Goal: Task Accomplishment & Management: Manage account settings

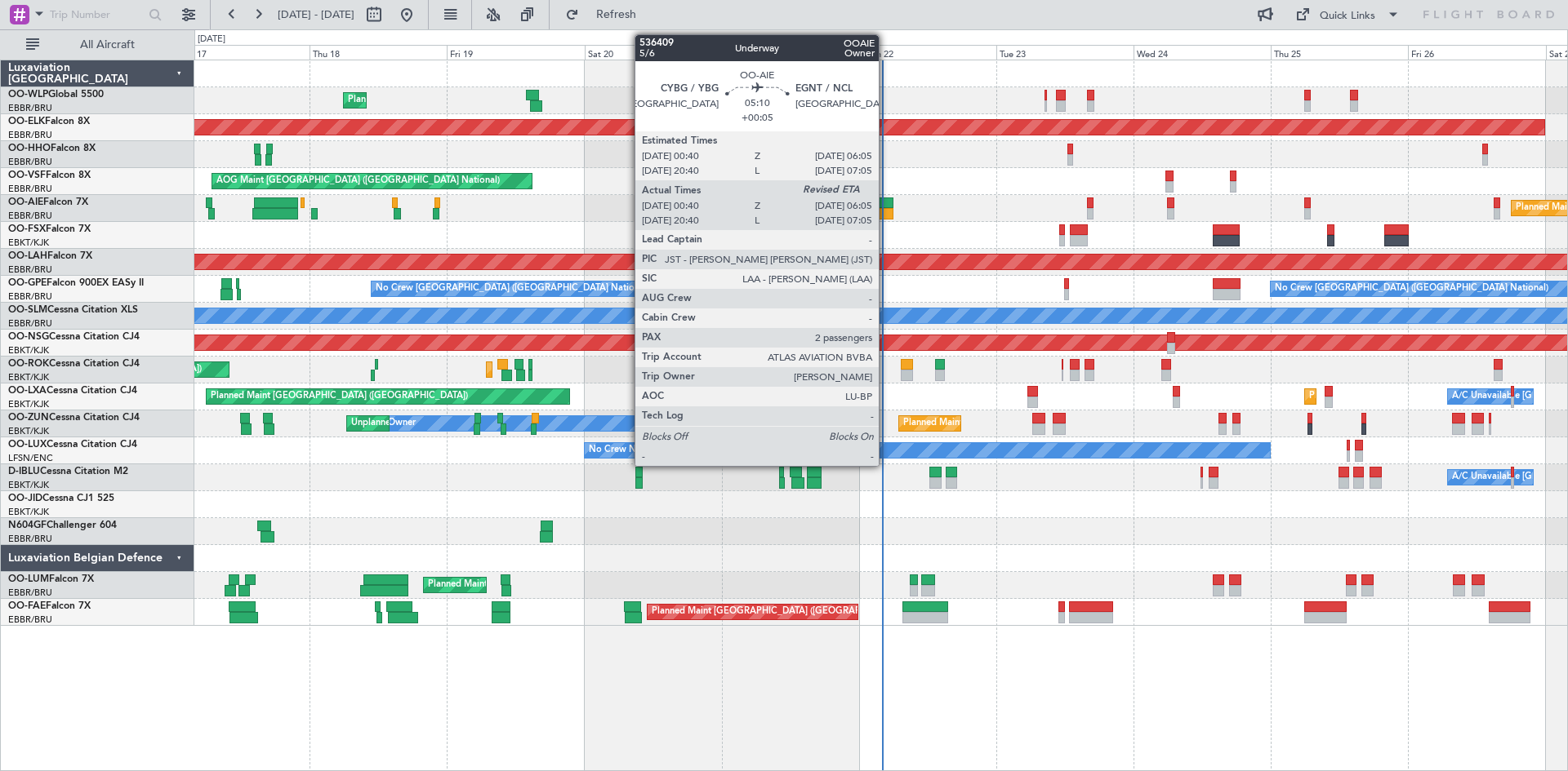
click at [886, 200] on div at bounding box center [878, 203] width 31 height 11
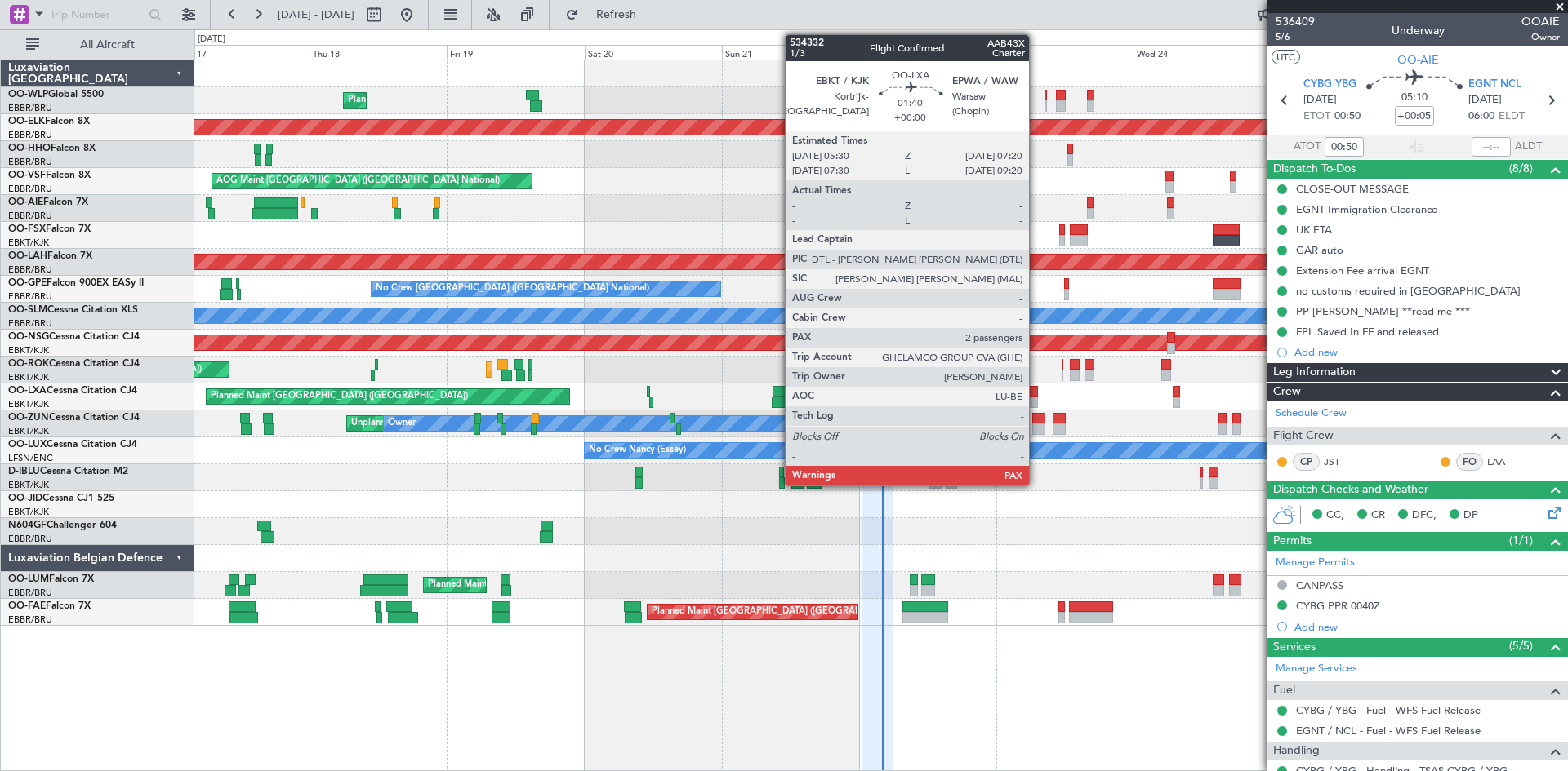
click at [1036, 405] on div at bounding box center [1033, 402] width 10 height 11
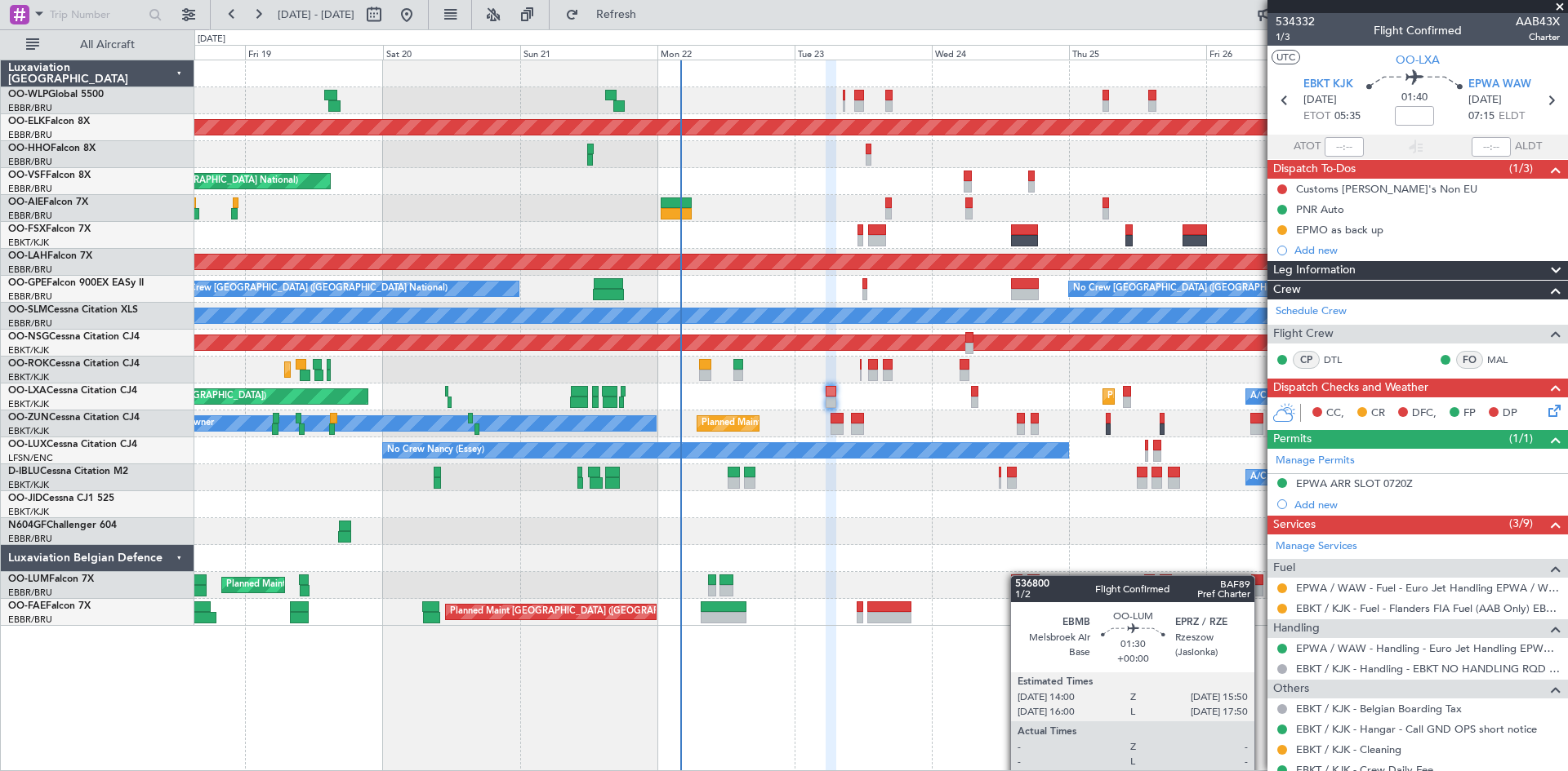
click at [1017, 576] on div "Planned Maint Liege Planned Maint Kortrijk-Wevelgem AOG Maint Brussels (Brussel…" at bounding box center [881, 343] width 1373 height 565
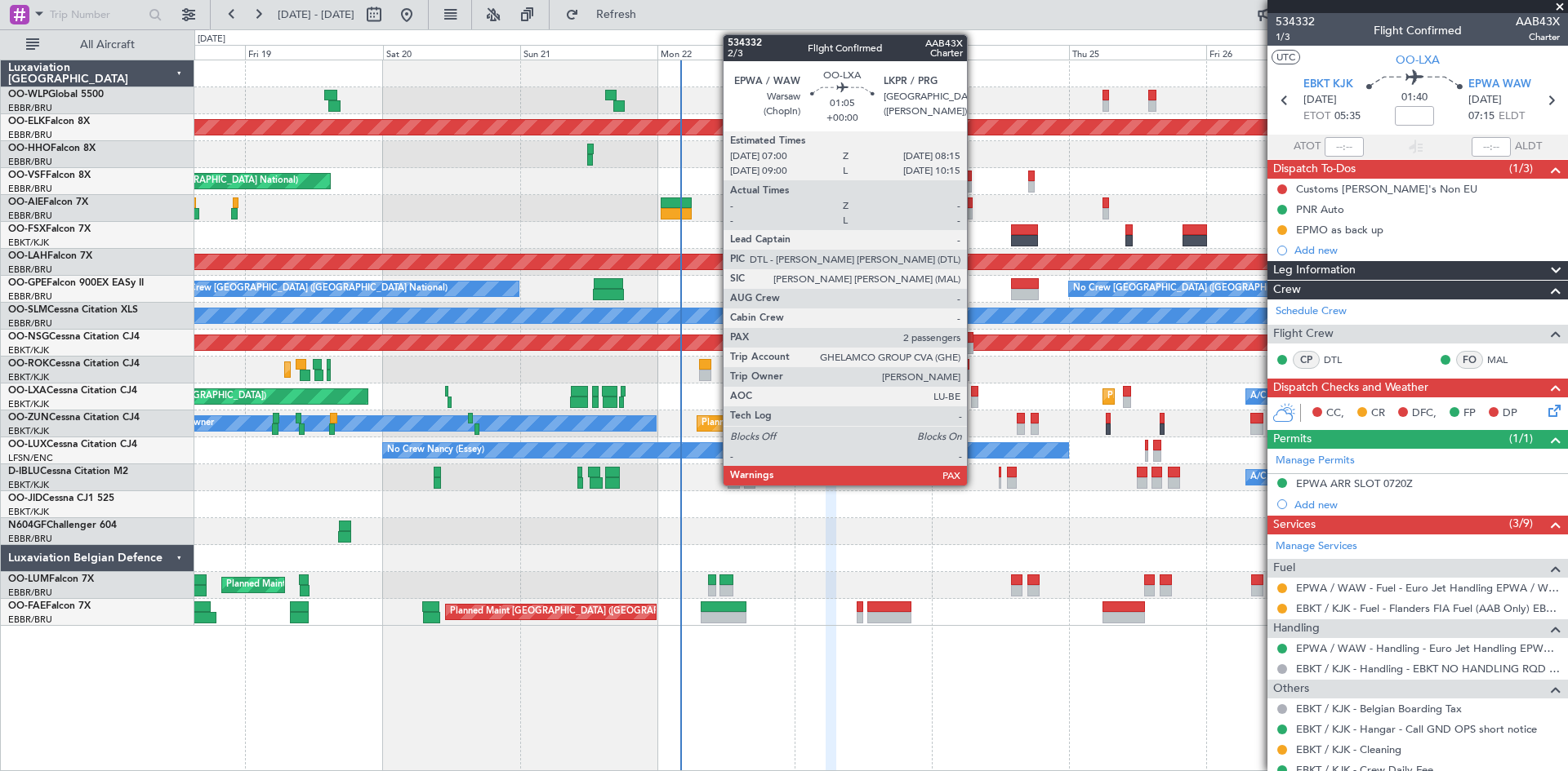
click at [975, 393] on div at bounding box center [975, 392] width 7 height 11
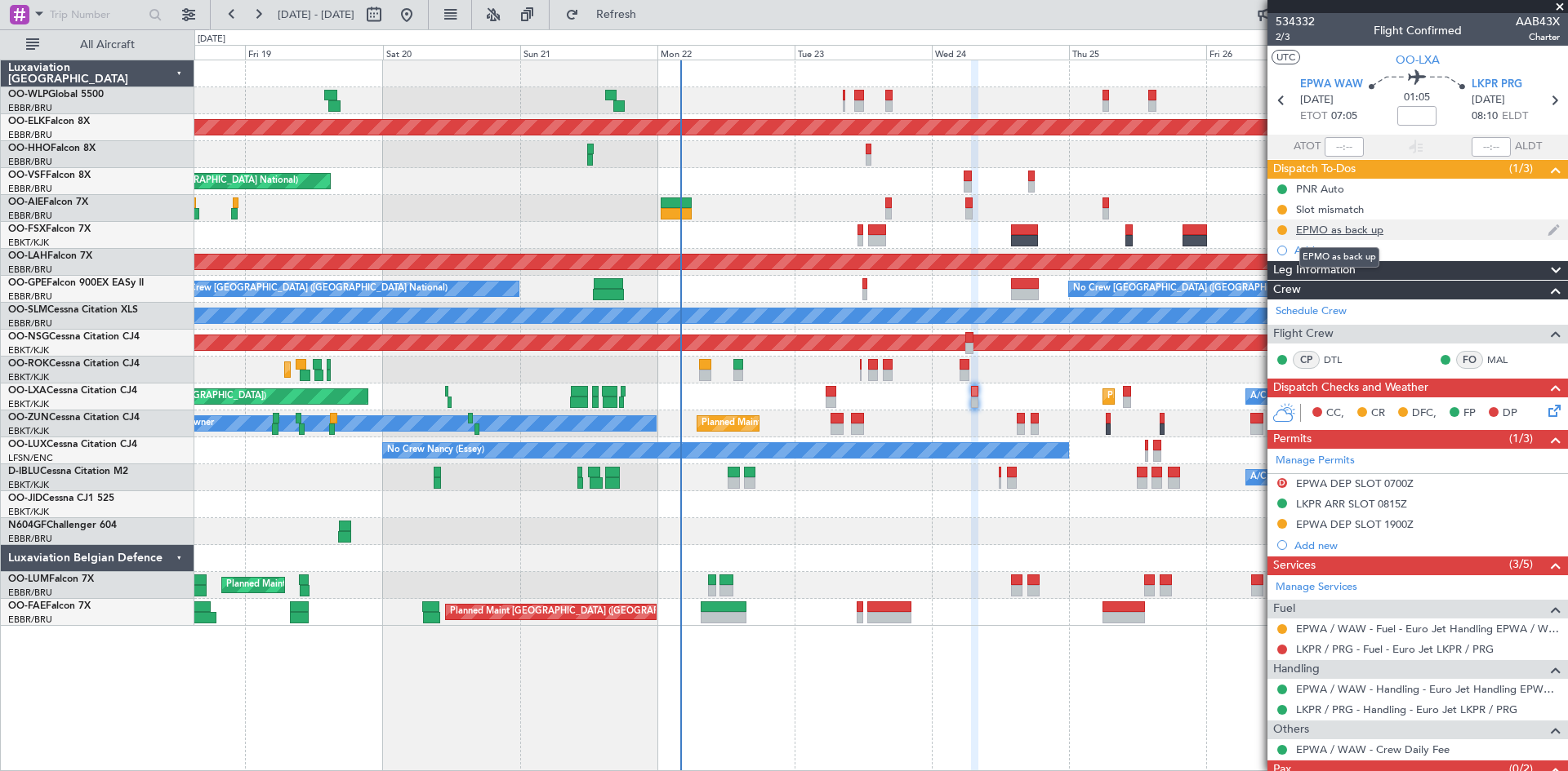
click at [1254, 228] on div "EPMO as back up" at bounding box center [1340, 230] width 88 height 14
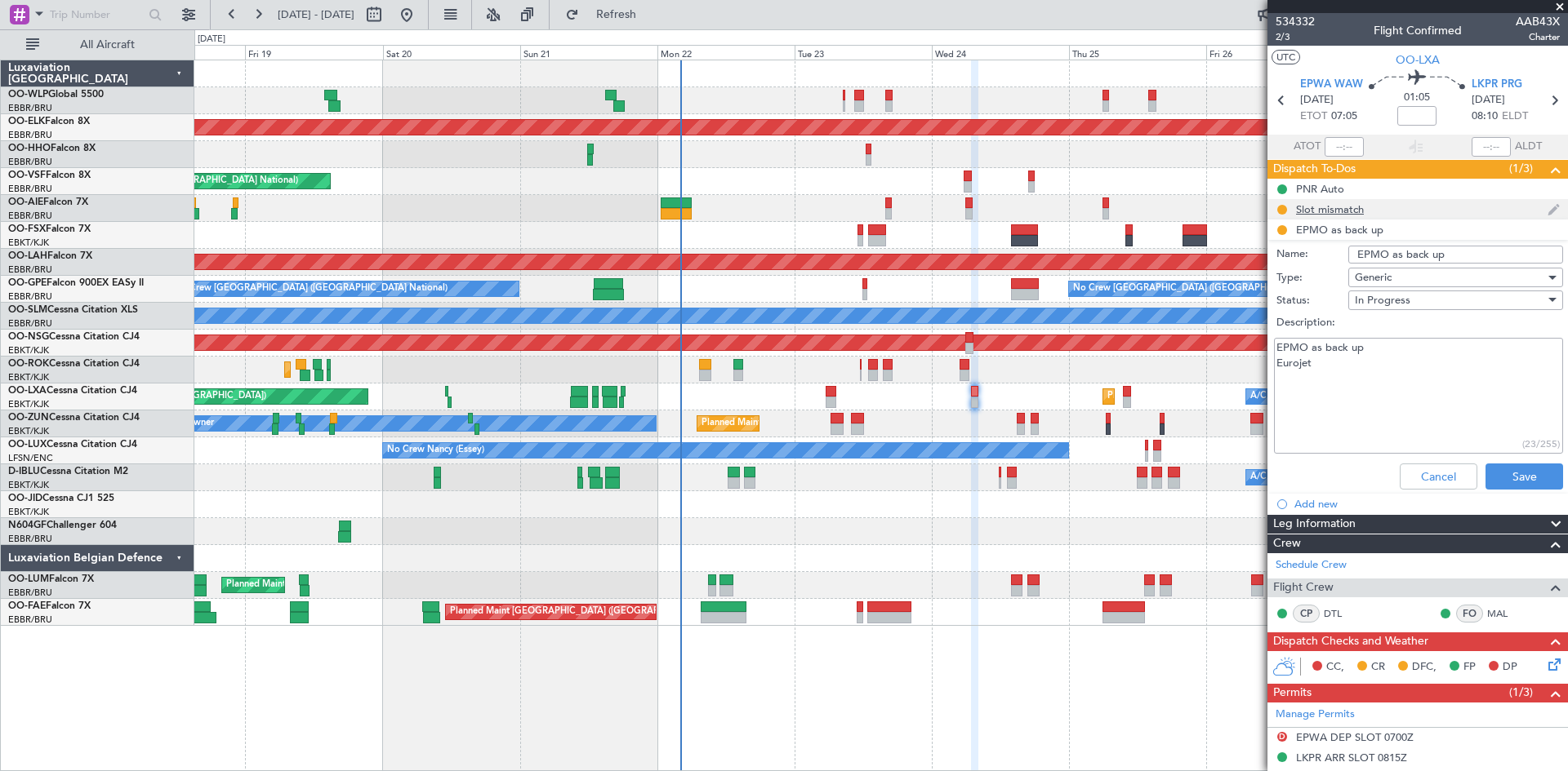
click at [1254, 216] on div "Slot mismatch" at bounding box center [1418, 209] width 301 height 21
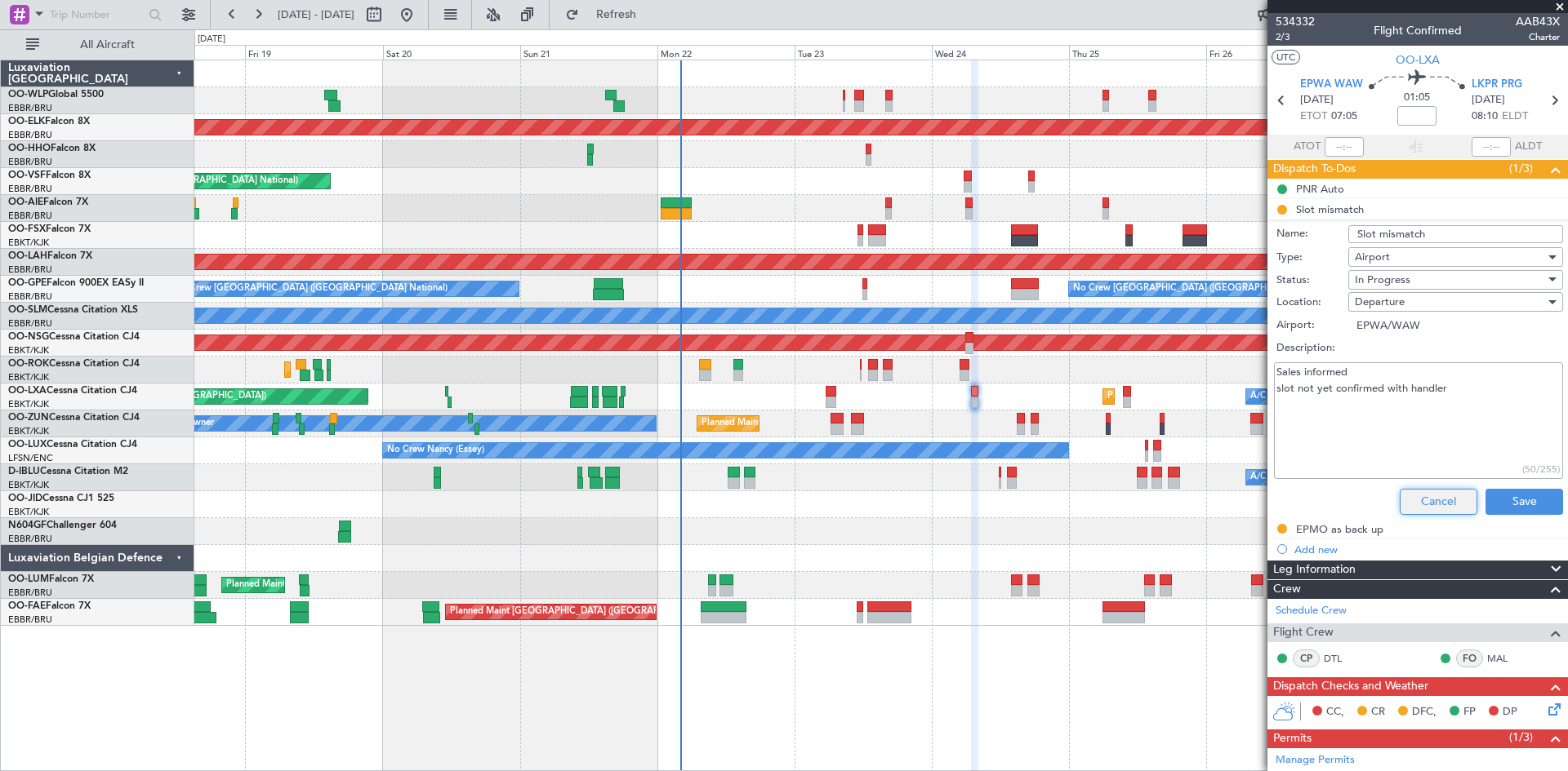
click at [1254, 504] on button "Cancel" at bounding box center [1438, 502] width 77 height 26
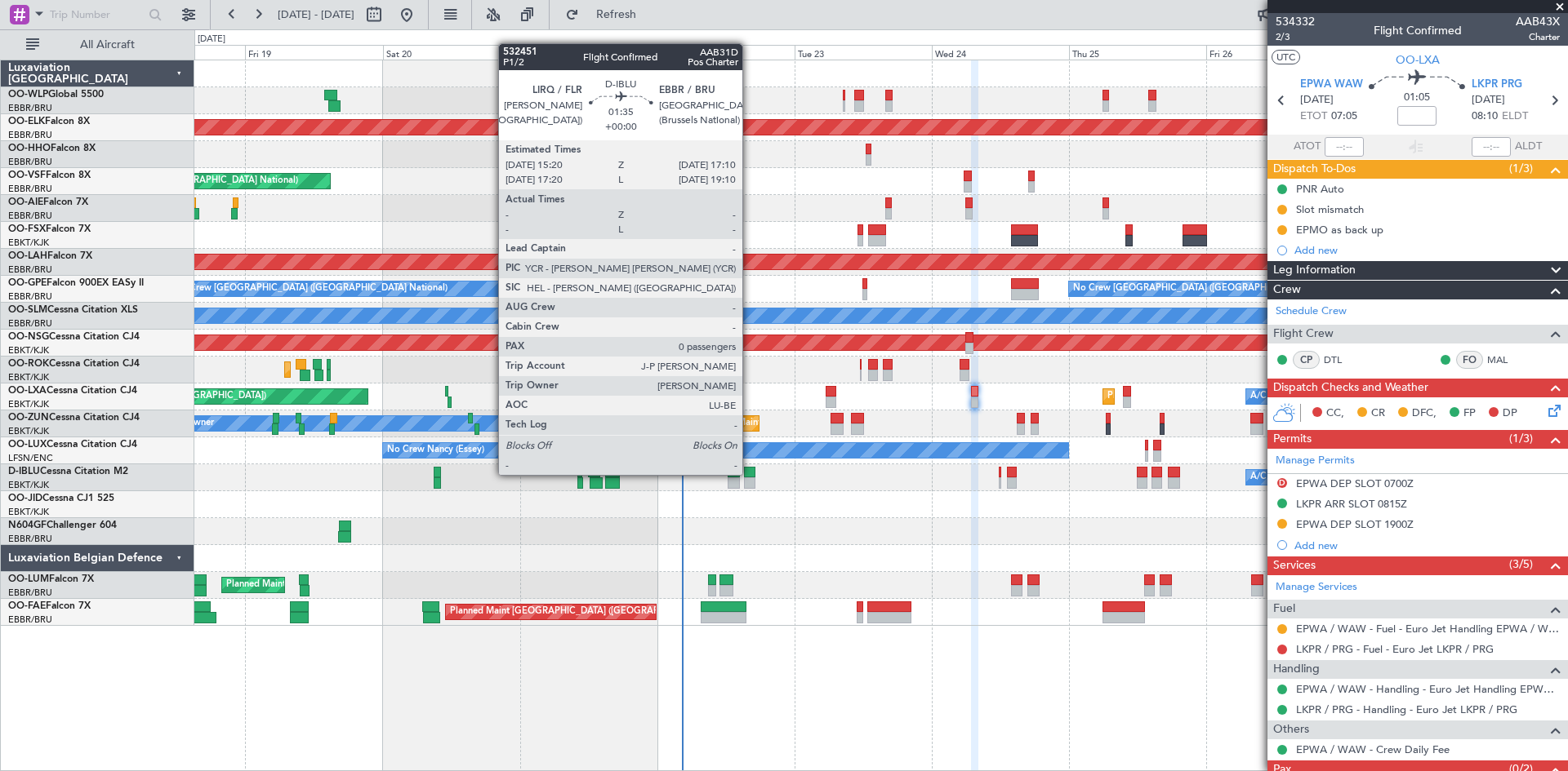
click at [750, 475] on div at bounding box center [749, 472] width 10 height 11
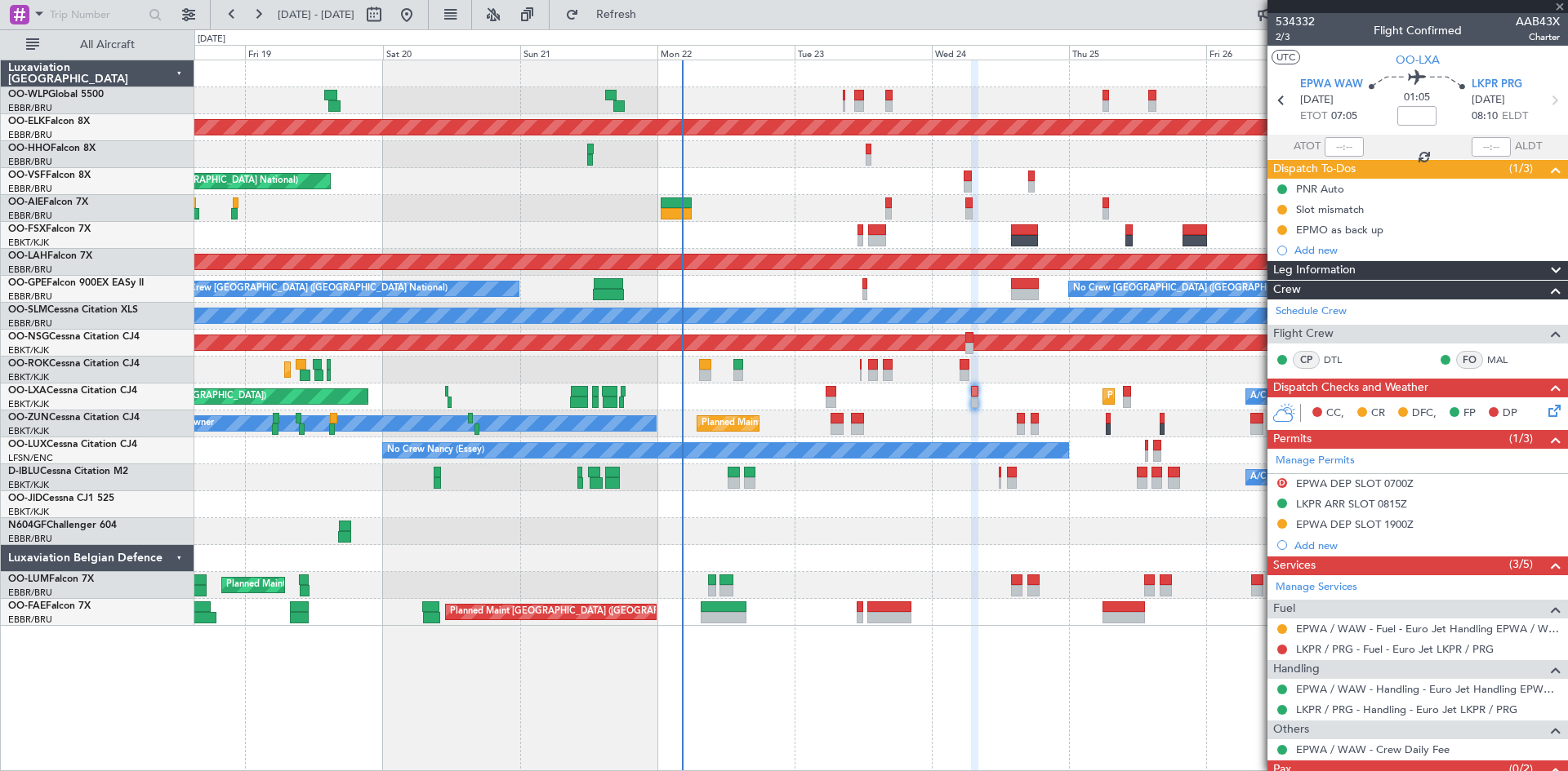
type input "0"
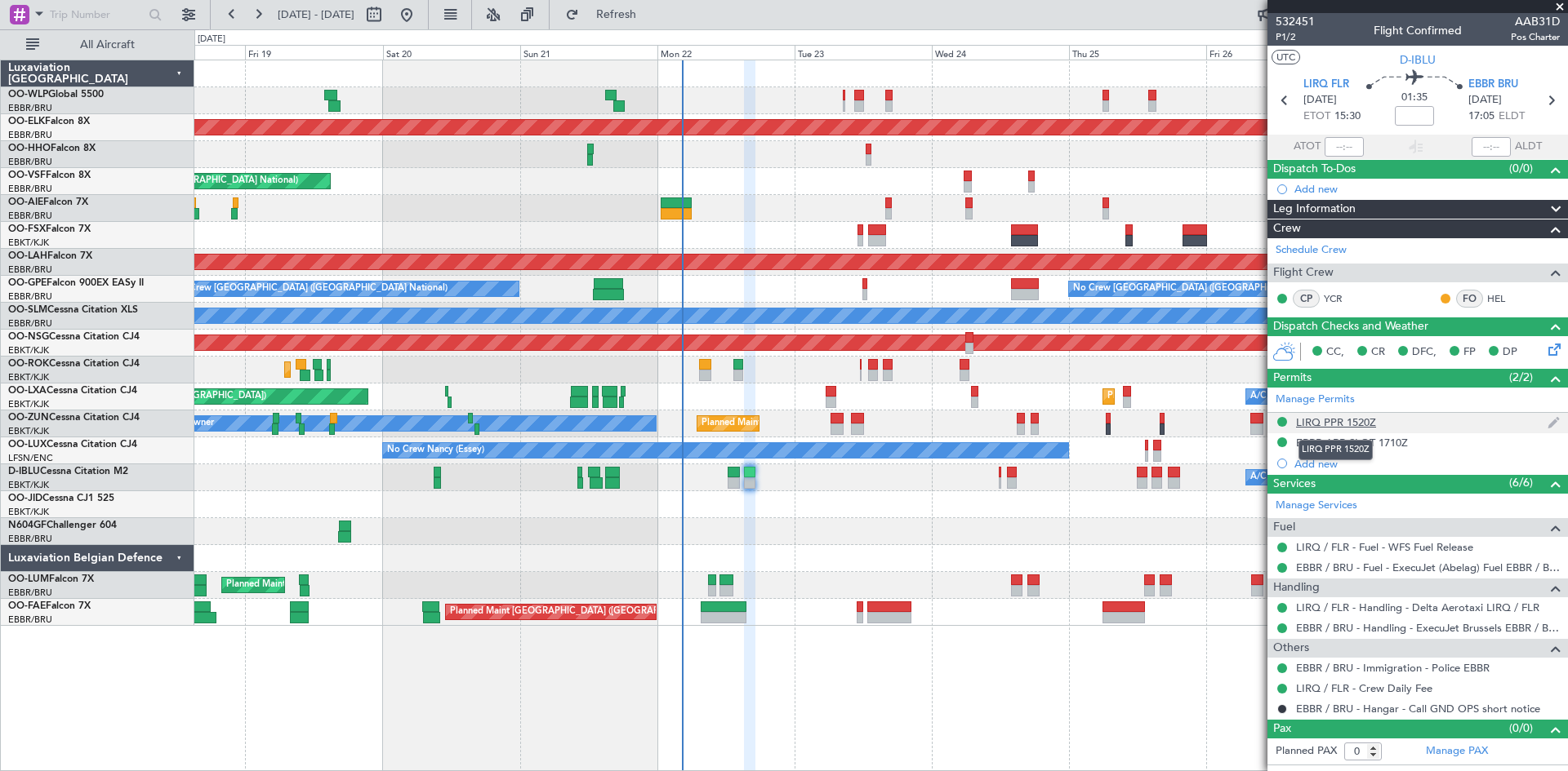
click at [1254, 423] on div "LIRQ PPR 1520Z" at bounding box center [1336, 423] width 80 height 14
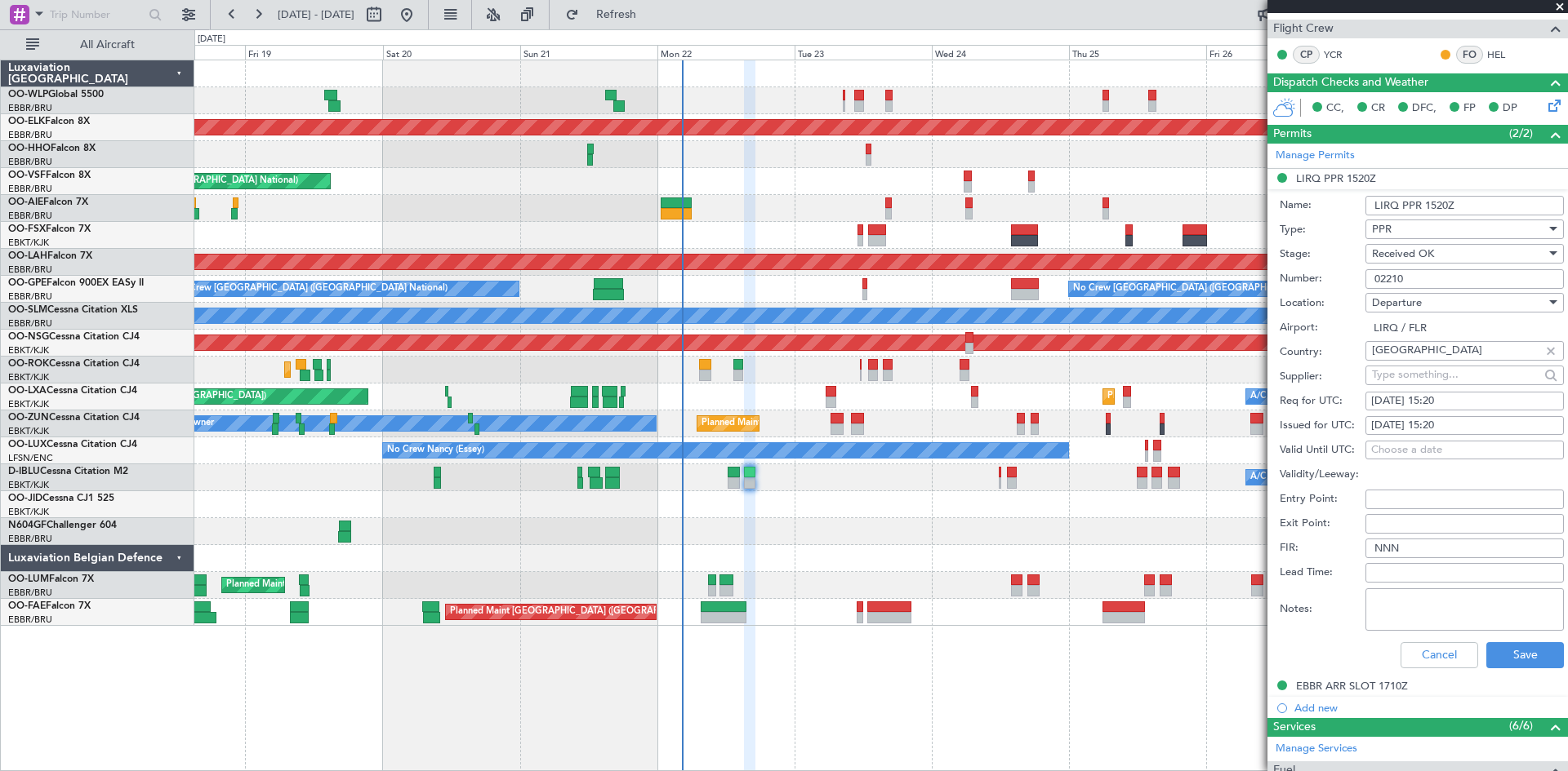
scroll to position [245, 0]
click at [1254, 595] on button "Cancel" at bounding box center [1439, 655] width 77 height 26
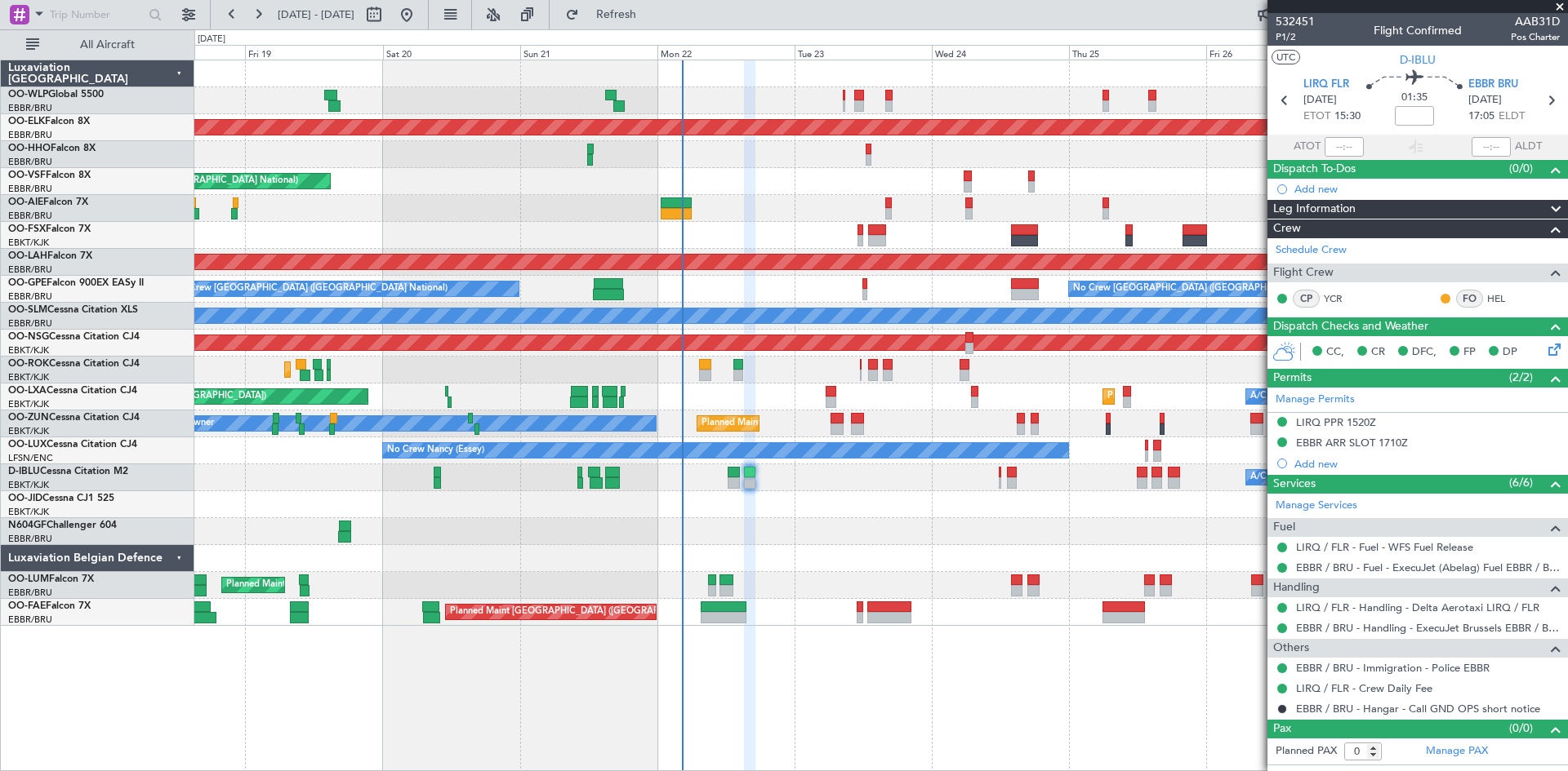
scroll to position [0, 0]
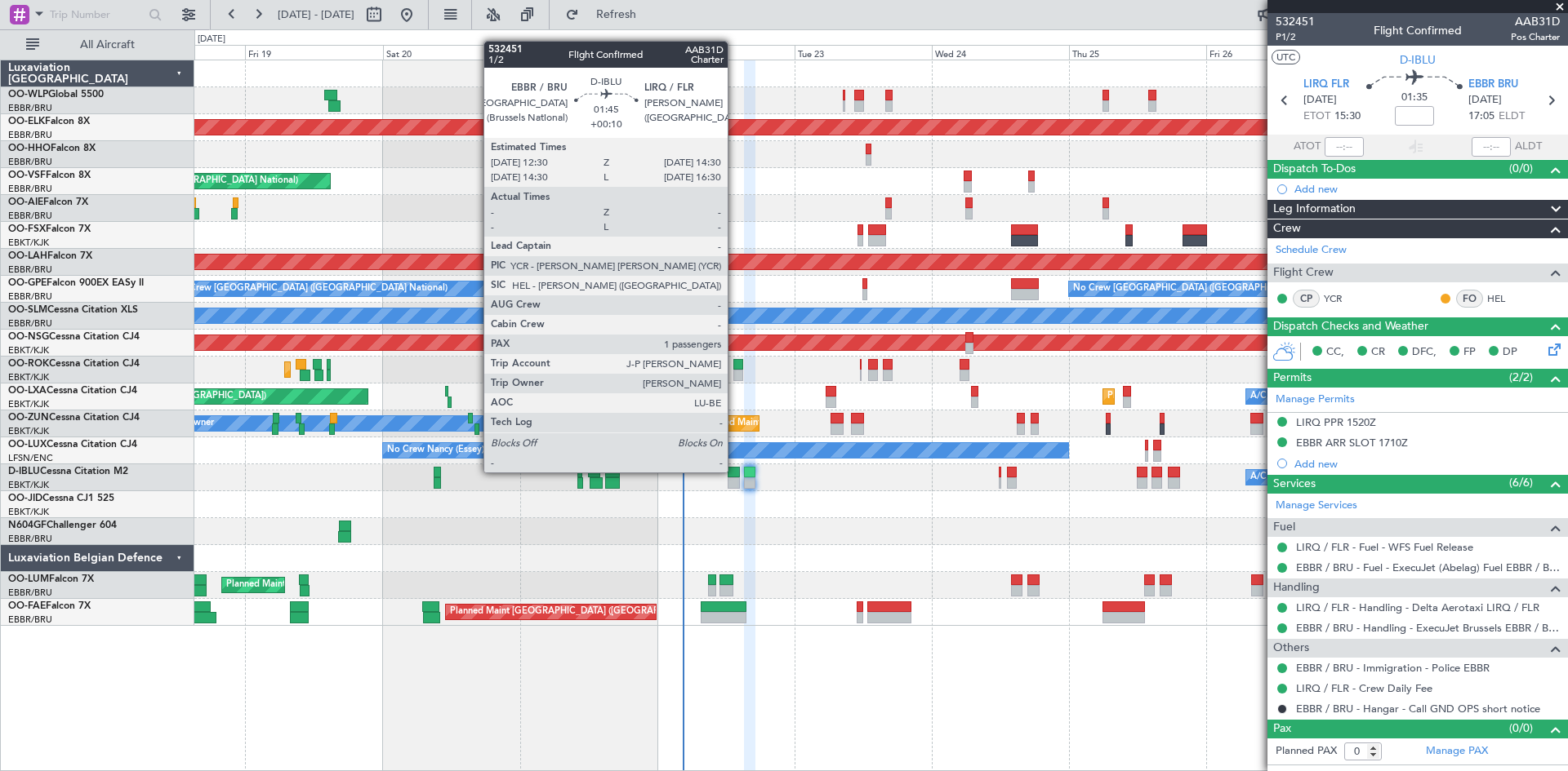
click at [735, 472] on div at bounding box center [734, 472] width 12 height 11
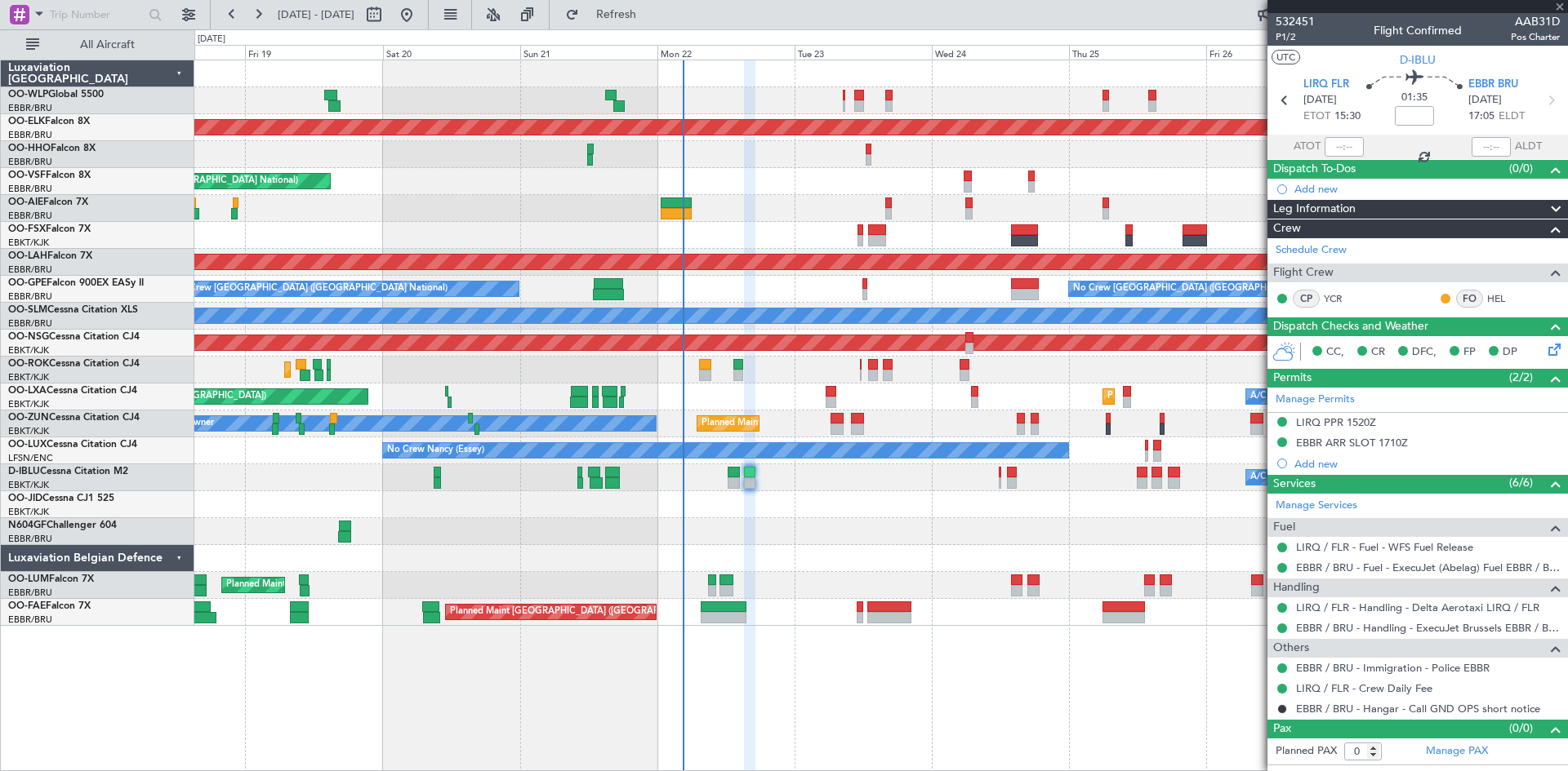
type input "+00:10"
type input "1"
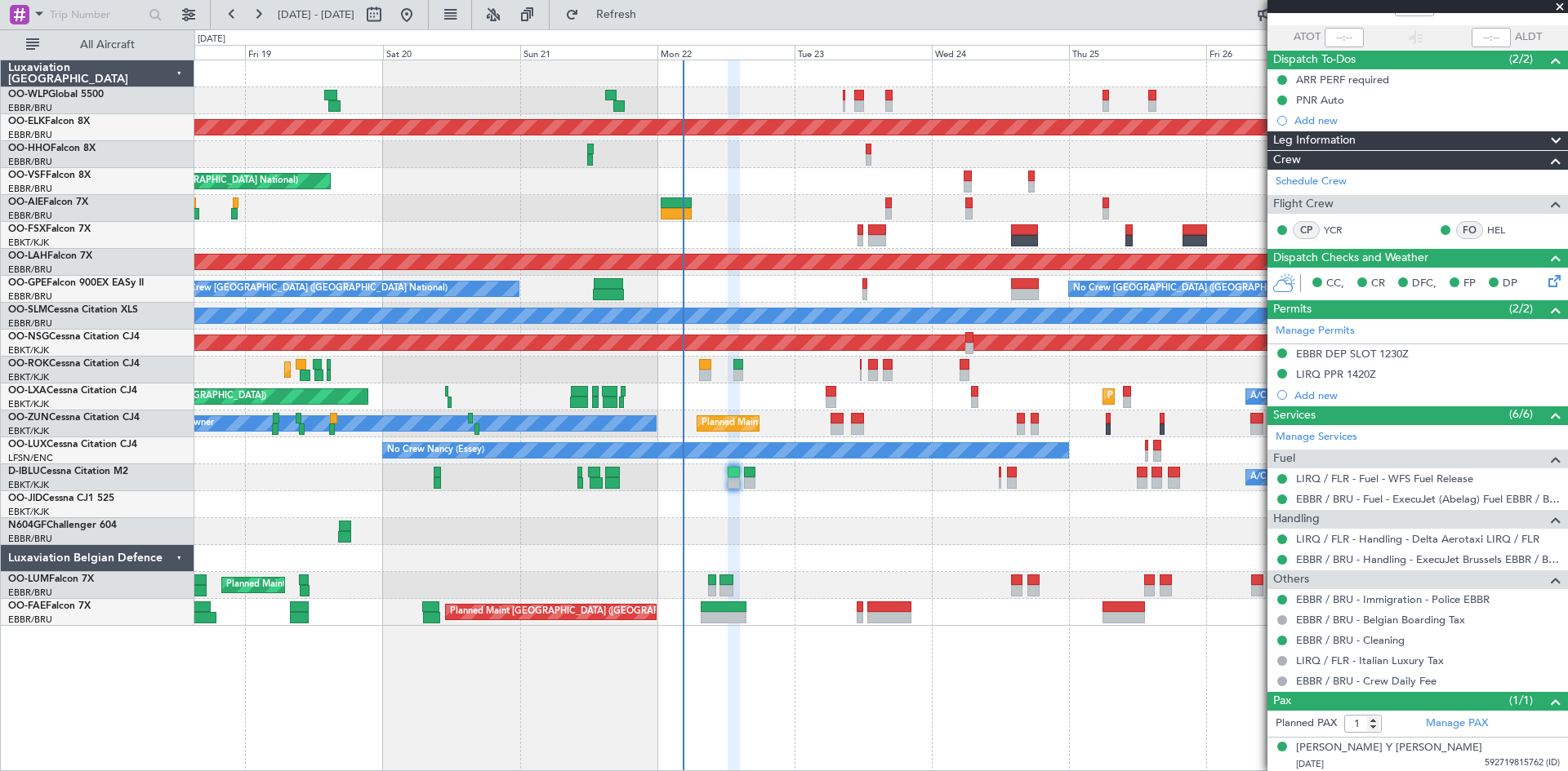
scroll to position [112, 0]
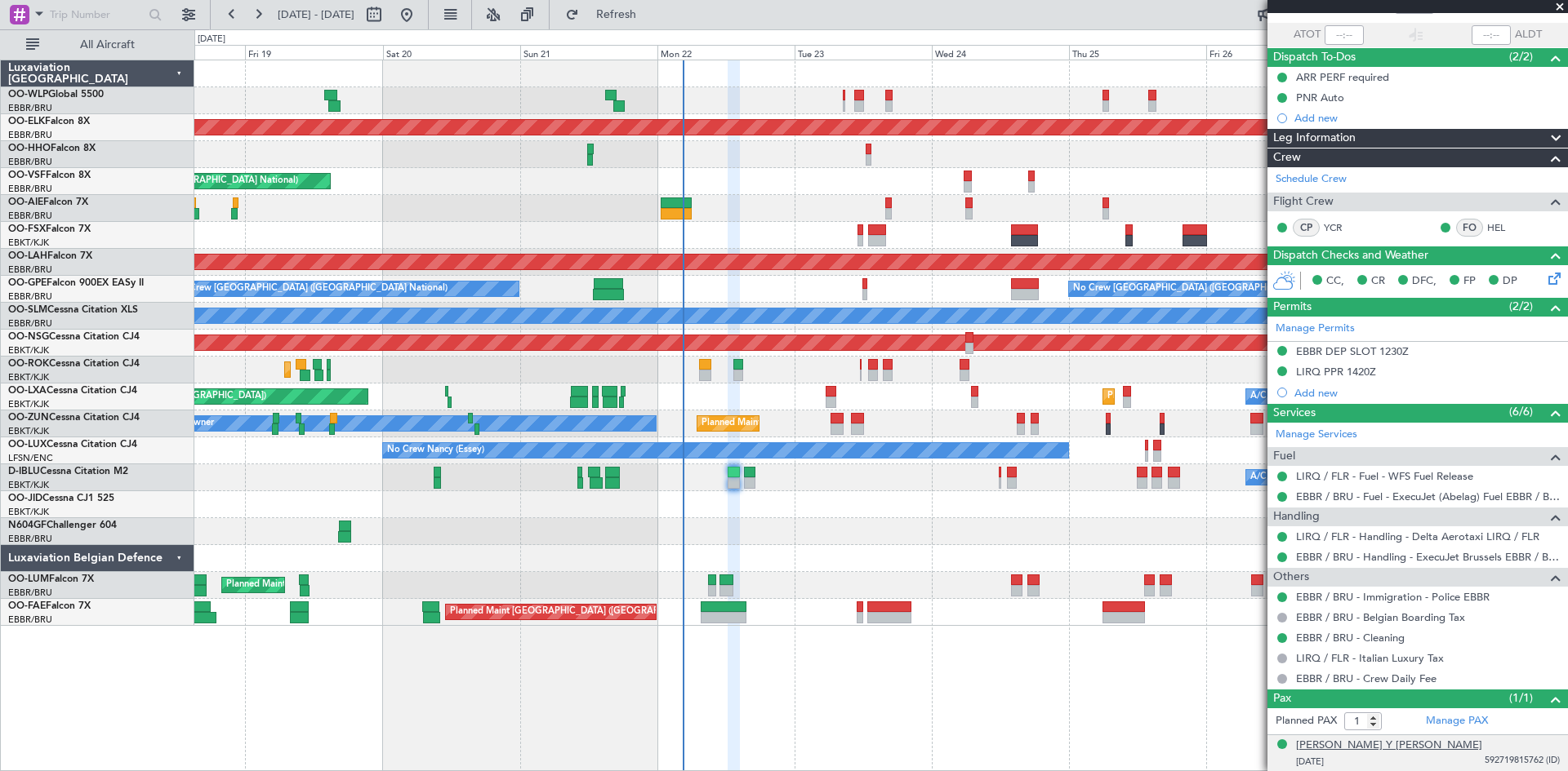
click at [1254, 595] on div "[PERSON_NAME] Y [PERSON_NAME]" at bounding box center [1389, 746] width 186 height 16
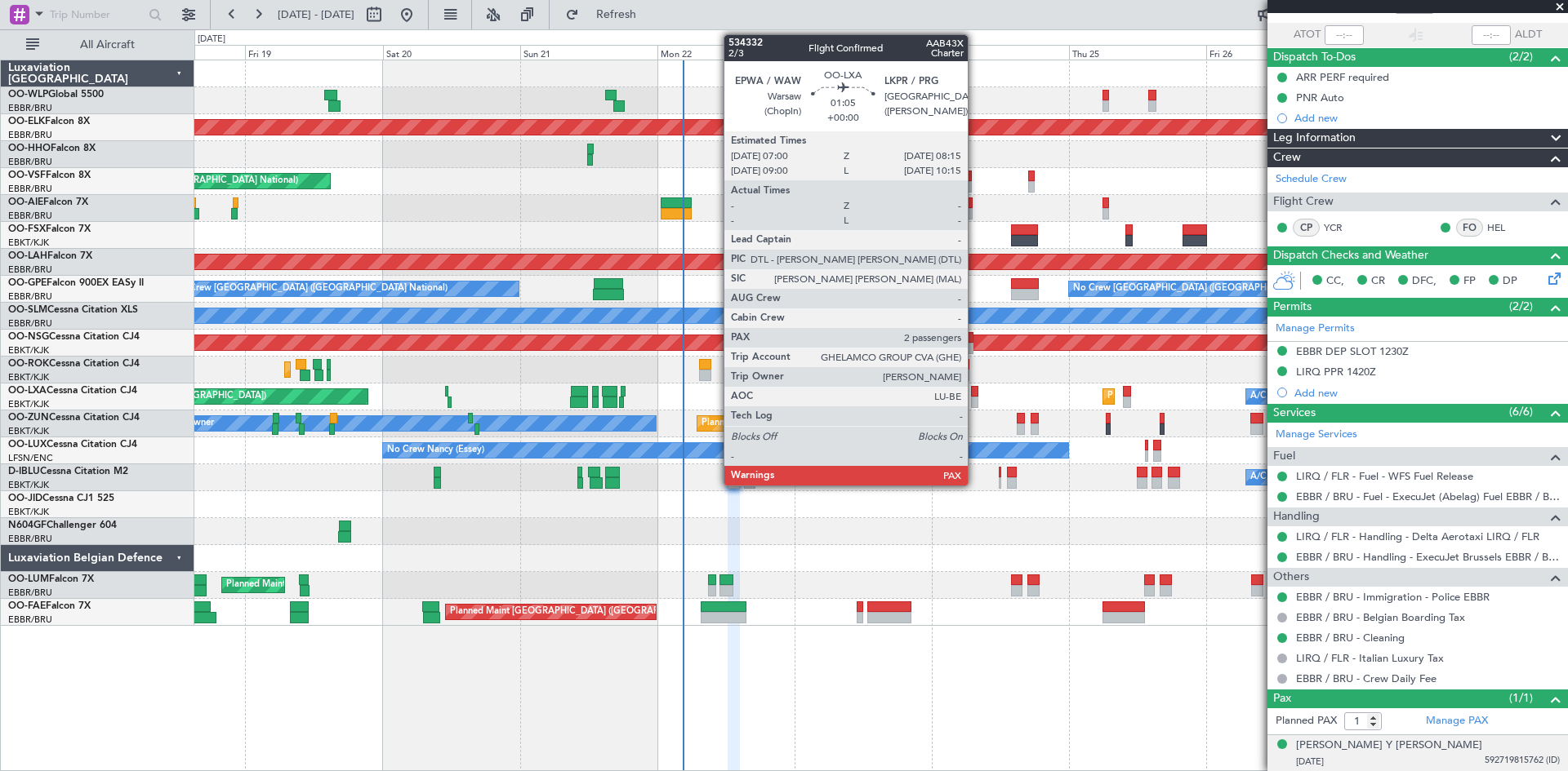
click at [975, 399] on div at bounding box center [975, 402] width 7 height 11
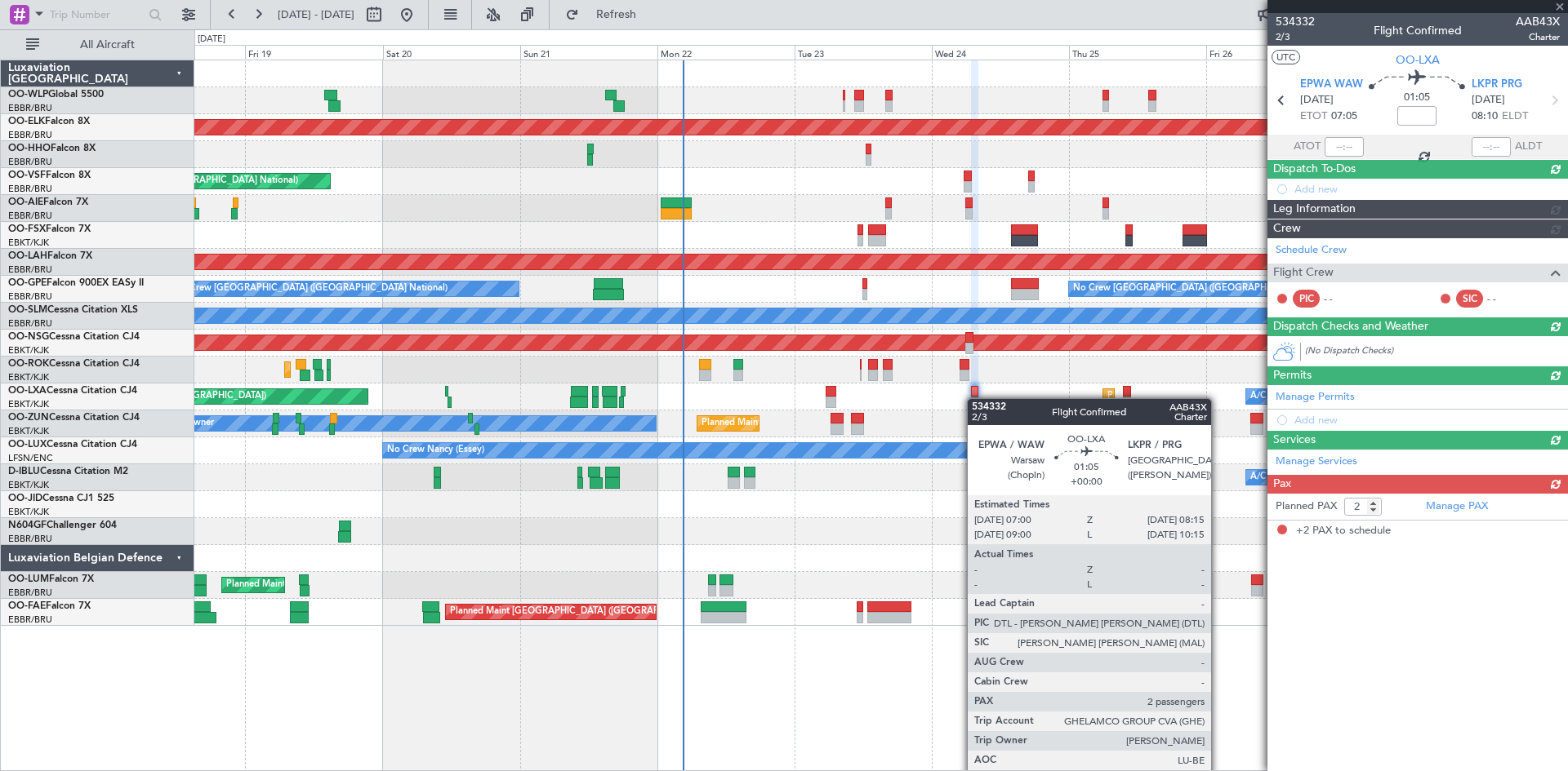
scroll to position [0, 0]
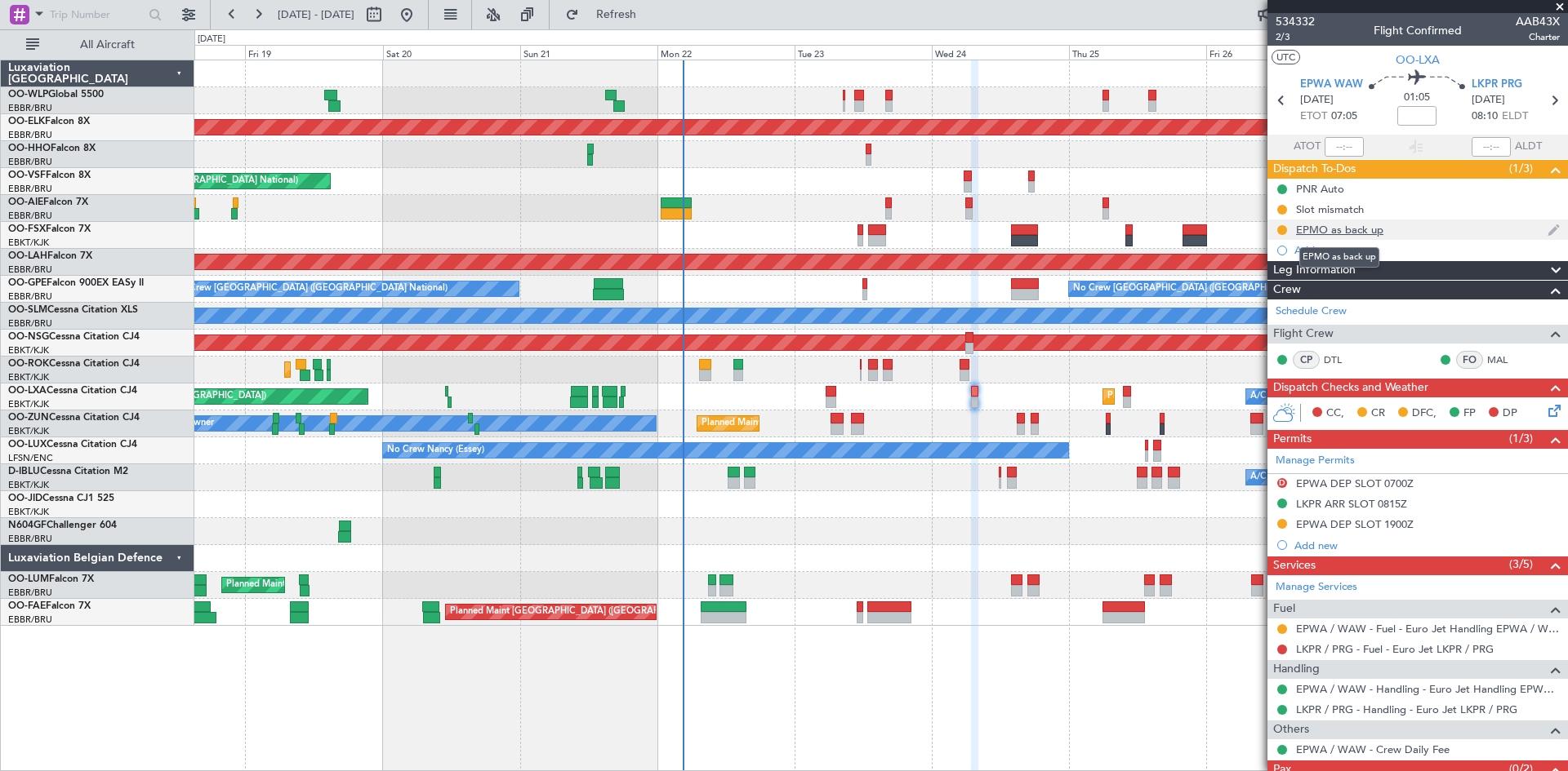
click at [1254, 232] on div "EPMO as back up" at bounding box center [1340, 230] width 88 height 14
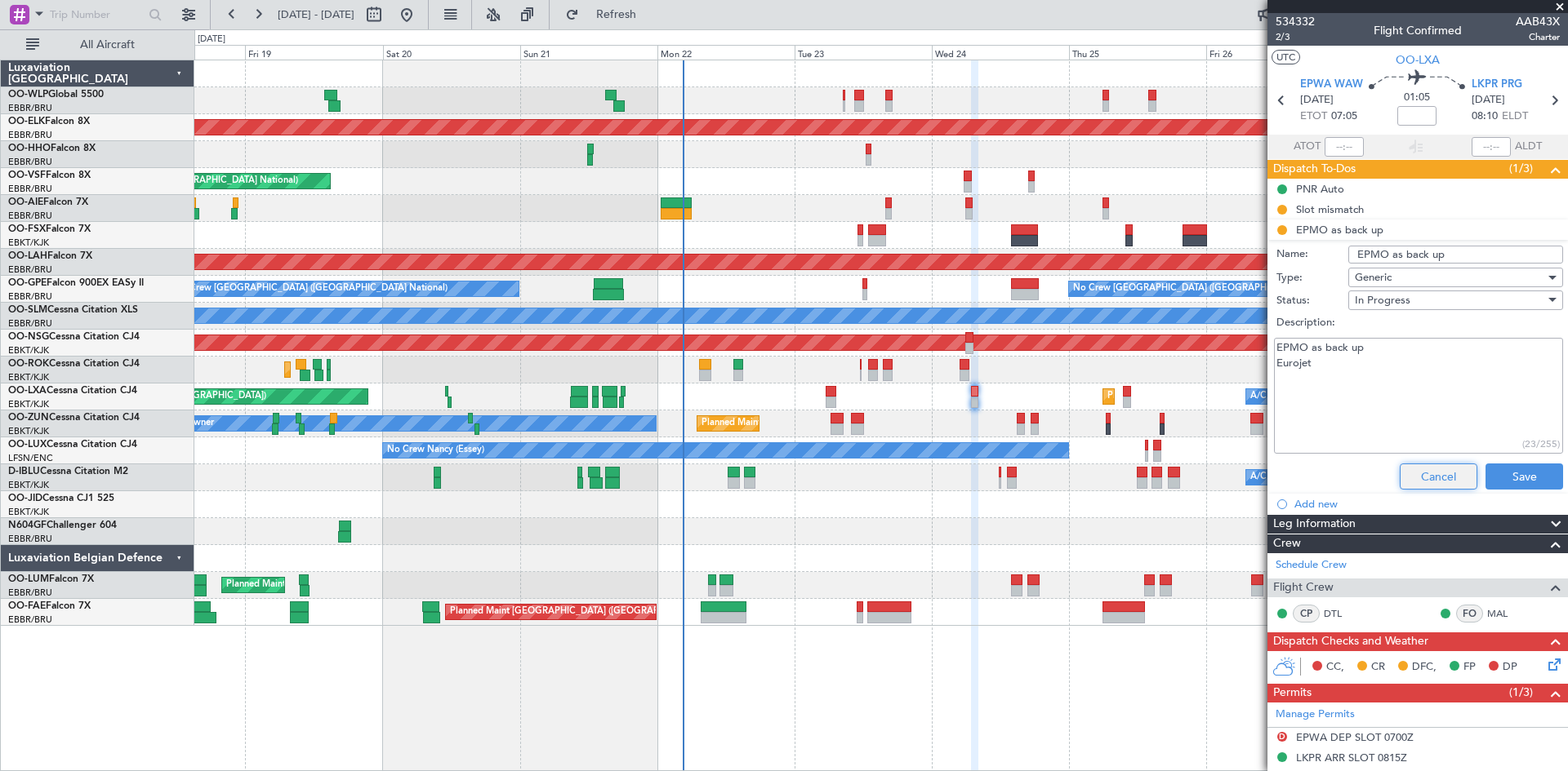
click at [1254, 480] on button "Cancel" at bounding box center [1438, 477] width 77 height 26
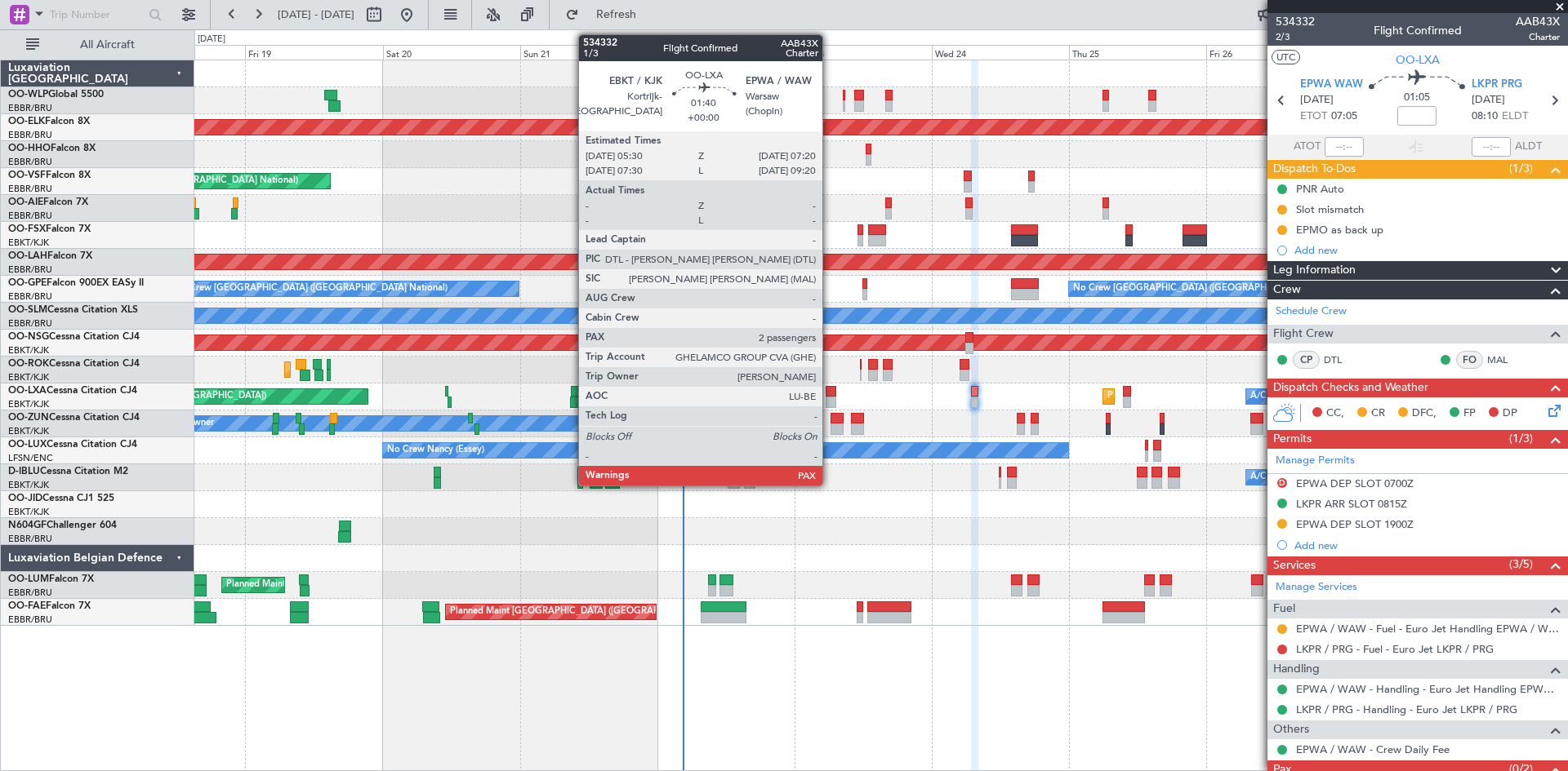
click at [830, 402] on div at bounding box center [830, 402] width 10 height 11
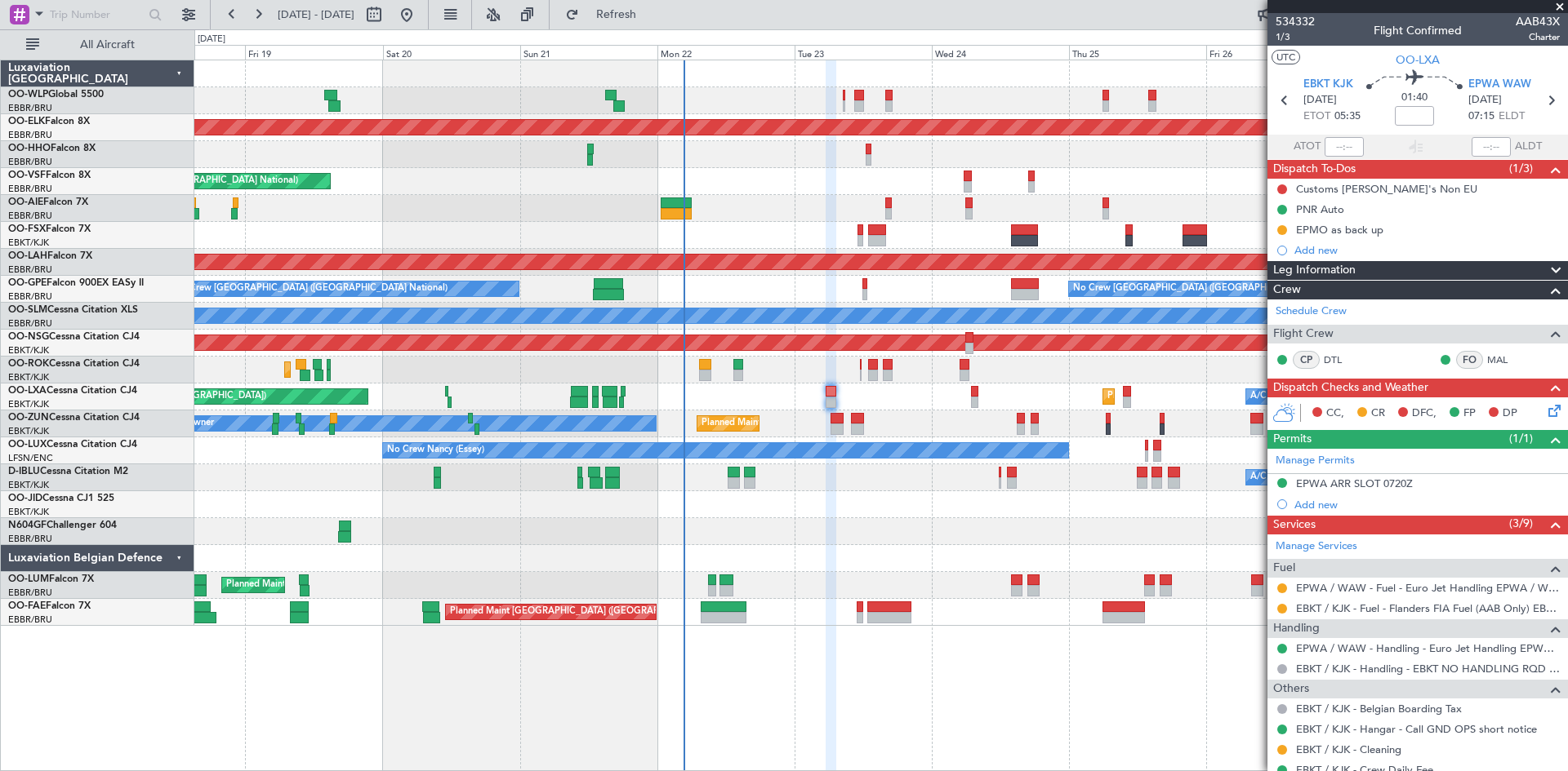
click at [858, 374] on div "Planned Maint Kortrijk-[GEOGRAPHIC_DATA] Owner [GEOGRAPHIC_DATA]-[GEOGRAPHIC_DA…" at bounding box center [881, 370] width 1373 height 27
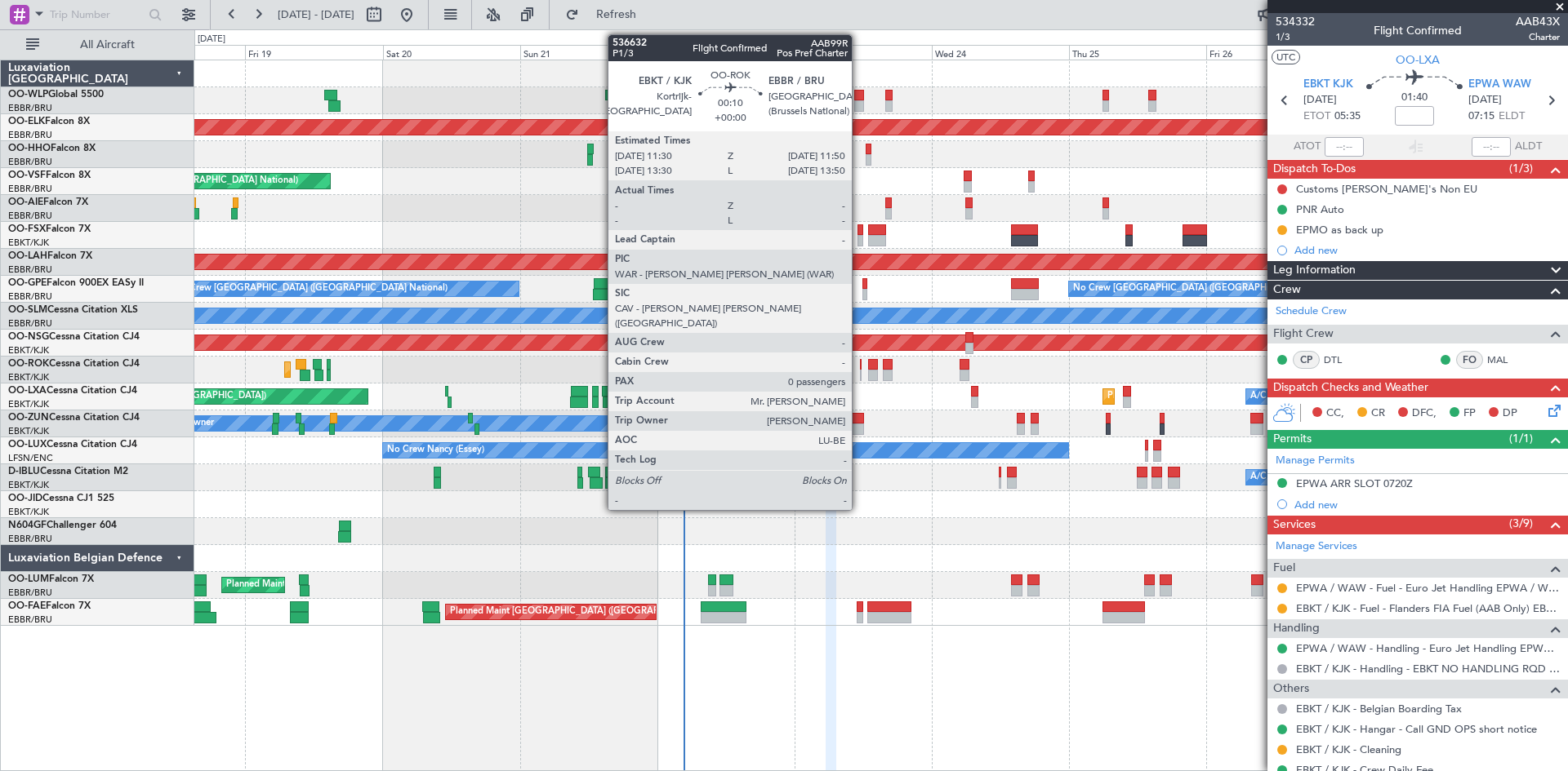
click at [860, 374] on div at bounding box center [861, 375] width 3 height 11
click at [862, 371] on div at bounding box center [861, 375] width 3 height 11
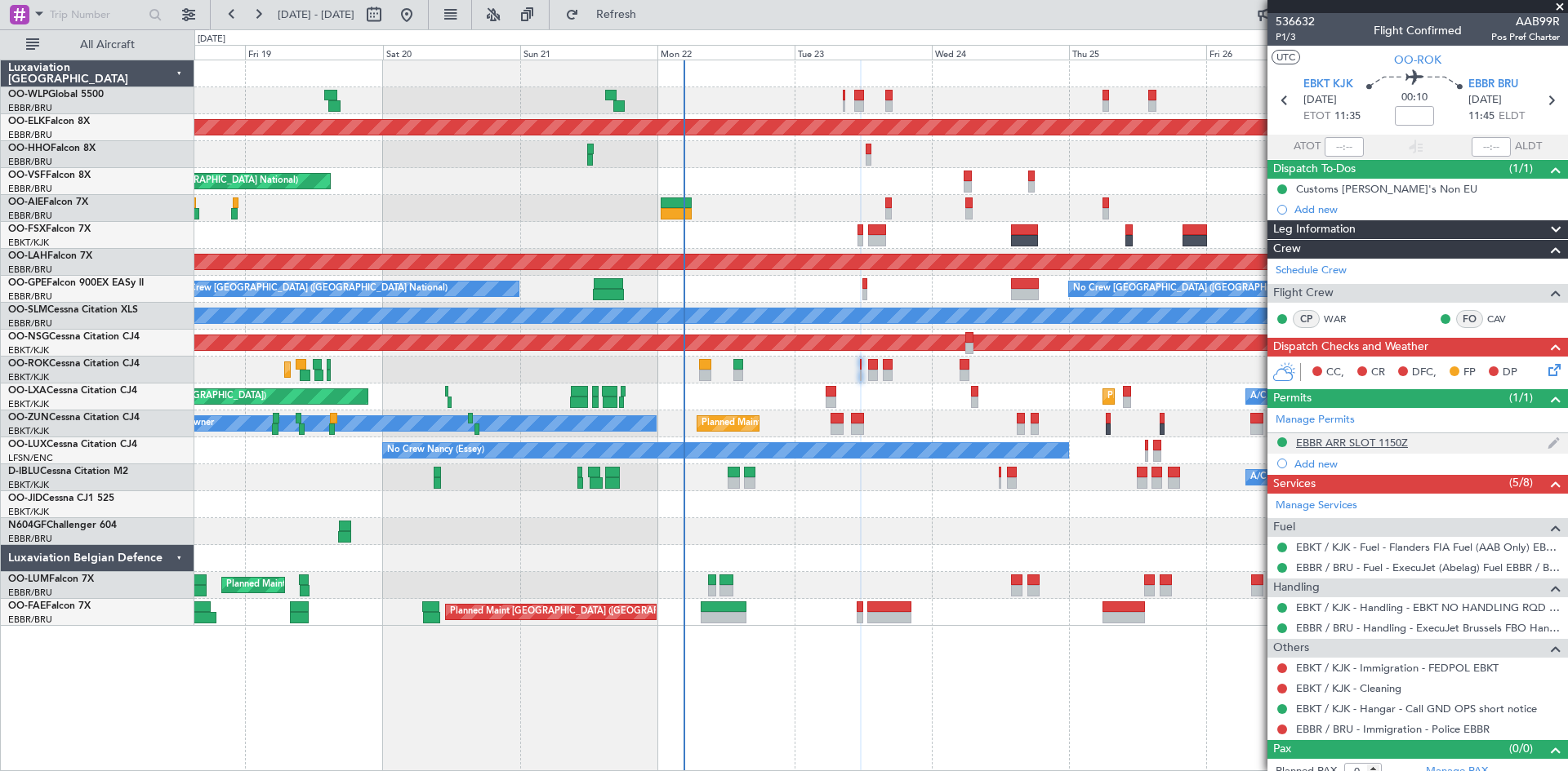
click at [1254, 443] on div "EBBR ARR SLOT 1150Z" at bounding box center [1352, 443] width 112 height 14
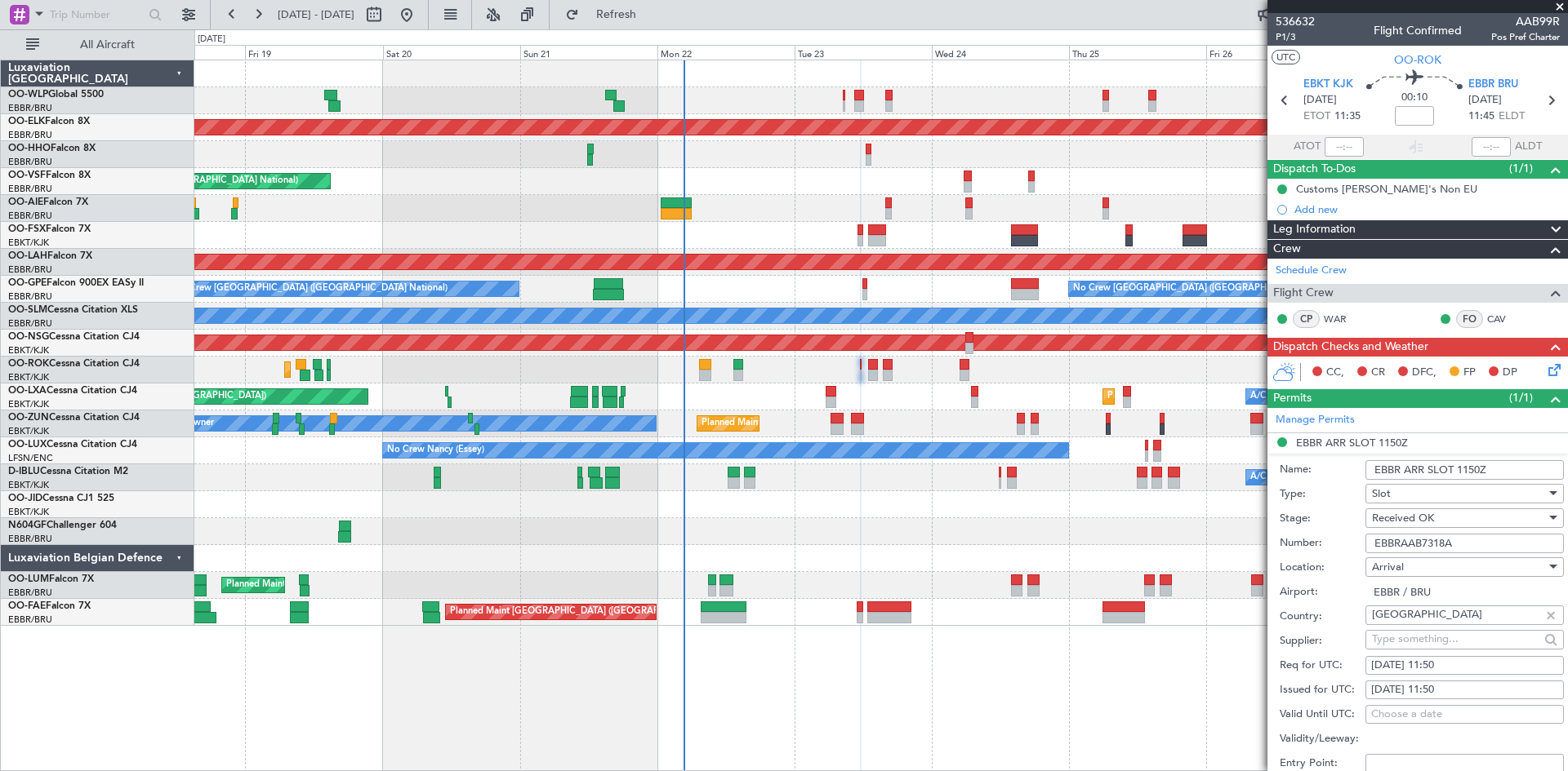
drag, startPoint x: 1466, startPoint y: 539, endPoint x: 1369, endPoint y: 539, distance: 97.0
click at [1254, 539] on input "EBBRAAB7318A" at bounding box center [1465, 544] width 198 height 20
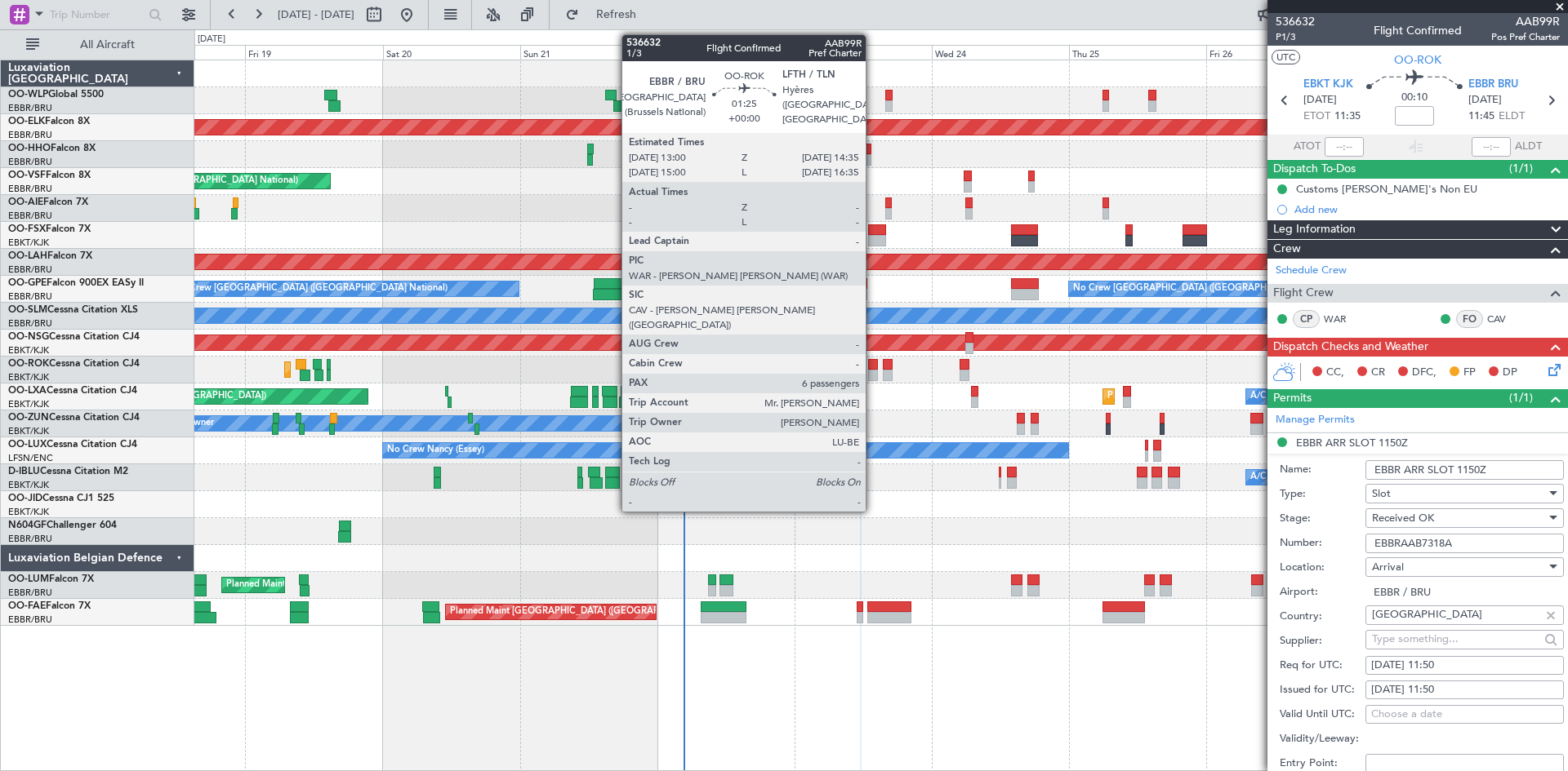
click at [865, 375] on div "Planned Maint Kortrijk-[GEOGRAPHIC_DATA] Owner [GEOGRAPHIC_DATA]-[GEOGRAPHIC_DA…" at bounding box center [881, 370] width 1373 height 27
click at [875, 375] on div at bounding box center [872, 375] width 10 height 11
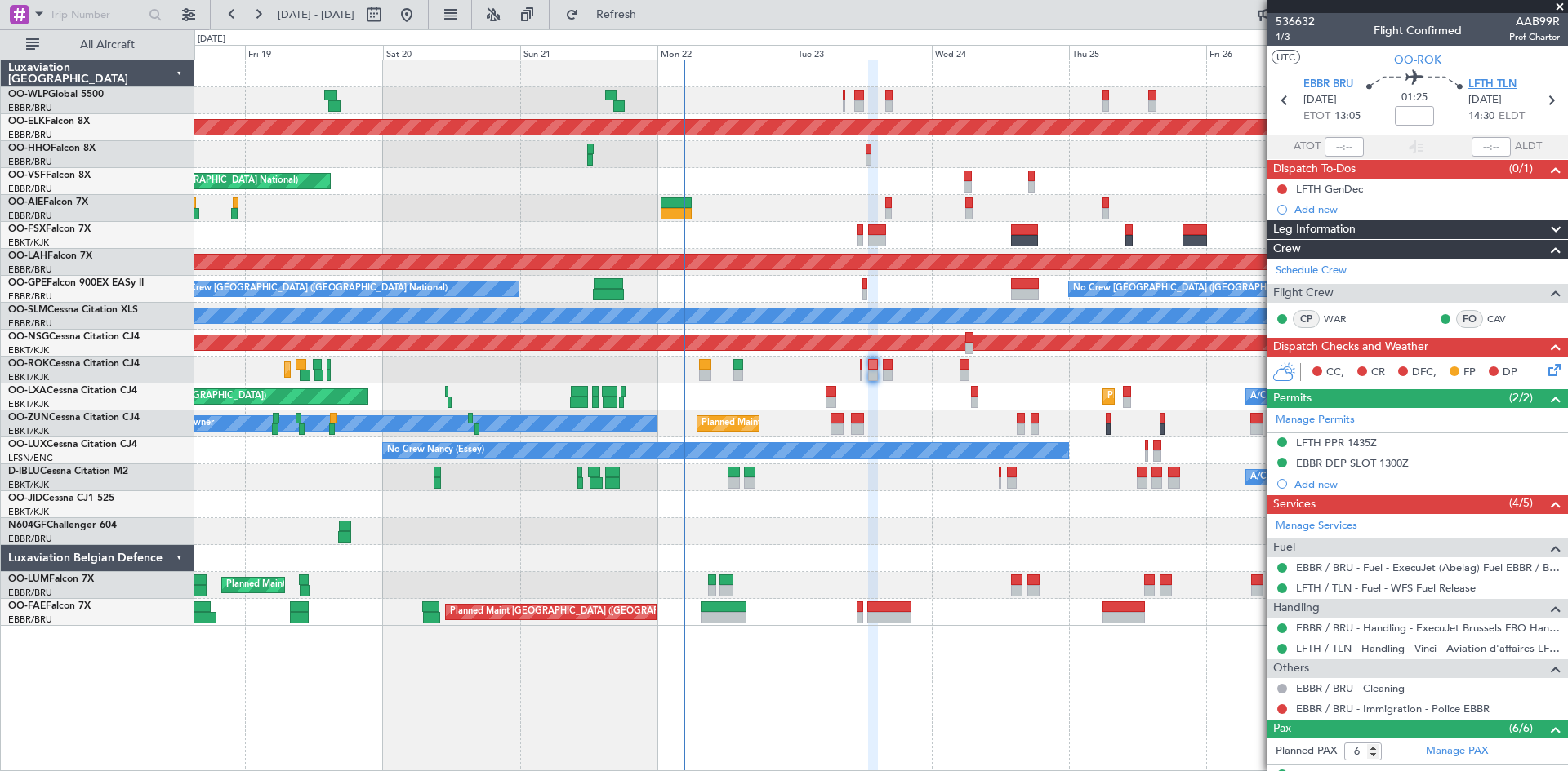
click at [1254, 89] on span "LFTH TLN" at bounding box center [1492, 84] width 48 height 16
click at [1254, 467] on div "EBBR DEP SLOT 1300Z" at bounding box center [1353, 464] width 113 height 14
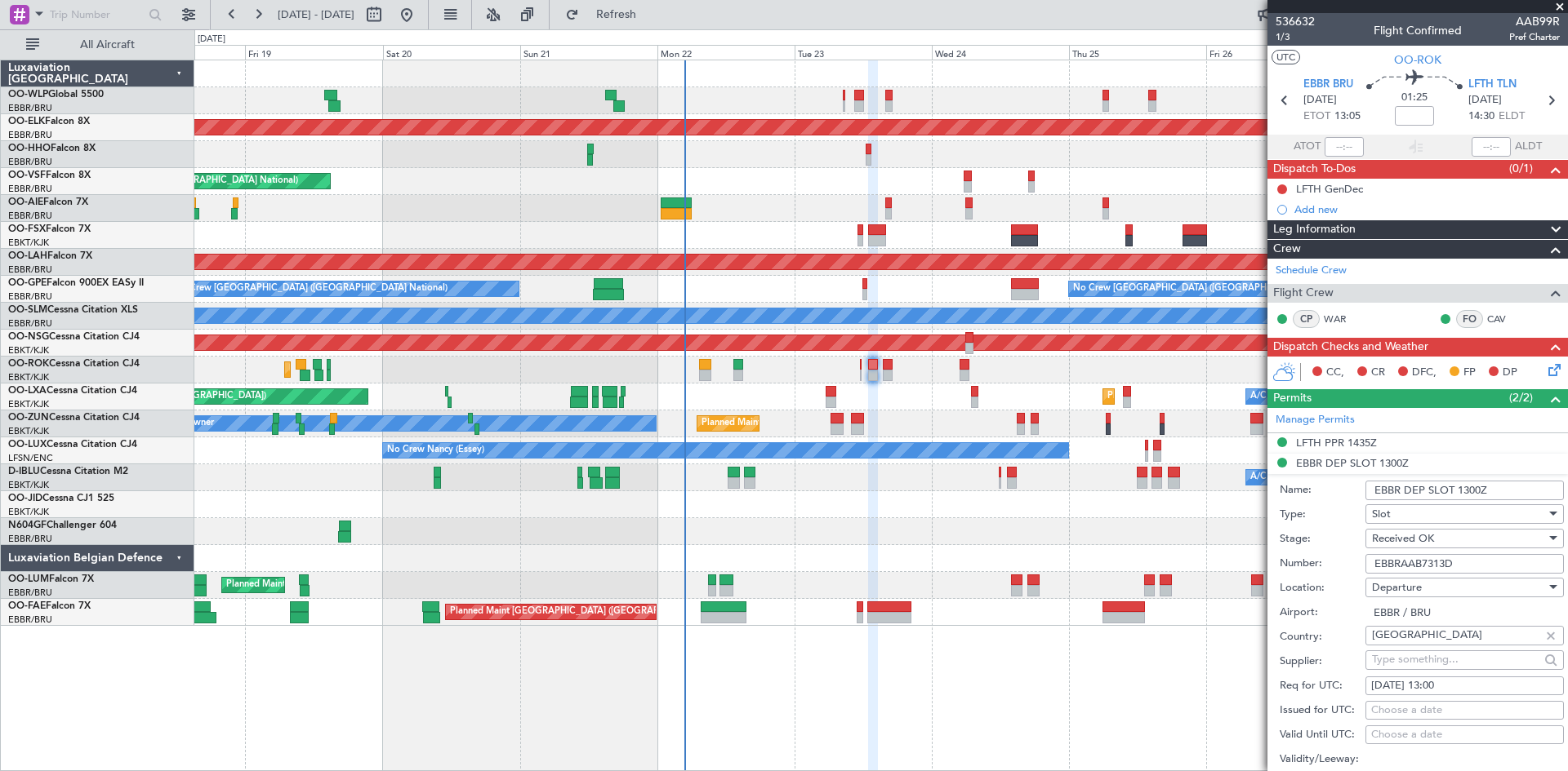
drag, startPoint x: 1465, startPoint y: 560, endPoint x: 1341, endPoint y: 562, distance: 124.0
click at [1254, 562] on div "Number: EBBRAAB7313D" at bounding box center [1421, 564] width 284 height 24
click at [1254, 441] on div "LFTH PPR 1435Z" at bounding box center [1336, 443] width 81 height 14
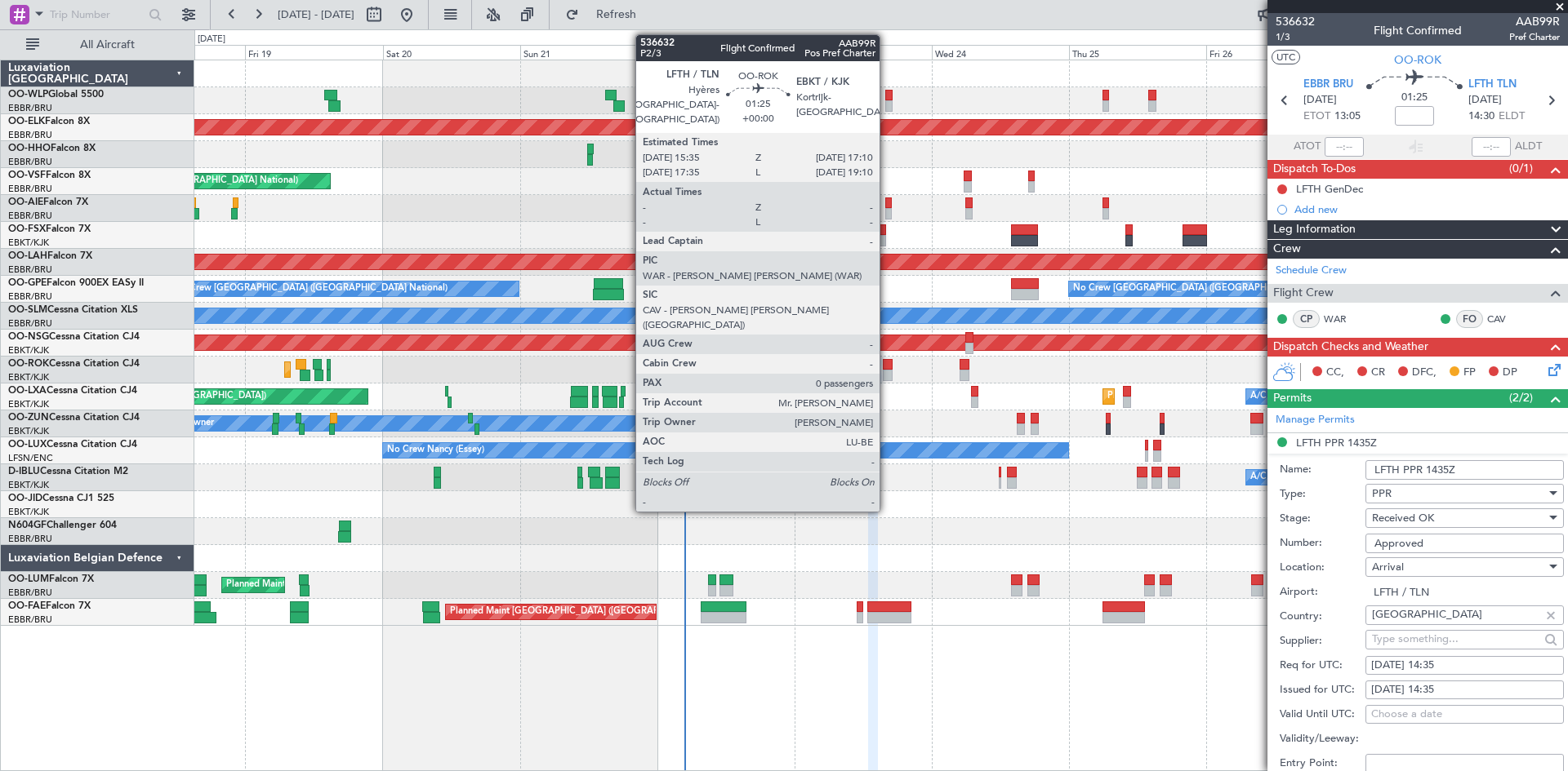
click at [887, 375] on div at bounding box center [887, 375] width 10 height 11
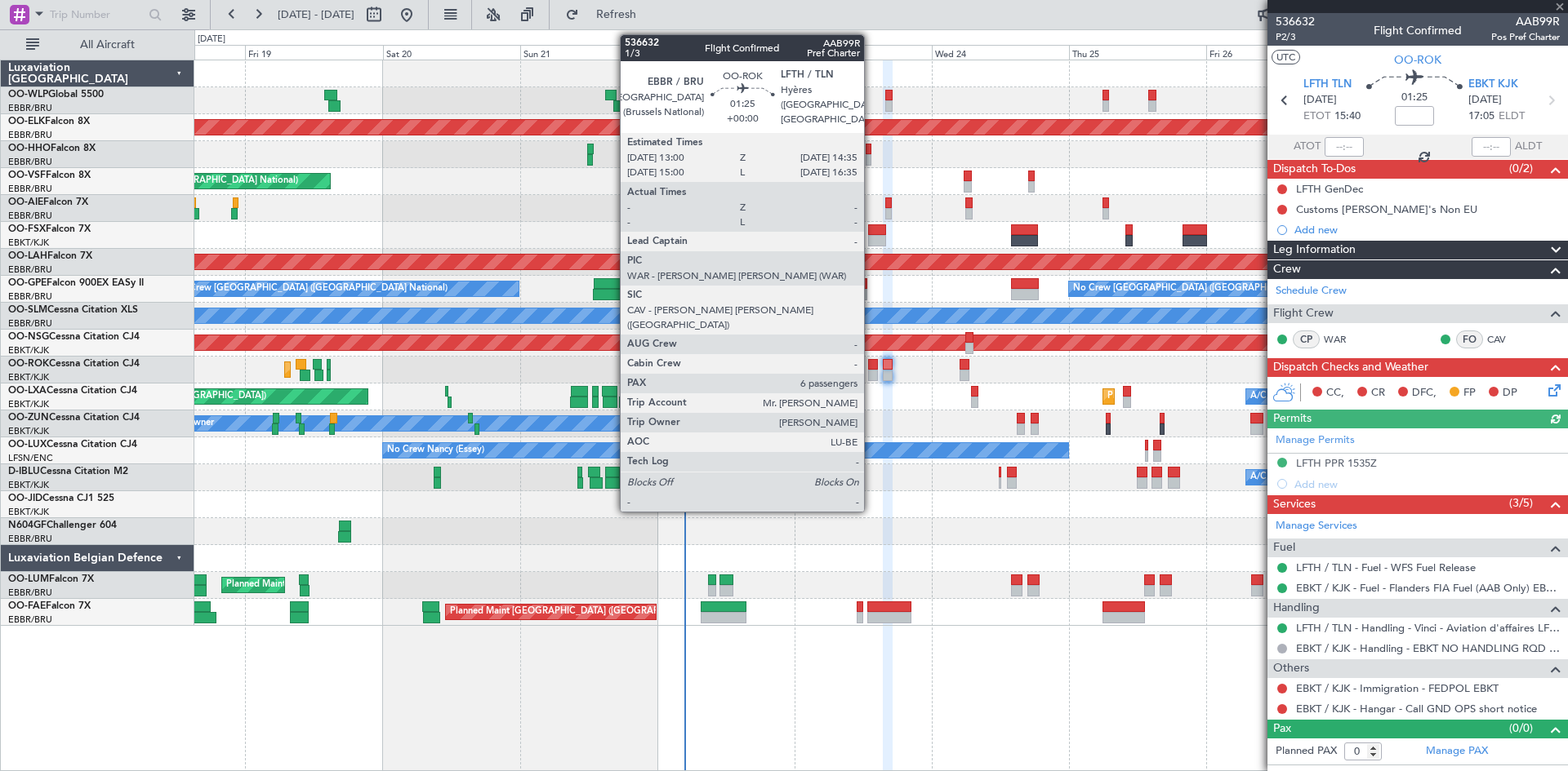
click at [871, 376] on div at bounding box center [872, 375] width 10 height 11
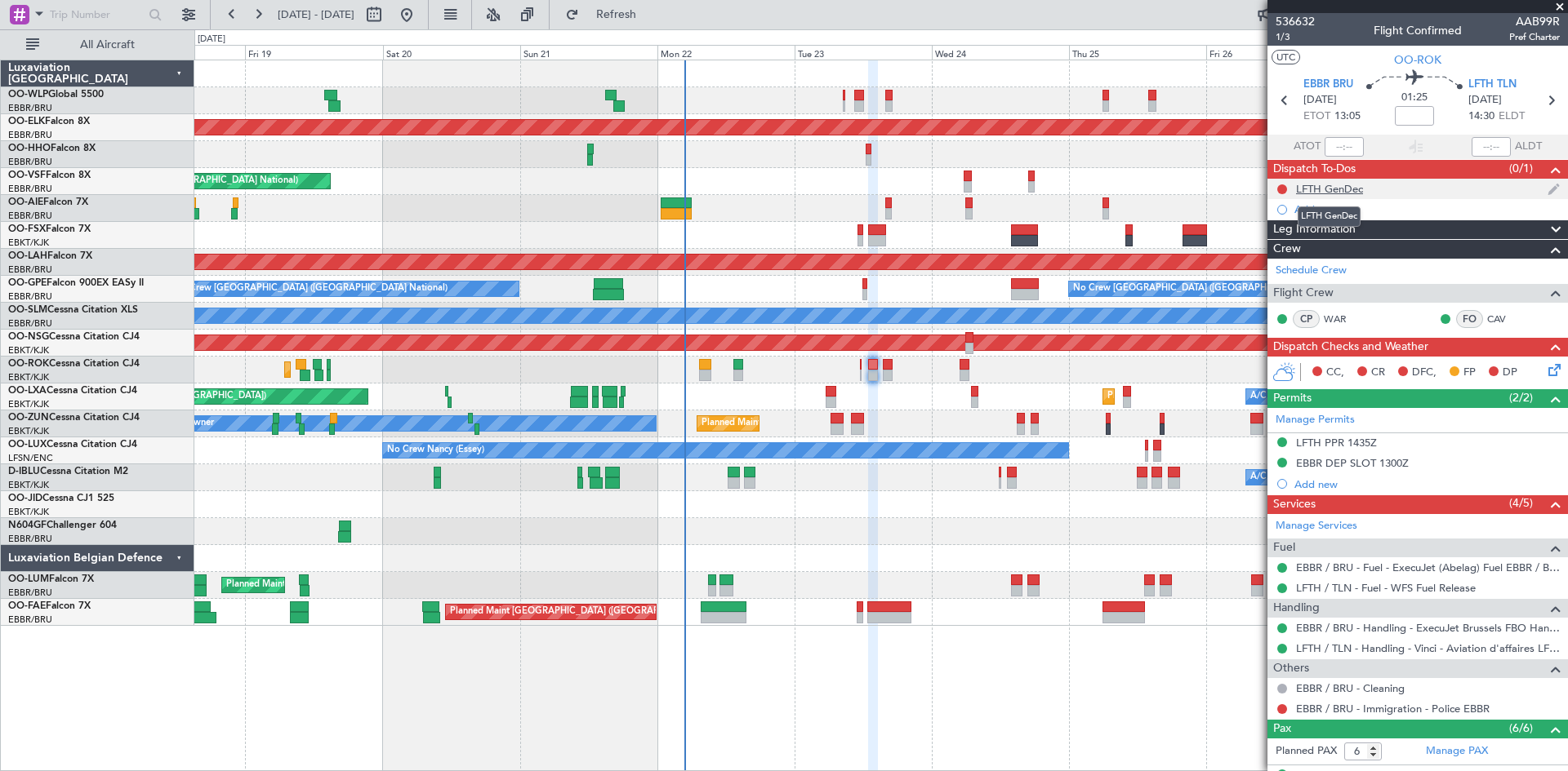
click at [1254, 194] on div "LFTH GenDec" at bounding box center [1329, 189] width 67 height 14
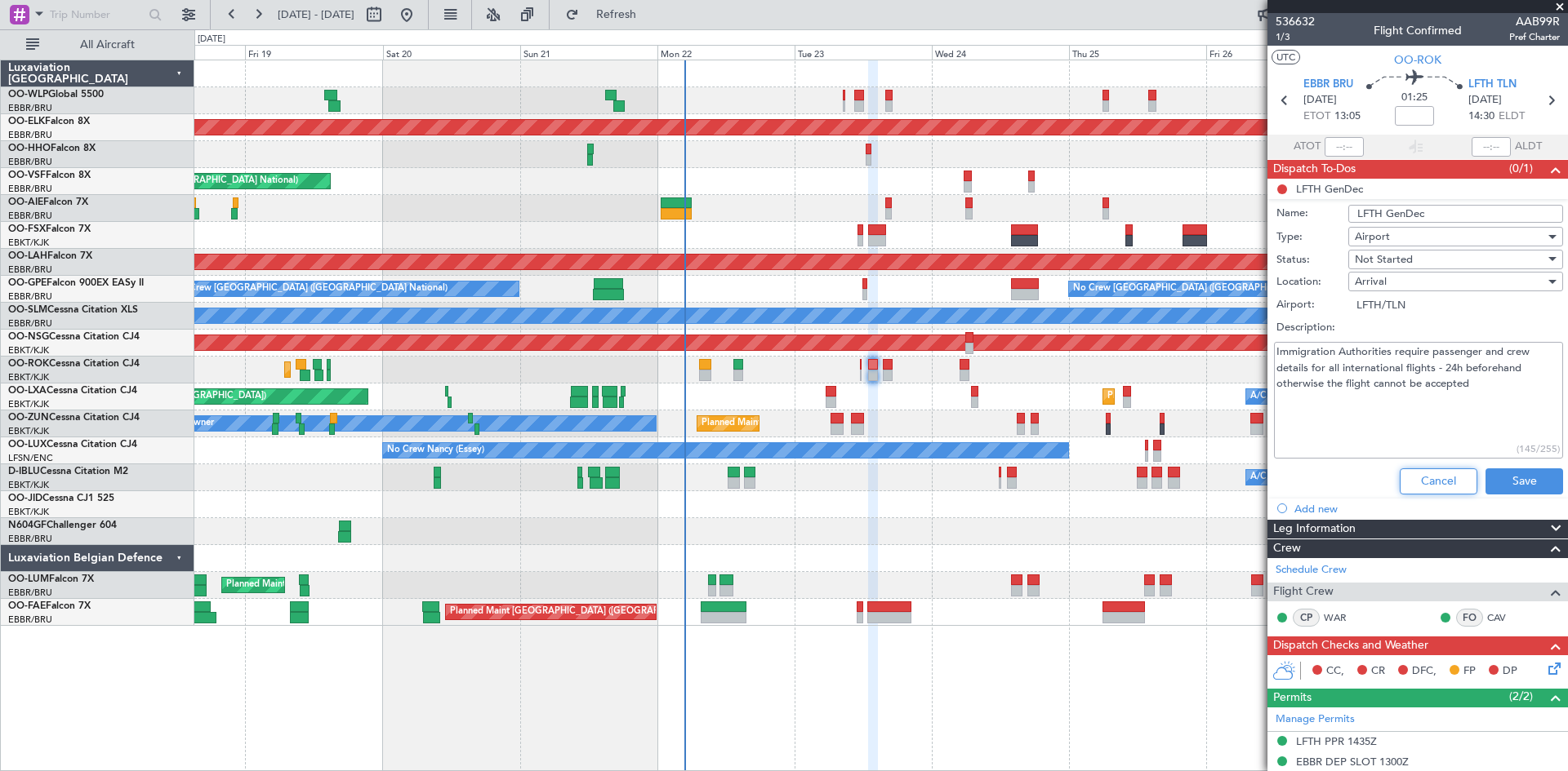
click at [1254, 485] on button "Cancel" at bounding box center [1438, 482] width 77 height 26
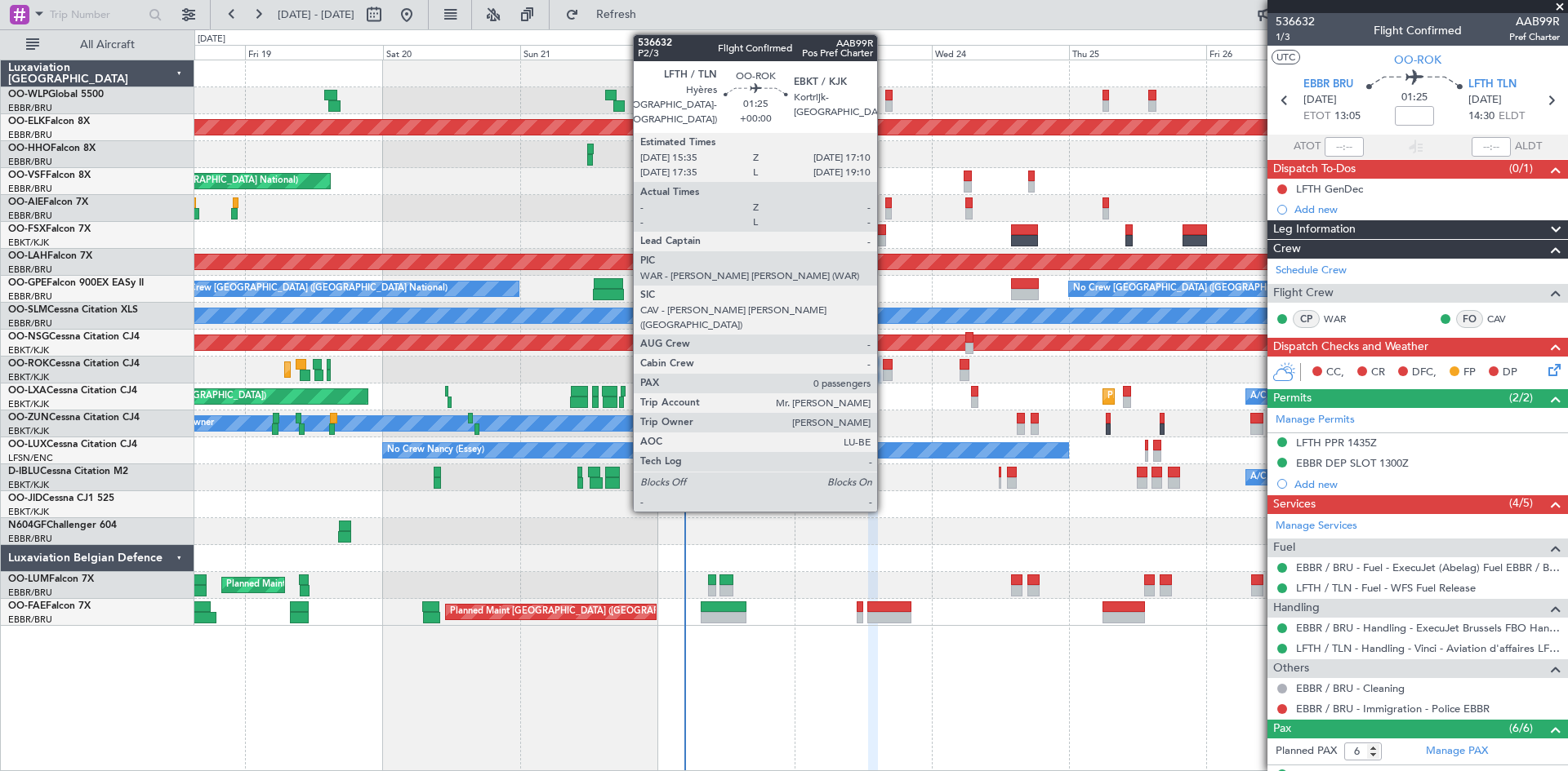
click at [884, 372] on div at bounding box center [887, 375] width 10 height 11
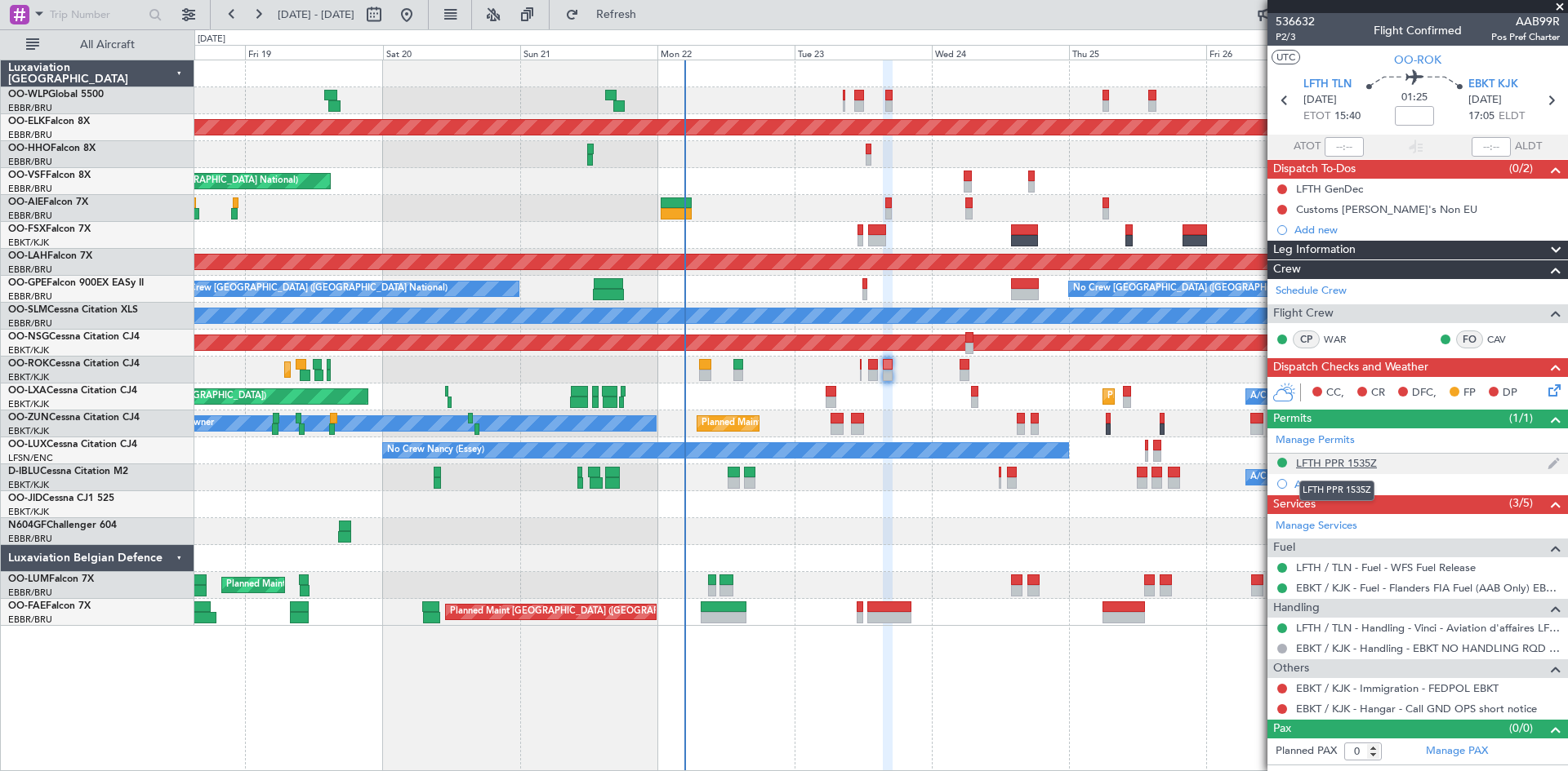
click at [1254, 457] on div "LFTH PPR 1535Z" at bounding box center [1336, 464] width 81 height 14
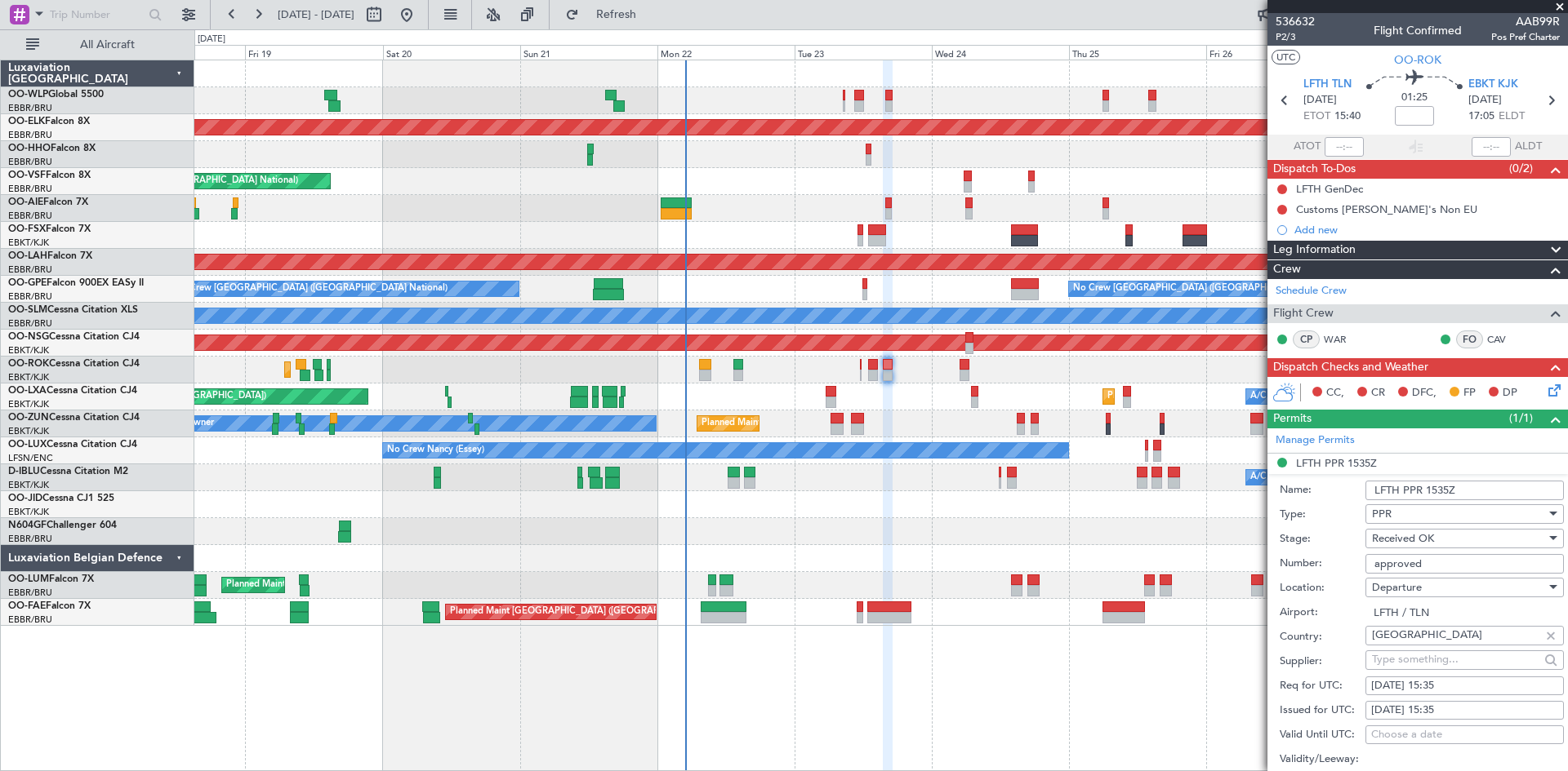
click at [863, 373] on div "Planned Maint Kortrijk-[GEOGRAPHIC_DATA] Owner [GEOGRAPHIC_DATA]-[GEOGRAPHIC_DA…" at bounding box center [881, 370] width 1373 height 27
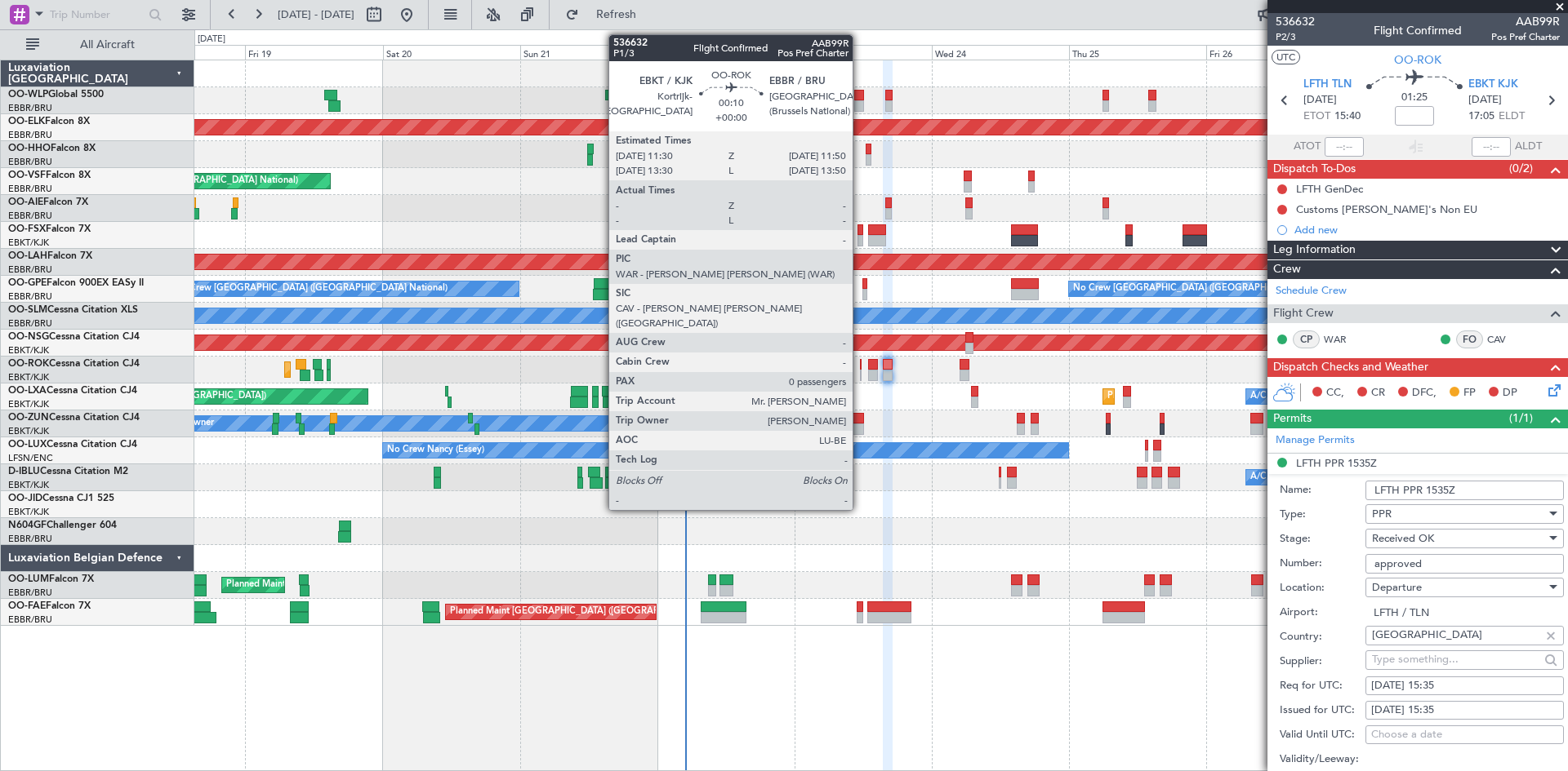
click at [860, 374] on div at bounding box center [861, 375] width 3 height 11
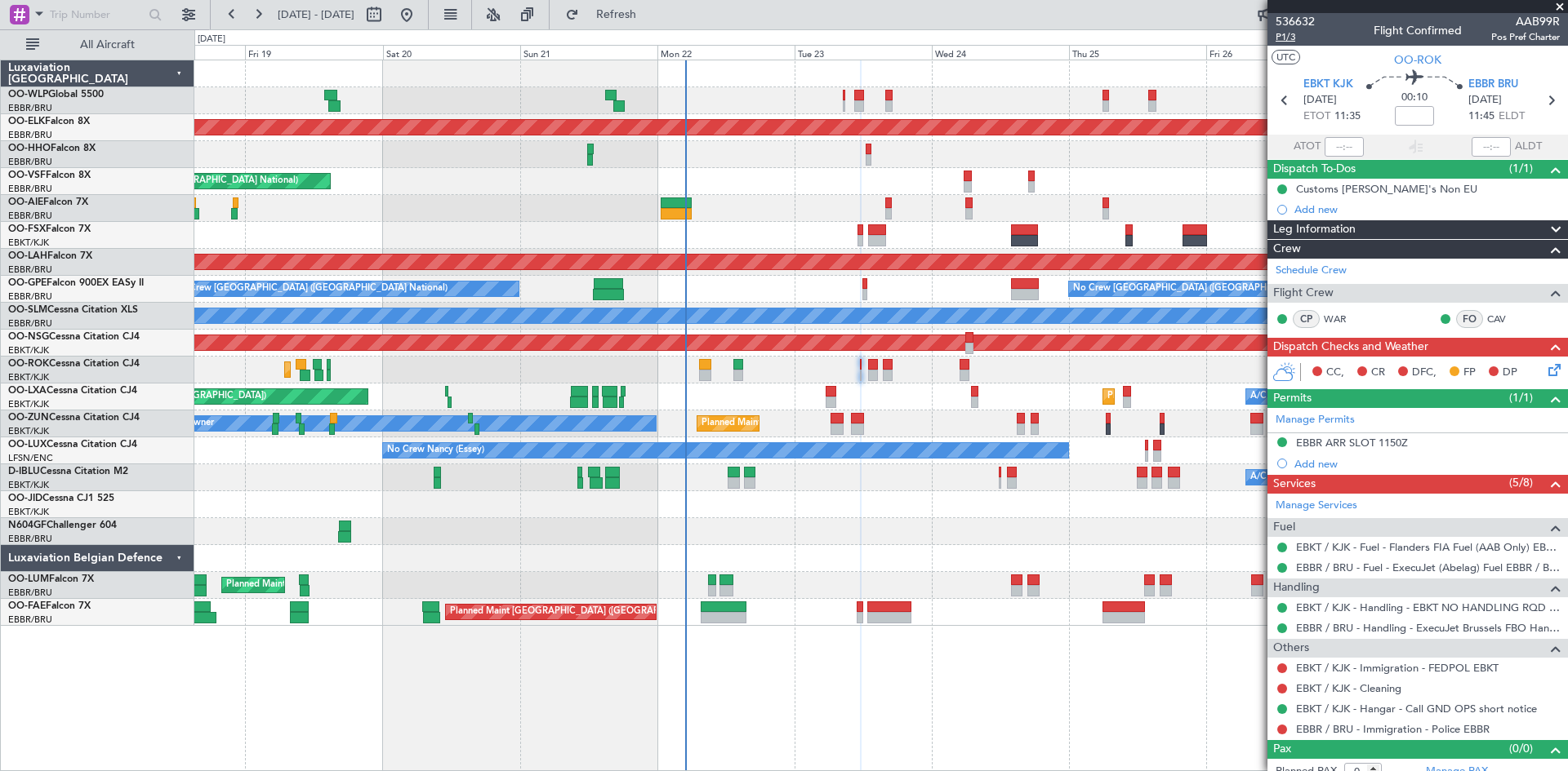
click at [1254, 39] on span "P1/3" at bounding box center [1294, 37] width 39 height 14
click at [1254, 595] on div "Incomplete" at bounding box center [1411, 679] width 52 height 21
click at [1254, 595] on link "EBKT / KJK - Immigration - FEDPOL EBKT" at bounding box center [1397, 668] width 202 height 14
click at [1254, 440] on div "EBBR ARR SLOT 1150Z" at bounding box center [1352, 443] width 112 height 14
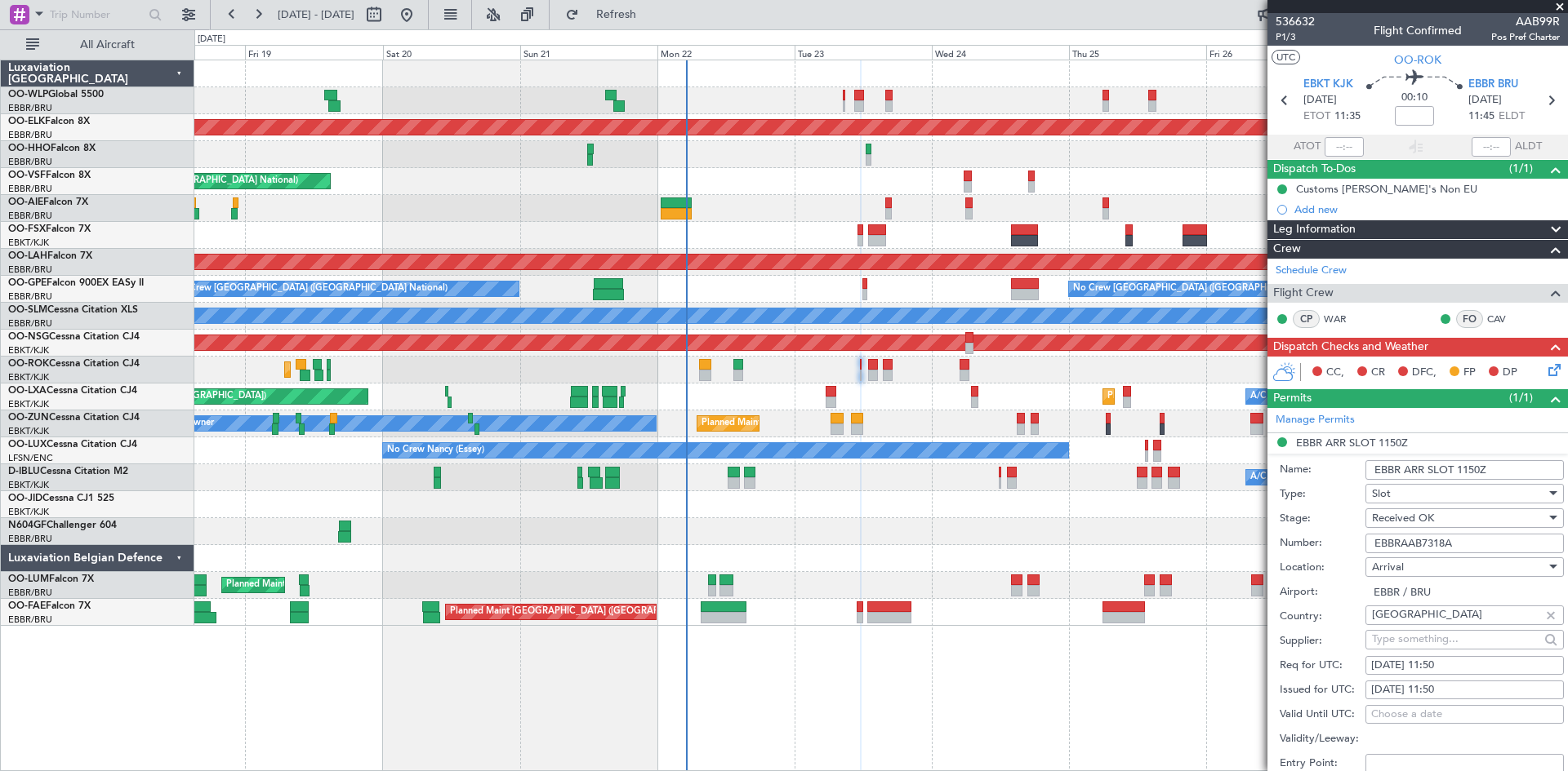
click at [1254, 367] on div "CC, CR DFC, FP DP" at bounding box center [1425, 373] width 240 height 24
click at [1254, 367] on icon at bounding box center [1551, 367] width 13 height 13
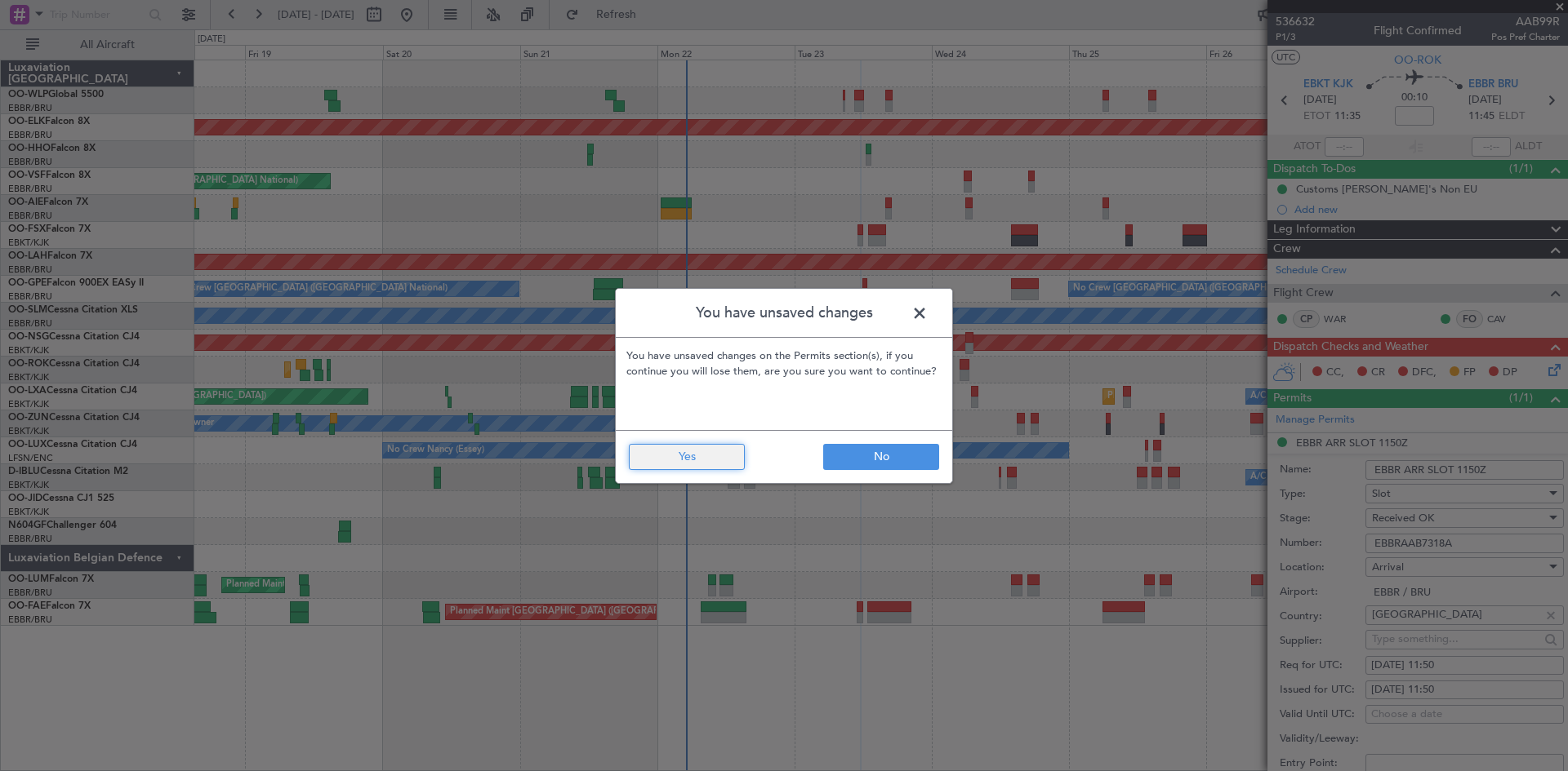
click at [709, 465] on button "Yes" at bounding box center [686, 457] width 116 height 26
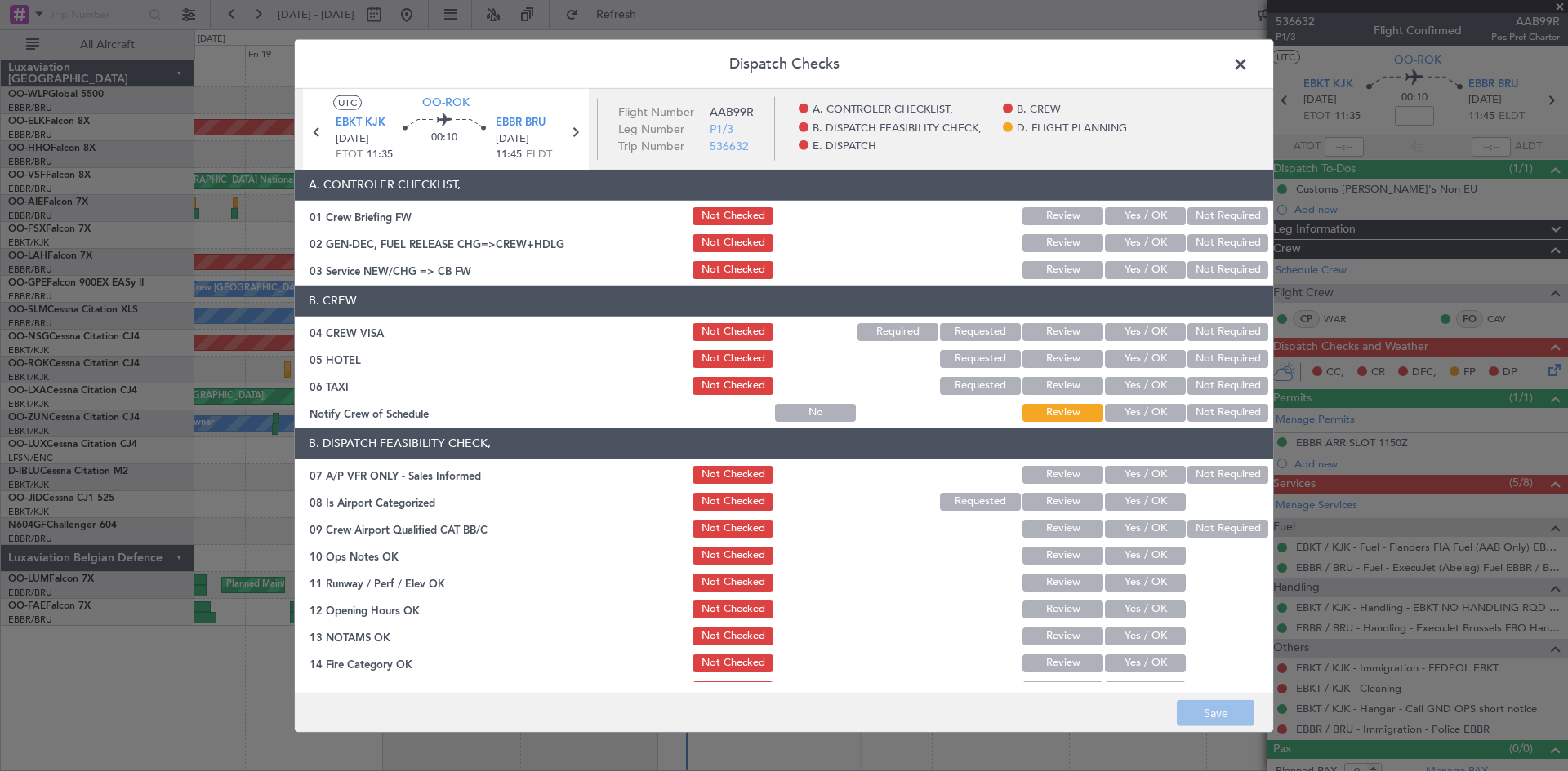
click at [1111, 241] on button "Yes / OK" at bounding box center [1145, 243] width 81 height 18
click at [739, 241] on button "Not Checked" at bounding box center [732, 243] width 81 height 18
click at [1160, 254] on div "Yes / OK" at bounding box center [1143, 243] width 83 height 23
click at [1156, 247] on button "Yes / OK" at bounding box center [1145, 243] width 81 height 18
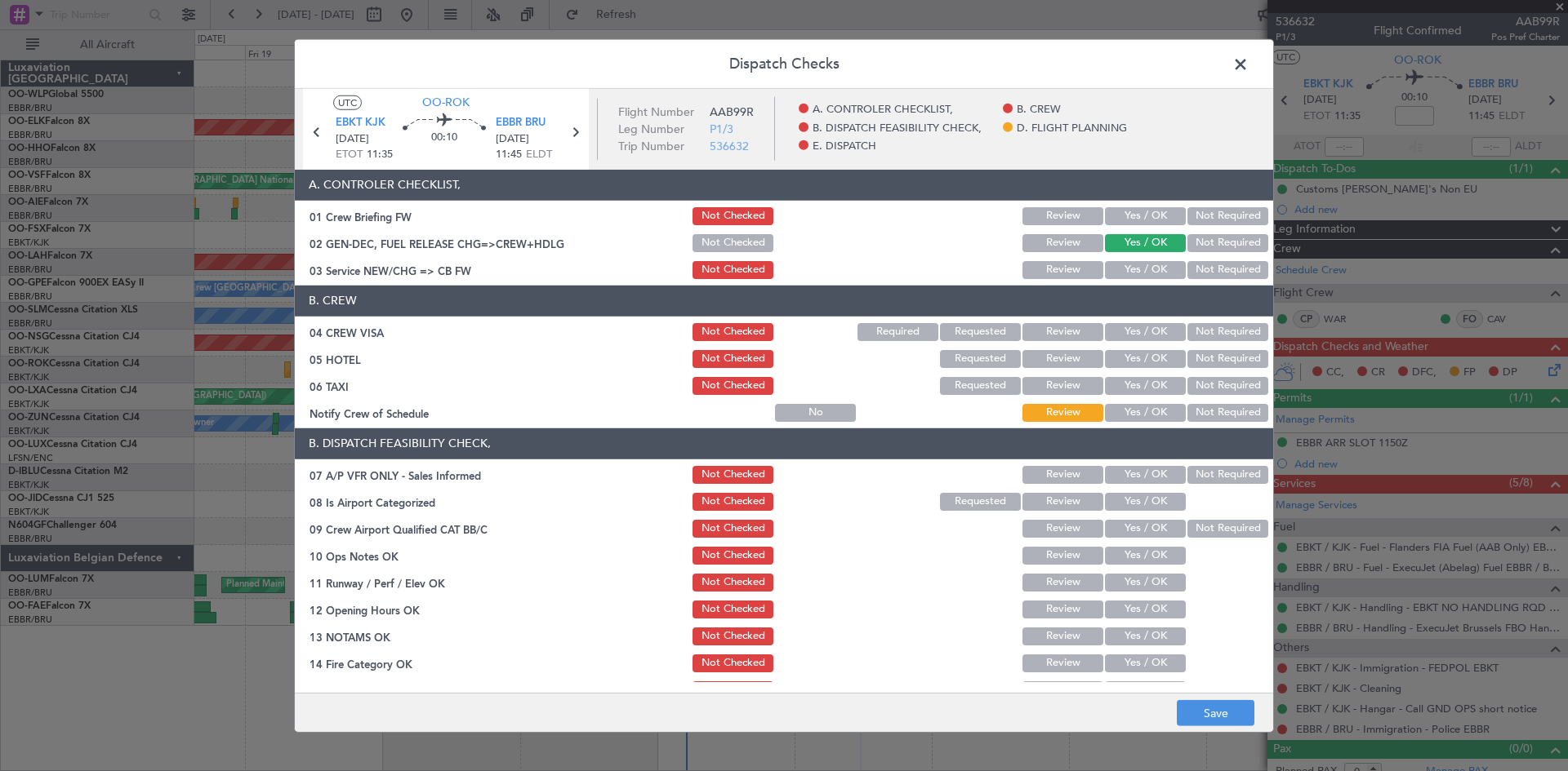
click at [1145, 301] on header "B. CREW" at bounding box center [784, 301] width 978 height 31
click at [1141, 320] on div "Yes / OK" at bounding box center [1143, 332] width 83 height 23
click at [1145, 330] on button "Yes / OK" at bounding box center [1145, 332] width 81 height 18
click at [1114, 405] on button "Yes / OK" at bounding box center [1145, 412] width 81 height 18
click at [1210, 370] on div "Not Required" at bounding box center [1226, 359] width 83 height 23
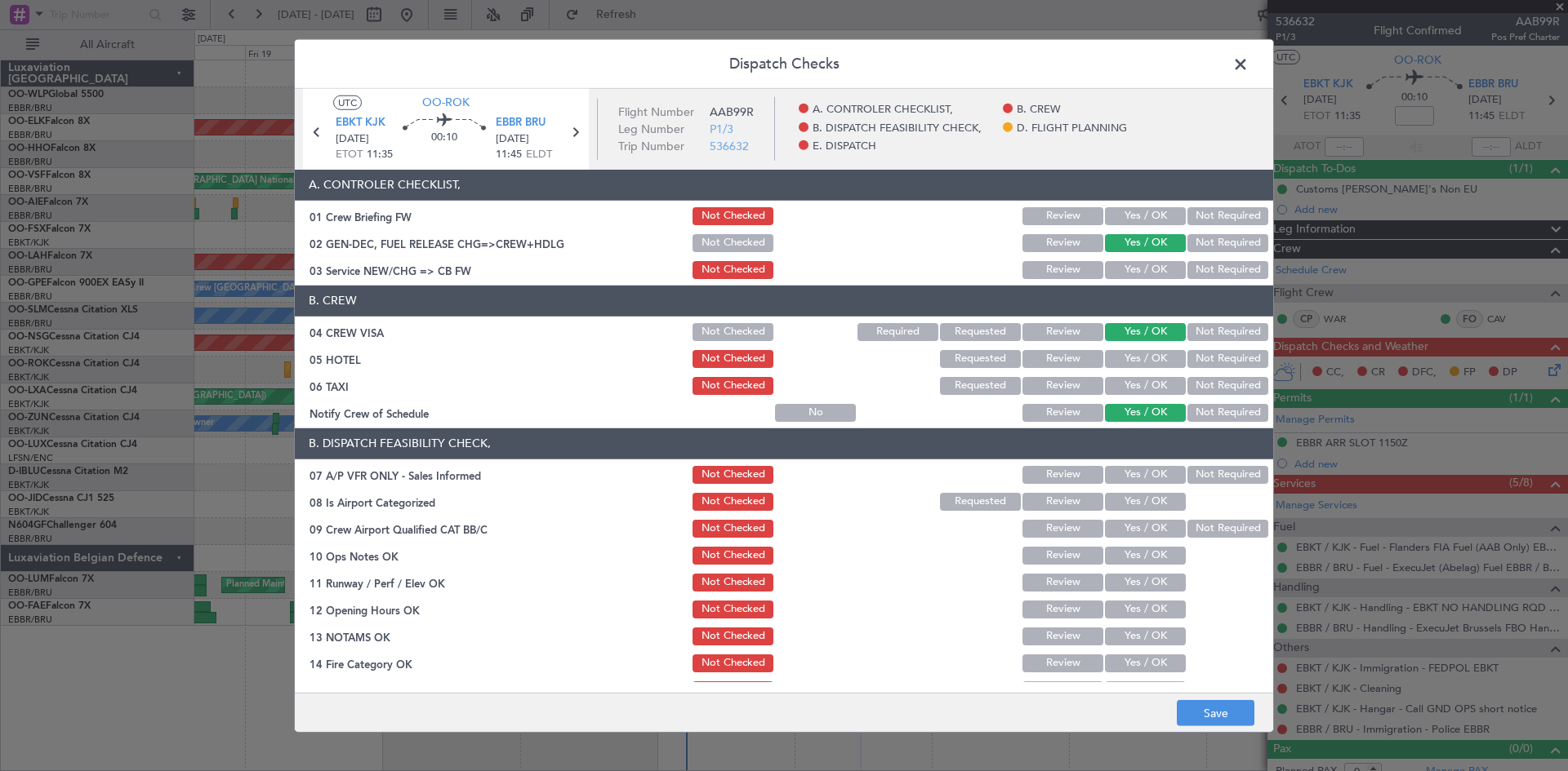
click at [1211, 363] on button "Not Required" at bounding box center [1227, 359] width 81 height 18
click at [1211, 386] on button "Not Required" at bounding box center [1227, 386] width 81 height 18
click at [1196, 471] on button "Not Required" at bounding box center [1227, 475] width 81 height 18
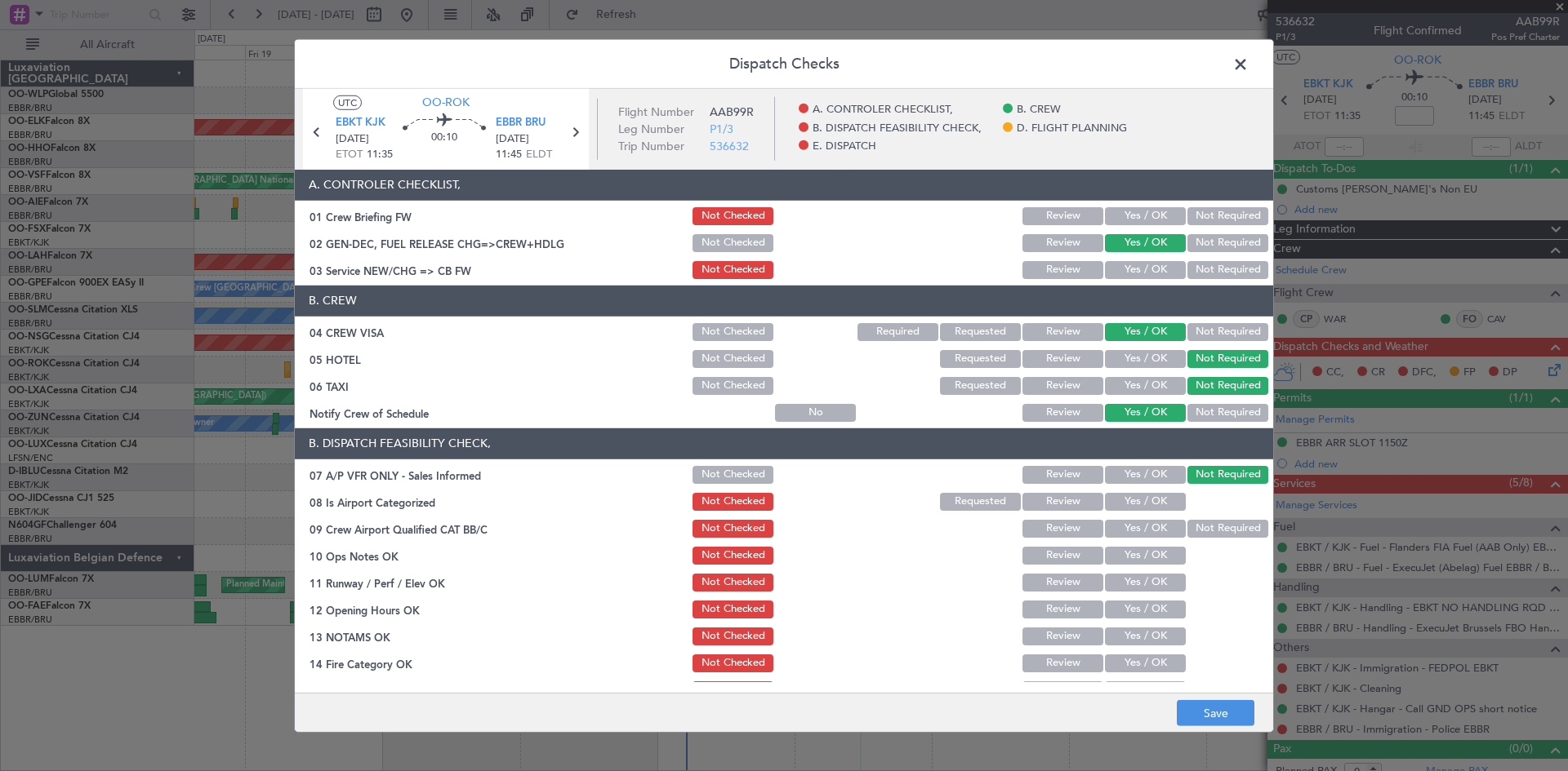
click at [1147, 498] on button "Yes / OK" at bounding box center [1145, 502] width 81 height 18
click at [1188, 533] on button "Not Required" at bounding box center [1227, 529] width 81 height 18
click at [1157, 554] on button "Yes / OK" at bounding box center [1145, 556] width 81 height 18
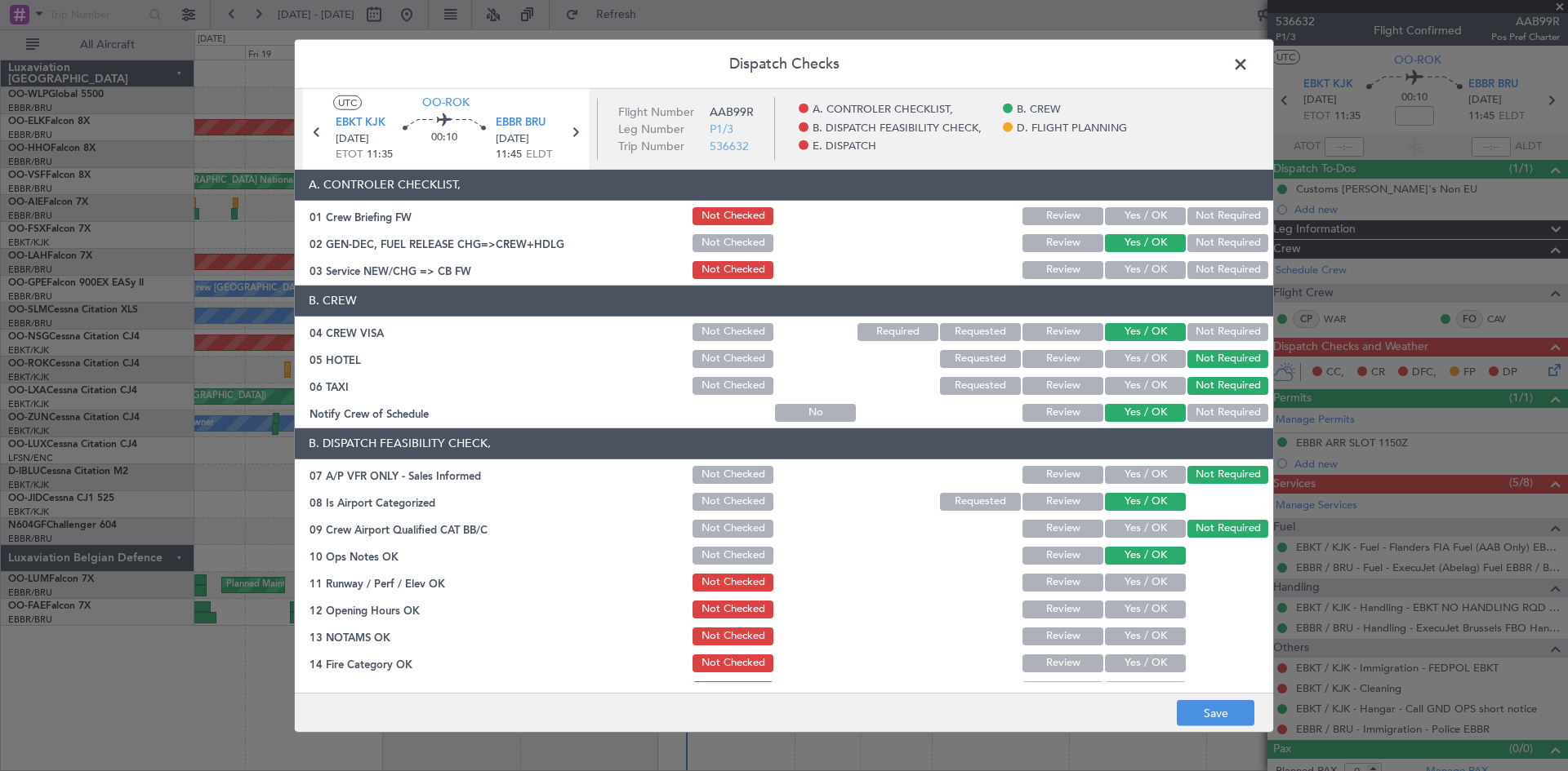
click at [1140, 586] on button "Yes / OK" at bounding box center [1145, 583] width 81 height 18
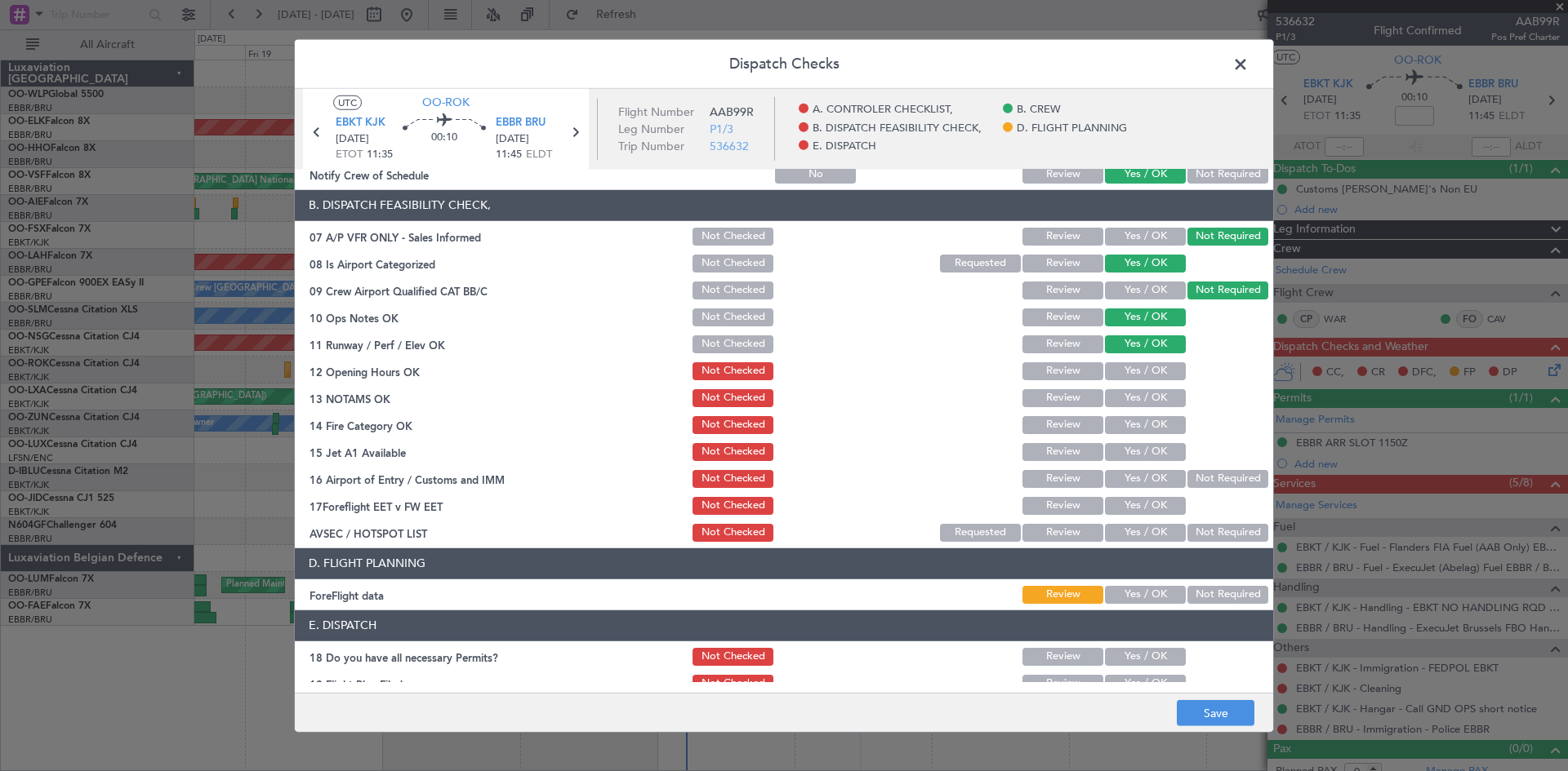
scroll to position [245, 0]
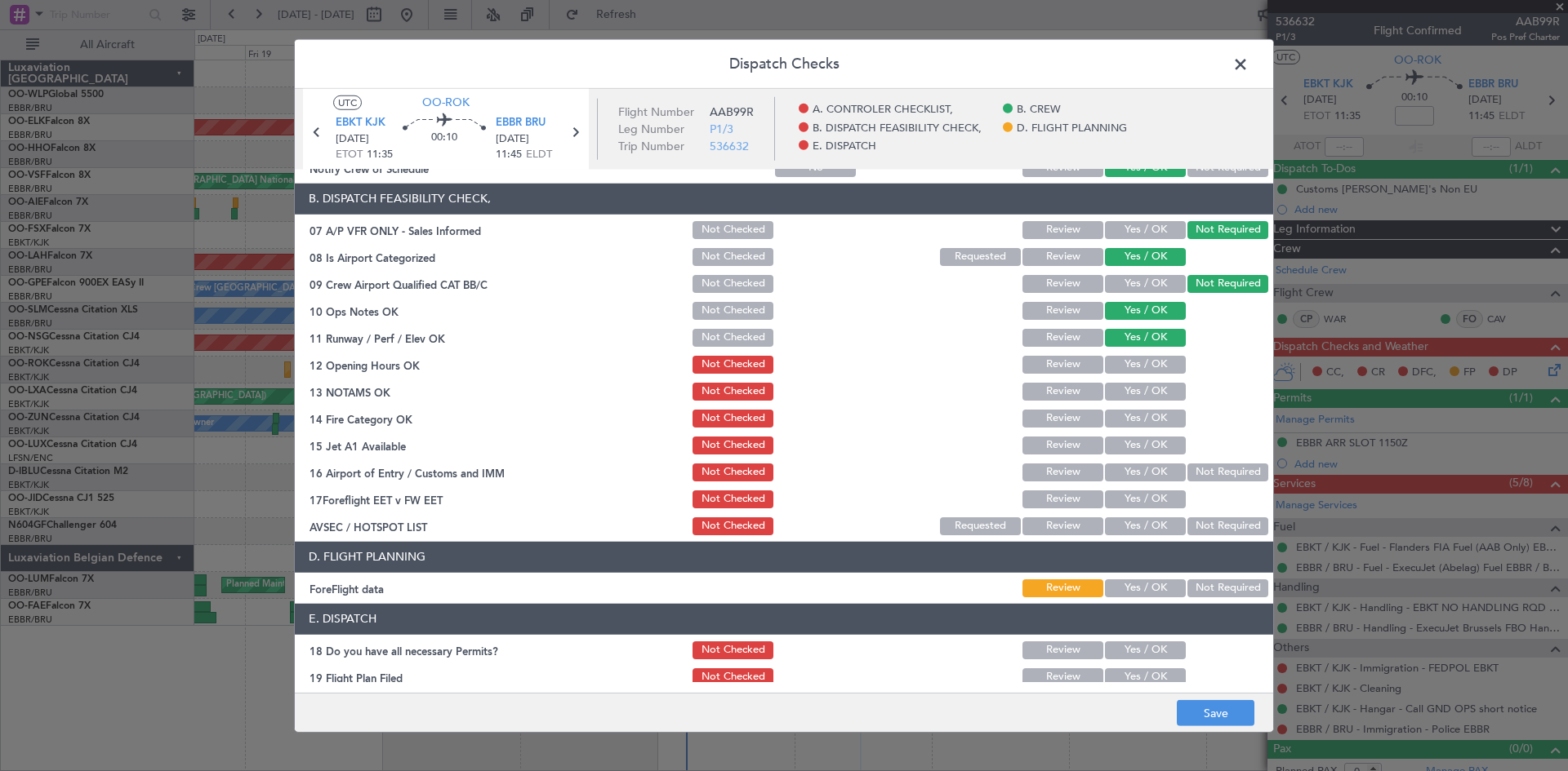
click at [1141, 352] on section "B. DISPATCH FEASIBILITY CHECK, 07 A/P VFR ONLY - Sales Informed Not Checked Rev…" at bounding box center [784, 361] width 978 height 354
drag, startPoint x: 1139, startPoint y: 357, endPoint x: 1138, endPoint y: 380, distance: 23.0
click at [1139, 362] on button "Yes / OK" at bounding box center [1145, 365] width 81 height 18
click at [1138, 392] on button "Yes / OK" at bounding box center [1145, 392] width 81 height 18
click at [1135, 413] on button "Yes / OK" at bounding box center [1145, 418] width 81 height 18
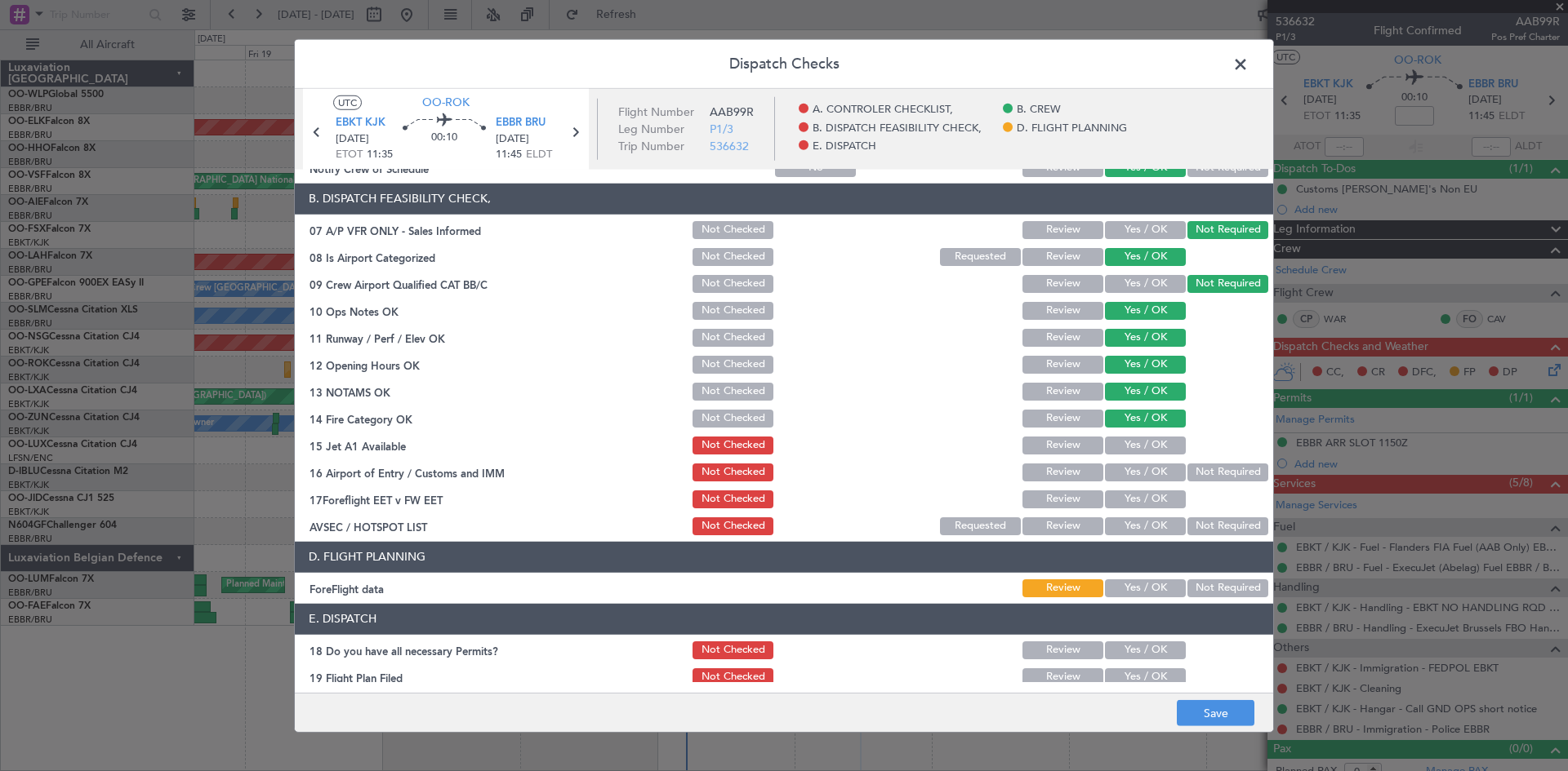
click at [1140, 456] on div "Yes / OK" at bounding box center [1143, 445] width 83 height 23
click at [1140, 446] on button "Yes / OK" at bounding box center [1145, 445] width 81 height 18
click at [1233, 471] on button "Not Required" at bounding box center [1227, 472] width 81 height 18
click at [1105, 498] on button "Yes / OK" at bounding box center [1145, 499] width 81 height 18
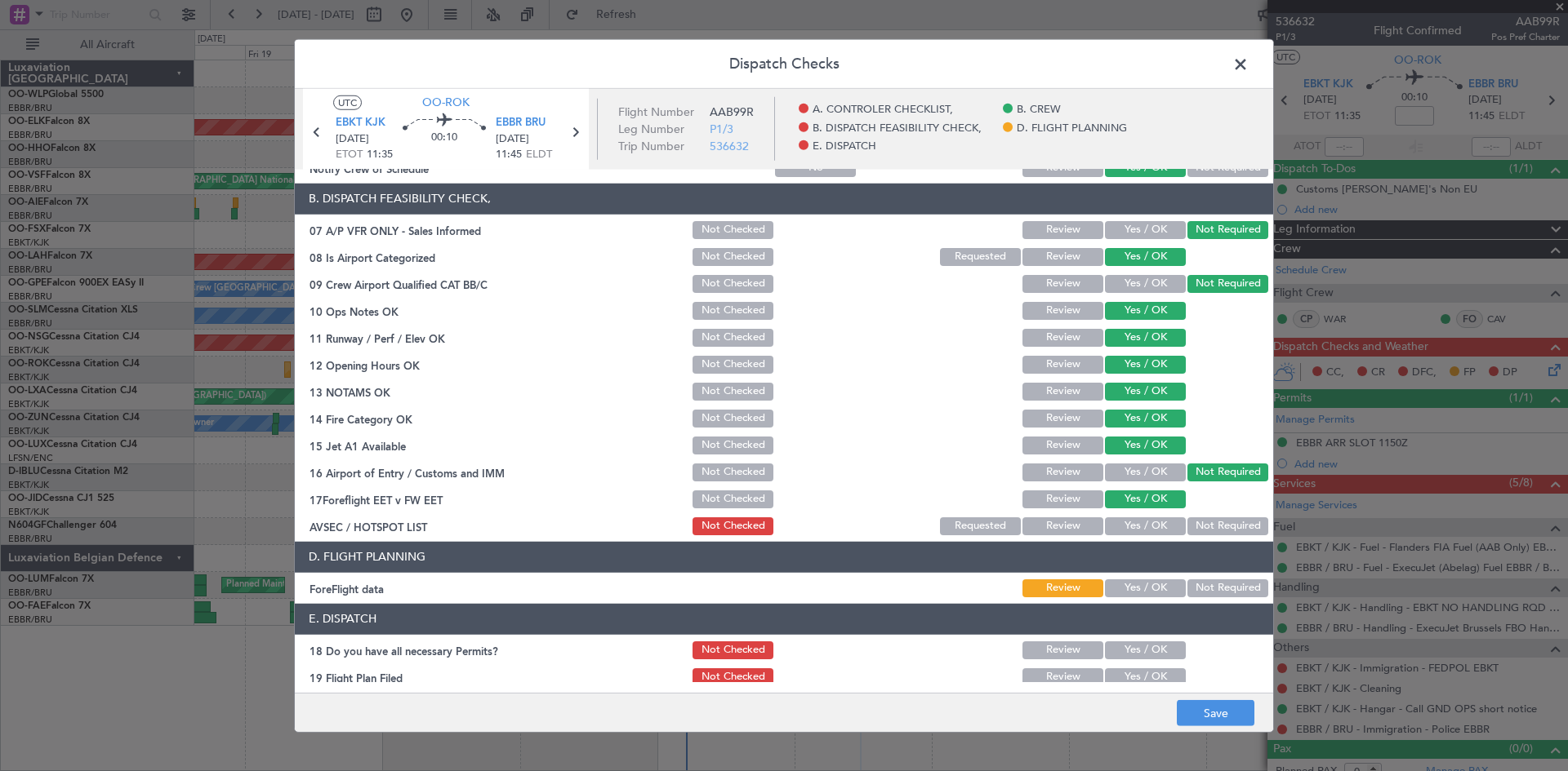
click at [1193, 517] on button "Not Required" at bounding box center [1227, 526] width 81 height 18
click at [1220, 595] on footer "Save" at bounding box center [784, 712] width 978 height 39
click at [1221, 595] on button "Save" at bounding box center [1215, 714] width 77 height 26
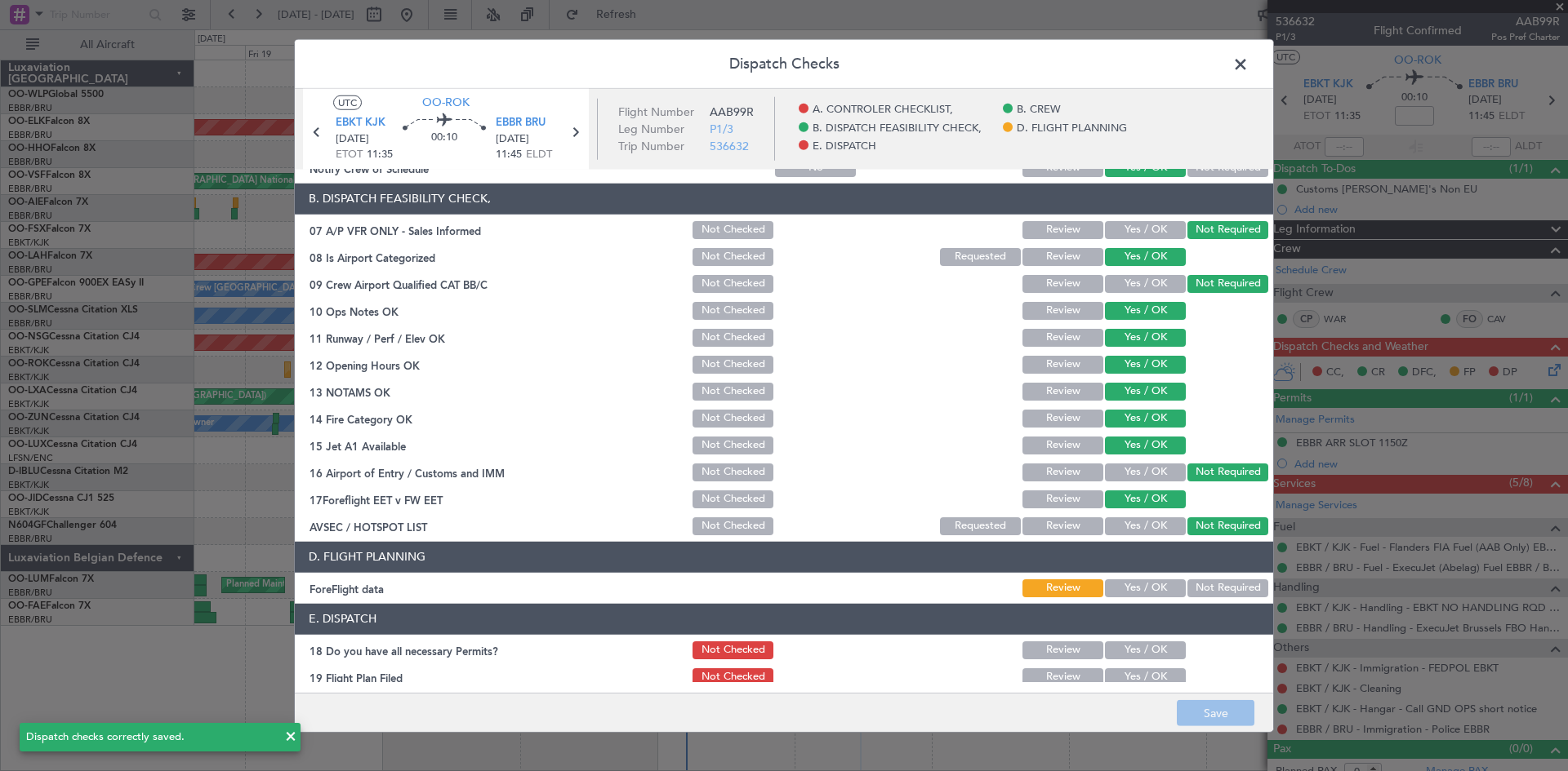
click at [1248, 71] on span at bounding box center [1248, 68] width 0 height 33
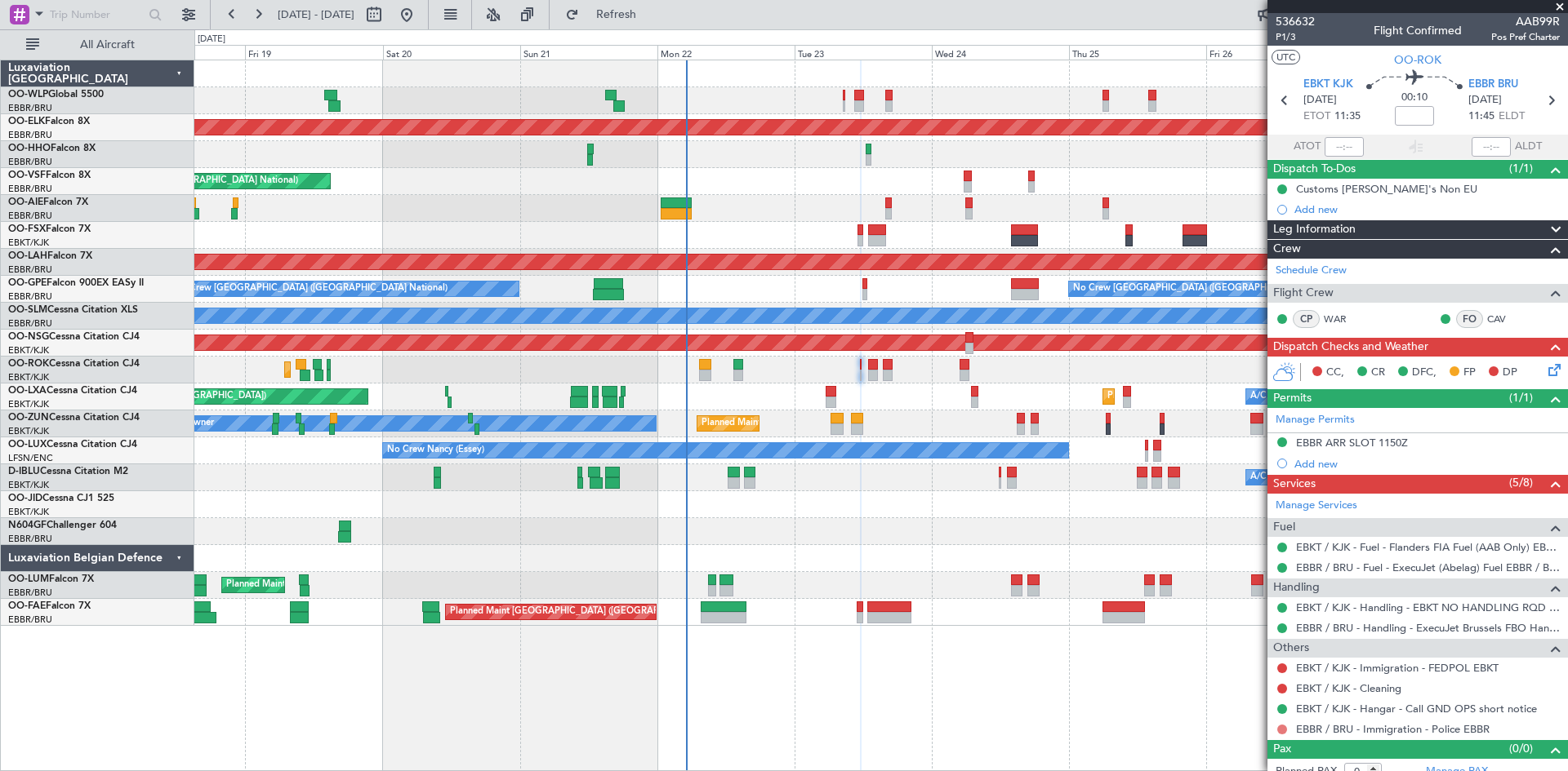
click at [1254, 595] on button at bounding box center [1281, 729] width 10 height 10
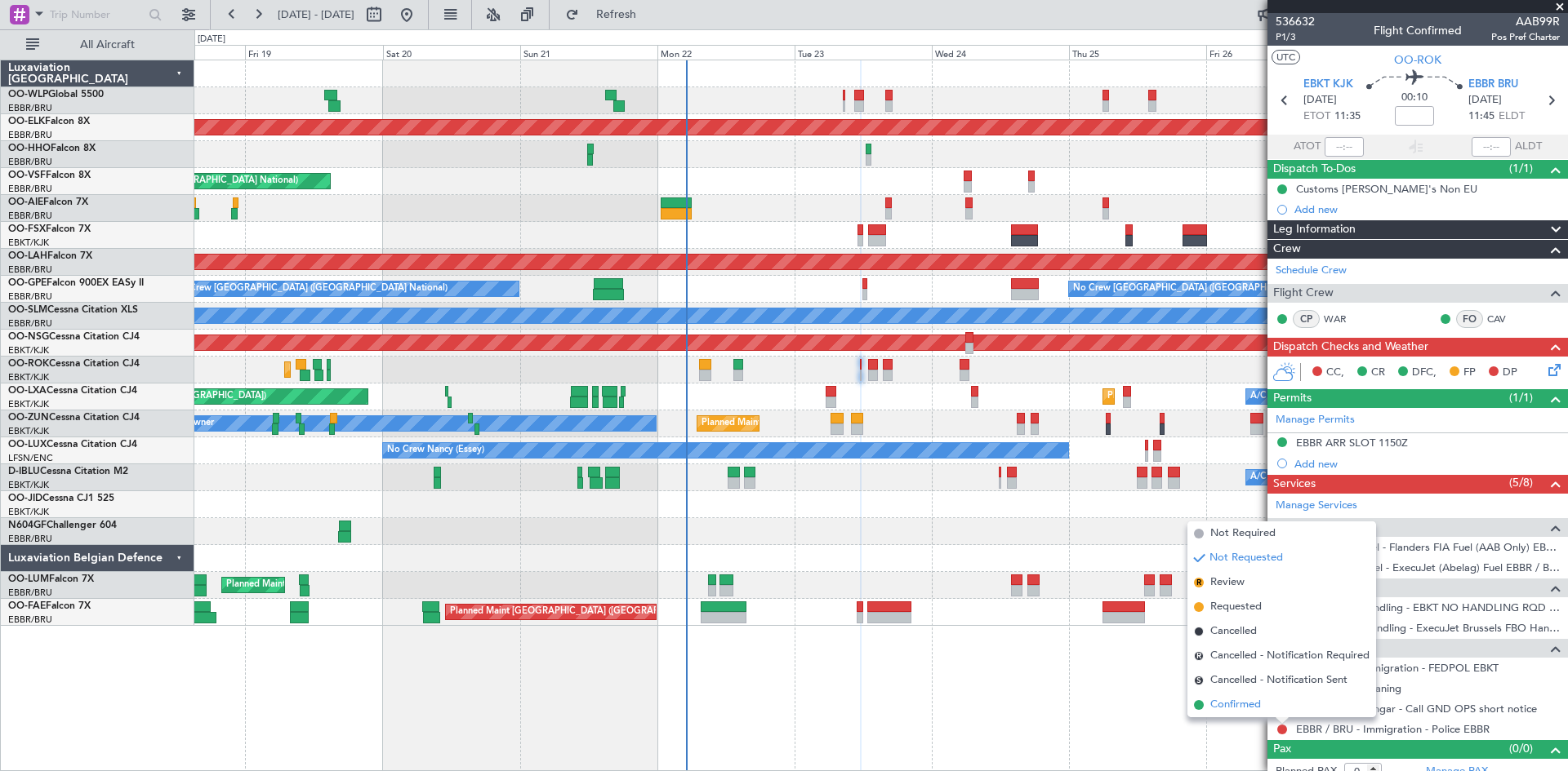
click at [1254, 595] on li "Confirmed" at bounding box center [1281, 705] width 189 height 24
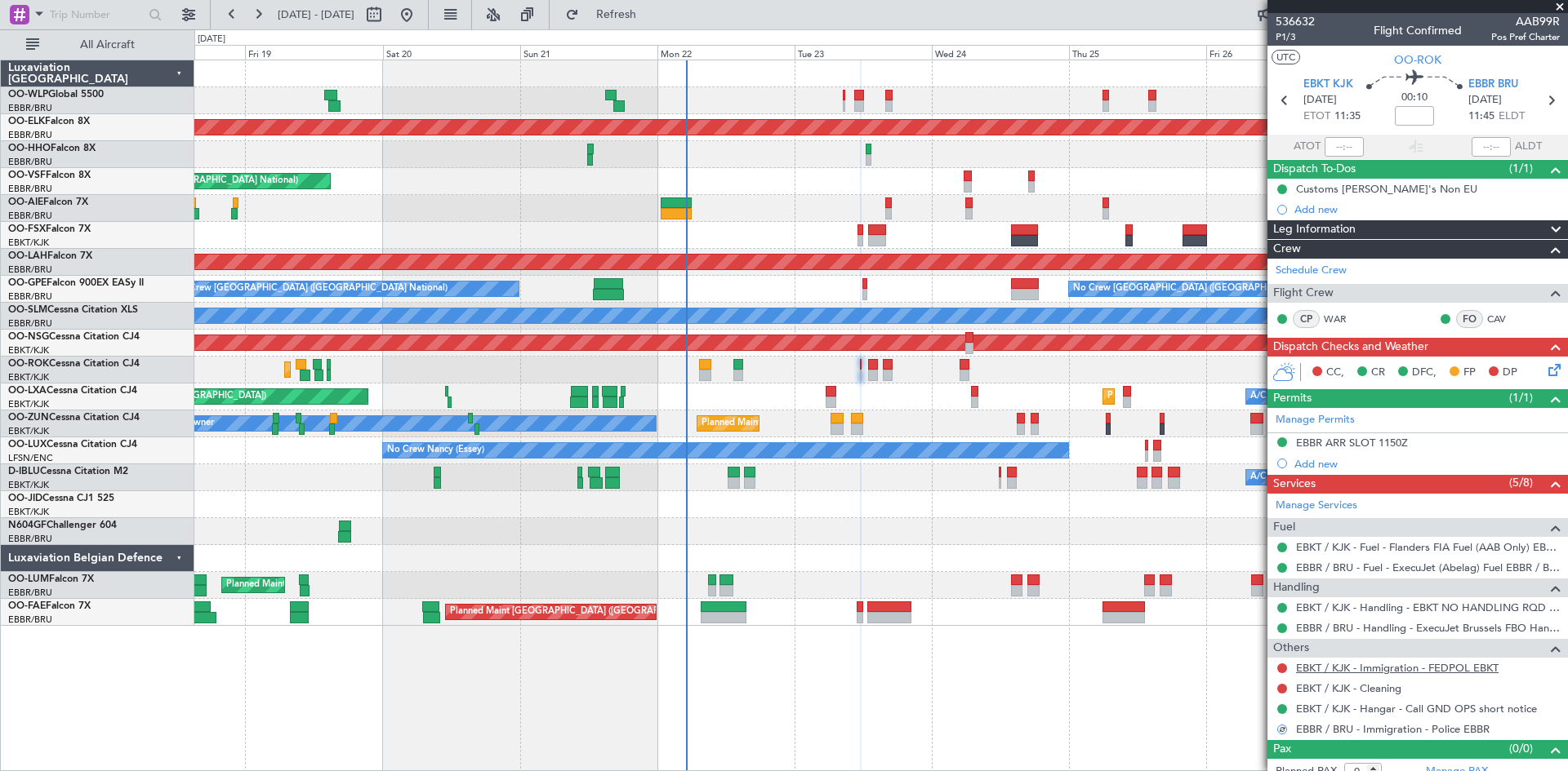
click at [1254, 595] on link "EBKT / KJK - Immigration - FEDPOL EBKT" at bounding box center [1397, 668] width 202 height 14
click at [651, 21] on span "Refresh" at bounding box center [616, 14] width 69 height 11
click at [1254, 595] on button at bounding box center [1281, 668] width 10 height 10
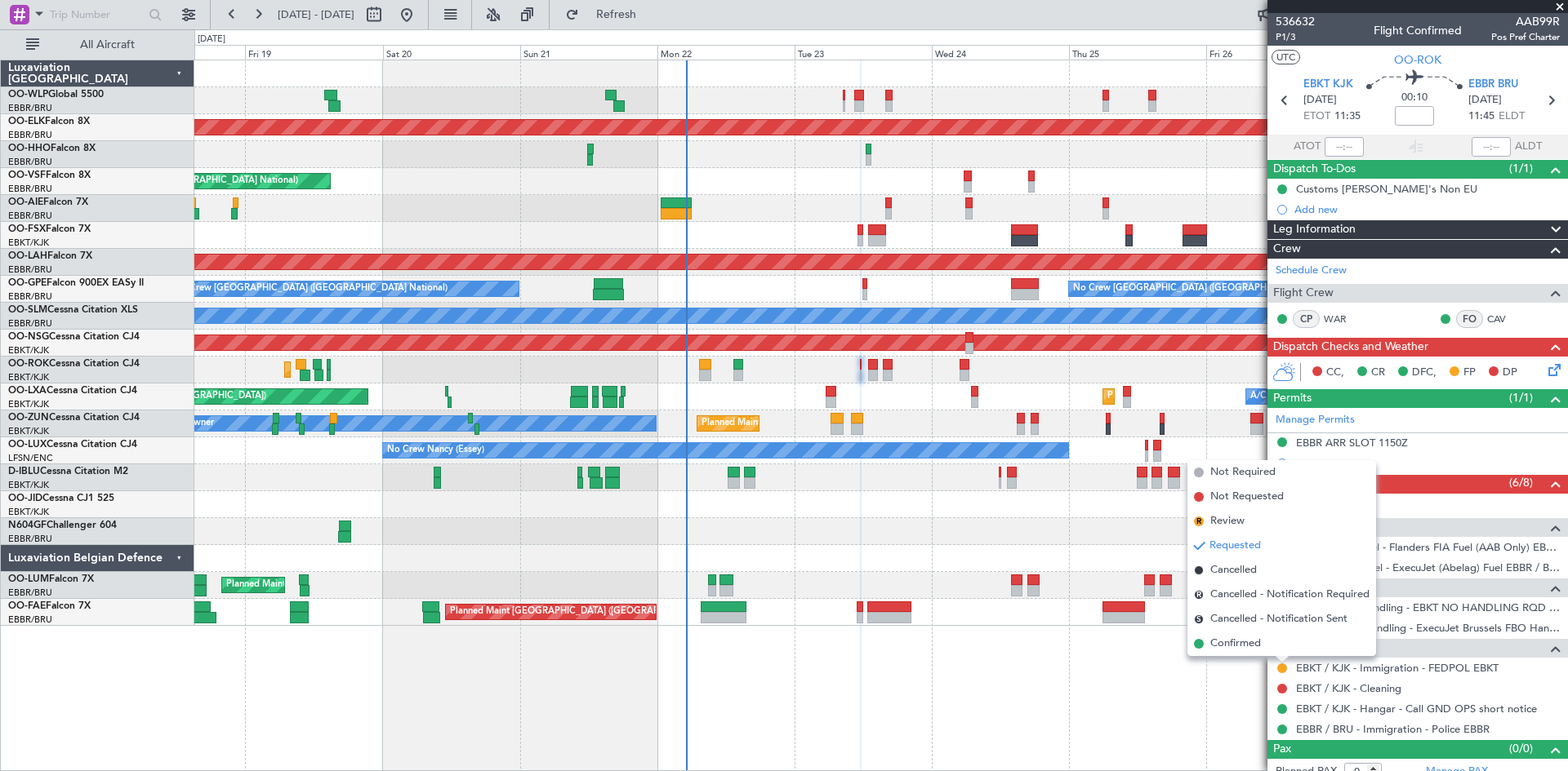
click at [1254, 595] on div "Planned Maint Liege Planned Maint [GEOGRAPHIC_DATA]-[GEOGRAPHIC_DATA] AOG Maint…" at bounding box center [881, 416] width 1373 height 712
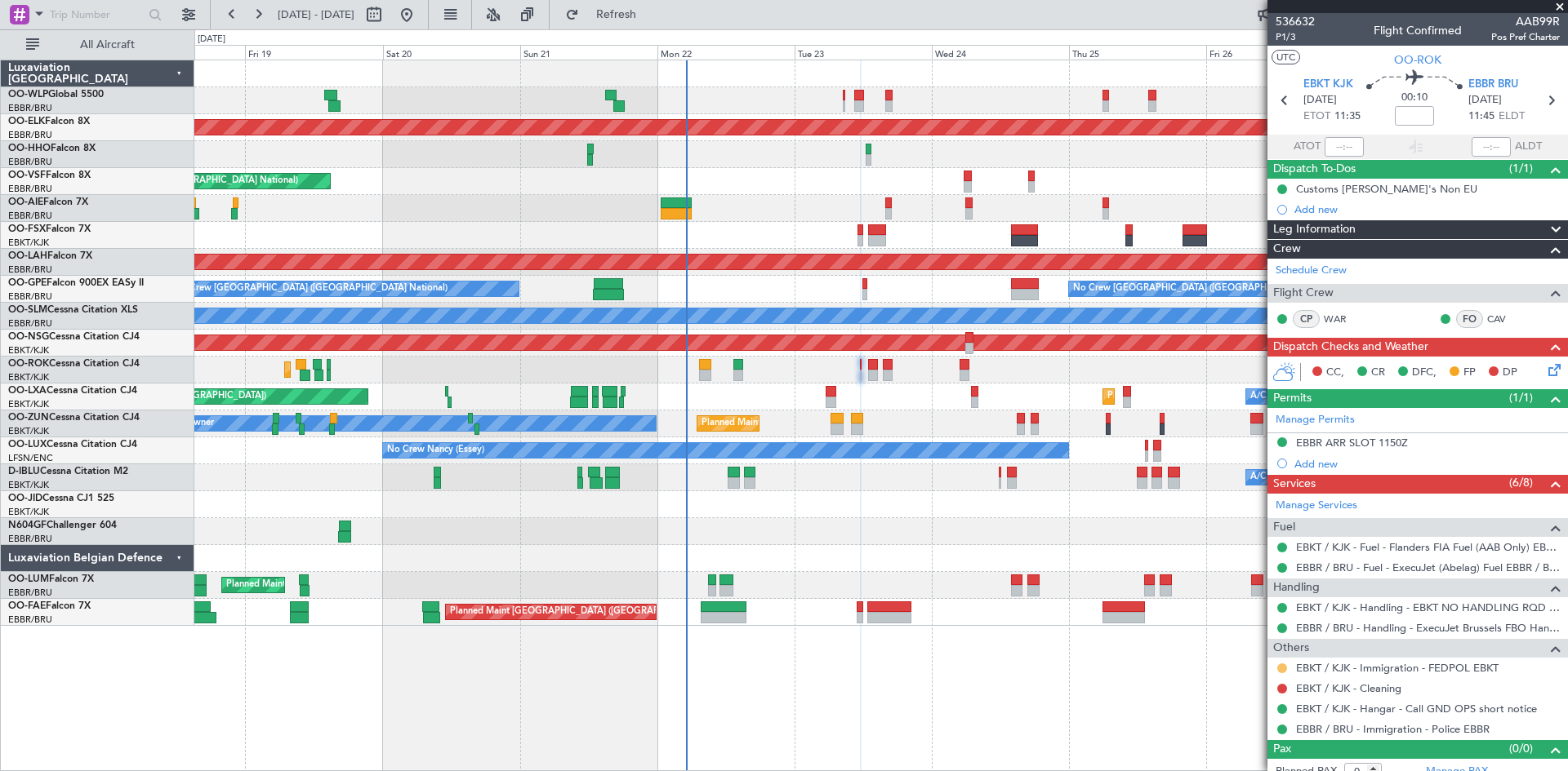
click at [1254, 595] on button at bounding box center [1281, 668] width 10 height 10
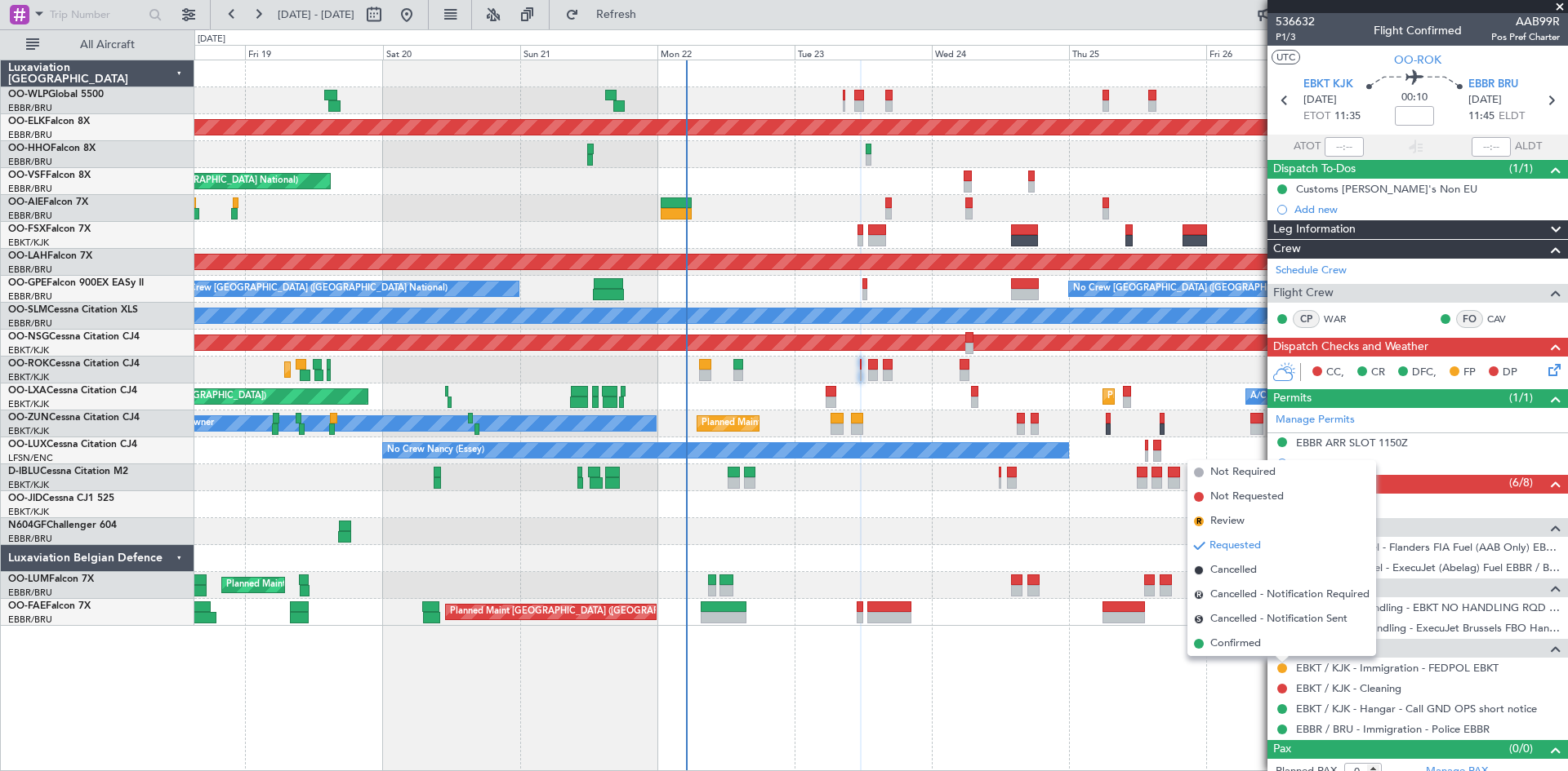
click at [1247, 595] on div "Planned Maint Liege Planned Maint [GEOGRAPHIC_DATA]-[GEOGRAPHIC_DATA] AOG Maint…" at bounding box center [881, 416] width 1373 height 712
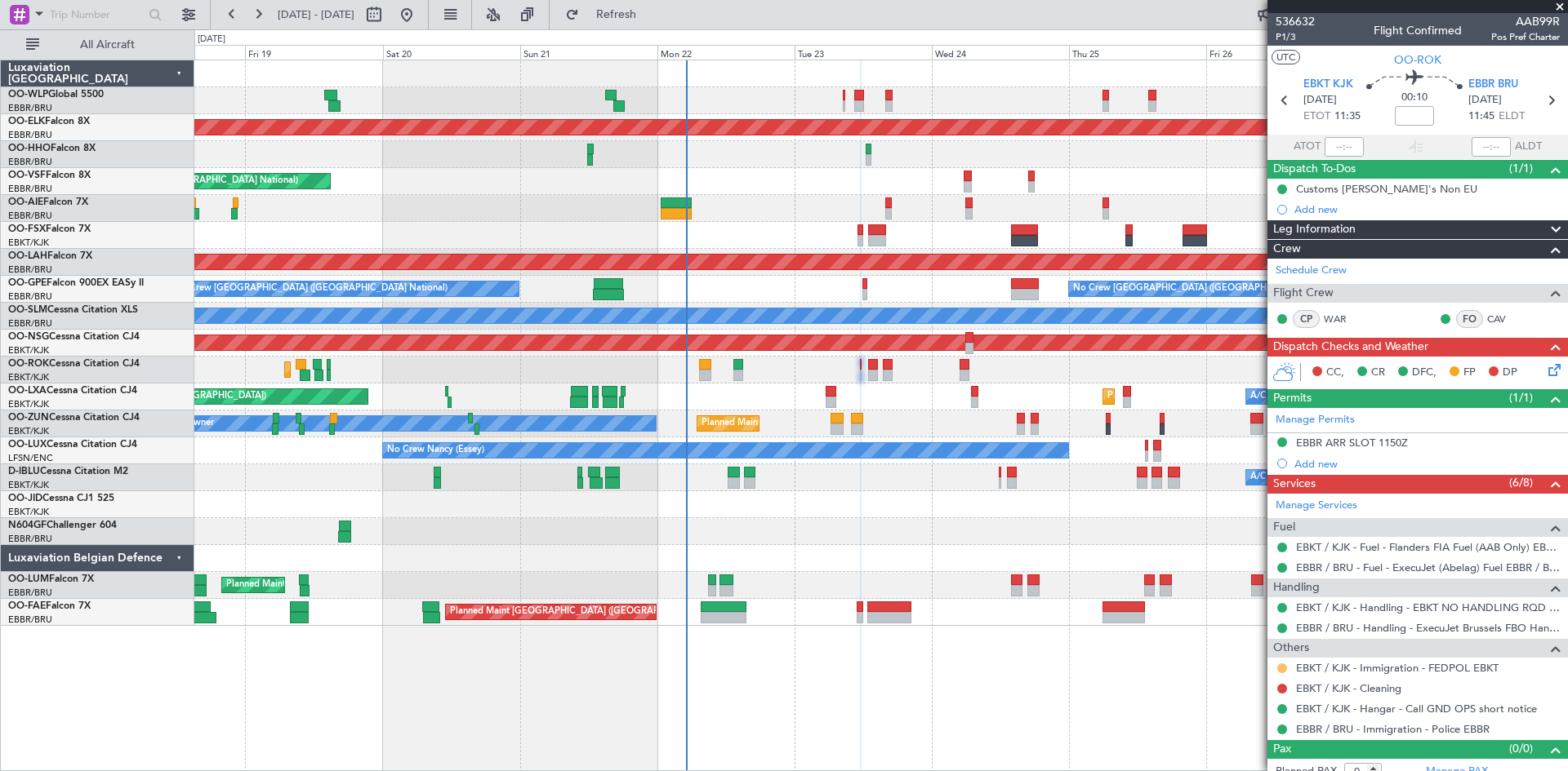
click at [1254, 595] on button at bounding box center [1281, 668] width 10 height 10
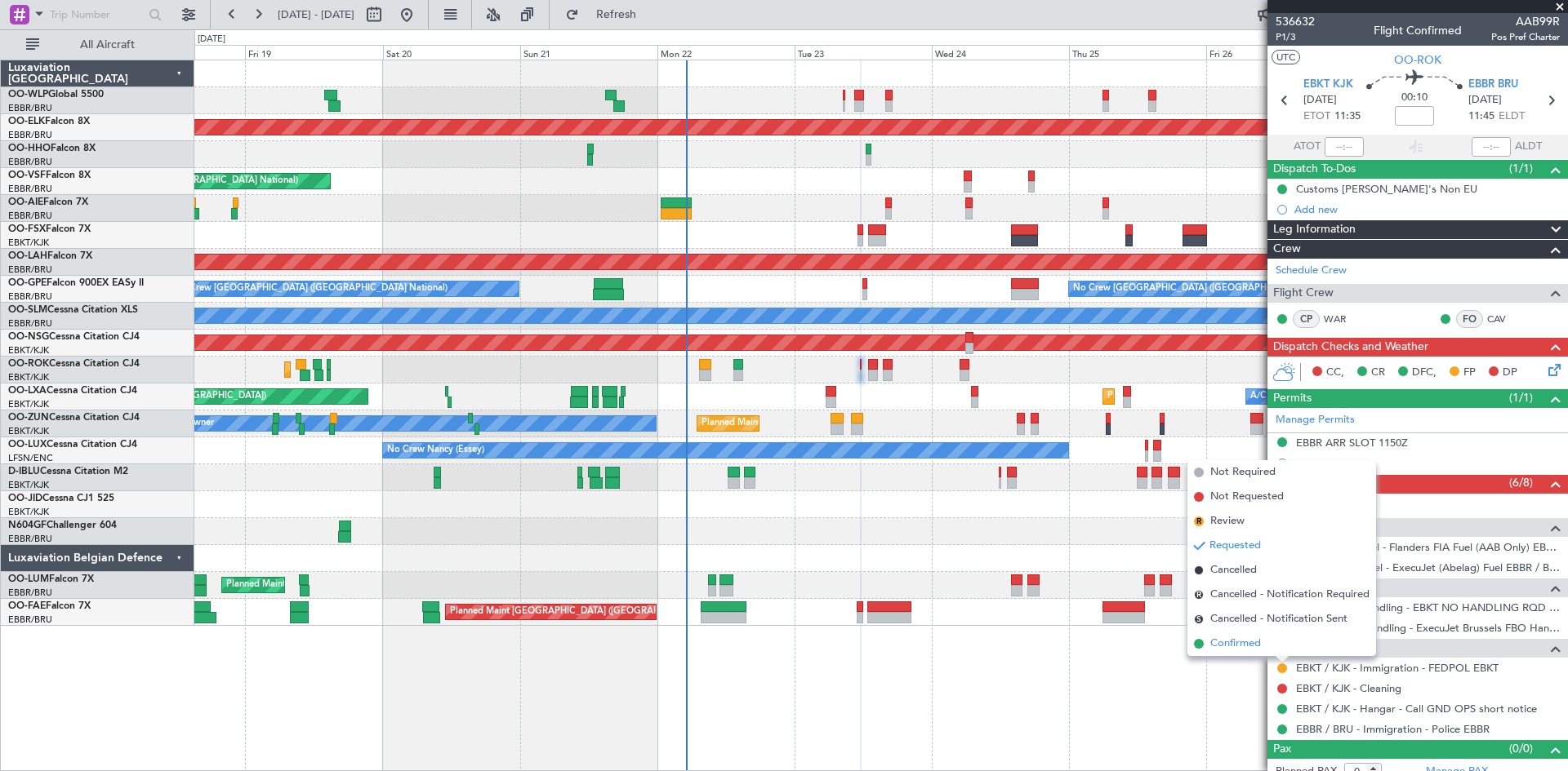
click at [1252, 595] on span "Confirmed" at bounding box center [1235, 643] width 50 height 16
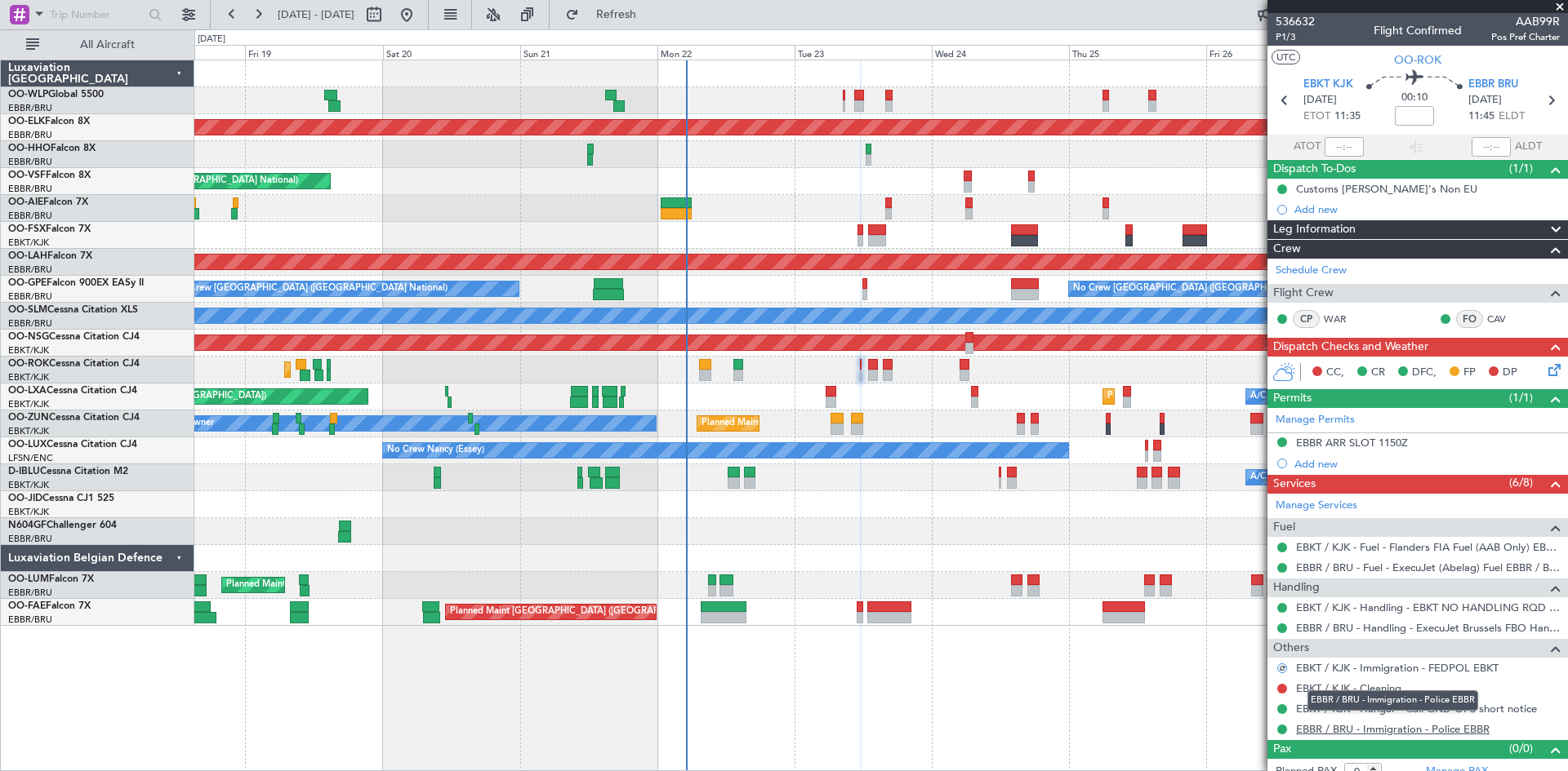
click at [1254, 595] on link "EBBR / BRU - Immigration - Police EBBR" at bounding box center [1393, 729] width 194 height 14
click at [877, 378] on div at bounding box center [872, 375] width 10 height 11
type input "6"
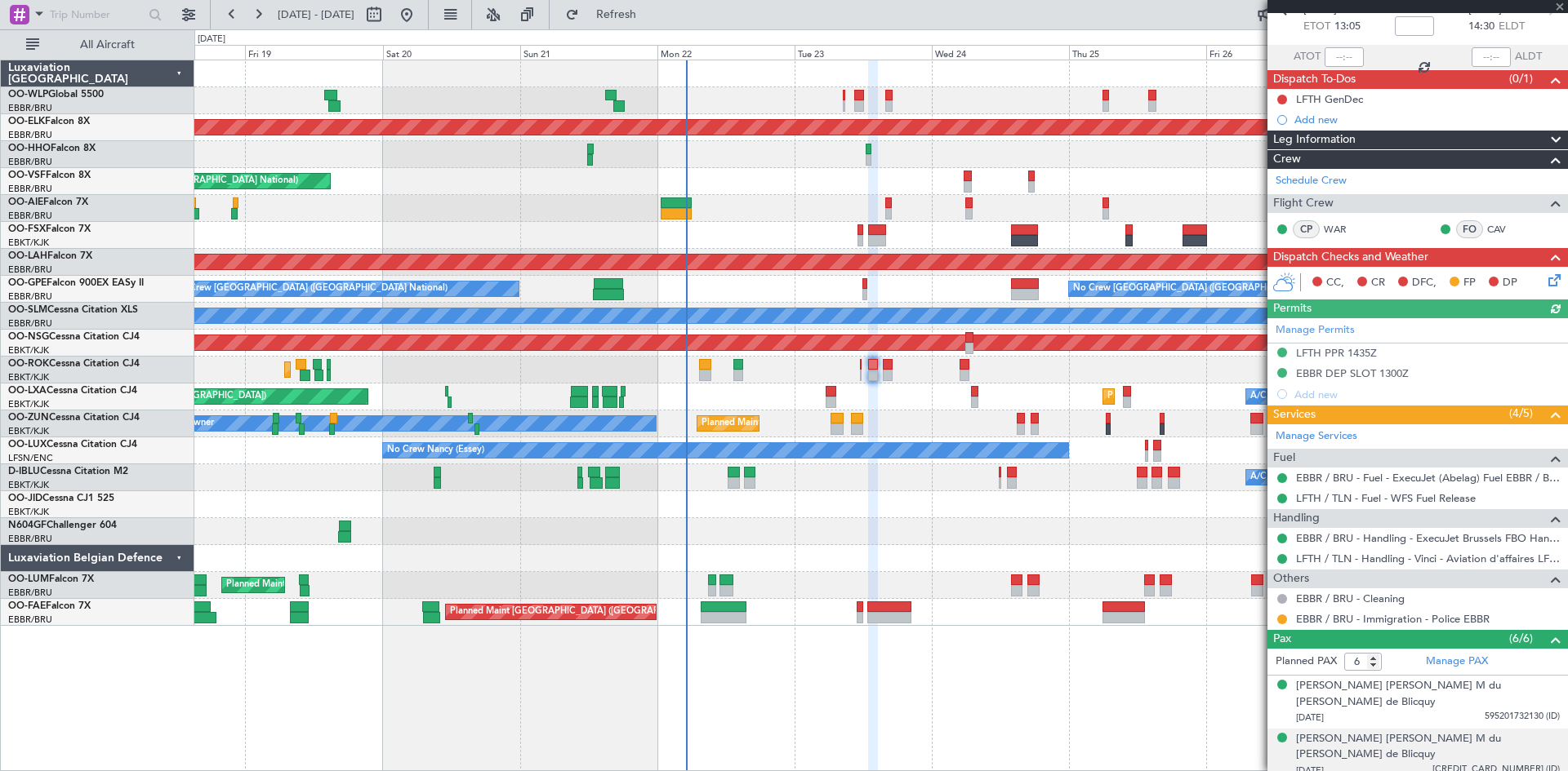
scroll to position [163, 0]
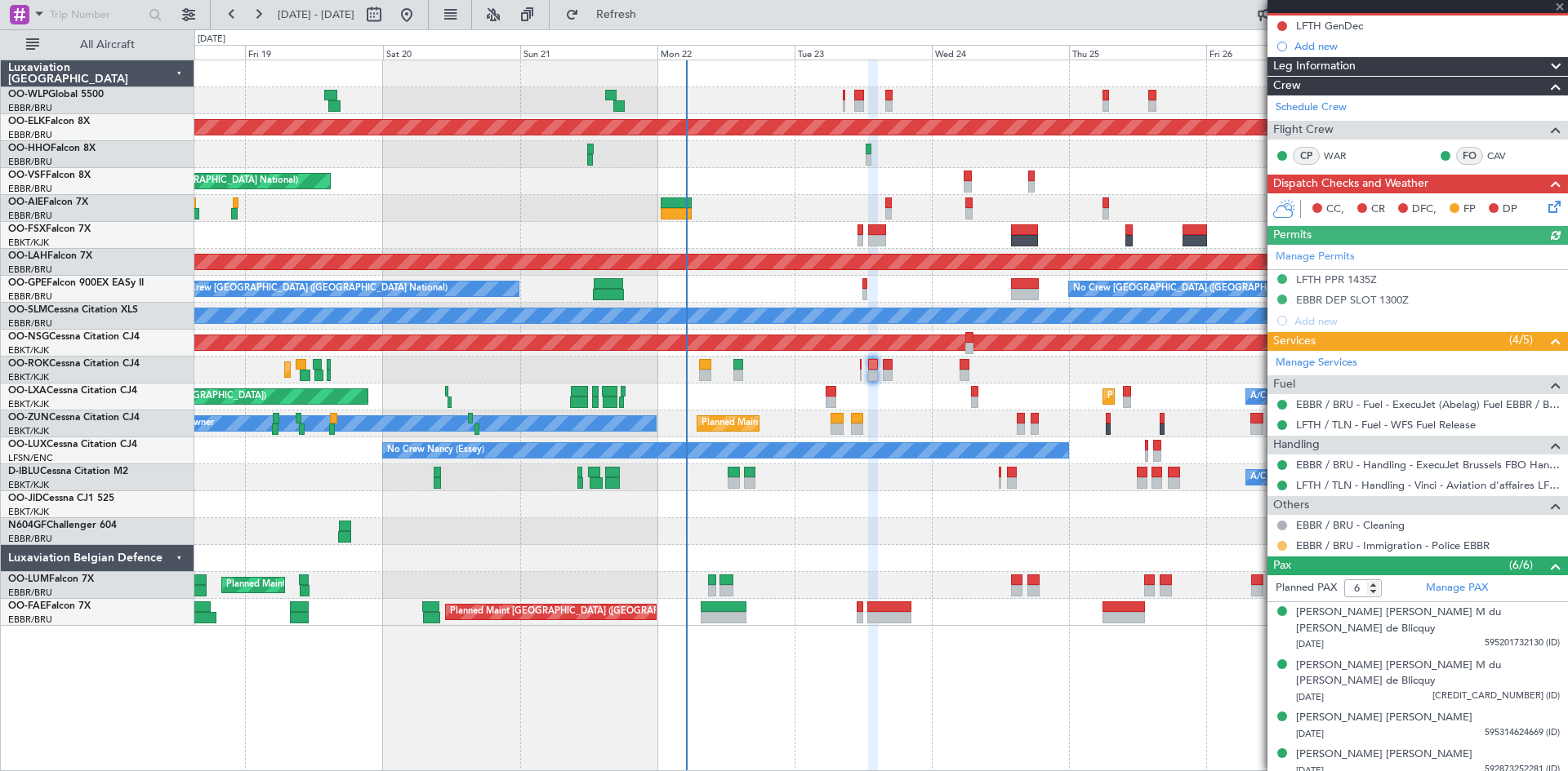
click at [1254, 545] on button at bounding box center [1281, 545] width 10 height 10
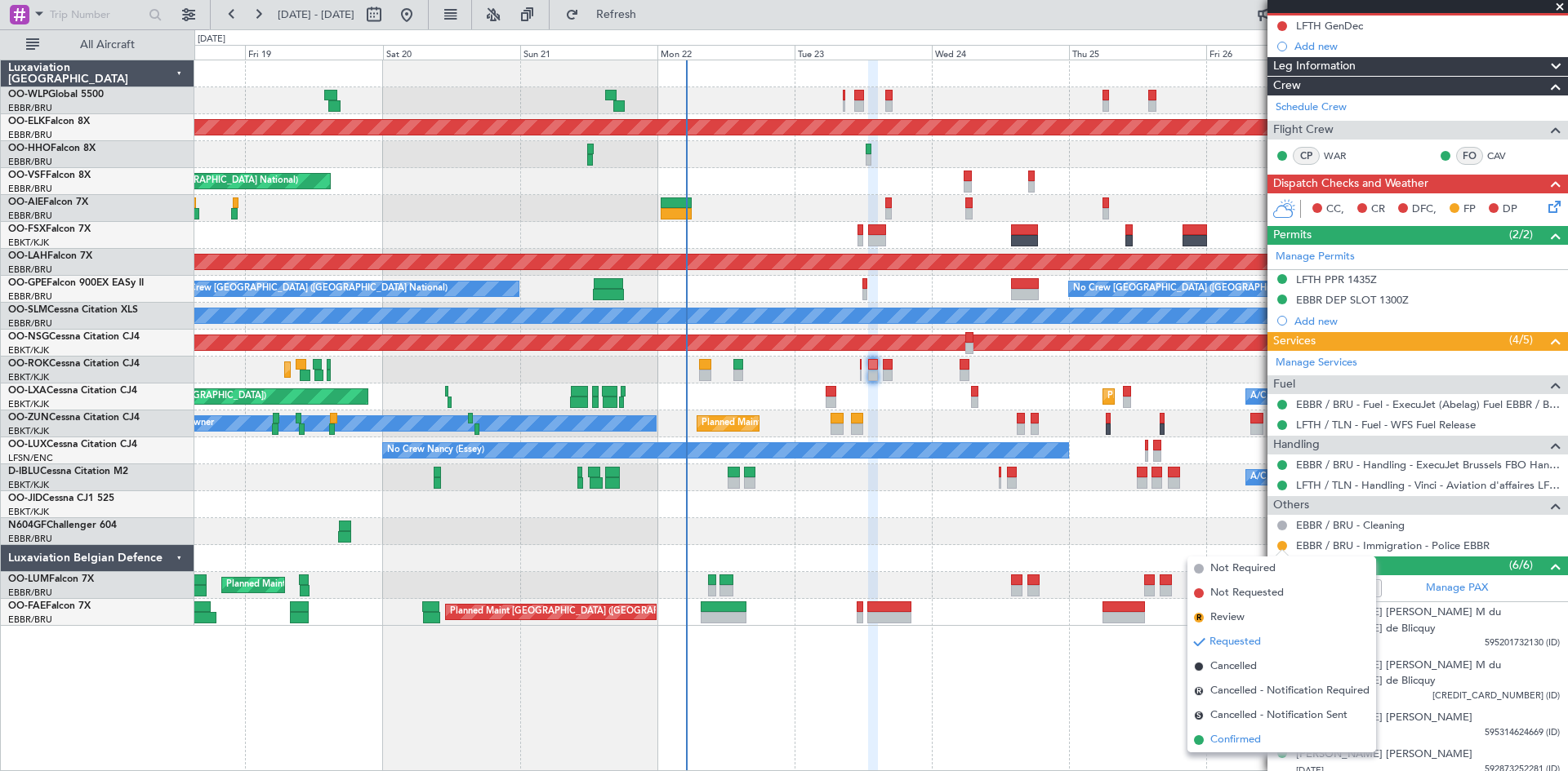
click at [1248, 595] on span "Confirmed" at bounding box center [1235, 740] width 50 height 16
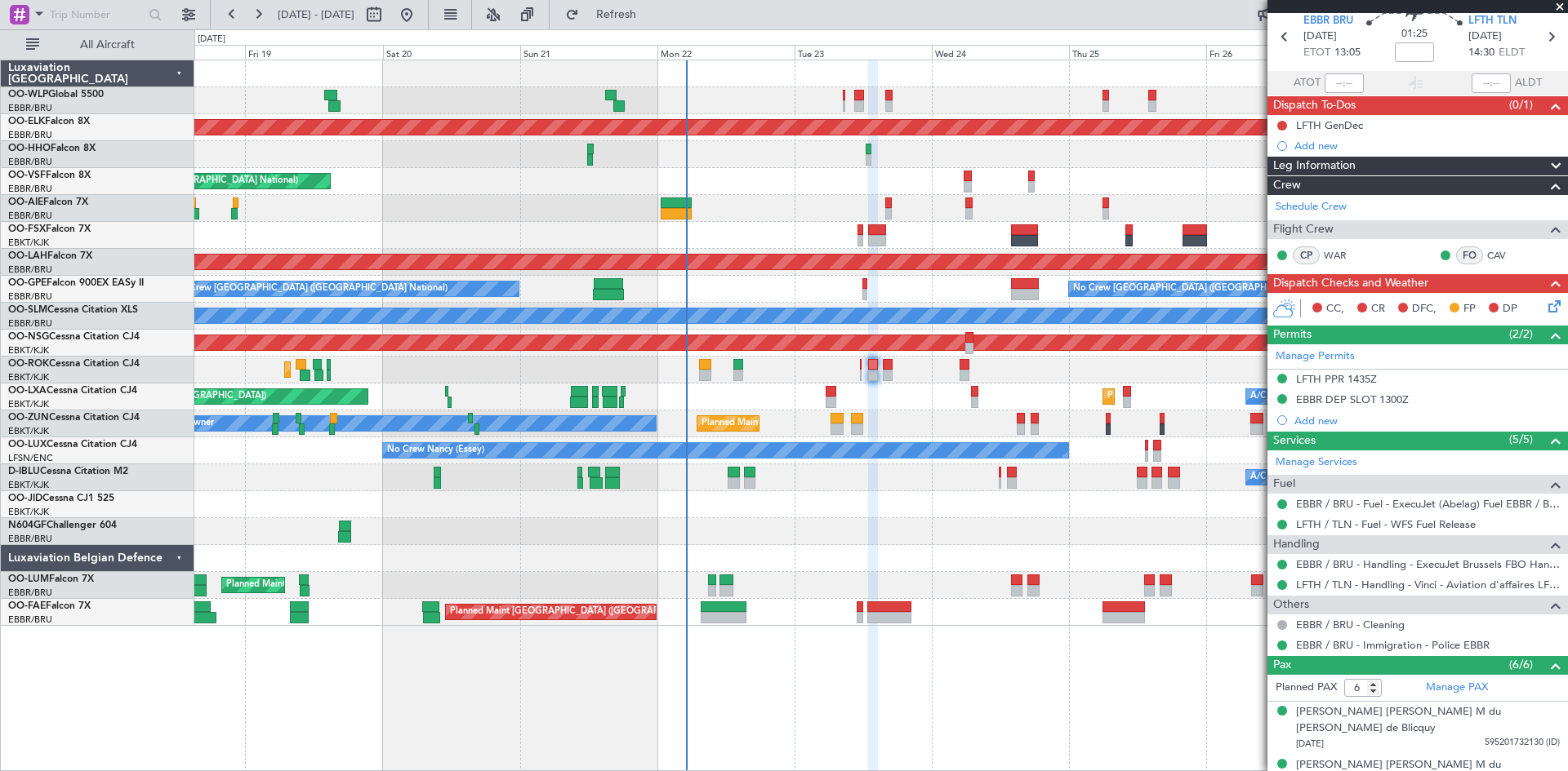
scroll to position [0, 0]
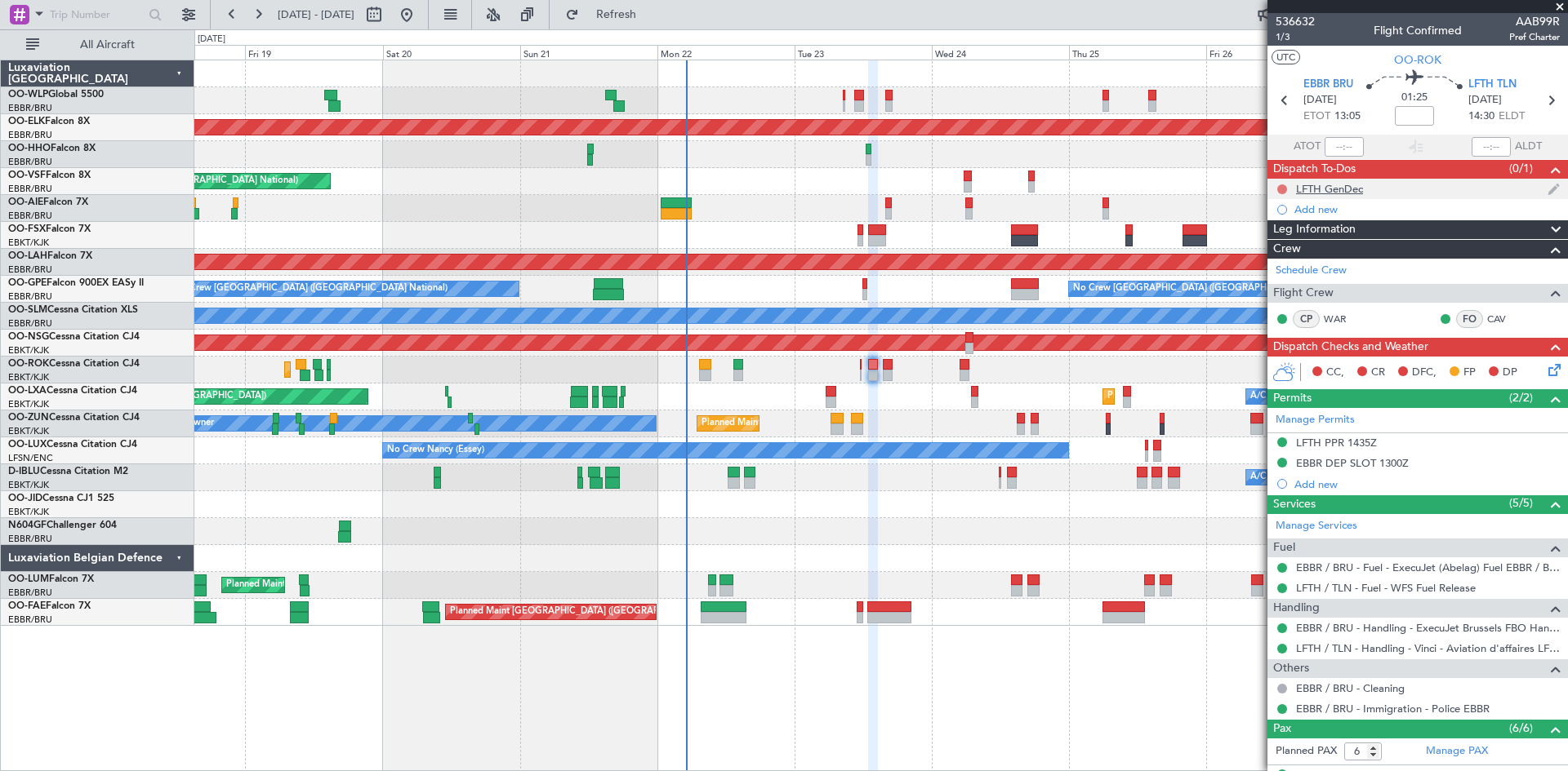
click at [1282, 187] on button at bounding box center [1281, 188] width 10 height 10
click at [1274, 260] on span "Completed" at bounding box center [1289, 260] width 54 height 16
click at [1545, 366] on icon at bounding box center [1551, 367] width 13 height 13
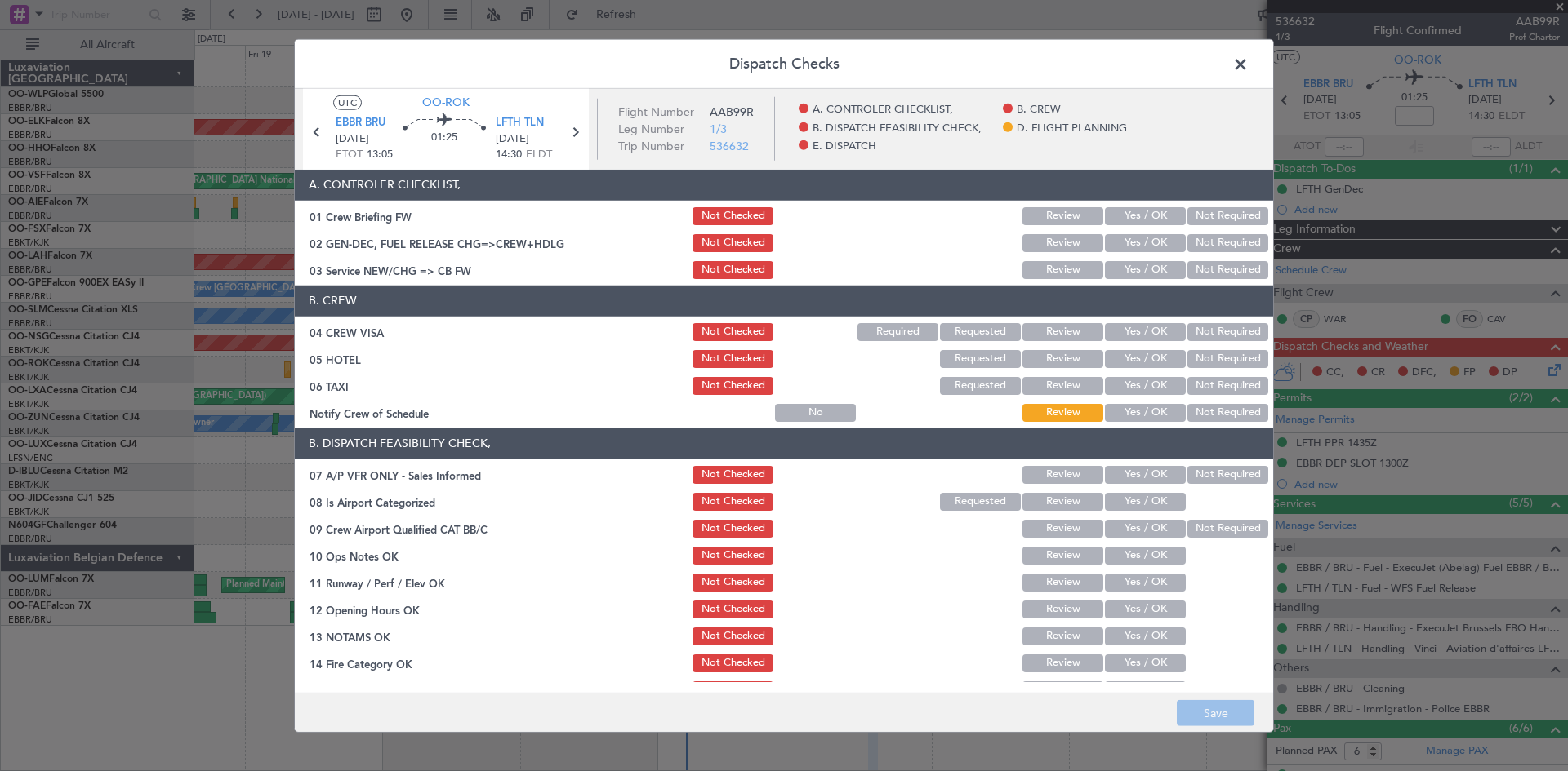
click at [1136, 263] on button "Yes / OK" at bounding box center [1145, 270] width 81 height 18
click at [1136, 248] on button "Yes / OK" at bounding box center [1145, 243] width 81 height 18
click at [1133, 320] on div "Yes / OK" at bounding box center [1143, 332] width 83 height 23
click at [1125, 332] on button "Yes / OK" at bounding box center [1145, 332] width 81 height 18
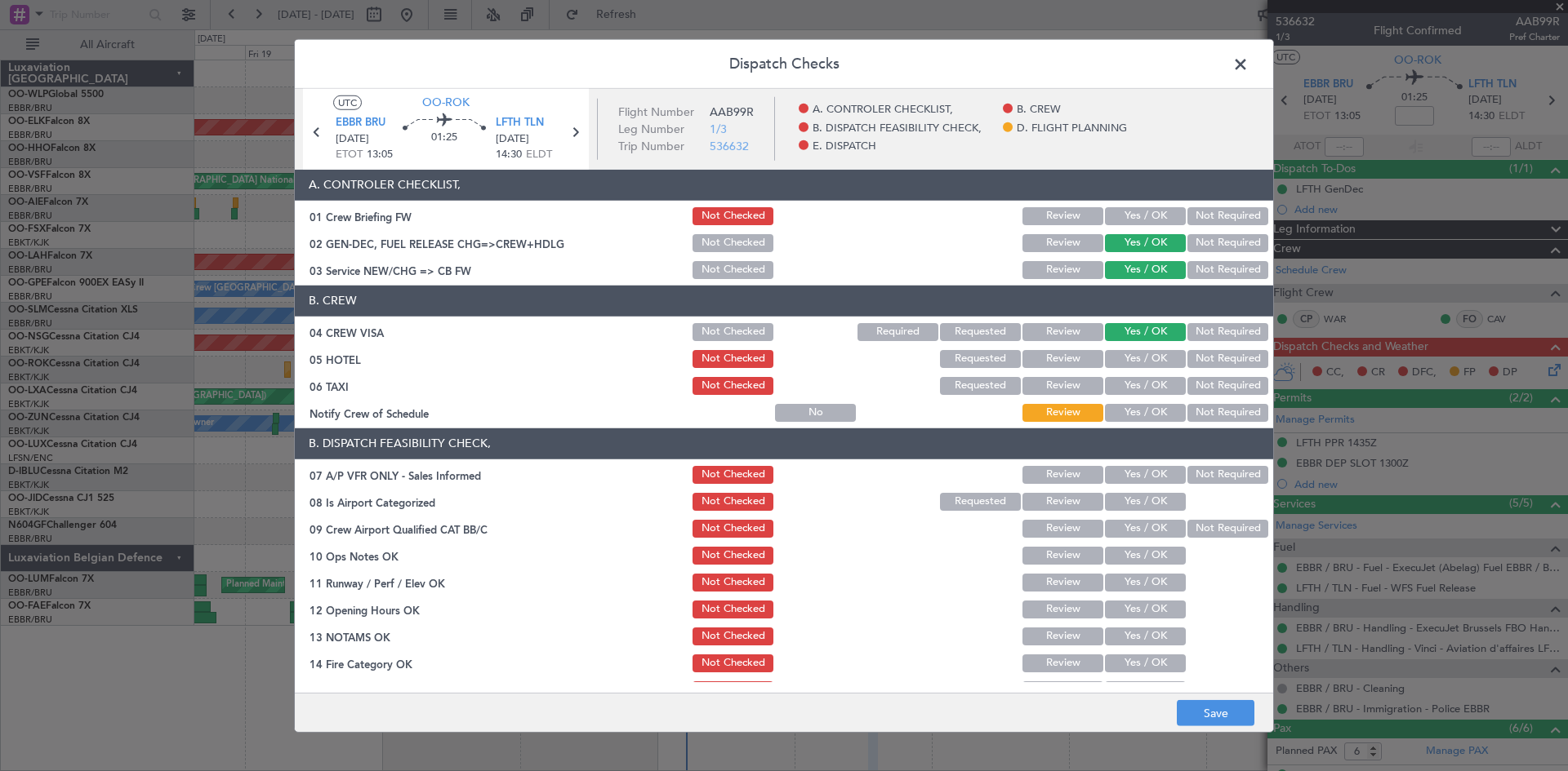
click at [1135, 416] on button "Yes / OK" at bounding box center [1145, 412] width 81 height 18
click at [1218, 364] on button "Not Required" at bounding box center [1227, 359] width 81 height 18
click at [1214, 385] on button "Not Required" at bounding box center [1227, 386] width 81 height 18
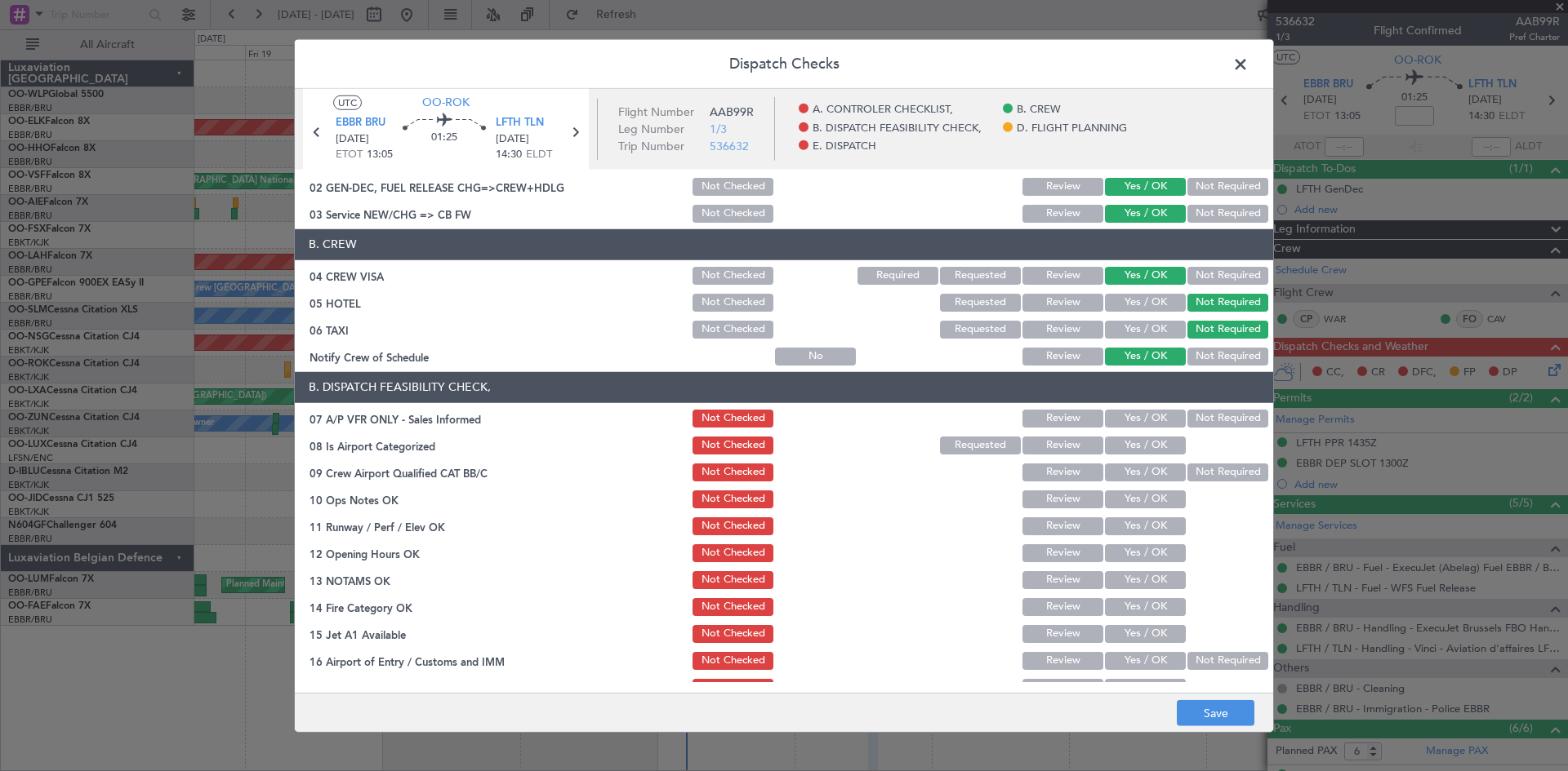
scroll to position [82, 0]
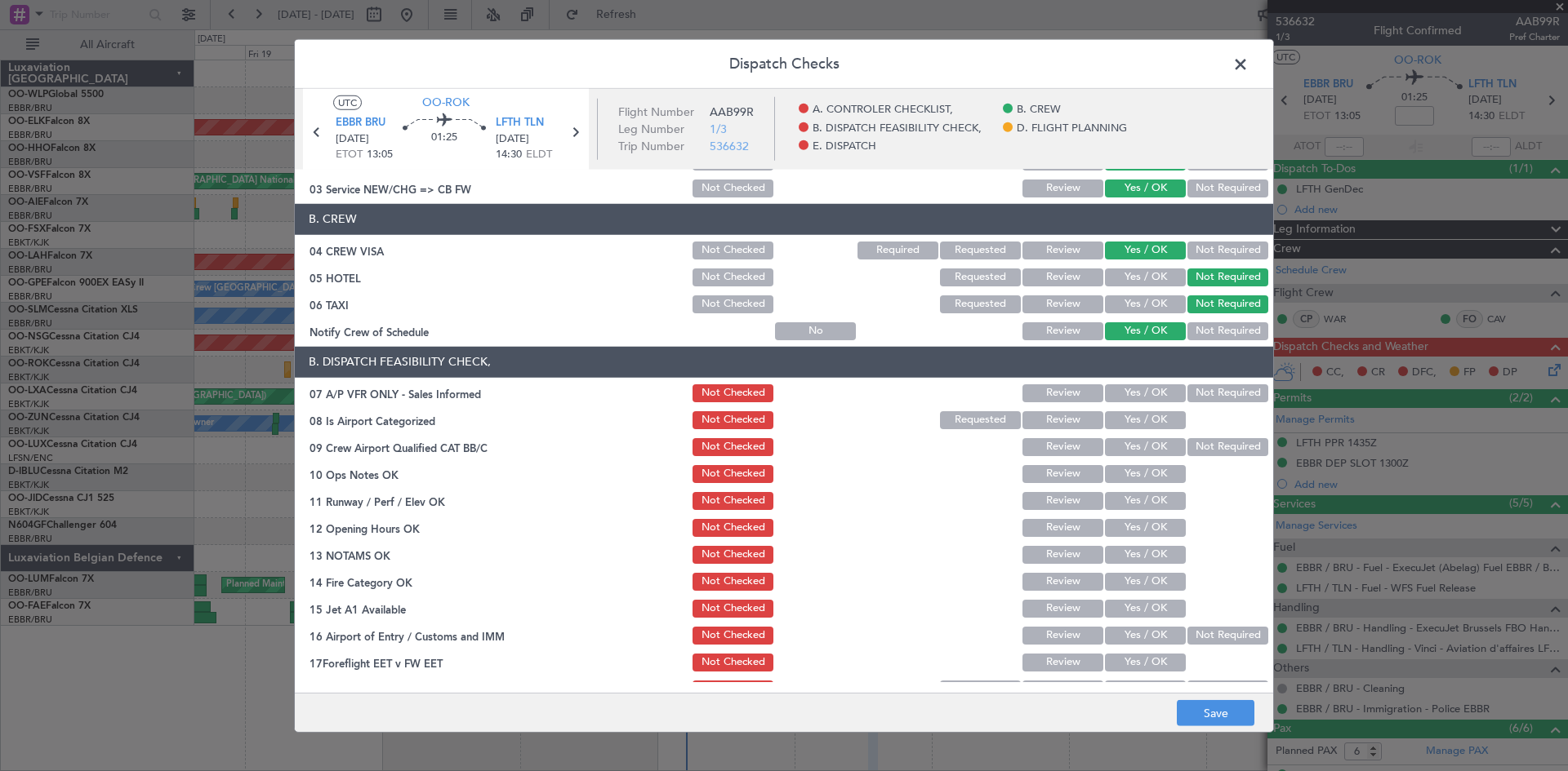
click at [1196, 392] on button "Not Required" at bounding box center [1227, 393] width 81 height 18
click at [1139, 415] on button "Yes / OK" at bounding box center [1145, 420] width 81 height 18
drag, startPoint x: 1197, startPoint y: 440, endPoint x: 1152, endPoint y: 480, distance: 60.2
click at [1198, 440] on button "Not Required" at bounding box center [1227, 447] width 81 height 18
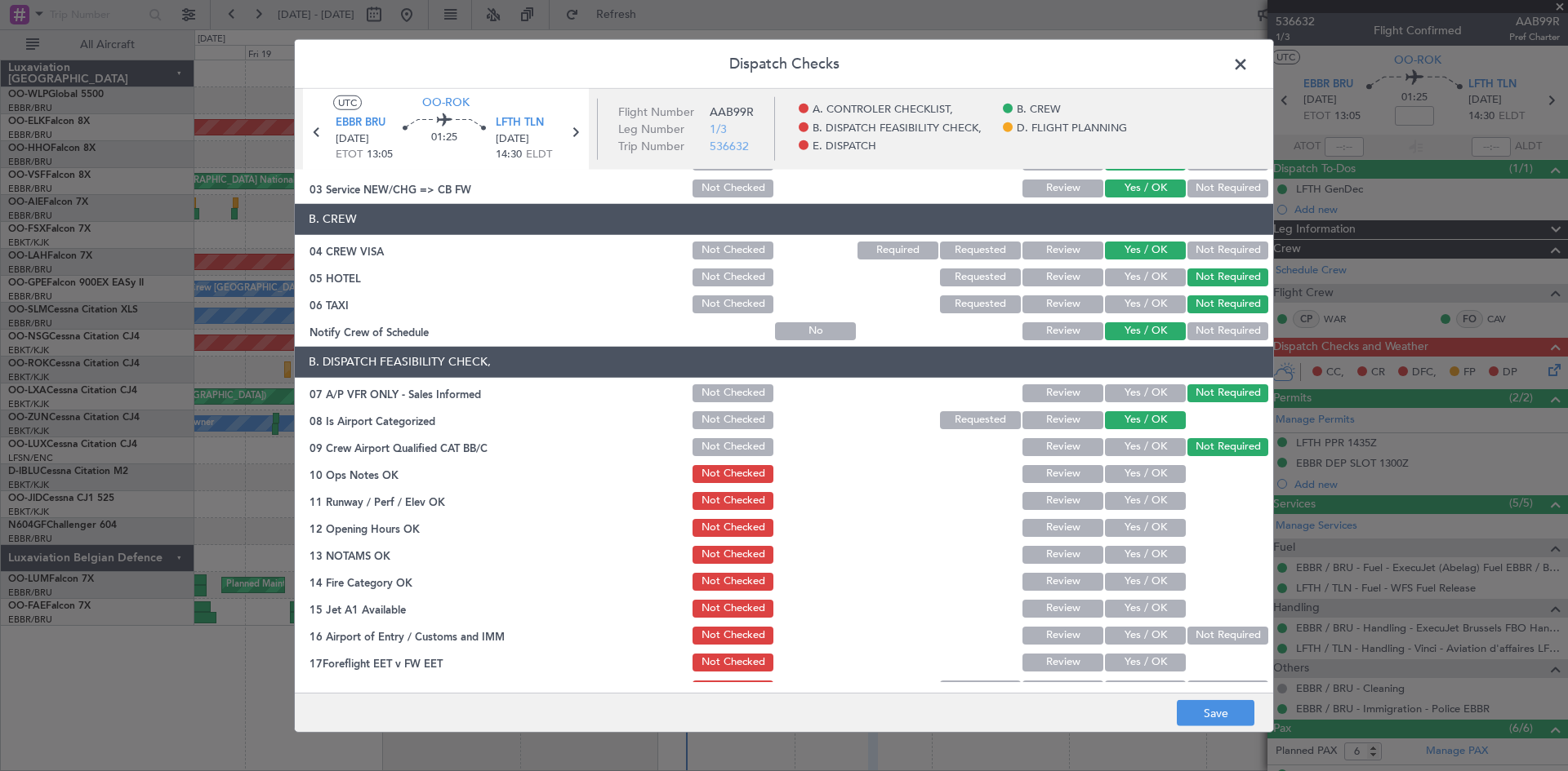
click at [1146, 469] on button "Yes / OK" at bounding box center [1145, 474] width 81 height 18
drag, startPoint x: 1145, startPoint y: 493, endPoint x: 1140, endPoint y: 507, distance: 14.9
click at [1145, 494] on button "Yes / OK" at bounding box center [1145, 501] width 81 height 18
click at [1134, 533] on button "Yes / OK" at bounding box center [1145, 528] width 81 height 18
click at [1126, 554] on button "Yes / OK" at bounding box center [1145, 555] width 81 height 18
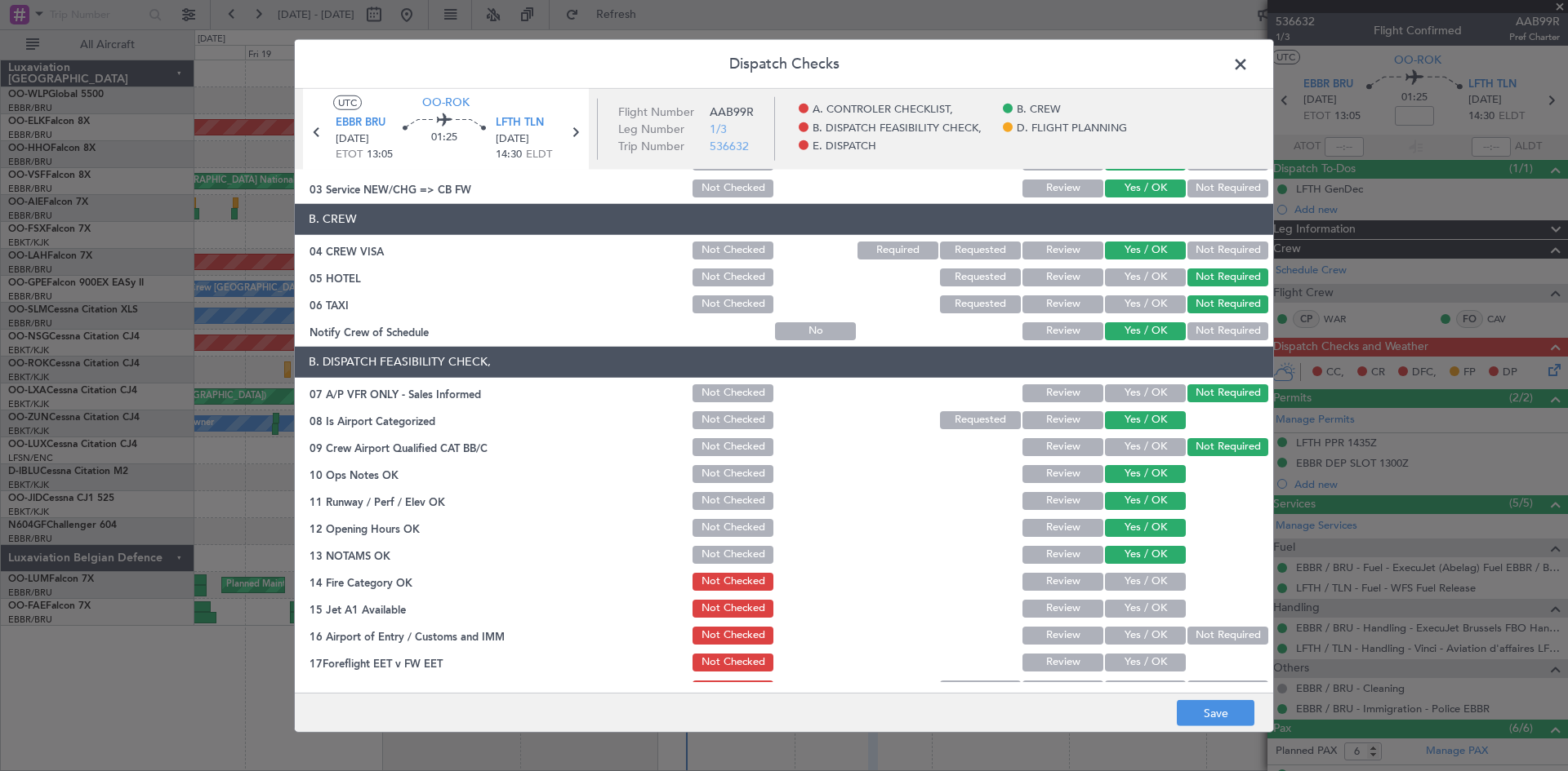
click at [1131, 595] on section "B. DISPATCH FEASIBILITY CHECK, 07 A/P VFR ONLY - Sales Informed Not Checked Rev…" at bounding box center [784, 524] width 978 height 354
click at [1135, 579] on button "Yes / OK" at bounding box center [1145, 582] width 81 height 18
click at [1137, 603] on button "Yes / OK" at bounding box center [1145, 609] width 81 height 18
click at [1210, 633] on button "Not Required" at bounding box center [1227, 636] width 81 height 18
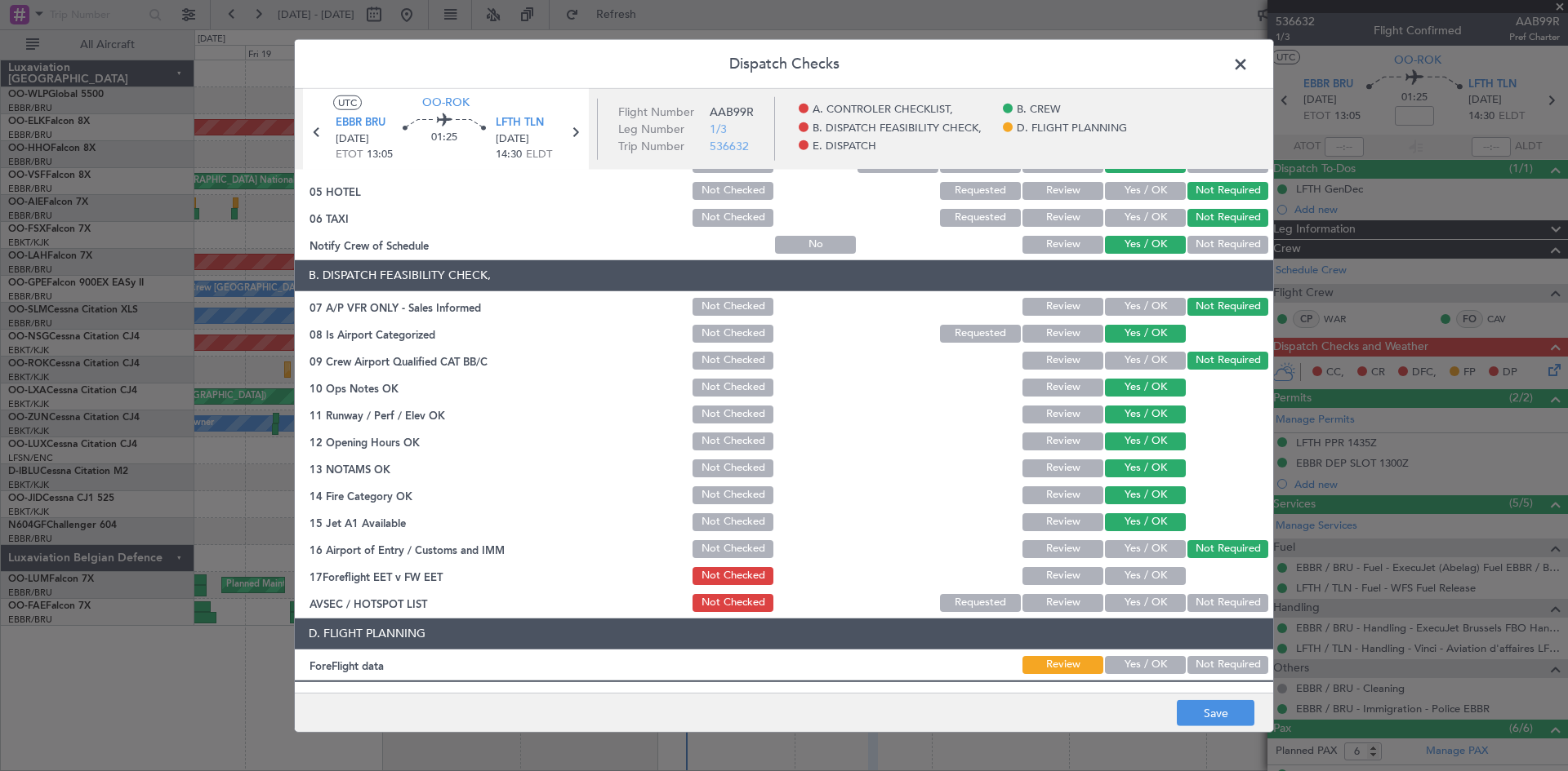
scroll to position [245, 0]
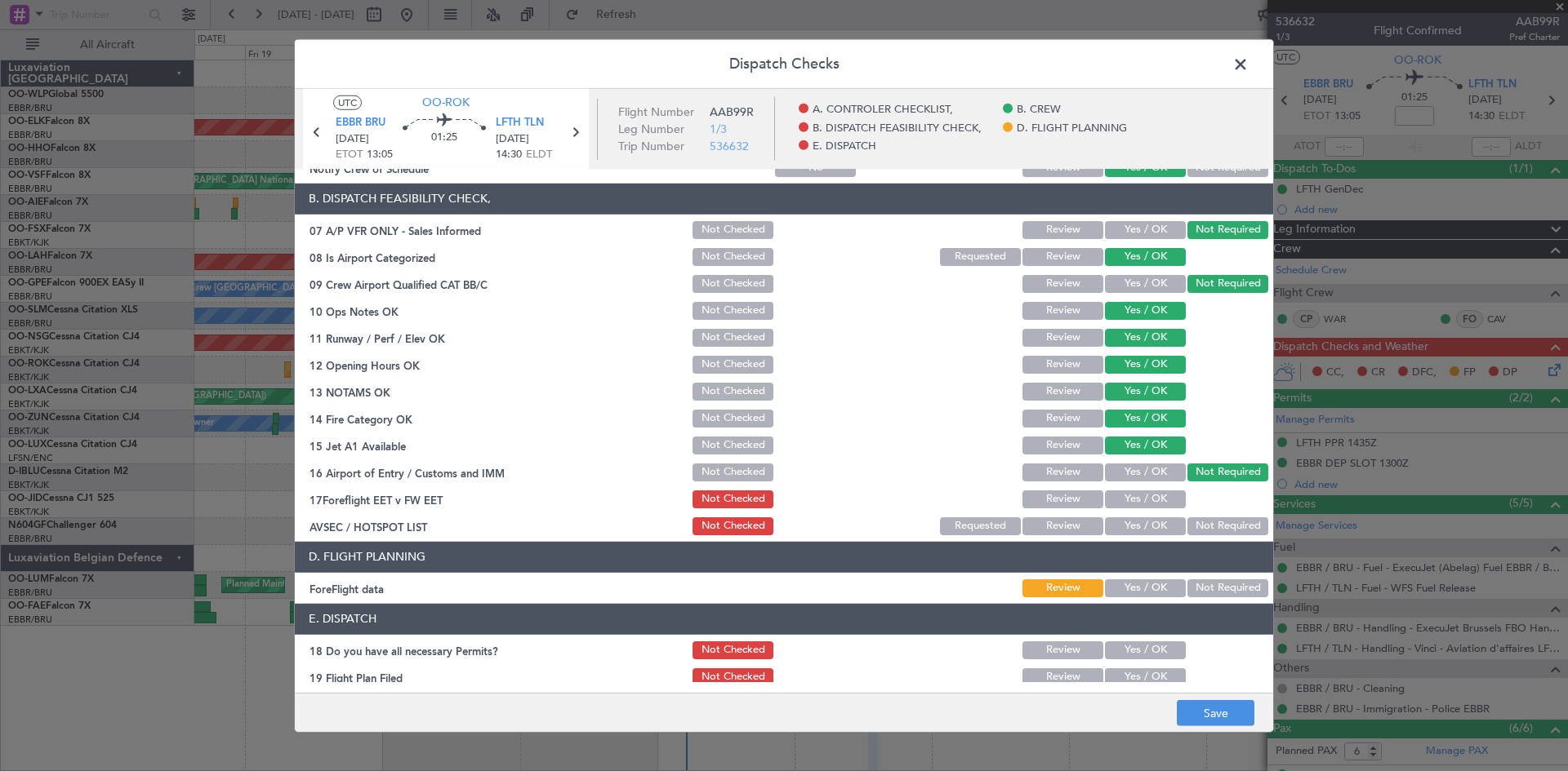
click at [1143, 498] on button "Yes / OK" at bounding box center [1145, 499] width 81 height 18
click at [1228, 536] on div "Not Required" at bounding box center [1226, 526] width 83 height 23
click at [1214, 523] on button "Not Required" at bounding box center [1227, 526] width 81 height 18
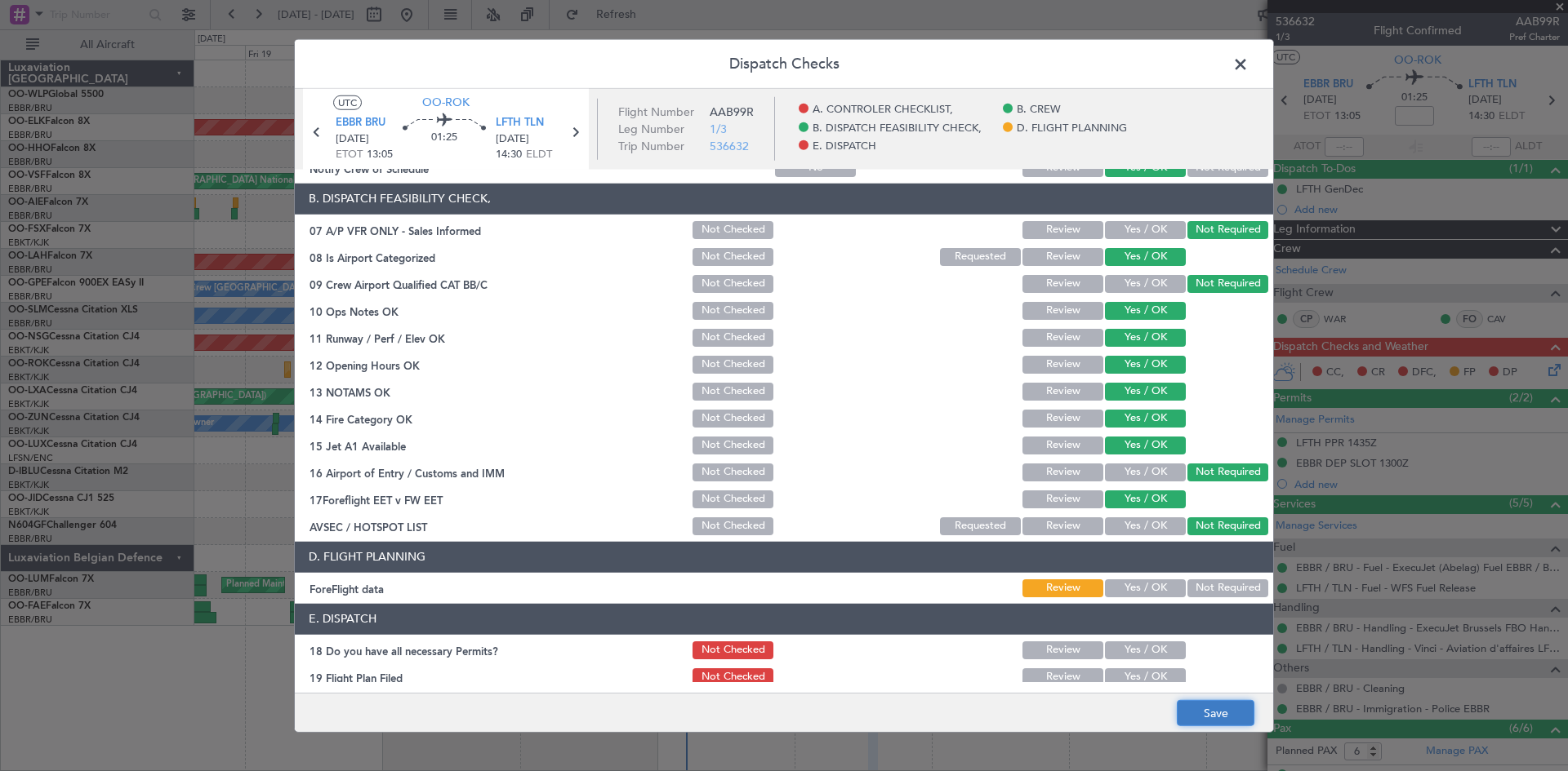
click at [1198, 708] on button "Save" at bounding box center [1215, 714] width 77 height 26
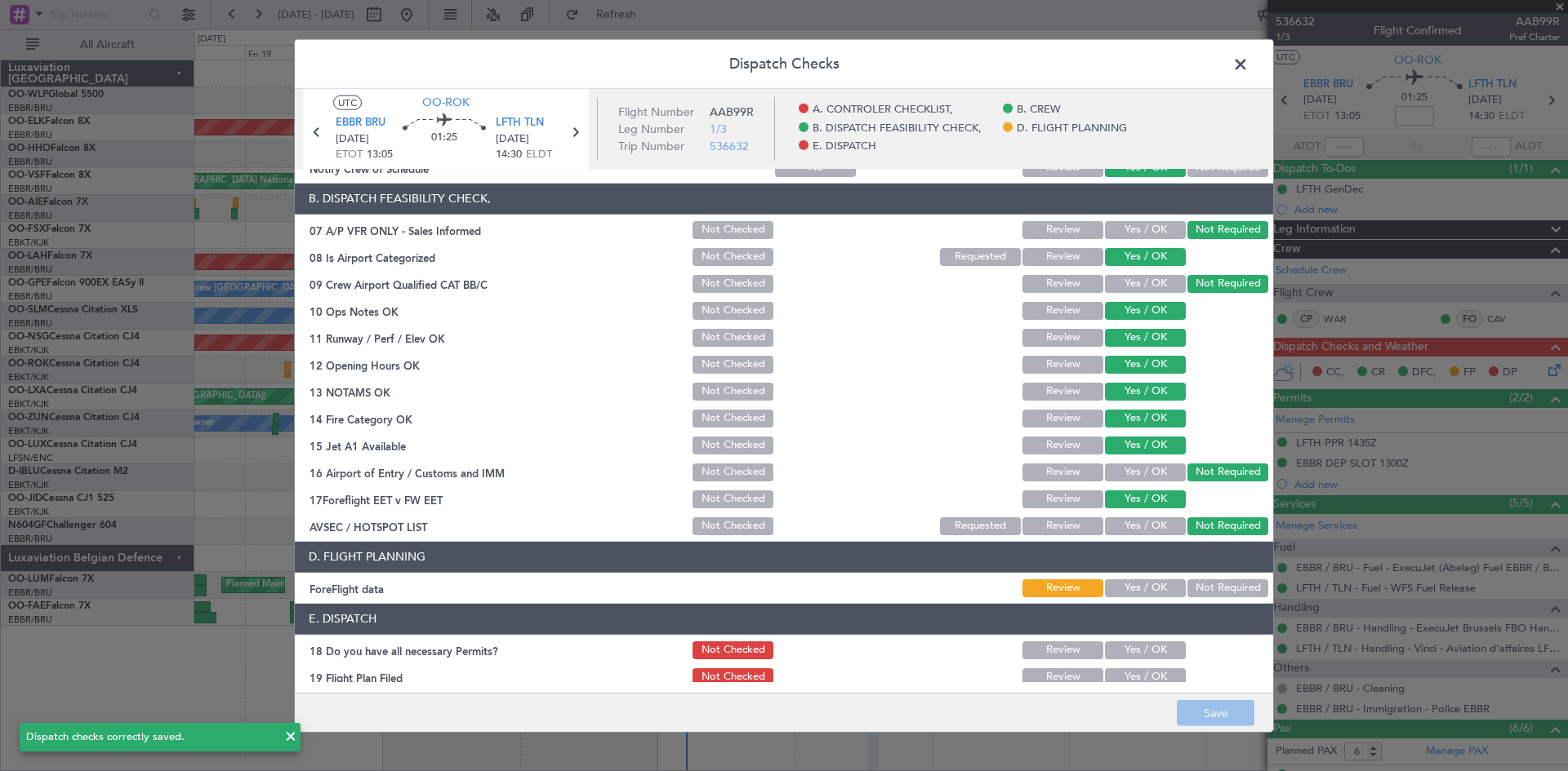
click at [1052, 495] on button "Review" at bounding box center [1062, 499] width 81 height 18
click at [1138, 586] on button "Yes / OK" at bounding box center [1145, 588] width 81 height 18
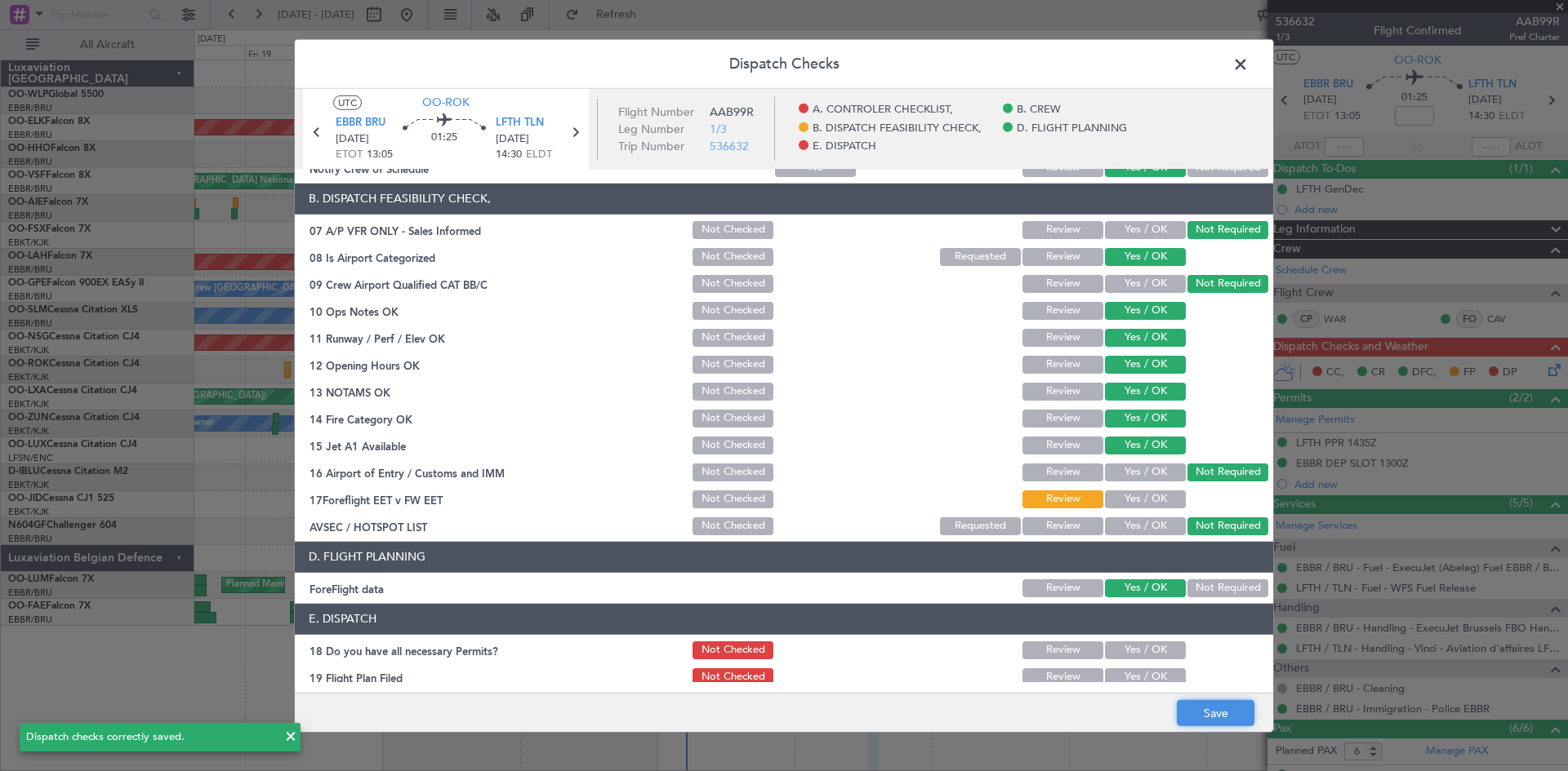
click at [1201, 712] on button "Save" at bounding box center [1215, 714] width 77 height 26
click at [1248, 56] on span at bounding box center [1248, 68] width 0 height 33
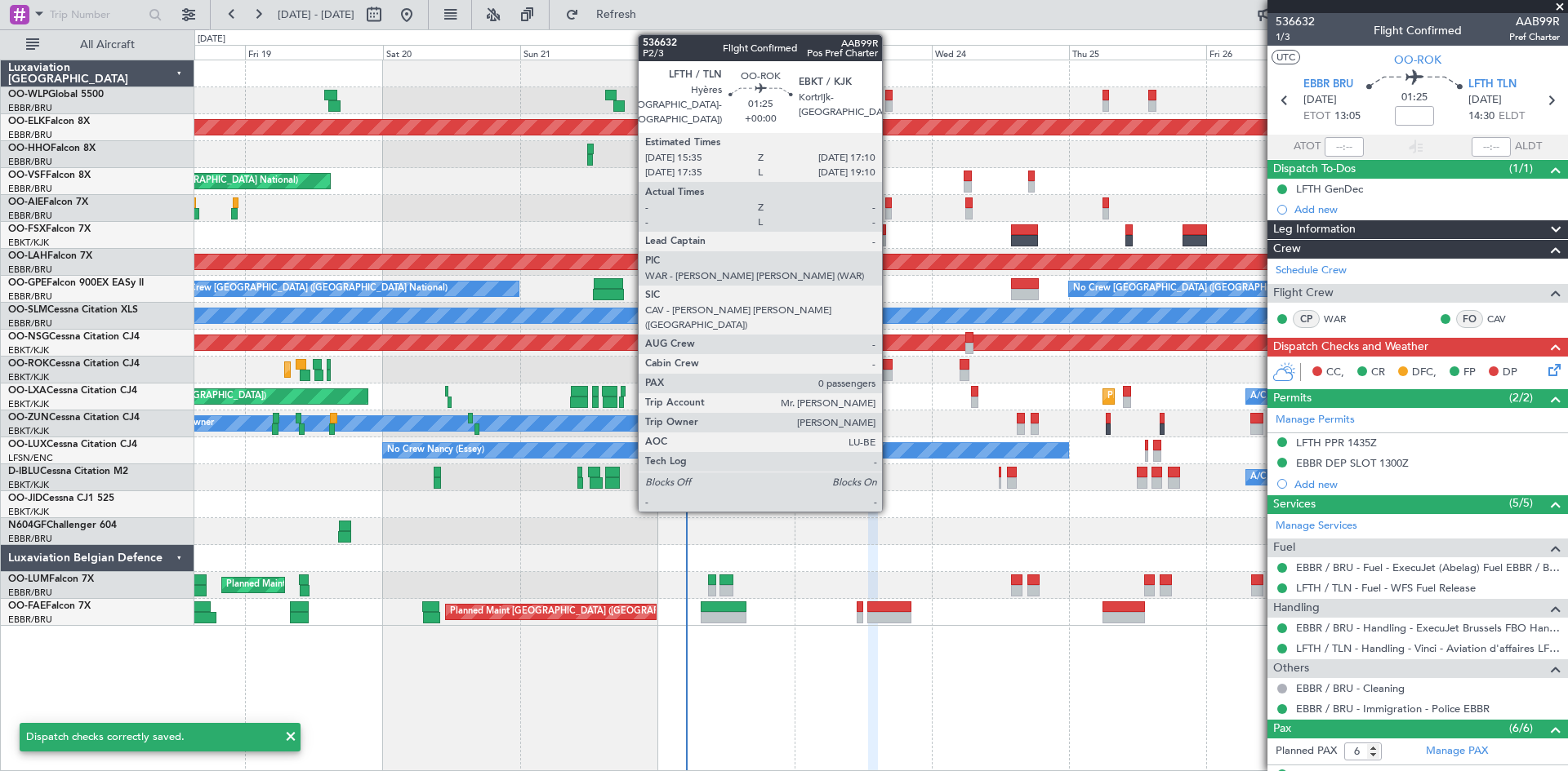
click at [890, 372] on div at bounding box center [887, 375] width 10 height 11
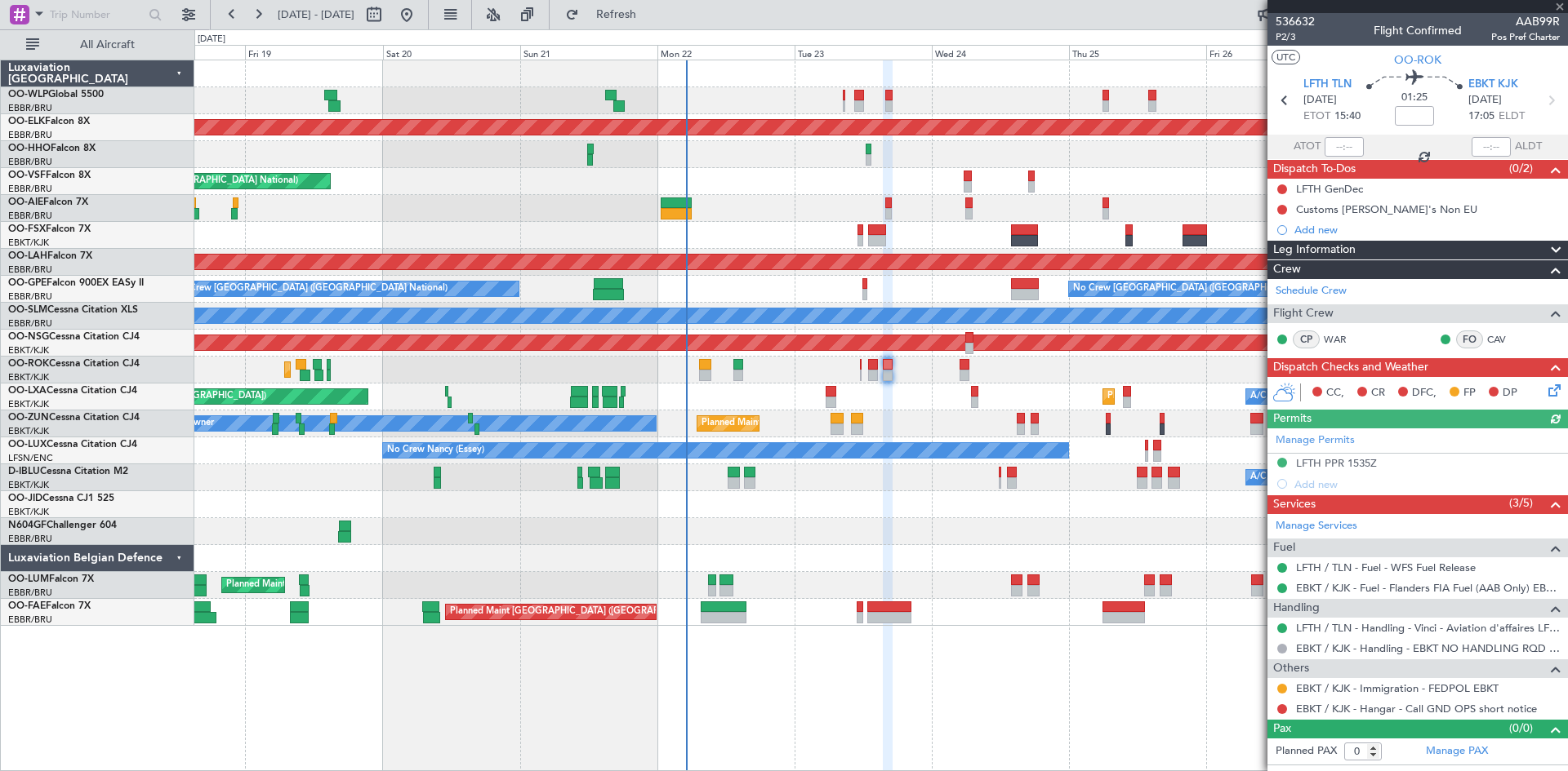
click at [1550, 392] on icon at bounding box center [1551, 387] width 13 height 13
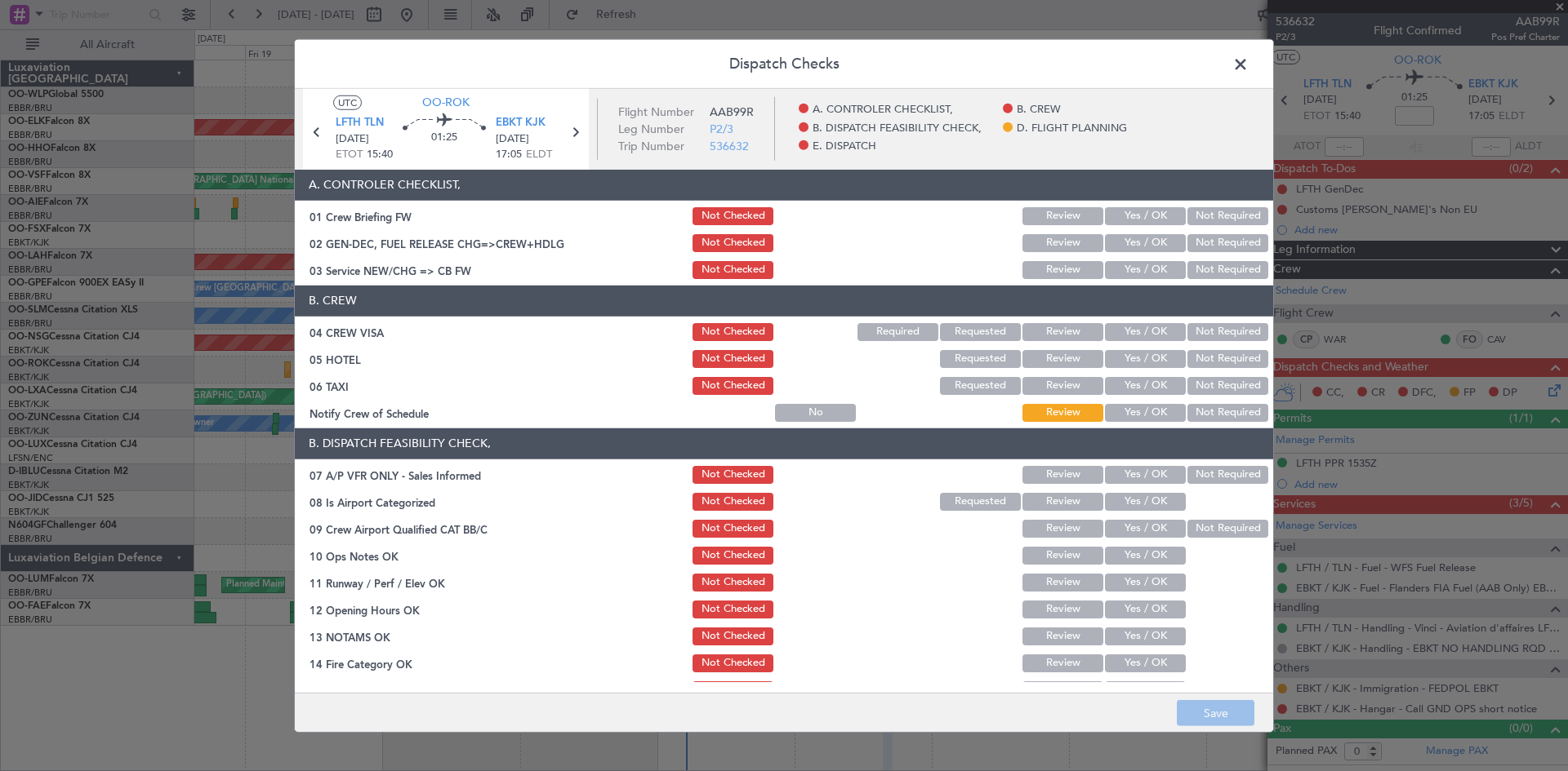
click at [1108, 273] on button "Yes / OK" at bounding box center [1145, 270] width 81 height 18
click at [1121, 243] on button "Yes / OK" at bounding box center [1145, 243] width 81 height 18
click at [1145, 330] on button "Yes / OK" at bounding box center [1145, 332] width 81 height 18
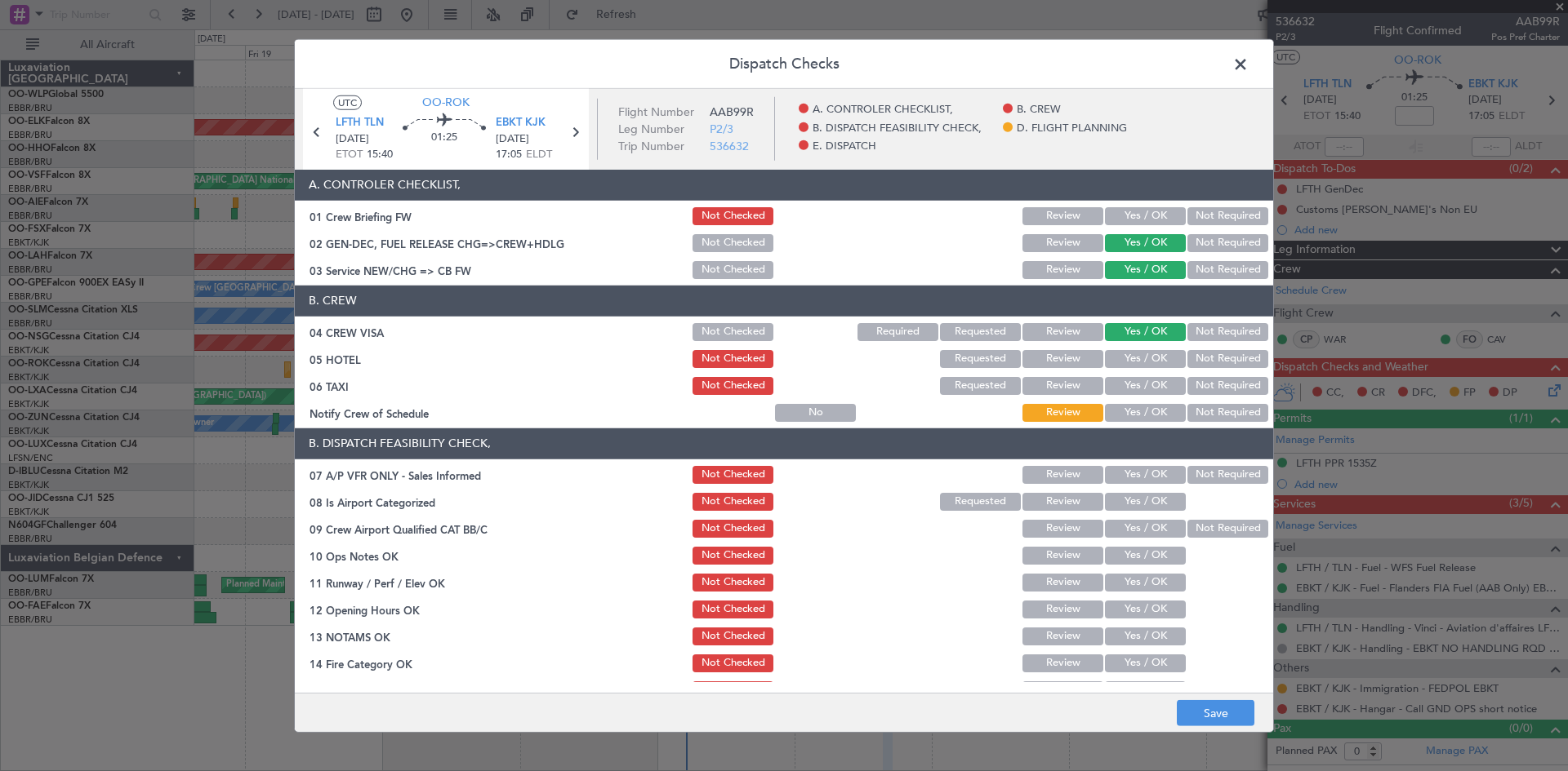
click at [1198, 351] on button "Not Required" at bounding box center [1227, 359] width 81 height 18
click at [1188, 390] on button "Not Required" at bounding box center [1227, 386] width 81 height 18
click at [1161, 399] on section "B. CREW 04 CREW VISA Not Checked Required Requested Review Yes / OK Not Require…" at bounding box center [784, 355] width 978 height 139
click at [1150, 425] on article "A. CONTROLER CHECKLIST, 01 Crew Briefing FW Not Checked Review Yes / OK Not Req…" at bounding box center [784, 426] width 978 height 513
click at [1150, 417] on button "Yes / OK" at bounding box center [1145, 412] width 81 height 18
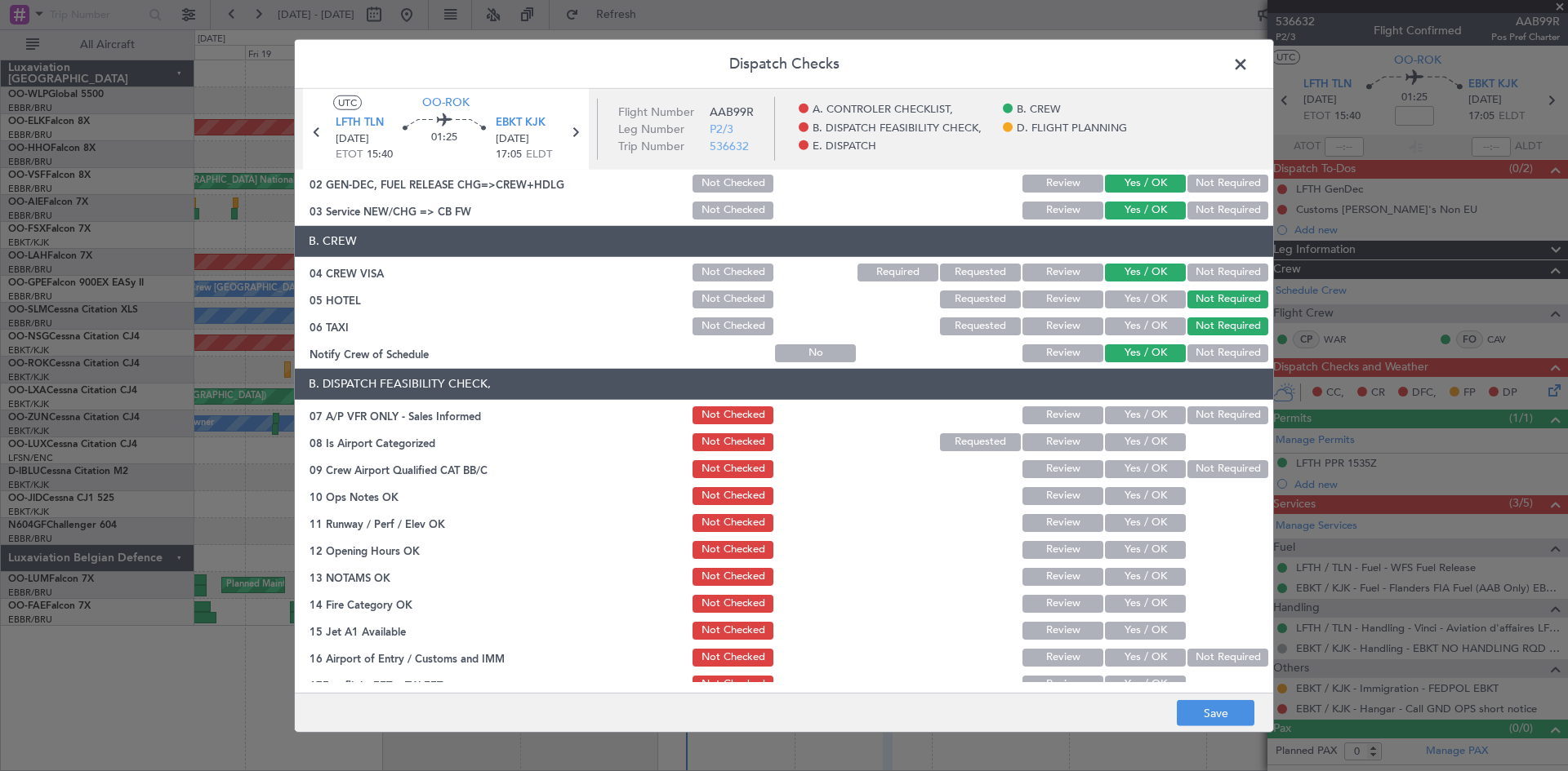
scroll to position [82, 0]
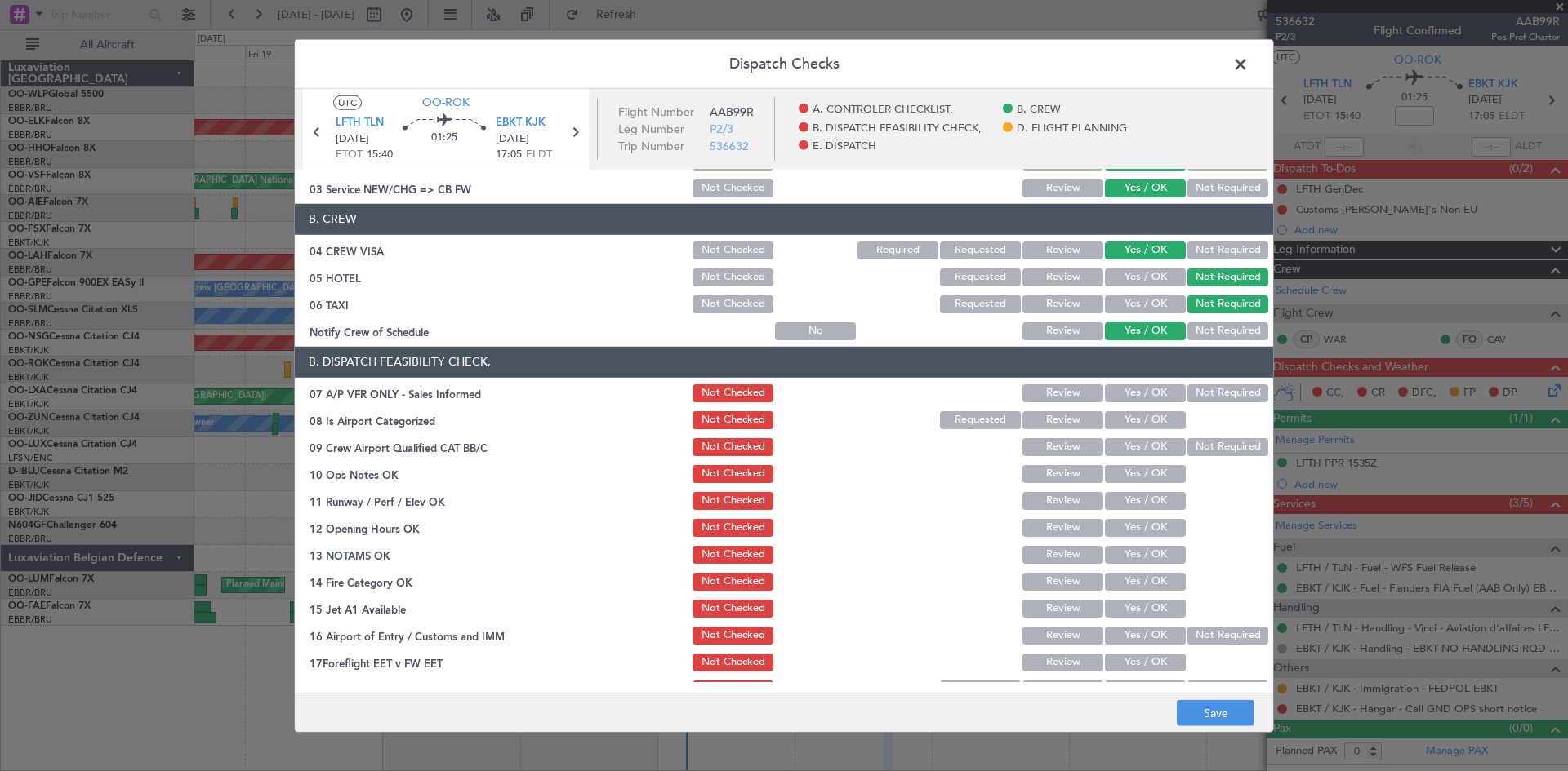
click at [1188, 387] on button "Not Required" at bounding box center [1227, 393] width 81 height 18
click at [1149, 418] on button "Yes / OK" at bounding box center [1145, 420] width 81 height 18
click at [1208, 436] on div "Not Required" at bounding box center [1226, 447] width 83 height 23
click at [1188, 447] on button "Not Required" at bounding box center [1227, 447] width 81 height 18
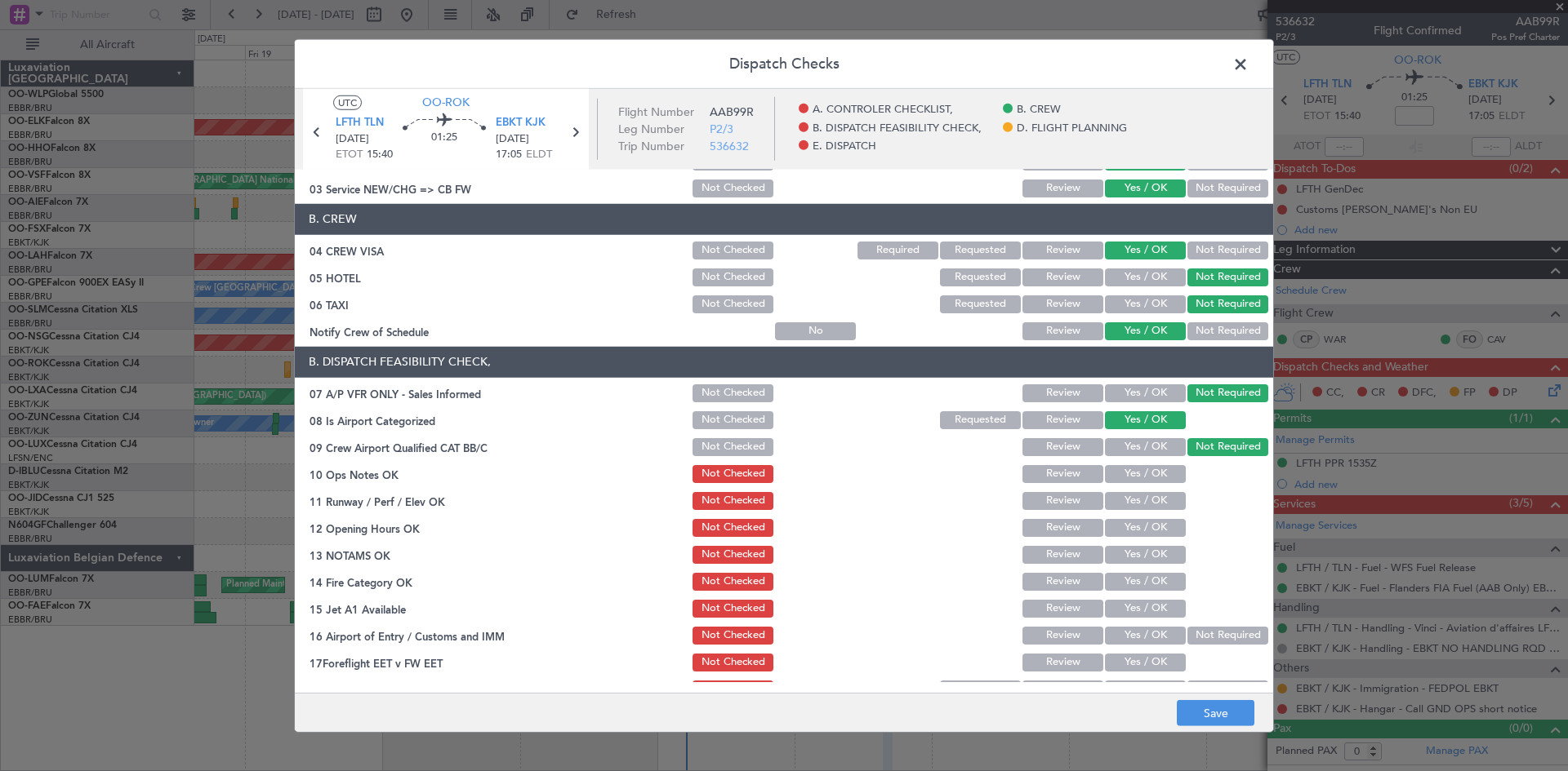
click at [1150, 470] on button "Yes / OK" at bounding box center [1145, 474] width 81 height 18
click at [1143, 498] on button "Yes / OK" at bounding box center [1145, 501] width 81 height 18
click at [1134, 528] on button "Yes / OK" at bounding box center [1145, 528] width 81 height 18
click at [1130, 554] on button "Yes / OK" at bounding box center [1145, 555] width 81 height 18
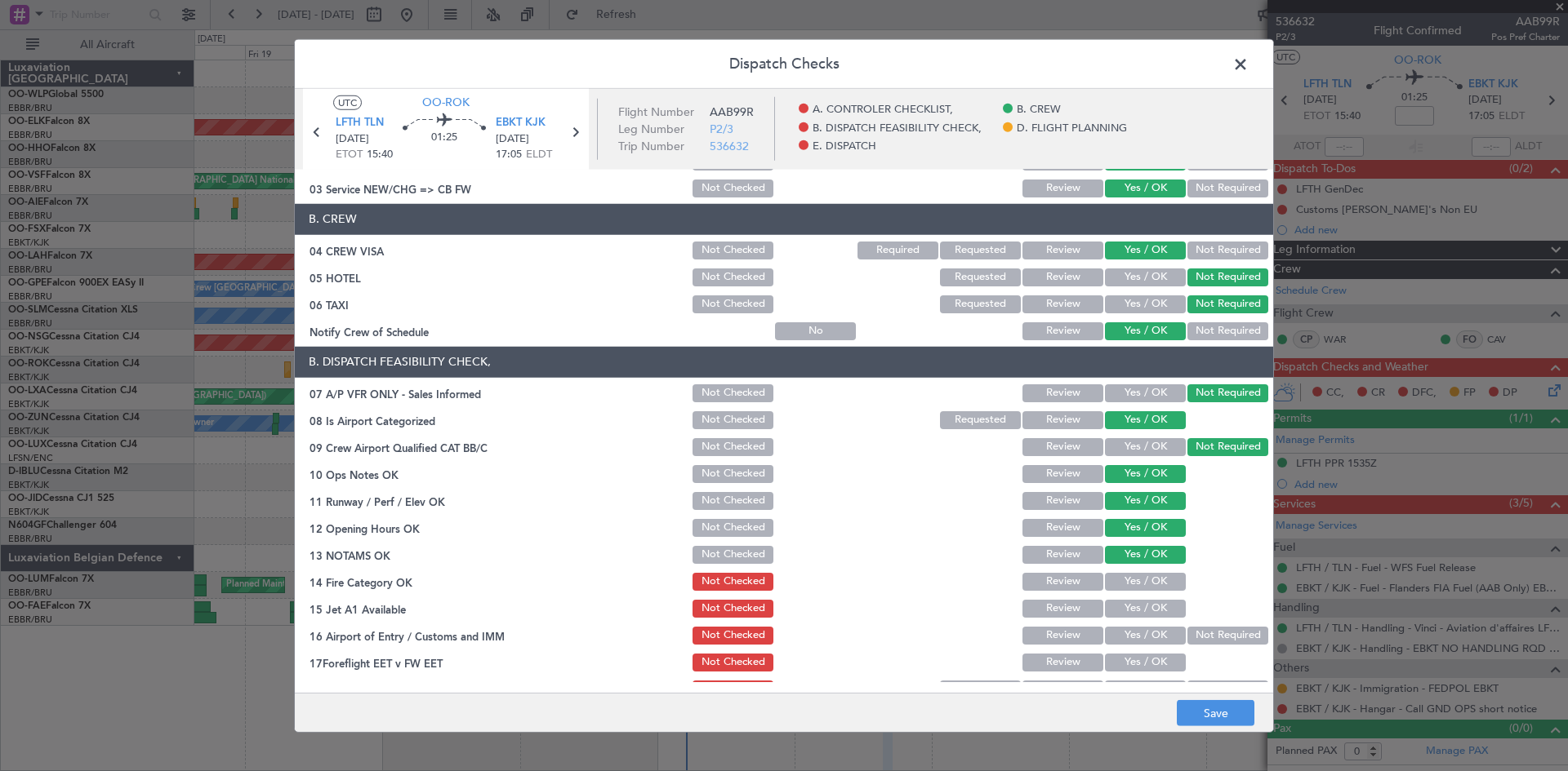
click at [1120, 585] on button "Yes / OK" at bounding box center [1145, 582] width 81 height 18
click at [1123, 600] on button "Yes / OK" at bounding box center [1145, 609] width 81 height 18
click at [1185, 615] on div at bounding box center [1226, 609] width 83 height 23
click at [1181, 623] on section "B. DISPATCH FEASIBILITY CHECK, 07 A/P VFR ONLY - Sales Informed Not Checked Rev…" at bounding box center [784, 524] width 978 height 354
click at [1188, 627] on button "Not Required" at bounding box center [1227, 636] width 81 height 18
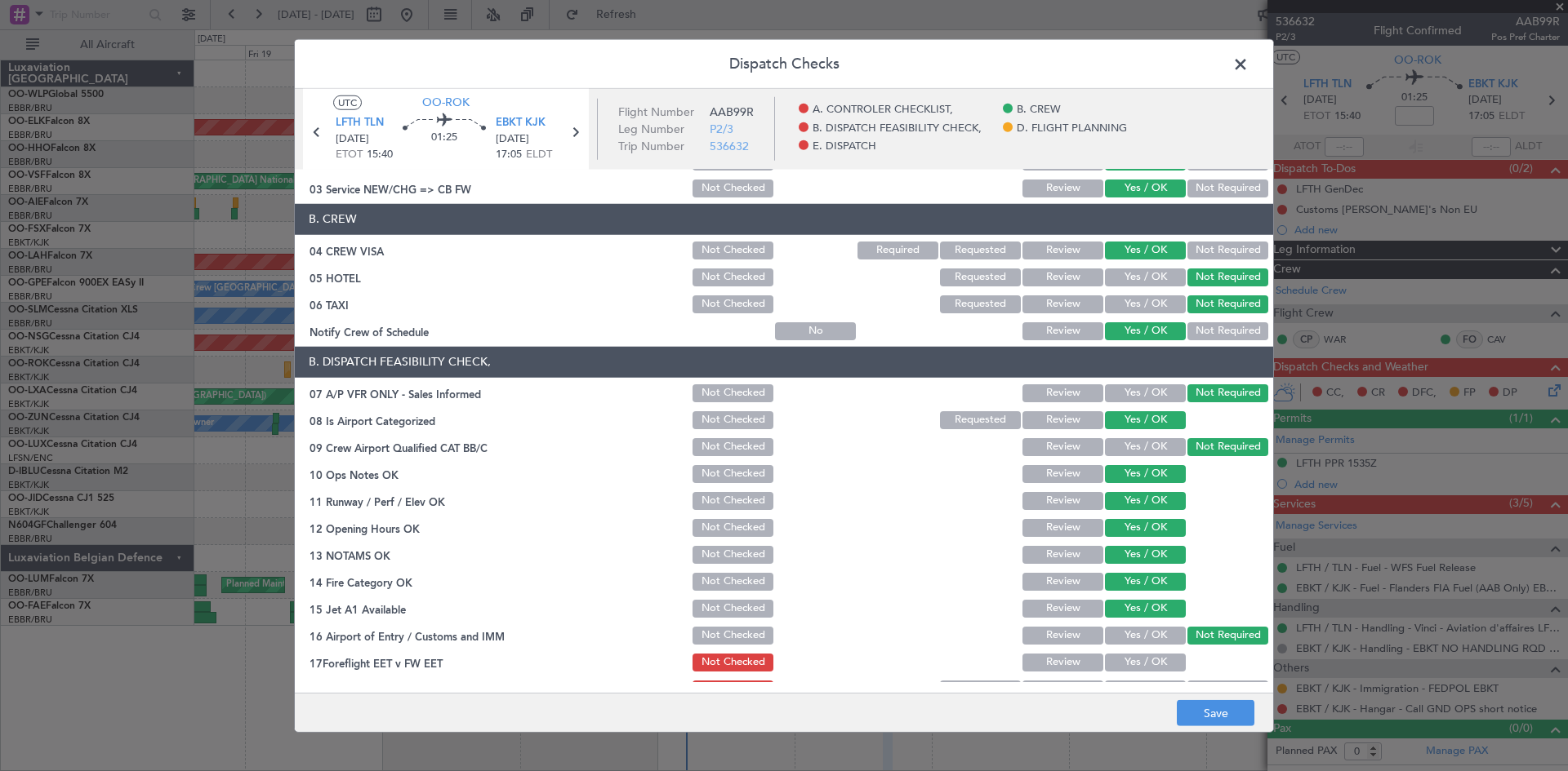
scroll to position [308, 0]
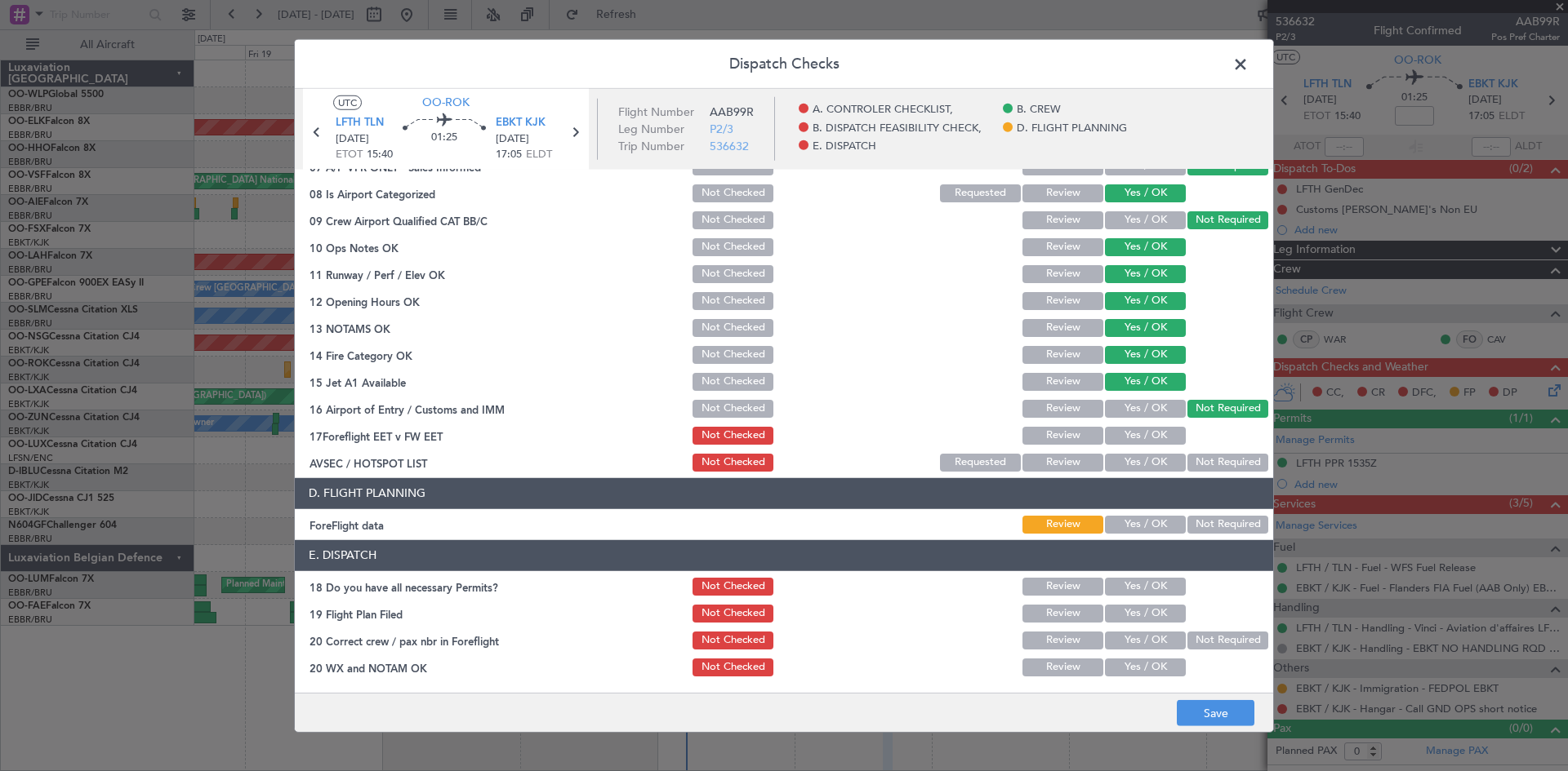
click at [1070, 435] on button "Review" at bounding box center [1062, 436] width 81 height 18
click at [1188, 469] on button "Not Required" at bounding box center [1227, 463] width 81 height 18
click at [1125, 523] on button "Yes / OK" at bounding box center [1145, 524] width 81 height 18
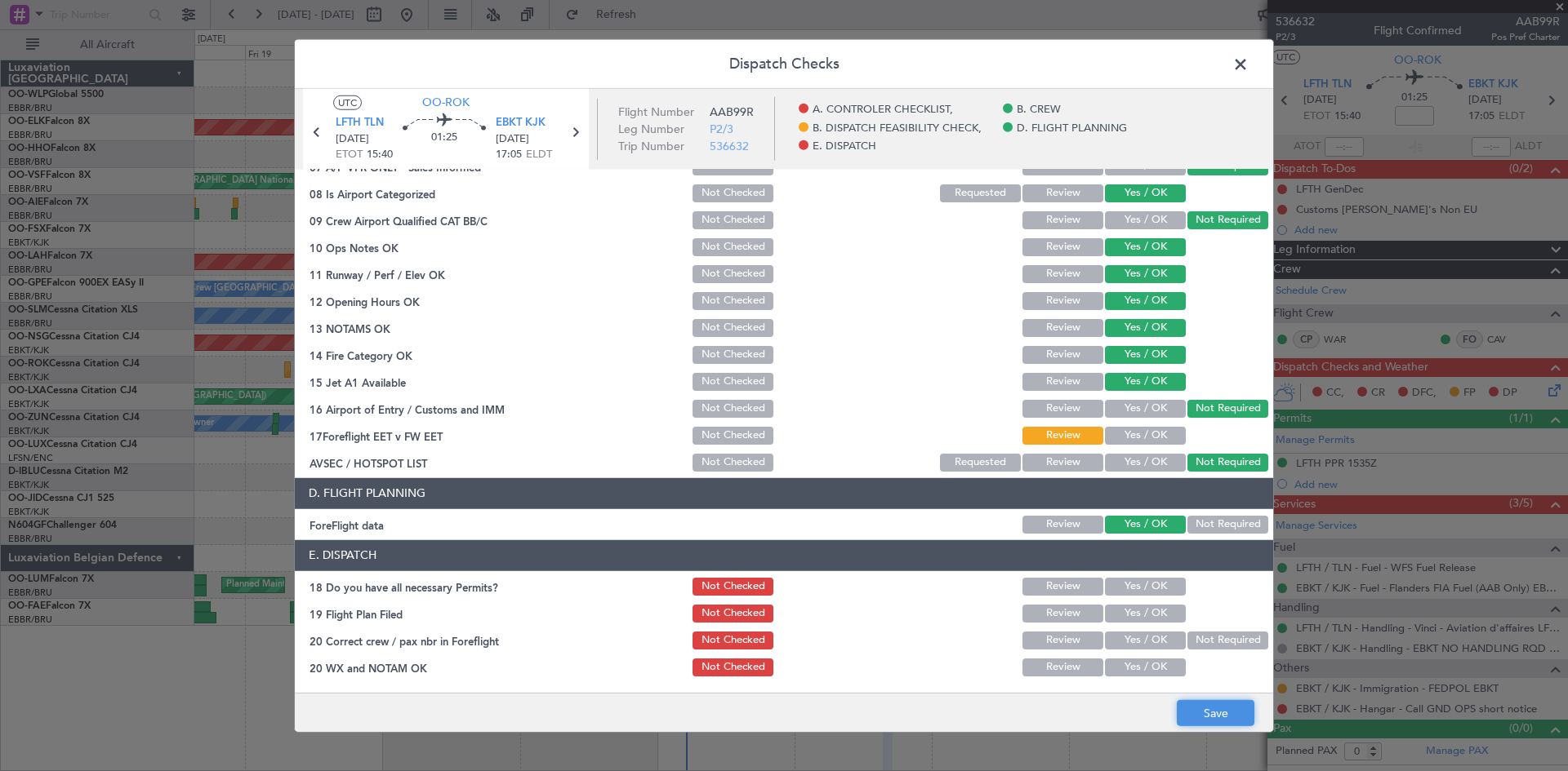
click at [1194, 702] on button "Save" at bounding box center [1215, 714] width 77 height 26
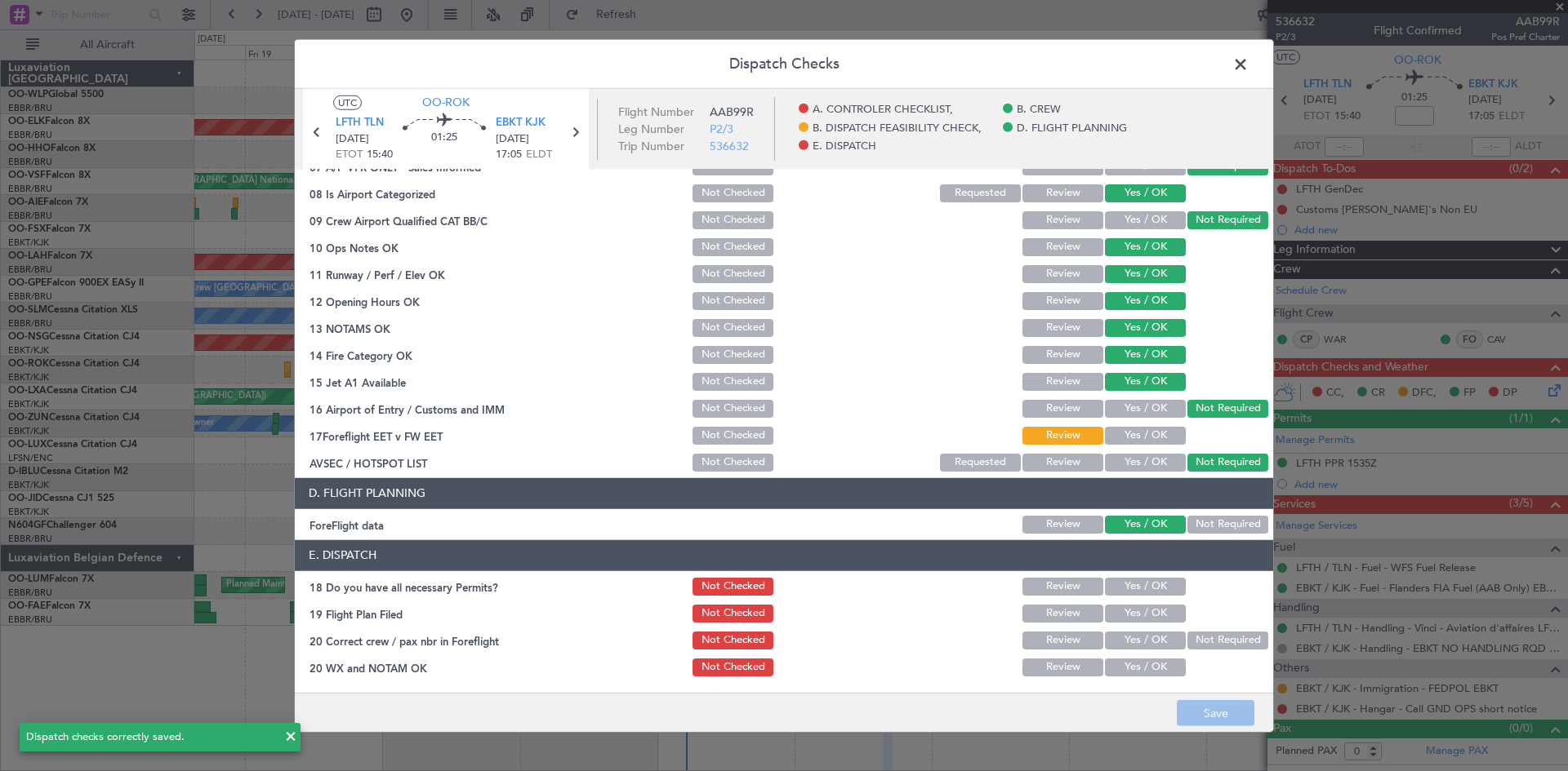
click at [1248, 56] on span at bounding box center [1248, 68] width 0 height 33
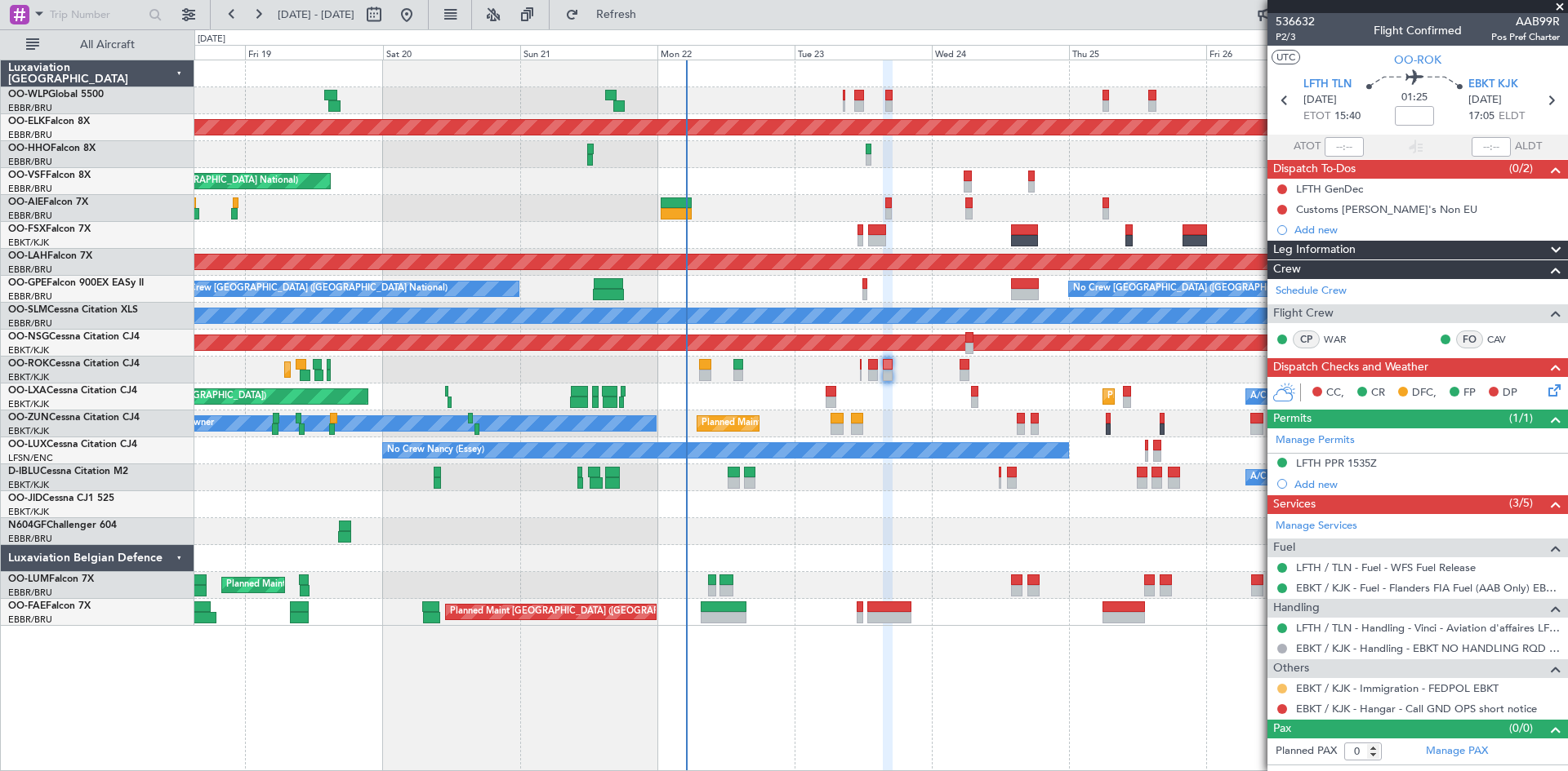
click at [1280, 693] on mat-tooltip-component "Requested" at bounding box center [1282, 715] width 74 height 43
click at [1282, 687] on button at bounding box center [1281, 689] width 10 height 10
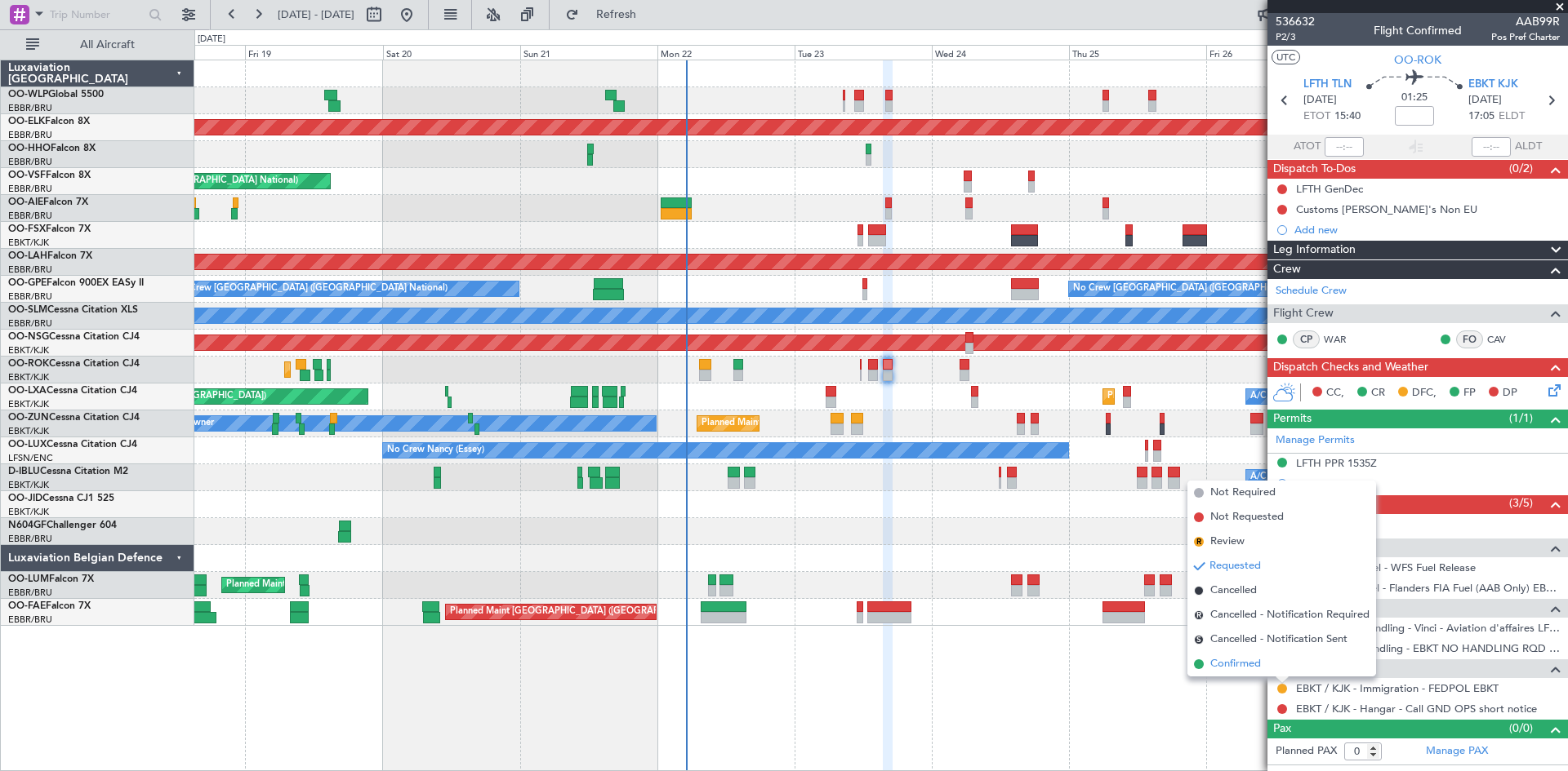
click at [1232, 669] on span "Confirmed" at bounding box center [1235, 664] width 50 height 16
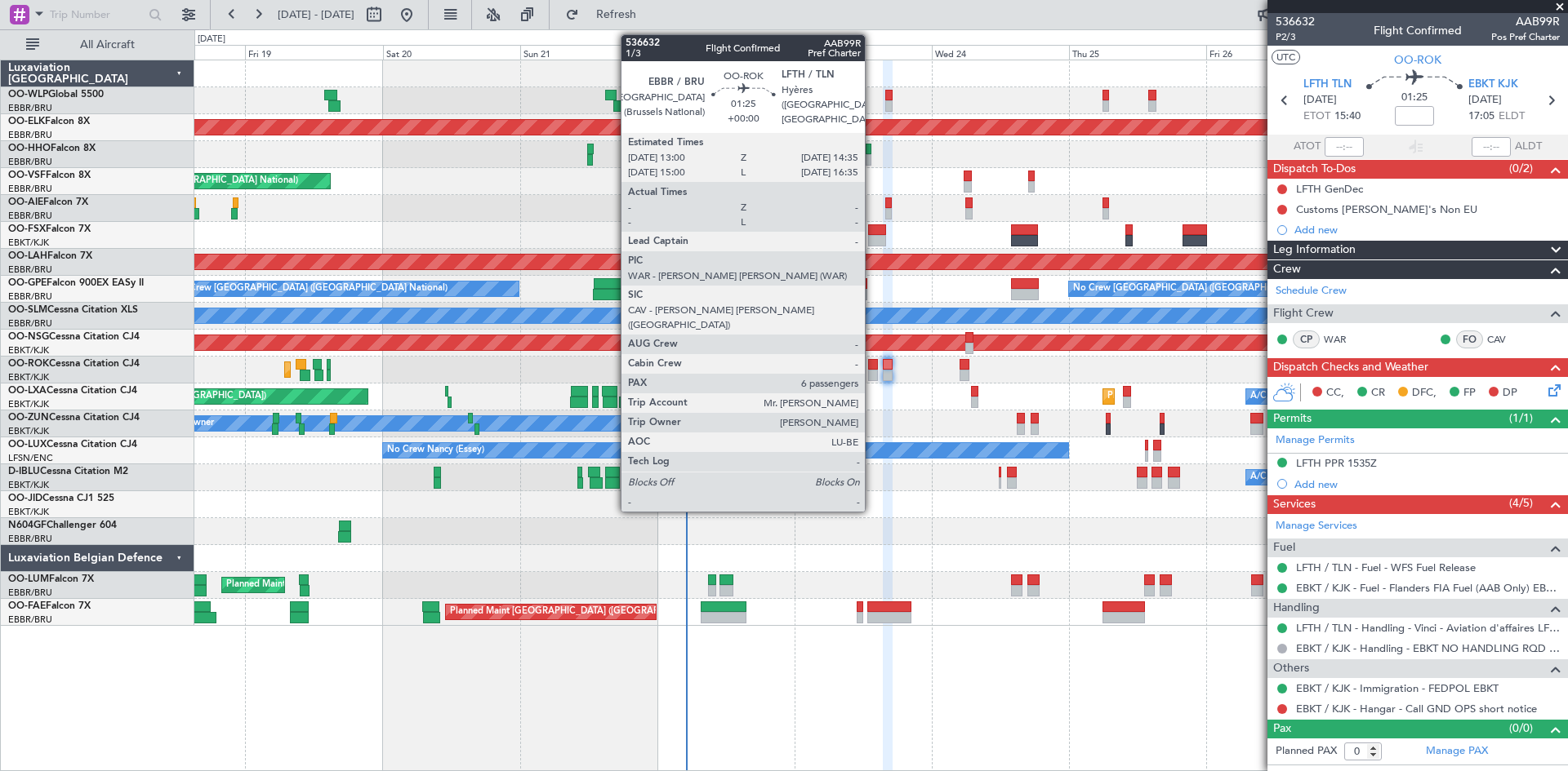
click at [872, 373] on div at bounding box center [872, 375] width 10 height 11
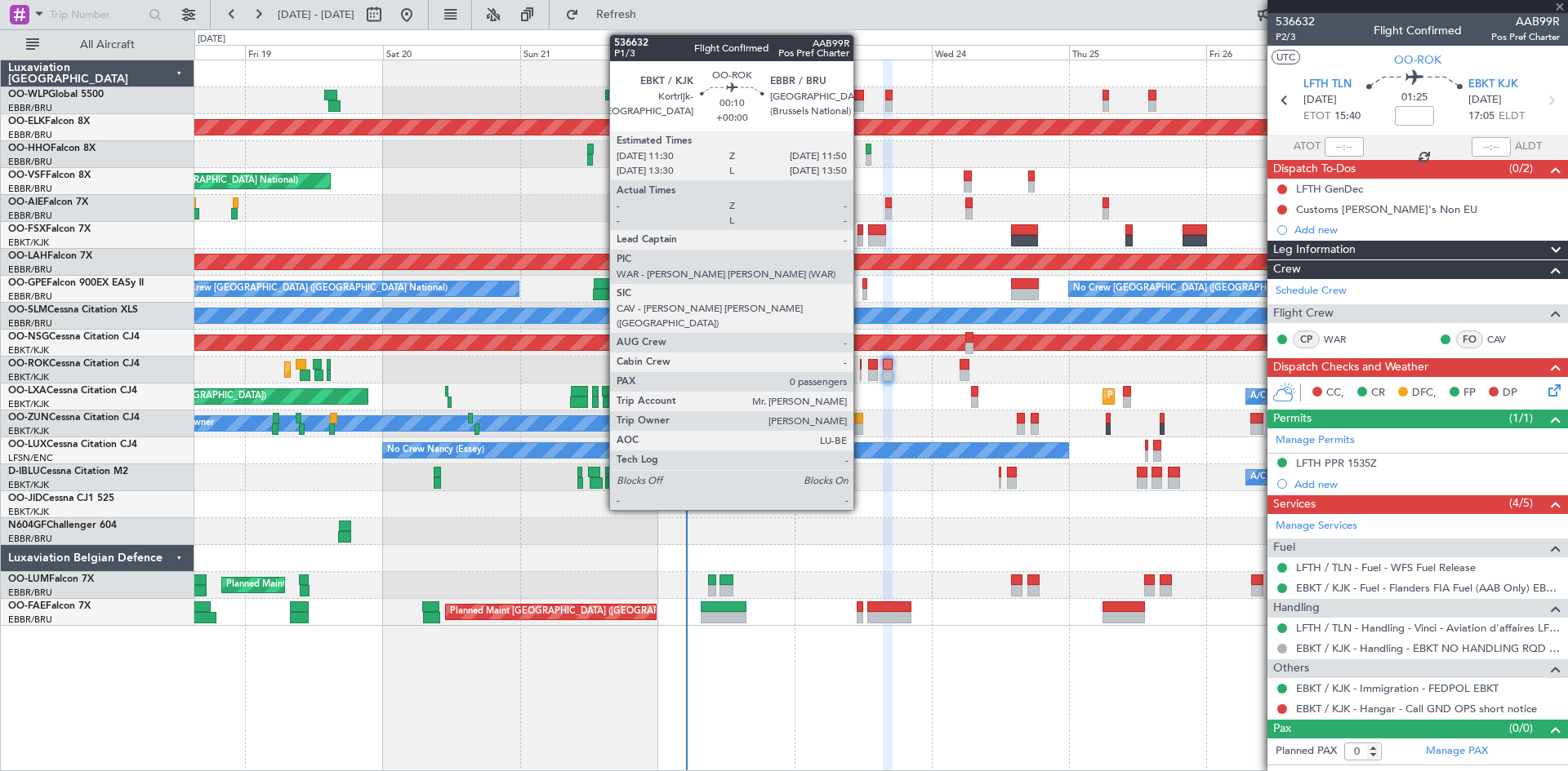
click at [861, 375] on div at bounding box center [861, 375] width 3 height 11
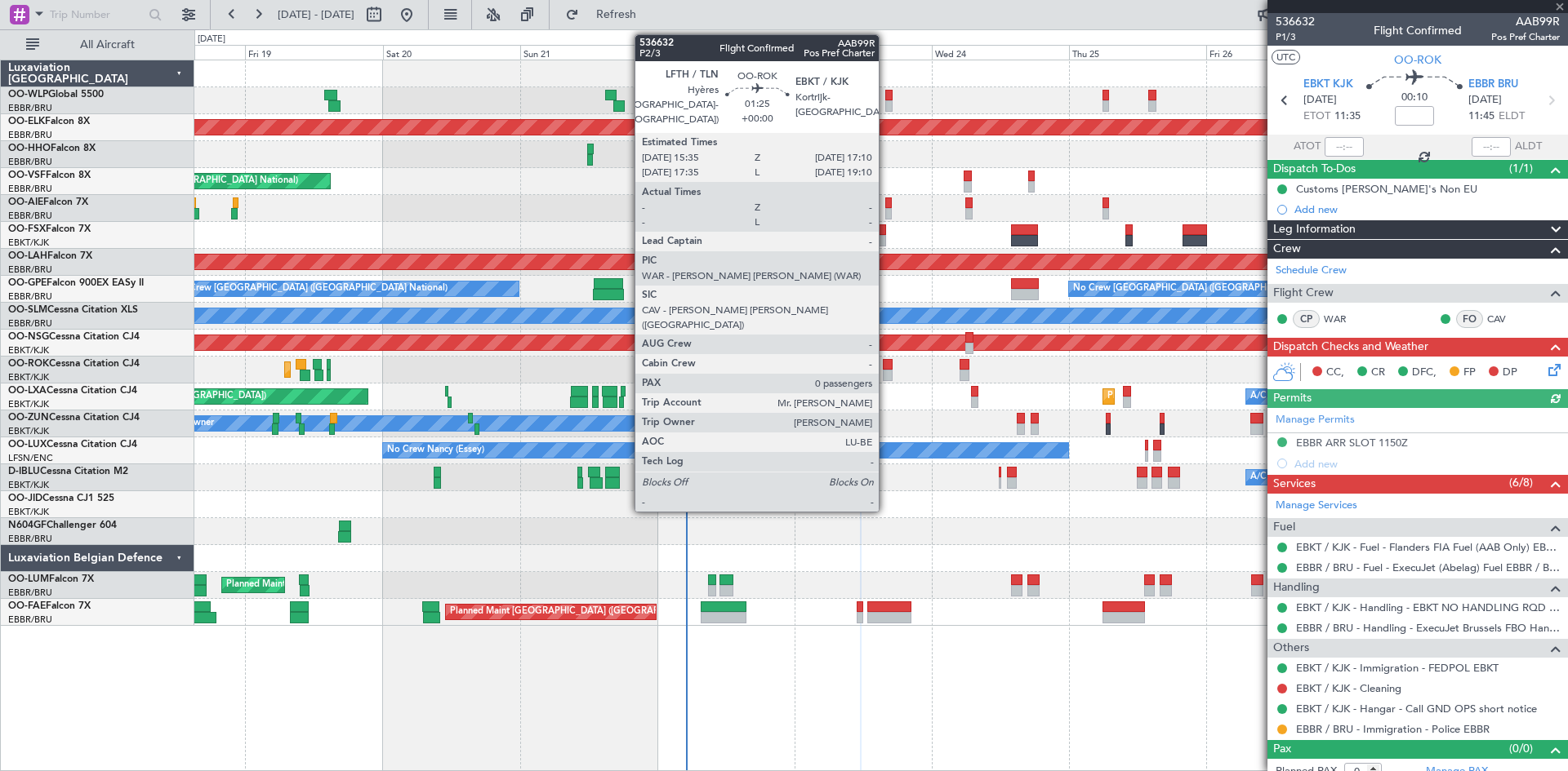
click at [886, 374] on div at bounding box center [887, 375] width 10 height 11
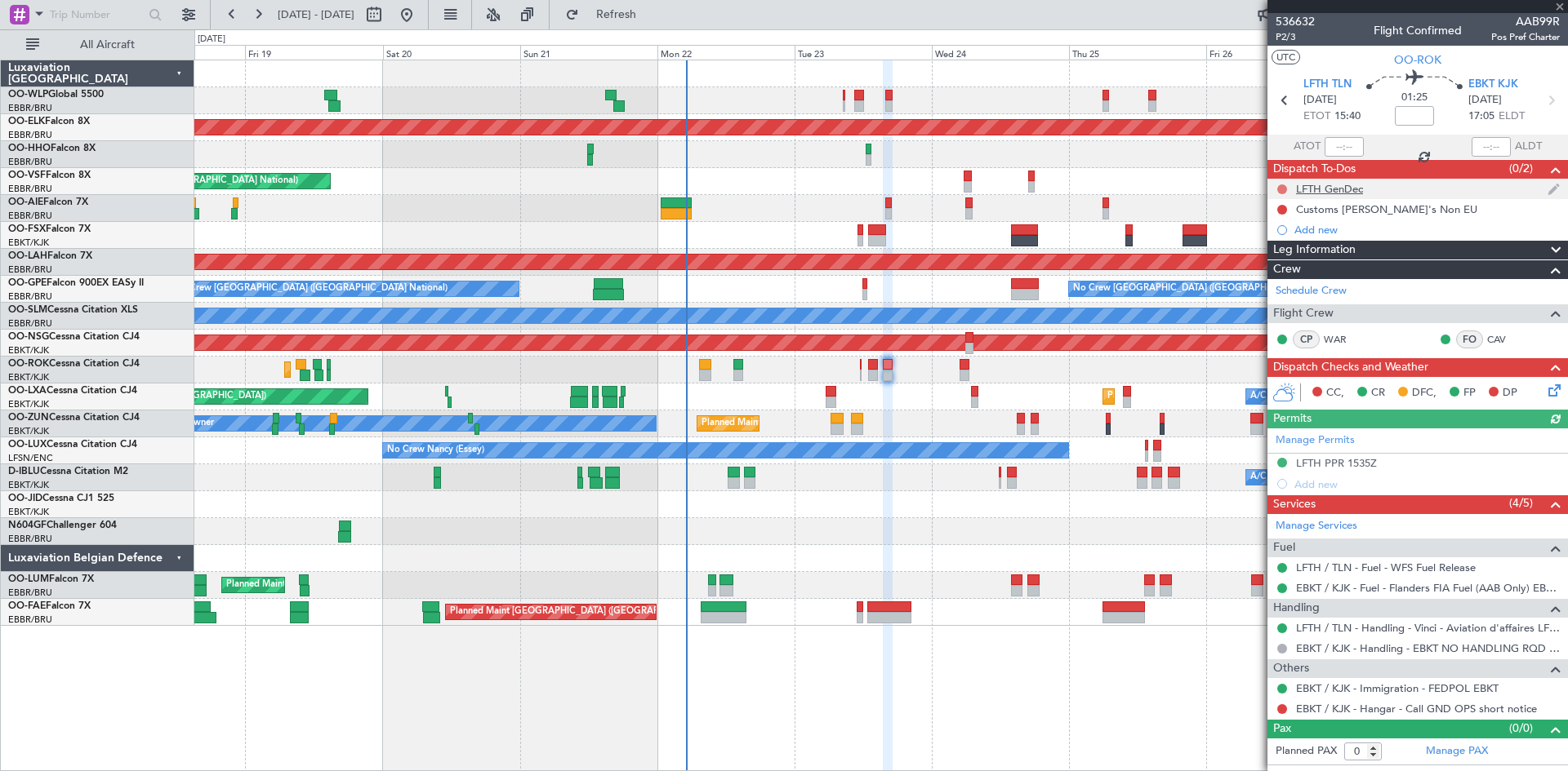
click at [1280, 192] on button at bounding box center [1281, 188] width 10 height 10
click at [1273, 267] on span "Completed" at bounding box center [1289, 260] width 54 height 16
click at [1283, 208] on button at bounding box center [1281, 209] width 10 height 10
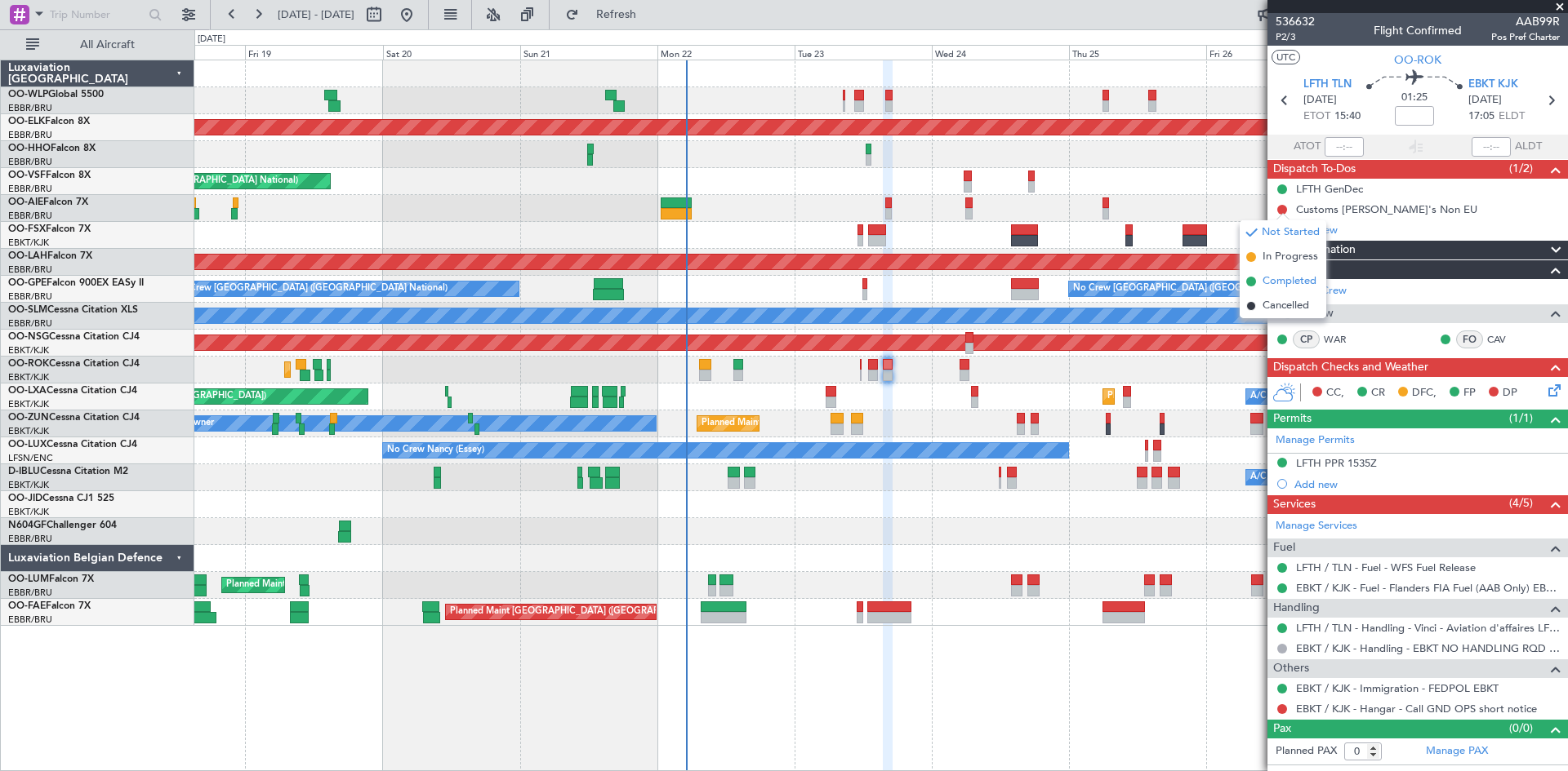
click at [1273, 285] on span "Completed" at bounding box center [1289, 281] width 54 height 16
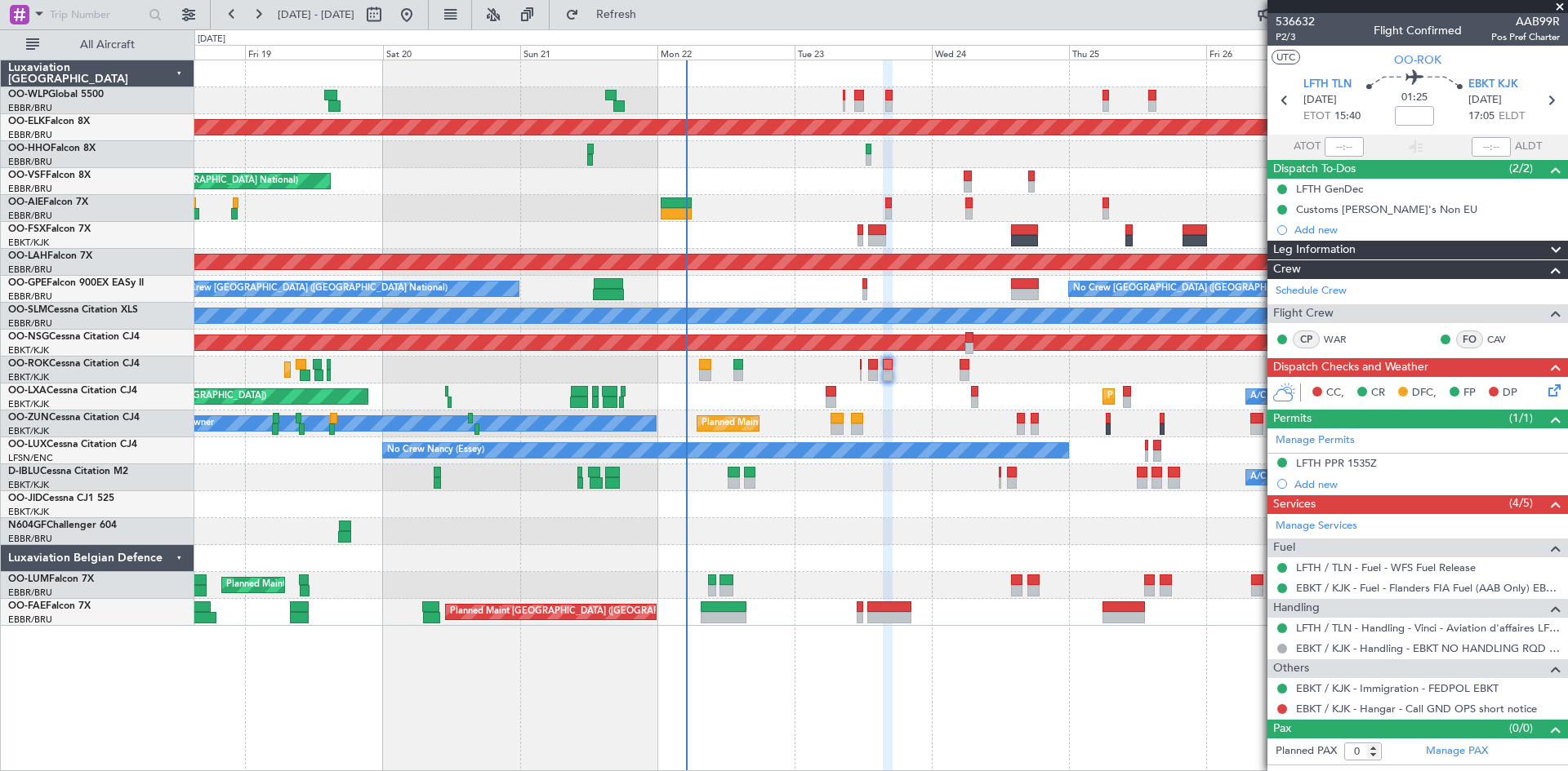
drag, startPoint x: 1285, startPoint y: 702, endPoint x: 1289, endPoint y: 708, distance: 7.2
click at [1287, 701] on div "EBKT / KJK - Hangar - Call GND OPS short notice" at bounding box center [1418, 709] width 301 height 21
click at [1289, 709] on div "EBKT / KJK - Hangar - Call GND OPS short notice" at bounding box center [1418, 709] width 301 height 21
click at [1286, 709] on button at bounding box center [1281, 708] width 10 height 10
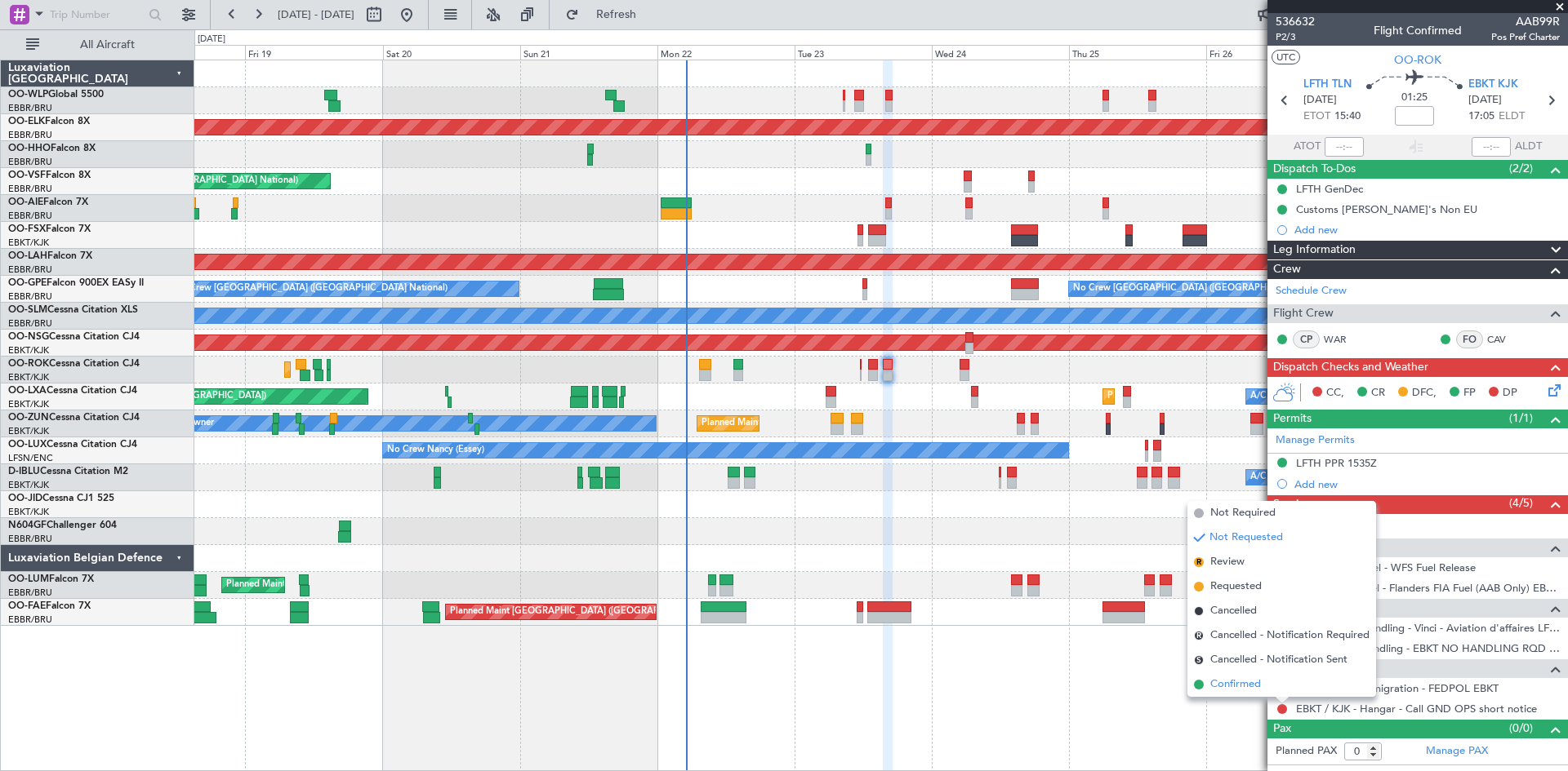
click at [1251, 681] on span "Confirmed" at bounding box center [1235, 684] width 50 height 16
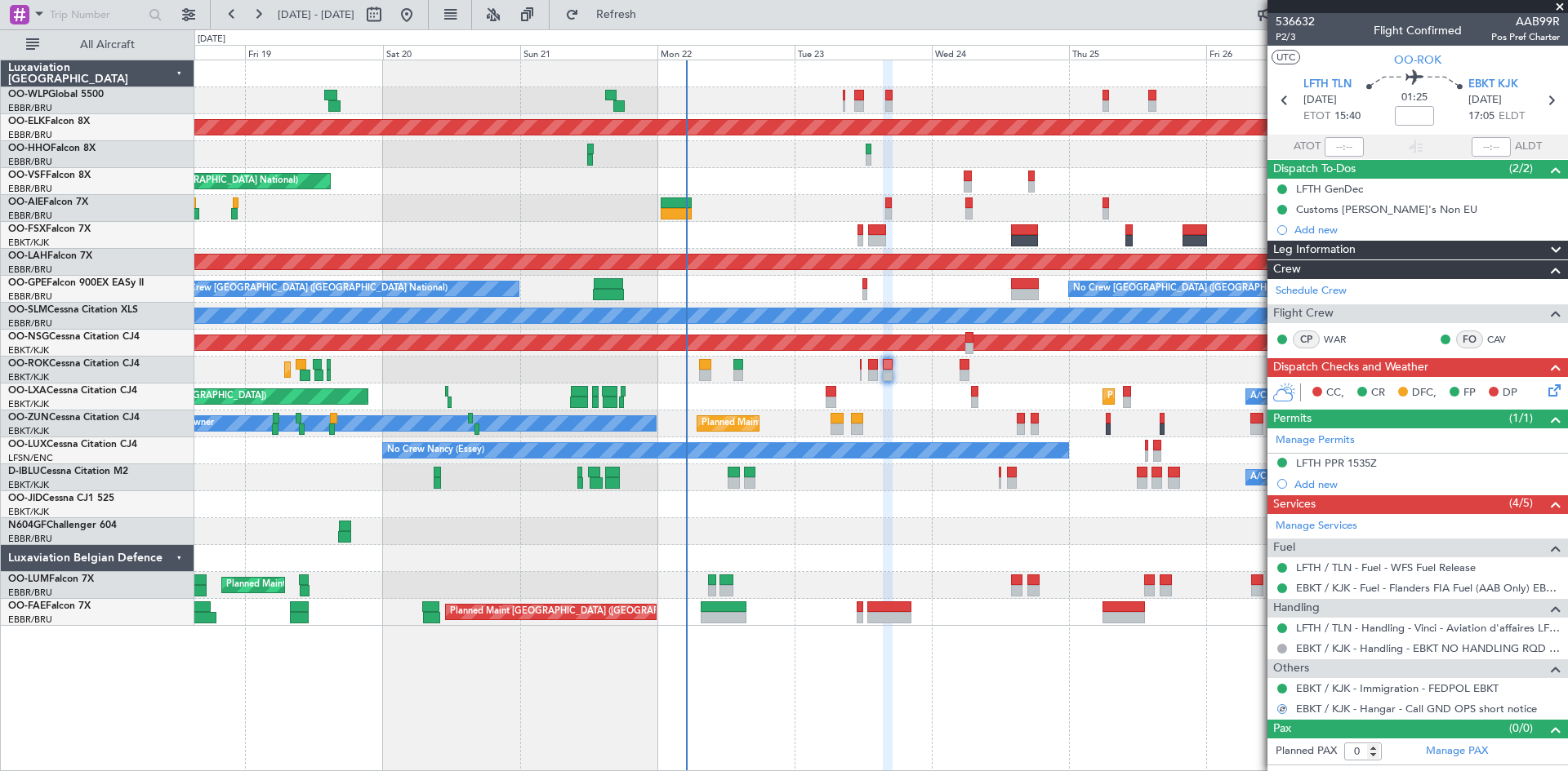
click at [863, 372] on div "Planned Maint Kortrijk-Wevelgem Owner Kortrijk-Wevelgem Planned Maint Paris (Le…" at bounding box center [881, 370] width 1373 height 27
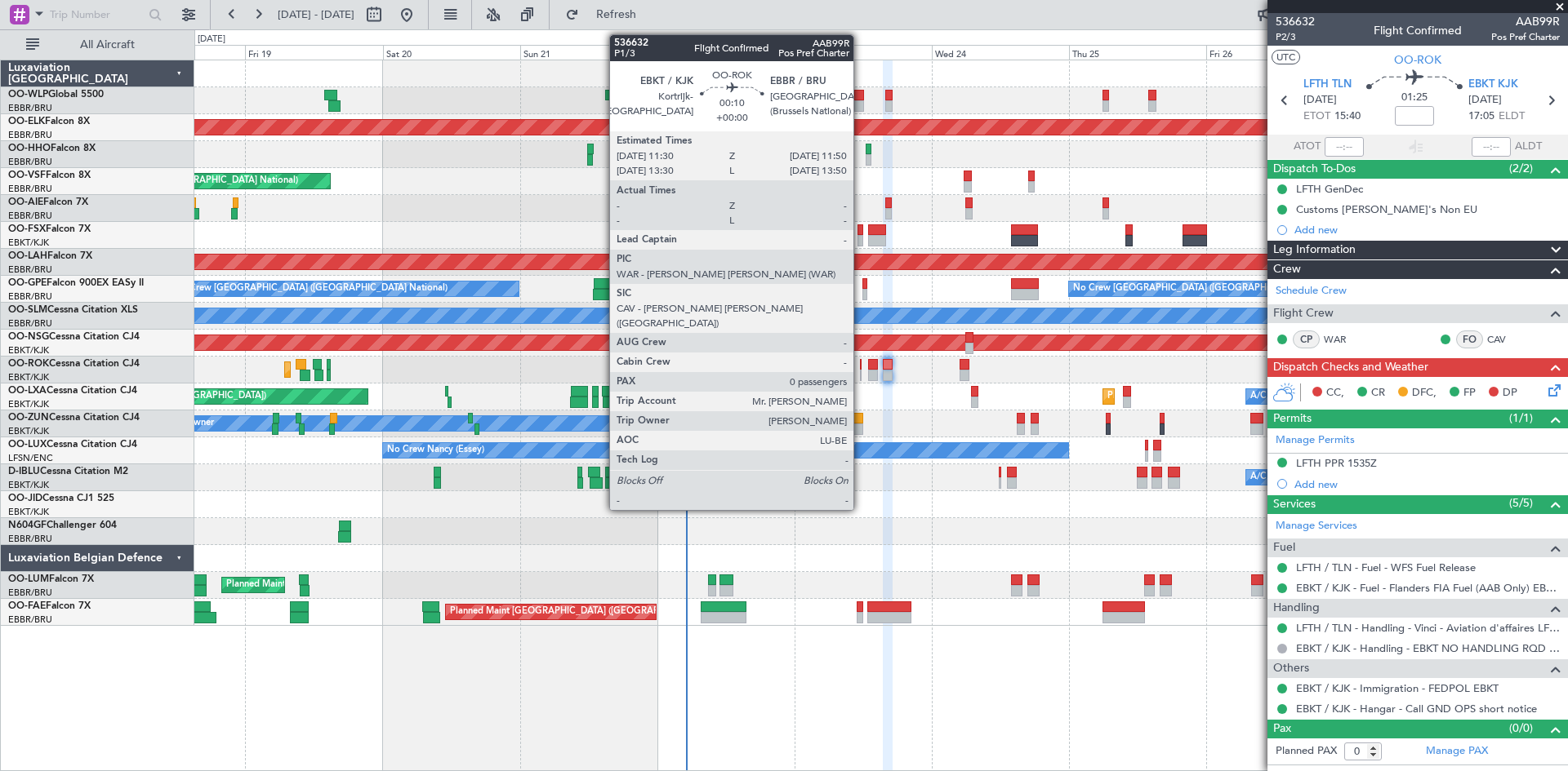
click at [861, 373] on div at bounding box center [861, 375] width 3 height 11
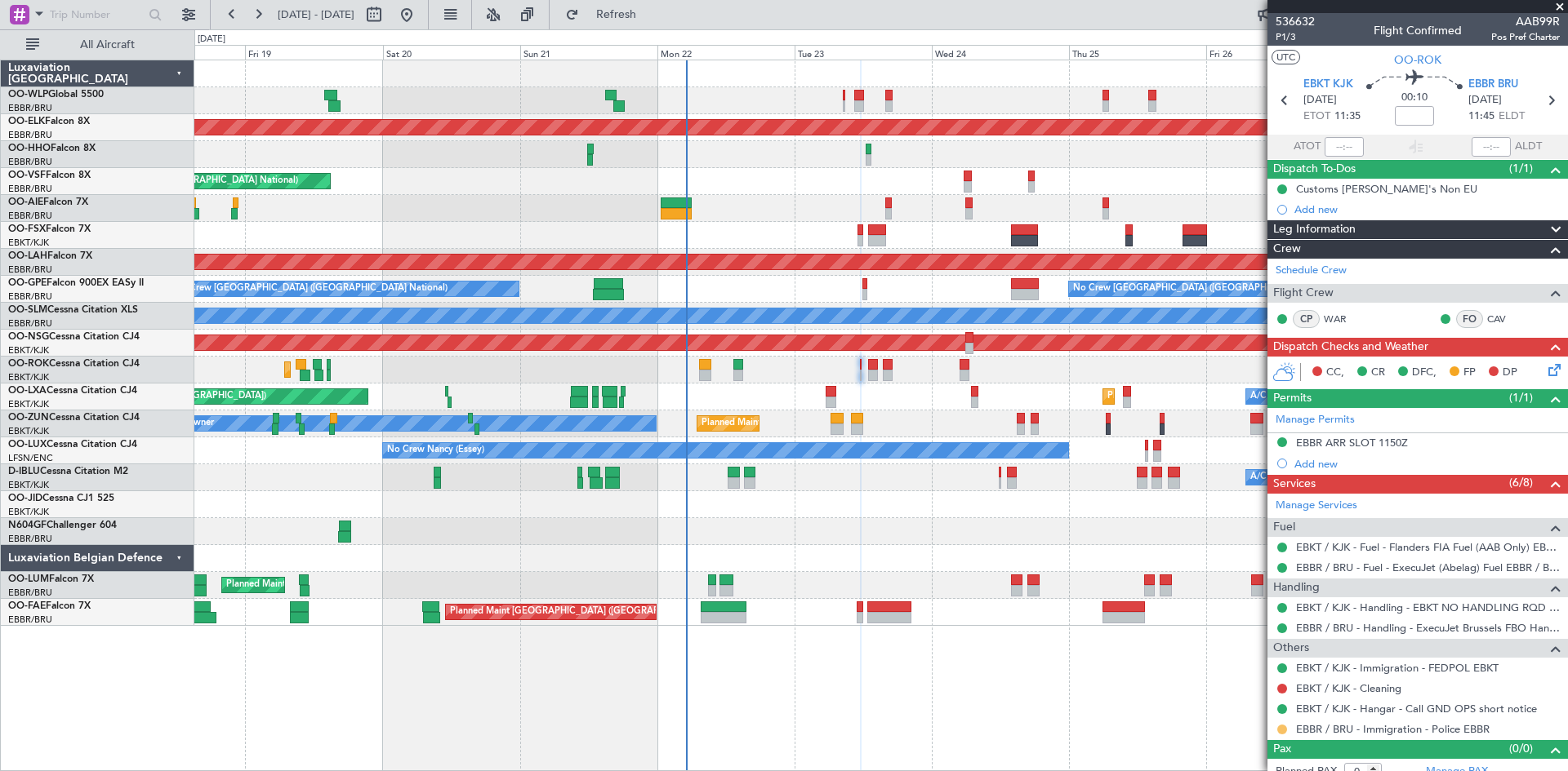
click at [1284, 729] on button at bounding box center [1281, 729] width 10 height 10
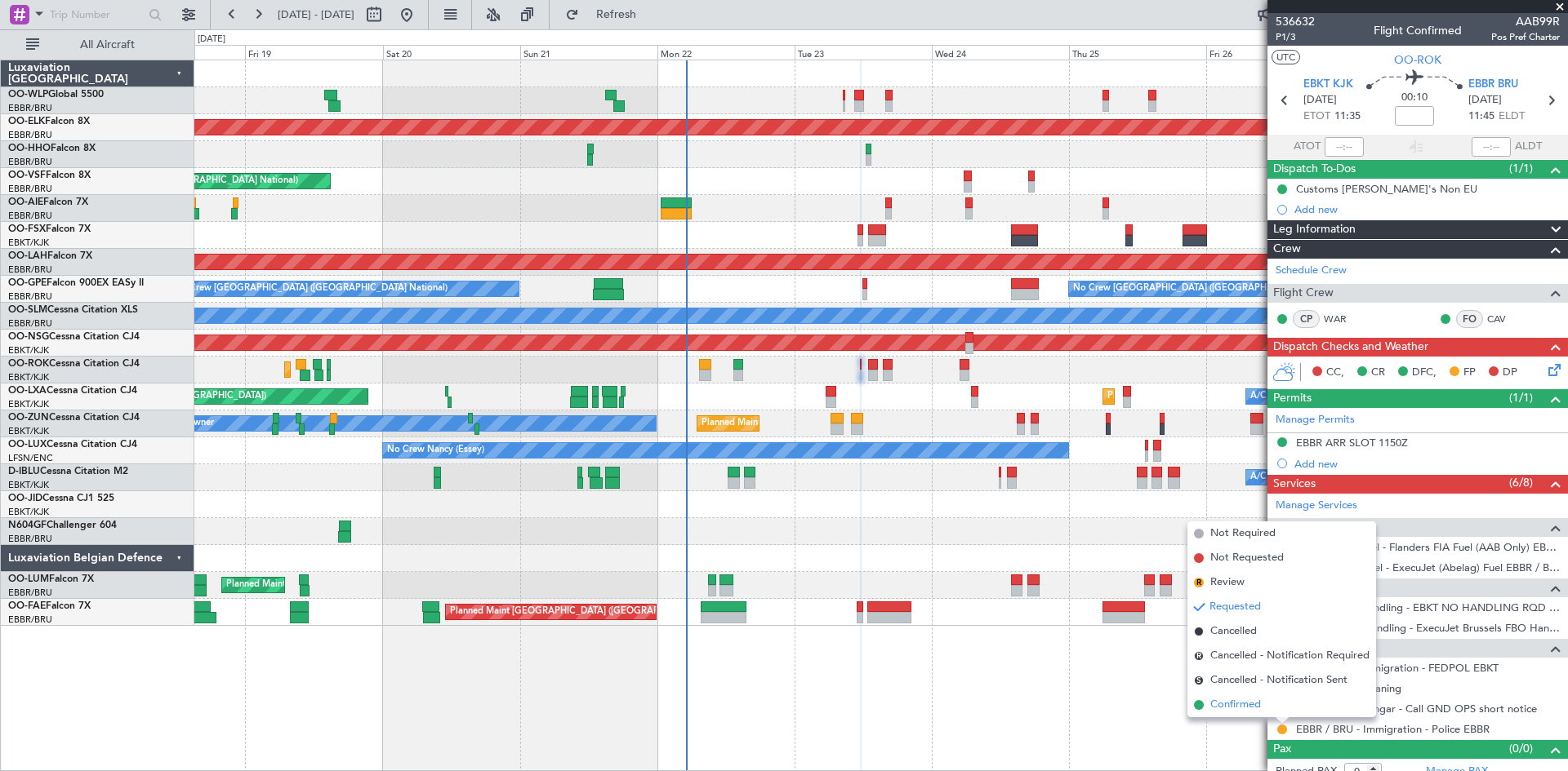
click at [1244, 701] on span "Confirmed" at bounding box center [1235, 705] width 50 height 16
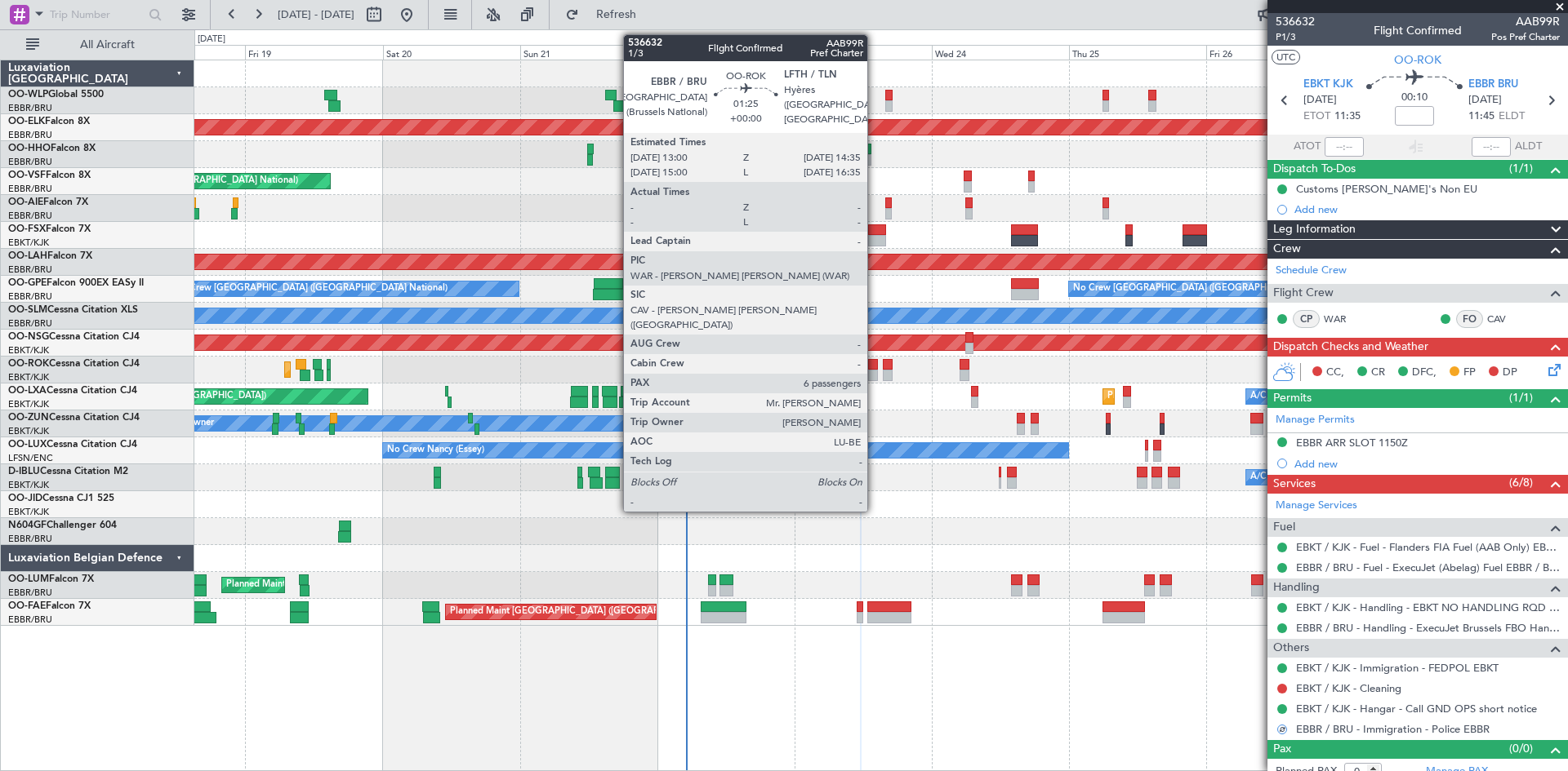
click at [875, 372] on div at bounding box center [872, 375] width 10 height 11
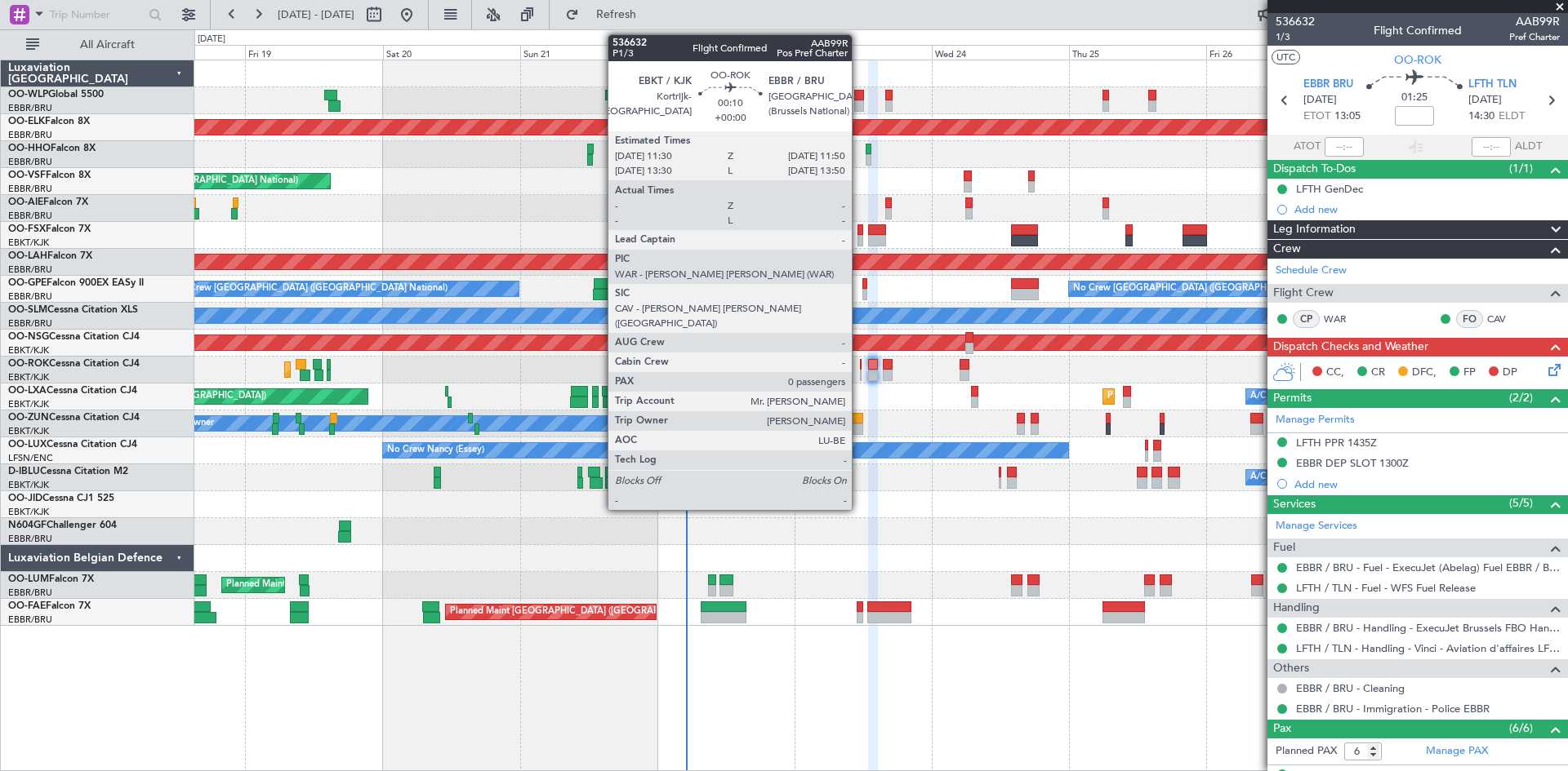
click at [860, 365] on div at bounding box center [861, 365] width 3 height 11
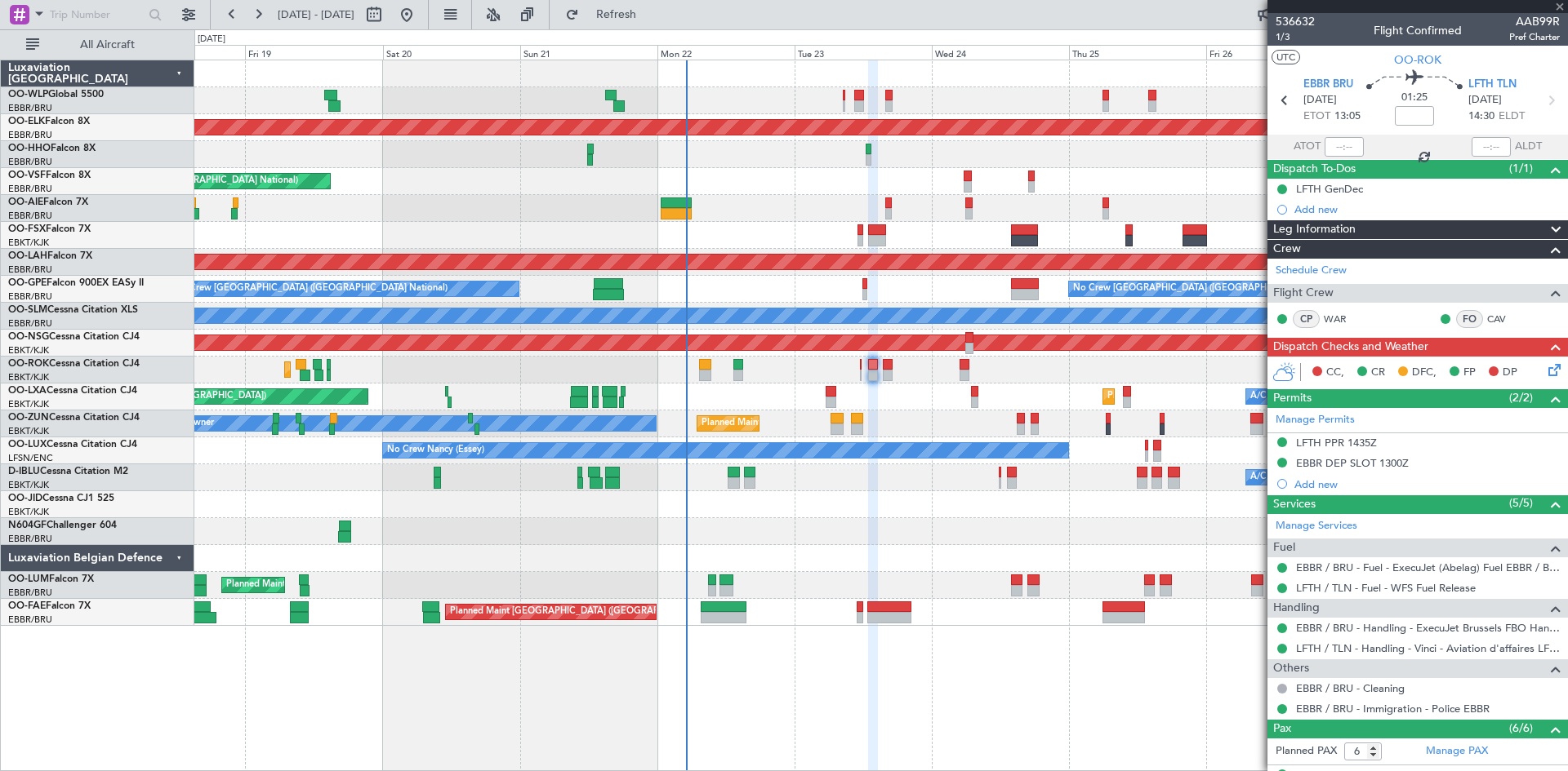
type input "0"
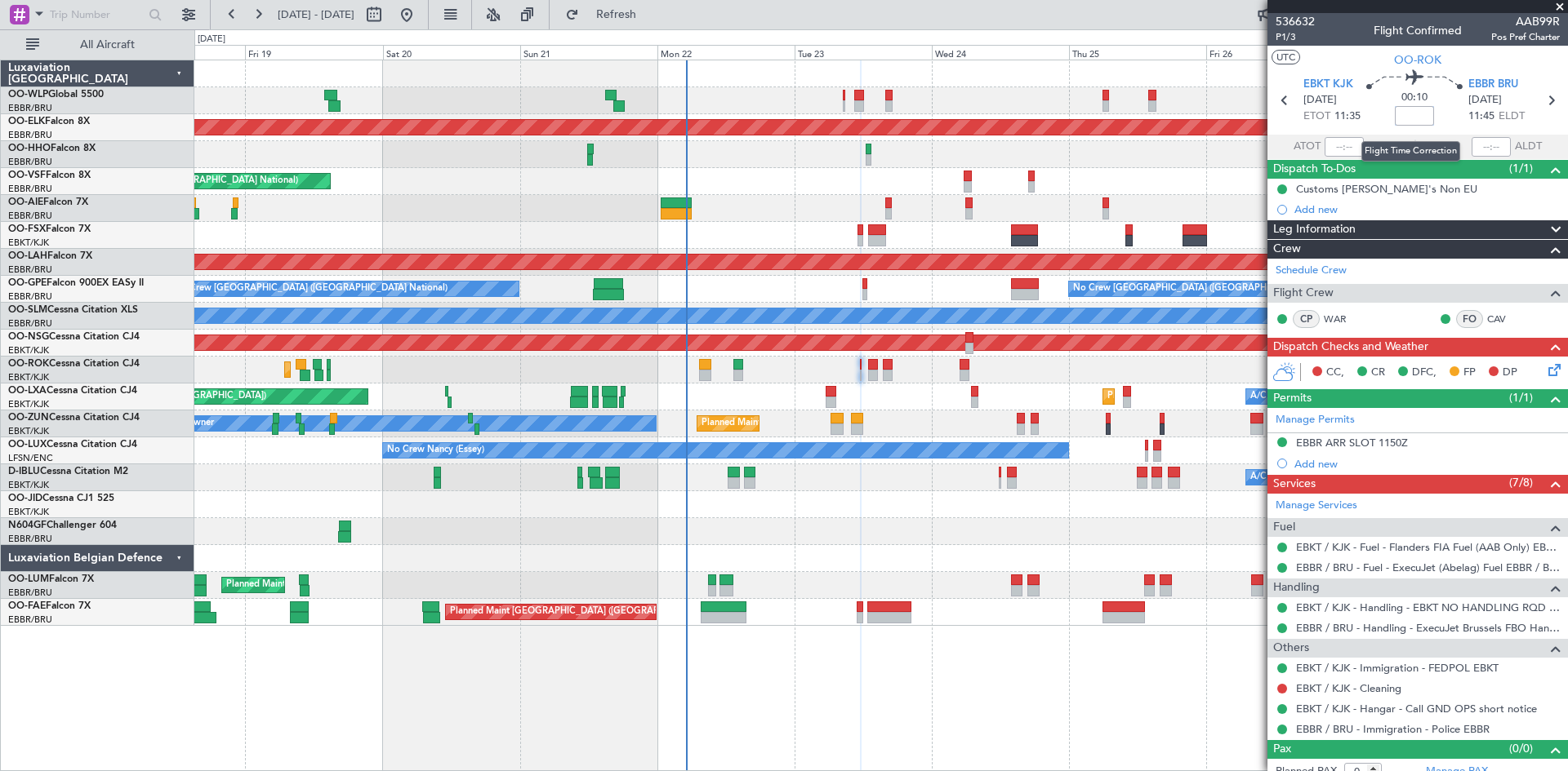
click at [1413, 115] on input at bounding box center [1414, 115] width 39 height 20
click at [1402, 115] on input at bounding box center [1414, 115] width 39 height 20
click at [982, 529] on div at bounding box center [881, 531] width 1373 height 27
type input "+00:10"
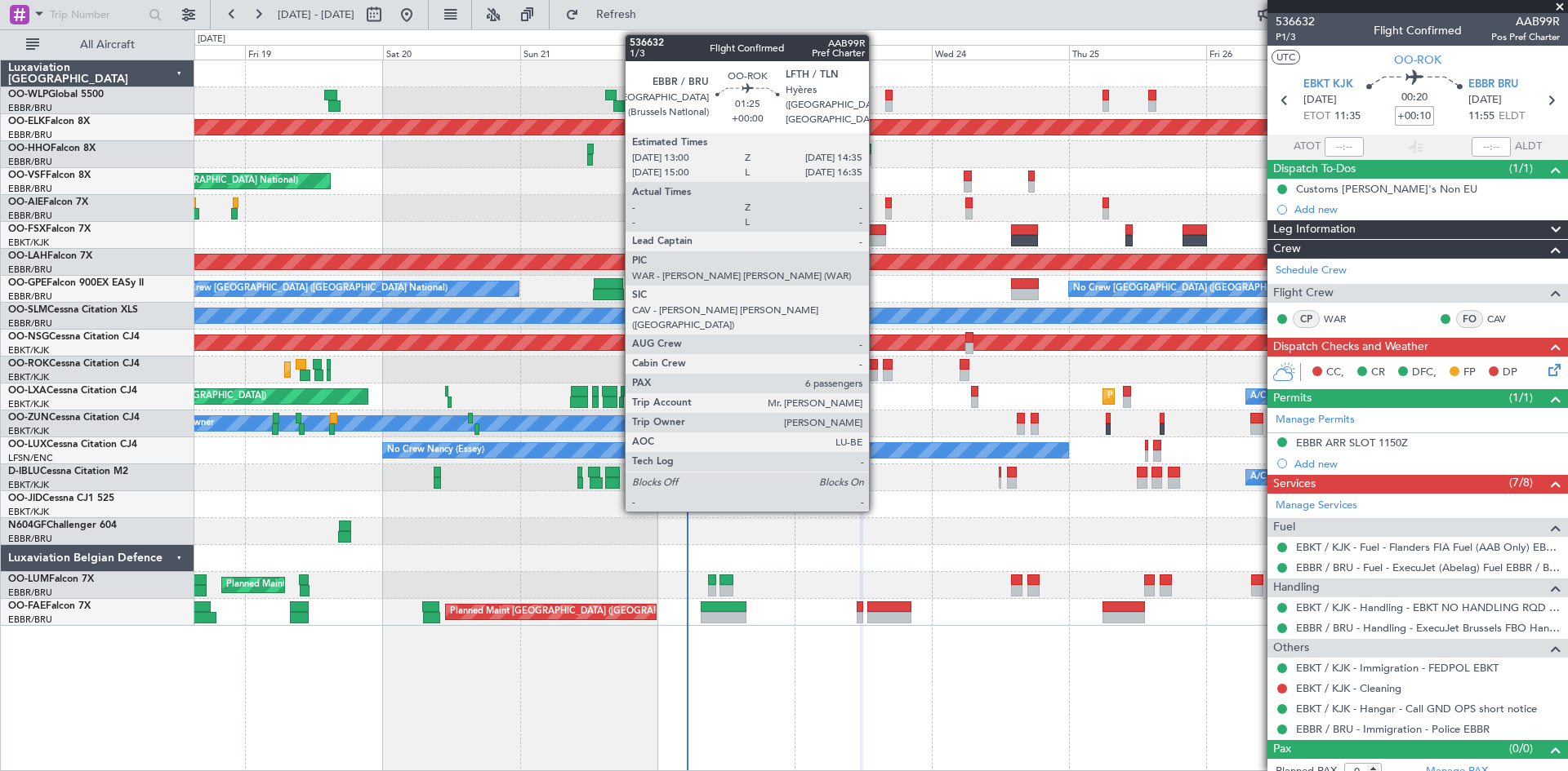
click at [877, 366] on div at bounding box center [872, 365] width 10 height 11
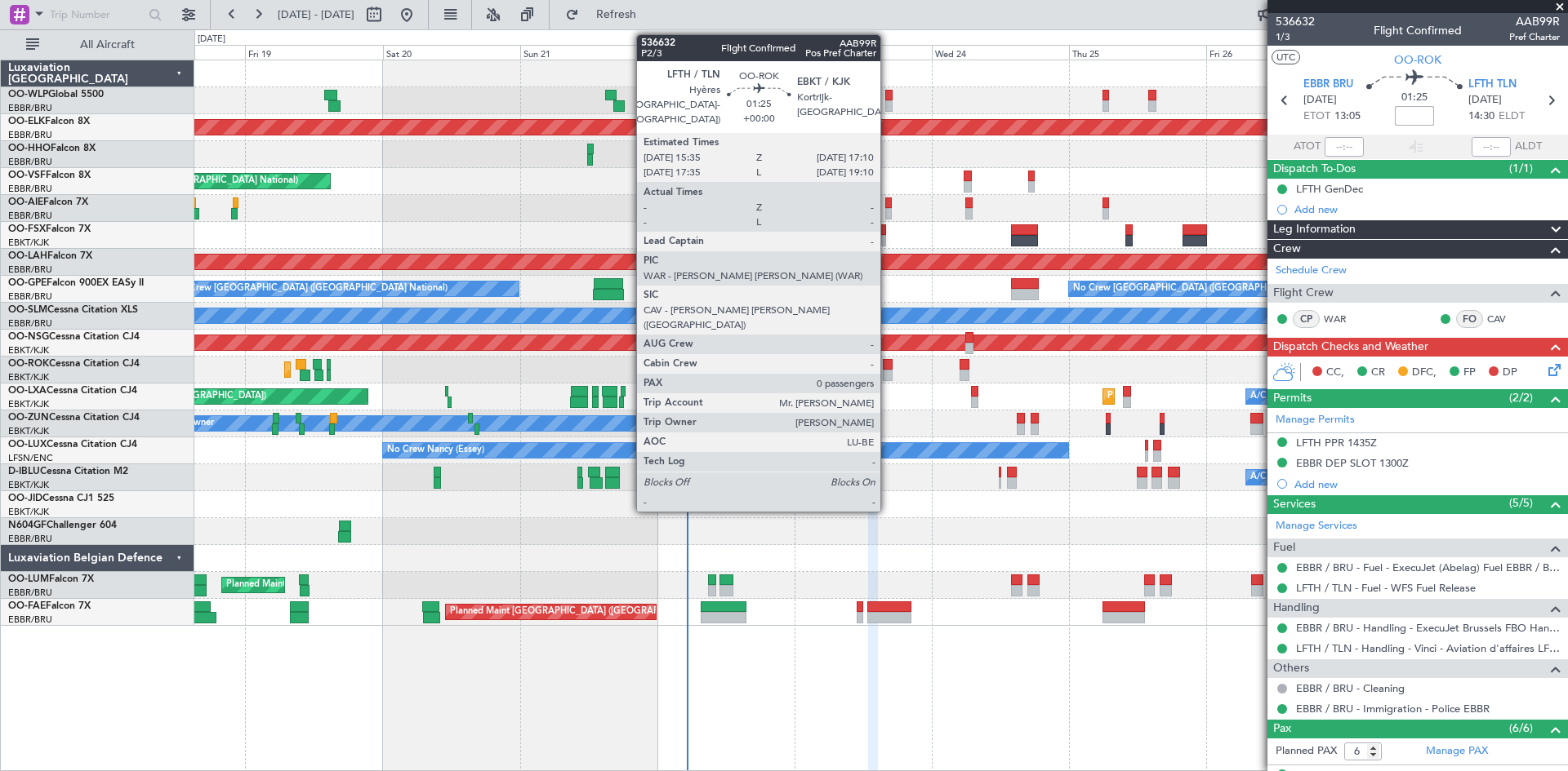
click at [888, 361] on div at bounding box center [887, 365] width 10 height 11
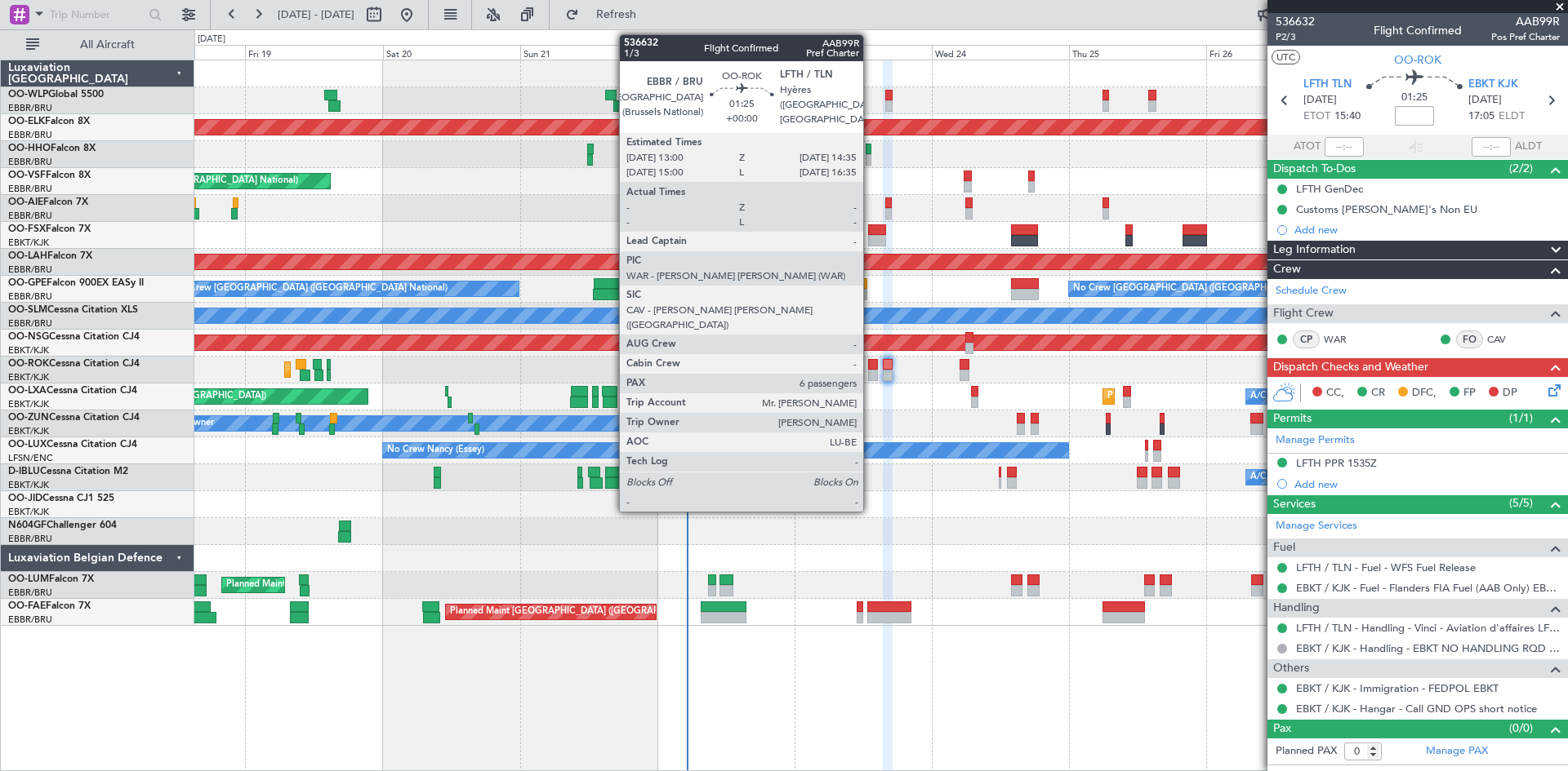
click at [871, 376] on div at bounding box center [872, 375] width 10 height 11
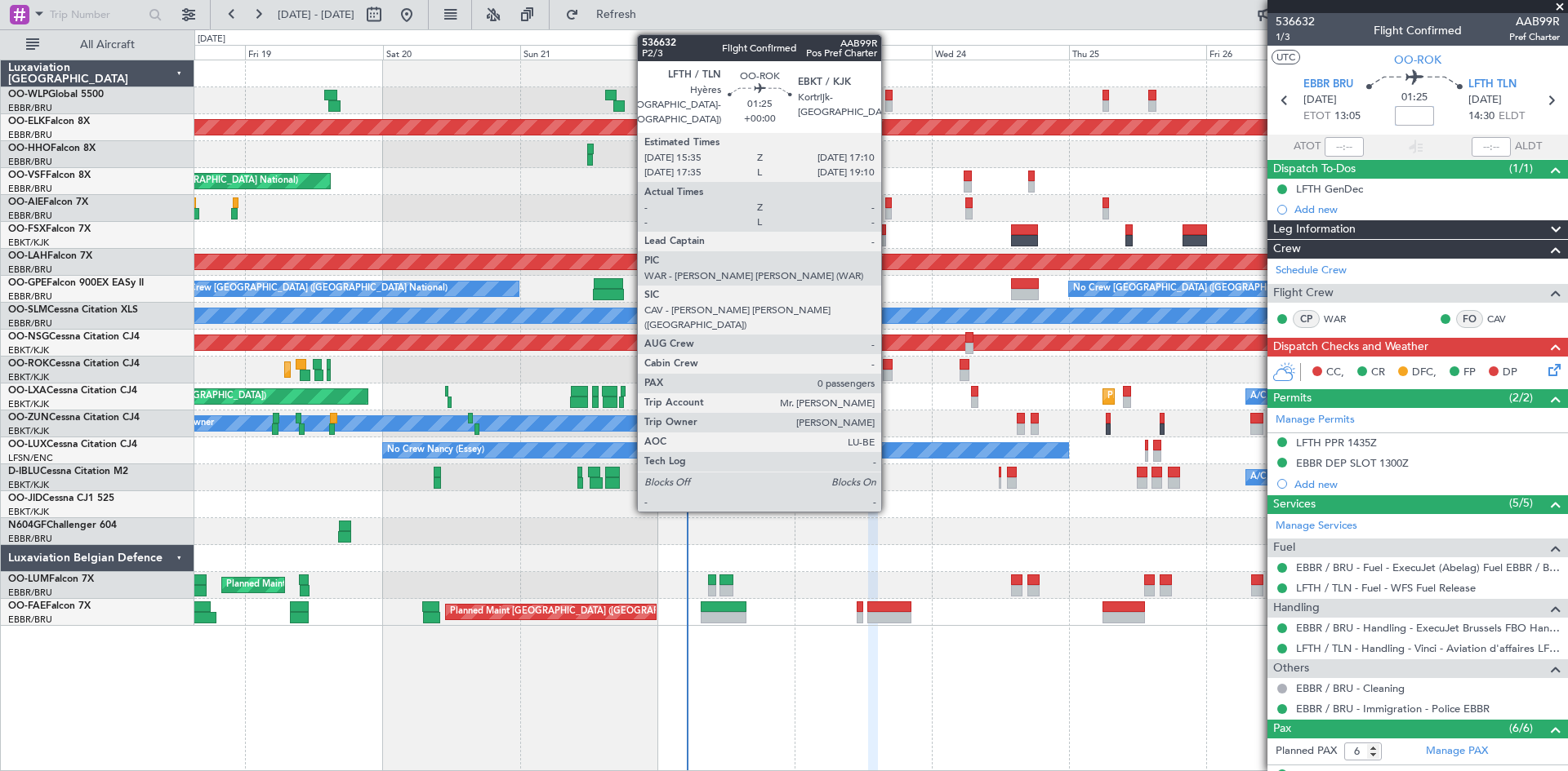
click at [889, 369] on div at bounding box center [887, 365] width 10 height 11
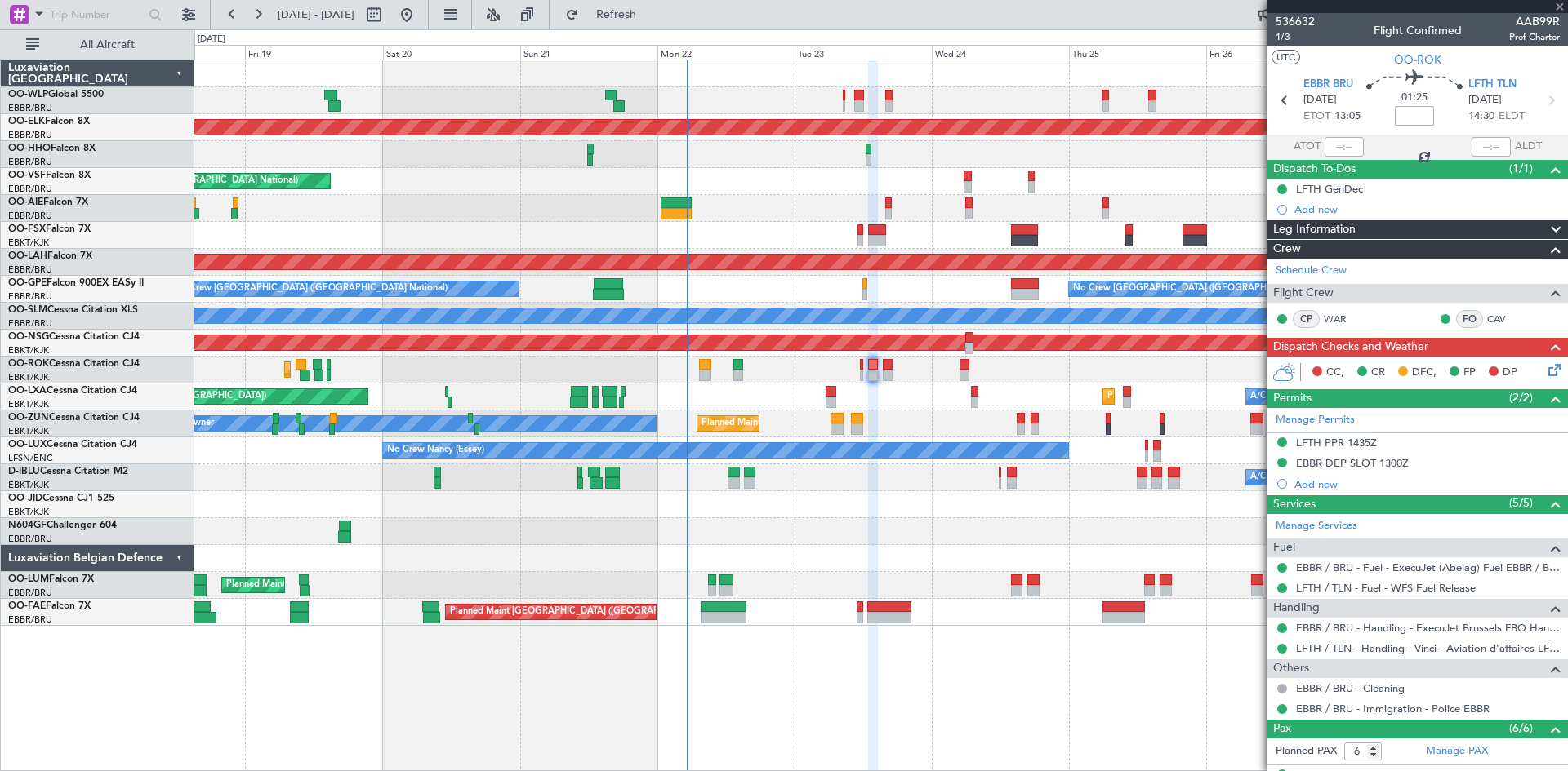
type input "0"
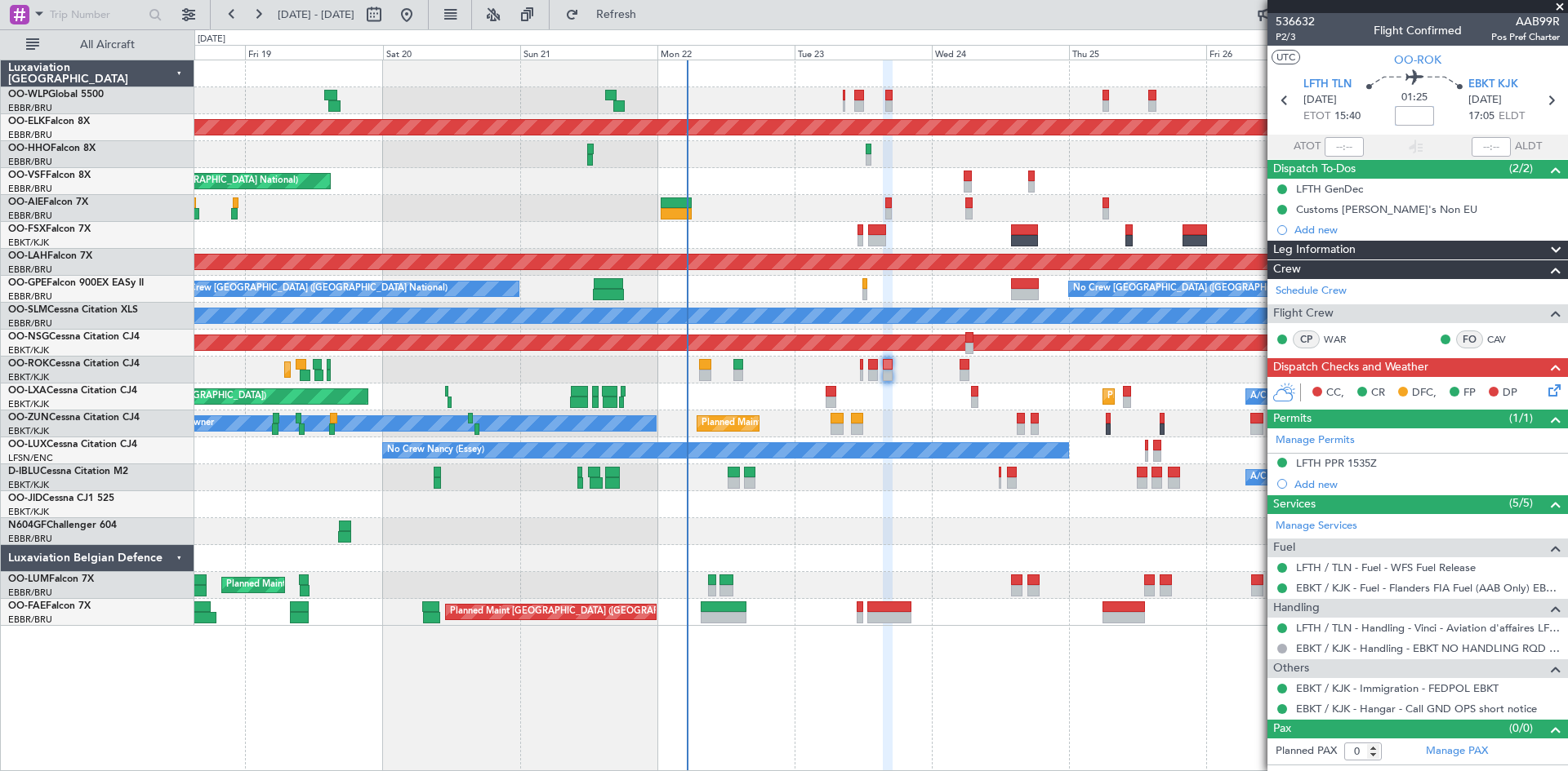
click at [1395, 115] on input at bounding box center [1414, 115] width 39 height 20
type input "-00:05"
click at [1121, 498] on div "Planned Maint Kortrijk-[GEOGRAPHIC_DATA]" at bounding box center [881, 504] width 1373 height 27
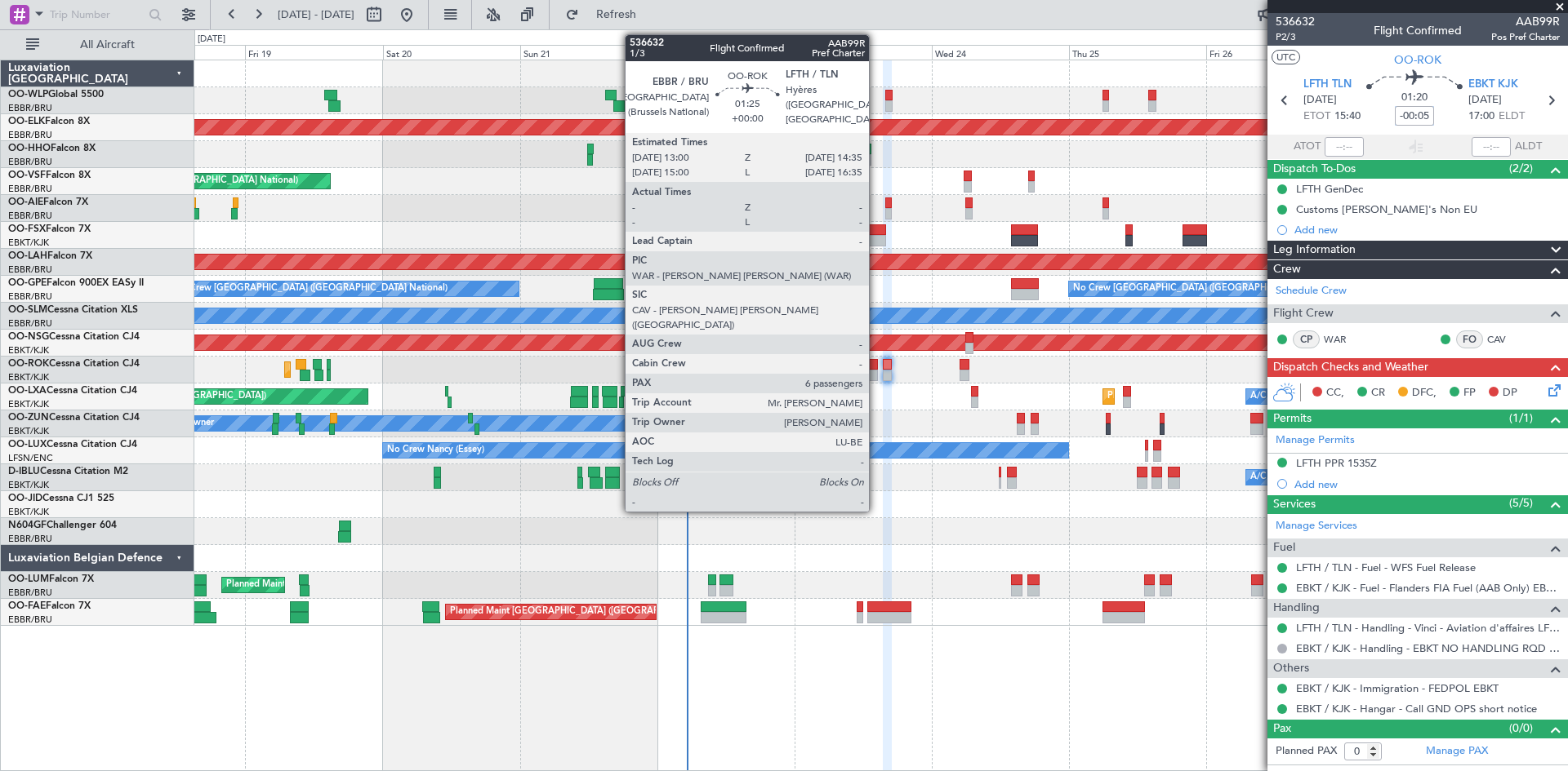
click at [877, 375] on div at bounding box center [872, 375] width 10 height 11
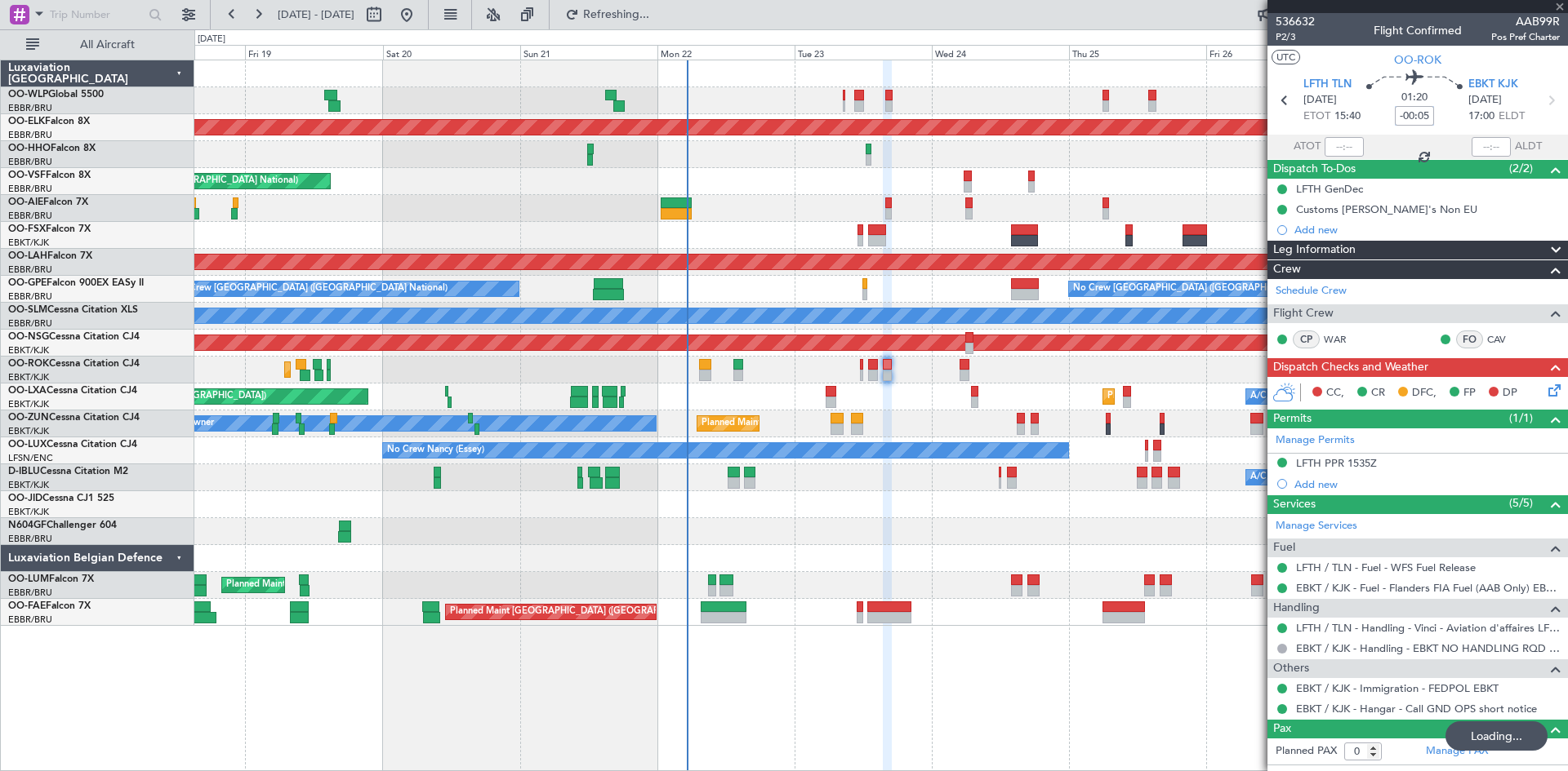
type input "6"
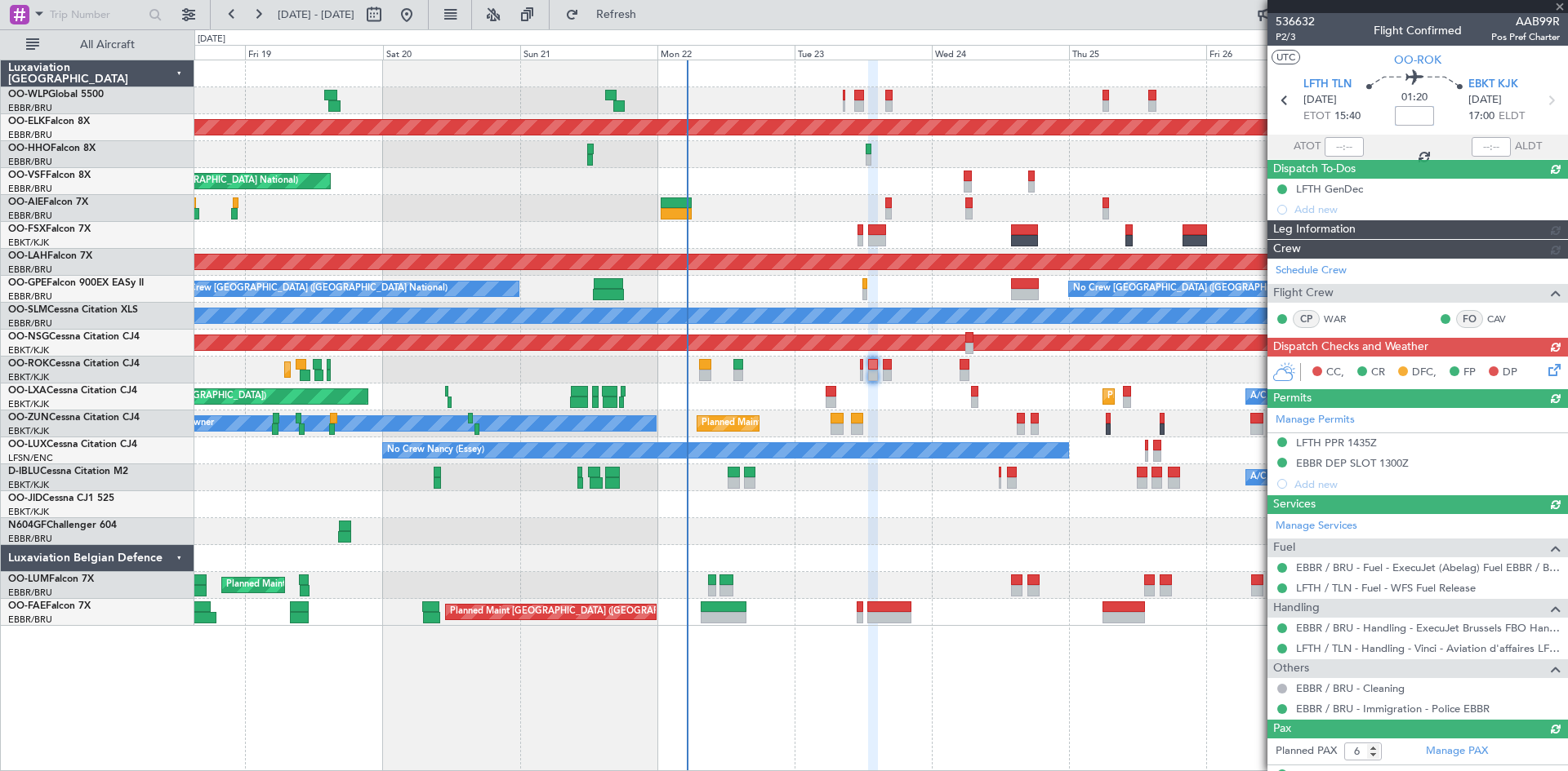
type input "-00:05"
type input "0"
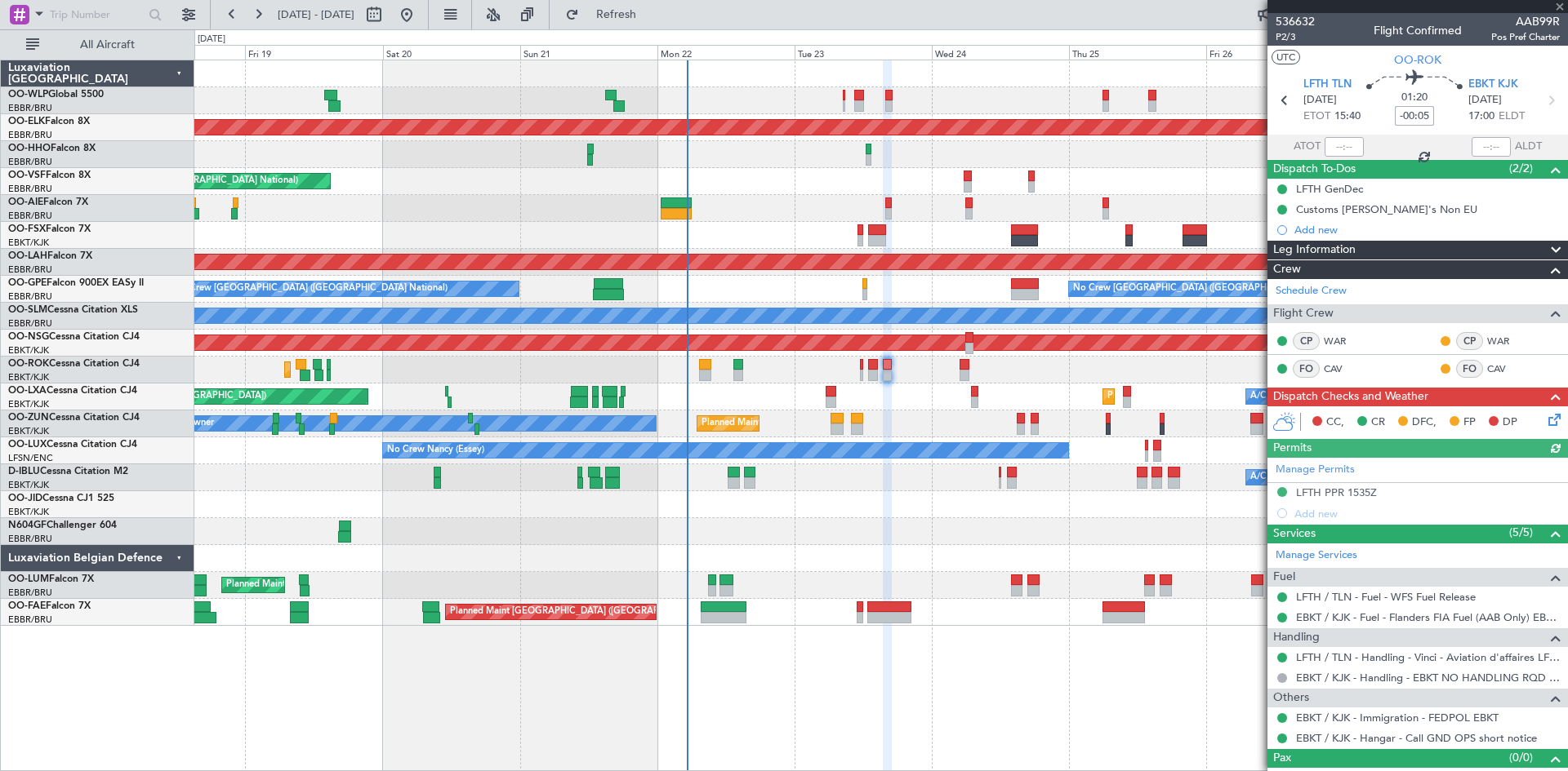
type input "-00:05"
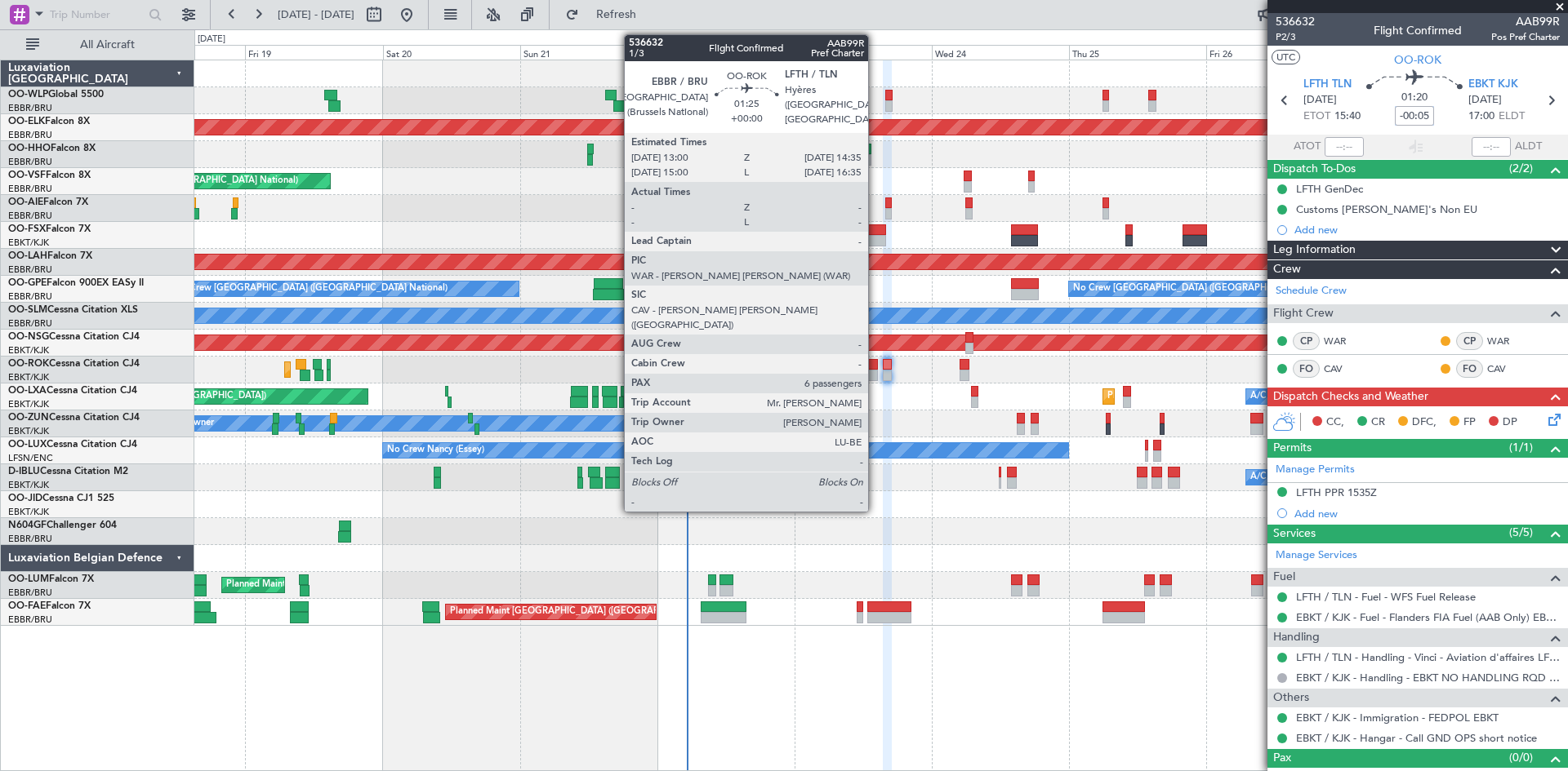
click at [876, 375] on div at bounding box center [872, 375] width 10 height 11
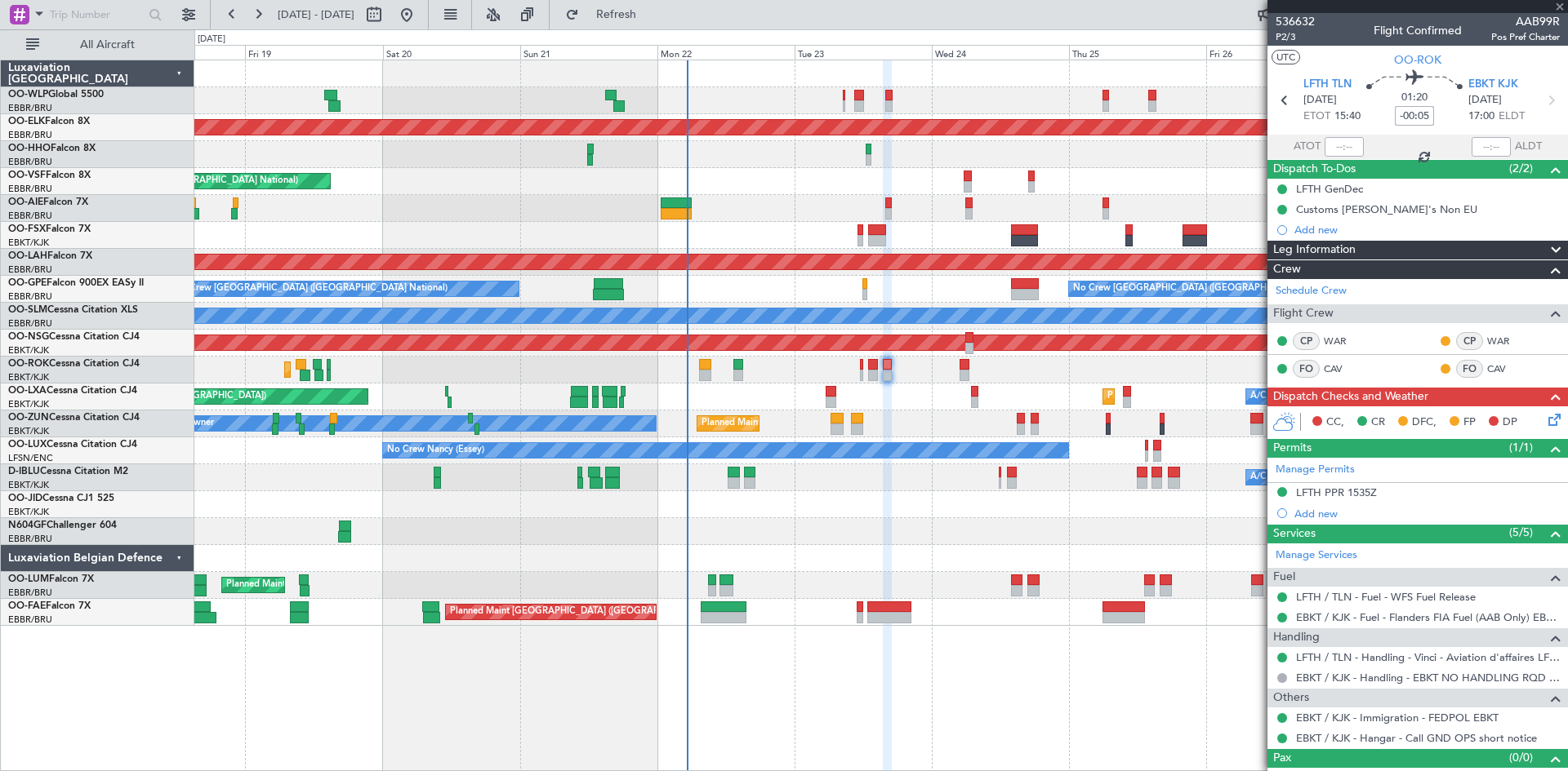
type input "6"
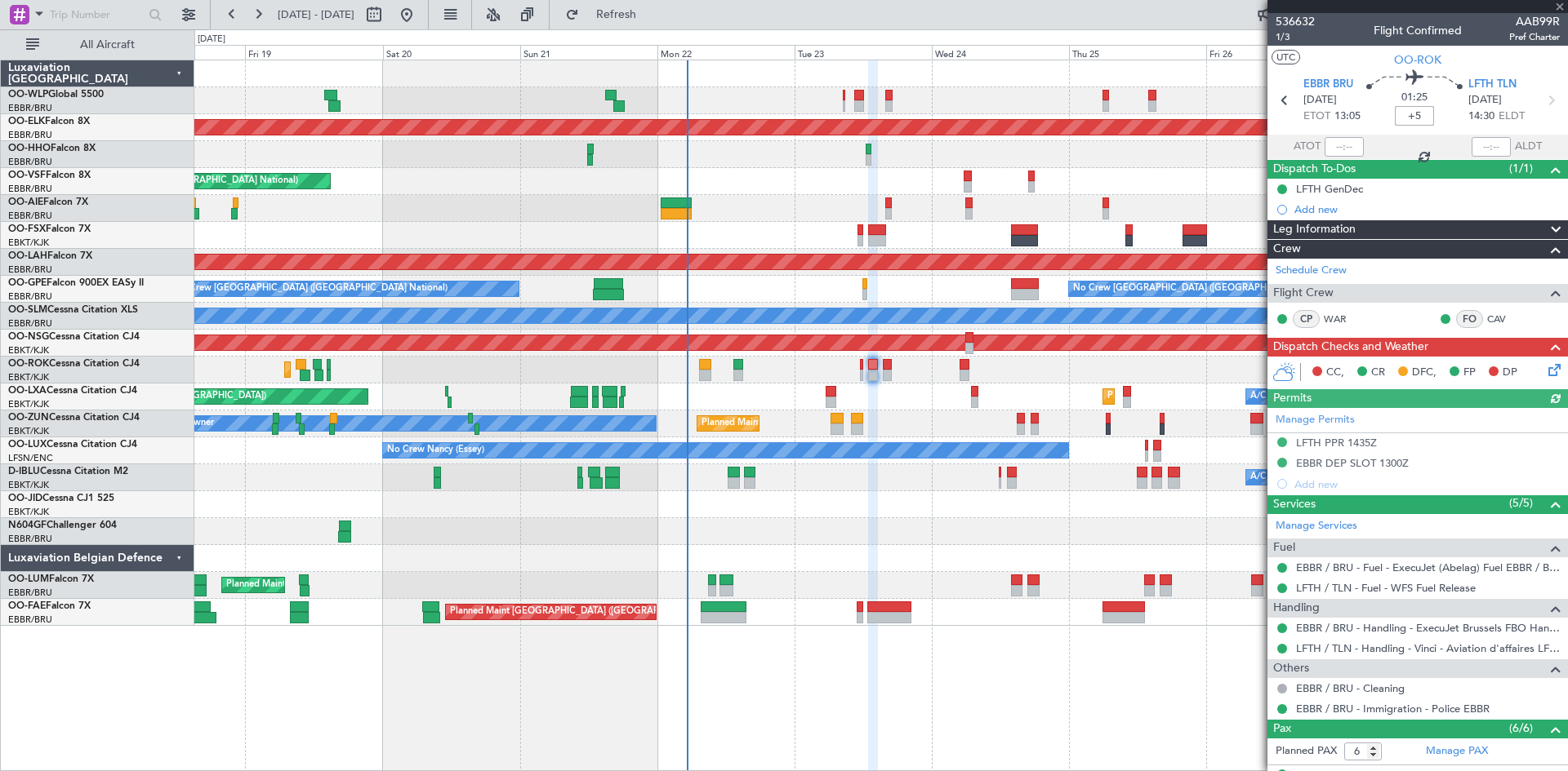
click at [969, 484] on div "A/C Unavailable Brussels (Brussels National) A/C Unavailable Kortrijk-Wevelgem" at bounding box center [881, 478] width 1373 height 27
click at [967, 488] on div "A/C Unavailable Brussels (Brussels National) A/C Unavailable Kortrijk-Wevelgem" at bounding box center [881, 478] width 1373 height 27
click at [1294, 32] on span "1/3" at bounding box center [1294, 37] width 39 height 14
click at [866, 365] on div "Planned Maint Kortrijk-Wevelgem Owner Kortrijk-Wevelgem Planned Maint Paris (Le…" at bounding box center [881, 370] width 1373 height 27
click at [863, 367] on div "Planned Maint Kortrijk-Wevelgem Owner Kortrijk-Wevelgem Planned Maint Paris (Le…" at bounding box center [881, 370] width 1373 height 27
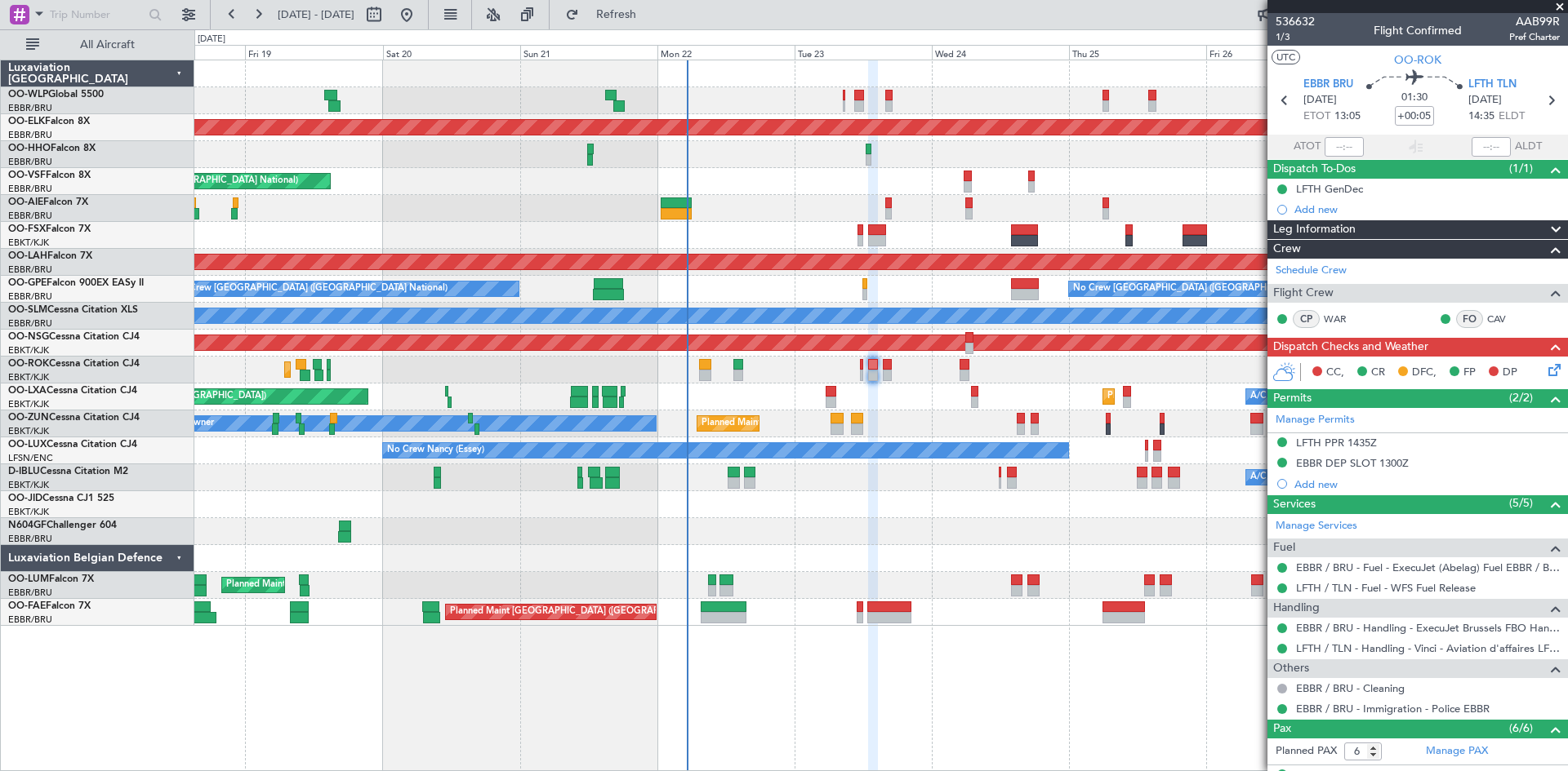
click at [863, 368] on div "Planned Maint Kortrijk-Wevelgem Owner Kortrijk-Wevelgem Planned Maint Paris (Le…" at bounding box center [881, 370] width 1373 height 27
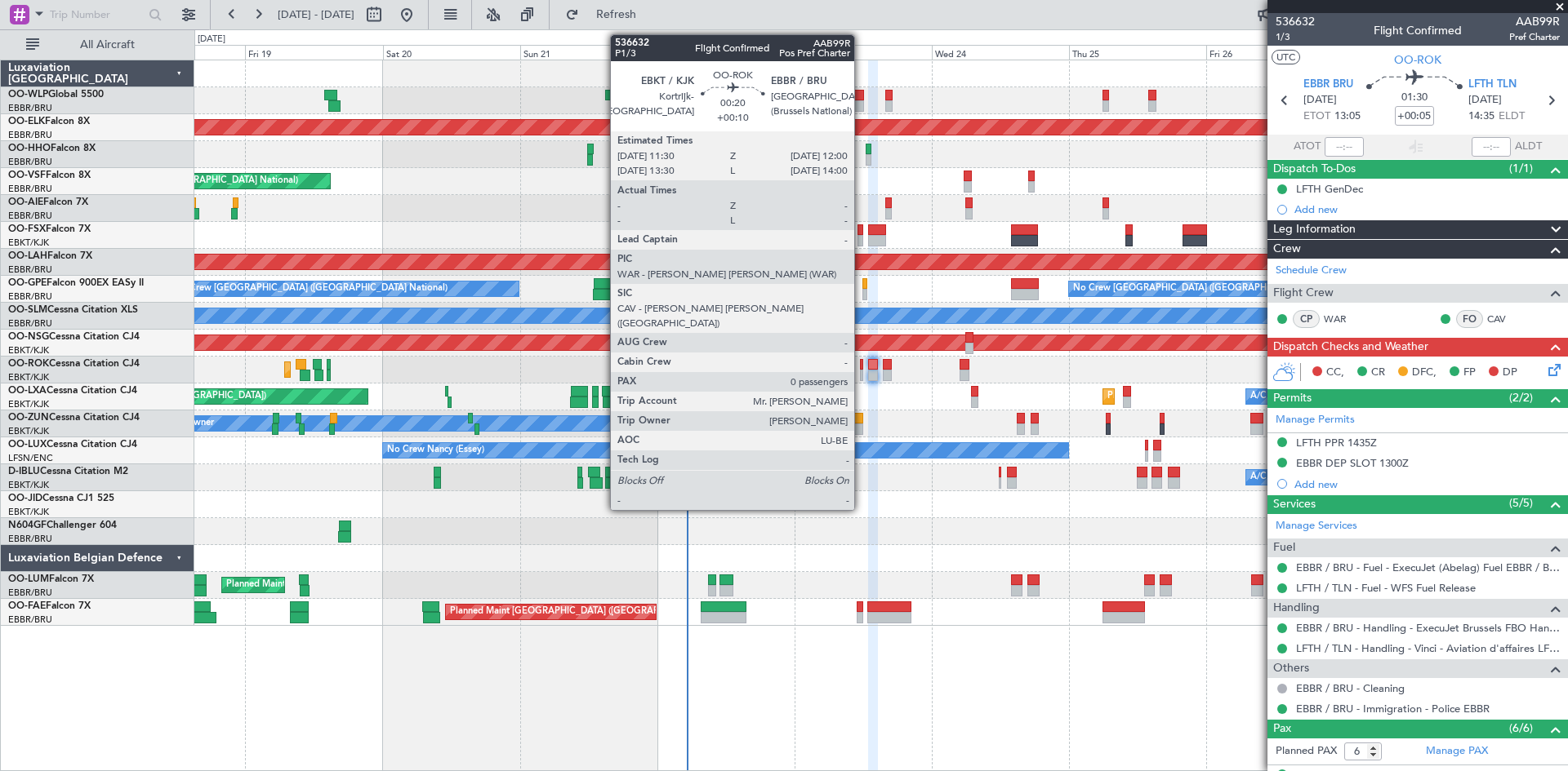
click at [862, 369] on div at bounding box center [862, 365] width 3 height 11
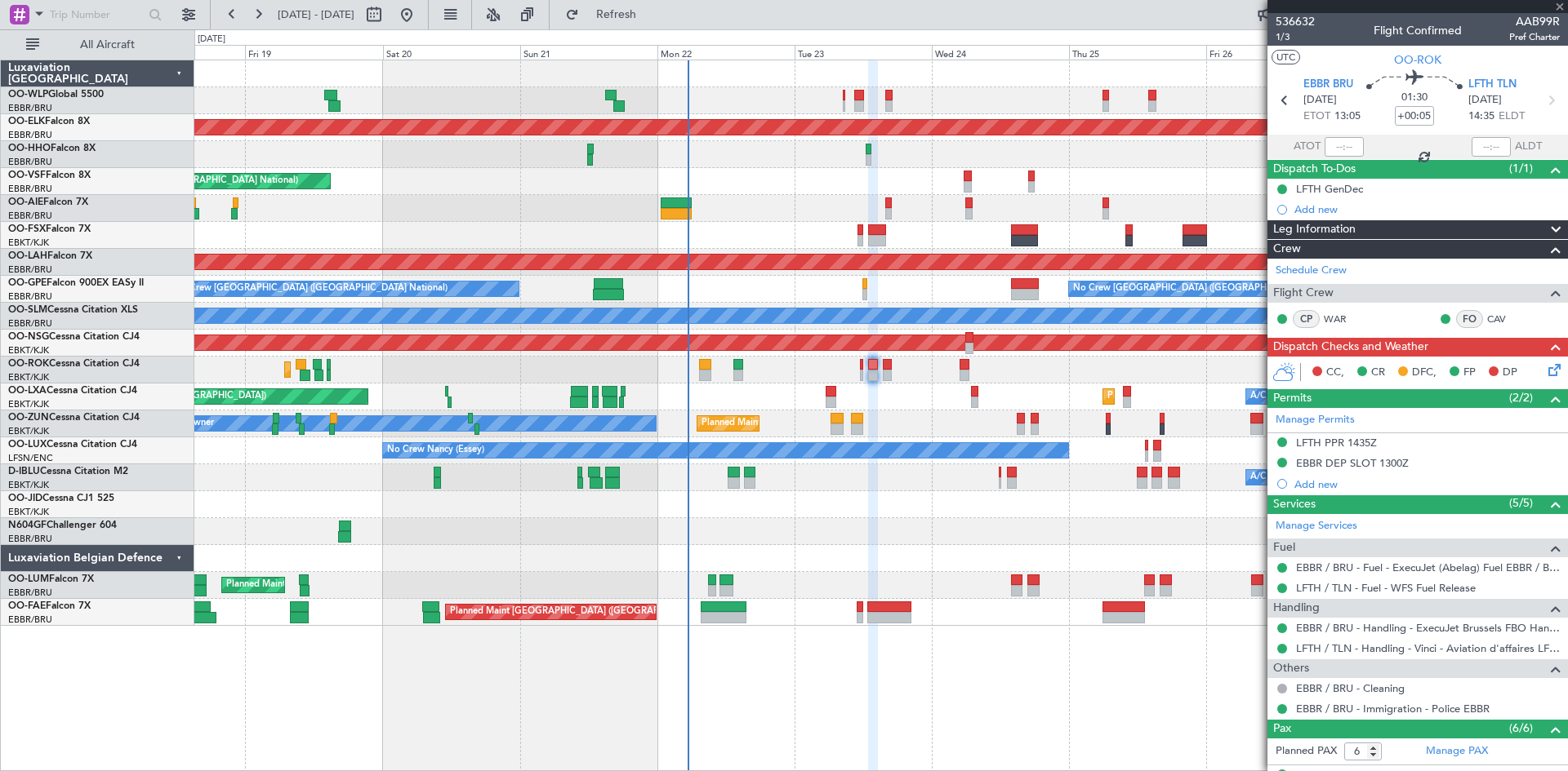
type input "+00:10"
type input "0"
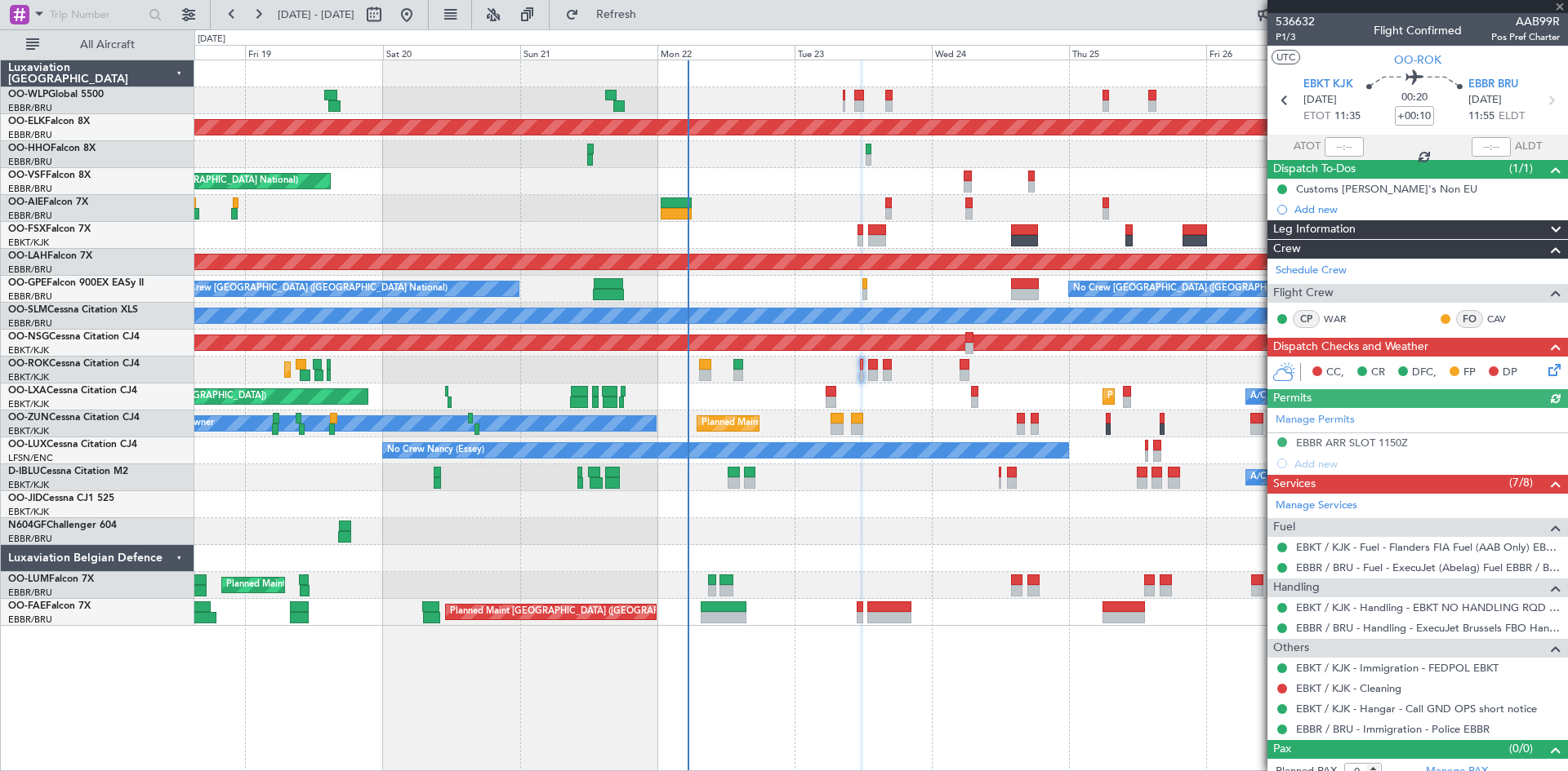
click at [1545, 369] on icon at bounding box center [1551, 367] width 13 height 13
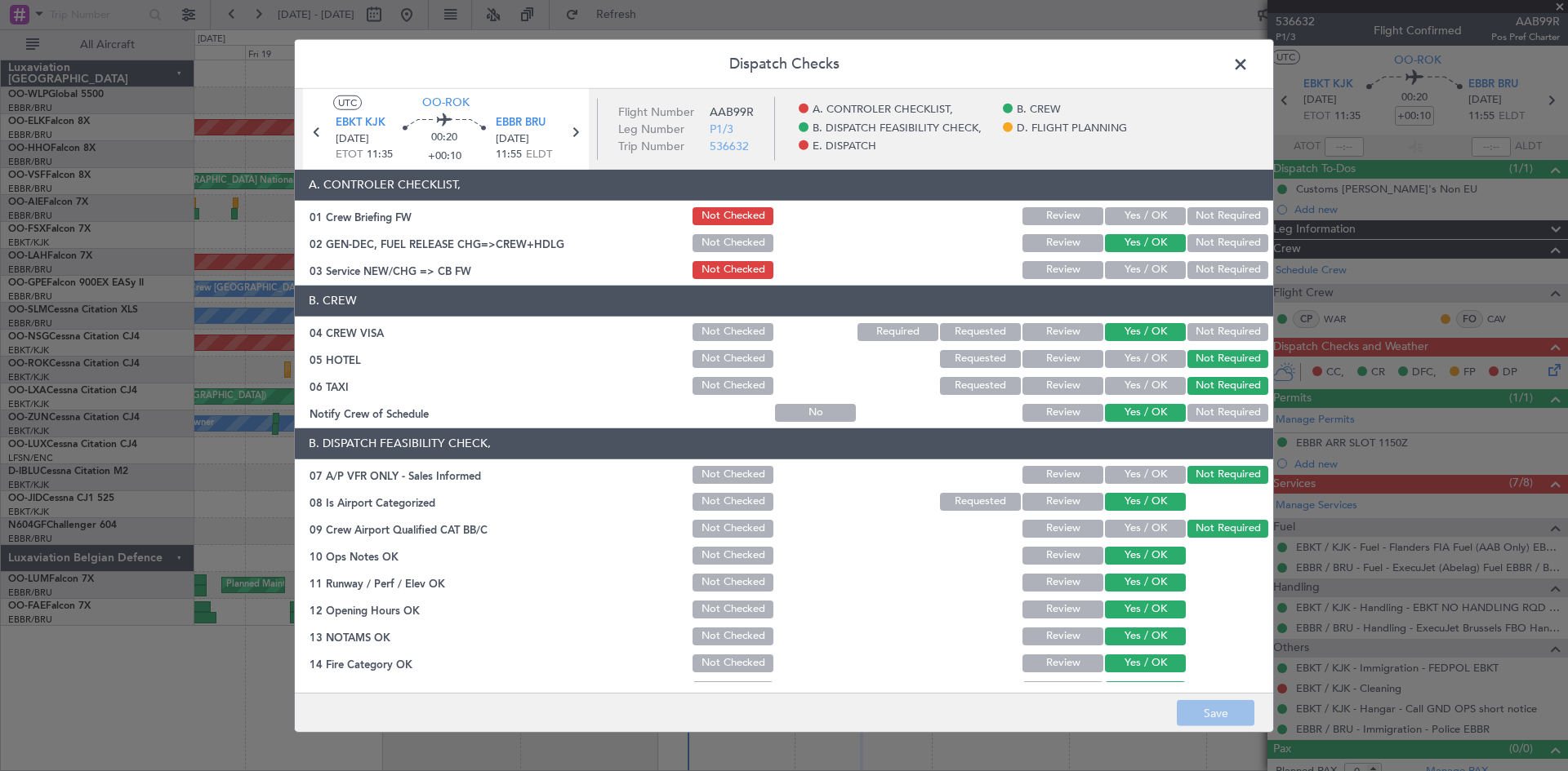
click at [1122, 221] on button "Yes / OK" at bounding box center [1145, 216] width 81 height 18
click at [1127, 267] on button "Yes / OK" at bounding box center [1145, 270] width 81 height 18
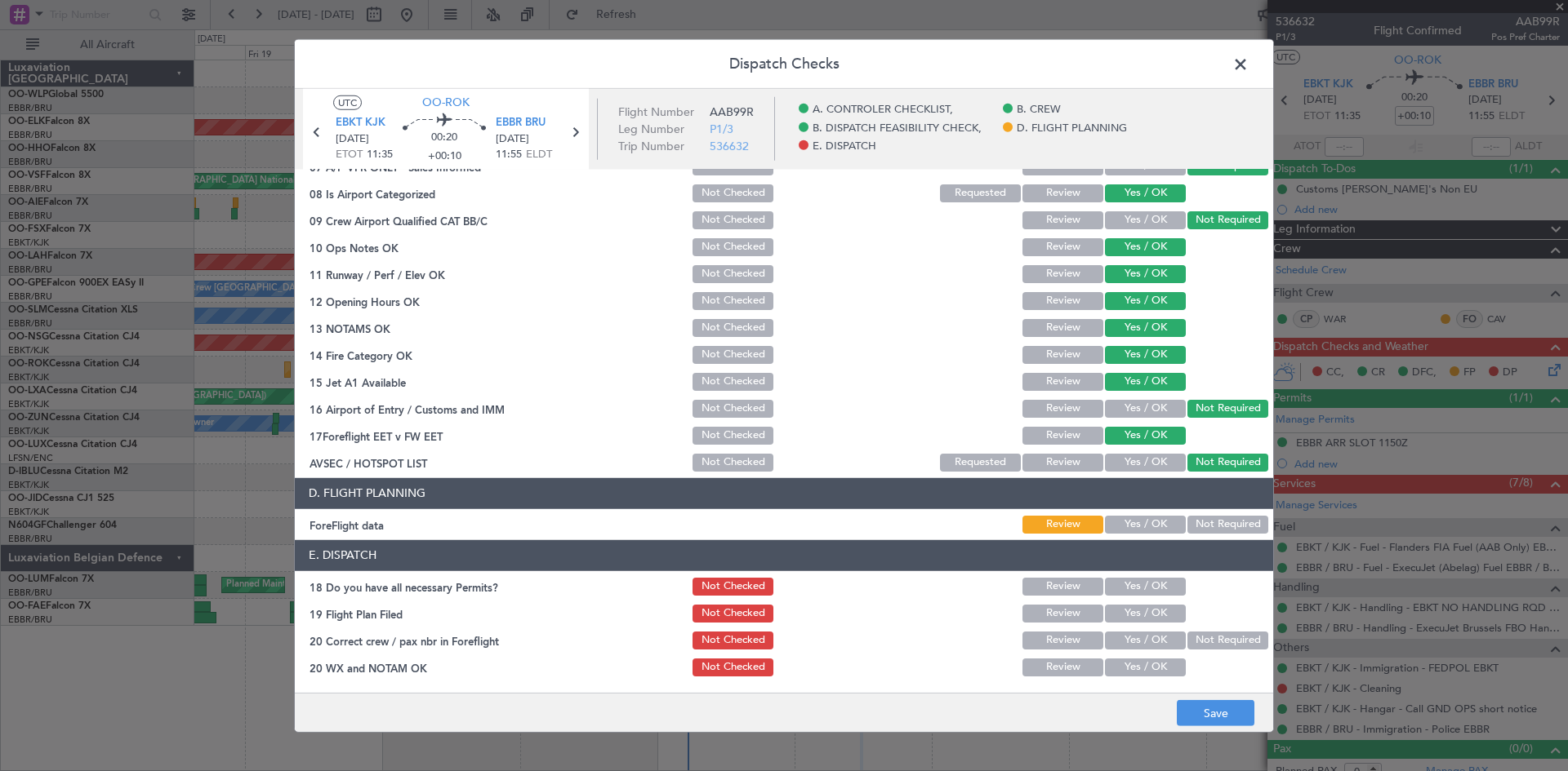
click at [1131, 524] on button "Yes / OK" at bounding box center [1145, 524] width 81 height 18
click at [1128, 579] on button "Yes / OK" at bounding box center [1145, 587] width 81 height 18
drag, startPoint x: 1127, startPoint y: 594, endPoint x: 1125, endPoint y: 608, distance: 14.1
click at [1125, 596] on div "Yes / OK" at bounding box center [1143, 587] width 83 height 23
drag, startPoint x: 1125, startPoint y: 610, endPoint x: 1124, endPoint y: 628, distance: 18.0
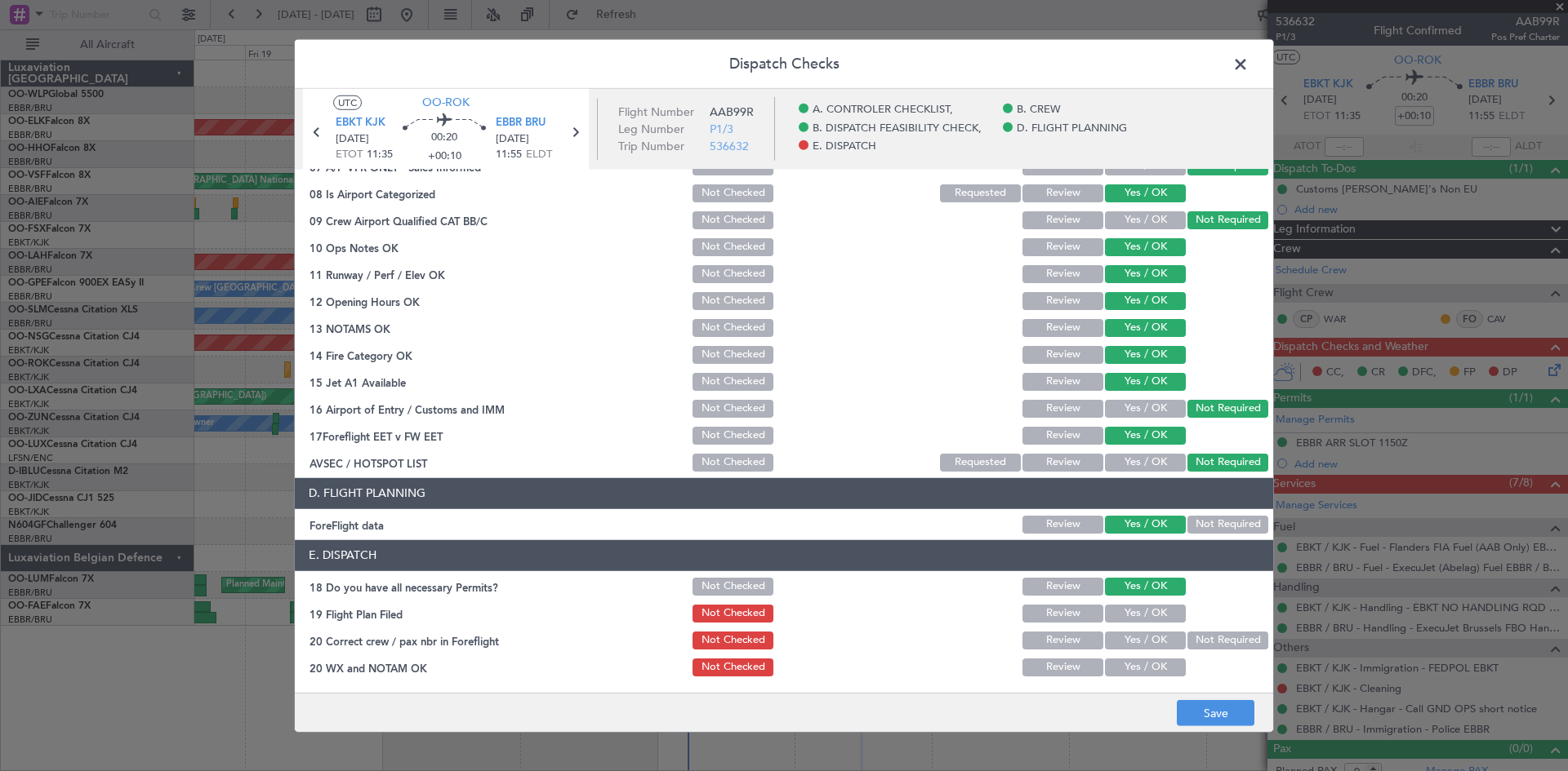
click at [1125, 610] on button "Yes / OK" at bounding box center [1145, 614] width 81 height 18
click at [1127, 643] on button "Yes / OK" at bounding box center [1145, 641] width 81 height 18
click at [1127, 662] on button "Yes / OK" at bounding box center [1145, 668] width 81 height 18
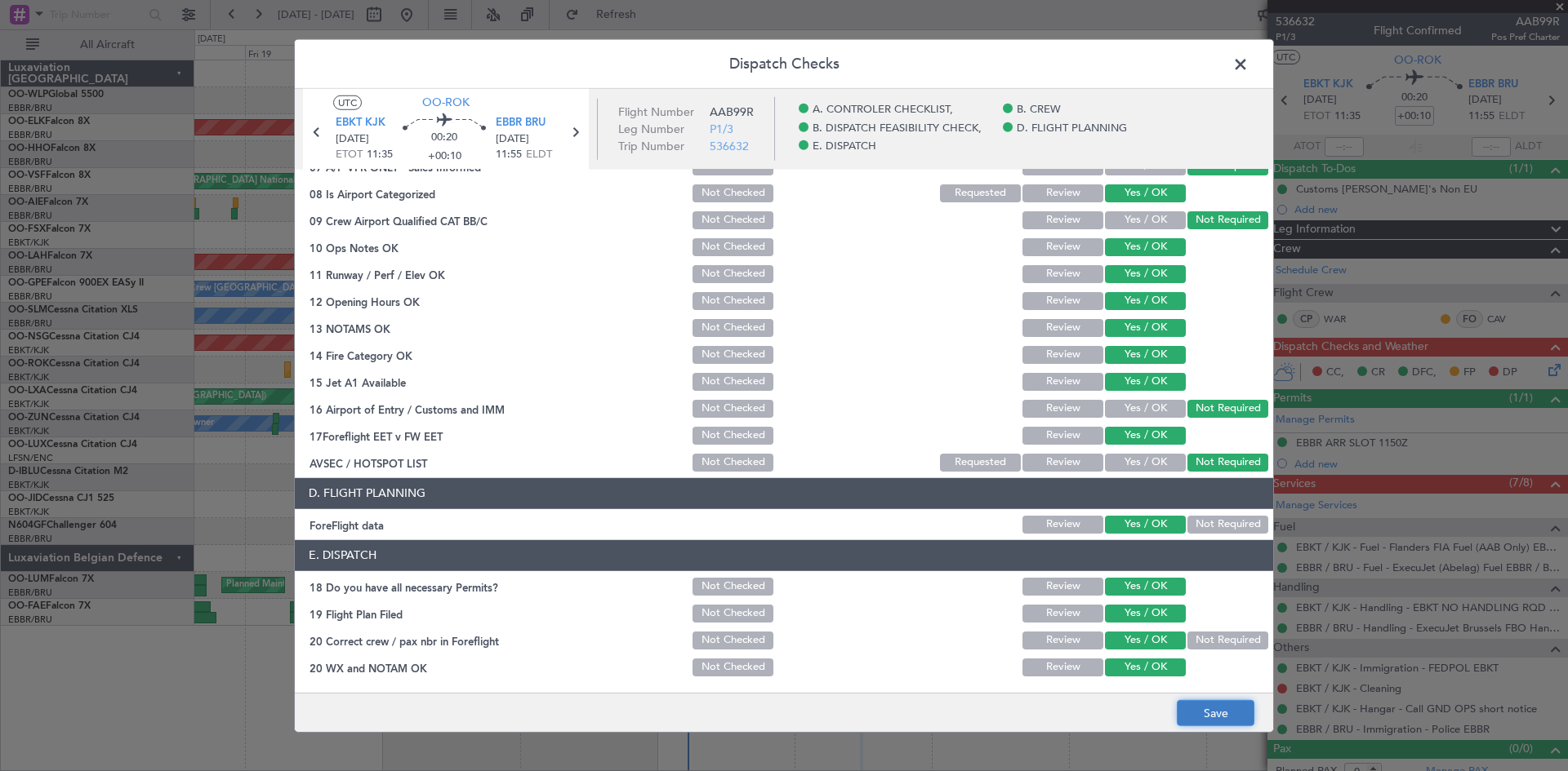
click at [1216, 715] on button "Save" at bounding box center [1215, 714] width 77 height 26
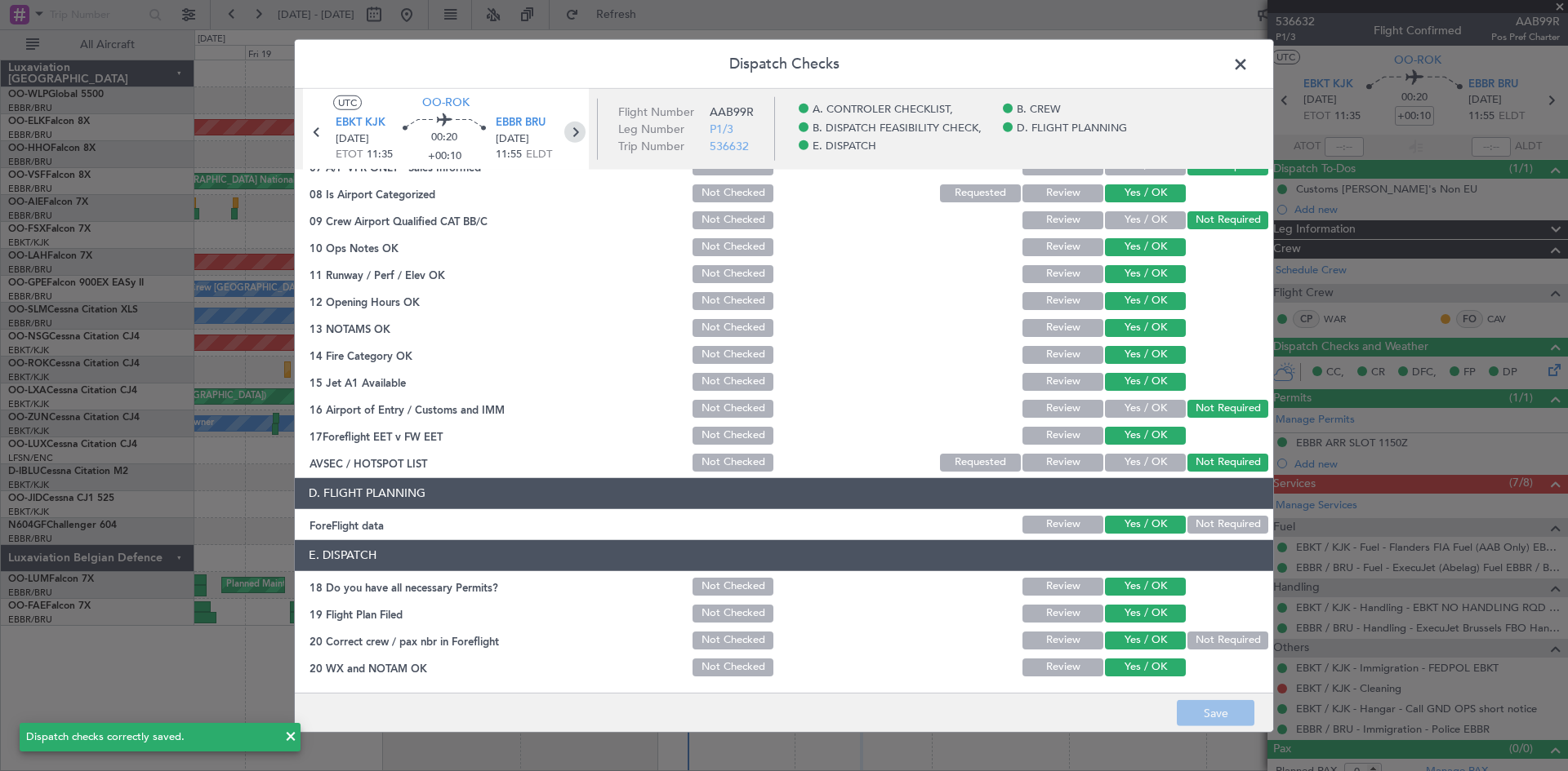
click at [572, 129] on icon at bounding box center [575, 131] width 21 height 21
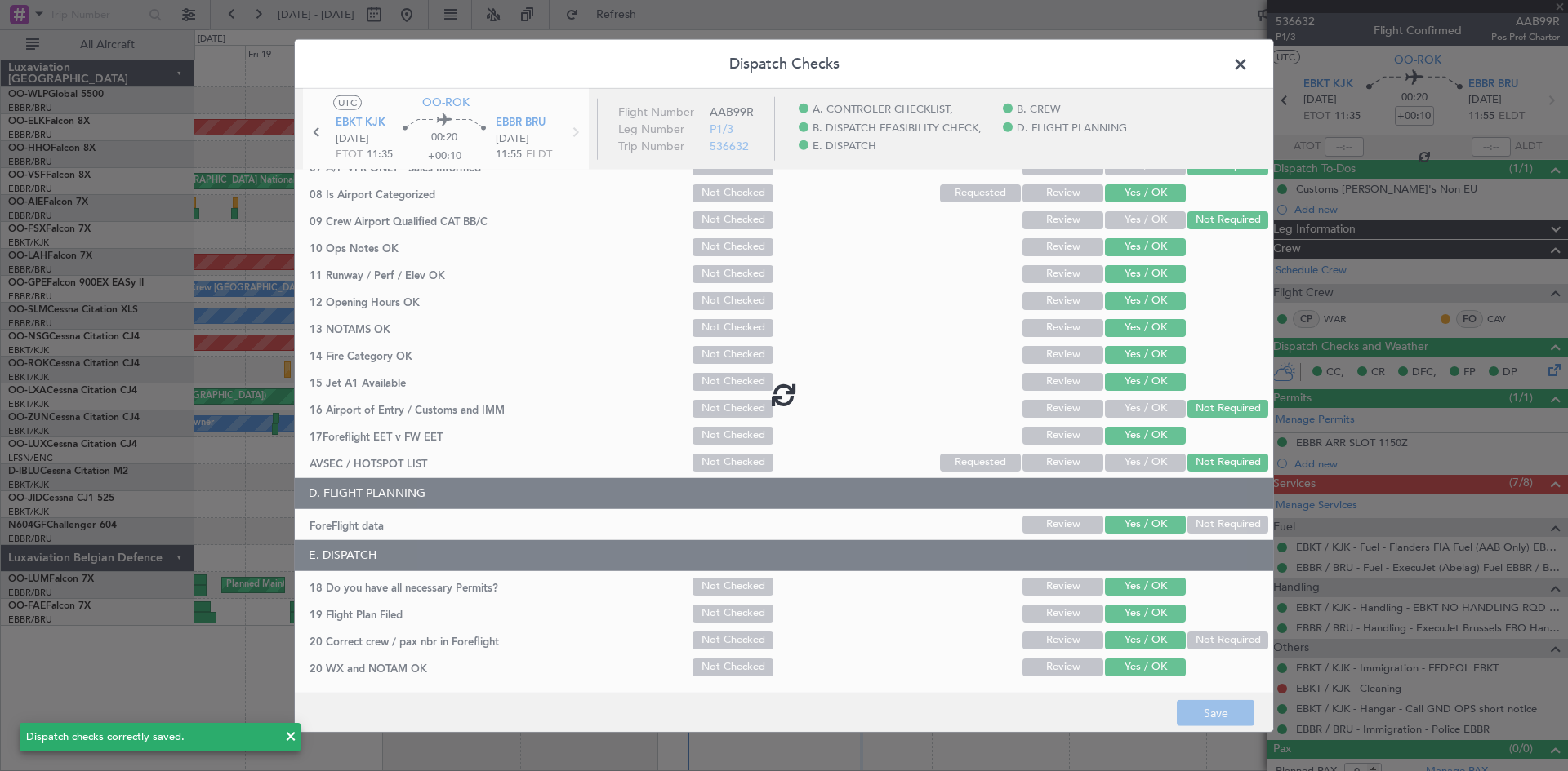
type input "+00:05"
type input "6"
type input "+00:05"
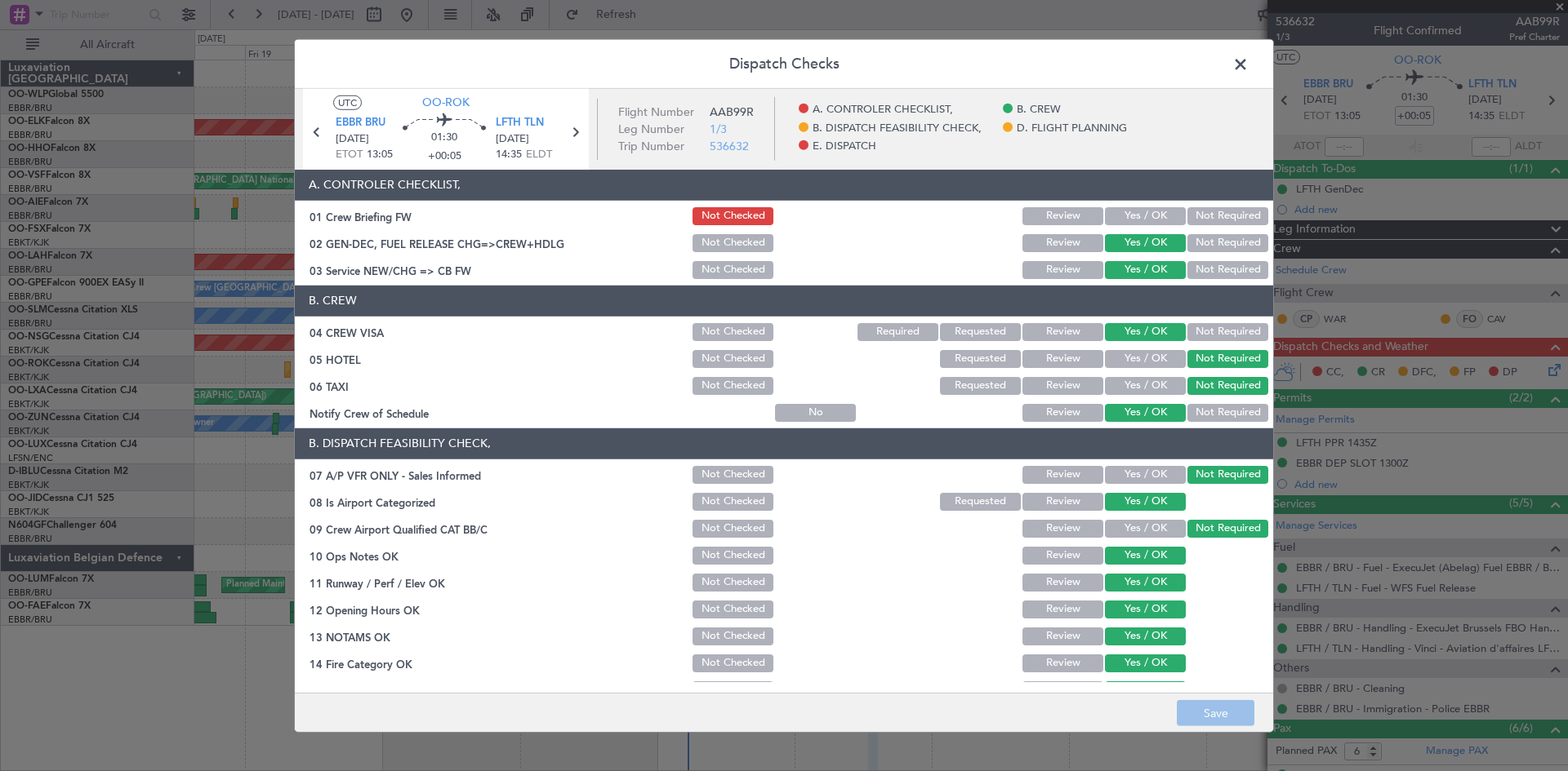
click at [1128, 215] on button "Yes / OK" at bounding box center [1145, 216] width 81 height 18
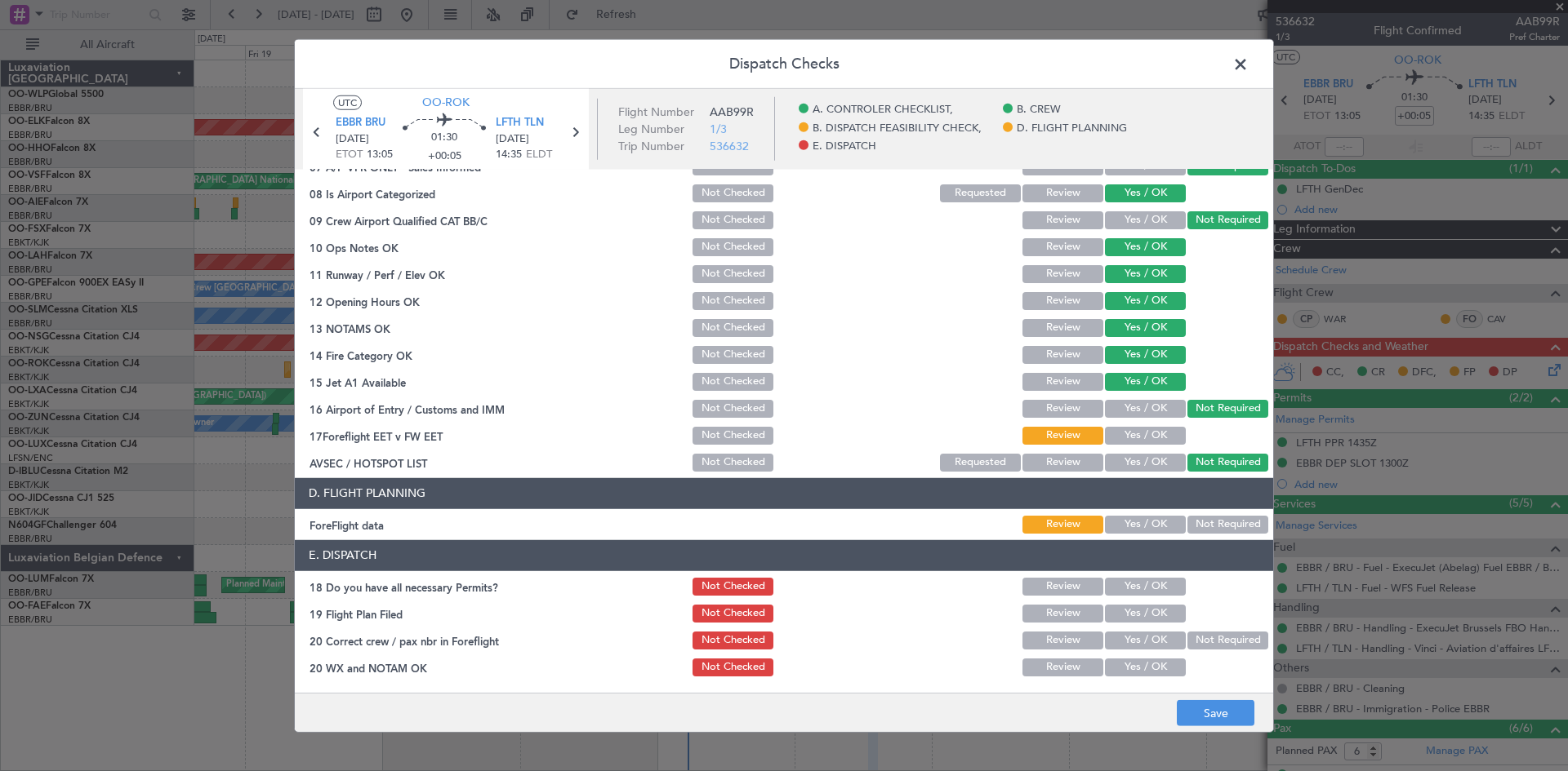
click at [1134, 435] on button "Yes / OK" at bounding box center [1145, 436] width 81 height 18
click at [1139, 526] on button "Yes / OK" at bounding box center [1145, 524] width 81 height 18
drag, startPoint x: 1148, startPoint y: 588, endPoint x: 1137, endPoint y: 605, distance: 20.2
click at [1147, 588] on button "Yes / OK" at bounding box center [1145, 587] width 81 height 18
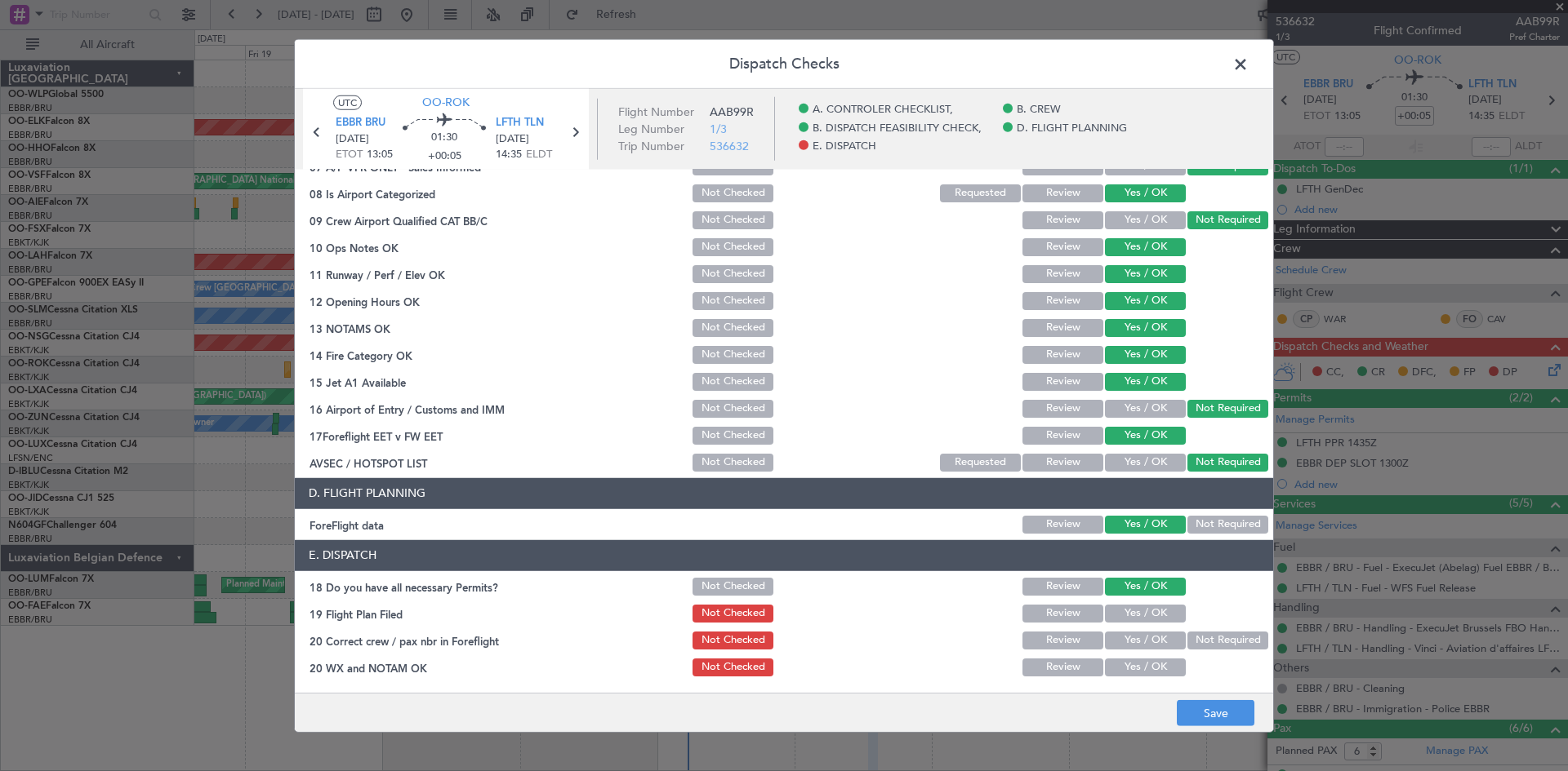
click at [1137, 612] on button "Yes / OK" at bounding box center [1145, 614] width 81 height 18
click at [1145, 650] on div "Yes / OK" at bounding box center [1143, 641] width 83 height 23
click at [1145, 641] on button "Yes / OK" at bounding box center [1145, 641] width 81 height 18
click at [1141, 662] on button "Yes / OK" at bounding box center [1145, 668] width 81 height 18
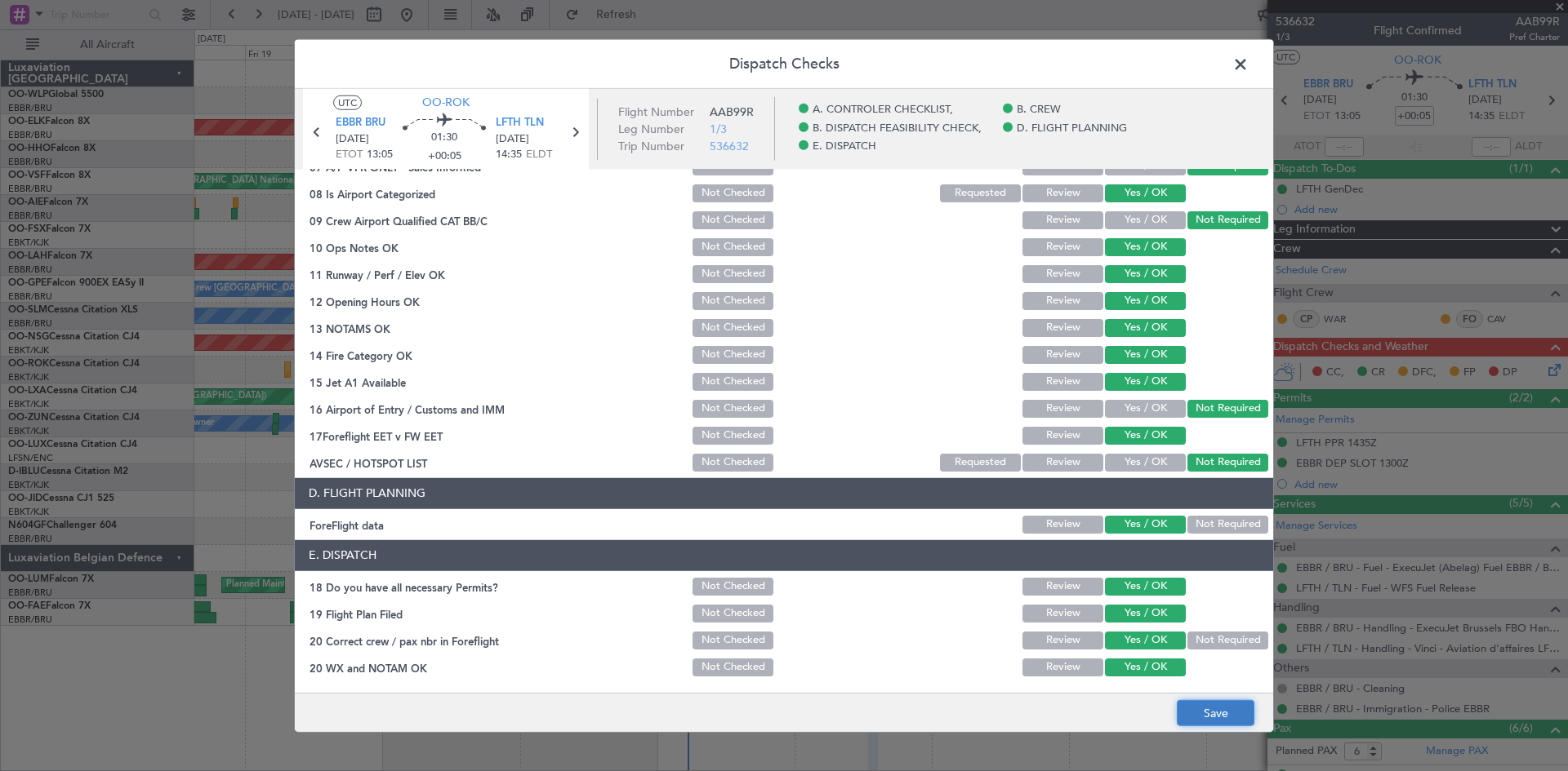
click at [1215, 712] on button "Save" at bounding box center [1215, 714] width 77 height 26
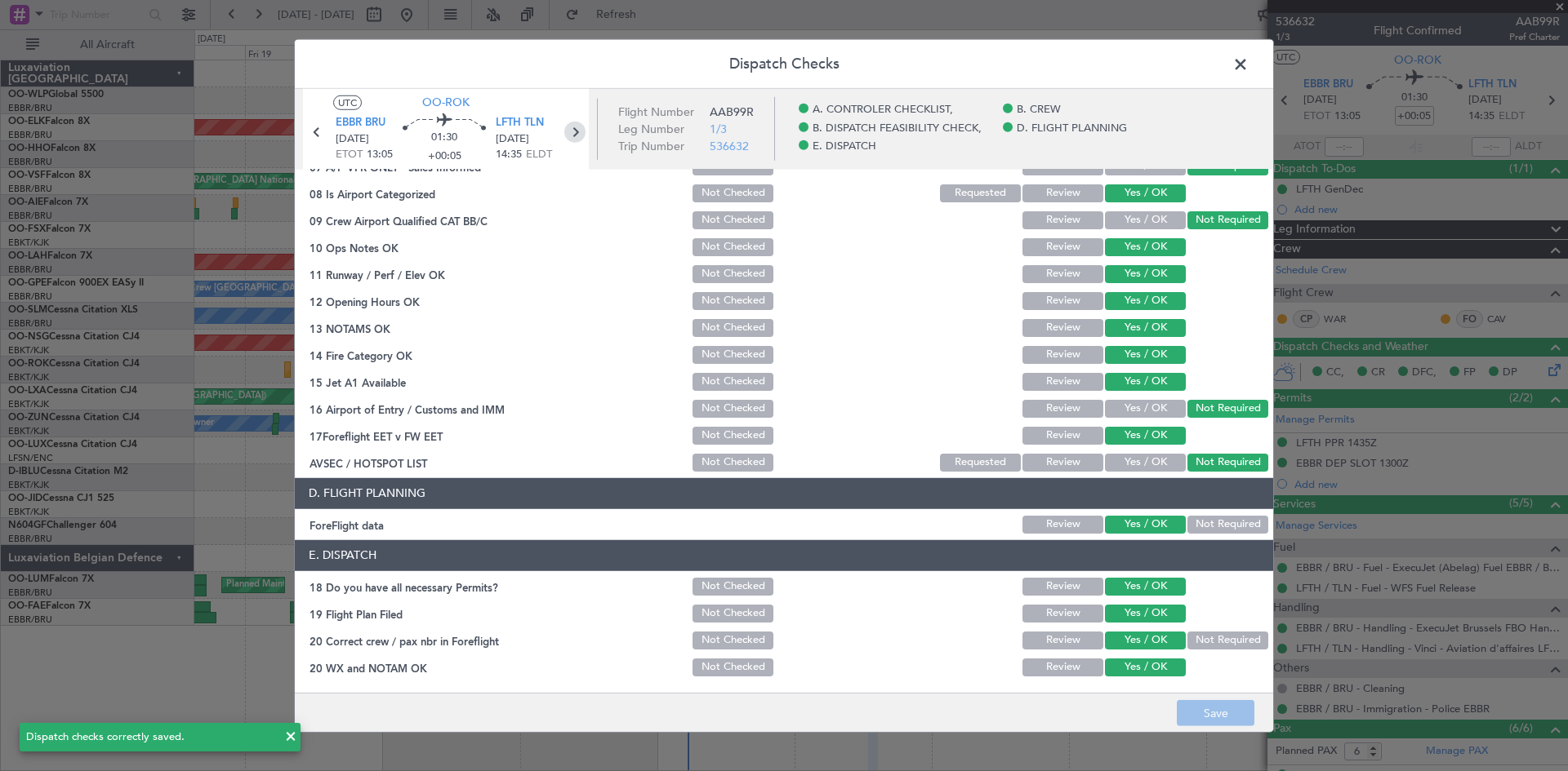
click at [575, 128] on icon at bounding box center [575, 131] width 21 height 21
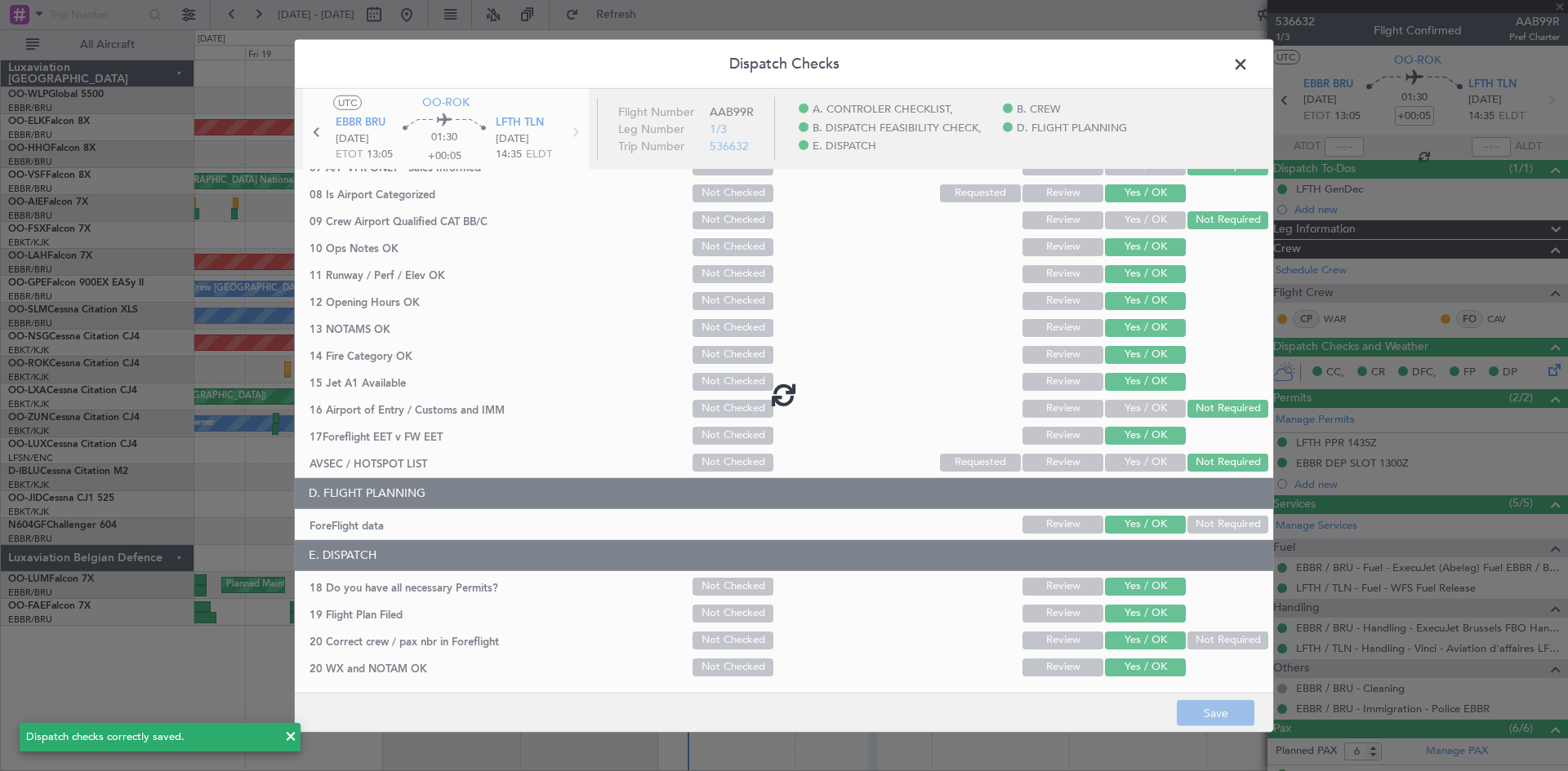
type input "-00:05"
type input "0"
type input "-00:05"
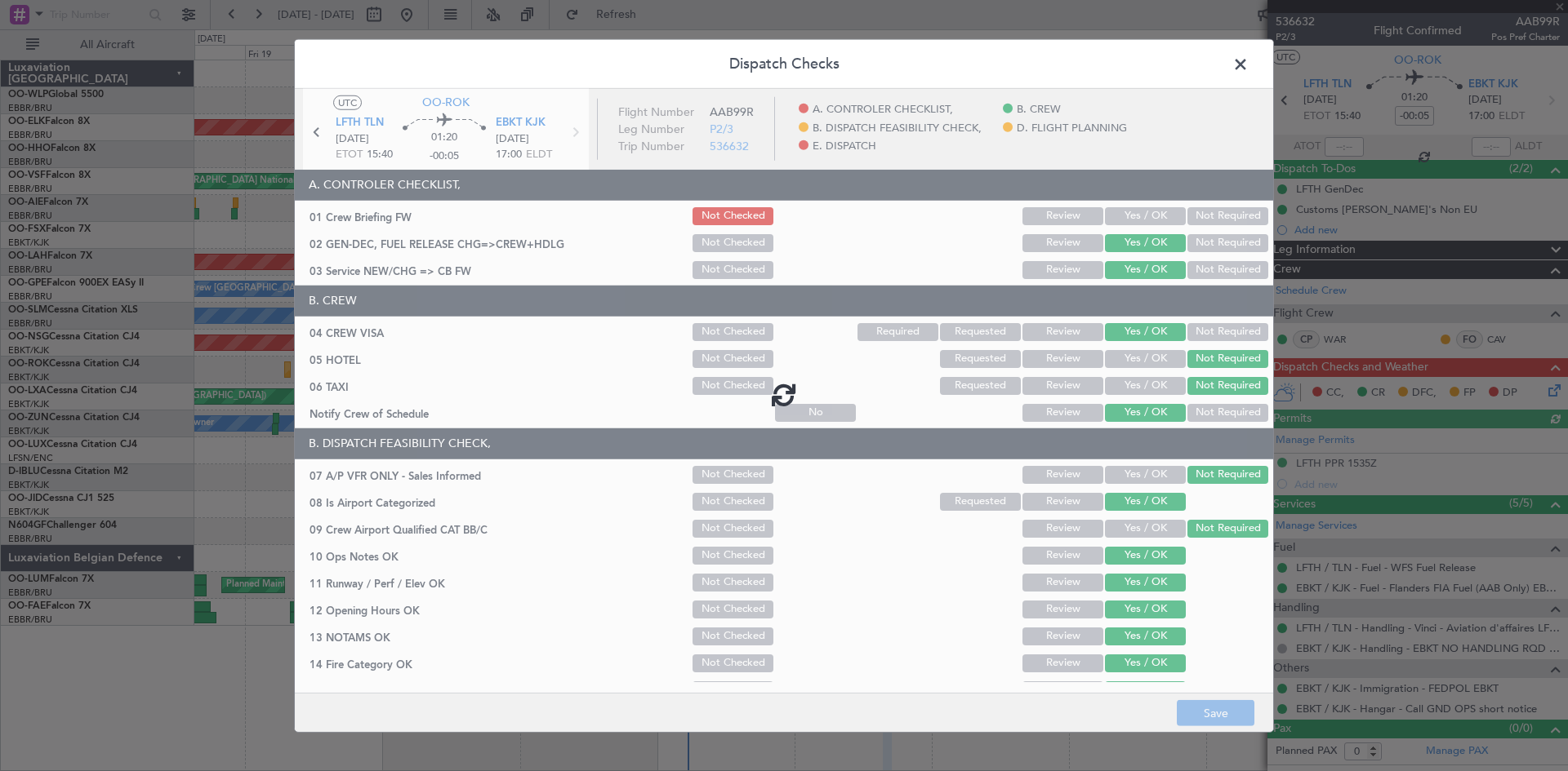
click at [1133, 223] on div at bounding box center [784, 394] width 978 height 611
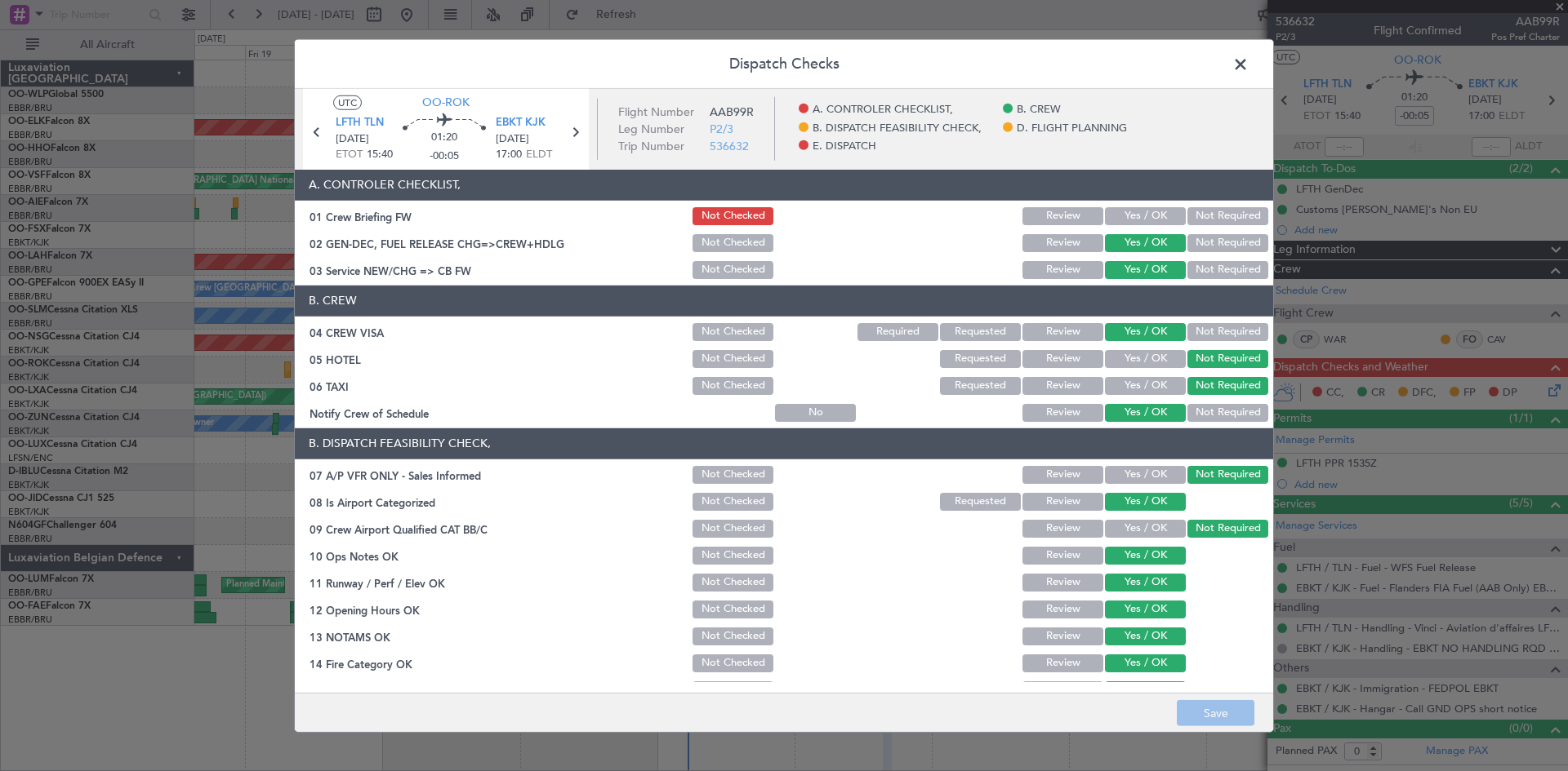
click at [1135, 221] on button "Yes / OK" at bounding box center [1145, 216] width 81 height 18
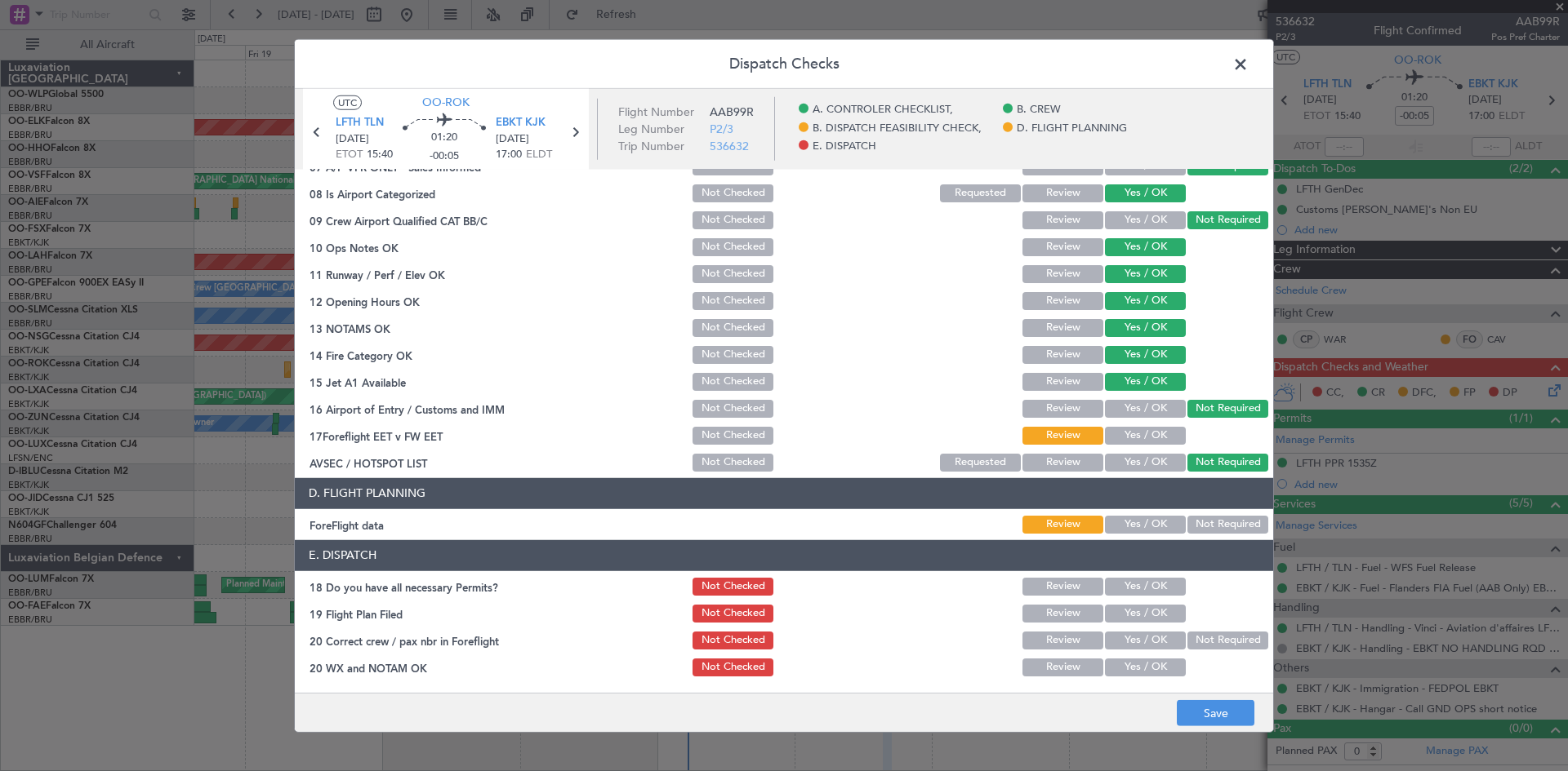
click at [1128, 444] on button "Yes / OK" at bounding box center [1145, 436] width 81 height 18
click at [1125, 520] on button "Yes / OK" at bounding box center [1145, 524] width 81 height 18
drag, startPoint x: 1126, startPoint y: 579, endPoint x: 1128, endPoint y: 596, distance: 17.1
click at [1127, 579] on button "Yes / OK" at bounding box center [1145, 587] width 81 height 18
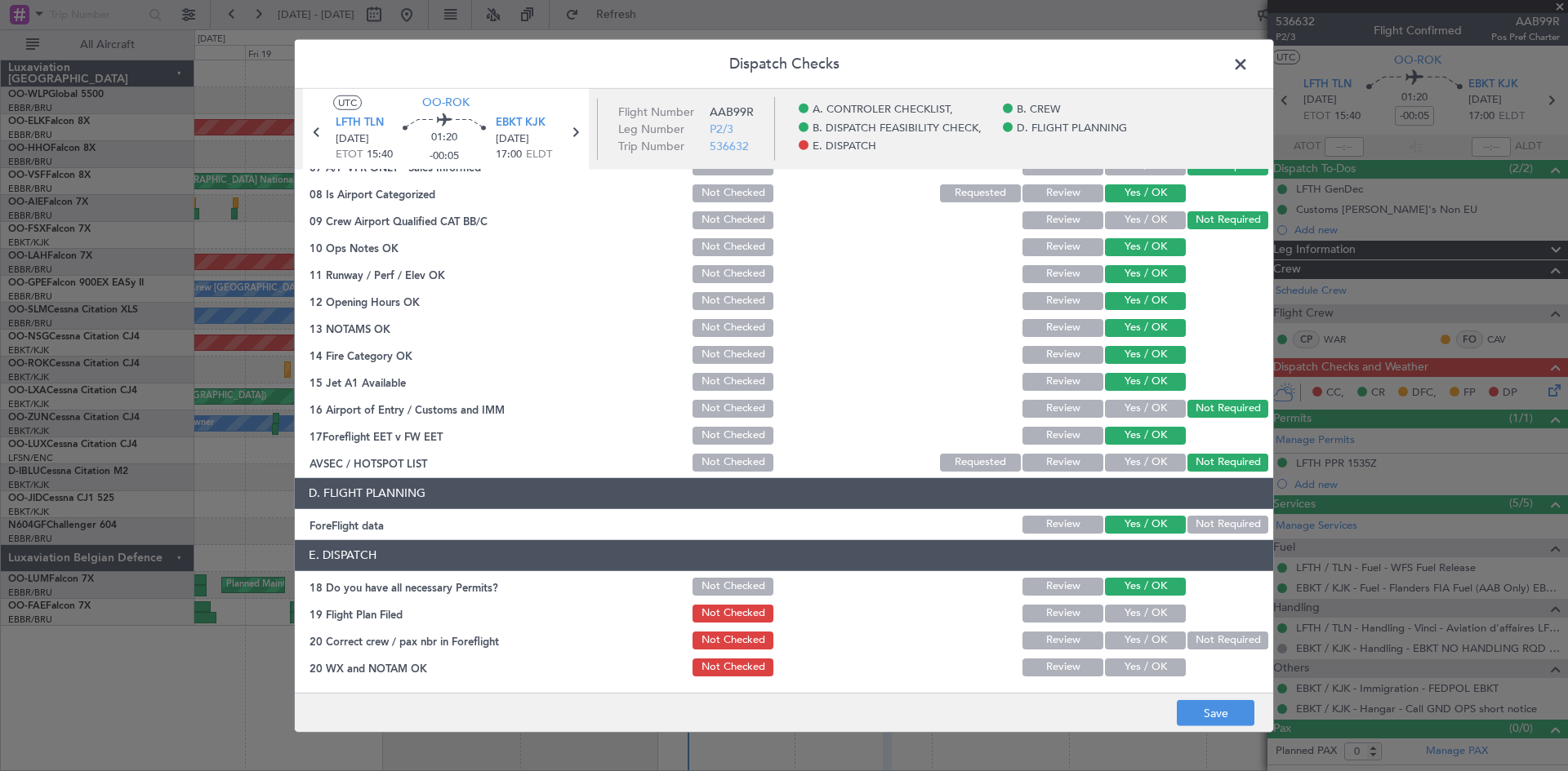
click at [1128, 620] on button "Yes / OK" at bounding box center [1145, 614] width 81 height 18
click at [1128, 646] on button "Yes / OK" at bounding box center [1145, 641] width 81 height 18
drag, startPoint x: 1124, startPoint y: 670, endPoint x: 1158, endPoint y: 688, distance: 38.5
click at [1123, 671] on button "Yes / OK" at bounding box center [1145, 668] width 81 height 18
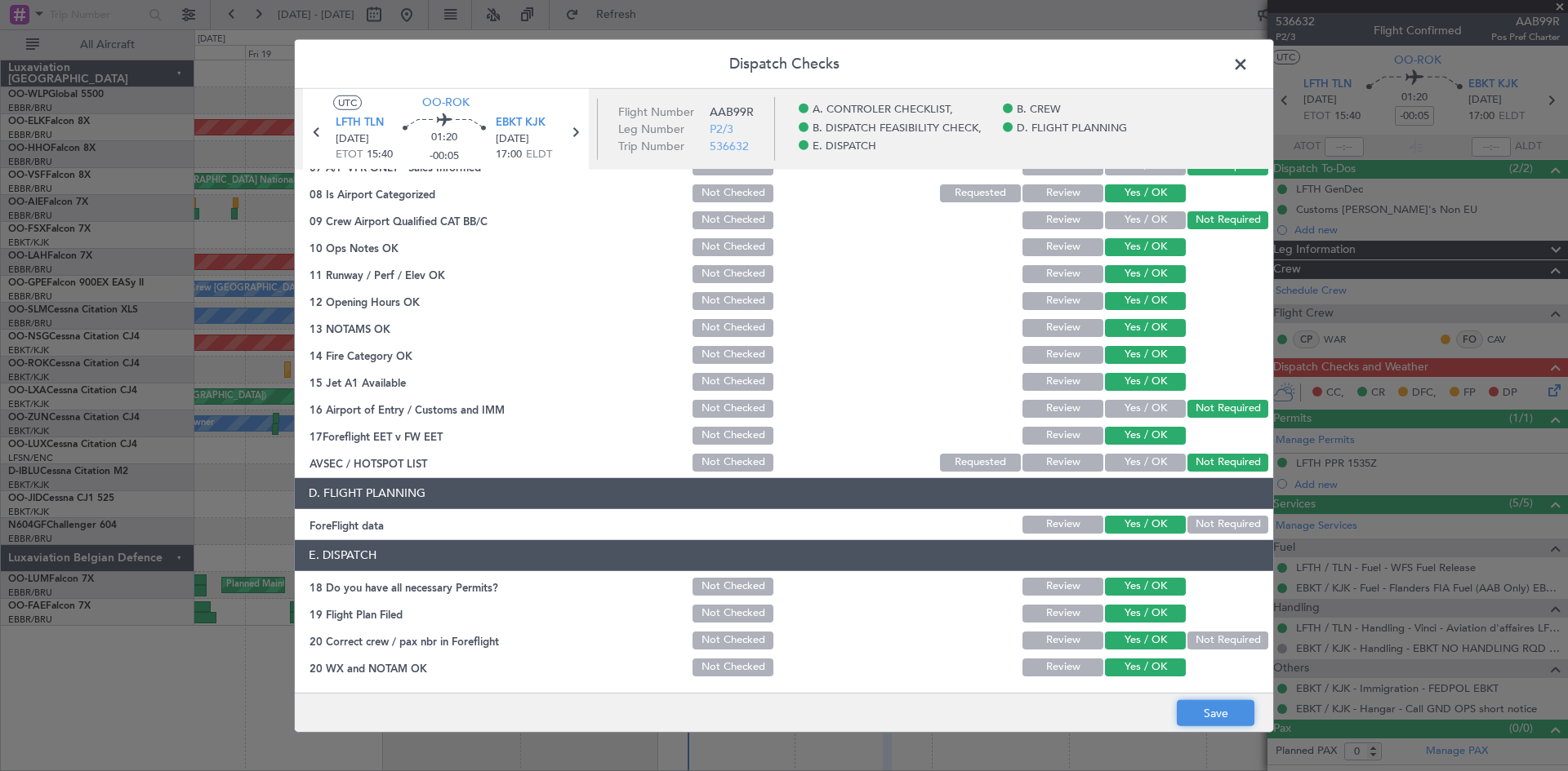
click at [1194, 702] on button "Save" at bounding box center [1215, 714] width 77 height 26
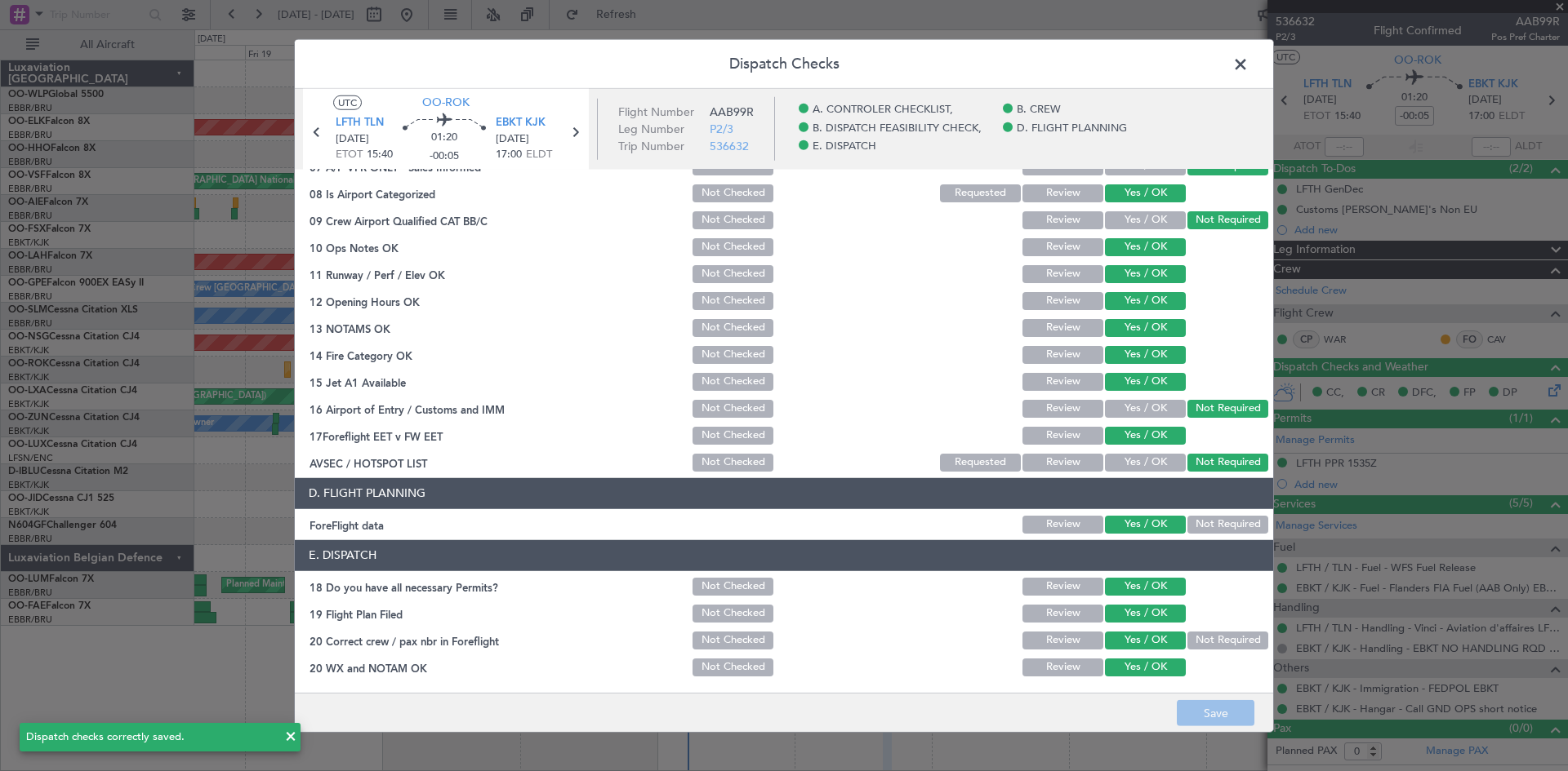
click at [1248, 57] on span at bounding box center [1248, 68] width 0 height 33
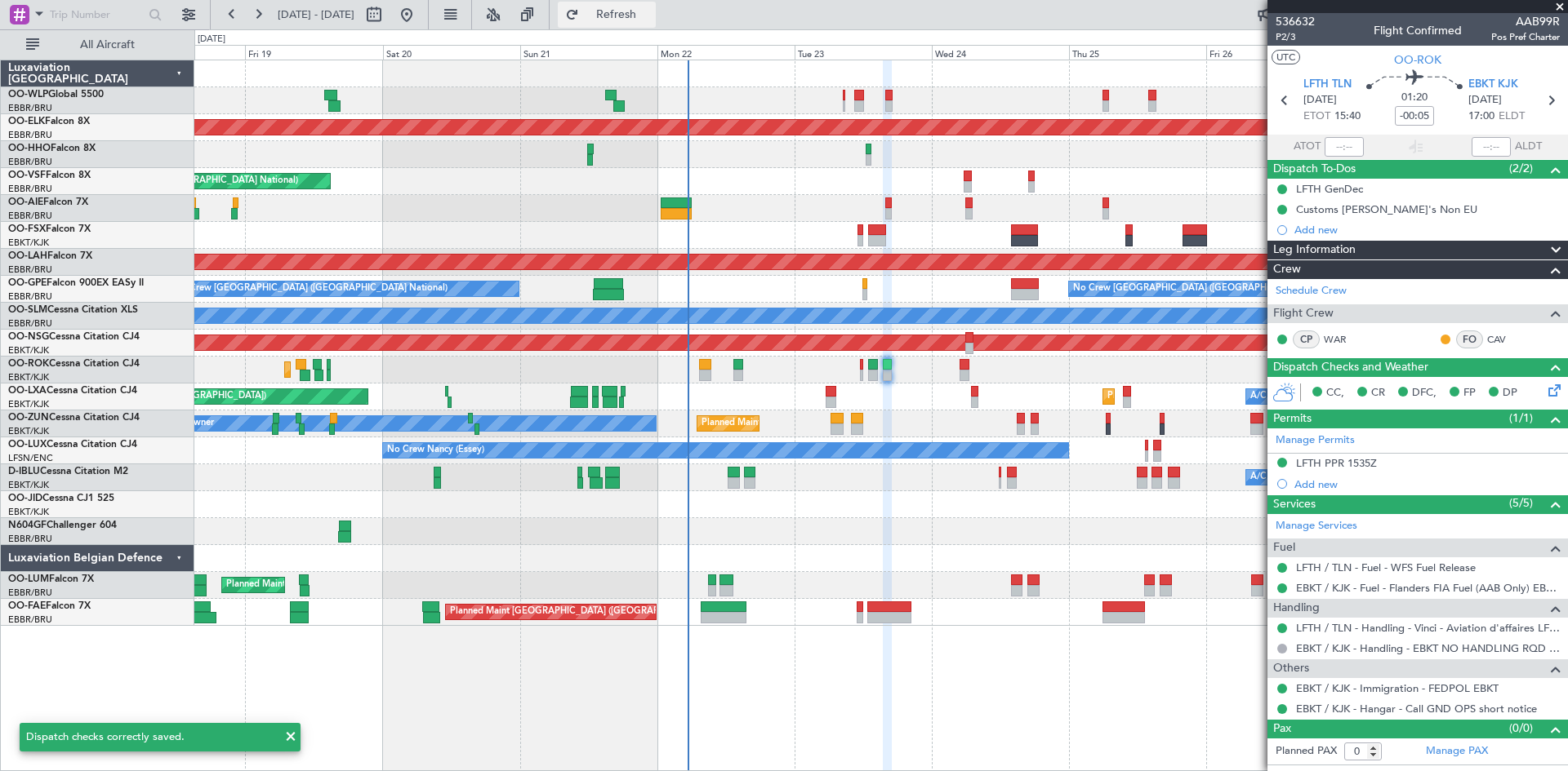
click at [651, 21] on span "Refresh" at bounding box center [616, 14] width 69 height 11
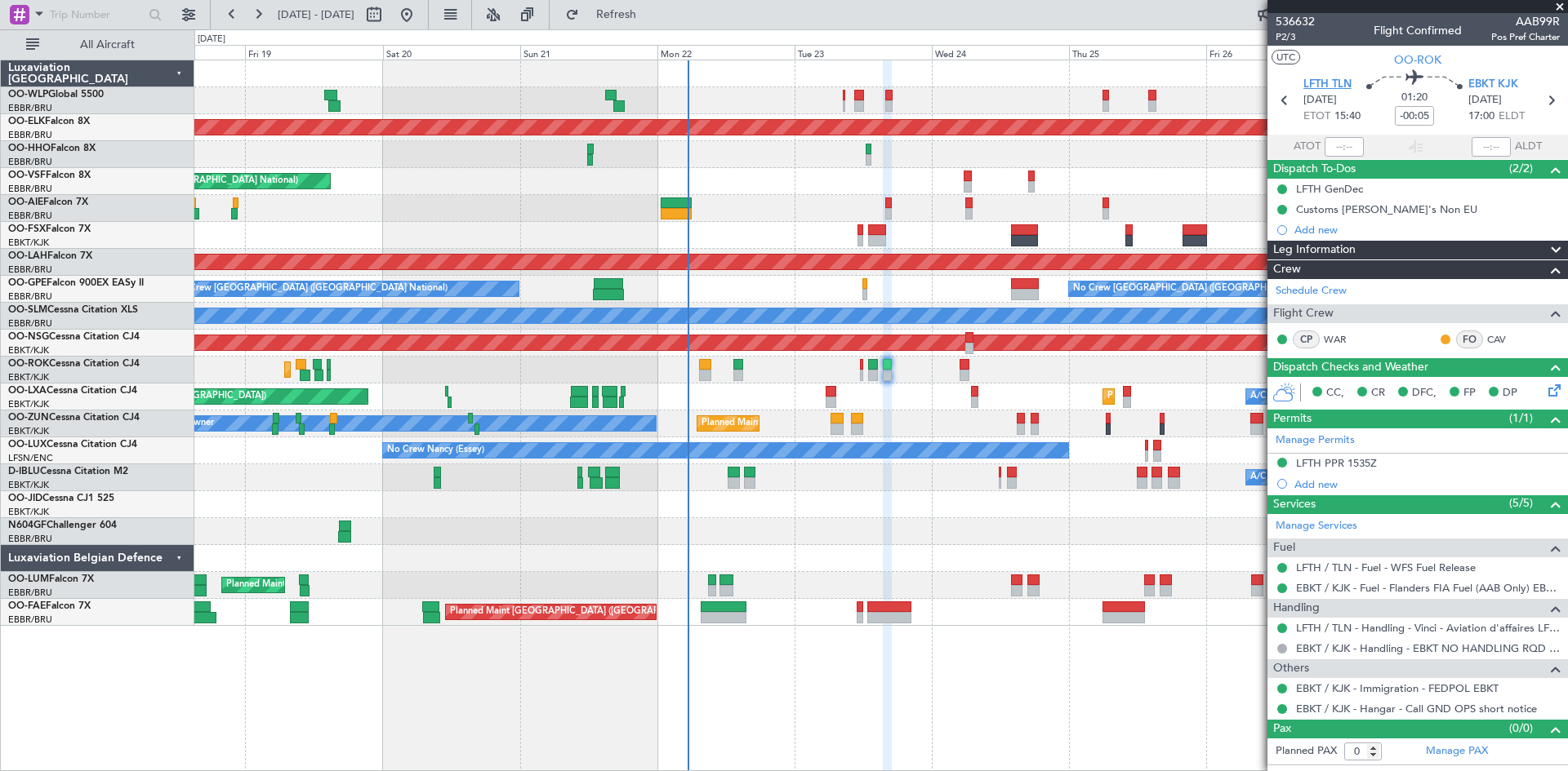
click at [1321, 89] on span "LFTH TLN" at bounding box center [1327, 84] width 48 height 16
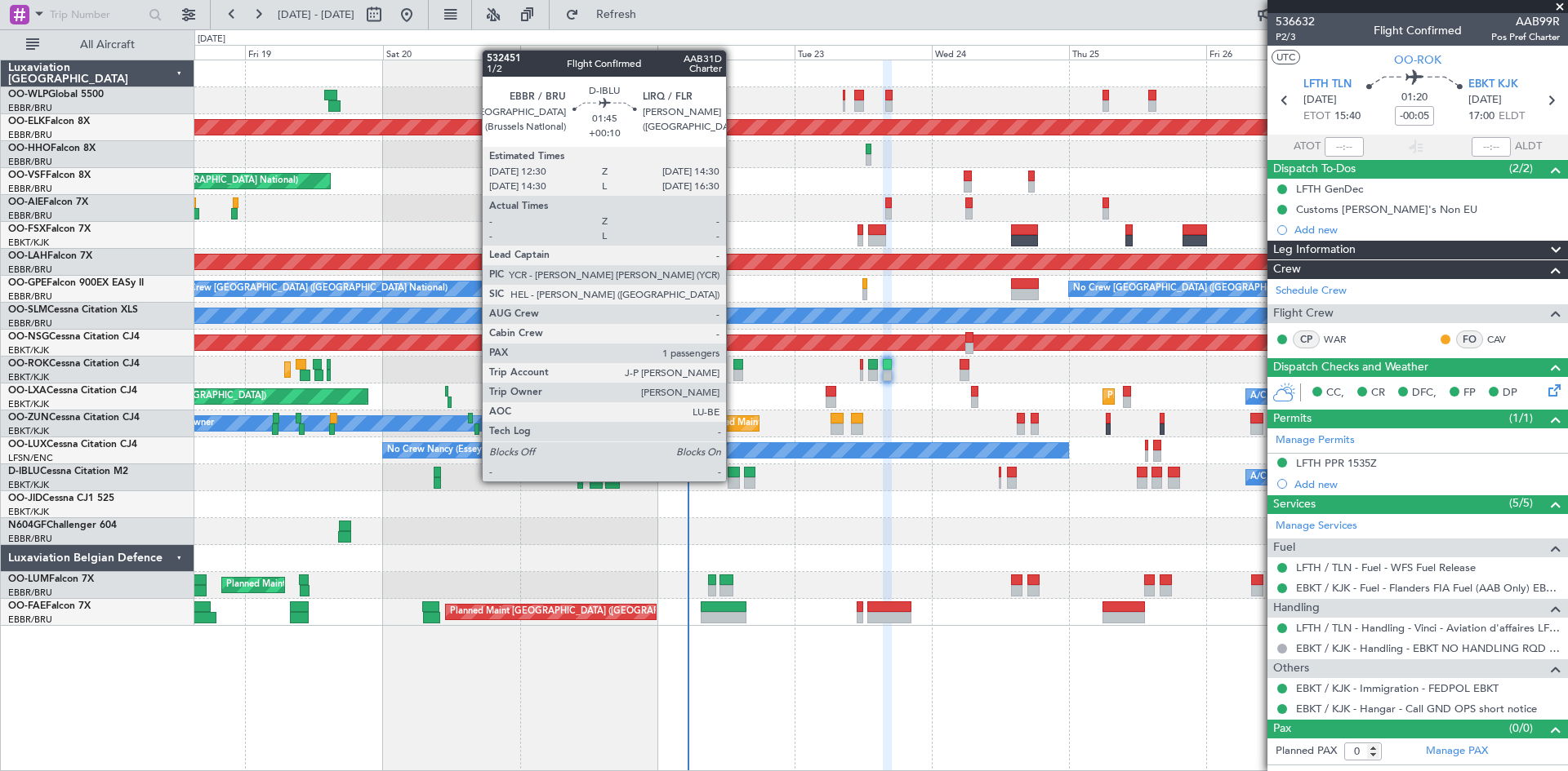
click at [733, 482] on div at bounding box center [734, 483] width 12 height 11
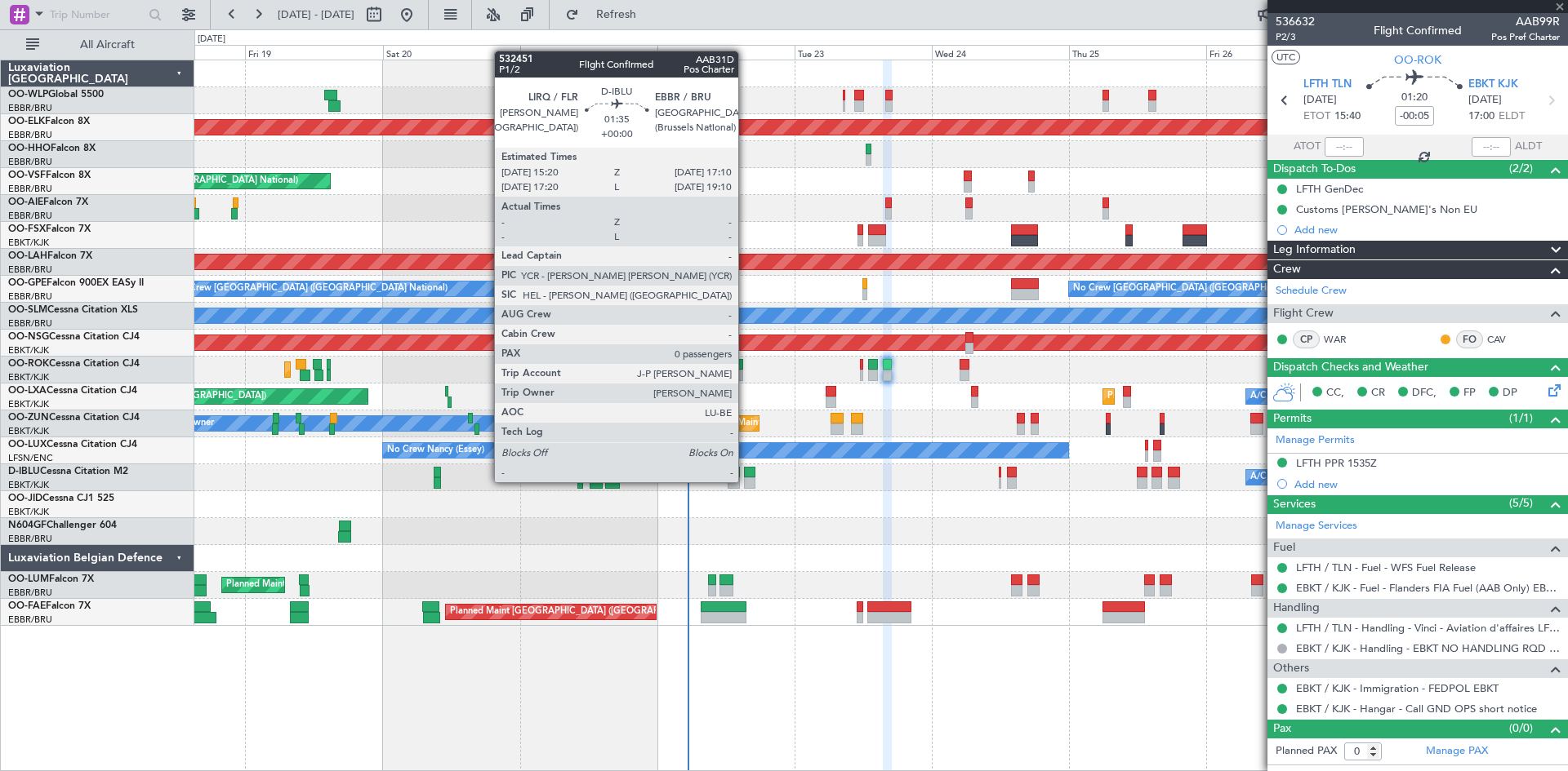
type input "+00:10"
type input "1"
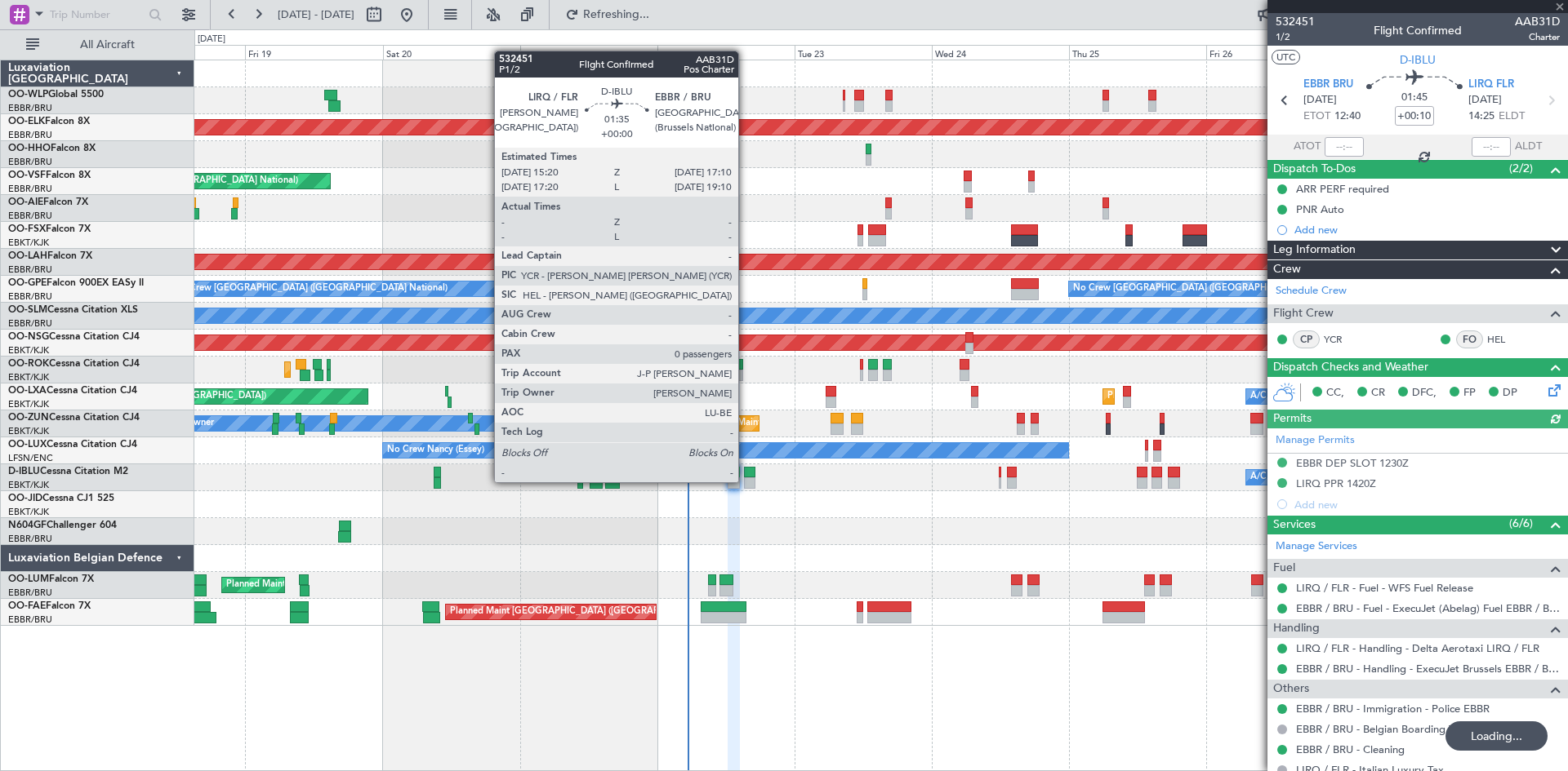
type input "-00:05"
type input "0"
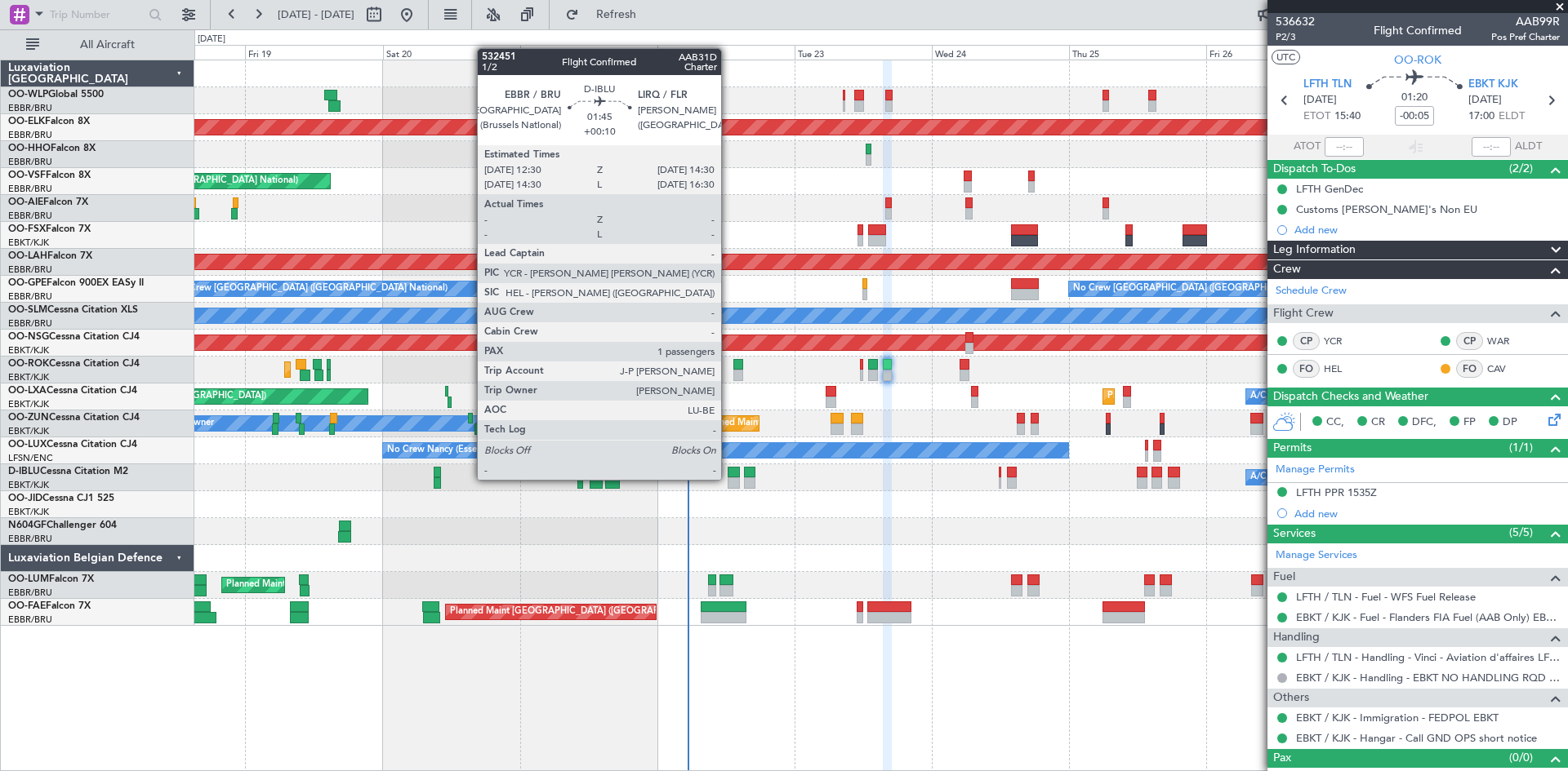
click at [729, 480] on div at bounding box center [734, 483] width 12 height 11
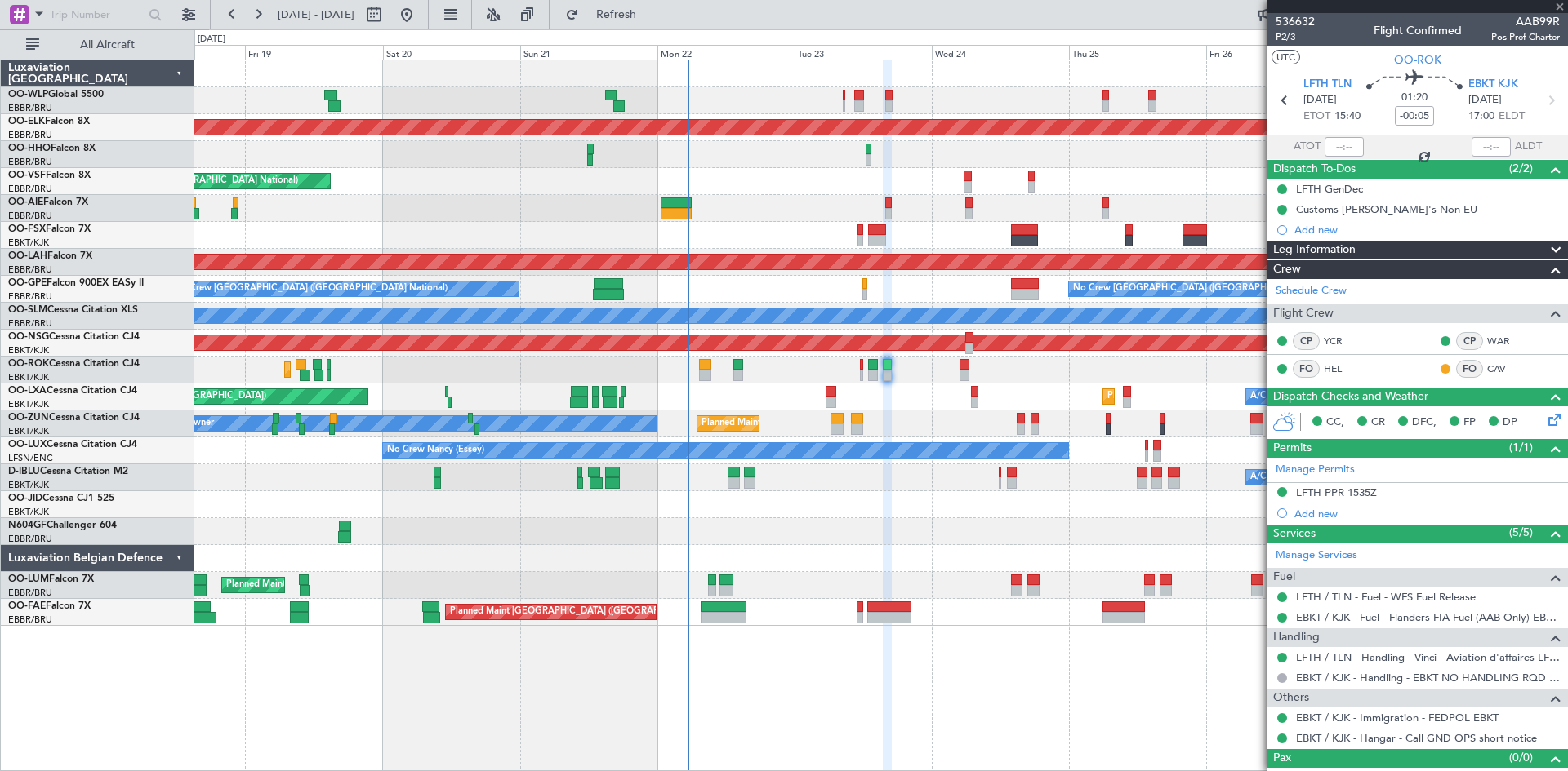
type input "+00:10"
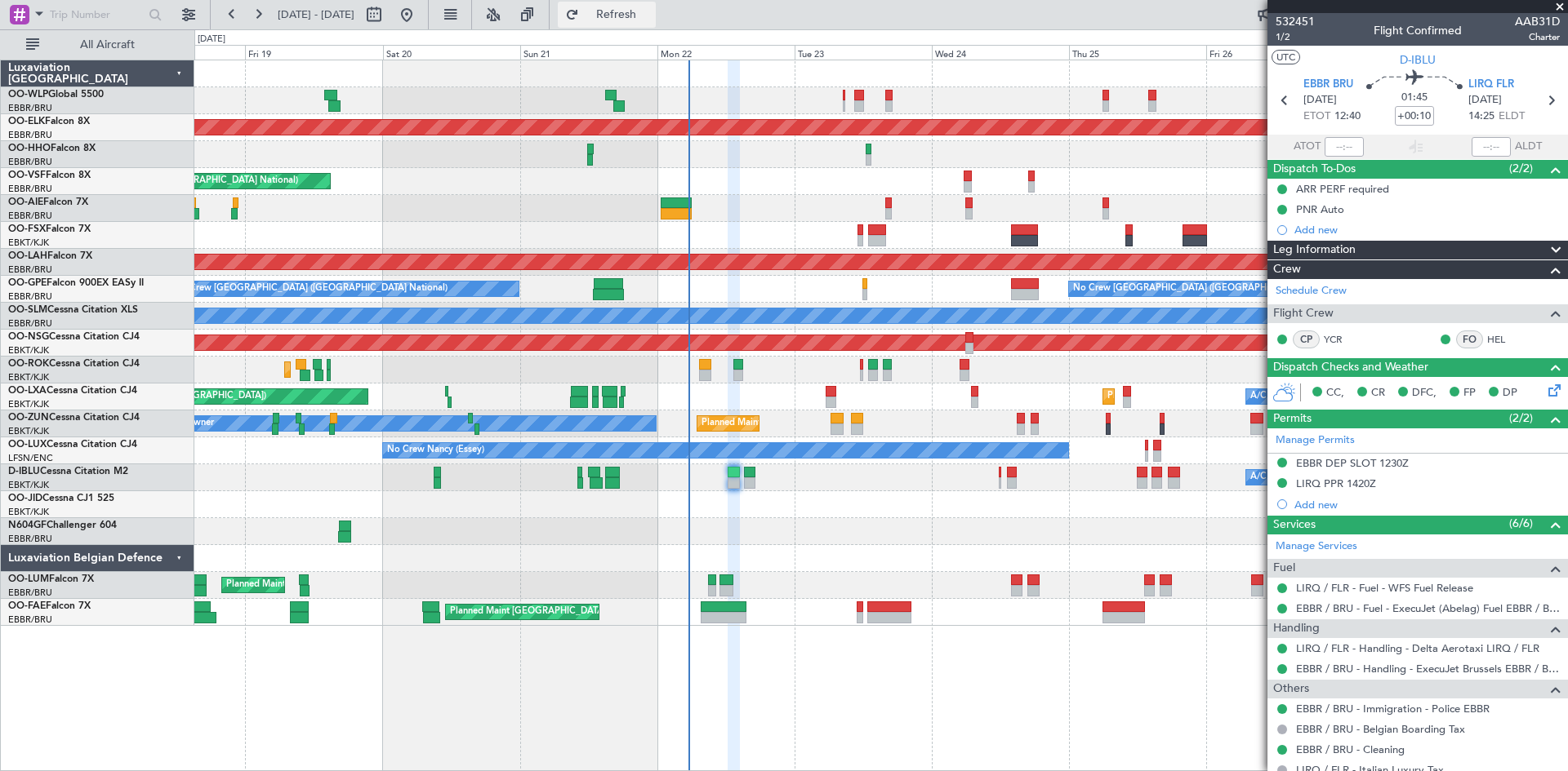
click at [632, 3] on button "Refresh" at bounding box center [606, 15] width 98 height 26
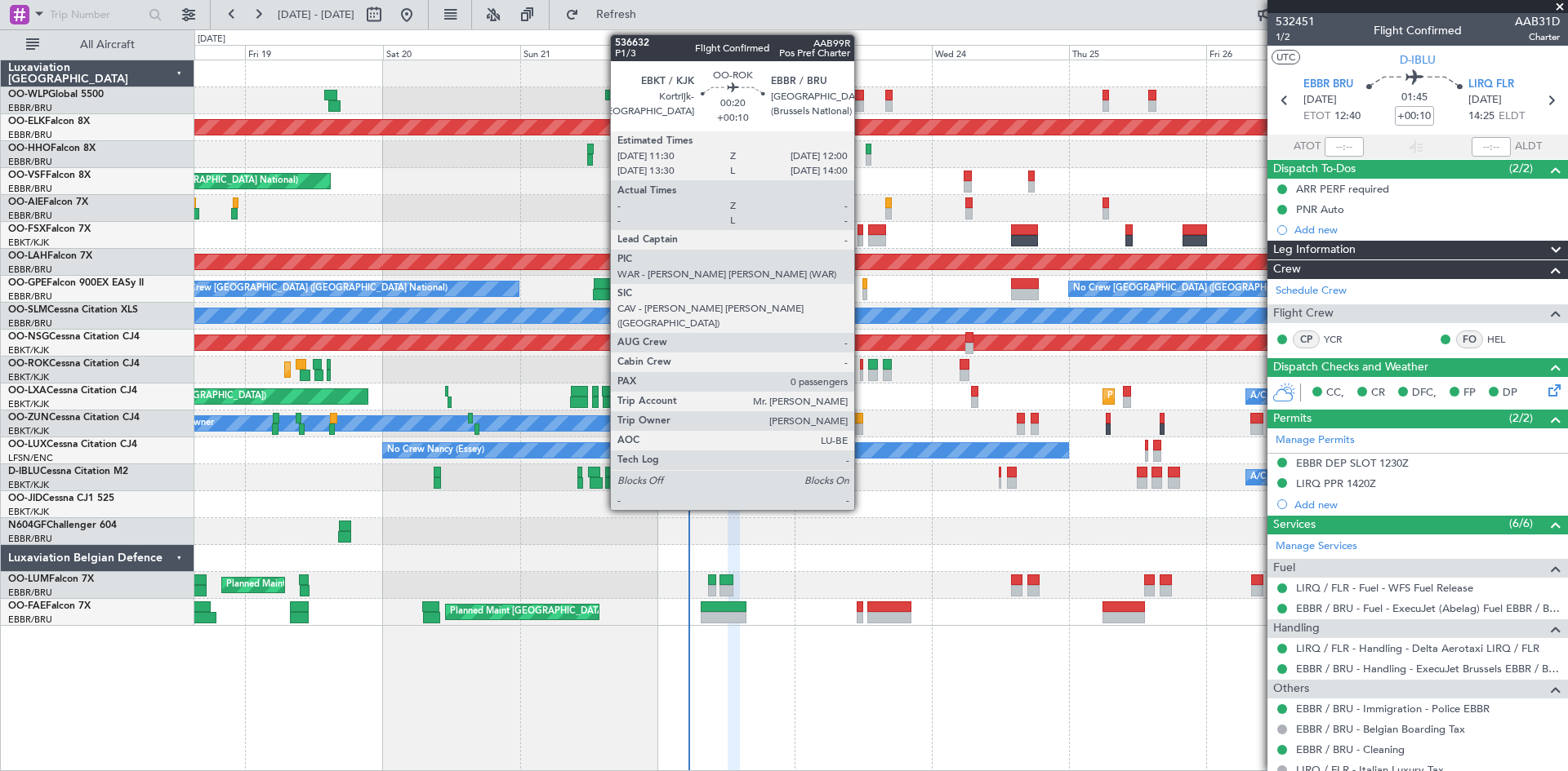
click at [862, 372] on div at bounding box center [862, 375] width 3 height 11
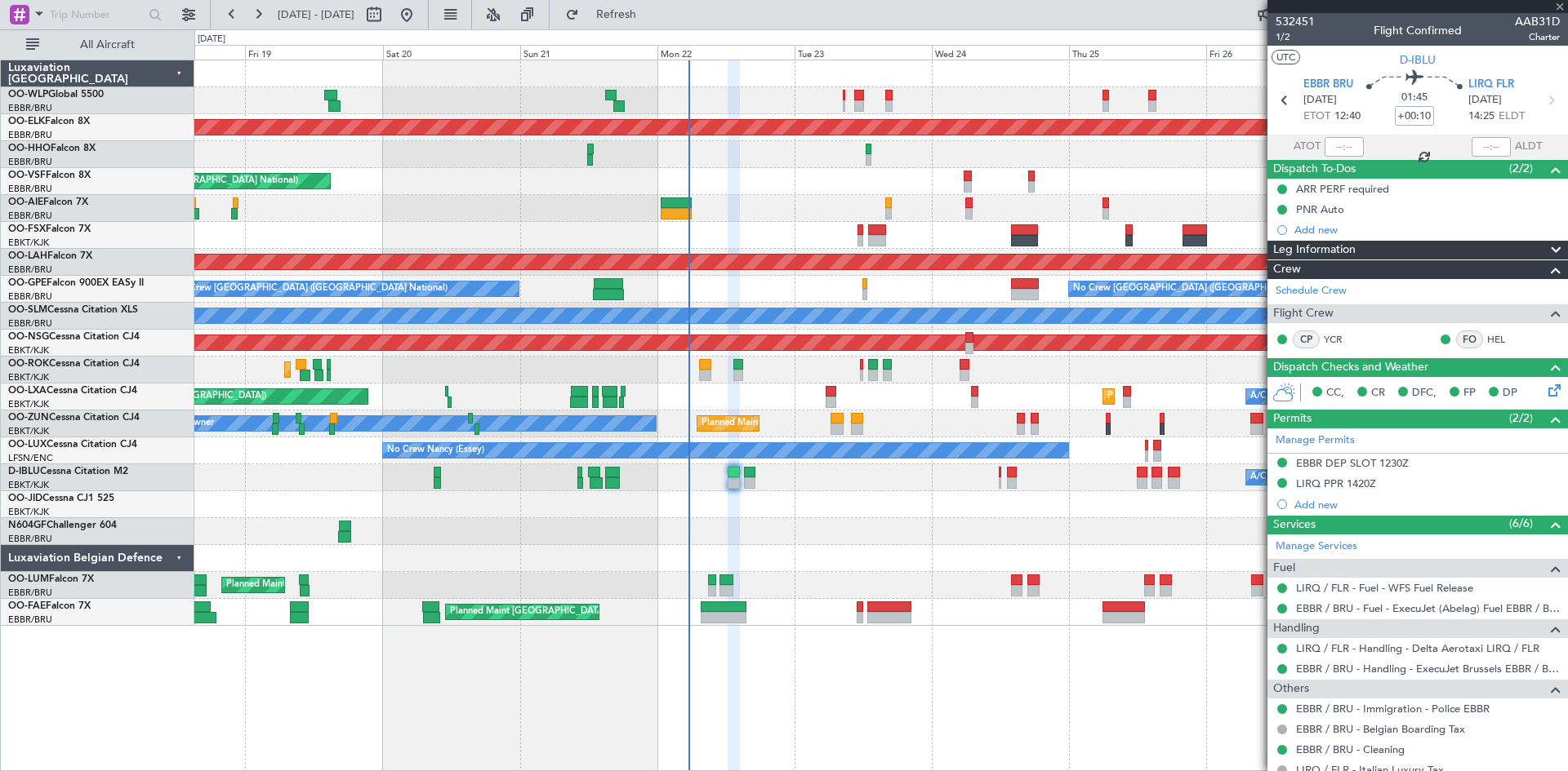
type input "0"
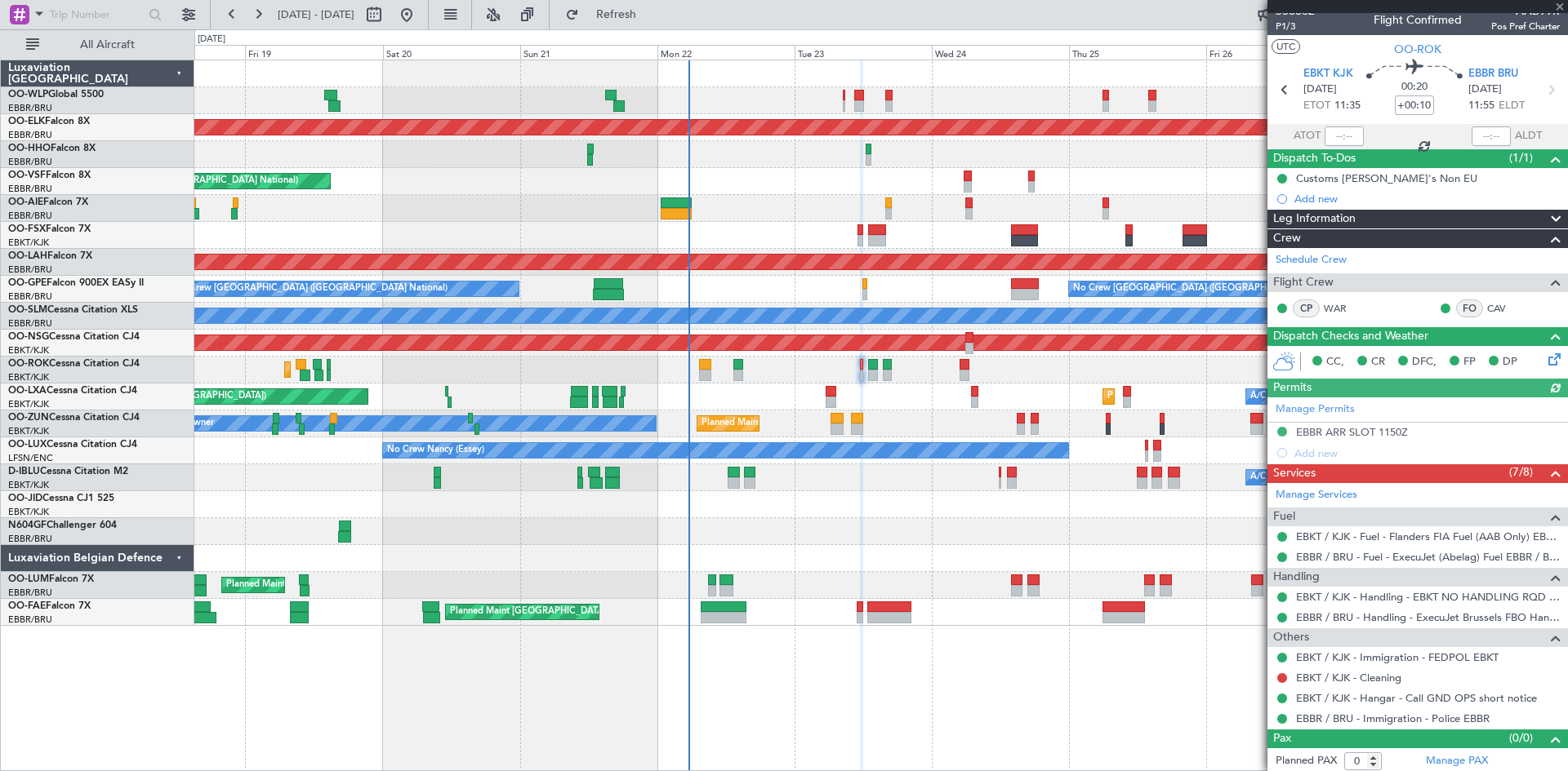
scroll to position [14, 0]
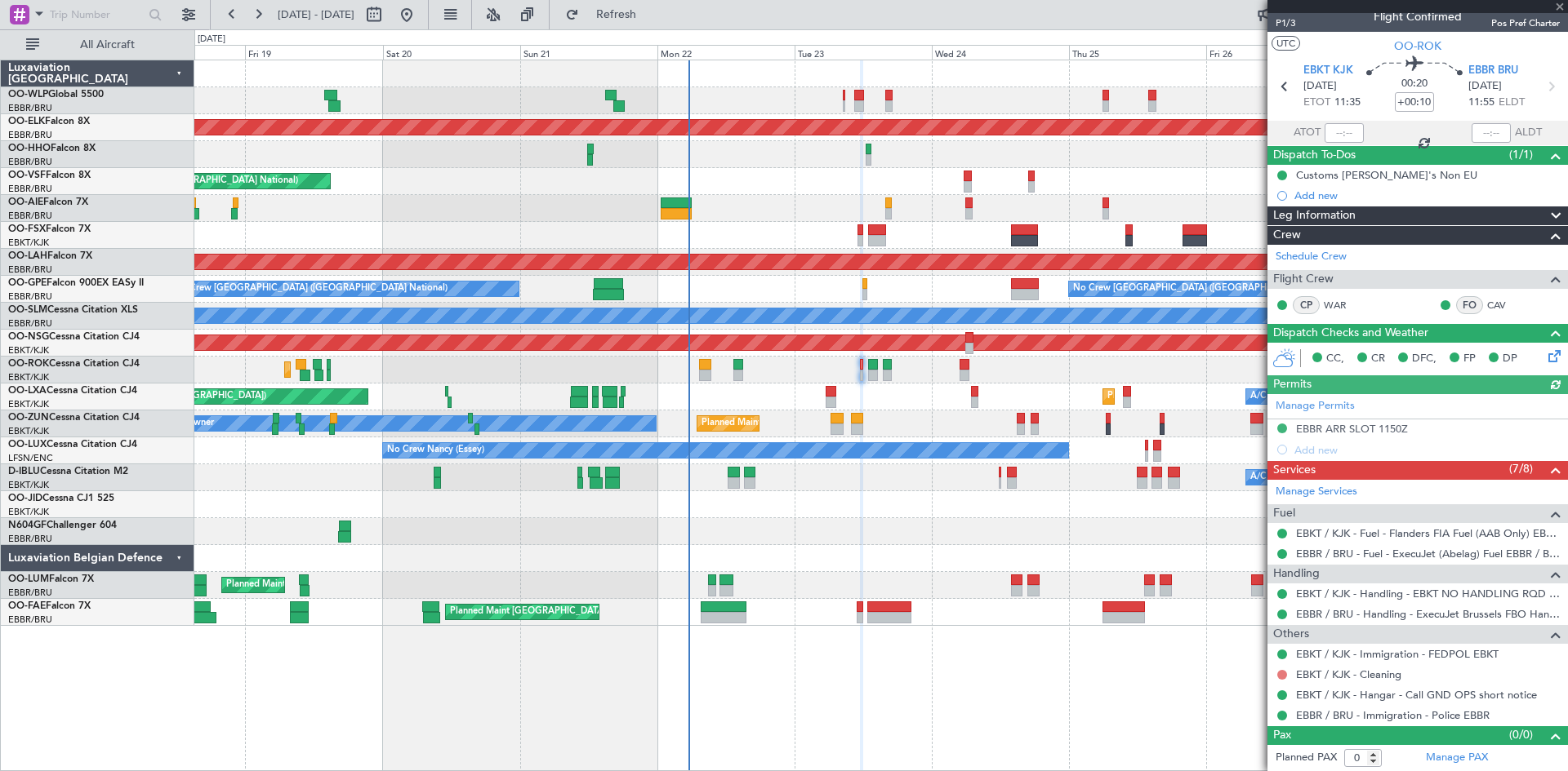
click at [1280, 675] on button at bounding box center [1281, 675] width 10 height 10
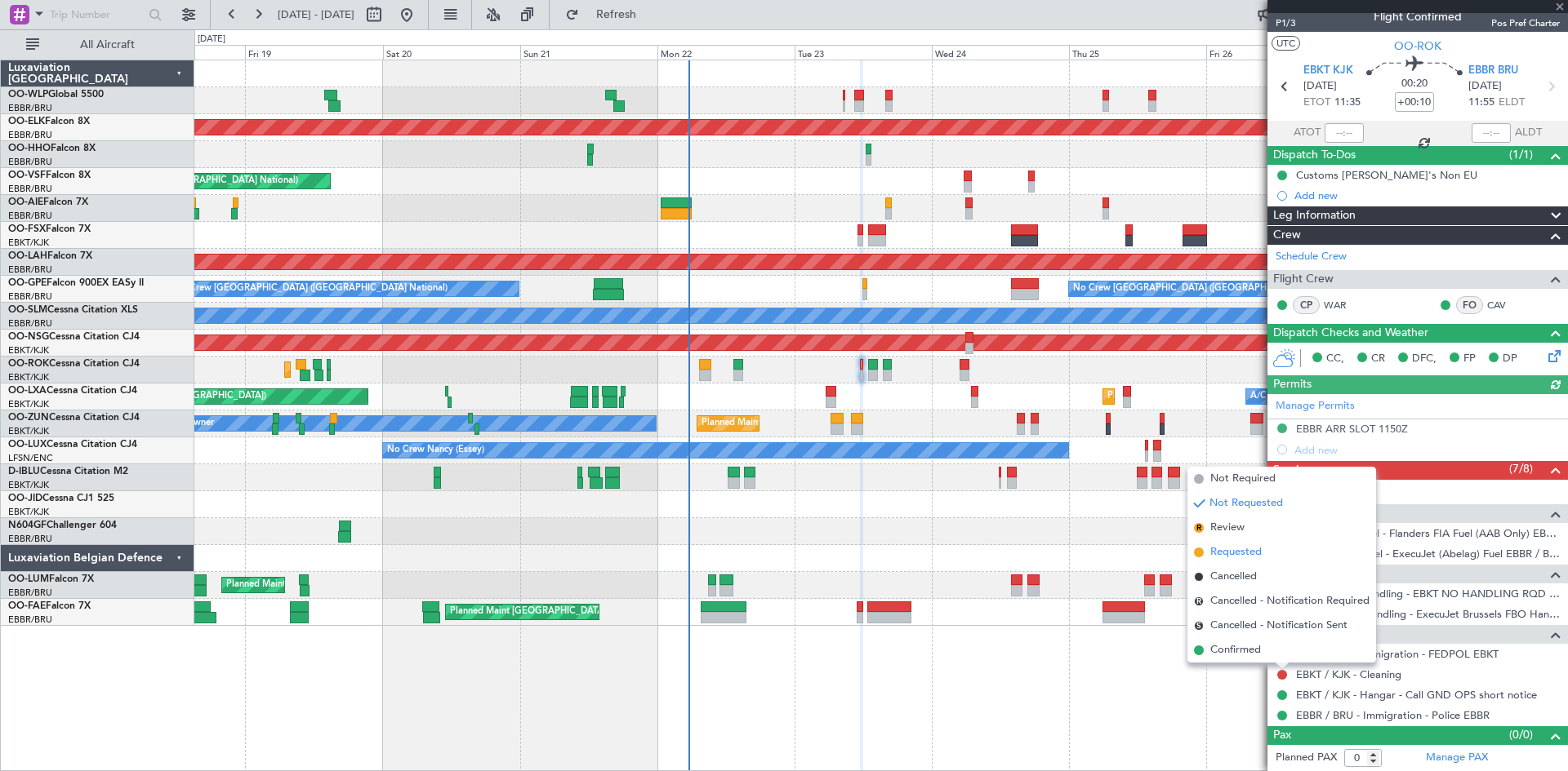
click at [1230, 561] on li "Requested" at bounding box center [1281, 552] width 189 height 24
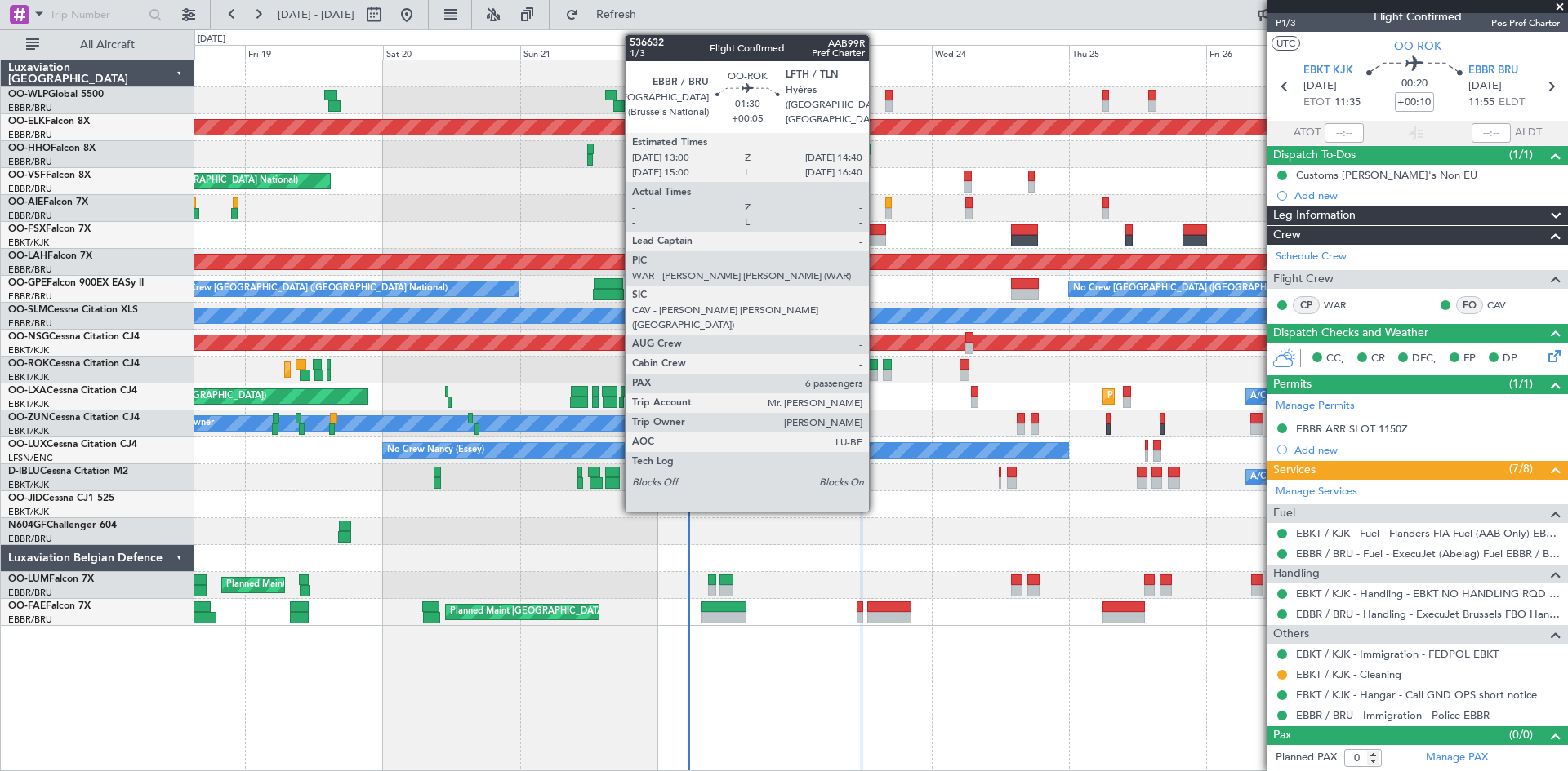
click at [877, 375] on div at bounding box center [872, 375] width 10 height 11
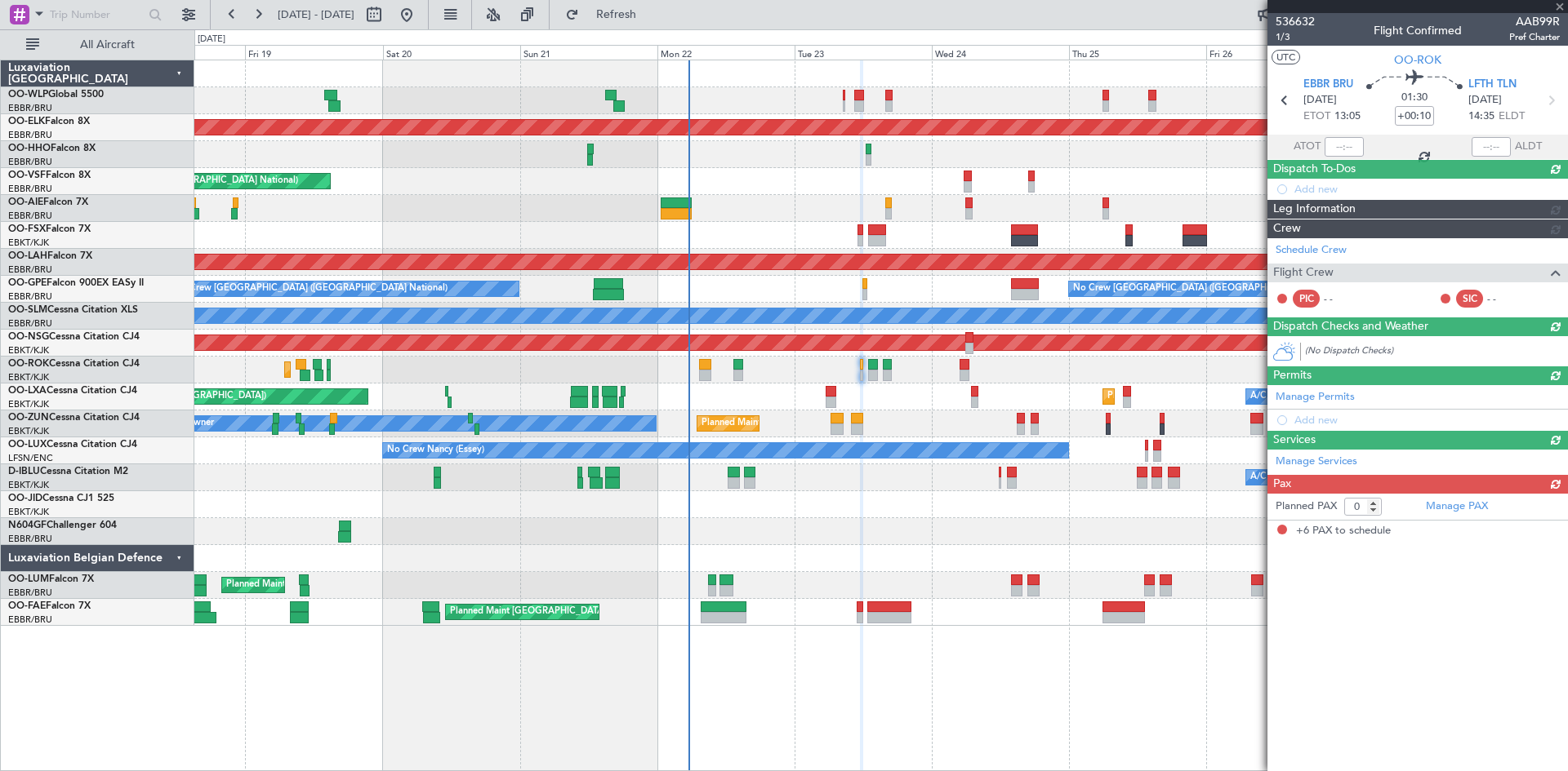
type input "+00:05"
type input "6"
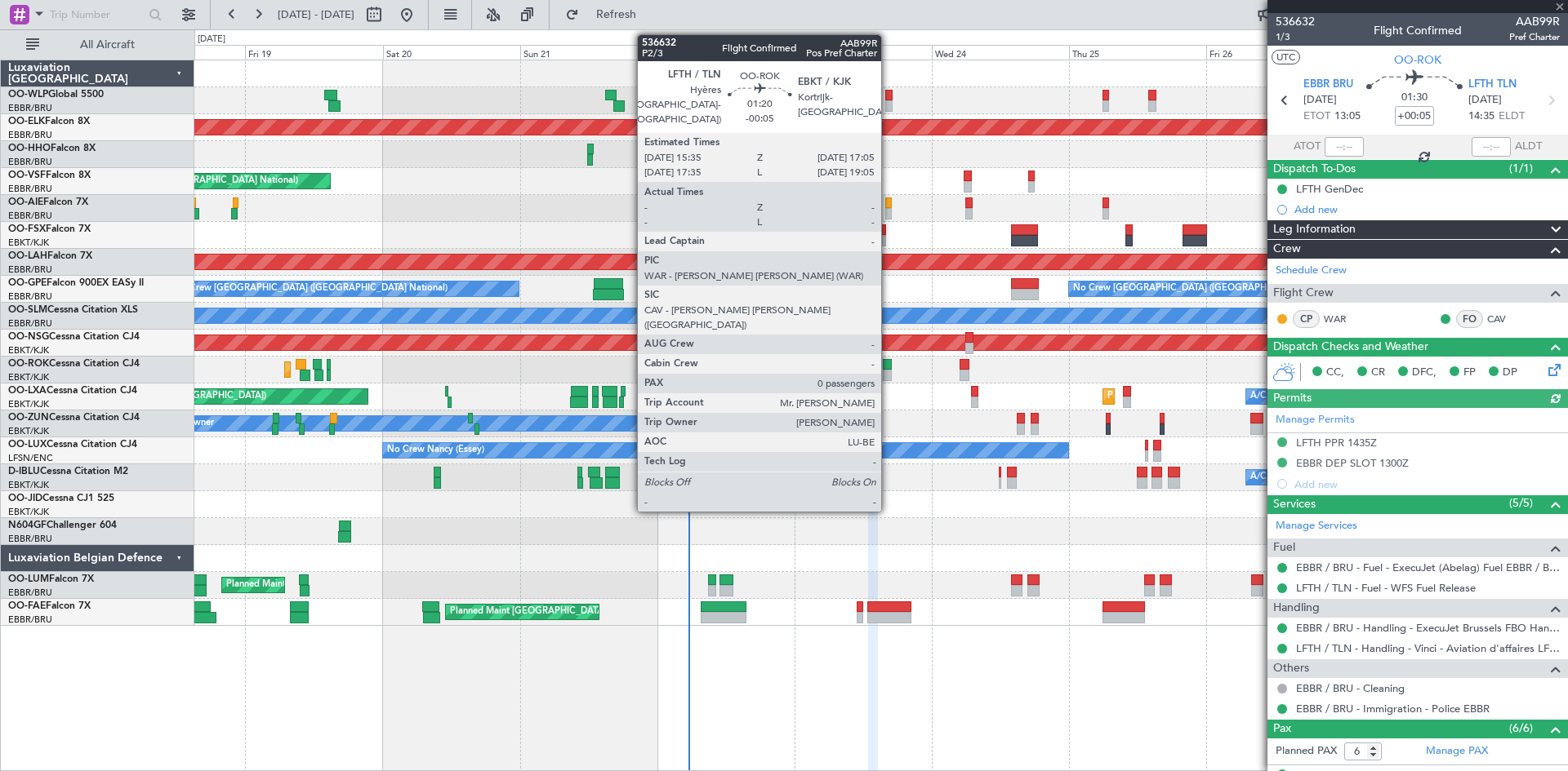
click at [889, 372] on div at bounding box center [887, 375] width 9 height 11
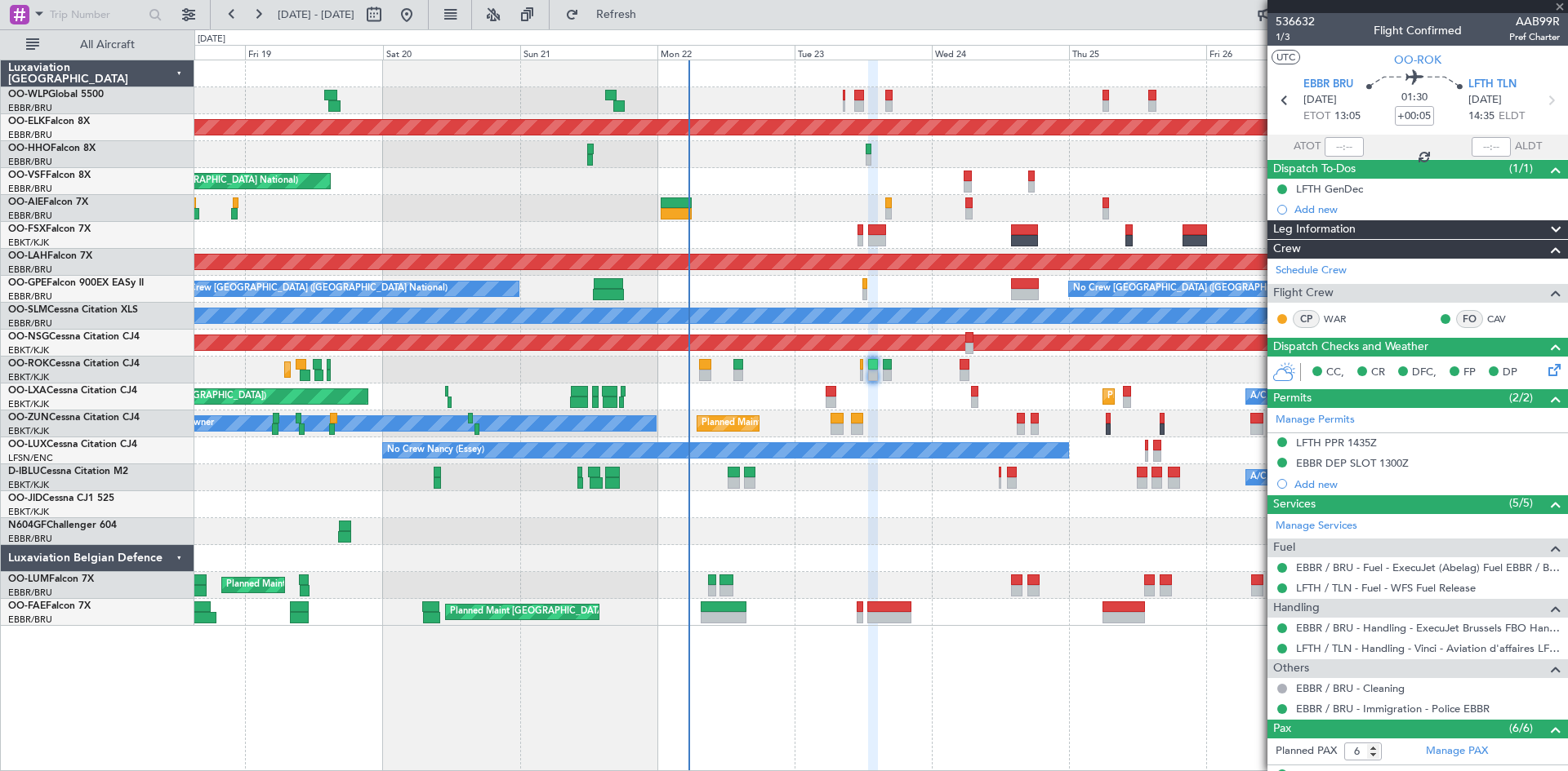
type input "-00:05"
type input "0"
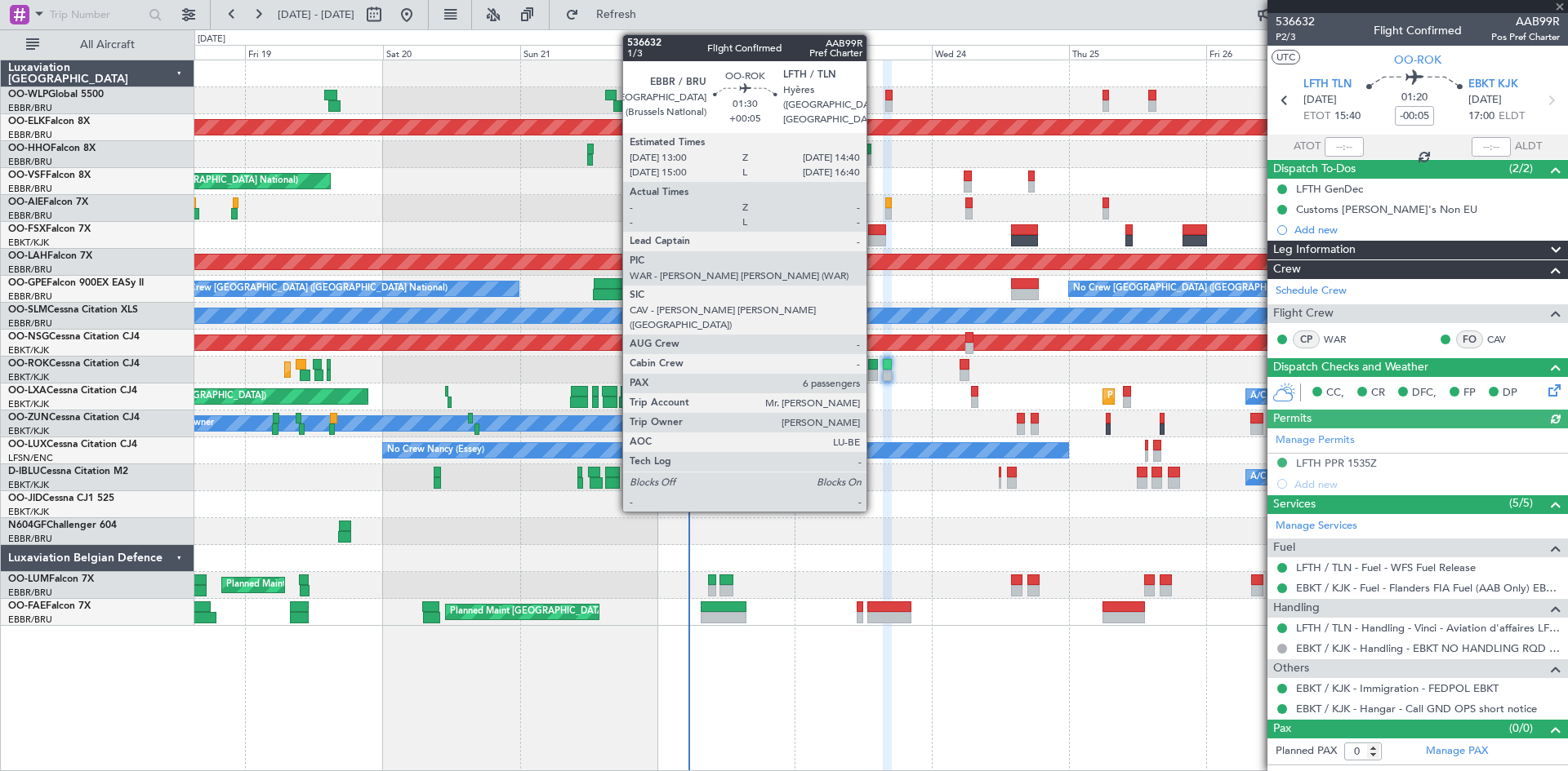
click at [874, 379] on div at bounding box center [872, 375] width 10 height 11
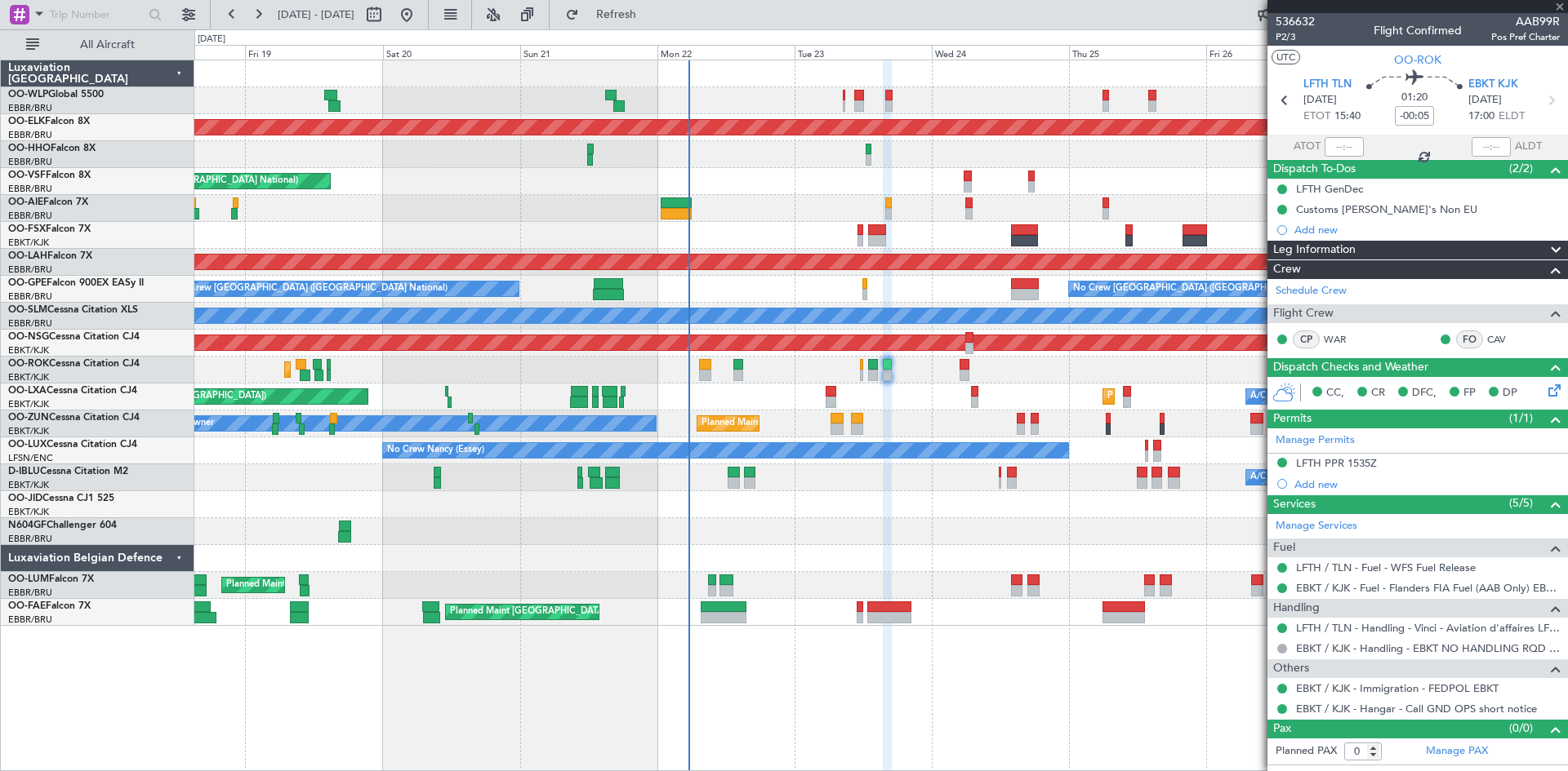
type input "+00:05"
type input "6"
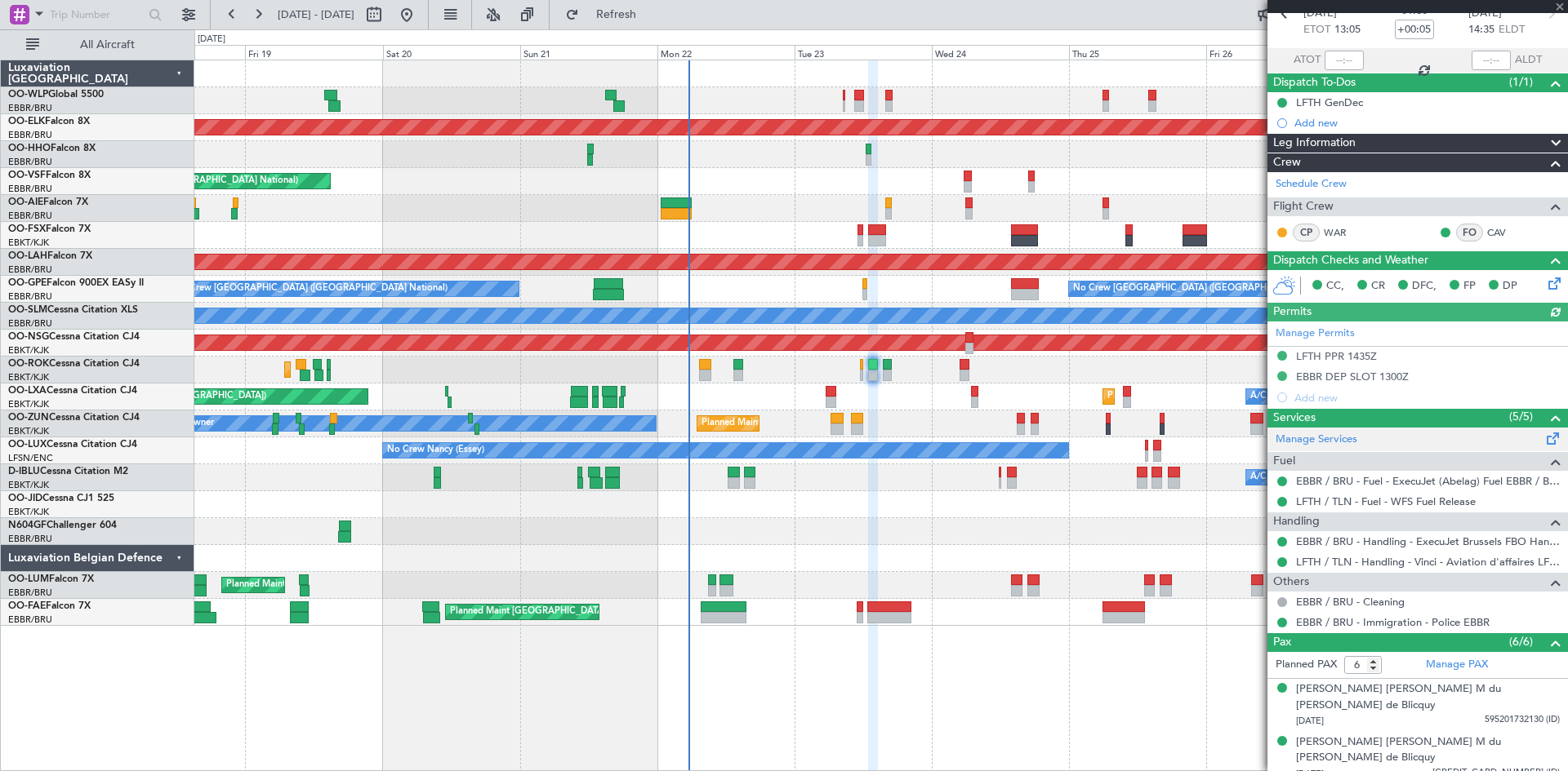
scroll to position [214, 0]
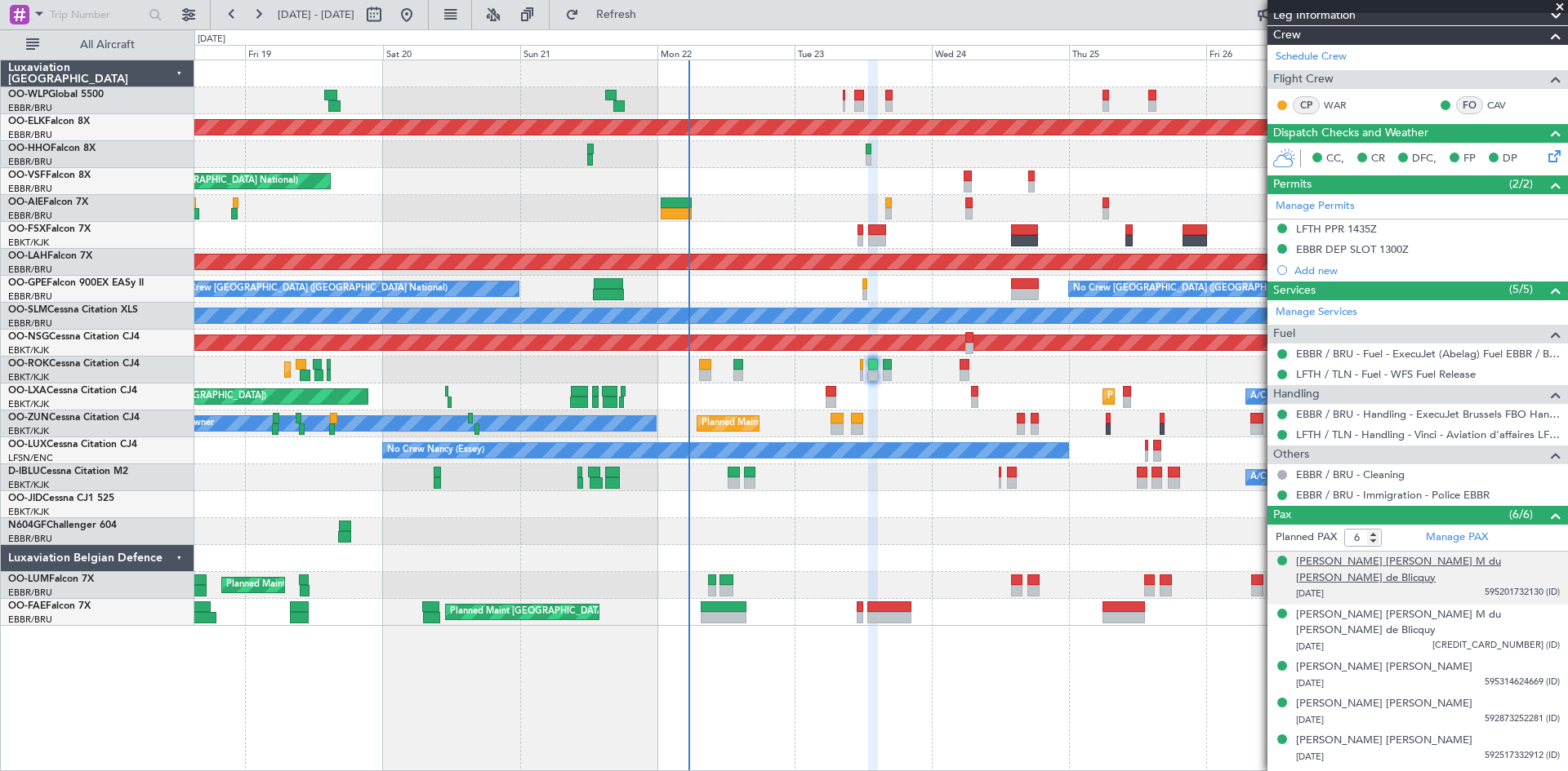
click at [1397, 569] on div "[PERSON_NAME] [PERSON_NAME] M du [PERSON_NAME] de Blicquy" at bounding box center [1428, 570] width 264 height 32
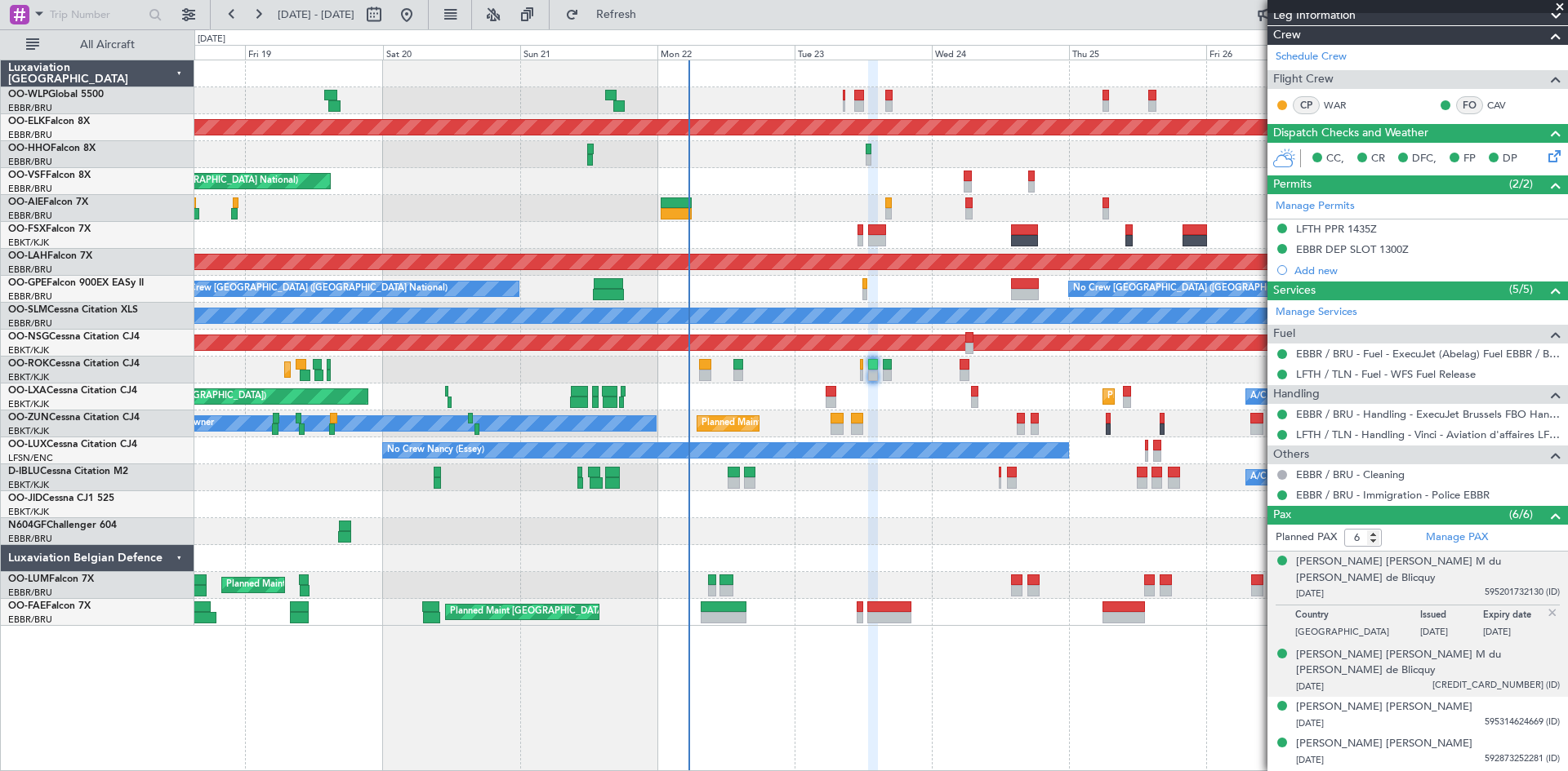
scroll to position [254, 0]
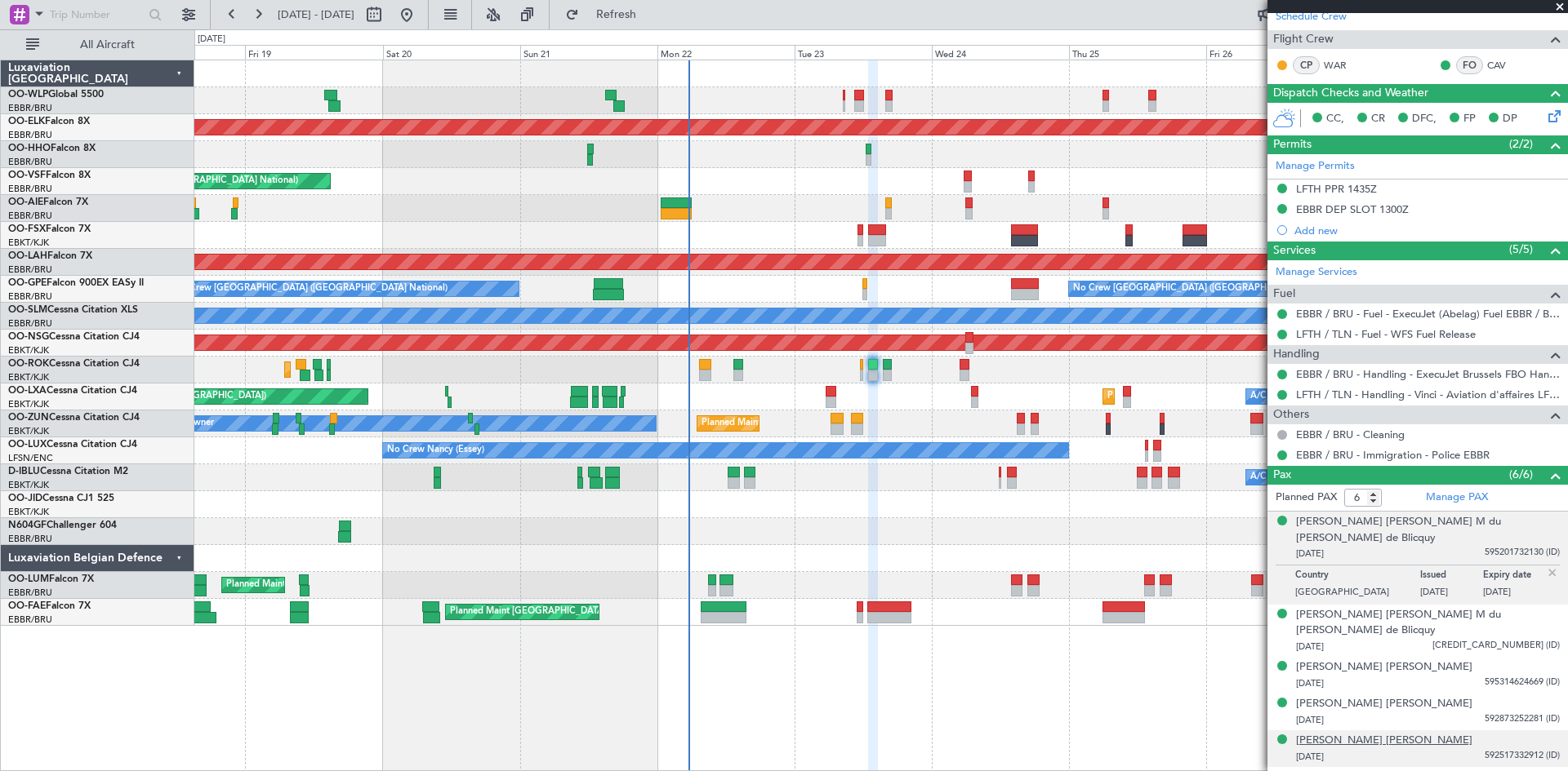
click at [1433, 733] on div "[PERSON_NAME] [PERSON_NAME]" at bounding box center [1384, 741] width 176 height 16
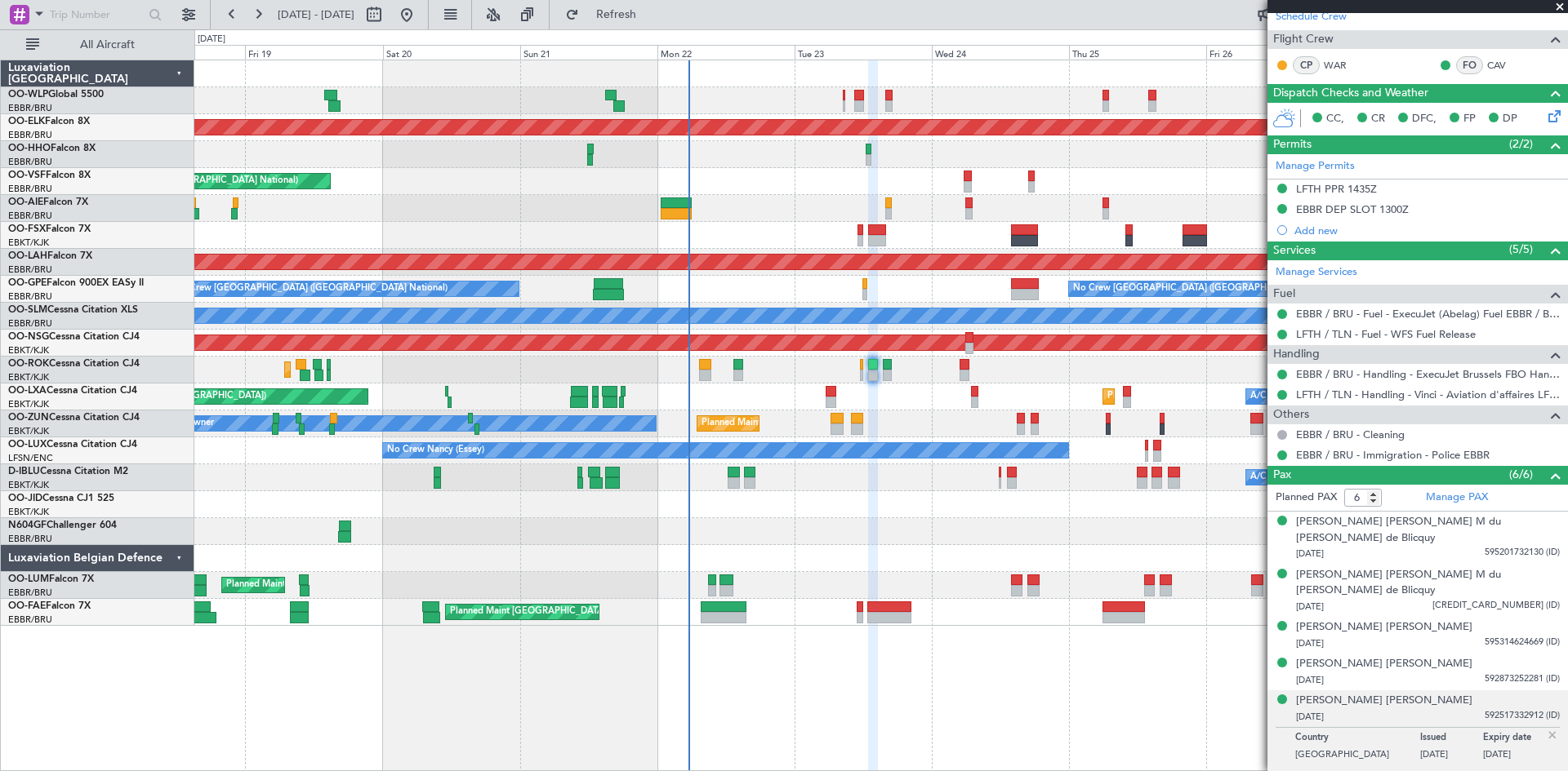
click at [1418, 770] on div "[PERSON_NAME] d'Oultremont" at bounding box center [1374, 778] width 156 height 16
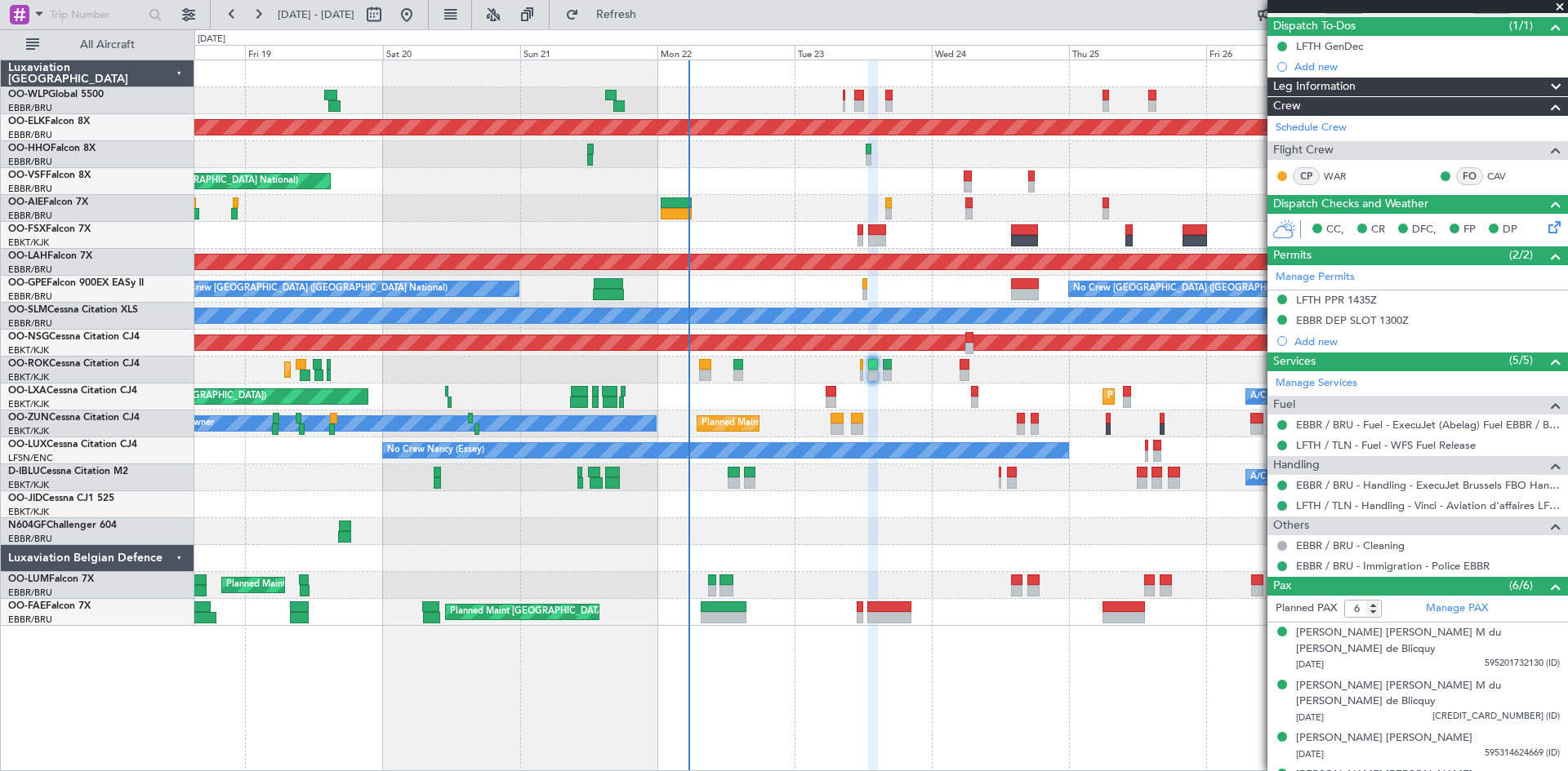
scroll to position [0, 0]
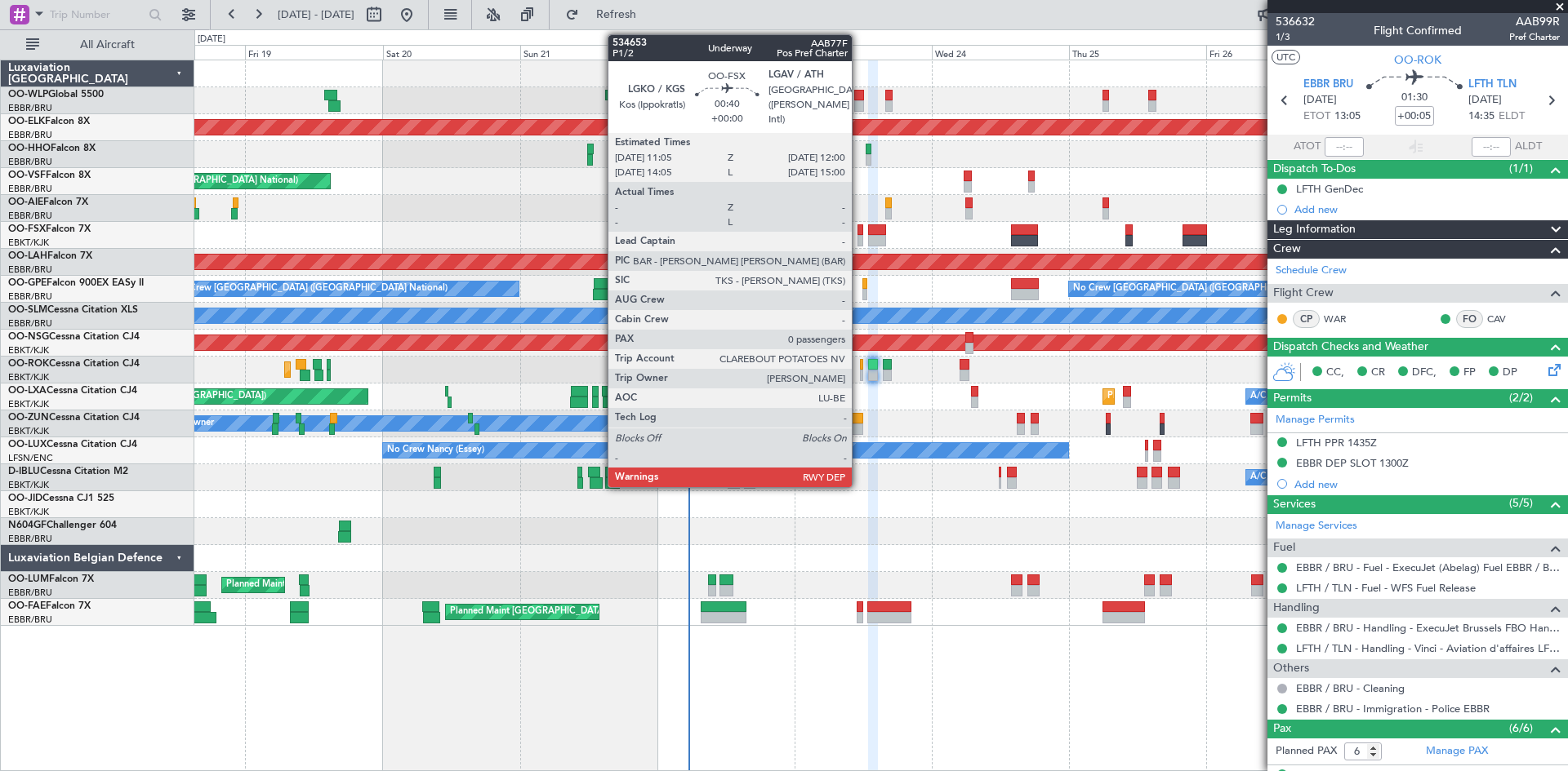
click at [859, 242] on div at bounding box center [860, 241] width 6 height 11
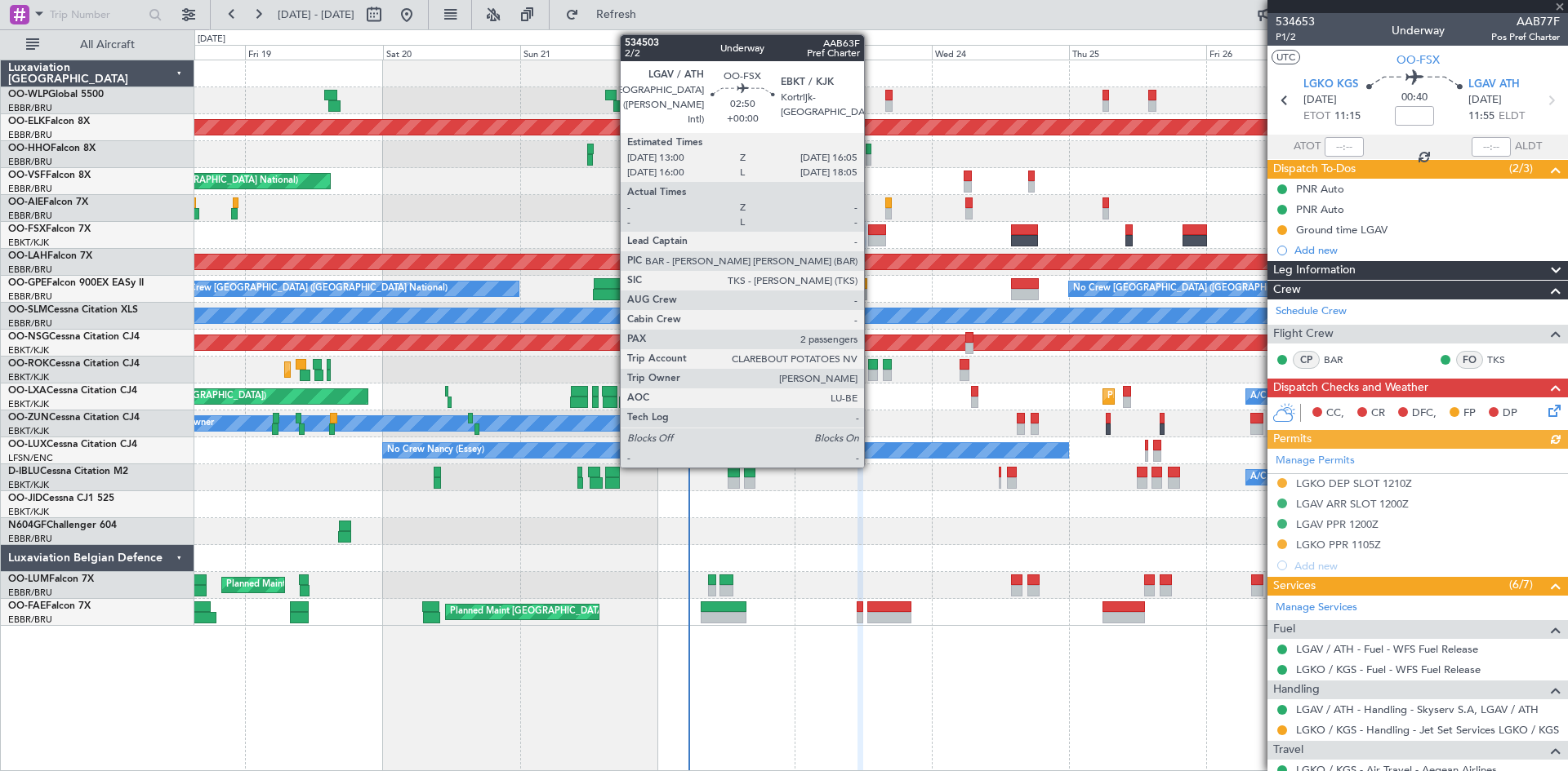
click at [871, 234] on div at bounding box center [877, 230] width 18 height 11
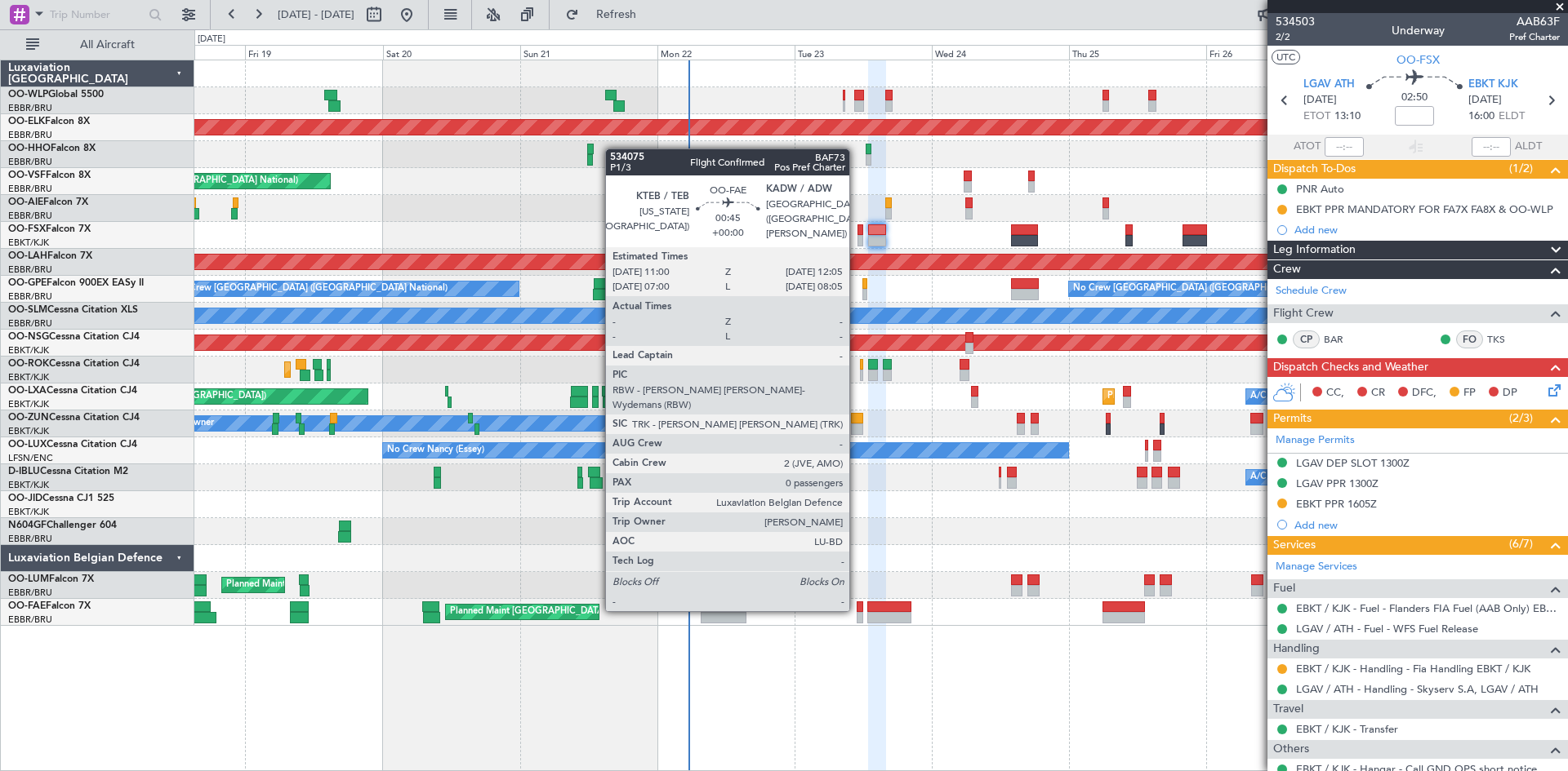
click at [857, 610] on div at bounding box center [860, 607] width 7 height 11
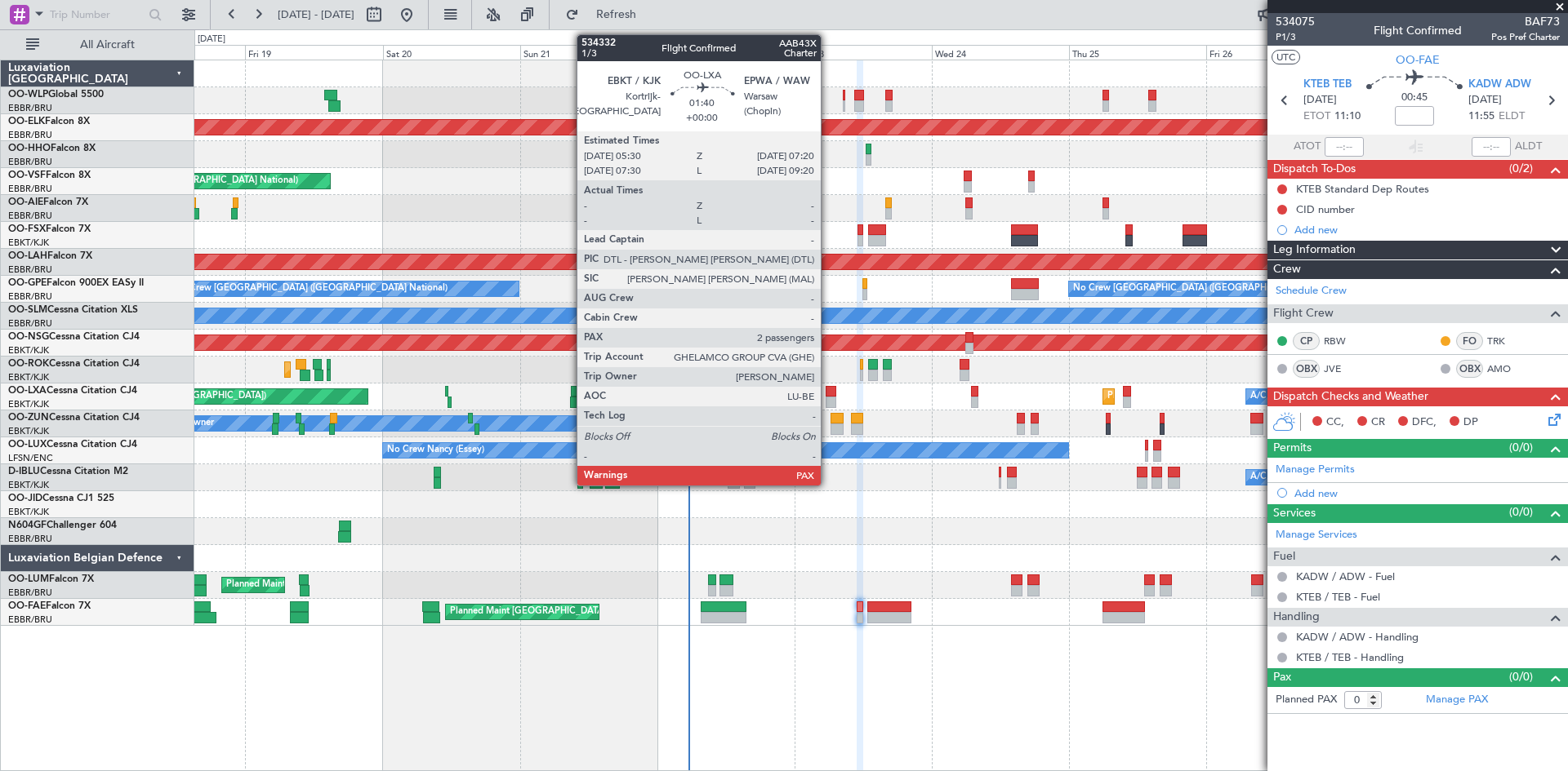
click at [828, 390] on div at bounding box center [830, 392] width 10 height 11
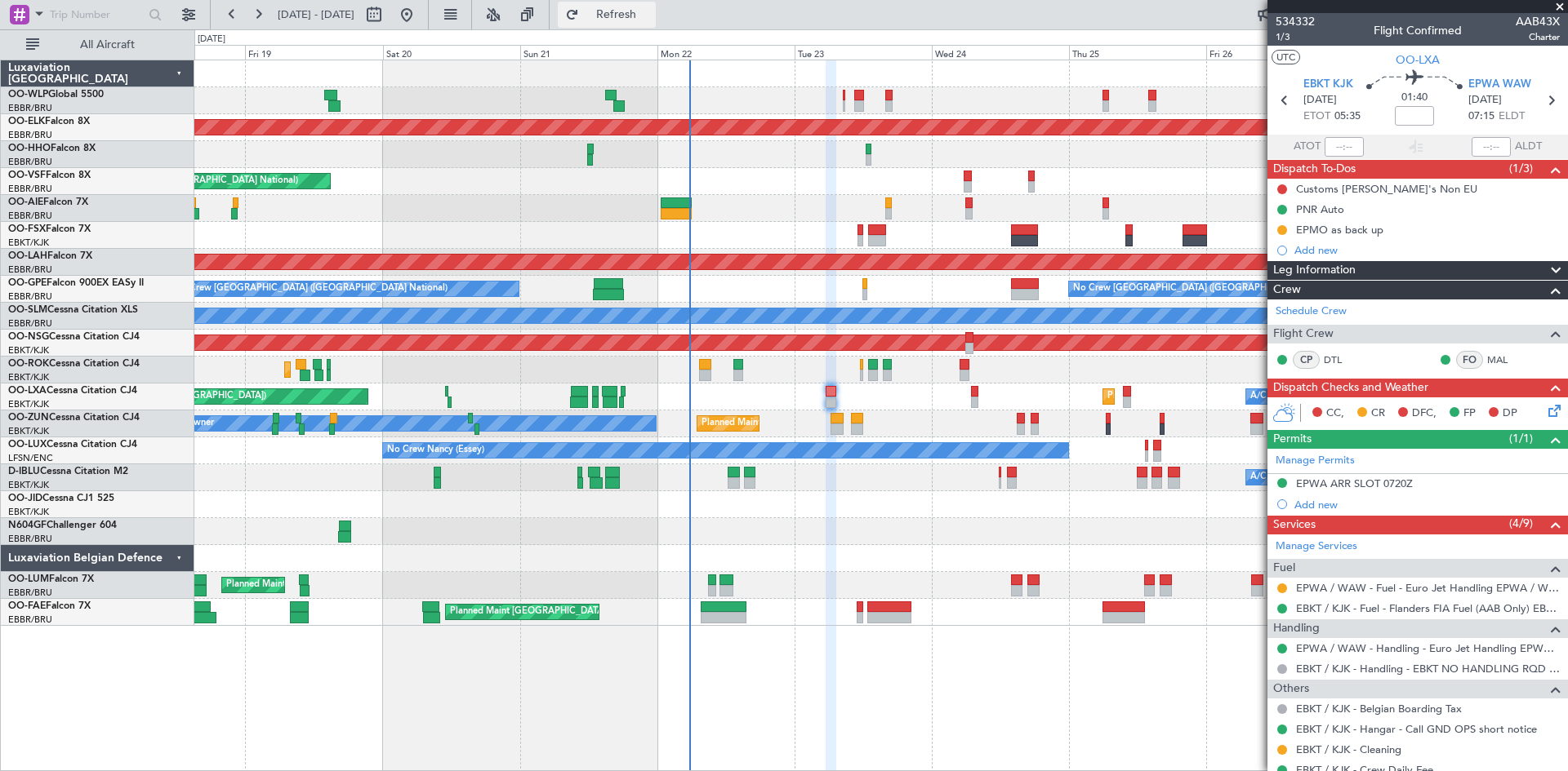
click at [628, 23] on button "Refresh" at bounding box center [606, 15] width 98 height 26
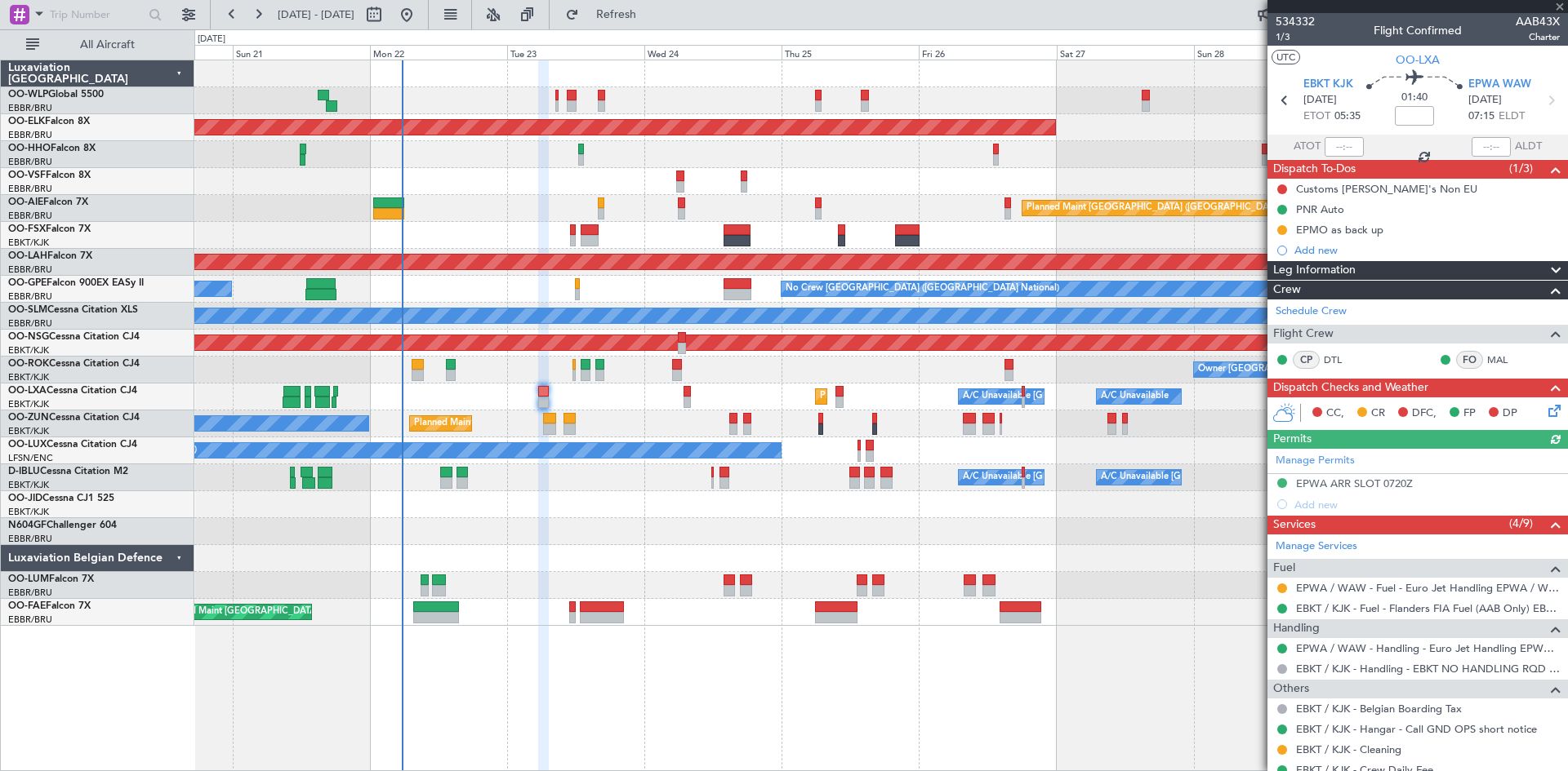
click at [738, 527] on div "Planned Maint Liege Planned Maint Kortrijk-Wevelgem AOG Maint Brussels (Brussel…" at bounding box center [881, 343] width 1373 height 565
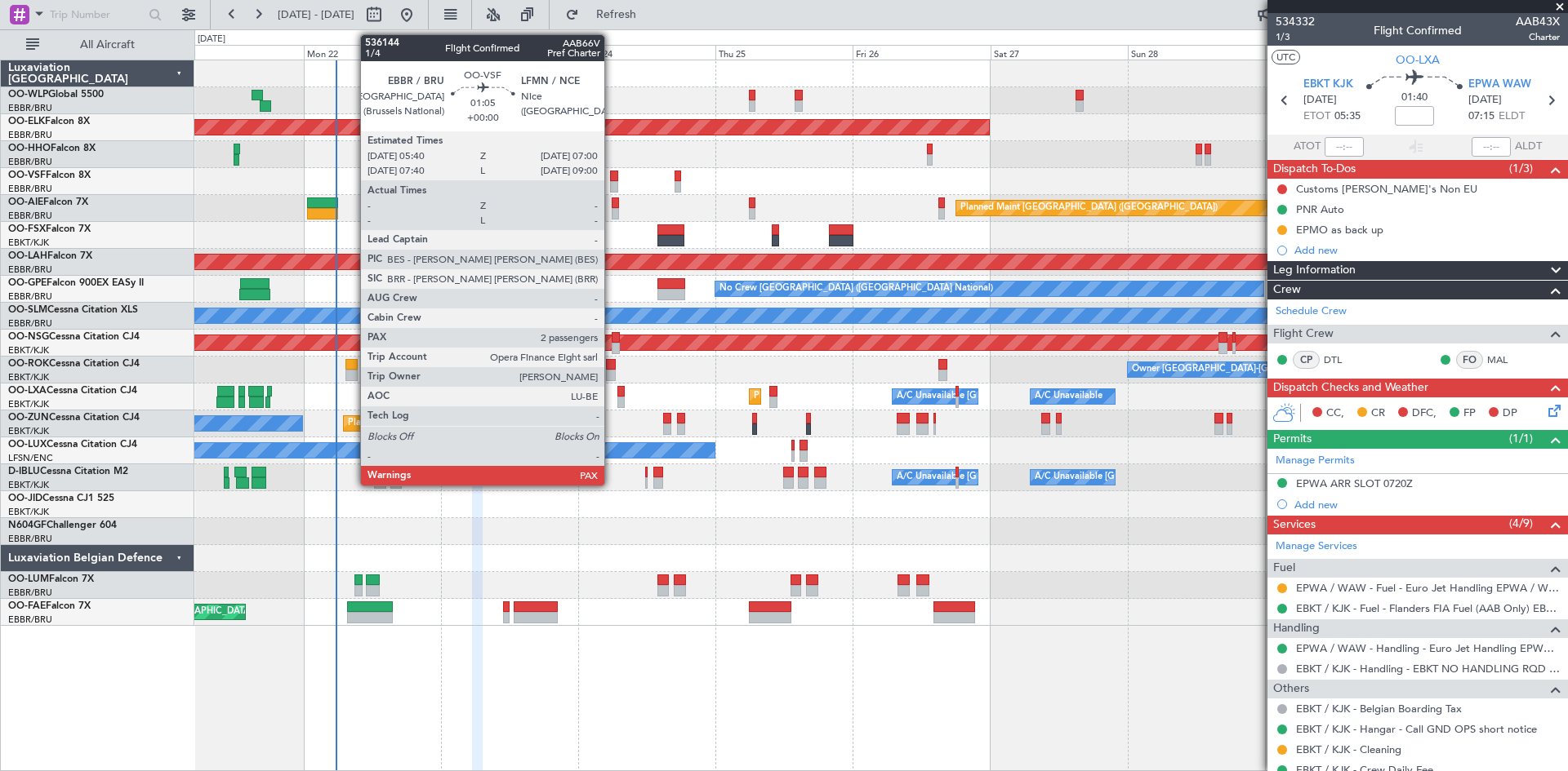
click at [612, 179] on div at bounding box center [613, 175] width 8 height 11
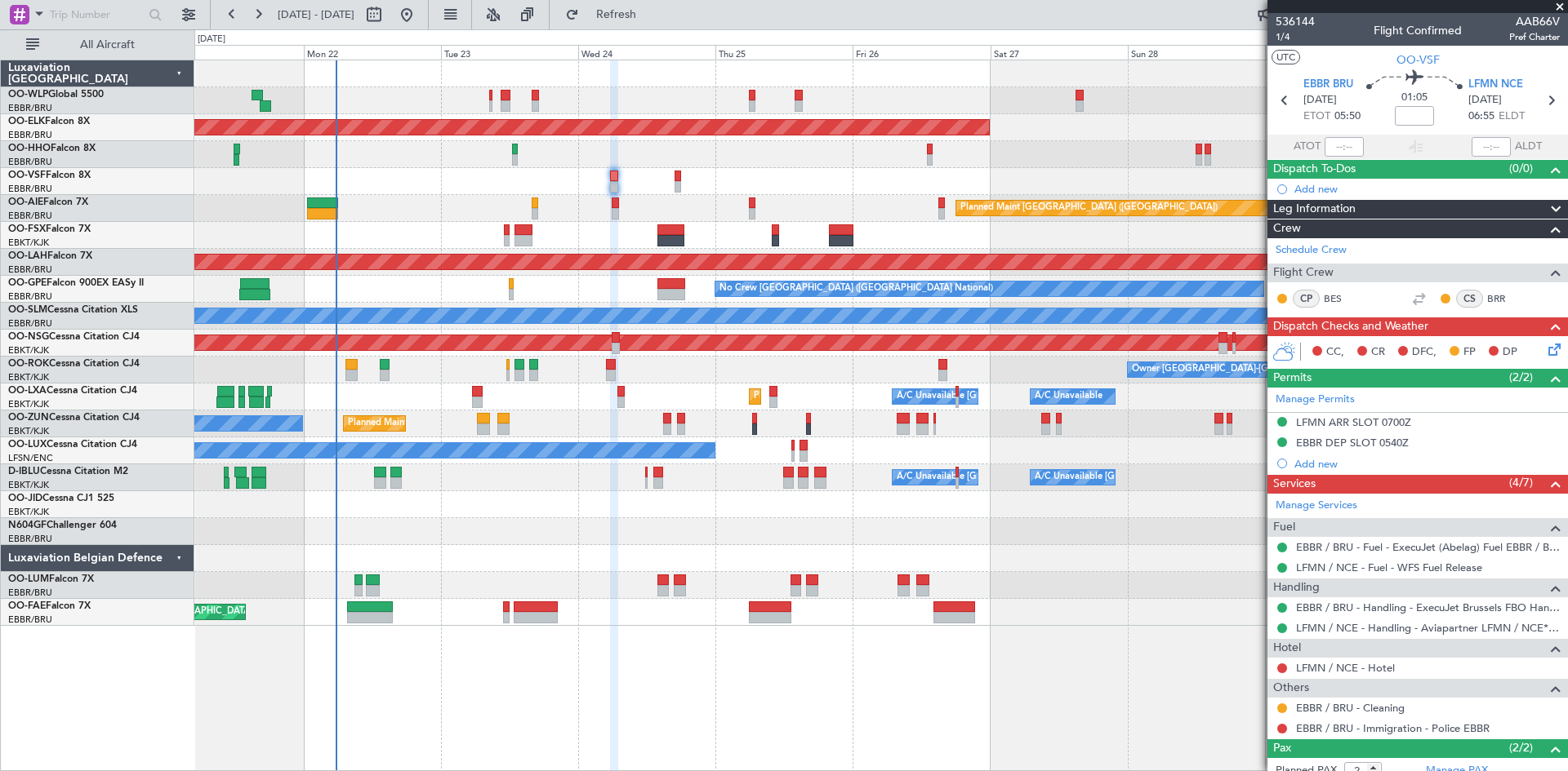
click at [611, 214] on div "Planned Maint [GEOGRAPHIC_DATA] ([GEOGRAPHIC_DATA])" at bounding box center [881, 208] width 1373 height 27
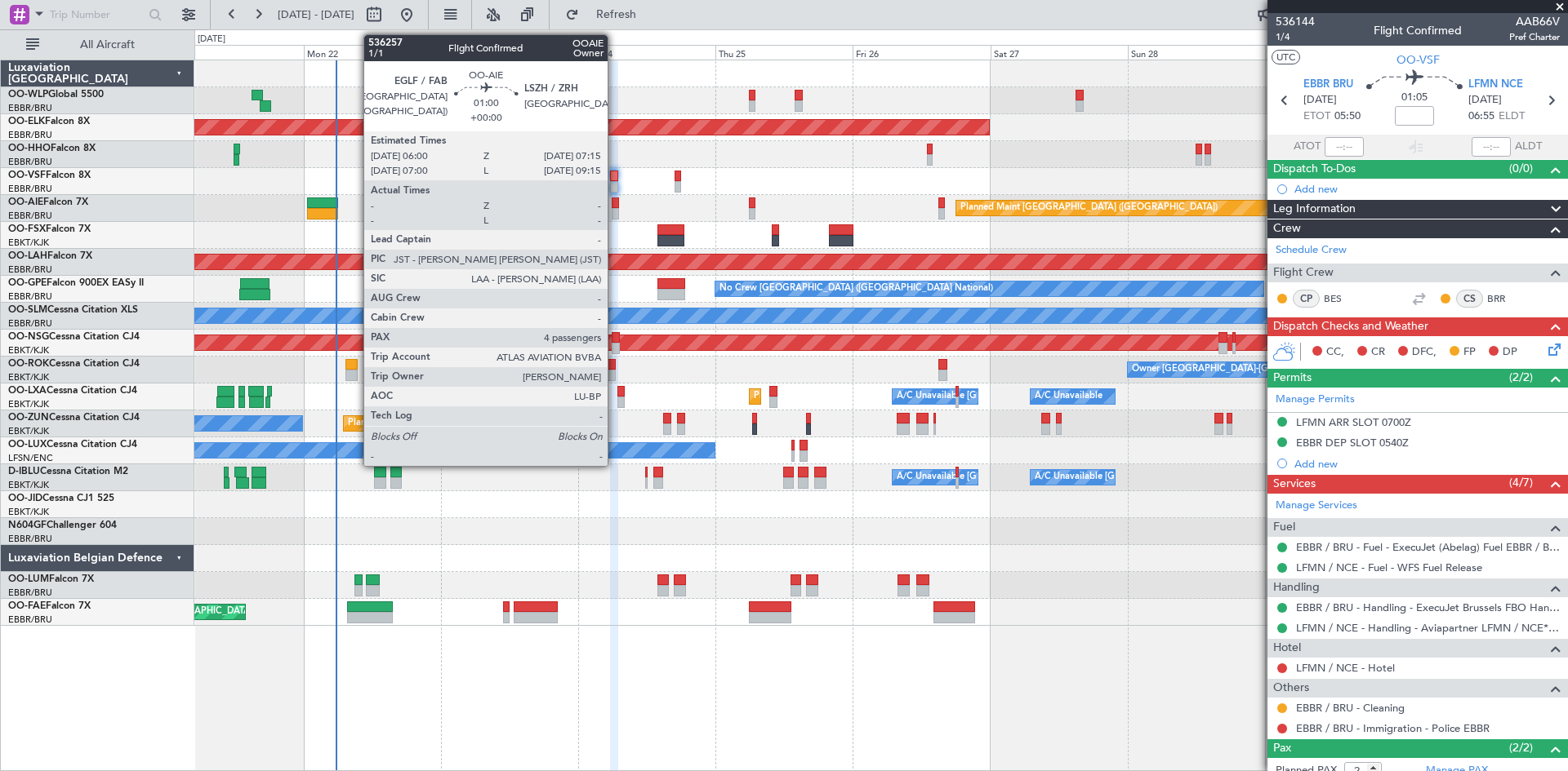
click at [615, 214] on div at bounding box center [615, 214] width 7 height 11
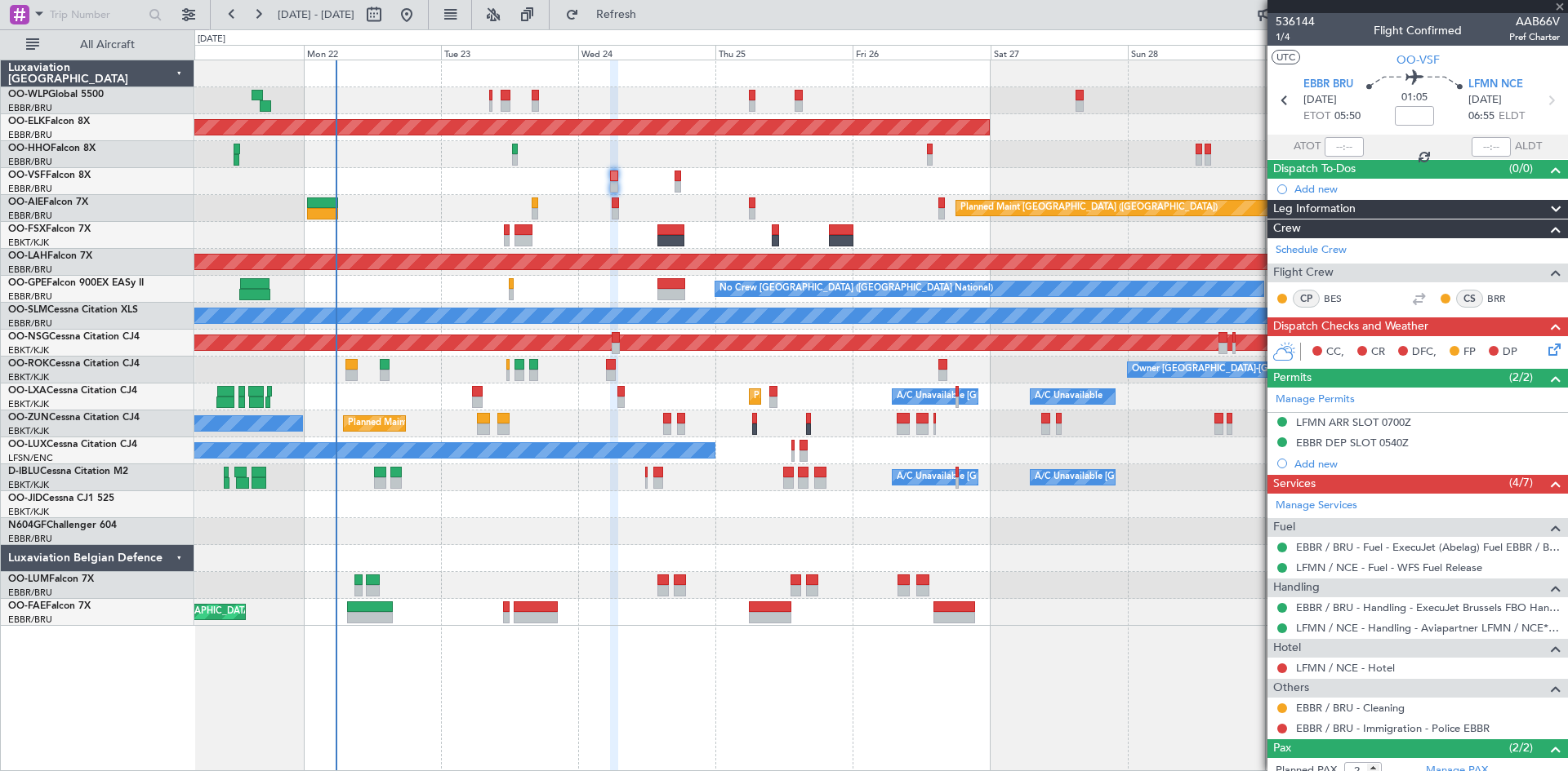
type input "4"
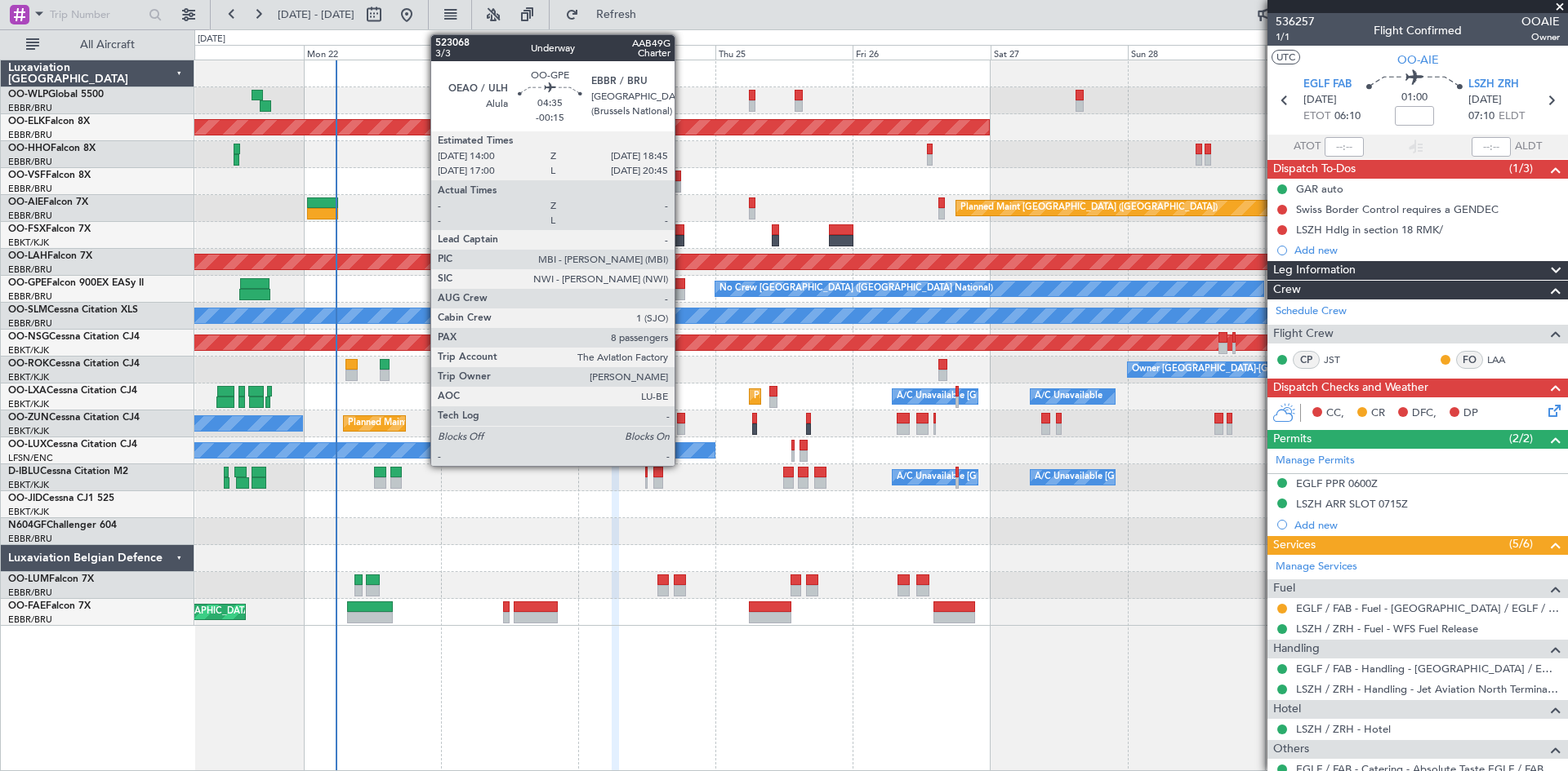
click at [682, 292] on div at bounding box center [672, 294] width 28 height 11
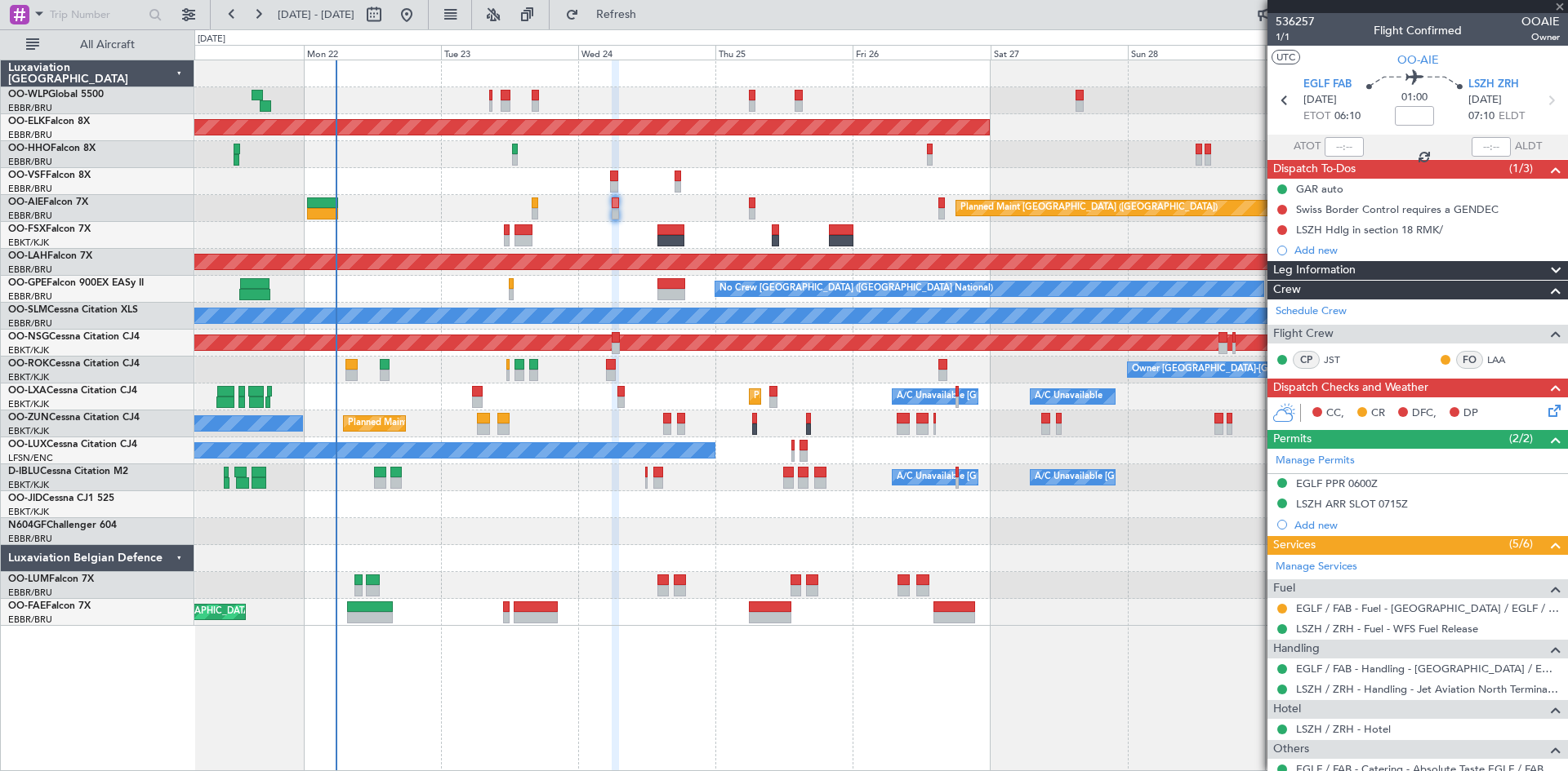
type input "-00:15"
type input "8"
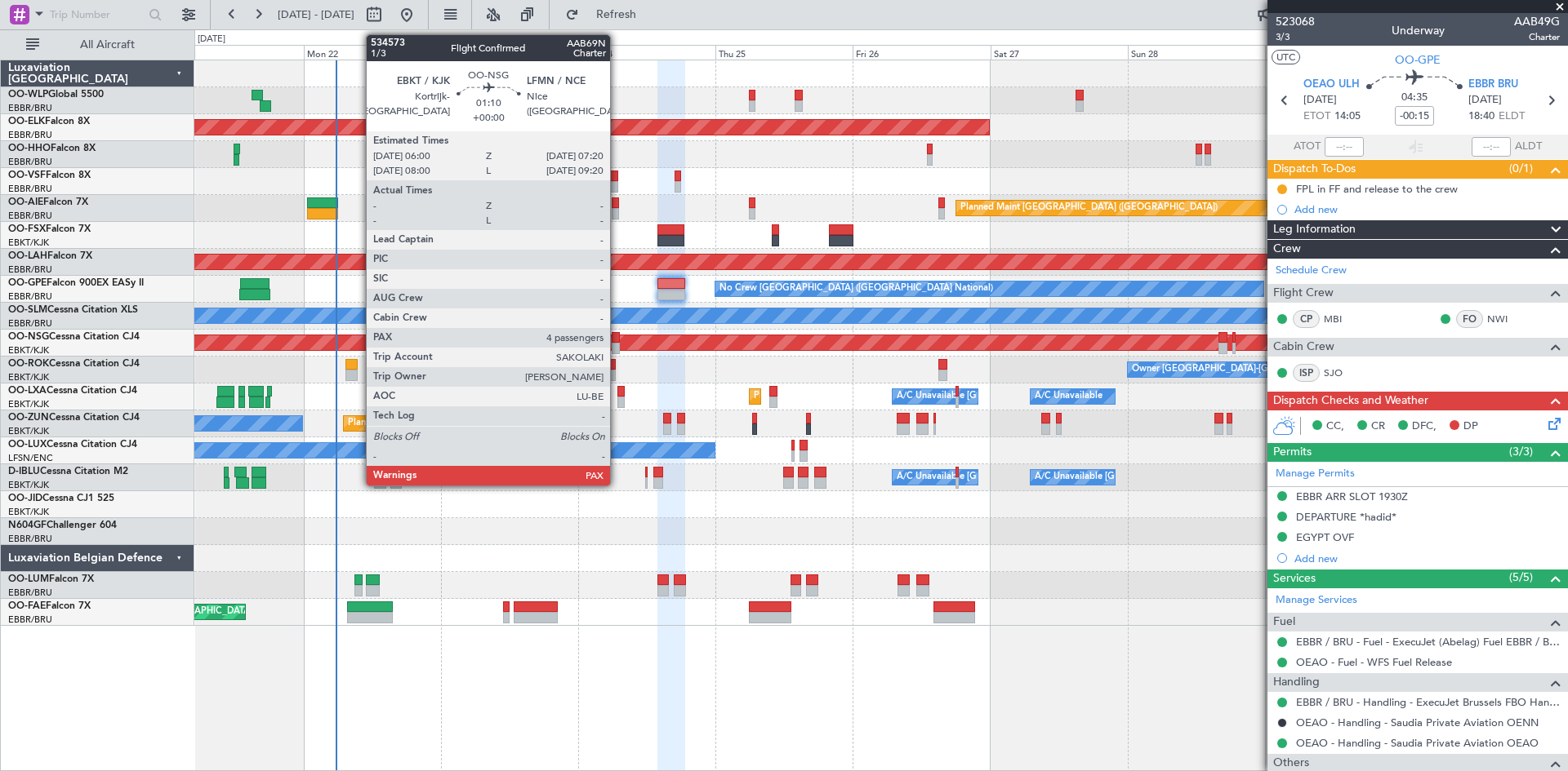
click at [618, 346] on div at bounding box center [615, 348] width 8 height 11
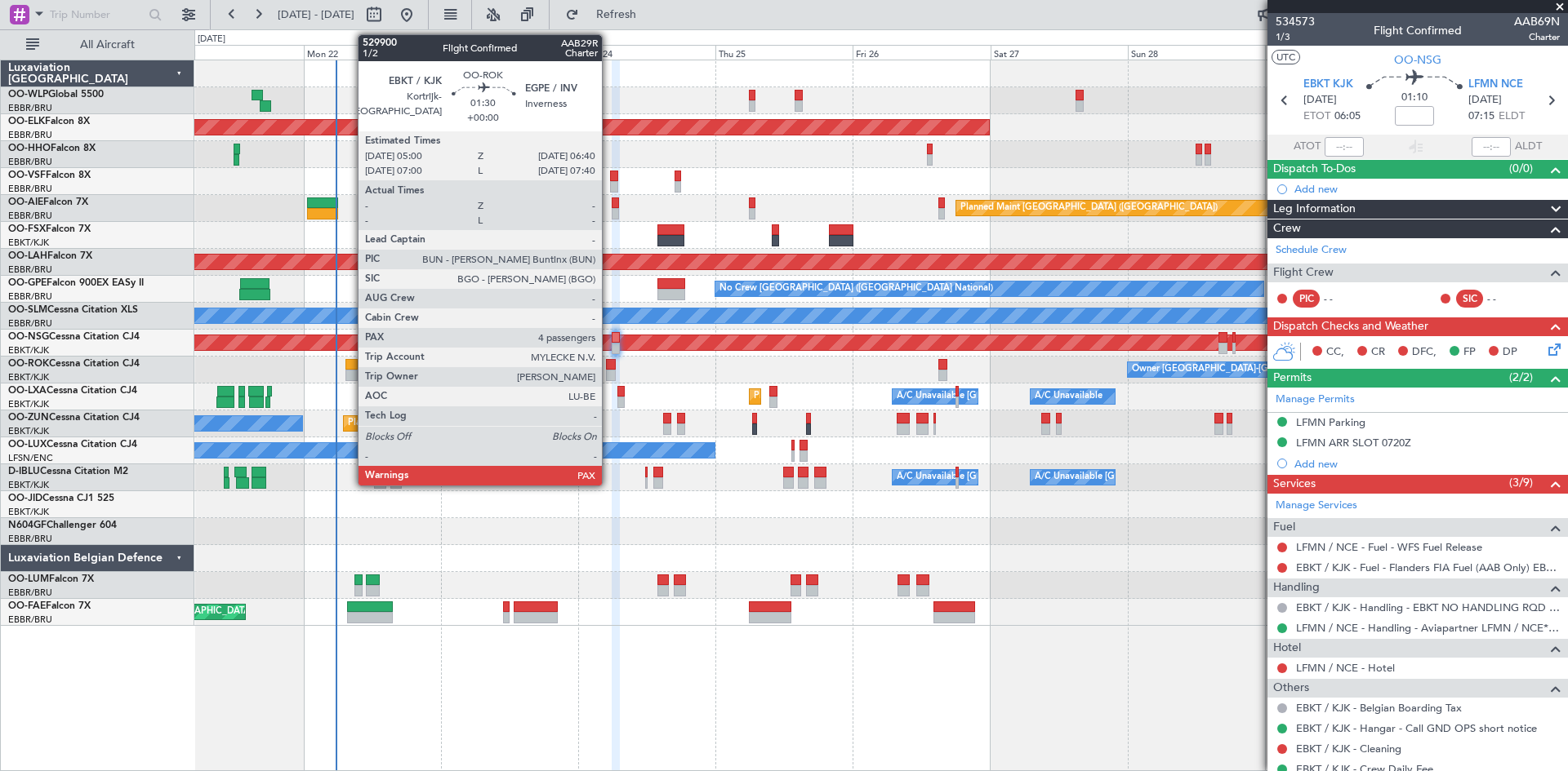
click at [609, 371] on div at bounding box center [611, 375] width 10 height 11
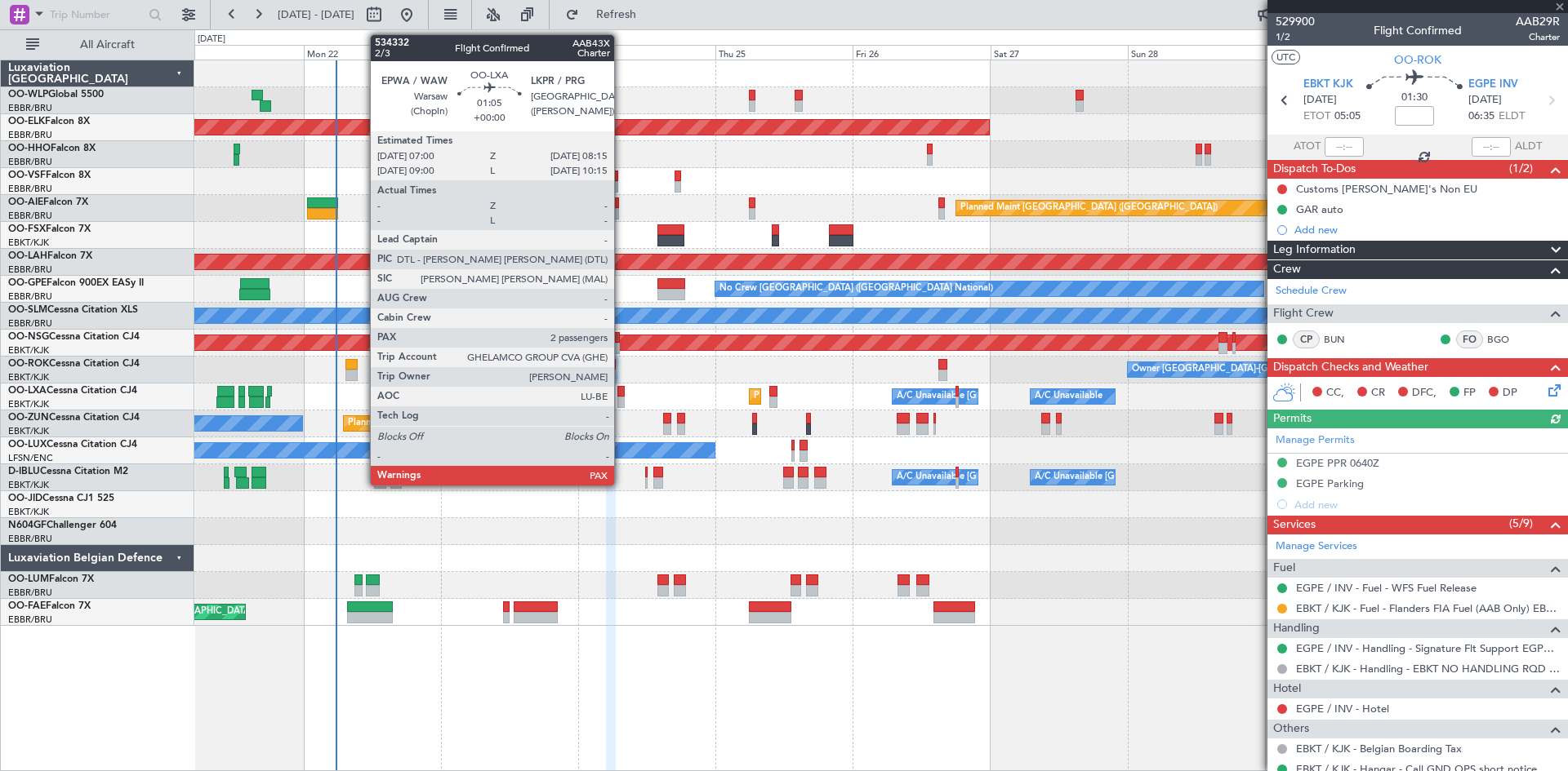
click at [621, 402] on div at bounding box center [621, 402] width 7 height 11
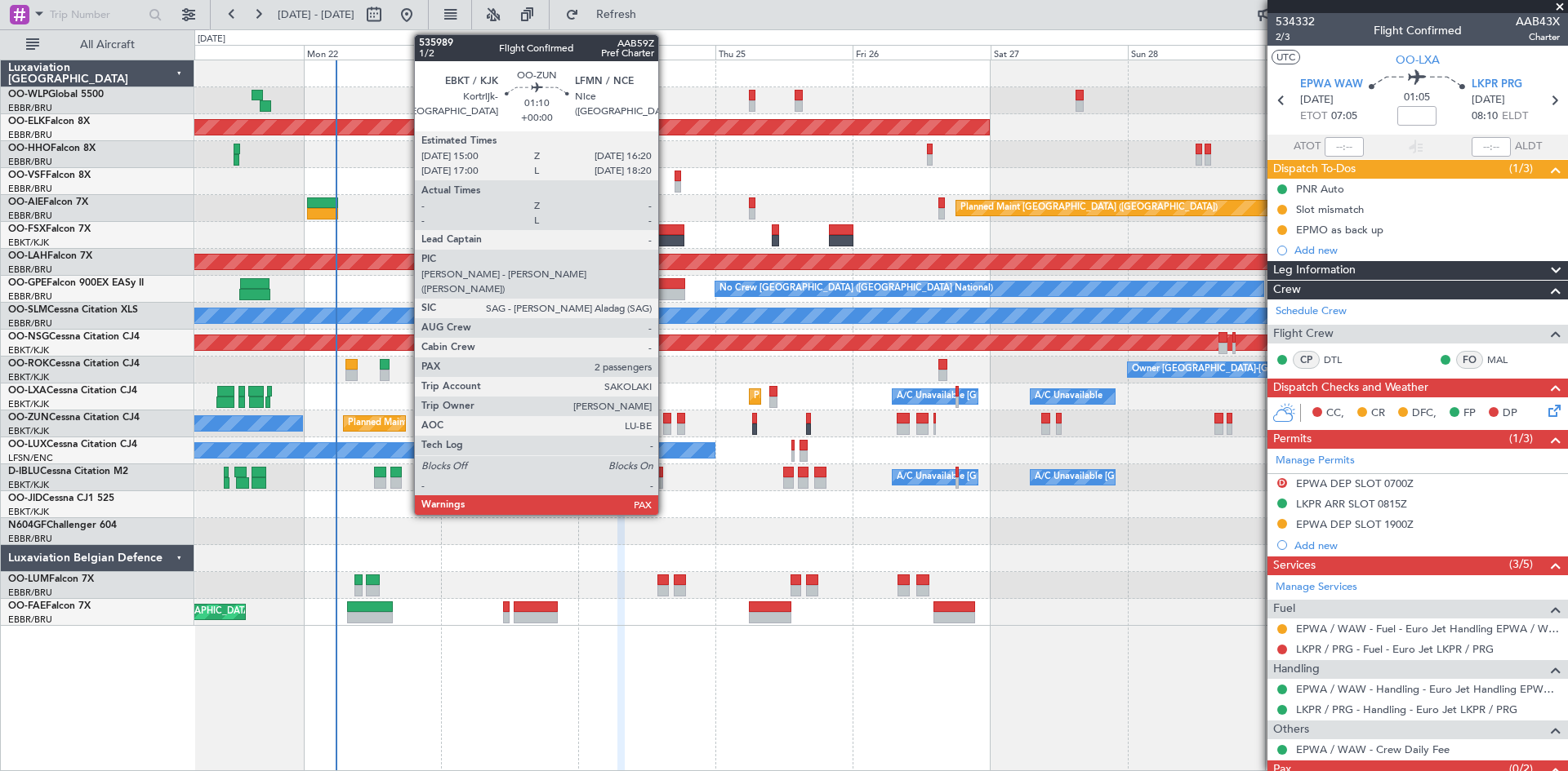
click at [665, 425] on div at bounding box center [666, 429] width 8 height 11
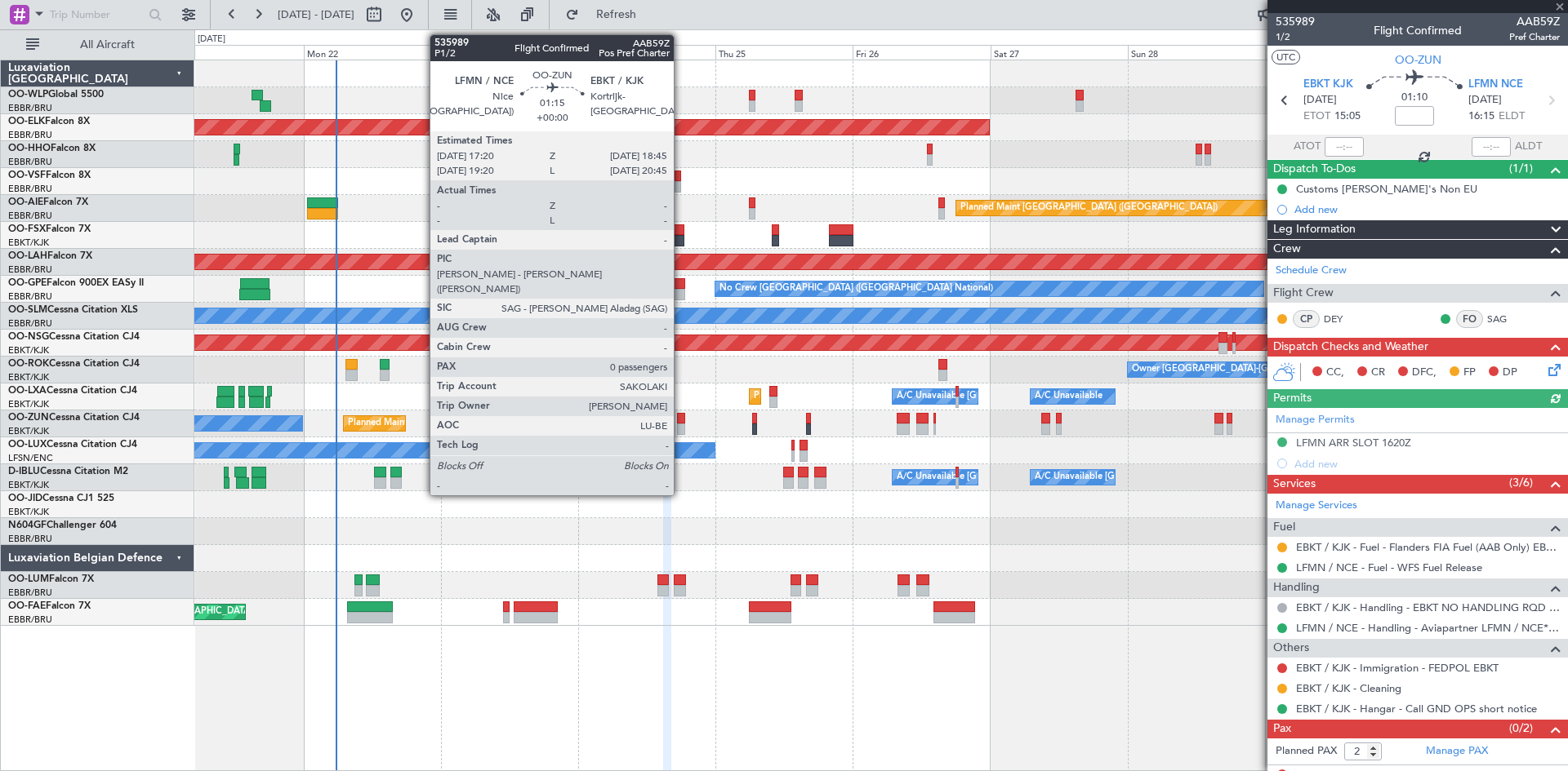
click at [683, 425] on div at bounding box center [680, 429] width 8 height 11
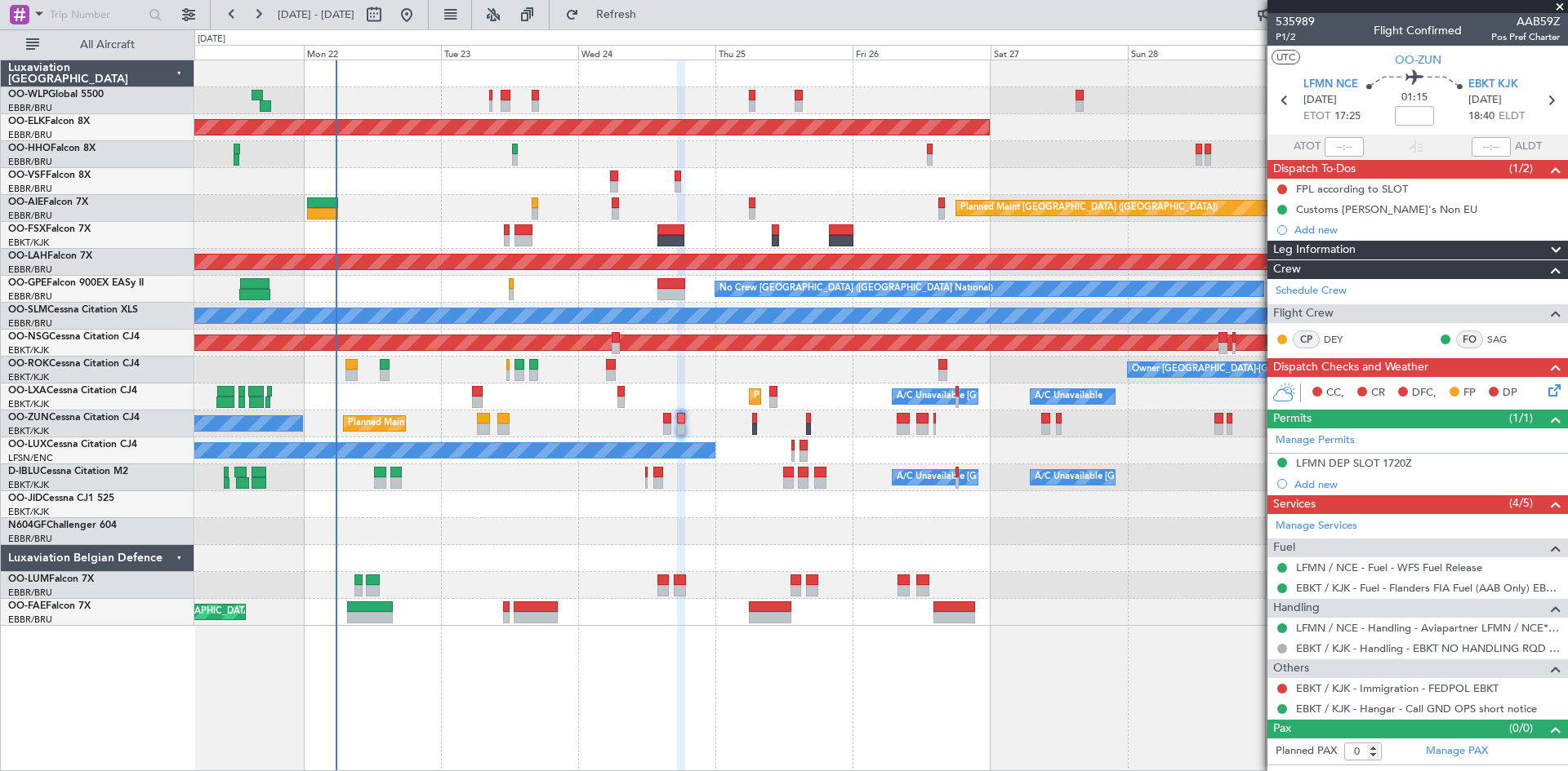
click at [651, 478] on div "A/C Unavailable Brussels (Brussels National) A/C Unavailable Kortrijk-Wevelgem" at bounding box center [881, 478] width 1373 height 27
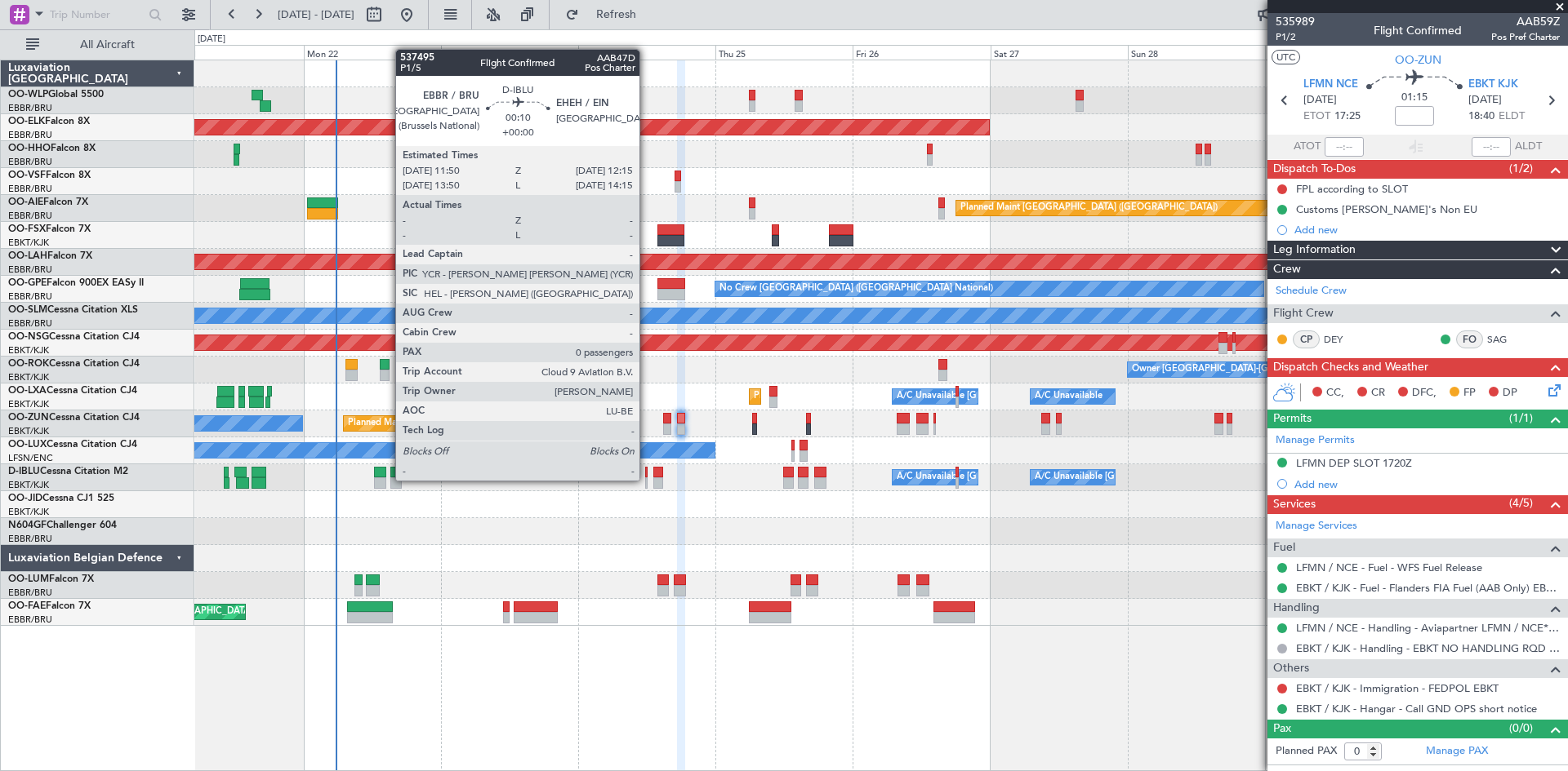
click at [647, 481] on div at bounding box center [646, 483] width 3 height 11
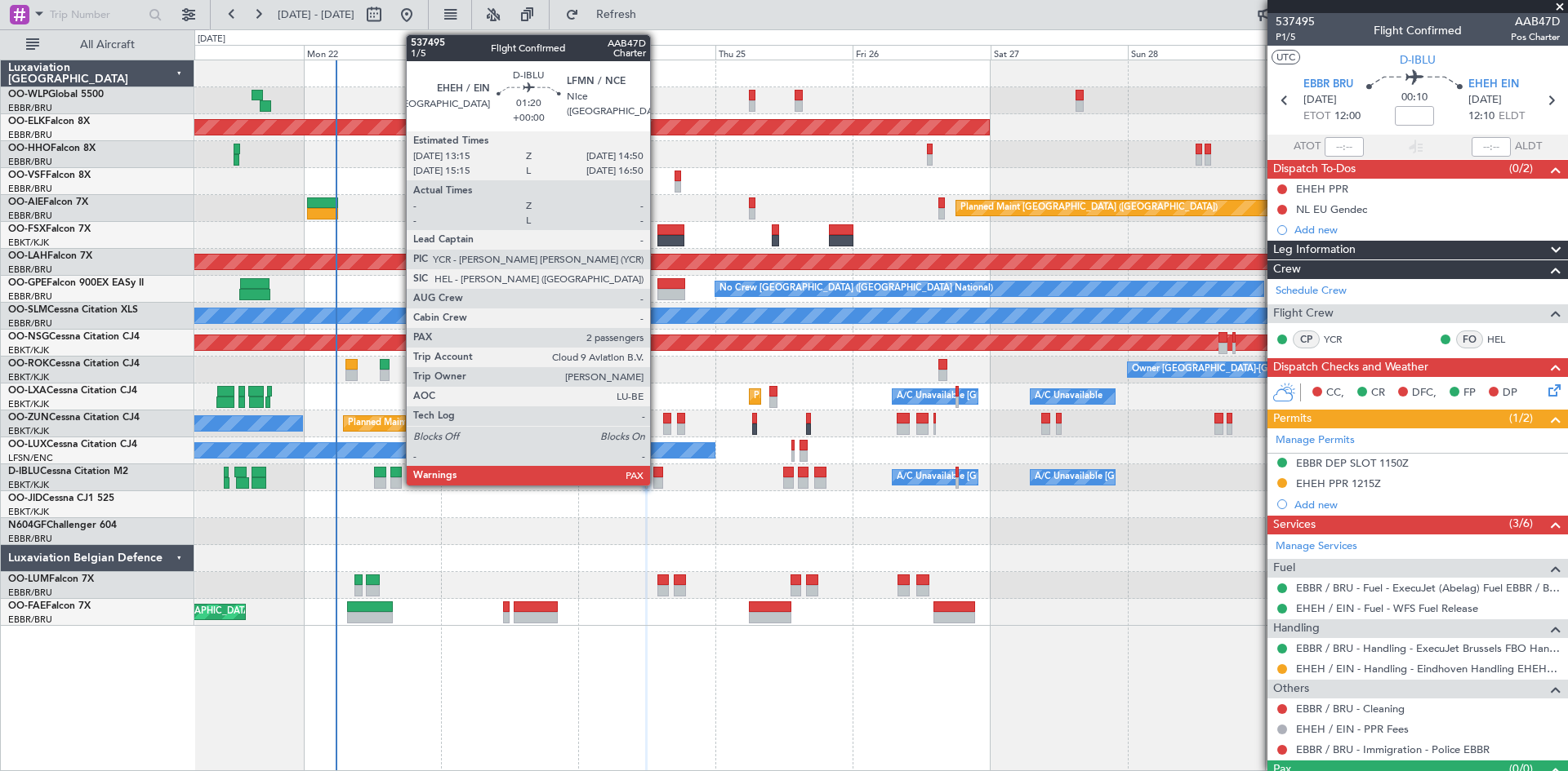
click at [658, 481] on div at bounding box center [658, 483] width 10 height 11
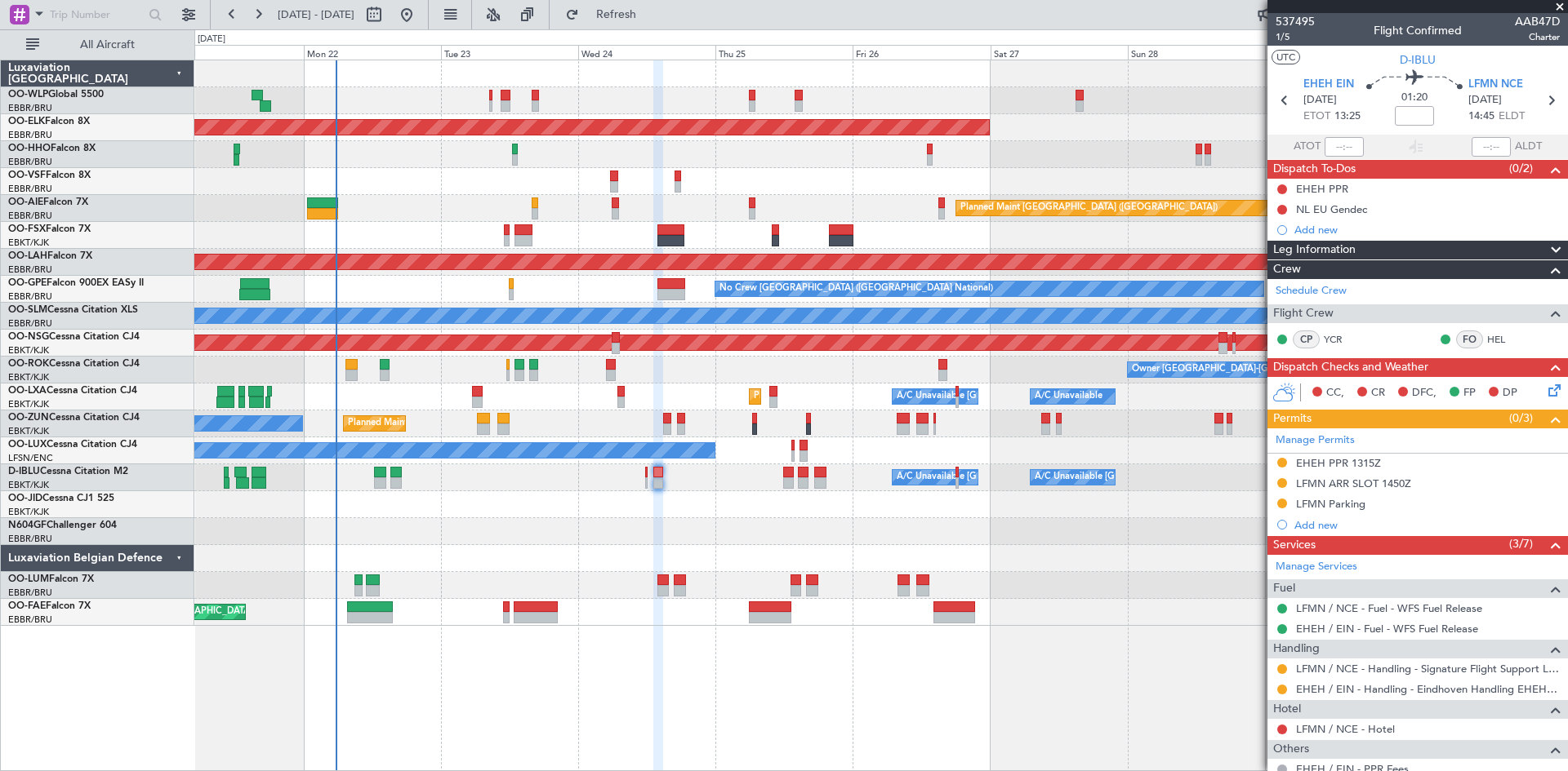
click at [751, 88] on div at bounding box center [881, 101] width 1373 height 27
click at [747, 99] on div at bounding box center [881, 101] width 1373 height 27
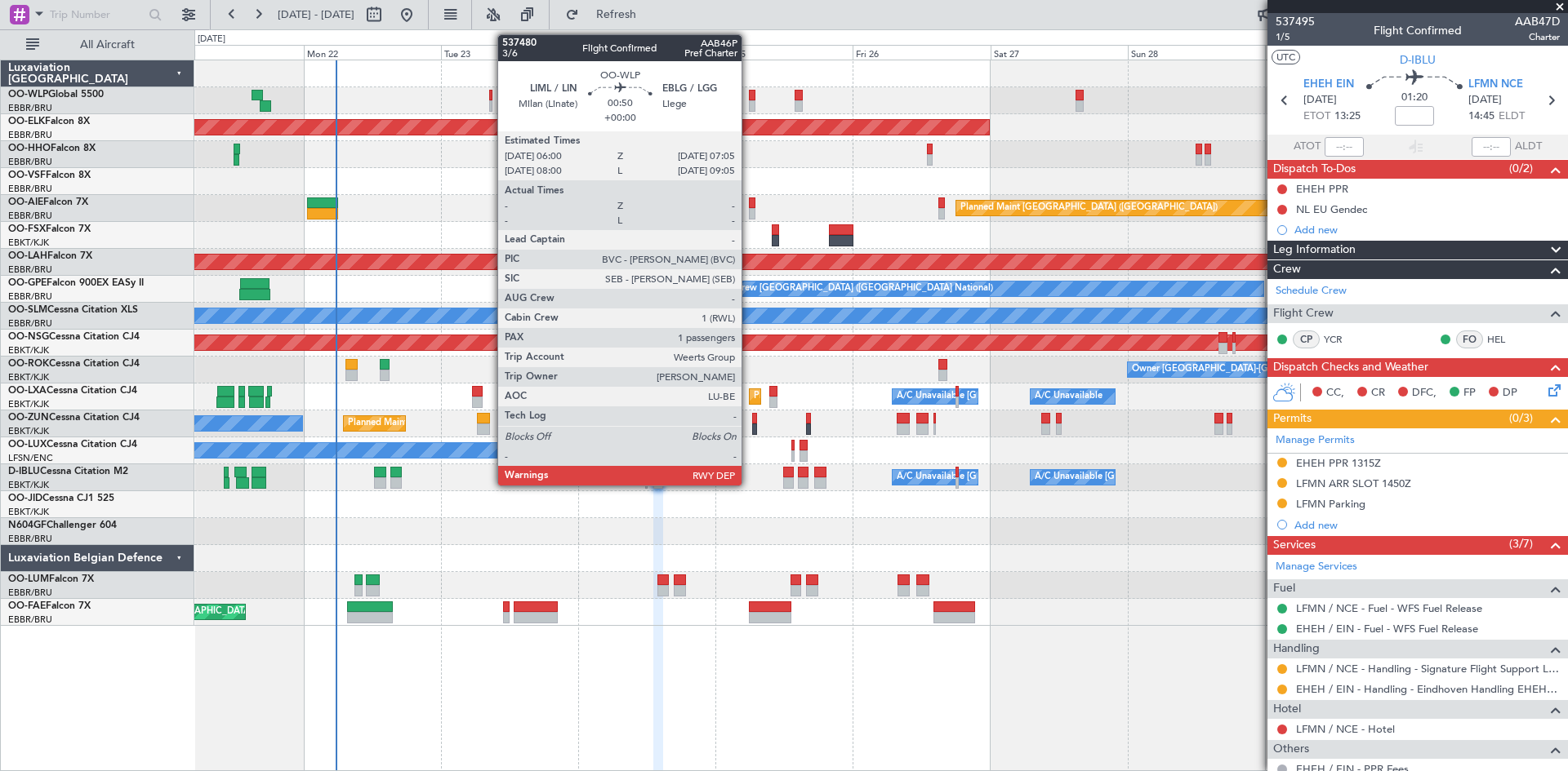
click at [749, 96] on div at bounding box center [752, 95] width 7 height 11
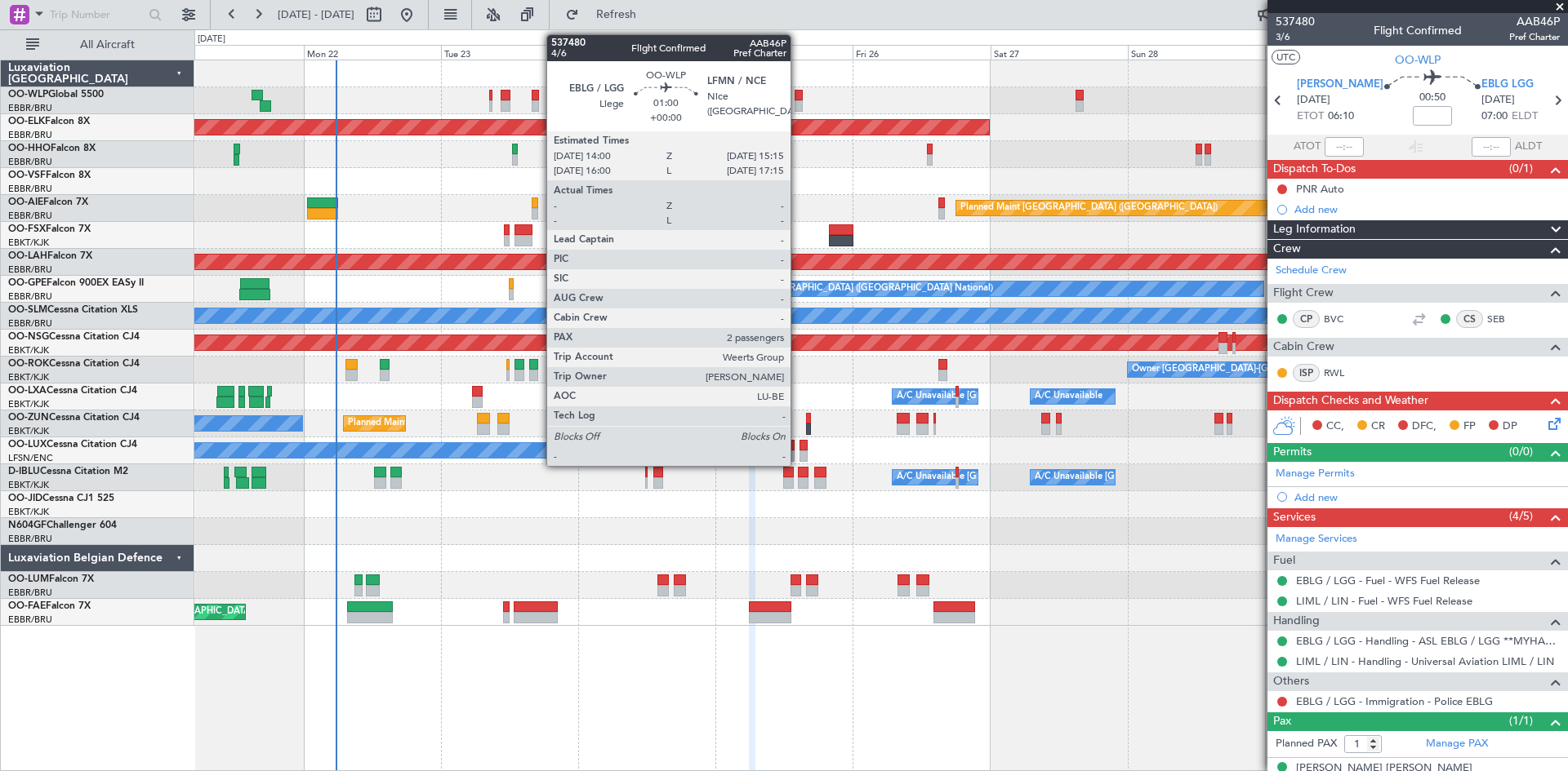
click at [797, 97] on div at bounding box center [798, 95] width 7 height 11
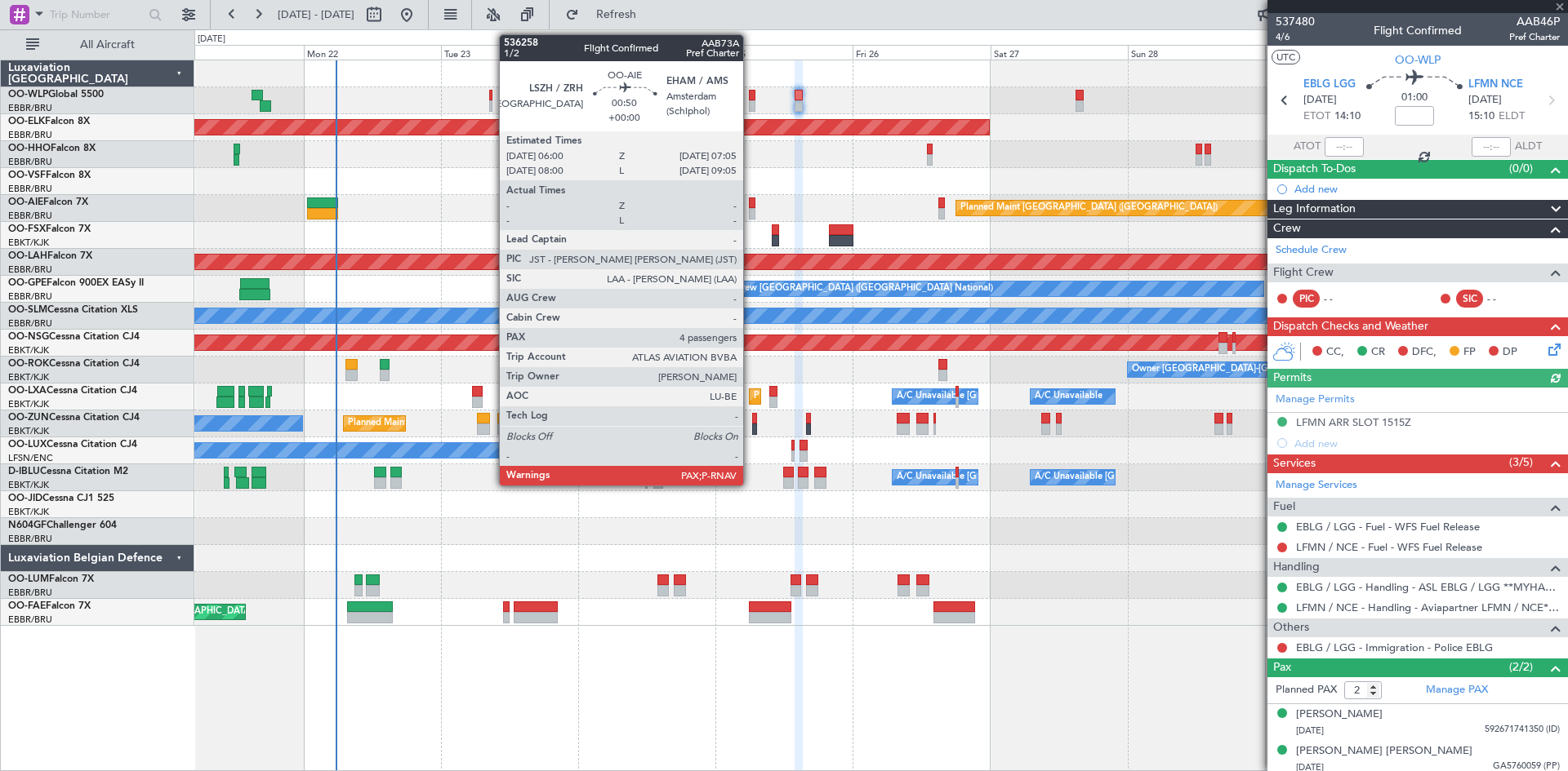
click at [751, 214] on div at bounding box center [752, 214] width 7 height 11
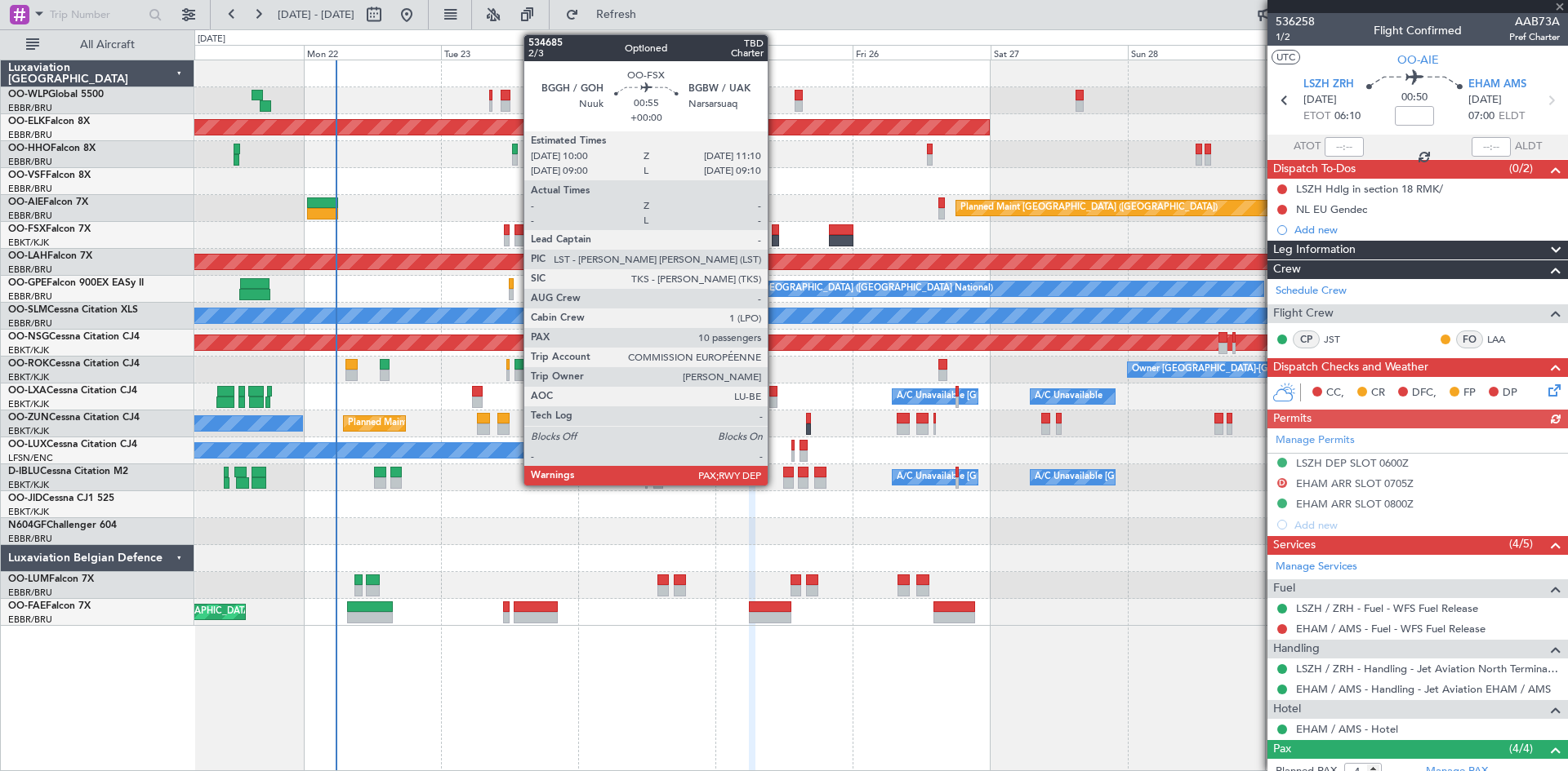
click at [775, 239] on div at bounding box center [775, 241] width 7 height 11
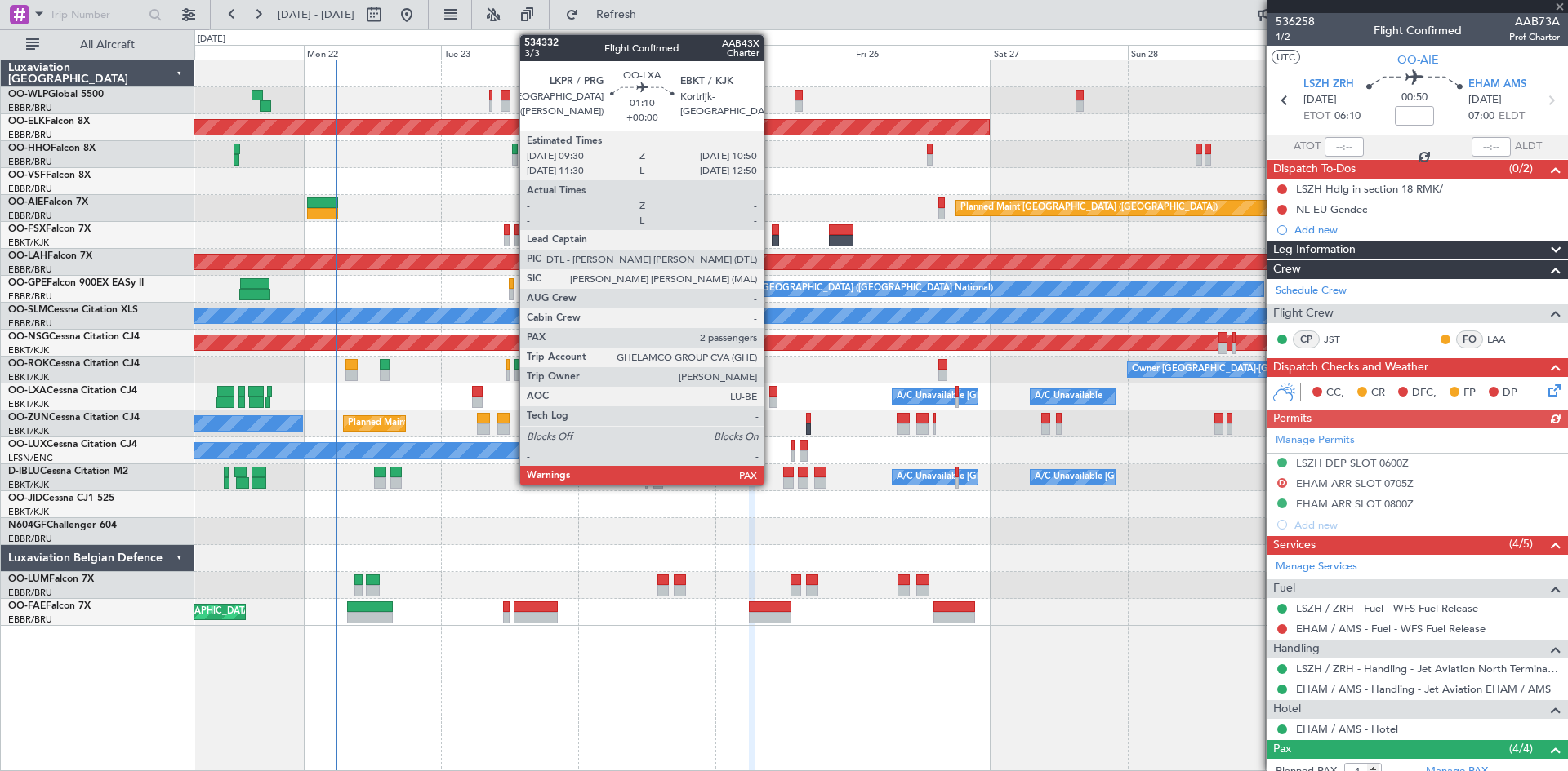
type input "10"
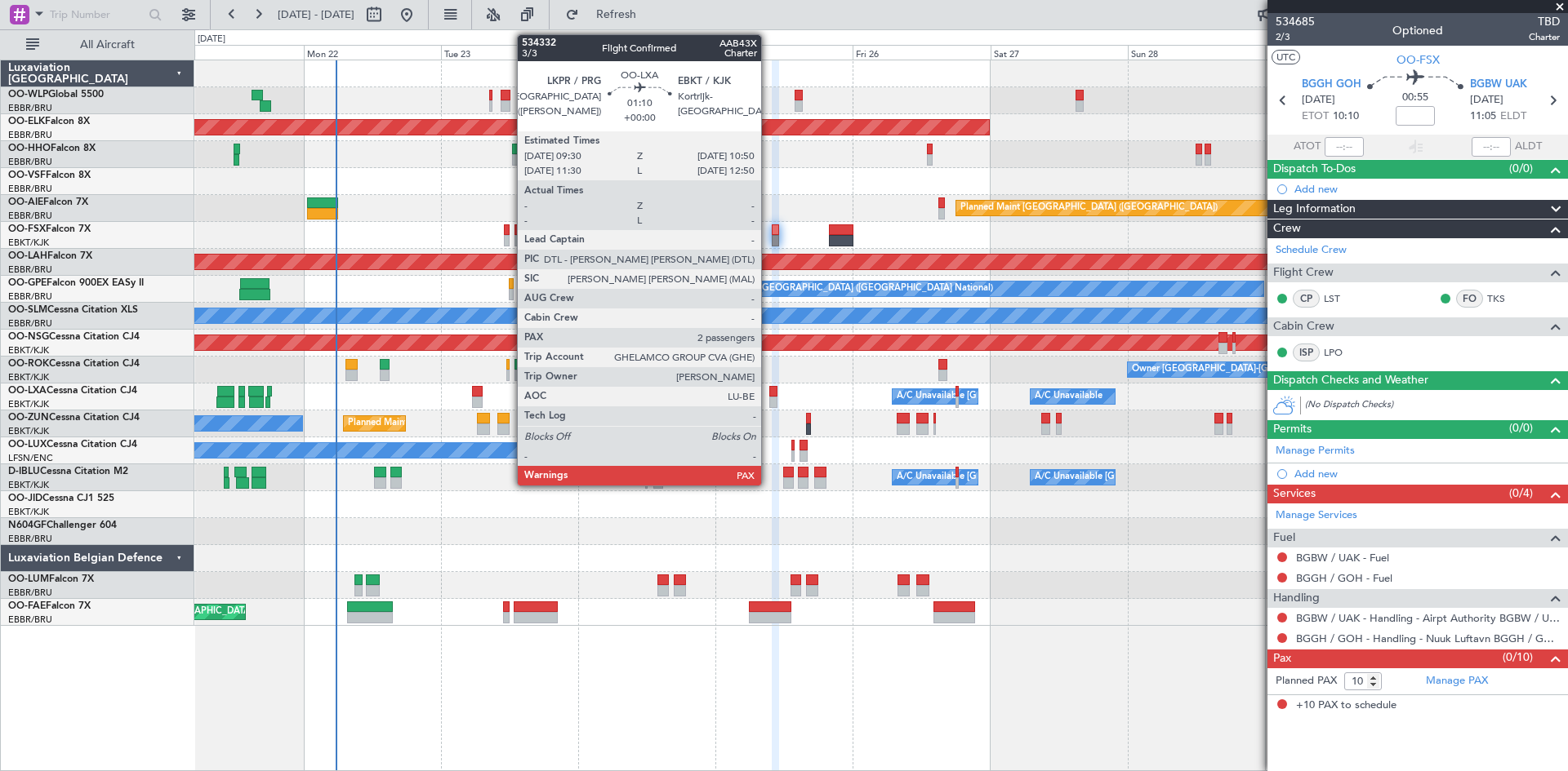
click at [771, 391] on div at bounding box center [773, 392] width 8 height 11
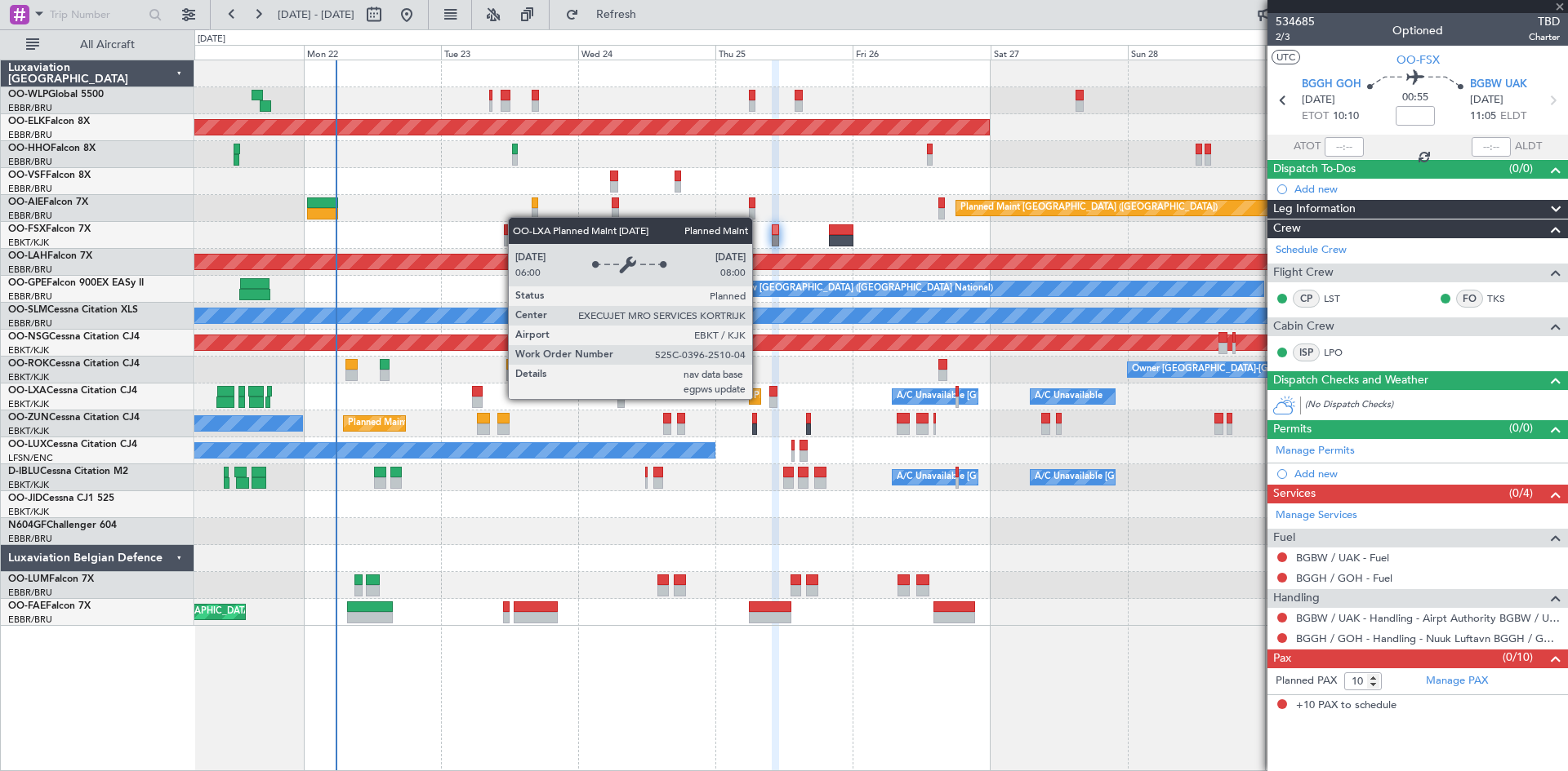
type input "2"
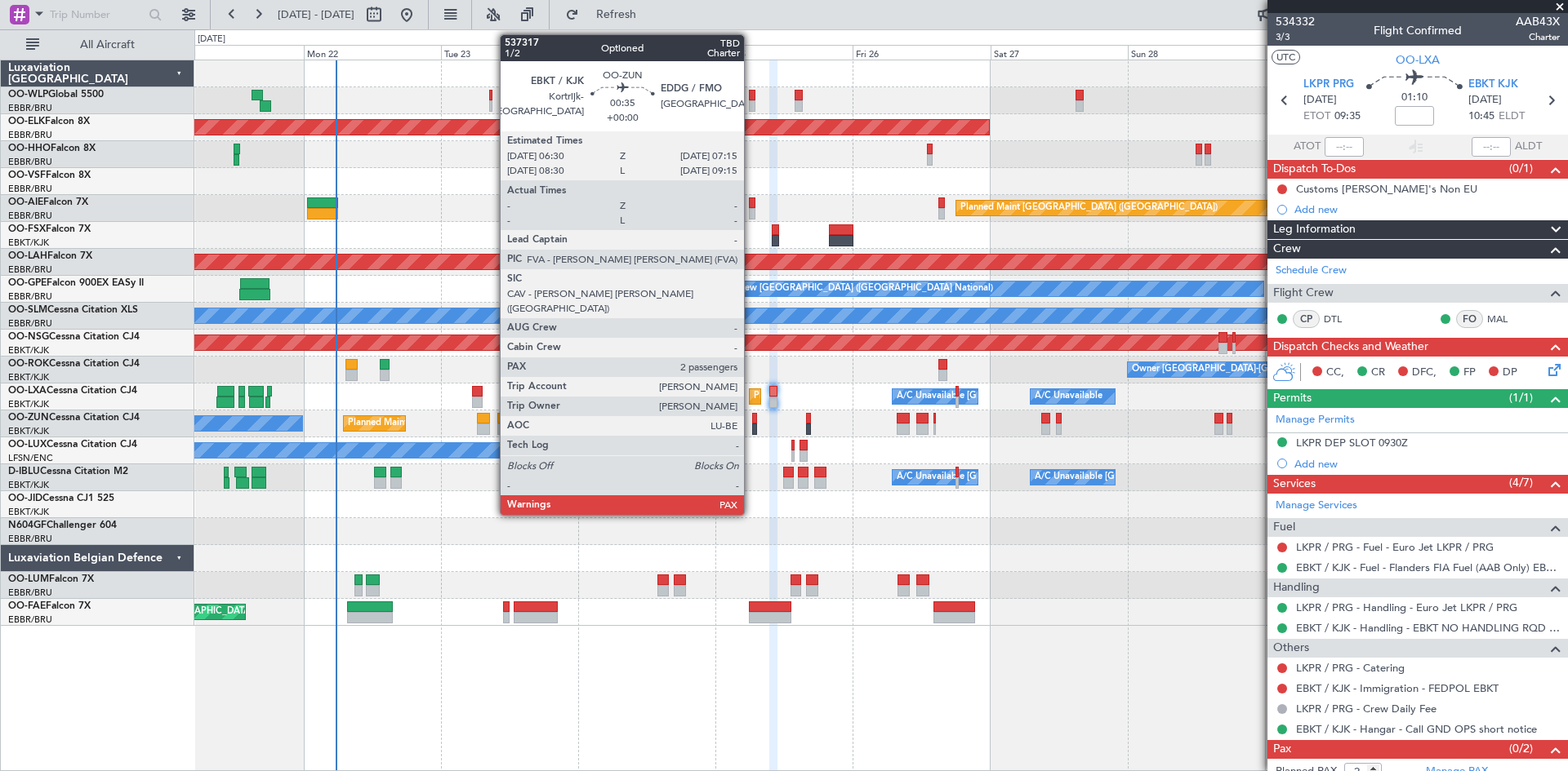
click at [752, 425] on div at bounding box center [755, 429] width 5 height 11
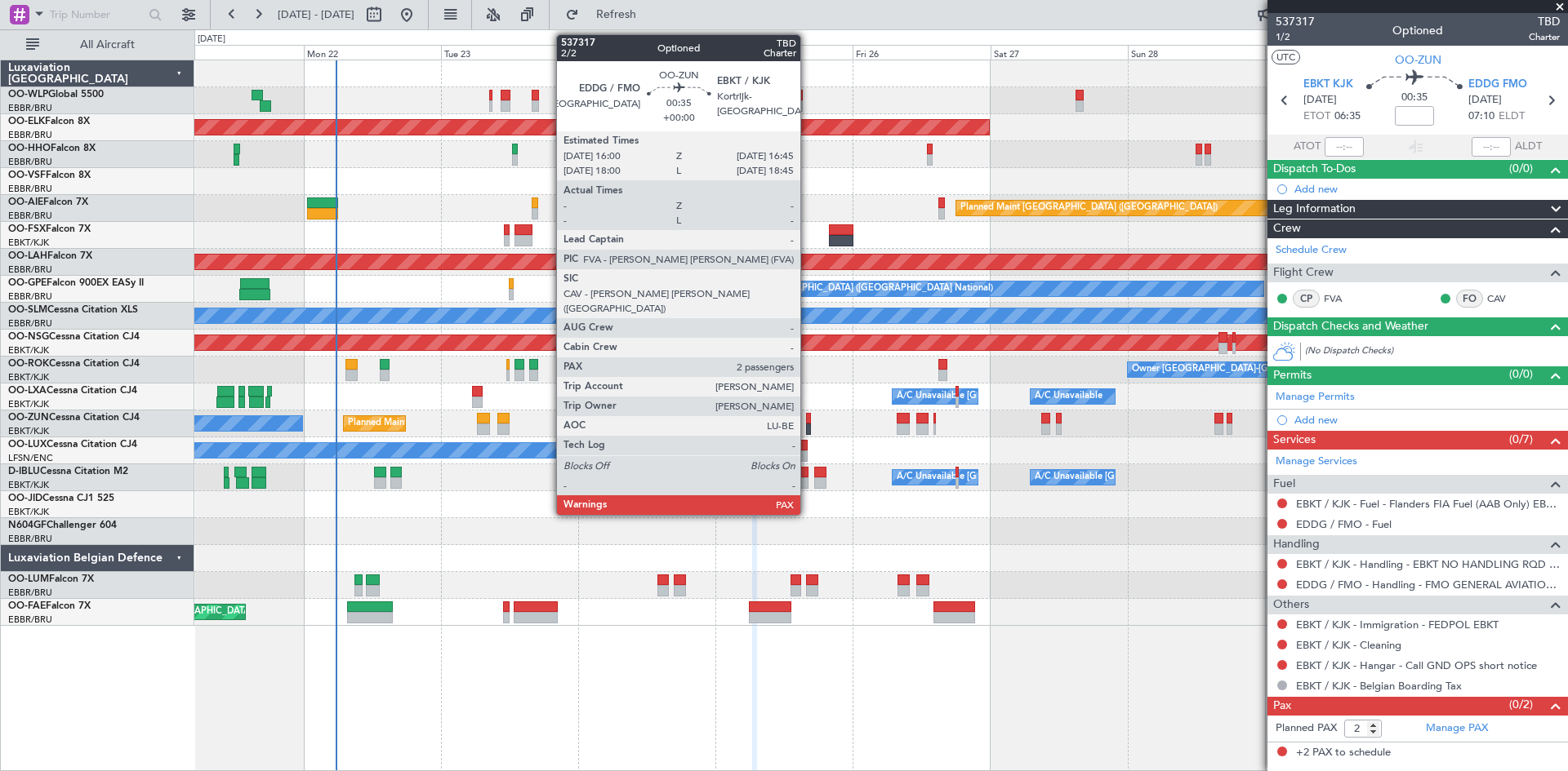
click at [808, 423] on div at bounding box center [809, 418] width 5 height 11
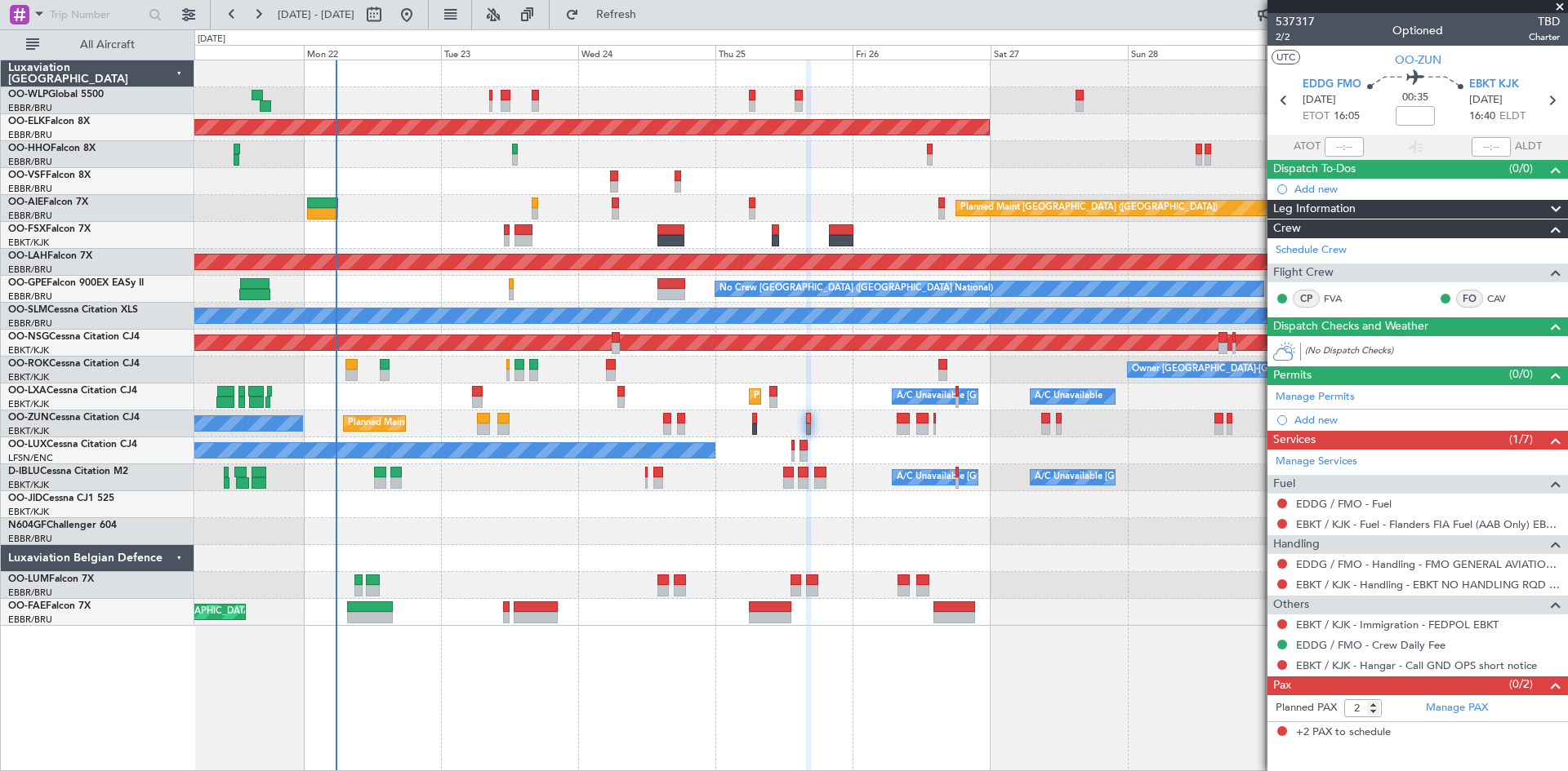
click at [789, 451] on div "No Crew Nancy (Essey)" at bounding box center [881, 451] width 1373 height 27
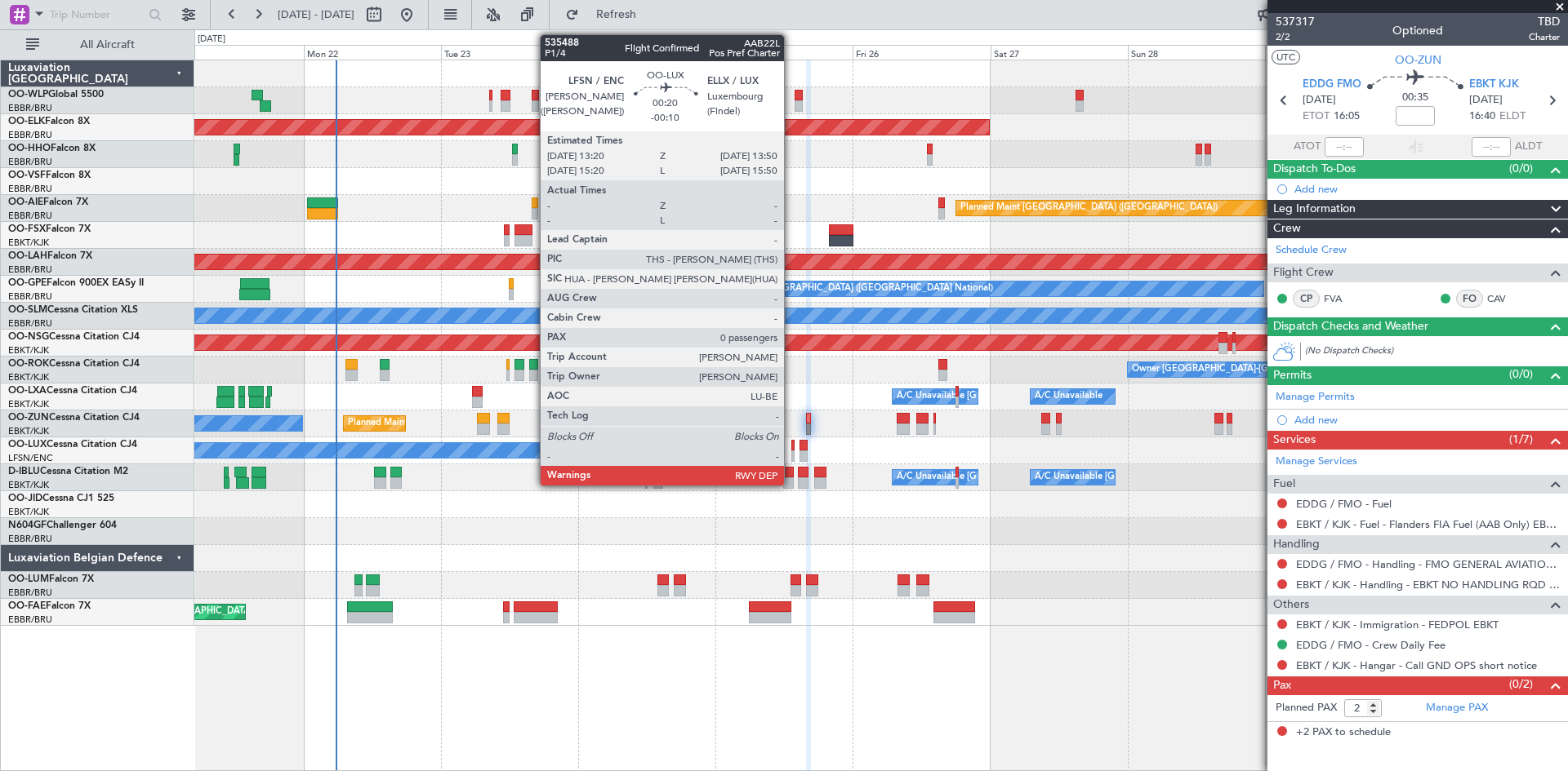
click at [791, 450] on div at bounding box center [793, 445] width 3 height 11
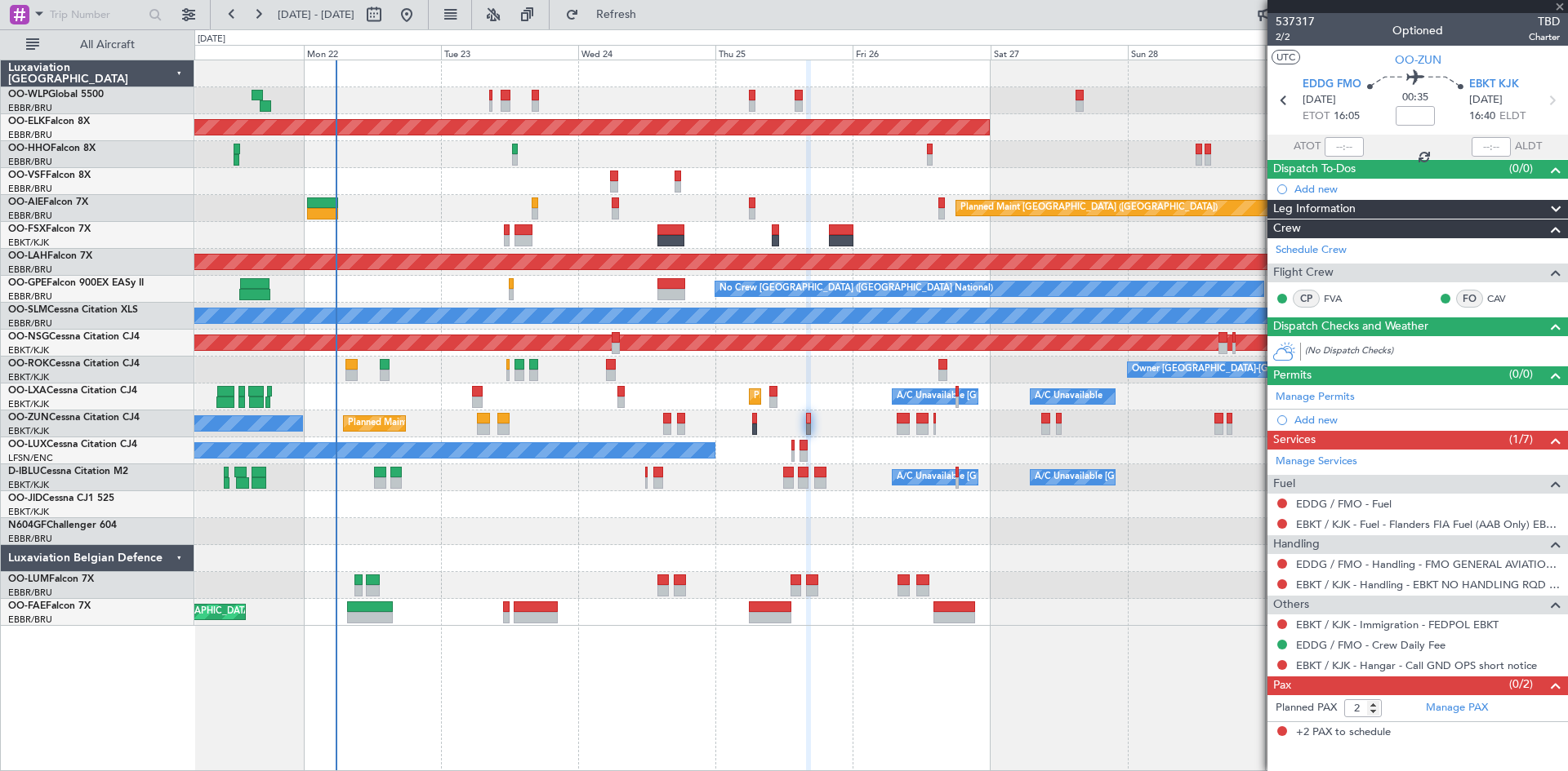
type input "-00:10"
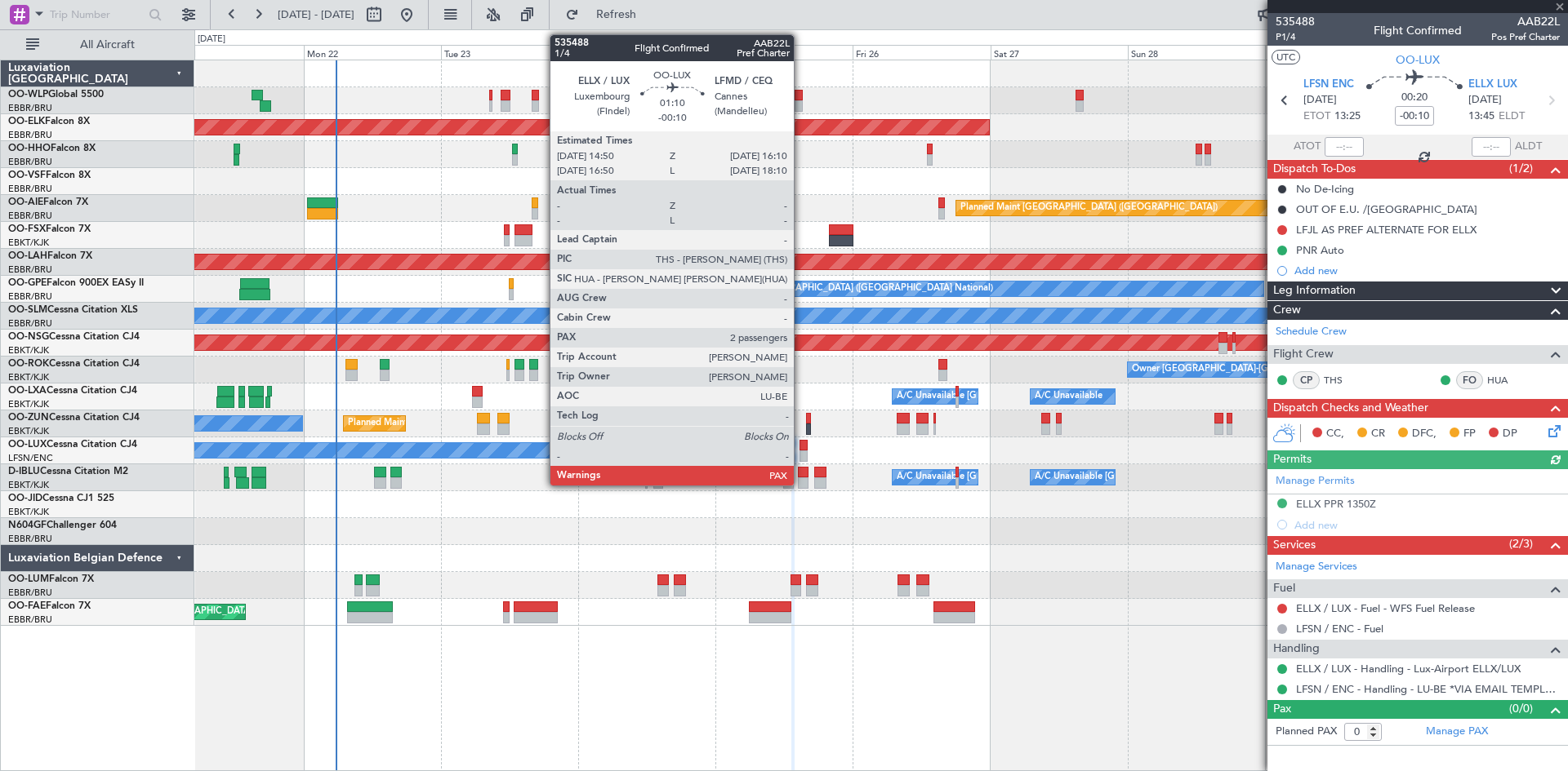
click at [801, 445] on div at bounding box center [803, 445] width 8 height 11
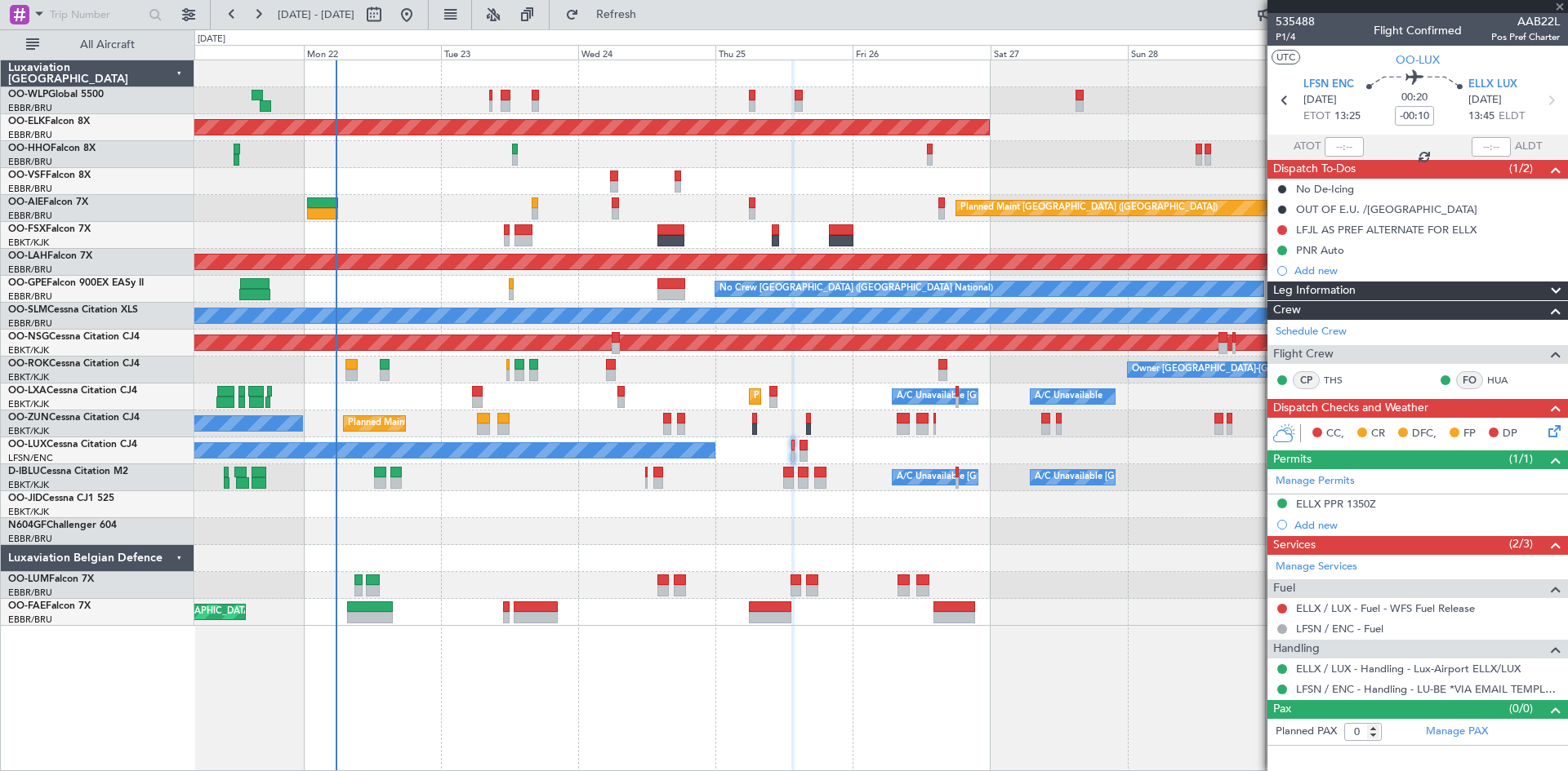
type input "2"
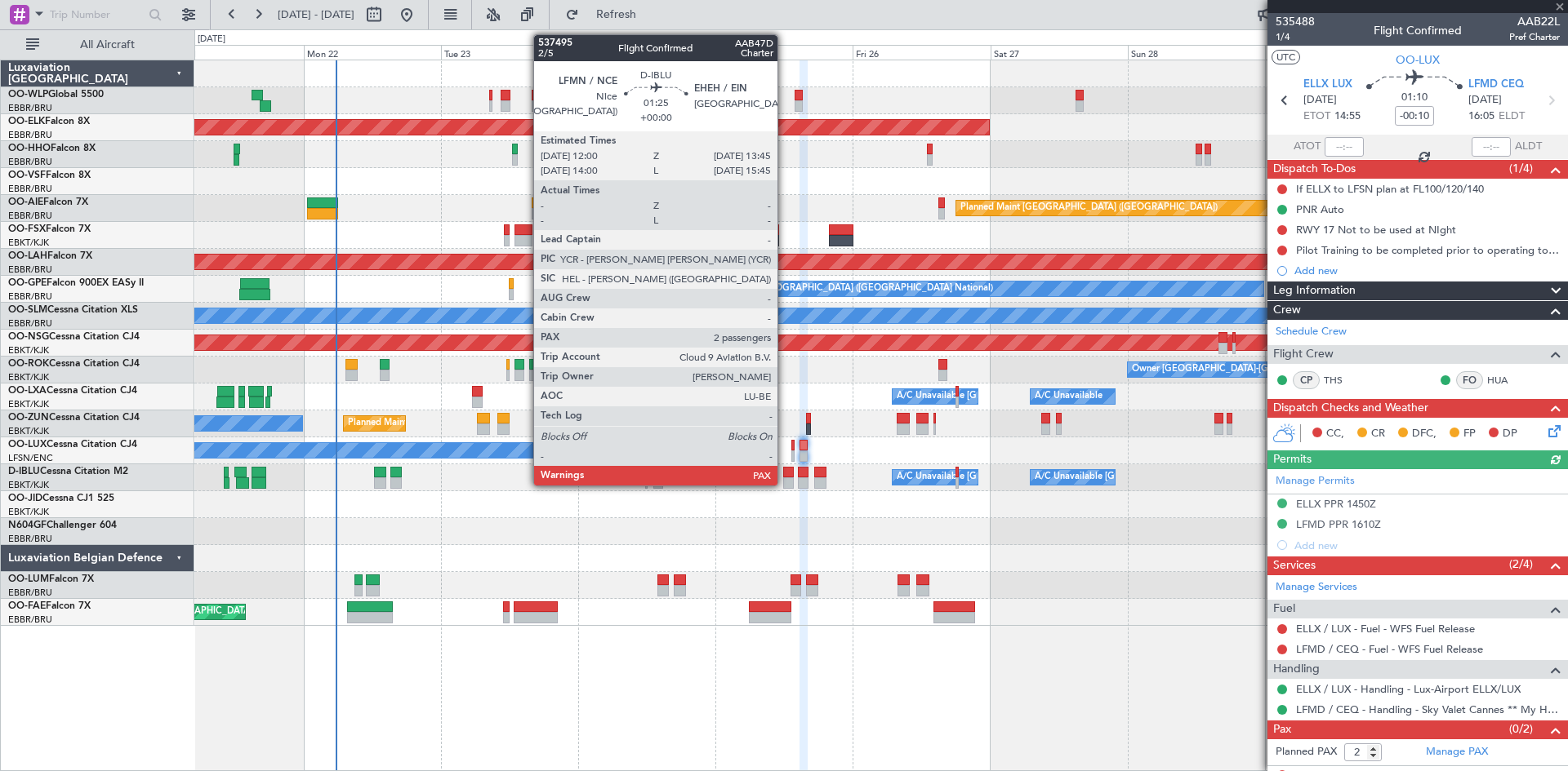
click at [784, 475] on div at bounding box center [789, 472] width 10 height 11
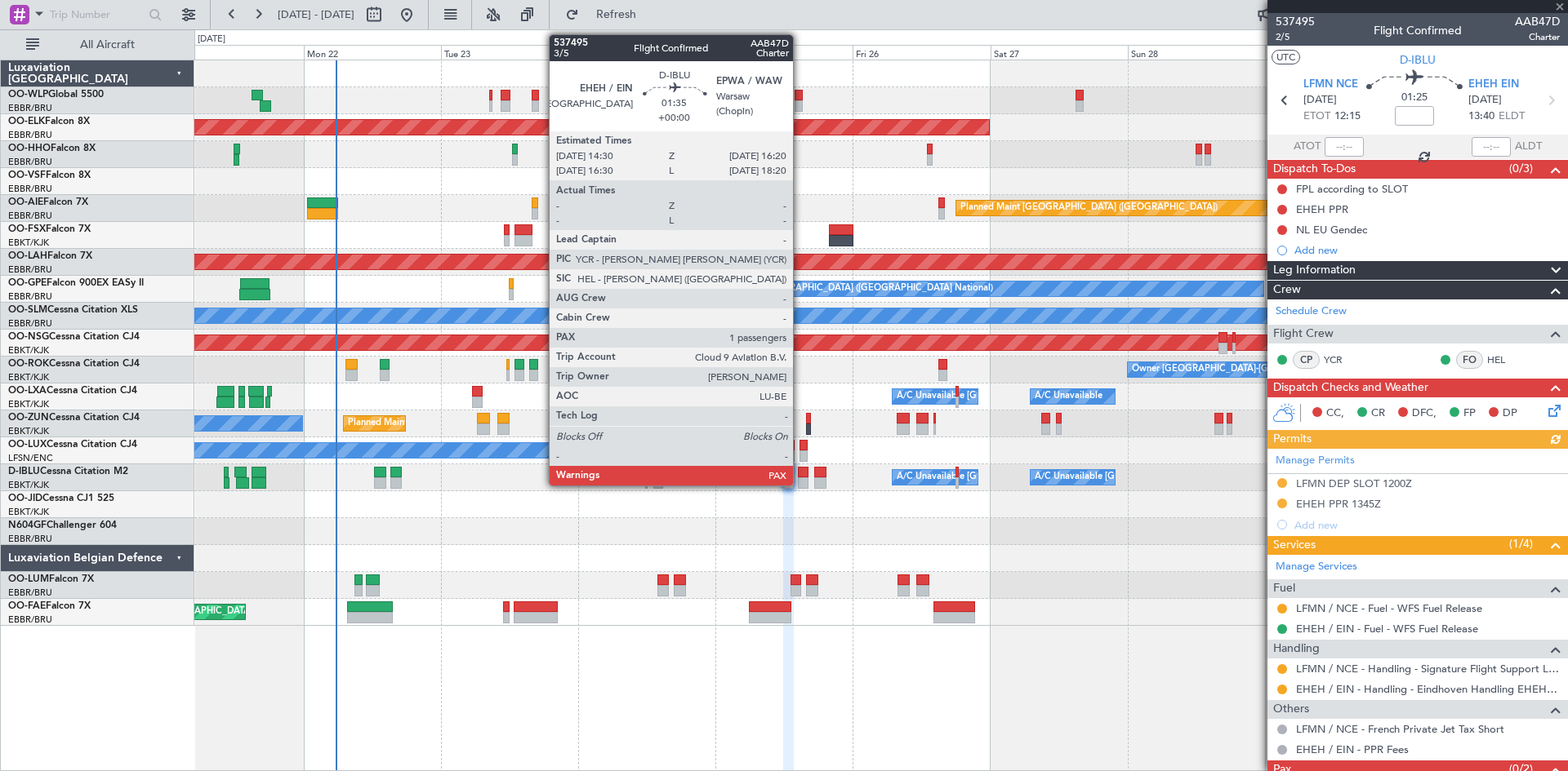
click at [802, 483] on div at bounding box center [803, 483] width 10 height 11
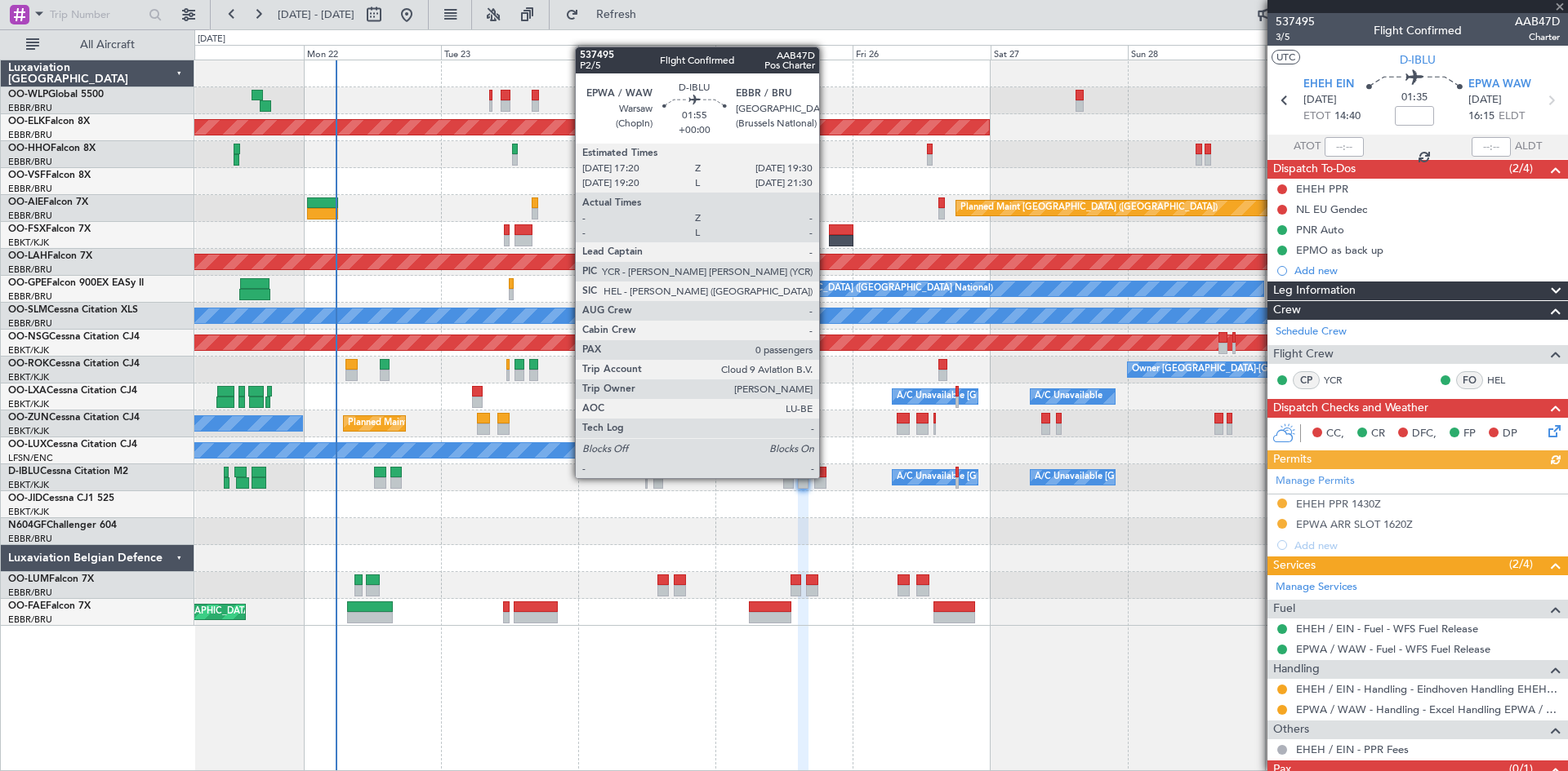
click at [826, 478] on div at bounding box center [820, 483] width 13 height 11
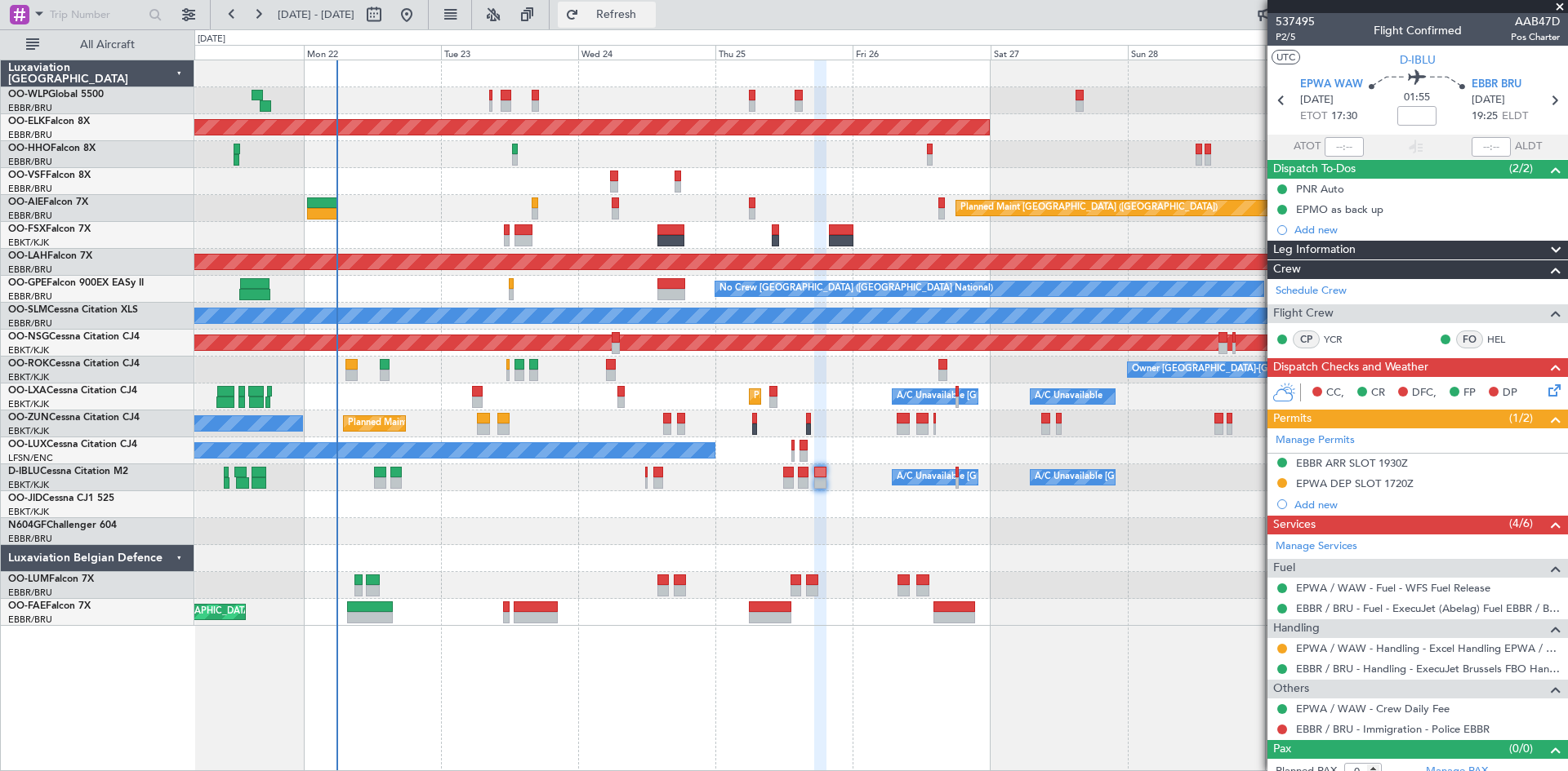
drag, startPoint x: 642, startPoint y: 9, endPoint x: 641, endPoint y: 20, distance: 11.0
click at [642, 9] on span "Refresh" at bounding box center [616, 14] width 69 height 11
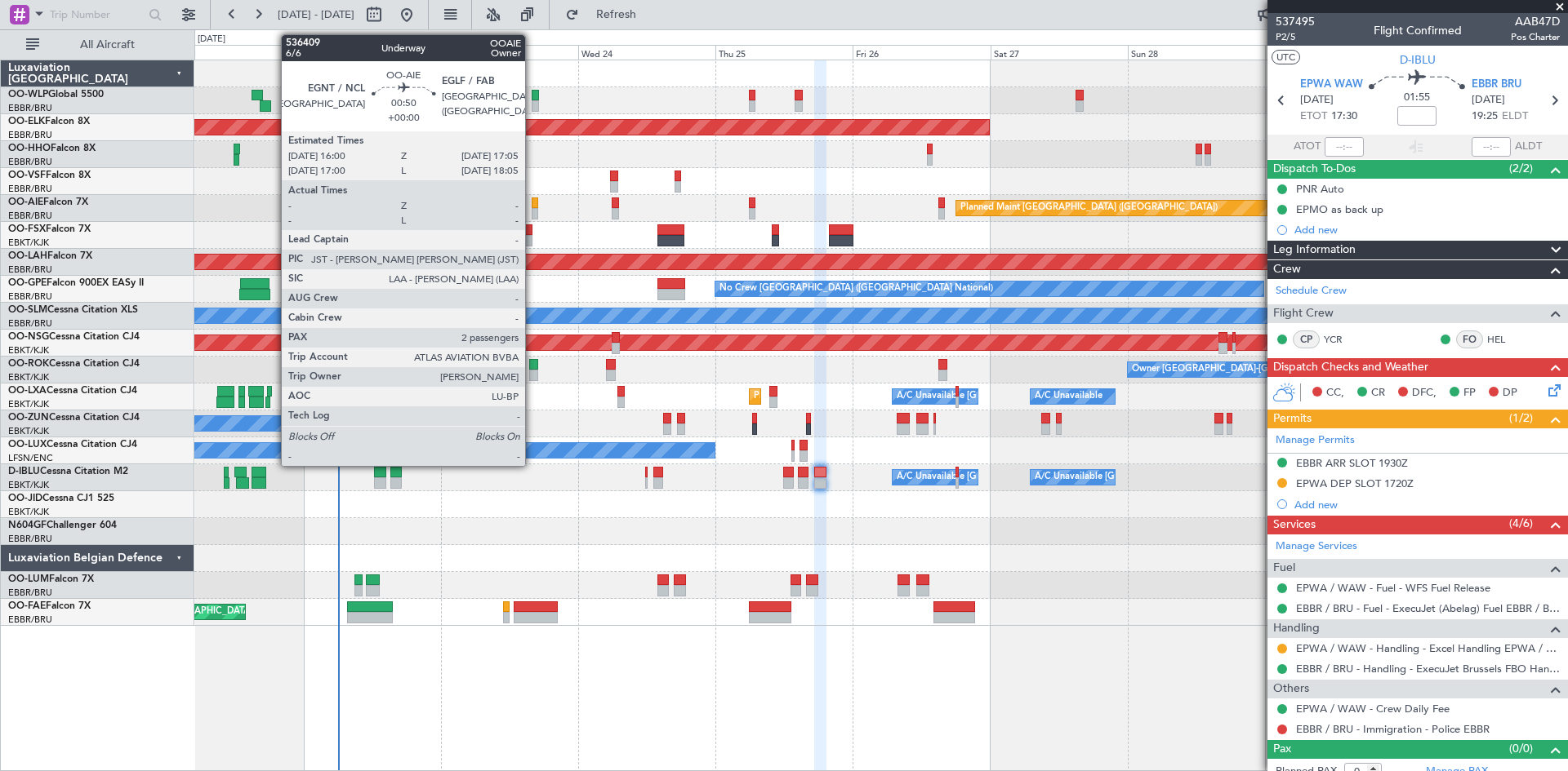
click at [533, 210] on div at bounding box center [535, 214] width 7 height 11
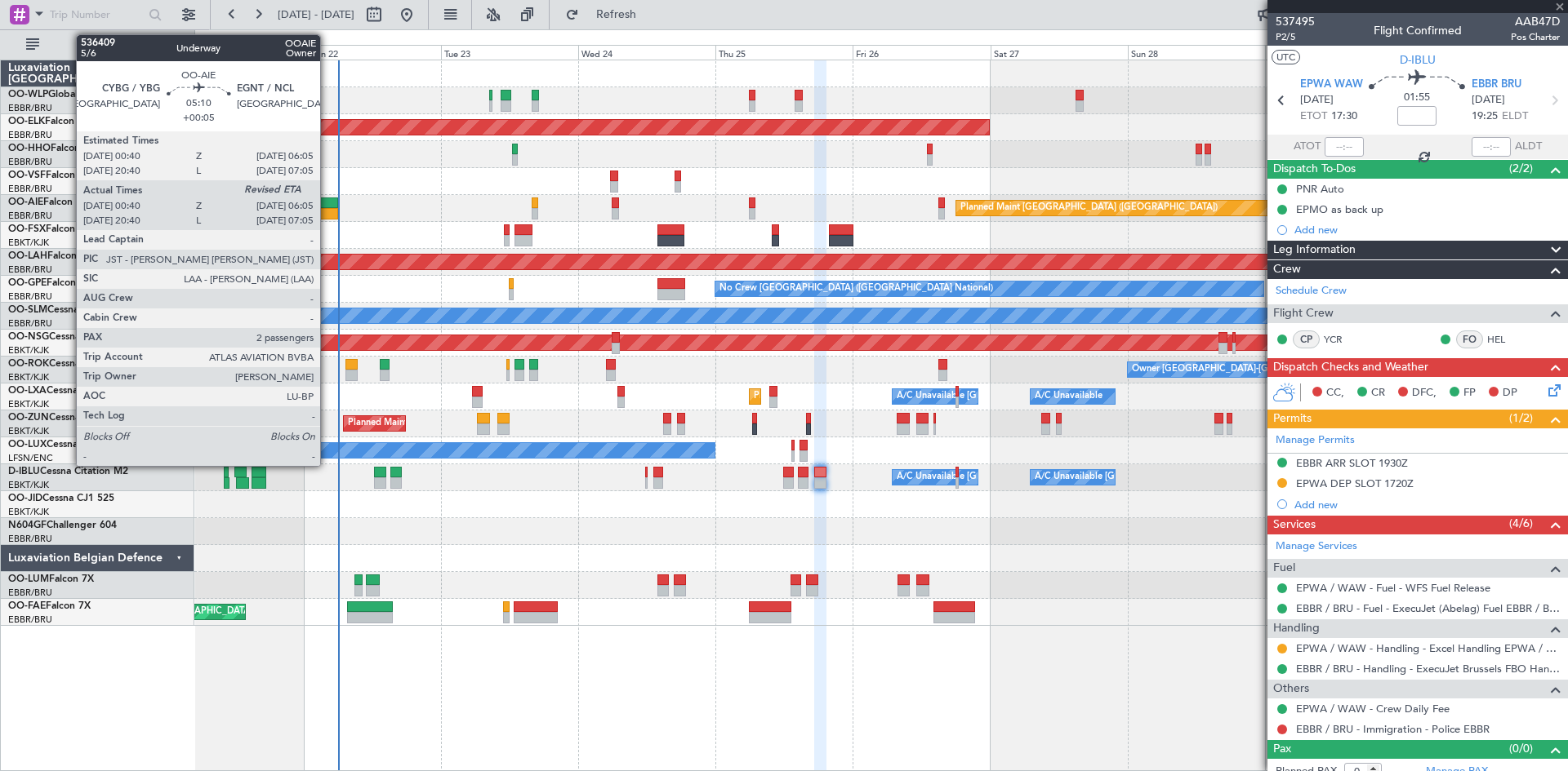
click at [327, 214] on div at bounding box center [322, 214] width 31 height 11
type input "2"
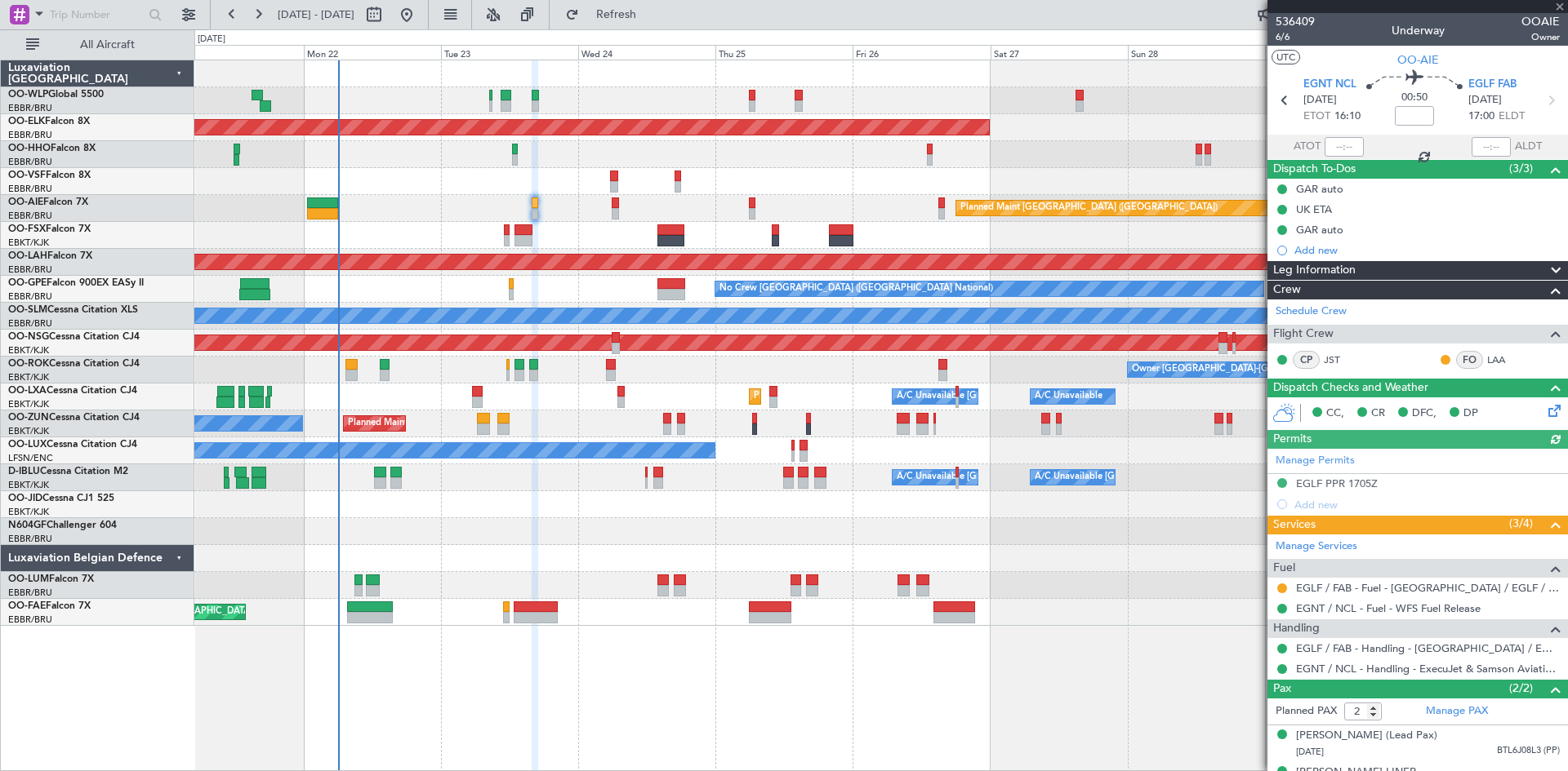
type input "+00:05"
type input "00:50"
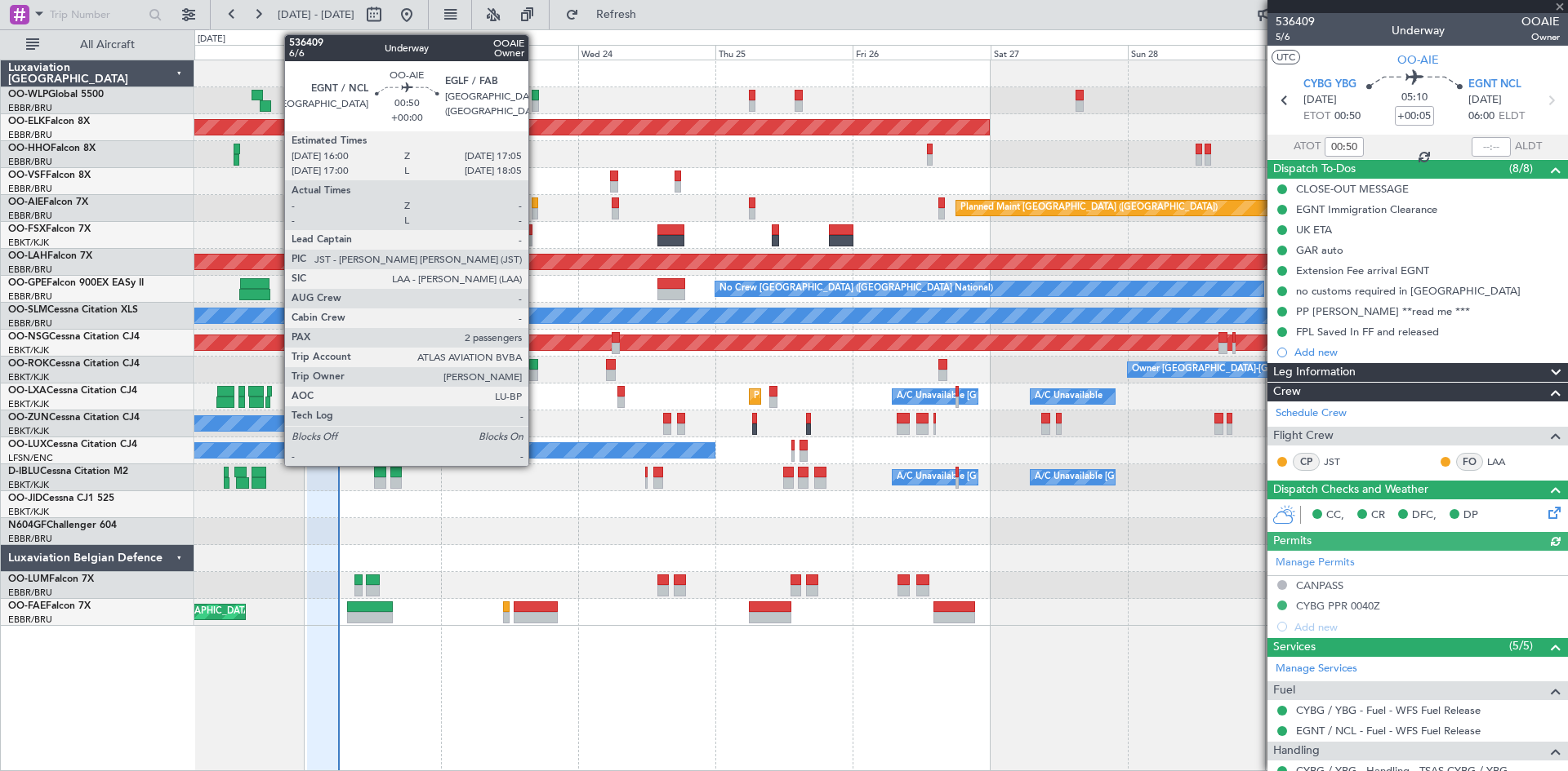
click at [536, 211] on div at bounding box center [535, 214] width 7 height 11
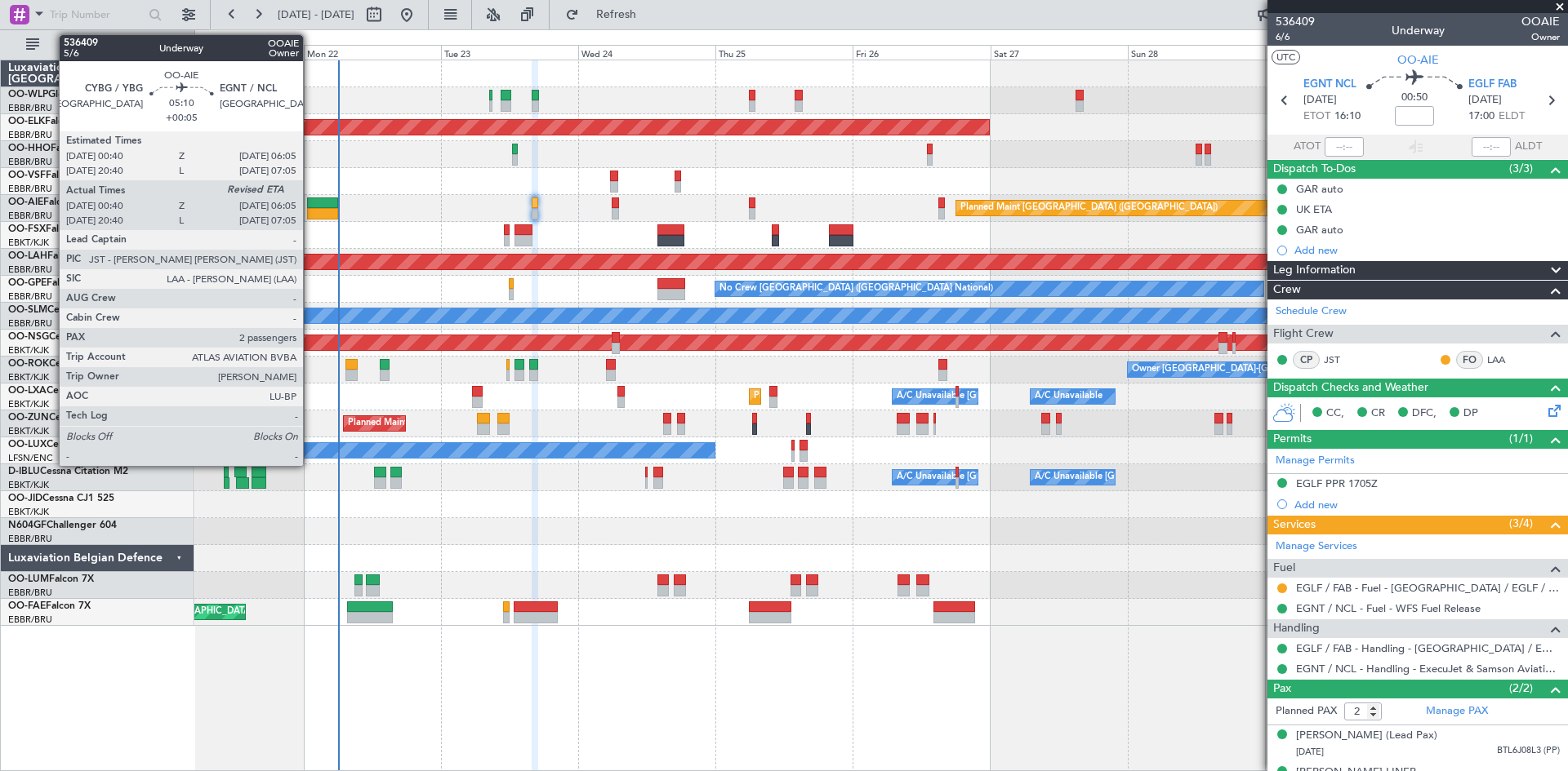
click at [310, 212] on div at bounding box center [322, 214] width 31 height 11
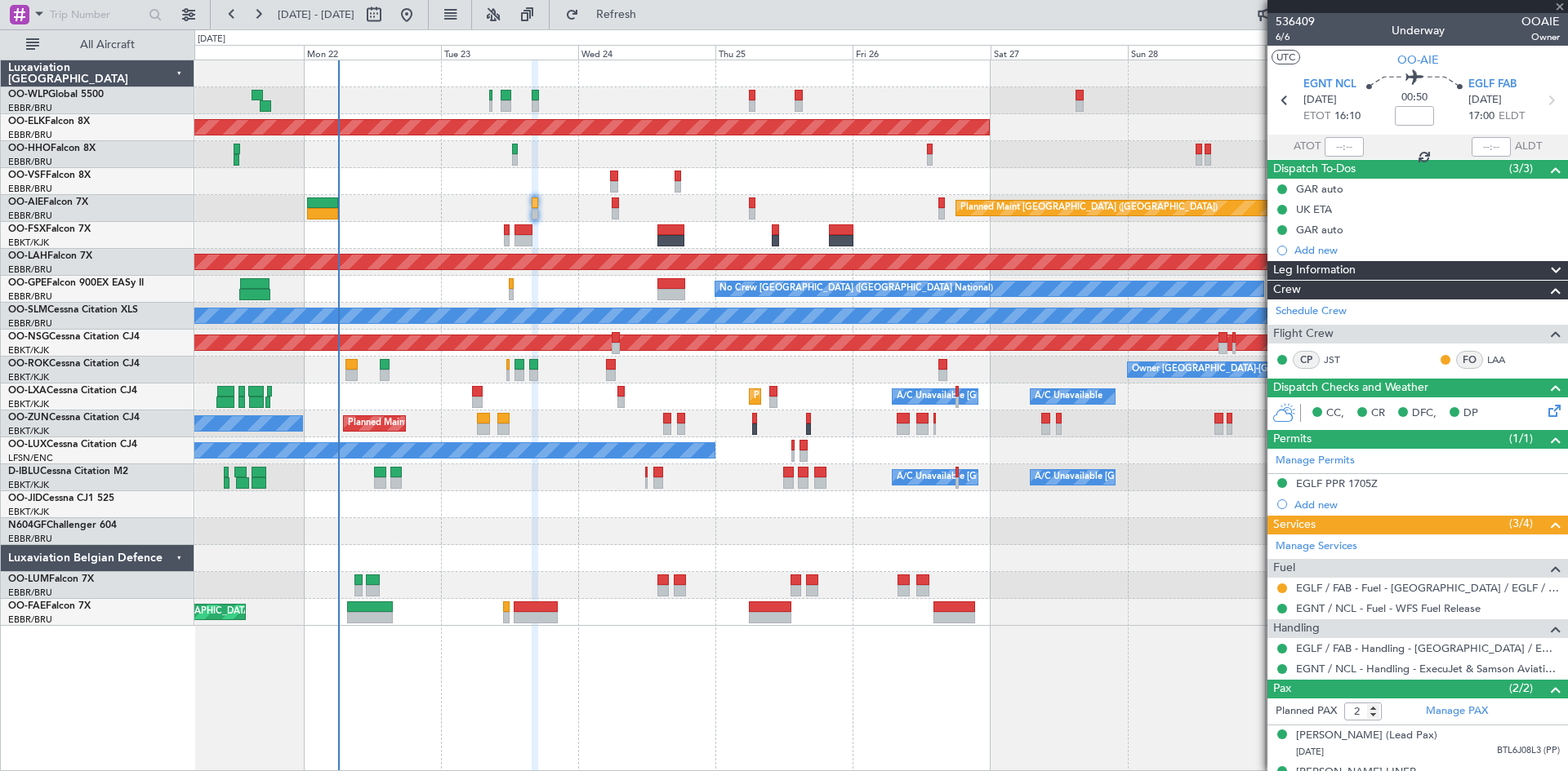
type input "+00:05"
type input "00:50"
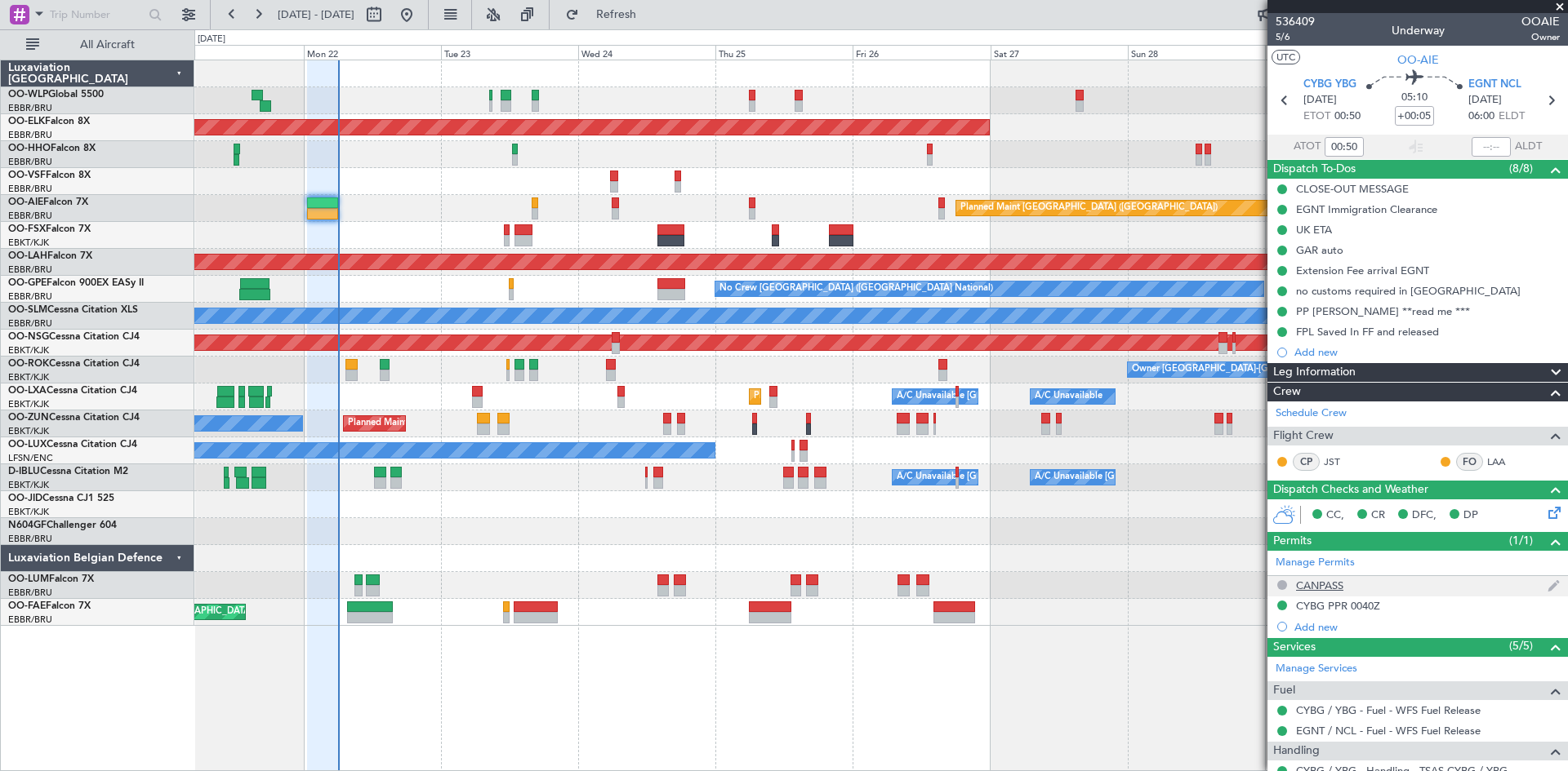
scroll to position [114, 0]
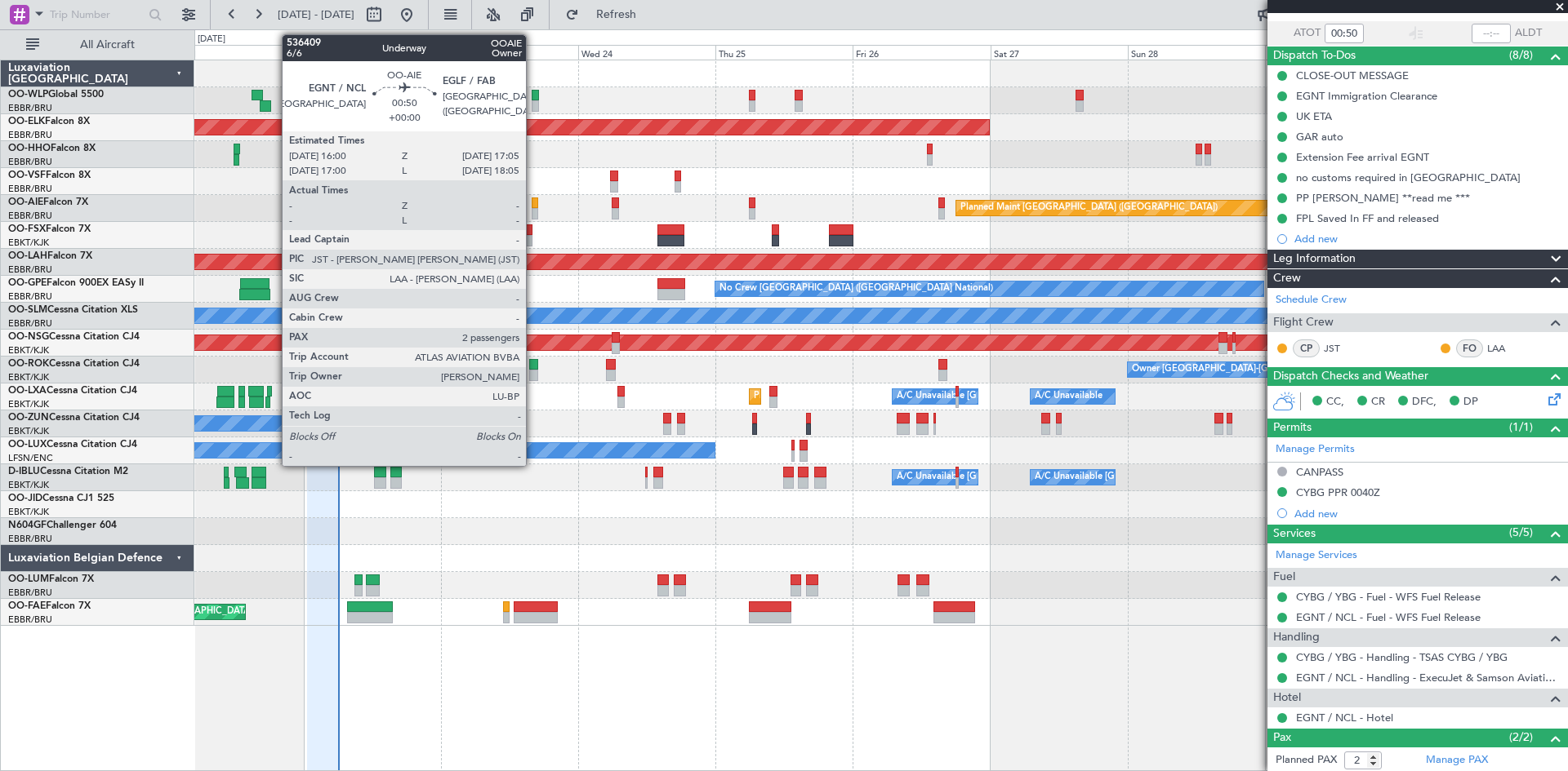
click at [533, 209] on div at bounding box center [535, 214] width 7 height 11
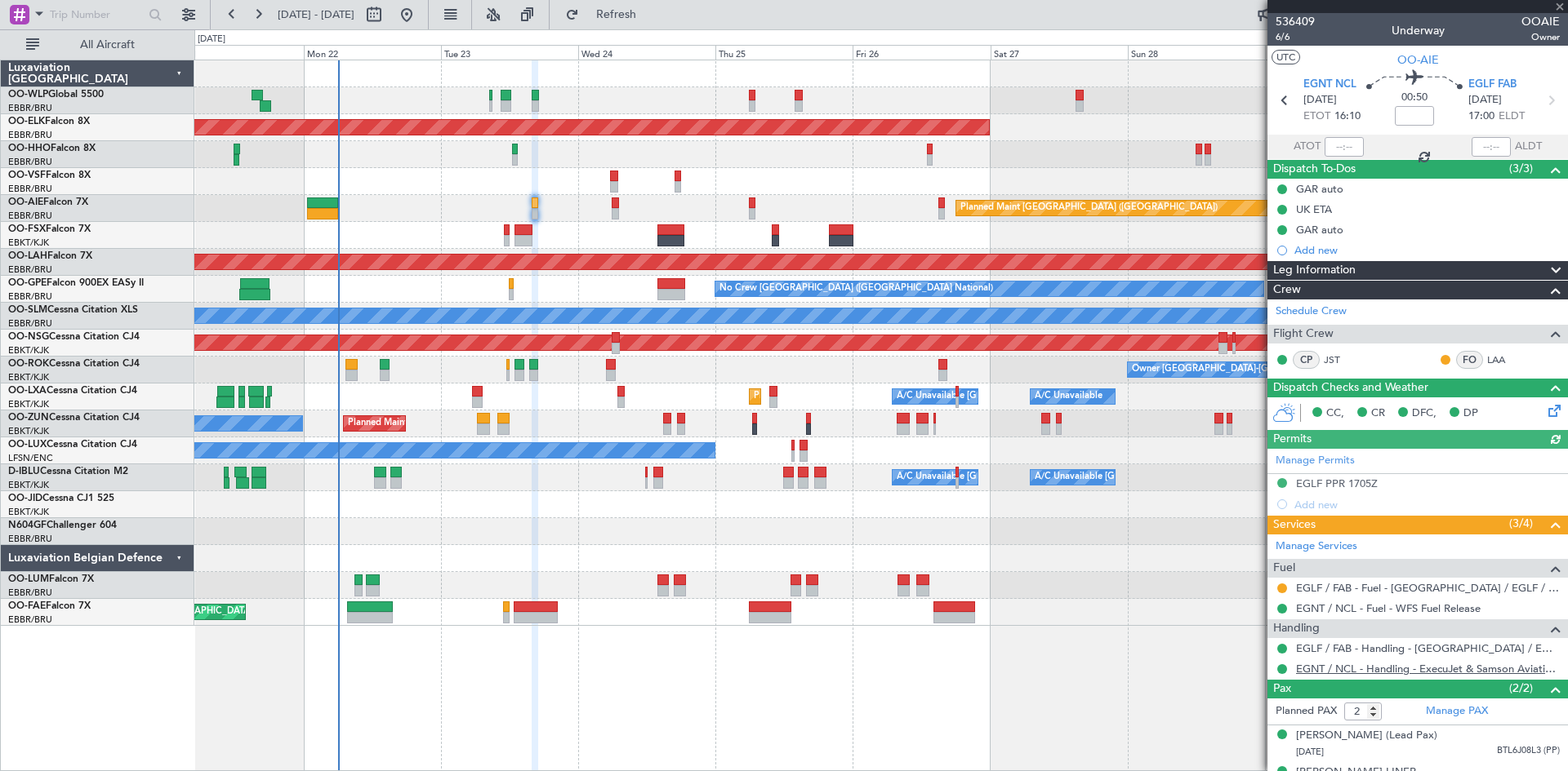
scroll to position [43, 0]
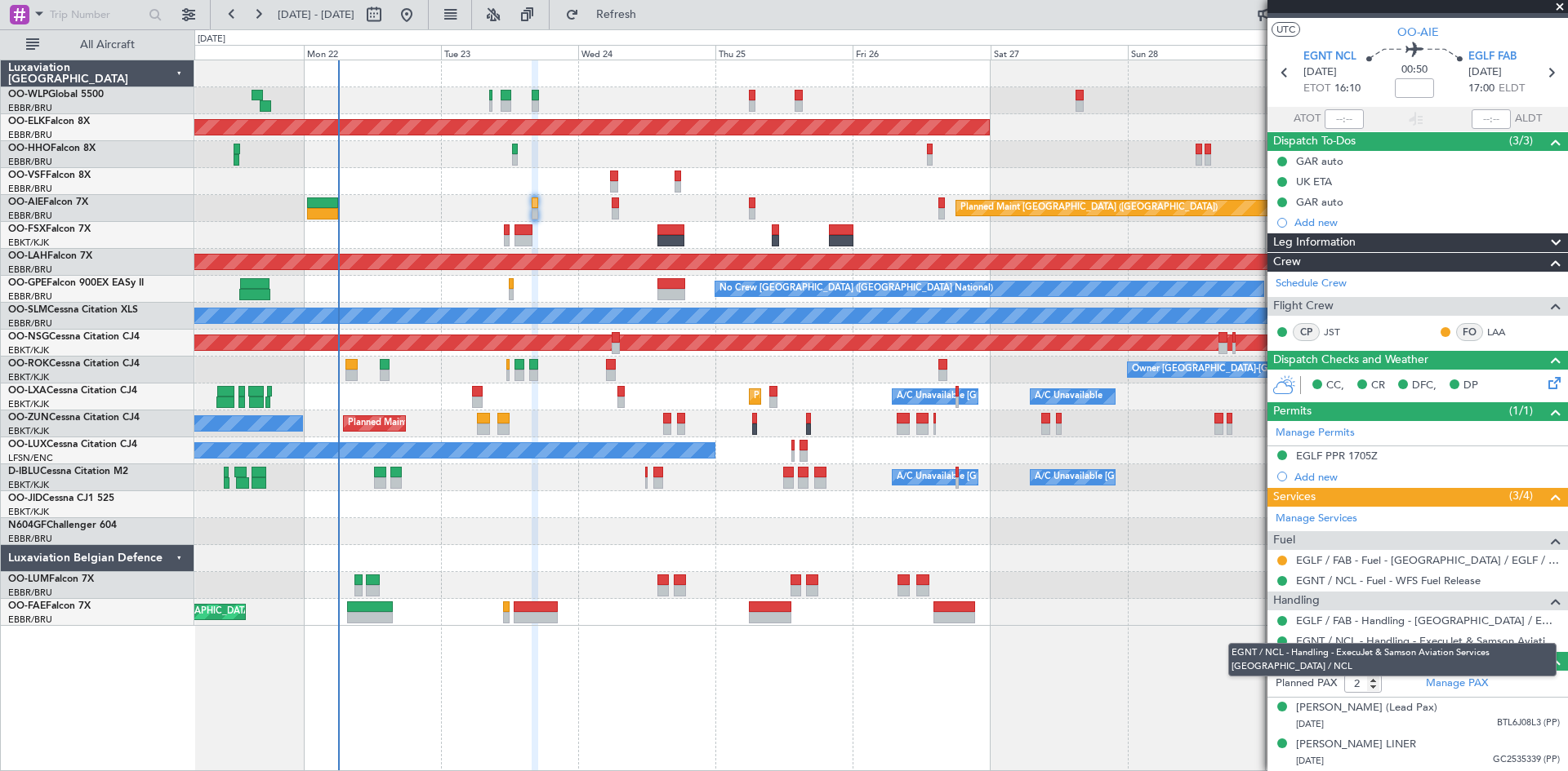
click at [1424, 634] on link "EGNT / NCL - Handling - ExecuJet & Samson Aviation Services EGNT / NCL" at bounding box center [1428, 641] width 264 height 14
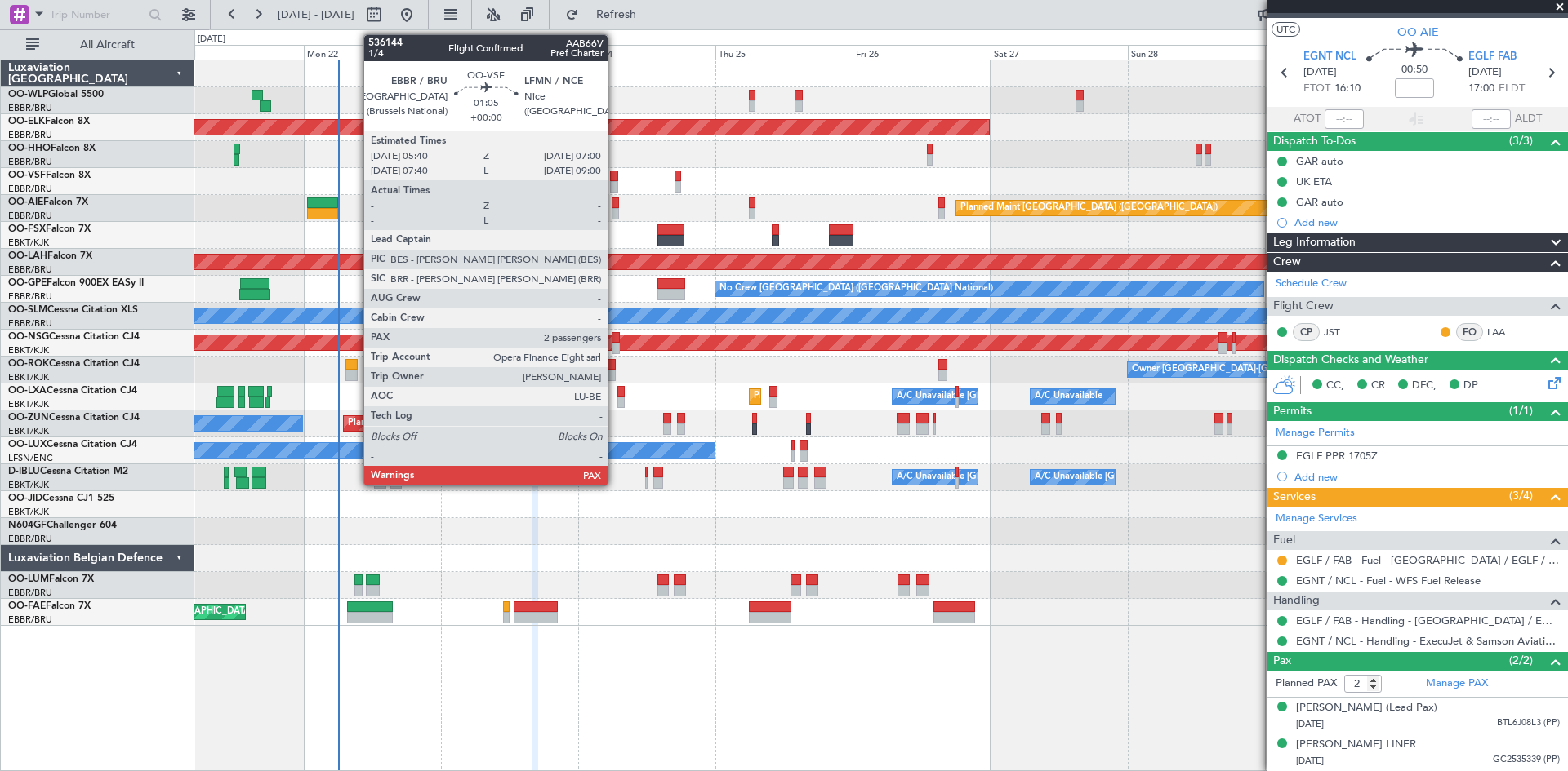
click at [615, 176] on div at bounding box center [613, 175] width 8 height 11
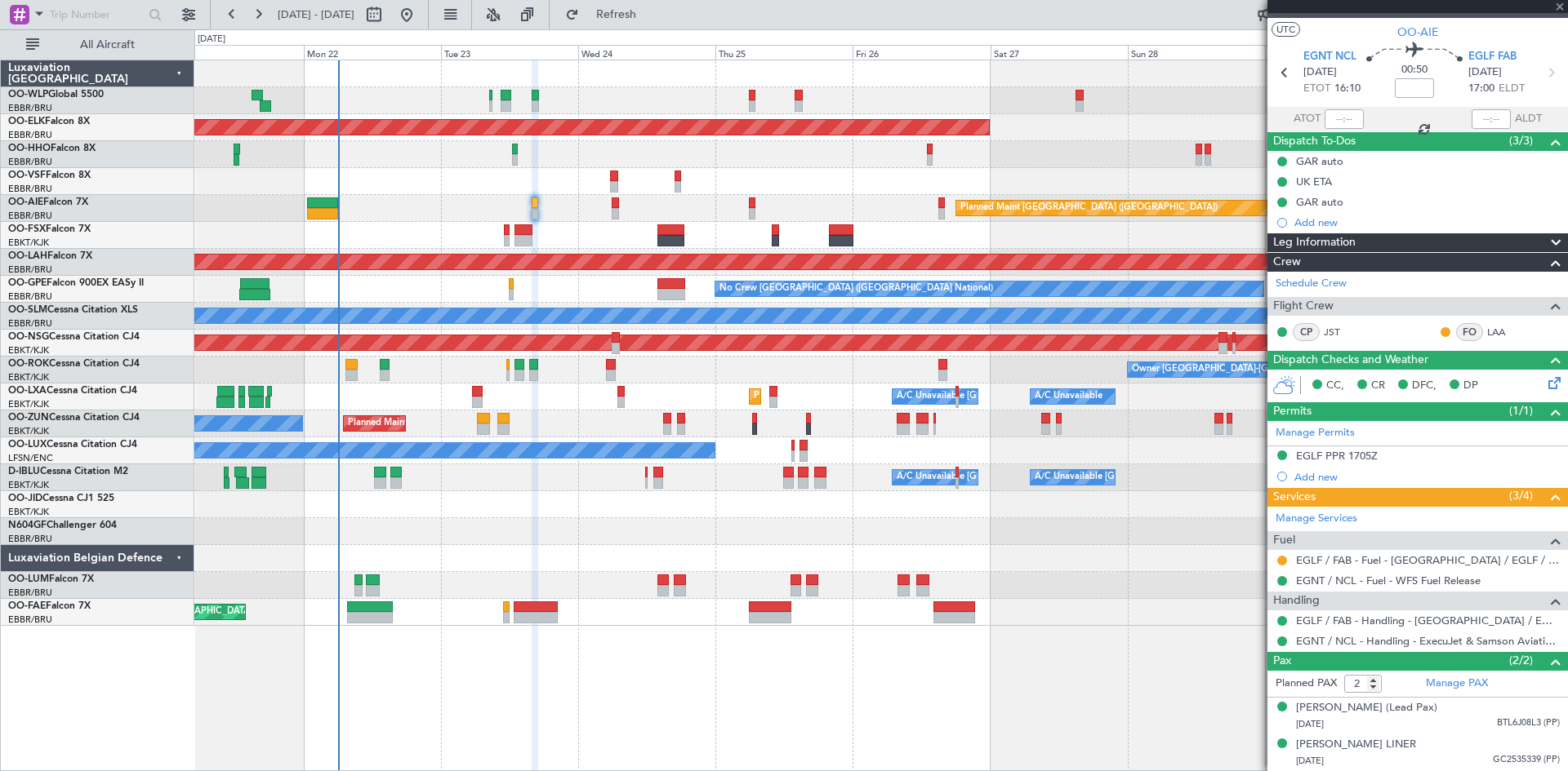
scroll to position [0, 0]
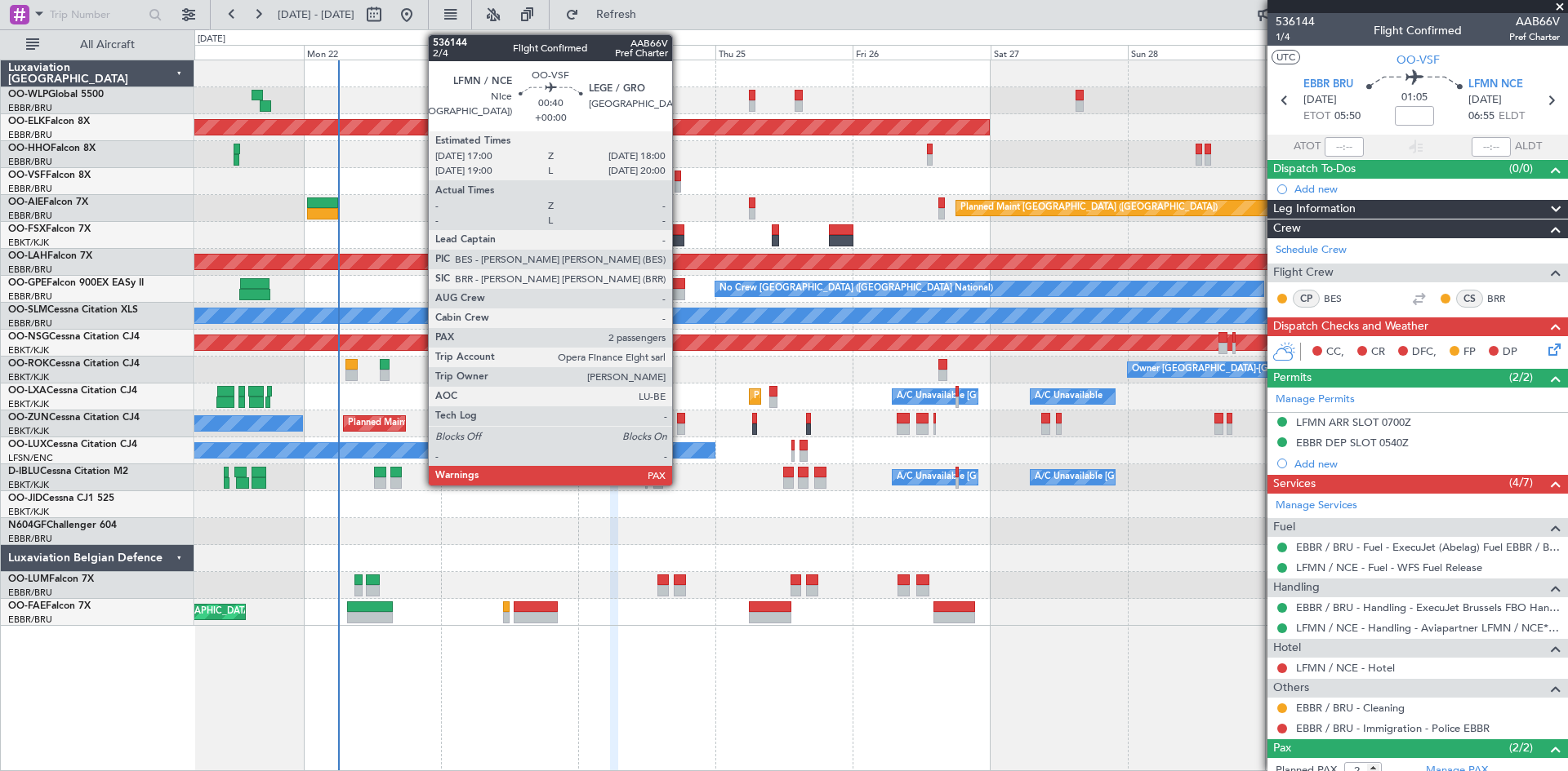
click at [679, 184] on div at bounding box center [678, 187] width 7 height 11
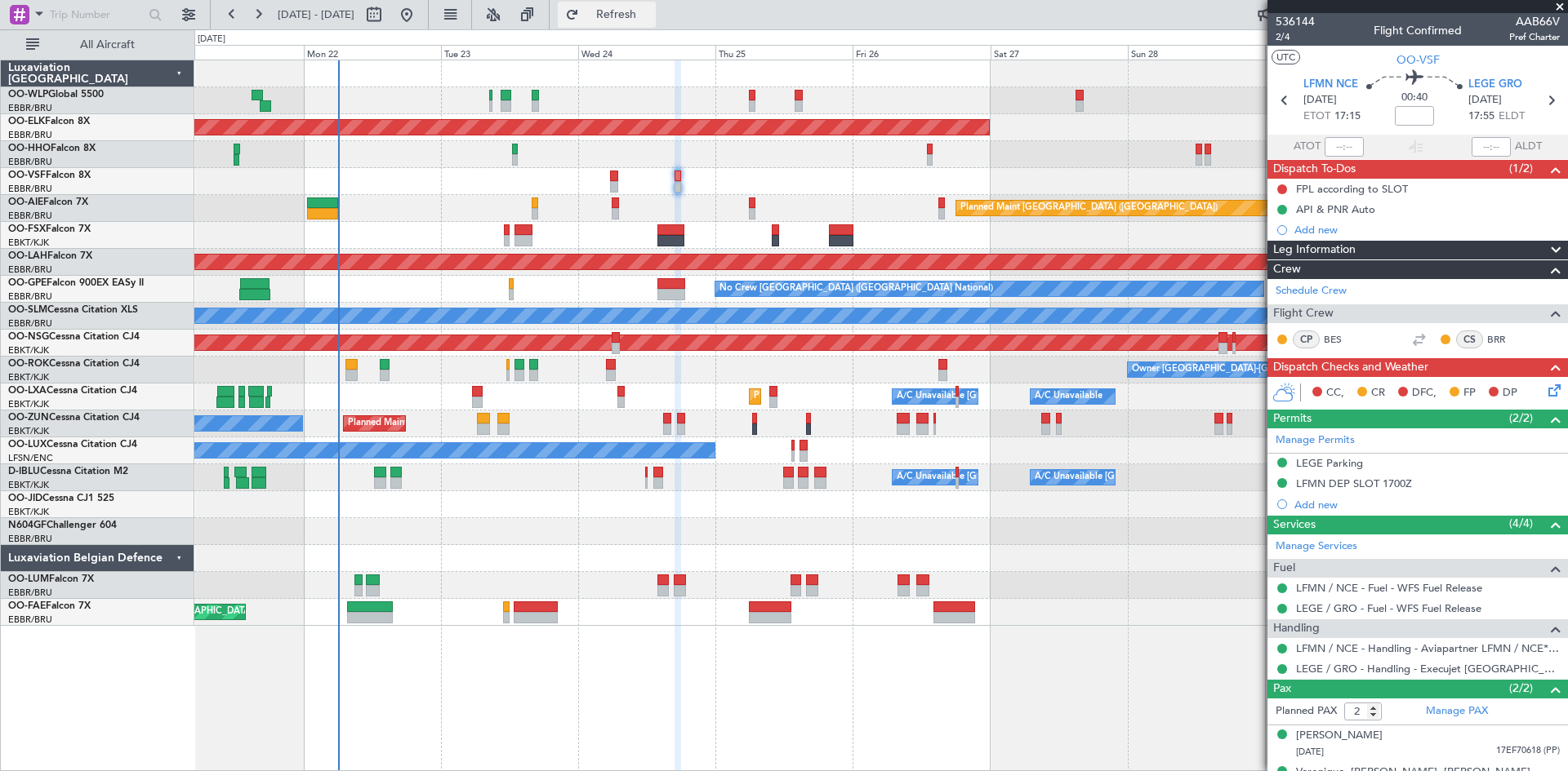
click at [651, 11] on span "Refresh" at bounding box center [616, 14] width 69 height 11
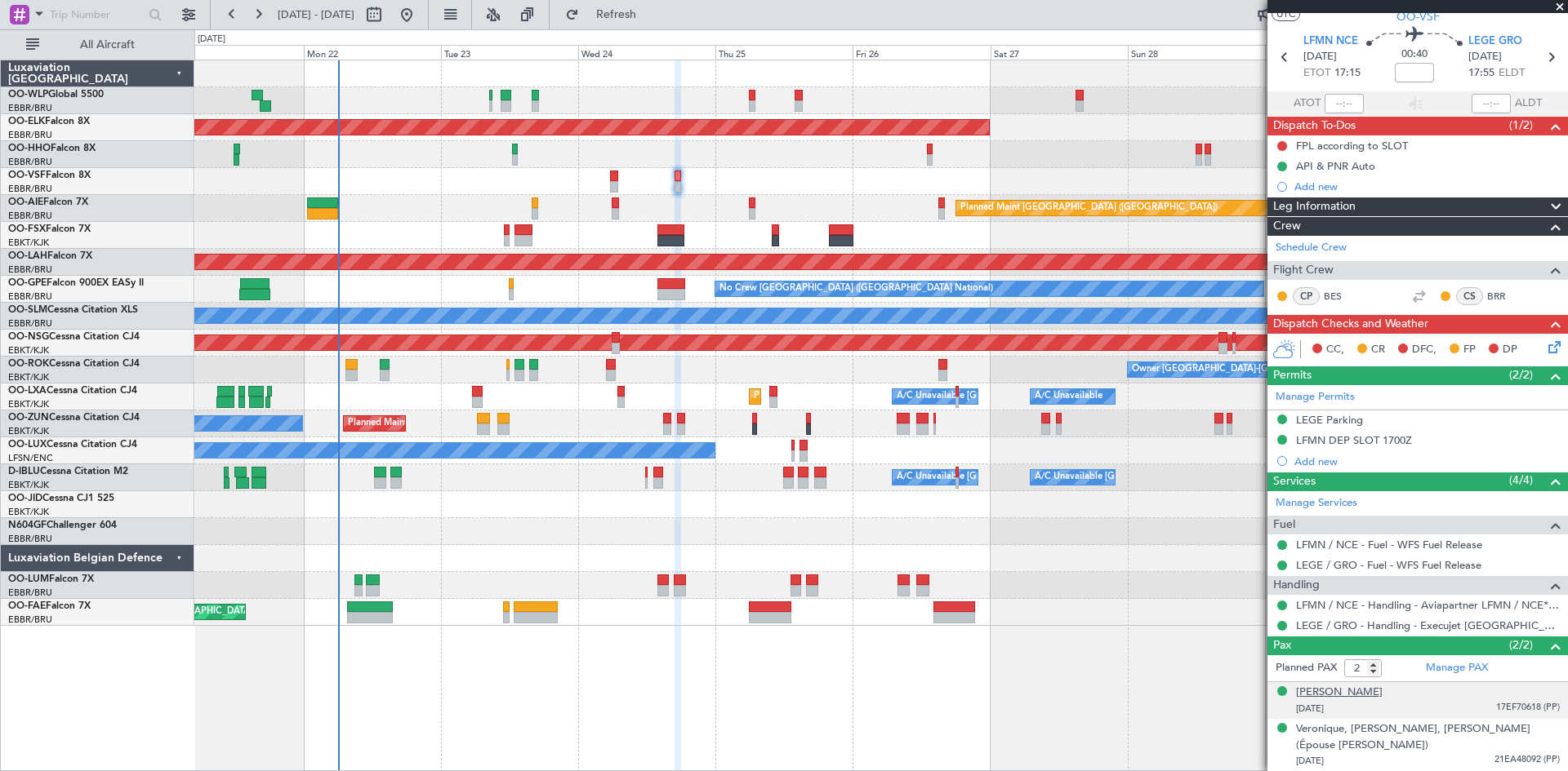
click at [1383, 697] on div "[PERSON_NAME]" at bounding box center [1340, 693] width 87 height 16
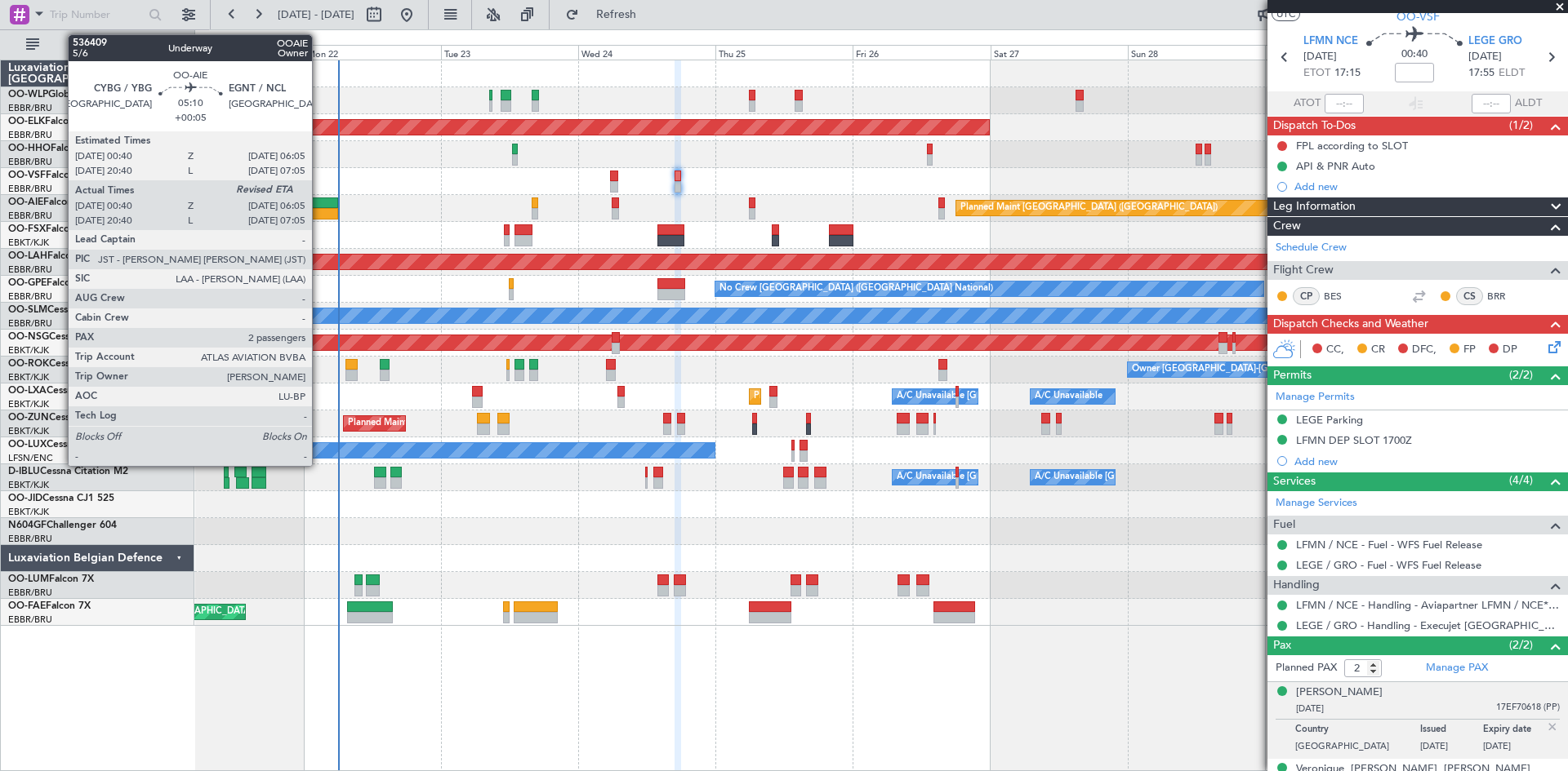
click at [320, 199] on div at bounding box center [322, 203] width 31 height 11
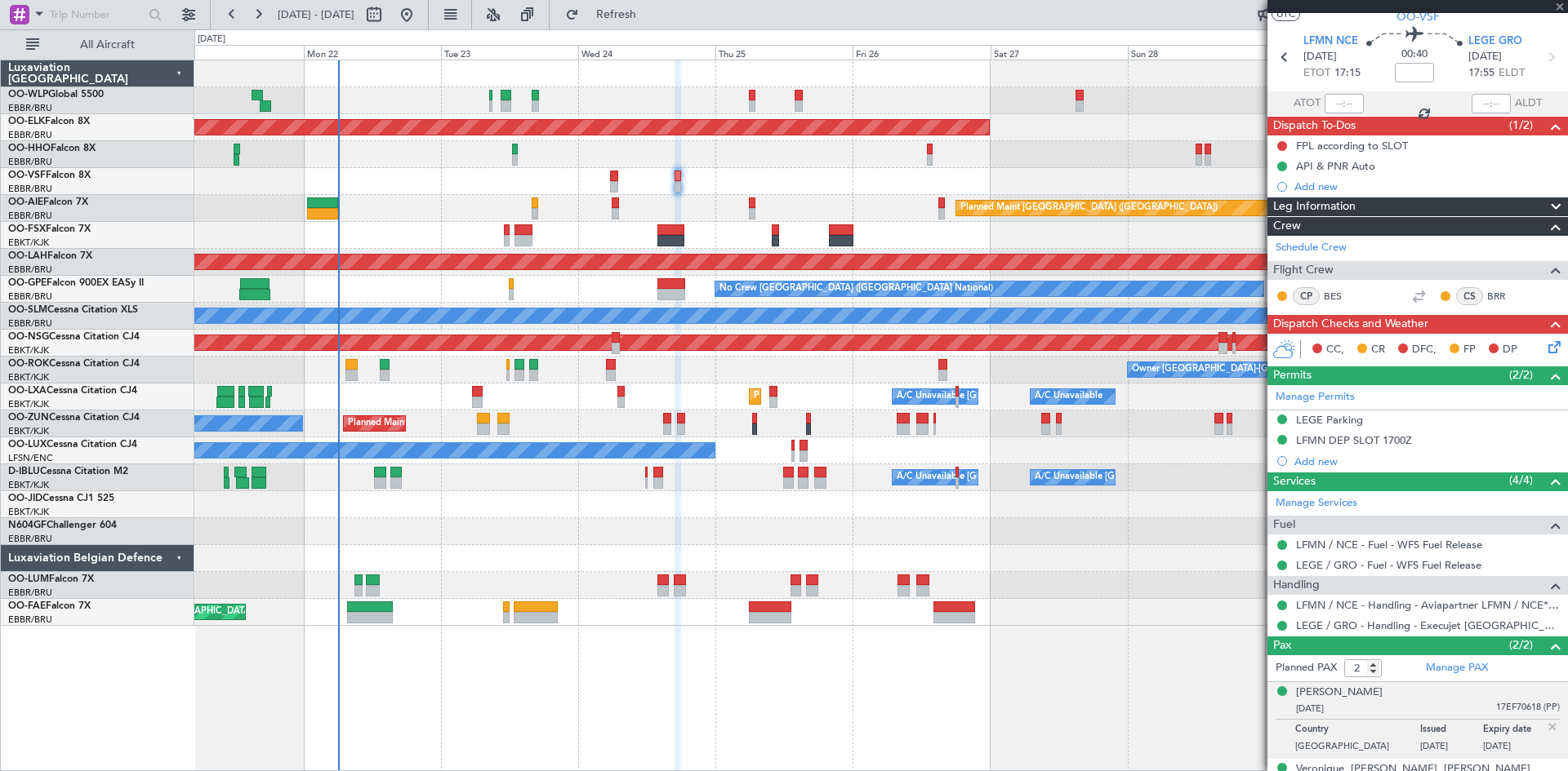
type input "+00:05"
type input "00:50"
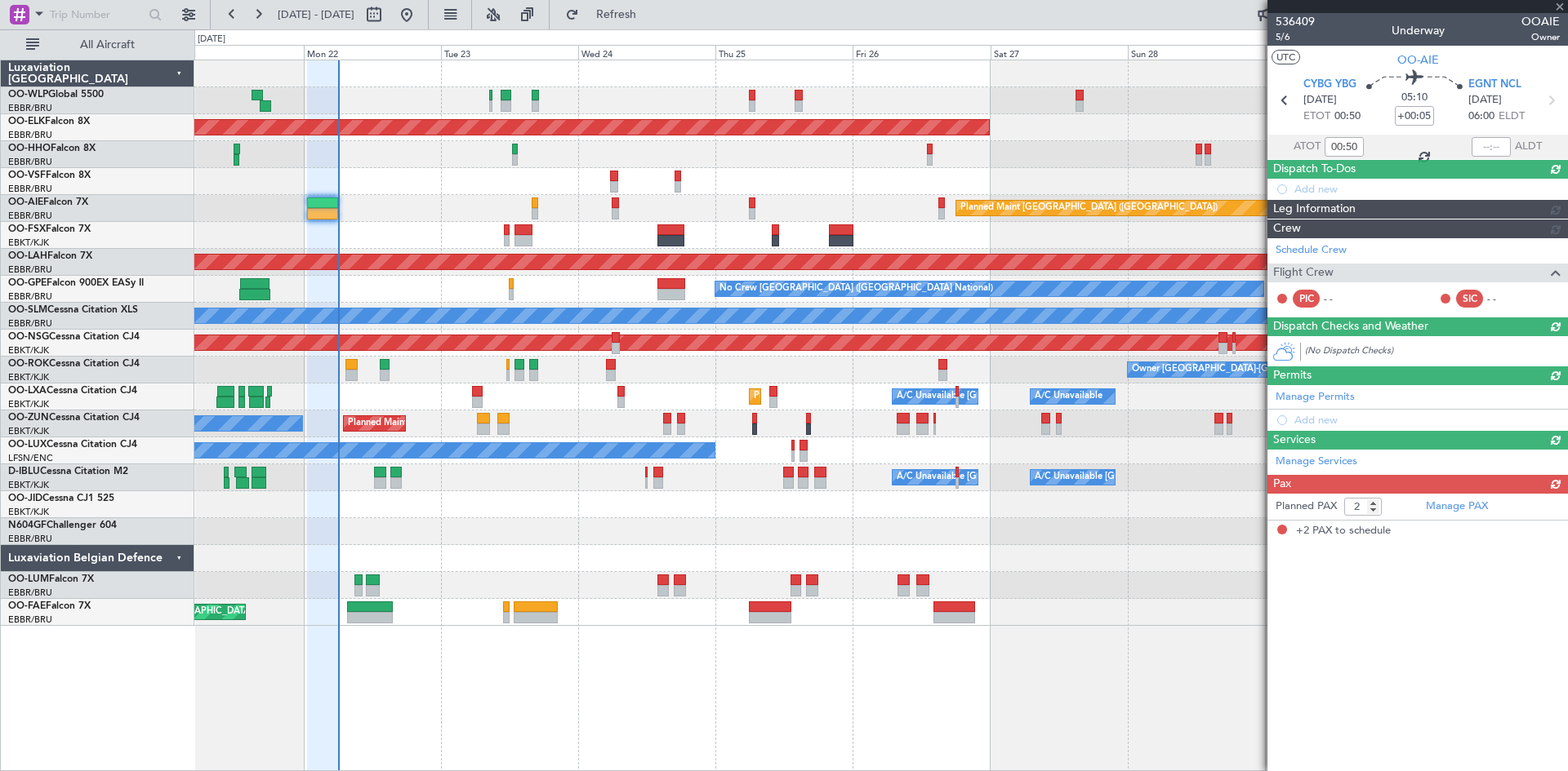
scroll to position [0, 0]
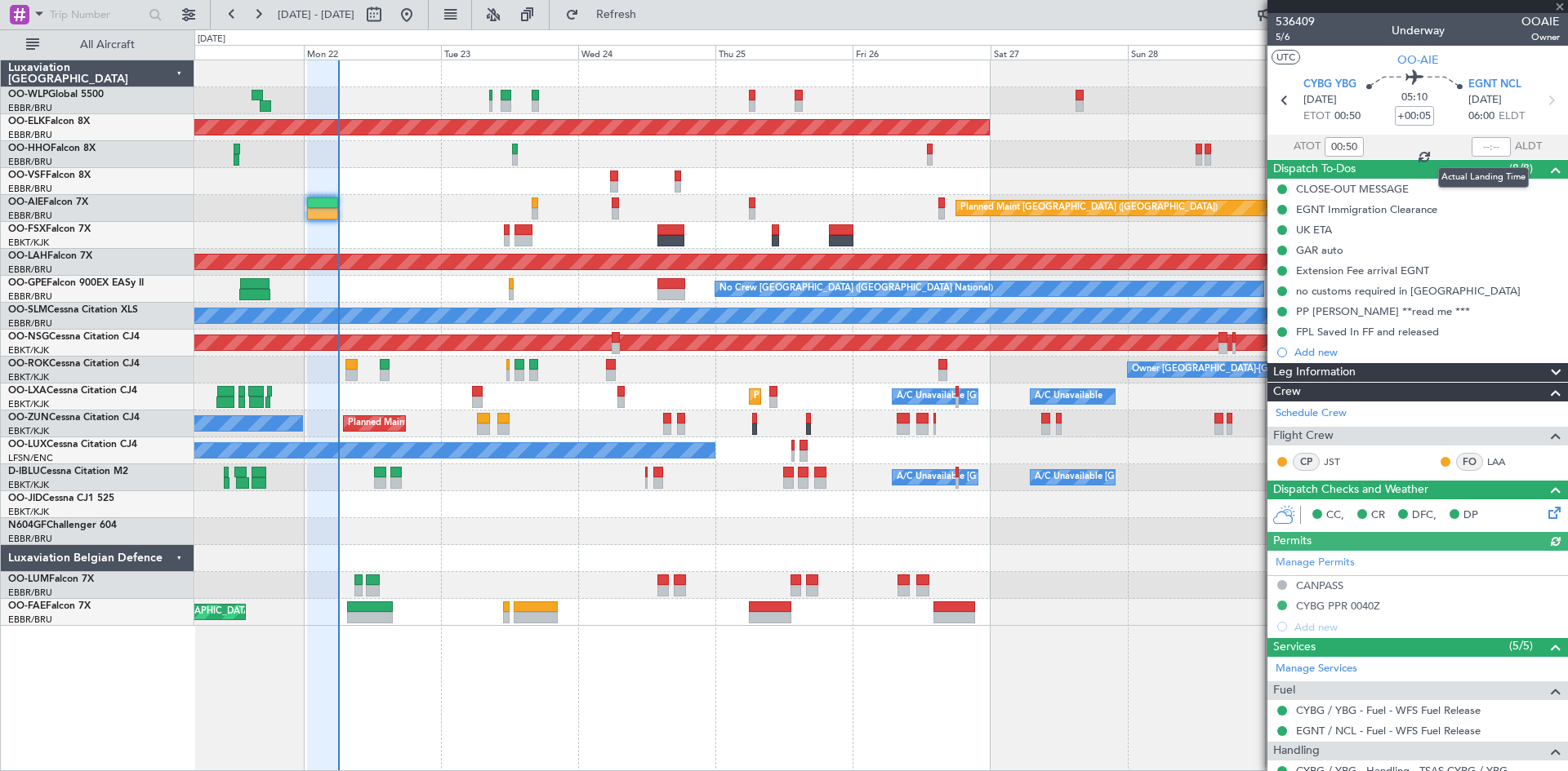
click at [1474, 156] on mat-tooltip-component "Actual Landing Time" at bounding box center [1483, 178] width 114 height 43
click at [1477, 153] on input "text" at bounding box center [1491, 147] width 39 height 20
click at [1479, 140] on input "text" at bounding box center [1491, 147] width 39 height 20
click at [1107, 144] on div at bounding box center [881, 155] width 1373 height 27
type input "06:08"
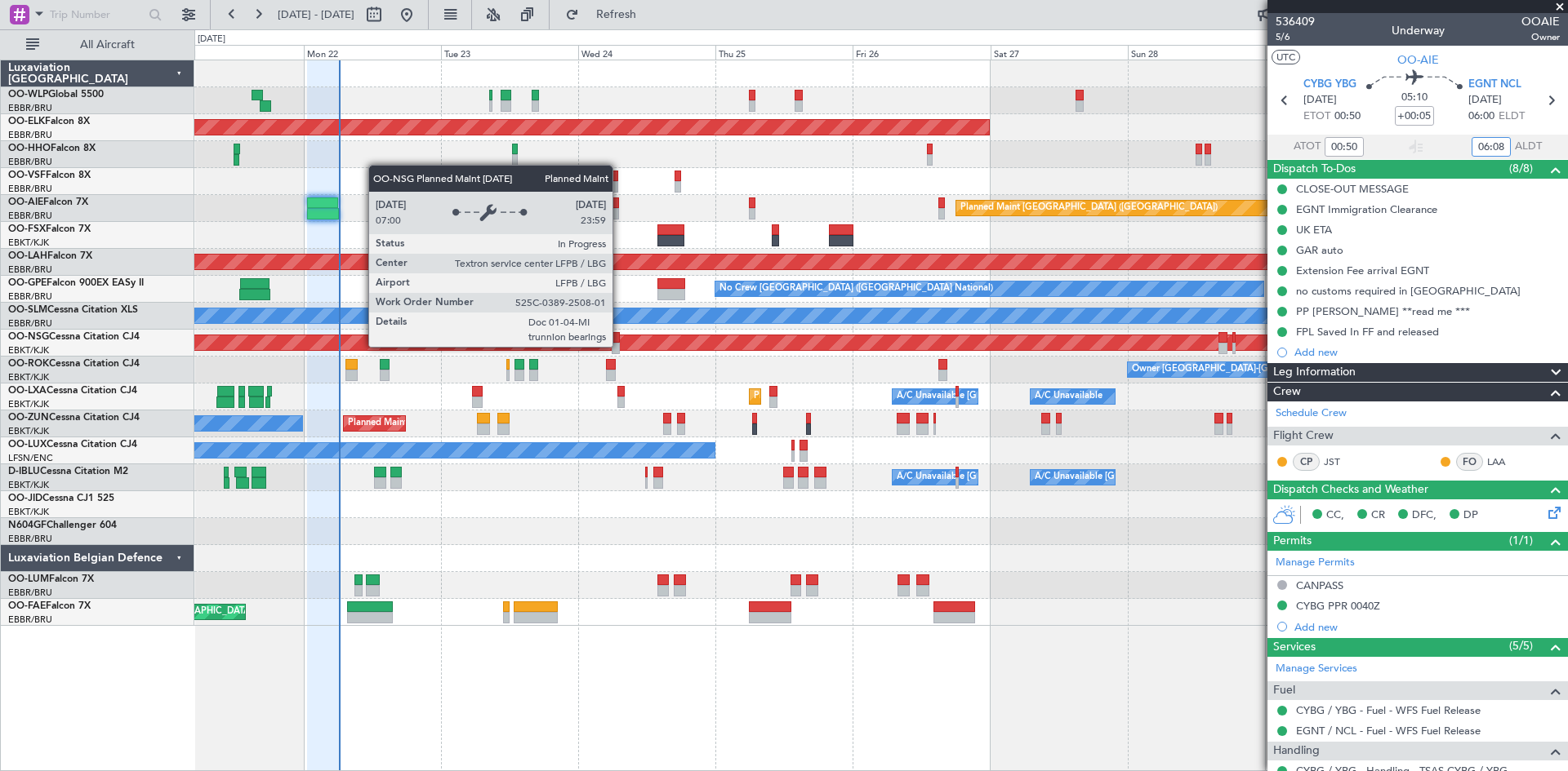
click at [620, 346] on div "Planned Maint [GEOGRAPHIC_DATA] ([GEOGRAPHIC_DATA])" at bounding box center [180, 342] width 2716 height 15
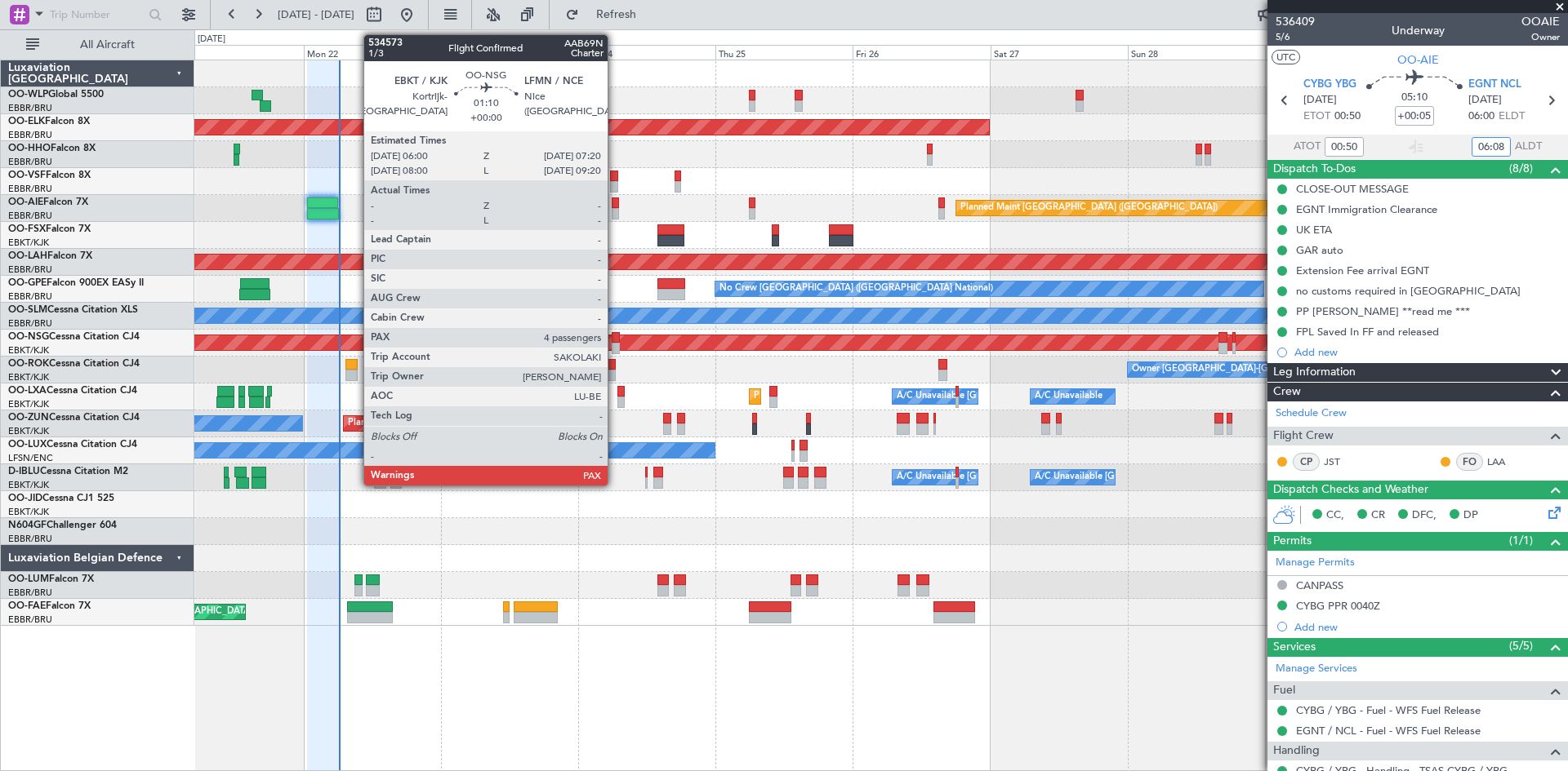
click at [615, 347] on div at bounding box center [615, 348] width 8 height 11
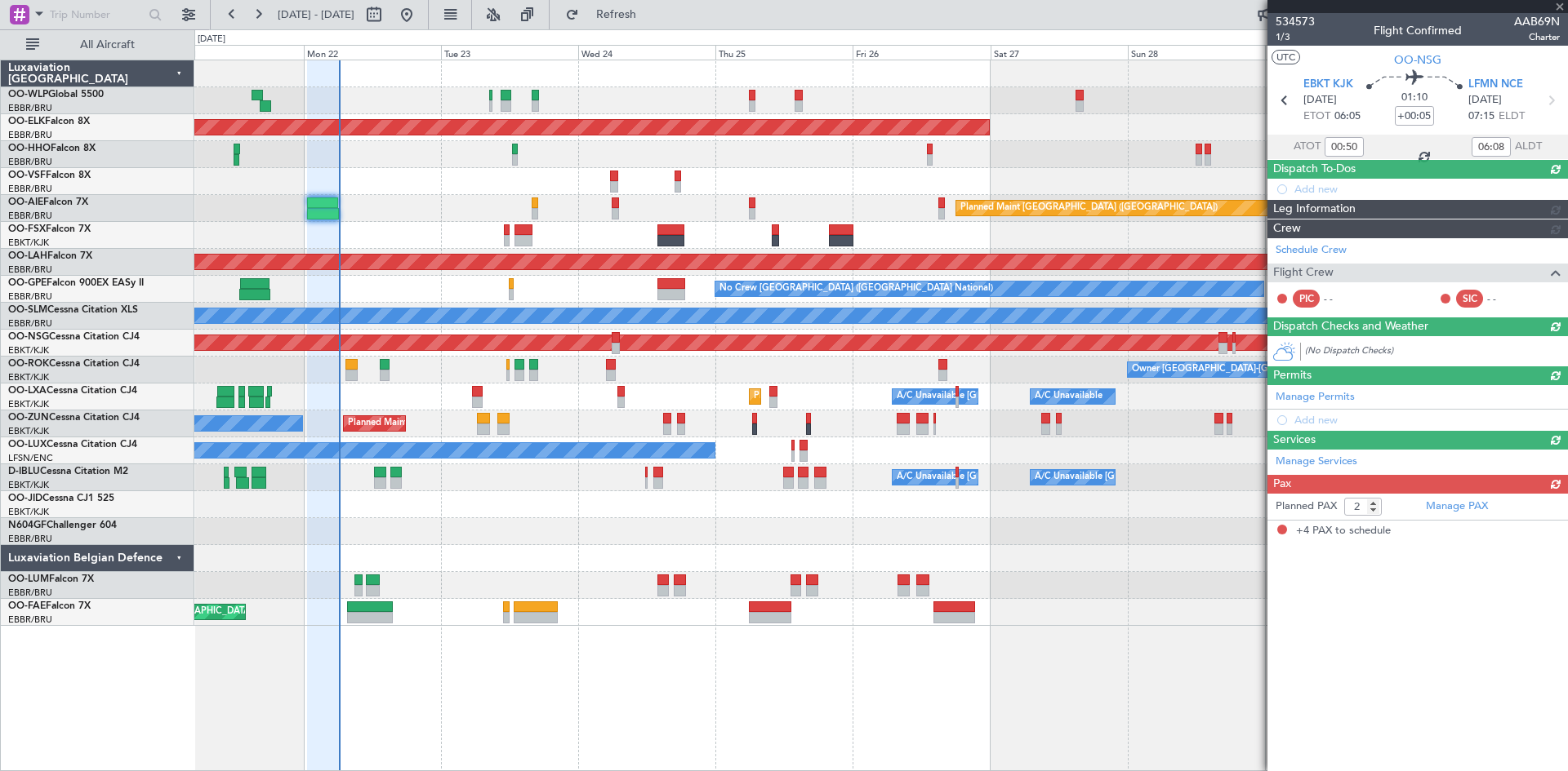
type input "4"
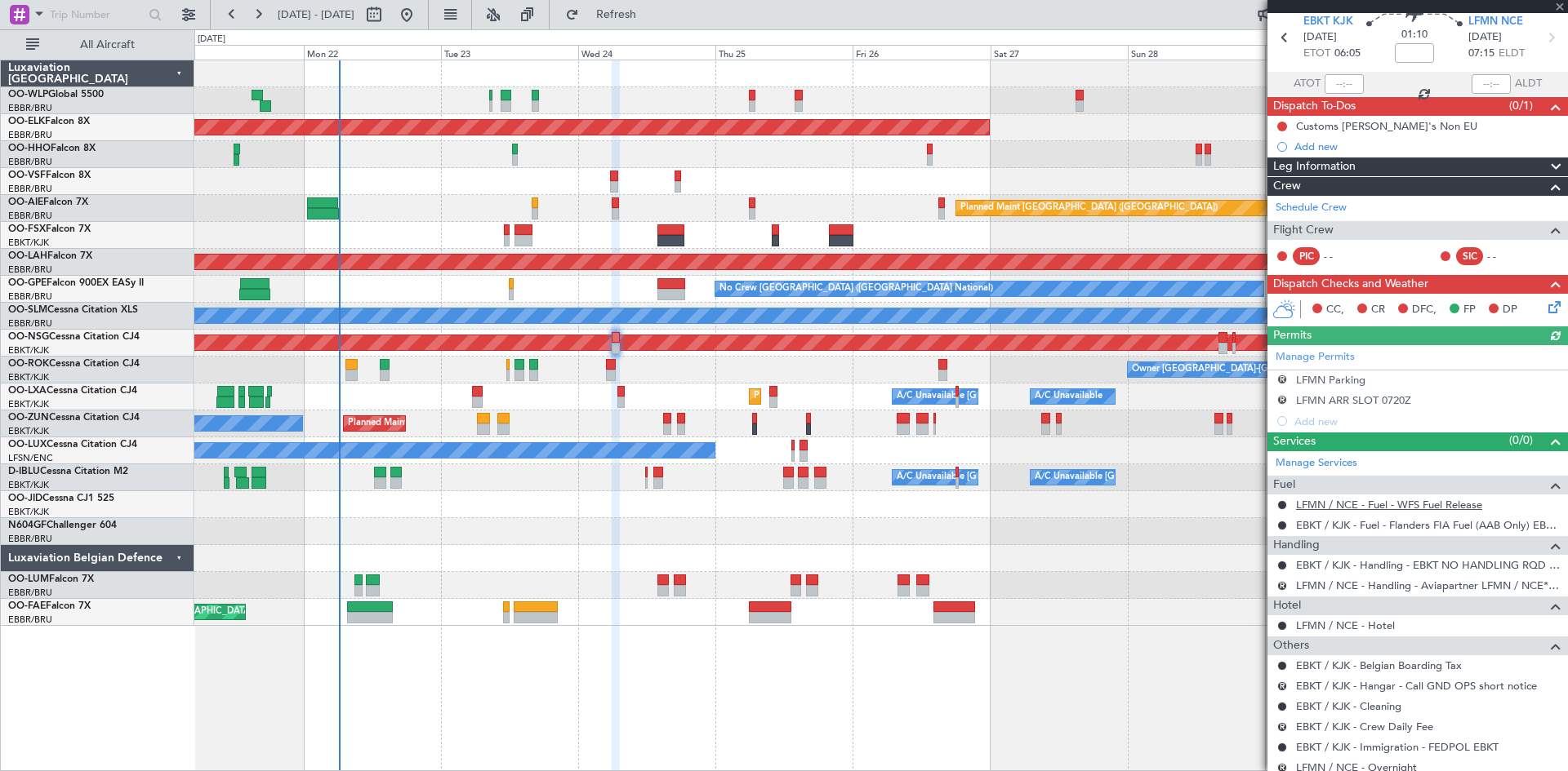
scroll to position [82, 0]
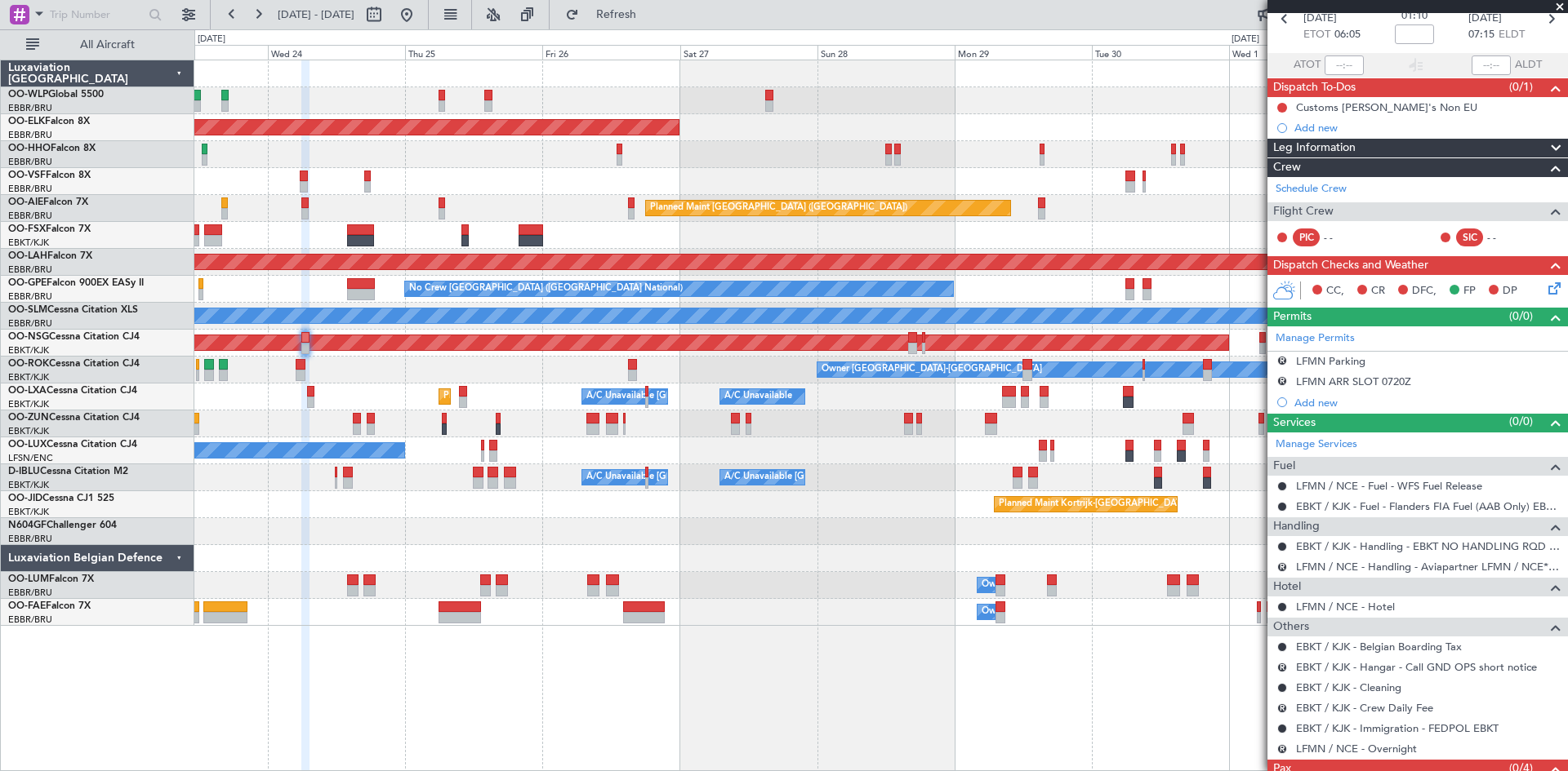
click at [877, 478] on div "A/C Unavailable [GEOGRAPHIC_DATA] ([GEOGRAPHIC_DATA] National) A/C Unavailable …" at bounding box center [881, 478] width 1373 height 27
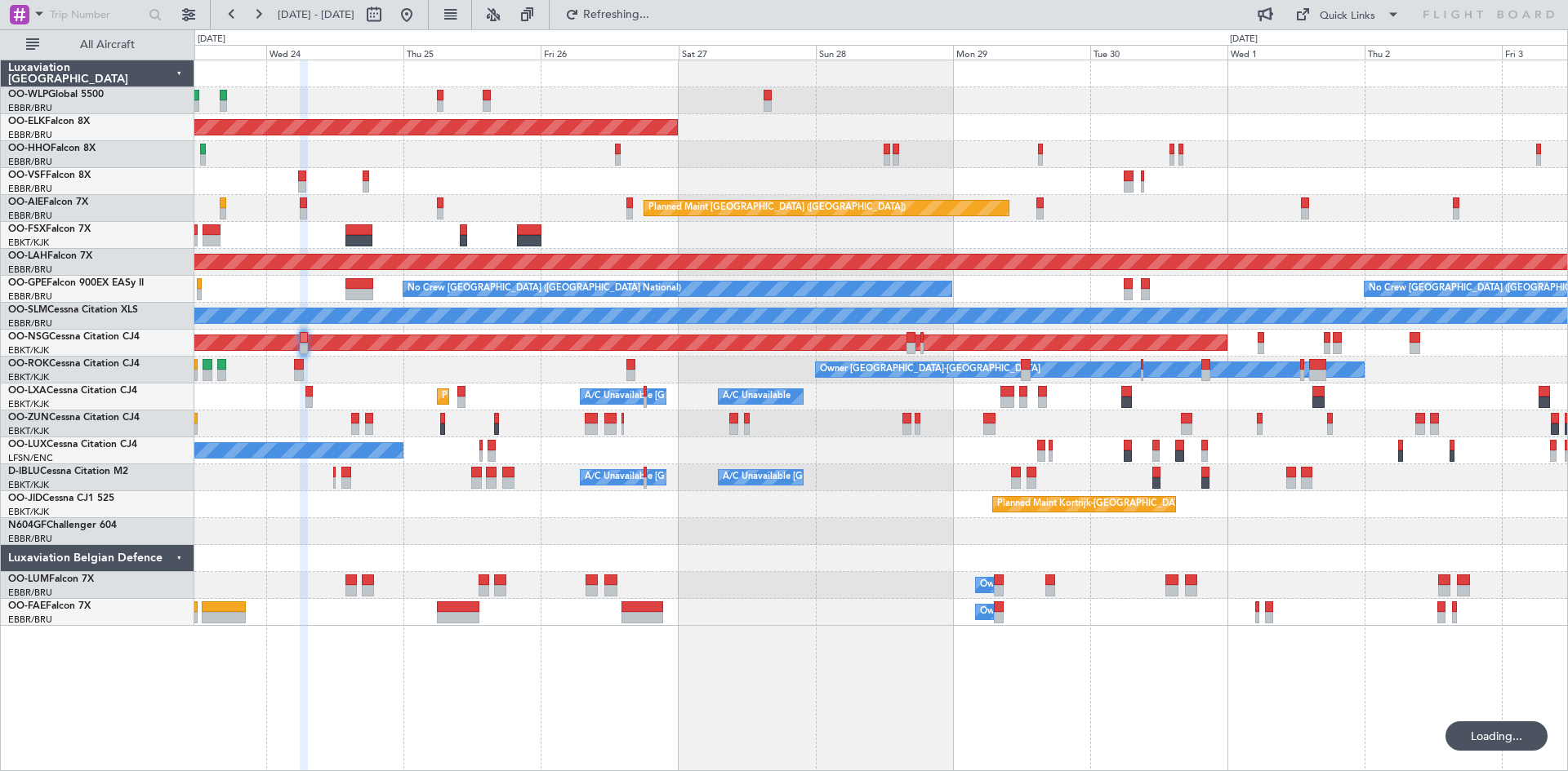
scroll to position [0, 0]
click at [420, 20] on button at bounding box center [407, 15] width 26 height 26
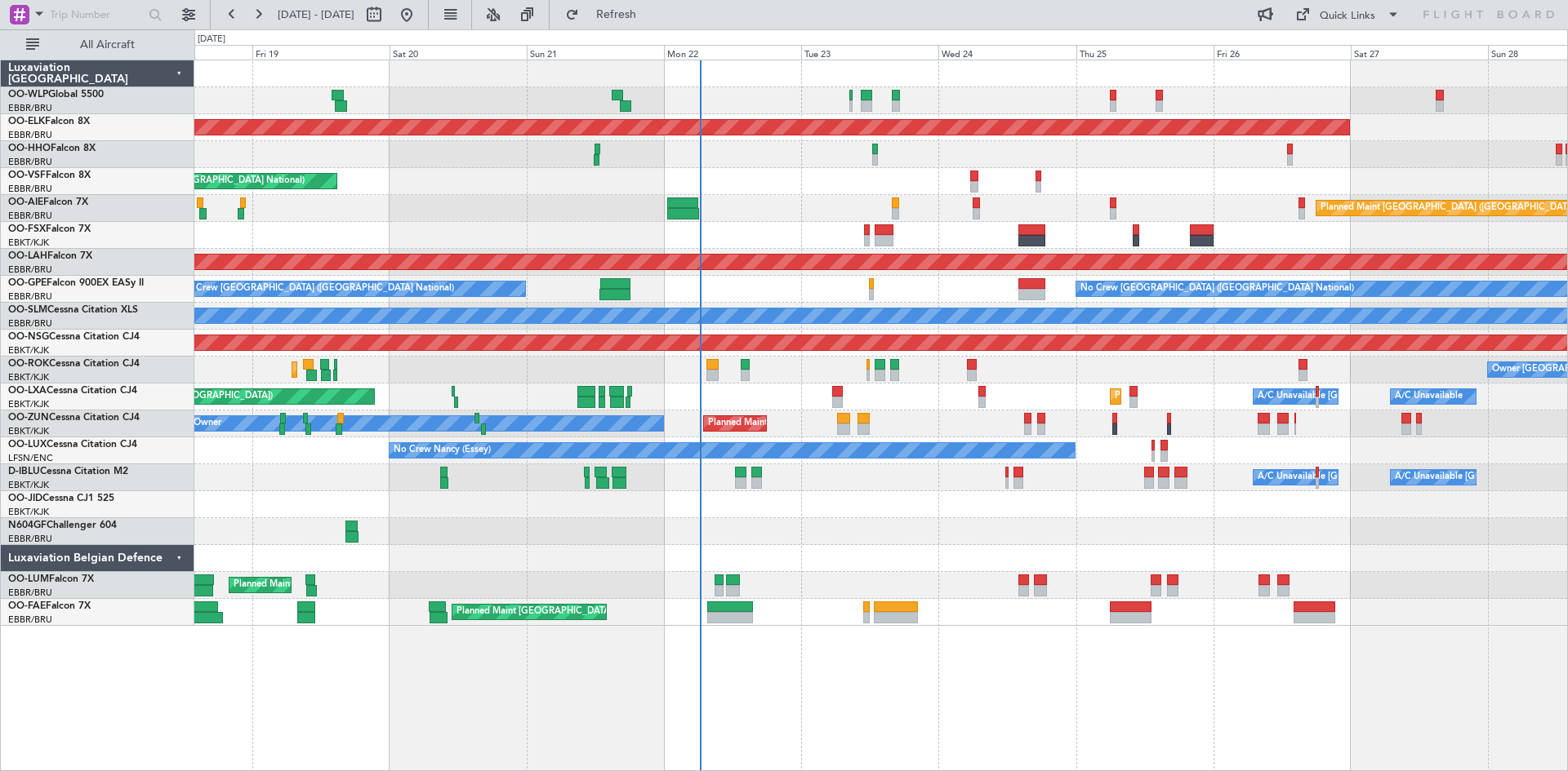
click at [941, 221] on div "Planned Maint Liege Planned Maint Kortrijk-Wevelgem AOG Maint Brussels (Brussel…" at bounding box center [881, 343] width 1373 height 565
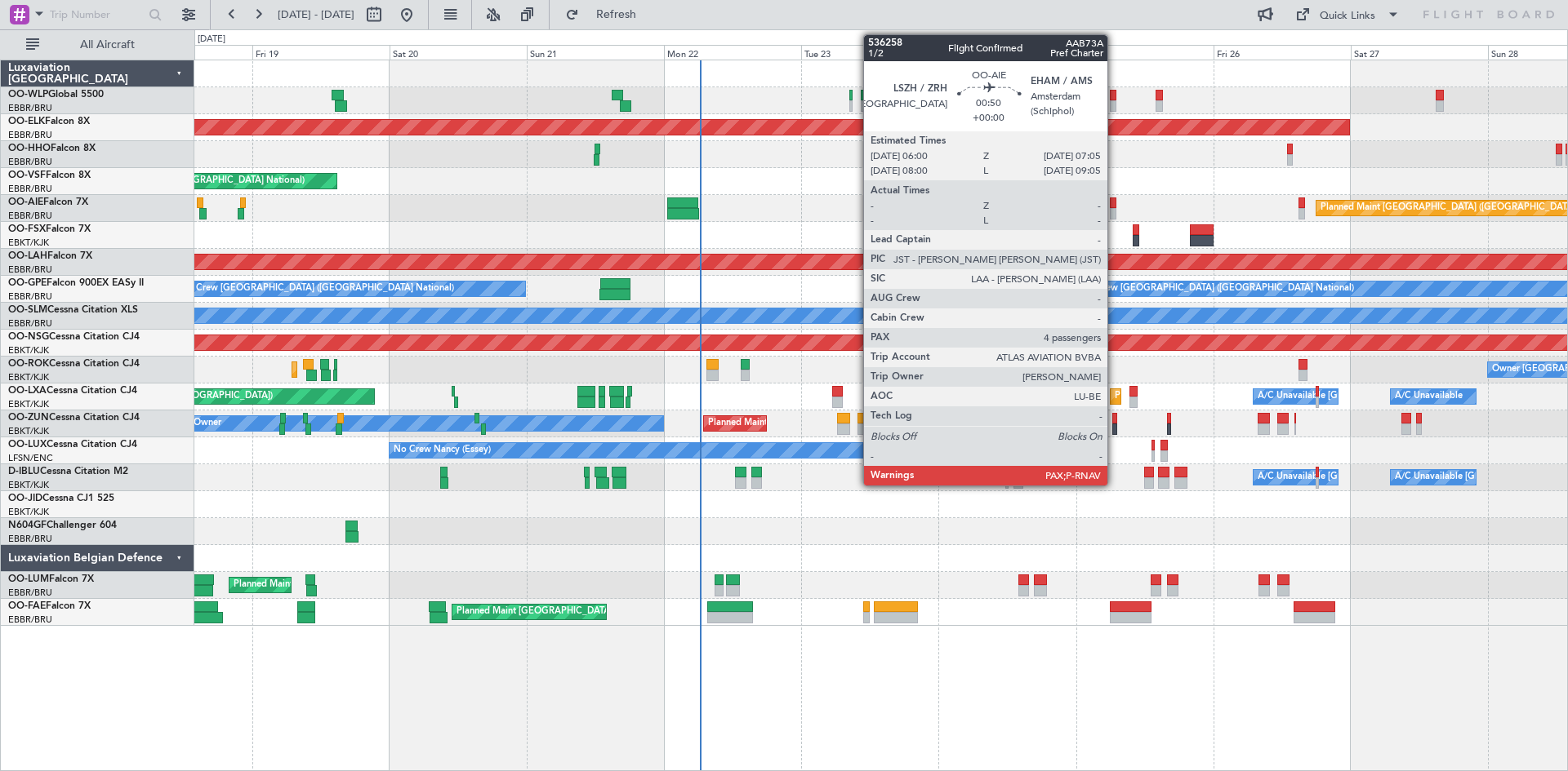
click at [1115, 198] on div at bounding box center [1114, 203] width 7 height 11
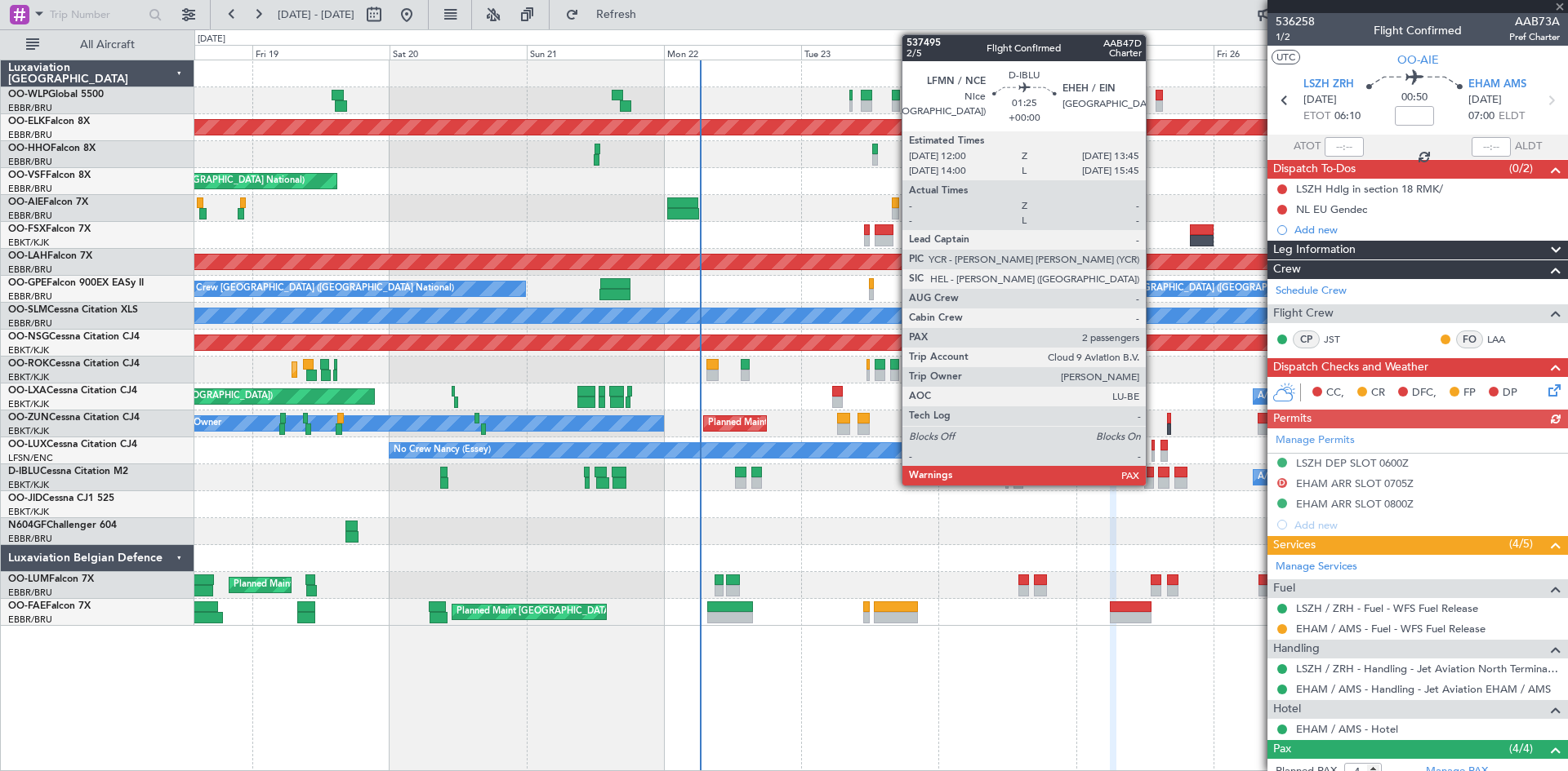
click at [1153, 481] on div at bounding box center [1149, 483] width 10 height 11
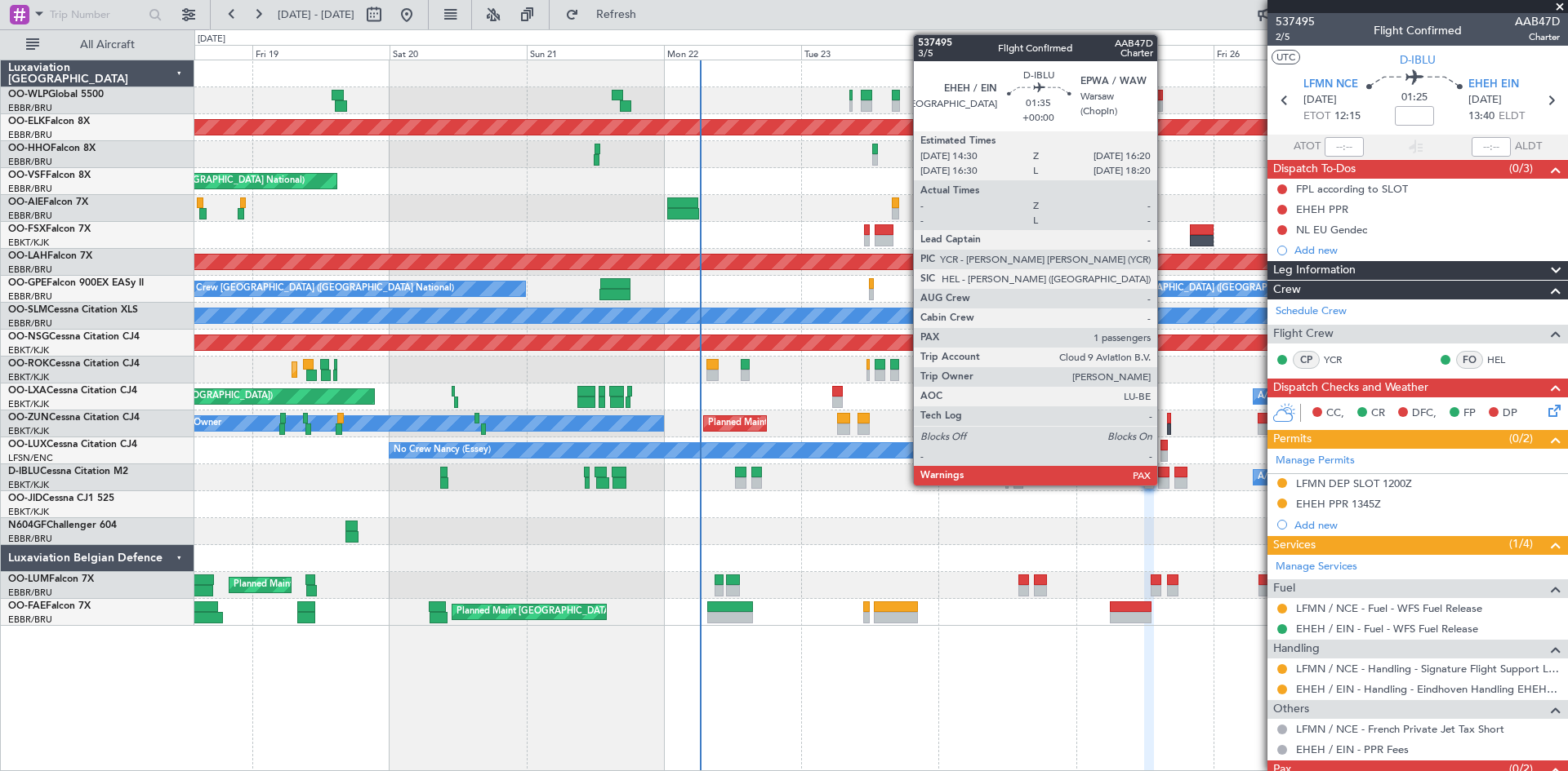
click at [1165, 477] on div at bounding box center [1163, 472] width 10 height 11
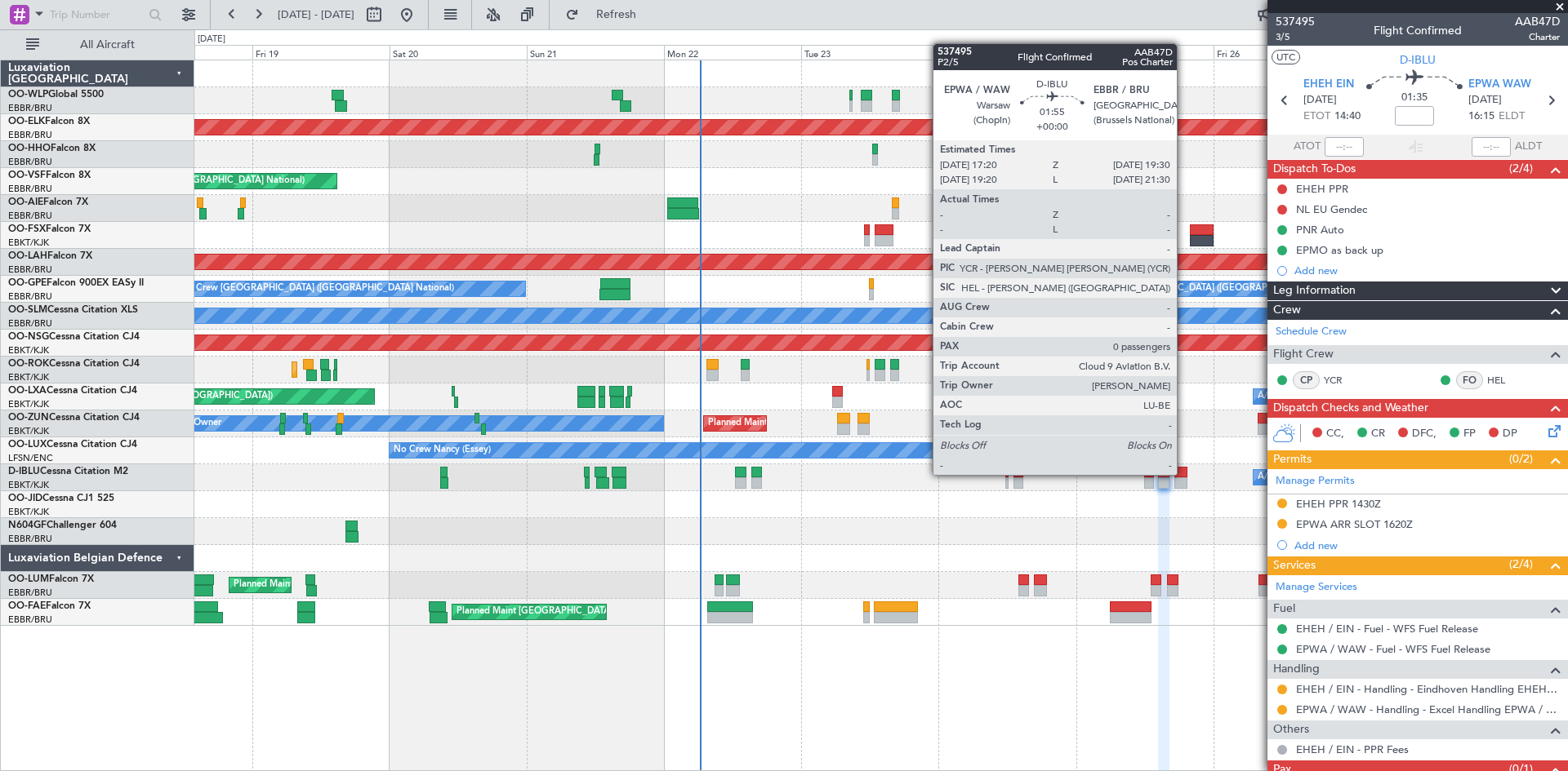
click at [1184, 475] on div at bounding box center [1181, 472] width 13 height 11
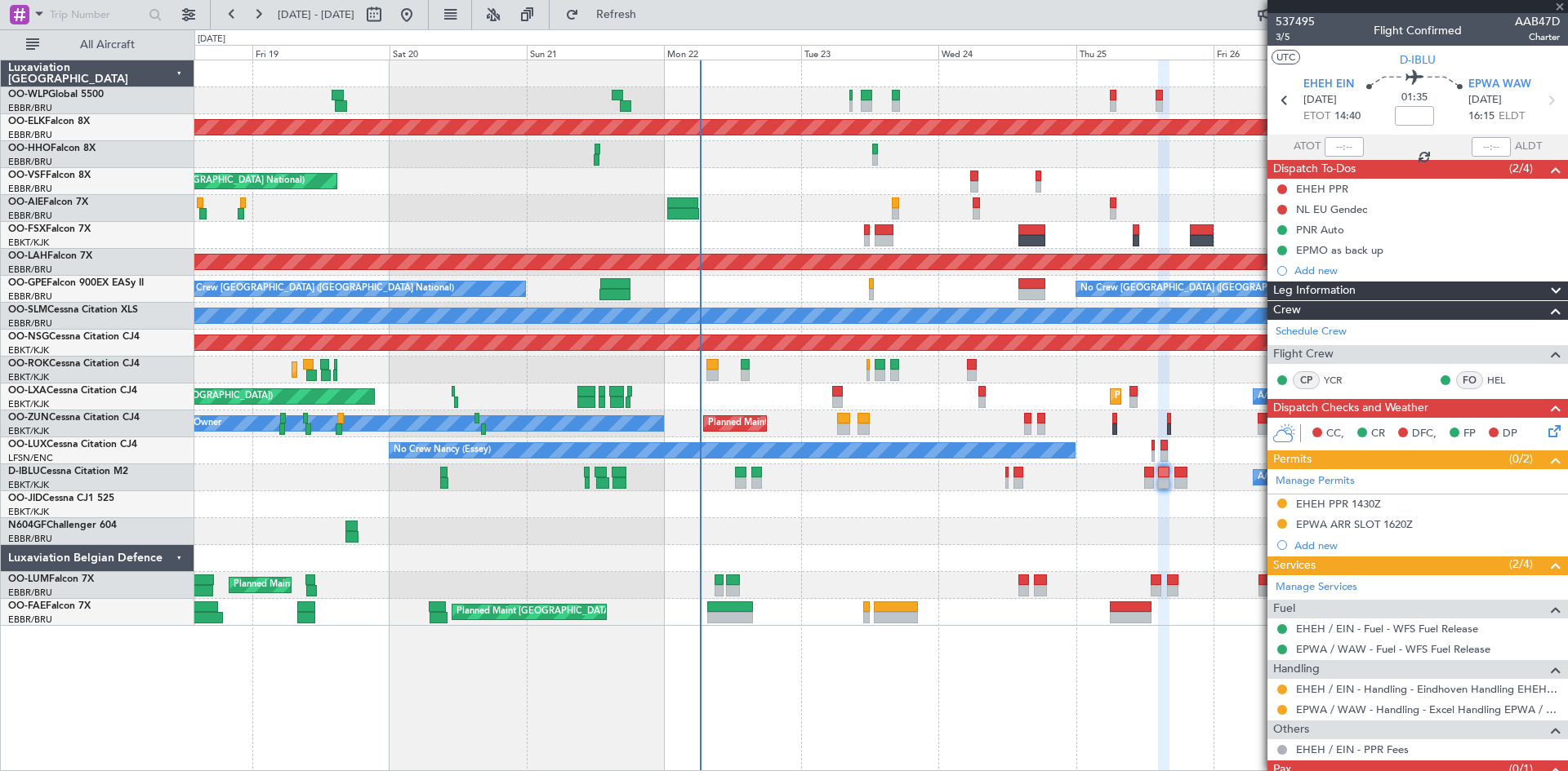
type input "0"
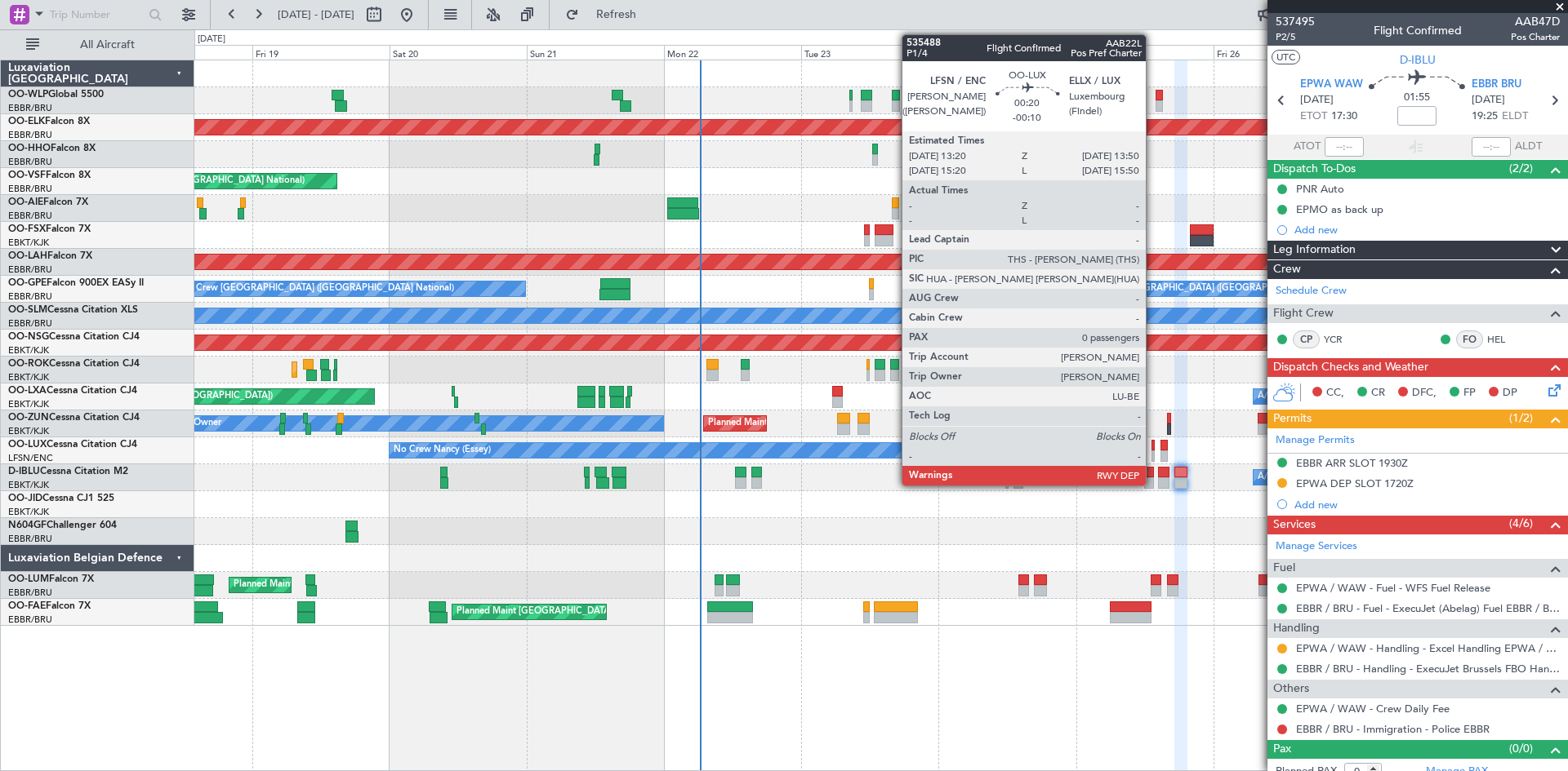
click at [1153, 453] on div at bounding box center [1154, 456] width 3 height 11
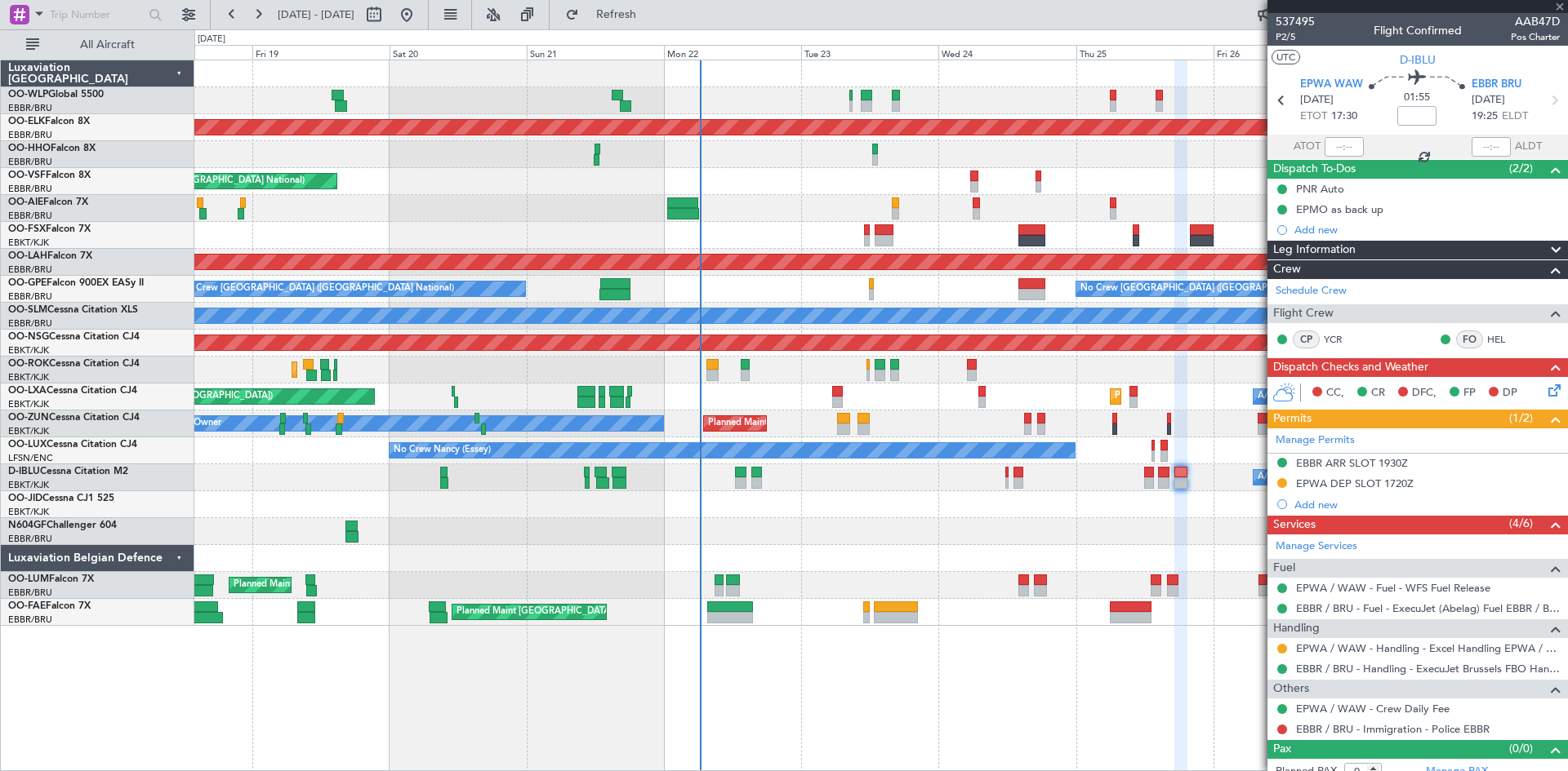
type input "-00:10"
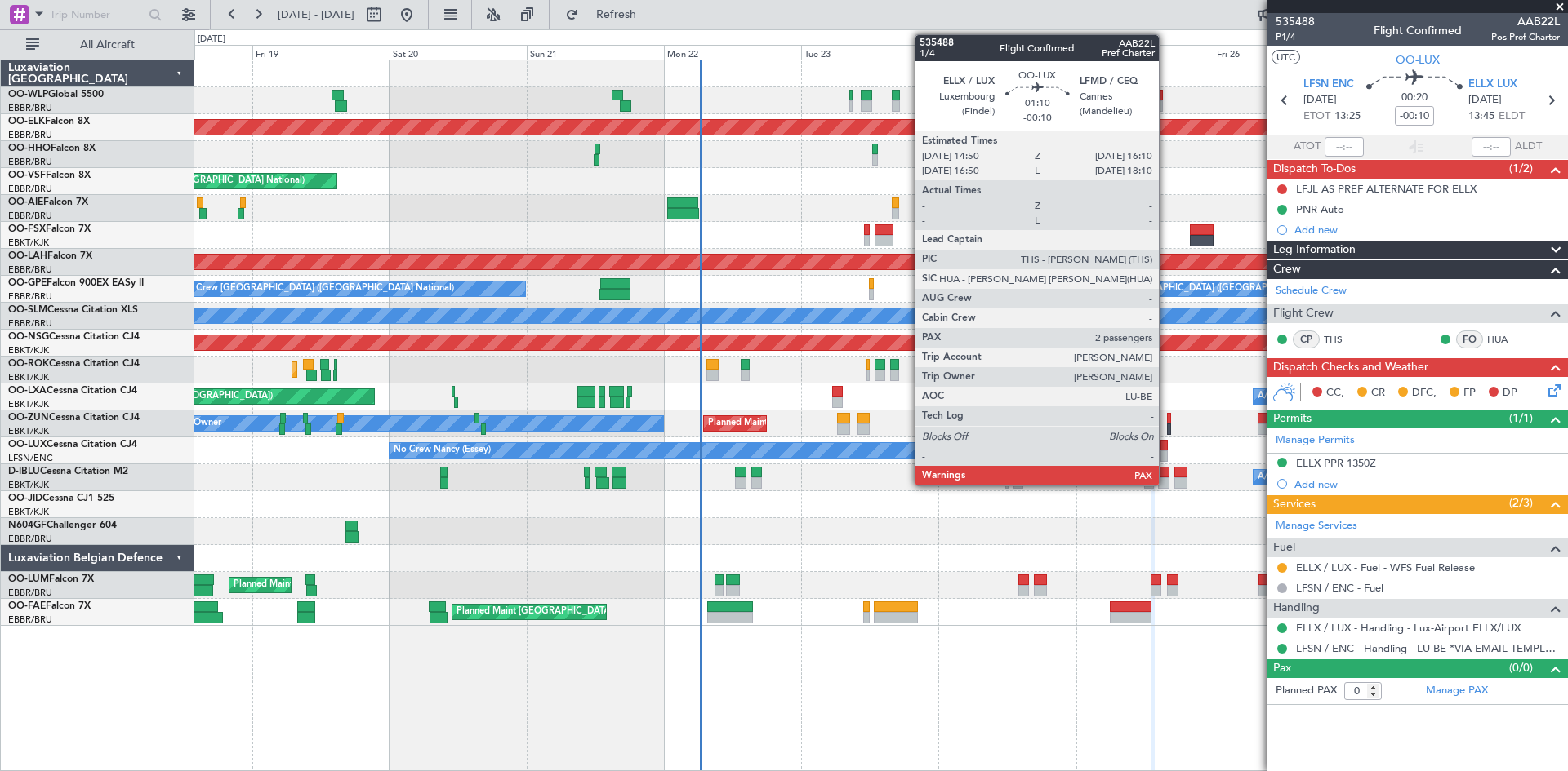
click at [1166, 451] on div at bounding box center [1164, 456] width 8 height 11
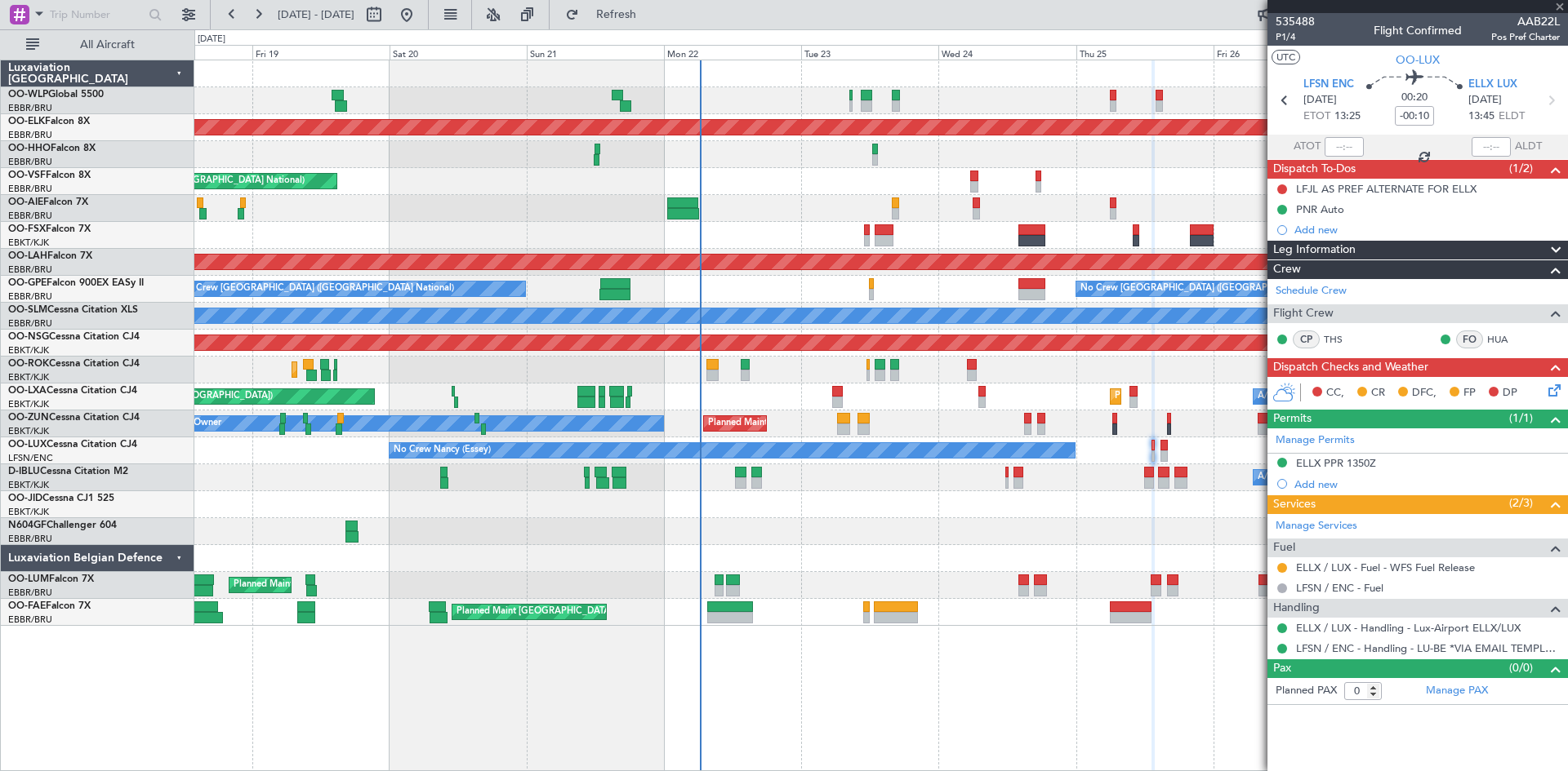
type input "2"
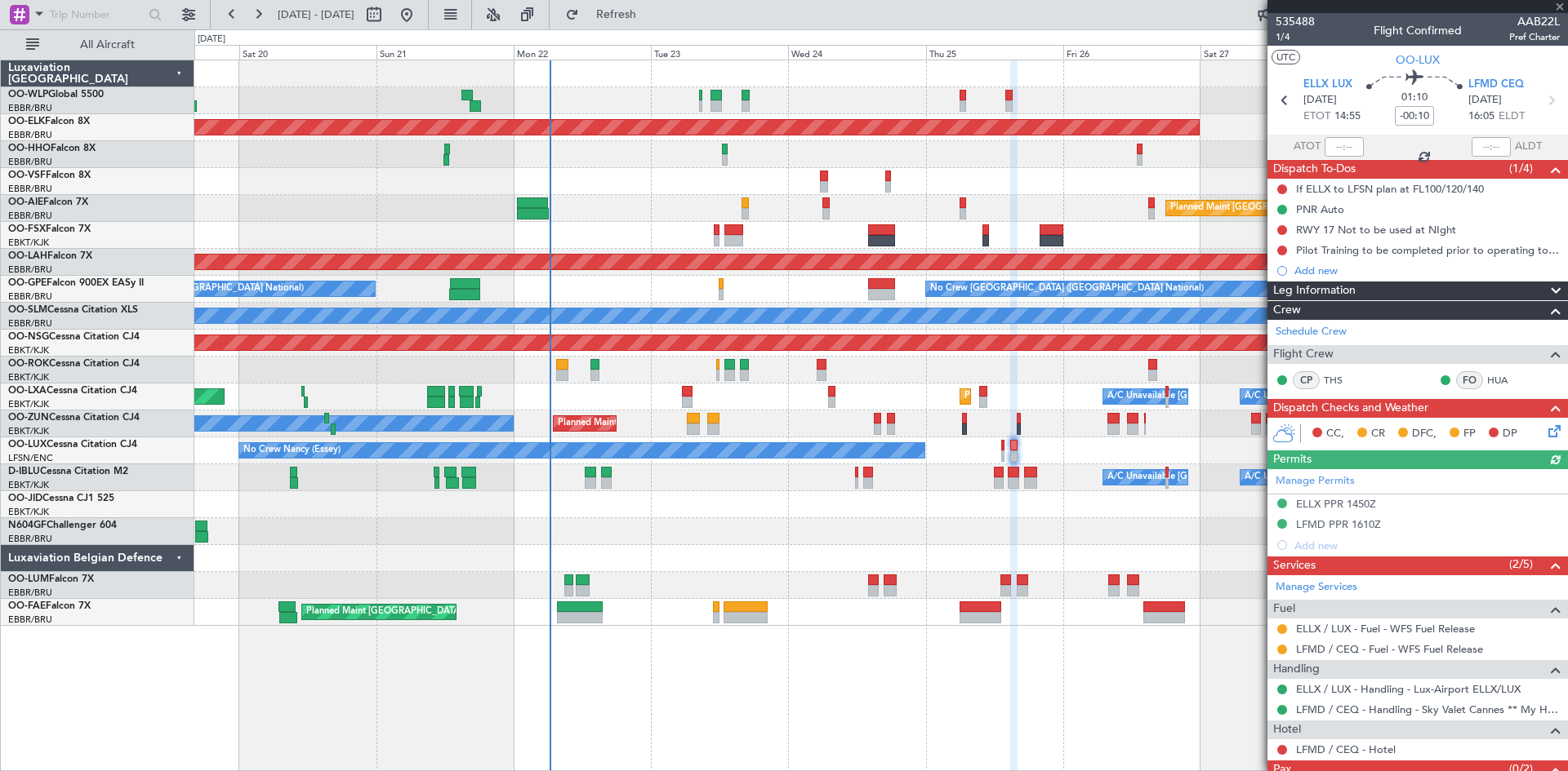
click at [1055, 492] on div "Planned Maint Liege Planned Maint Kortrijk-Wevelgem AOG Maint Brussels (Brussel…" at bounding box center [881, 343] width 1373 height 565
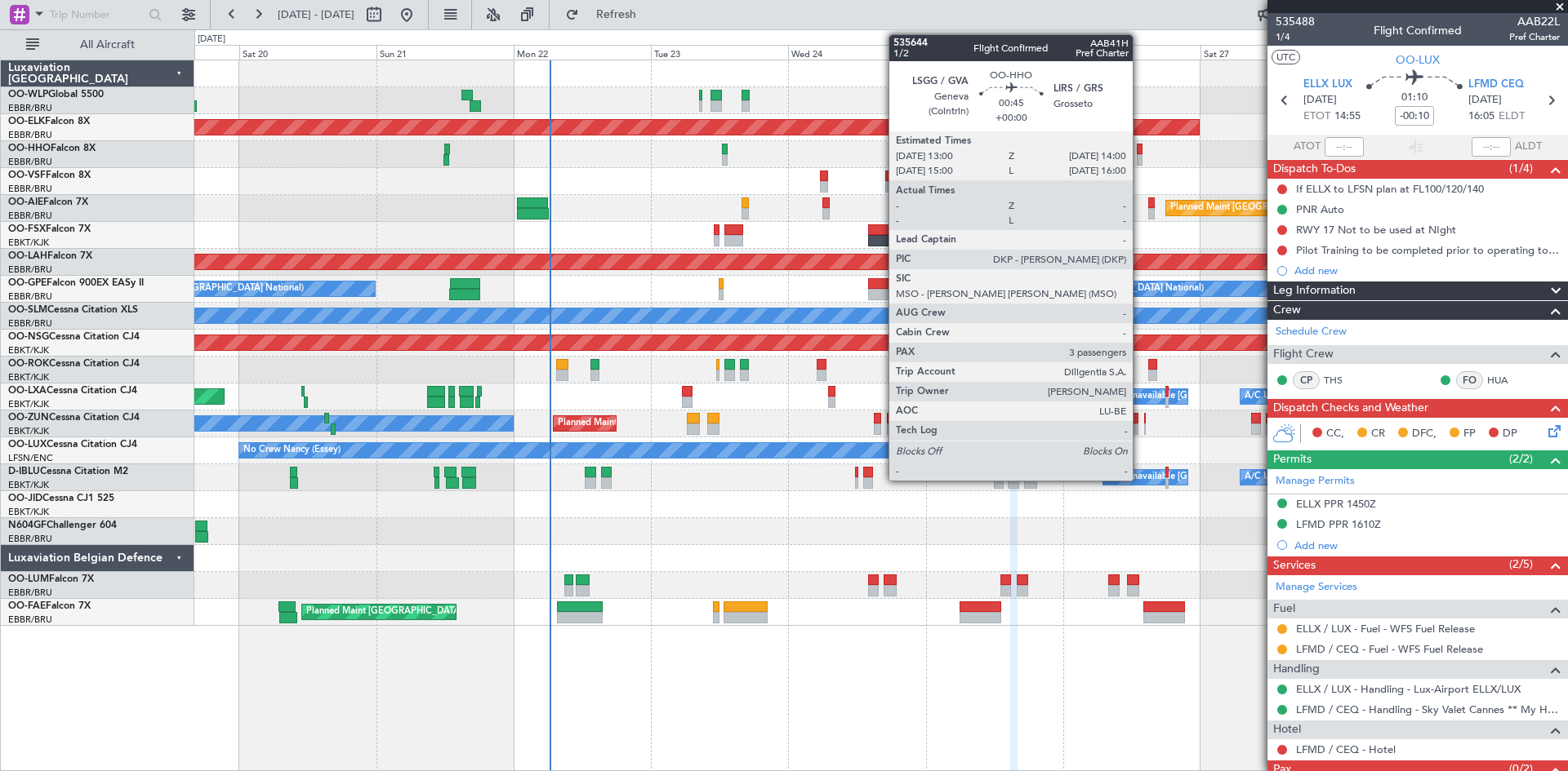
click at [1140, 163] on div at bounding box center [1141, 160] width 7 height 11
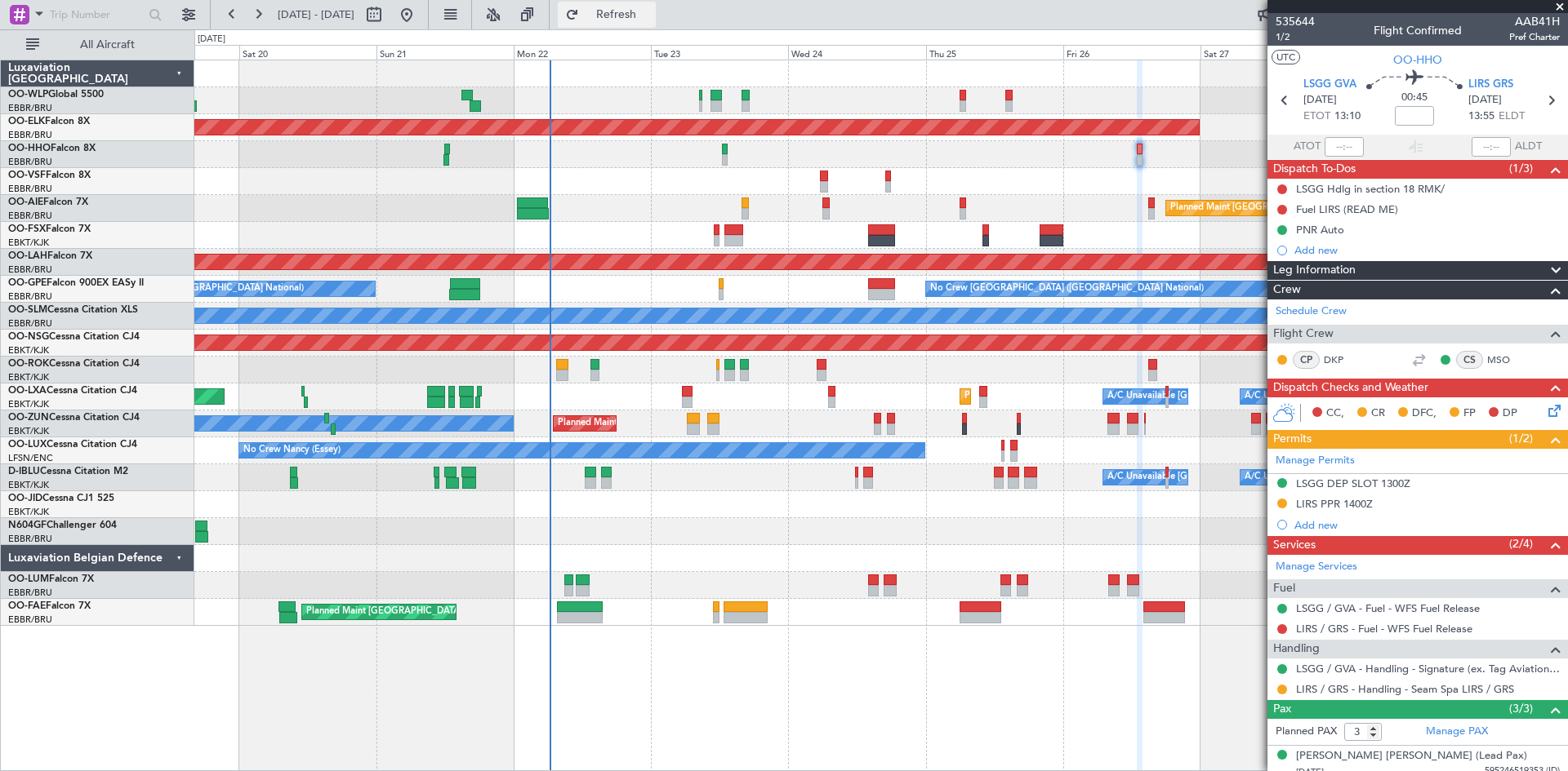
click at [656, 22] on button "Refresh" at bounding box center [606, 15] width 98 height 26
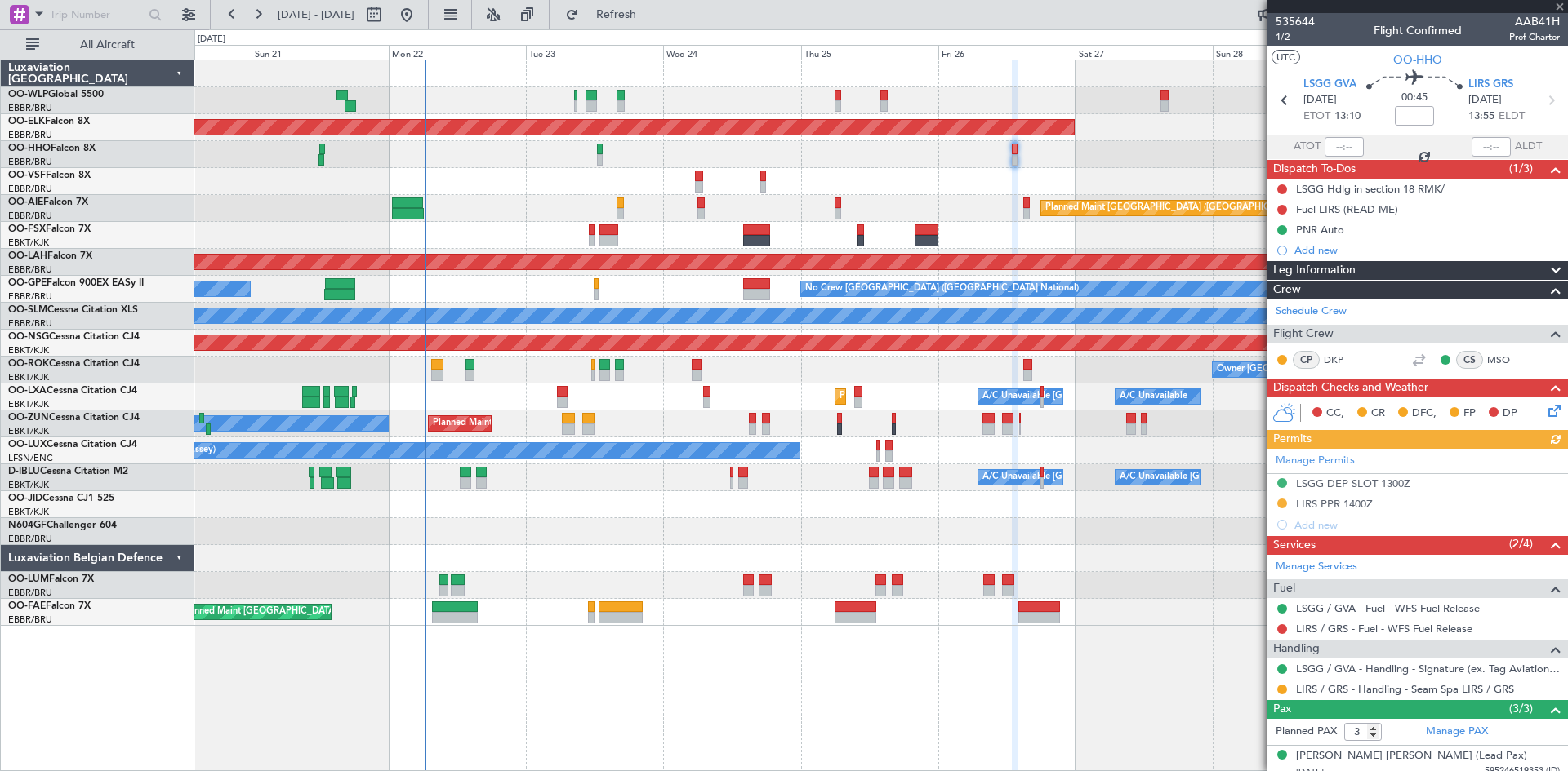
click at [990, 531] on div "Planned Maint Liege Planned Maint Kortrijk-Wevelgem AOG Maint Brussels (Brussel…" at bounding box center [881, 343] width 1373 height 565
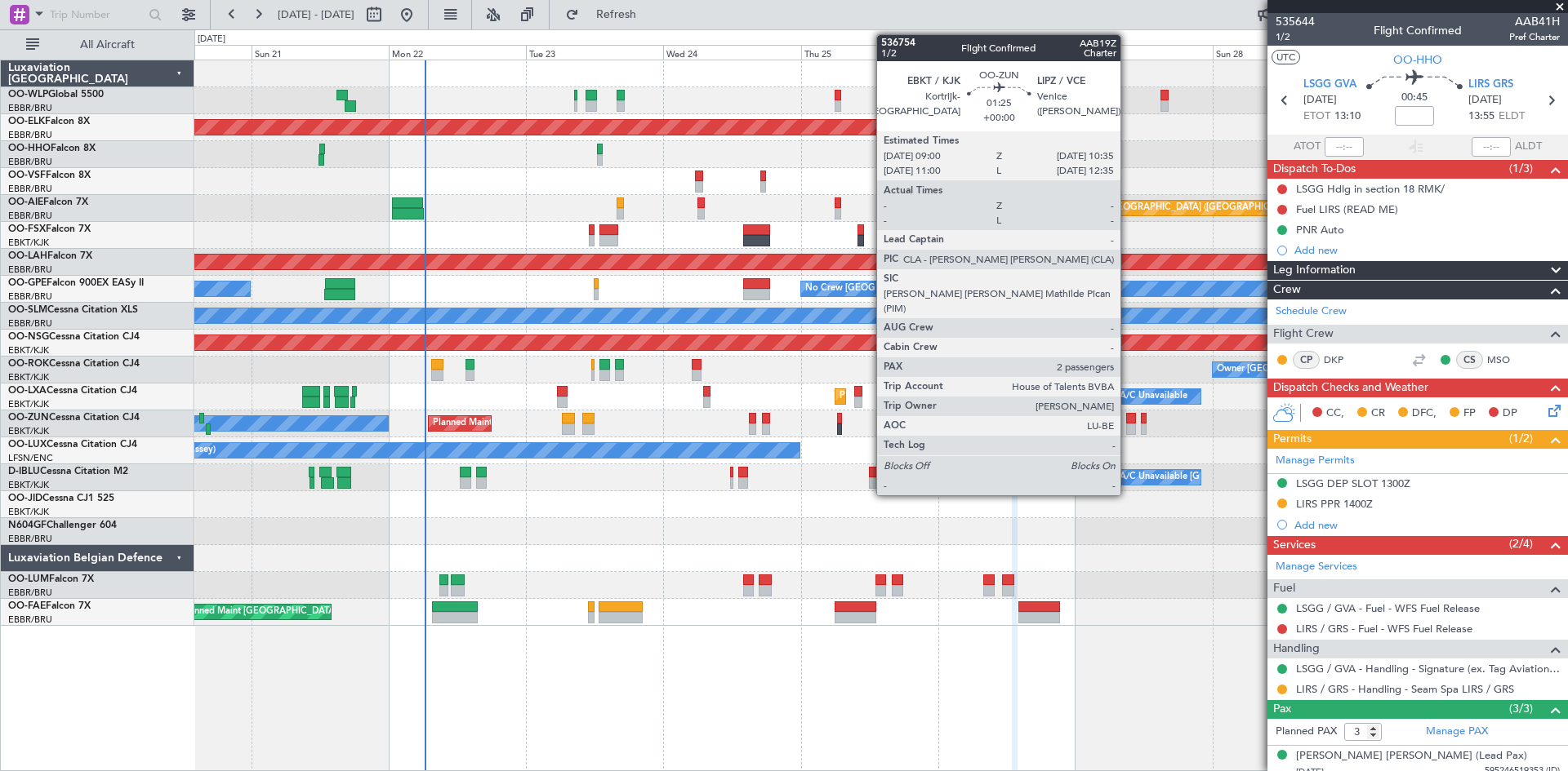
click at [1128, 422] on div at bounding box center [1130, 418] width 10 height 11
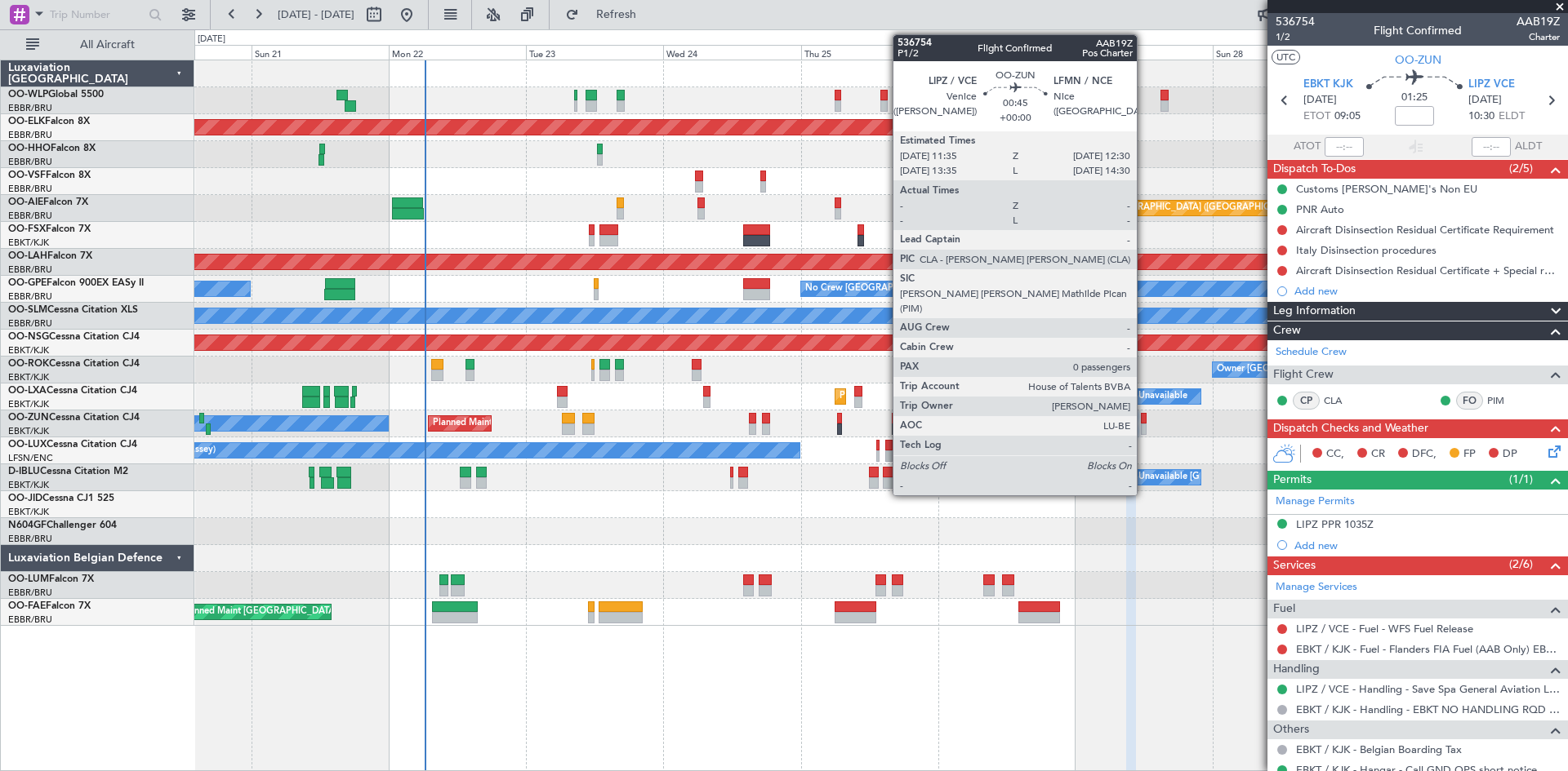
click at [1144, 418] on div at bounding box center [1143, 418] width 6 height 11
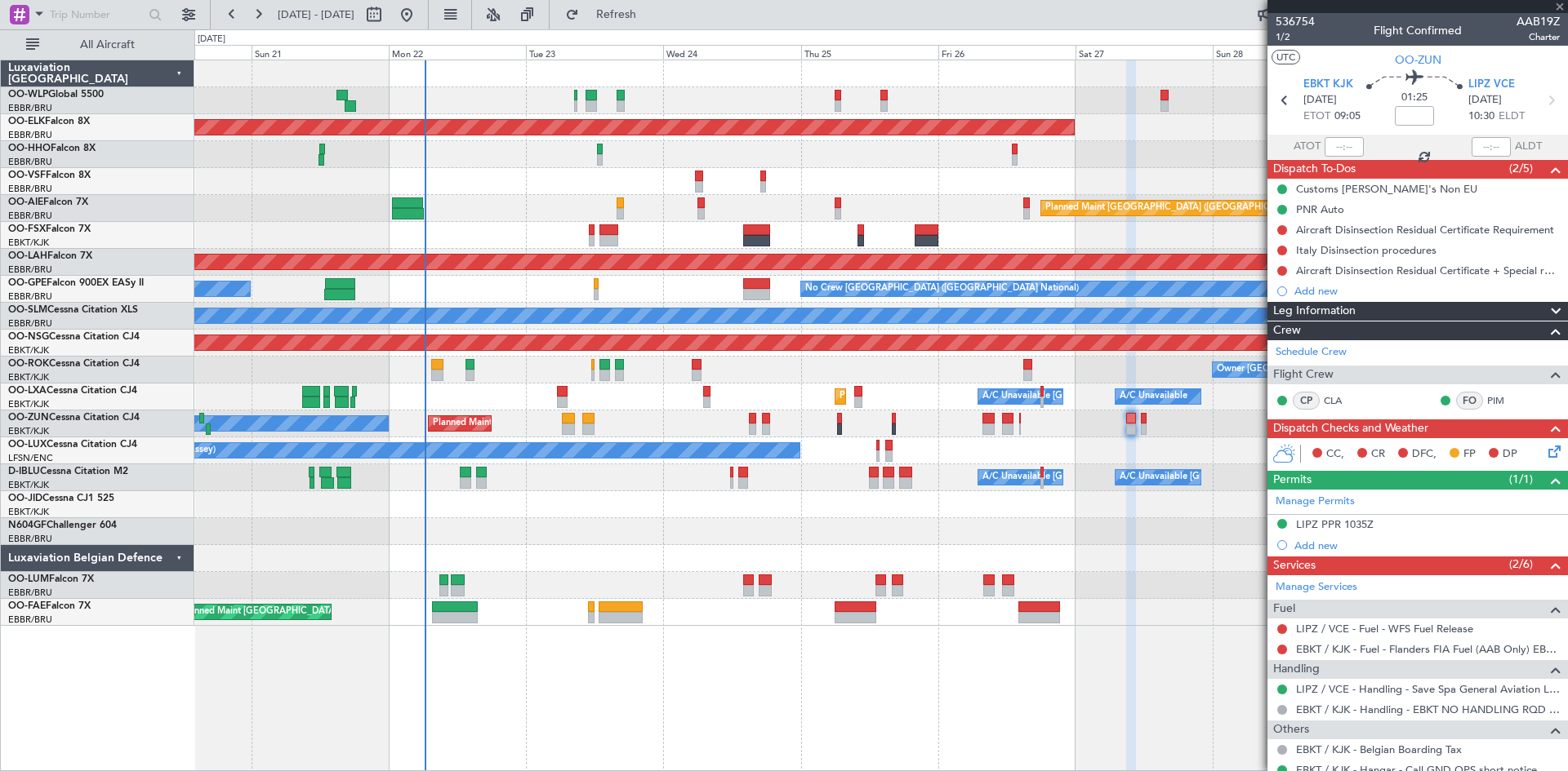
type input "0"
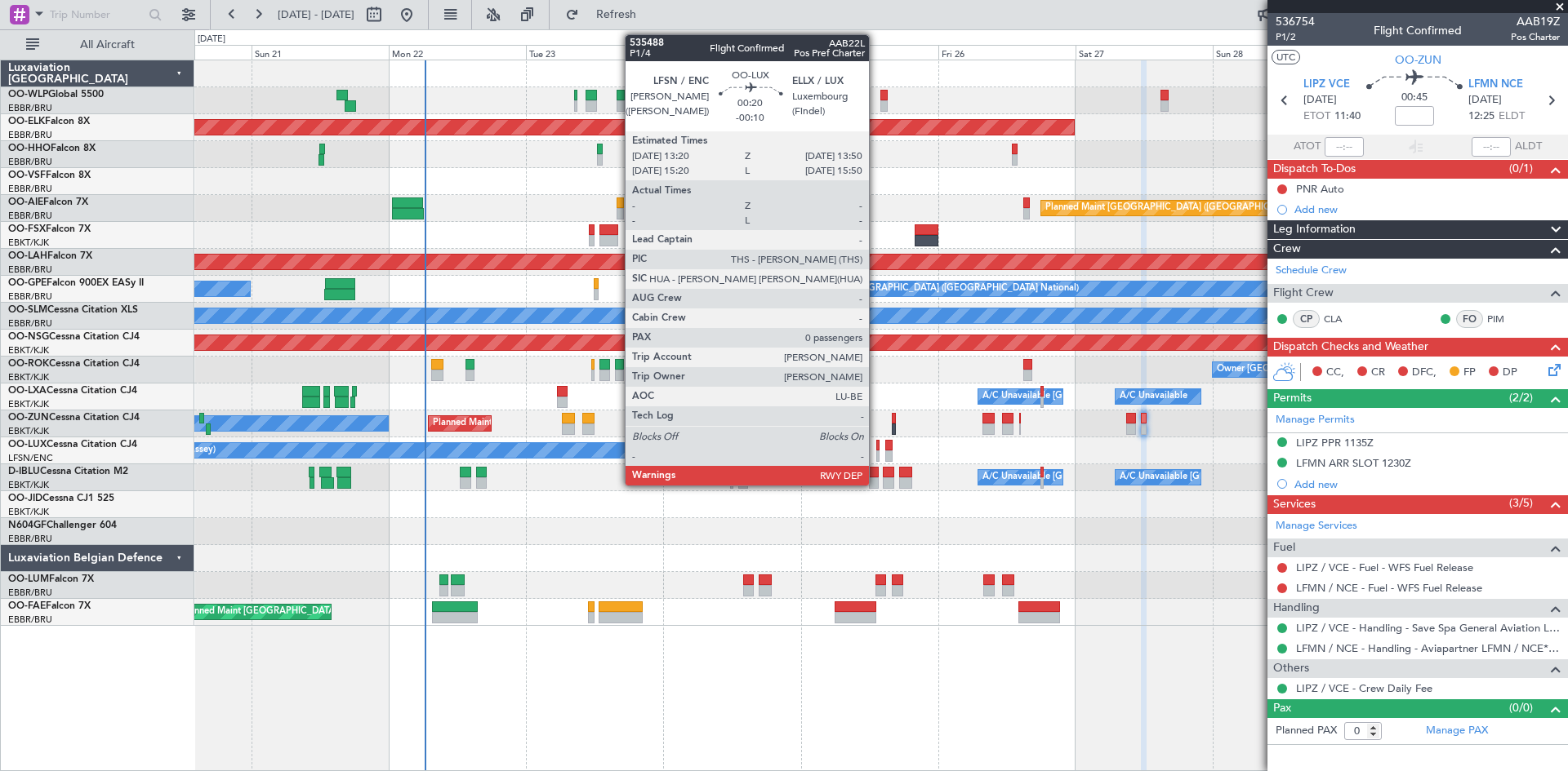
click at [877, 457] on div at bounding box center [878, 456] width 3 height 11
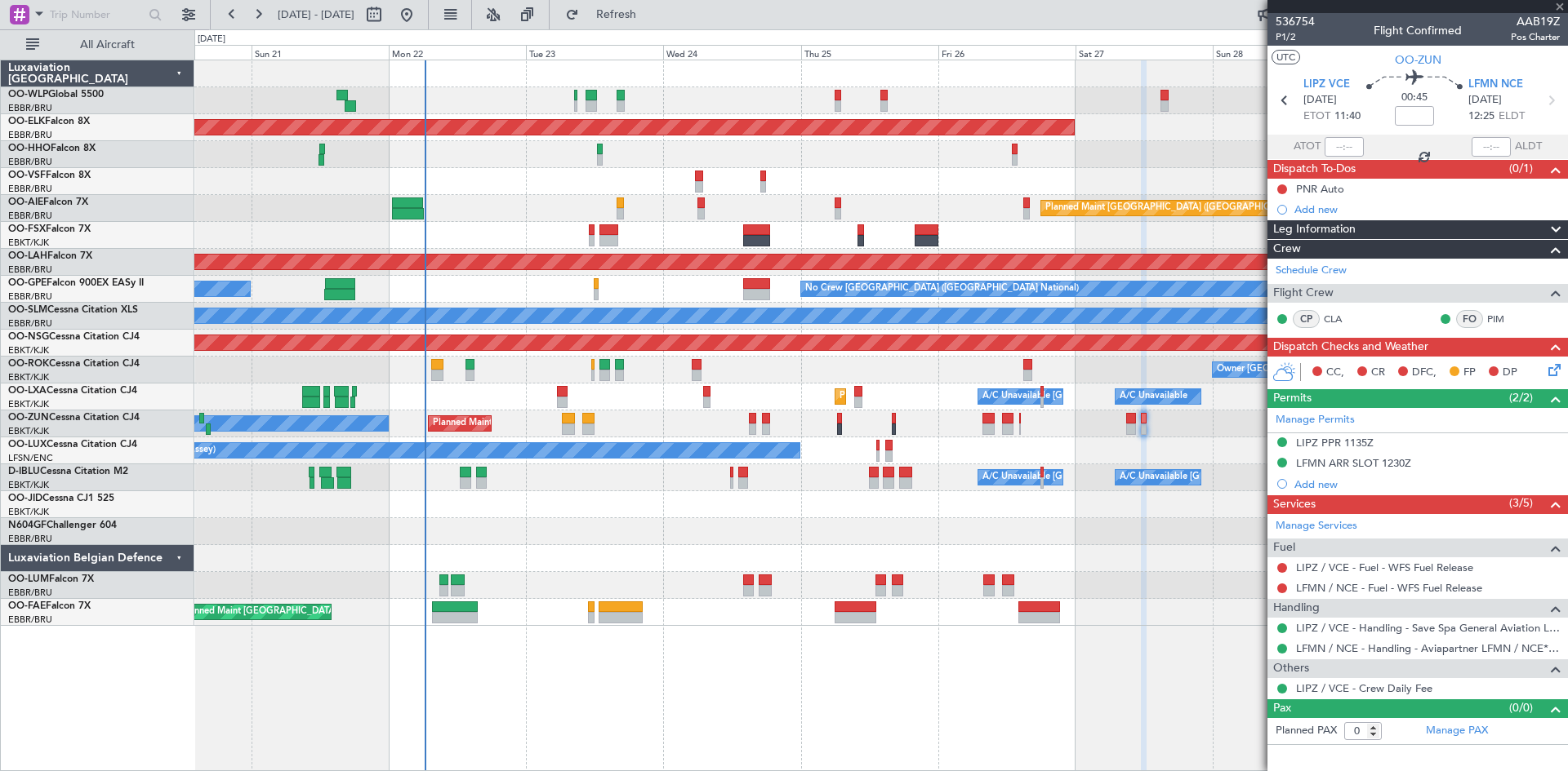
type input "-00:10"
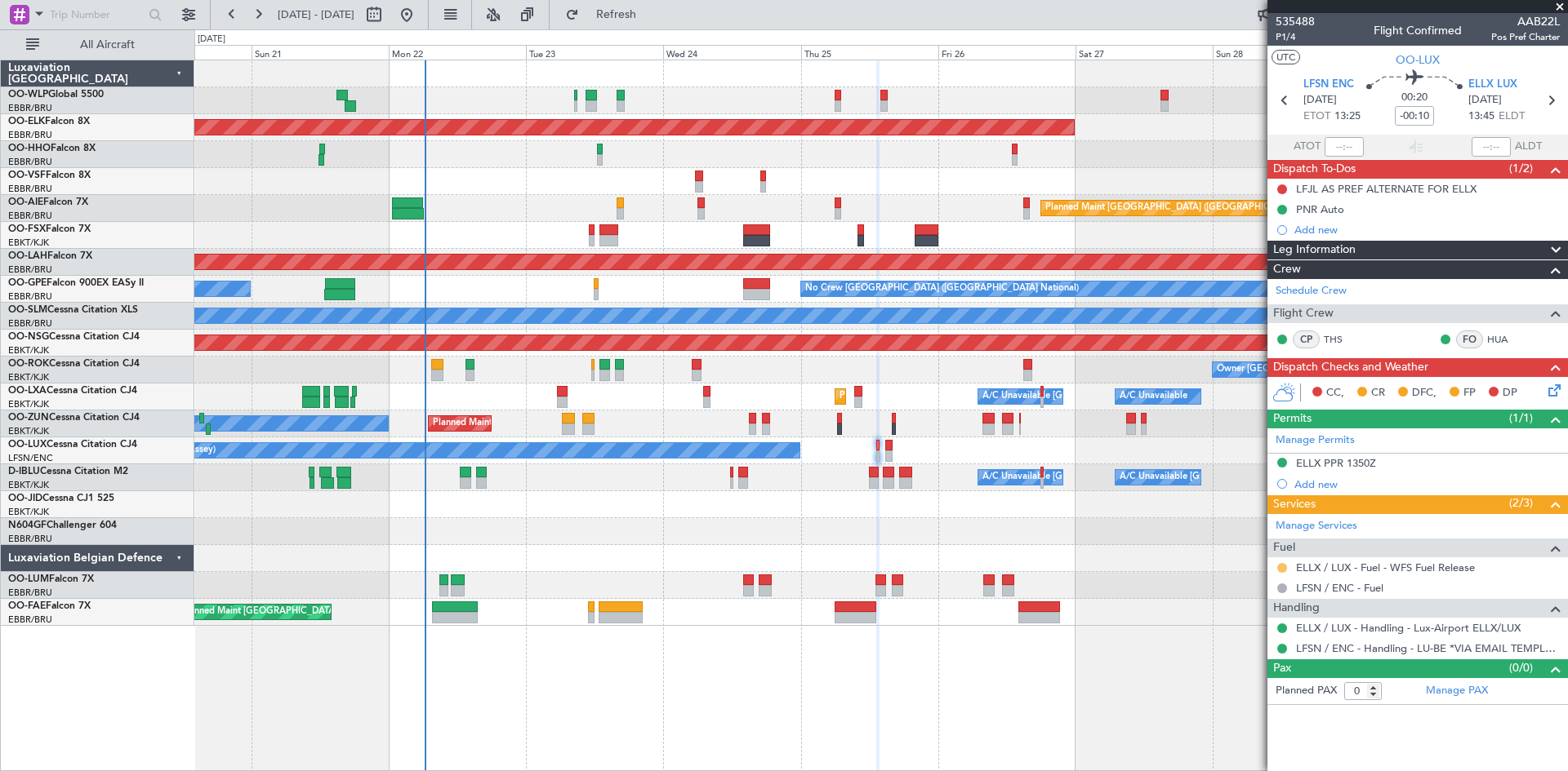
click at [1278, 567] on button at bounding box center [1281, 568] width 10 height 10
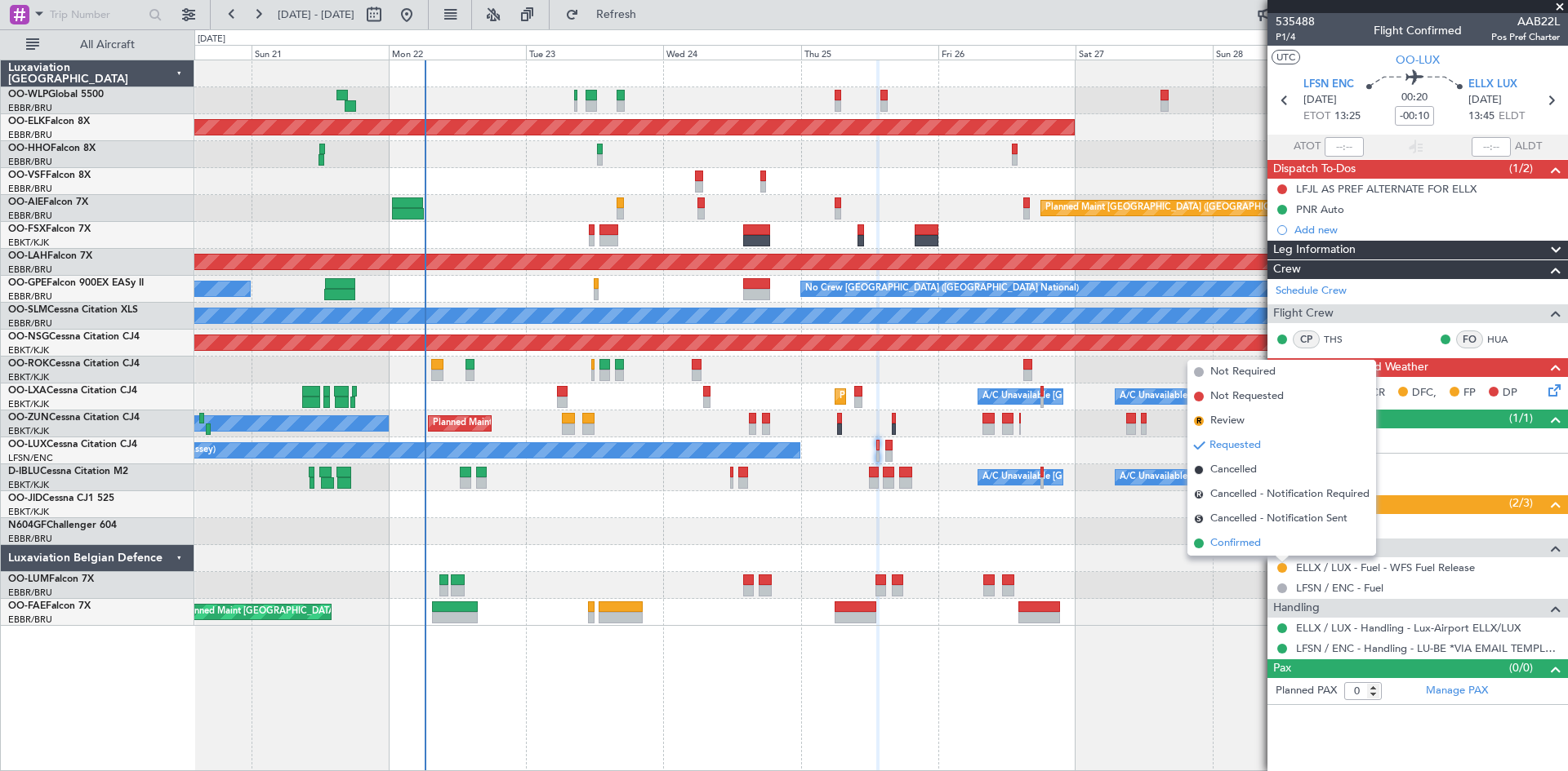
click at [1245, 547] on span "Confirmed" at bounding box center [1235, 544] width 50 height 16
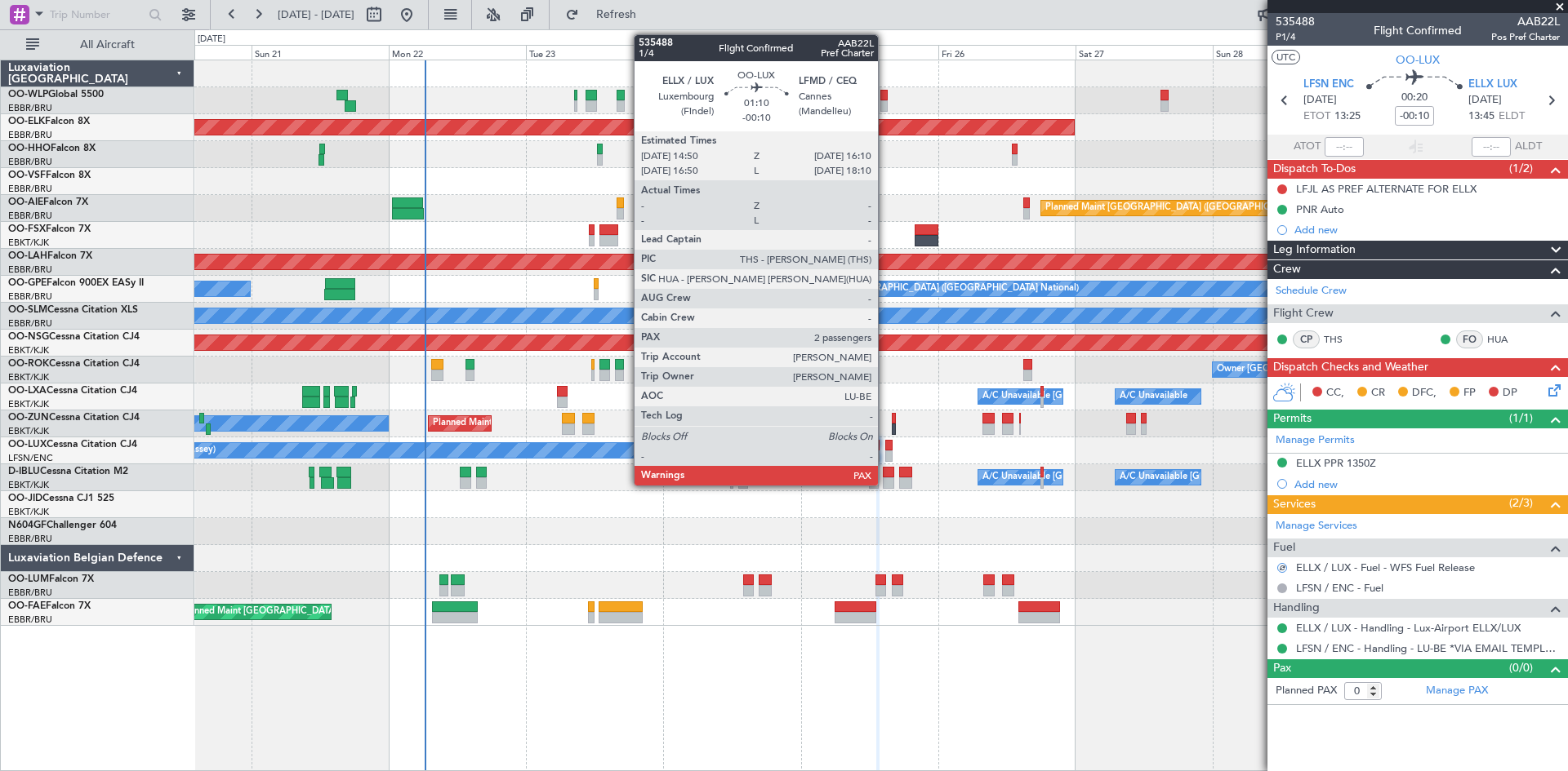
click at [885, 452] on div at bounding box center [889, 456] width 8 height 11
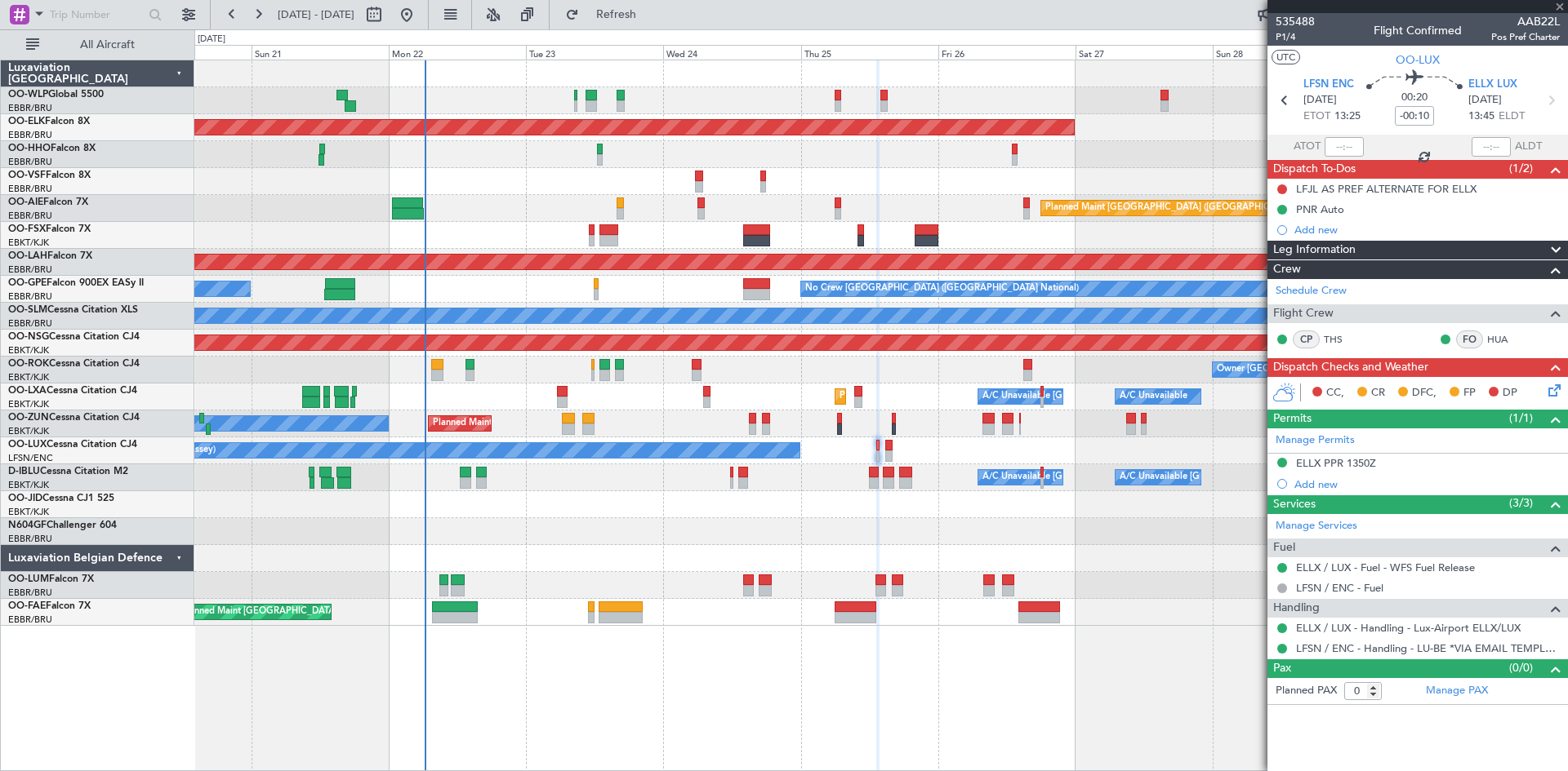
type input "2"
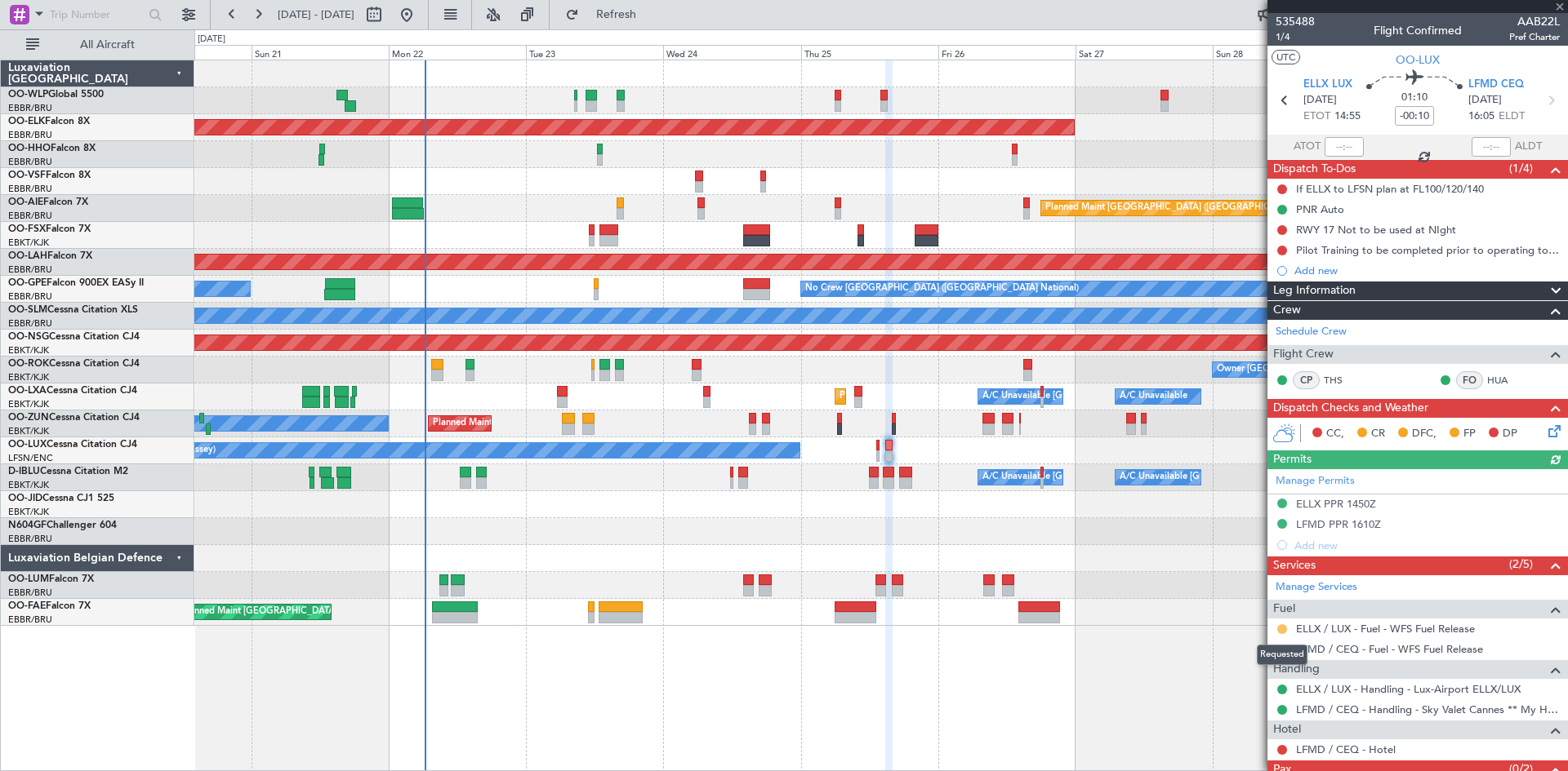
click at [1280, 628] on button at bounding box center [1281, 629] width 10 height 10
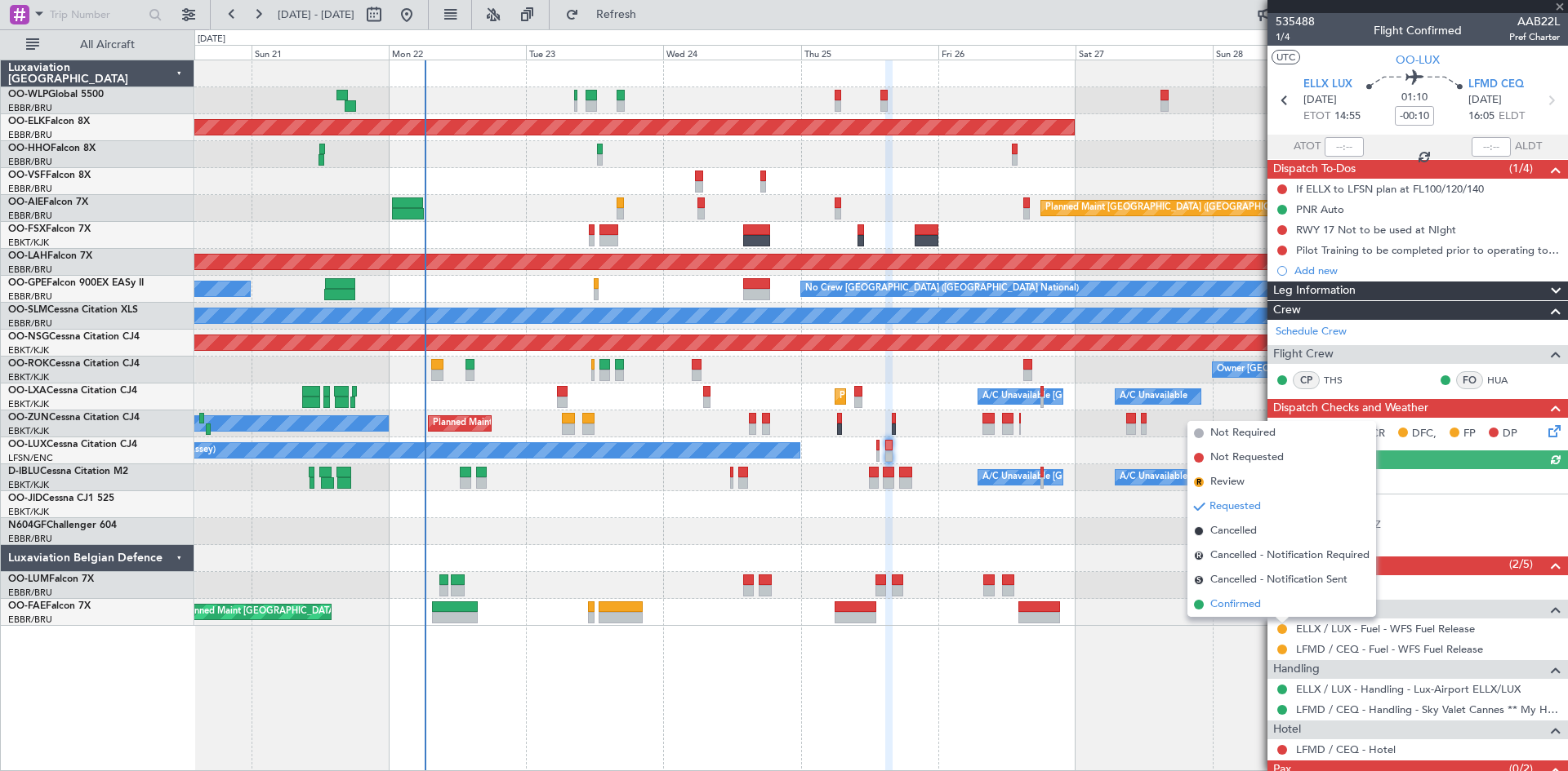
click at [1225, 610] on span "Confirmed" at bounding box center [1235, 604] width 50 height 16
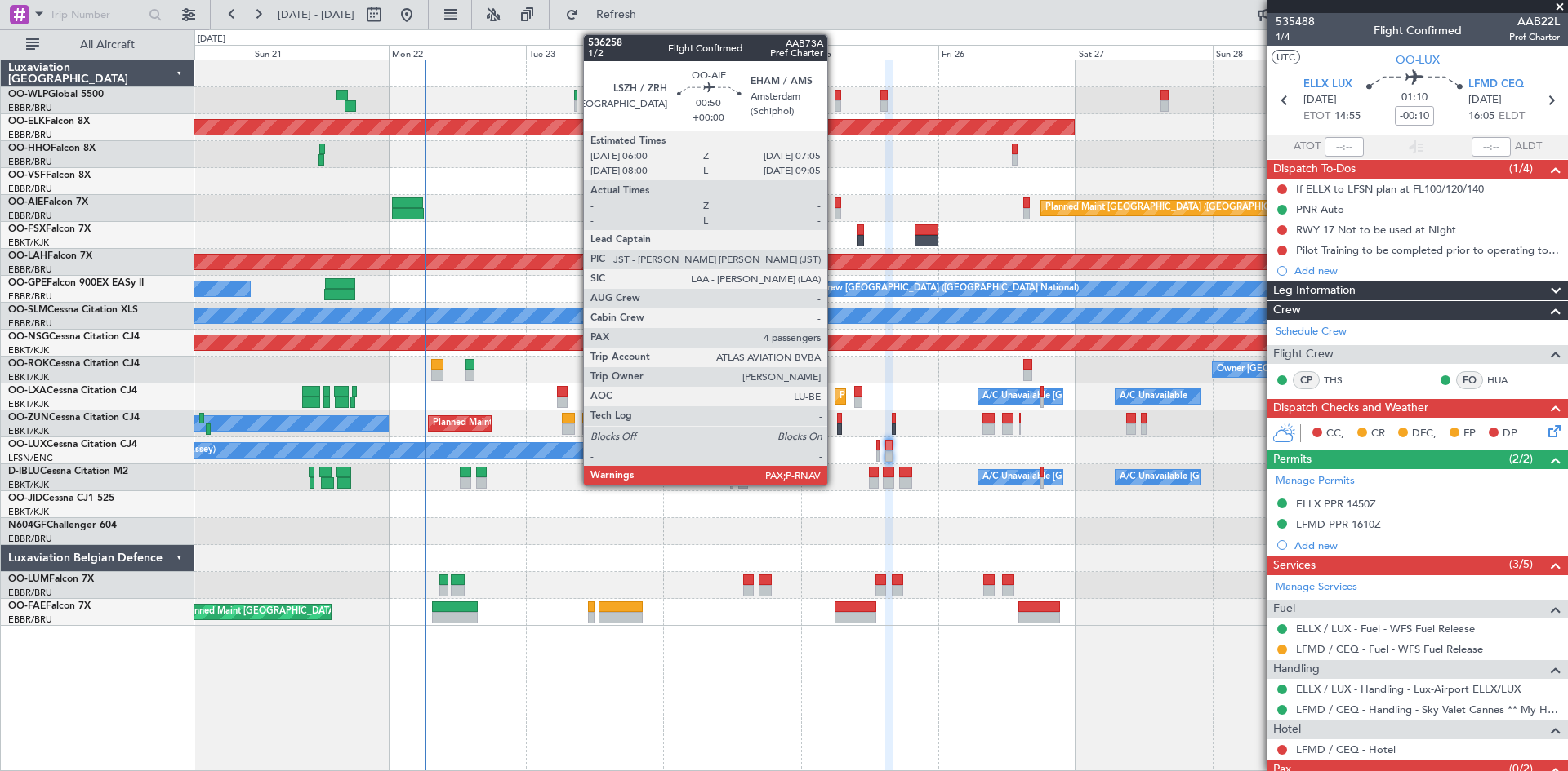
click at [835, 214] on div at bounding box center [838, 214] width 7 height 11
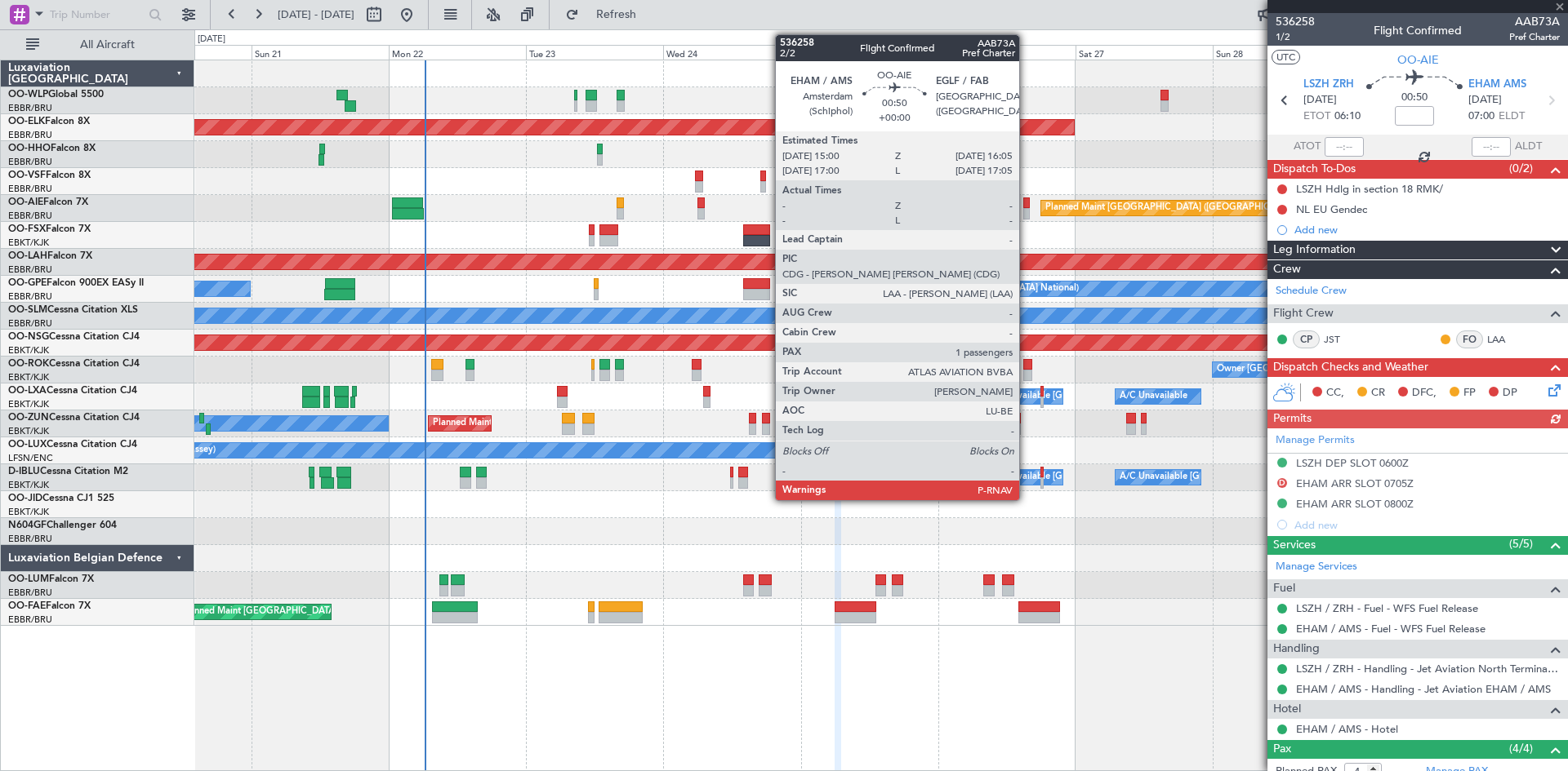
click at [1027, 209] on div at bounding box center [1027, 214] width 7 height 11
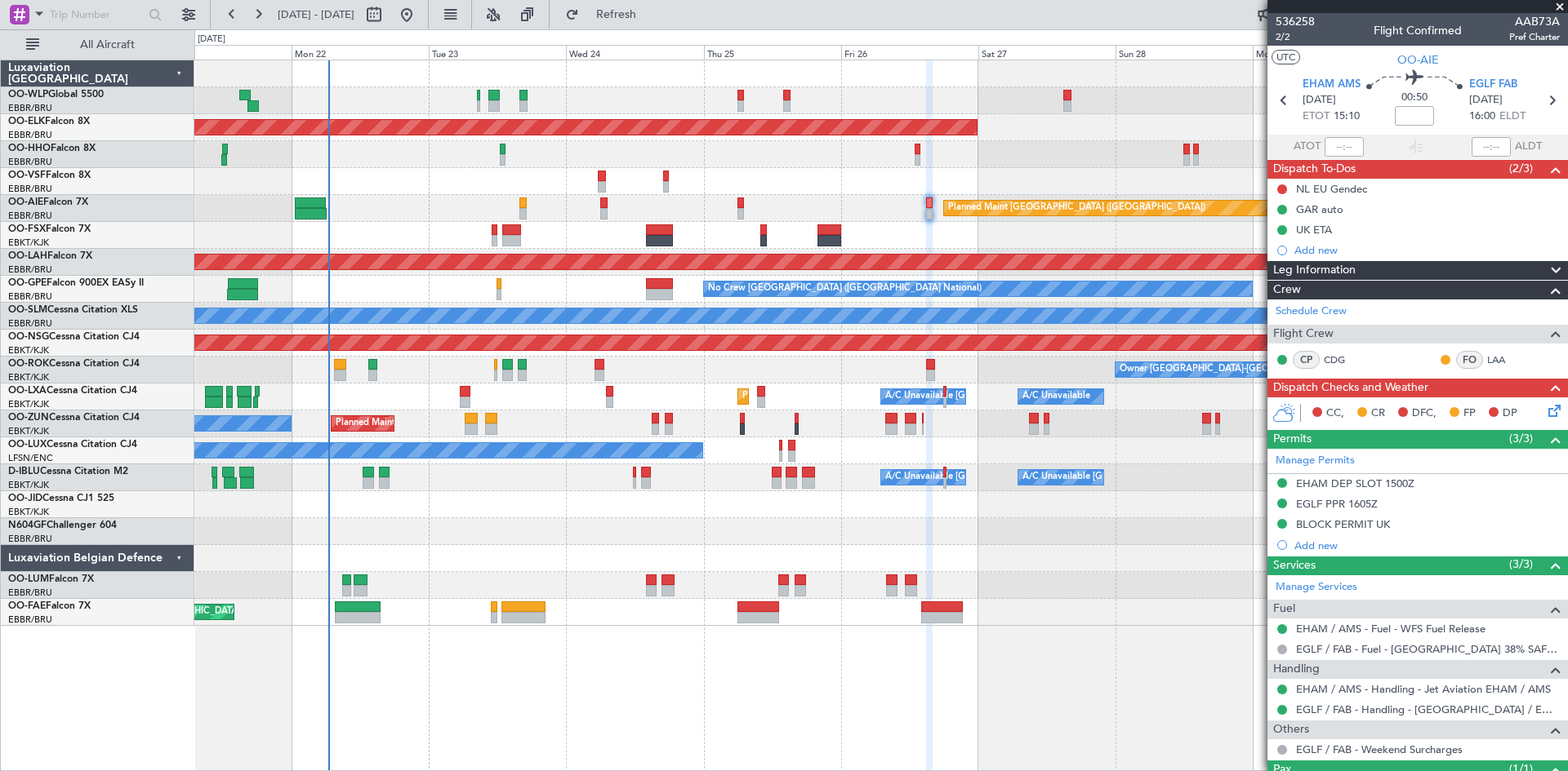
click at [999, 550] on div at bounding box center [881, 558] width 1373 height 27
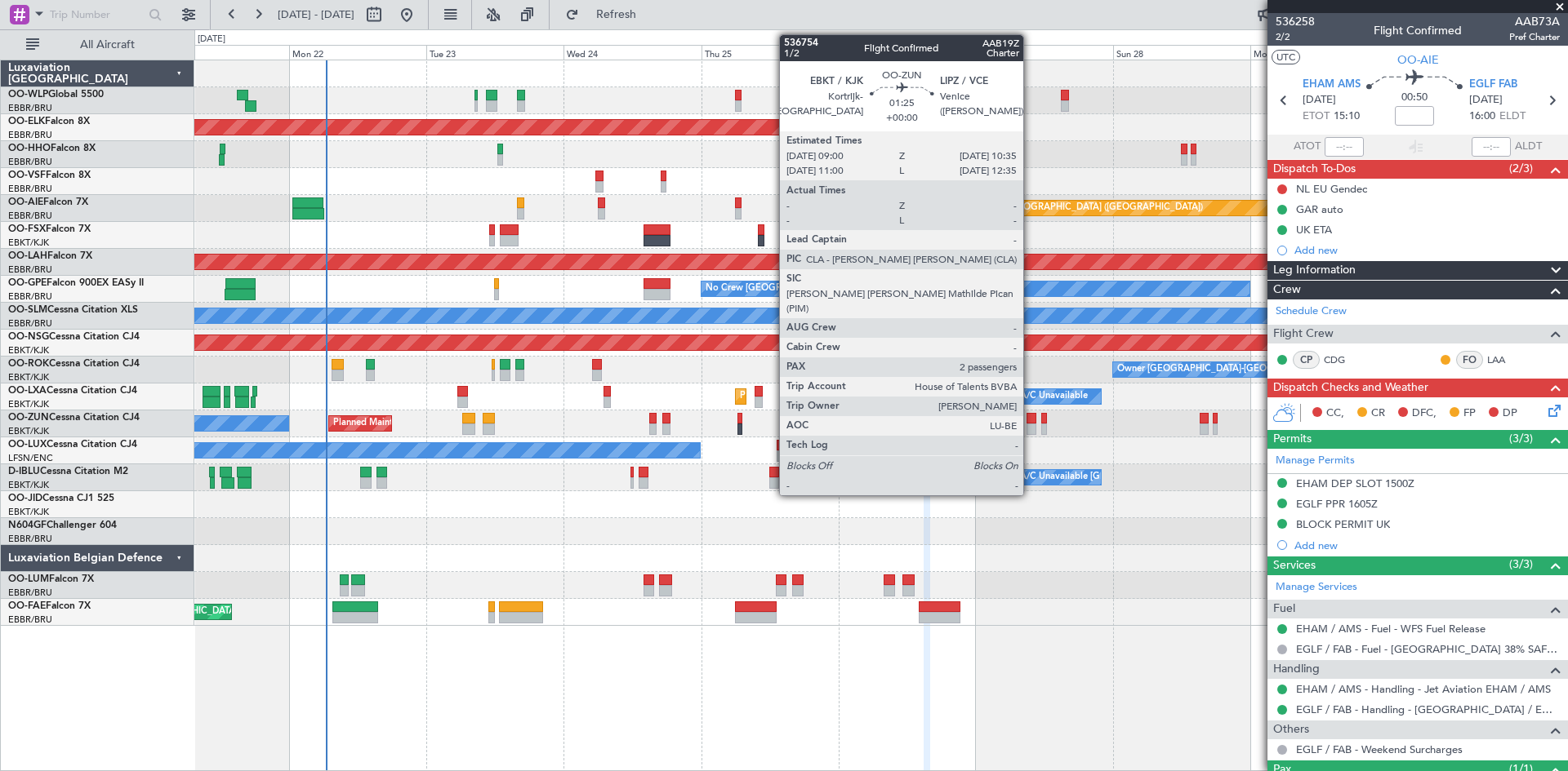
click at [1030, 429] on div at bounding box center [1031, 429] width 10 height 11
click at [1035, 421] on div at bounding box center [1031, 418] width 10 height 11
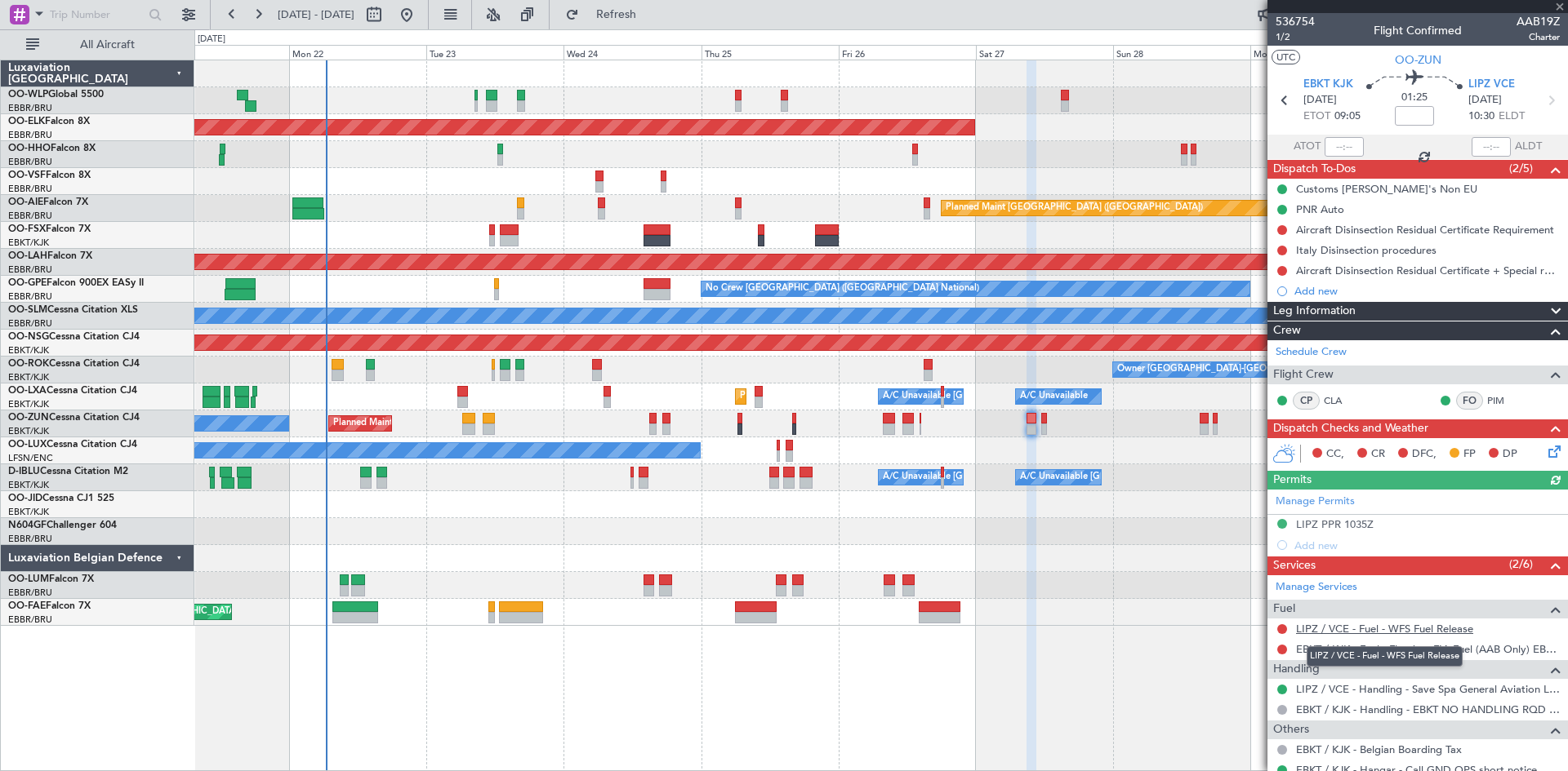
click at [1402, 630] on link "LIPZ / VCE - Fuel - WFS Fuel Release" at bounding box center [1385, 629] width 177 height 14
click at [656, 3] on button "Refresh" at bounding box center [606, 15] width 98 height 26
click at [1287, 36] on span "1/2" at bounding box center [1294, 37] width 39 height 14
click at [649, 21] on span "Refresh" at bounding box center [616, 14] width 69 height 11
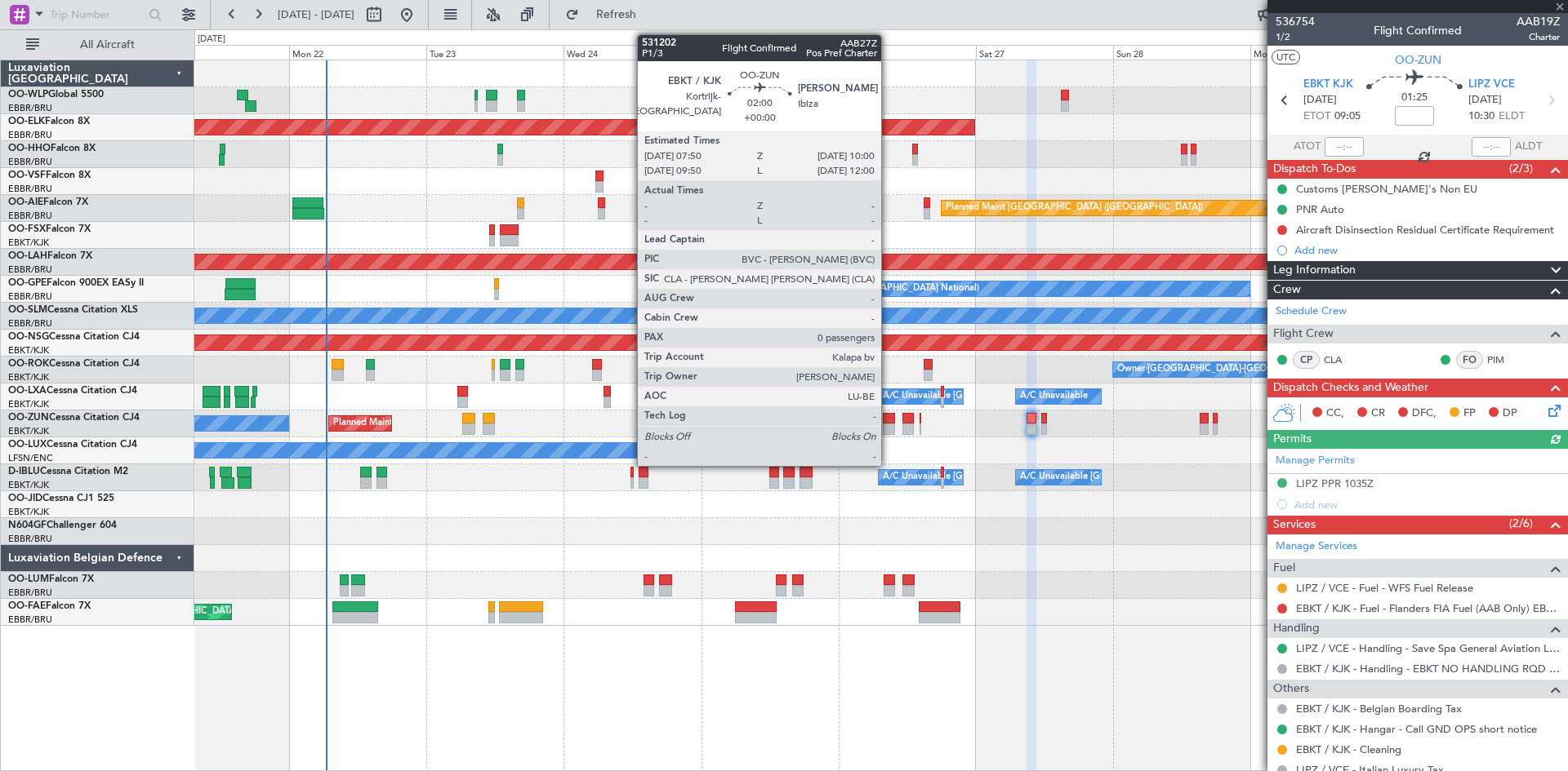
click at [889, 429] on div at bounding box center [889, 429] width 13 height 11
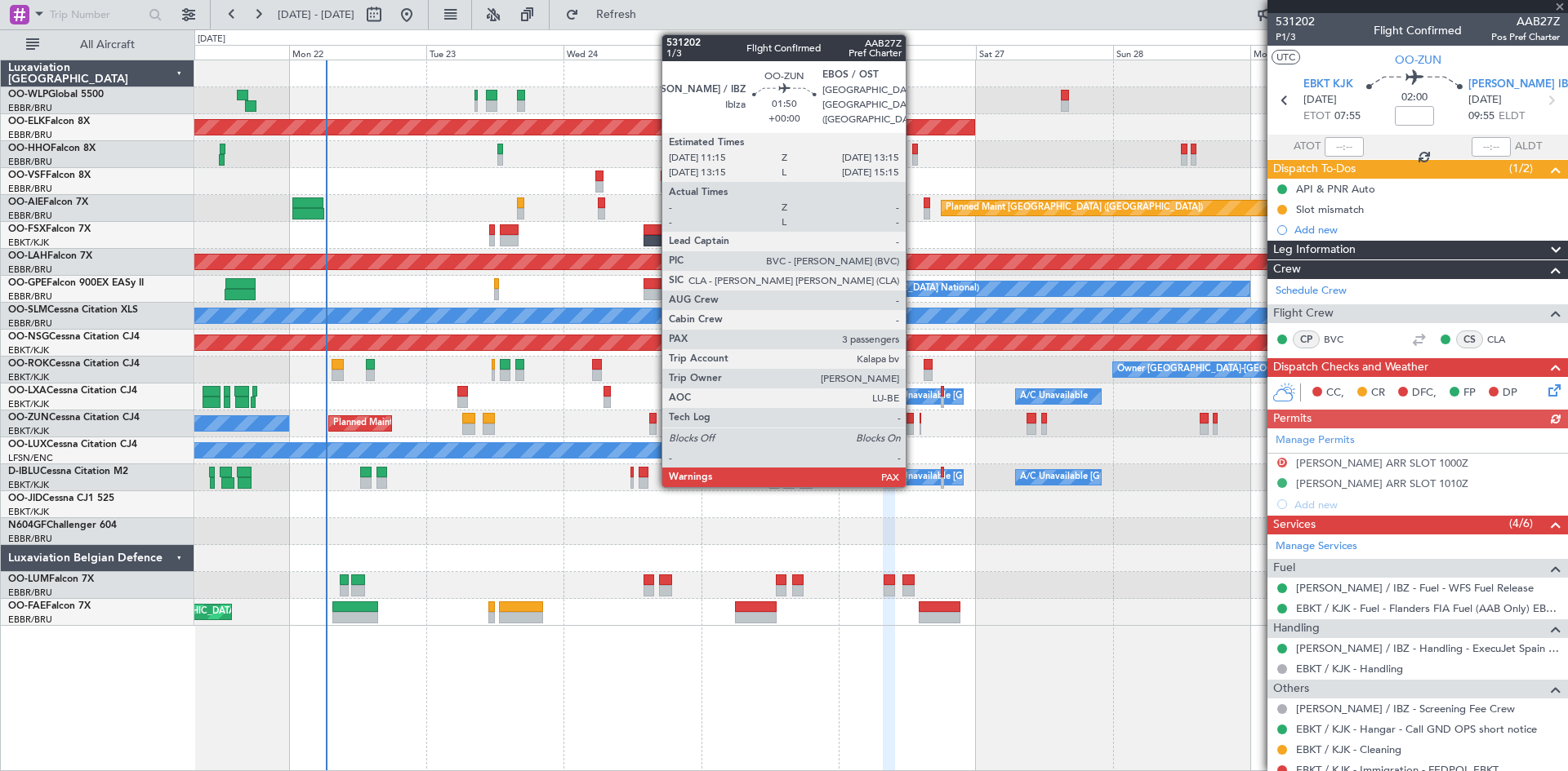
click at [913, 427] on div at bounding box center [909, 429] width 12 height 11
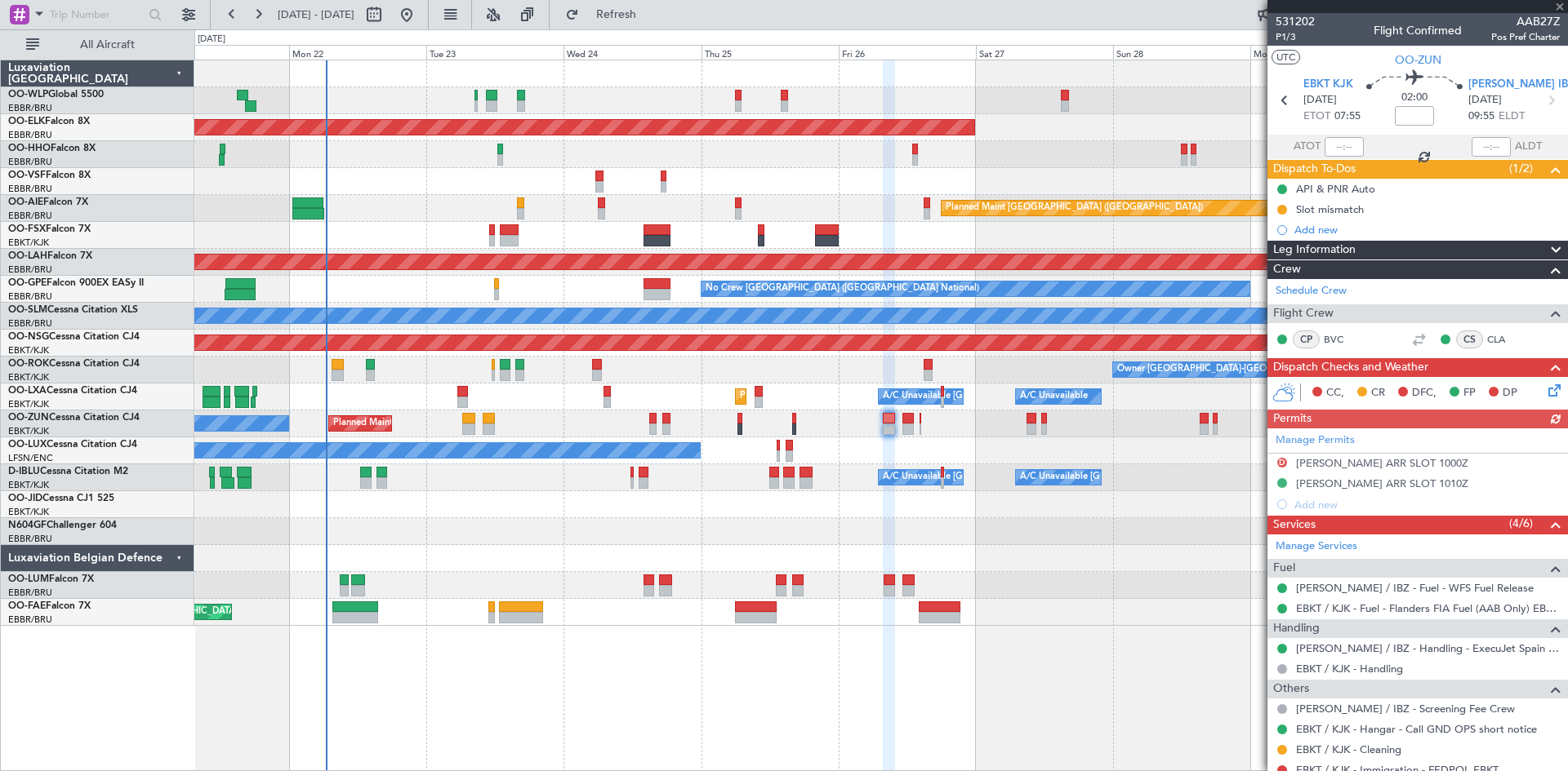
type input "3"
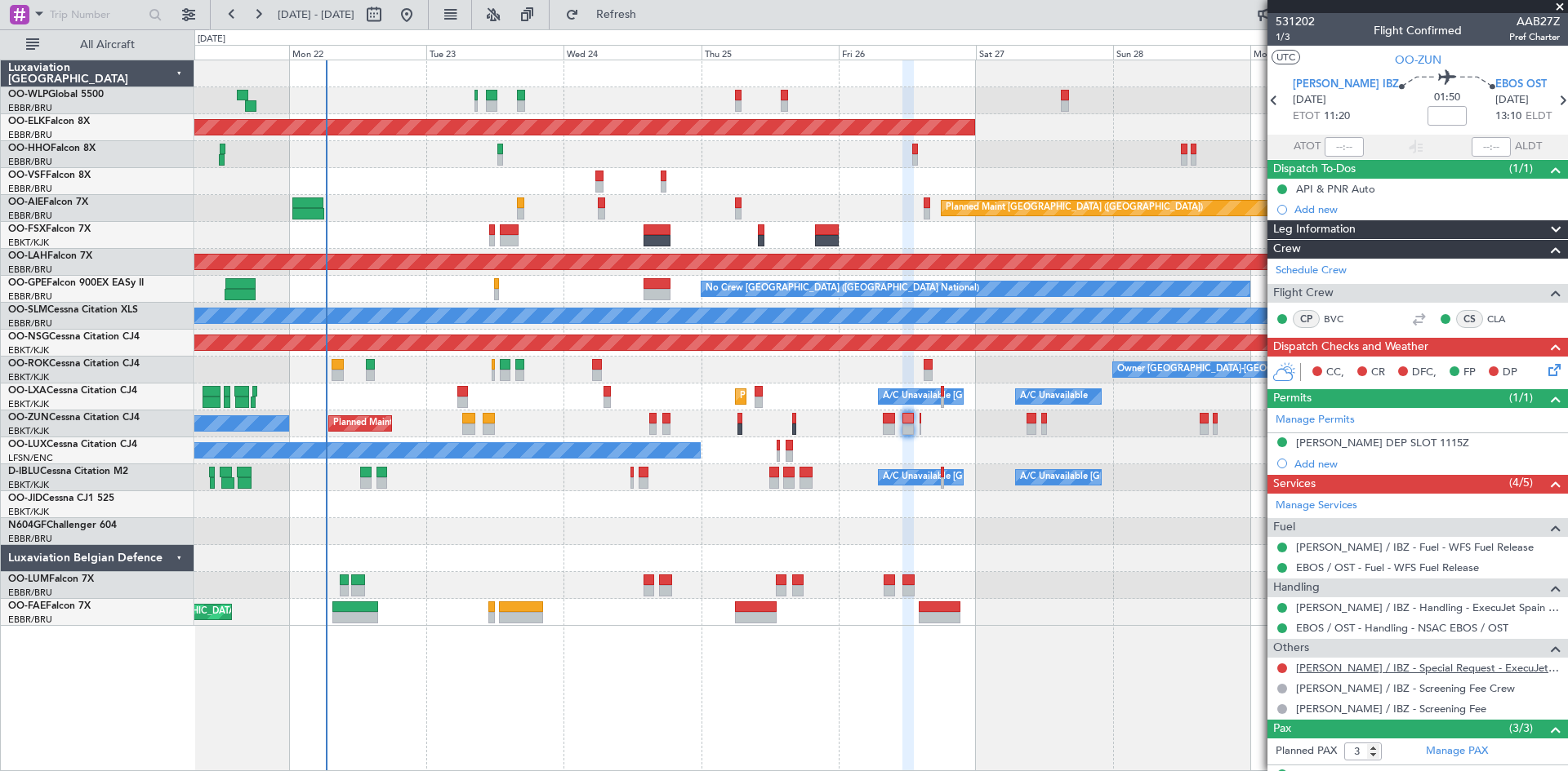
click at [1523, 667] on link "LEIB / IBZ - Special Request - ExecuJet Spain LEIB / IBZ" at bounding box center [1428, 668] width 264 height 14
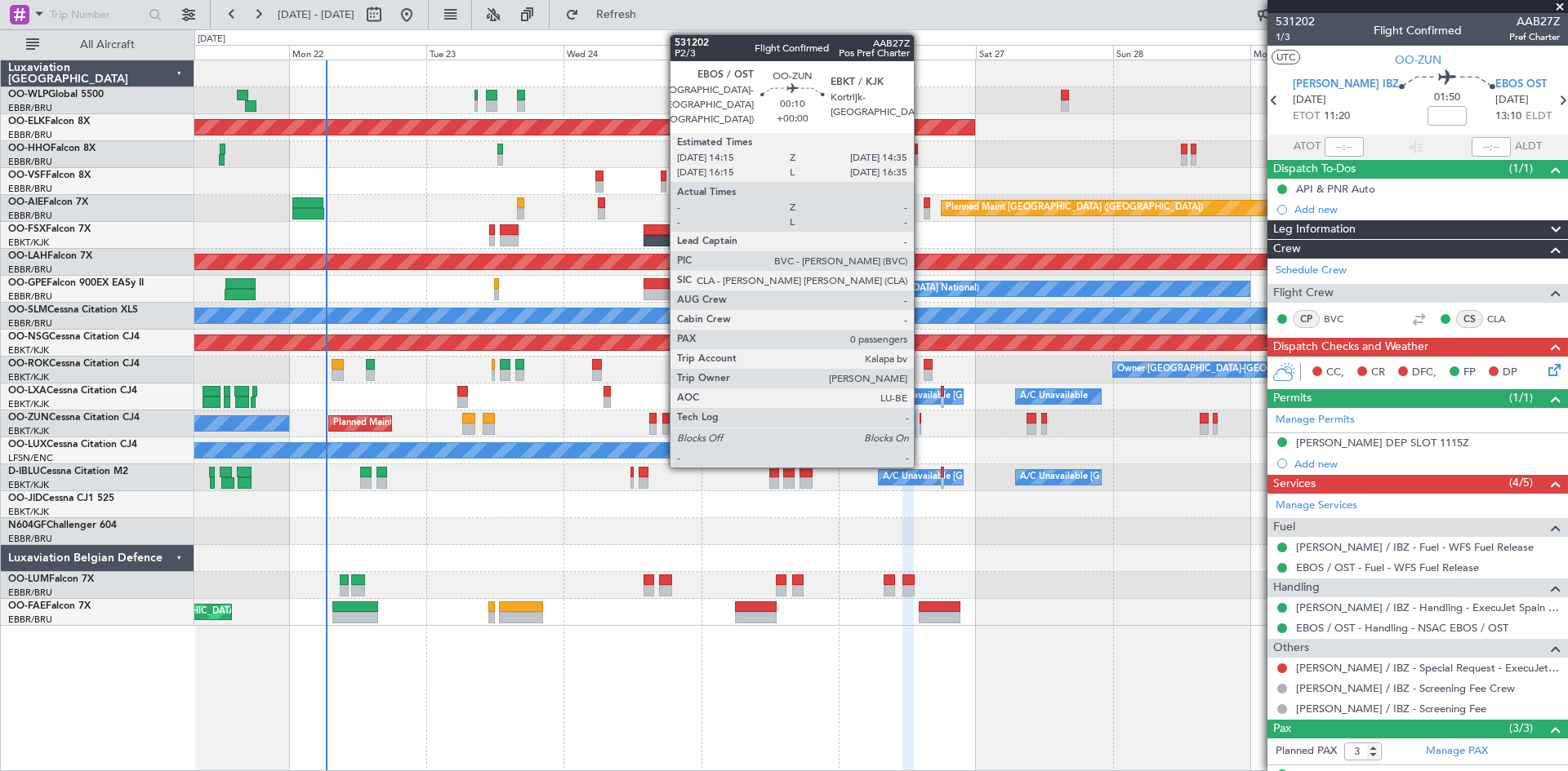
click at [921, 423] on div at bounding box center [921, 418] width 3 height 11
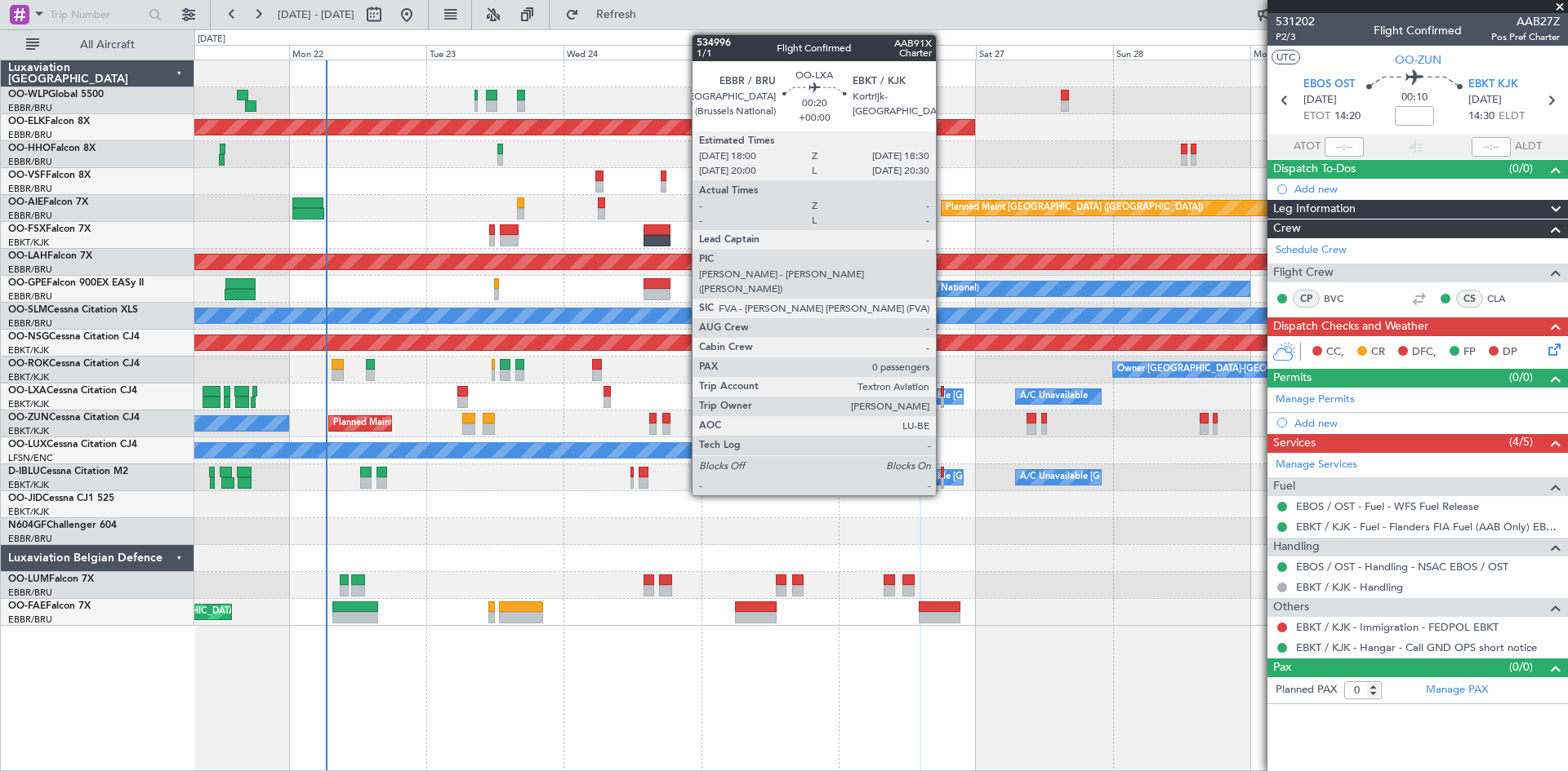
click at [943, 399] on div at bounding box center [943, 402] width 3 height 11
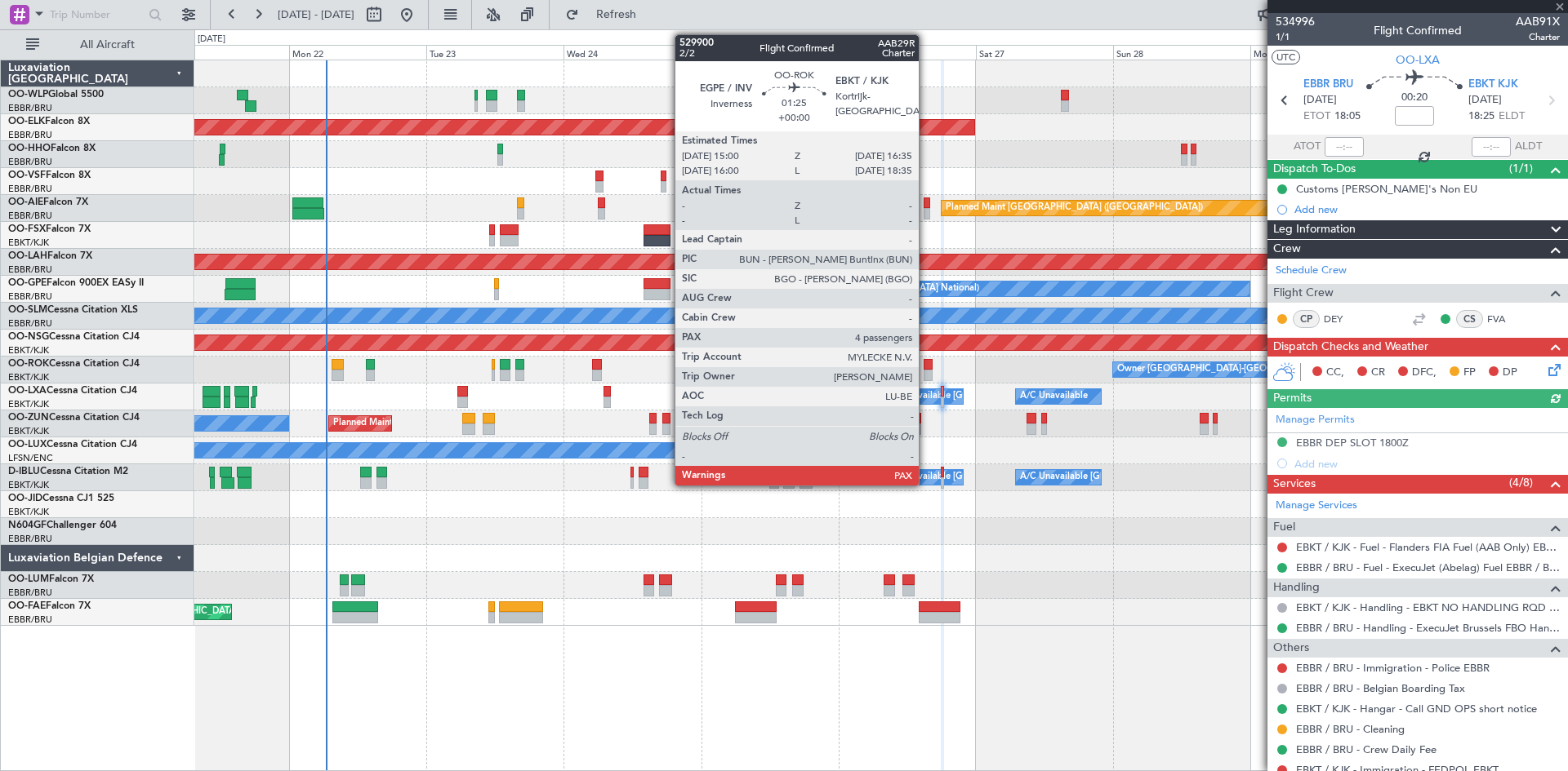
click at [927, 366] on div at bounding box center [928, 365] width 10 height 11
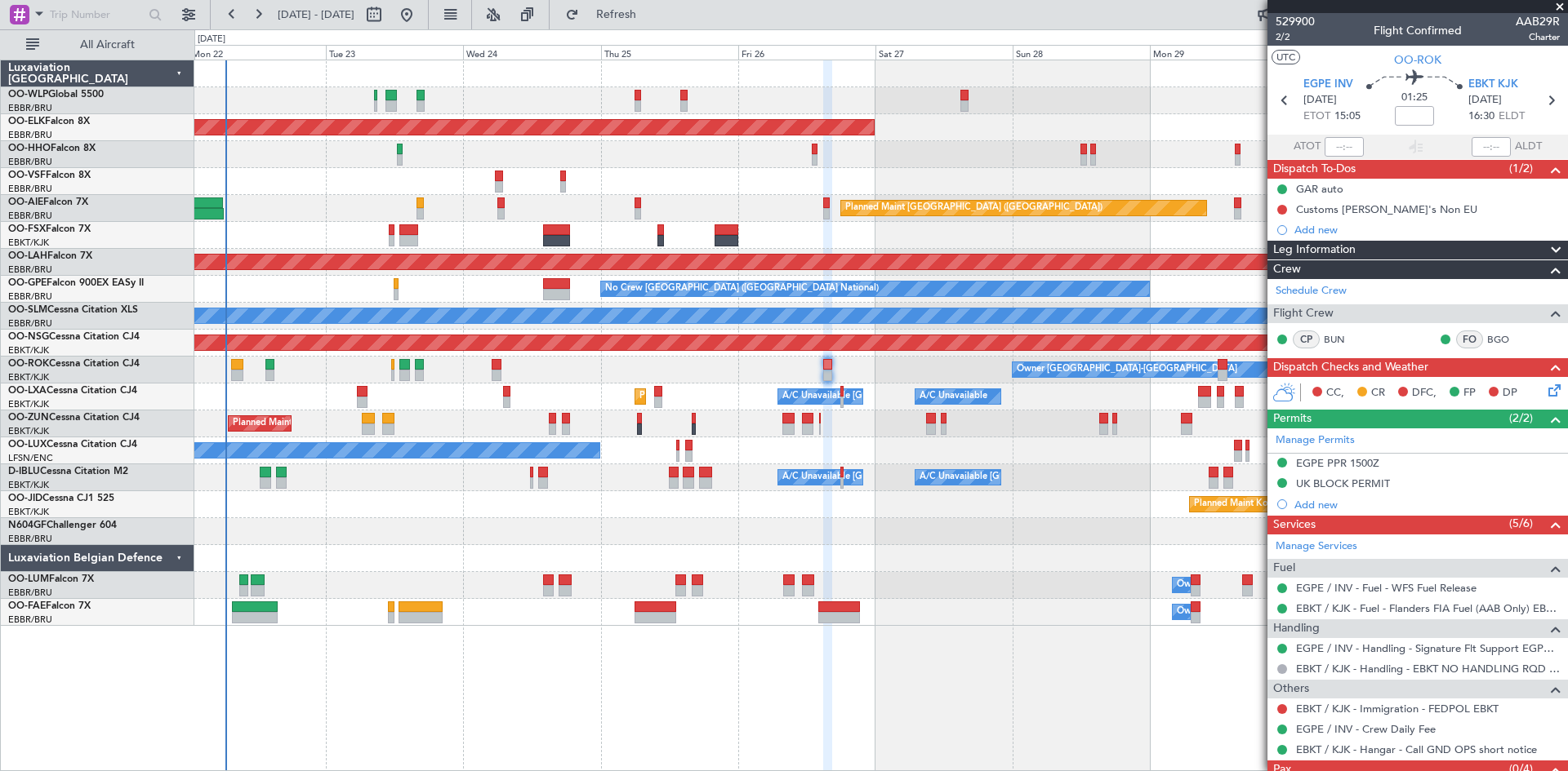
click at [1086, 474] on div "Planned Maint Kortrijk-Wevelgem AOG Maint Brussels (Brussels National) Planned …" at bounding box center [881, 343] width 1373 height 565
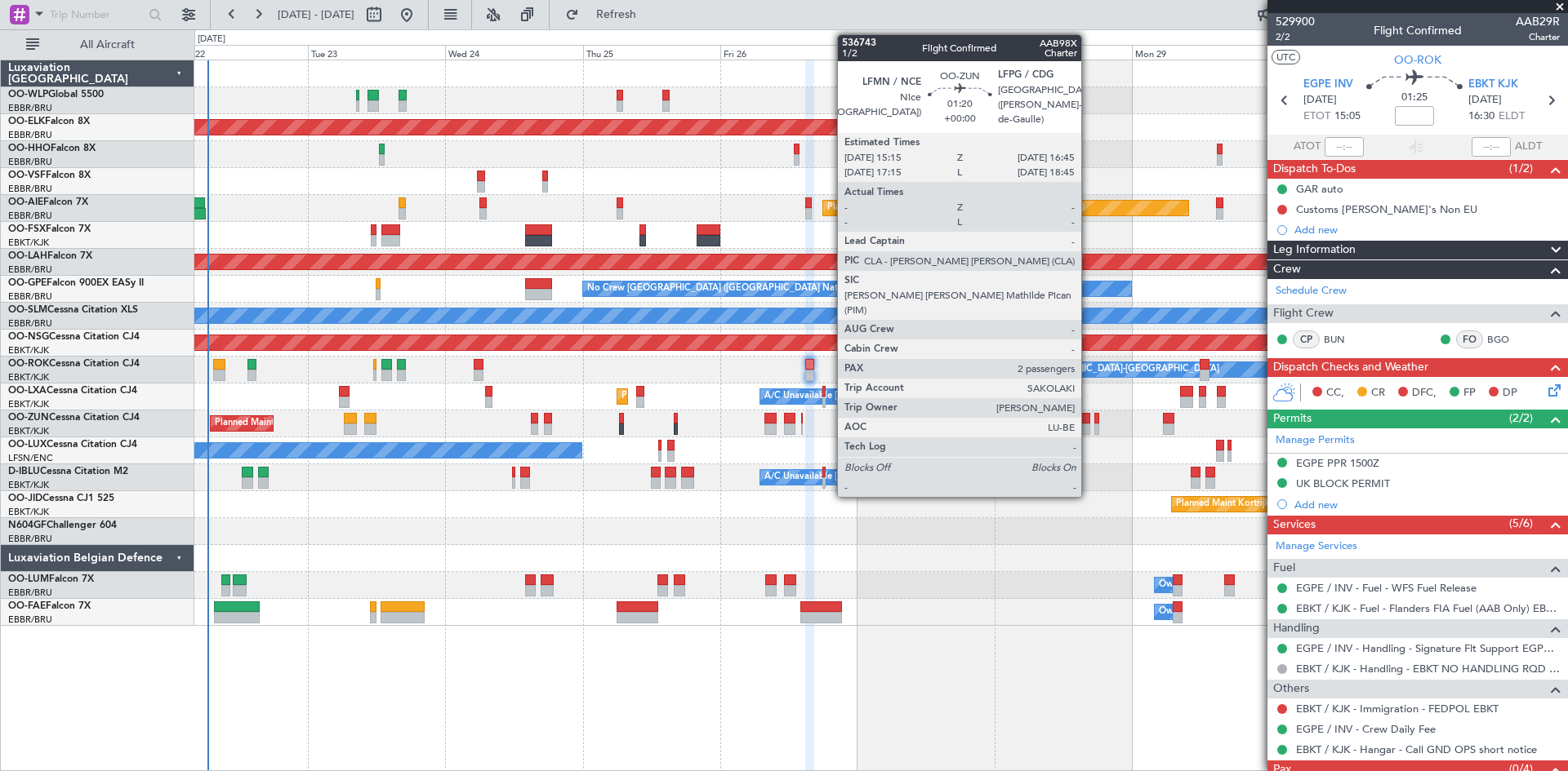
click at [1088, 426] on div at bounding box center [1086, 429] width 9 height 11
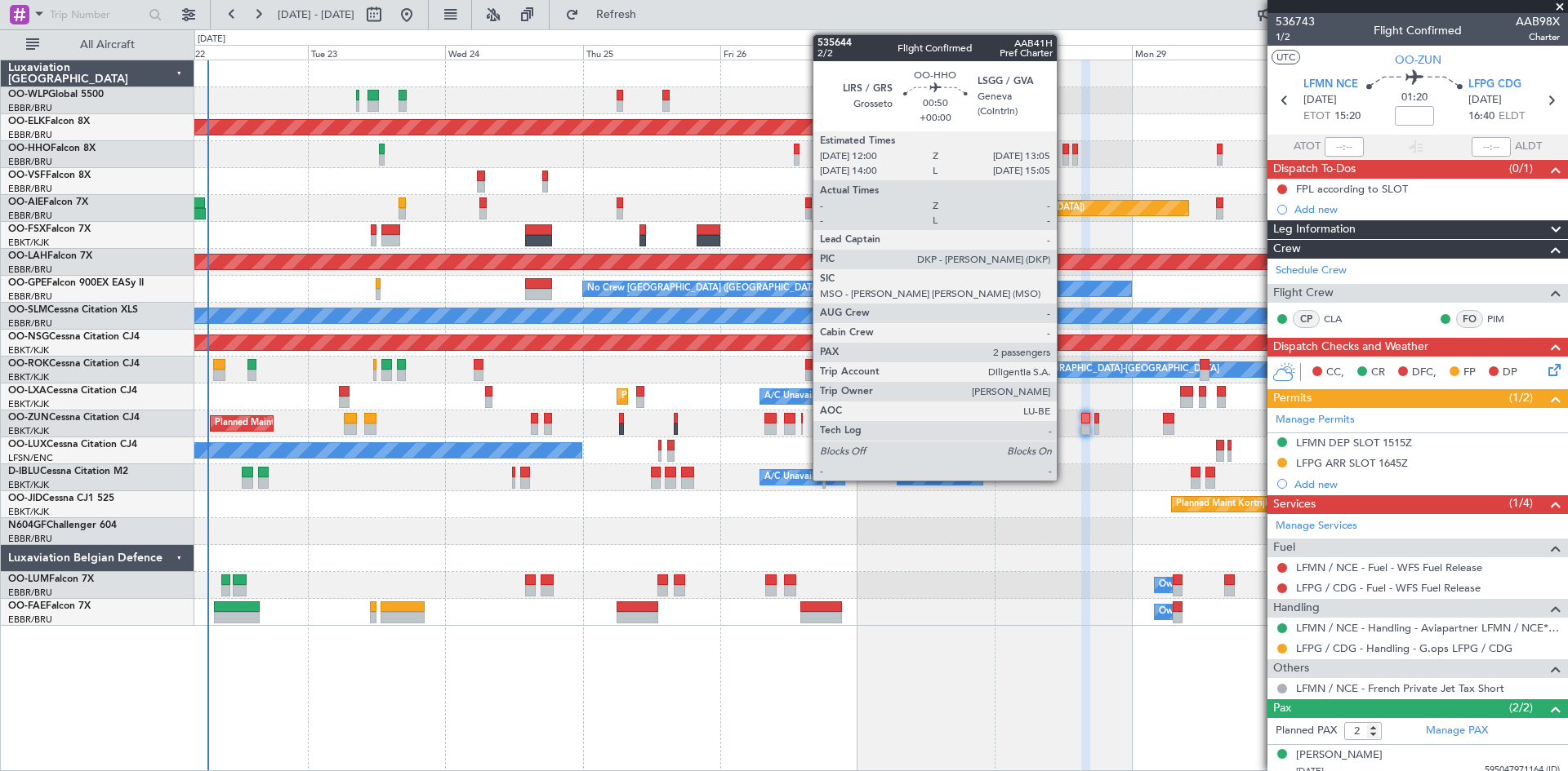
click at [1064, 156] on div at bounding box center [1066, 160] width 7 height 11
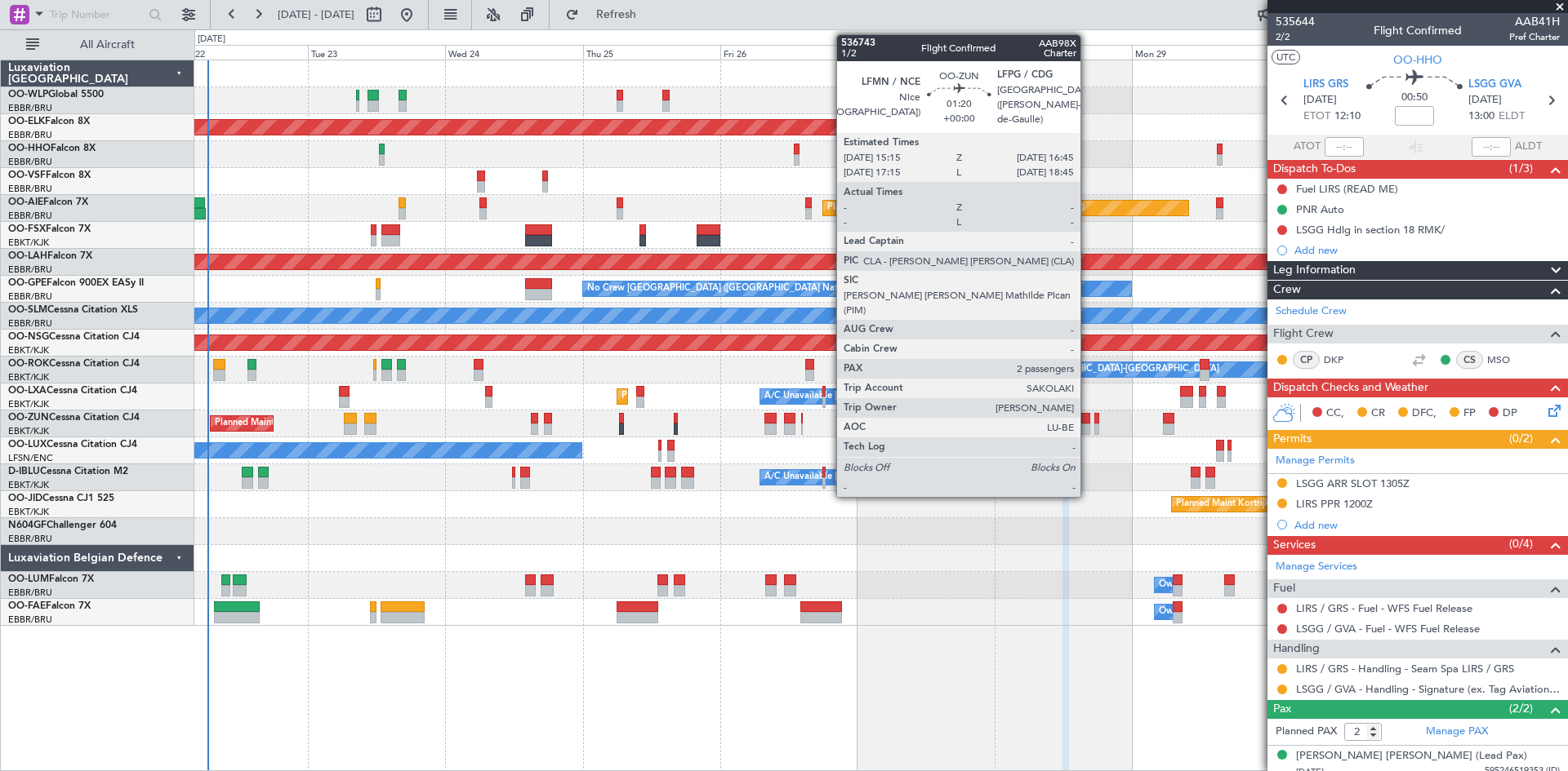
click at [1088, 418] on div at bounding box center [1086, 418] width 9 height 11
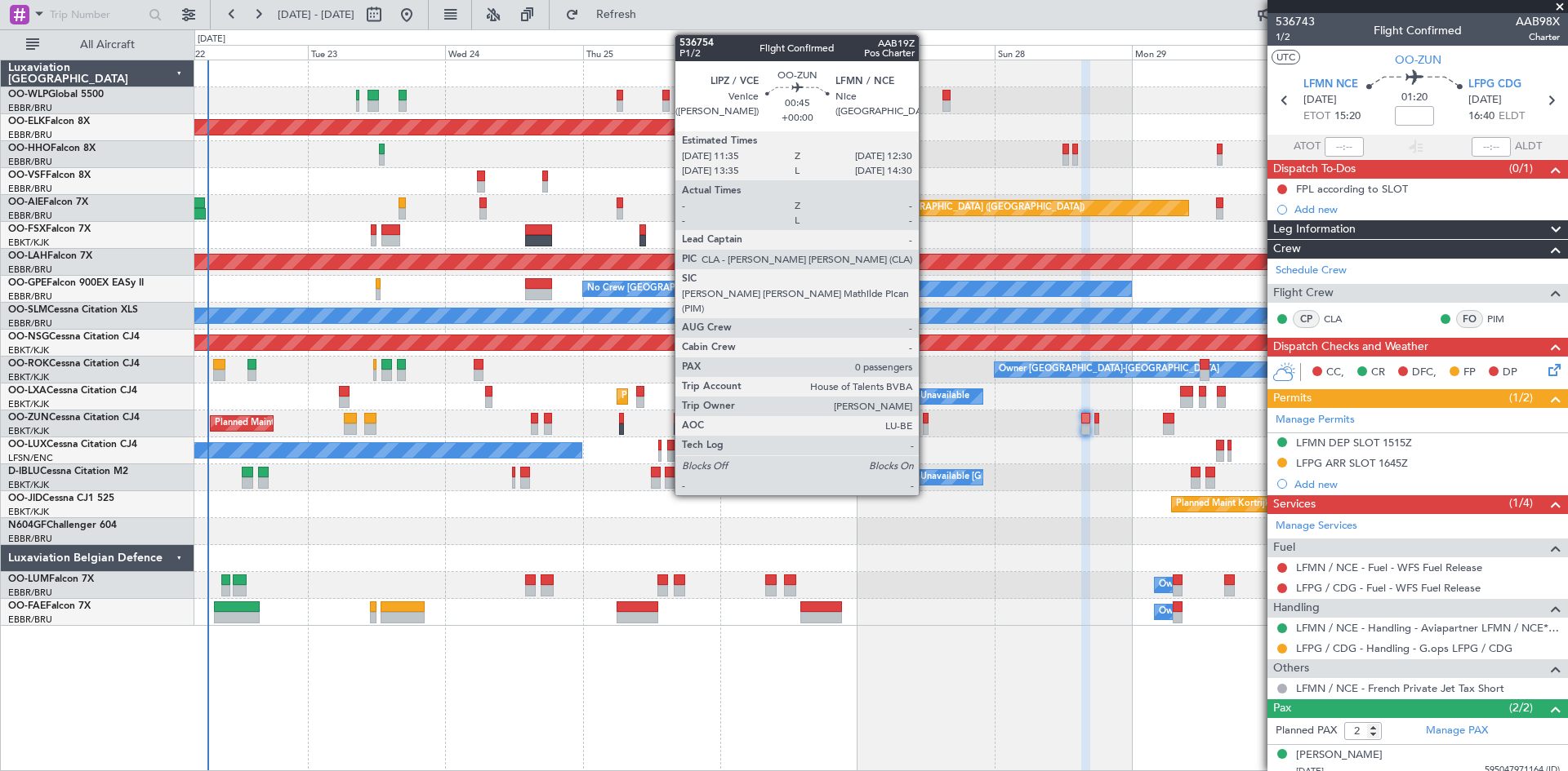
click at [926, 423] on div at bounding box center [925, 418] width 6 height 11
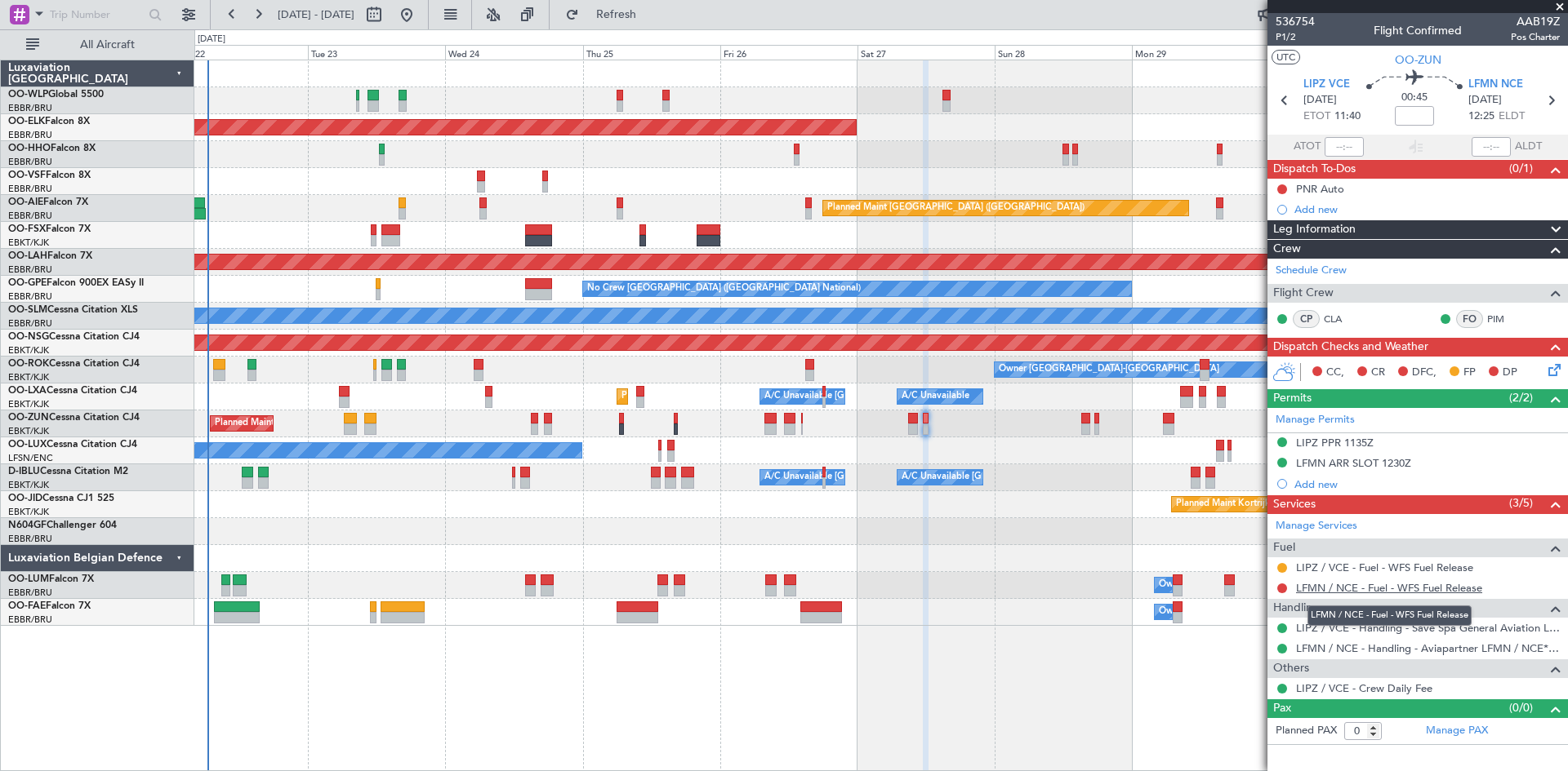
click at [1408, 588] on link "LFMN / NCE - Fuel - WFS Fuel Release" at bounding box center [1389, 588] width 186 height 14
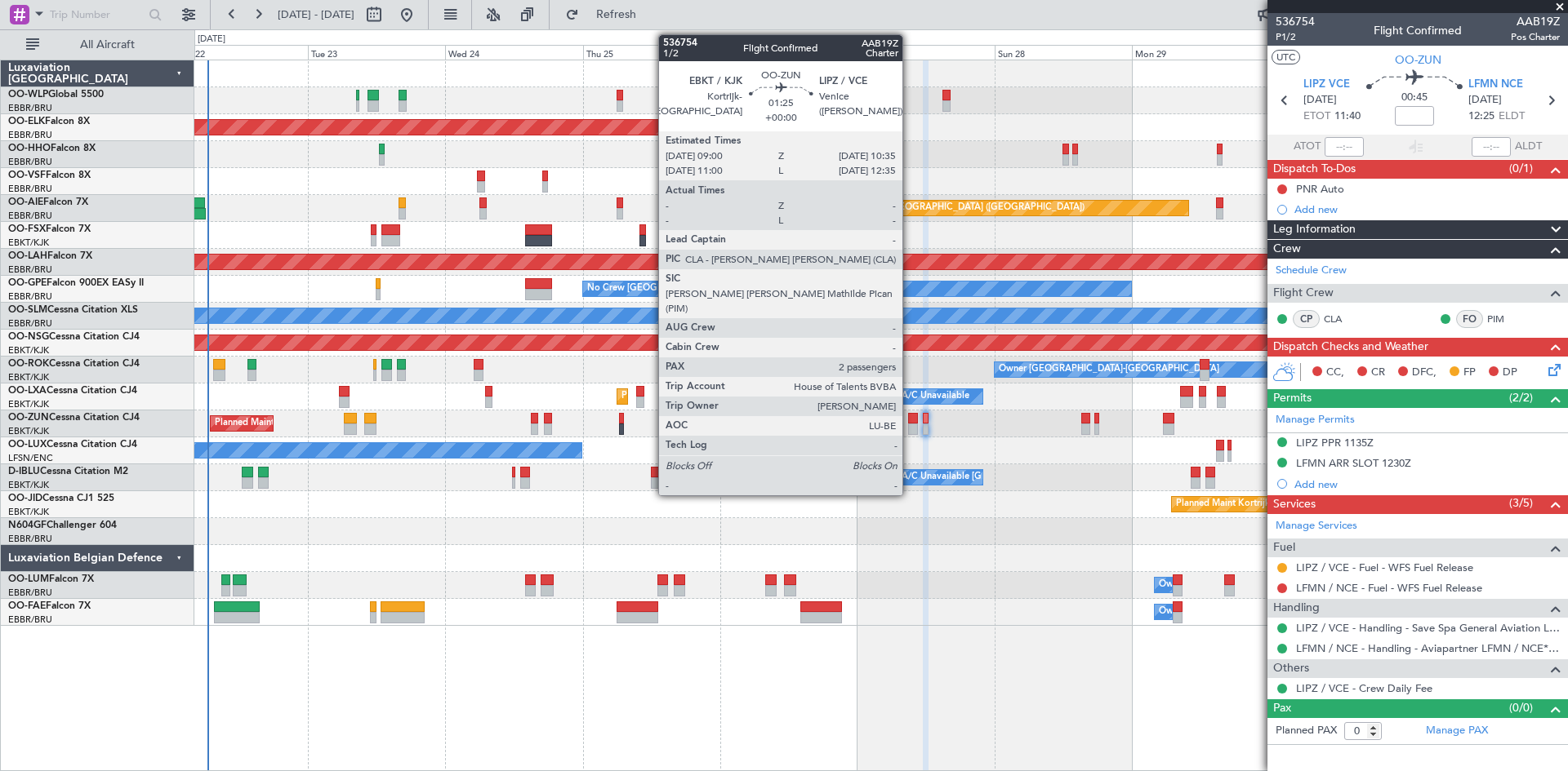
click at [910, 419] on div at bounding box center [912, 418] width 10 height 11
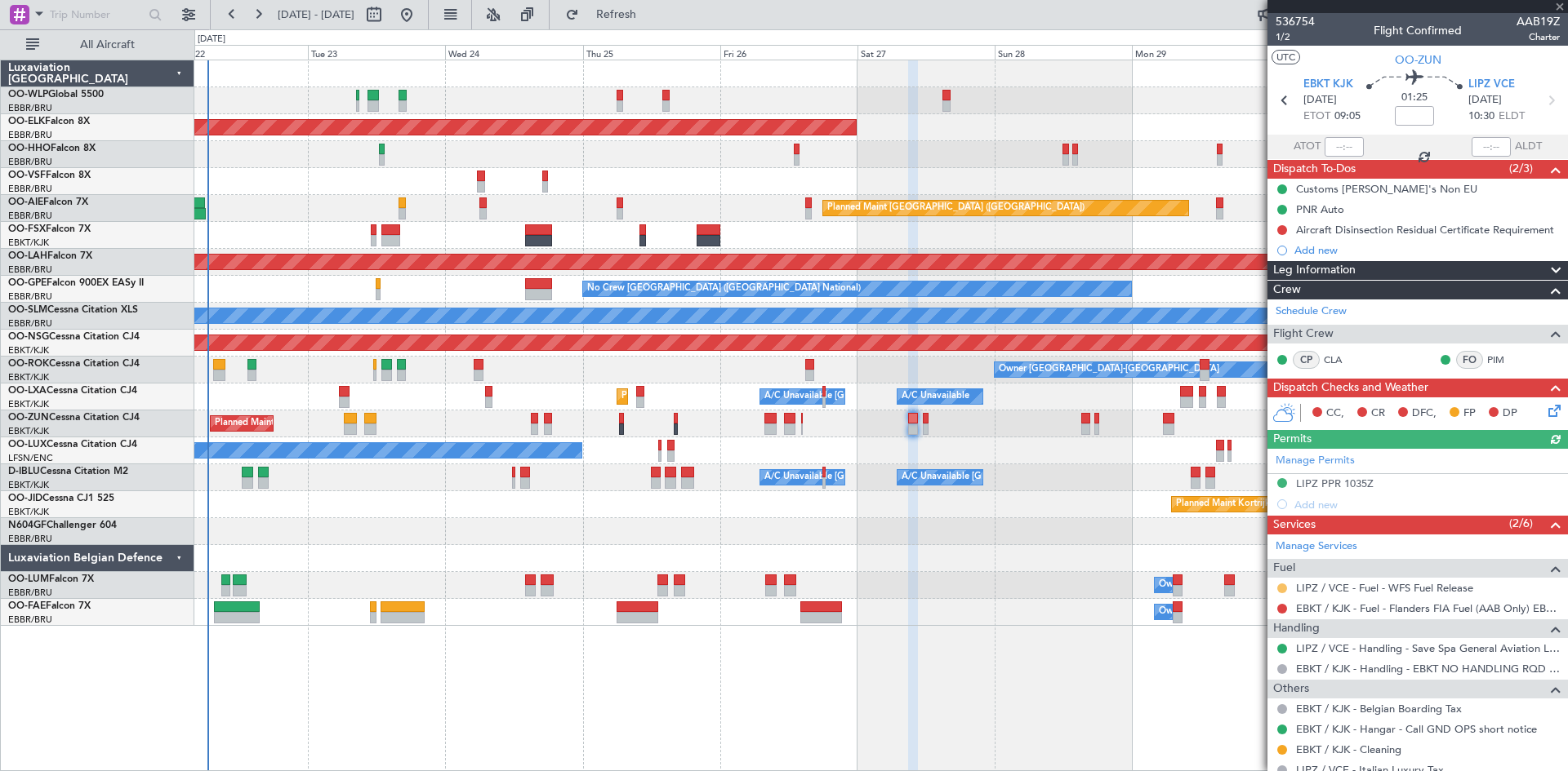
click at [1283, 588] on button at bounding box center [1281, 588] width 10 height 10
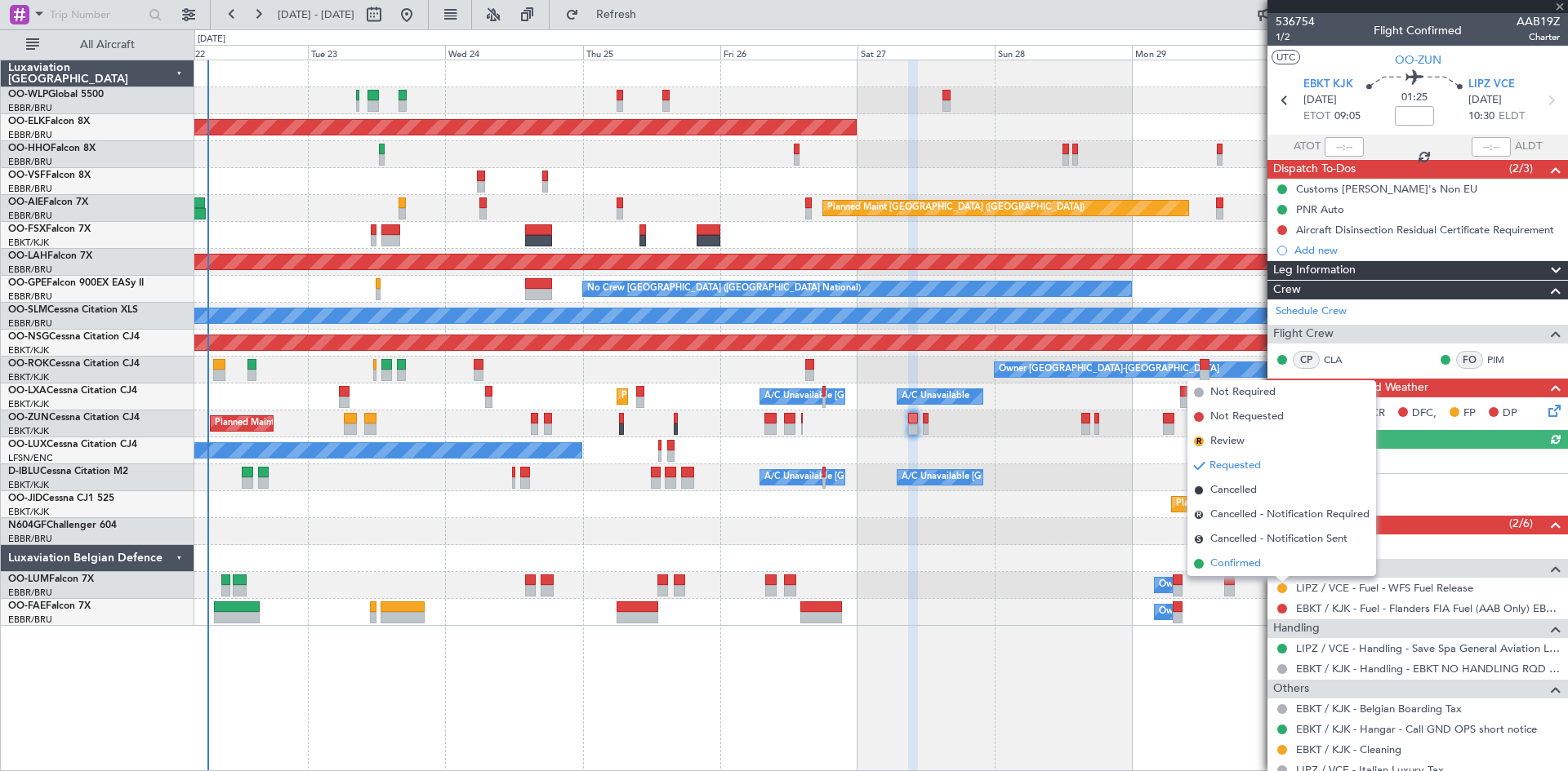
click at [1247, 560] on span "Confirmed" at bounding box center [1235, 563] width 50 height 16
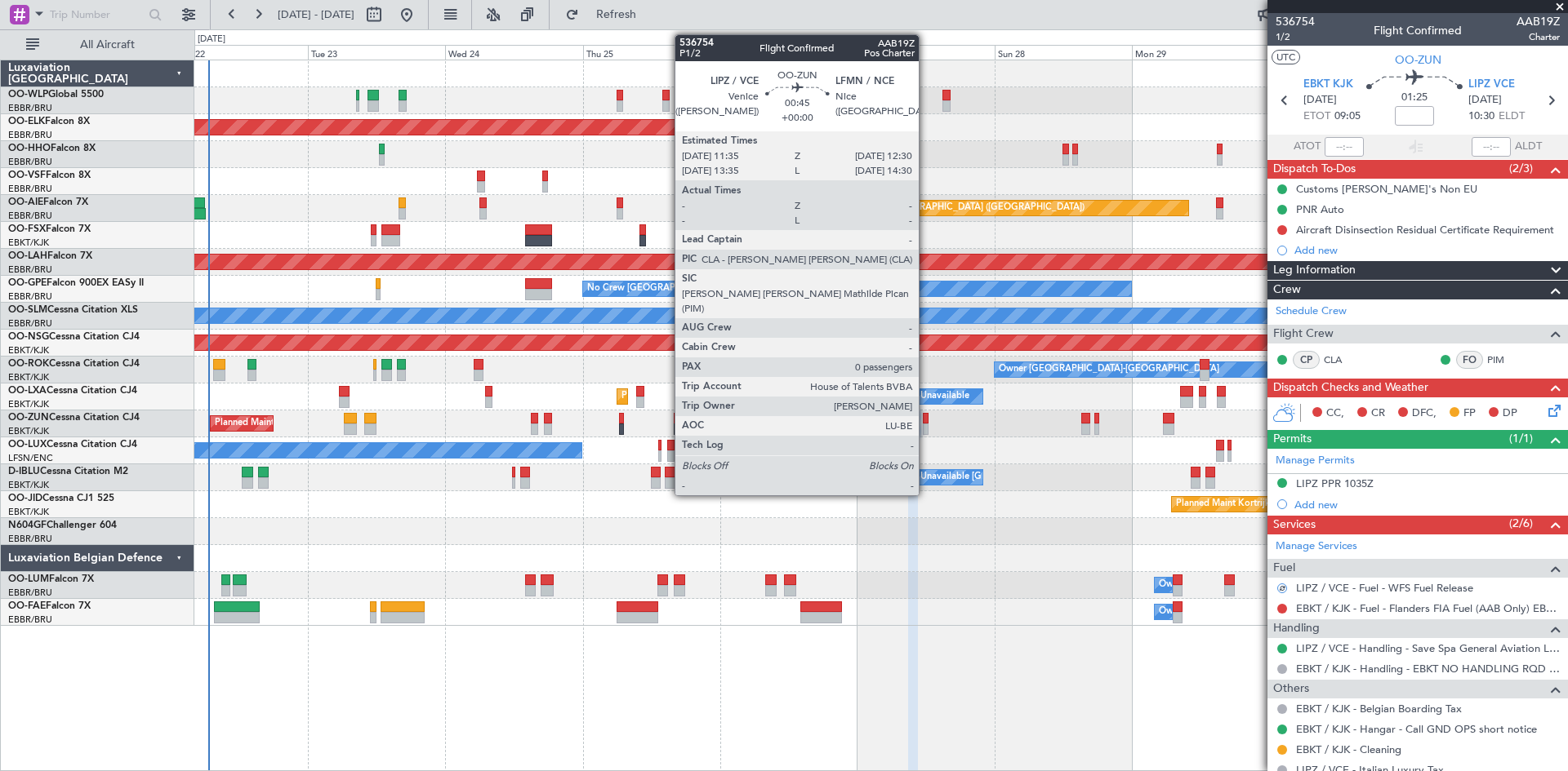
click at [926, 429] on div at bounding box center [925, 429] width 6 height 11
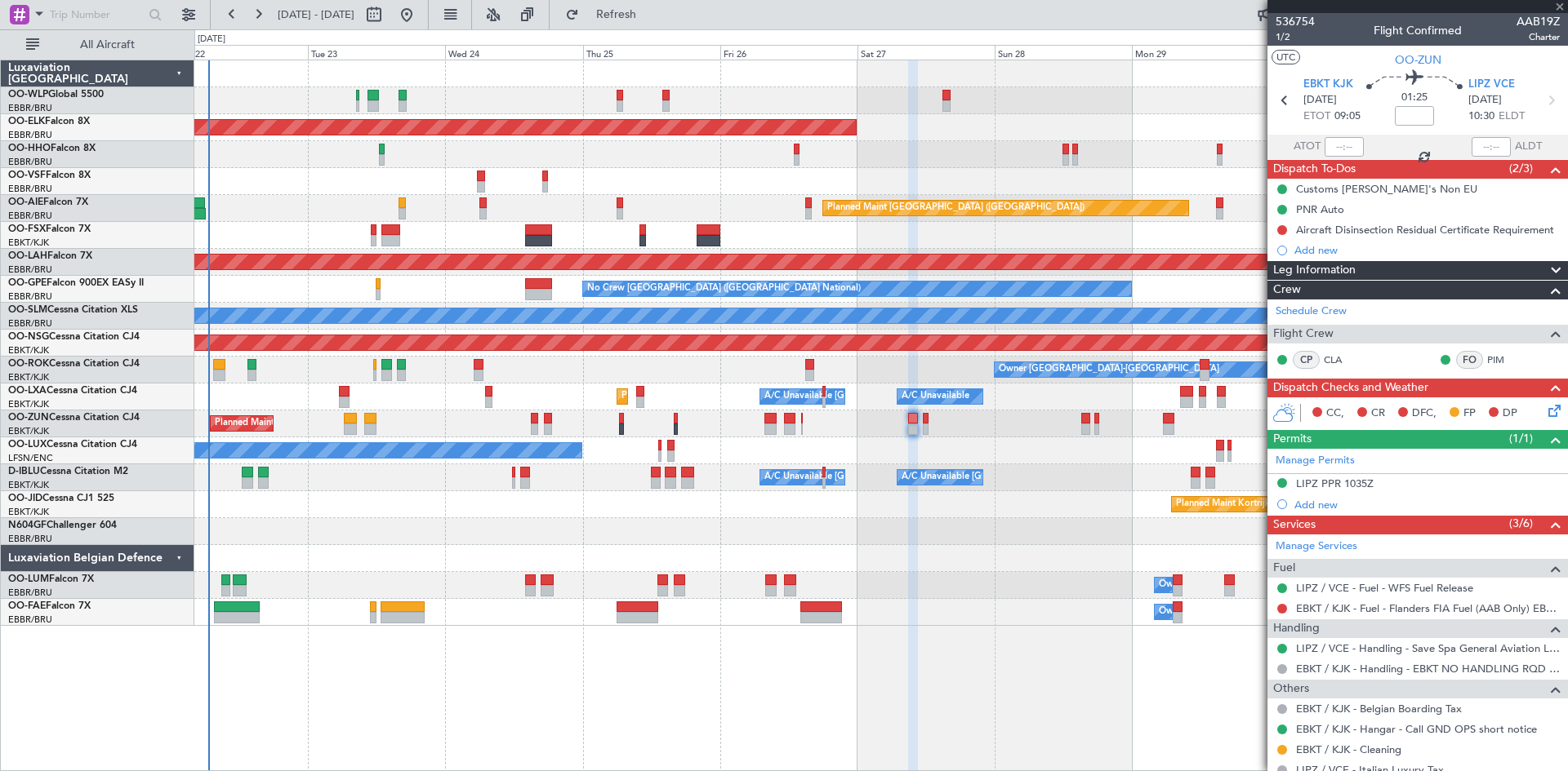
type input "0"
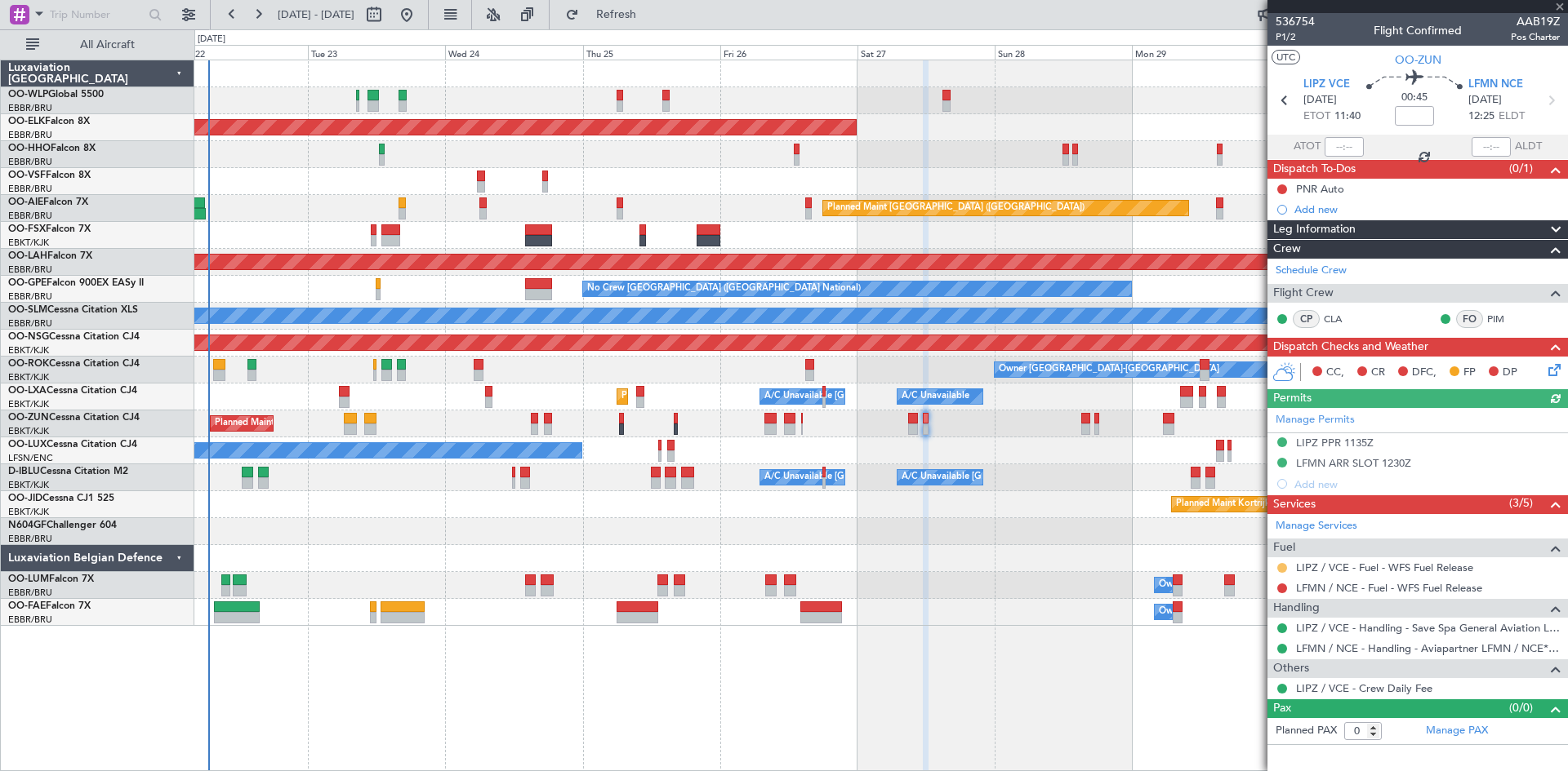
click at [1284, 567] on button at bounding box center [1281, 568] width 10 height 10
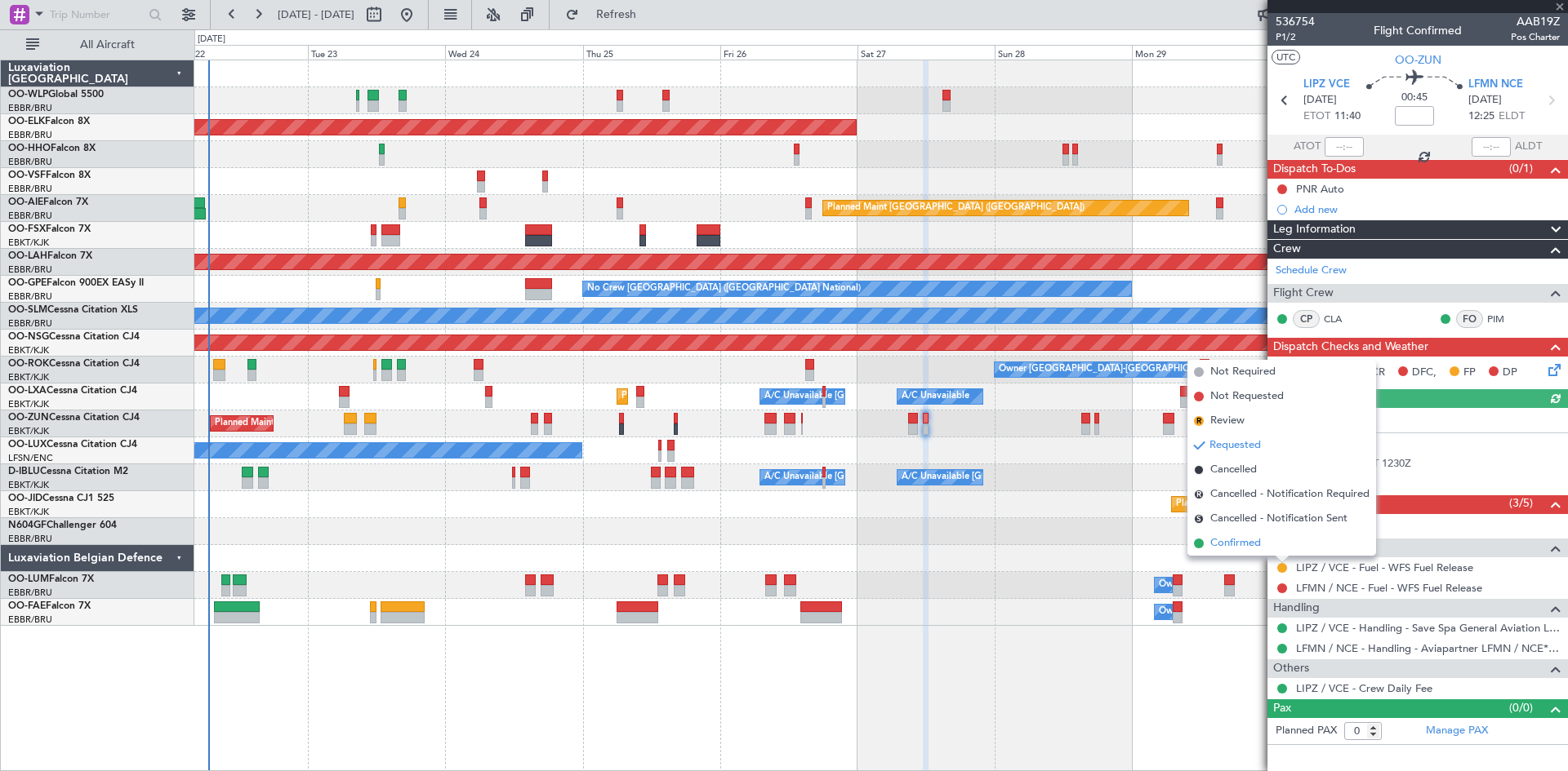
click at [1239, 548] on span "Confirmed" at bounding box center [1235, 544] width 50 height 16
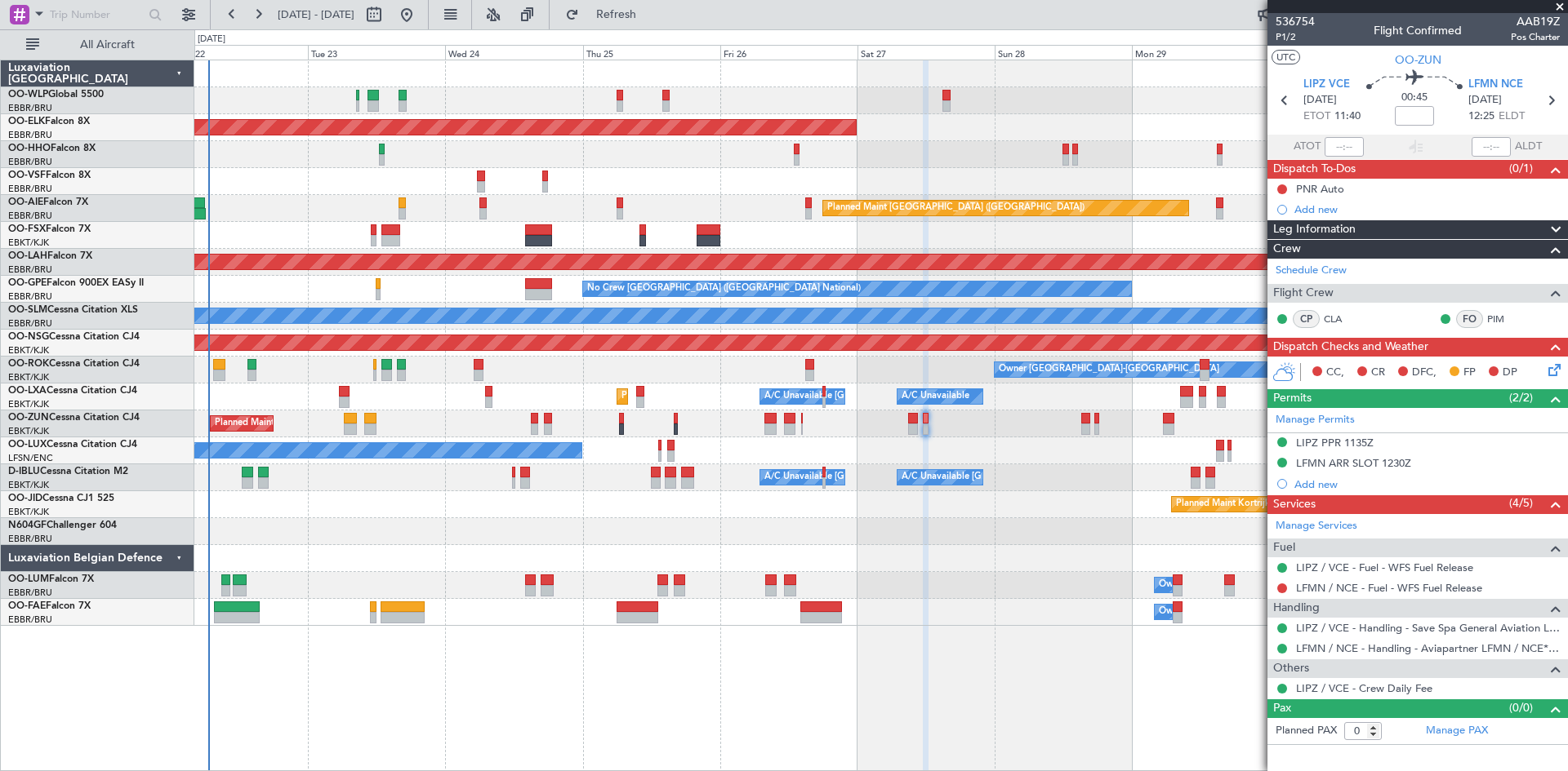
click at [1558, 8] on span at bounding box center [1559, 7] width 17 height 15
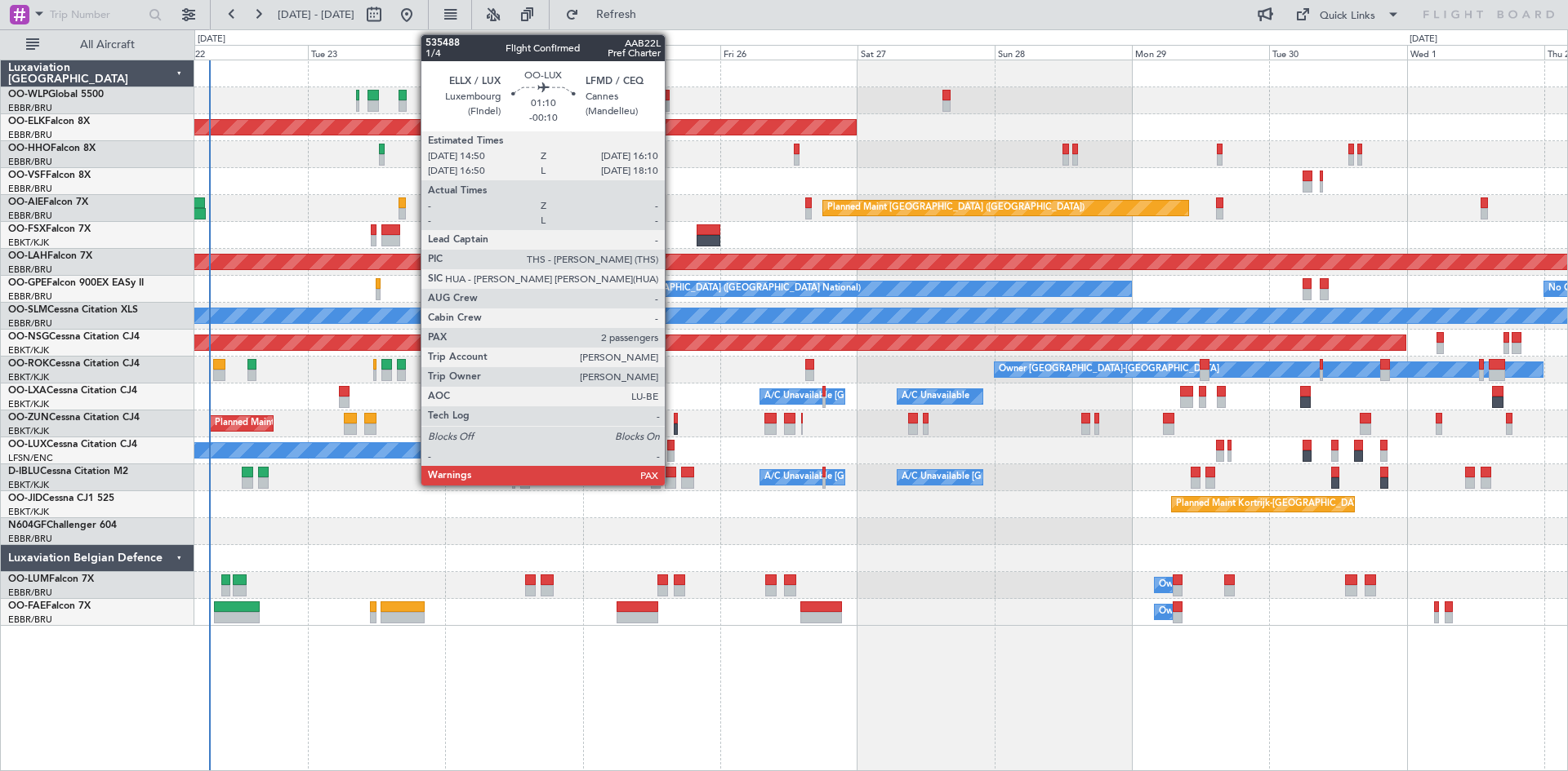
click at [672, 457] on div at bounding box center [671, 456] width 8 height 11
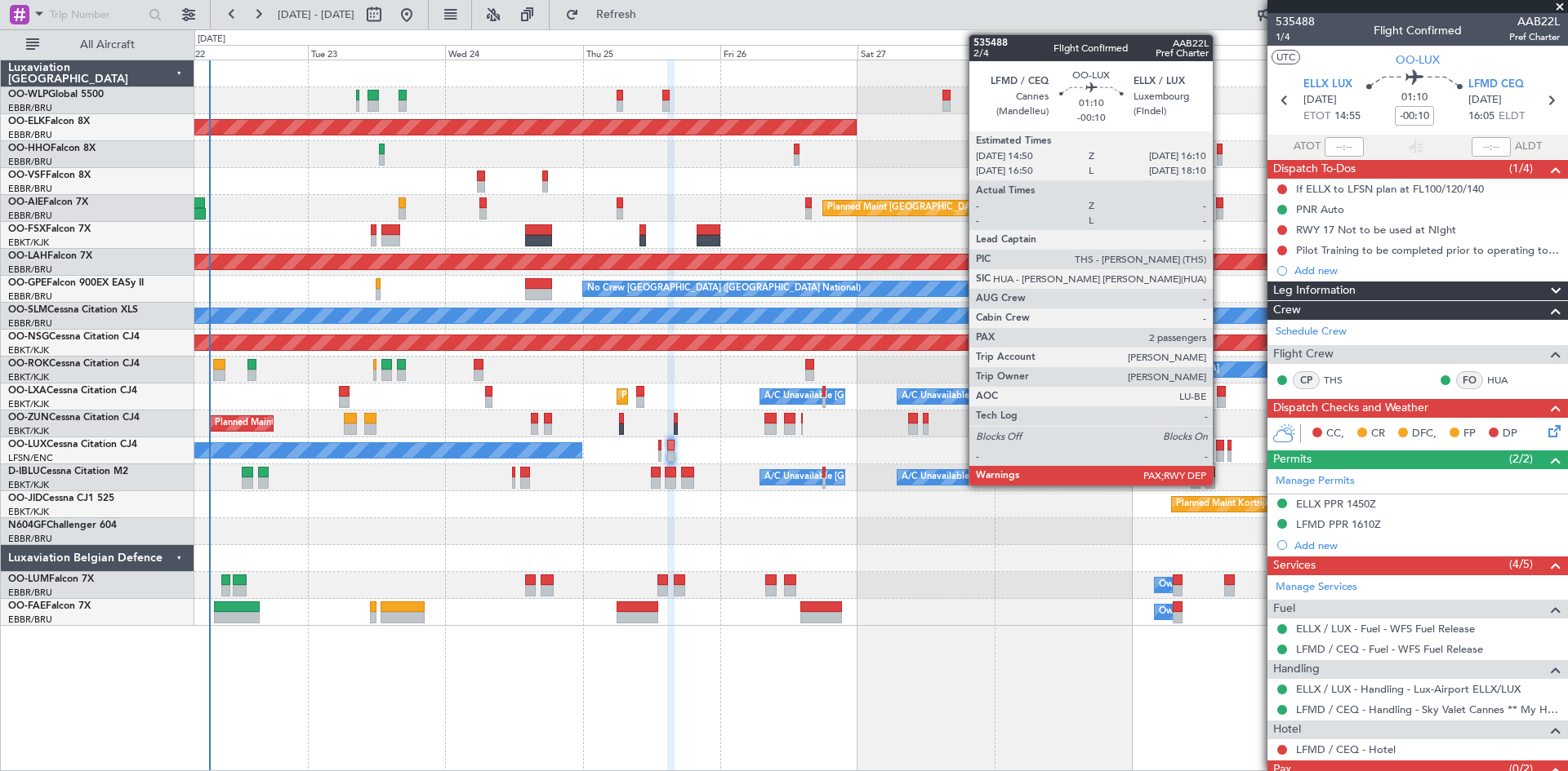
click at [1220, 446] on div at bounding box center [1220, 445] width 8 height 11
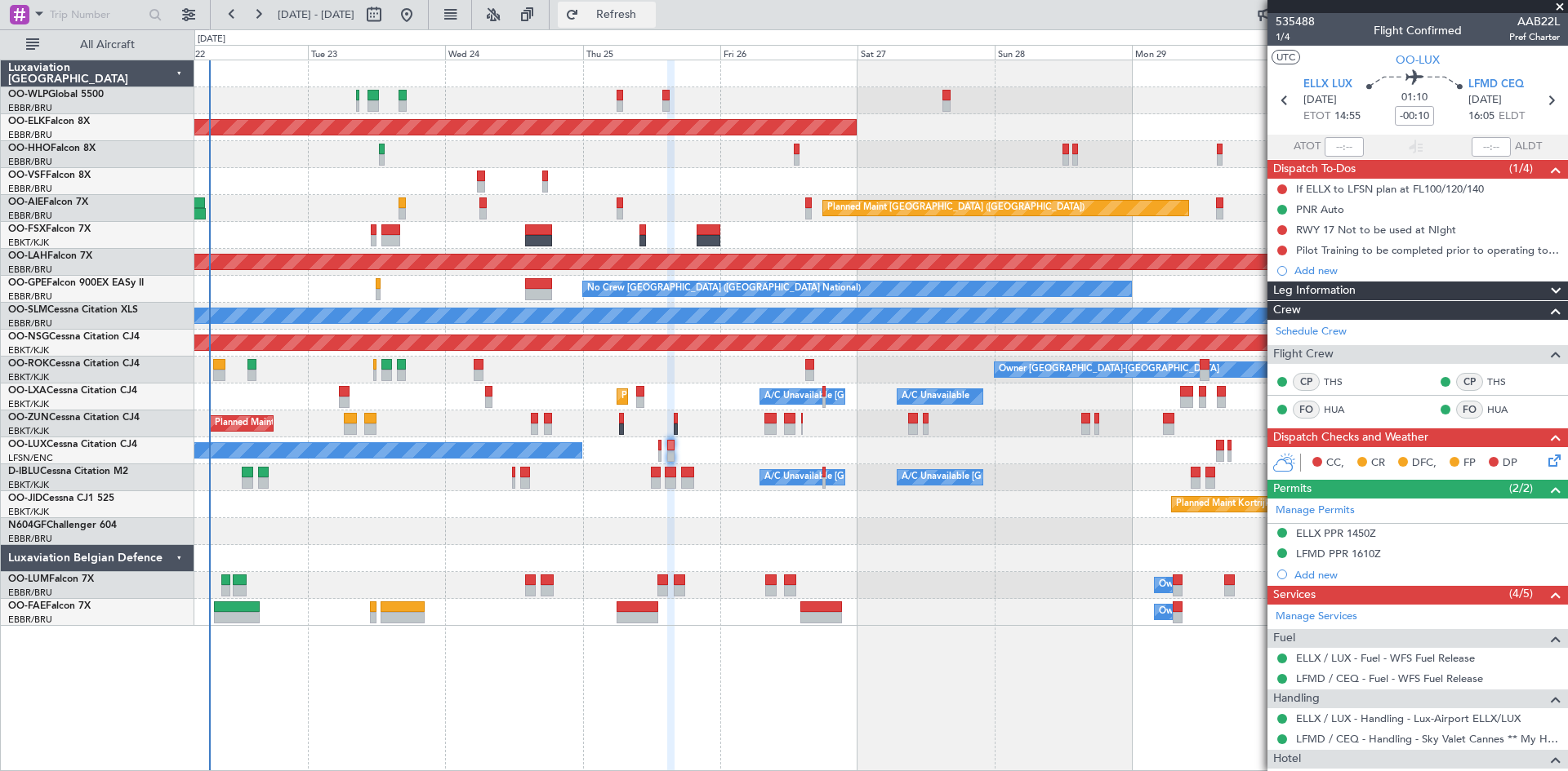
click at [623, 8] on button "Refresh" at bounding box center [606, 15] width 98 height 26
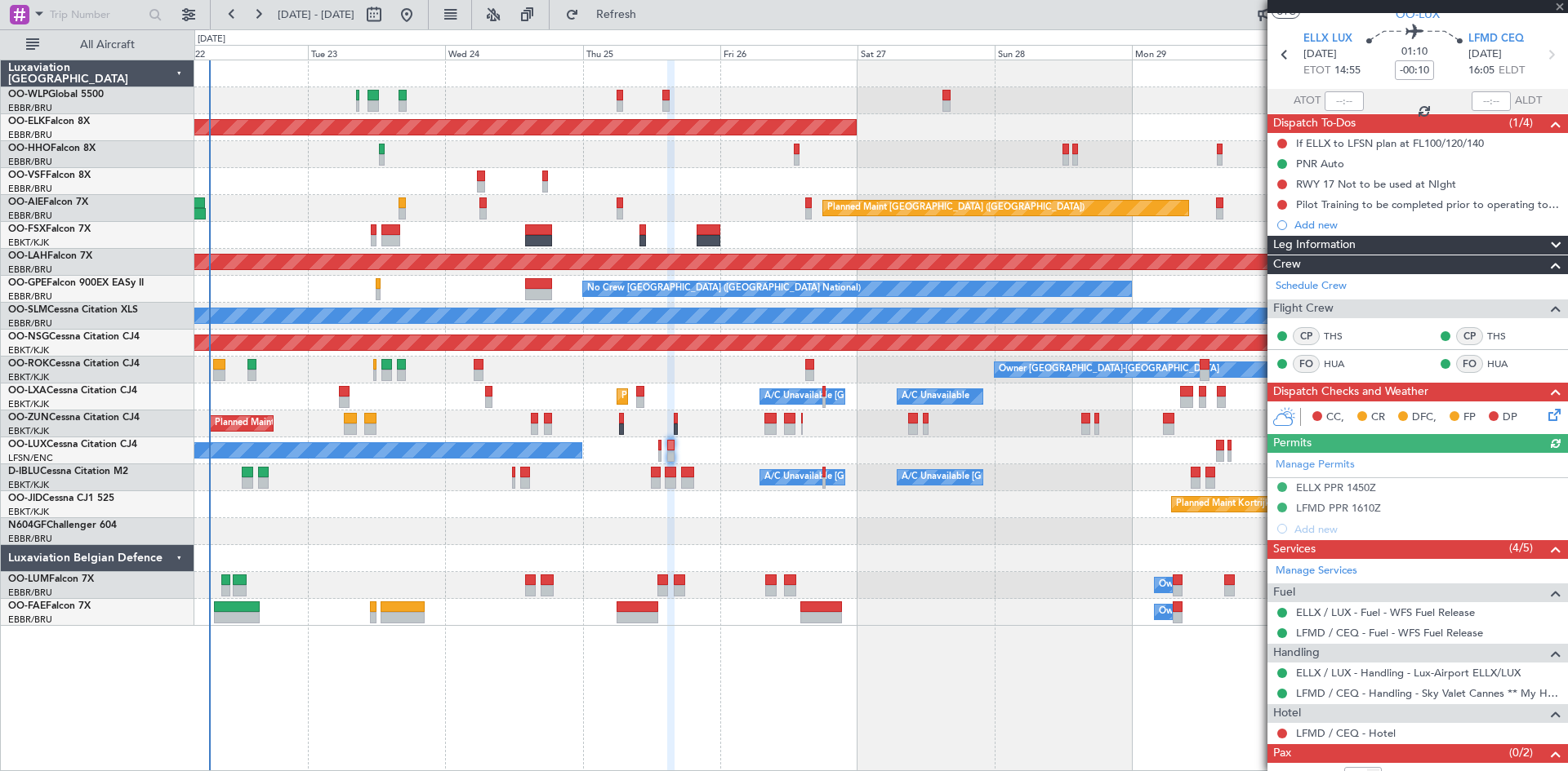
scroll to position [85, 0]
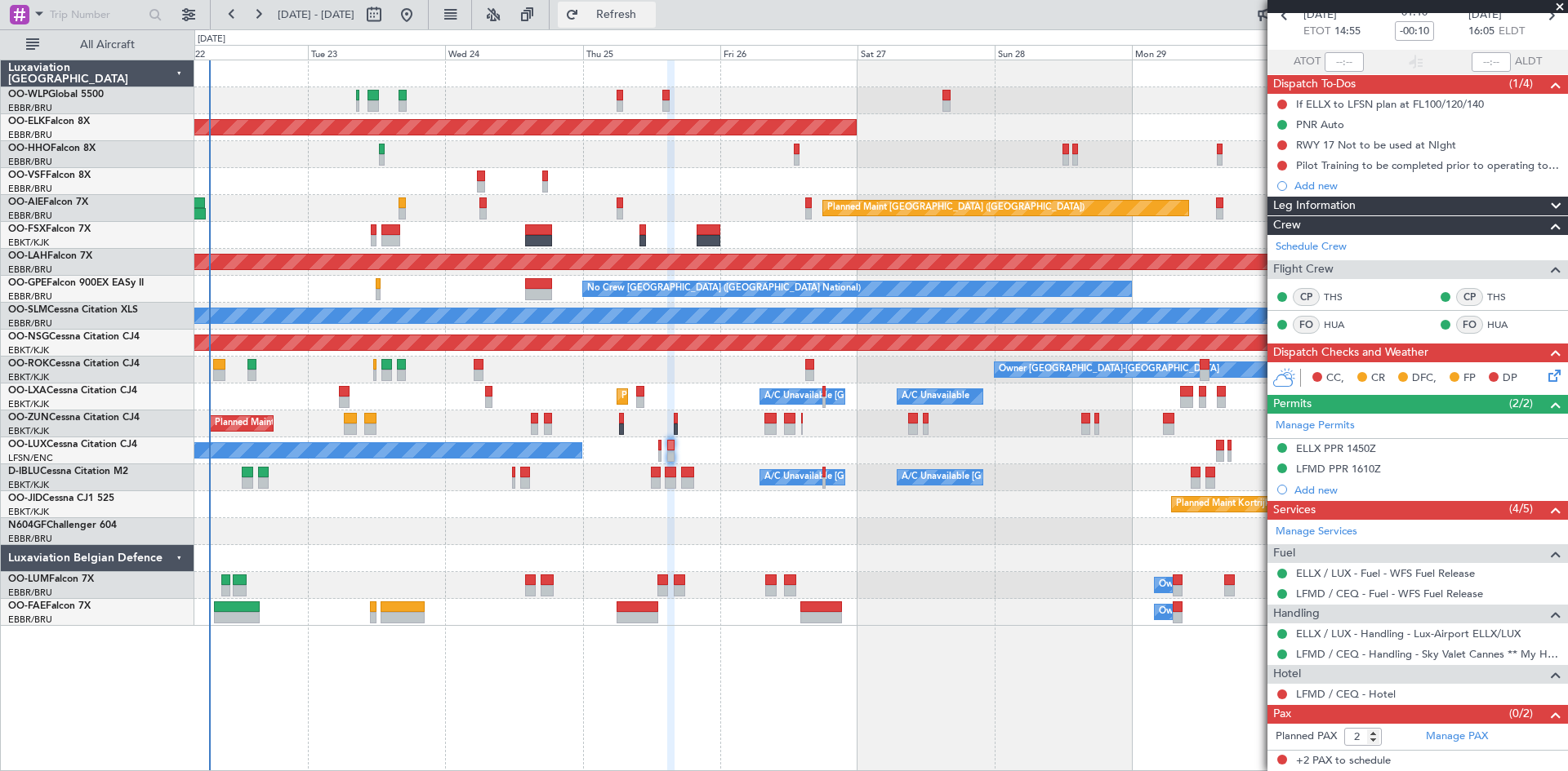
click at [651, 10] on span "Refresh" at bounding box center [616, 14] width 69 height 11
click at [420, 16] on button at bounding box center [407, 15] width 26 height 26
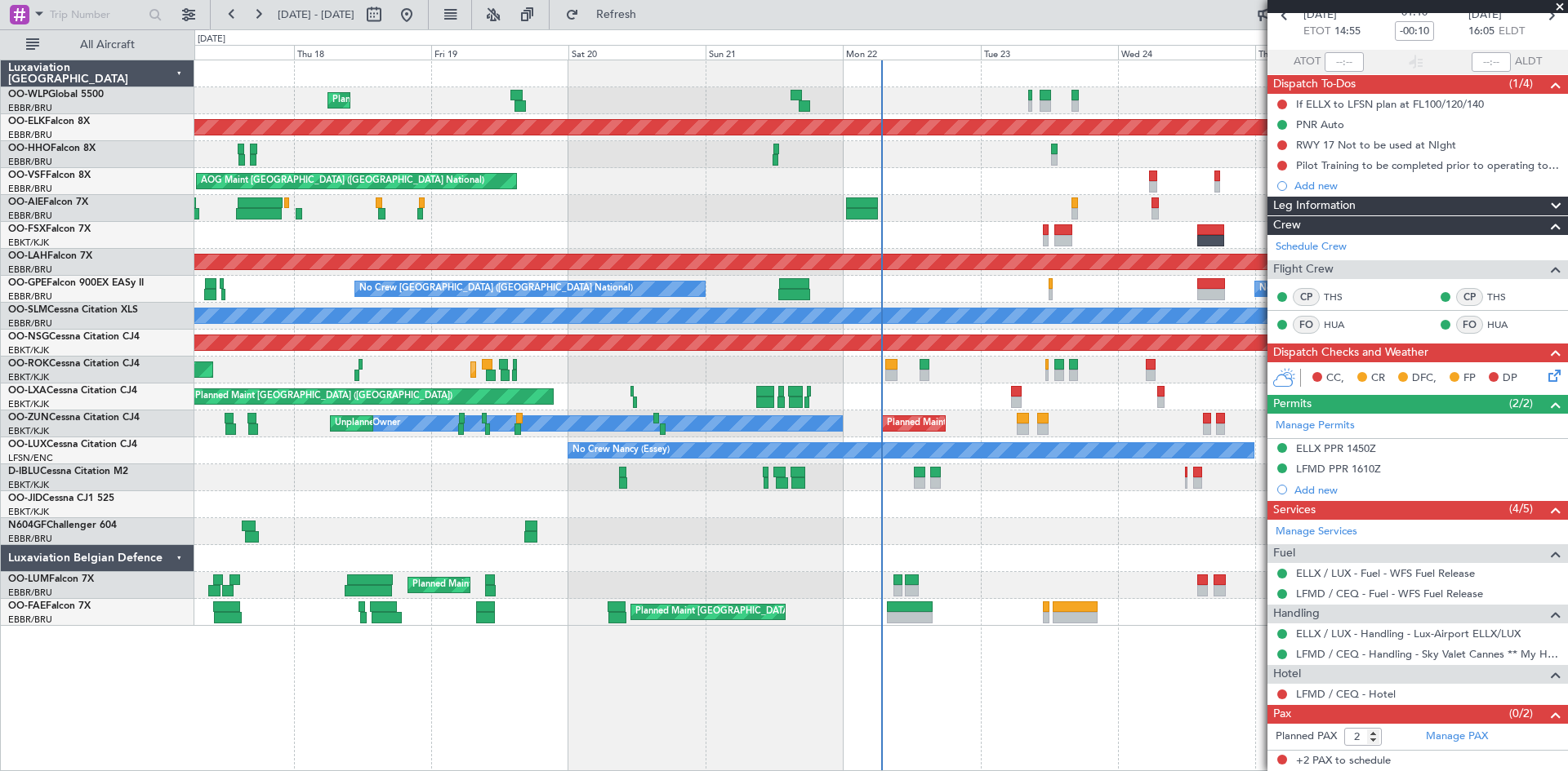
click at [927, 478] on div "A/C Unavailable [GEOGRAPHIC_DATA] ([GEOGRAPHIC_DATA] National) A/C Unavailable …" at bounding box center [881, 478] width 1373 height 27
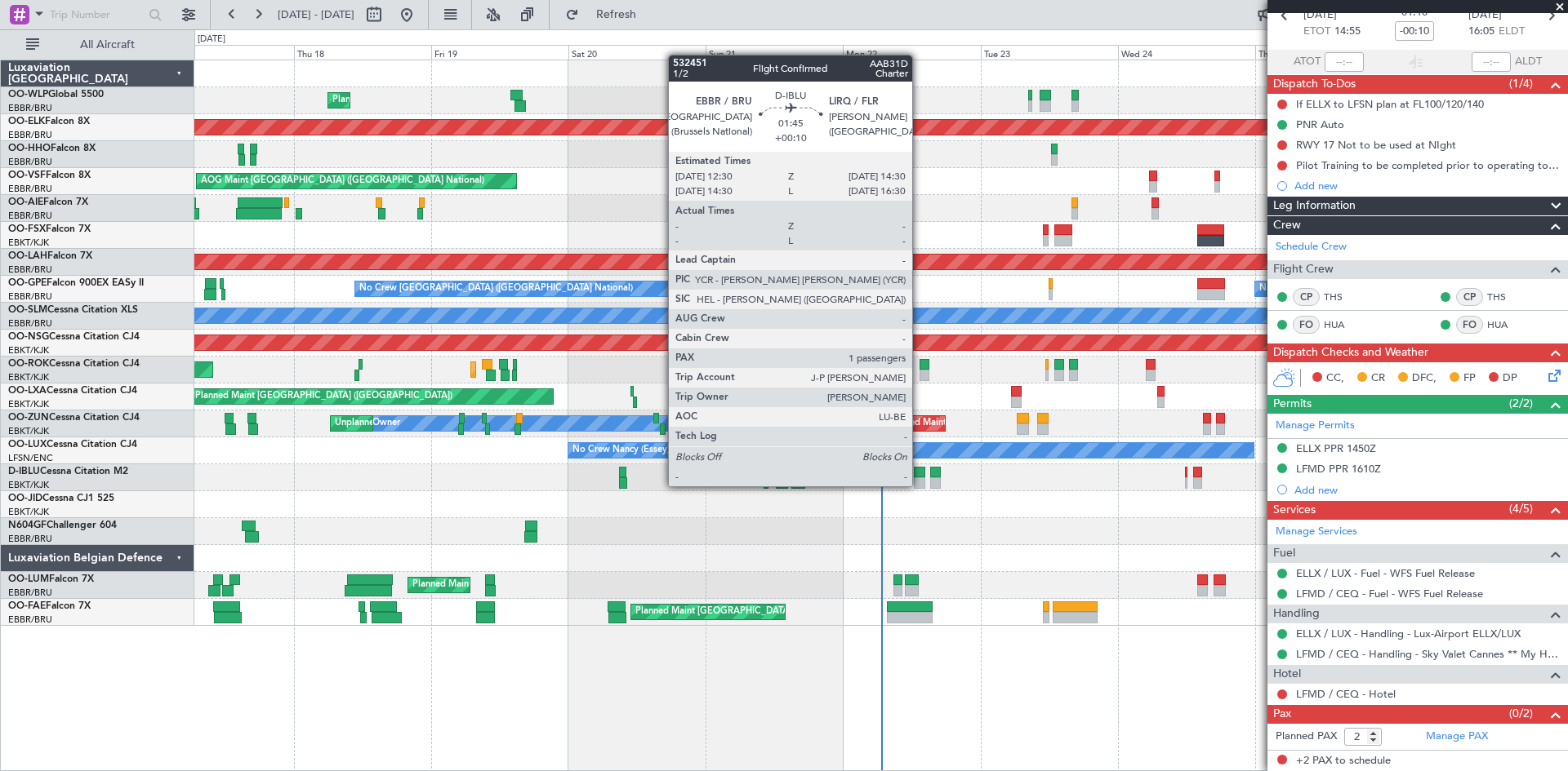
click at [920, 486] on div at bounding box center [920, 483] width 12 height 11
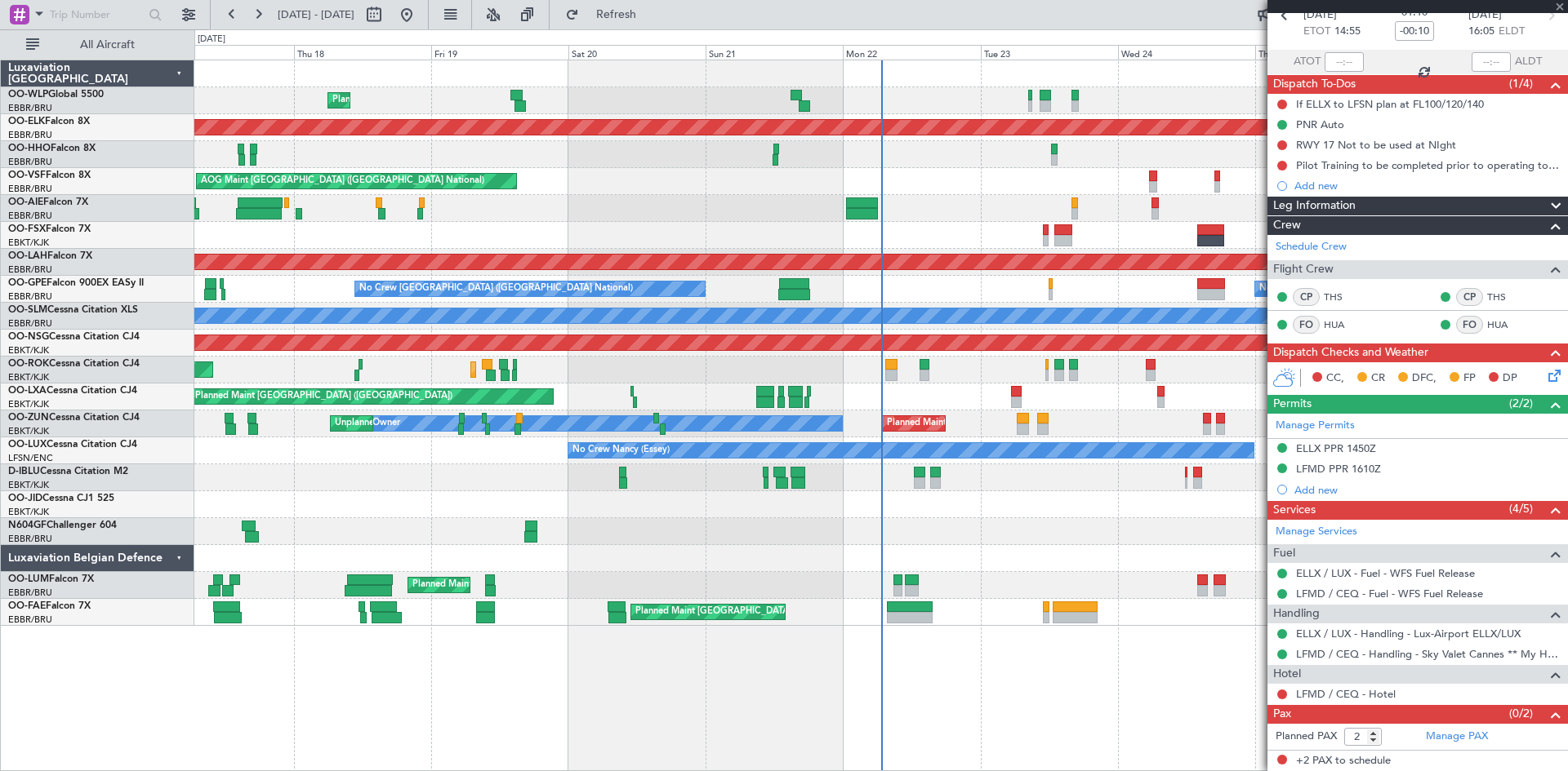
type input "+00:10"
type input "1"
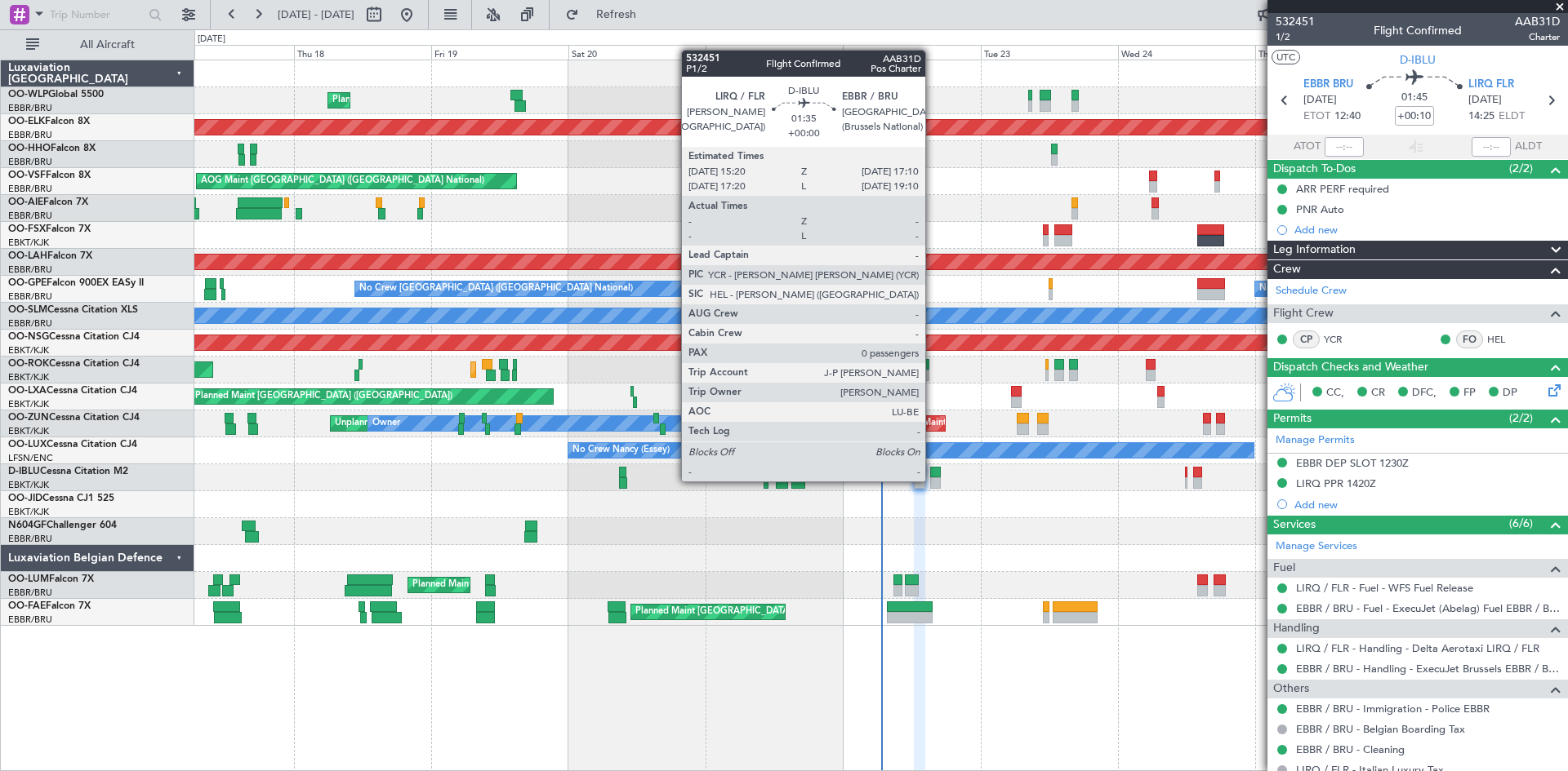
click at [933, 482] on div at bounding box center [936, 483] width 10 height 11
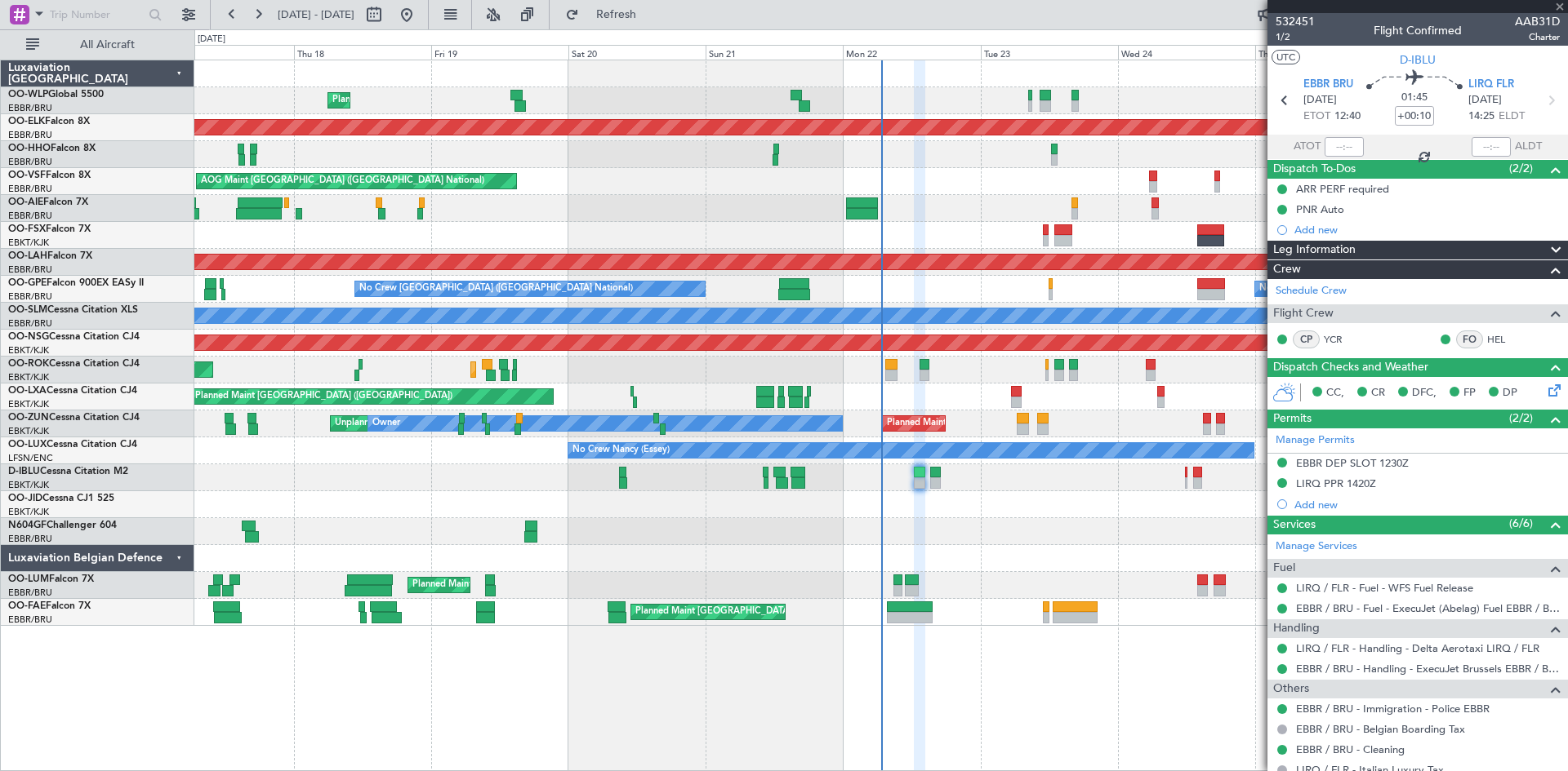
type input "0"
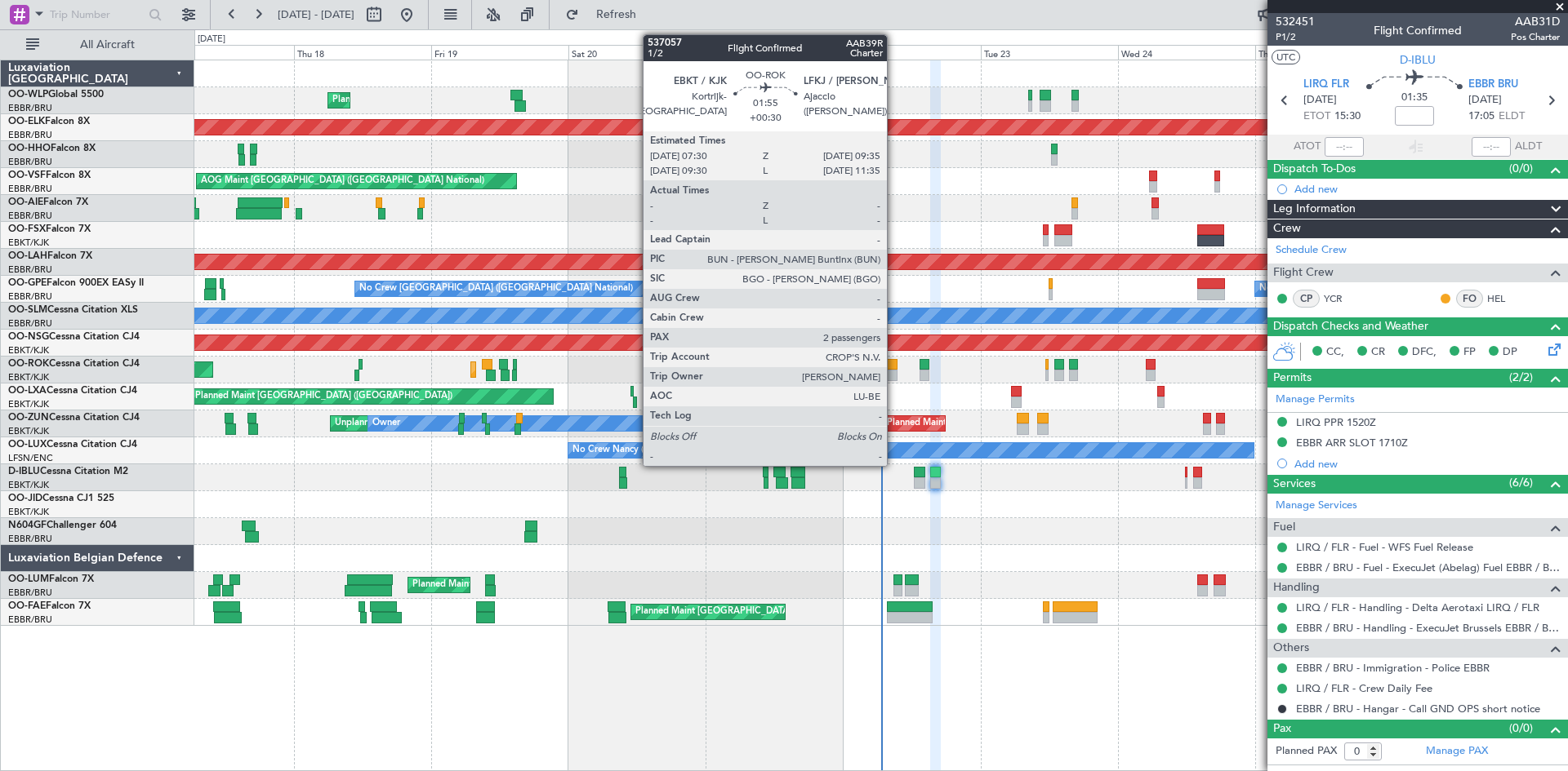
click at [894, 368] on div at bounding box center [891, 365] width 12 height 11
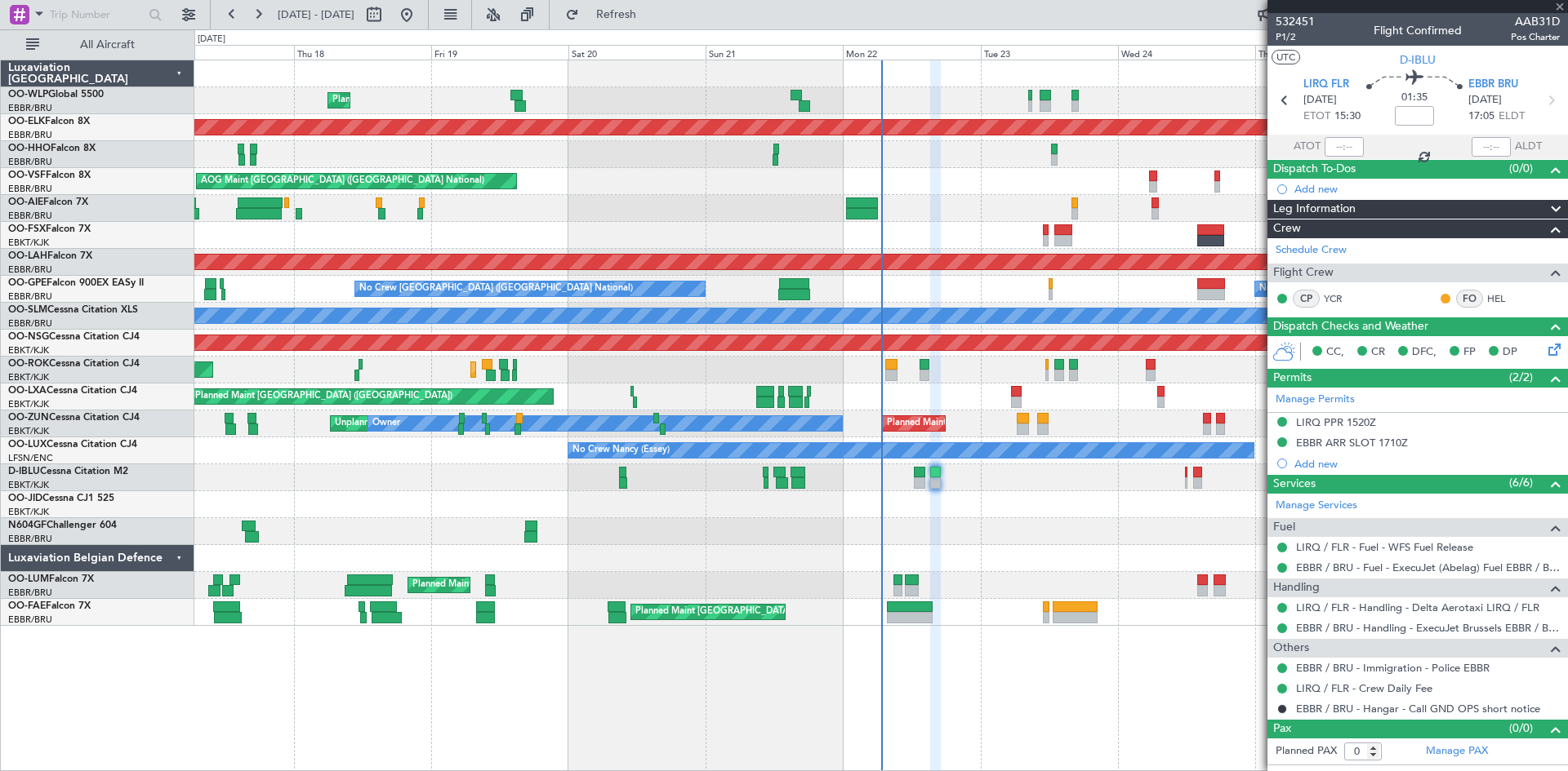
type input "+00:30"
type input "2"
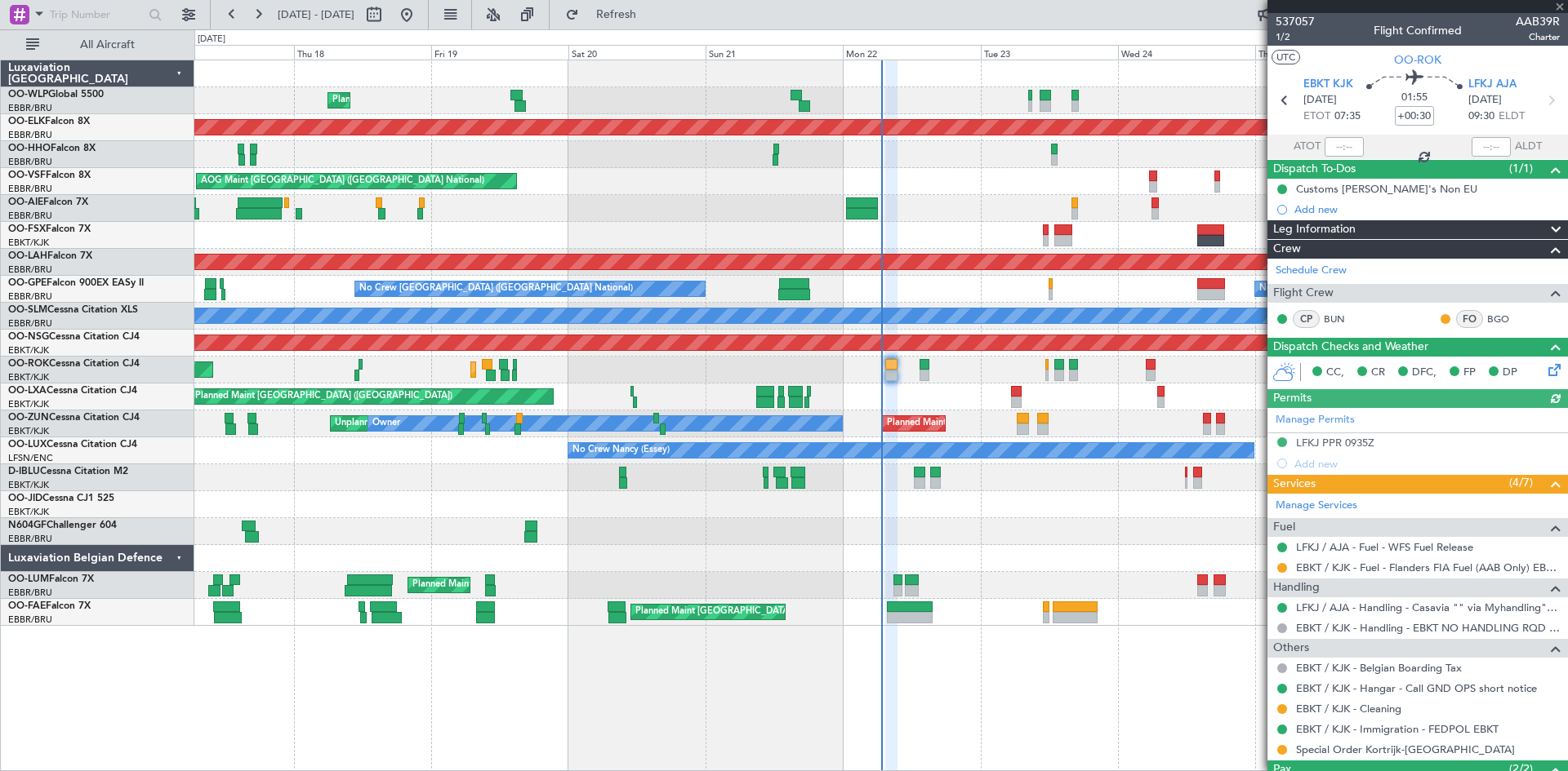
scroll to position [80, 0]
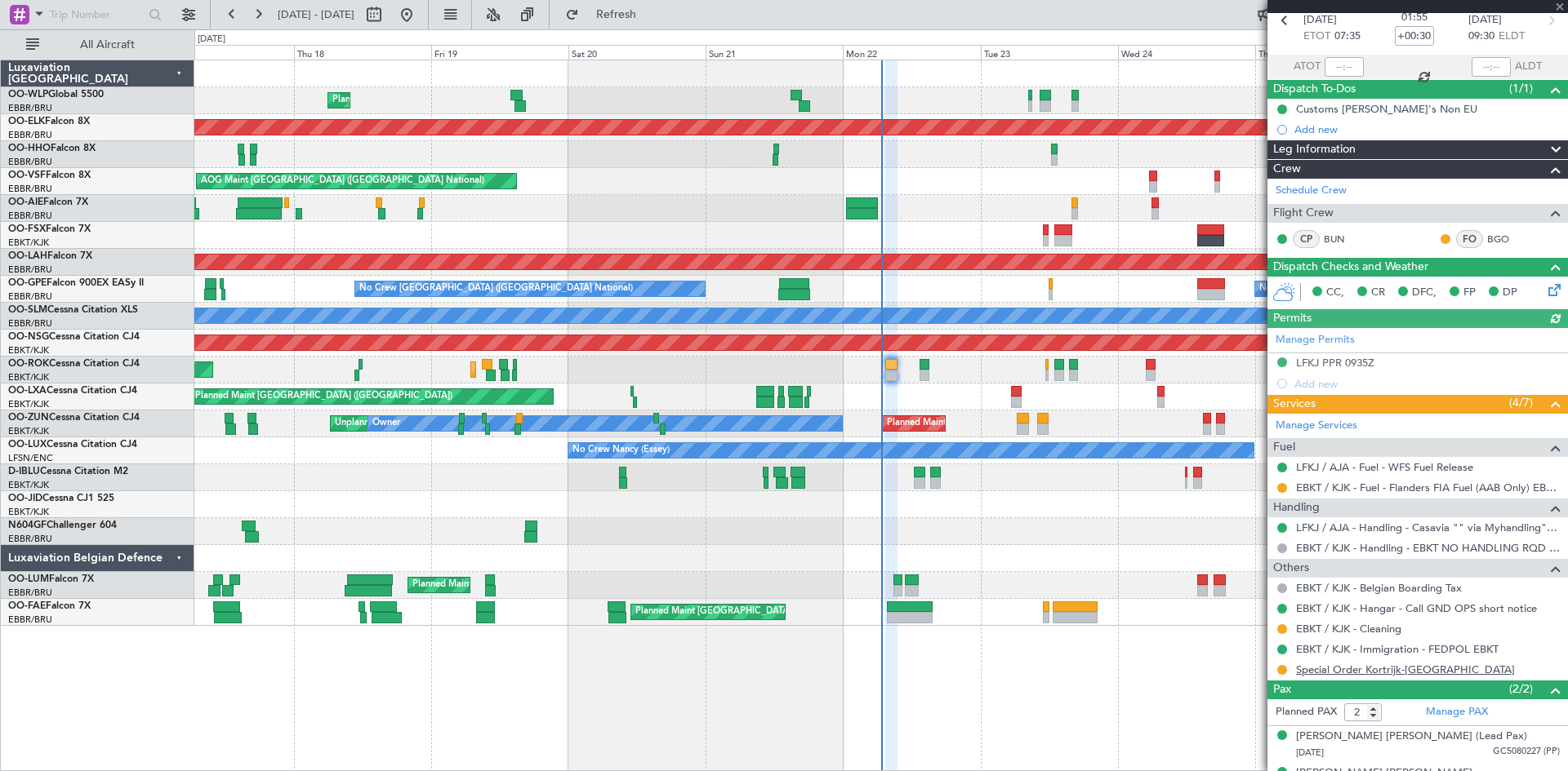
click at [1400, 669] on link "Special Order Kortrijk-Wevelgem" at bounding box center [1406, 669] width 219 height 14
click at [621, 15] on button "Refresh" at bounding box center [606, 15] width 98 height 26
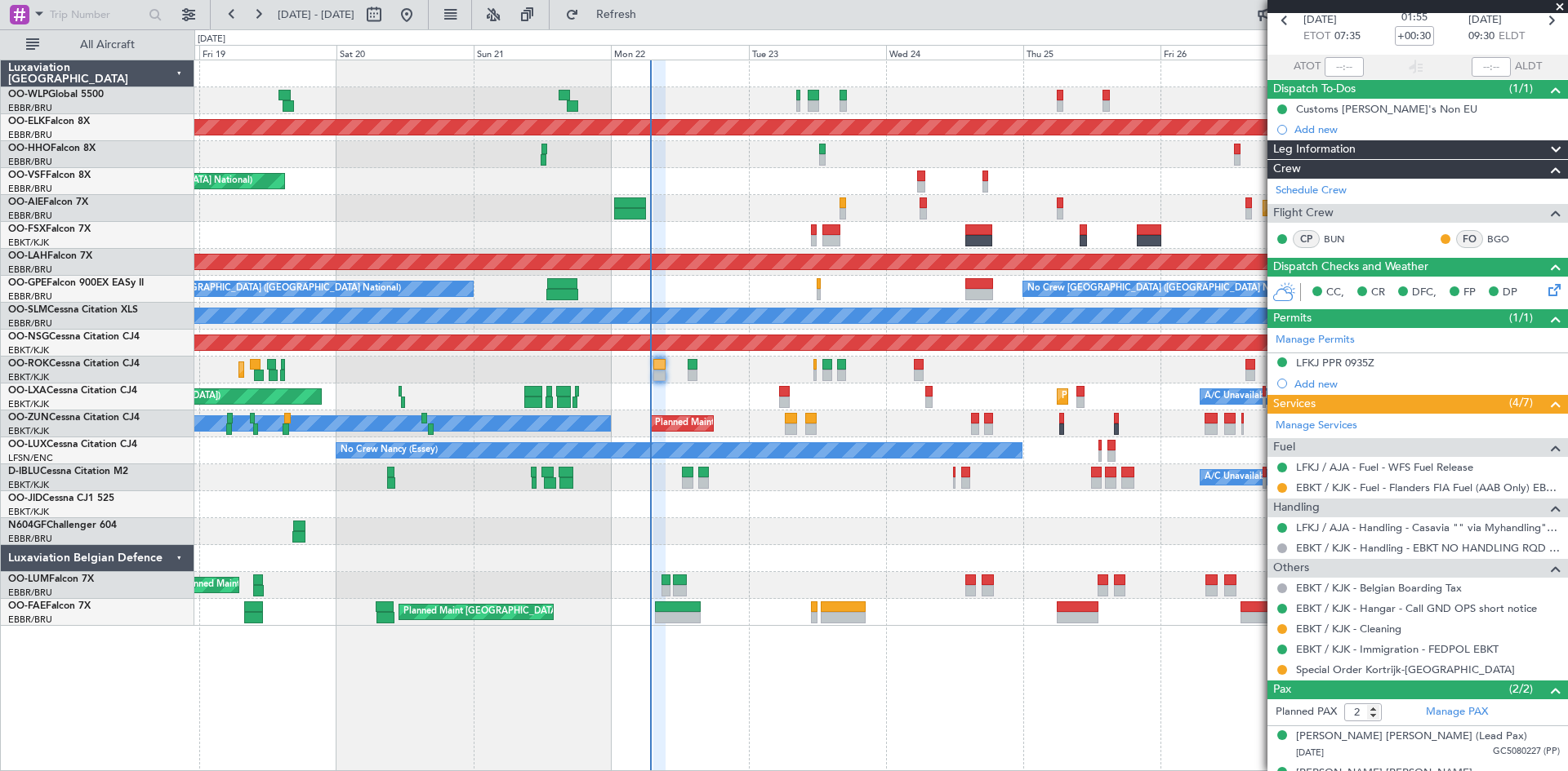
click at [353, 402] on div "Planned Maint Liege Planned Maint Kortrijk-Wevelgem AOG Maint Brussels (Brussel…" at bounding box center [881, 343] width 1373 height 565
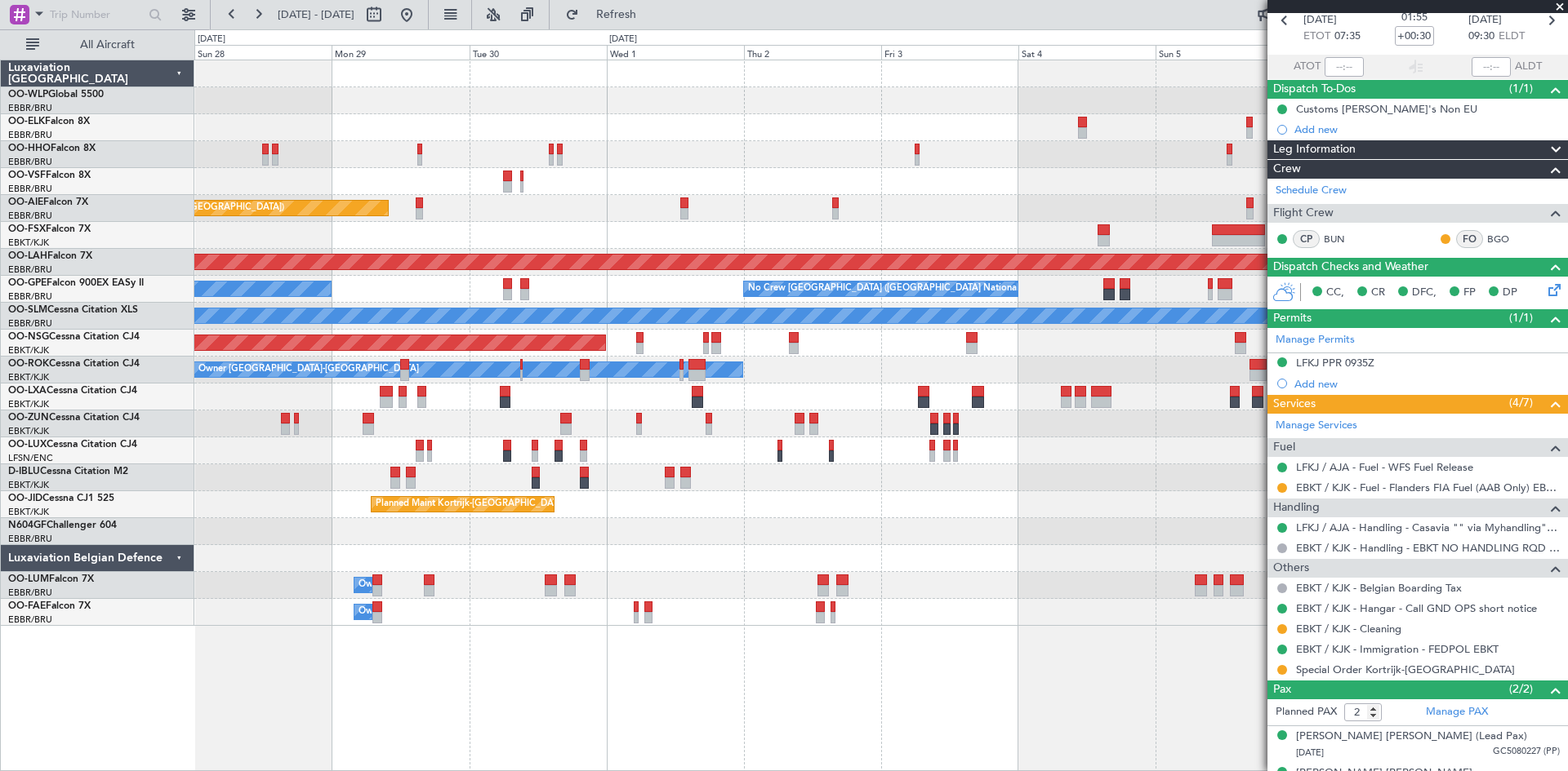
click at [0, 370] on div "Planned Maint Kortrijk-Wevelgem Planned Maint London (Farnborough) Planned Main…" at bounding box center [784, 400] width 1568 height 742
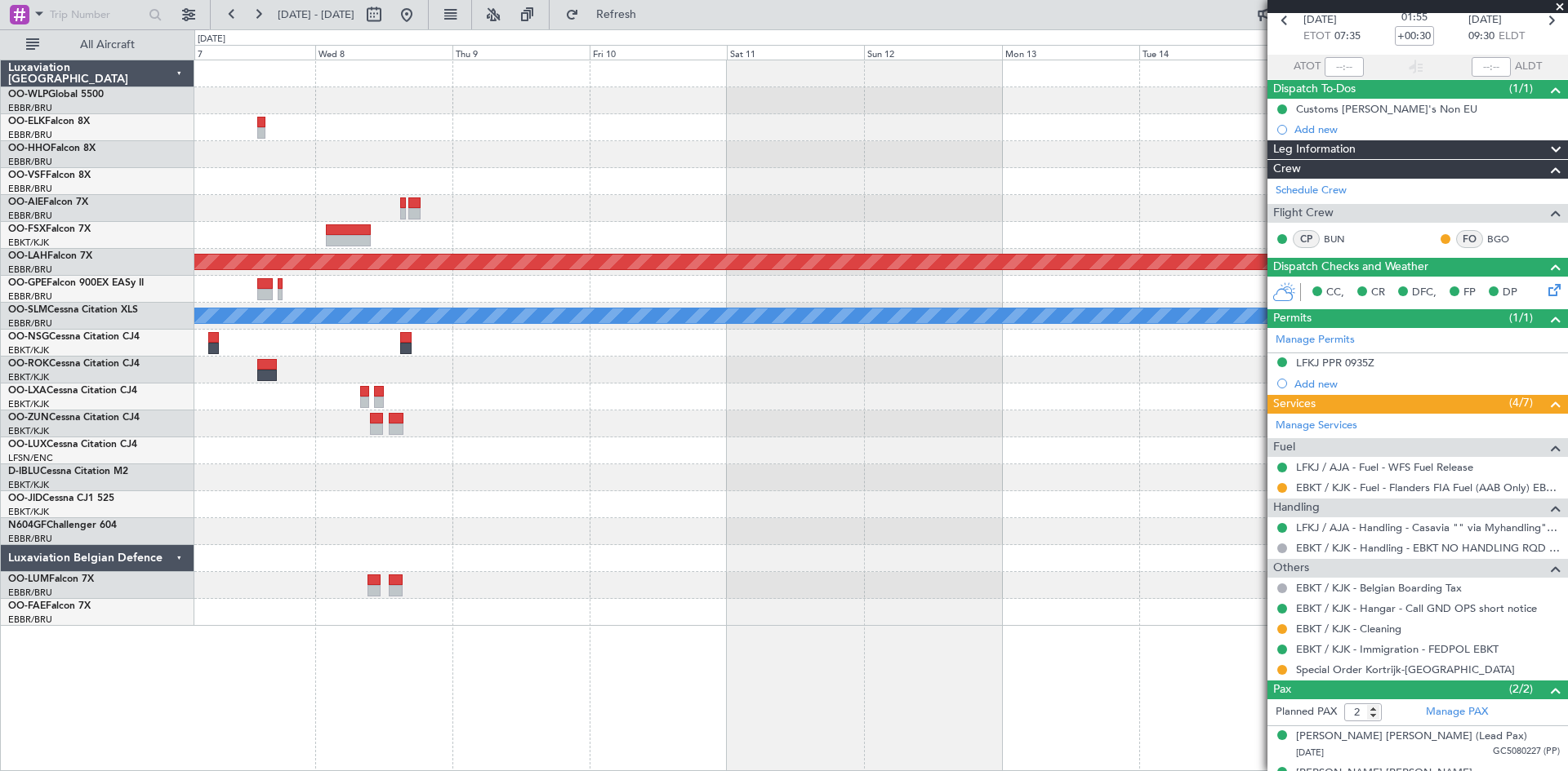
click at [149, 362] on div "Planned Maint Alton-st Louis (St Louis Regl) A/C Unavailable Monchengladbach Lu…" at bounding box center [784, 400] width 1568 height 742
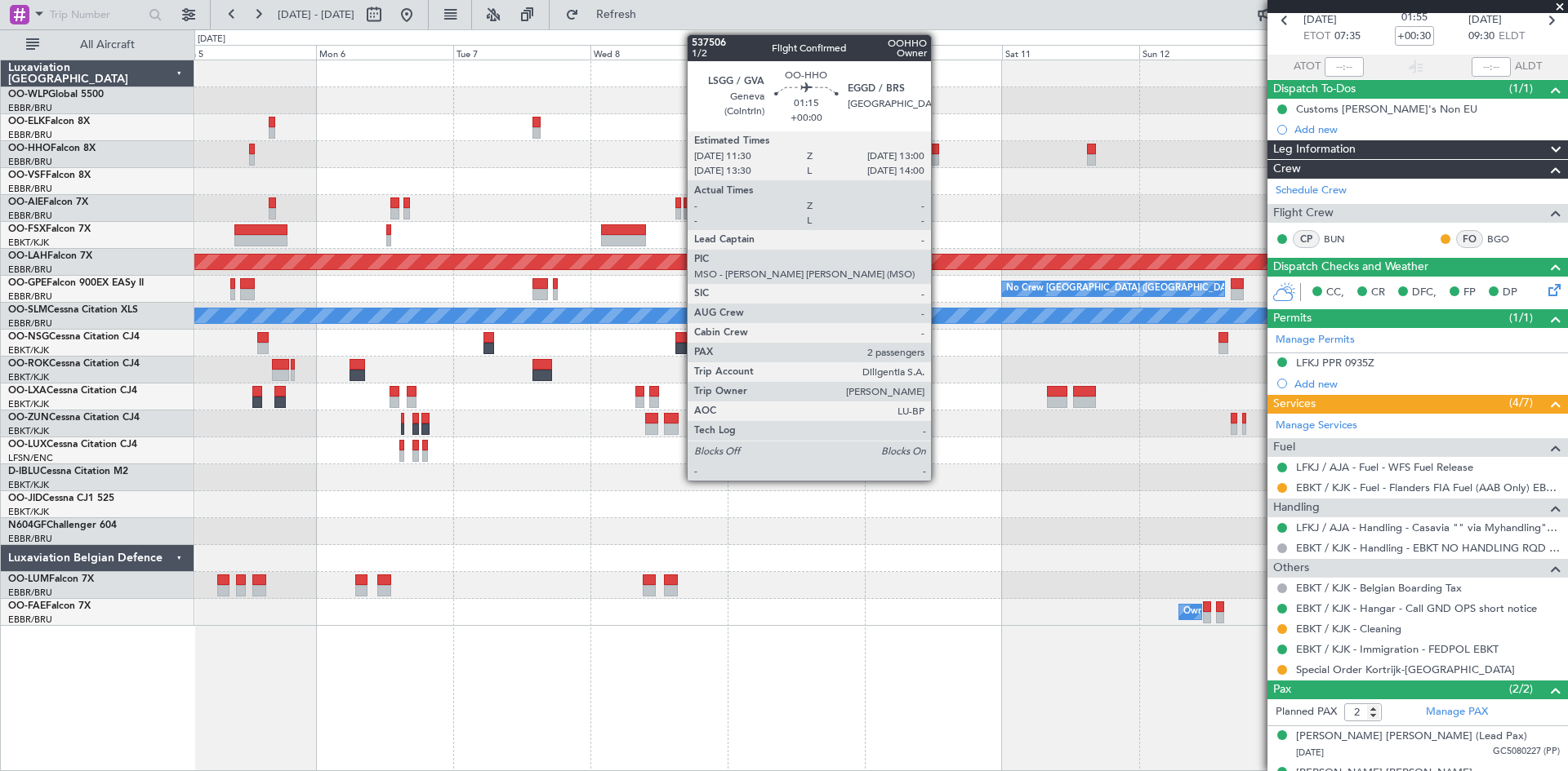
click at [938, 158] on div at bounding box center [935, 160] width 9 height 11
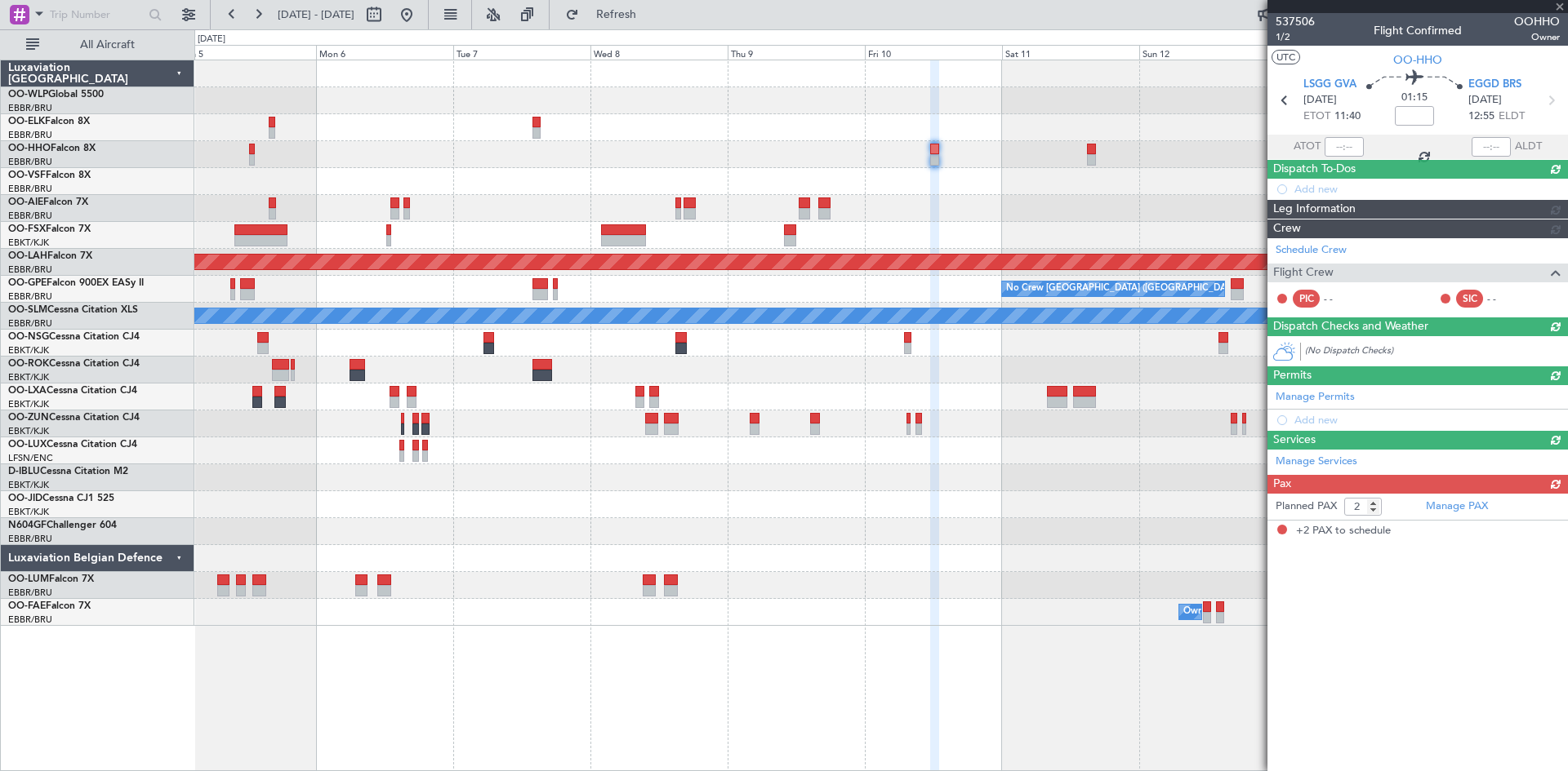
scroll to position [0, 0]
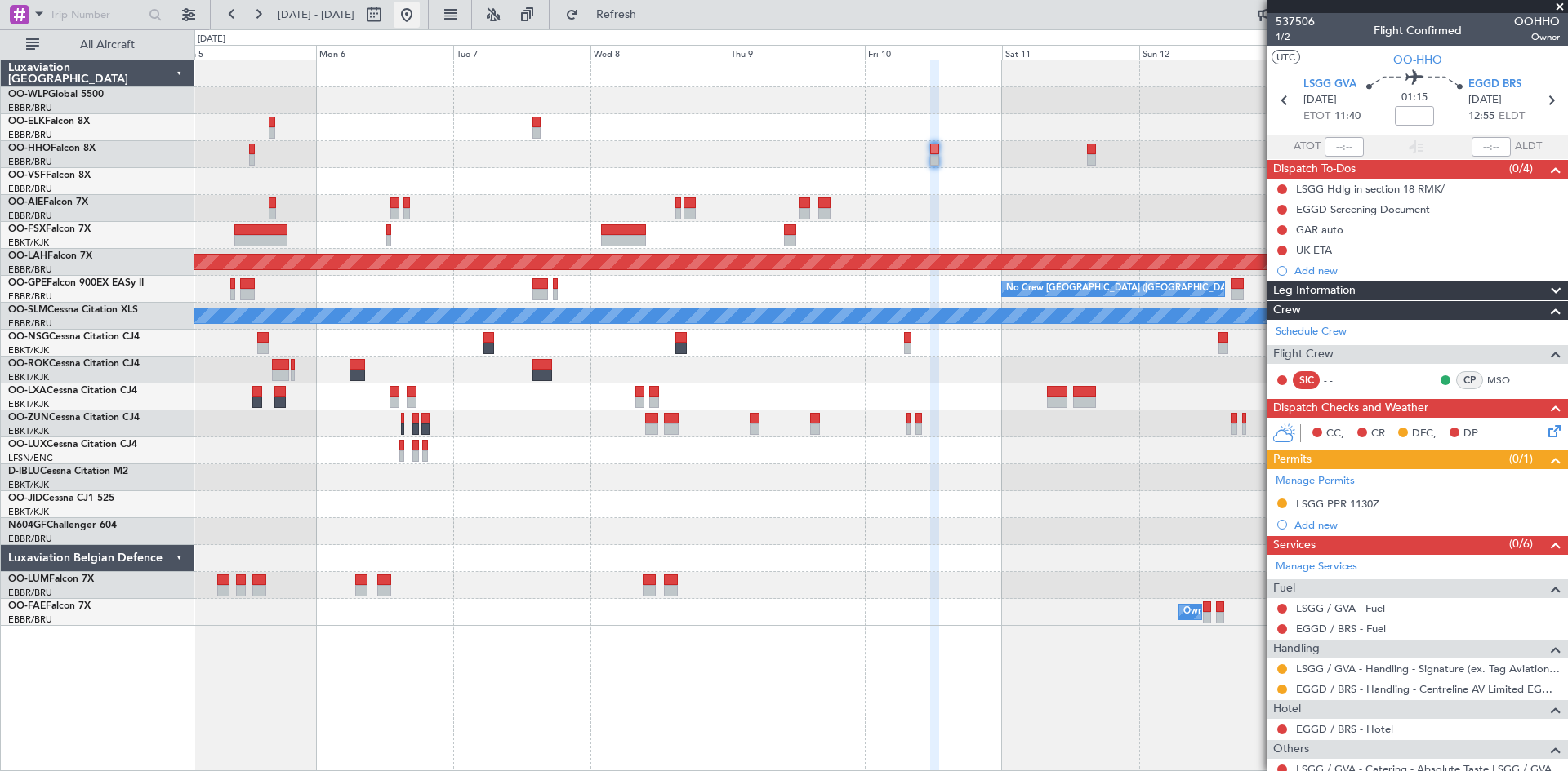
click at [420, 21] on button at bounding box center [407, 15] width 26 height 26
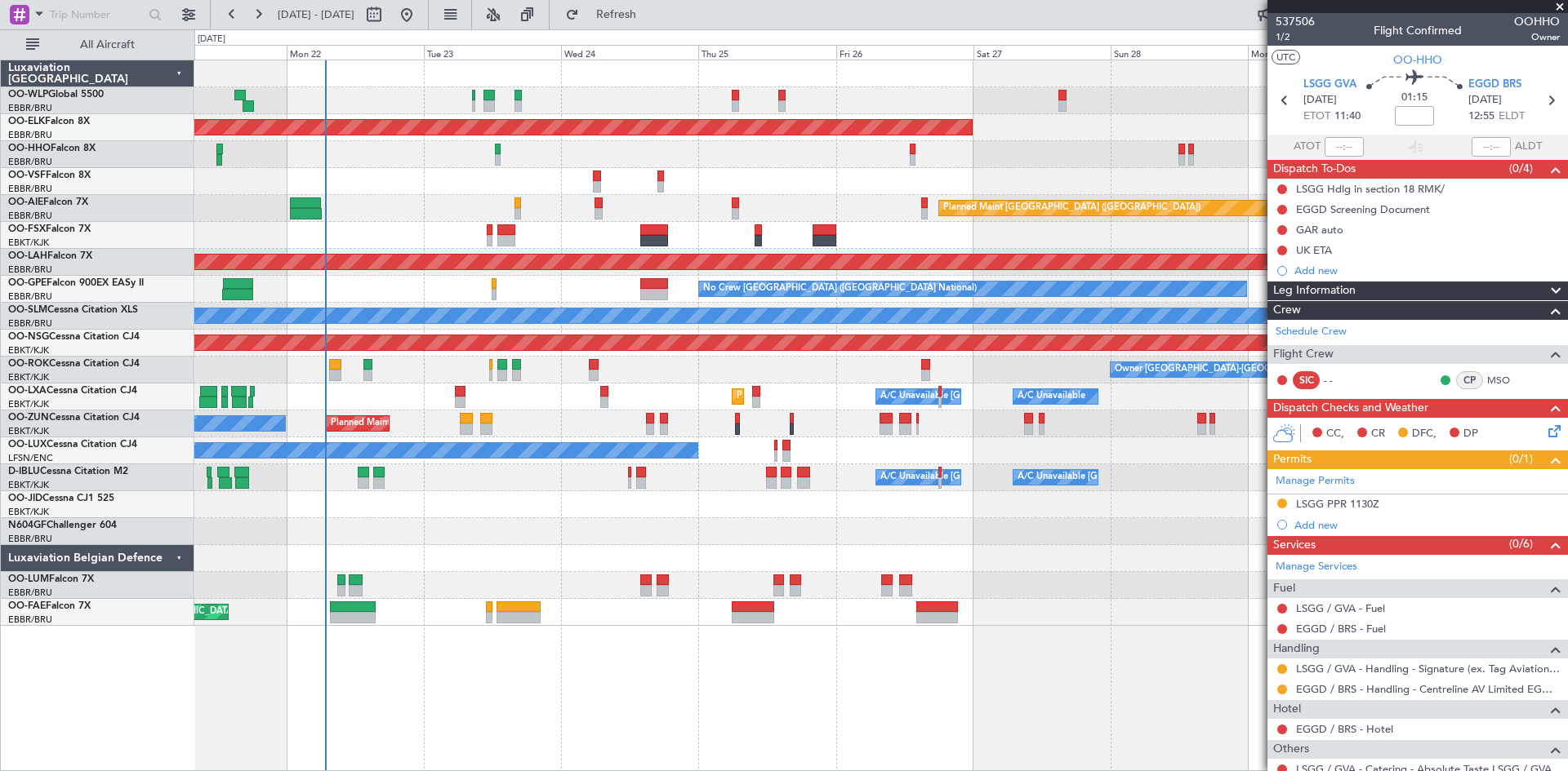
click at [446, 548] on div "Planned Maint Kortrijk-Wevelgem AOG Maint Brussels (Brussels National) Planned …" at bounding box center [881, 343] width 1373 height 565
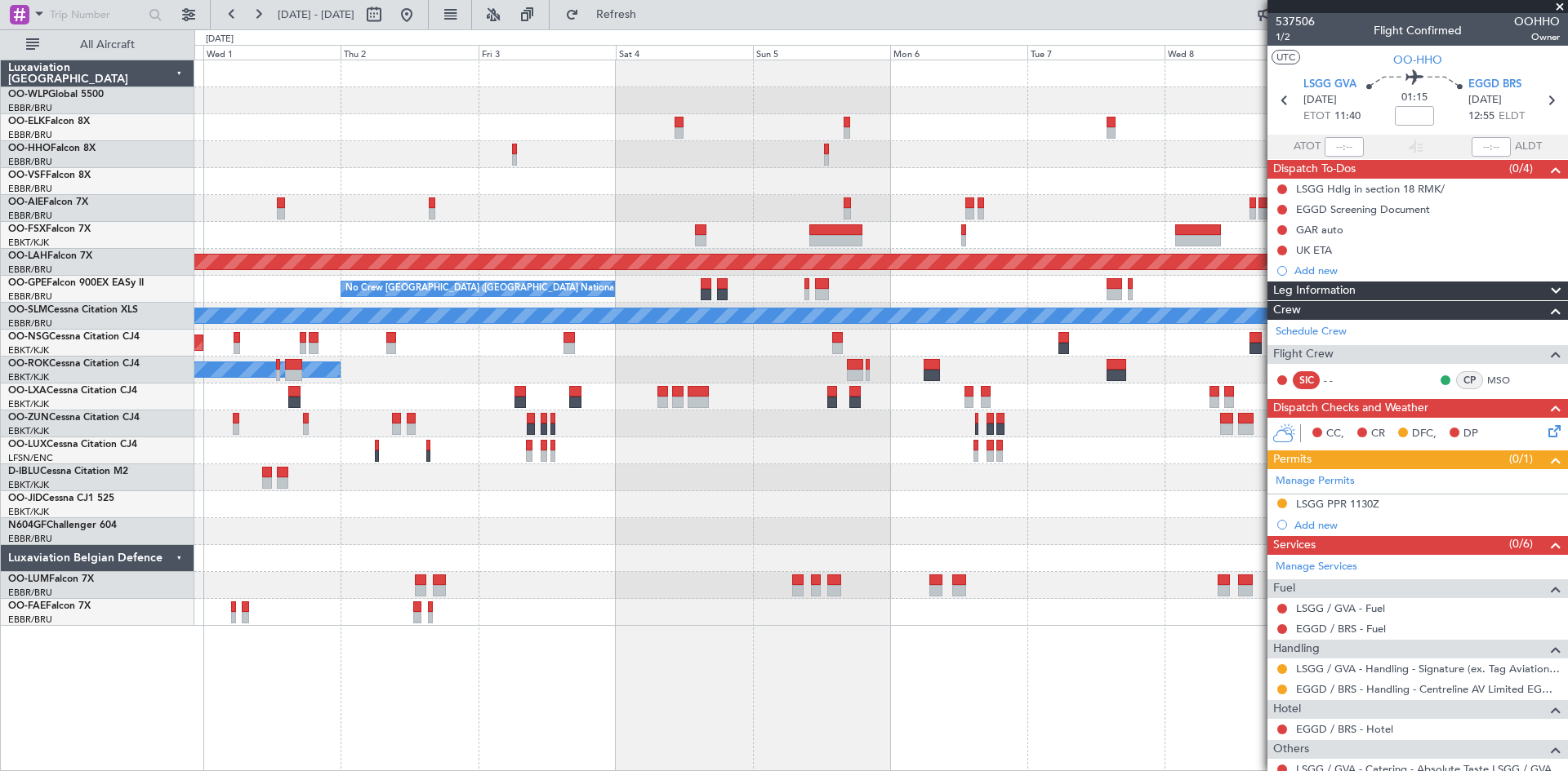
click at [347, 183] on div at bounding box center [881, 181] width 1373 height 27
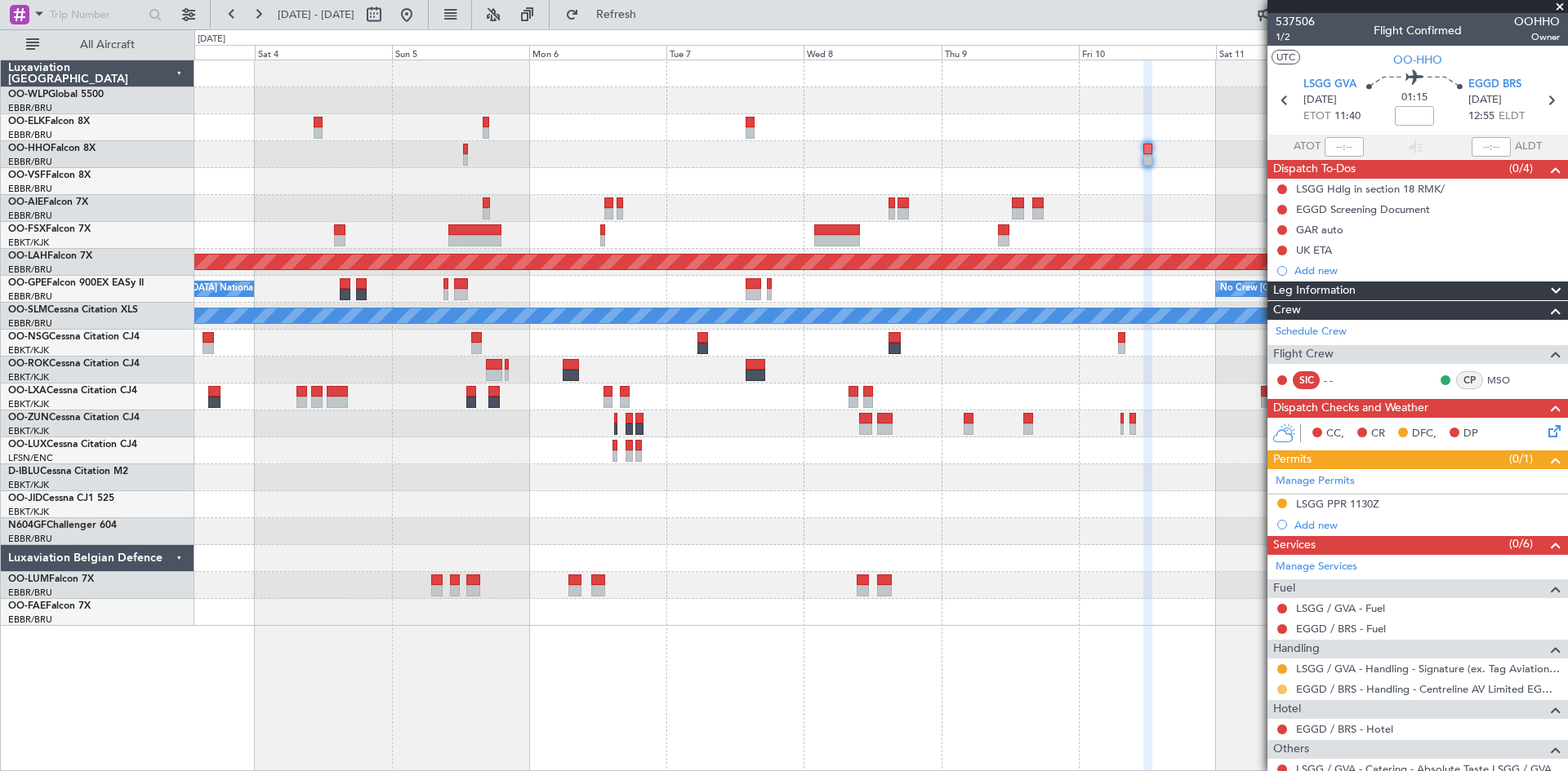
click at [1287, 691] on button at bounding box center [1281, 689] width 10 height 10
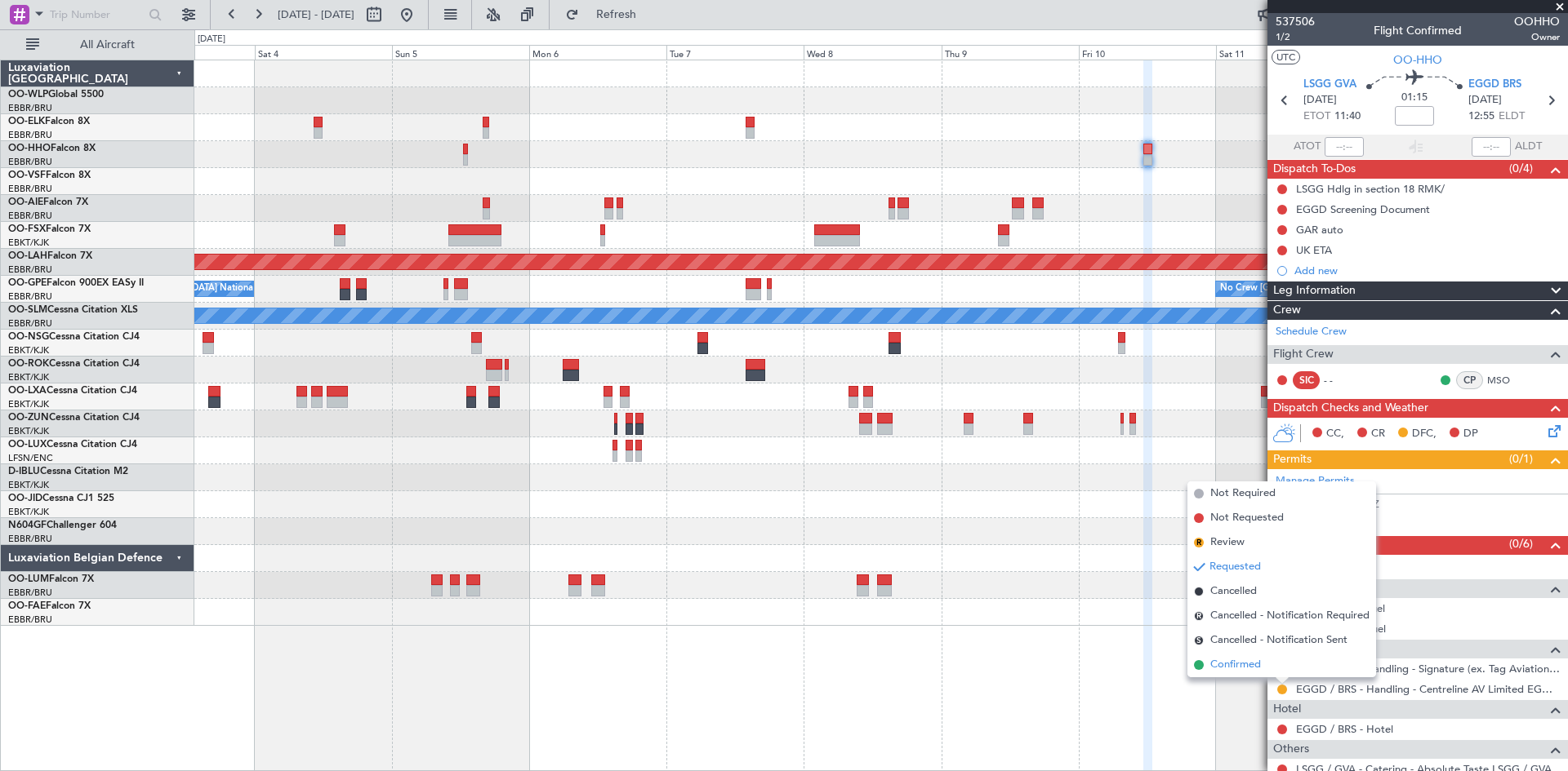
click at [1274, 669] on li "Confirmed" at bounding box center [1281, 665] width 189 height 24
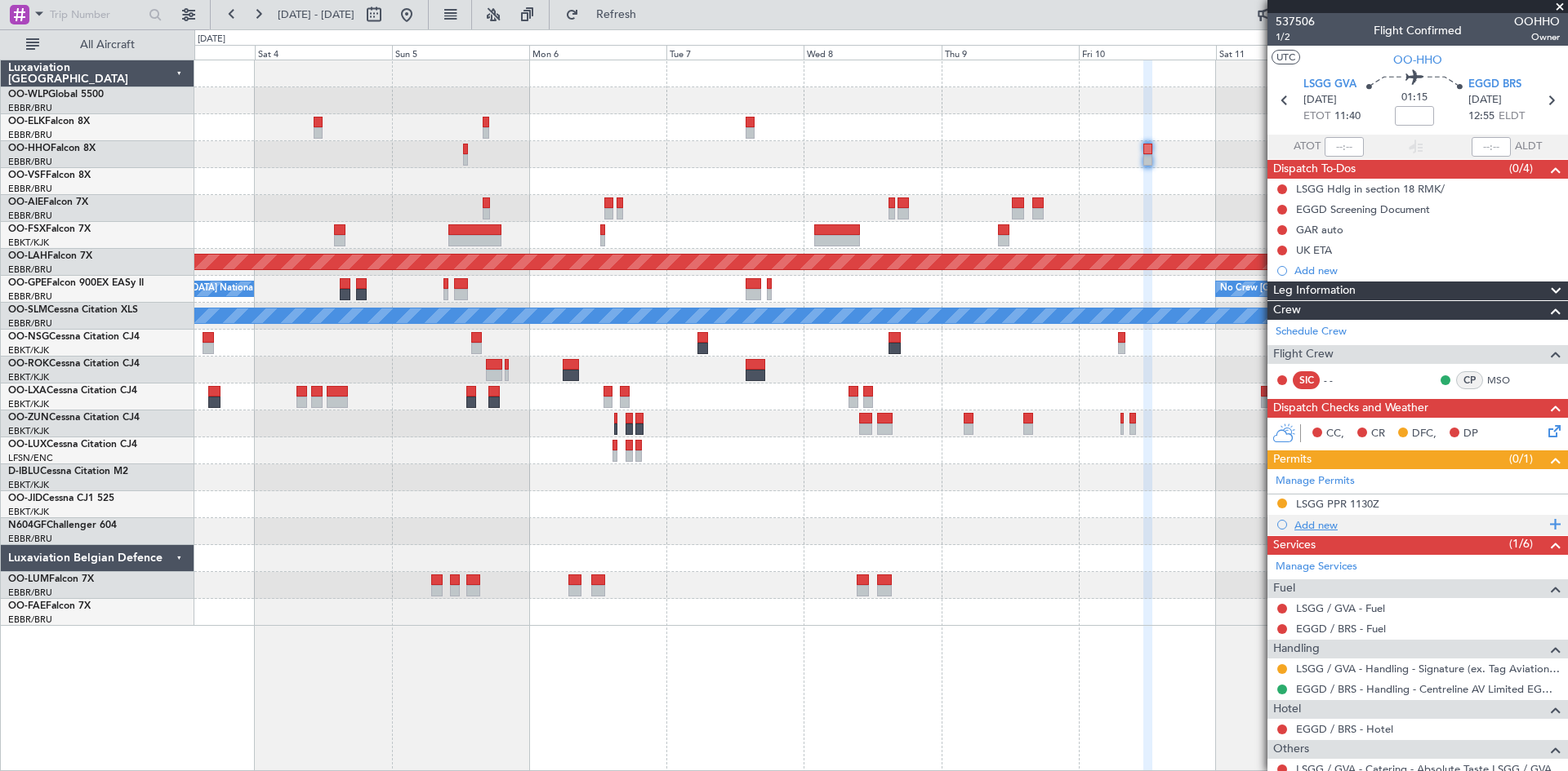
click at [1331, 524] on div "Add new" at bounding box center [1419, 525] width 251 height 14
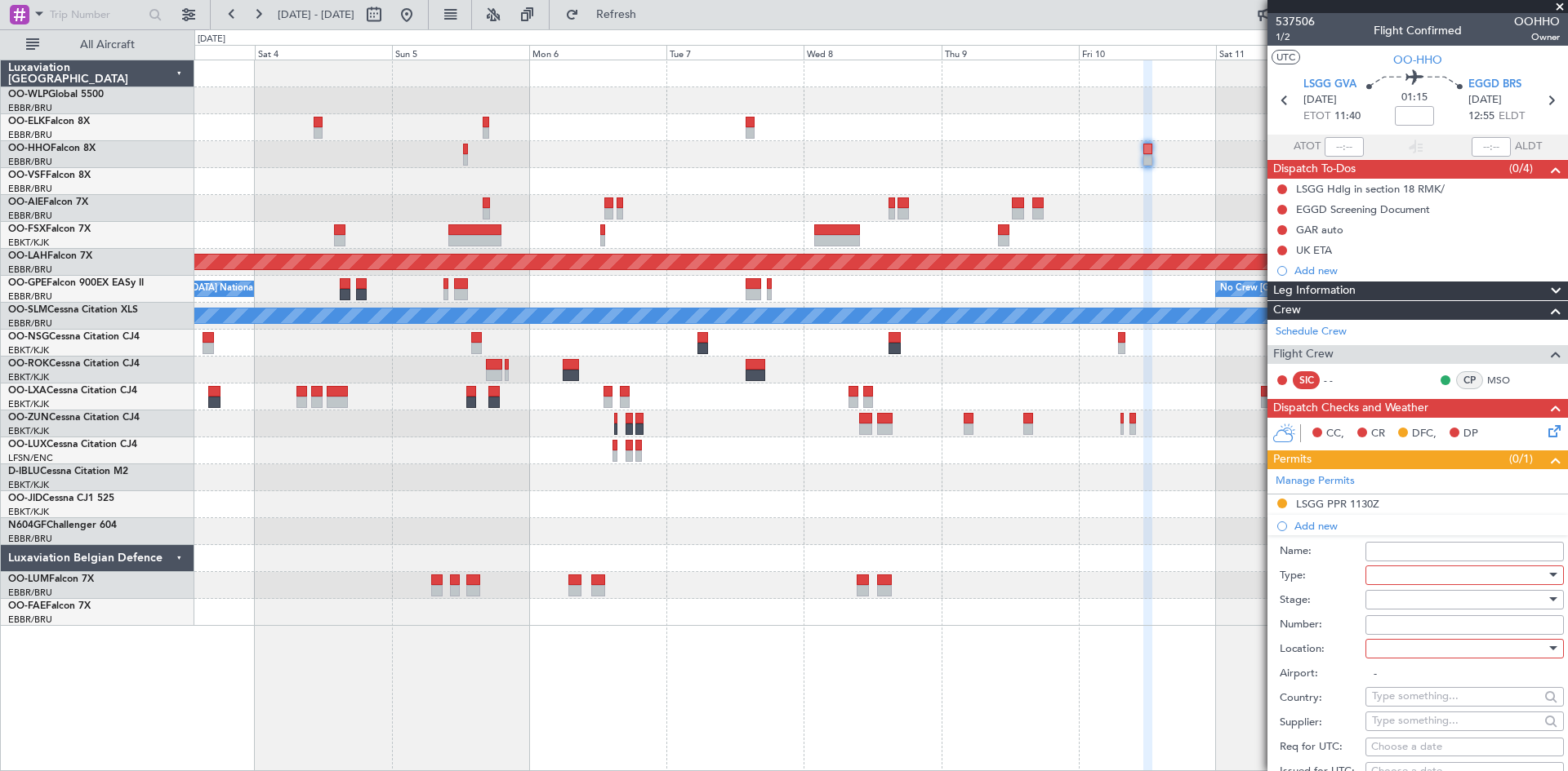
click at [1419, 563] on div at bounding box center [1459, 576] width 174 height 24
click at [1384, 733] on span "Slot" at bounding box center [1458, 728] width 171 height 24
click at [1408, 654] on div at bounding box center [1459, 649] width 174 height 24
click at [1409, 688] on span "Departure" at bounding box center [1458, 682] width 171 height 24
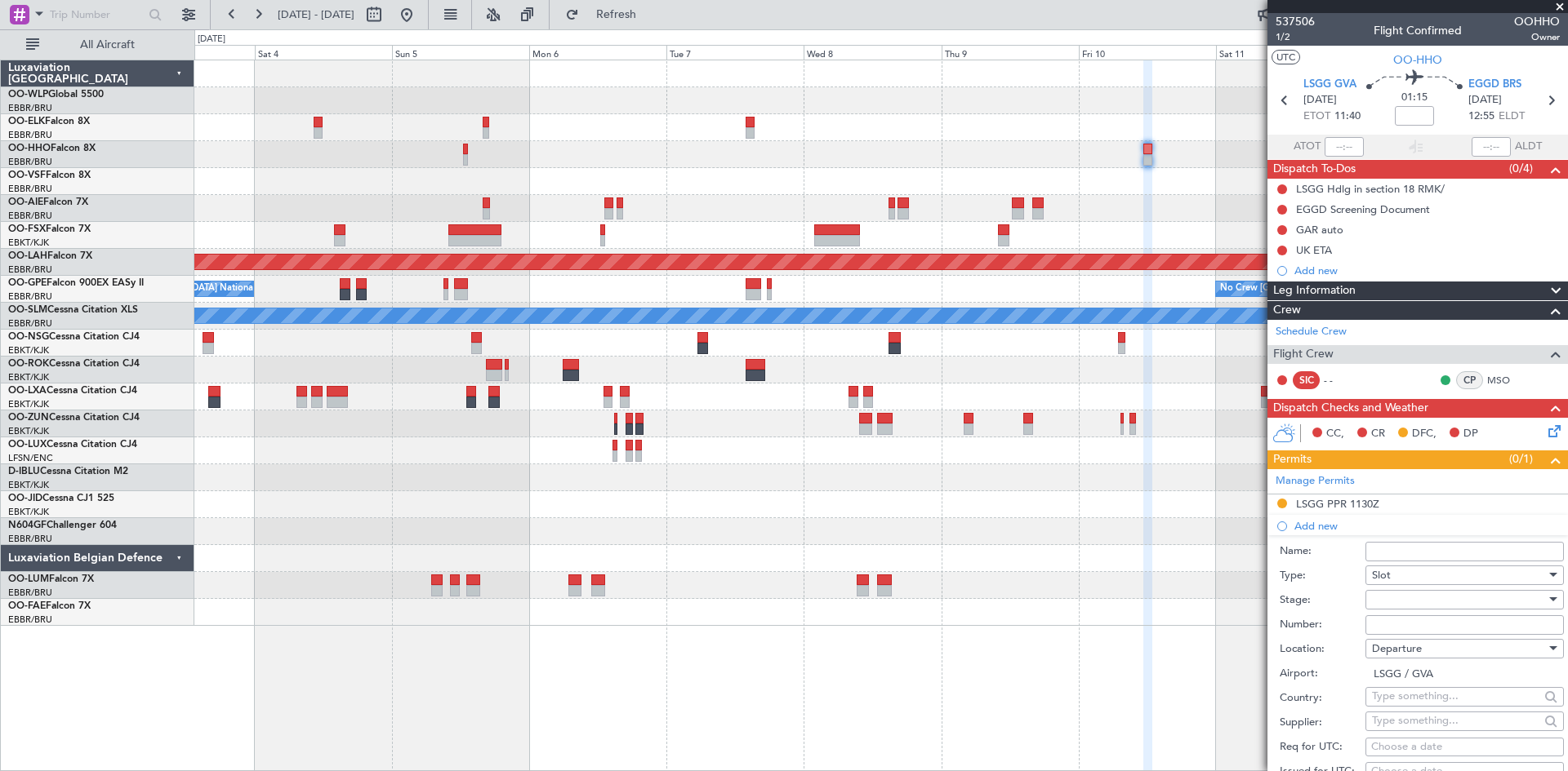
click at [1411, 655] on span "Departure" at bounding box center [1396, 649] width 50 height 15
click at [1408, 734] on span "Arrival" at bounding box center [1458, 730] width 171 height 24
type input "EGGD / BRS"
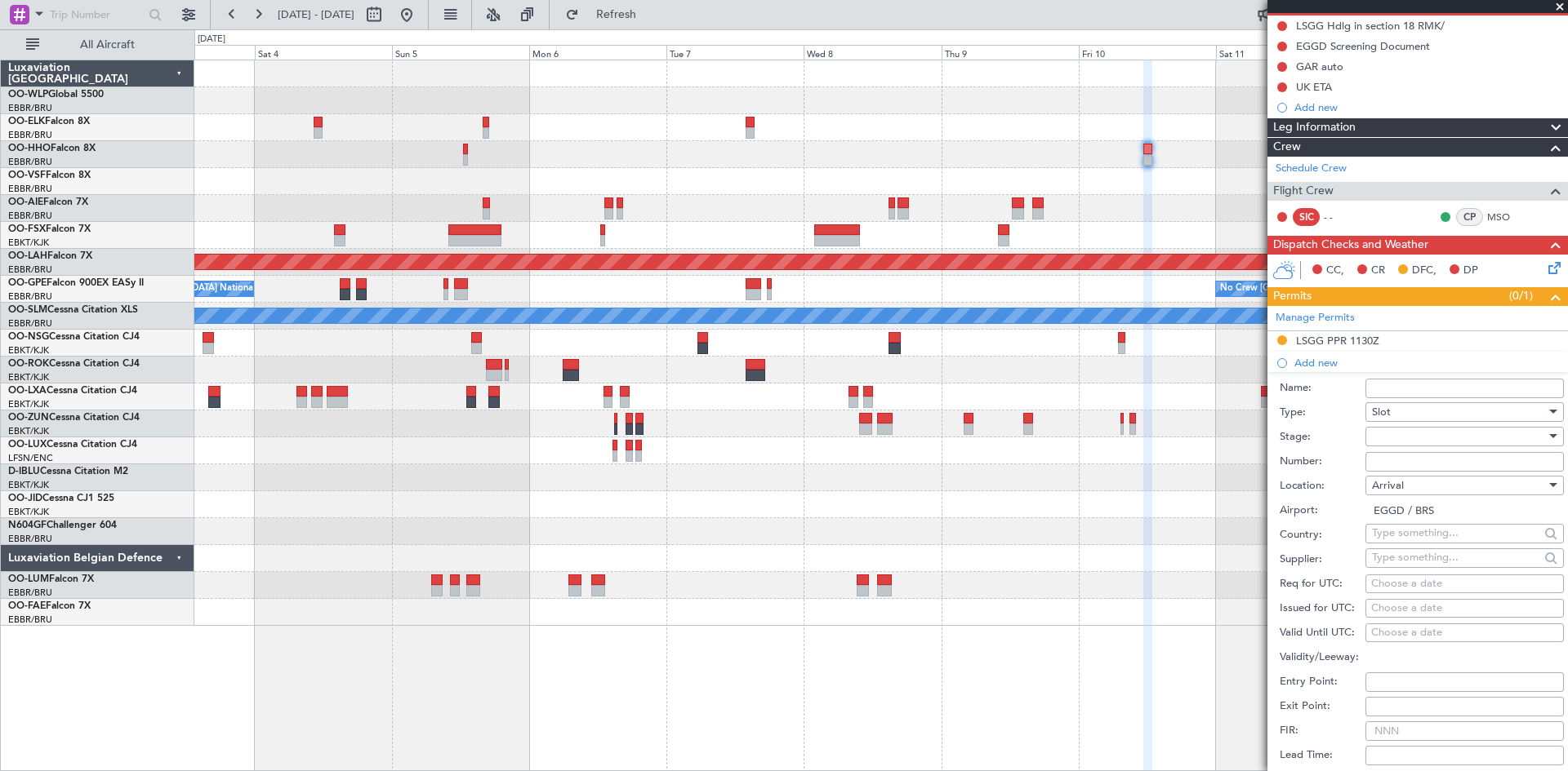
click at [1429, 436] on div at bounding box center [1459, 437] width 174 height 24
click at [1425, 565] on span "Received OK" at bounding box center [1458, 567] width 171 height 24
click at [1396, 583] on div "Choose a date" at bounding box center [1464, 584] width 187 height 16
select select "9"
select select "2025"
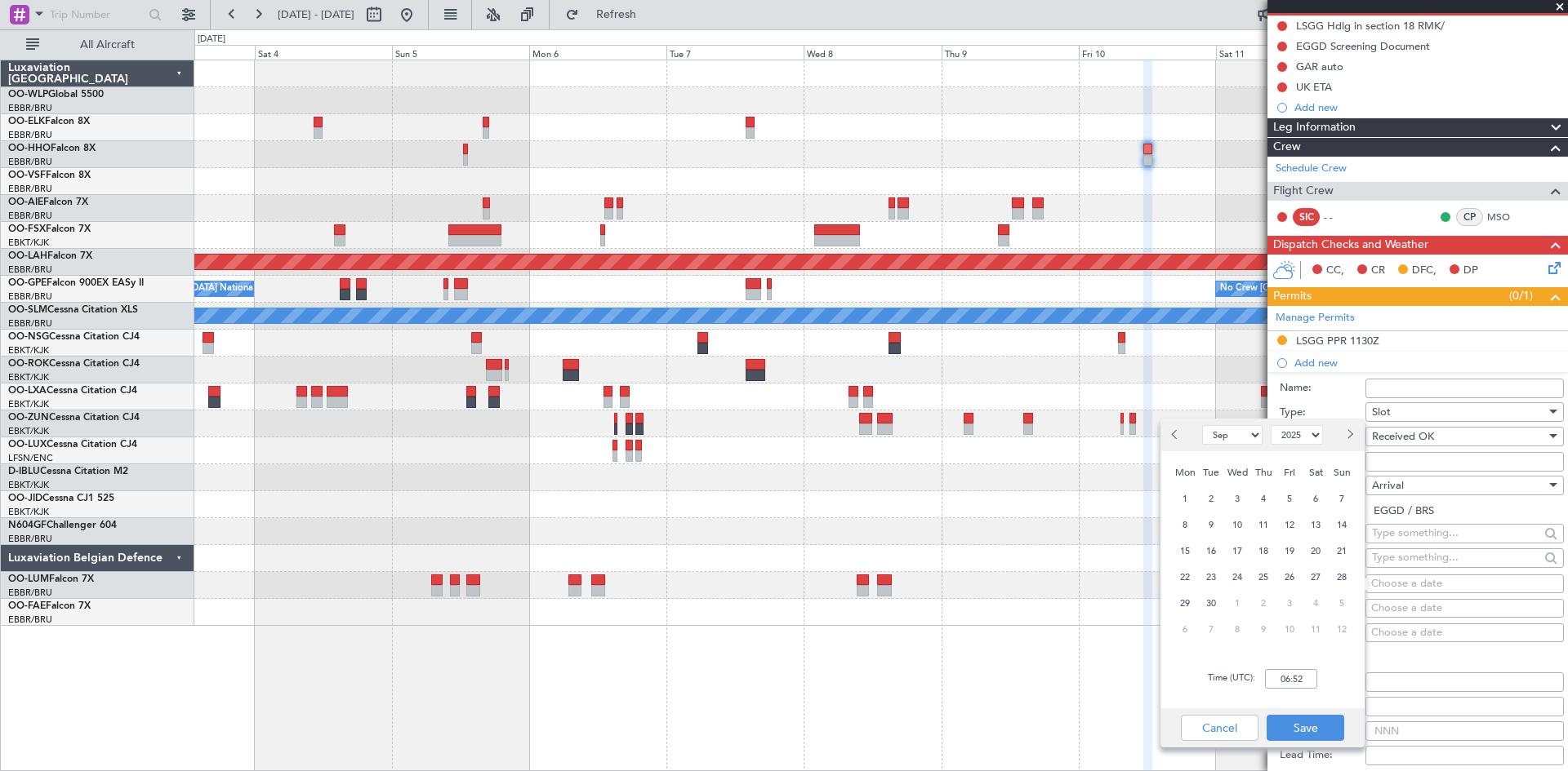
click at [1346, 432] on span "Next month" at bounding box center [1348, 433] width 10 height 10
select select "10"
click at [1287, 524] on span "10" at bounding box center [1290, 525] width 21 height 21
click at [1276, 679] on input "00:00" at bounding box center [1291, 679] width 52 height 20
type input "13:00"
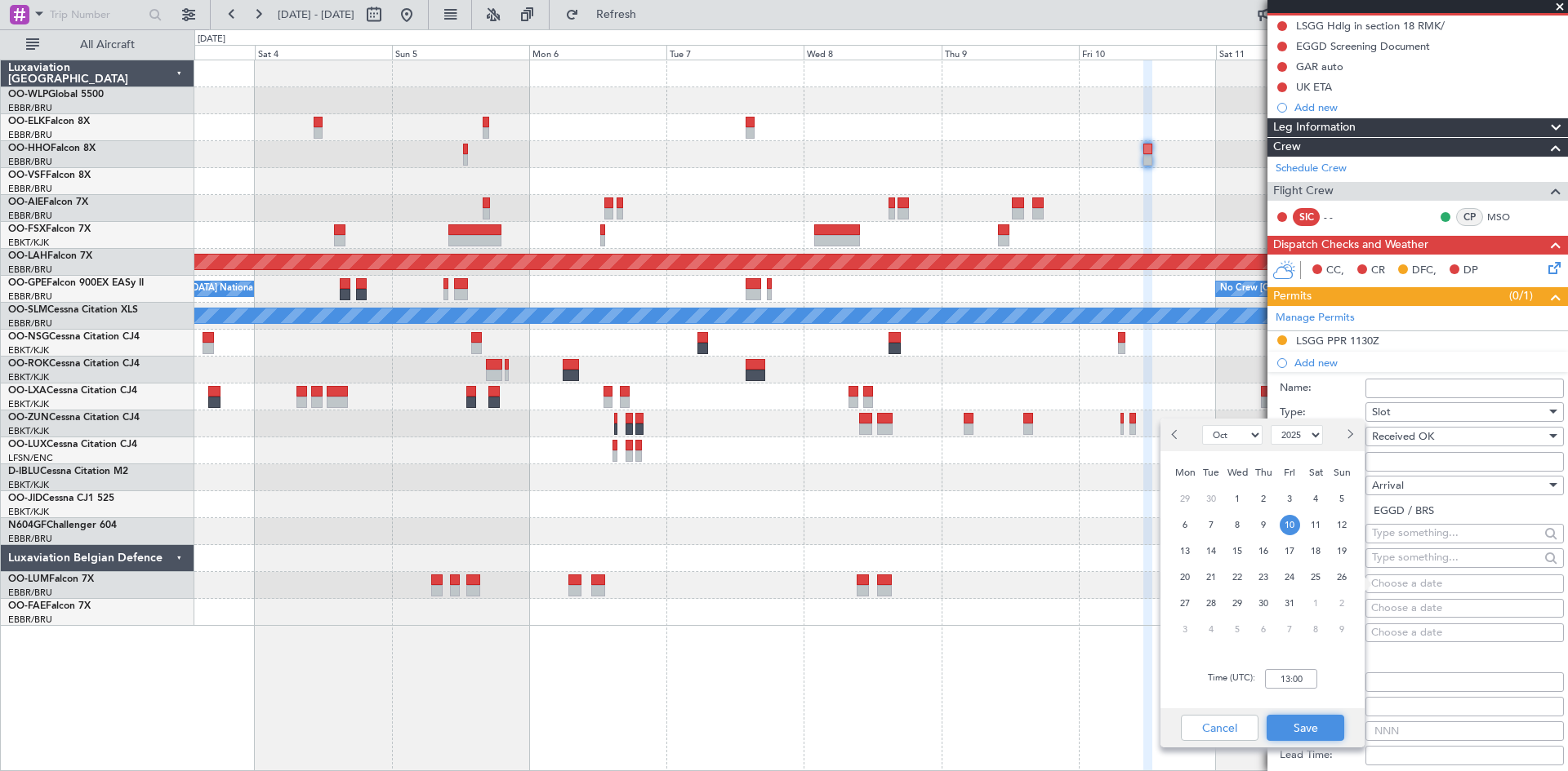
click at [1290, 723] on button "Save" at bounding box center [1305, 728] width 77 height 26
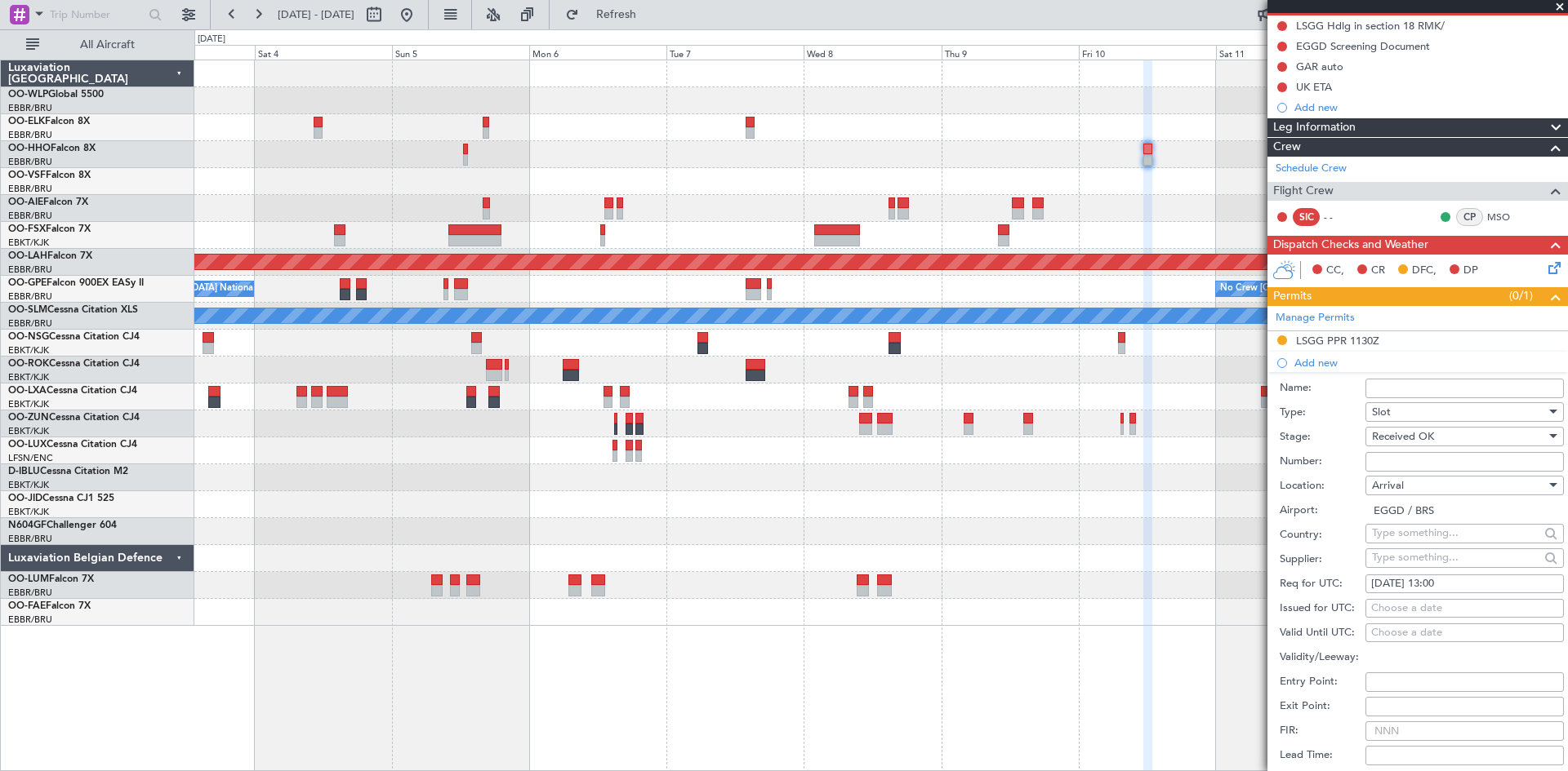
scroll to position [326, 0]
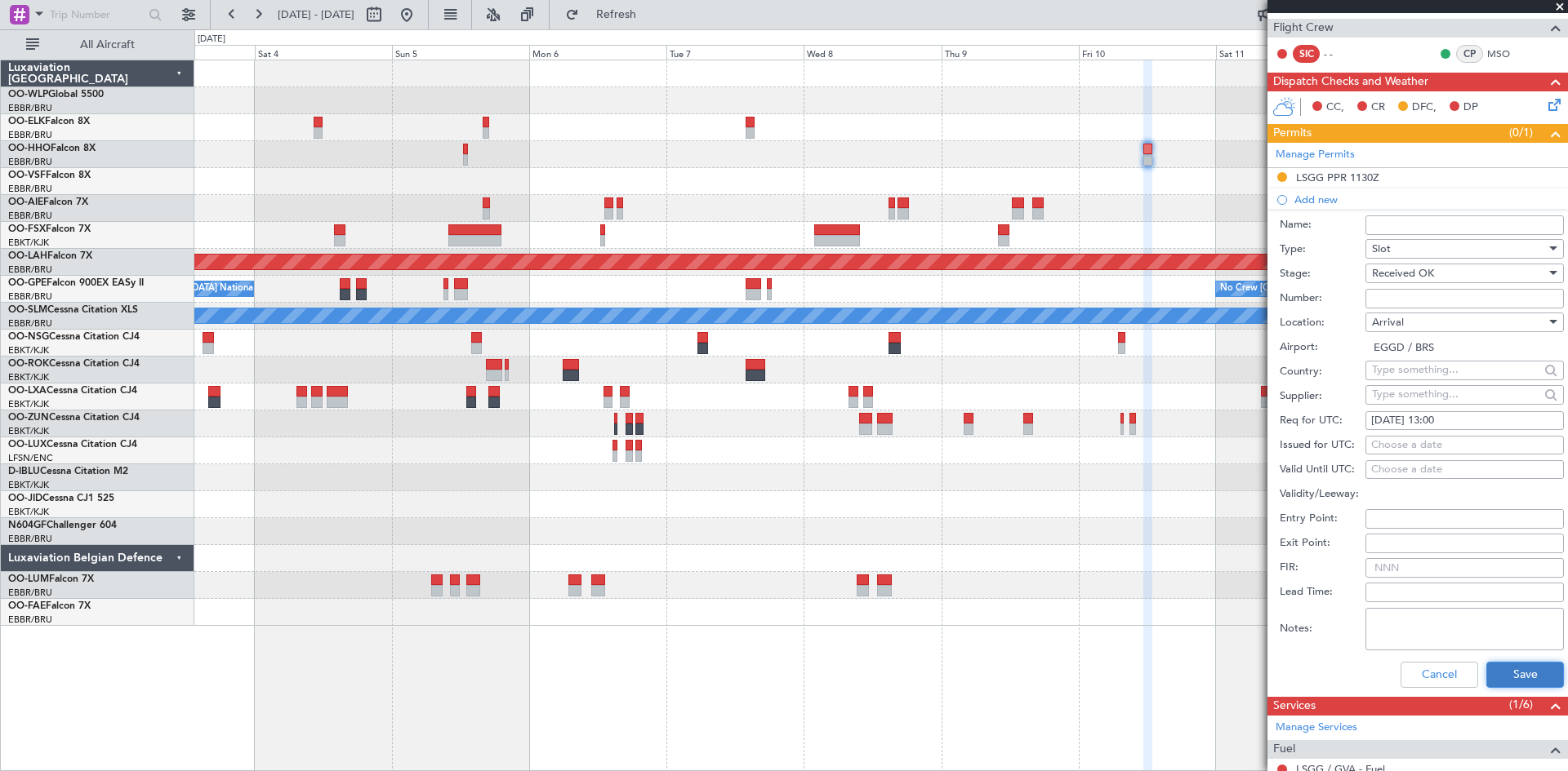
click at [1498, 667] on button "Save" at bounding box center [1525, 675] width 77 height 26
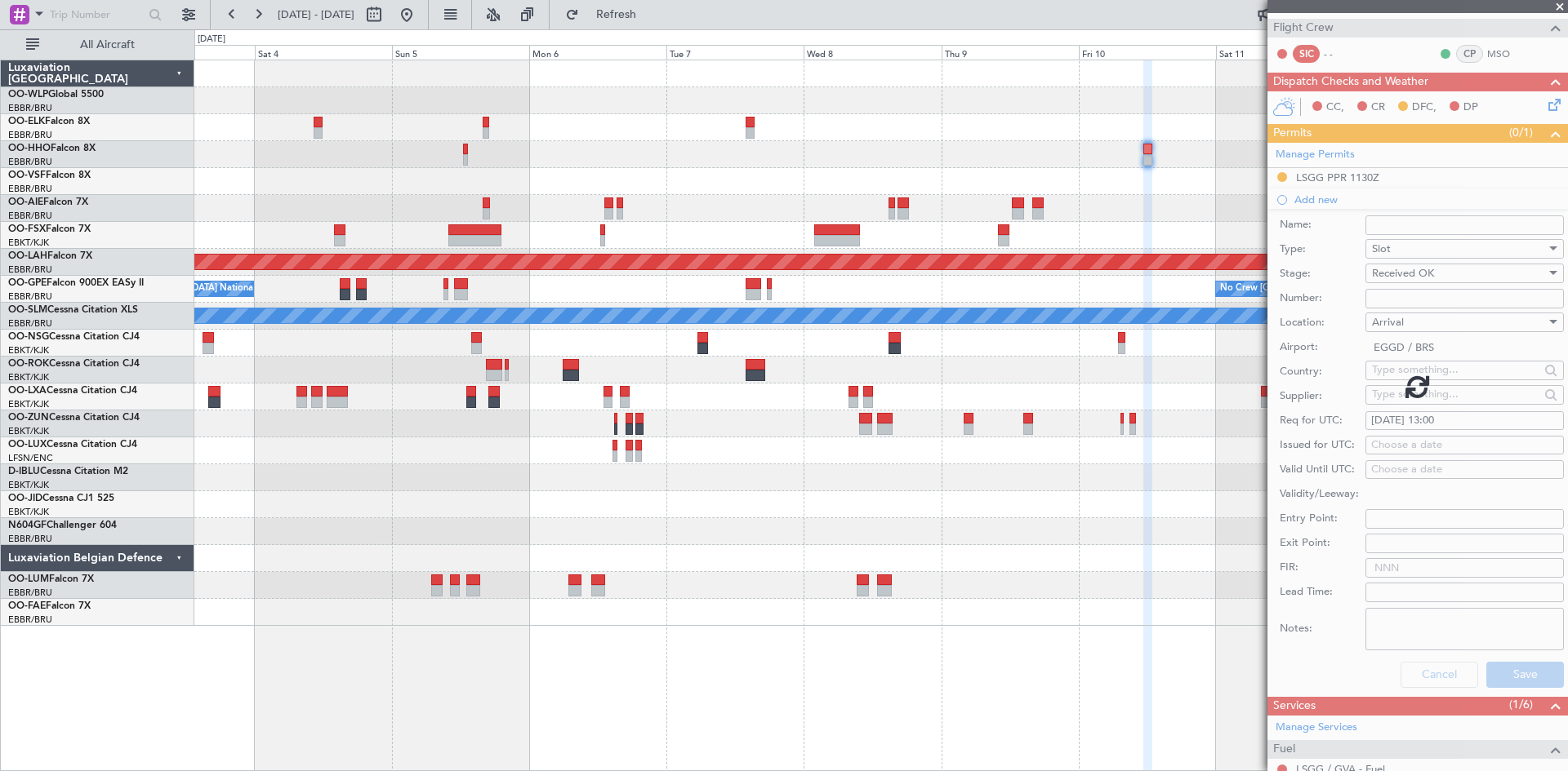
scroll to position [148, 0]
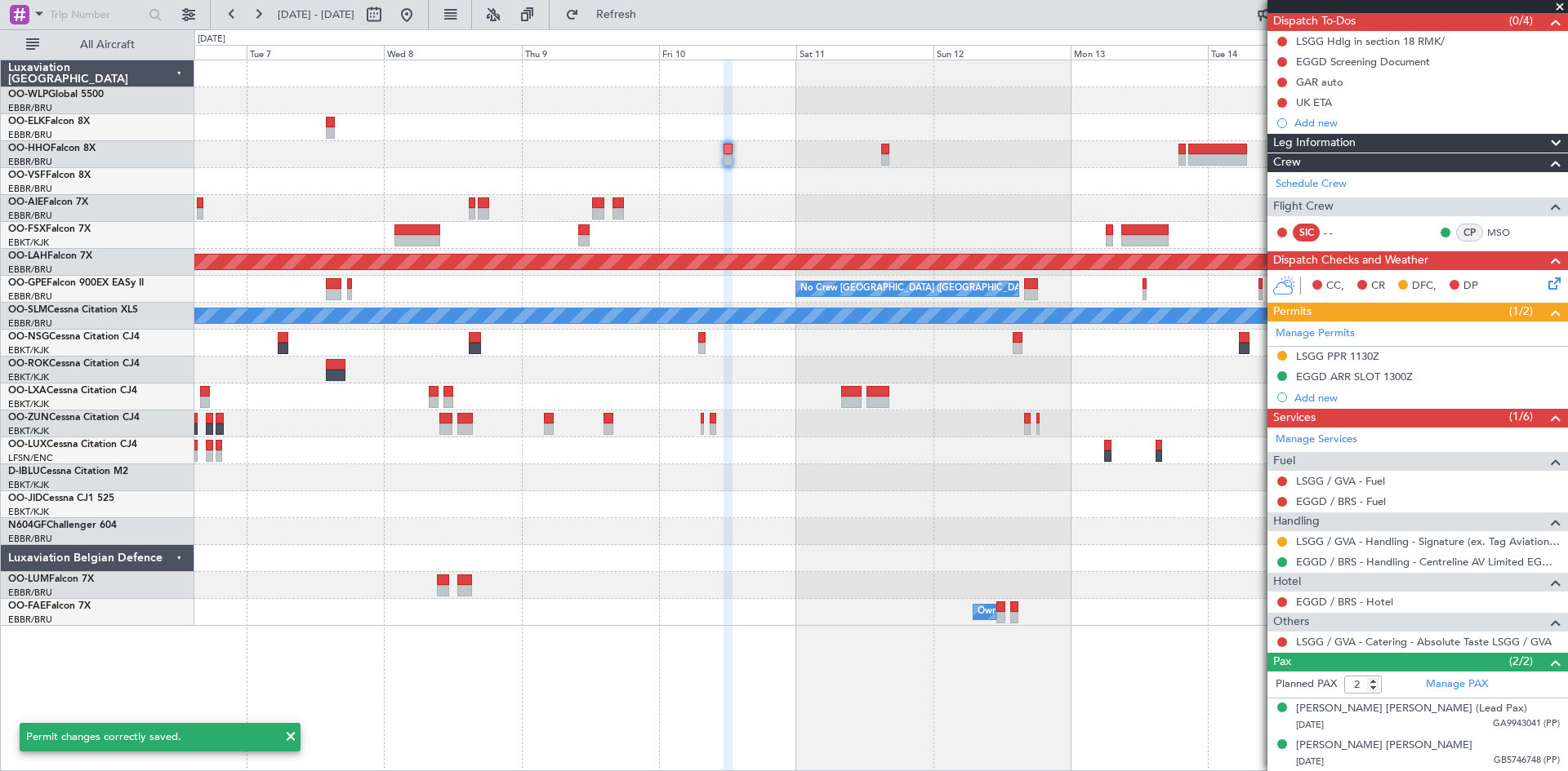
click at [767, 248] on div "Planned Maint Alton-st Louis (St Louis Regl) No Crew Brussels (Brussels Nationa…" at bounding box center [881, 343] width 1373 height 565
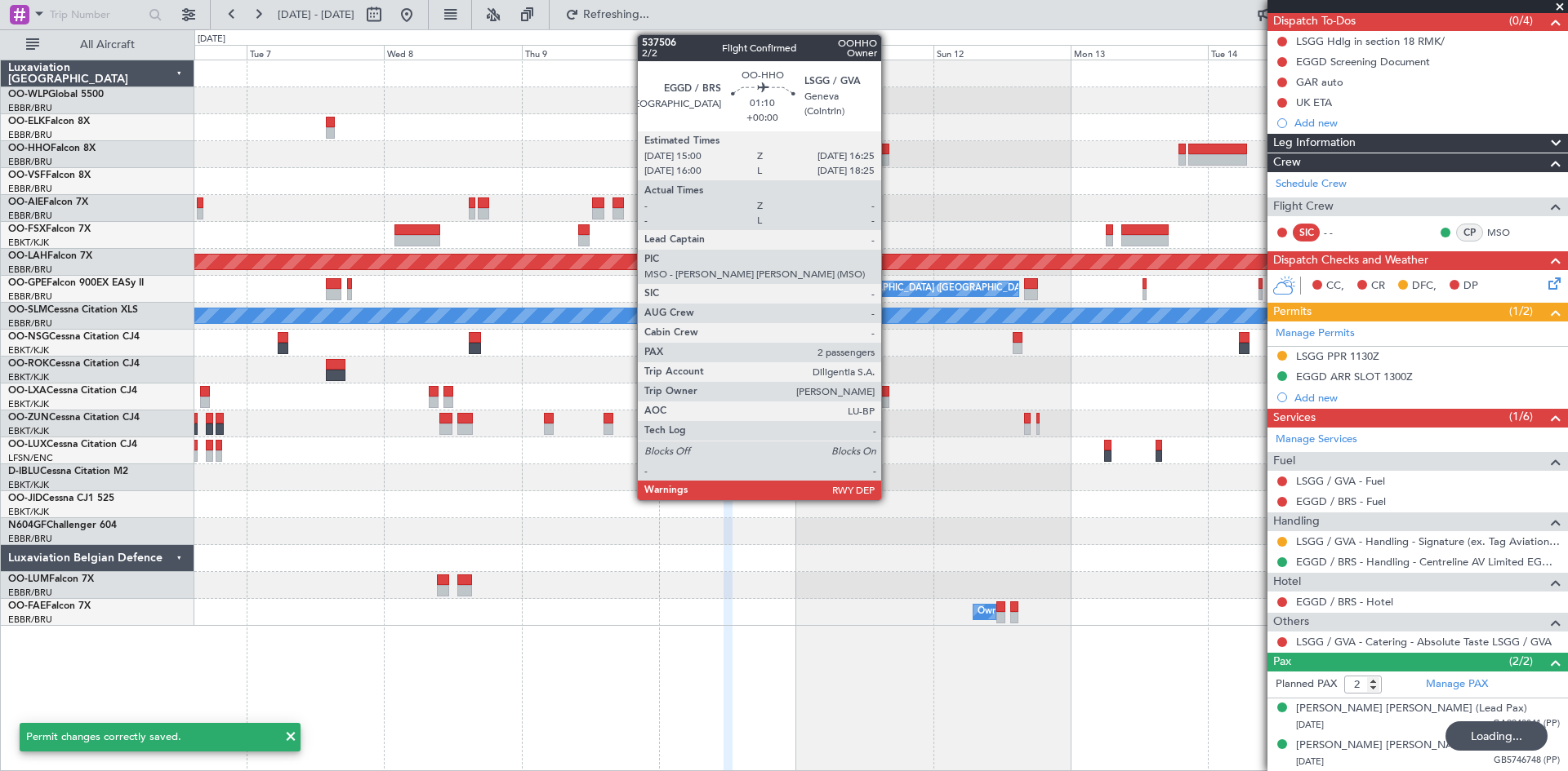
click at [889, 156] on div at bounding box center [884, 160] width 8 height 11
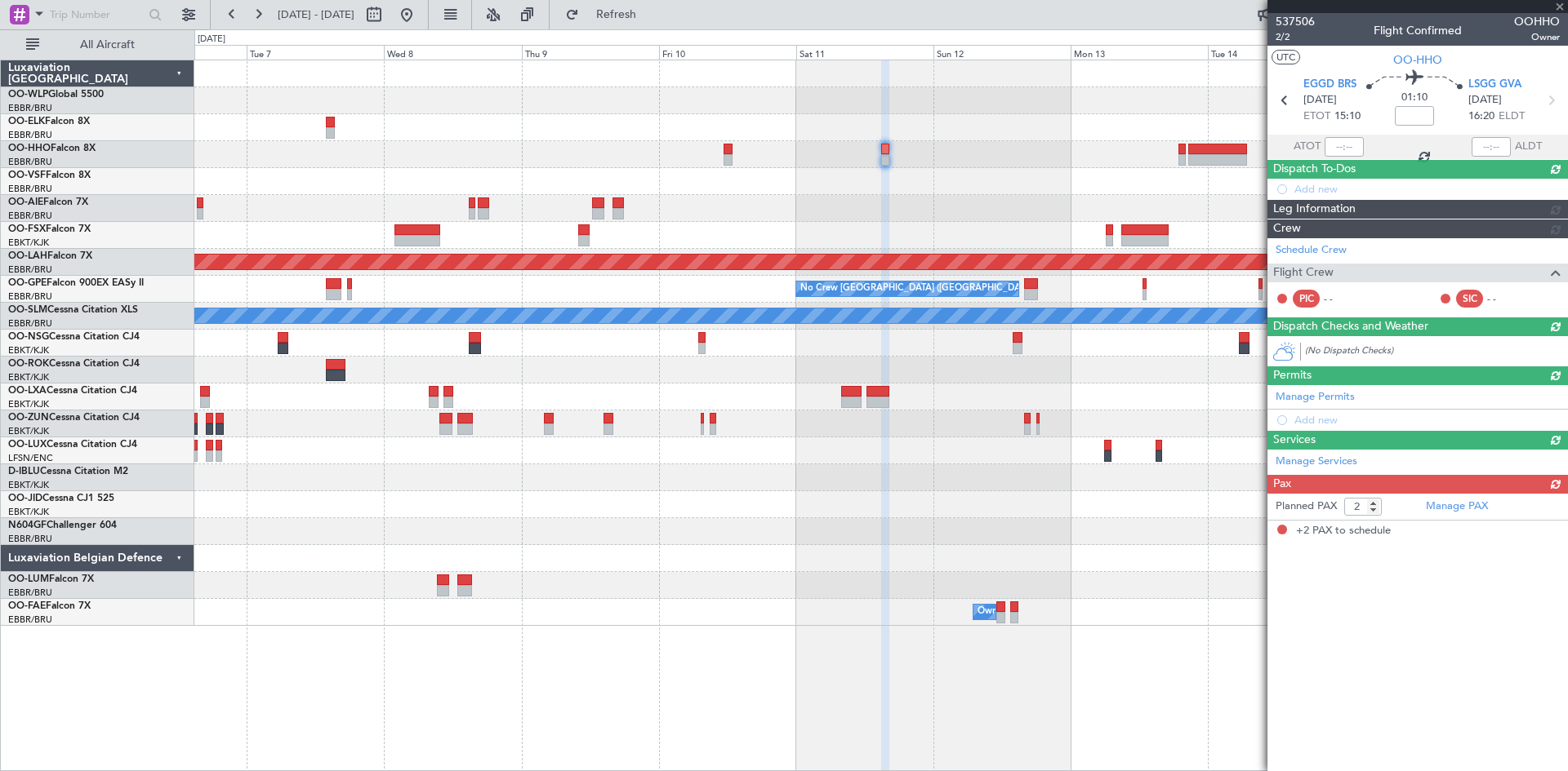
scroll to position [0, 0]
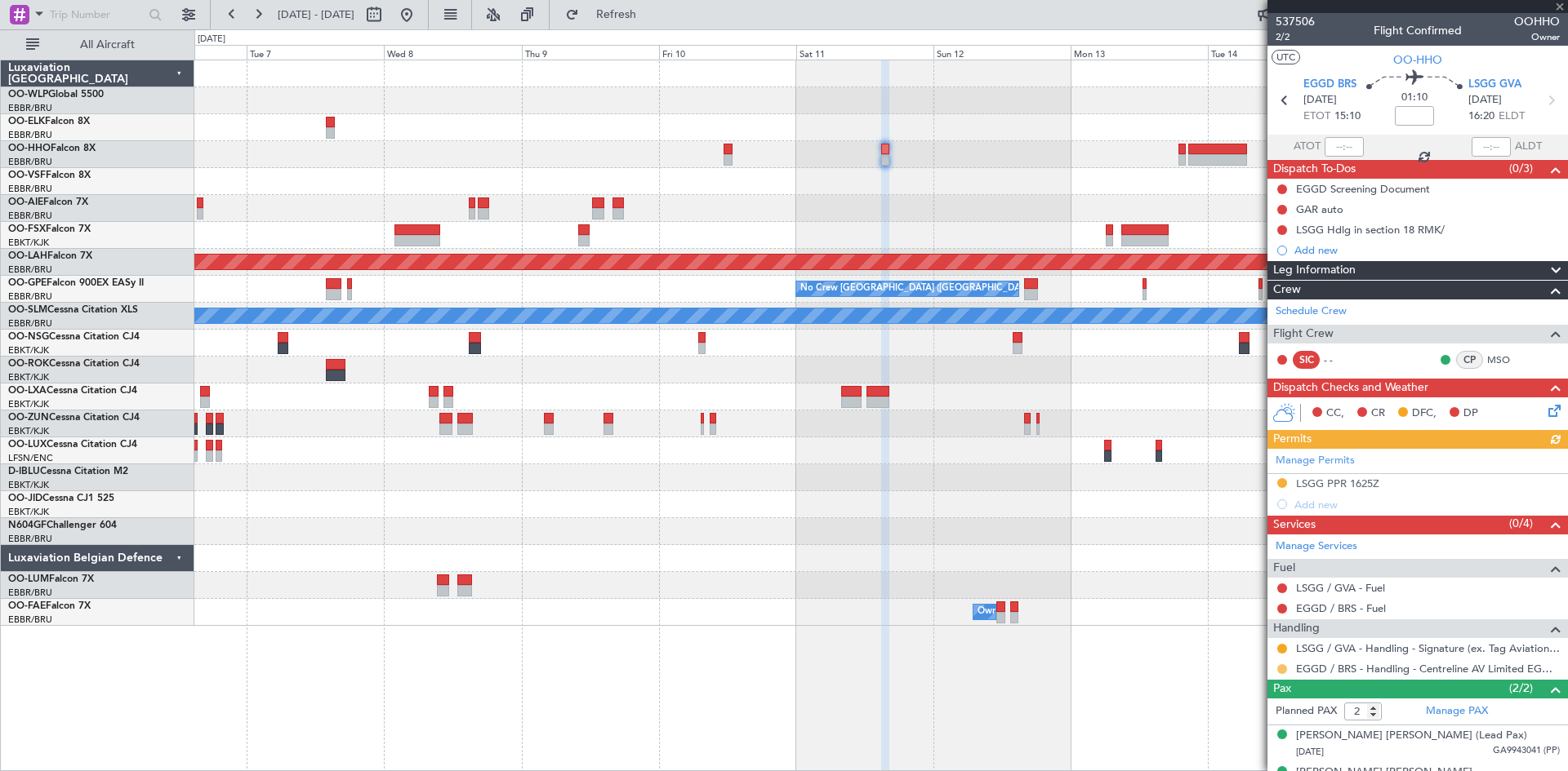
click at [1282, 669] on button at bounding box center [1281, 669] width 10 height 10
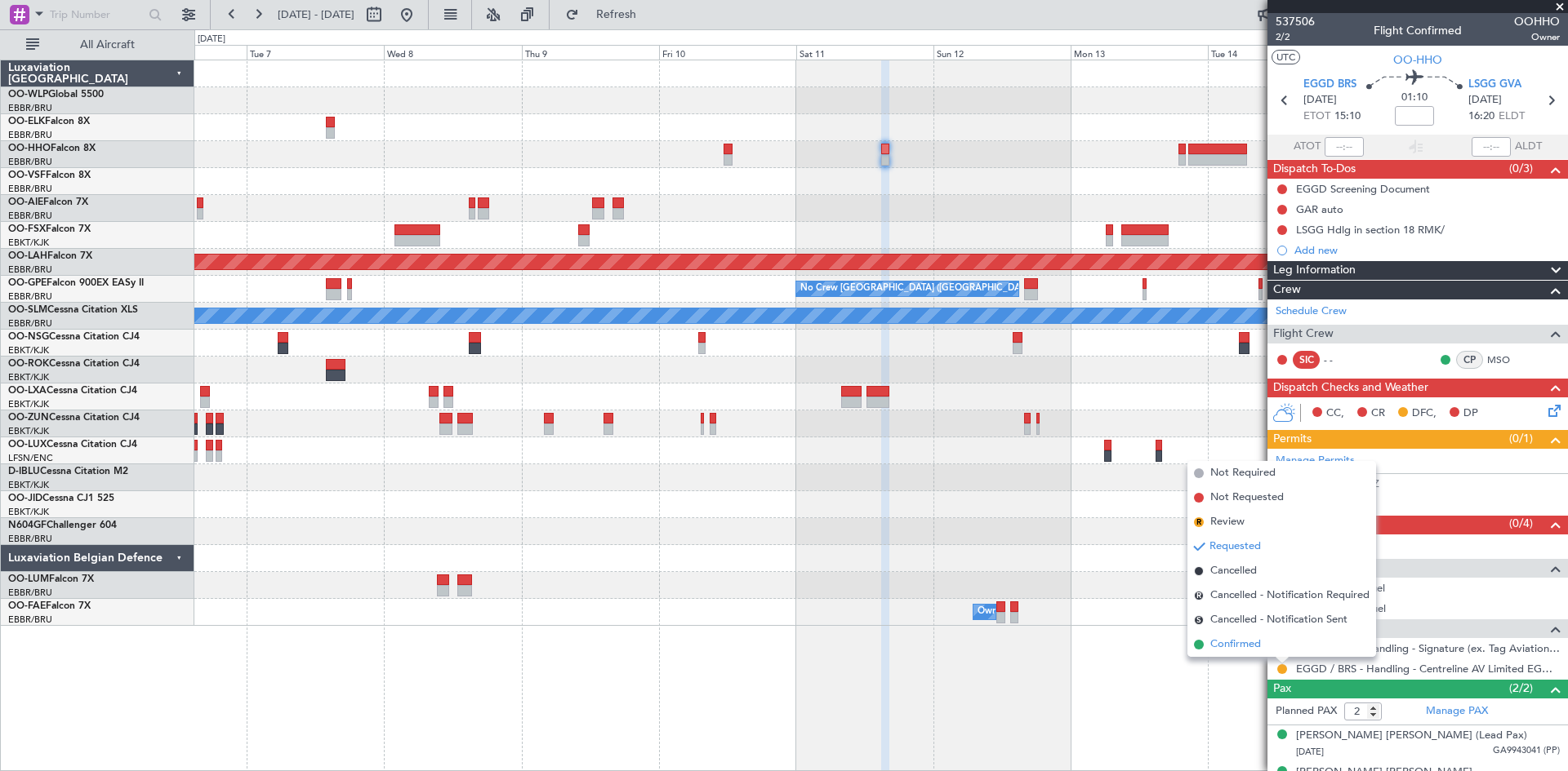
click at [1277, 653] on li "Confirmed" at bounding box center [1281, 645] width 189 height 24
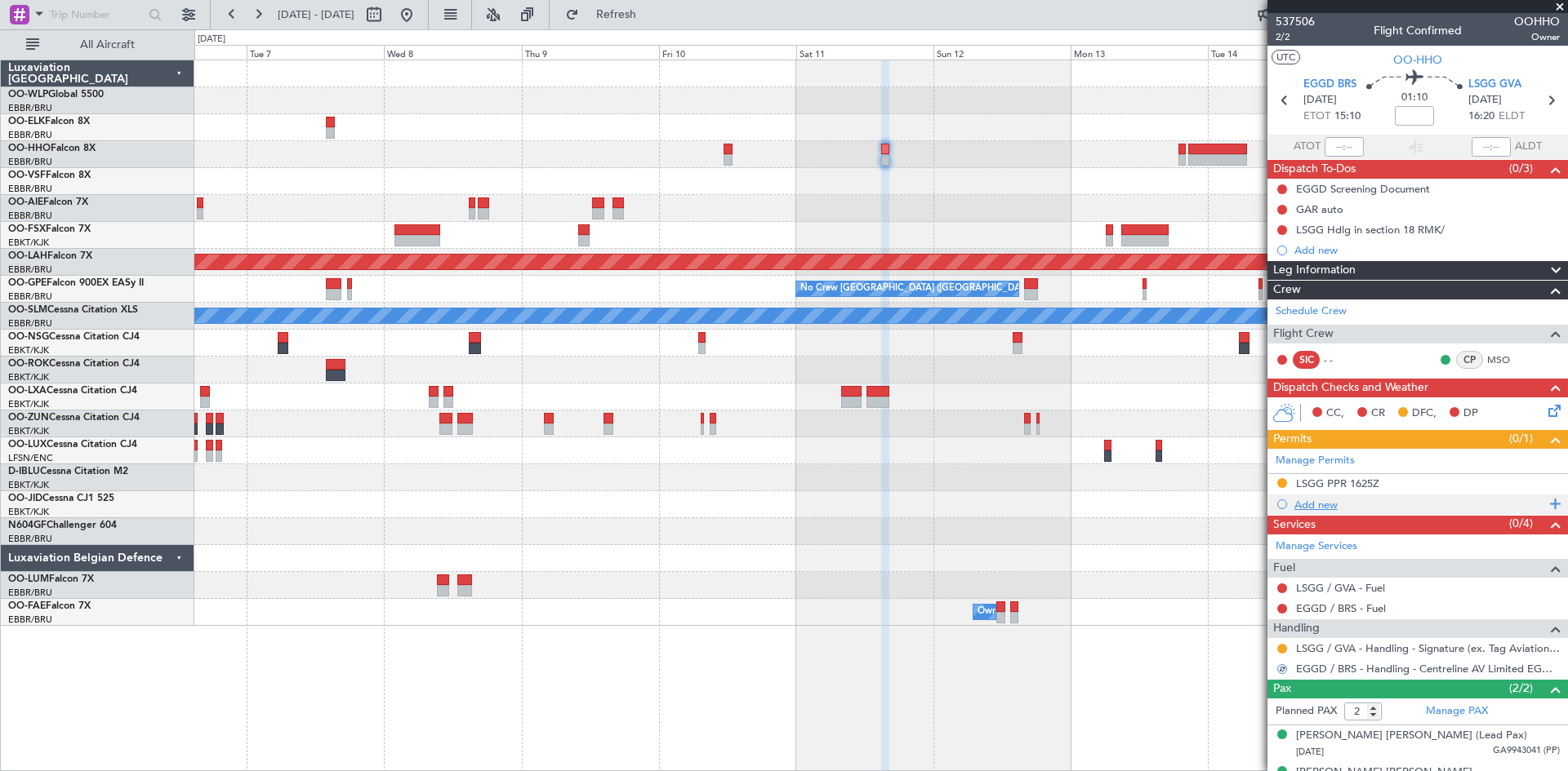
click at [1311, 510] on div "Add new" at bounding box center [1419, 504] width 251 height 14
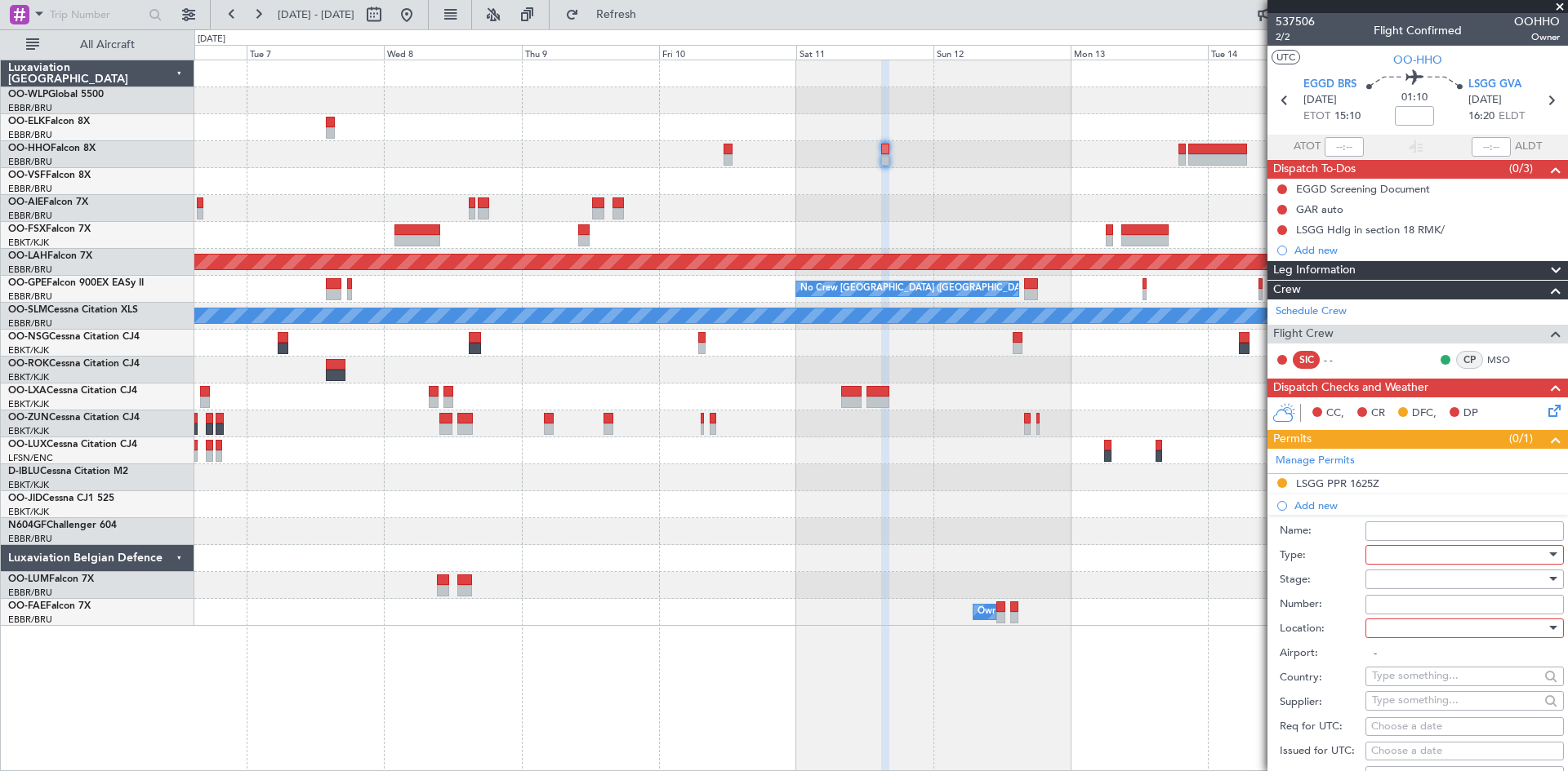
click at [1422, 565] on div at bounding box center [1459, 555] width 174 height 24
click at [1406, 701] on span "Slot" at bounding box center [1458, 708] width 171 height 24
click at [1415, 587] on div at bounding box center [1459, 579] width 174 height 24
click at [1415, 709] on span "Received OK" at bounding box center [1458, 710] width 171 height 24
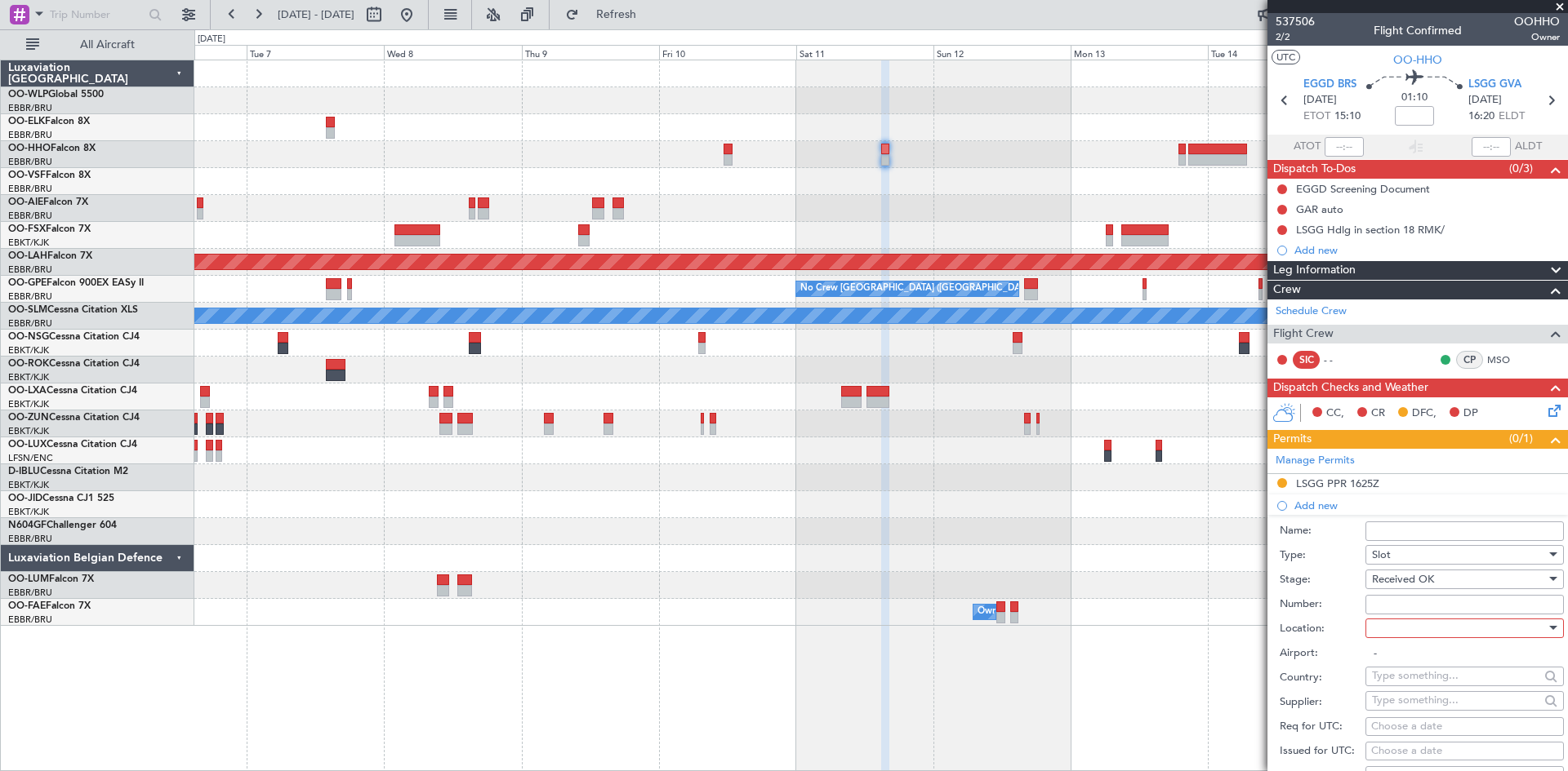
click at [1413, 630] on div at bounding box center [1459, 629] width 174 height 24
click at [1405, 670] on span "Departure" at bounding box center [1458, 661] width 171 height 24
type input "EGGD / BRS"
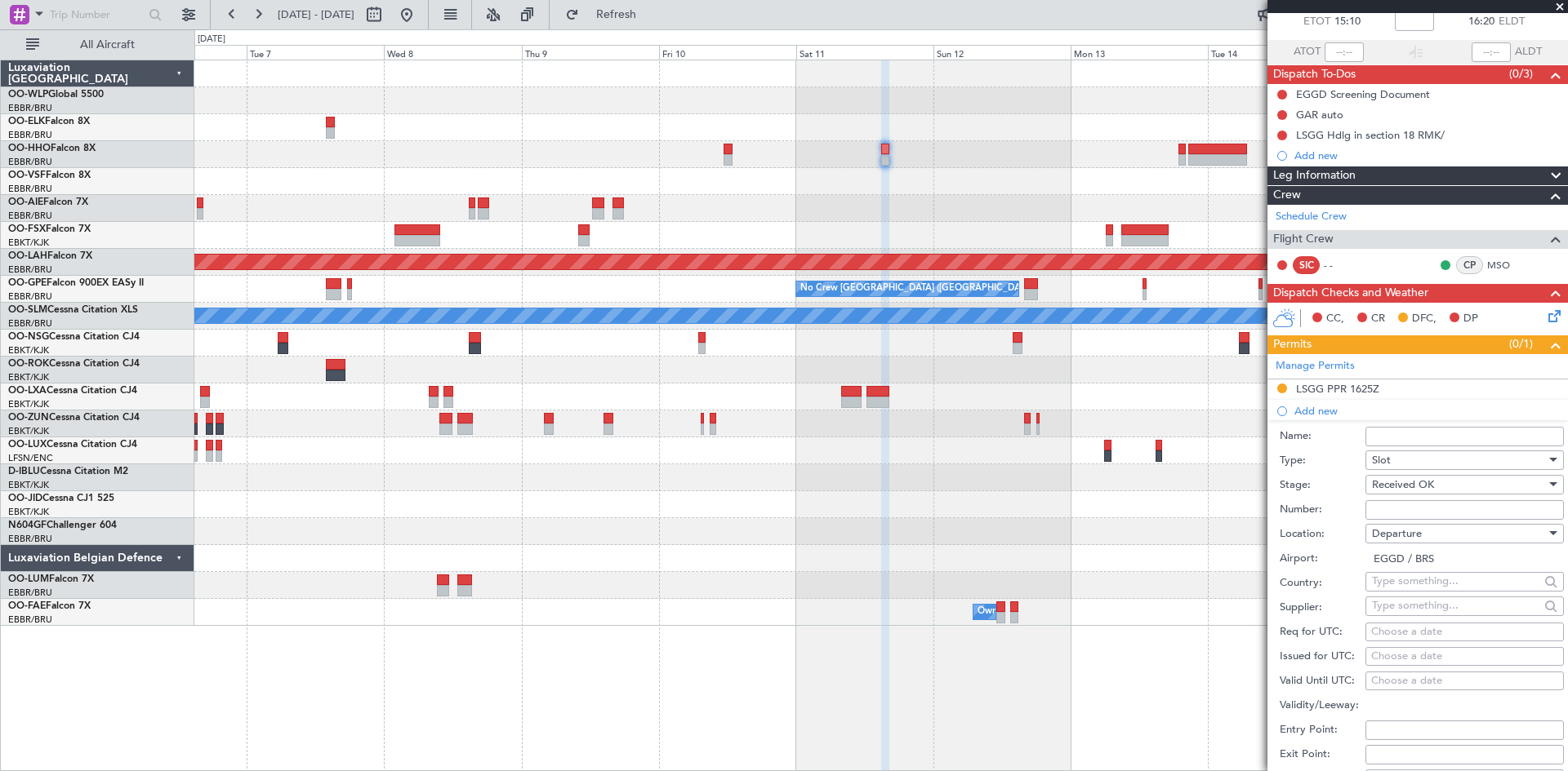
scroll to position [163, 0]
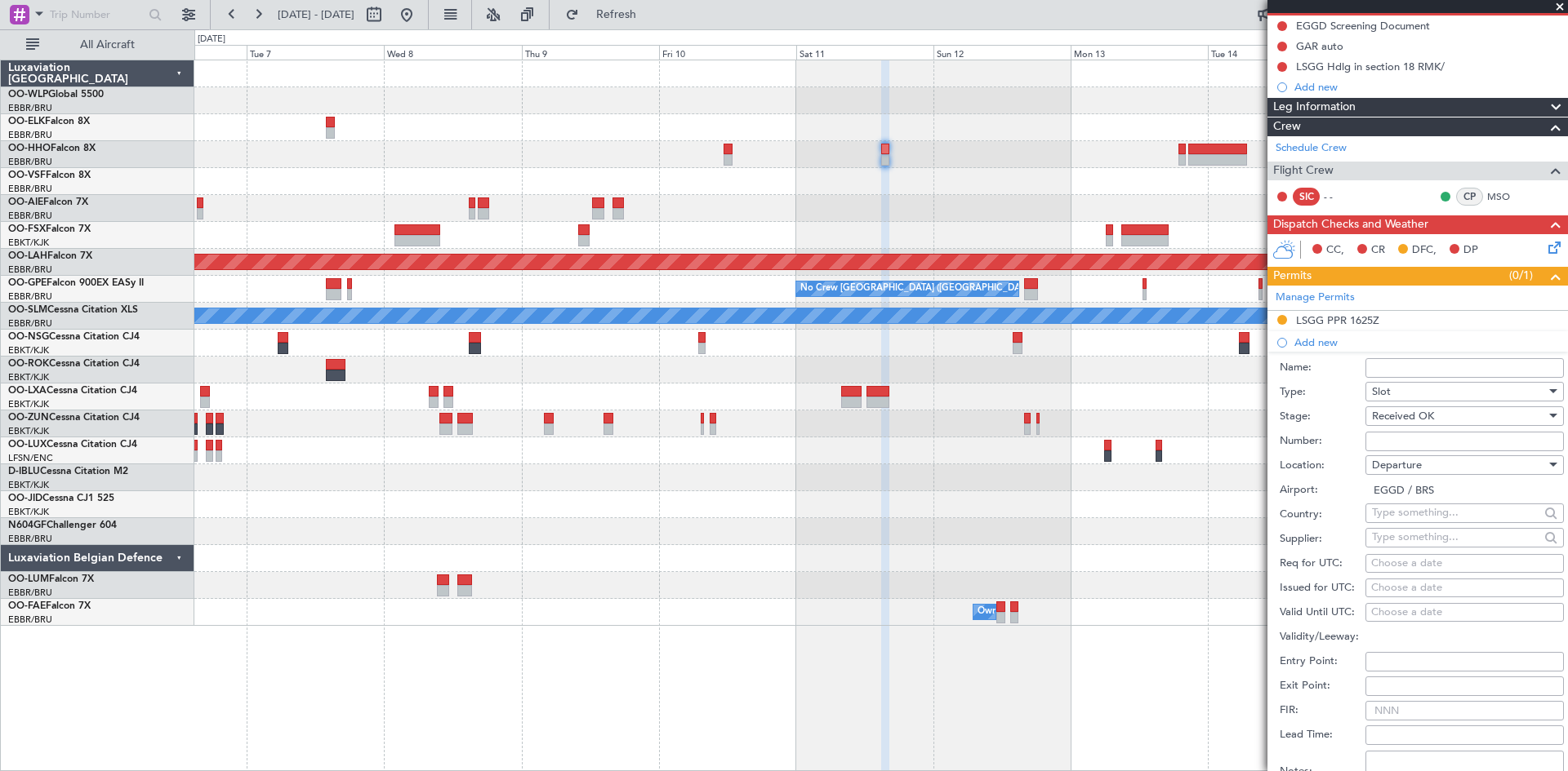
click at [1399, 594] on div "Choose a date" at bounding box center [1464, 588] width 187 height 16
select select "9"
select select "2025"
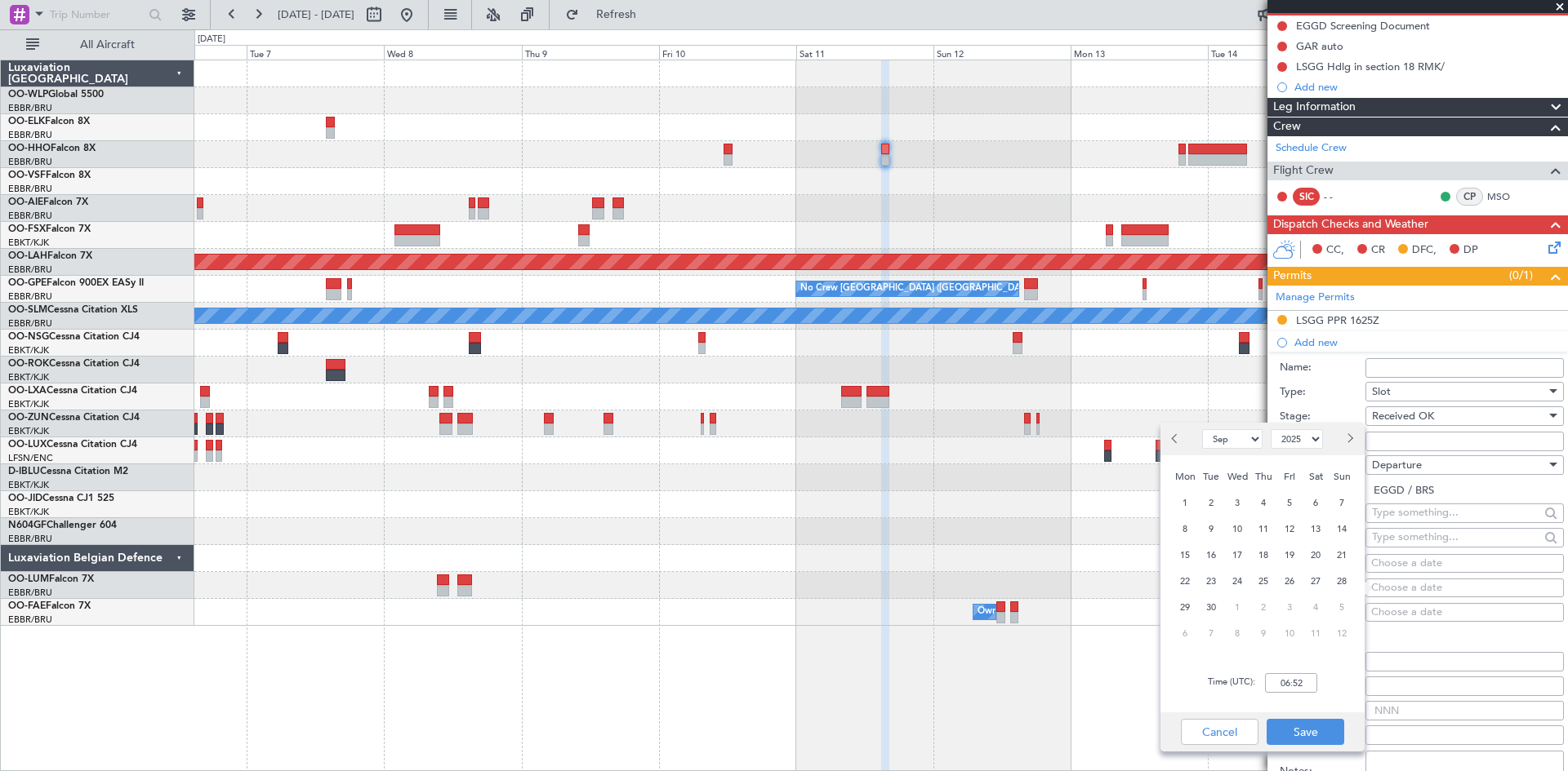
click at [1411, 569] on div "Choose a date" at bounding box center [1464, 563] width 187 height 16
select select "9"
select select "2025"
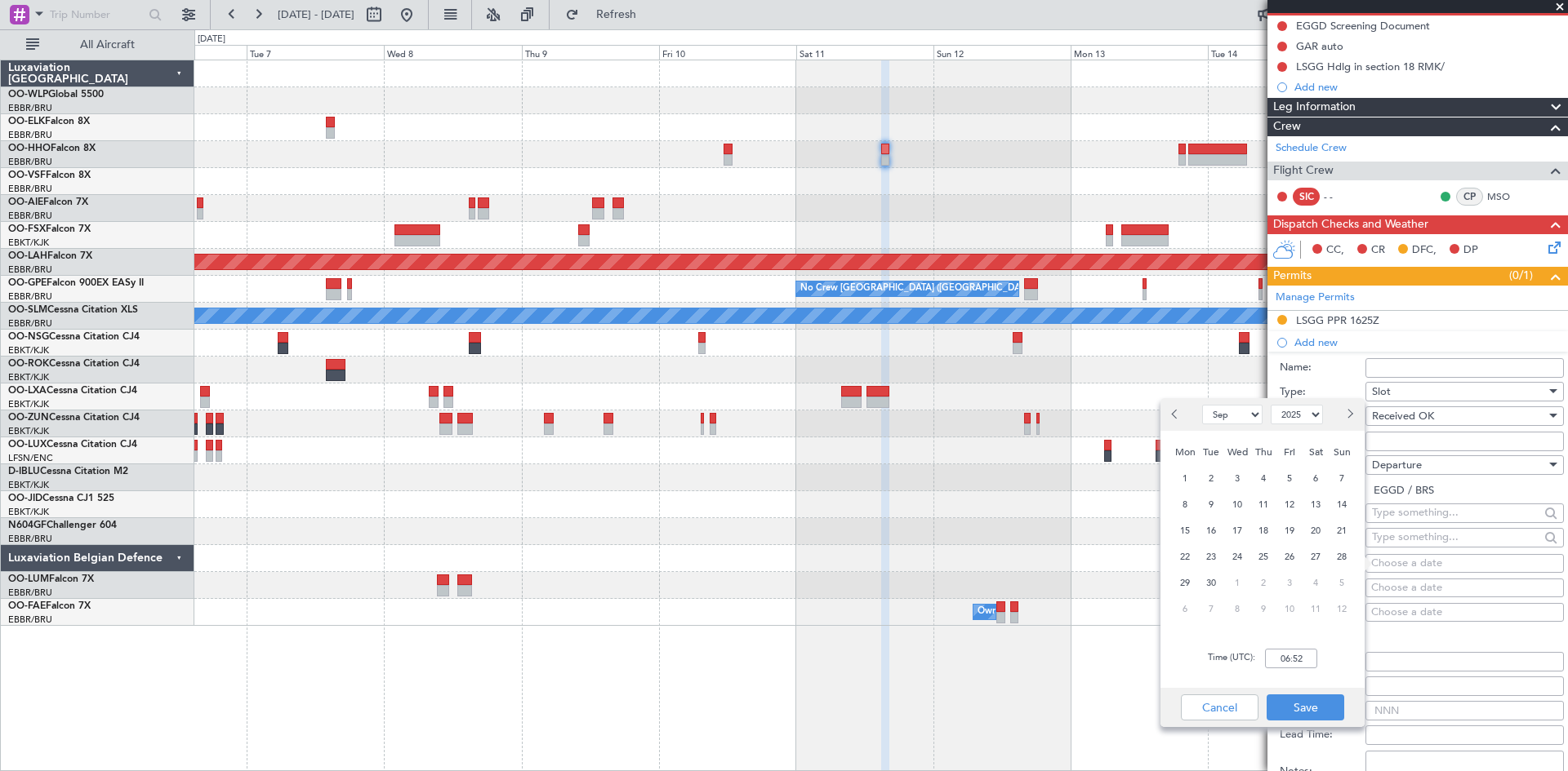
click at [1351, 429] on div "Jan Feb Mar Apr May Jun Jul Aug Sep Oct Nov Dec 2015 2016 2017 2018 2019 2020 2…" at bounding box center [1262, 415] width 204 height 33
click at [1349, 418] on span "Next month" at bounding box center [1348, 413] width 10 height 10
select select "10"
click at [1308, 507] on span "11" at bounding box center [1316, 505] width 21 height 21
click at [1280, 654] on input "00:00" at bounding box center [1291, 658] width 52 height 20
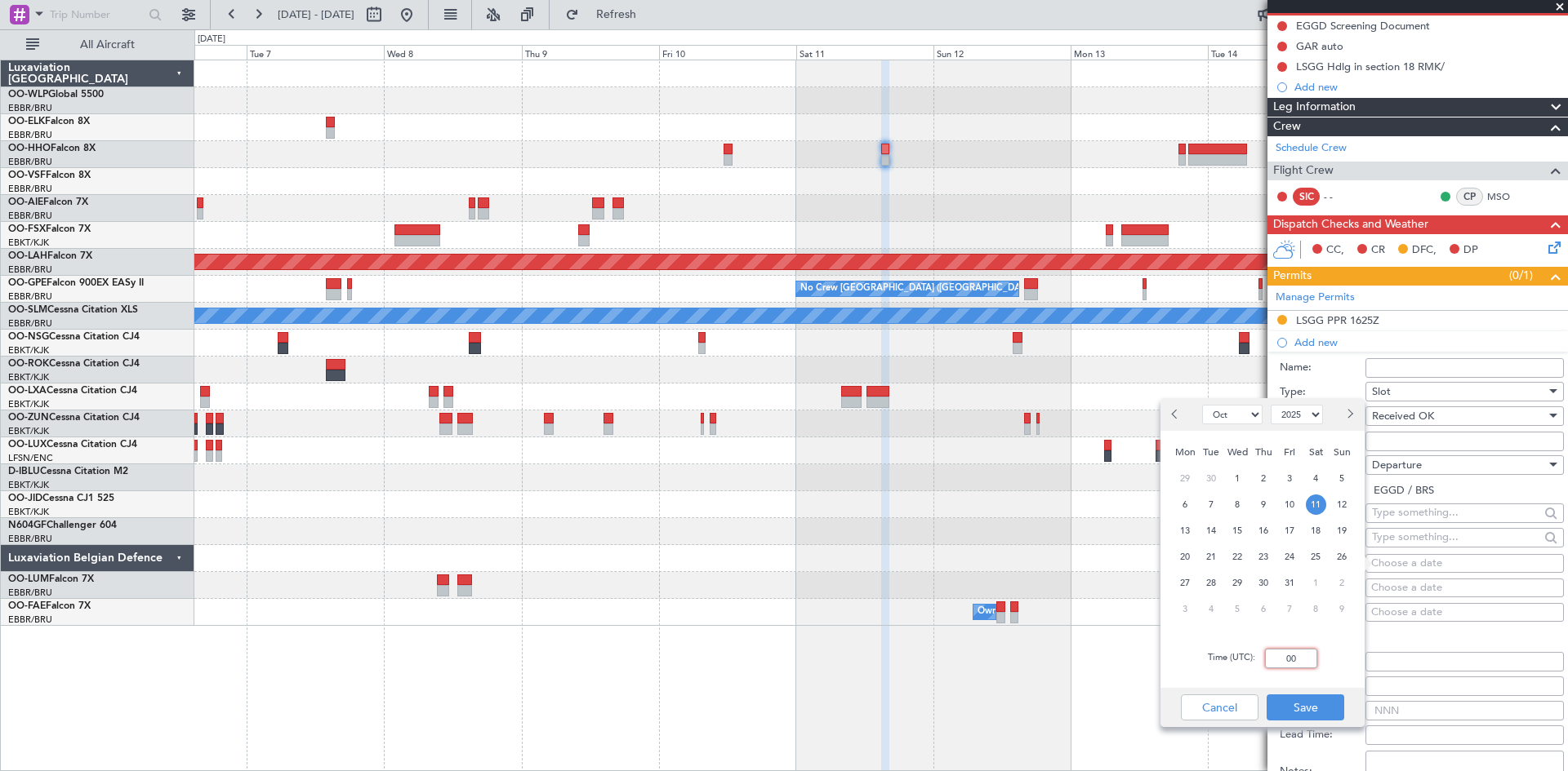
type input "0"
type input "15:00"
click at [1302, 719] on button "Save" at bounding box center [1305, 708] width 77 height 26
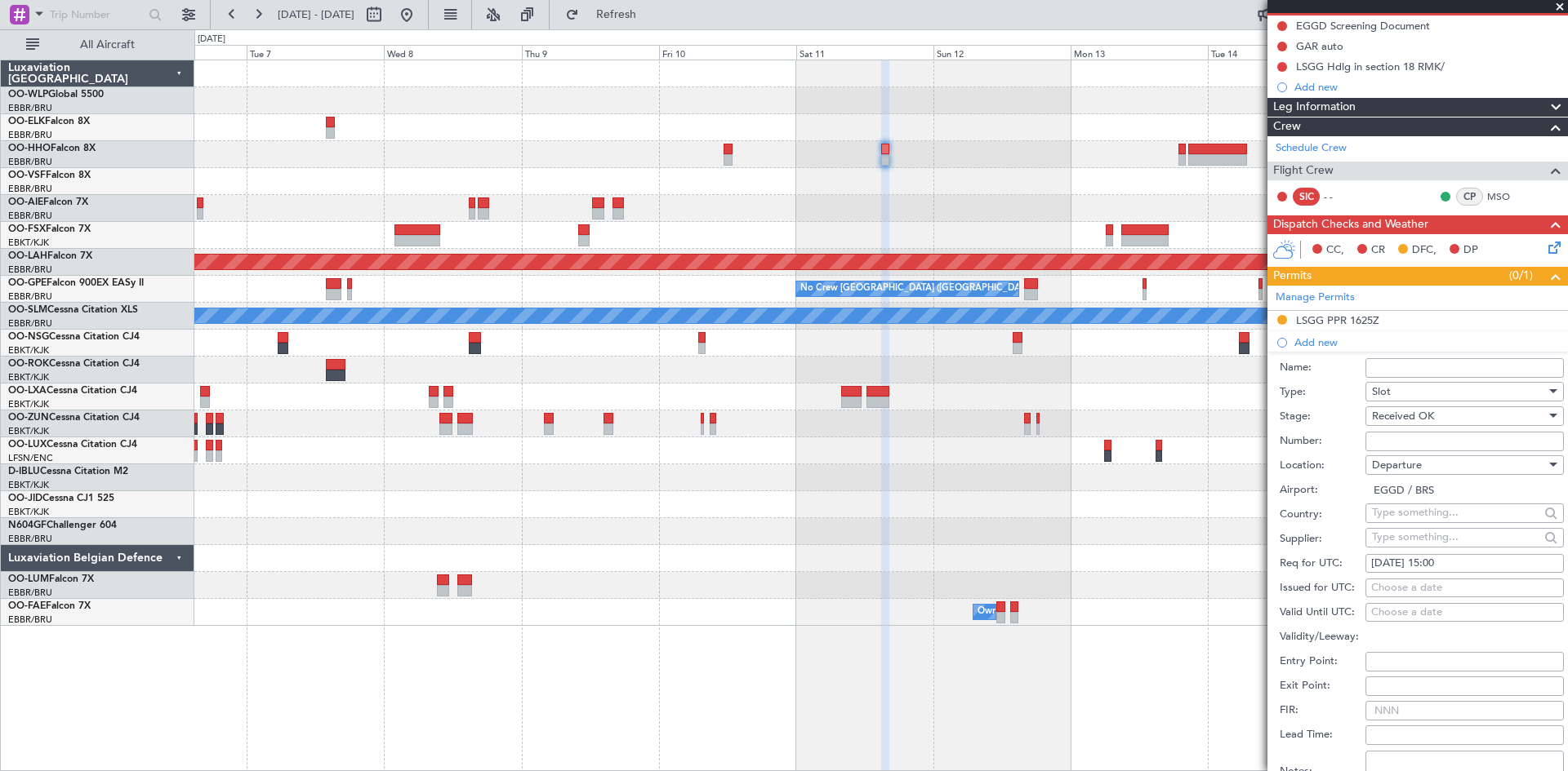
scroll to position [514, 0]
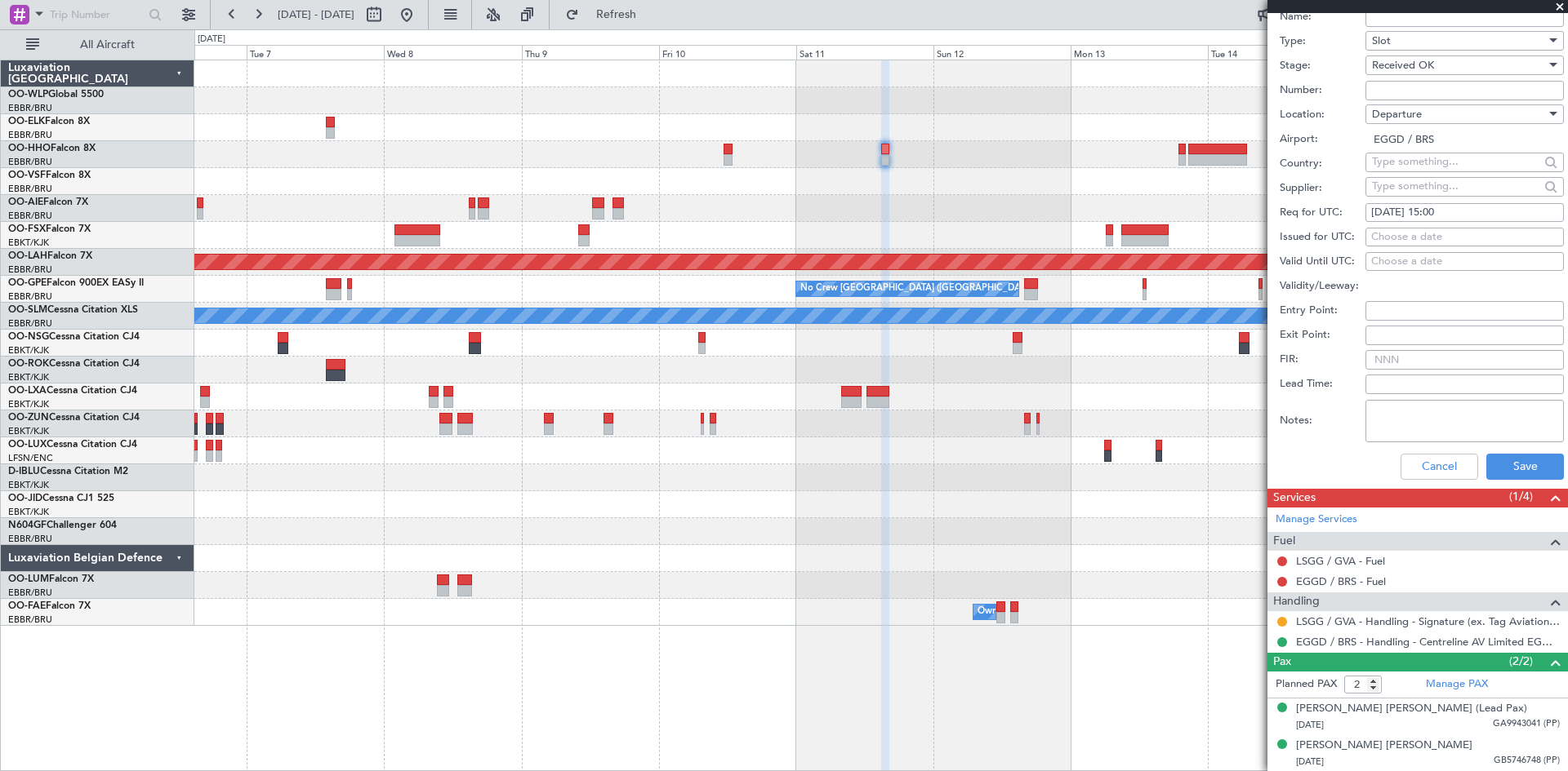
click at [1520, 483] on div "Cancel Save" at bounding box center [1421, 466] width 284 height 43
click at [1520, 473] on button "Save" at bounding box center [1525, 467] width 77 height 26
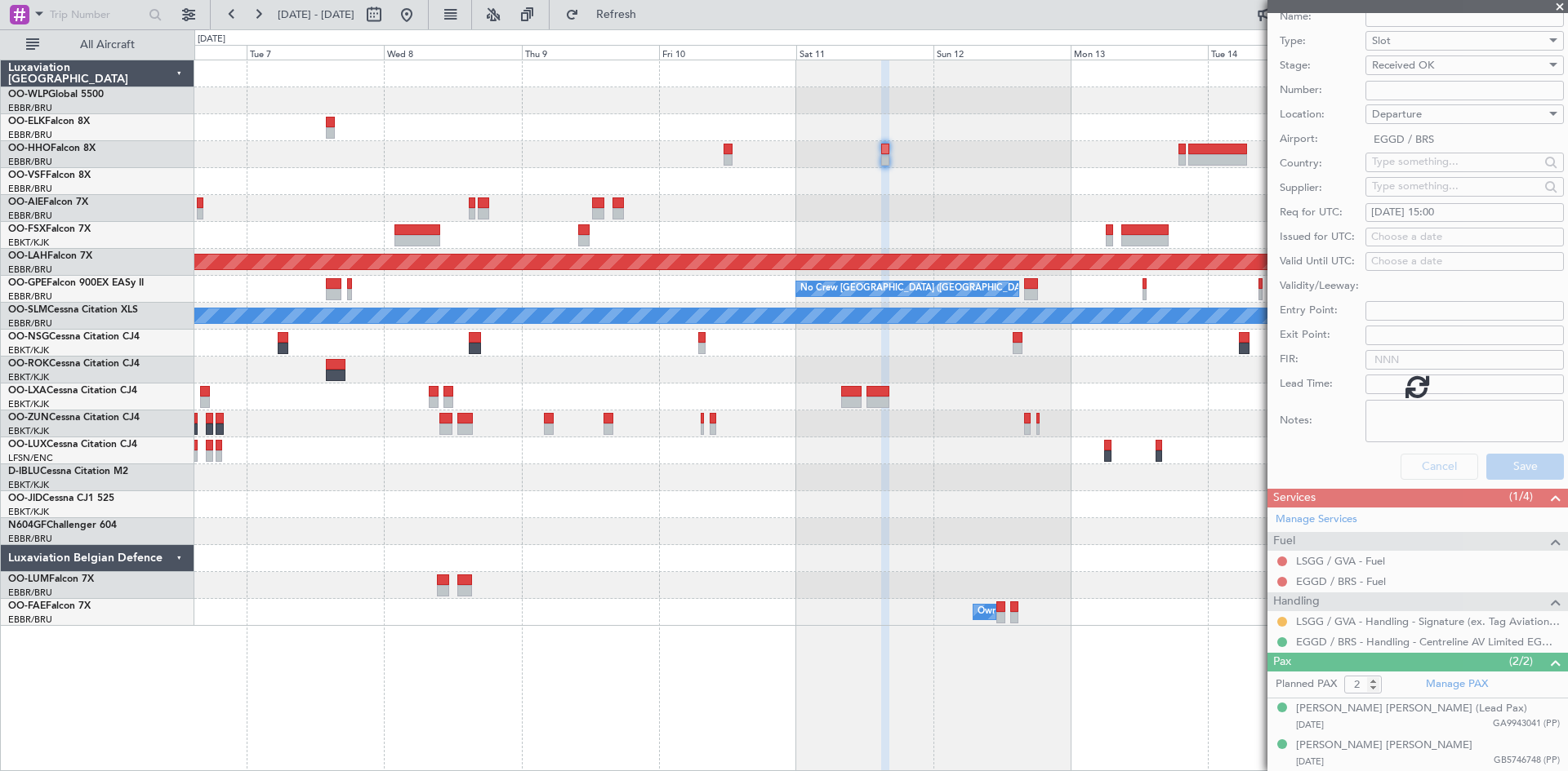
scroll to position [48, 0]
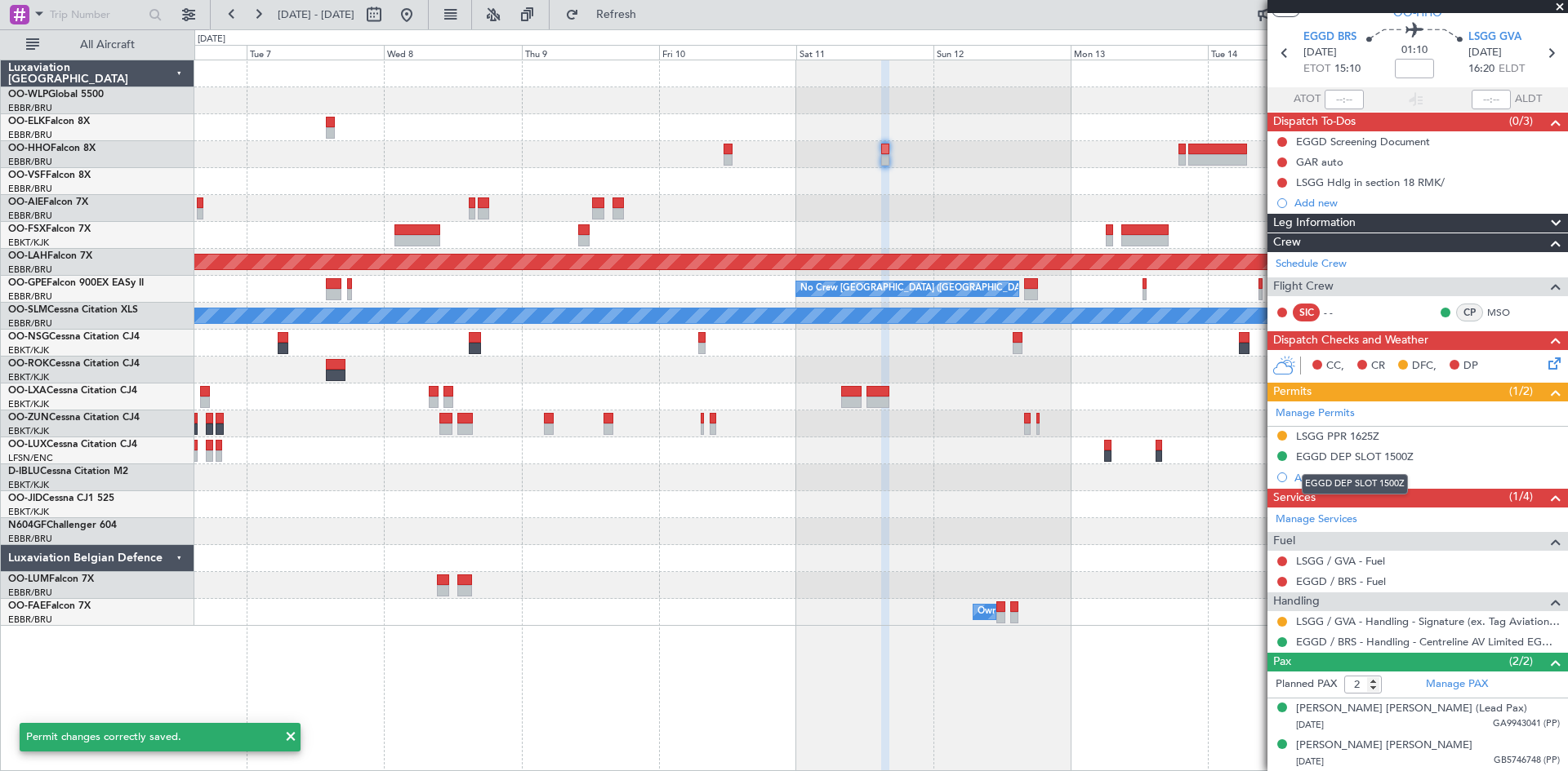
click at [1393, 463] on mat-tooltip-component "EGGD DEP SLOT 1500Z" at bounding box center [1354, 484] width 129 height 43
click at [1396, 457] on div "EGGD DEP SLOT 1500Z" at bounding box center [1354, 457] width 117 height 14
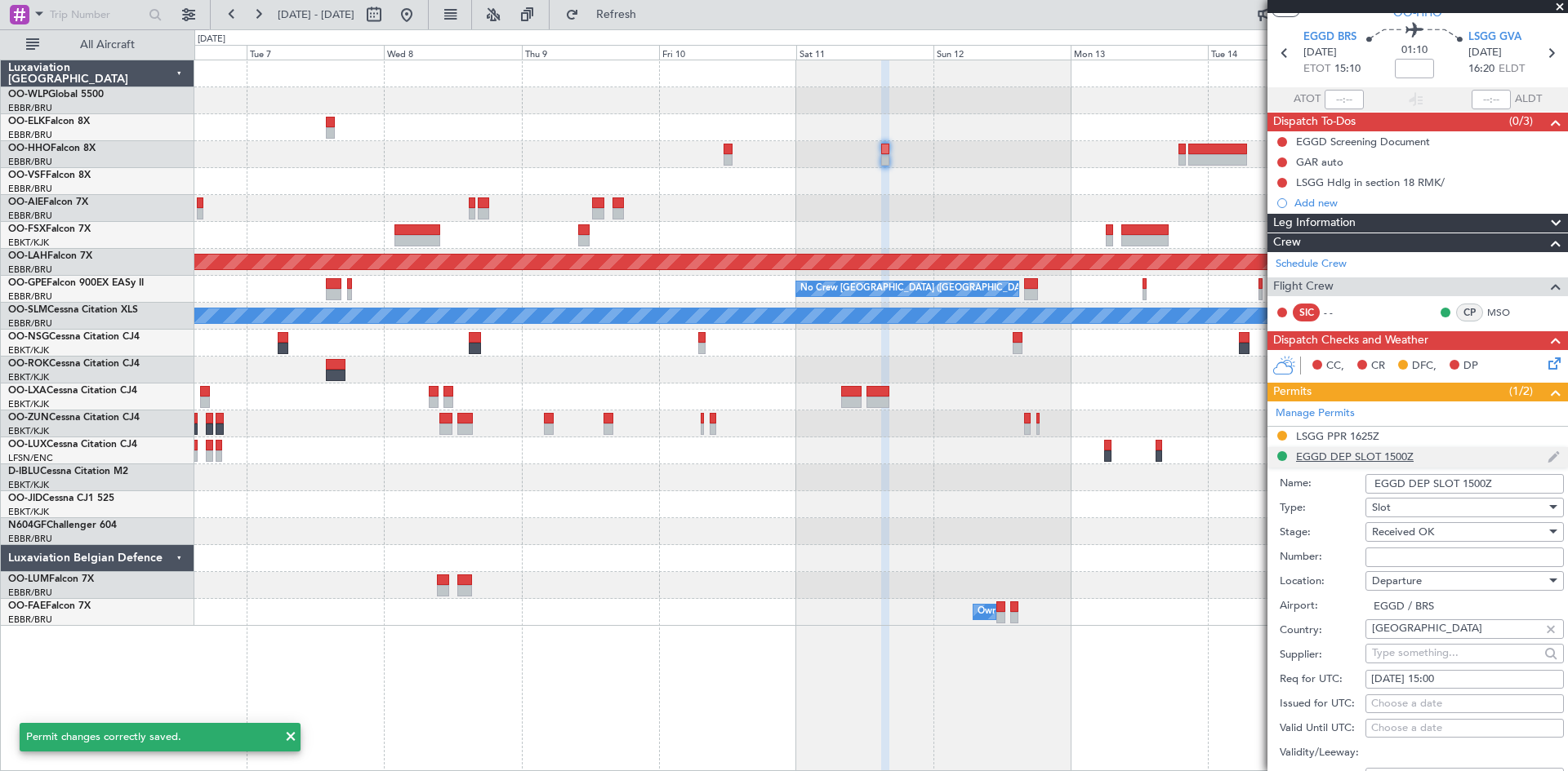
scroll to position [535, 0]
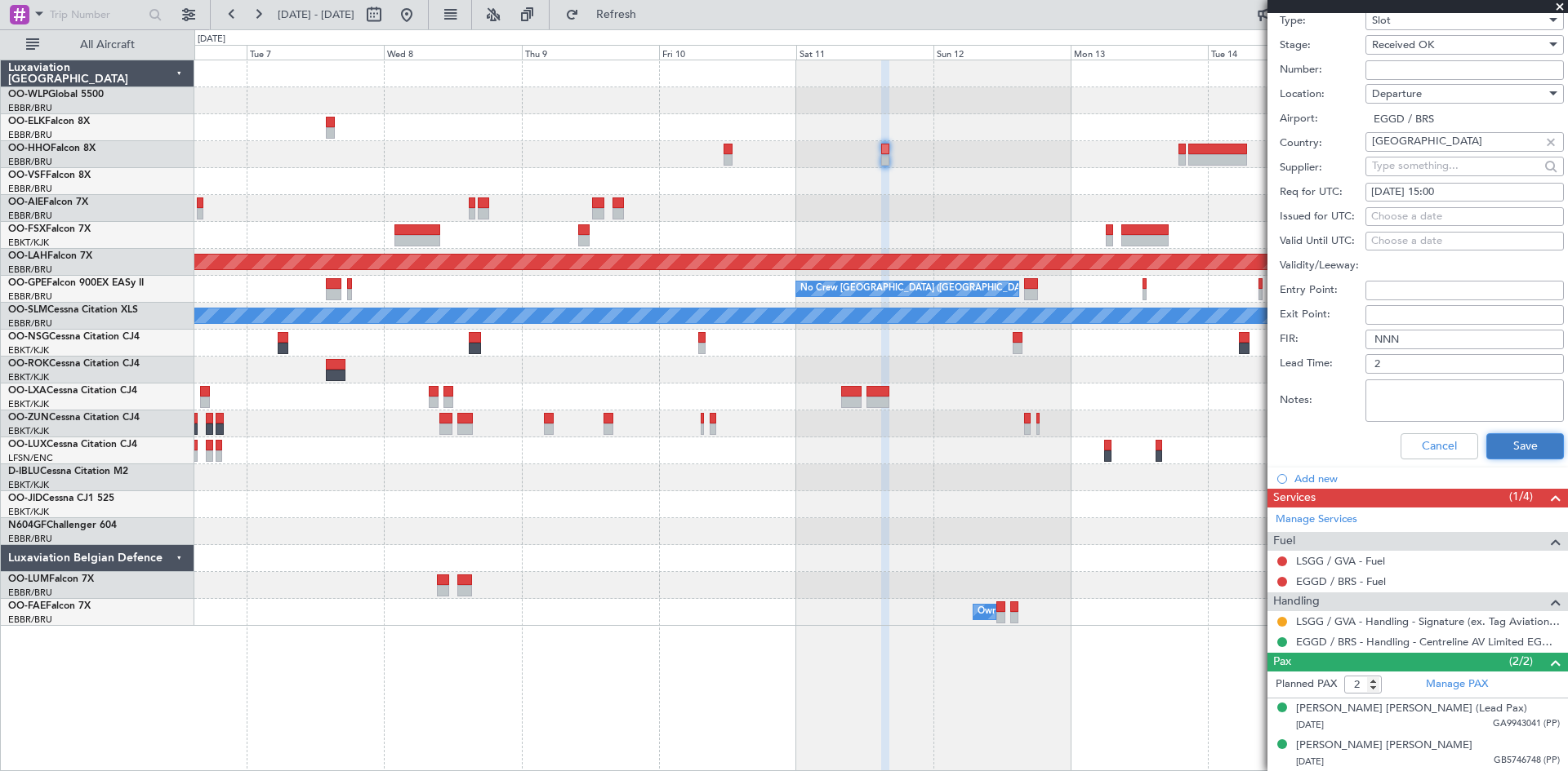
click at [1487, 440] on button "Save" at bounding box center [1525, 446] width 77 height 26
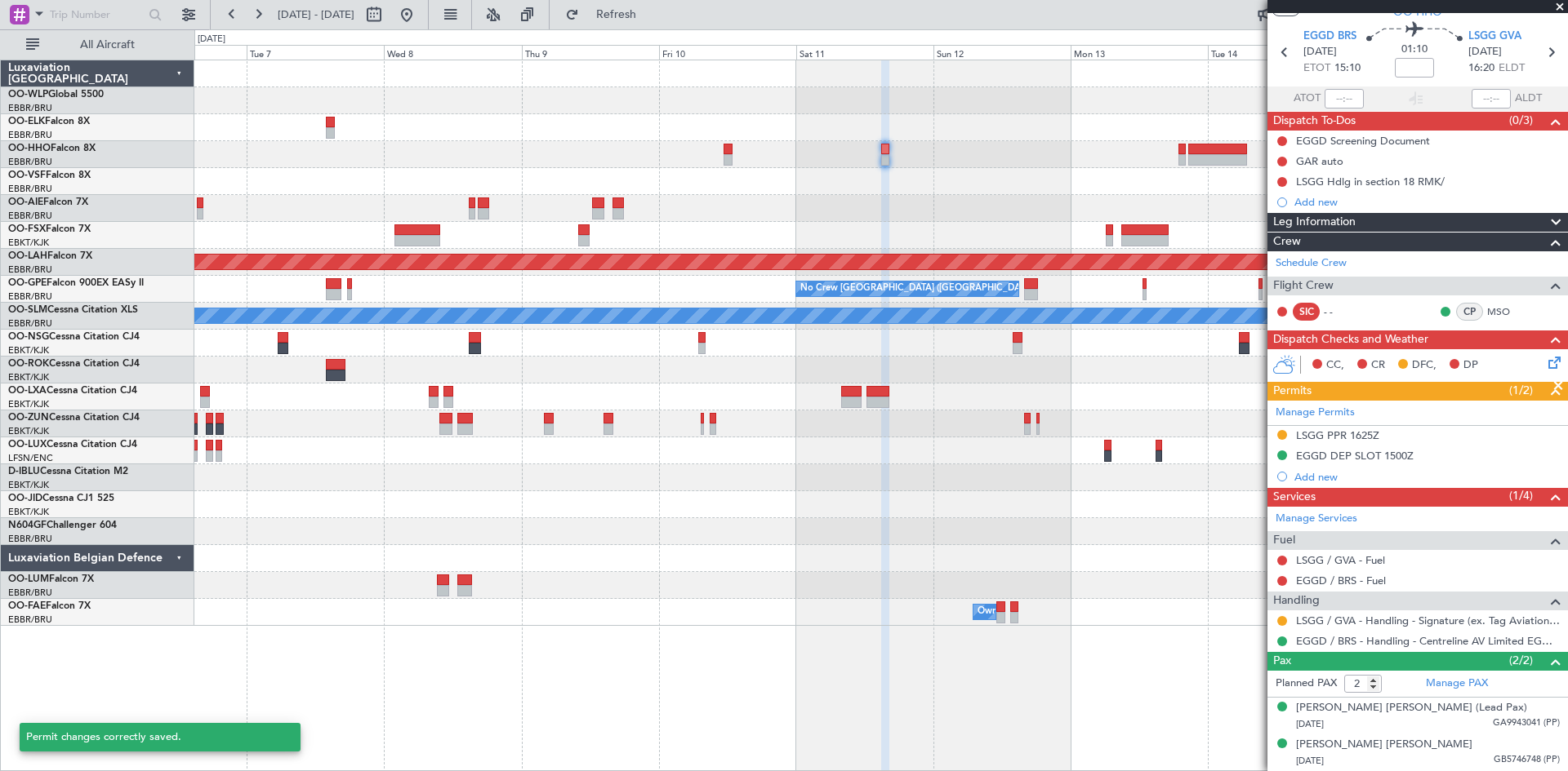
scroll to position [48, 0]
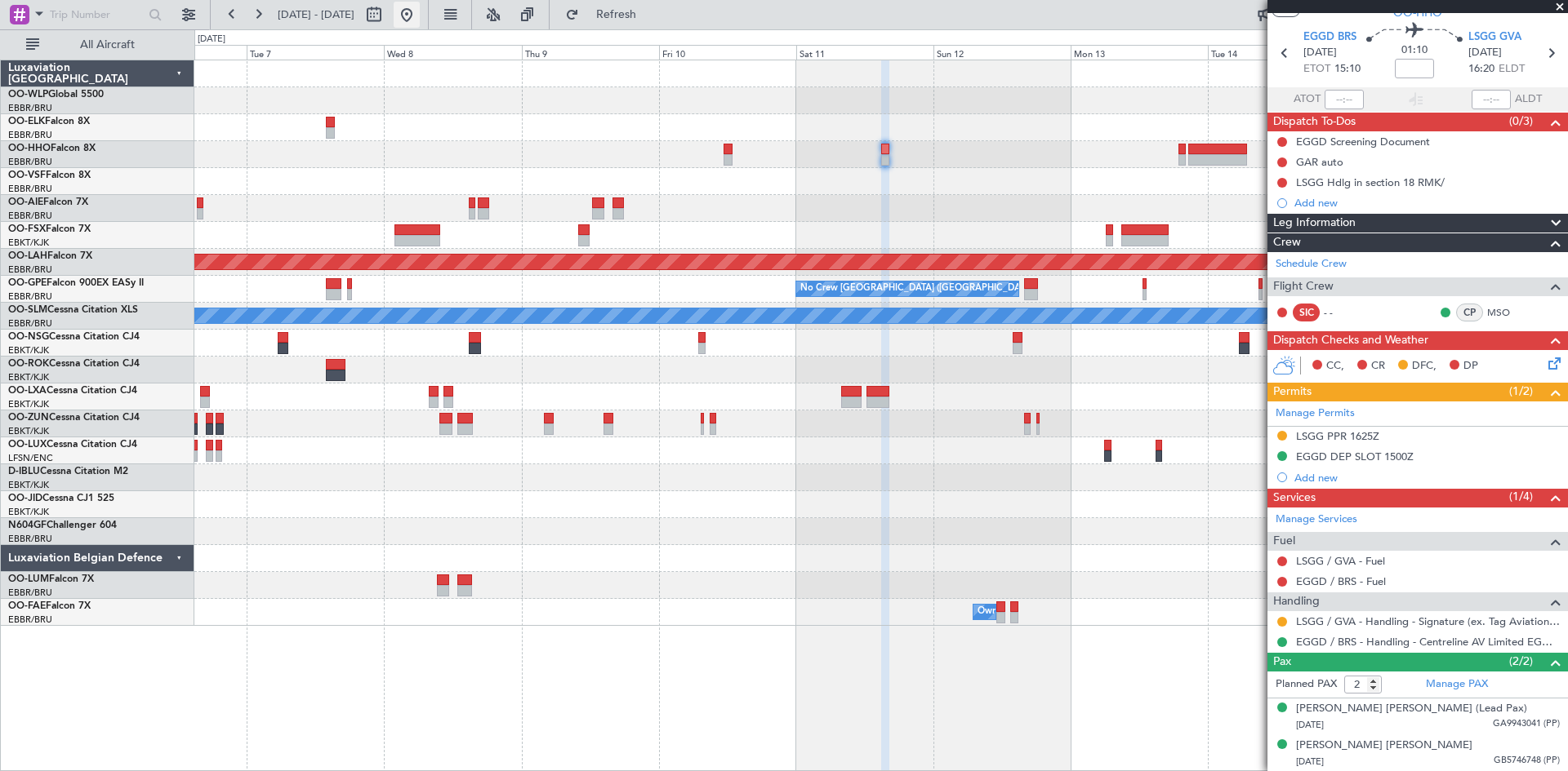
click at [420, 10] on button at bounding box center [407, 15] width 26 height 26
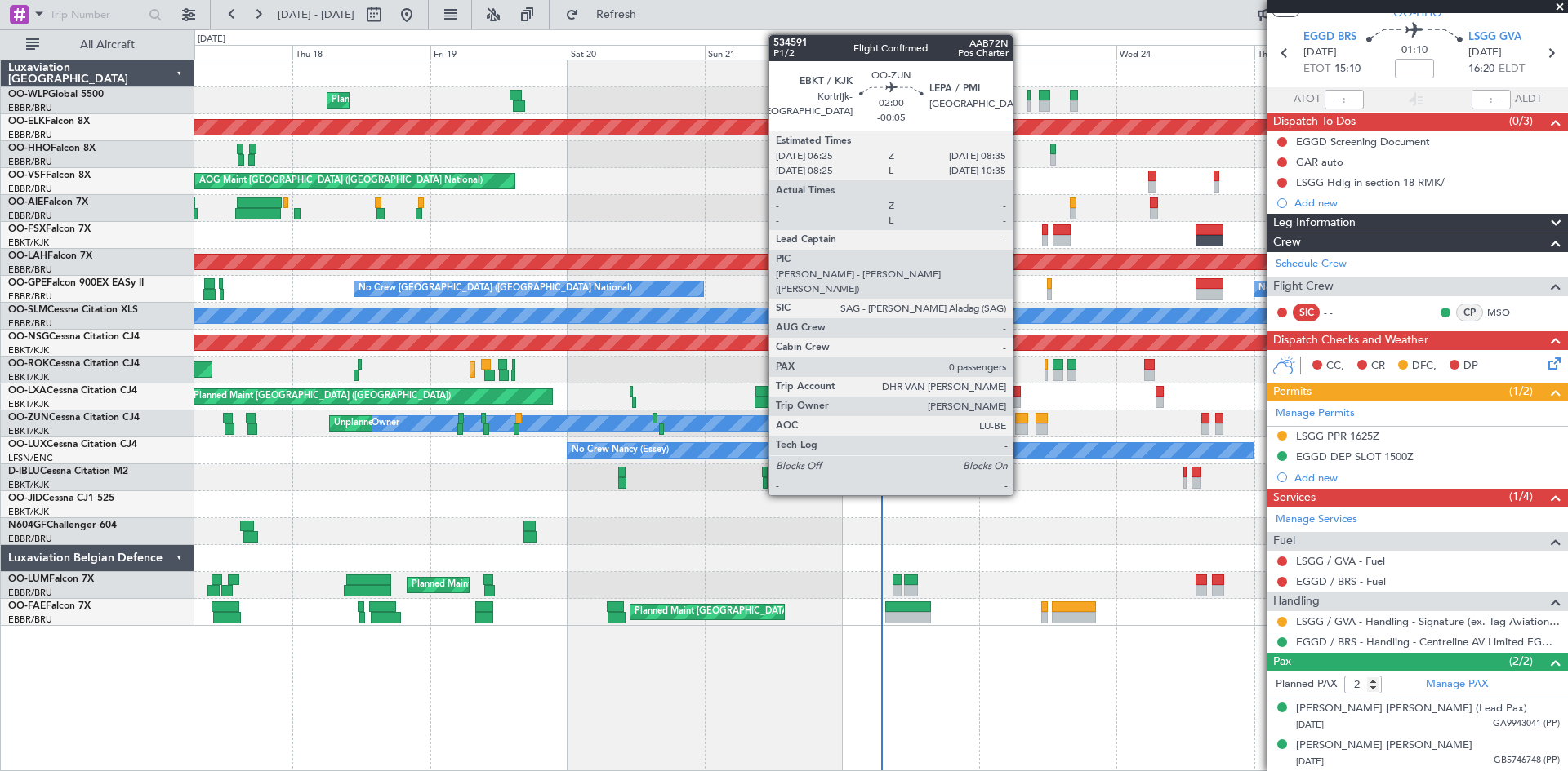
click at [1020, 414] on div at bounding box center [1022, 418] width 13 height 11
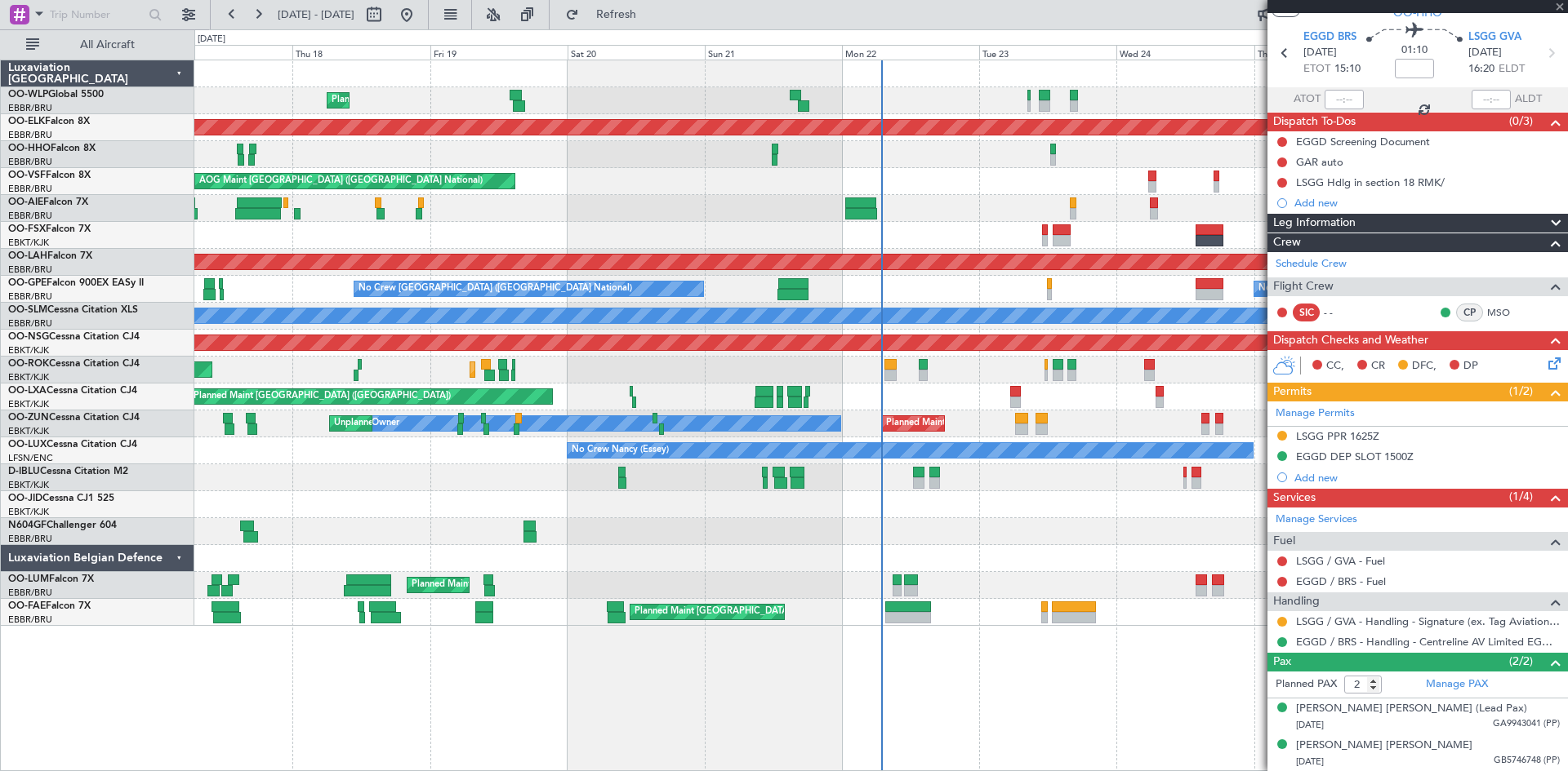
type input "-00:05"
type input "0"
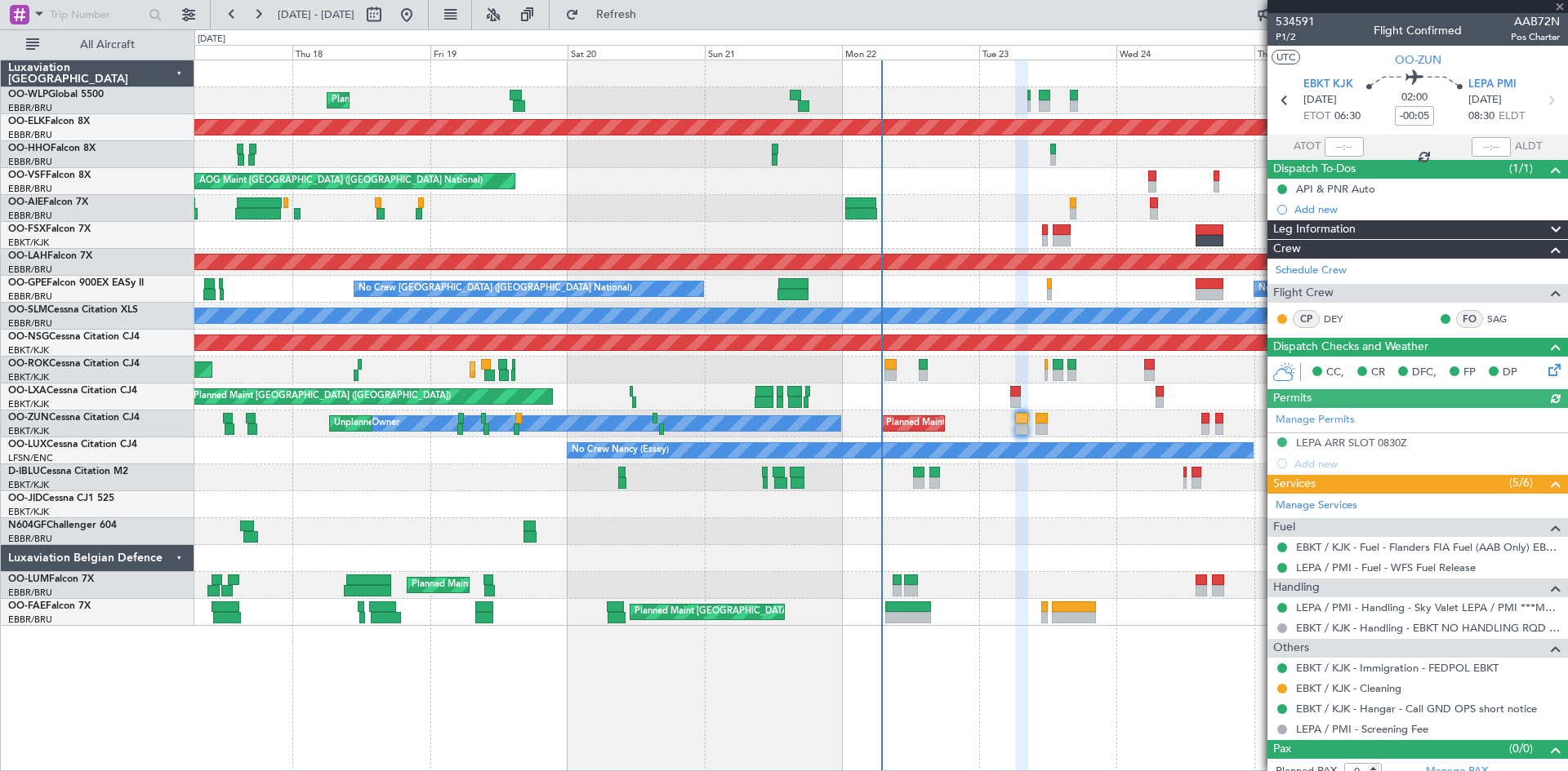
click at [1035, 433] on div "Planned Maint Kortrijk-Wevelgem Owner Unplanned Maint Kortrijk-Wevelgem" at bounding box center [881, 424] width 1373 height 27
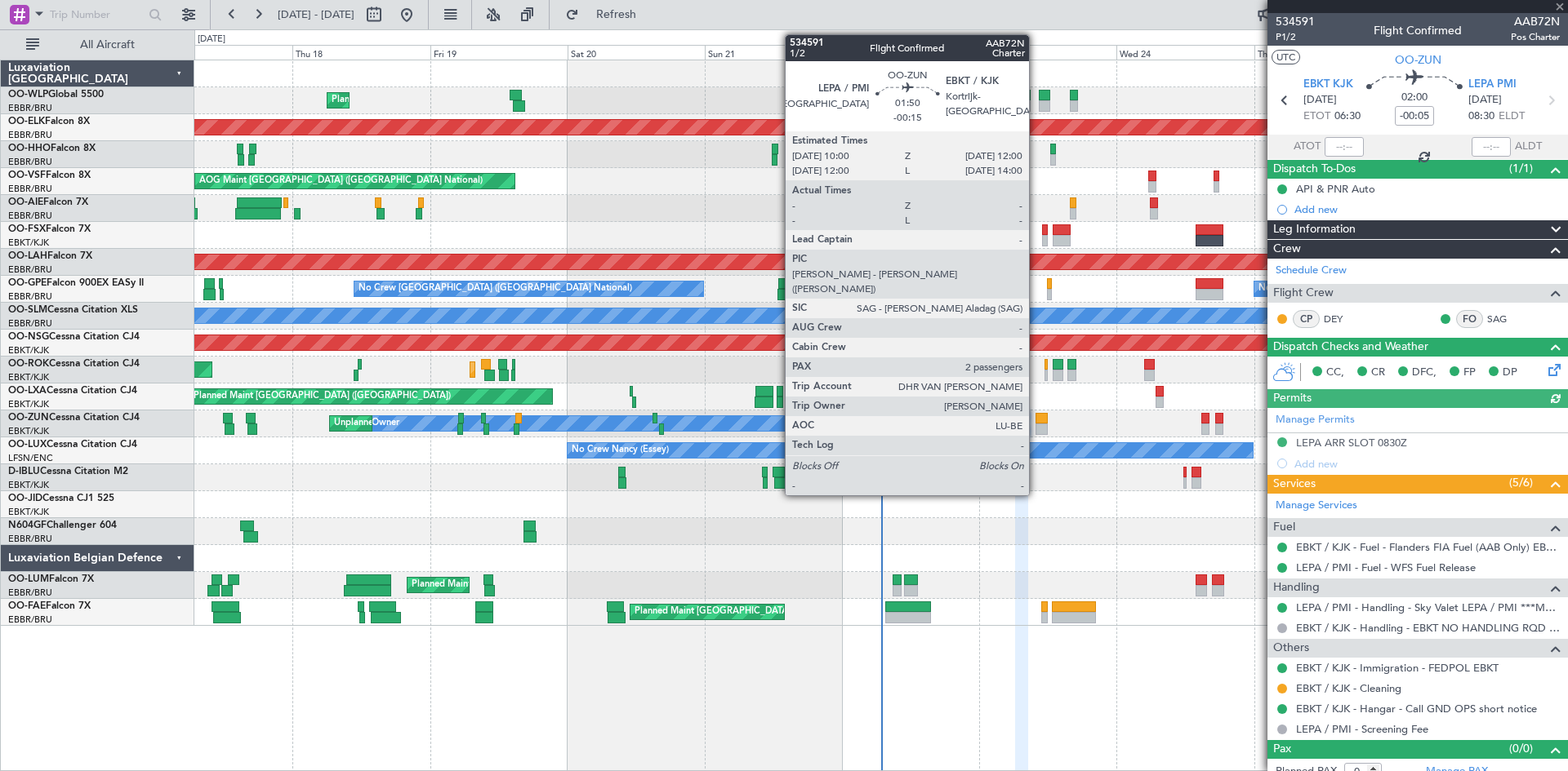
click at [1036, 433] on div at bounding box center [1042, 429] width 12 height 11
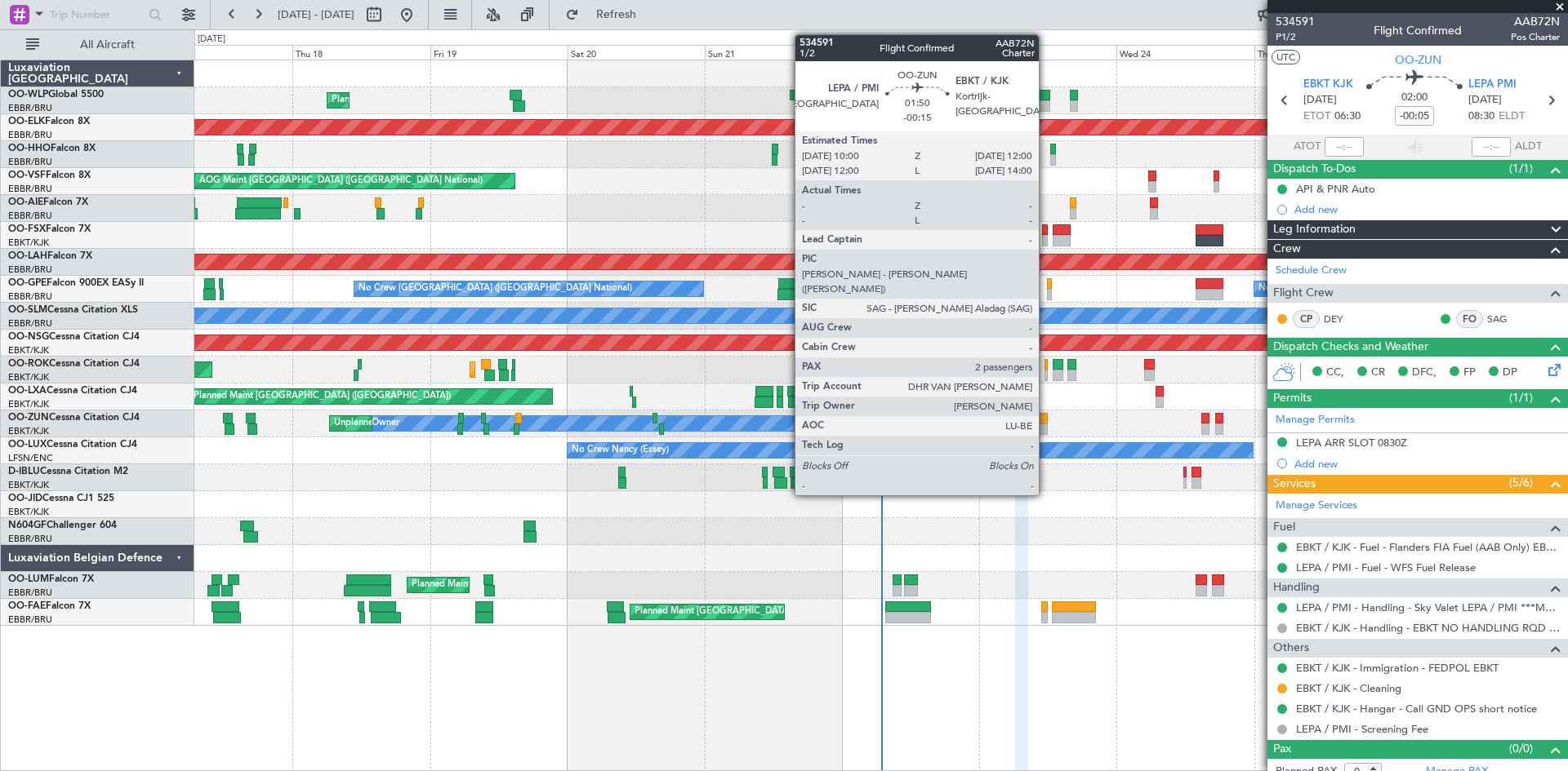
click at [1046, 422] on div at bounding box center [1042, 418] width 12 height 11
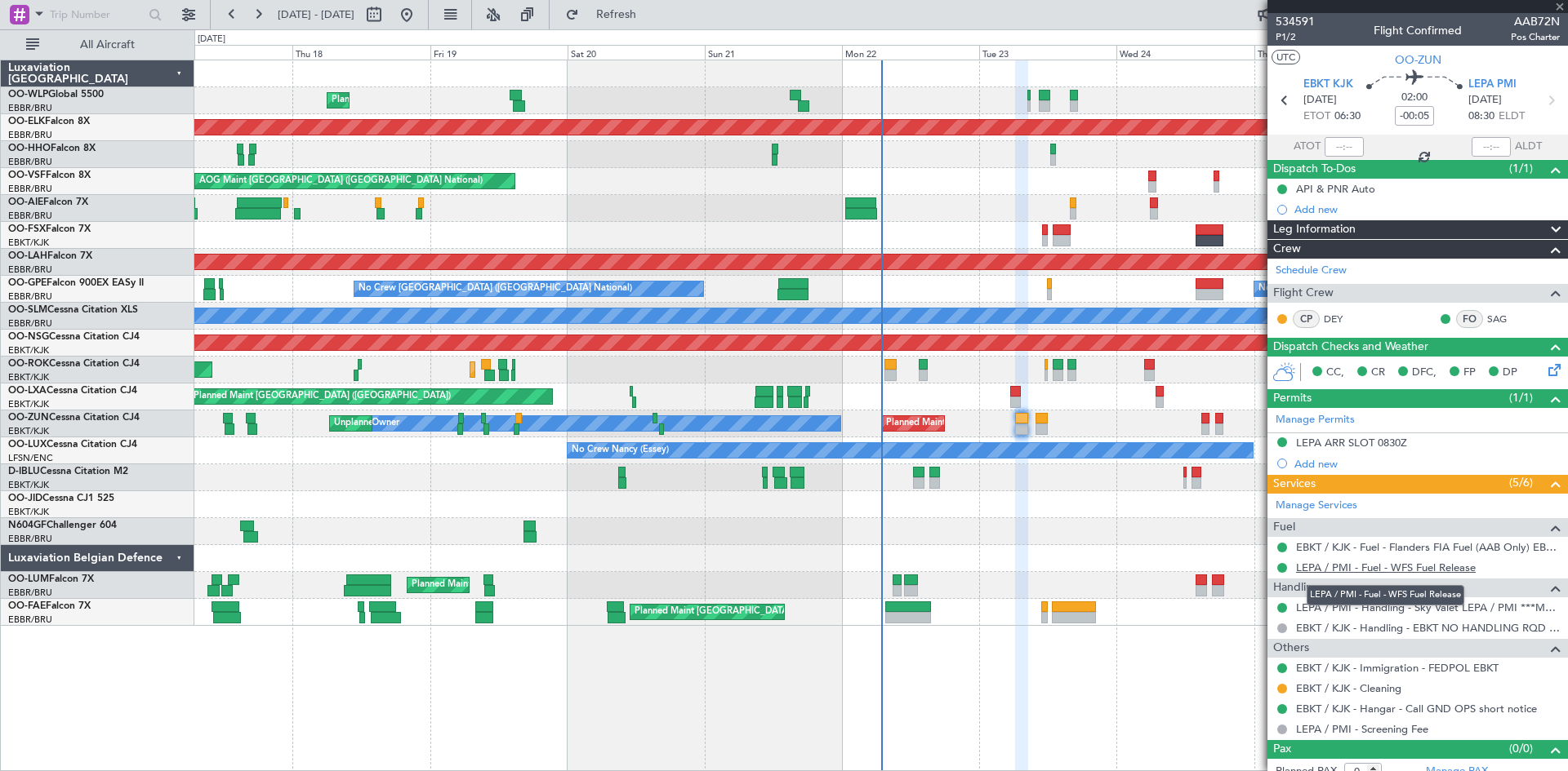
type input "-00:15"
type input "2"
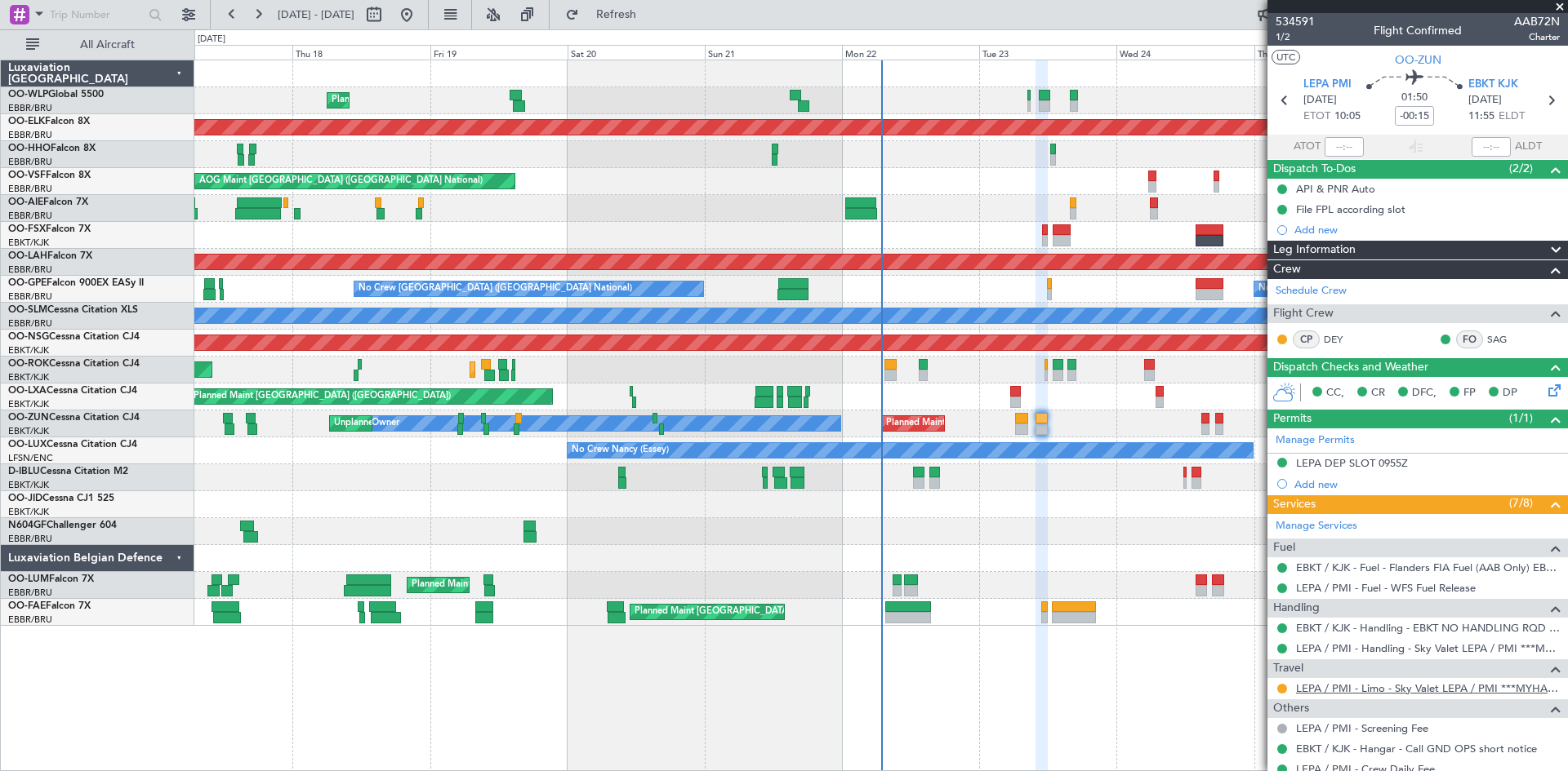
click at [1451, 684] on link "LEPA / PMI - Limo - Sky Valet LEPA / PMI ***MYHANDLING***" at bounding box center [1428, 689] width 264 height 14
click at [621, 9] on button "Refresh" at bounding box center [606, 15] width 98 height 26
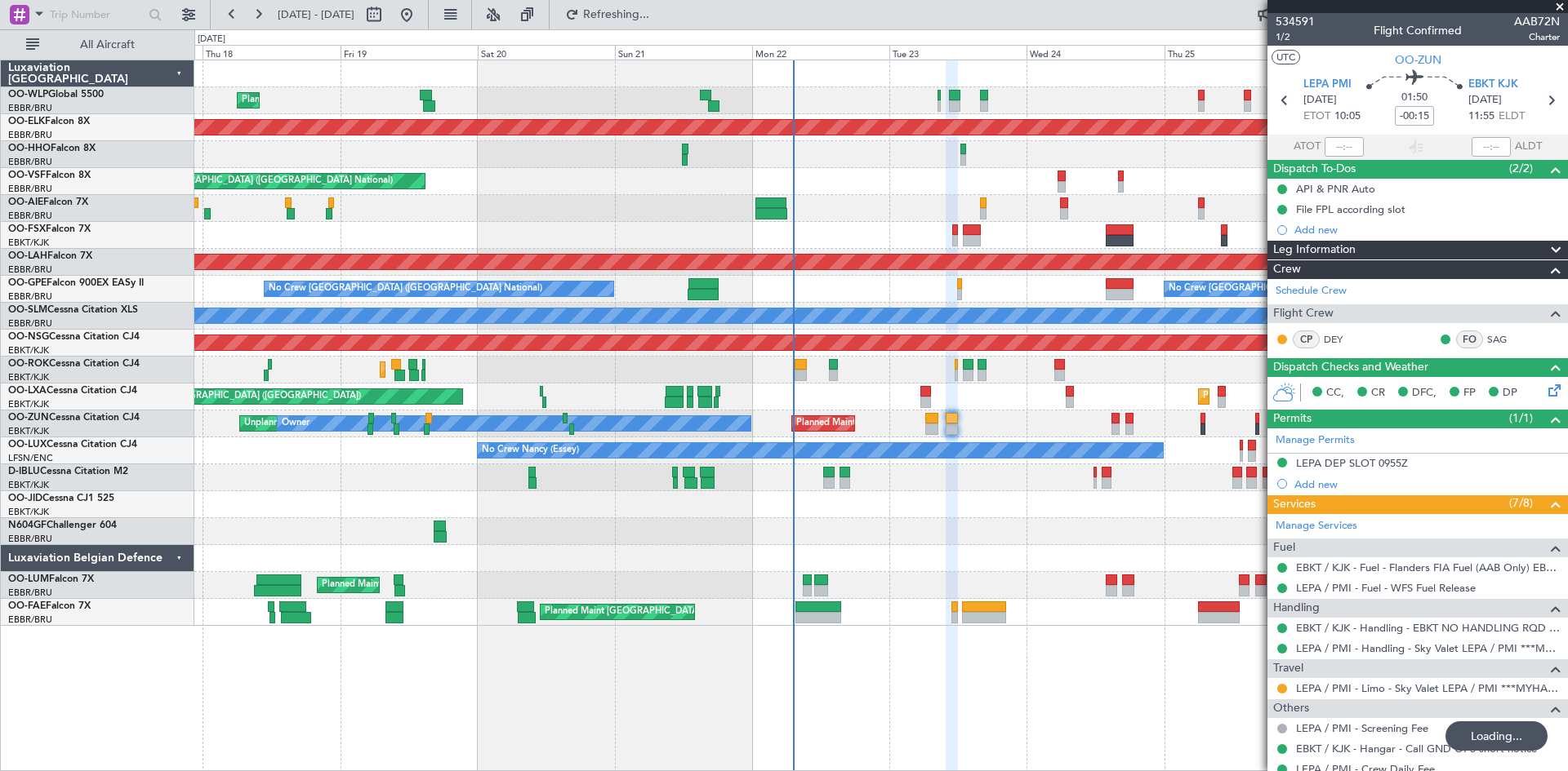
click at [1034, 525] on div "Planned Maint Liege Planned Maint [GEOGRAPHIC_DATA]-[GEOGRAPHIC_DATA] AOG Maint…" at bounding box center [881, 343] width 1373 height 565
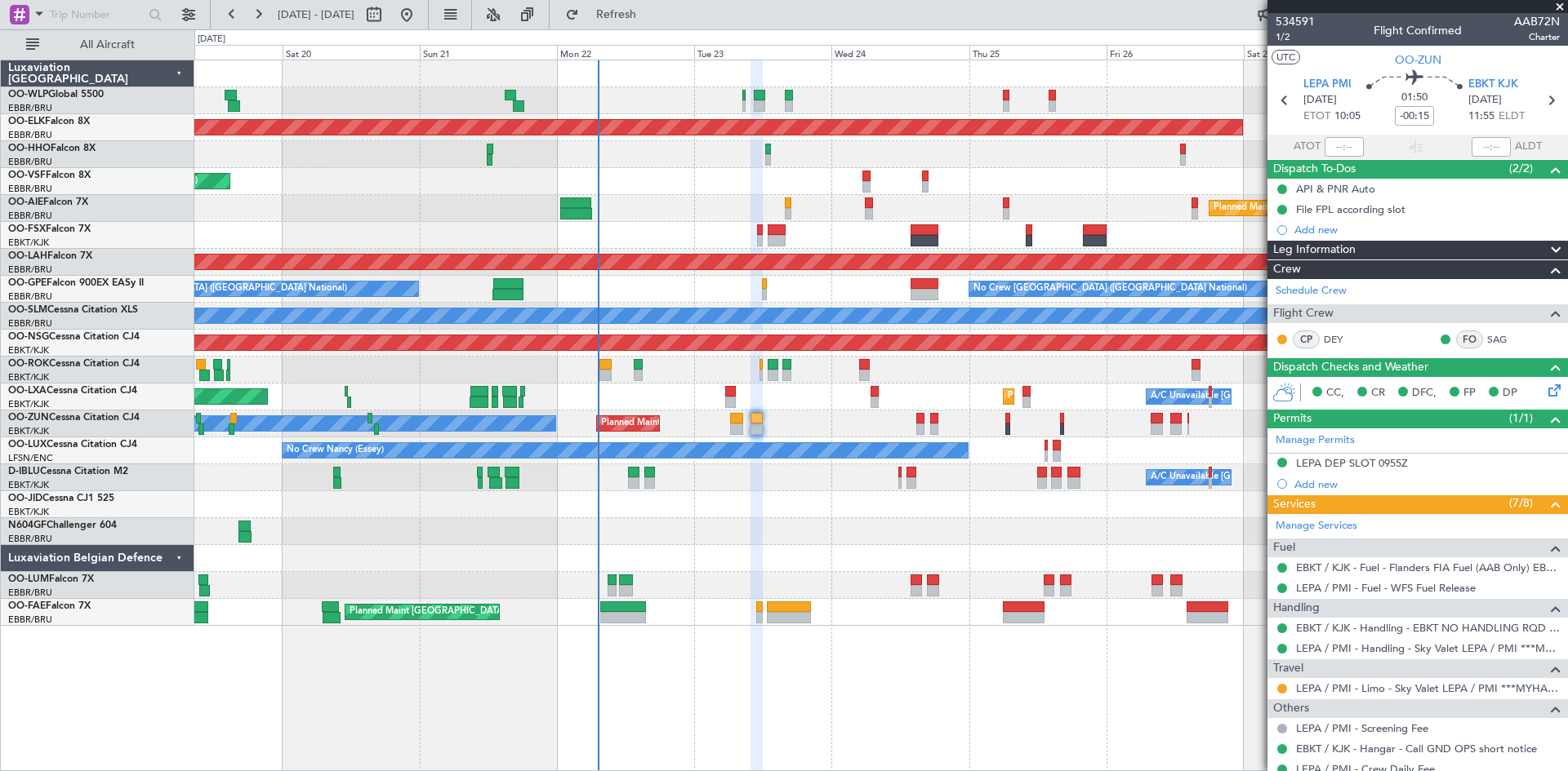
click at [868, 600] on div "Planned Maint Liege Planned Maint [GEOGRAPHIC_DATA]-[GEOGRAPHIC_DATA] AOG Maint…" at bounding box center [881, 343] width 1373 height 565
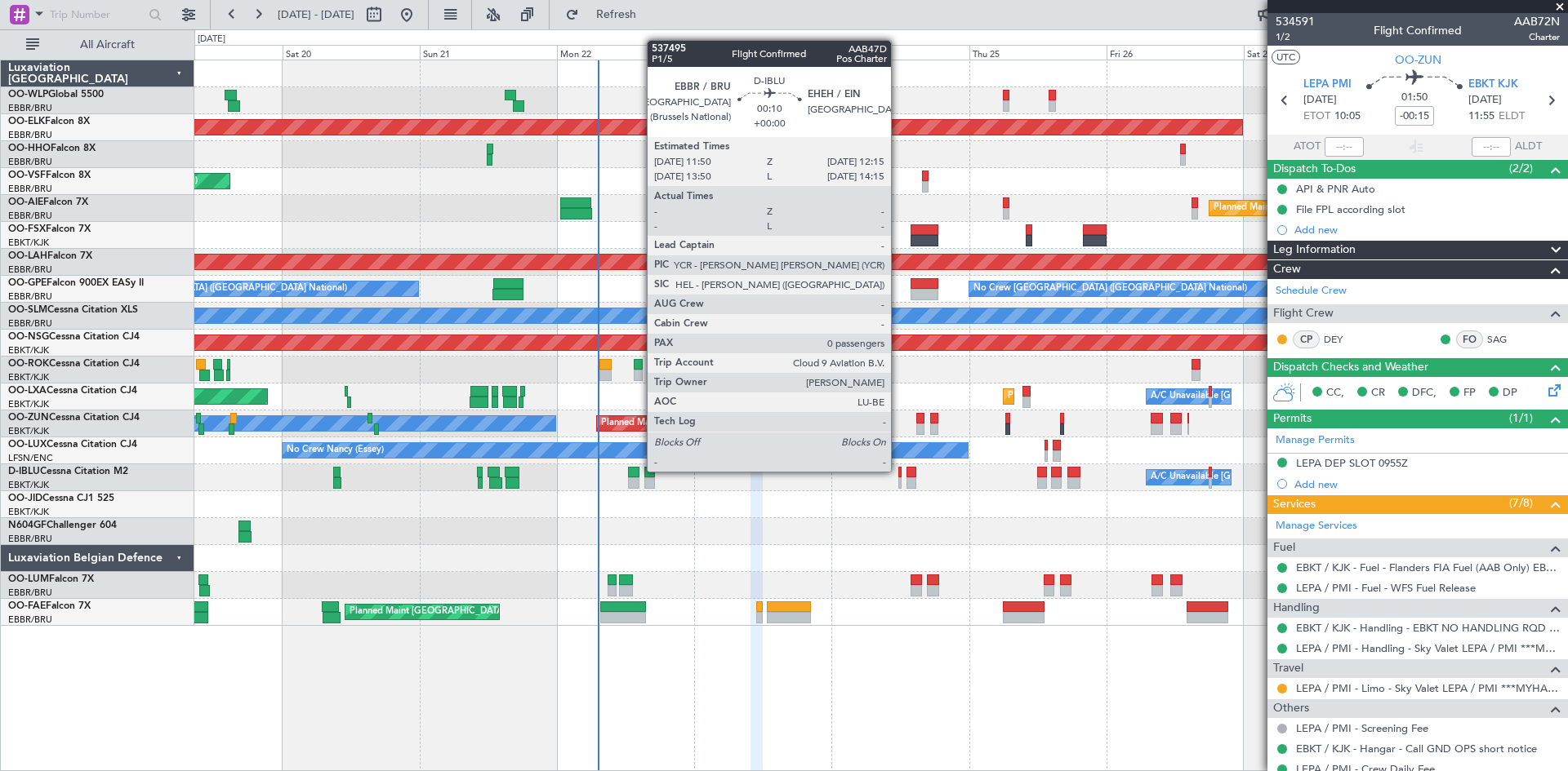
click at [898, 471] on div at bounding box center [899, 472] width 3 height 11
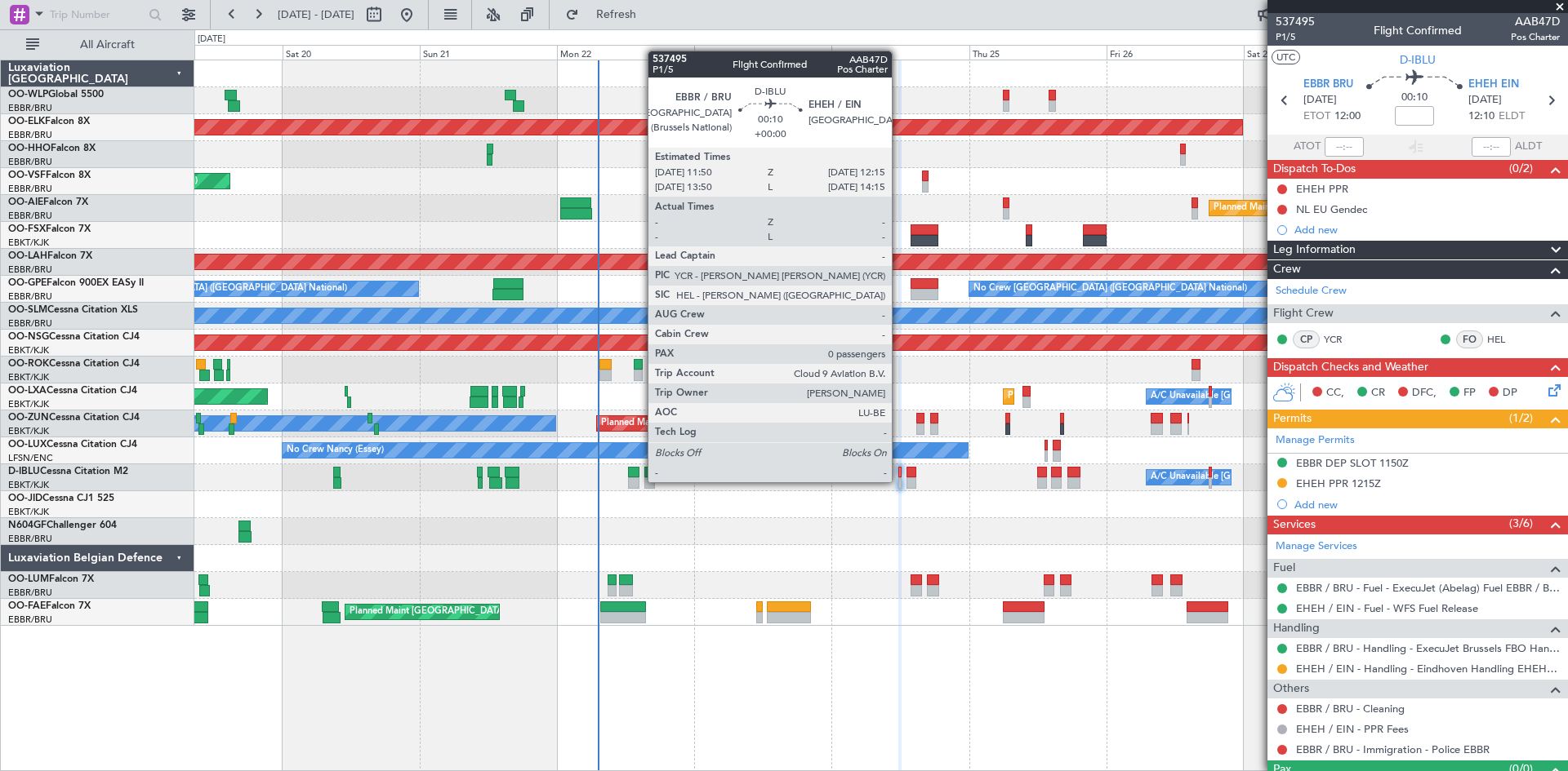
click at [899, 483] on div at bounding box center [899, 483] width 3 height 11
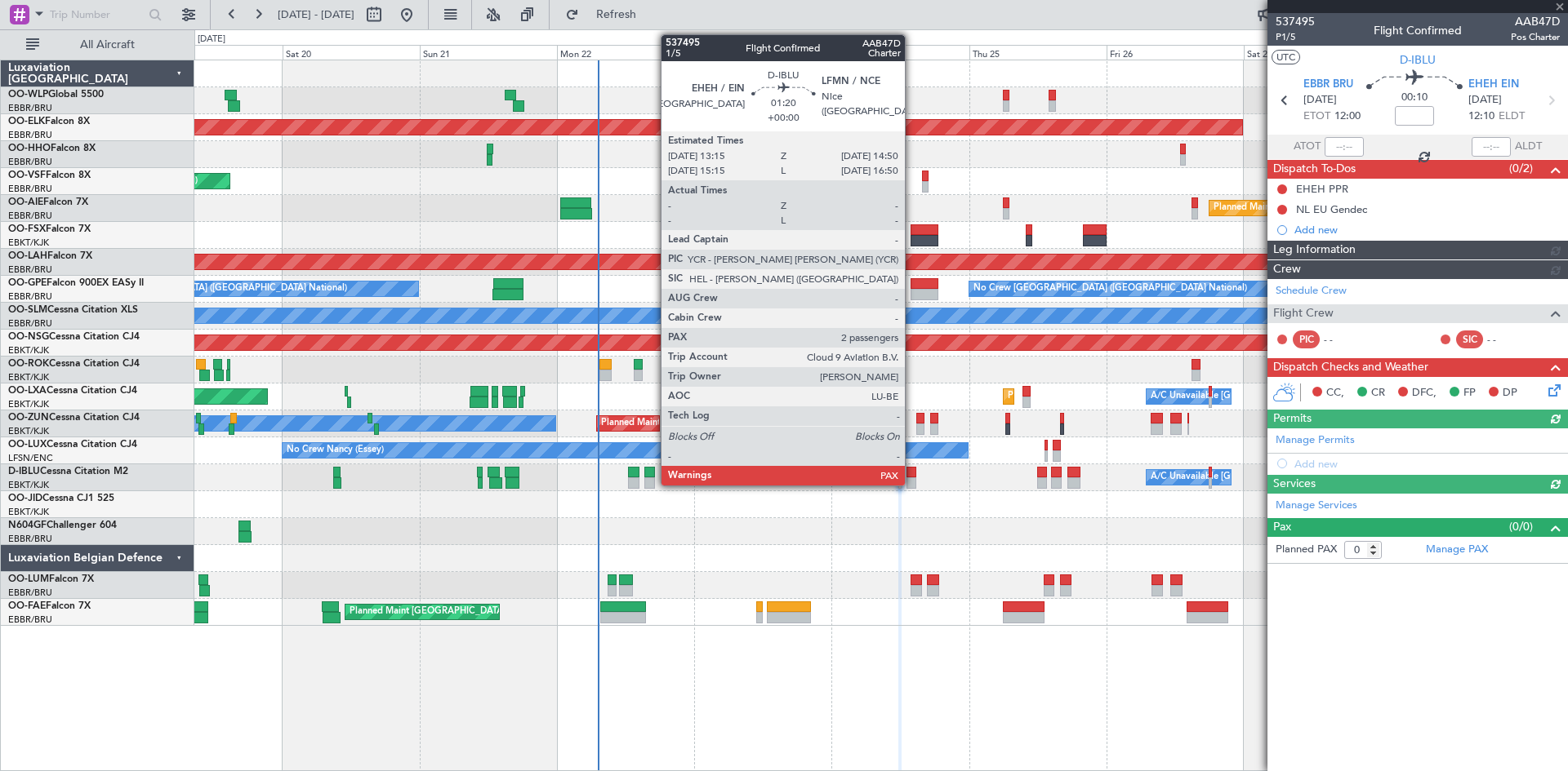
click at [912, 480] on div at bounding box center [910, 483] width 10 height 11
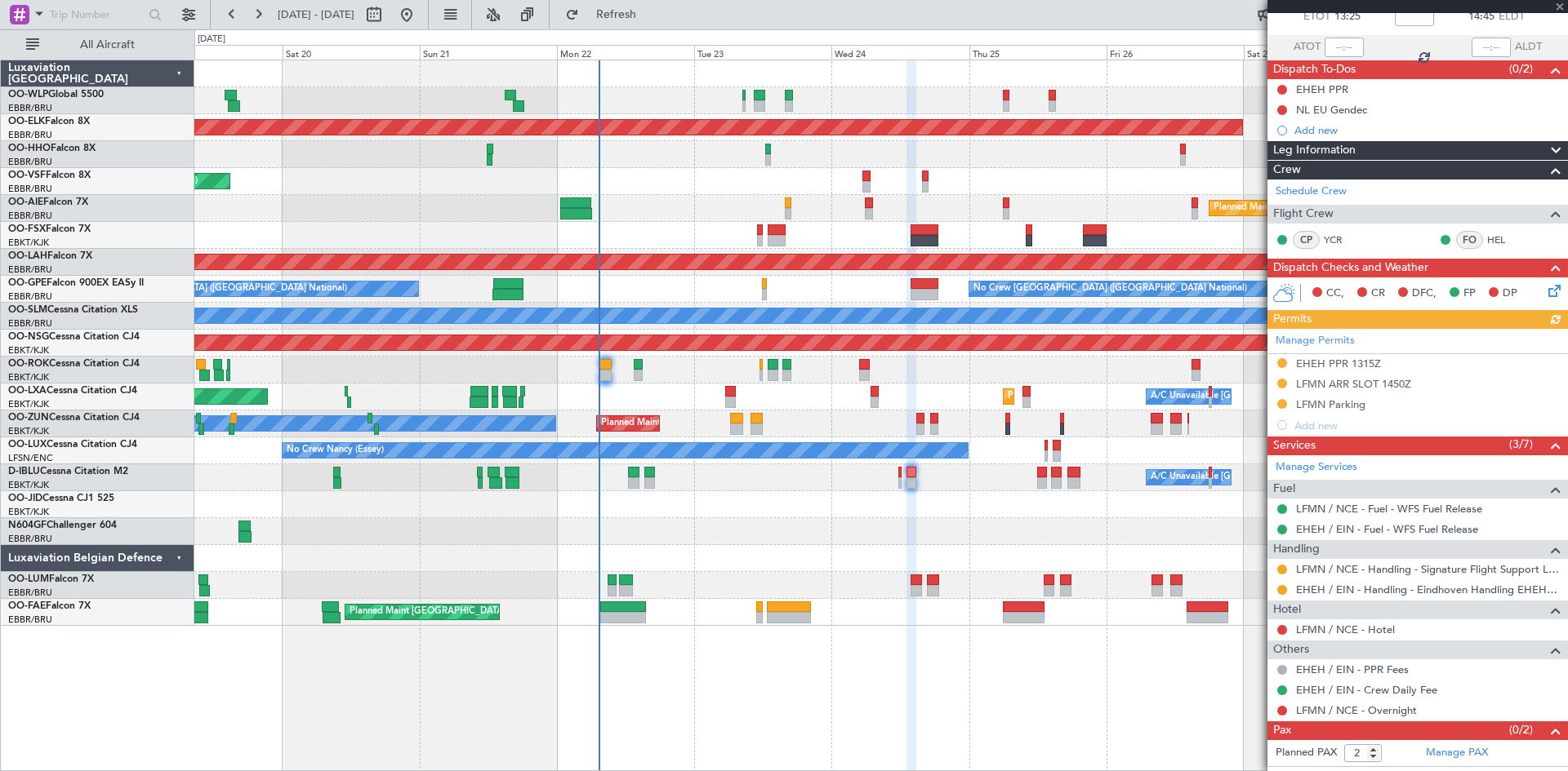
scroll to position [115, 0]
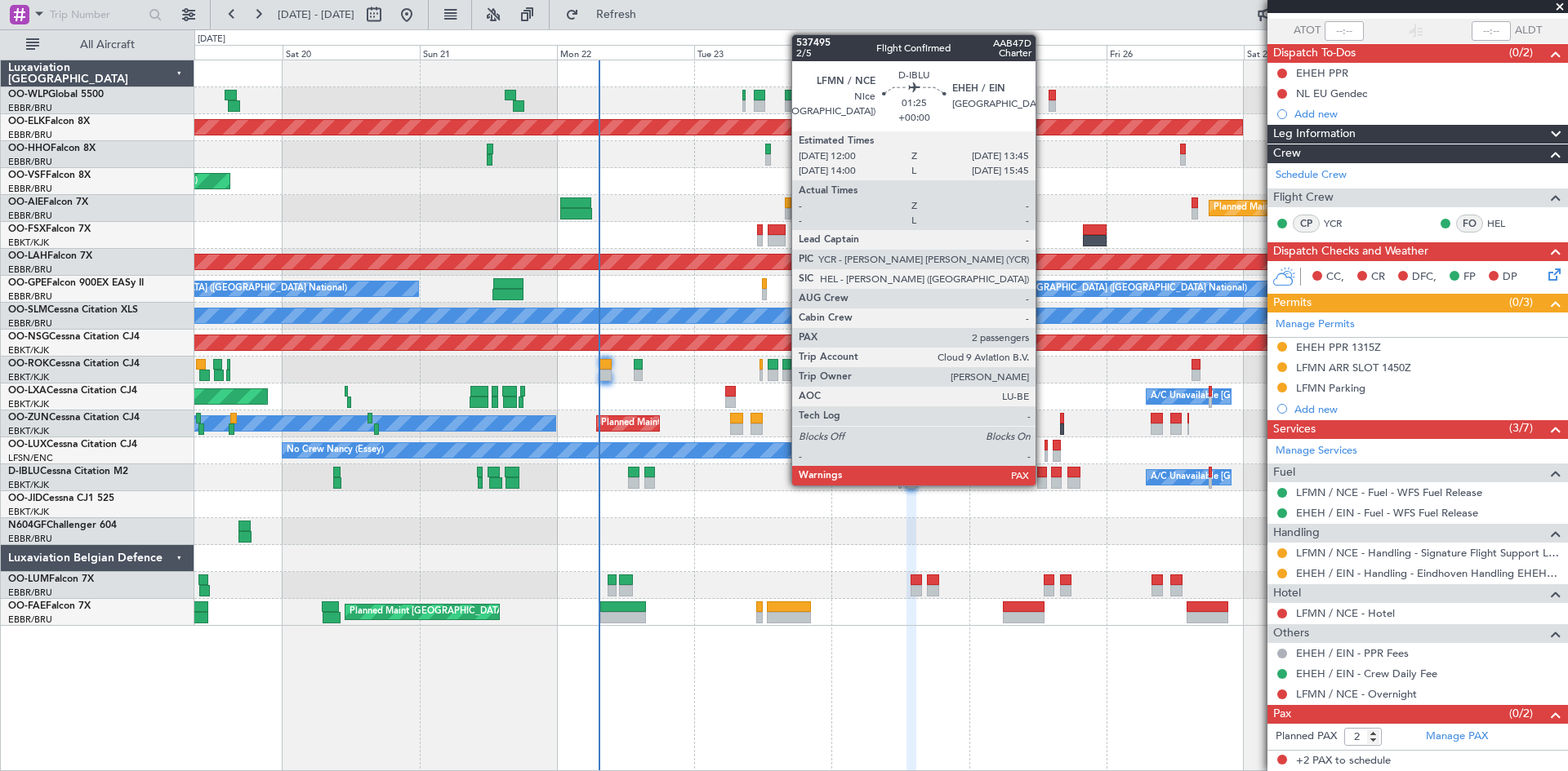
click at [1042, 471] on div at bounding box center [1042, 472] width 10 height 11
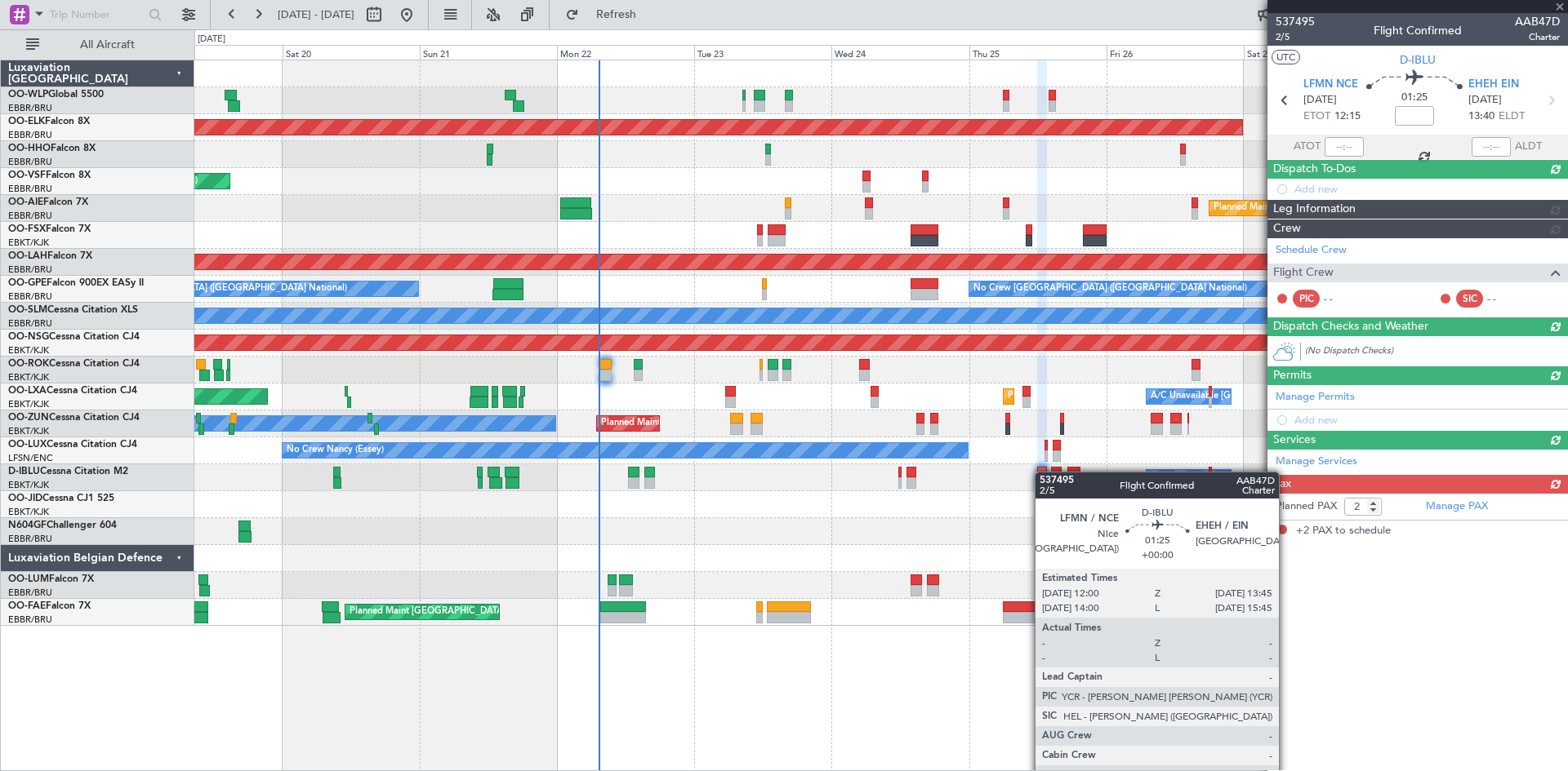
scroll to position [0, 0]
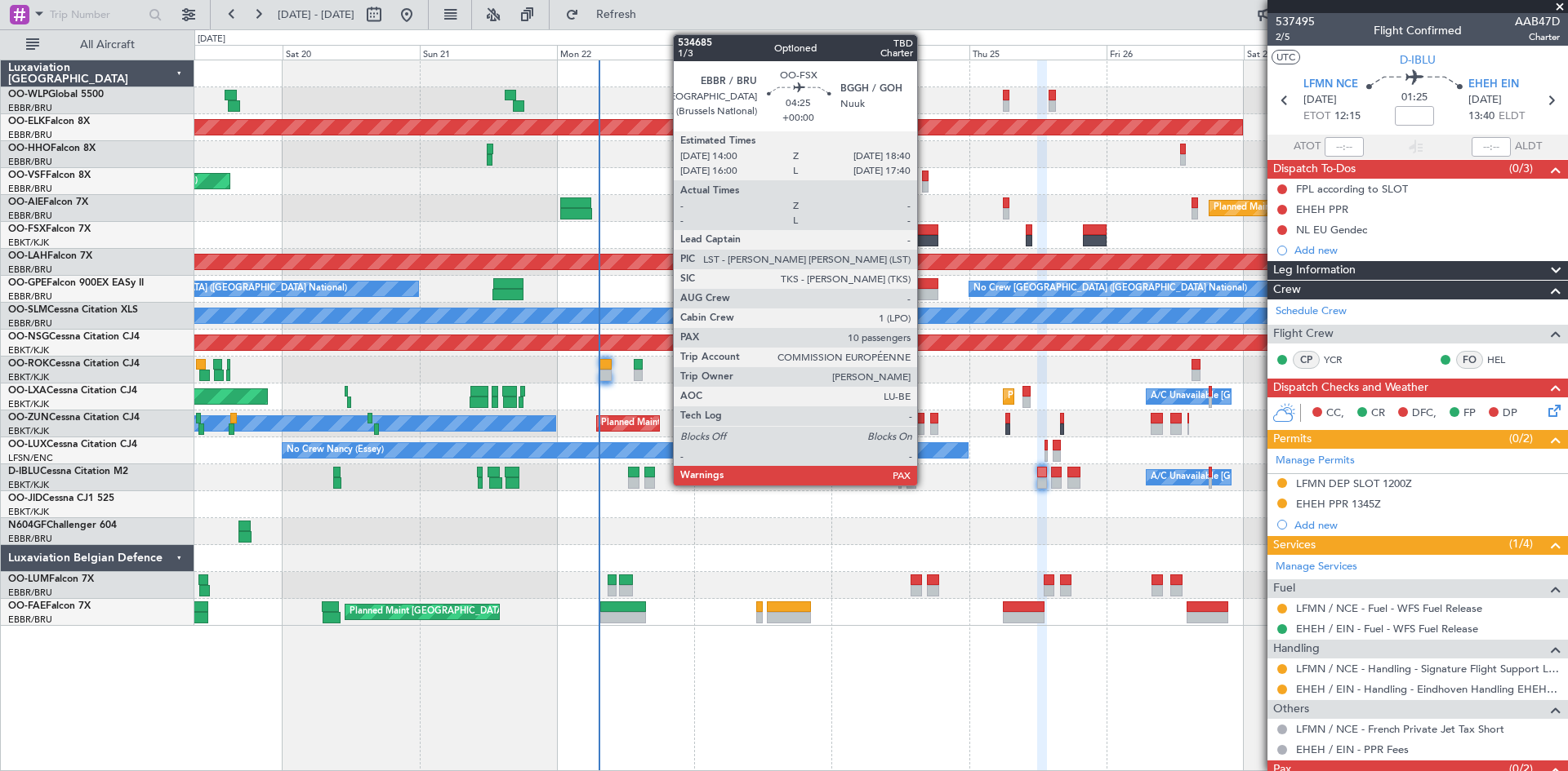
click at [924, 225] on div at bounding box center [923, 230] width 27 height 11
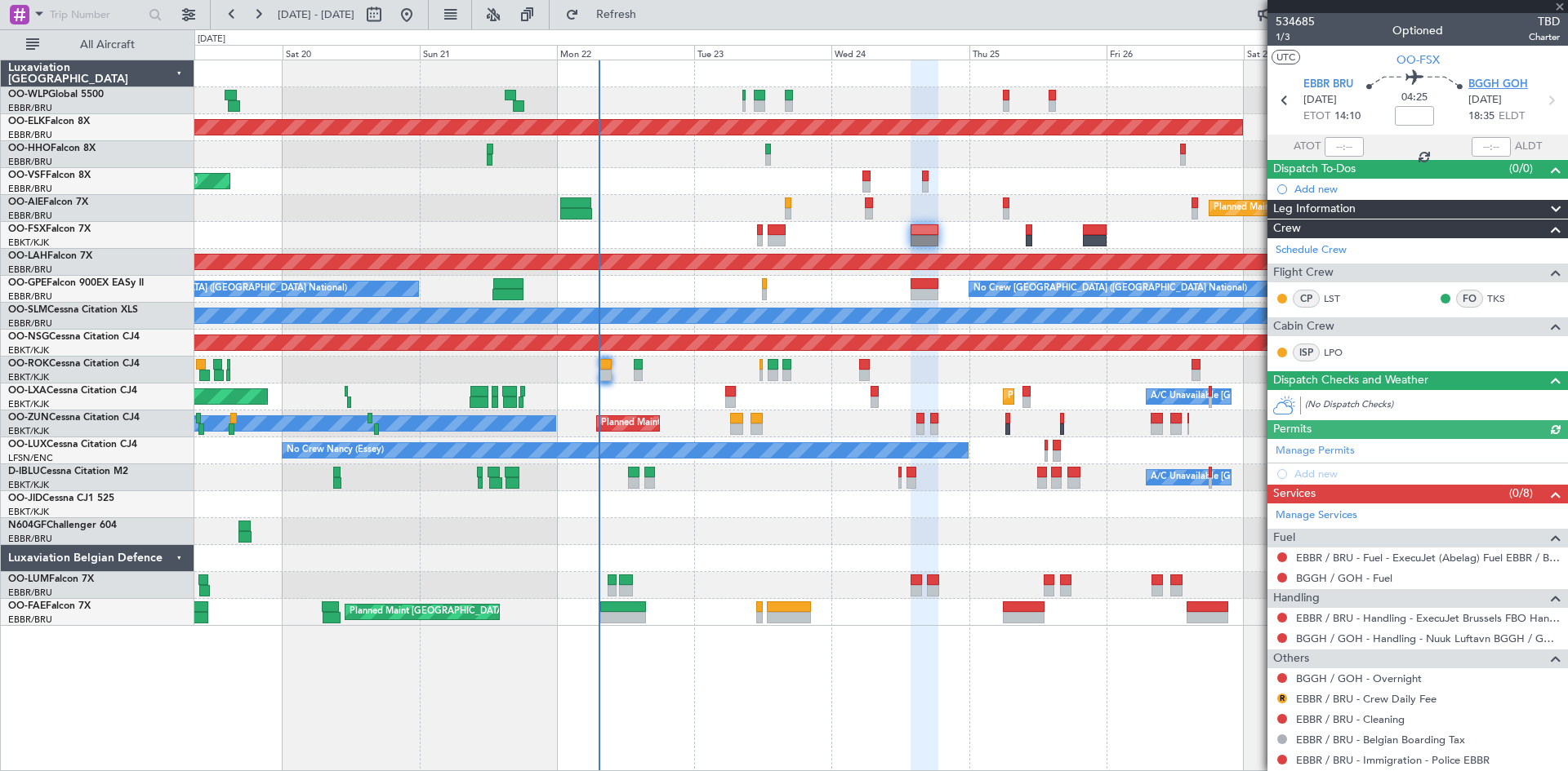
click at [1513, 80] on span "BGGH GOH" at bounding box center [1498, 84] width 60 height 16
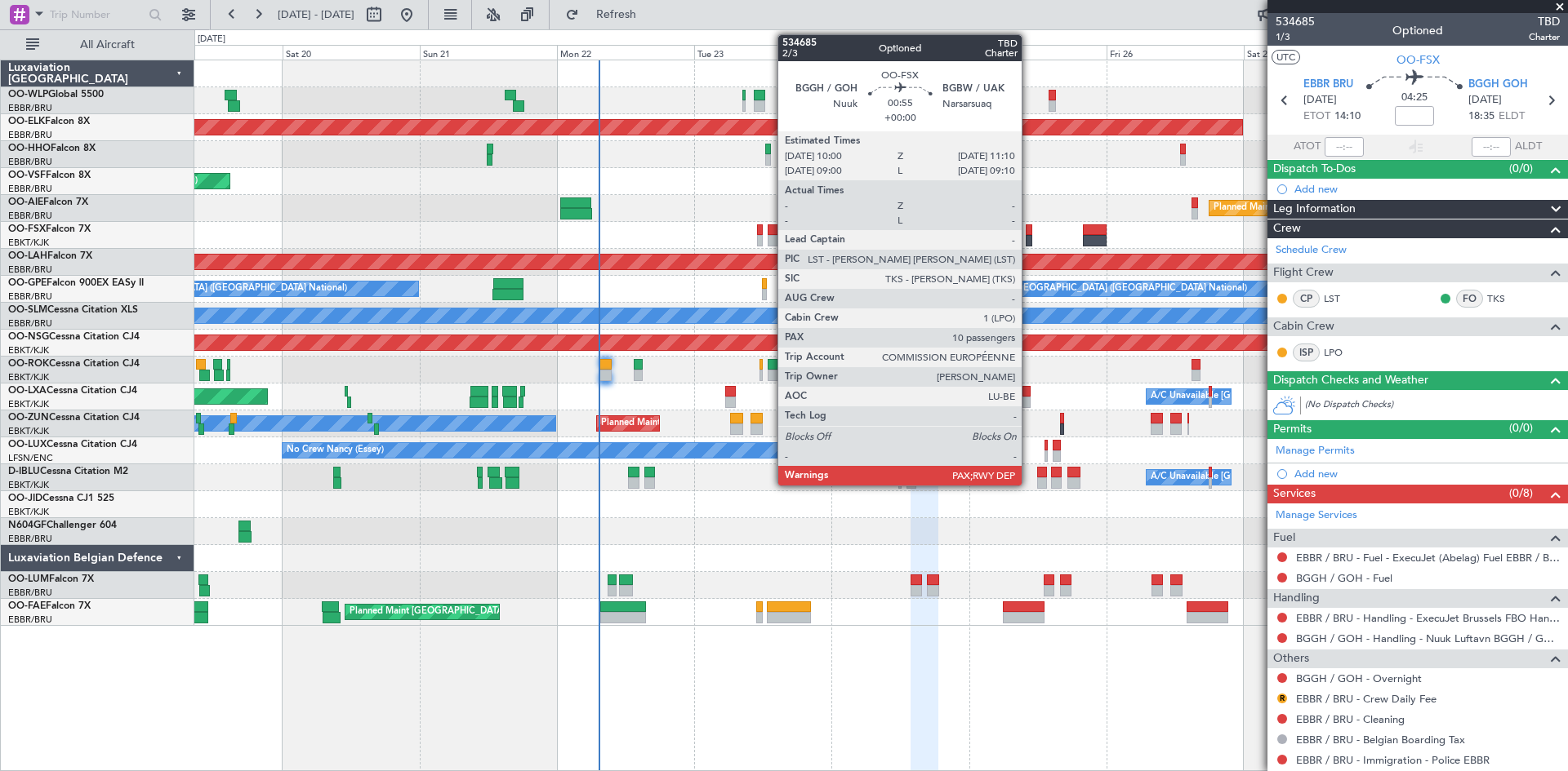
click at [1029, 239] on div at bounding box center [1029, 241] width 7 height 11
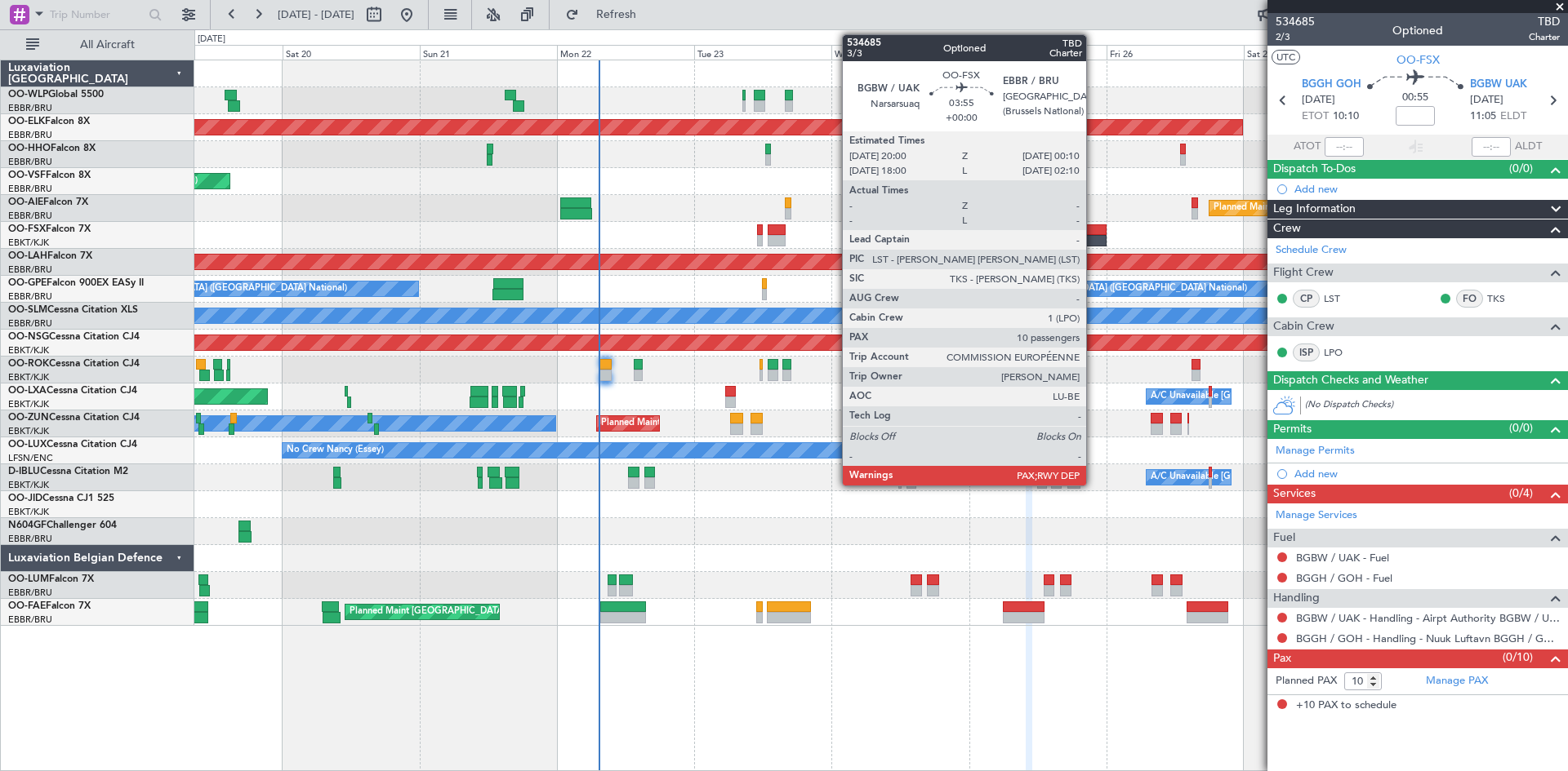
click at [1094, 234] on div at bounding box center [1095, 230] width 24 height 11
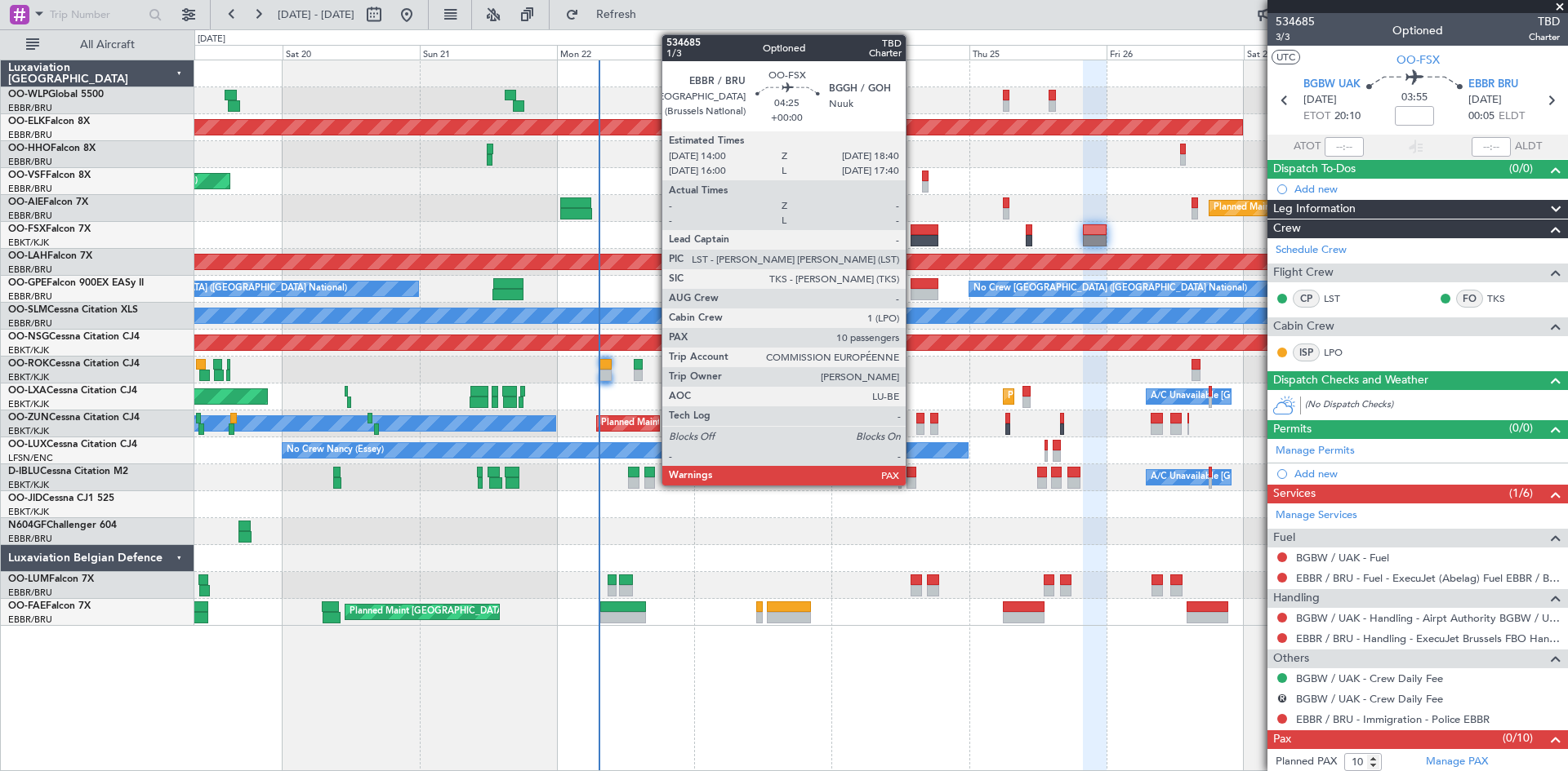
click at [913, 233] on div at bounding box center [923, 230] width 27 height 11
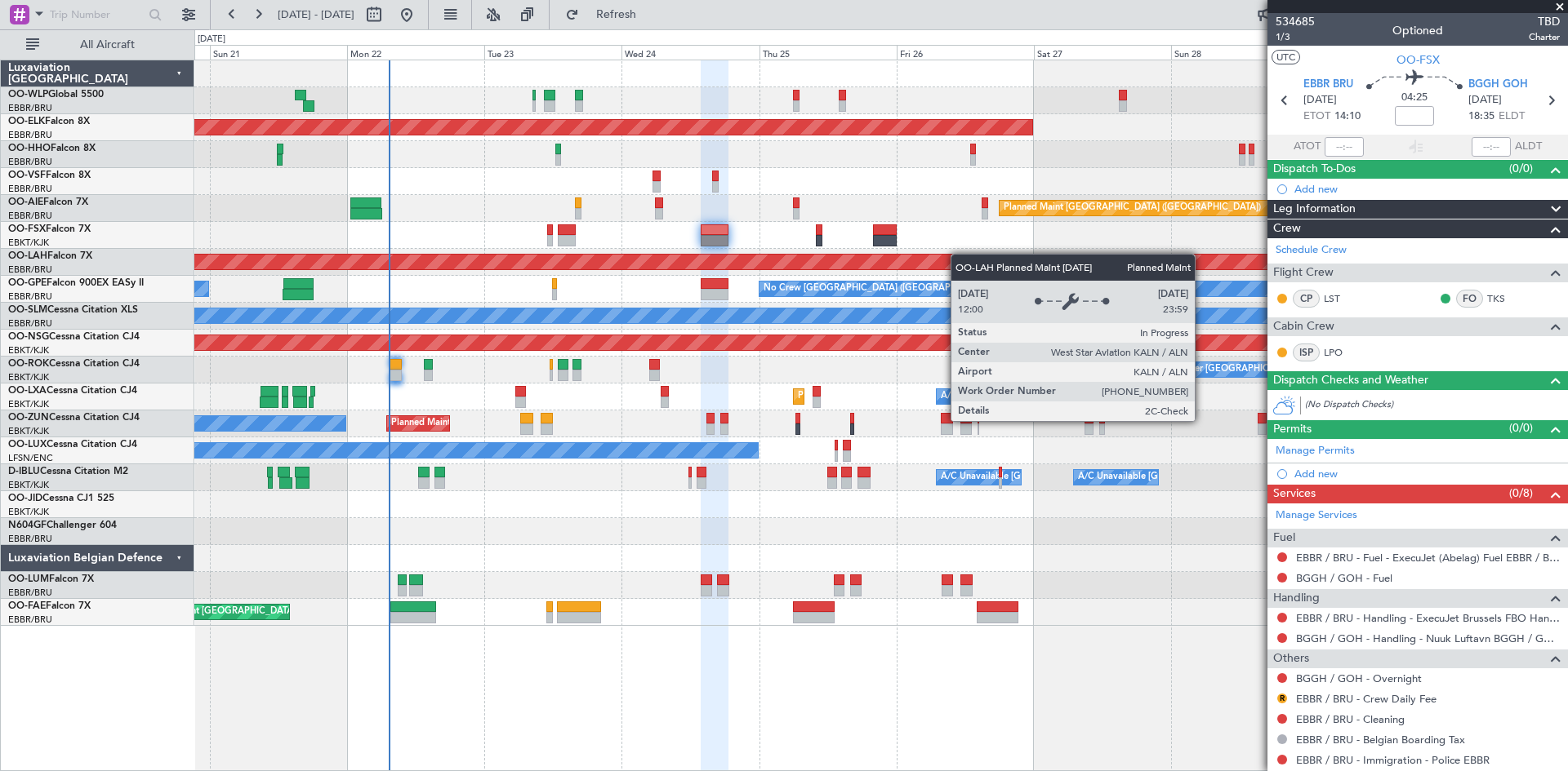
click at [947, 252] on div "Planned Maint Liege Planned Maint [GEOGRAPHIC_DATA]-[GEOGRAPHIC_DATA] AOG Maint…" at bounding box center [881, 343] width 1373 height 565
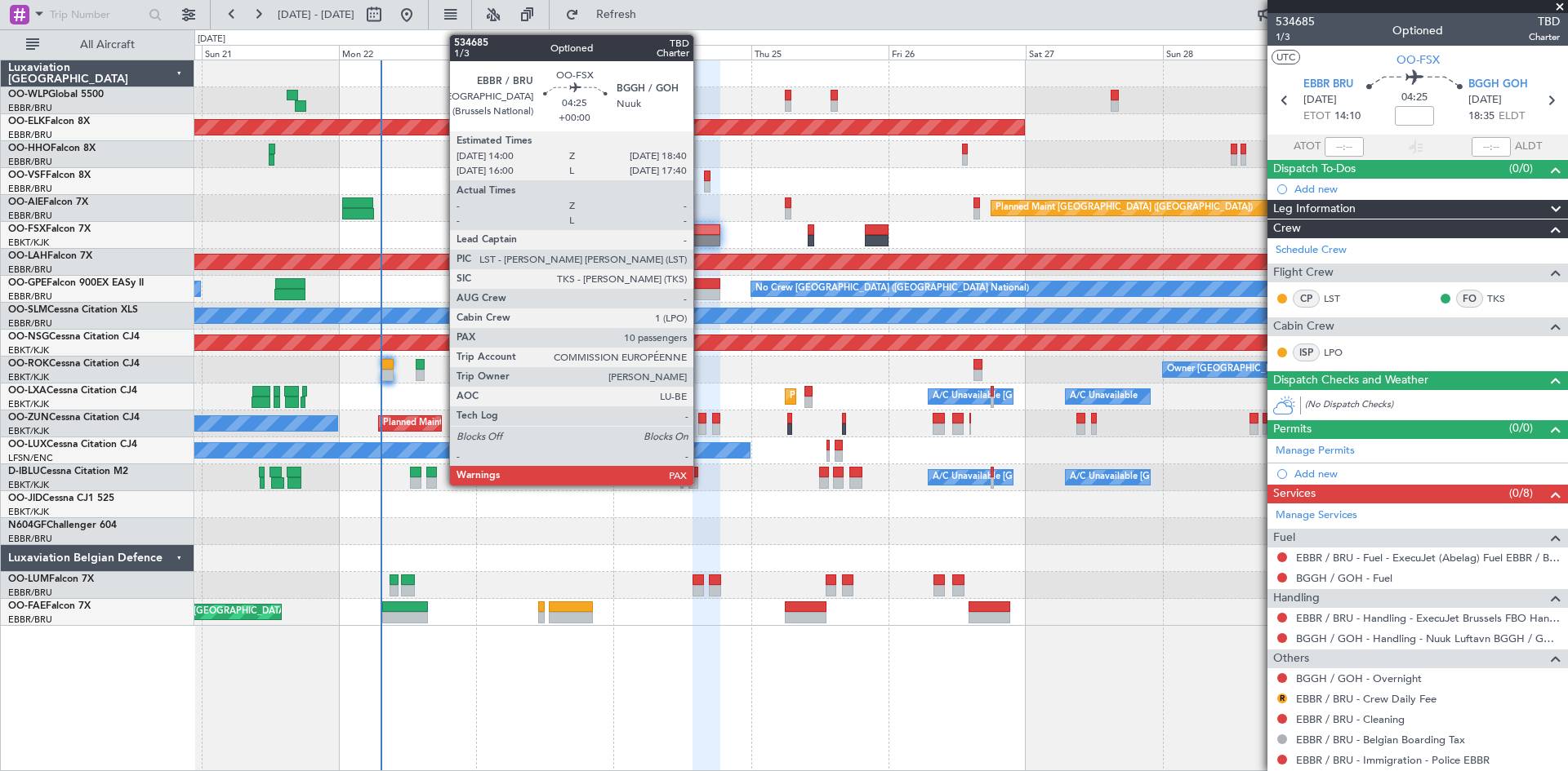
click at [701, 242] on div at bounding box center [705, 241] width 27 height 11
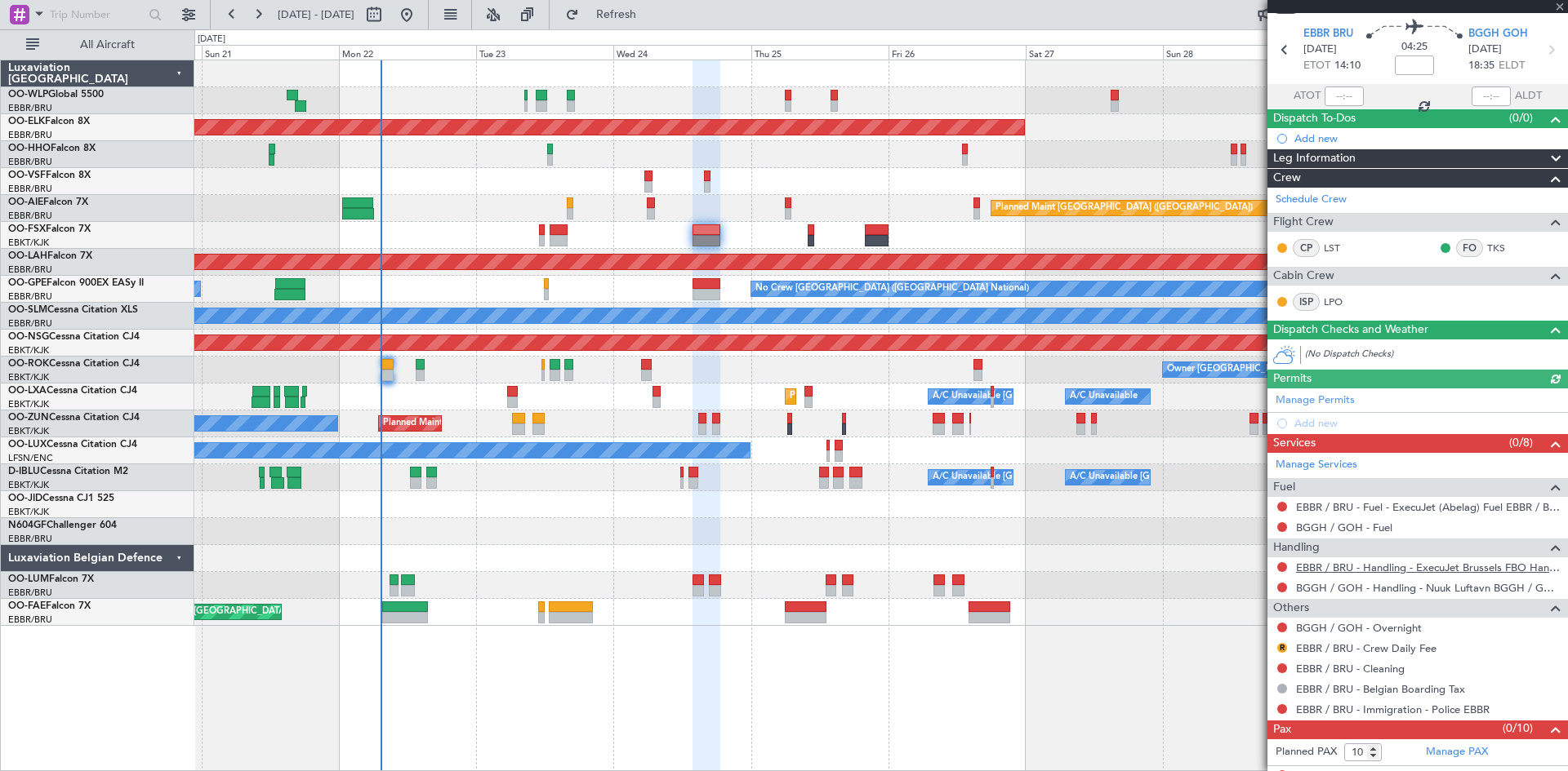
scroll to position [65, 0]
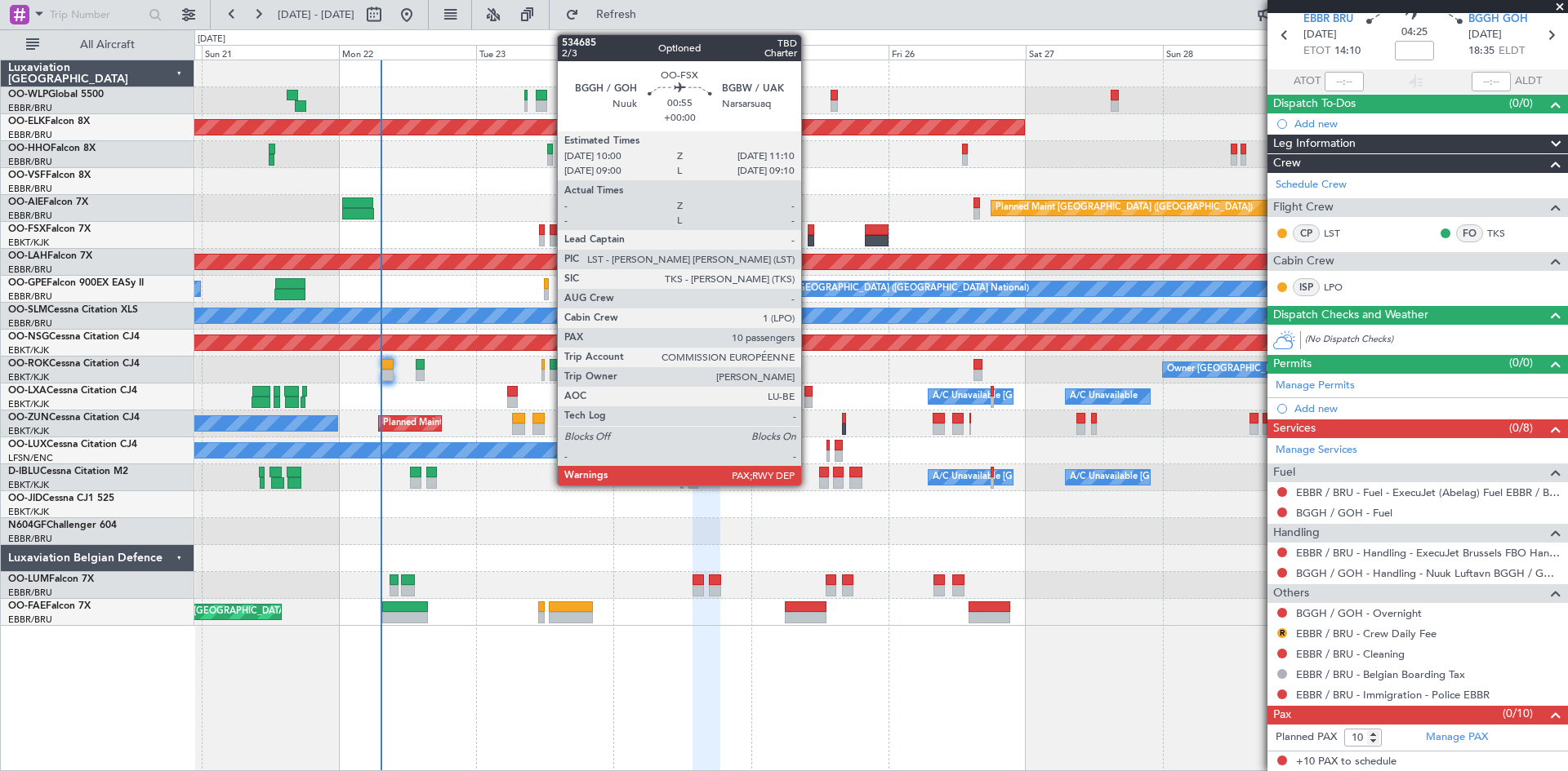
click at [809, 238] on div at bounding box center [811, 241] width 7 height 11
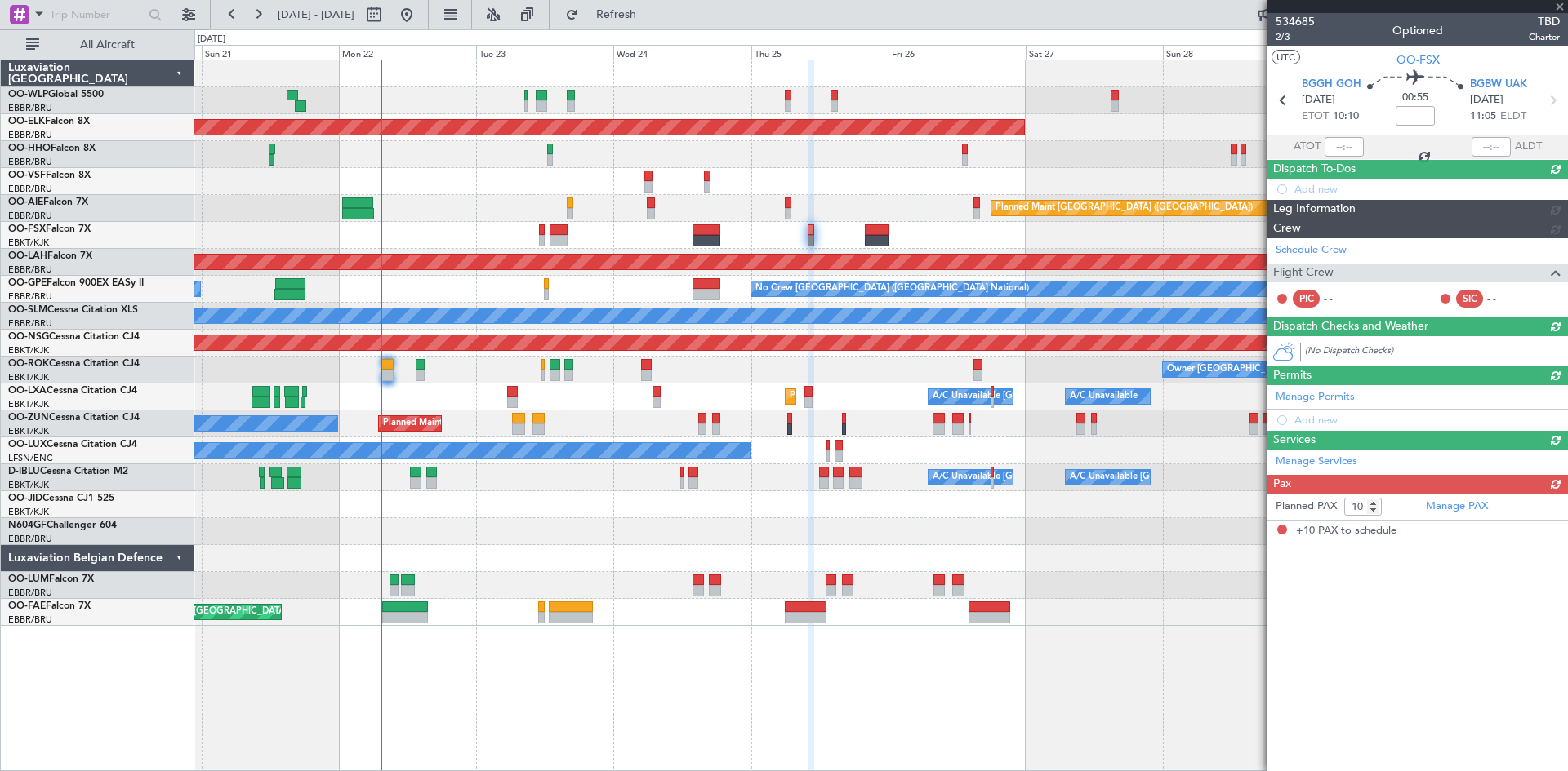
scroll to position [0, 0]
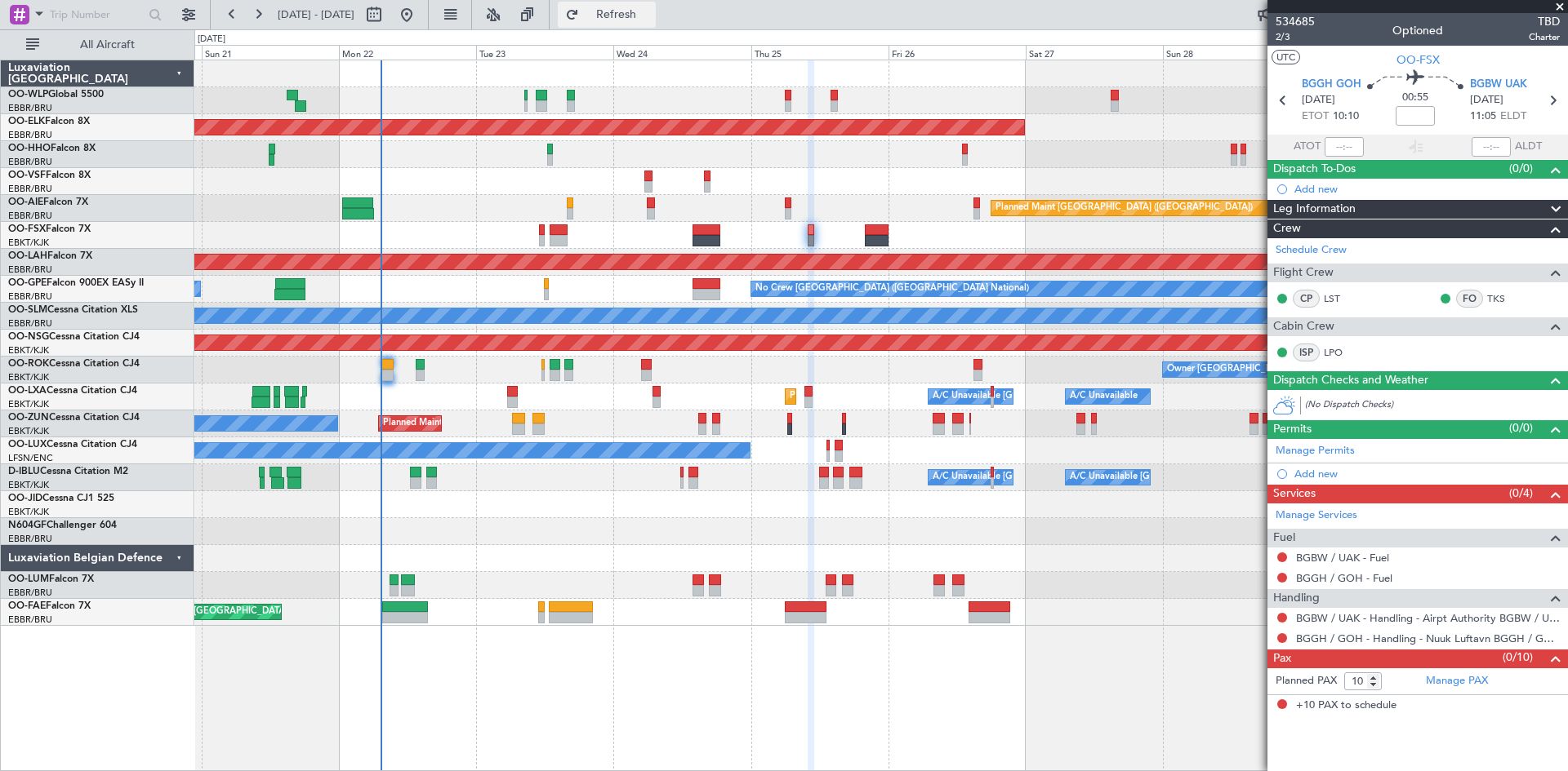
click at [651, 21] on span "Refresh" at bounding box center [616, 14] width 69 height 11
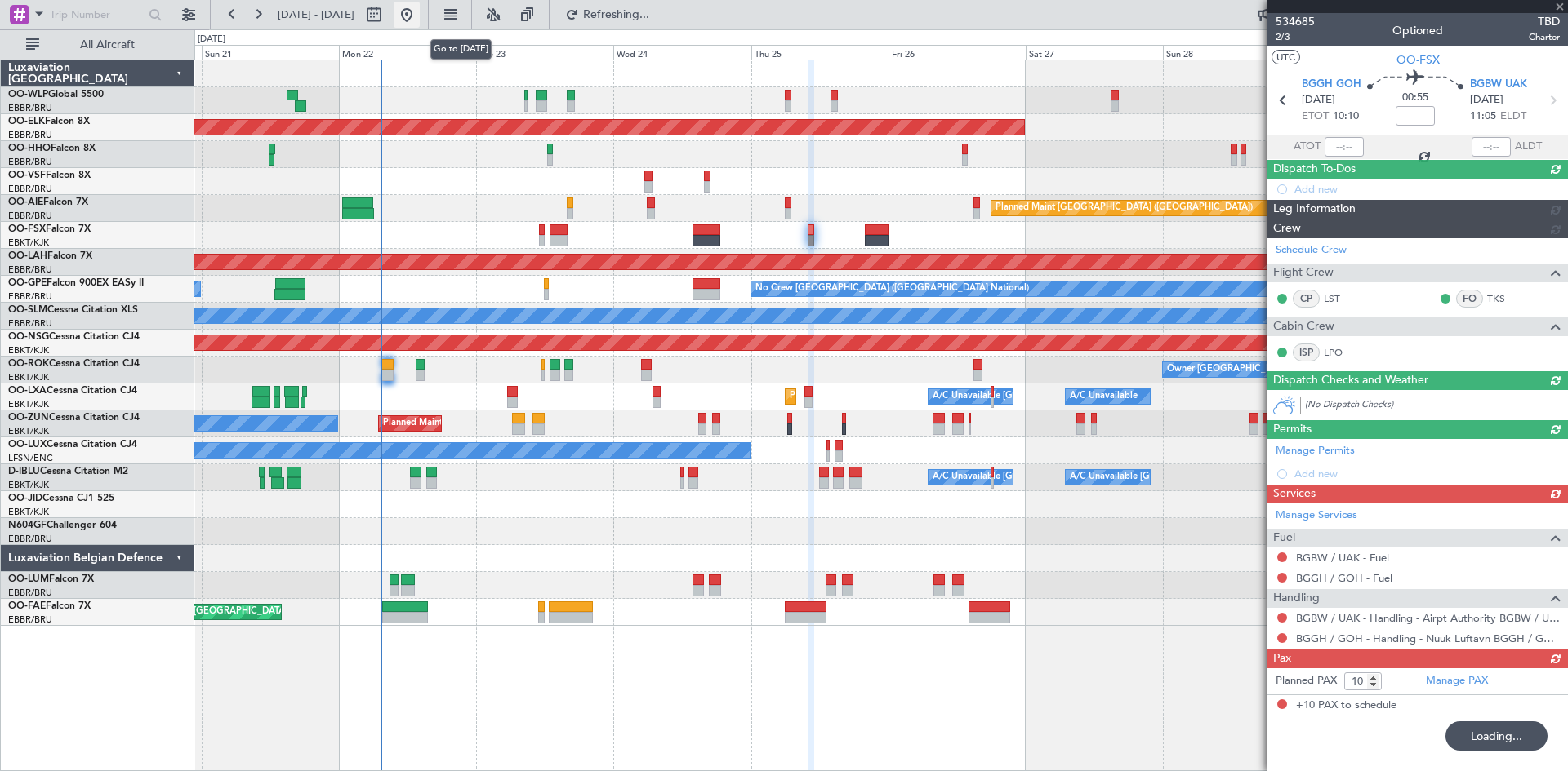
click at [420, 23] on button at bounding box center [407, 15] width 26 height 26
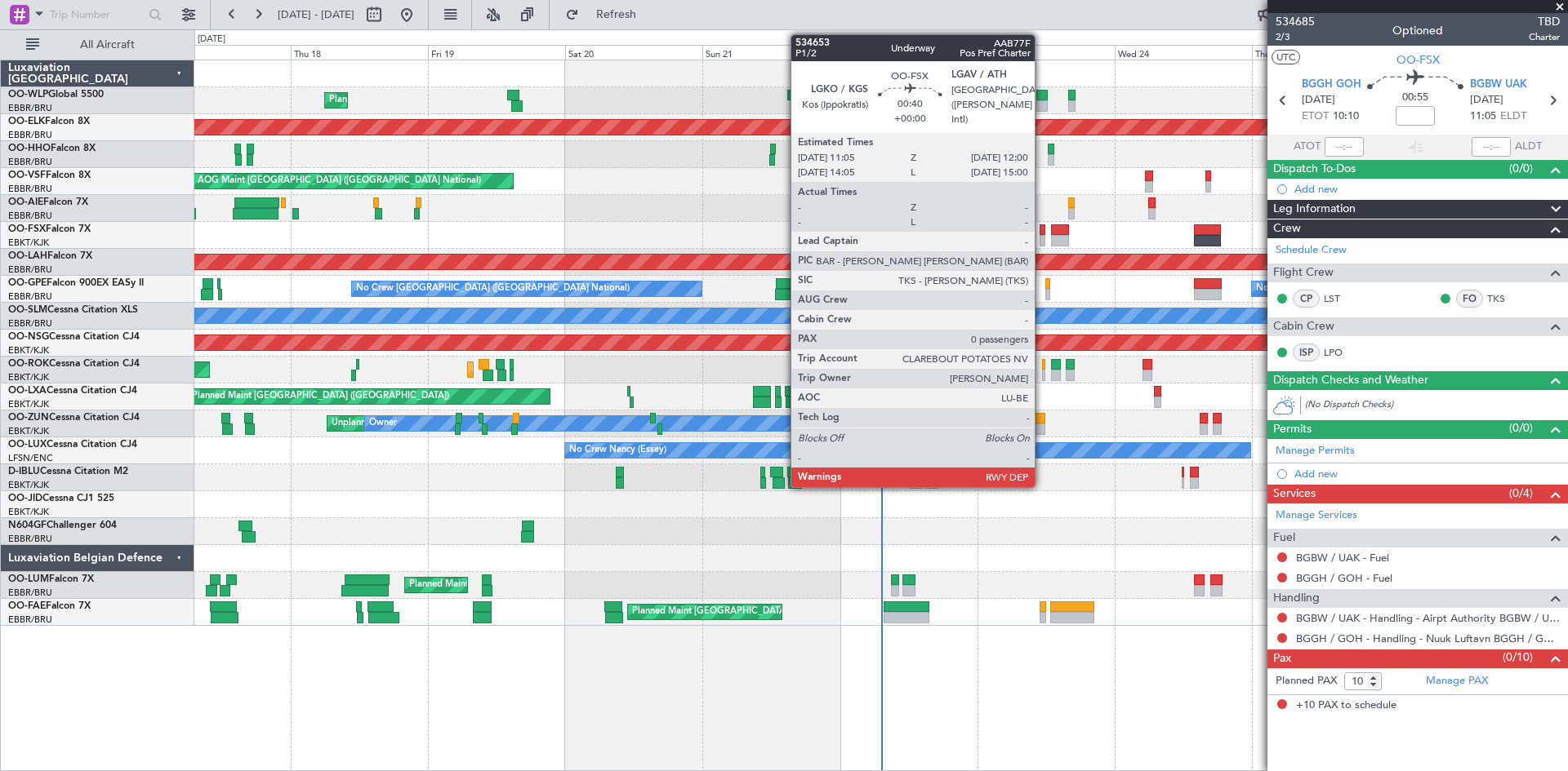
click at [1042, 239] on div at bounding box center [1042, 241] width 6 height 11
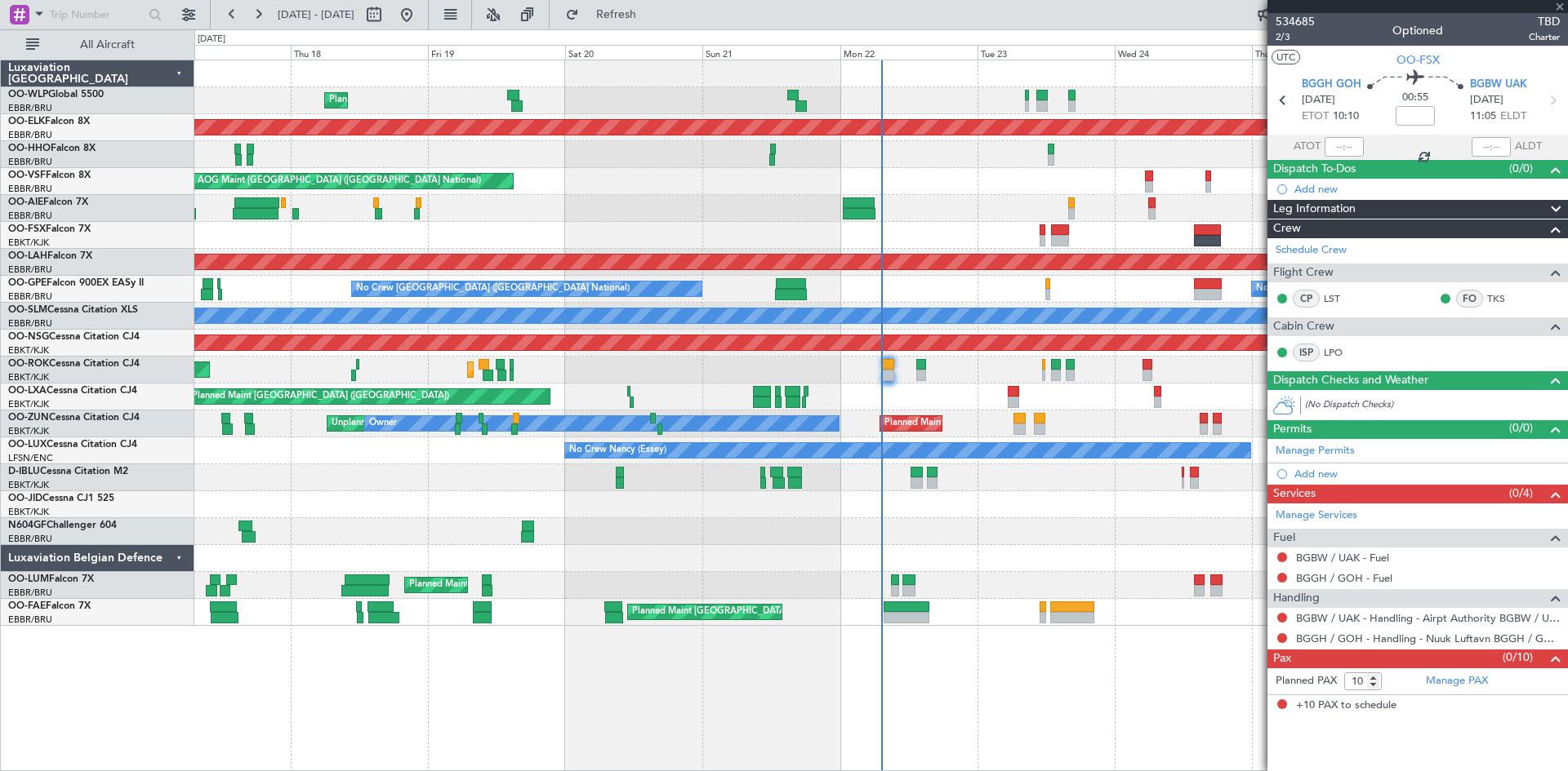
type input "0"
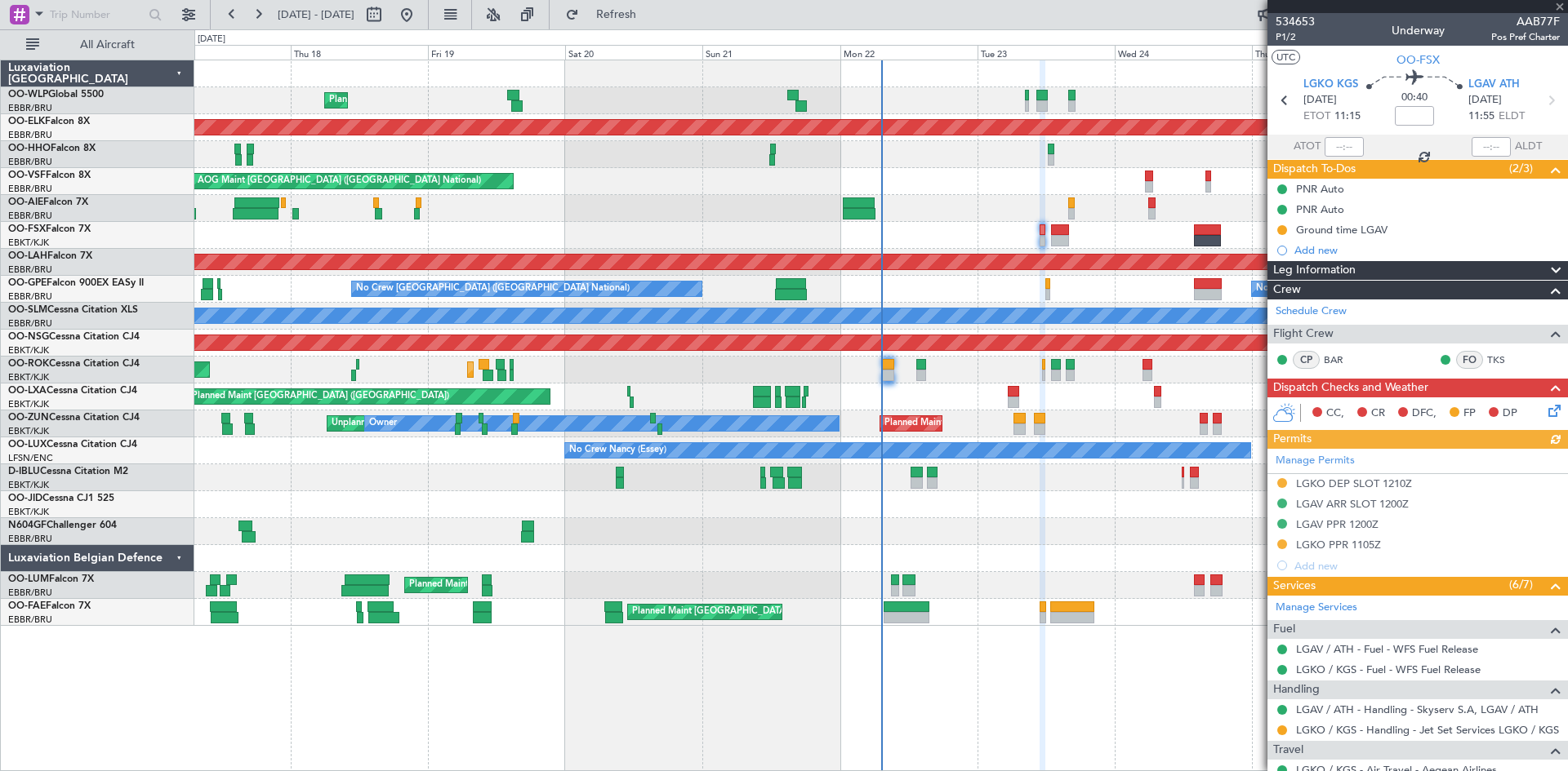
click at [1547, 415] on icon at bounding box center [1551, 408] width 13 height 13
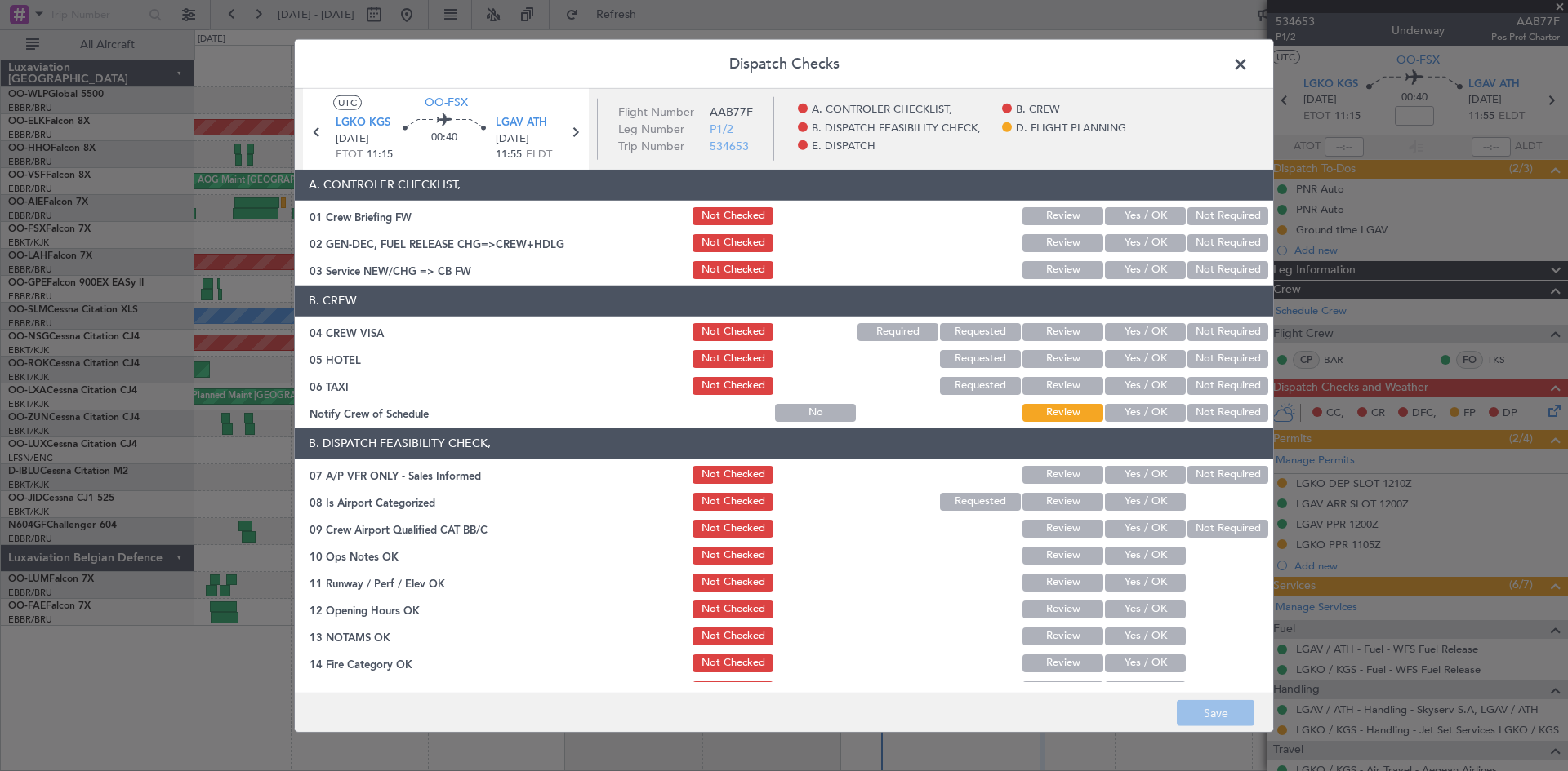
click at [1248, 63] on span at bounding box center [1248, 68] width 0 height 33
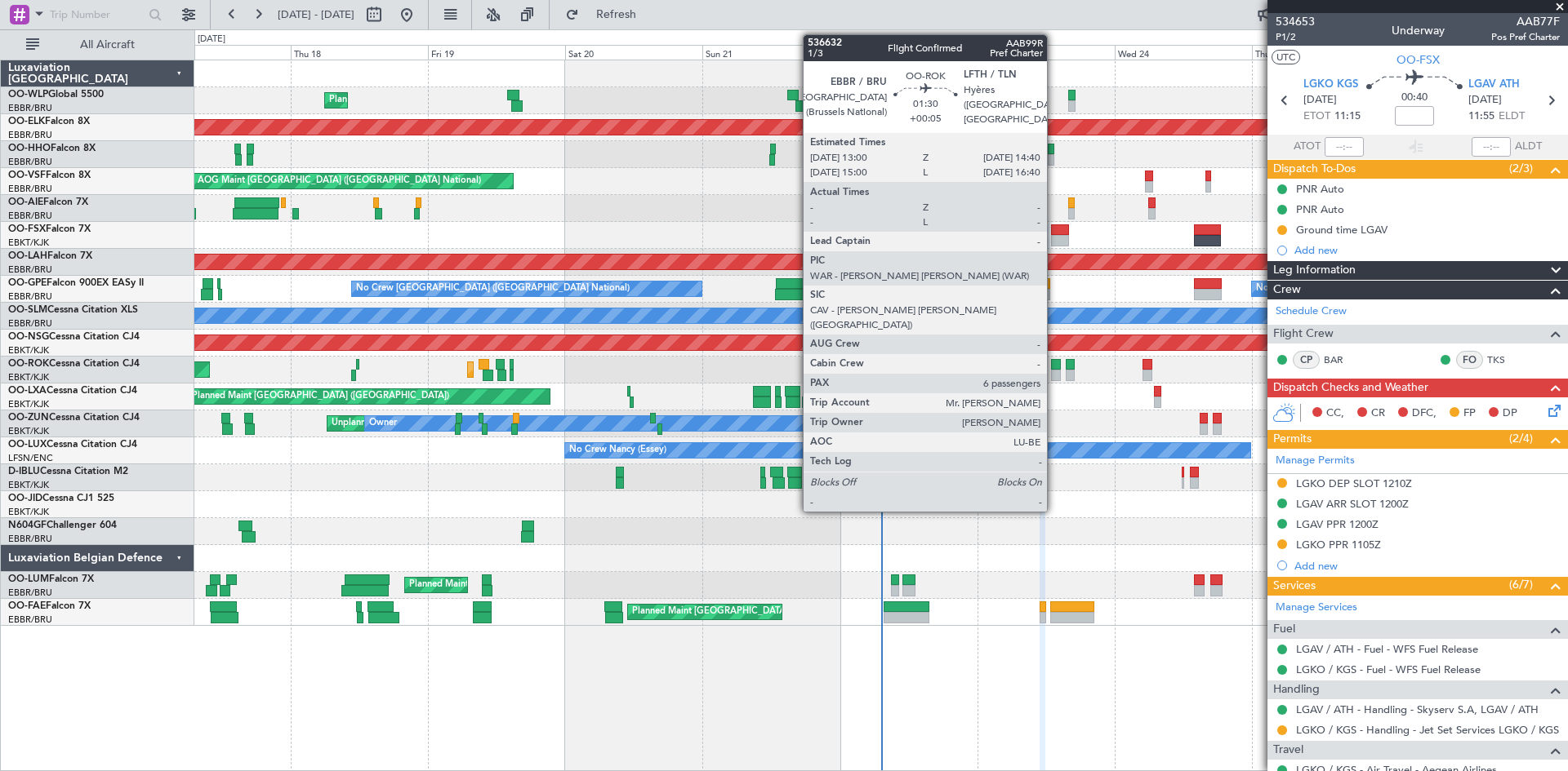
click at [1055, 367] on div at bounding box center [1055, 365] width 10 height 11
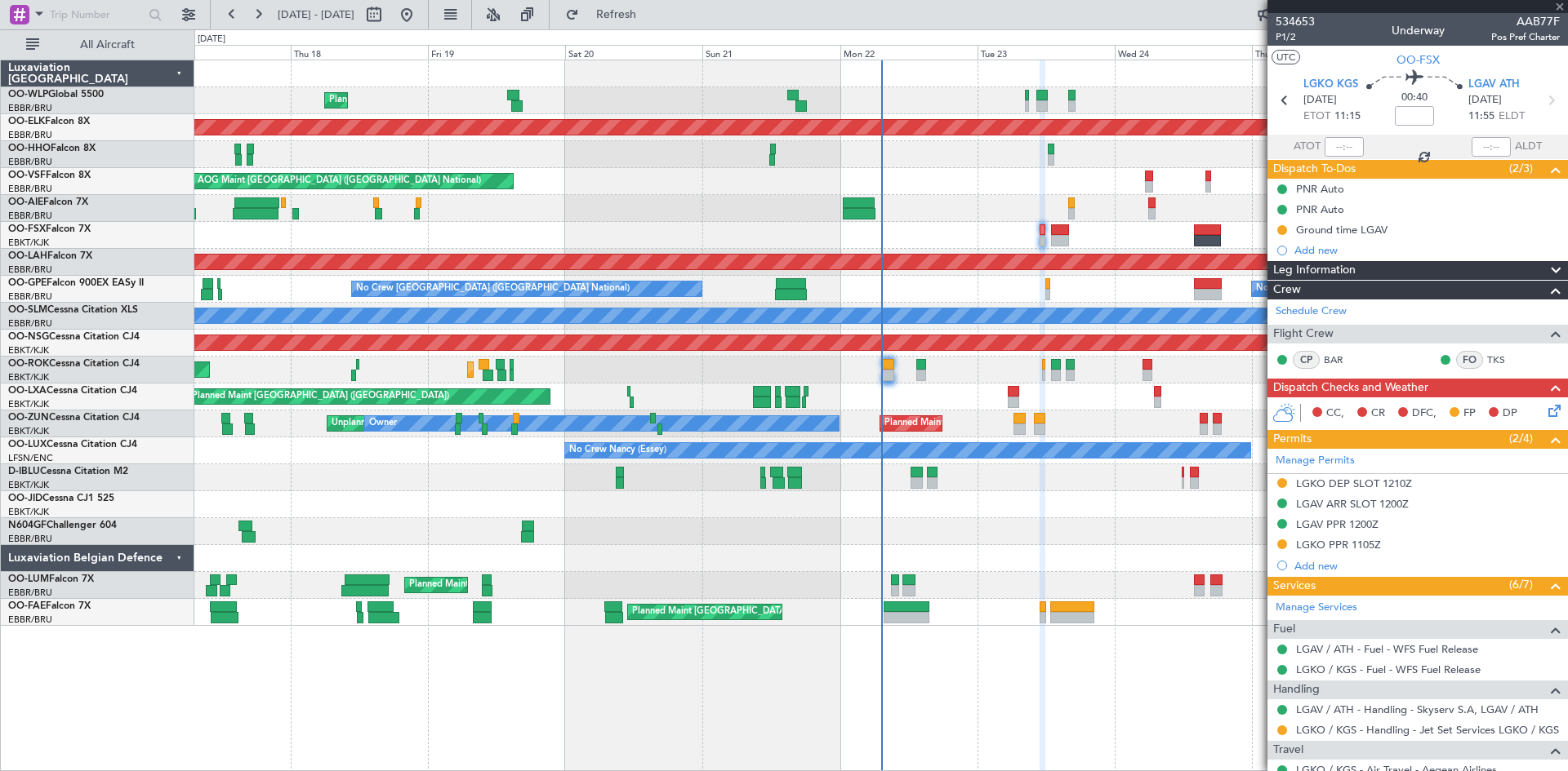
type input "+00:05"
type input "6"
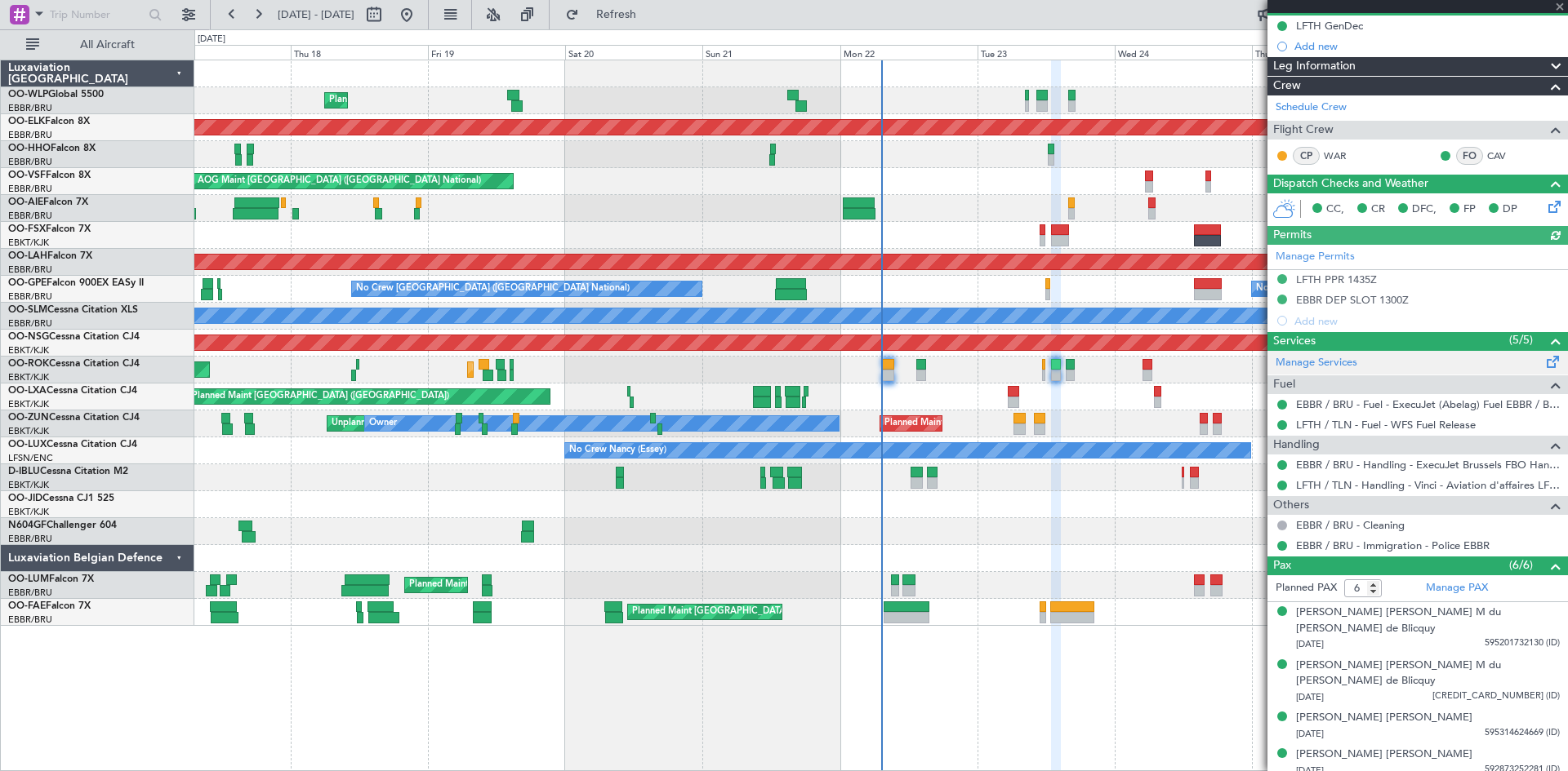
scroll to position [214, 0]
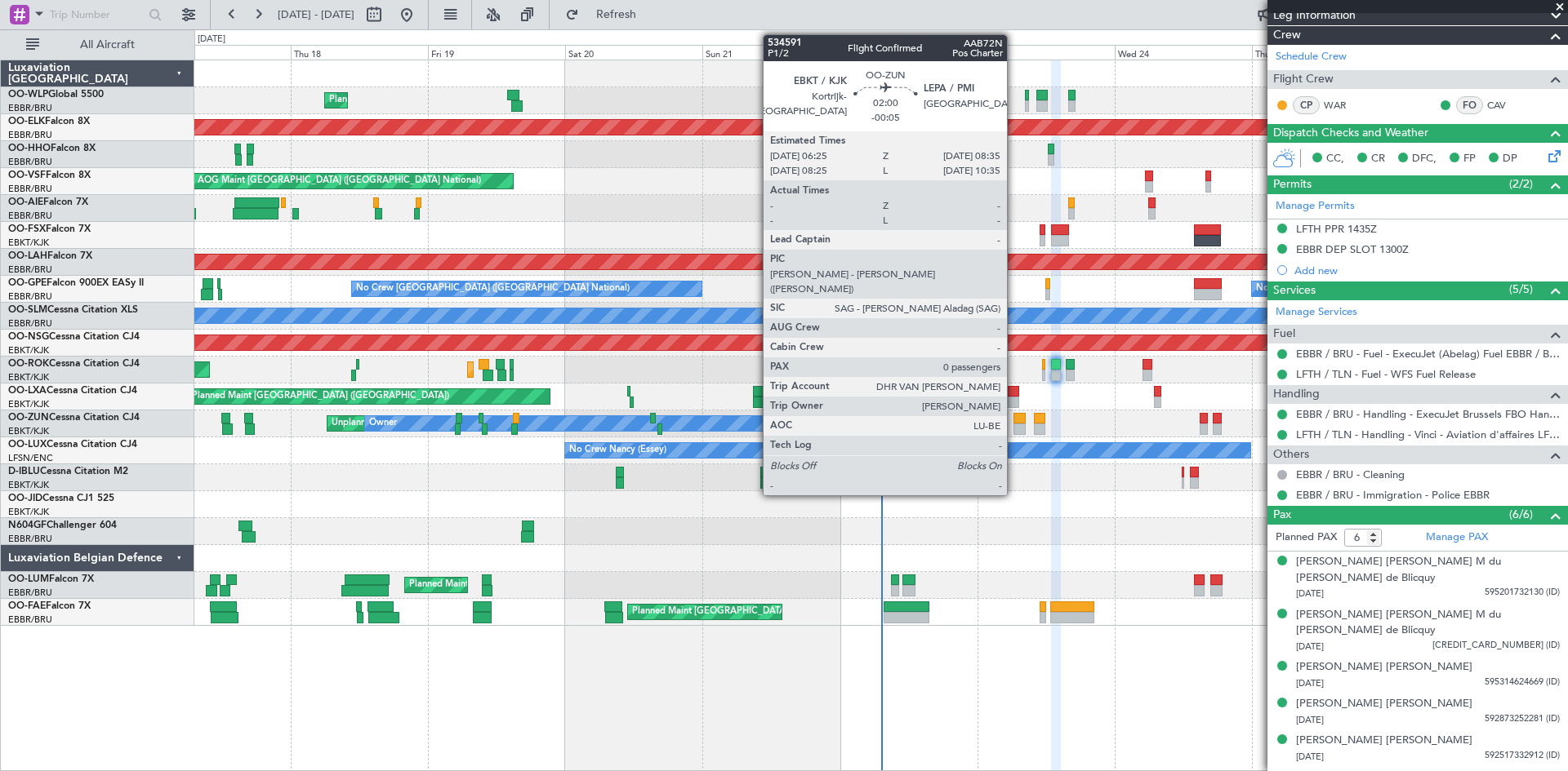
click at [1015, 415] on div at bounding box center [1020, 418] width 13 height 11
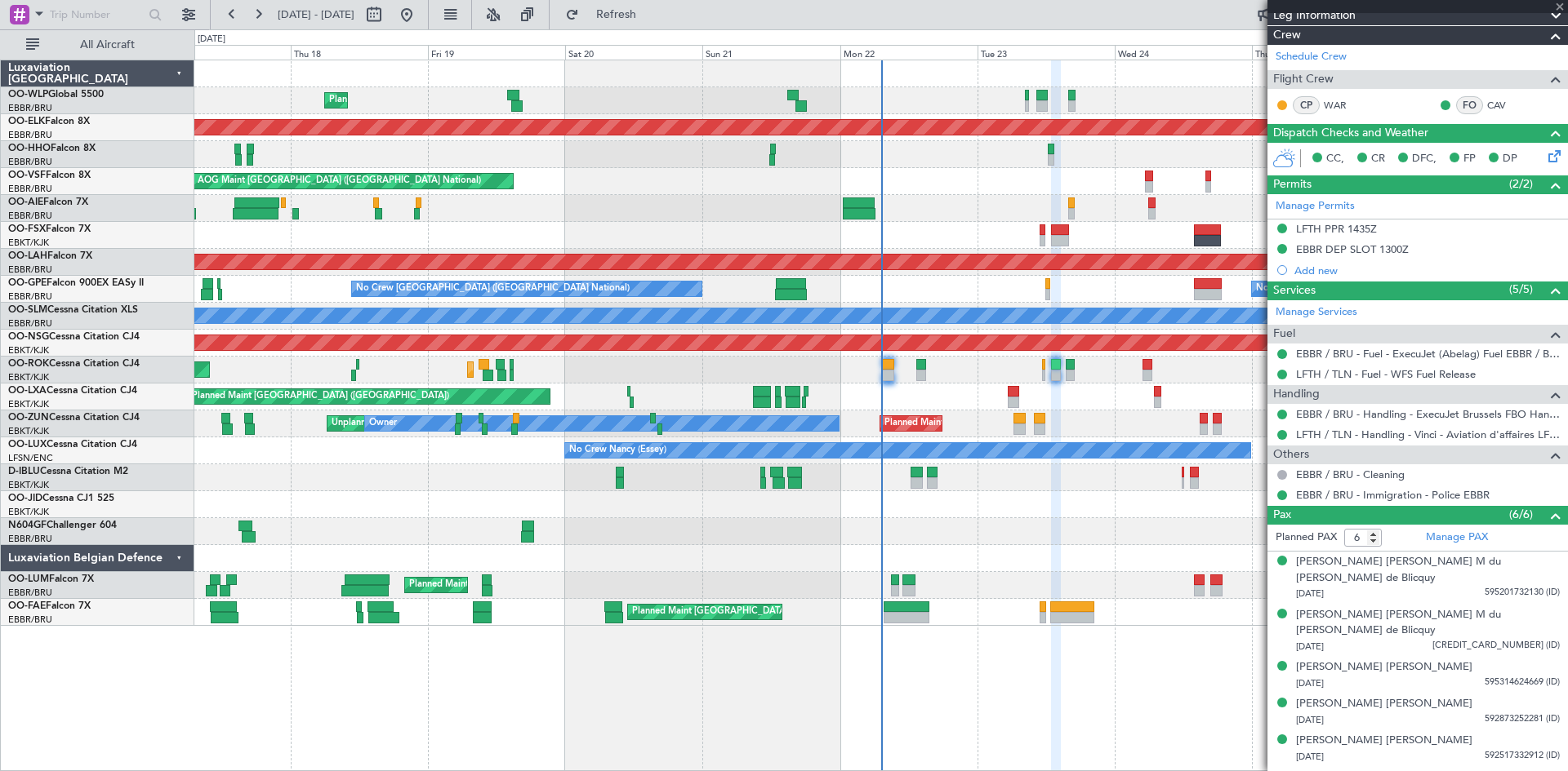
type input "-00:05"
type input "0"
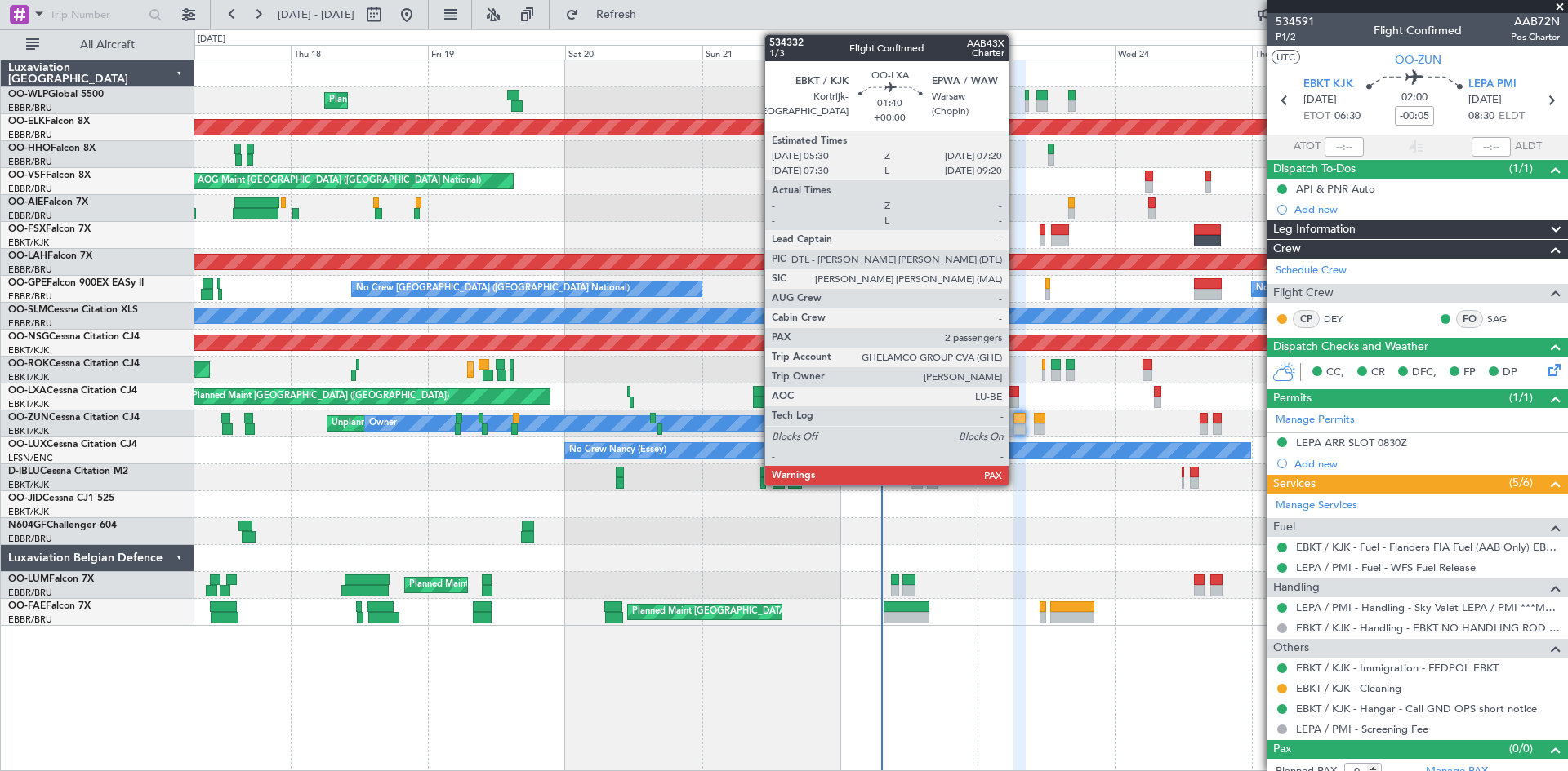
click at [1016, 401] on div at bounding box center [1013, 402] width 10 height 11
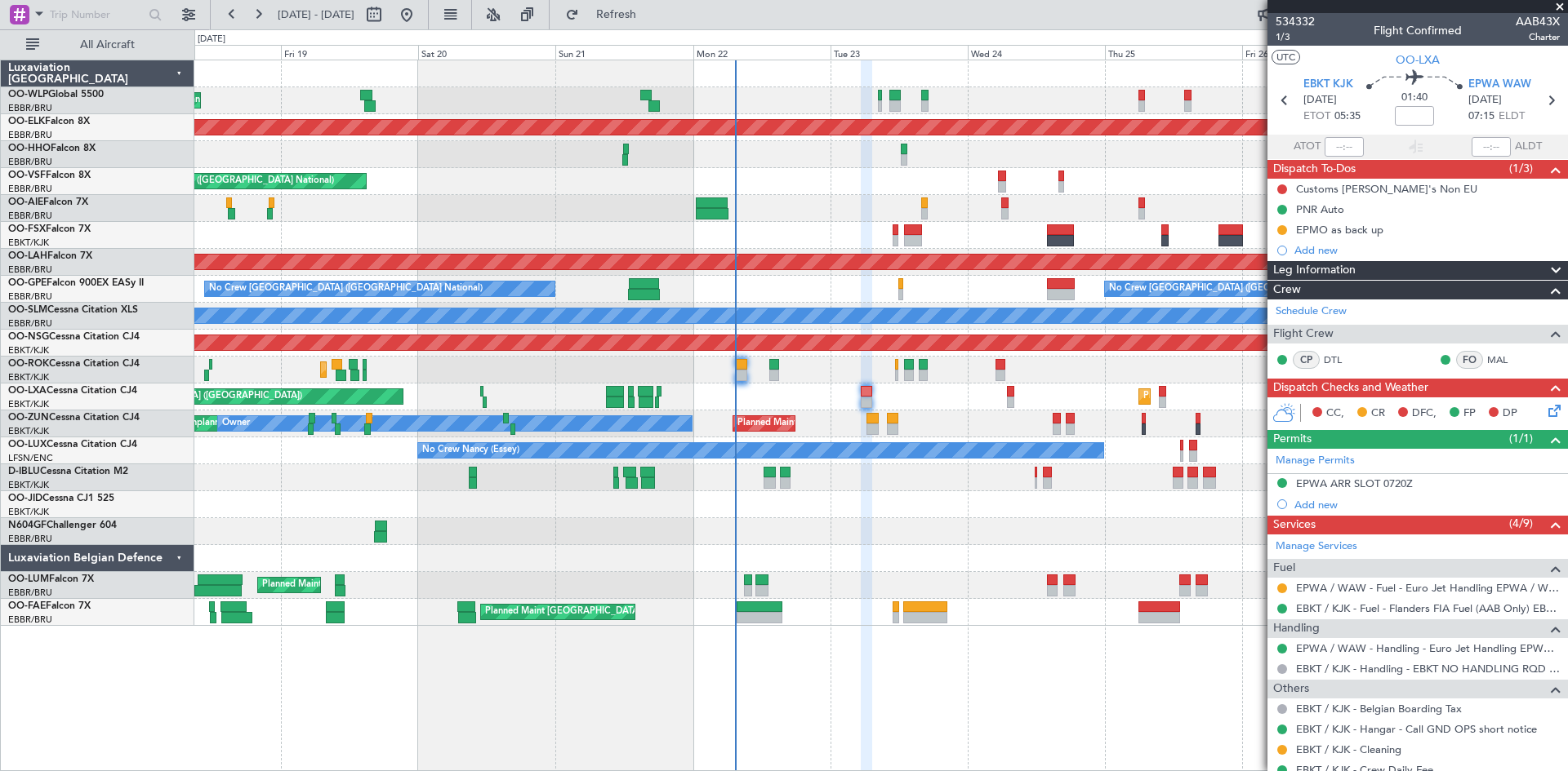
click at [910, 599] on div "Planned Maint Liege Planned Maint Kortrijk-Wevelgem AOG Maint Brussels (Brussel…" at bounding box center [881, 343] width 1373 height 565
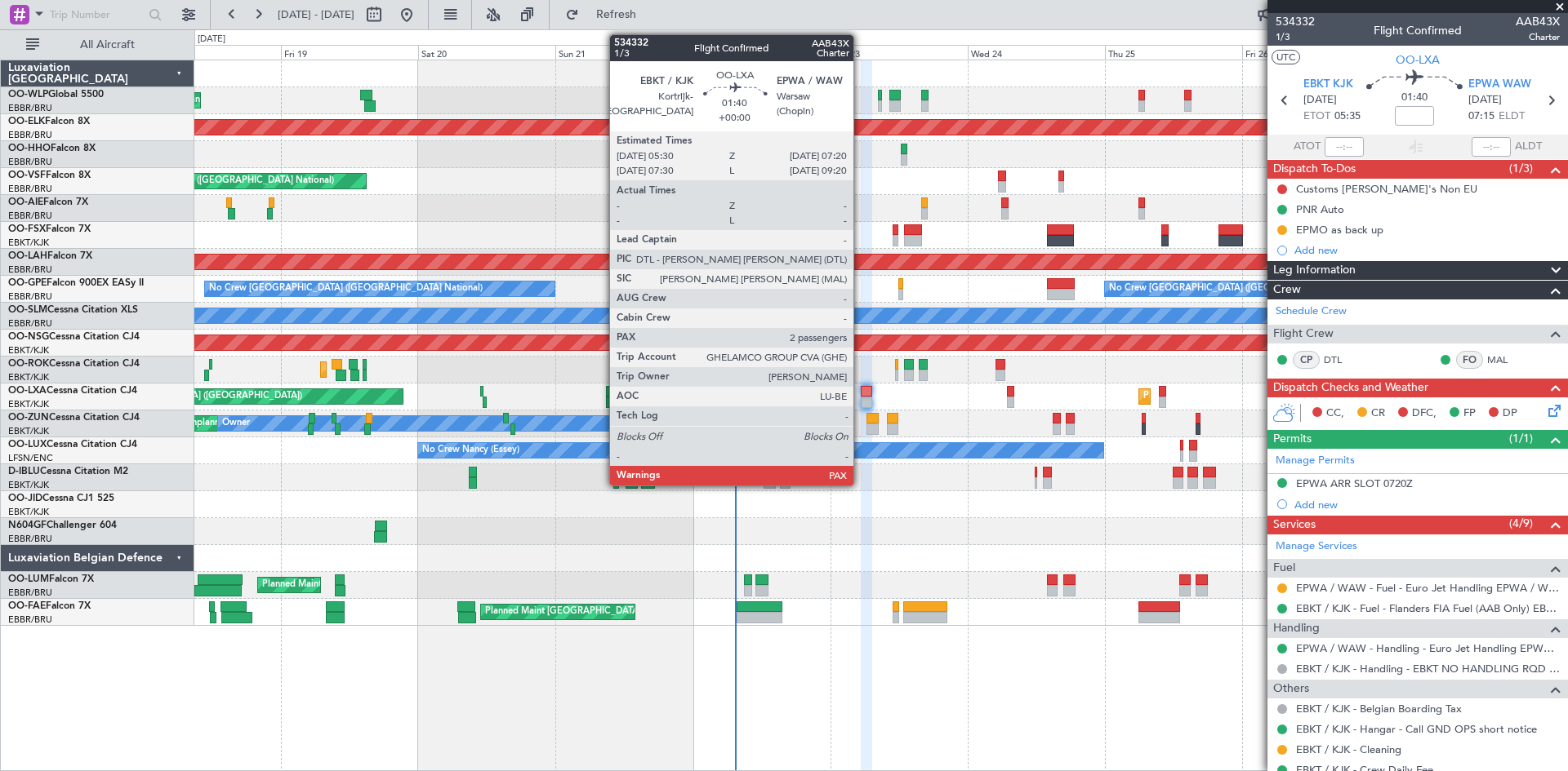
click at [863, 392] on div at bounding box center [866, 392] width 10 height 11
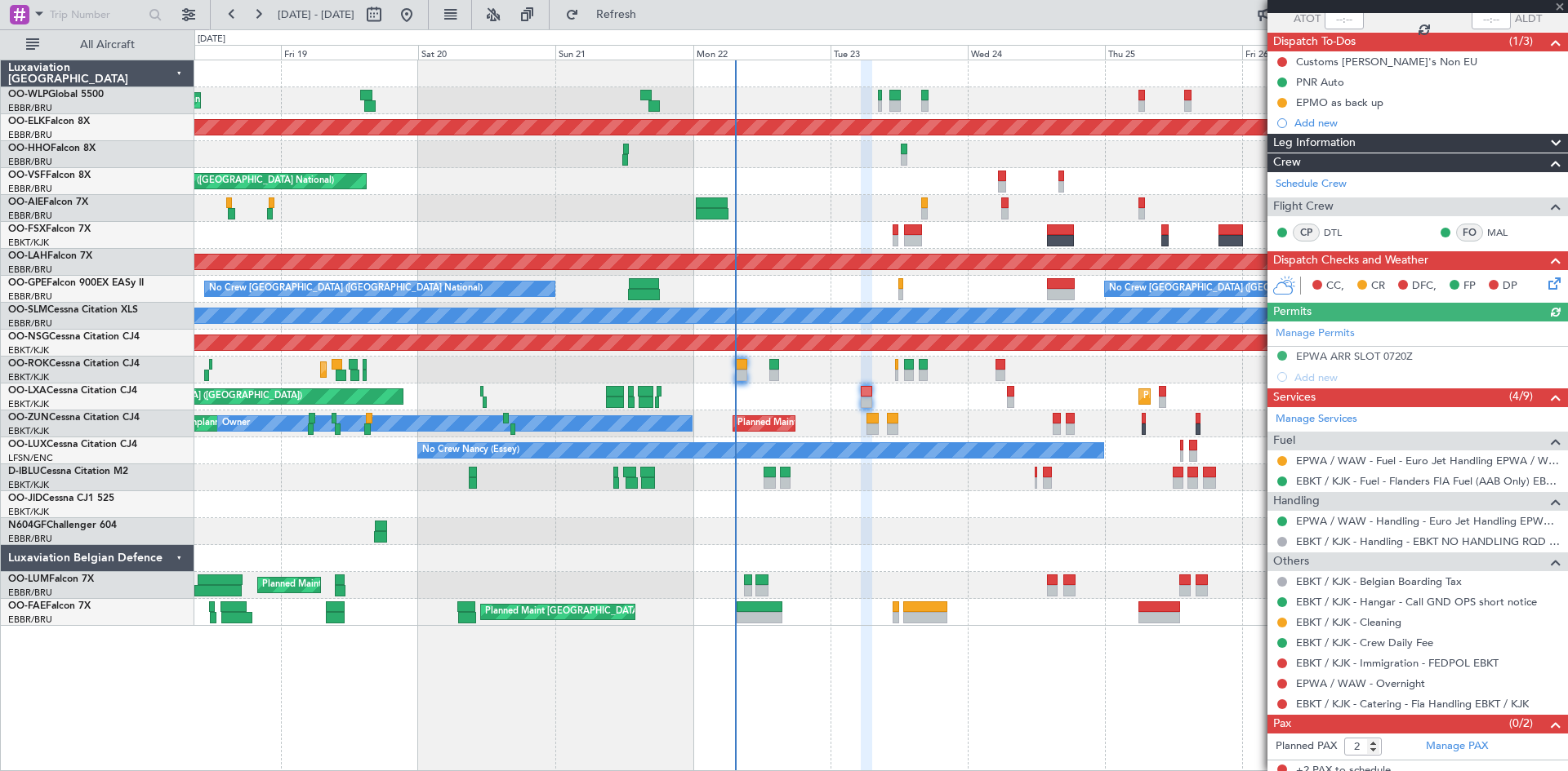
scroll to position [137, 0]
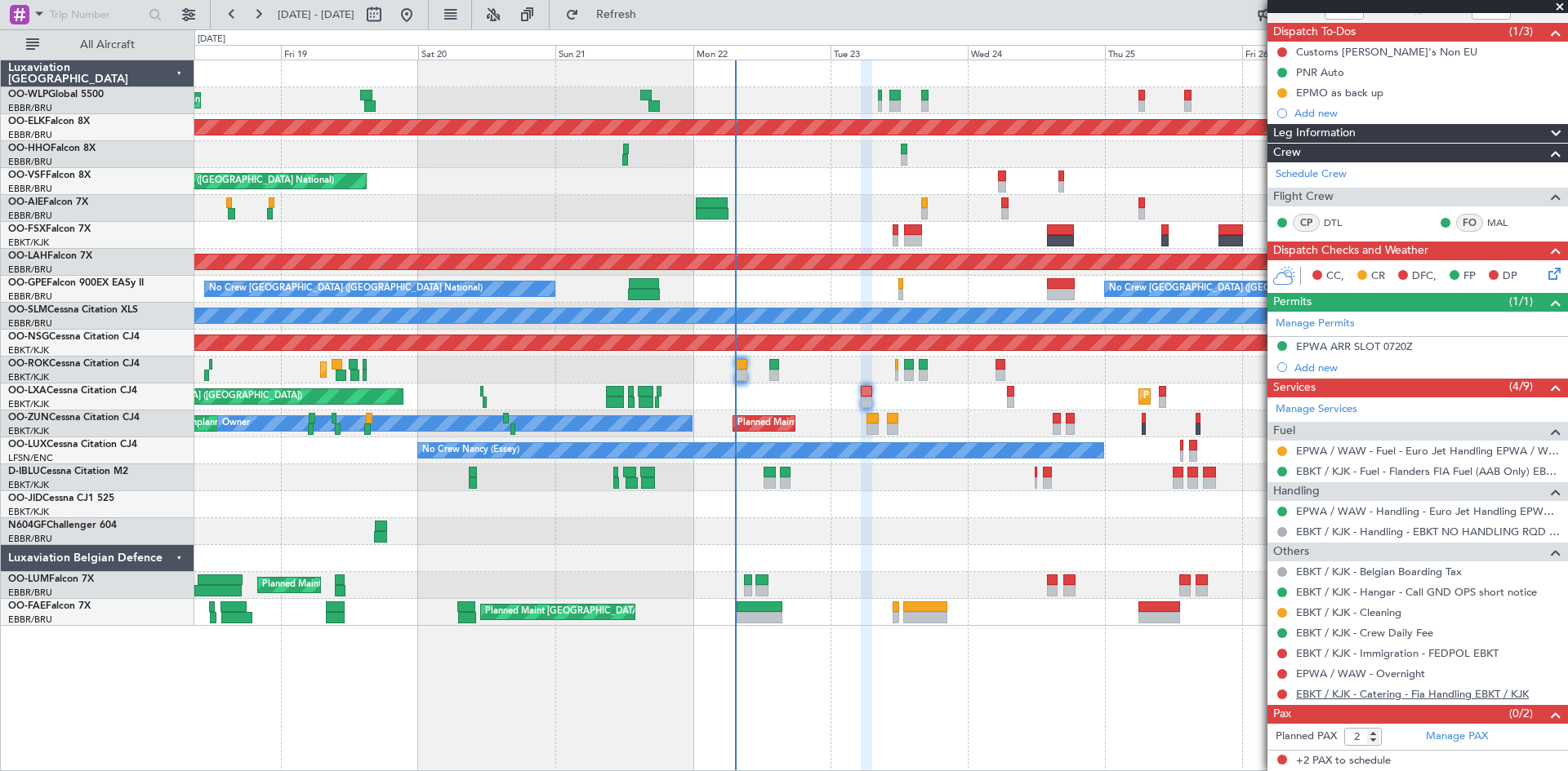
click at [1481, 690] on link "EBKT / KJK - Catering - Fia Handling EBKT / KJK" at bounding box center [1413, 695] width 233 height 14
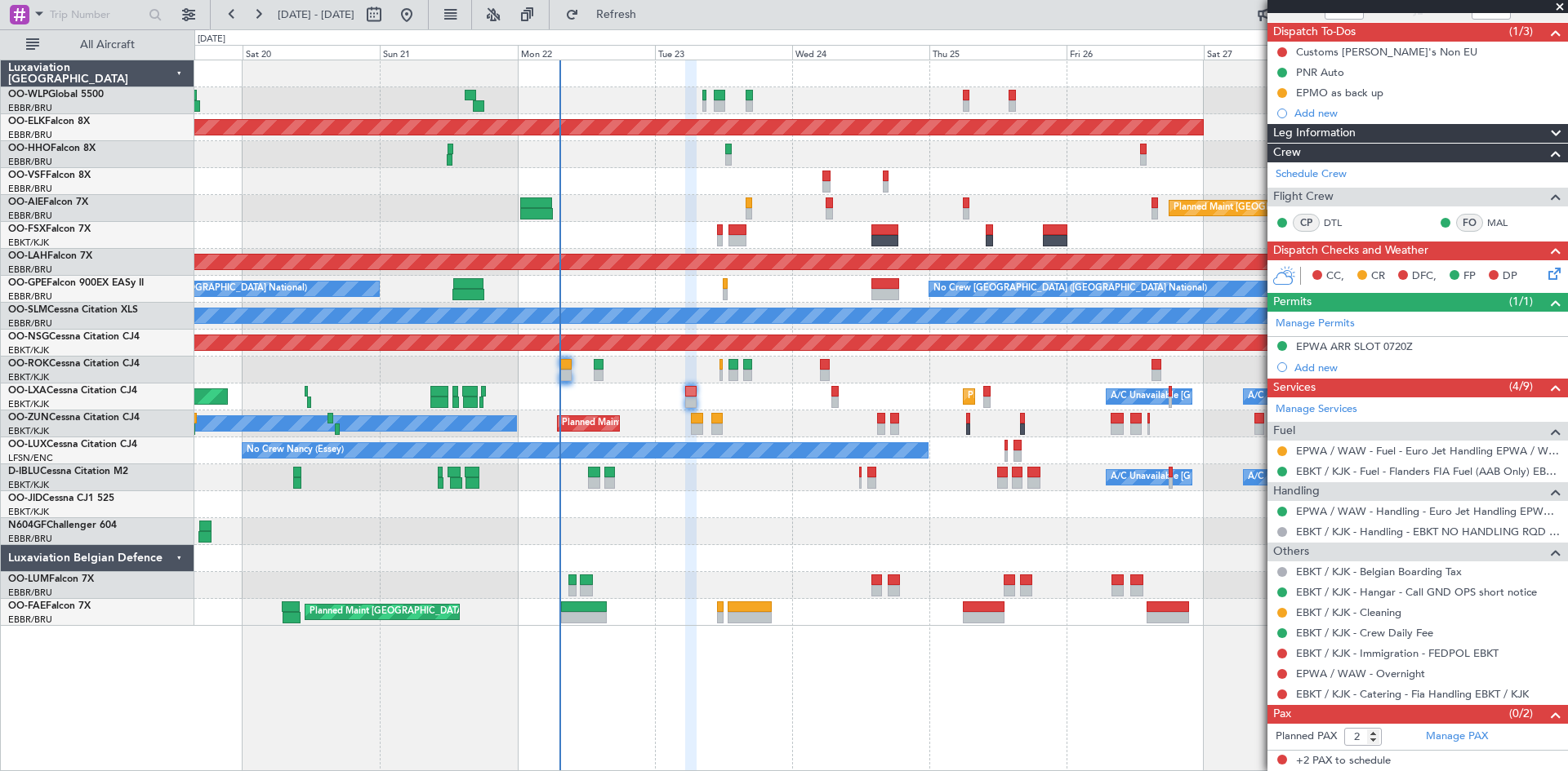
click at [786, 437] on div "Owner Planned Maint Kortrijk-Wevelgem Unplanned Maint Kortrijk-Wevelgem" at bounding box center [881, 424] width 1373 height 27
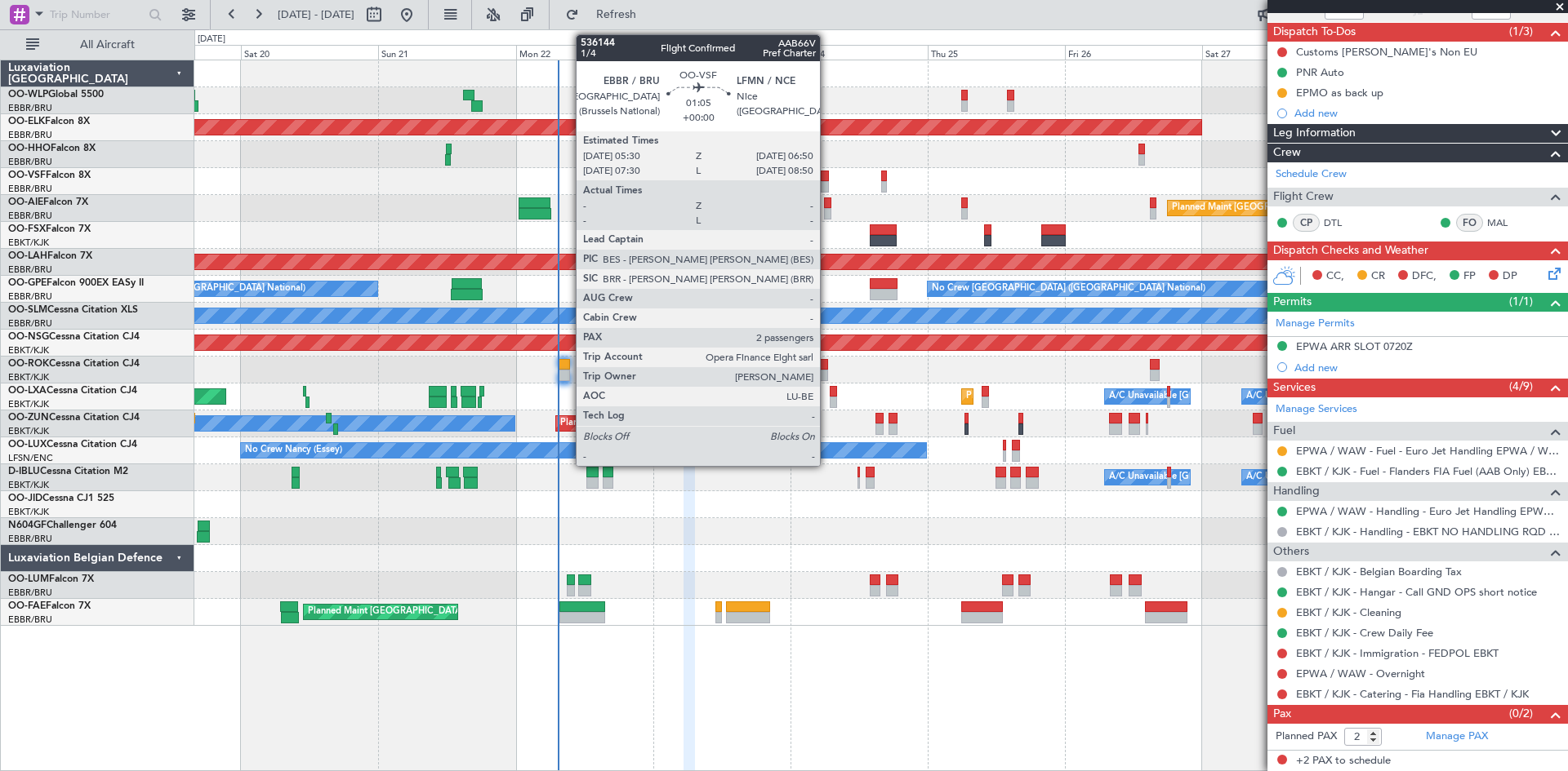
click at [827, 170] on div at bounding box center [824, 175] width 8 height 11
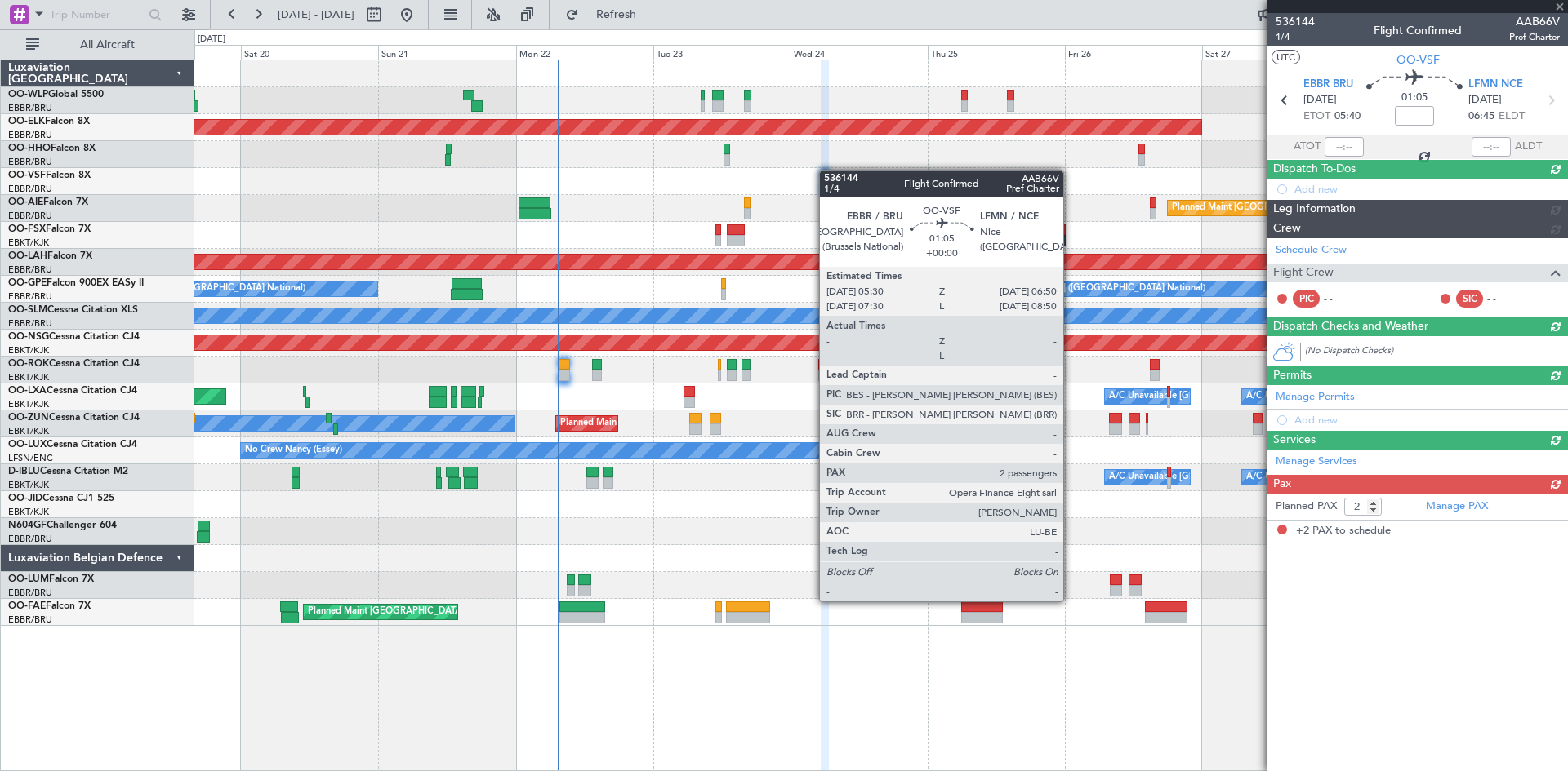
scroll to position [0, 0]
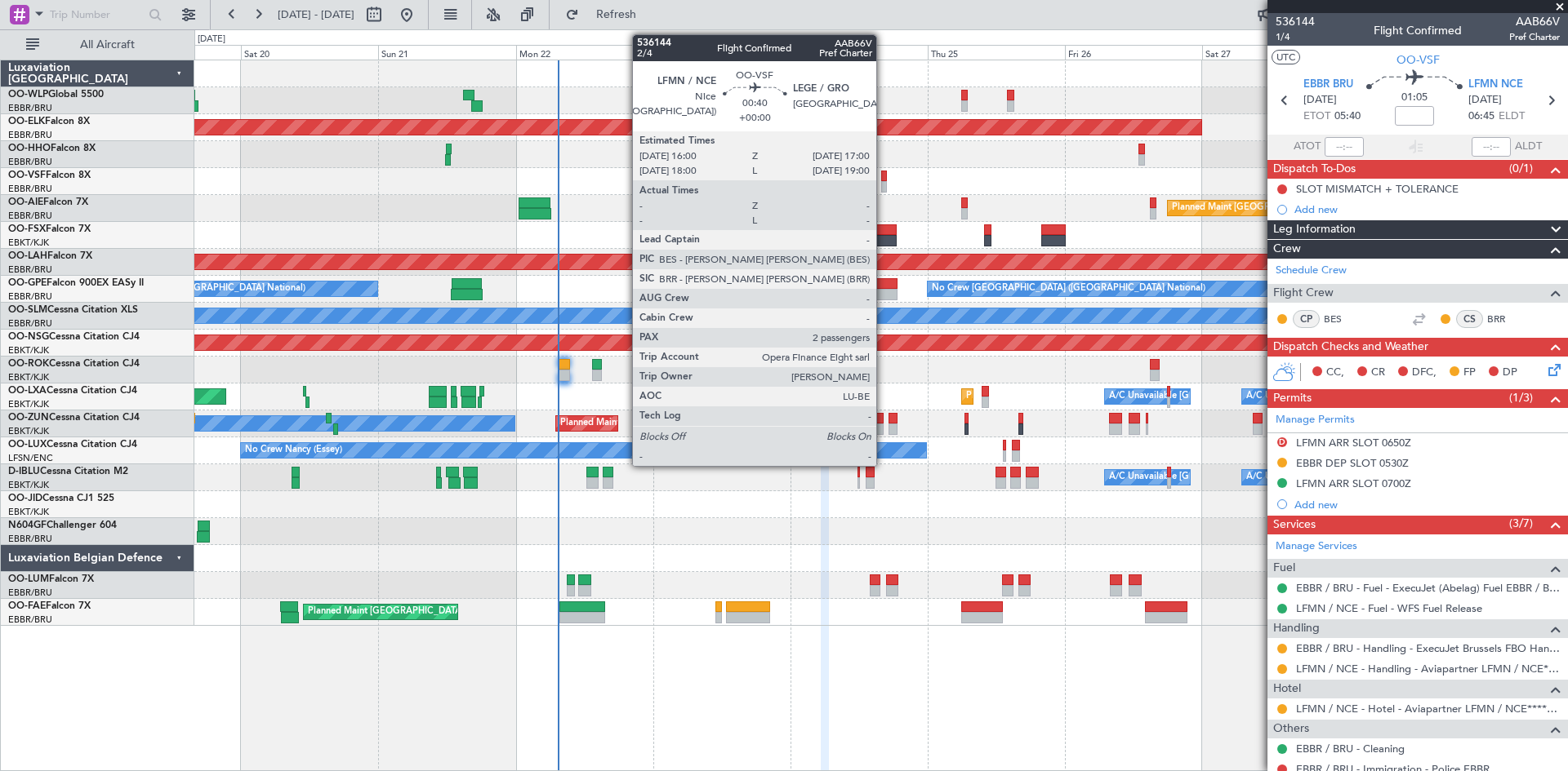
click at [883, 186] on div at bounding box center [884, 187] width 7 height 11
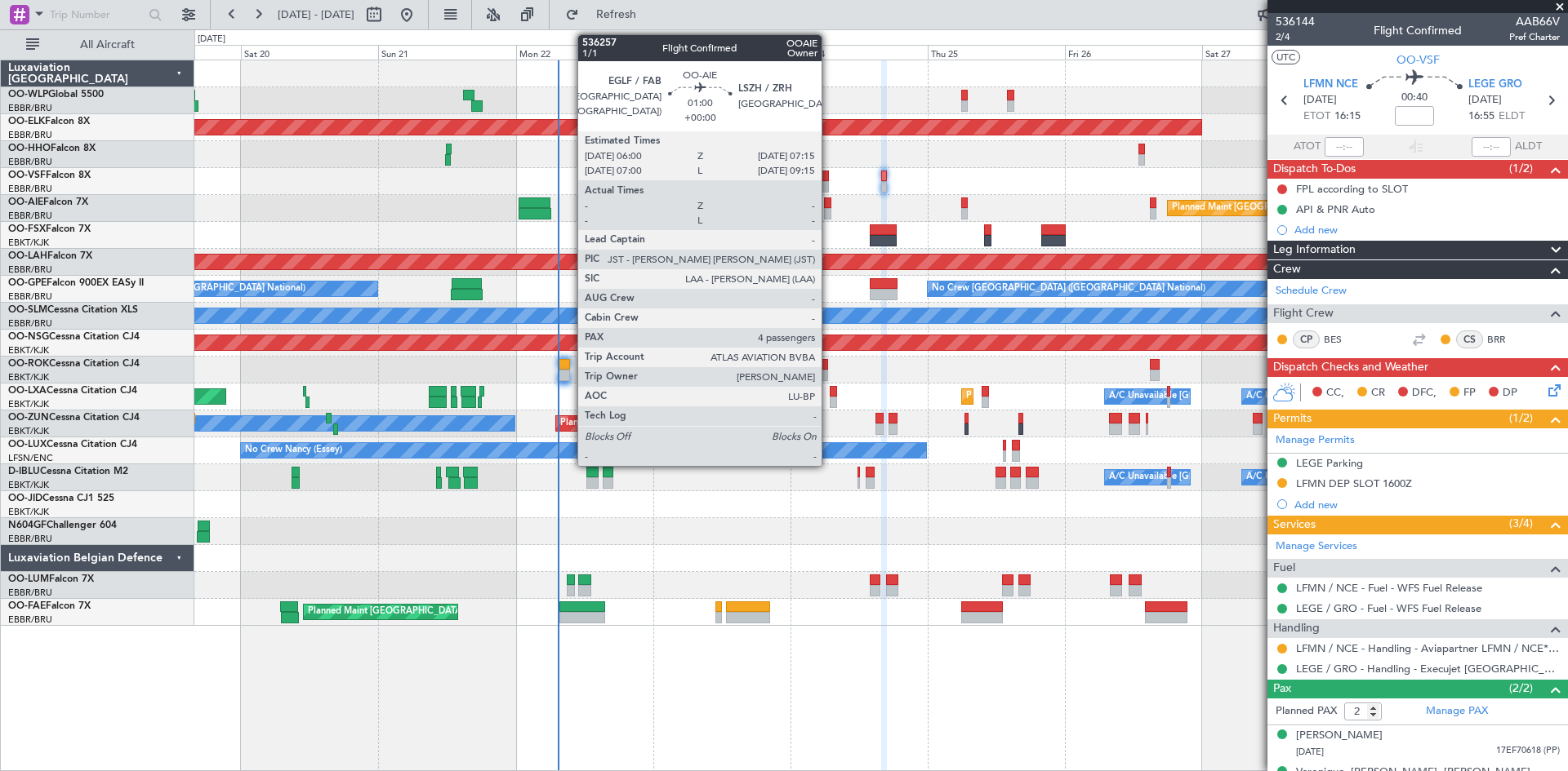
click at [829, 211] on div at bounding box center [828, 214] width 7 height 11
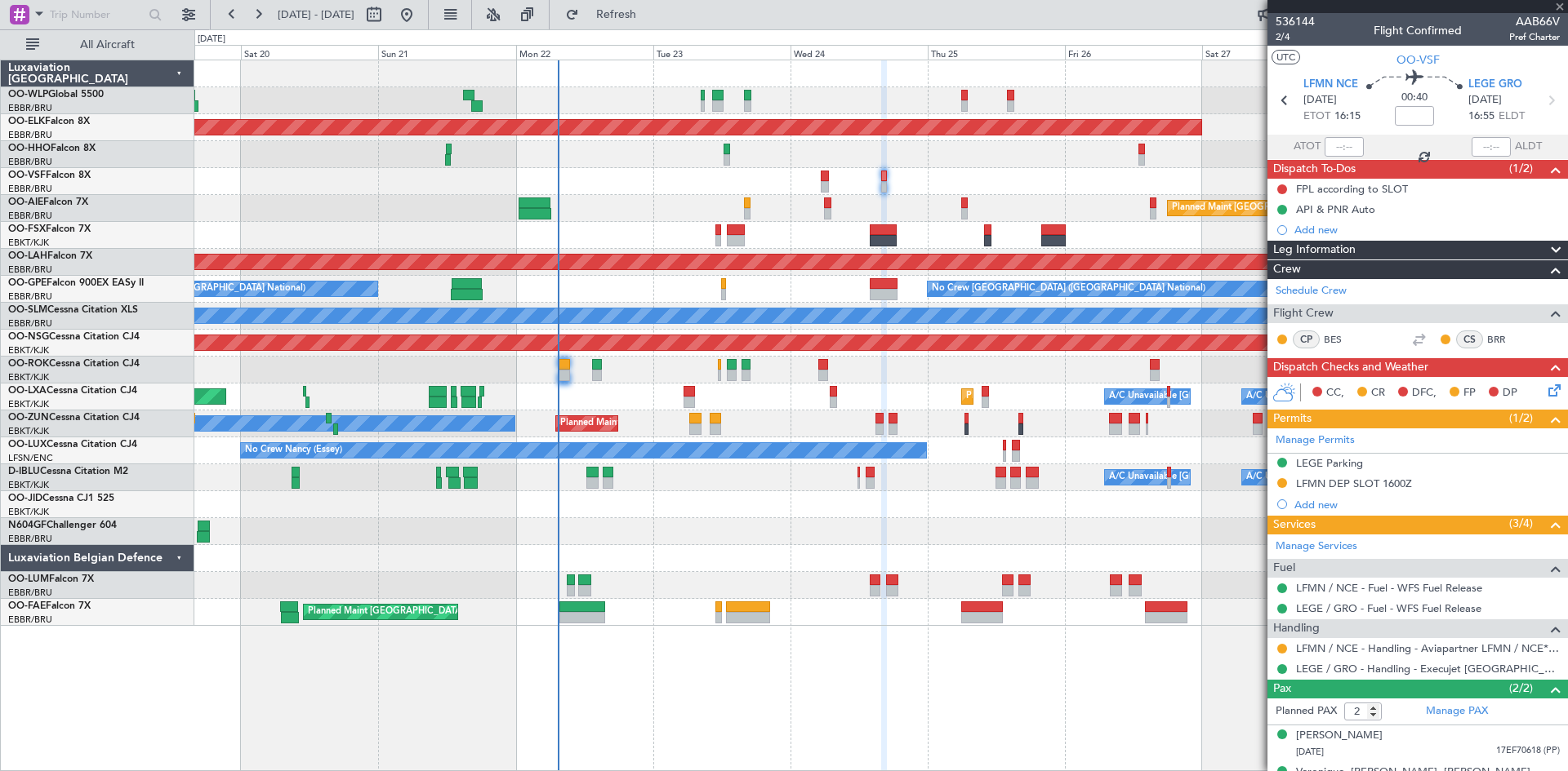
type input "4"
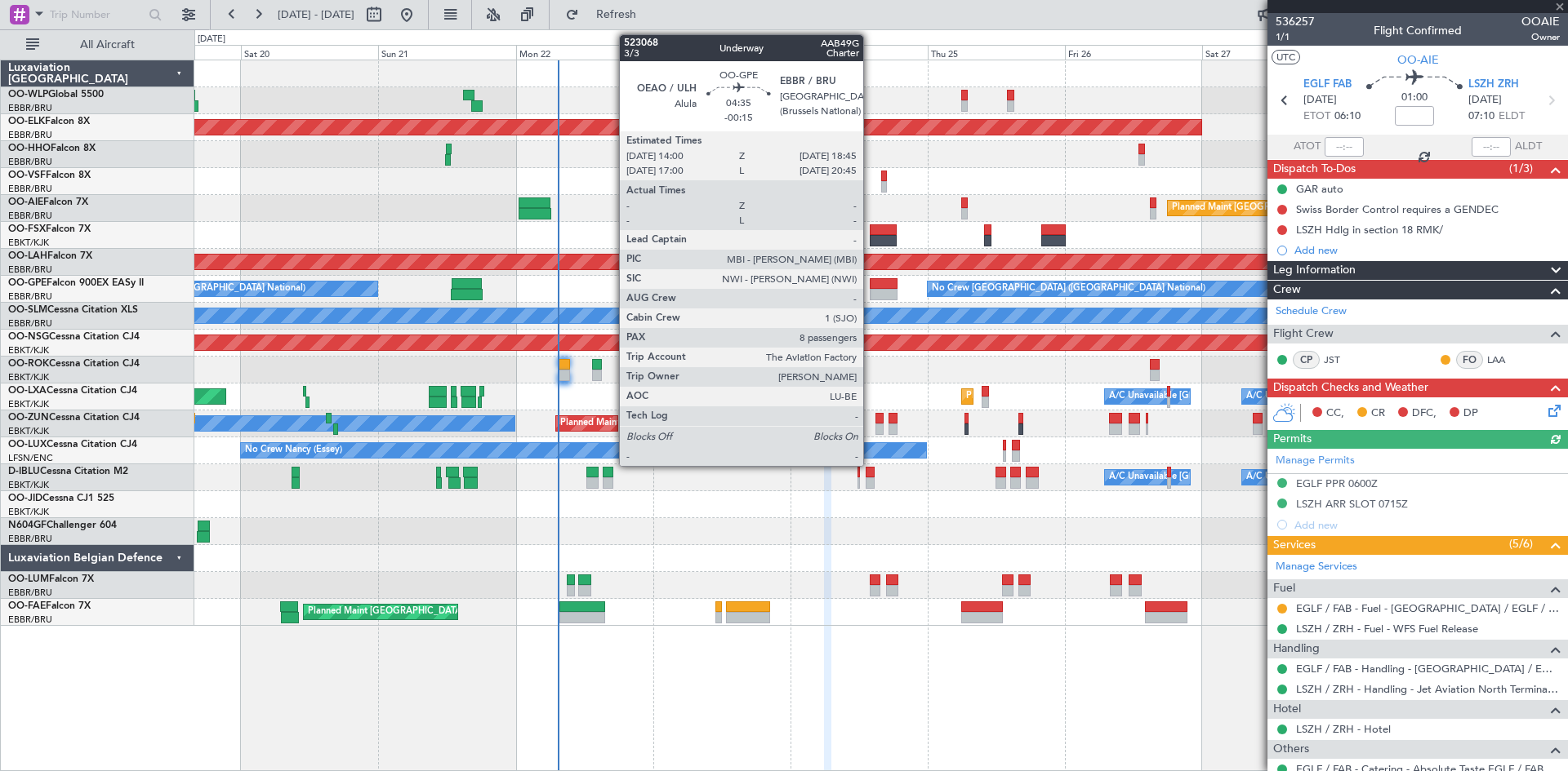
click at [870, 291] on div at bounding box center [883, 294] width 28 height 11
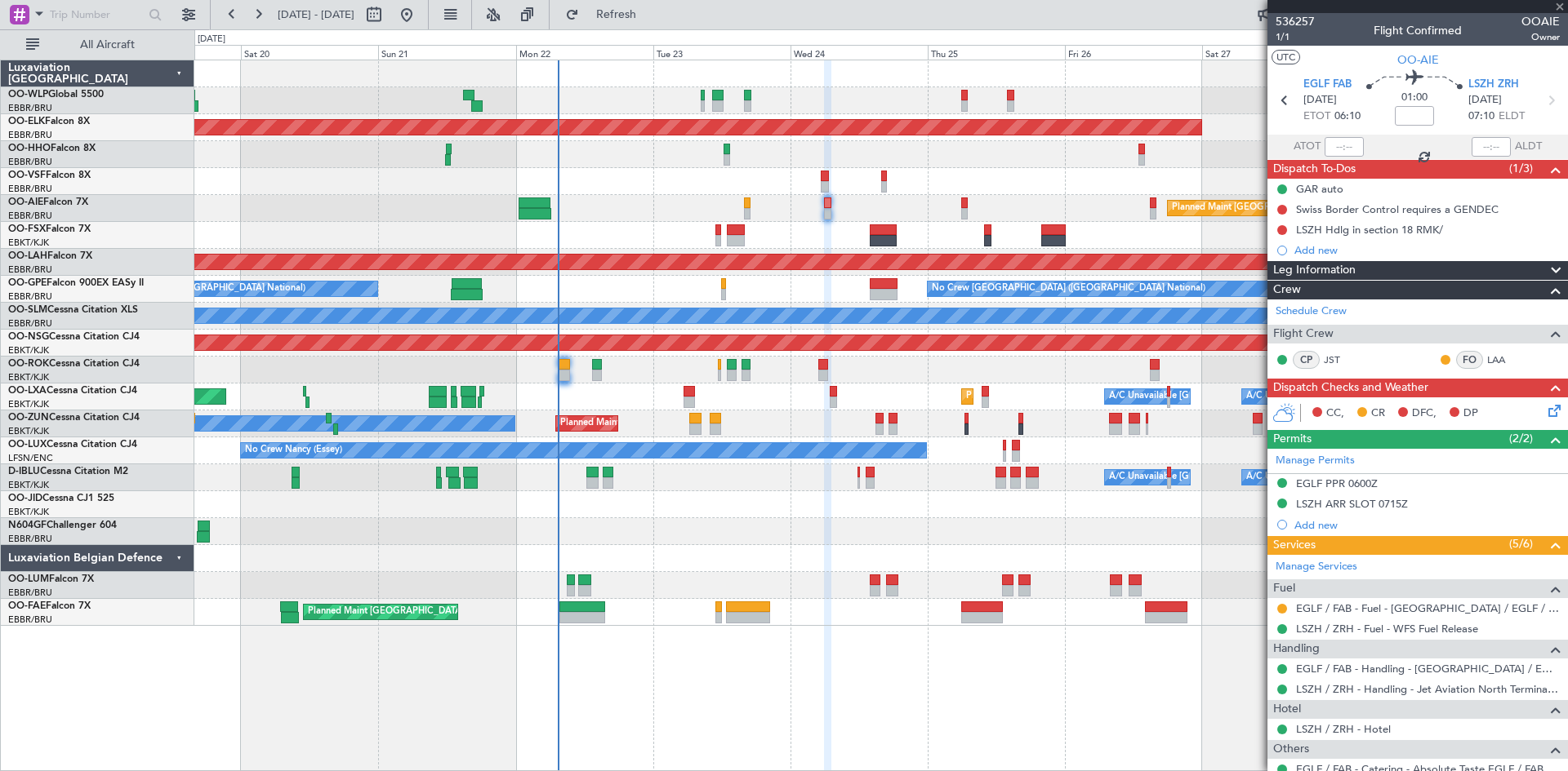
type input "-00:15"
type input "8"
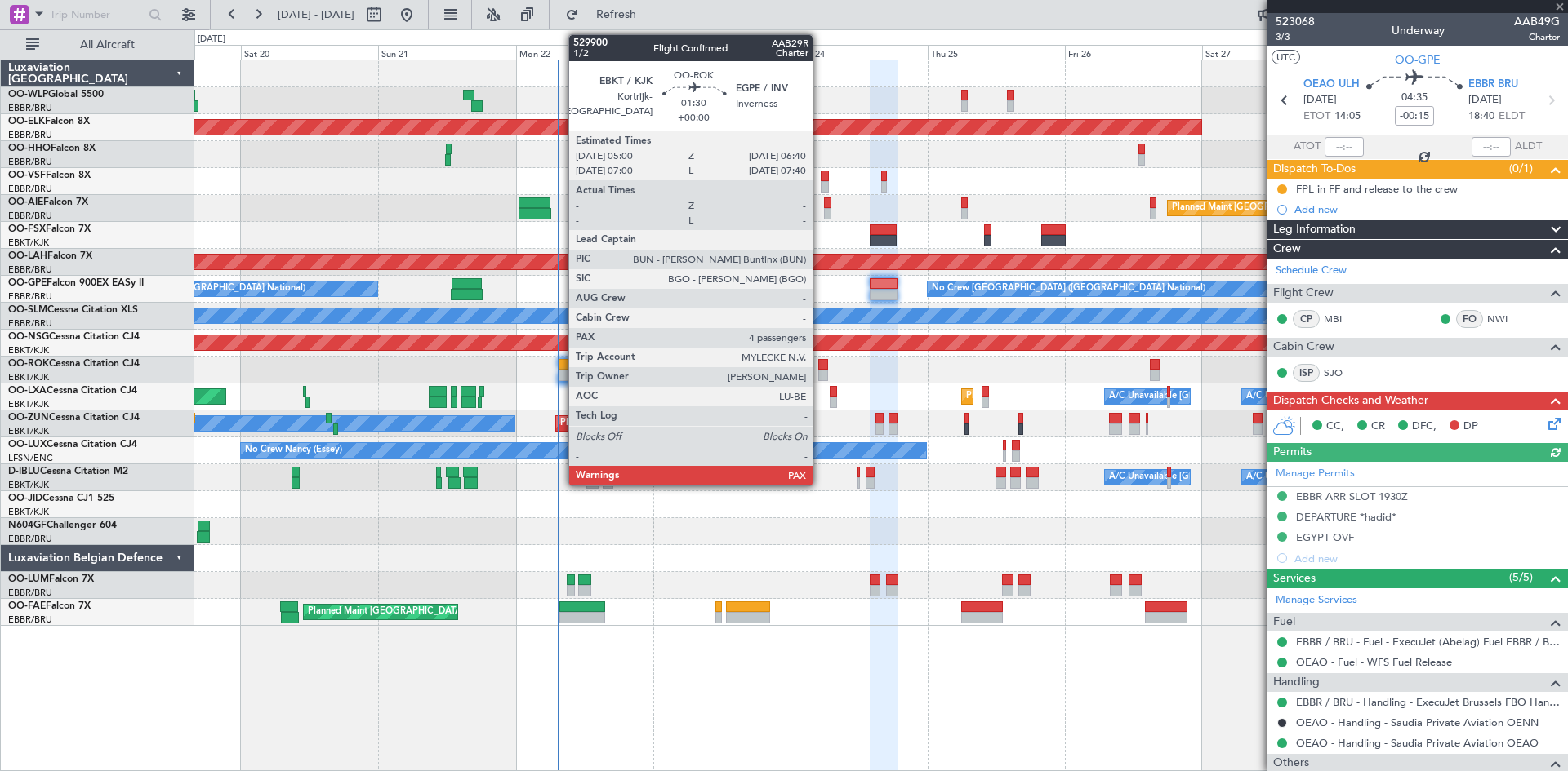
click at [820, 367] on div at bounding box center [823, 365] width 10 height 11
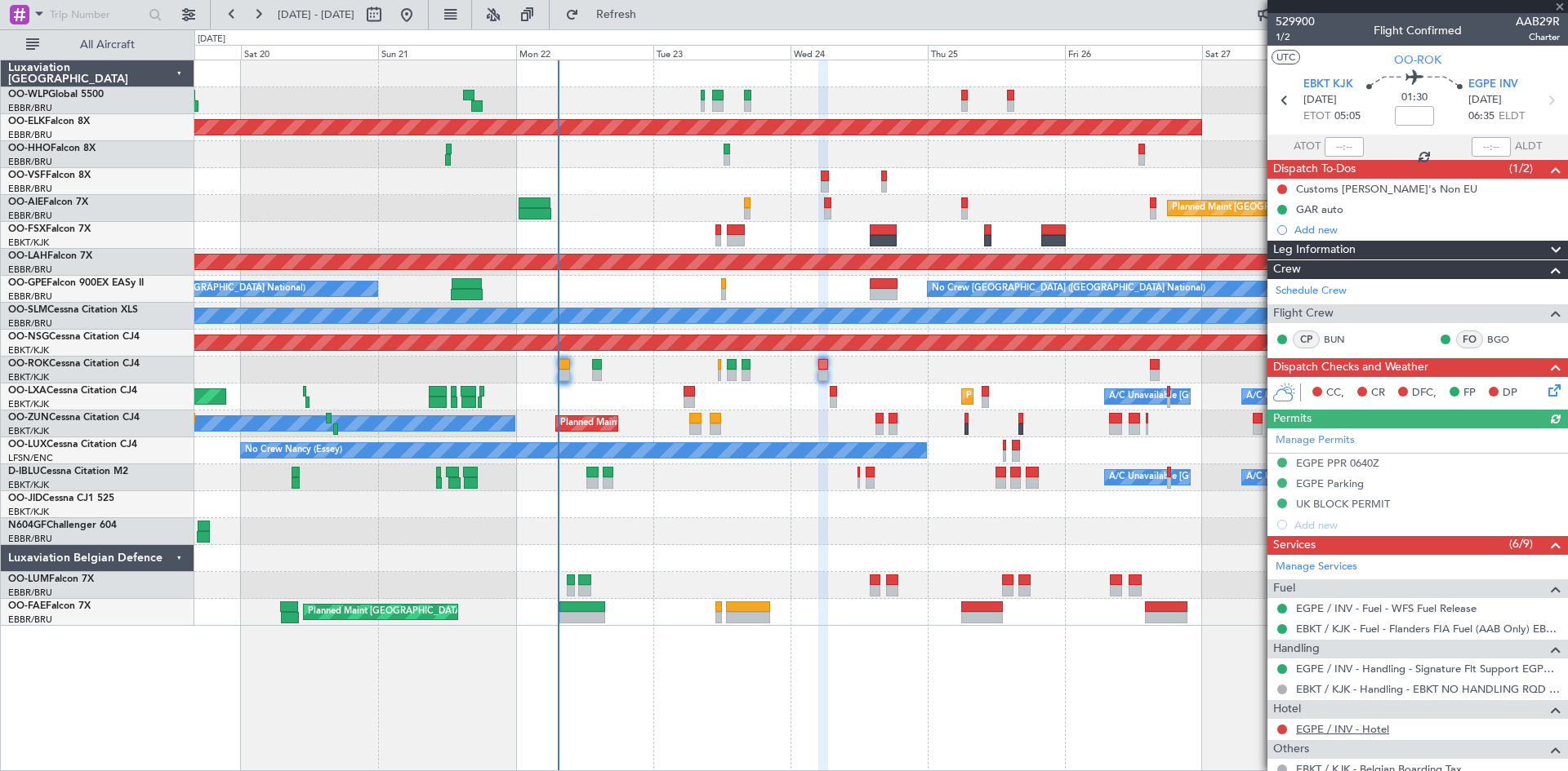
click at [1351, 733] on link "EGPE / INV - Hotel" at bounding box center [1342, 729] width 93 height 14
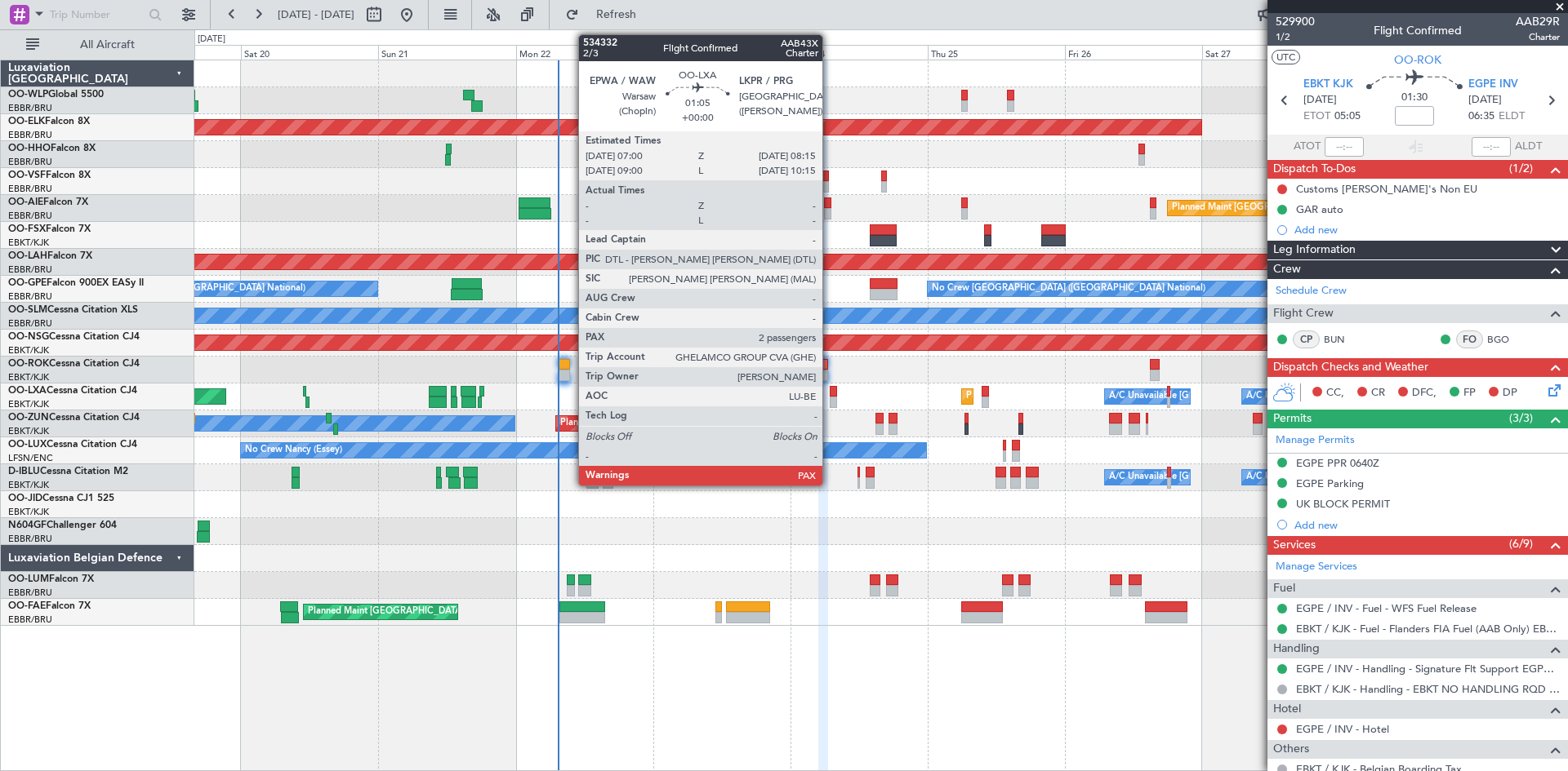
click at [830, 400] on div at bounding box center [833, 402] width 7 height 11
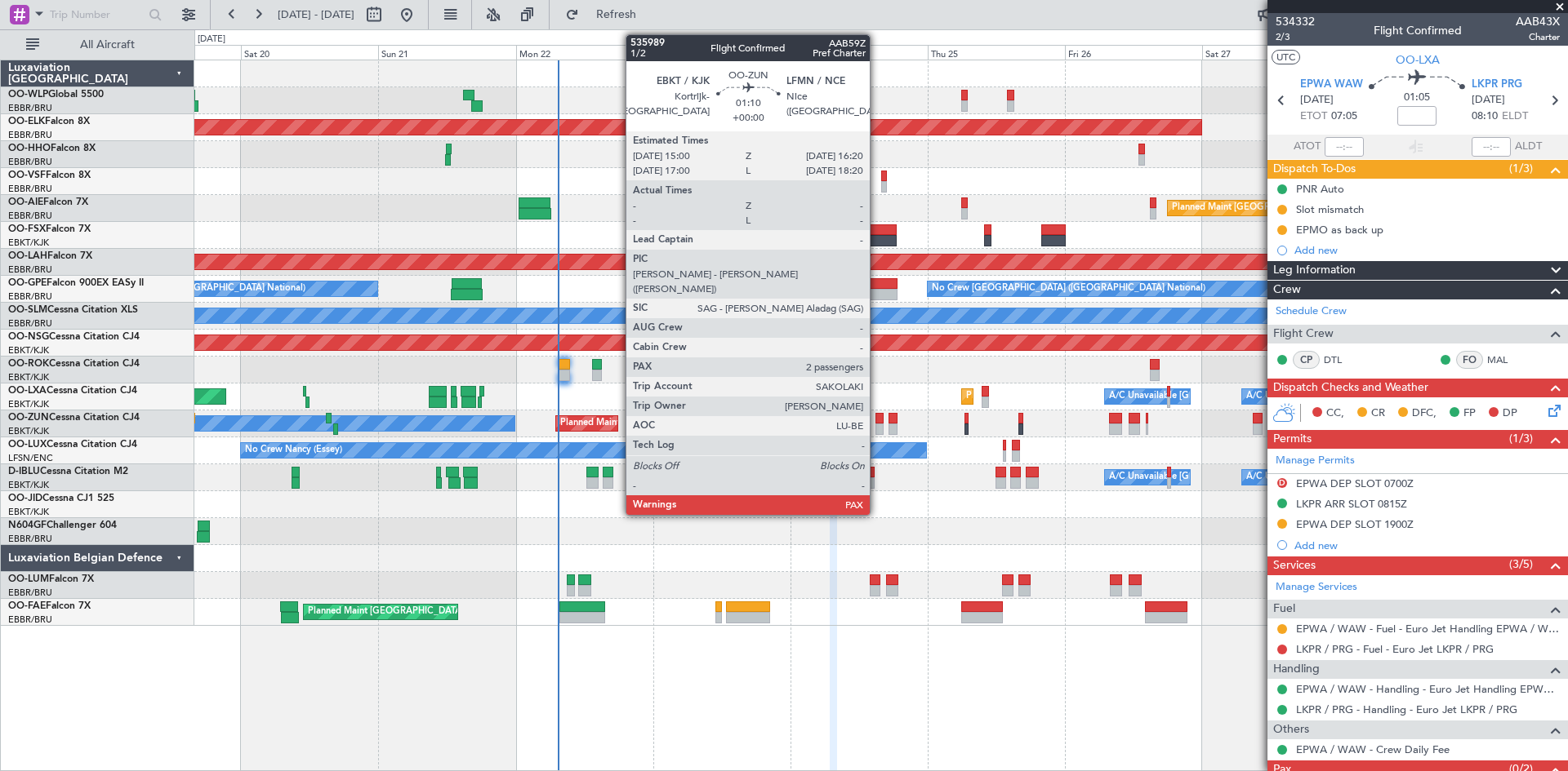
click at [877, 425] on div at bounding box center [879, 429] width 8 height 11
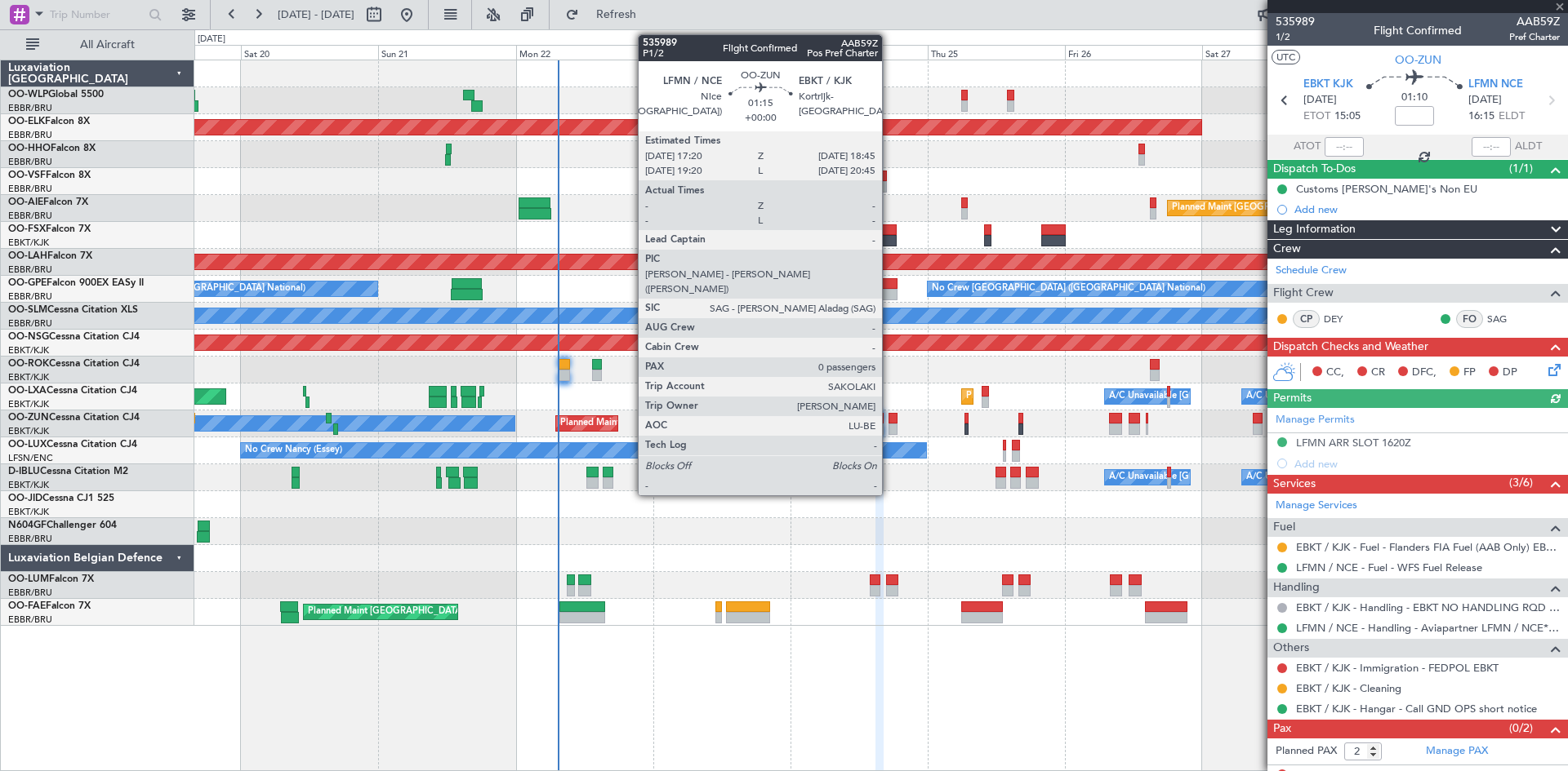
click at [890, 428] on div at bounding box center [892, 429] width 8 height 11
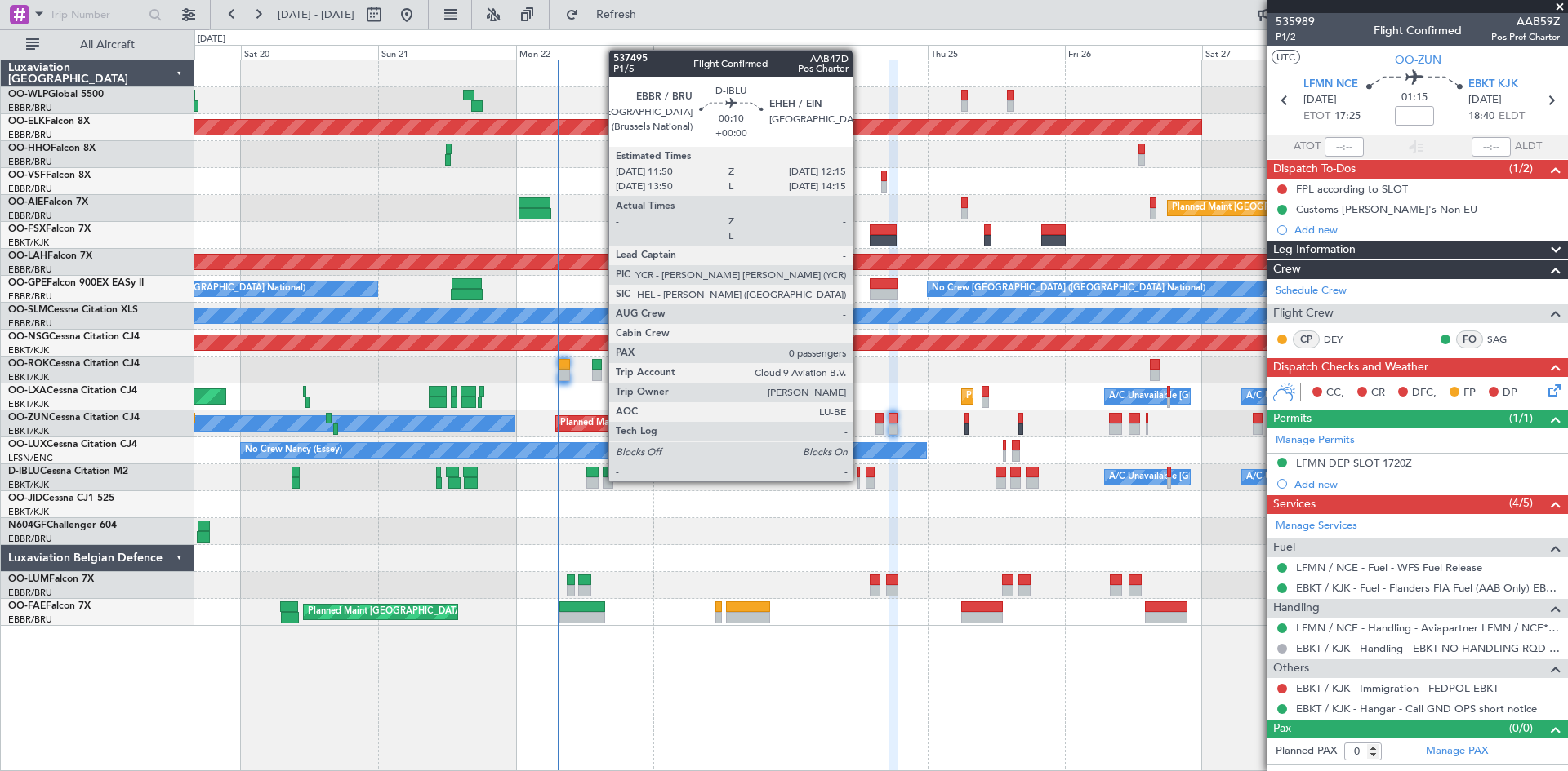
click at [860, 482] on div at bounding box center [858, 483] width 3 height 11
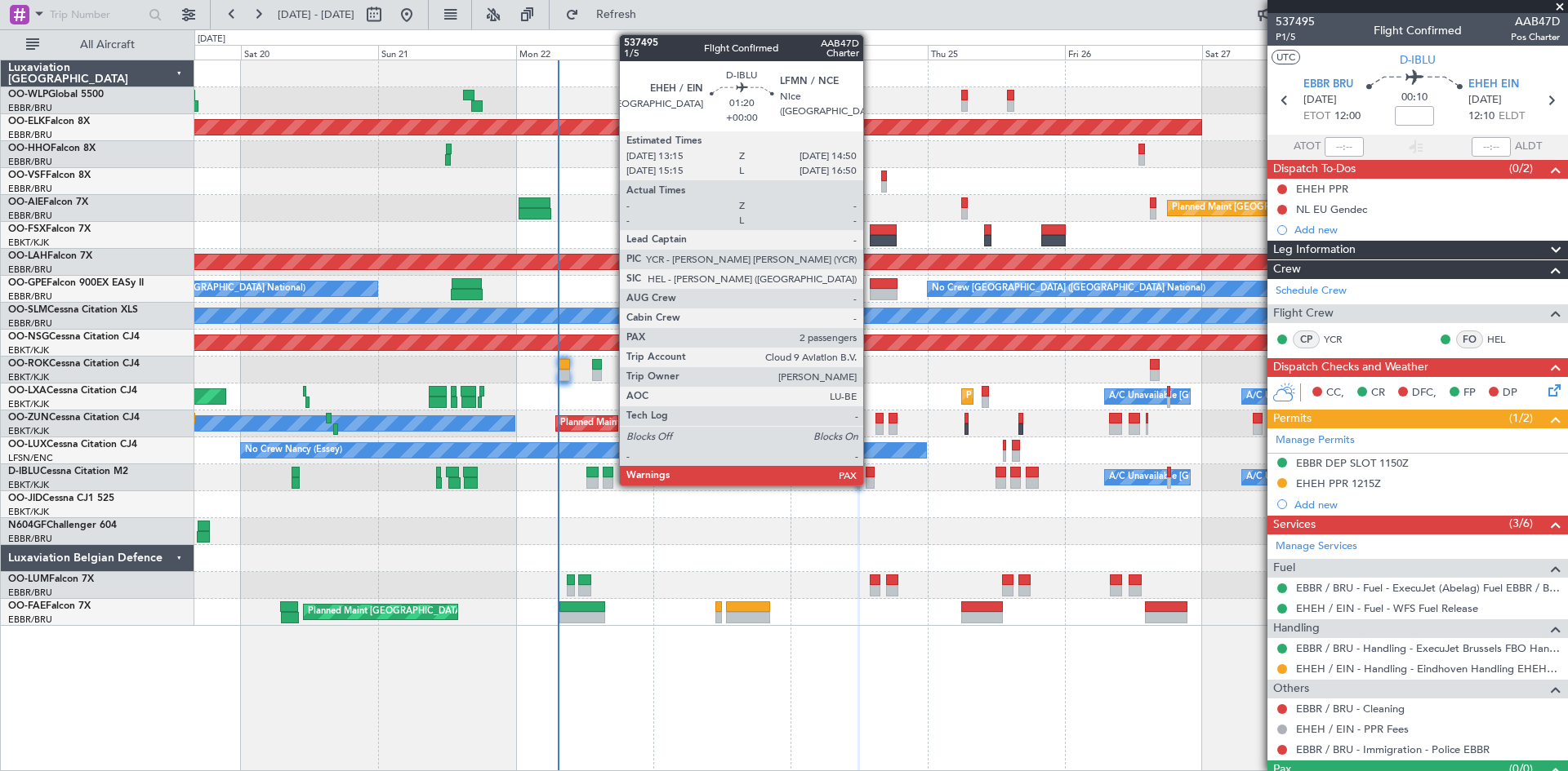
click at [870, 478] on div at bounding box center [870, 483] width 10 height 11
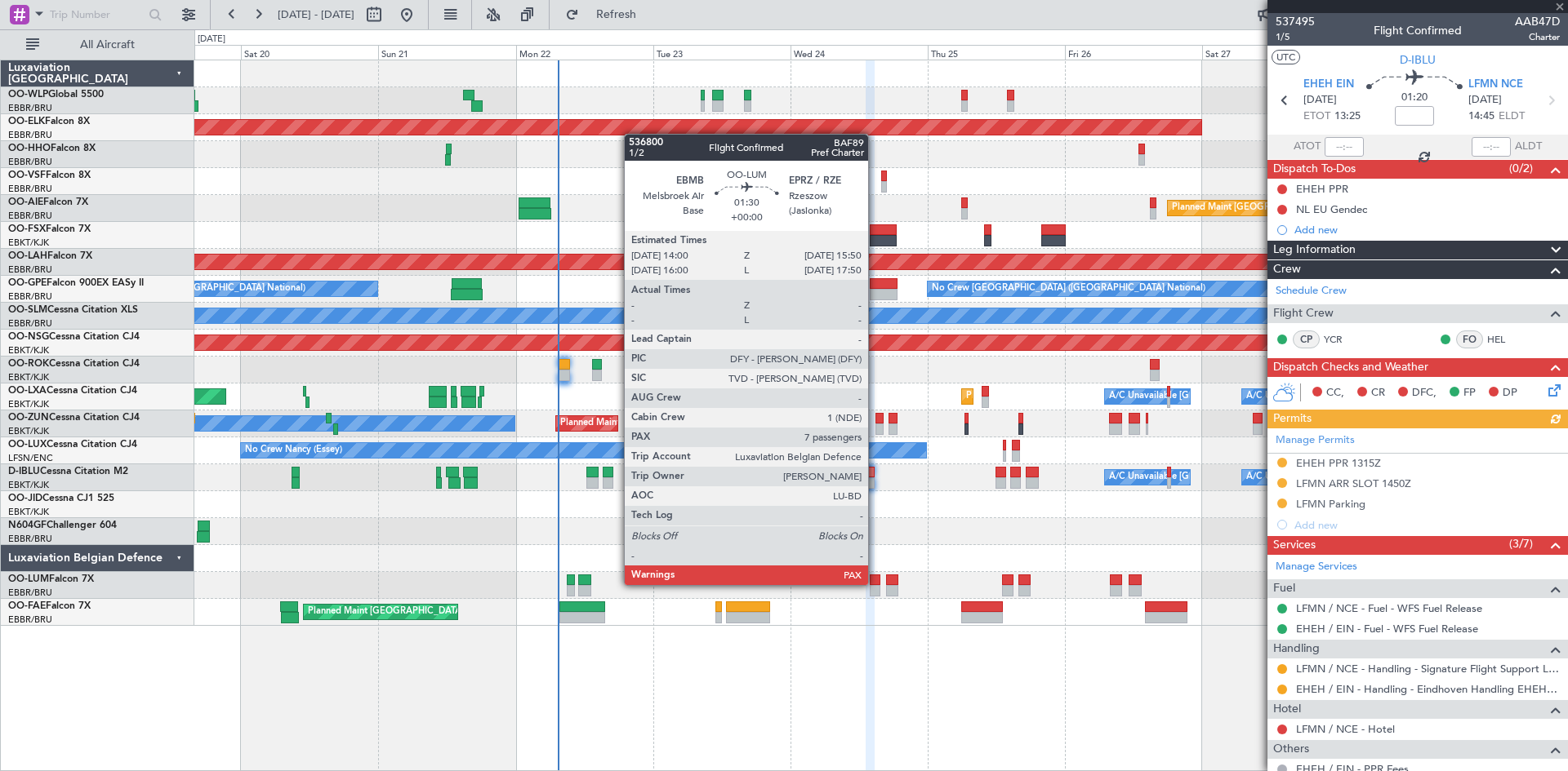
click at [876, 583] on div at bounding box center [875, 580] width 10 height 11
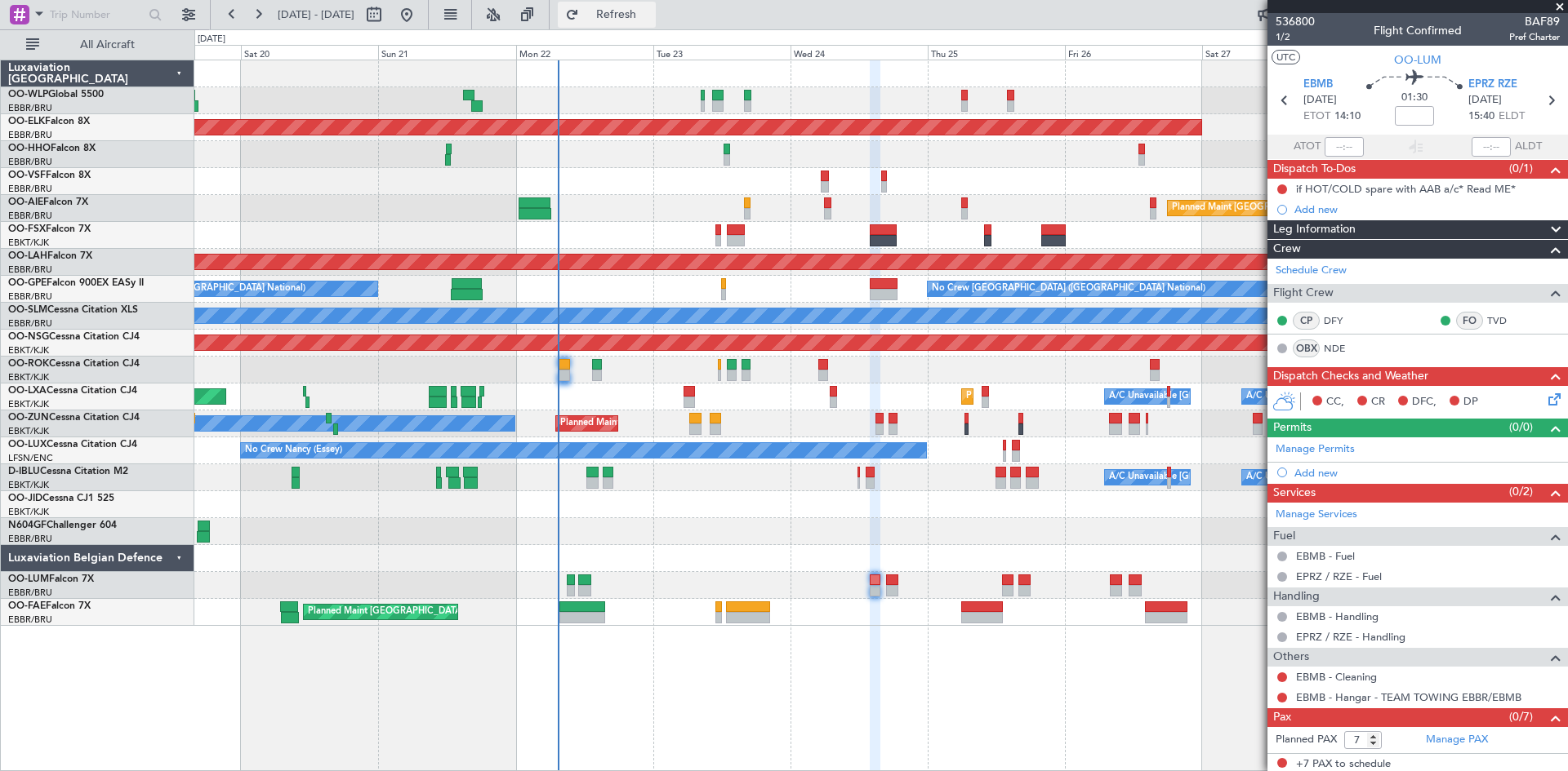
click at [656, 22] on button "Refresh" at bounding box center [606, 15] width 98 height 26
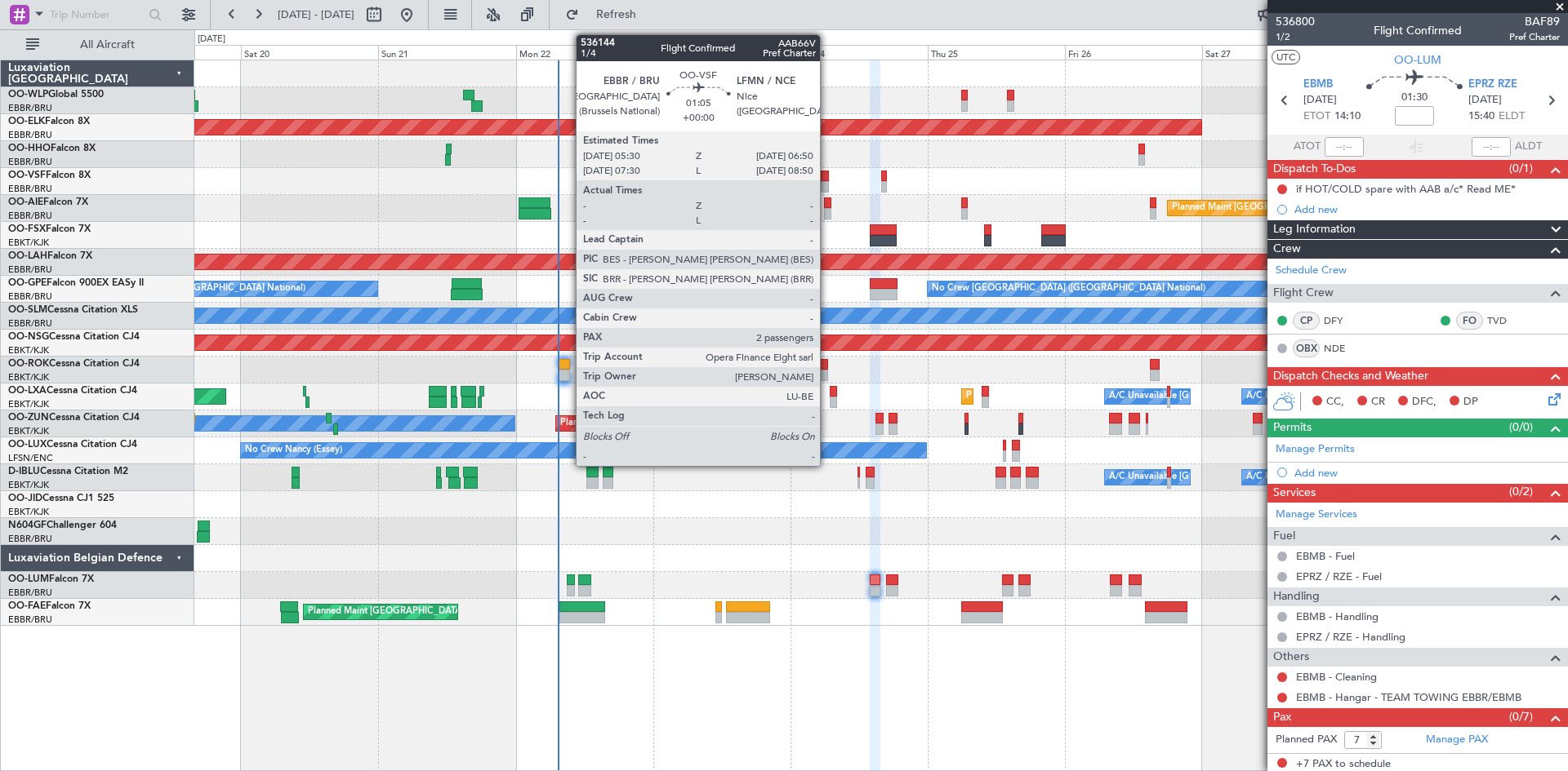
click at [827, 181] on div at bounding box center [824, 187] width 8 height 11
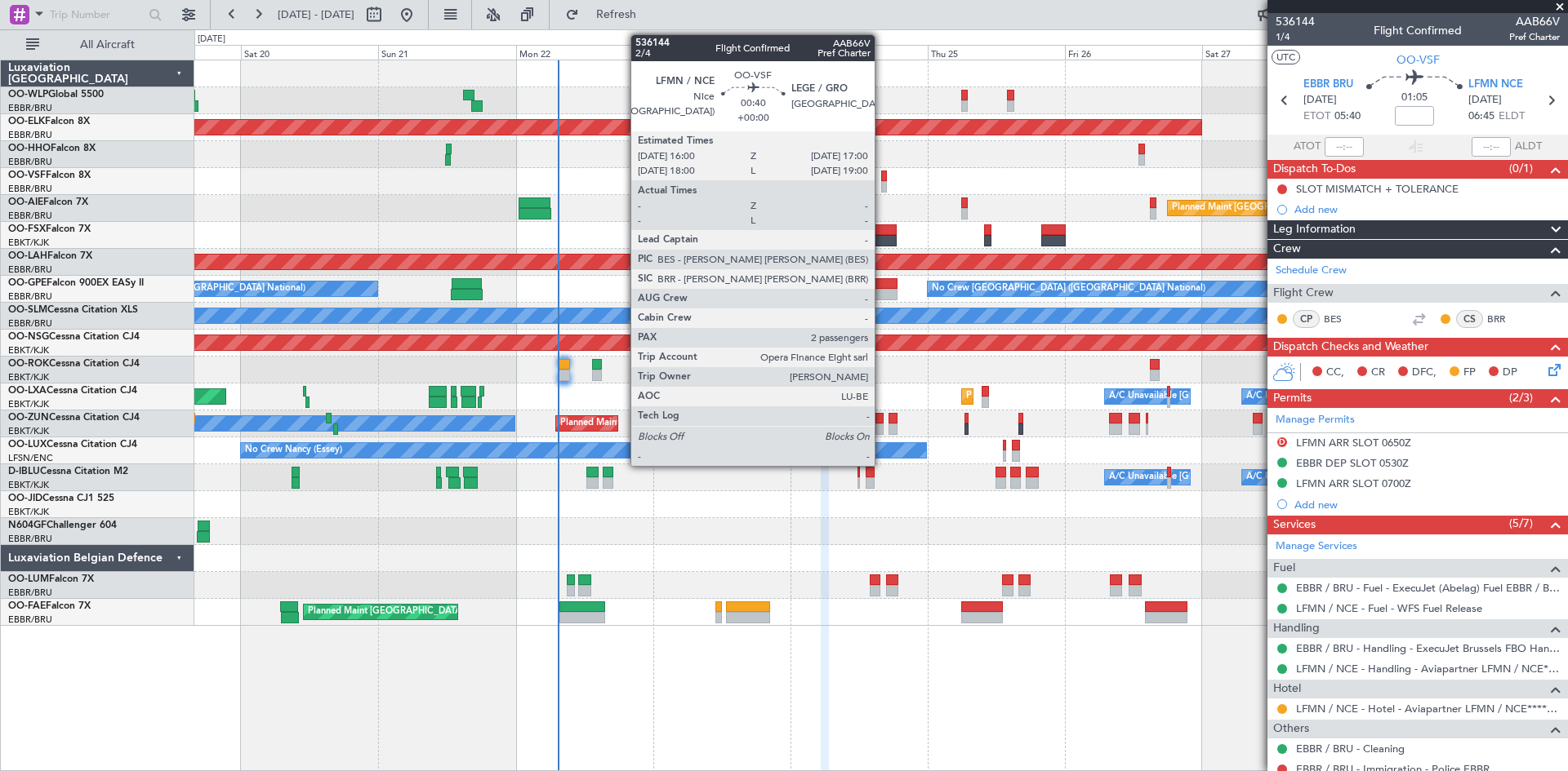
click at [882, 181] on div at bounding box center [884, 187] width 7 height 11
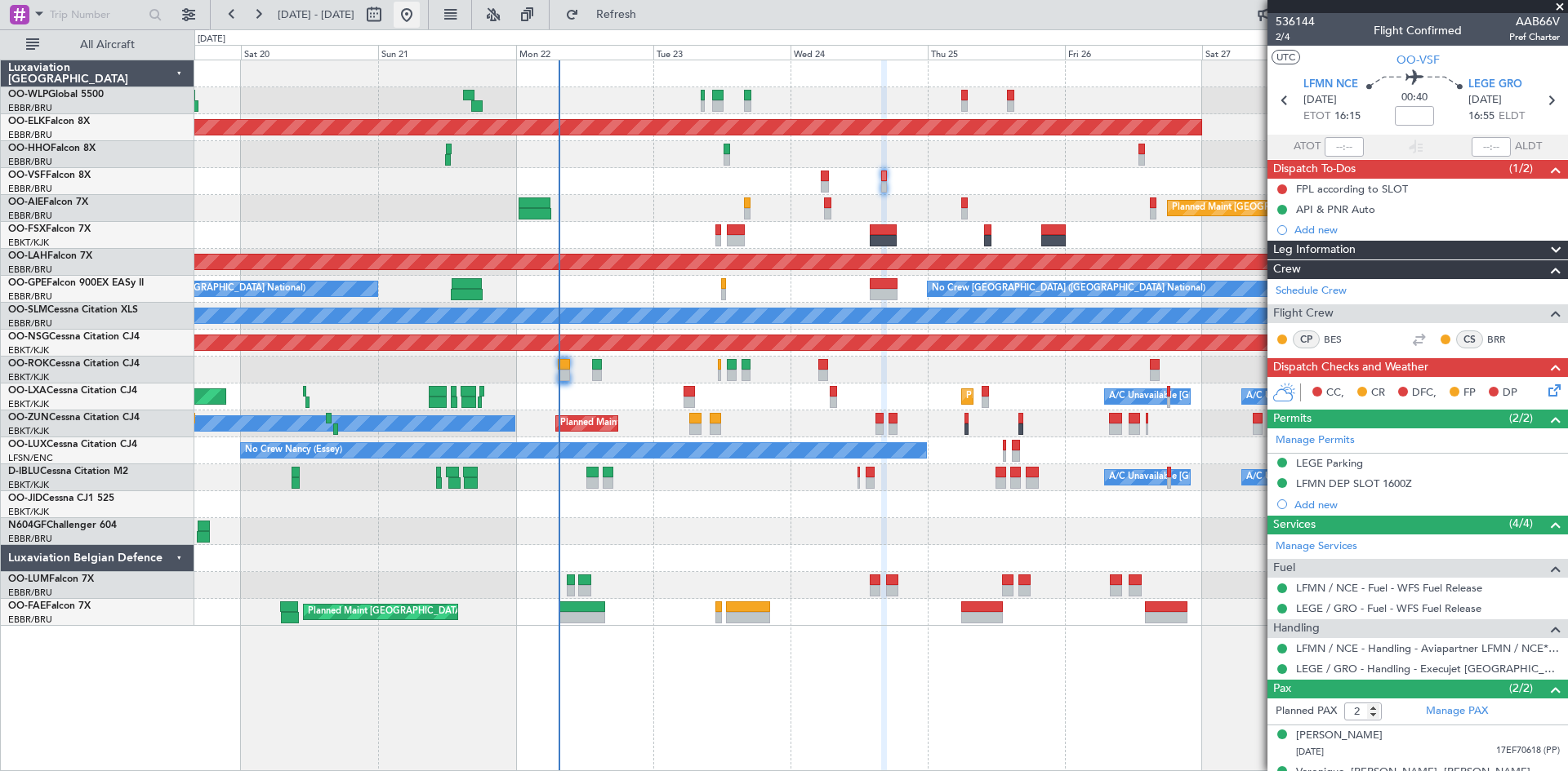
click at [420, 22] on button at bounding box center [407, 15] width 26 height 26
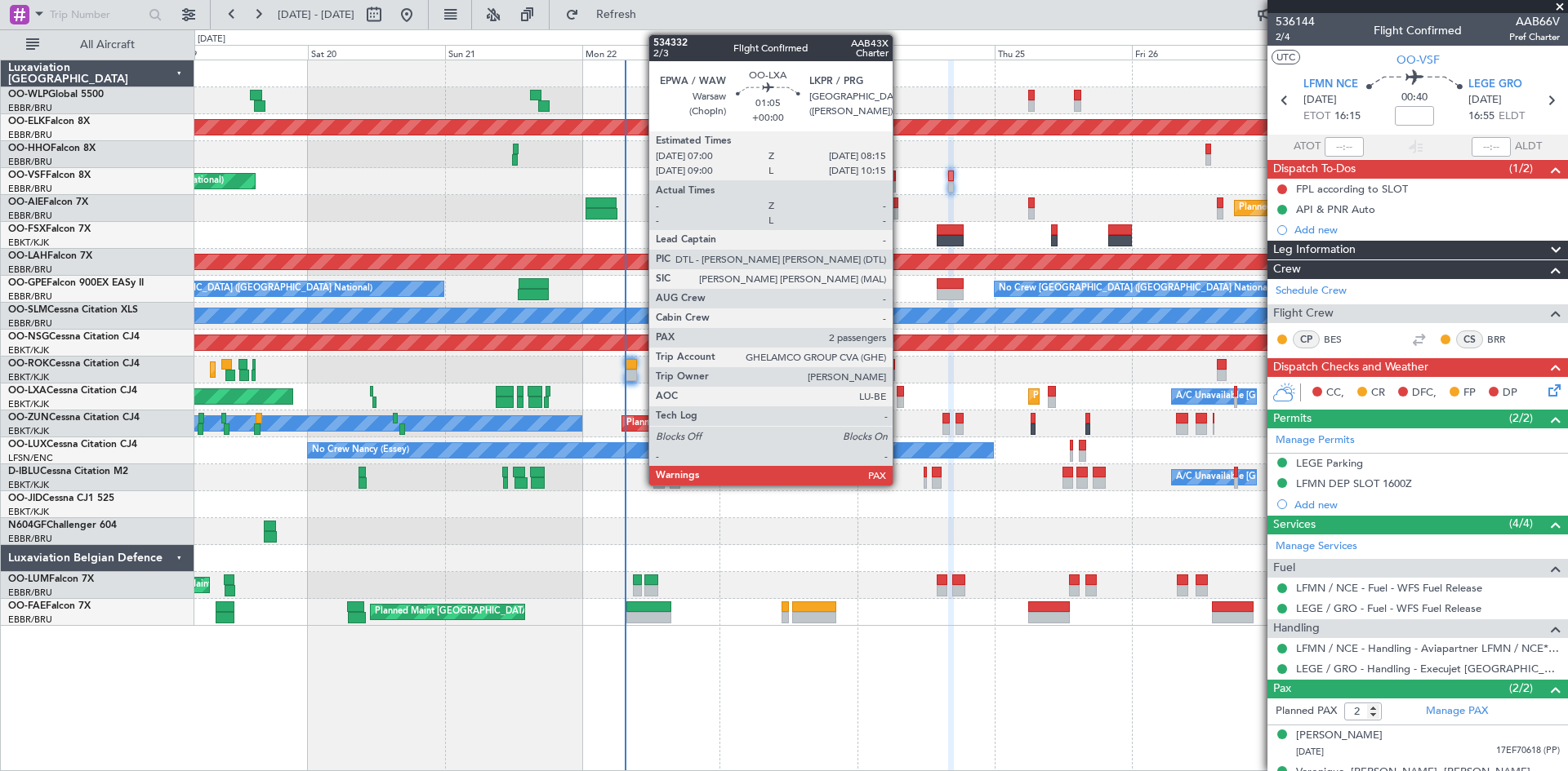
click at [900, 399] on div at bounding box center [900, 402] width 7 height 11
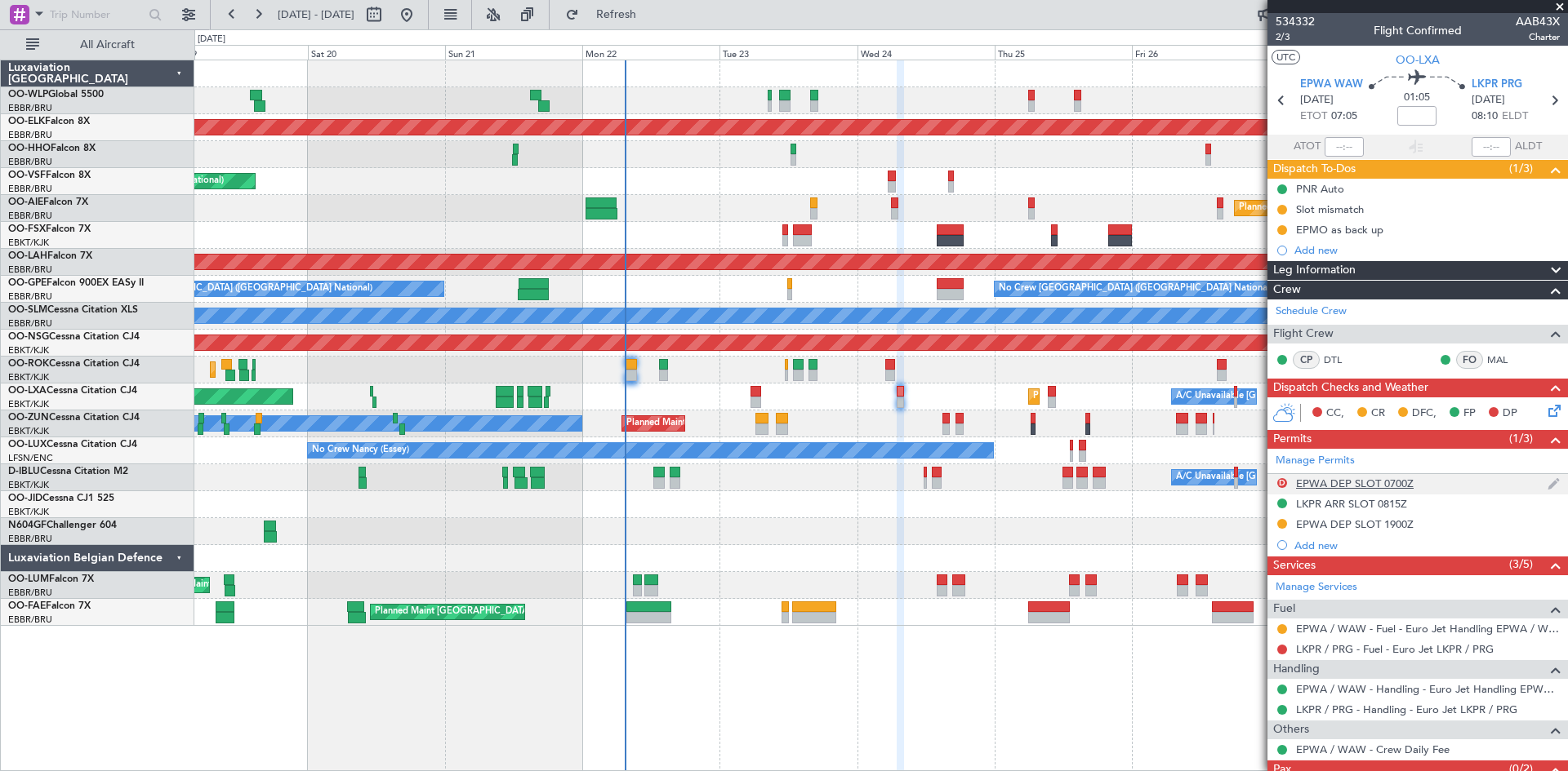
scroll to position [56, 0]
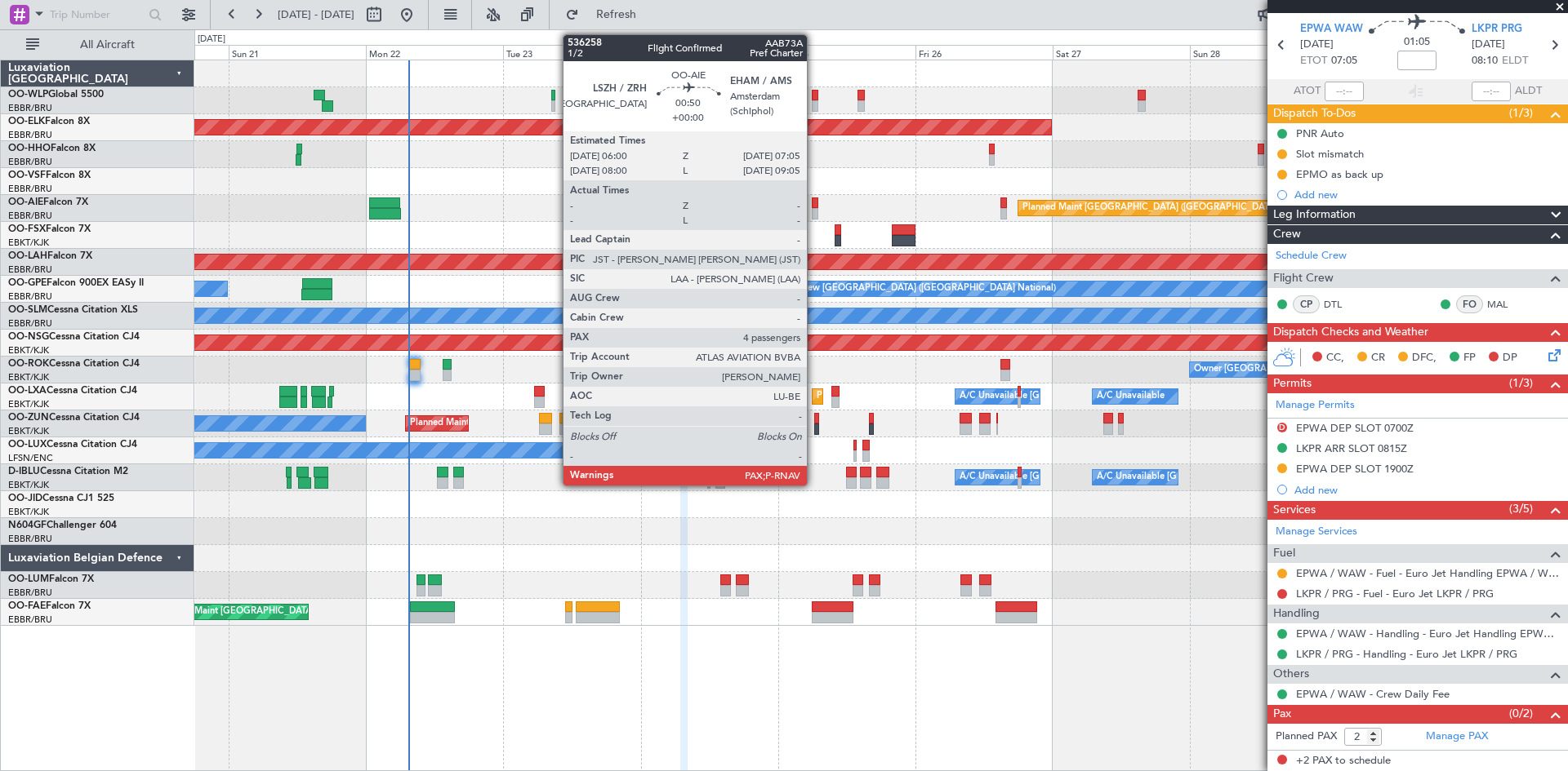
click at [814, 208] on div at bounding box center [815, 214] width 7 height 11
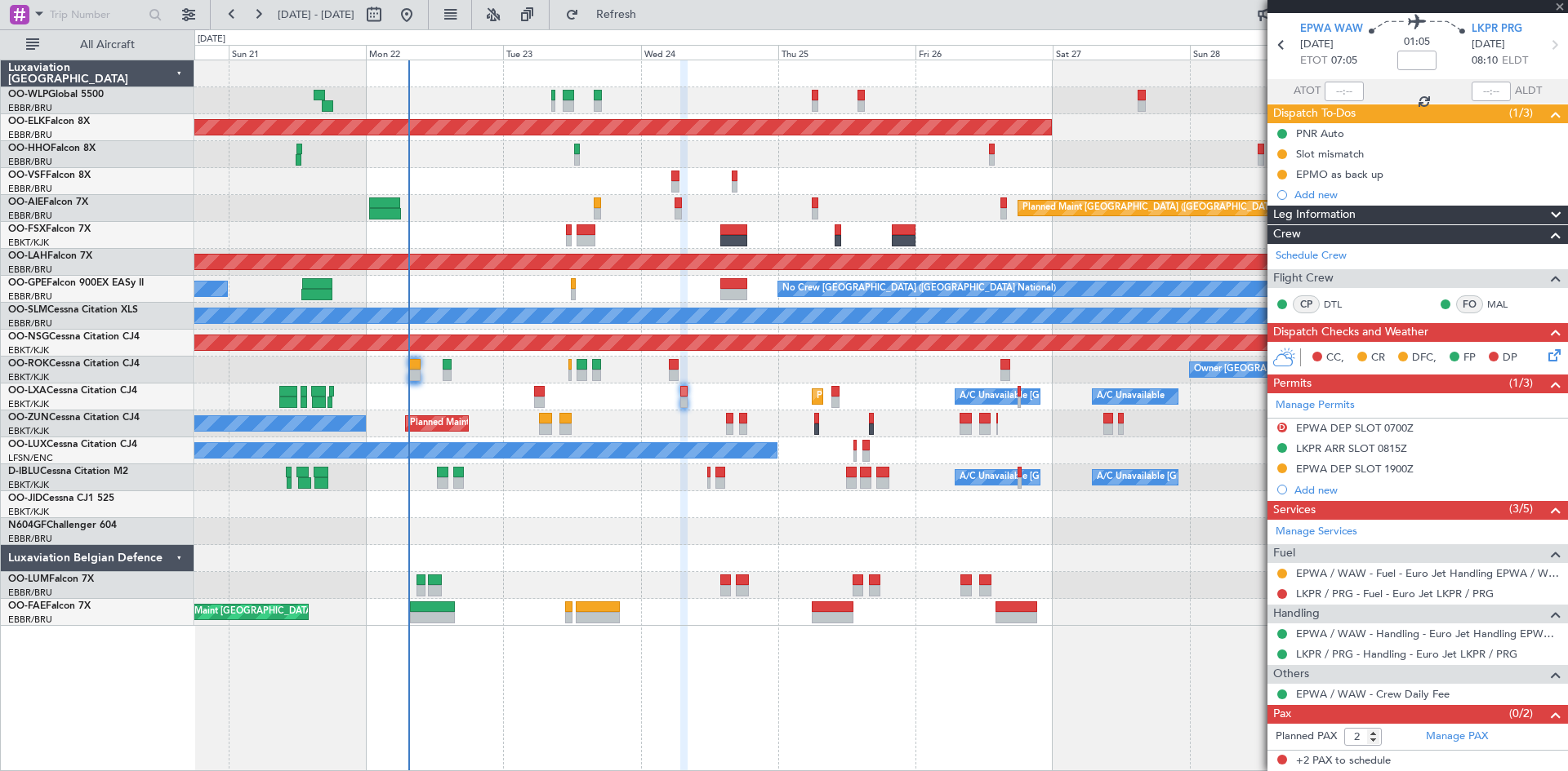
type input "4"
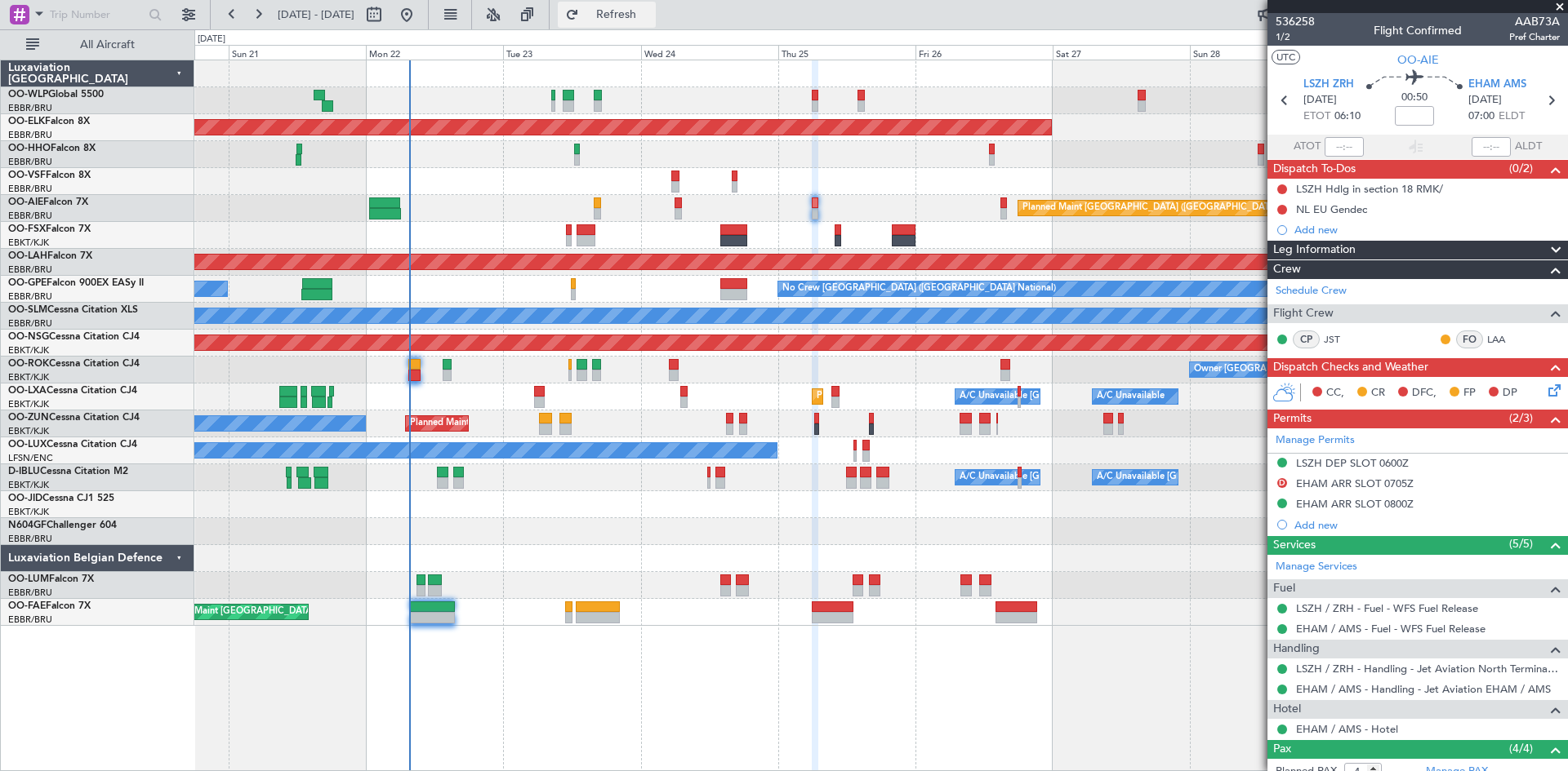
drag, startPoint x: 619, startPoint y: 10, endPoint x: 610, endPoint y: 10, distance: 9.0
click at [619, 10] on button "Refresh" at bounding box center [606, 15] width 98 height 26
click at [420, 10] on button at bounding box center [407, 15] width 26 height 26
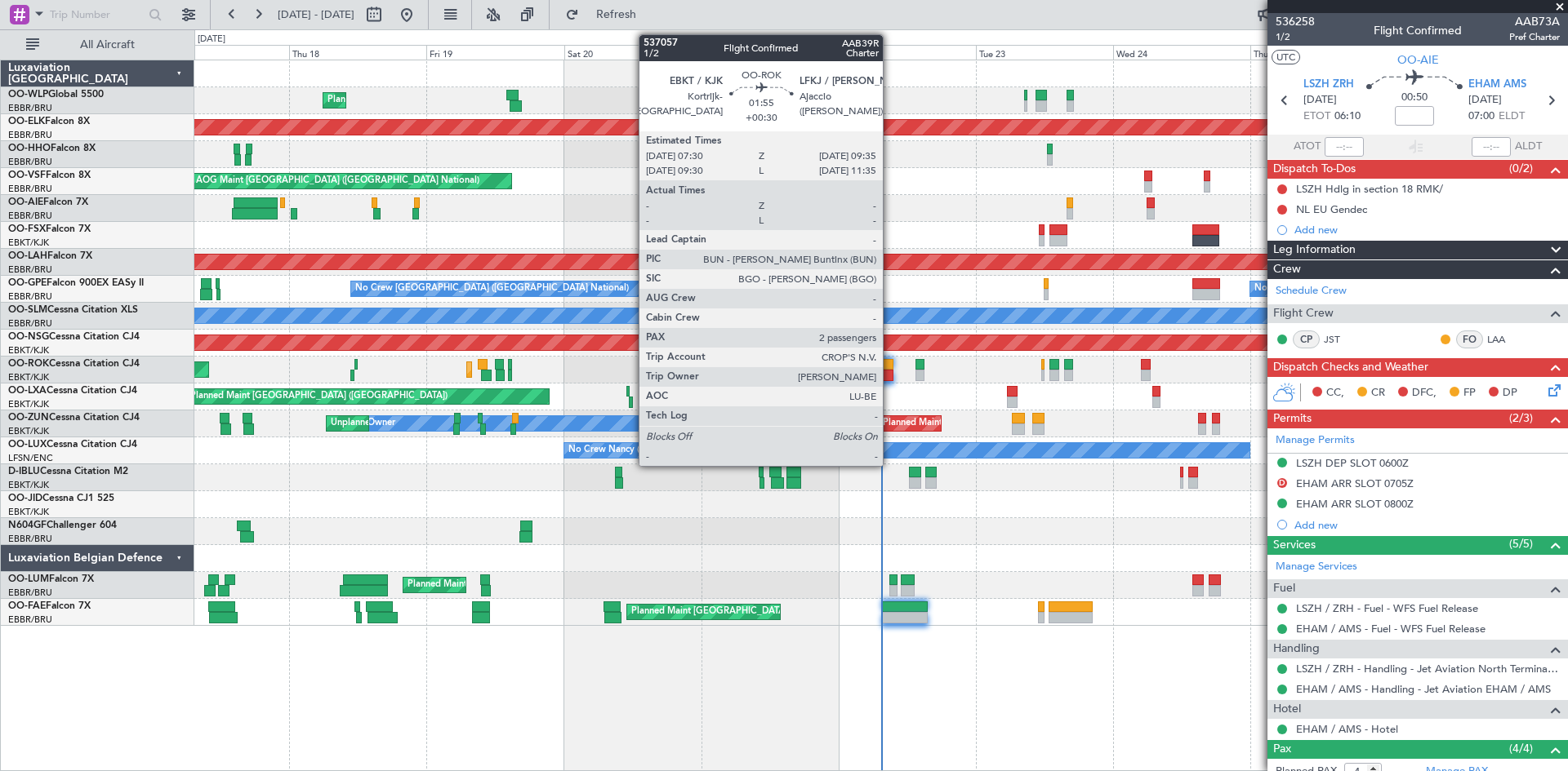
click at [890, 379] on div at bounding box center [886, 375] width 12 height 11
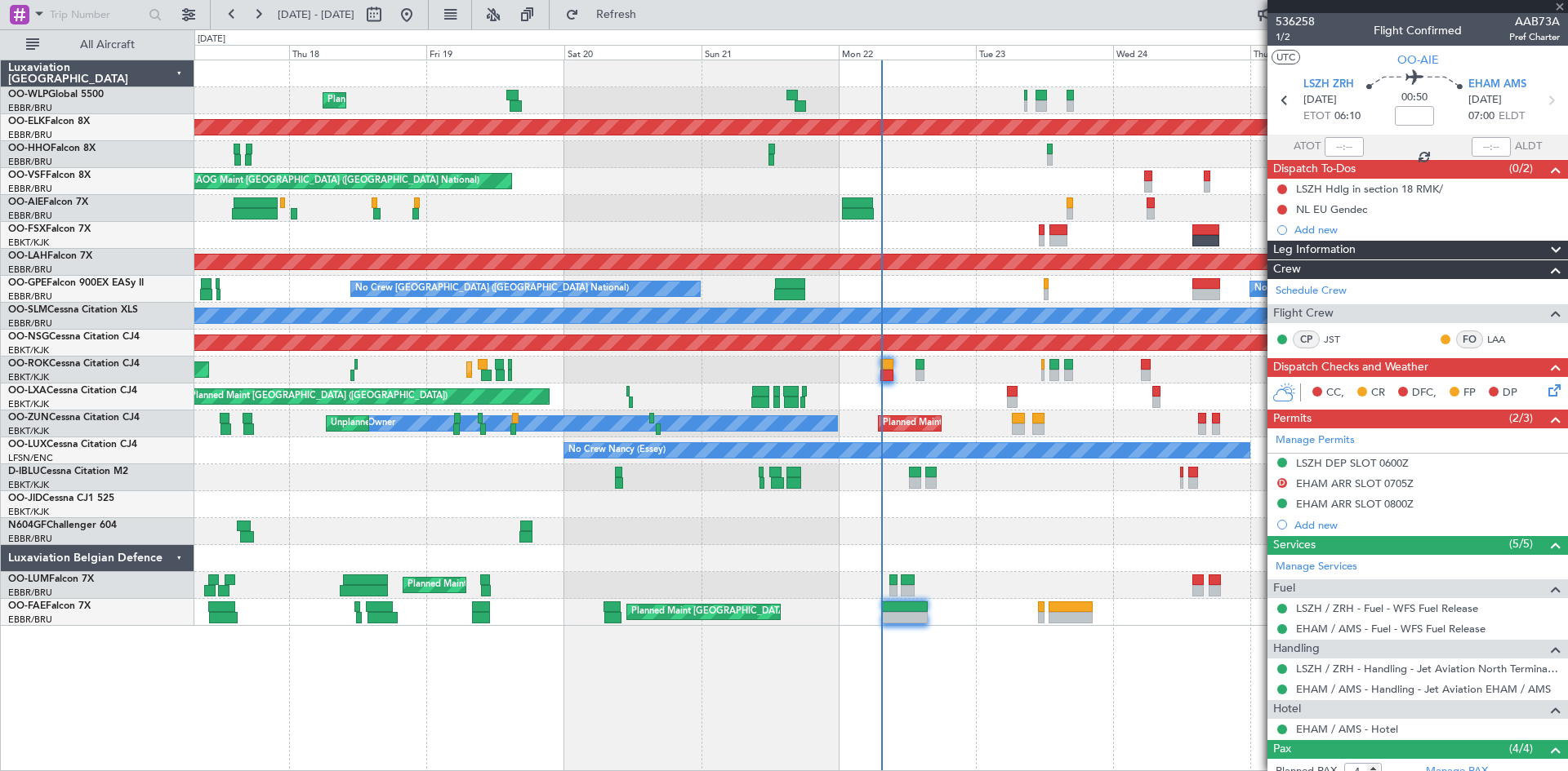
type input "+00:30"
type input "2"
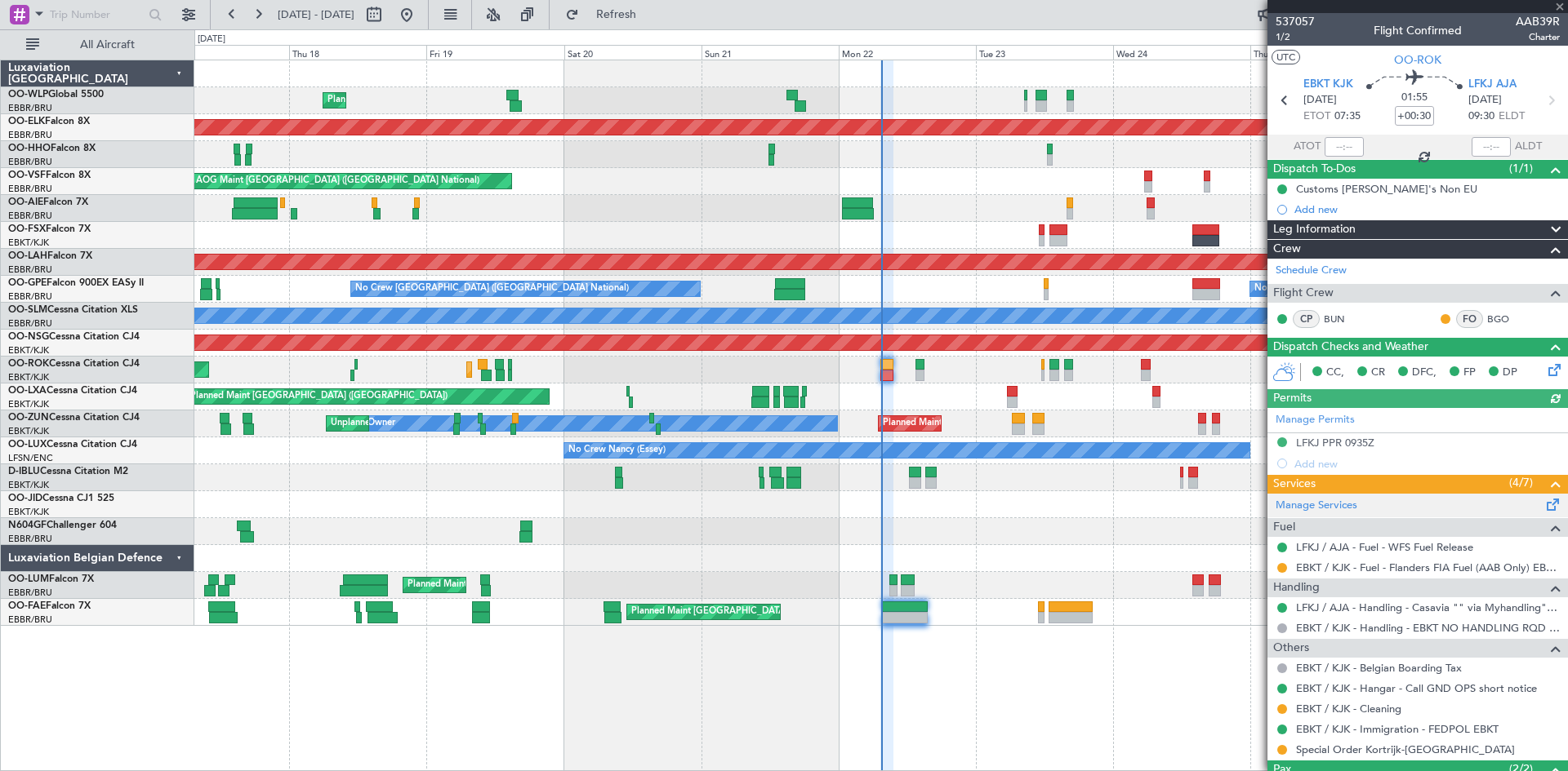
scroll to position [108, 0]
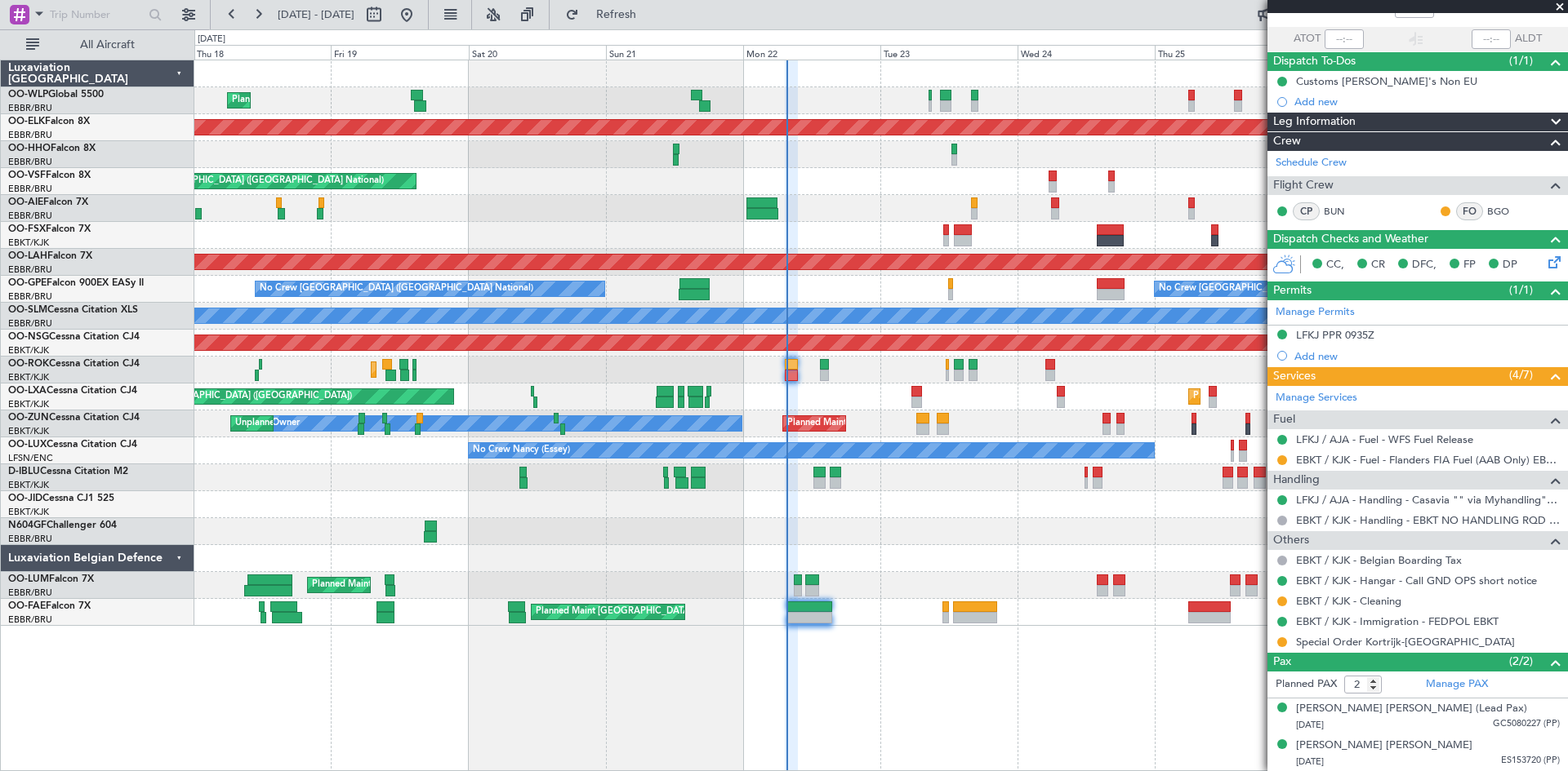
click at [969, 252] on div "Planned Maint Liege Planned Maint Kortrijk-Wevelgem AOG Maint Brussels (Brussel…" at bounding box center [881, 343] width 1373 height 565
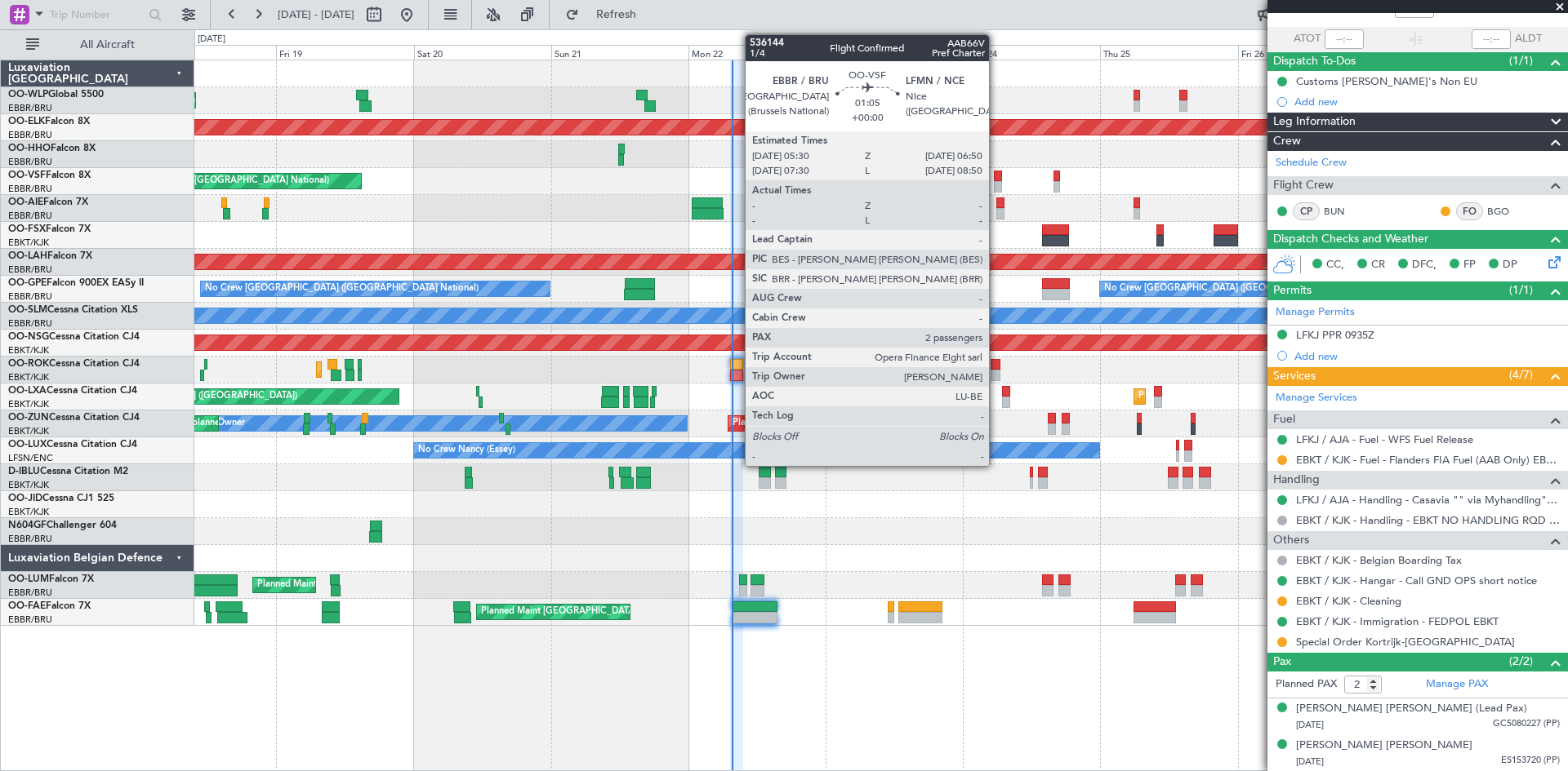
click at [996, 182] on div at bounding box center [997, 187] width 8 height 11
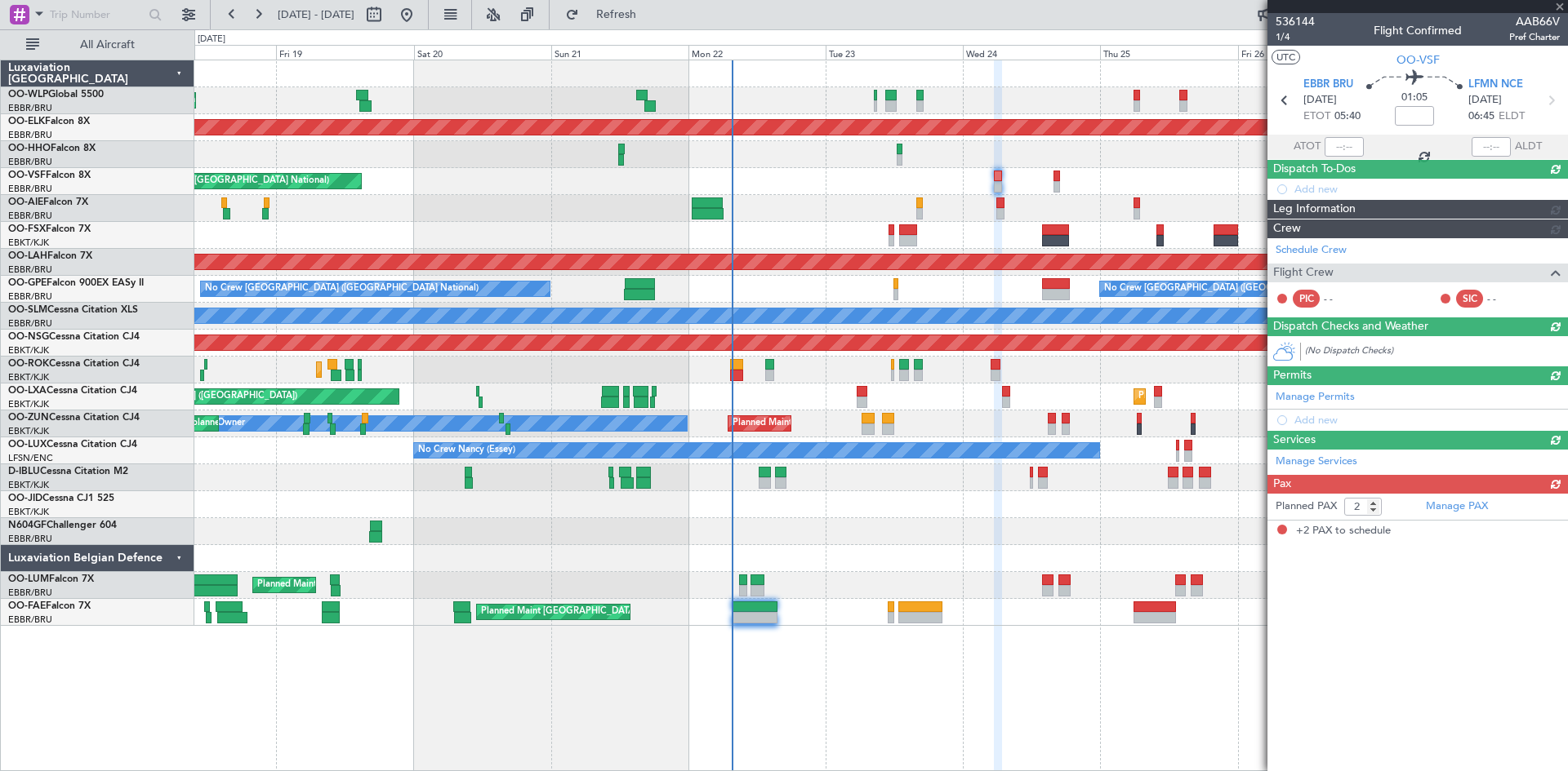
scroll to position [0, 0]
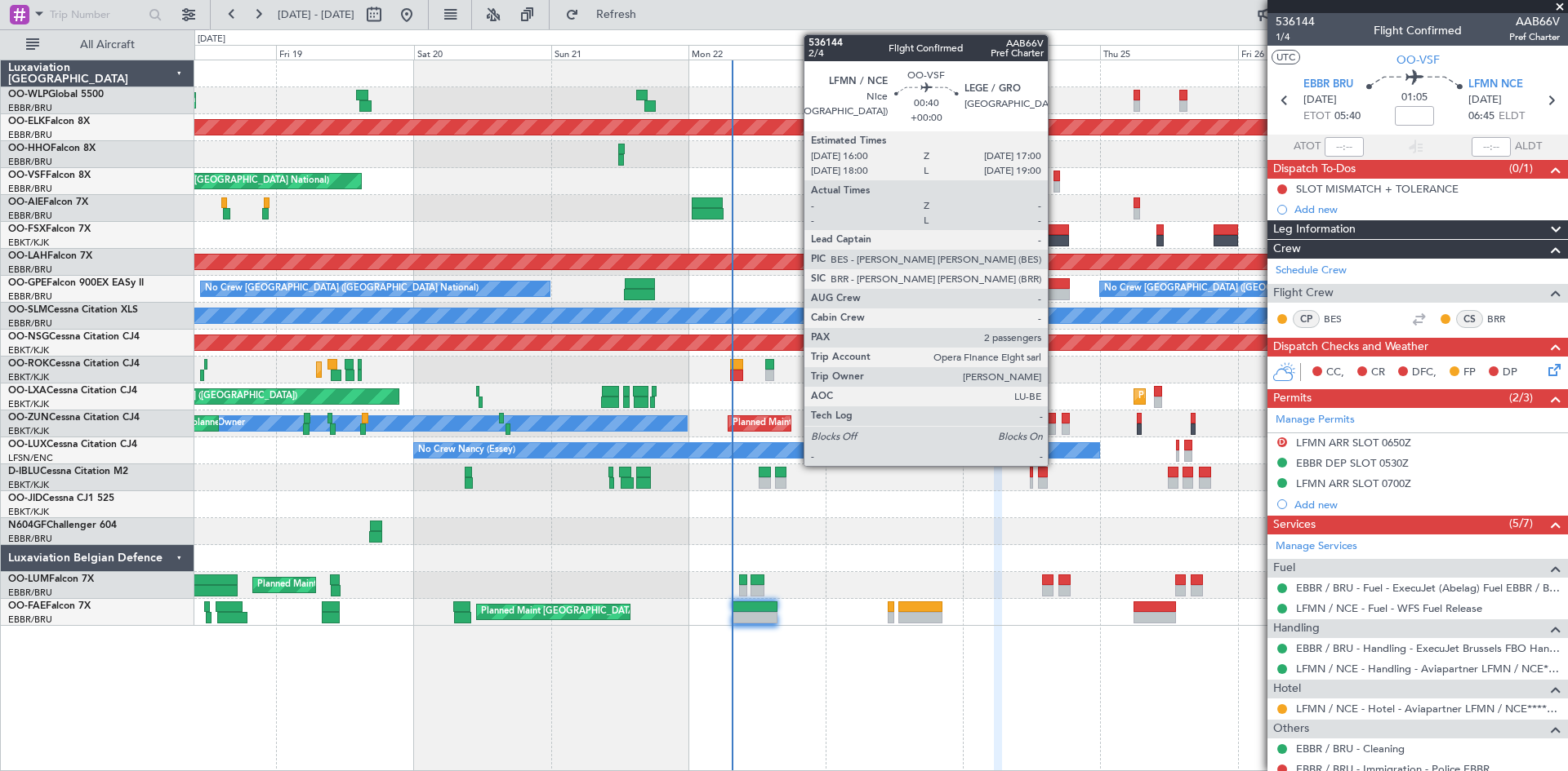
click at [1055, 186] on div at bounding box center [1057, 187] width 7 height 11
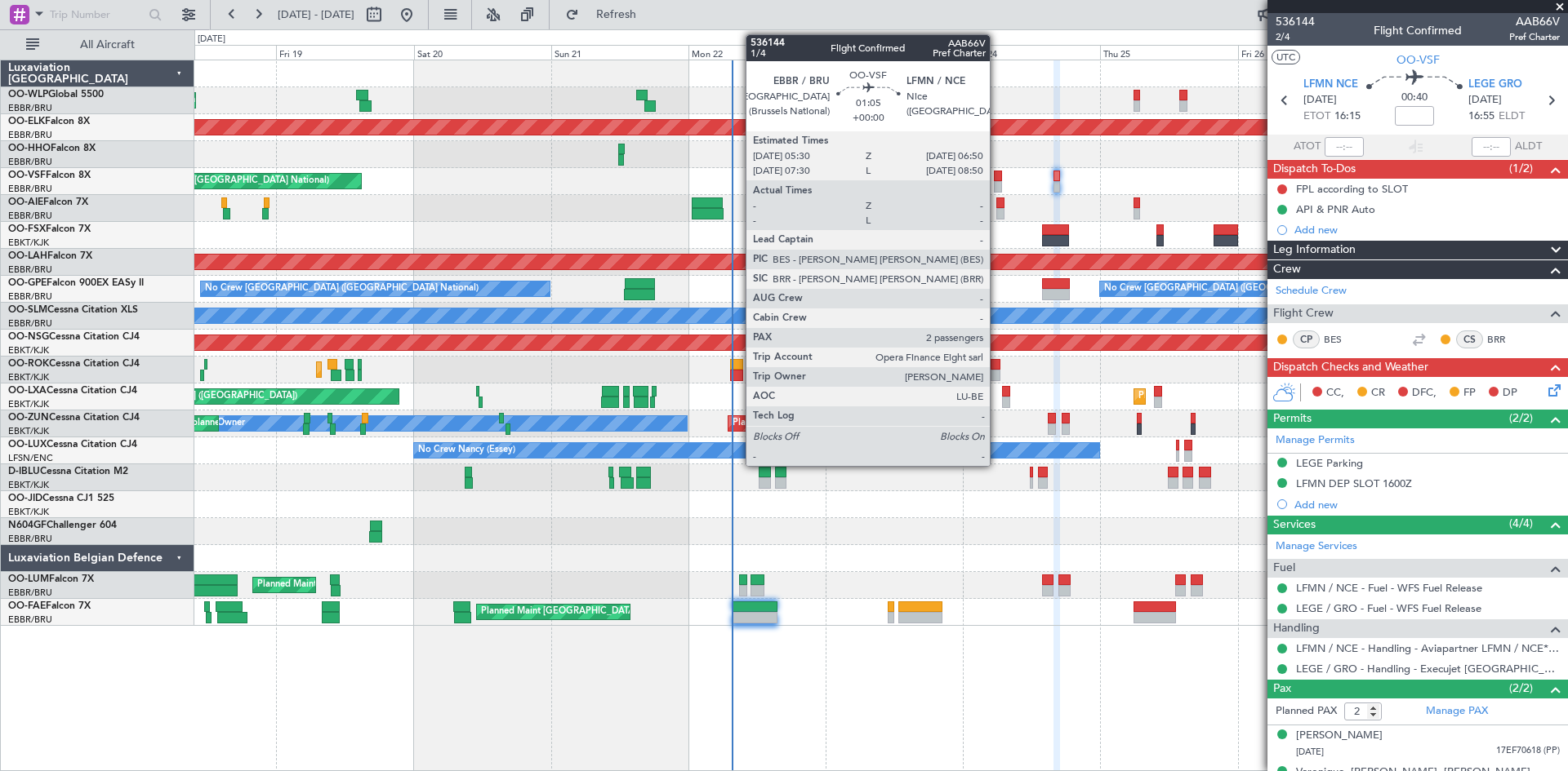
click at [997, 175] on div at bounding box center [997, 175] width 8 height 11
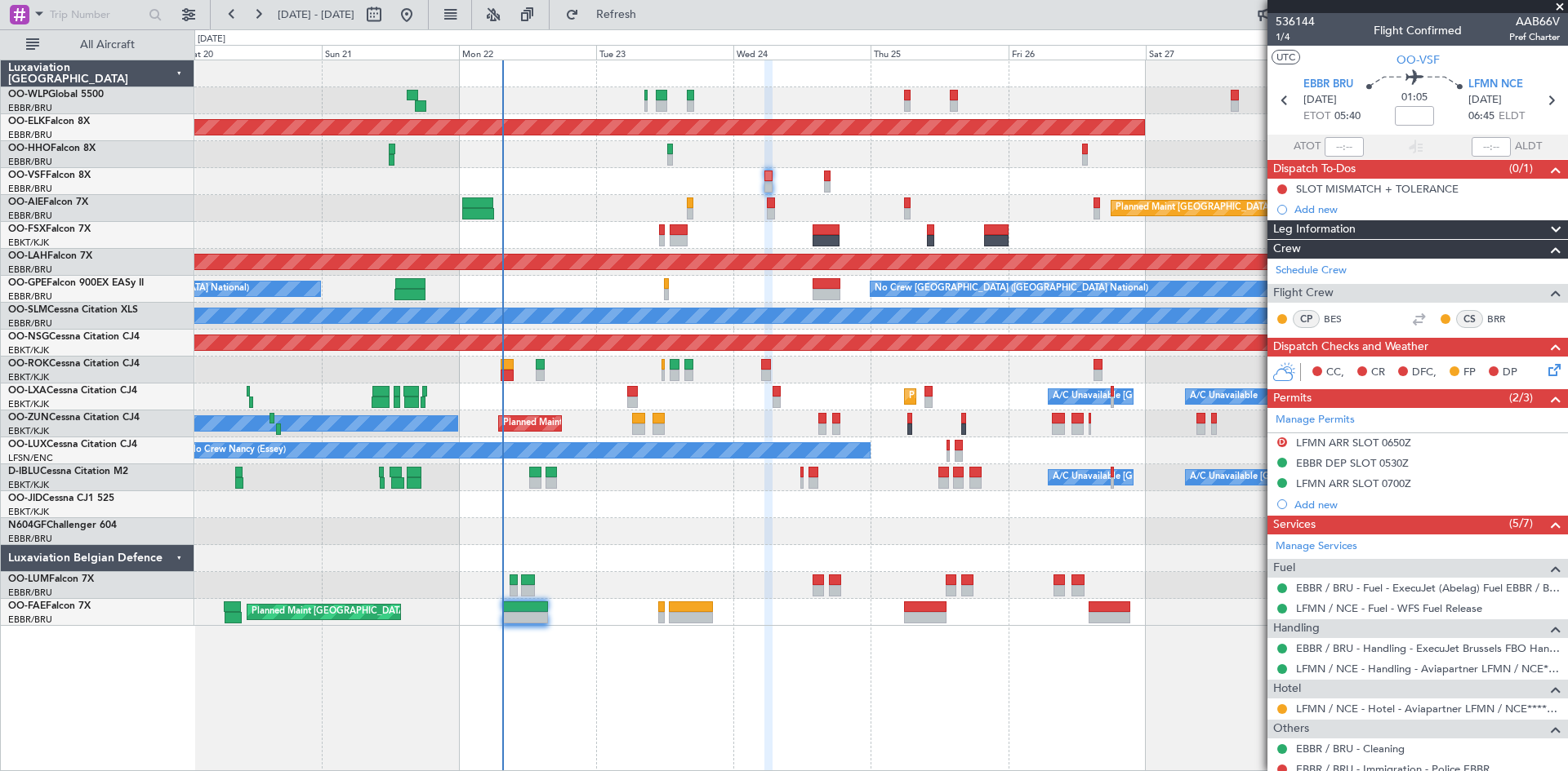
click at [961, 571] on div "Planned Maint Liege Planned Maint Kortrijk-Wevelgem AOG Maint Brussels (Brussel…" at bounding box center [881, 343] width 1373 height 565
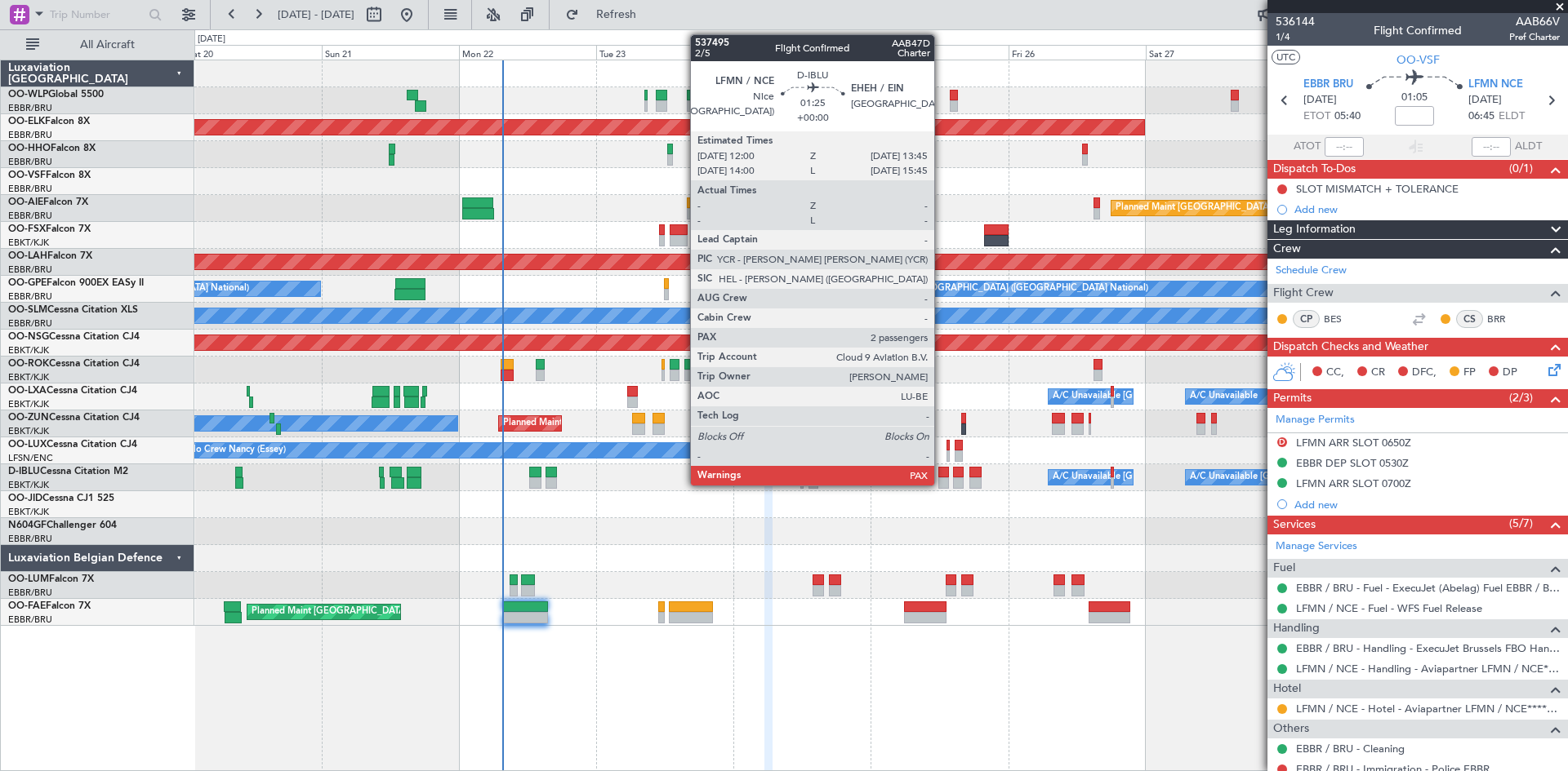
click at [942, 478] on div at bounding box center [943, 483] width 10 height 11
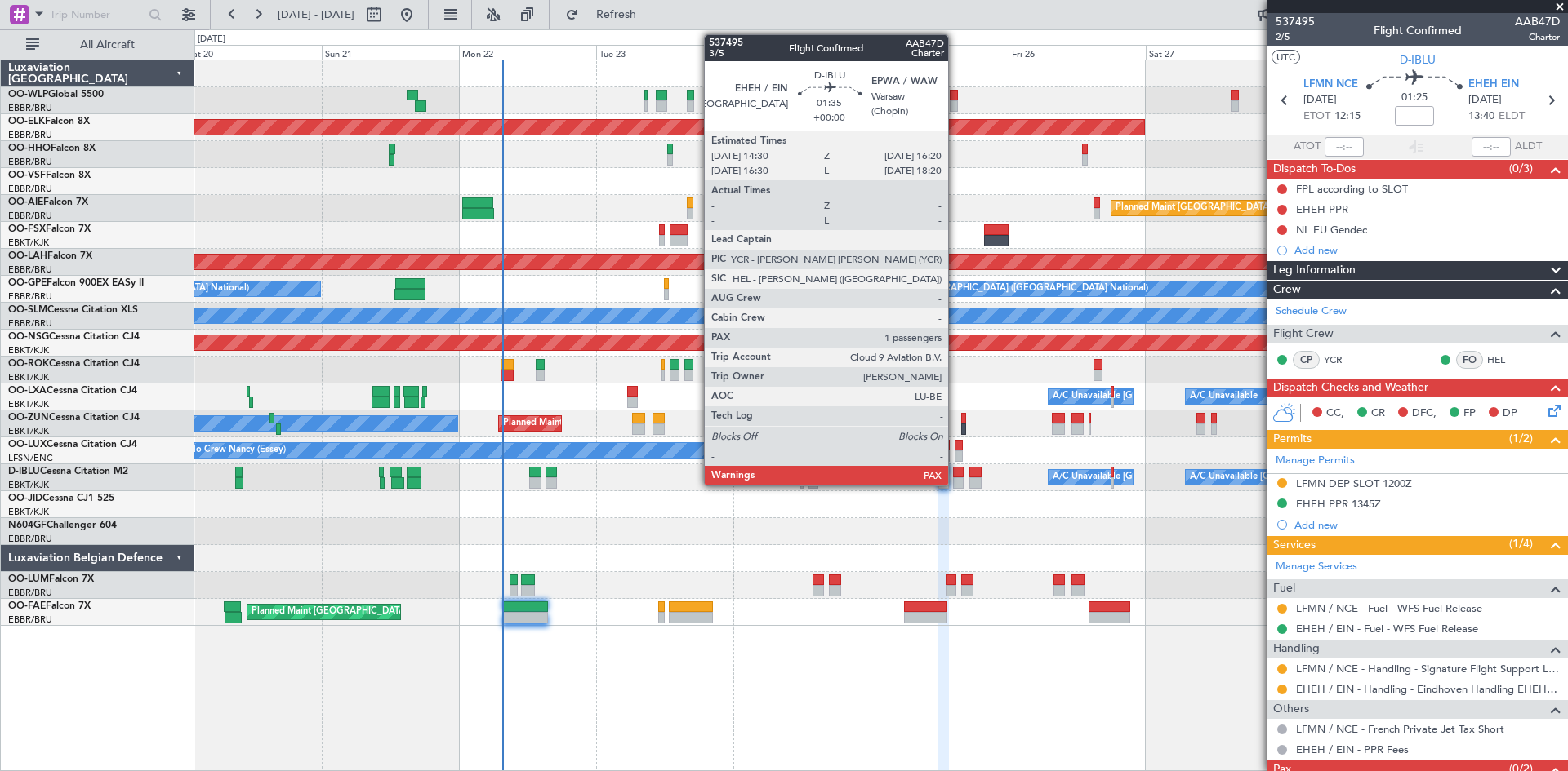
click at [956, 484] on div at bounding box center [958, 483] width 10 height 11
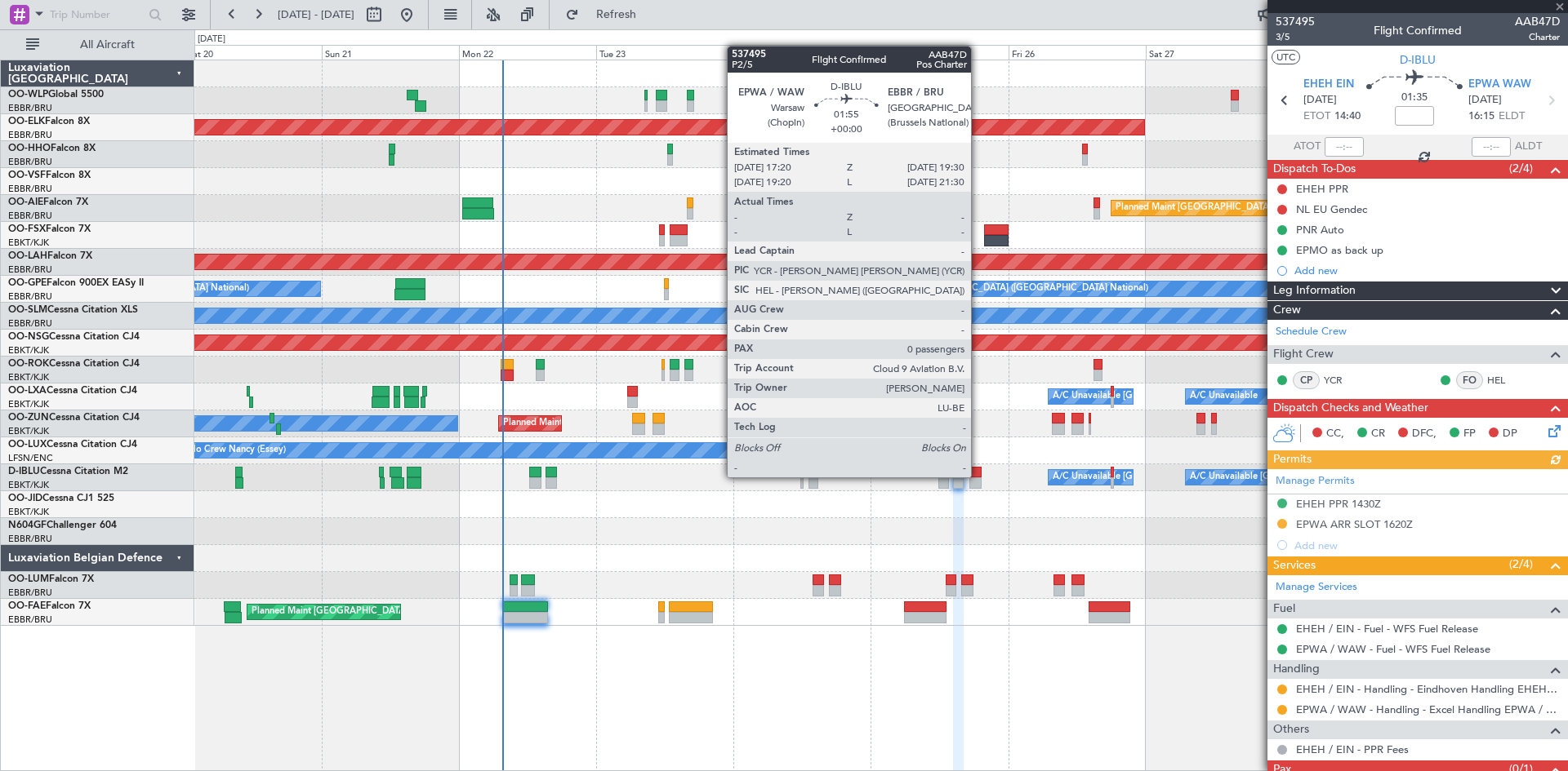
click at [978, 478] on div at bounding box center [976, 483] width 13 height 11
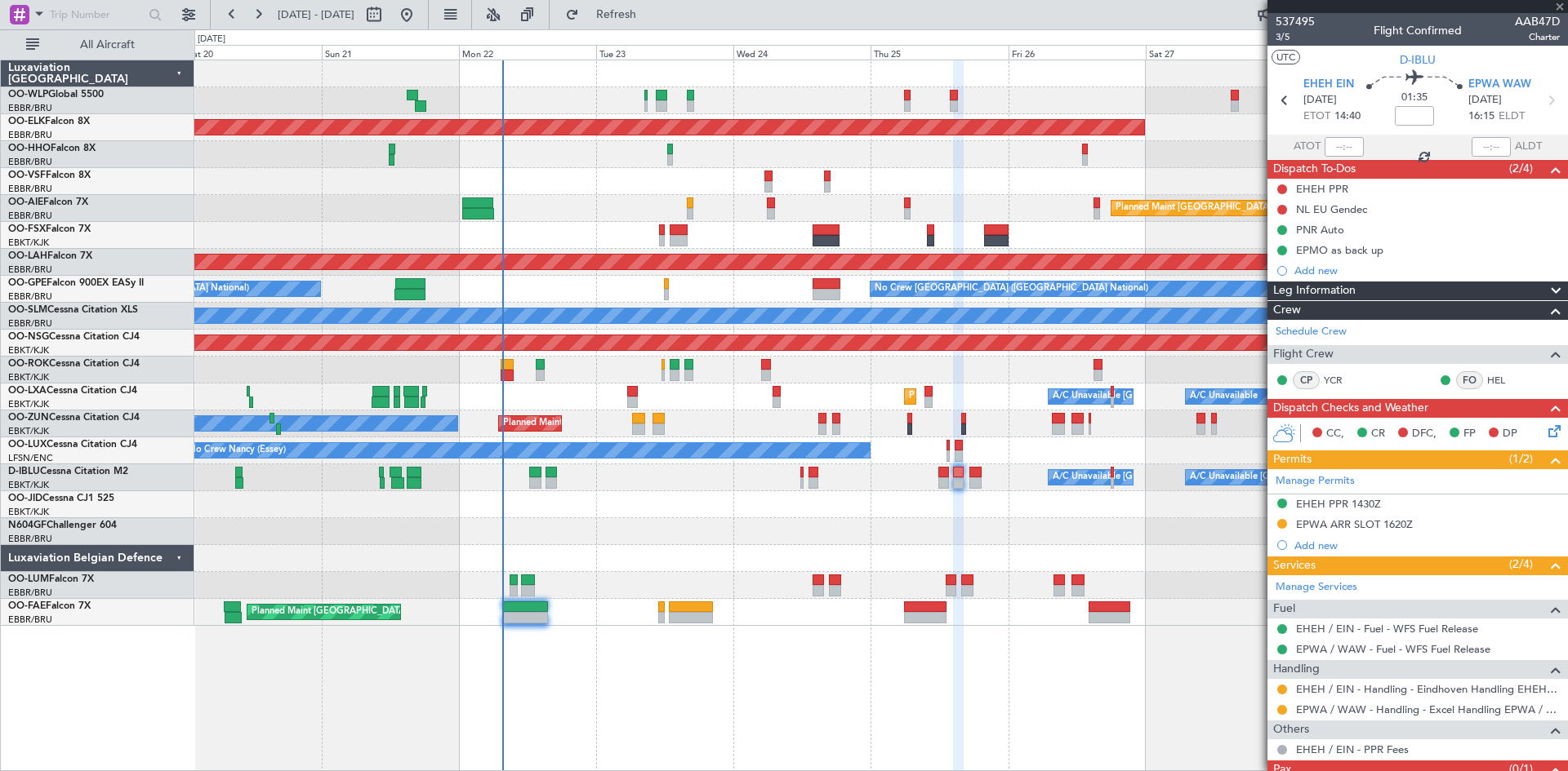
type input "0"
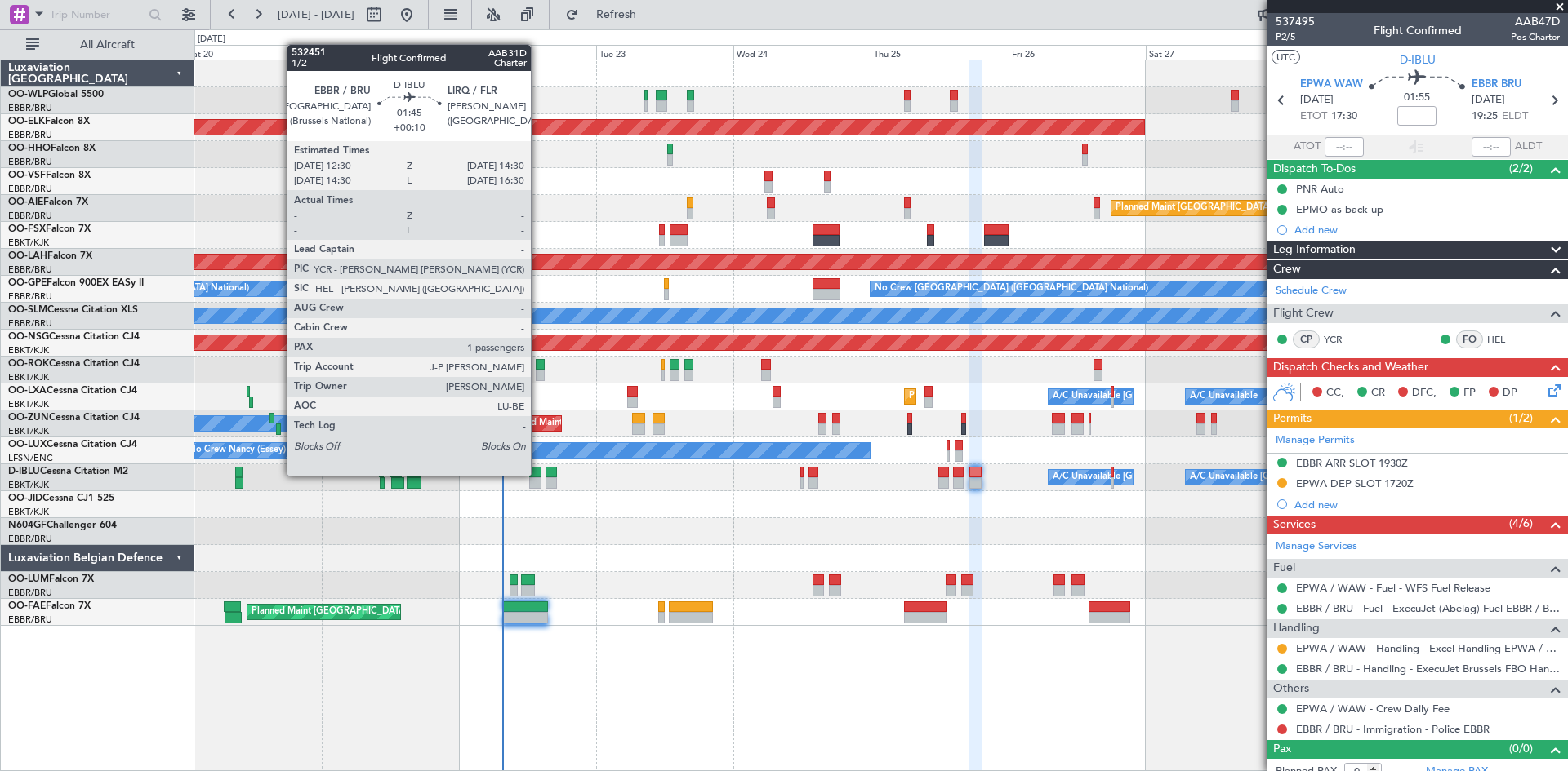
click at [539, 476] on div at bounding box center [535, 472] width 12 height 11
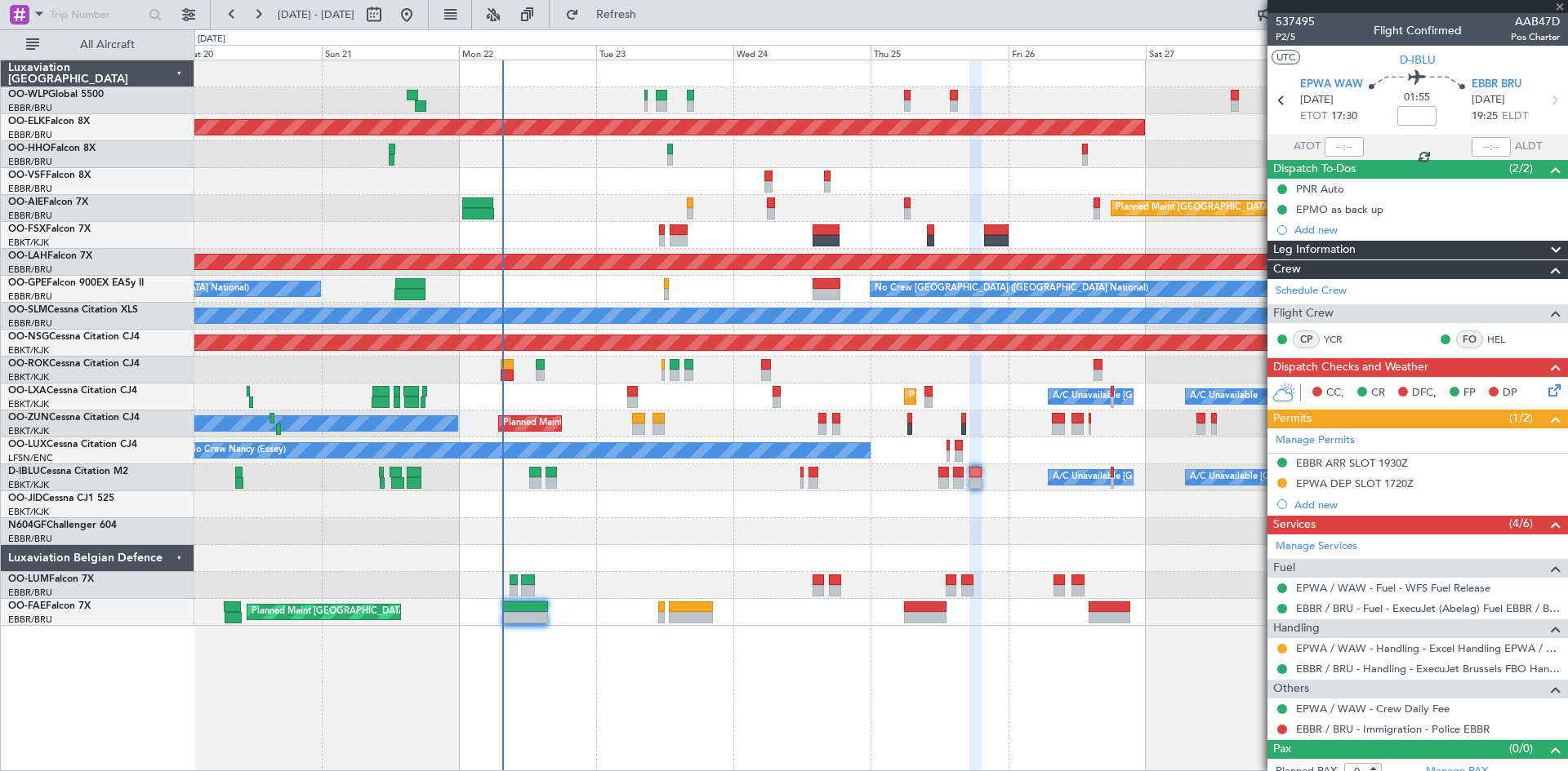
type input "+00:10"
type input "1"
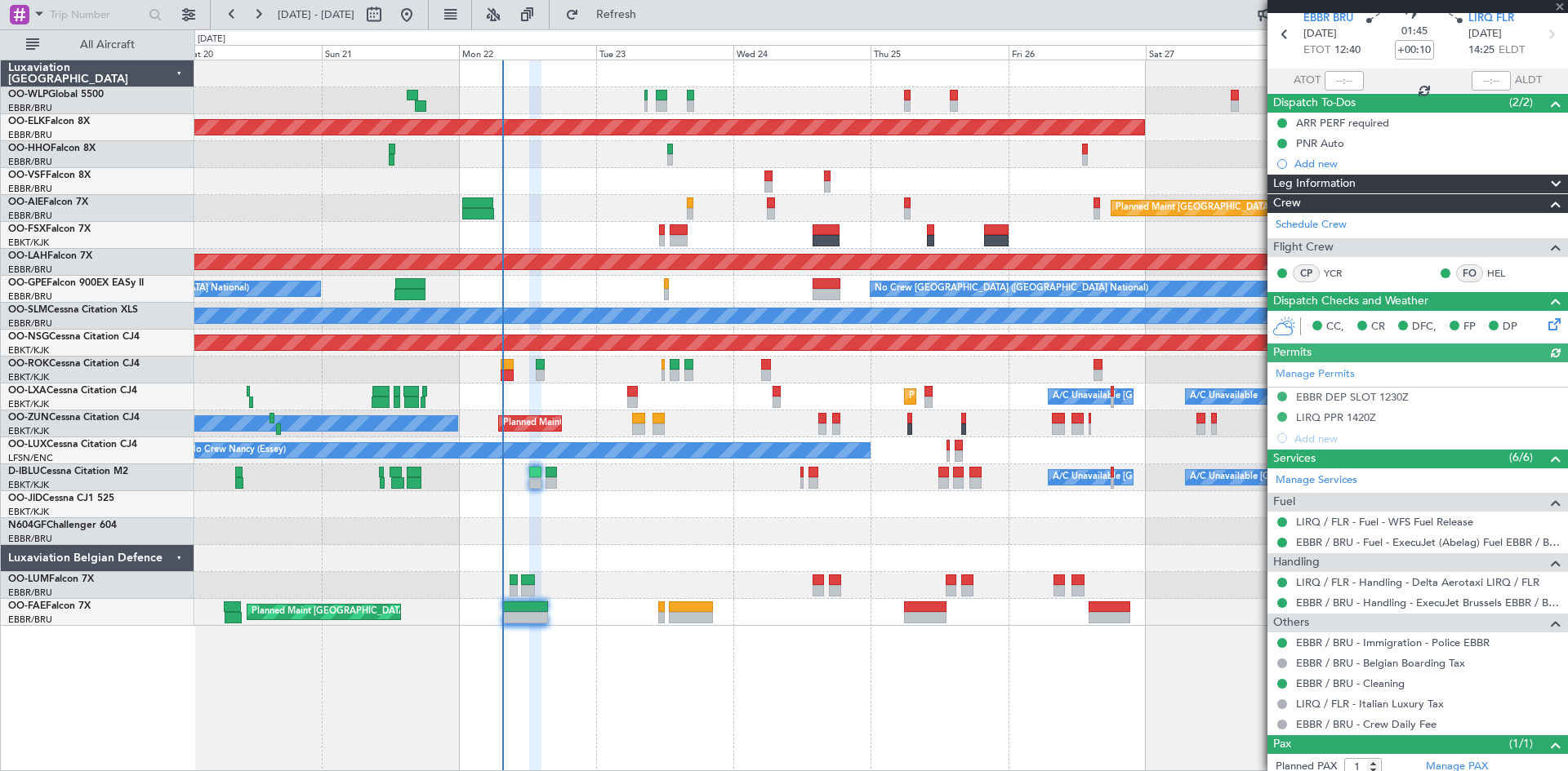
scroll to position [112, 0]
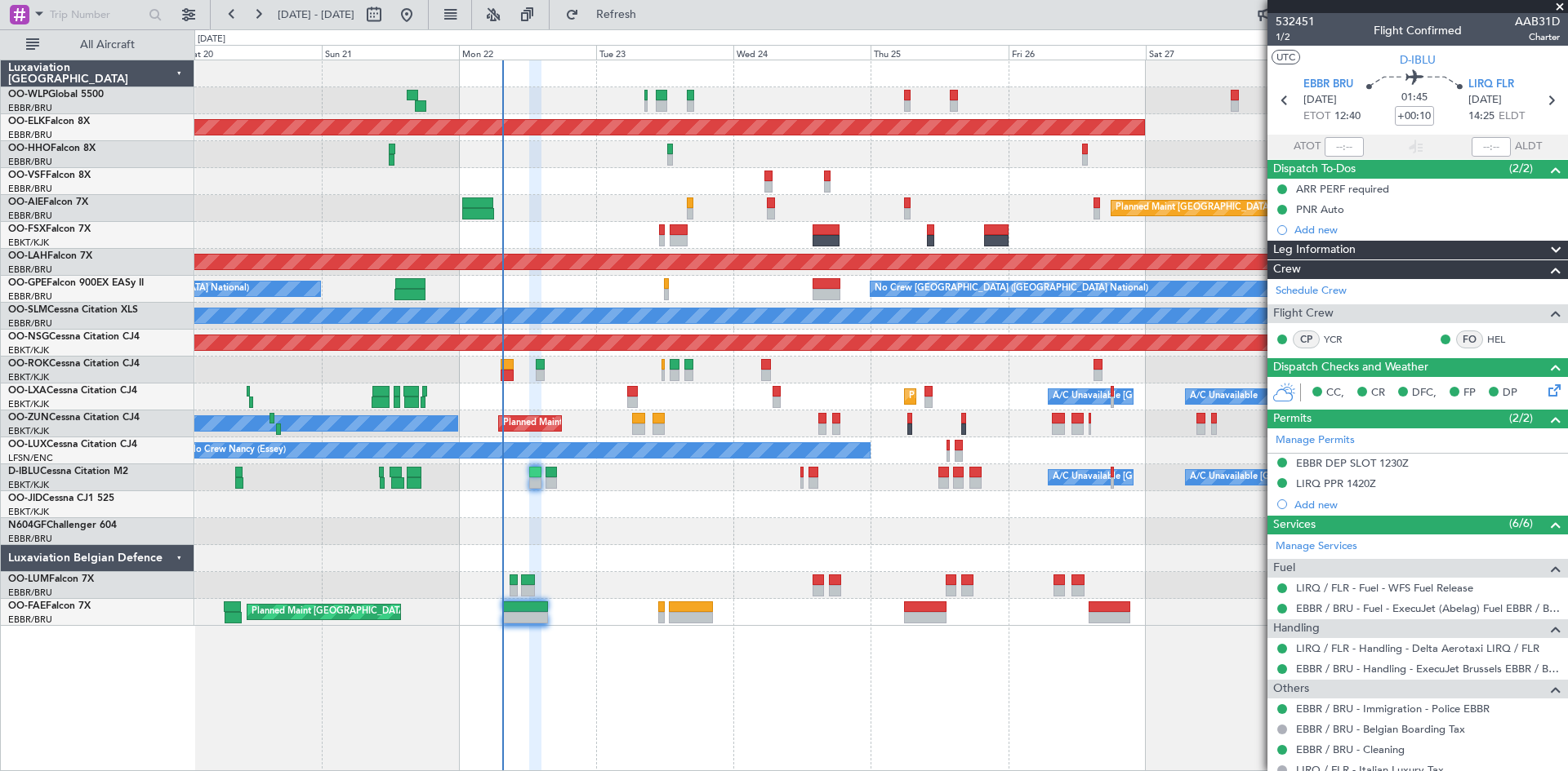
scroll to position [112, 0]
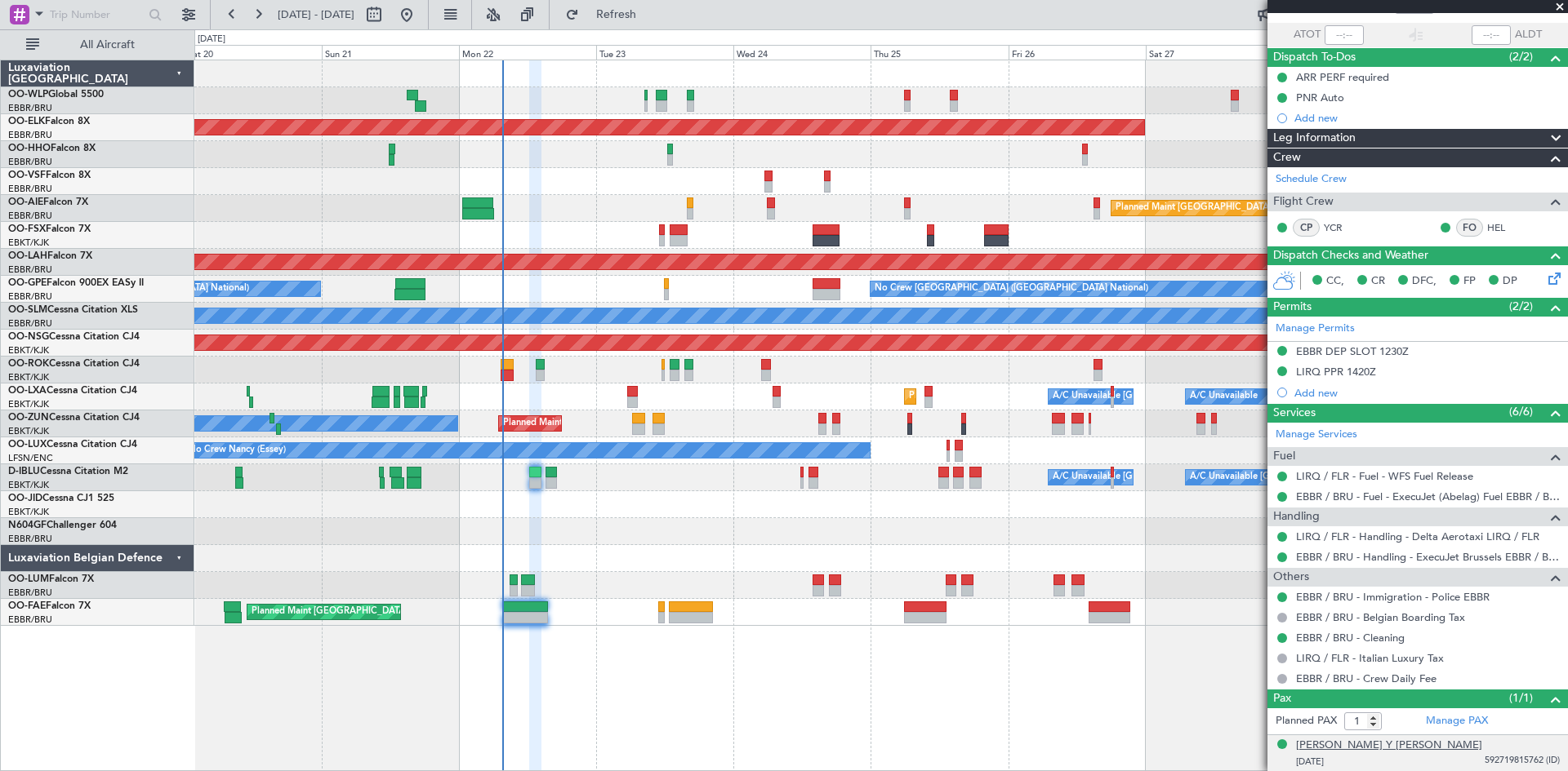
click at [1411, 751] on div "[PERSON_NAME] Y [PERSON_NAME]" at bounding box center [1389, 746] width 186 height 16
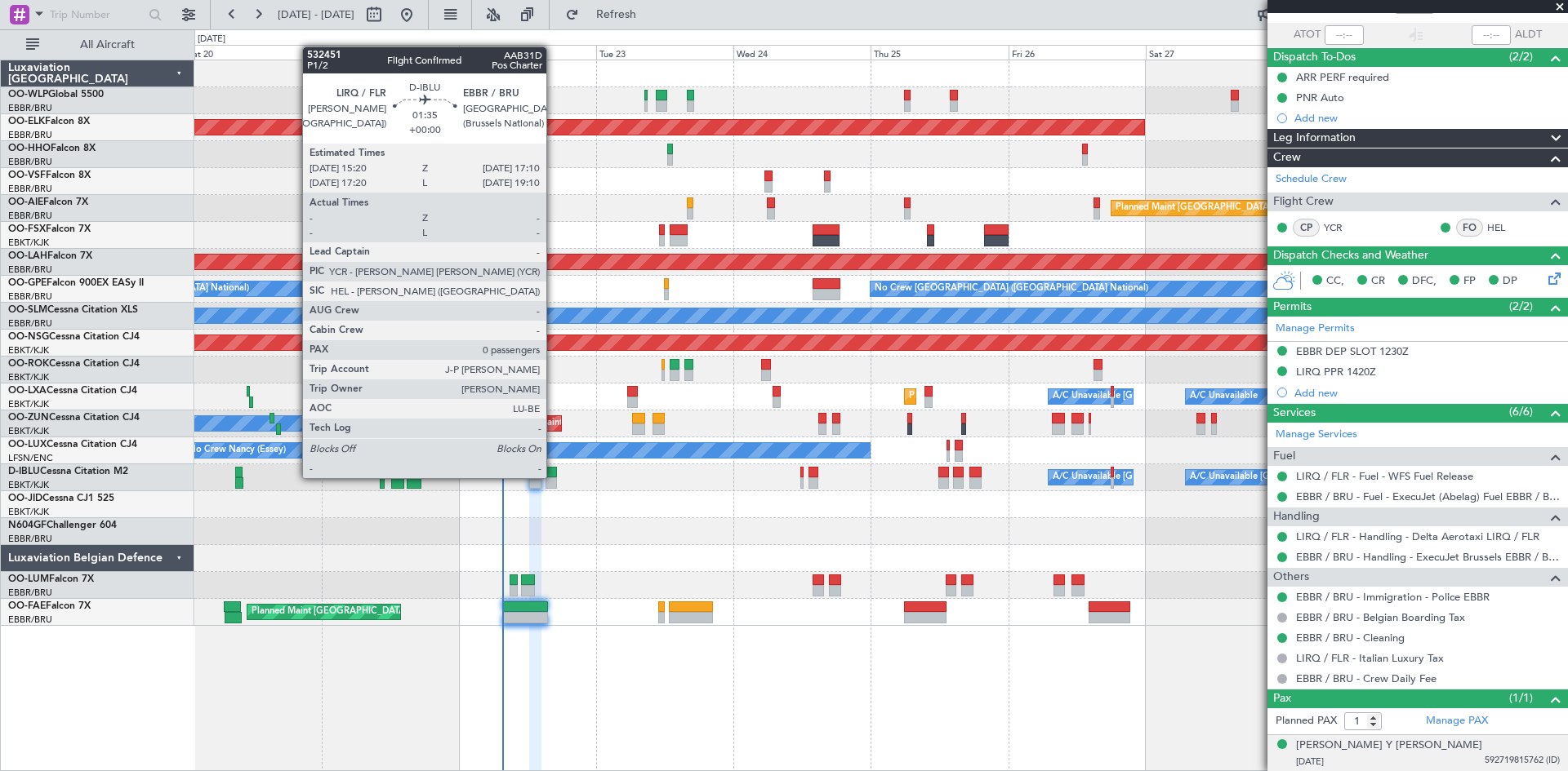
click at [553, 478] on div at bounding box center [551, 483] width 10 height 11
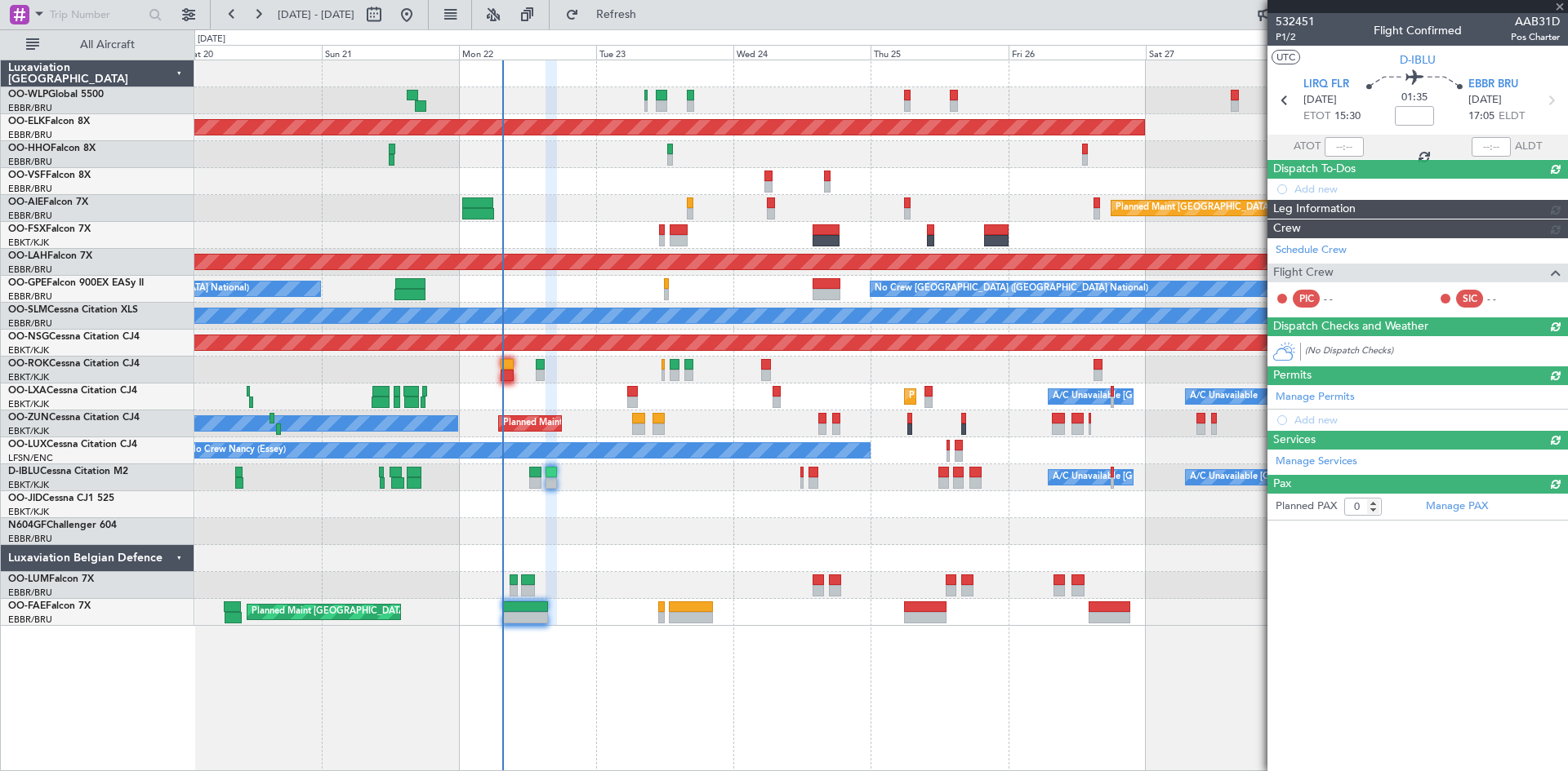
scroll to position [0, 0]
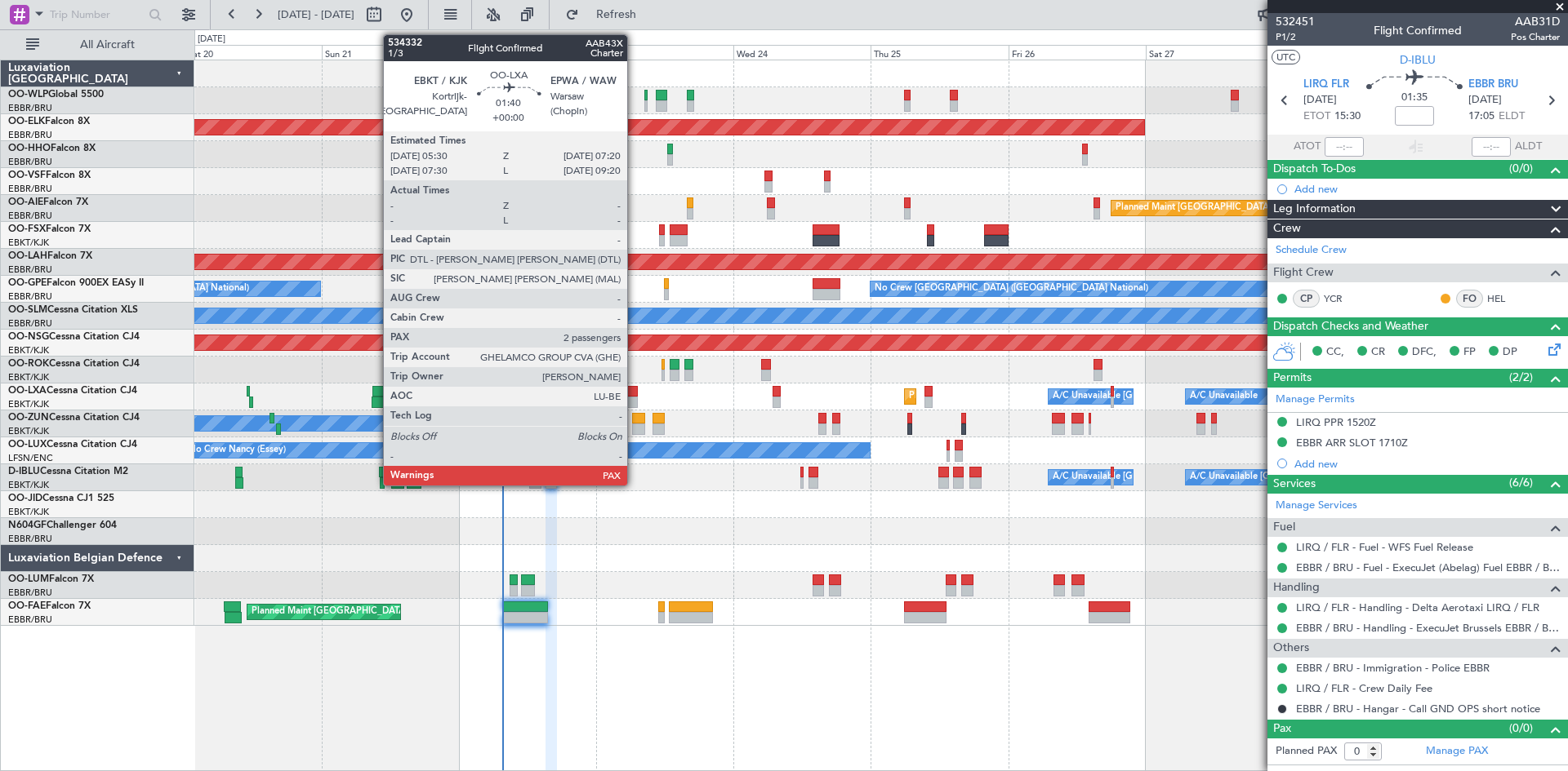
click at [634, 397] on div at bounding box center [632, 402] width 10 height 11
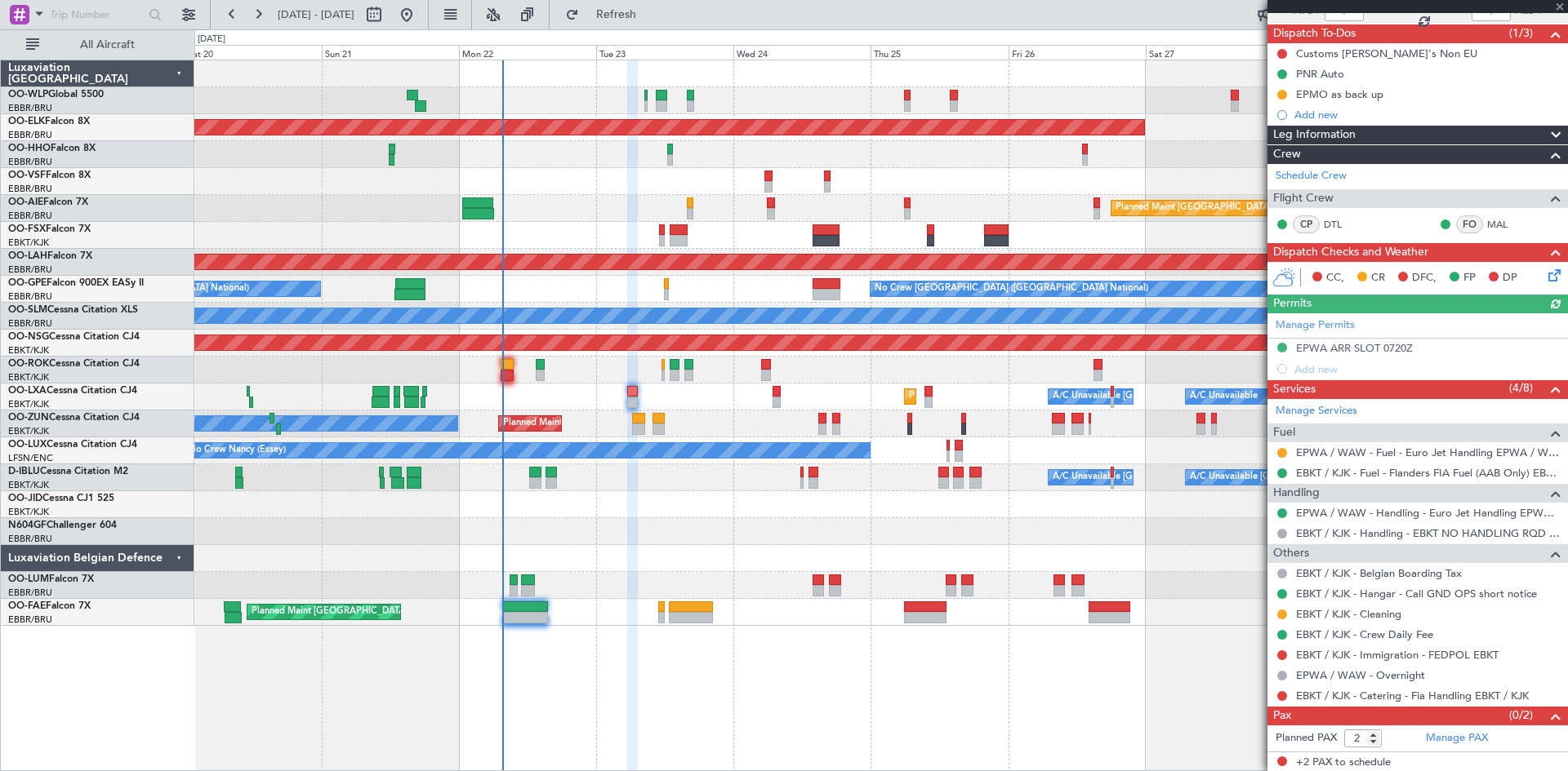
scroll to position [137, 0]
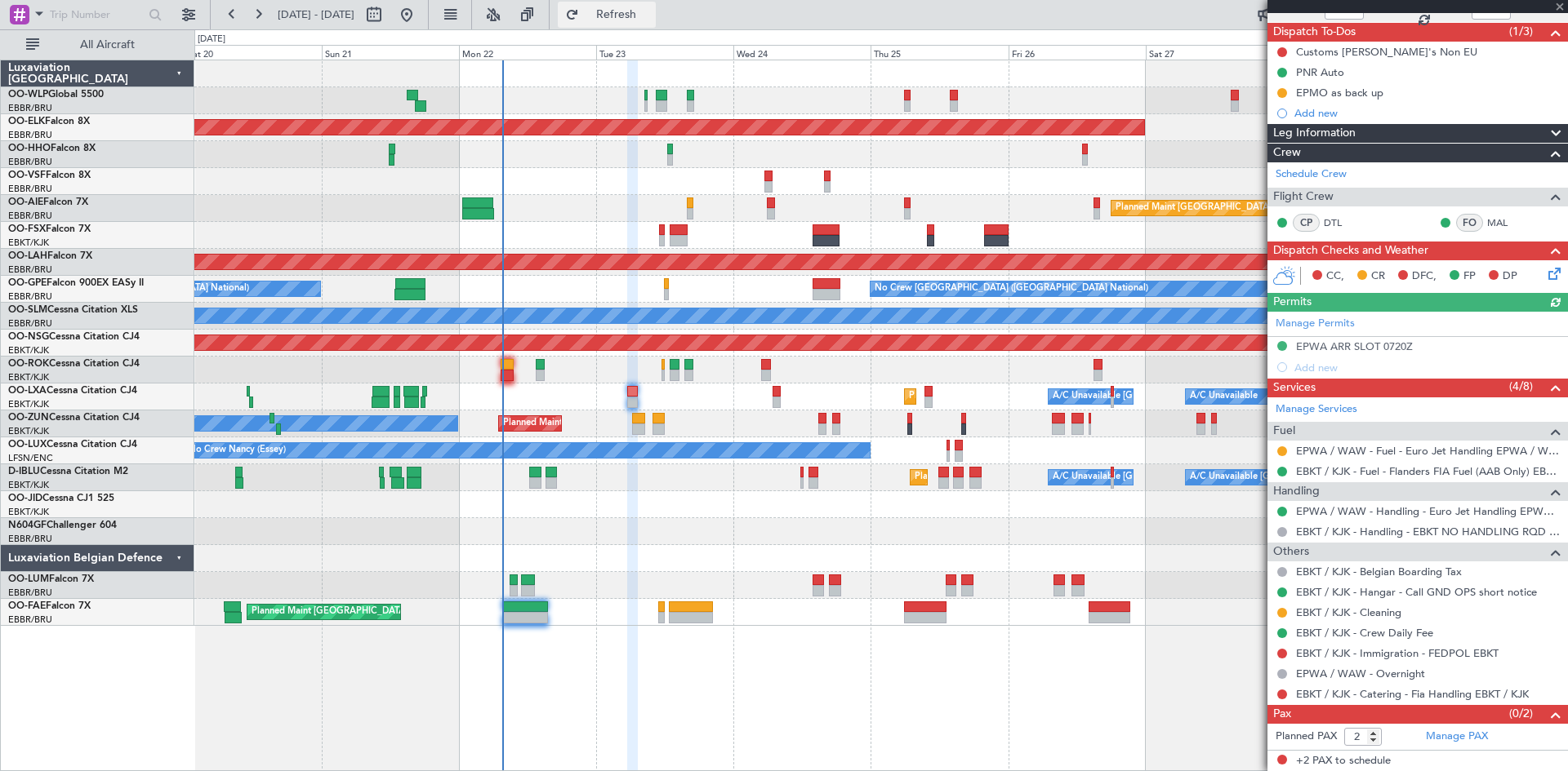
click at [642, 21] on button "Refresh" at bounding box center [606, 15] width 98 height 26
click at [656, 22] on button "Refresh" at bounding box center [606, 15] width 98 height 26
click at [651, 9] on span "Refresh" at bounding box center [616, 14] width 69 height 11
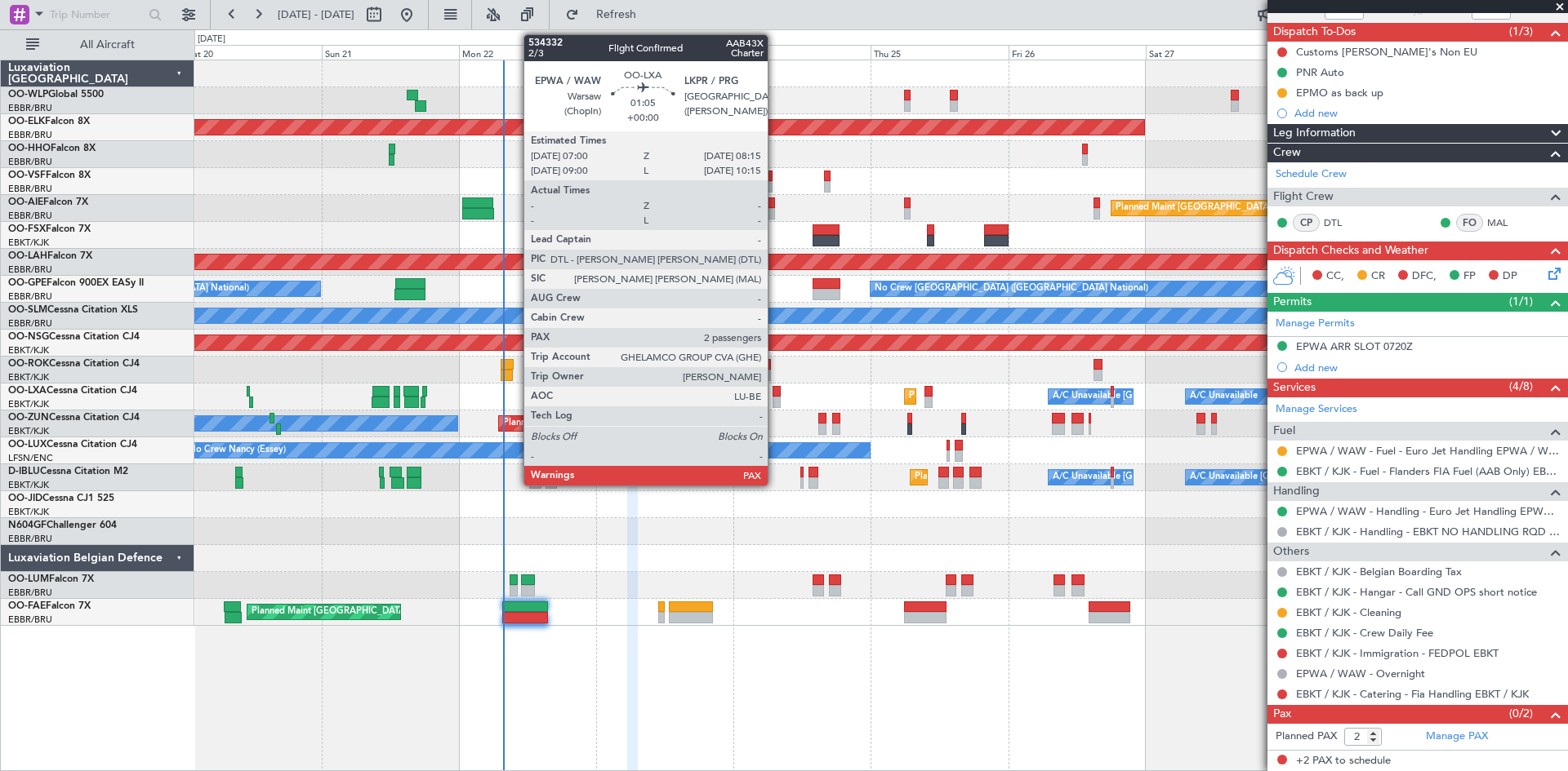
click at [775, 388] on div at bounding box center [776, 392] width 7 height 11
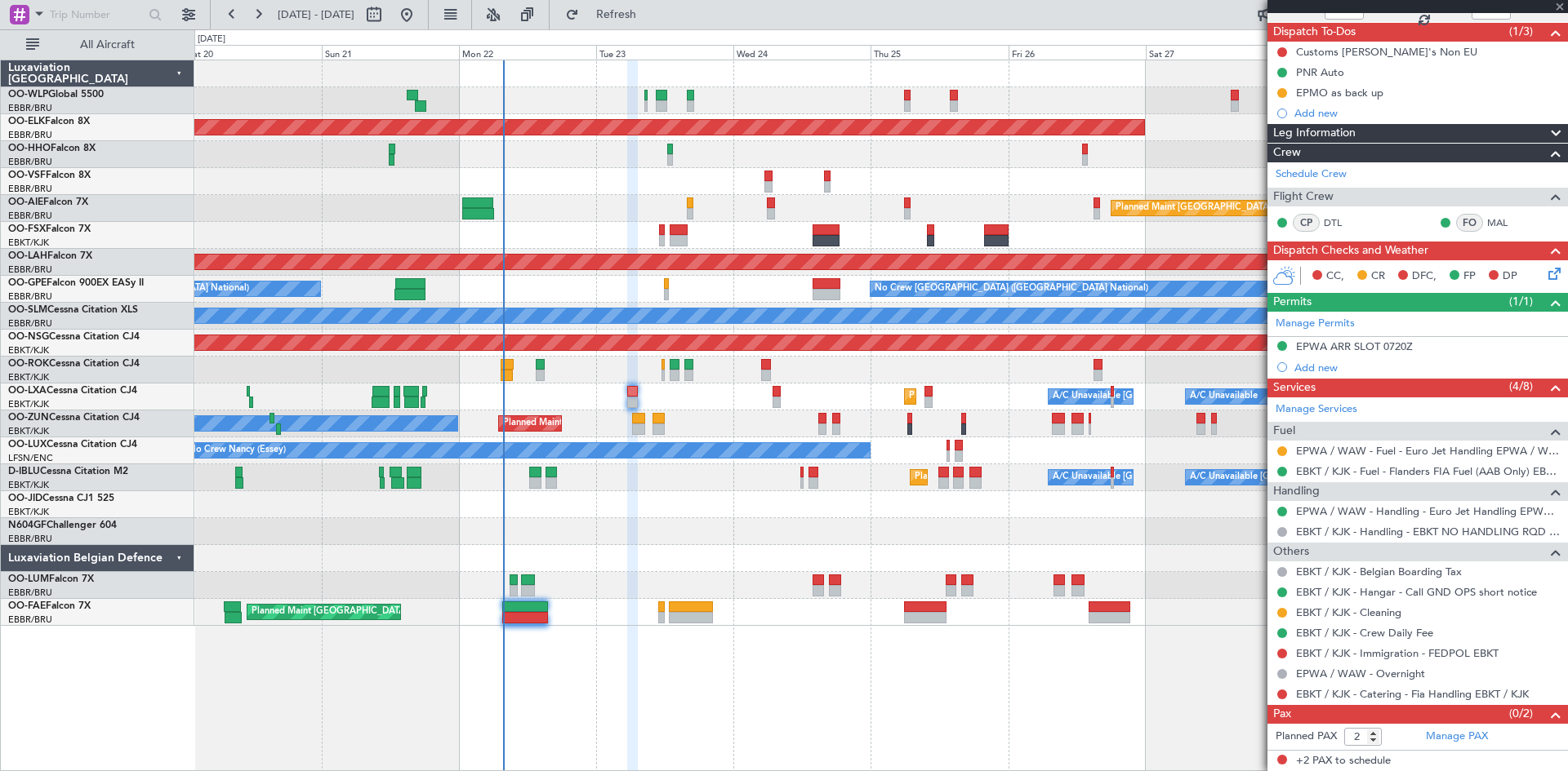
scroll to position [0, 0]
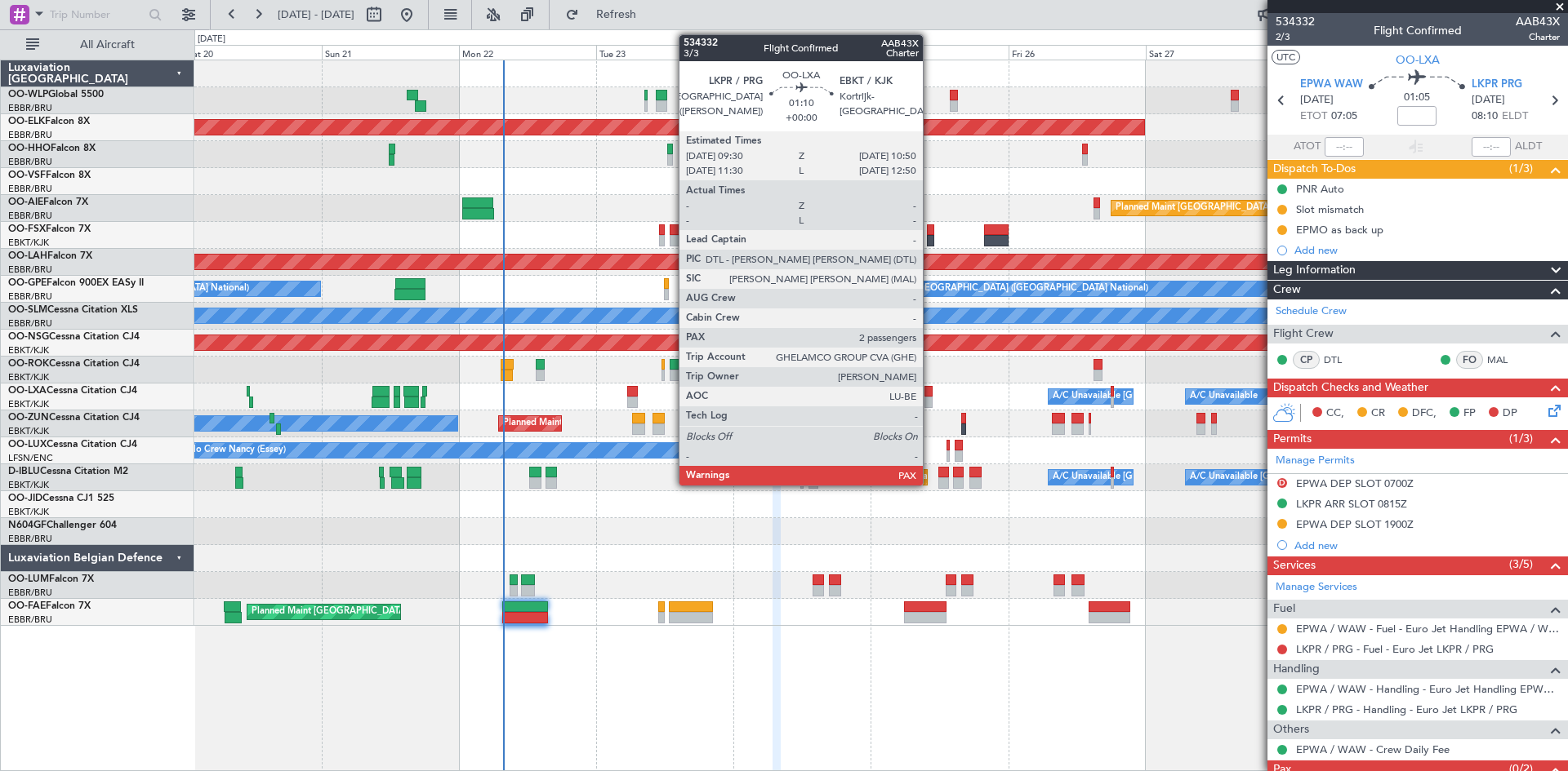
click at [930, 400] on div at bounding box center [928, 402] width 8 height 11
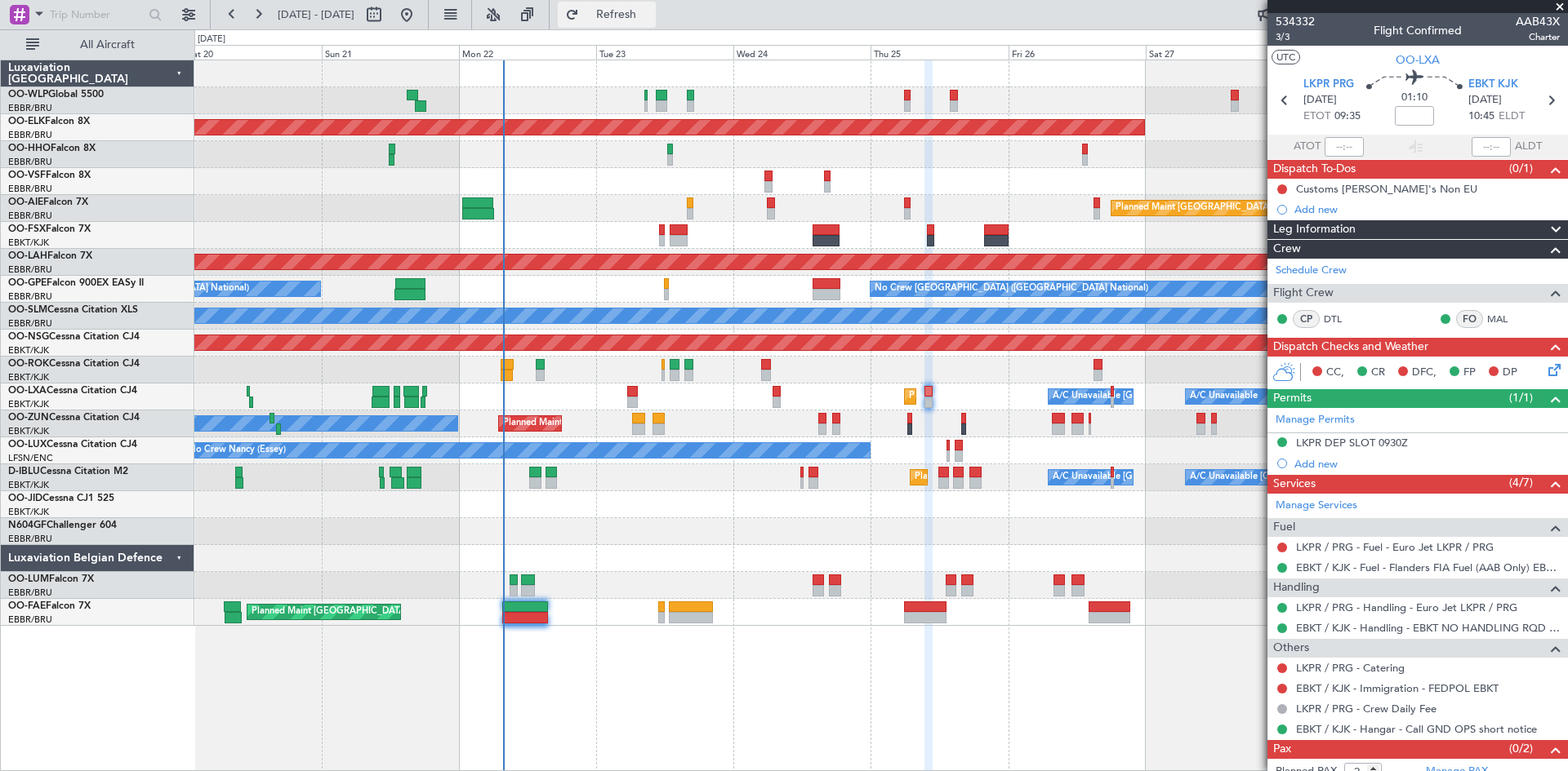
click at [644, 25] on button "Refresh" at bounding box center [606, 15] width 98 height 26
click at [1280, 184] on button at bounding box center [1281, 188] width 10 height 10
click at [1265, 269] on li "Completed" at bounding box center [1283, 261] width 87 height 24
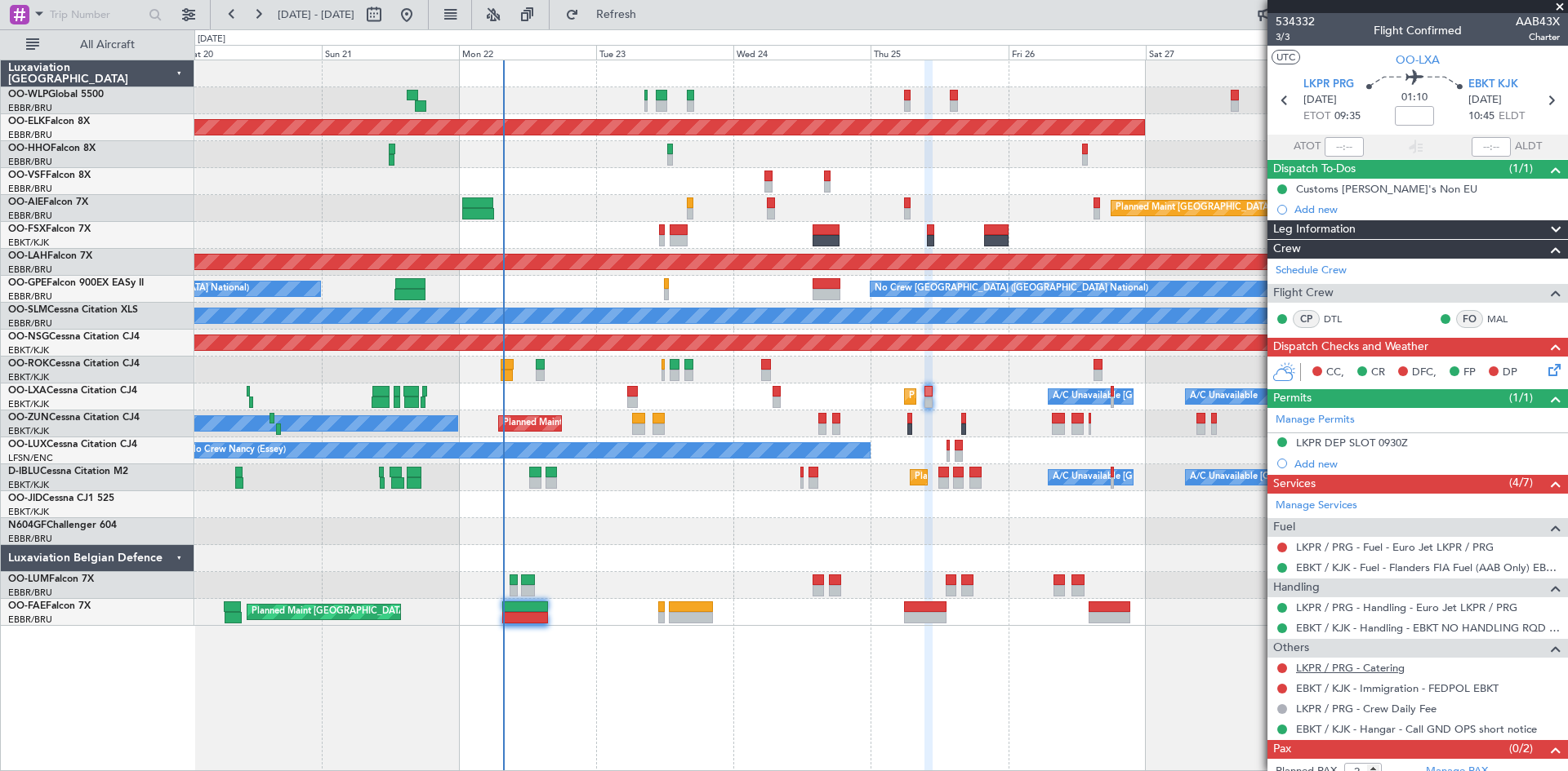
click at [1339, 670] on link "LKPR / PRG - Catering" at bounding box center [1350, 668] width 109 height 14
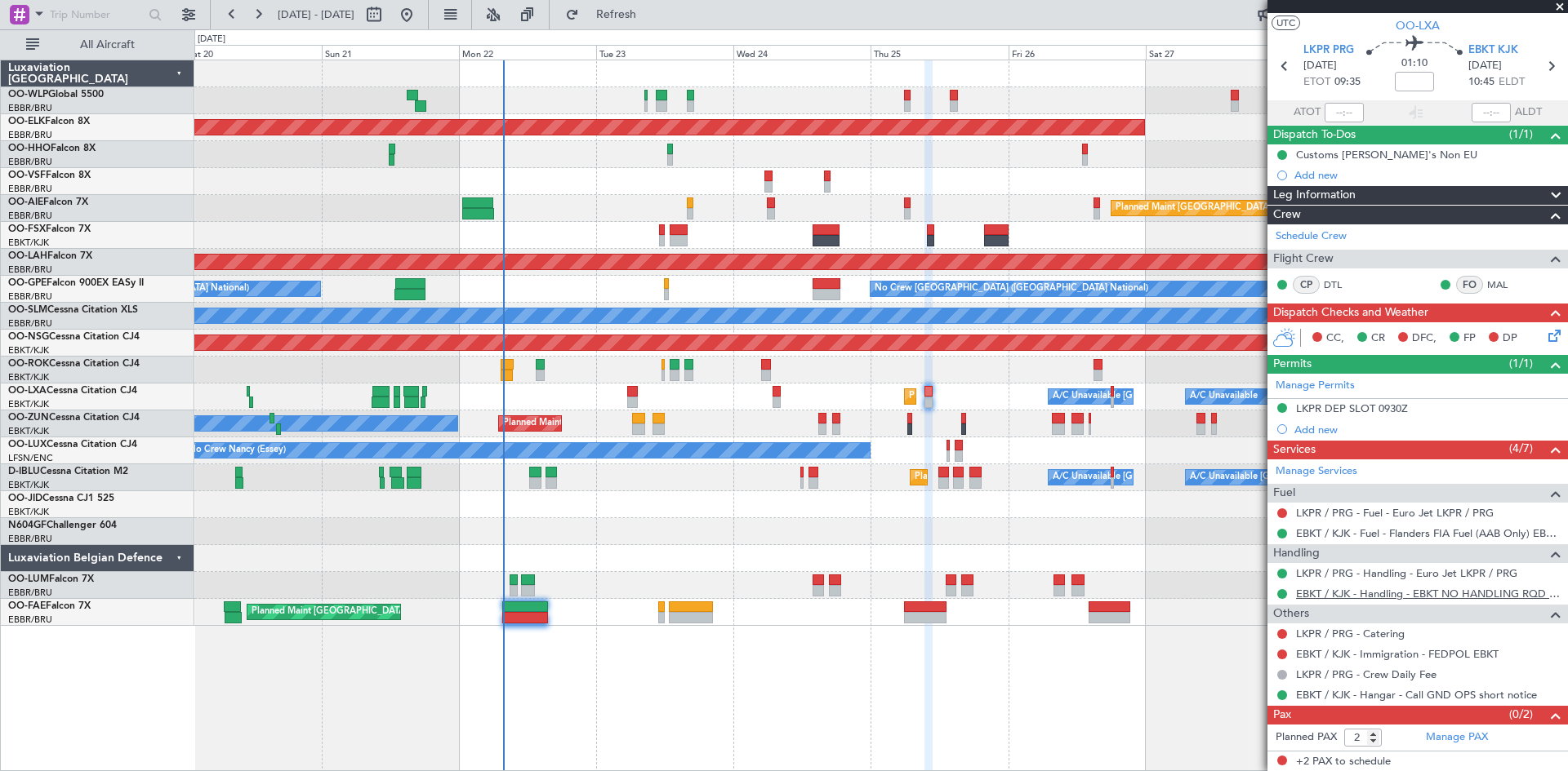
scroll to position [35, 0]
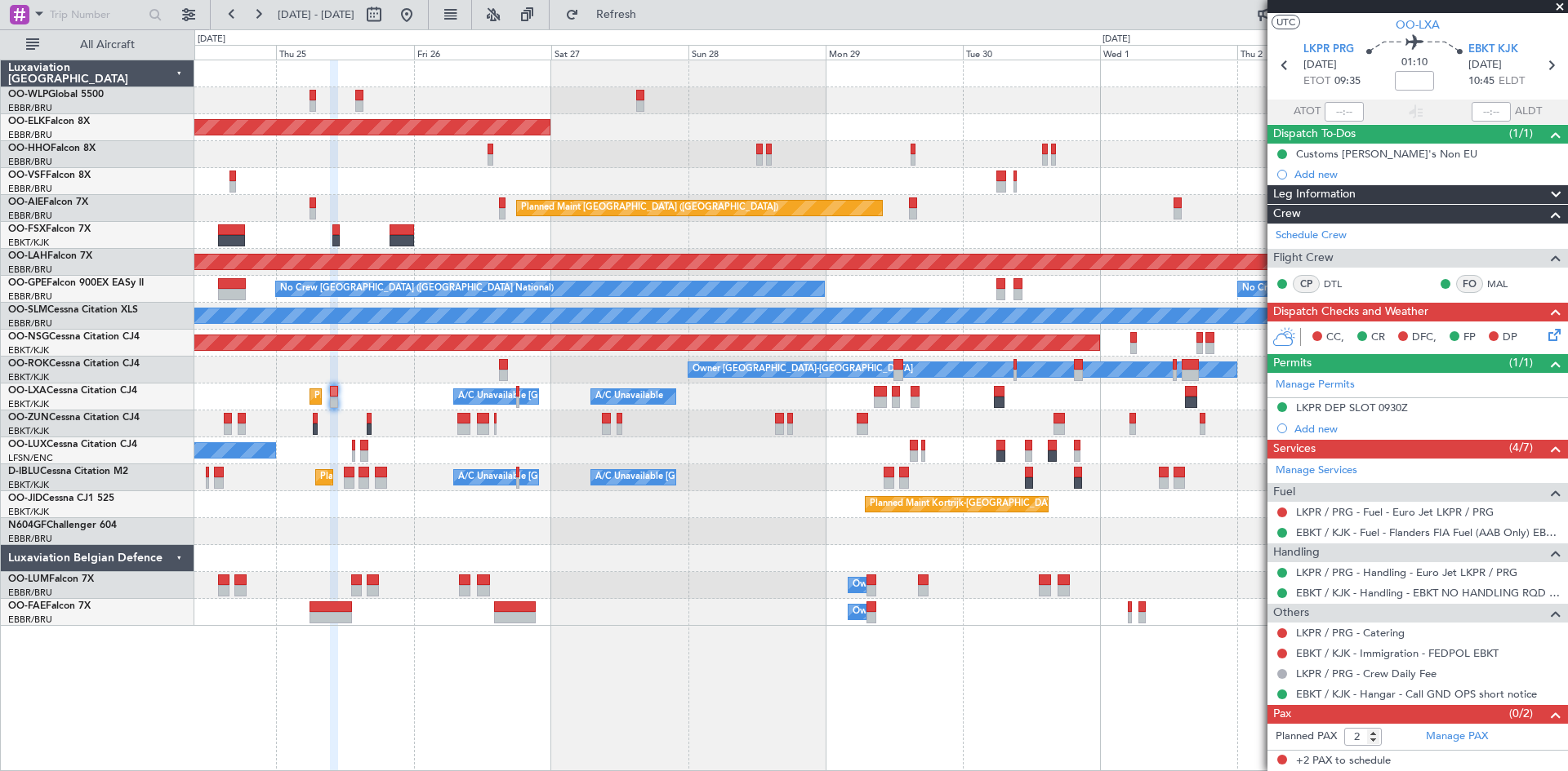
click at [347, 548] on div "Planned Maint Kortrijk-[GEOGRAPHIC_DATA] Planned Maint [GEOGRAPHIC_DATA] ([GEOG…" at bounding box center [881, 343] width 1373 height 565
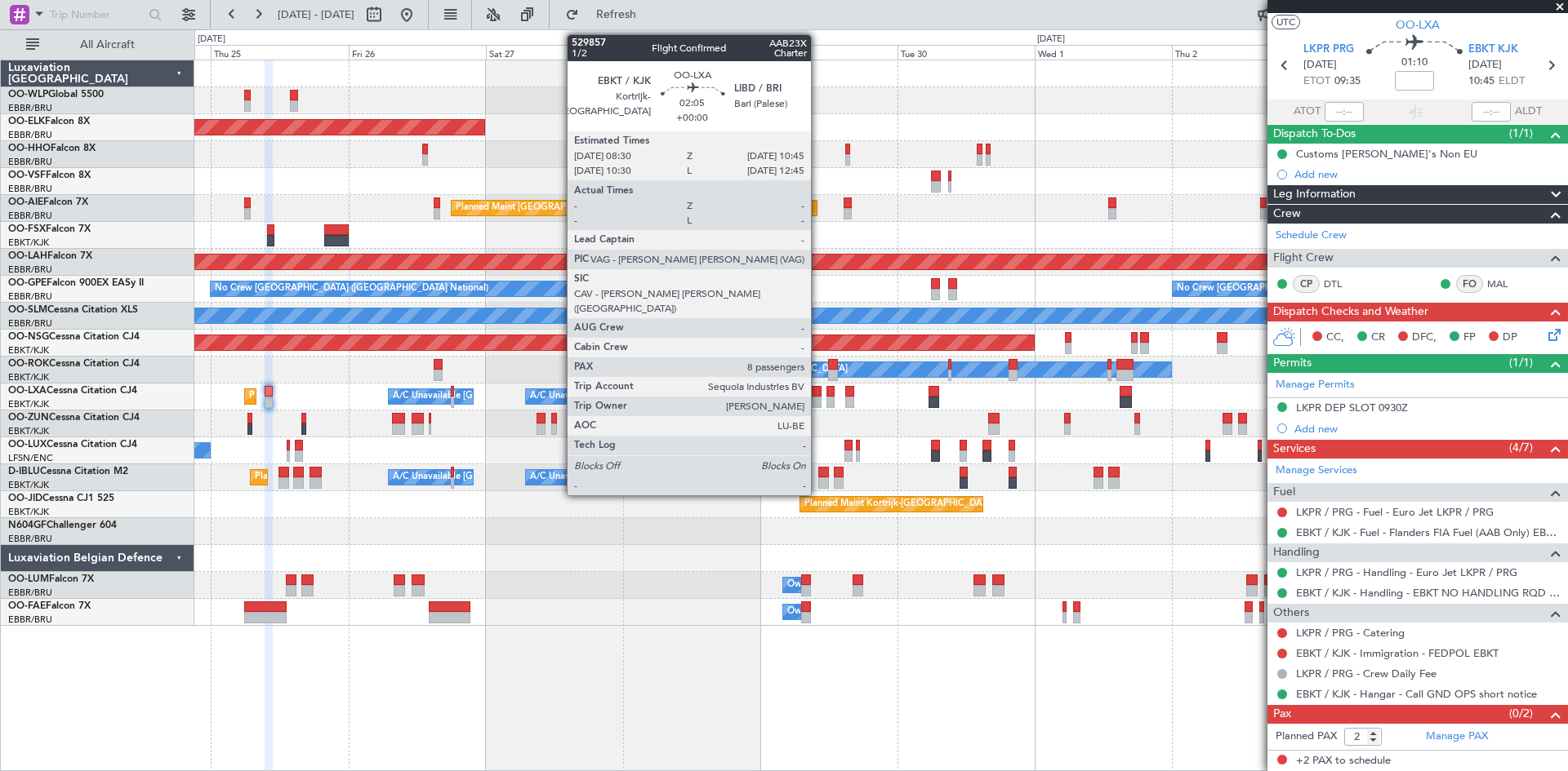
click at [818, 401] on div at bounding box center [815, 402] width 13 height 11
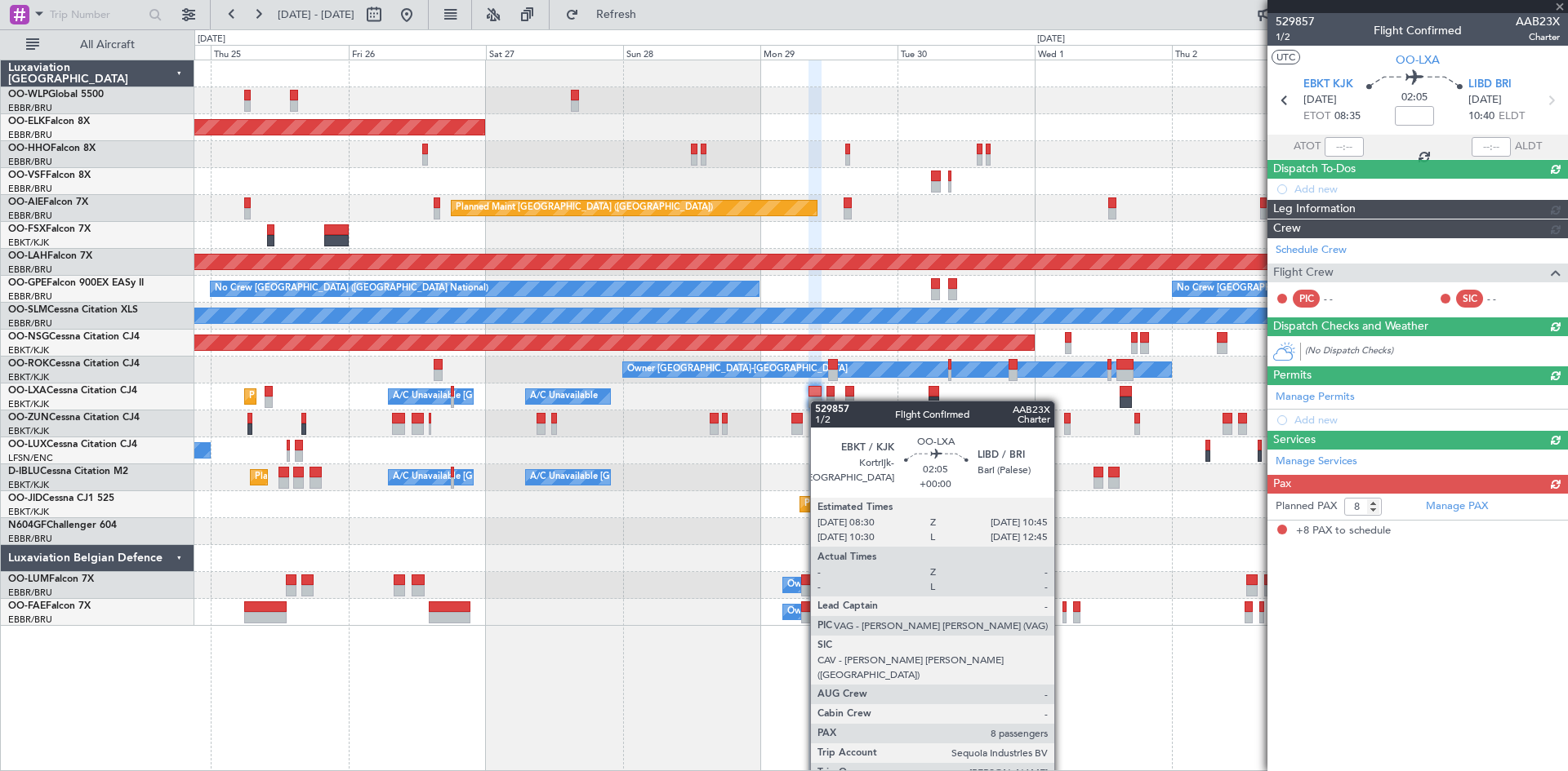
scroll to position [0, 0]
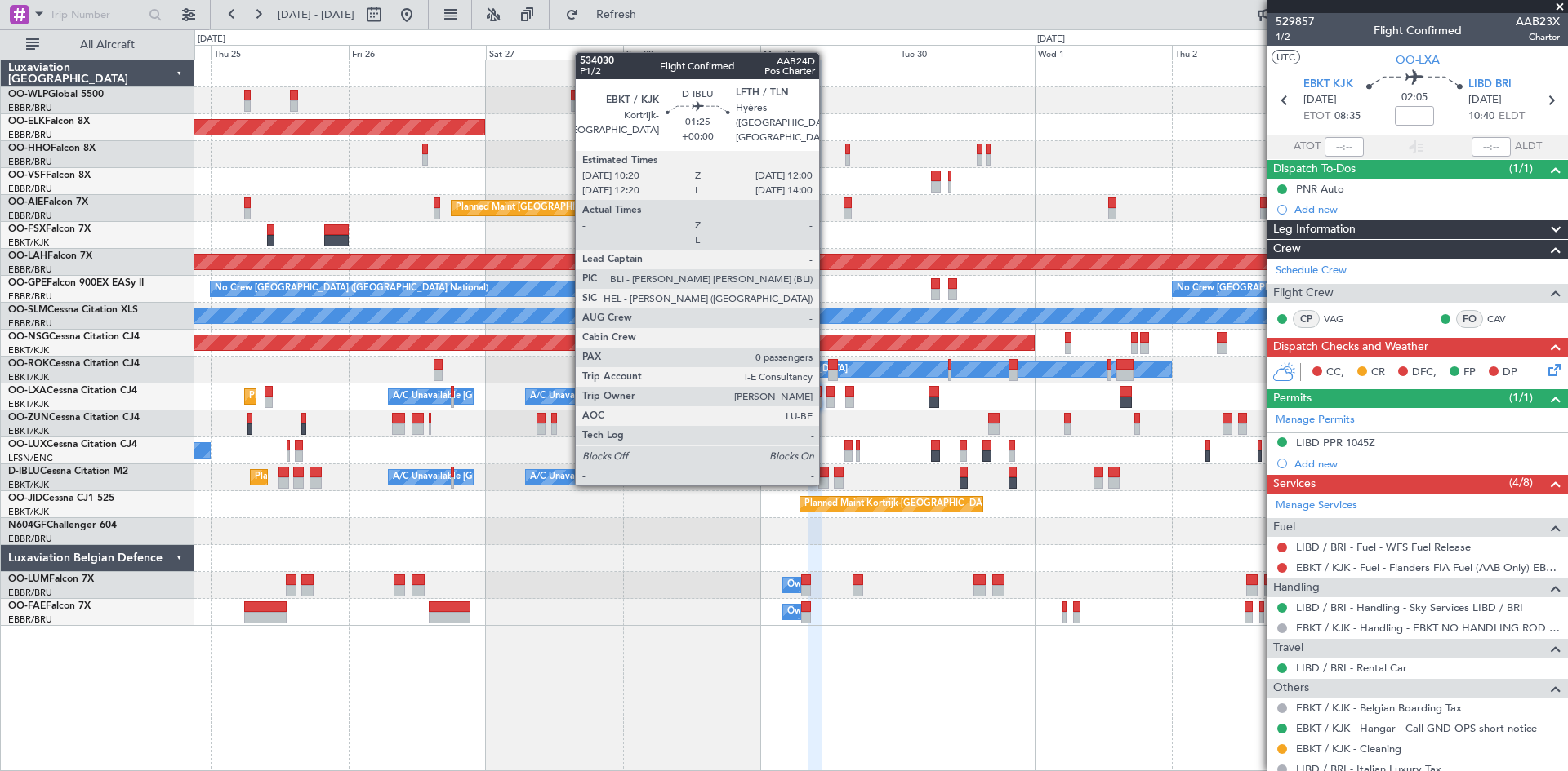
click at [826, 483] on div at bounding box center [823, 483] width 10 height 11
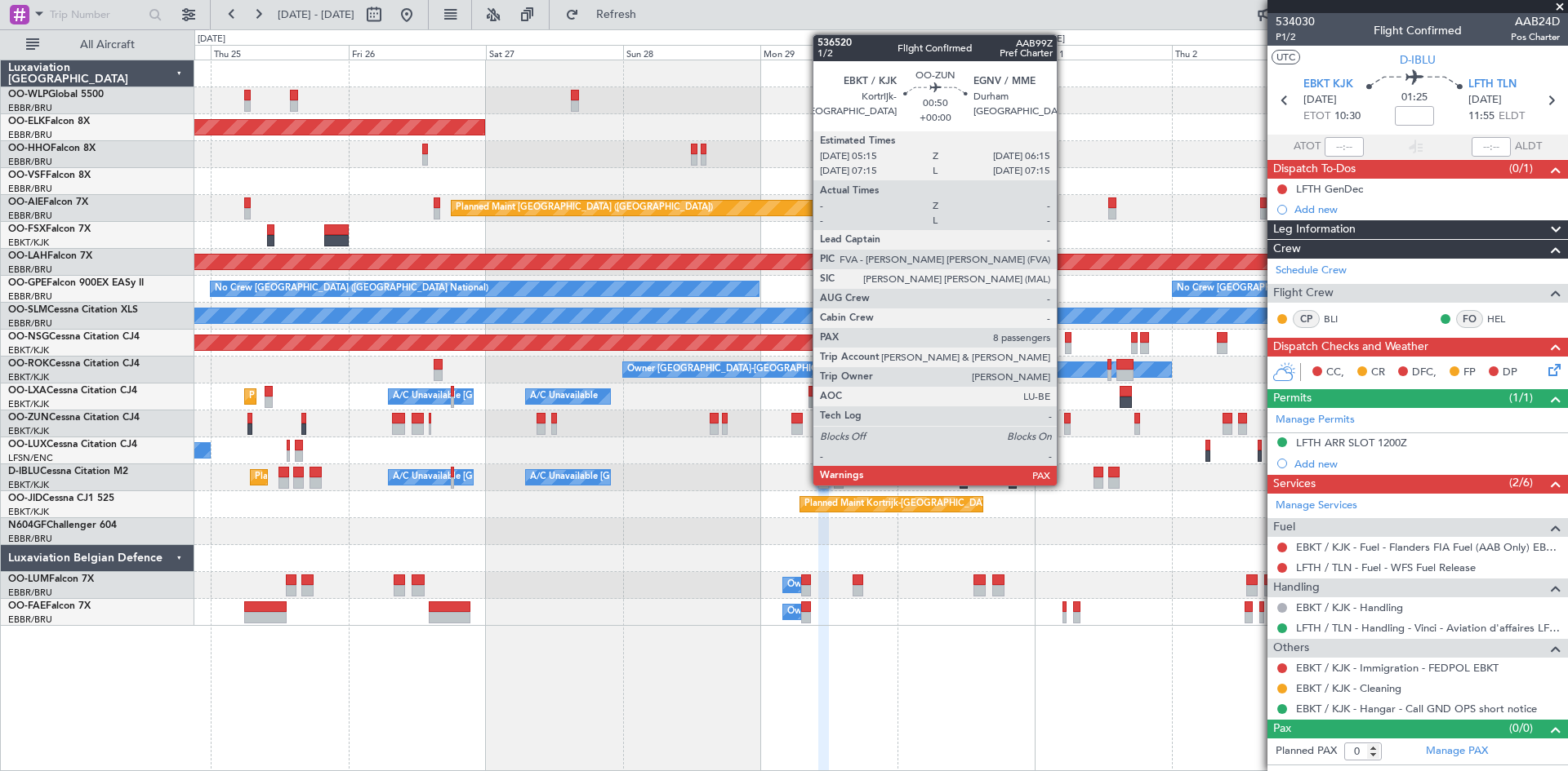
click at [1064, 428] on div at bounding box center [1068, 429] width 7 height 11
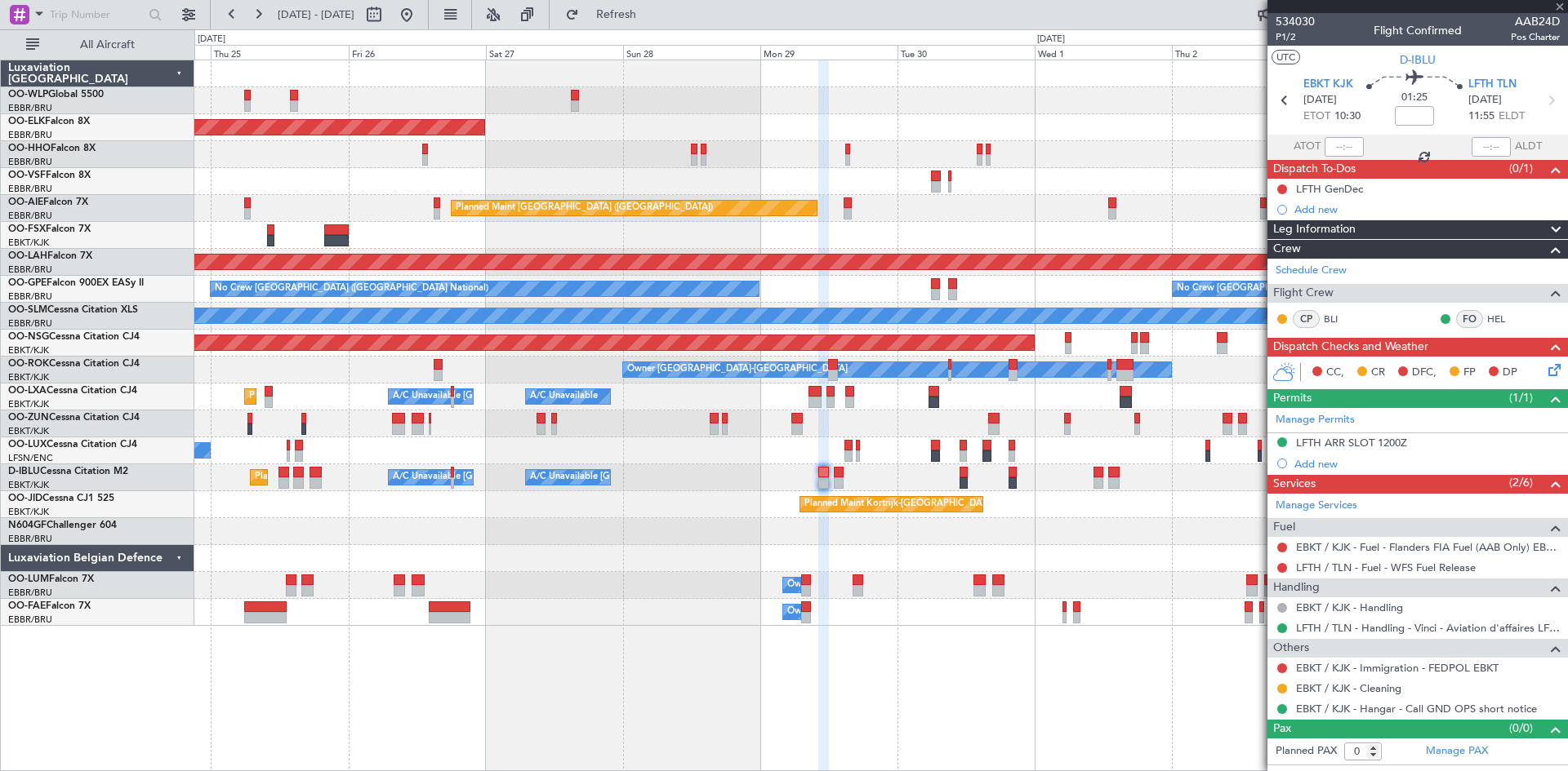
type input "8"
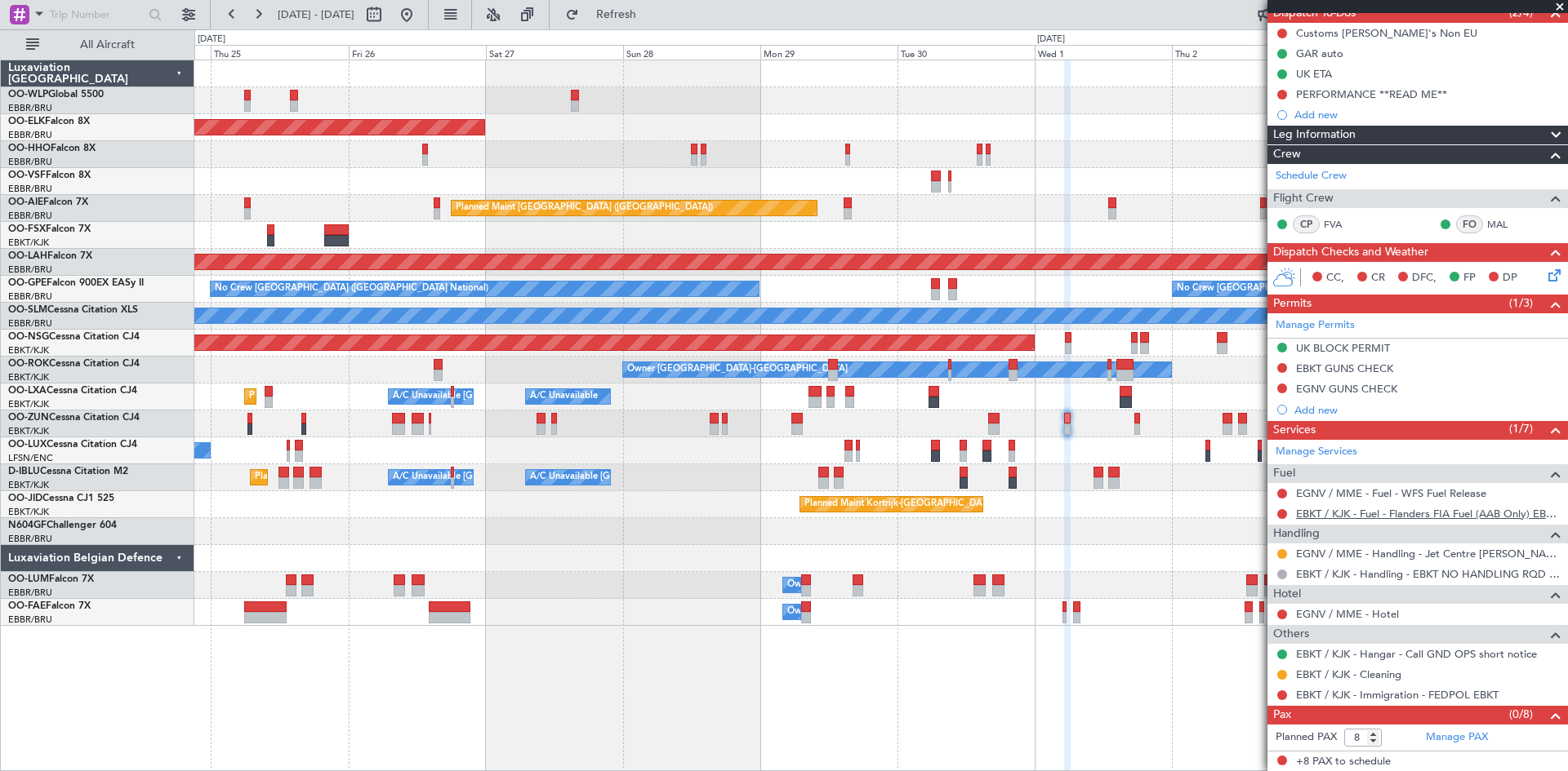
scroll to position [156, 0]
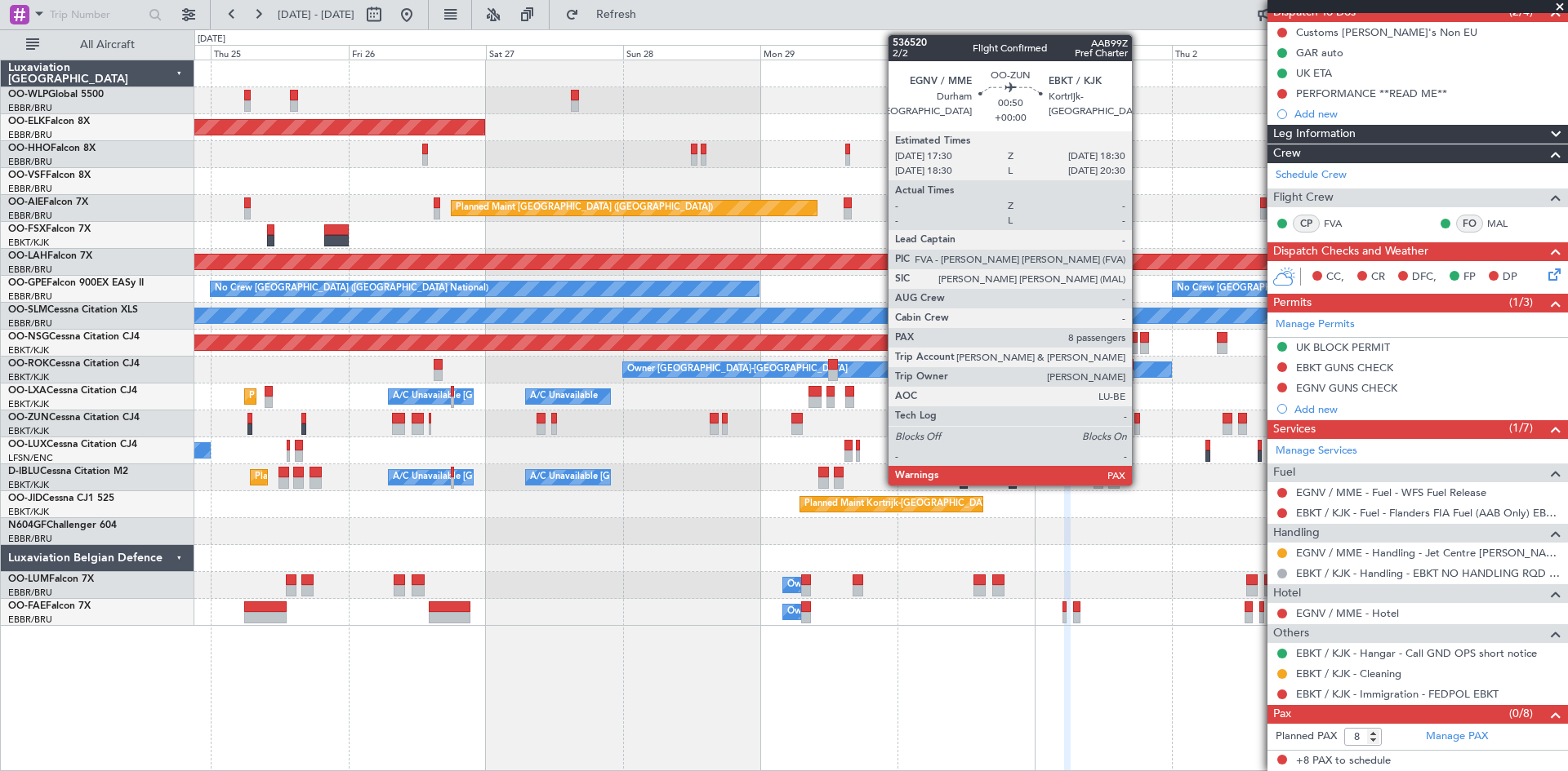
click at [1139, 421] on div at bounding box center [1138, 418] width 7 height 11
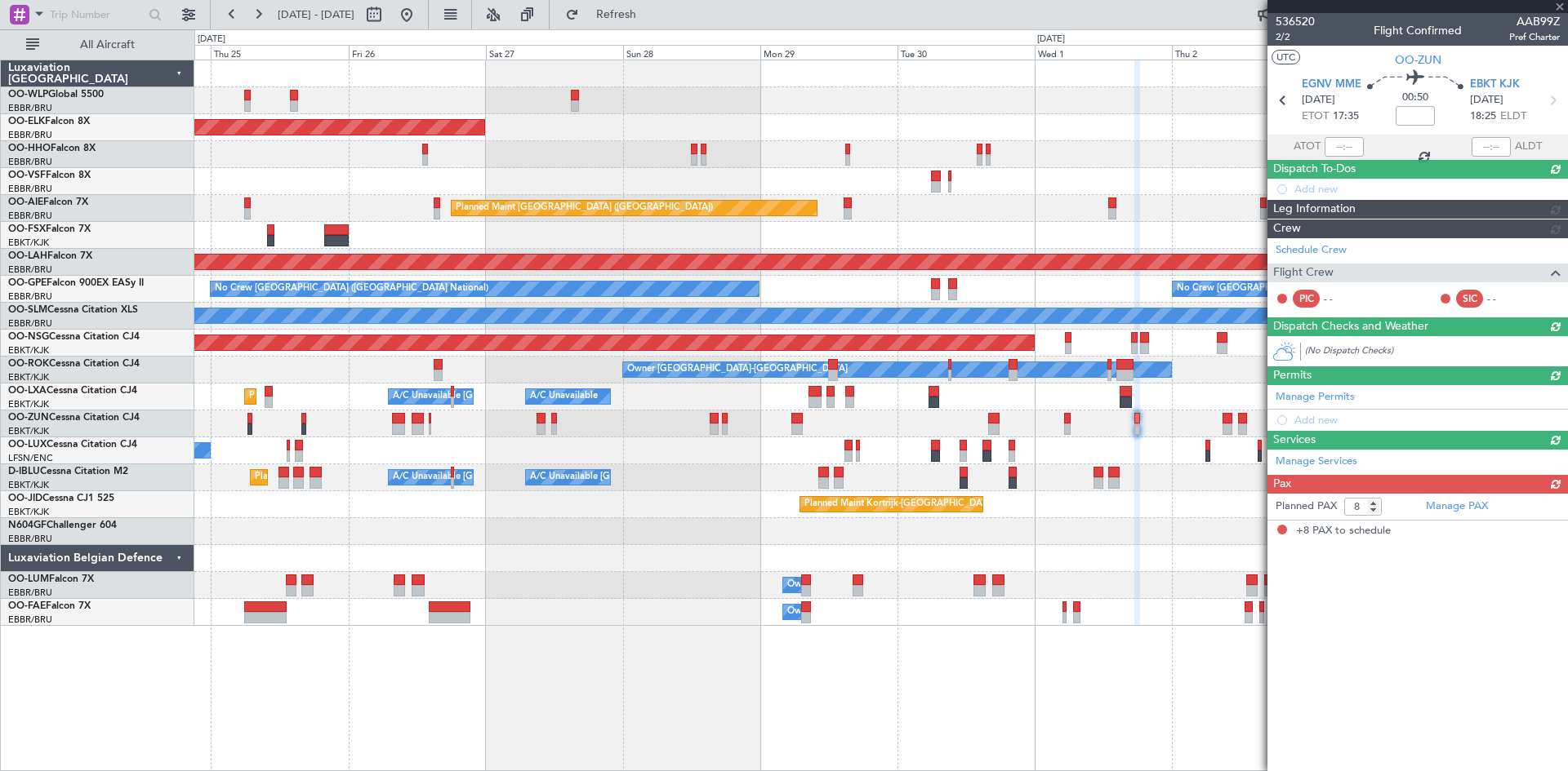
scroll to position [0, 0]
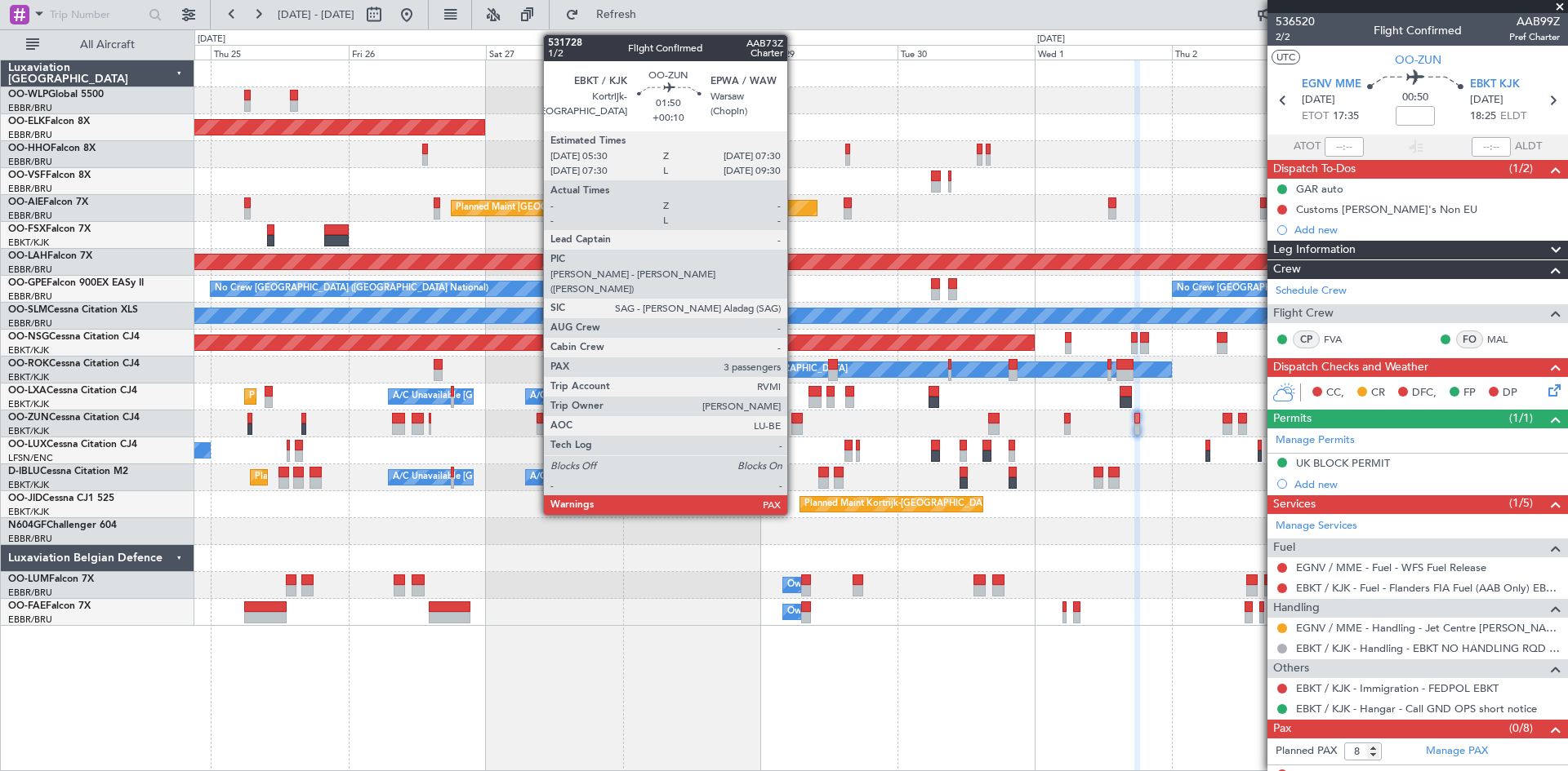
click at [795, 428] on div at bounding box center [797, 429] width 12 height 11
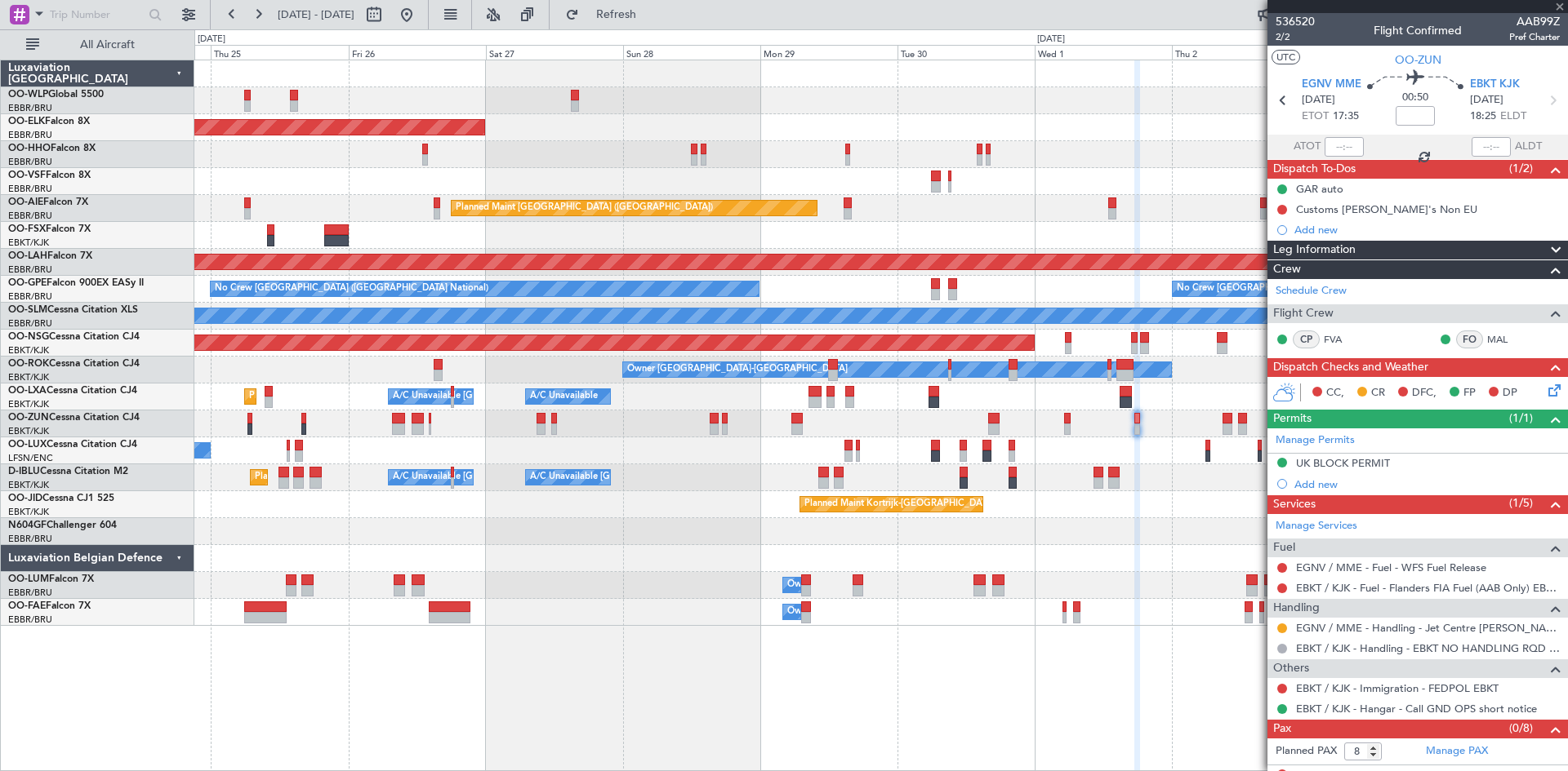
type input "+00:10"
type input "4"
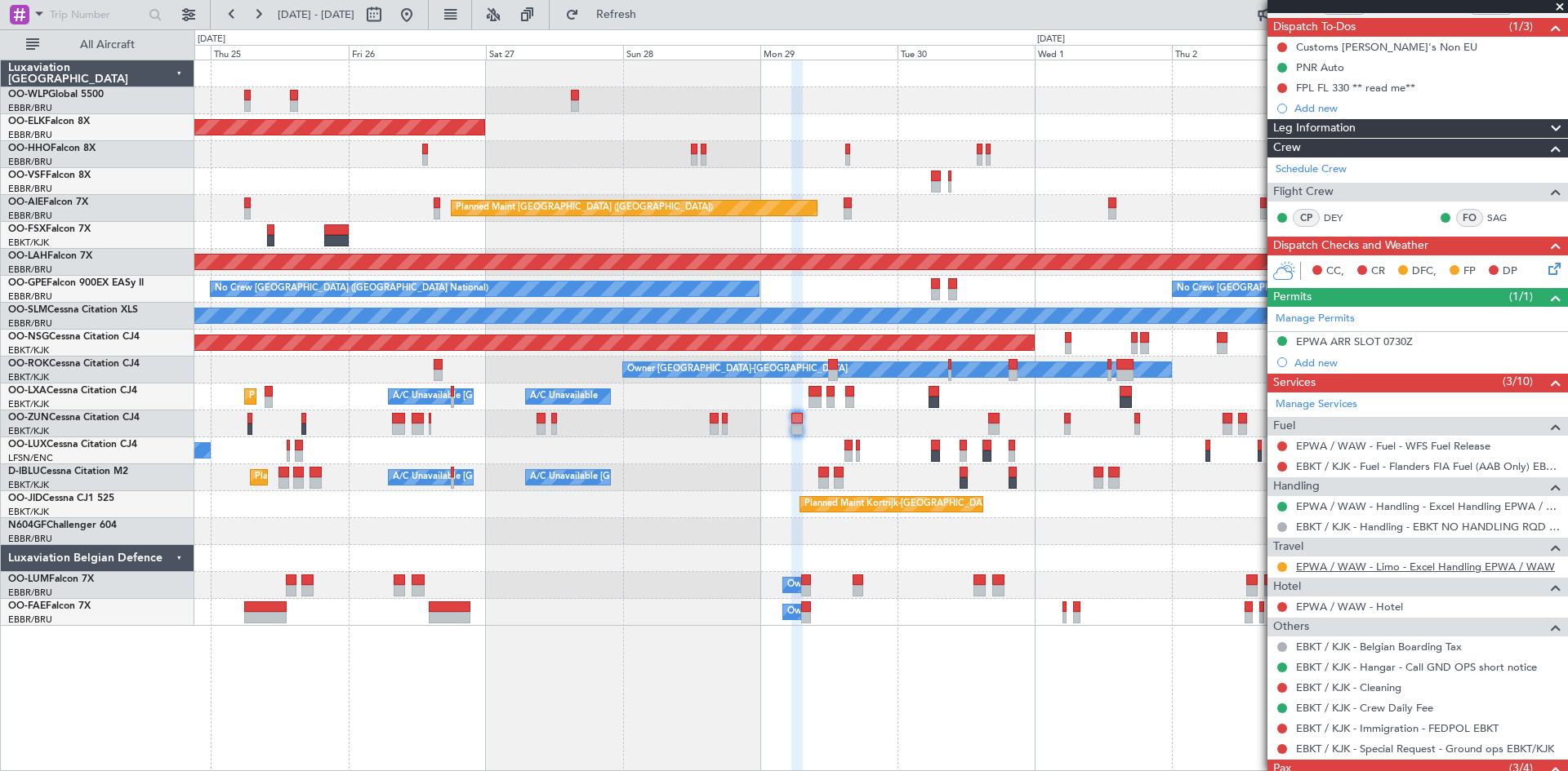
scroll to position [163, 0]
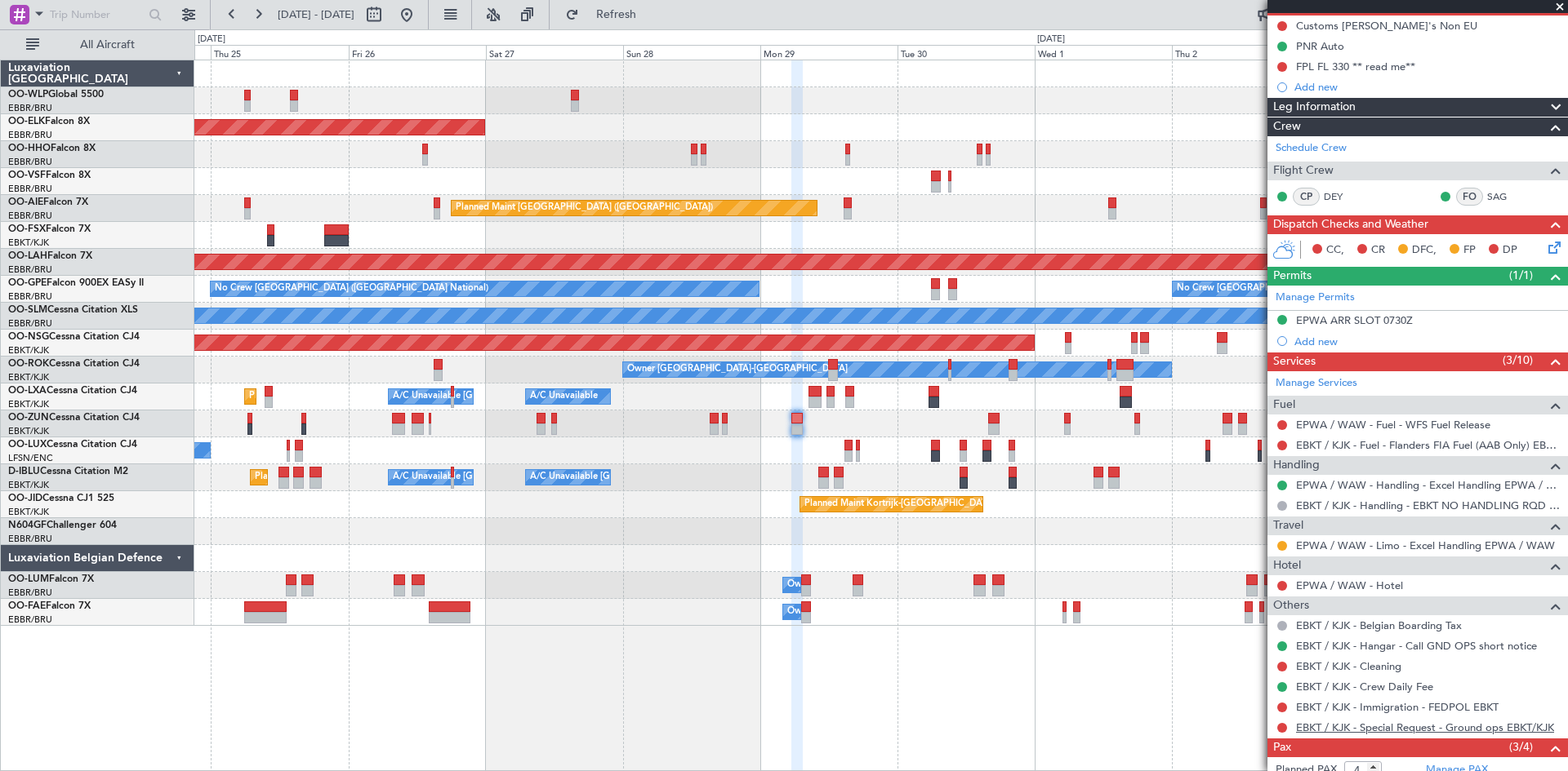
click at [1387, 729] on link "EBKT / KJK - Special Request - Ground ops EBKT/KJK" at bounding box center [1425, 728] width 258 height 14
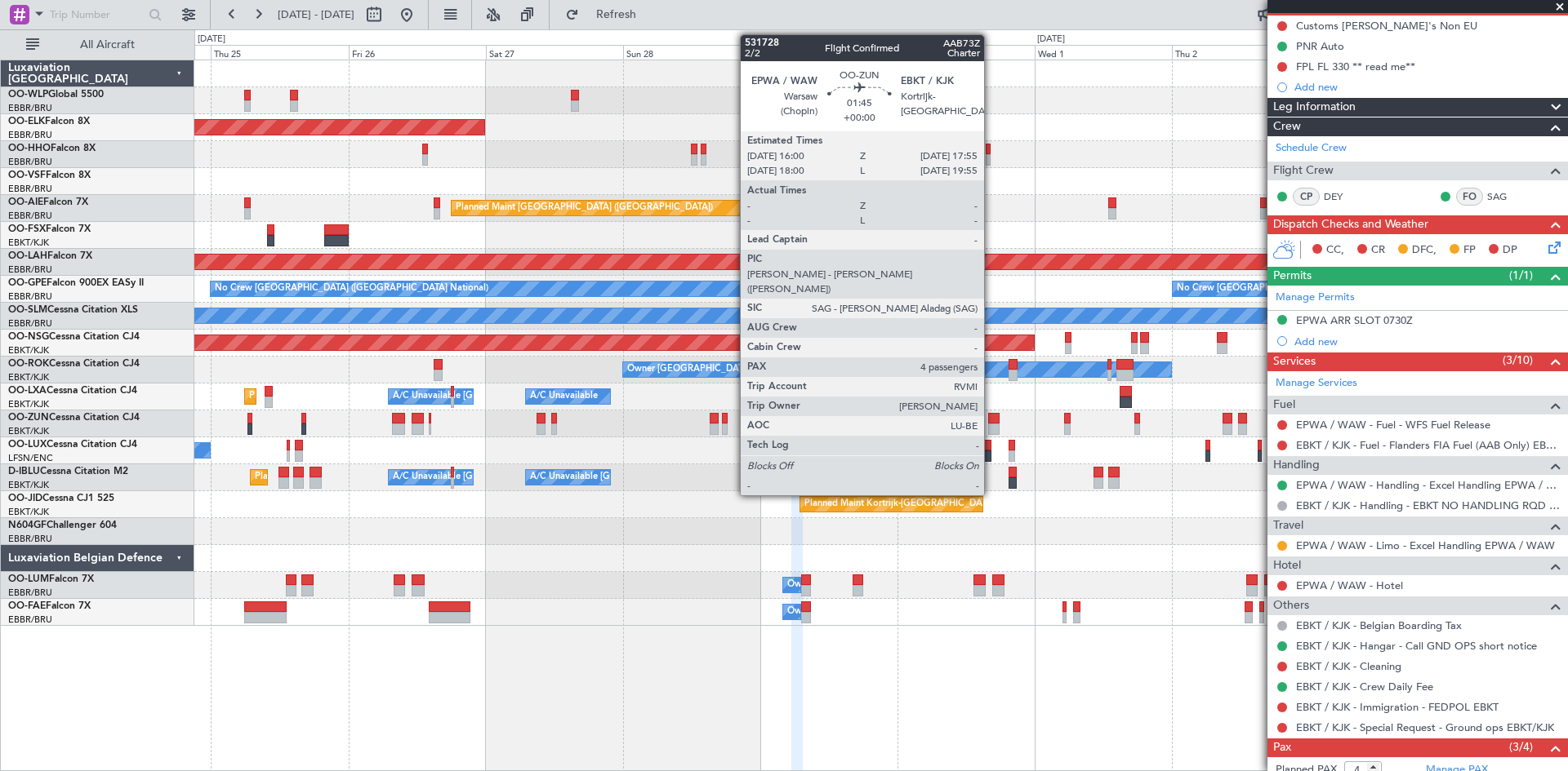
click at [991, 429] on div at bounding box center [994, 429] width 11 height 11
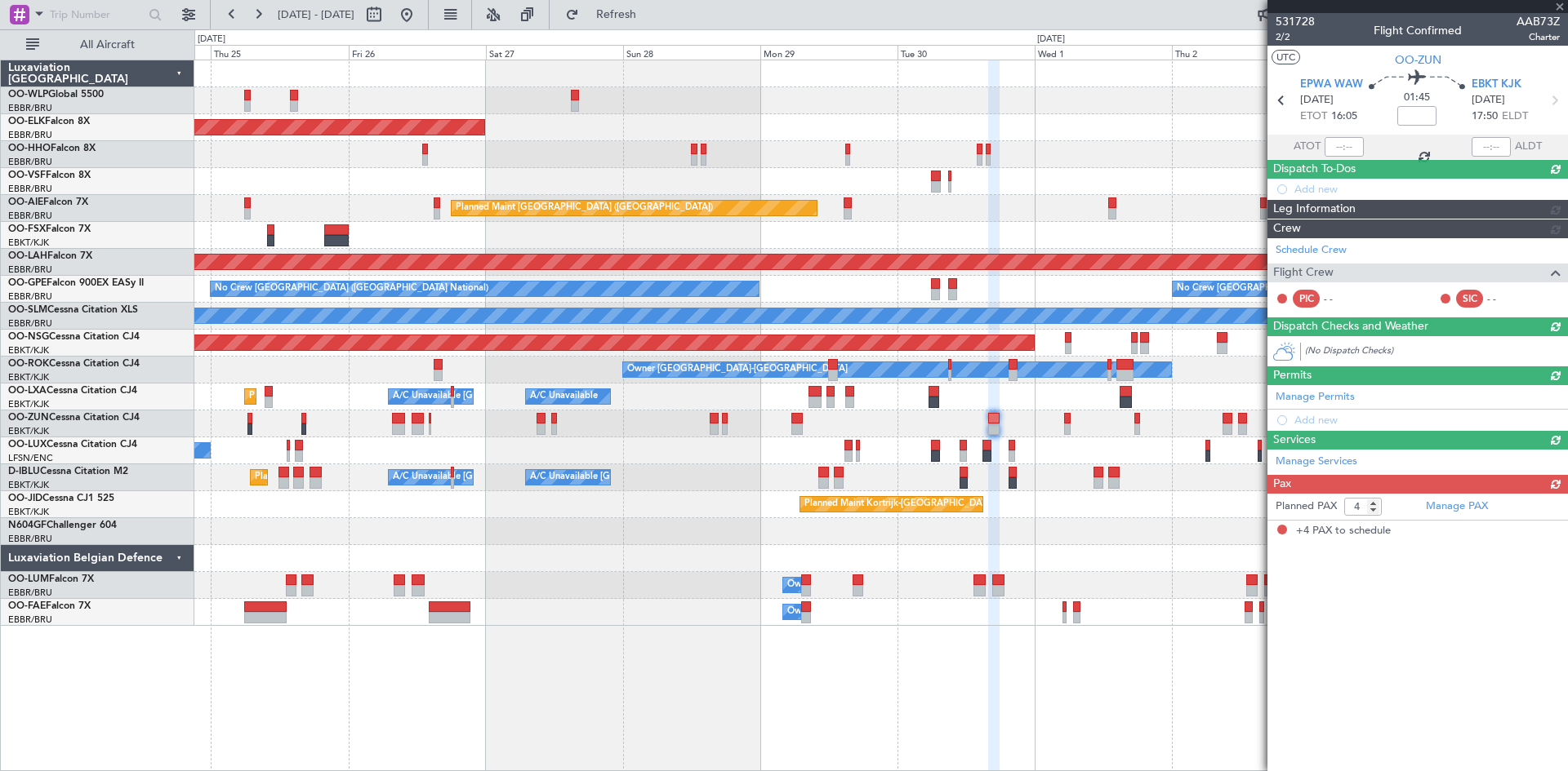
scroll to position [0, 0]
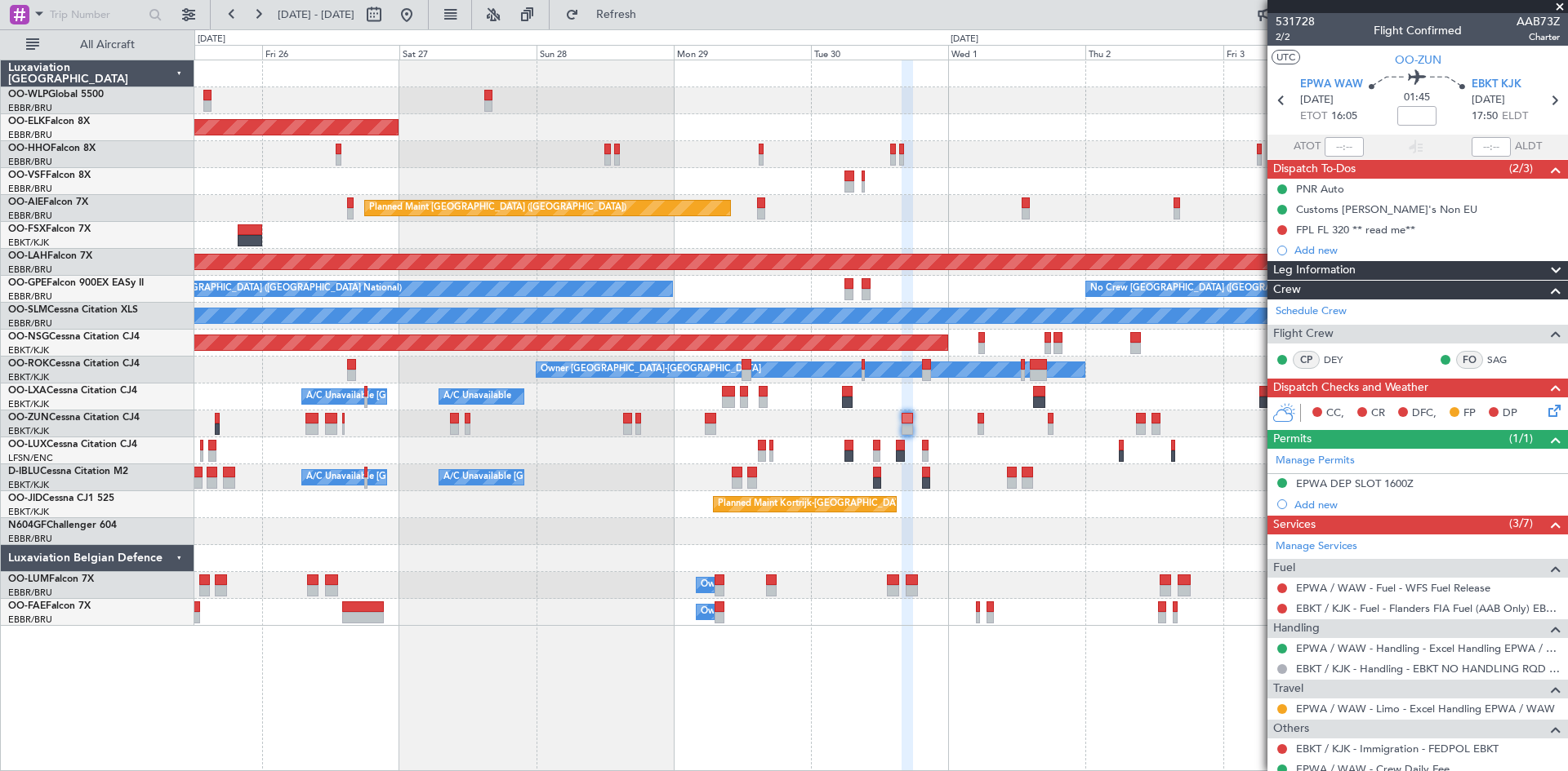
click at [922, 421] on div "Planned Maint Kortrijk-[GEOGRAPHIC_DATA] Planned Maint [GEOGRAPHIC_DATA] ([GEOG…" at bounding box center [881, 343] width 1373 height 565
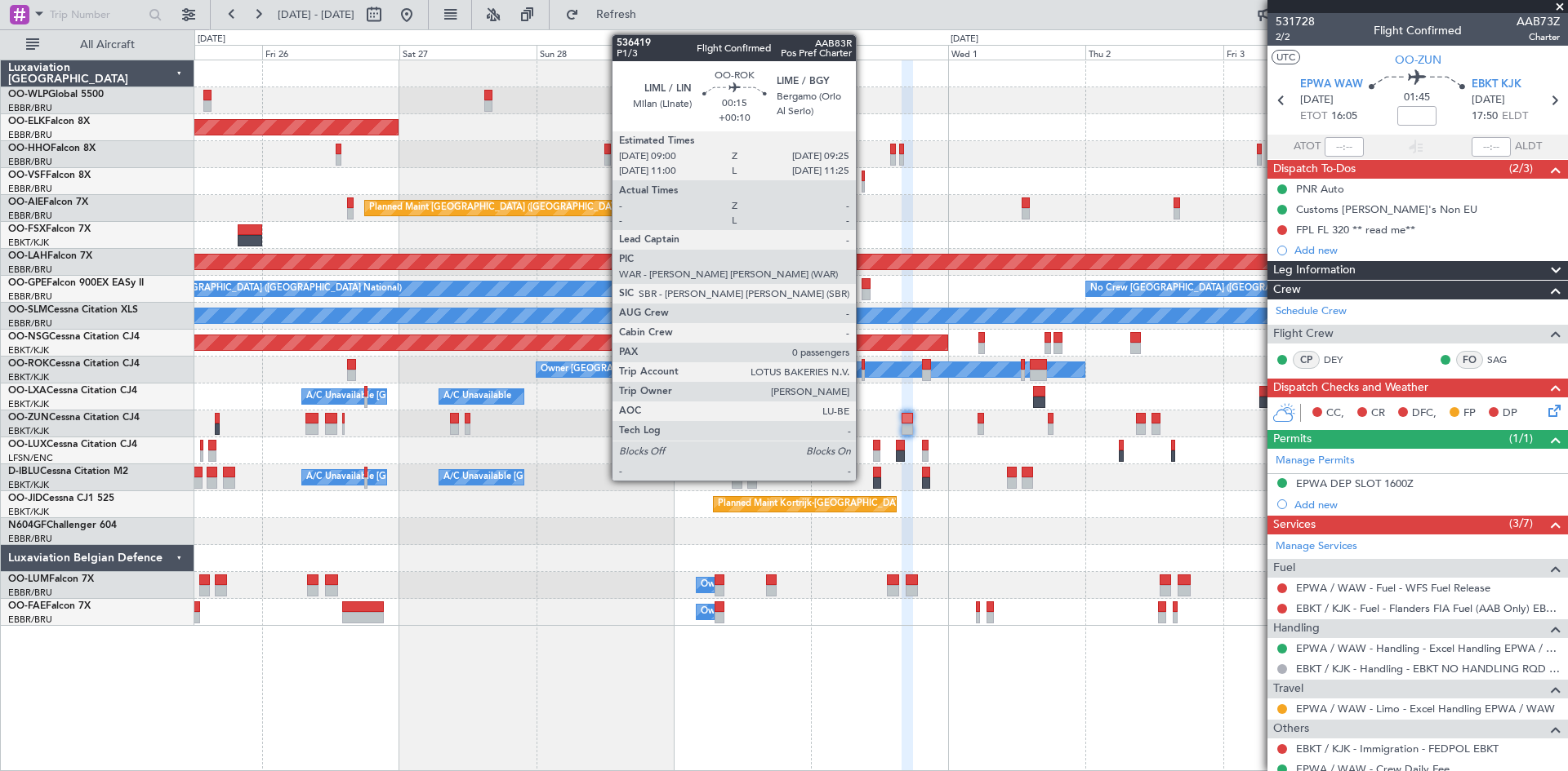
click at [863, 366] on div at bounding box center [863, 365] width 3 height 11
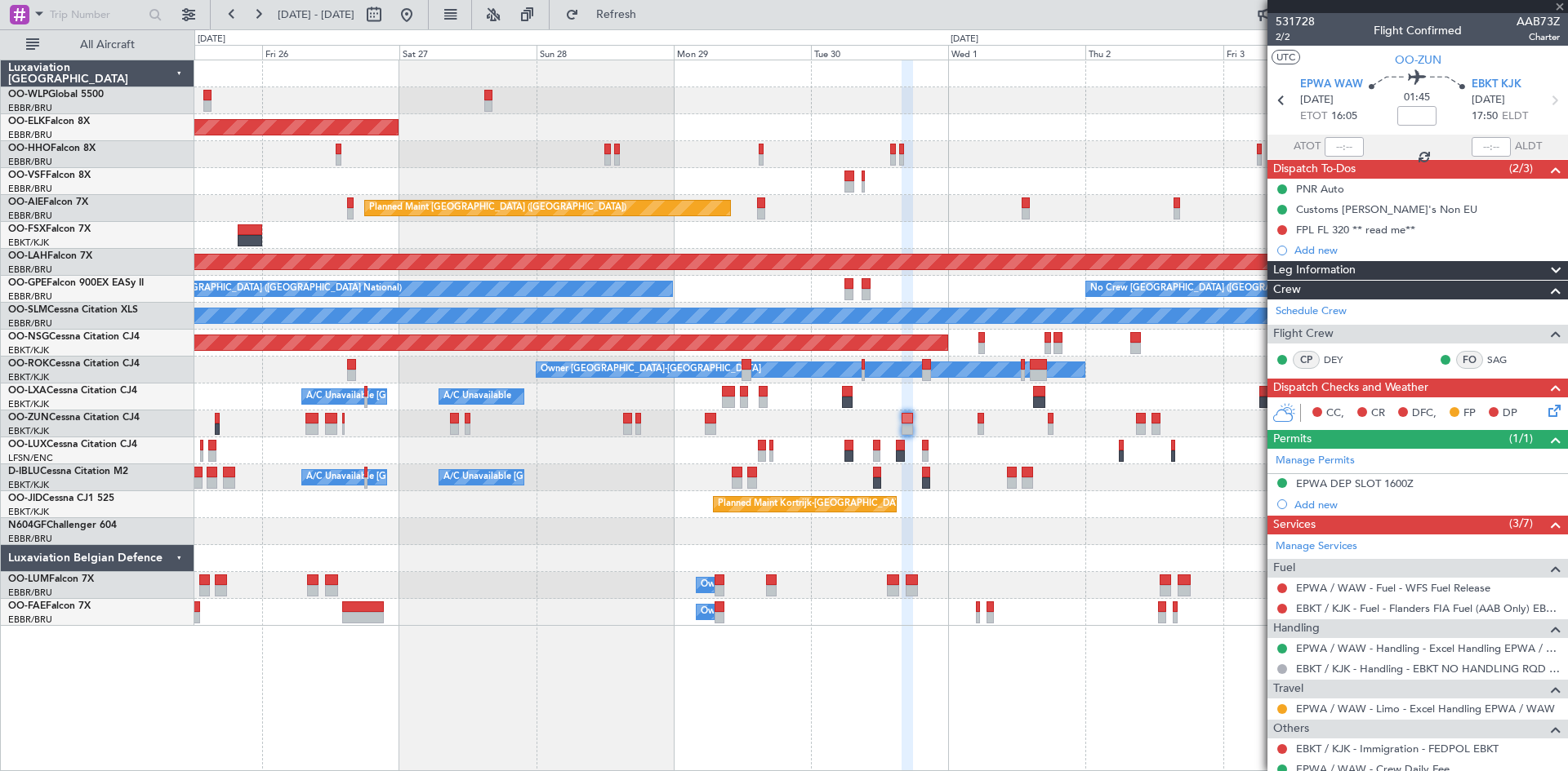
type input "+00:10"
type input "0"
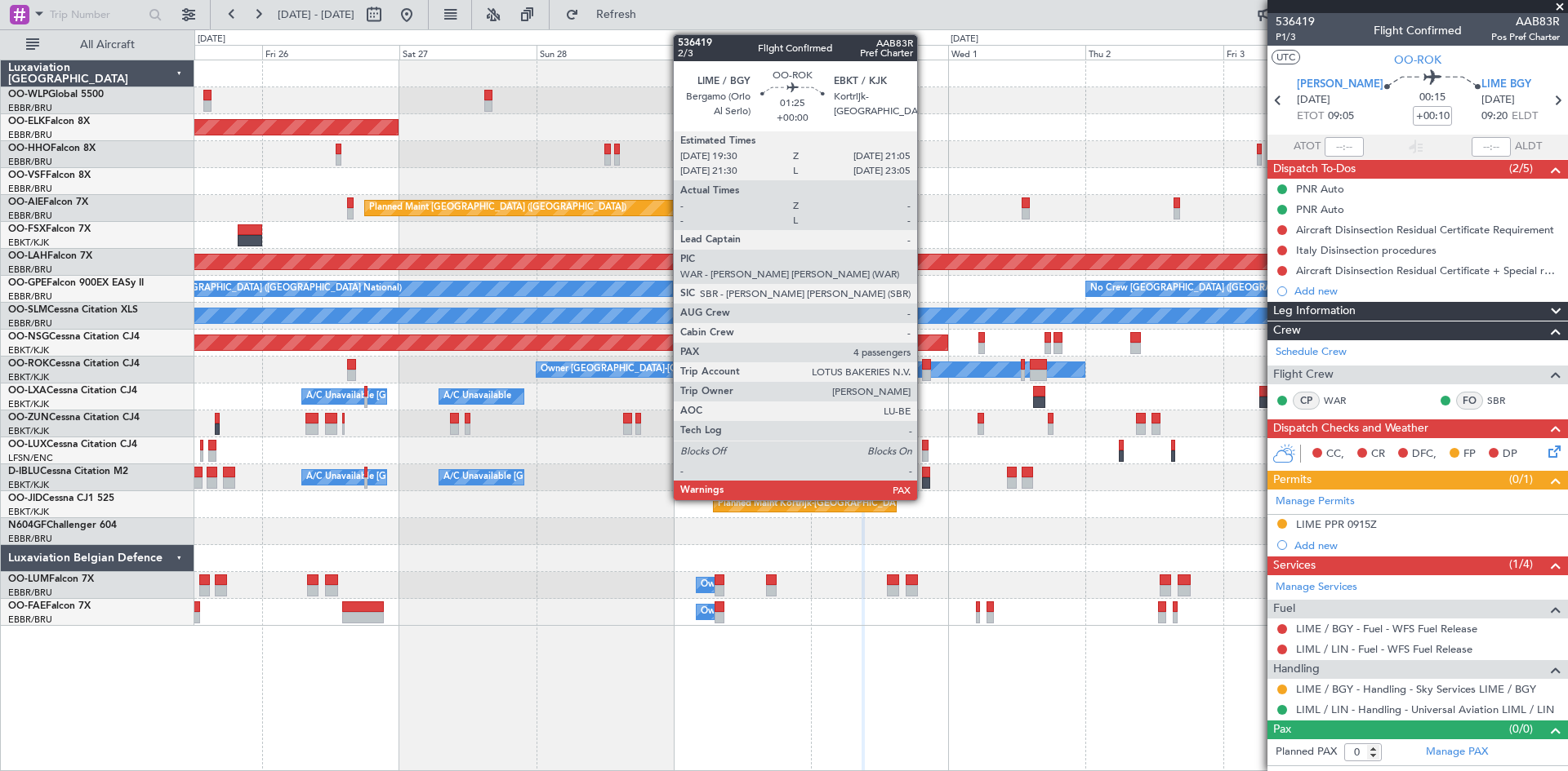
click at [924, 378] on div at bounding box center [926, 375] width 10 height 11
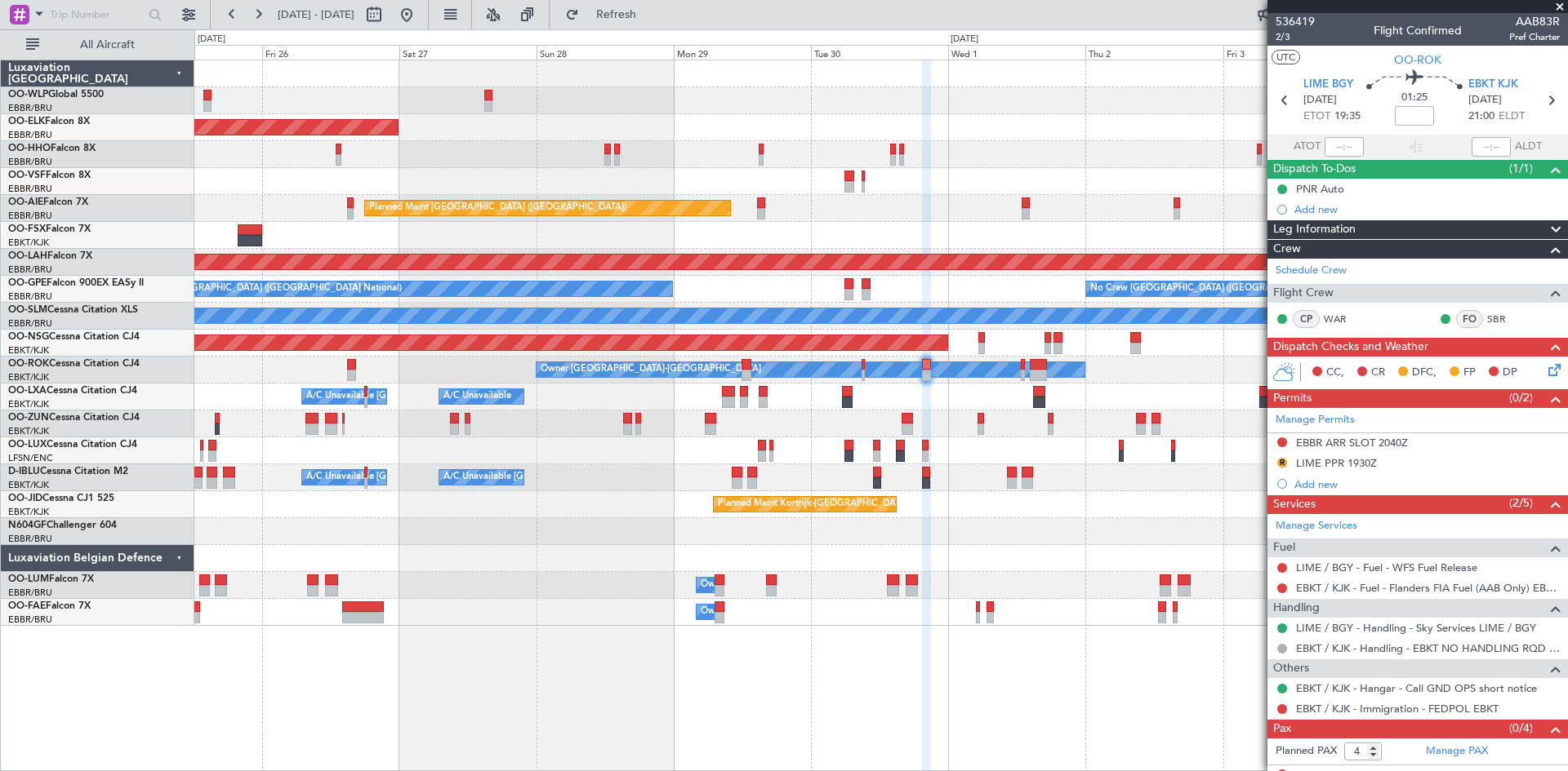
click at [836, 293] on div "No Crew [GEOGRAPHIC_DATA] ([GEOGRAPHIC_DATA] National) Planned Maint [GEOGRAPHI…" at bounding box center [881, 289] width 1373 height 27
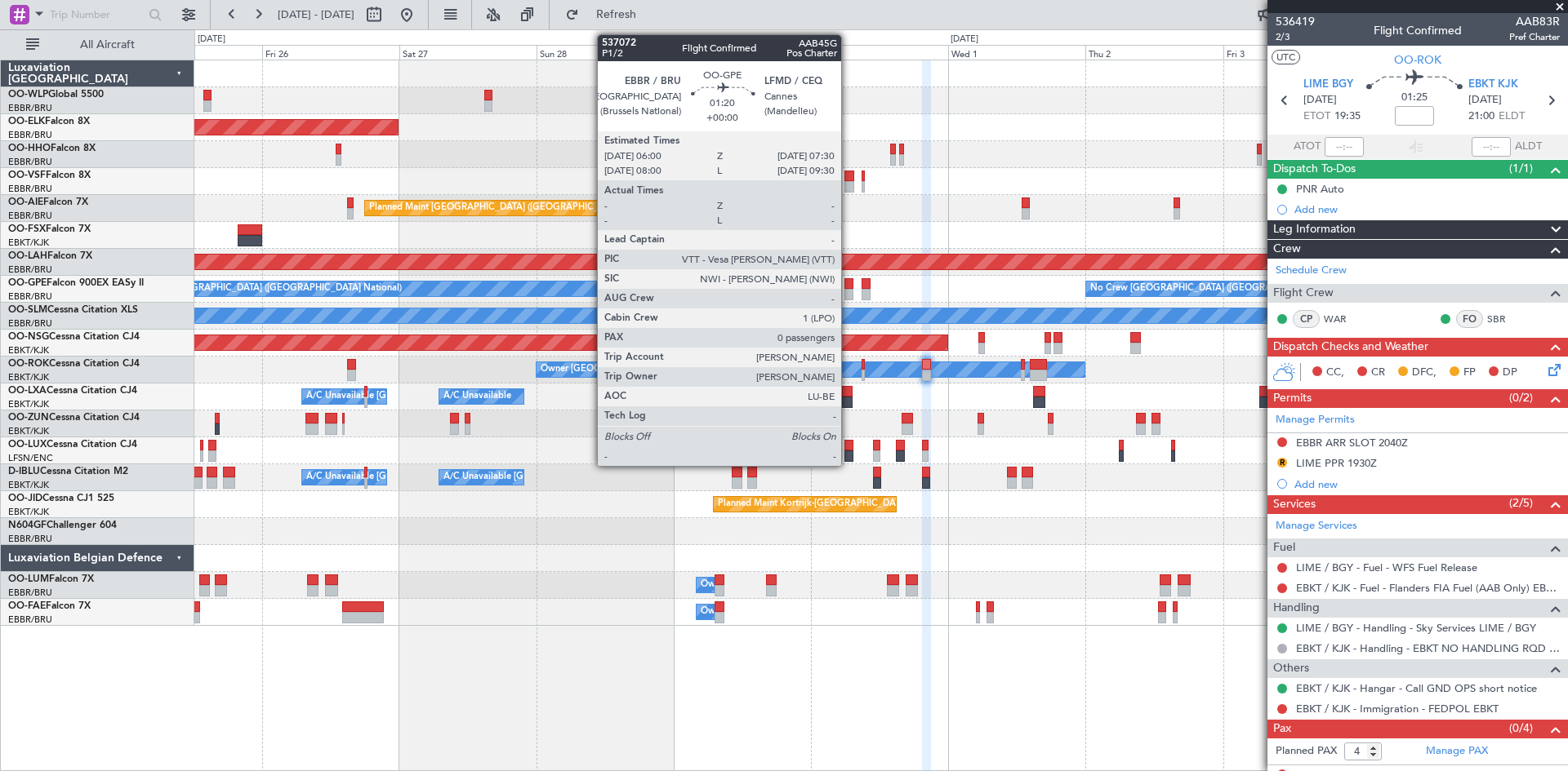
click at [849, 291] on div at bounding box center [849, 294] width 9 height 11
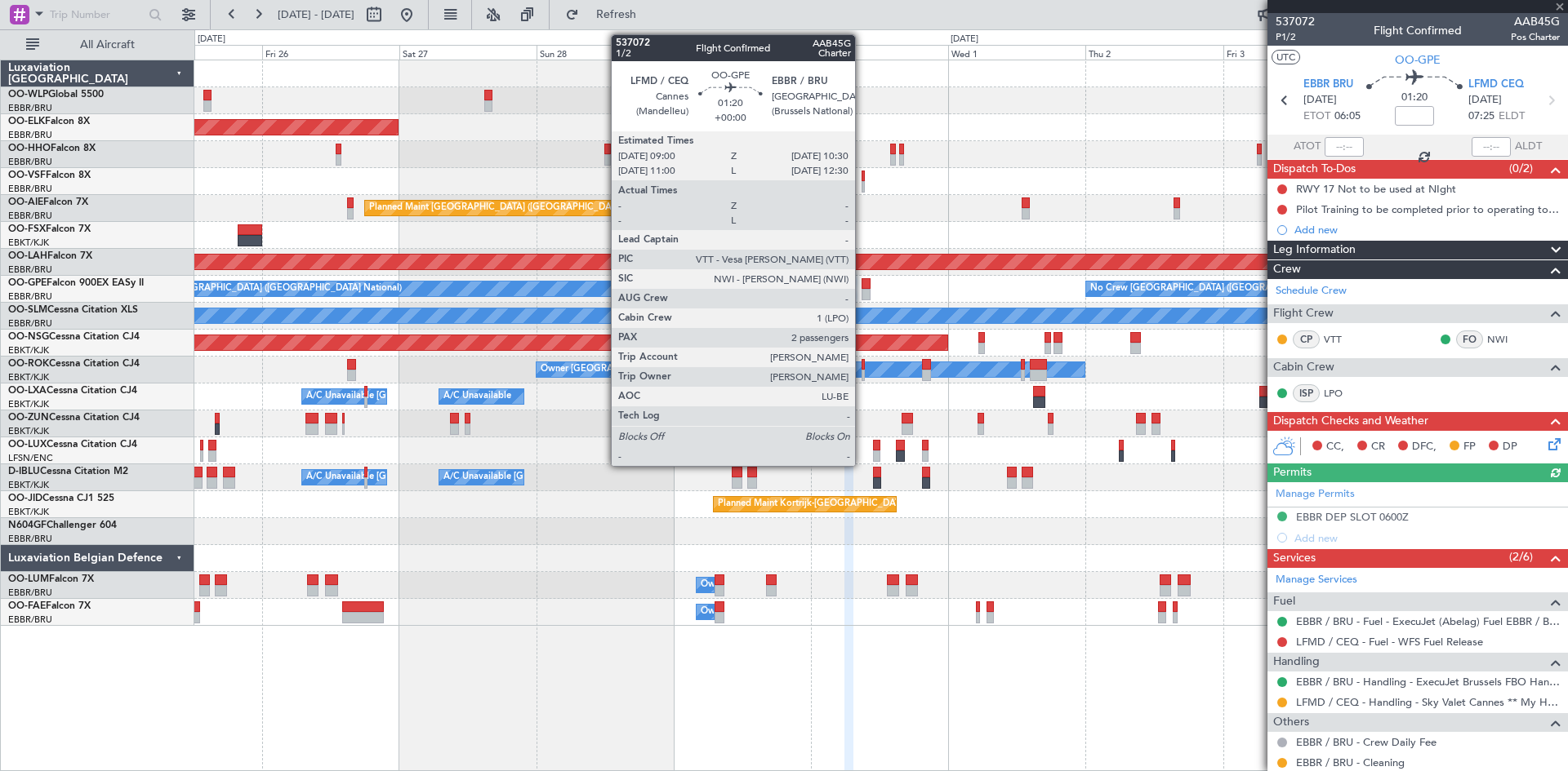
click at [863, 283] on div at bounding box center [866, 284] width 9 height 11
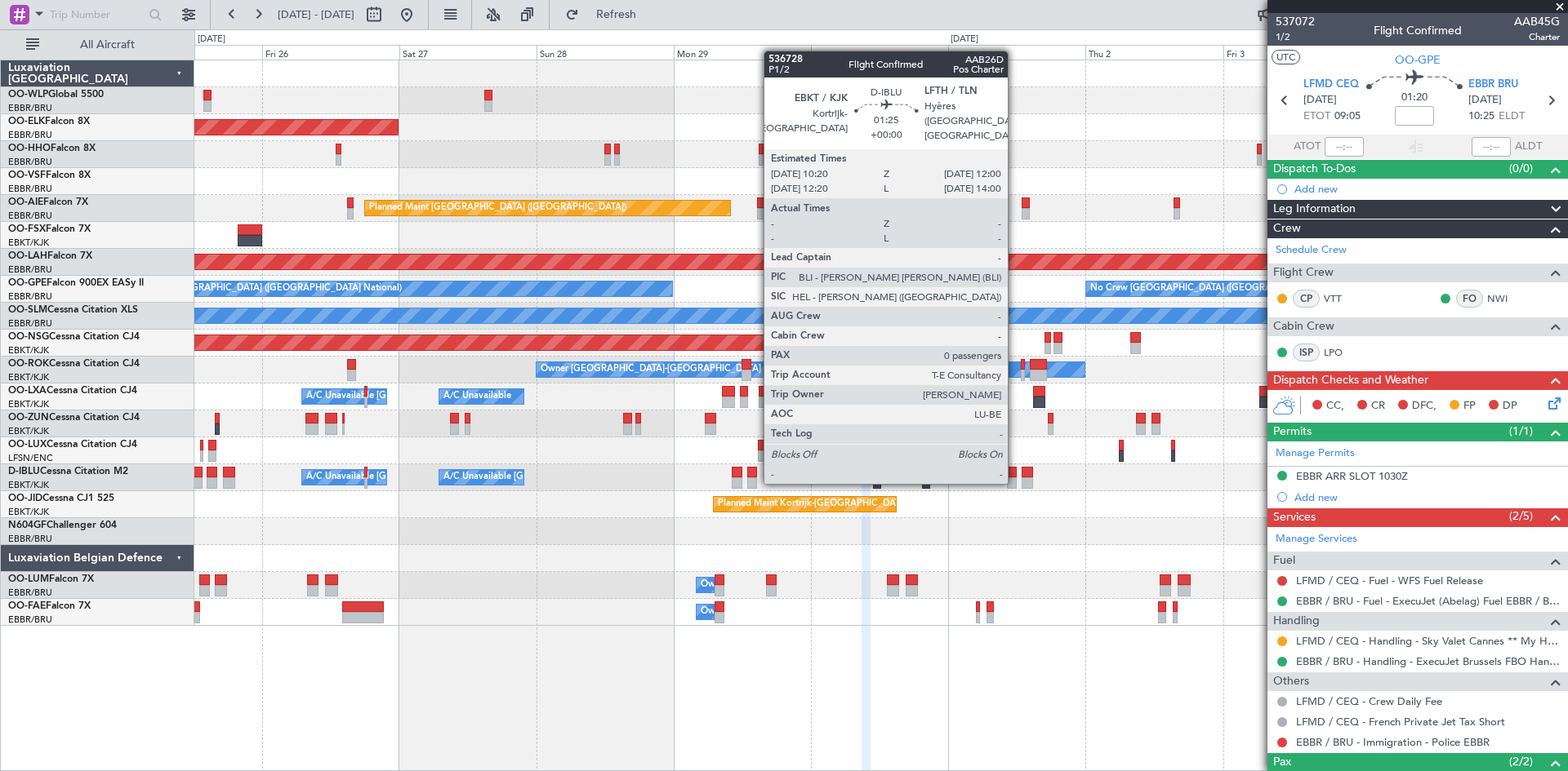
click at [1016, 481] on div at bounding box center [1011, 483] width 10 height 11
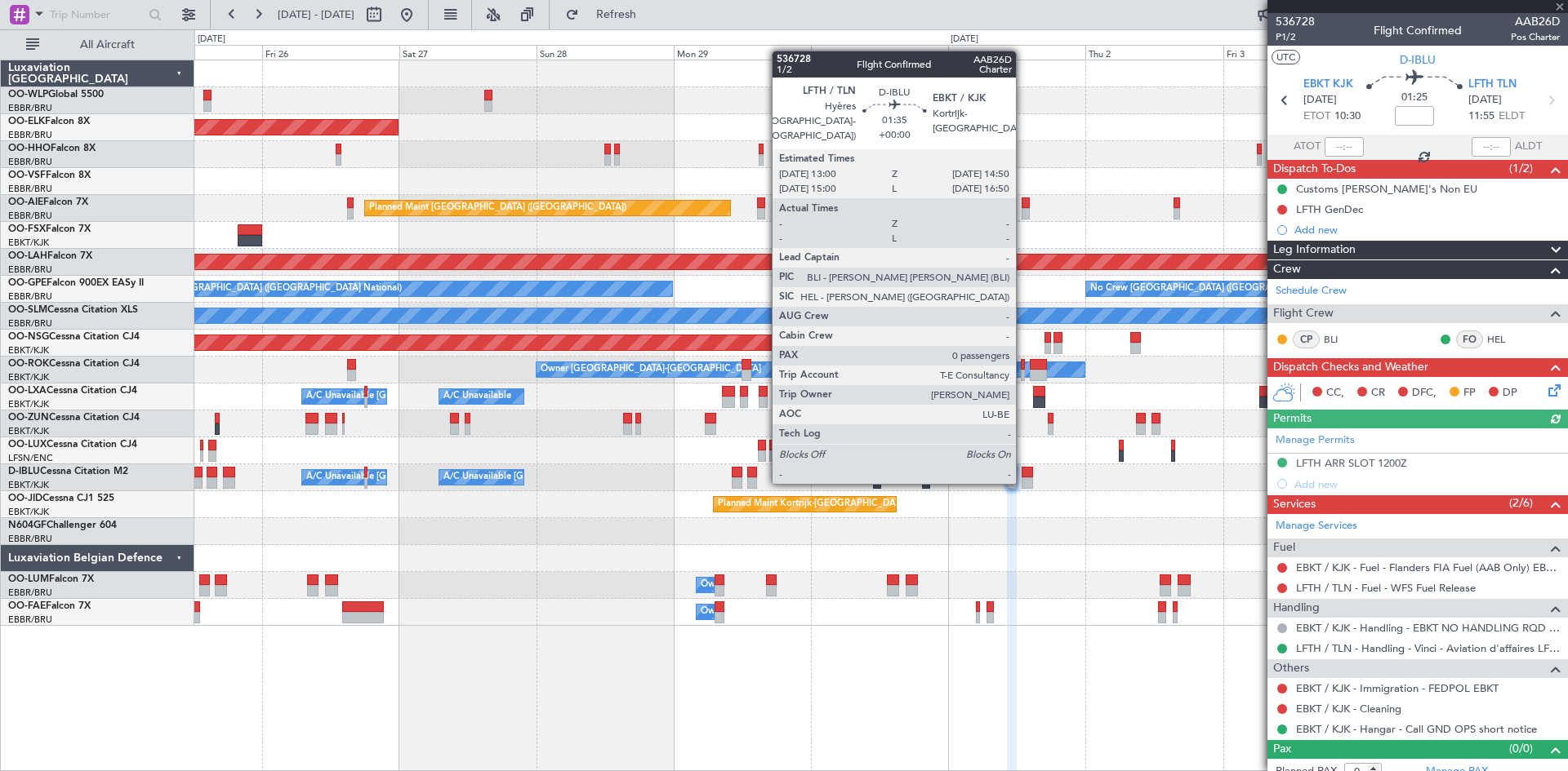
click at [1023, 481] on div at bounding box center [1027, 483] width 10 height 11
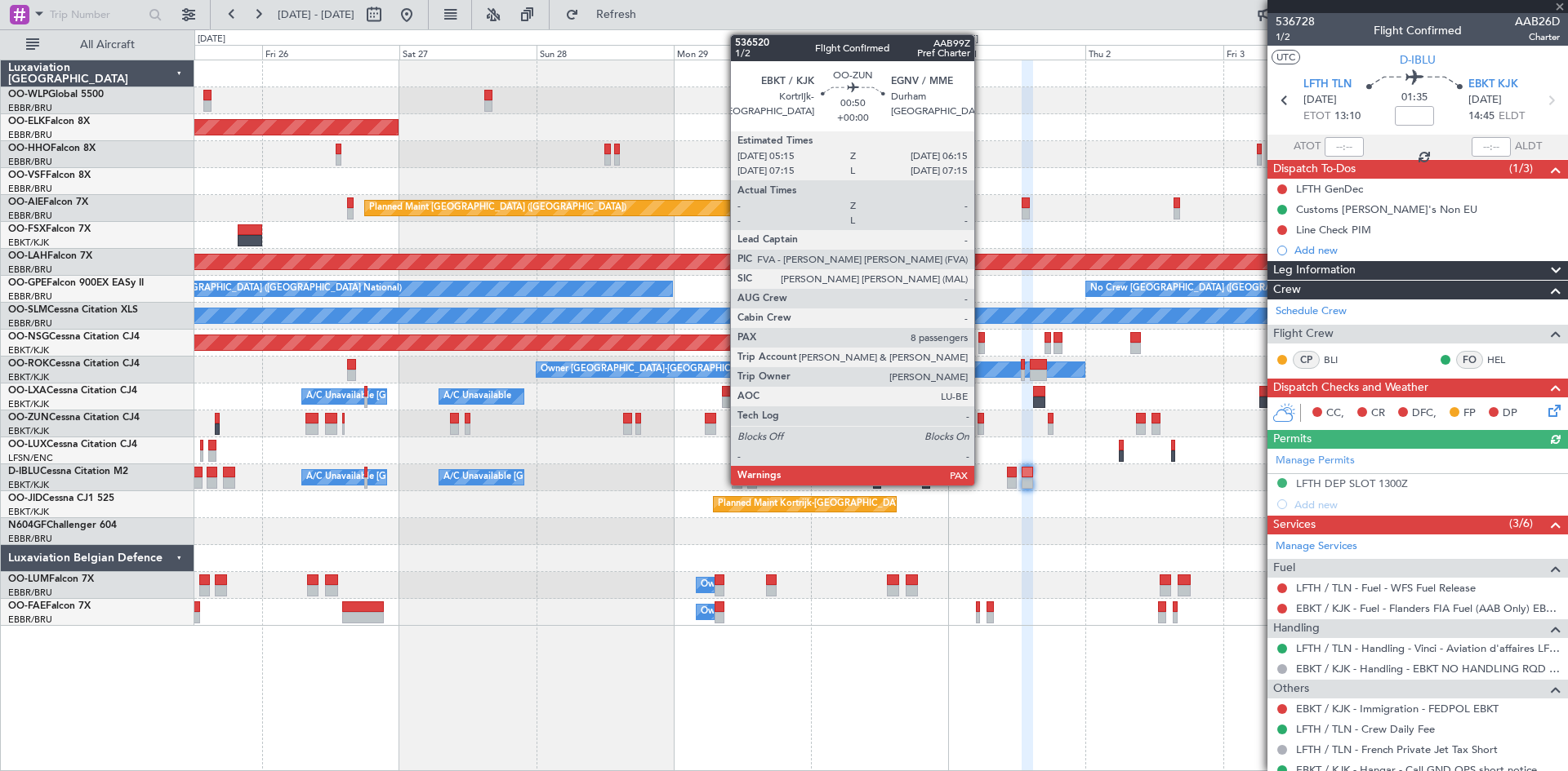
click at [982, 429] on div at bounding box center [981, 429] width 7 height 11
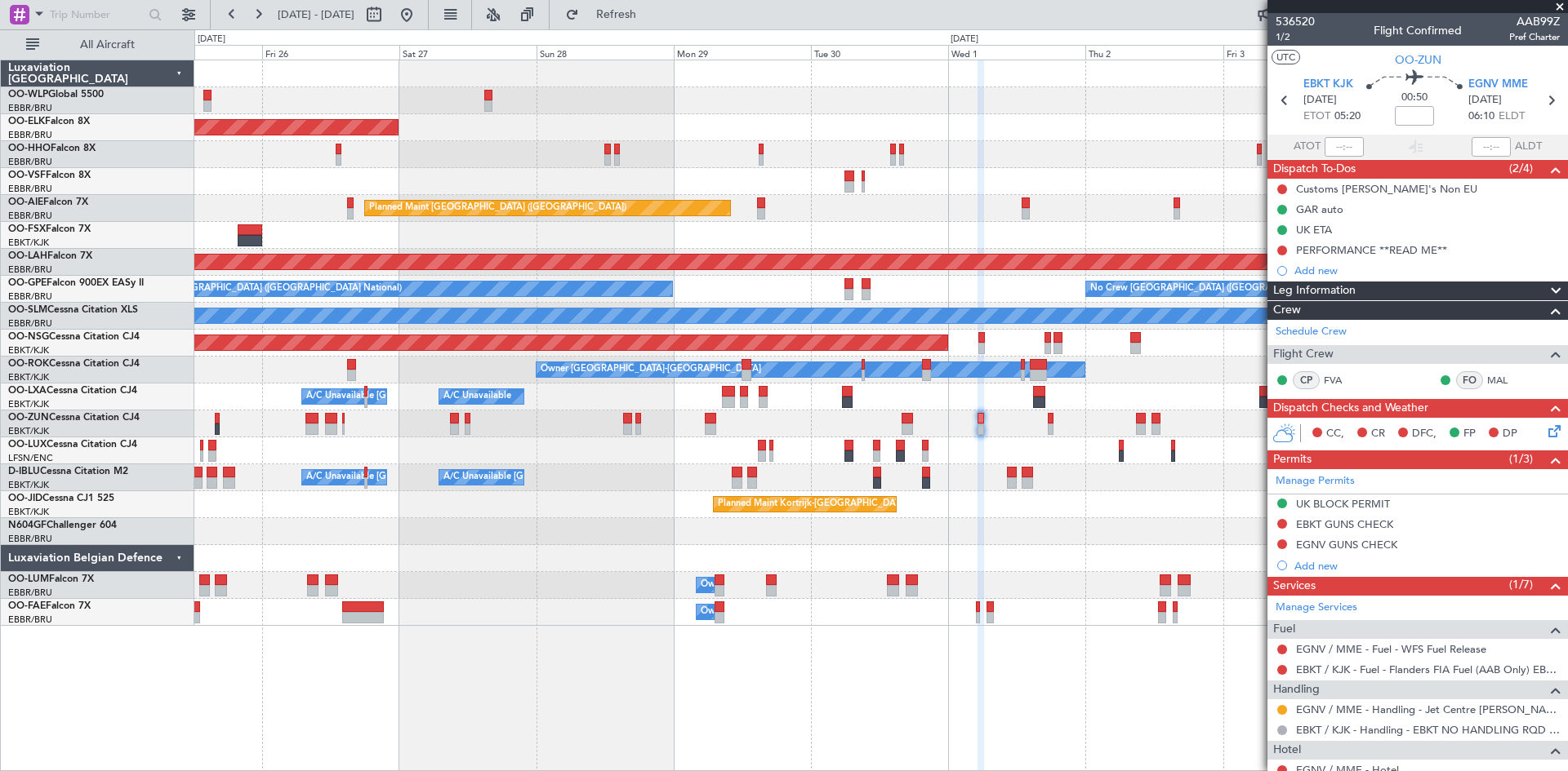
click at [1055, 424] on div at bounding box center [881, 424] width 1373 height 27
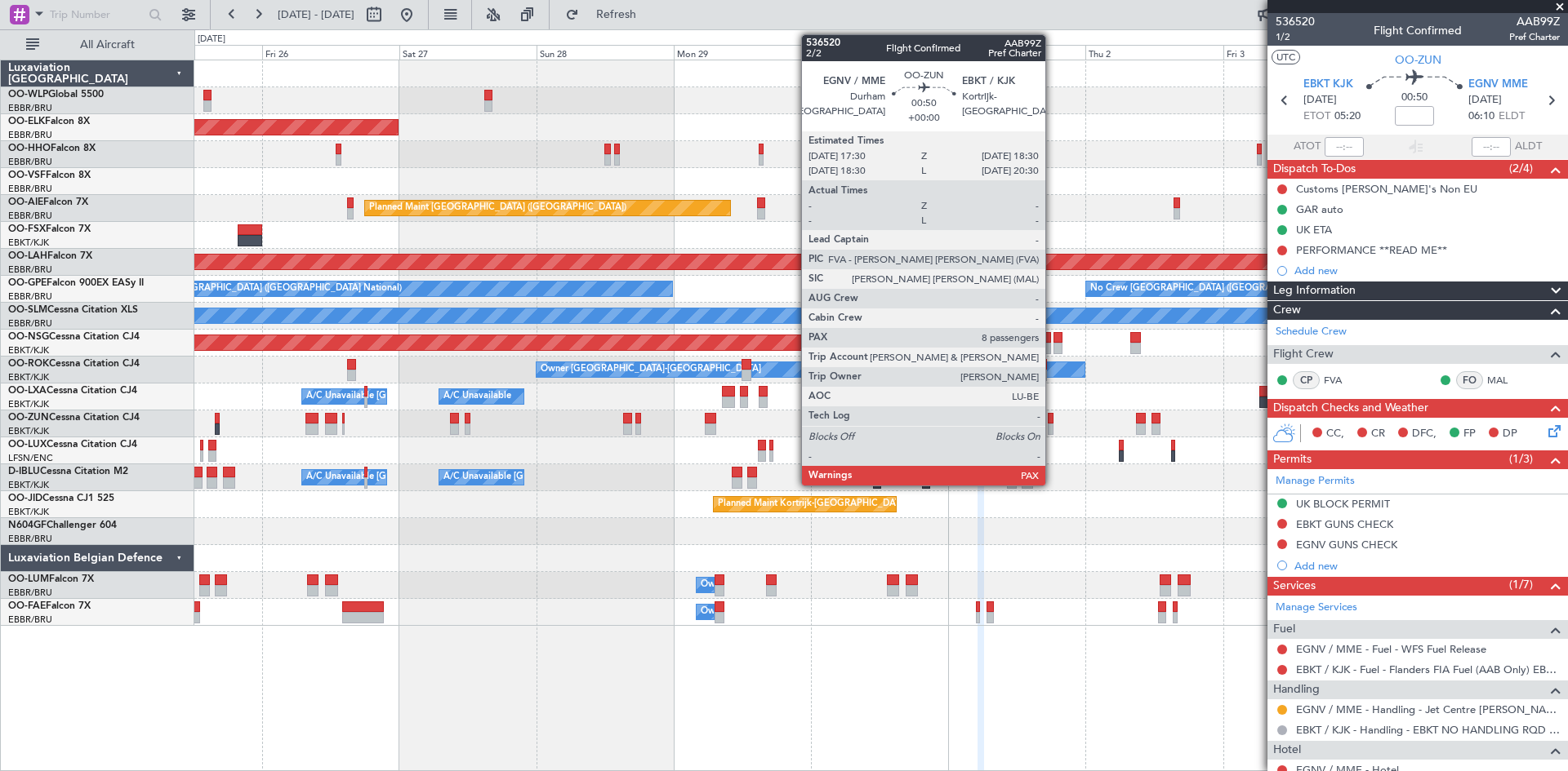
click at [1053, 425] on div at bounding box center [1051, 429] width 7 height 11
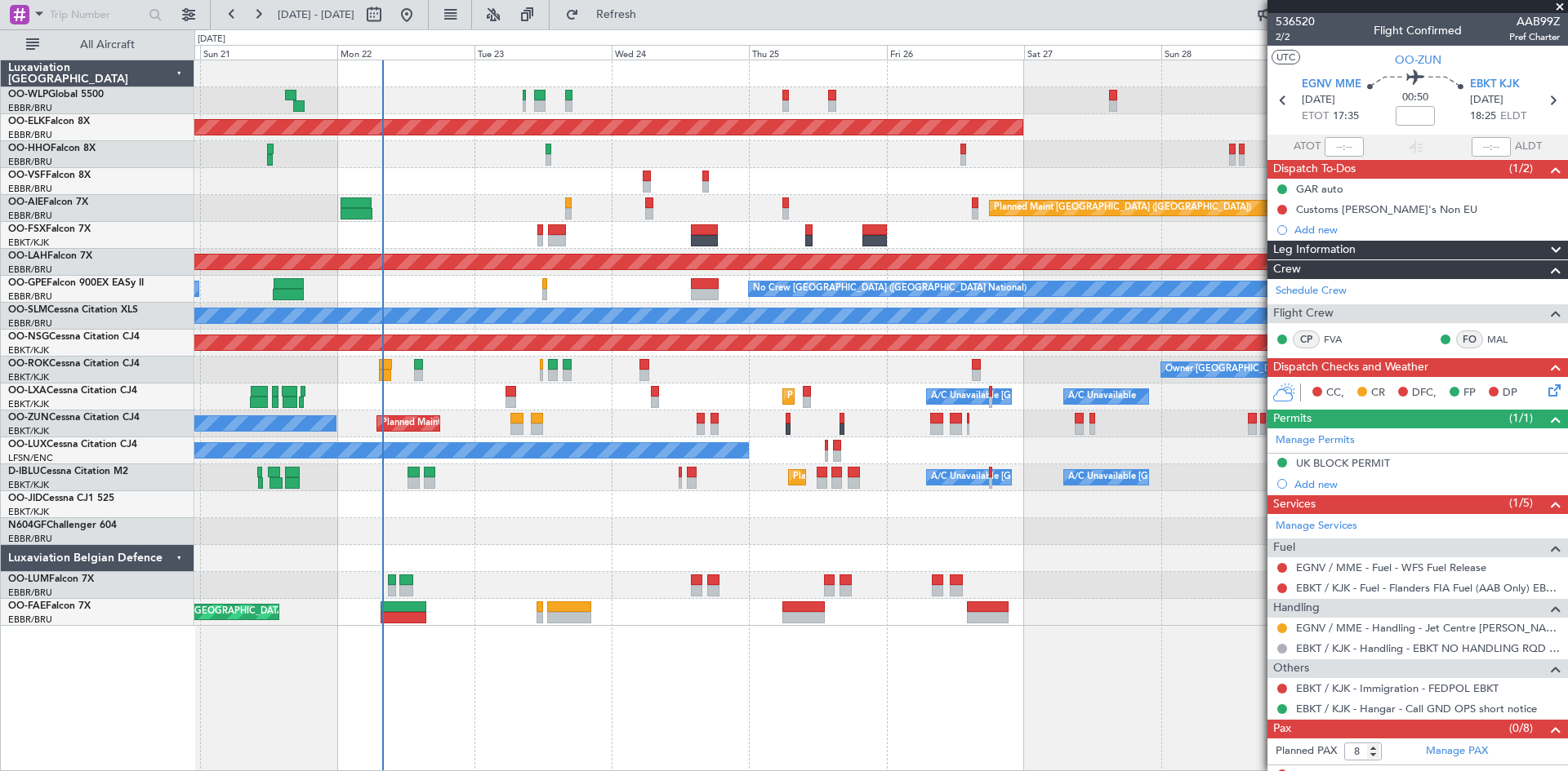
click at [1247, 450] on div "No Crew Nancy (Essey)" at bounding box center [881, 451] width 1373 height 27
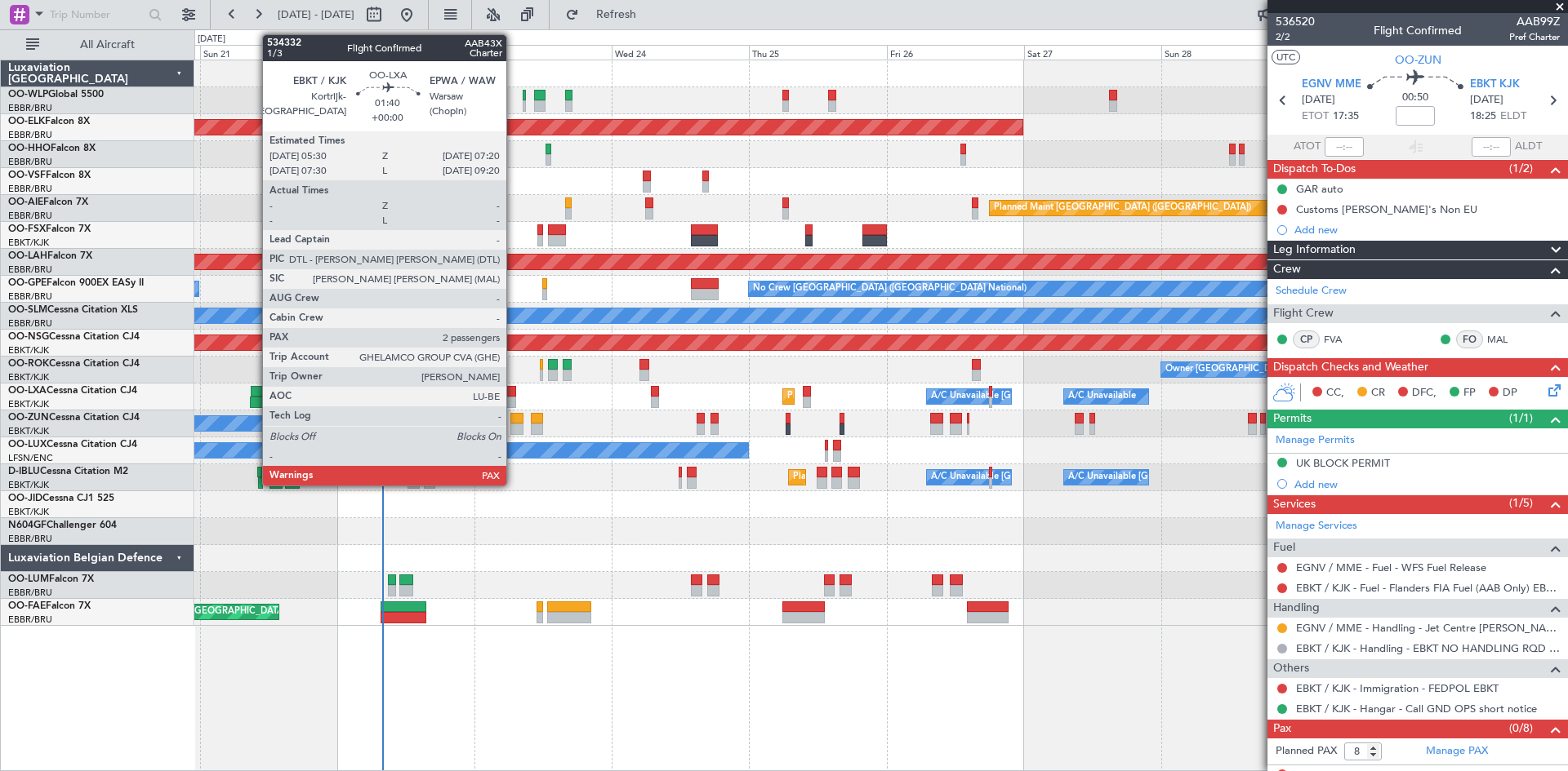
click at [513, 397] on div at bounding box center [511, 402] width 10 height 11
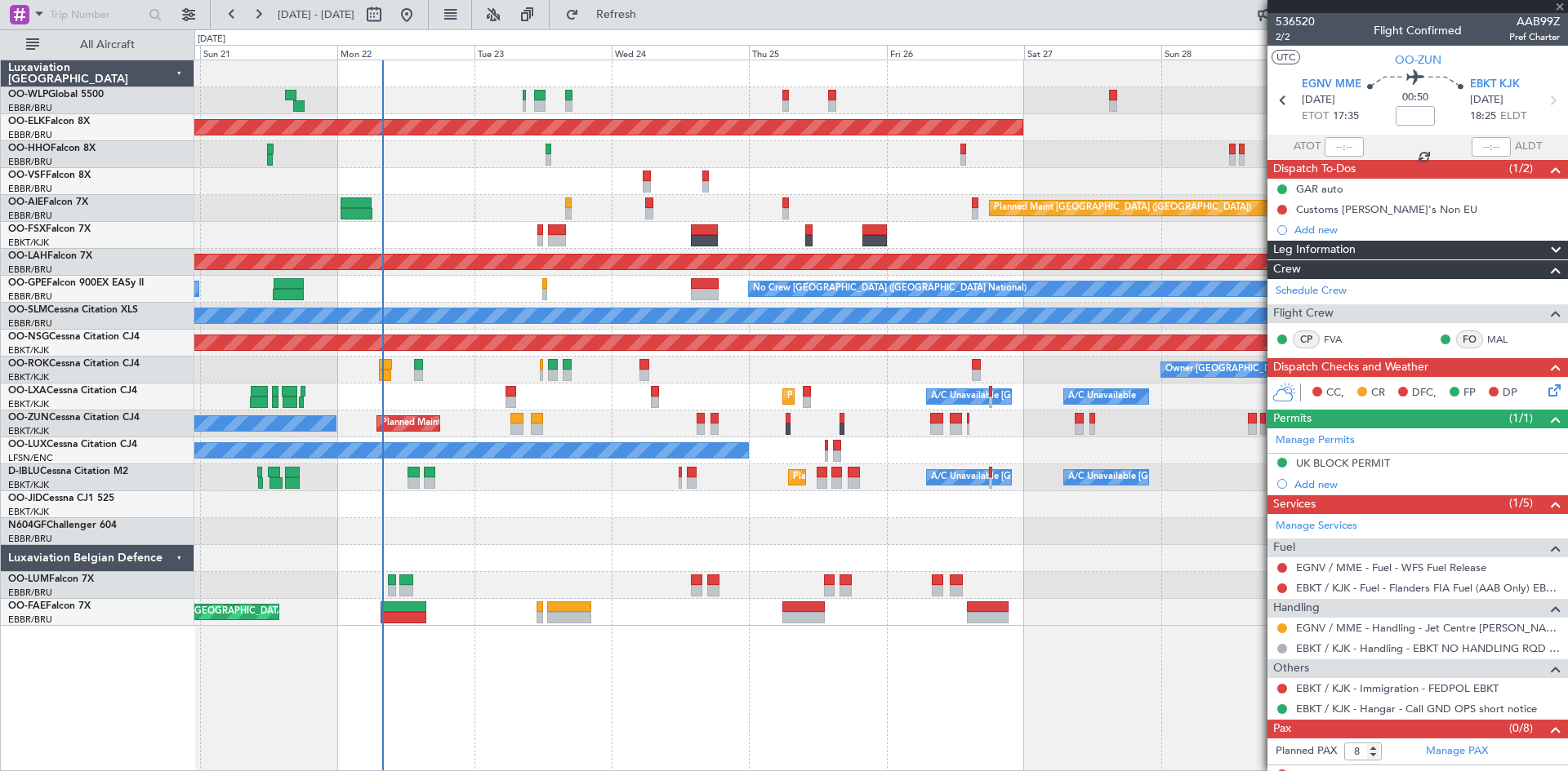
type input "2"
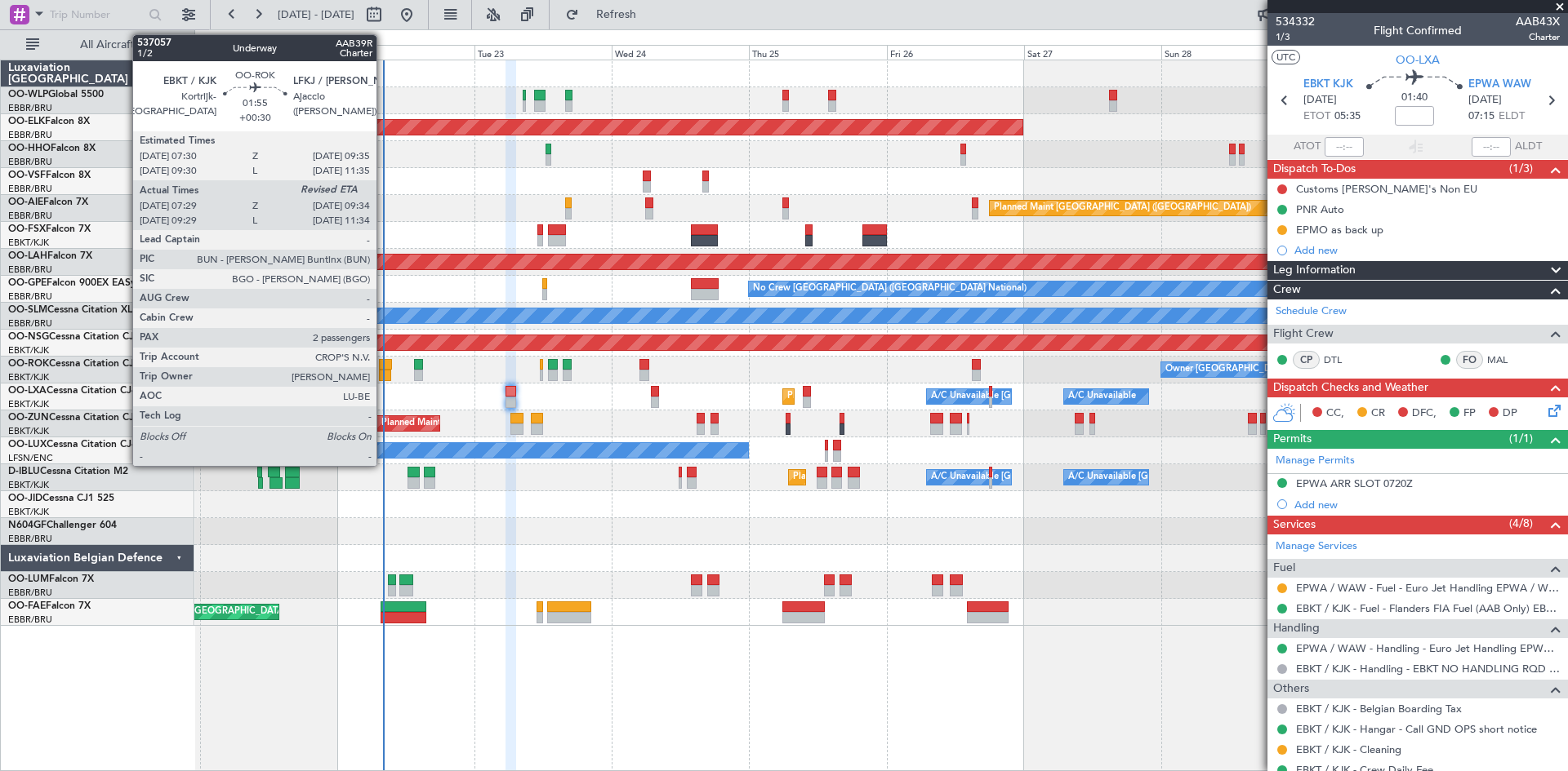
click at [384, 370] on div at bounding box center [385, 375] width 12 height 11
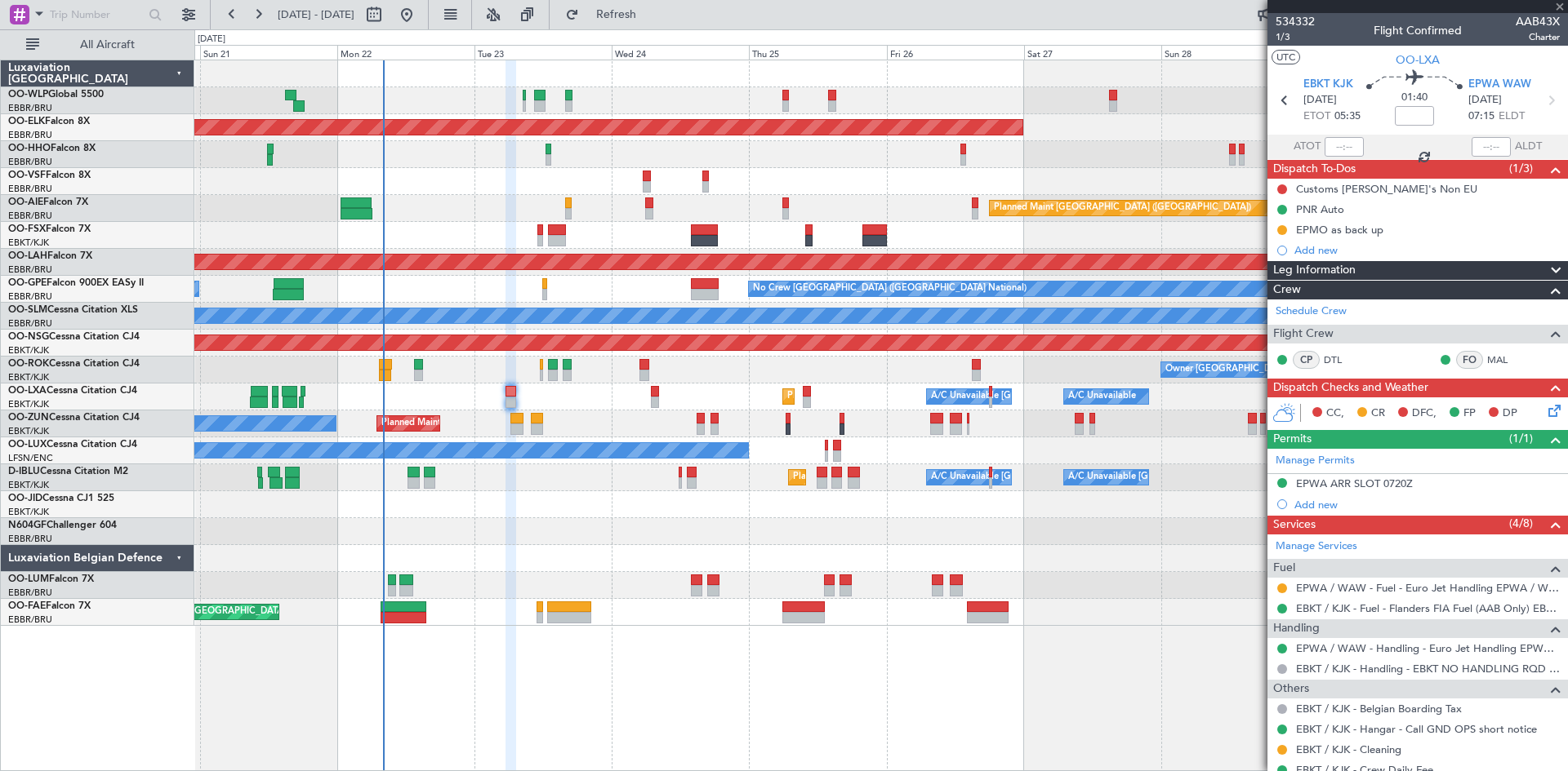
type input "+00:30"
type input "07:34"
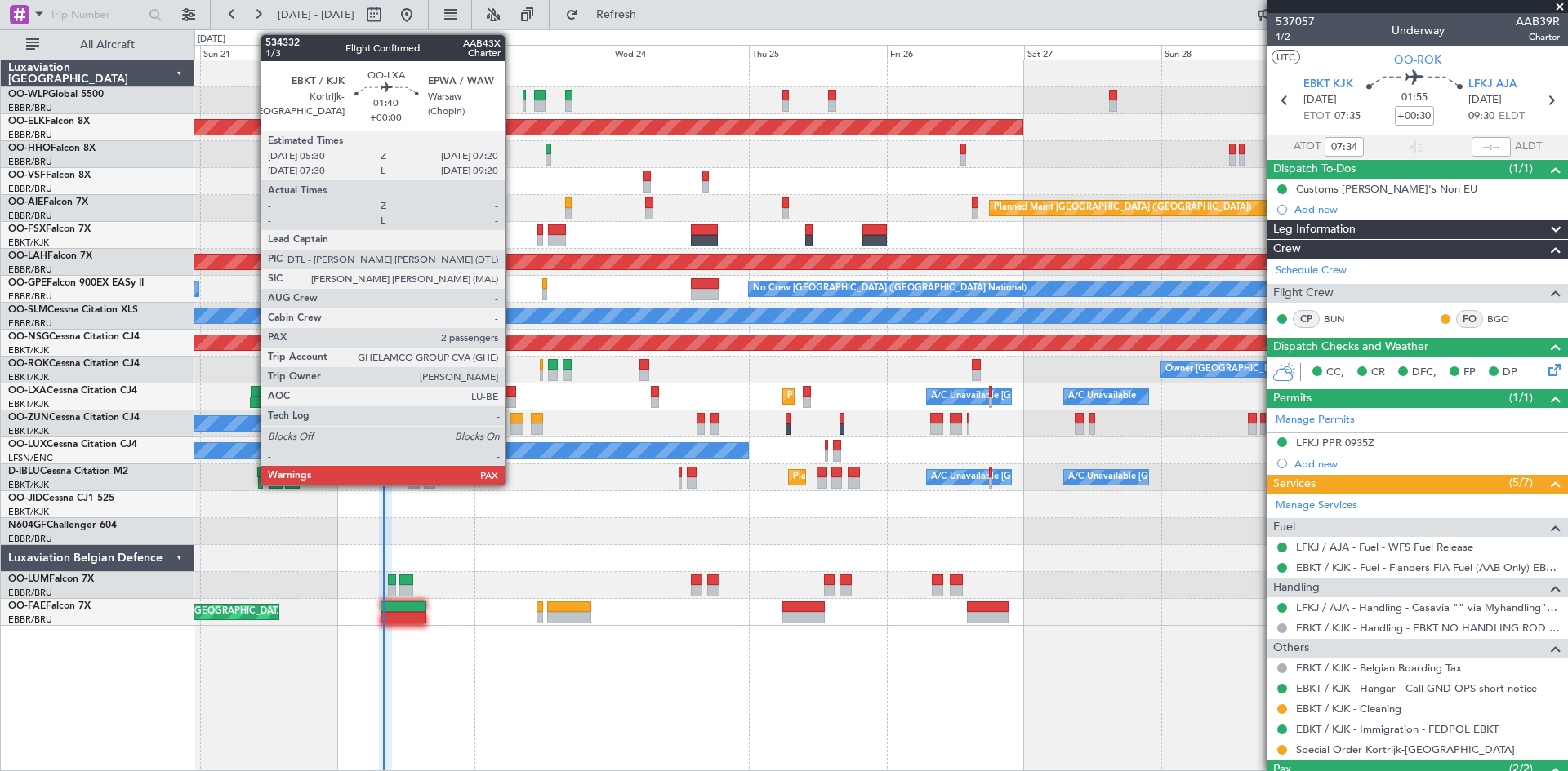
click at [512, 390] on div at bounding box center [511, 392] width 10 height 11
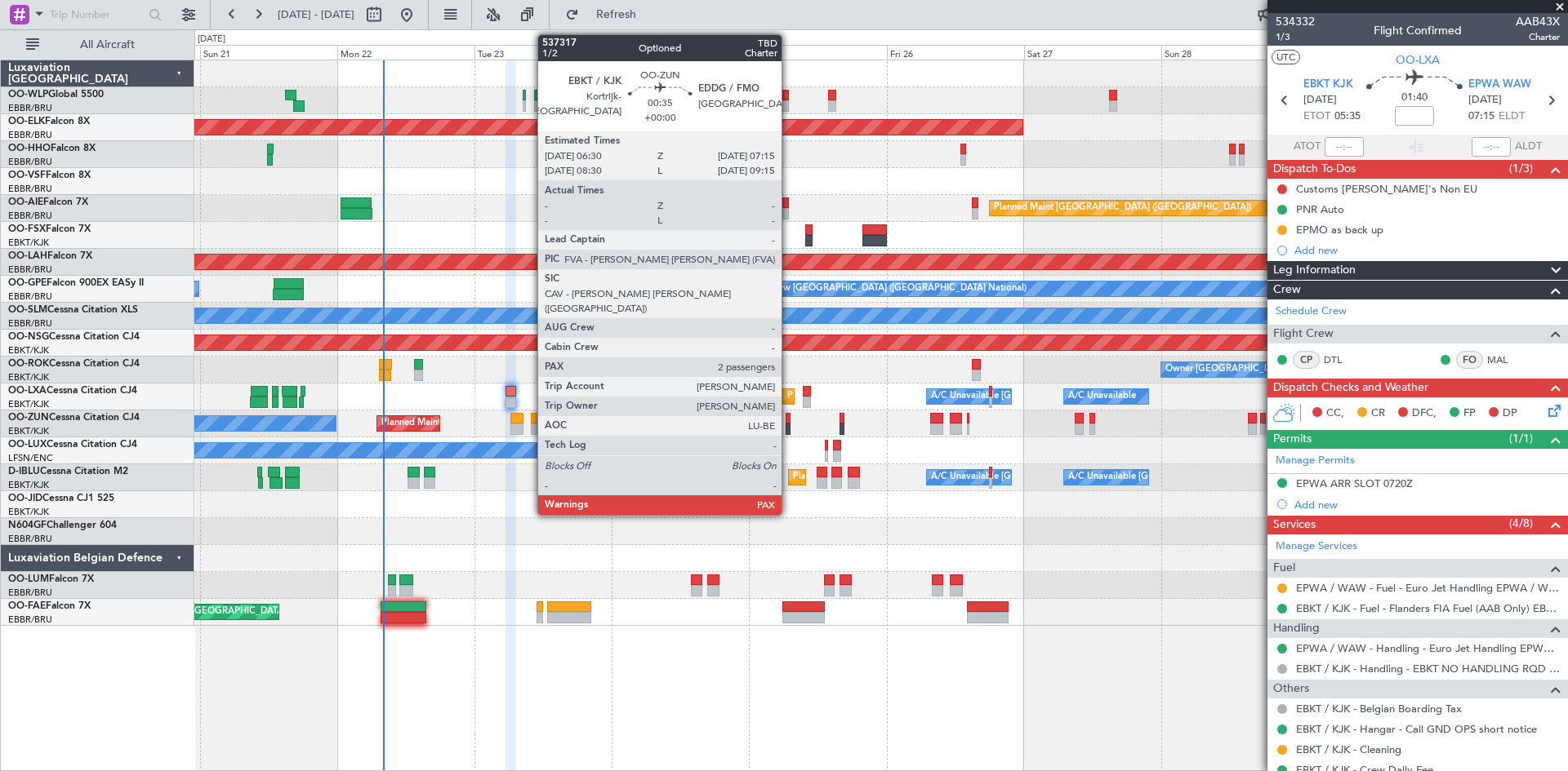
click at [789, 425] on div at bounding box center [788, 429] width 5 height 11
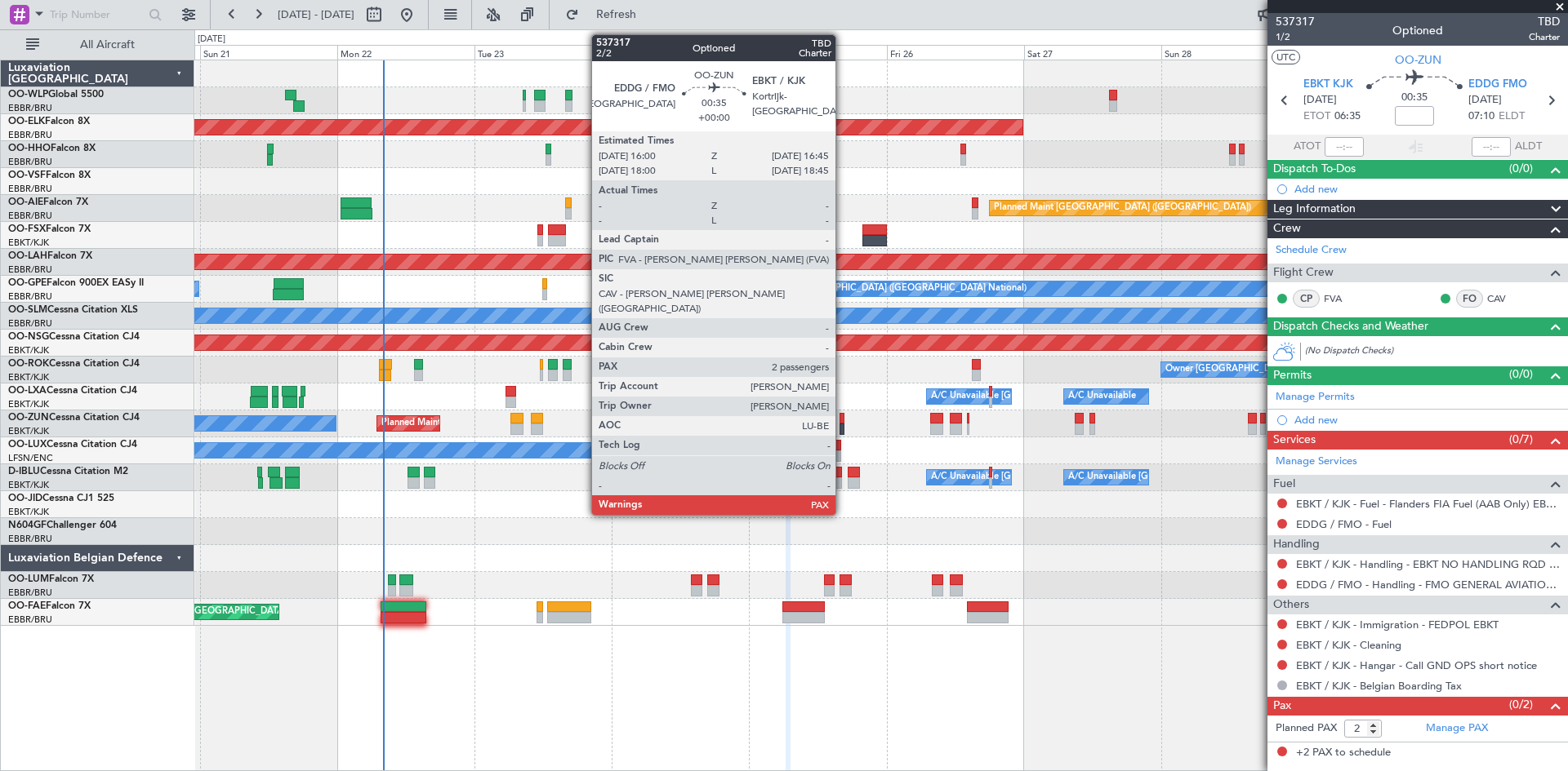
click at [843, 424] on div at bounding box center [842, 429] width 5 height 11
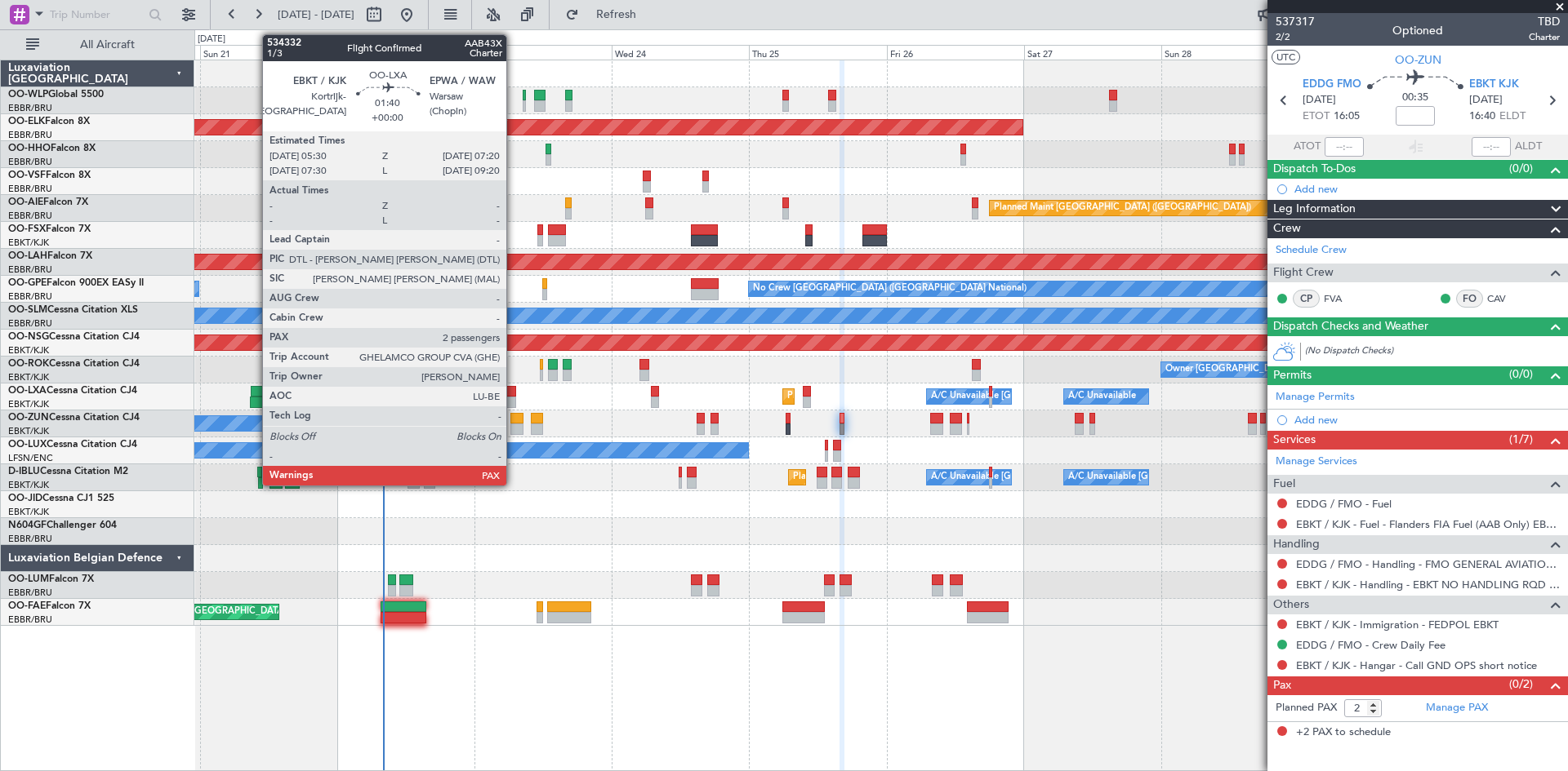
click at [513, 393] on div at bounding box center [511, 392] width 10 height 11
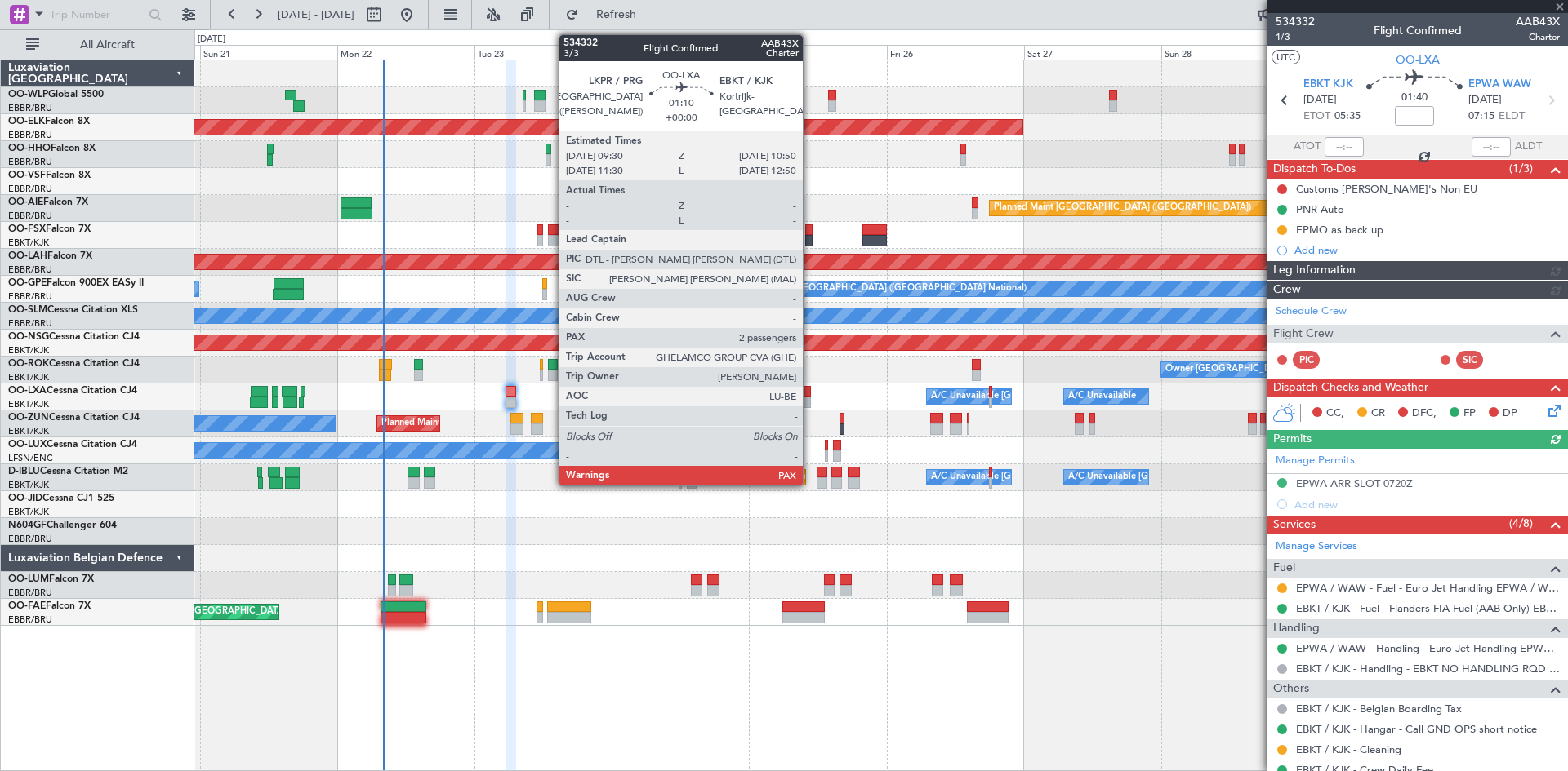
click at [810, 400] on div at bounding box center [806, 402] width 8 height 11
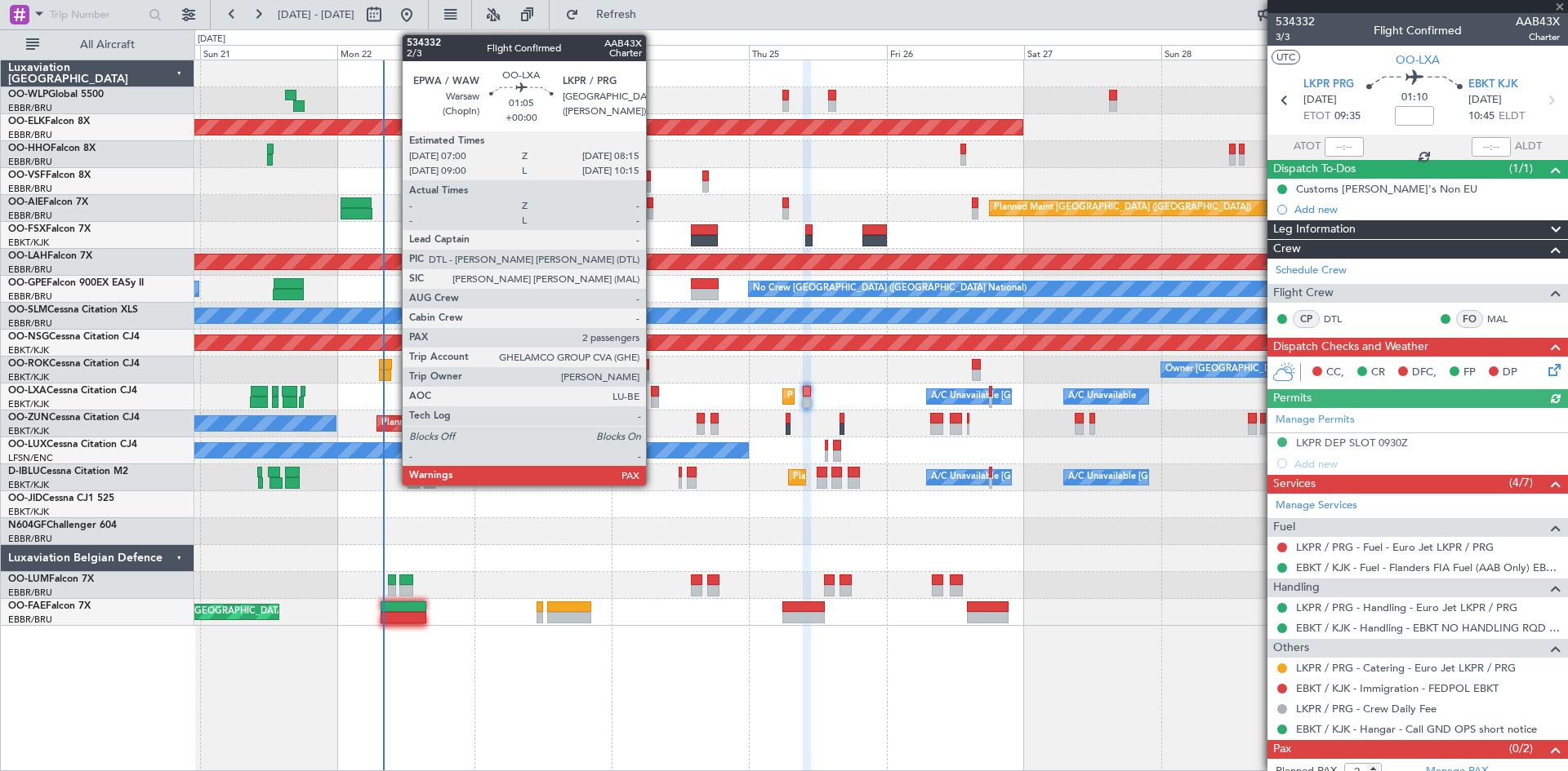
click at [653, 402] on div at bounding box center [654, 402] width 7 height 11
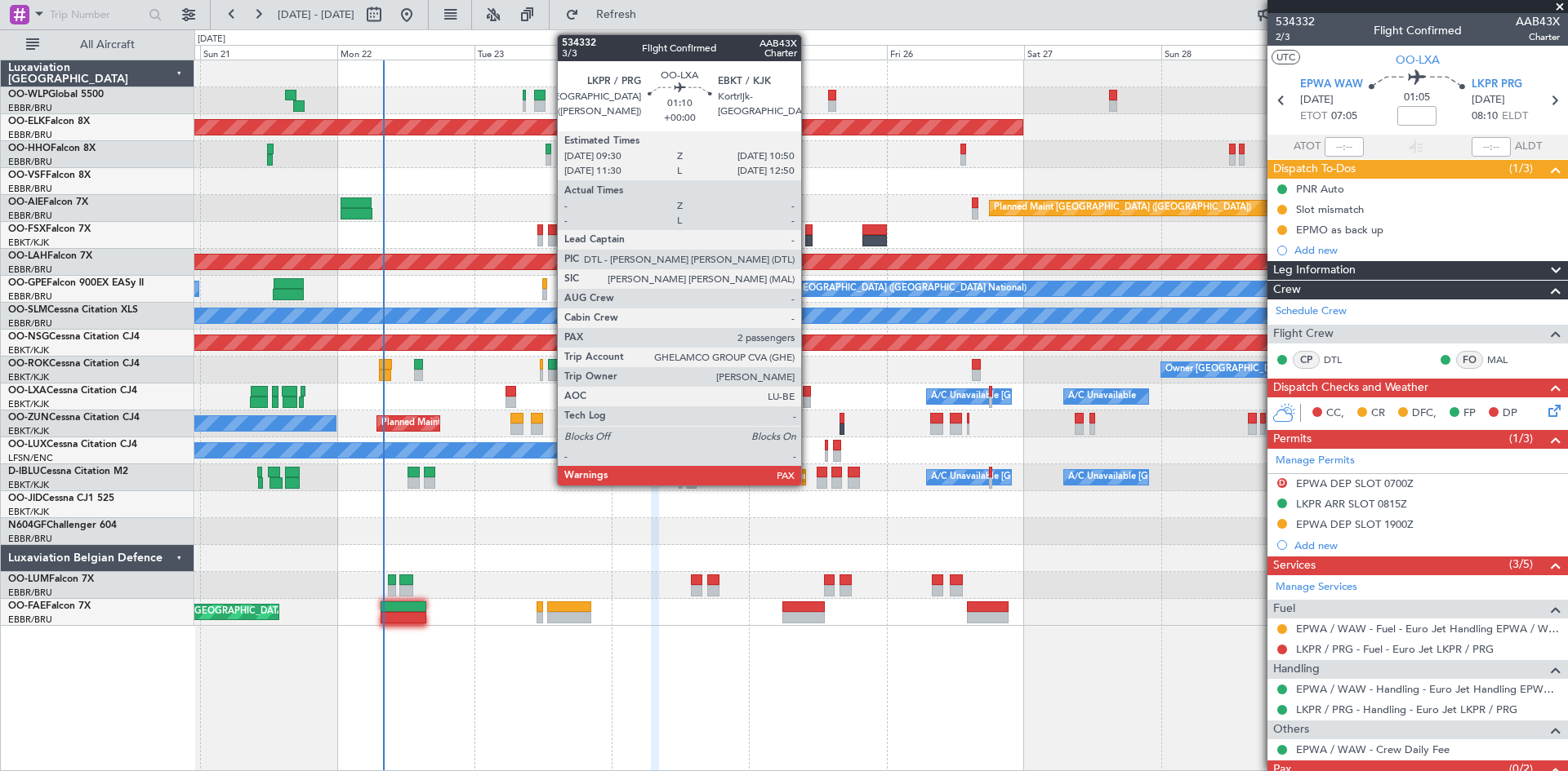
click at [809, 399] on div at bounding box center [806, 402] width 8 height 11
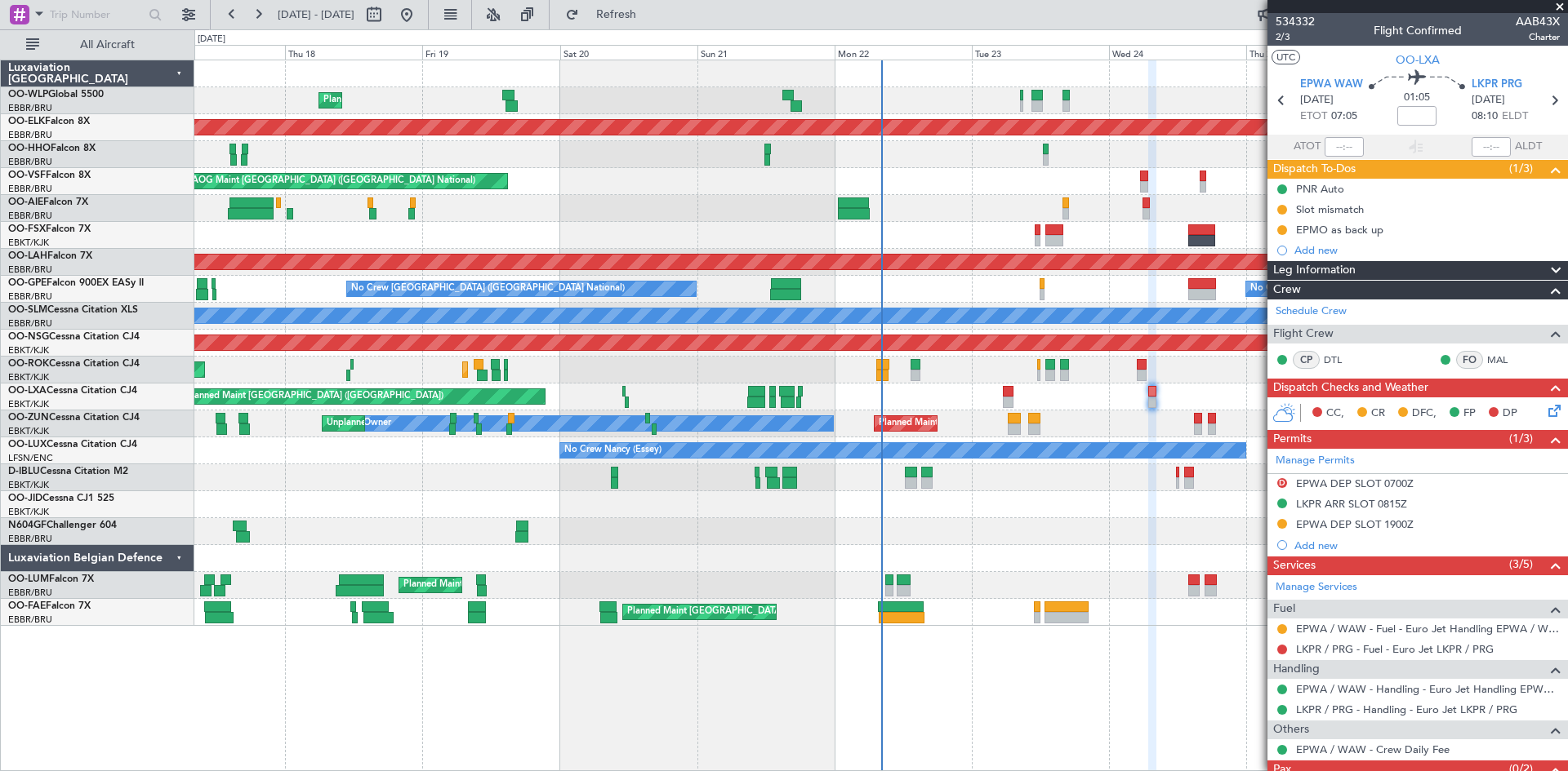
scroll to position [56, 0]
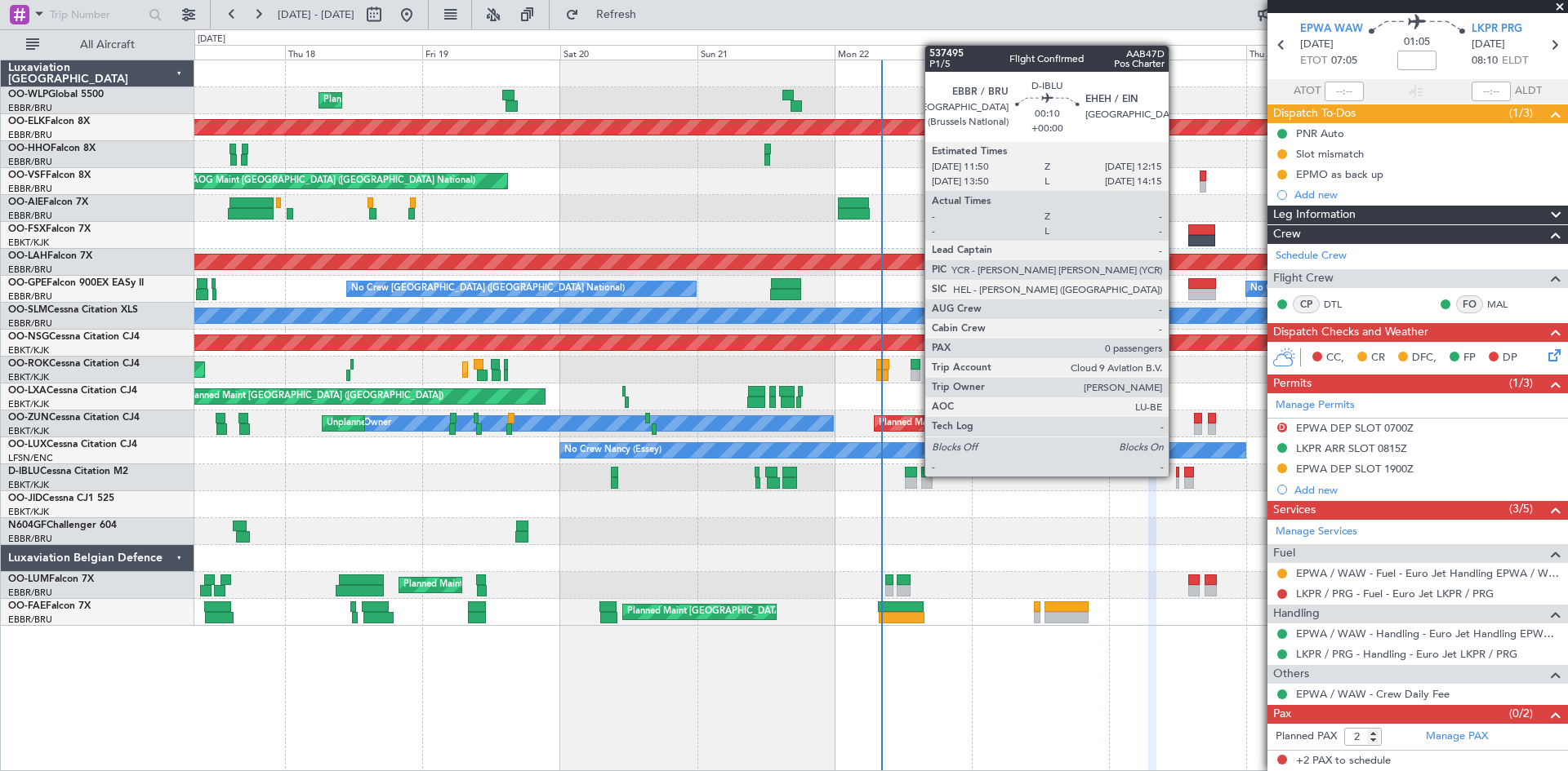
click at [1176, 477] on div at bounding box center [1177, 472] width 3 height 11
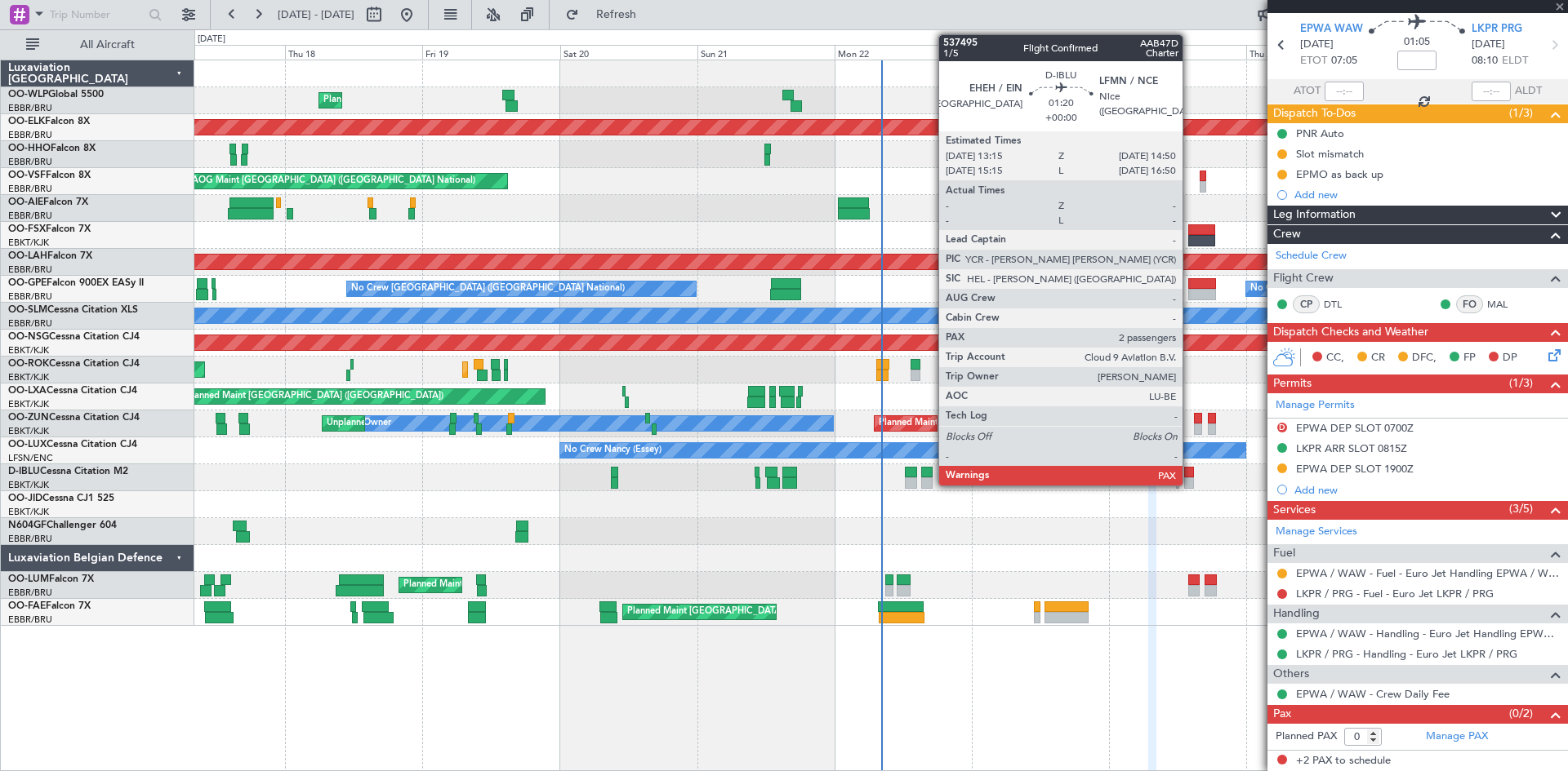
scroll to position [0, 0]
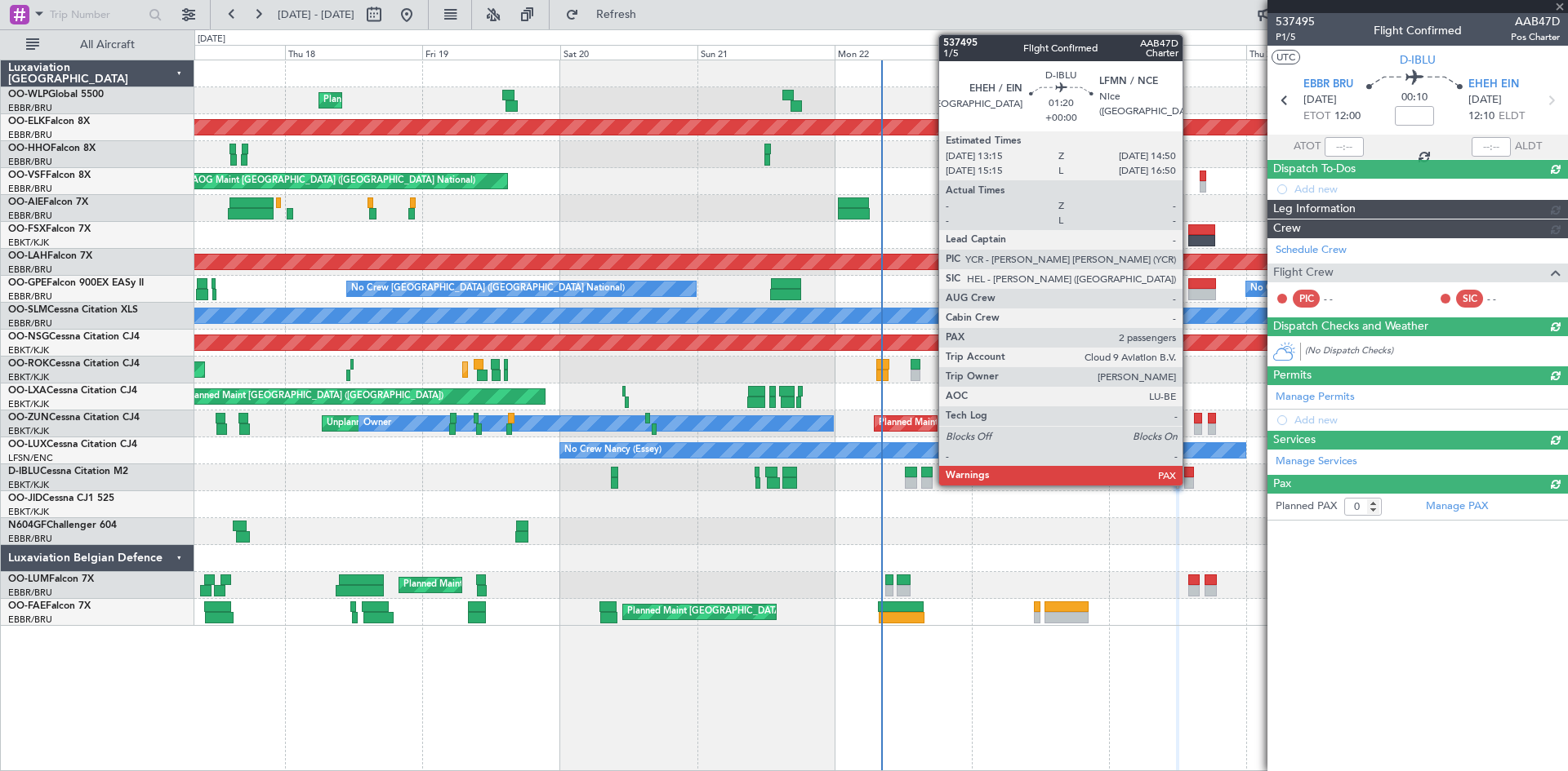
click at [1190, 475] on div at bounding box center [1188, 472] width 10 height 11
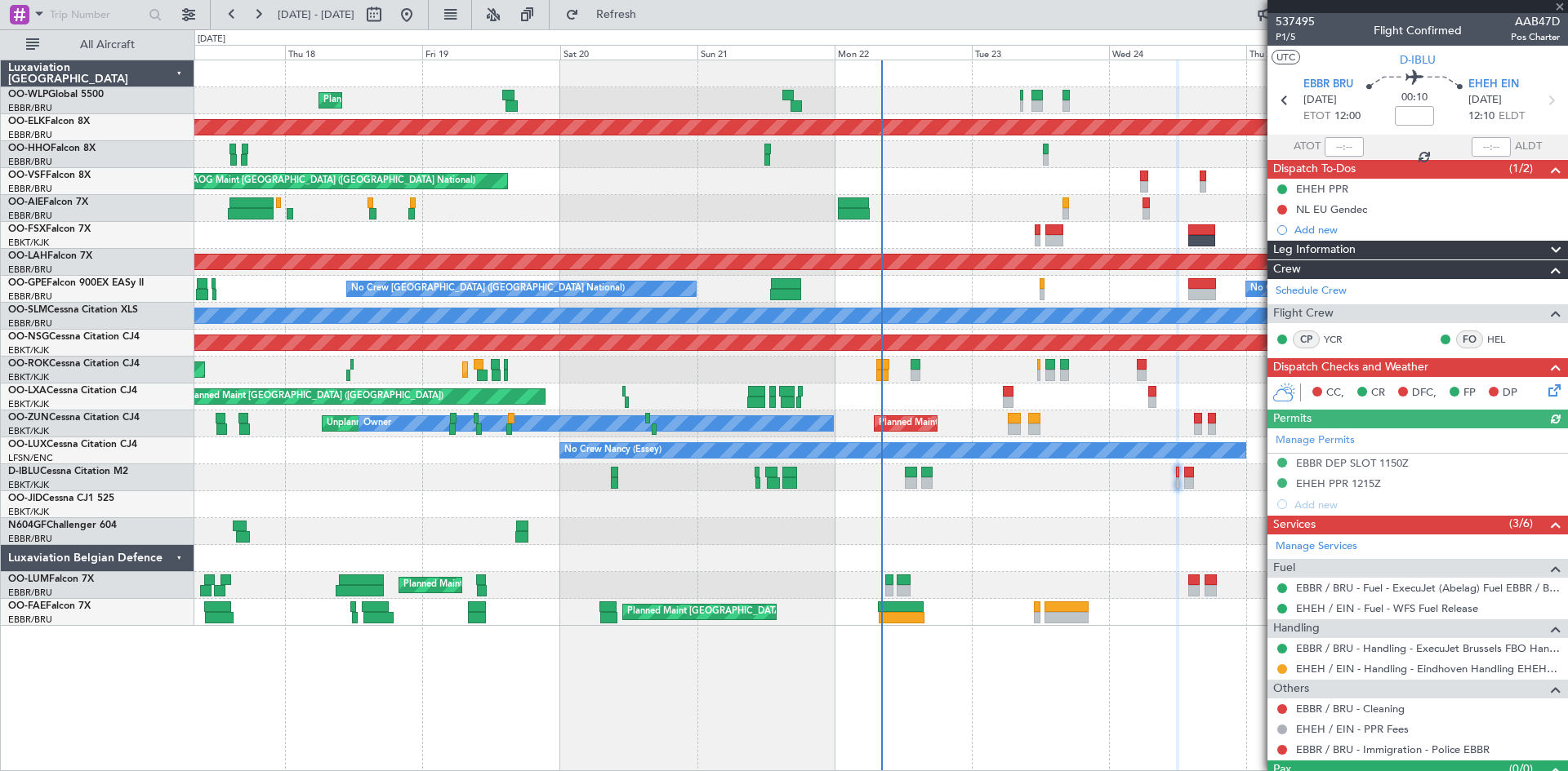
type input "2"
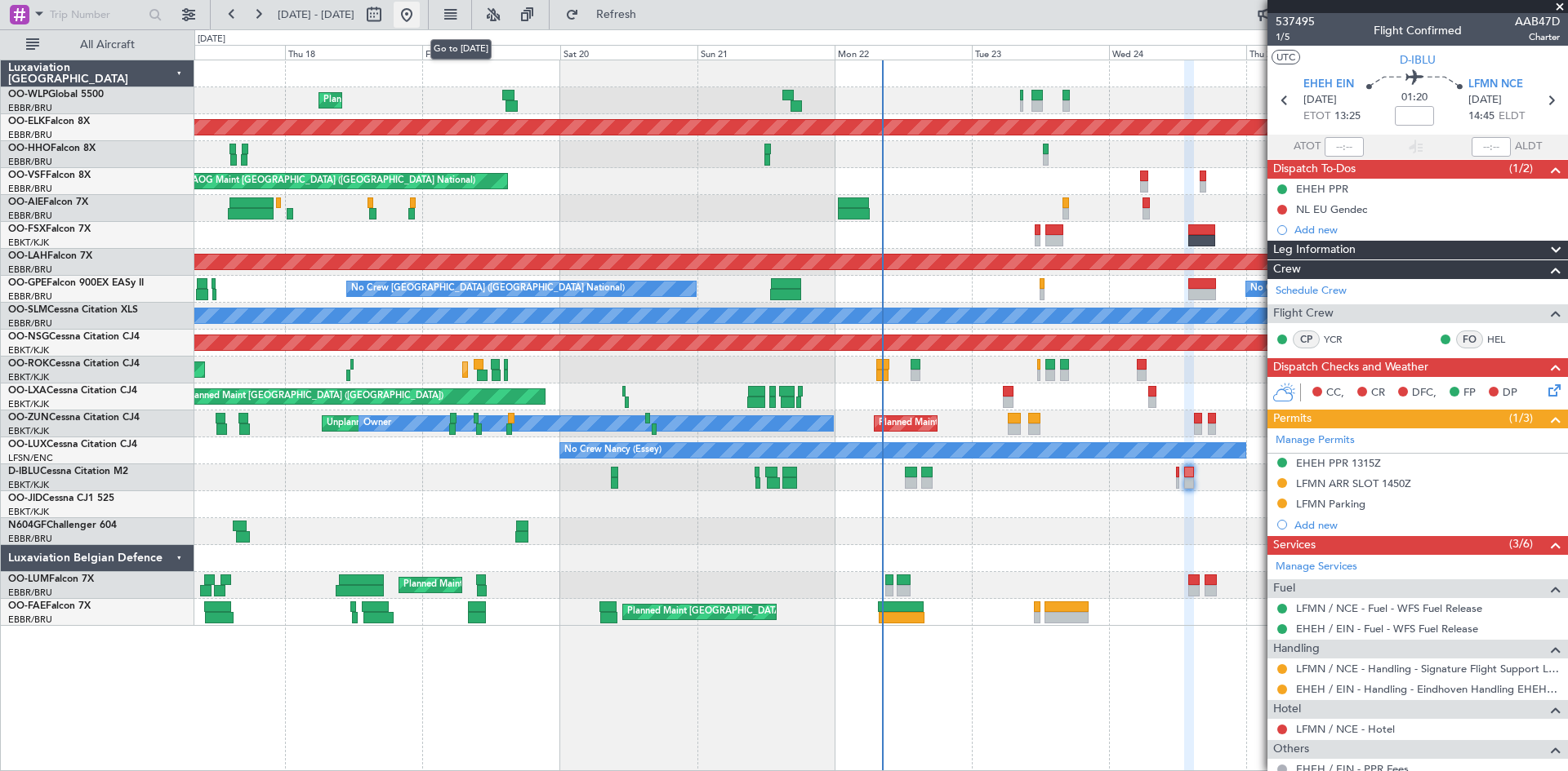
click at [420, 21] on button at bounding box center [407, 15] width 26 height 26
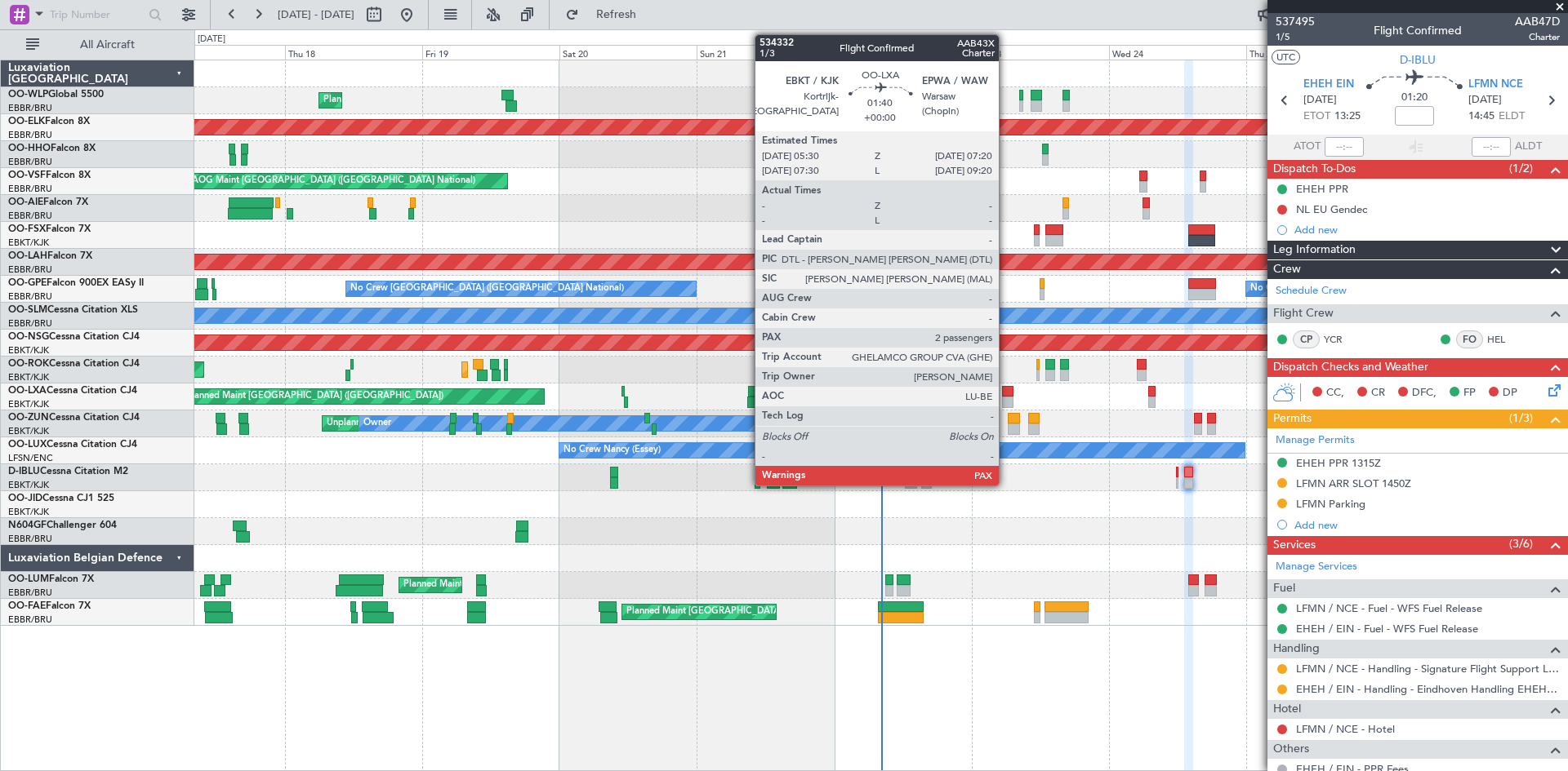
click at [1006, 396] on div at bounding box center [1007, 392] width 10 height 11
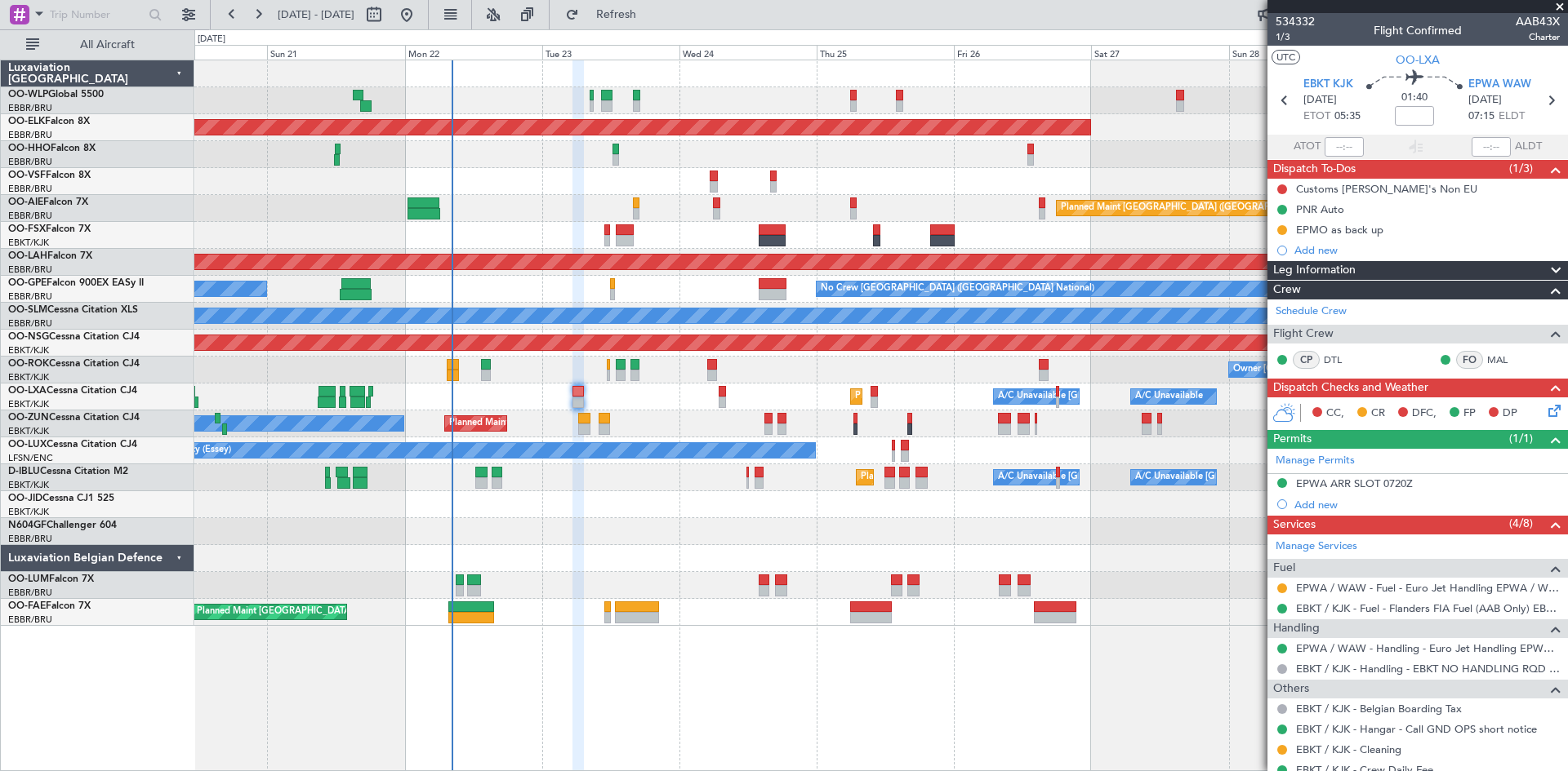
click at [647, 238] on div "Planned Maint Liege Planned Maint [GEOGRAPHIC_DATA]-[GEOGRAPHIC_DATA] AOG Maint…" at bounding box center [881, 343] width 1373 height 565
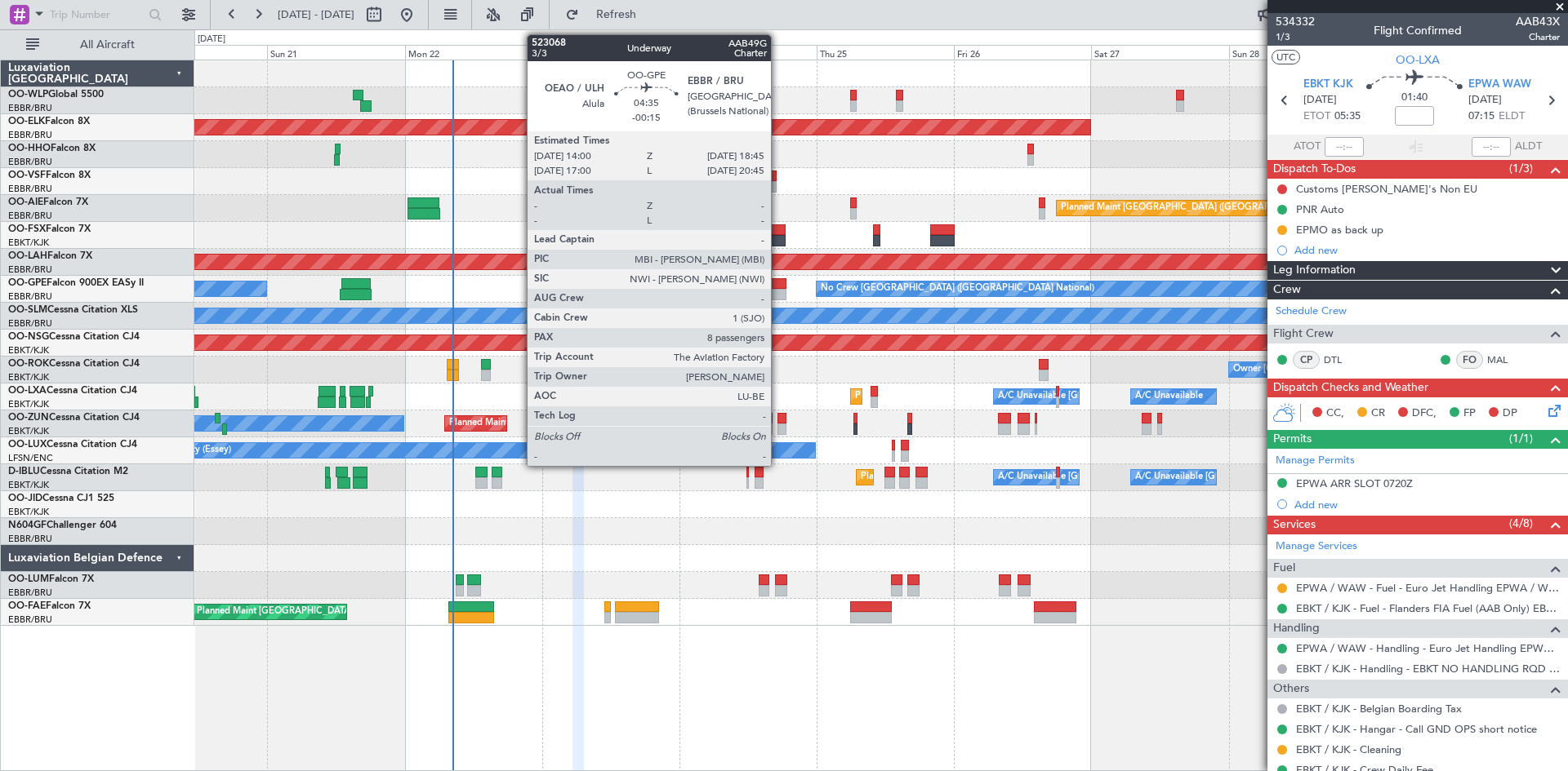
click at [778, 288] on div at bounding box center [772, 284] width 28 height 11
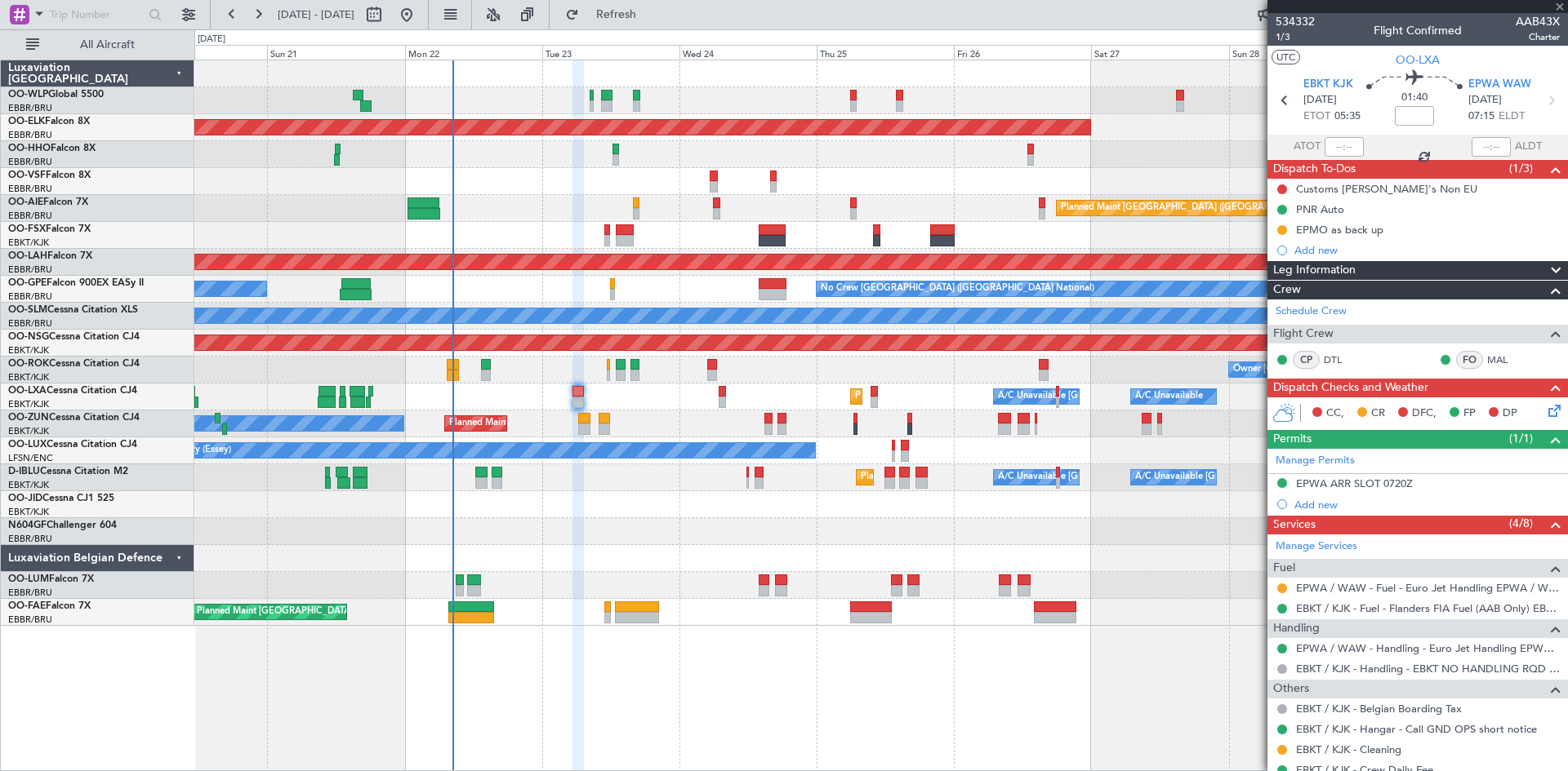
type input "-00:15"
type input "8"
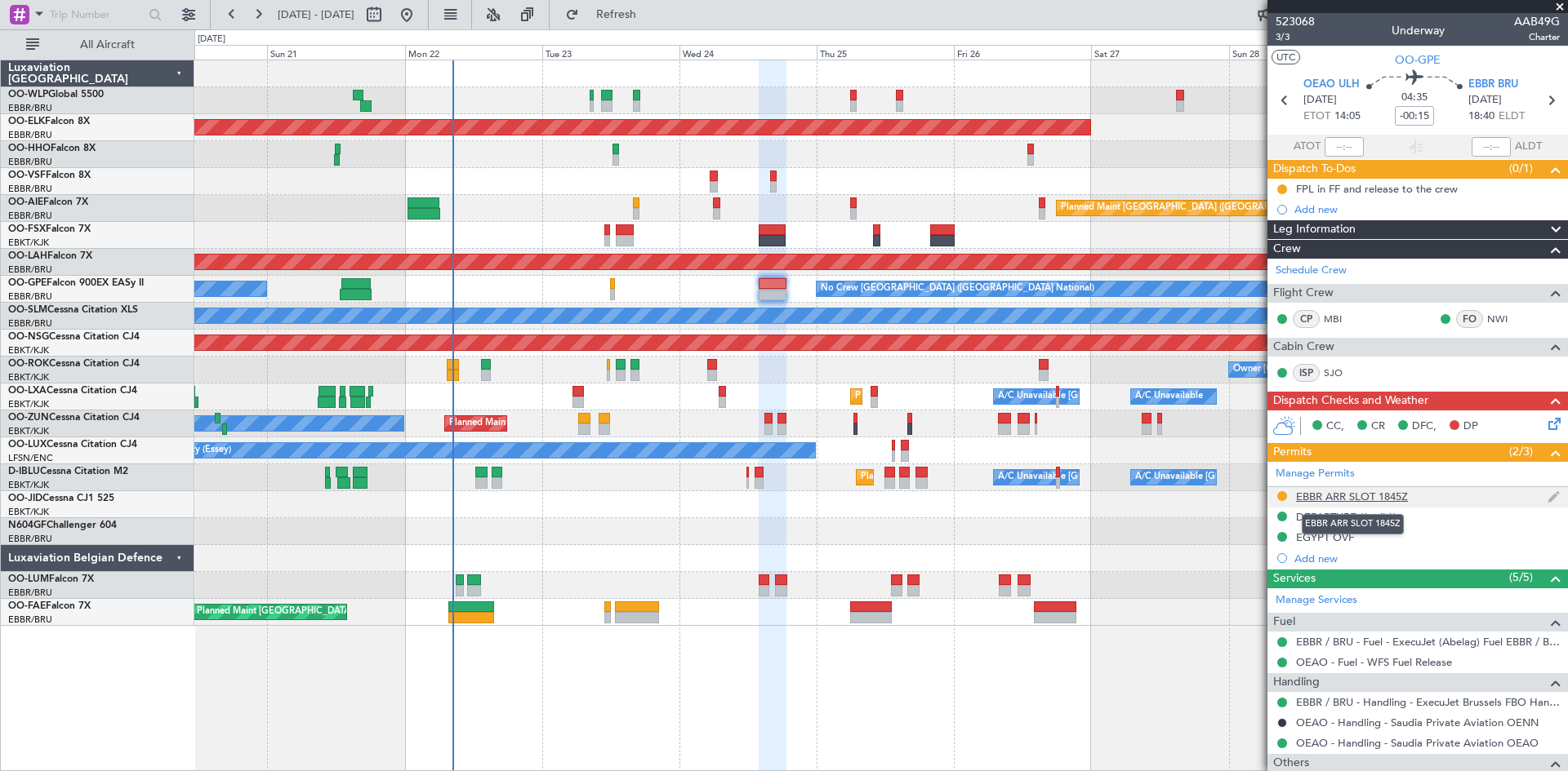
click at [1348, 500] on div "EBBR ARR SLOT 1845Z" at bounding box center [1352, 497] width 112 height 14
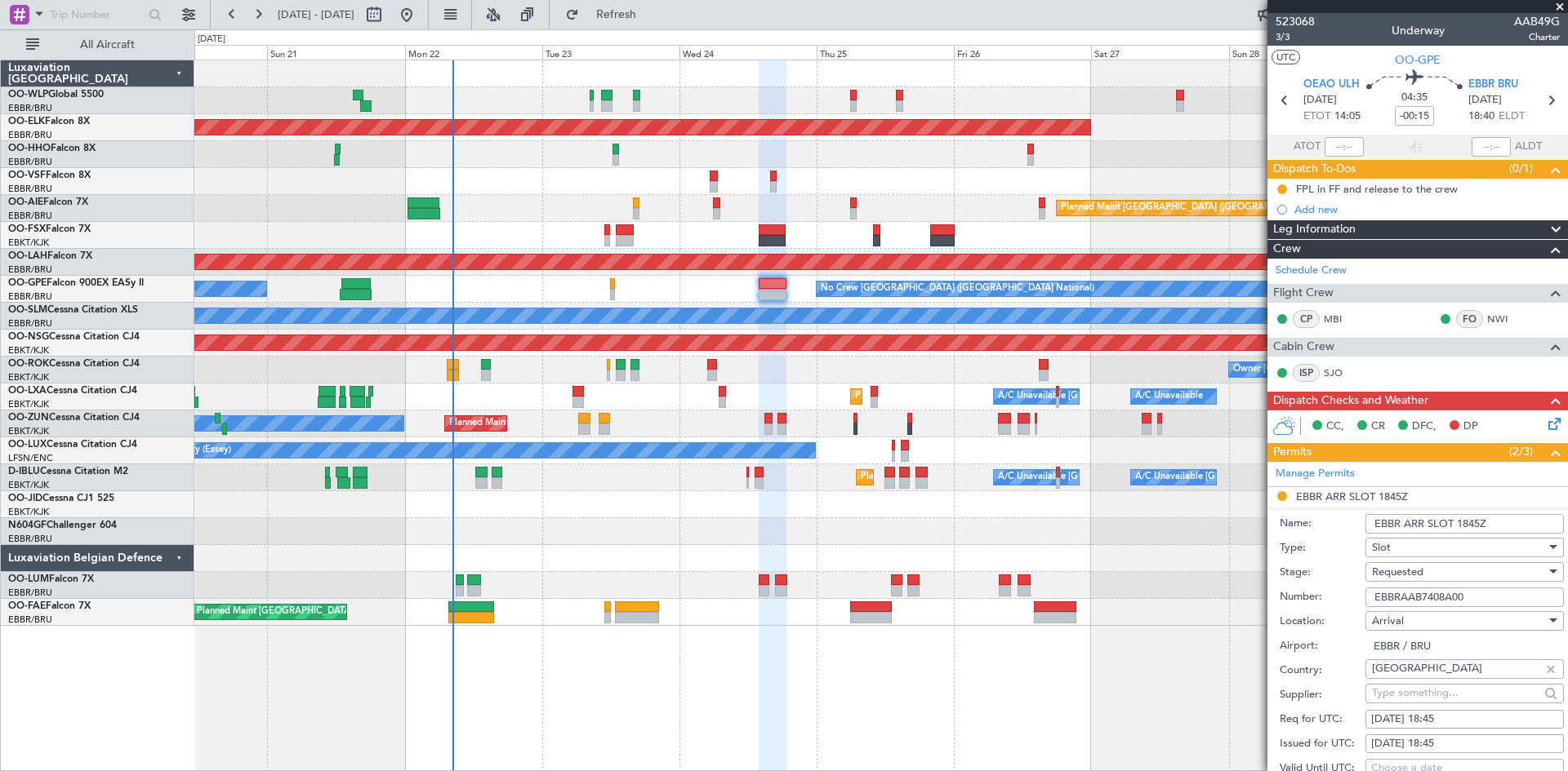
drag, startPoint x: 1485, startPoint y: 601, endPoint x: 1303, endPoint y: 607, distance: 182.1
click at [1303, 607] on div "Number: EBBRAAB7408A00" at bounding box center [1421, 597] width 284 height 24
paste input "text"
type input "EBBRAAB7408A00"
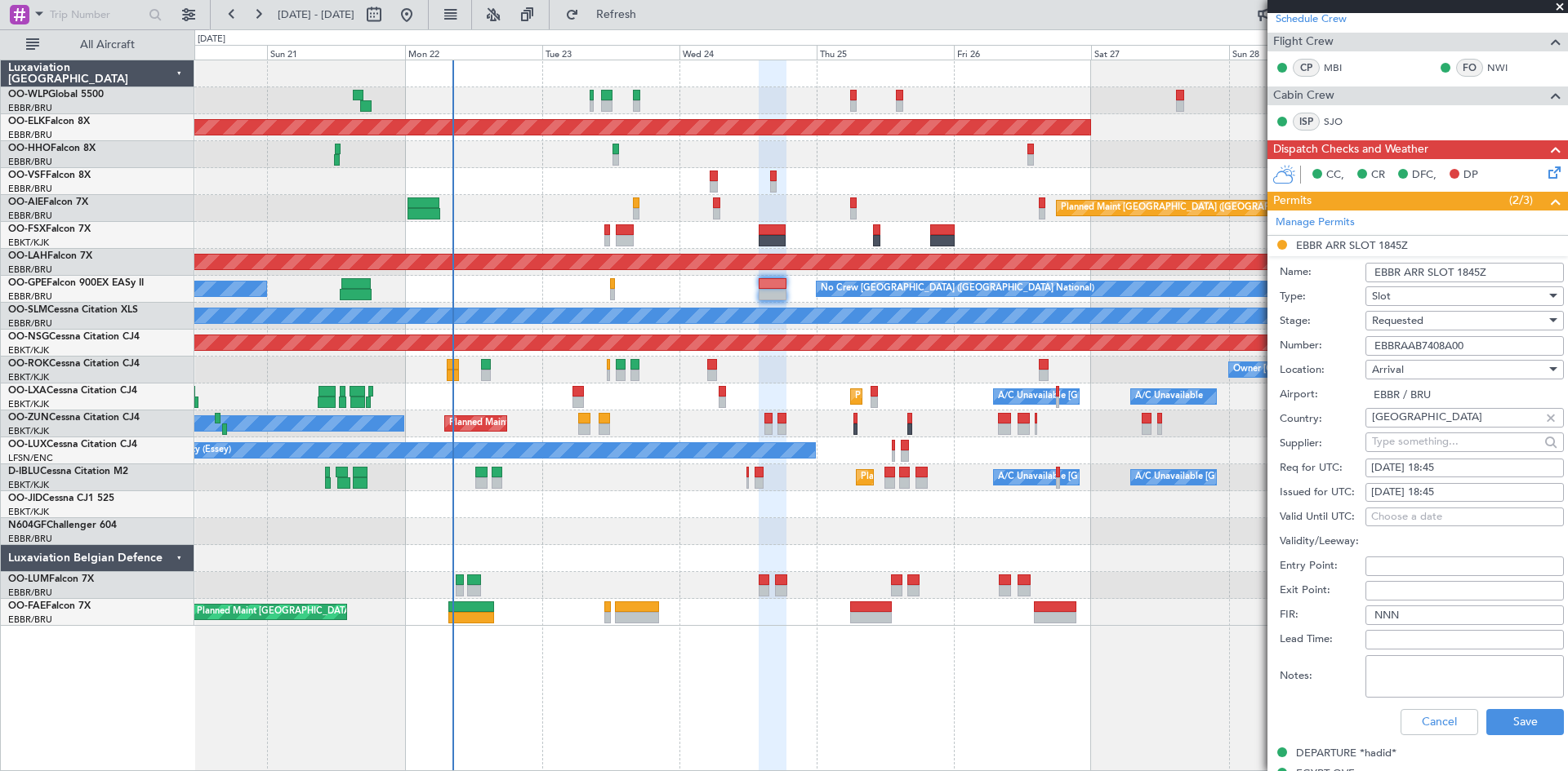
scroll to position [408, 0]
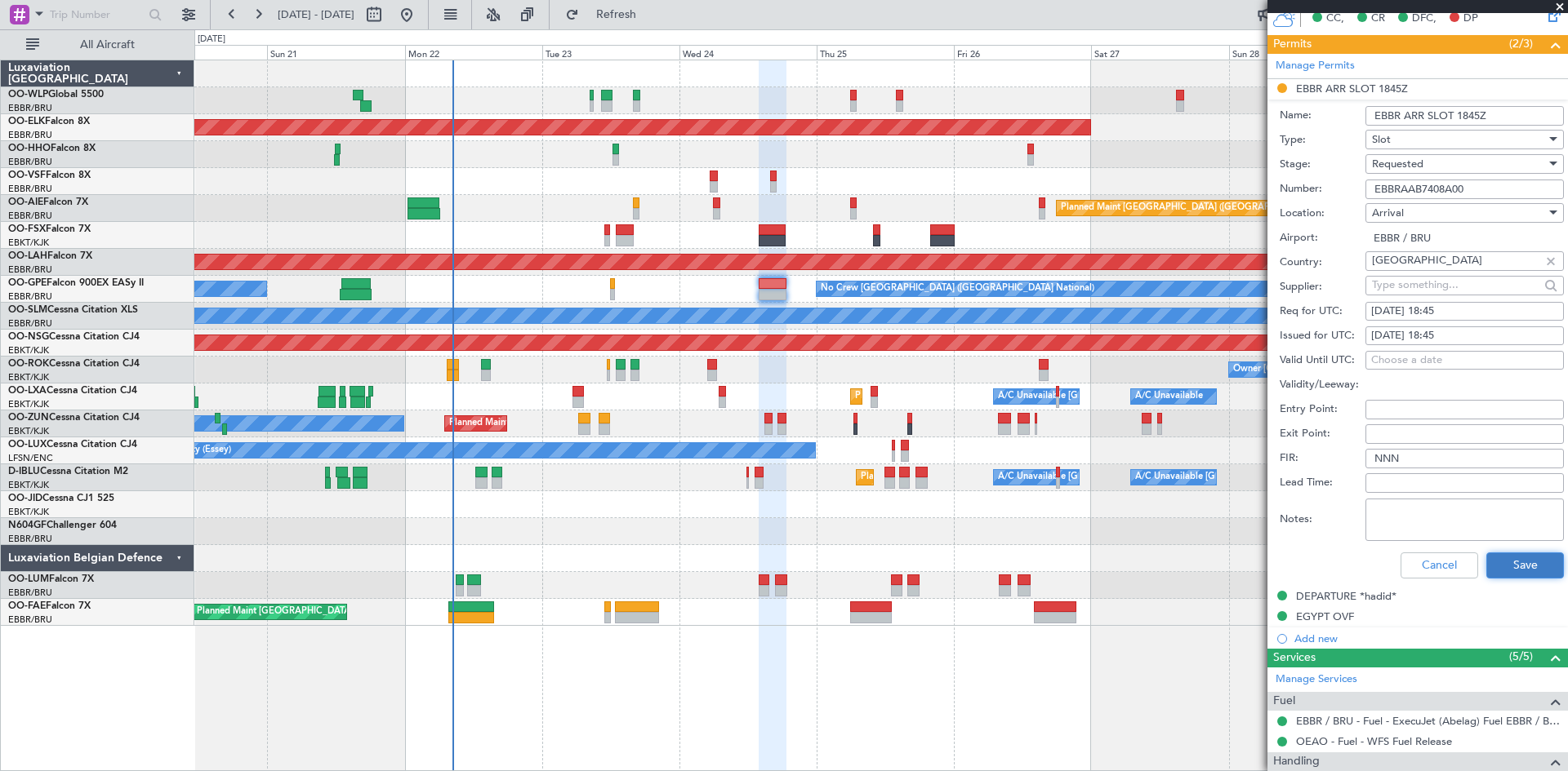
click at [1518, 570] on button "Save" at bounding box center [1525, 565] width 77 height 26
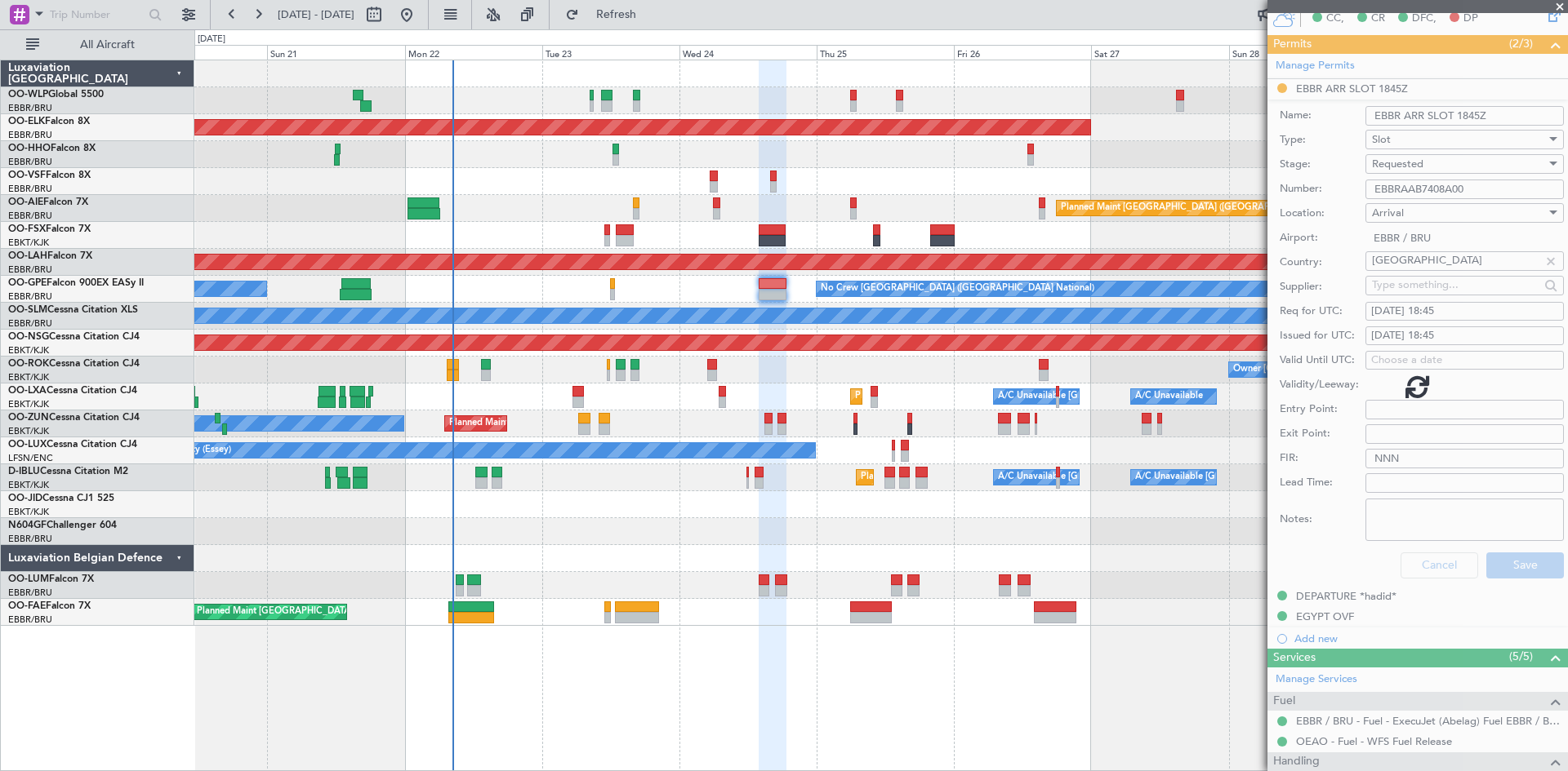
scroll to position [382, 0]
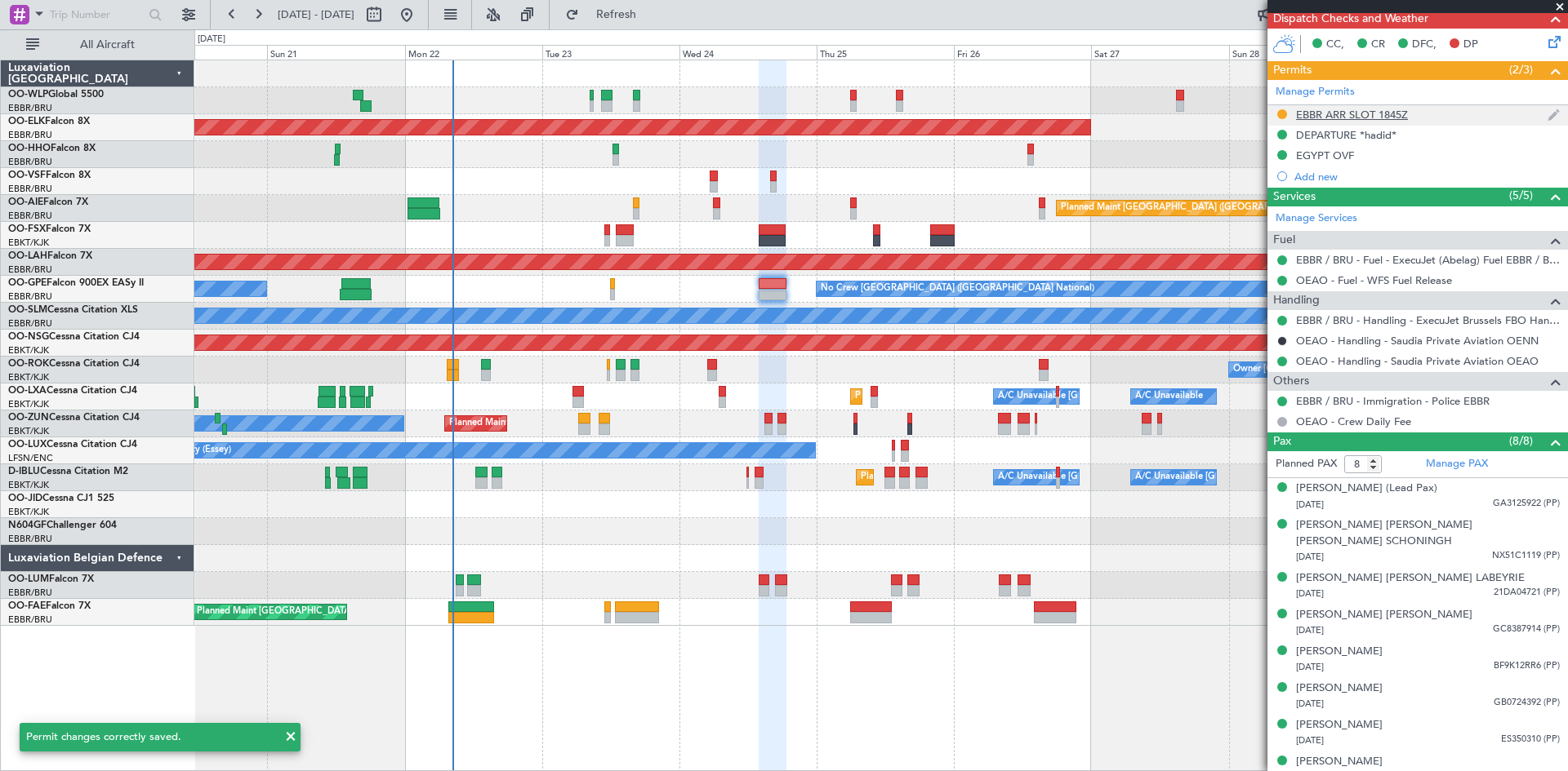
click at [1276, 115] on div at bounding box center [1281, 114] width 13 height 13
click at [1280, 112] on button at bounding box center [1281, 114] width 10 height 10
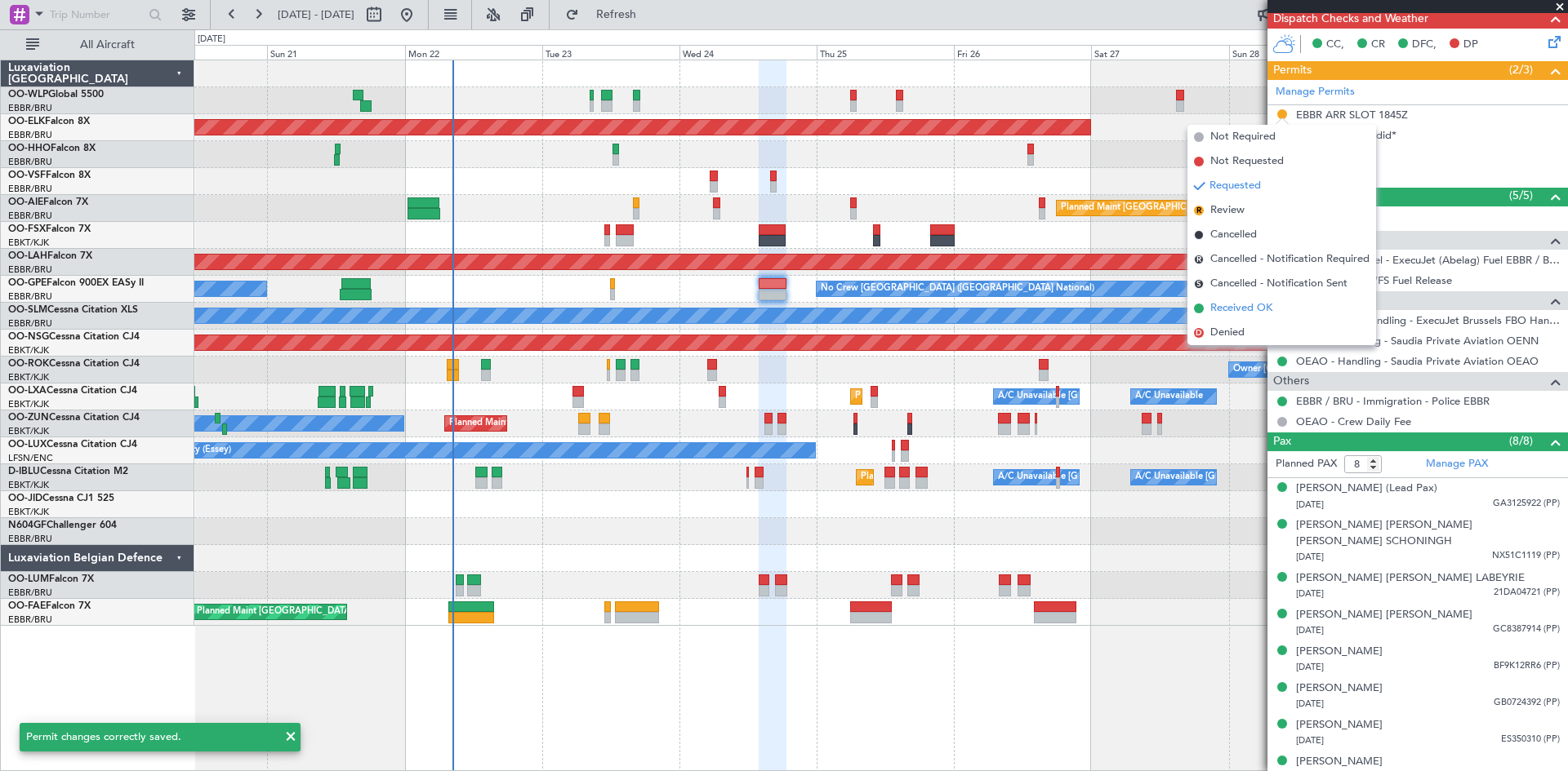
click at [1247, 310] on span "Received OK" at bounding box center [1241, 308] width 62 height 16
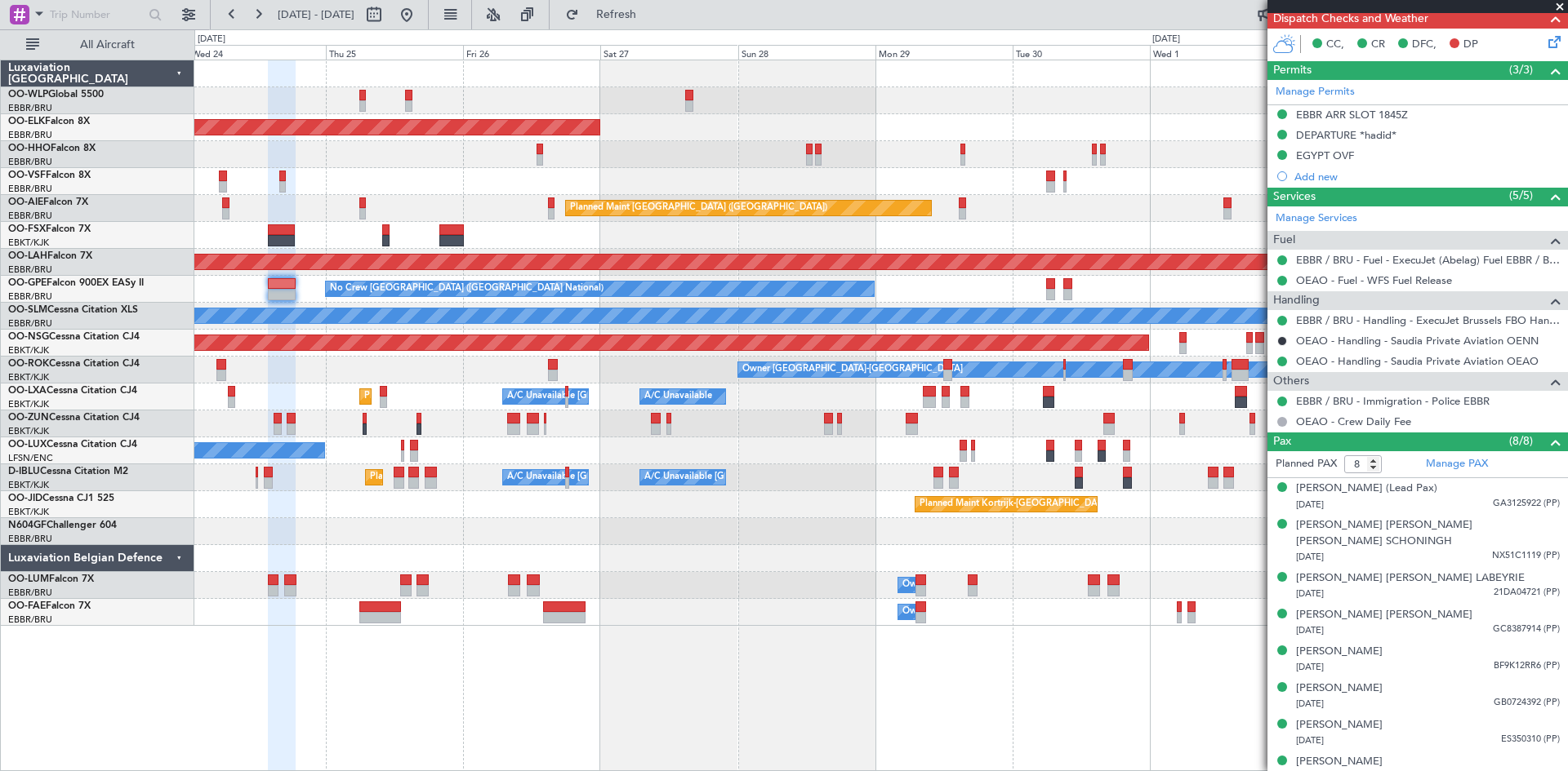
click at [601, 391] on div "Planned Maint Kortrijk-Wevelgem Planned Maint London (Farnborough) Planned Main…" at bounding box center [881, 343] width 1373 height 565
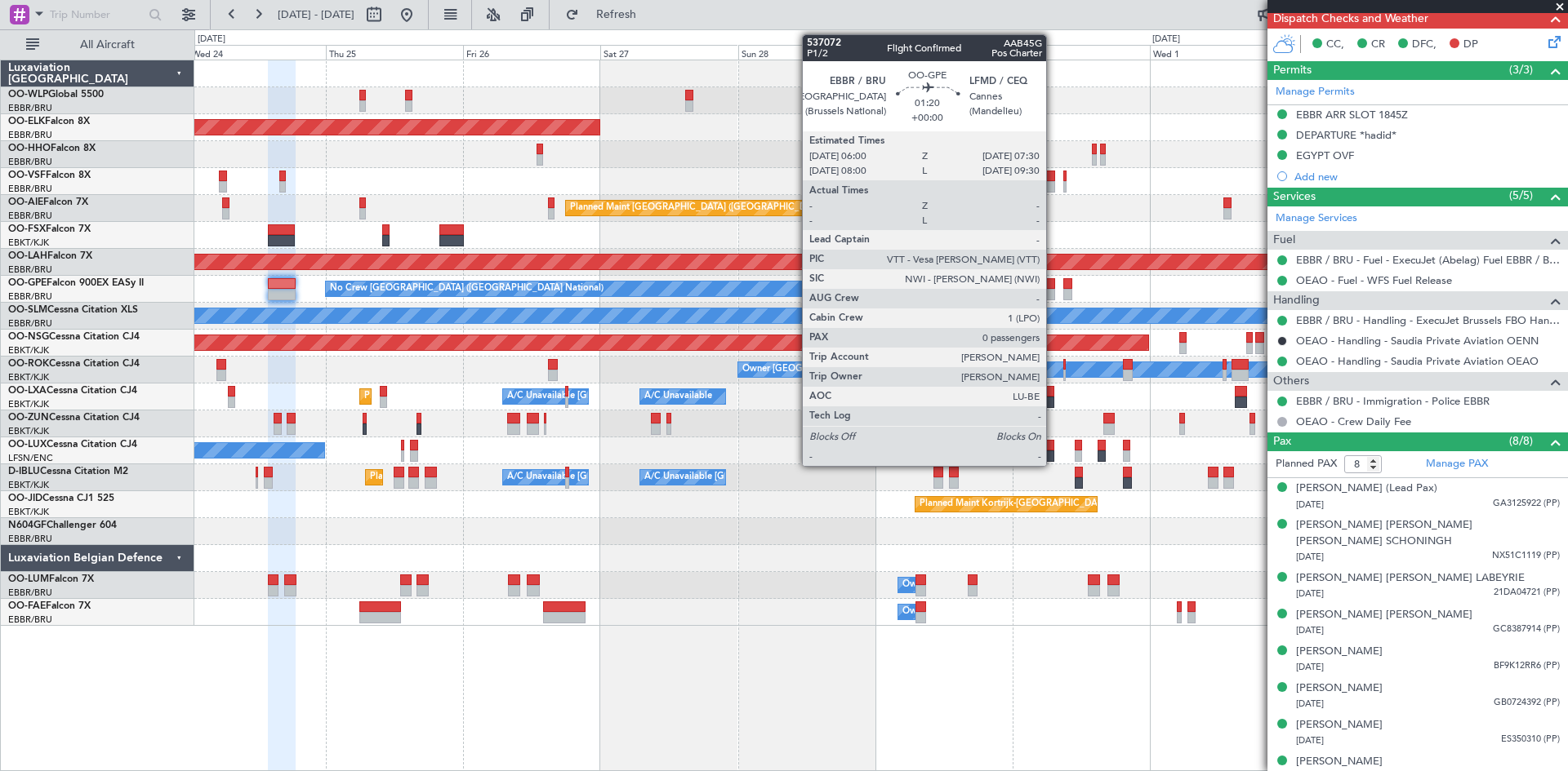
click at [1054, 283] on div at bounding box center [1050, 284] width 9 height 11
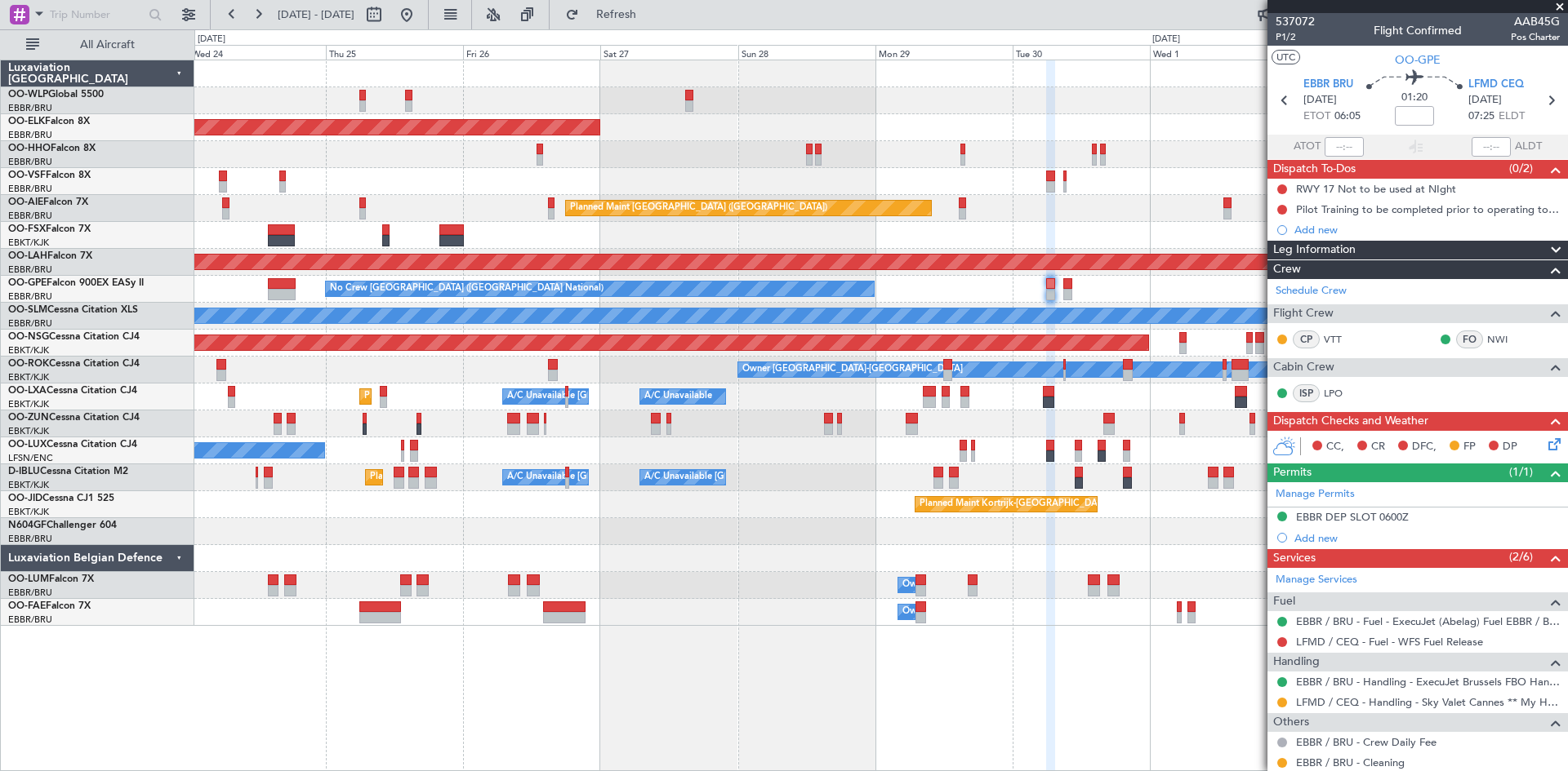
scroll to position [68, 0]
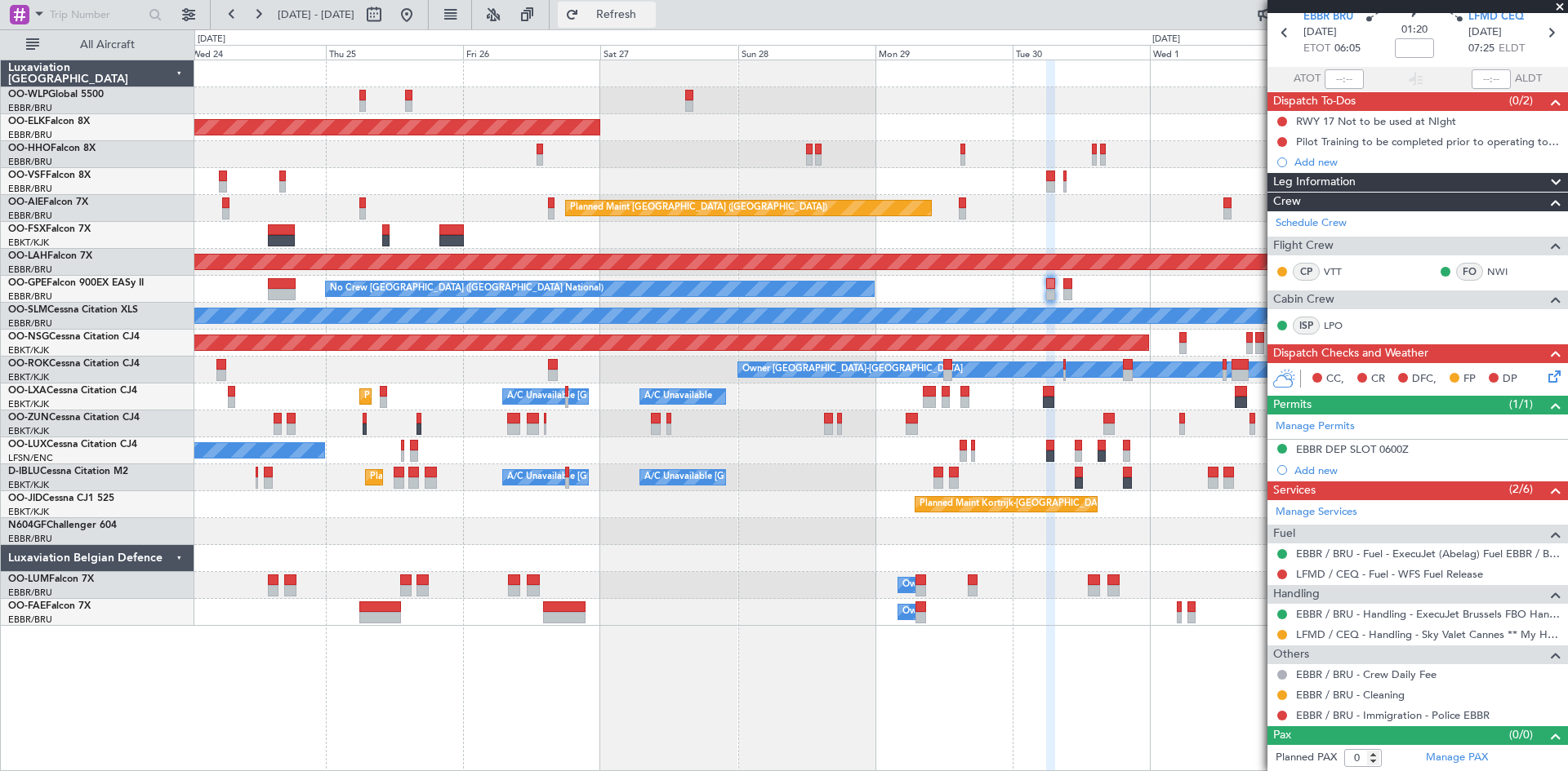
click at [629, 23] on button "Refresh" at bounding box center [606, 15] width 98 height 26
click at [420, 21] on button at bounding box center [407, 15] width 26 height 26
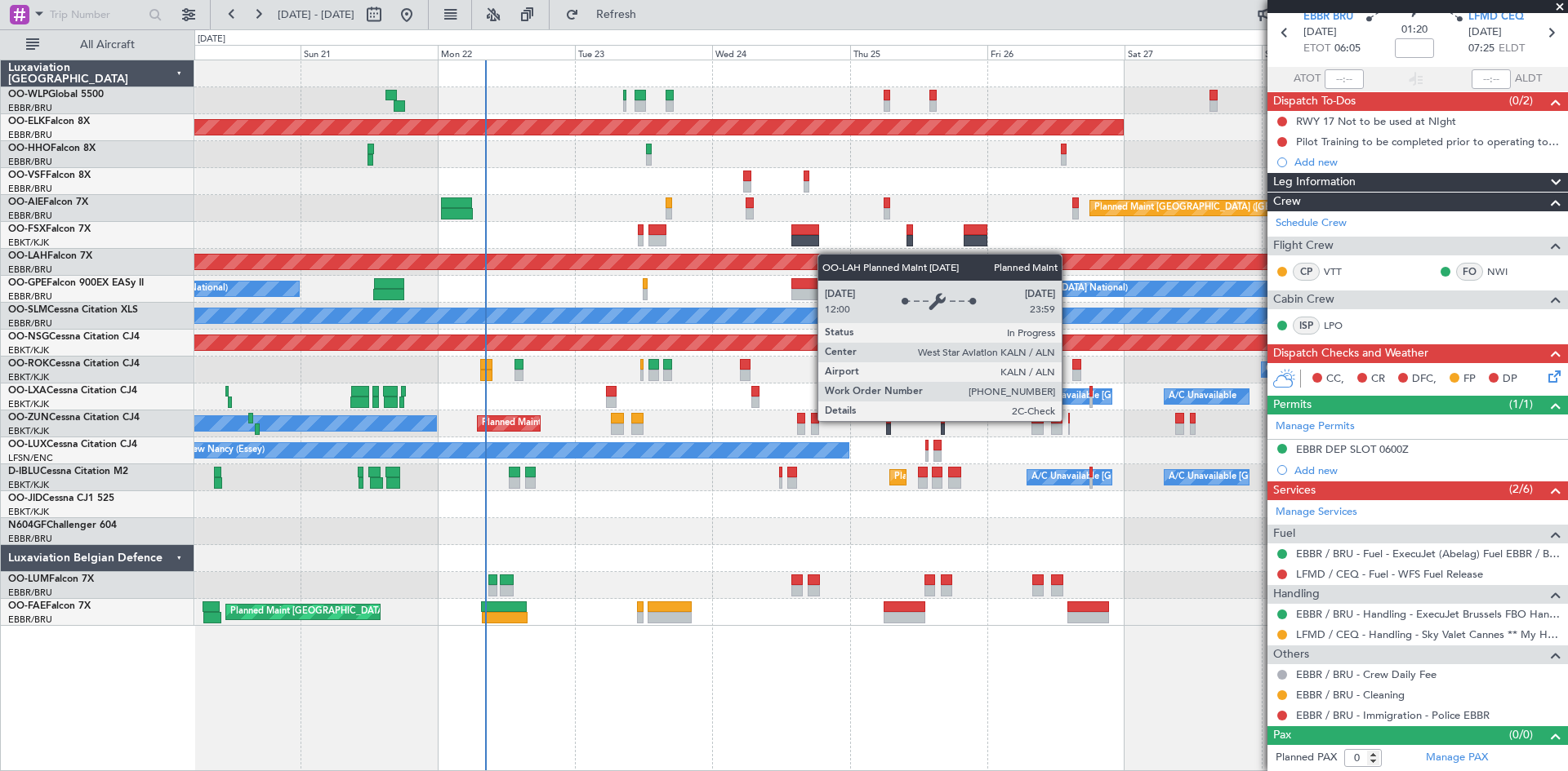
click at [824, 254] on div "Planned Maint Liege Planned Maint Kortrijk-Wevelgem AOG Maint Brussels (Brussel…" at bounding box center [881, 343] width 1373 height 565
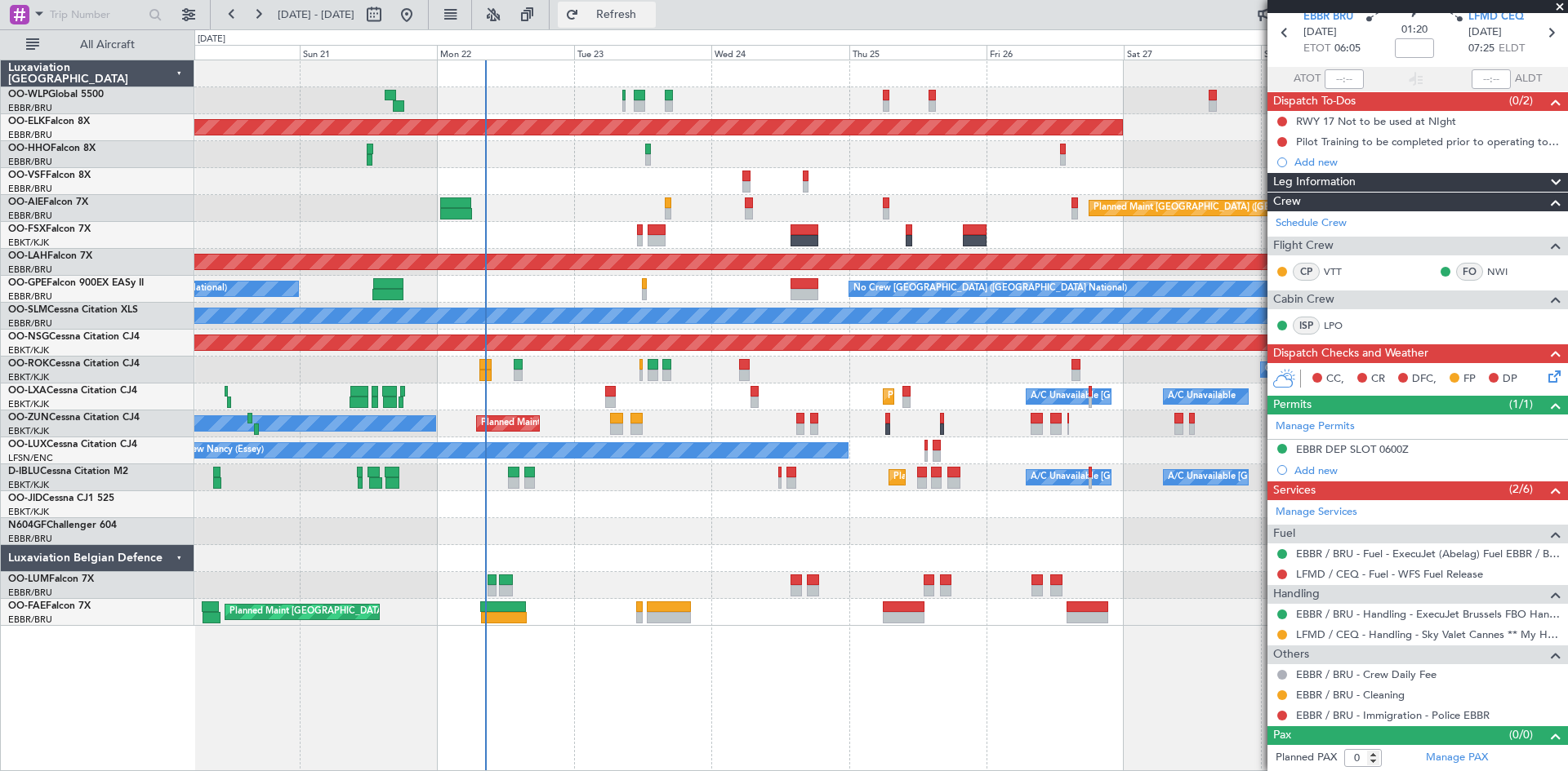
click at [651, 11] on span "Refresh" at bounding box center [616, 14] width 69 height 11
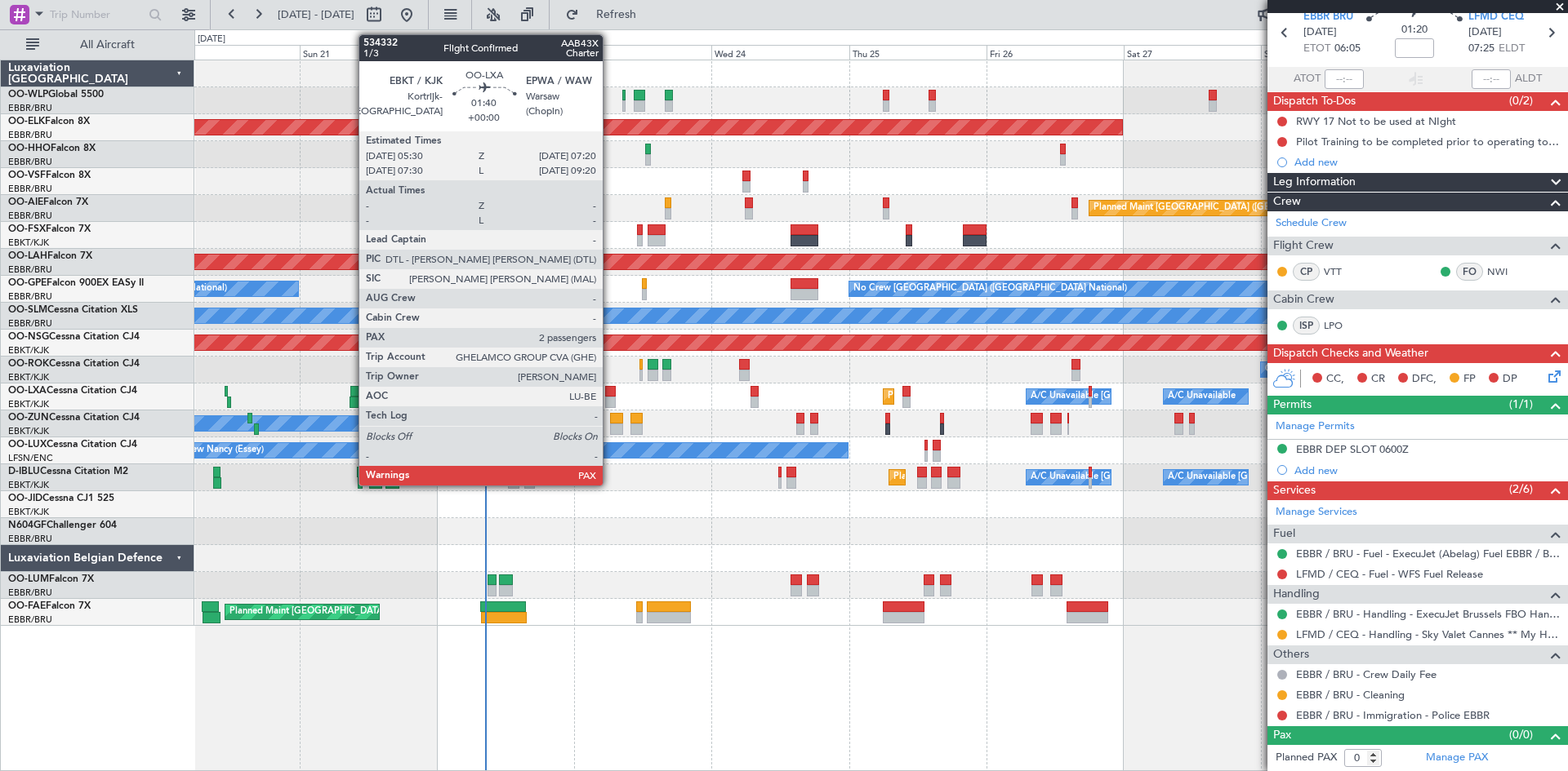
click at [610, 395] on div at bounding box center [611, 392] width 10 height 11
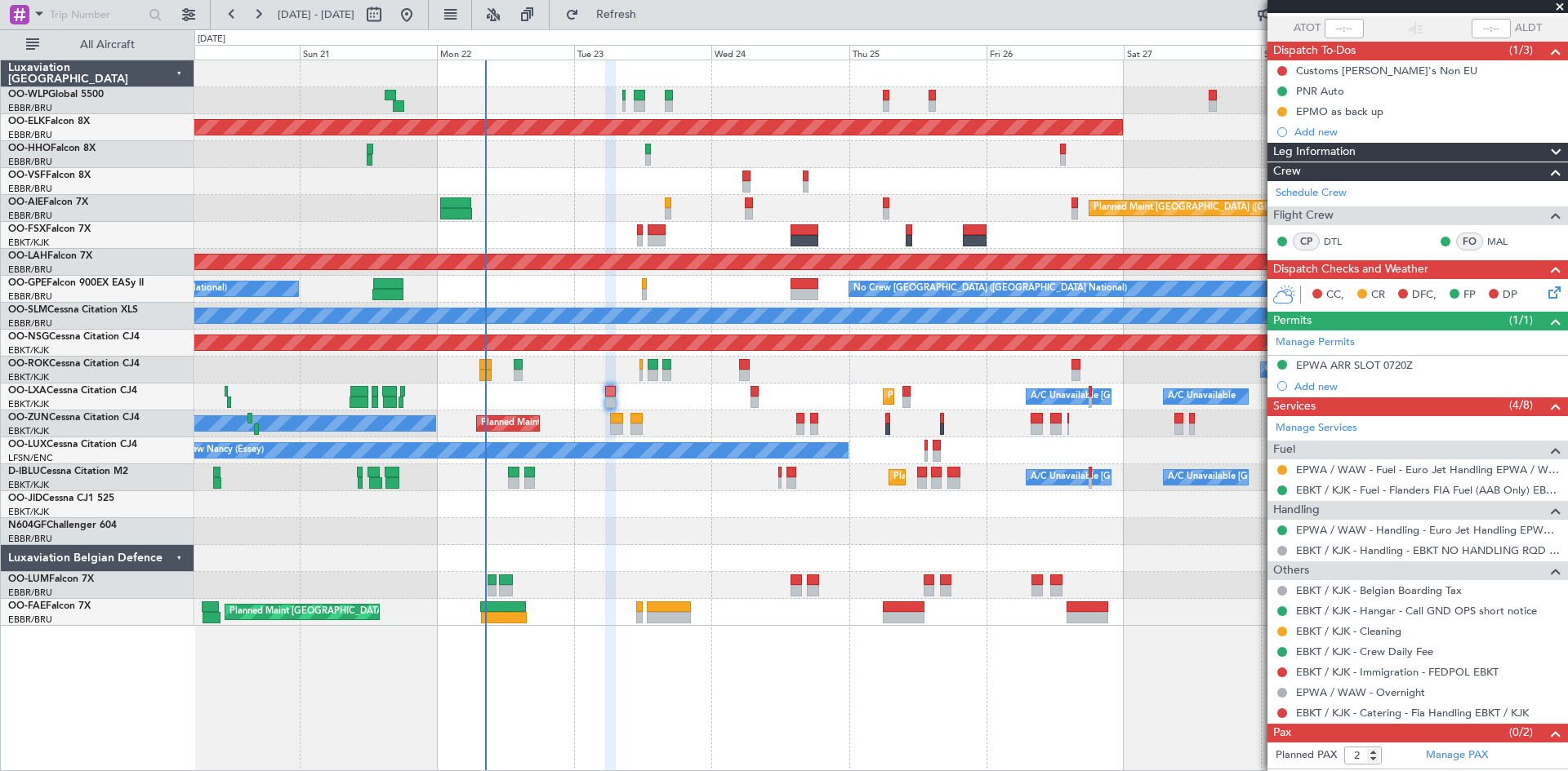
scroll to position [137, 0]
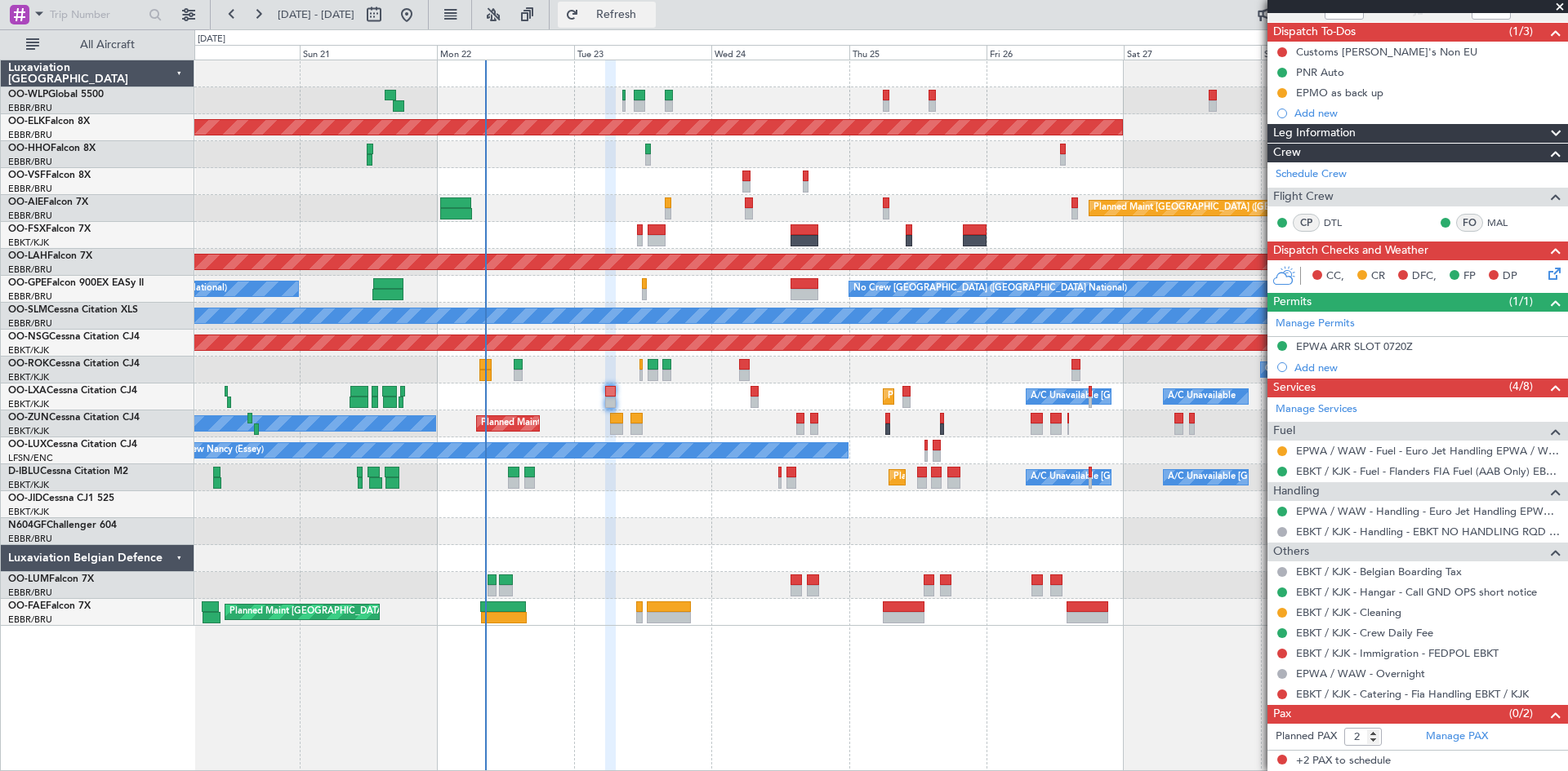
click at [618, 17] on button "Refresh" at bounding box center [606, 15] width 98 height 26
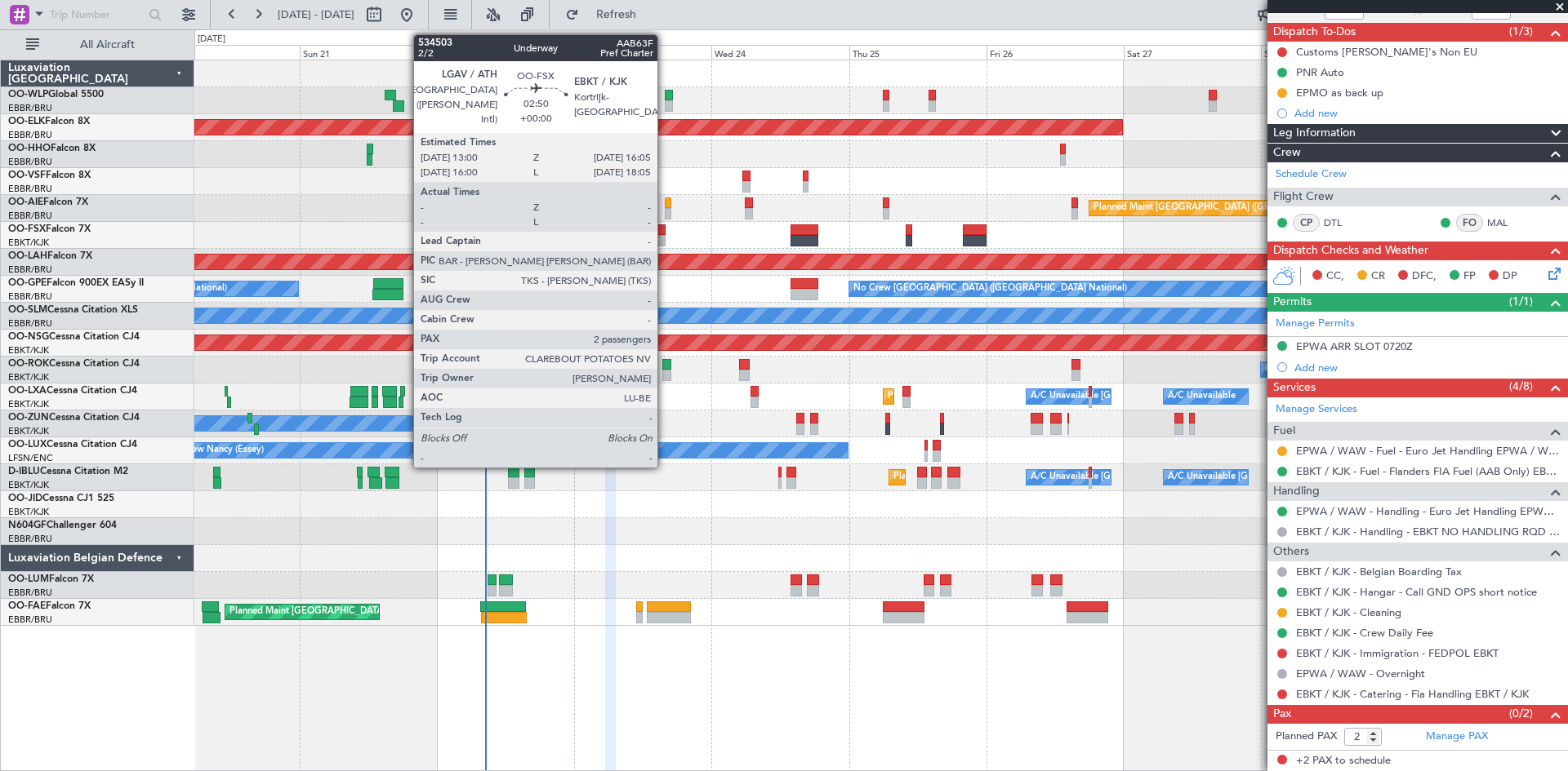
click at [665, 239] on div at bounding box center [656, 241] width 18 height 11
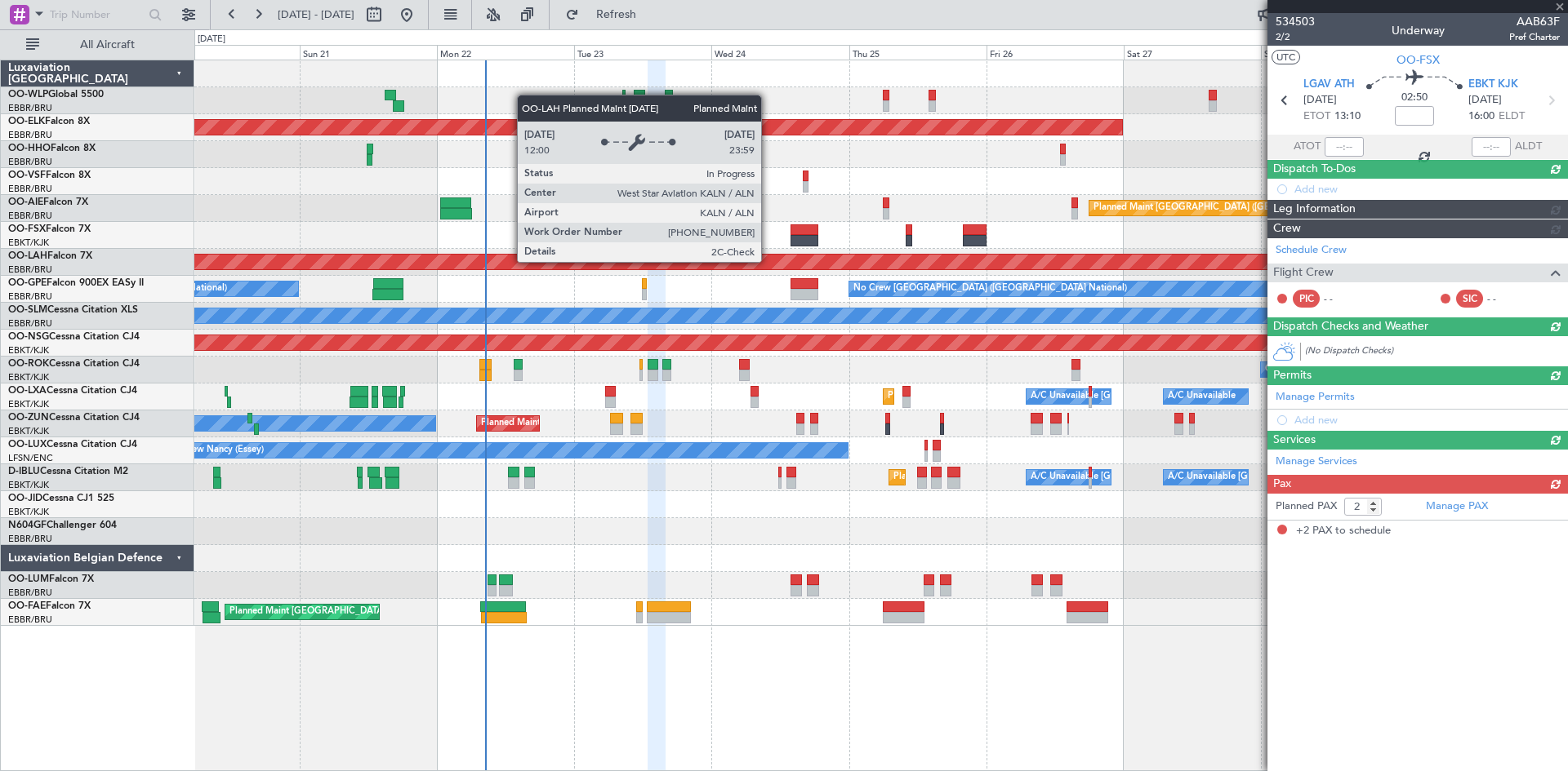
scroll to position [0, 0]
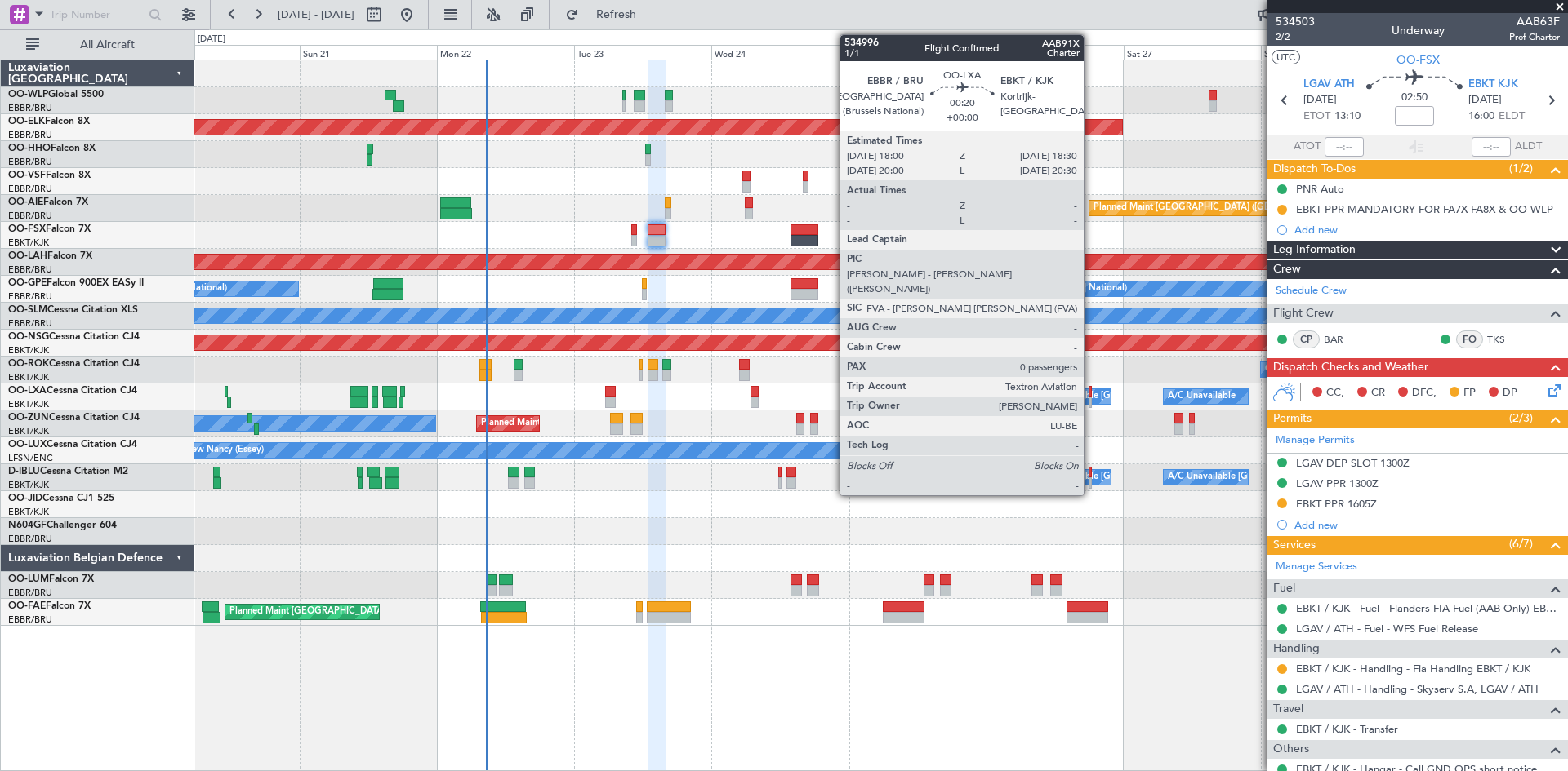
click at [1091, 395] on div at bounding box center [1090, 392] width 3 height 11
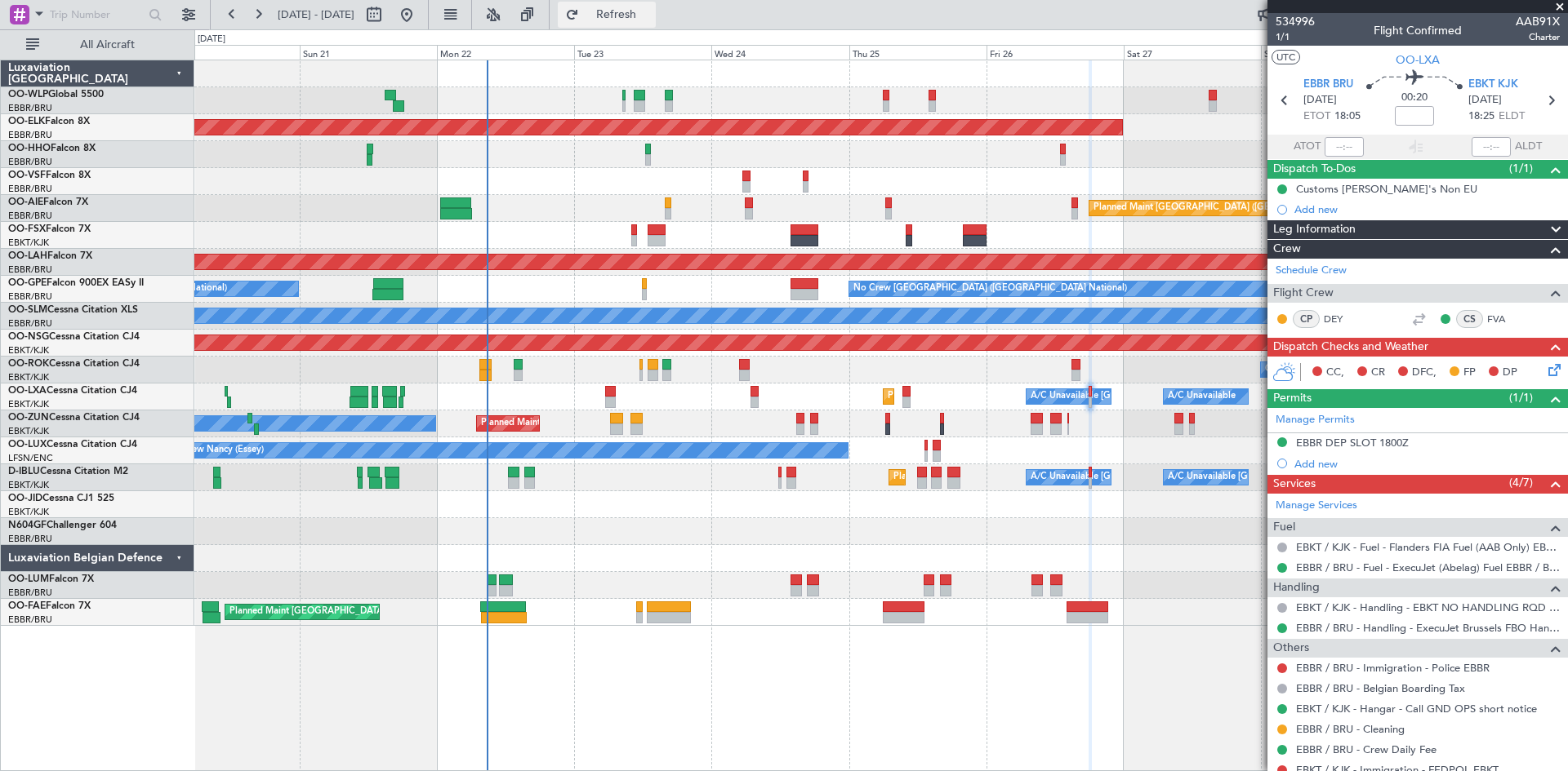
click at [651, 18] on span "Refresh" at bounding box center [616, 14] width 69 height 11
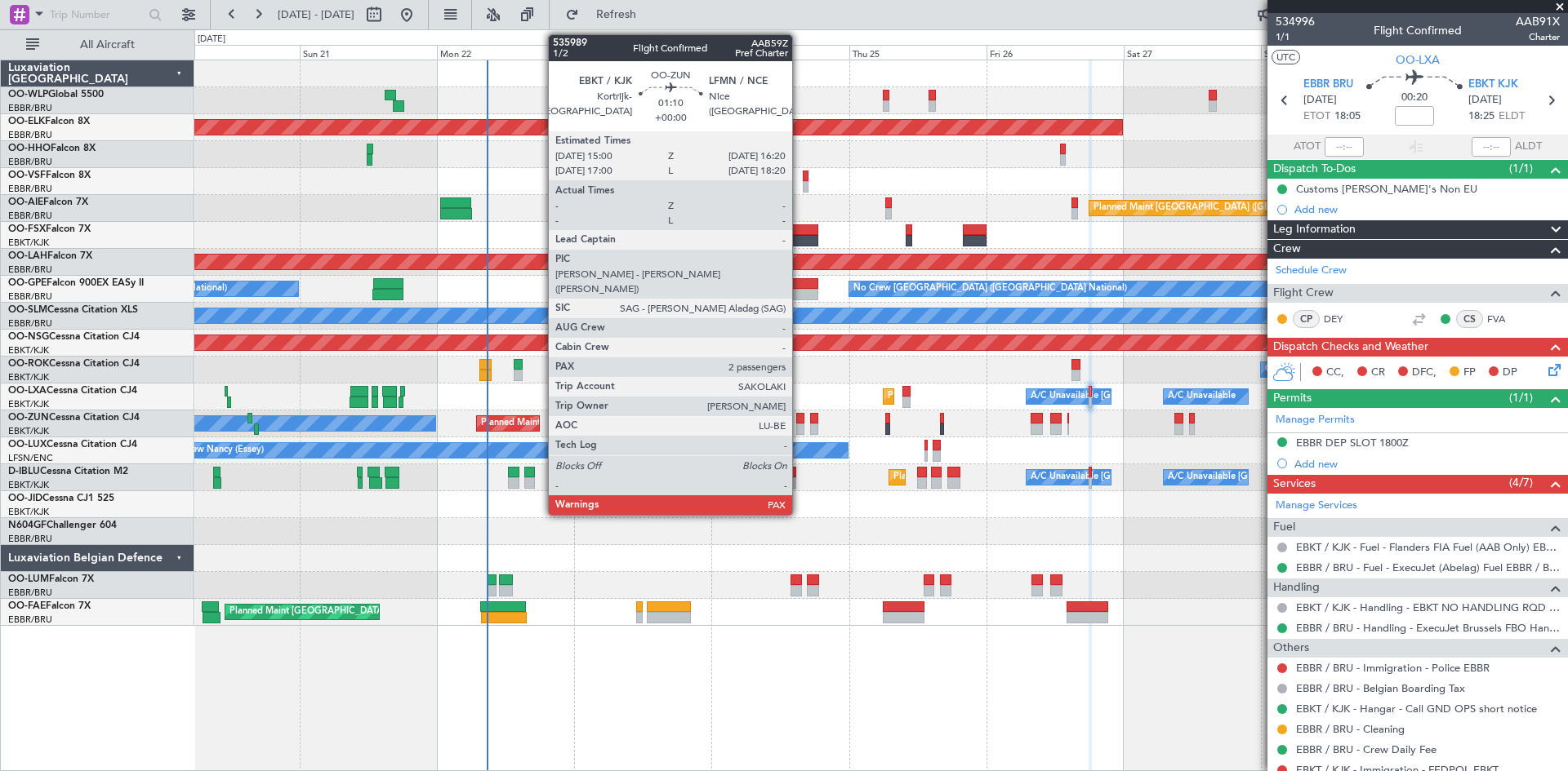
click at [799, 415] on div at bounding box center [800, 418] width 8 height 11
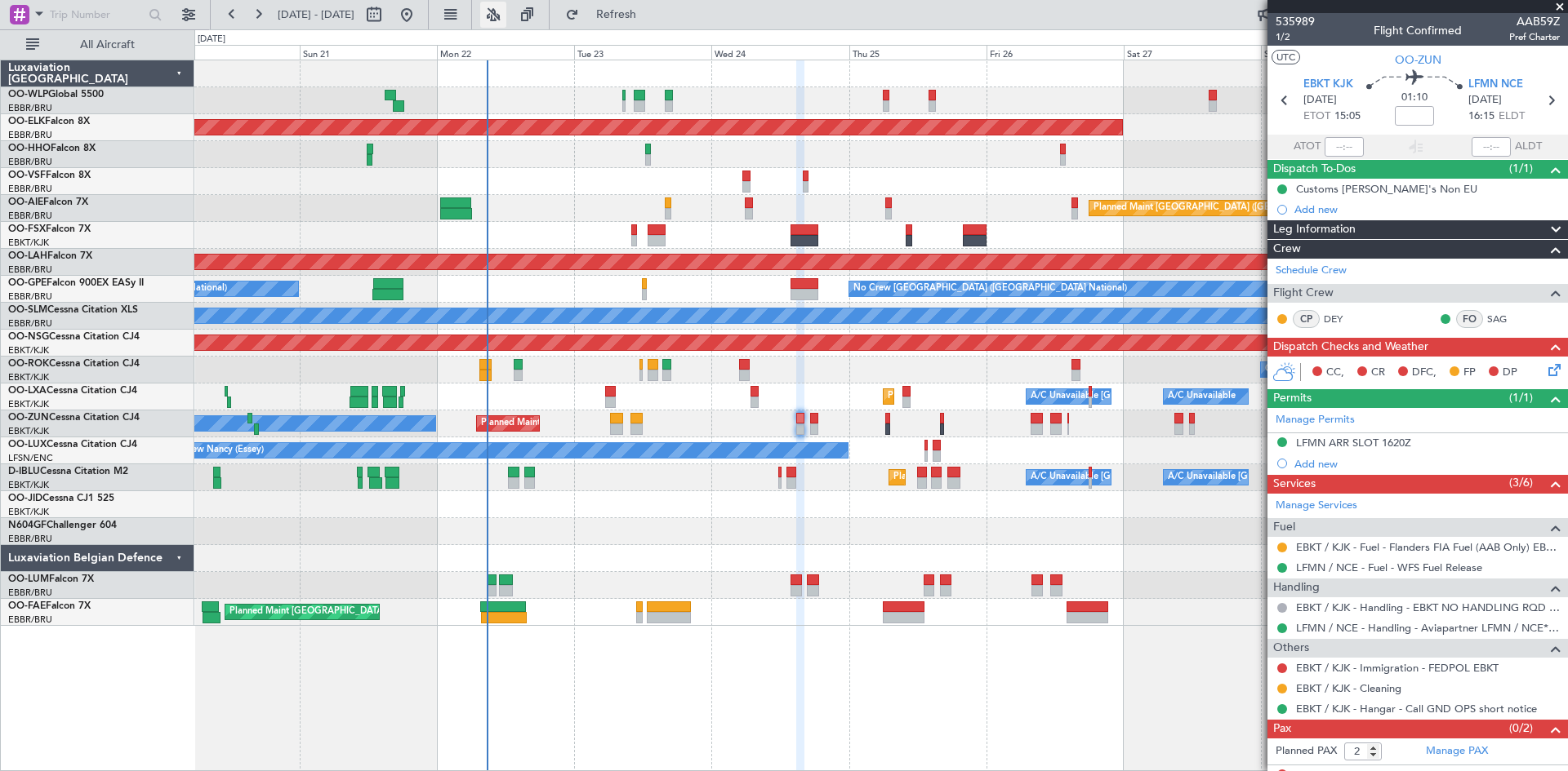
drag, startPoint x: 646, startPoint y: 11, endPoint x: 553, endPoint y: 5, distance: 93.2
click at [646, 11] on span "Refresh" at bounding box center [616, 14] width 69 height 11
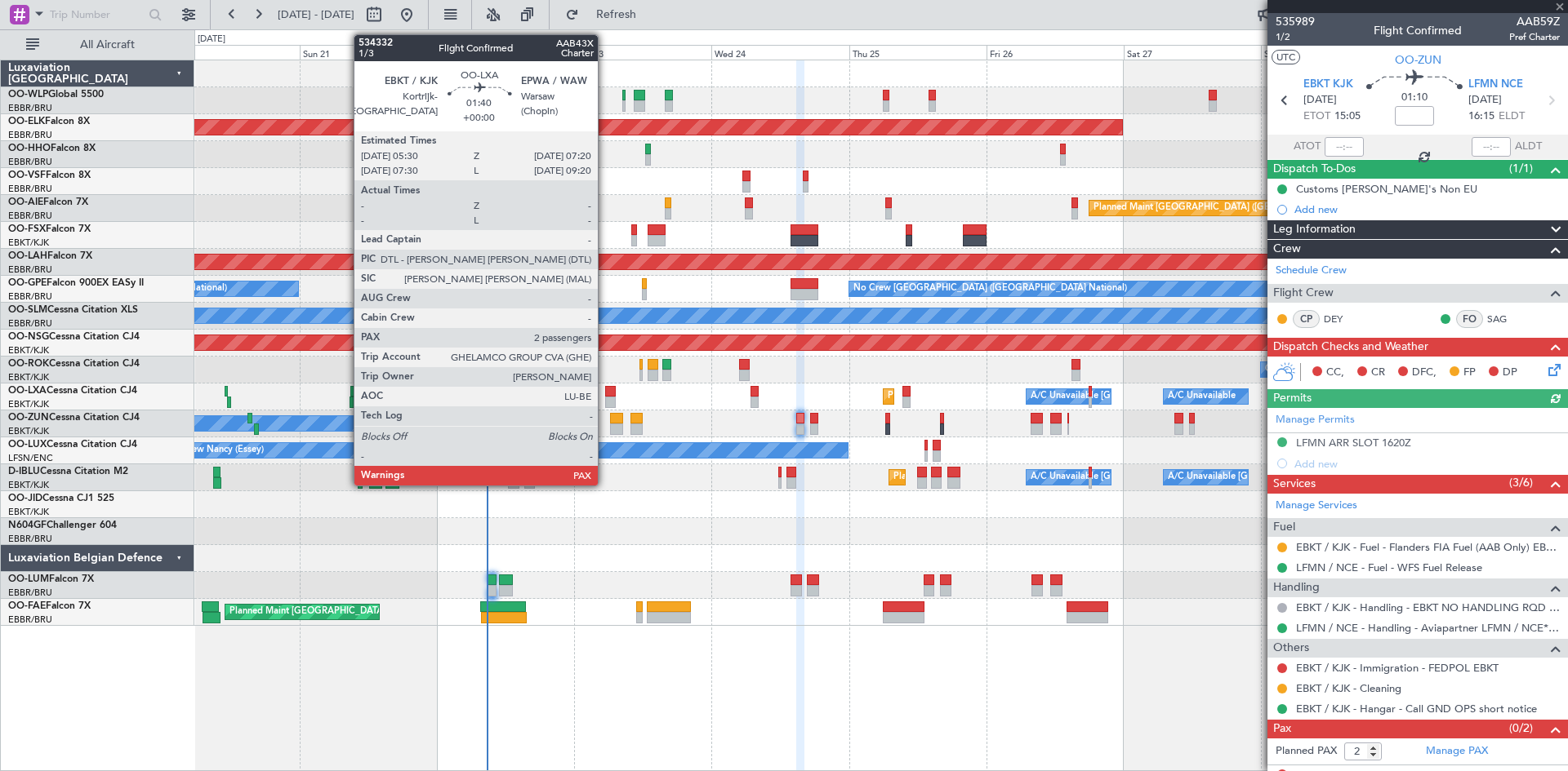
click at [605, 398] on div at bounding box center [611, 402] width 10 height 11
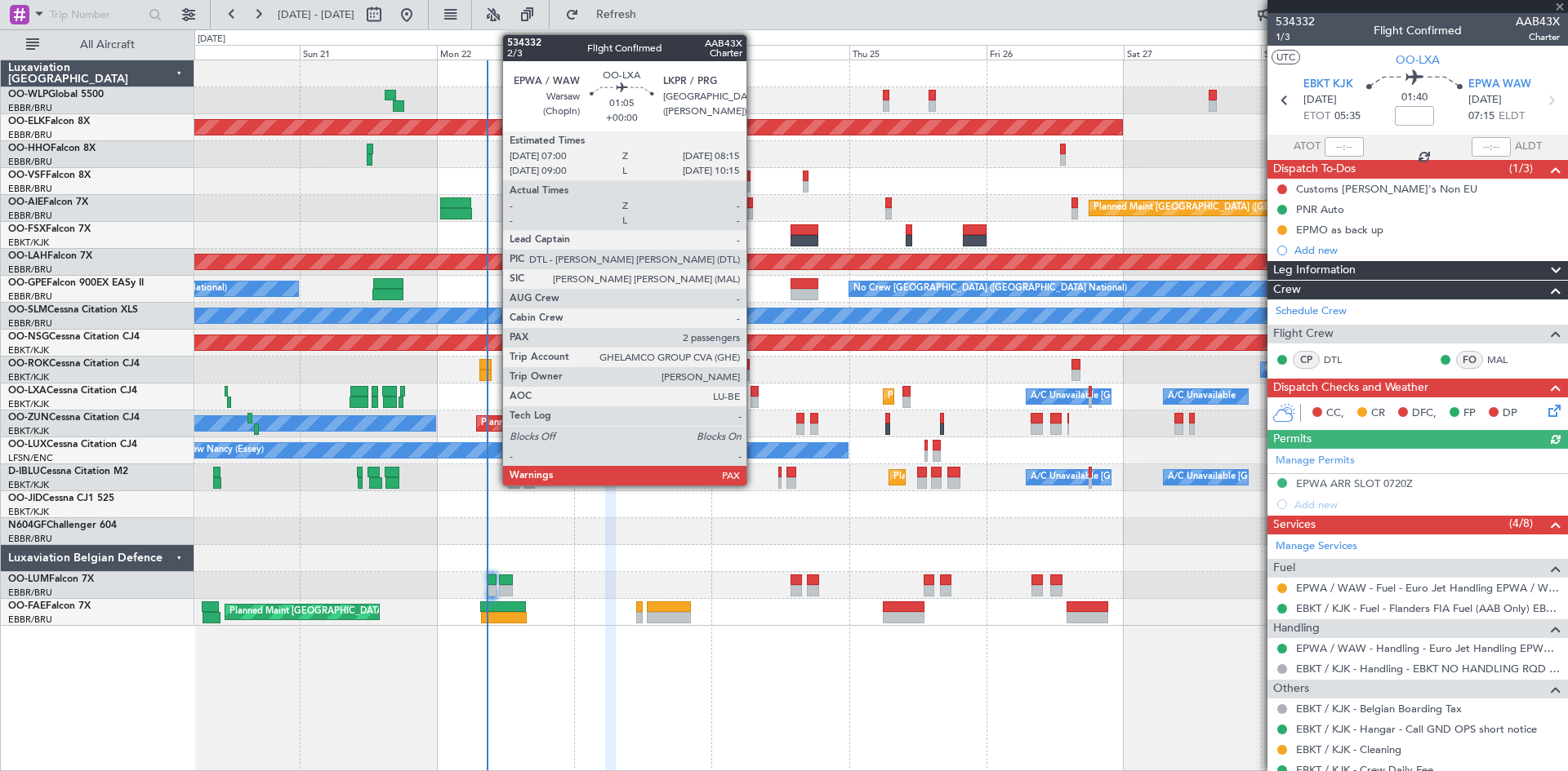
click at [754, 394] on div at bounding box center [754, 392] width 7 height 11
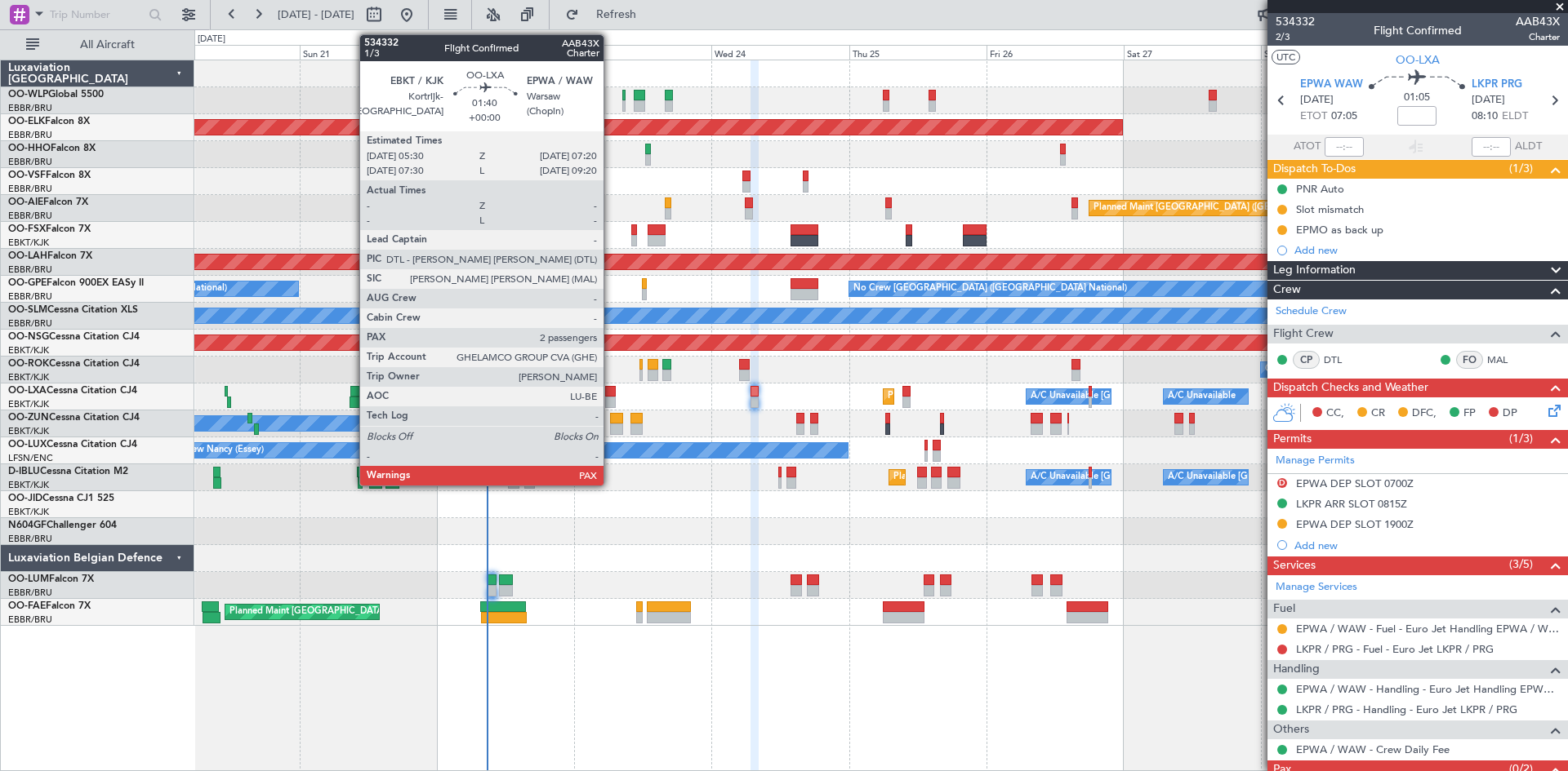
click at [611, 398] on div at bounding box center [611, 402] width 10 height 11
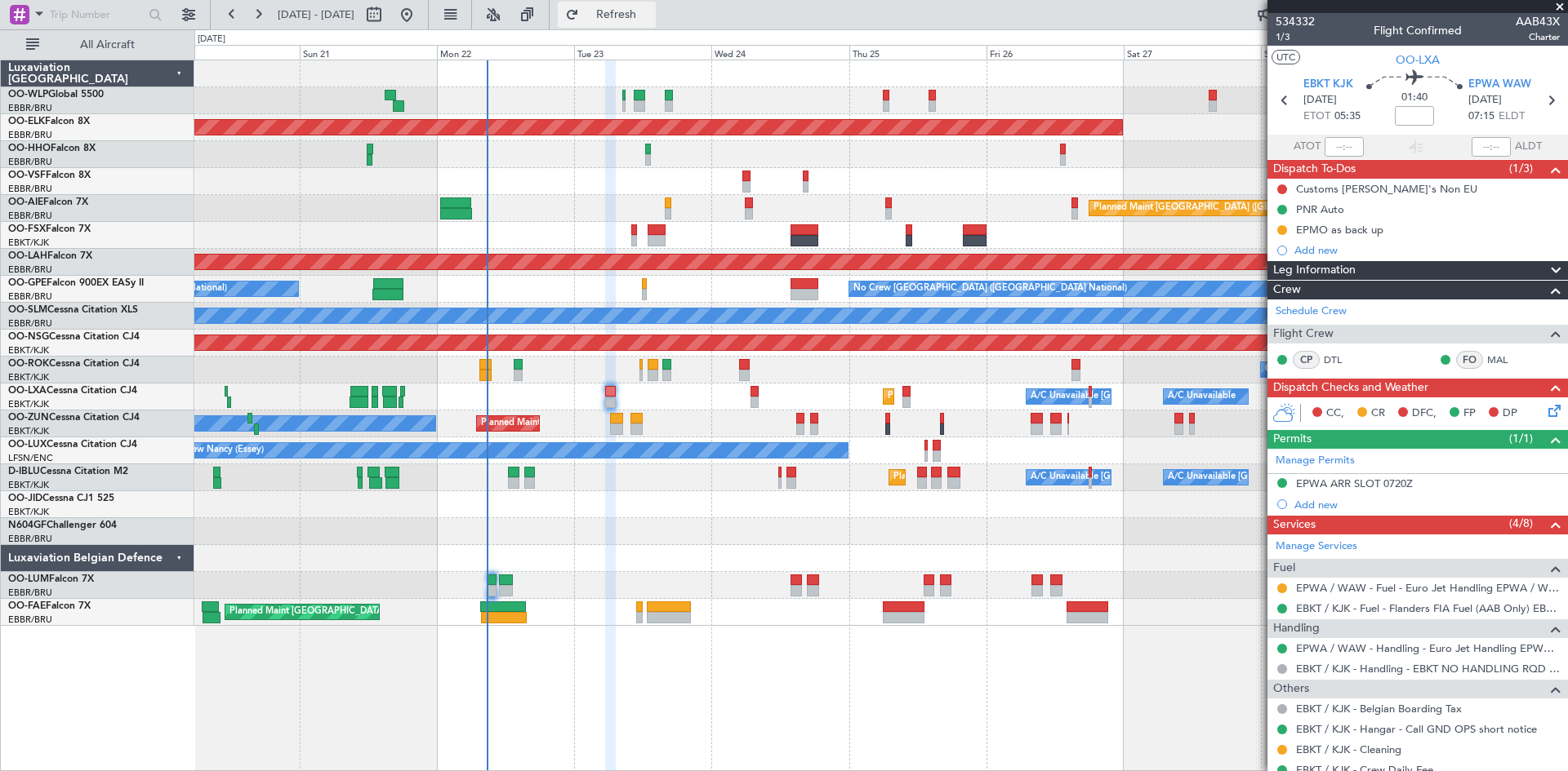
click at [638, 11] on span "Refresh" at bounding box center [616, 14] width 69 height 11
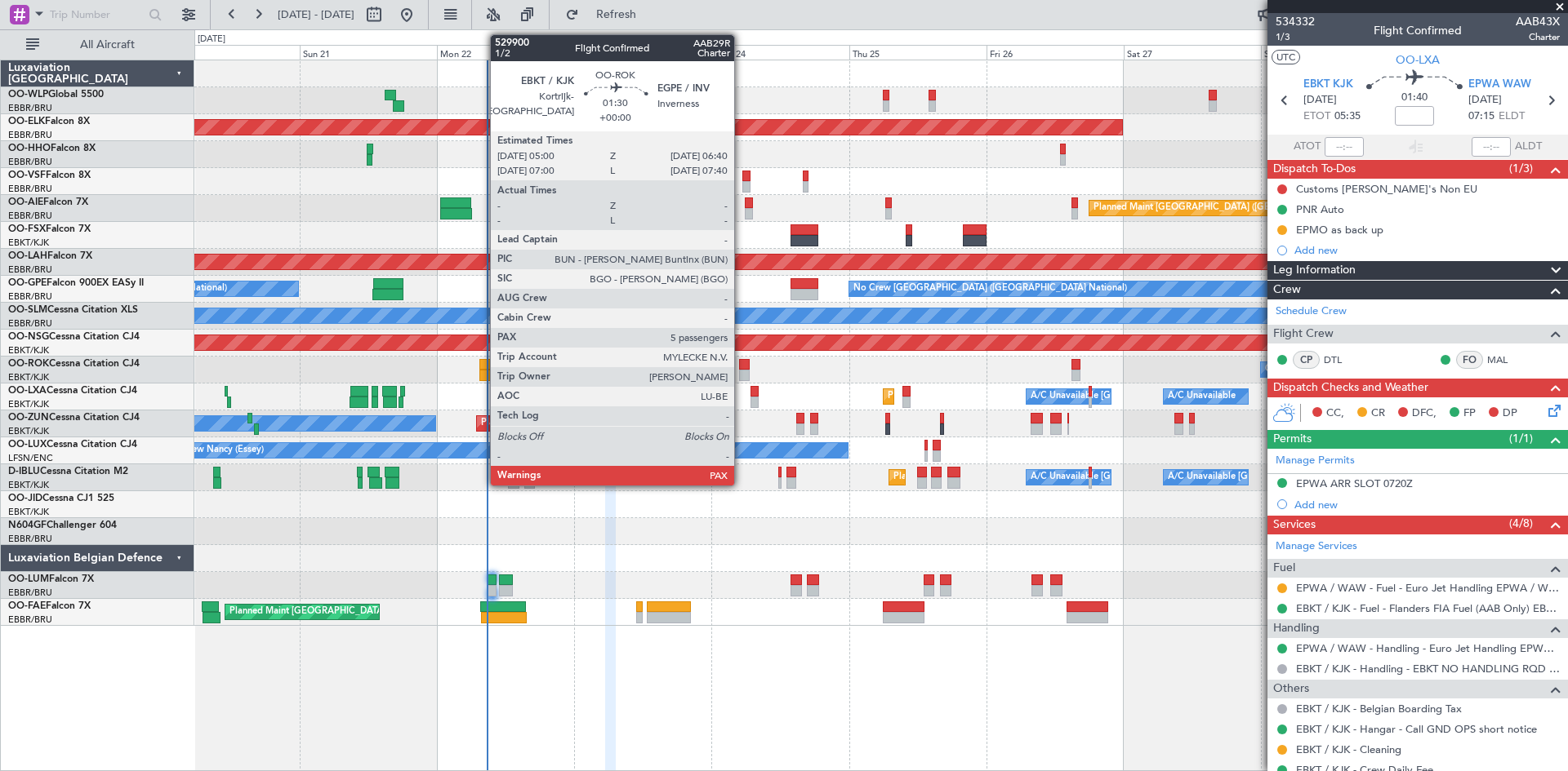
click at [742, 366] on div at bounding box center [744, 365] width 10 height 11
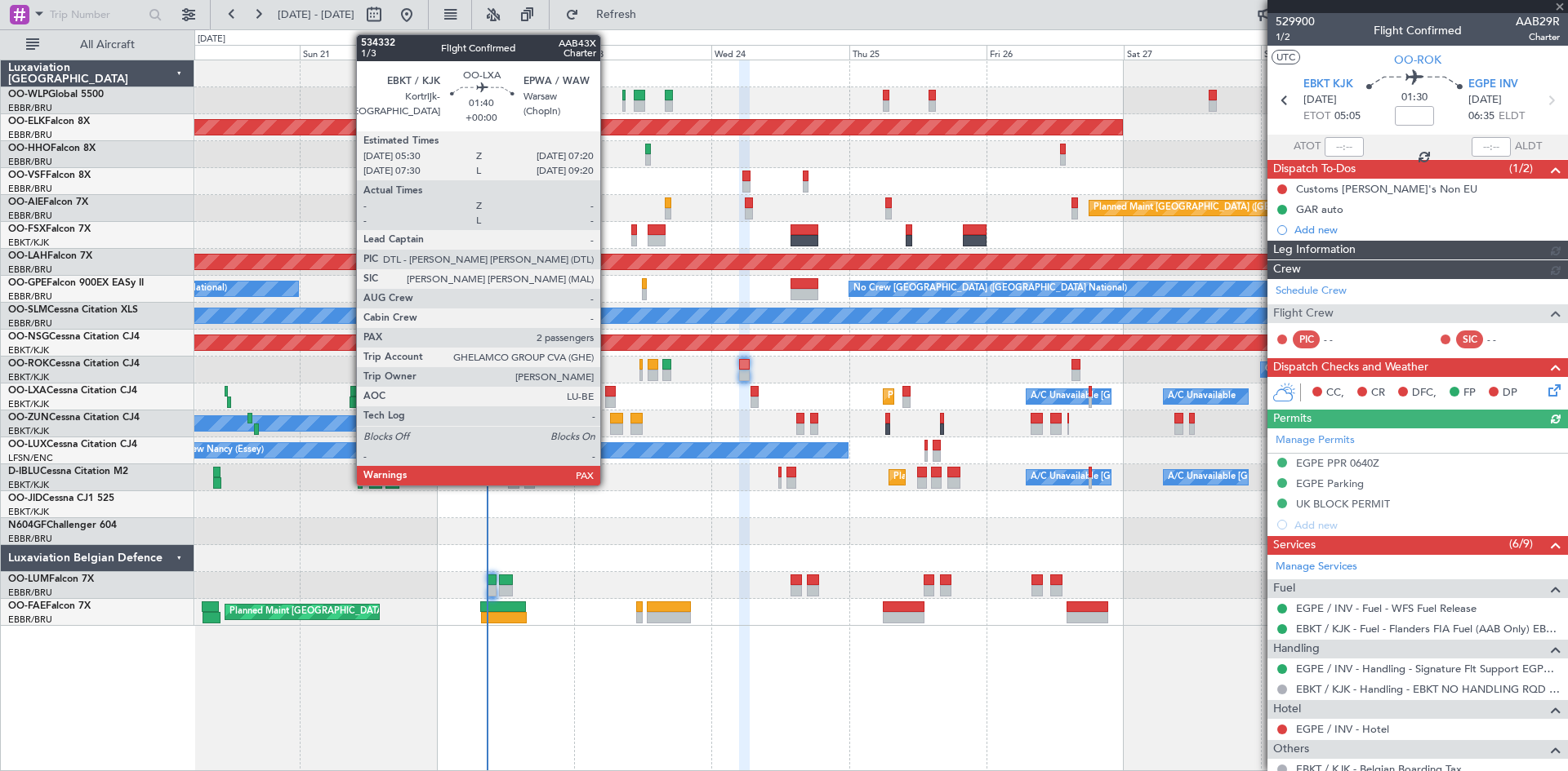
click at [607, 398] on div at bounding box center [611, 402] width 10 height 11
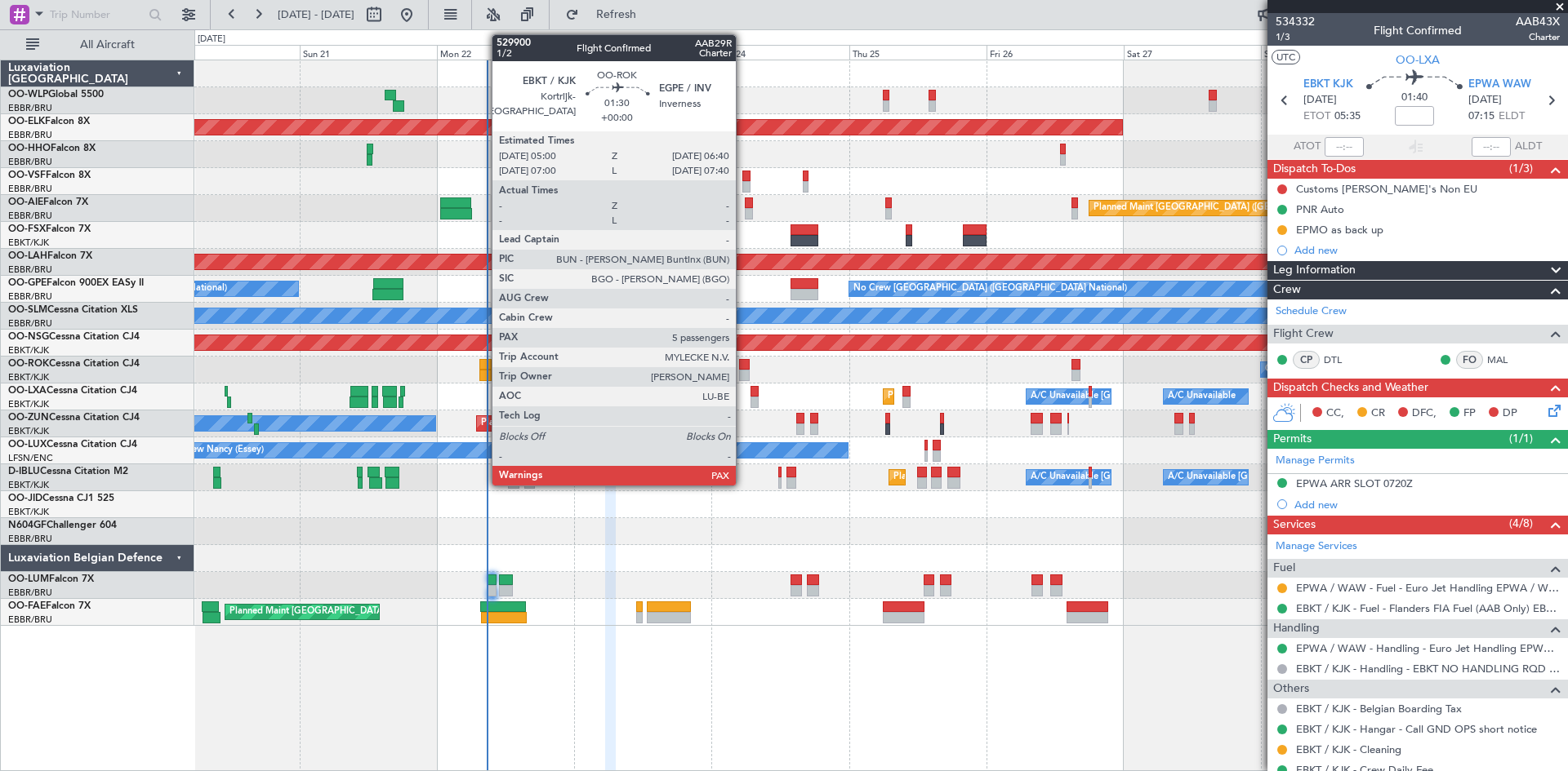
click at [743, 375] on div at bounding box center [744, 375] width 10 height 11
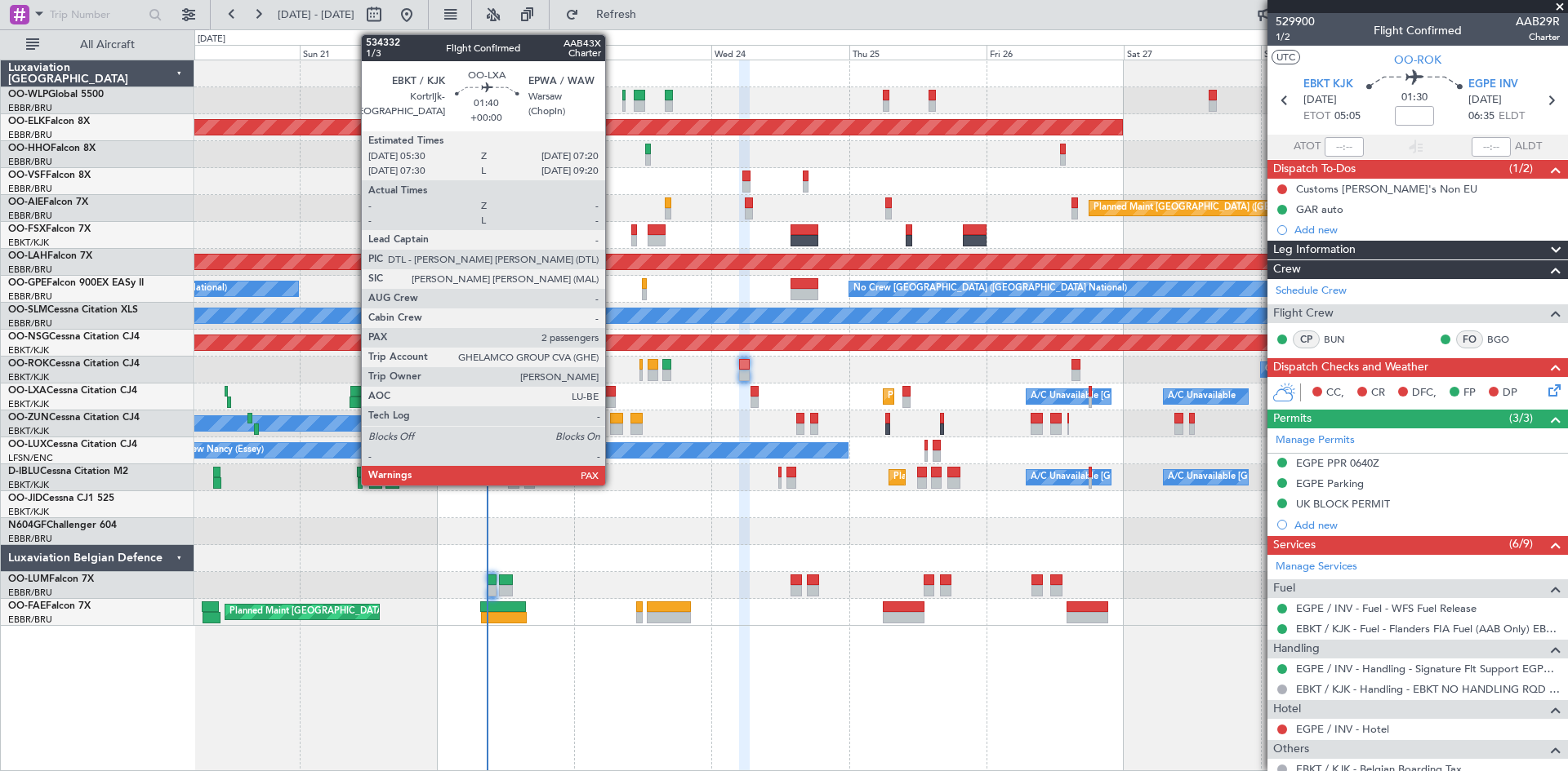
click at [612, 404] on div at bounding box center [611, 402] width 10 height 11
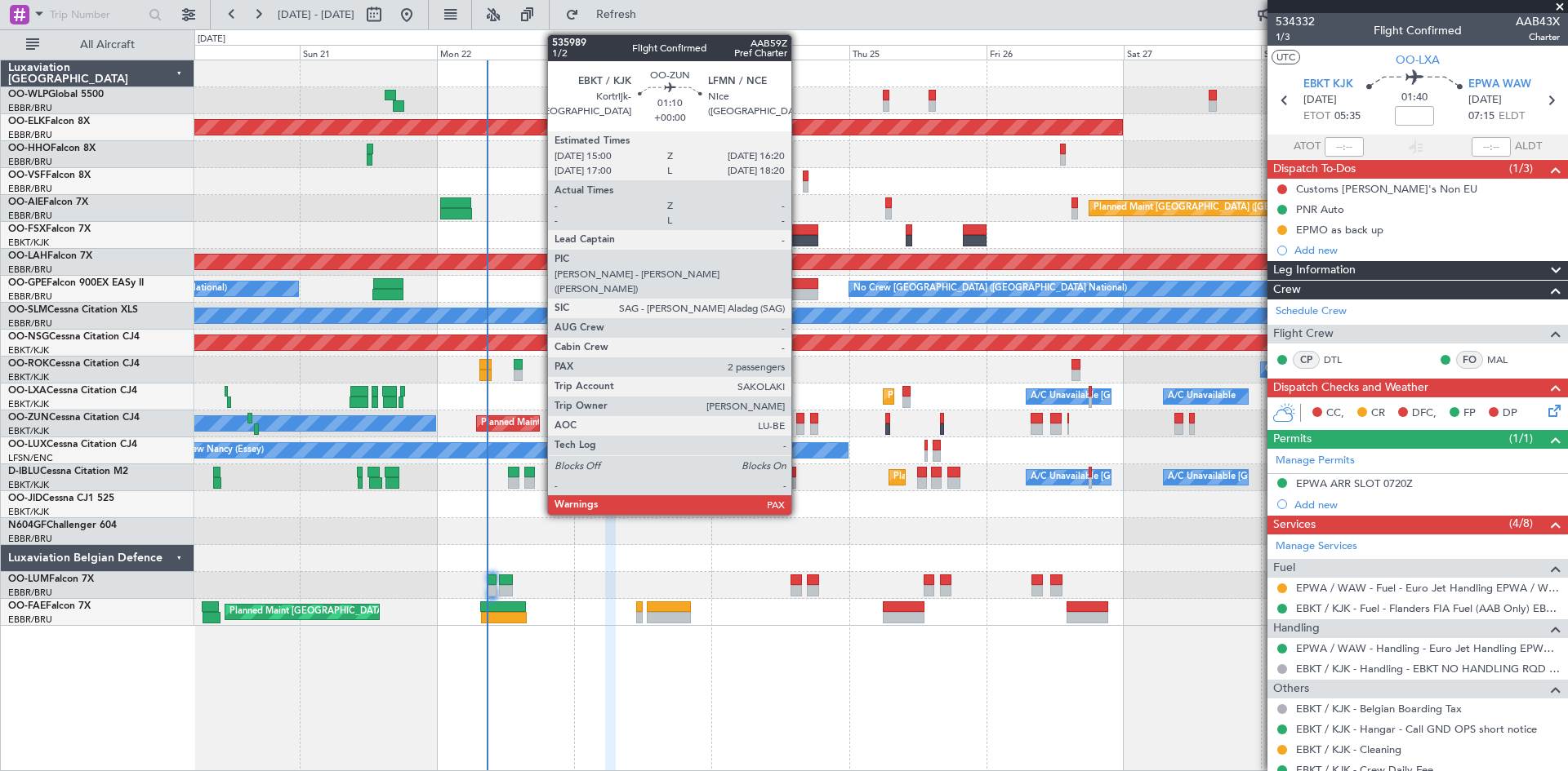
click at [798, 422] on div at bounding box center [800, 418] width 8 height 11
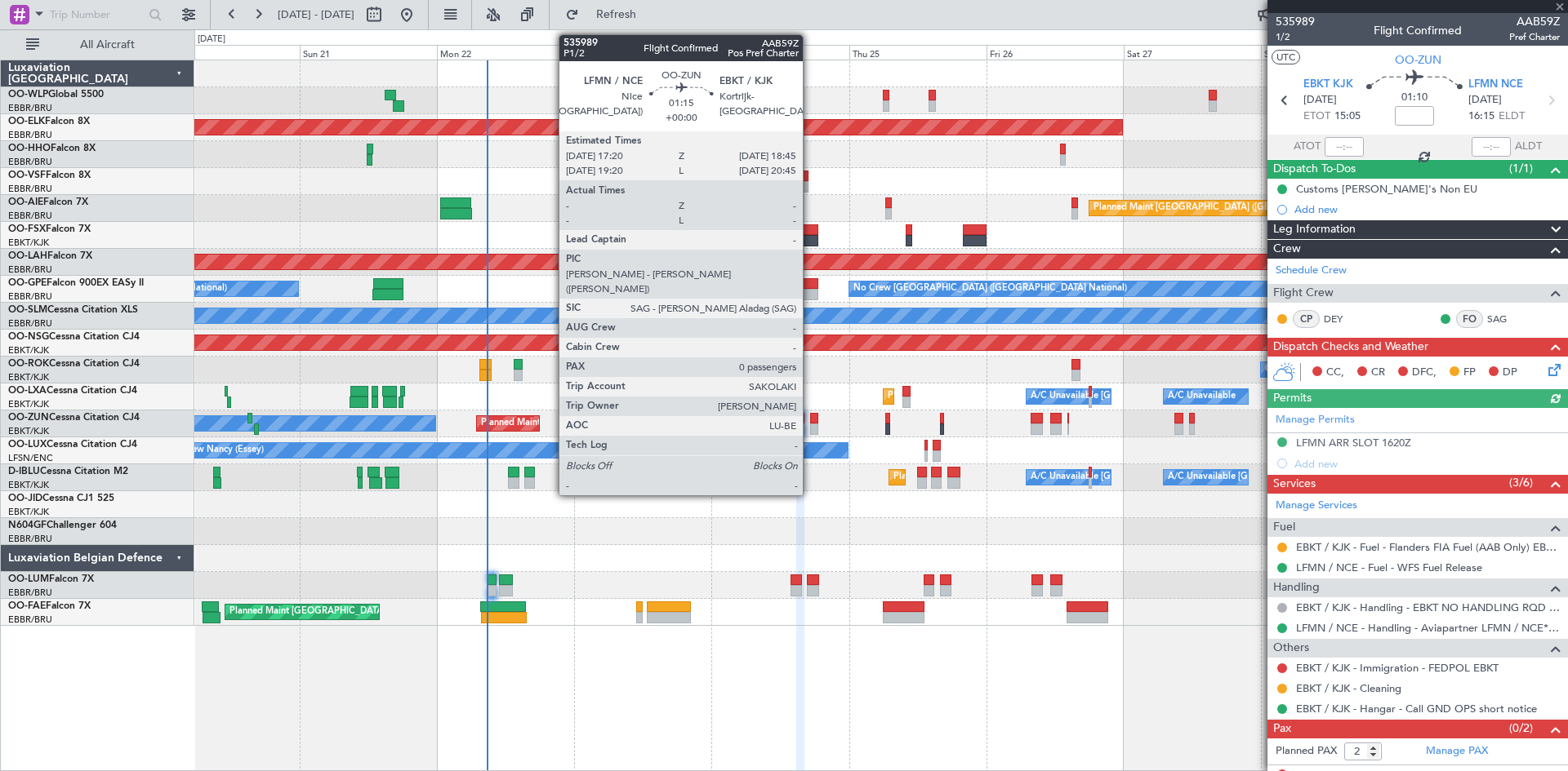
click at [810, 430] on div at bounding box center [814, 429] width 8 height 11
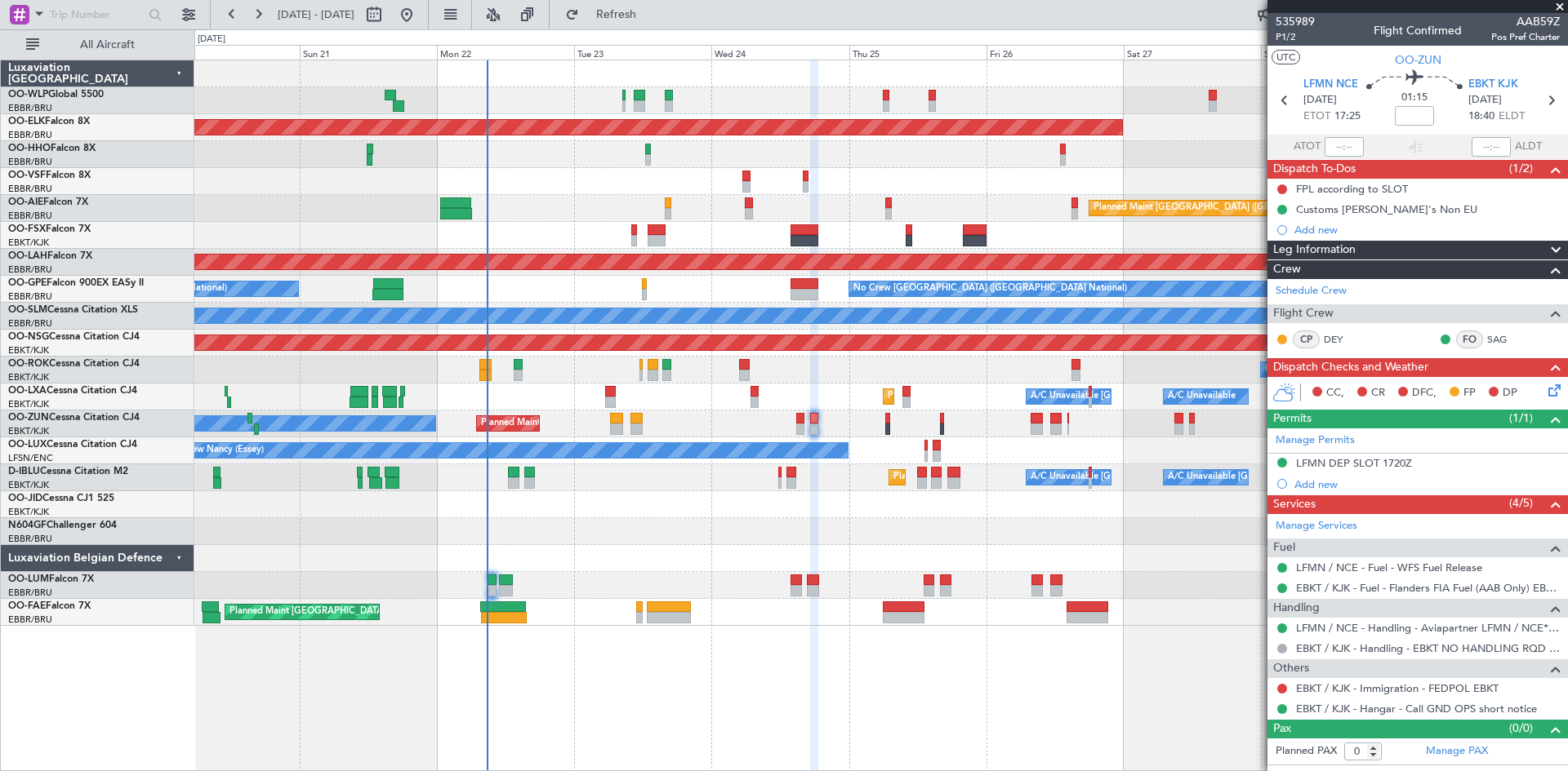
click at [599, 397] on div "Planned Maint Kortrijk-[GEOGRAPHIC_DATA] A/C Unavailable [GEOGRAPHIC_DATA] ([GE…" at bounding box center [881, 397] width 1373 height 27
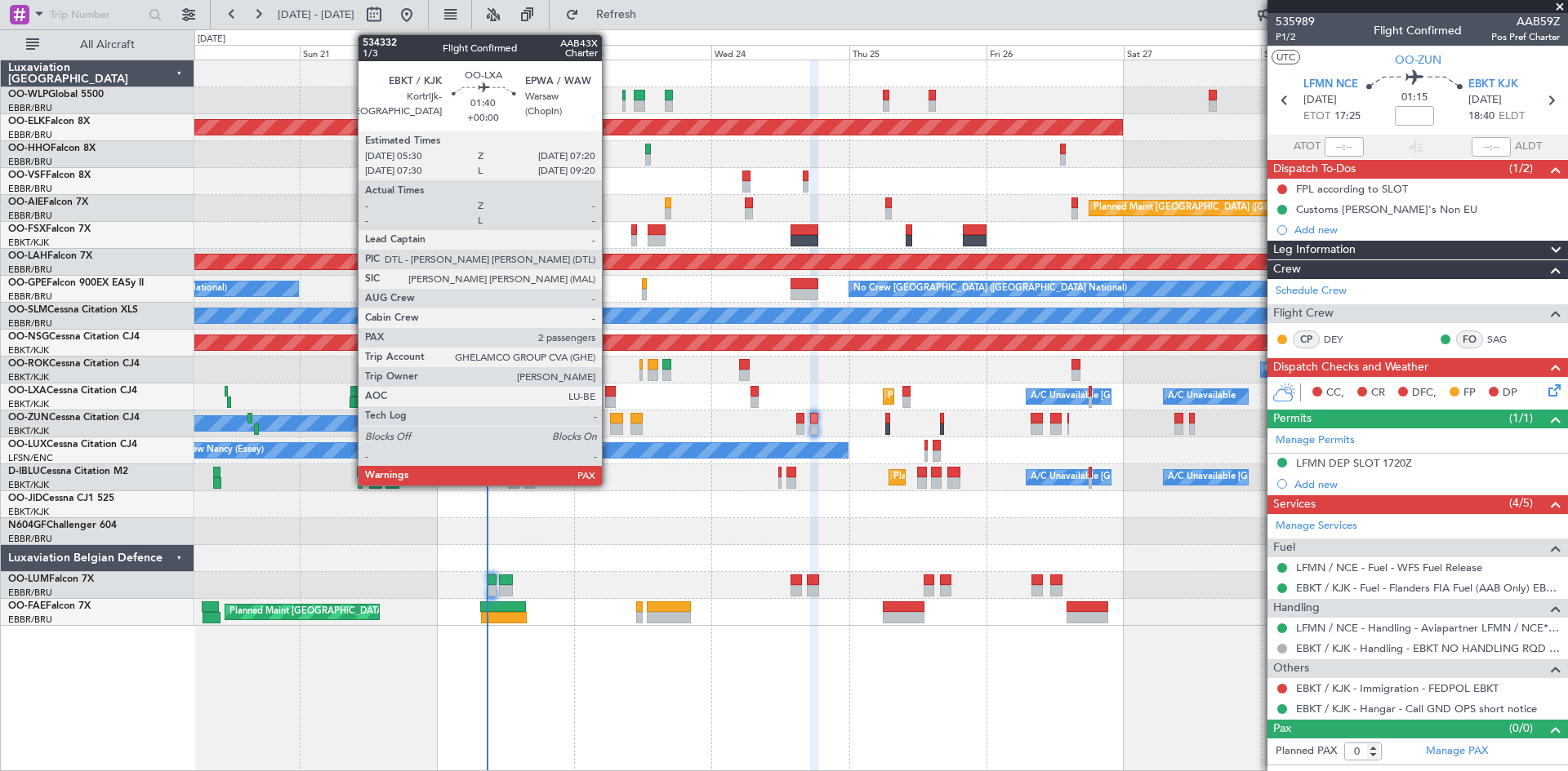
click at [609, 395] on div at bounding box center [611, 392] width 10 height 11
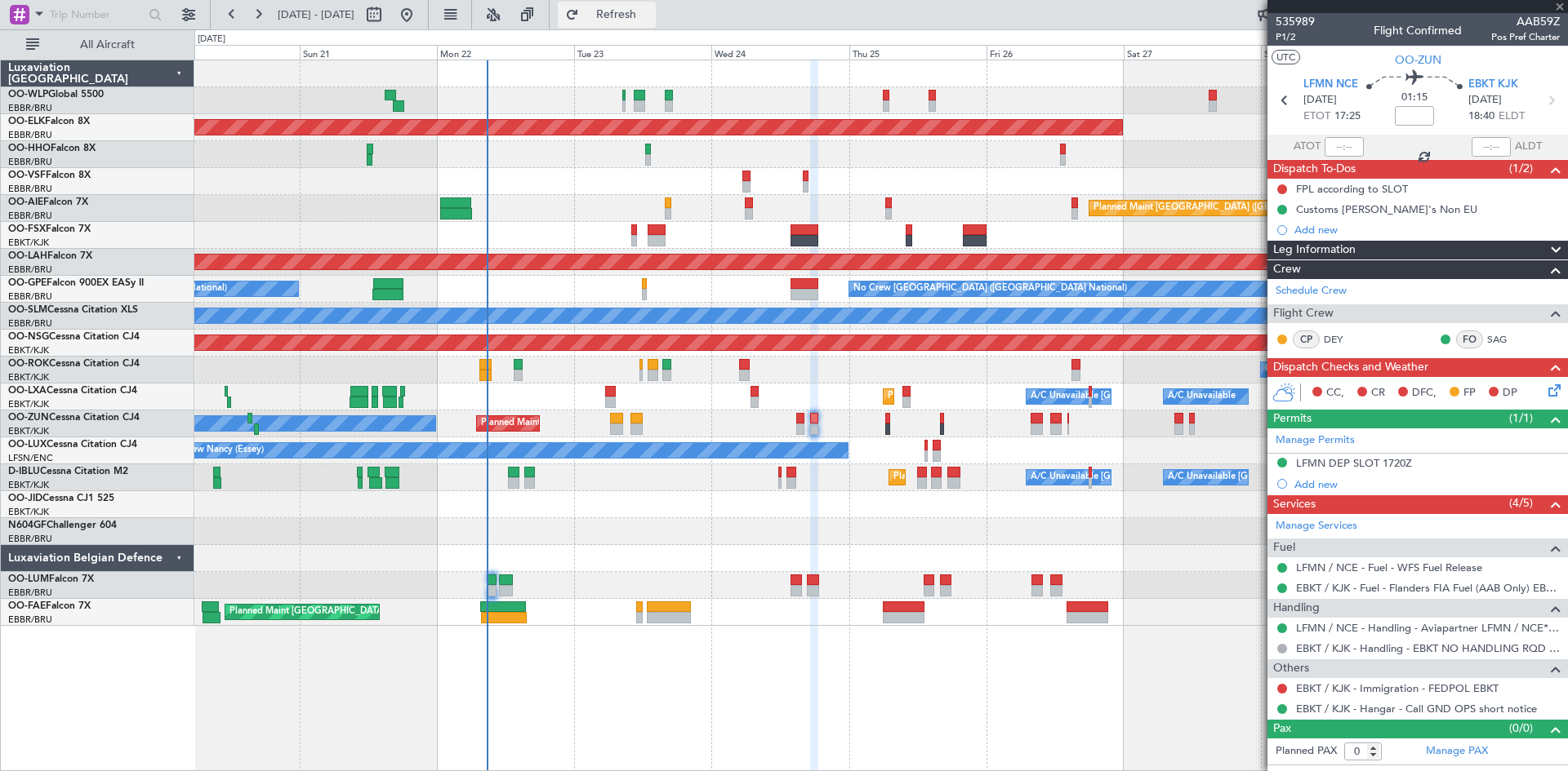
type input "2"
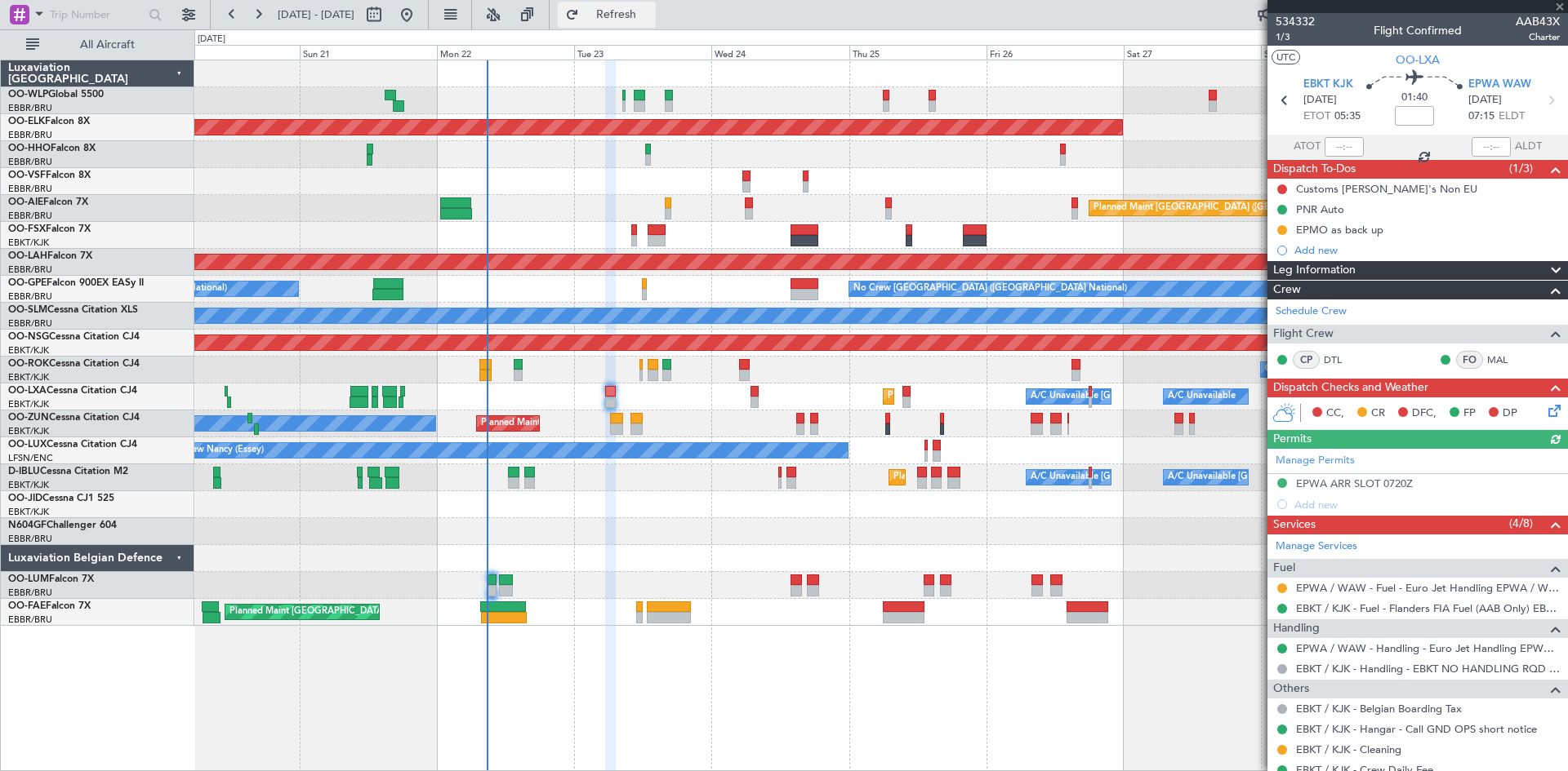
click at [651, 15] on span "Refresh" at bounding box center [616, 14] width 69 height 11
click at [656, 22] on button "Refresh" at bounding box center [606, 15] width 98 height 26
click at [641, 19] on span "Refresh" at bounding box center [616, 14] width 69 height 11
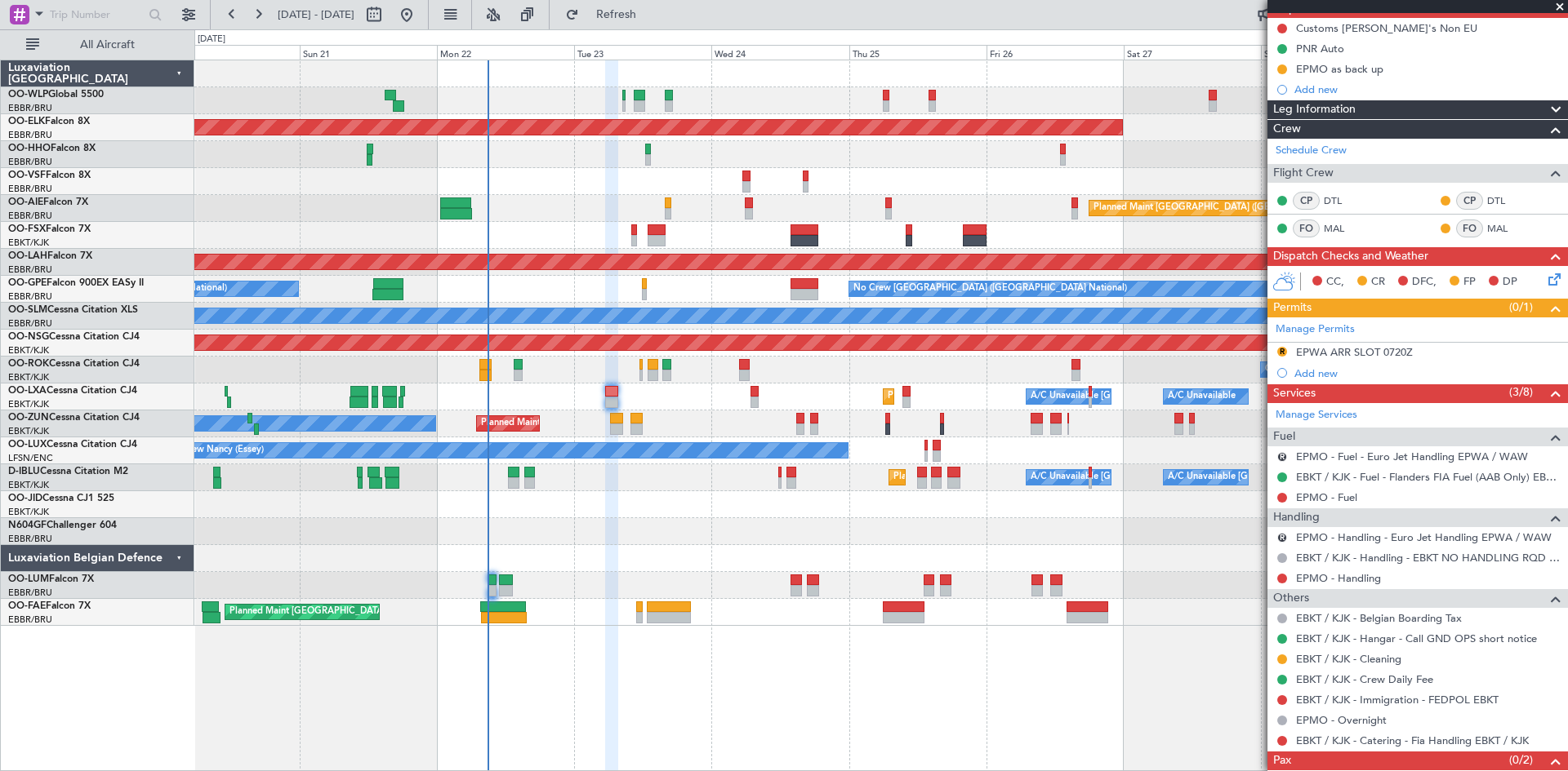
scroll to position [208, 0]
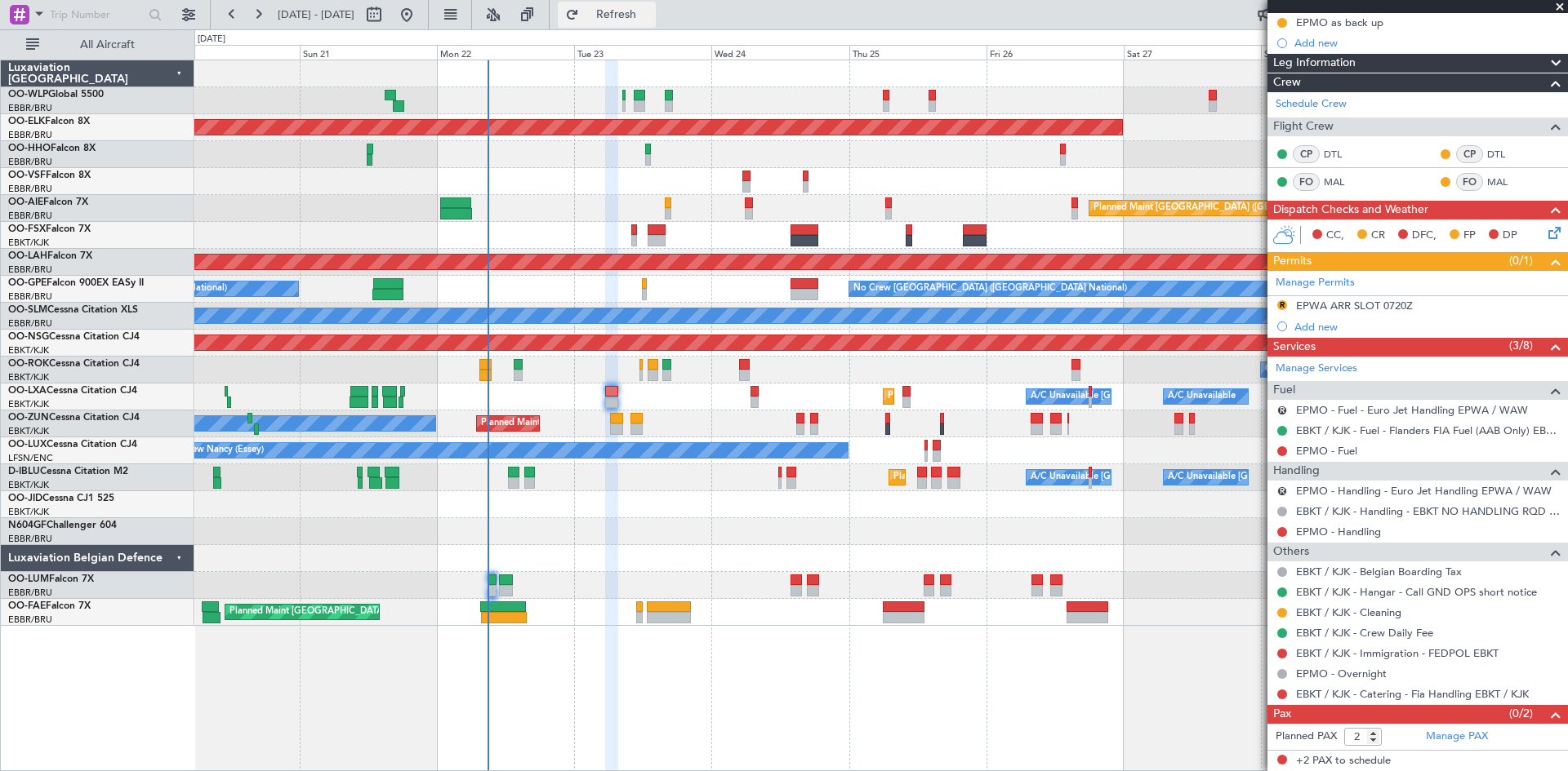
click at [656, 5] on button "Refresh" at bounding box center [606, 15] width 98 height 26
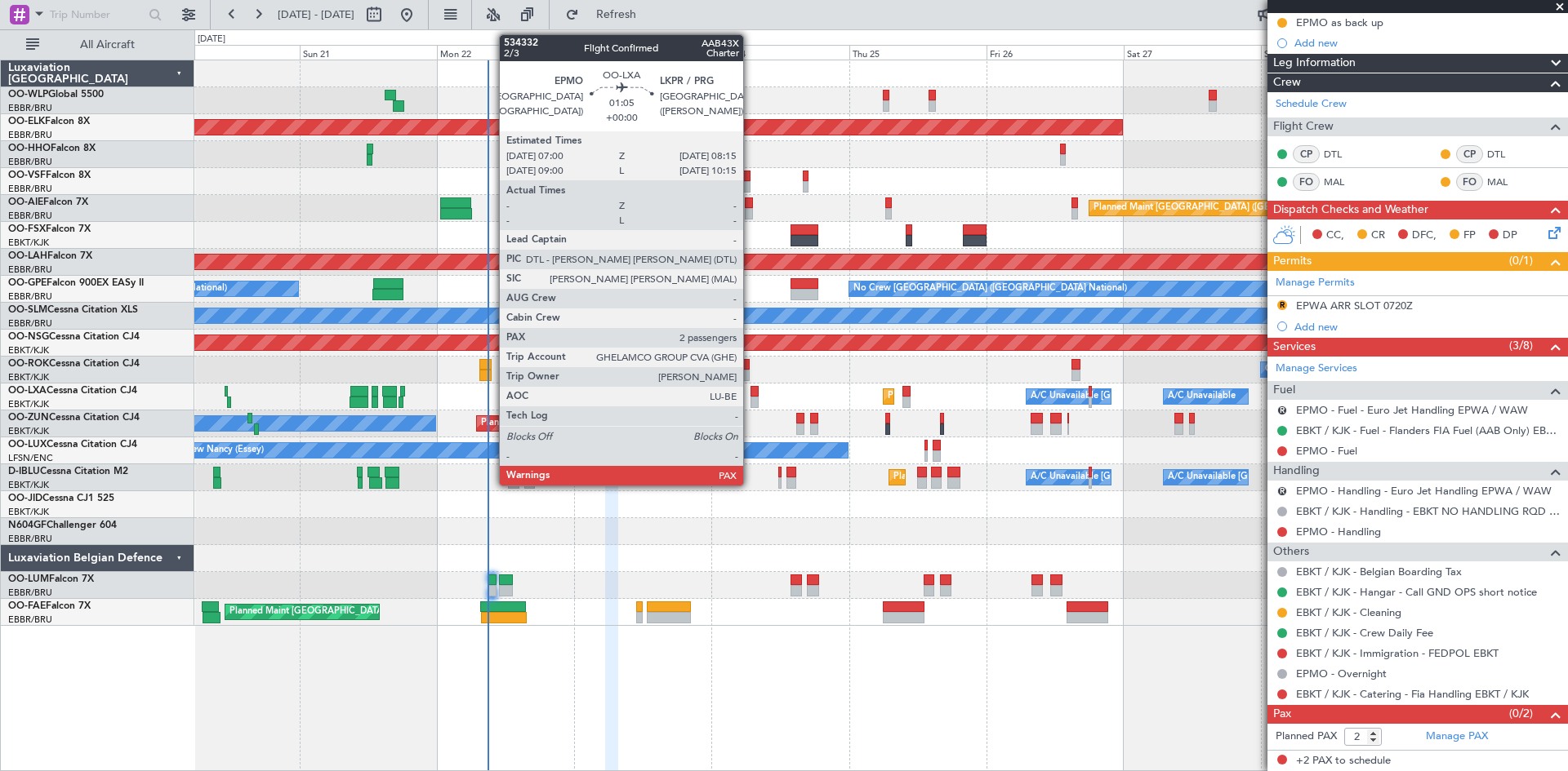
click at [751, 401] on div at bounding box center [754, 402] width 7 height 11
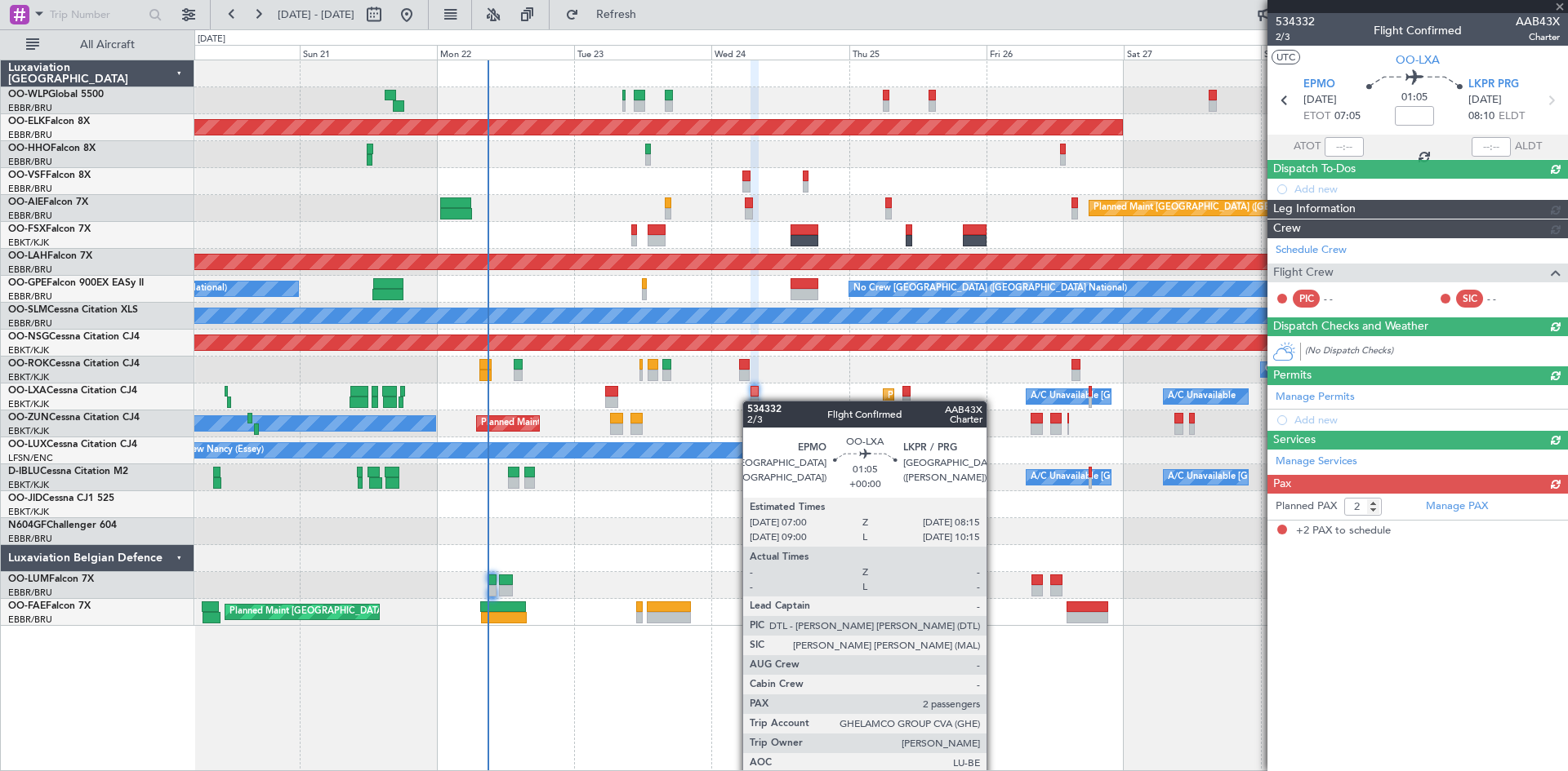
scroll to position [0, 0]
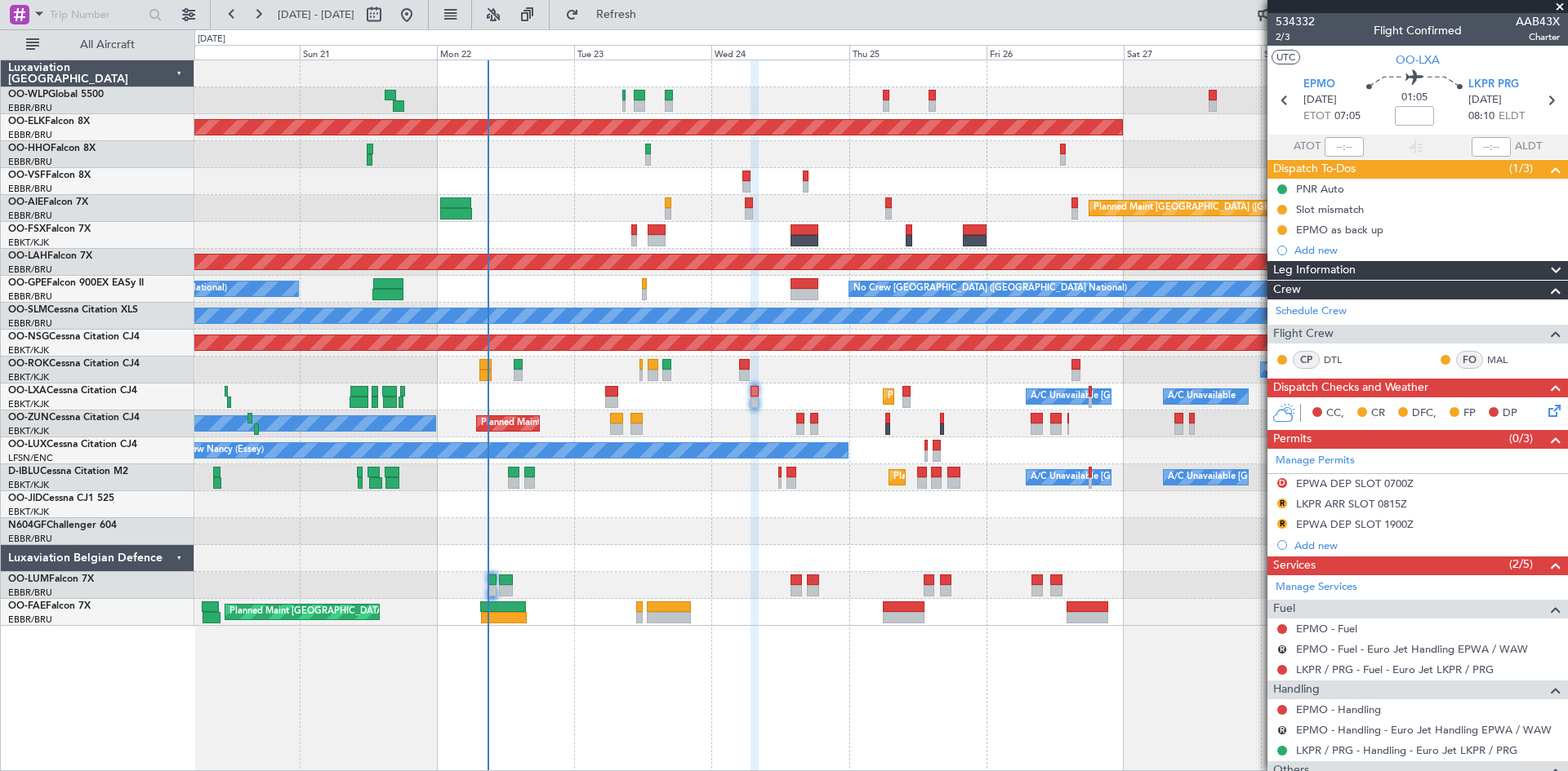
click at [624, 388] on div "Planned Maint Kortrijk-[GEOGRAPHIC_DATA] A/C Unavailable [GEOGRAPHIC_DATA] ([GE…" at bounding box center [881, 397] width 1373 height 27
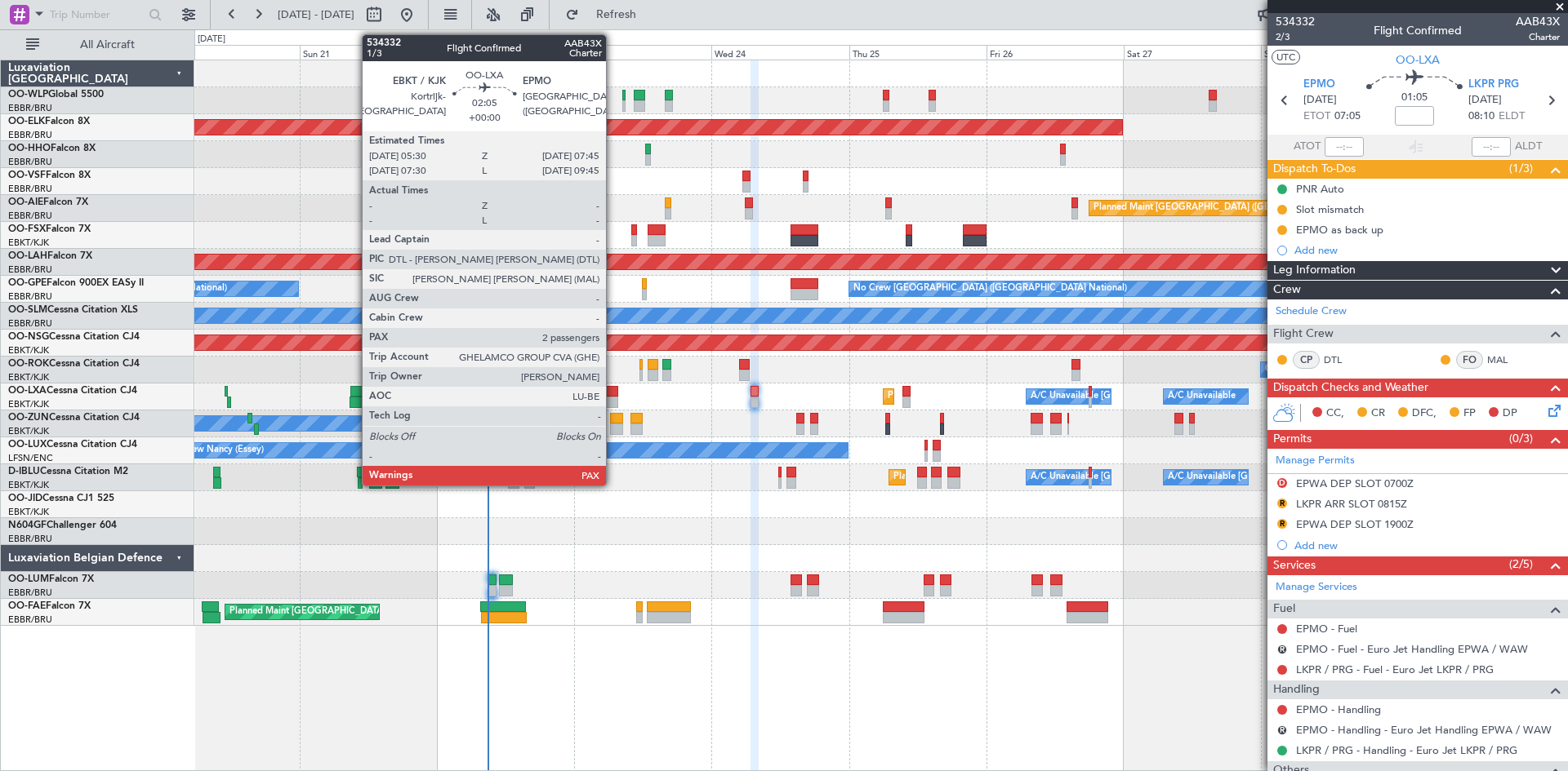
click at [612, 399] on div at bounding box center [612, 402] width 13 height 11
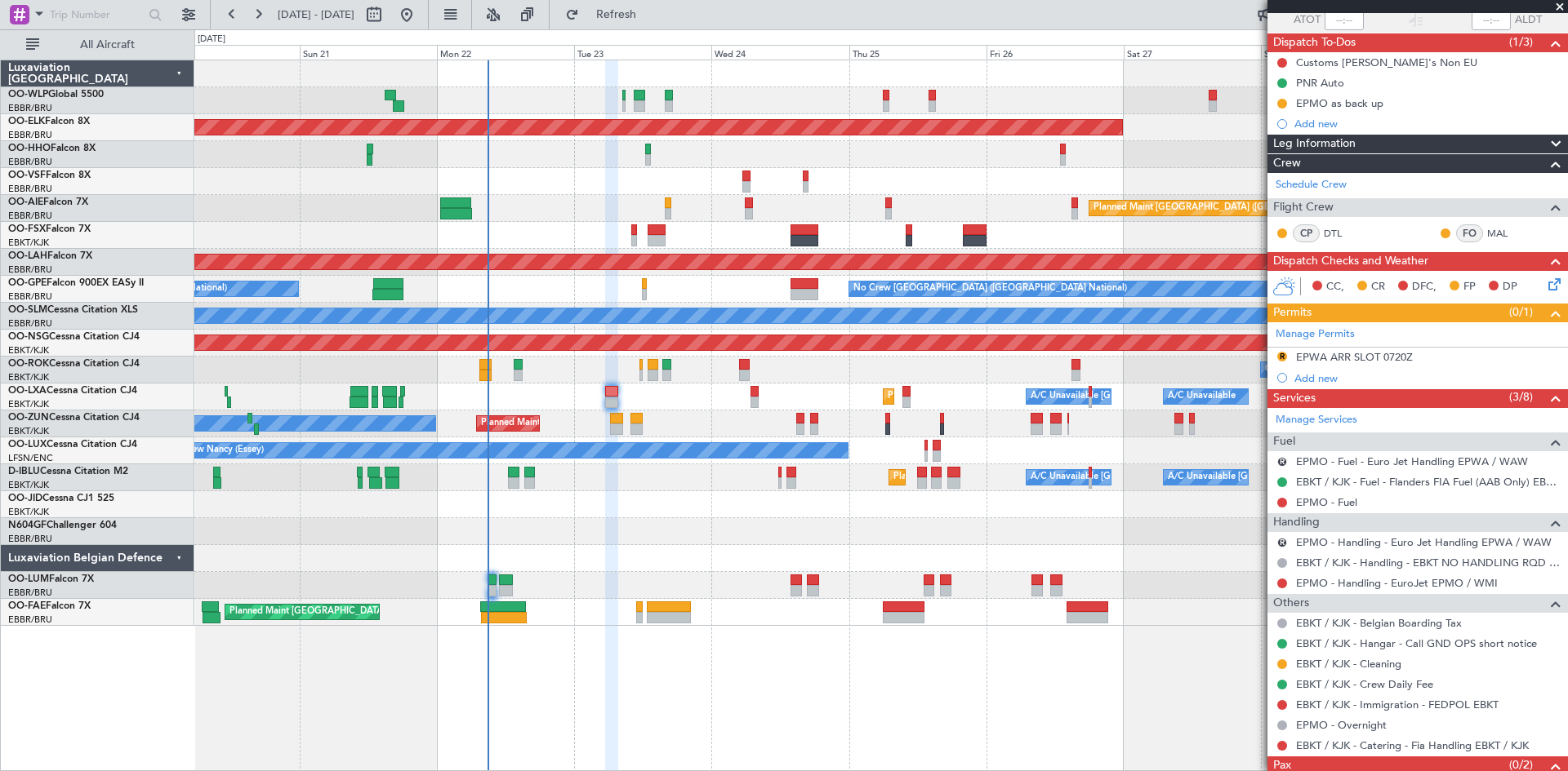
scroll to position [163, 0]
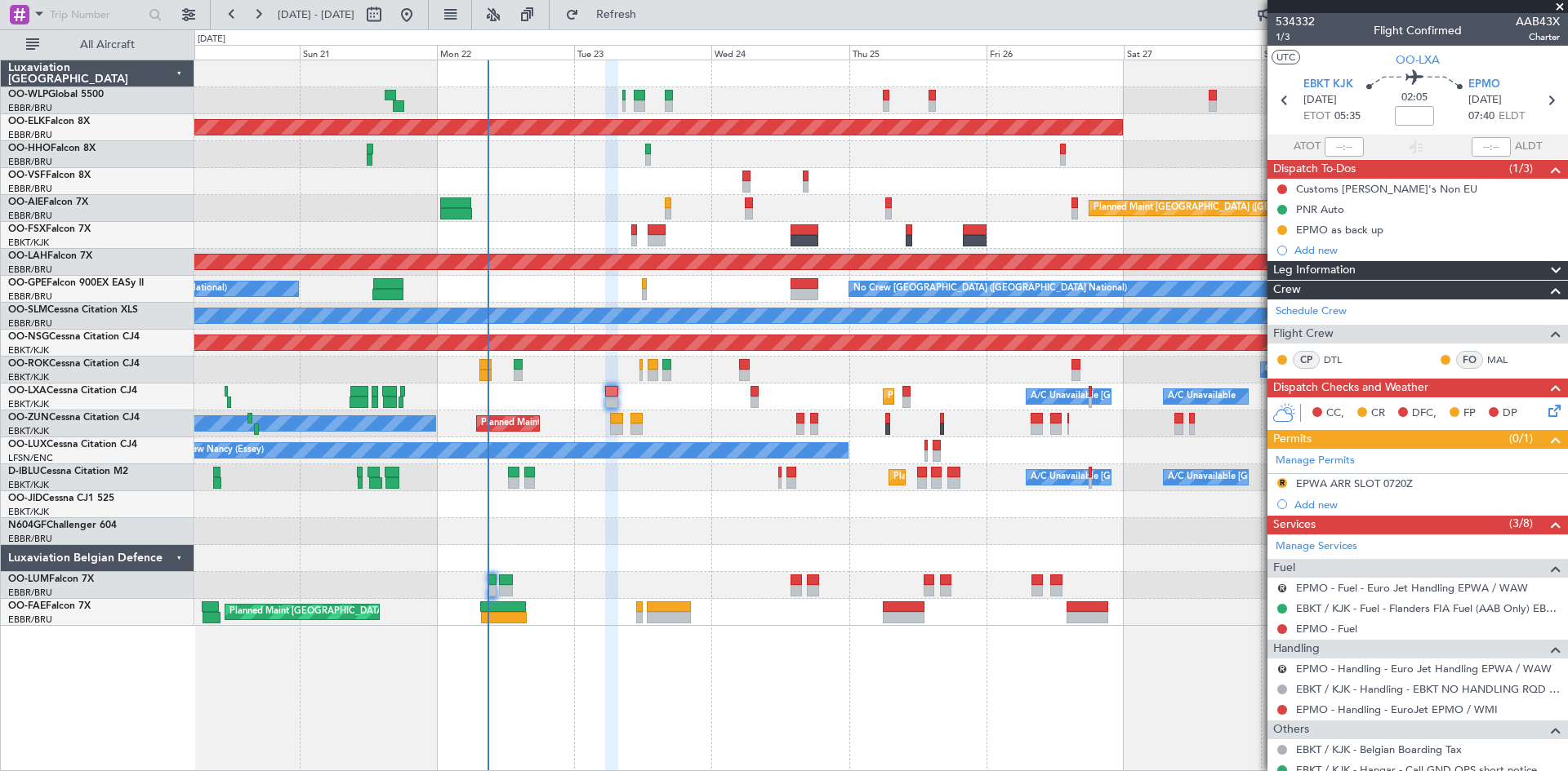
scroll to position [163, 0]
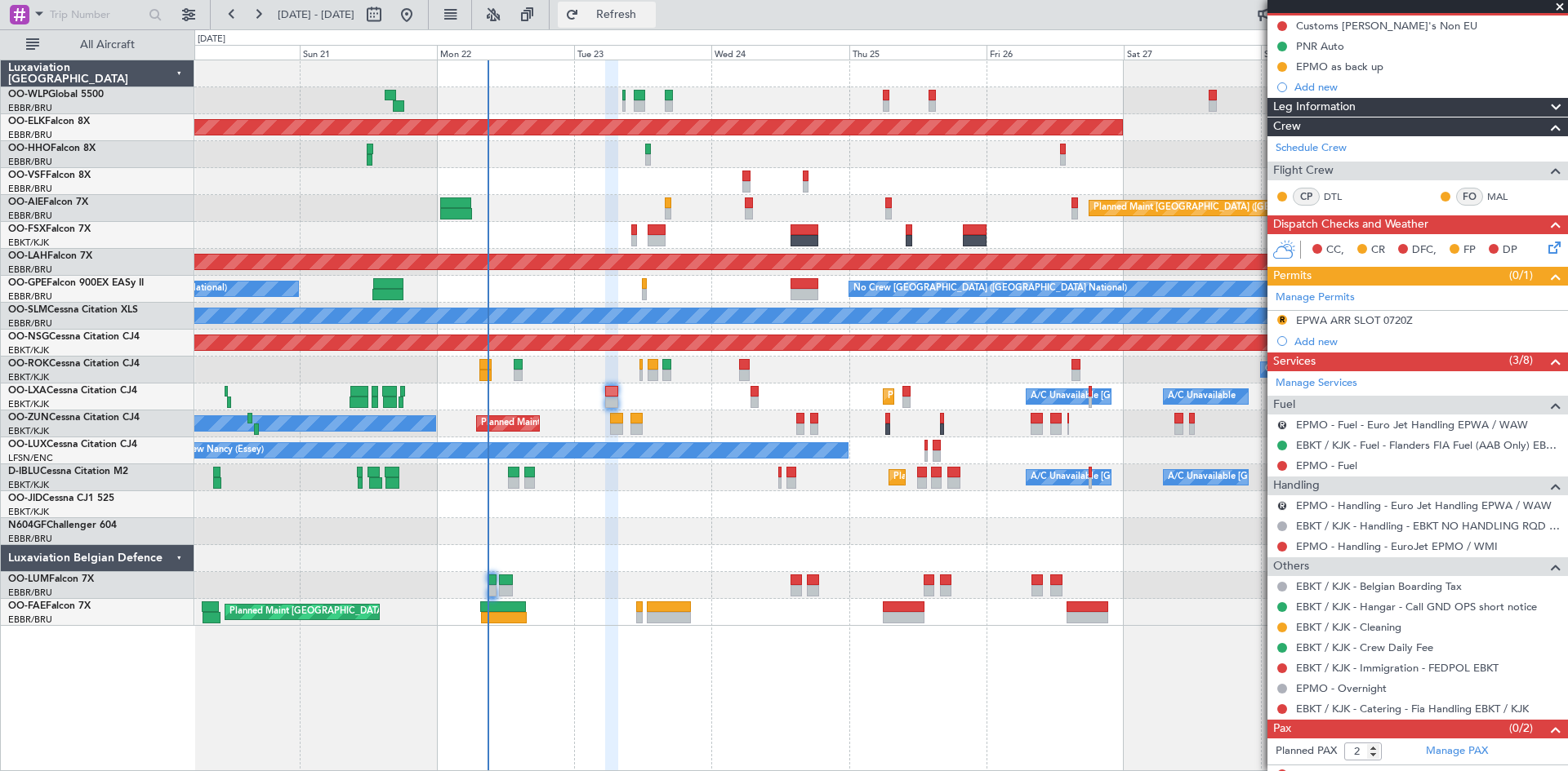
click at [651, 10] on span "Refresh" at bounding box center [616, 14] width 69 height 11
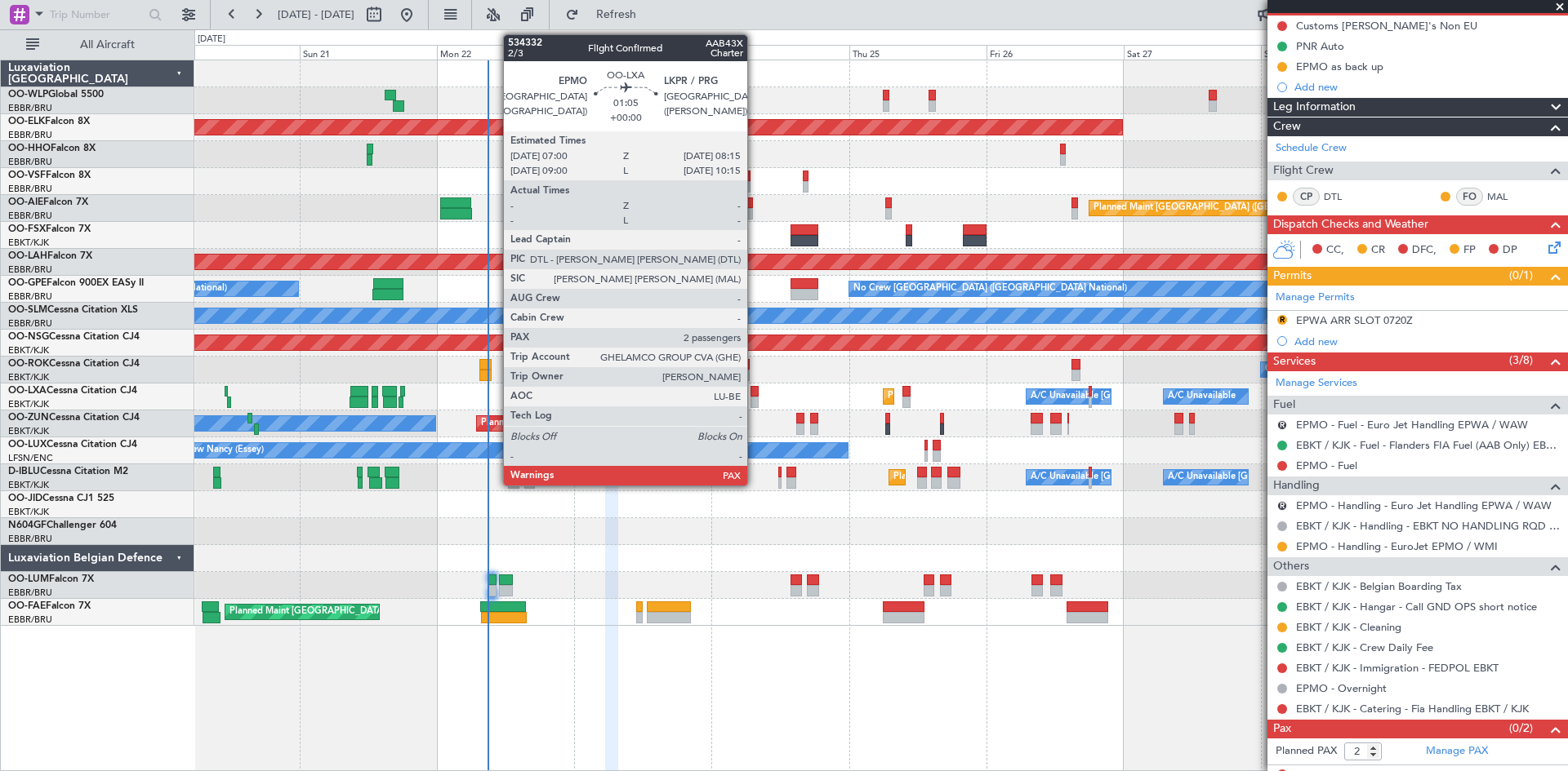
click at [755, 393] on div at bounding box center [754, 392] width 7 height 11
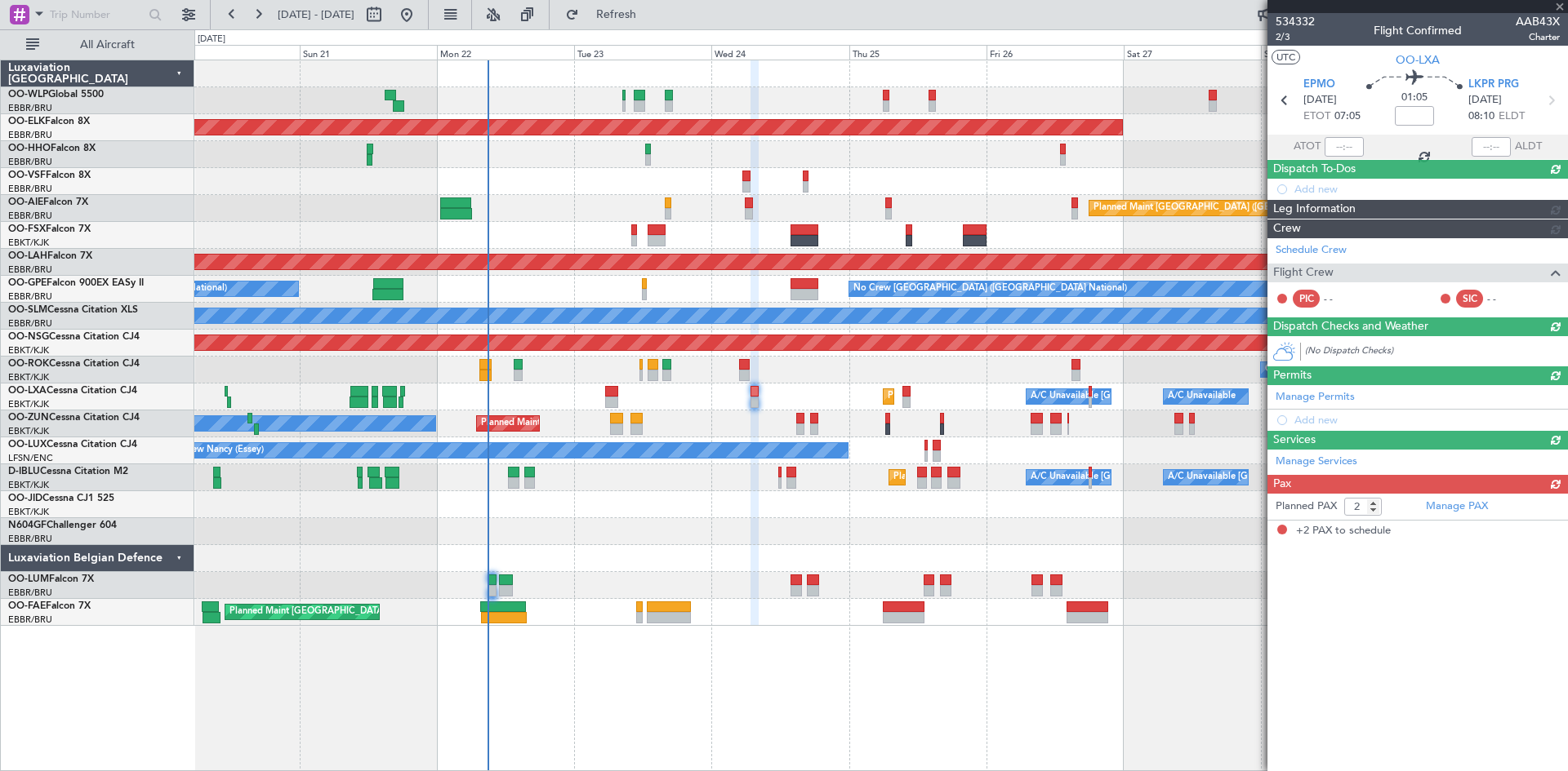
scroll to position [0, 0]
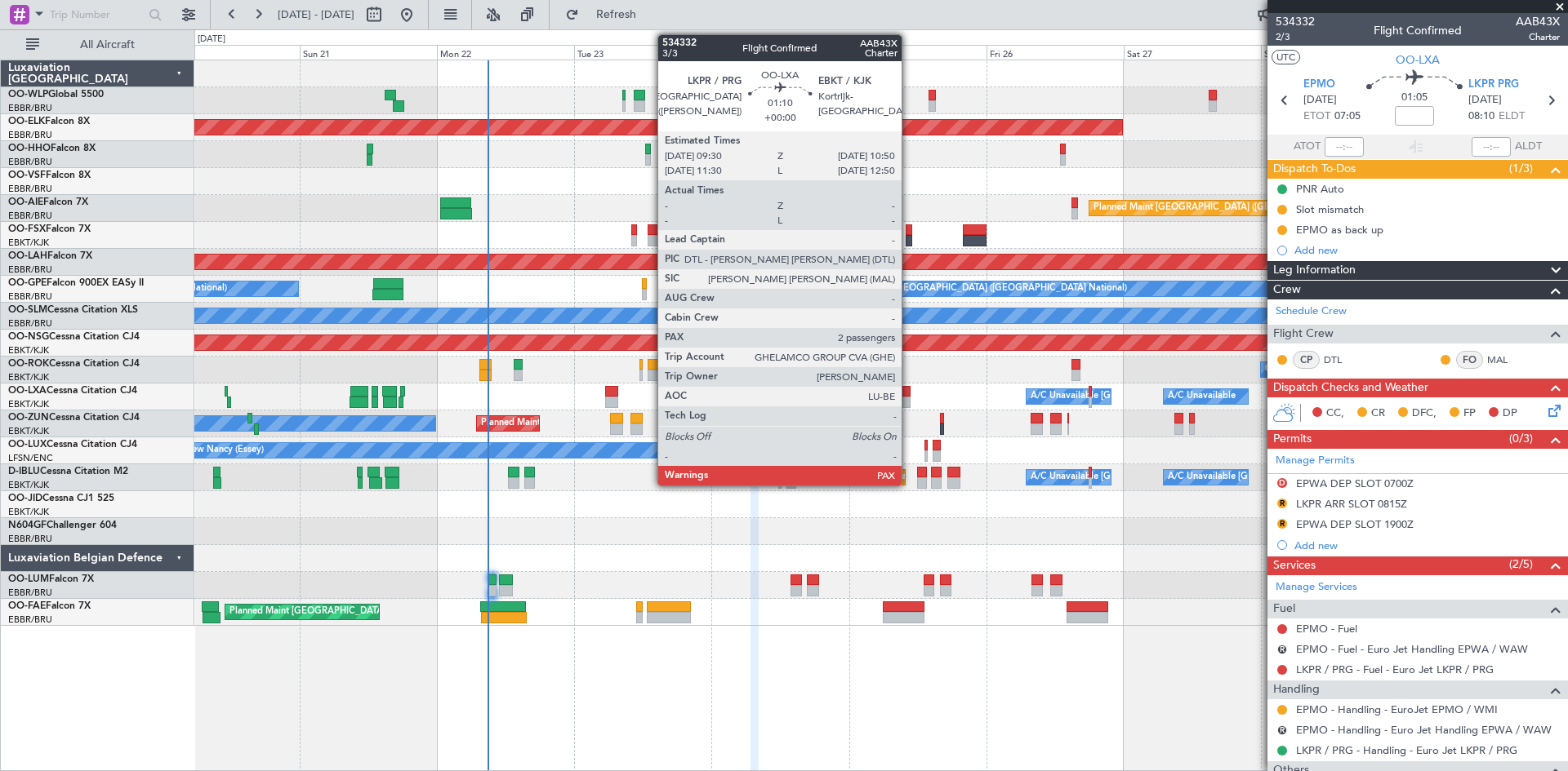
click at [909, 388] on div at bounding box center [906, 392] width 8 height 11
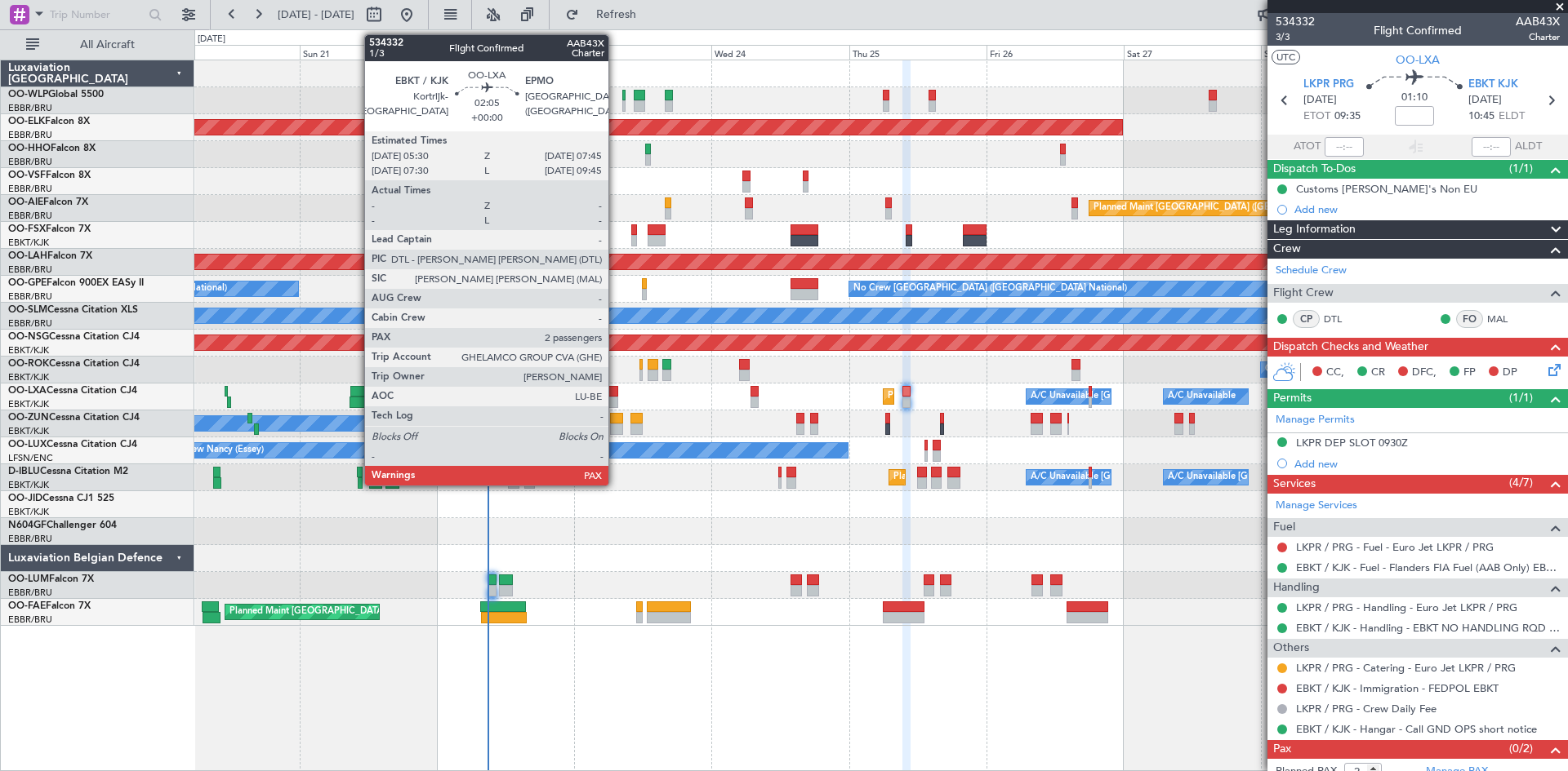
click at [616, 392] on div at bounding box center [612, 392] width 13 height 11
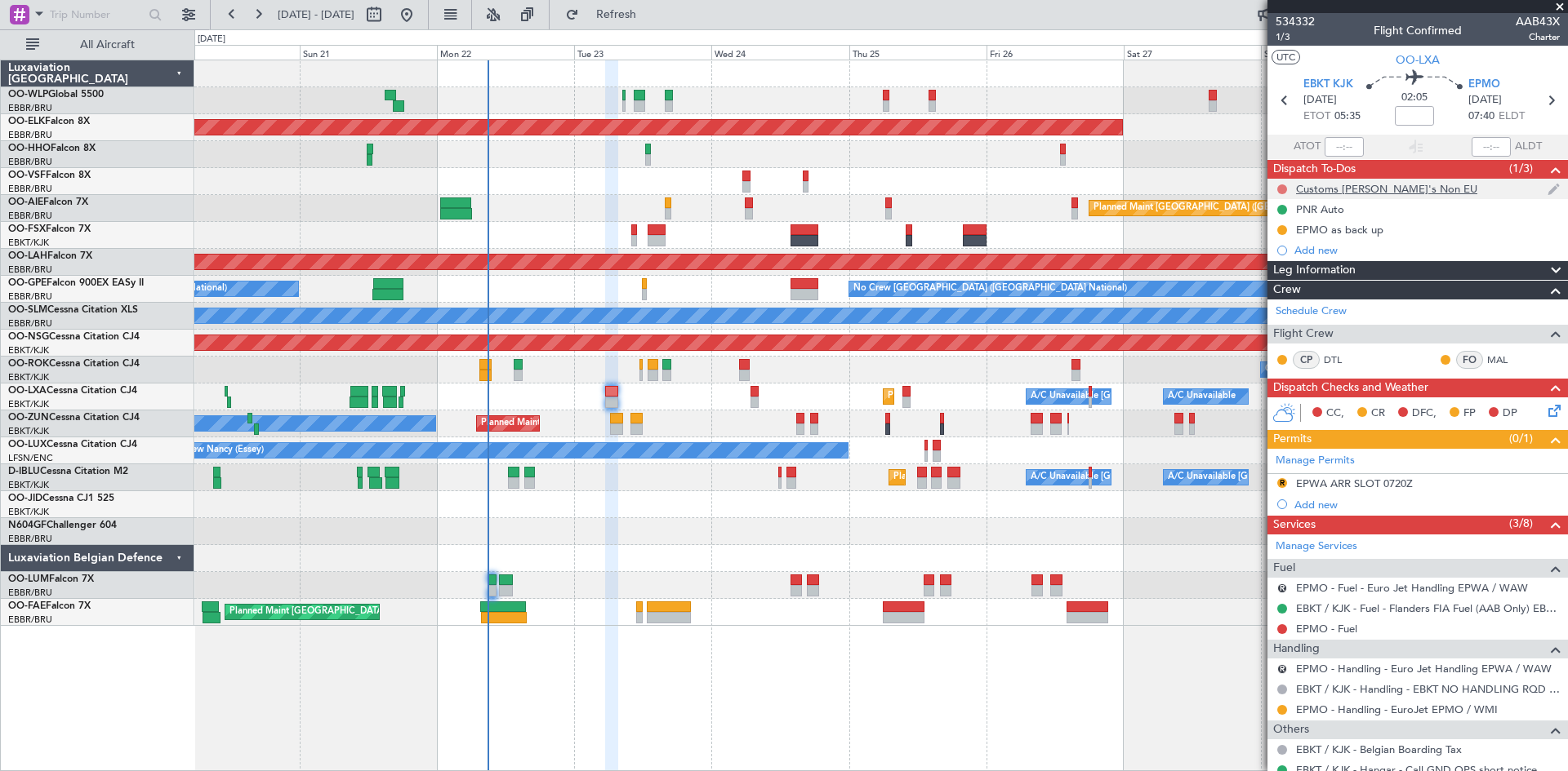
click at [1278, 192] on button at bounding box center [1281, 188] width 10 height 10
click at [1261, 267] on li "Completed" at bounding box center [1283, 261] width 87 height 24
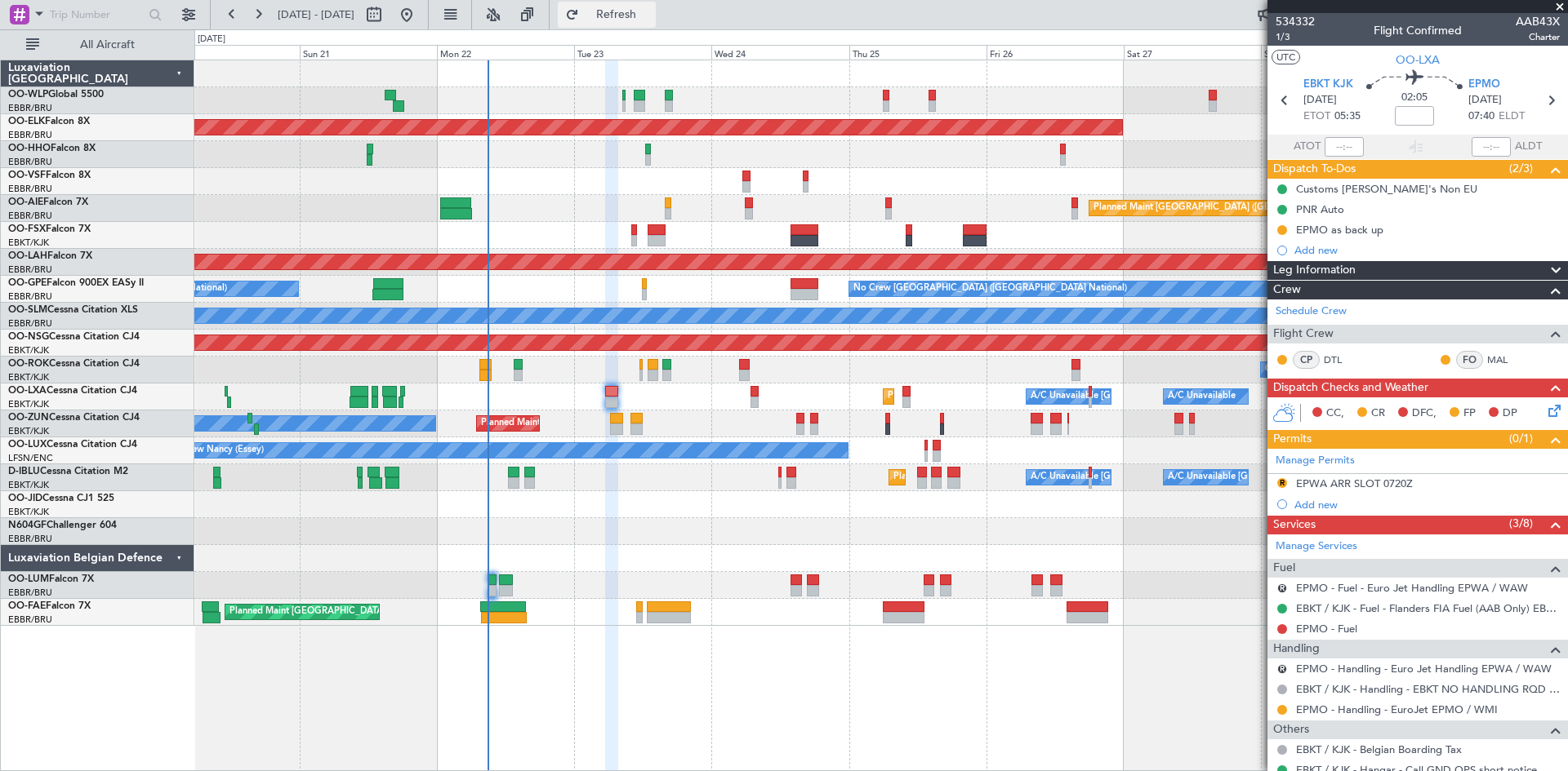
click at [645, 18] on span "Refresh" at bounding box center [616, 14] width 69 height 11
click at [761, 393] on div "Planned Maint Kortrijk-[GEOGRAPHIC_DATA] A/C Unavailable [GEOGRAPHIC_DATA] ([GE…" at bounding box center [881, 397] width 1373 height 27
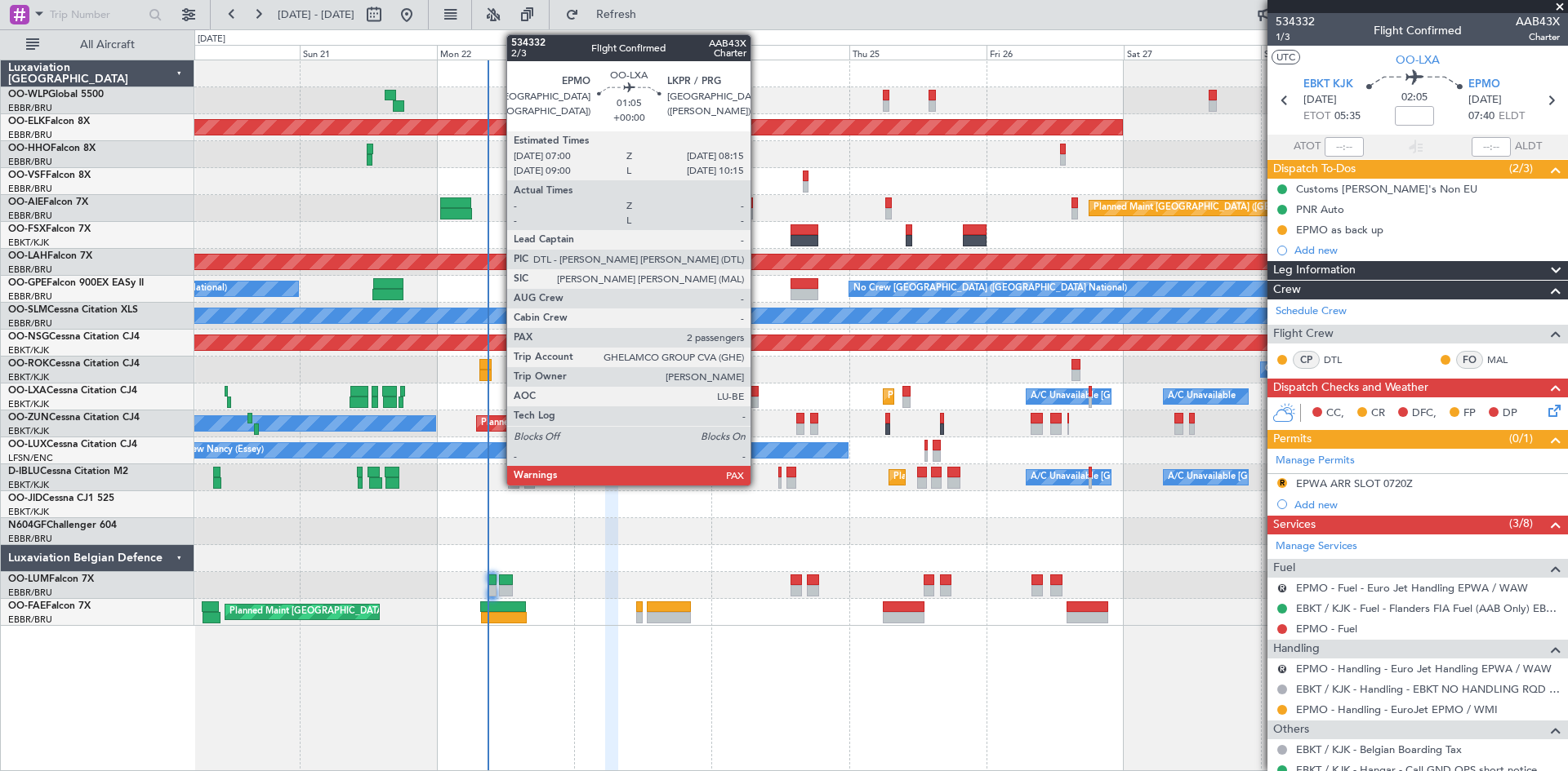
click at [758, 393] on div at bounding box center [754, 392] width 7 height 11
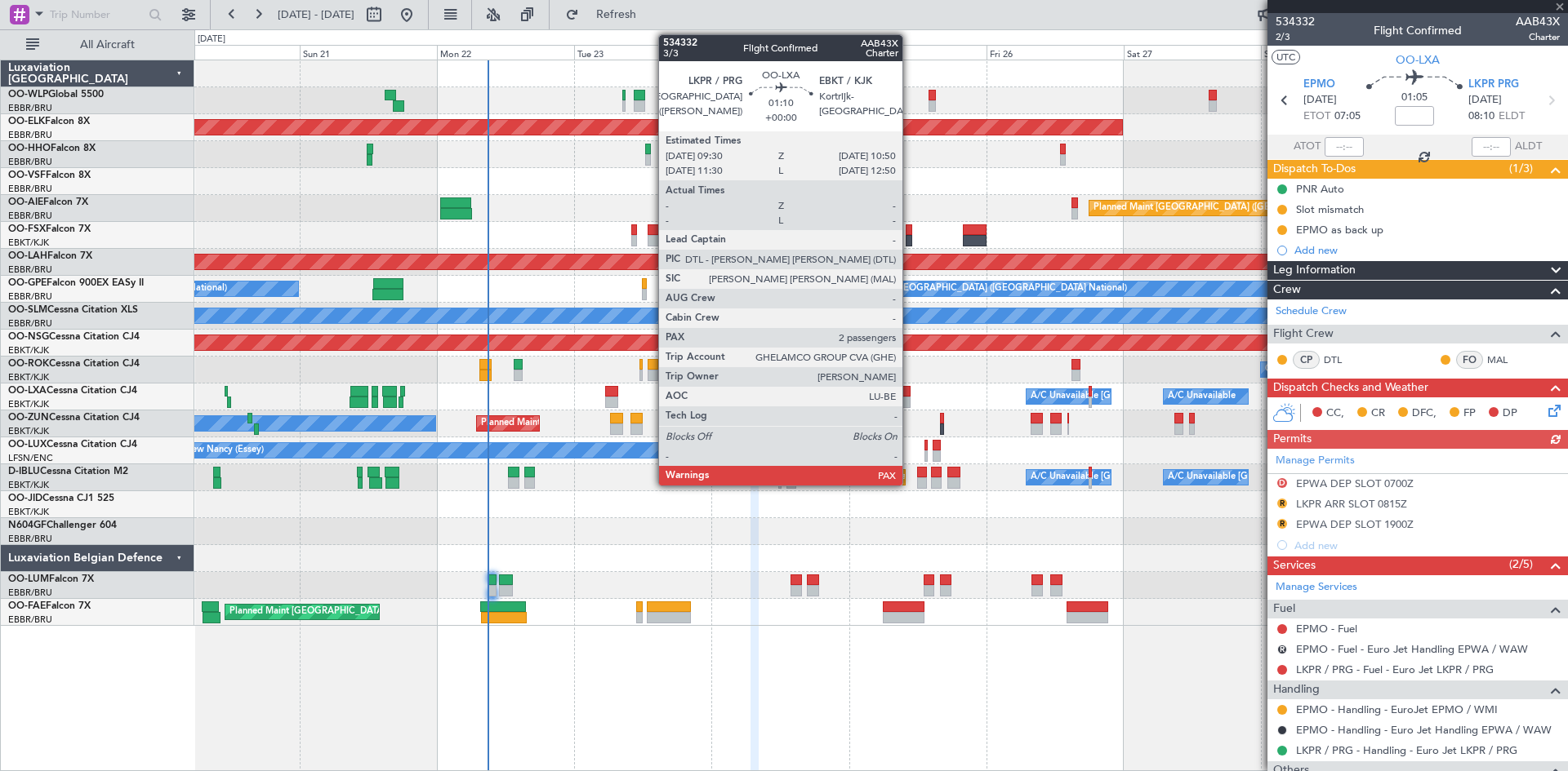
click at [910, 388] on div at bounding box center [906, 392] width 8 height 11
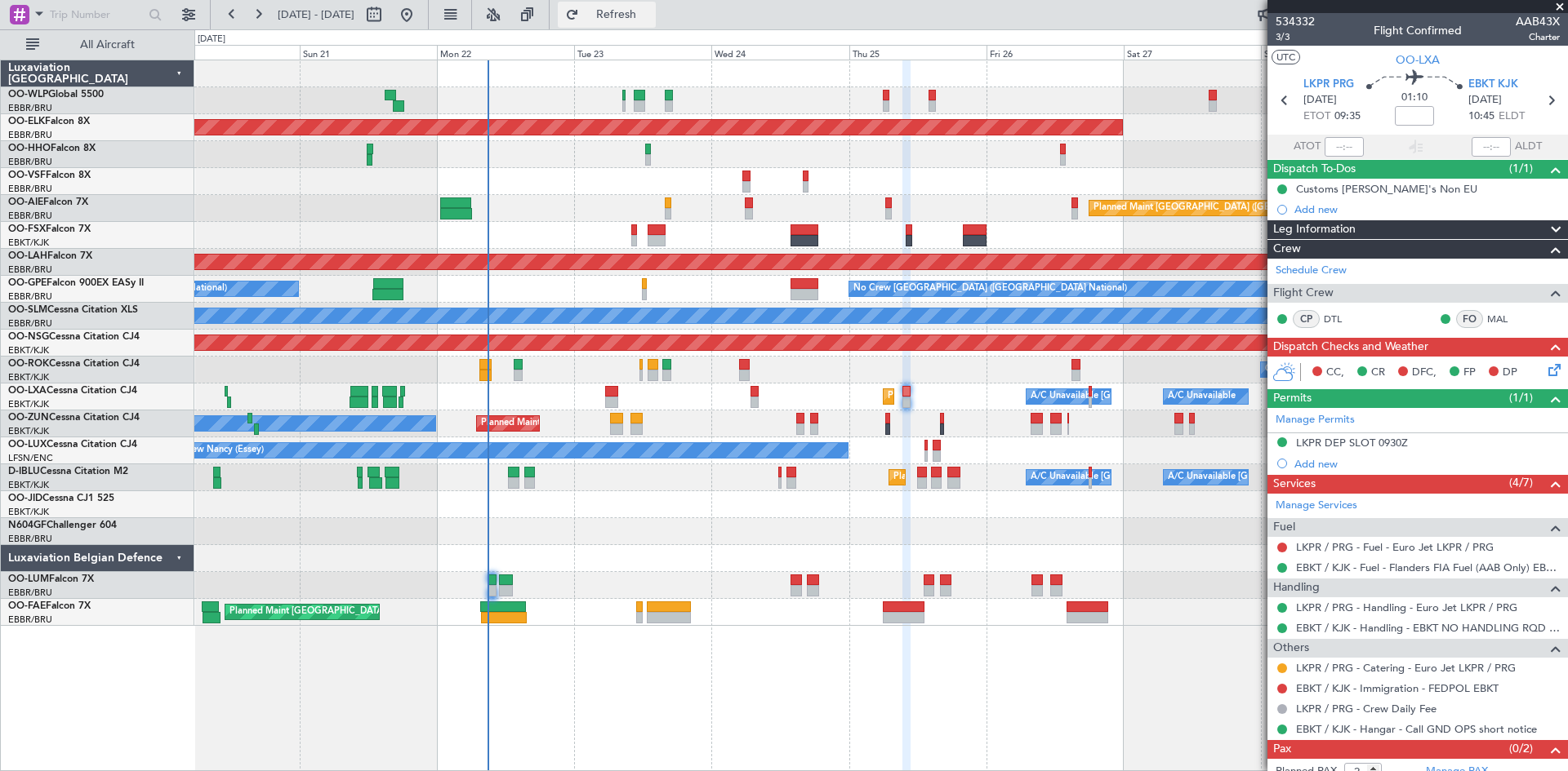
click at [656, 23] on button "Refresh" at bounding box center [606, 15] width 98 height 26
click at [640, 8] on button "Refresh" at bounding box center [606, 15] width 98 height 26
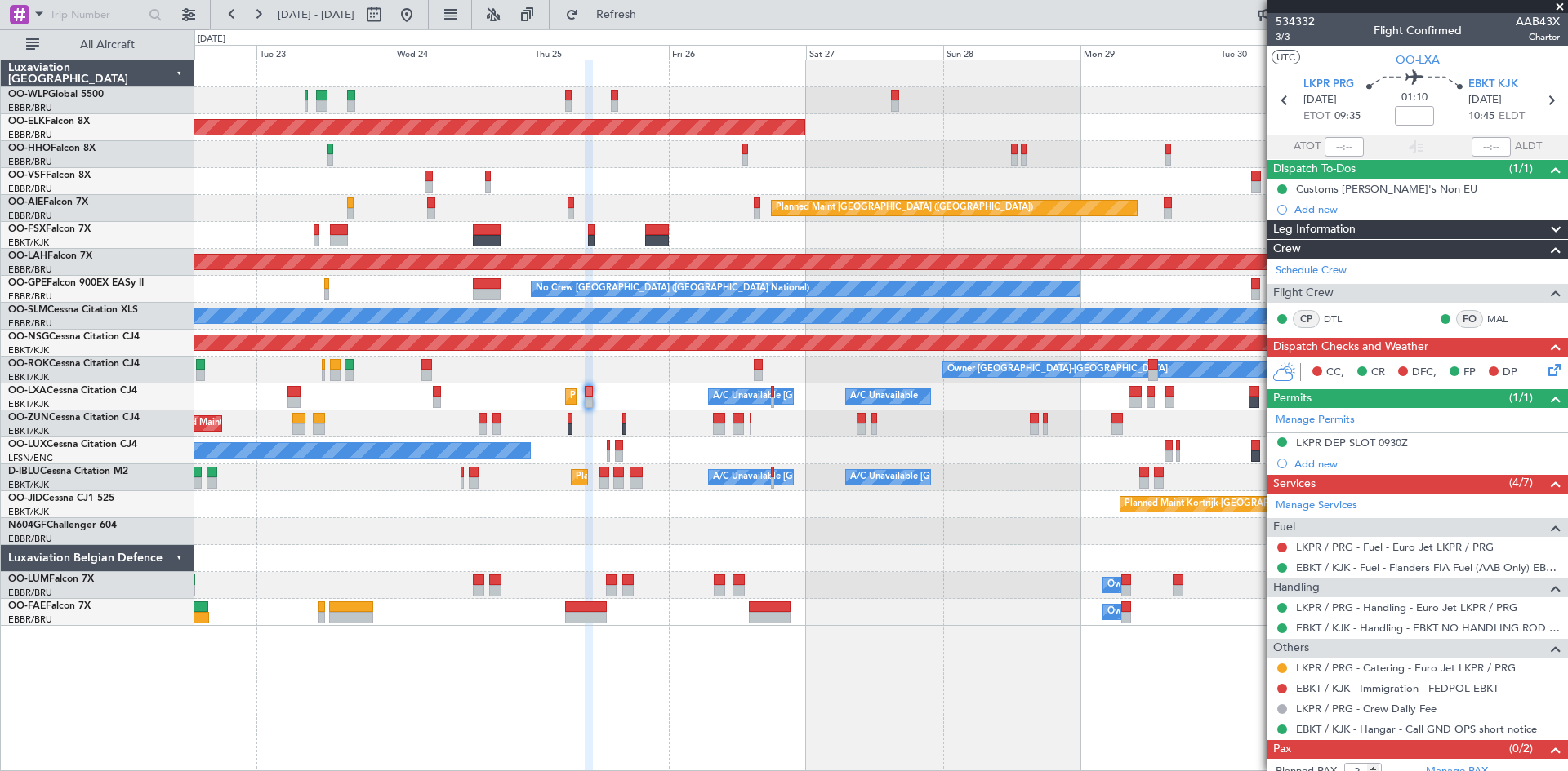
click at [865, 611] on div "Planned Maint Kortrijk-[GEOGRAPHIC_DATA] Planned Maint [GEOGRAPHIC_DATA] ([GEOG…" at bounding box center [881, 343] width 1373 height 565
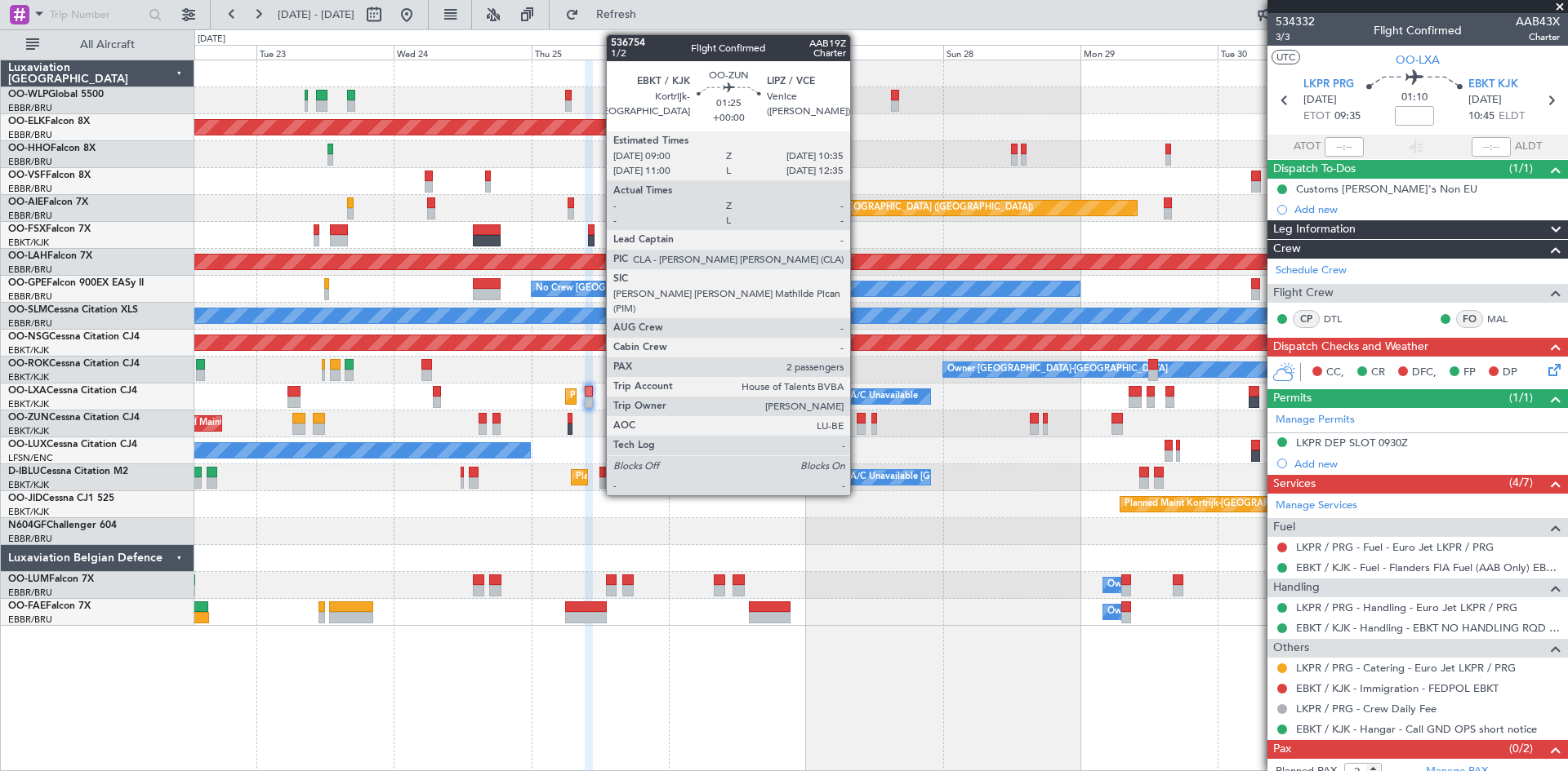
click at [857, 429] on div at bounding box center [861, 429] width 10 height 11
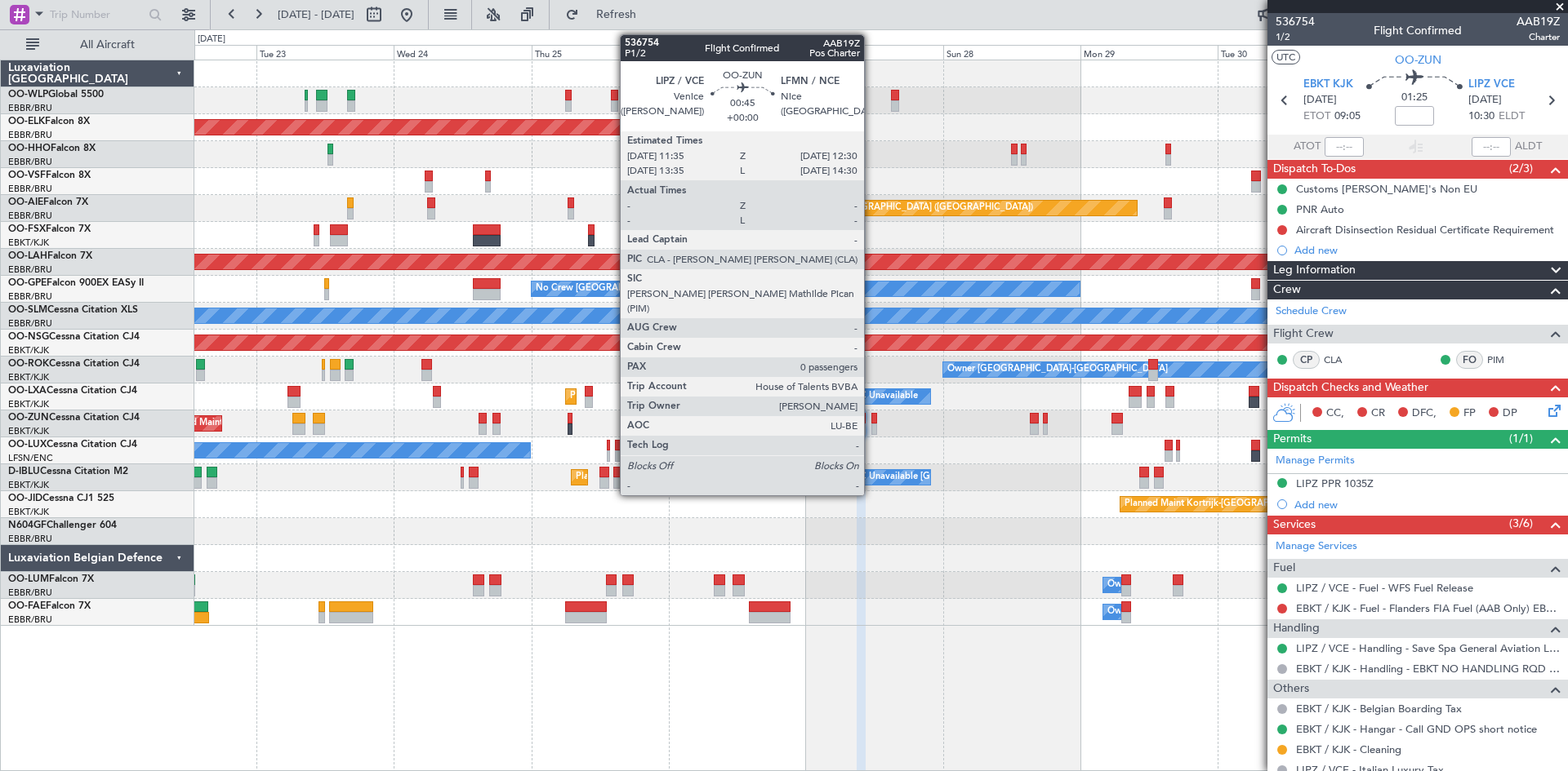
click at [871, 427] on div at bounding box center [874, 429] width 6 height 11
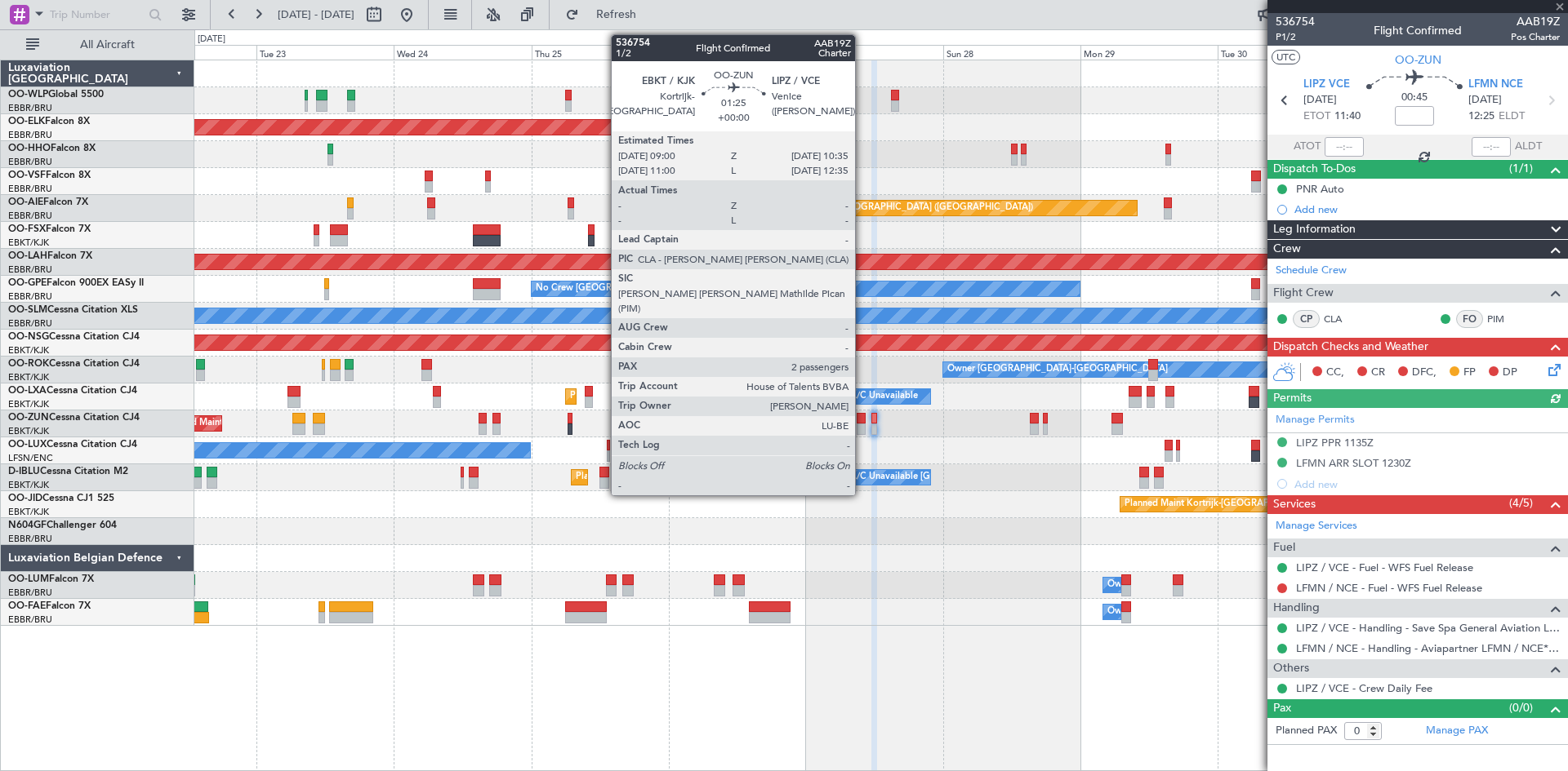
click at [863, 430] on div at bounding box center [861, 429] width 10 height 11
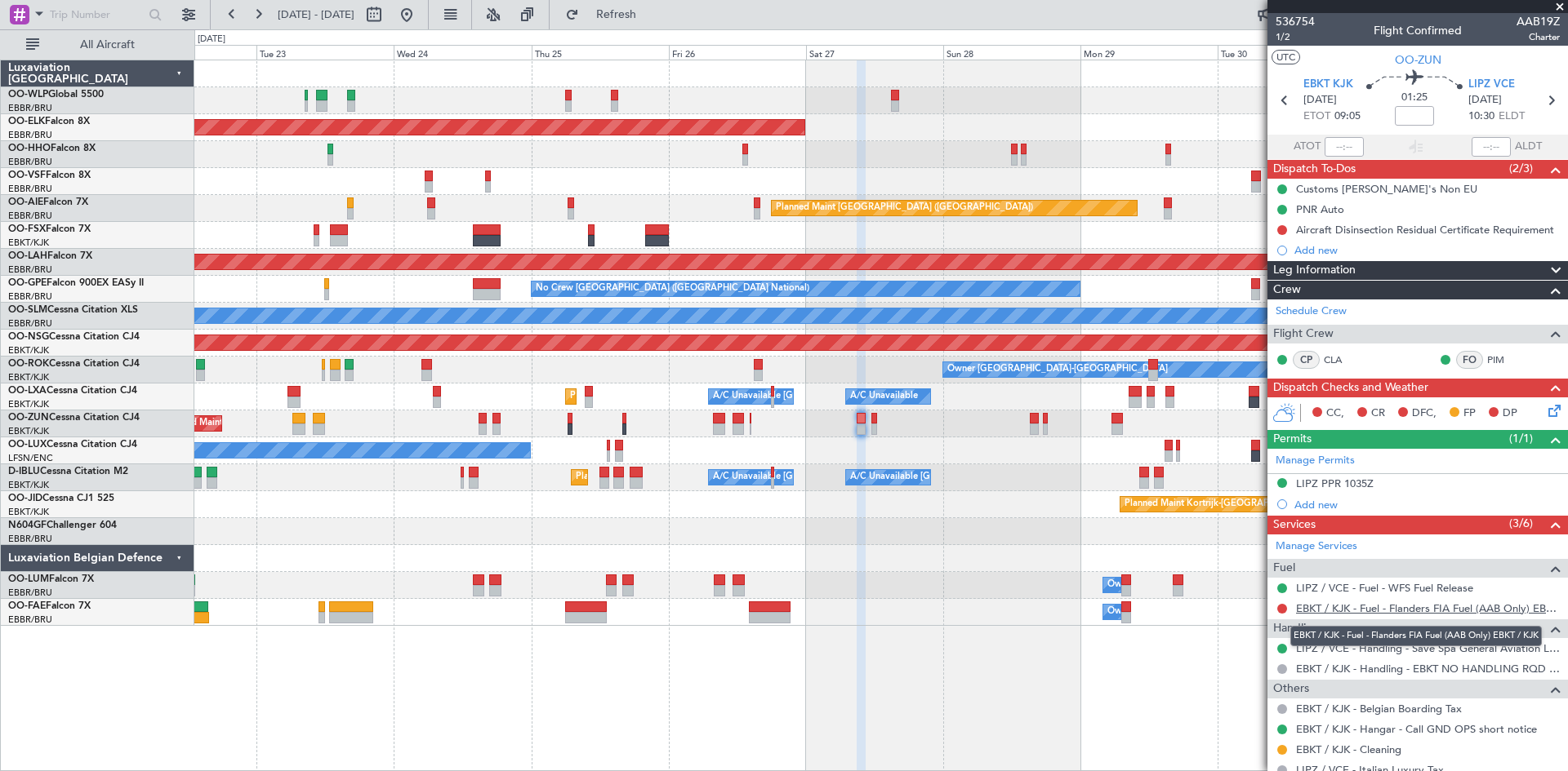
click at [1299, 607] on link "EBKT / KJK - Fuel - Flanders FIA Fuel (AAB Only) EBKT / KJK" at bounding box center [1428, 609] width 264 height 14
click at [651, 9] on span "Refresh" at bounding box center [616, 14] width 69 height 11
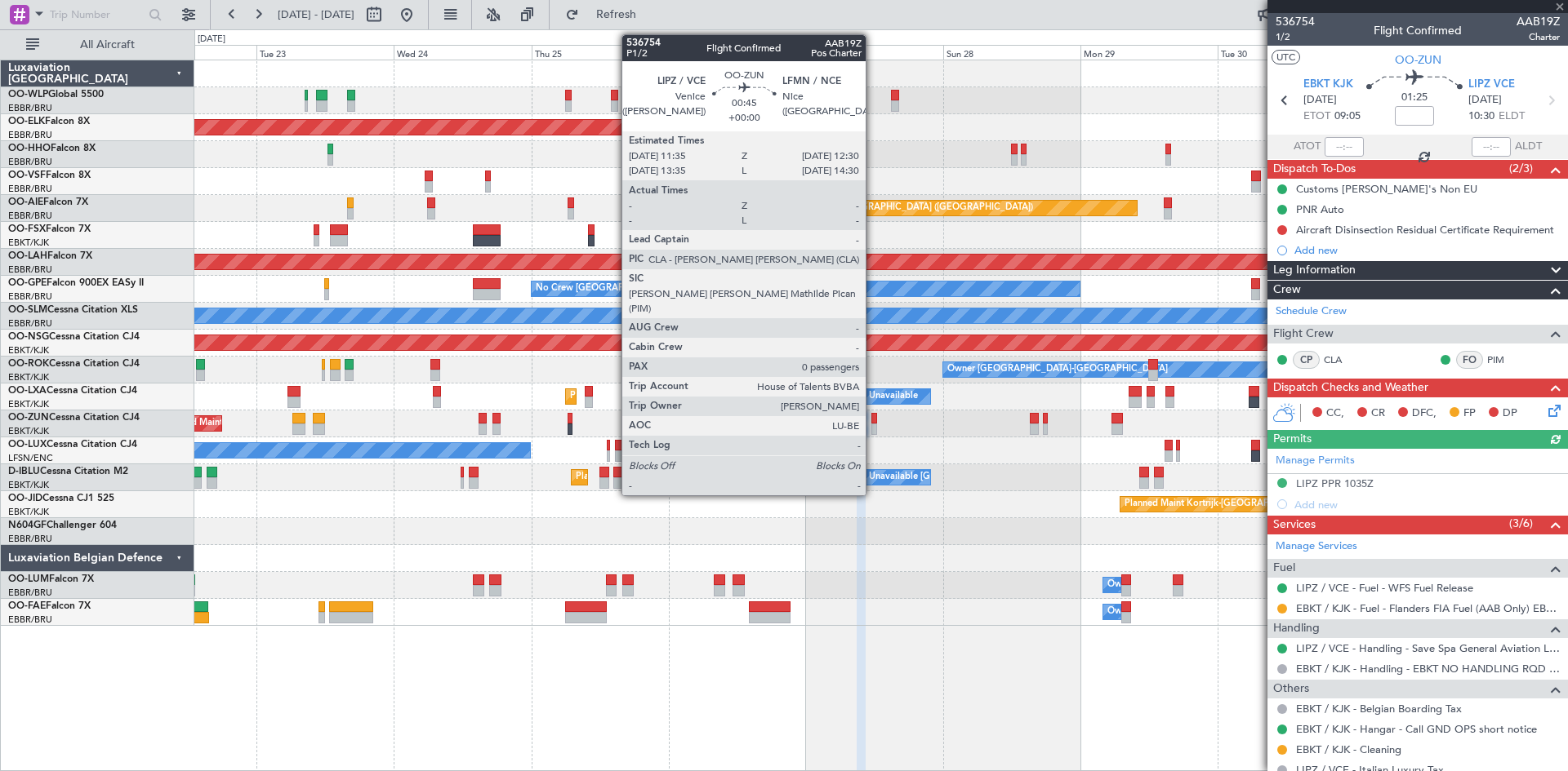
click at [873, 419] on div at bounding box center [874, 418] width 6 height 11
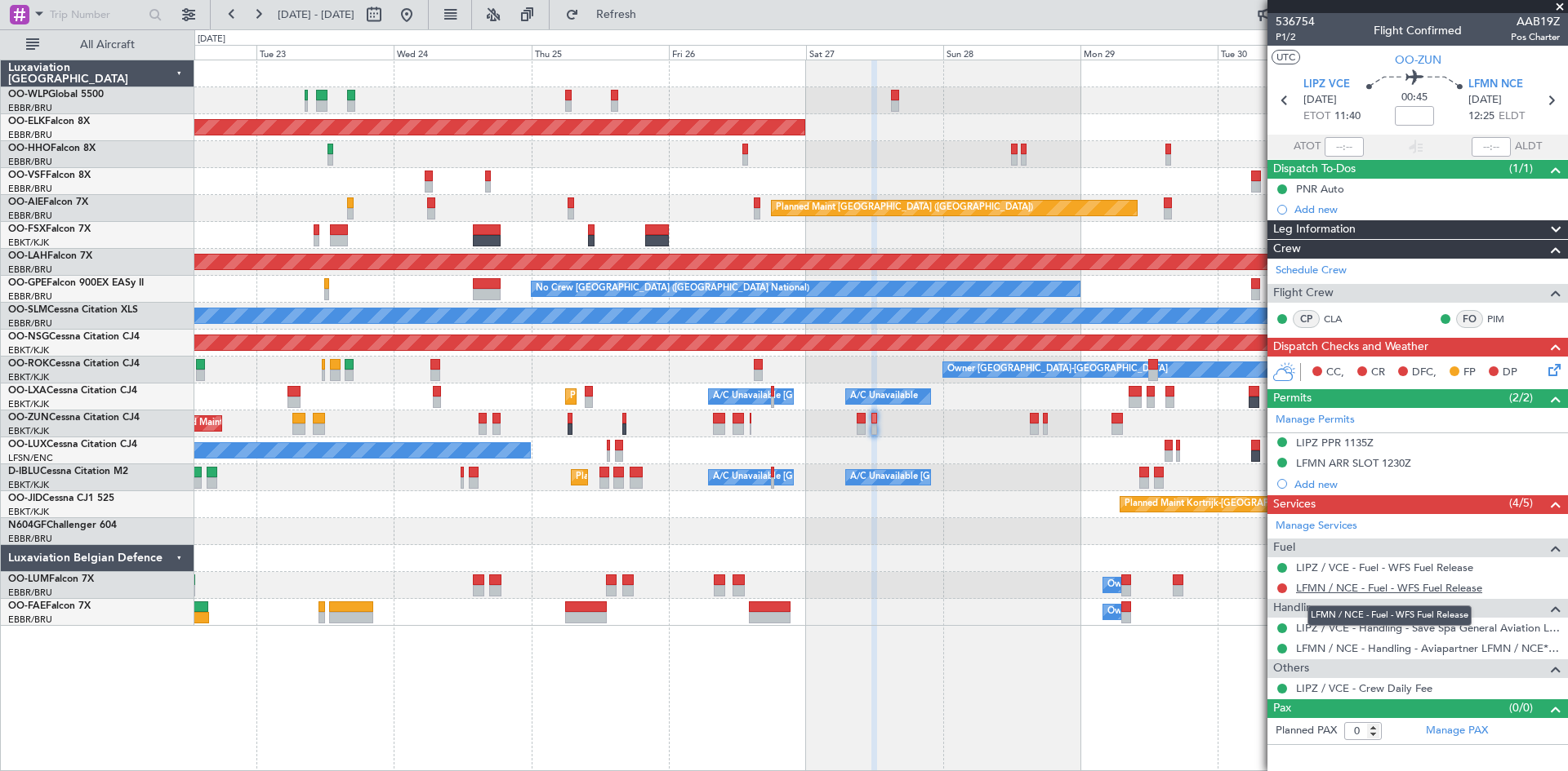
click at [1370, 589] on link "LFMN / NCE - Fuel - WFS Fuel Release" at bounding box center [1389, 588] width 186 height 14
click at [651, 13] on span "Refresh" at bounding box center [616, 14] width 69 height 11
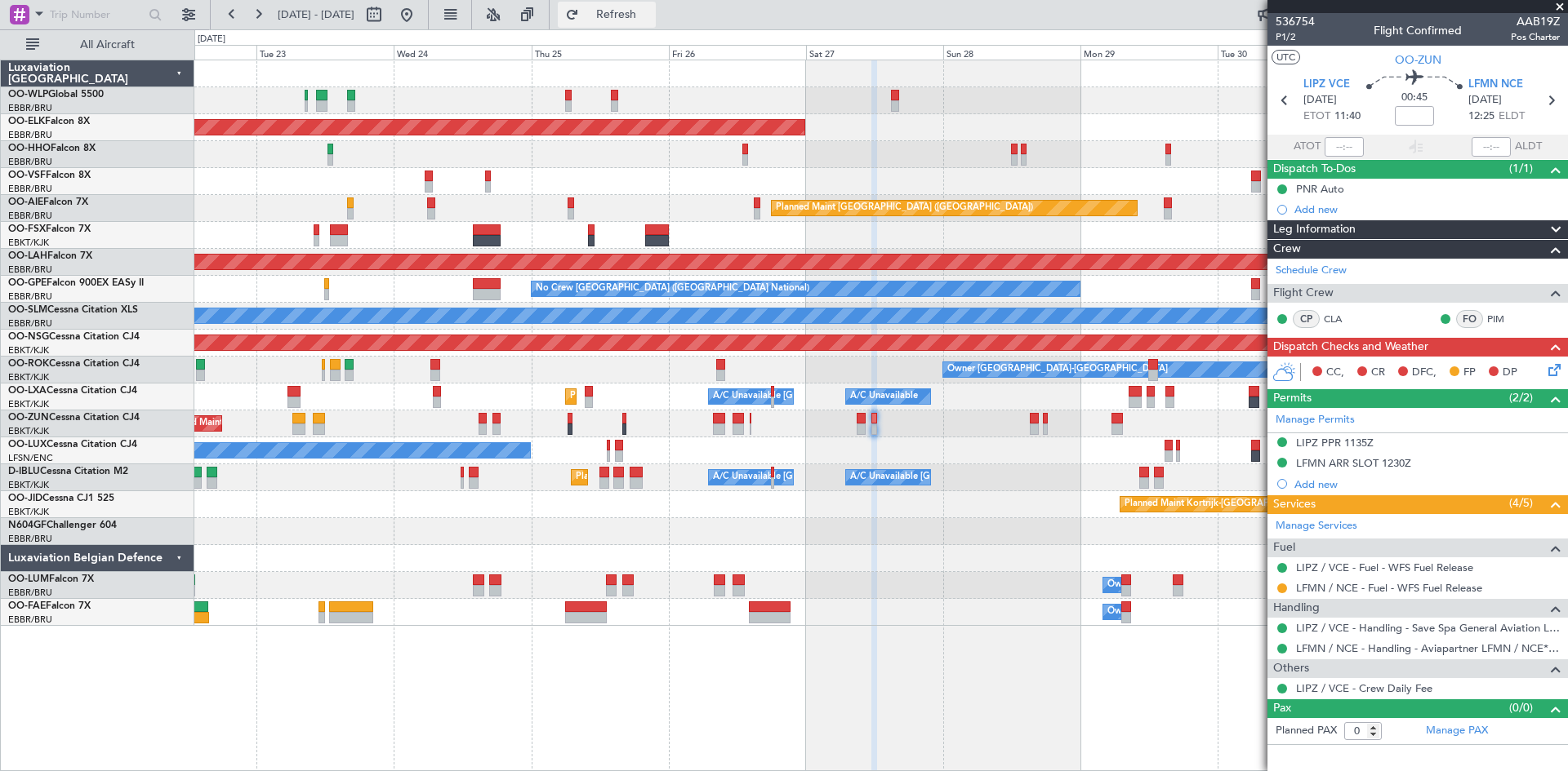
click at [651, 9] on span "Refresh" at bounding box center [616, 14] width 69 height 11
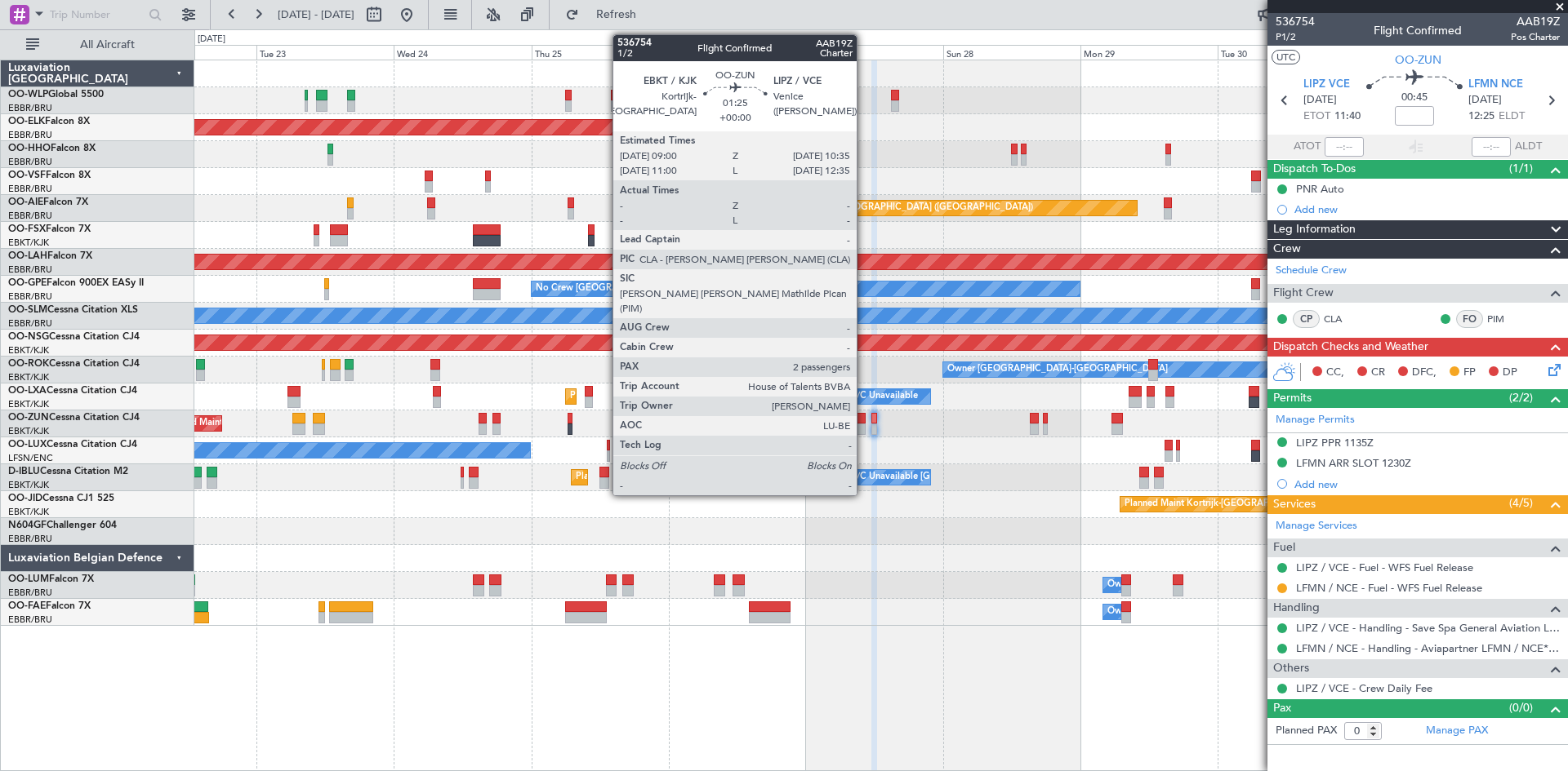
click at [864, 415] on div at bounding box center [861, 418] width 10 height 11
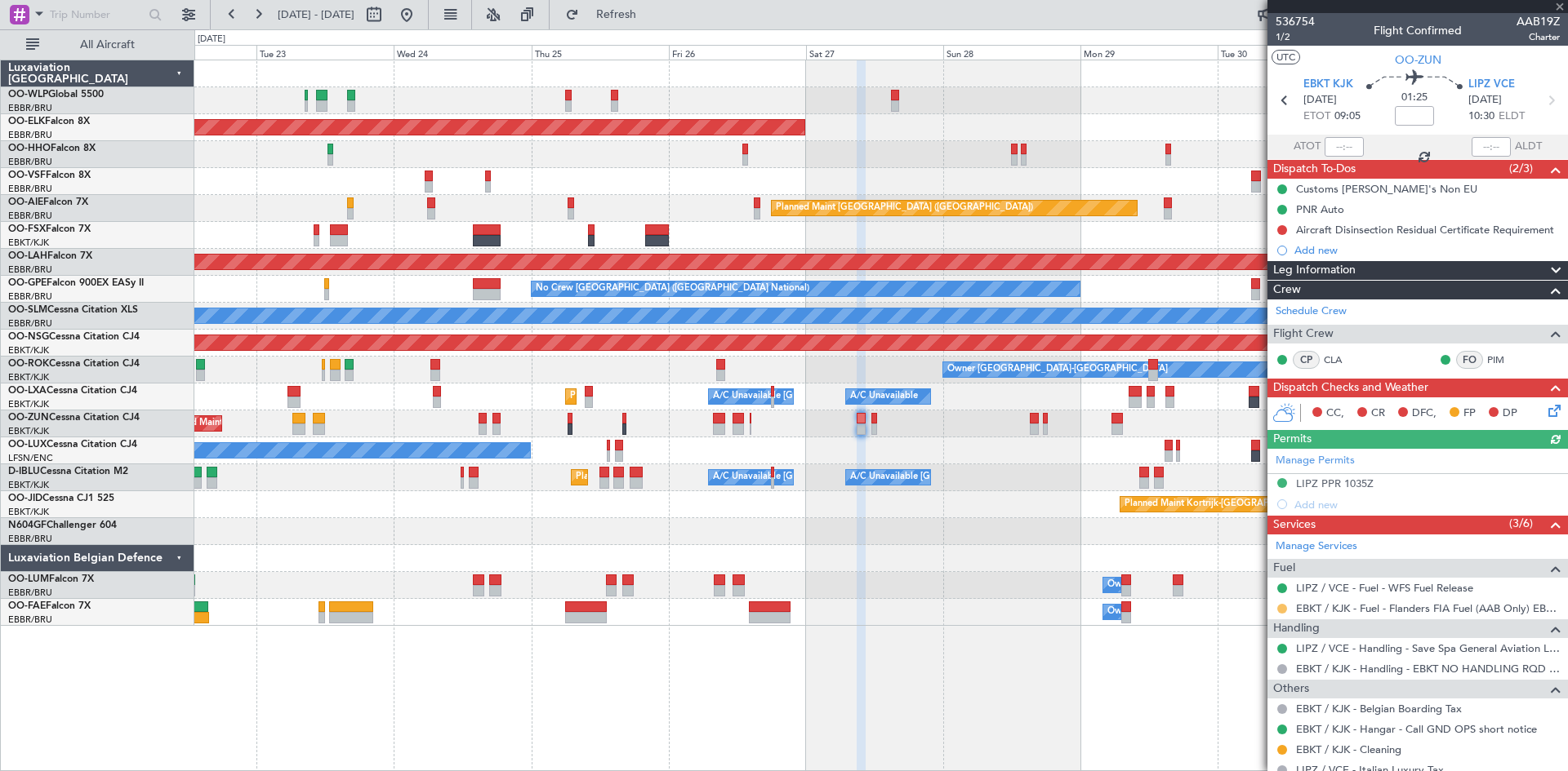
click at [1280, 611] on button at bounding box center [1281, 609] width 10 height 10
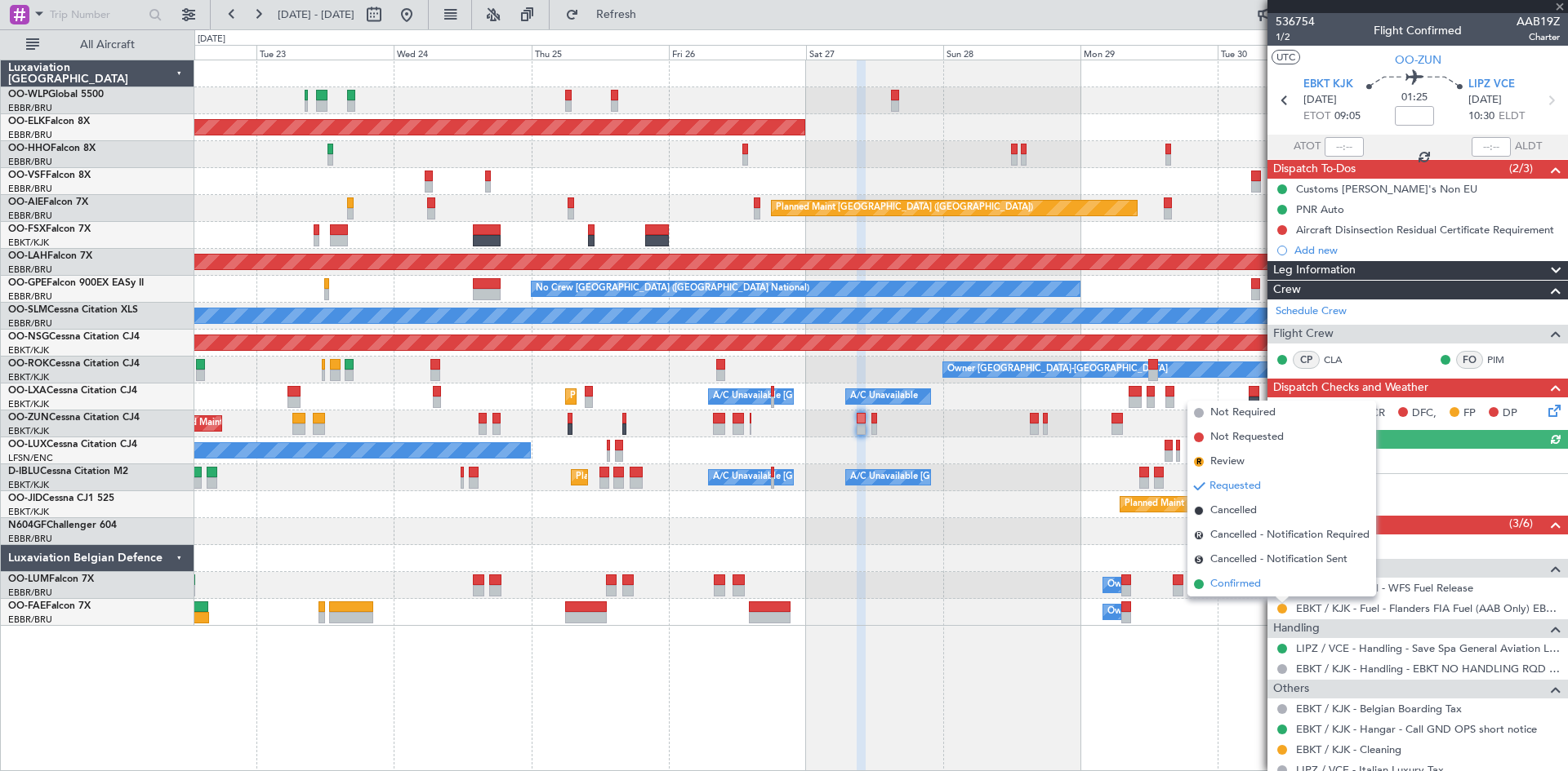
click at [1261, 590] on li "Confirmed" at bounding box center [1281, 584] width 189 height 24
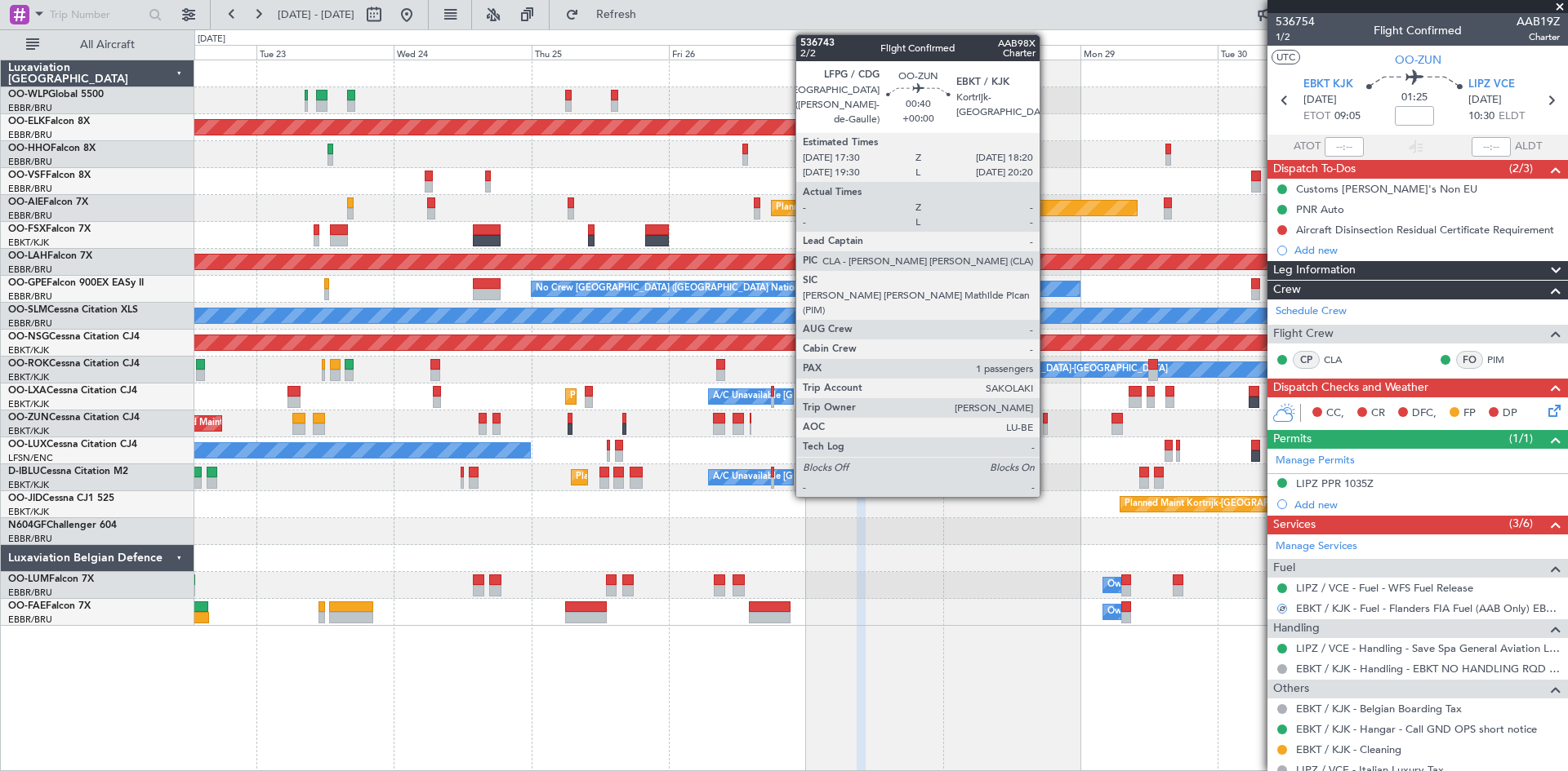
click at [1047, 426] on div at bounding box center [1045, 429] width 5 height 11
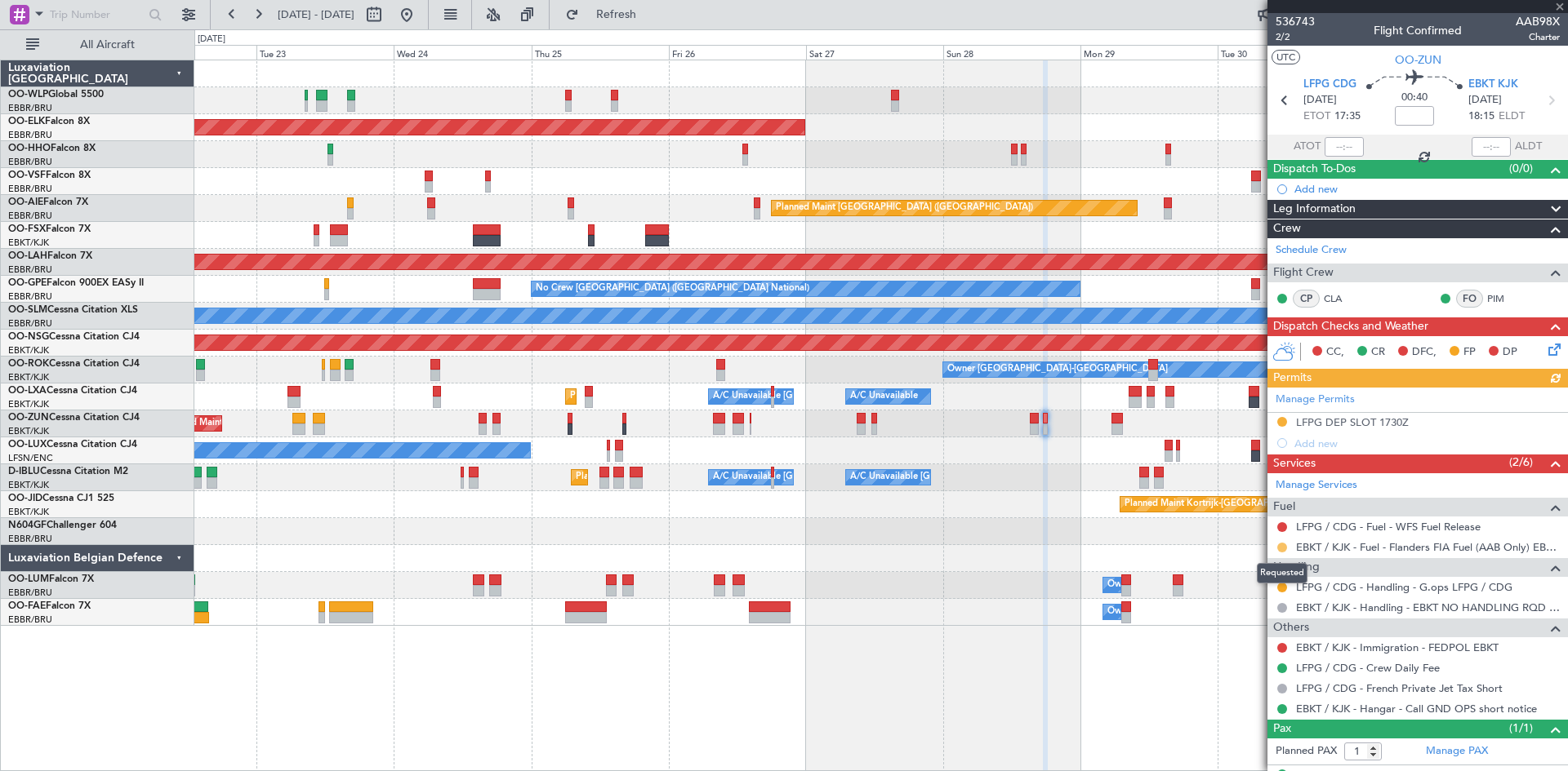
click at [1280, 550] on button at bounding box center [1281, 547] width 10 height 10
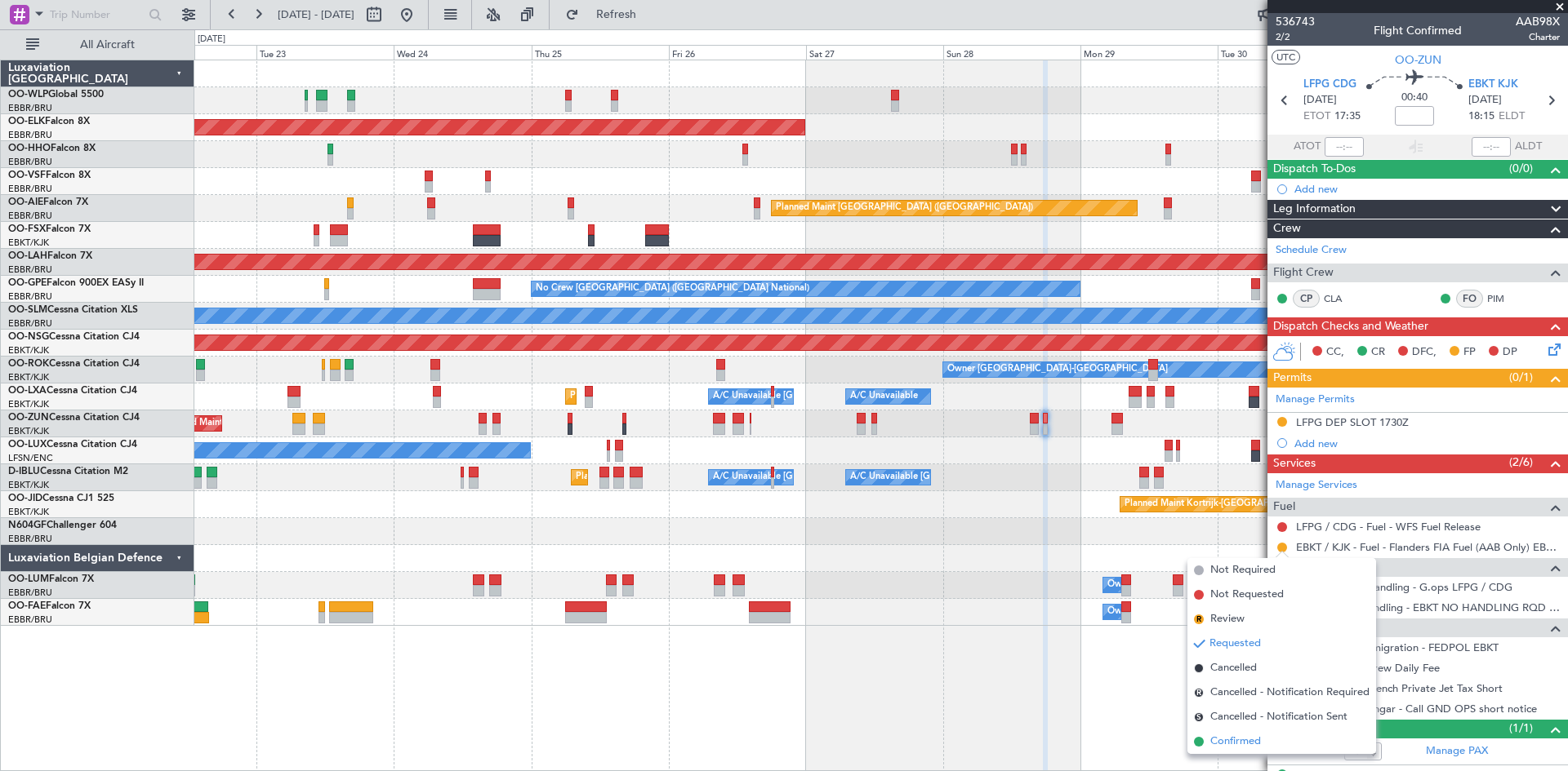
click at [1245, 742] on span "Confirmed" at bounding box center [1235, 741] width 50 height 16
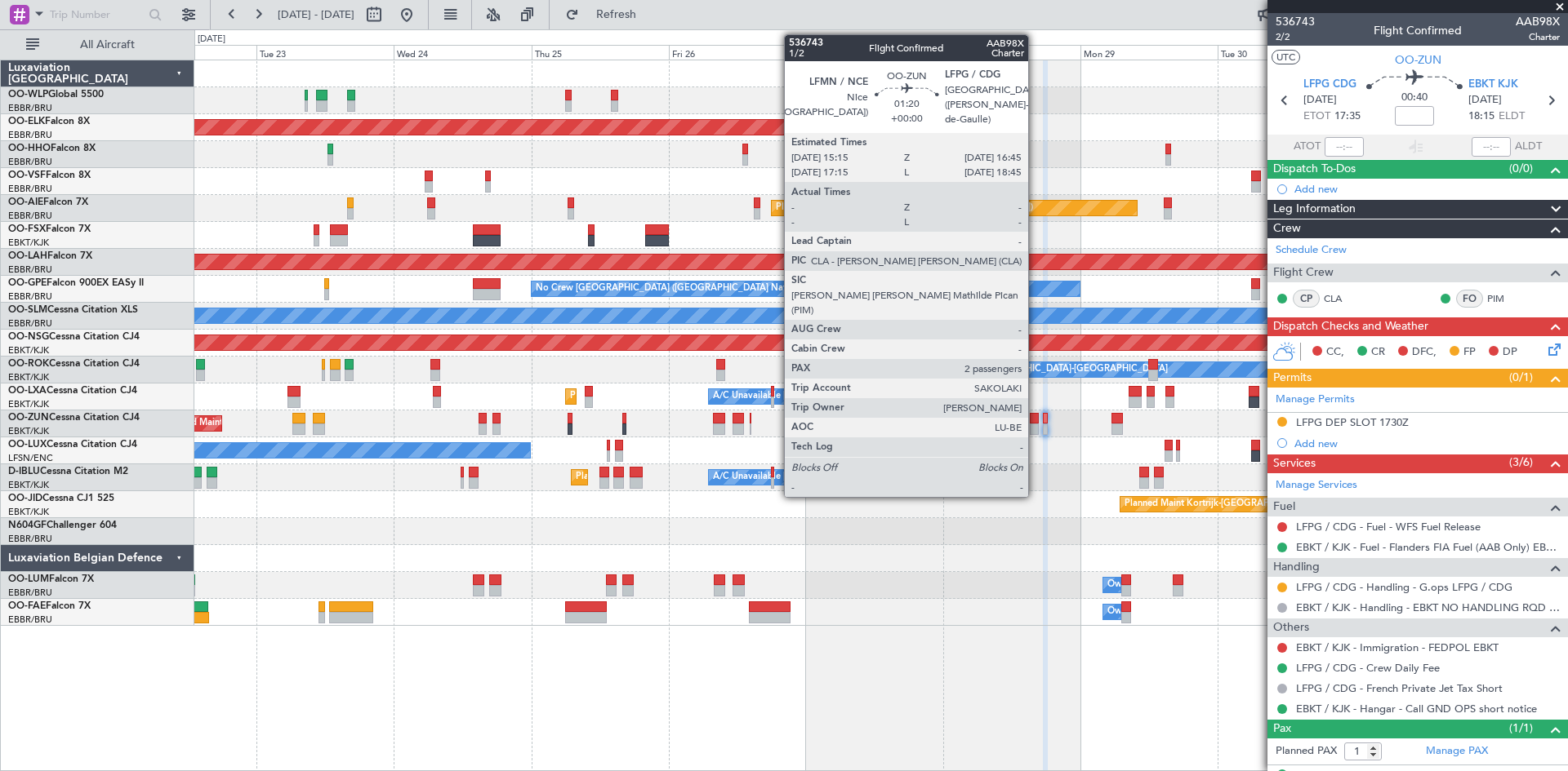
click at [1035, 421] on div at bounding box center [1034, 418] width 9 height 11
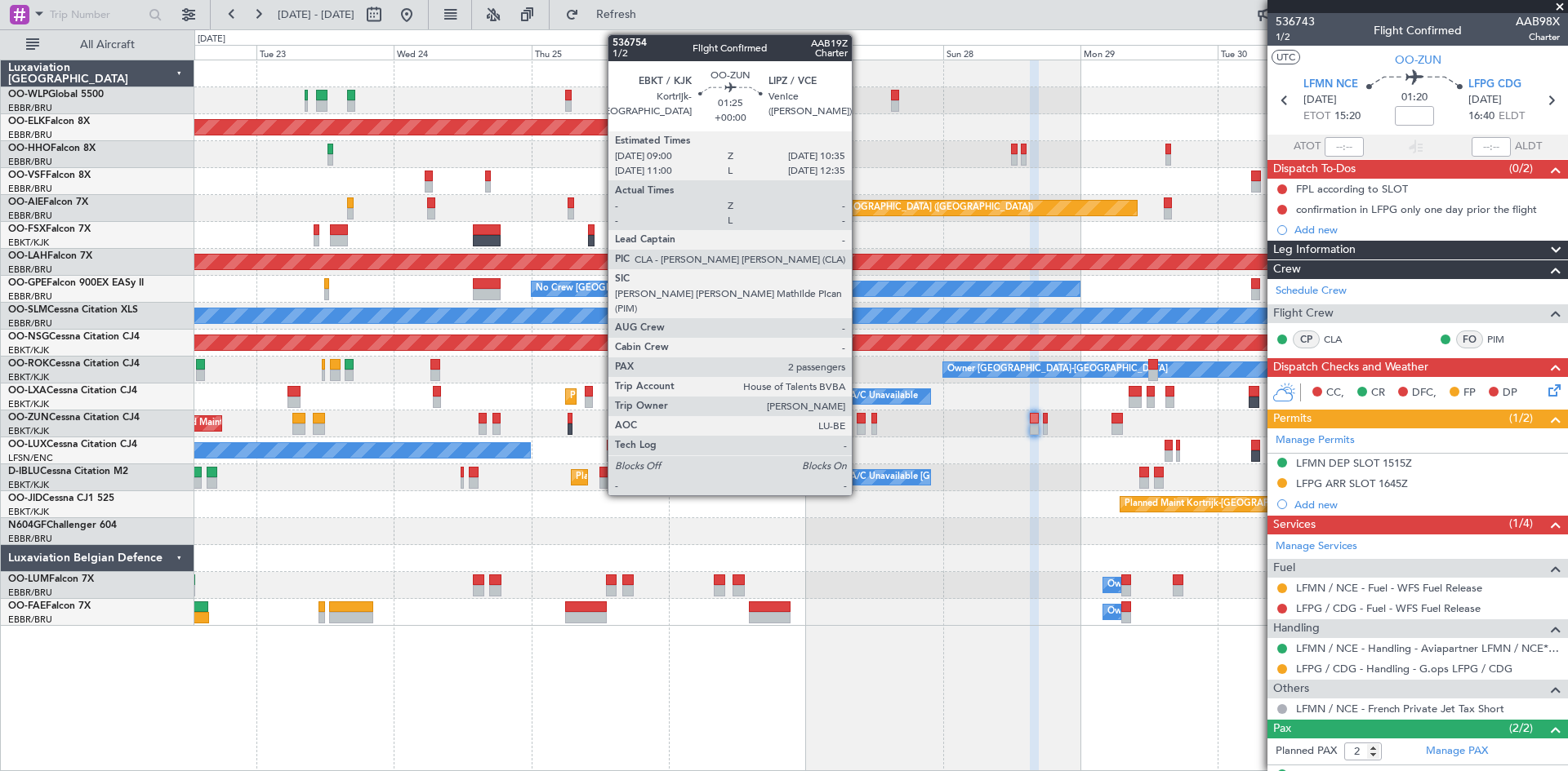
click at [859, 425] on div at bounding box center [861, 429] width 10 height 11
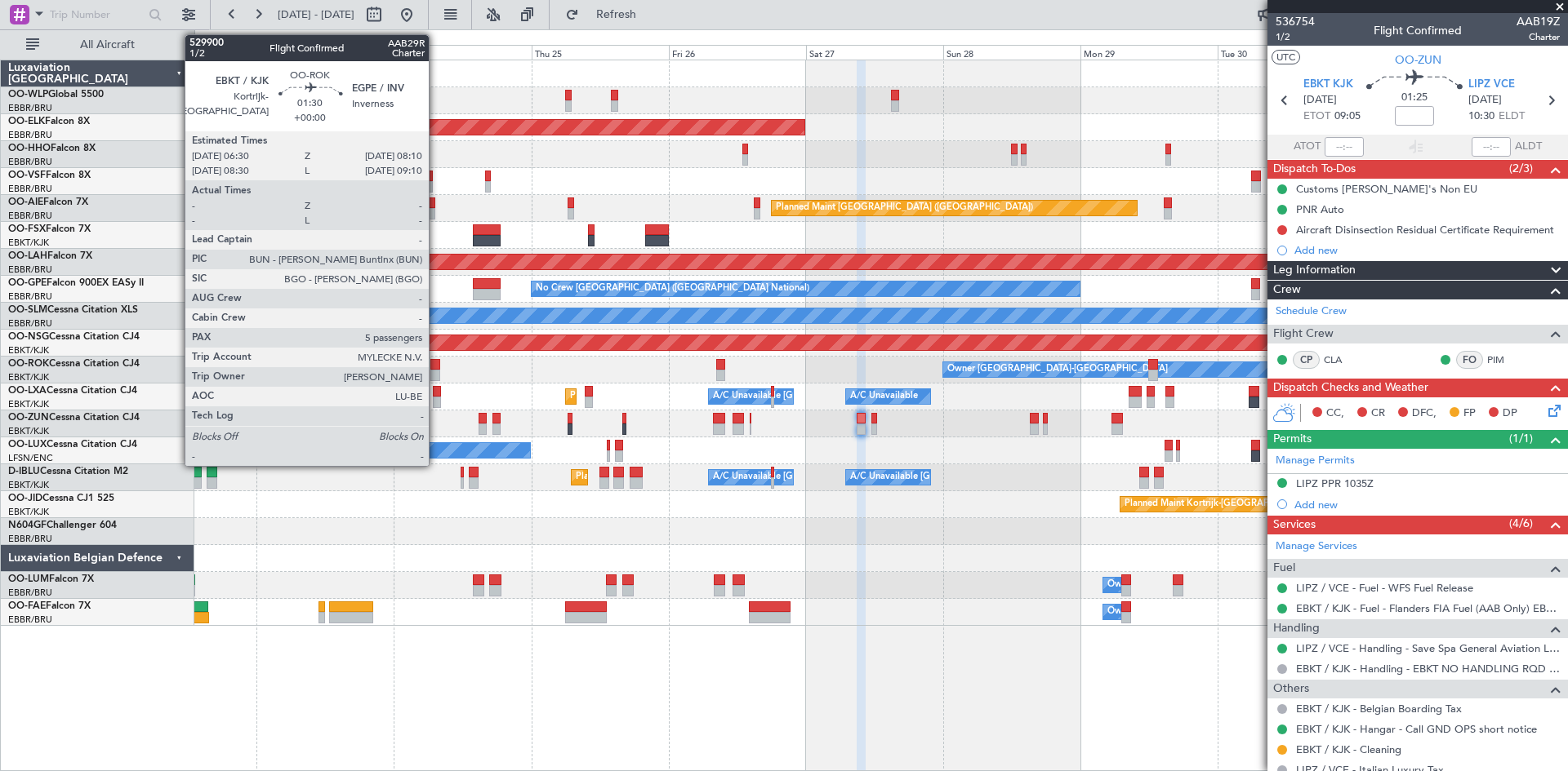
click at [436, 375] on div at bounding box center [434, 375] width 10 height 11
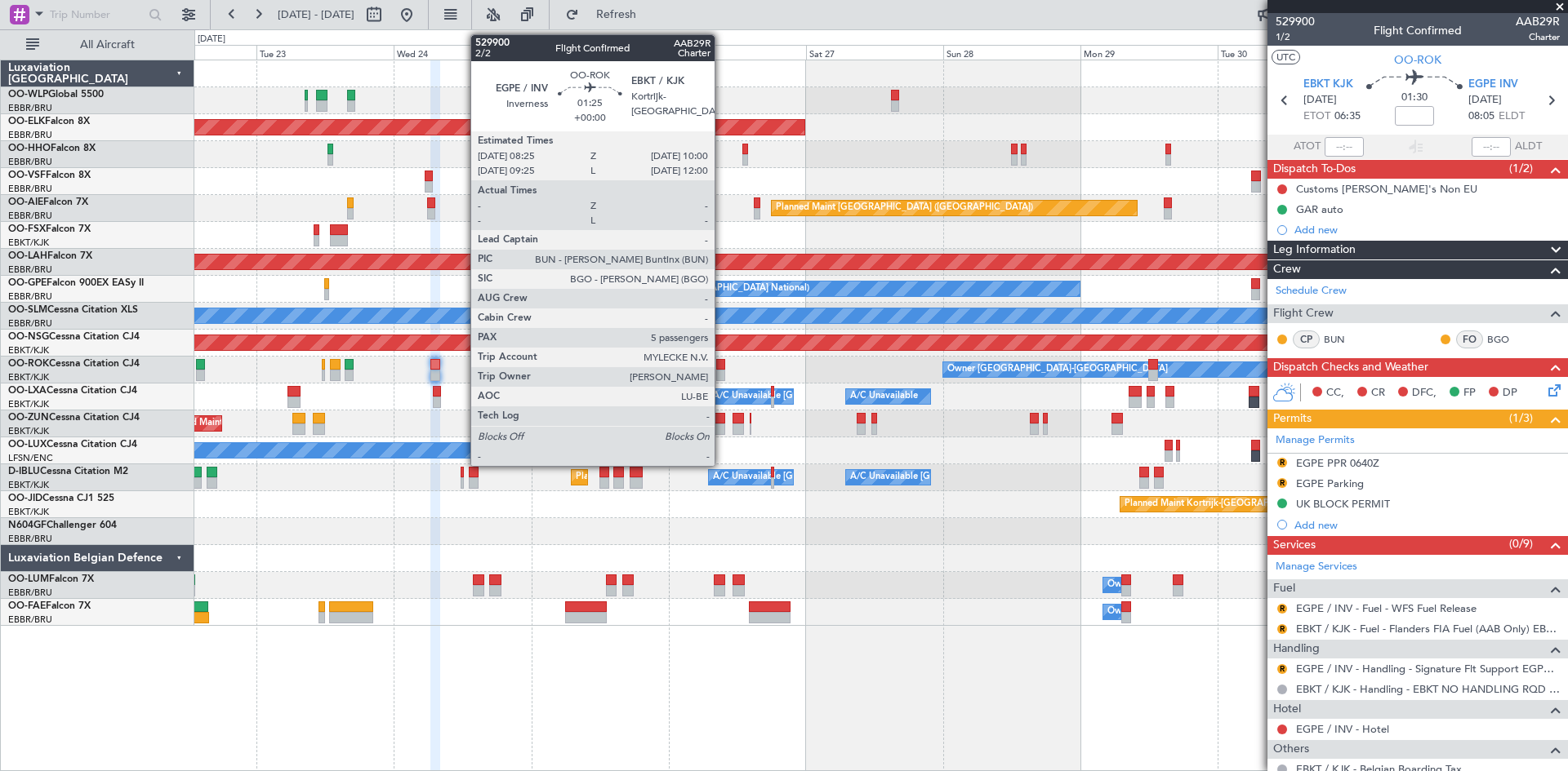
click at [722, 372] on div at bounding box center [720, 375] width 10 height 11
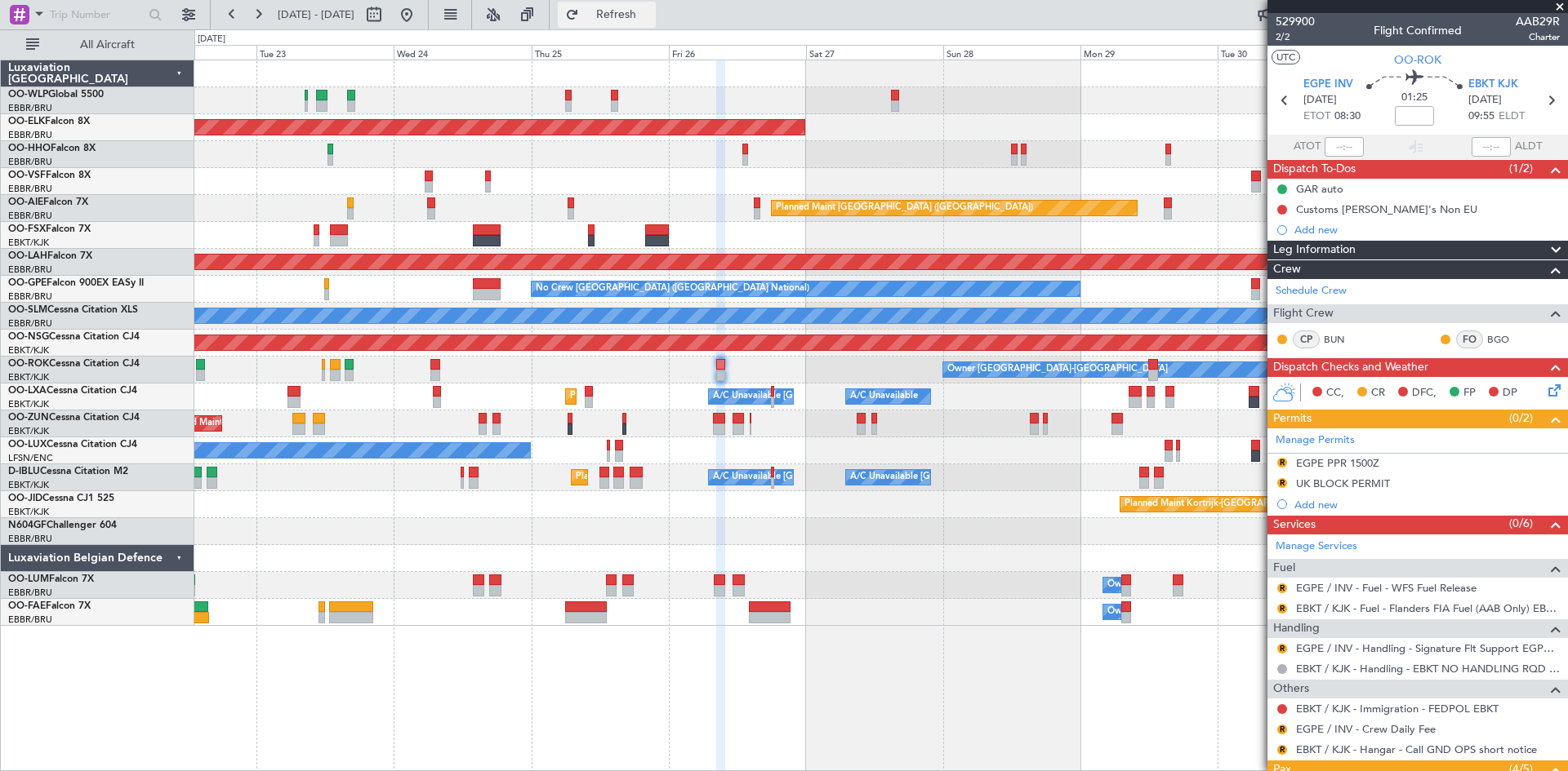
click at [651, 9] on span "Refresh" at bounding box center [616, 14] width 69 height 11
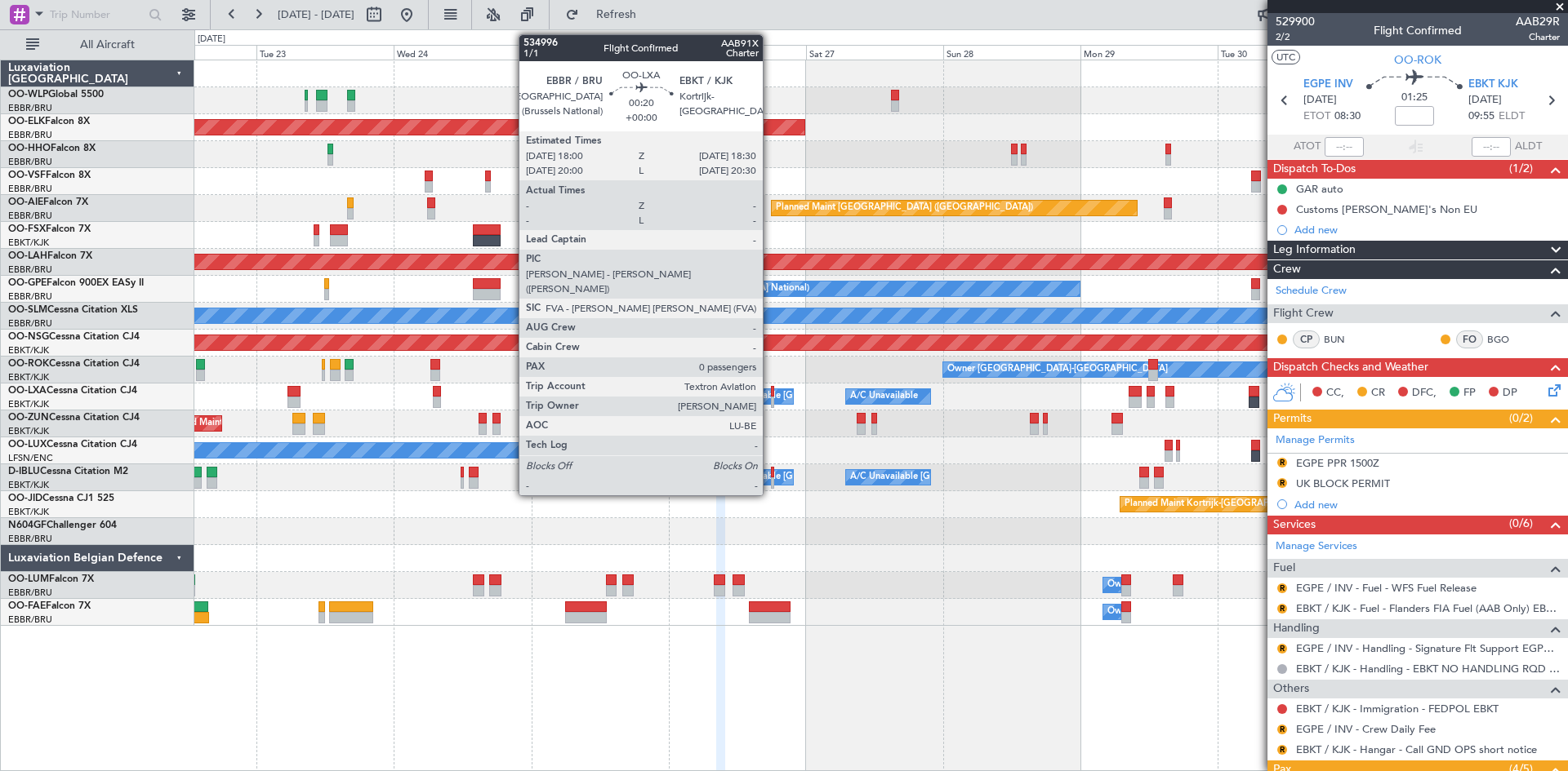
click at [771, 401] on div at bounding box center [772, 402] width 3 height 11
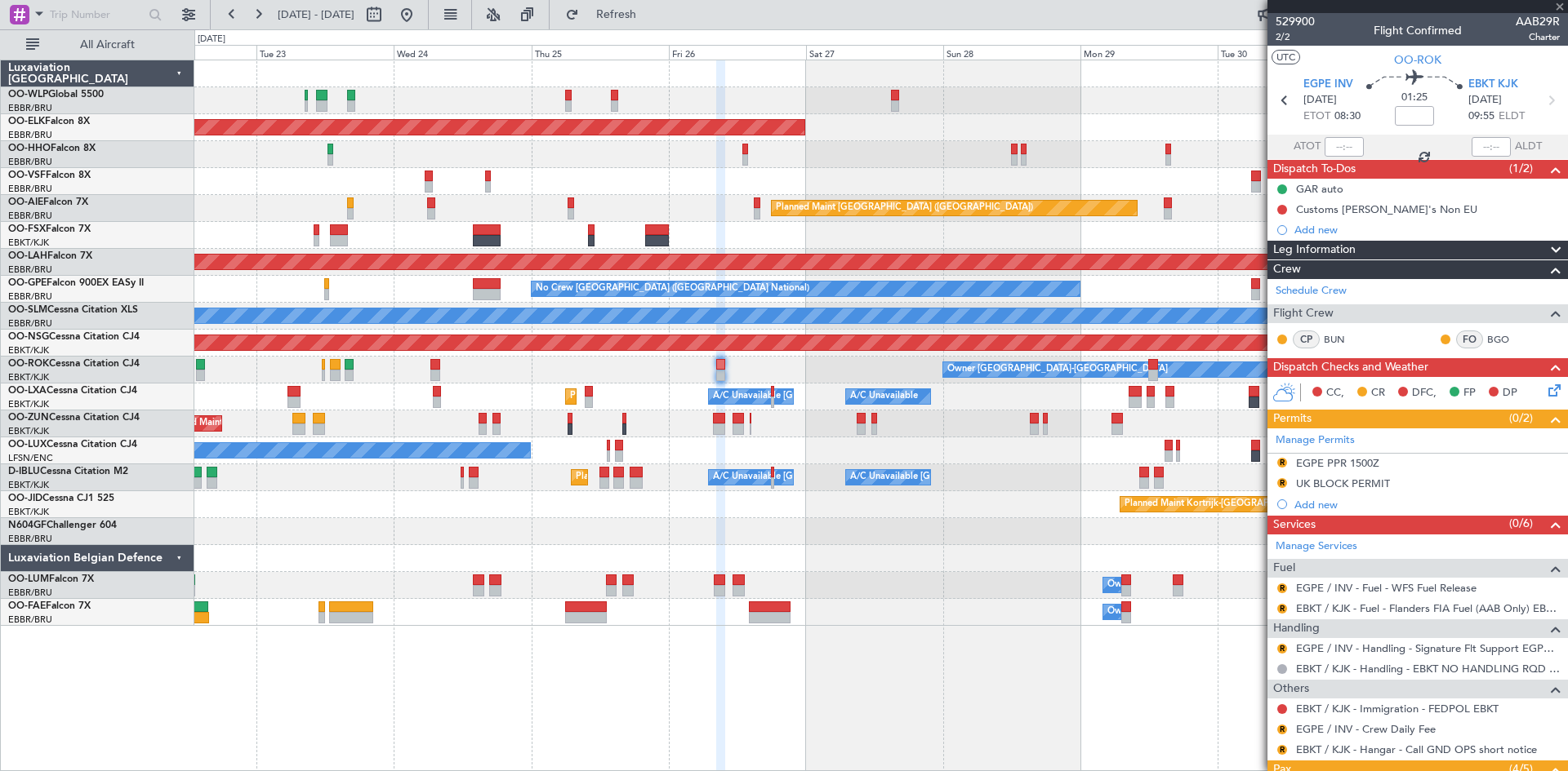
type input "0"
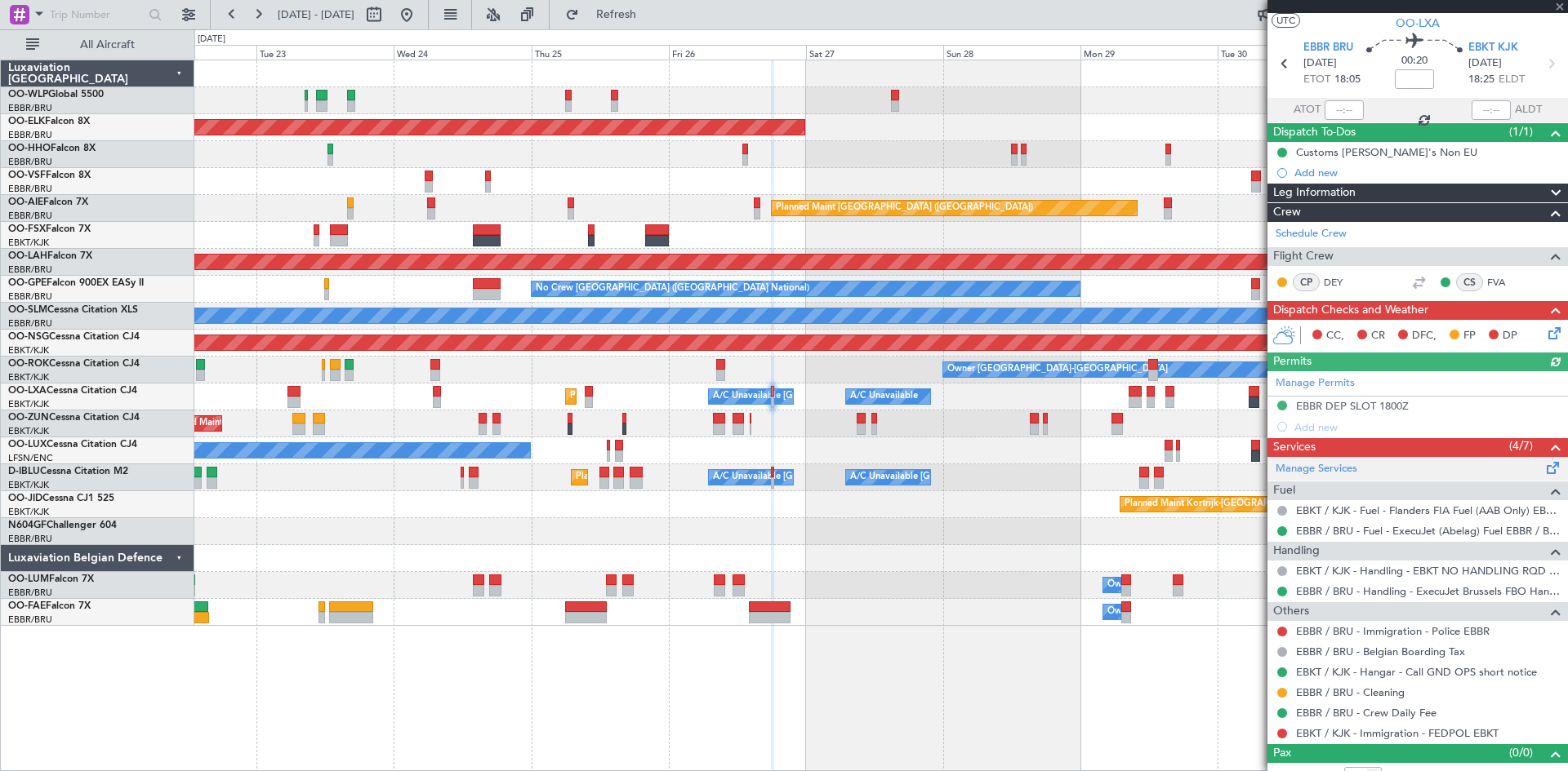
scroll to position [55, 0]
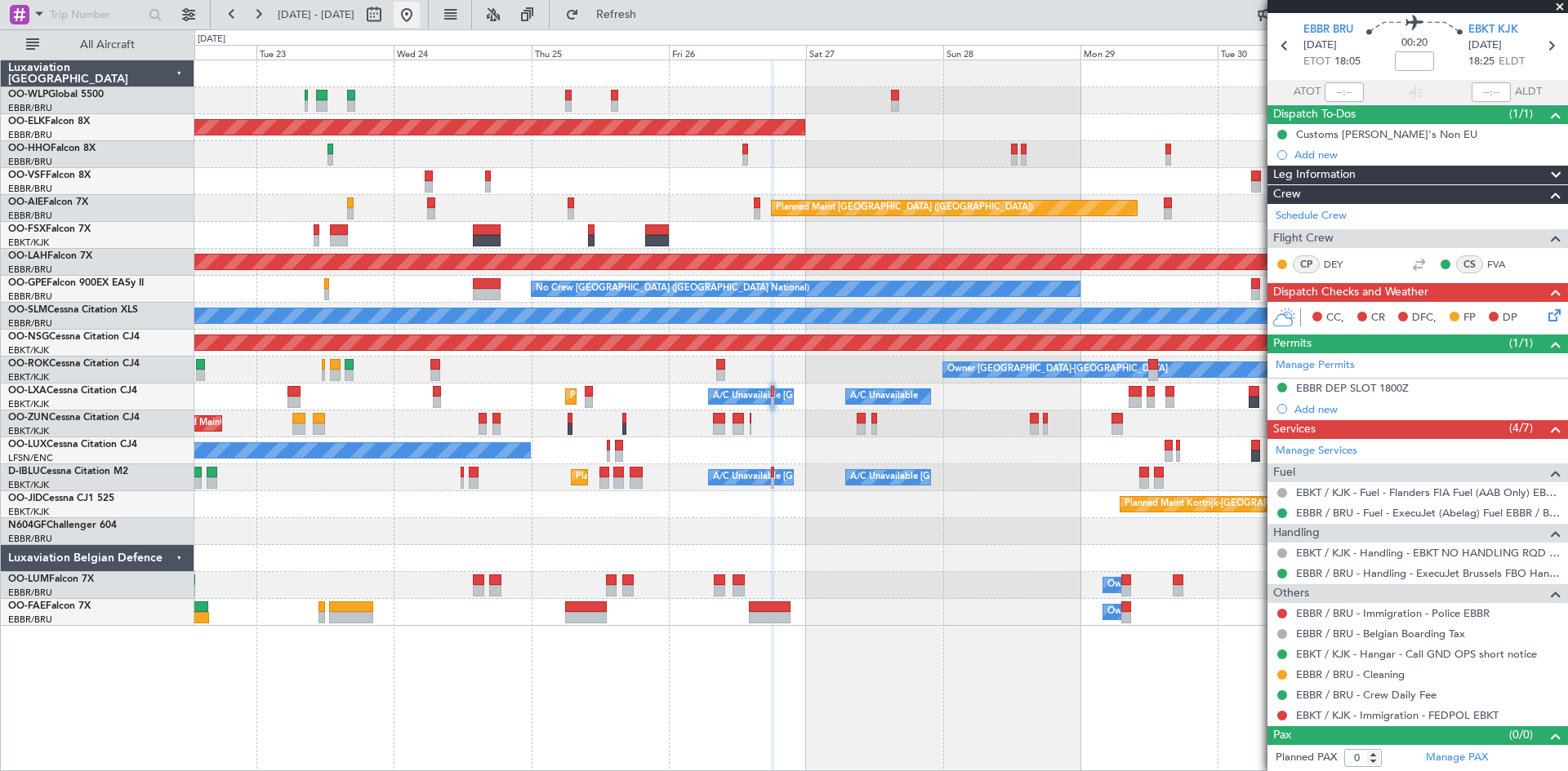
click at [420, 3] on button at bounding box center [407, 15] width 26 height 26
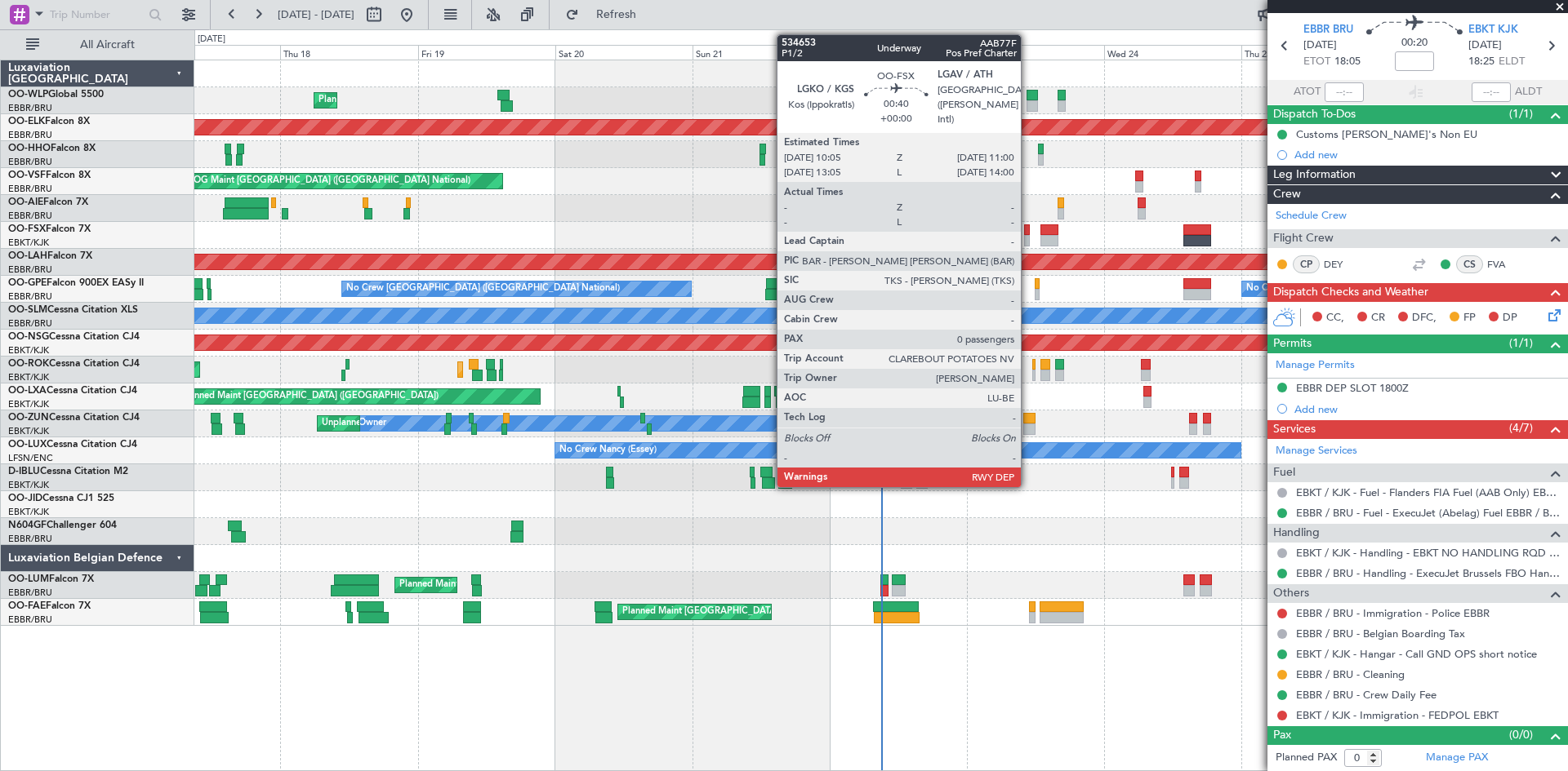
click at [1029, 230] on div at bounding box center [1027, 230] width 6 height 11
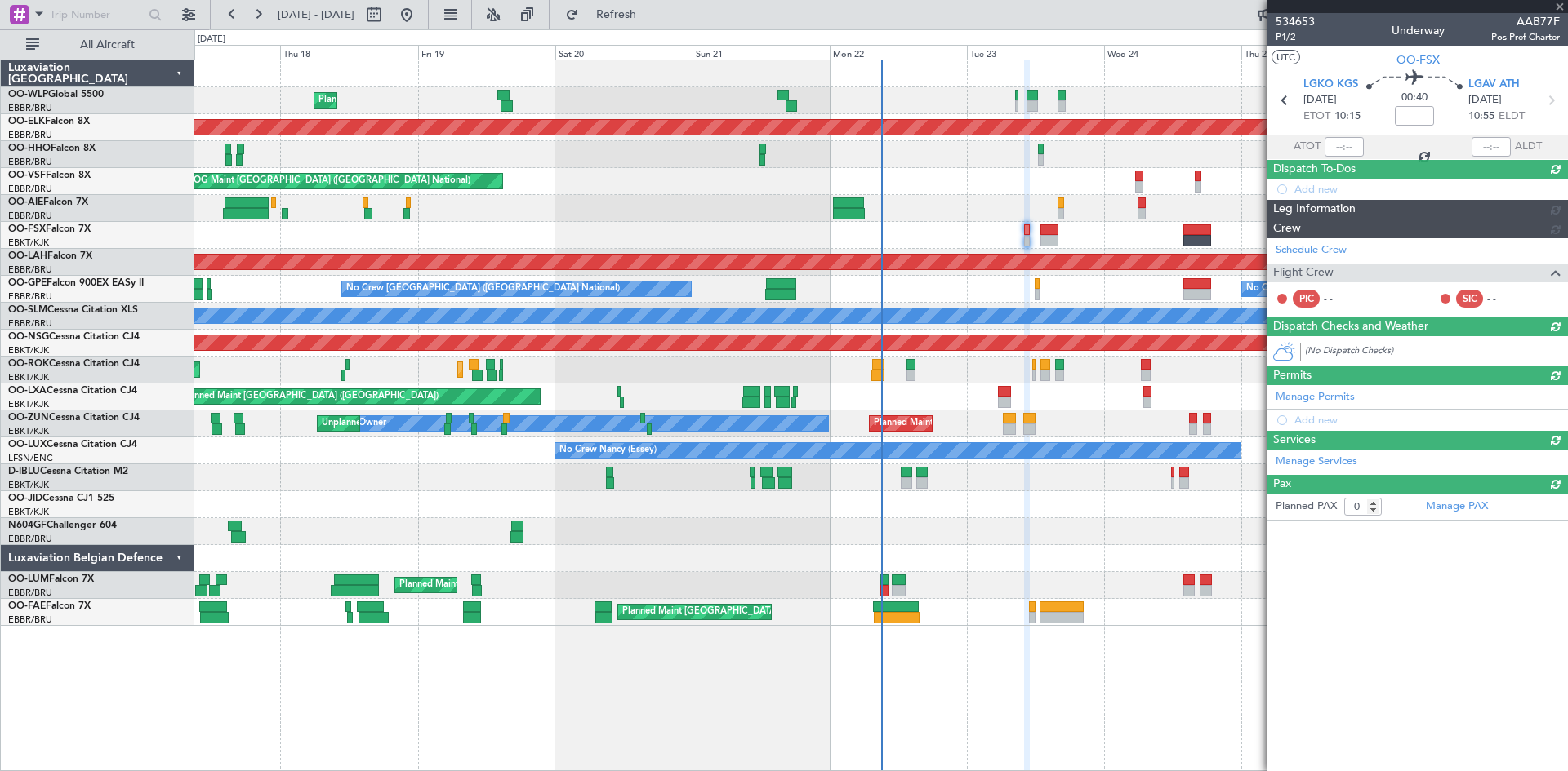
scroll to position [0, 0]
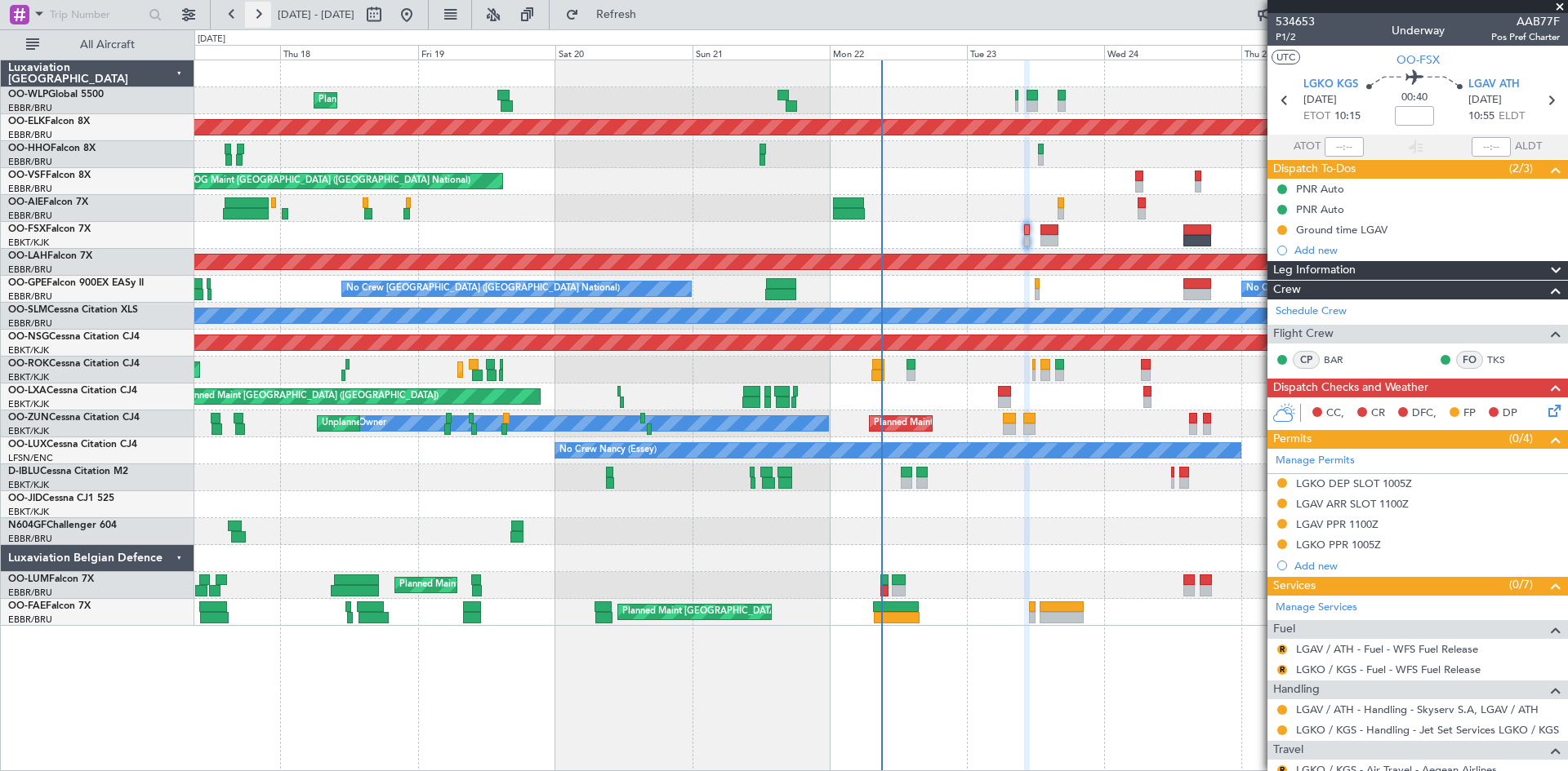
click at [257, 21] on button at bounding box center [258, 15] width 26 height 26
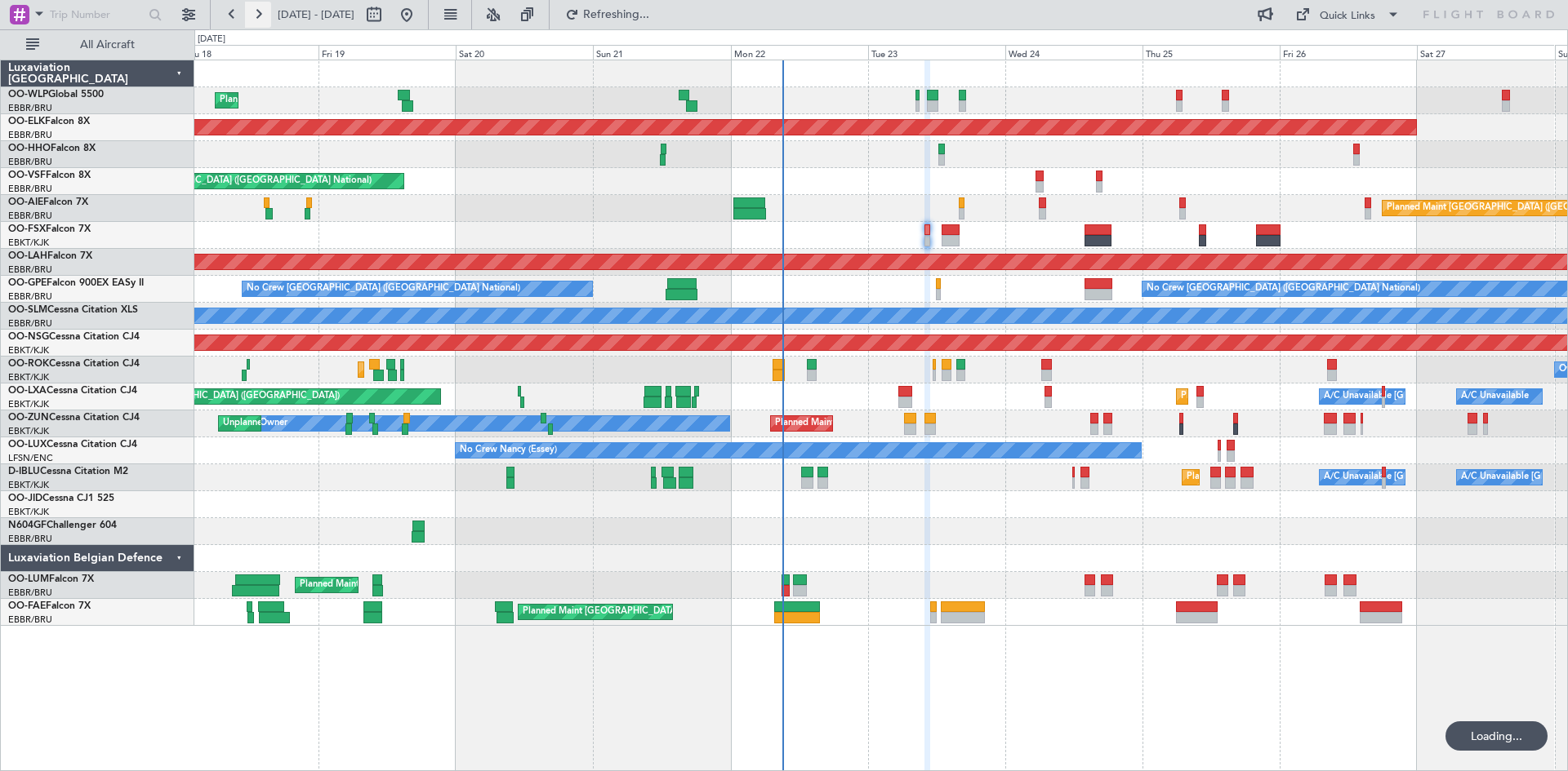
click at [257, 21] on button at bounding box center [258, 15] width 26 height 26
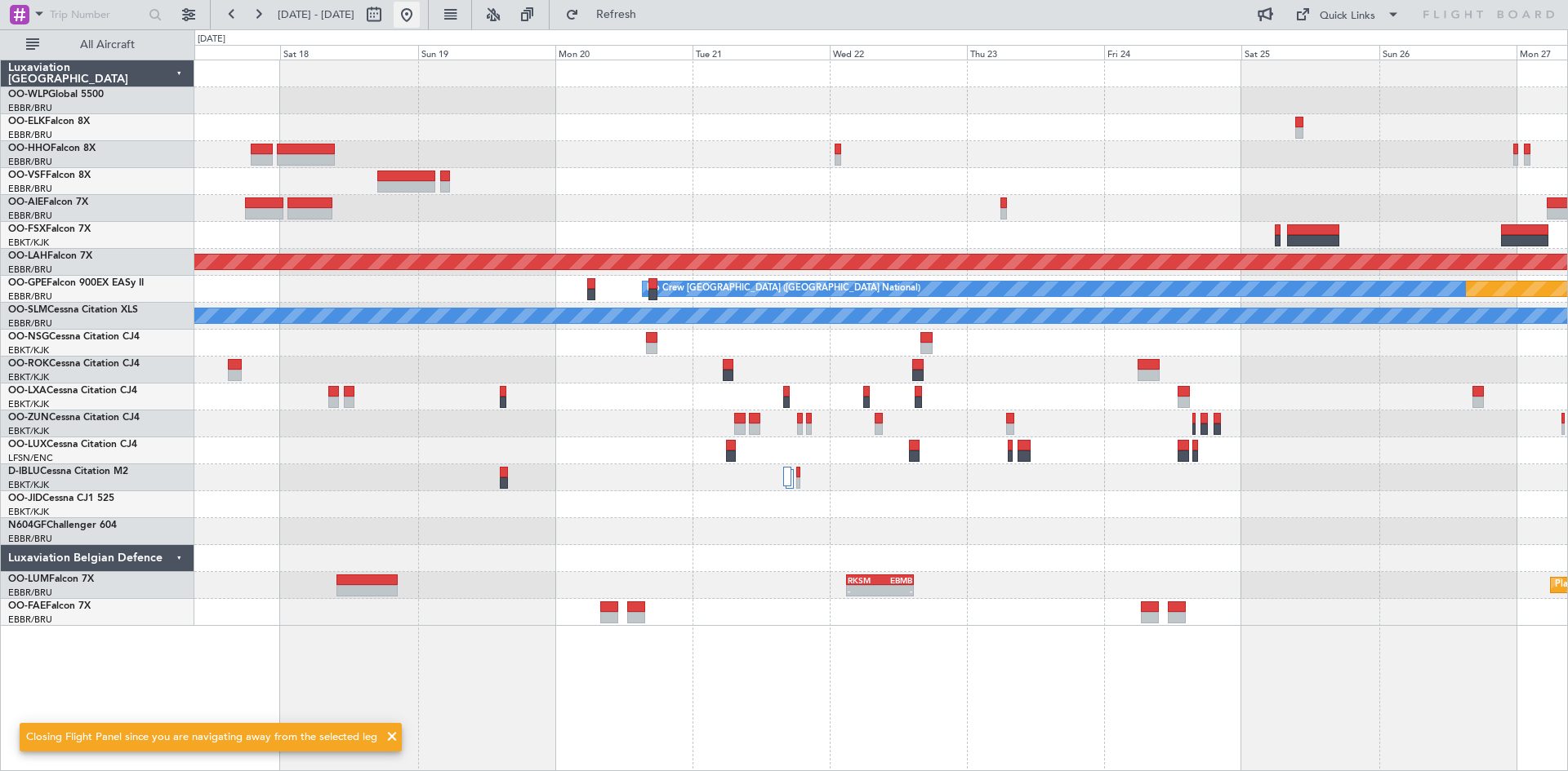
click at [420, 23] on button at bounding box center [407, 15] width 26 height 26
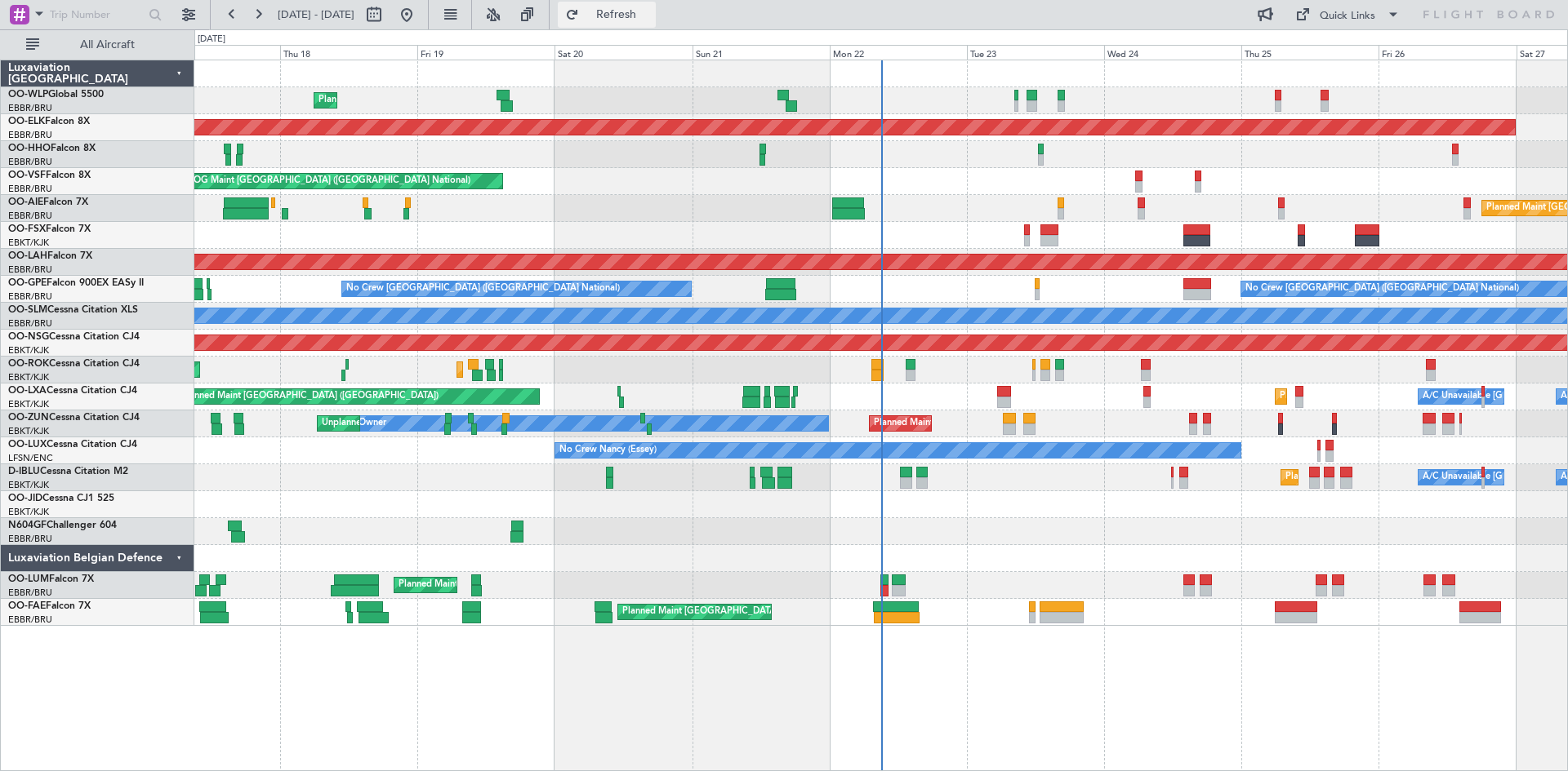
click at [647, 12] on span "Refresh" at bounding box center [616, 14] width 69 height 11
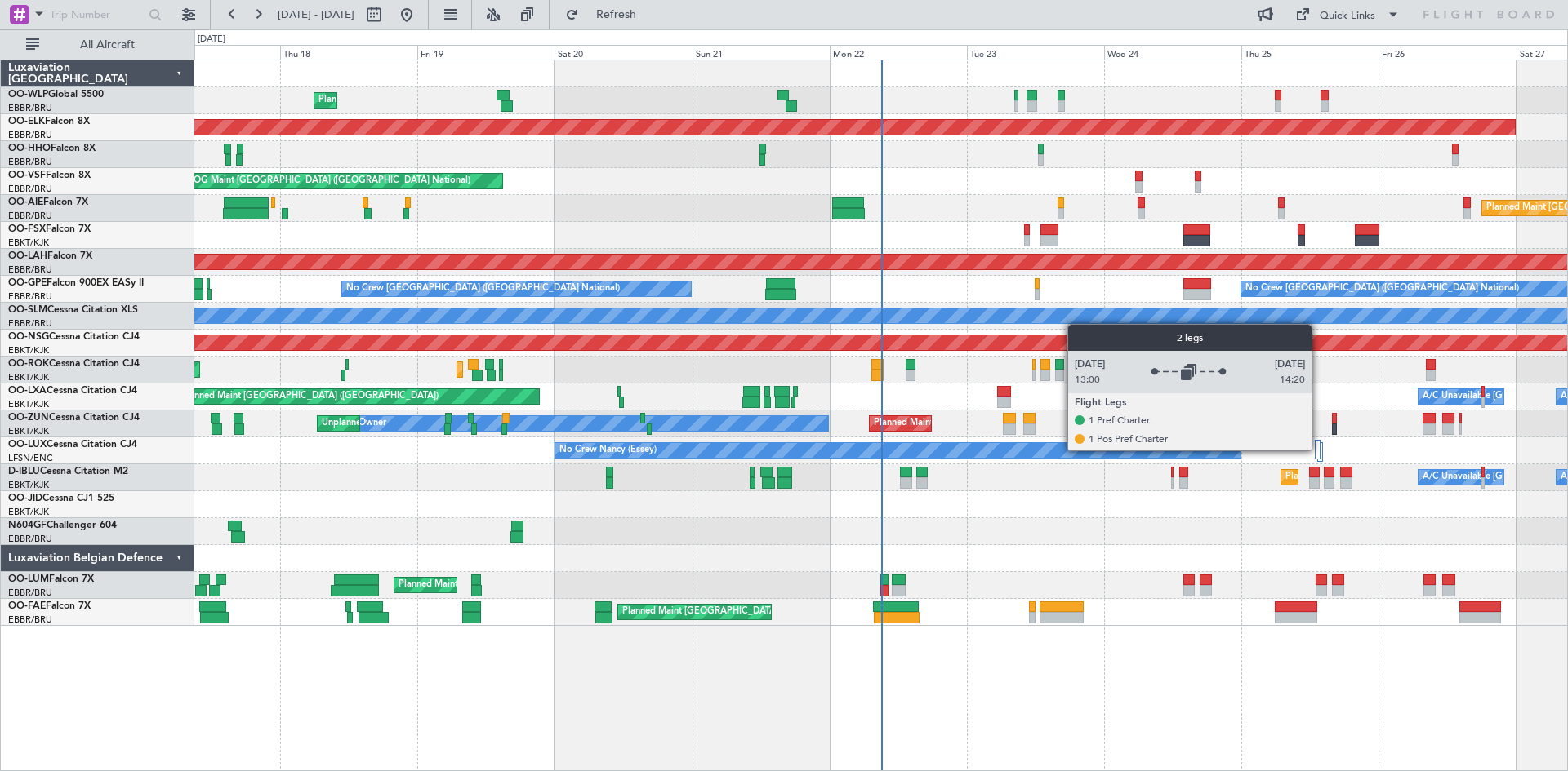
click at [1319, 450] on div at bounding box center [1318, 450] width 6 height 20
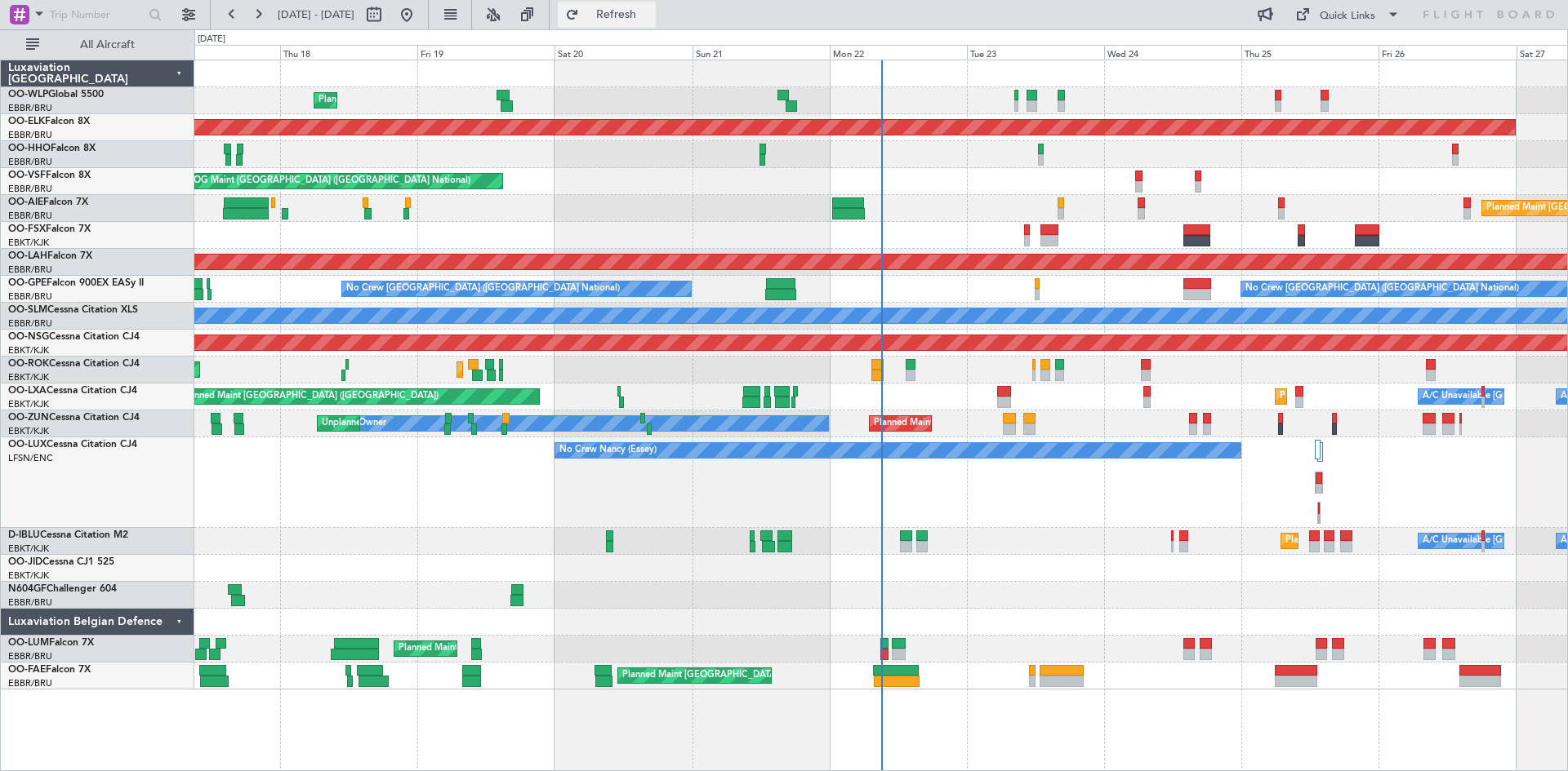
click at [616, 16] on button "Refresh" at bounding box center [606, 15] width 98 height 26
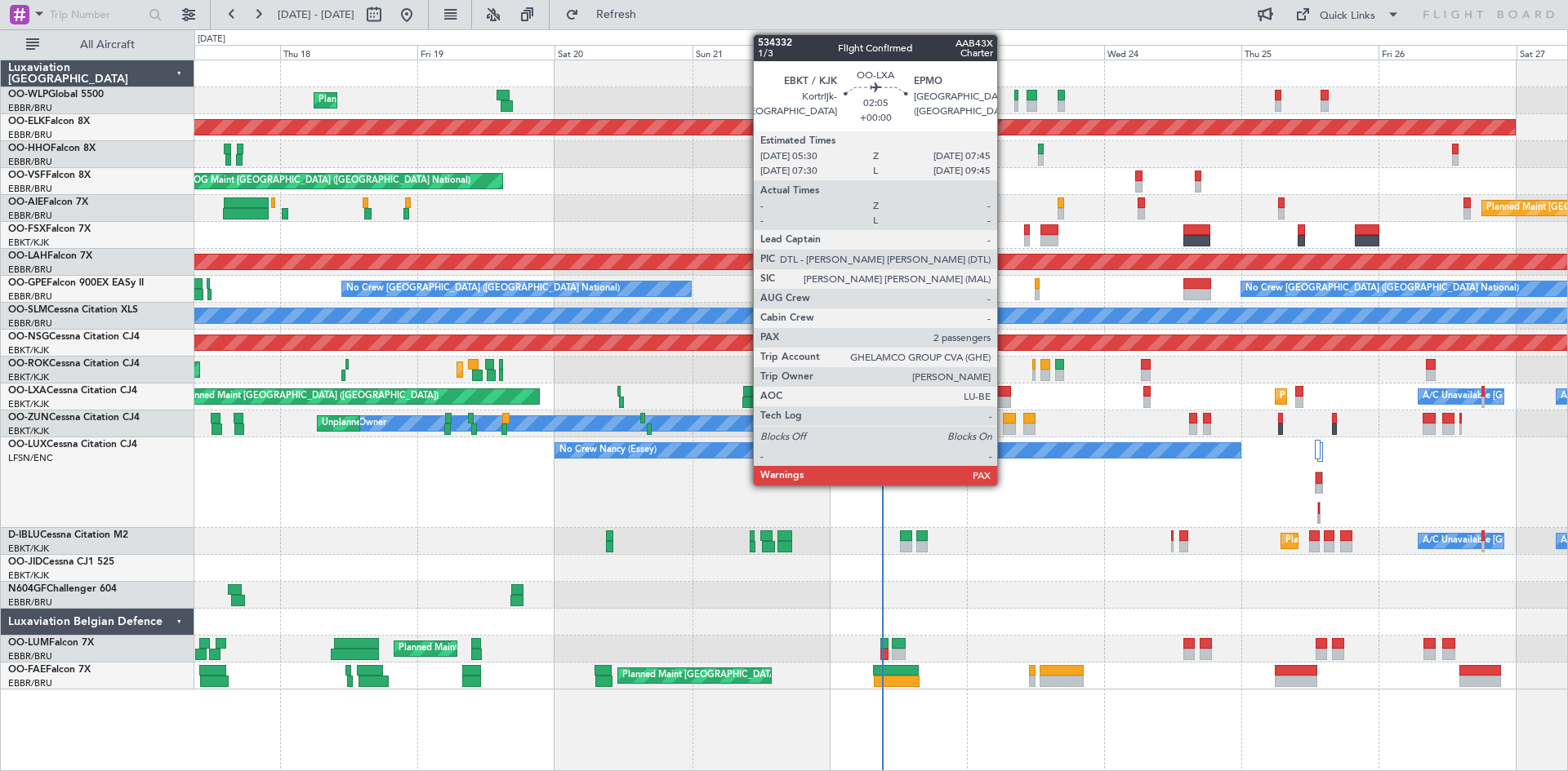
click at [1004, 398] on div at bounding box center [1003, 402] width 13 height 11
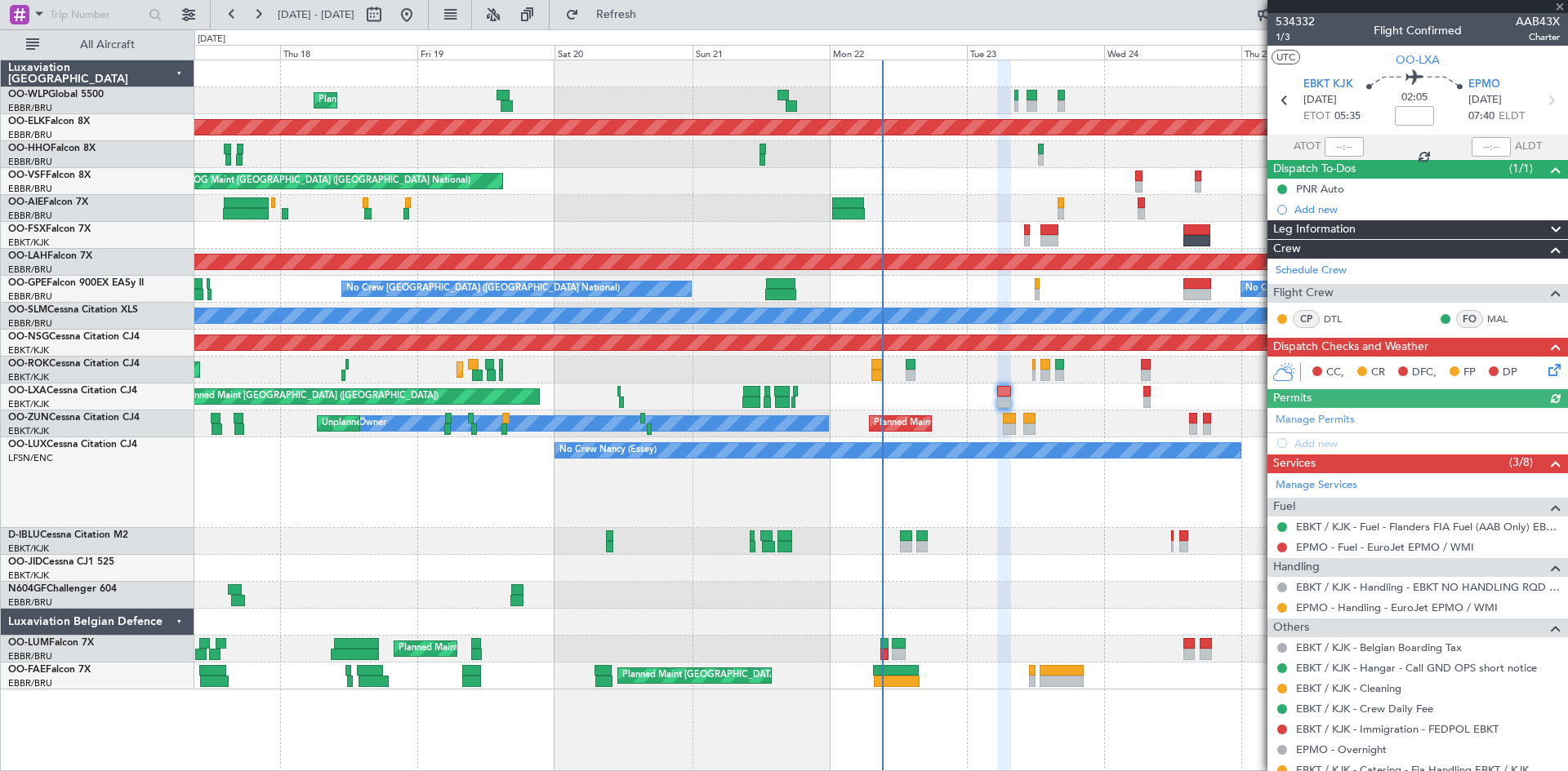
scroll to position [76, 0]
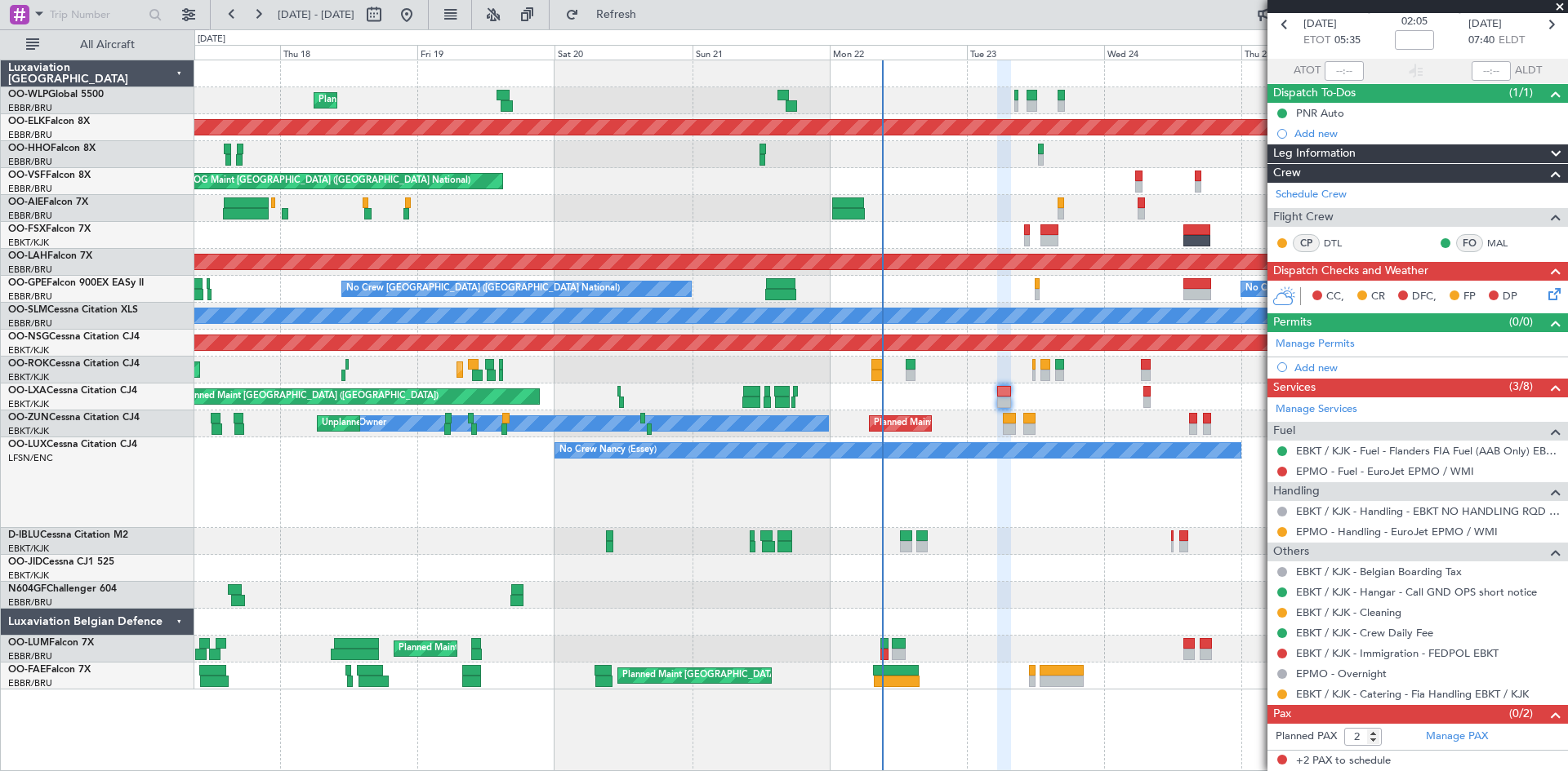
click at [1114, 562] on div "Planned Maint Kortrijk-[GEOGRAPHIC_DATA]" at bounding box center [881, 568] width 1373 height 27
click at [1561, 7] on span at bounding box center [1559, 7] width 17 height 15
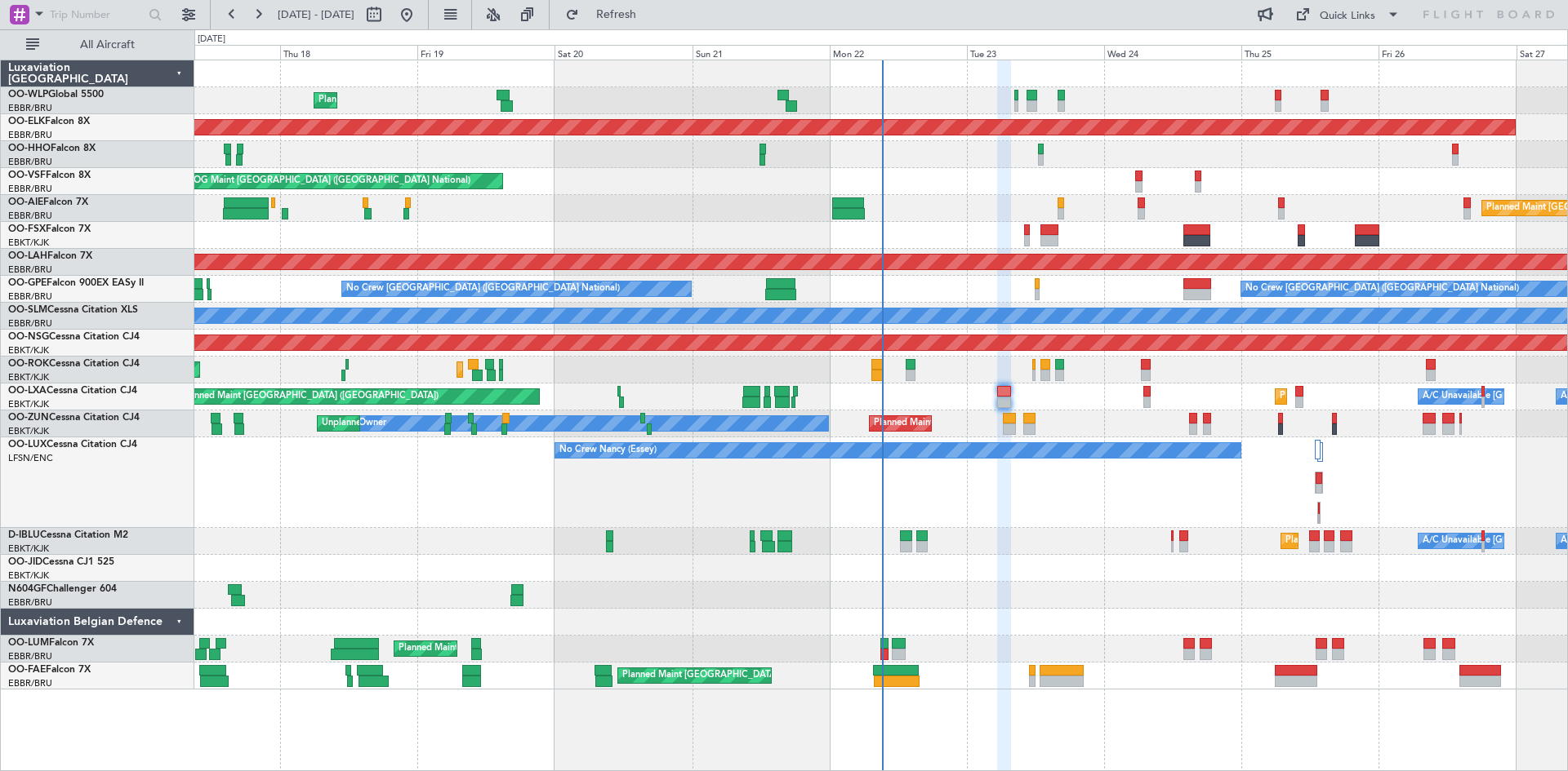
type input "0"
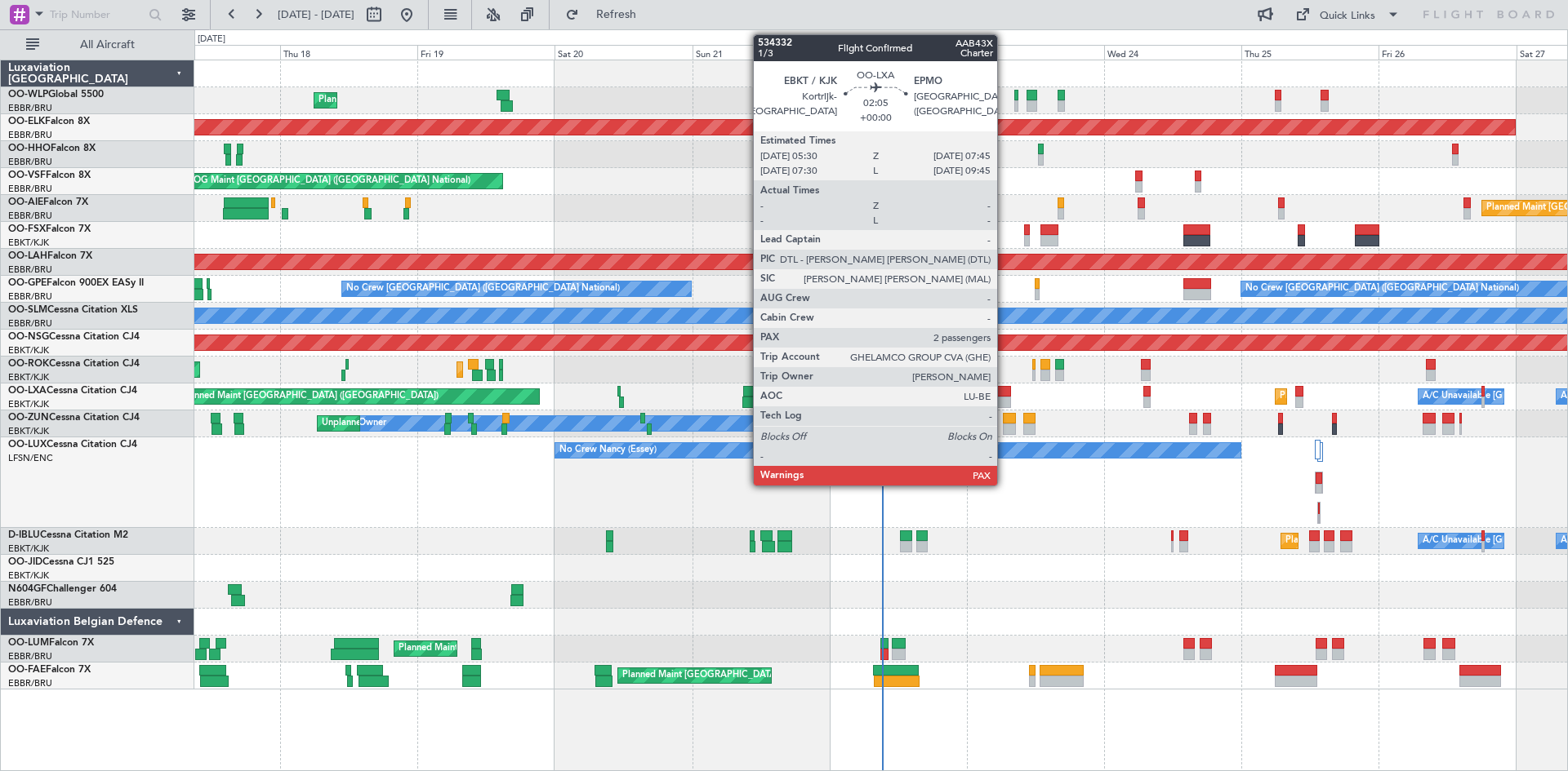
click at [1004, 403] on div at bounding box center [1003, 402] width 13 height 11
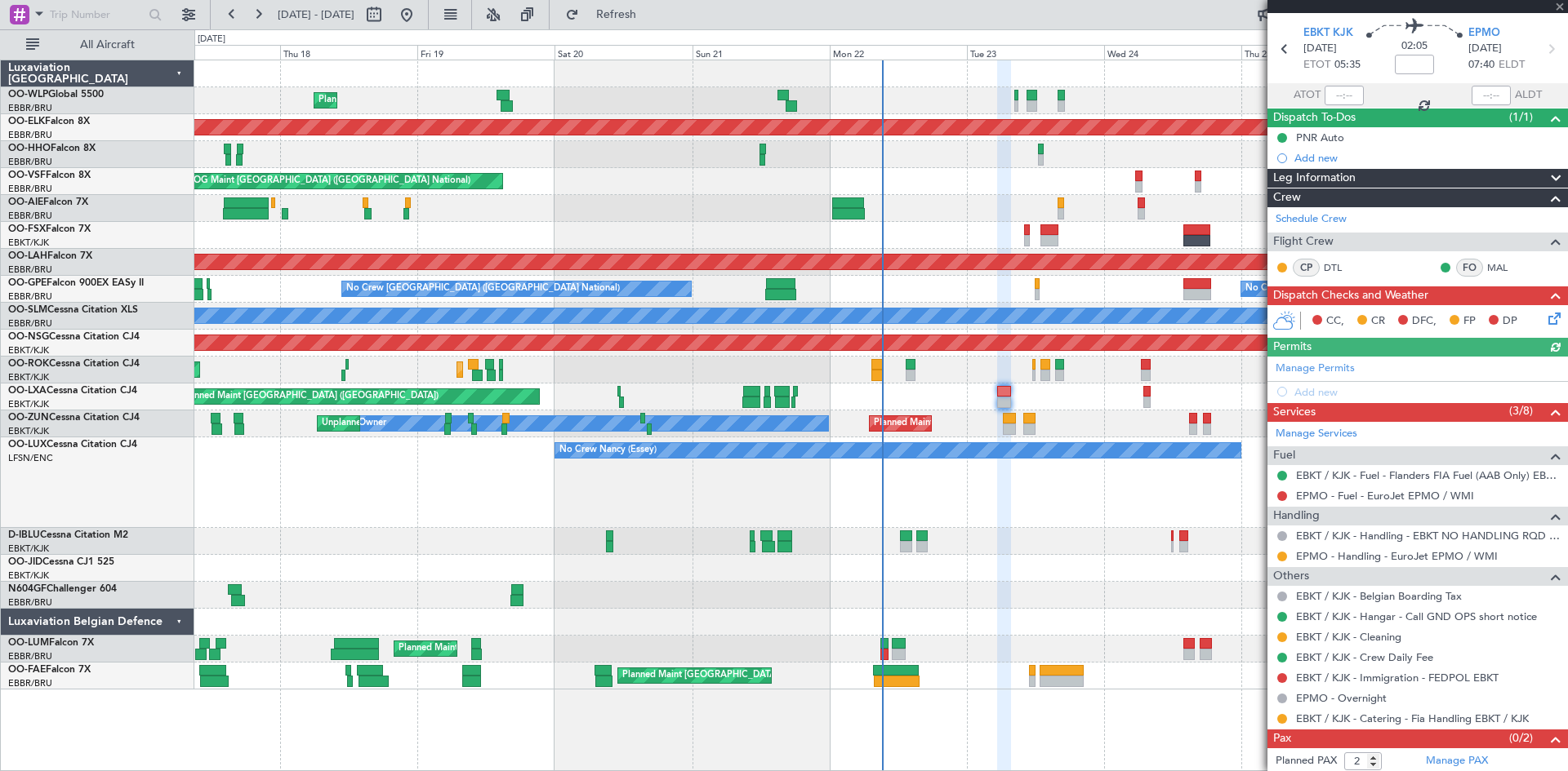
scroll to position [76, 0]
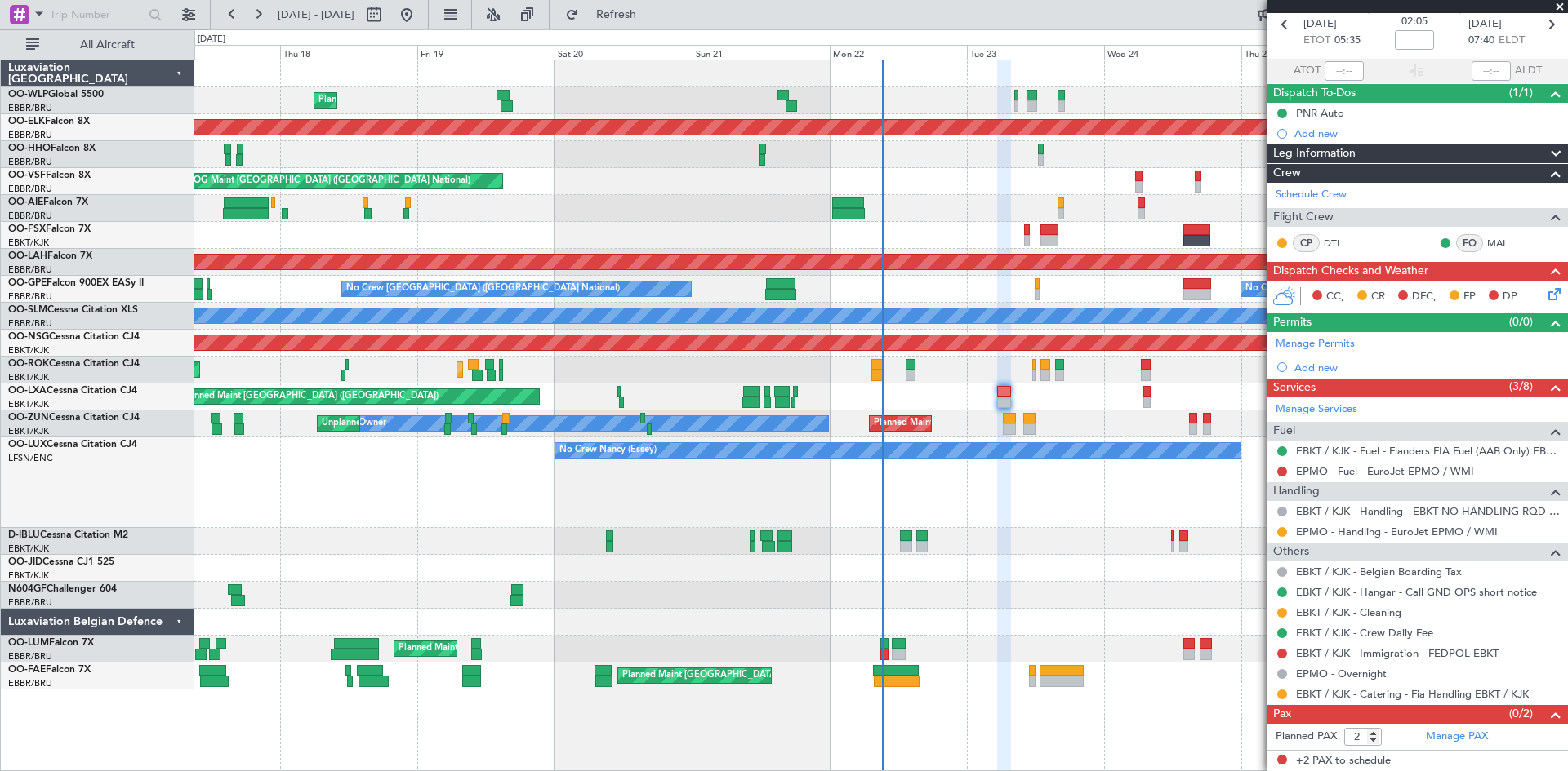
click at [1560, 7] on span at bounding box center [1559, 7] width 17 height 15
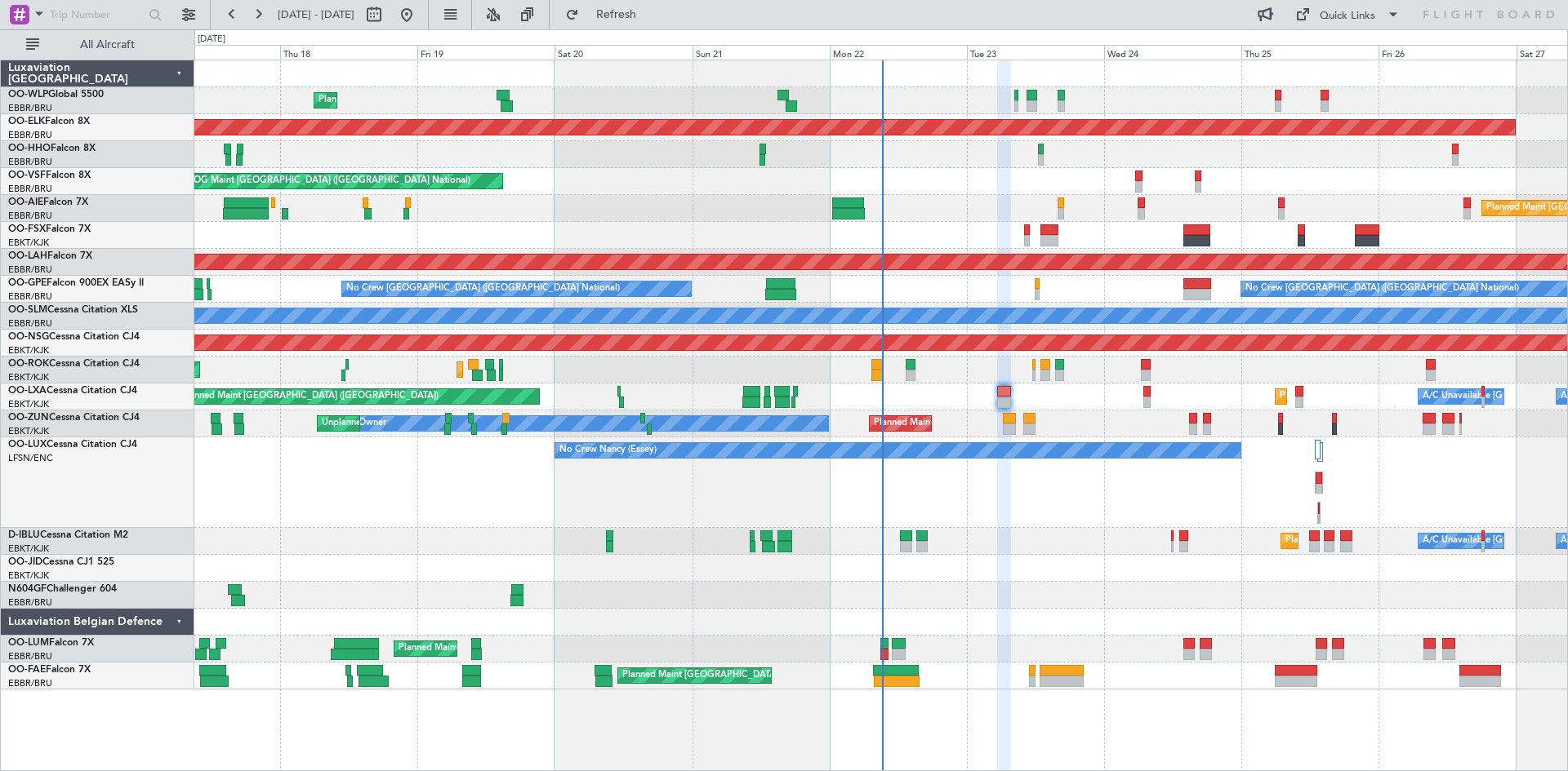
type input "0"
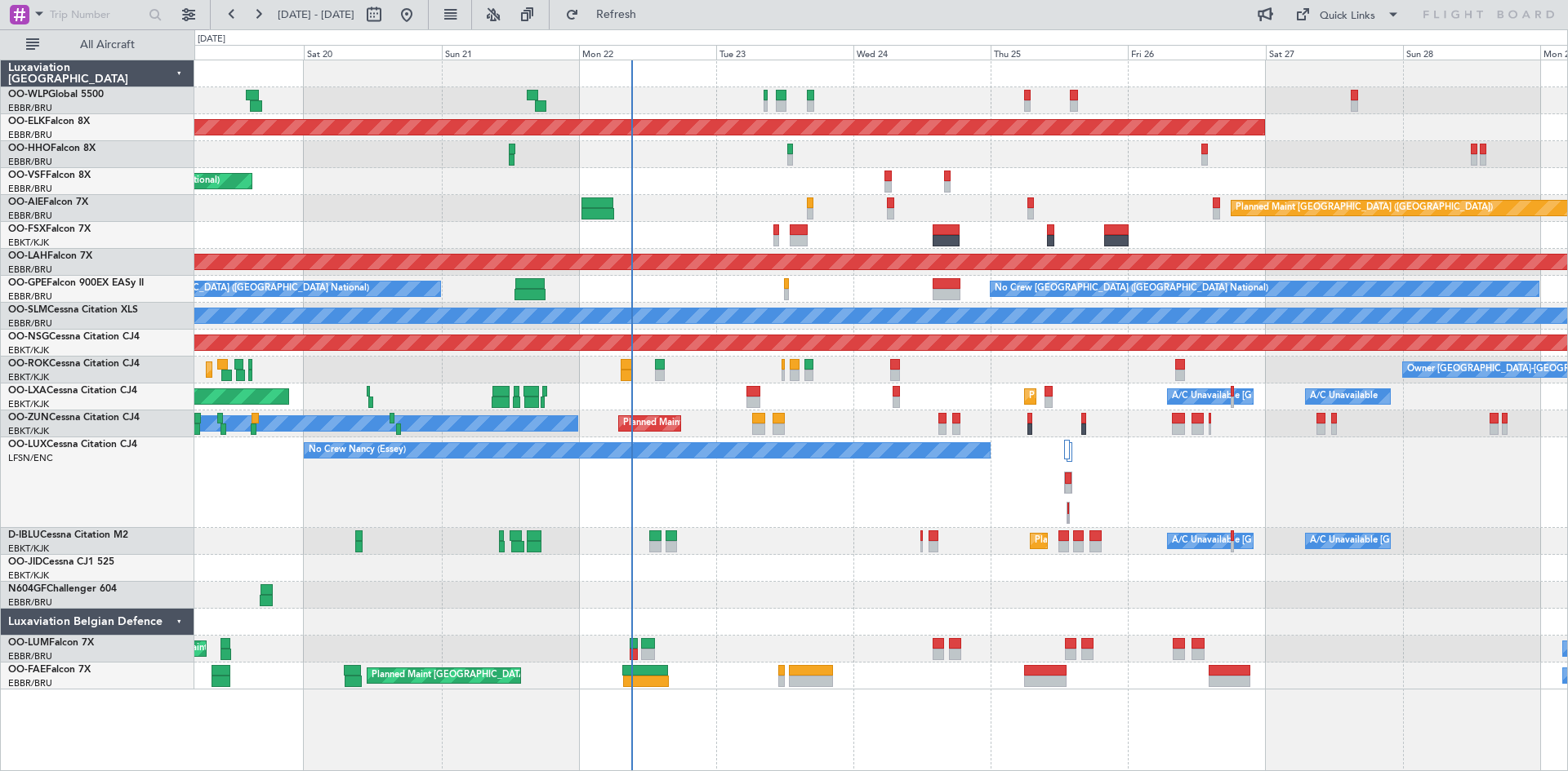
click at [931, 518] on div "No Crew Nancy (Essey)" at bounding box center [881, 483] width 1373 height 90
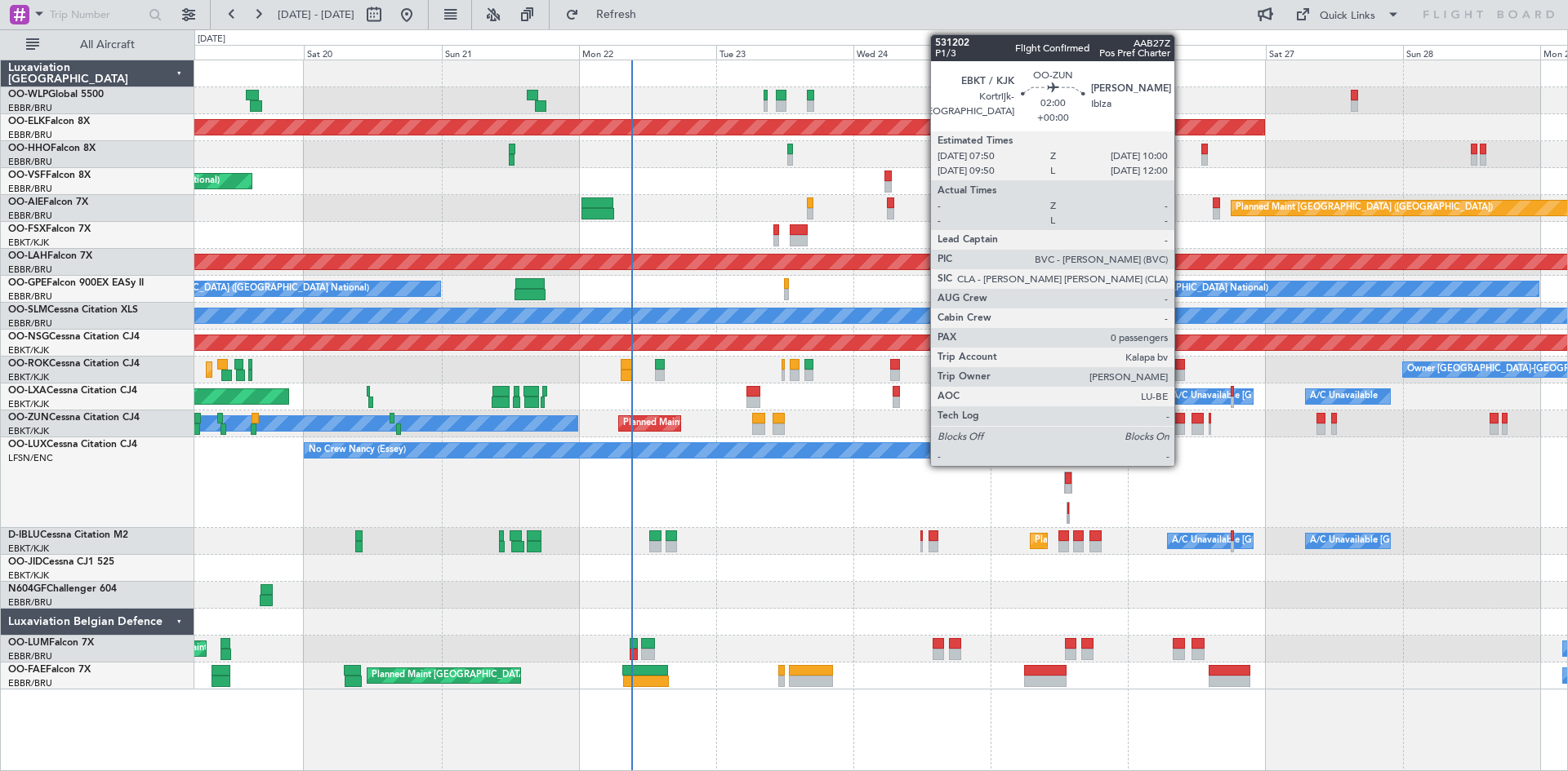
click at [1181, 424] on div at bounding box center [1178, 429] width 13 height 11
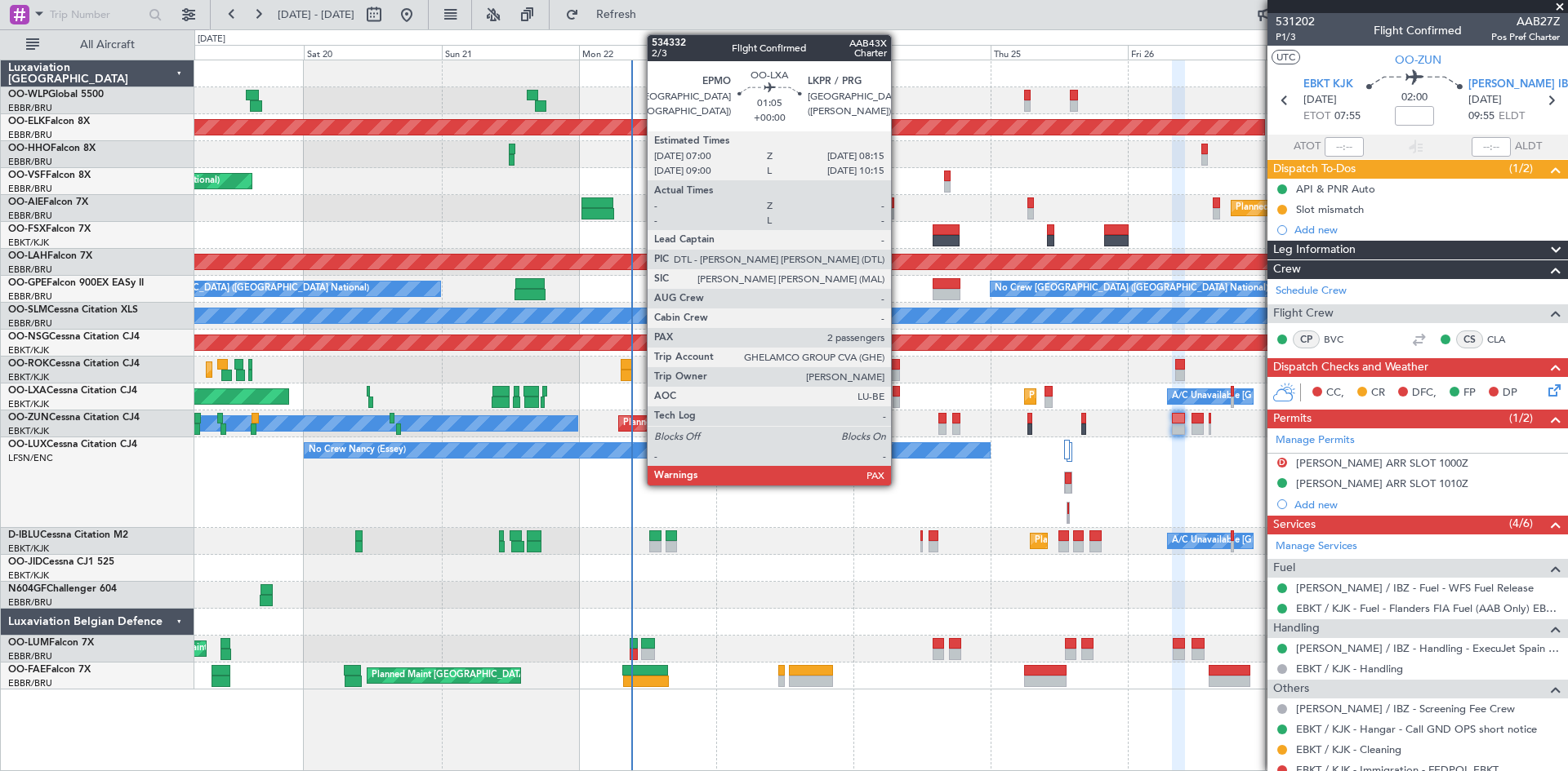
click at [898, 402] on div at bounding box center [896, 402] width 7 height 11
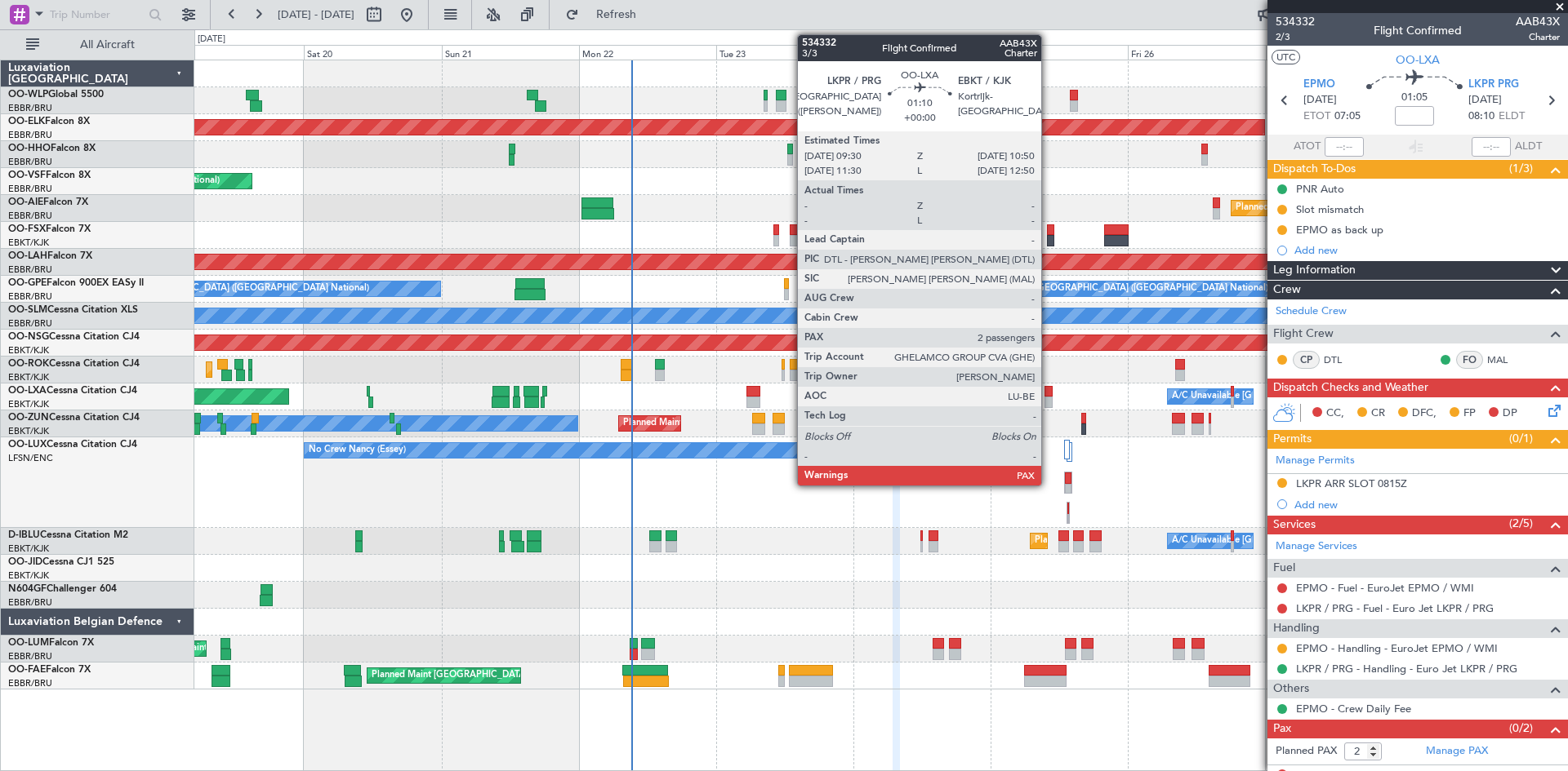
click at [1049, 399] on div at bounding box center [1048, 402] width 8 height 11
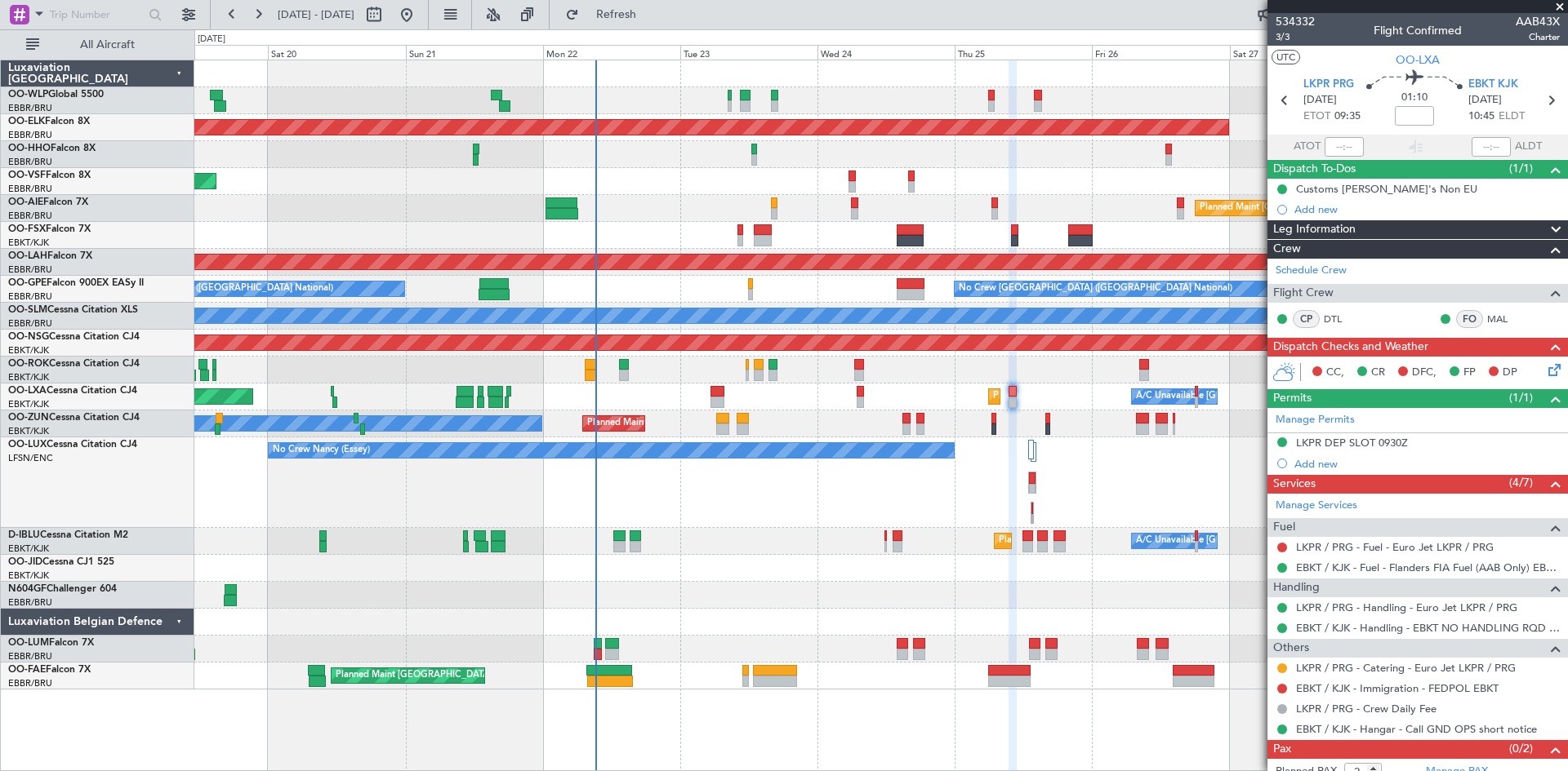
click at [1156, 492] on div "No Crew Nancy (Essey)" at bounding box center [881, 483] width 1373 height 90
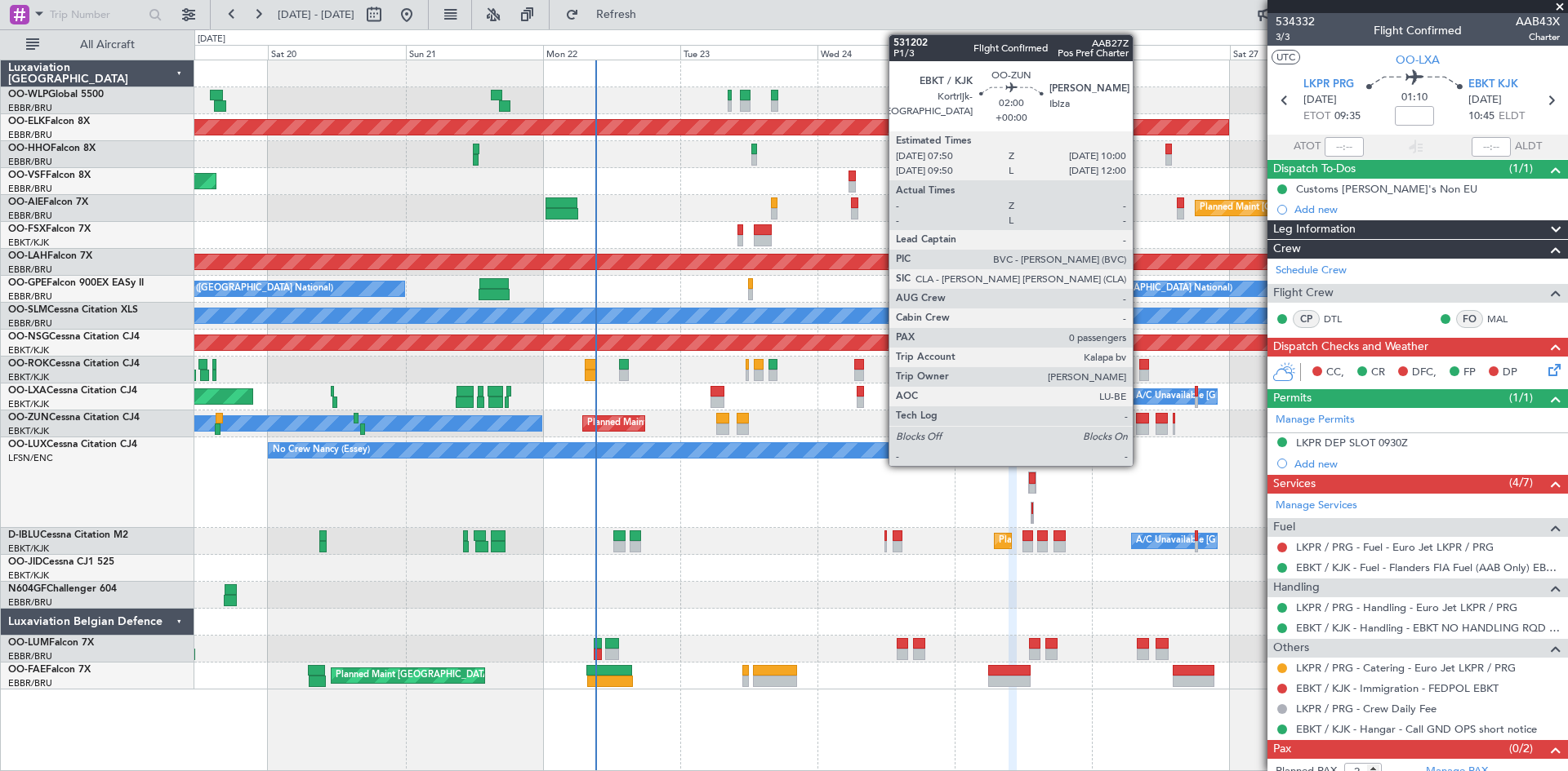
click at [1140, 420] on div at bounding box center [1142, 418] width 13 height 11
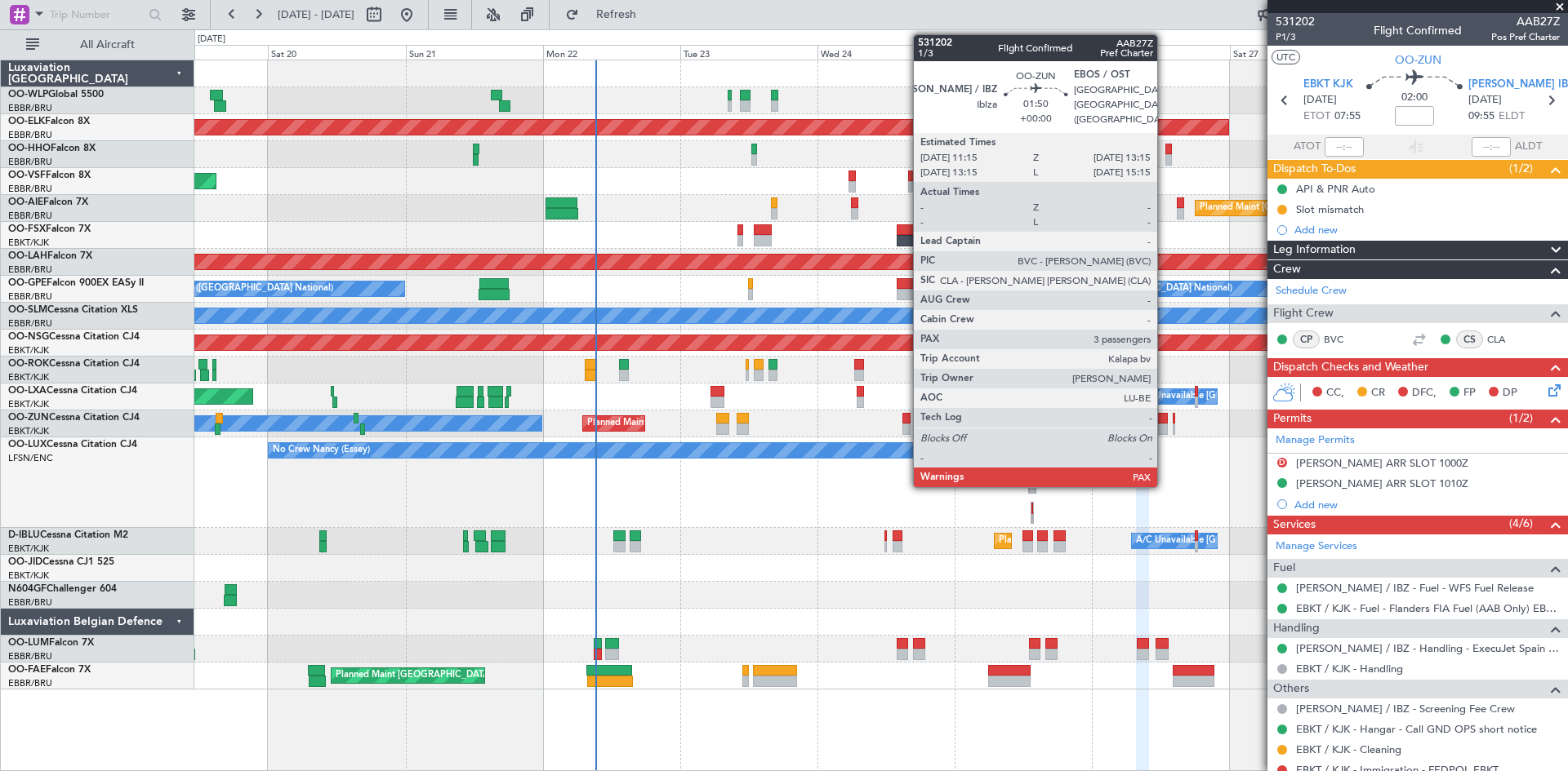
click at [1165, 414] on div at bounding box center [1161, 418] width 12 height 11
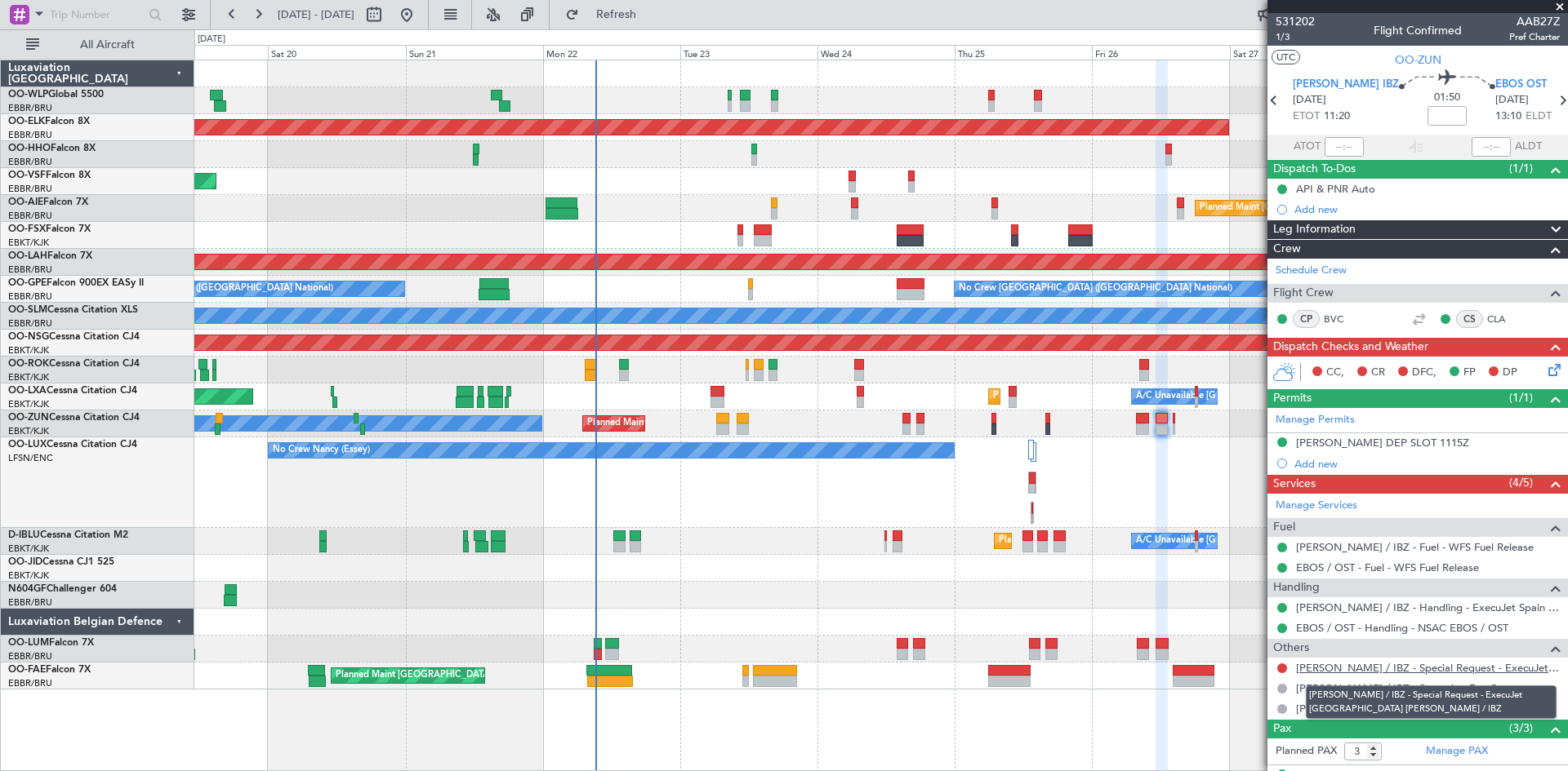
click at [1446, 672] on link "LEIB / IBZ - Special Request - ExecuJet Spain LEIB / IBZ" at bounding box center [1428, 668] width 264 height 14
click at [1171, 424] on div "Planned Maint Kortrijk-Wevelgem Owner Unplanned Maint Kortrijk-Wevelgem" at bounding box center [881, 424] width 1373 height 27
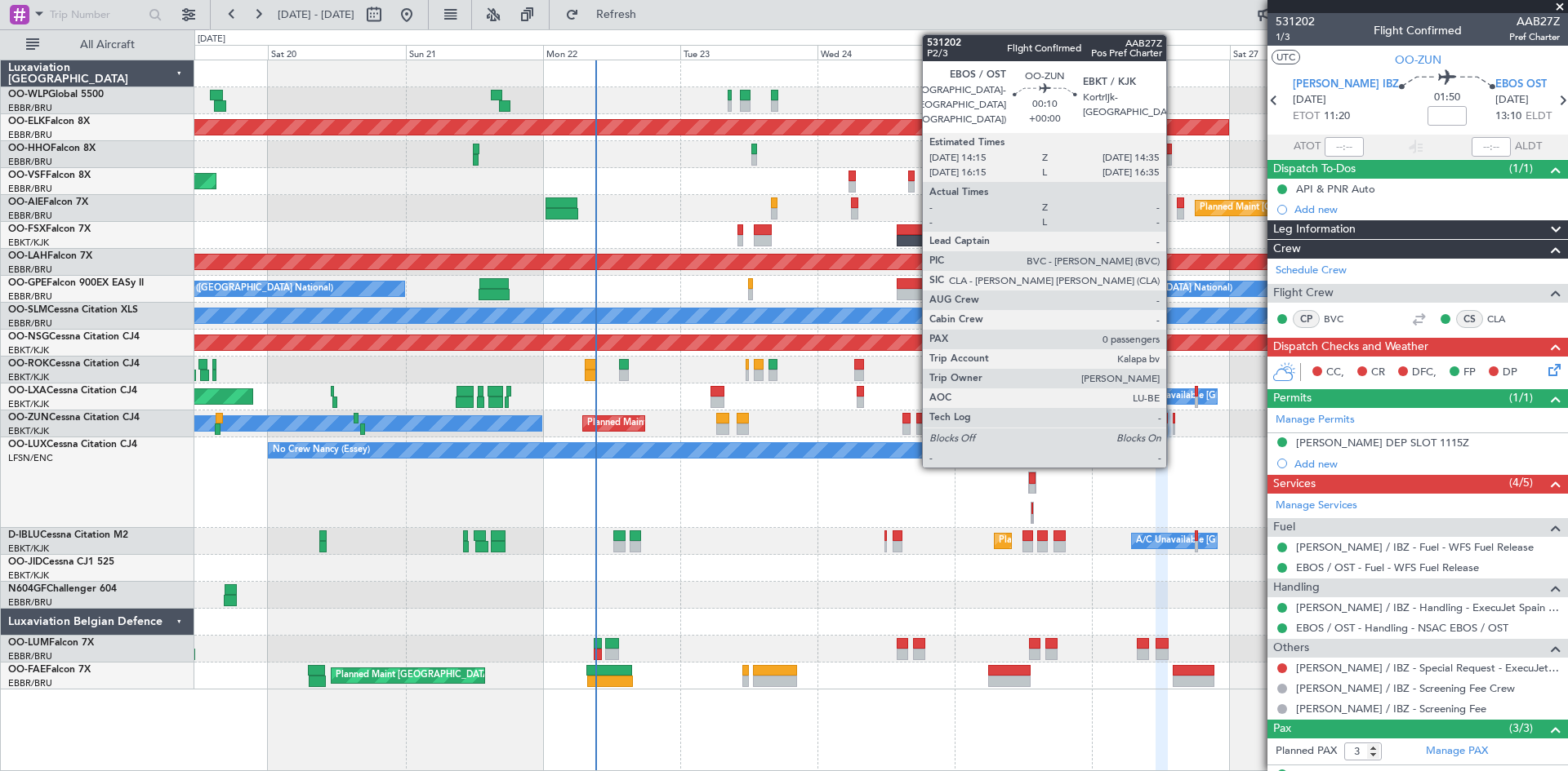
click at [1174, 425] on div at bounding box center [1174, 429] width 3 height 11
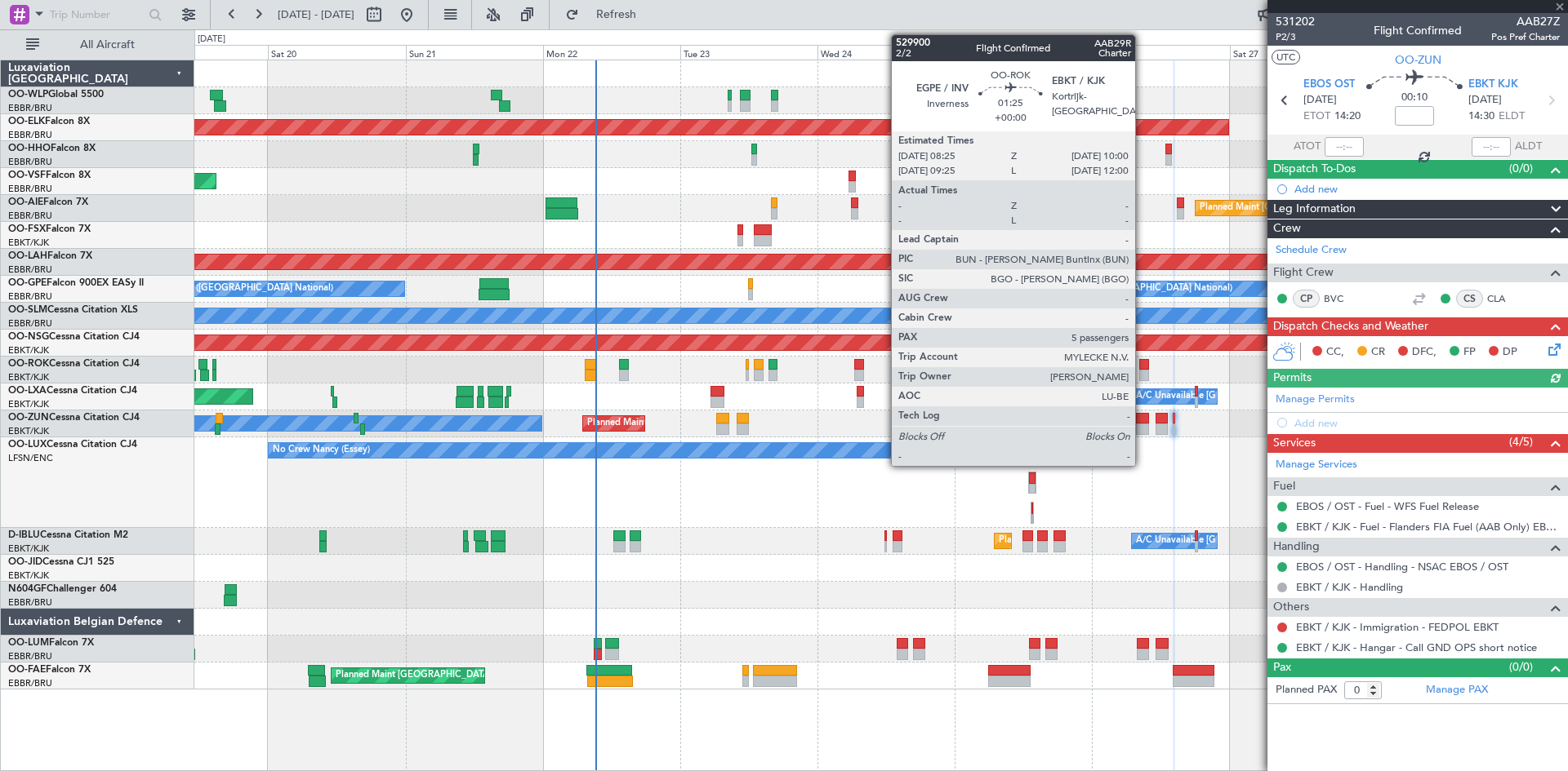
click at [1142, 366] on div at bounding box center [1143, 365] width 10 height 11
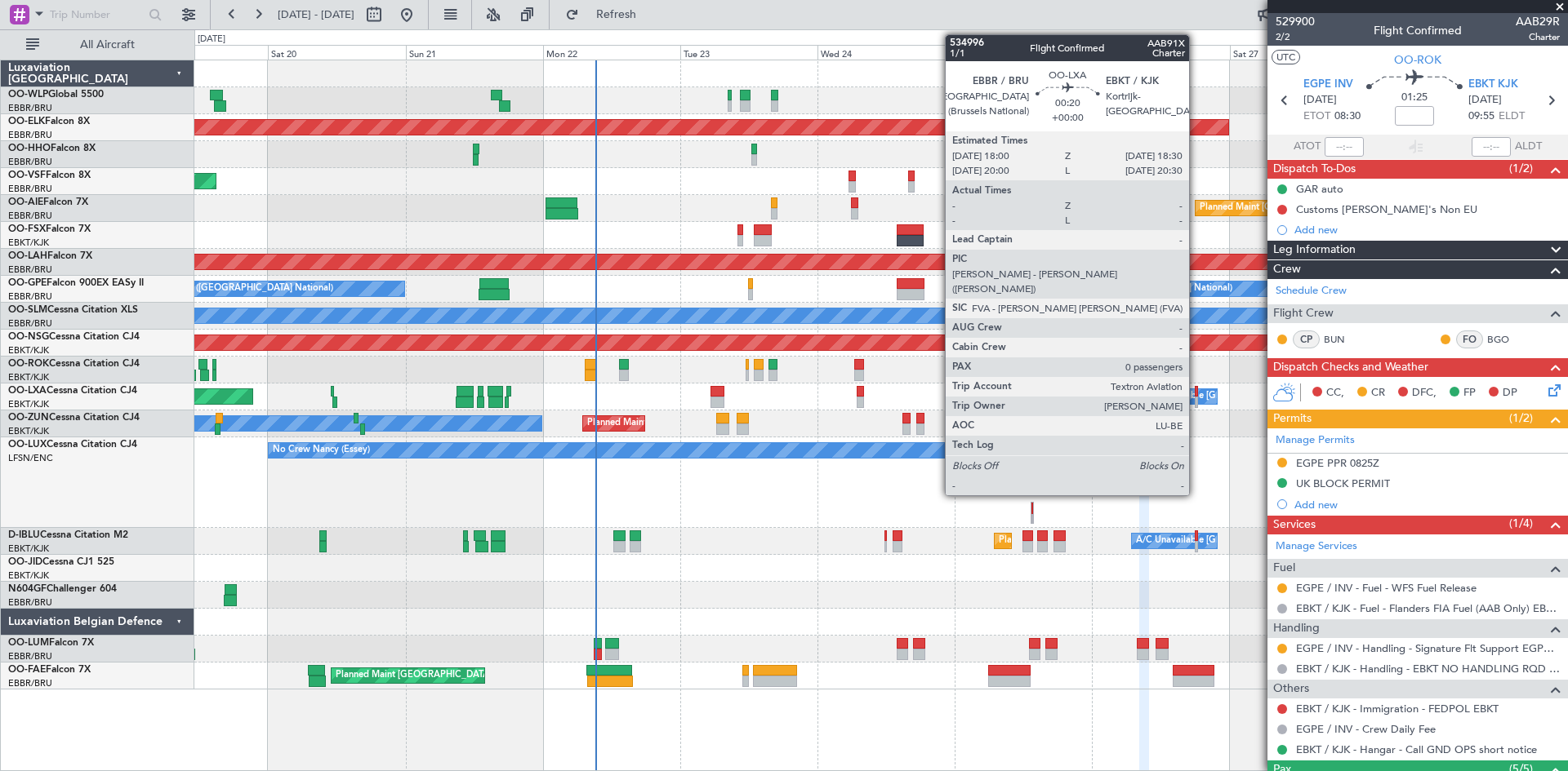
click at [1196, 397] on div at bounding box center [1196, 402] width 3 height 11
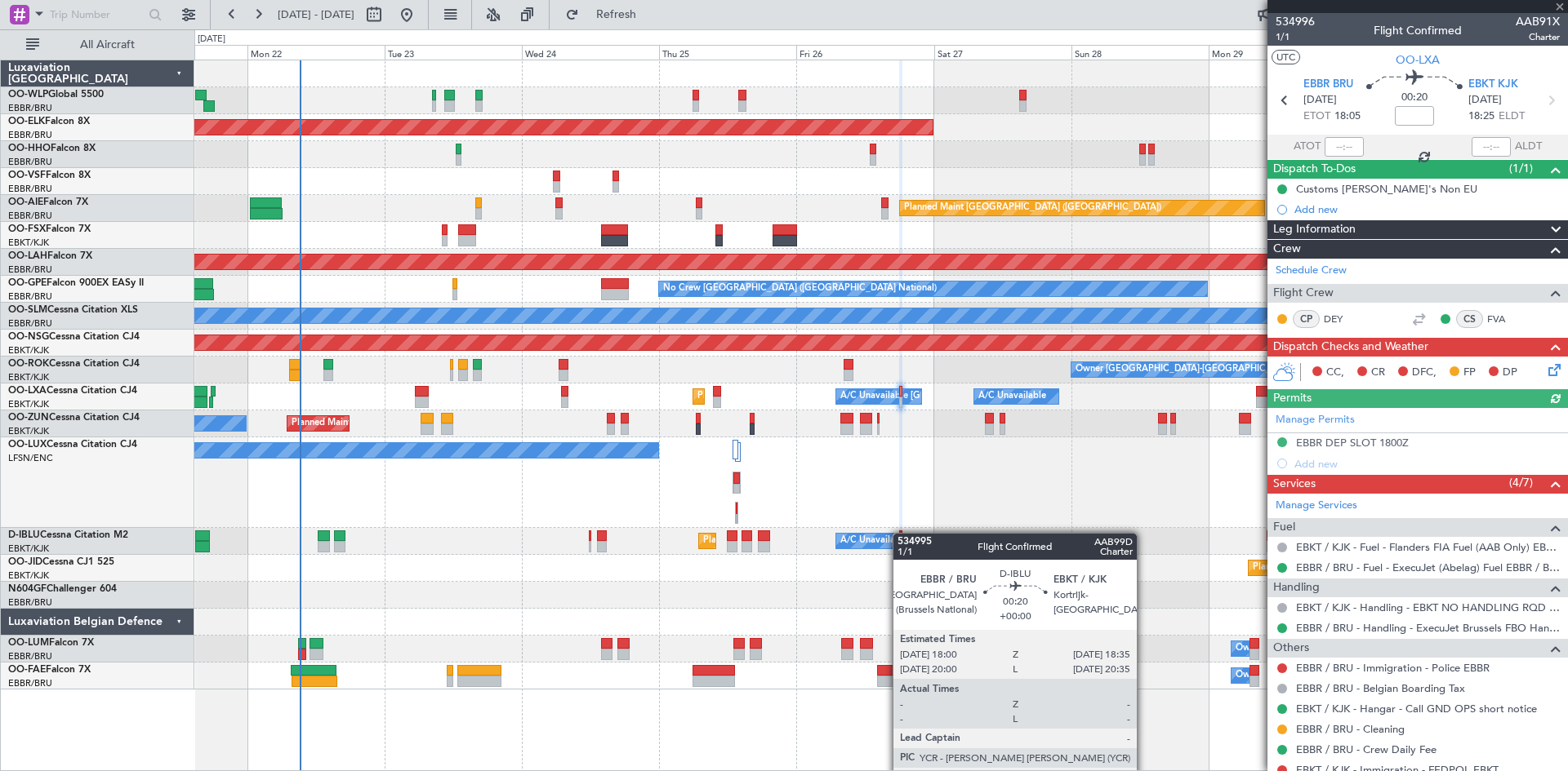
click at [901, 533] on div "Planned Maint Nice (Côte d'Azur Airport) A/C Unavailable Brussels (Brussels Nat…" at bounding box center [881, 541] width 1373 height 27
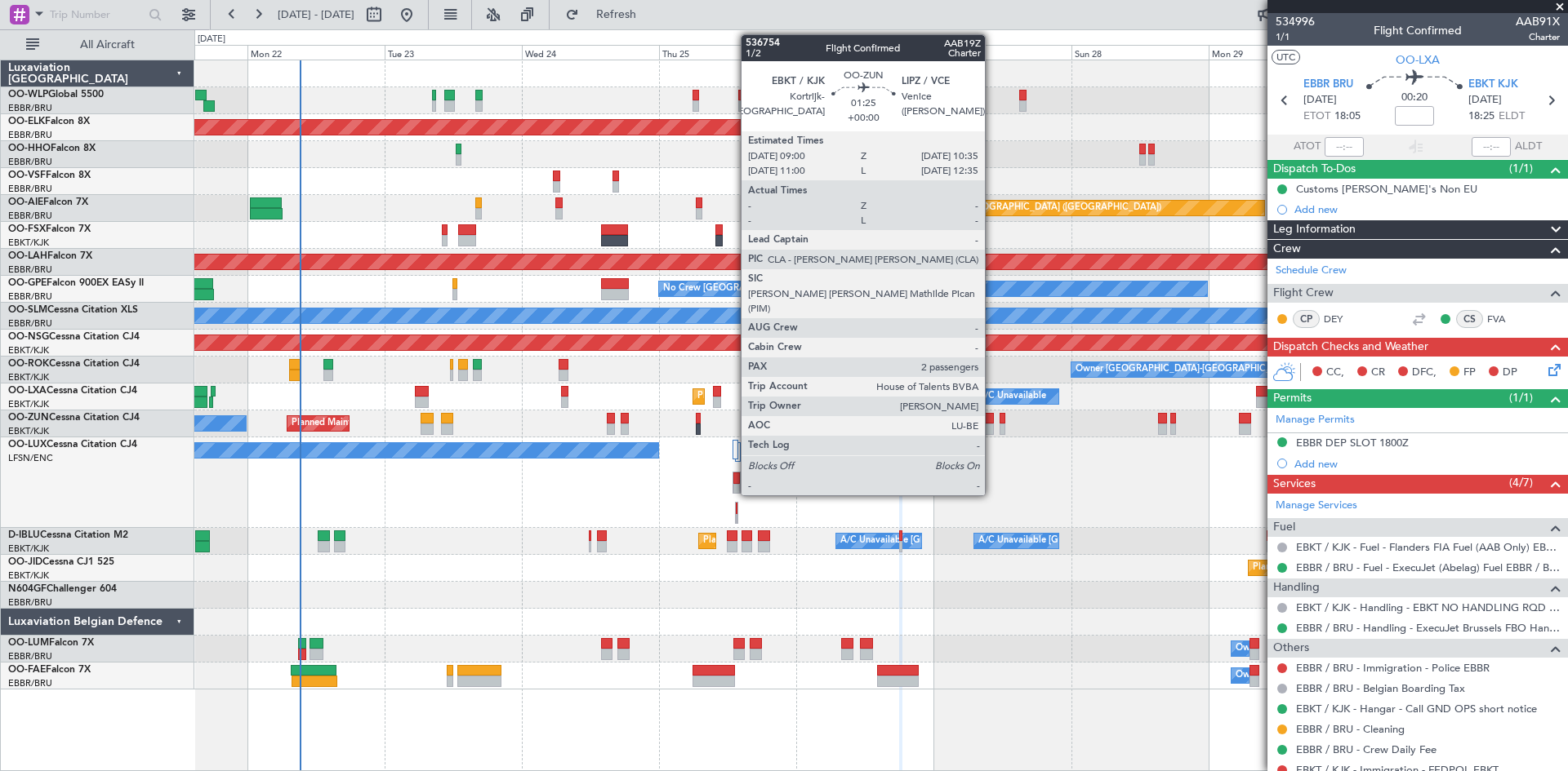
click at [992, 430] on div at bounding box center [989, 429] width 10 height 11
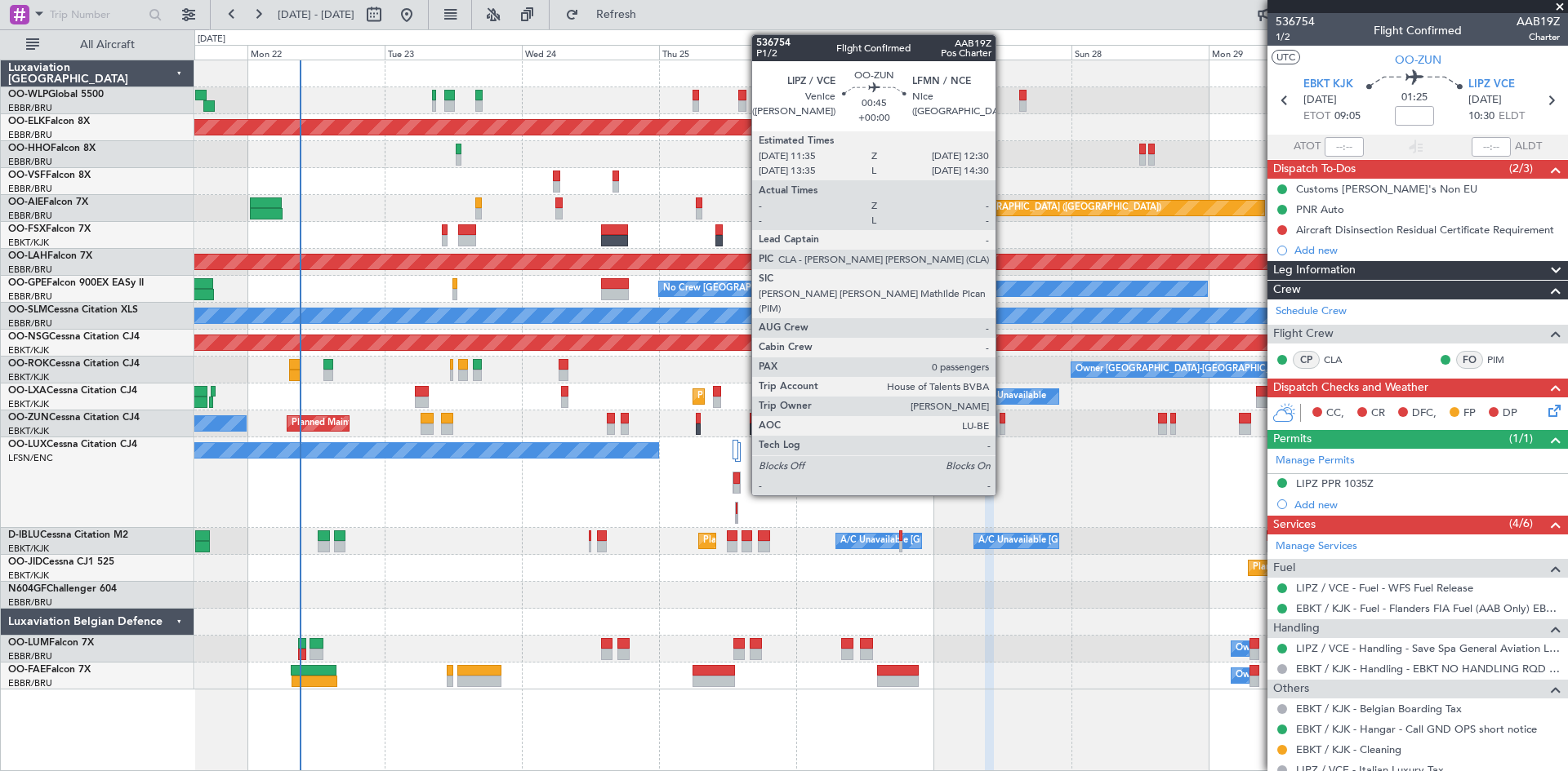
click at [1002, 431] on div at bounding box center [1002, 429] width 6 height 11
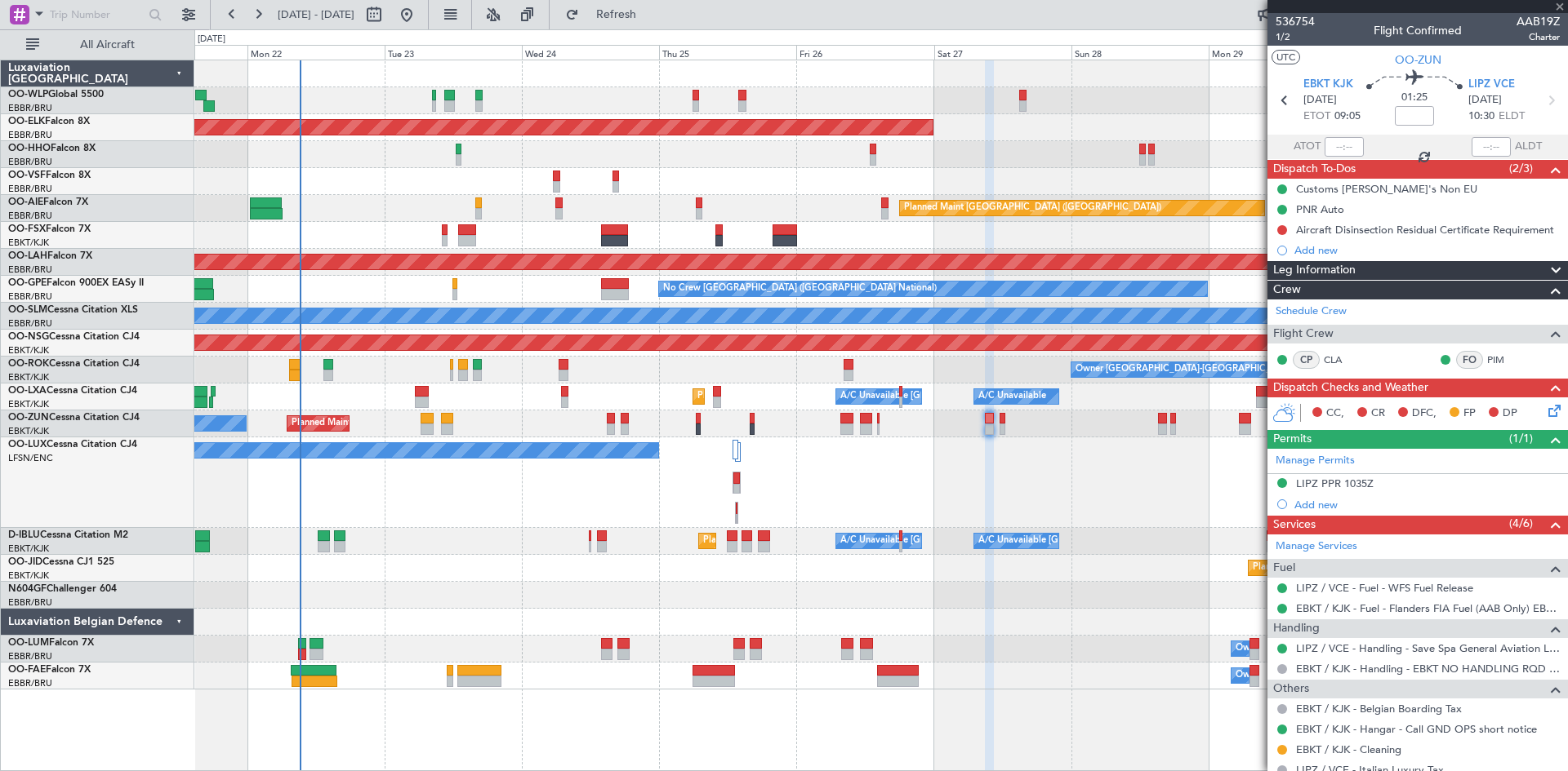
type input "0"
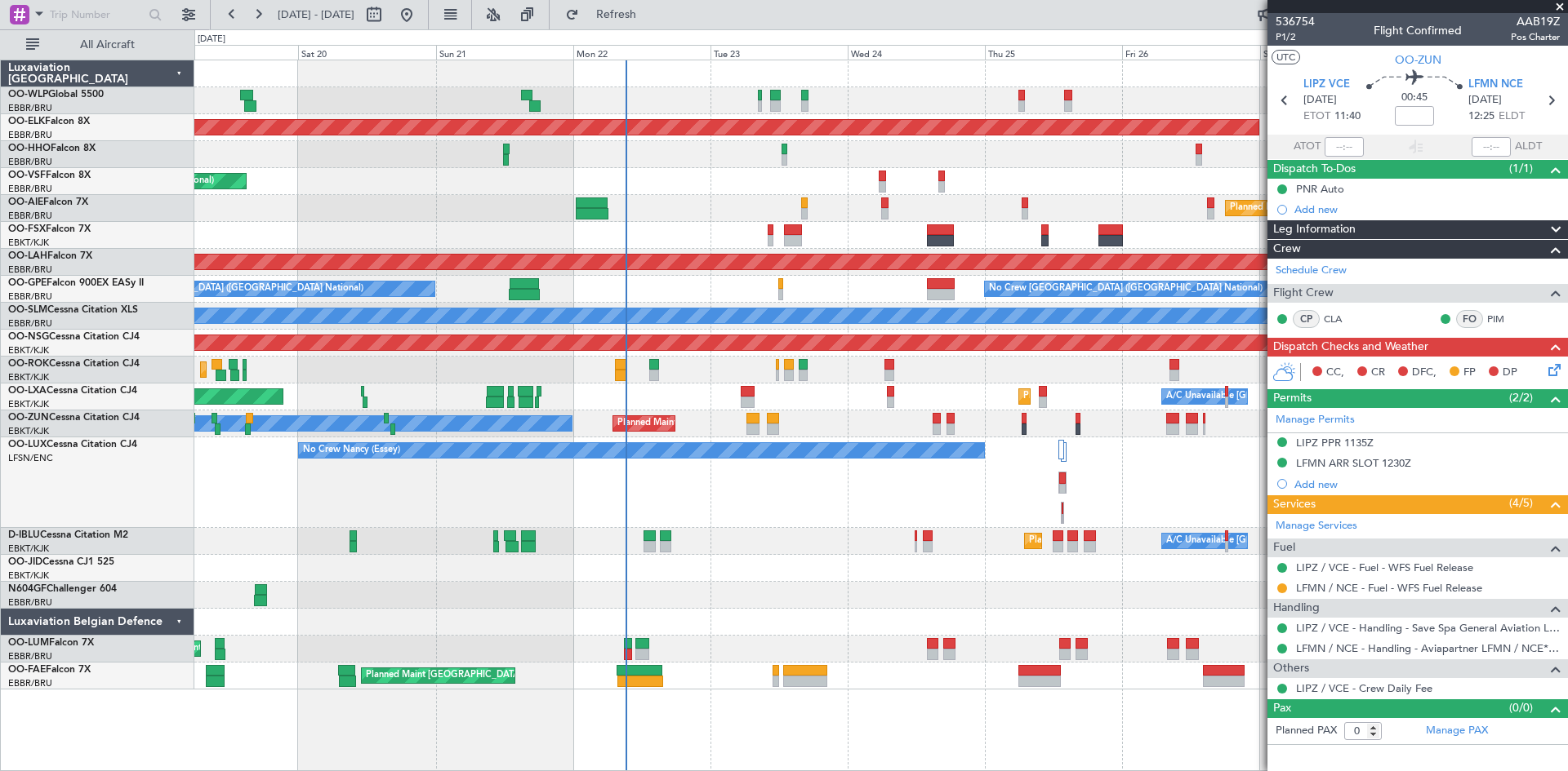
click at [837, 542] on div "Planned Maint Liege Planned Maint Kortrijk-Wevelgem AOG Maint Brussels (Brussel…" at bounding box center [881, 375] width 1373 height 629
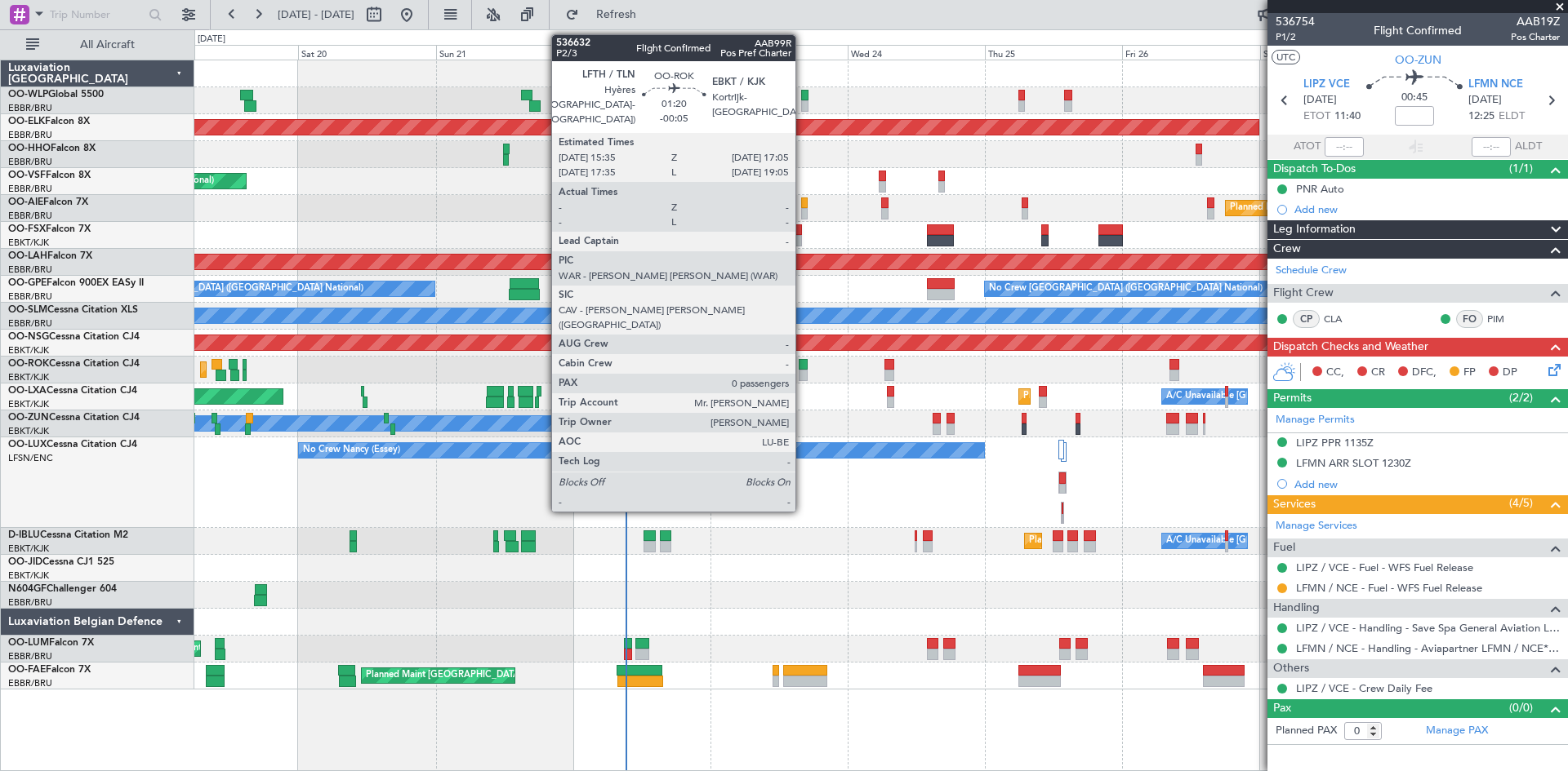
click at [803, 359] on div at bounding box center [803, 365] width 9 height 11
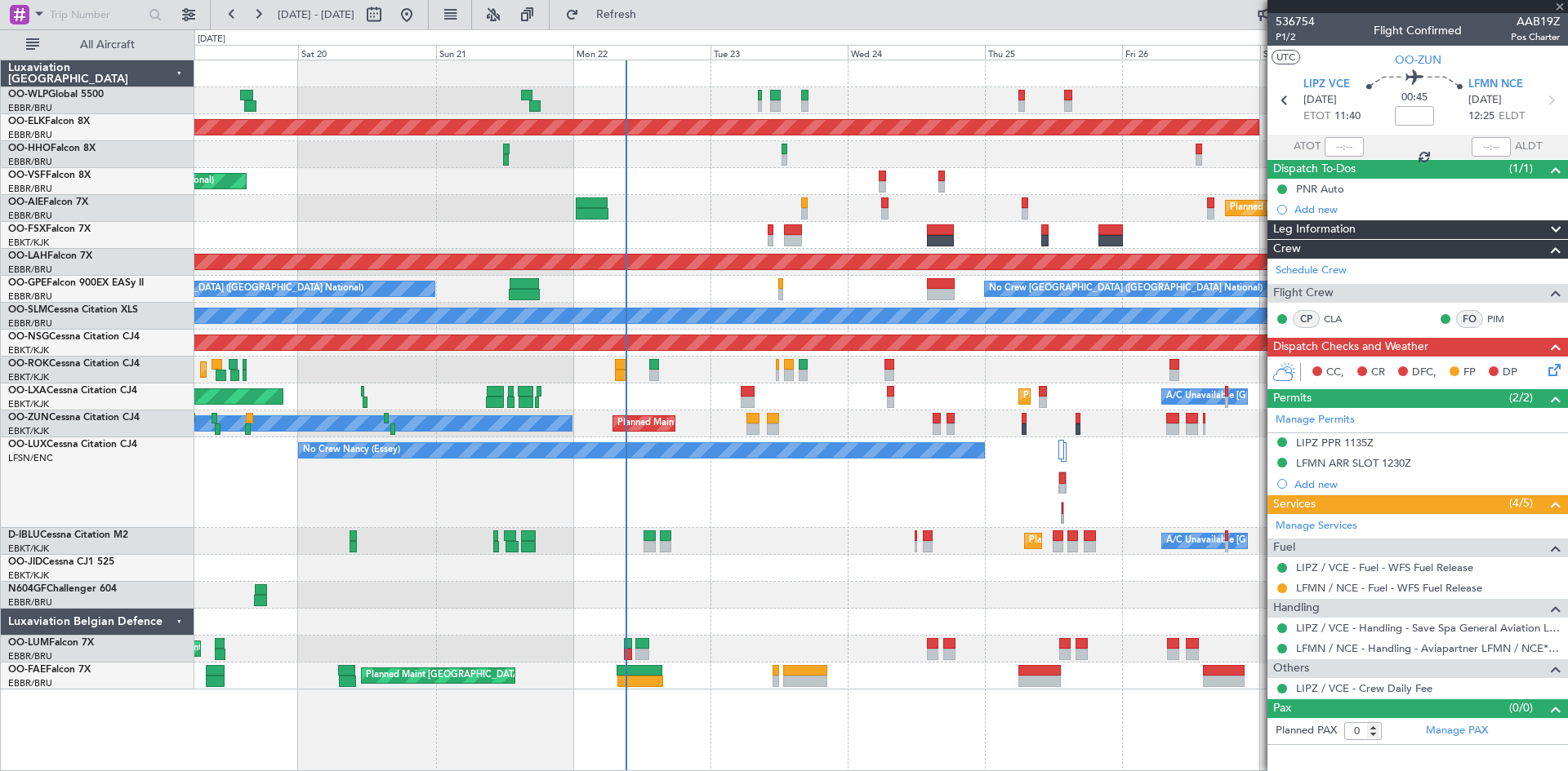
type input "-00:05"
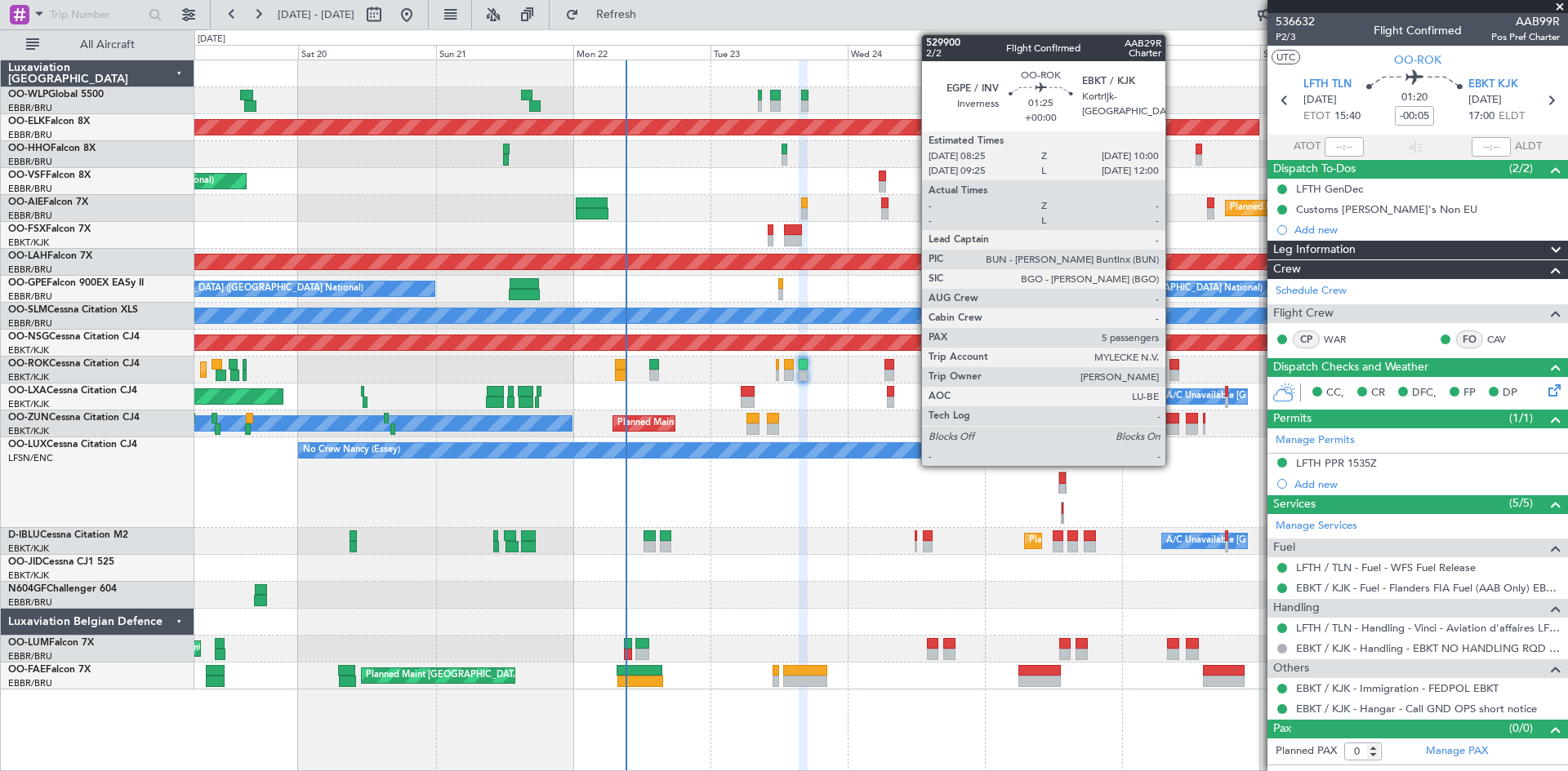
click at [1173, 372] on div at bounding box center [1174, 375] width 10 height 11
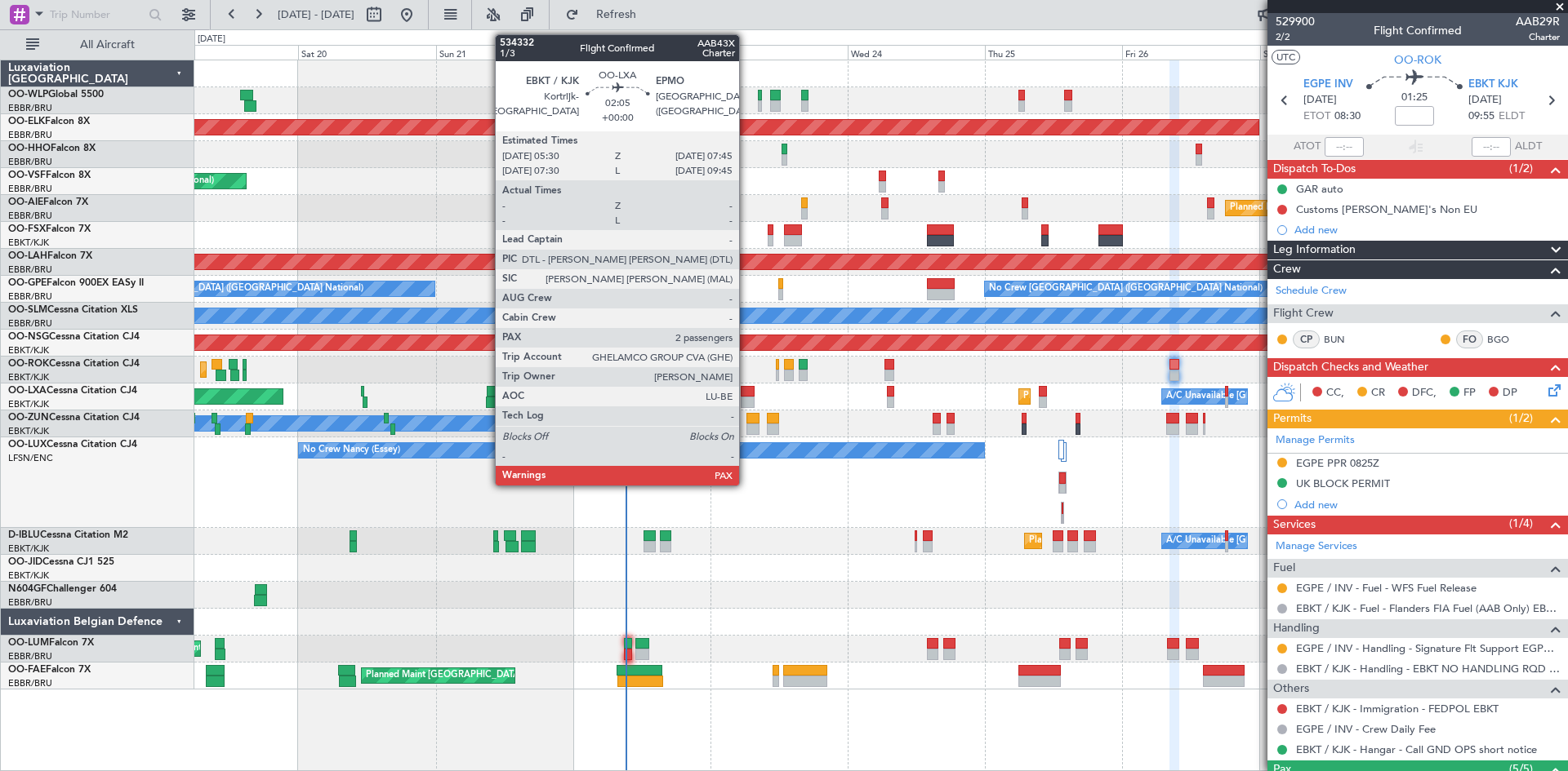
click at [746, 399] on div at bounding box center [747, 402] width 13 height 11
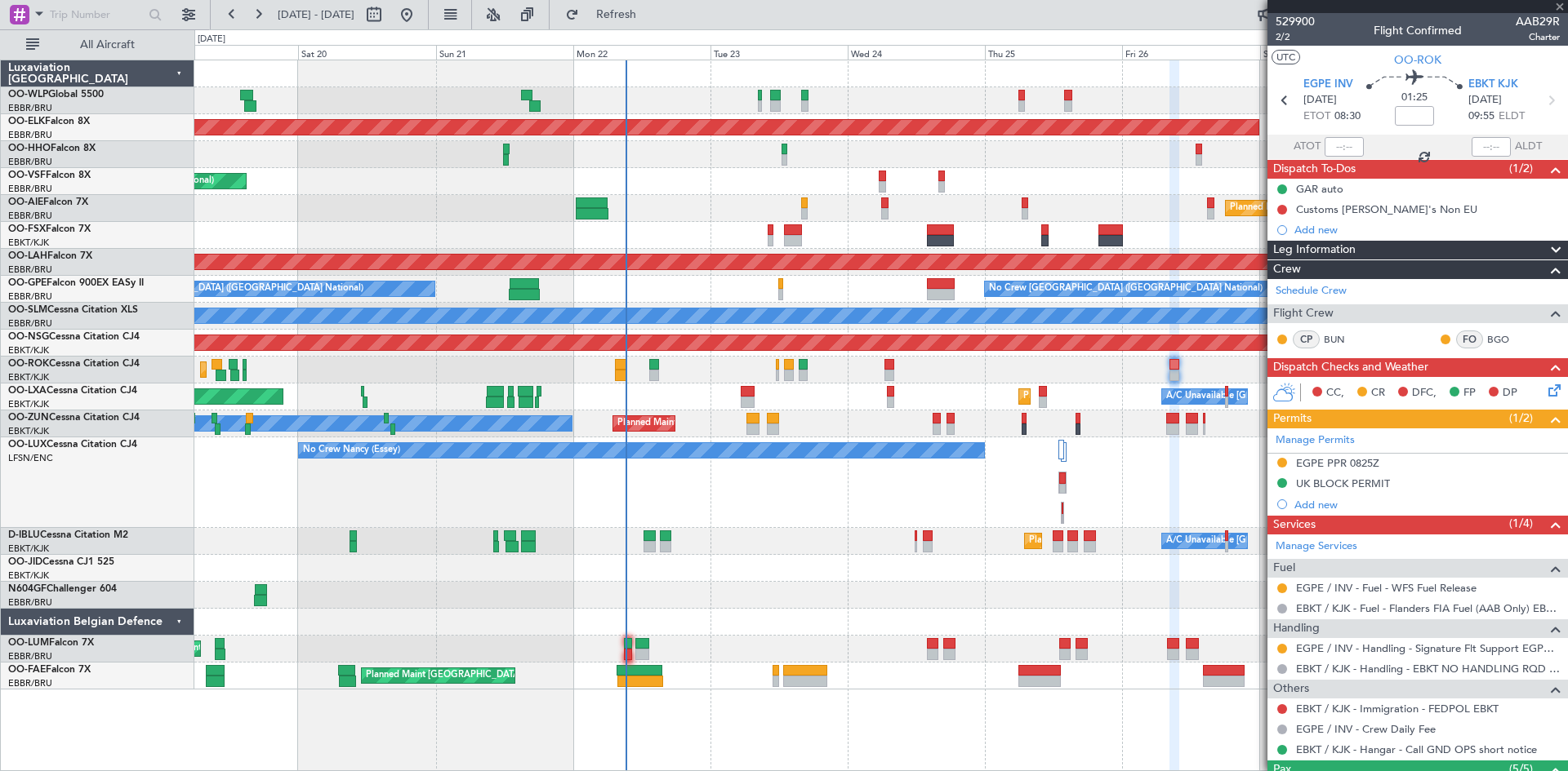
type input "2"
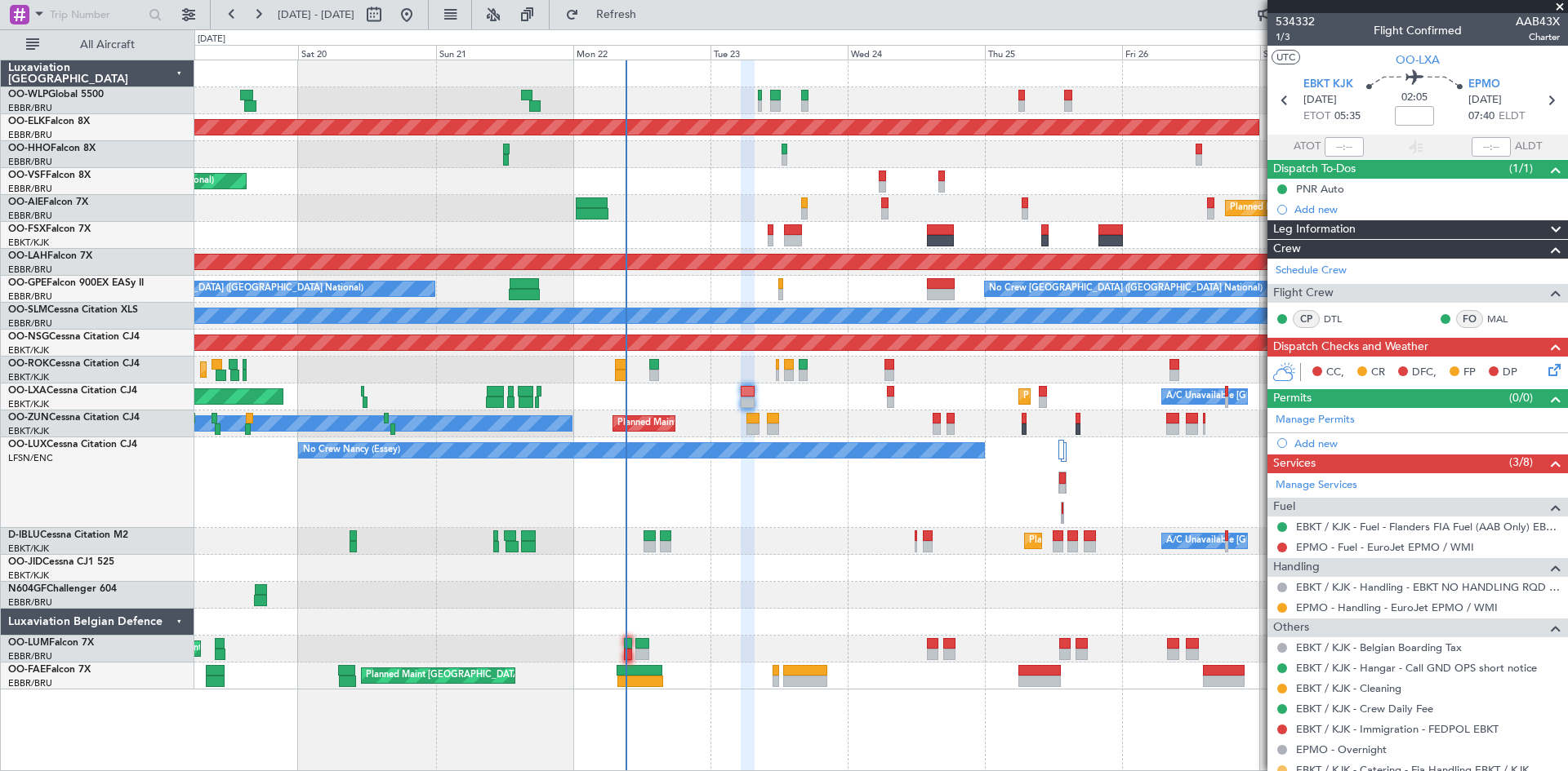
click at [1278, 769] on button at bounding box center [1281, 770] width 10 height 10
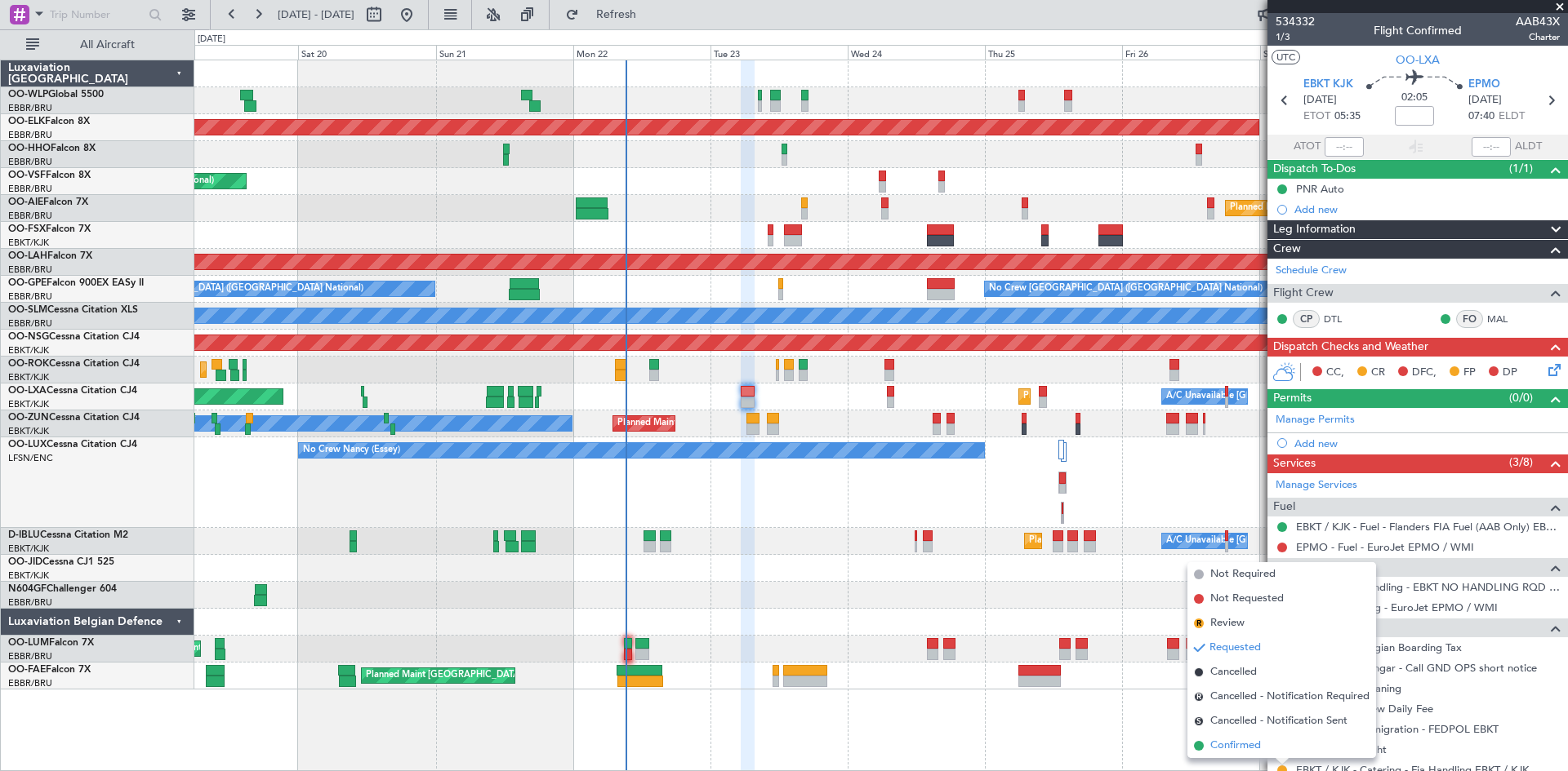
click at [1247, 740] on span "Confirmed" at bounding box center [1235, 746] width 50 height 16
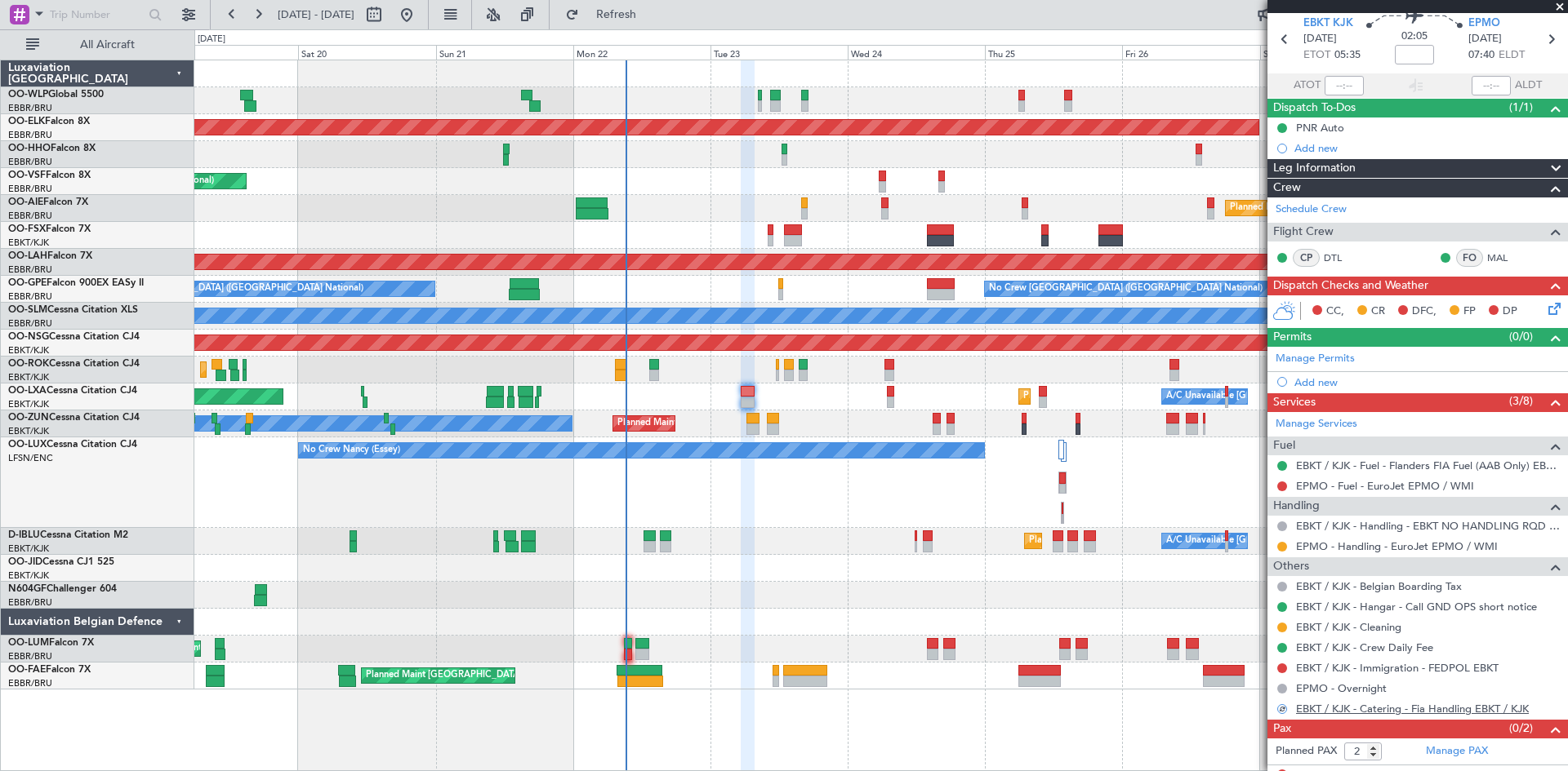
scroll to position [76, 0]
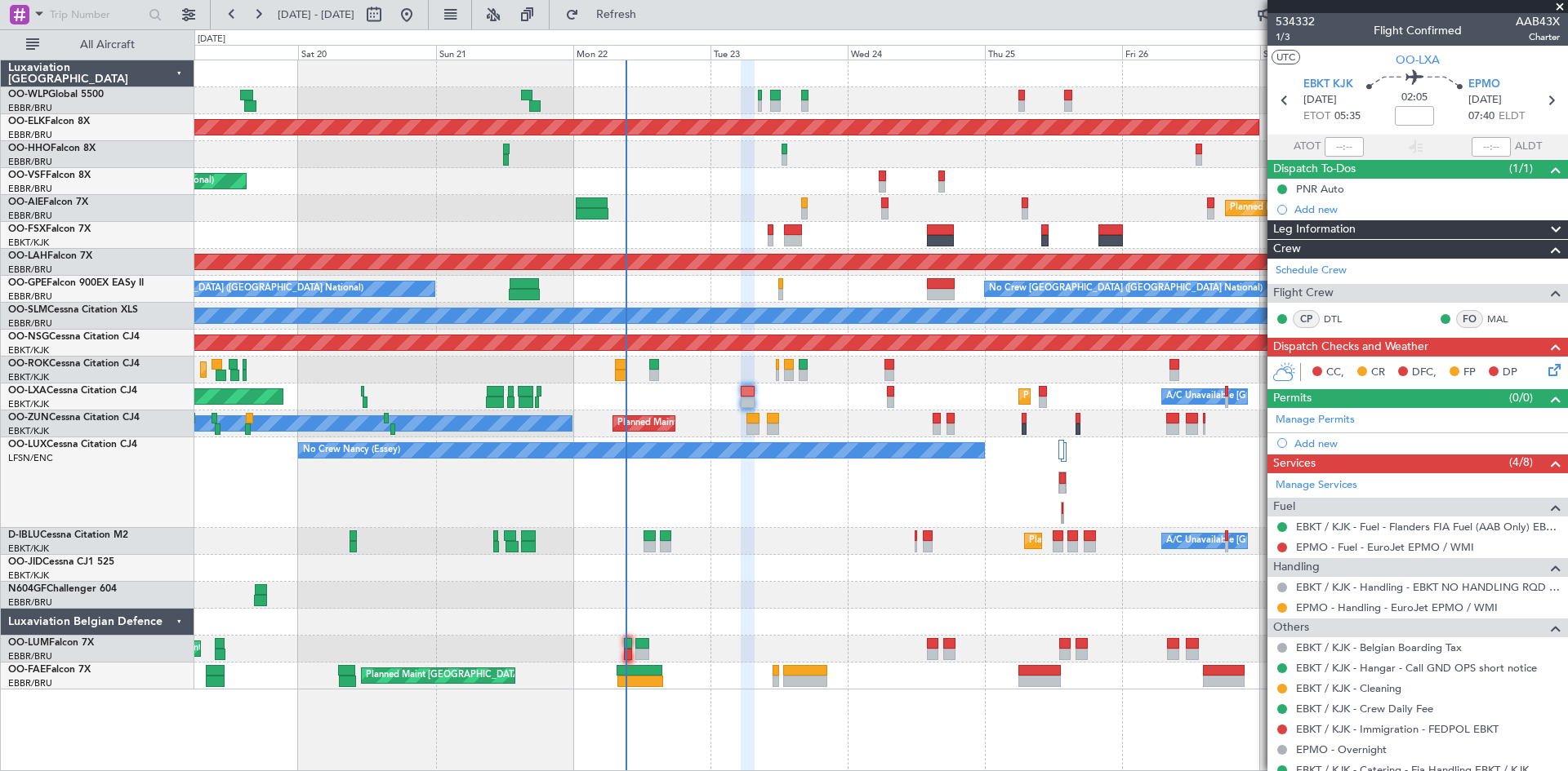
scroll to position [76, 0]
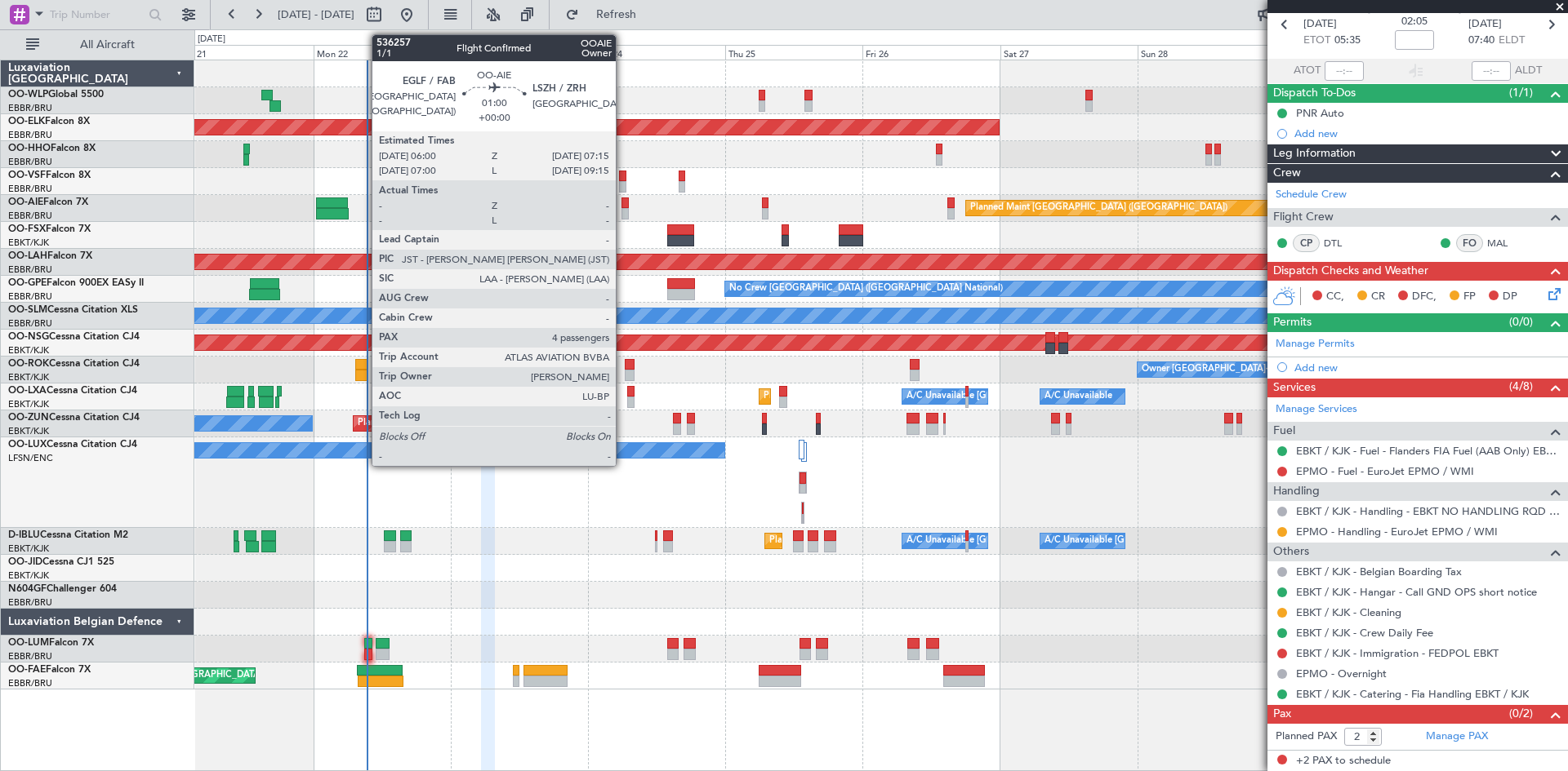
click at [623, 209] on div at bounding box center [625, 214] width 7 height 11
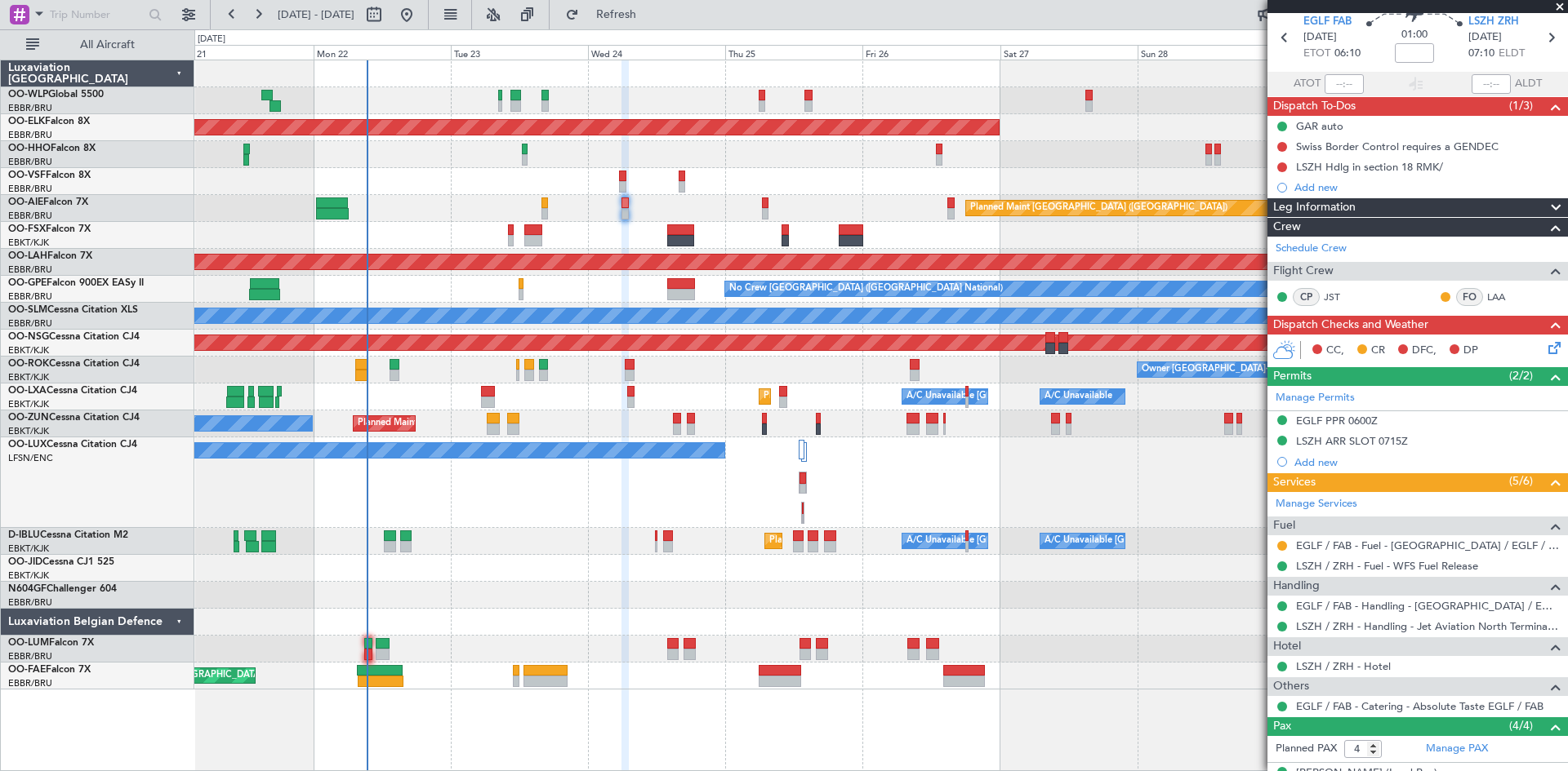
scroll to position [163, 0]
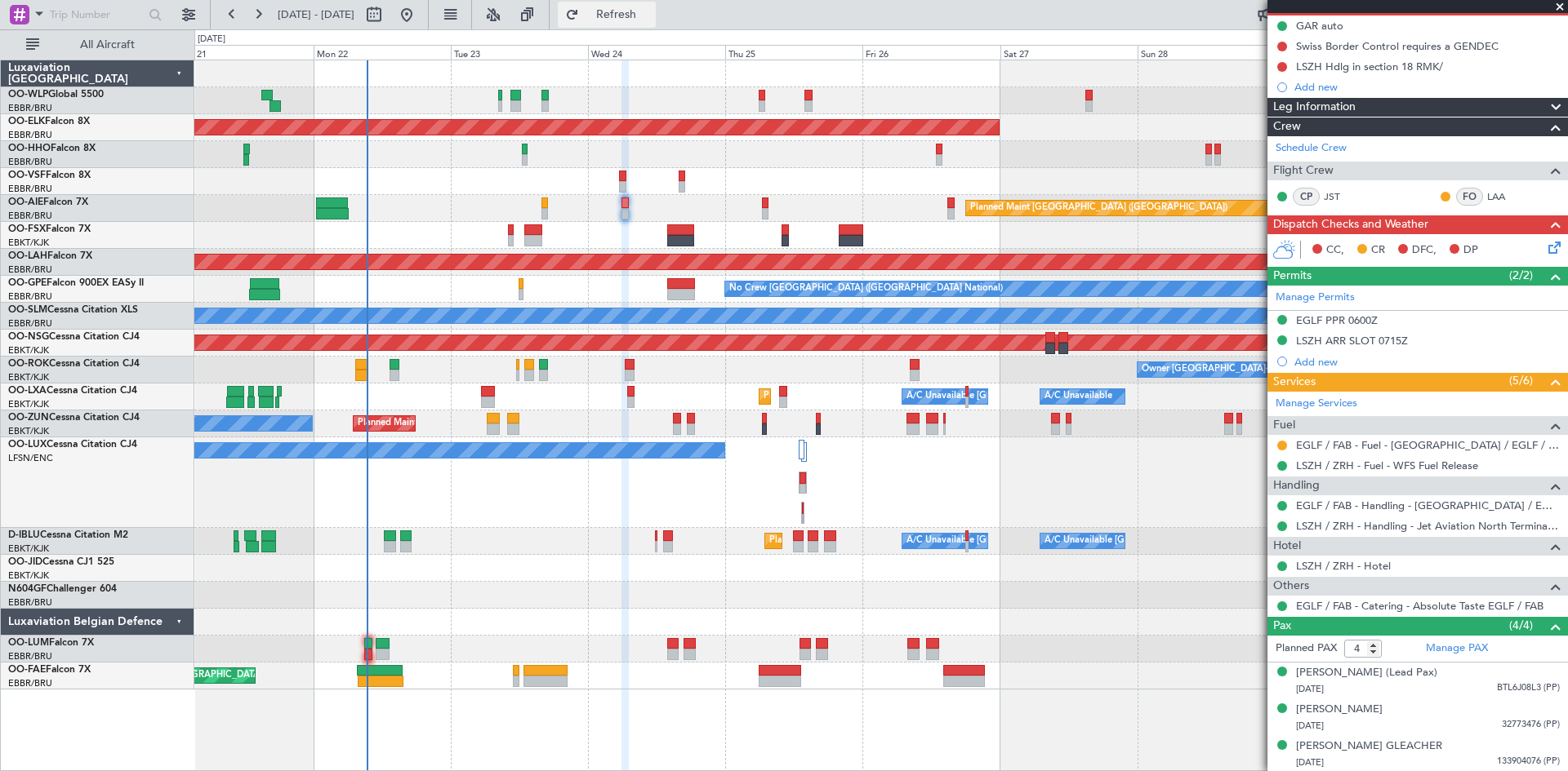
click at [649, 14] on span "Refresh" at bounding box center [616, 14] width 69 height 11
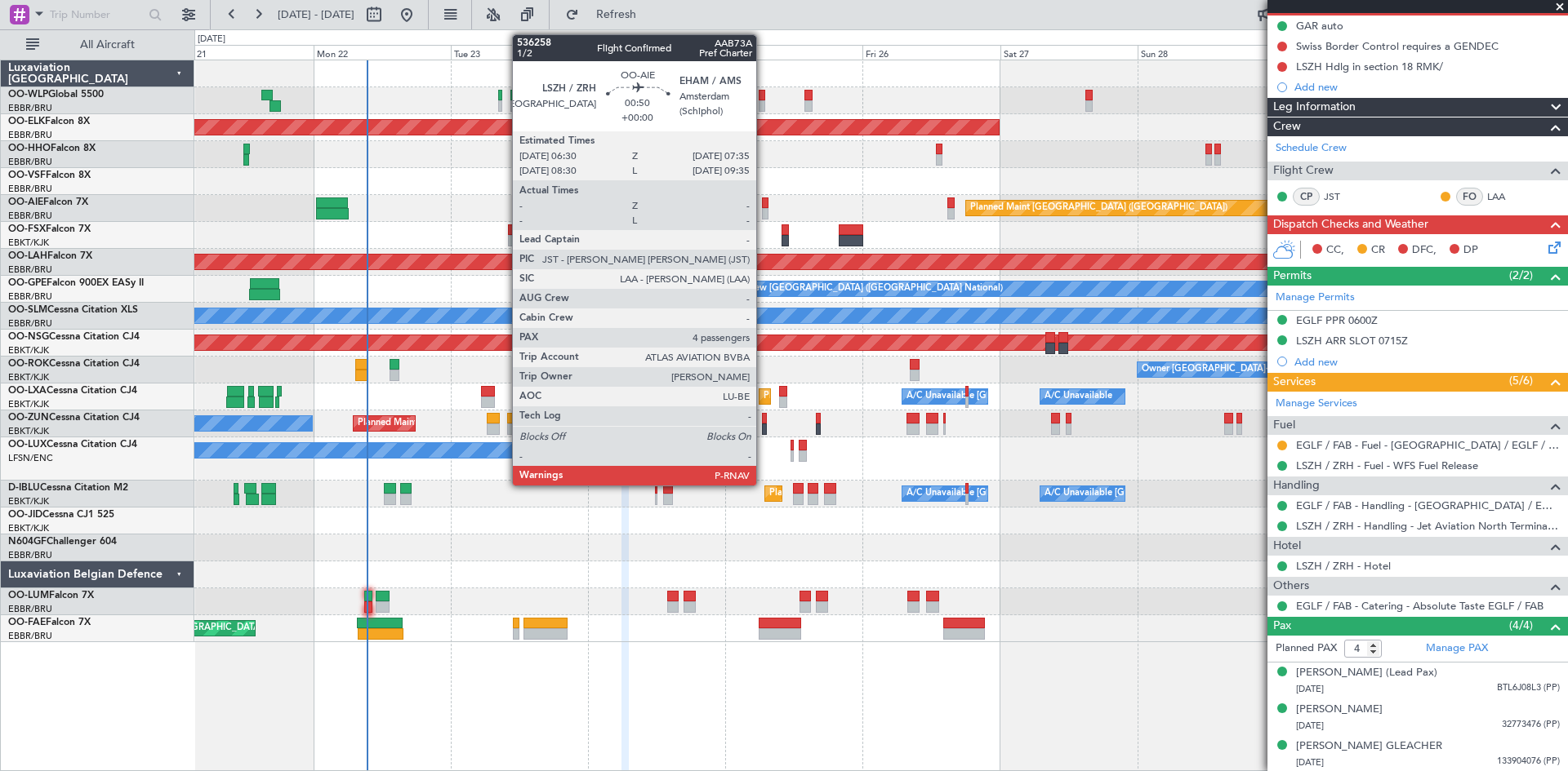
click at [764, 199] on div at bounding box center [765, 203] width 7 height 11
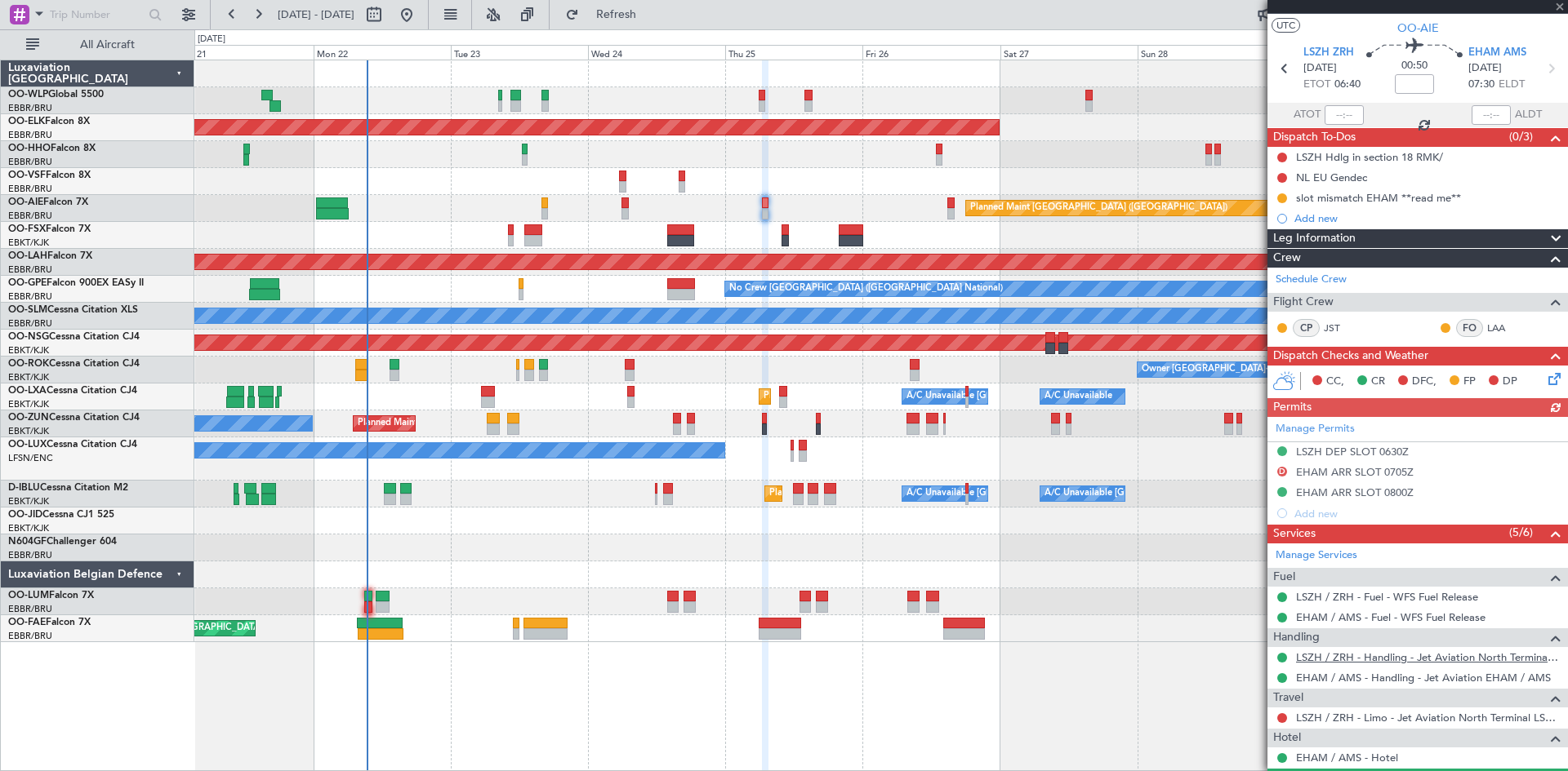
scroll to position [82, 0]
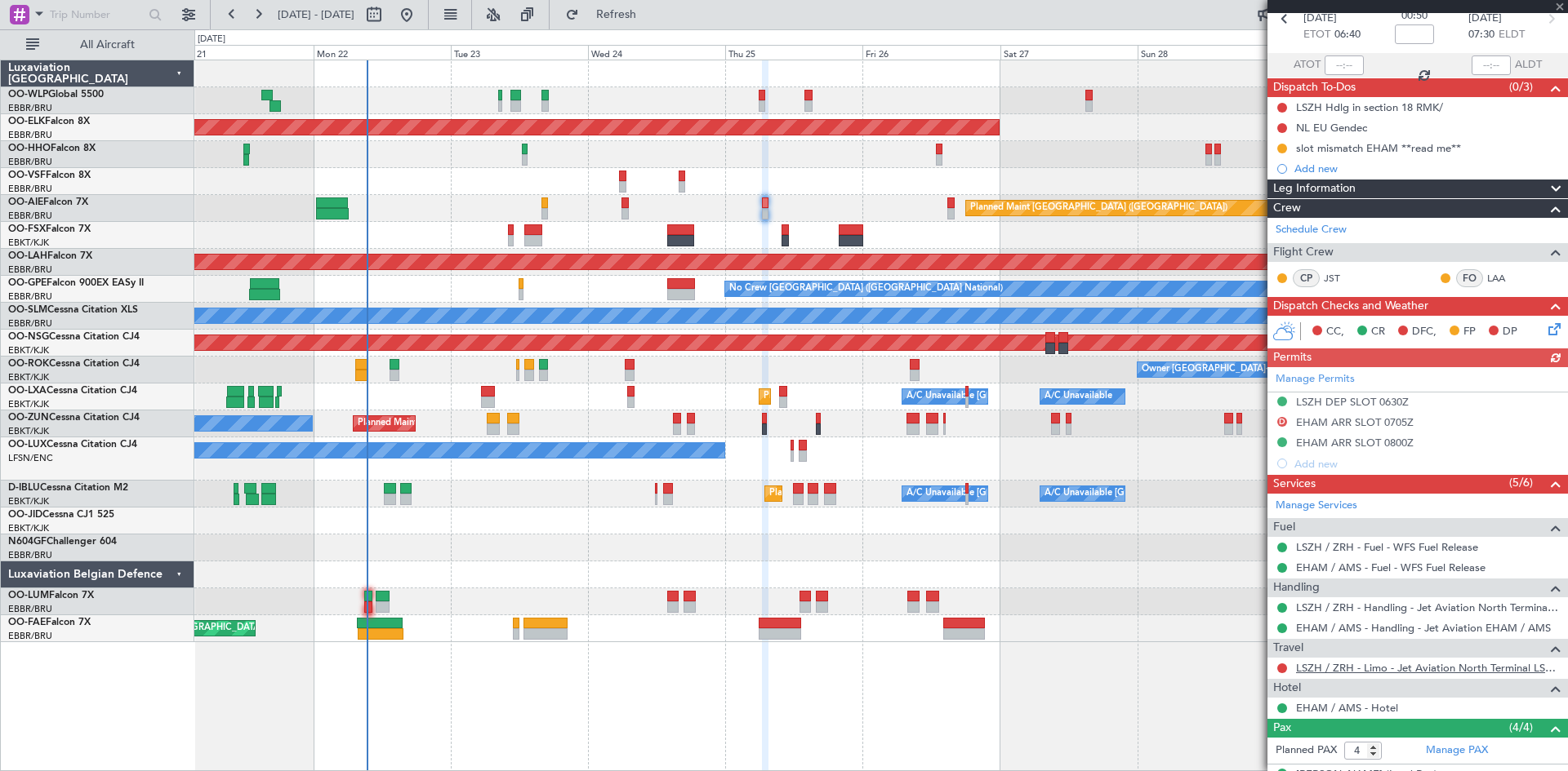
click at [1413, 670] on link "LSZH / ZRH - Limo - Jet Aviation North Terminal LSZH / ZRH" at bounding box center [1428, 668] width 264 height 14
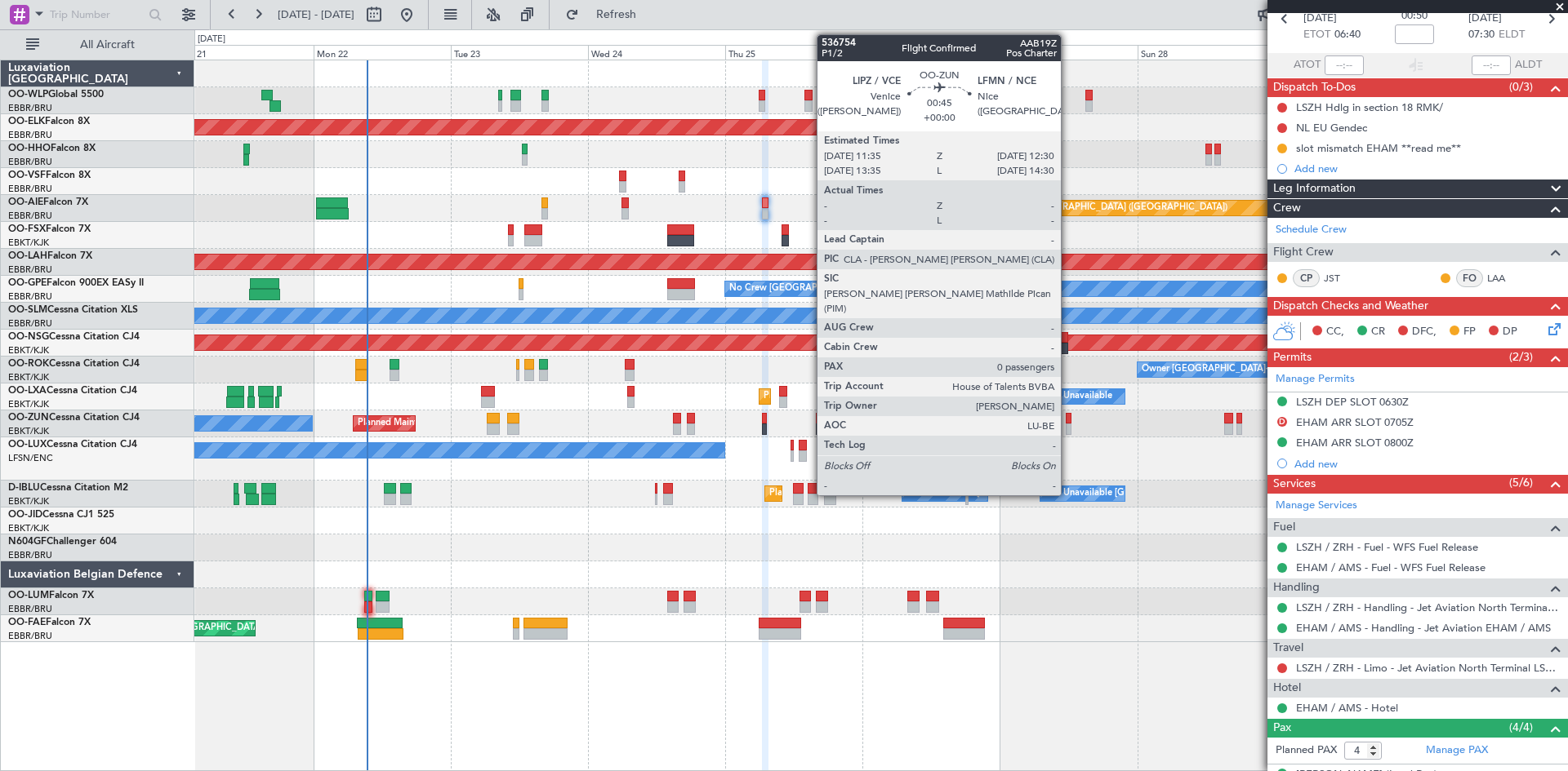
click at [1068, 425] on div at bounding box center [1068, 429] width 6 height 11
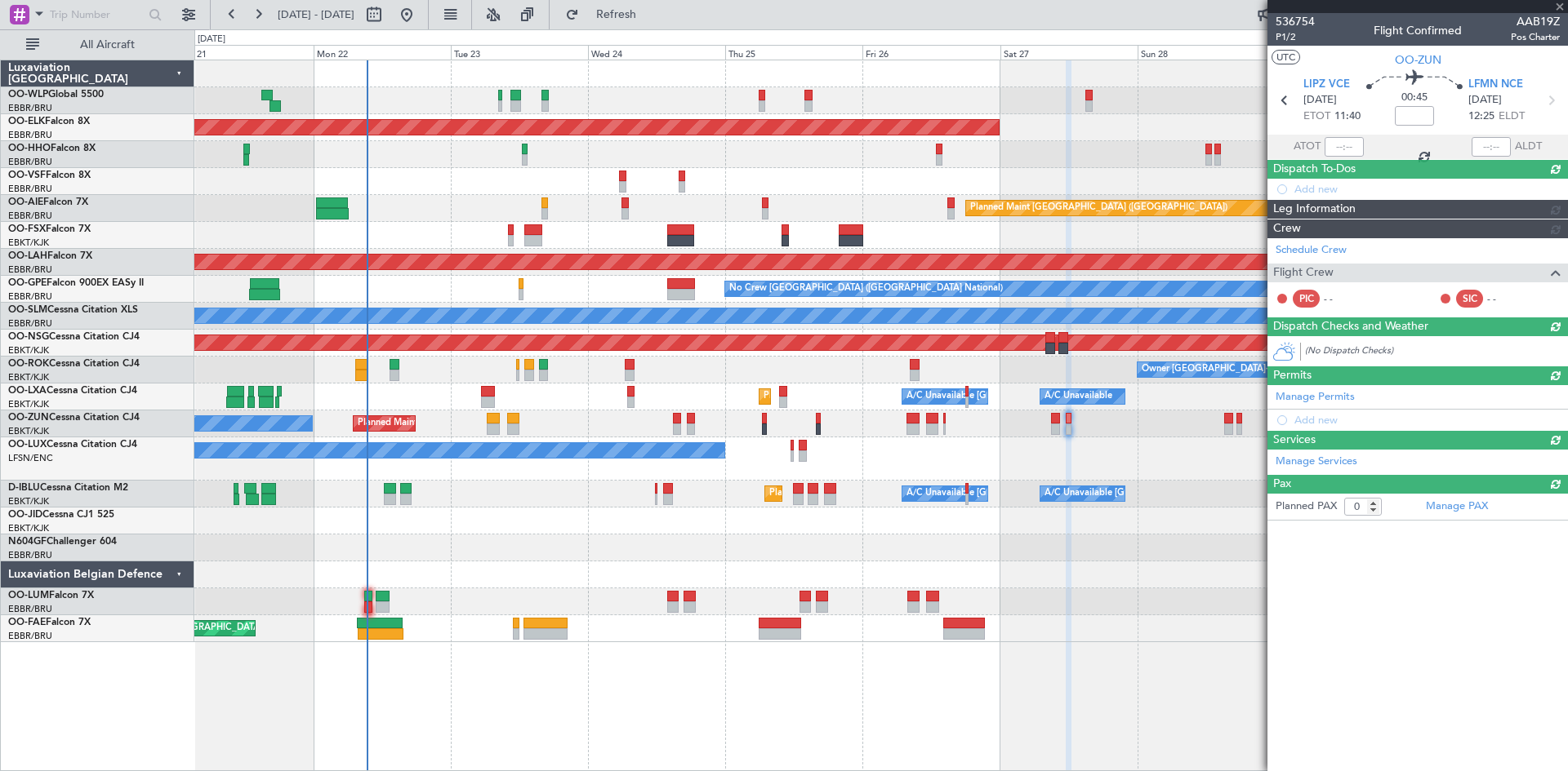
scroll to position [0, 0]
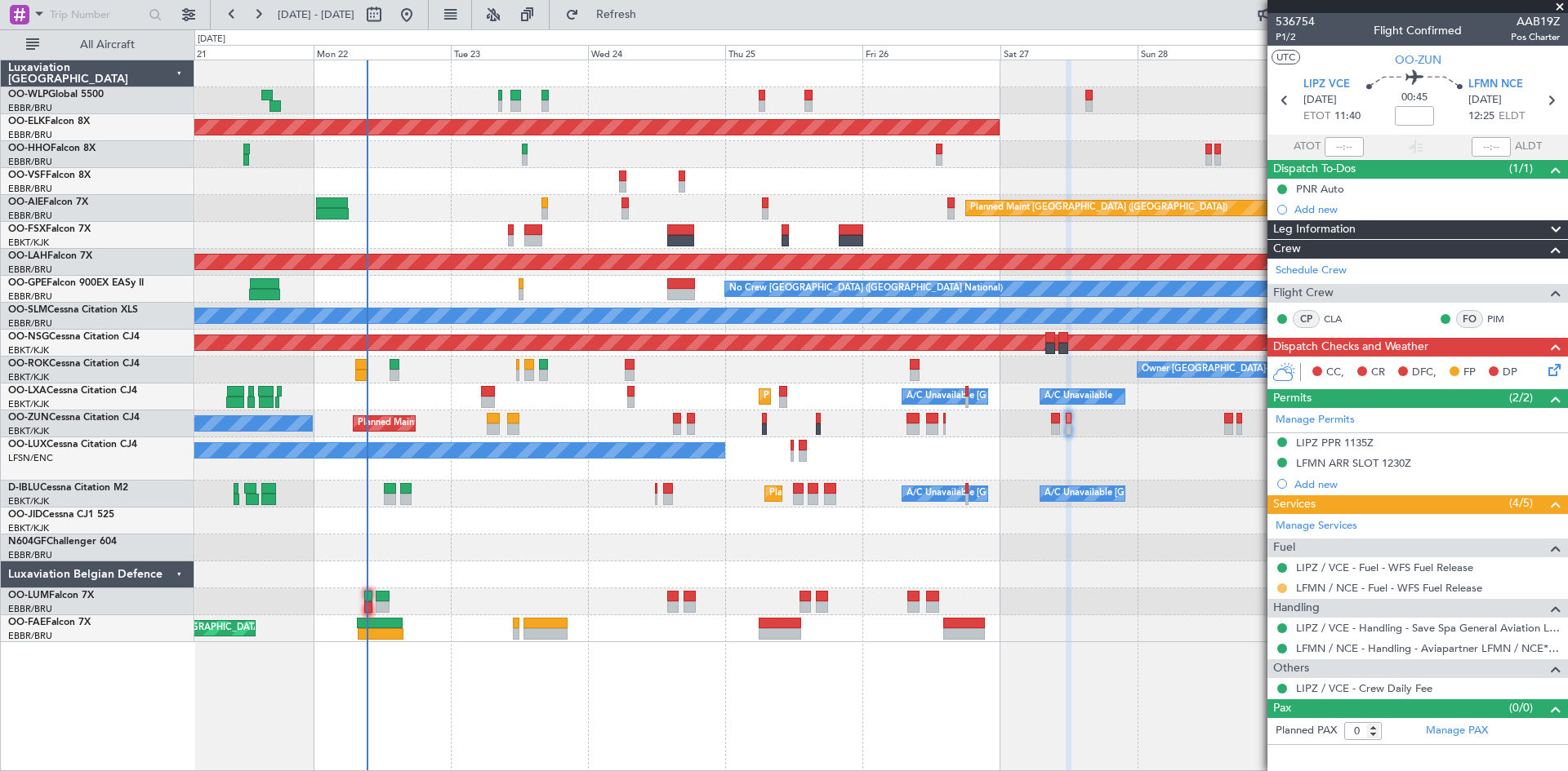
click at [1285, 587] on button at bounding box center [1281, 588] width 10 height 10
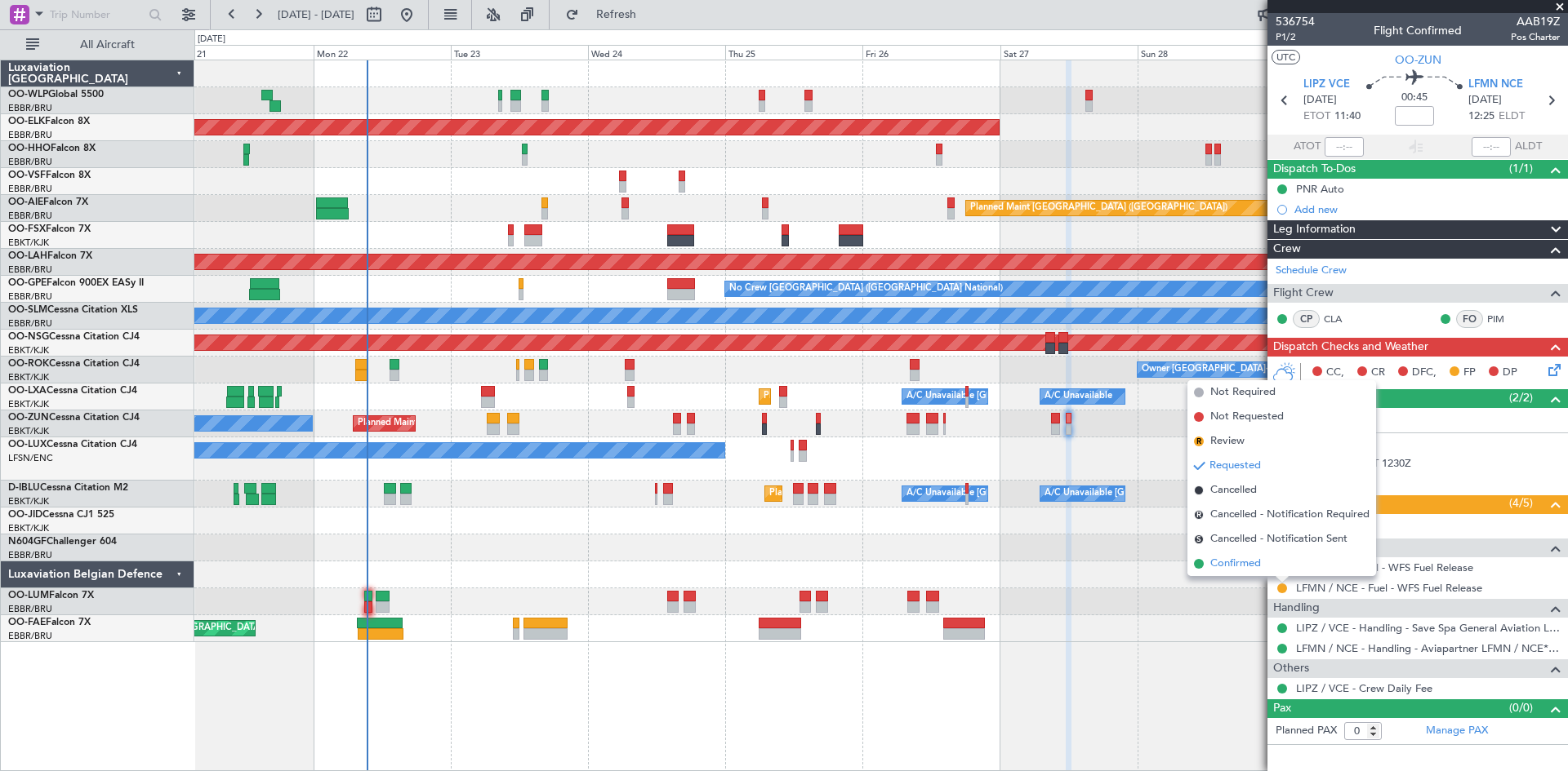
click at [1233, 571] on span "Confirmed" at bounding box center [1235, 563] width 50 height 16
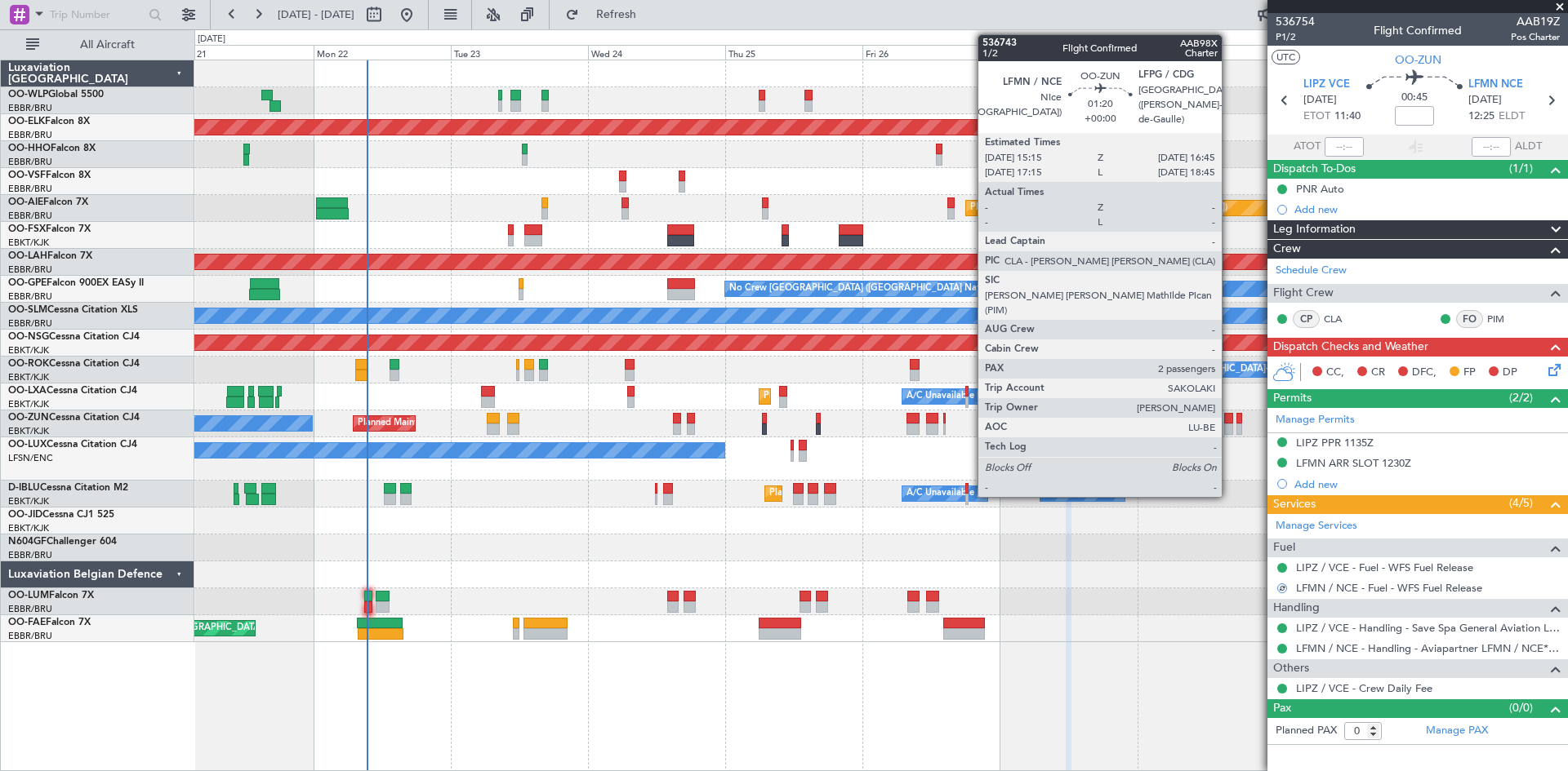
click at [1229, 418] on div at bounding box center [1228, 418] width 9 height 11
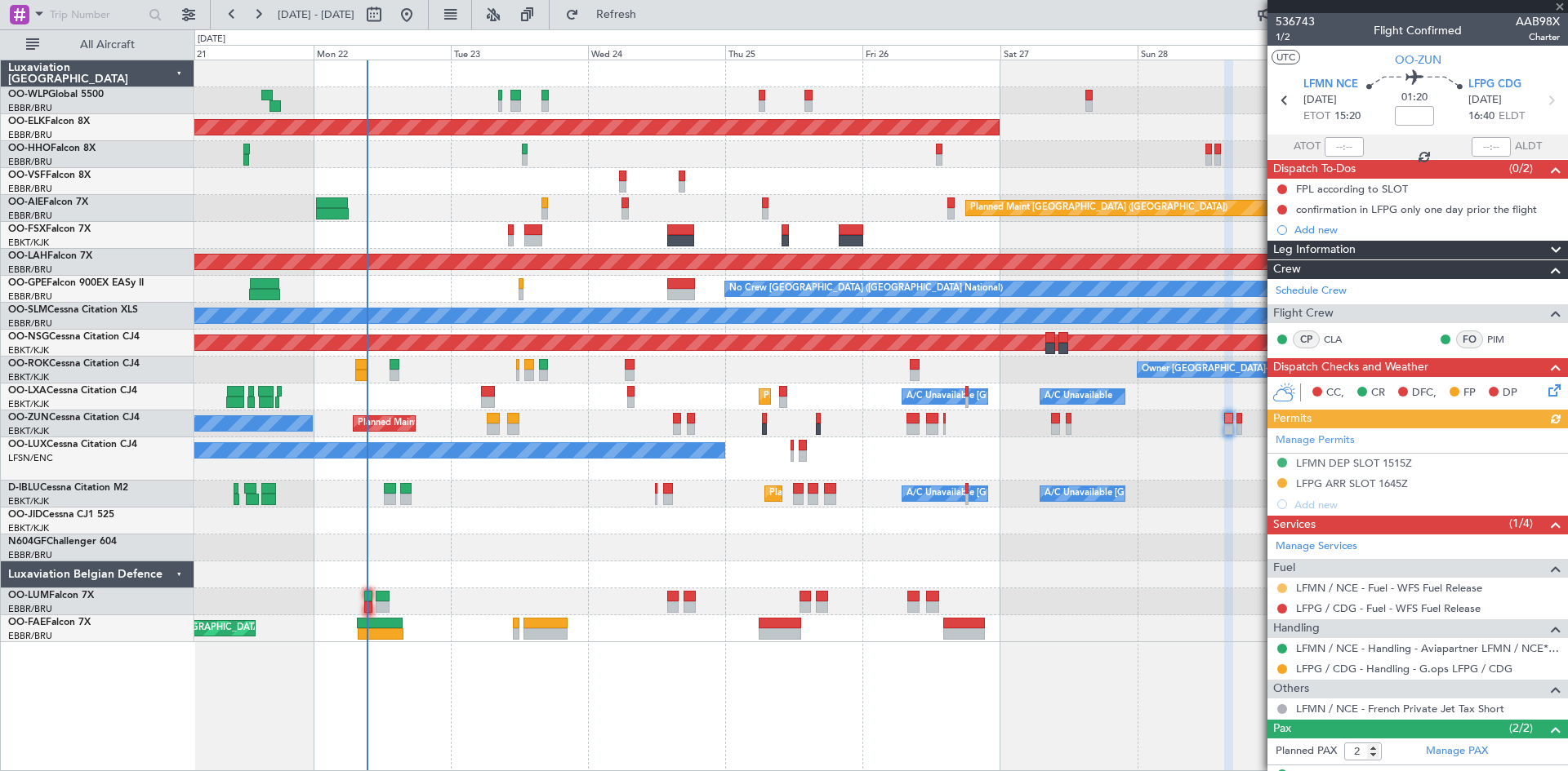
click at [1281, 584] on button at bounding box center [1281, 588] width 10 height 10
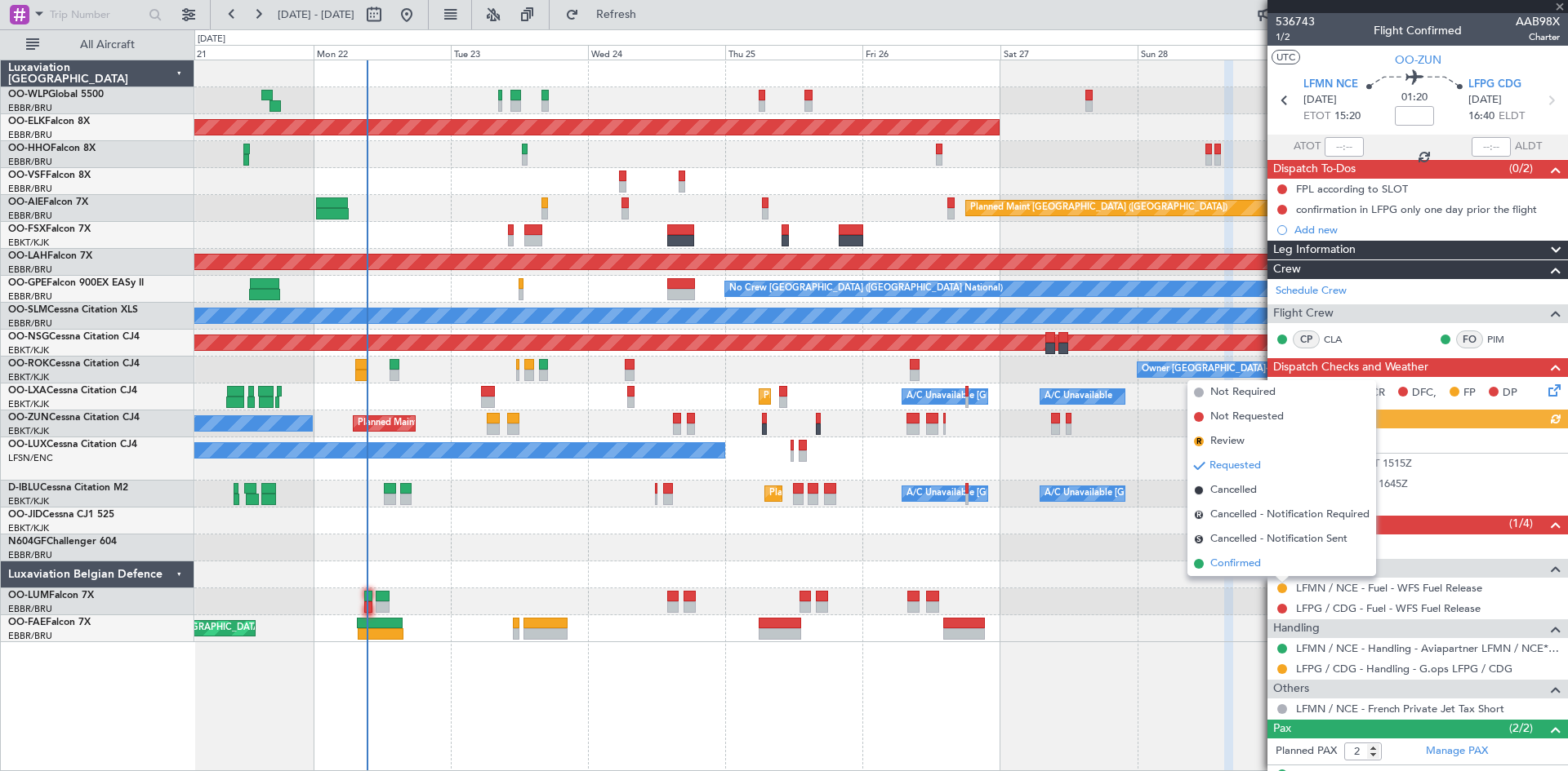
click at [1251, 562] on span "Confirmed" at bounding box center [1235, 563] width 50 height 16
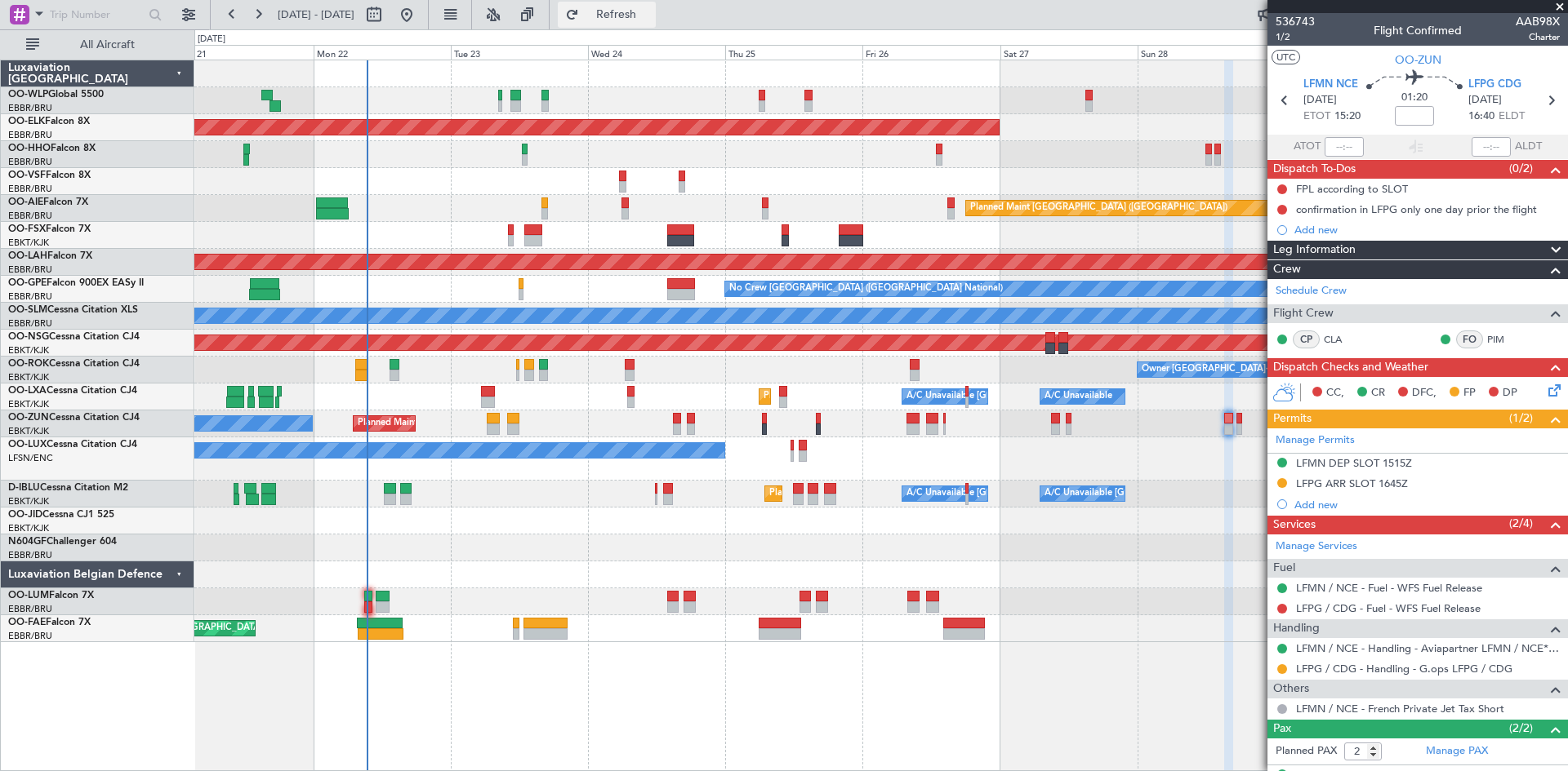
click at [627, 15] on button "Refresh" at bounding box center [606, 15] width 98 height 26
click at [636, 70] on div at bounding box center [881, 74] width 1373 height 27
click at [653, 27] on button "Refresh" at bounding box center [606, 15] width 98 height 26
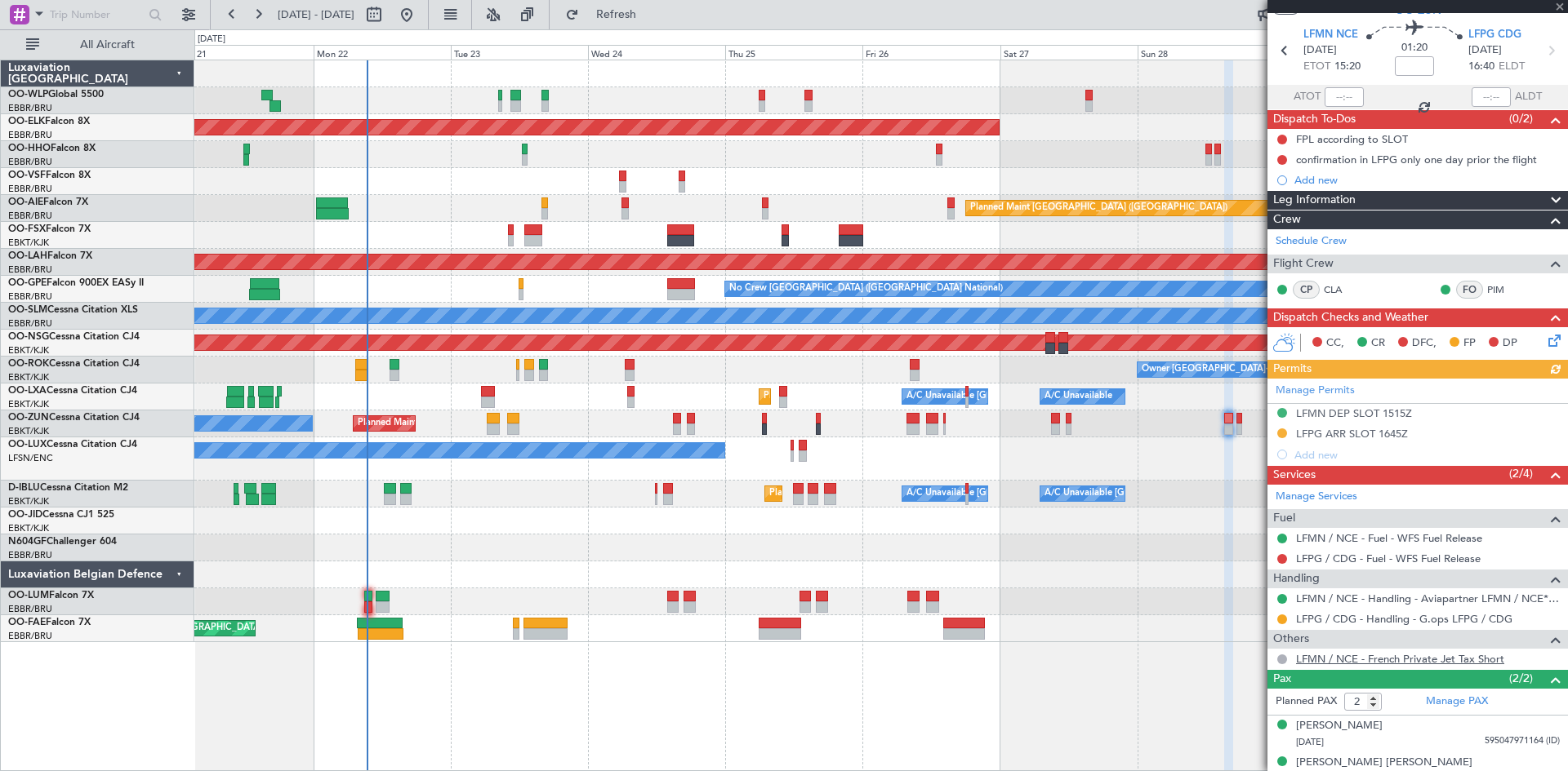
scroll to position [67, 0]
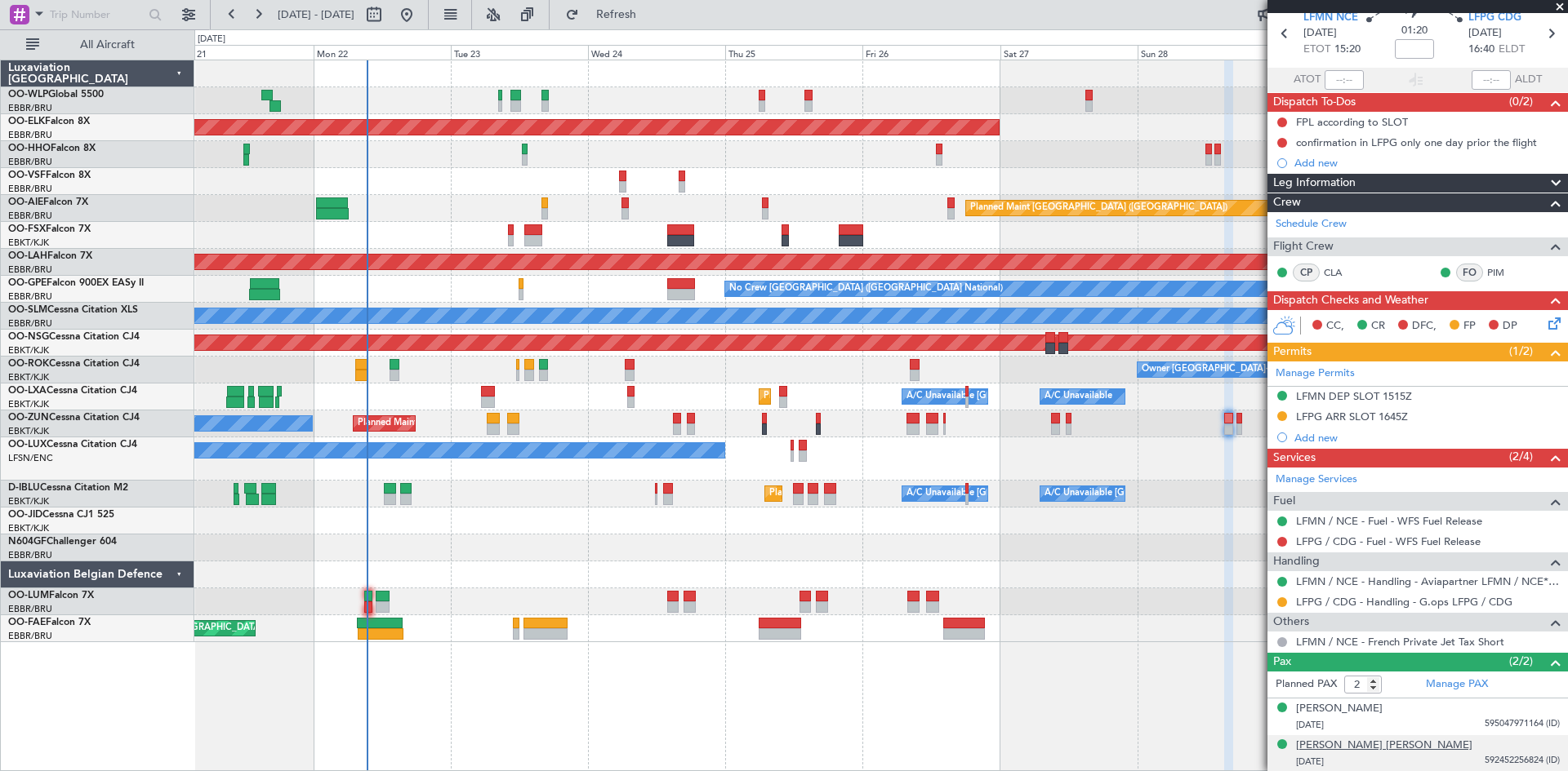
click at [1365, 744] on div "[PERSON_NAME] [PERSON_NAME]" at bounding box center [1384, 746] width 176 height 16
click at [1320, 708] on div "[PERSON_NAME]" at bounding box center [1340, 709] width 87 height 16
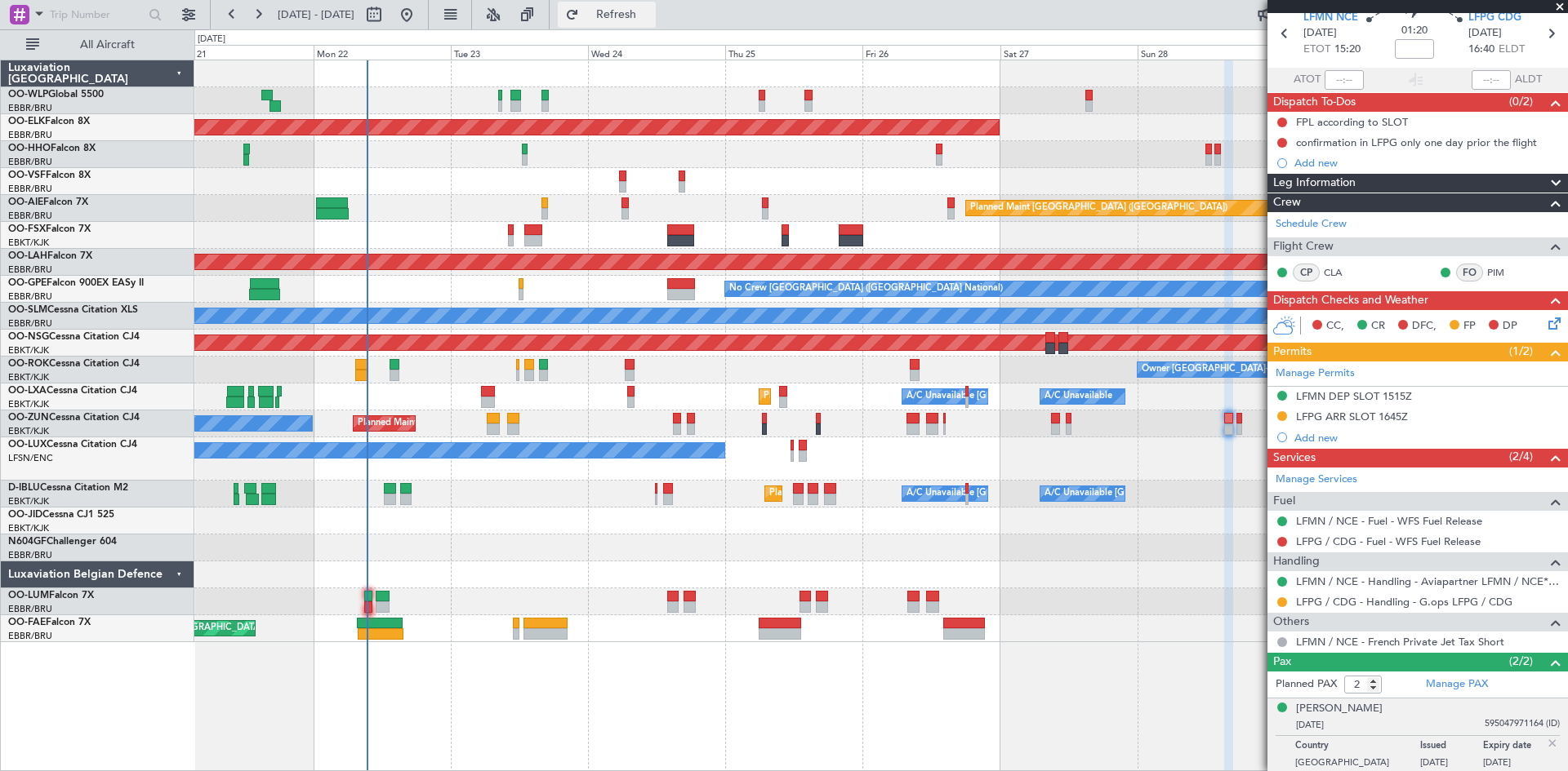
click at [642, 27] on button "Refresh" at bounding box center [606, 15] width 98 height 26
click at [643, 7] on button "Refresh" at bounding box center [606, 15] width 98 height 26
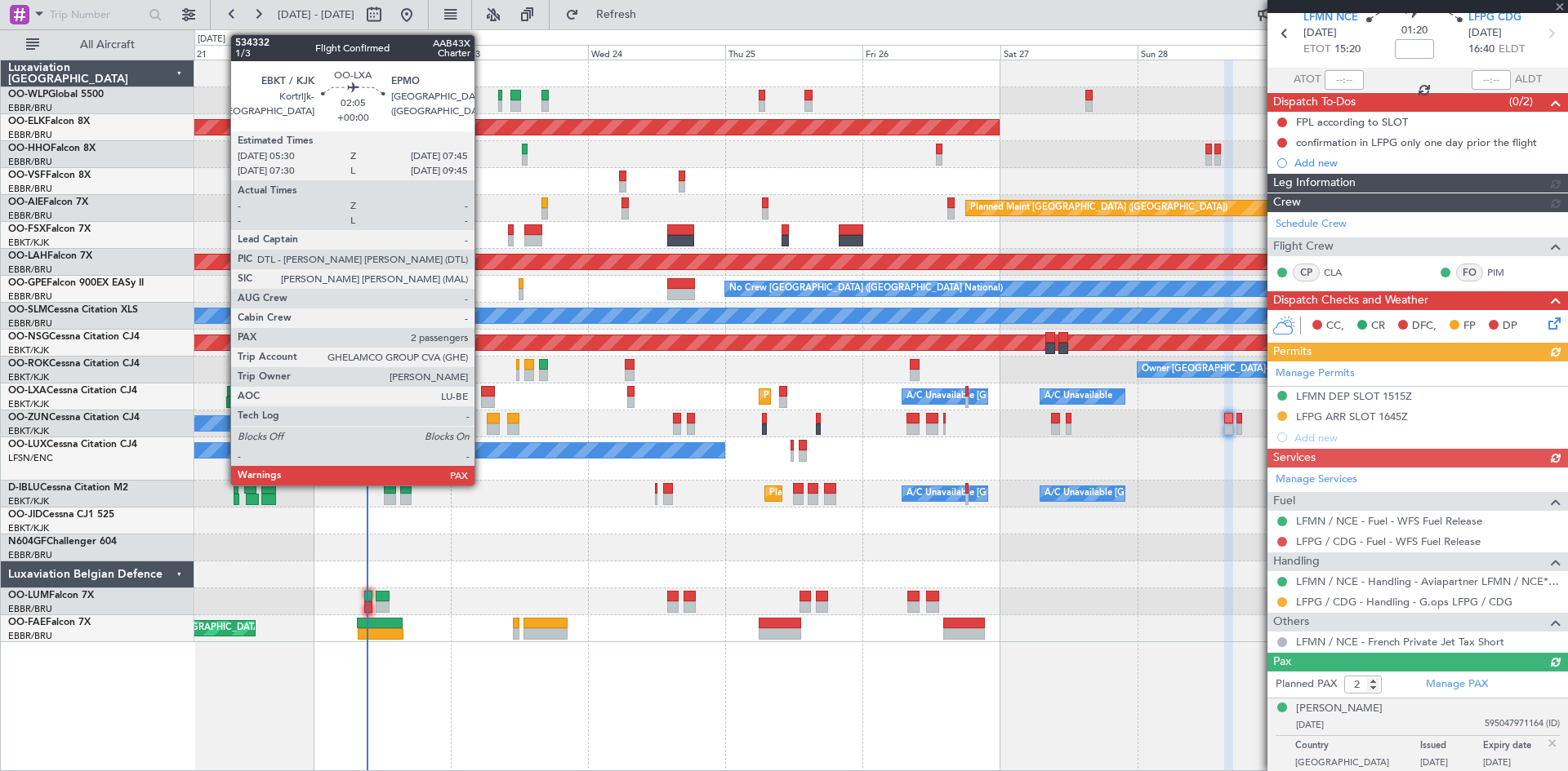
click at [482, 404] on div at bounding box center [487, 402] width 13 height 11
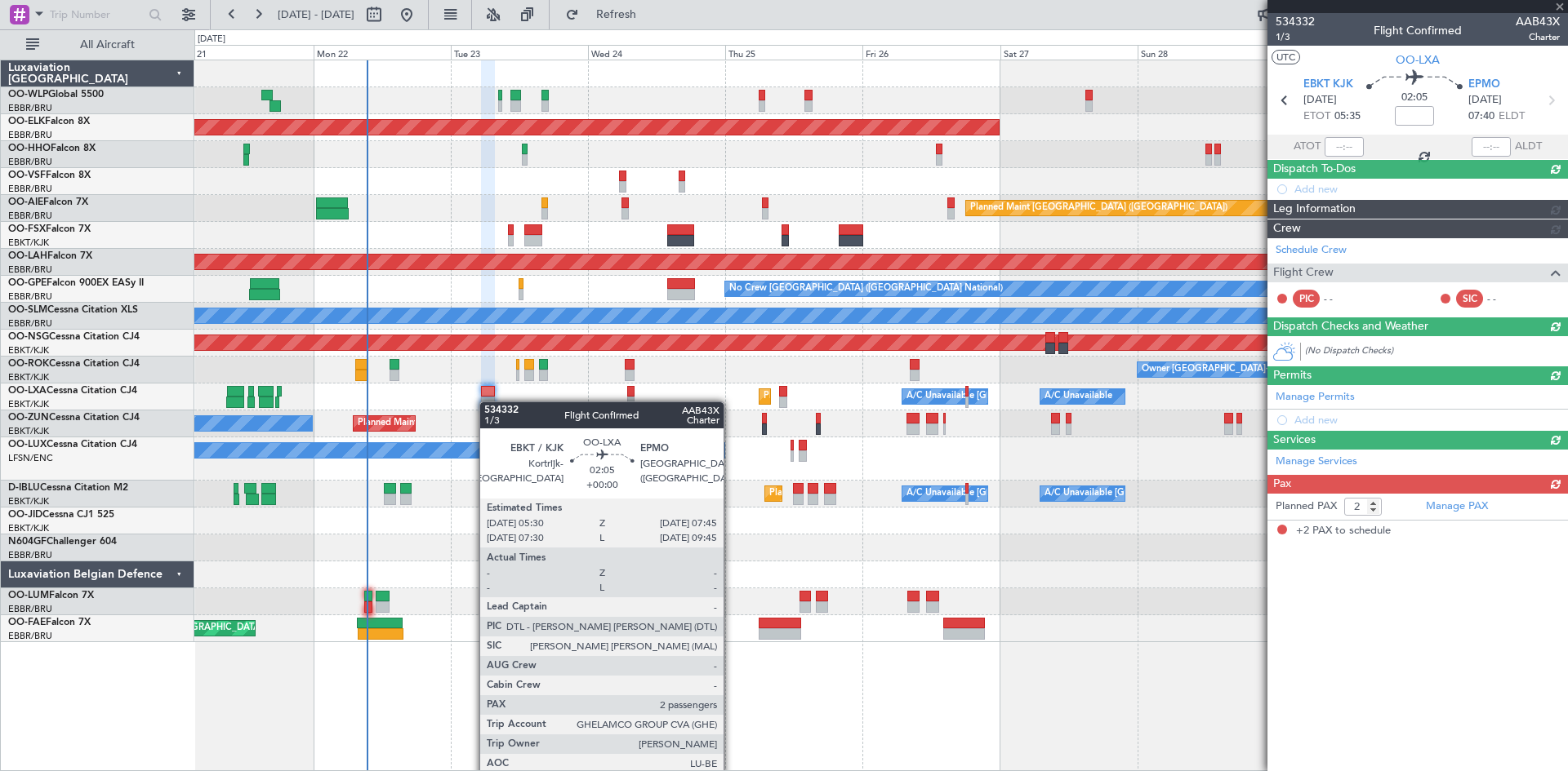
scroll to position [0, 0]
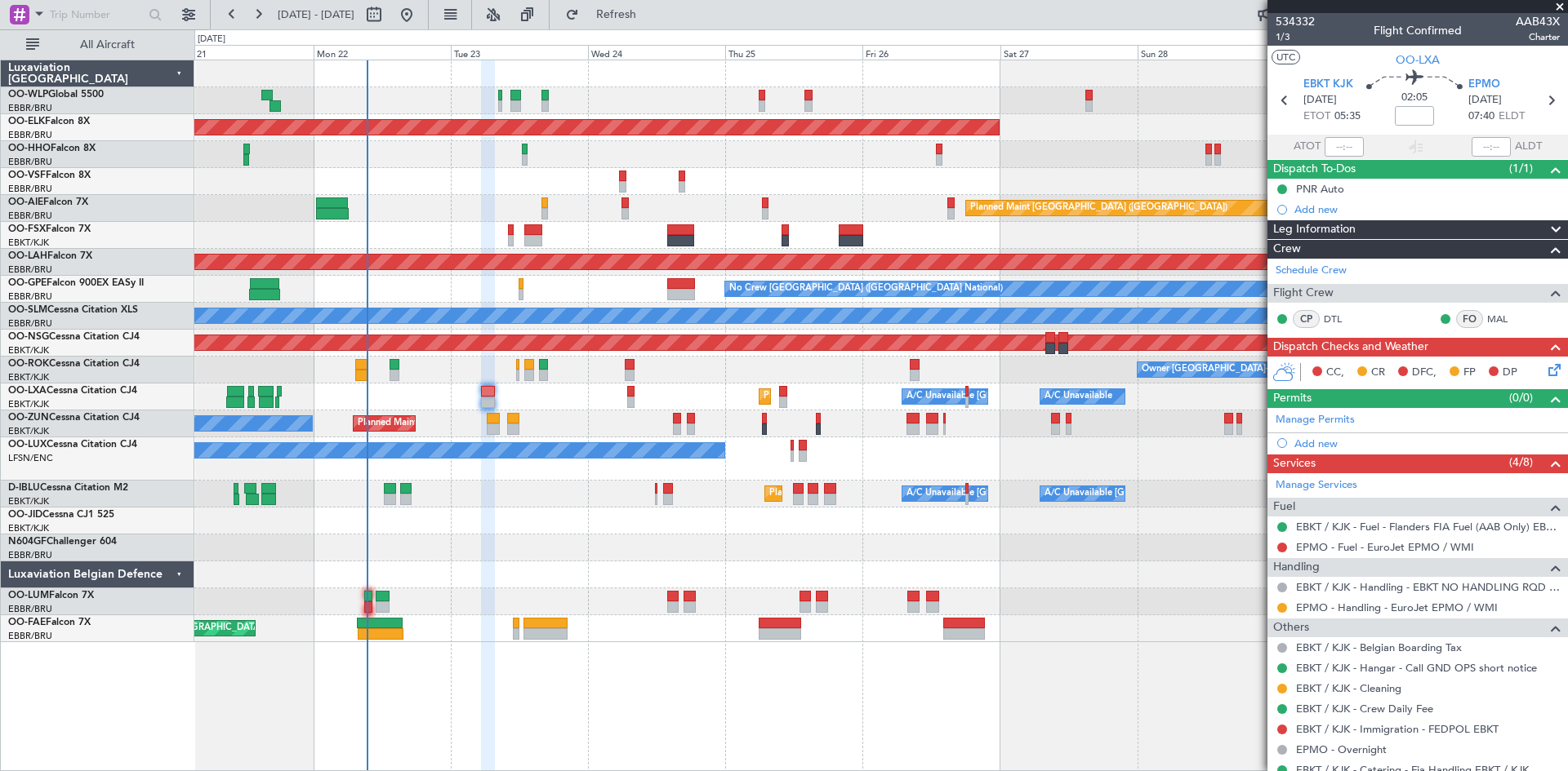
click at [1545, 370] on icon at bounding box center [1551, 367] width 13 height 13
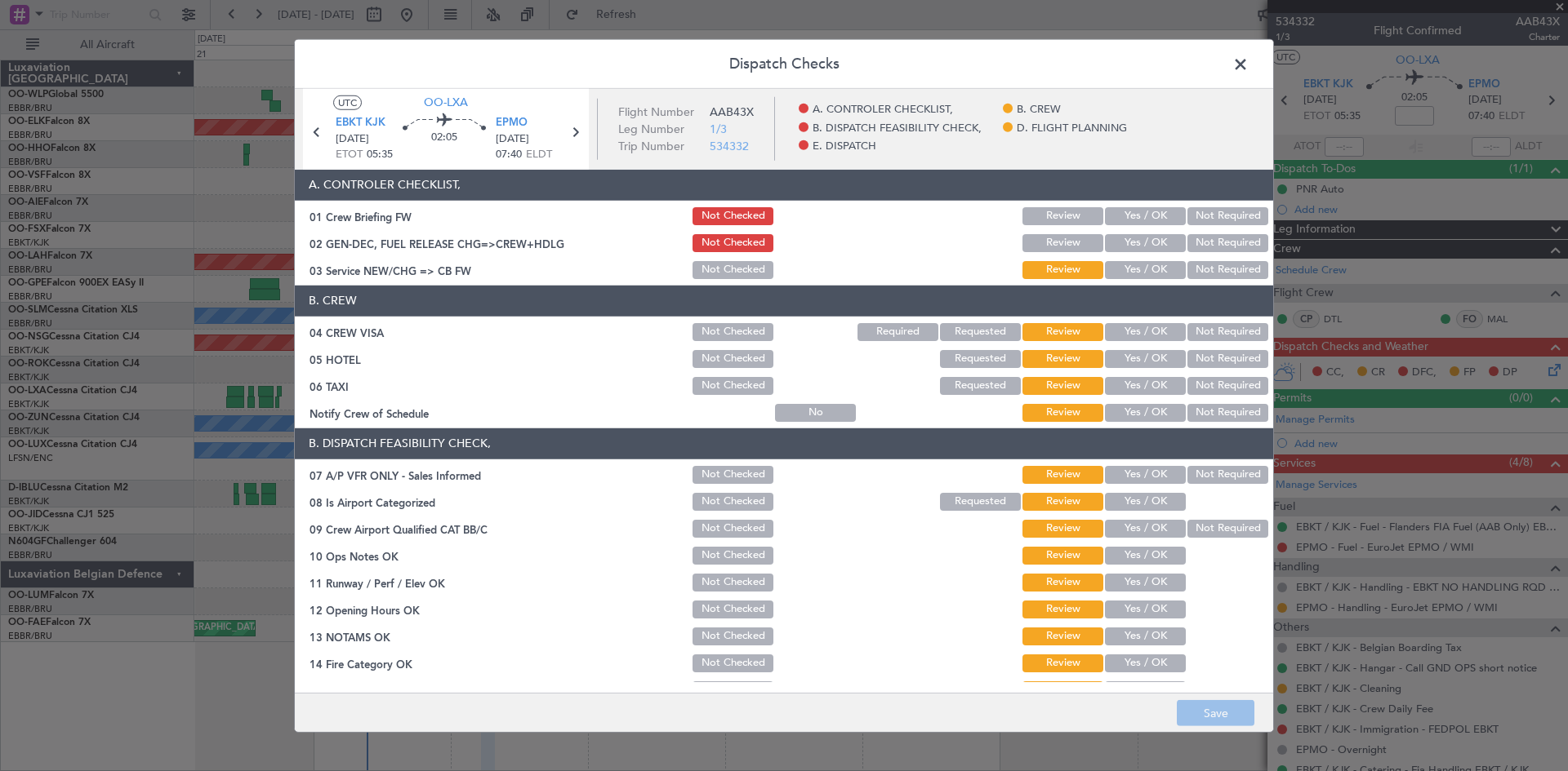
click at [1248, 63] on span at bounding box center [1248, 68] width 0 height 33
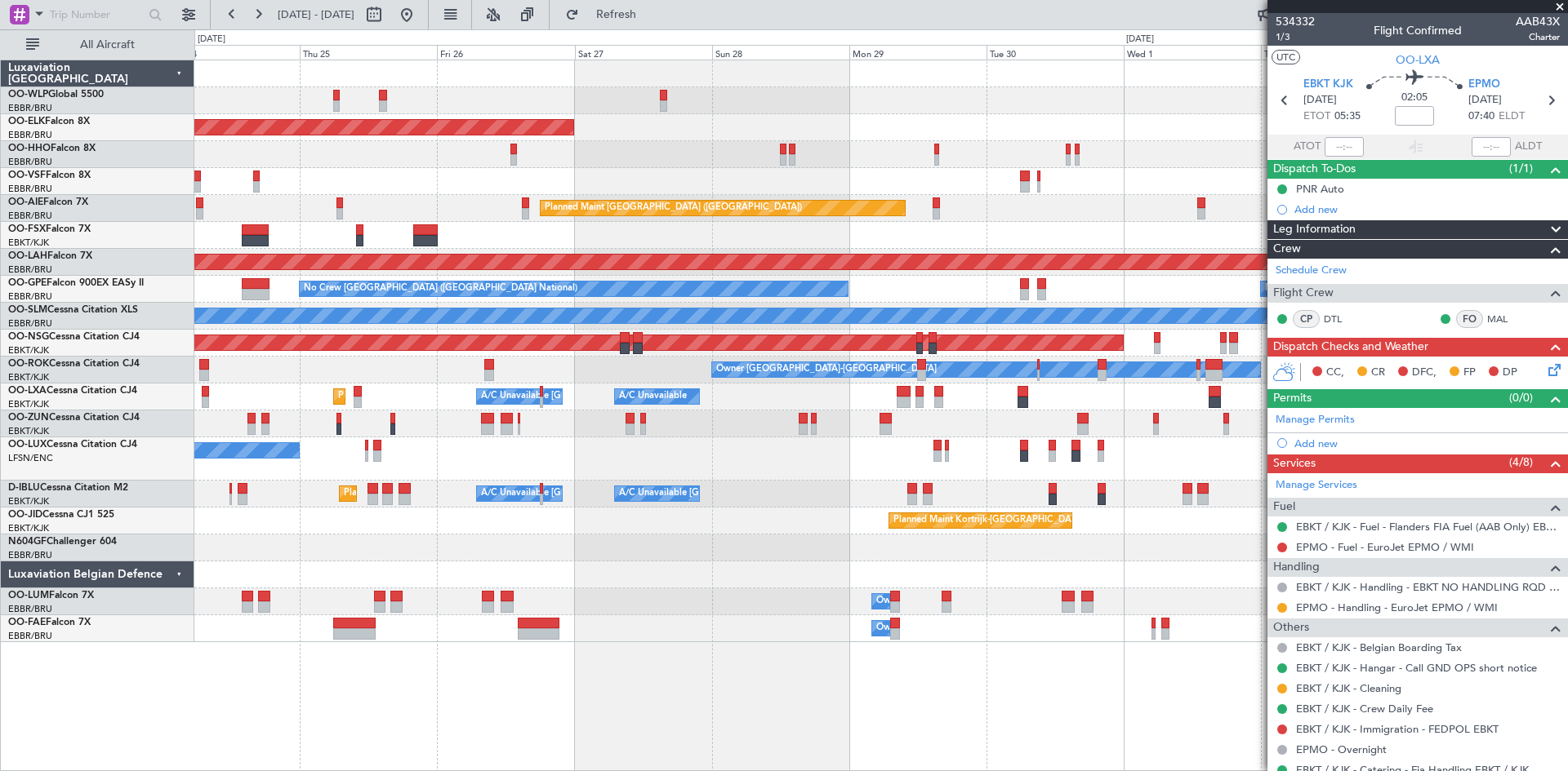
click at [694, 677] on div "Planned Maint Kortrijk-Wevelgem Planned Maint London (Farnborough) Planned Main…" at bounding box center [881, 416] width 1373 height 712
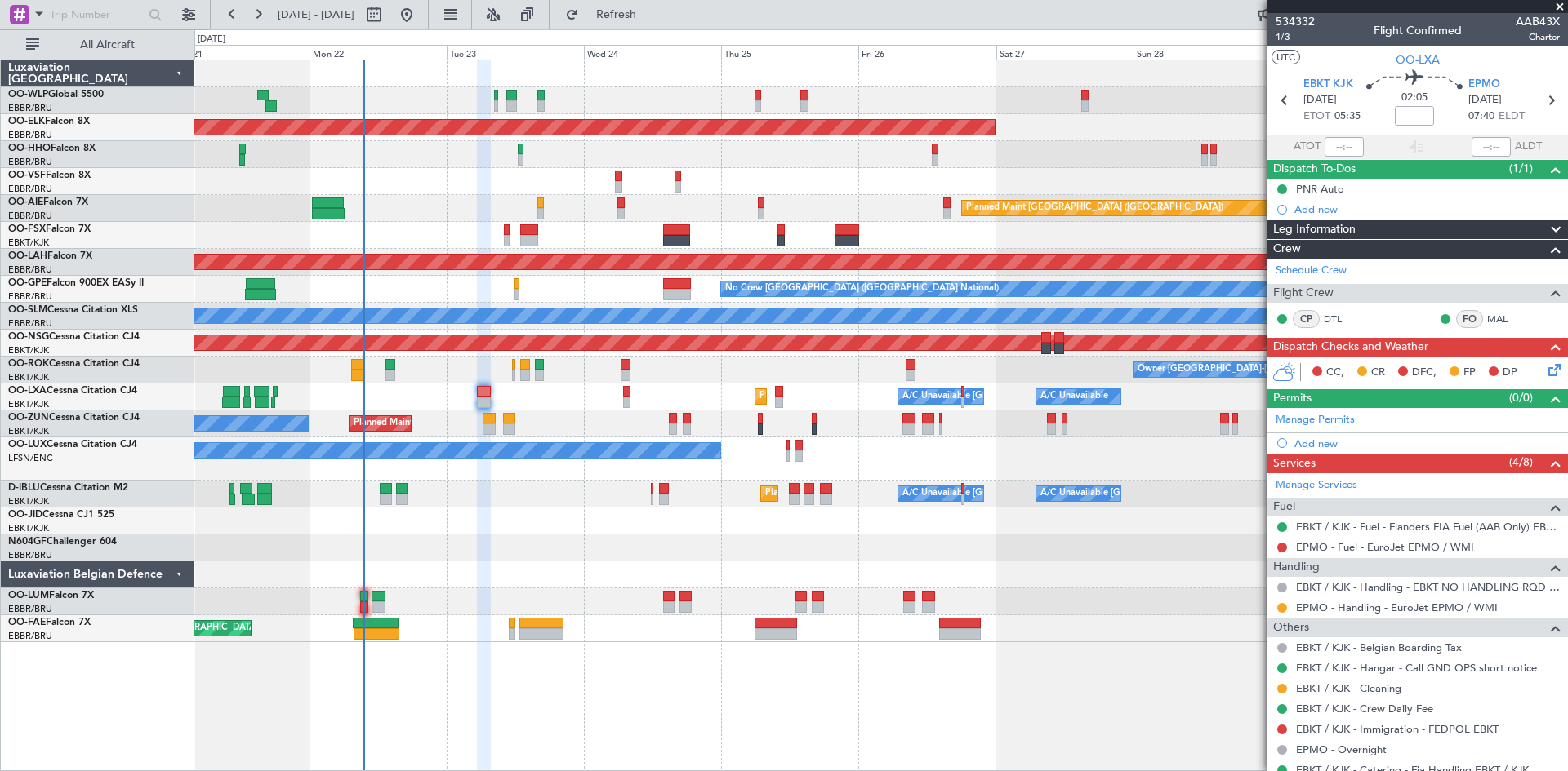
click at [1165, 705] on div "Planned Maint Kortrijk-Wevelgem AOG Maint Brussels (Brussels National) Planned …" at bounding box center [881, 416] width 1373 height 712
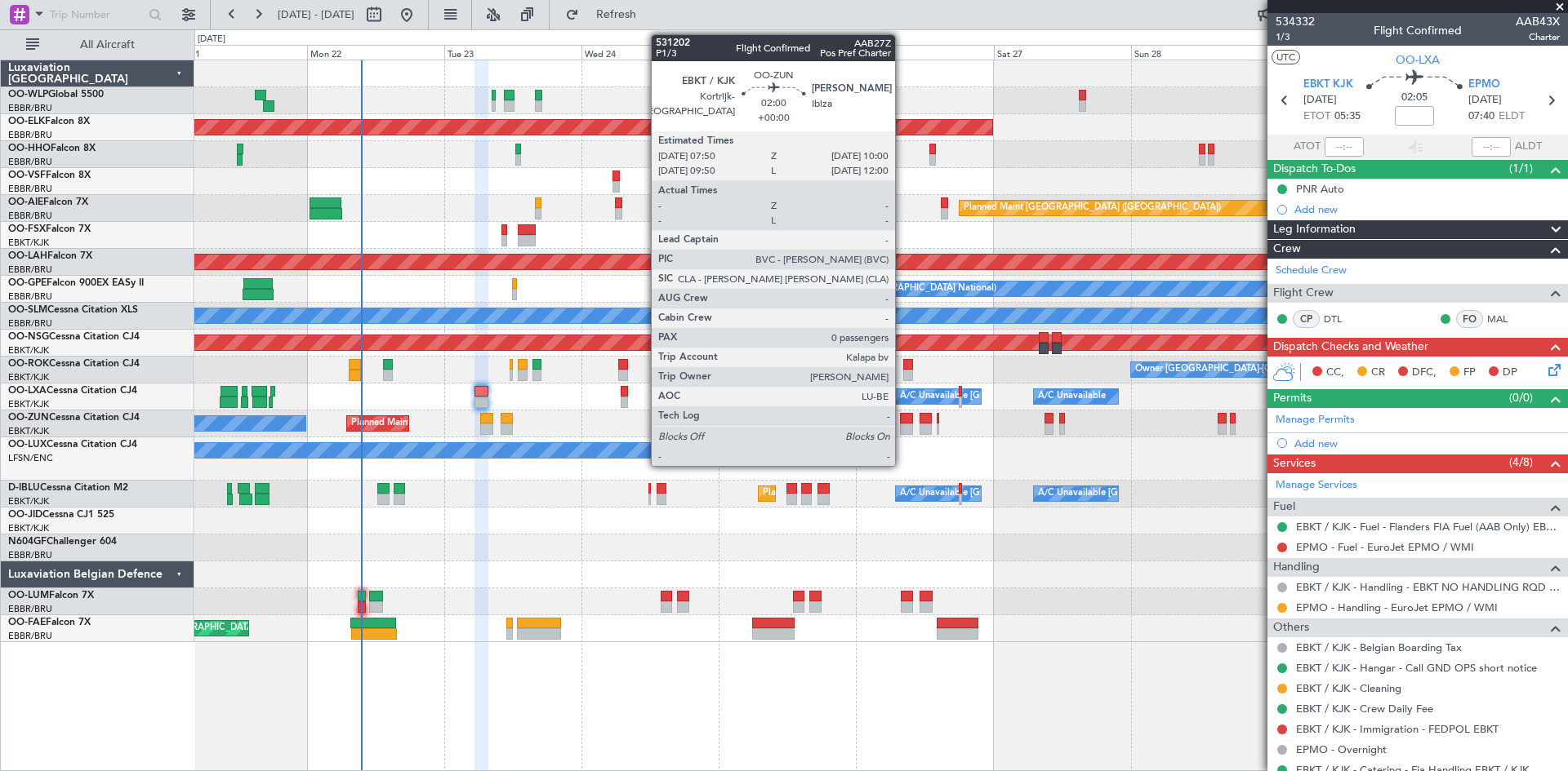
click at [903, 428] on div at bounding box center [906, 429] width 13 height 11
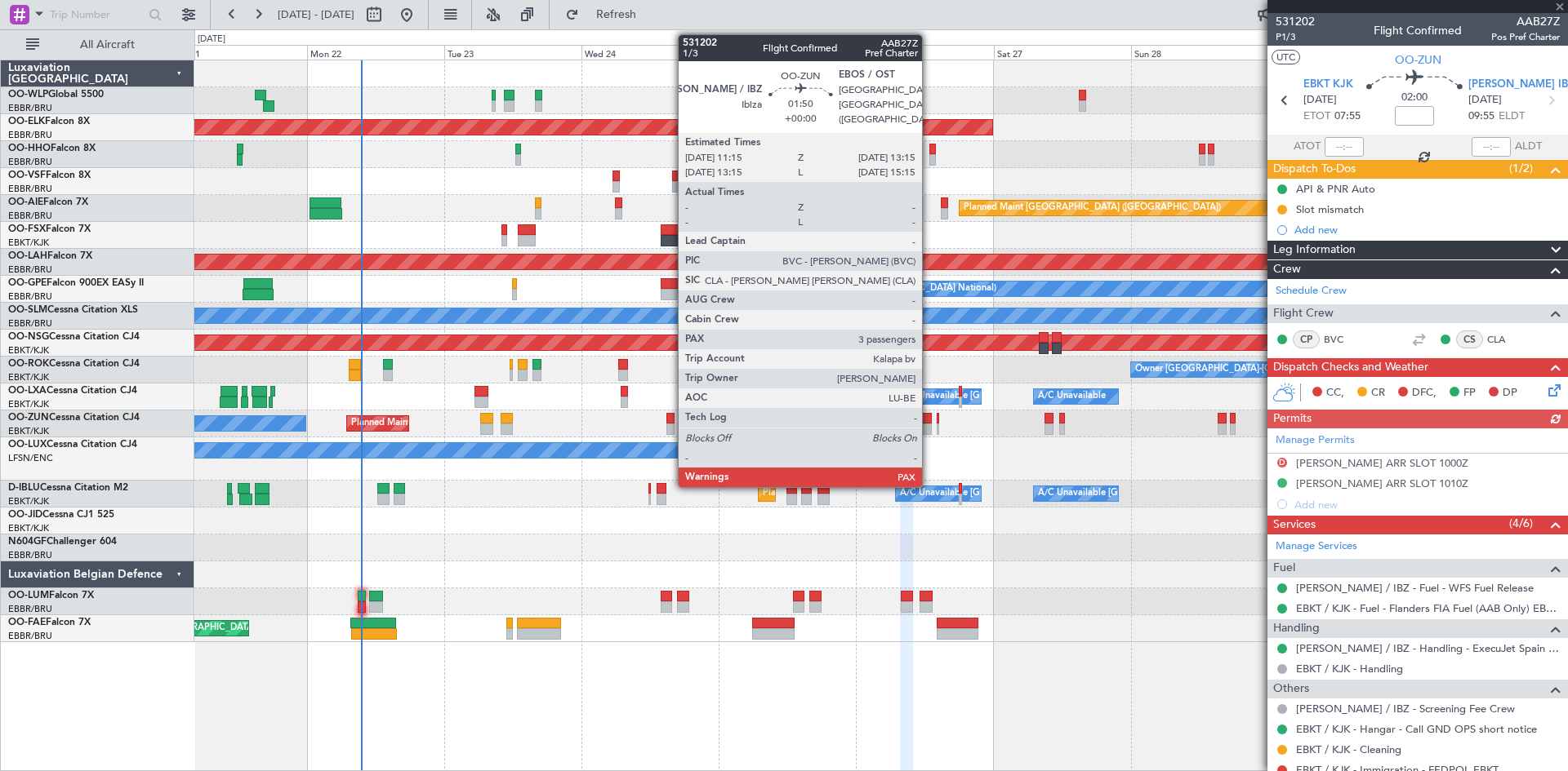
click at [930, 429] on div at bounding box center [926, 429] width 12 height 11
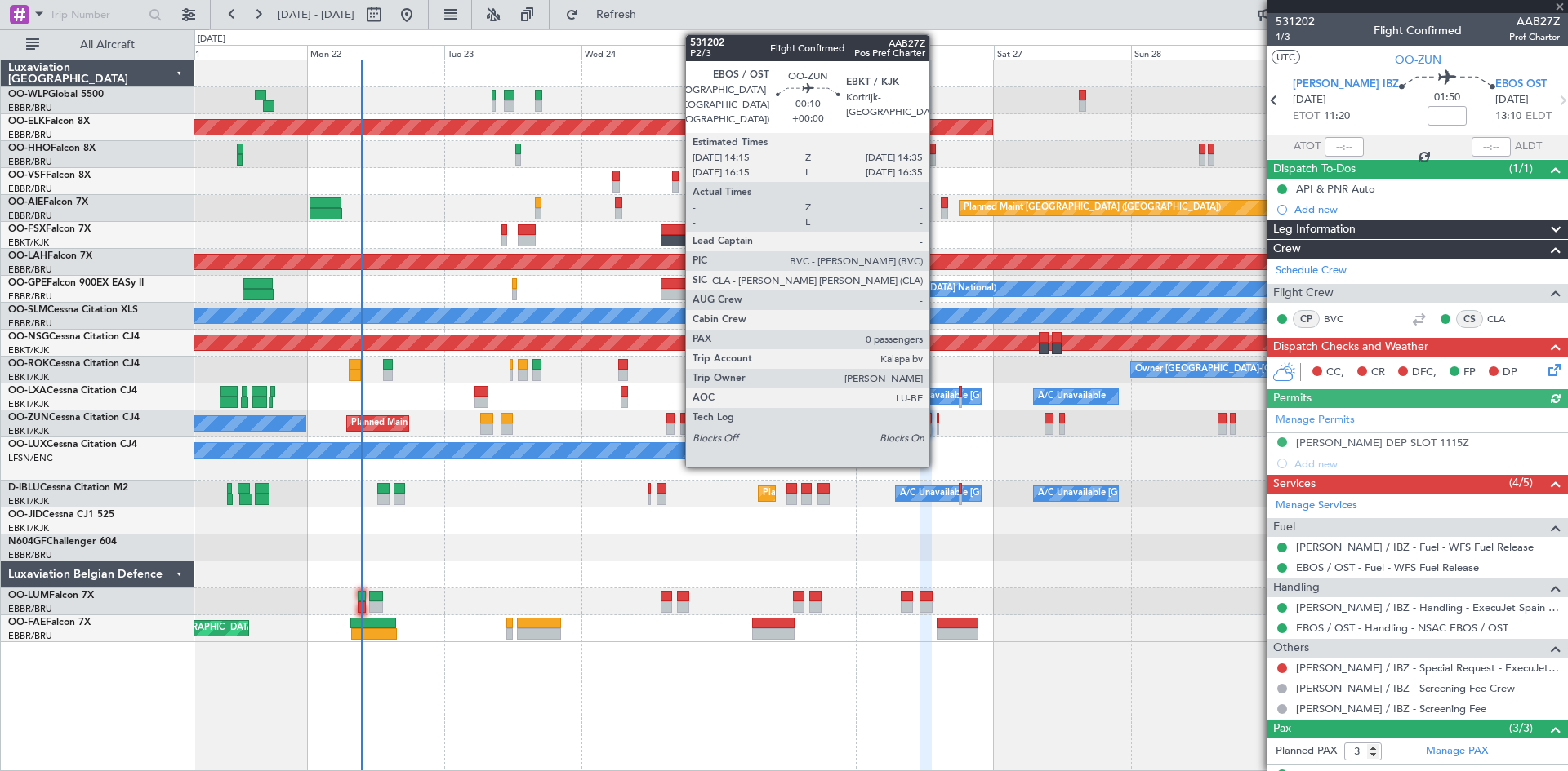
click at [936, 430] on div at bounding box center [937, 429] width 3 height 11
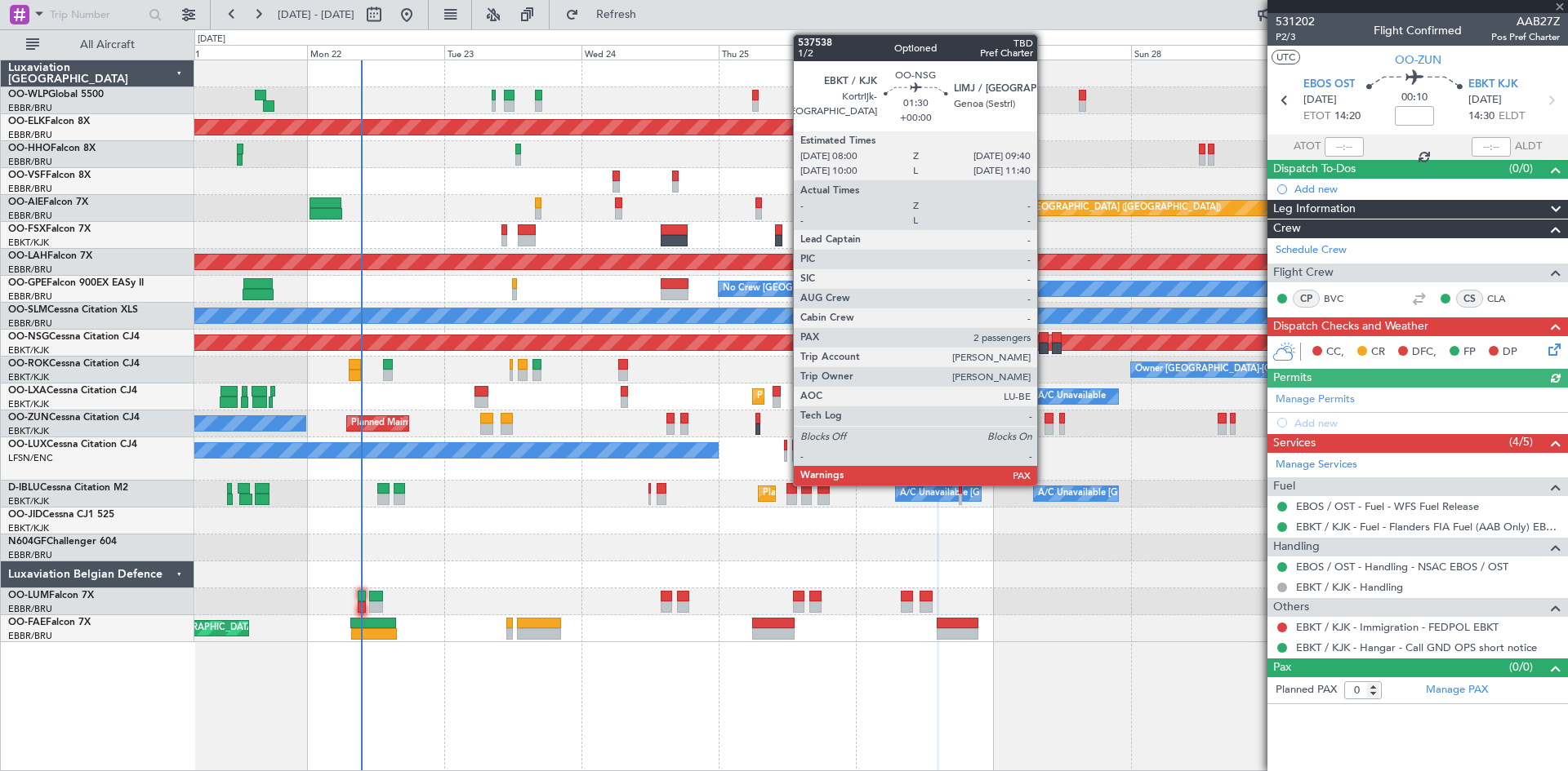
click at [1044, 347] on div at bounding box center [1043, 348] width 10 height 11
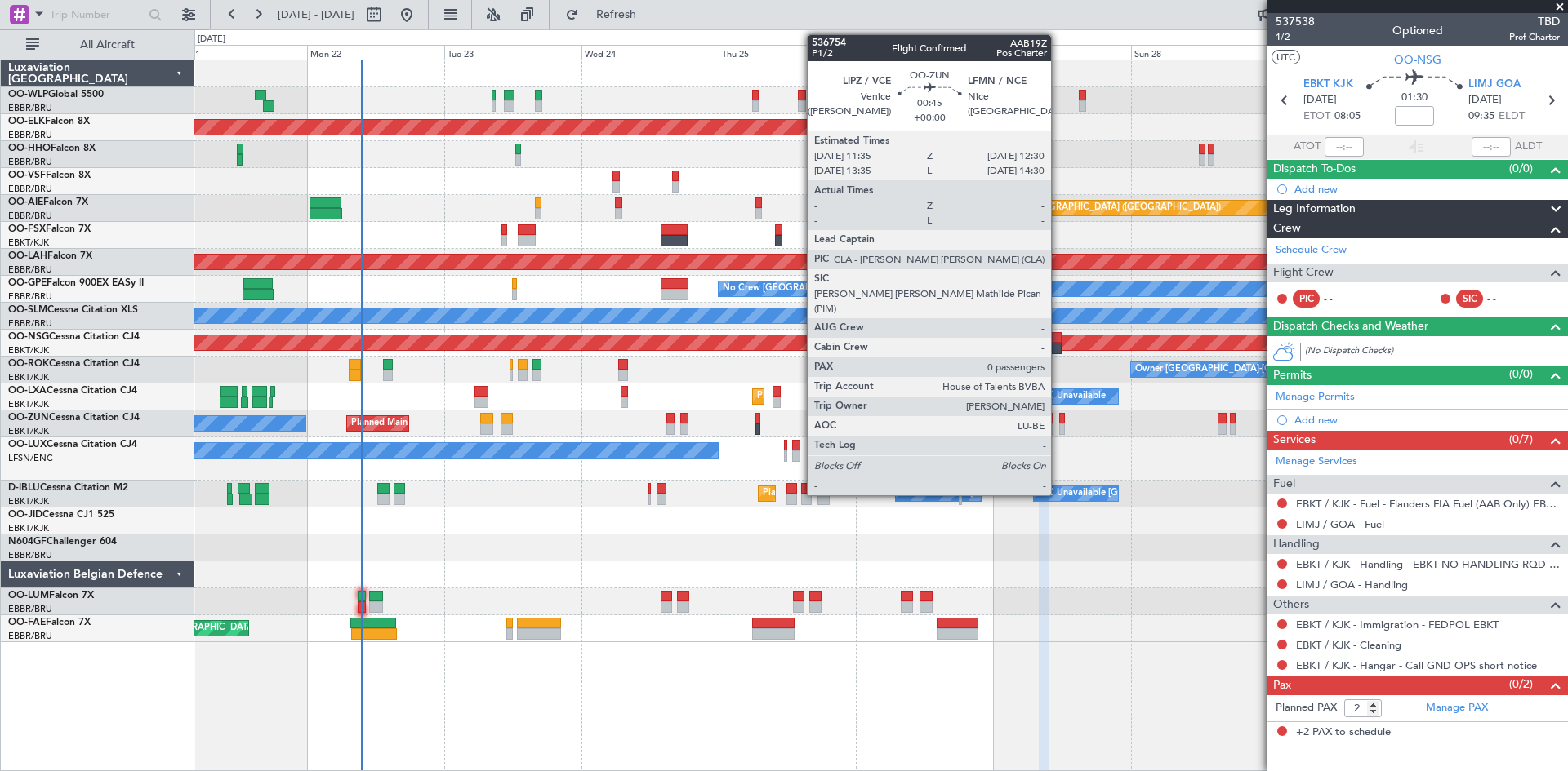
click at [1059, 425] on div at bounding box center [1062, 429] width 6 height 11
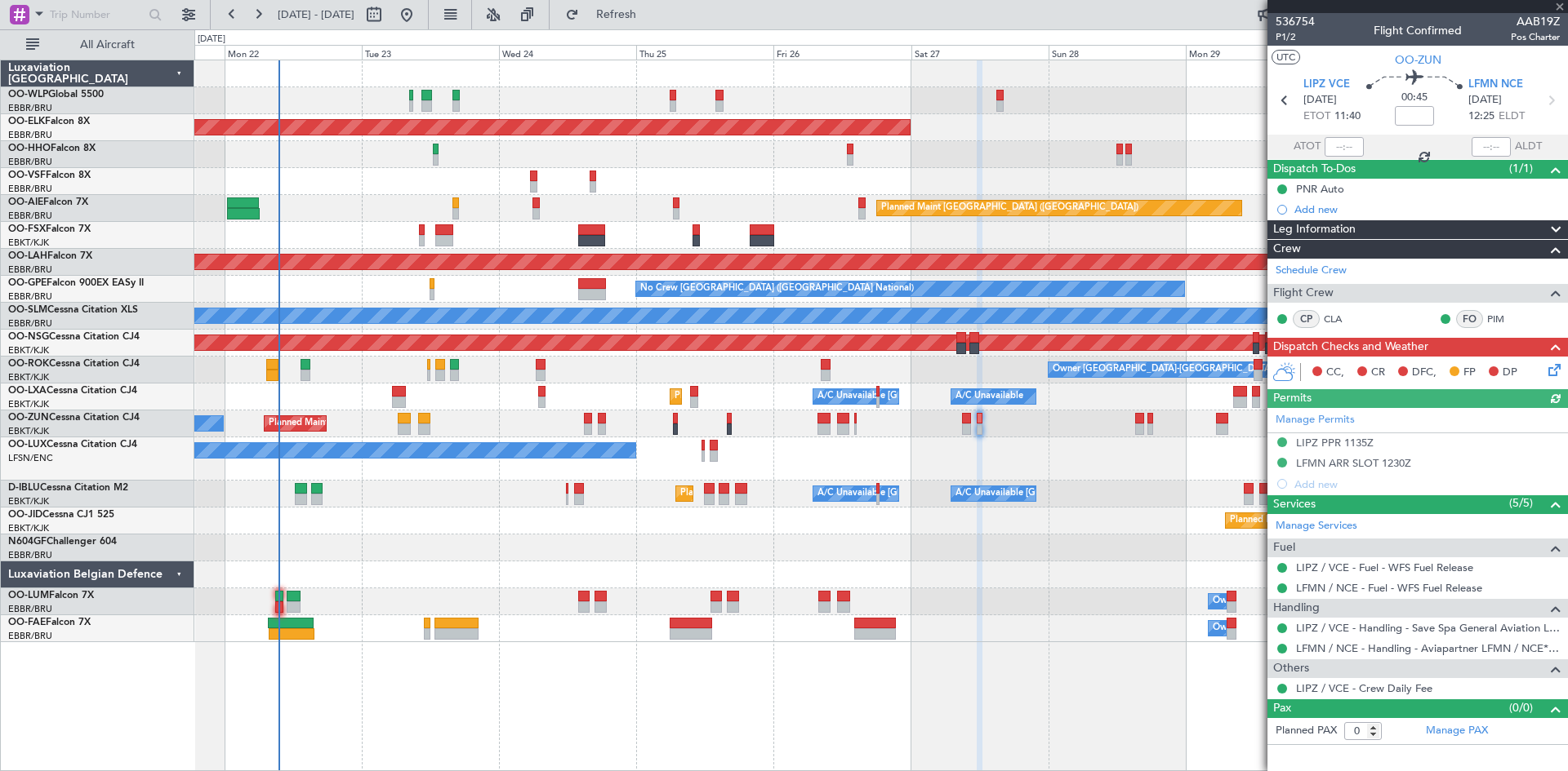
click at [1056, 490] on div "Planned Maint Kortrijk-Wevelgem AOG Maint Brussels (Brussels National) Planned …" at bounding box center [881, 352] width 1373 height 582
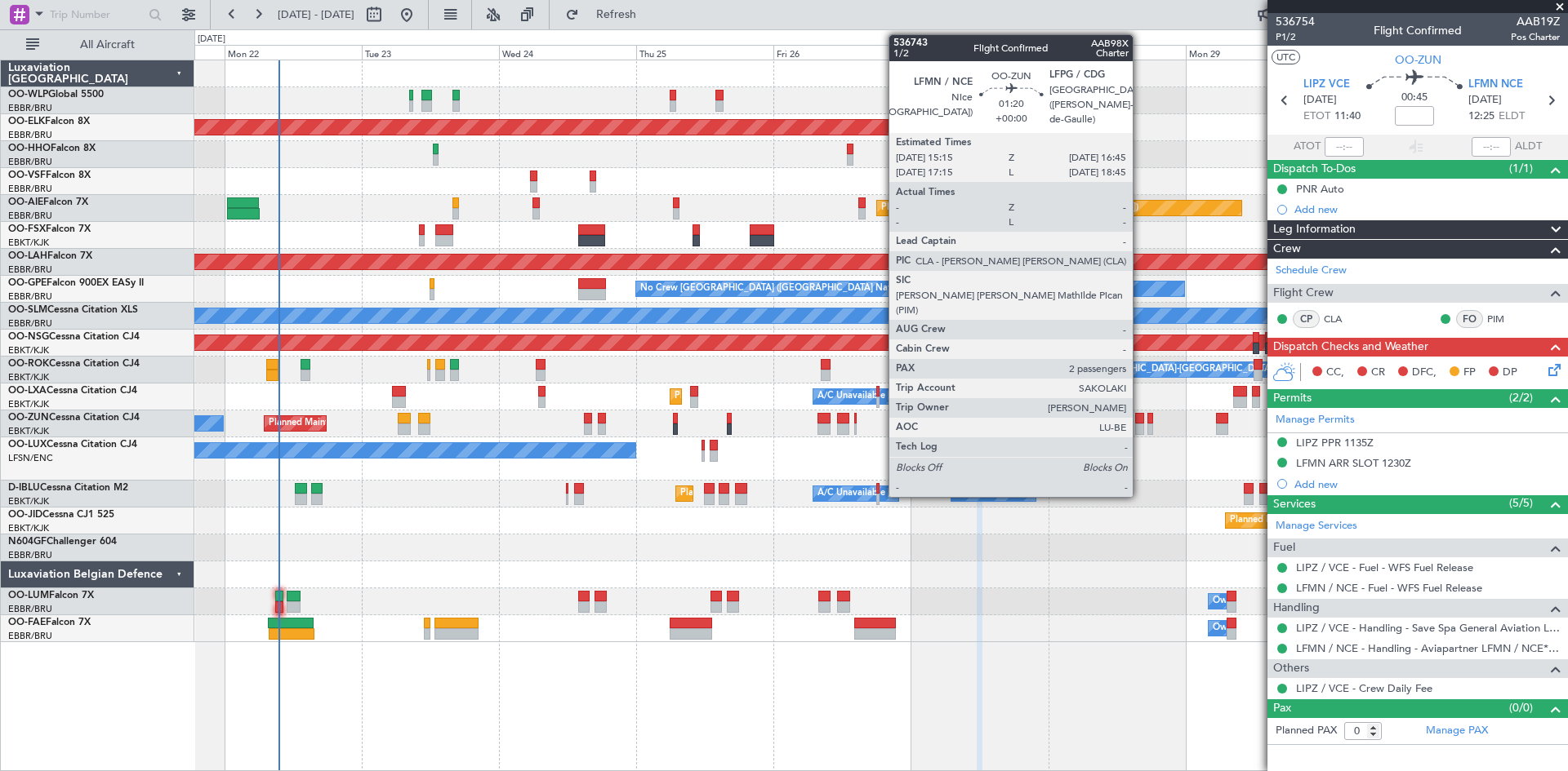
click at [1140, 429] on div at bounding box center [1140, 429] width 9 height 11
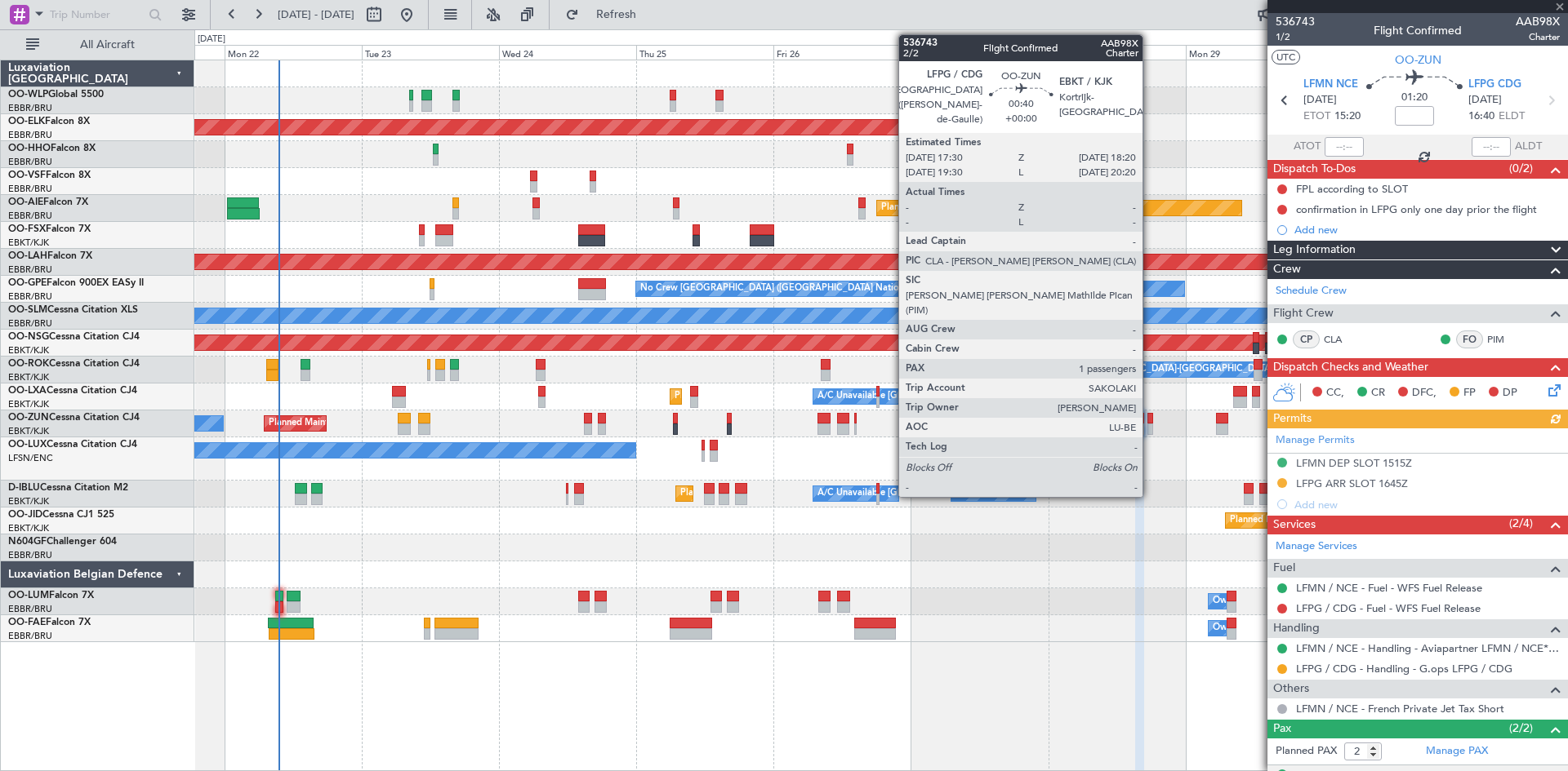
click at [1150, 424] on div at bounding box center [1150, 429] width 5 height 11
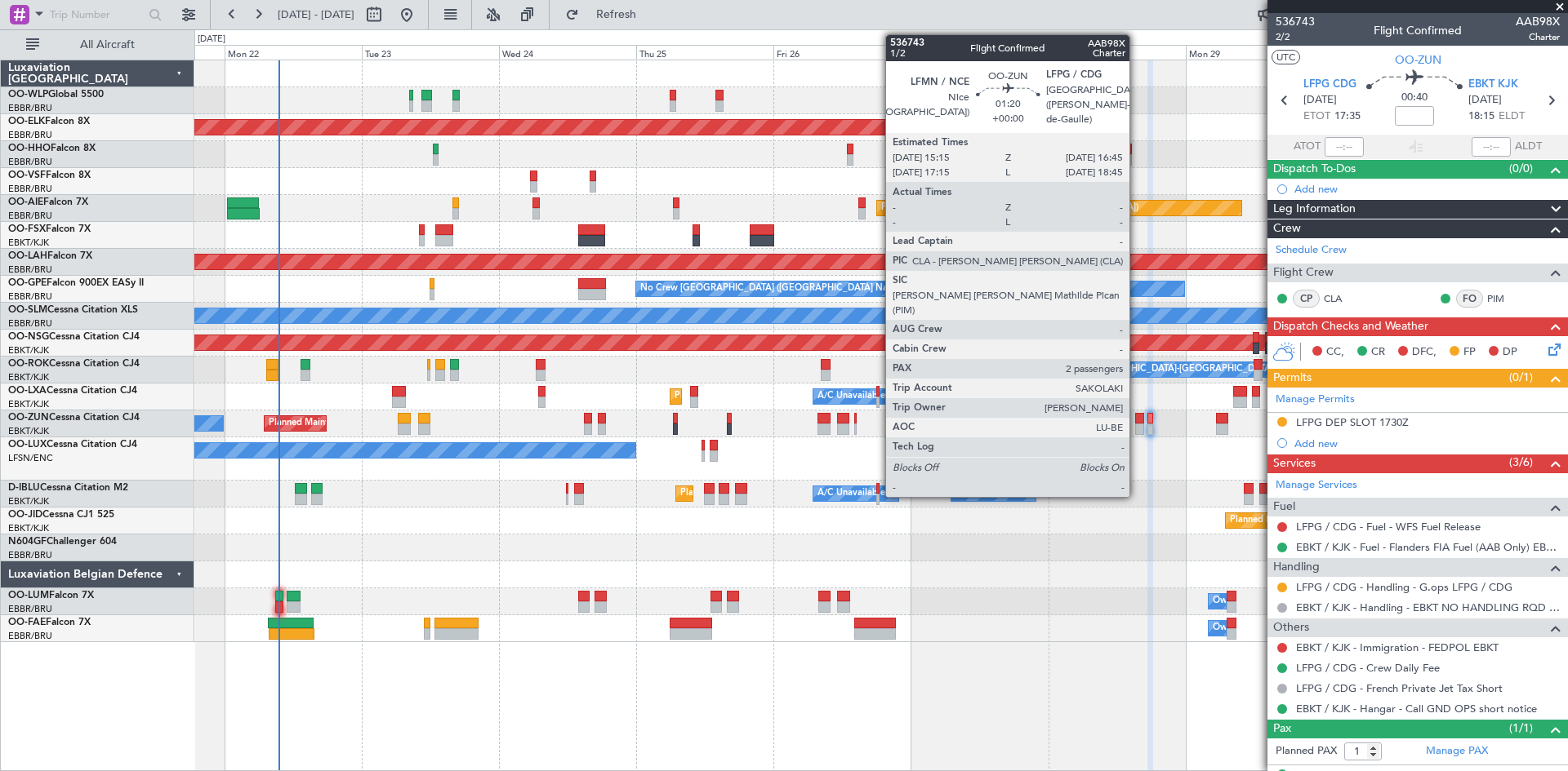
click at [1137, 429] on div at bounding box center [1140, 429] width 9 height 11
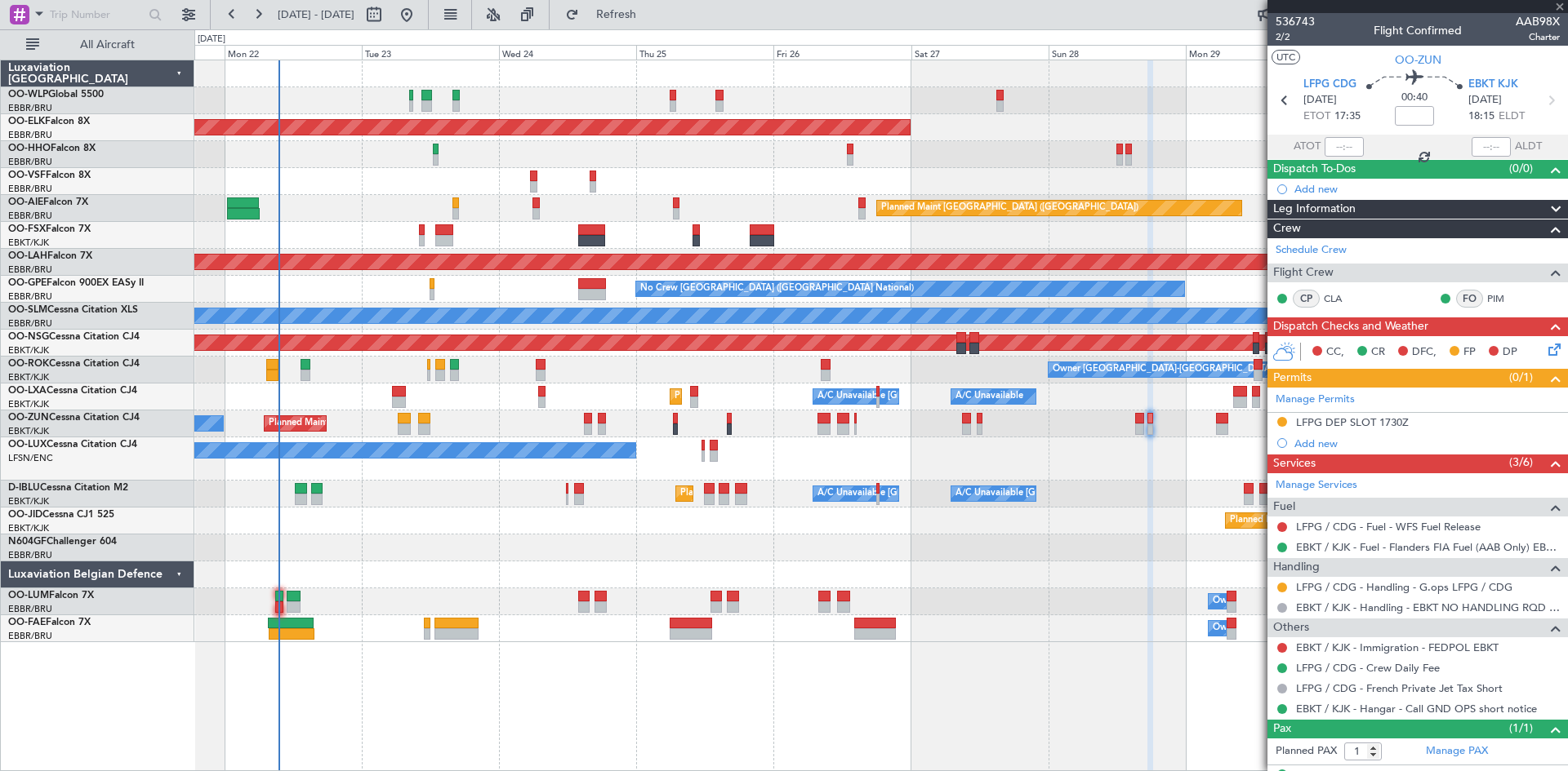
type input "2"
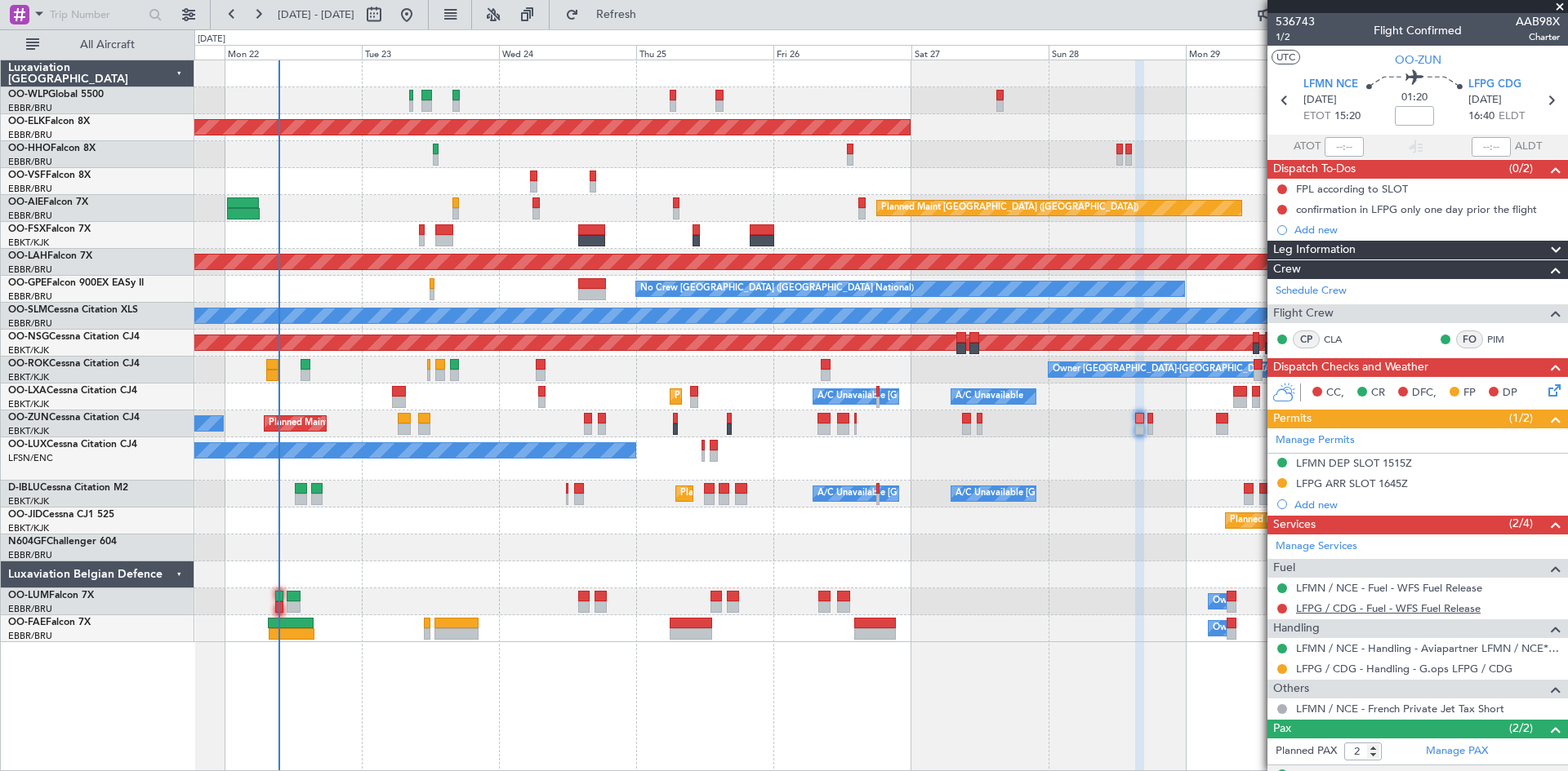
click at [1454, 603] on link "LFPG / CDG - Fuel - WFS Fuel Release" at bounding box center [1388, 609] width 184 height 14
click at [645, 18] on span "Refresh" at bounding box center [616, 14] width 69 height 11
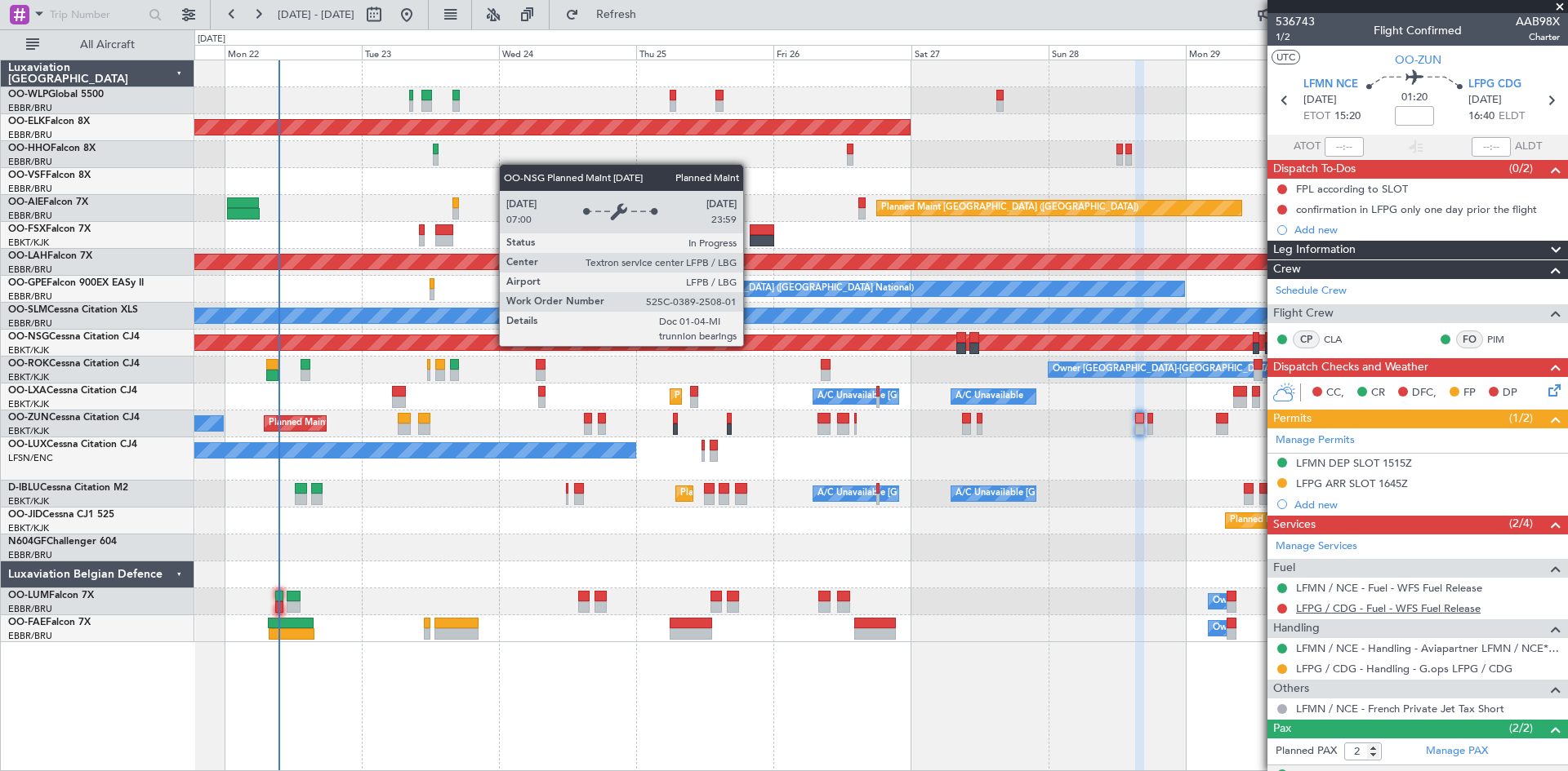
click at [1372, 614] on link "LFPG / CDG - Fuel - WFS Fuel Release" at bounding box center [1388, 609] width 184 height 14
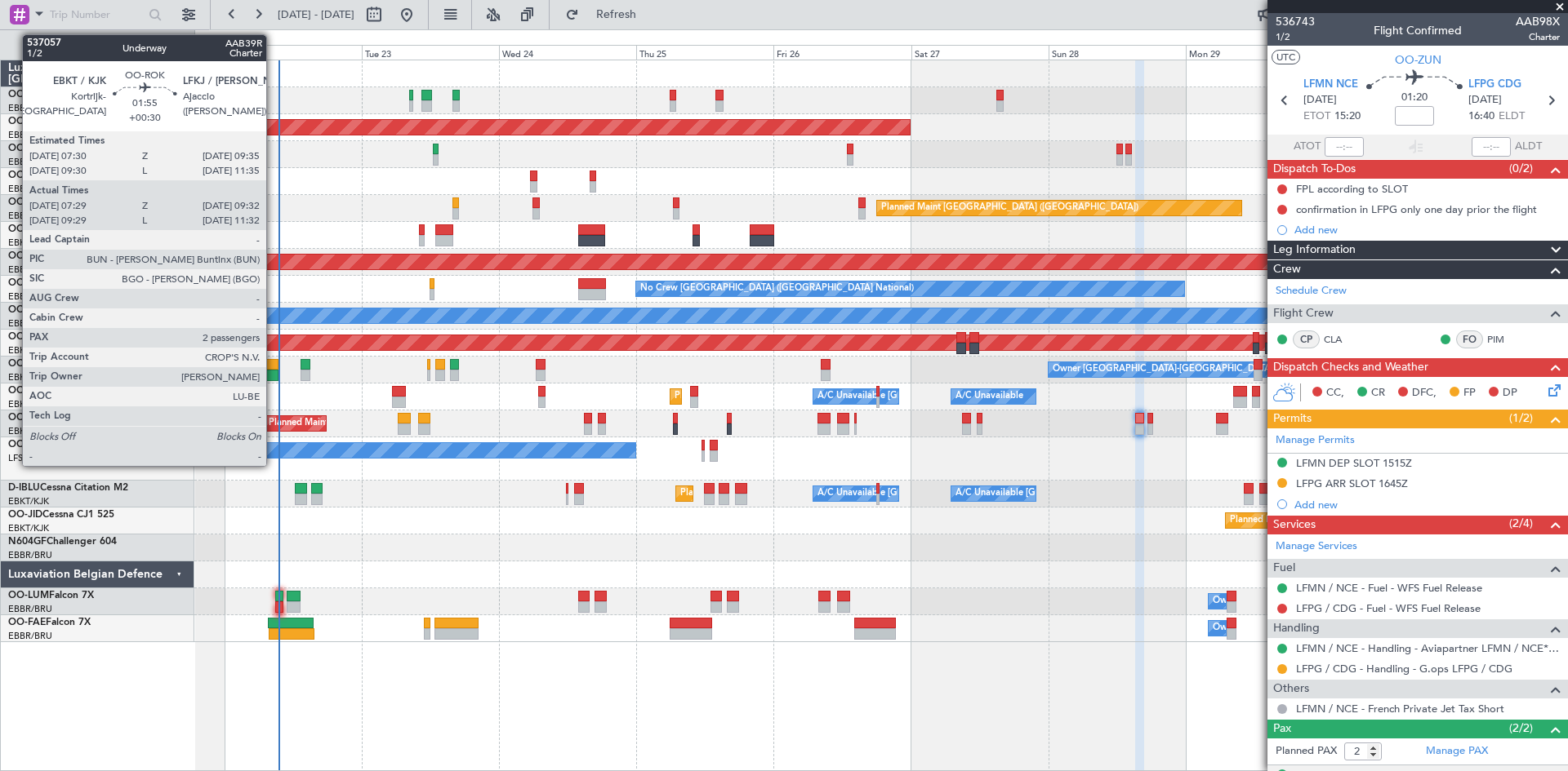
click at [274, 372] on div at bounding box center [272, 375] width 12 height 11
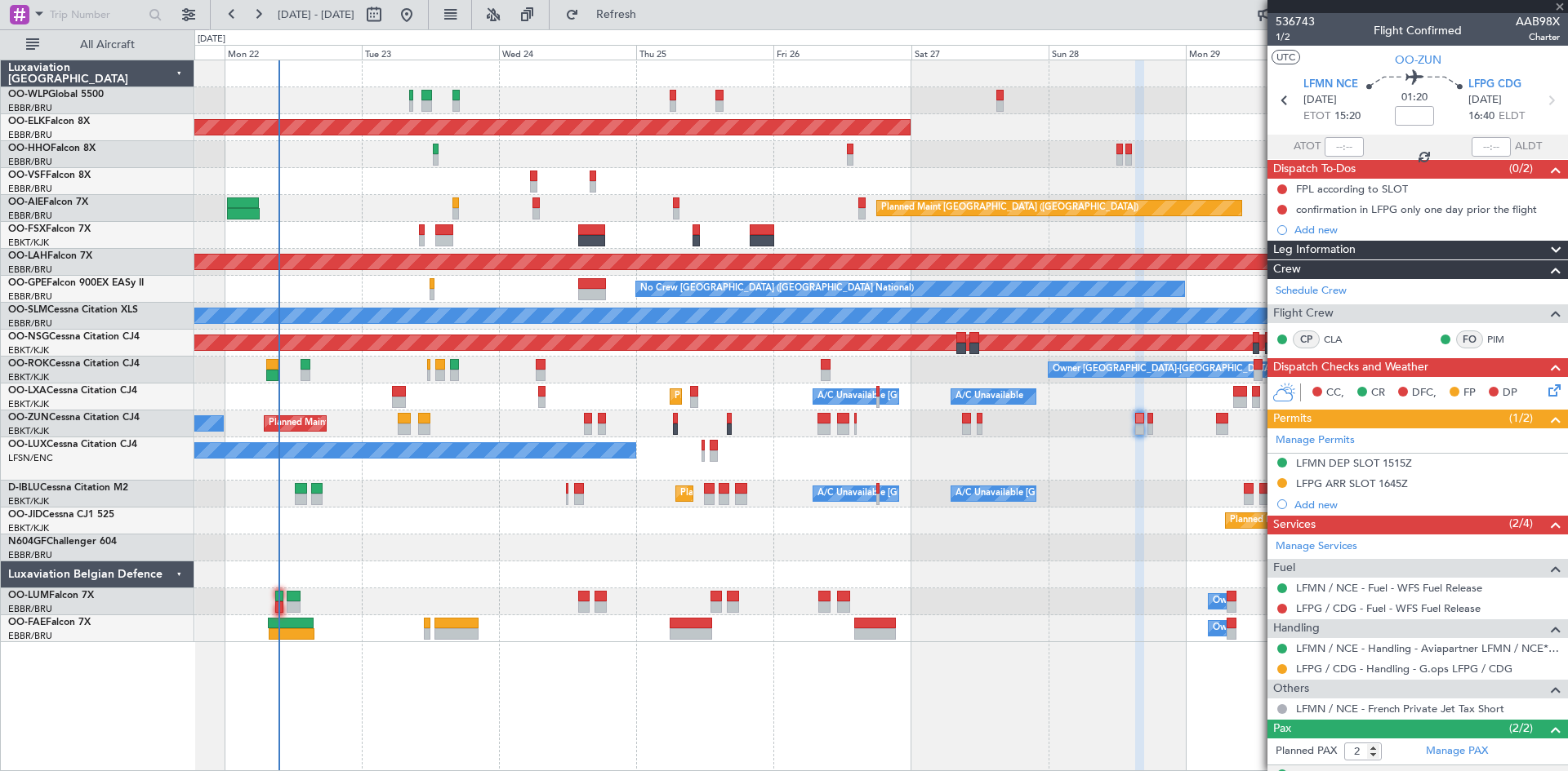
type input "+00:30"
type input "07:34"
type input "09:27"
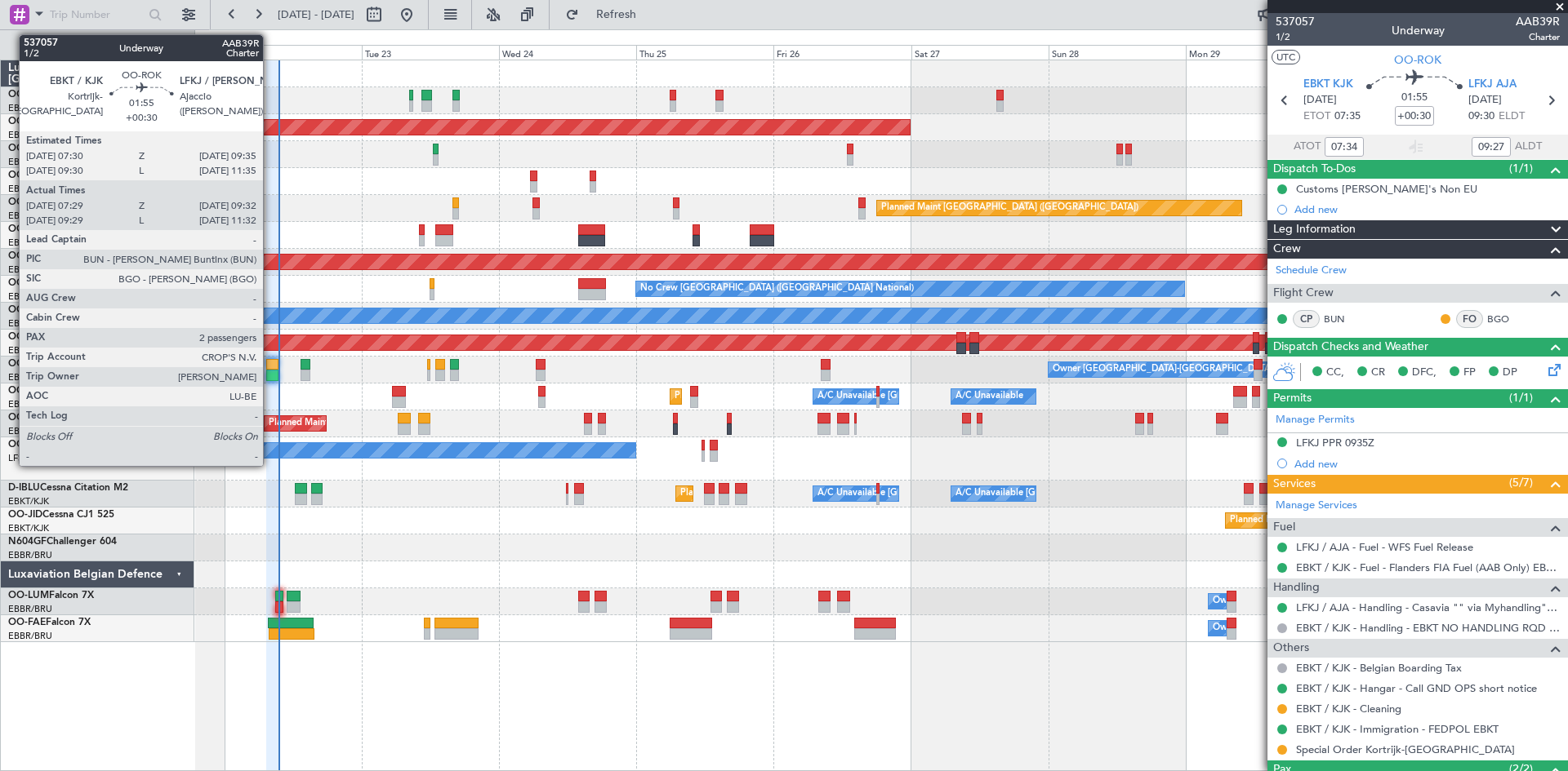
click at [270, 372] on div at bounding box center [272, 375] width 12 height 11
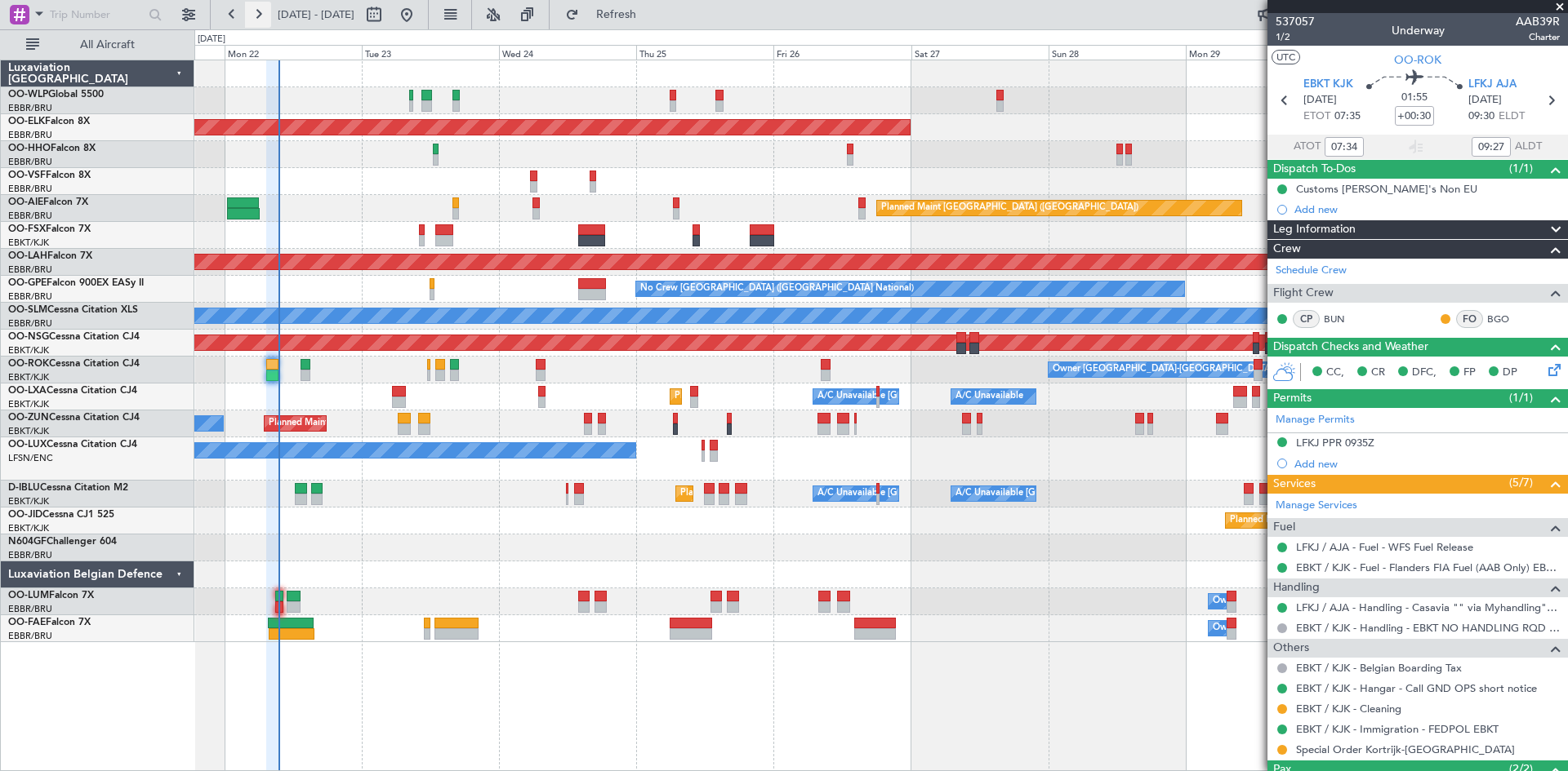
click at [257, 10] on button at bounding box center [258, 15] width 26 height 26
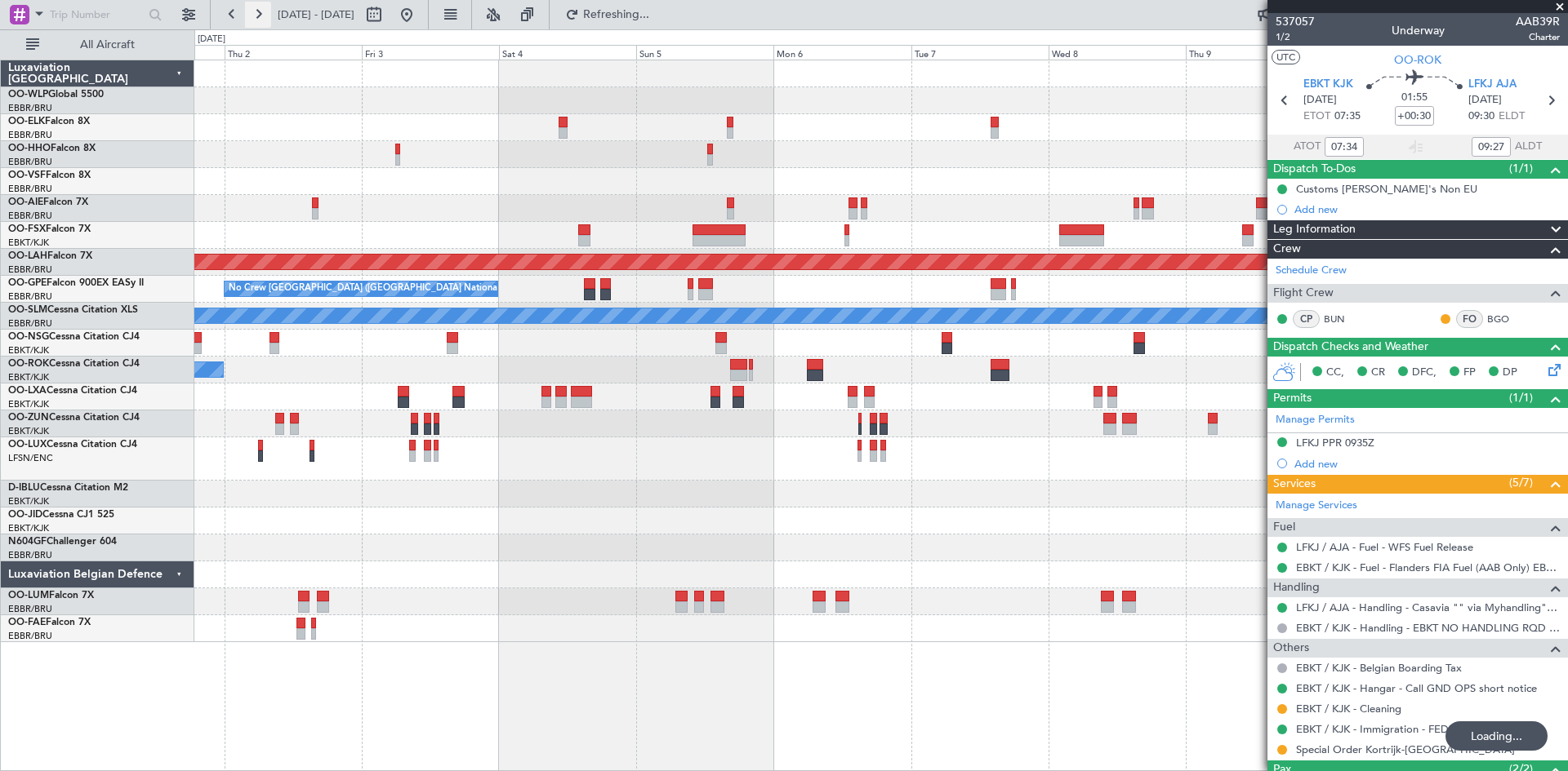
click at [257, 10] on button at bounding box center [258, 15] width 26 height 26
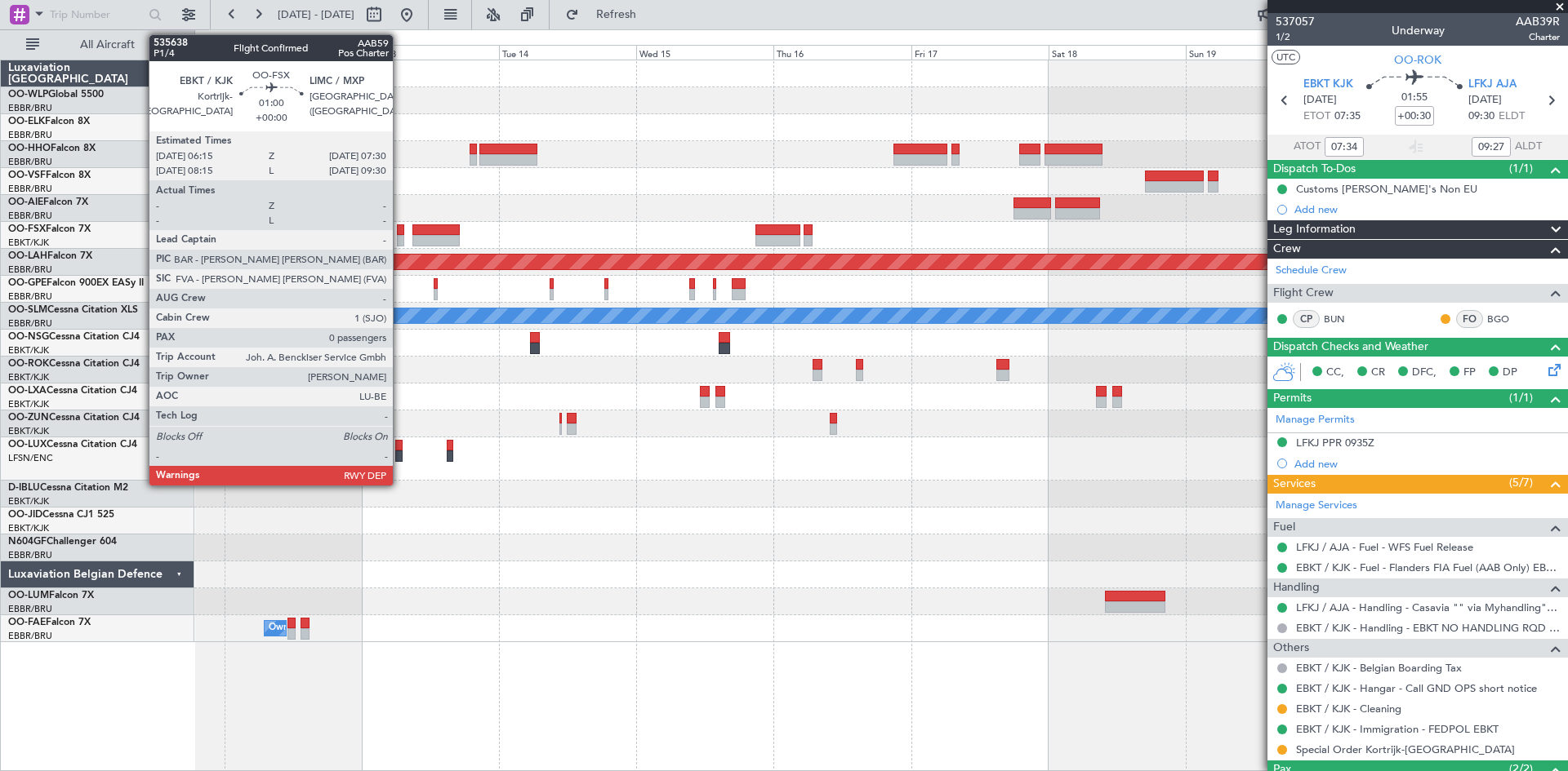
click at [400, 241] on div at bounding box center [400, 241] width 7 height 11
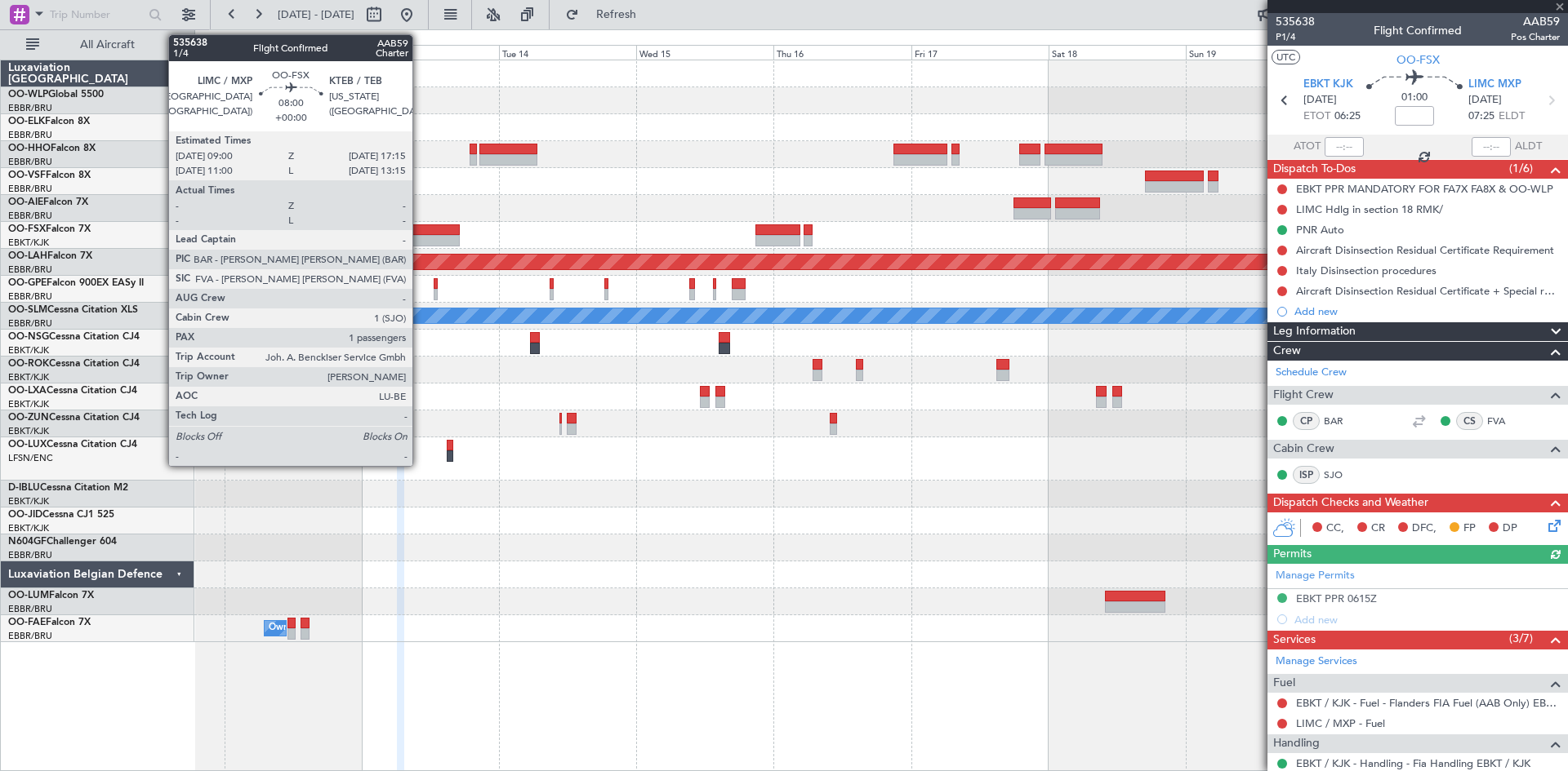
click at [420, 234] on div at bounding box center [436, 230] width 48 height 11
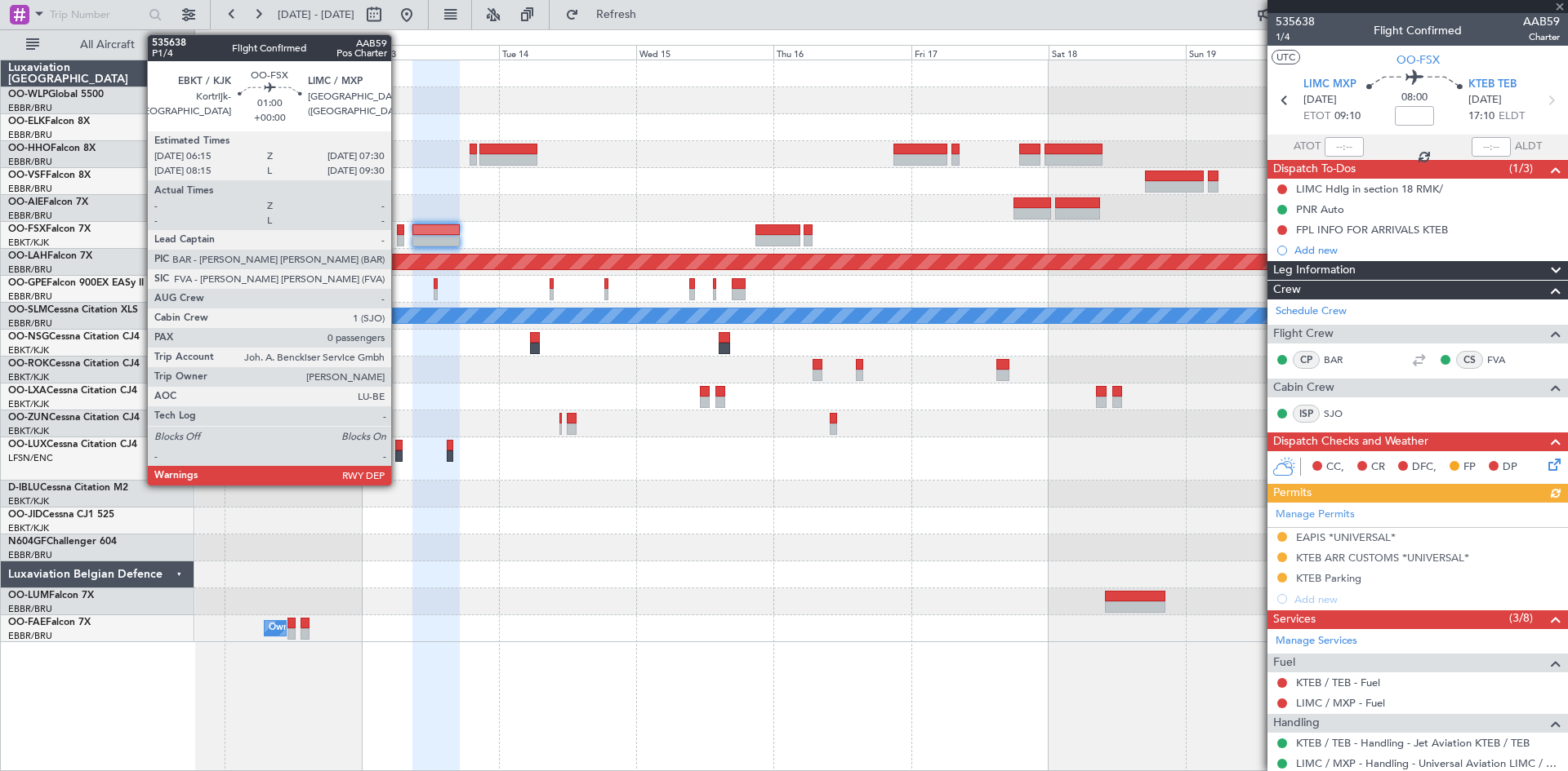
click at [399, 234] on div at bounding box center [400, 230] width 7 height 11
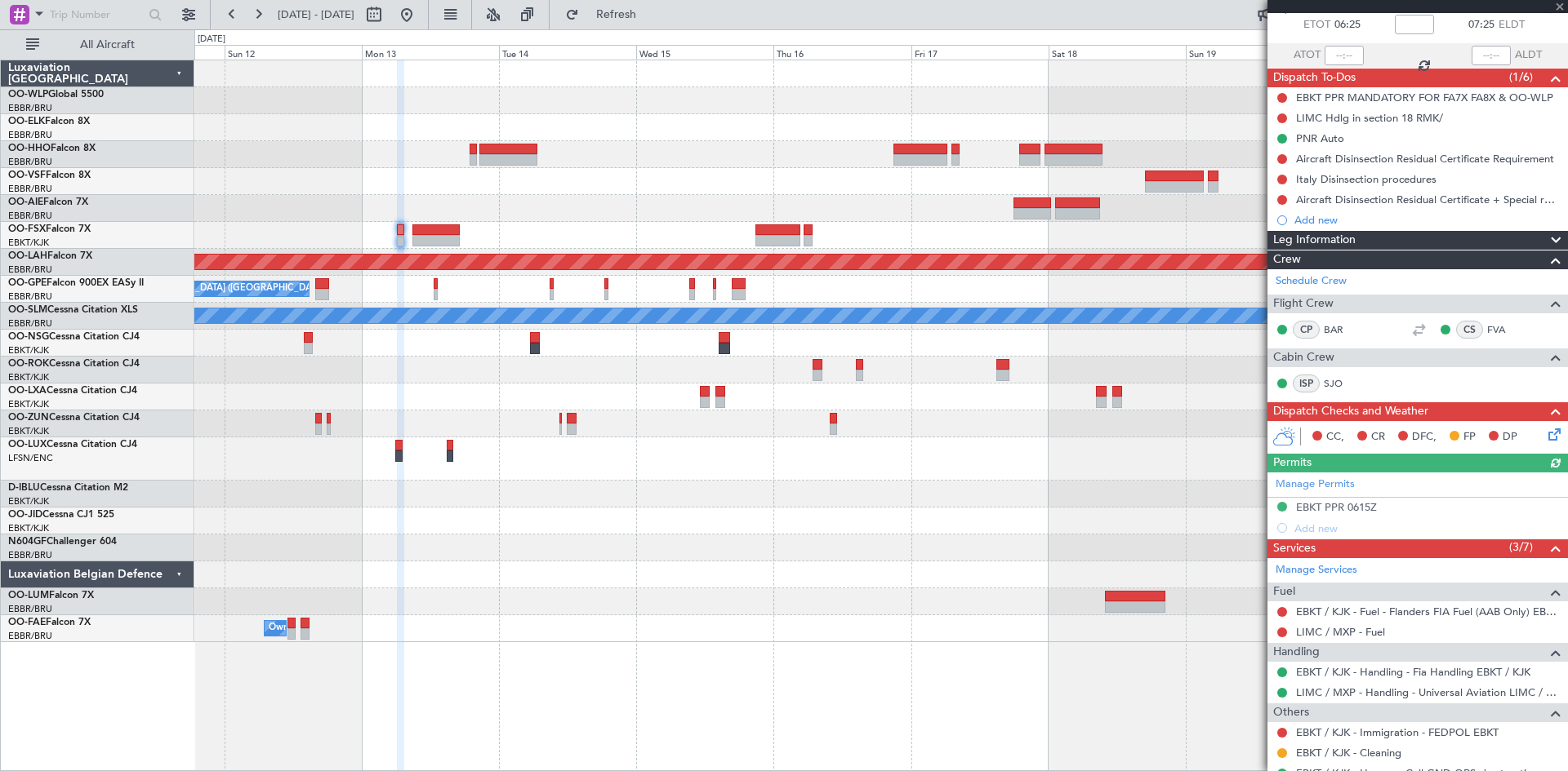
scroll to position [149, 0]
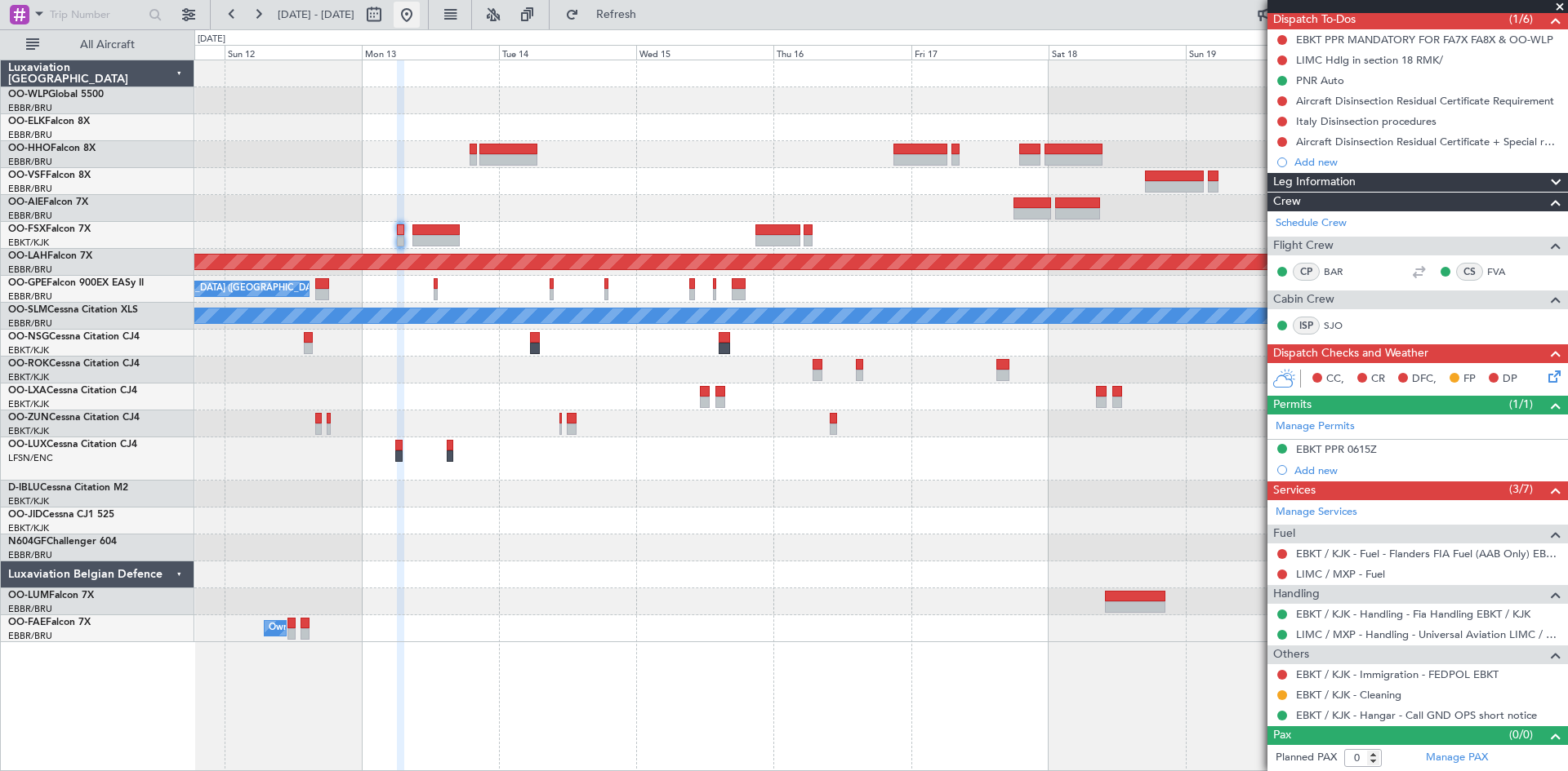
click at [420, 12] on button at bounding box center [407, 15] width 26 height 26
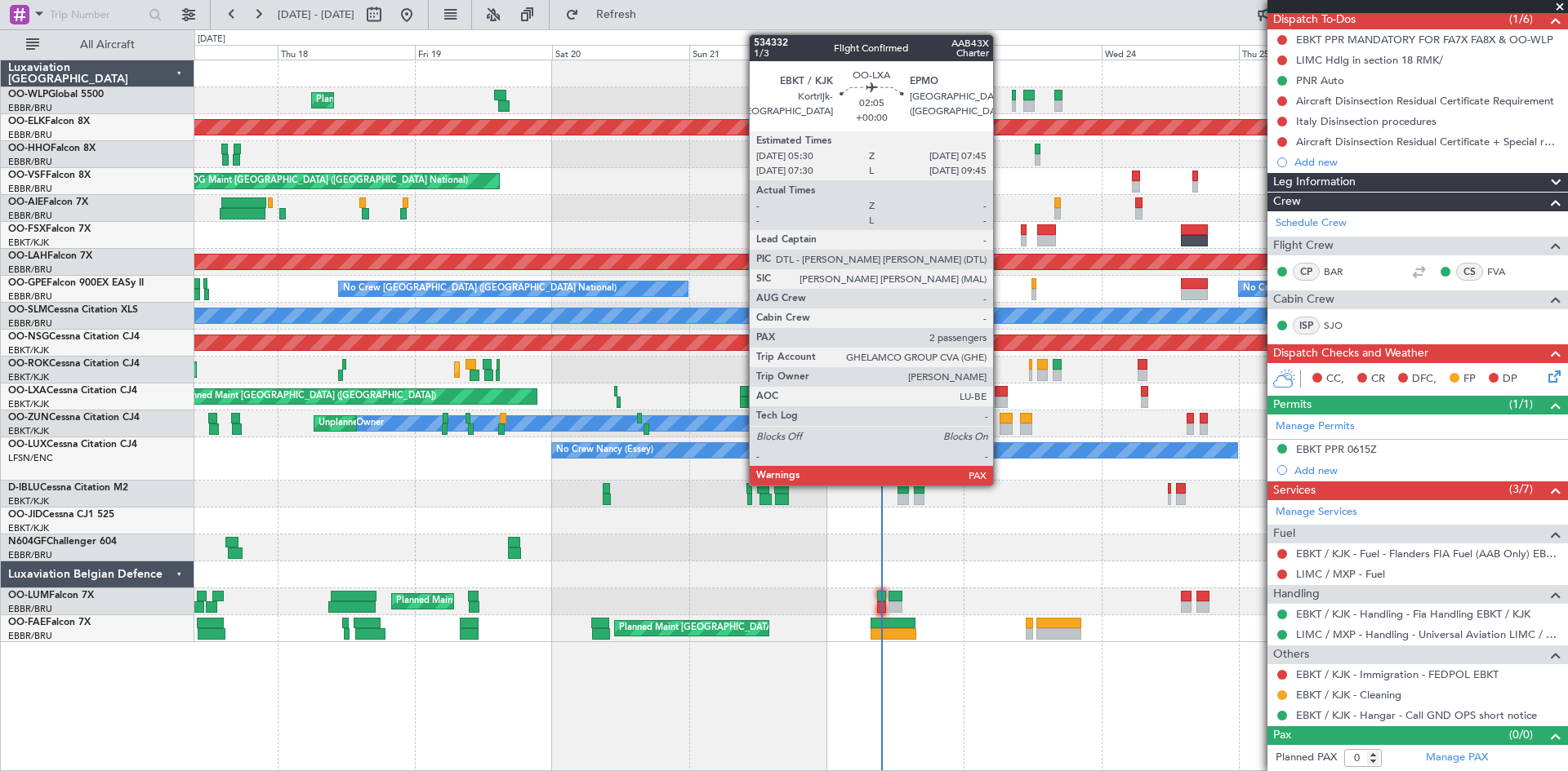
click at [1001, 397] on div at bounding box center [1001, 402] width 13 height 11
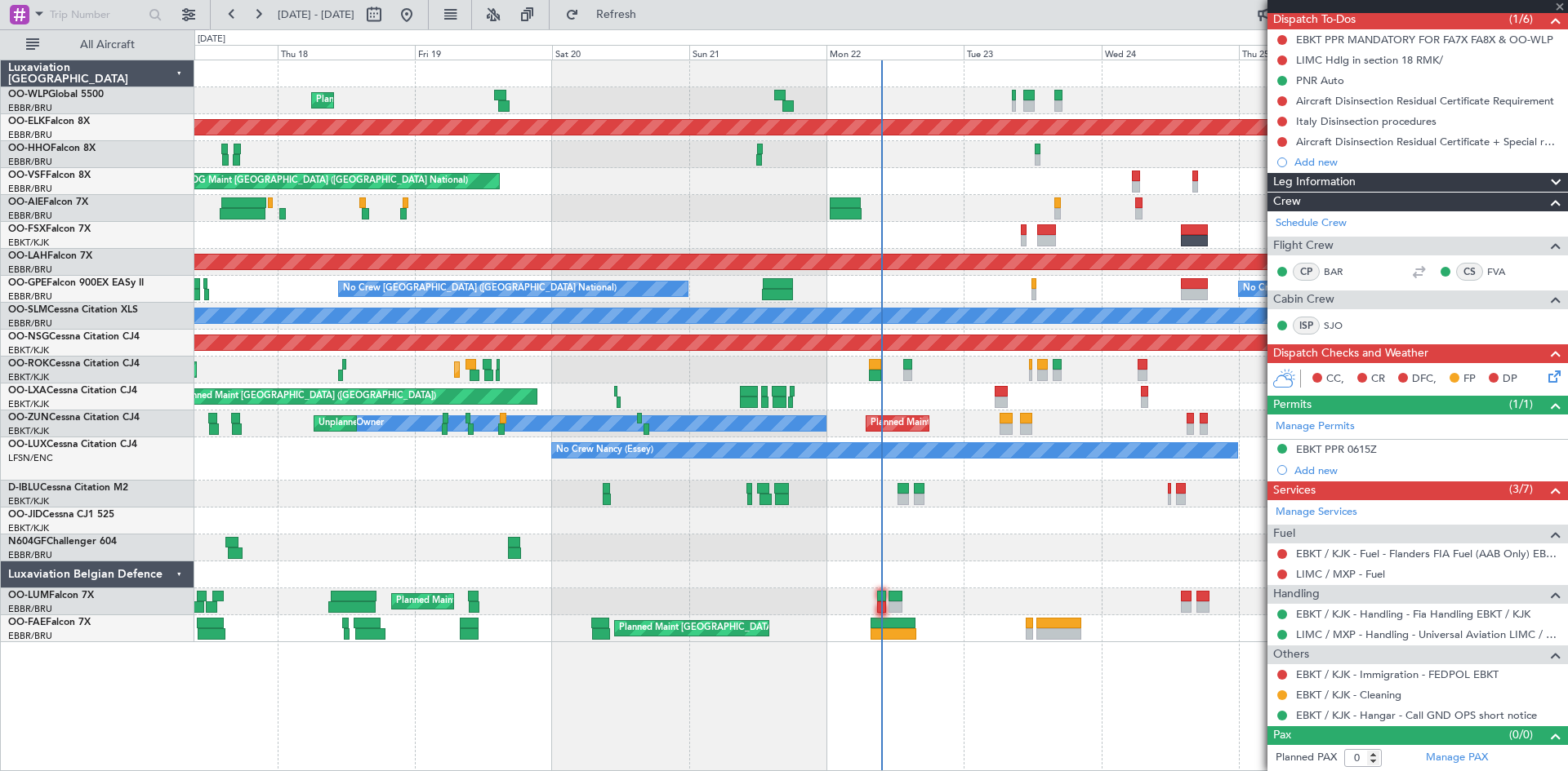
type input "2"
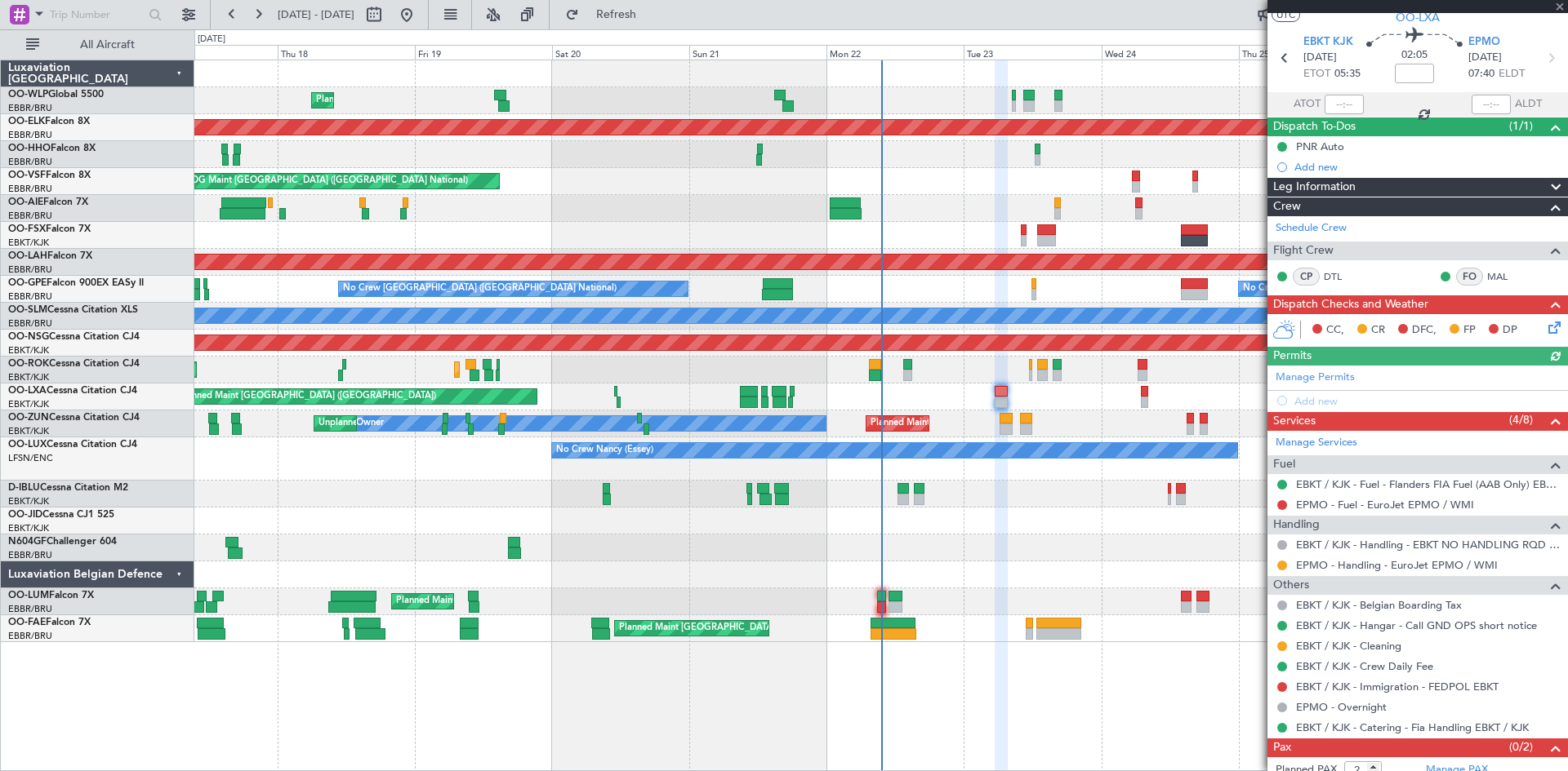
scroll to position [76, 0]
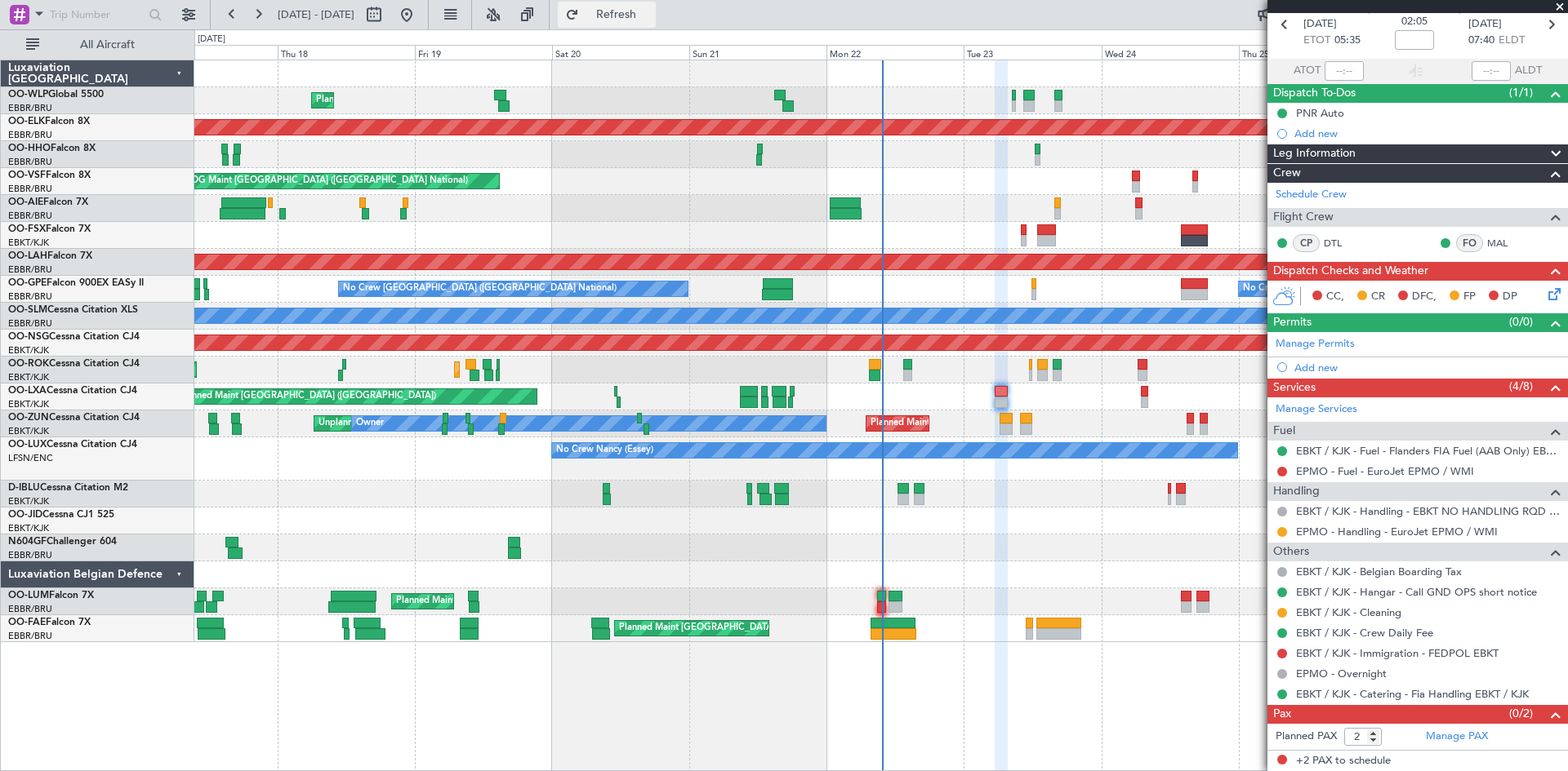
click at [651, 16] on span "Refresh" at bounding box center [616, 14] width 69 height 11
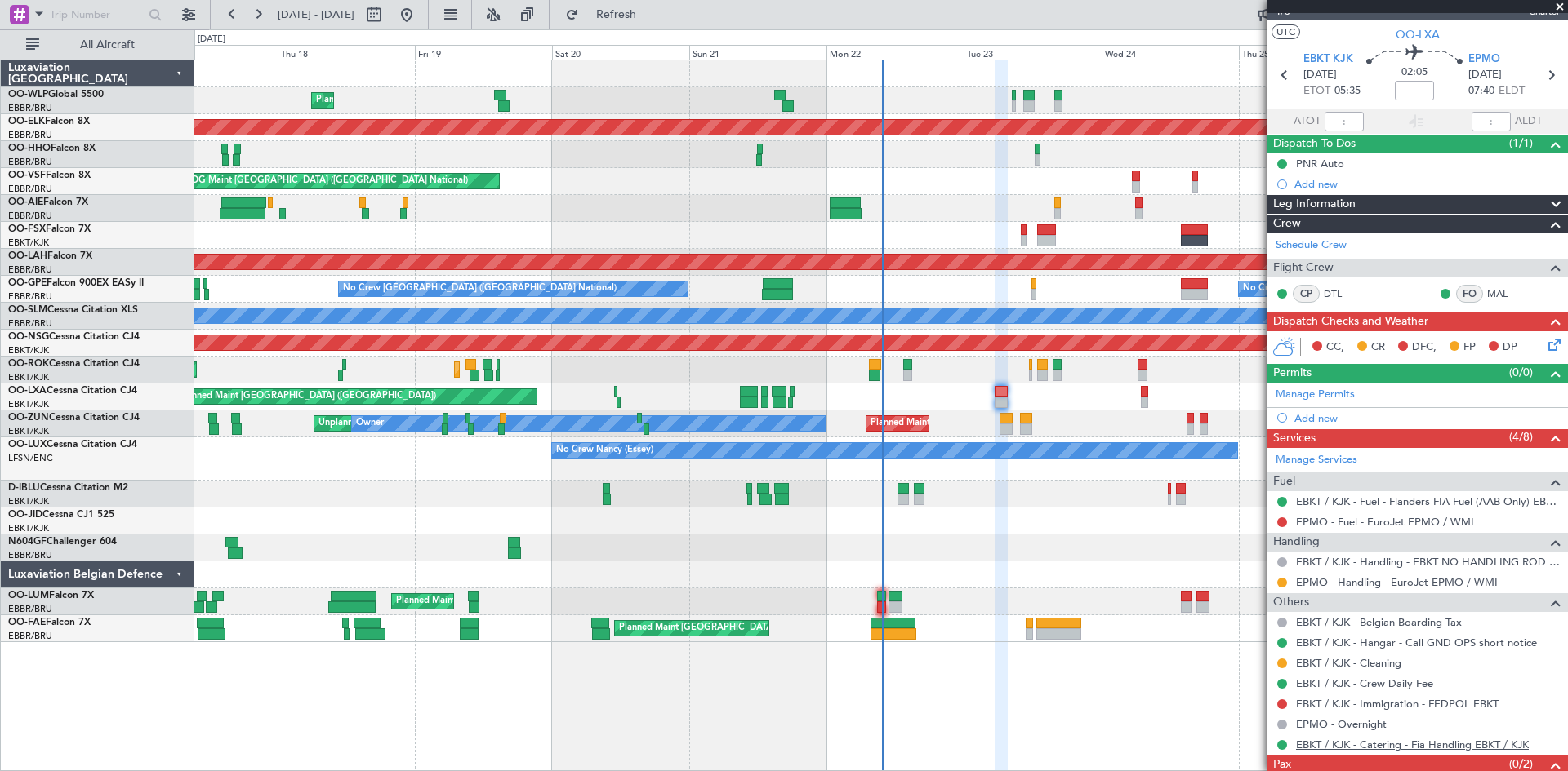
scroll to position [0, 0]
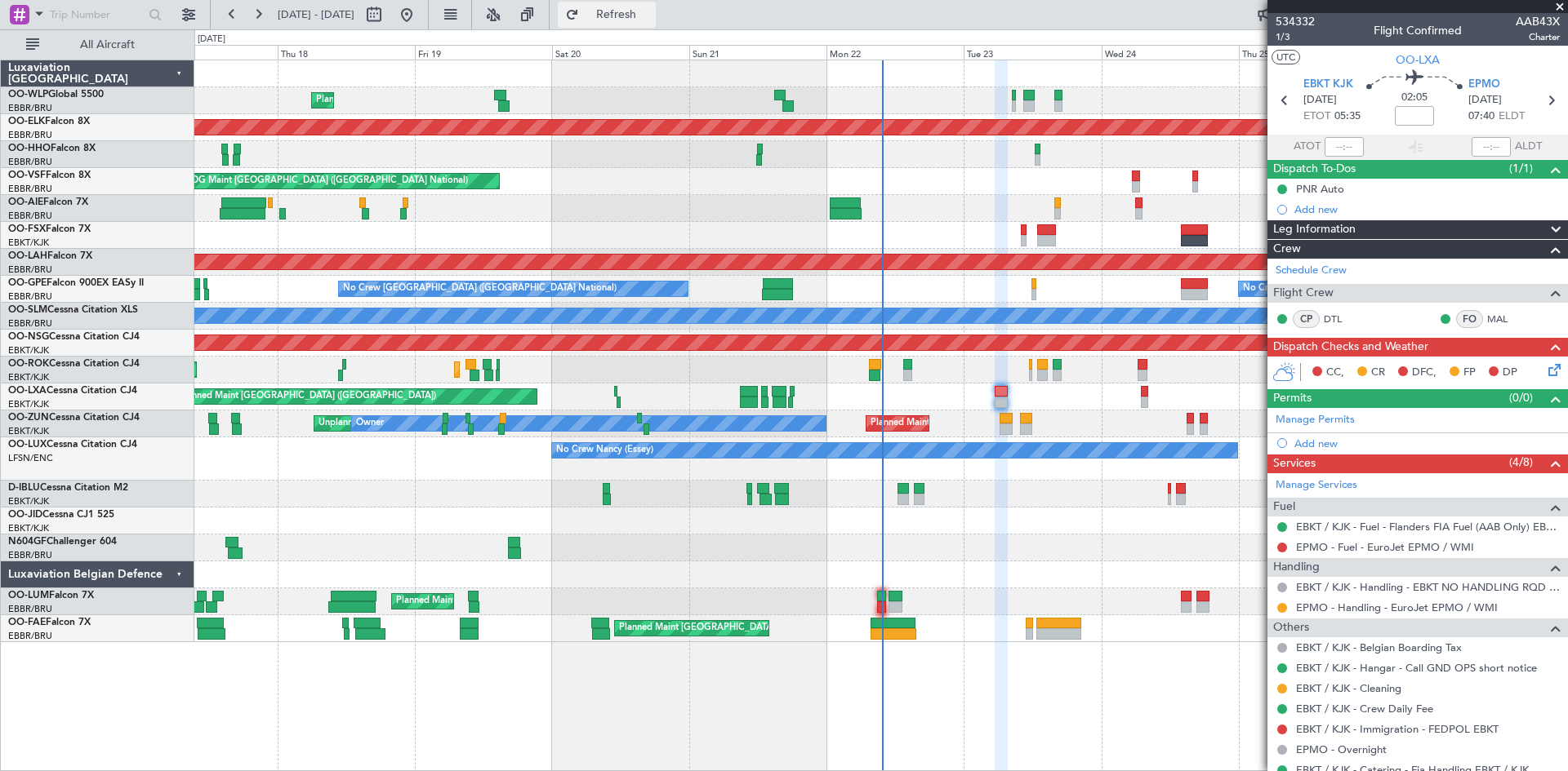
click at [656, 6] on button "Refresh" at bounding box center [606, 15] width 98 height 26
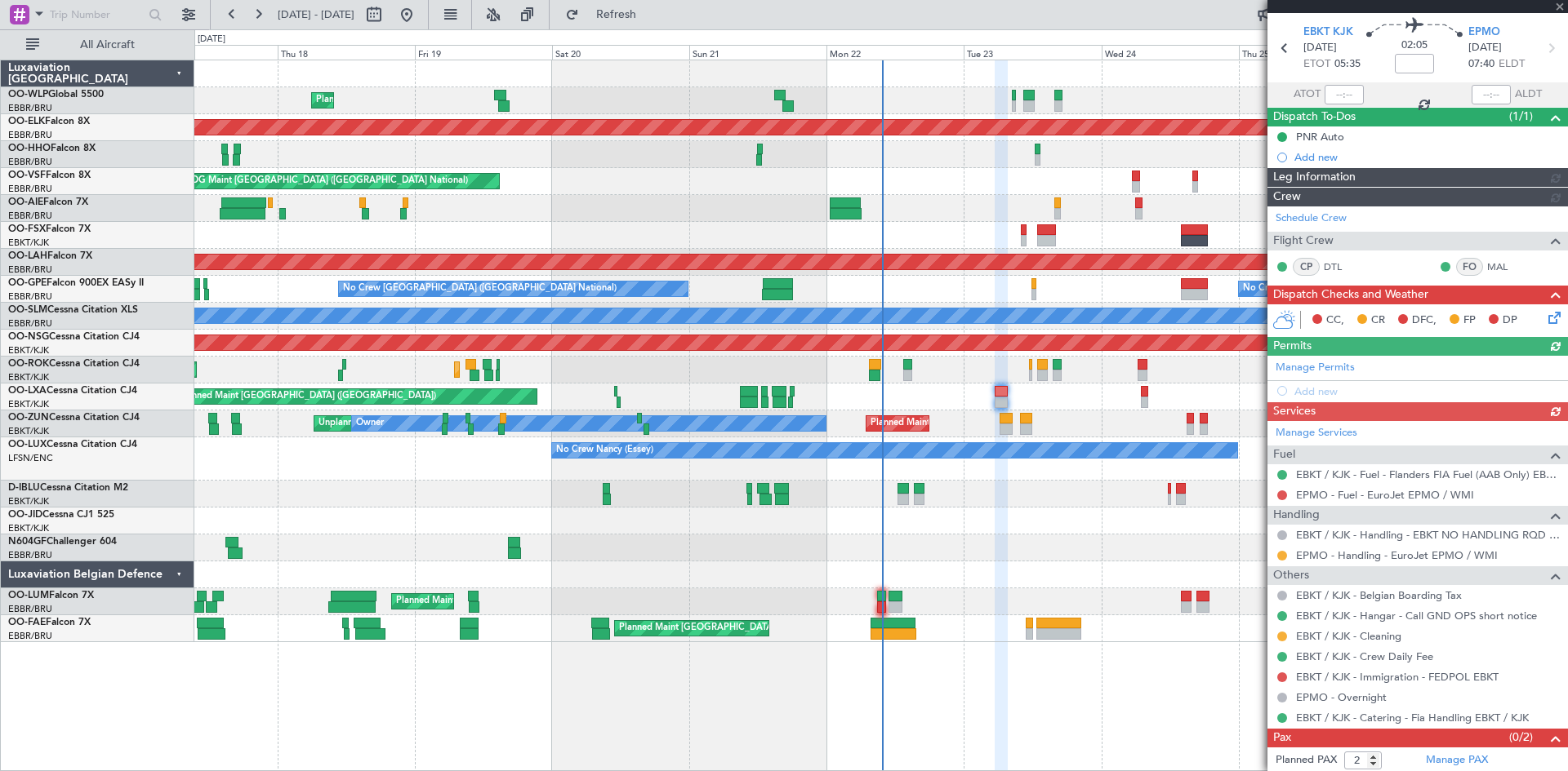
scroll to position [76, 0]
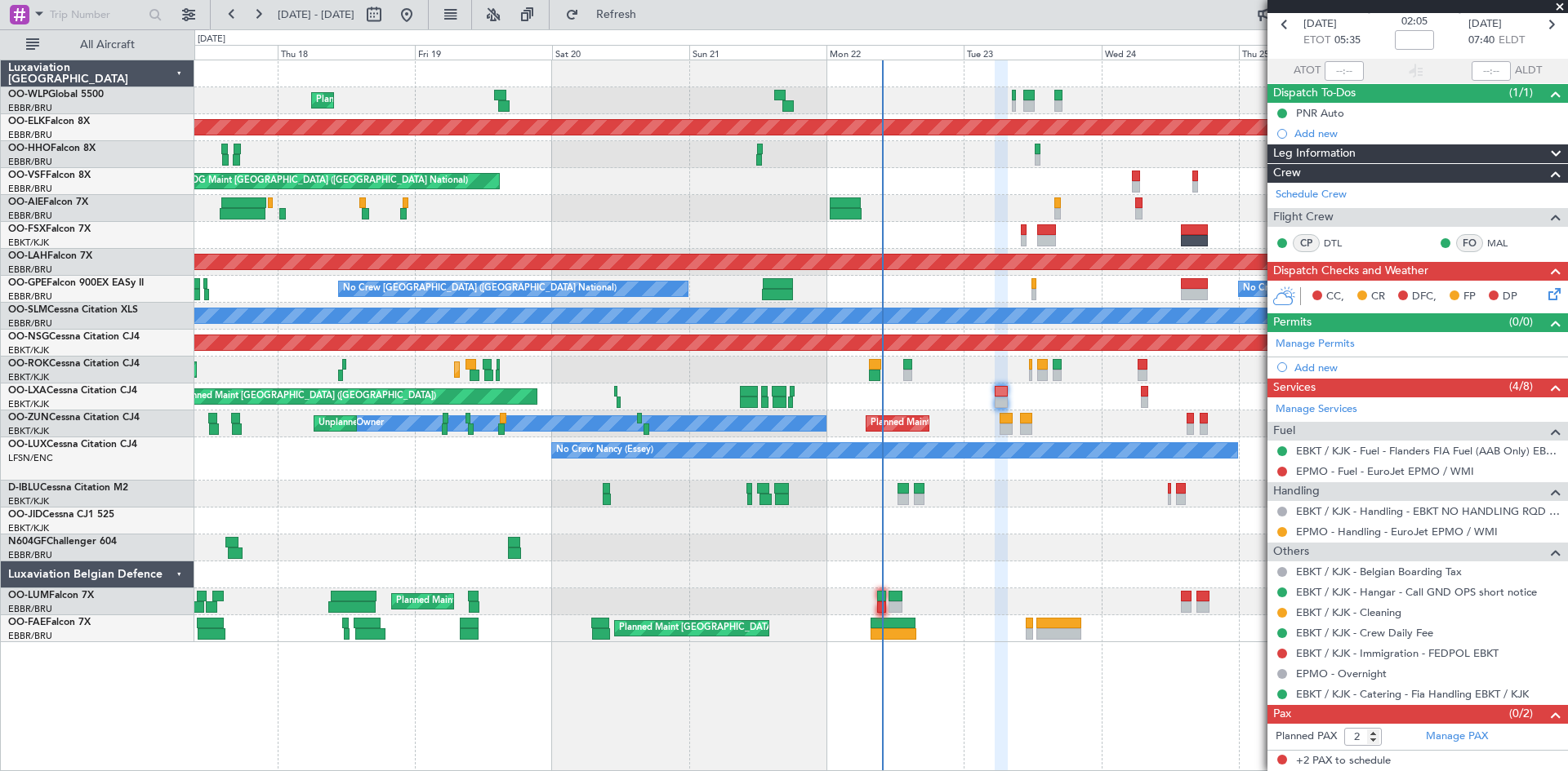
click at [1281, 470] on button at bounding box center [1281, 471] width 10 height 10
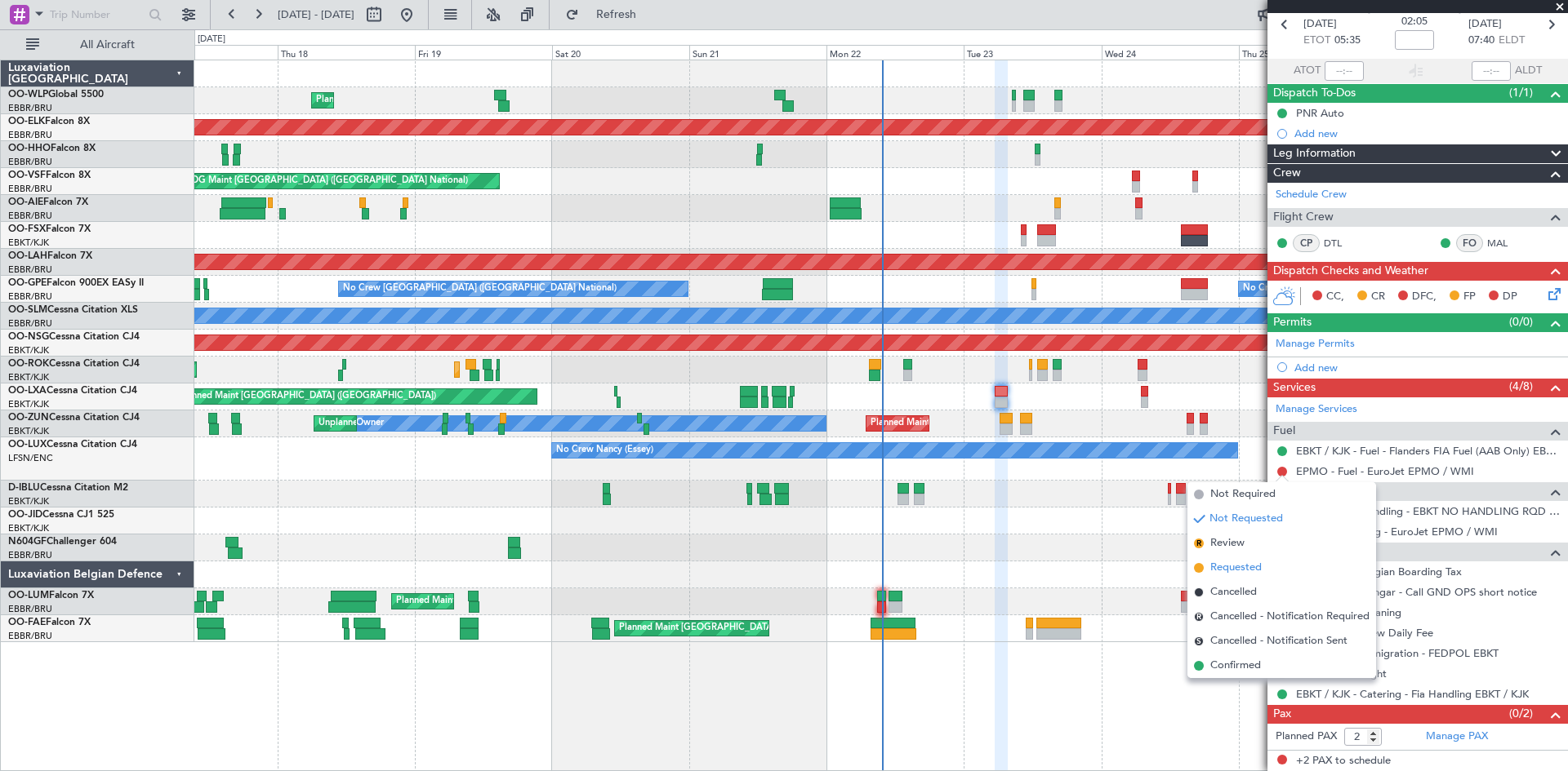
click at [1240, 575] on span "Requested" at bounding box center [1235, 568] width 51 height 16
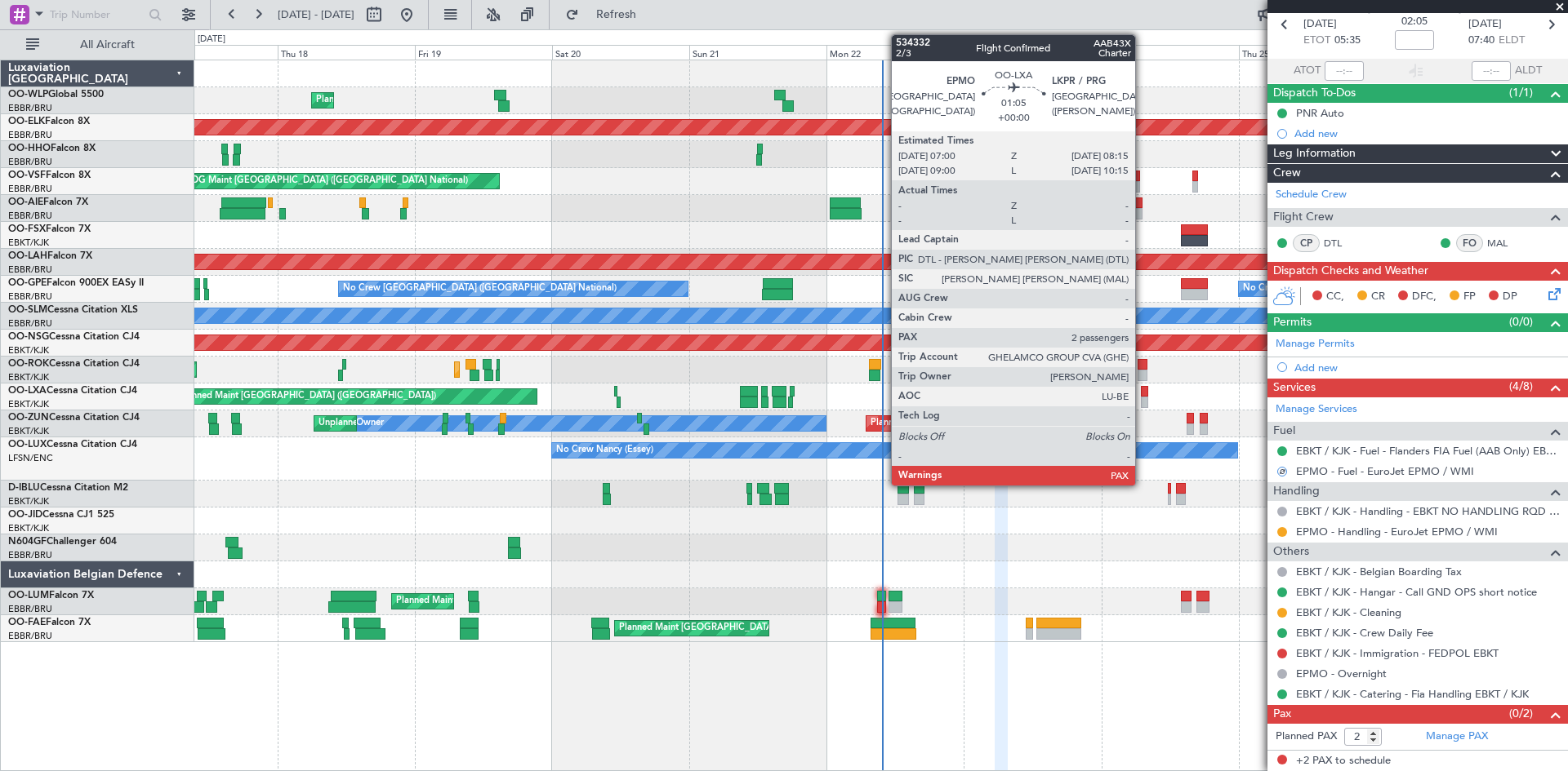
click at [1142, 403] on div at bounding box center [1144, 402] width 7 height 11
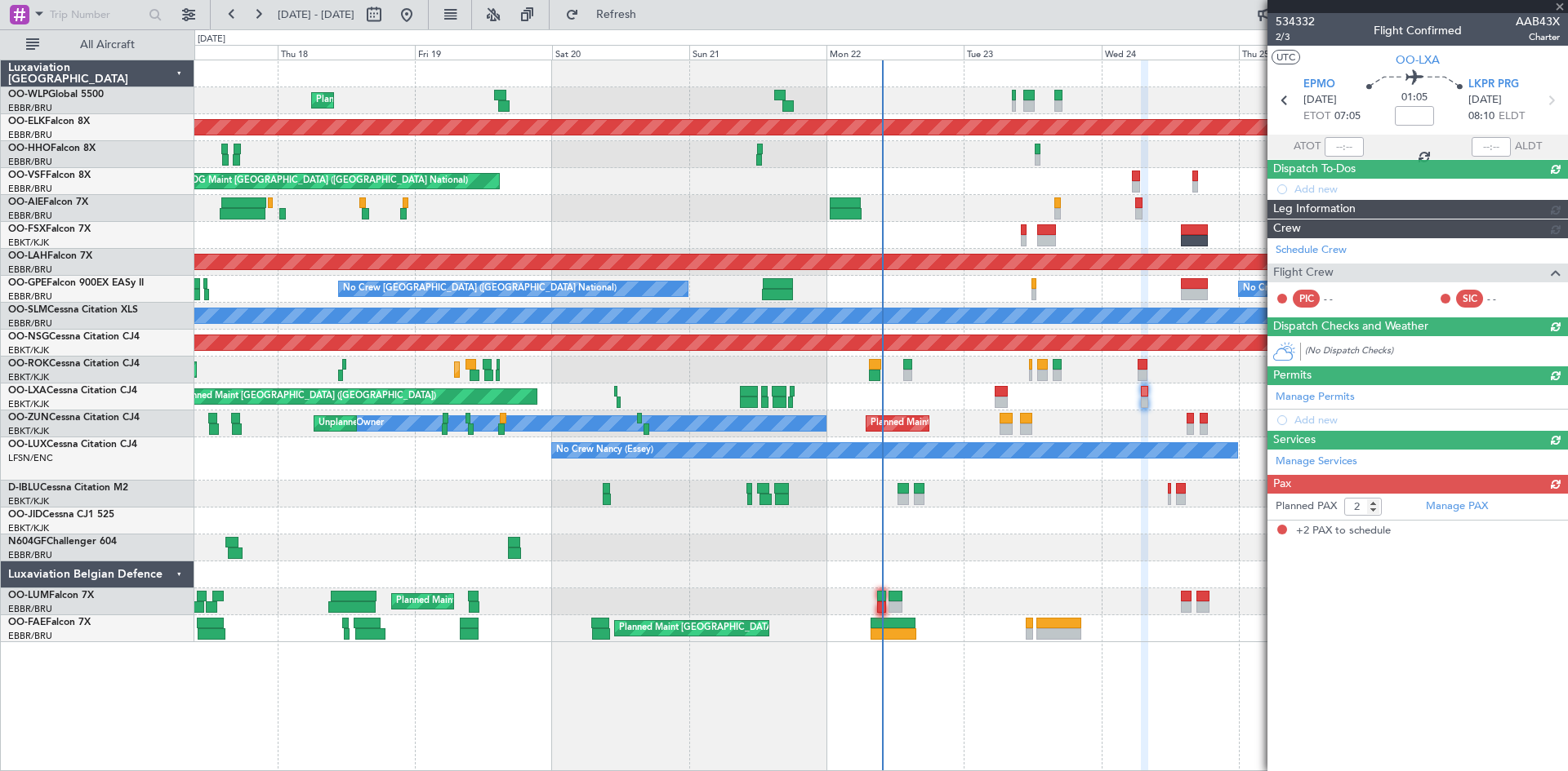
scroll to position [0, 0]
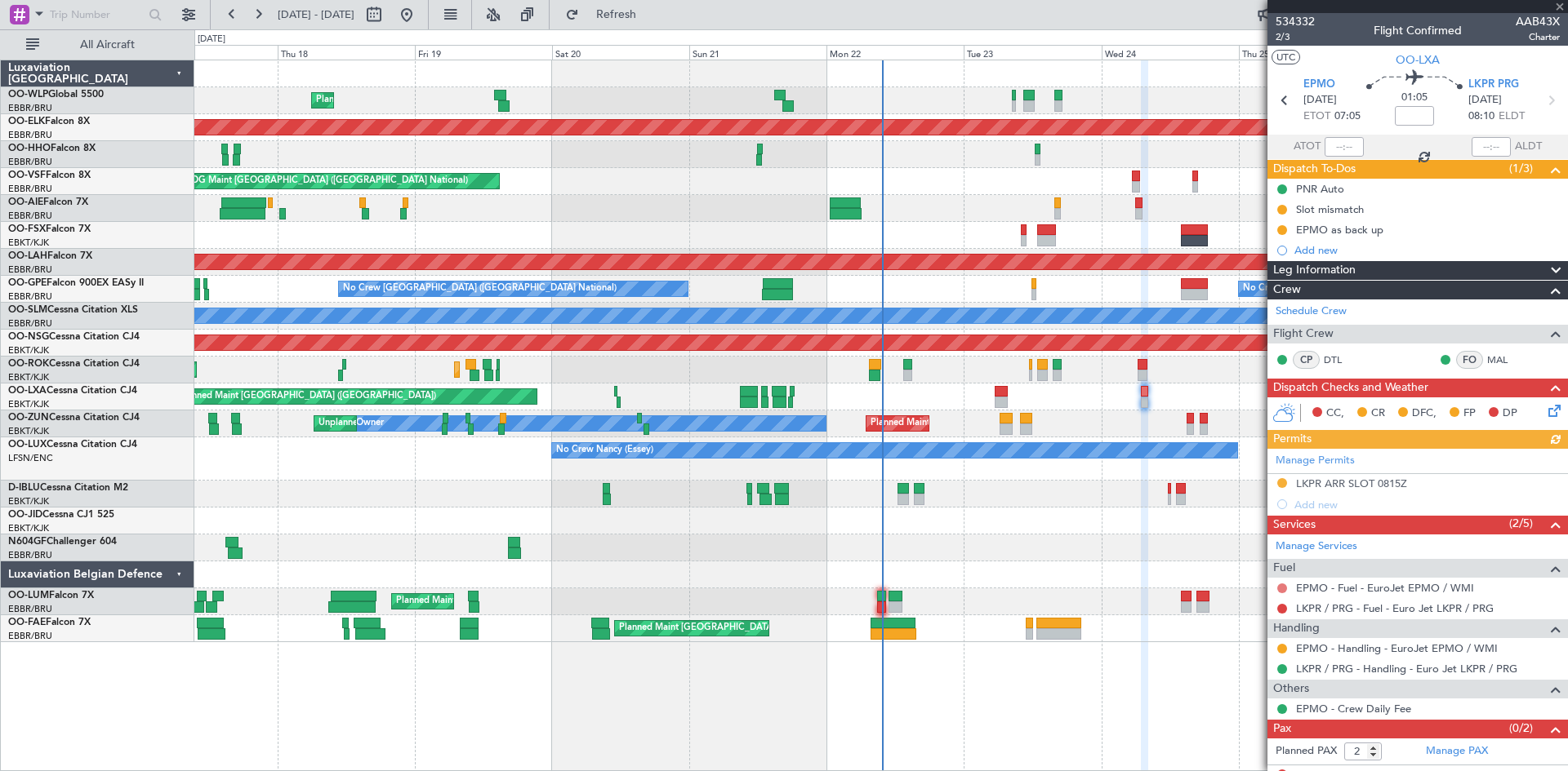
click at [1279, 591] on button at bounding box center [1281, 588] width 10 height 10
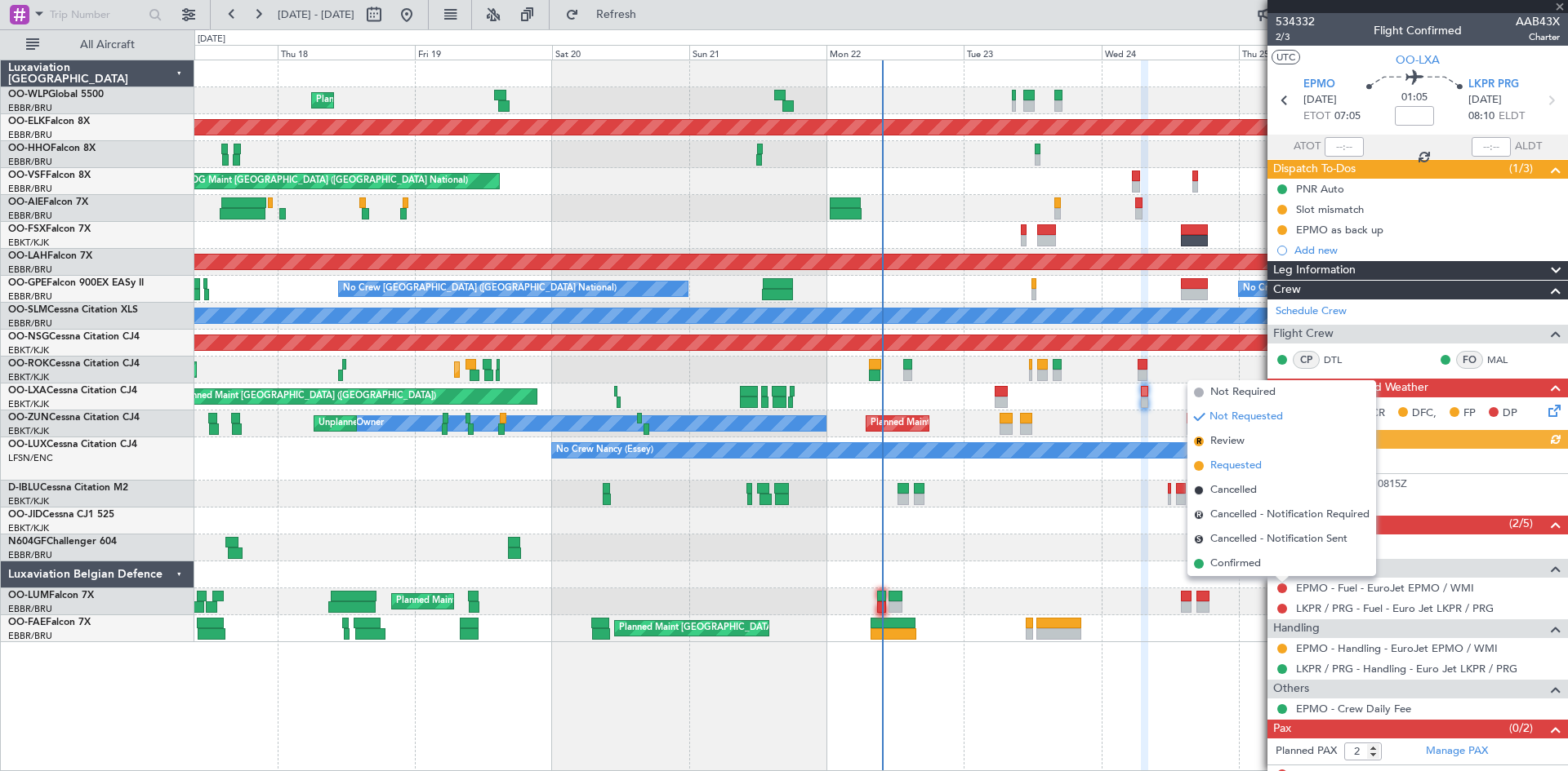
click at [1234, 471] on span "Requested" at bounding box center [1235, 465] width 51 height 16
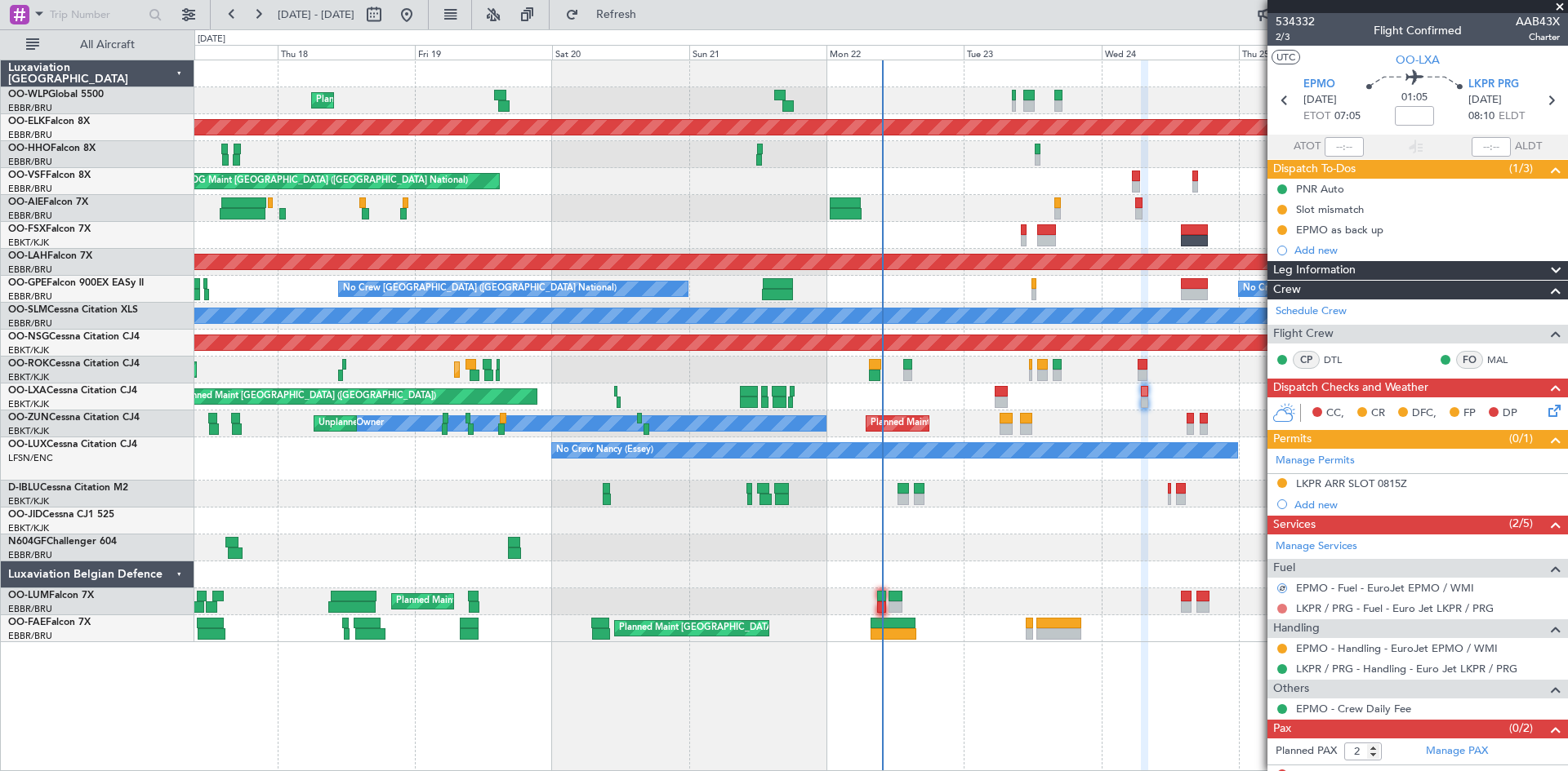
click at [1280, 606] on button at bounding box center [1281, 609] width 10 height 10
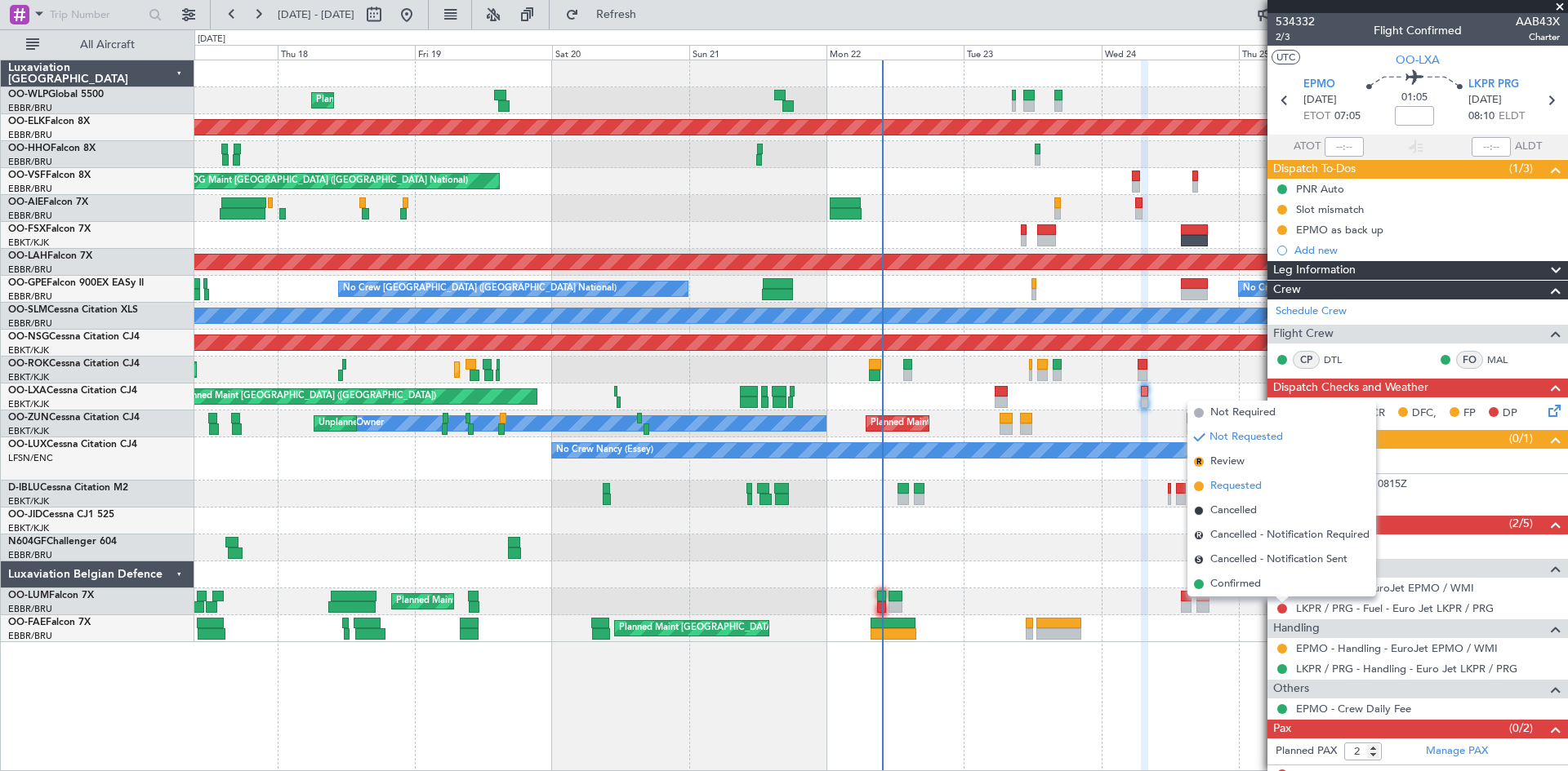
click at [1237, 482] on span "Requested" at bounding box center [1235, 486] width 51 height 16
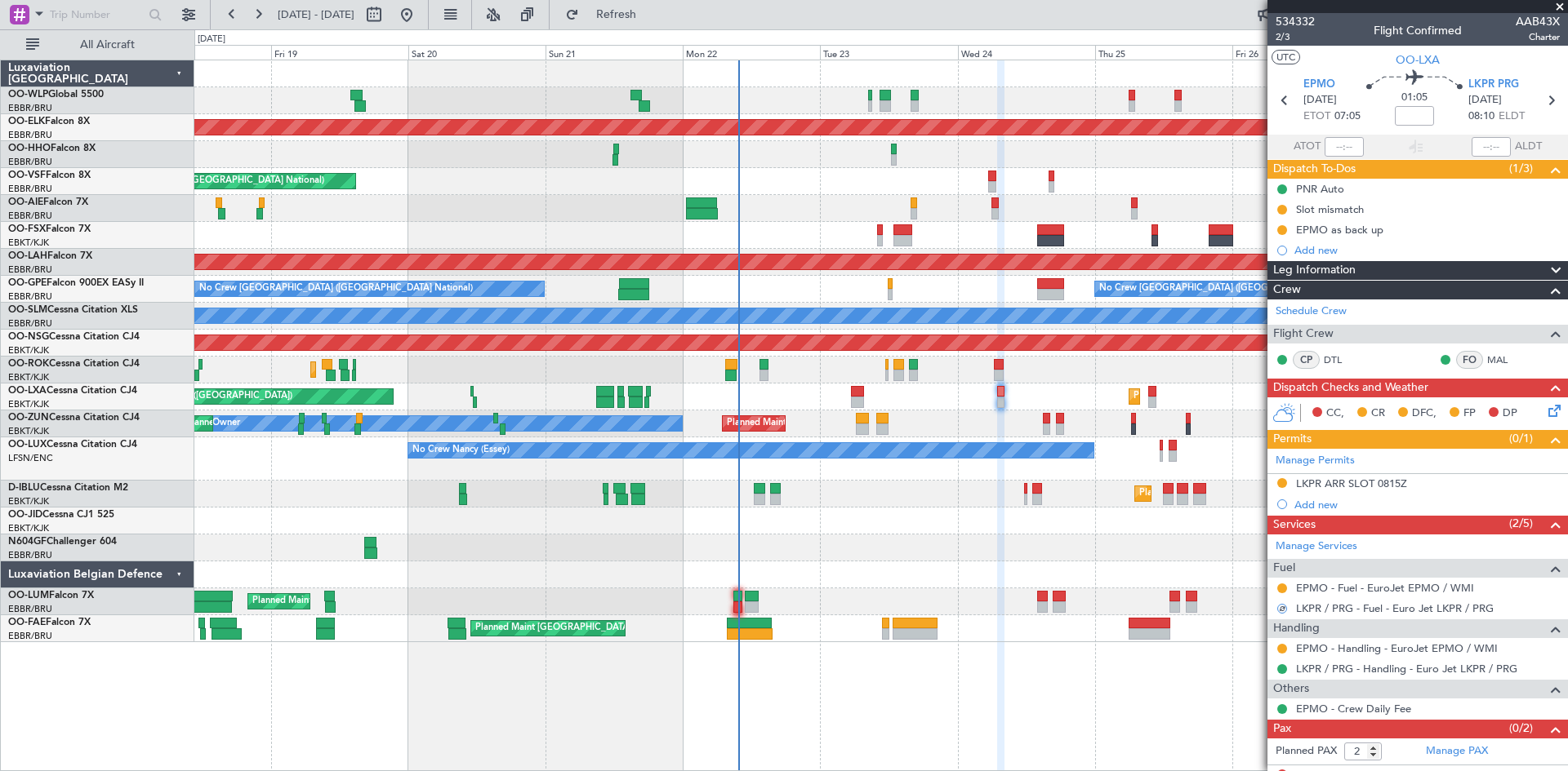
click at [1040, 416] on div "Planned Maint Liege Planned Maint Kortrijk-Wevelgem AOG Maint Brussels (Brussel…" at bounding box center [881, 352] width 1373 height 582
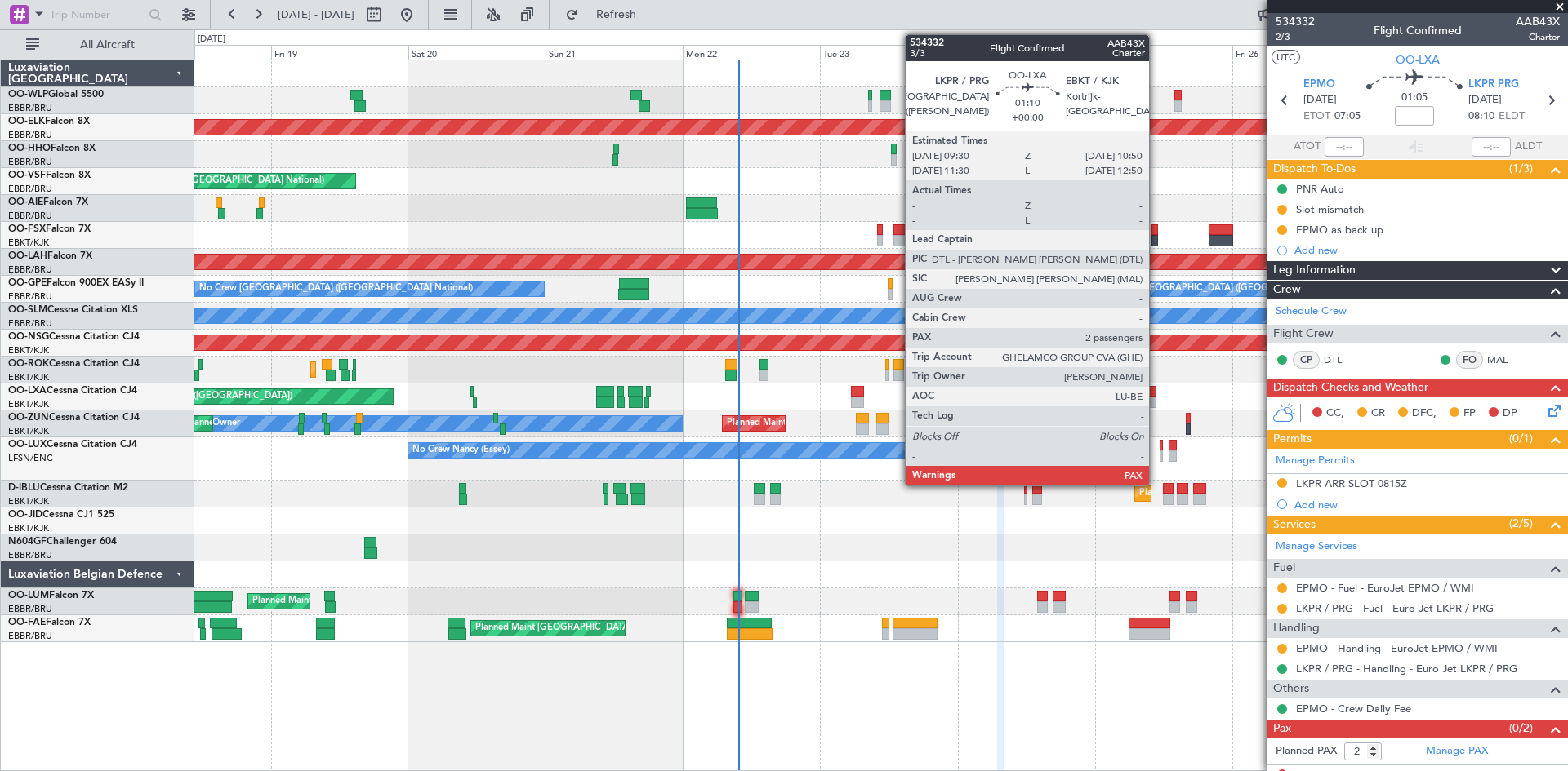
click at [1156, 395] on div at bounding box center [1152, 392] width 8 height 11
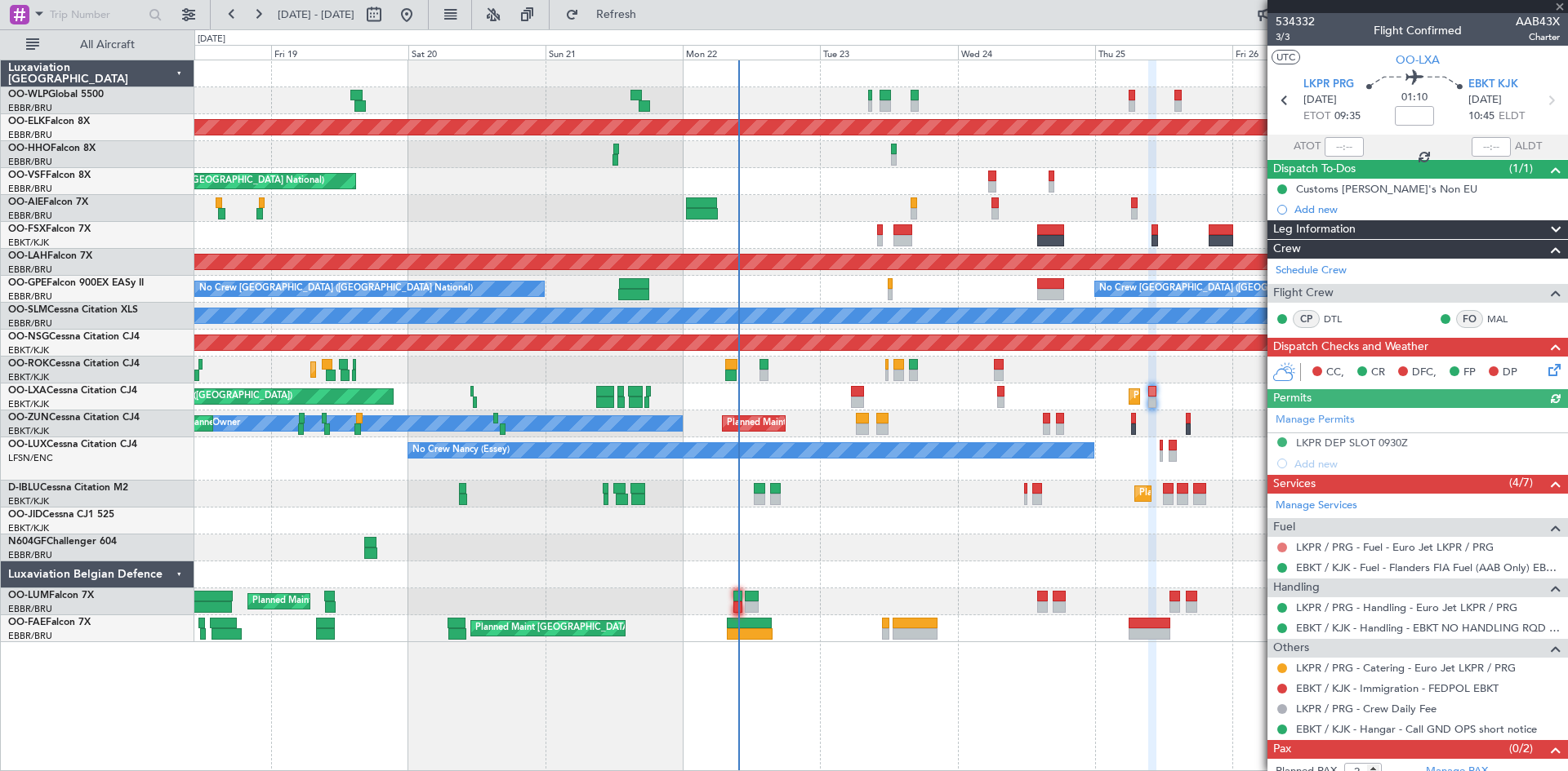
click at [1278, 545] on button at bounding box center [1281, 547] width 10 height 10
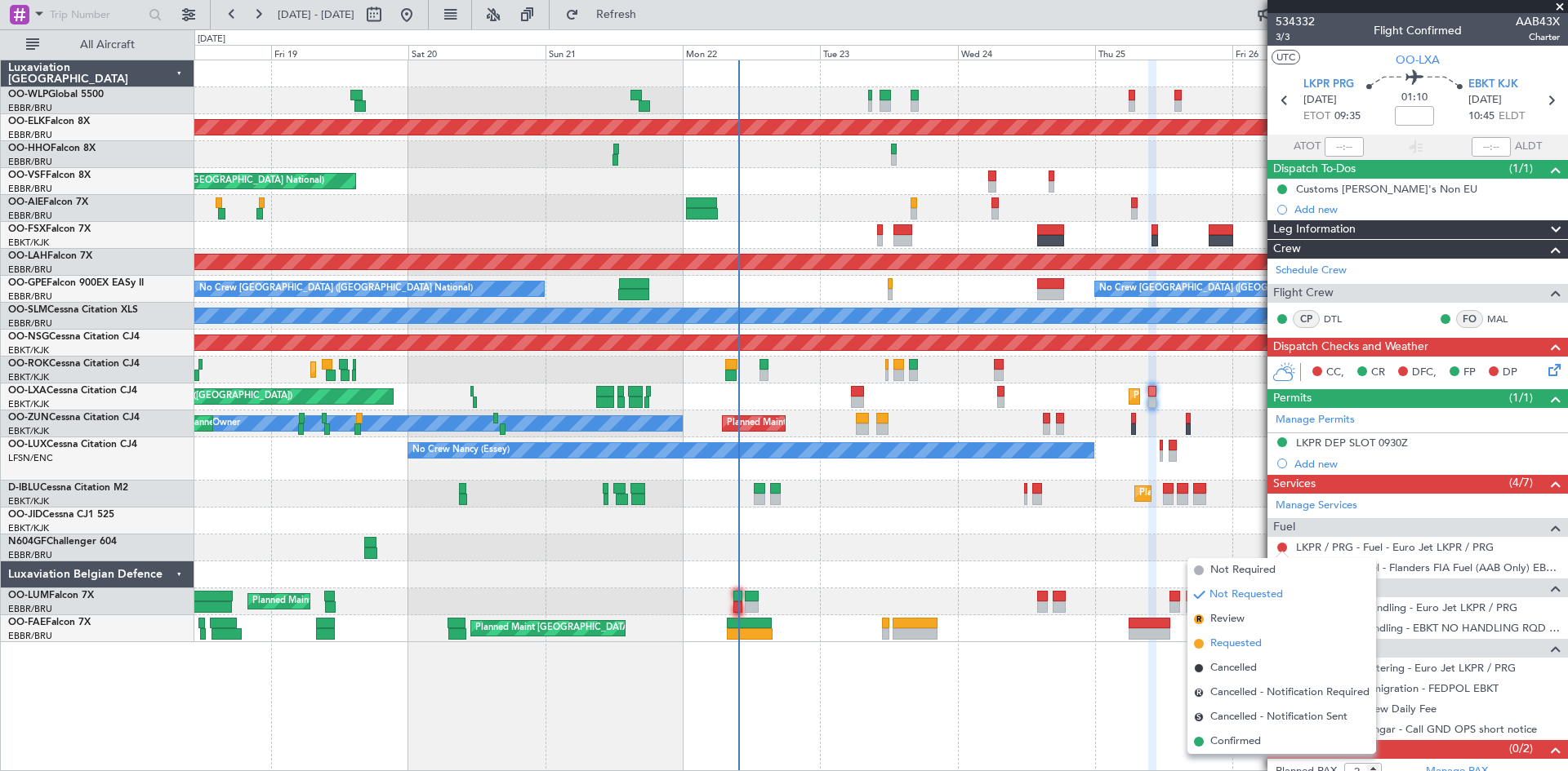
click at [1240, 642] on span "Requested" at bounding box center [1235, 643] width 51 height 16
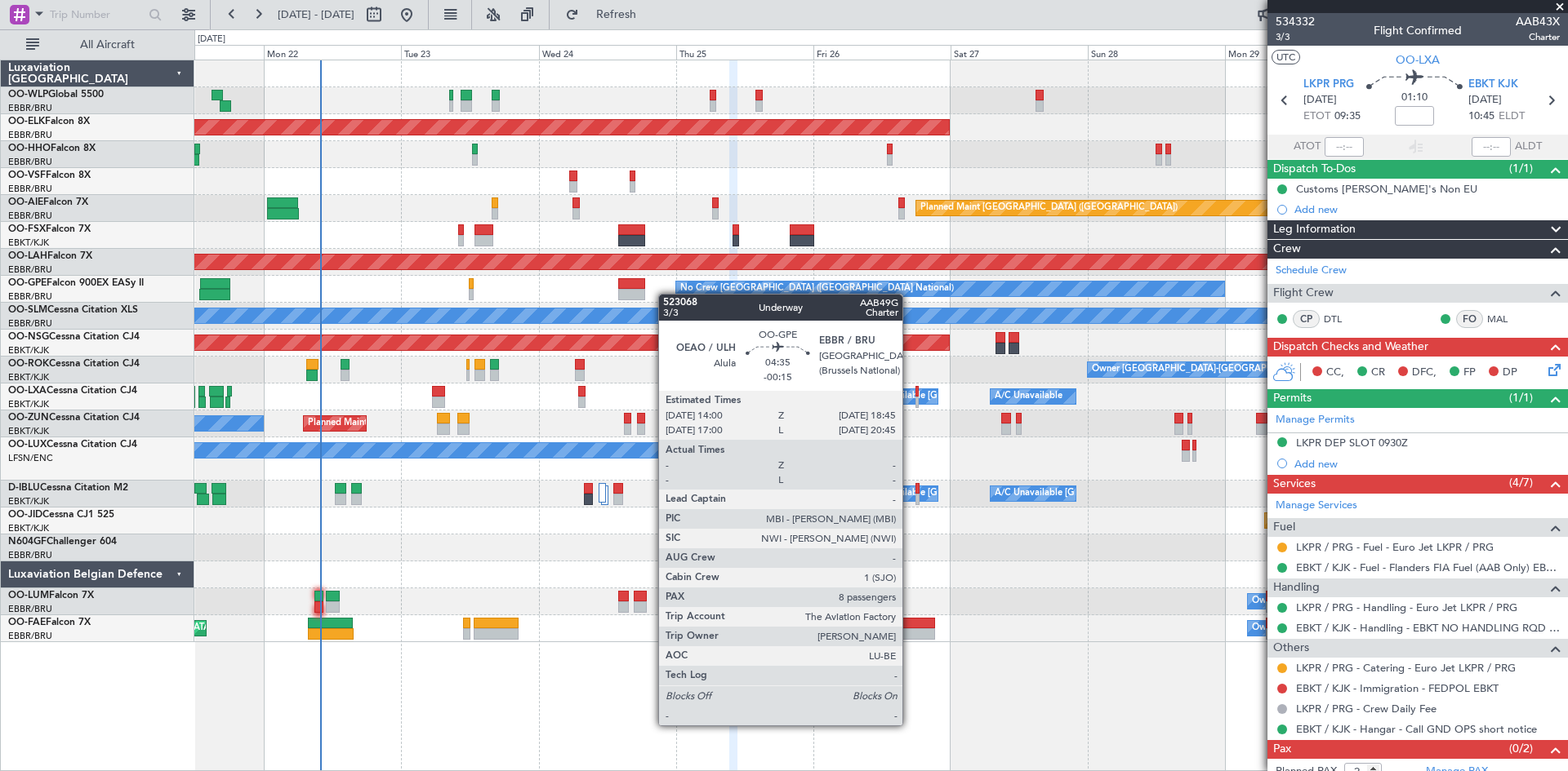
click at [641, 301] on div "Planned Maint Kortrijk-[GEOGRAPHIC_DATA] AOG Maint [GEOGRAPHIC_DATA] ([GEOGRAPH…" at bounding box center [881, 352] width 1373 height 582
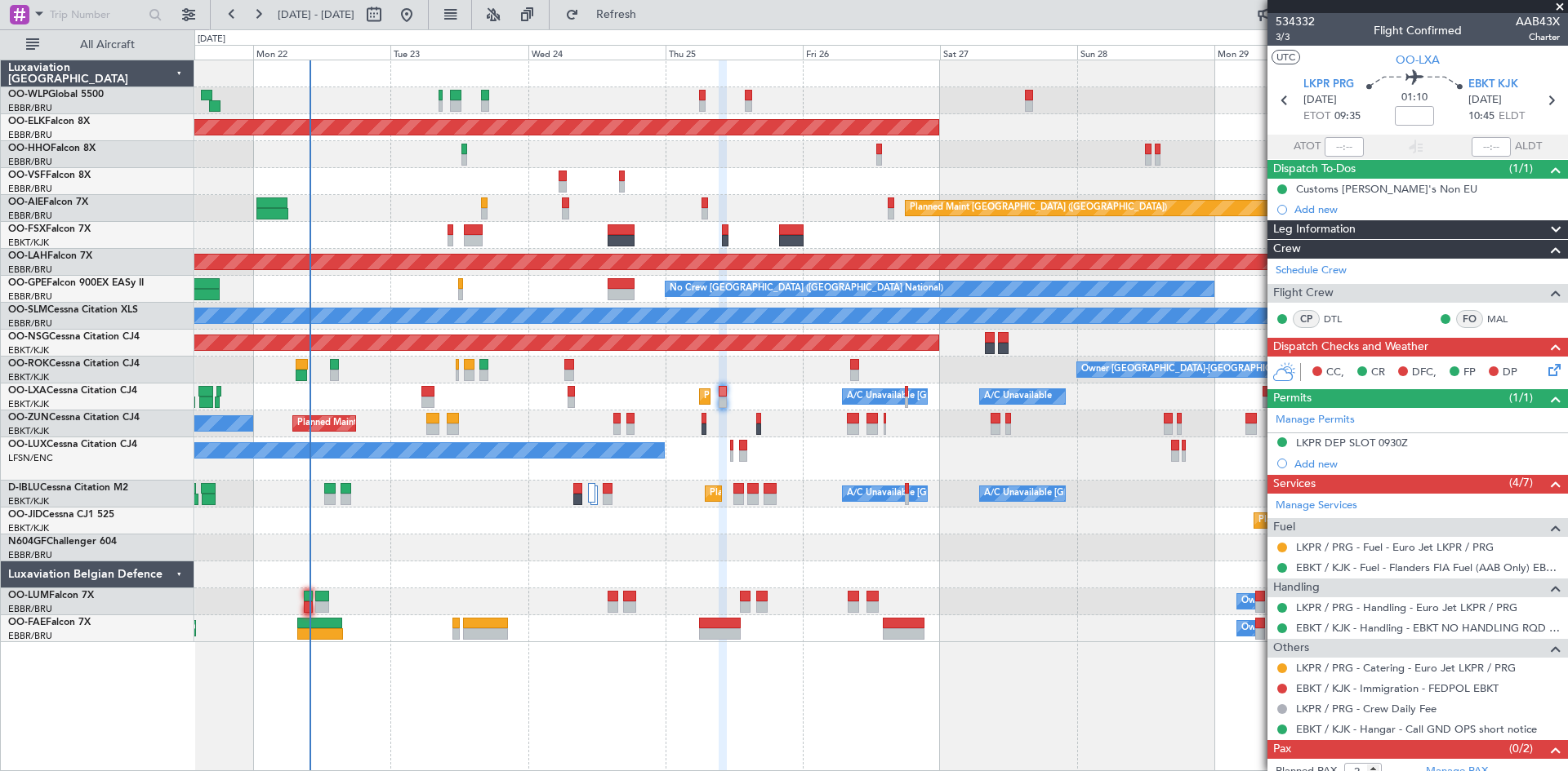
click at [266, 293] on div "Planned Maint Kortrijk-[GEOGRAPHIC_DATA] AOG Maint [GEOGRAPHIC_DATA] ([GEOGRAPH…" at bounding box center [881, 352] width 1373 height 582
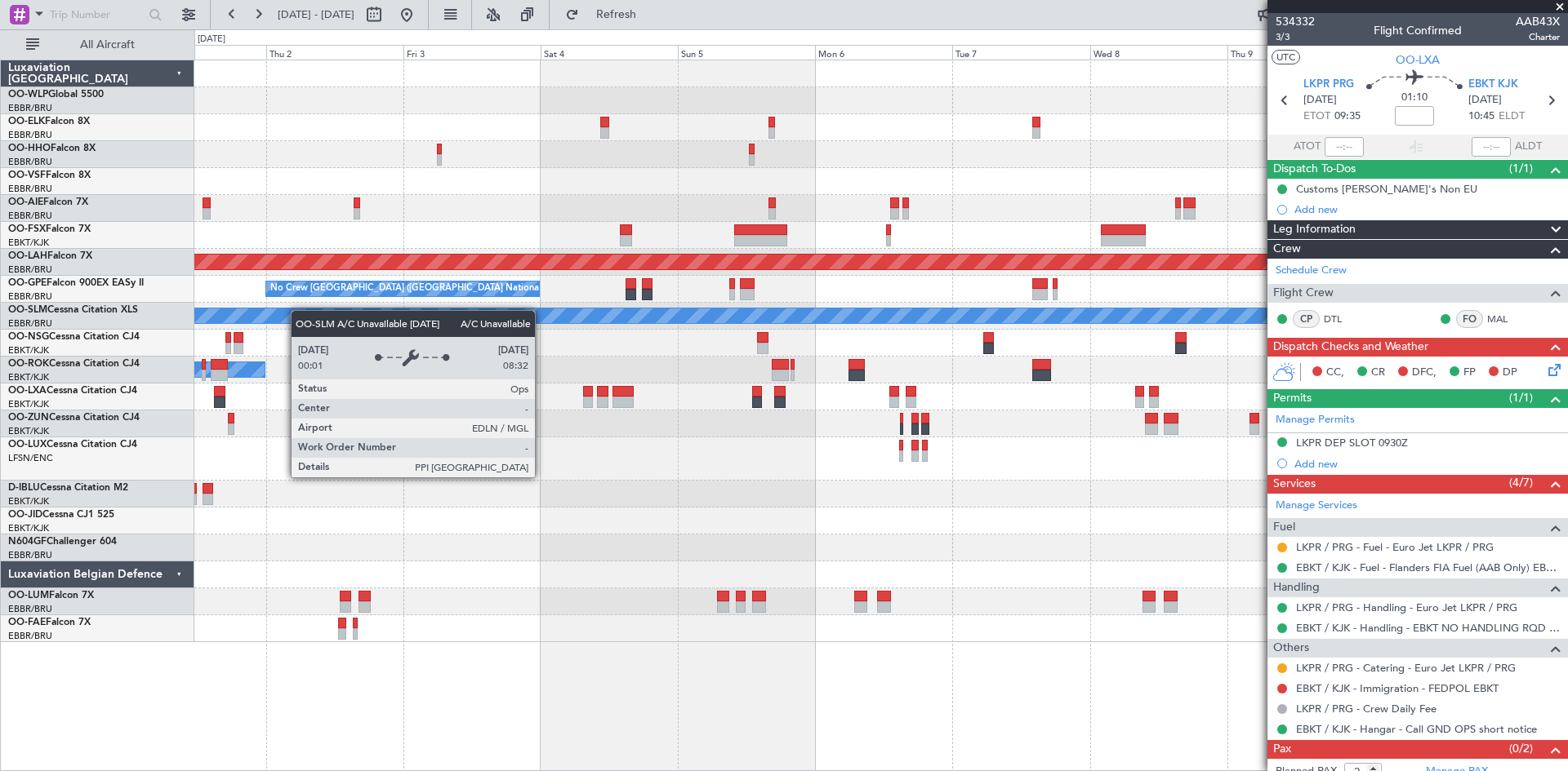
click at [216, 317] on div "Planned Maint [GEOGRAPHIC_DATA] ([GEOGRAPHIC_DATA]) Planned [GEOGRAPHIC_DATA][P…" at bounding box center [881, 352] width 1373 height 582
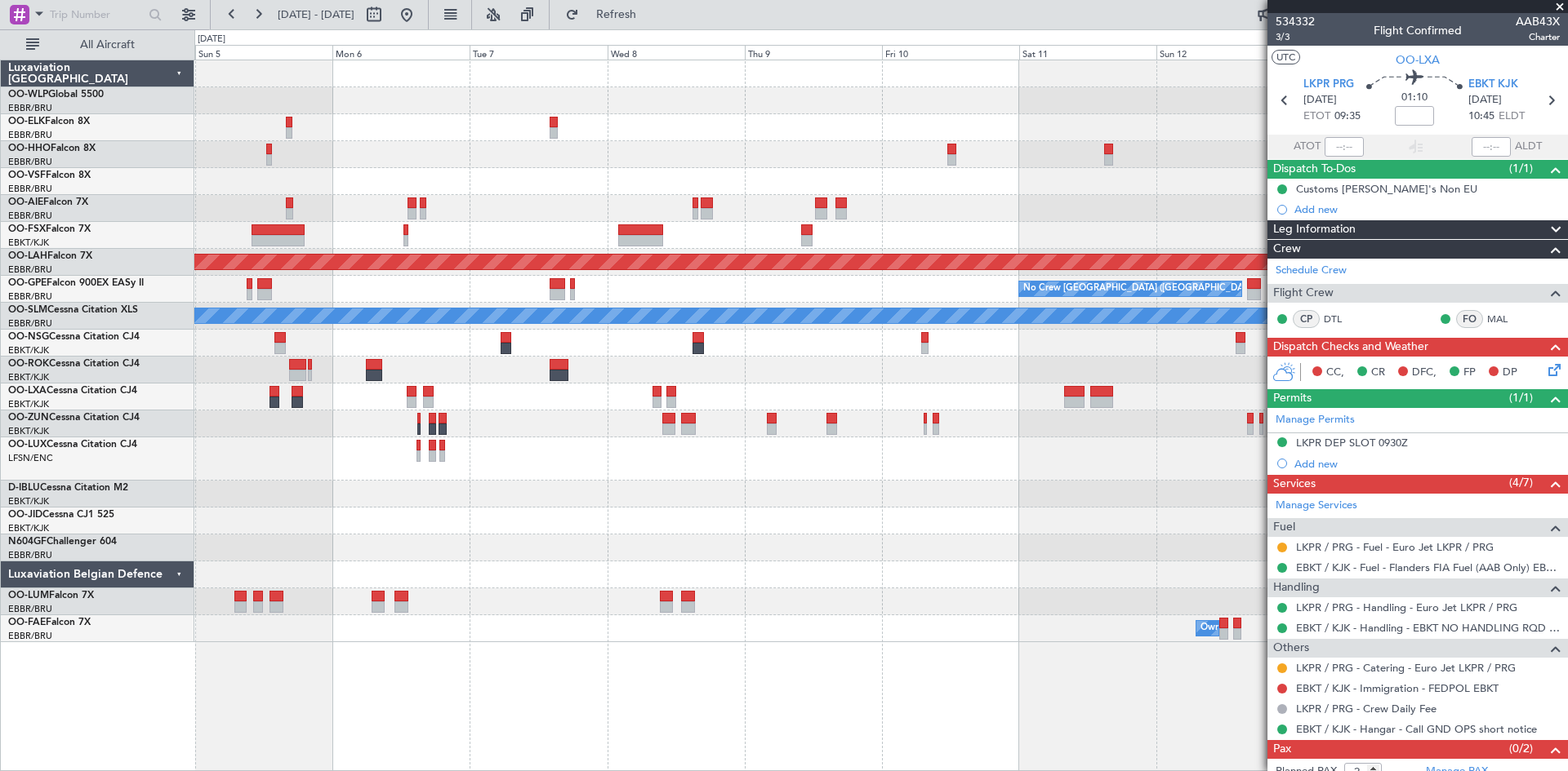
click at [245, 252] on div "Planned Maint [PERSON_NAME]-[GEOGRAPHIC_DATA][PERSON_NAME] ([GEOGRAPHIC_DATA][P…" at bounding box center [881, 352] width 1373 height 582
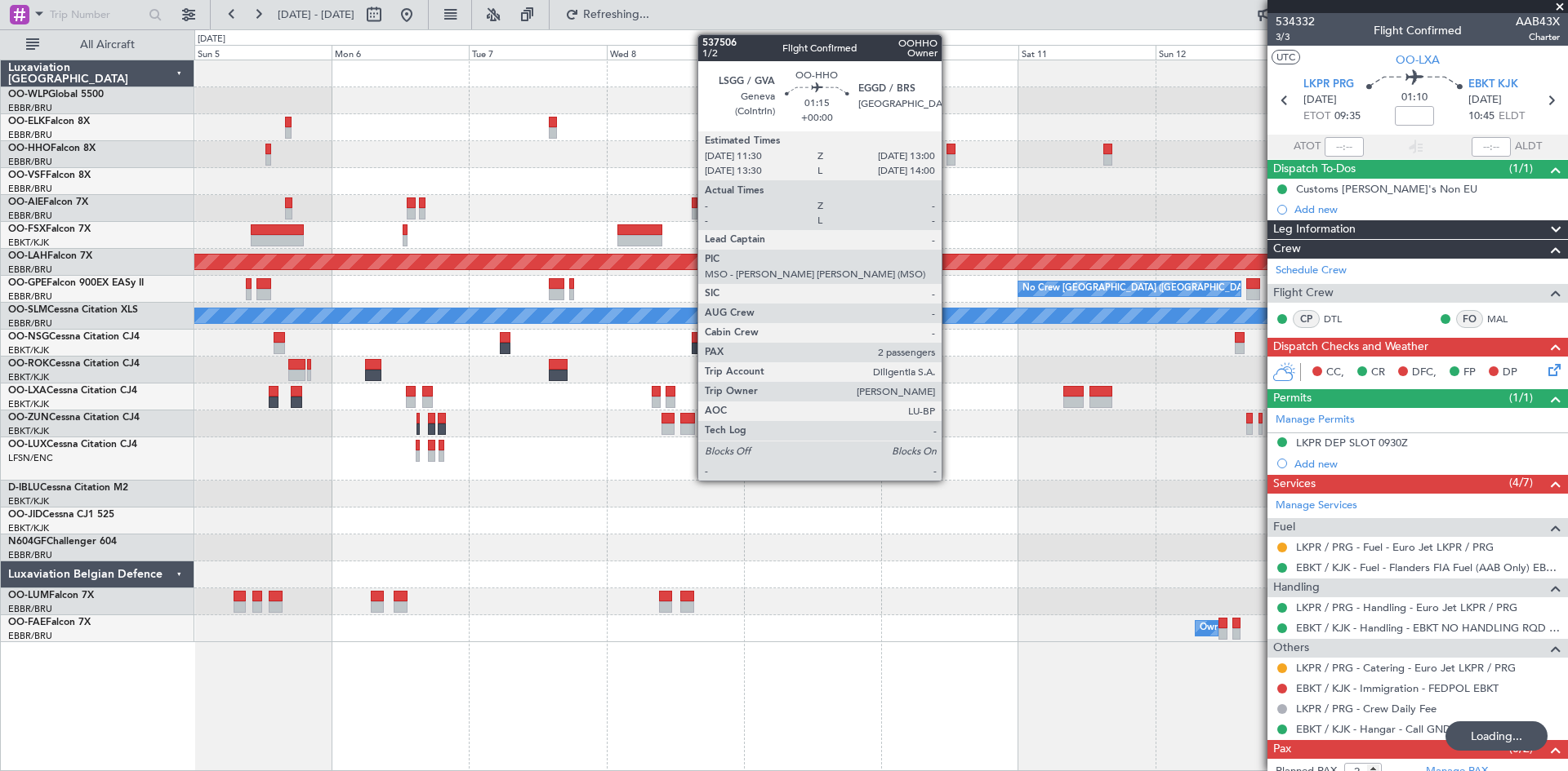
click at [956, 157] on div at bounding box center [881, 155] width 1373 height 27
click at [953, 156] on div at bounding box center [951, 160] width 9 height 11
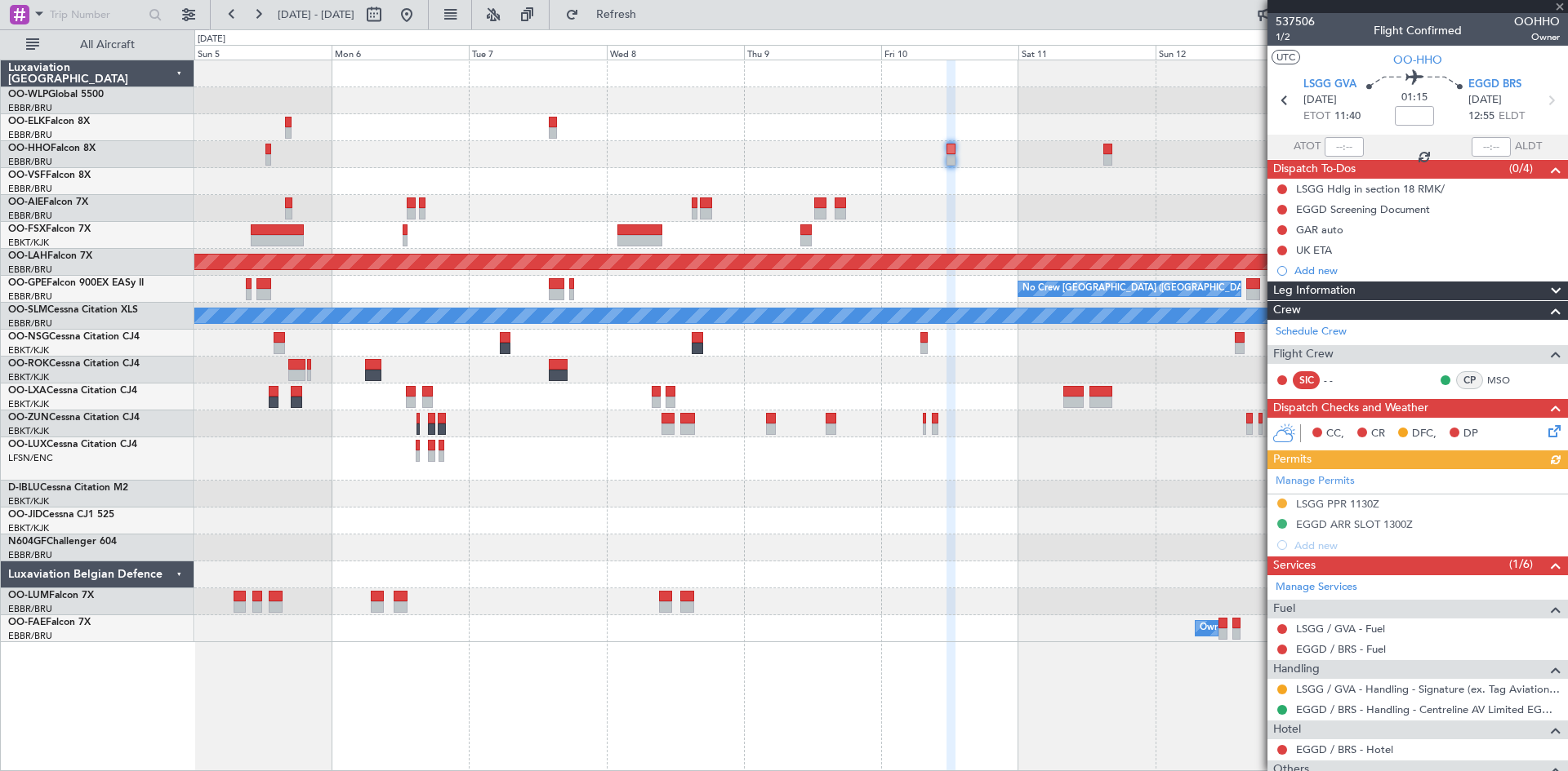
scroll to position [148, 0]
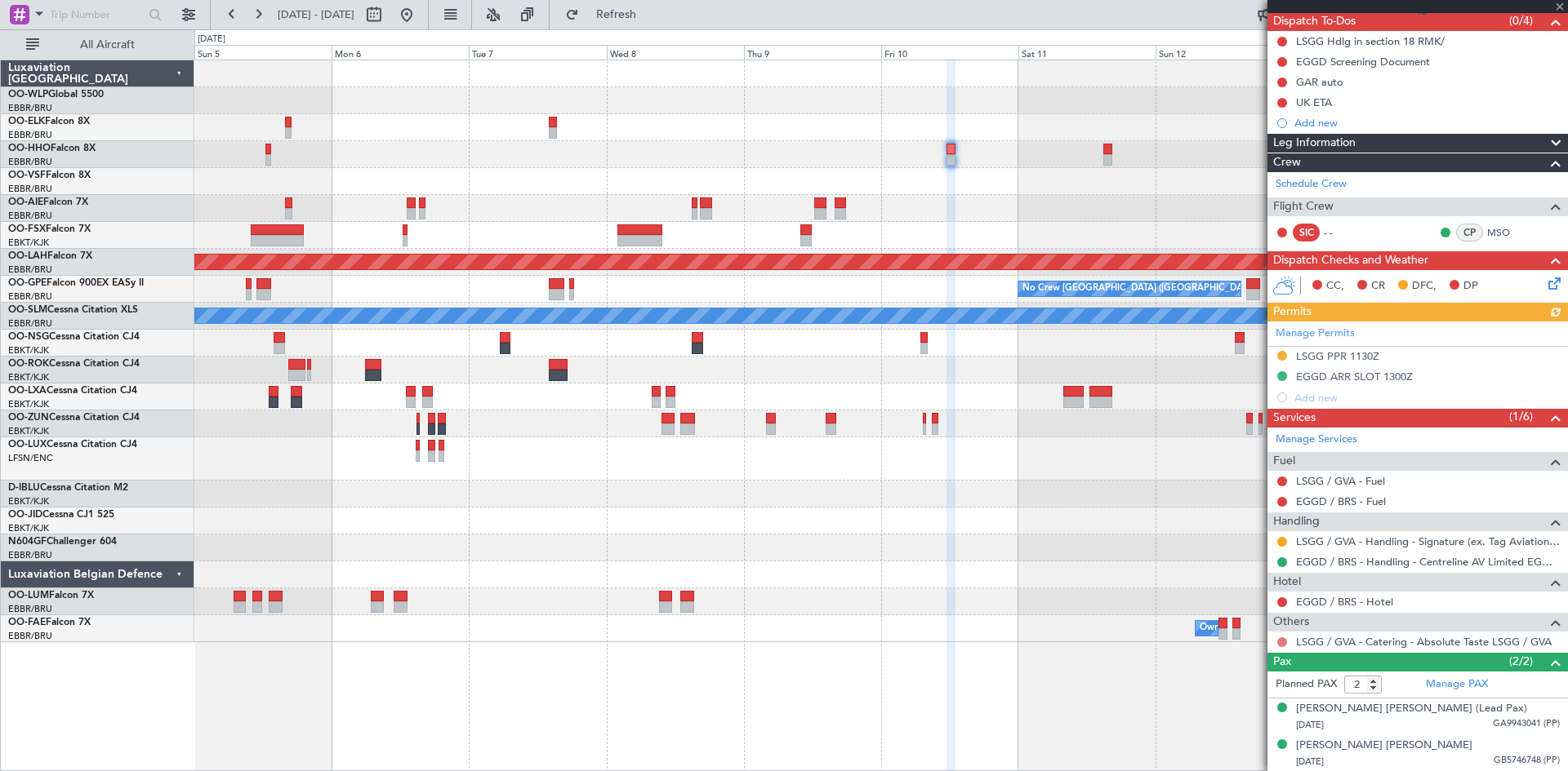
click at [1287, 638] on button at bounding box center [1281, 642] width 10 height 10
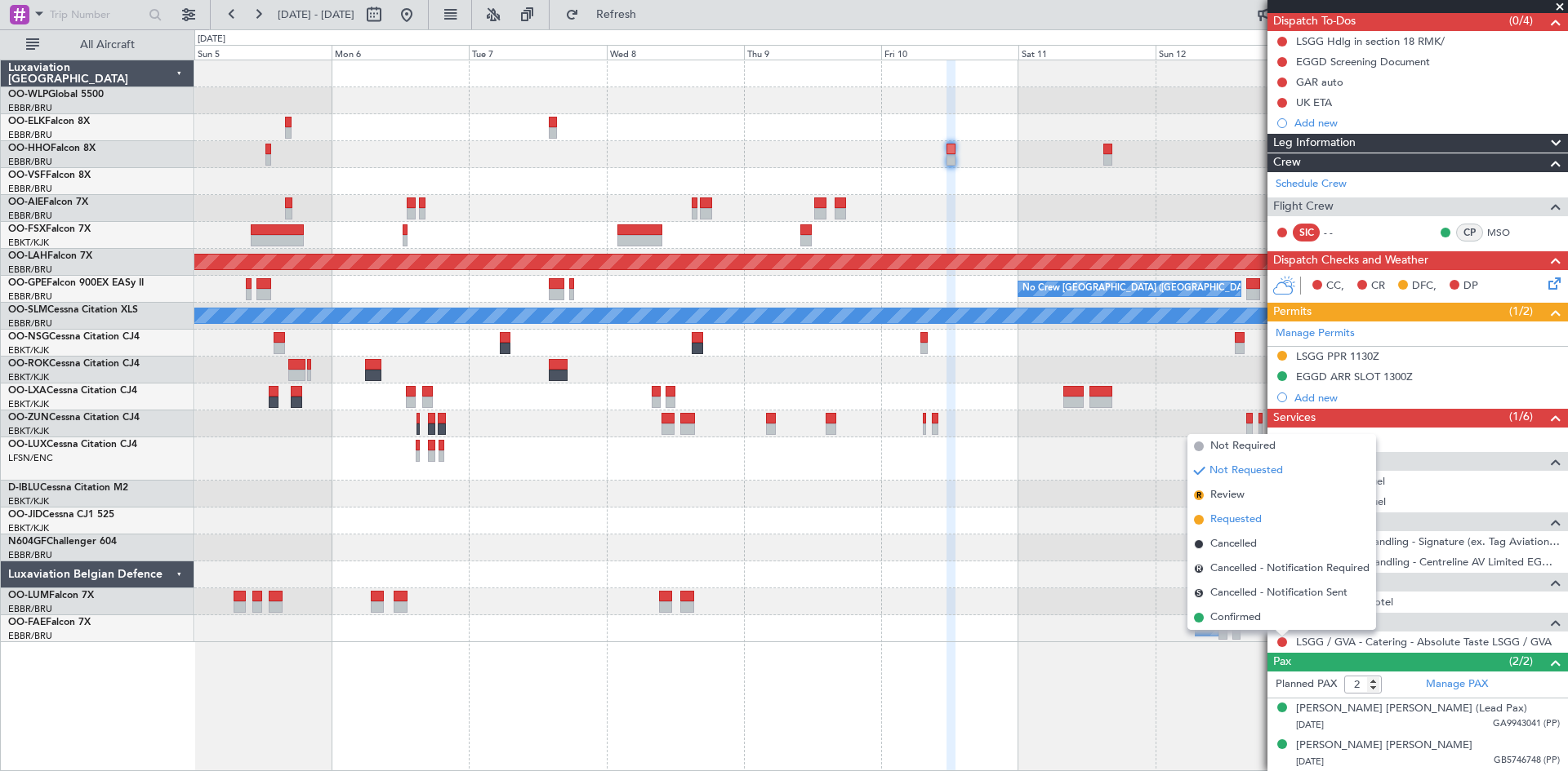
click at [1234, 523] on span "Requested" at bounding box center [1235, 519] width 51 height 16
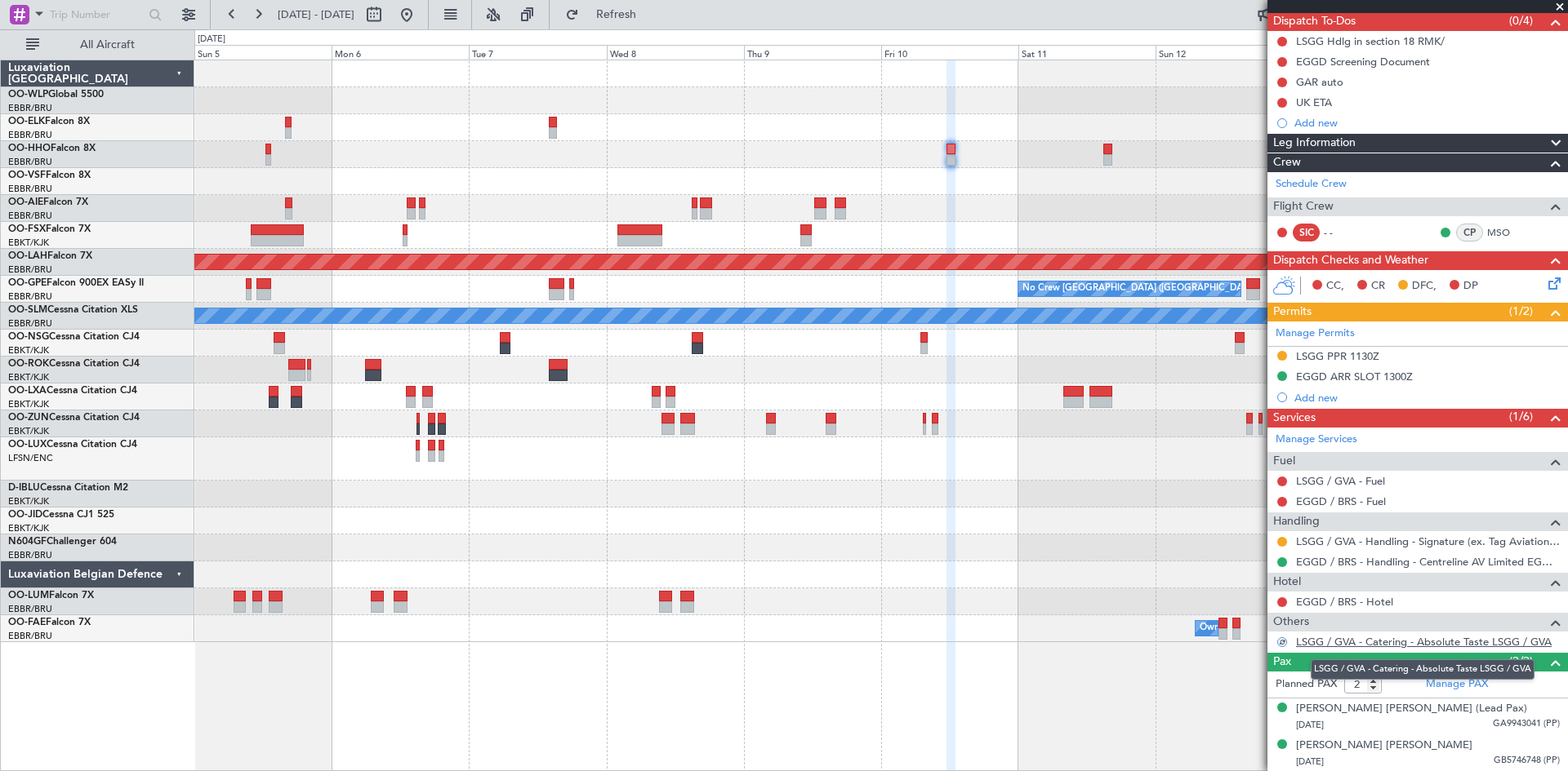
click at [1384, 644] on link "LSGG / GVA - Catering - Absolute Taste LSGG / GVA" at bounding box center [1424, 642] width 255 height 14
click at [420, 10] on button at bounding box center [407, 15] width 26 height 26
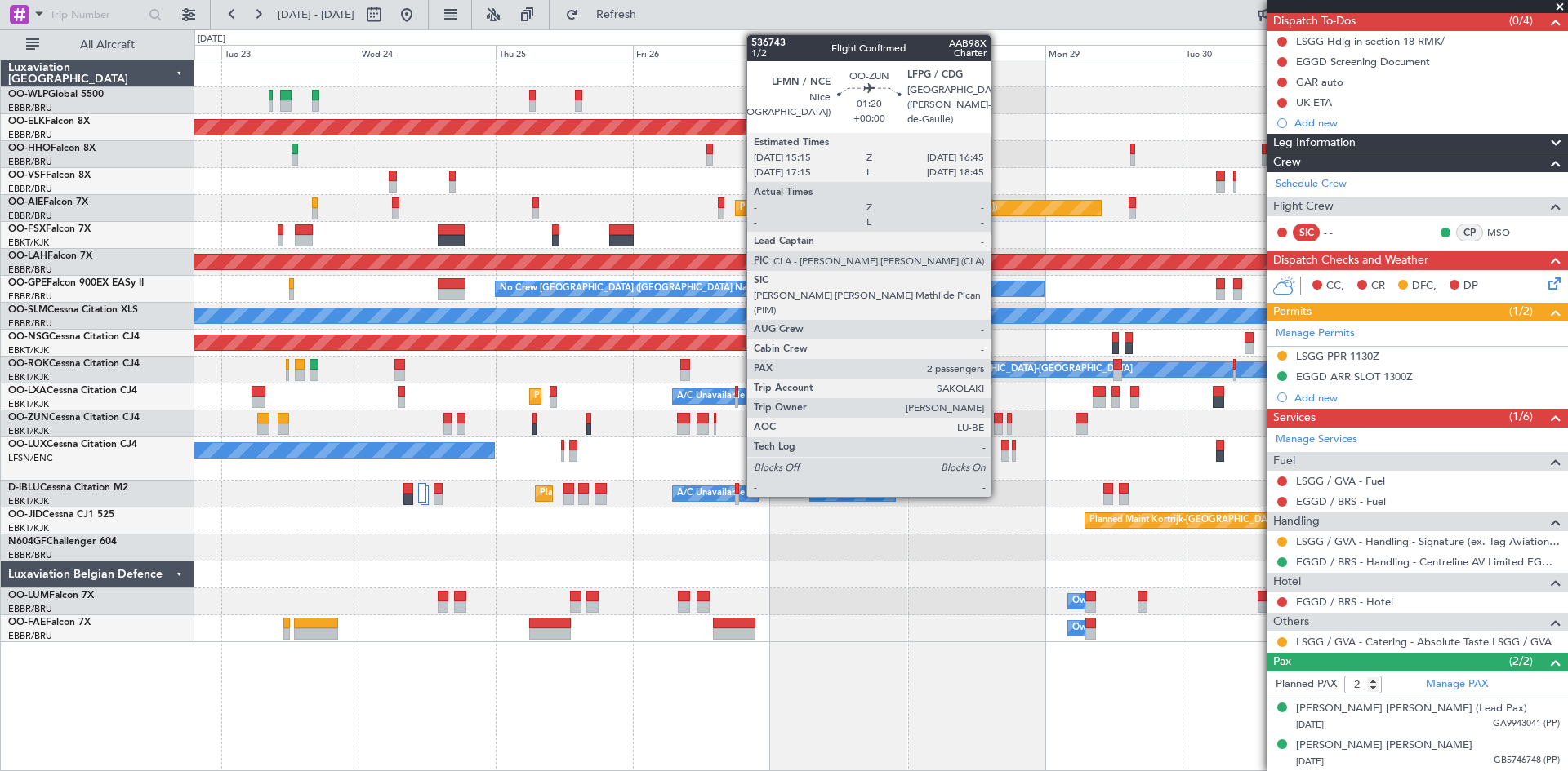
click at [998, 424] on div at bounding box center [998, 429] width 9 height 11
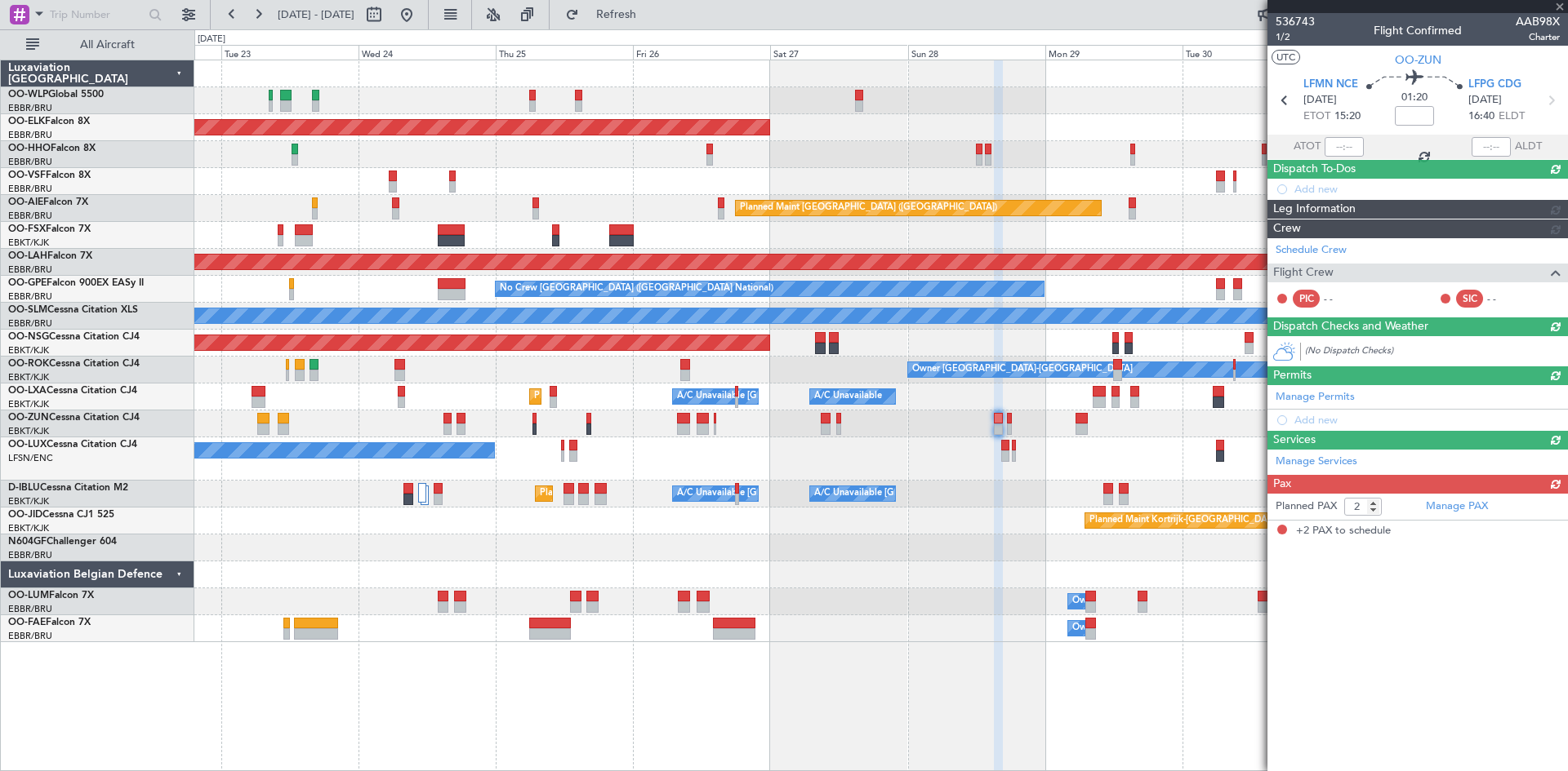
scroll to position [0, 0]
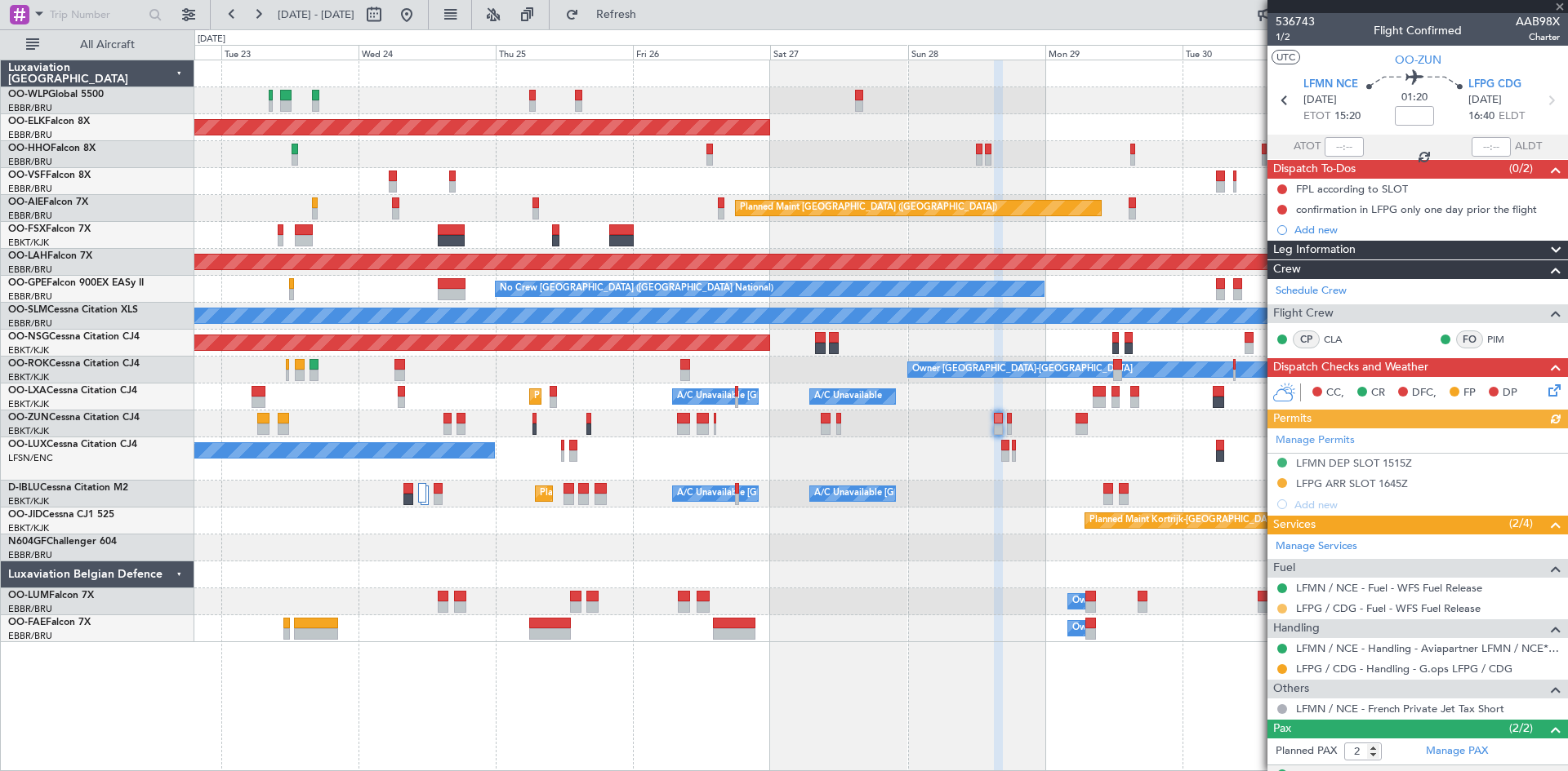
click at [1283, 605] on button at bounding box center [1281, 609] width 10 height 10
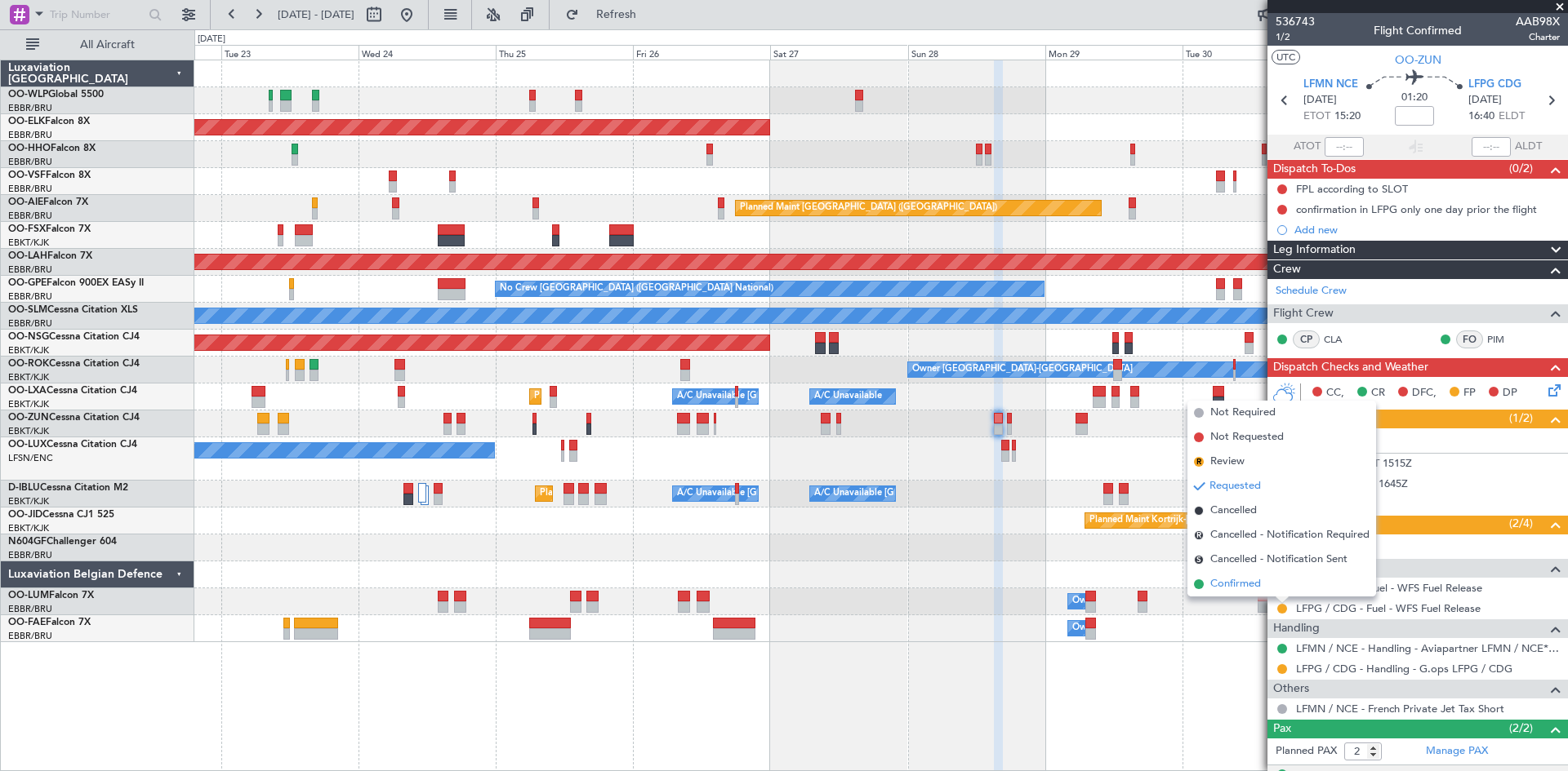
click at [1249, 588] on span "Confirmed" at bounding box center [1235, 584] width 50 height 16
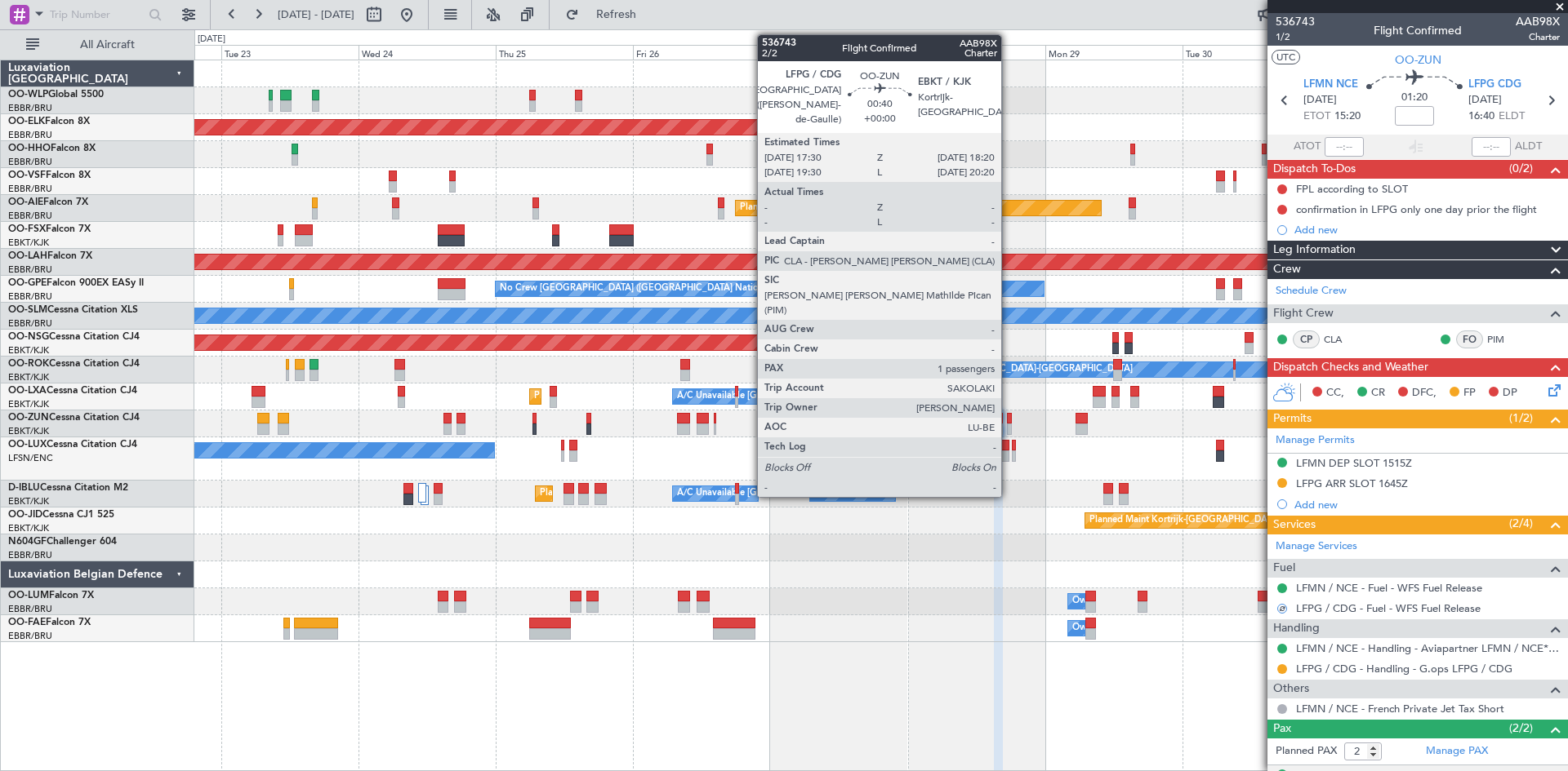
click at [1009, 422] on div at bounding box center [1009, 418] width 5 height 11
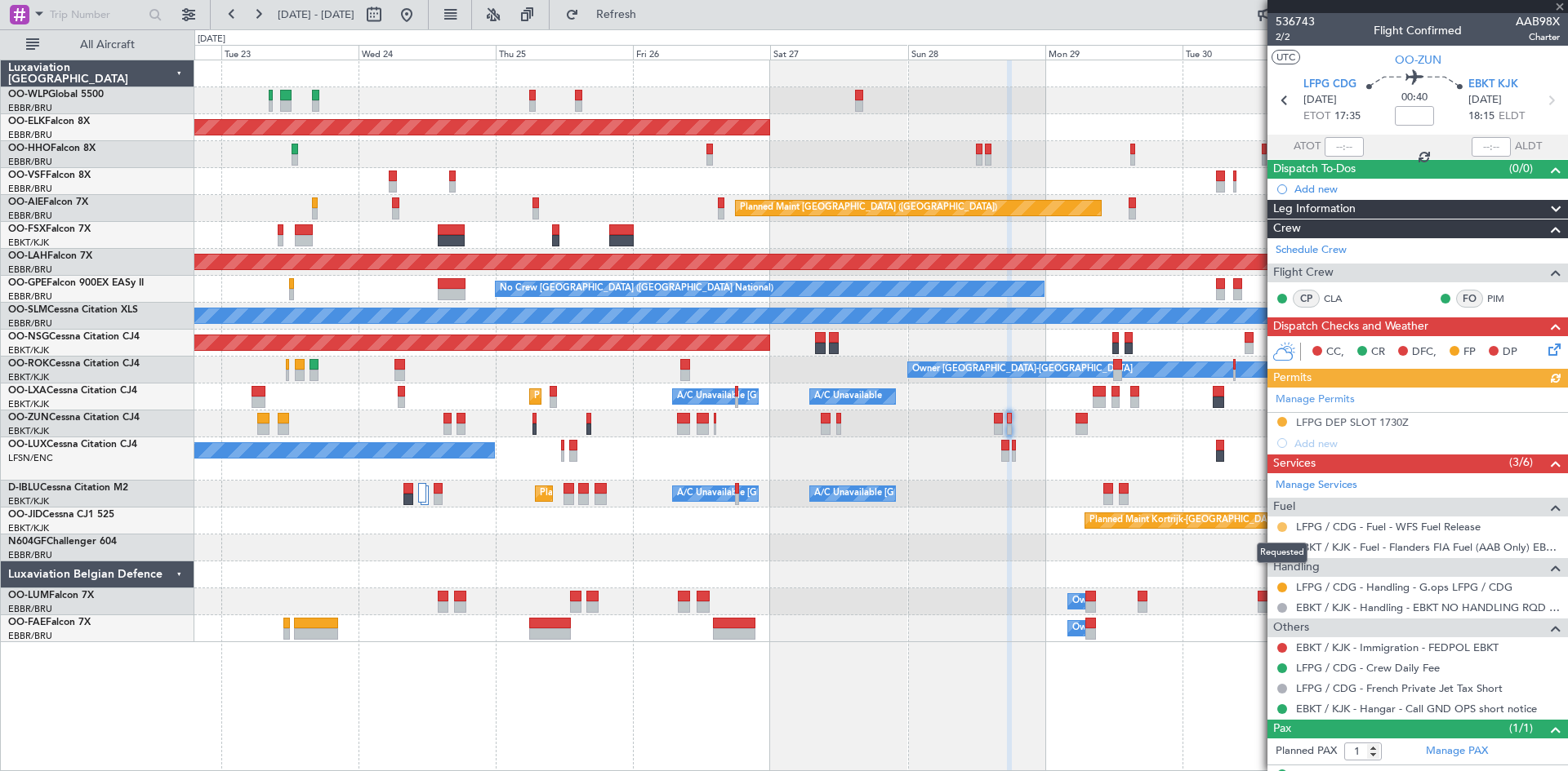
click at [1285, 526] on button at bounding box center [1281, 527] width 10 height 10
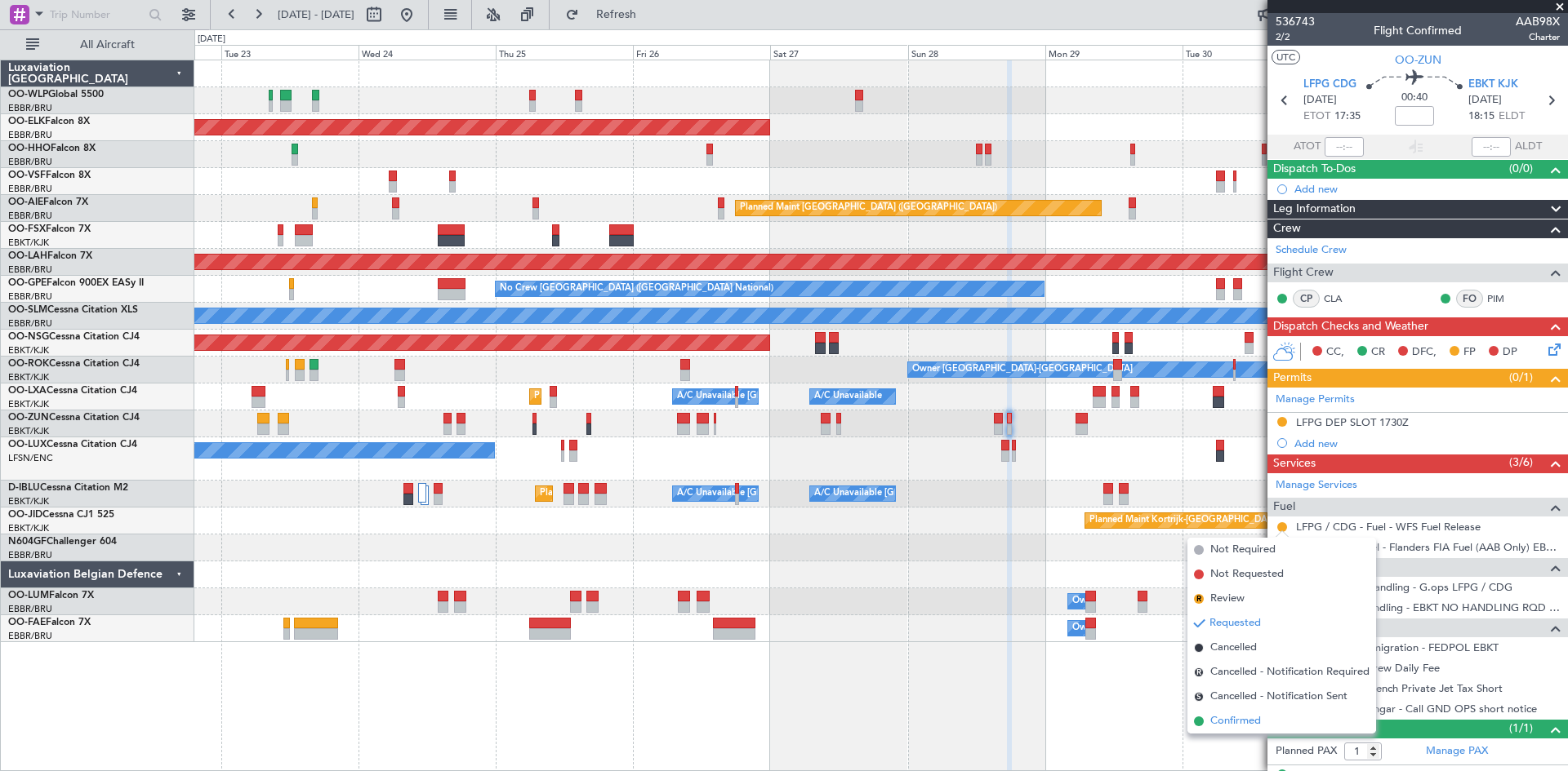
click at [1254, 722] on span "Confirmed" at bounding box center [1235, 722] width 50 height 16
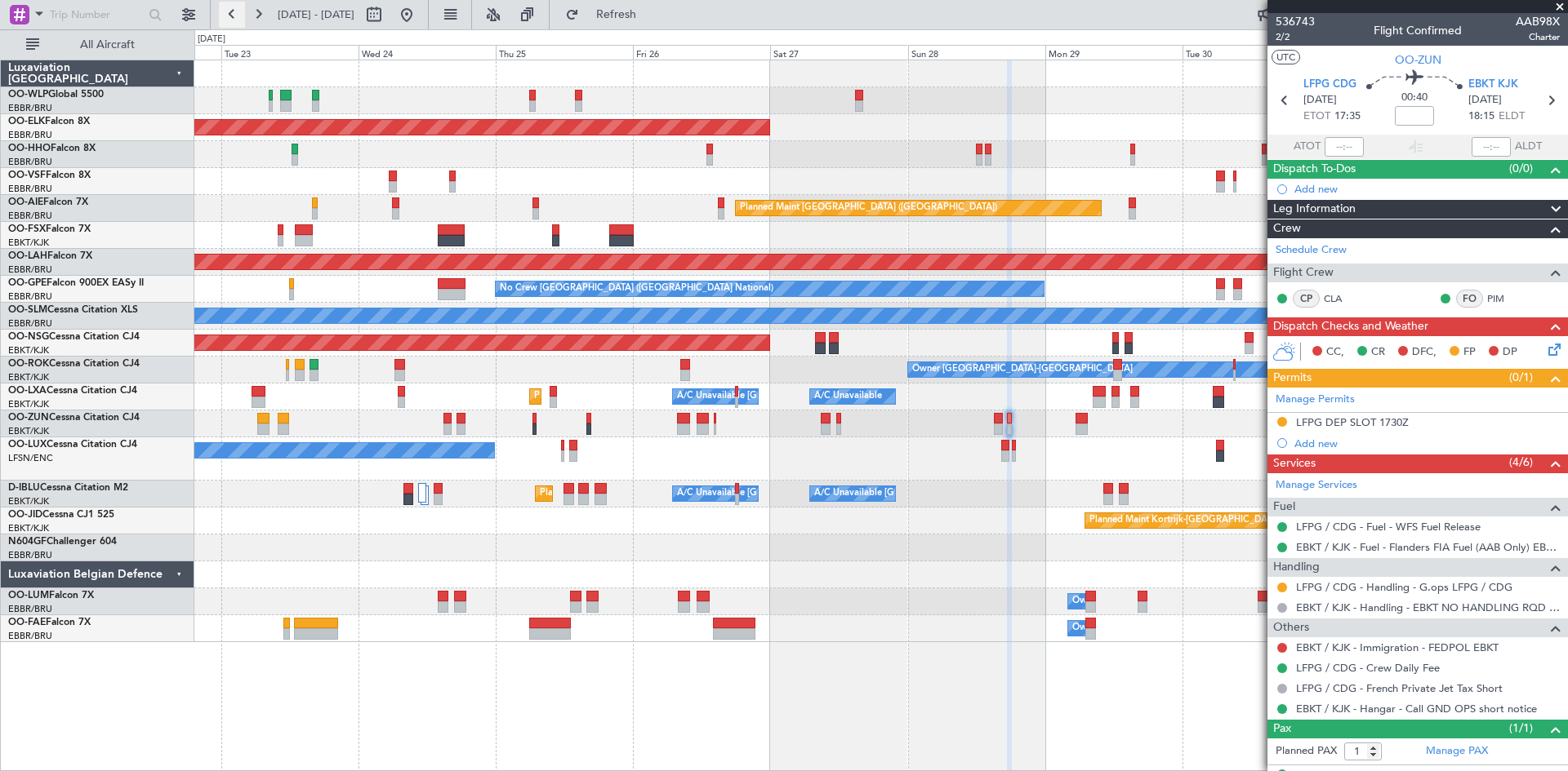
click at [239, 16] on button at bounding box center [232, 15] width 26 height 26
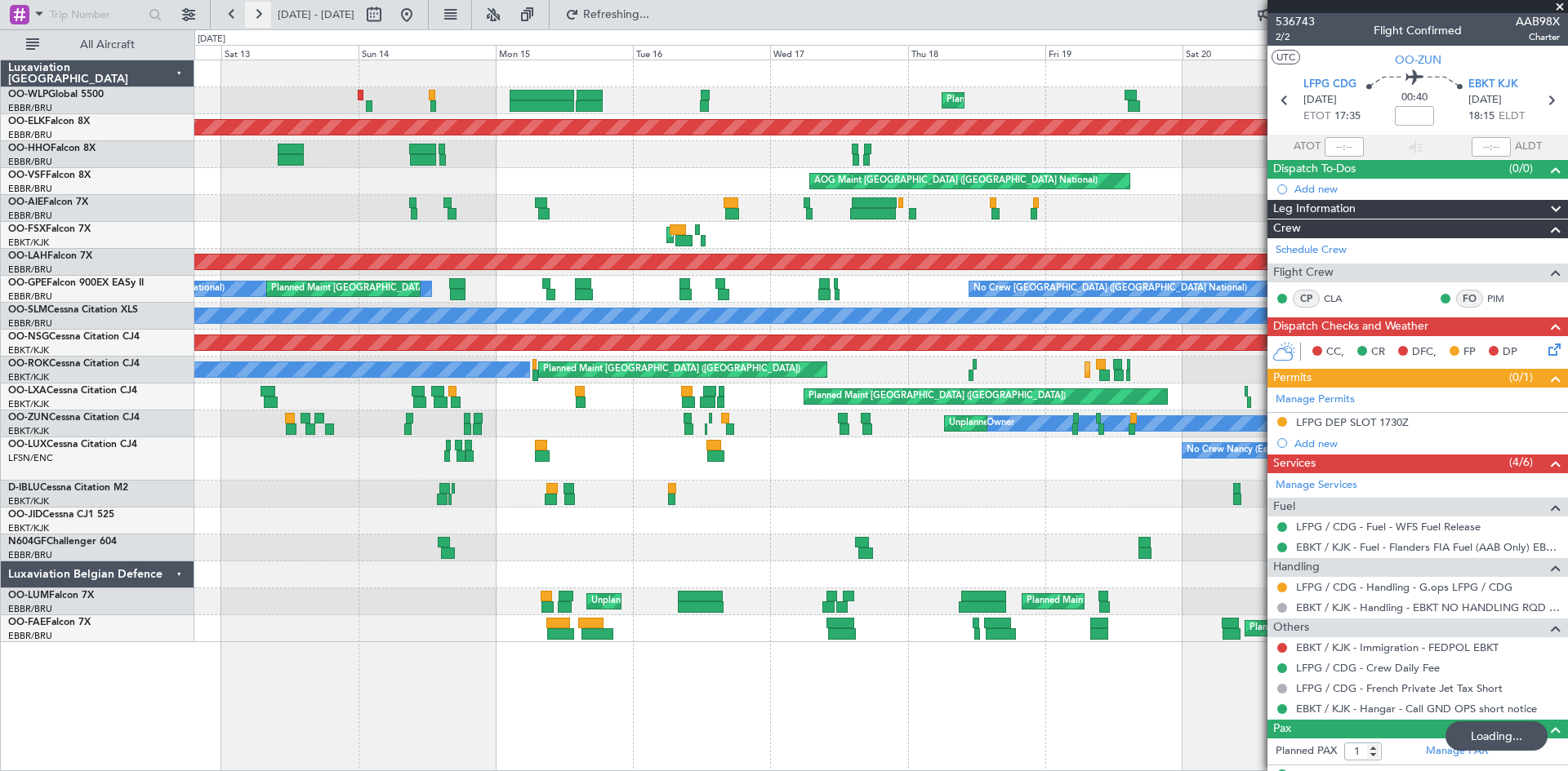
click at [256, 15] on button at bounding box center [258, 15] width 26 height 26
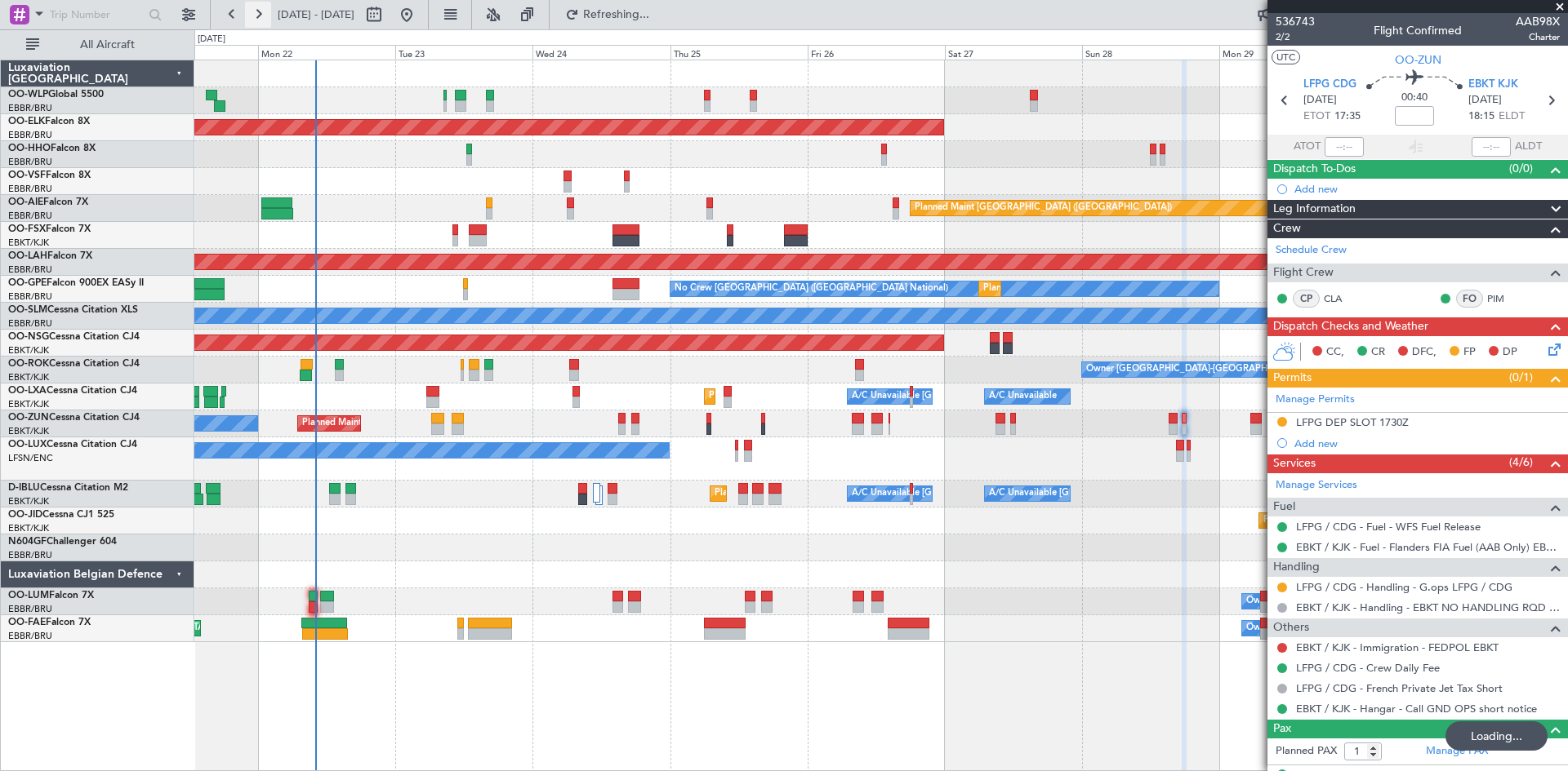
click at [256, 15] on button at bounding box center [258, 15] width 26 height 26
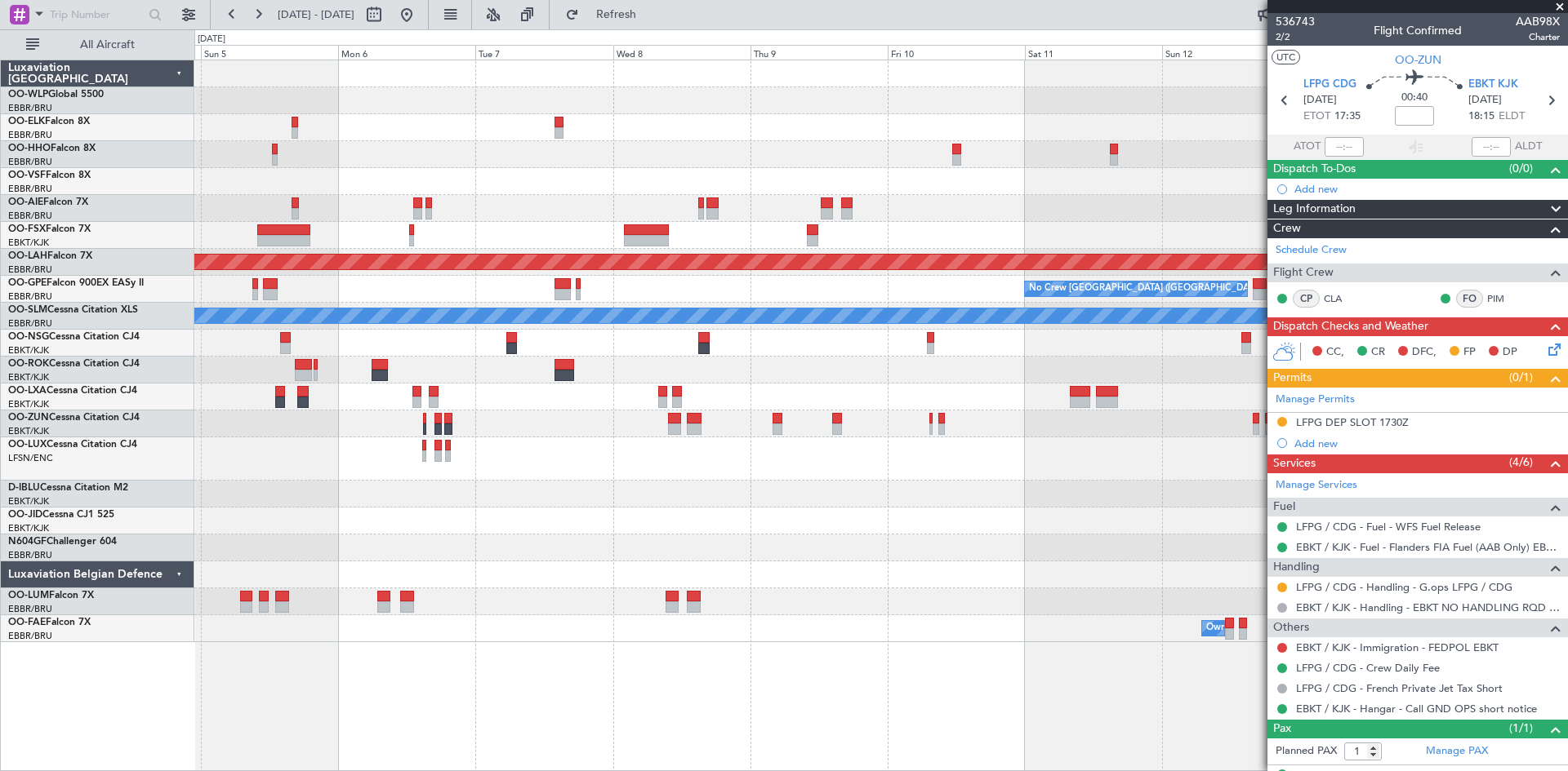
click at [725, 449] on div "Planned Maint [PERSON_NAME]-[GEOGRAPHIC_DATA][PERSON_NAME] ([GEOGRAPHIC_DATA][P…" at bounding box center [881, 352] width 1373 height 582
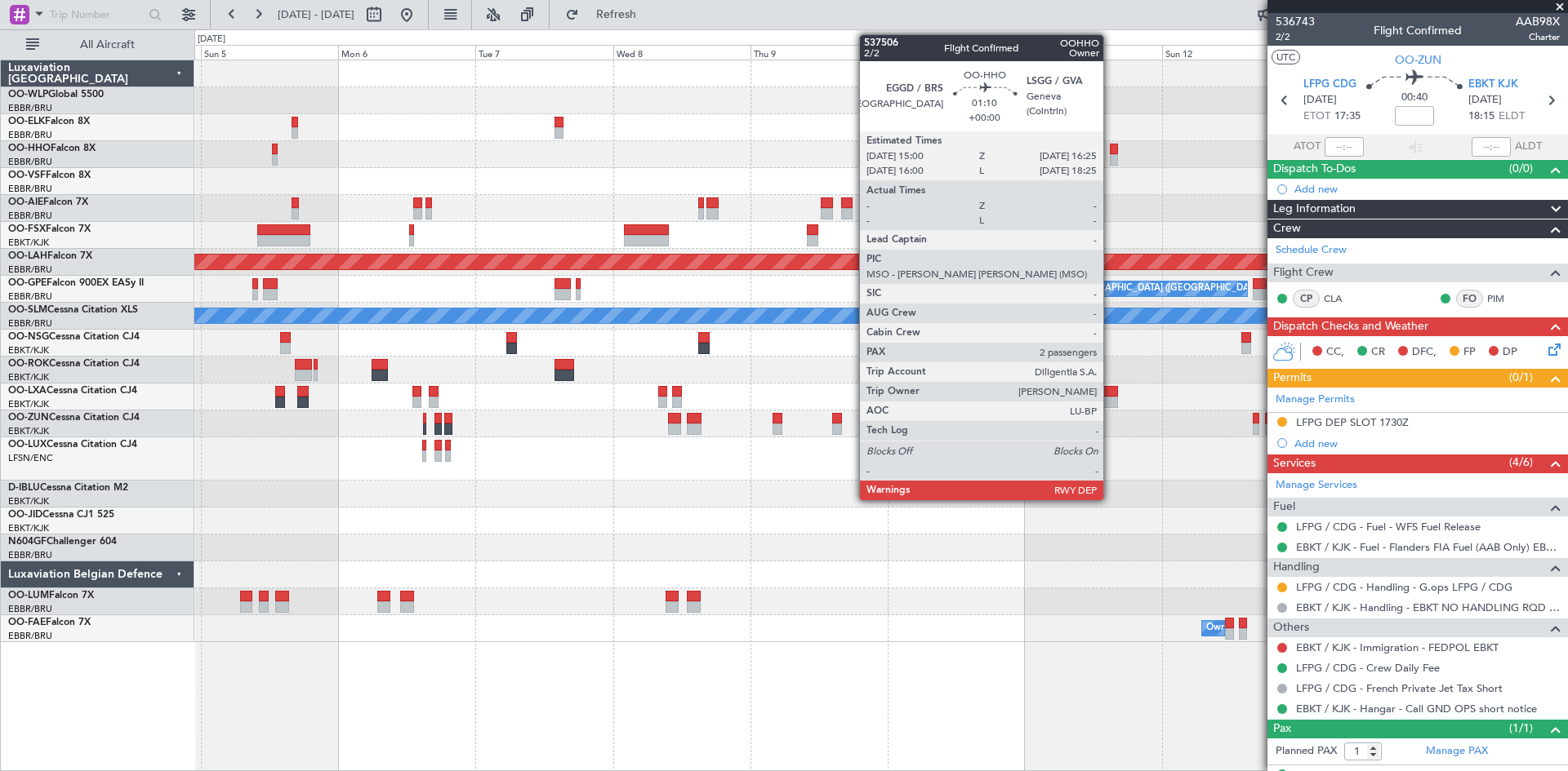
click at [1111, 150] on div at bounding box center [1114, 148] width 8 height 11
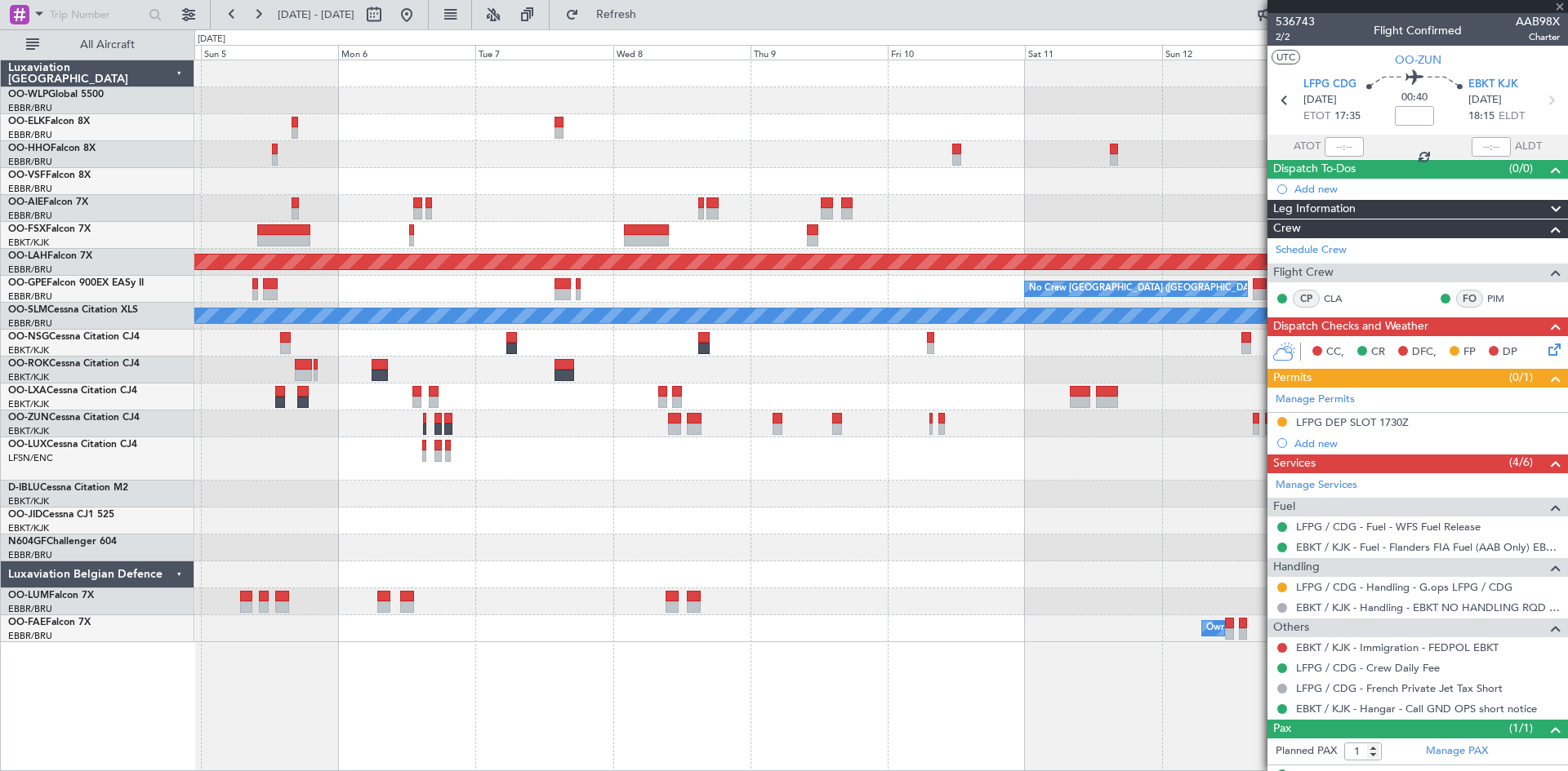
type input "2"
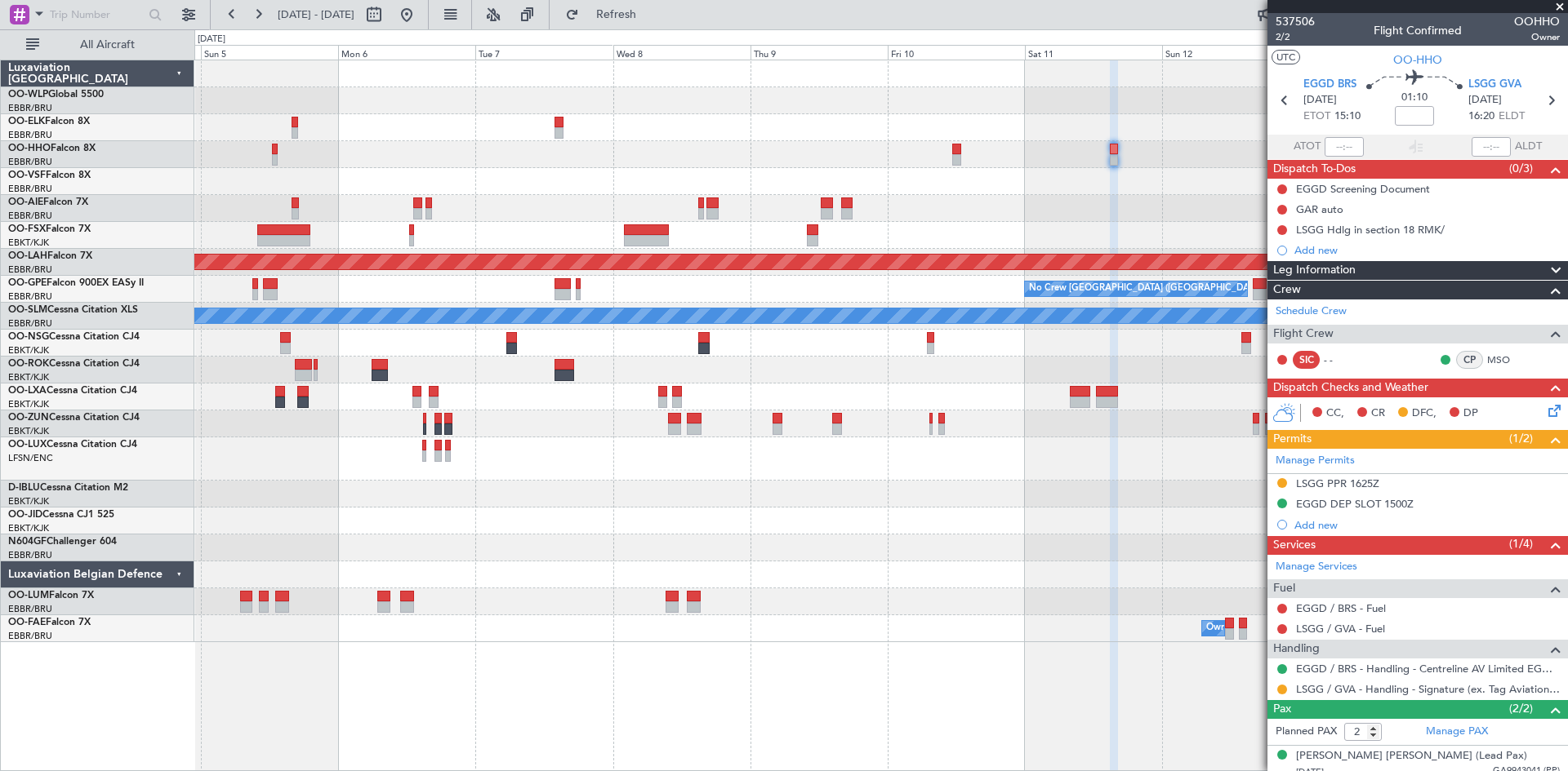
scroll to position [48, 0]
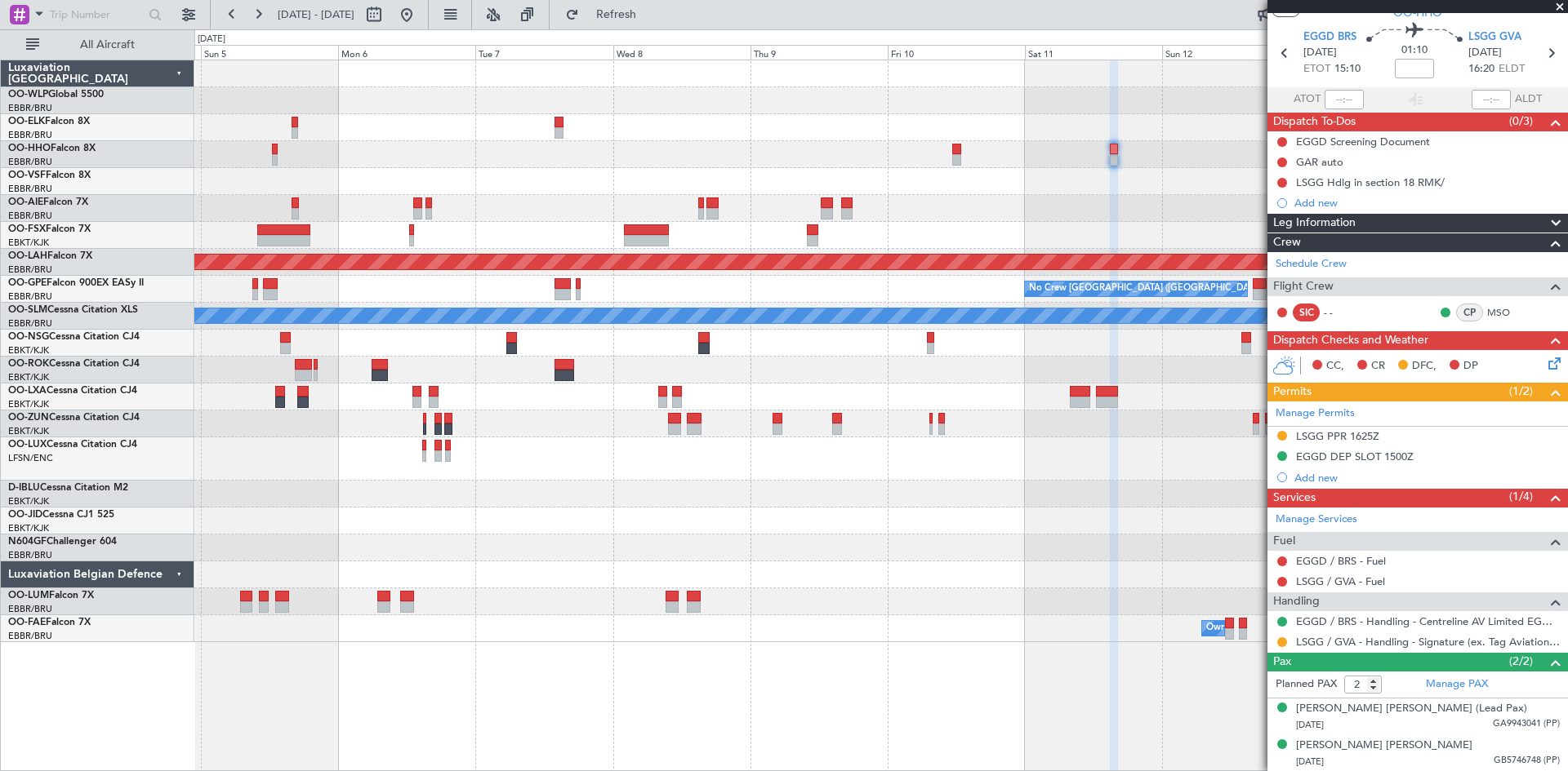
click at [950, 152] on div at bounding box center [881, 155] width 1373 height 27
click at [957, 151] on div at bounding box center [956, 148] width 9 height 11
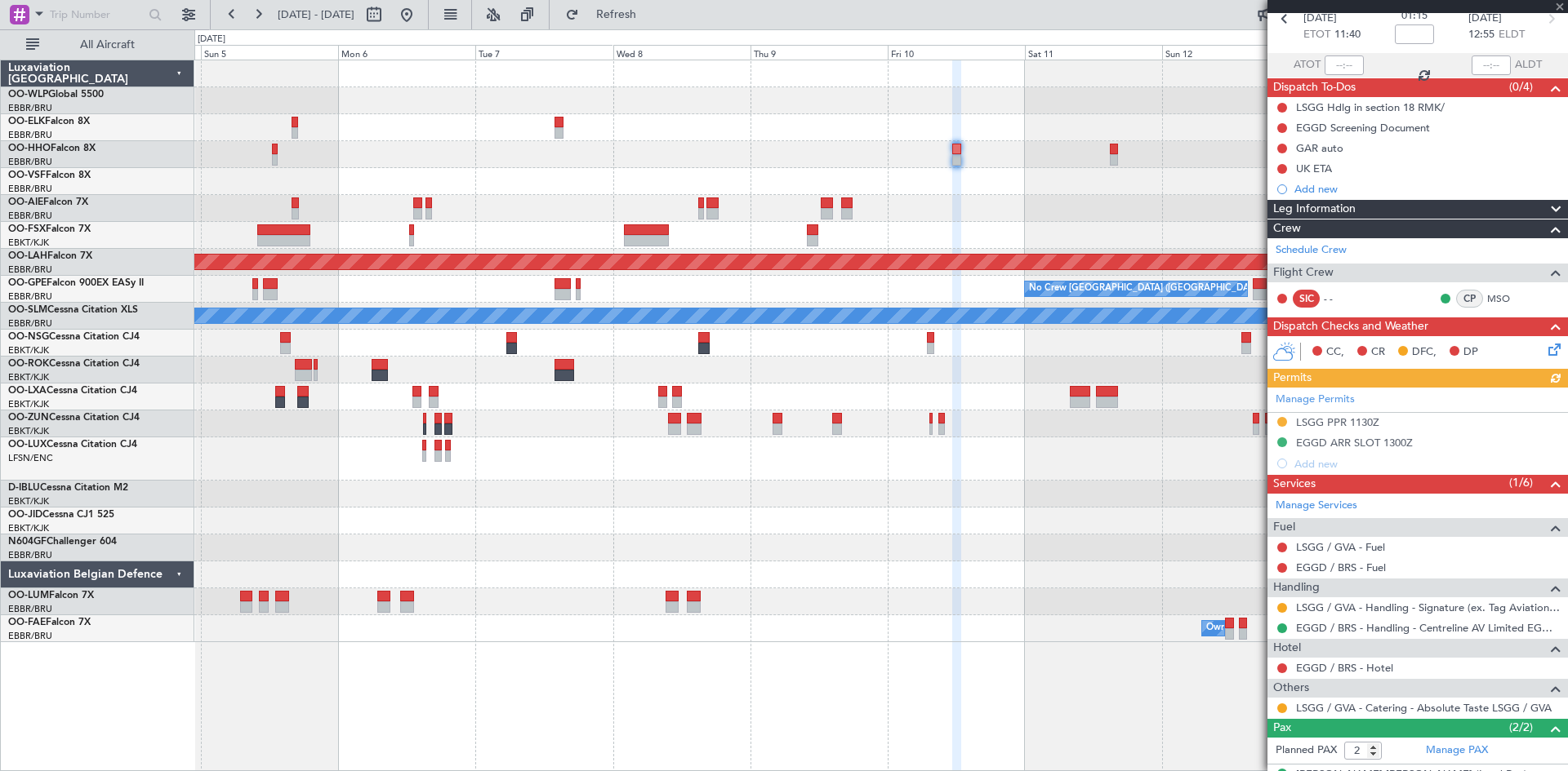
scroll to position [148, 0]
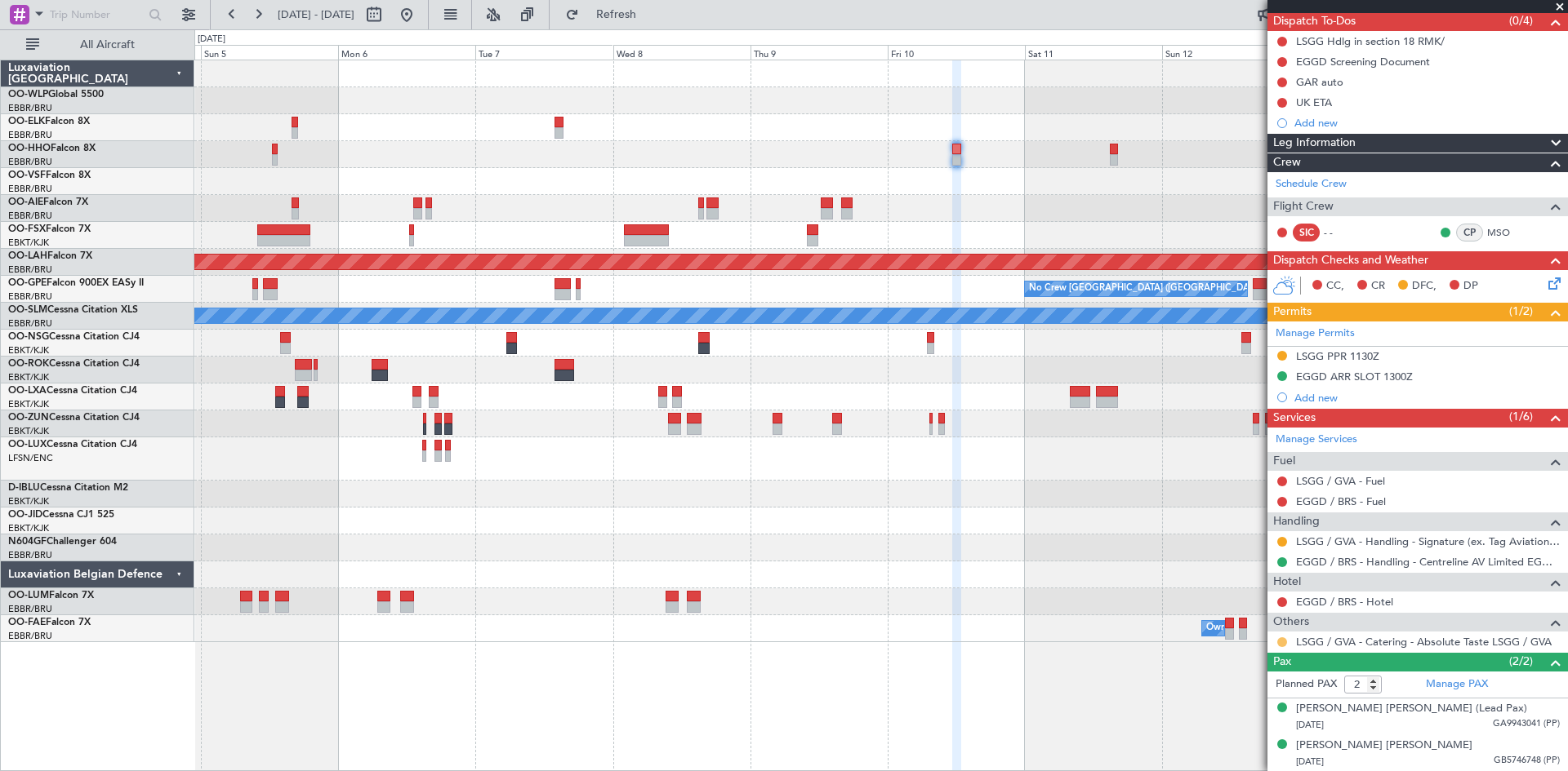
click at [1281, 645] on button at bounding box center [1281, 642] width 10 height 10
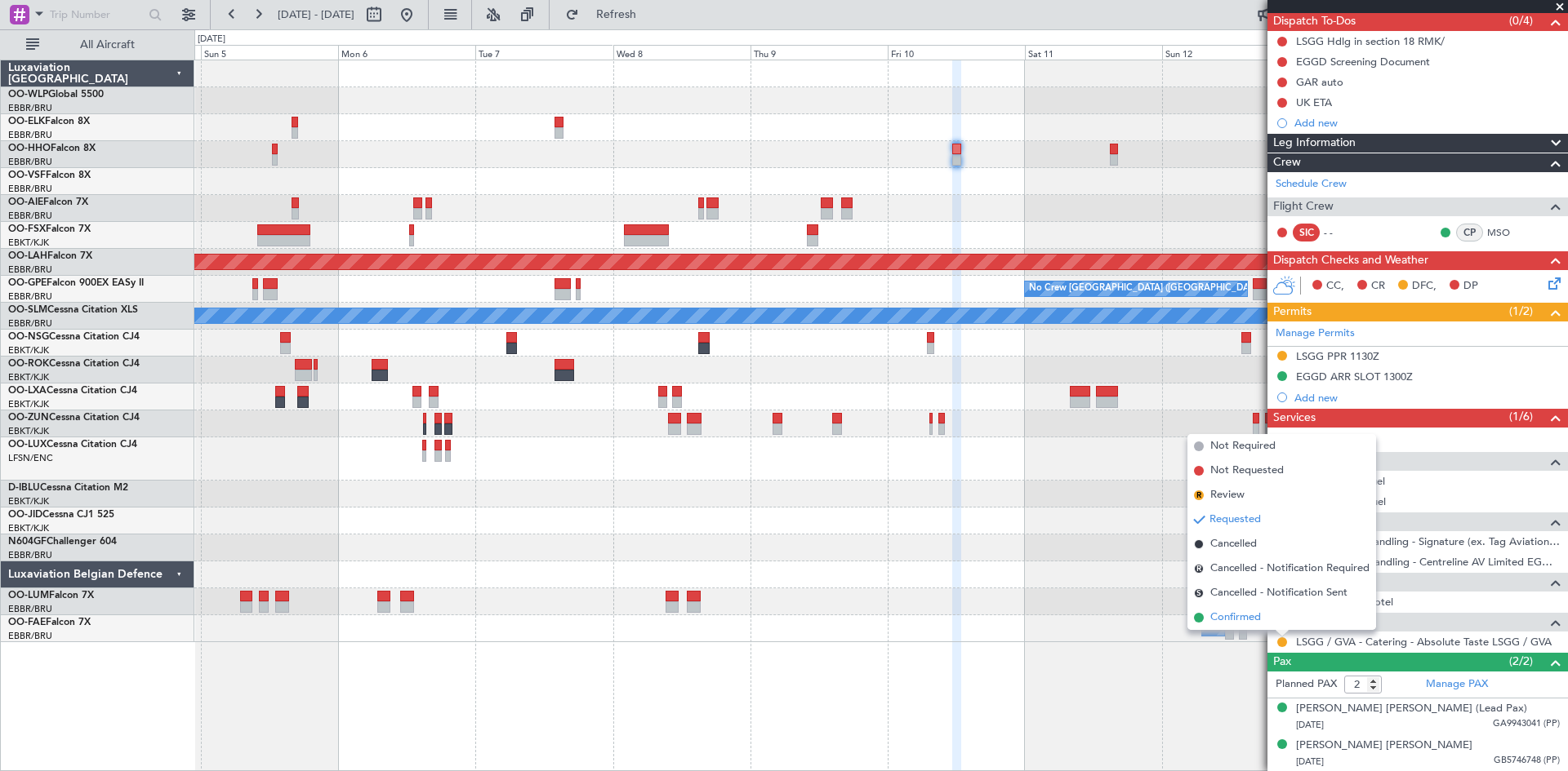
click at [1253, 625] on span "Confirmed" at bounding box center [1235, 617] width 50 height 16
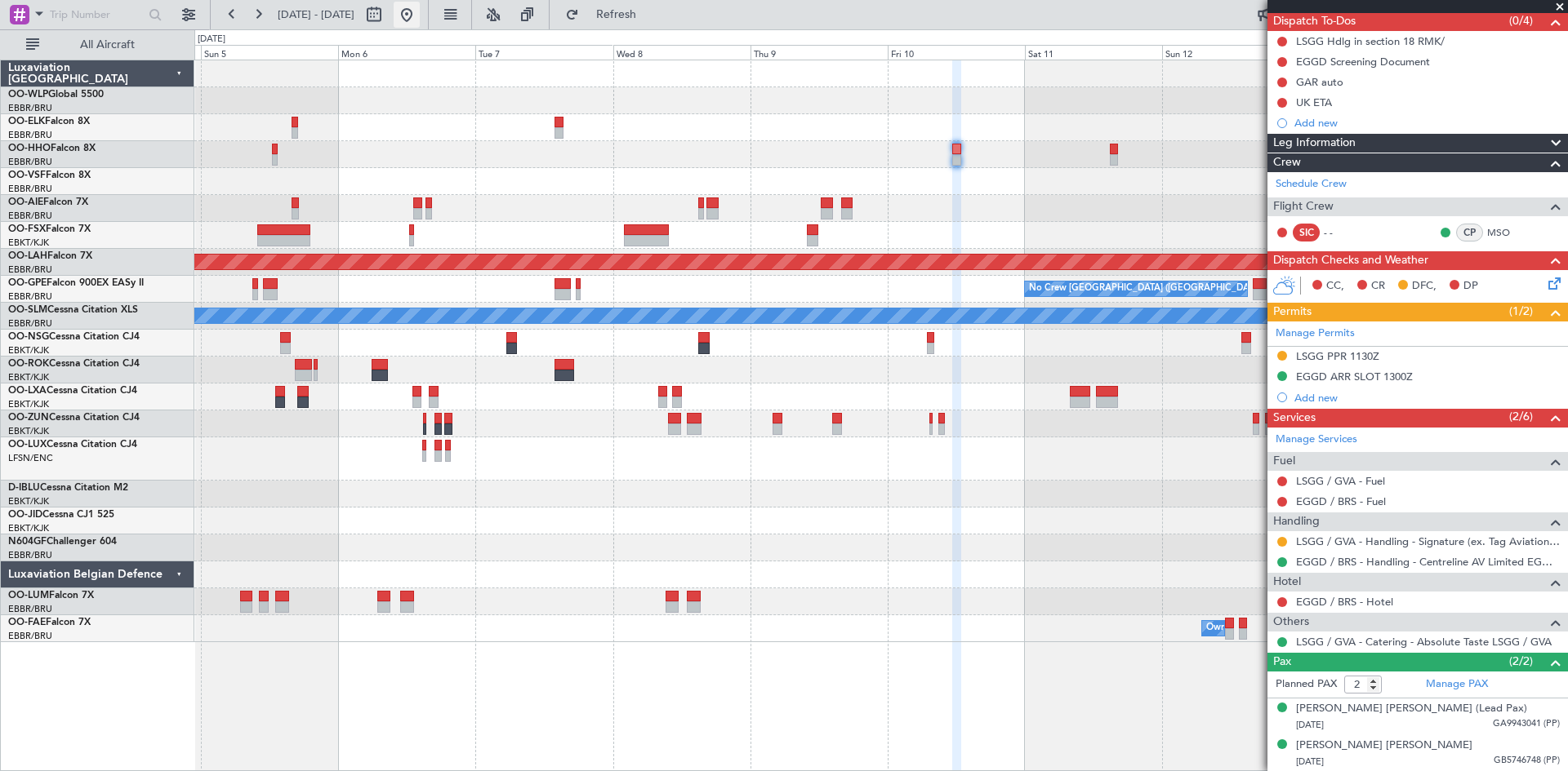
click at [420, 19] on button at bounding box center [407, 15] width 26 height 26
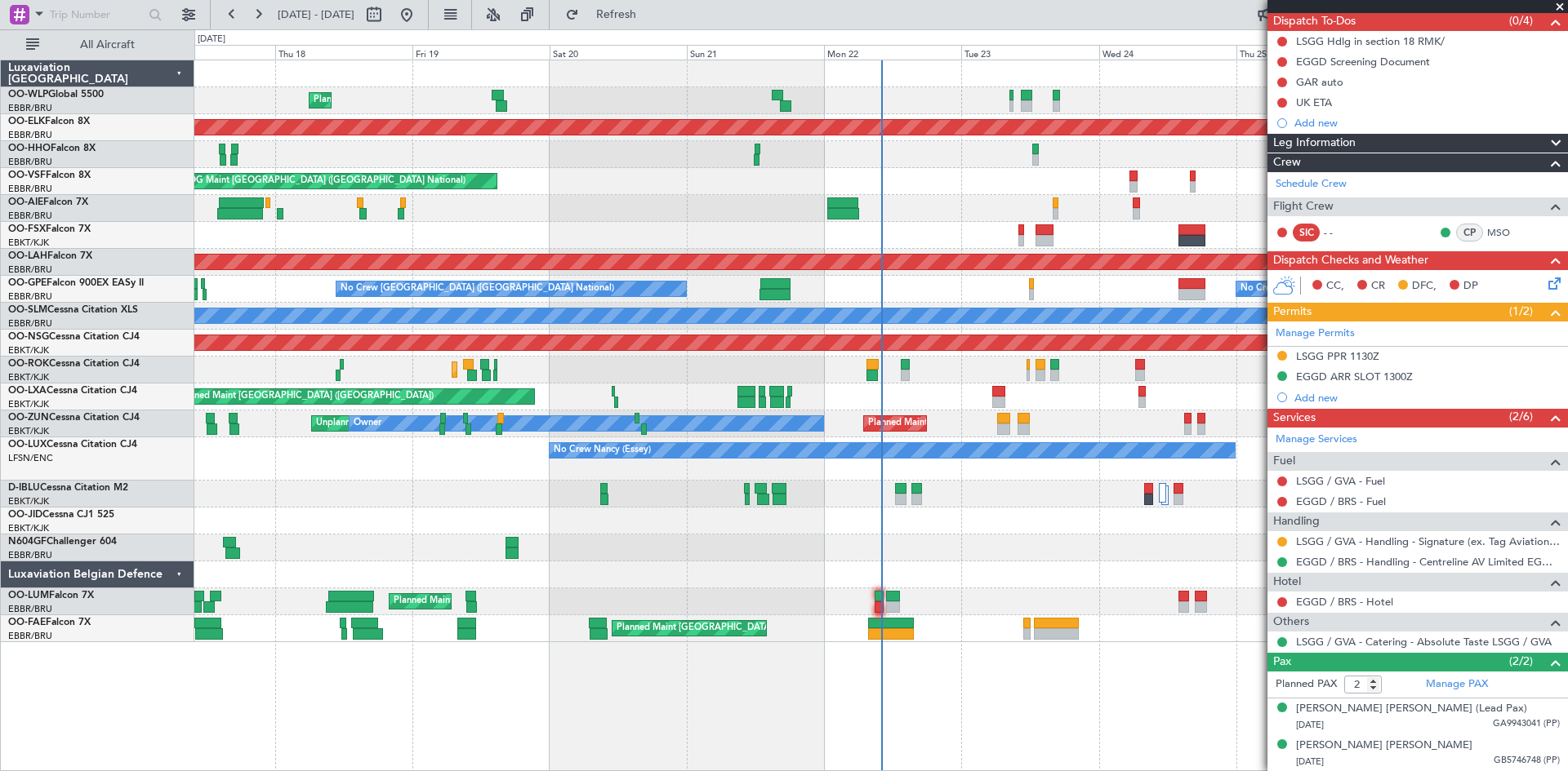
click at [989, 394] on div "Planned Maint [GEOGRAPHIC_DATA] ([GEOGRAPHIC_DATA]) Planned Maint [GEOGRAPHIC_D…" at bounding box center [881, 397] width 1373 height 27
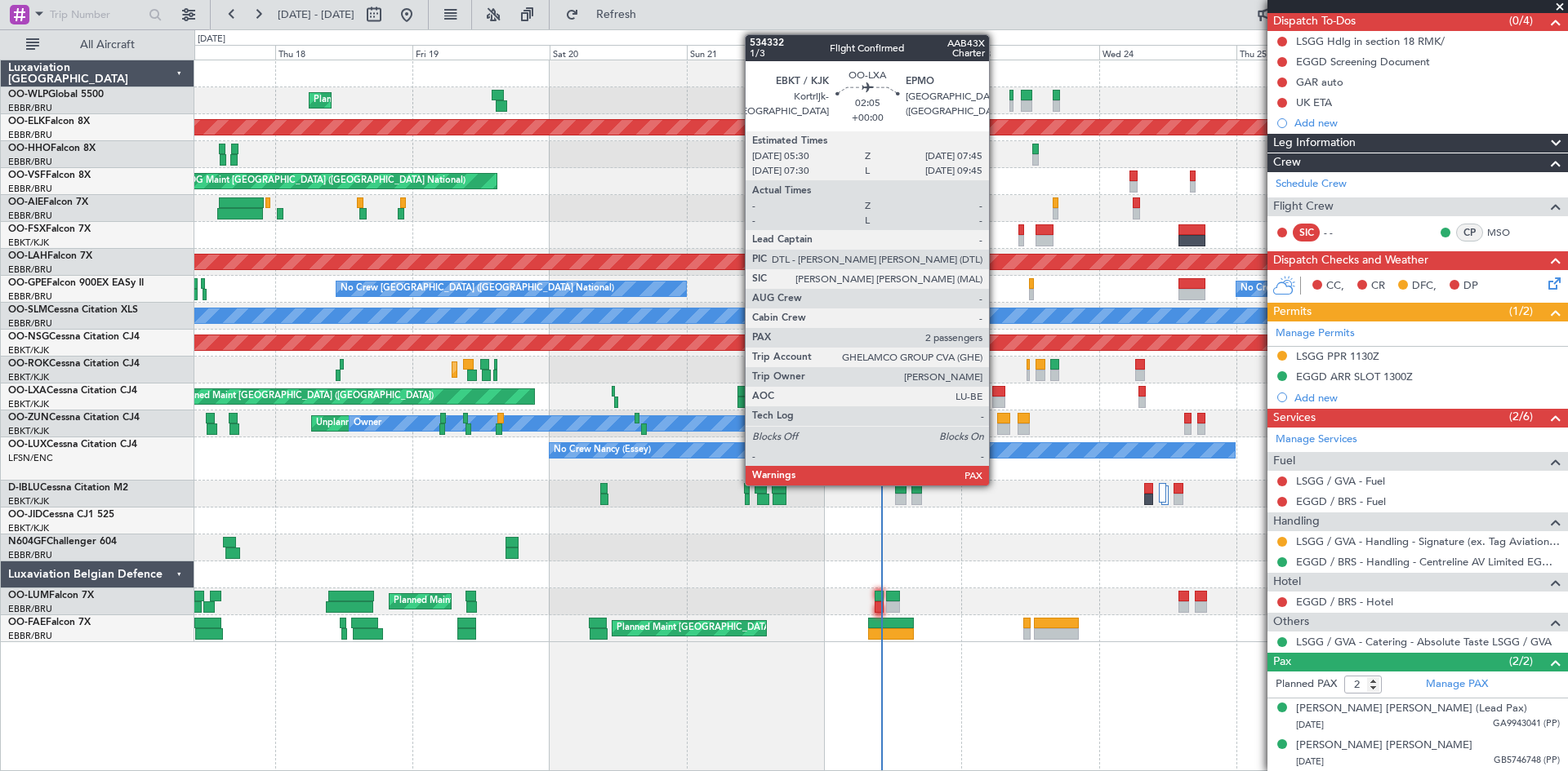
click at [996, 393] on div at bounding box center [998, 392] width 13 height 11
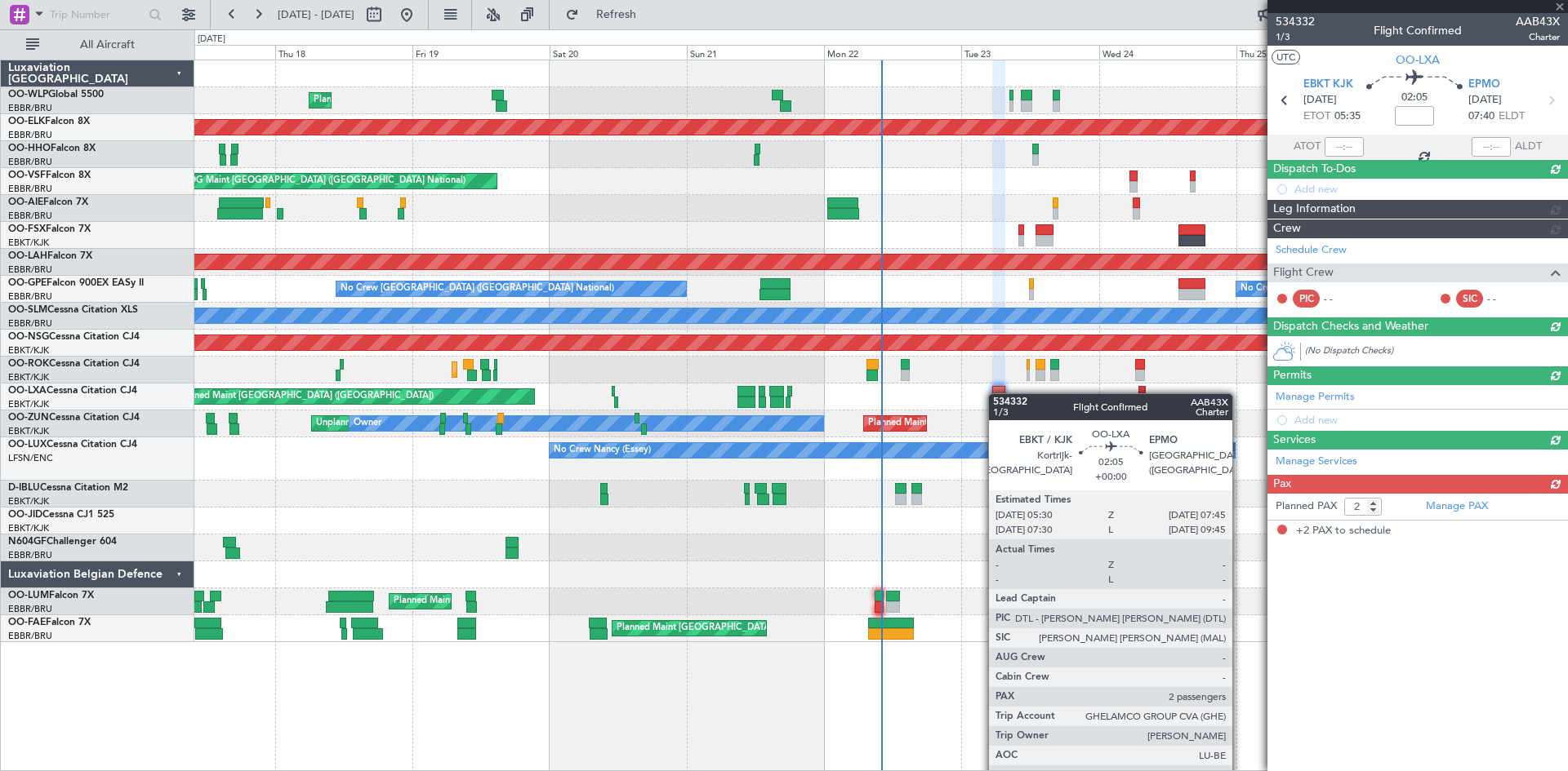
scroll to position [0, 0]
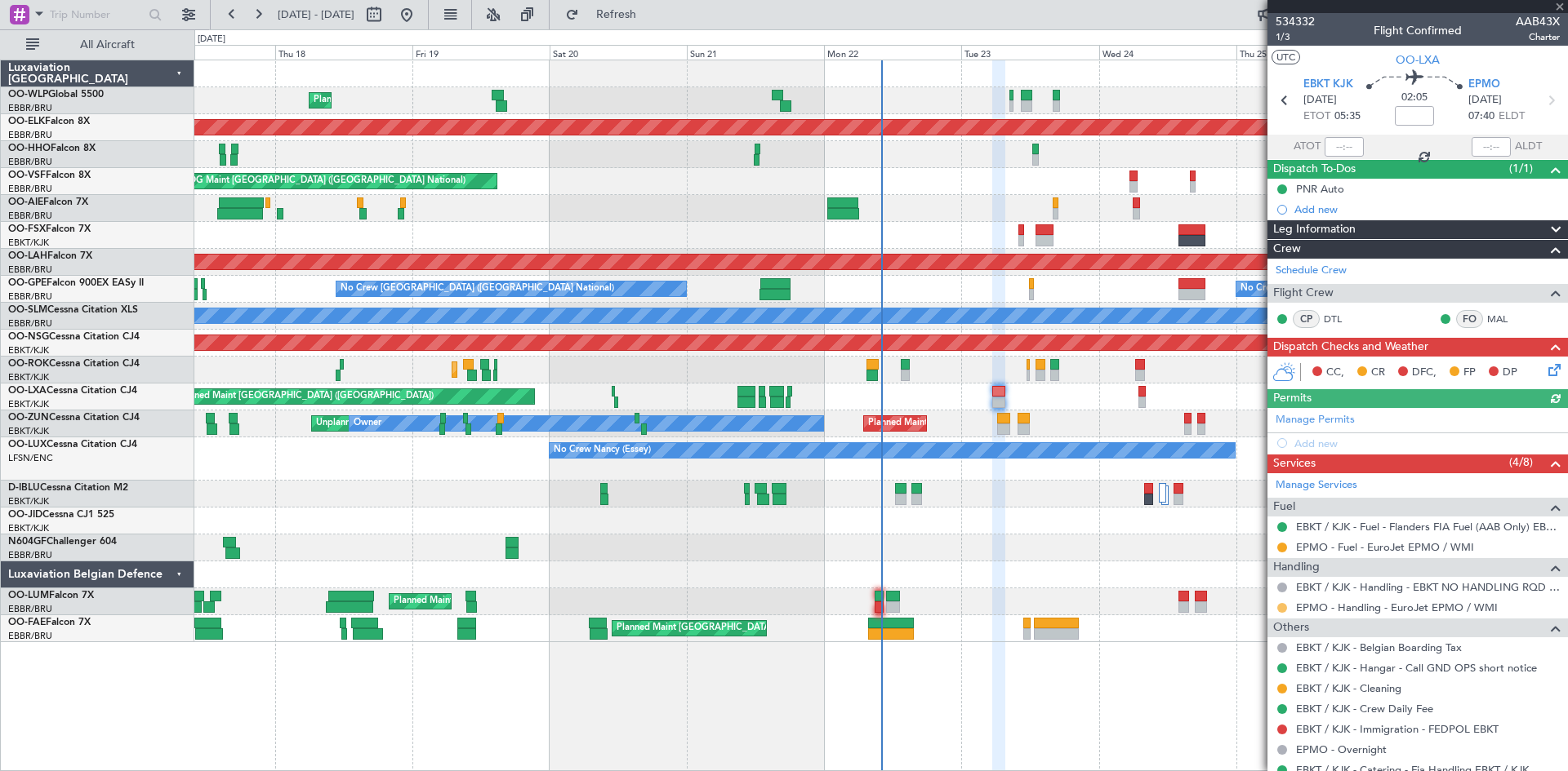
click at [1284, 609] on button at bounding box center [1281, 608] width 10 height 10
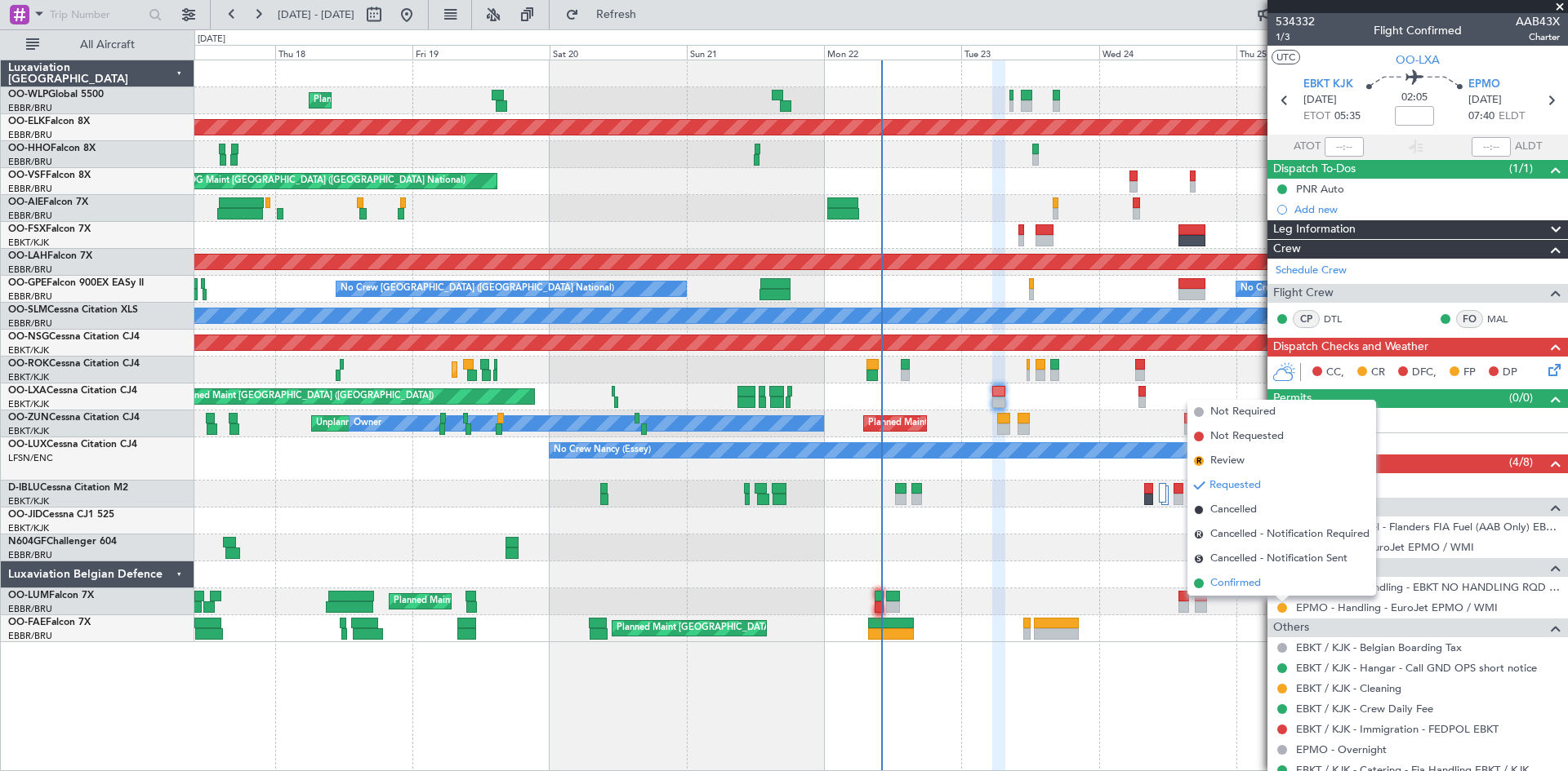
click at [1246, 582] on span "Confirmed" at bounding box center [1235, 583] width 50 height 16
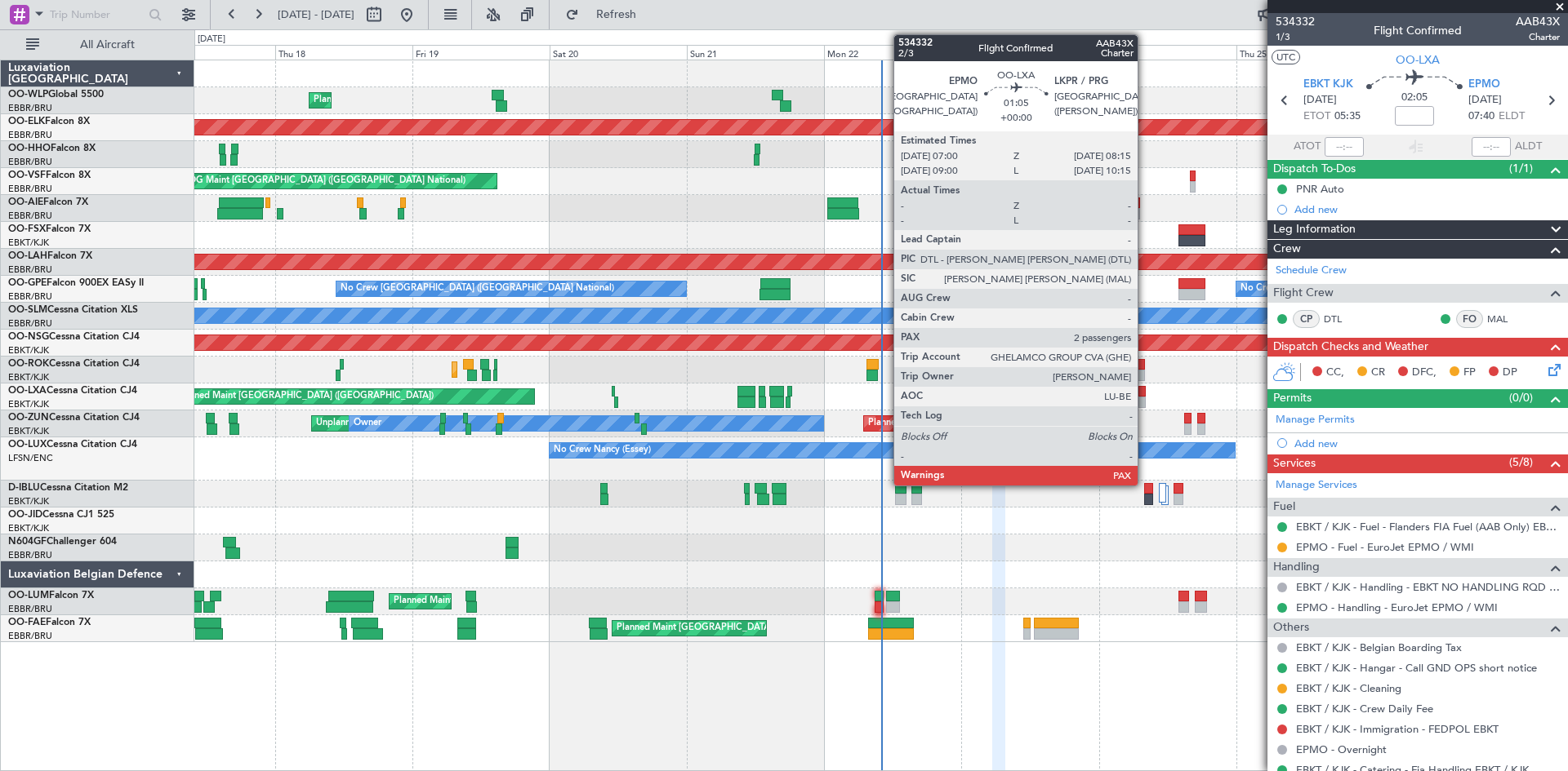
click at [1145, 389] on div at bounding box center [1141, 392] width 7 height 11
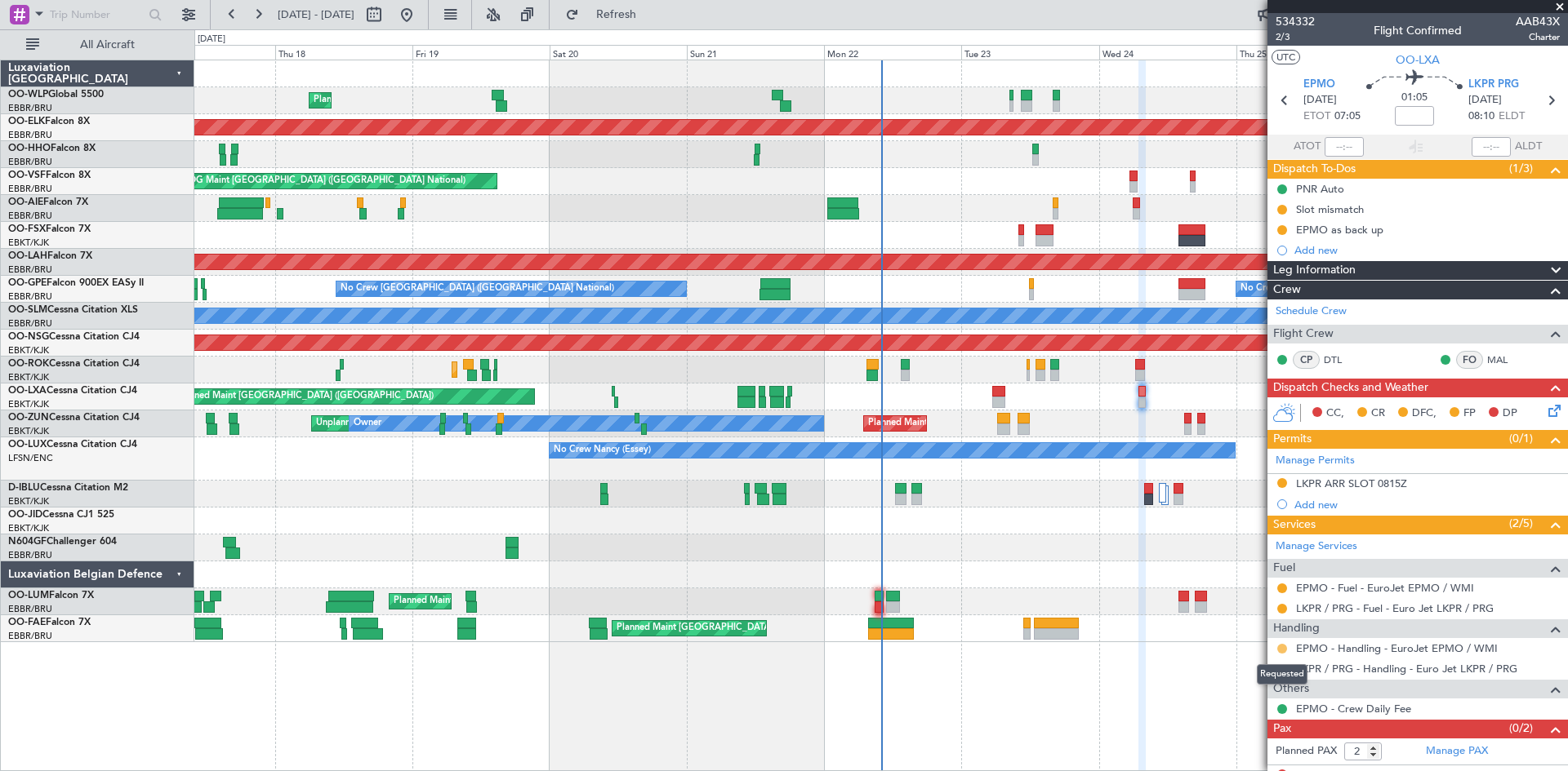
click at [1285, 649] on button at bounding box center [1281, 649] width 10 height 10
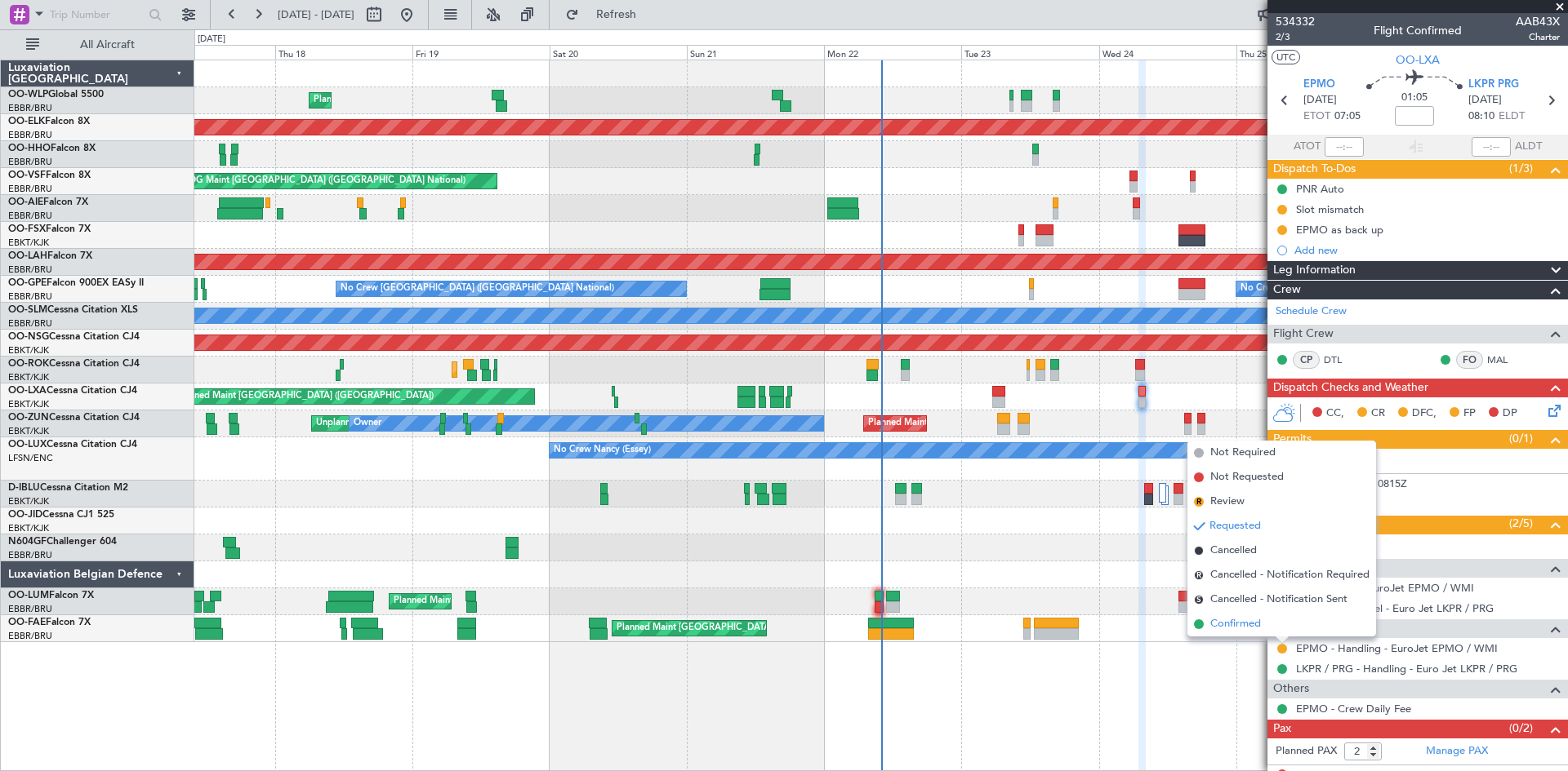
click at [1256, 621] on span "Confirmed" at bounding box center [1235, 624] width 50 height 16
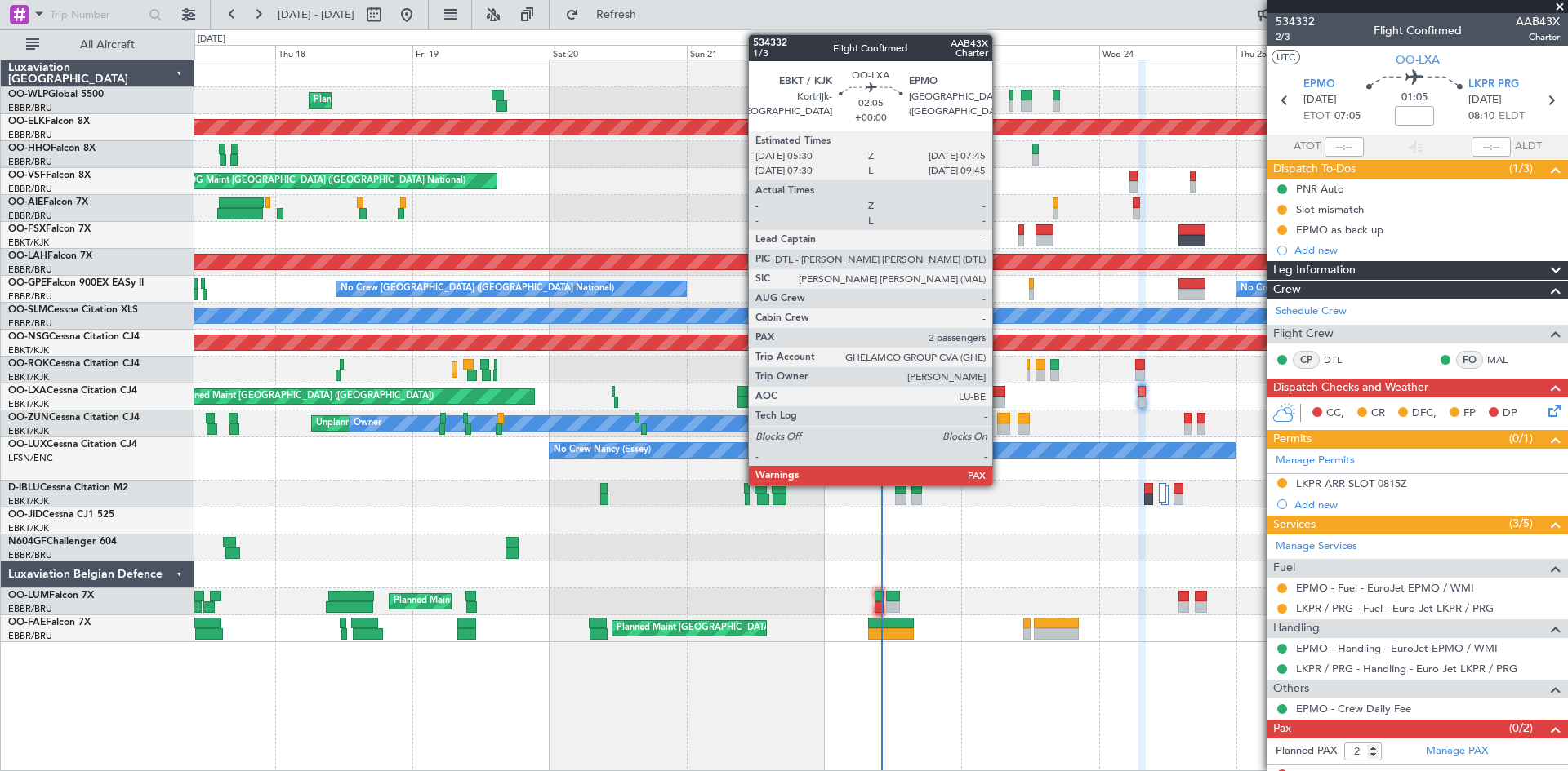
click at [1000, 392] on div at bounding box center [998, 392] width 13 height 11
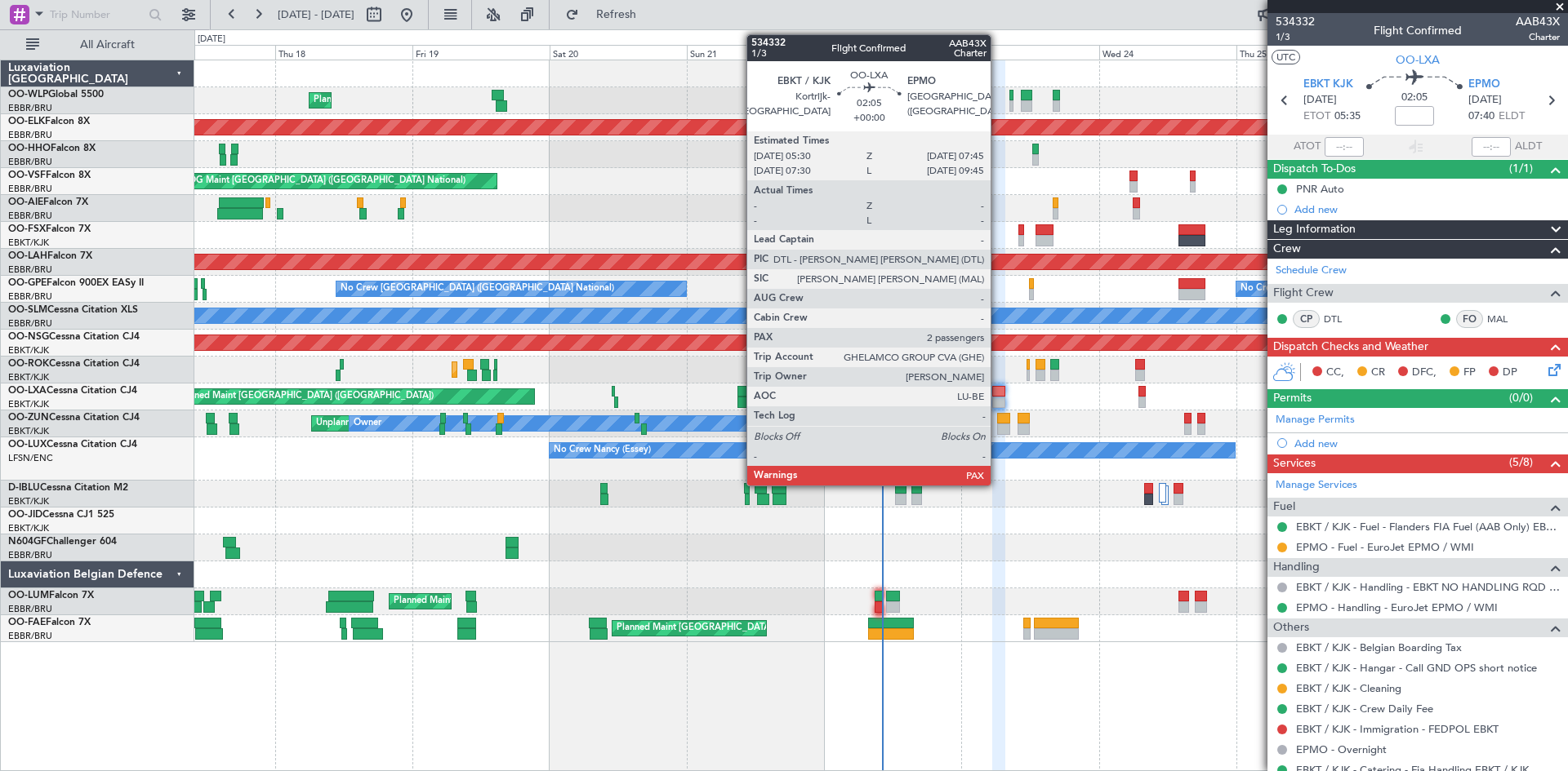
click at [998, 405] on div at bounding box center [998, 402] width 13 height 11
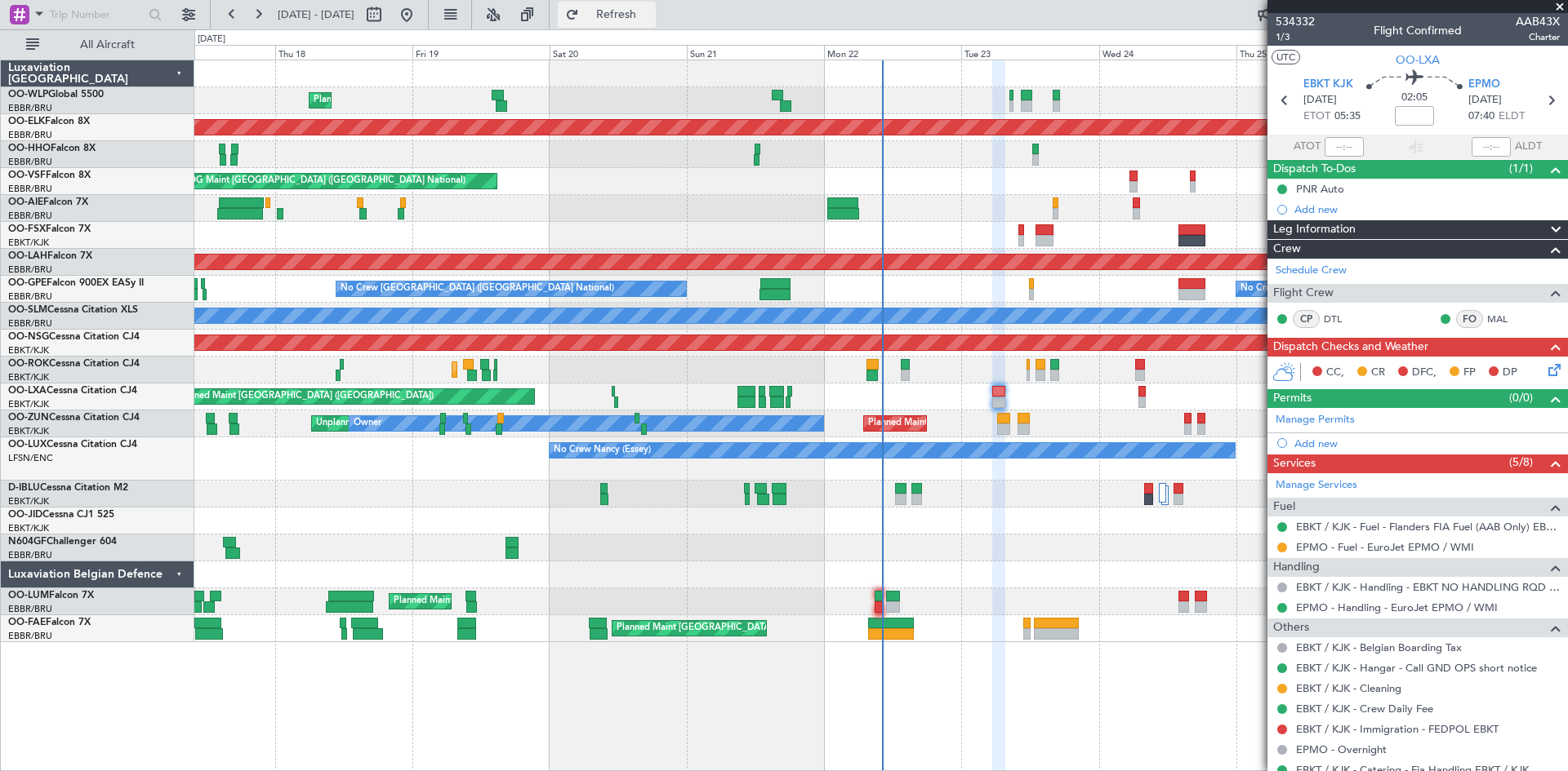
click at [651, 21] on span "Refresh" at bounding box center [616, 14] width 69 height 11
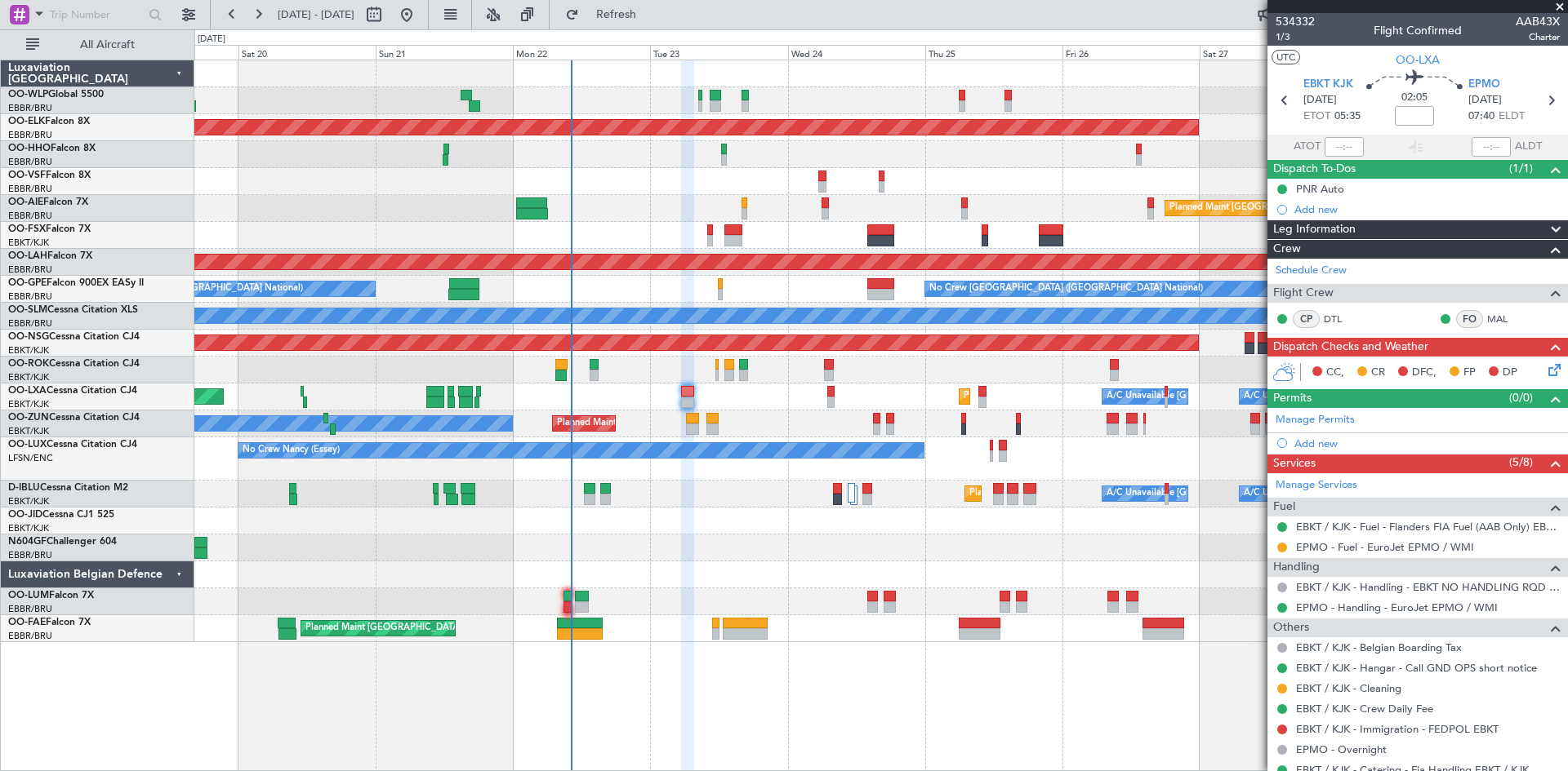
click at [667, 243] on div "Planned Maint Liege Planned Maint [GEOGRAPHIC_DATA]-[GEOGRAPHIC_DATA] AOG Maint…" at bounding box center [881, 352] width 1373 height 582
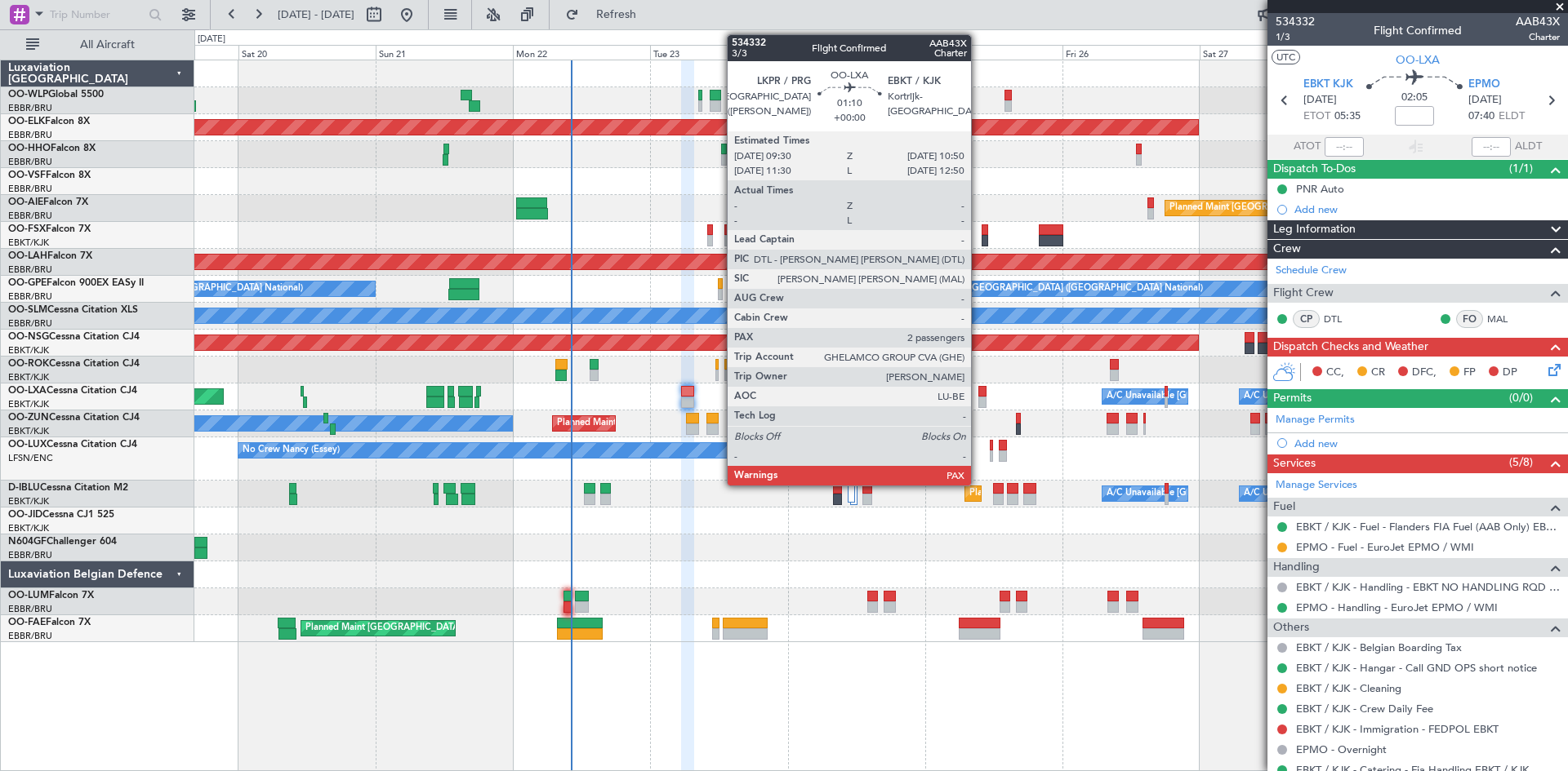
click at [978, 399] on div at bounding box center [982, 402] width 8 height 11
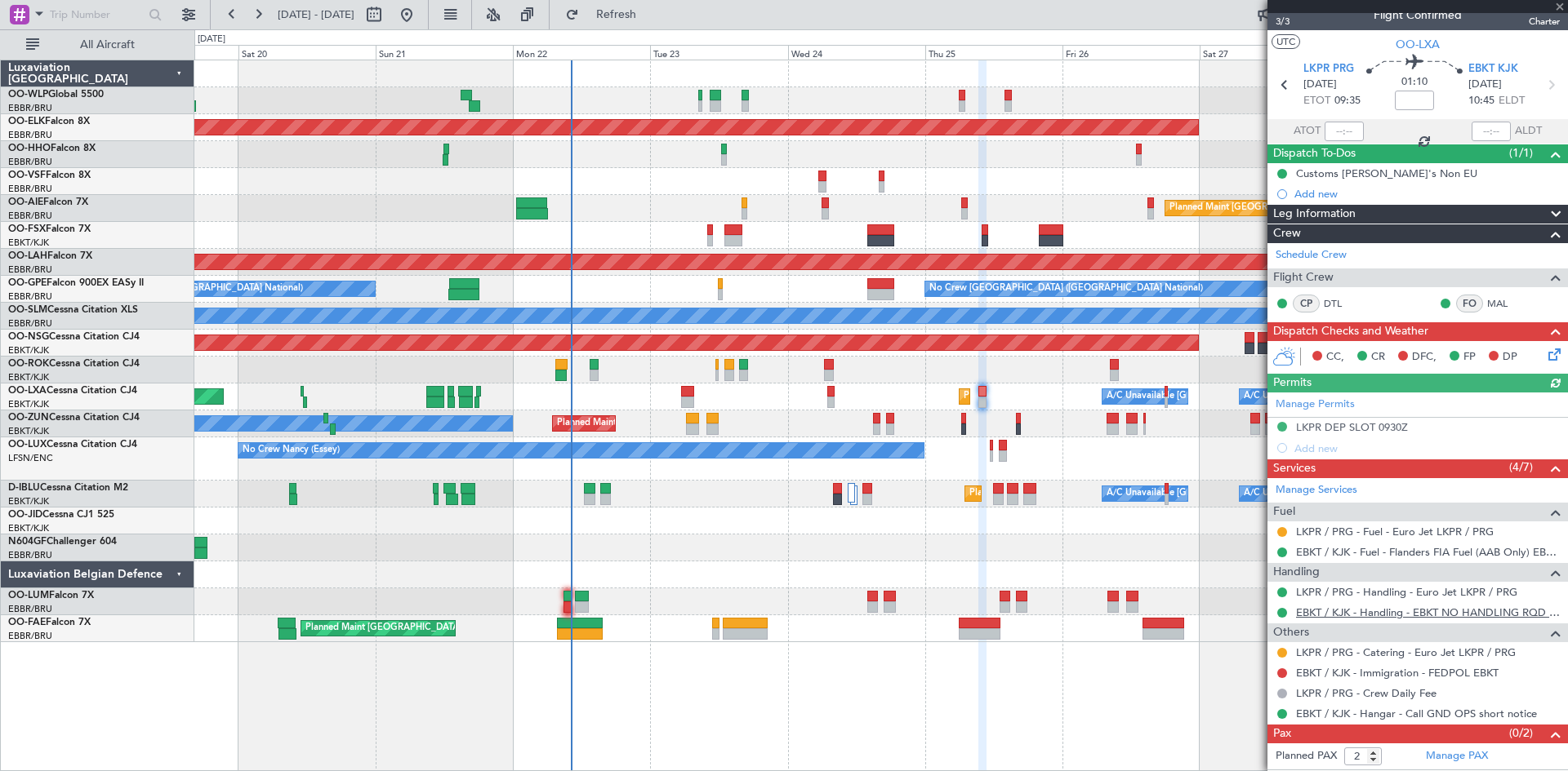
scroll to position [35, 0]
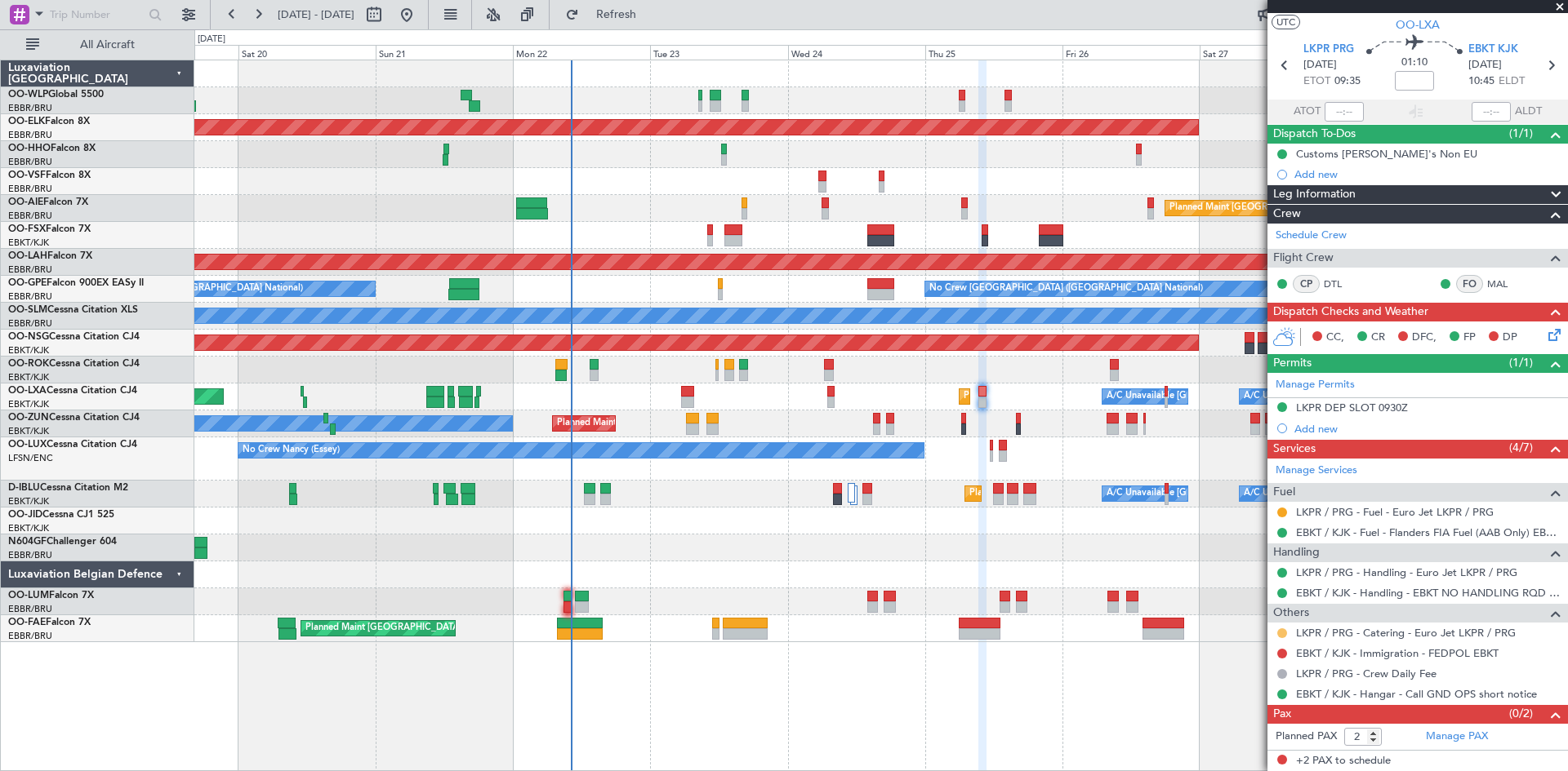
click at [1280, 635] on button at bounding box center [1281, 633] width 10 height 10
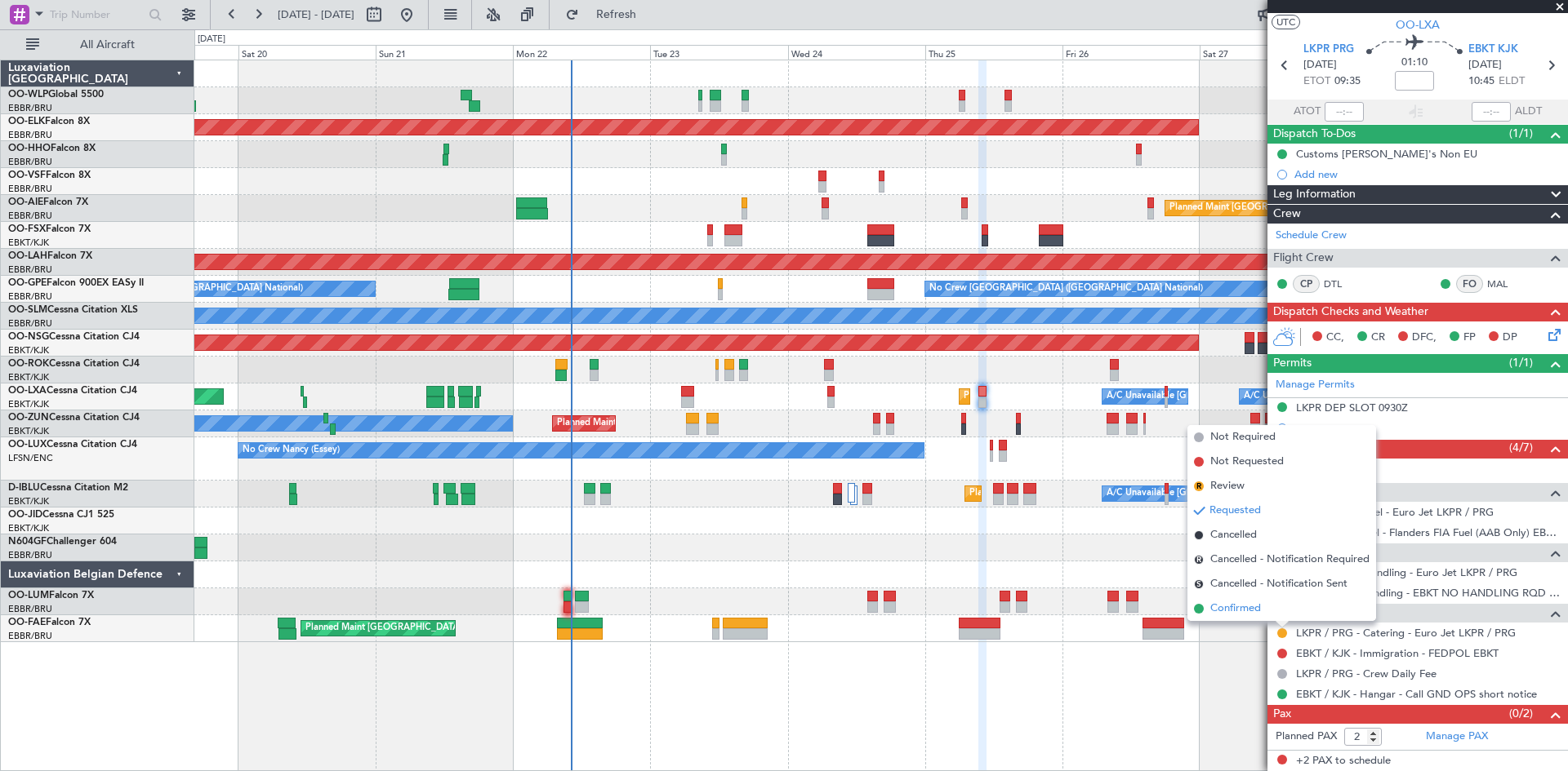
click at [1247, 606] on span "Confirmed" at bounding box center [1235, 609] width 50 height 16
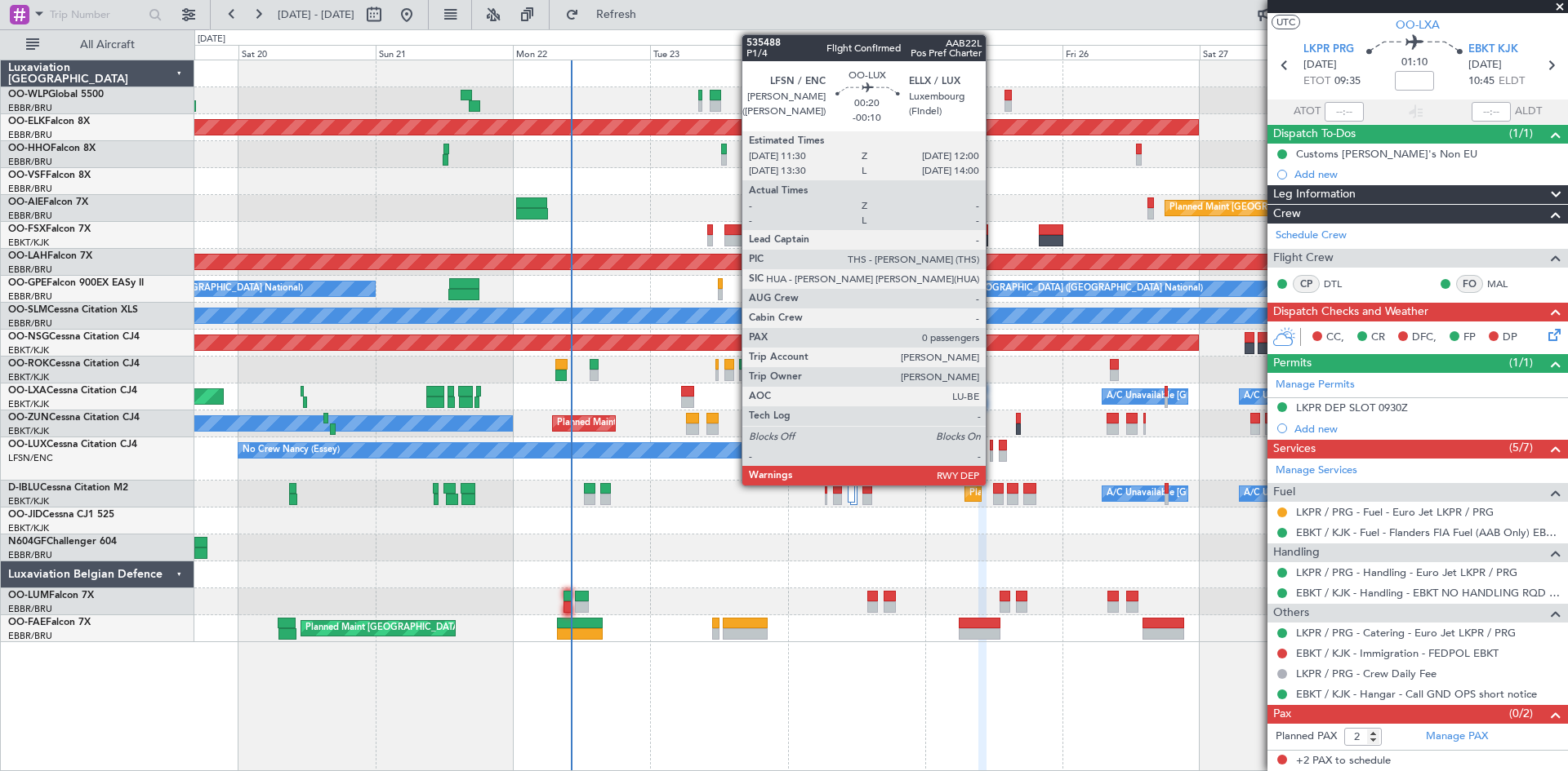
click at [993, 454] on div at bounding box center [991, 456] width 3 height 11
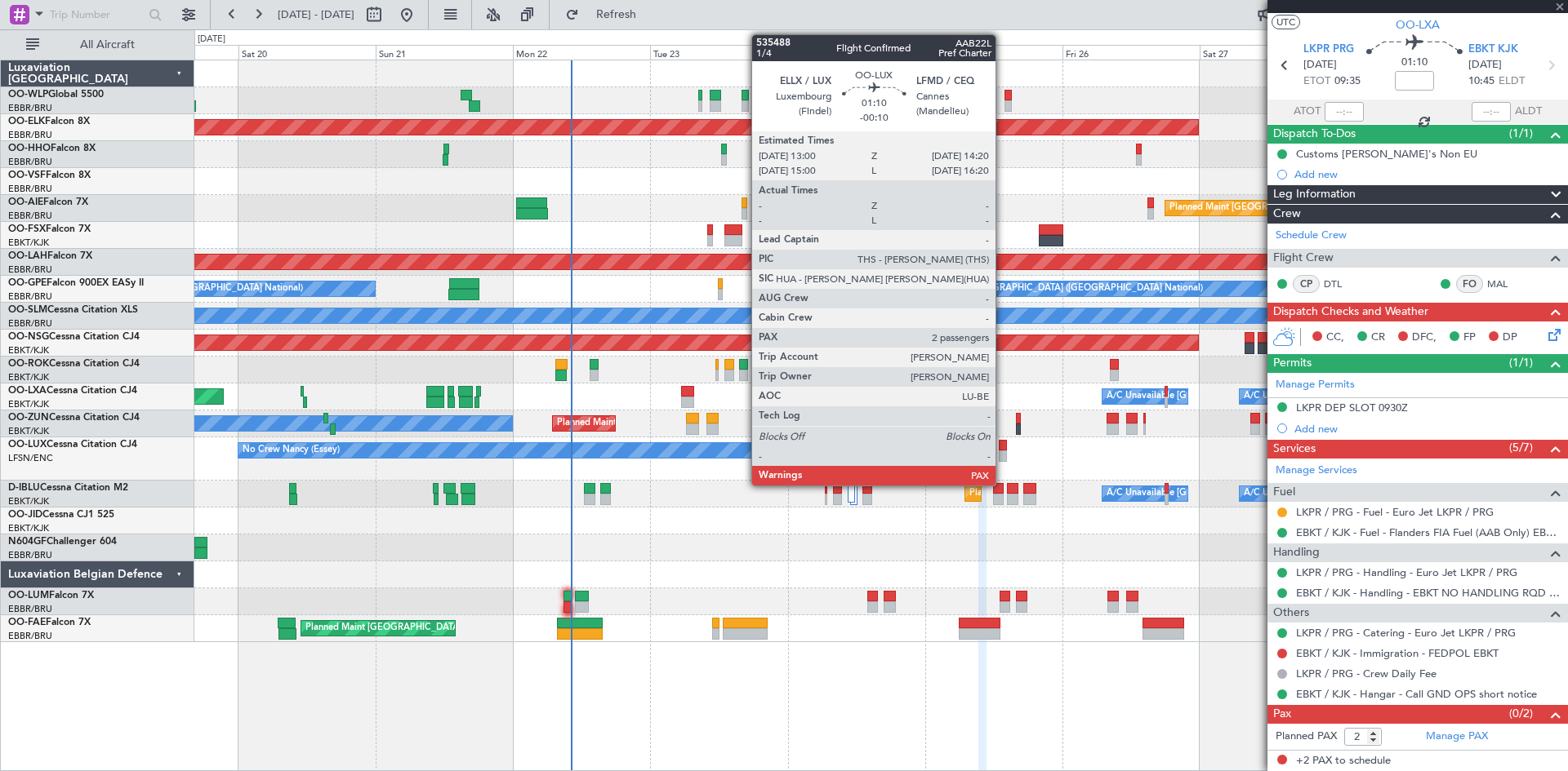
type input "-00:10"
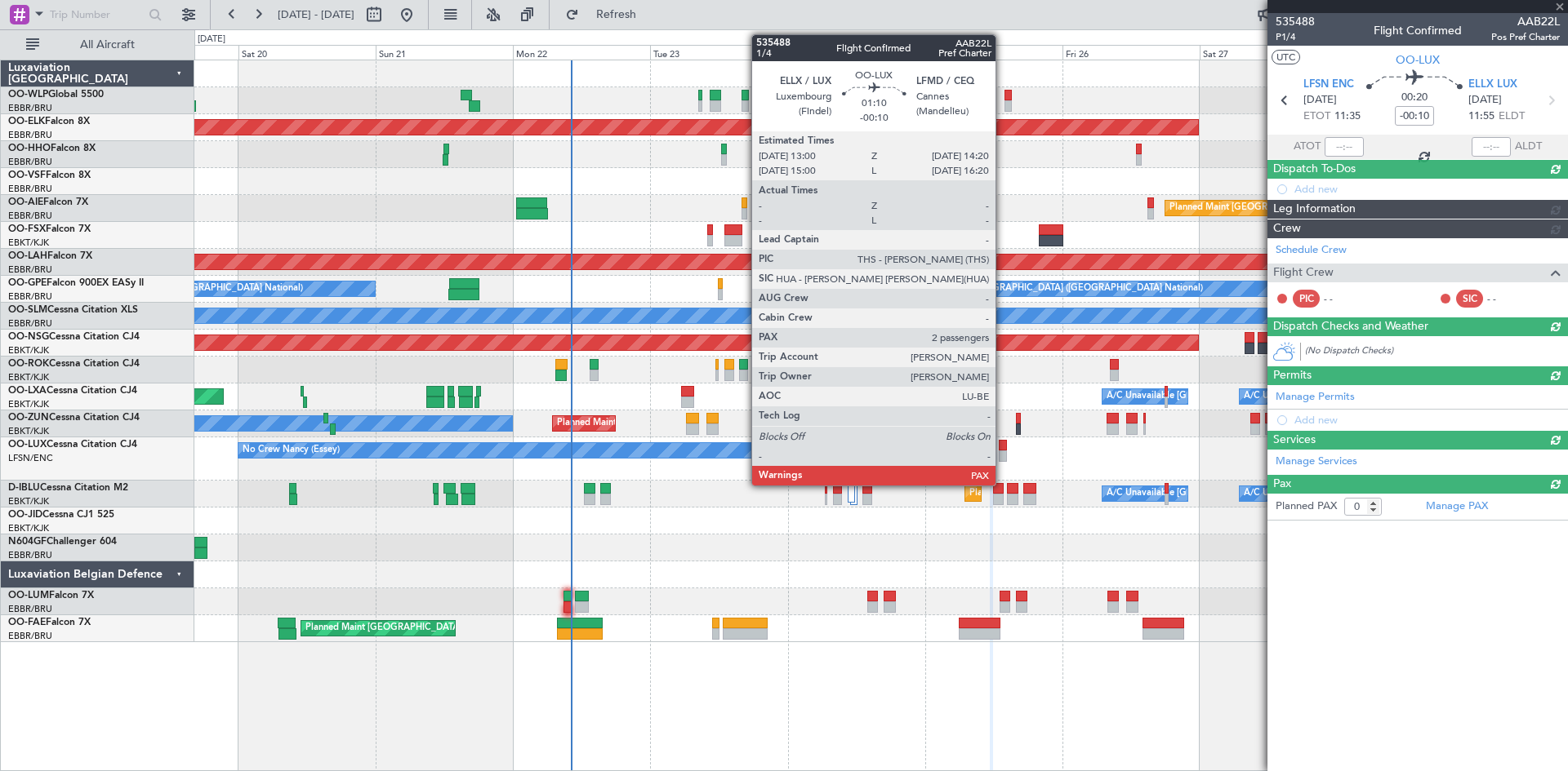
scroll to position [0, 0]
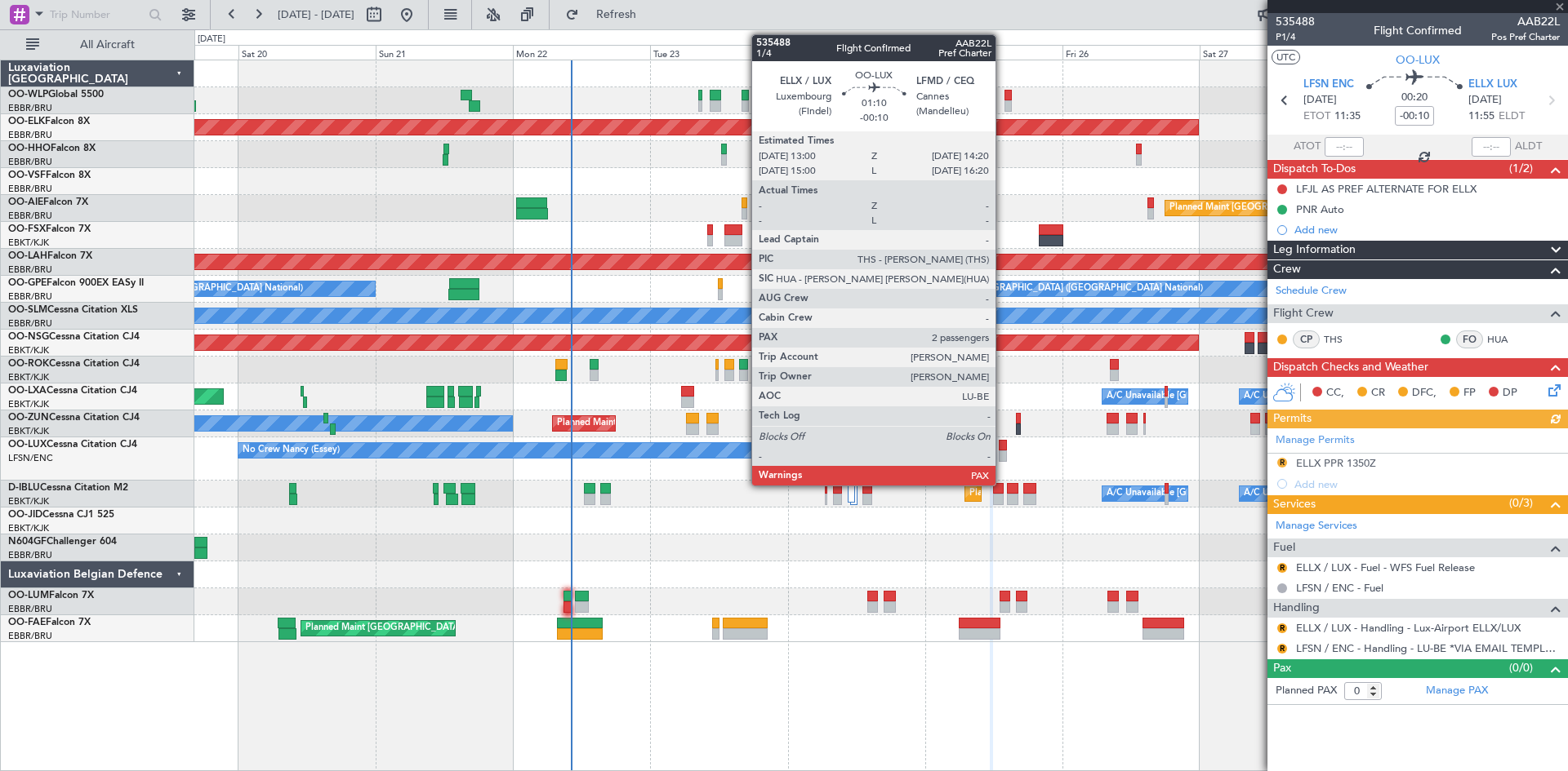
click at [1002, 453] on div at bounding box center [1002, 456] width 8 height 11
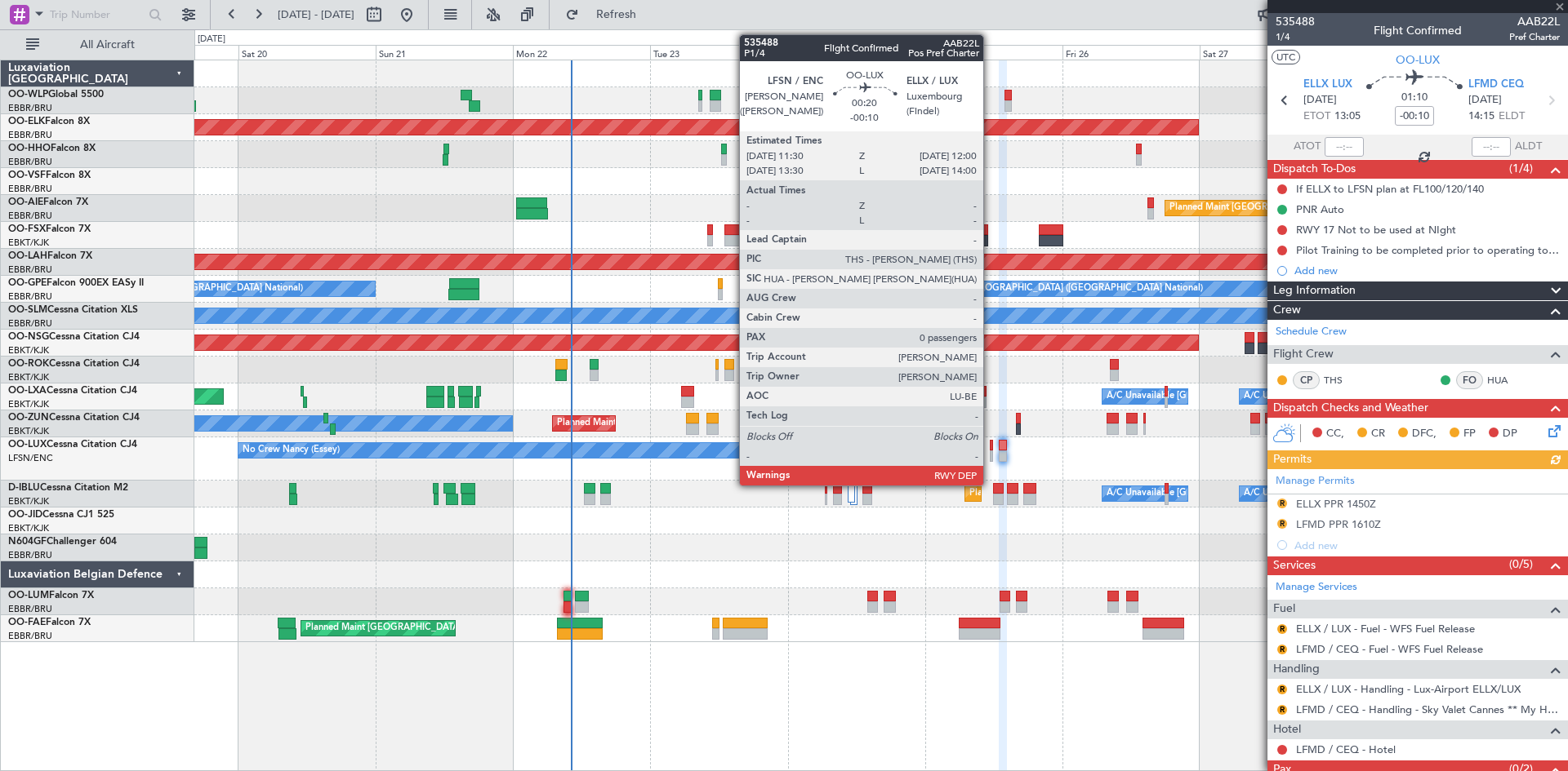
click at [990, 454] on div at bounding box center [991, 456] width 3 height 11
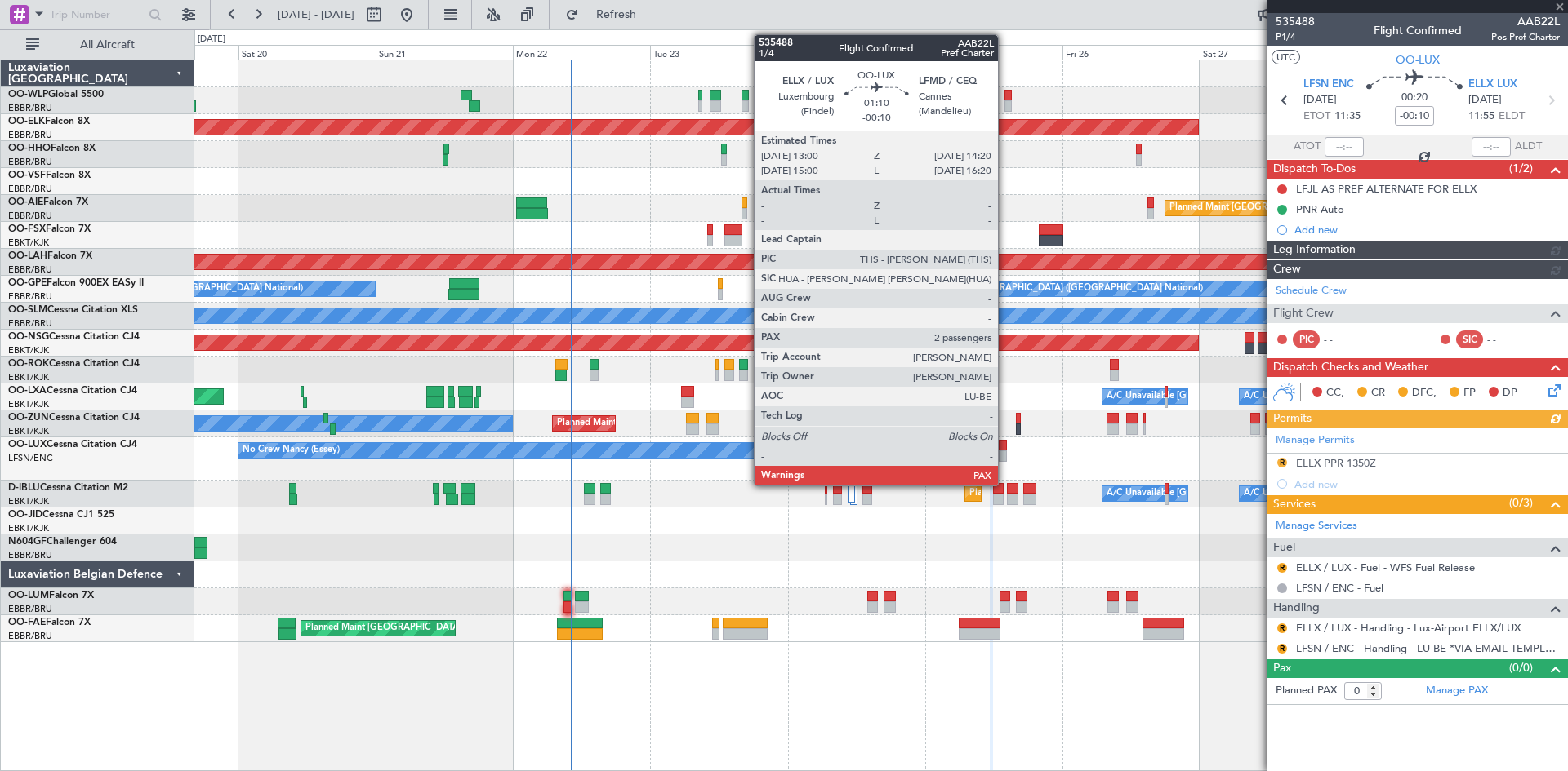
click at [1005, 452] on div at bounding box center [1002, 456] width 8 height 11
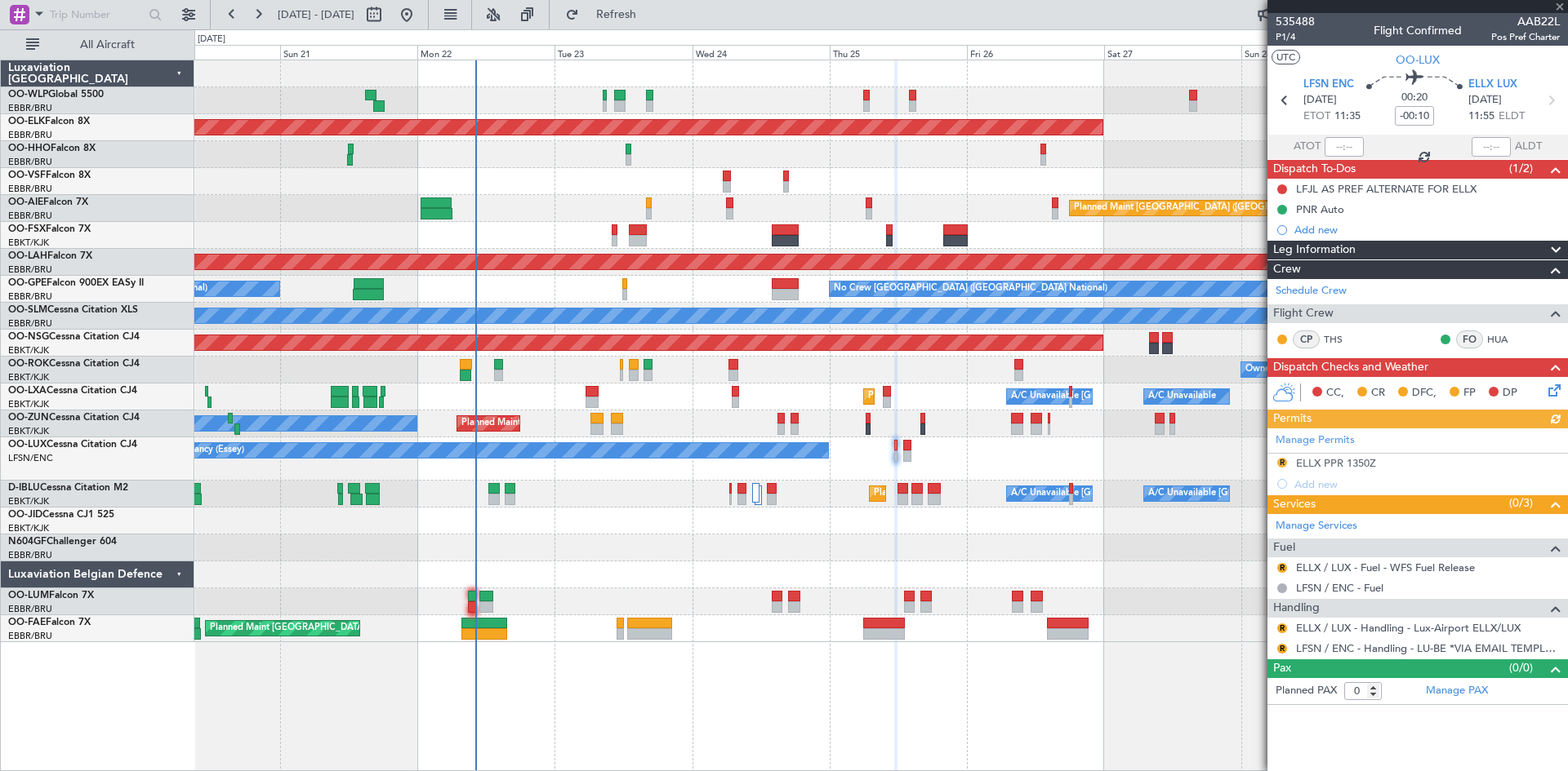
type input "2"
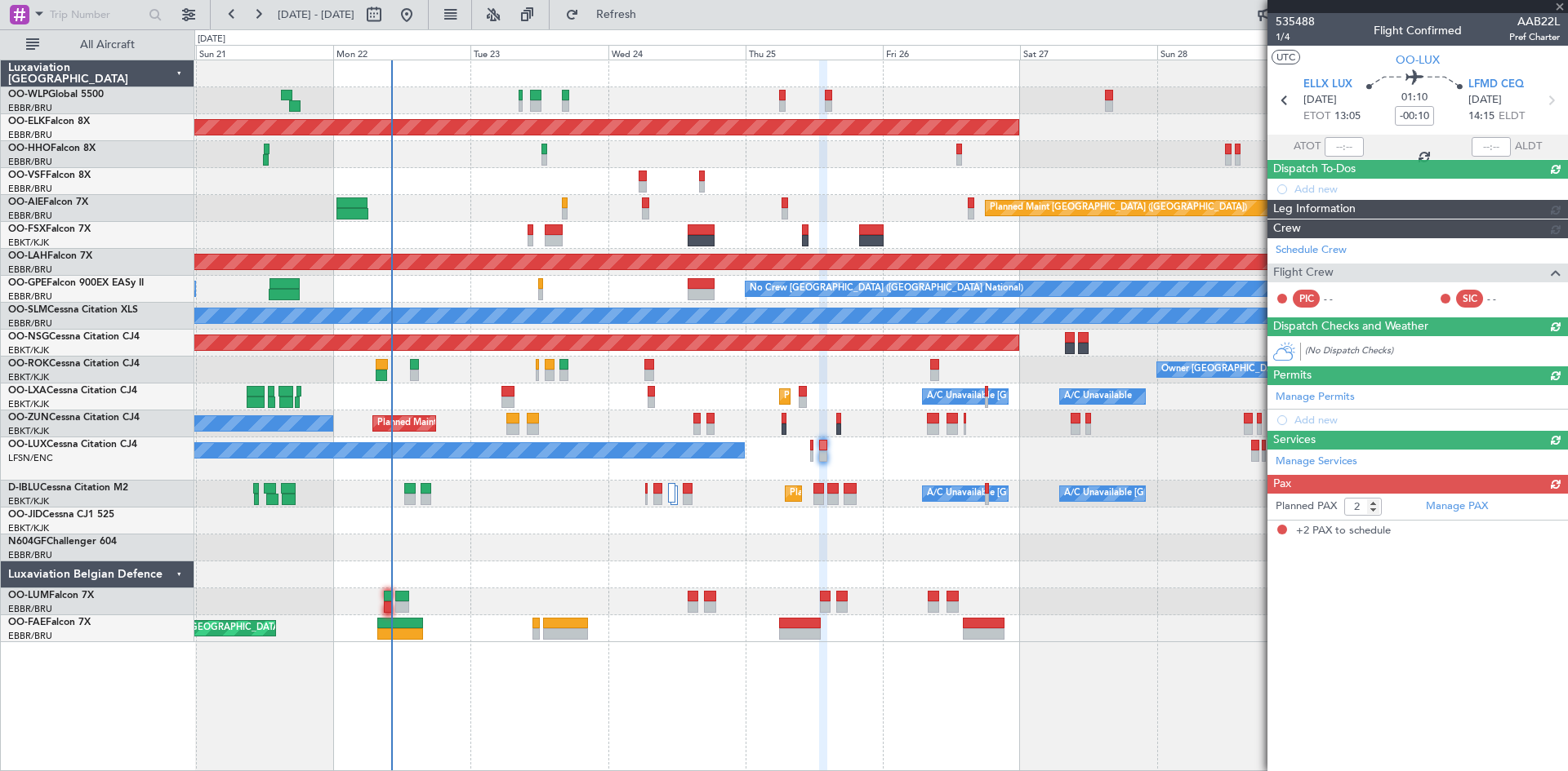
click at [948, 468] on div "No Crew Nancy (Essey)" at bounding box center [881, 459] width 1373 height 43
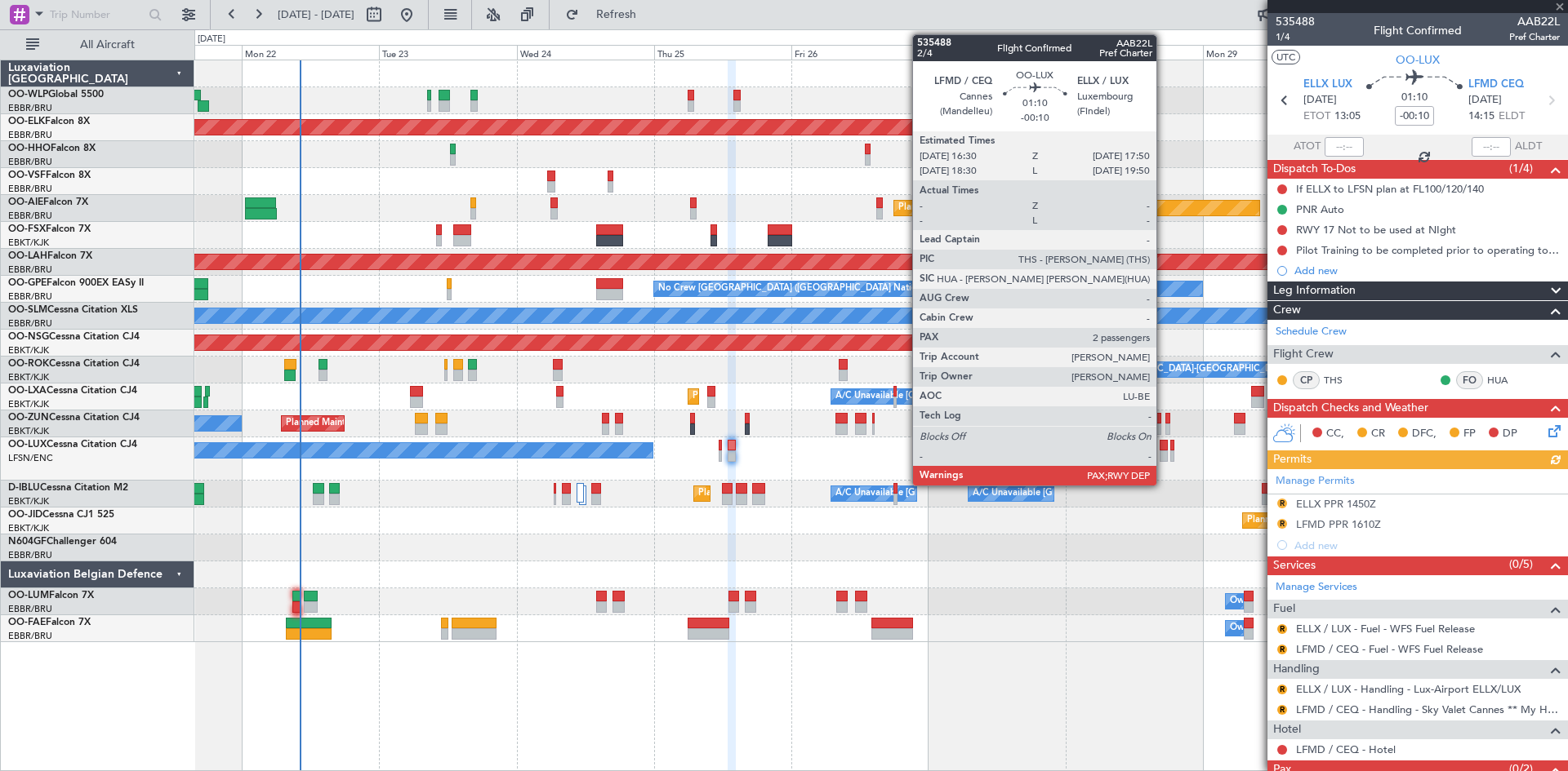
click at [1164, 460] on div at bounding box center [1163, 456] width 8 height 11
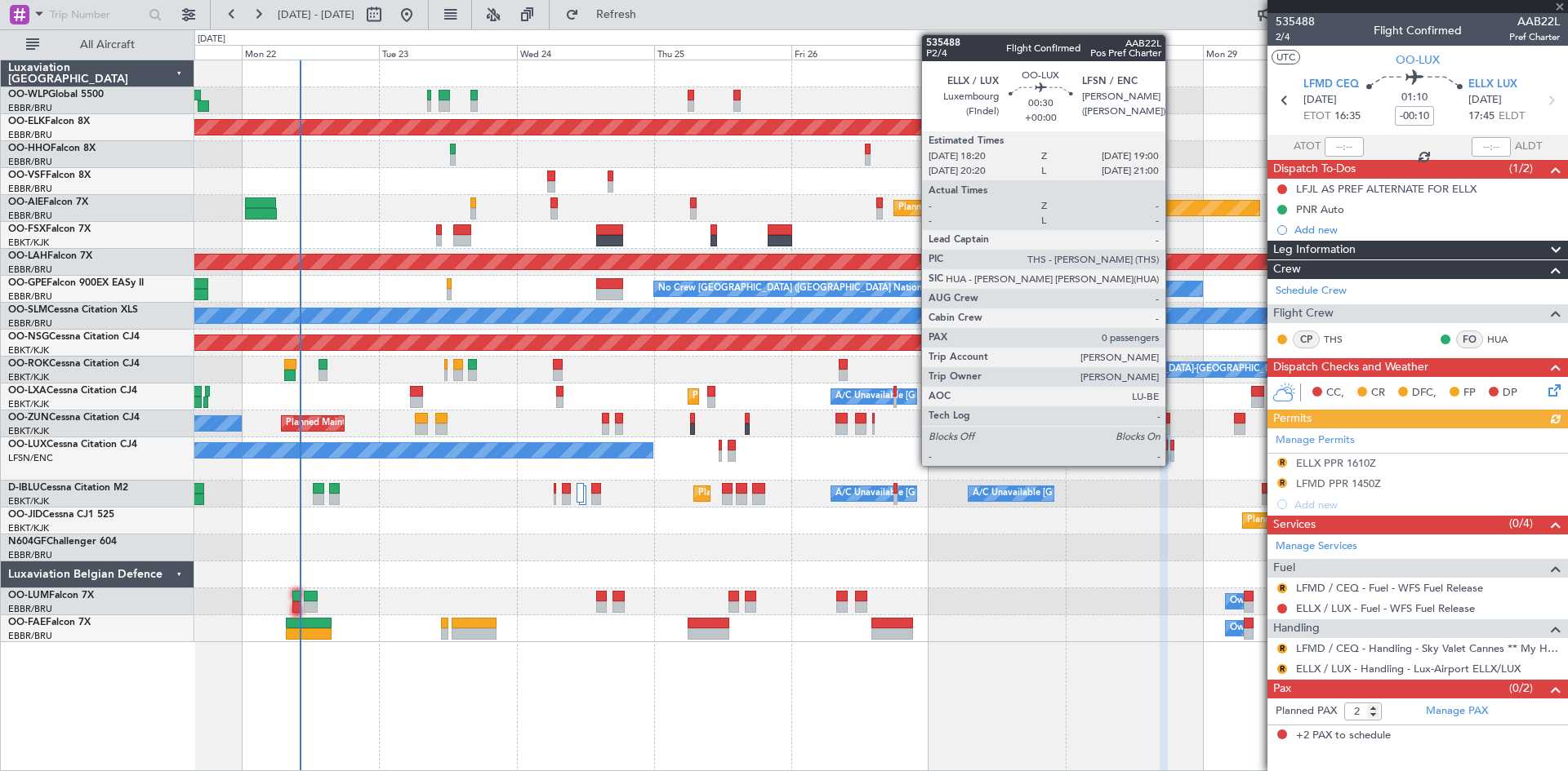
click at [1173, 451] on div at bounding box center [1172, 456] width 4 height 11
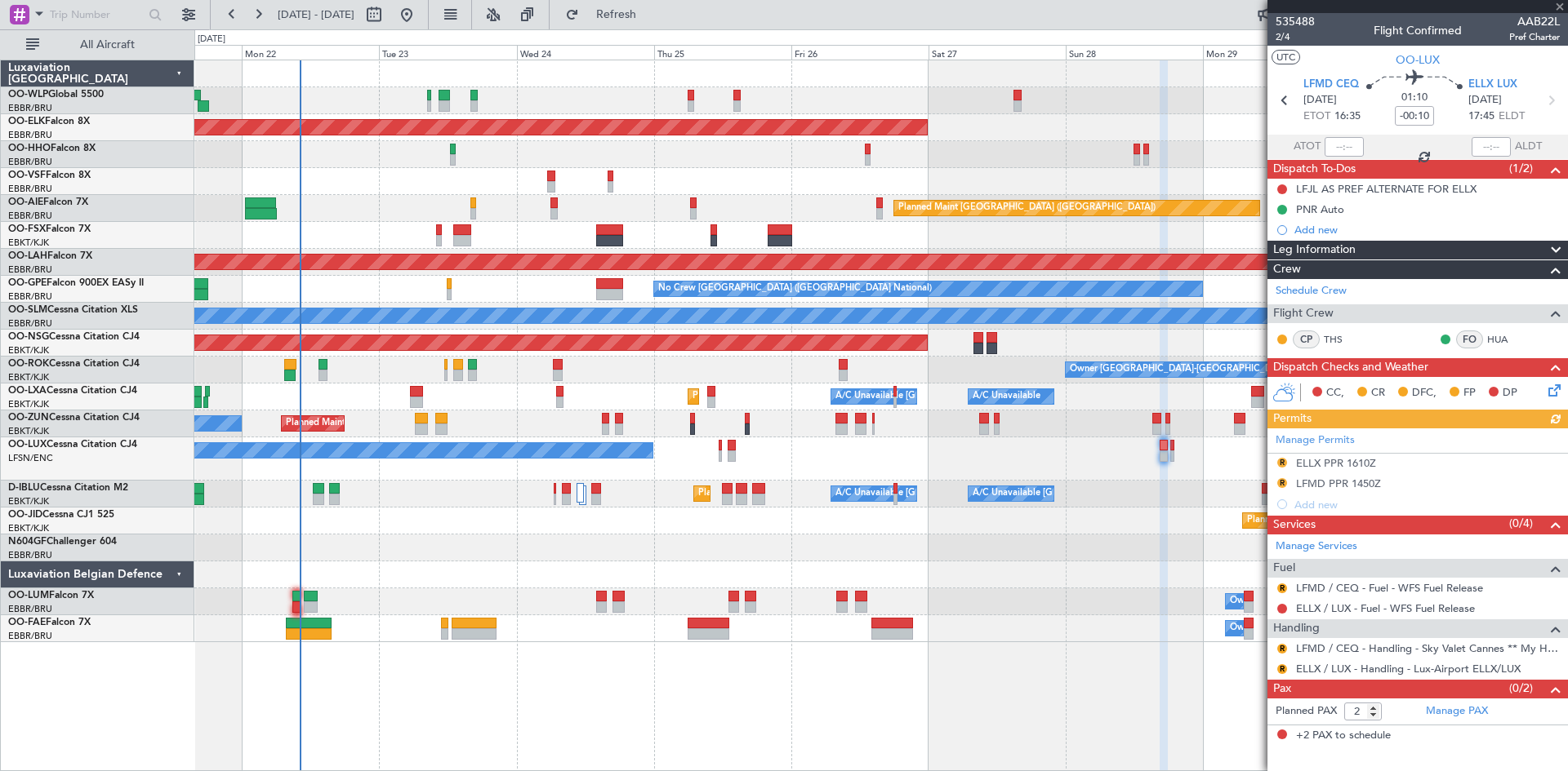
type input "0"
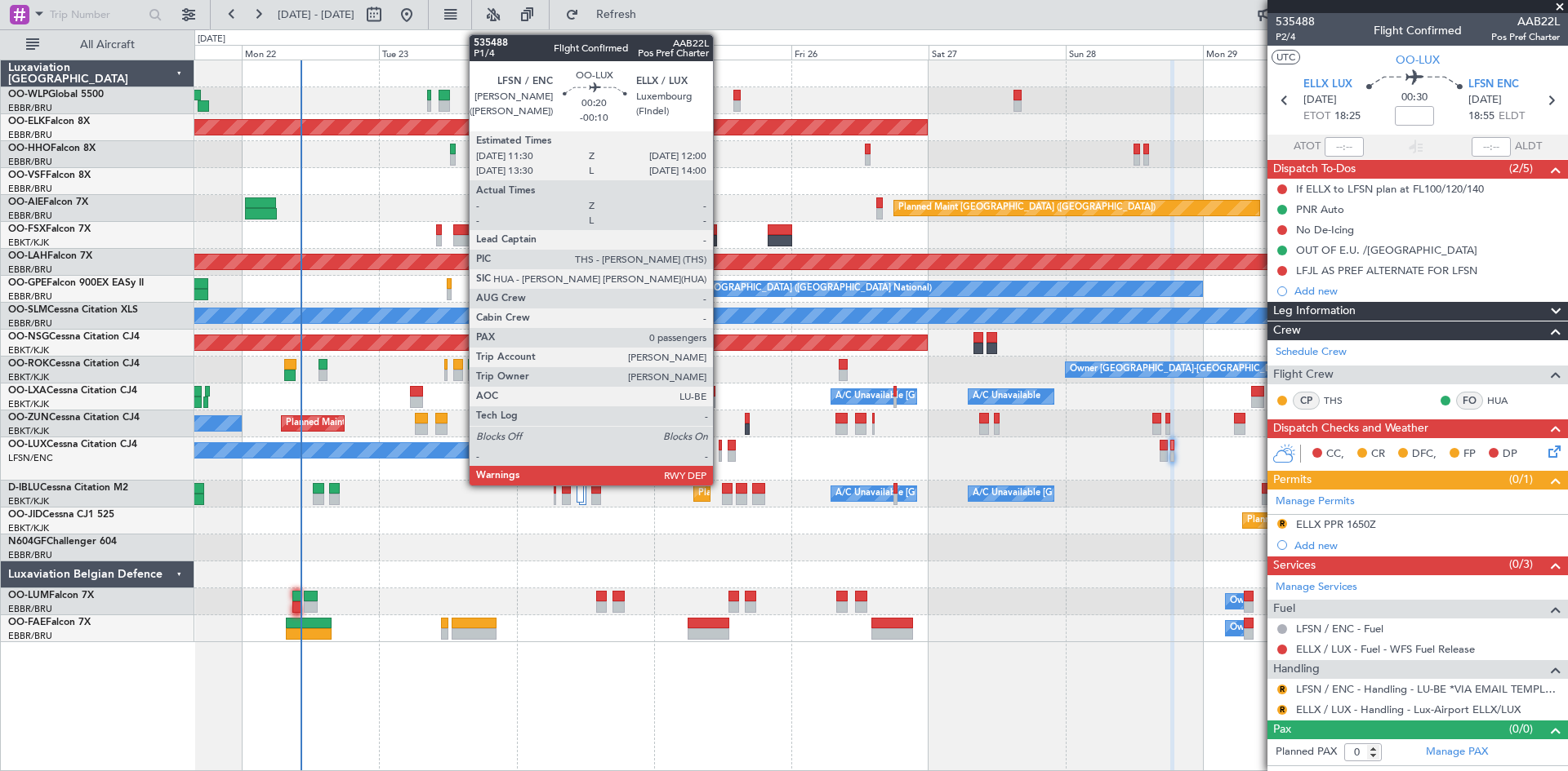
click at [720, 458] on div at bounding box center [720, 456] width 3 height 11
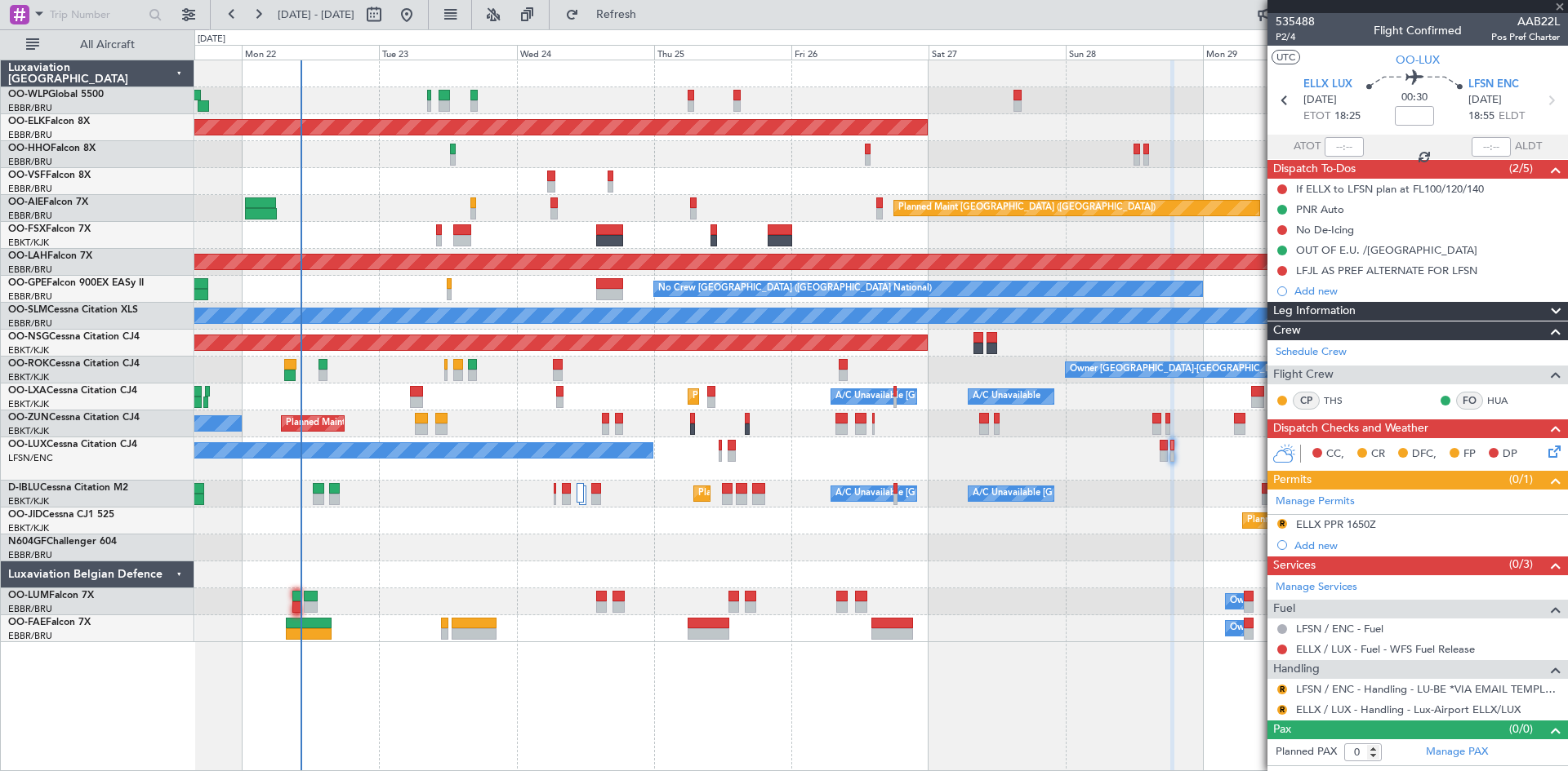
type input "-00:10"
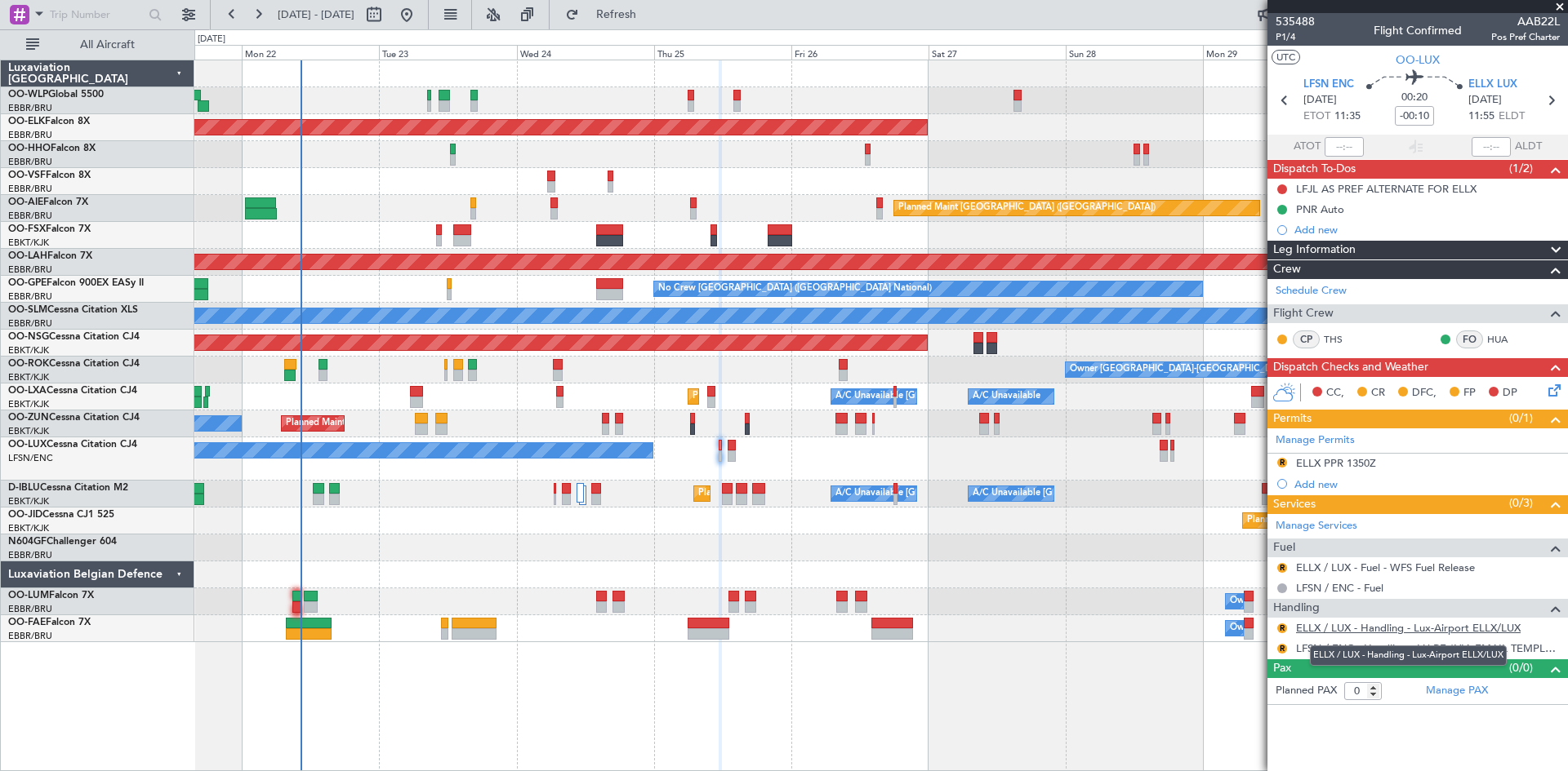
click at [1452, 632] on link "ELLX / LUX - Handling - Lux-Airport ELLX/LUX" at bounding box center [1408, 628] width 225 height 14
click at [1368, 467] on div "ELLX PPR 1350Z" at bounding box center [1336, 464] width 80 height 14
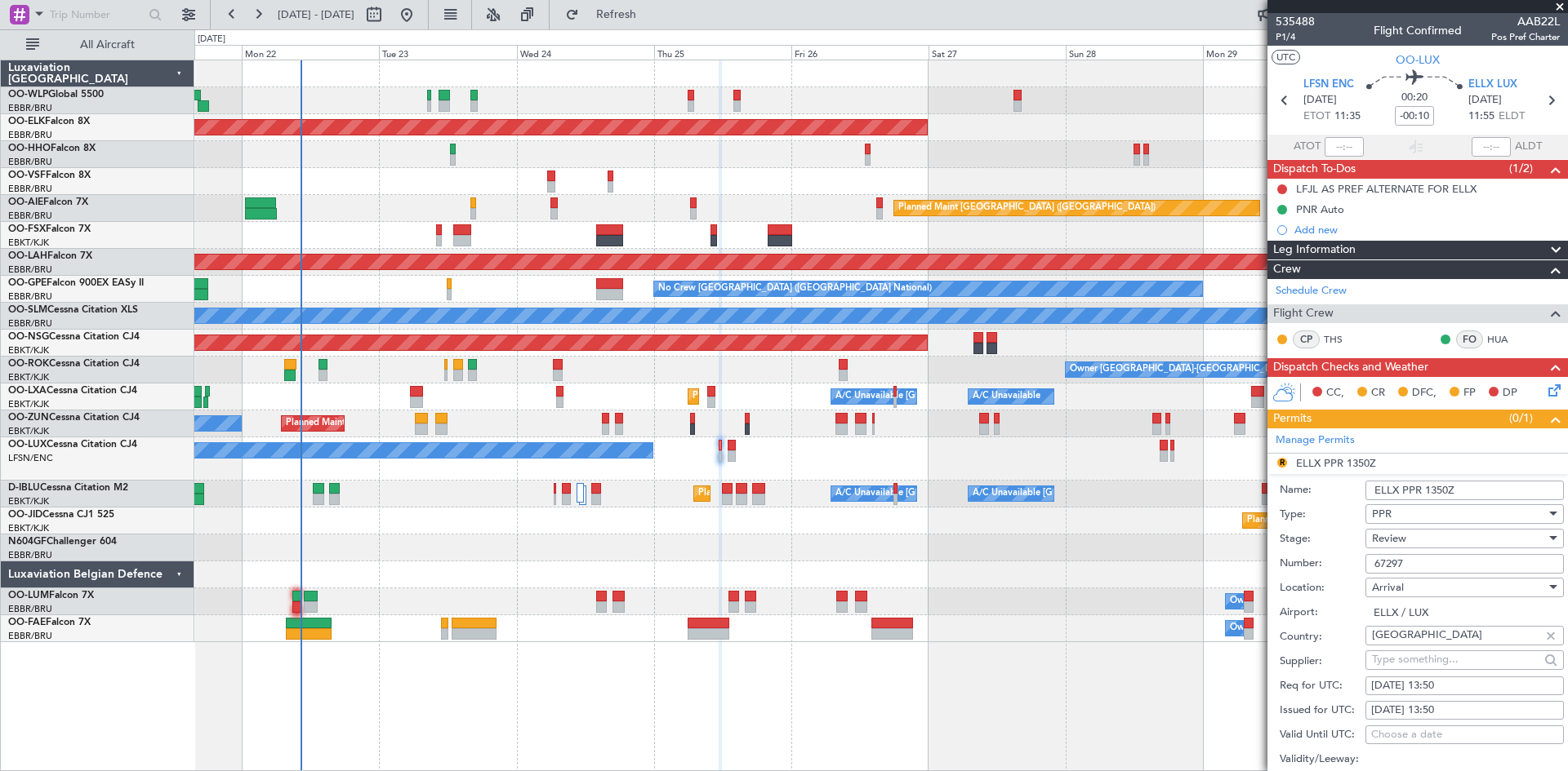
click at [1444, 689] on div "25/09/2025 13:50" at bounding box center [1464, 686] width 187 height 16
select select "9"
select select "2025"
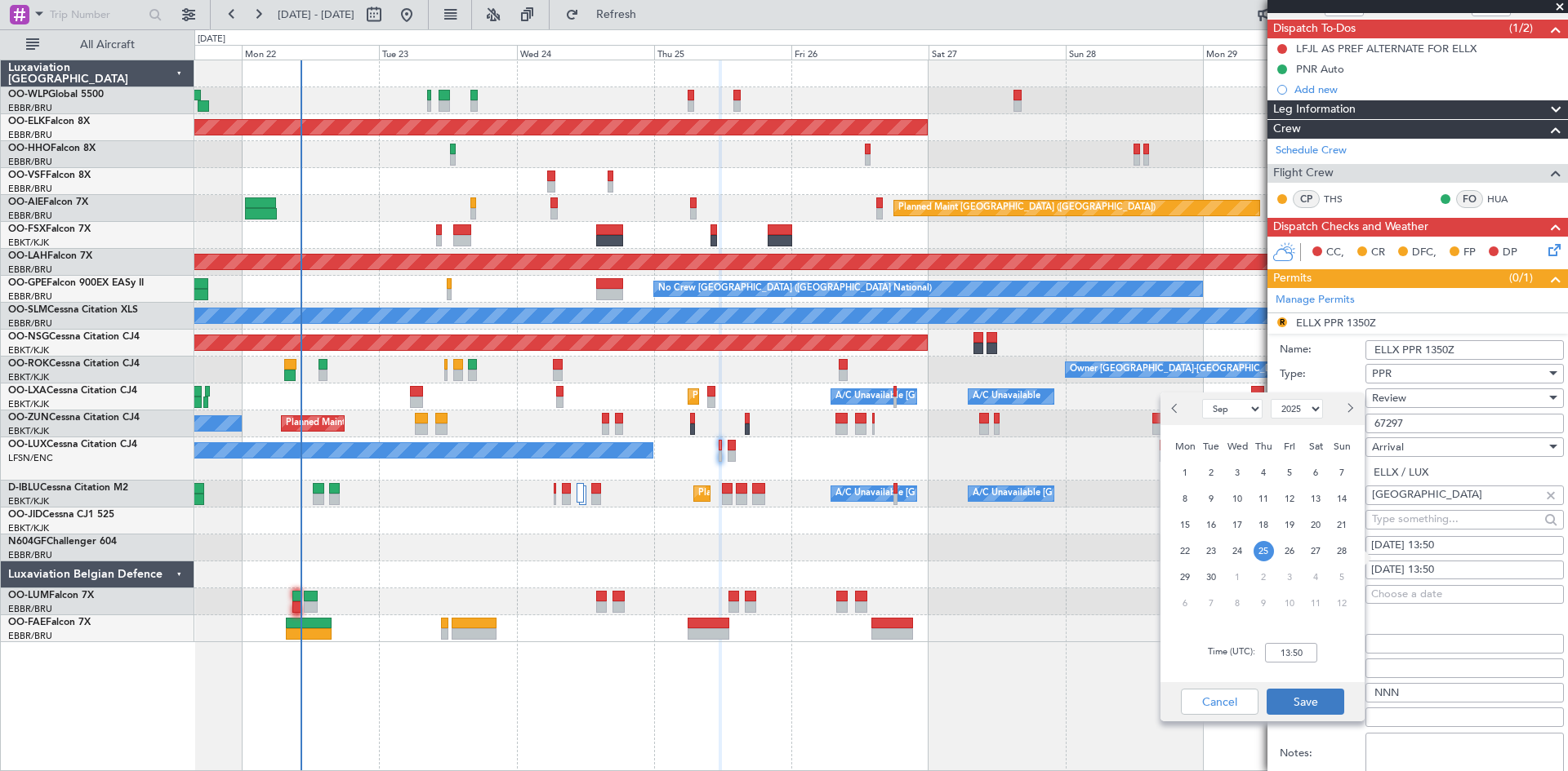
scroll to position [163, 0]
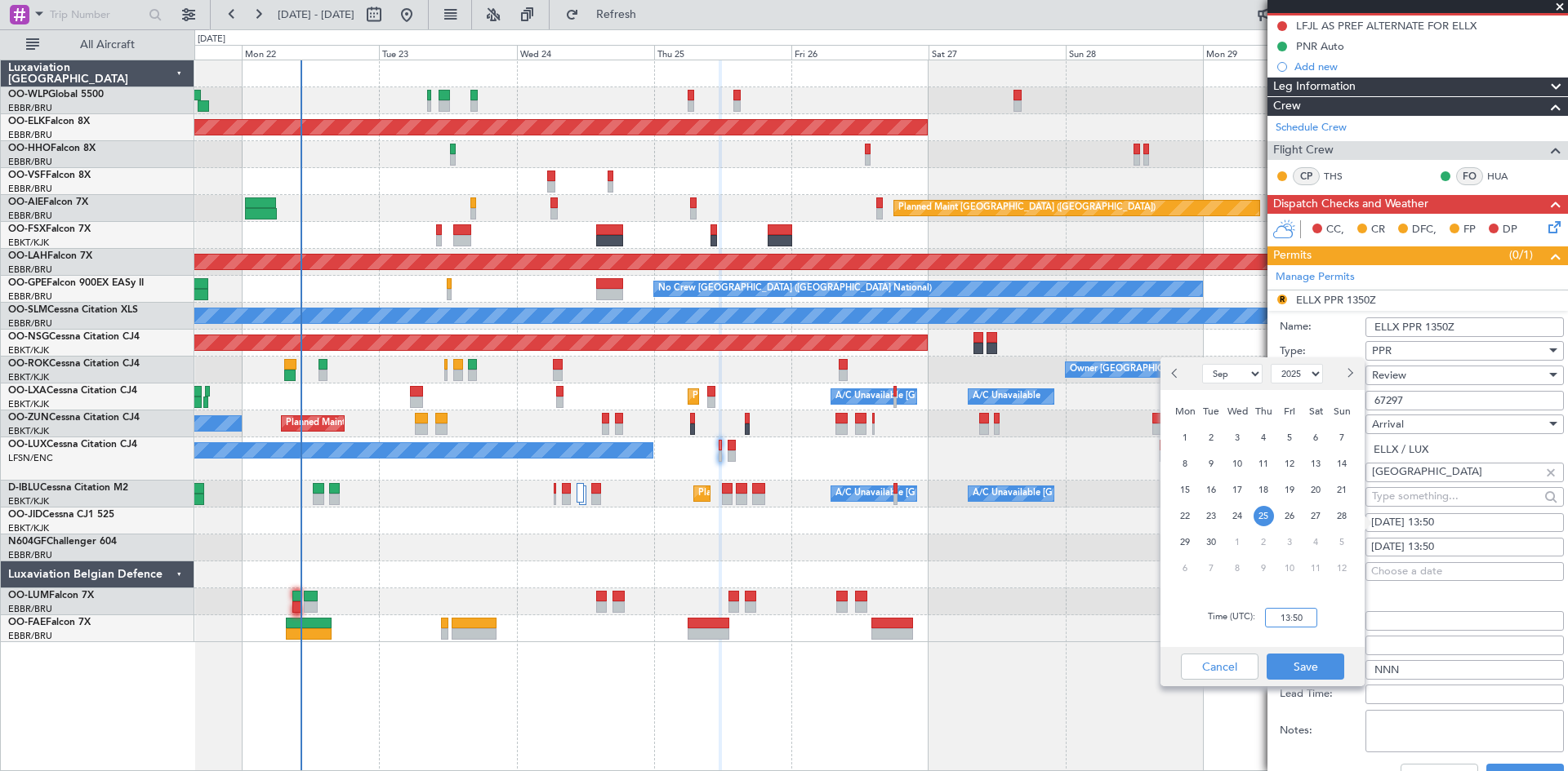
click at [1287, 613] on input "13:50" at bounding box center [1291, 617] width 52 height 20
type input "12:00"
click at [1292, 664] on button "Save" at bounding box center [1305, 667] width 77 height 26
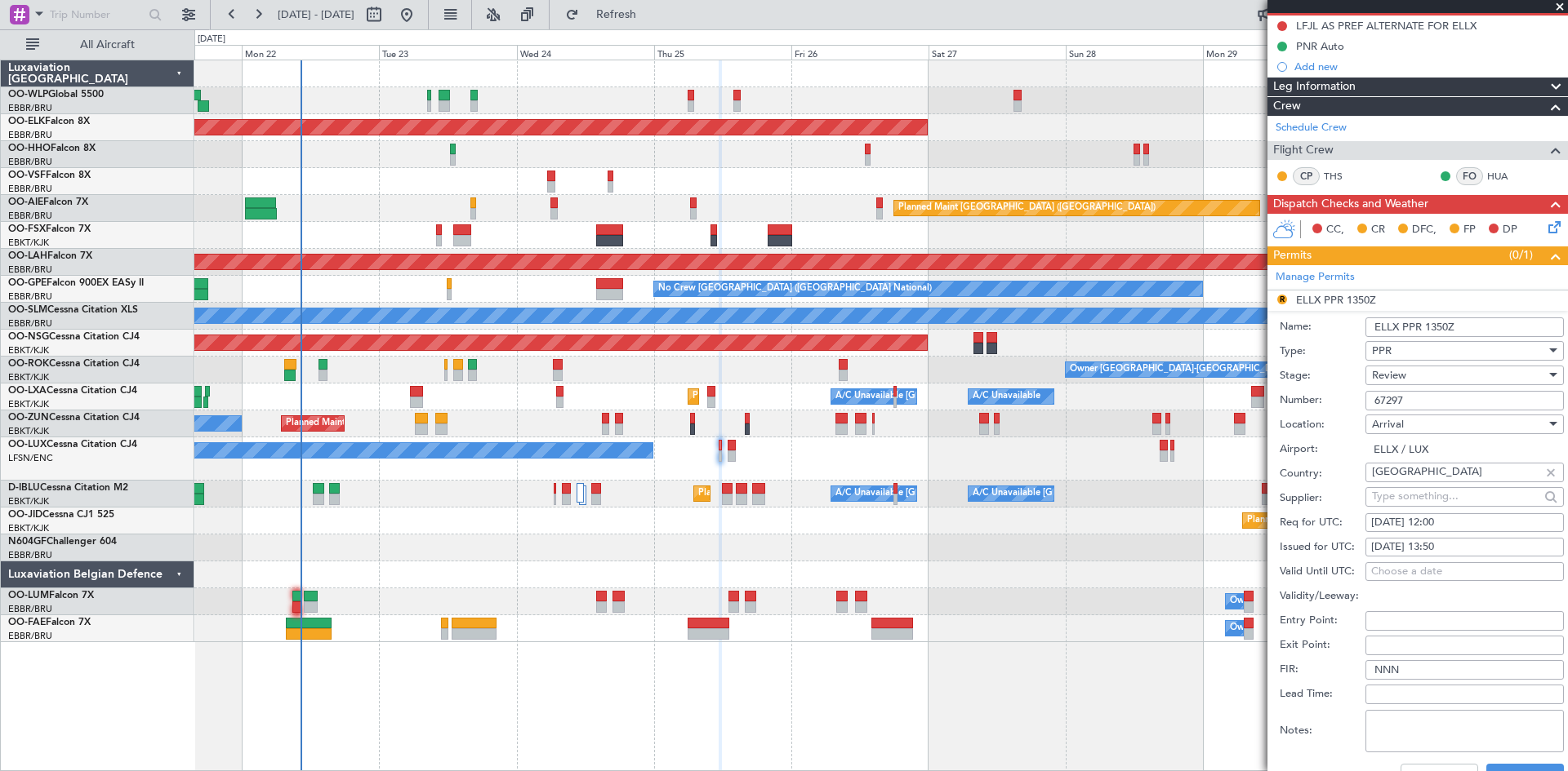
click at [1429, 540] on div "25/09/2025 13:50" at bounding box center [1464, 547] width 187 height 16
select select "9"
select select "2025"
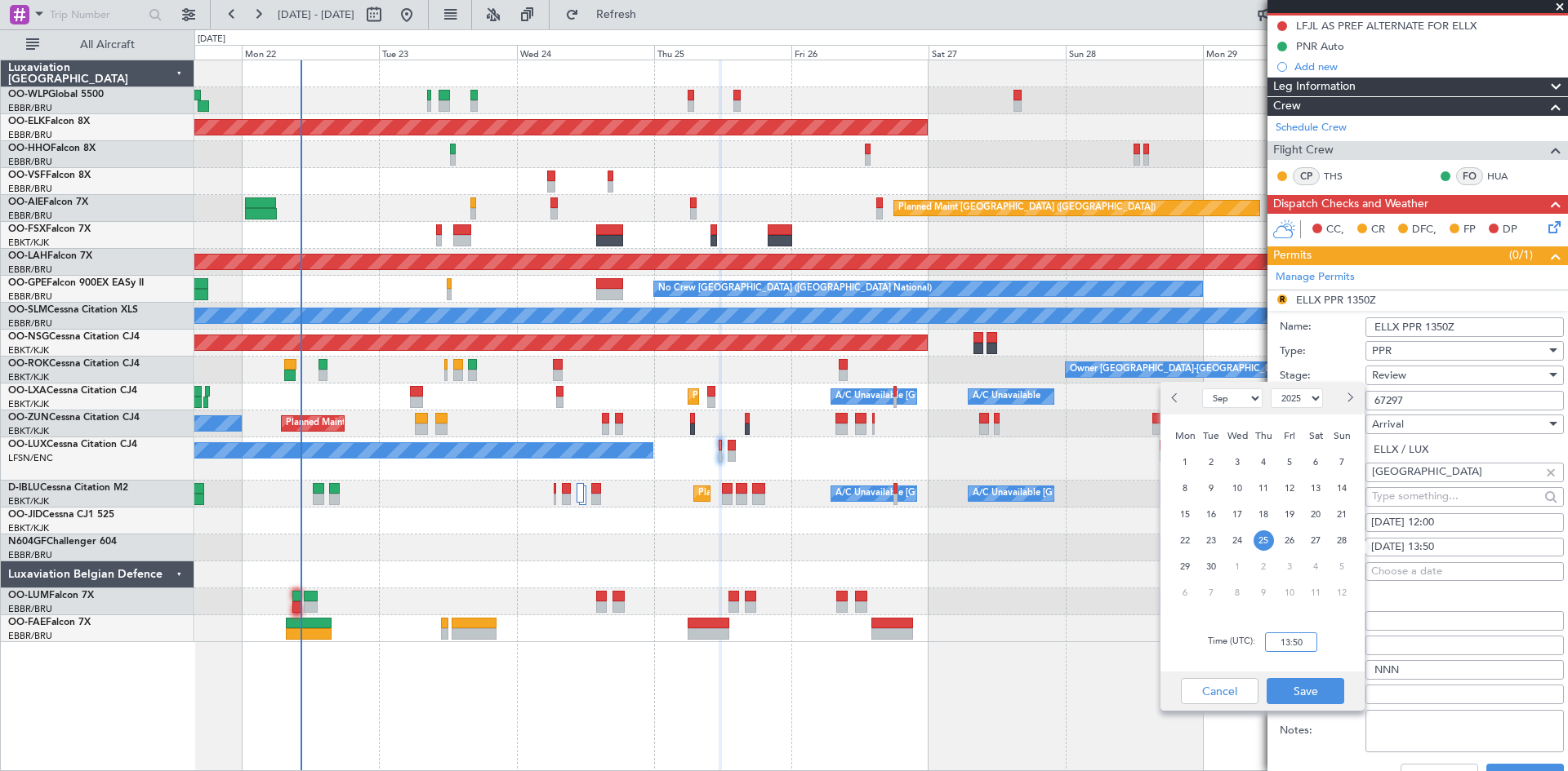
click at [1290, 636] on input "13:50" at bounding box center [1291, 642] width 52 height 20
type input "12:00"
click at [1306, 688] on button "Save" at bounding box center [1305, 691] width 77 height 26
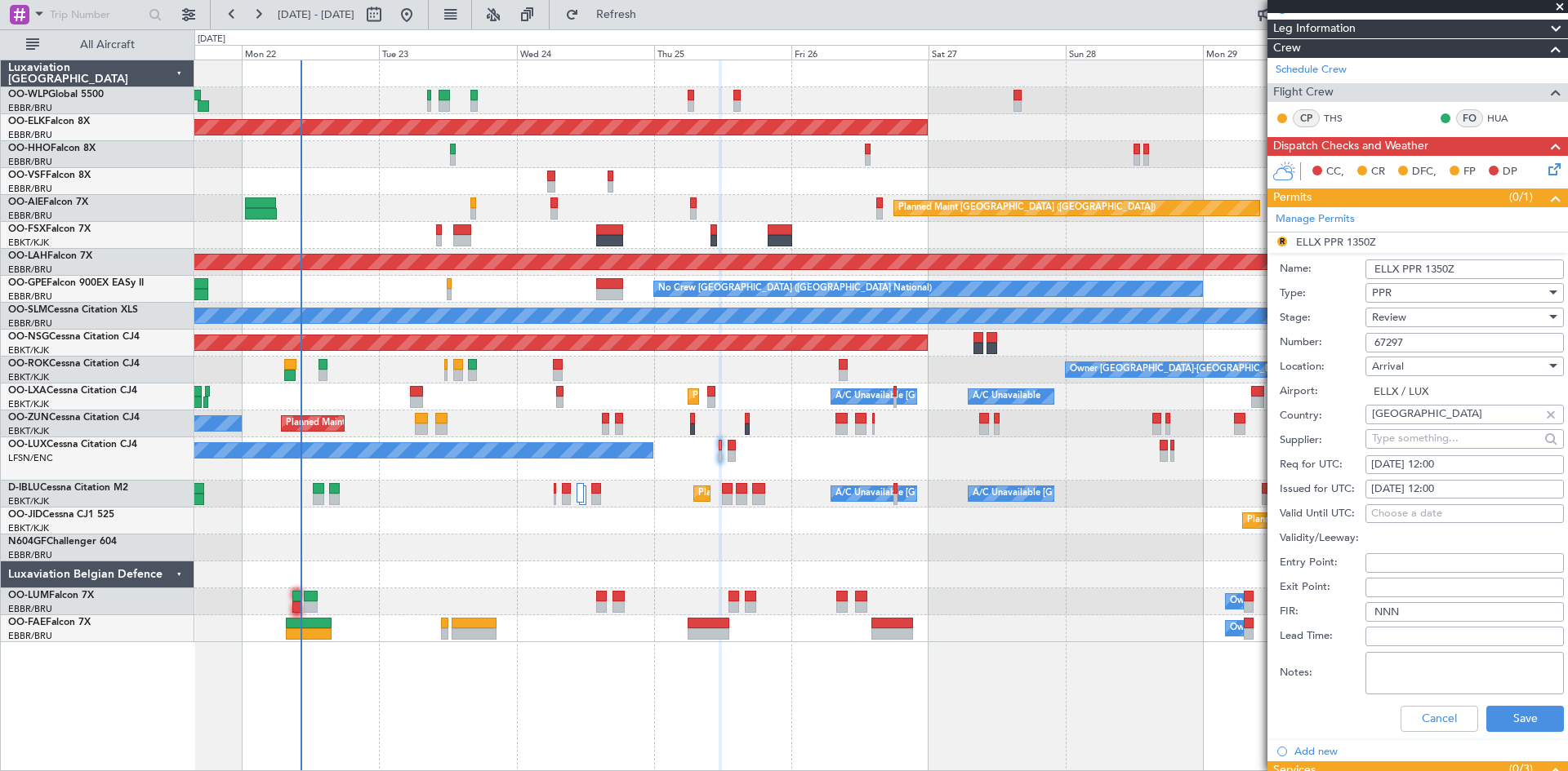
scroll to position [245, 0]
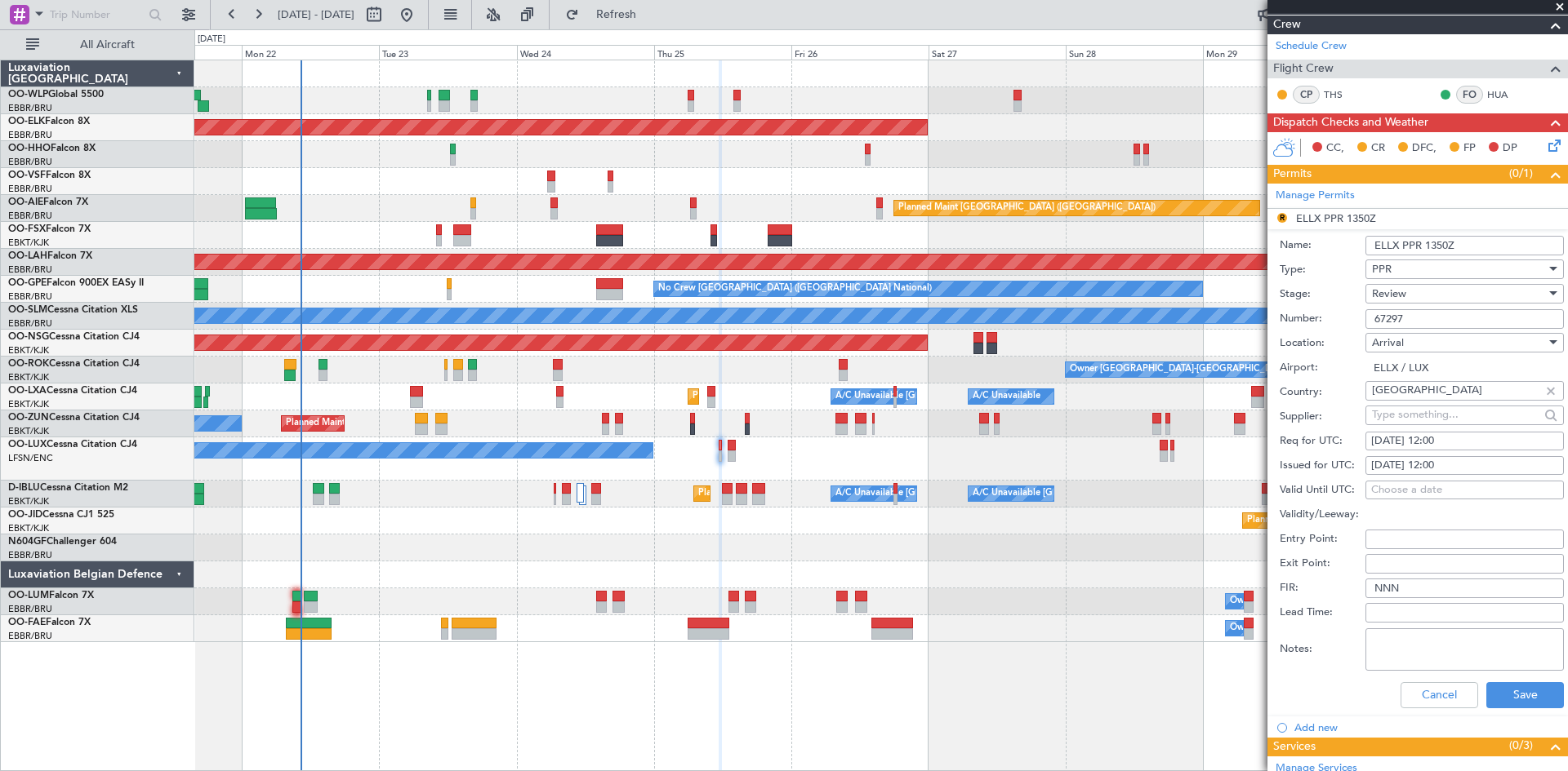
click at [1427, 293] on div "Review" at bounding box center [1459, 293] width 174 height 24
click at [1415, 400] on span "Requested" at bounding box center [1458, 400] width 171 height 24
click at [1526, 685] on button "Save" at bounding box center [1525, 695] width 77 height 26
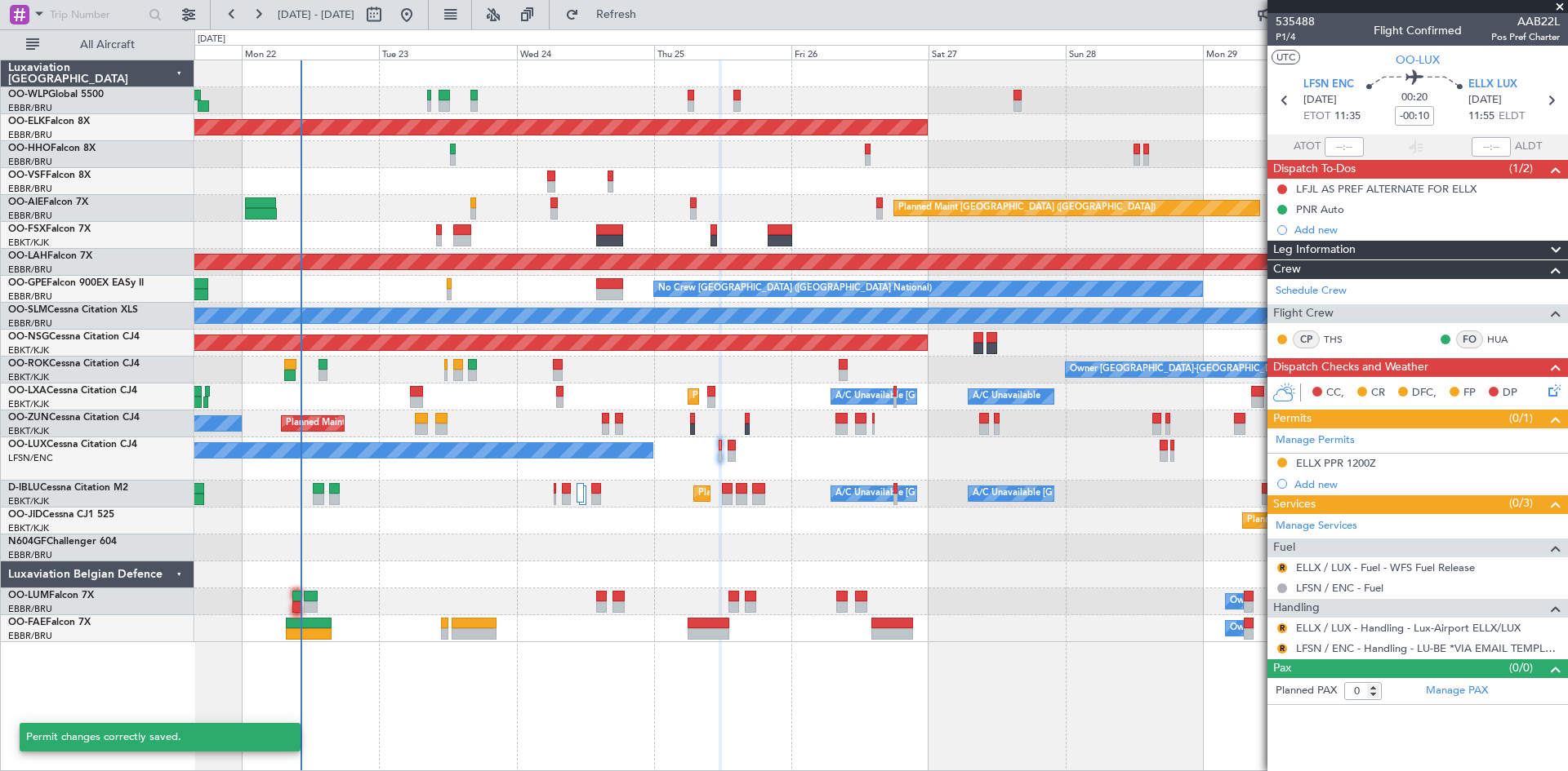
scroll to position [0, 0]
click at [1281, 570] on button "R" at bounding box center [1281, 568] width 10 height 10
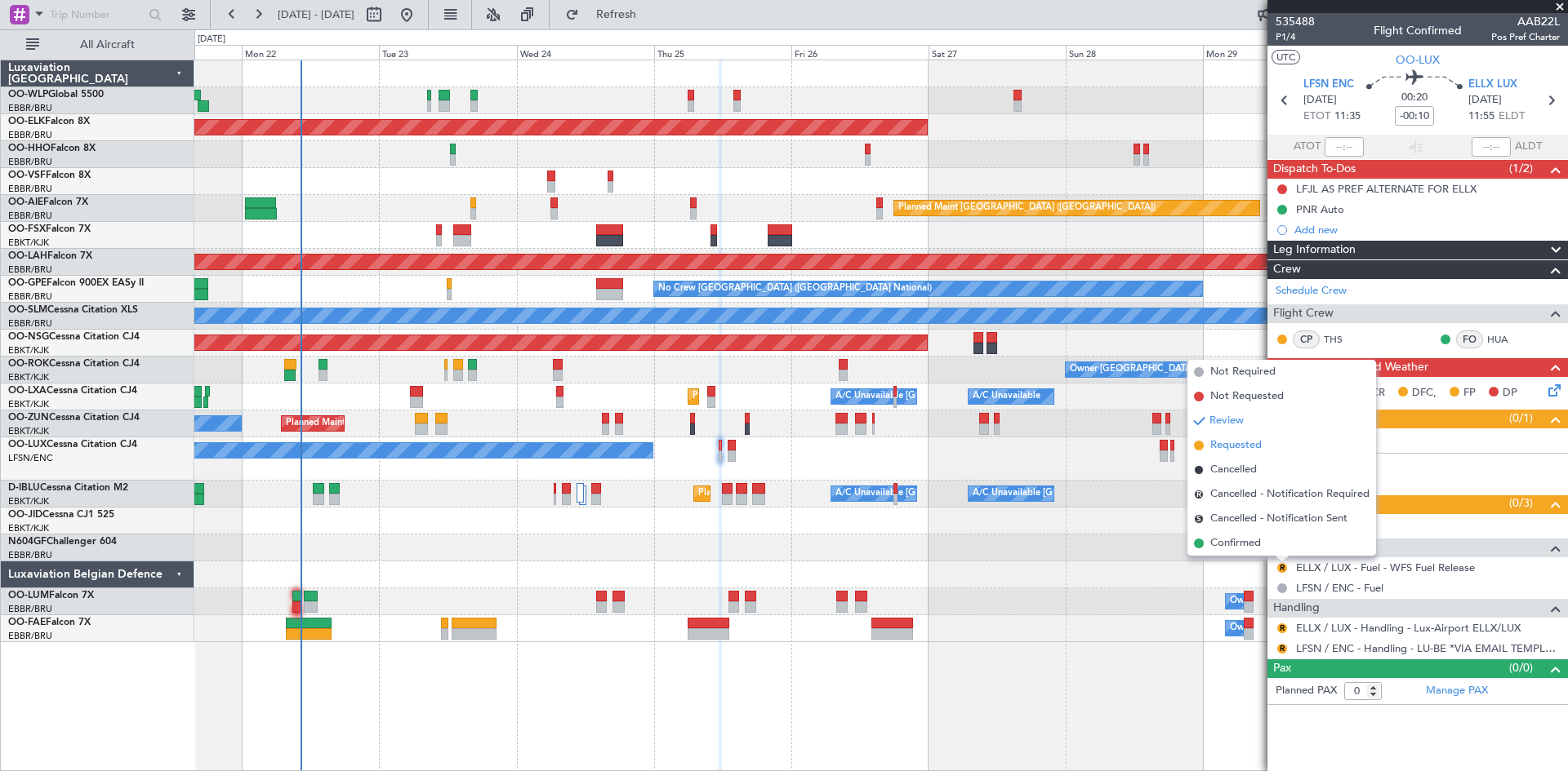
click at [1234, 448] on span "Requested" at bounding box center [1235, 445] width 51 height 16
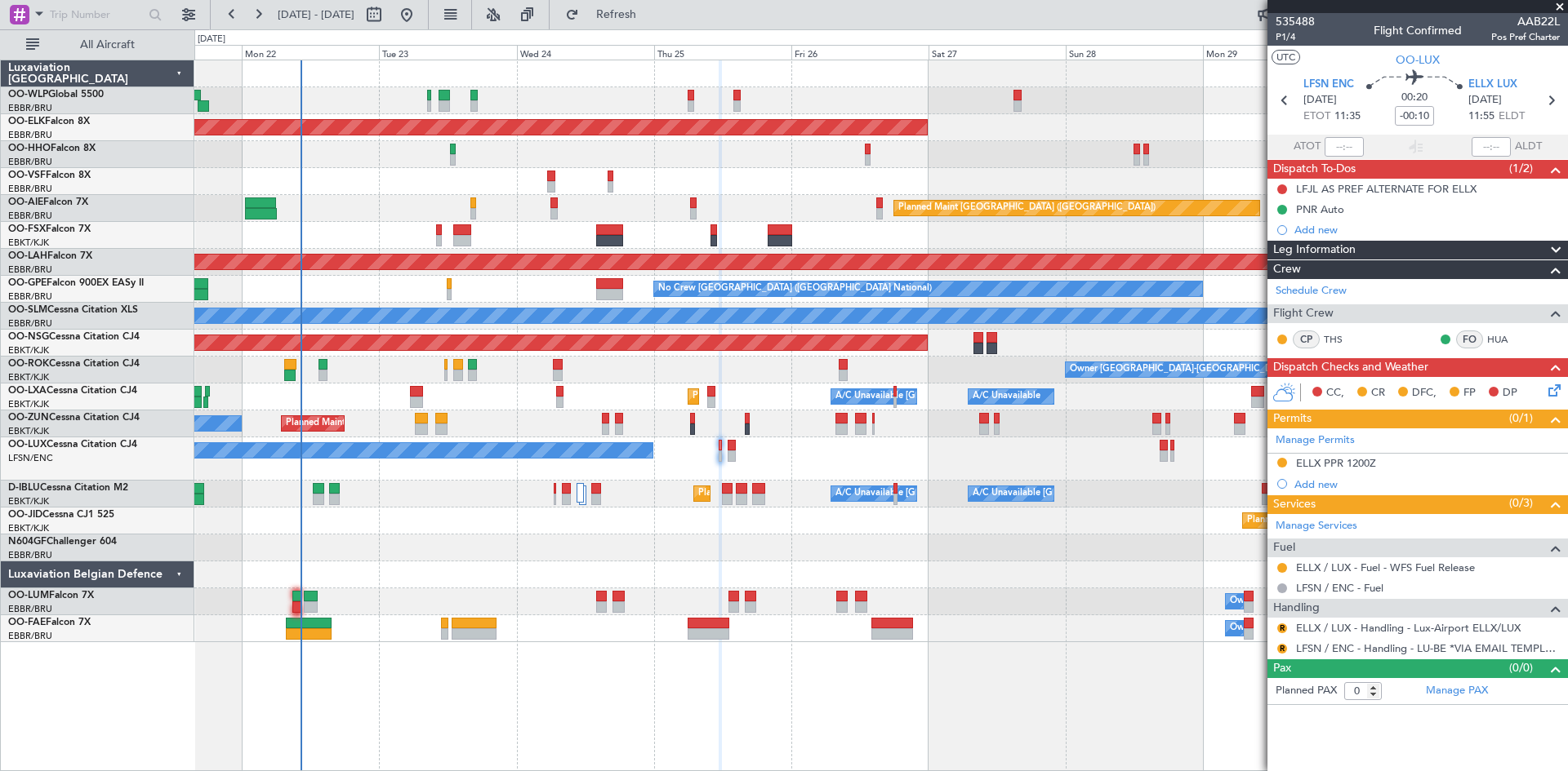
click at [1279, 569] on button at bounding box center [1281, 568] width 10 height 10
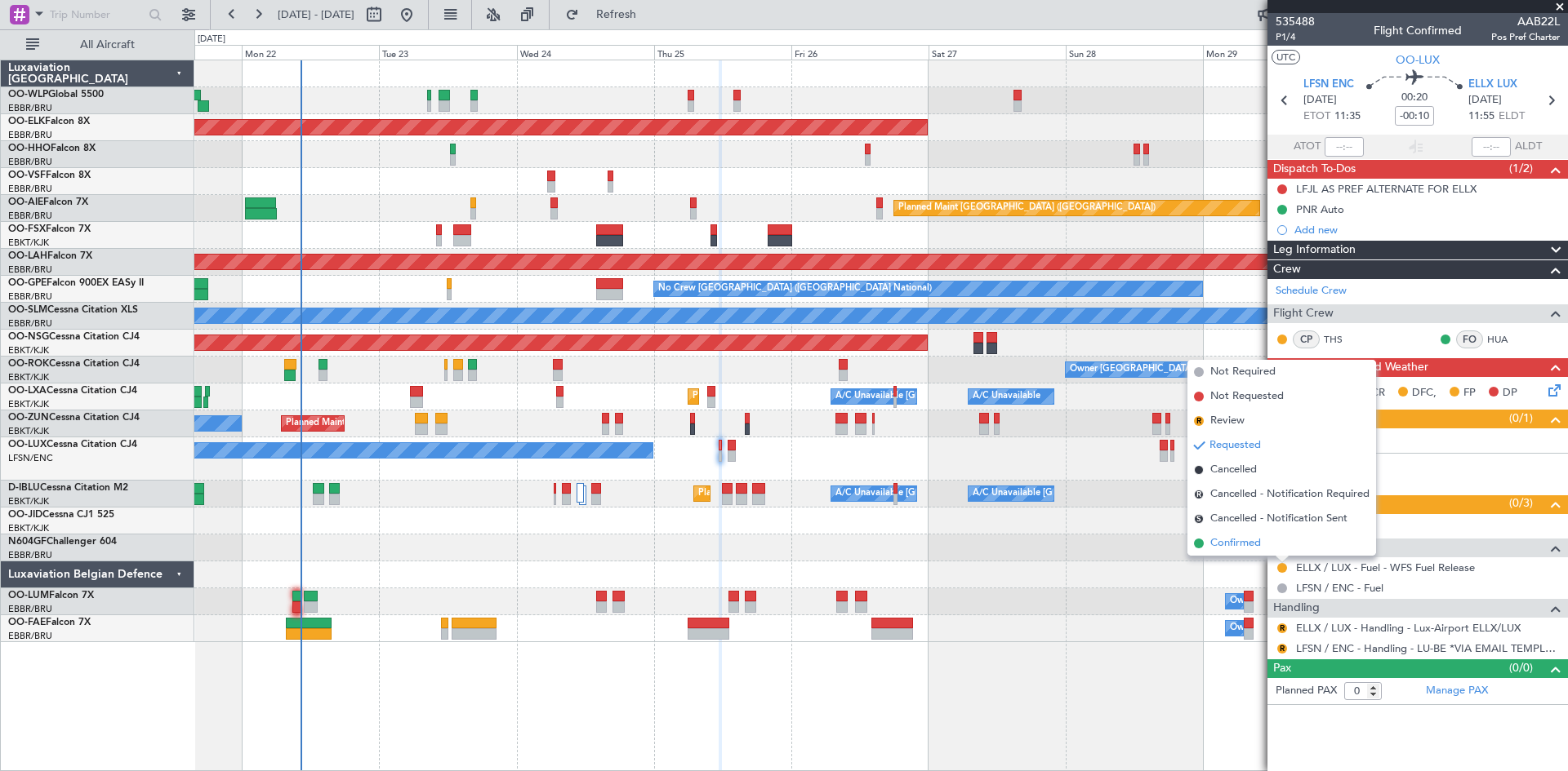
click at [1247, 542] on span "Confirmed" at bounding box center [1235, 544] width 50 height 16
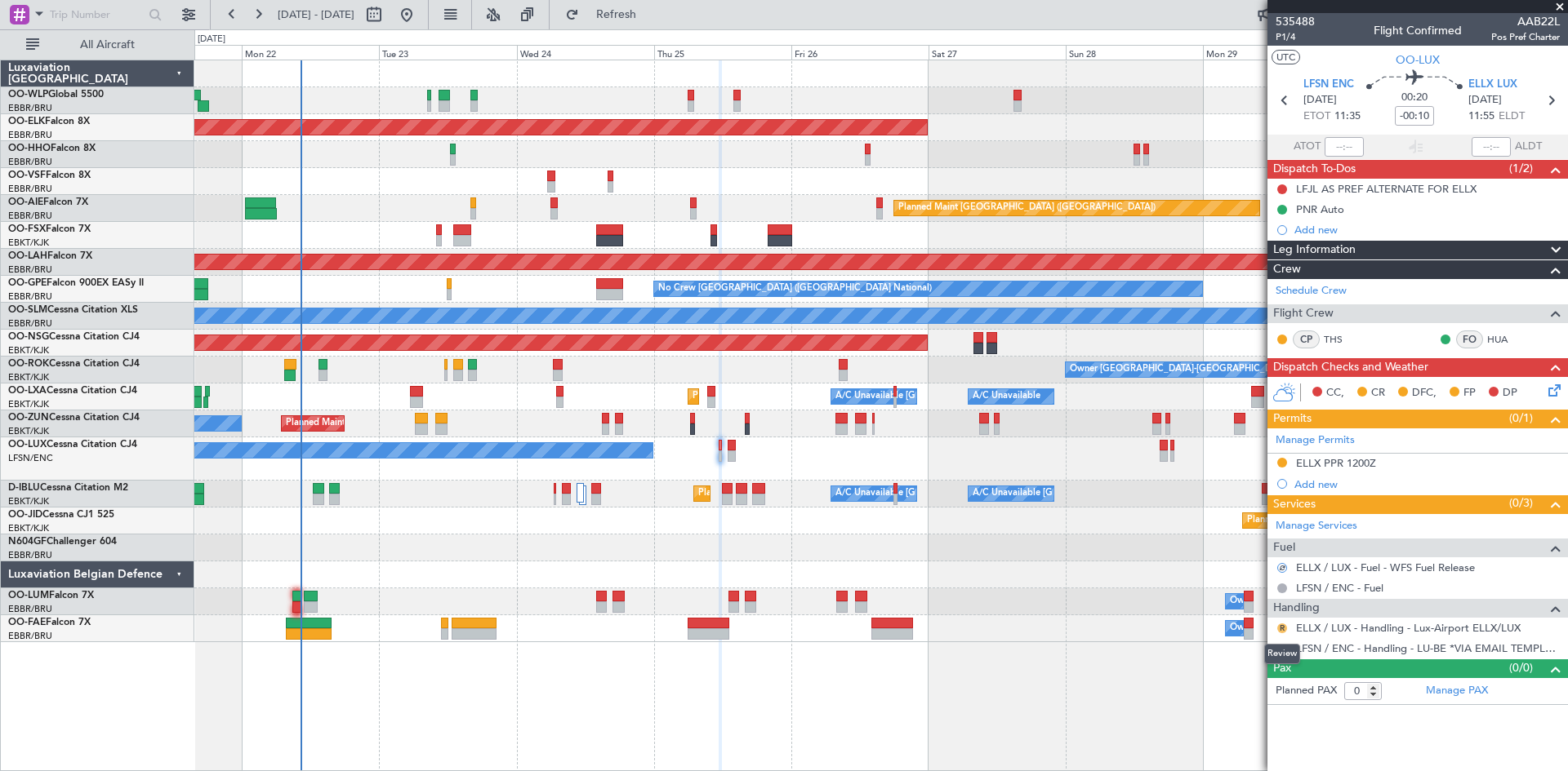
click at [1280, 626] on button "R" at bounding box center [1281, 628] width 10 height 10
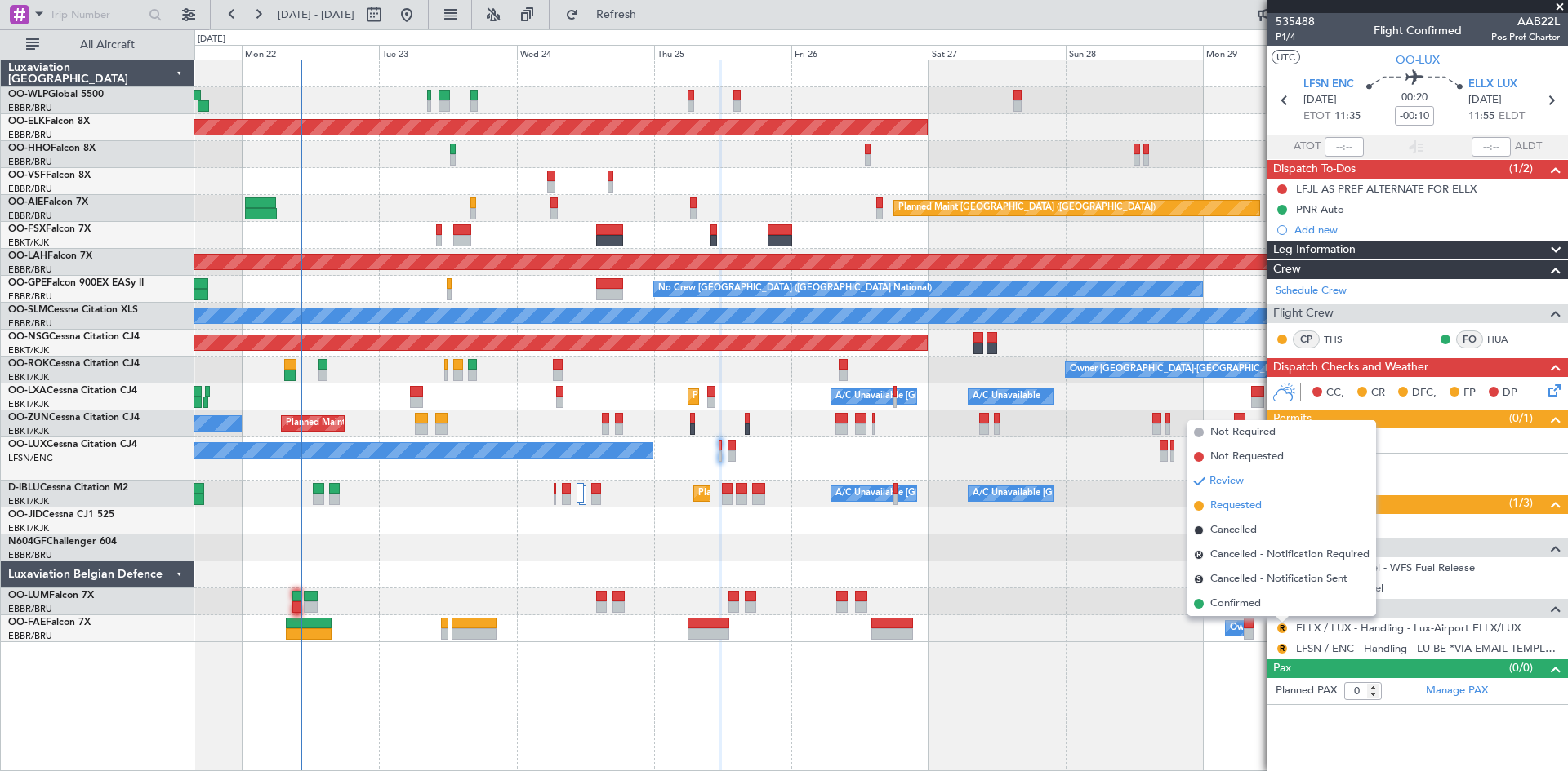
click at [1253, 509] on span "Requested" at bounding box center [1235, 505] width 51 height 16
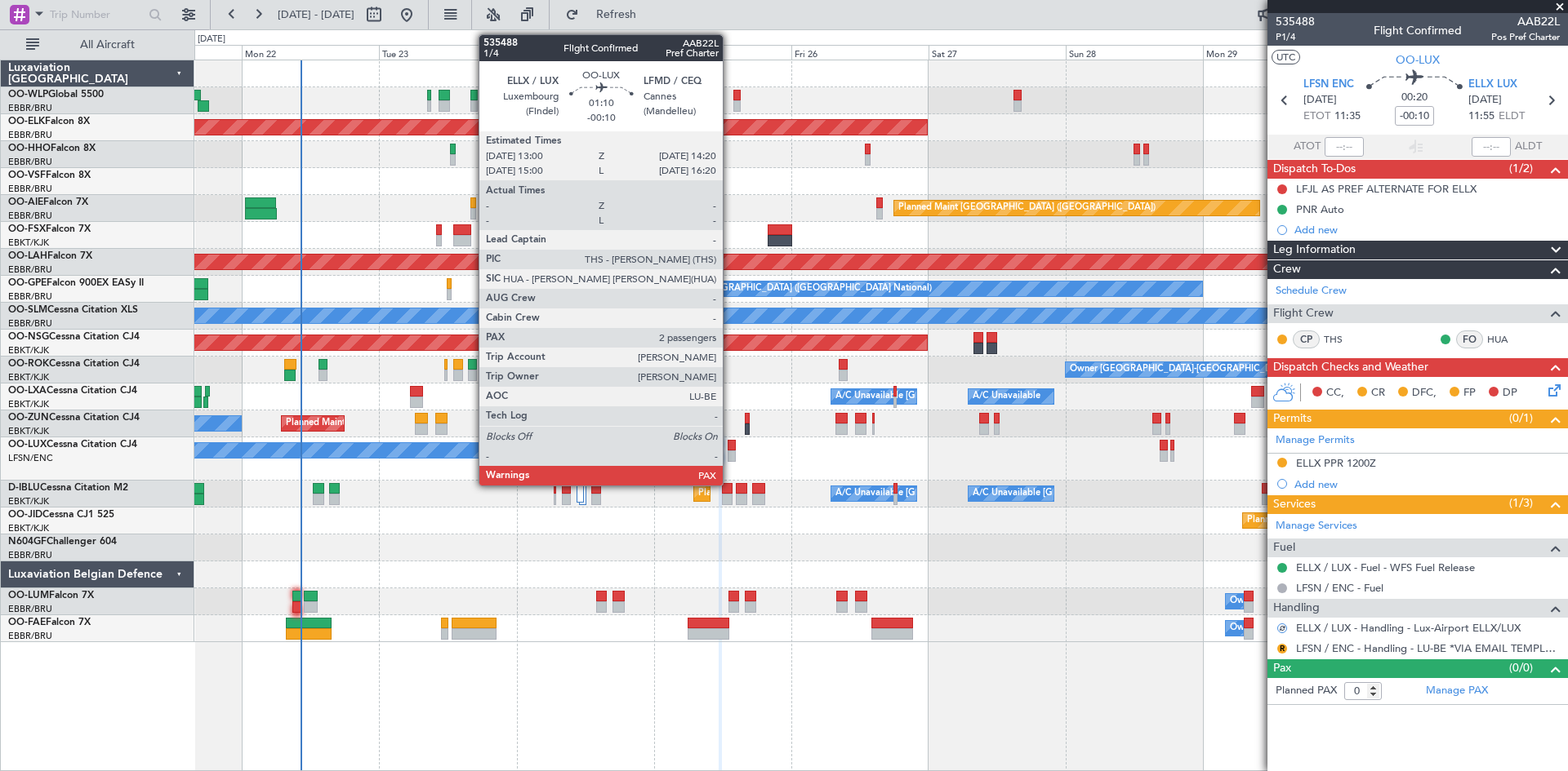
click at [730, 453] on div at bounding box center [731, 456] width 8 height 11
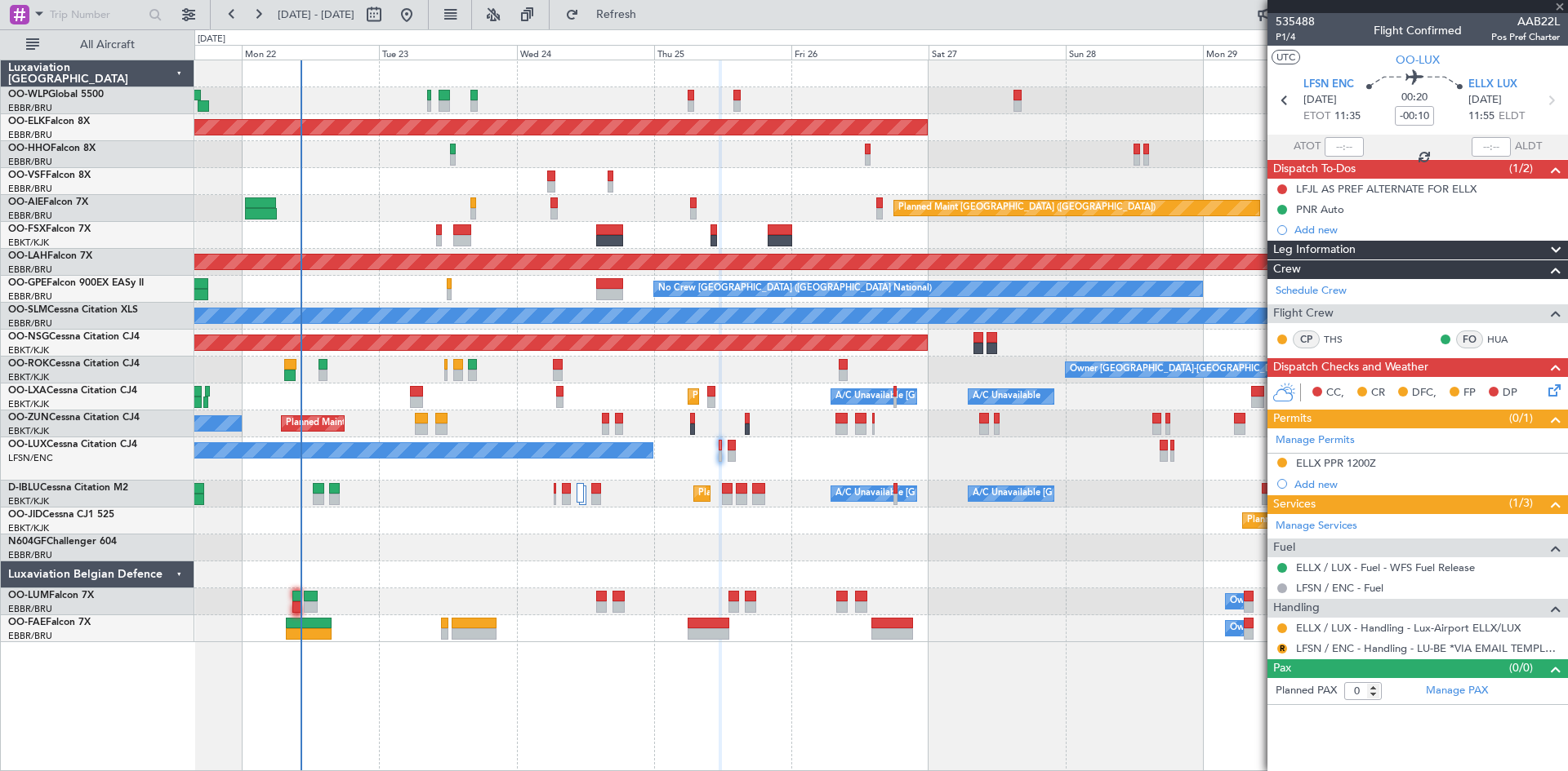
type input "2"
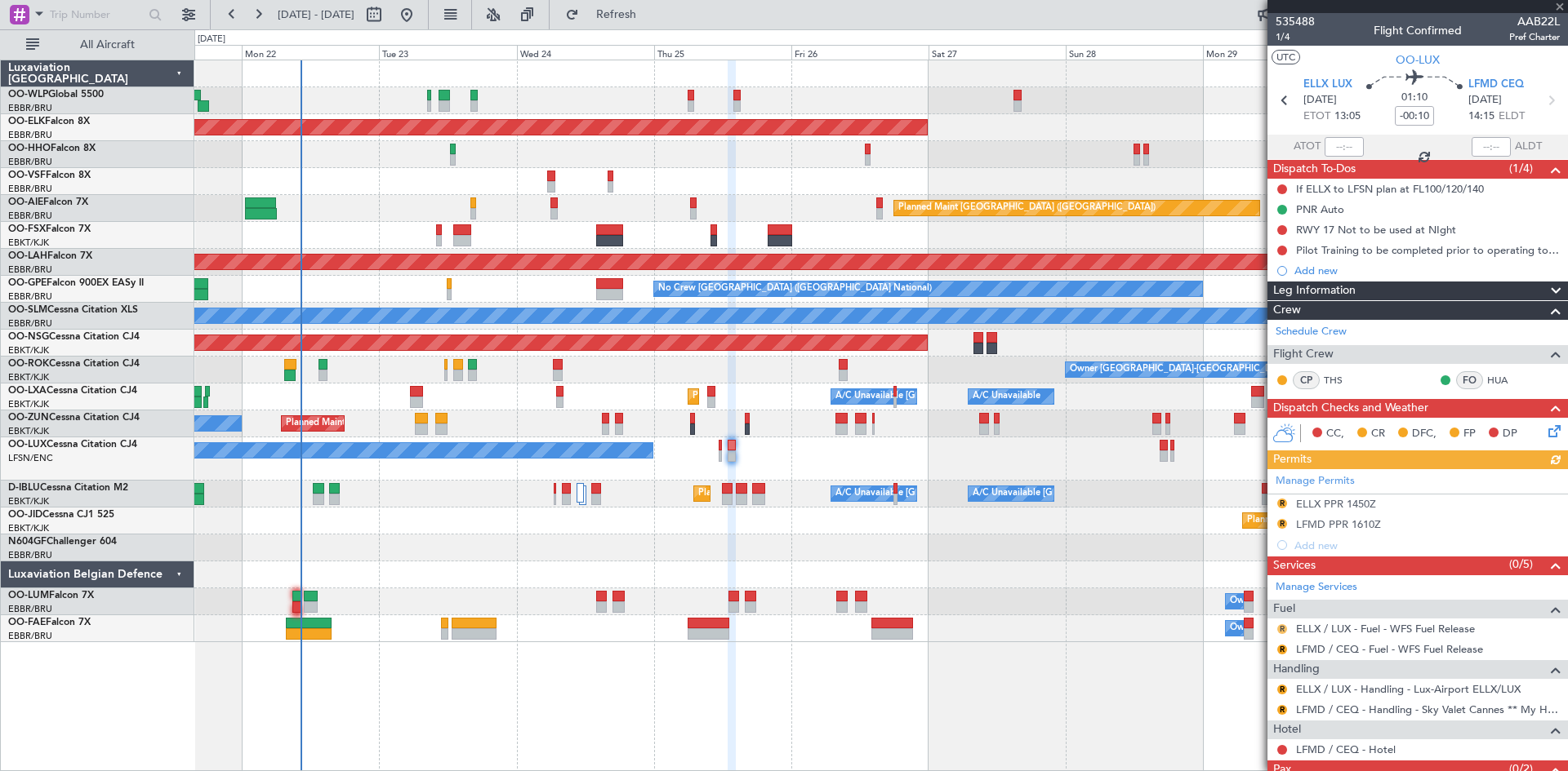
click at [1281, 626] on button "R" at bounding box center [1281, 629] width 10 height 10
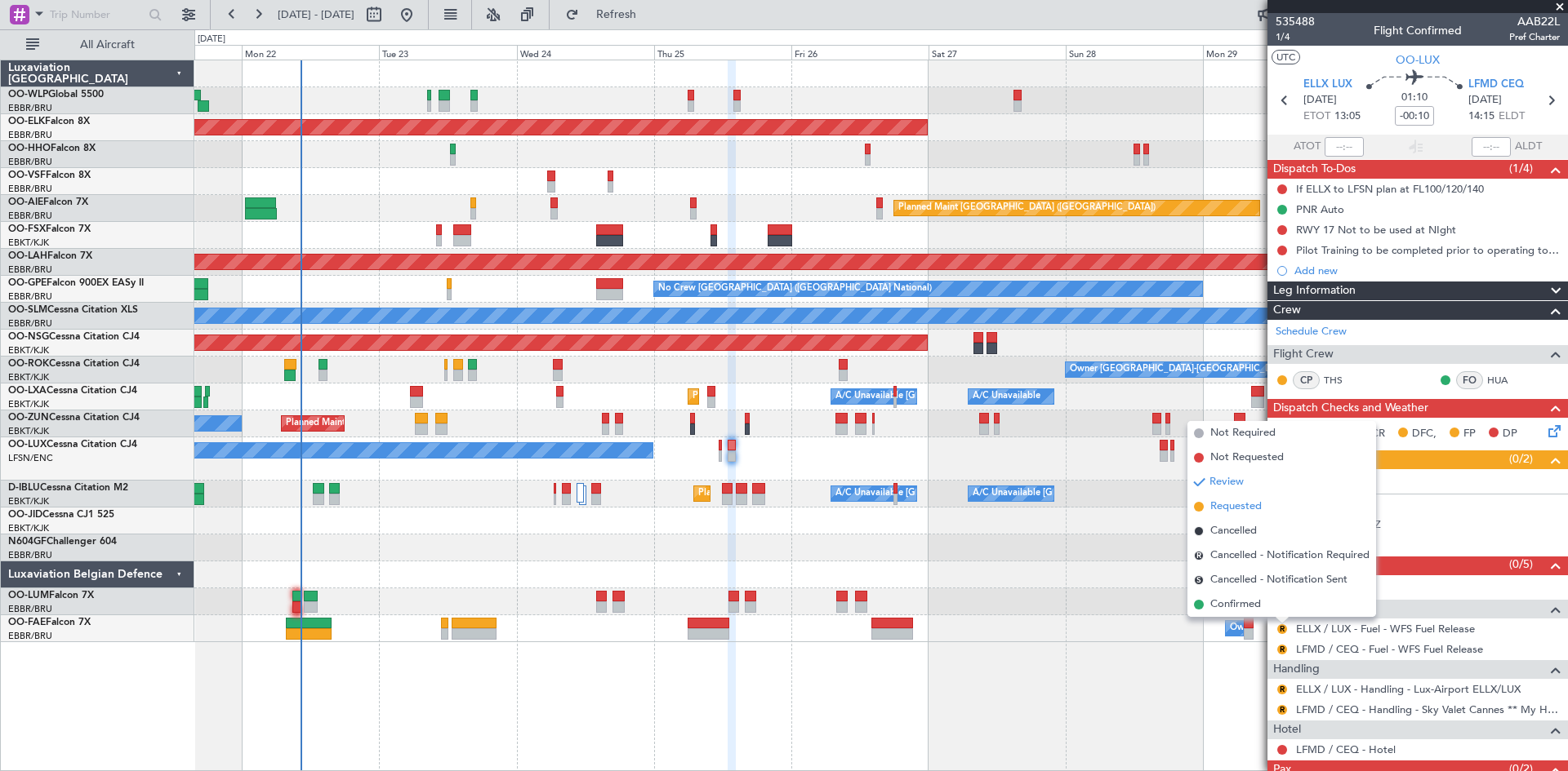
click at [1241, 504] on span "Requested" at bounding box center [1235, 506] width 51 height 16
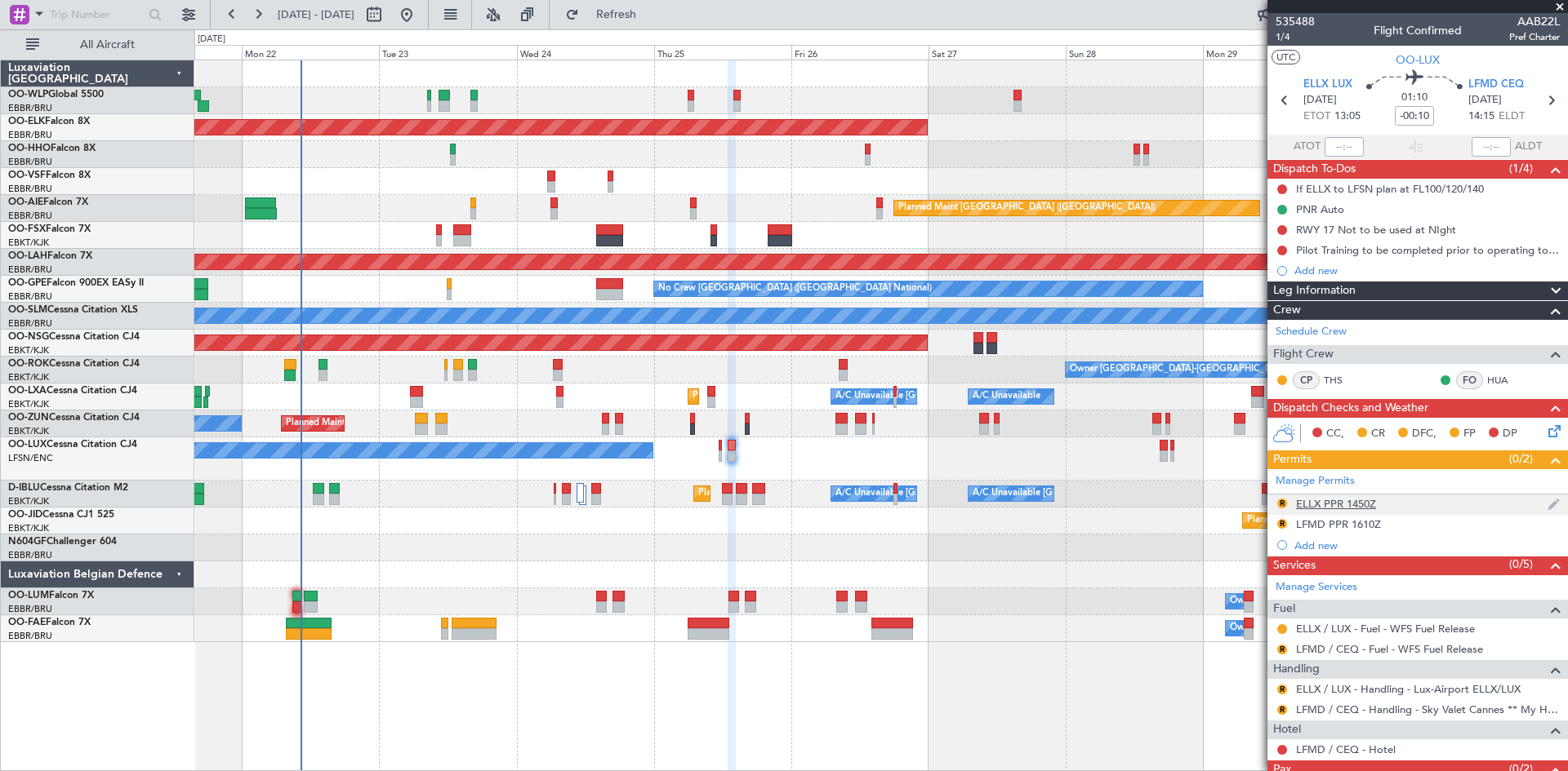
click at [1328, 503] on div "ELLX PPR 1450Z" at bounding box center [1336, 504] width 80 height 14
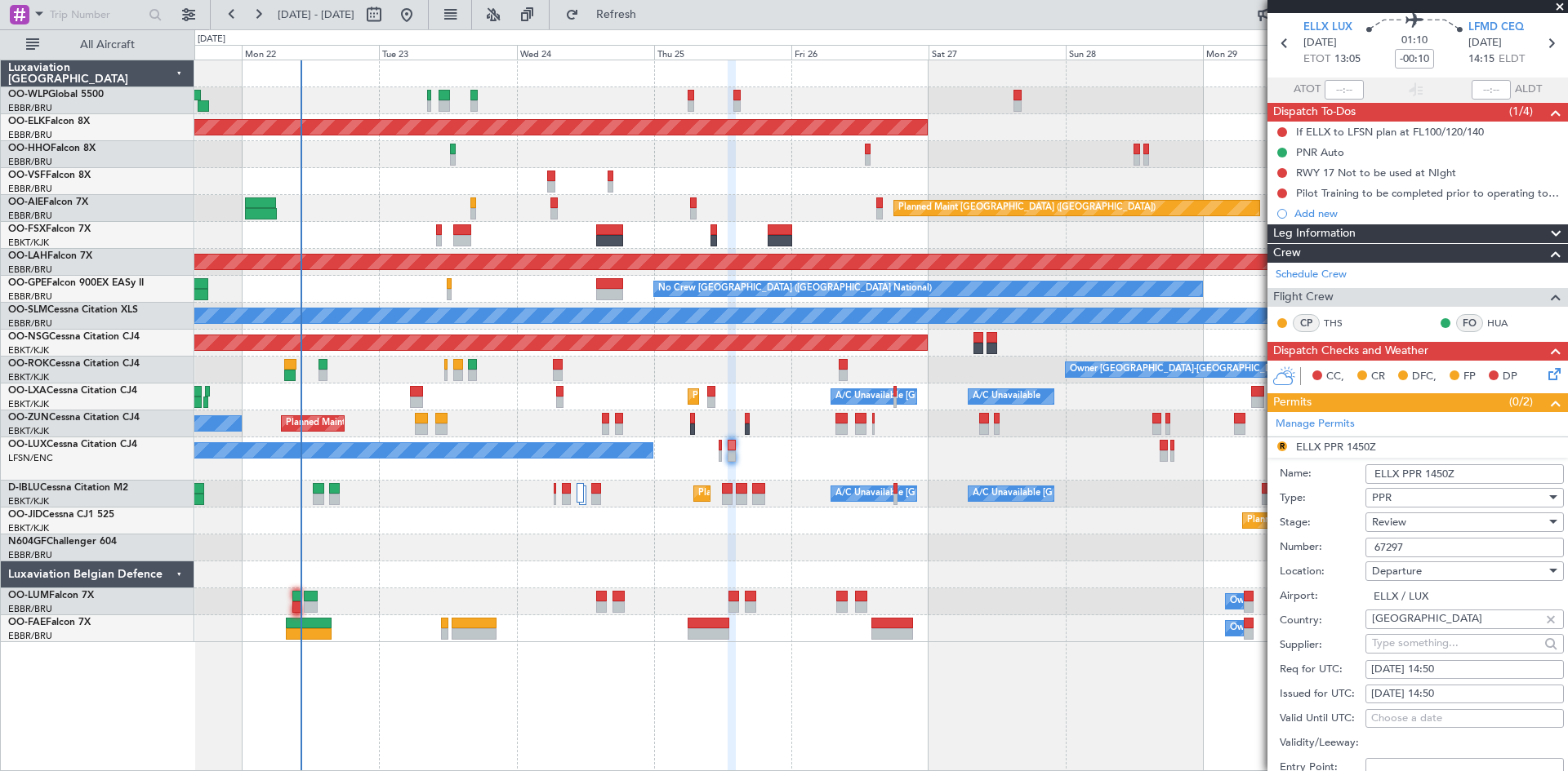
scroll to position [82, 0]
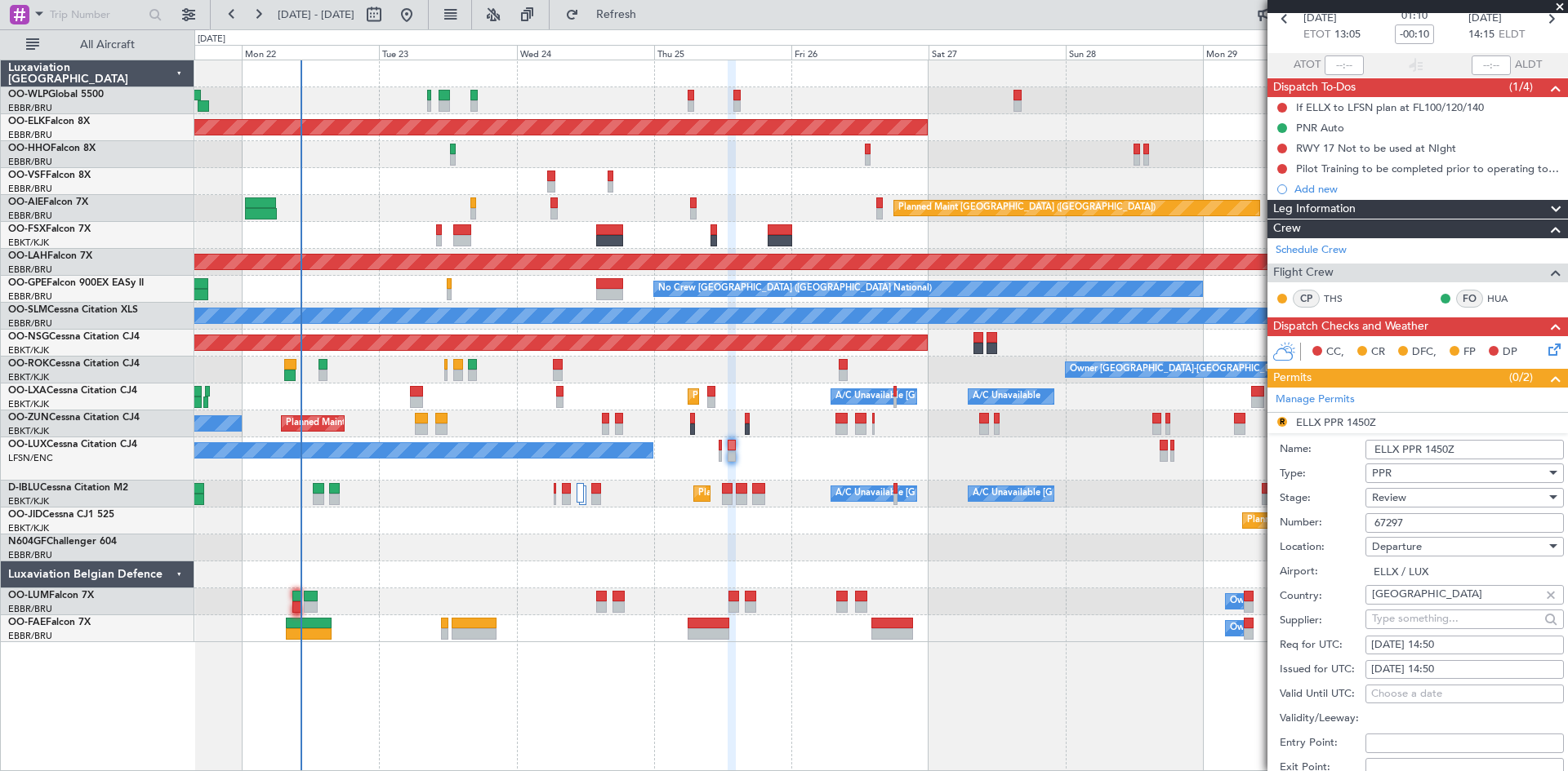
click at [1450, 643] on div "25/09/2025 14:50" at bounding box center [1464, 645] width 187 height 16
select select "9"
select select "2025"
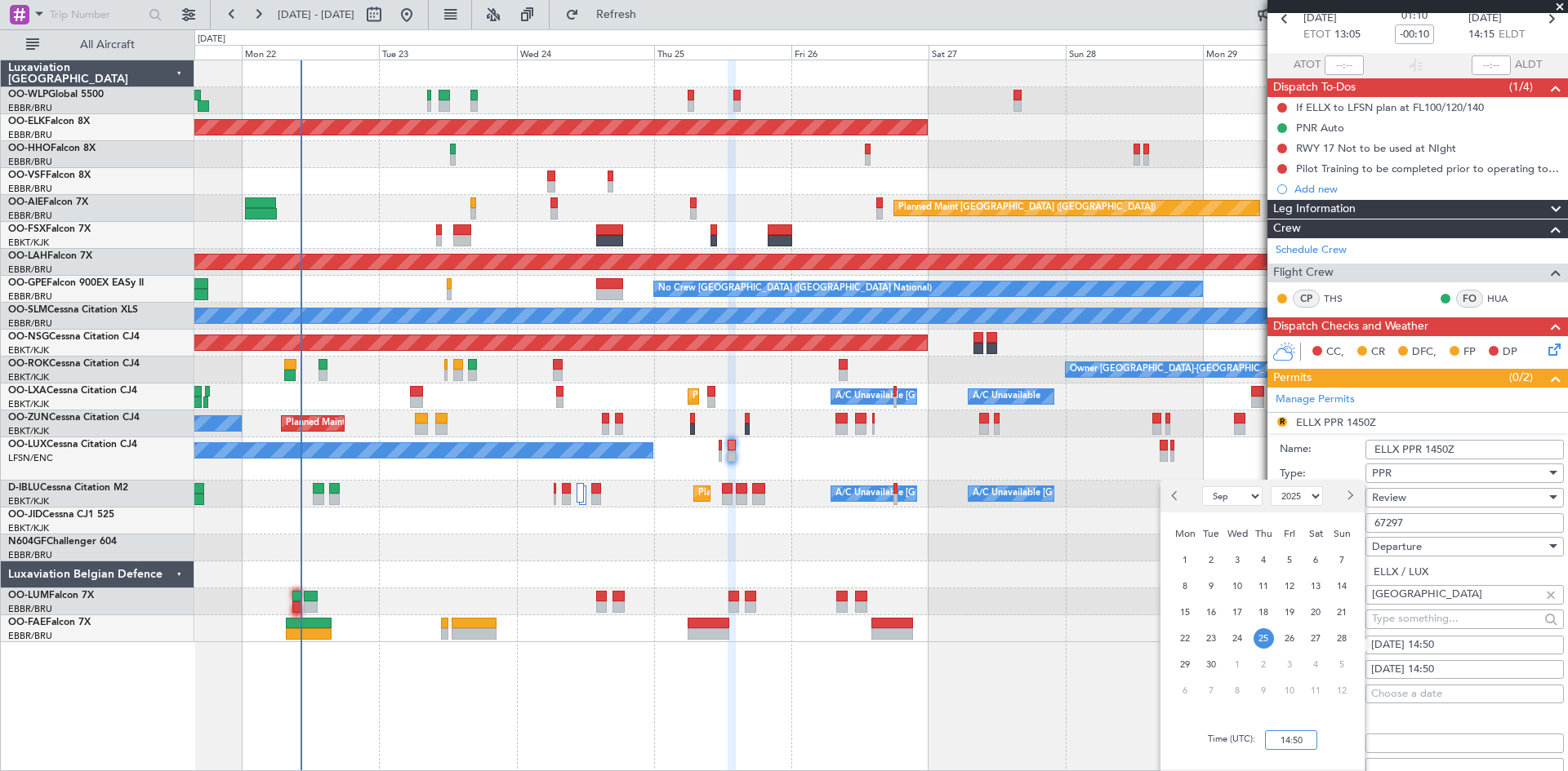
click at [1298, 743] on input "14:50" at bounding box center [1291, 740] width 52 height 20
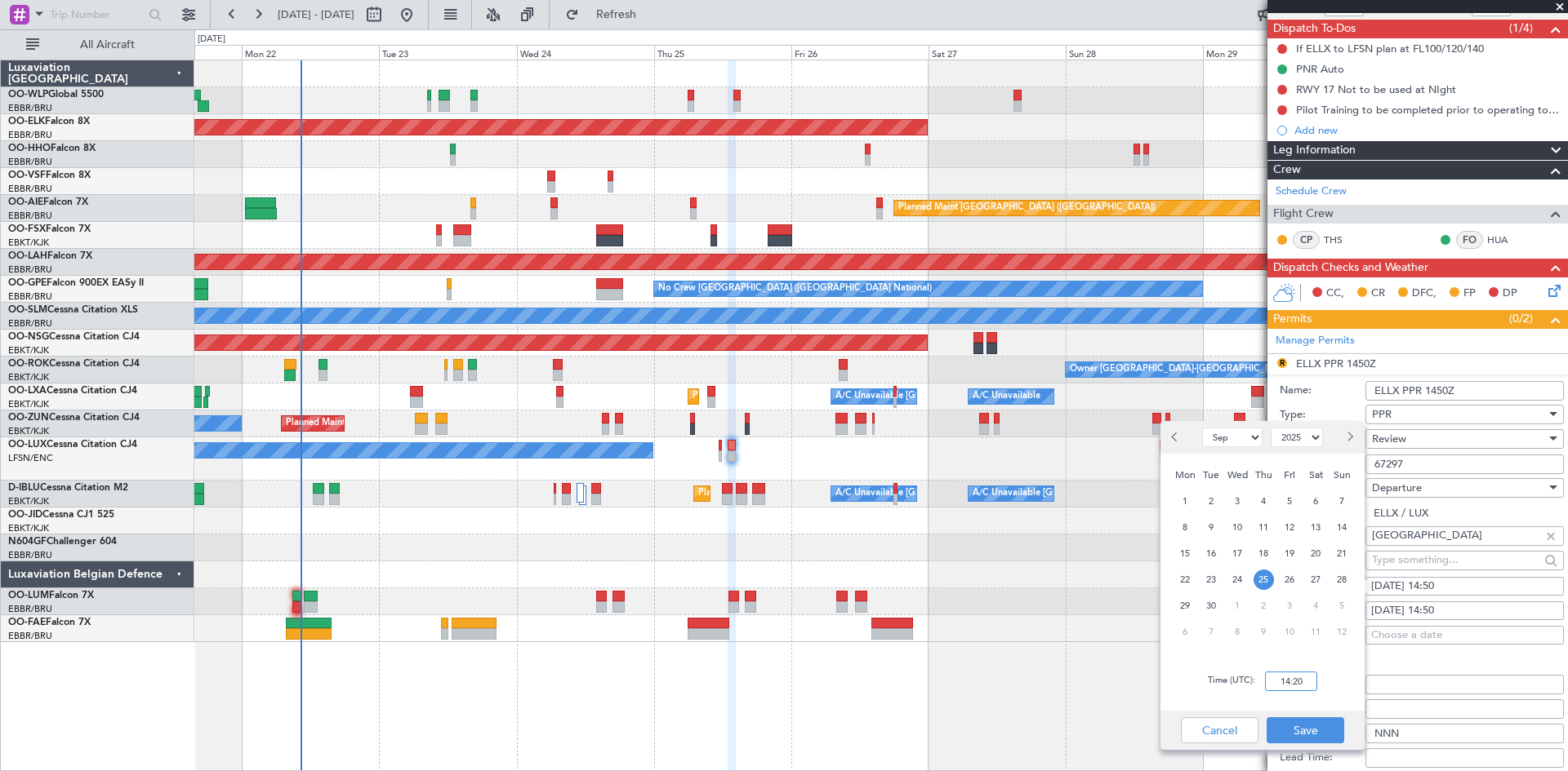
scroll to position [163, 0]
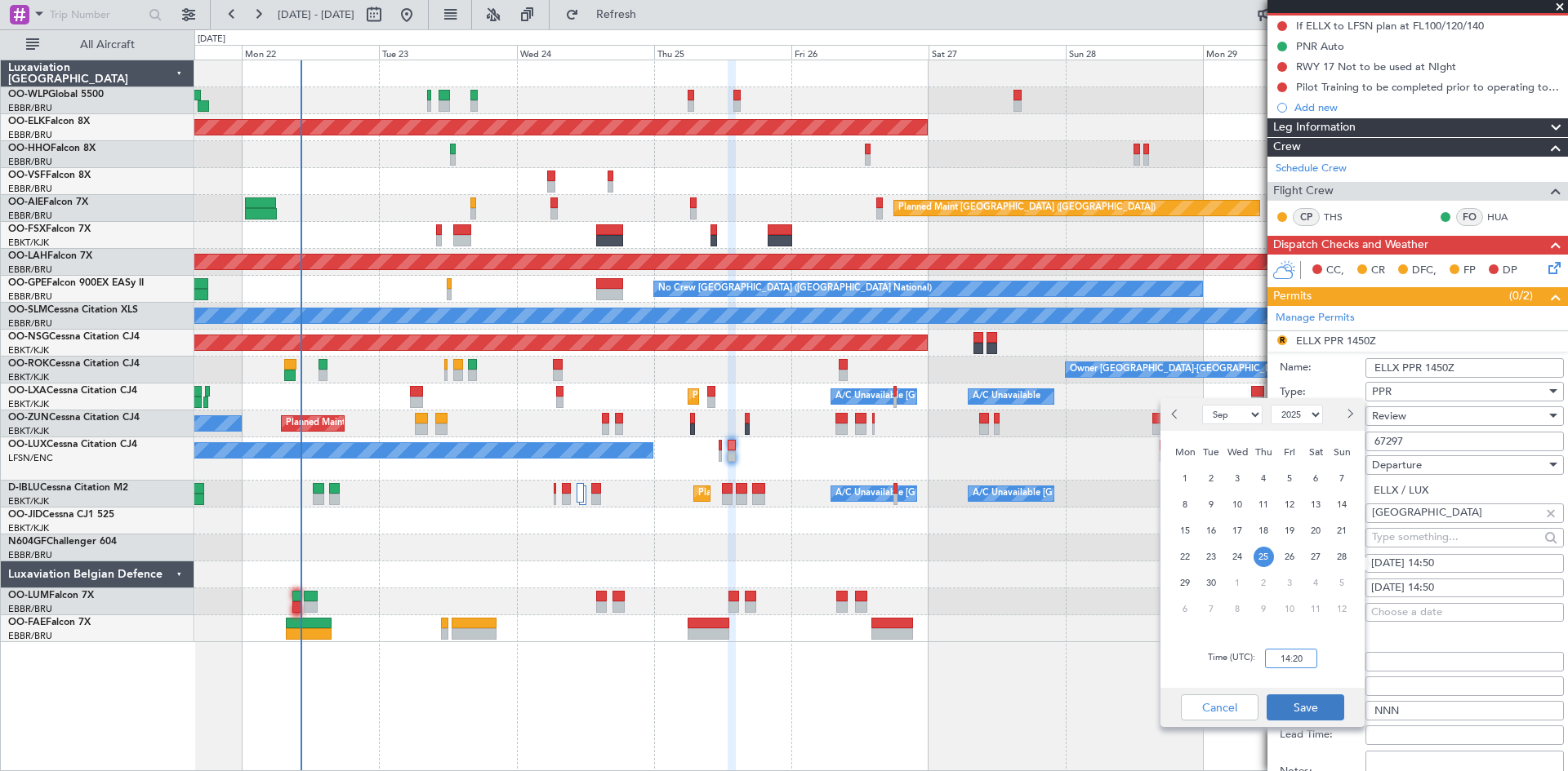
type input "14:20"
click at [1288, 707] on button "Save" at bounding box center [1305, 708] width 77 height 26
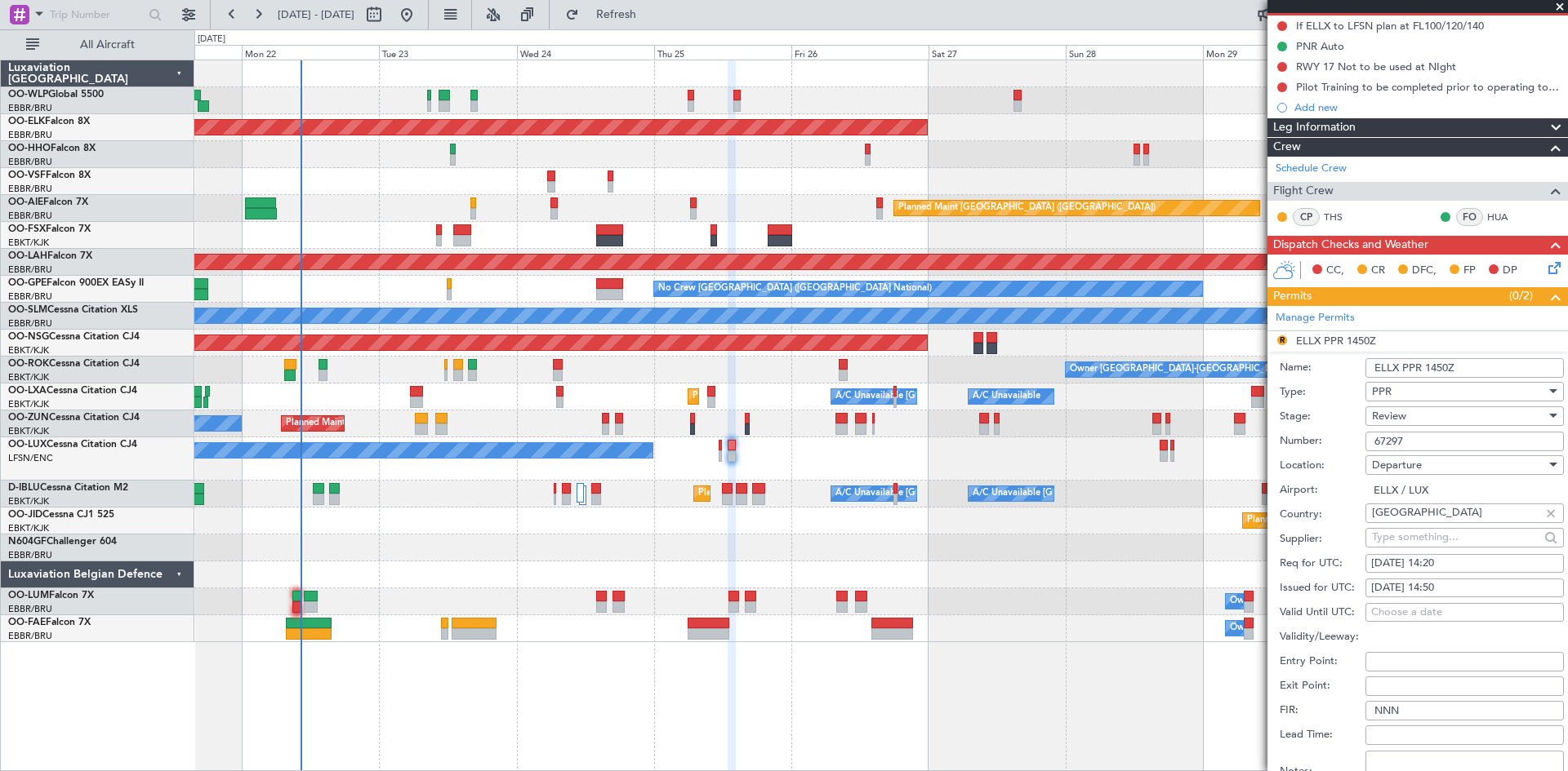
click at [1432, 586] on div "25/09/2025 14:50" at bounding box center [1464, 588] width 187 height 16
select select "9"
select select "2025"
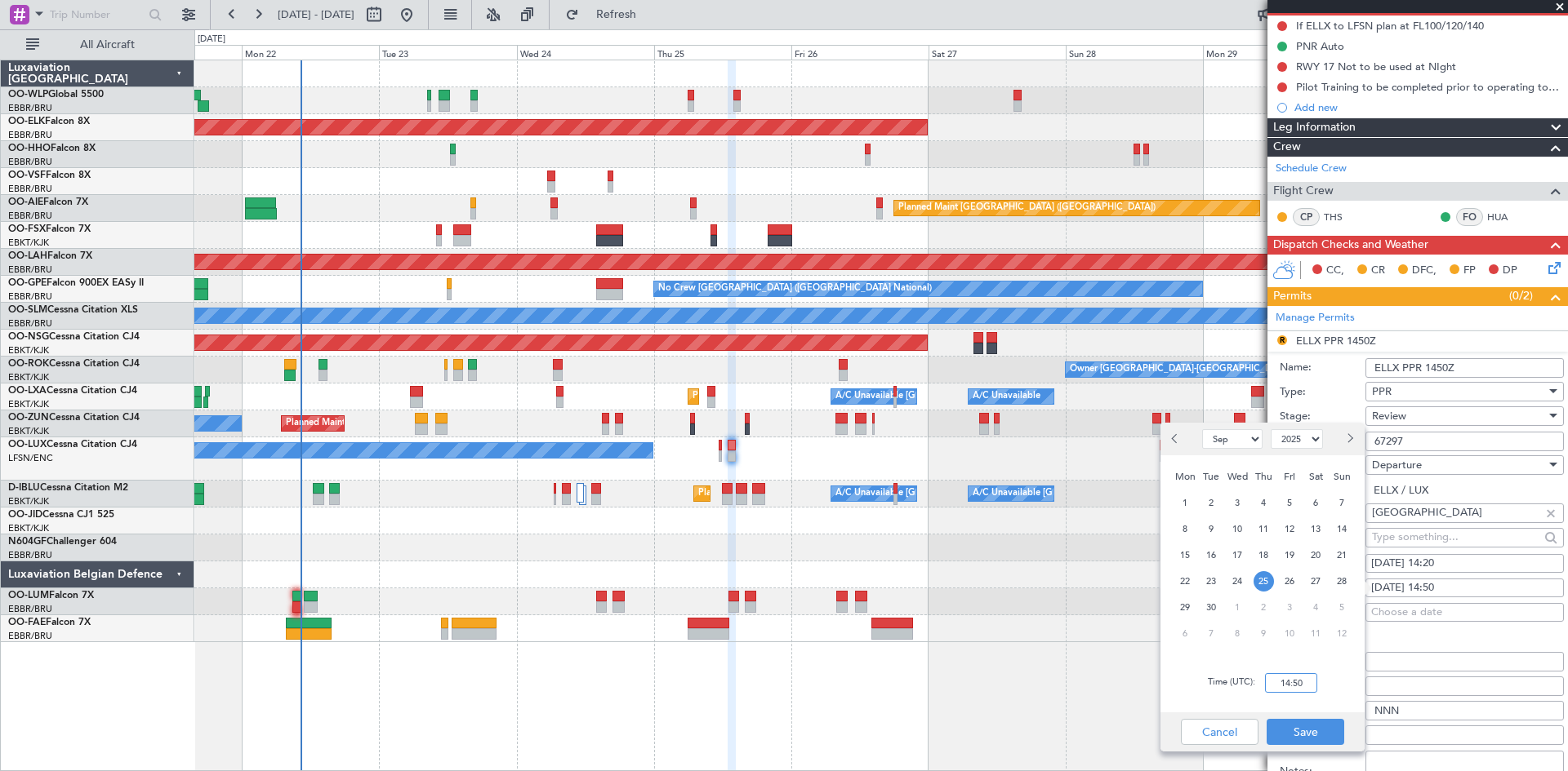
click at [1280, 675] on input "14:50" at bounding box center [1291, 683] width 52 height 20
type input "14:20"
click at [1305, 729] on button "Save" at bounding box center [1305, 732] width 77 height 26
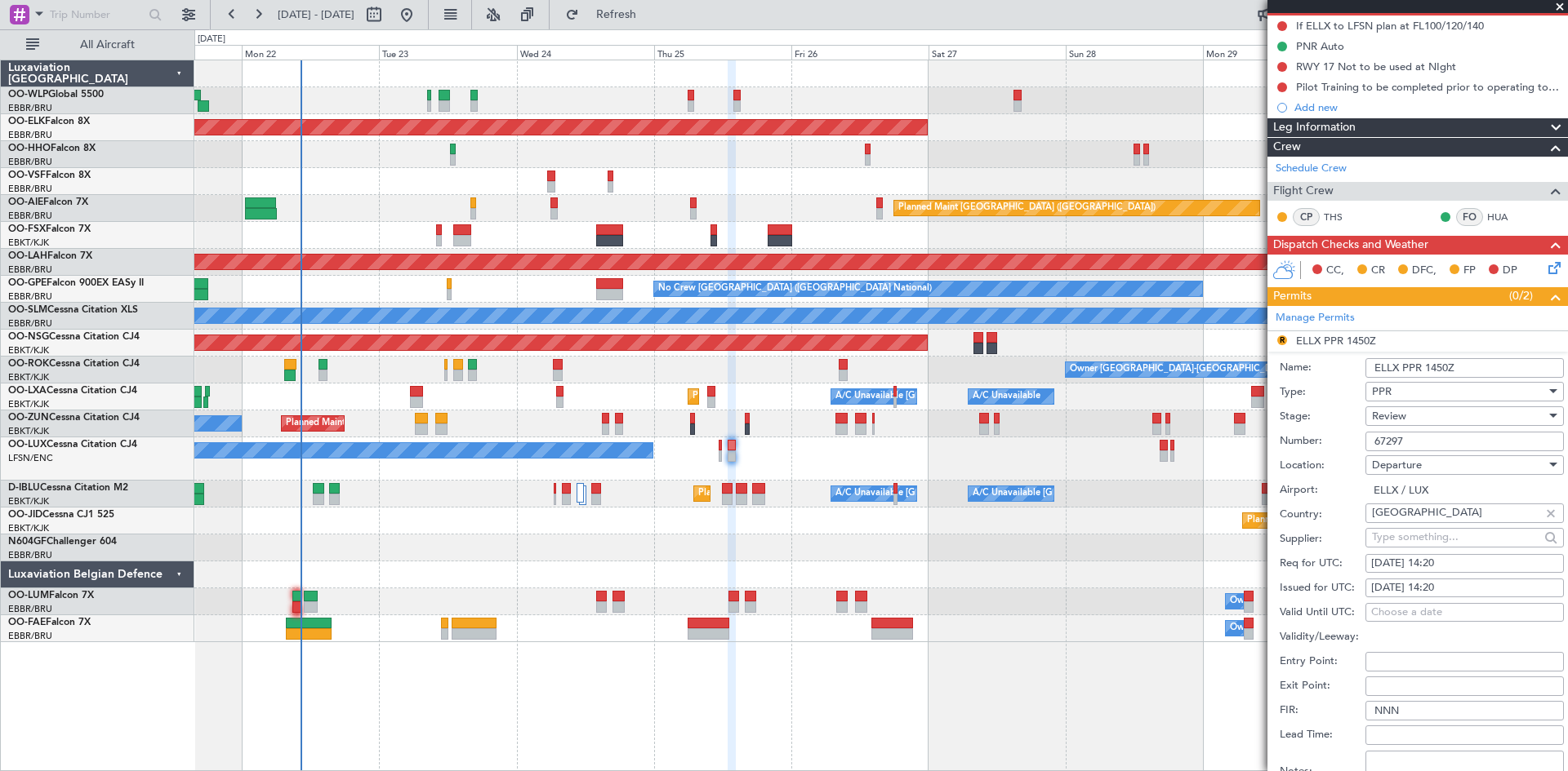
click at [1464, 425] on div "Review" at bounding box center [1459, 416] width 174 height 24
click at [1416, 518] on span "Requested" at bounding box center [1458, 523] width 171 height 24
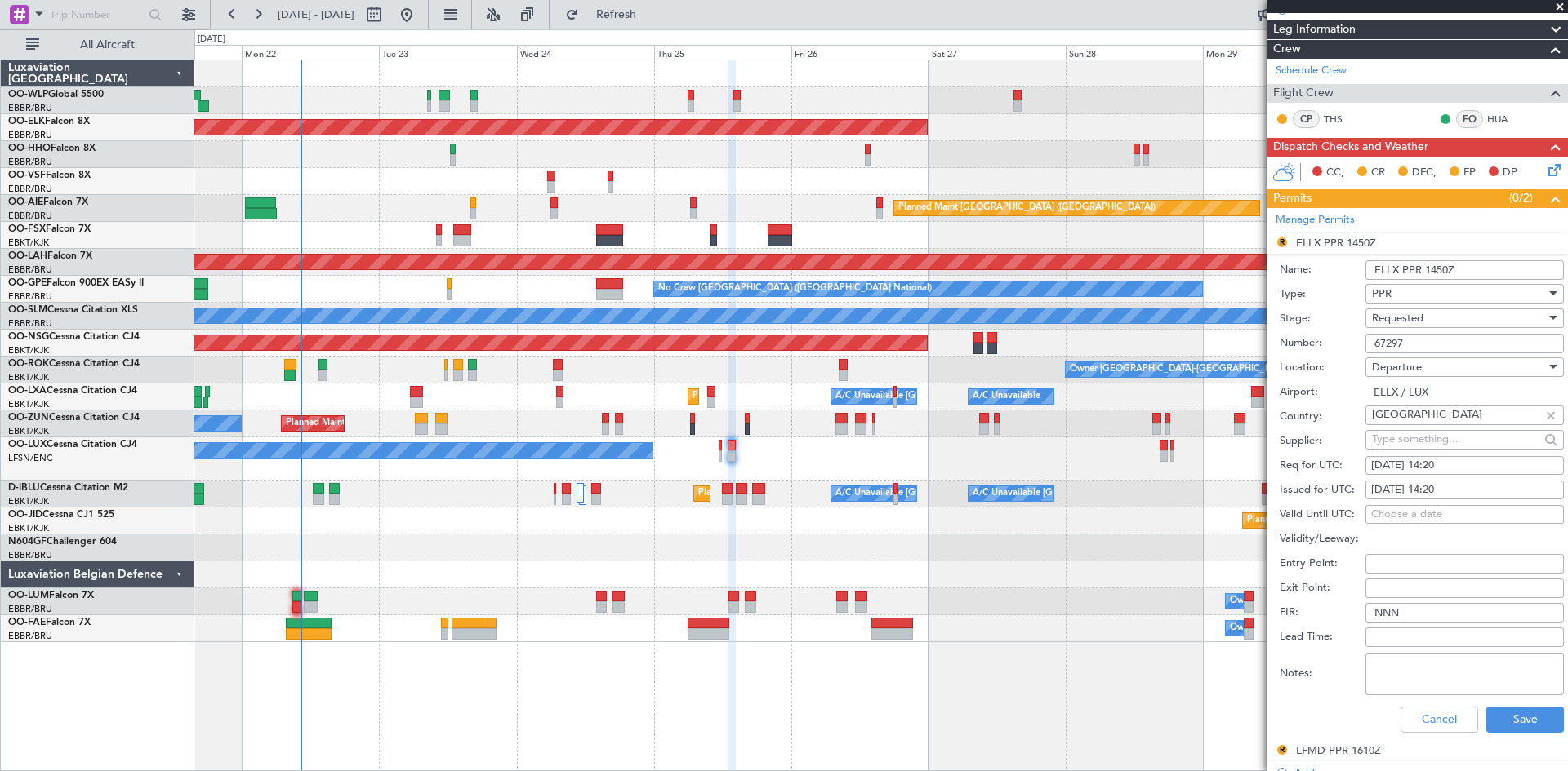
scroll to position [408, 0]
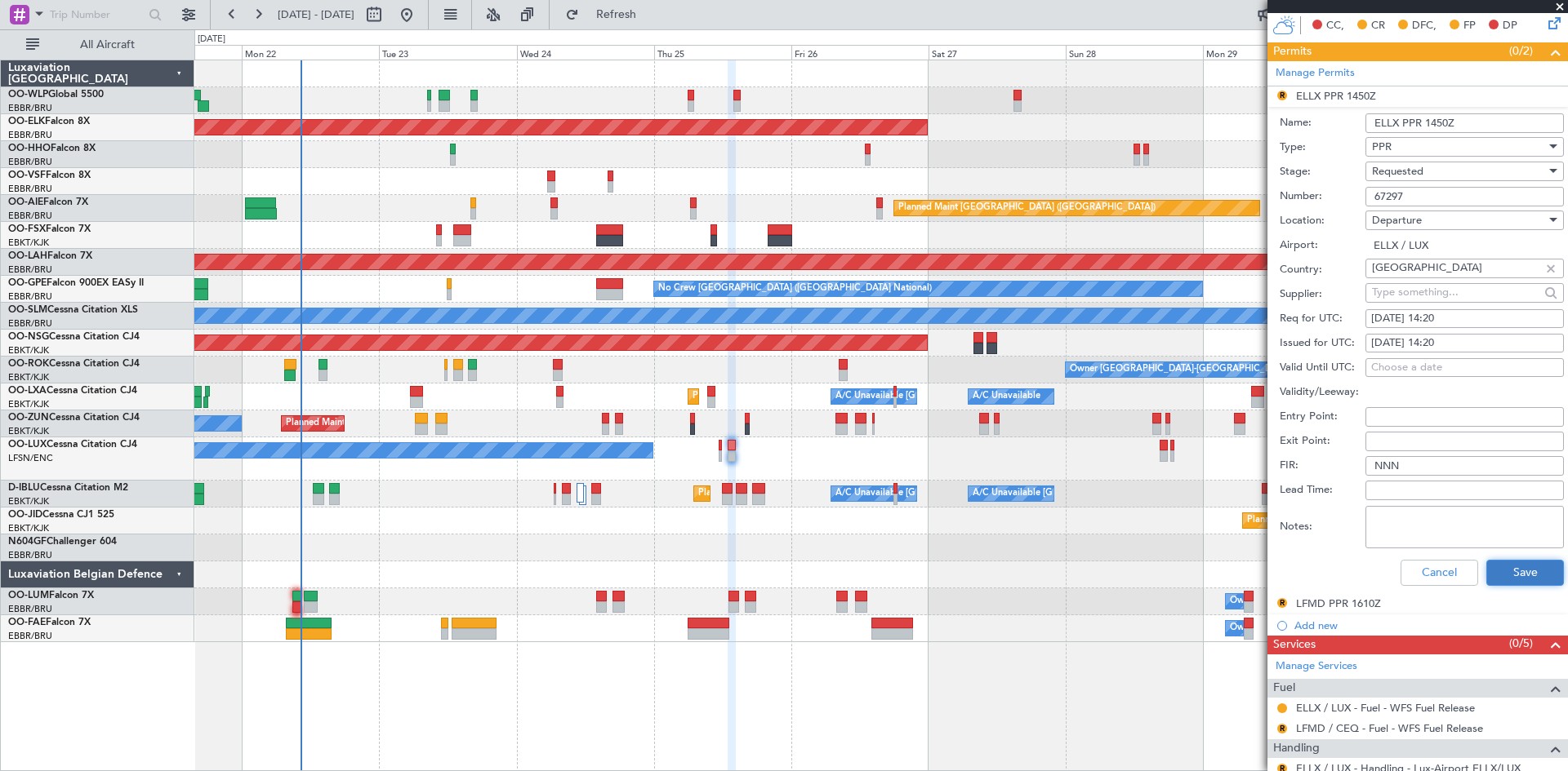
click at [1489, 560] on button "Save" at bounding box center [1525, 573] width 77 height 26
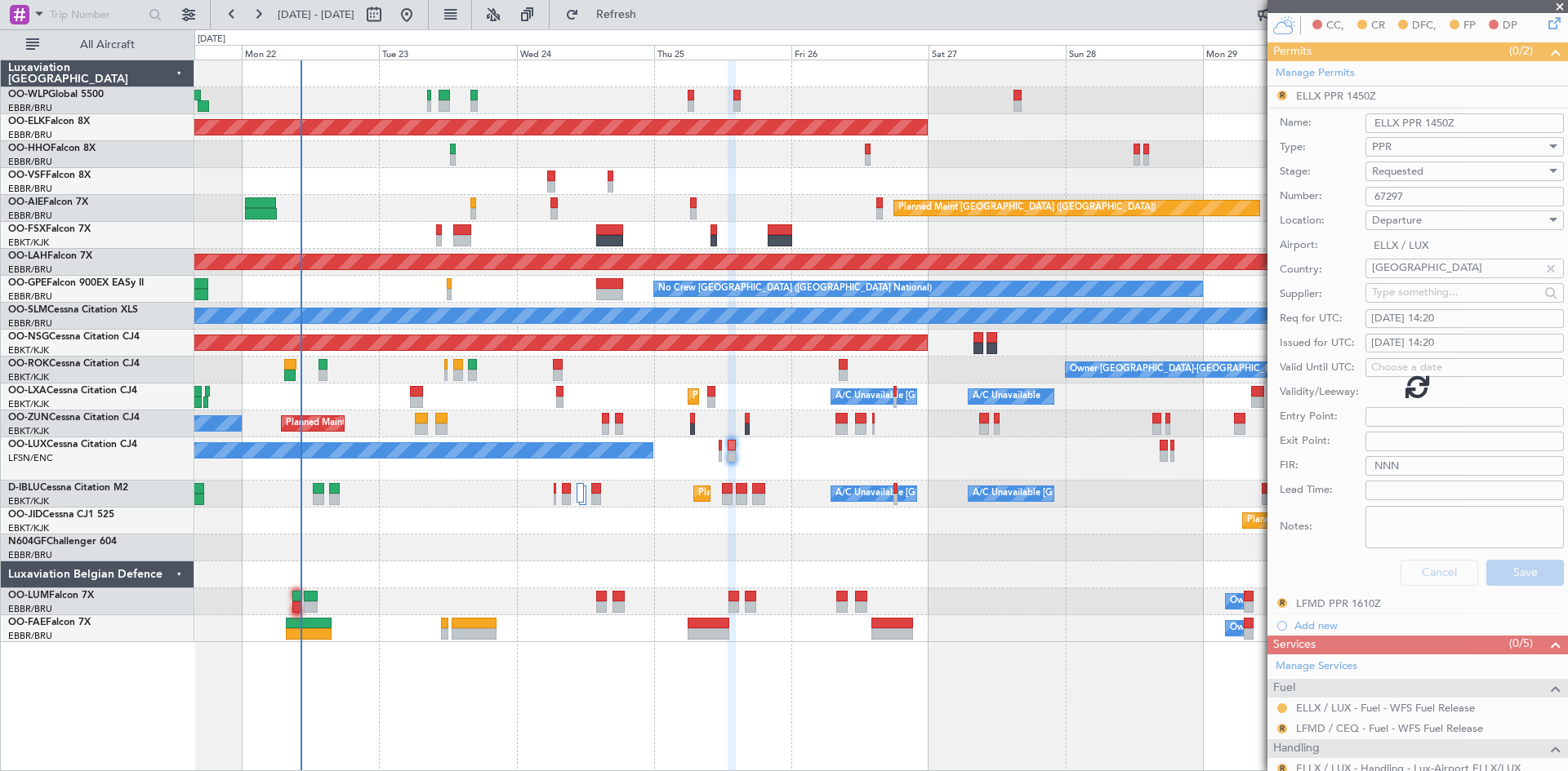
scroll to position [56, 0]
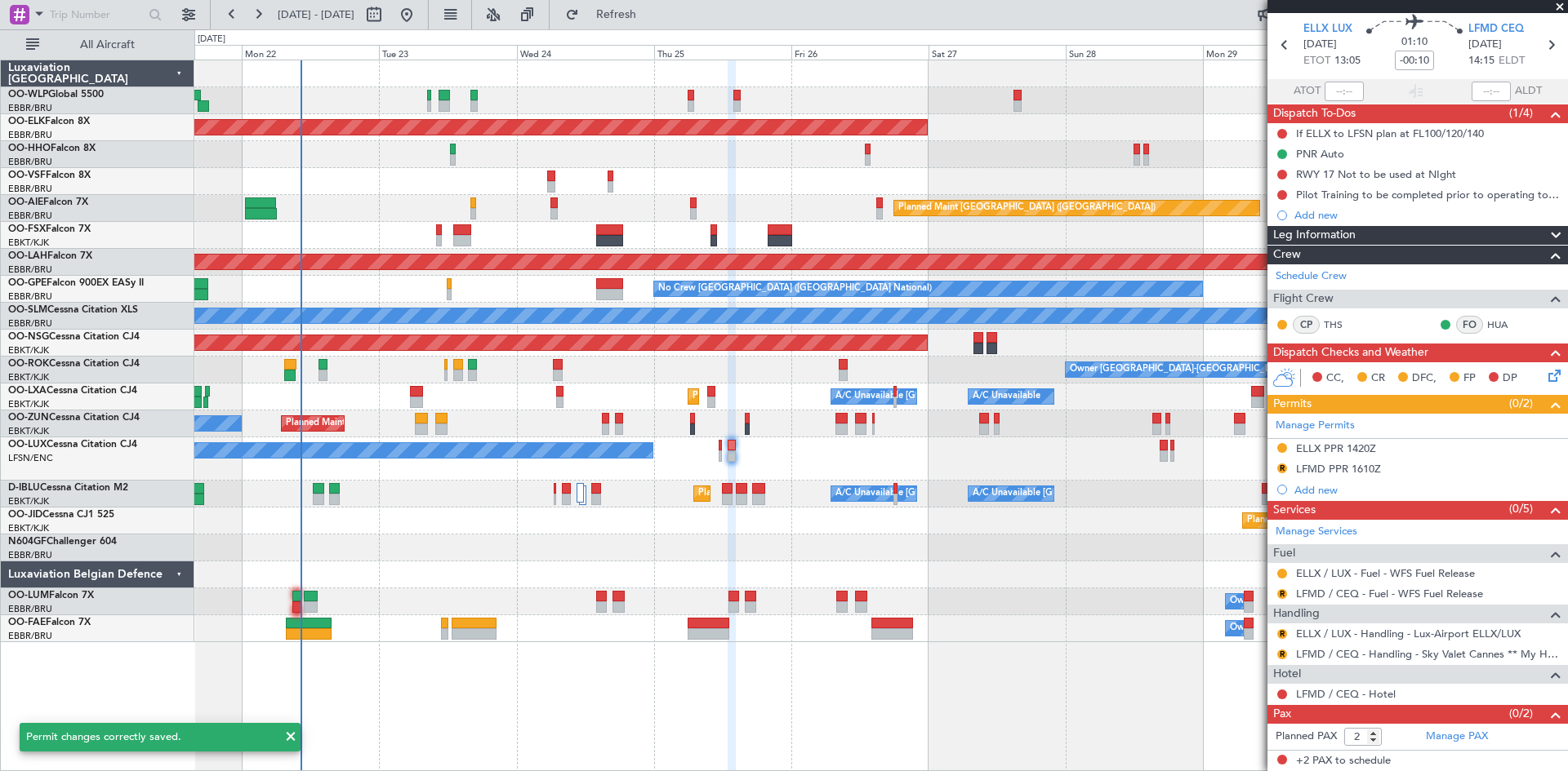
click at [1275, 571] on div at bounding box center [1281, 573] width 13 height 13
click at [1279, 571] on button at bounding box center [1281, 573] width 10 height 10
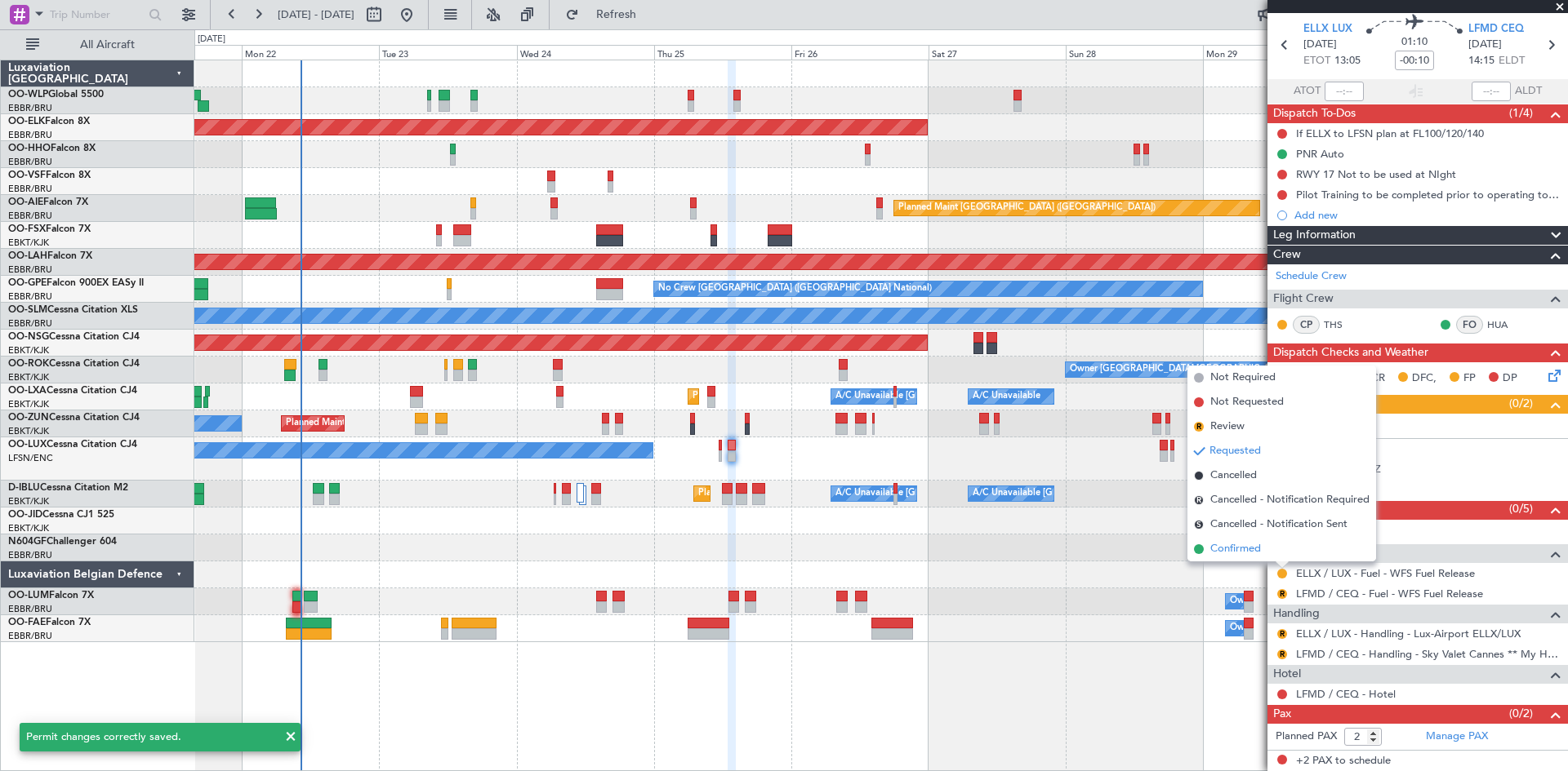
click at [1276, 558] on li "Confirmed" at bounding box center [1281, 550] width 189 height 24
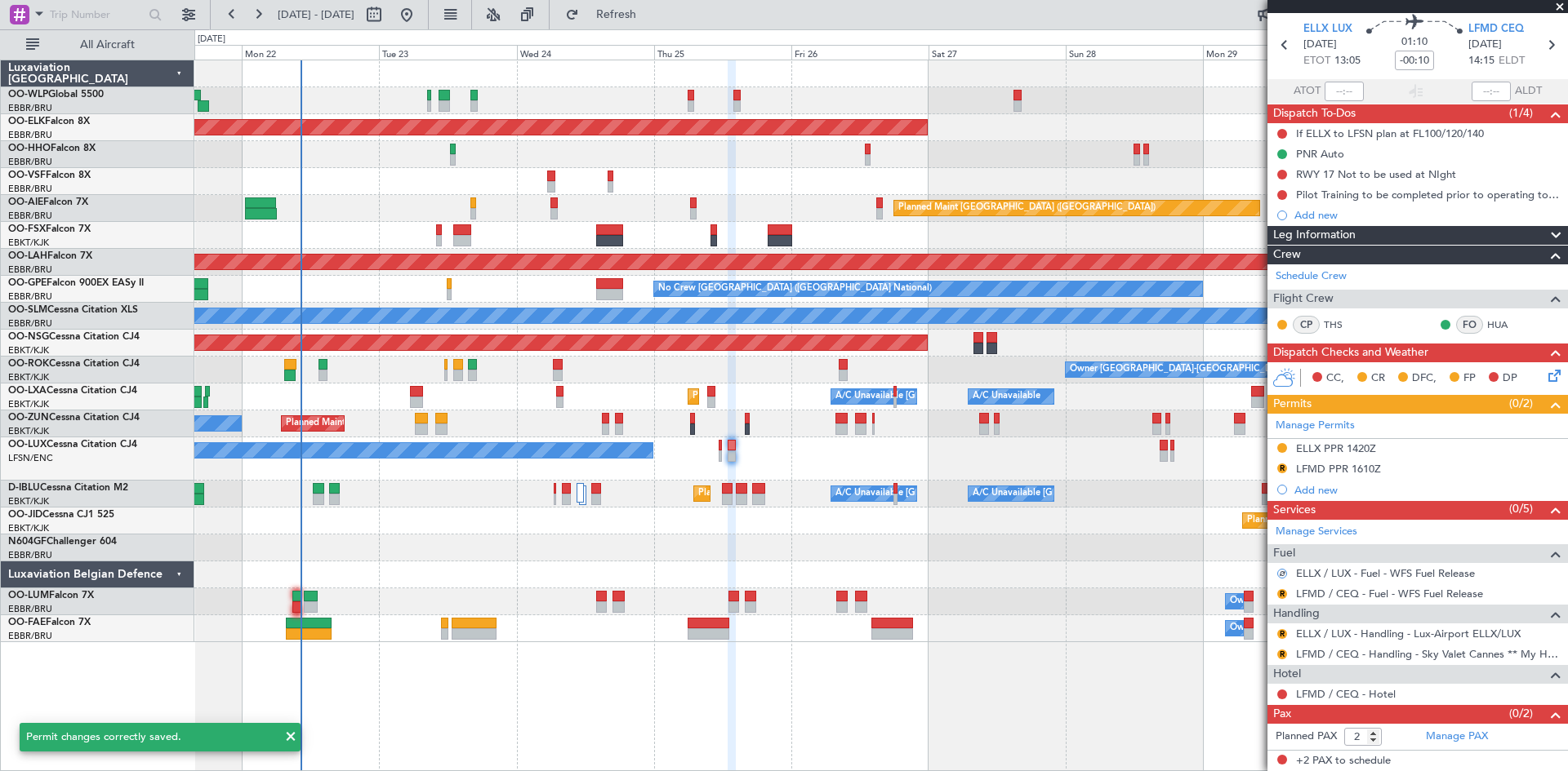
click at [1280, 602] on mat-tooltip-component "Review" at bounding box center [1282, 620] width 59 height 43
click at [1280, 594] on button "R" at bounding box center [1281, 594] width 10 height 10
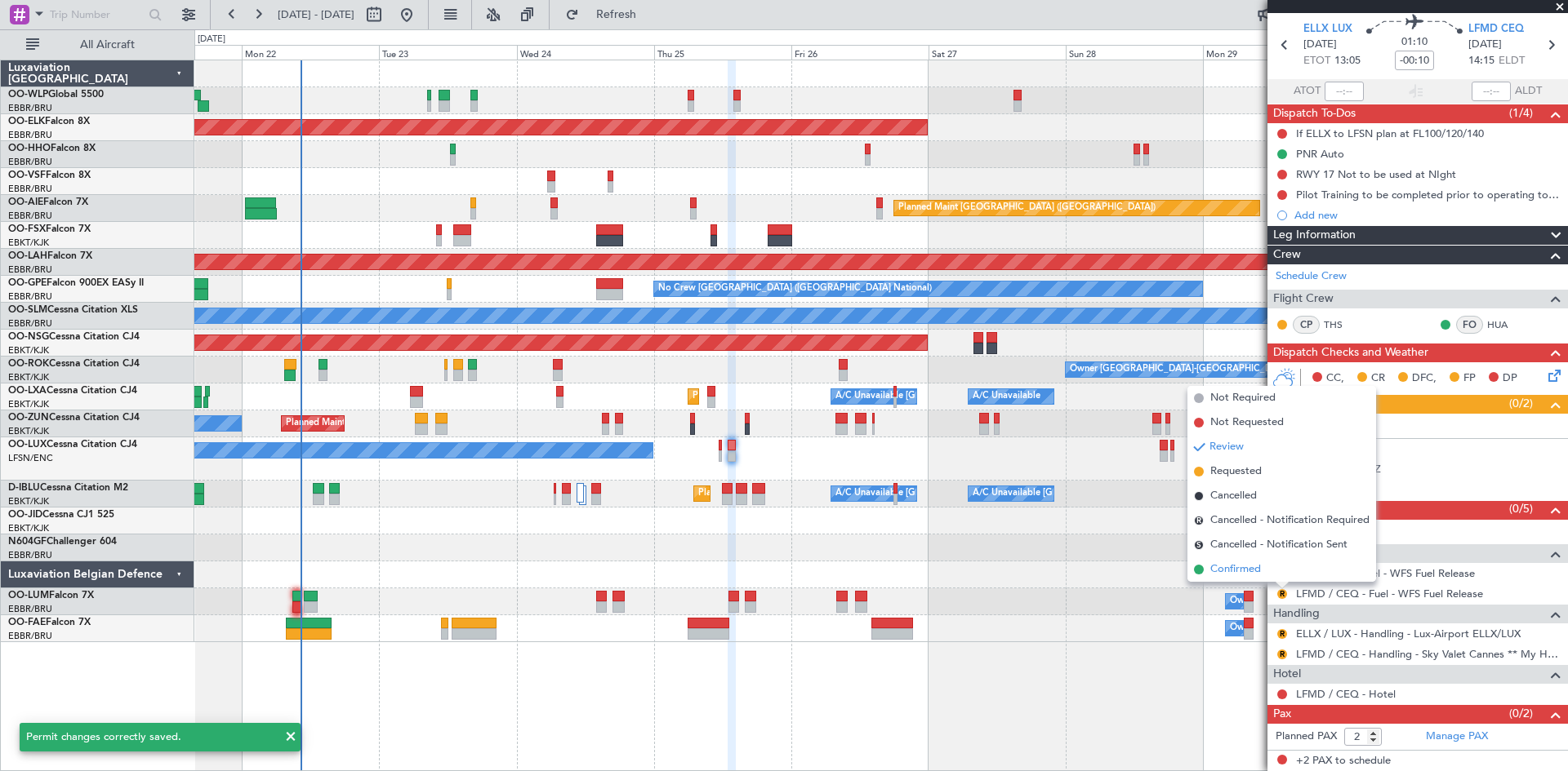
click at [1266, 571] on li "Confirmed" at bounding box center [1281, 570] width 189 height 24
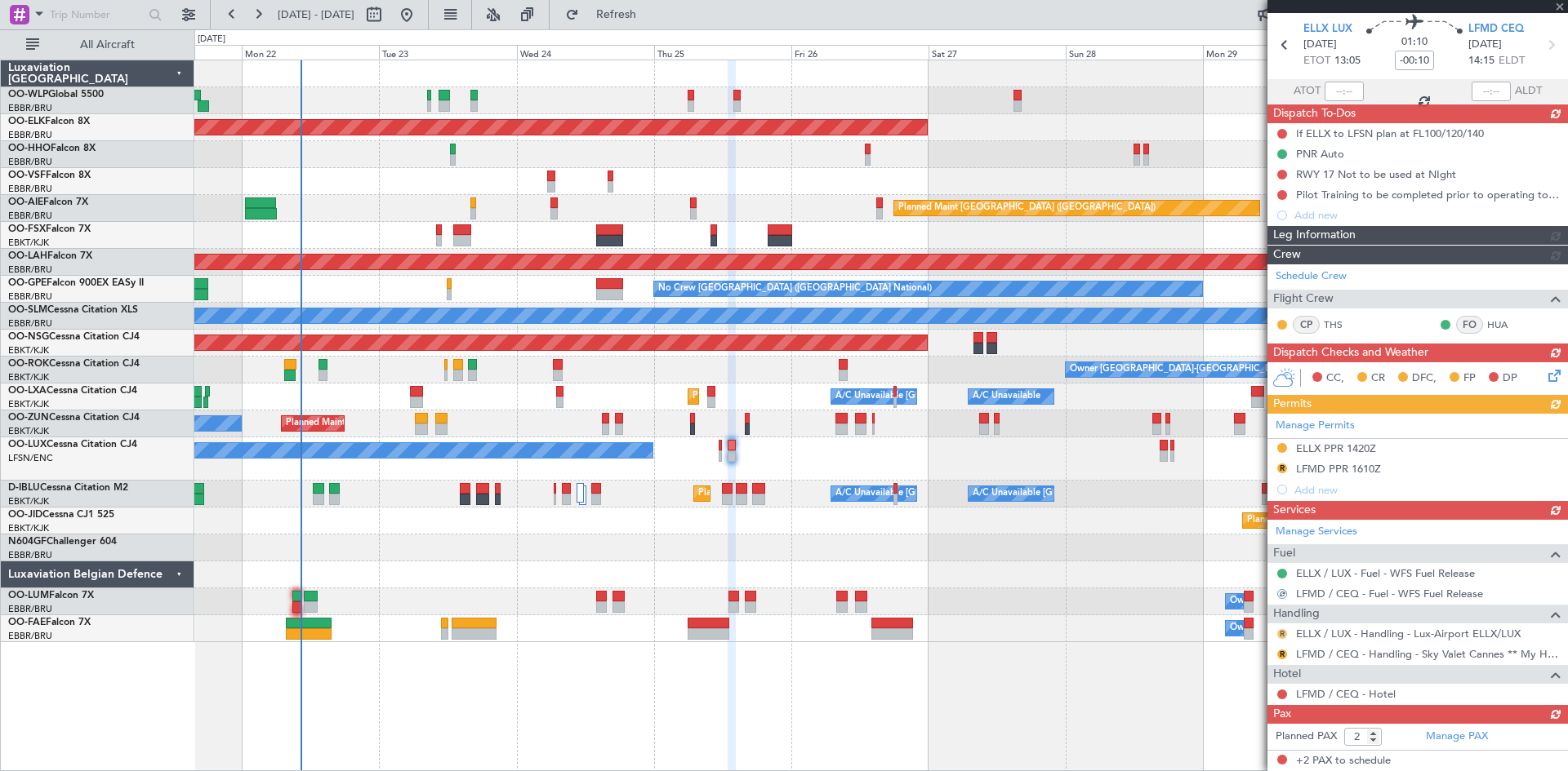
click at [1280, 632] on div "Manage Services Fuel ELLX / LUX - Fuel - WFS Fuel Release LFMD / CEQ - Fuel - W…" at bounding box center [1418, 612] width 301 height 185
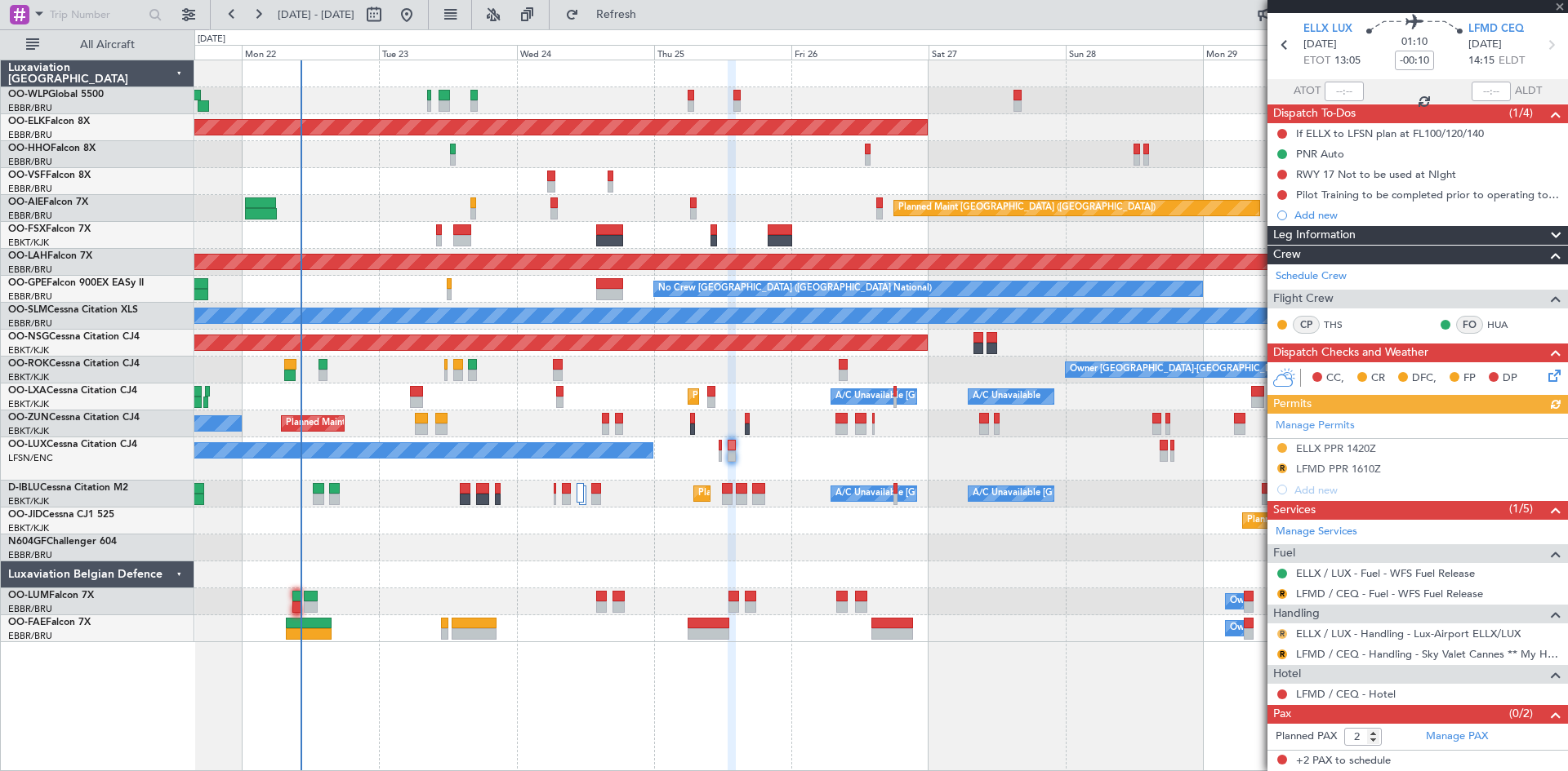
click at [1285, 634] on button "R" at bounding box center [1281, 634] width 10 height 10
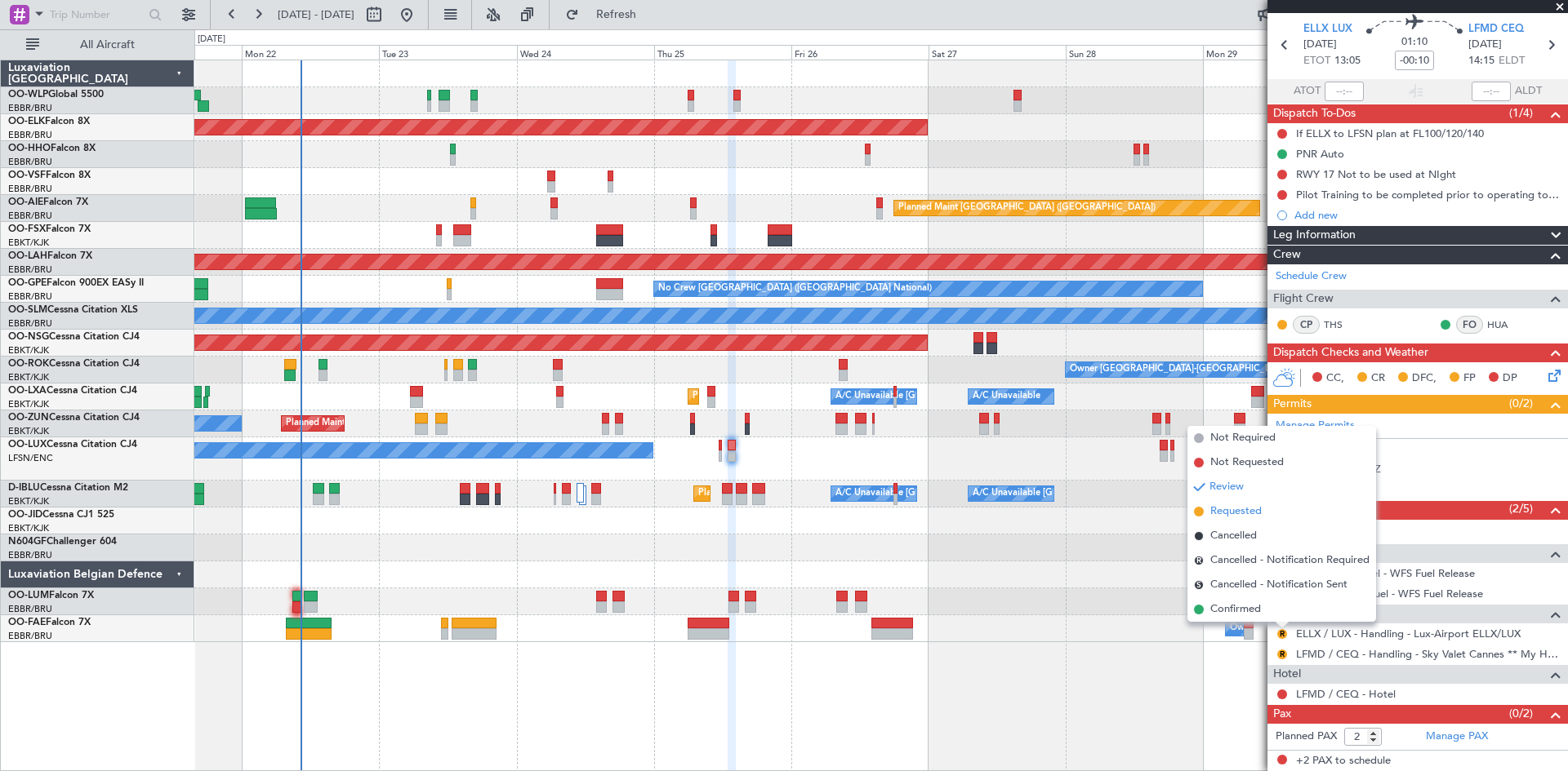
click at [1256, 511] on span "Requested" at bounding box center [1235, 511] width 51 height 16
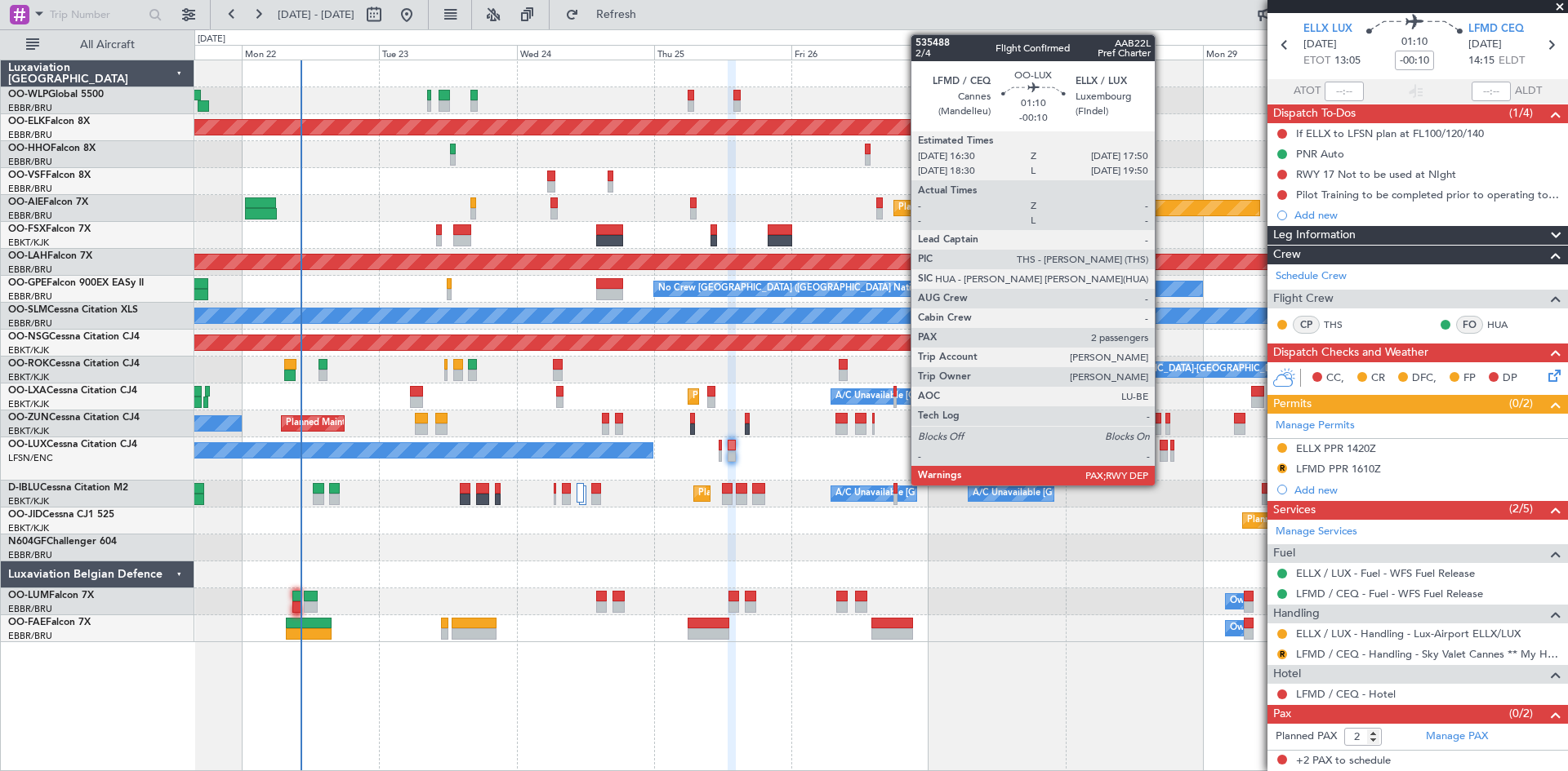
click at [1162, 445] on div at bounding box center [1163, 445] width 8 height 11
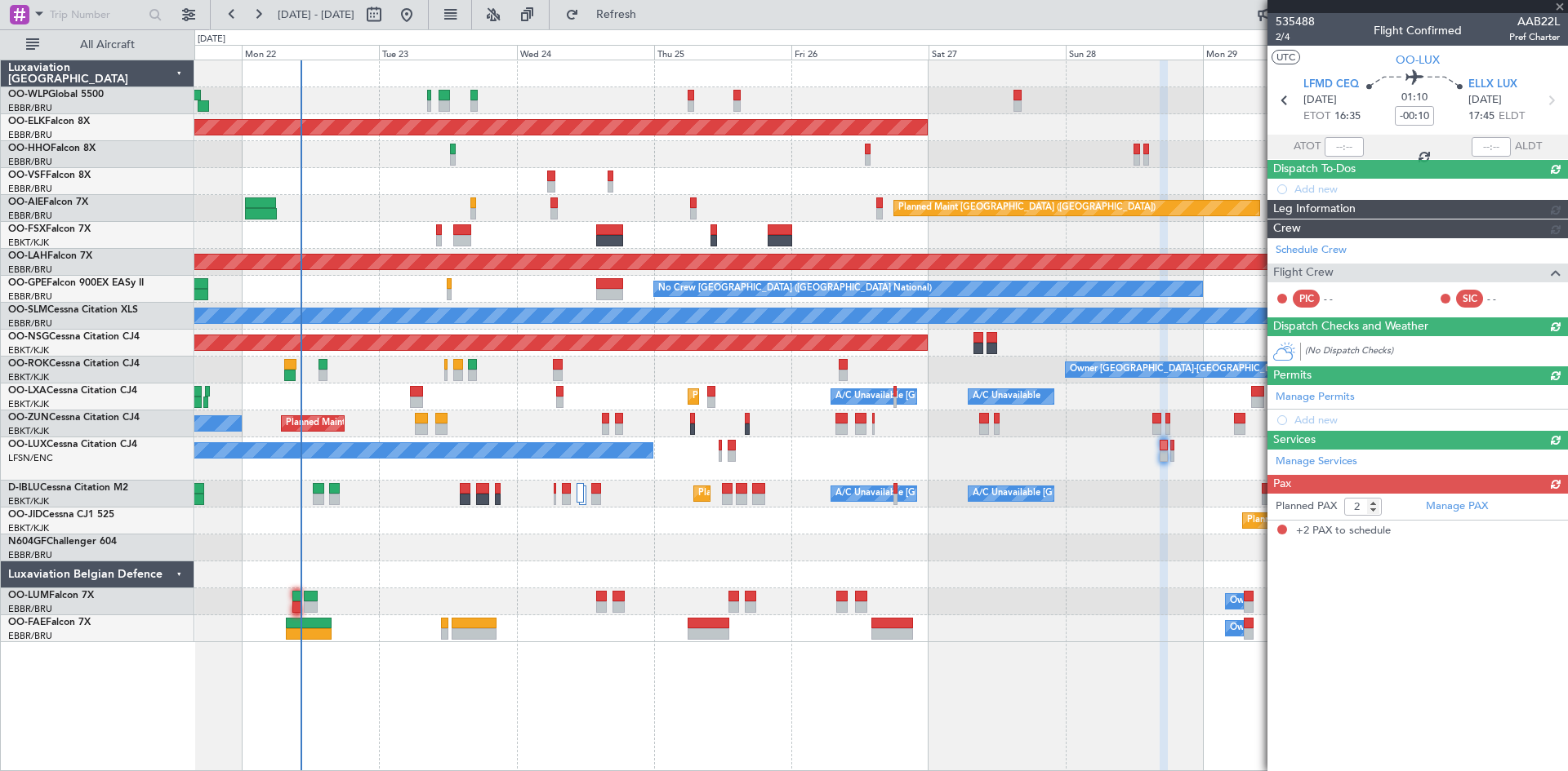
scroll to position [0, 0]
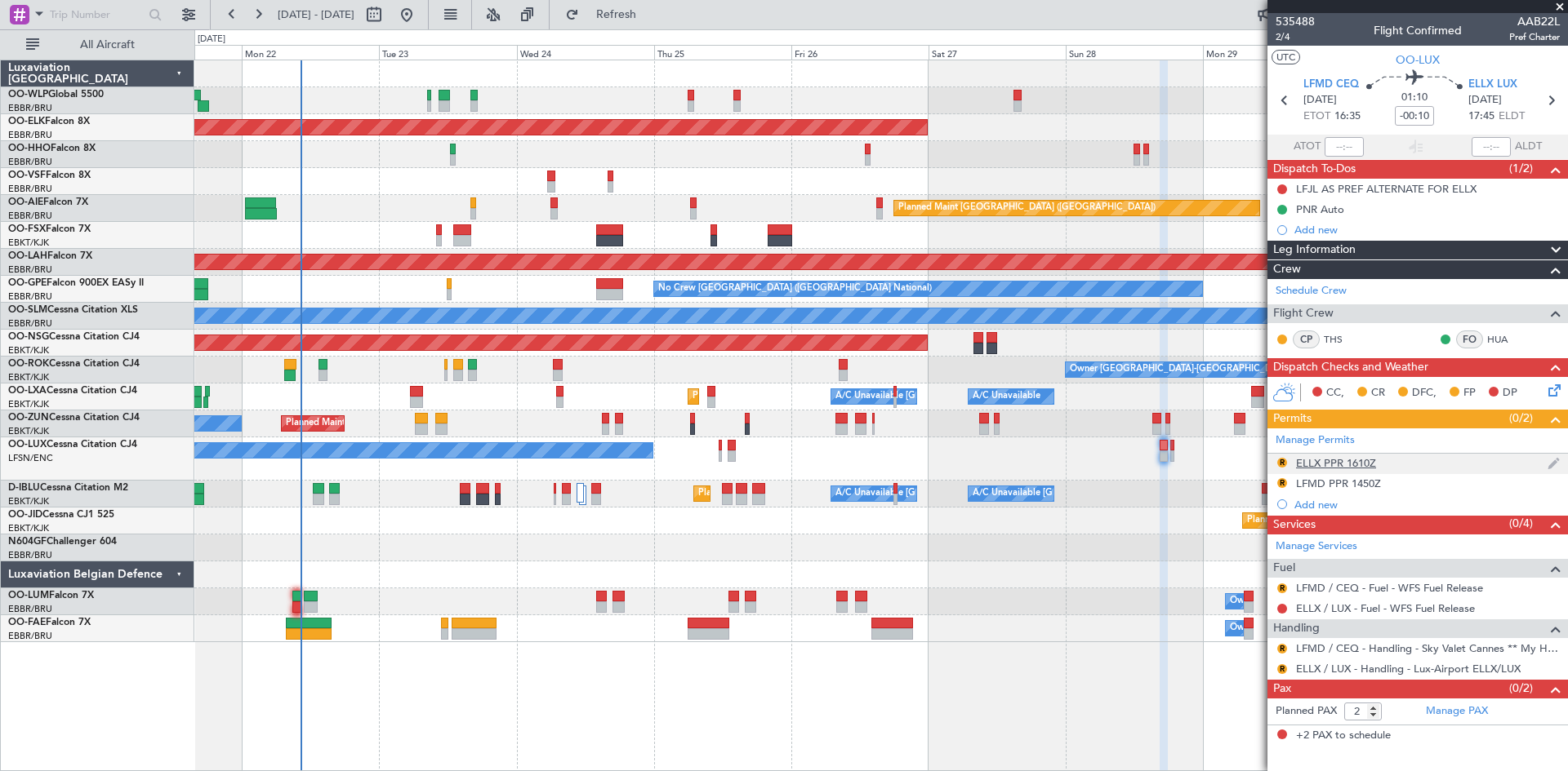
click at [1379, 467] on div "R ELLX PPR 1610Z" at bounding box center [1418, 465] width 301 height 21
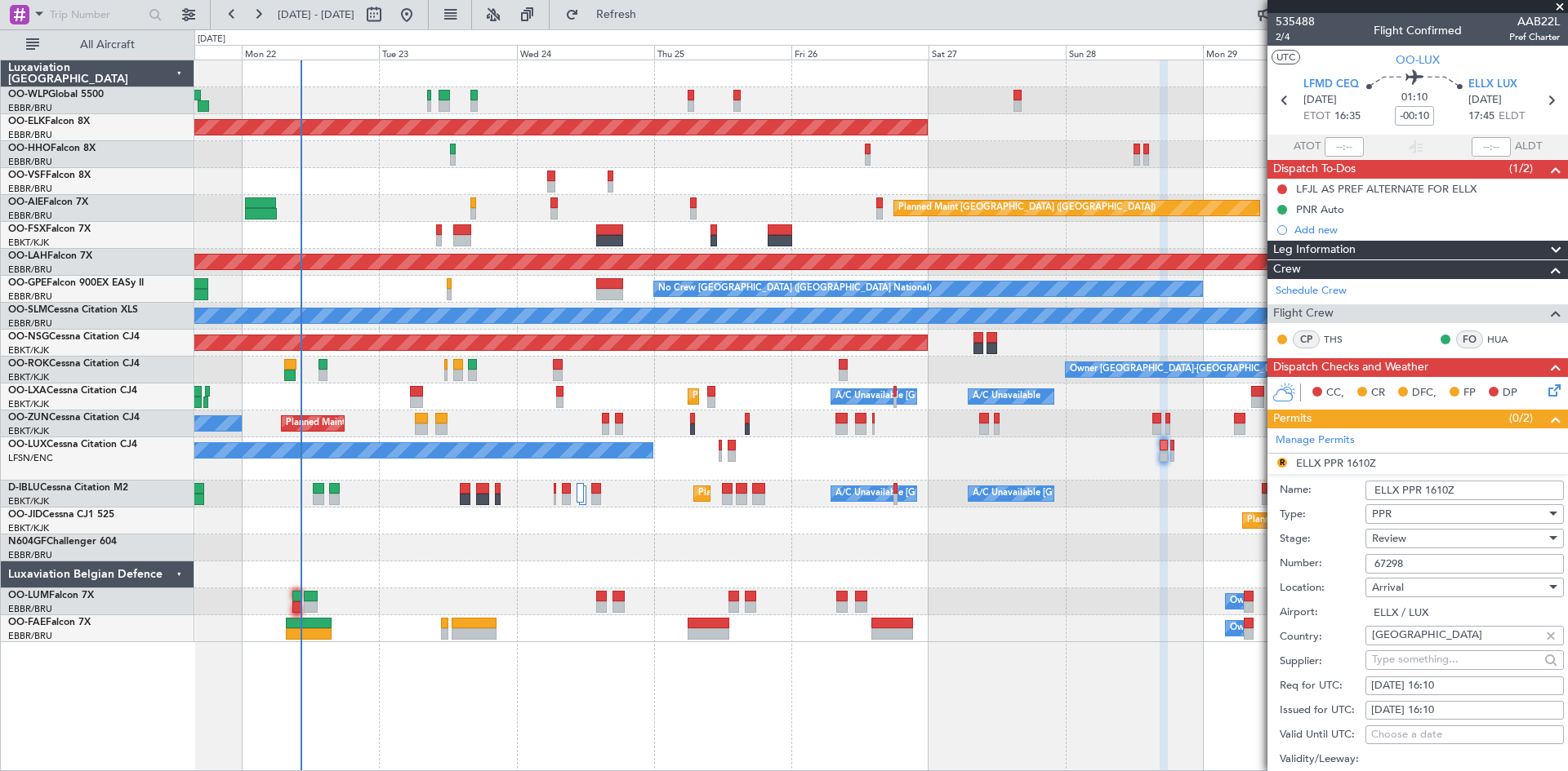
click at [1452, 687] on div "29/09/2025 16:10" at bounding box center [1464, 686] width 187 height 16
select select "9"
select select "2025"
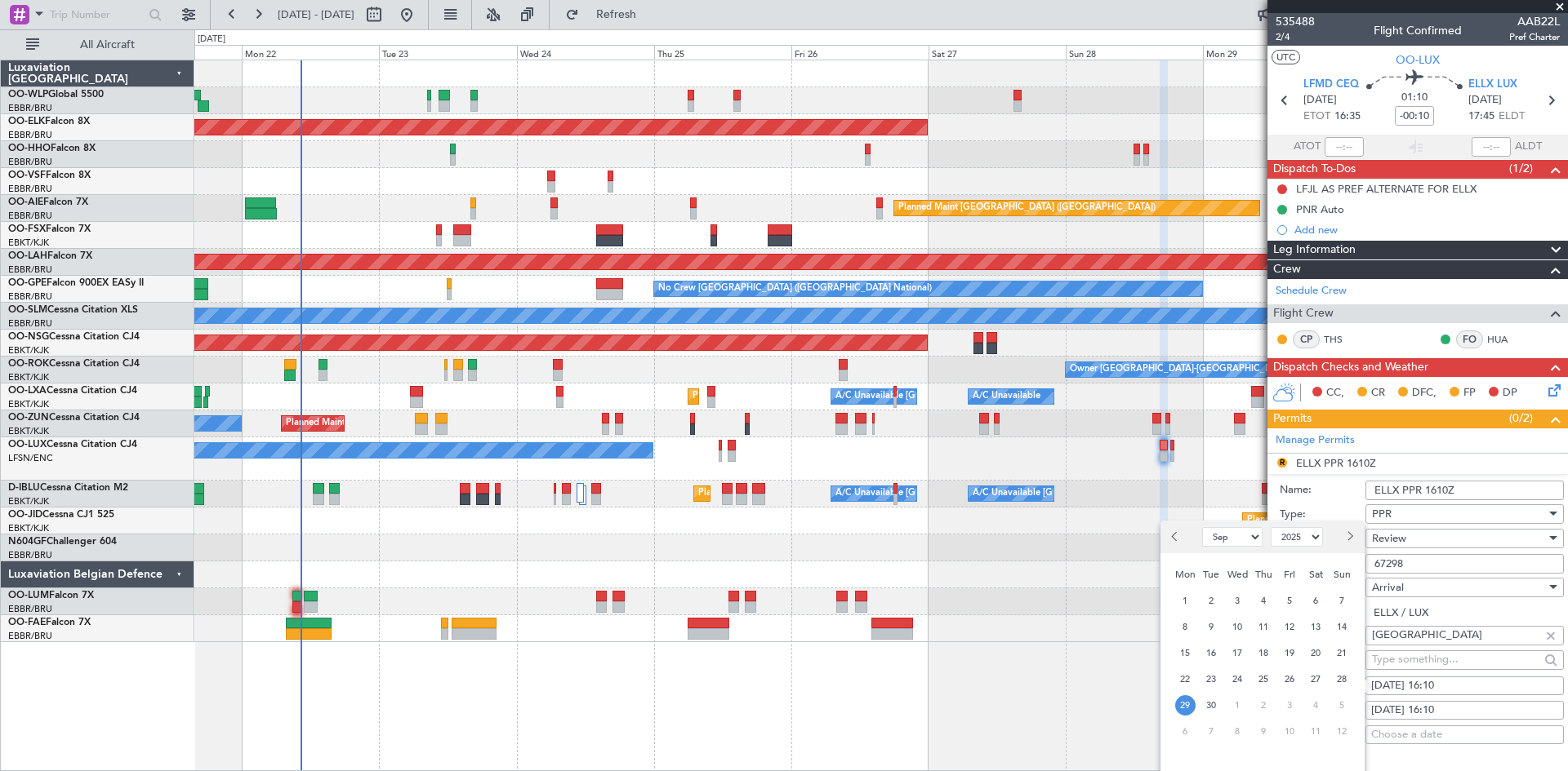
click at [1330, 682] on div "28" at bounding box center [1342, 679] width 26 height 26
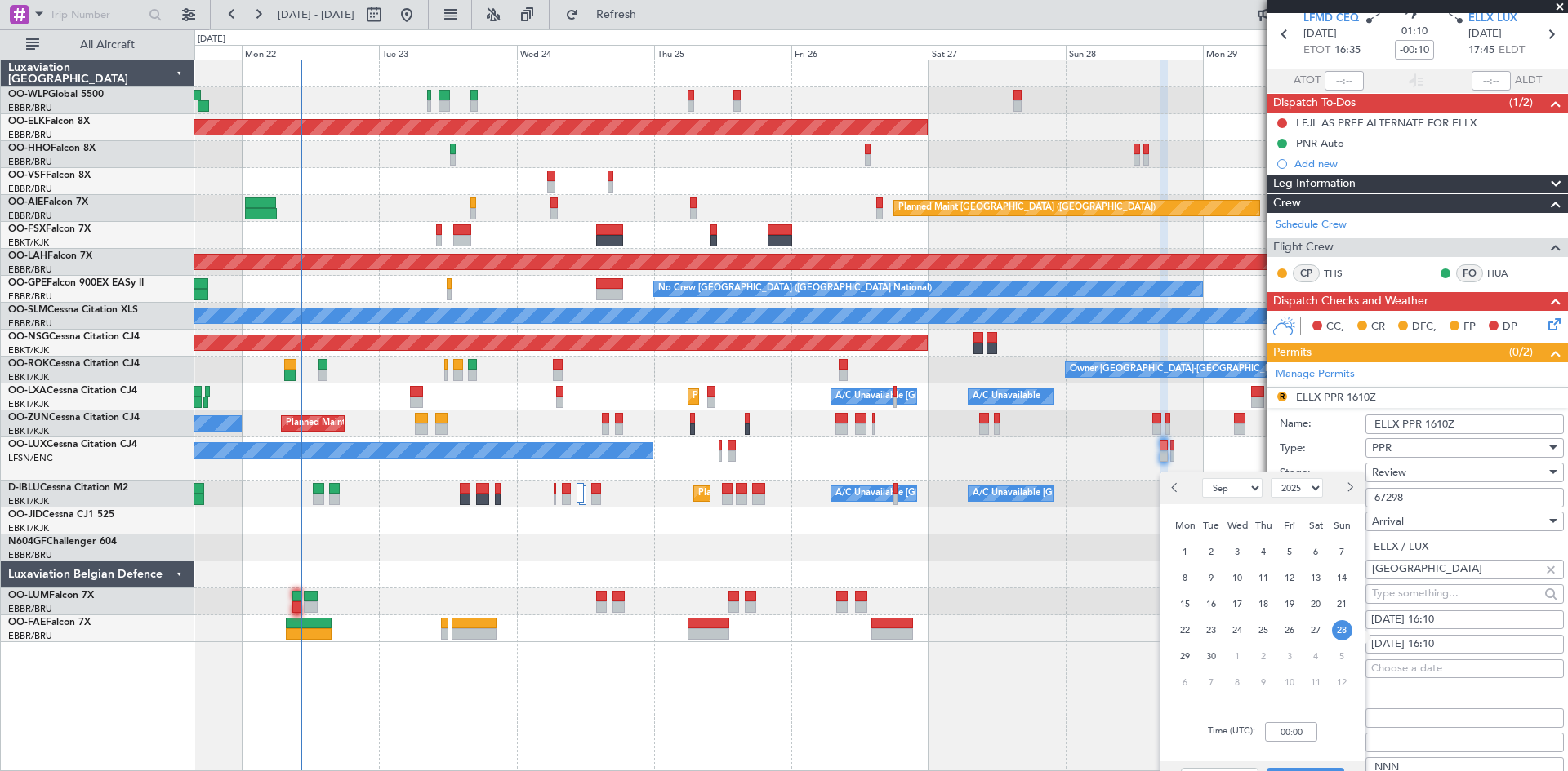
scroll to position [163, 0]
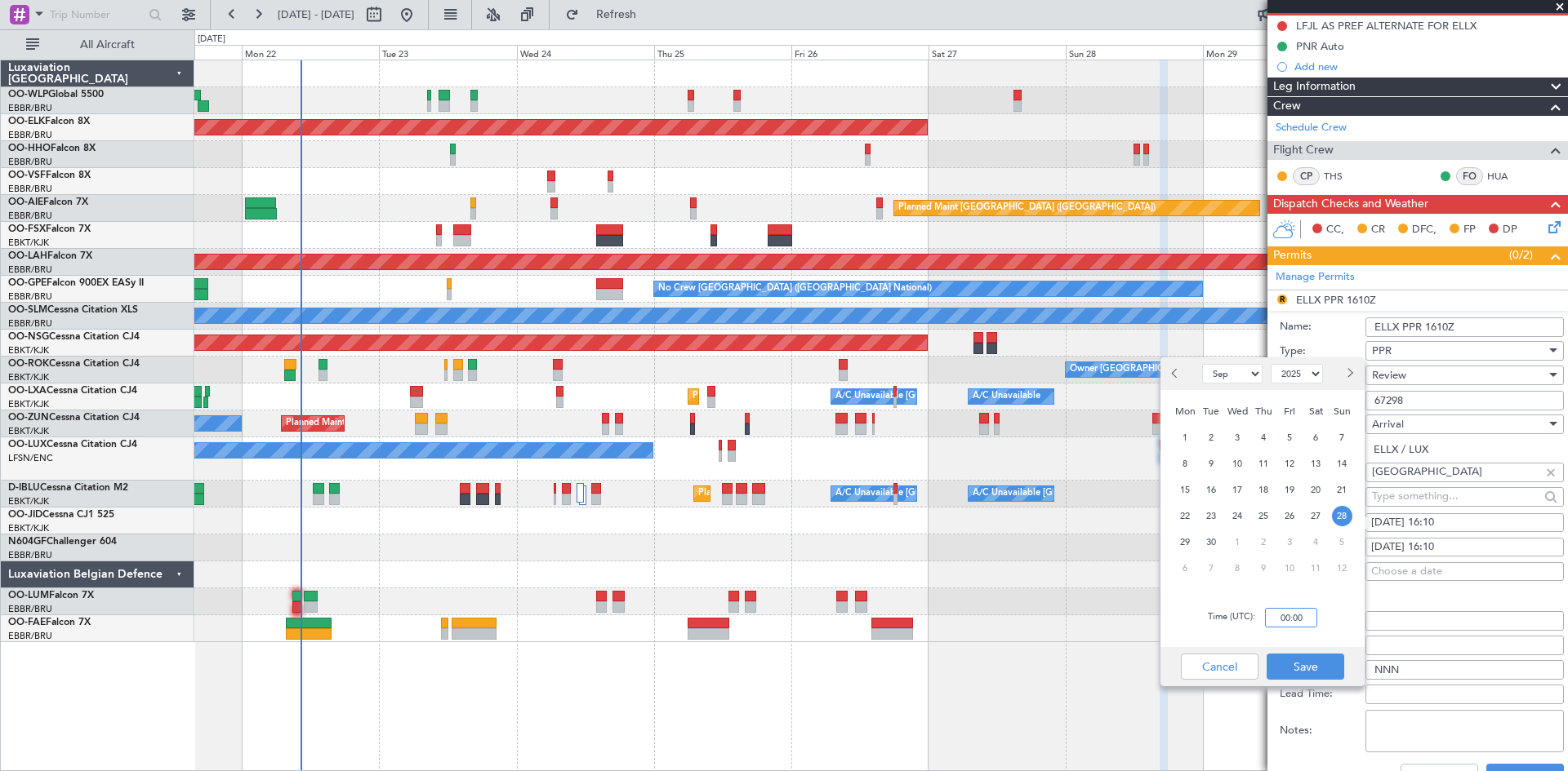
click at [1281, 623] on input "00:00" at bounding box center [1291, 617] width 52 height 20
type input "0"
type input "17:50"
click at [1293, 660] on button "Save" at bounding box center [1305, 667] width 77 height 26
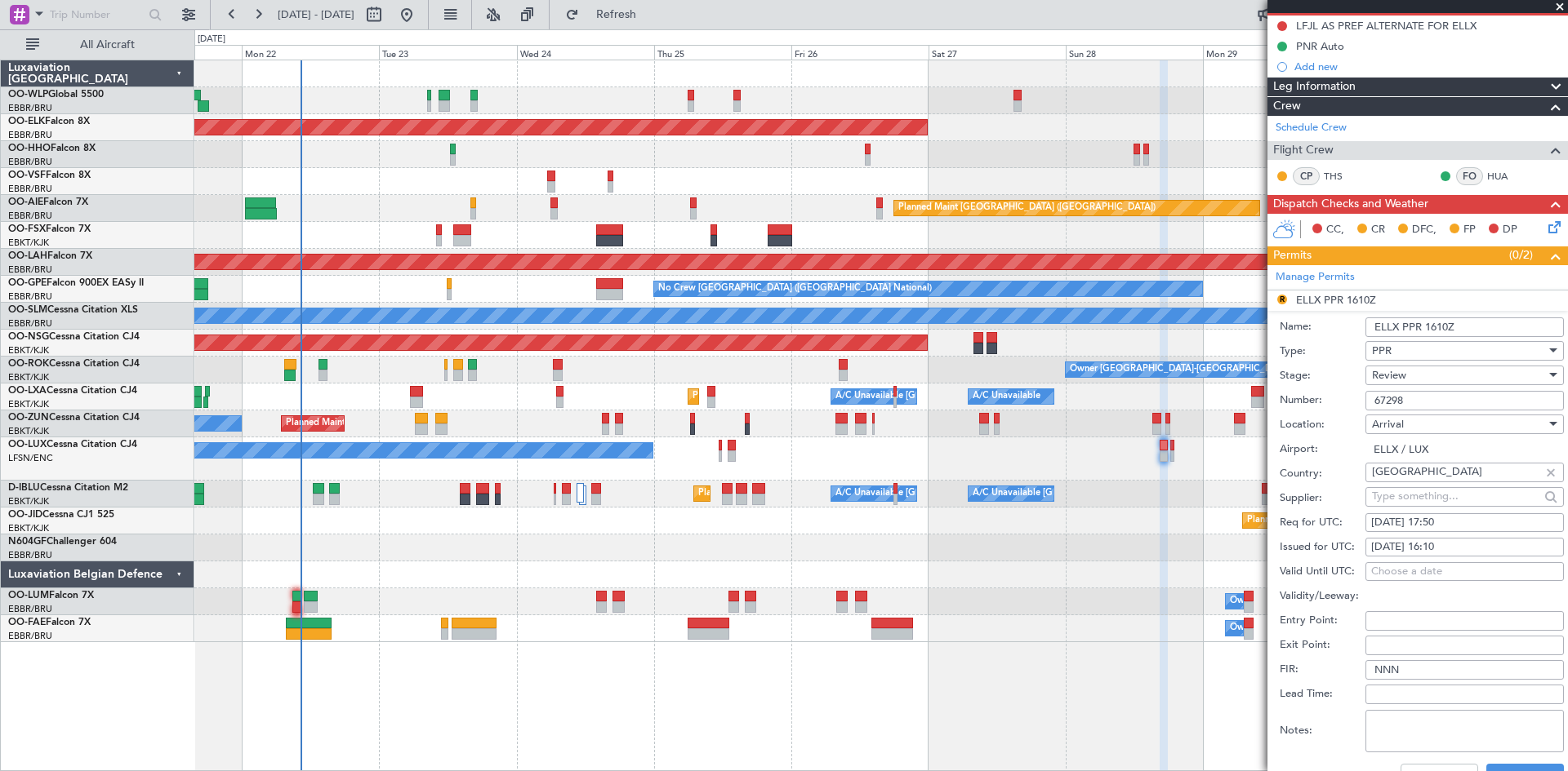
click at [1432, 542] on div "29/09/2025 16:10" at bounding box center [1464, 547] width 187 height 16
select select "9"
select select "2025"
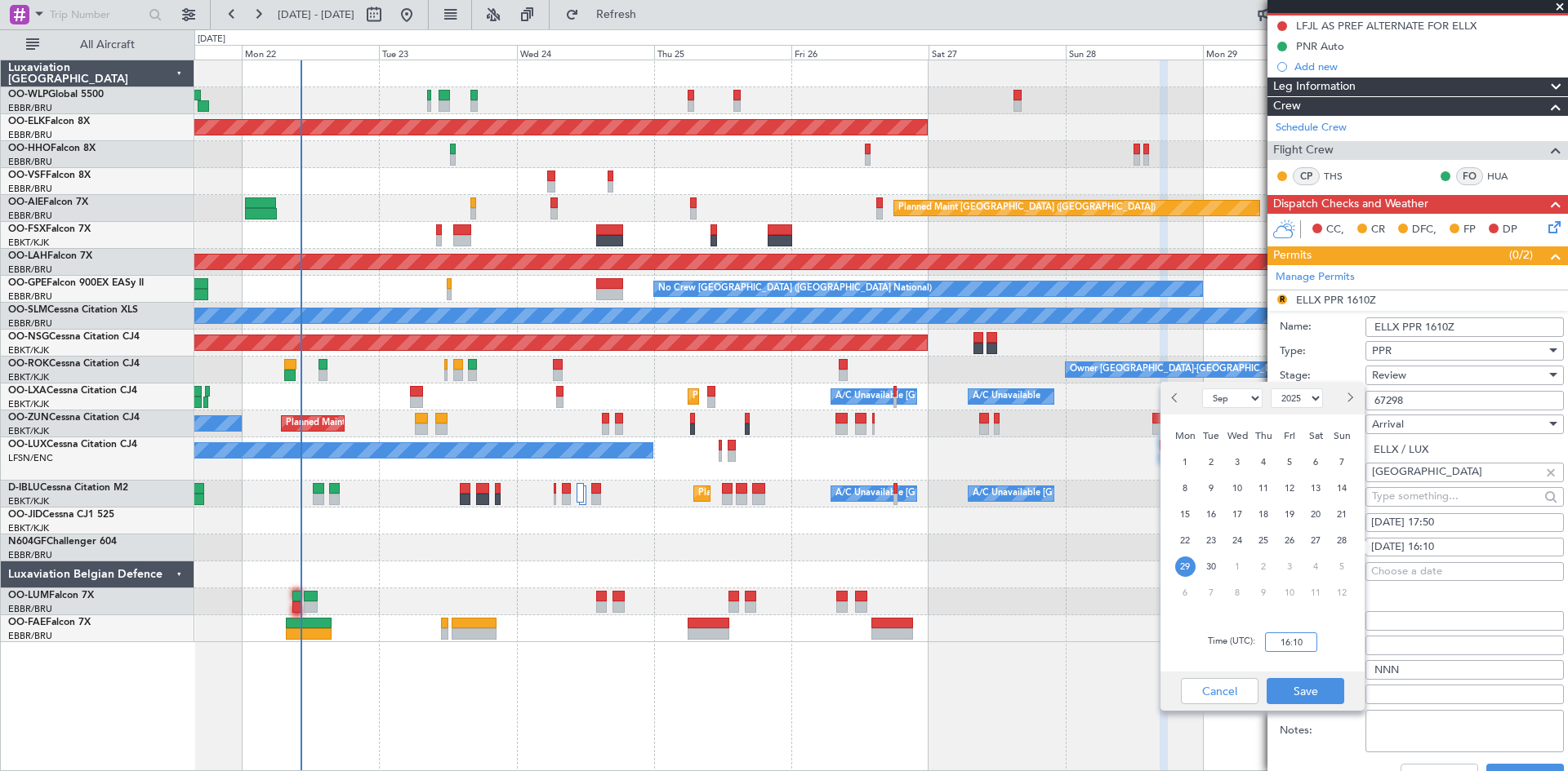
click at [1274, 641] on input "16:10" at bounding box center [1291, 642] width 52 height 20
type input "17:50"
click at [1283, 675] on div "Cancel Save" at bounding box center [1262, 691] width 204 height 39
click at [1293, 692] on button "Save" at bounding box center [1305, 691] width 77 height 26
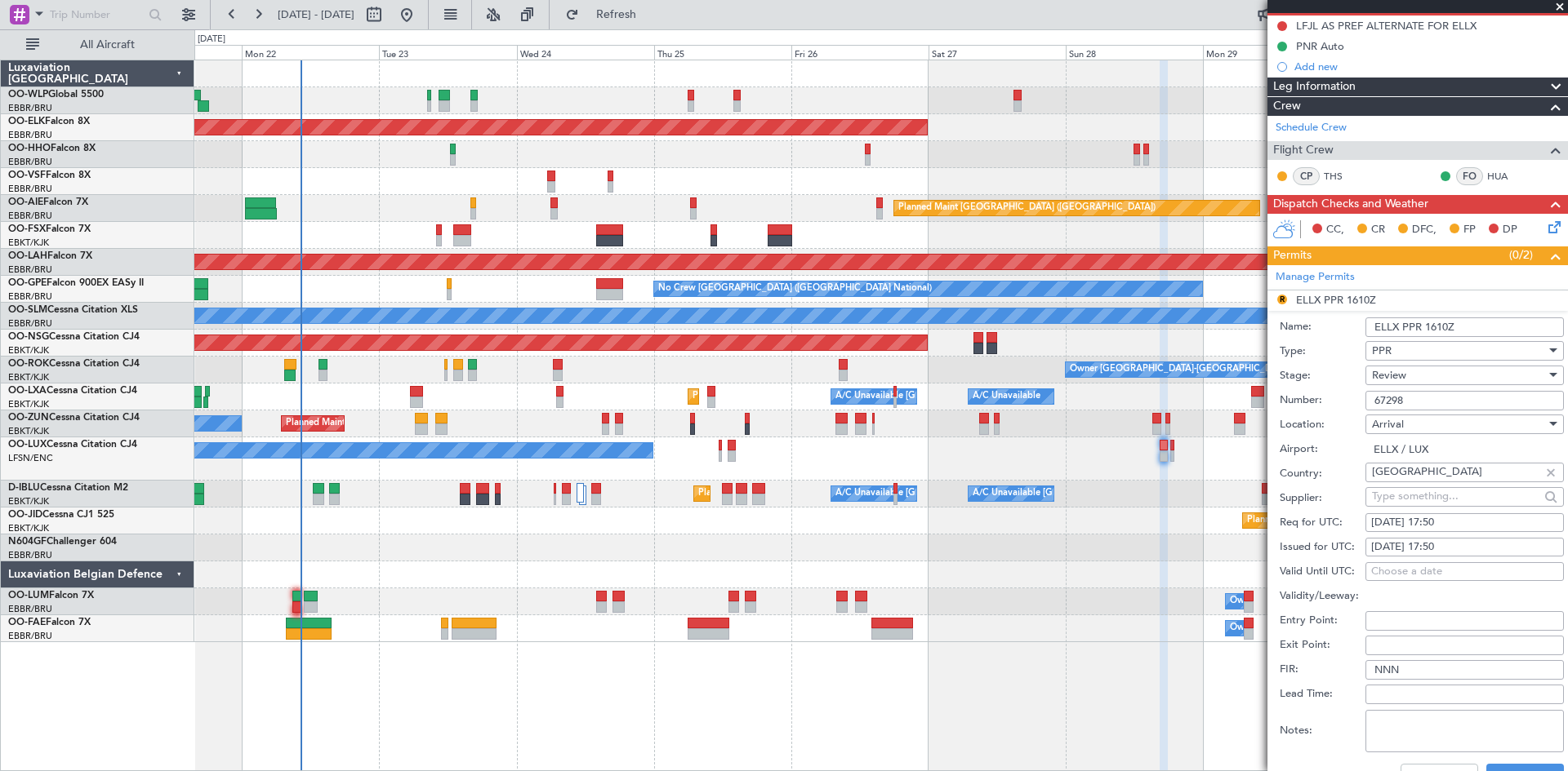
scroll to position [245, 0]
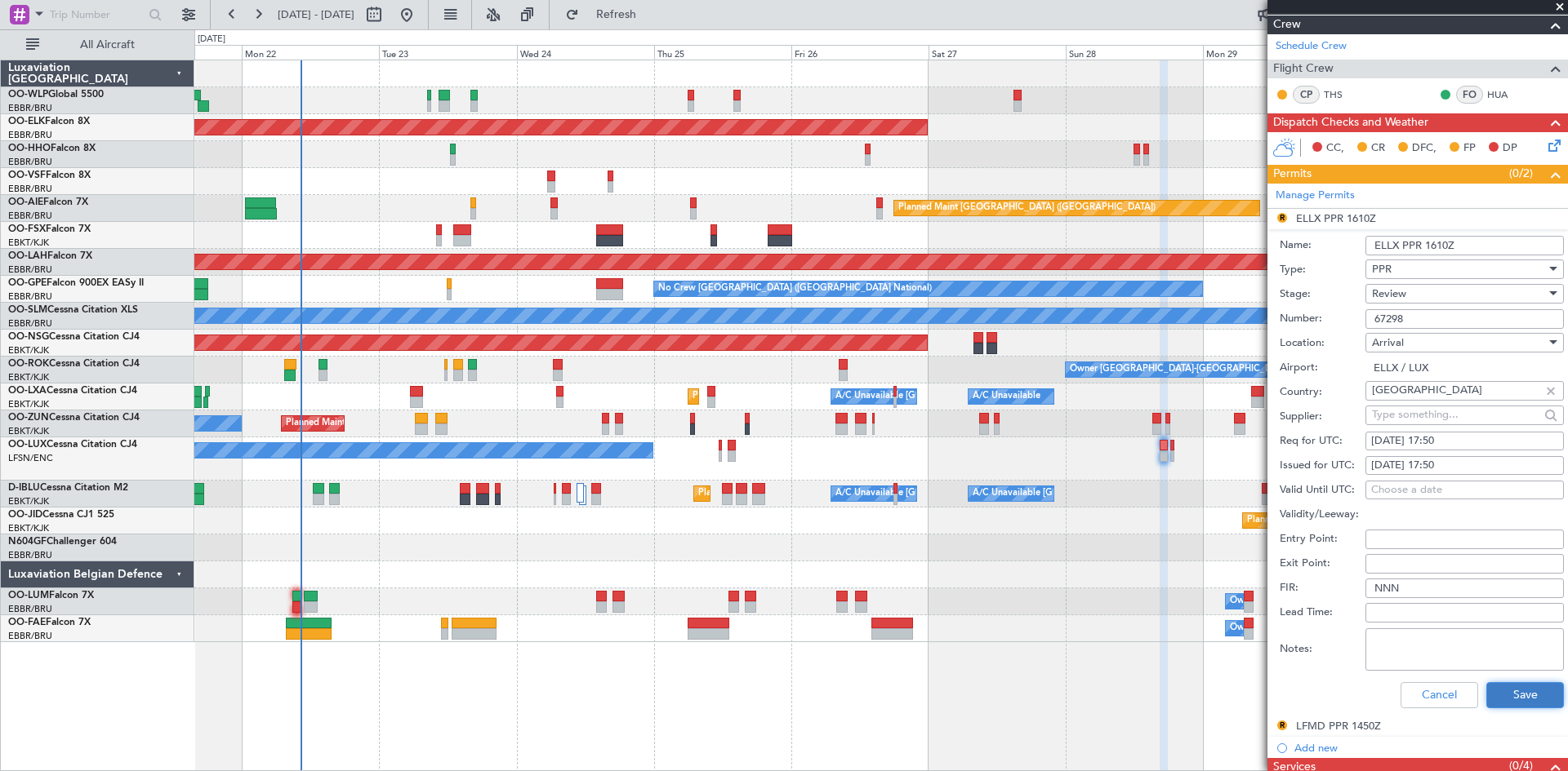
click at [1504, 688] on button "Save" at bounding box center [1525, 695] width 77 height 26
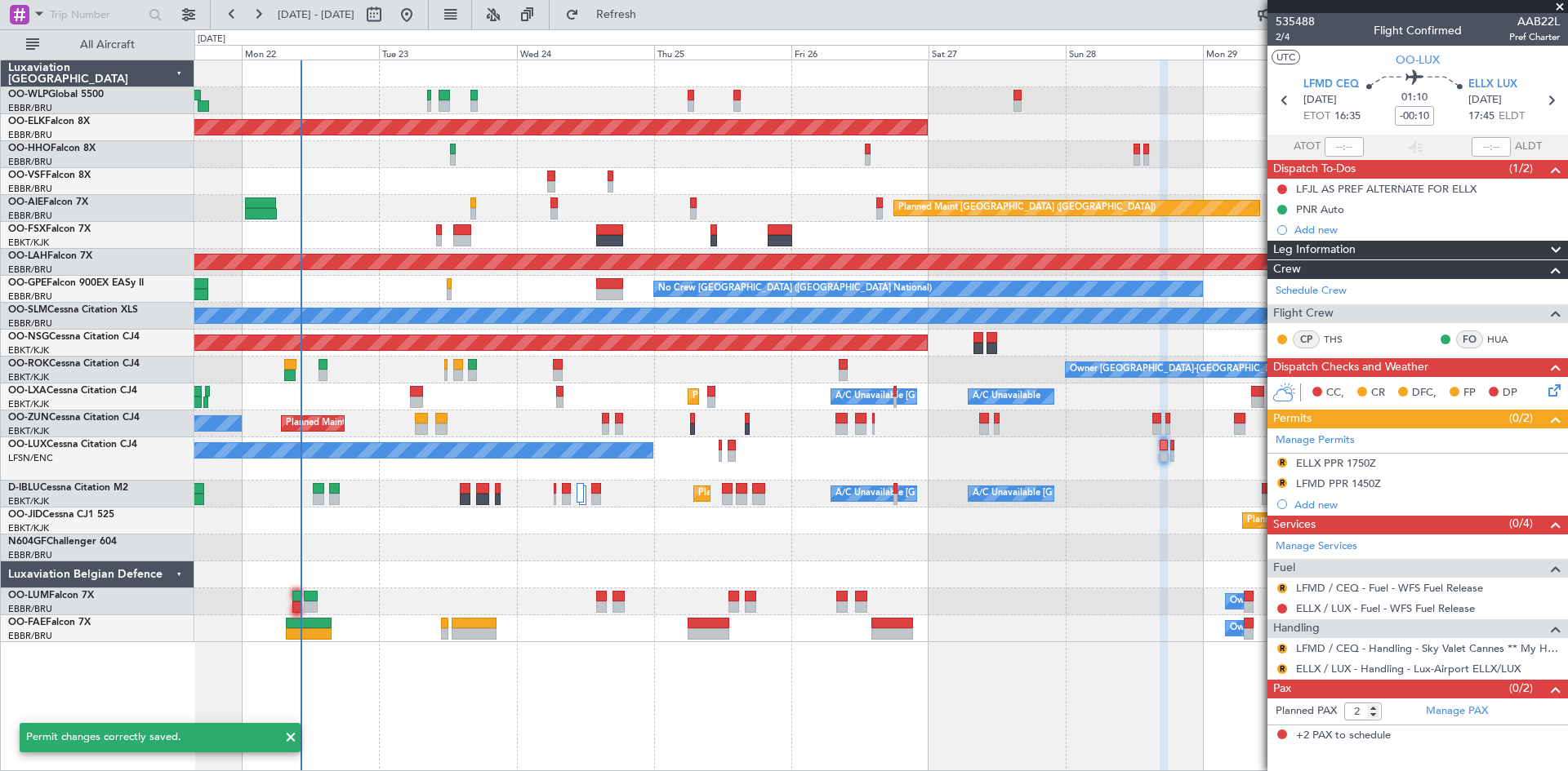
scroll to position [0, 0]
click at [1281, 670] on button "R" at bounding box center [1281, 669] width 10 height 10
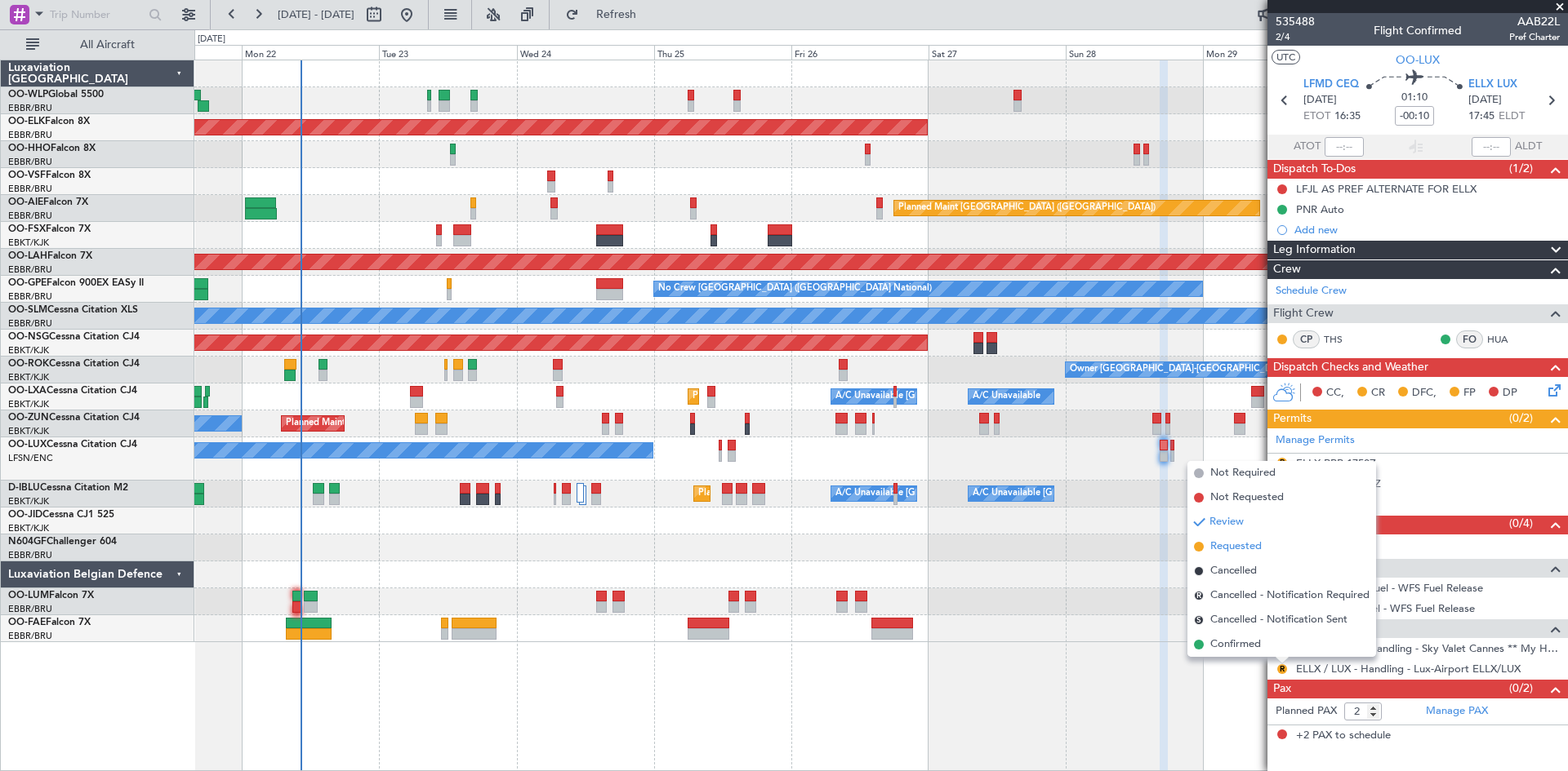
click at [1241, 556] on li "Requested" at bounding box center [1281, 547] width 189 height 24
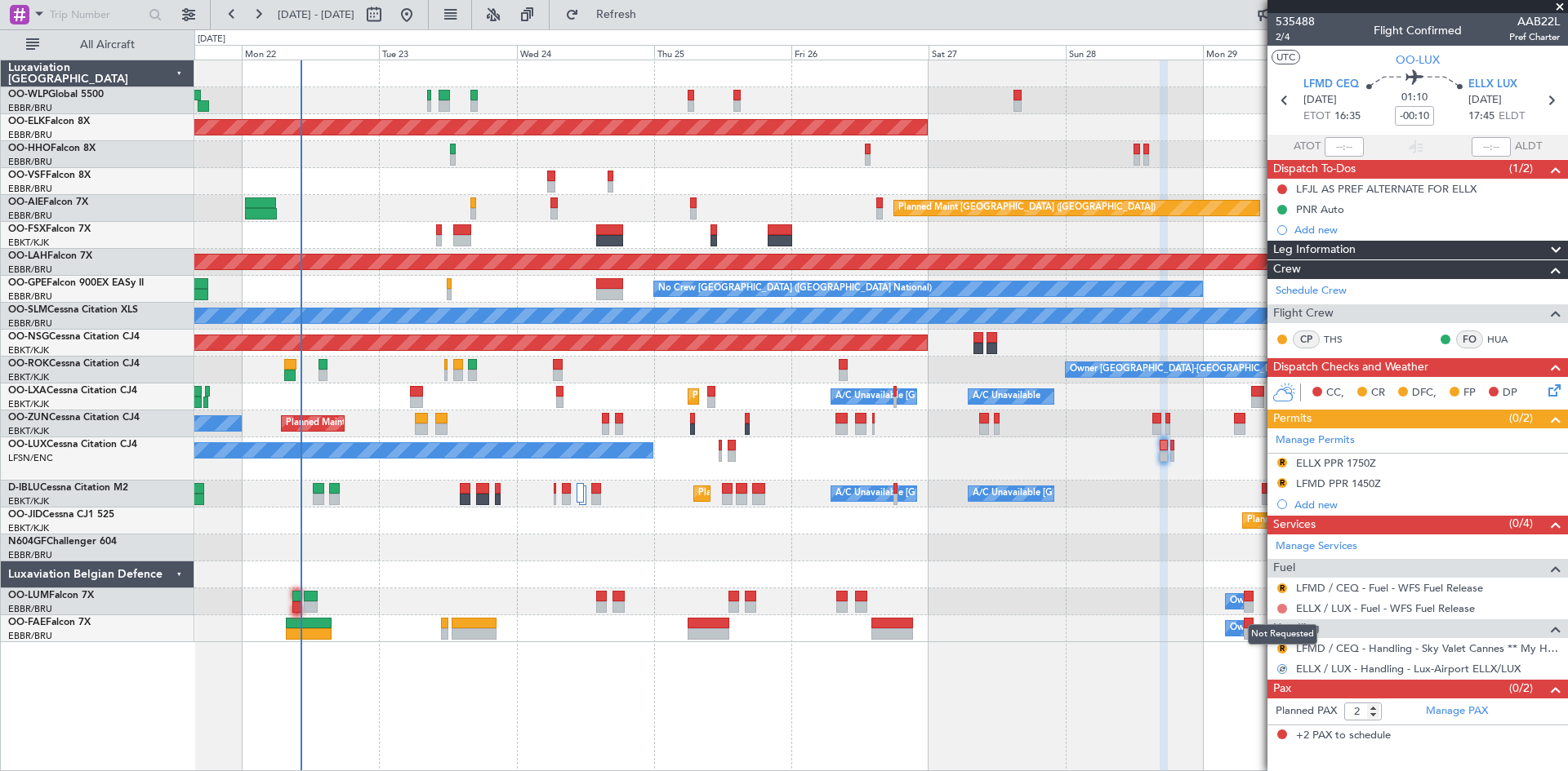
click at [1279, 606] on button at bounding box center [1281, 609] width 10 height 10
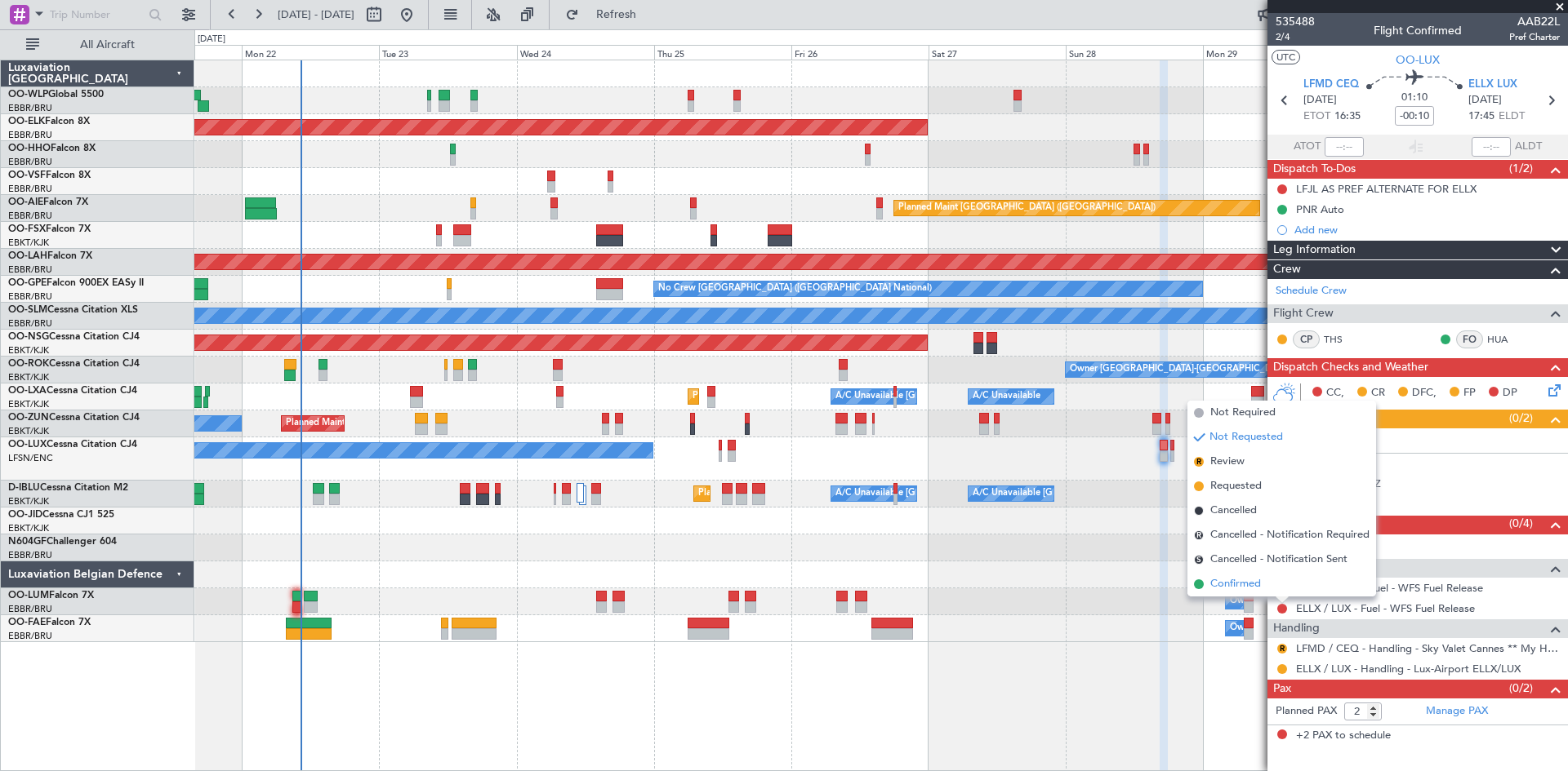
click at [1257, 589] on span "Confirmed" at bounding box center [1235, 584] width 50 height 16
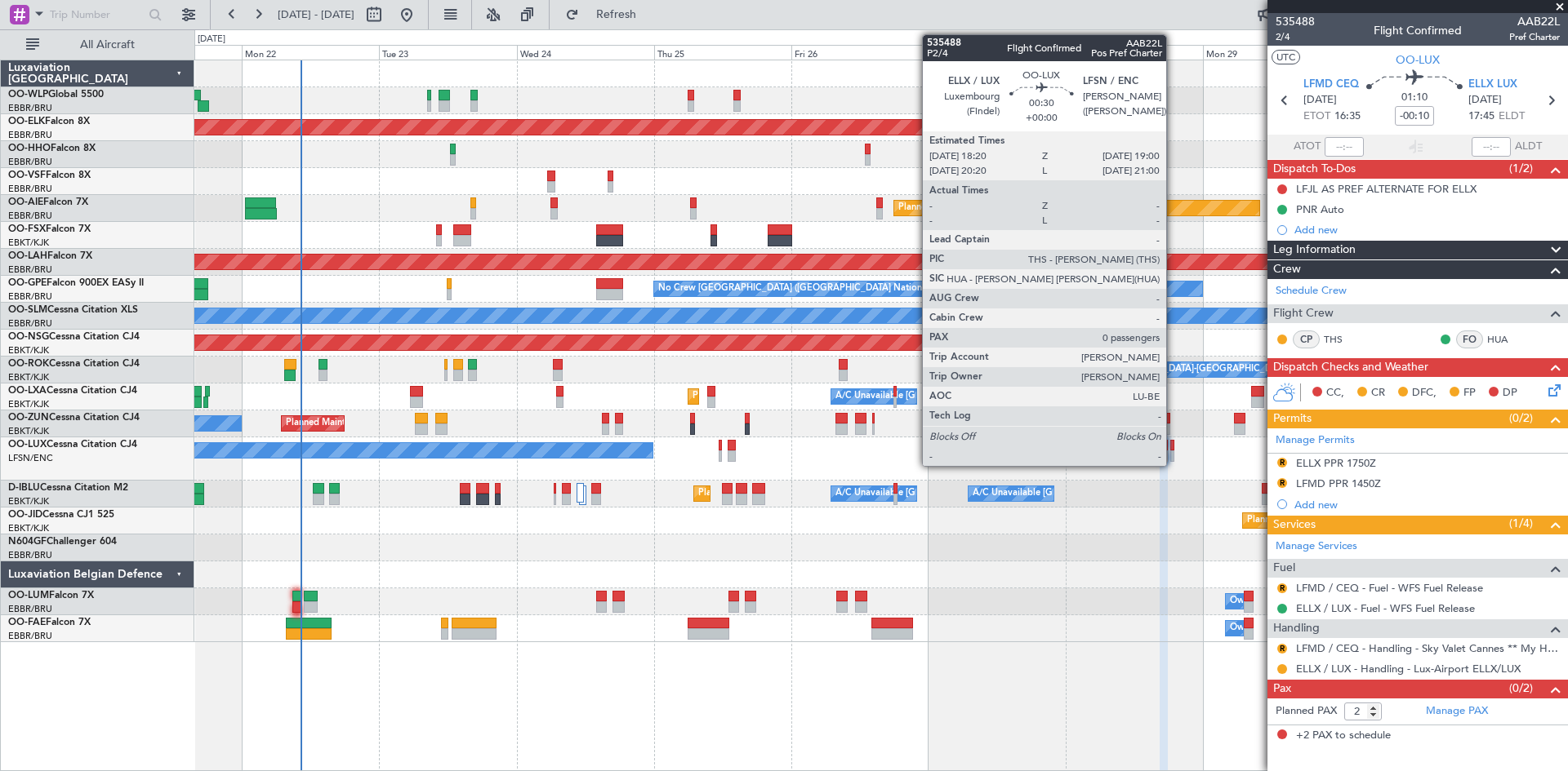
click at [1174, 450] on div at bounding box center [1172, 445] width 4 height 11
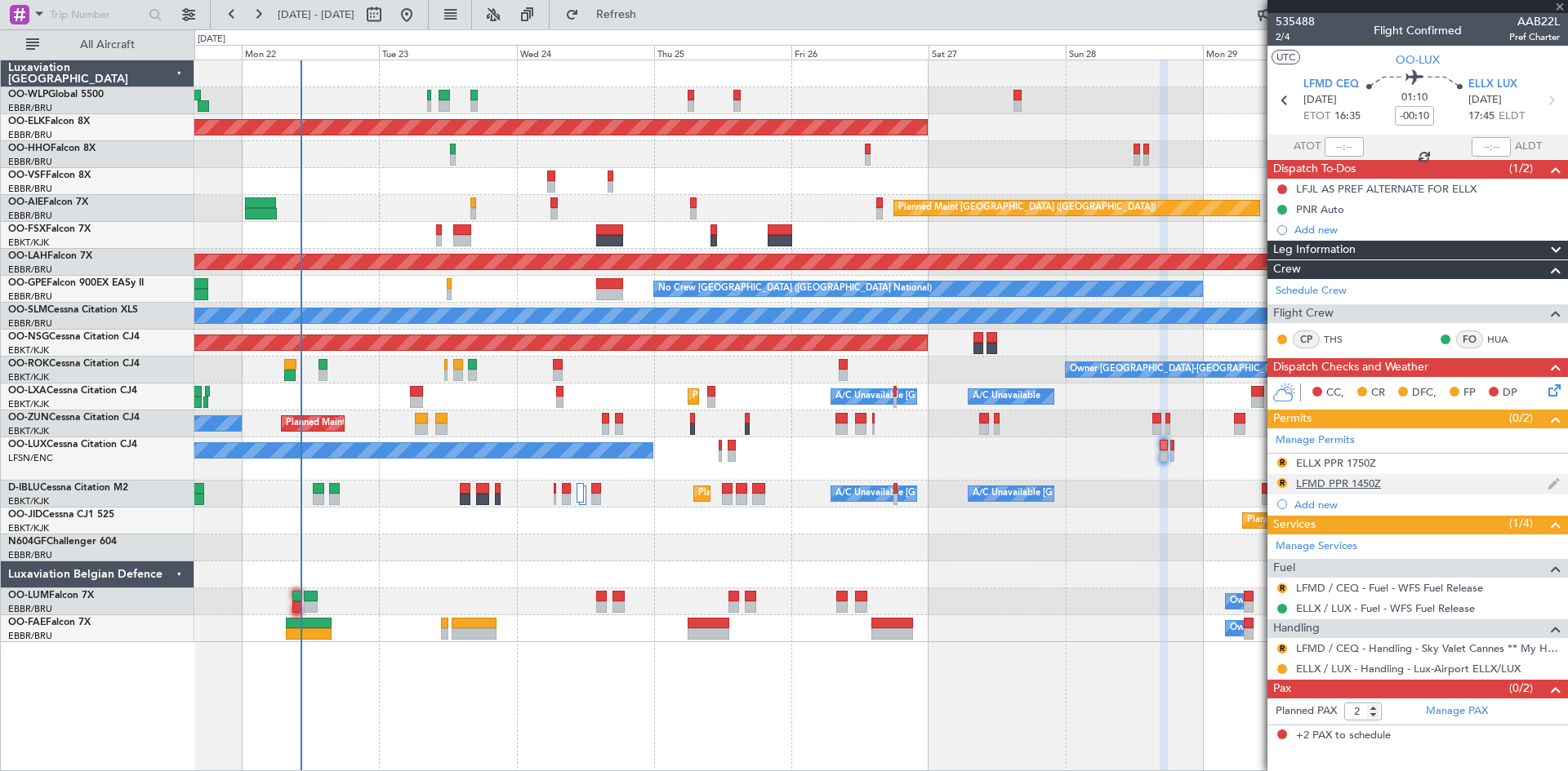
type input "0"
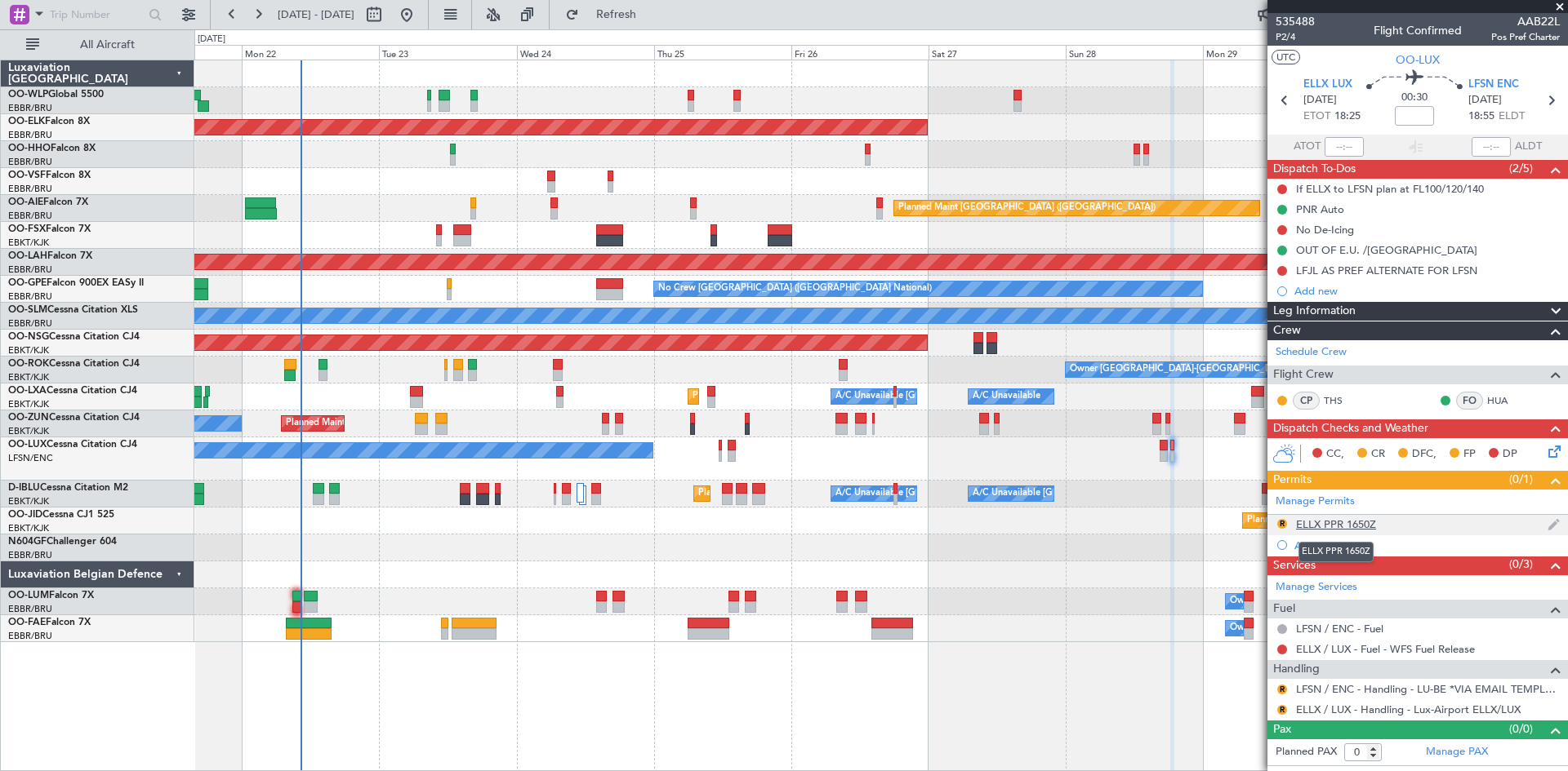
click at [1355, 523] on div "ELLX PPR 1650Z" at bounding box center [1336, 524] width 80 height 14
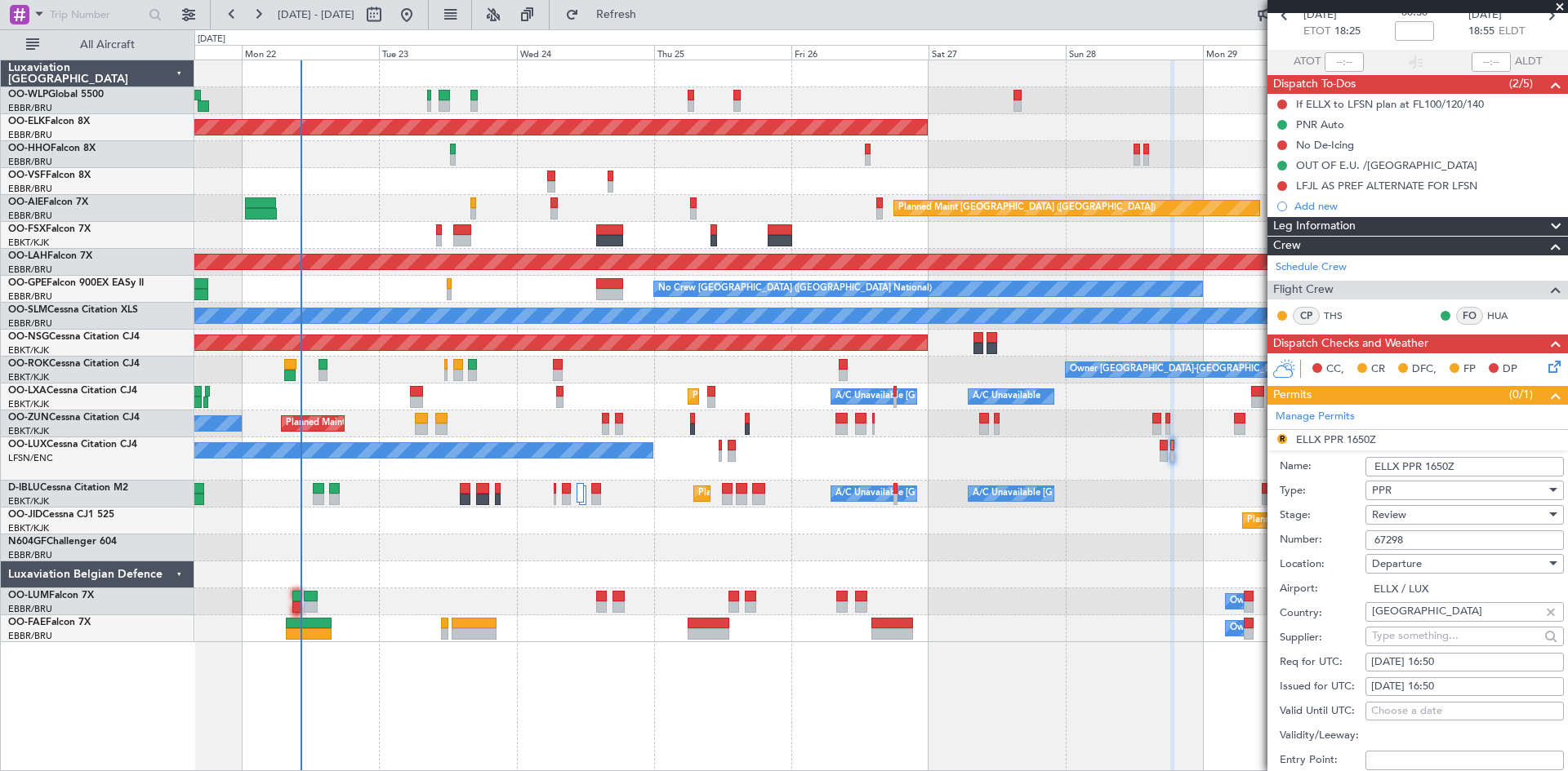
scroll to position [163, 0]
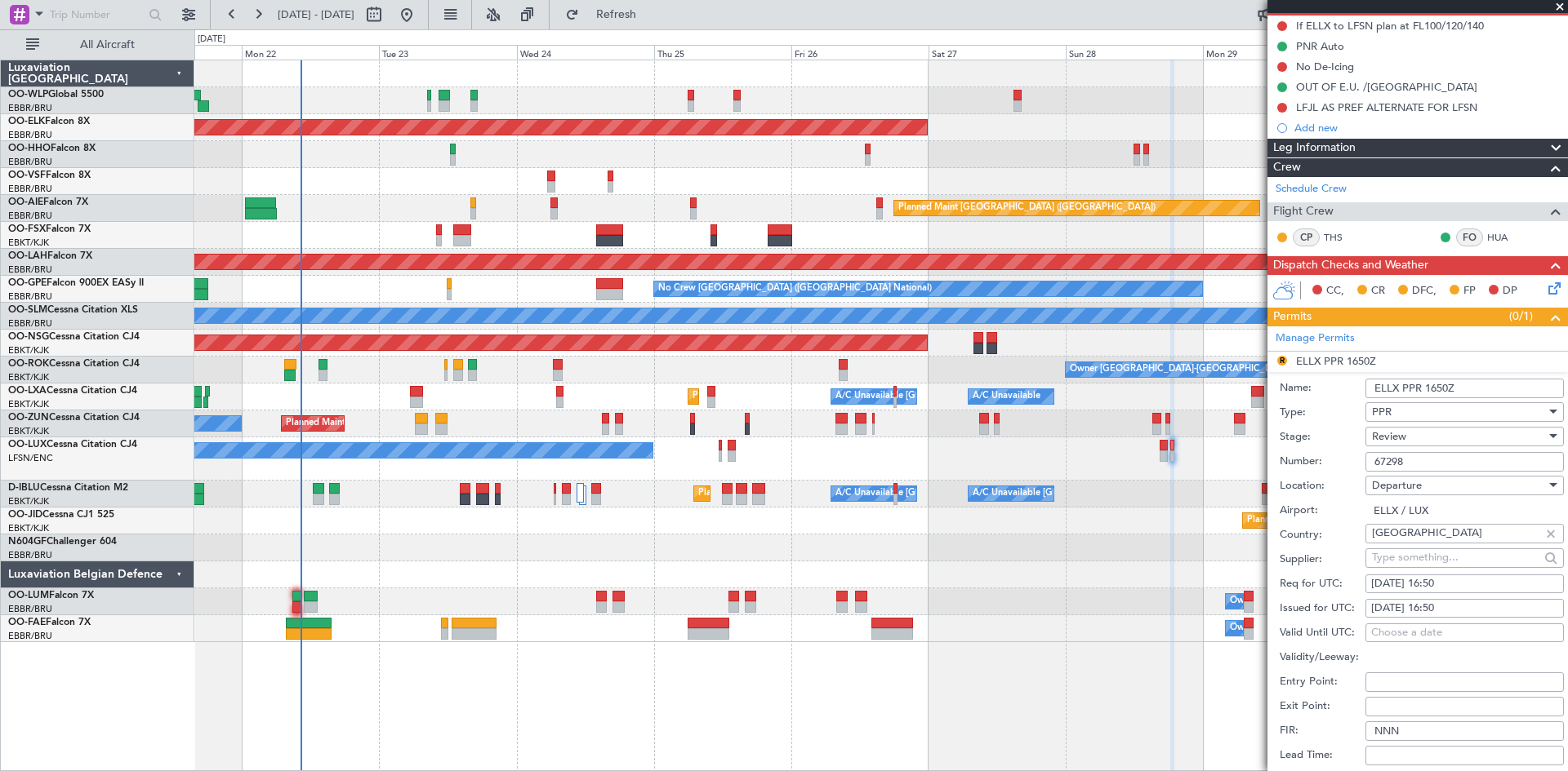
click at [1455, 583] on div "29/09/2025 16:50" at bounding box center [1464, 584] width 187 height 16
select select "9"
select select "2025"
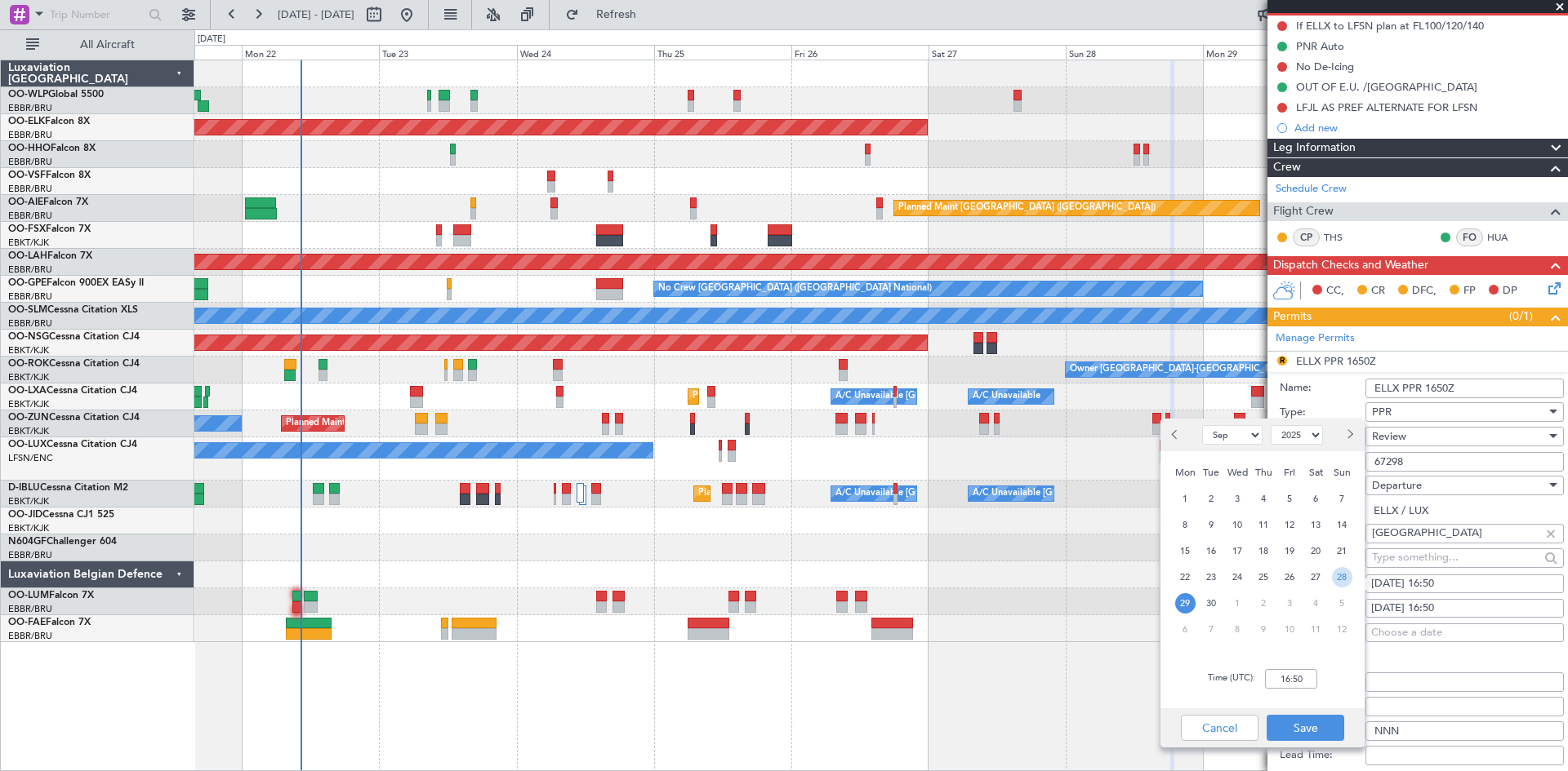
click at [1343, 579] on span "28" at bounding box center [1342, 577] width 21 height 21
click at [1276, 679] on input "00:00" at bounding box center [1291, 679] width 52 height 20
type input "18:20"
click at [1303, 729] on button "Save" at bounding box center [1305, 728] width 77 height 26
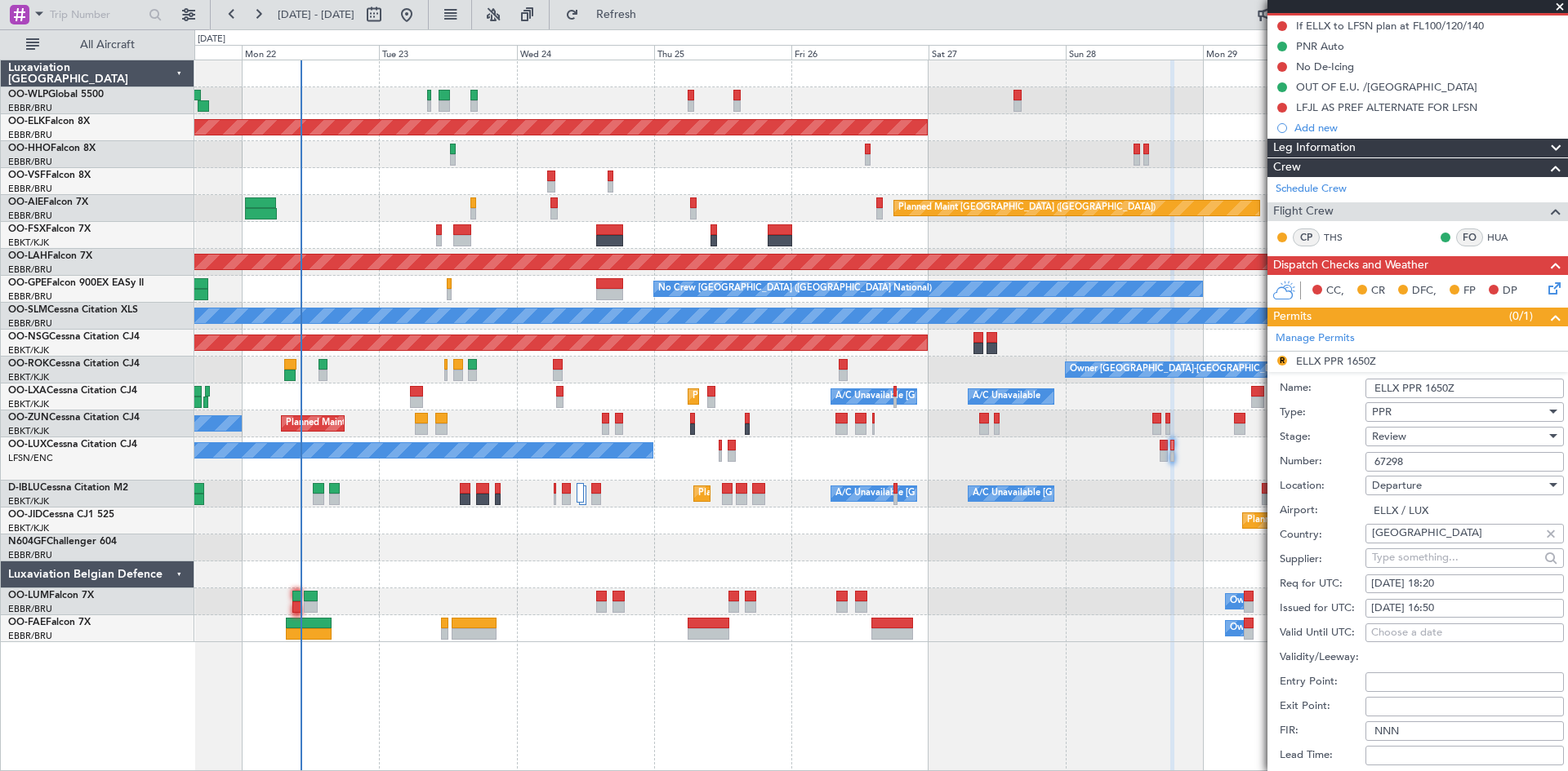
click at [1437, 603] on div "29/09/2025 16:50" at bounding box center [1464, 609] width 187 height 16
select select "9"
select select "2025"
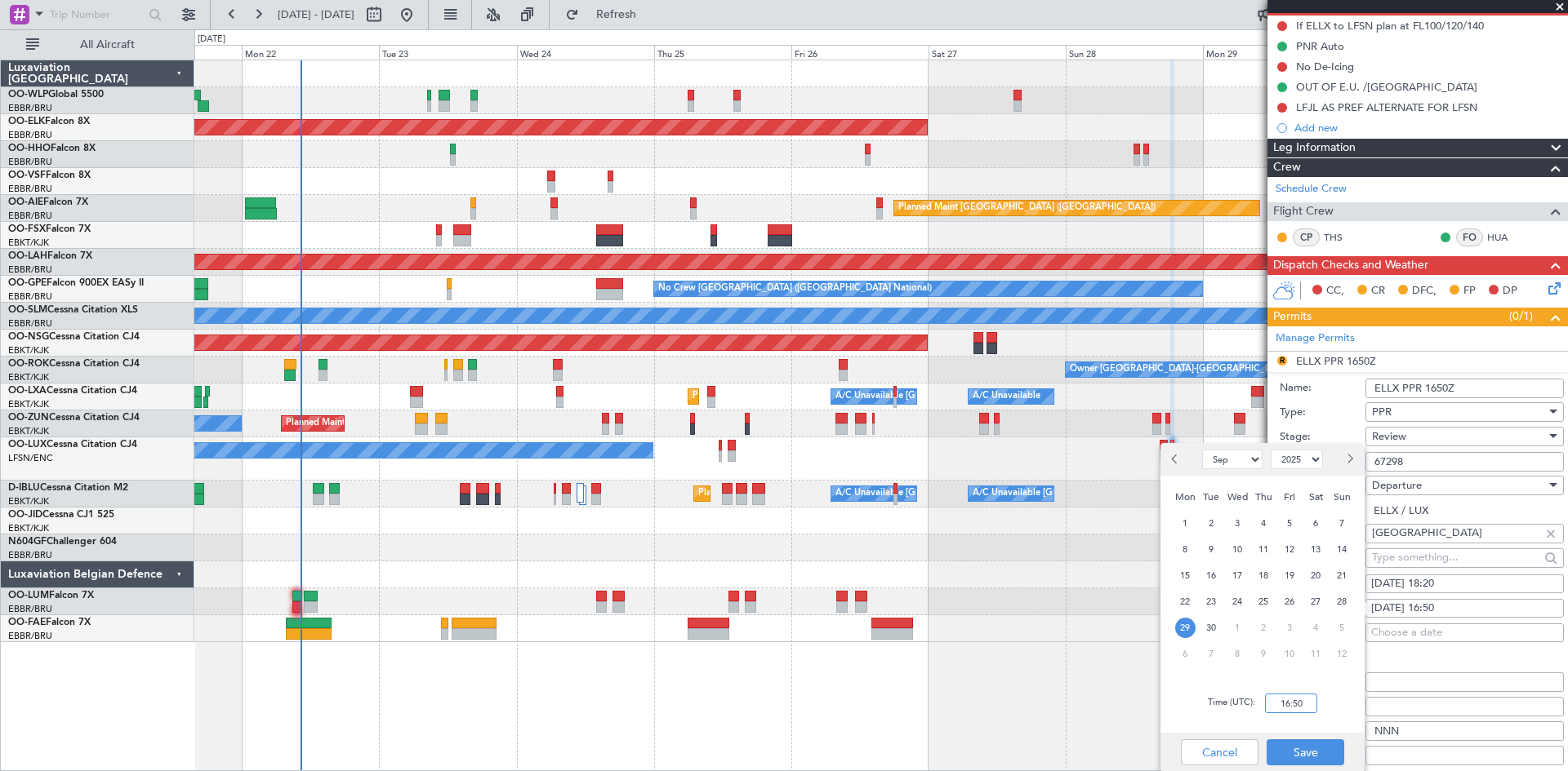
click at [1286, 698] on input "16:50" at bounding box center [1291, 703] width 52 height 20
type input "18:20"
click at [1266, 730] on div "Time (UTC): 18:20" at bounding box center [1262, 704] width 204 height 59
click at [1287, 738] on div "Cancel Save" at bounding box center [1262, 752] width 204 height 39
click at [1293, 746] on button "Save" at bounding box center [1305, 753] width 77 height 26
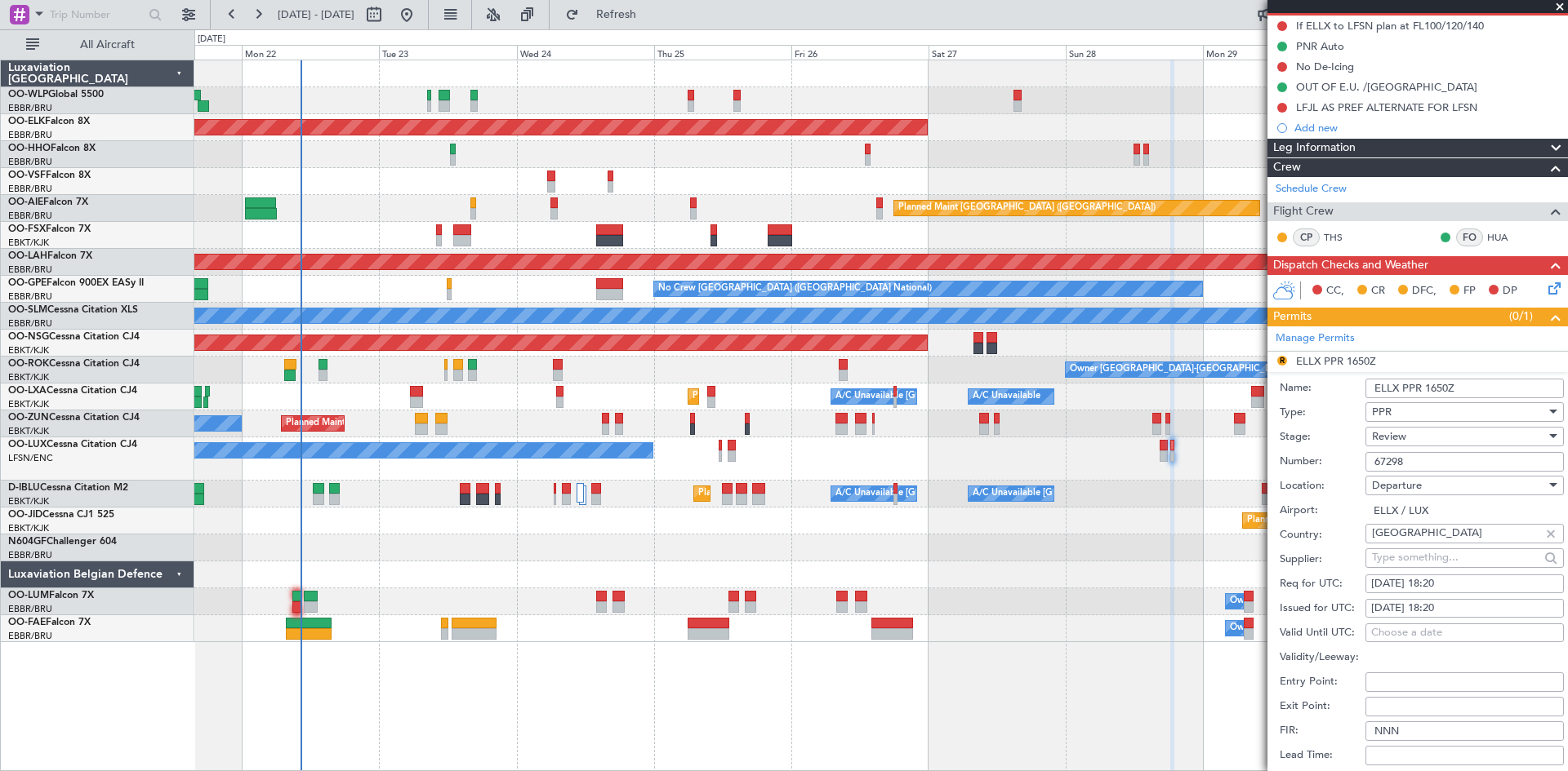
scroll to position [408, 0]
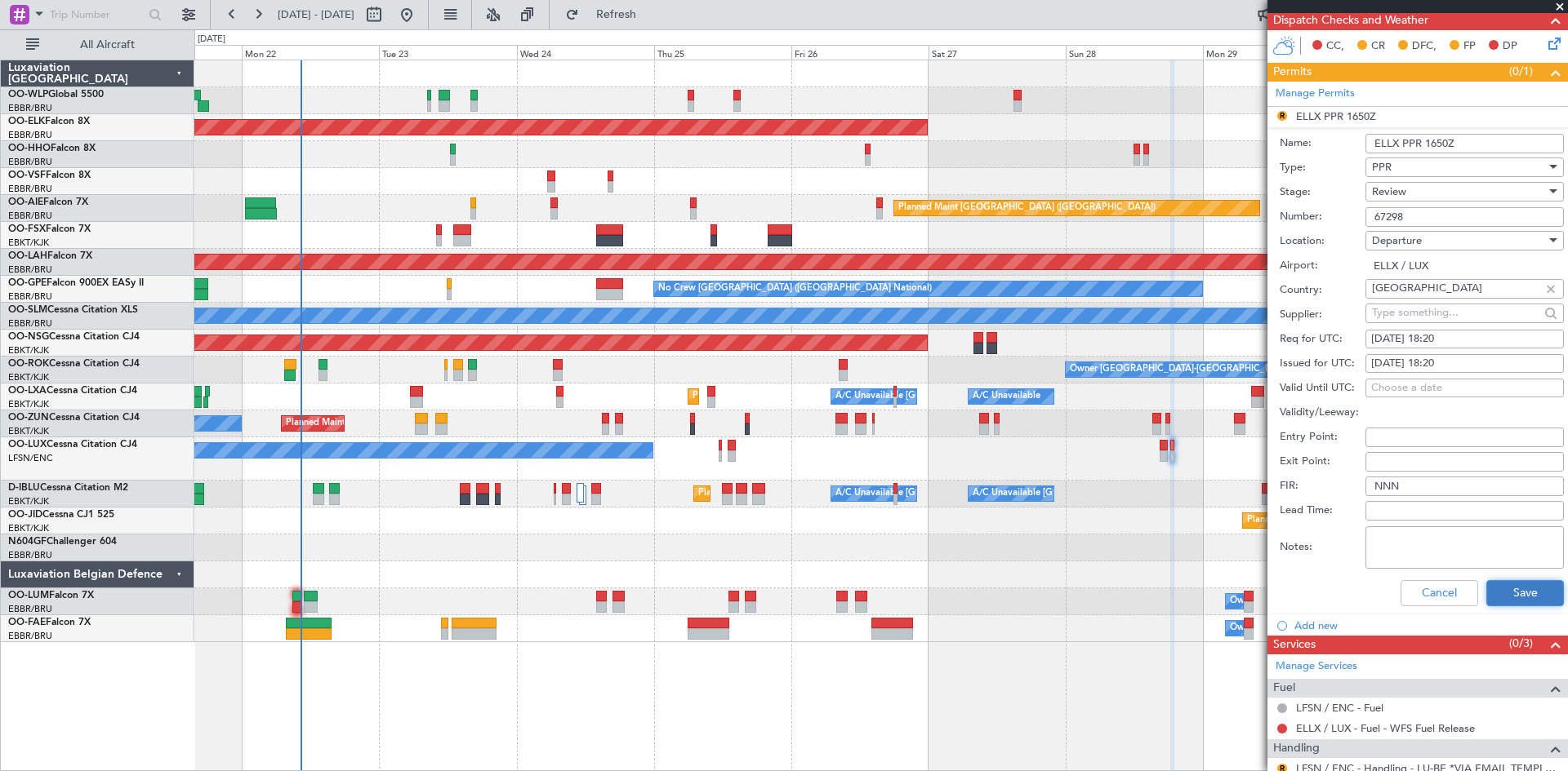
click at [1531, 597] on button "Save" at bounding box center [1525, 593] width 77 height 26
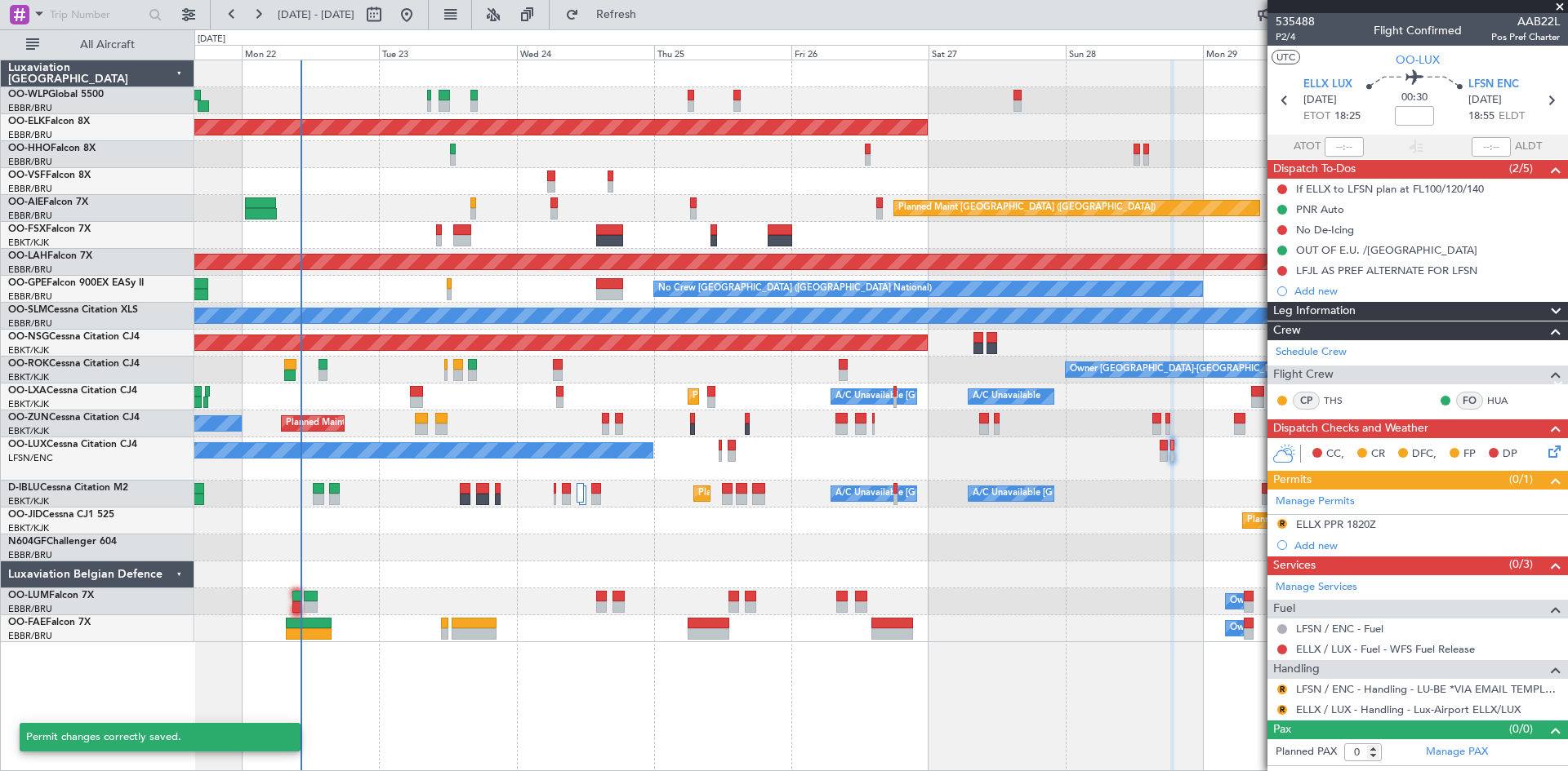
scroll to position [0, 0]
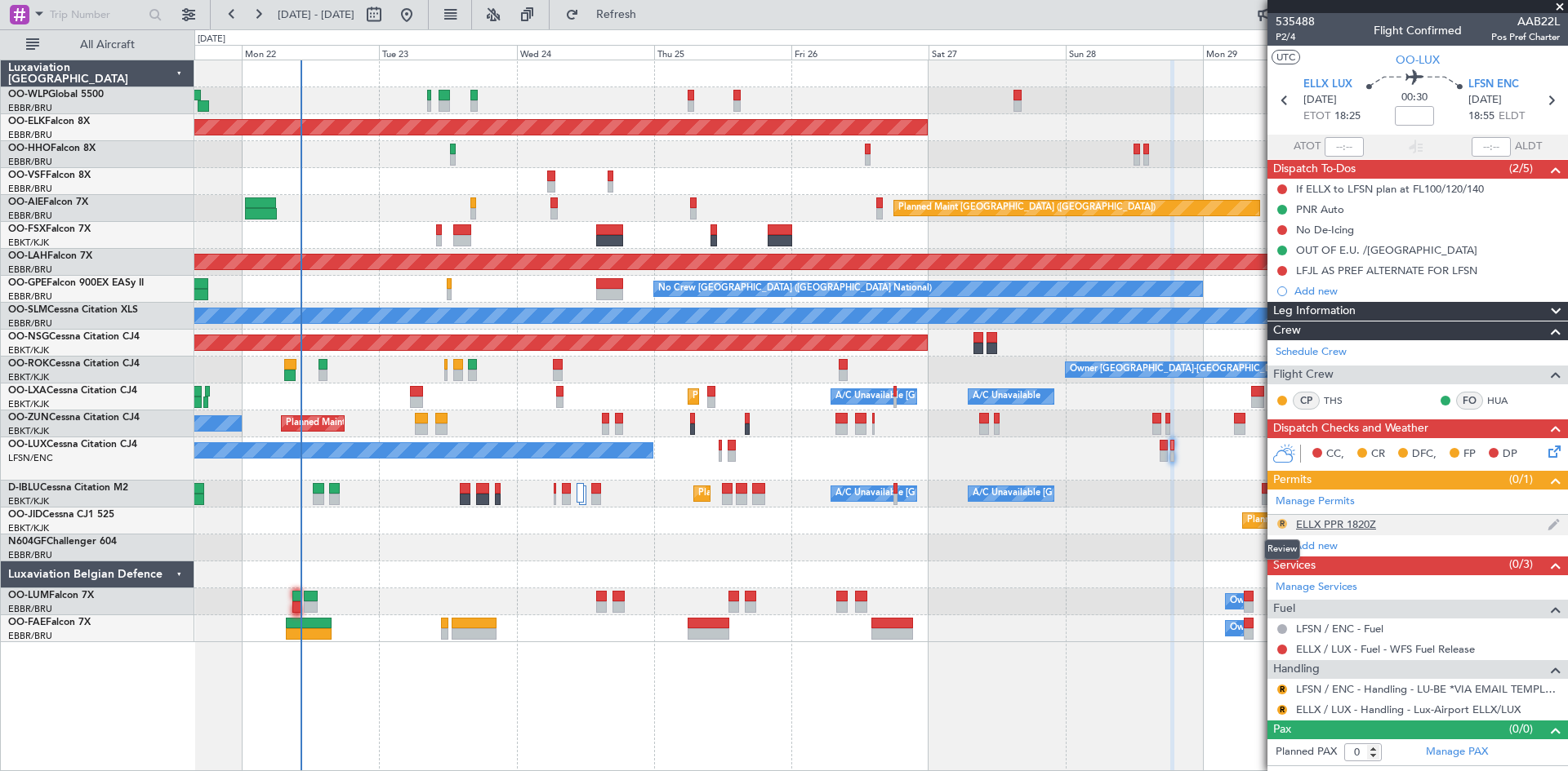
click at [1280, 521] on button "R" at bounding box center [1281, 524] width 10 height 10
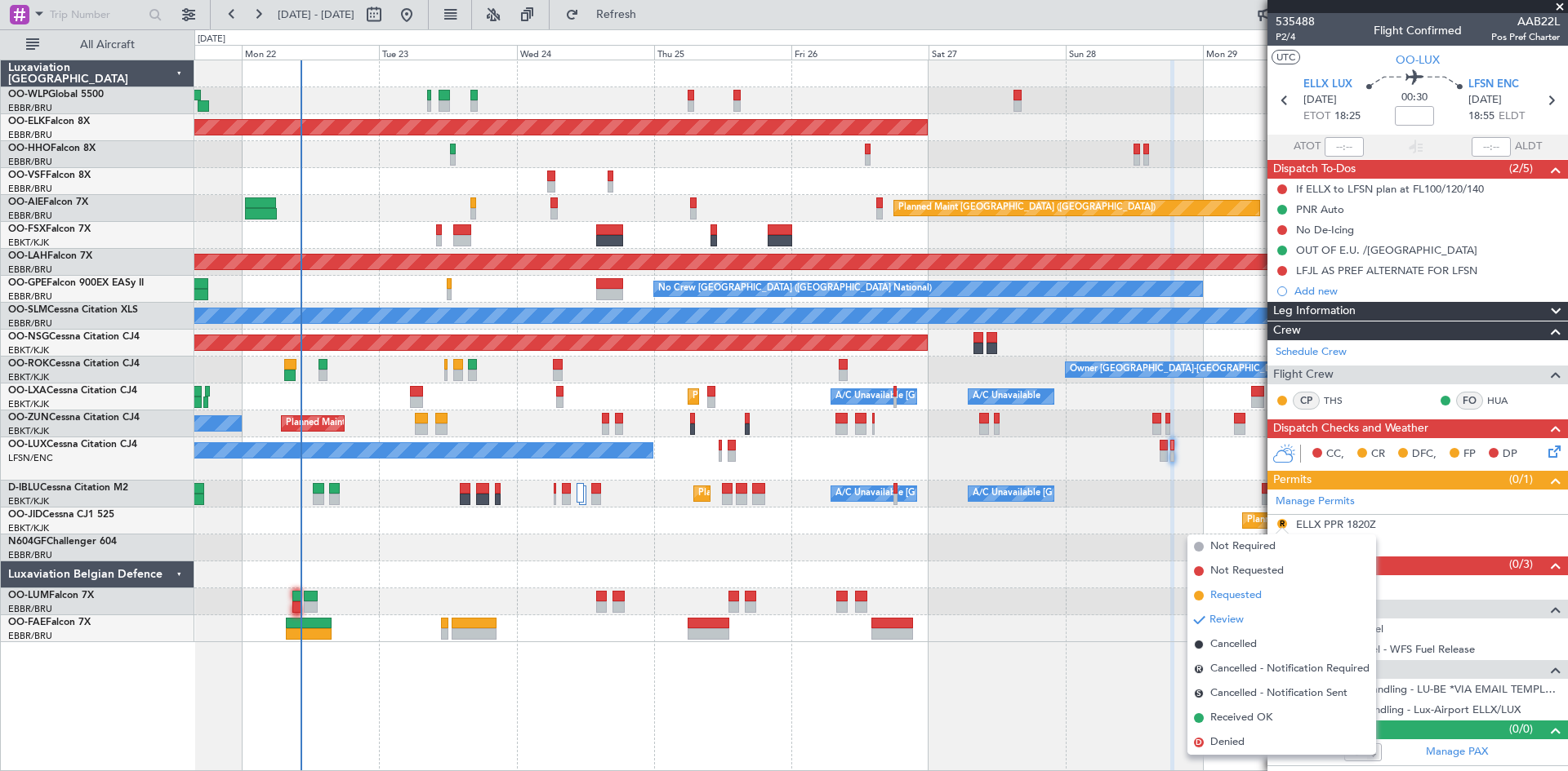
click at [1241, 602] on span "Requested" at bounding box center [1235, 596] width 51 height 16
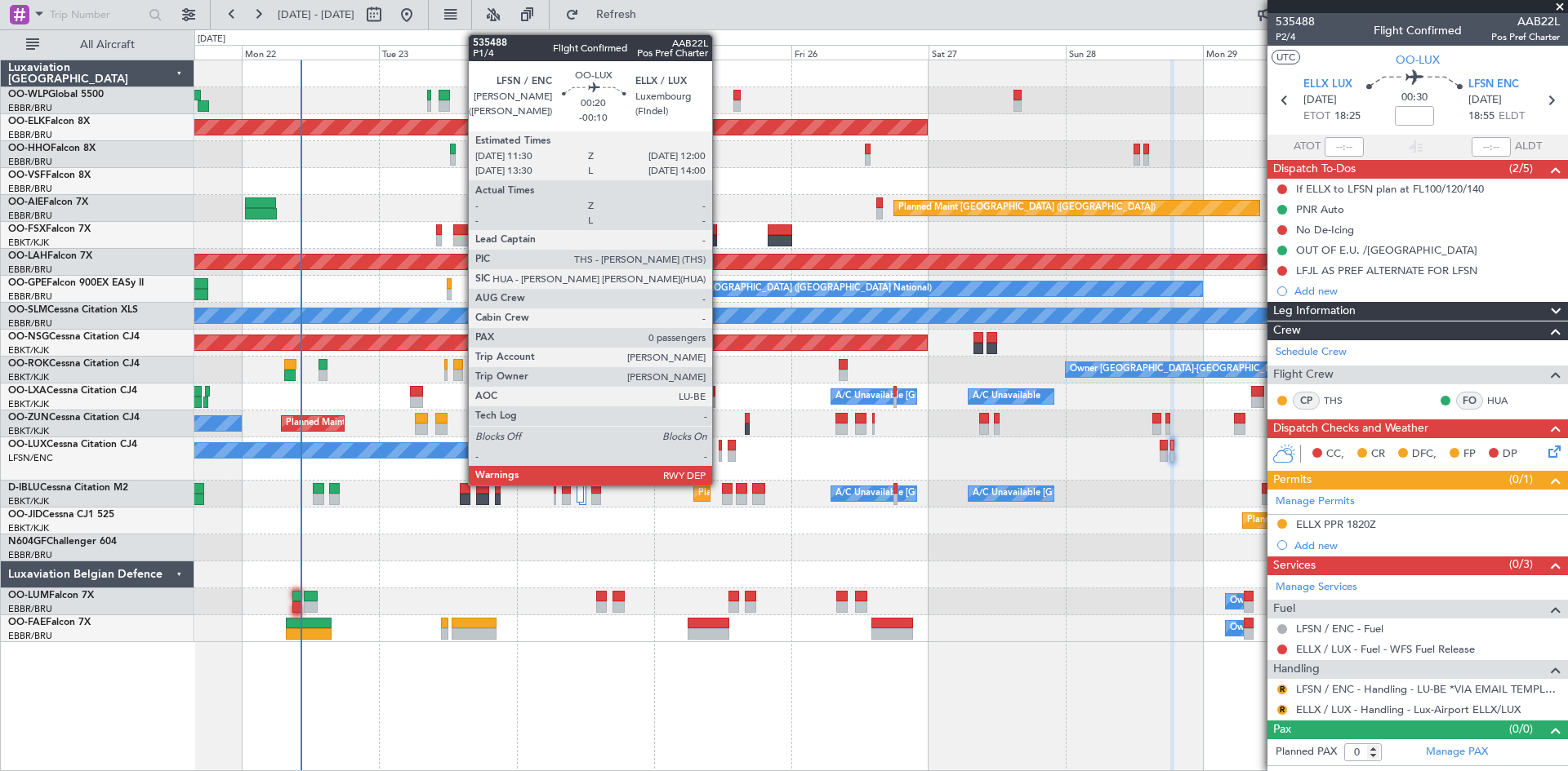
click at [719, 456] on div at bounding box center [720, 456] width 3 height 11
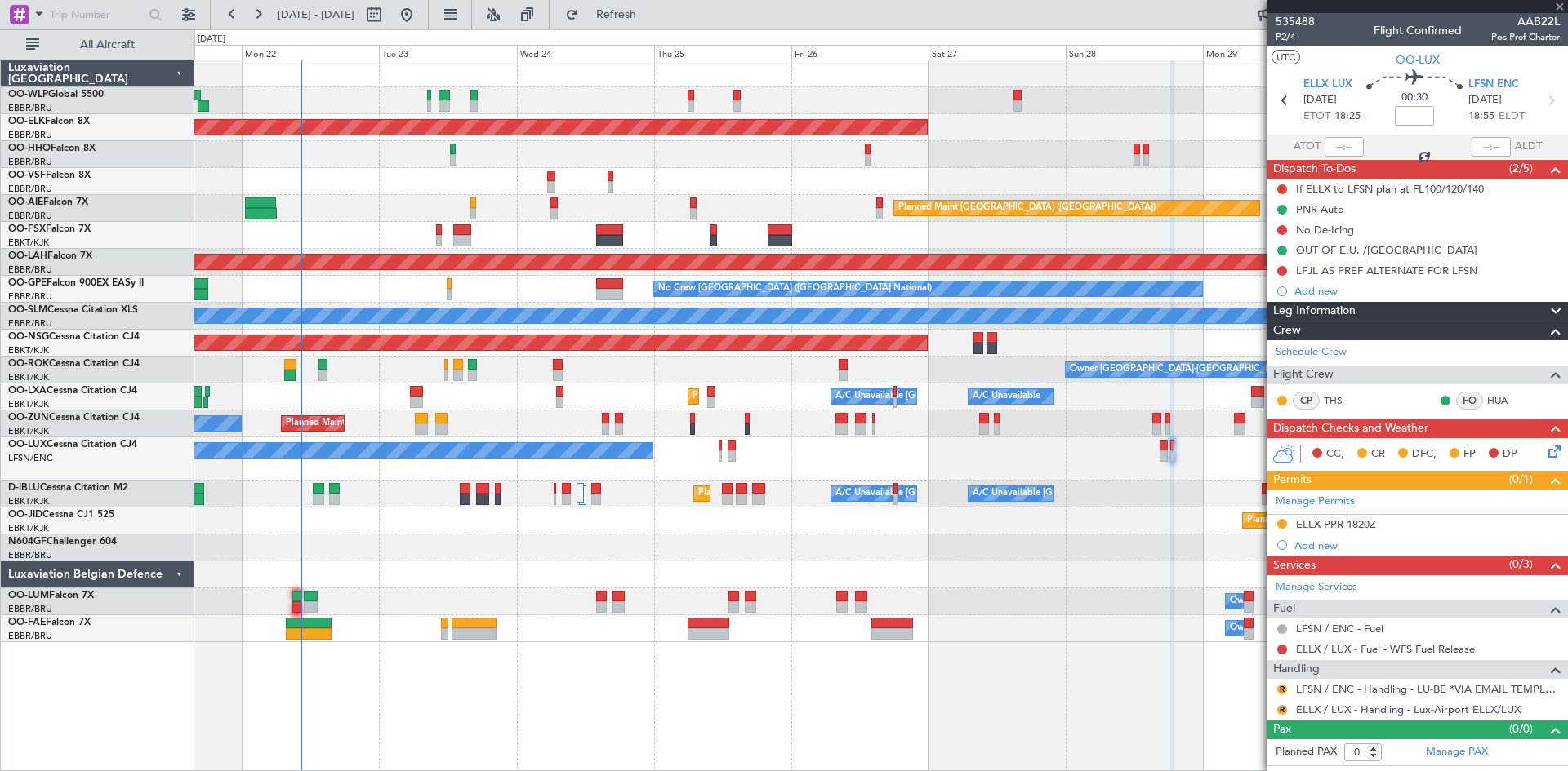
type input "-00:10"
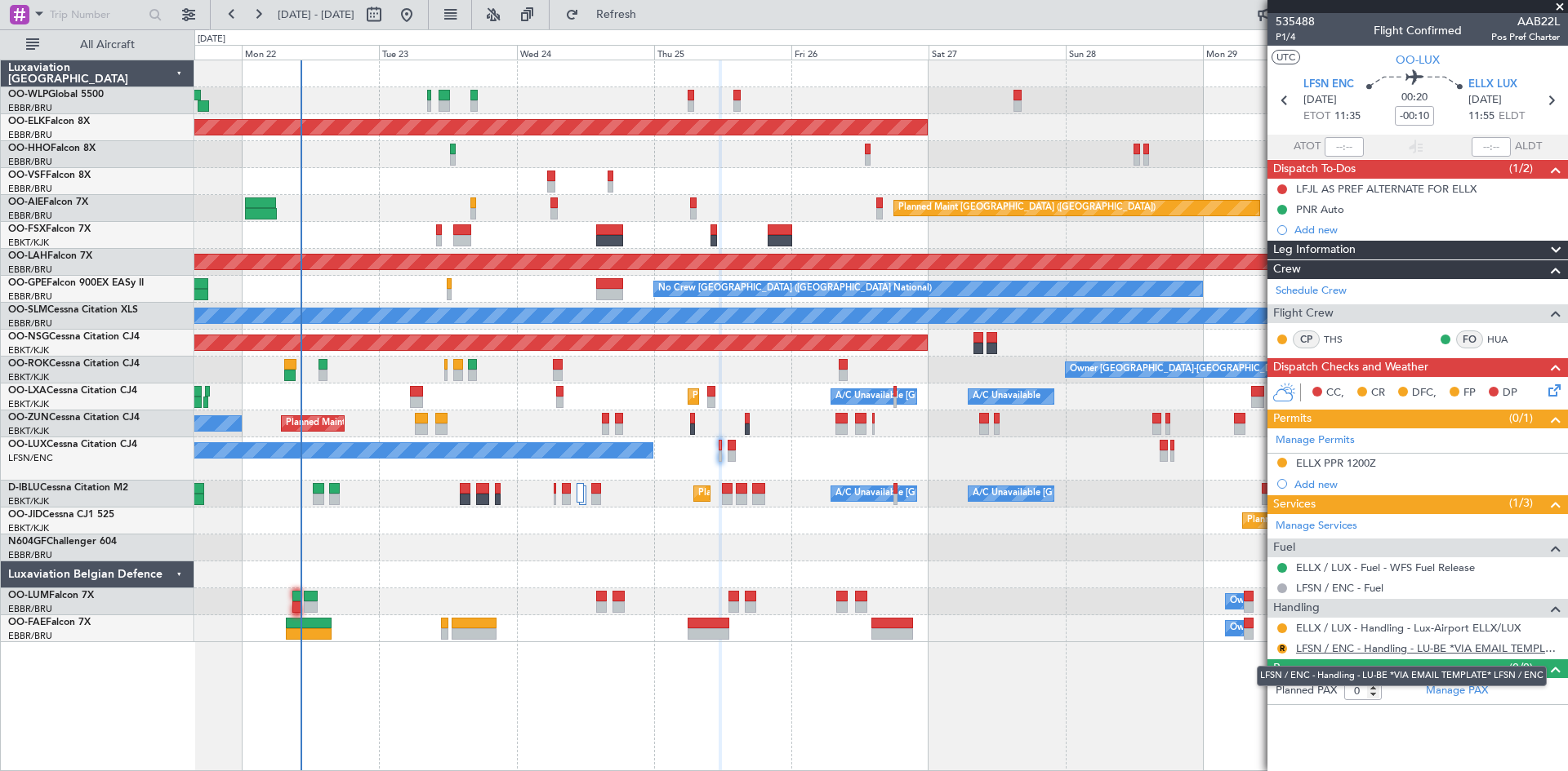
click at [1395, 648] on link "LFSN / ENC - Handling - LU-BE *VIA EMAIL TEMPLATE* LFSN / ENC" at bounding box center [1428, 649] width 264 height 14
click at [1283, 647] on button "R" at bounding box center [1281, 649] width 10 height 10
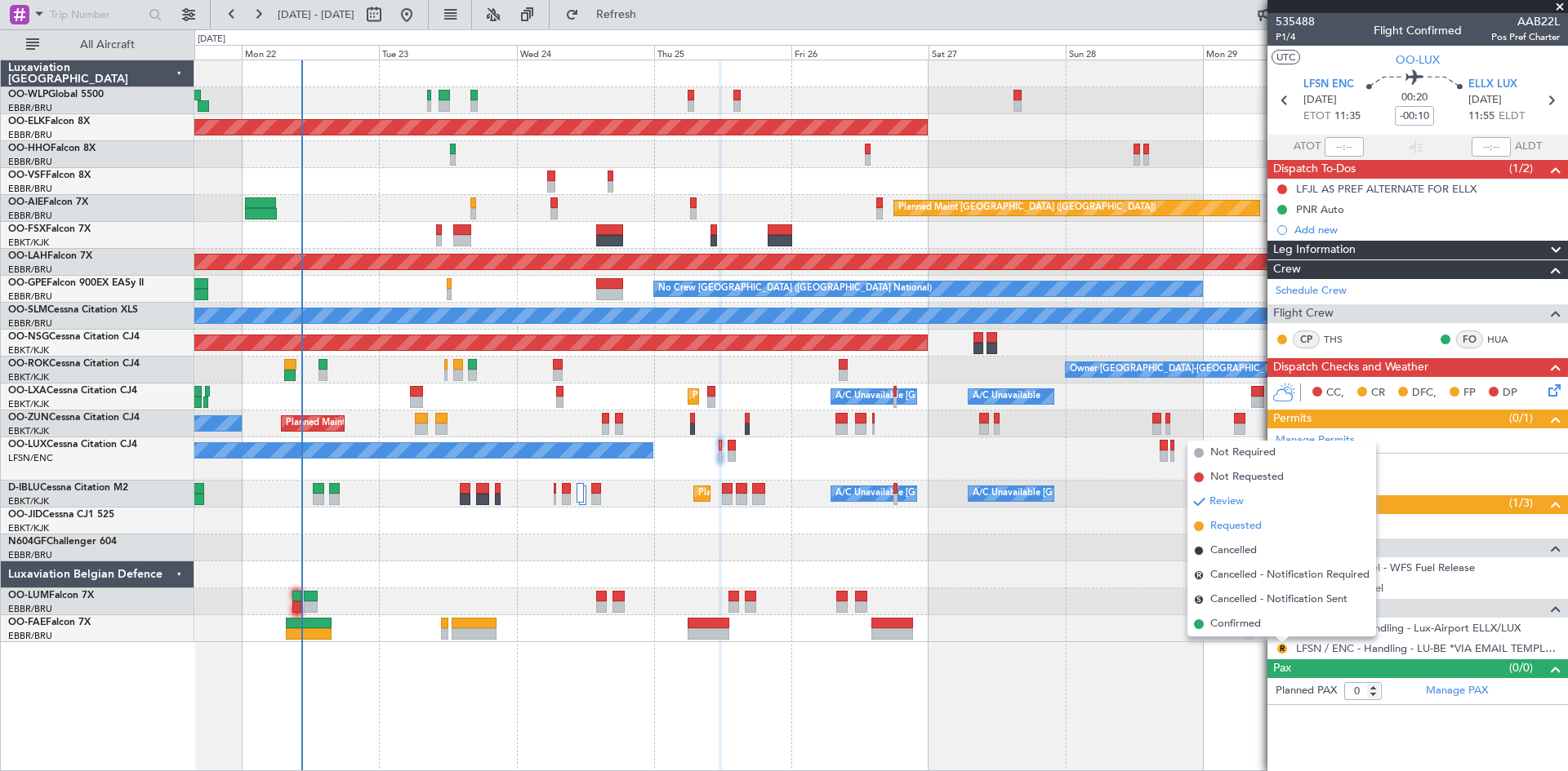
click at [1239, 530] on span "Requested" at bounding box center [1235, 526] width 51 height 16
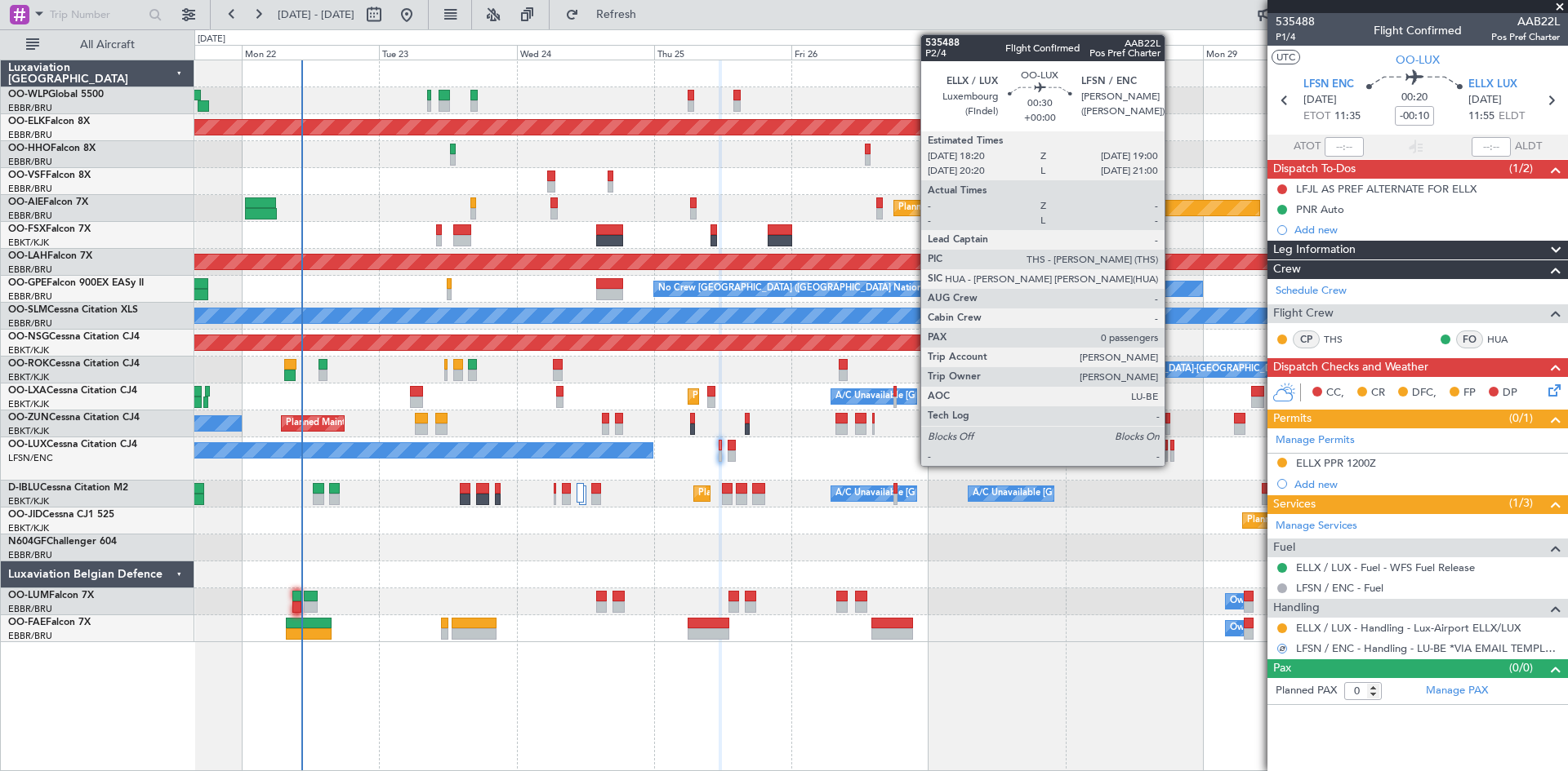
click at [1172, 452] on div at bounding box center [1172, 456] width 4 height 11
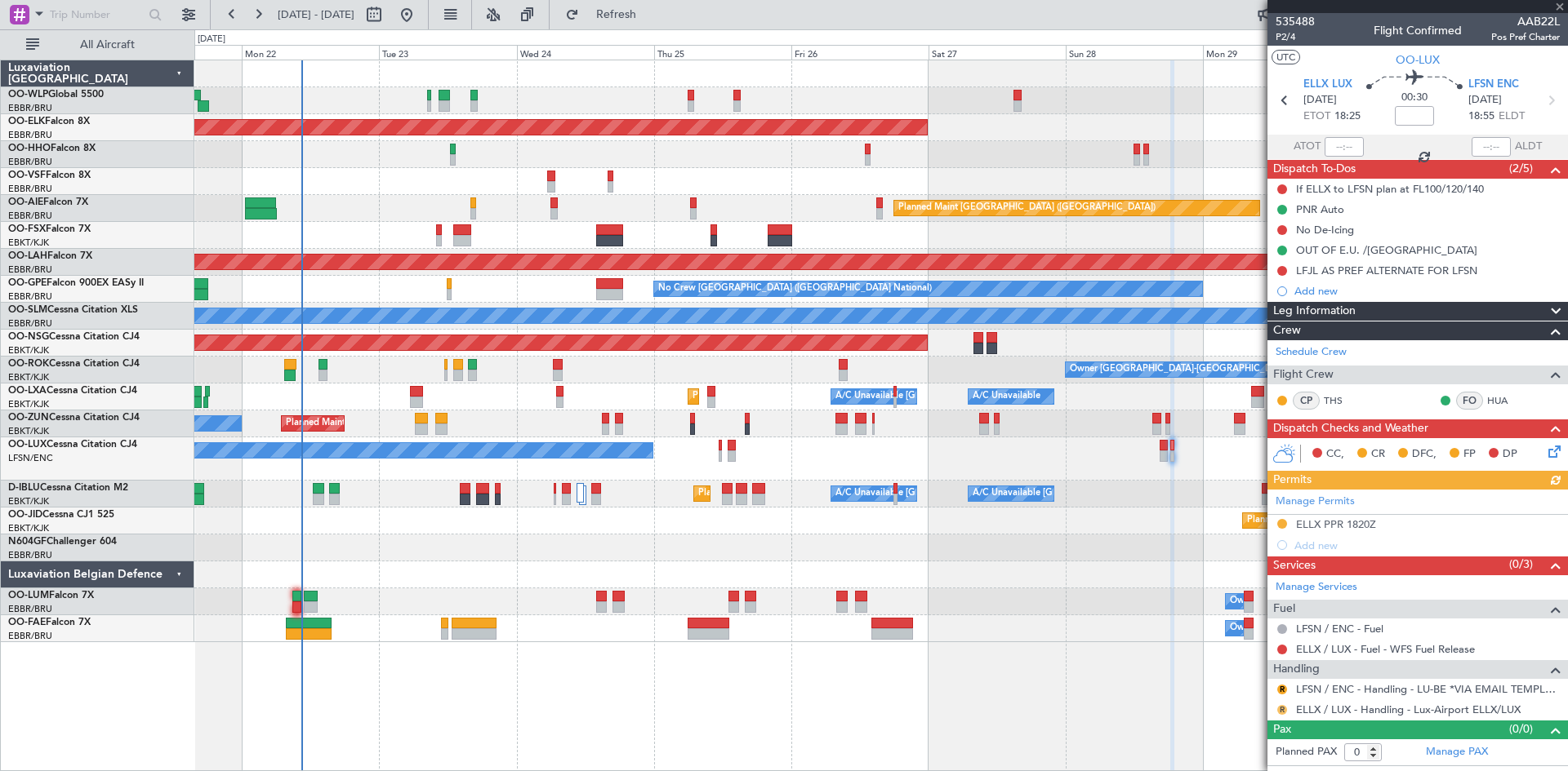
click at [1284, 709] on button "R" at bounding box center [1281, 709] width 10 height 10
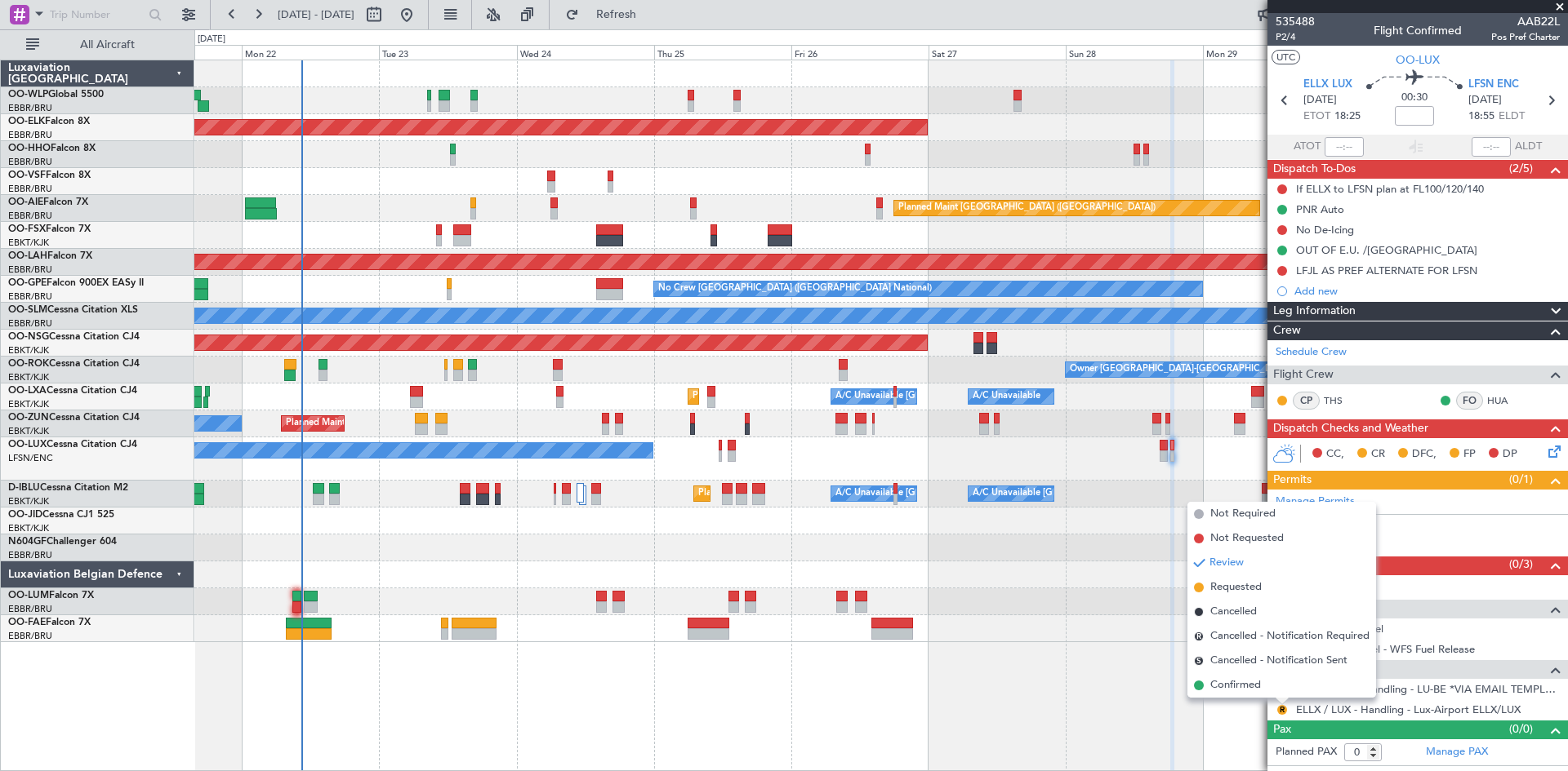
click at [1488, 626] on div "LFSN / ENC - Fuel" at bounding box center [1418, 629] width 301 height 21
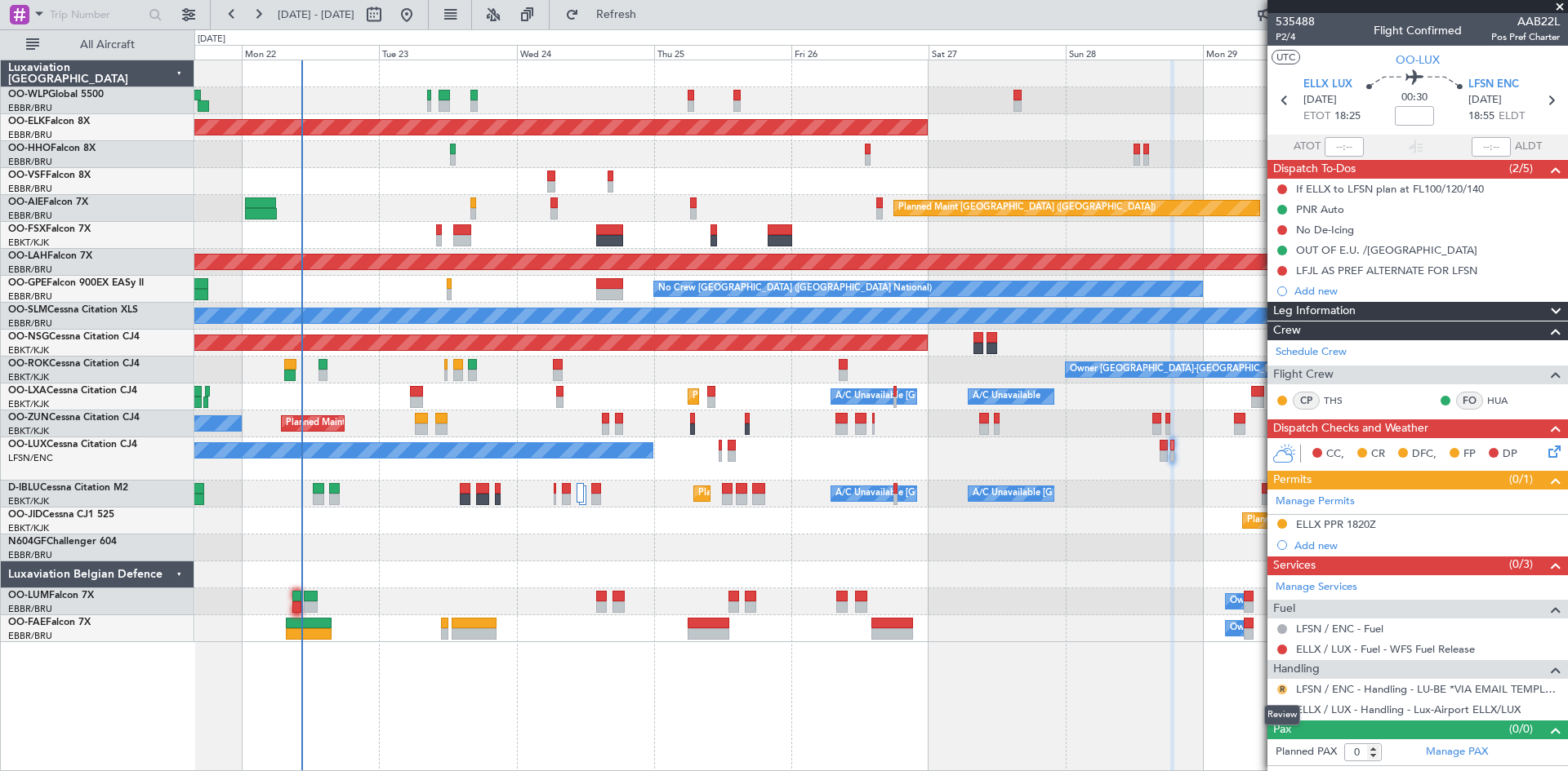
click at [1286, 691] on button "R" at bounding box center [1281, 689] width 10 height 10
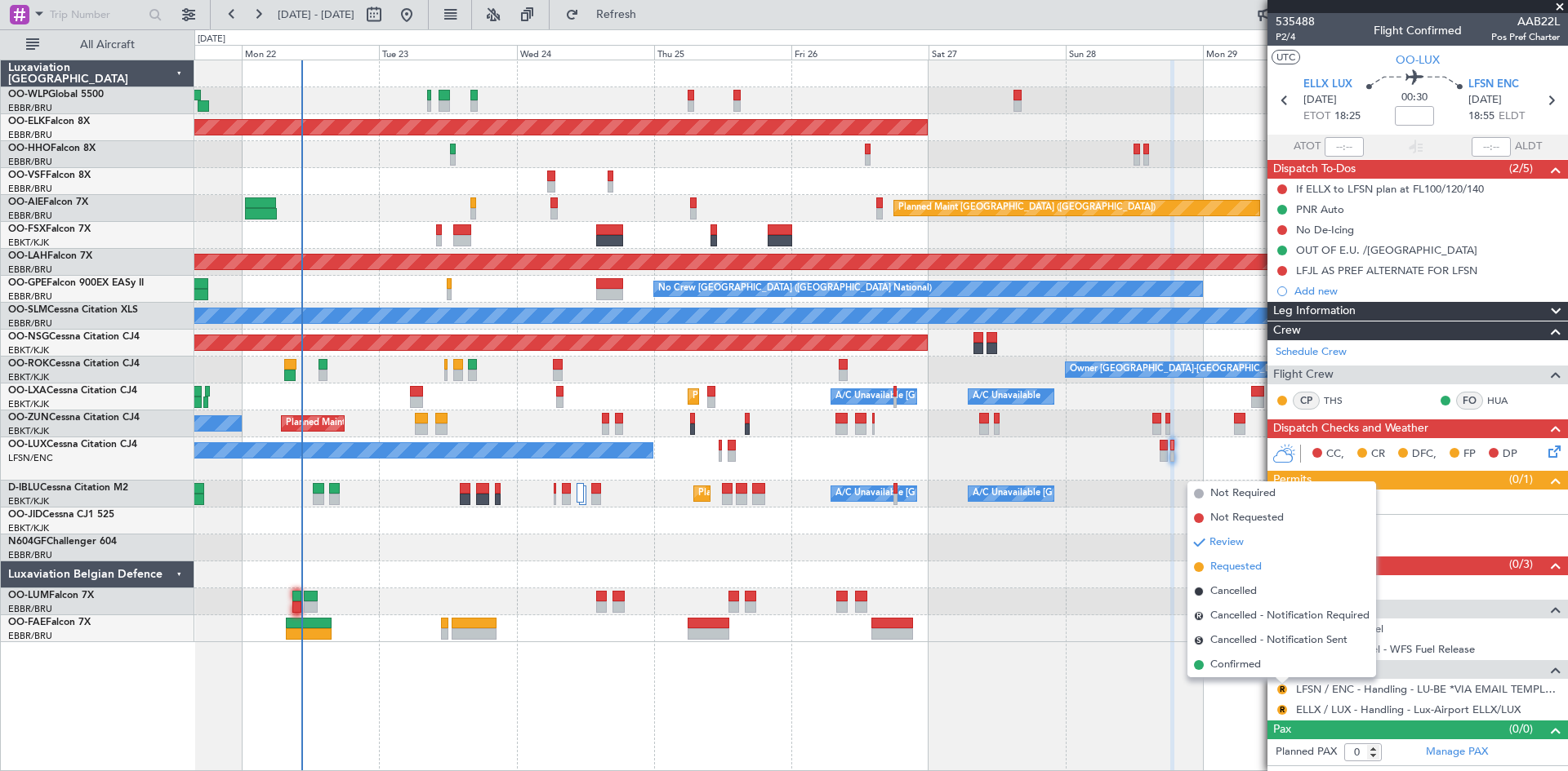
click at [1220, 562] on span "Requested" at bounding box center [1235, 567] width 51 height 16
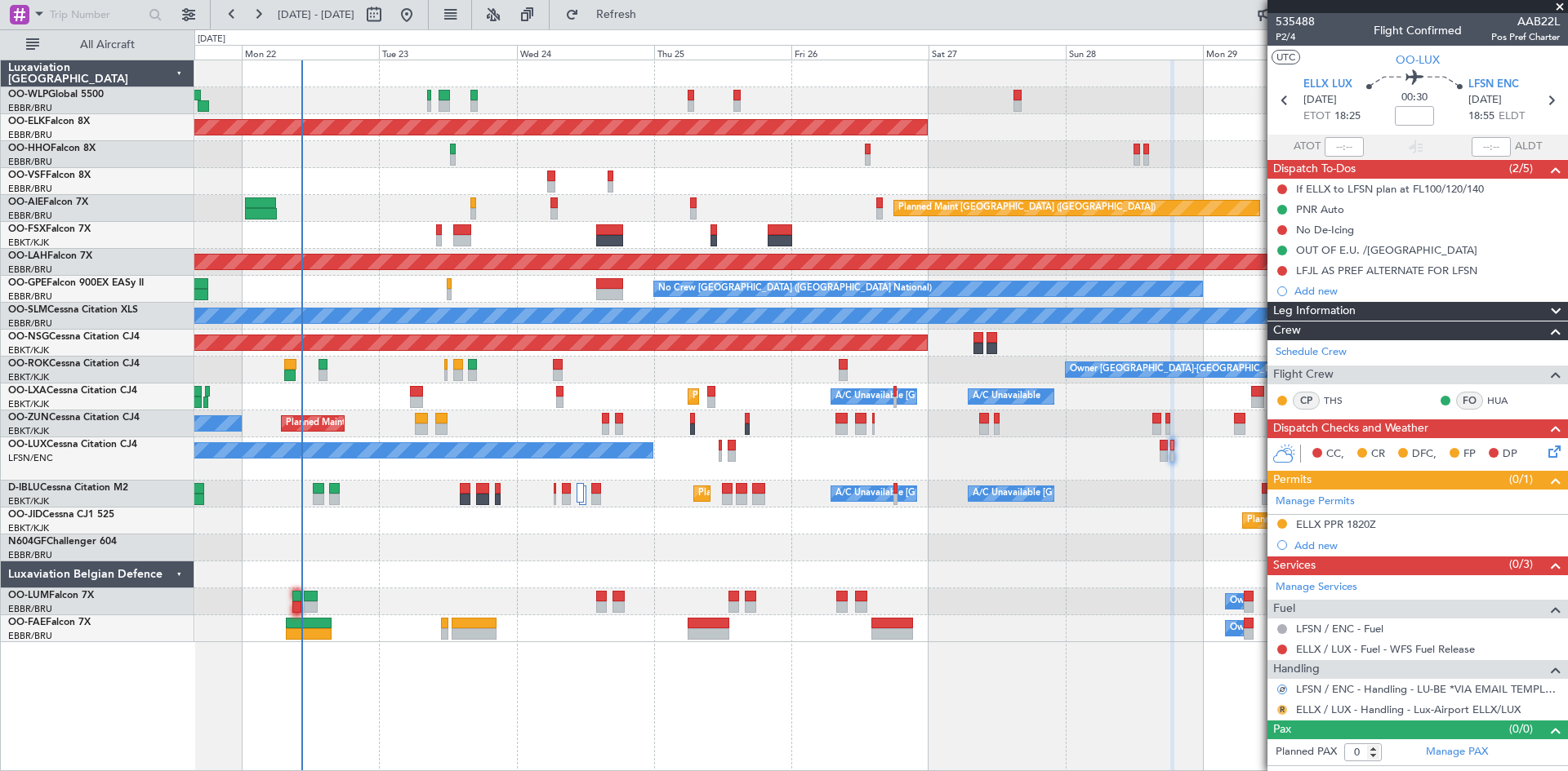
click at [1282, 710] on button "R" at bounding box center [1281, 709] width 10 height 10
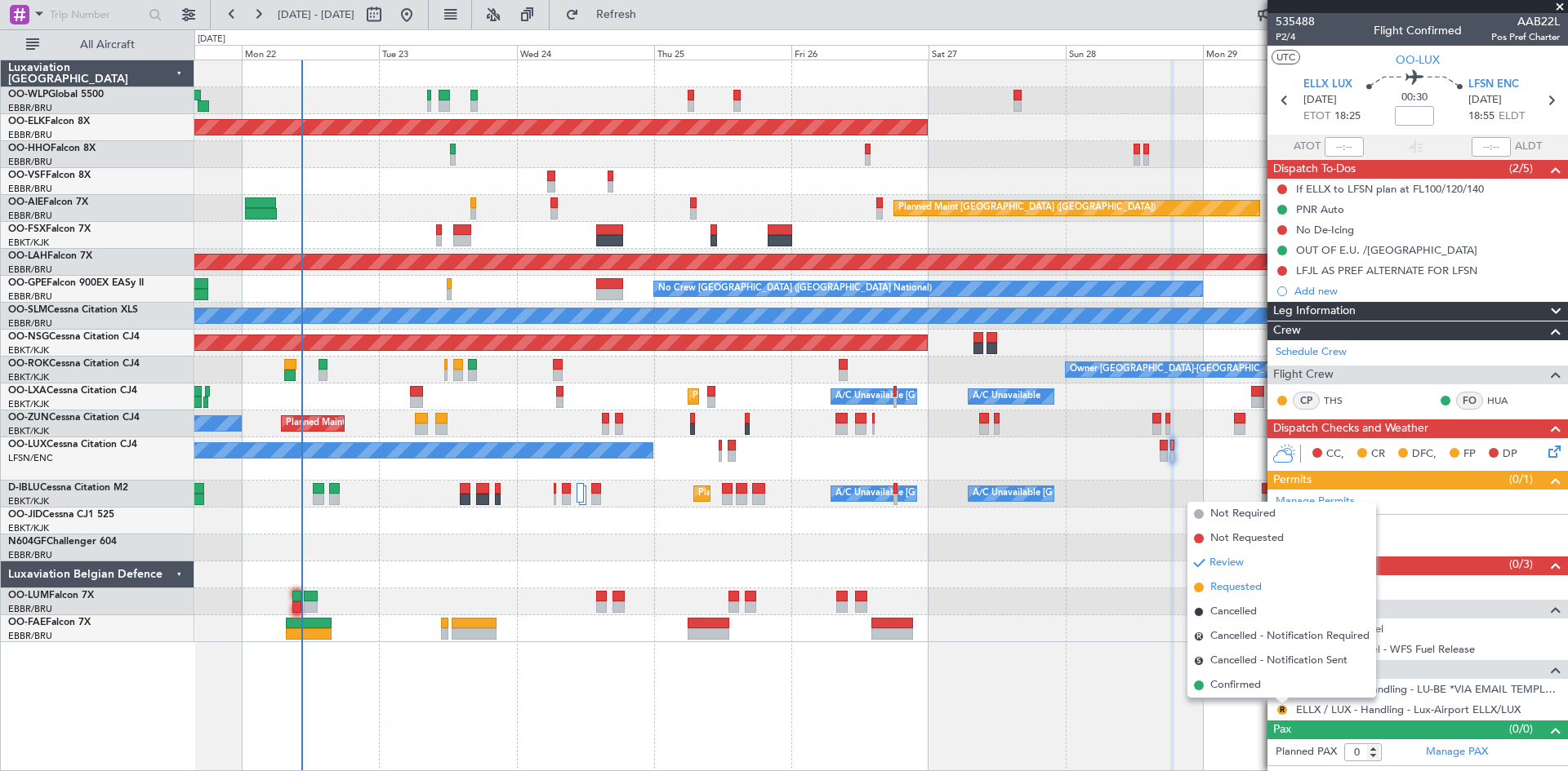
click at [1209, 593] on li "Requested" at bounding box center [1281, 588] width 189 height 24
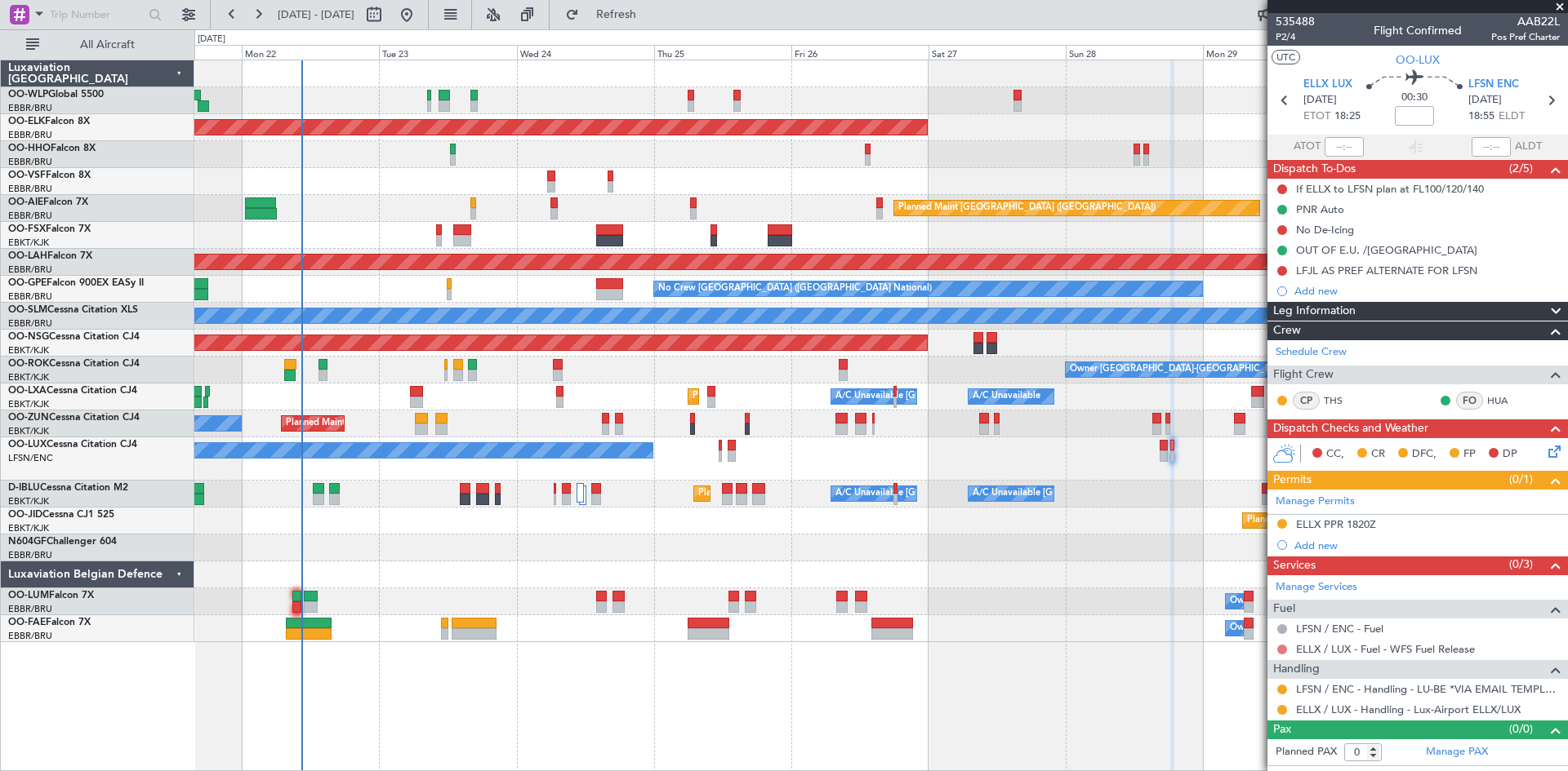
click at [1282, 650] on button at bounding box center [1281, 649] width 10 height 10
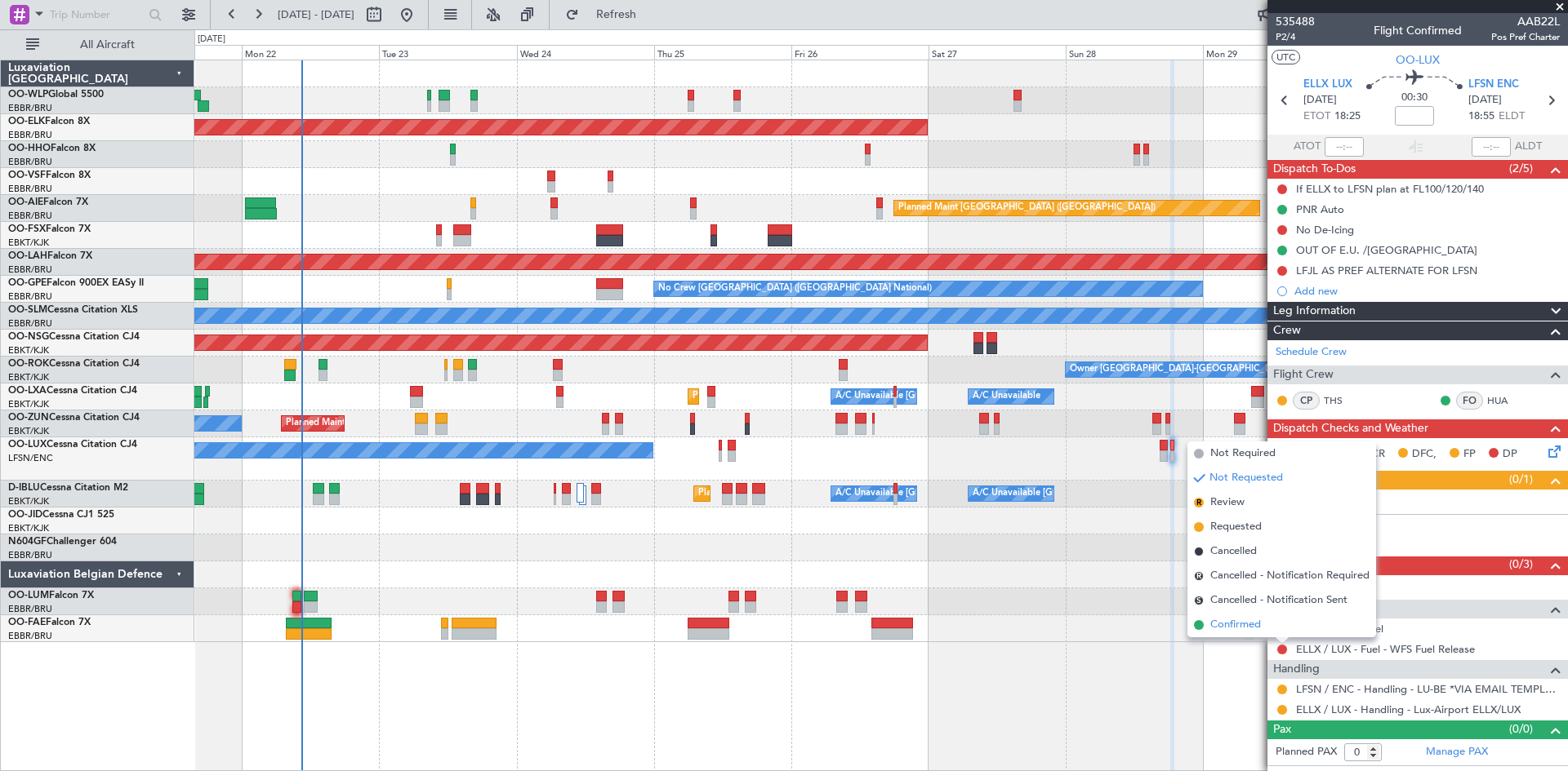
click at [1262, 629] on li "Confirmed" at bounding box center [1281, 625] width 189 height 24
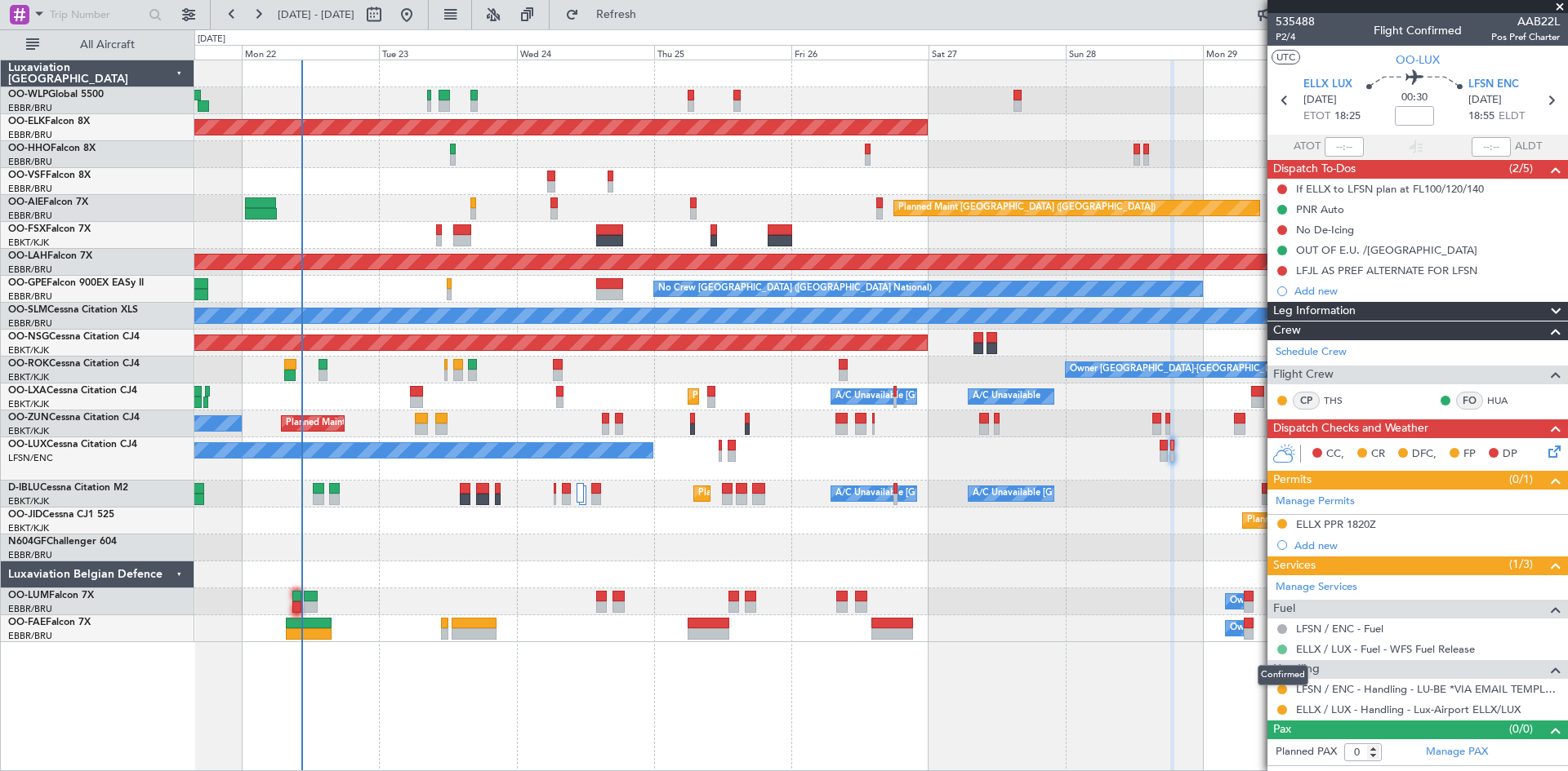
click at [1284, 650] on button at bounding box center [1281, 649] width 10 height 10
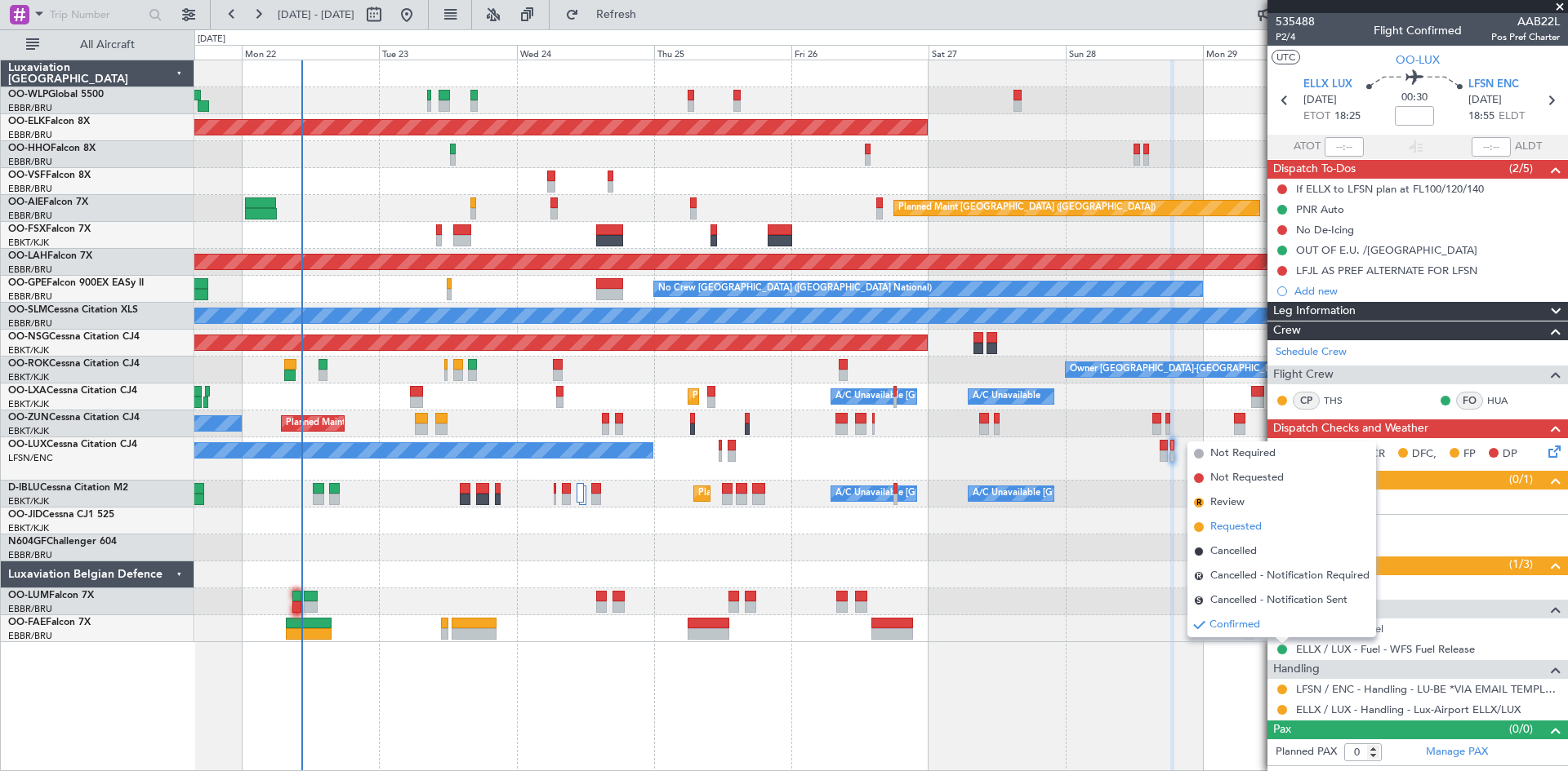
click at [1238, 534] on span "Requested" at bounding box center [1235, 527] width 51 height 16
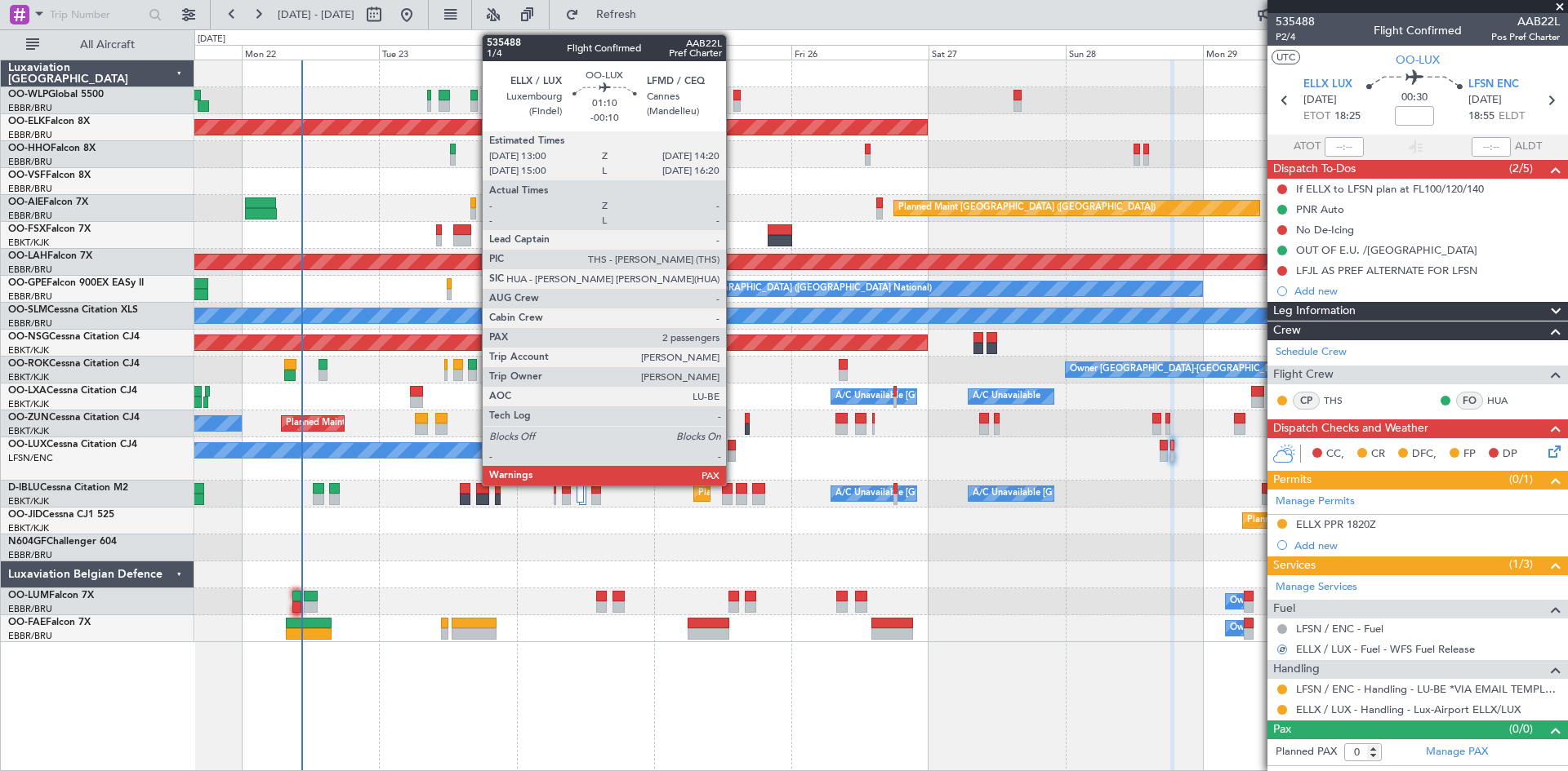
click at [733, 451] on div at bounding box center [731, 456] width 8 height 11
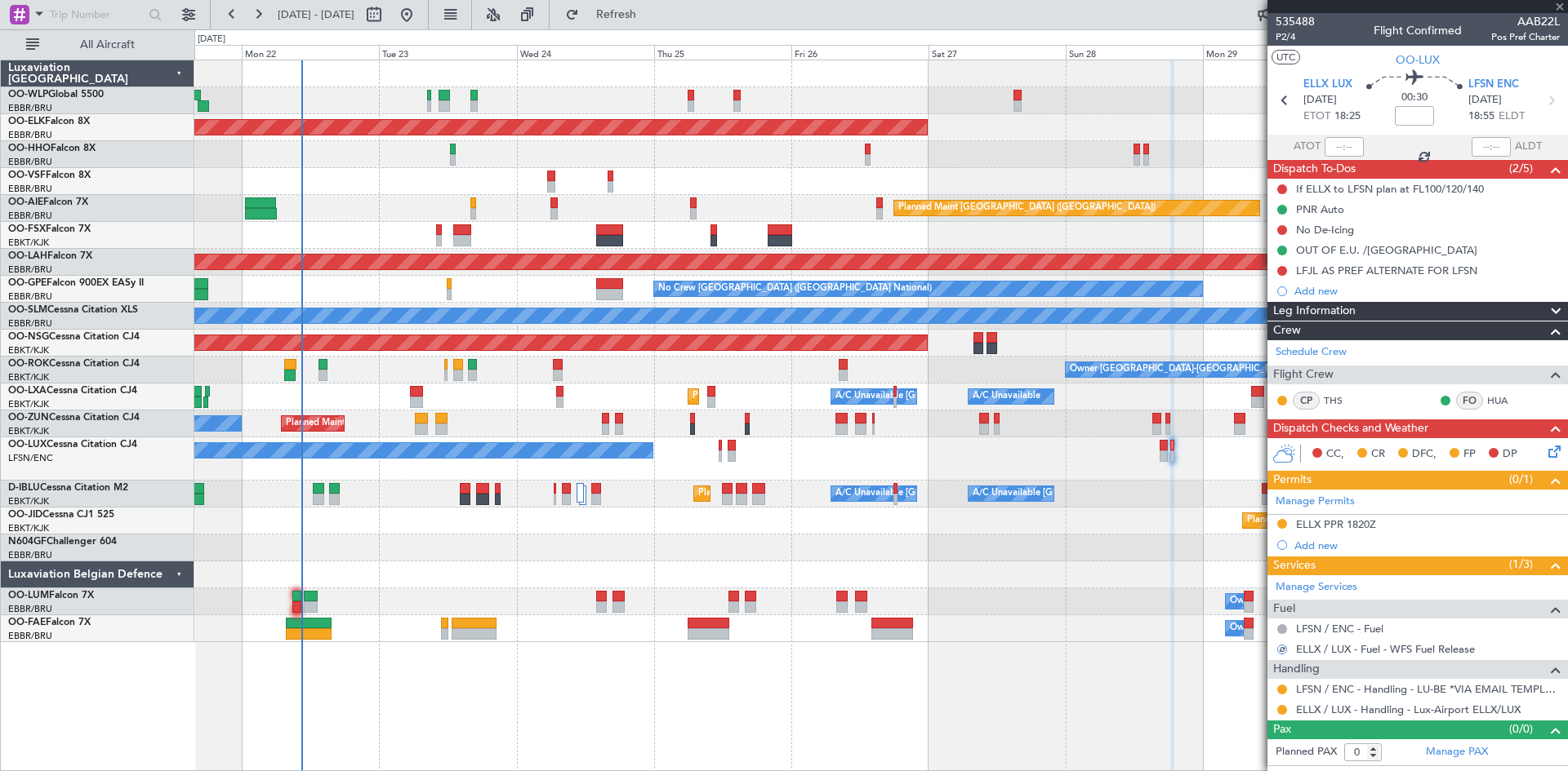
type input "-00:10"
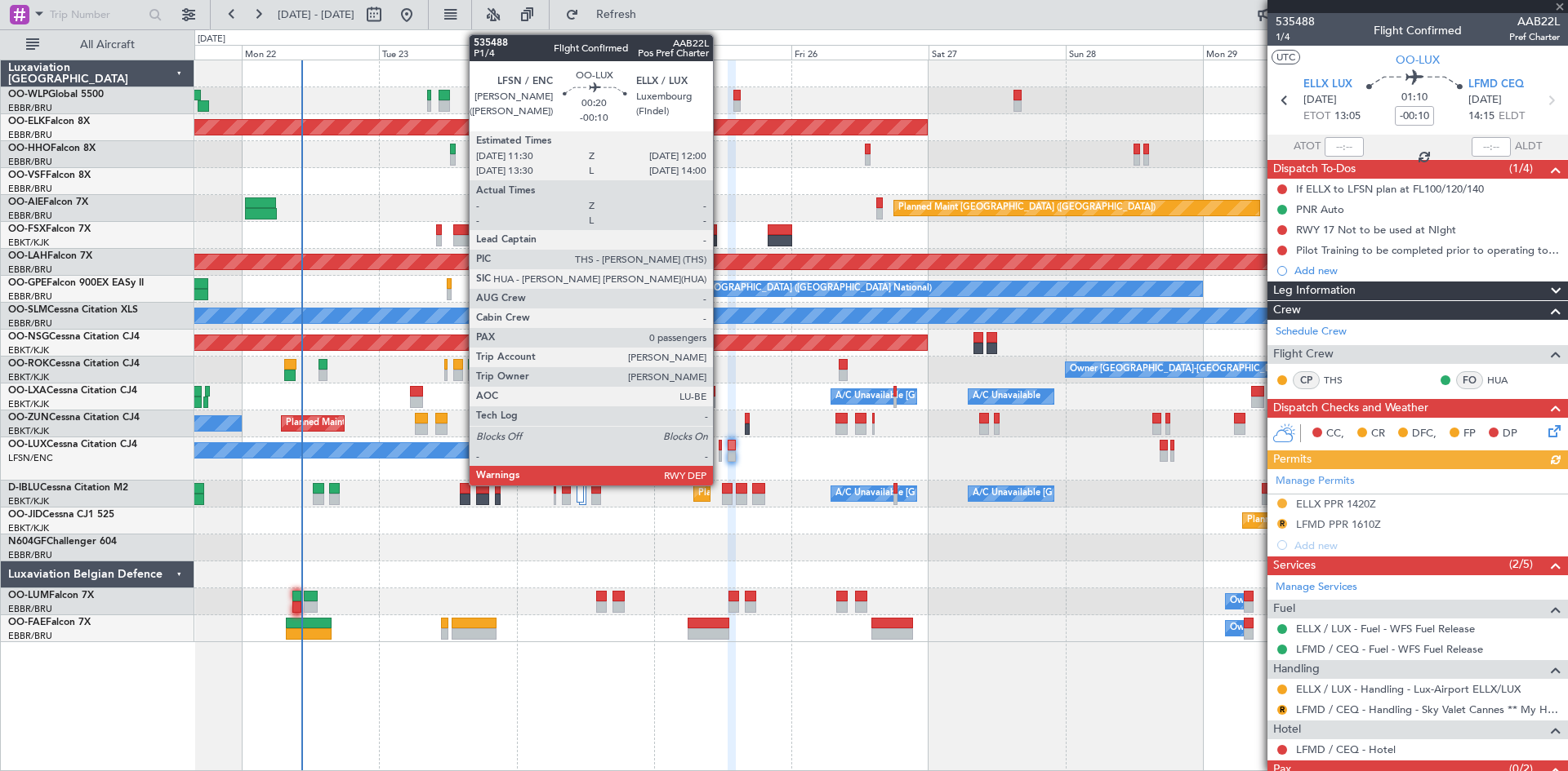
click at [720, 453] on div at bounding box center [720, 456] width 3 height 11
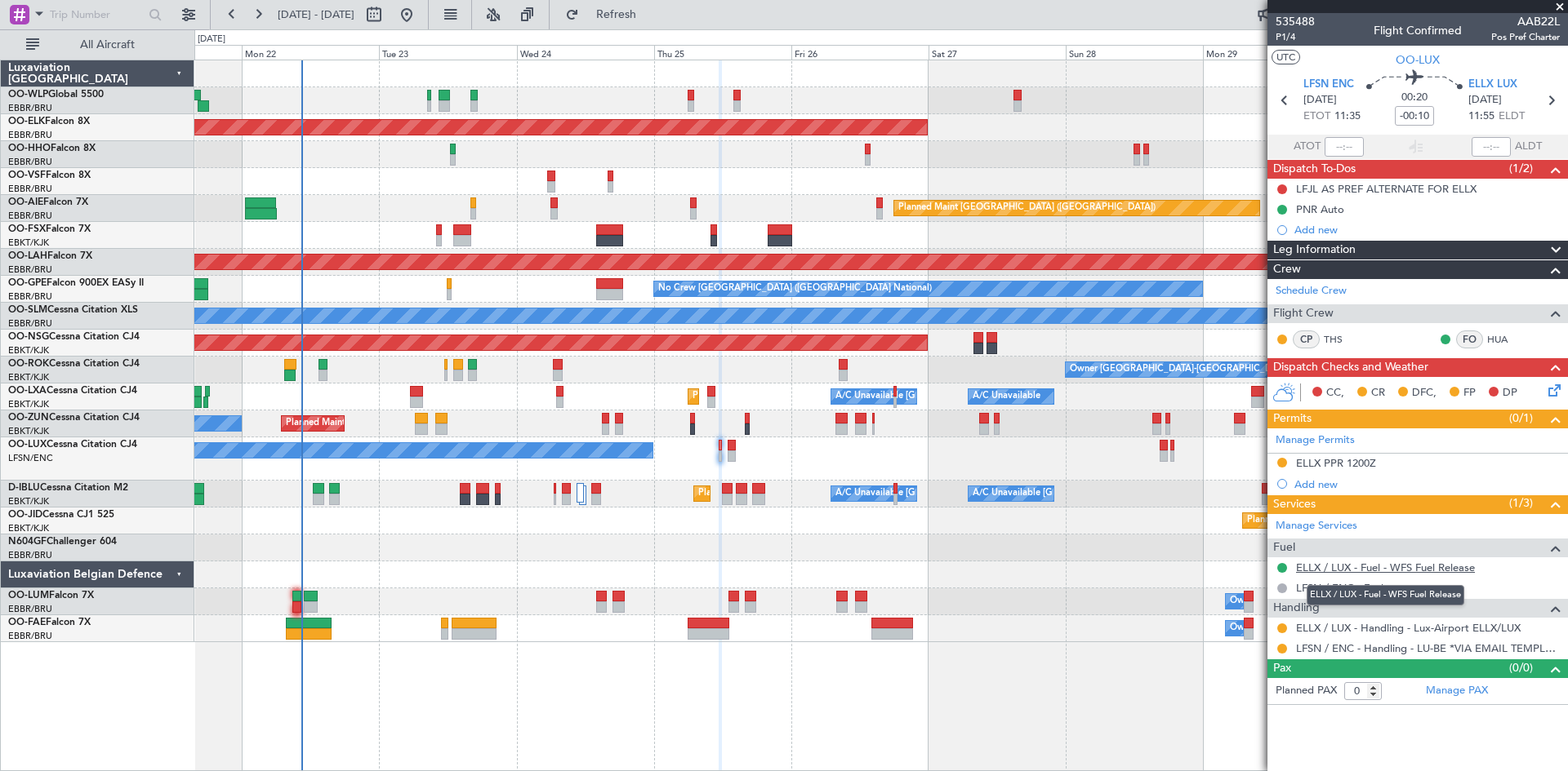
click at [1406, 569] on link "ELLX / LUX - Fuel - WFS Fuel Release" at bounding box center [1386, 568] width 179 height 14
click at [1399, 568] on link "ELLX / LUX - Fuel - WFS Fuel Release" at bounding box center [1386, 568] width 179 height 14
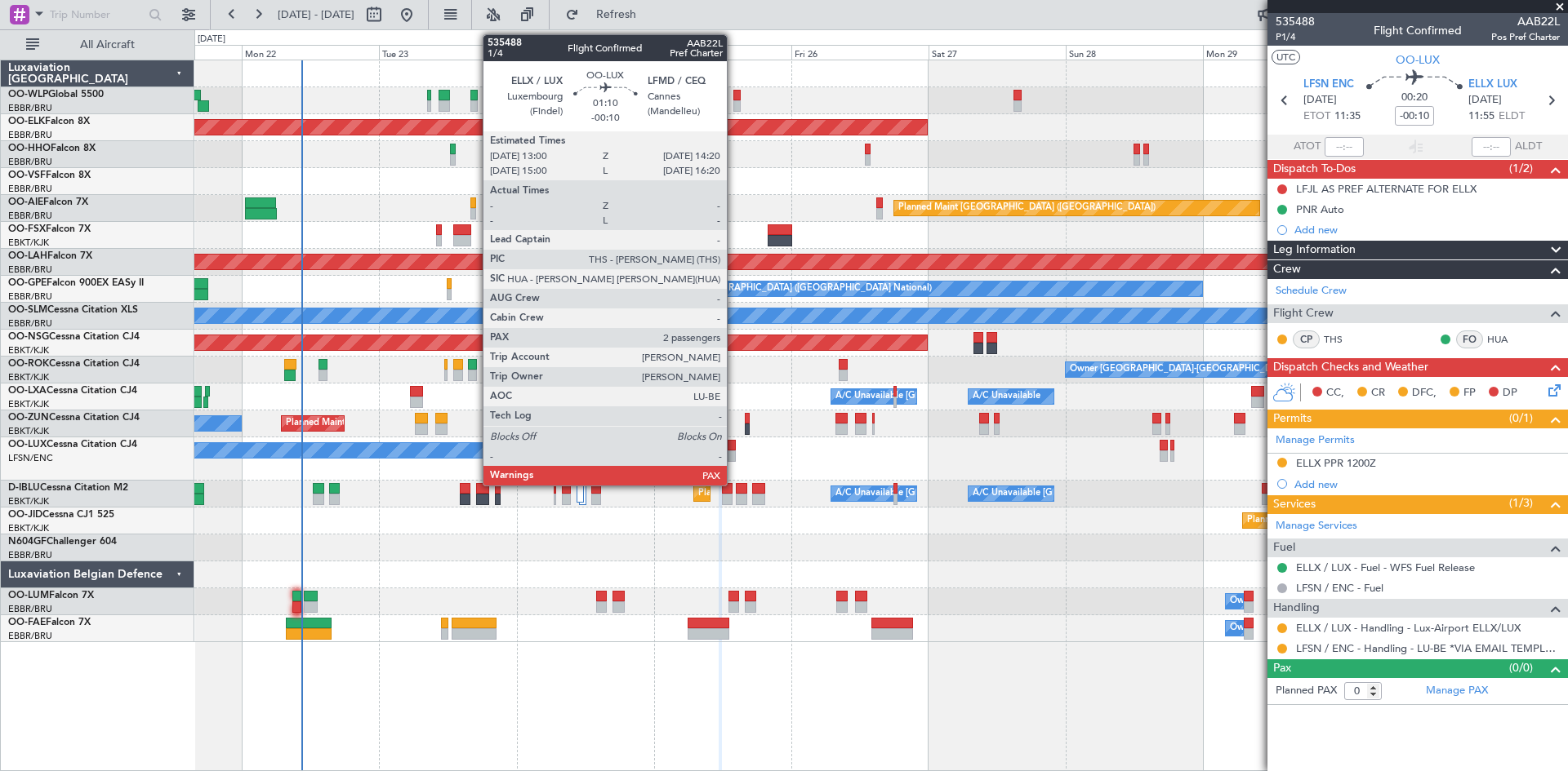
click at [734, 447] on div at bounding box center [731, 445] width 8 height 11
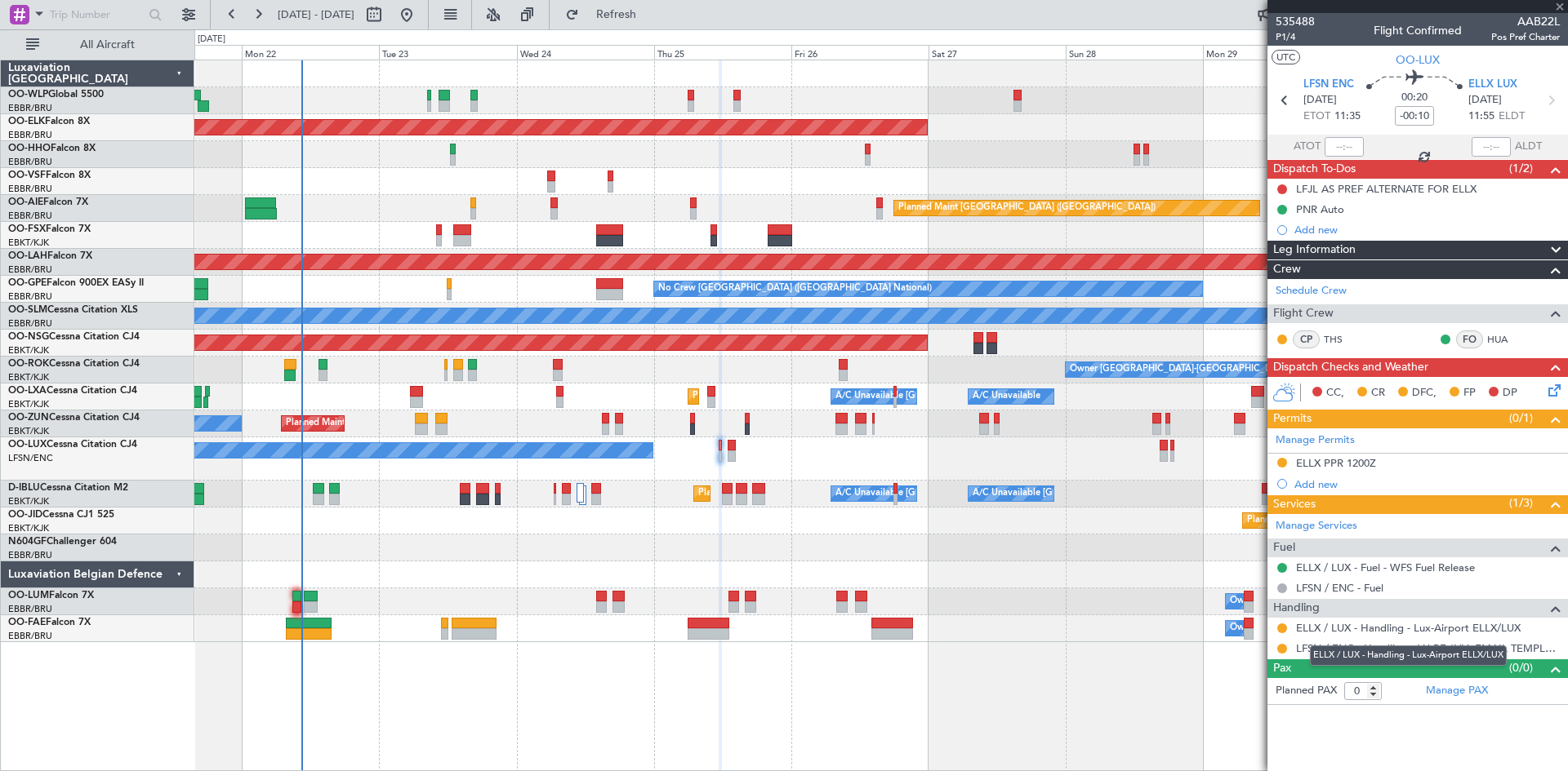
type input "2"
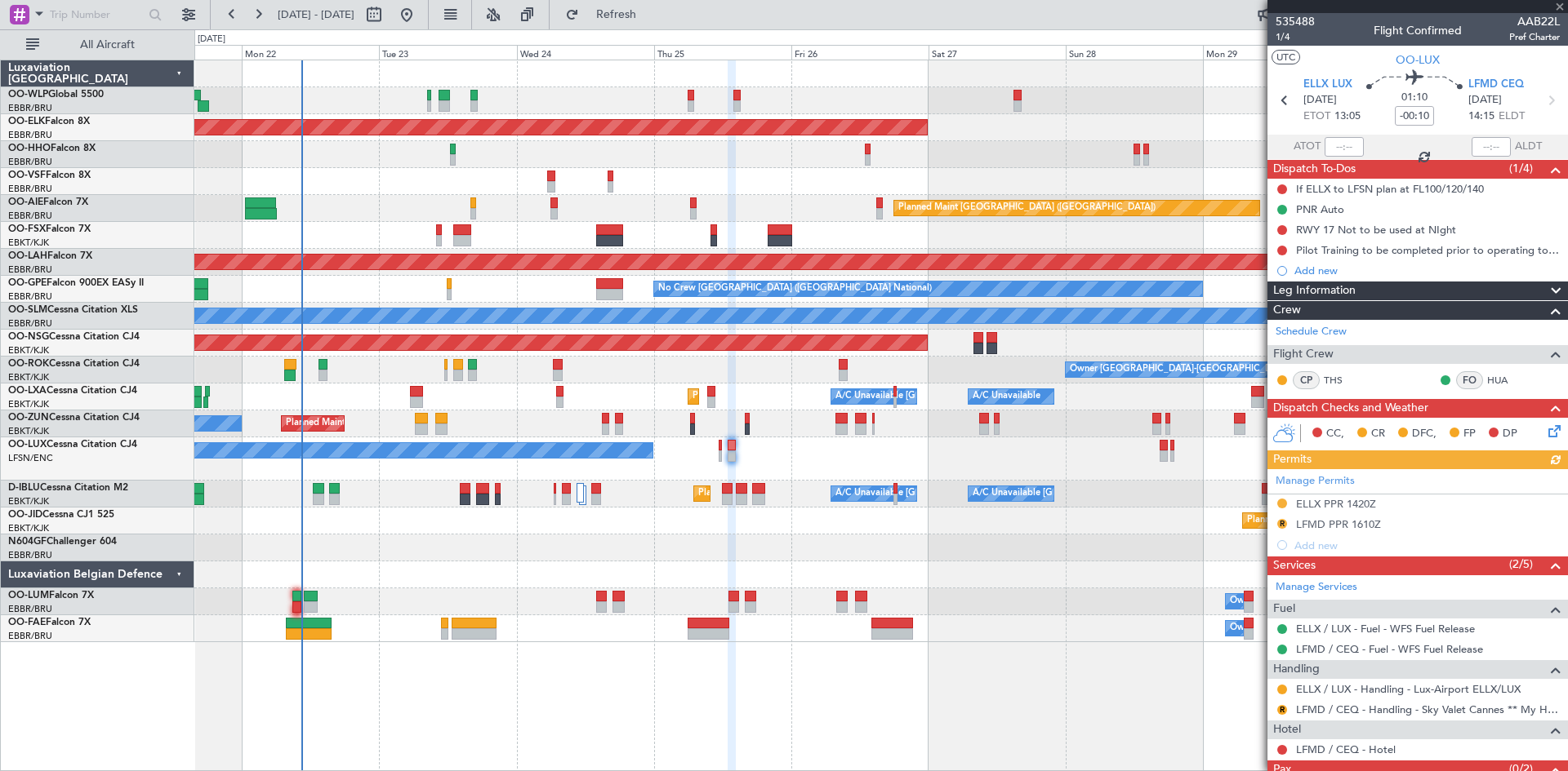
click at [1279, 523] on div "Manage Permits ELLX PPR 1420Z R LFMD PPR 1610Z Add new" at bounding box center [1418, 513] width 301 height 87
click at [1280, 524] on button "R" at bounding box center [1281, 524] width 10 height 10
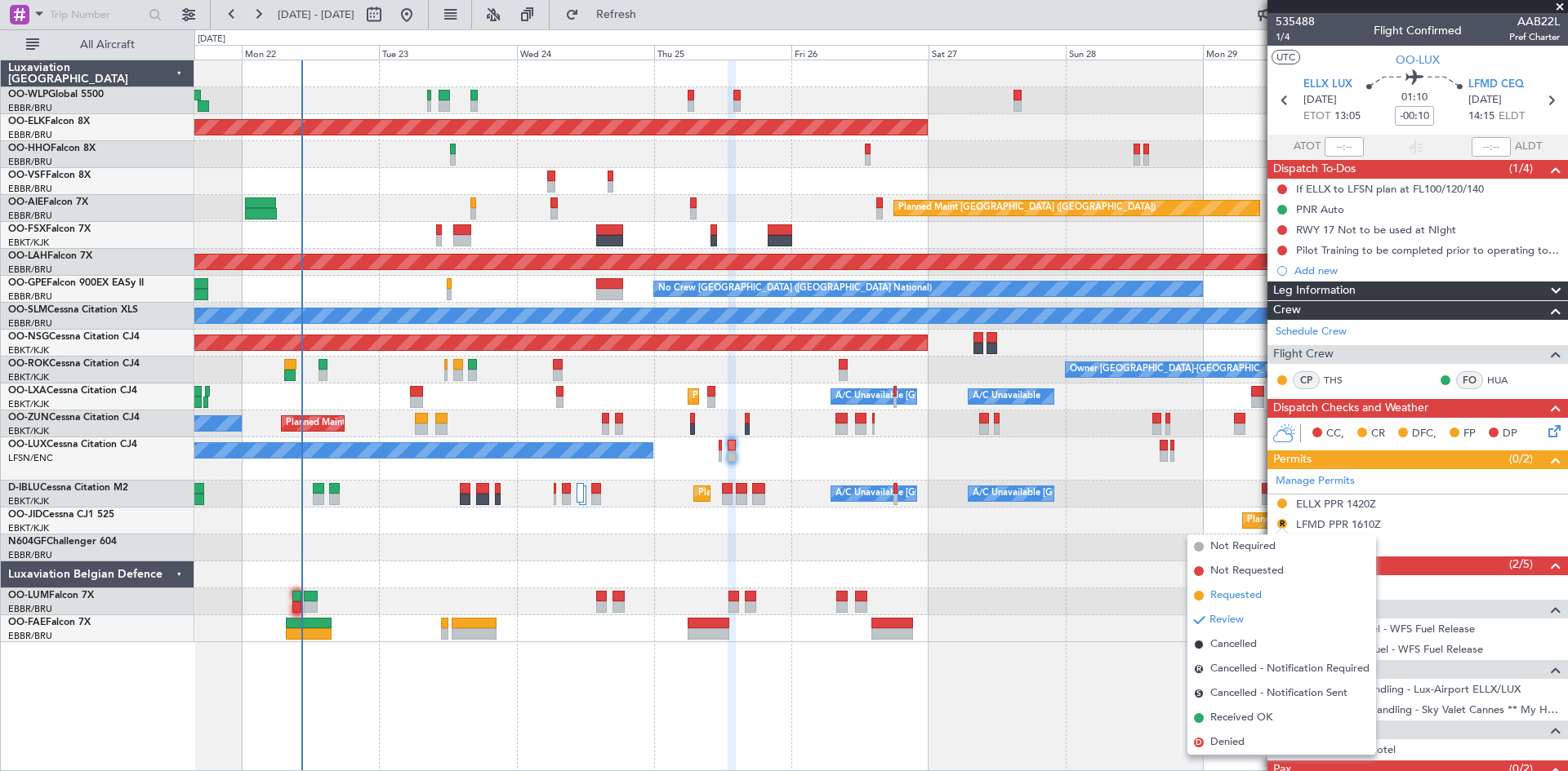
click at [1257, 589] on span "Requested" at bounding box center [1235, 596] width 51 height 16
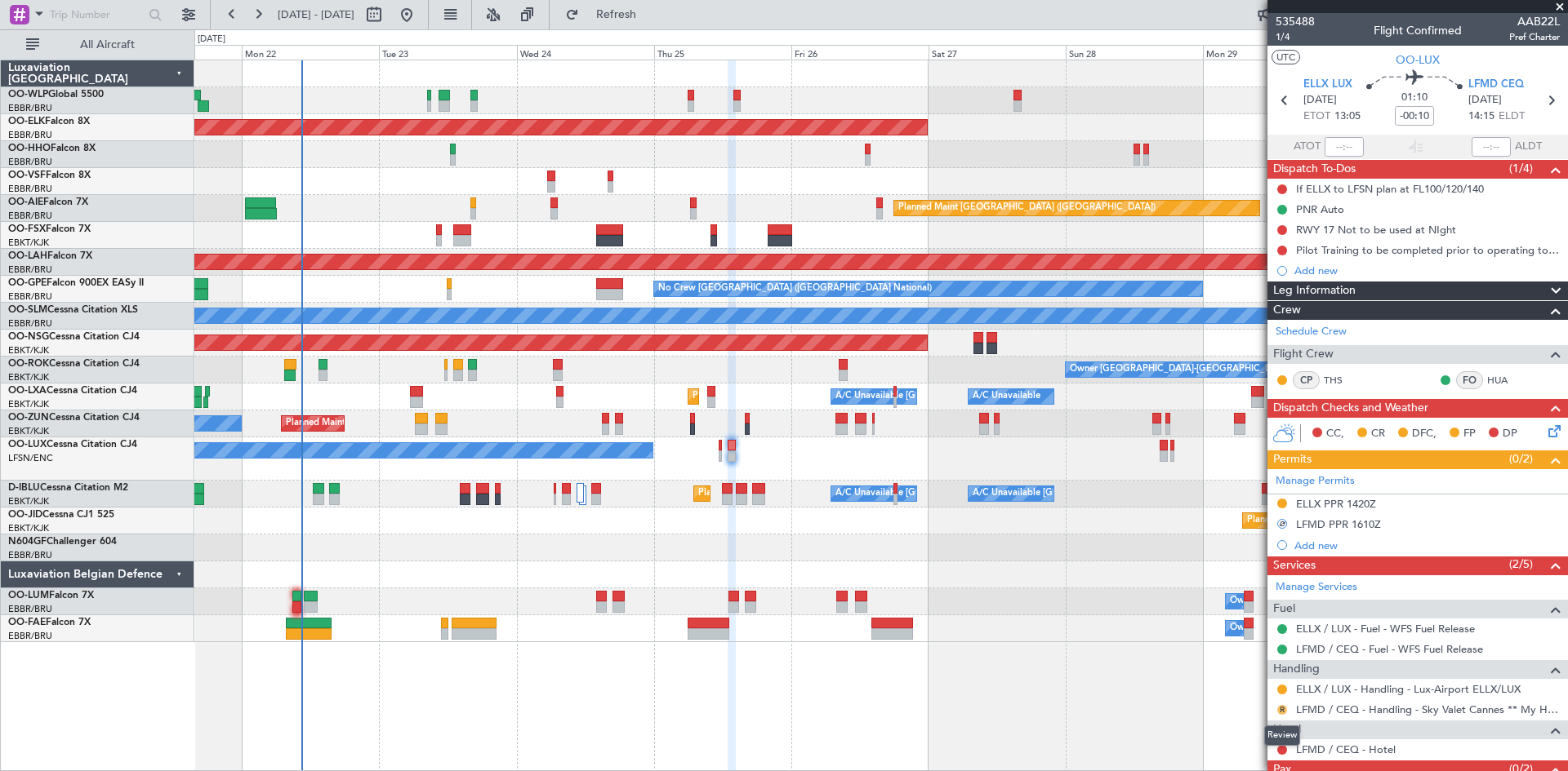
click at [1280, 706] on button "R" at bounding box center [1281, 709] width 10 height 10
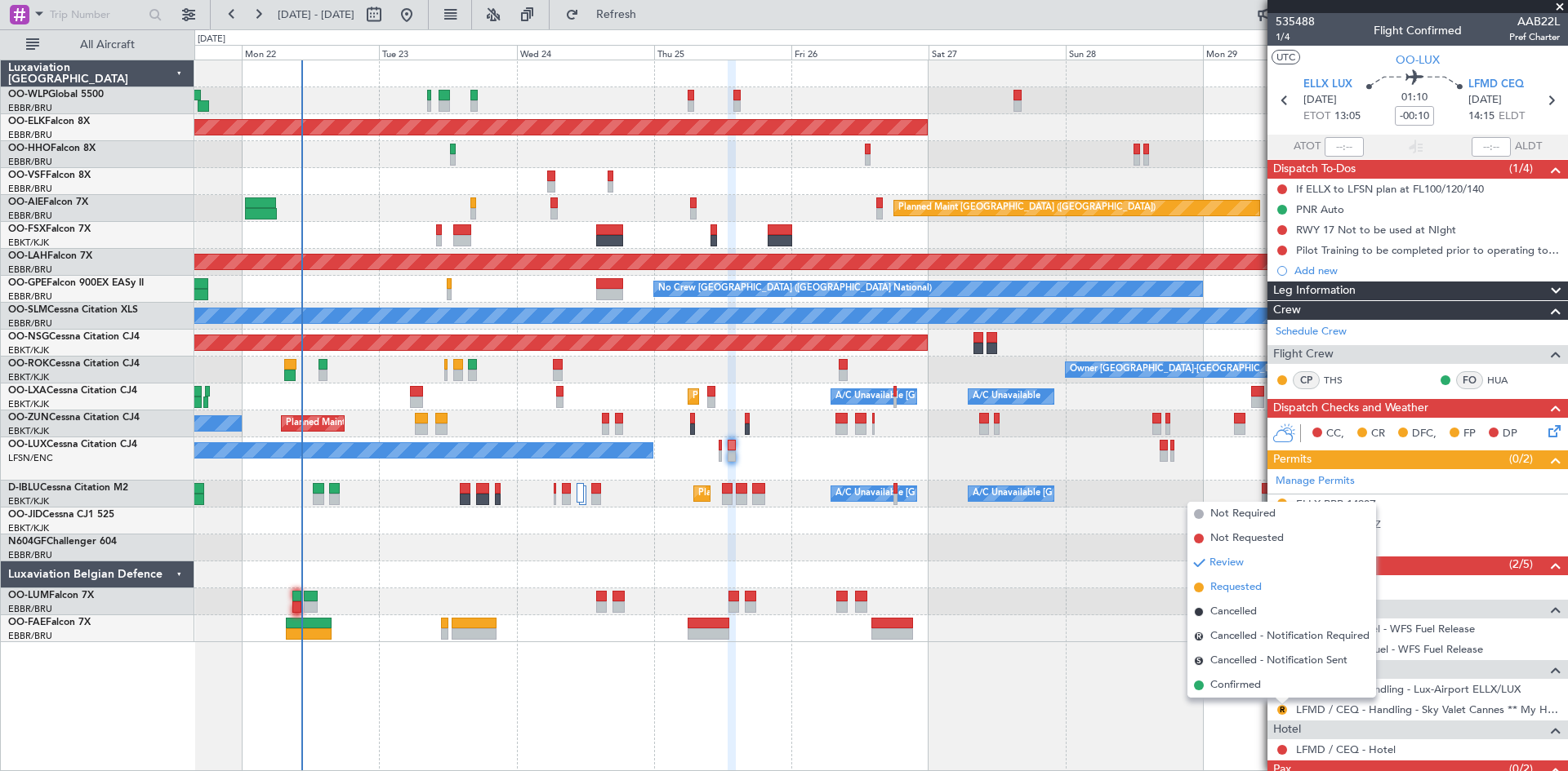
click at [1248, 585] on span "Requested" at bounding box center [1235, 587] width 51 height 16
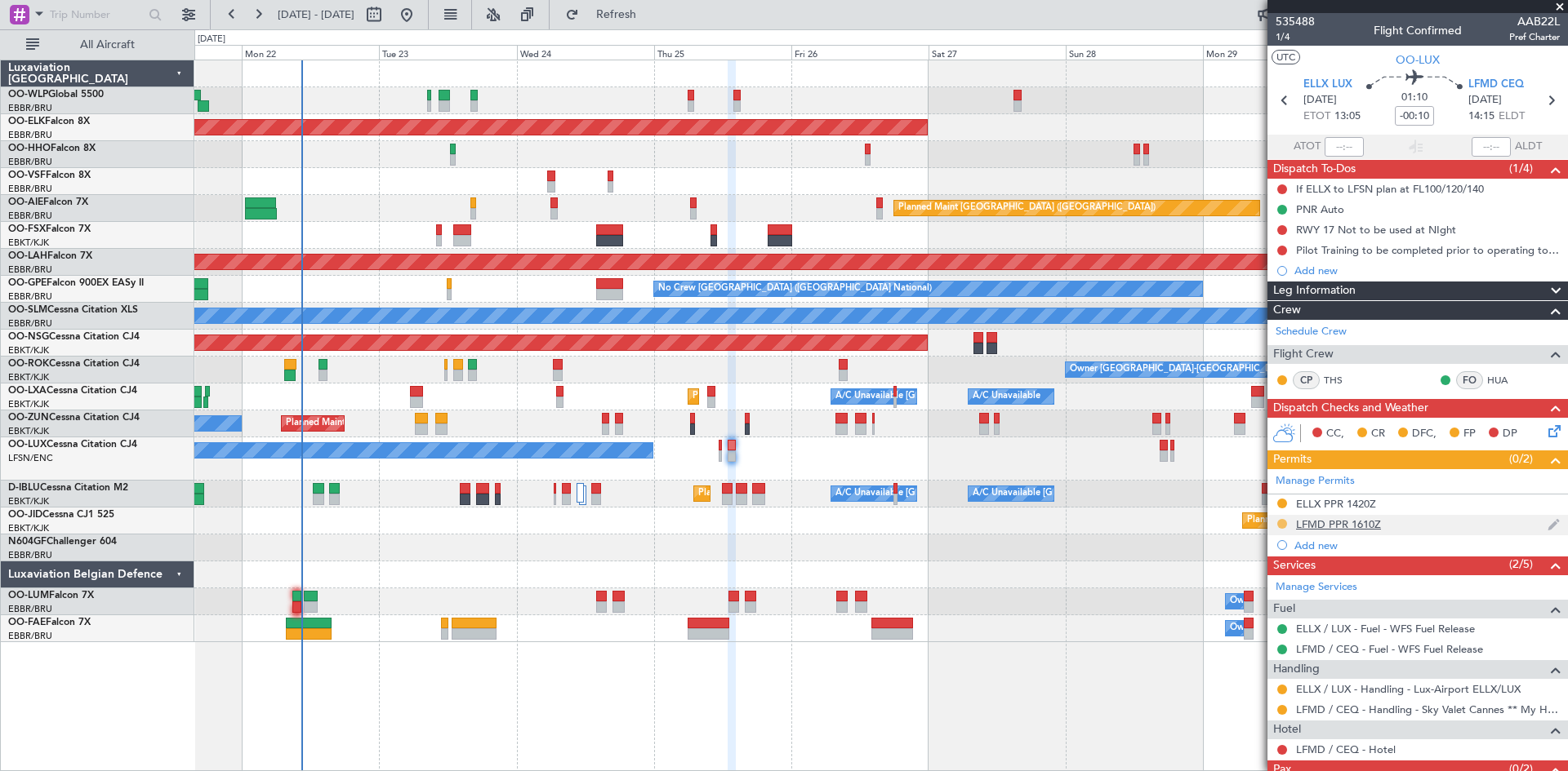
click at [1279, 524] on button at bounding box center [1281, 524] width 10 height 10
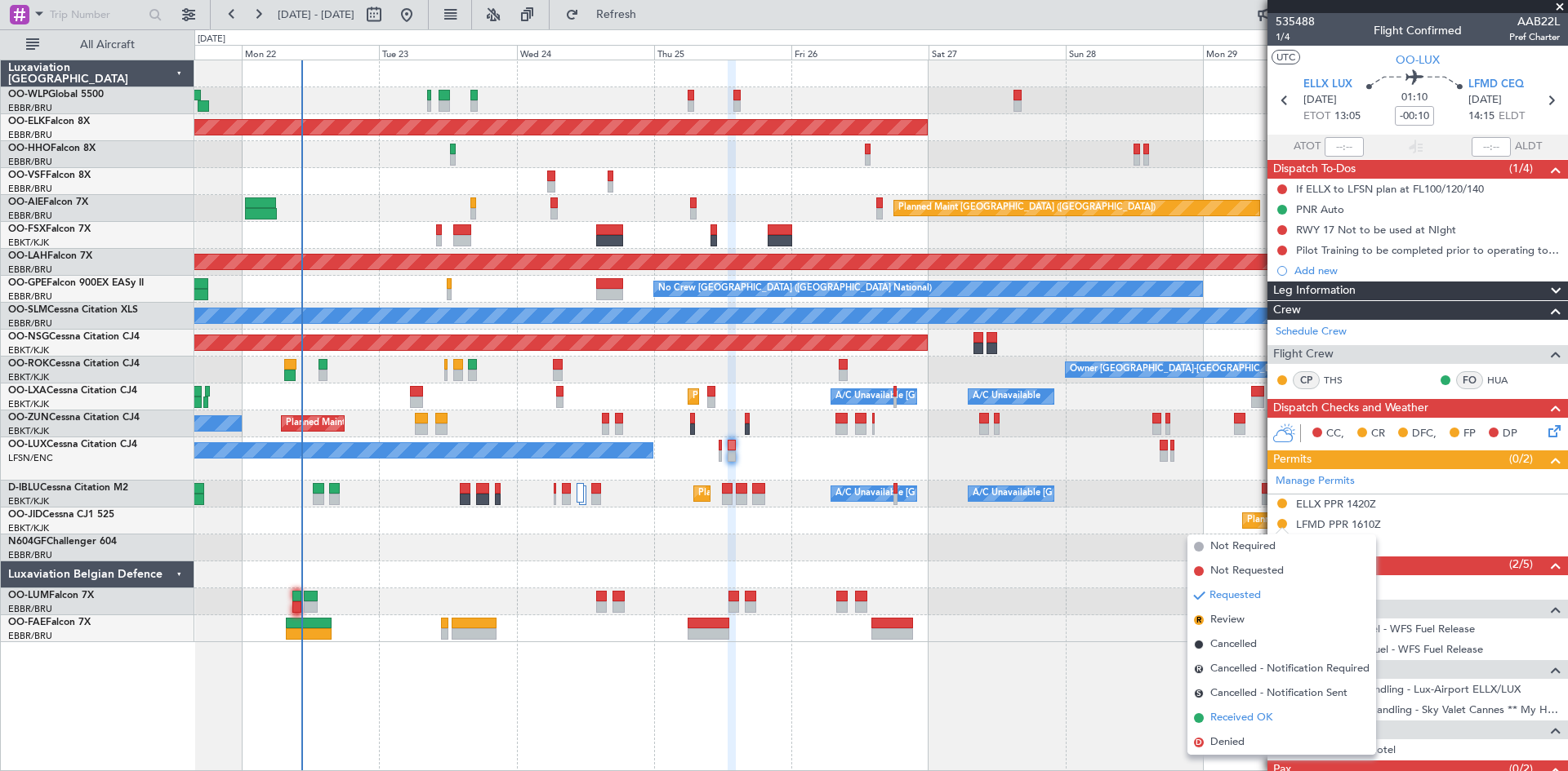
click at [1241, 715] on span "Received OK" at bounding box center [1241, 718] width 62 height 16
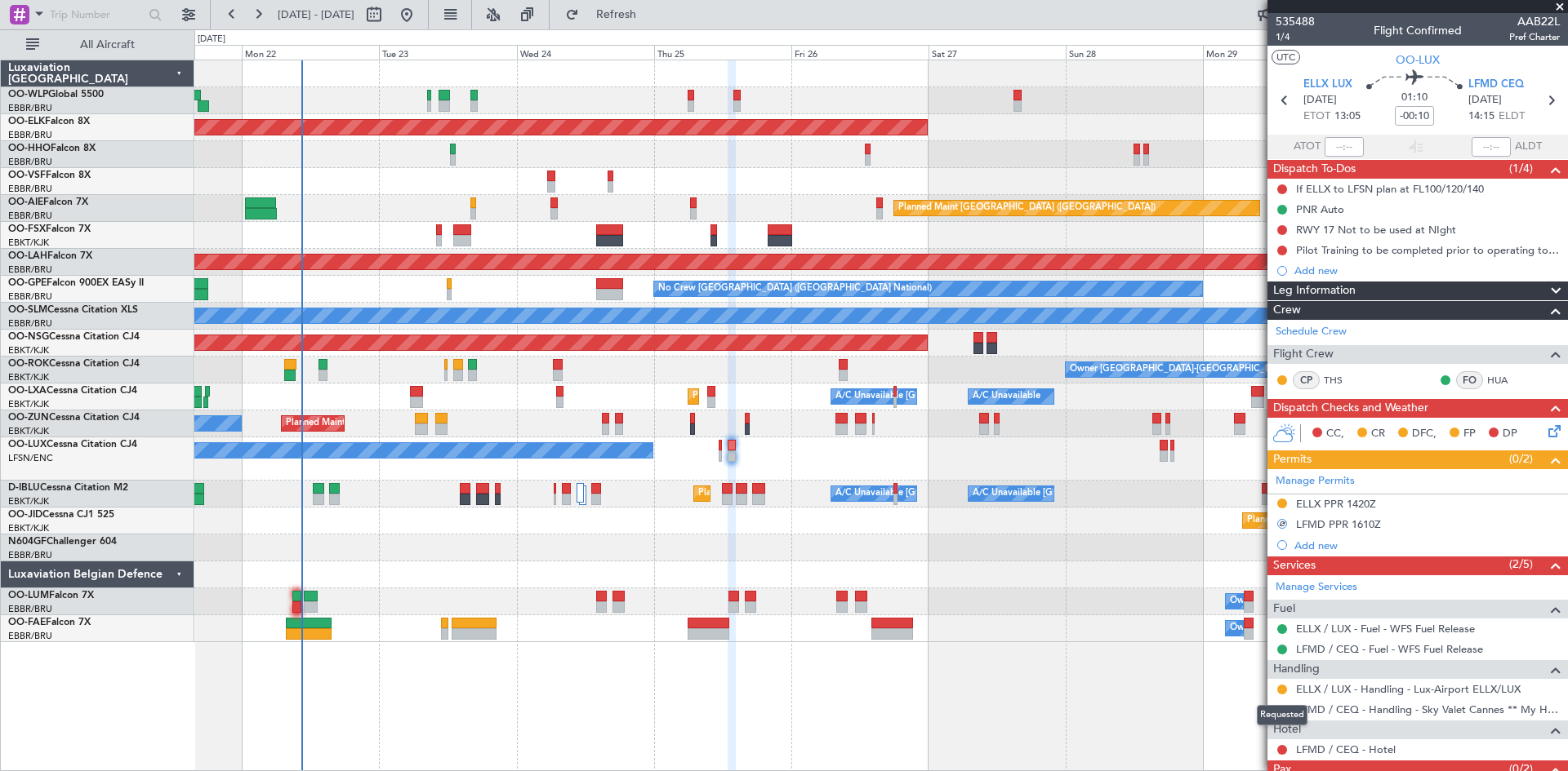
click at [1282, 710] on div "Requested" at bounding box center [1282, 715] width 50 height 21
click at [1283, 715] on div at bounding box center [1281, 709] width 13 height 13
click at [1280, 706] on button at bounding box center [1281, 709] width 10 height 10
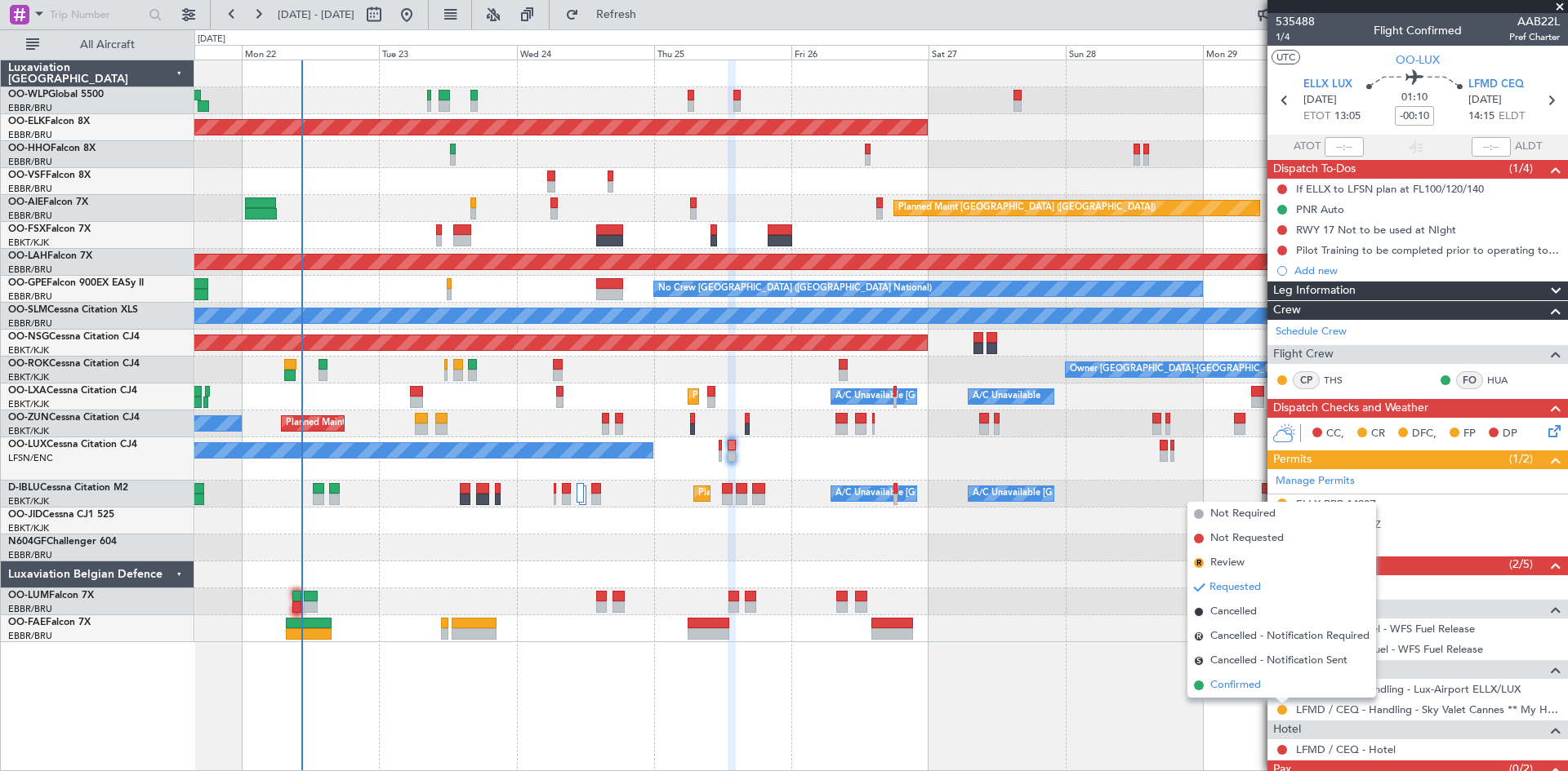
click at [1243, 683] on span "Confirmed" at bounding box center [1235, 685] width 50 height 16
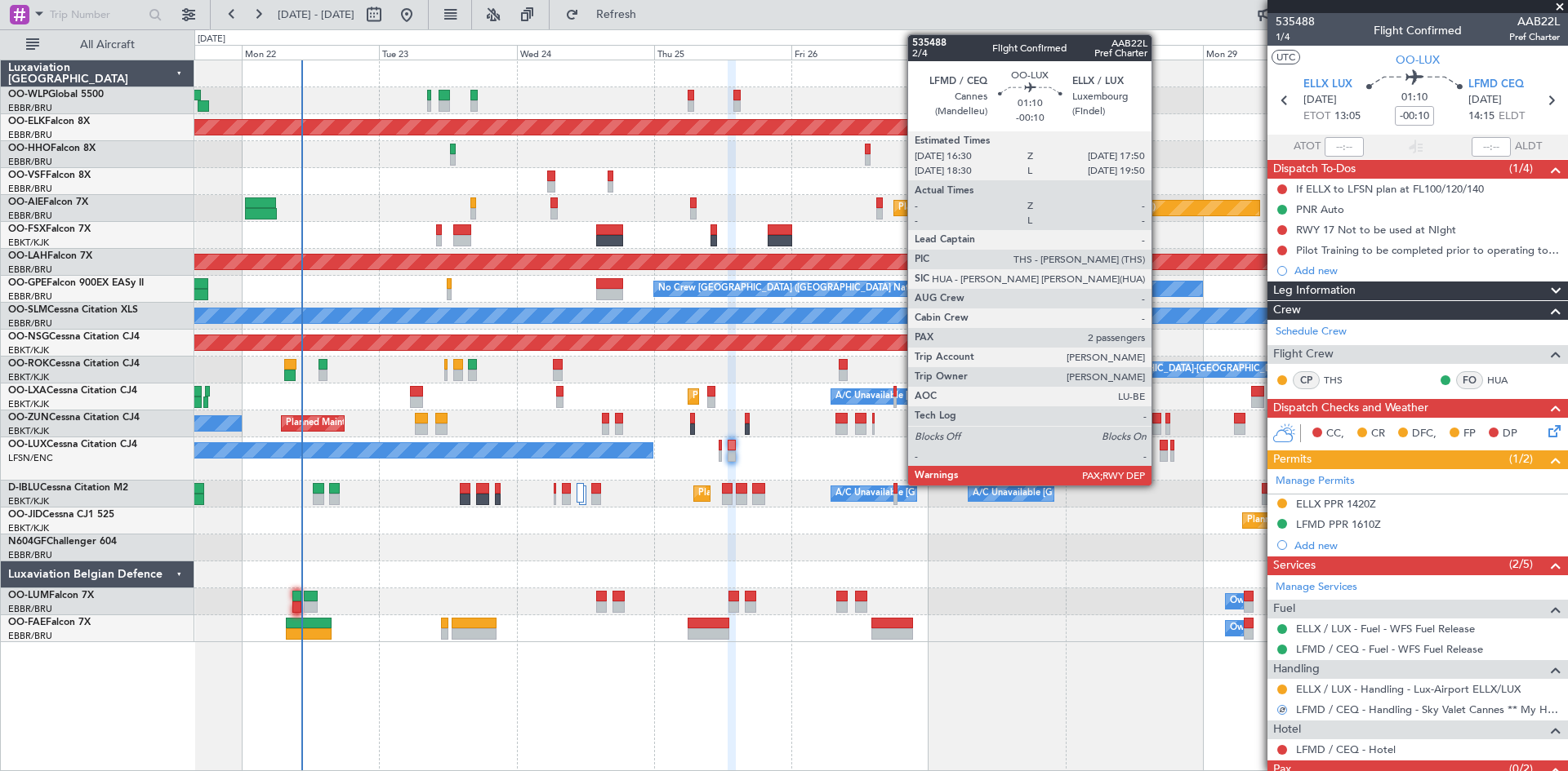
click at [1160, 455] on div at bounding box center [1163, 456] width 8 height 11
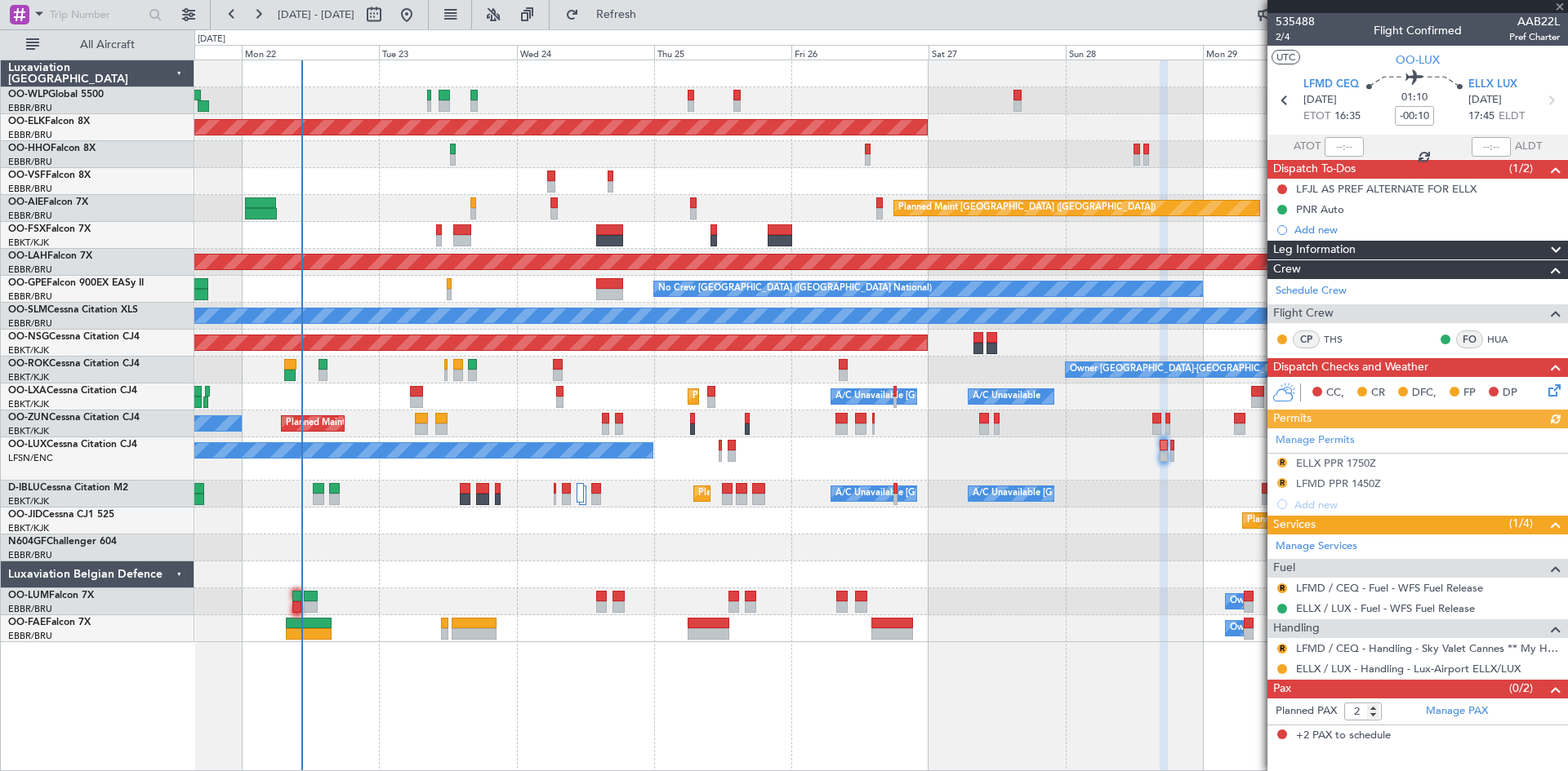
click at [1283, 653] on mat-tooltip-component "Review" at bounding box center [1282, 675] width 59 height 43
click at [1281, 649] on button "R" at bounding box center [1281, 649] width 10 height 10
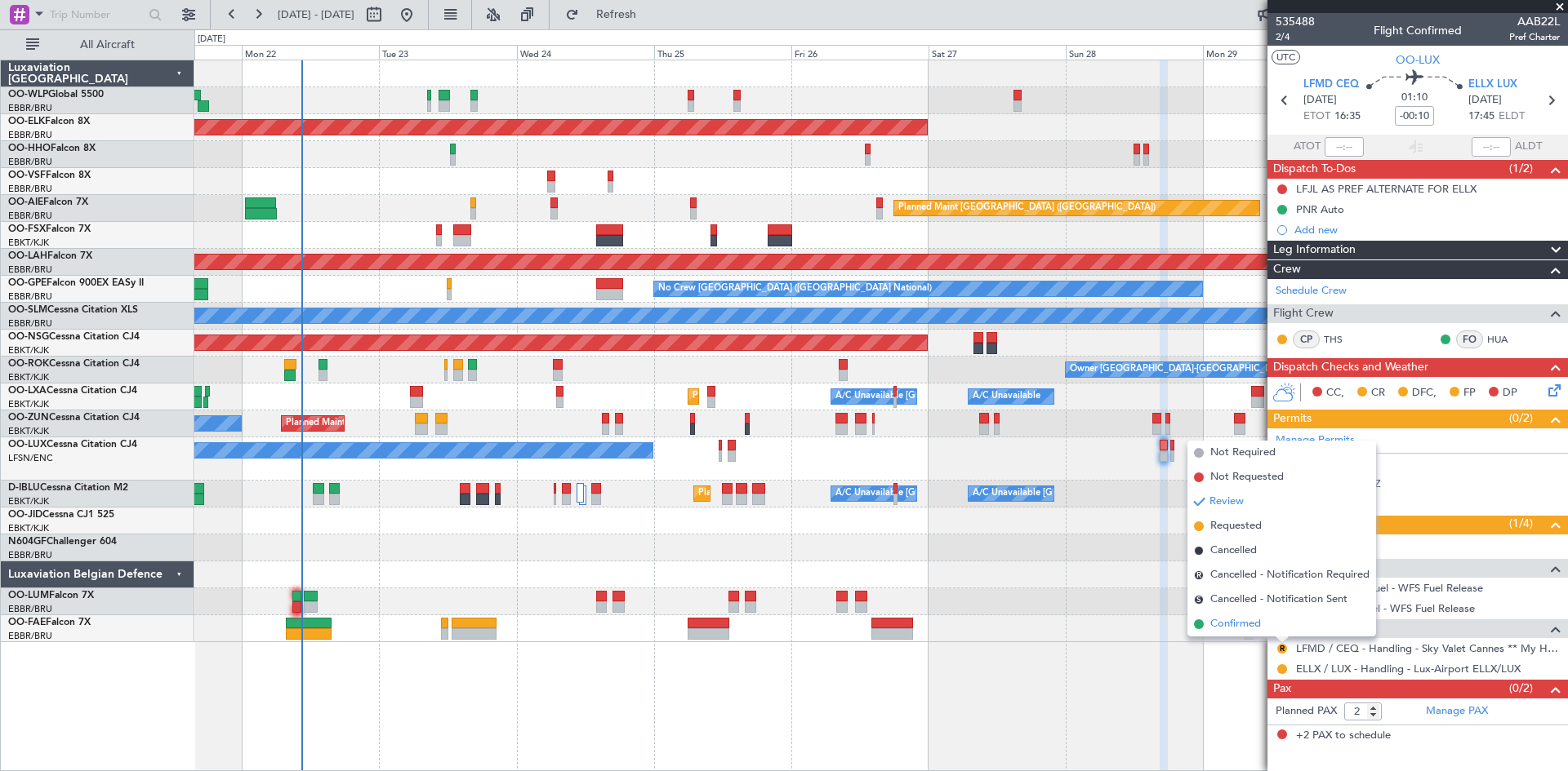
click at [1268, 627] on li "Confirmed" at bounding box center [1281, 624] width 189 height 24
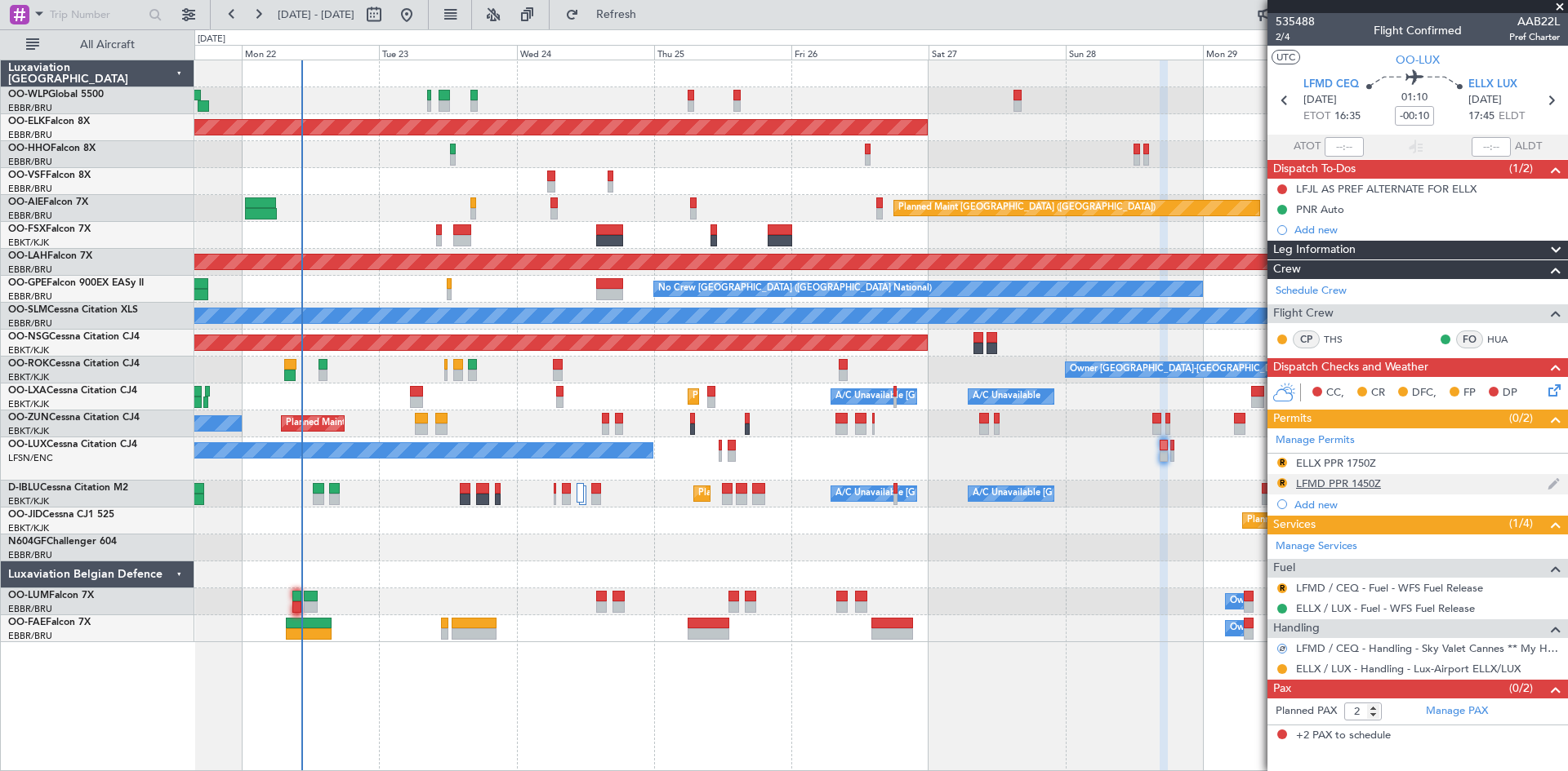
click at [1275, 481] on div "R" at bounding box center [1281, 483] width 13 height 13
click at [1278, 479] on button "R" at bounding box center [1281, 483] width 10 height 10
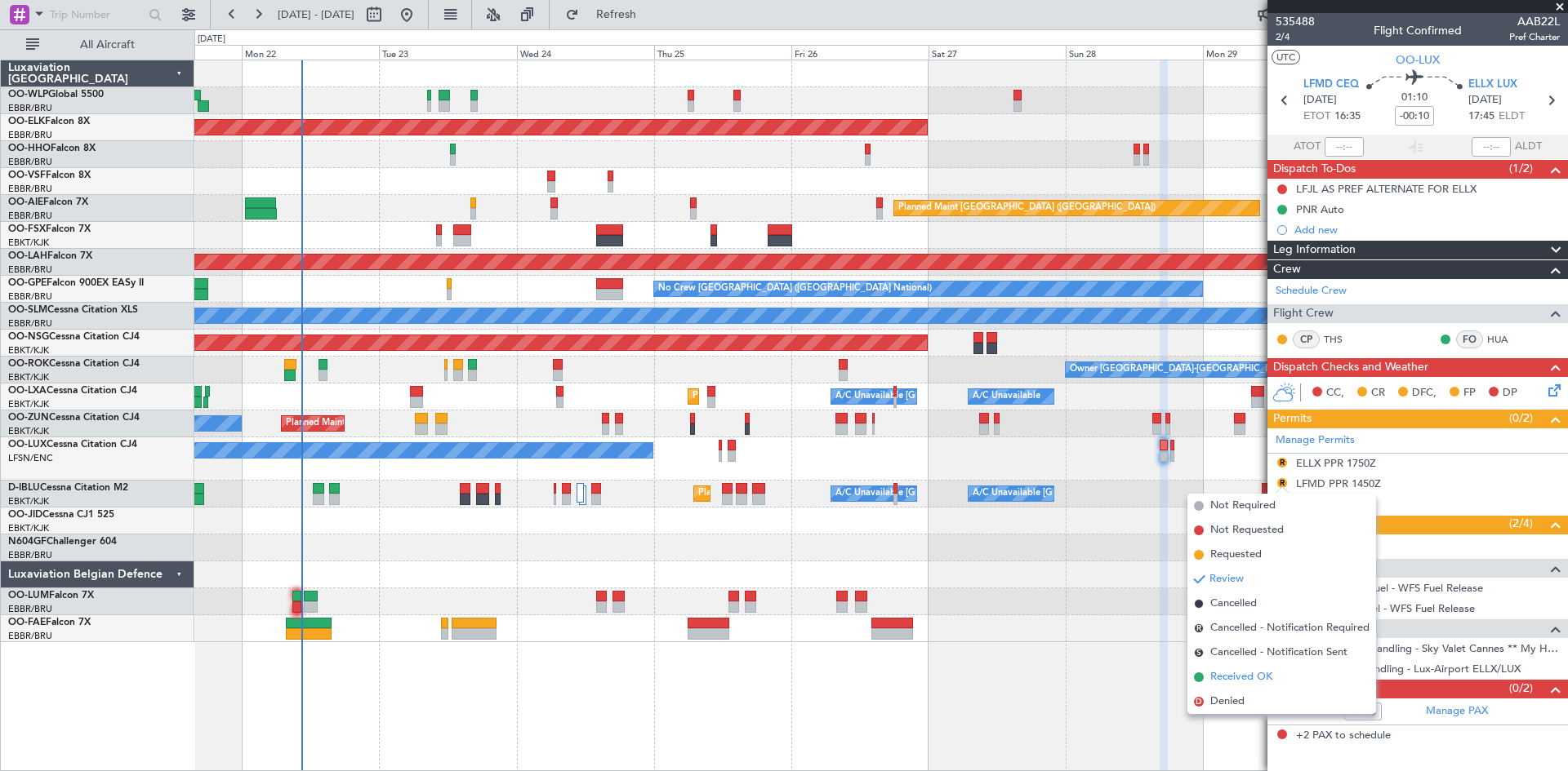
click at [1254, 670] on span "Received OK" at bounding box center [1241, 677] width 62 height 16
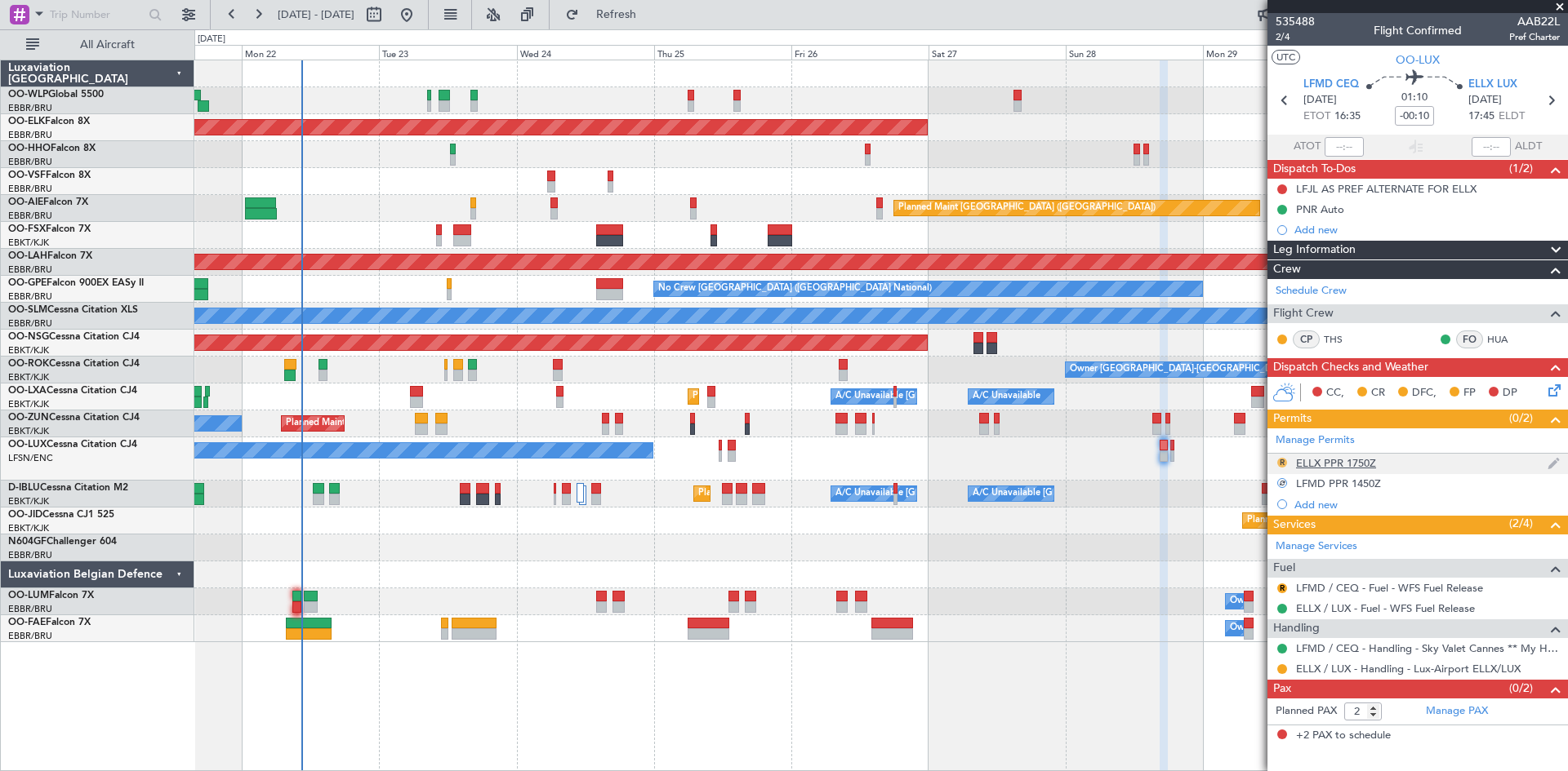
click at [1285, 463] on button "R" at bounding box center [1281, 462] width 10 height 10
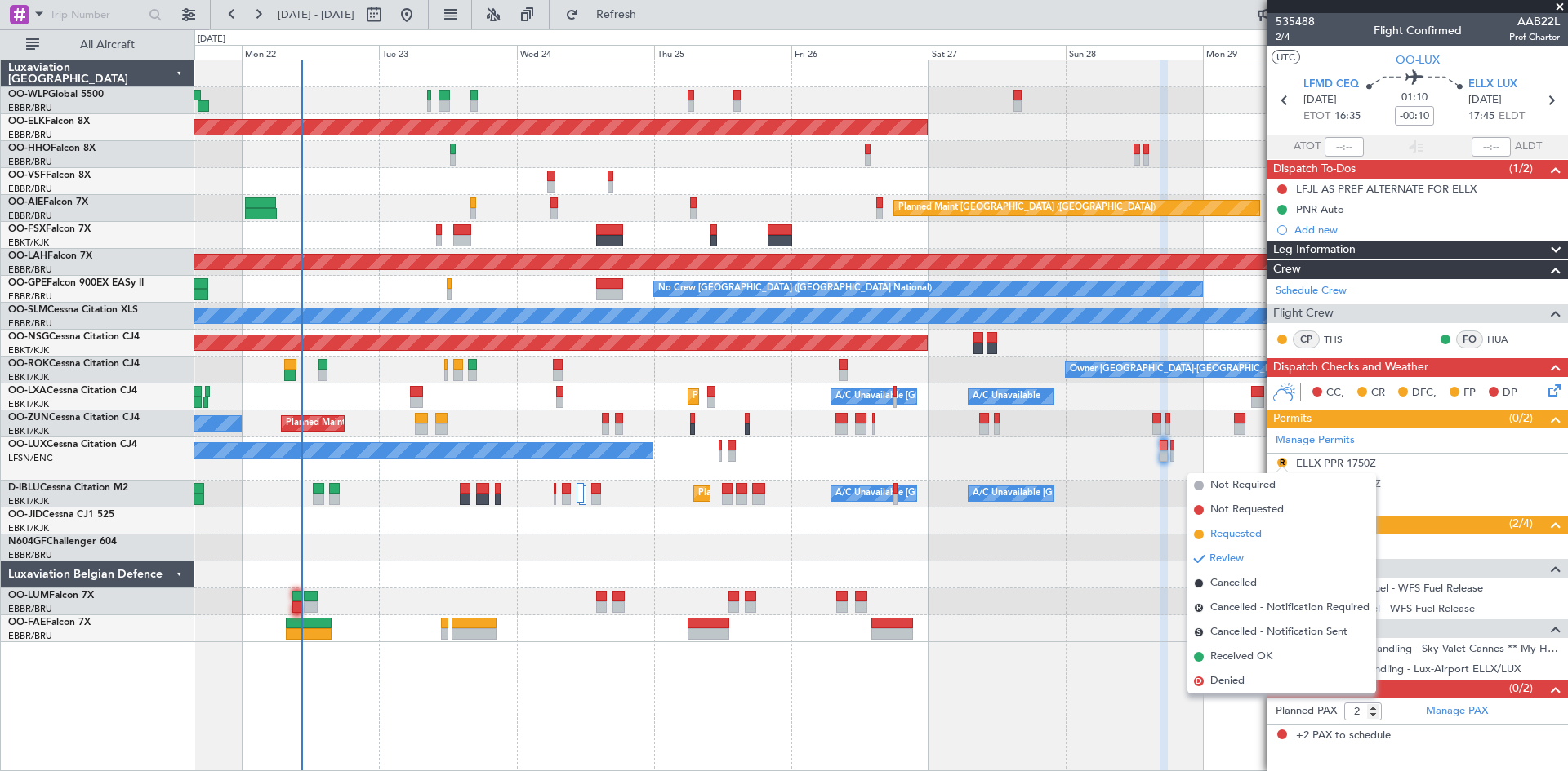
click at [1253, 530] on span "Requested" at bounding box center [1235, 534] width 51 height 16
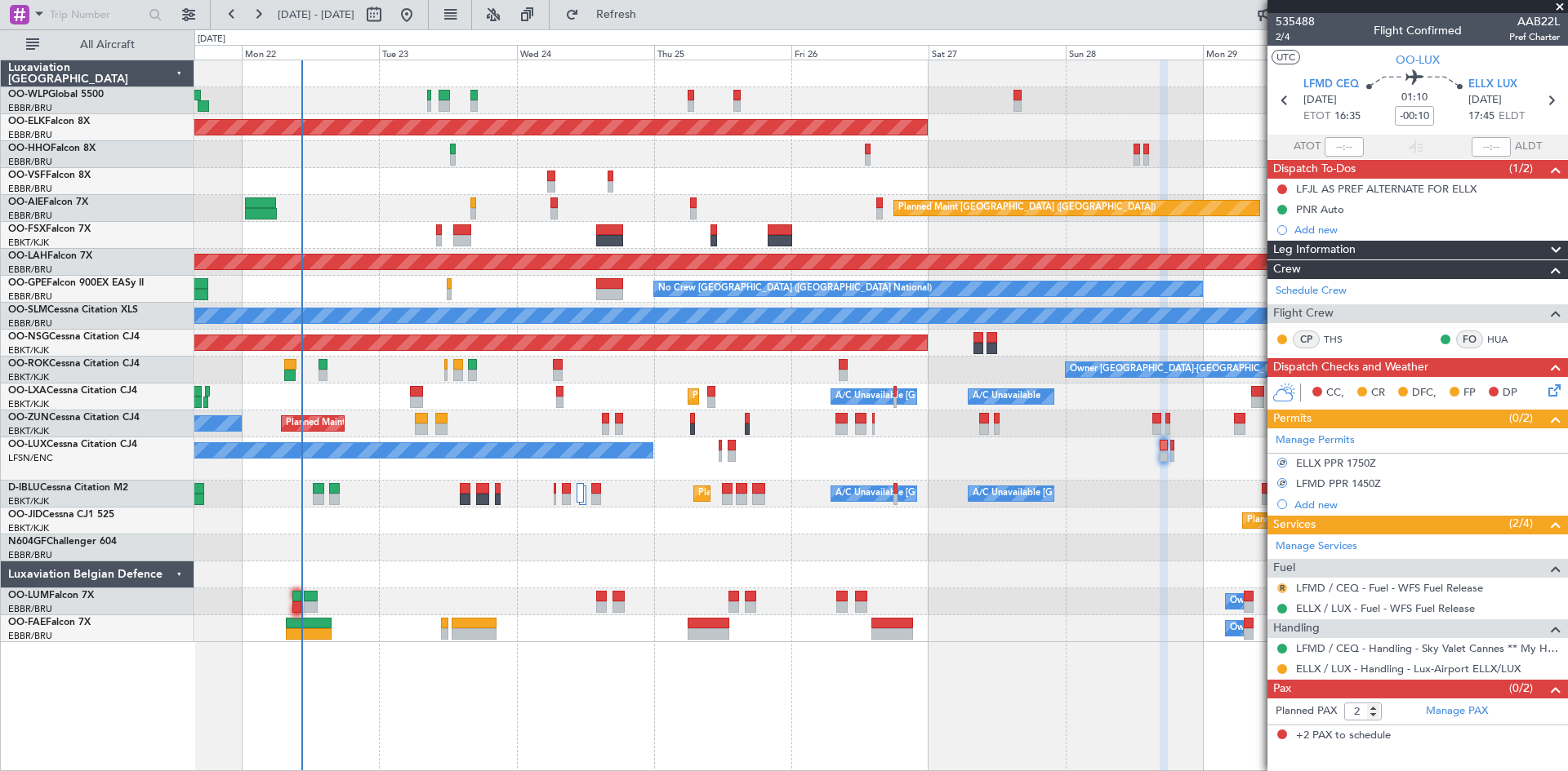
click at [1282, 590] on button "R" at bounding box center [1281, 588] width 10 height 10
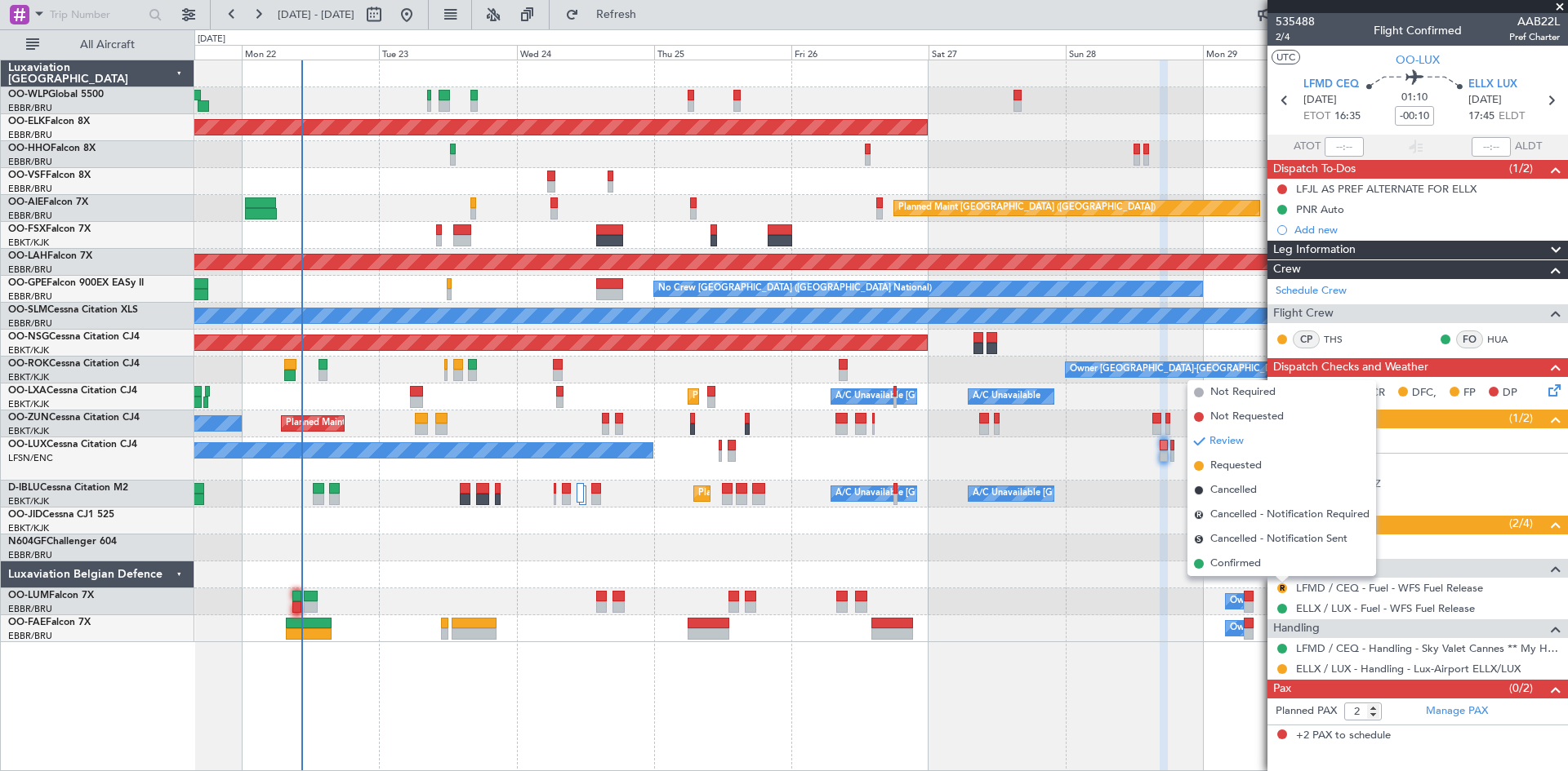
click at [1032, 511] on div "Planned Maint Kortrijk-[GEOGRAPHIC_DATA]" at bounding box center [881, 521] width 1373 height 27
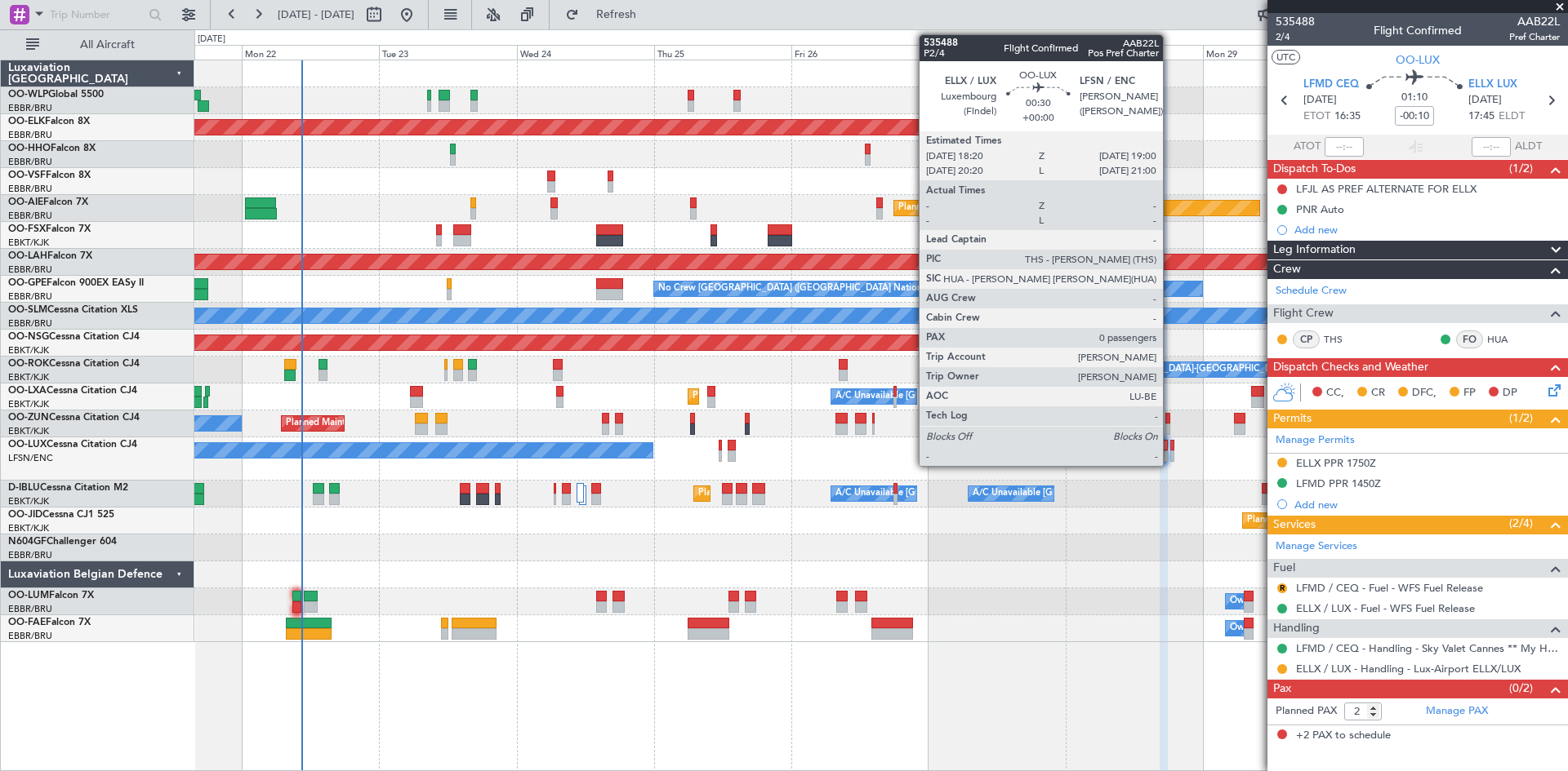
click at [1170, 451] on div at bounding box center [1172, 456] width 4 height 11
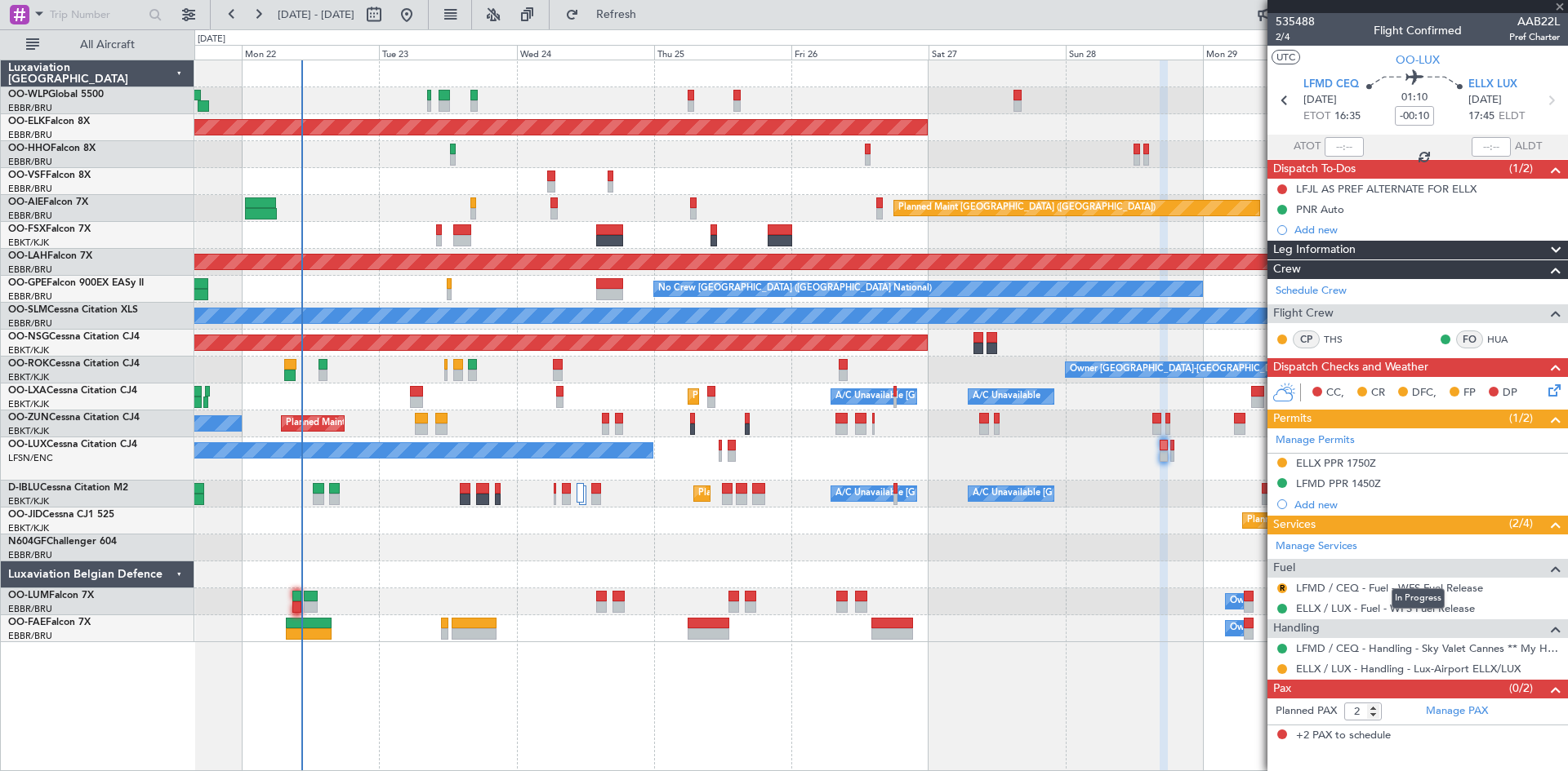
type input "0"
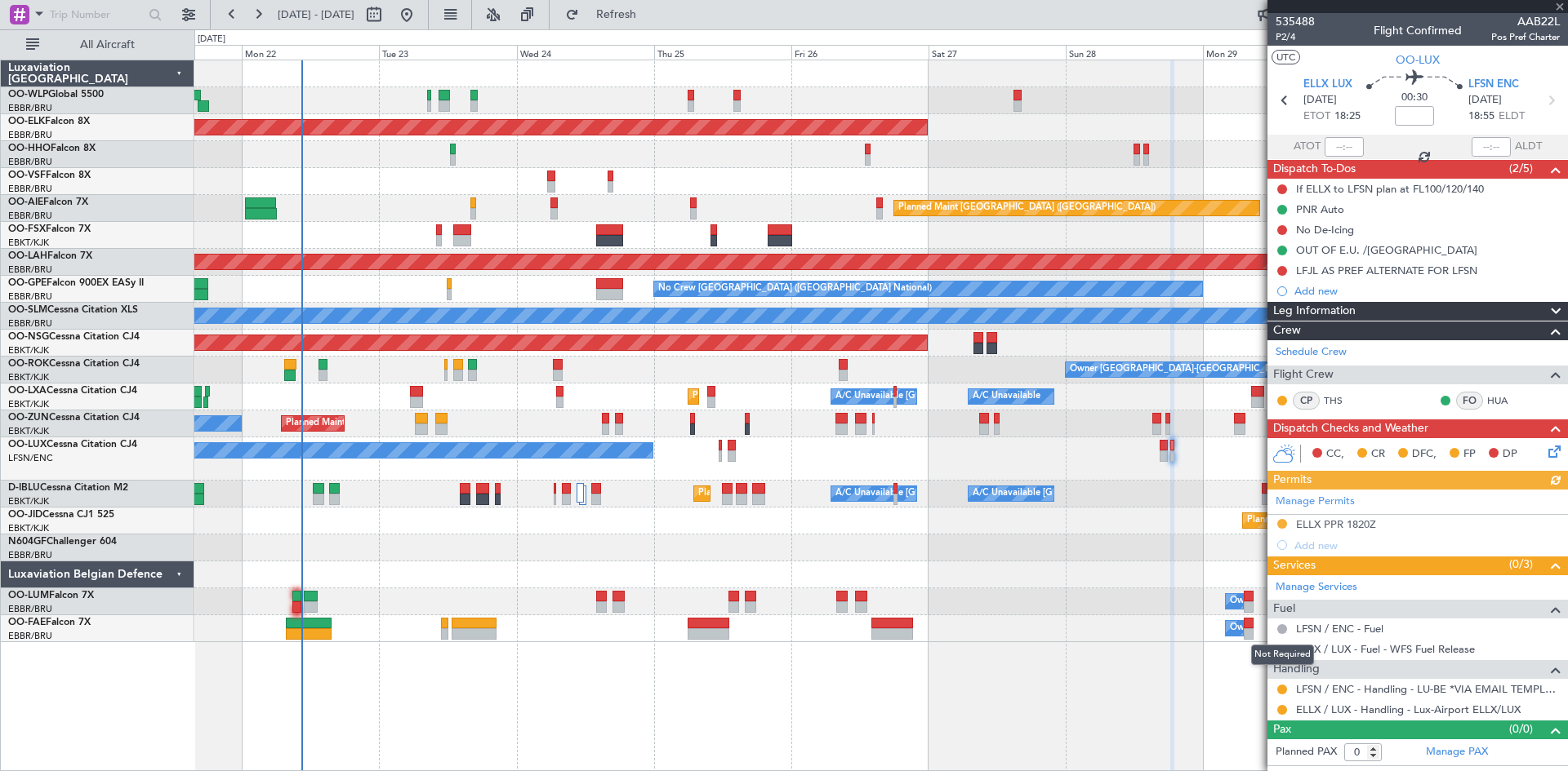
click at [1280, 652] on div "Not Required" at bounding box center [1282, 656] width 63 height 21
click at [1282, 649] on button at bounding box center [1281, 649] width 10 height 10
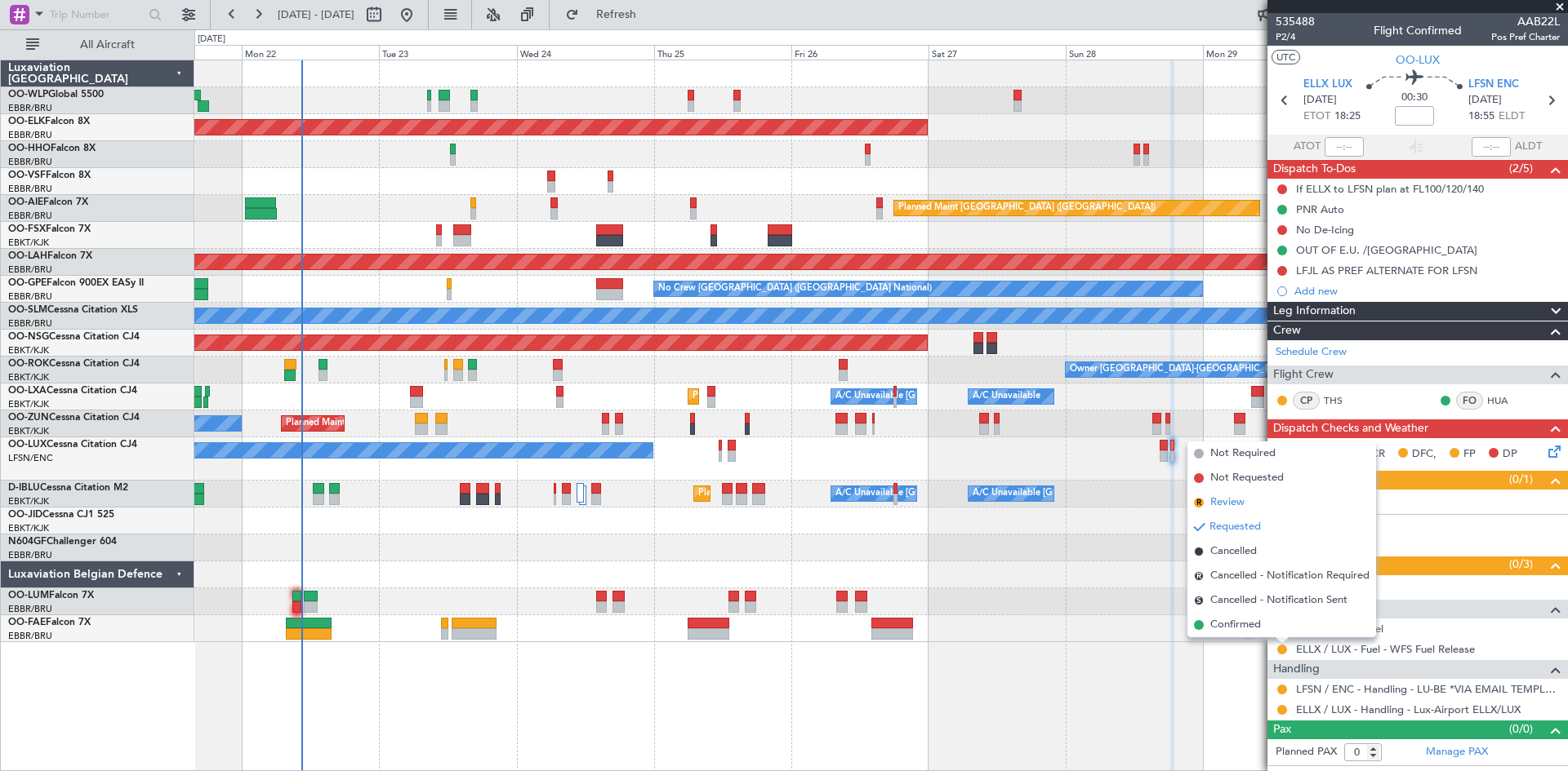
click at [1256, 498] on li "R Review" at bounding box center [1281, 503] width 189 height 24
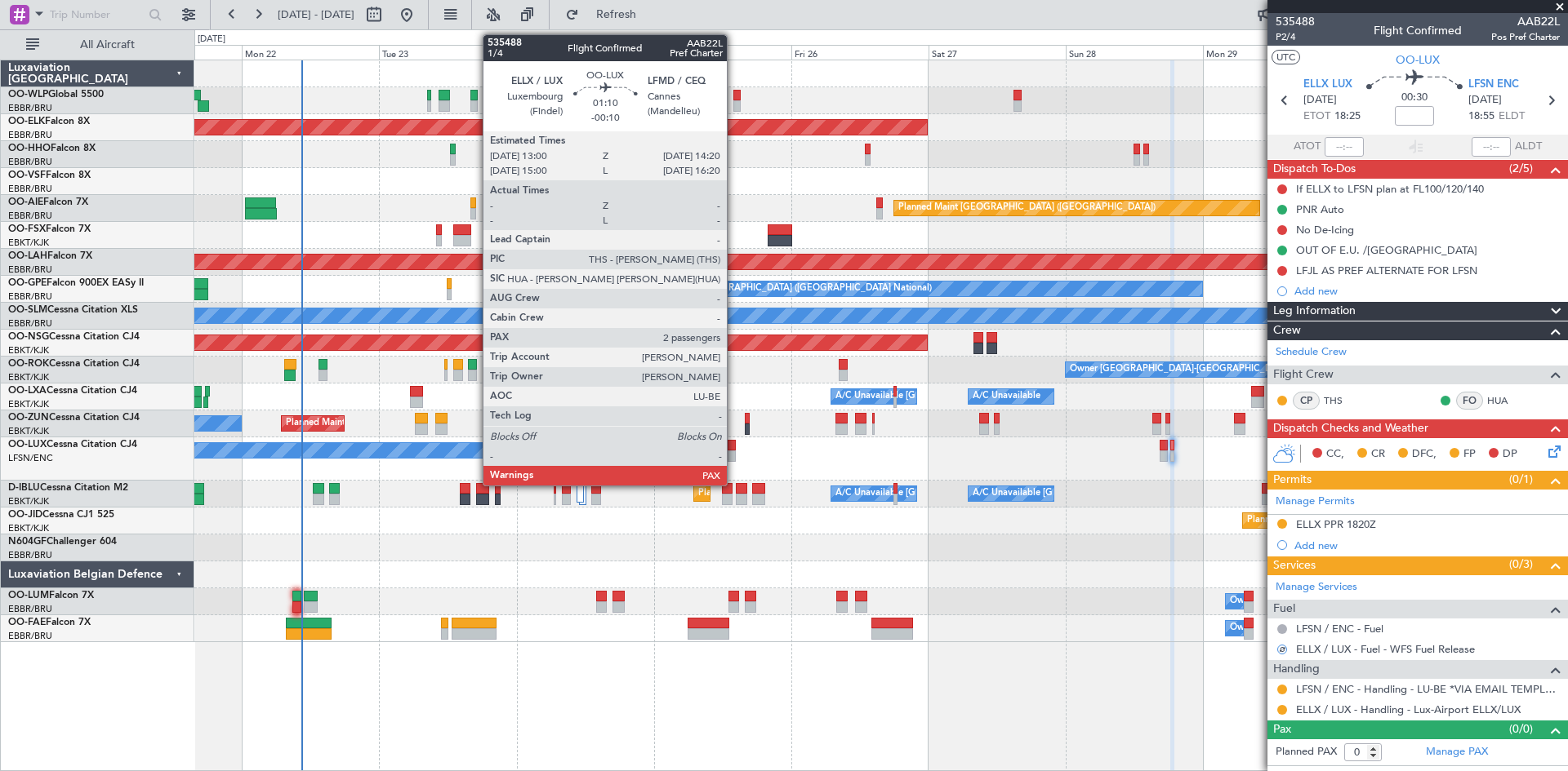
click at [734, 453] on div at bounding box center [731, 456] width 8 height 11
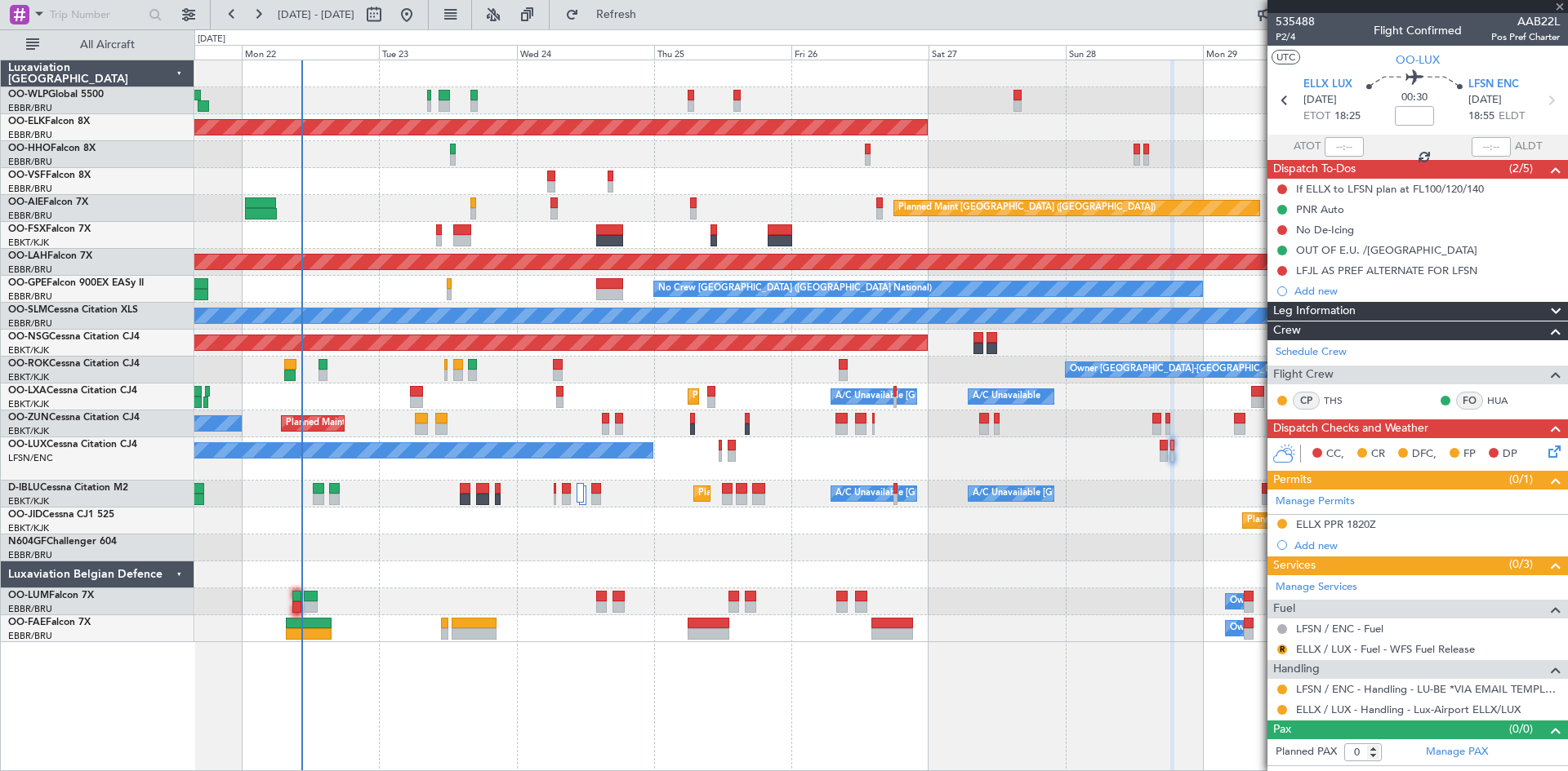
type input "-00:10"
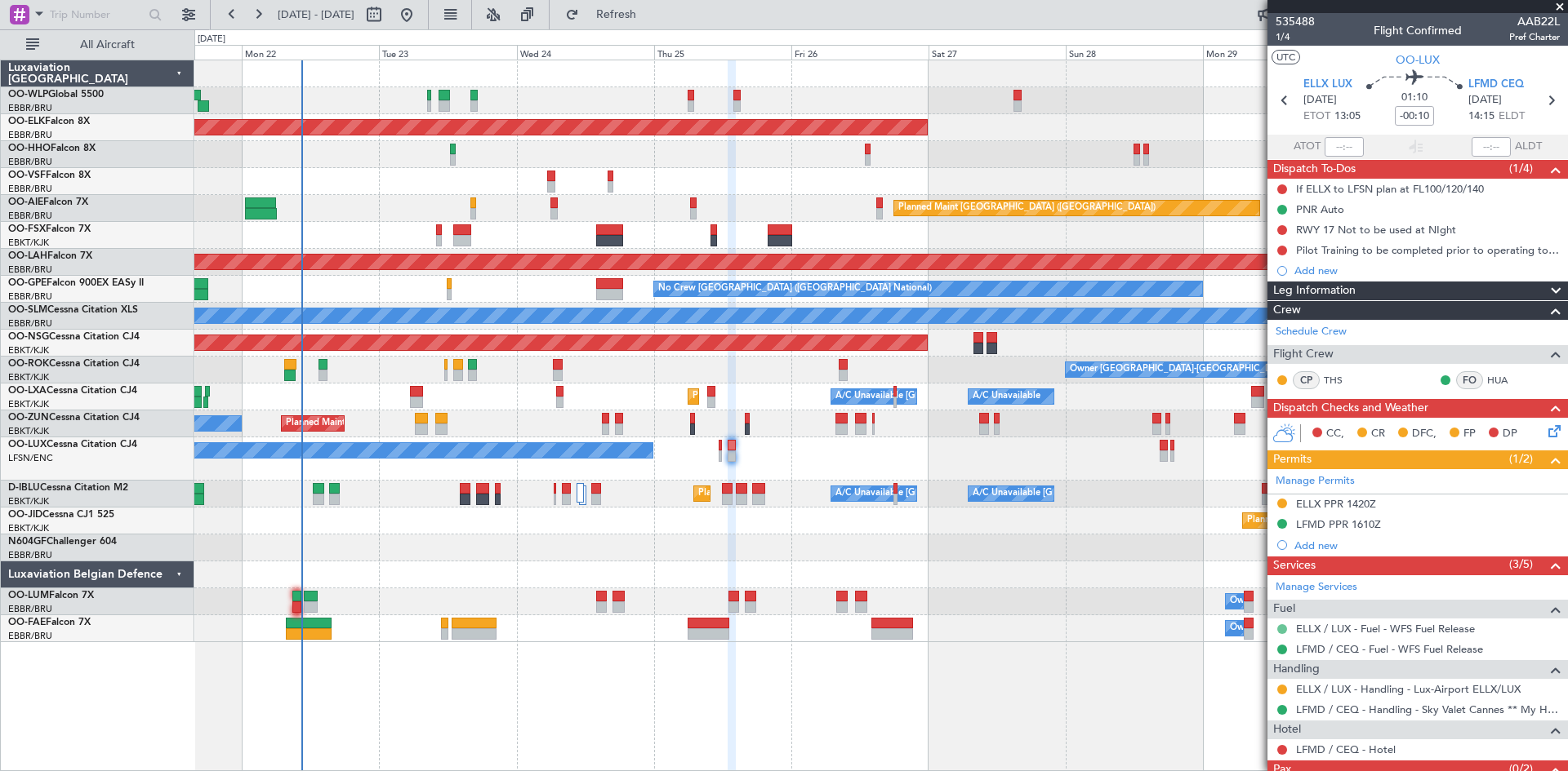
click at [1282, 627] on button at bounding box center [1281, 629] width 10 height 10
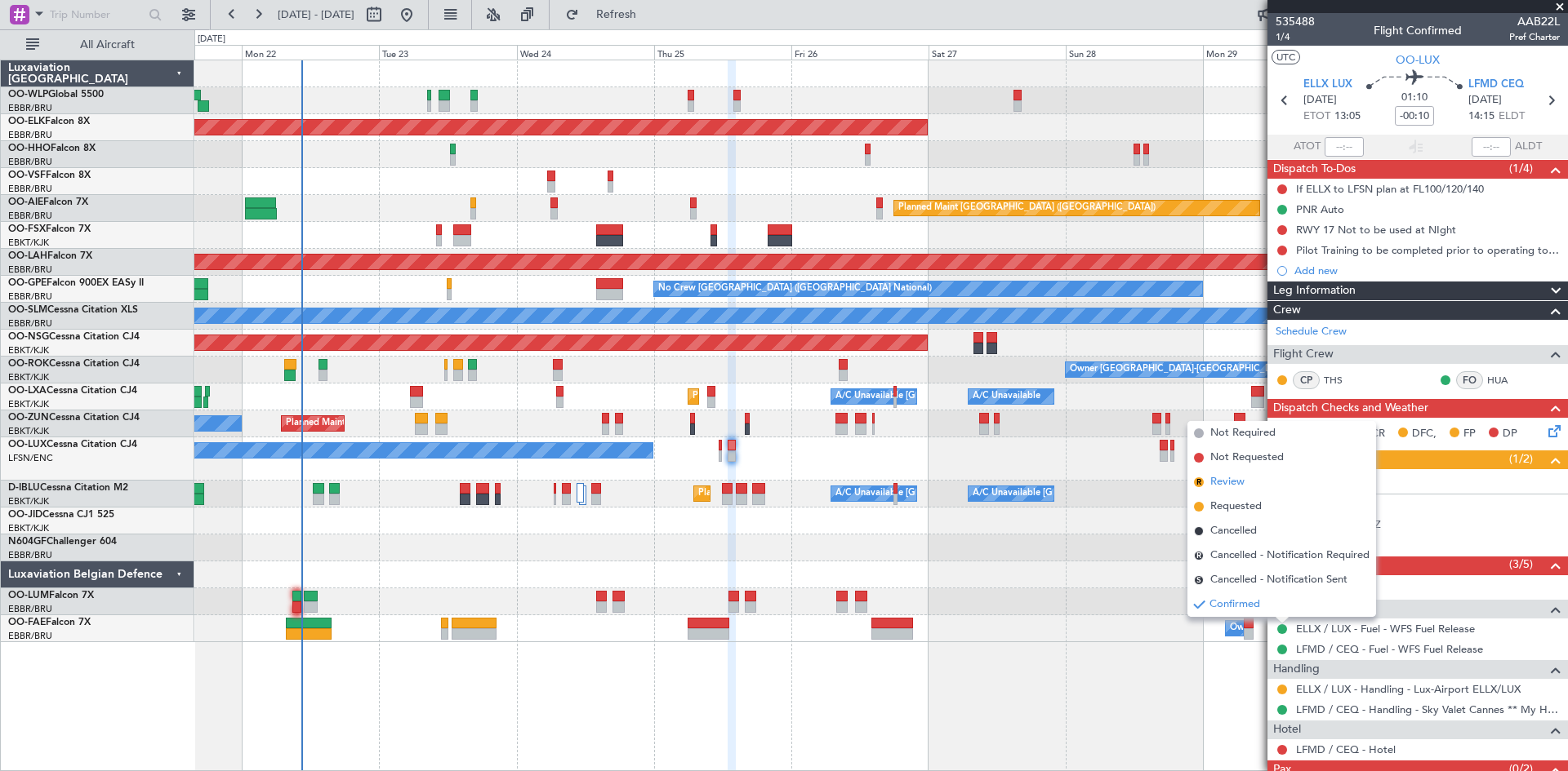
click at [1241, 487] on span "Review" at bounding box center [1227, 482] width 34 height 16
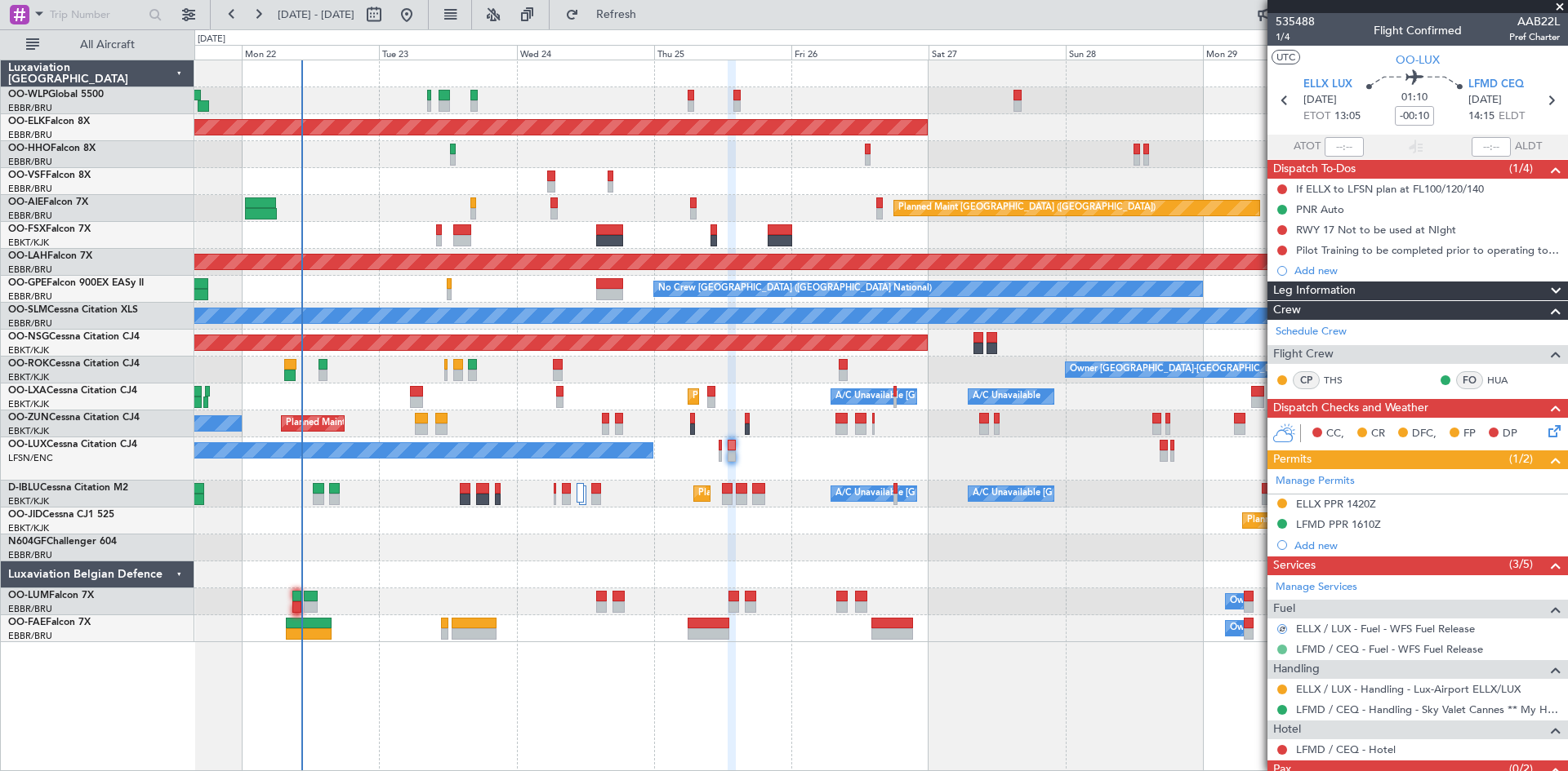
click at [1278, 648] on button at bounding box center [1281, 649] width 10 height 10
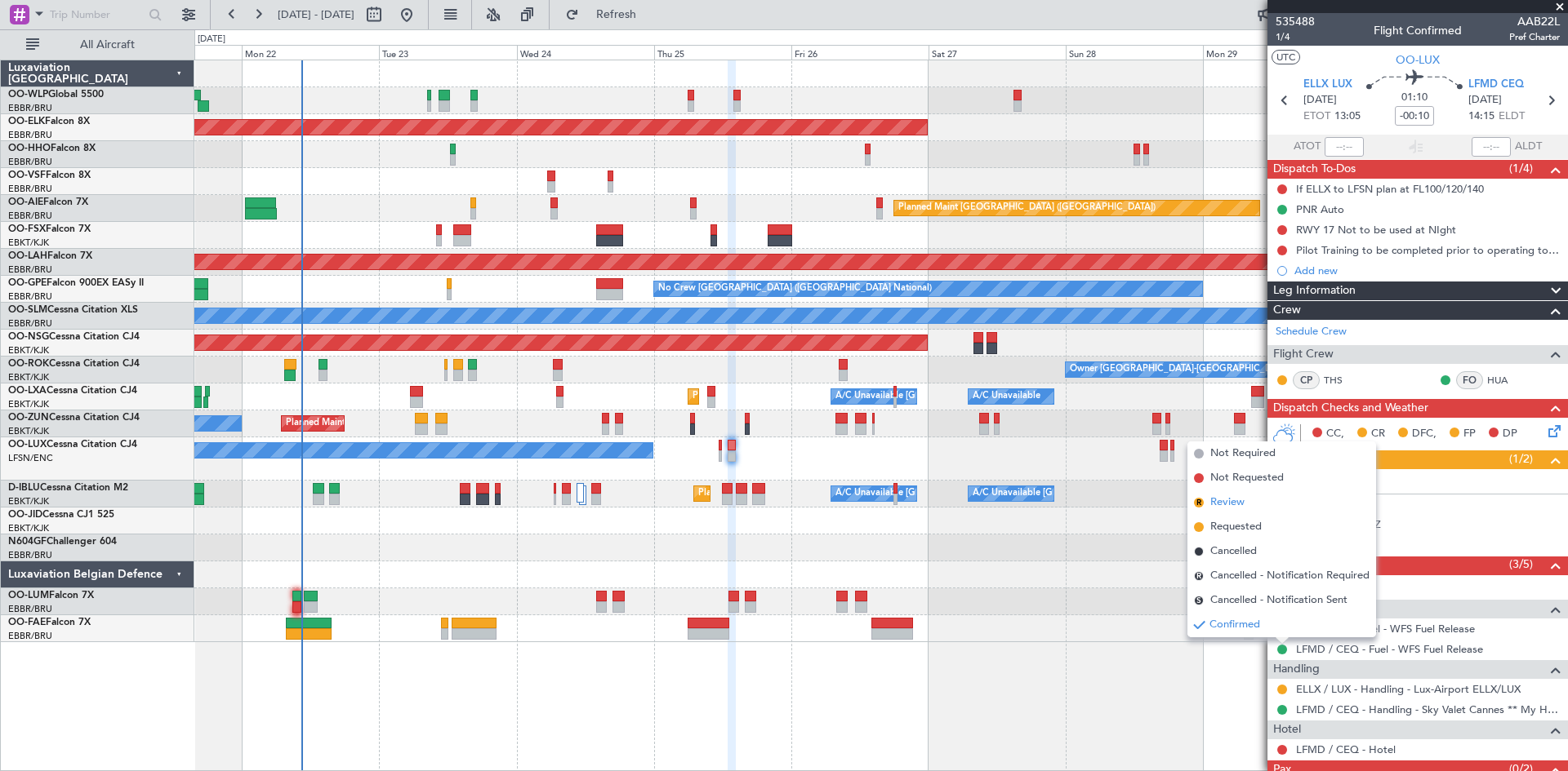
click at [1220, 507] on span "Review" at bounding box center [1227, 503] width 34 height 16
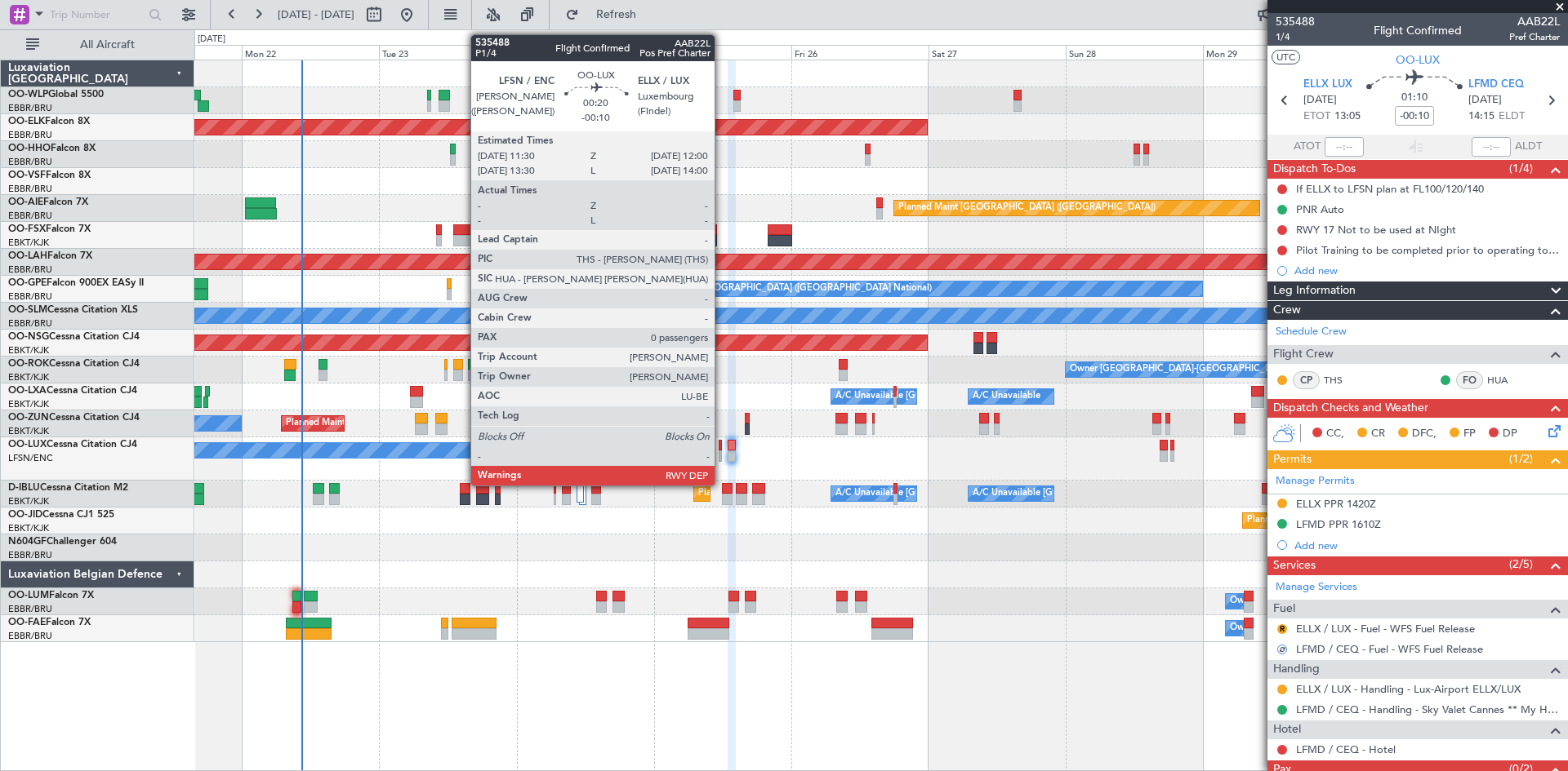
click at [722, 449] on div at bounding box center [720, 445] width 3 height 11
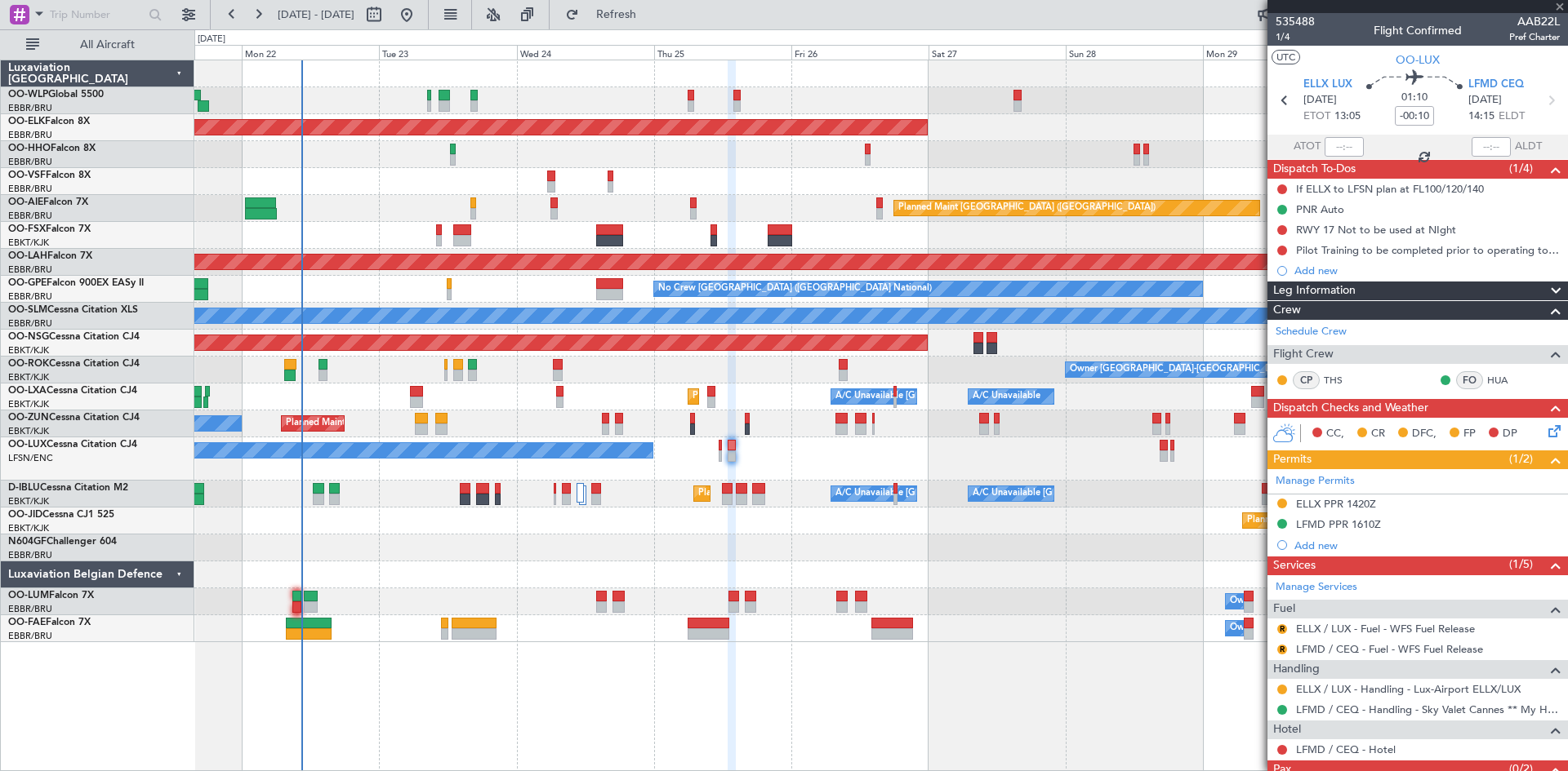
type input "0"
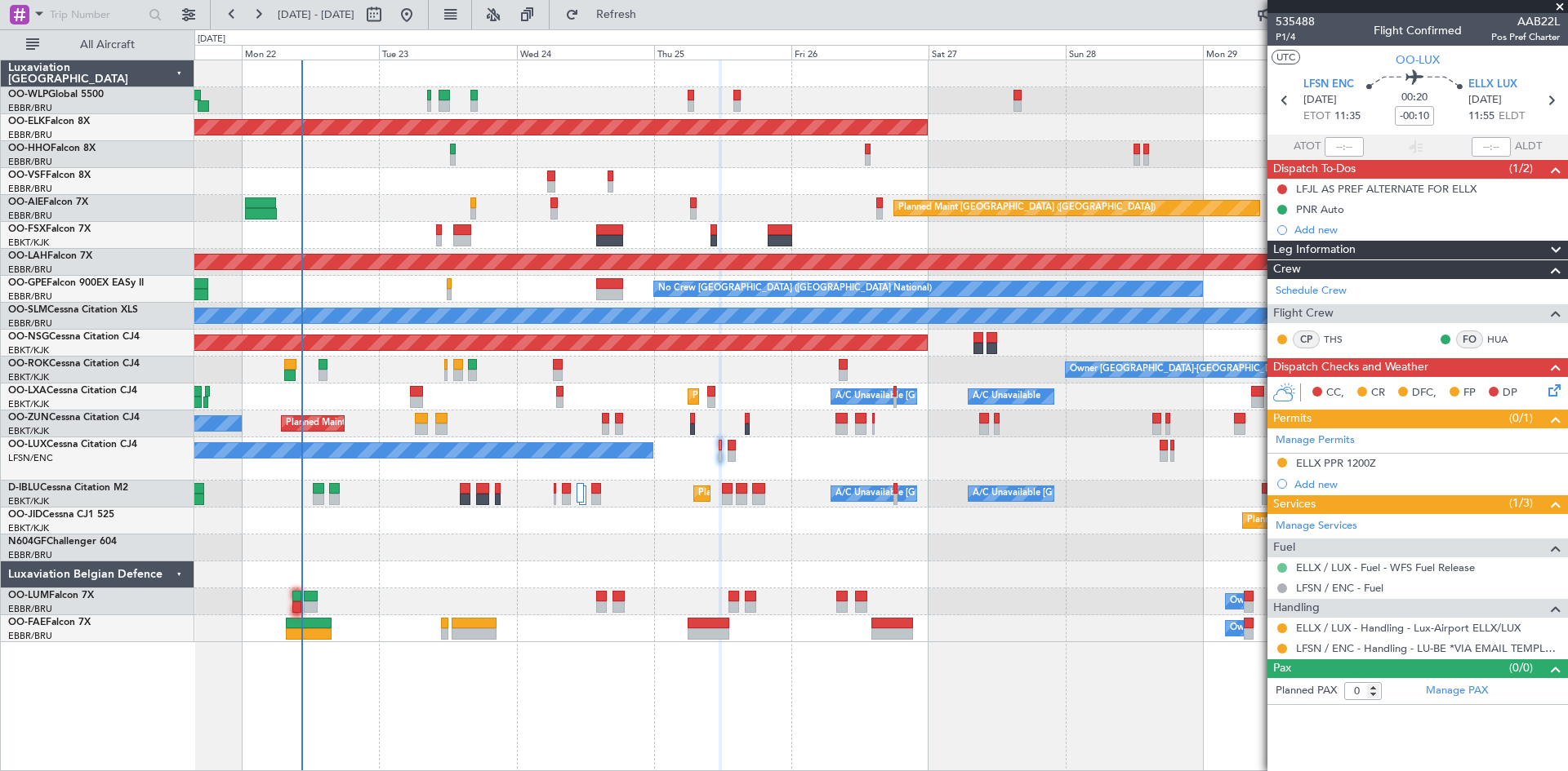
click at [1278, 565] on button at bounding box center [1281, 568] width 10 height 10
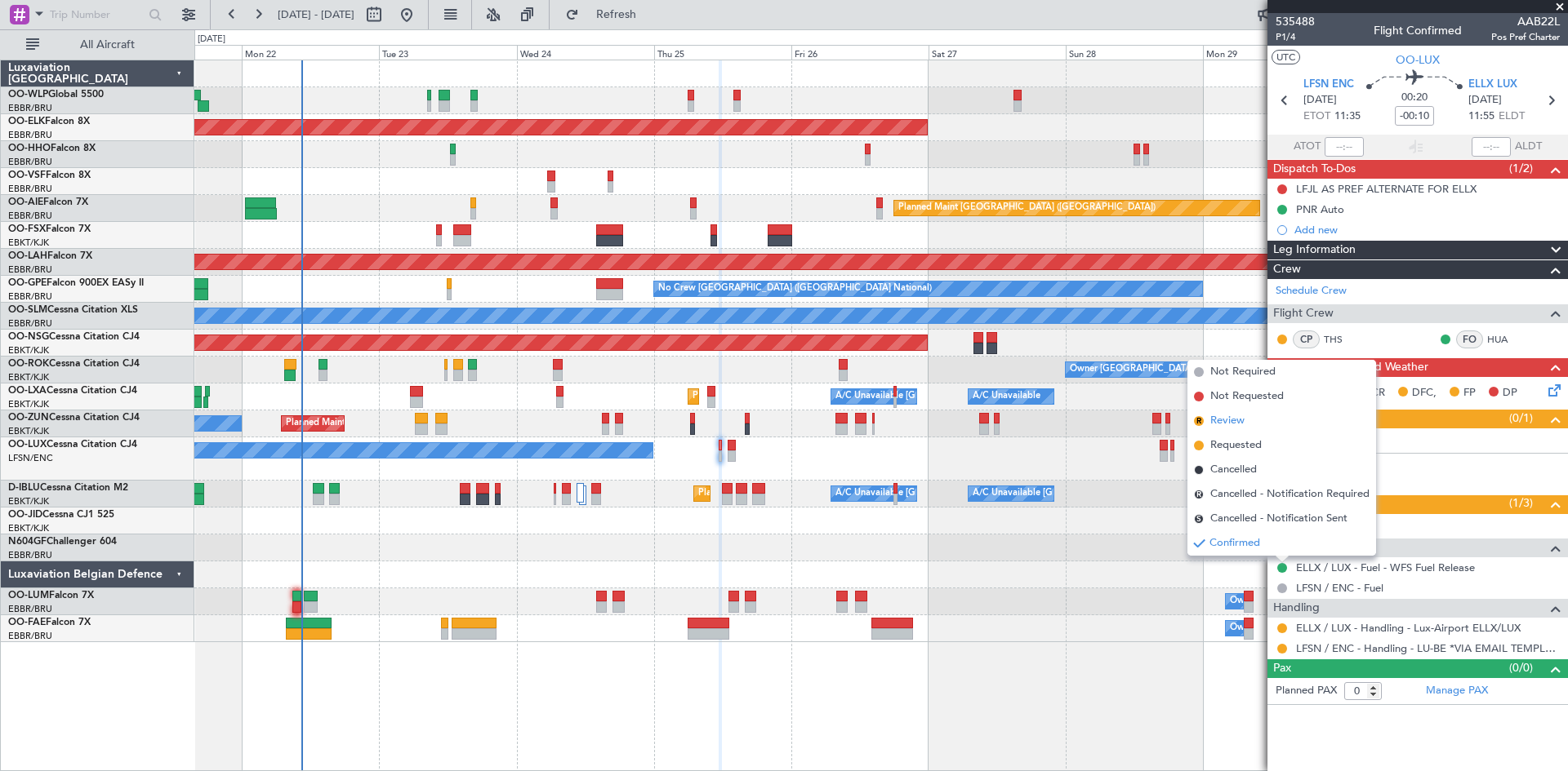
click at [1245, 425] on li "R Review" at bounding box center [1281, 421] width 189 height 24
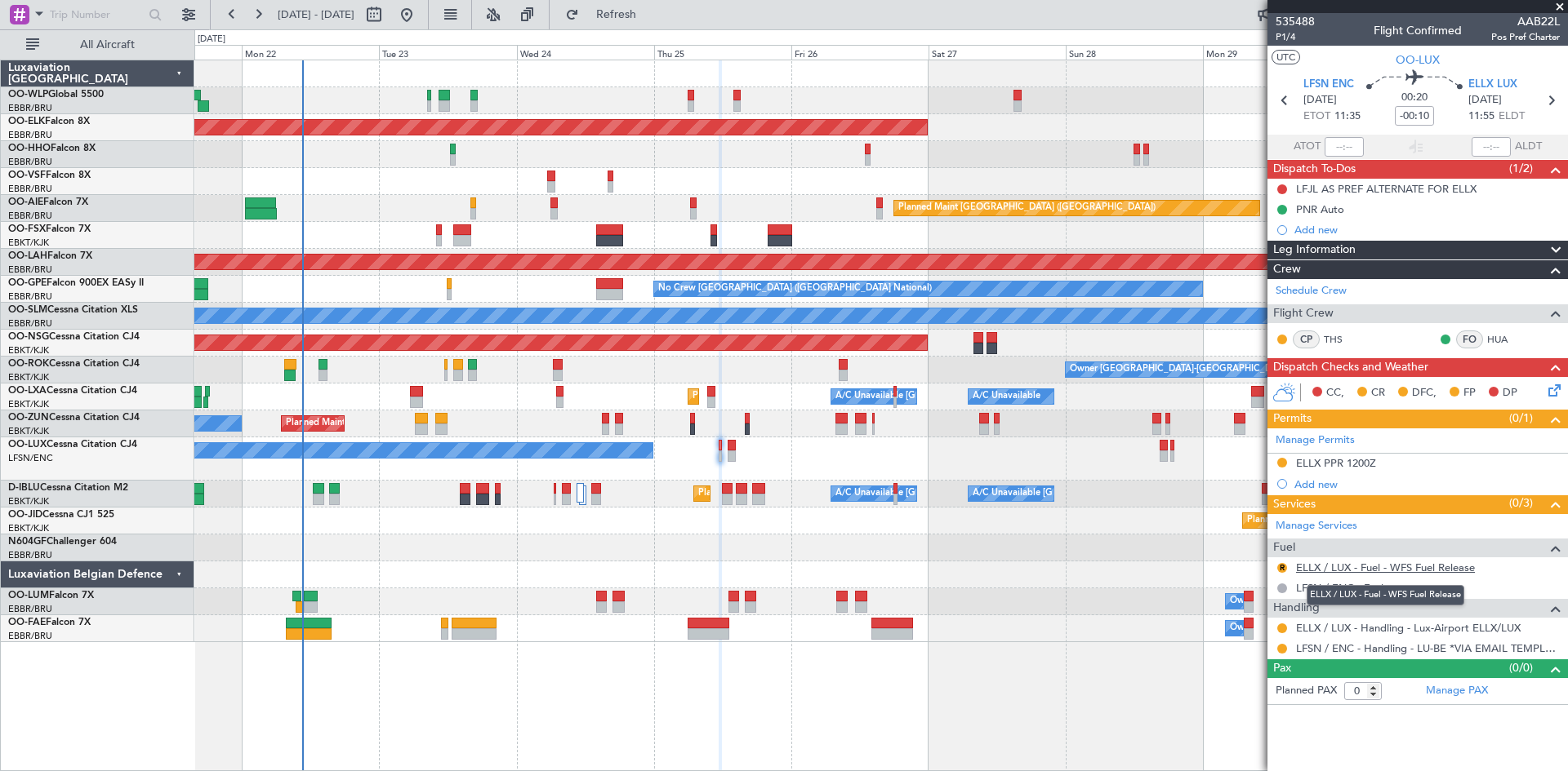
click at [1389, 572] on link "ELLX / LUX - Fuel - WFS Fuel Release" at bounding box center [1386, 568] width 179 height 14
click at [651, 19] on span "Refresh" at bounding box center [616, 14] width 69 height 11
click at [575, 498] on div "Planned Maint Nice (Côte d'Azur Airport) A/C Unavailable Brussels (Brussels Nat…" at bounding box center [881, 494] width 1373 height 27
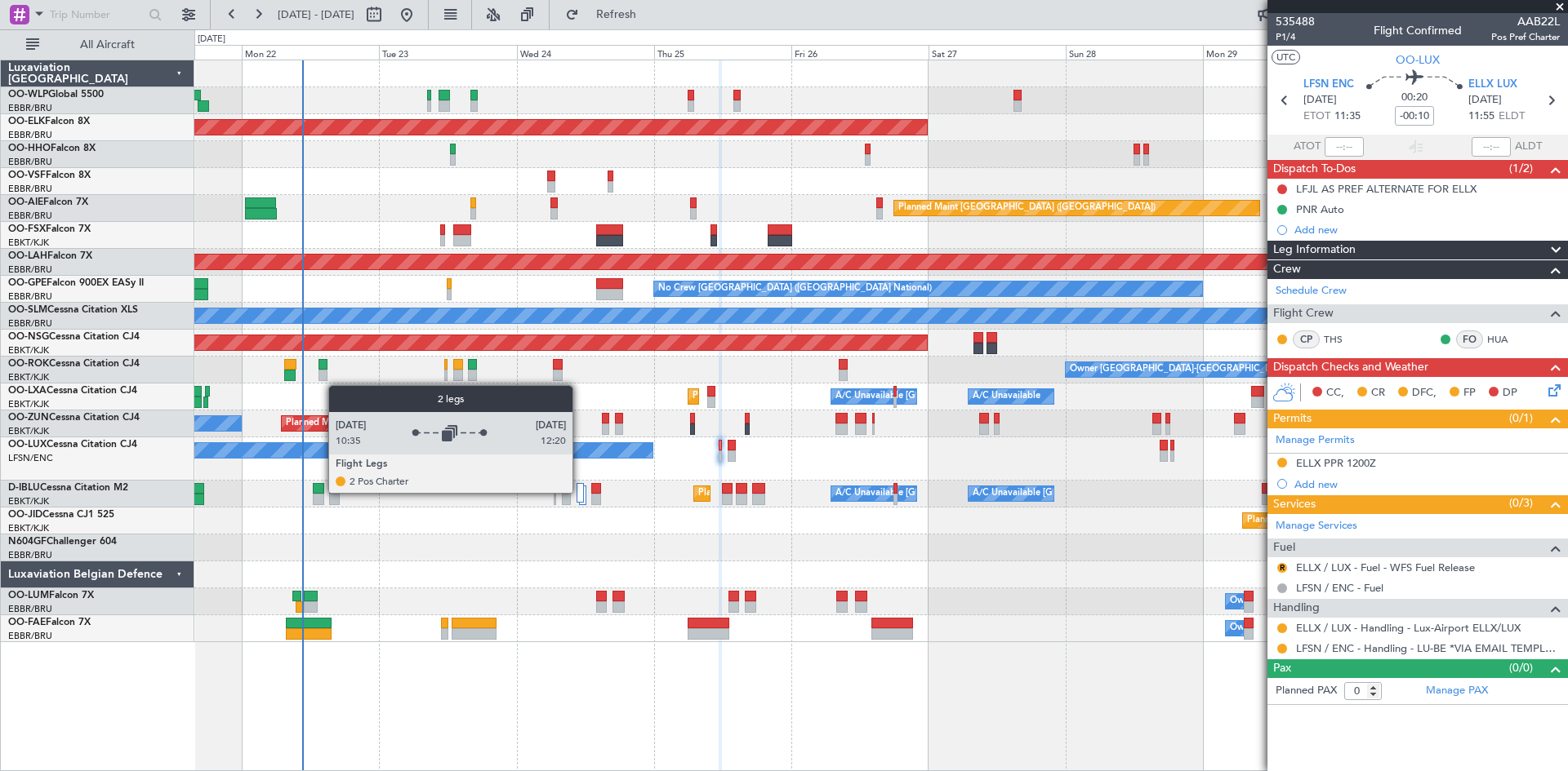
click at [579, 492] on div at bounding box center [580, 493] width 8 height 20
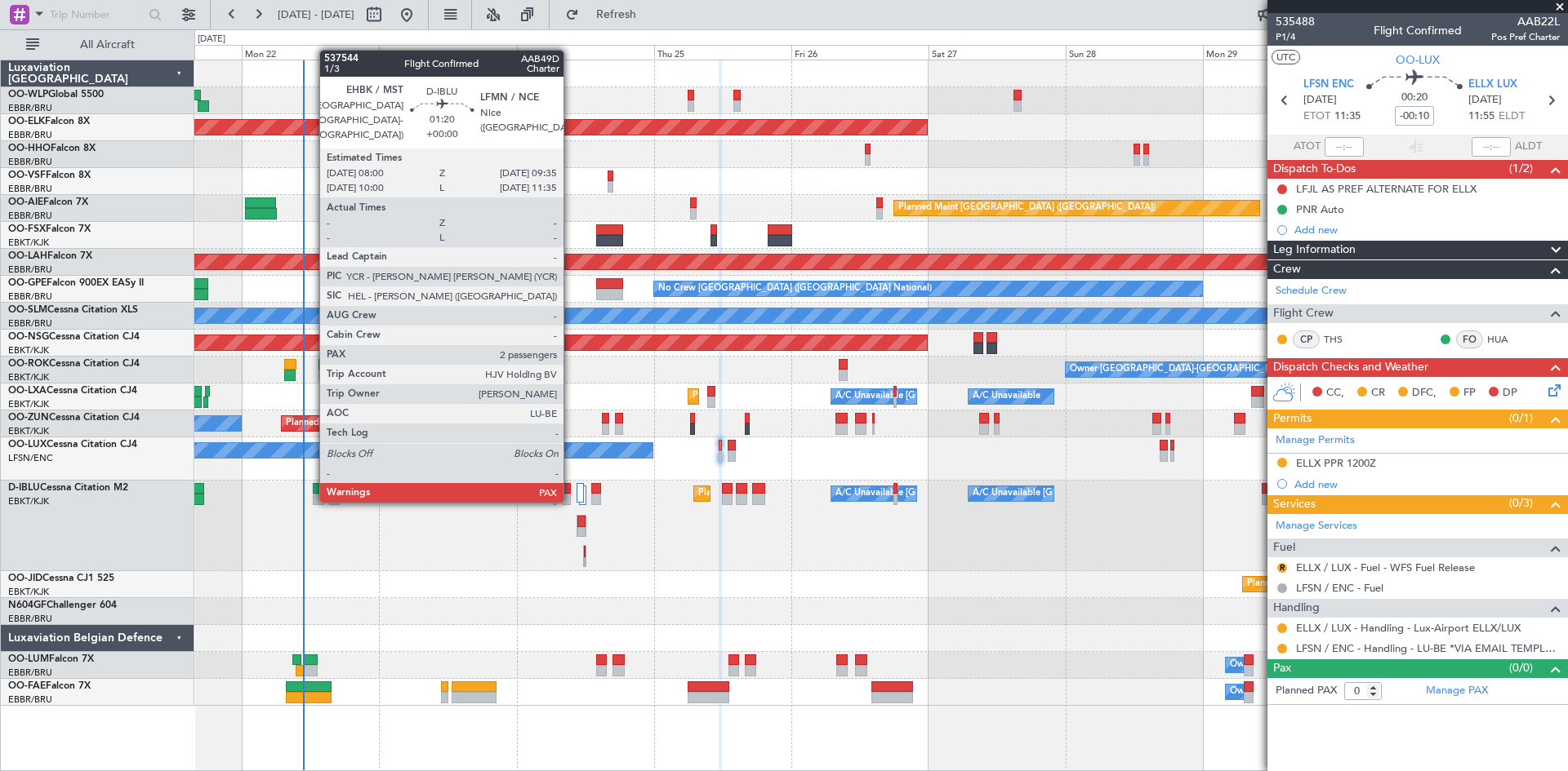
click at [571, 501] on div at bounding box center [566, 499] width 10 height 11
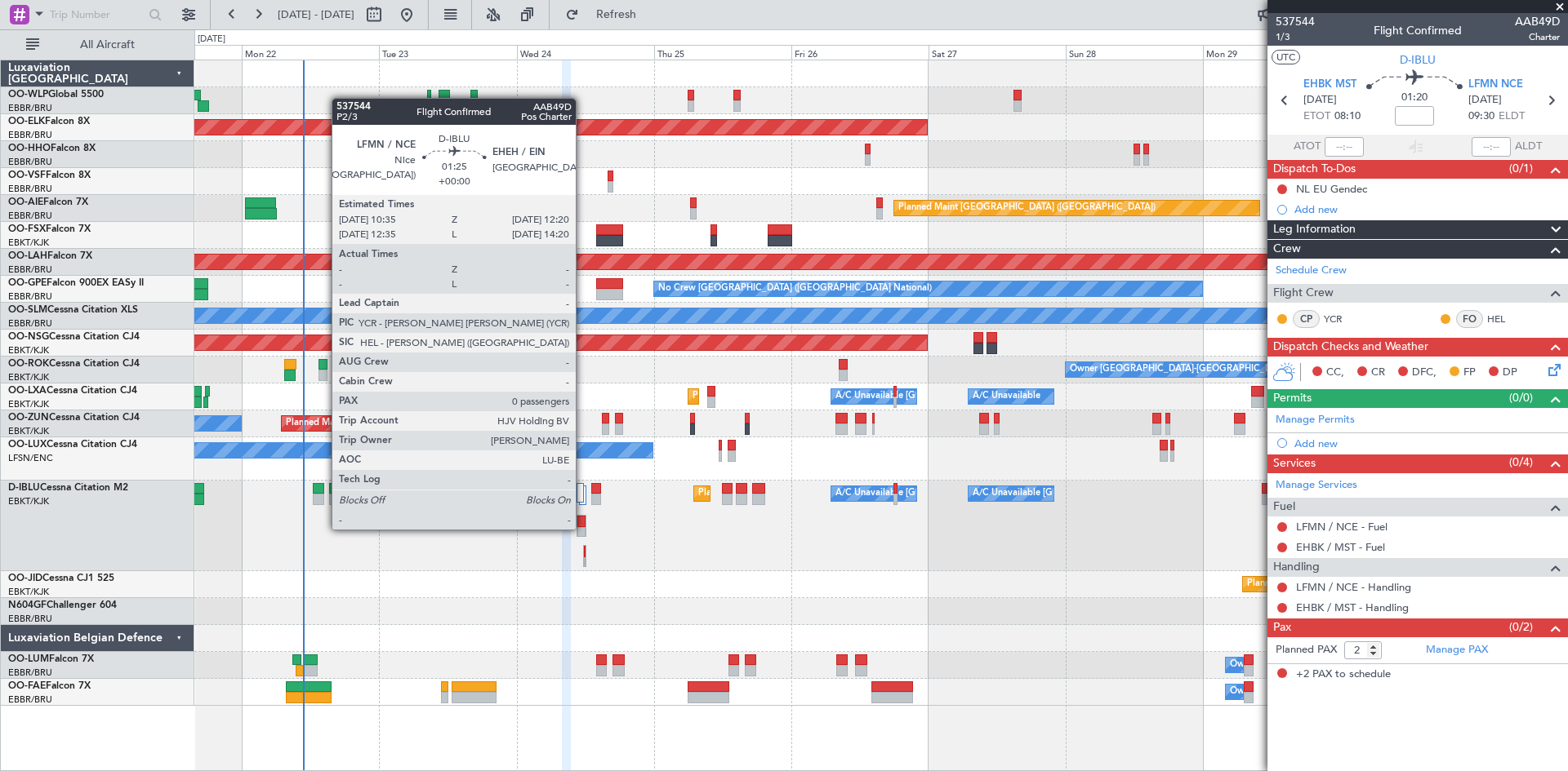
click at [583, 528] on div at bounding box center [582, 532] width 9 height 11
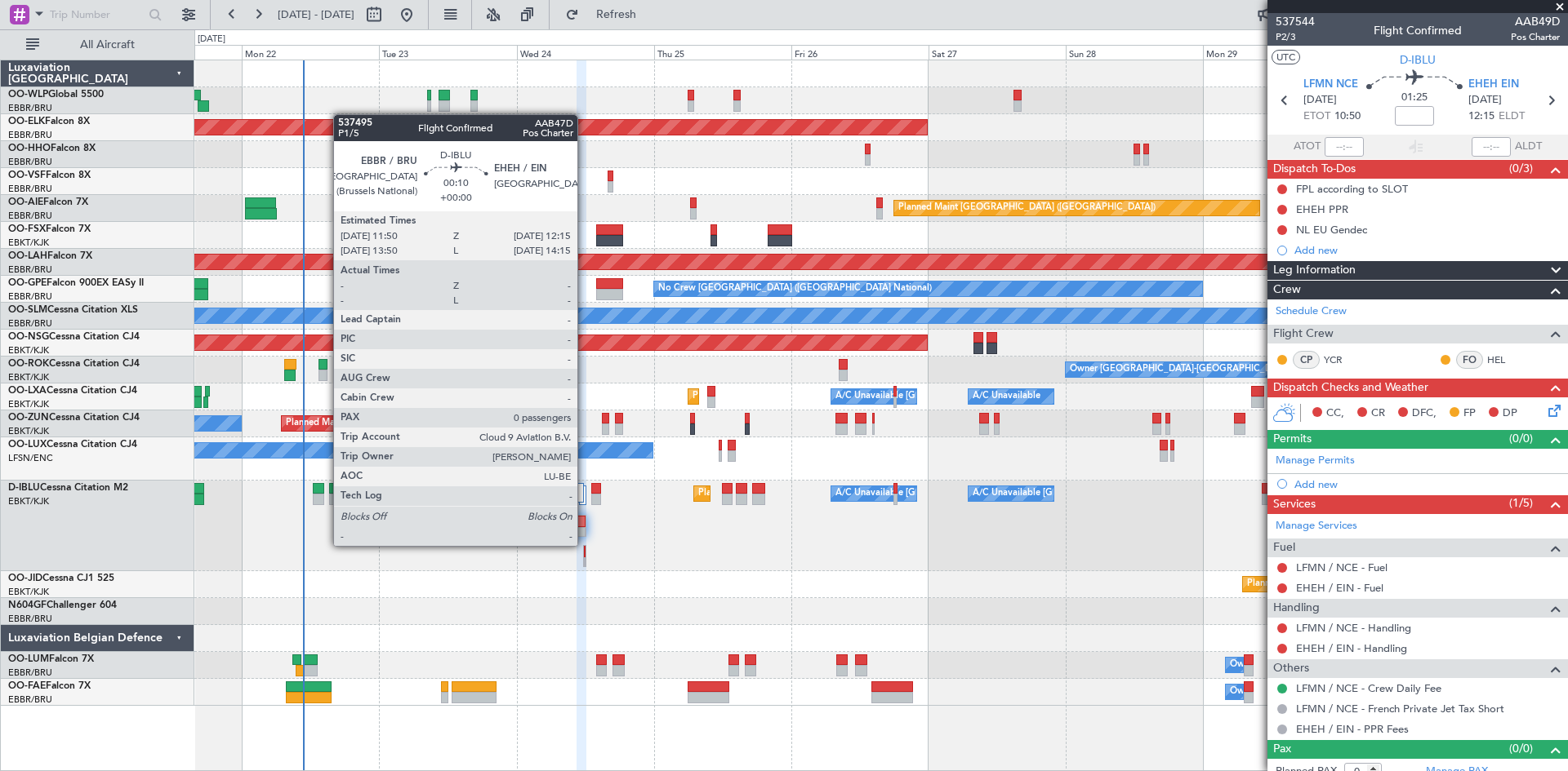
click at [585, 546] on div at bounding box center [585, 551] width 2 height 11
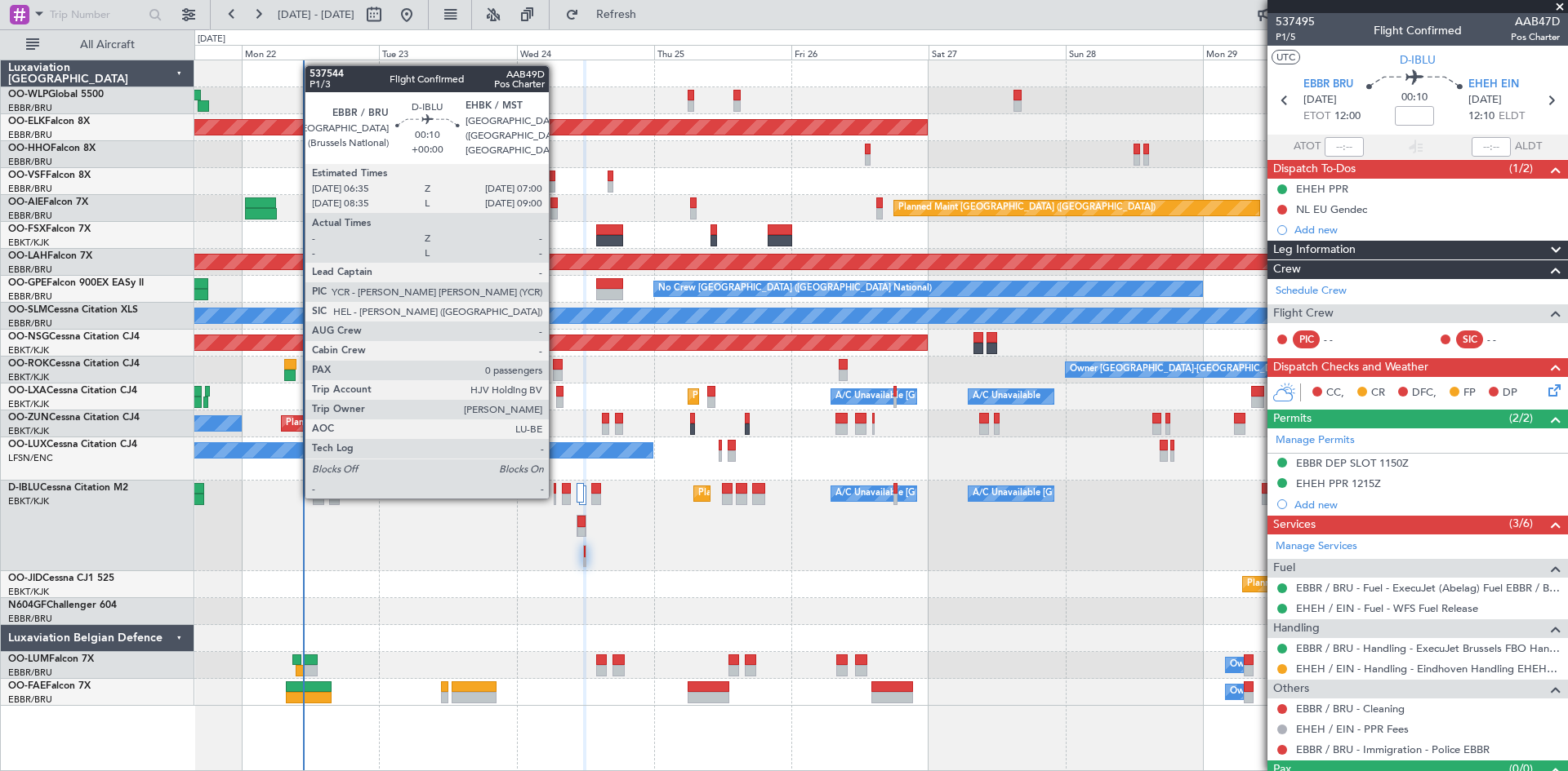
click at [556, 498] on div at bounding box center [554, 499] width 3 height 11
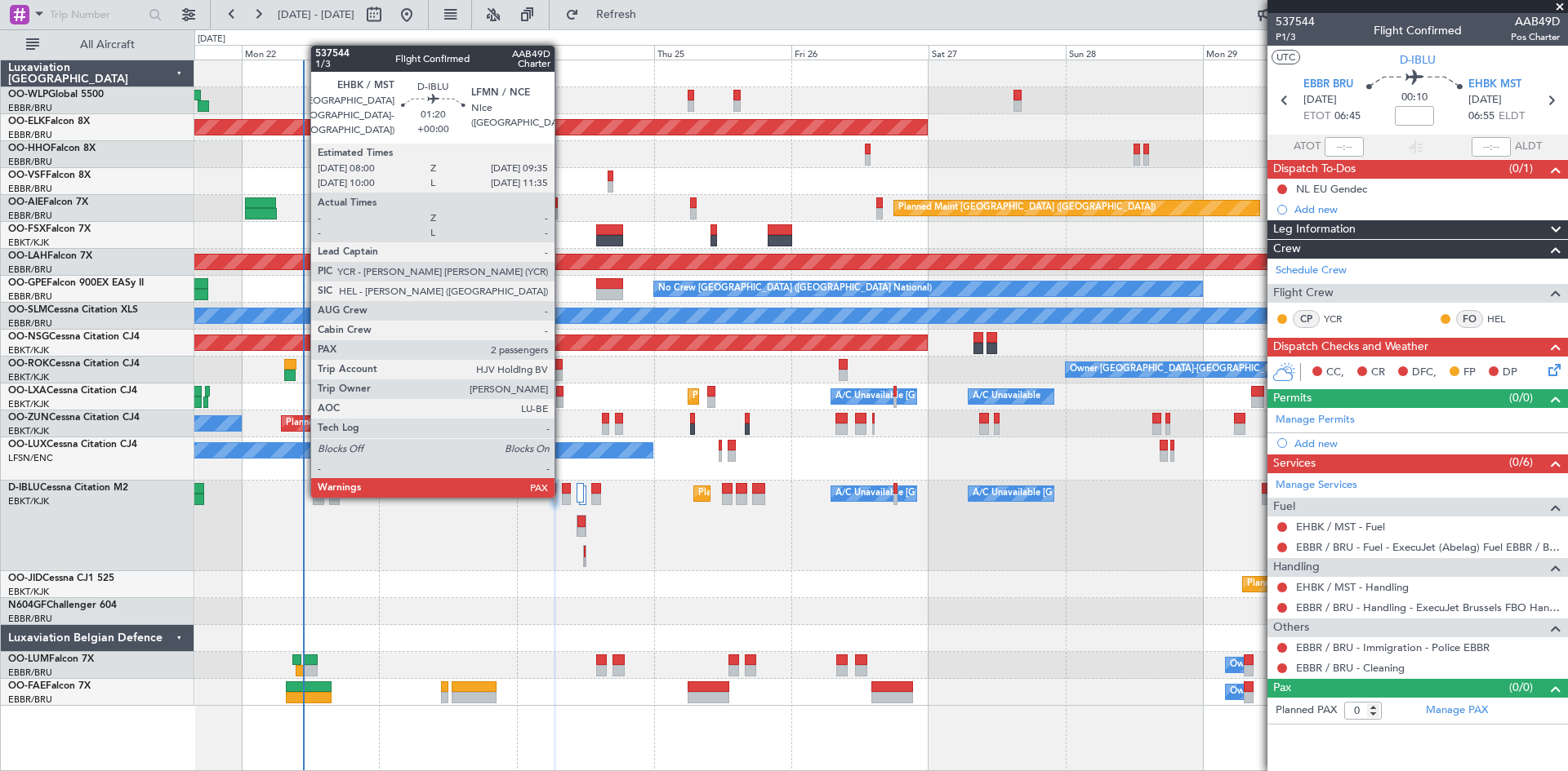
click at [562, 497] on div at bounding box center [566, 499] width 10 height 11
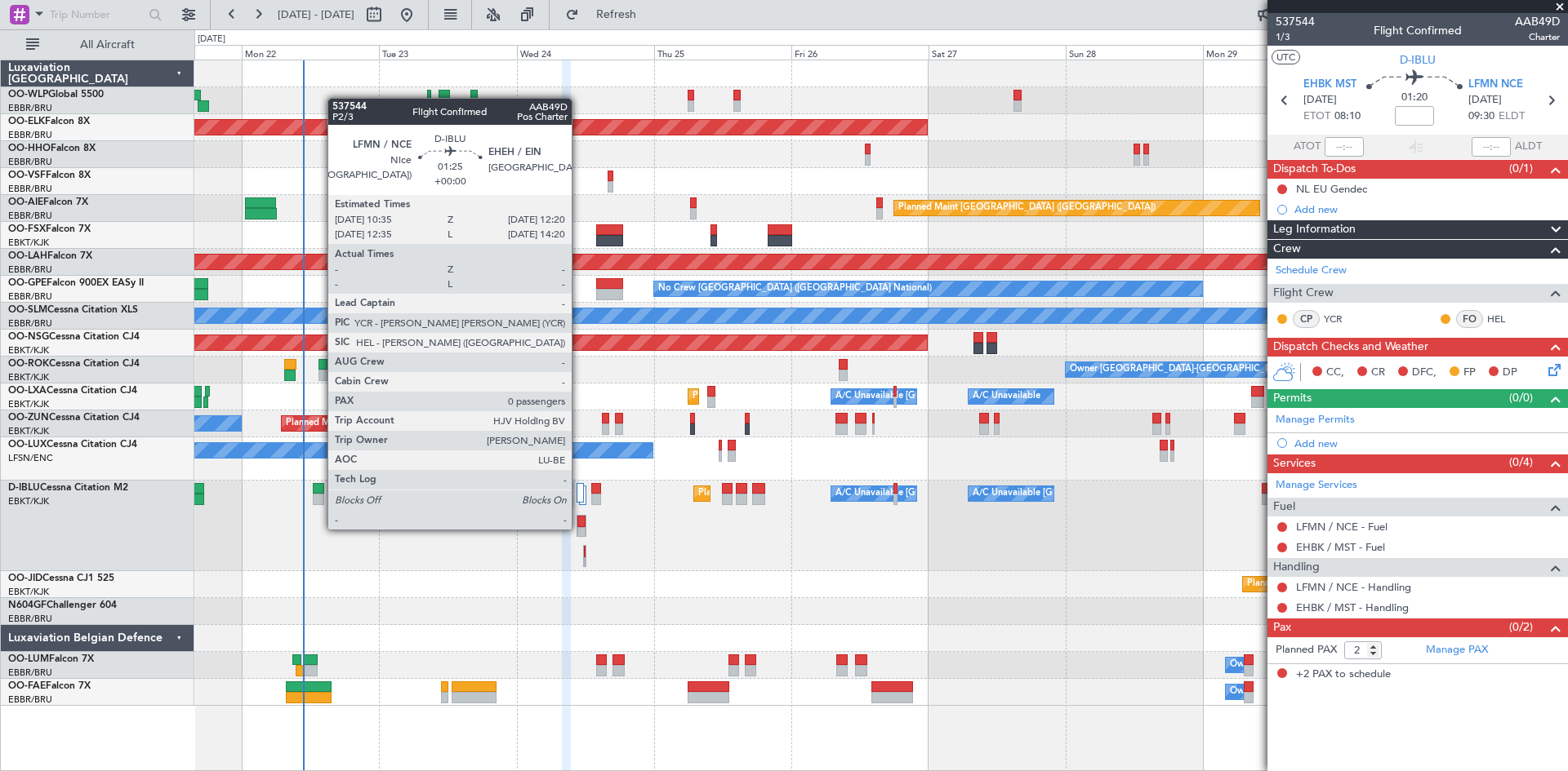
click at [579, 528] on div at bounding box center [582, 532] width 9 height 11
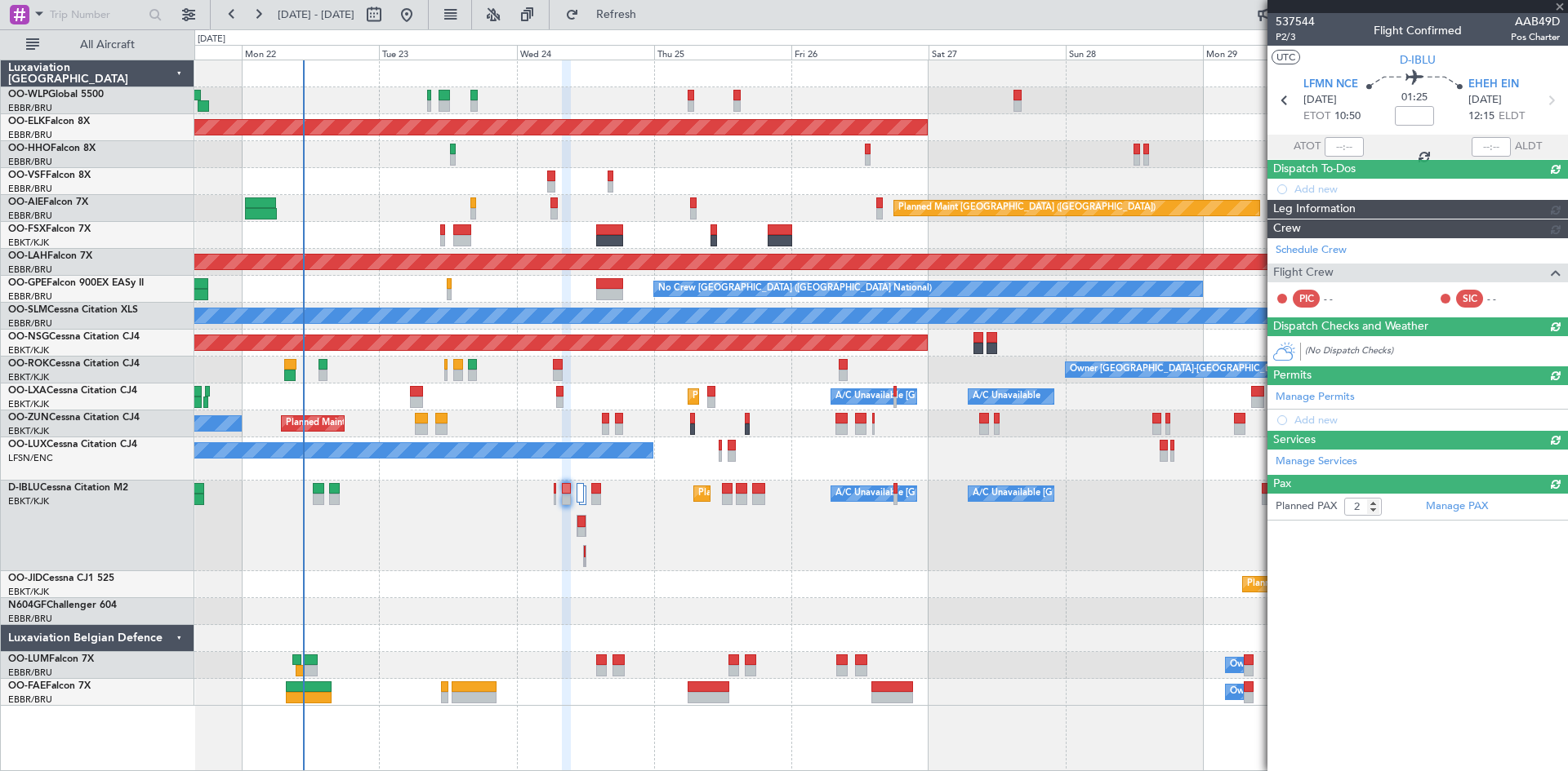
type input "0"
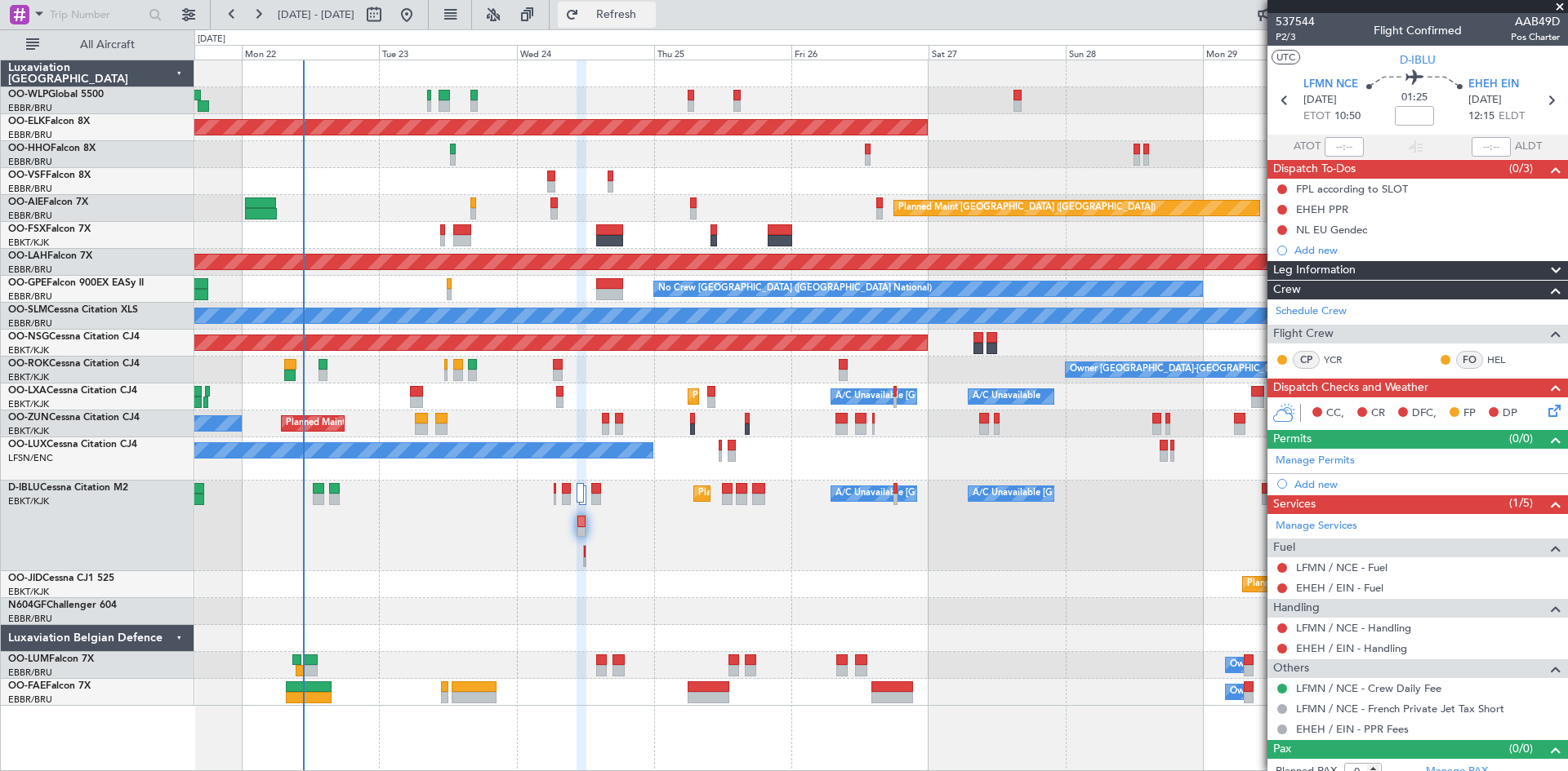
click at [630, 7] on button "Refresh" at bounding box center [606, 15] width 98 height 26
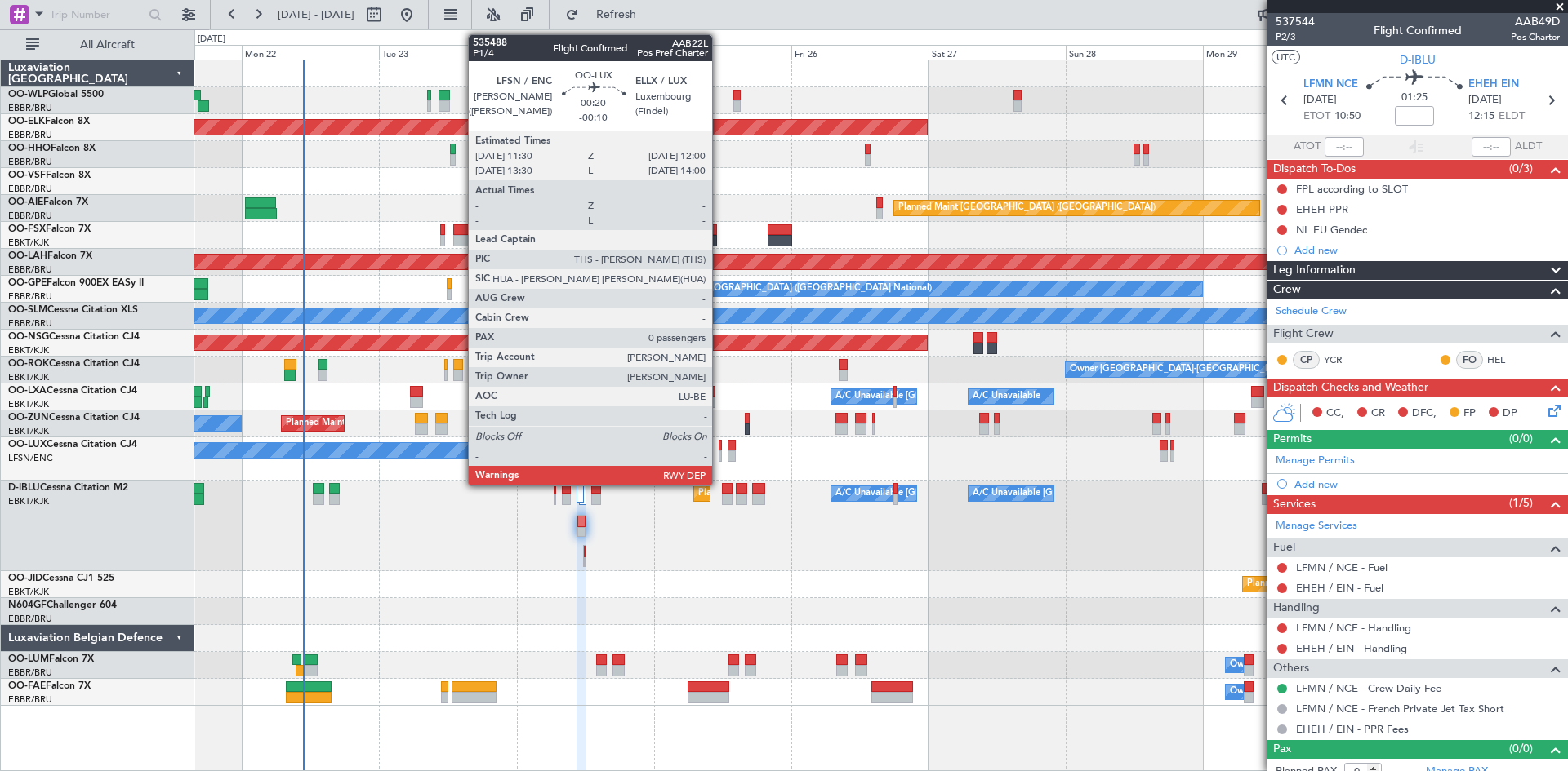
click at [719, 452] on div at bounding box center [720, 456] width 3 height 11
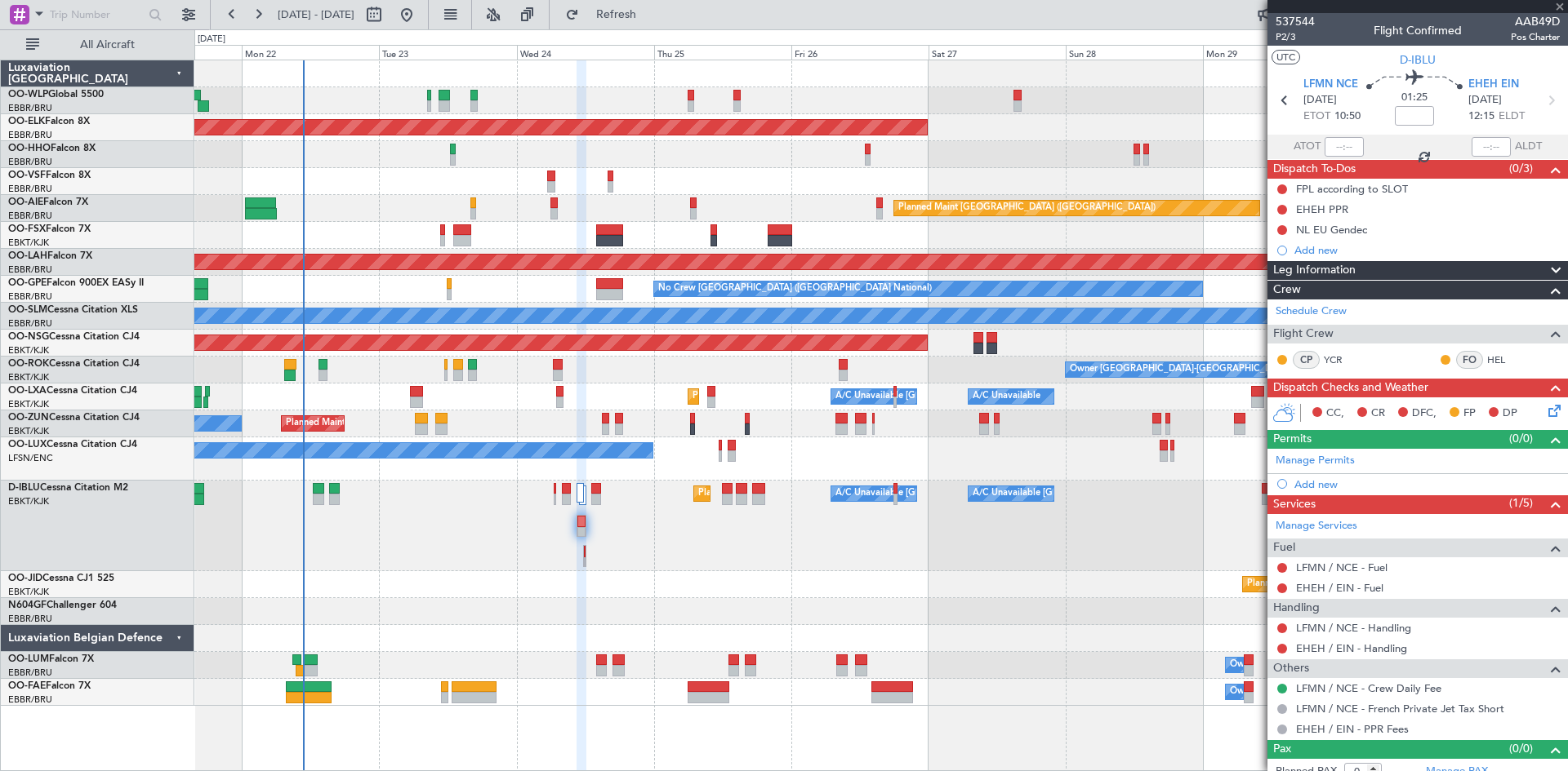
type input "-00:10"
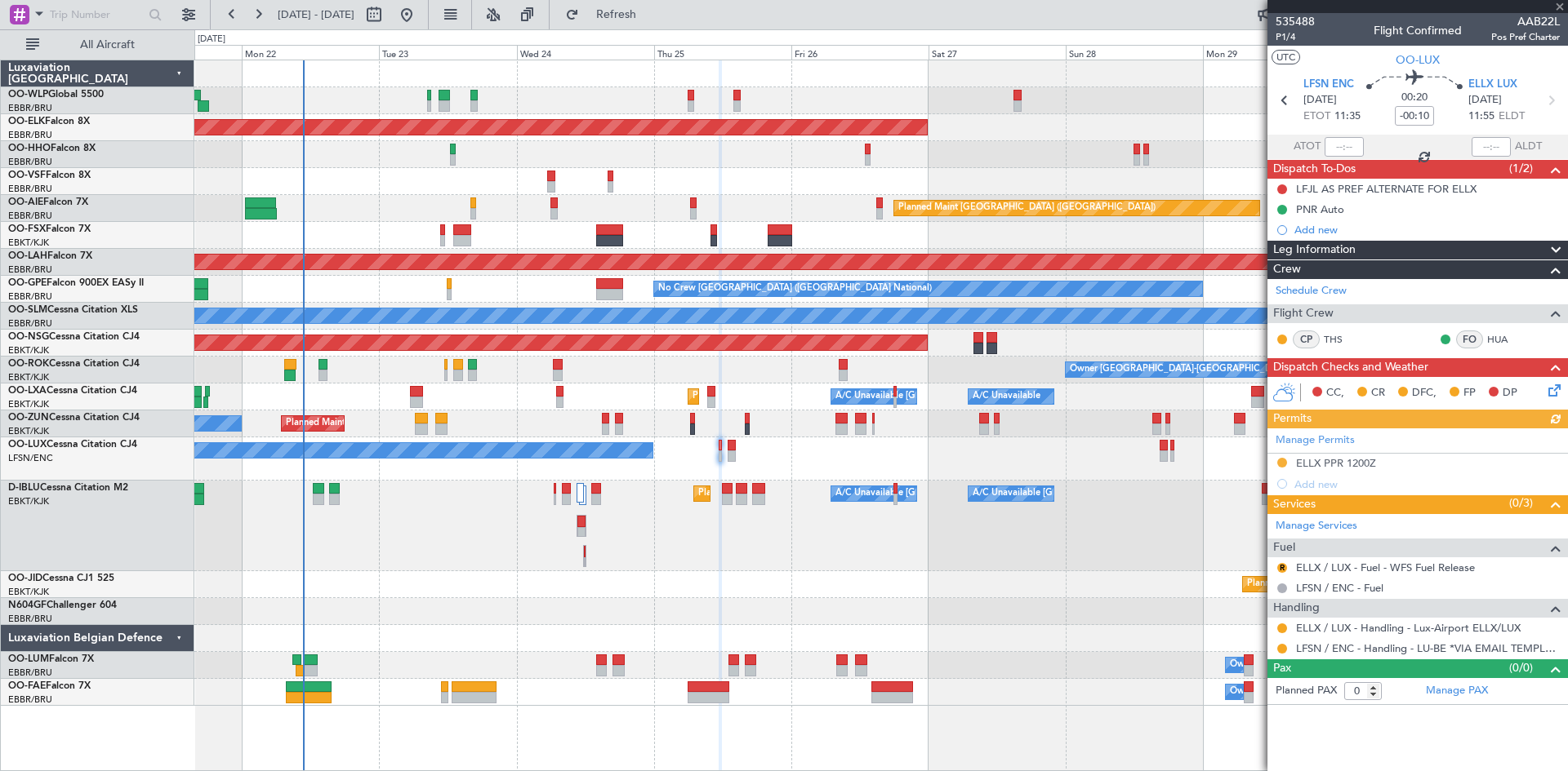
click at [1558, 394] on icon at bounding box center [1551, 387] width 13 height 13
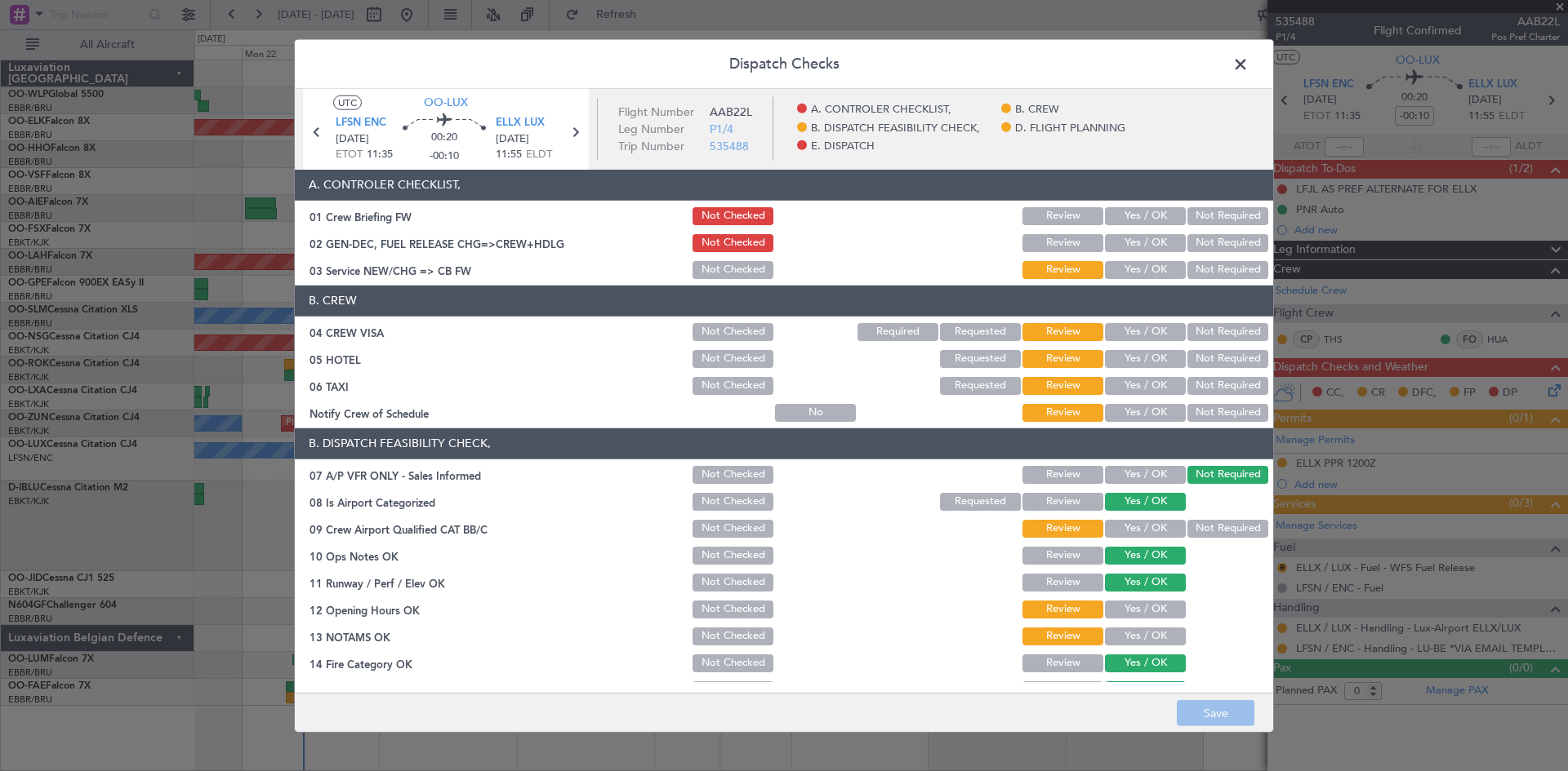
click at [1124, 337] on button "Yes / OK" at bounding box center [1145, 332] width 81 height 18
click at [1212, 361] on button "Not Required" at bounding box center [1227, 359] width 81 height 18
drag, startPoint x: 1214, startPoint y: 373, endPoint x: 1207, endPoint y: 382, distance: 11.4
click at [1207, 382] on section "B. CREW 04 CREW VISA Not Checked Required Requested Review Yes / OK Not Require…" at bounding box center [784, 355] width 978 height 139
click at [1207, 382] on button "Not Required" at bounding box center [1227, 386] width 81 height 18
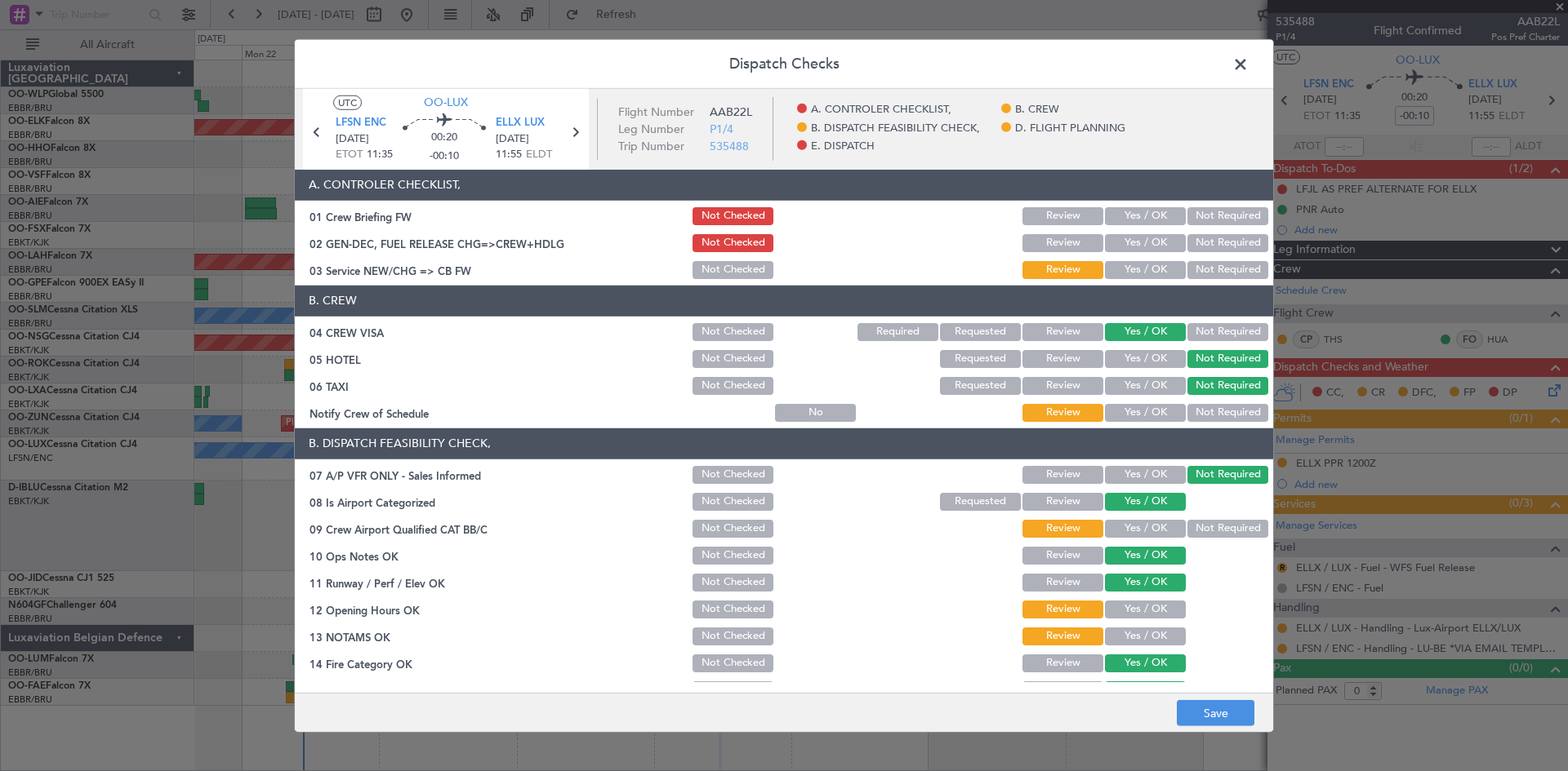
click at [1153, 397] on div "Yes / OK" at bounding box center [1143, 386] width 83 height 23
click at [1151, 405] on button "Yes / OK" at bounding box center [1145, 412] width 81 height 18
click at [1142, 538] on div "Yes / OK" at bounding box center [1143, 529] width 83 height 23
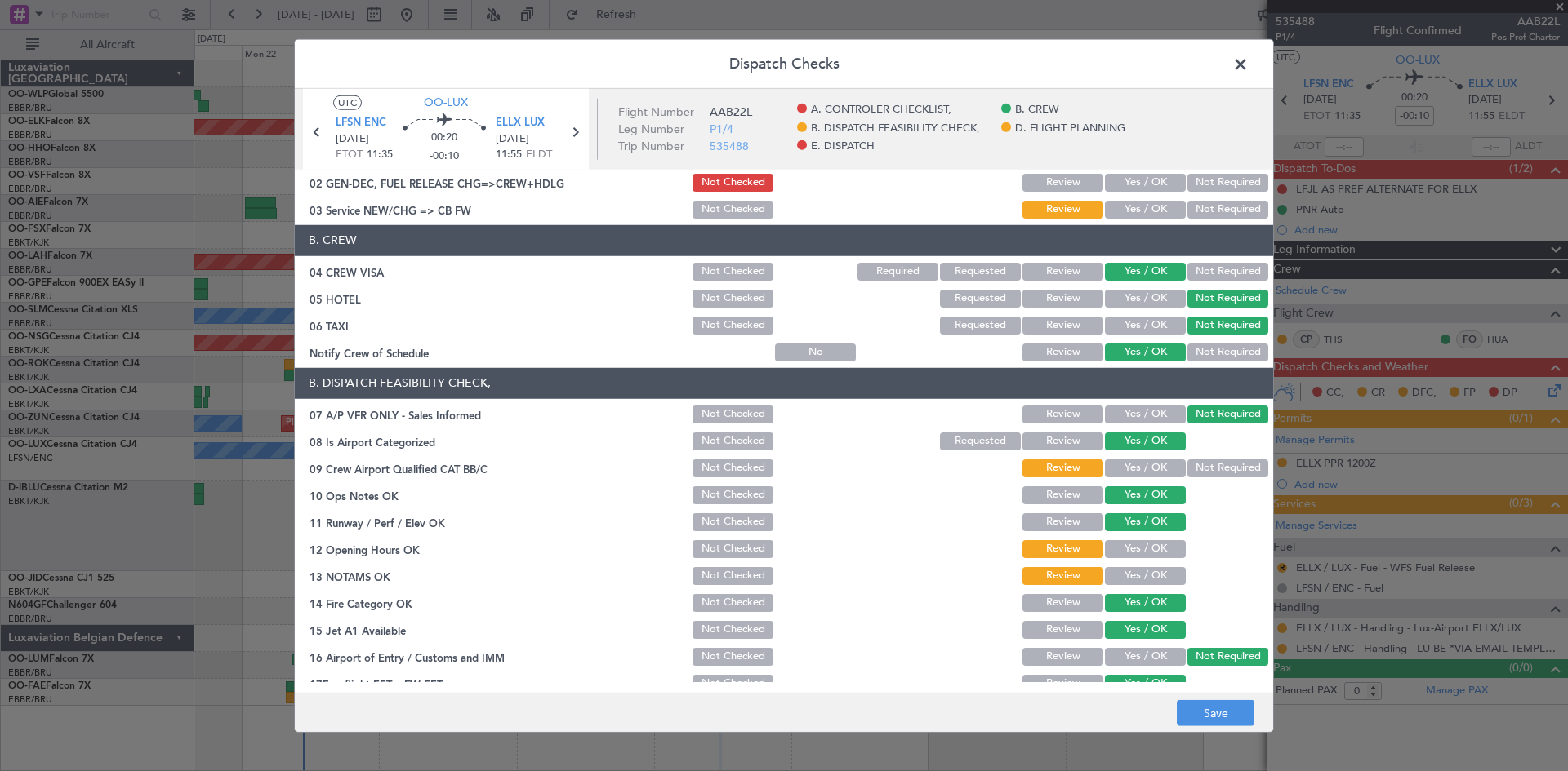
scroll to position [82, 0]
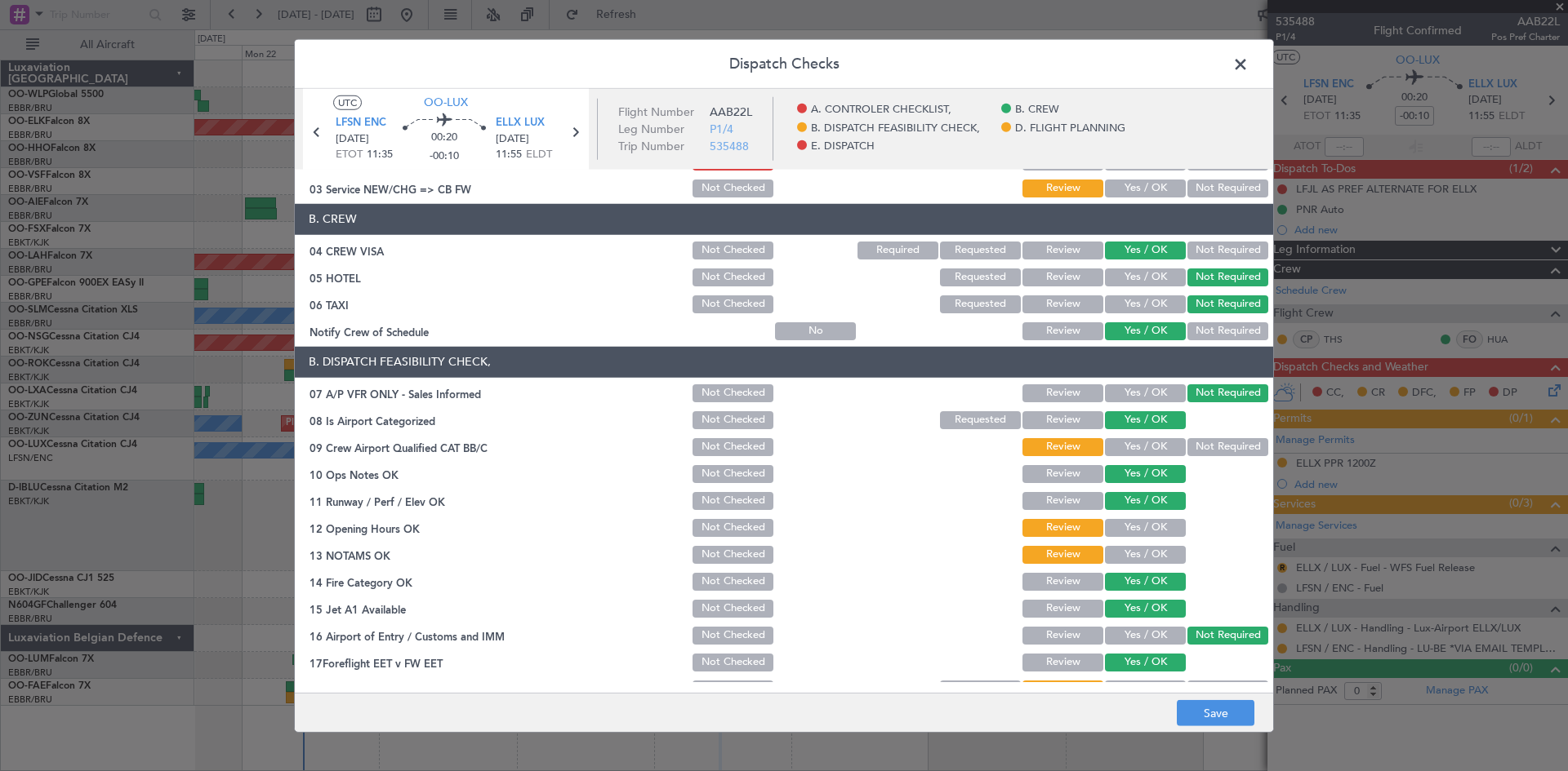
click at [1136, 547] on button "Yes / OK" at bounding box center [1145, 555] width 81 height 18
click at [1138, 535] on button "Yes / OK" at bounding box center [1145, 528] width 81 height 18
click at [1160, 449] on button "Yes / OK" at bounding box center [1145, 447] width 81 height 18
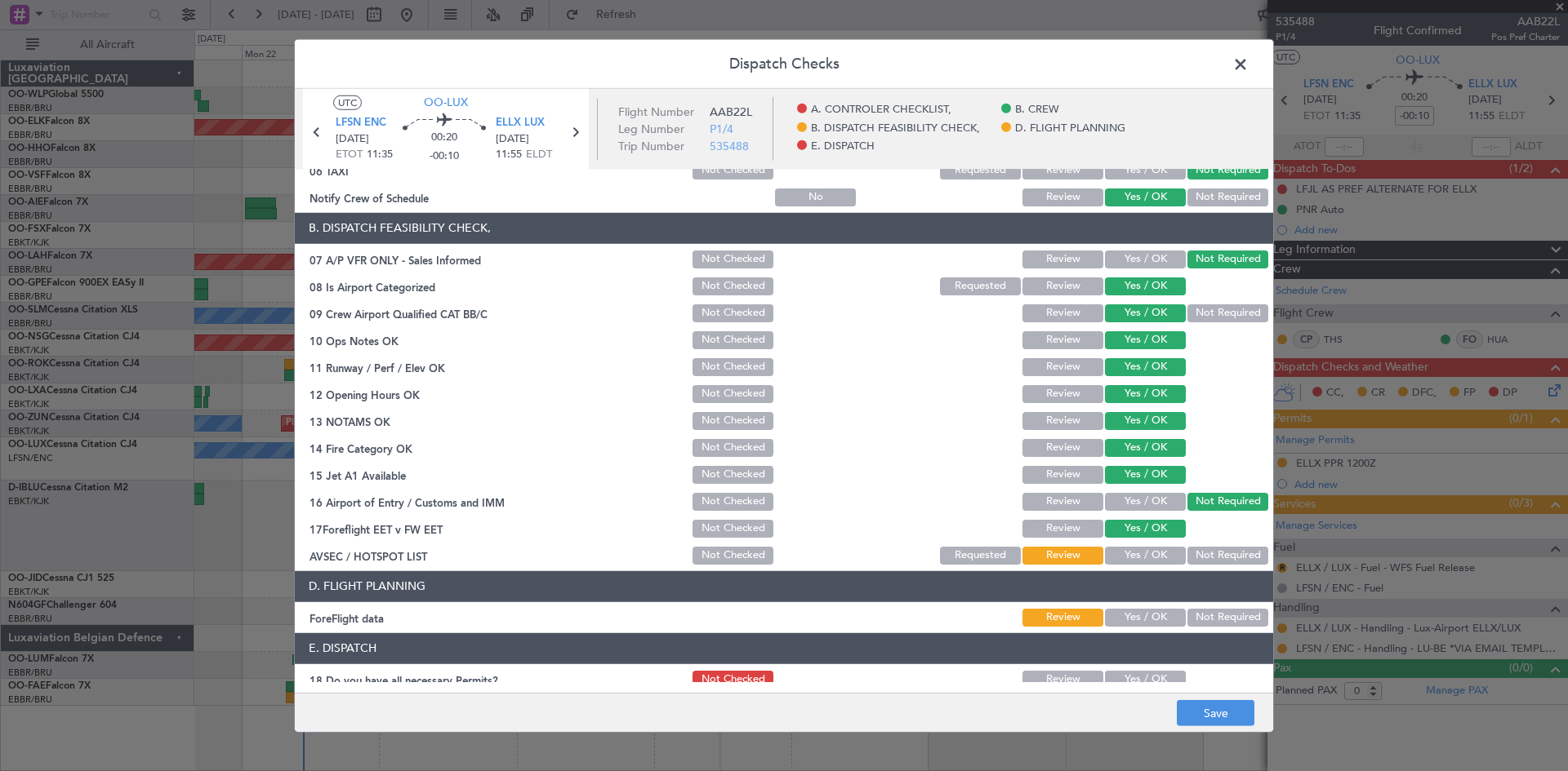
scroll to position [308, 0]
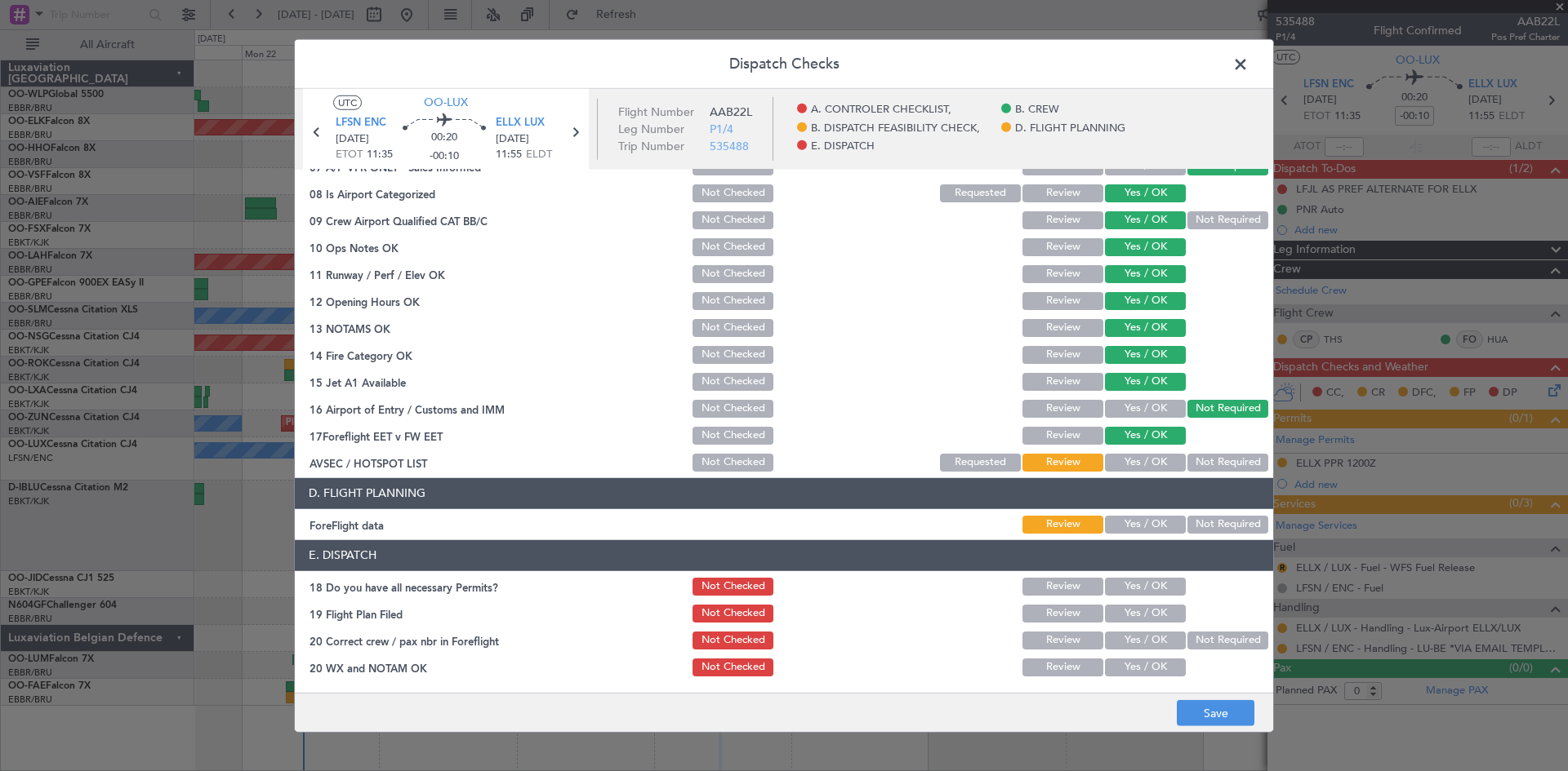
click at [1143, 466] on button "Yes / OK" at bounding box center [1145, 463] width 81 height 18
click at [1202, 454] on button "Not Required" at bounding box center [1227, 463] width 81 height 18
click at [1206, 710] on button "Save" at bounding box center [1215, 714] width 77 height 26
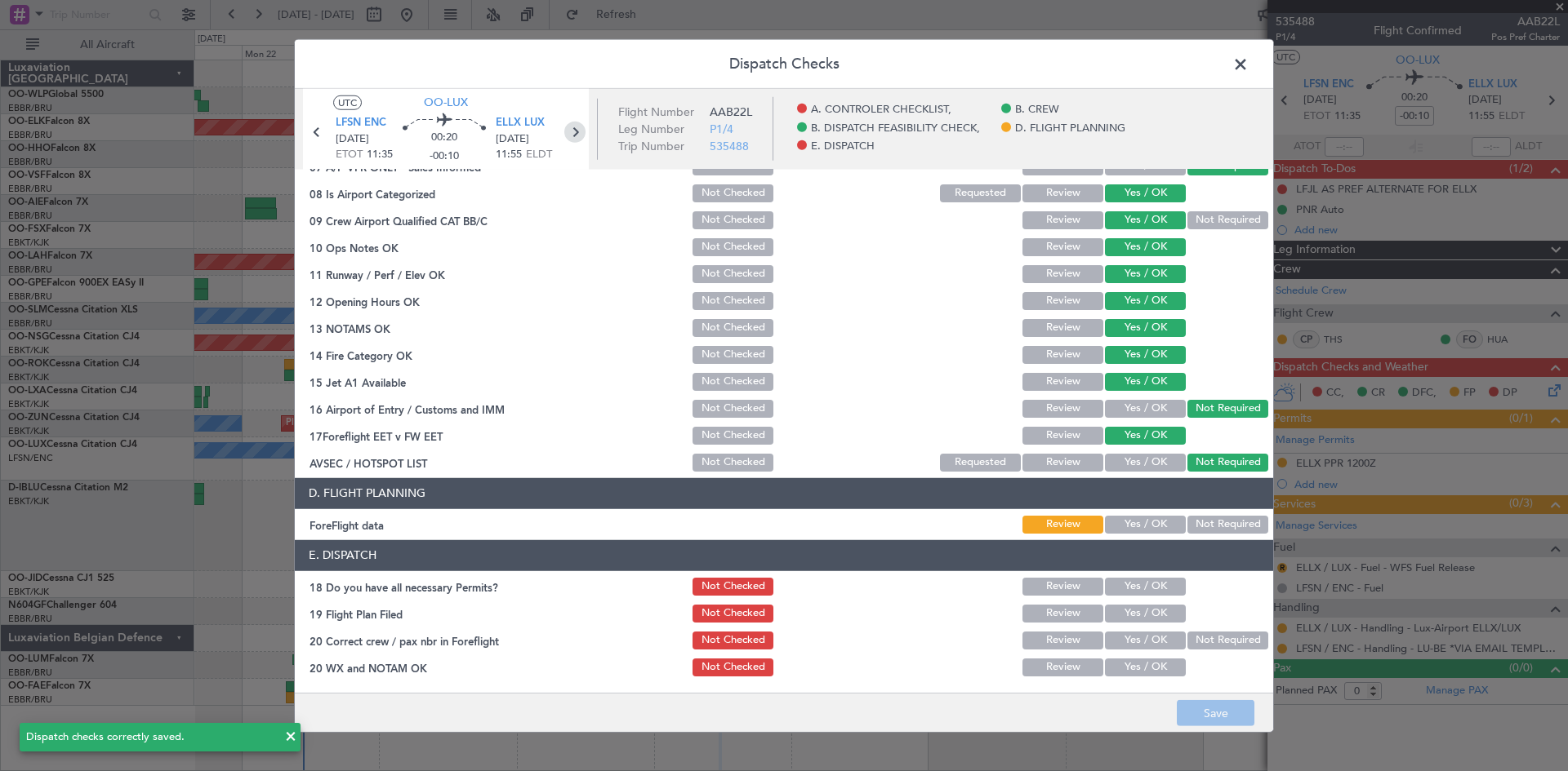
click at [575, 131] on icon at bounding box center [575, 131] width 21 height 21
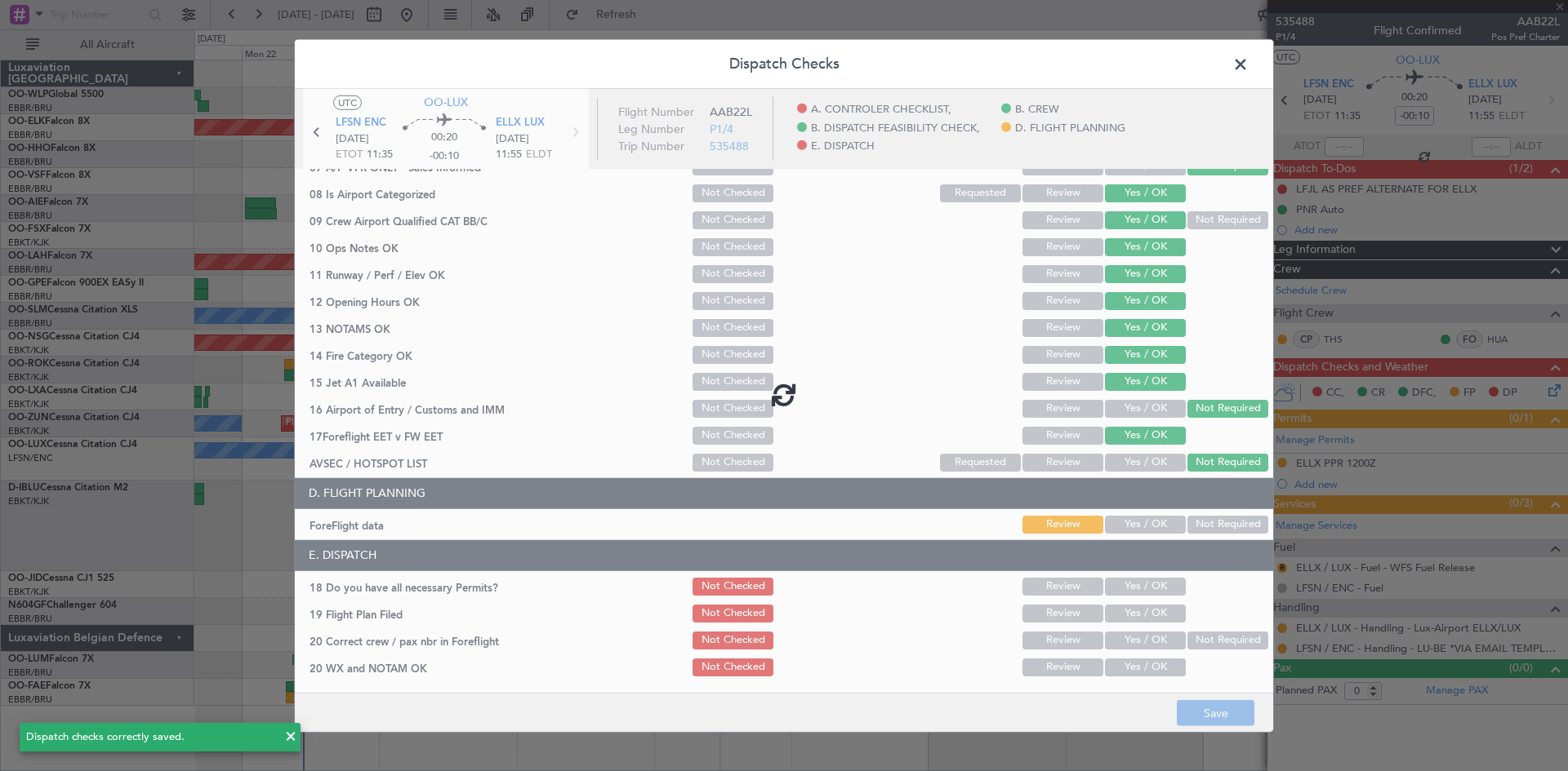
type input "2"
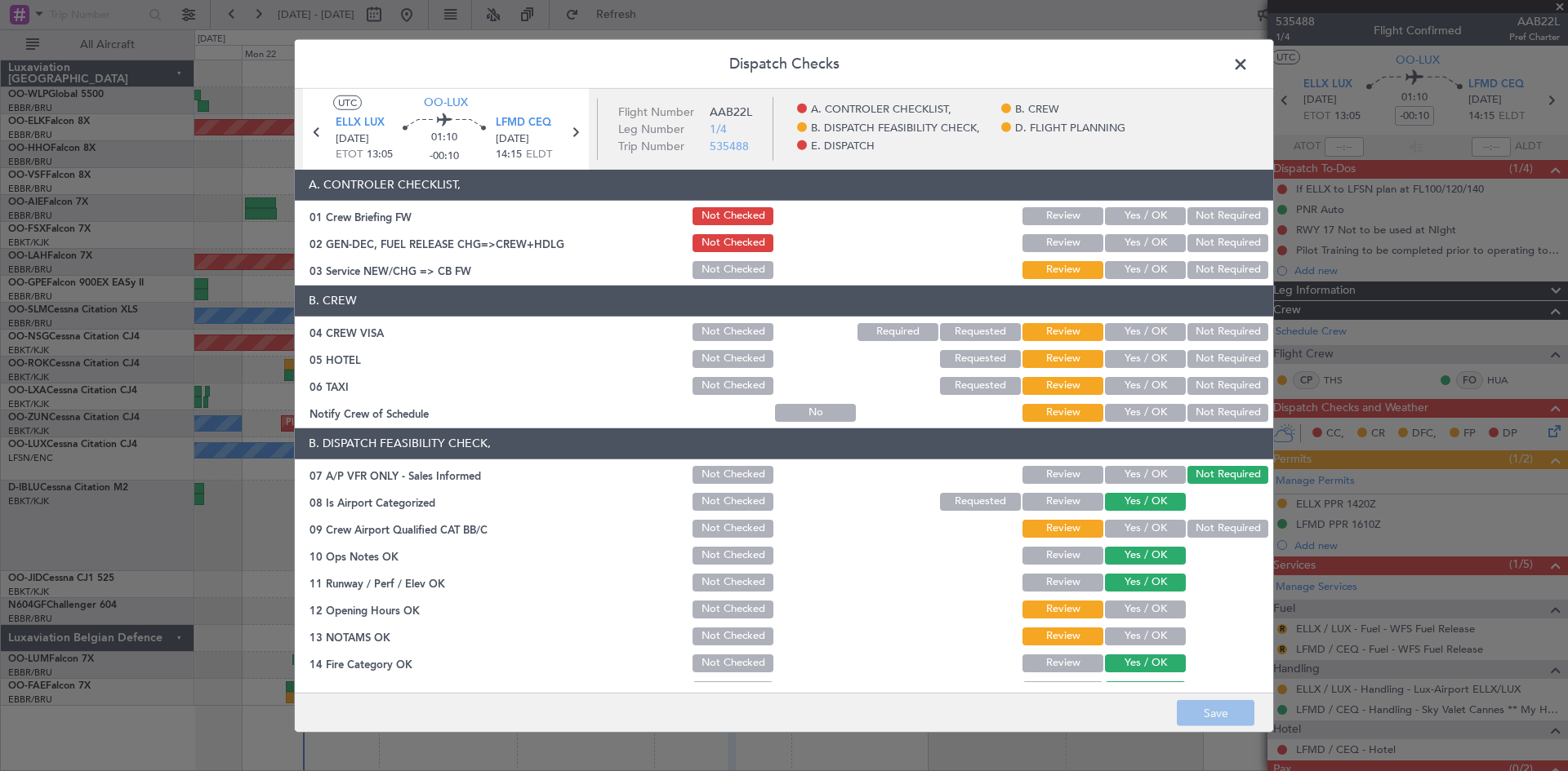
click at [1115, 275] on button "Yes / OK" at bounding box center [1145, 270] width 81 height 18
click at [1121, 338] on button "Yes / OK" at bounding box center [1145, 332] width 81 height 18
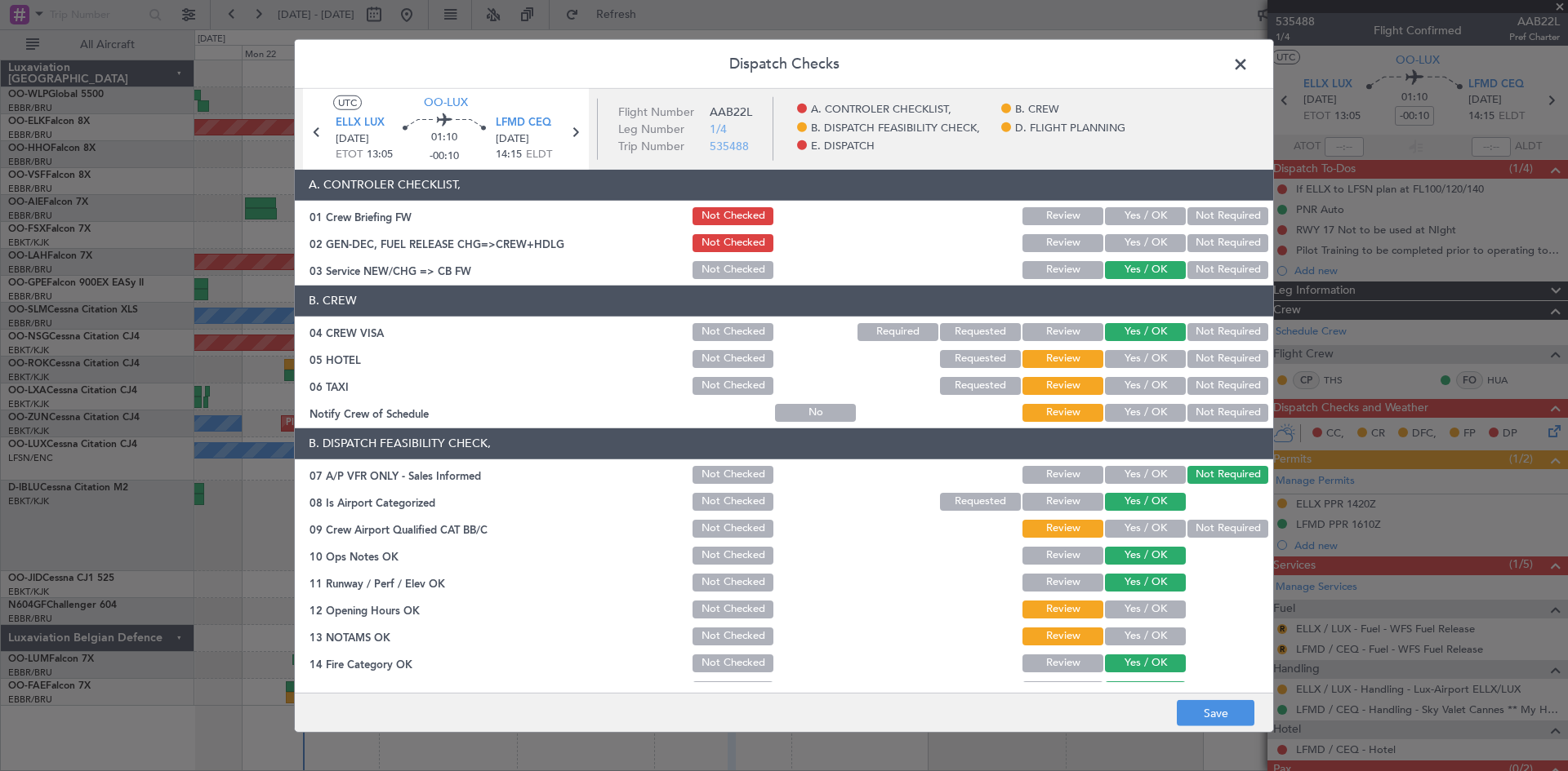
click at [1204, 365] on button "Not Required" at bounding box center [1227, 359] width 81 height 18
click at [1057, 357] on button "Review" at bounding box center [1062, 359] width 81 height 18
click at [1124, 379] on button "Yes / OK" at bounding box center [1145, 386] width 81 height 18
click at [1171, 386] on button "Yes / OK" at bounding box center [1145, 386] width 81 height 18
click at [1188, 386] on button "Not Required" at bounding box center [1227, 386] width 81 height 18
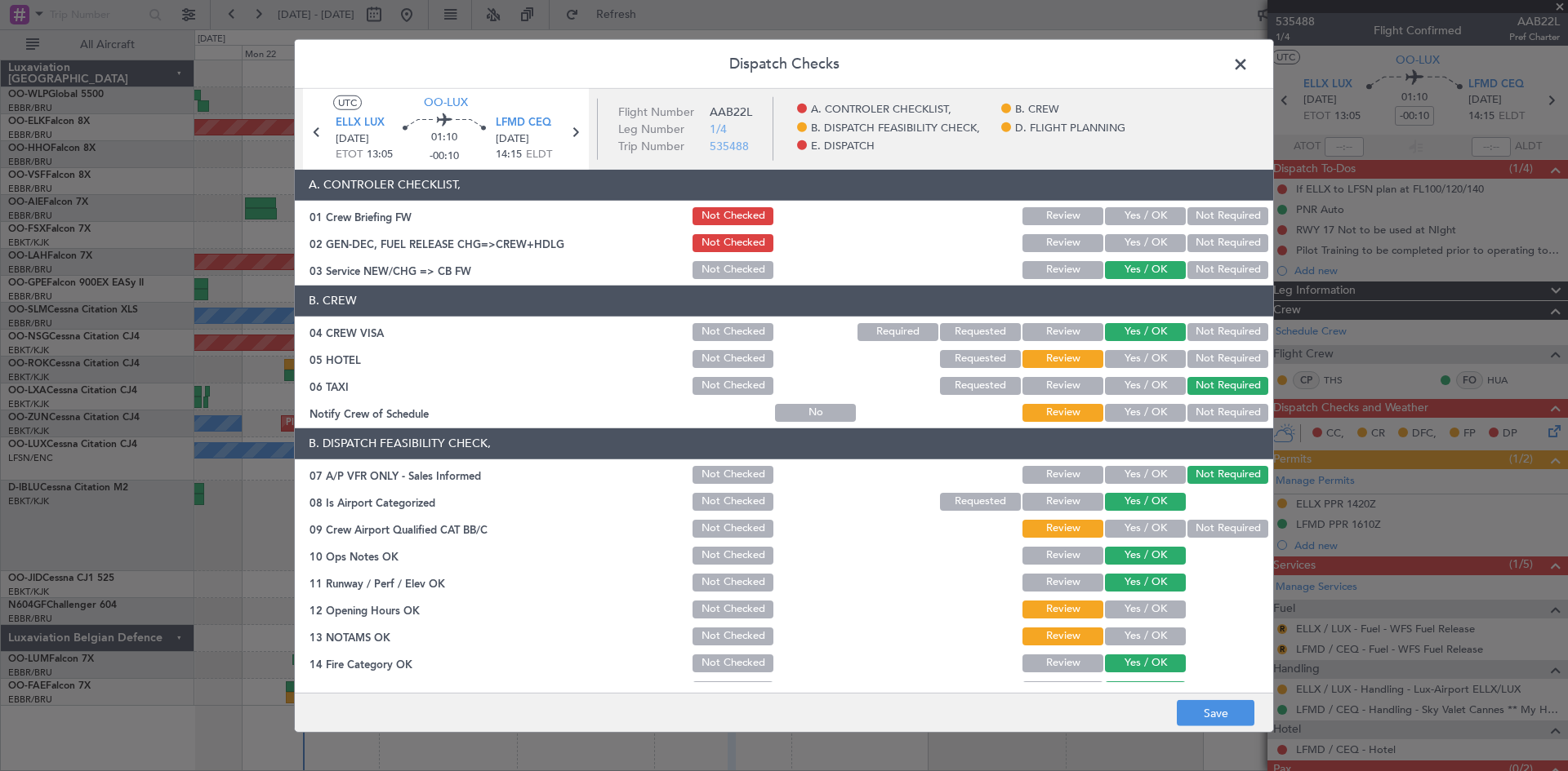
click at [1163, 402] on div "Yes / OK" at bounding box center [1143, 413] width 83 height 23
click at [1143, 408] on button "Yes / OK" at bounding box center [1145, 412] width 81 height 18
click at [1205, 530] on button "Not Required" at bounding box center [1227, 529] width 81 height 18
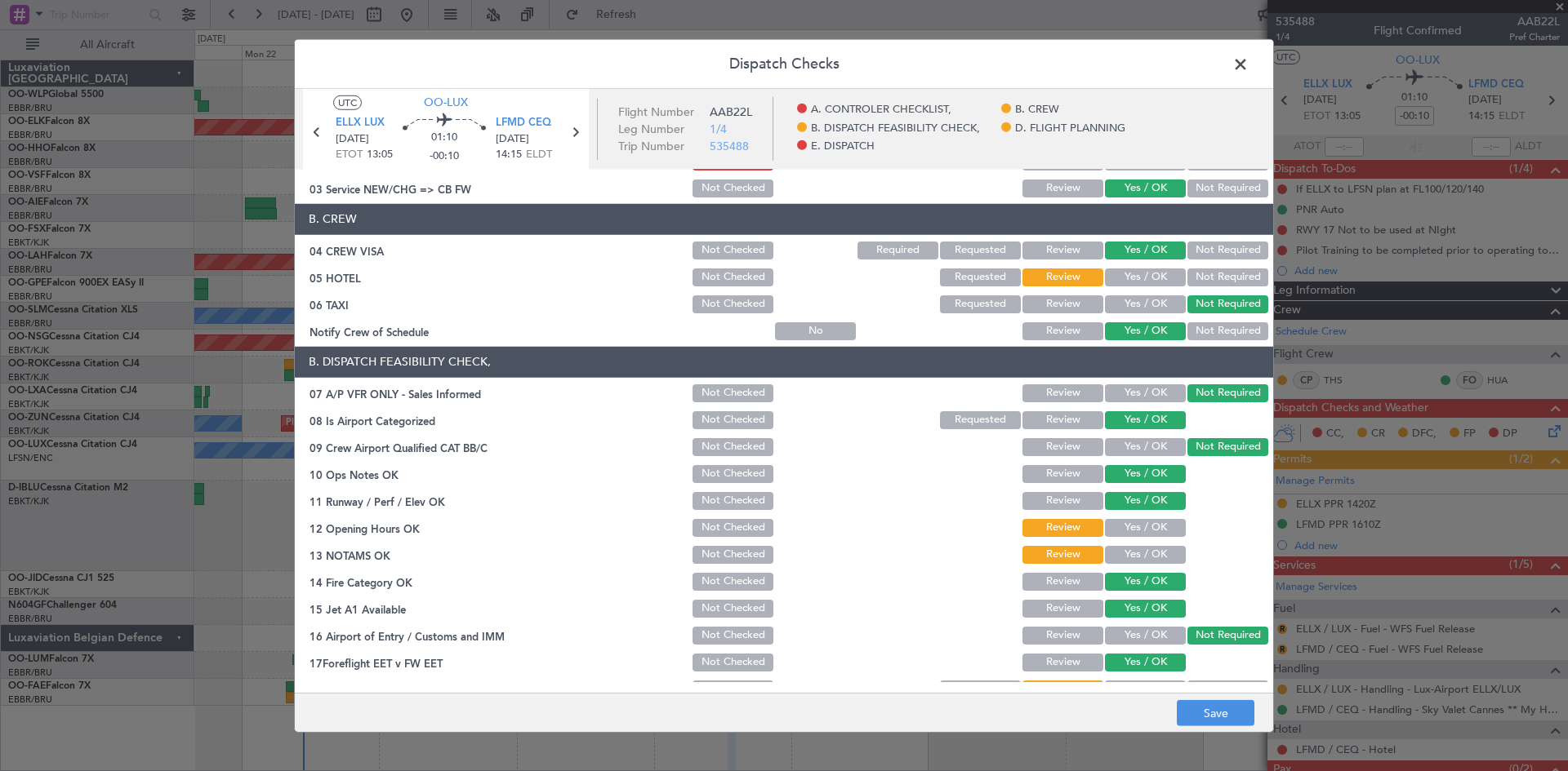
click at [1136, 536] on button "Yes / OK" at bounding box center [1145, 528] width 81 height 18
click at [1136, 548] on button "Yes / OK" at bounding box center [1145, 555] width 81 height 18
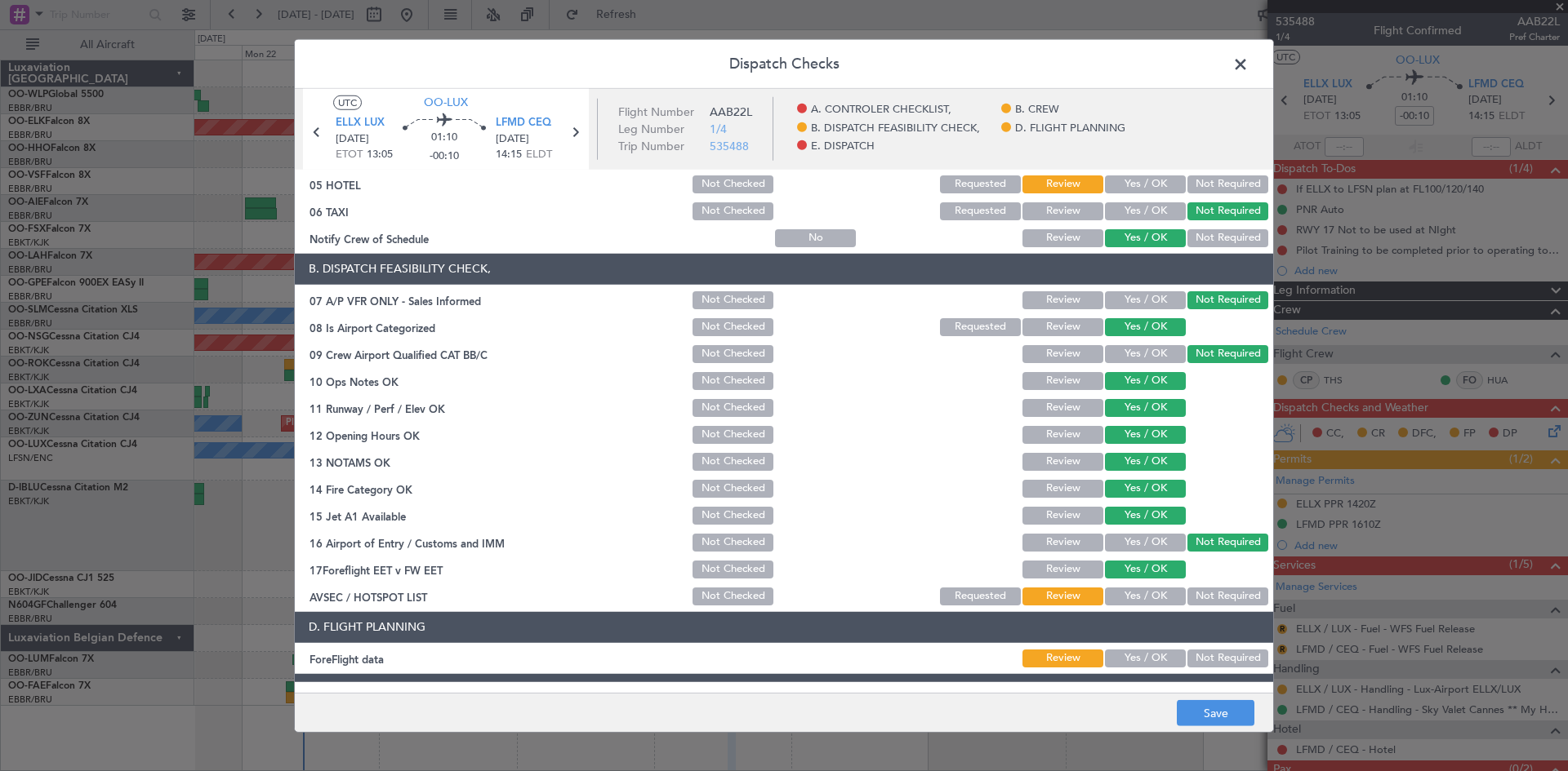
scroll to position [308, 0]
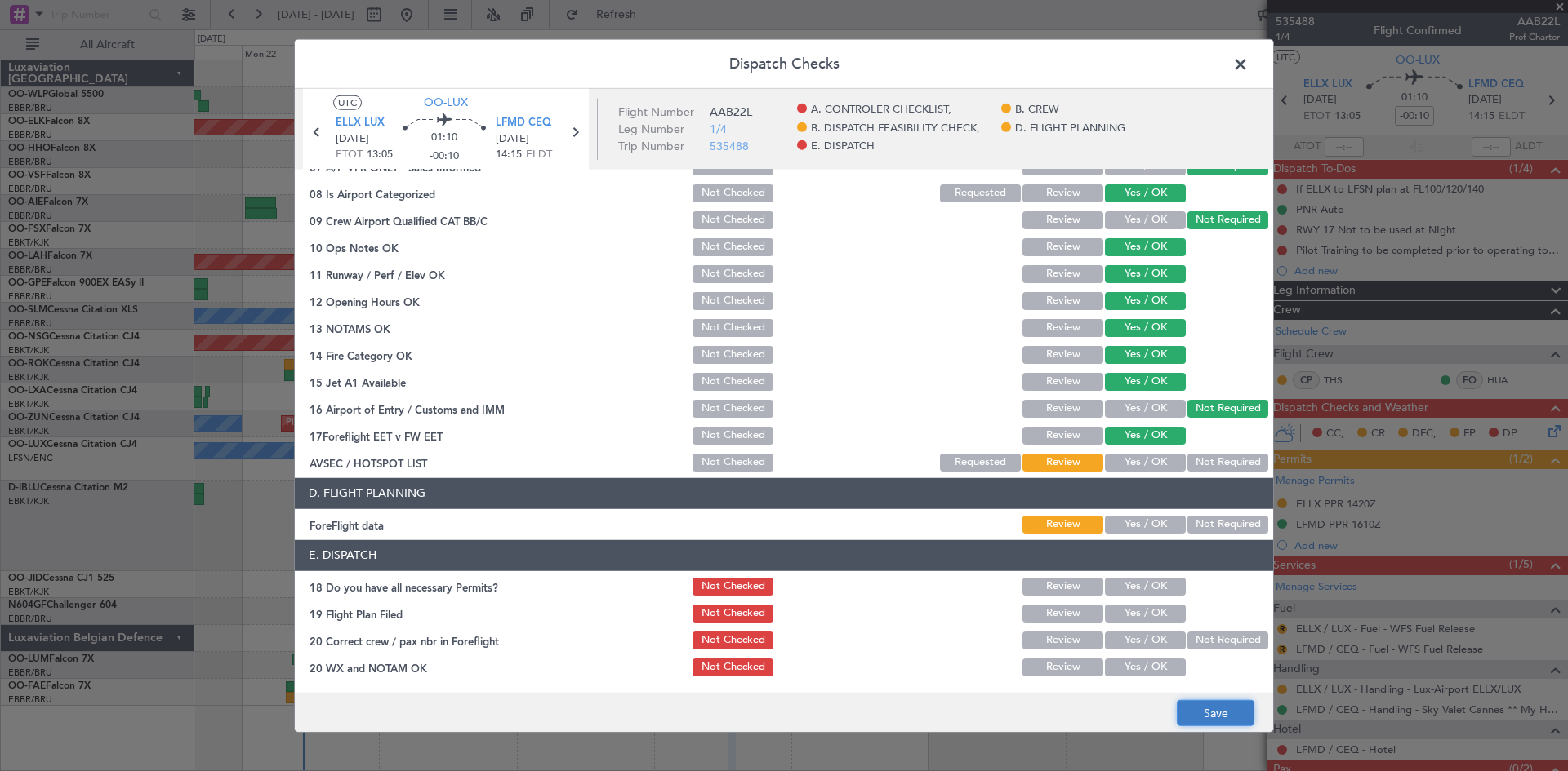
click at [1201, 714] on button "Save" at bounding box center [1215, 714] width 77 height 26
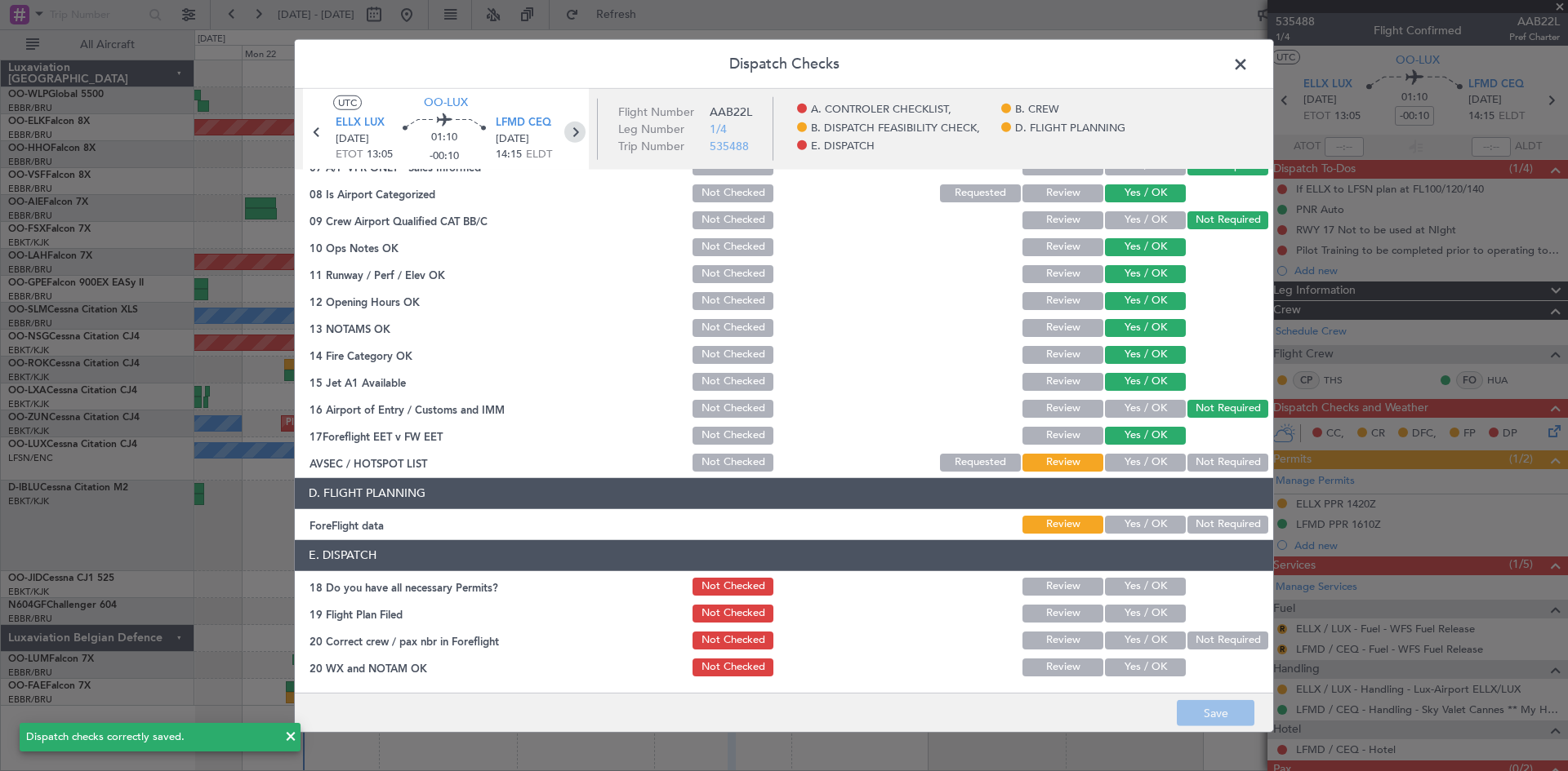
click at [580, 135] on icon at bounding box center [575, 131] width 21 height 21
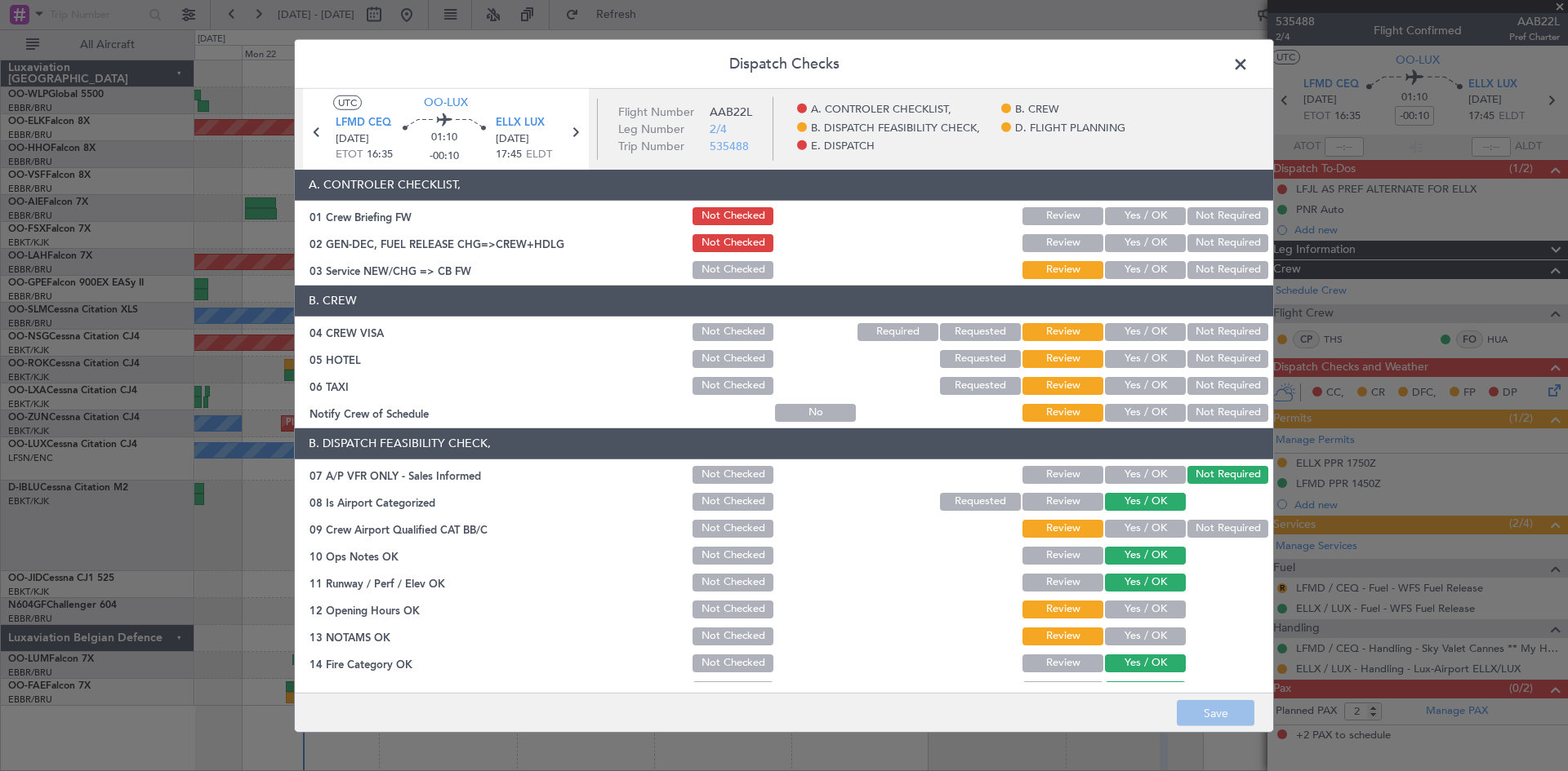
click at [1120, 333] on button "Yes / OK" at bounding box center [1145, 332] width 81 height 18
click at [1187, 368] on div "Not Required" at bounding box center [1226, 359] width 83 height 23
click at [1191, 366] on button "Not Required" at bounding box center [1227, 359] width 81 height 18
click at [1188, 382] on button "Not Required" at bounding box center [1227, 386] width 81 height 18
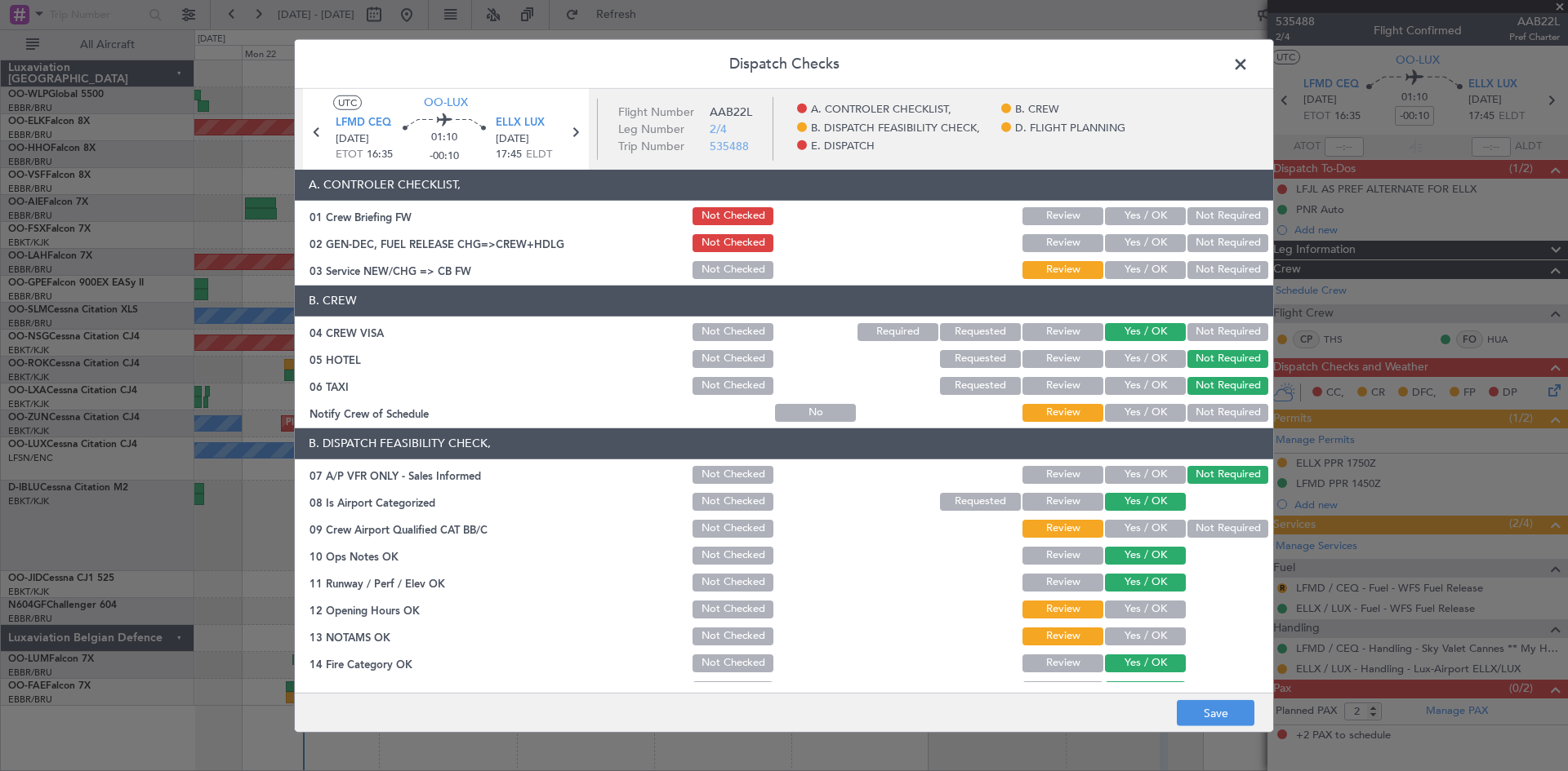
click at [1117, 271] on button "Yes / OK" at bounding box center [1145, 270] width 81 height 18
click at [1129, 402] on div "Yes / OK" at bounding box center [1143, 413] width 83 height 23
click at [1134, 411] on button "Yes / OK" at bounding box center [1145, 412] width 81 height 18
click at [1195, 524] on button "Not Required" at bounding box center [1227, 529] width 81 height 18
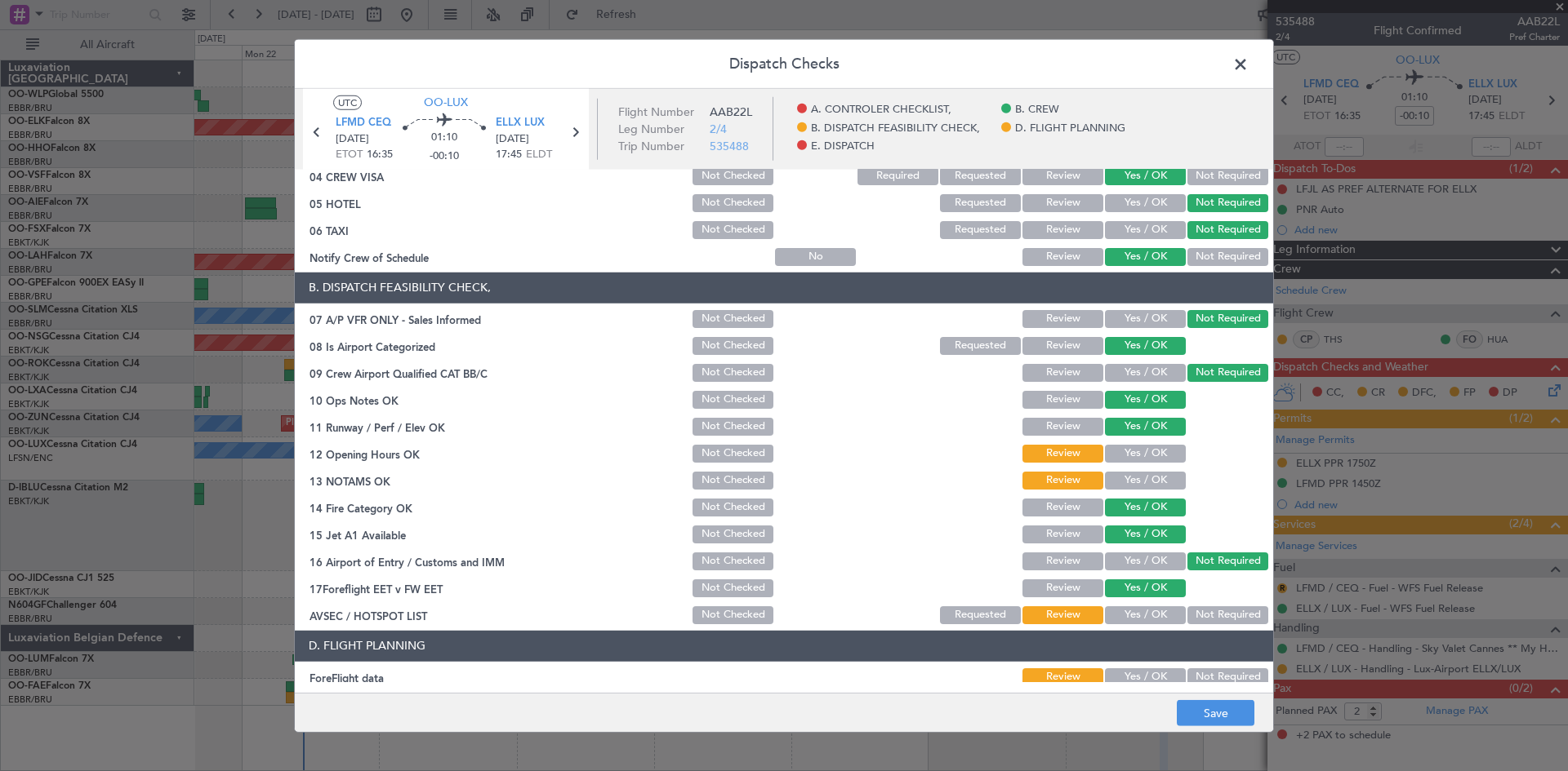
scroll to position [245, 0]
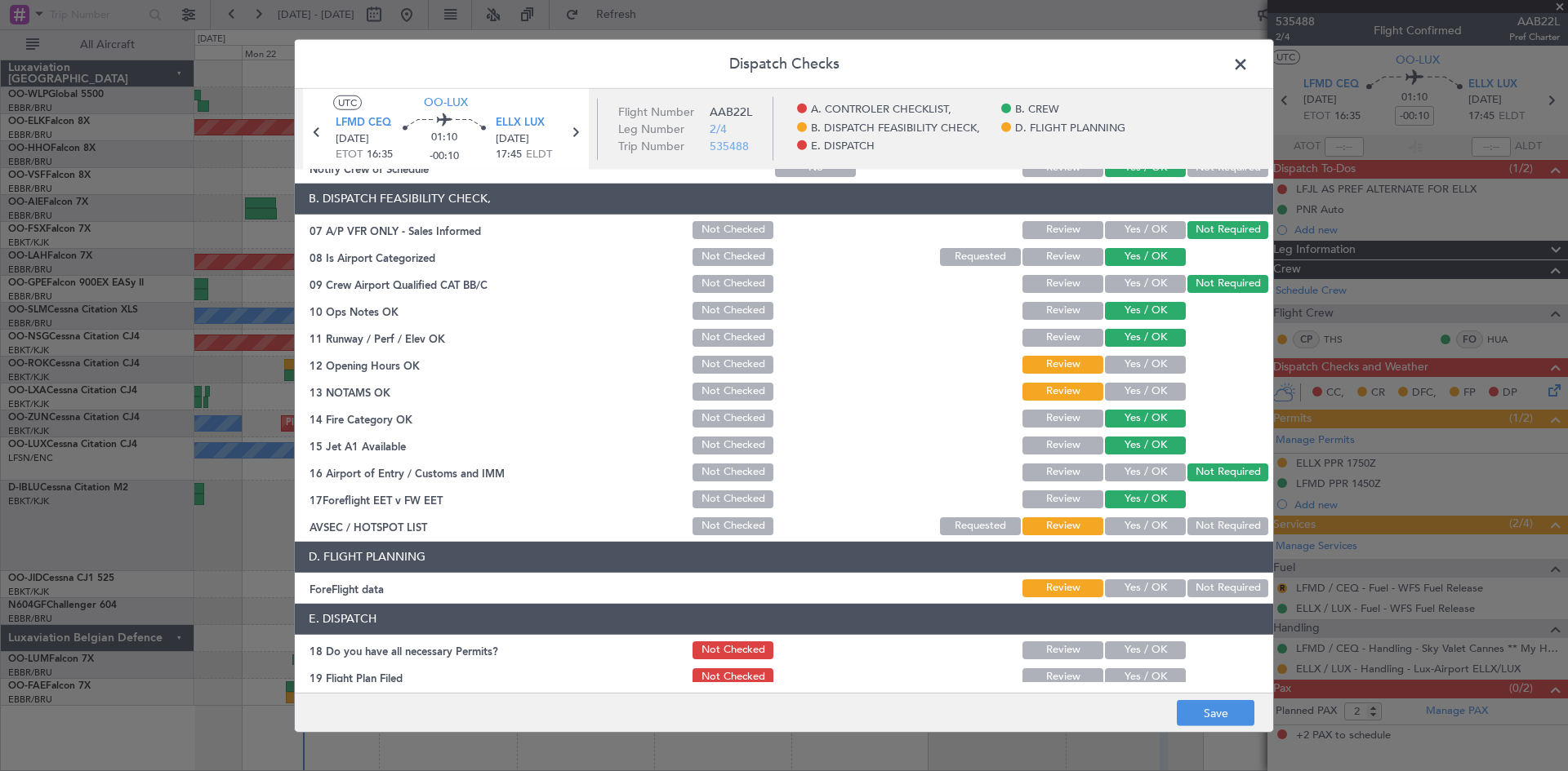
click at [1138, 369] on button "Yes / OK" at bounding box center [1145, 365] width 81 height 18
click at [1137, 391] on button "Yes / OK" at bounding box center [1145, 392] width 81 height 18
click at [1199, 537] on div "Not Required" at bounding box center [1226, 526] width 83 height 23
click at [1200, 524] on button "Not Required" at bounding box center [1227, 526] width 81 height 18
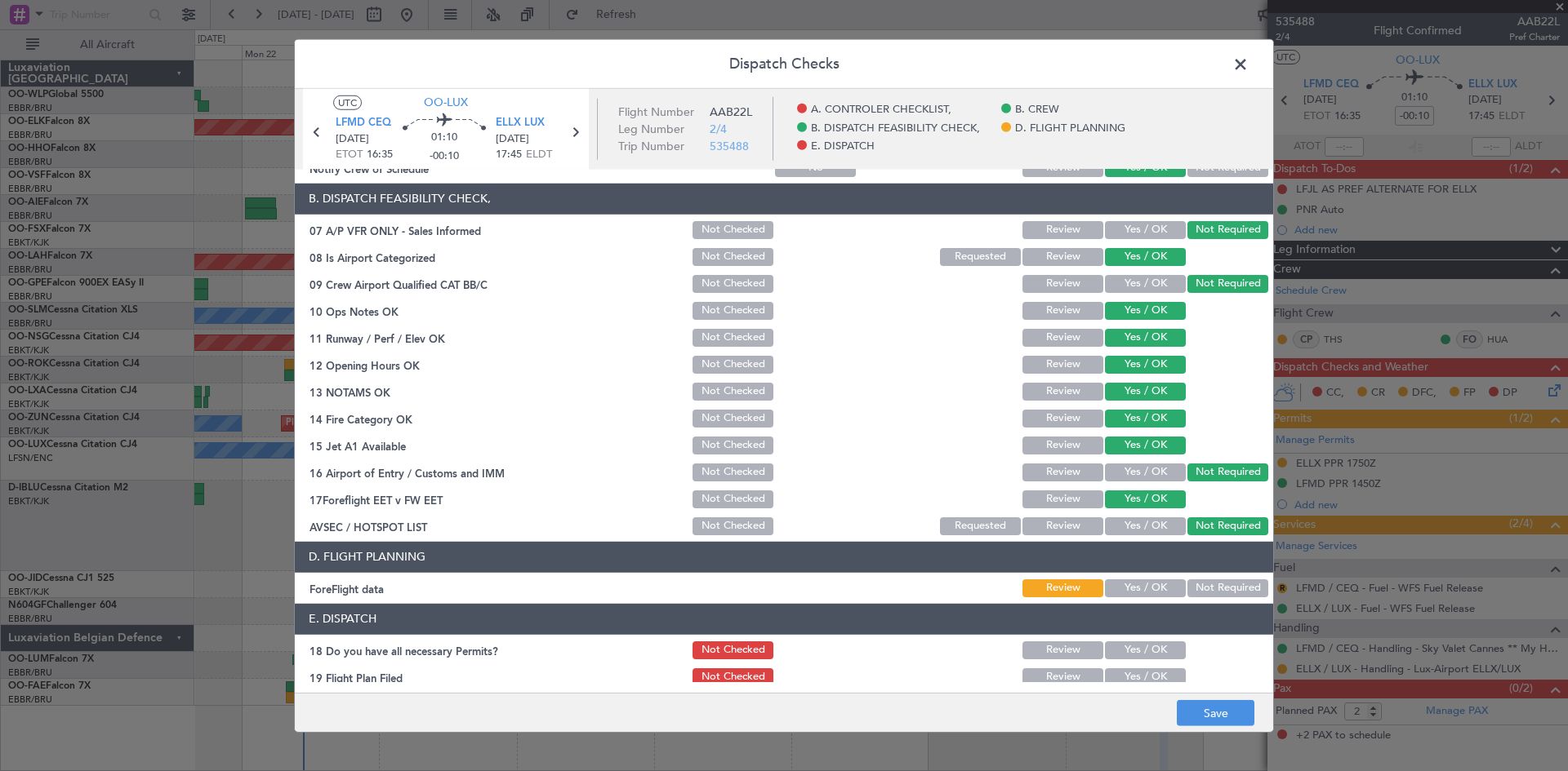
drag, startPoint x: 1201, startPoint y: 606, endPoint x: 1228, endPoint y: 669, distance: 68.5
click at [1210, 647] on article "A. CONTROLER CHECKLIST, 01 Crew Briefing FW Not Checked Review Yes / OK Not Req…" at bounding box center [784, 426] width 978 height 513
click at [1221, 710] on button "Save" at bounding box center [1215, 714] width 77 height 26
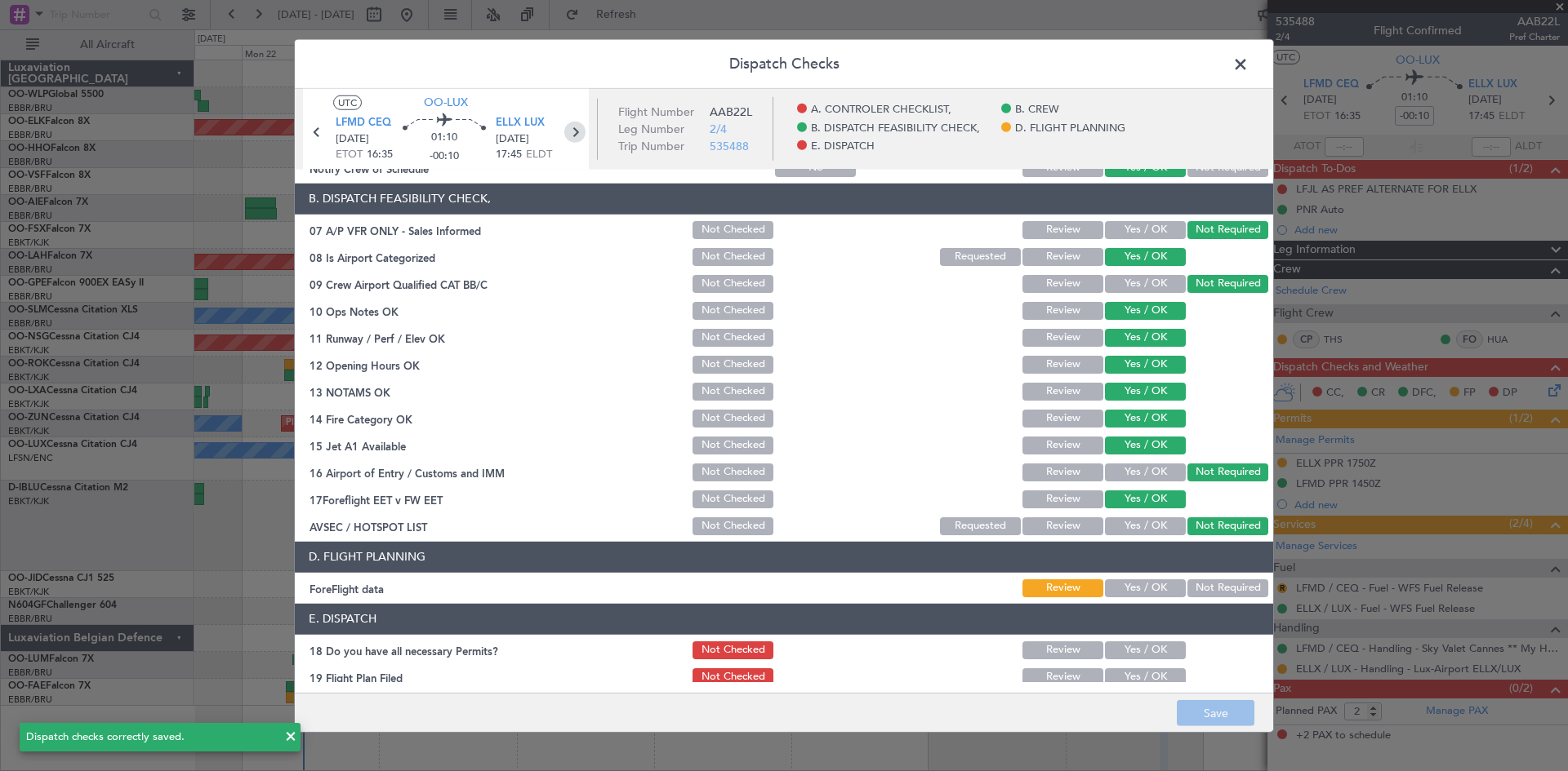
click at [581, 137] on icon at bounding box center [575, 131] width 21 height 21
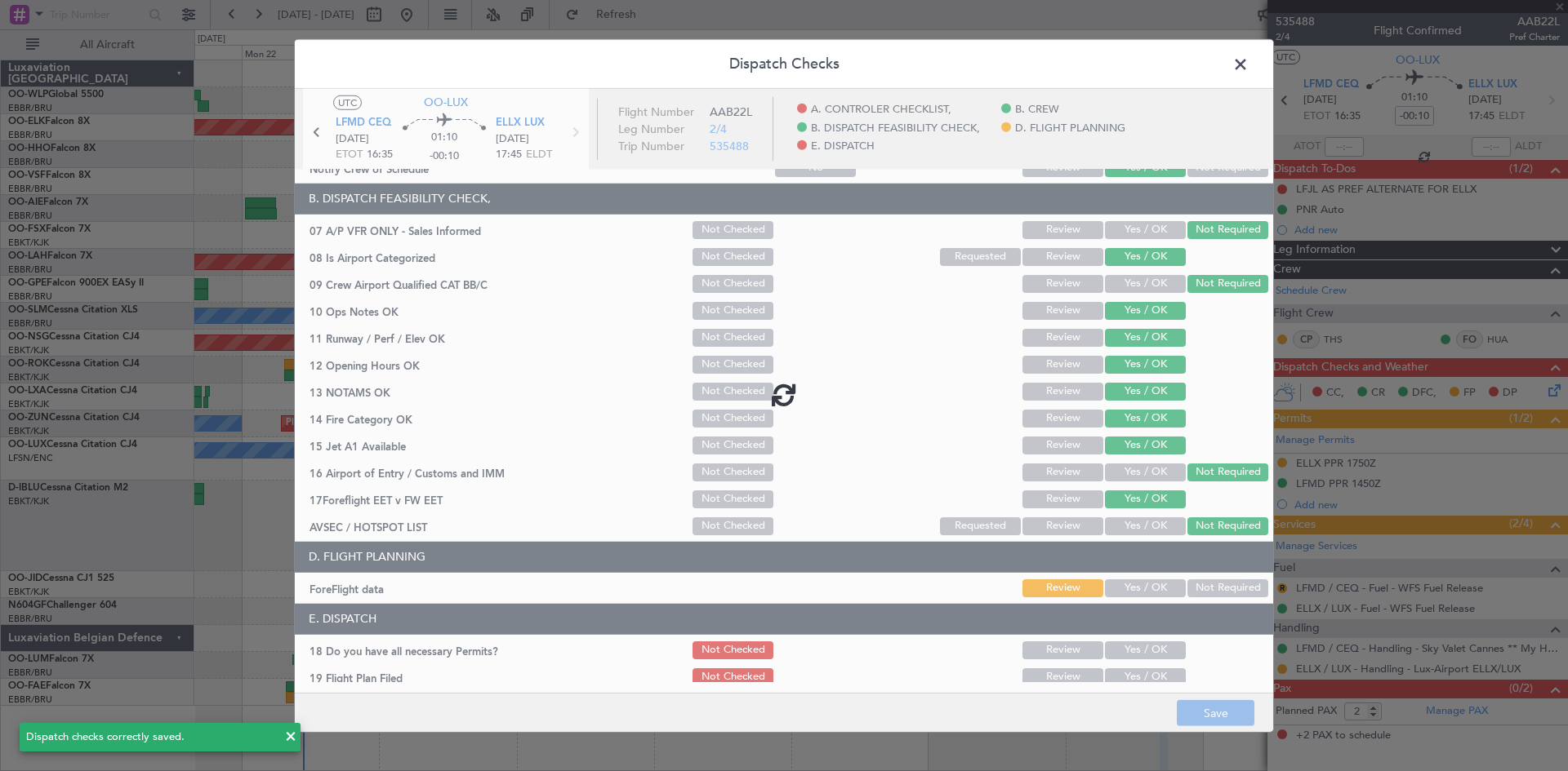
type input "0"
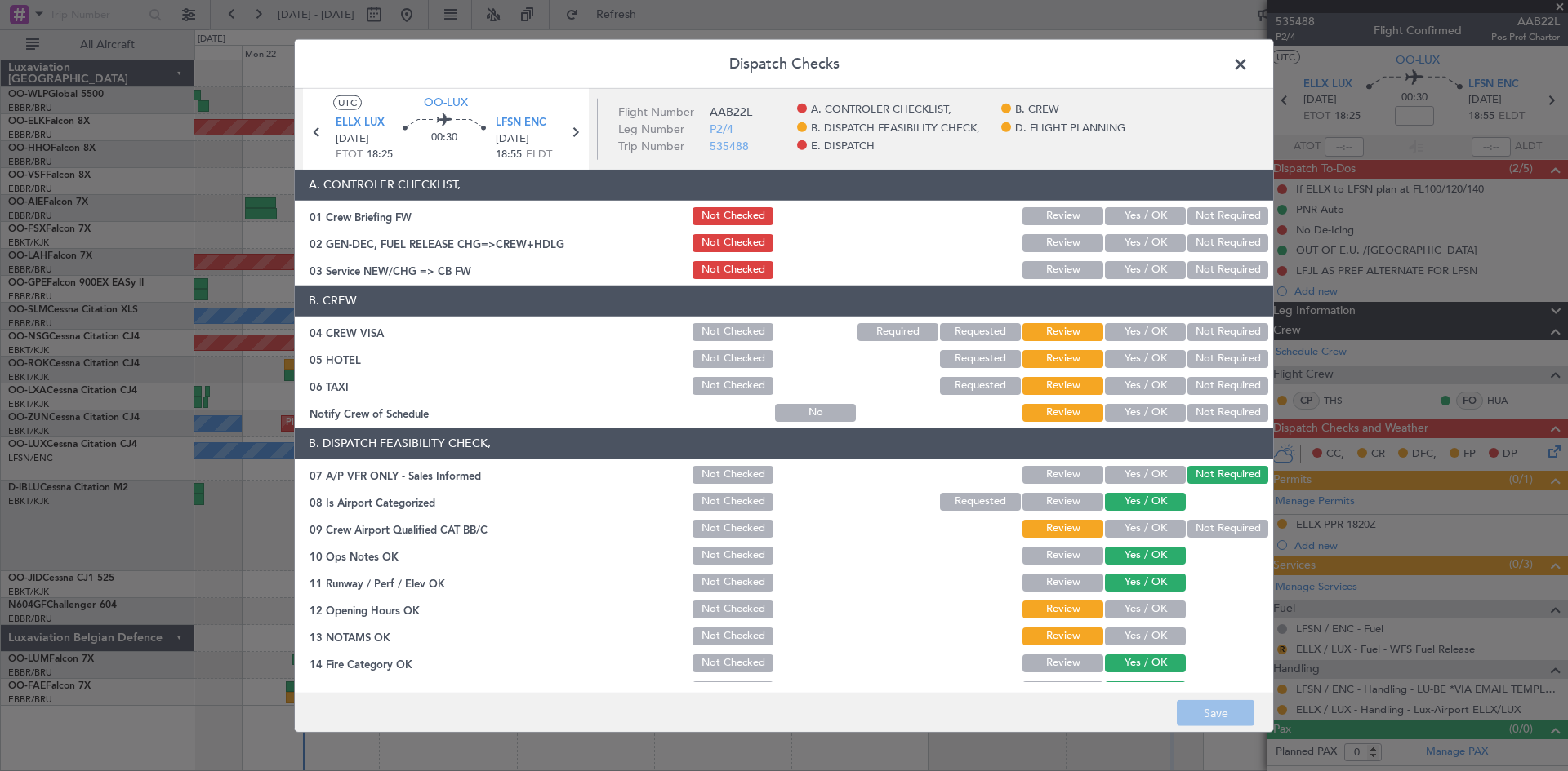
click at [1128, 210] on button "Yes / OK" at bounding box center [1145, 216] width 81 height 18
click at [1215, 249] on button "Not Required" at bounding box center [1227, 243] width 81 height 18
click at [734, 208] on button "Not Checked" at bounding box center [732, 216] width 81 height 18
click at [731, 232] on div "Not Checked" at bounding box center [731, 243] width 83 height 23
click at [730, 237] on button "Not Checked" at bounding box center [732, 243] width 81 height 18
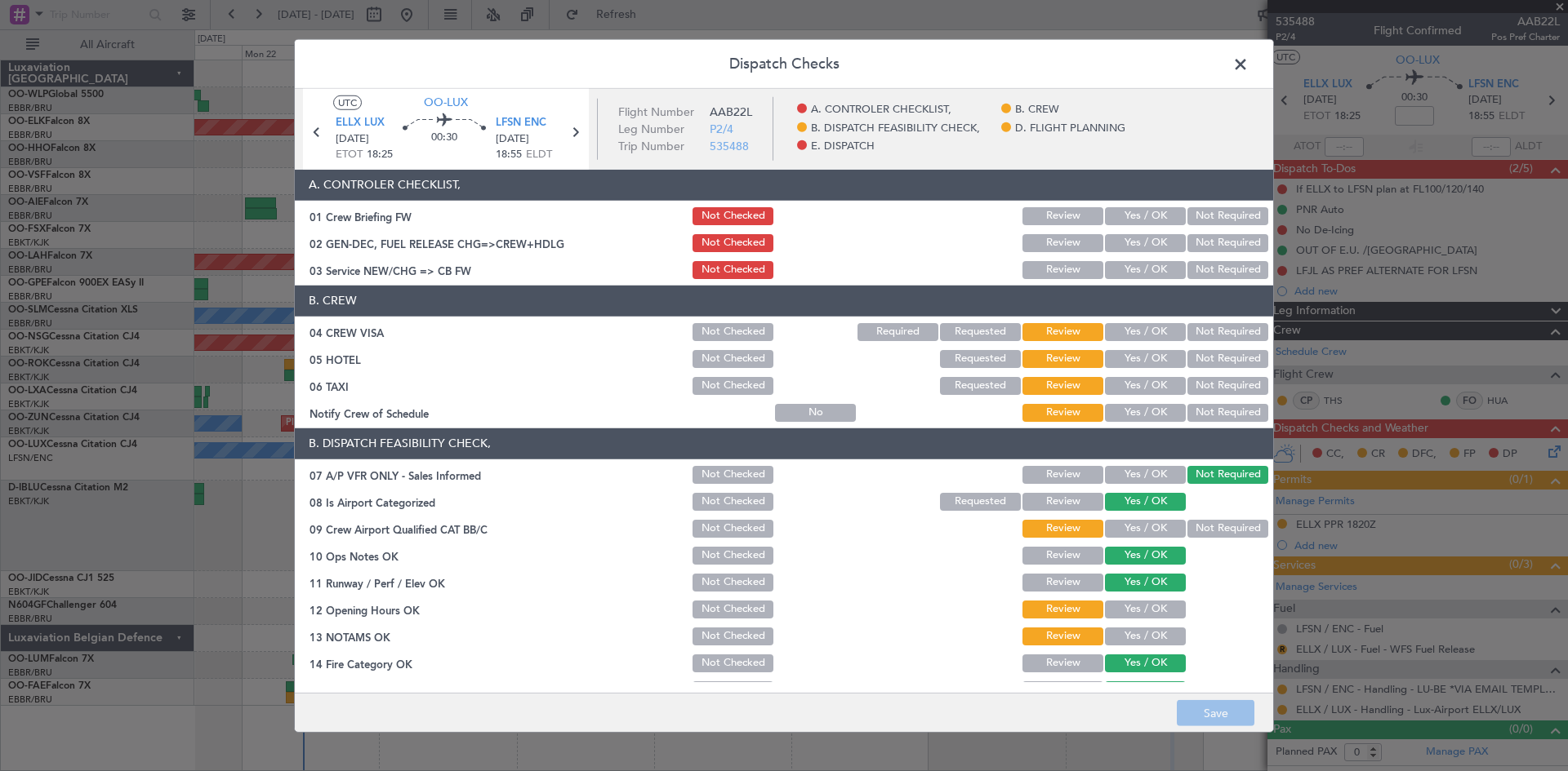
click at [1141, 261] on button "Yes / OK" at bounding box center [1145, 270] width 81 height 18
click at [1120, 334] on button "Yes / OK" at bounding box center [1145, 332] width 81 height 18
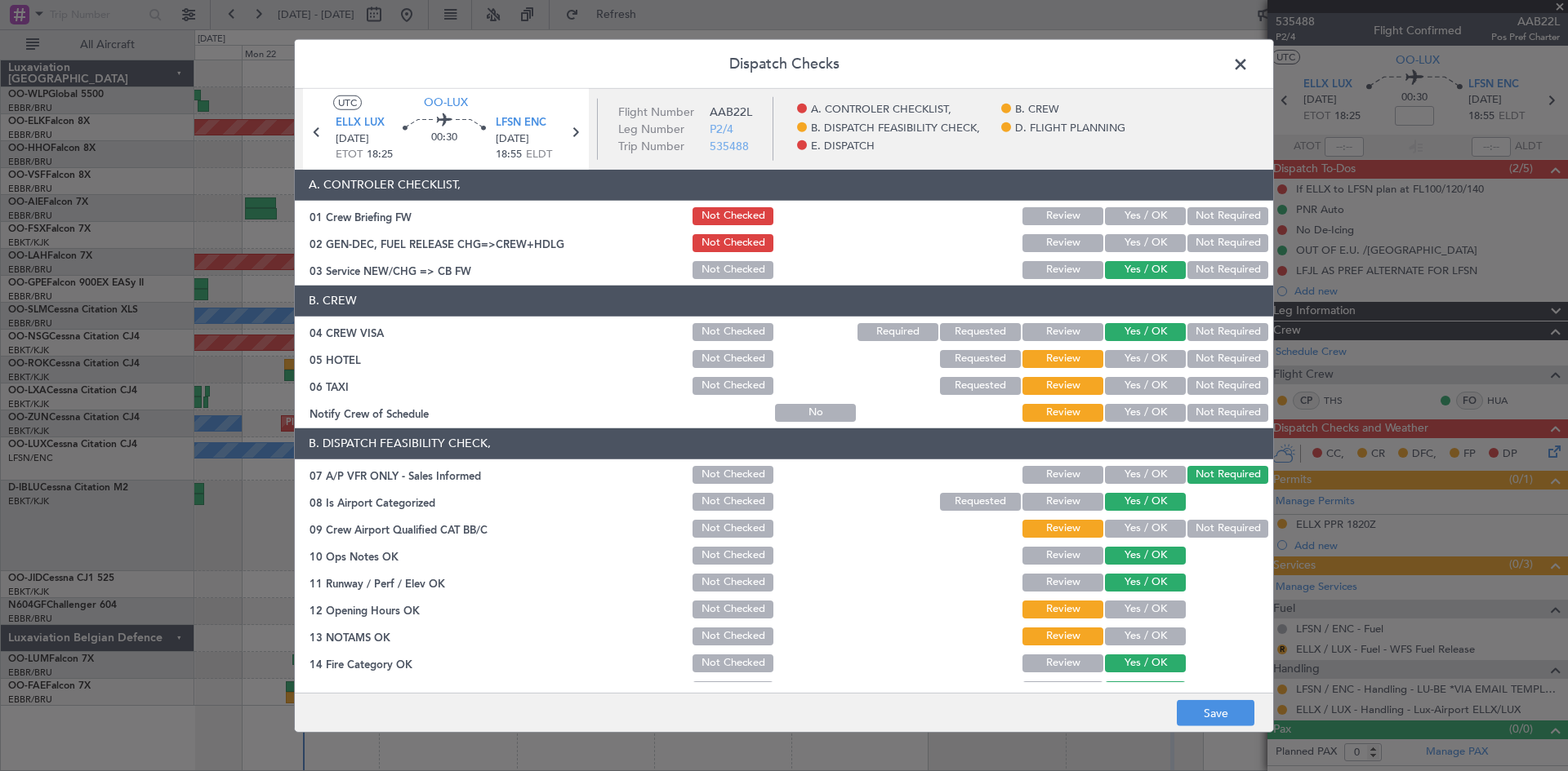
click at [1205, 367] on button "Not Required" at bounding box center [1227, 359] width 81 height 18
click at [1205, 387] on button "Not Required" at bounding box center [1227, 386] width 81 height 18
click at [1110, 416] on button "Yes / OK" at bounding box center [1145, 412] width 81 height 18
click at [1190, 536] on button "Not Required" at bounding box center [1227, 529] width 81 height 18
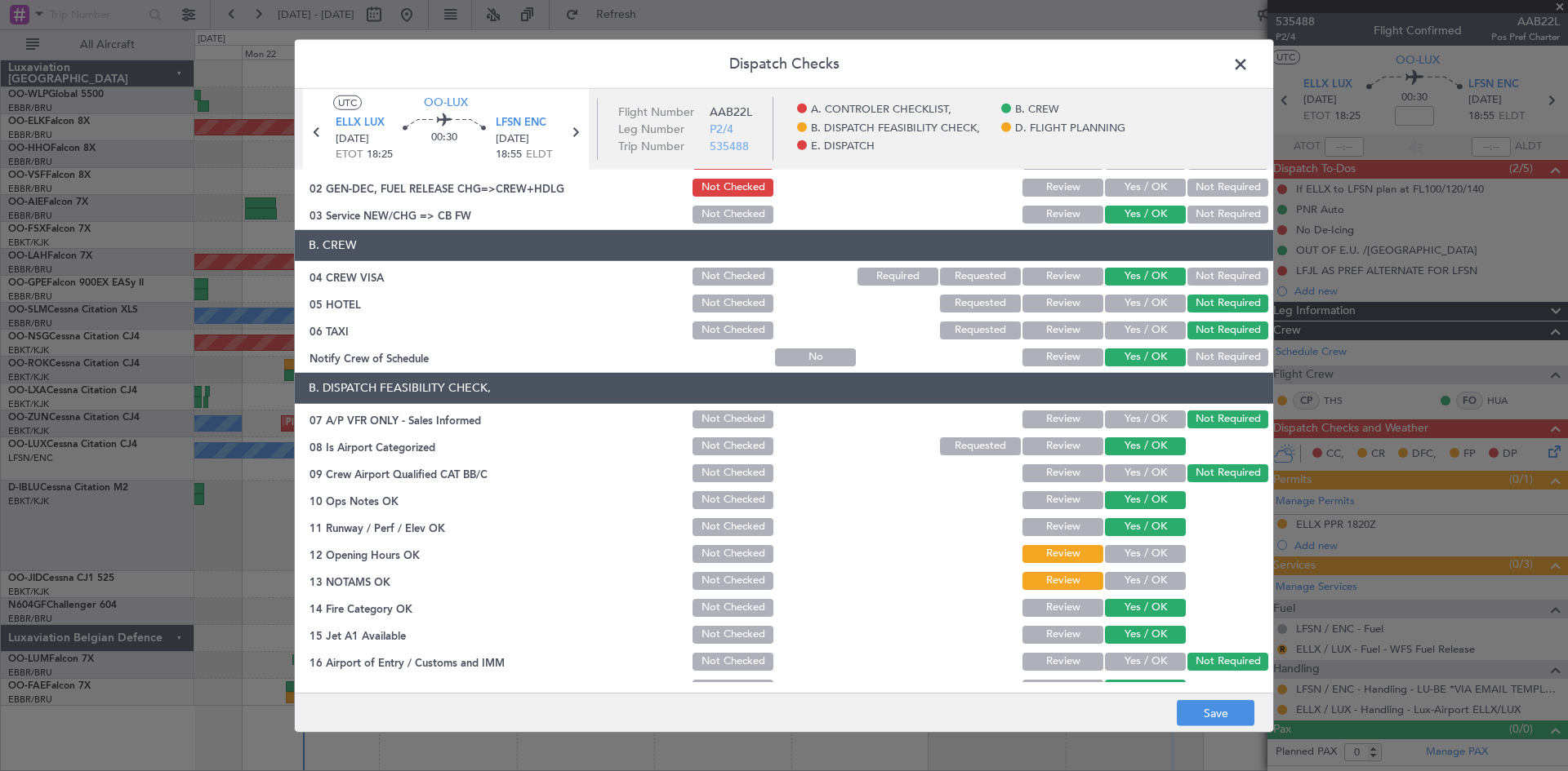
scroll to position [82, 0]
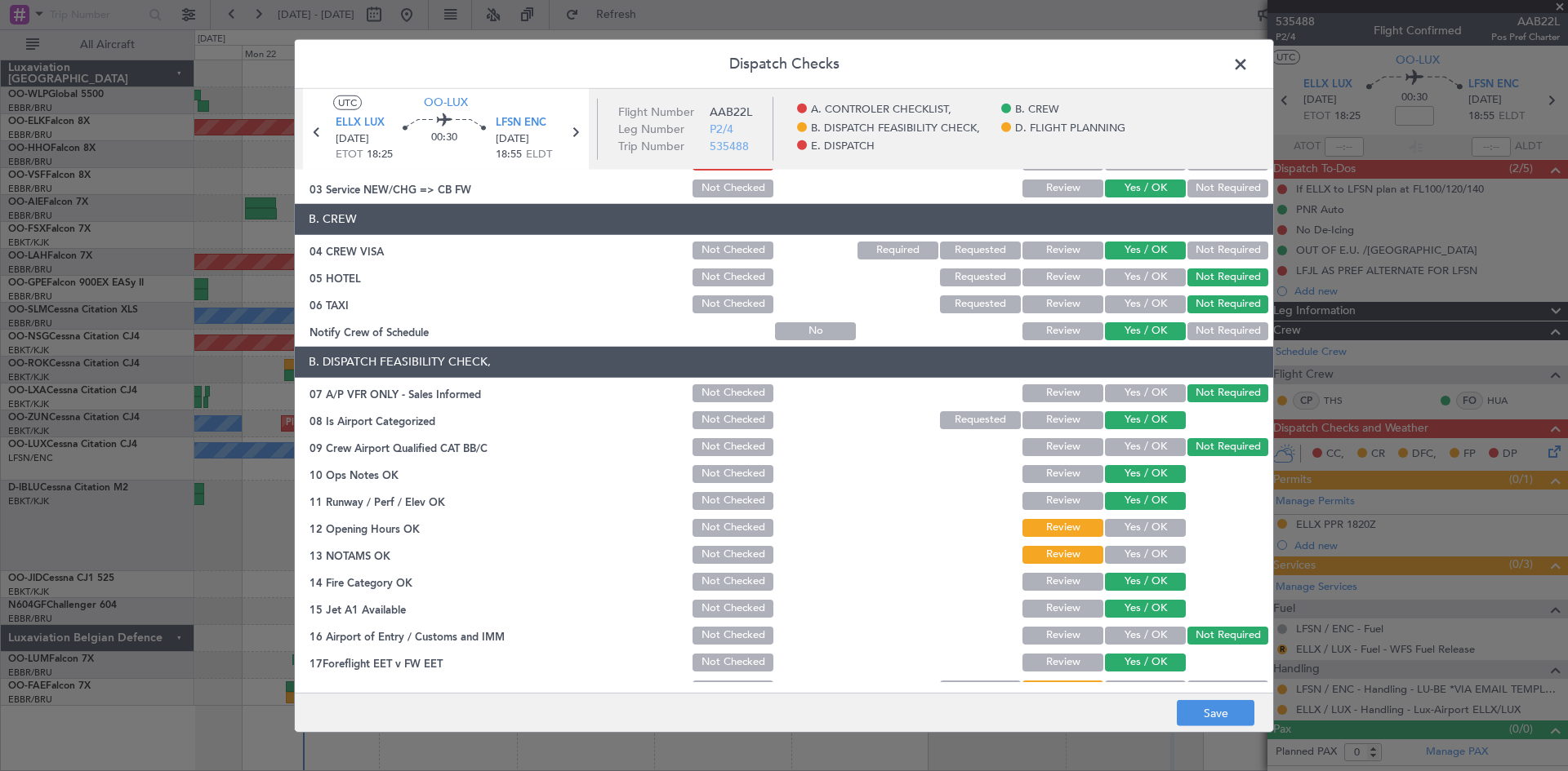
click at [1130, 533] on button "Yes / OK" at bounding box center [1145, 528] width 81 height 18
click at [1130, 544] on div "Yes / OK" at bounding box center [1143, 555] width 83 height 23
click at [1131, 559] on button "Yes / OK" at bounding box center [1145, 555] width 81 height 18
click at [1074, 504] on button "Review" at bounding box center [1062, 501] width 81 height 18
click at [1056, 527] on button "Review" at bounding box center [1062, 528] width 81 height 18
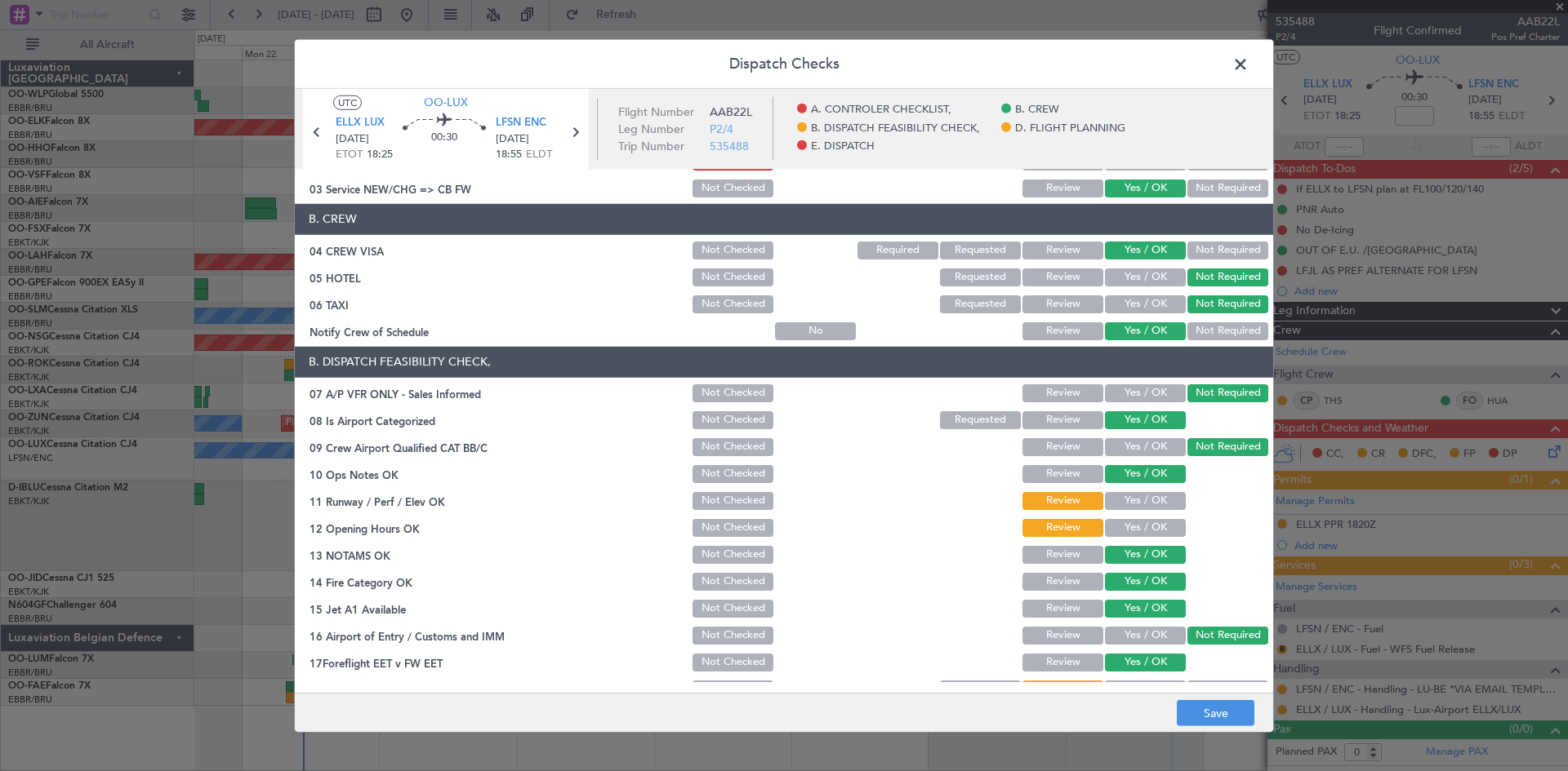
click at [1135, 507] on button "Yes / OK" at bounding box center [1145, 501] width 81 height 18
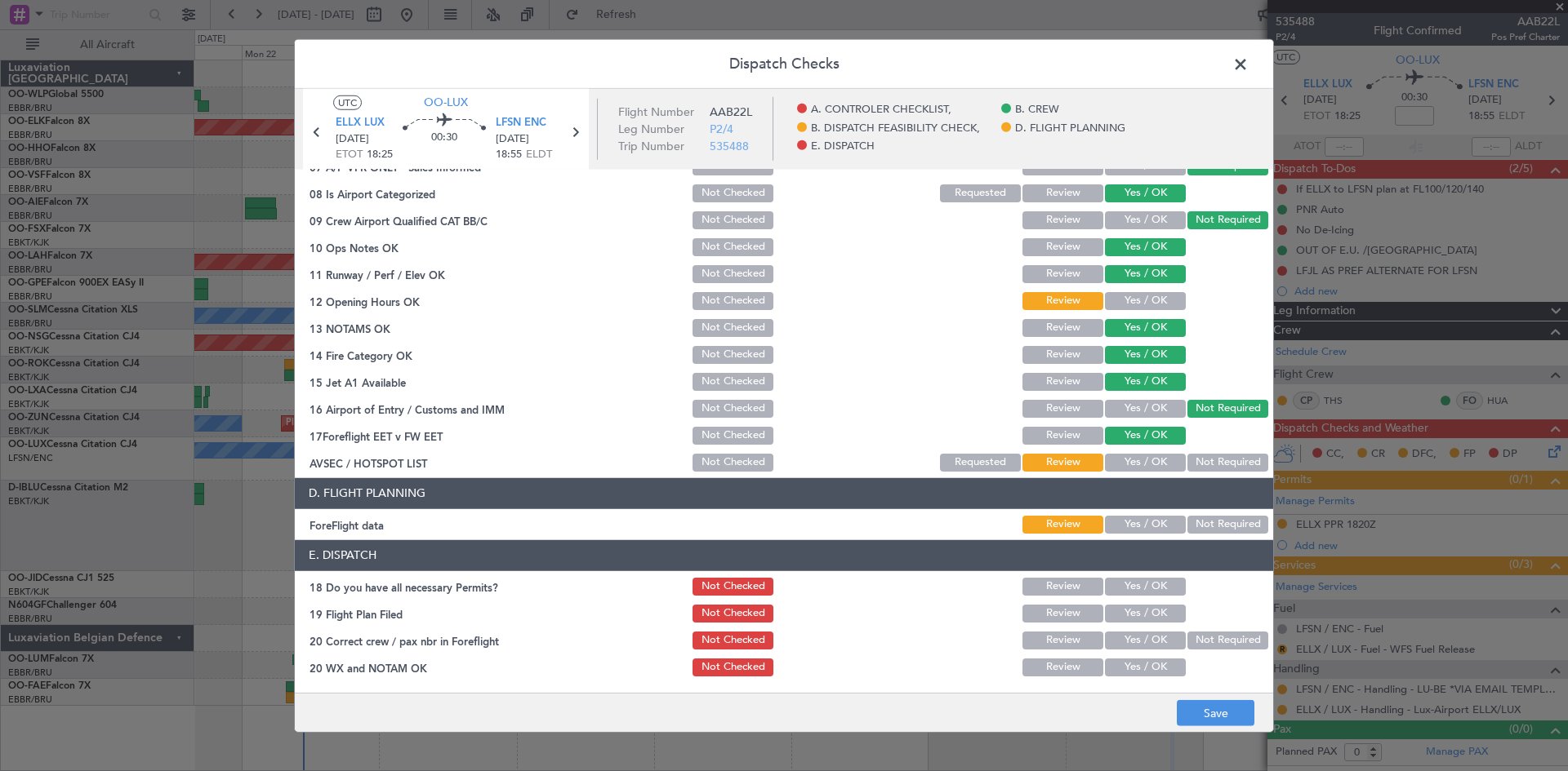
click at [1194, 457] on button "Not Required" at bounding box center [1227, 463] width 81 height 18
click at [1215, 720] on button "Save" at bounding box center [1215, 714] width 77 height 26
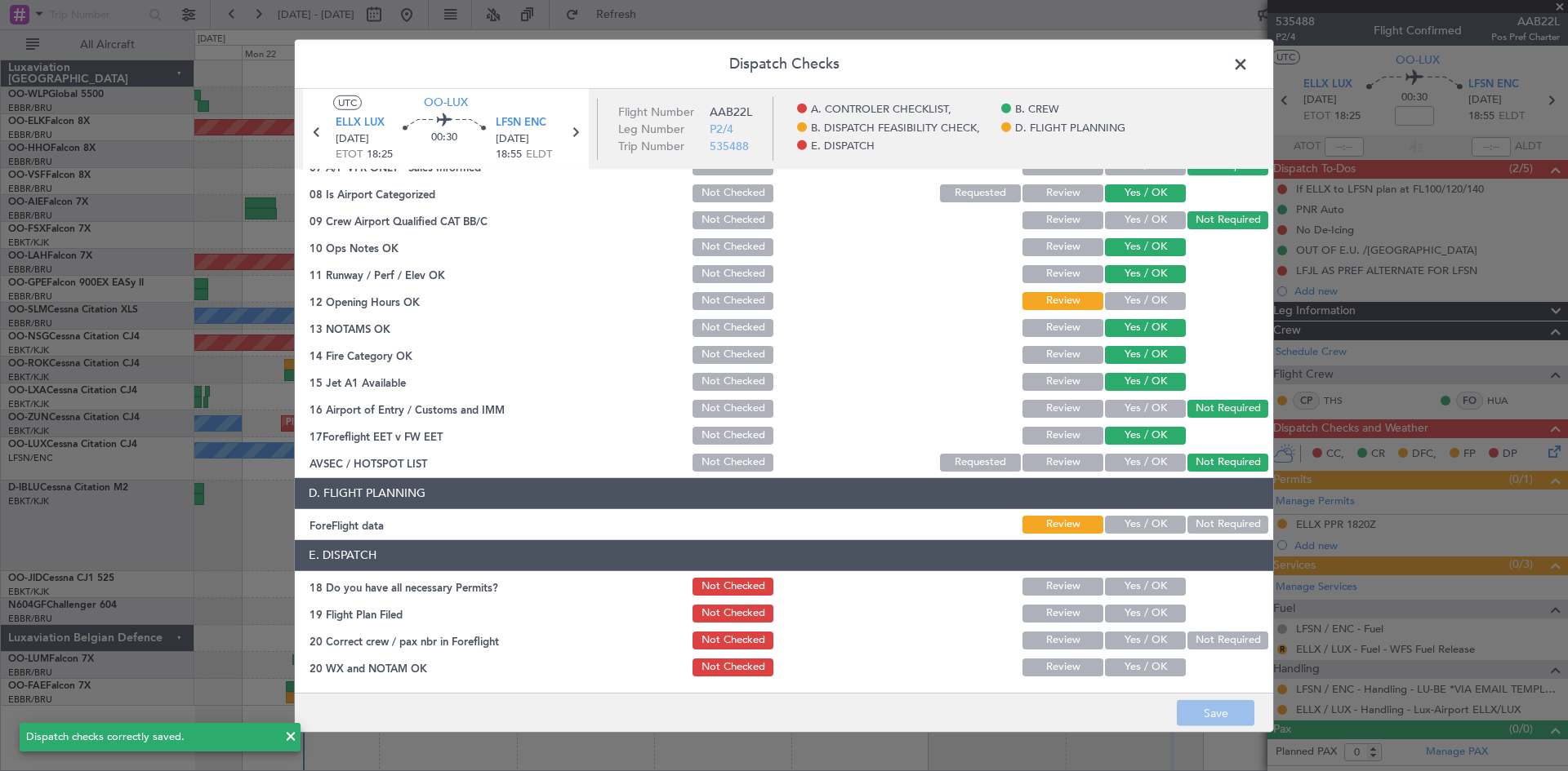
click at [1248, 68] on span at bounding box center [1248, 68] width 0 height 33
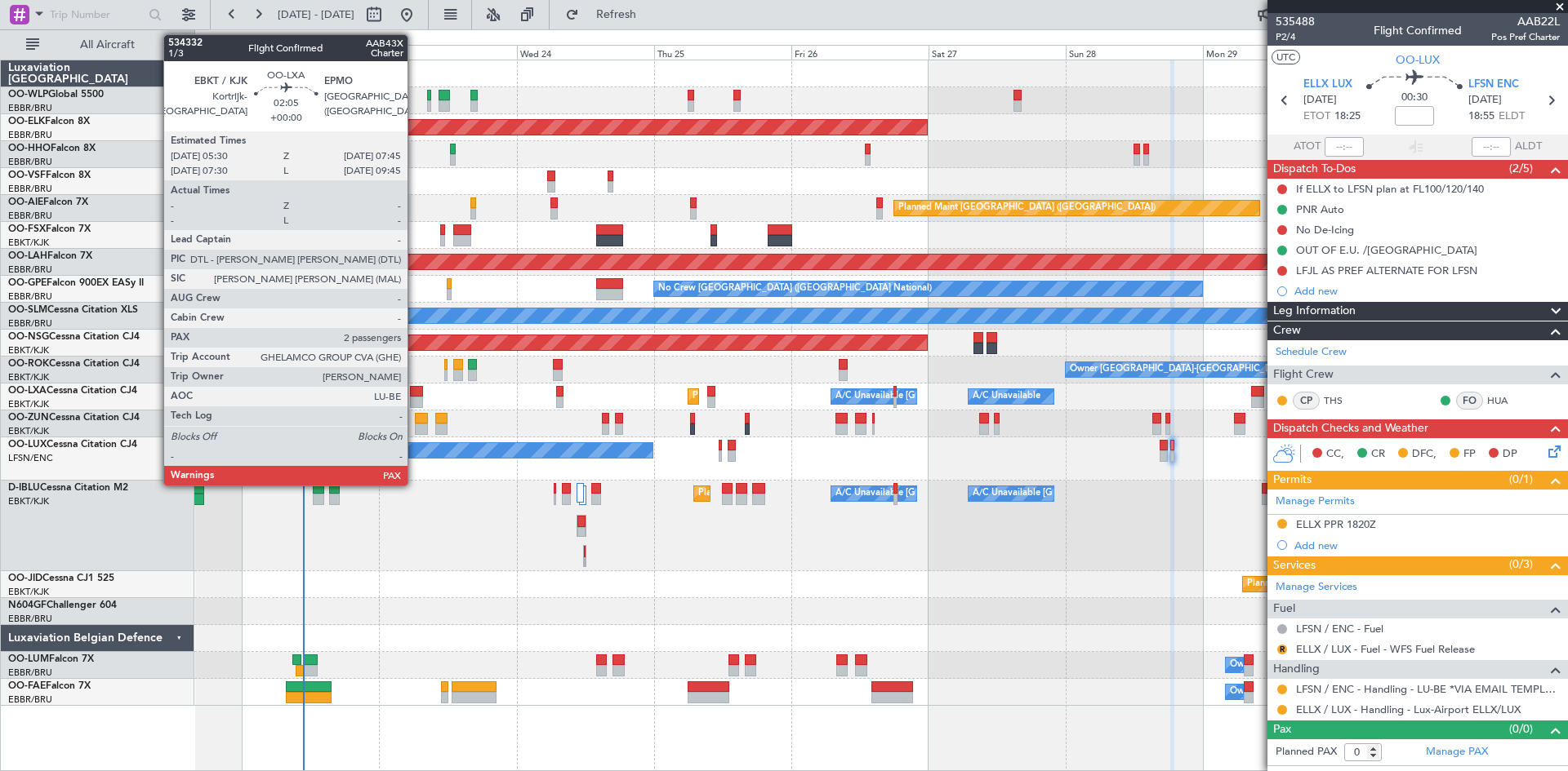
click at [415, 401] on div at bounding box center [416, 402] width 13 height 11
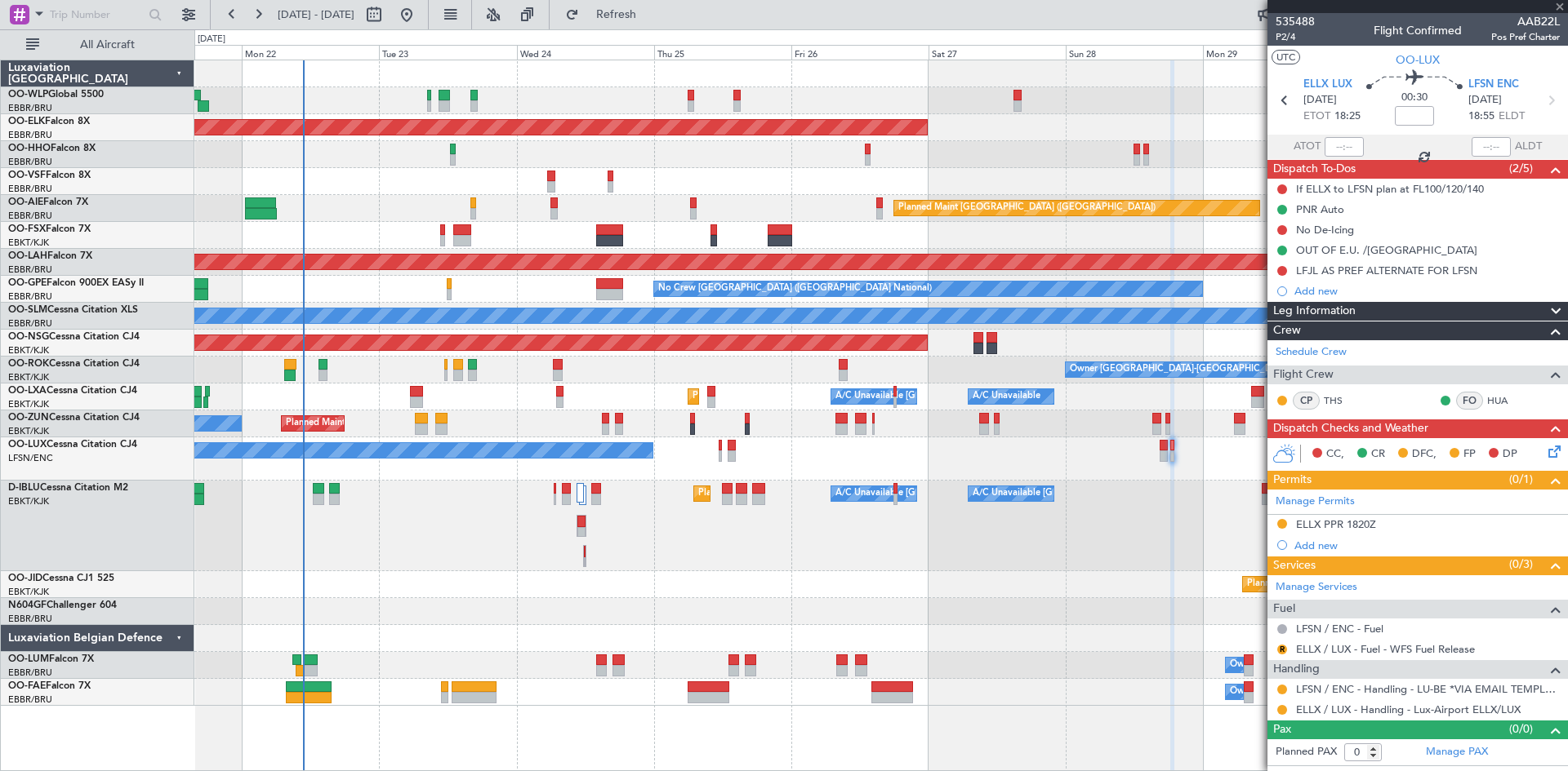
type input "2"
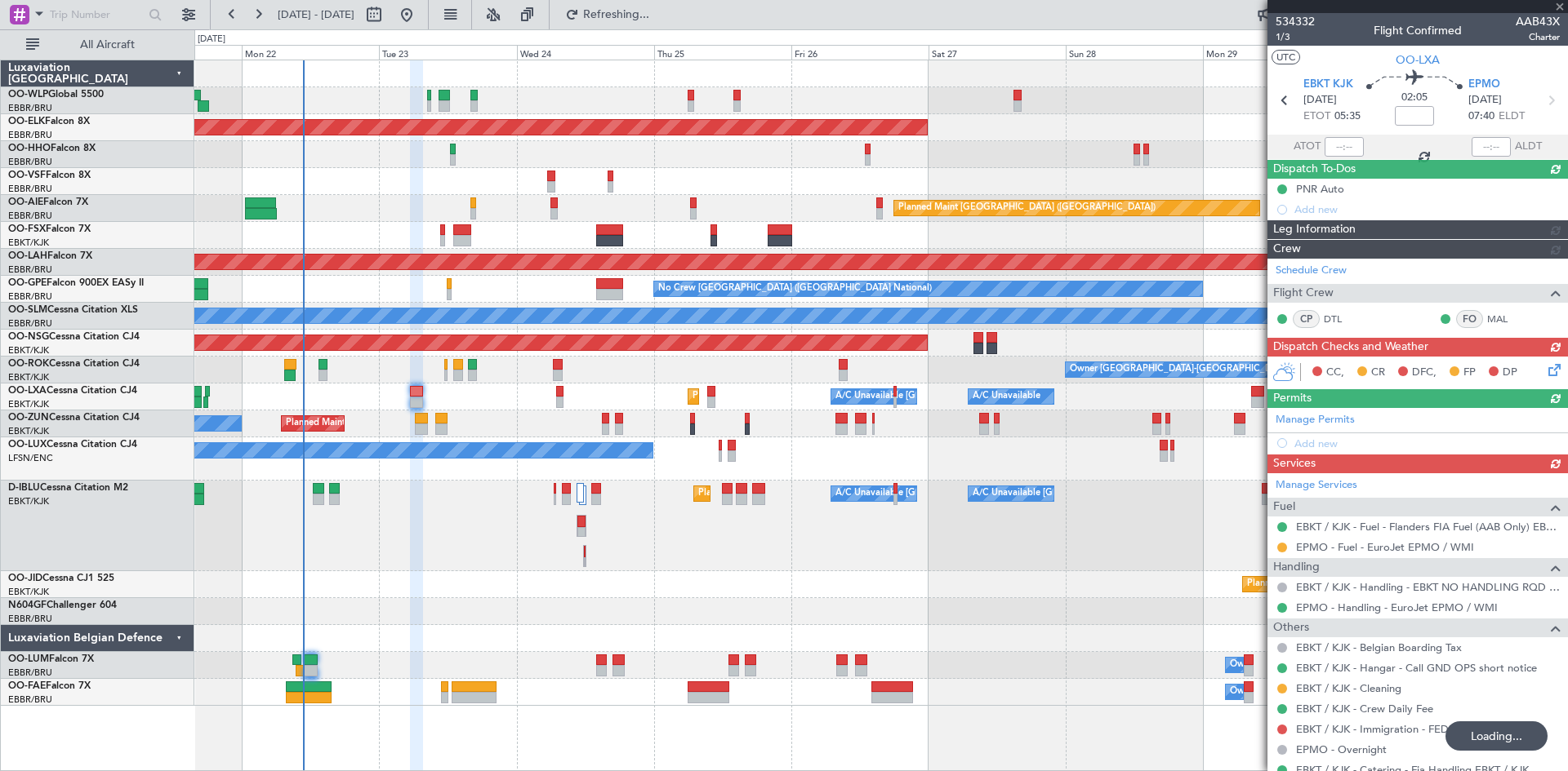
type input "-00:15"
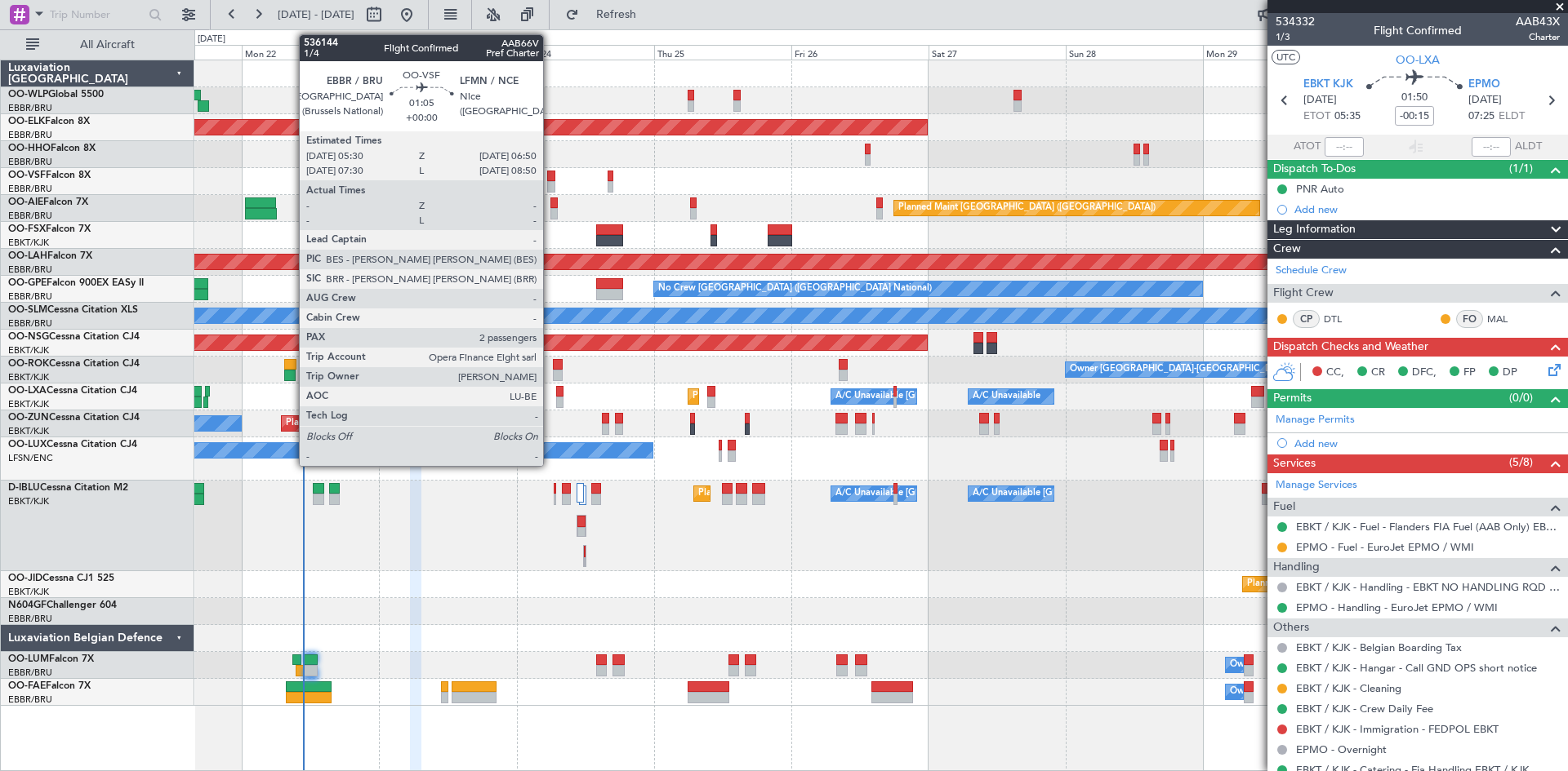
click at [551, 184] on div at bounding box center [551, 187] width 8 height 11
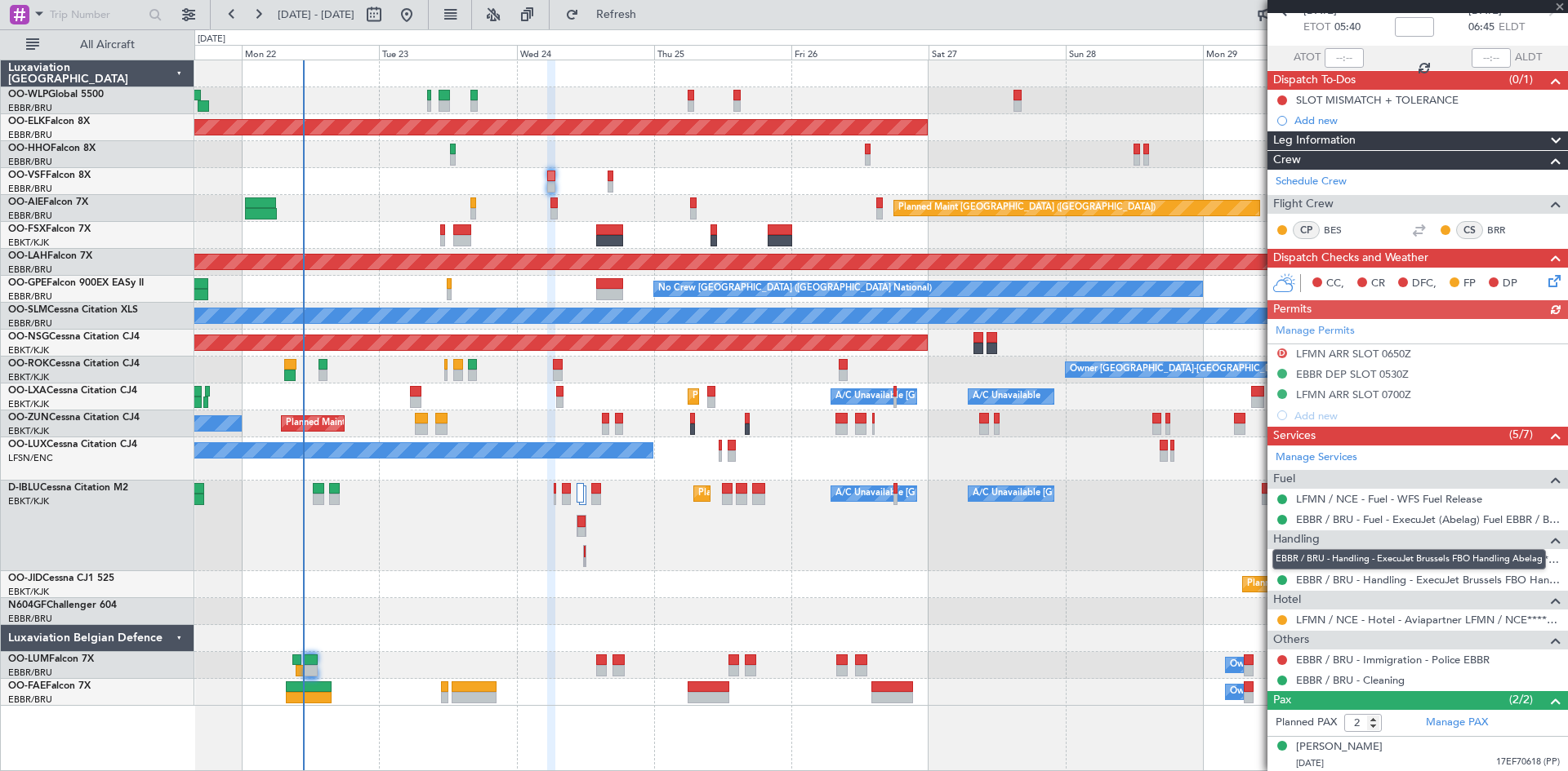
scroll to position [62, 0]
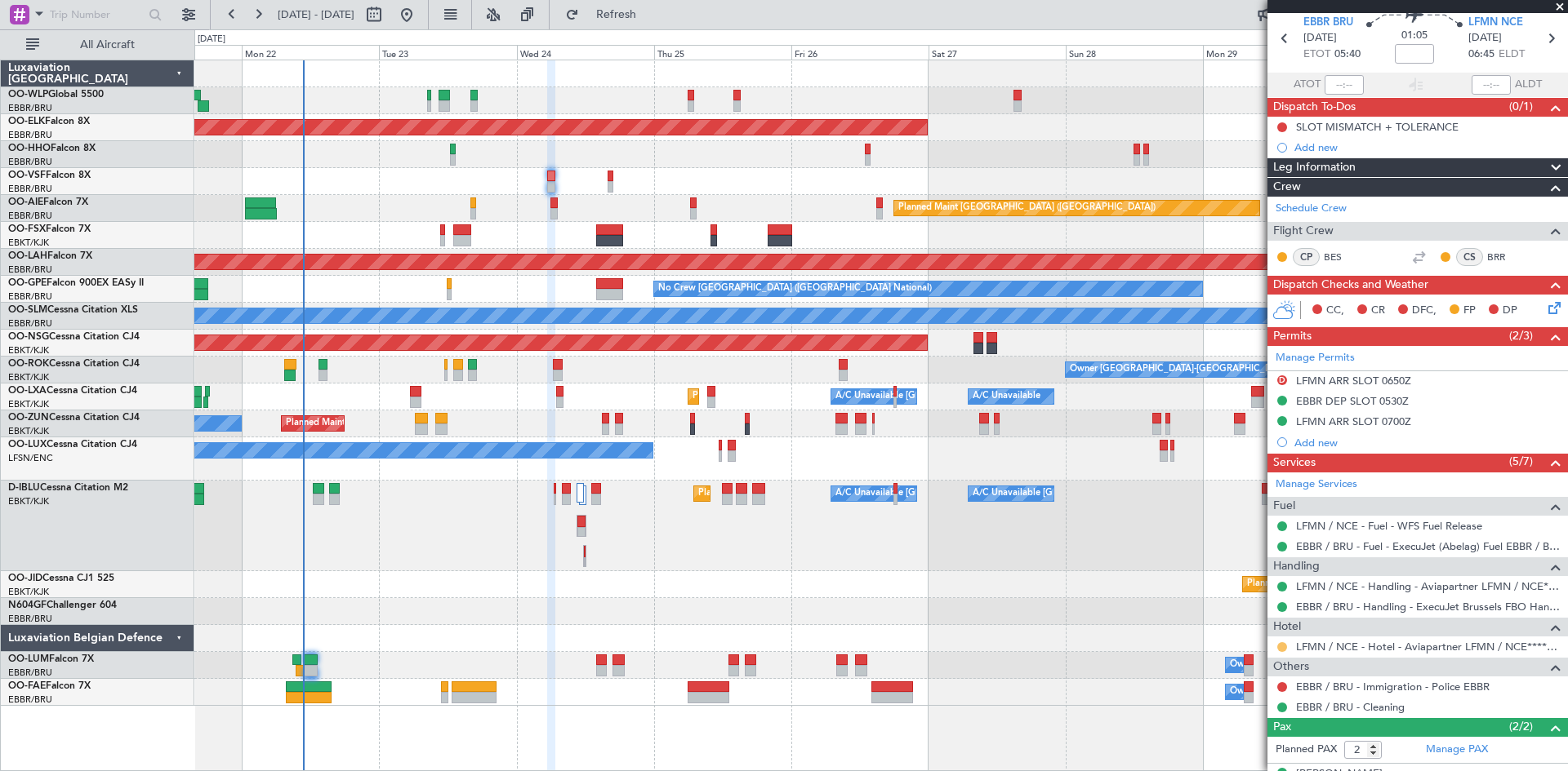
click at [1287, 644] on button at bounding box center [1281, 647] width 10 height 10
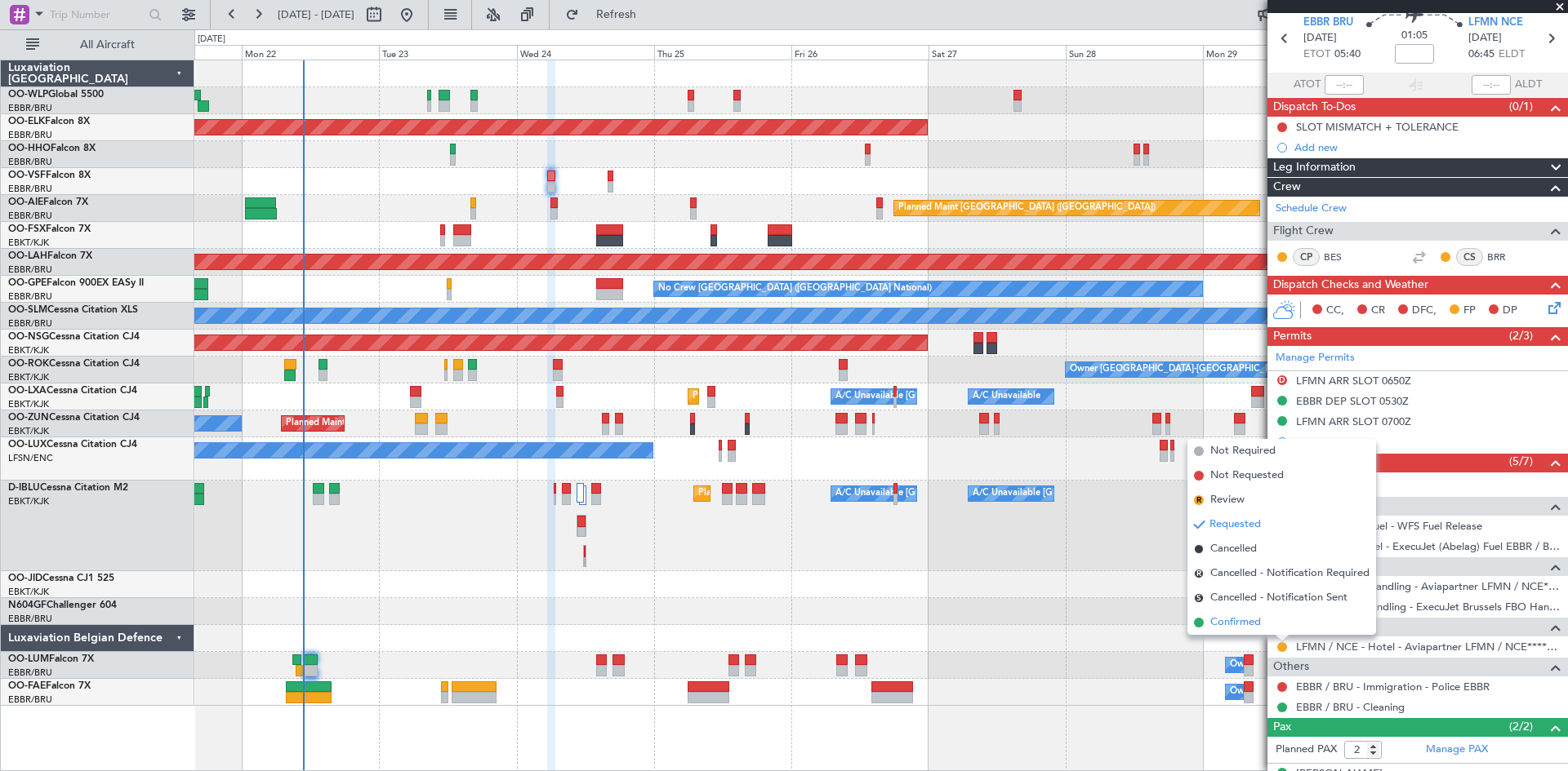
click at [1260, 626] on span "Confirmed" at bounding box center [1235, 623] width 50 height 16
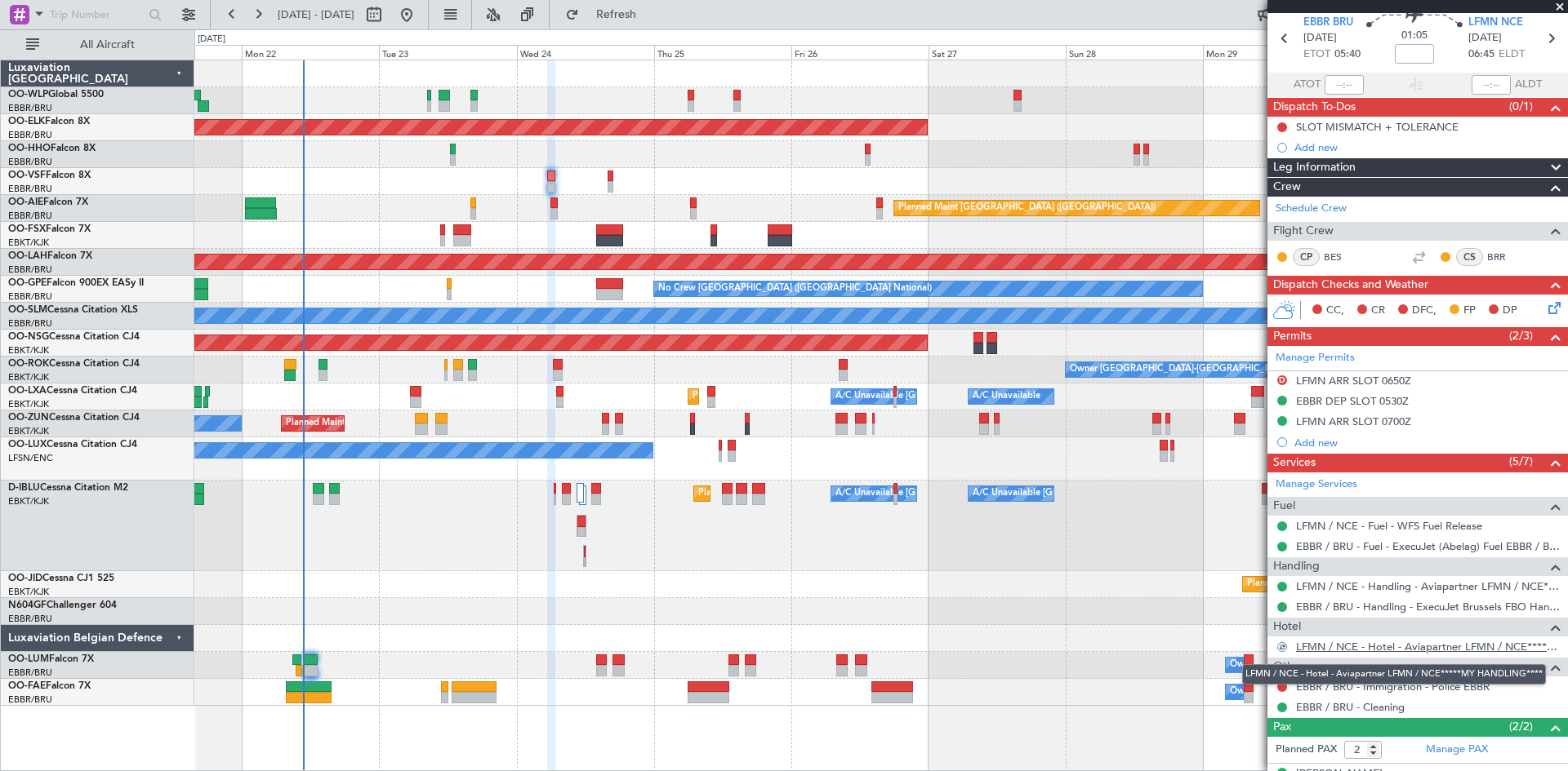
click at [1326, 646] on link "LFMN / NCE - Hotel - Aviapartner LFMN / NCE*****MY HANDLING****" at bounding box center [1428, 647] width 264 height 14
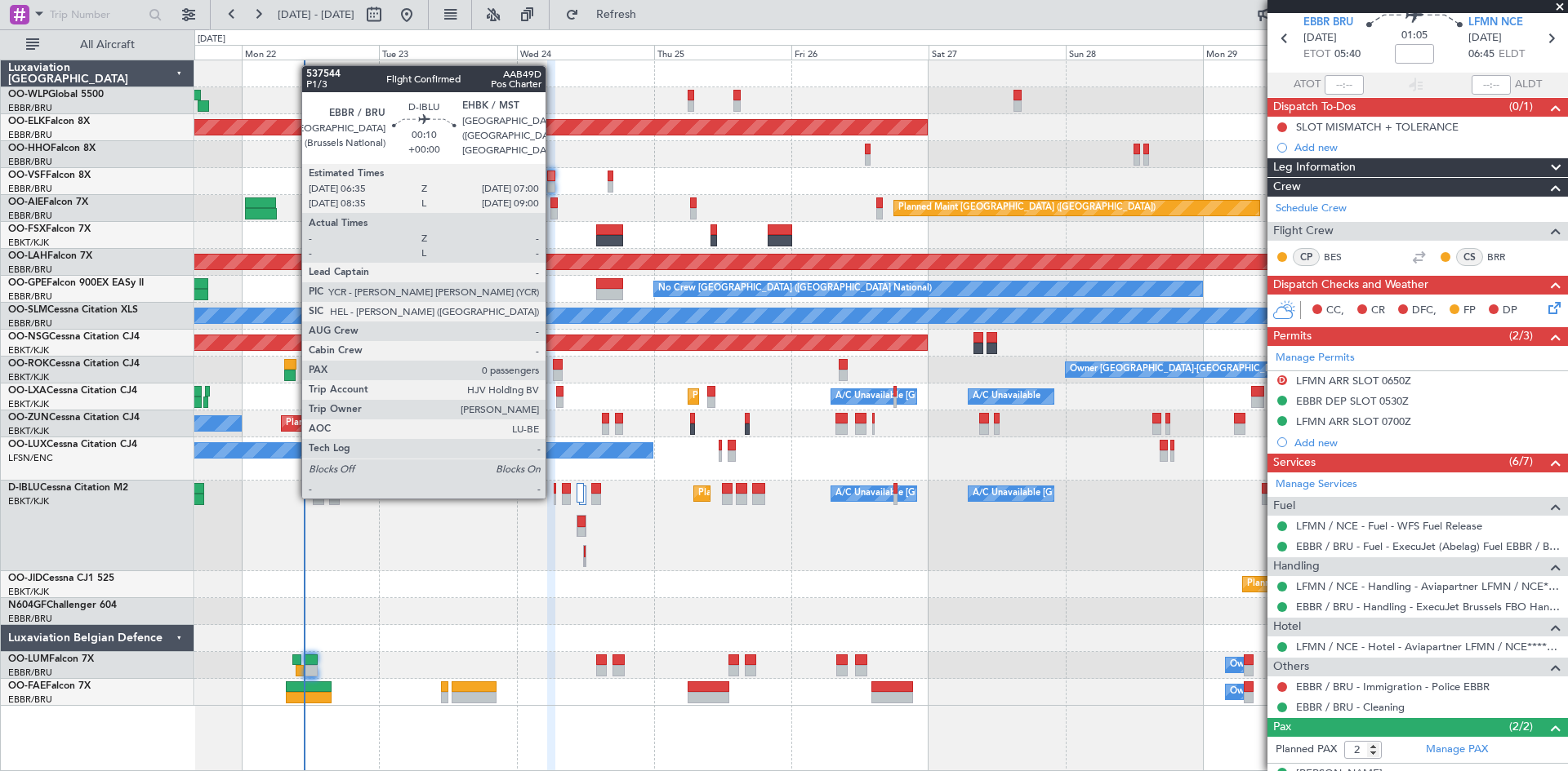
click at [553, 498] on div at bounding box center [554, 499] width 3 height 11
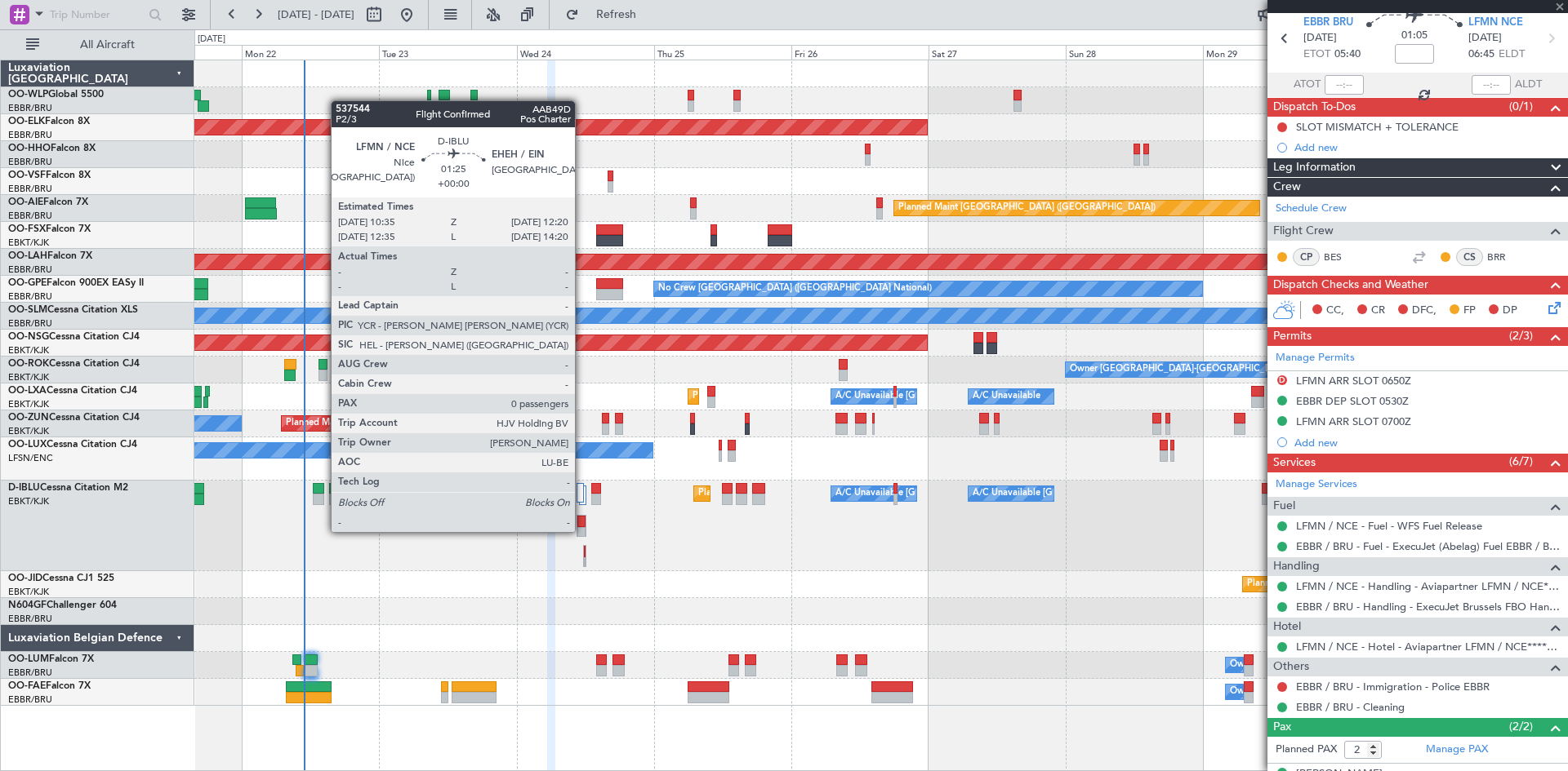
type input "0"
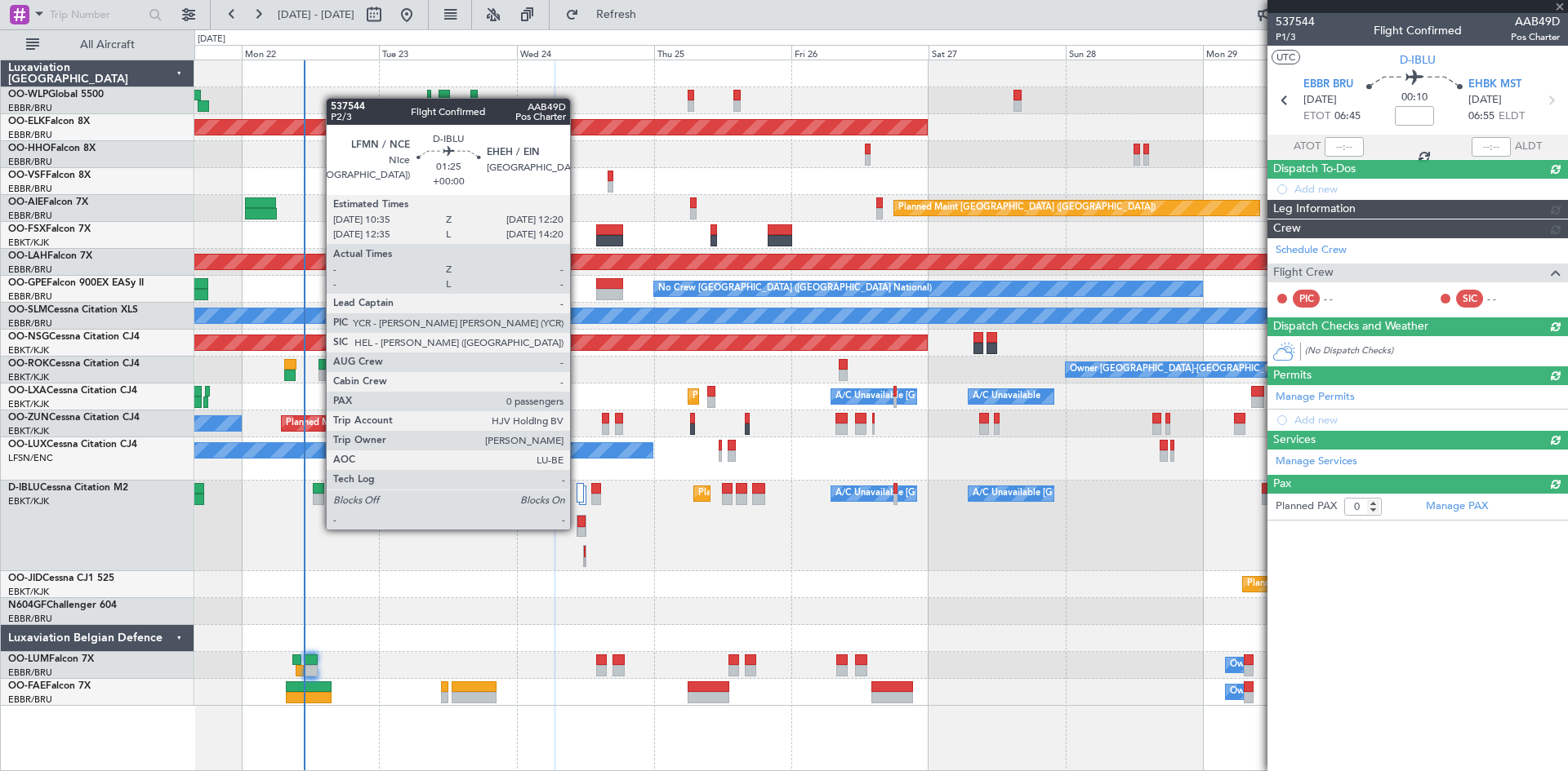
scroll to position [0, 0]
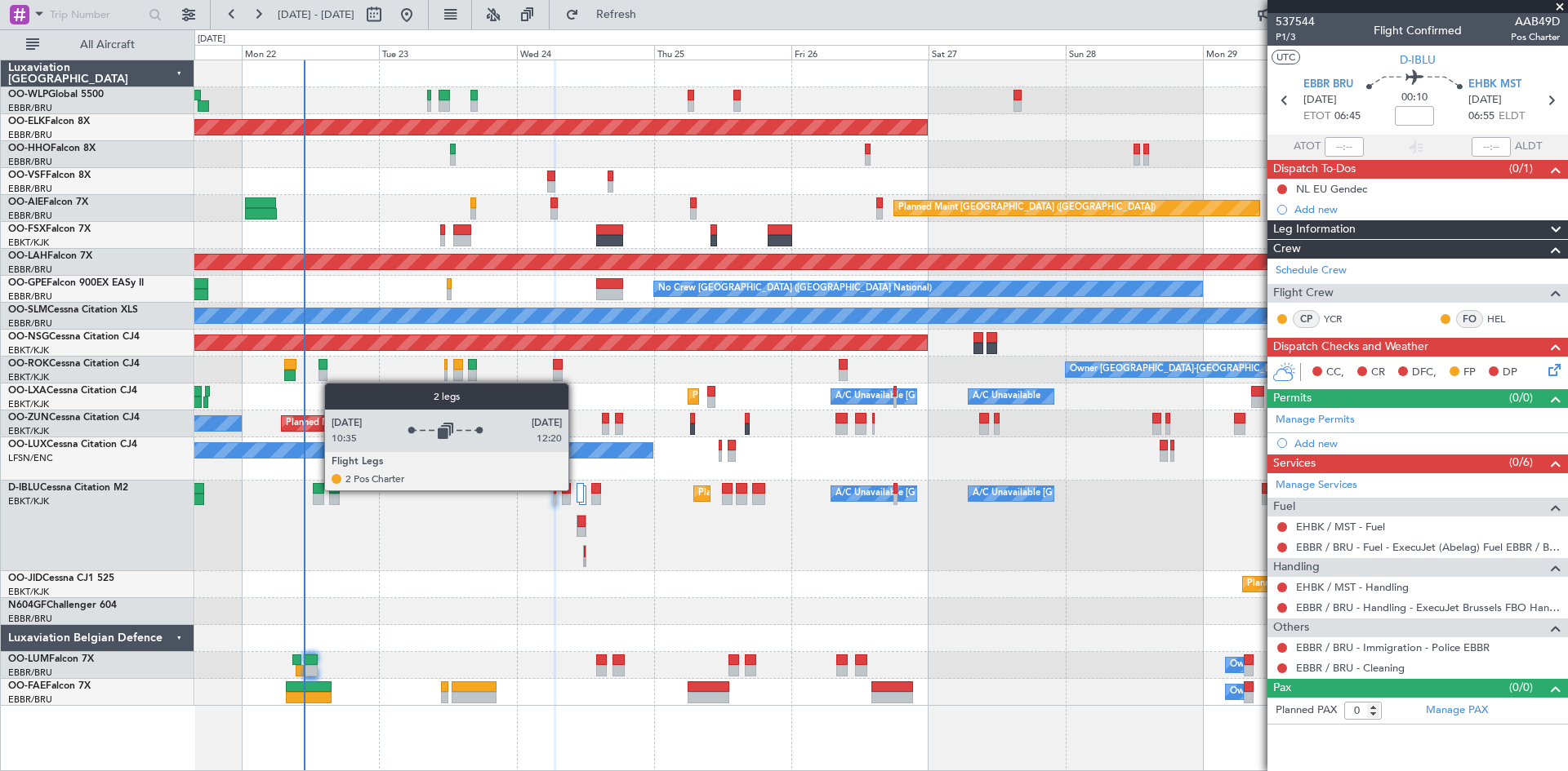
click at [577, 490] on div at bounding box center [580, 493] width 8 height 20
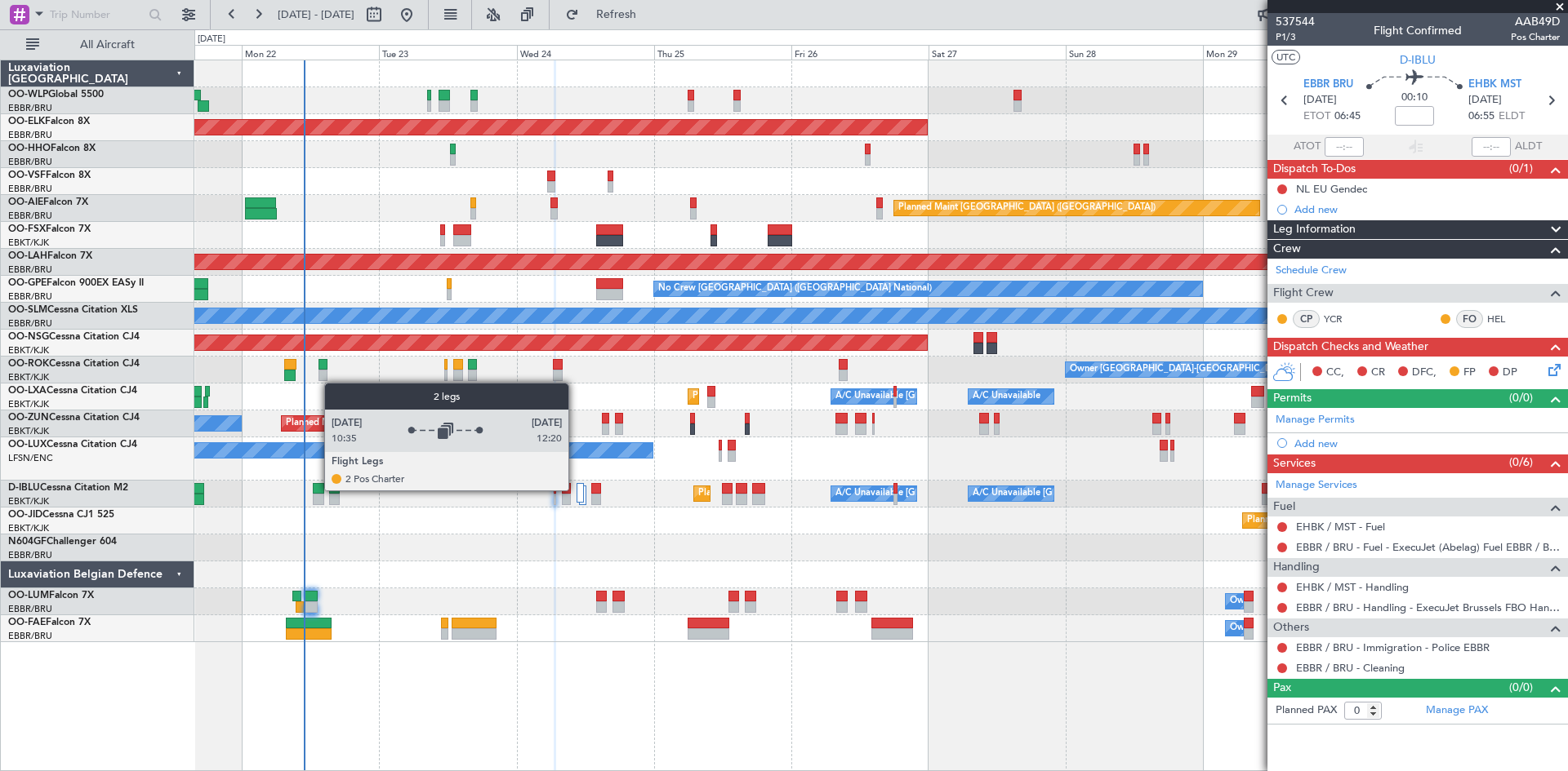
click at [577, 490] on div at bounding box center [580, 493] width 8 height 20
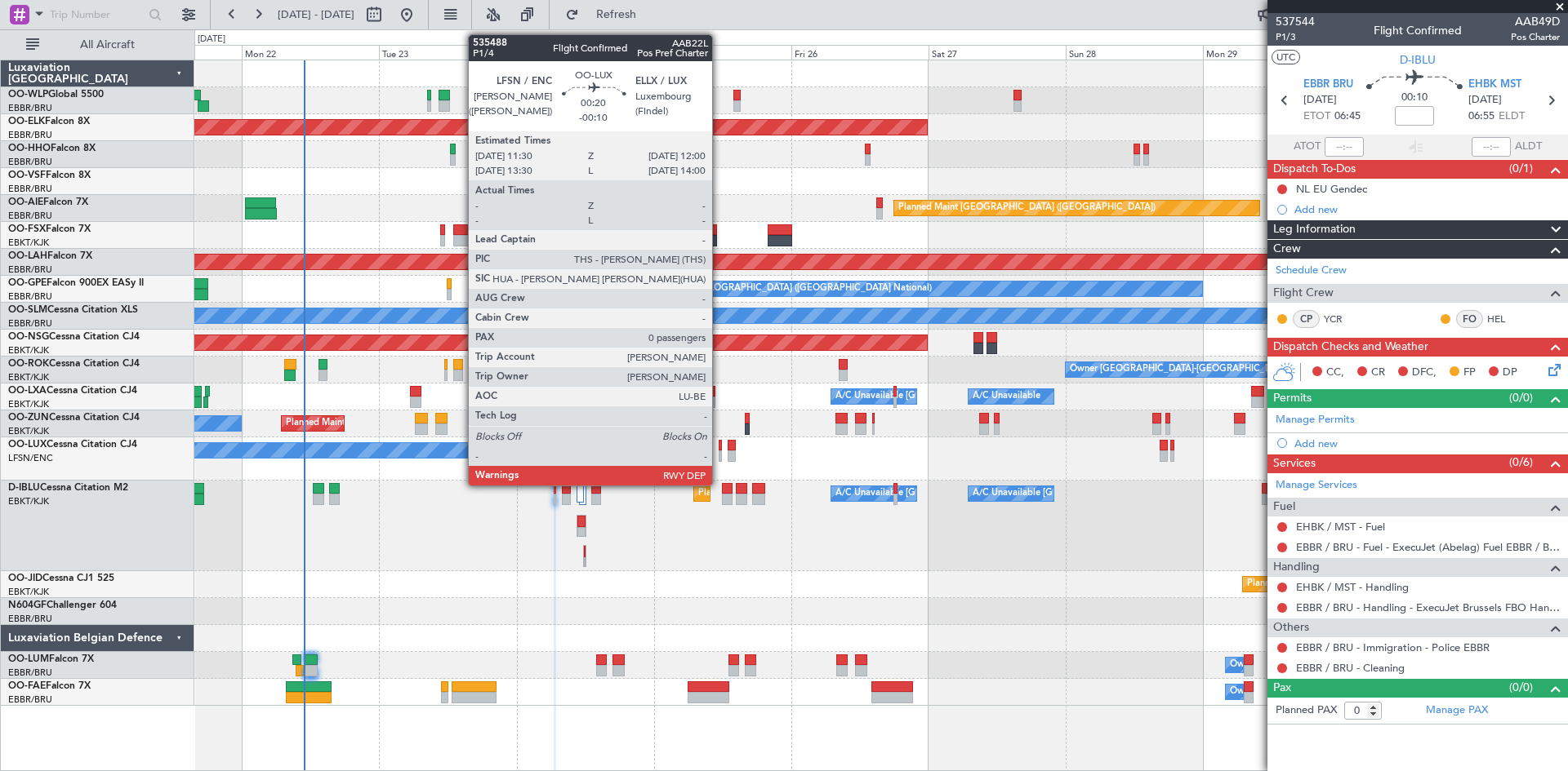
click at [719, 450] on div at bounding box center [720, 445] width 3 height 11
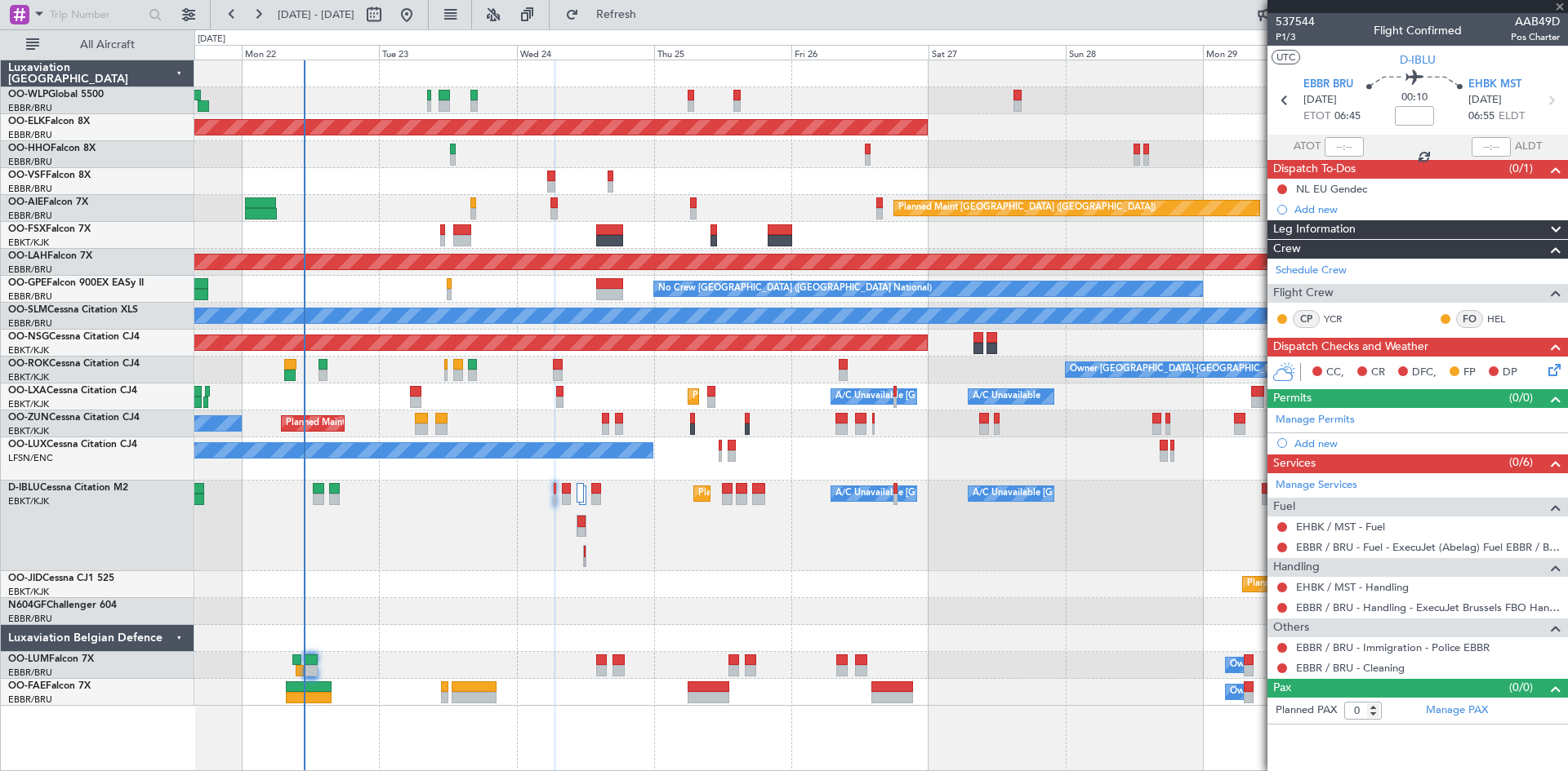
type input "-00:10"
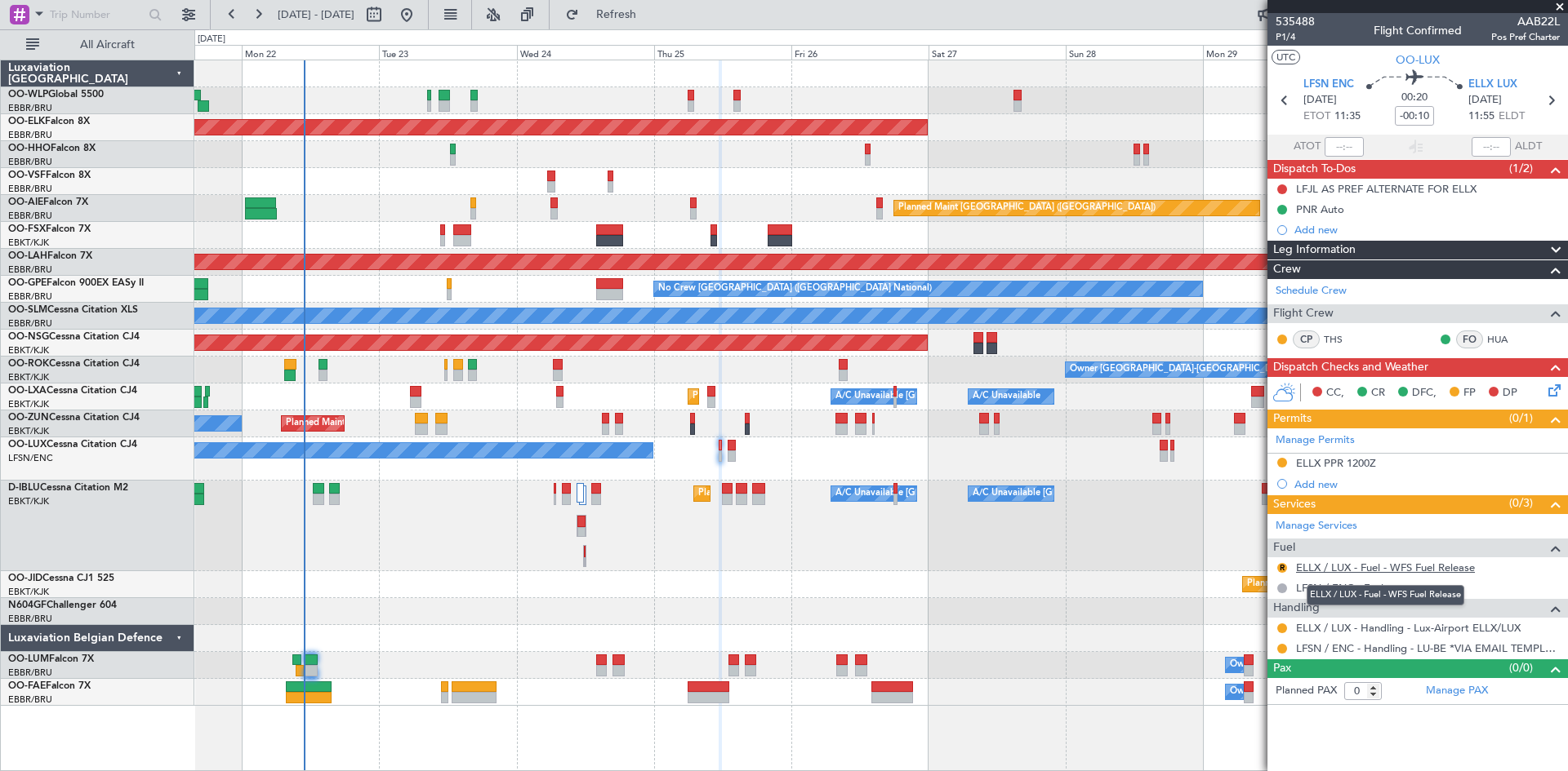
click at [1422, 571] on link "ELLX / LUX - Fuel - WFS Fuel Release" at bounding box center [1386, 568] width 179 height 14
click at [1281, 565] on button "R" at bounding box center [1281, 568] width 10 height 10
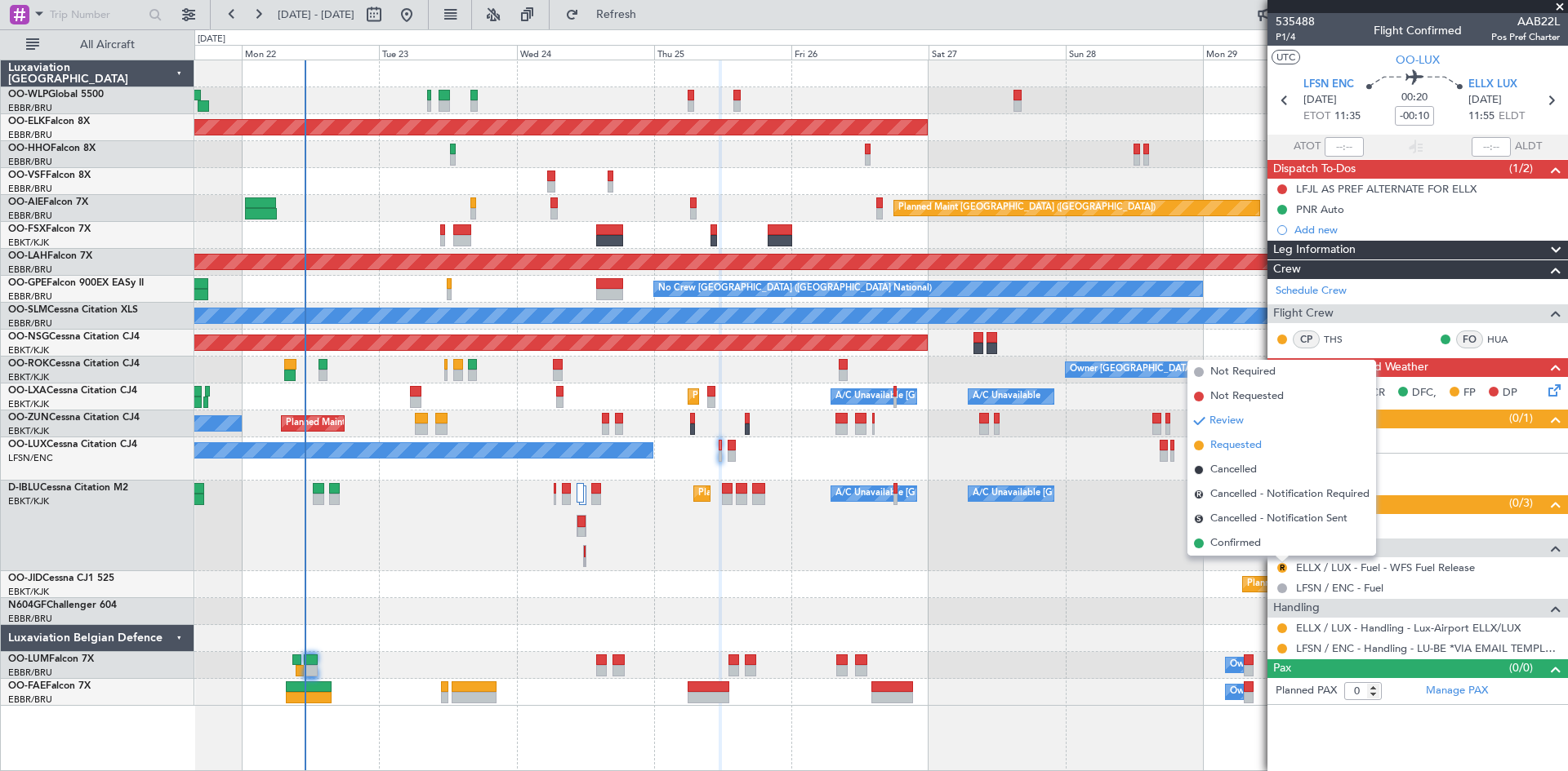
click at [1207, 443] on li "Requested" at bounding box center [1281, 445] width 189 height 24
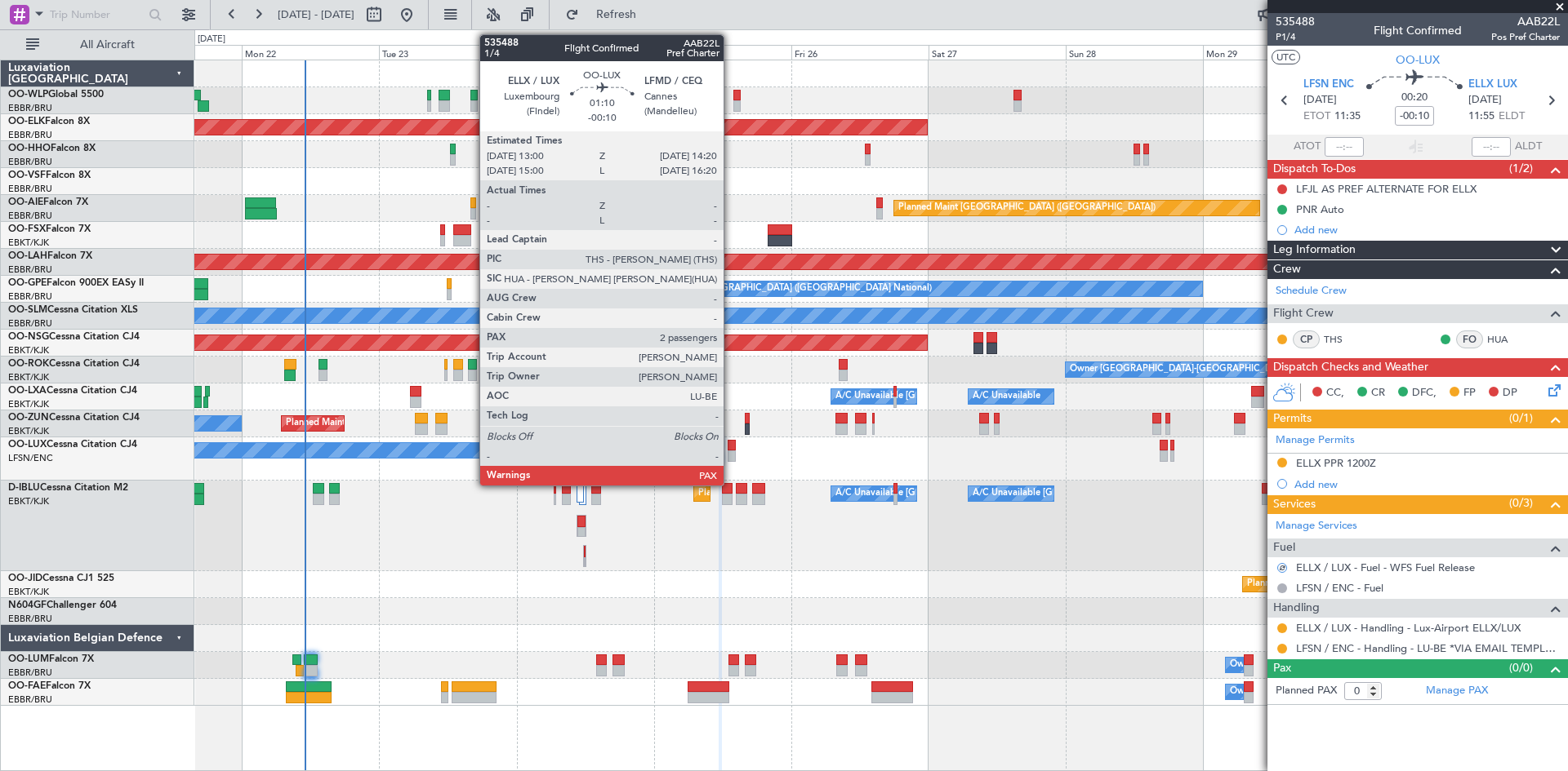
click at [731, 446] on div at bounding box center [731, 445] width 8 height 11
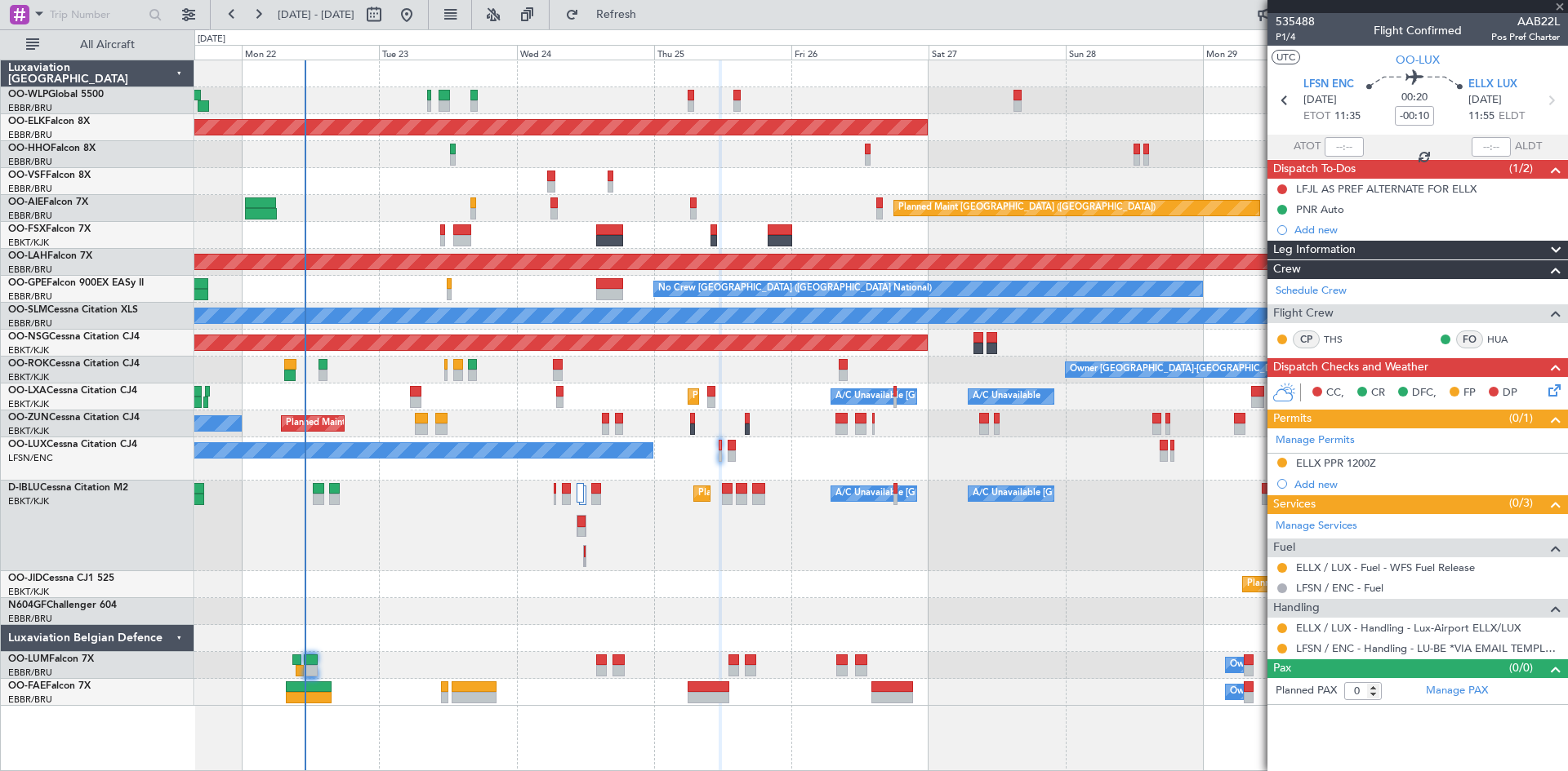
type input "2"
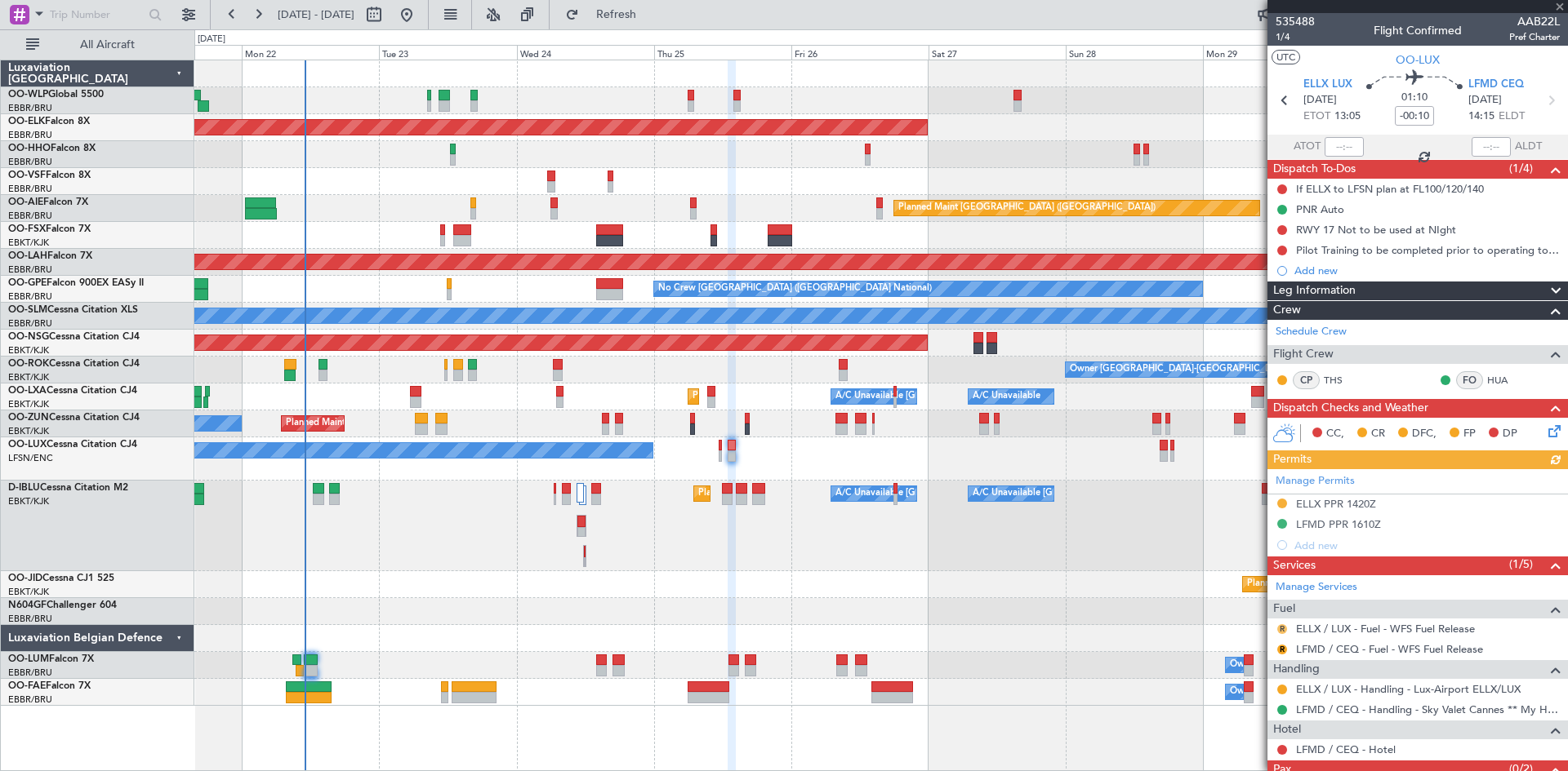
click at [1282, 624] on button "R" at bounding box center [1281, 629] width 10 height 10
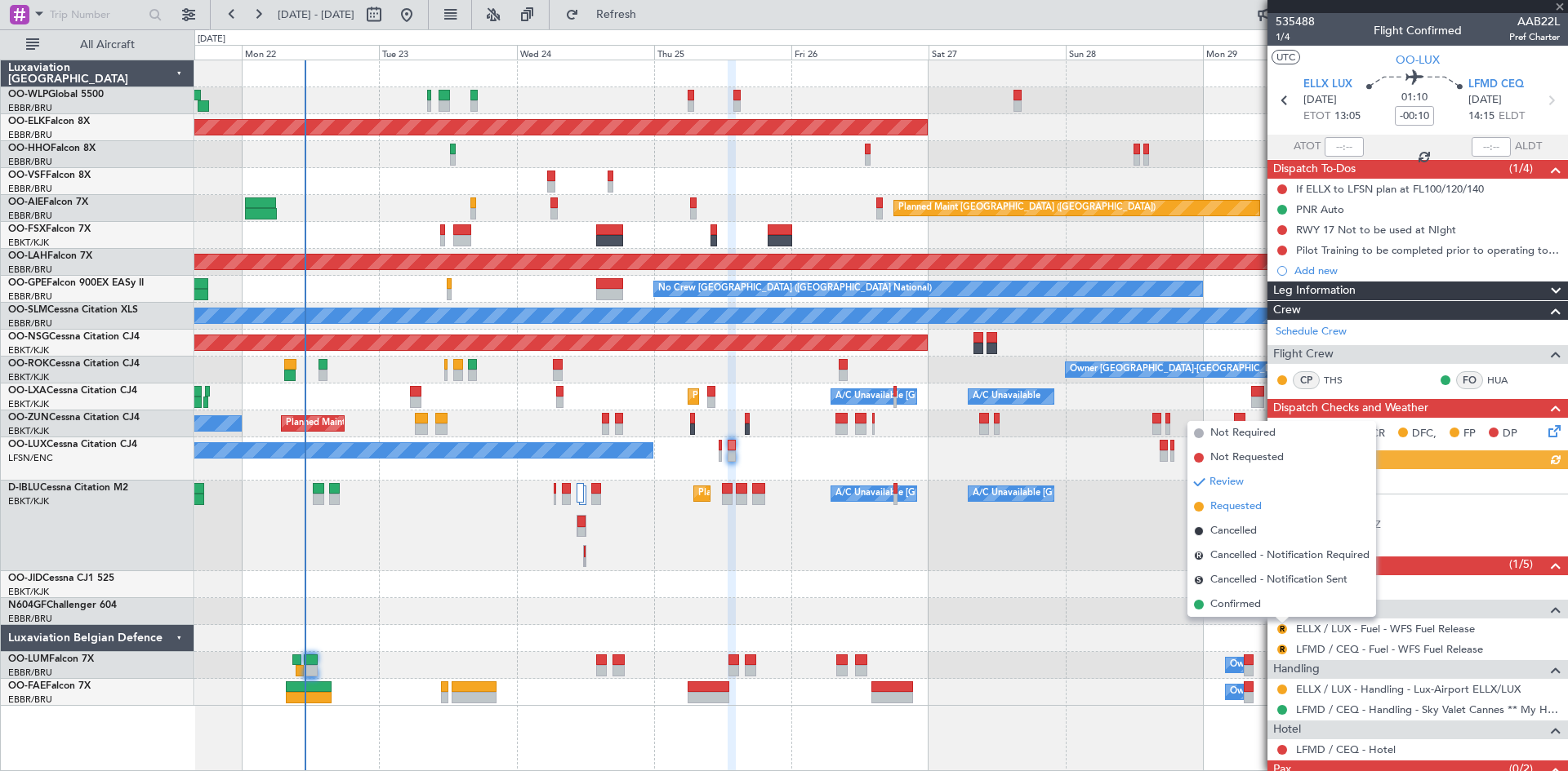
click at [1228, 510] on span "Requested" at bounding box center [1235, 506] width 51 height 16
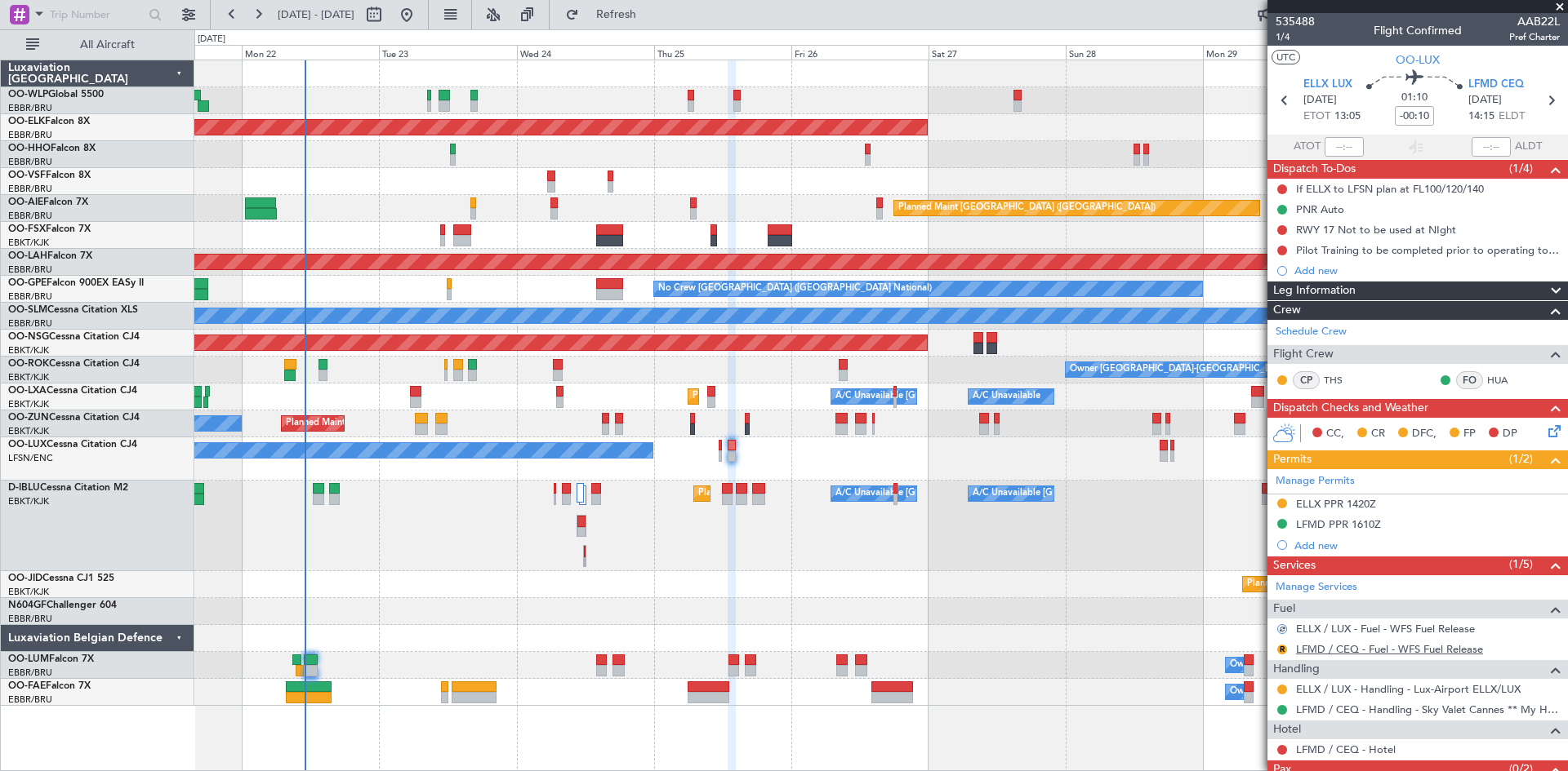
click at [1311, 647] on link "LFMD / CEQ - Fuel - WFS Fuel Release" at bounding box center [1389, 649] width 187 height 14
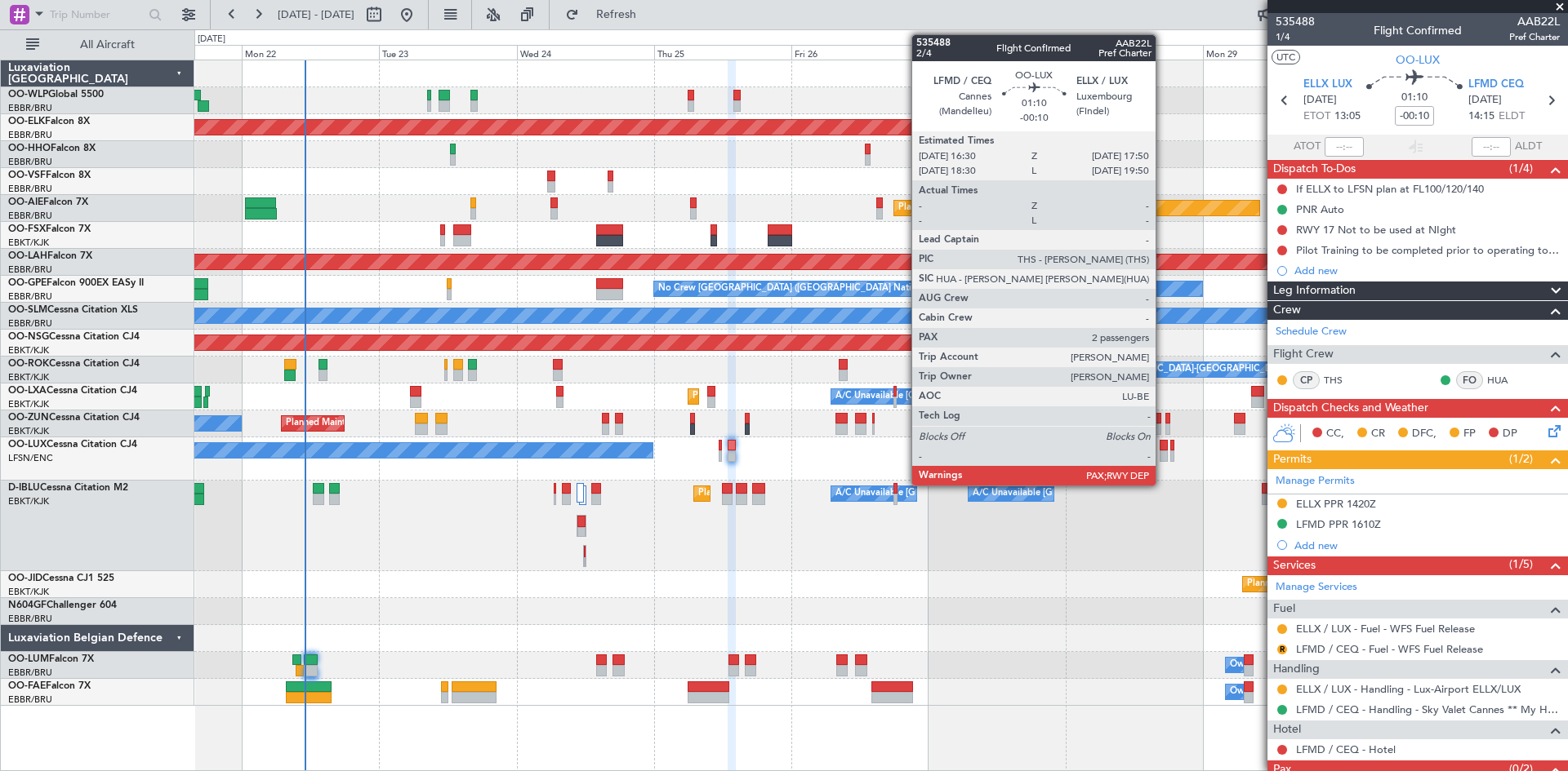
click at [1163, 450] on div at bounding box center [1163, 445] width 8 height 11
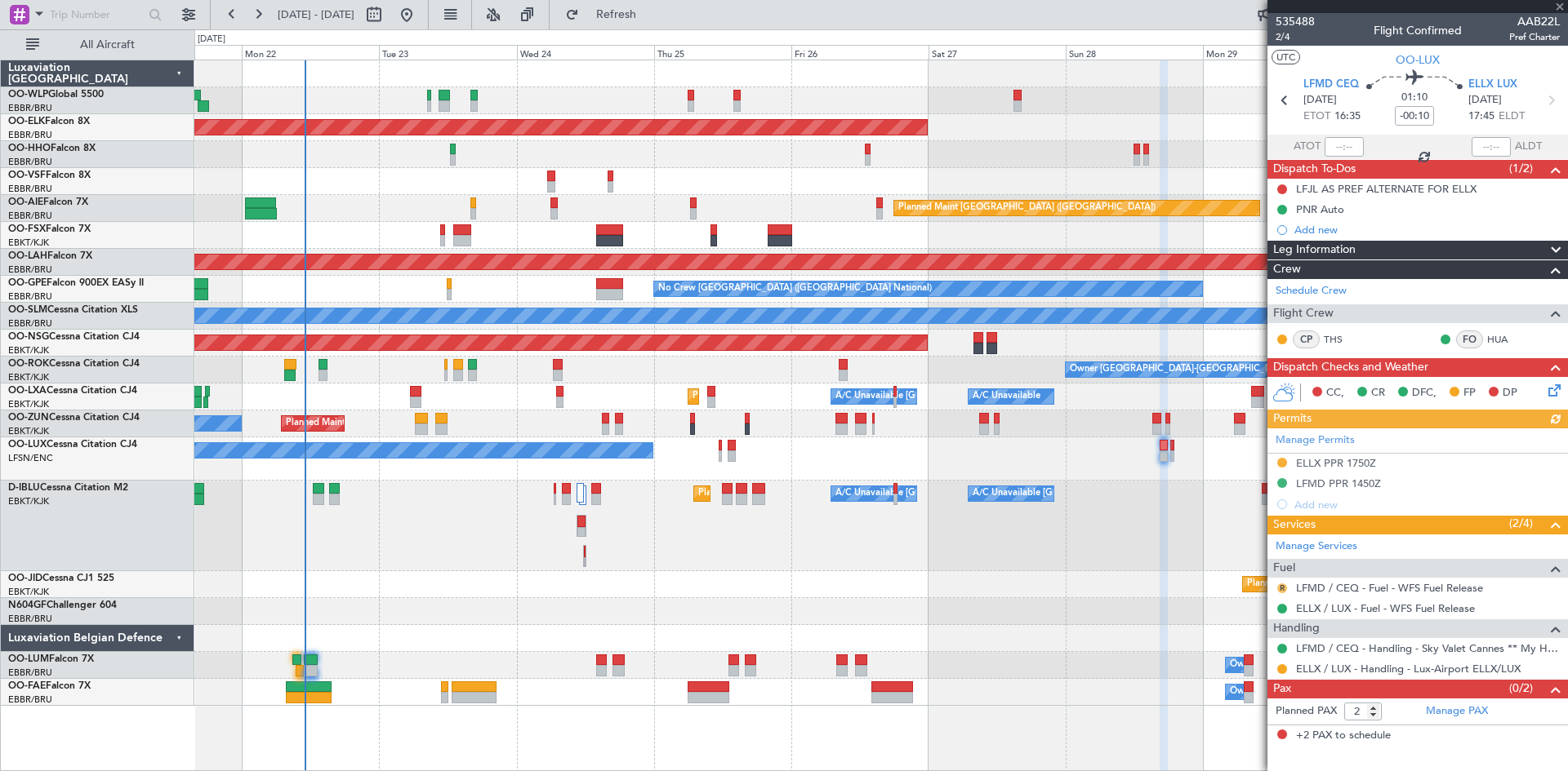
click at [1277, 587] on button "R" at bounding box center [1281, 588] width 10 height 10
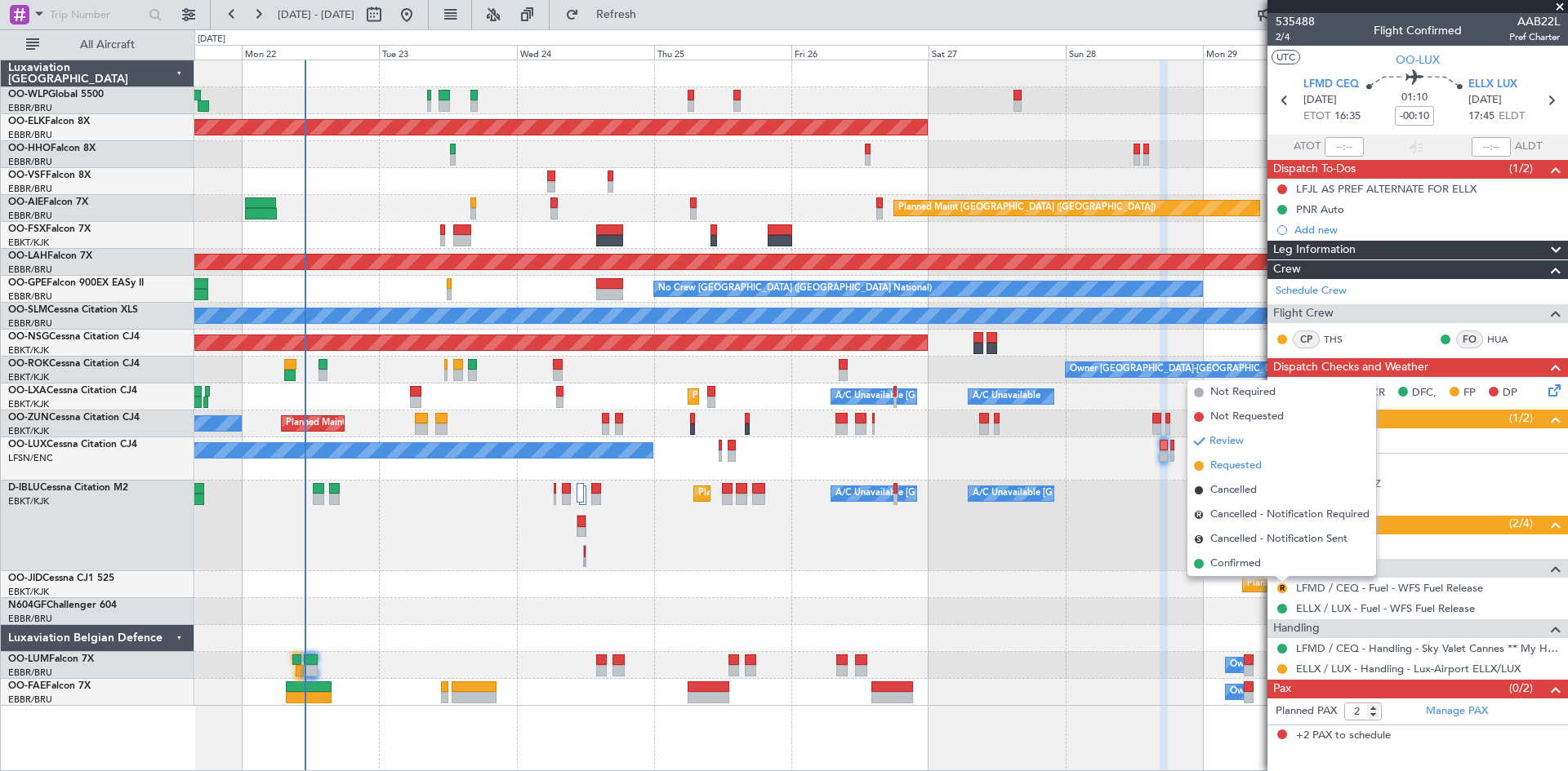
click at [1223, 465] on span "Requested" at bounding box center [1235, 465] width 51 height 16
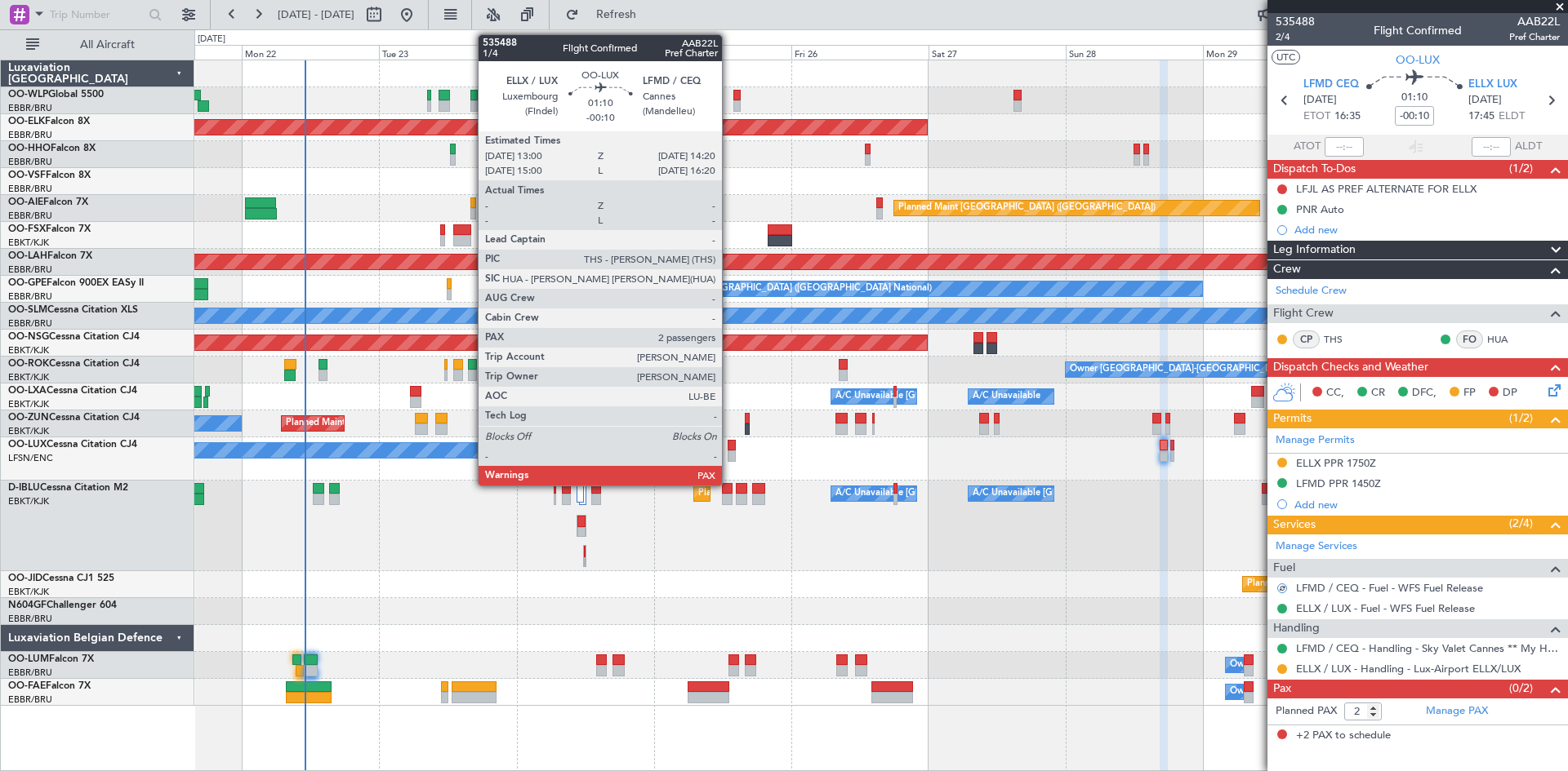
click at [730, 455] on div at bounding box center [731, 456] width 8 height 11
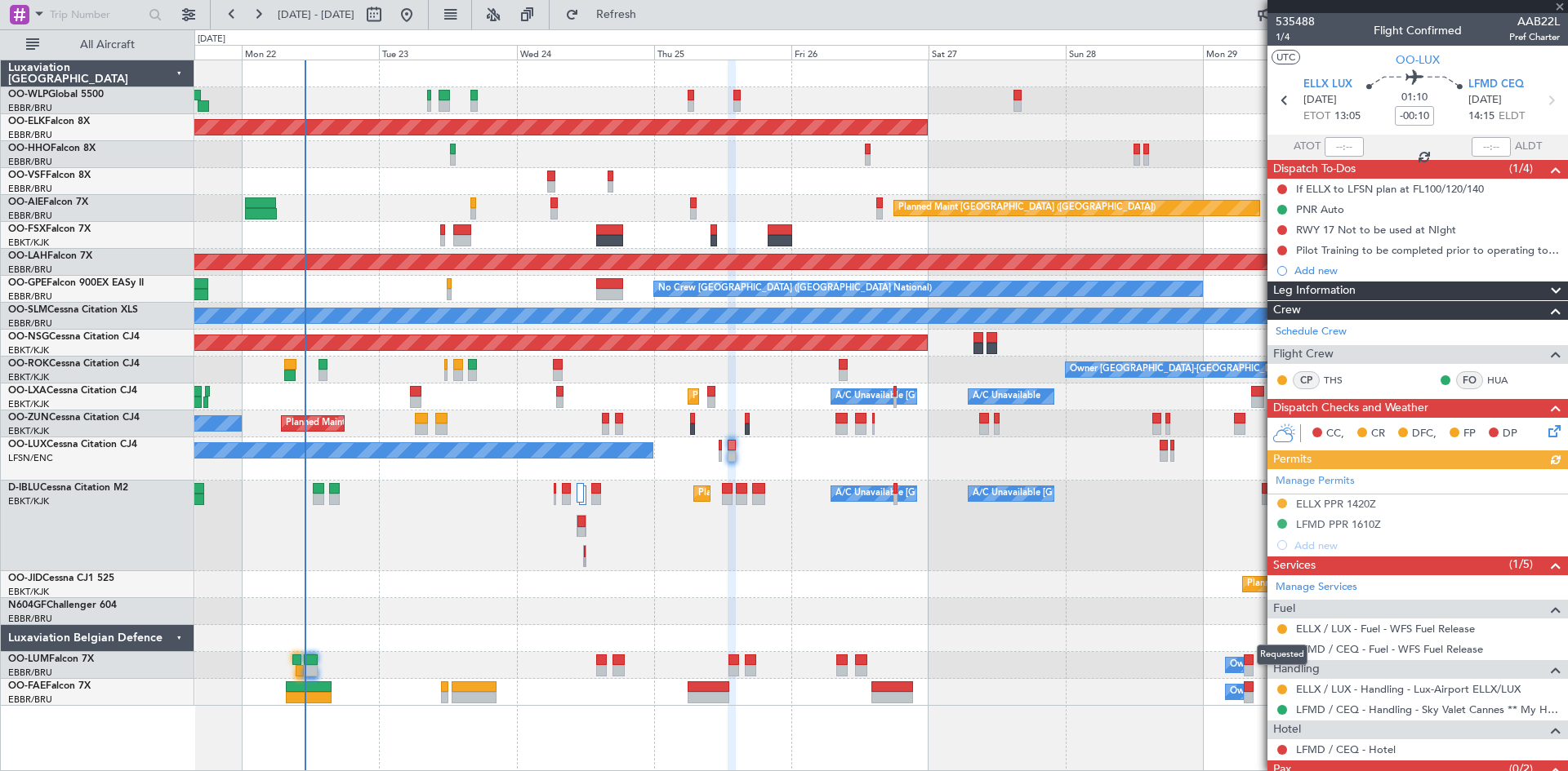
click at [1278, 649] on div "Requested" at bounding box center [1282, 656] width 50 height 21
click at [1277, 652] on div "R" at bounding box center [1281, 649] width 13 height 13
click at [1282, 650] on button "R" at bounding box center [1281, 649] width 10 height 10
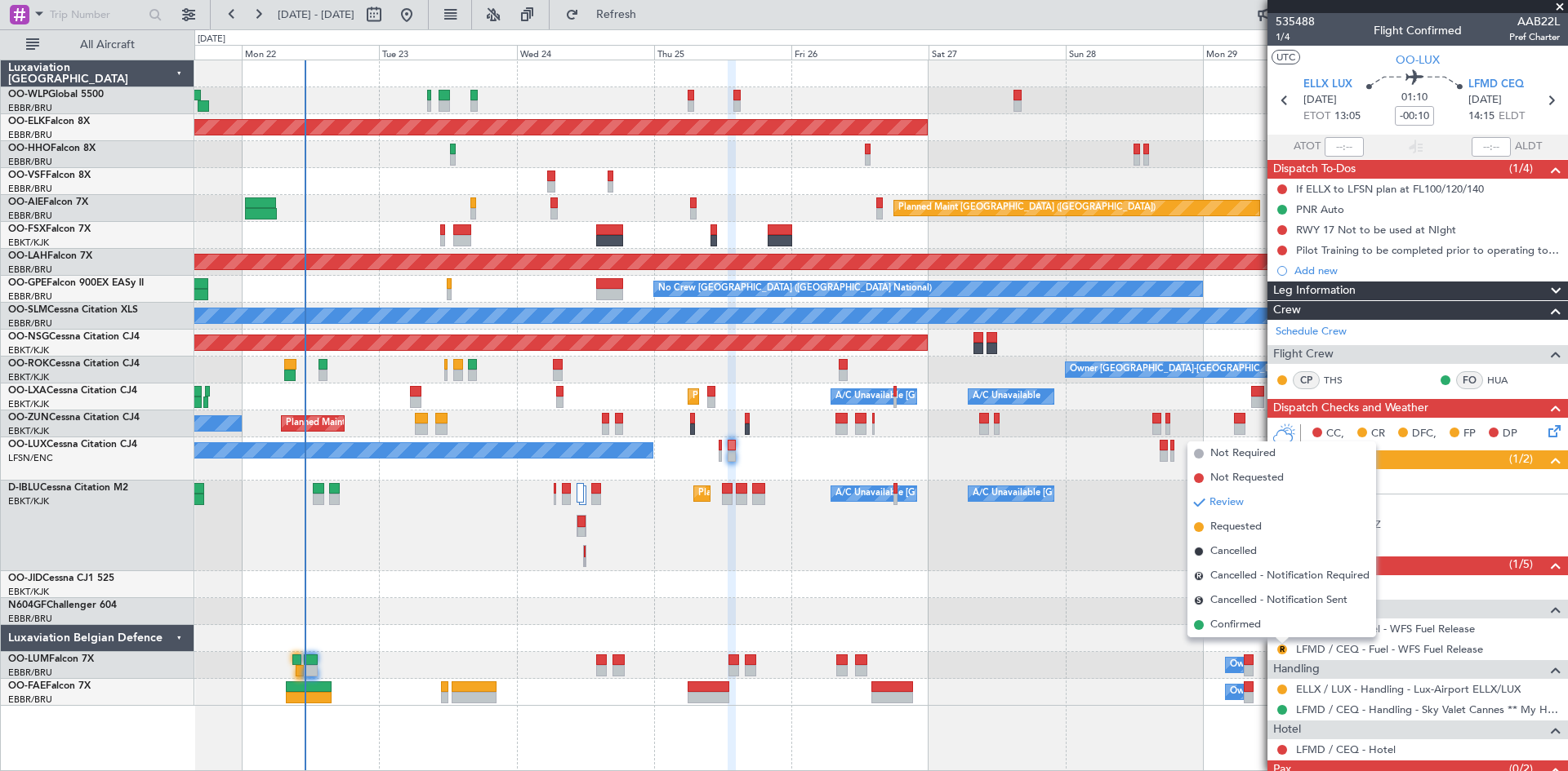
click at [1246, 533] on span "Requested" at bounding box center [1235, 527] width 51 height 16
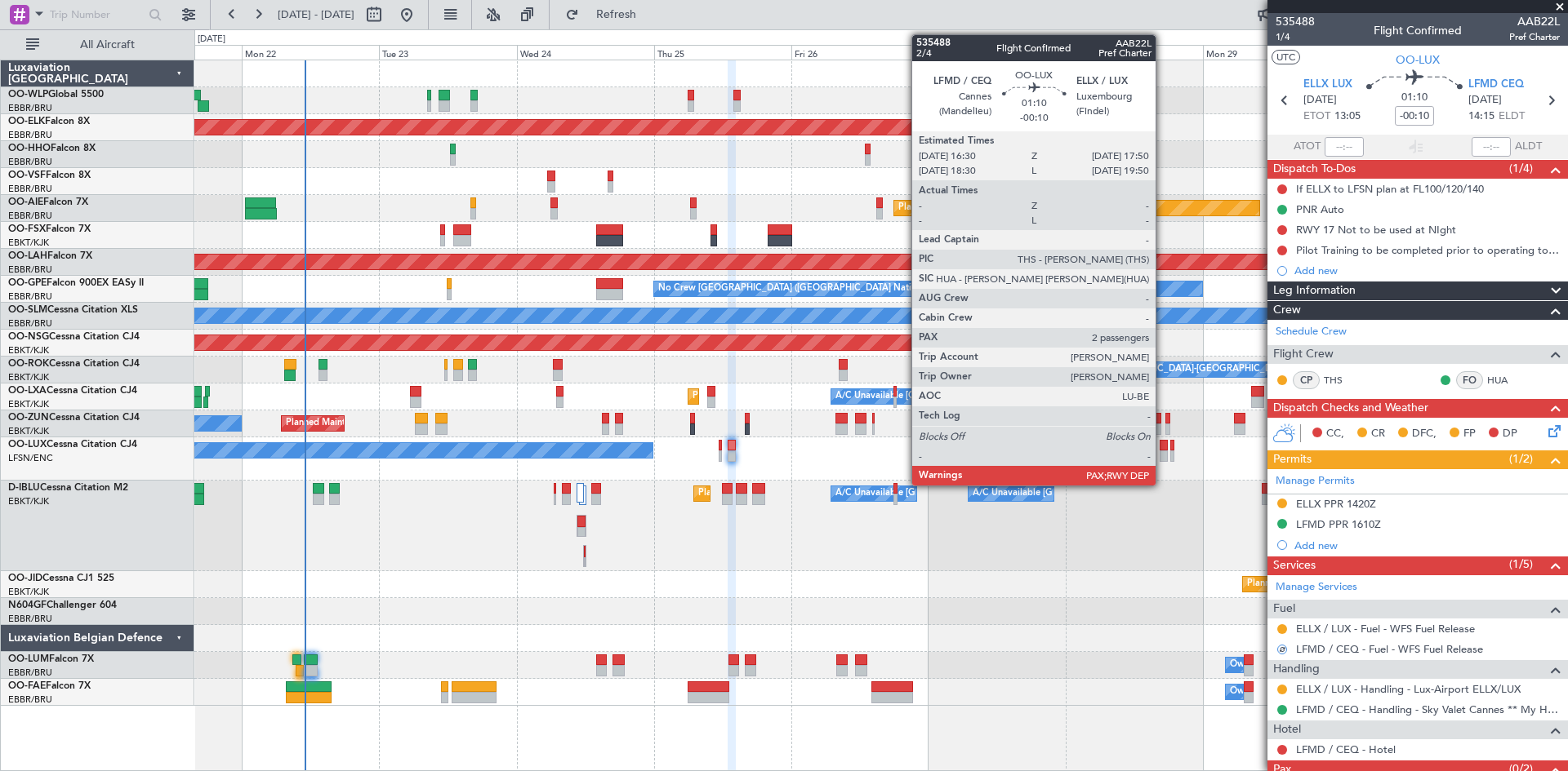
click at [1163, 452] on div at bounding box center [1163, 456] width 8 height 11
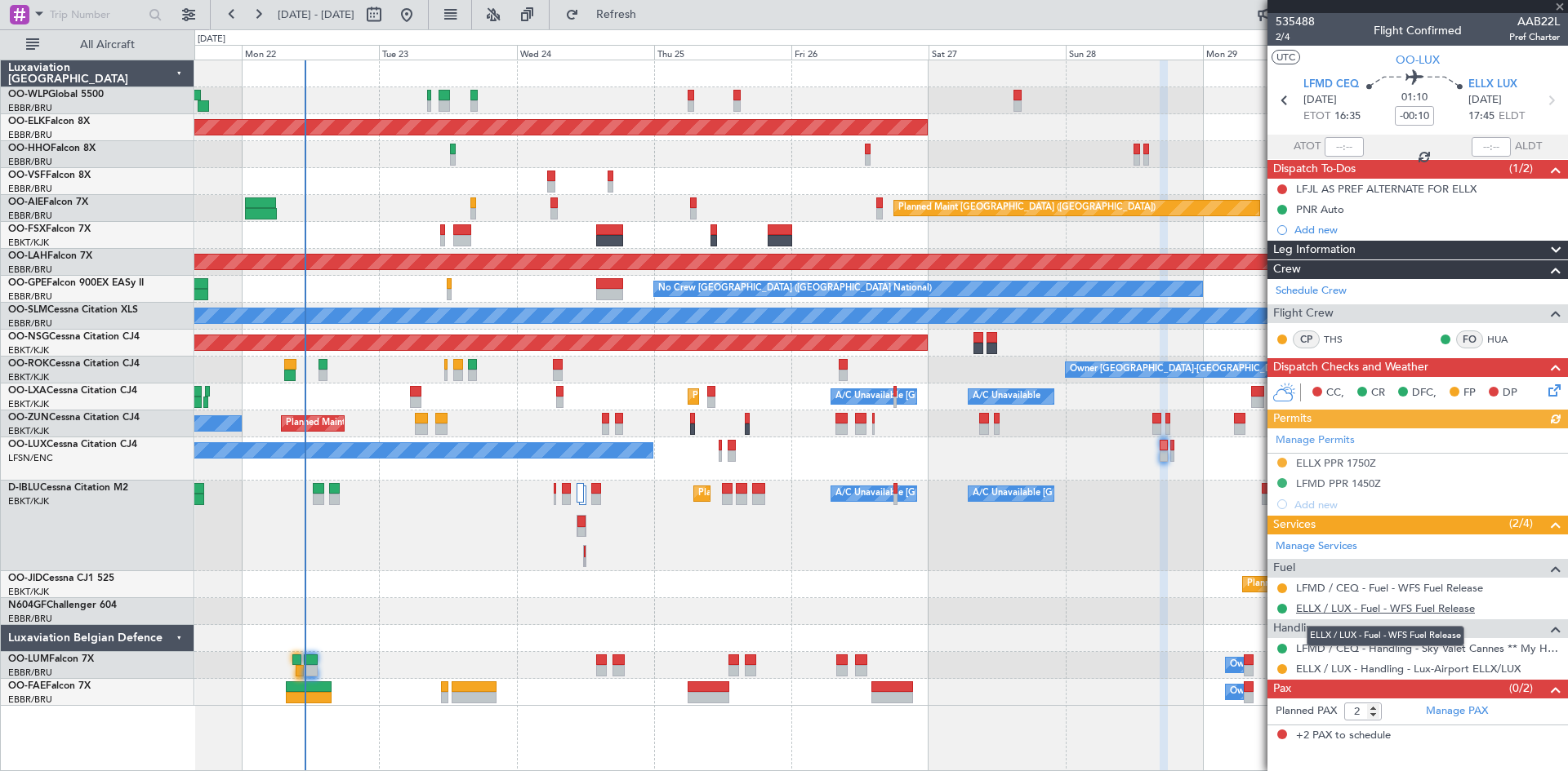
click at [1334, 606] on link "ELLX / LUX - Fuel - WFS Fuel Release" at bounding box center [1386, 609] width 179 height 14
click at [1285, 606] on button at bounding box center [1281, 609] width 10 height 10
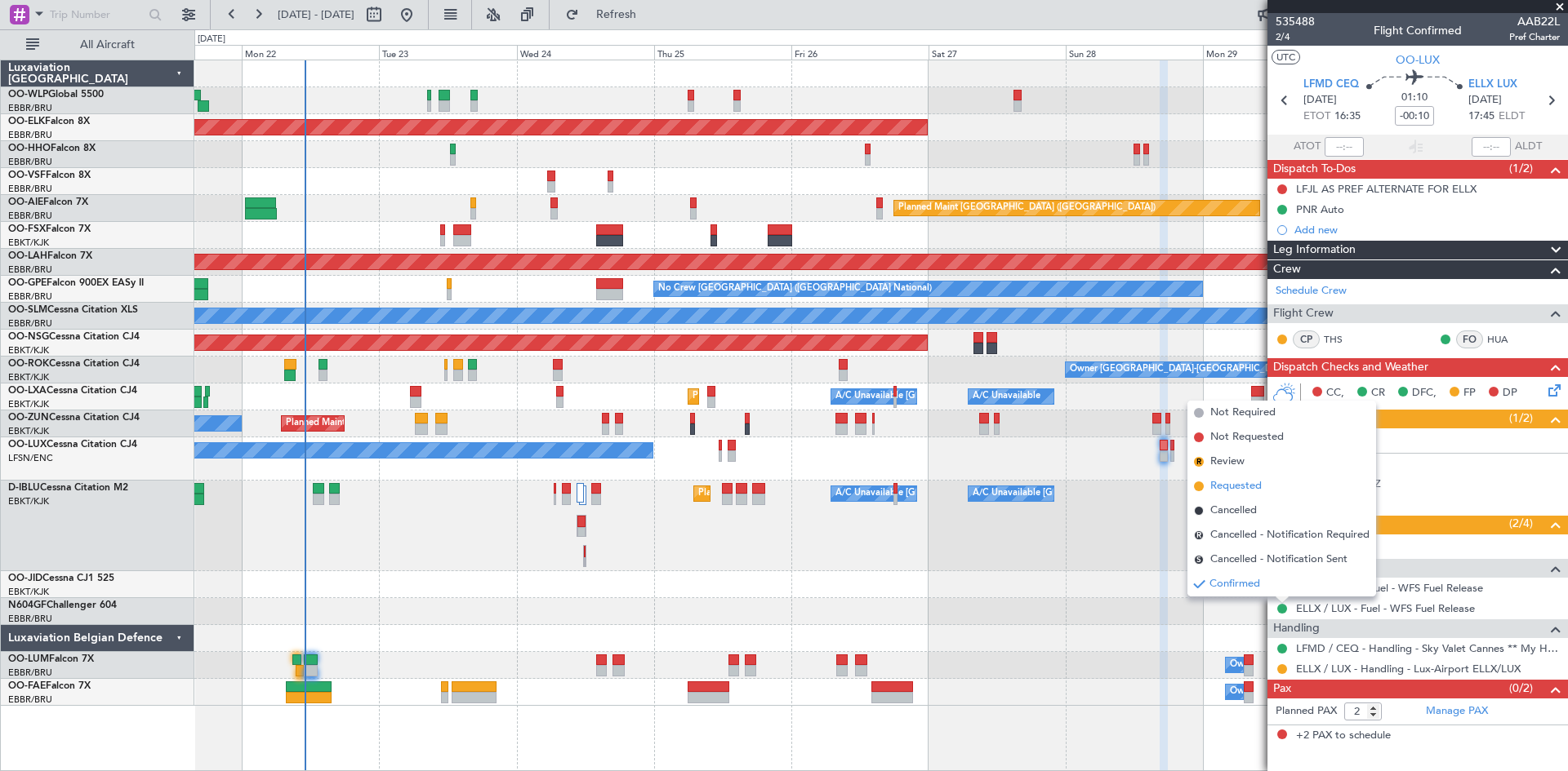
click at [1226, 484] on span "Requested" at bounding box center [1235, 486] width 51 height 16
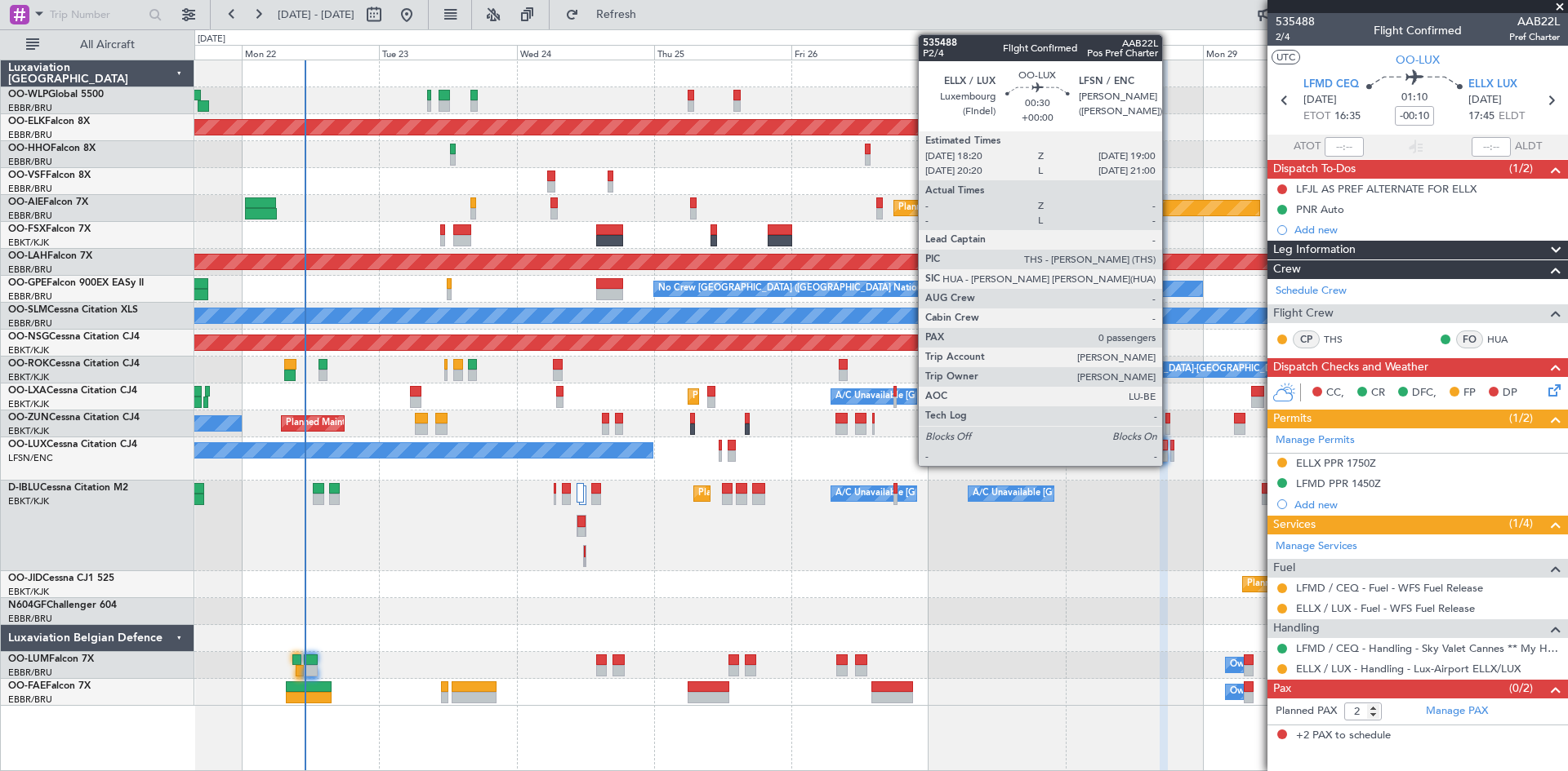
click at [1170, 456] on div at bounding box center [1172, 456] width 4 height 11
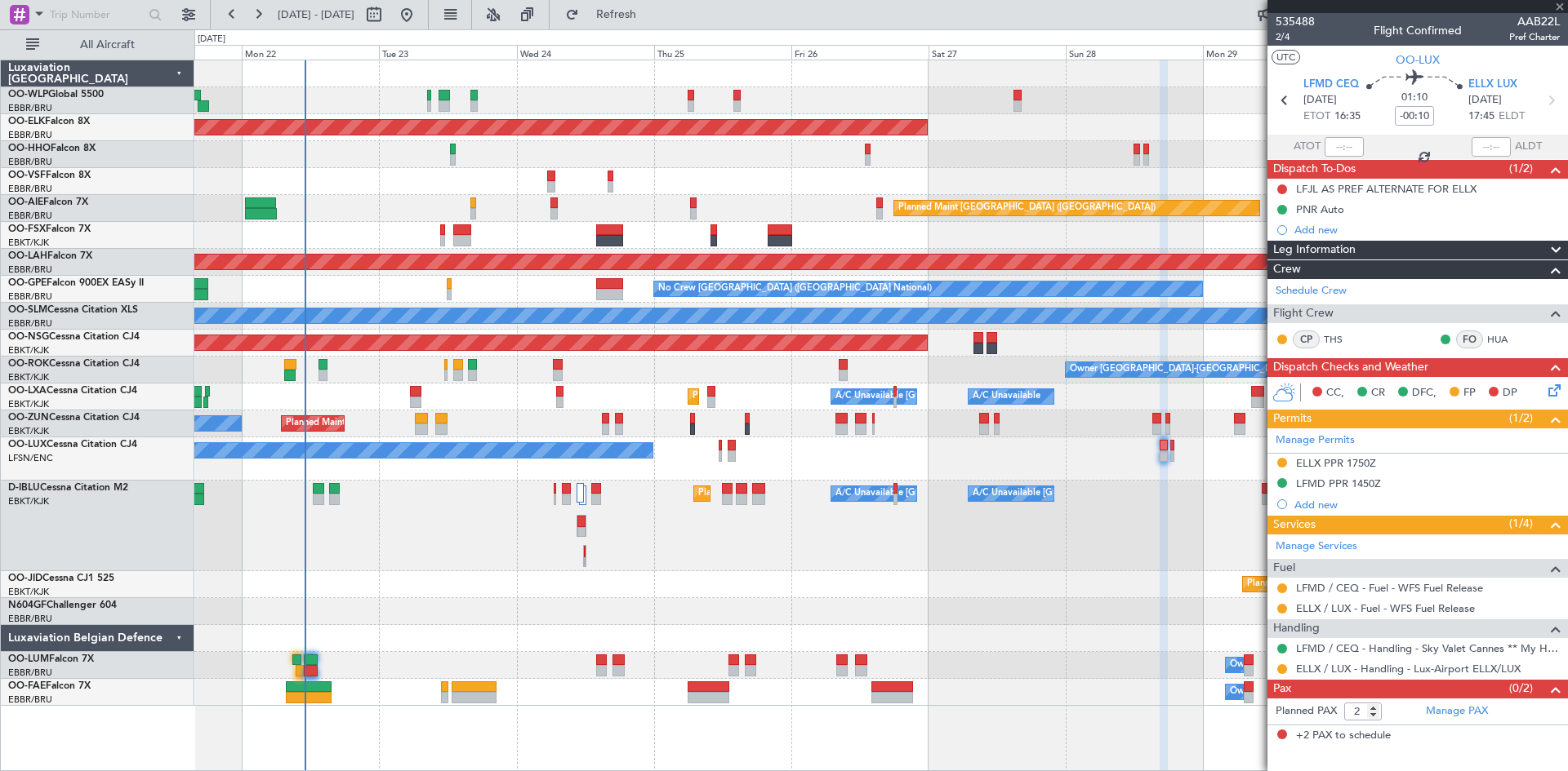
type input "0"
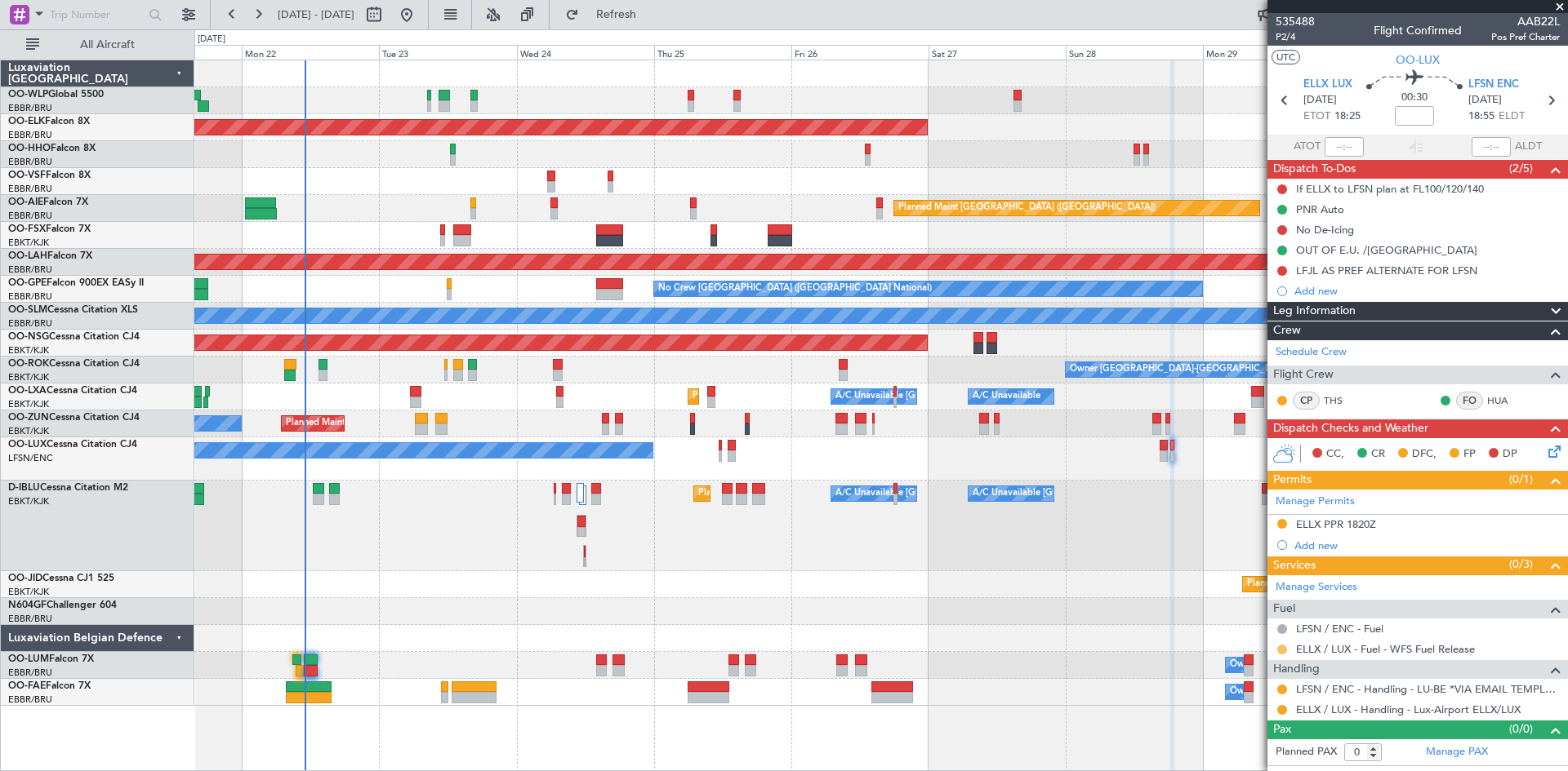
click at [1282, 650] on button at bounding box center [1281, 649] width 10 height 10
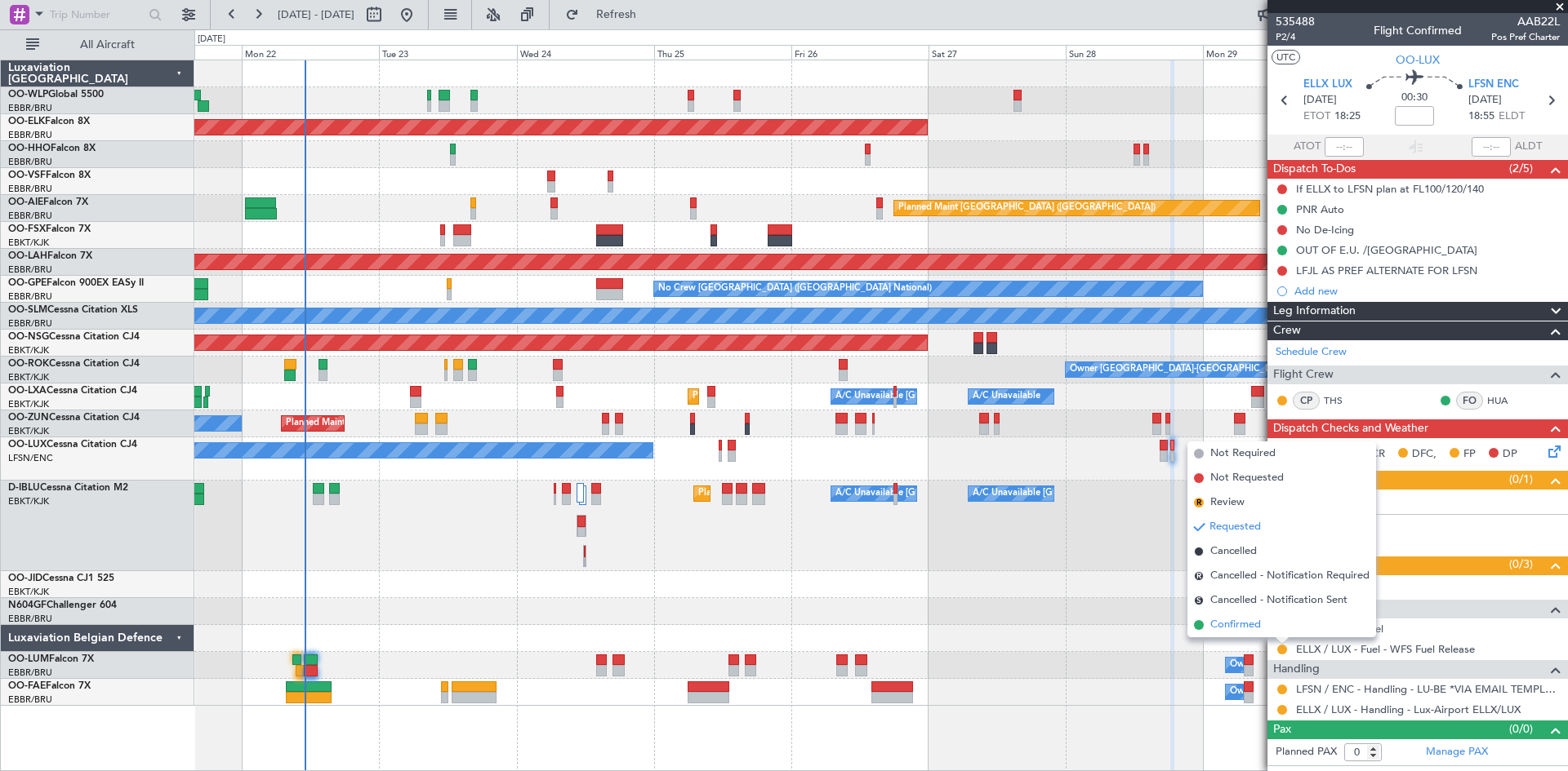
click at [1263, 627] on li "Confirmed" at bounding box center [1281, 625] width 189 height 24
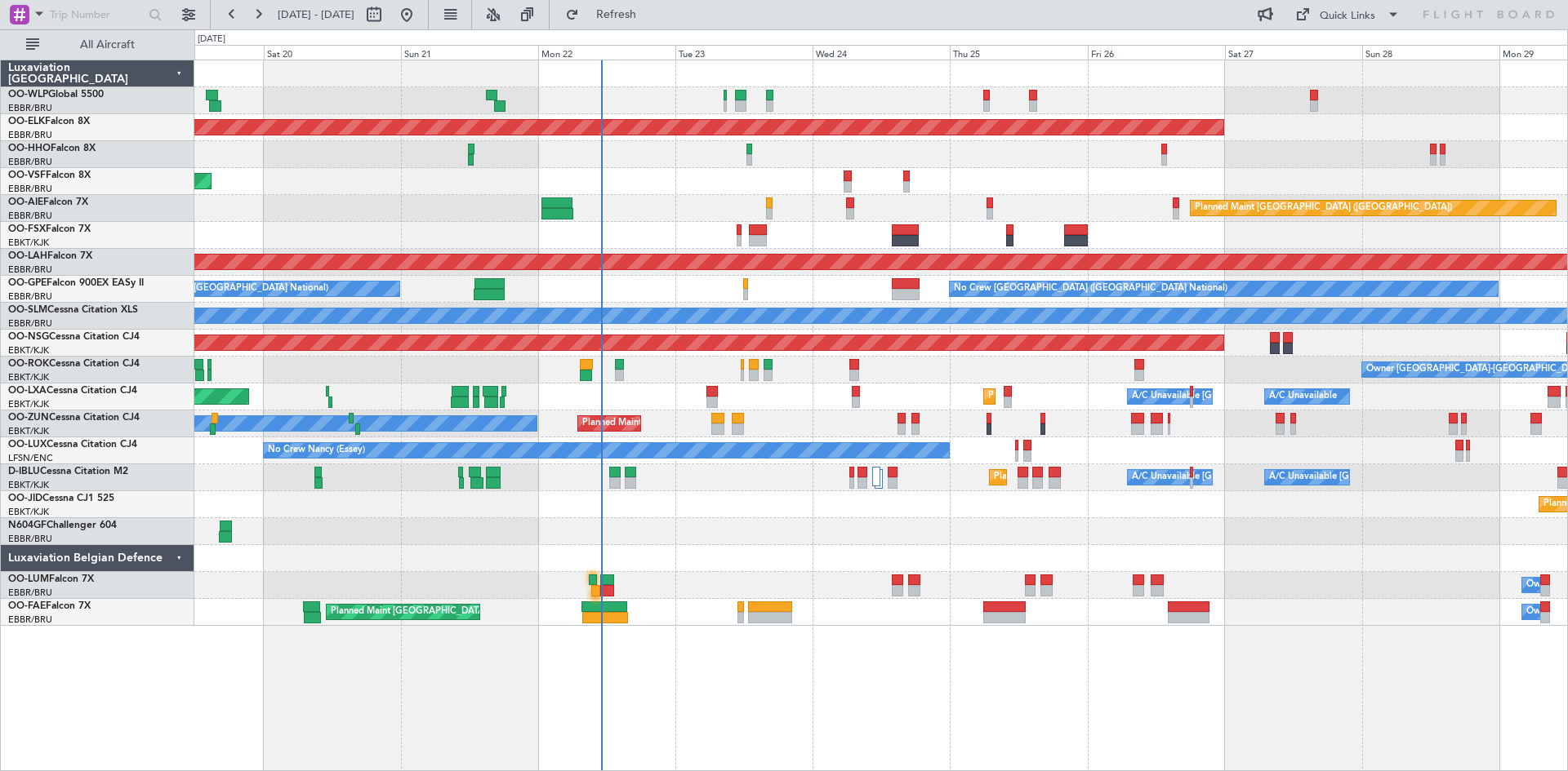
click at [1083, 443] on div "No Crew Nancy (Essey)" at bounding box center [881, 451] width 1373 height 27
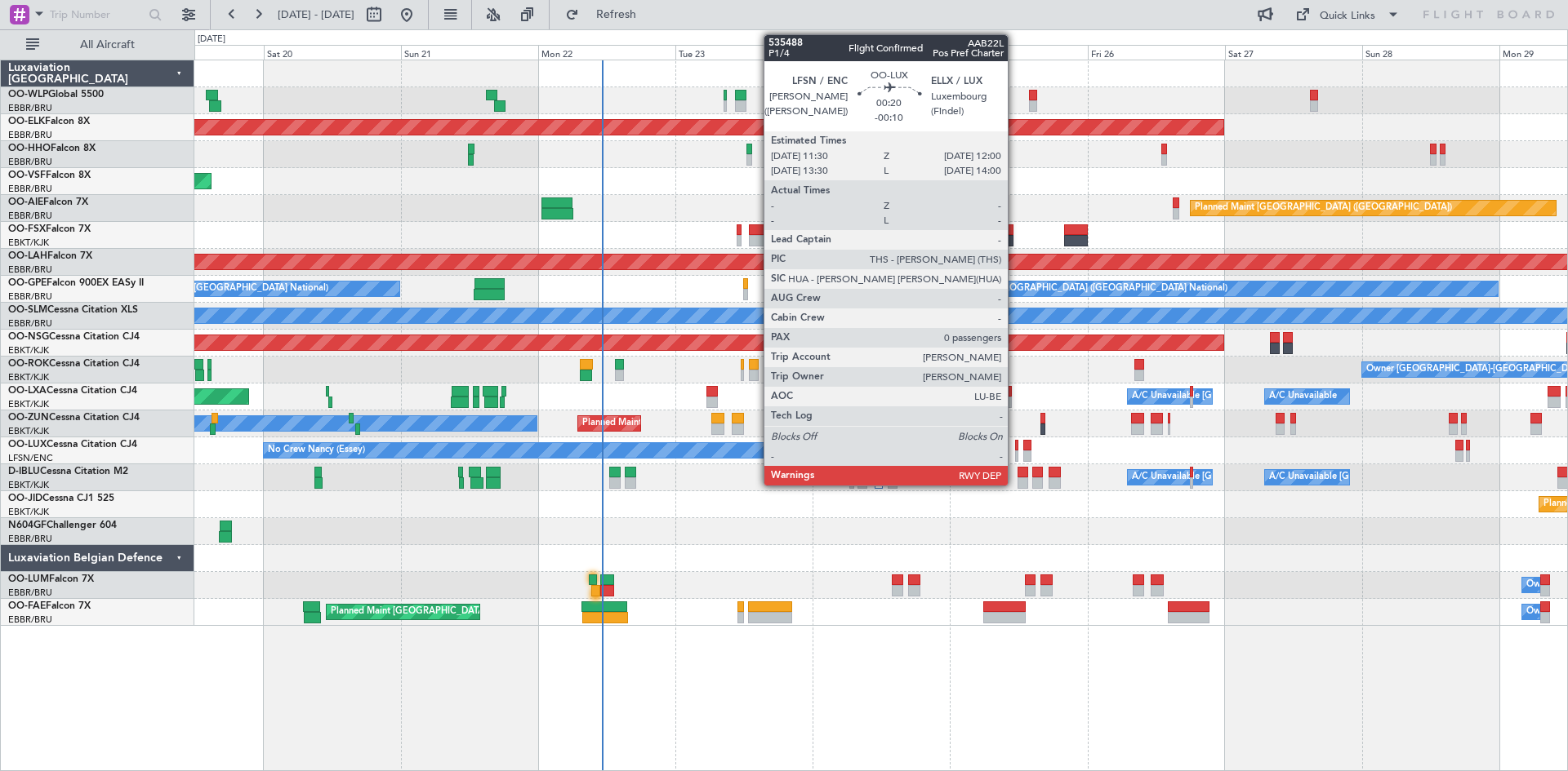
click at [1016, 450] on div at bounding box center [1017, 445] width 3 height 11
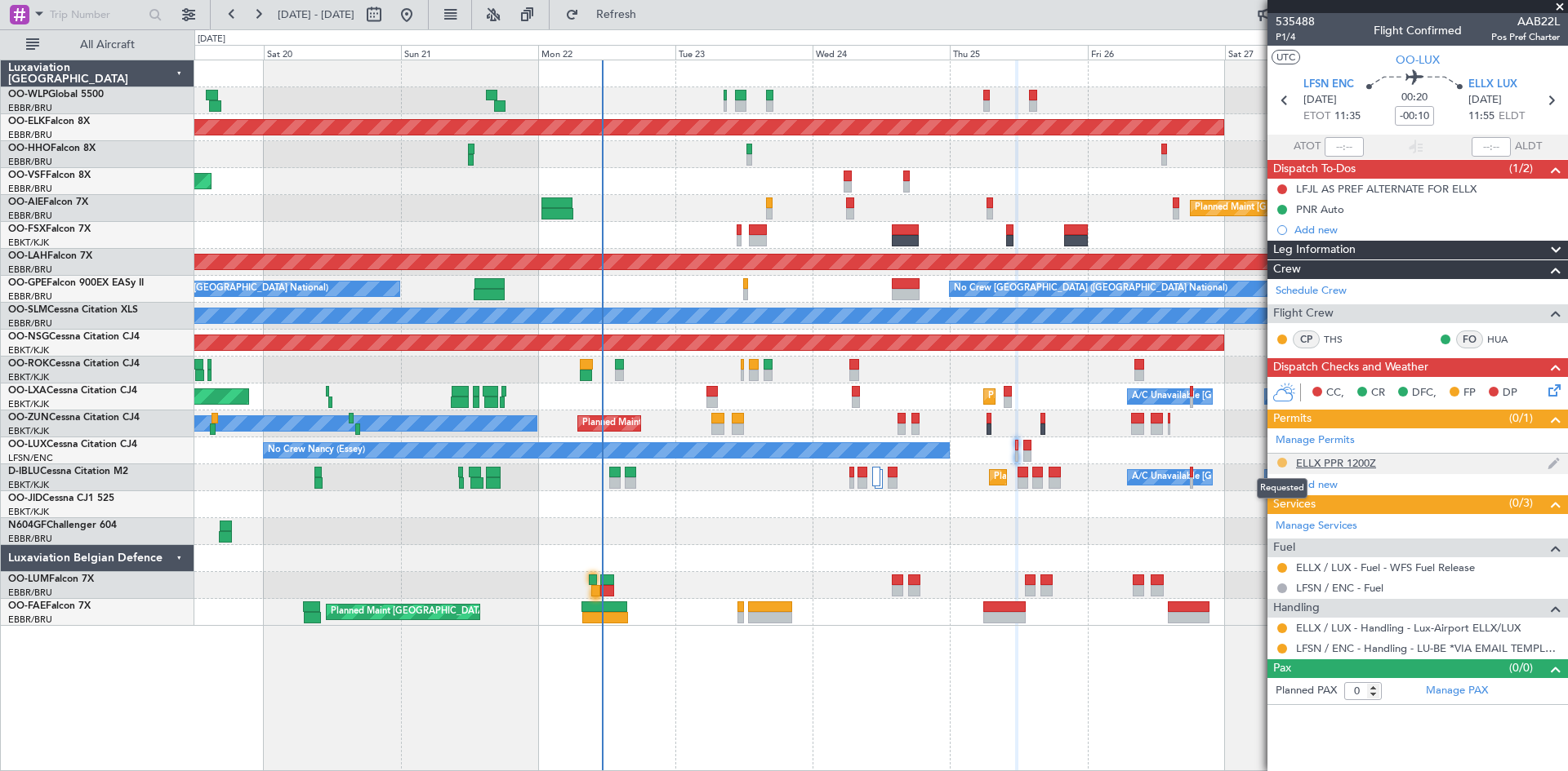
click at [1278, 460] on button at bounding box center [1281, 462] width 10 height 10
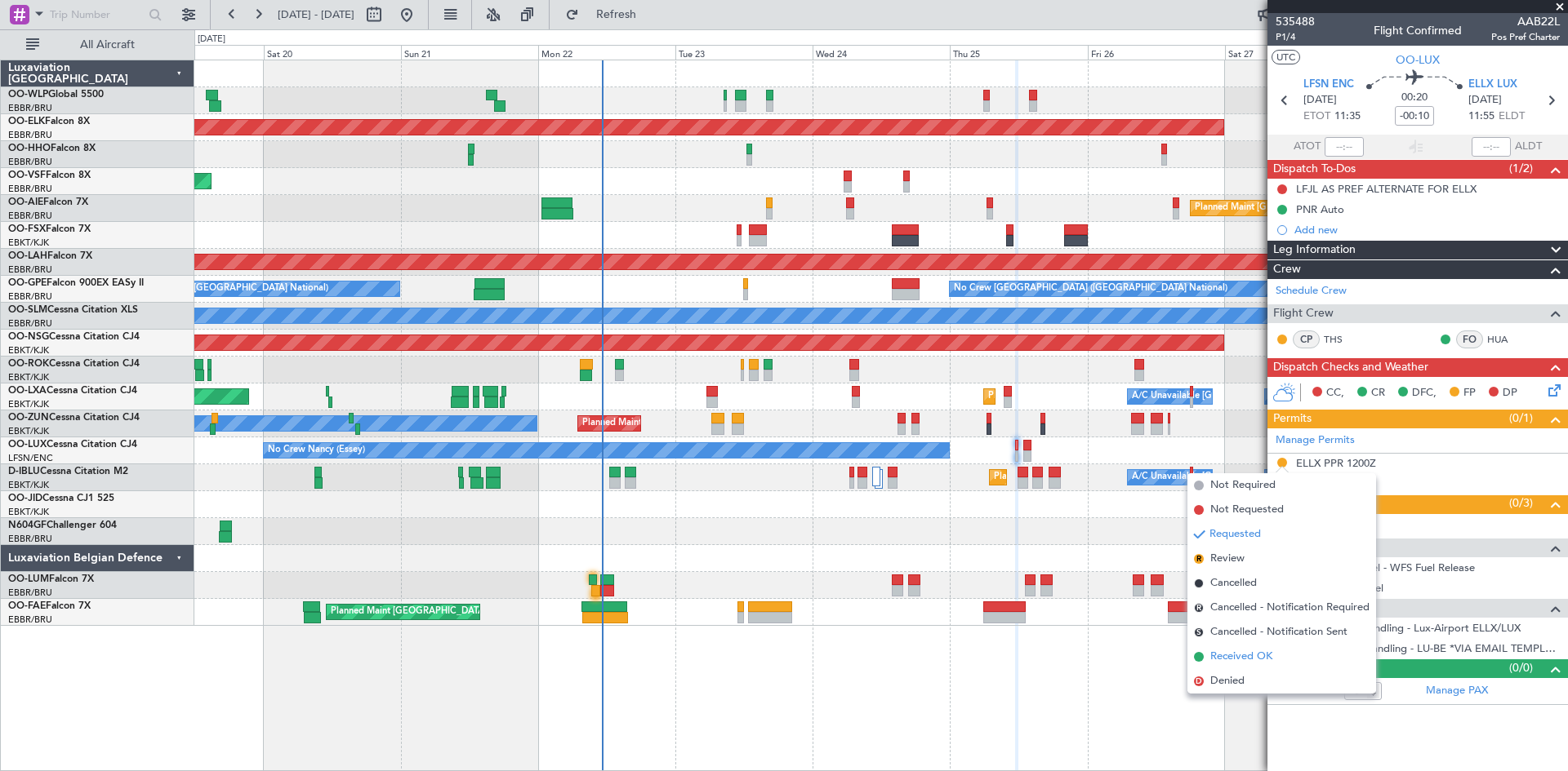
click at [1253, 657] on span "Received OK" at bounding box center [1241, 656] width 62 height 16
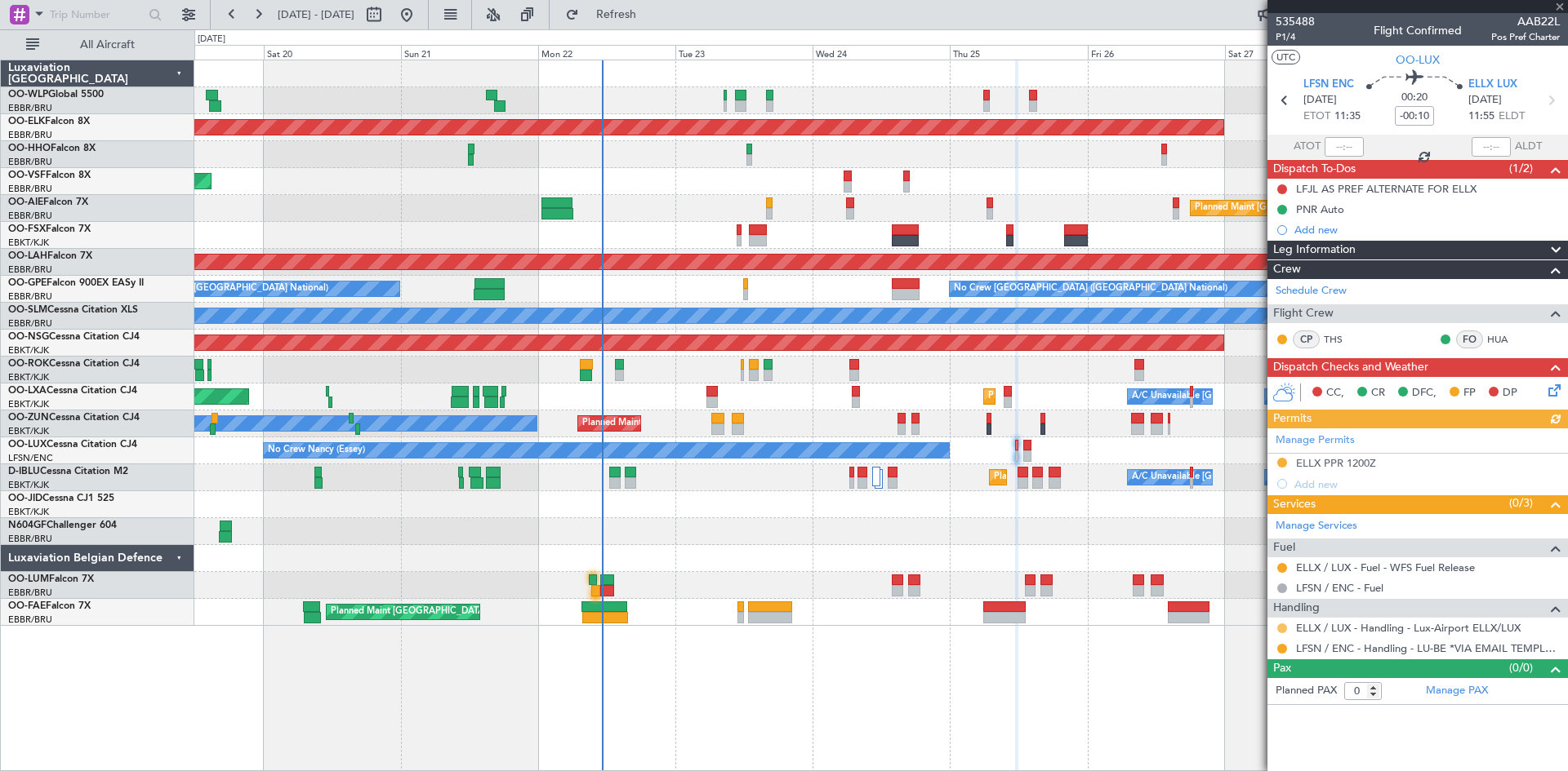
click at [1282, 624] on button at bounding box center [1281, 628] width 10 height 10
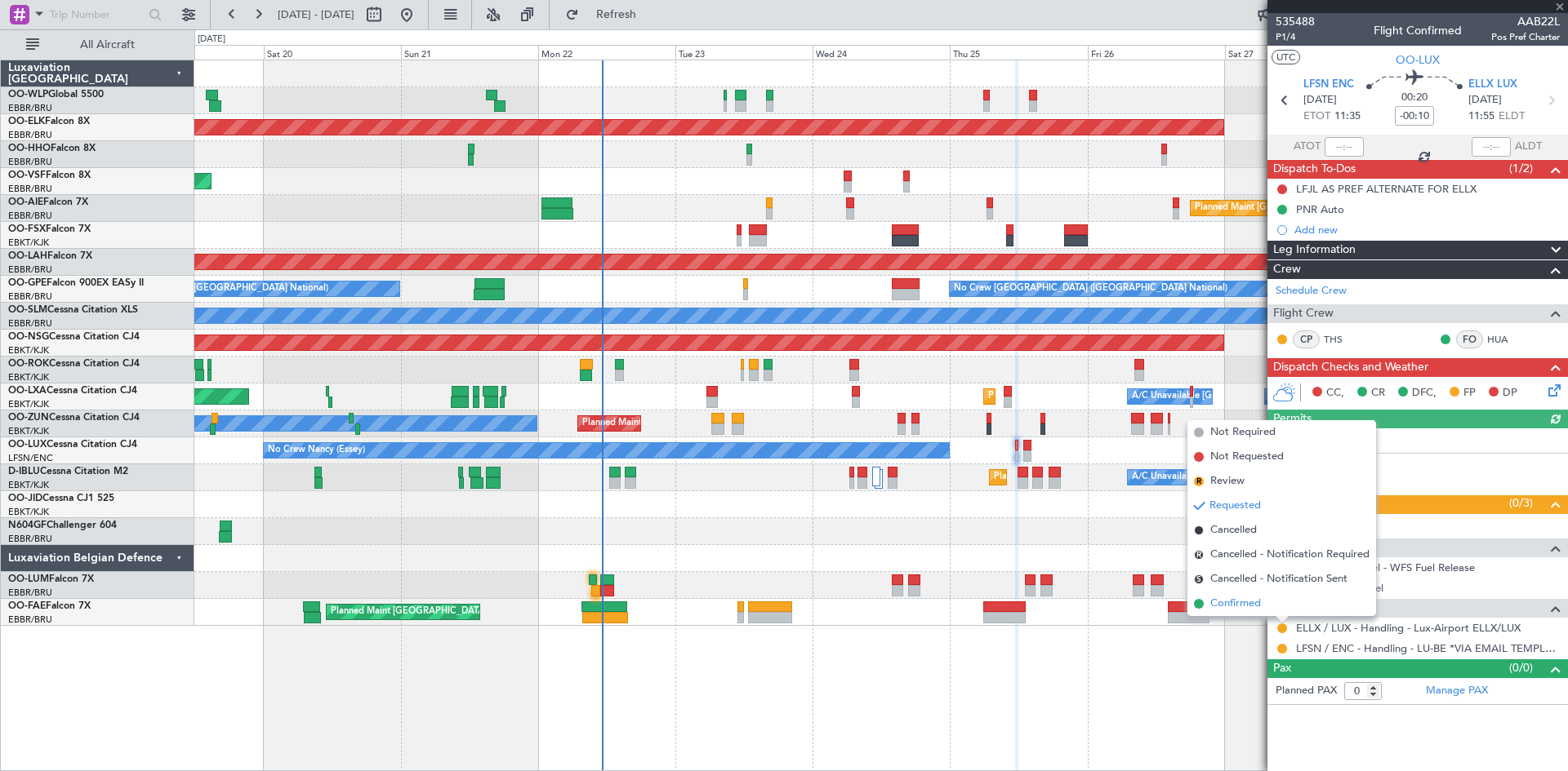
click at [1247, 601] on span "Confirmed" at bounding box center [1235, 603] width 50 height 16
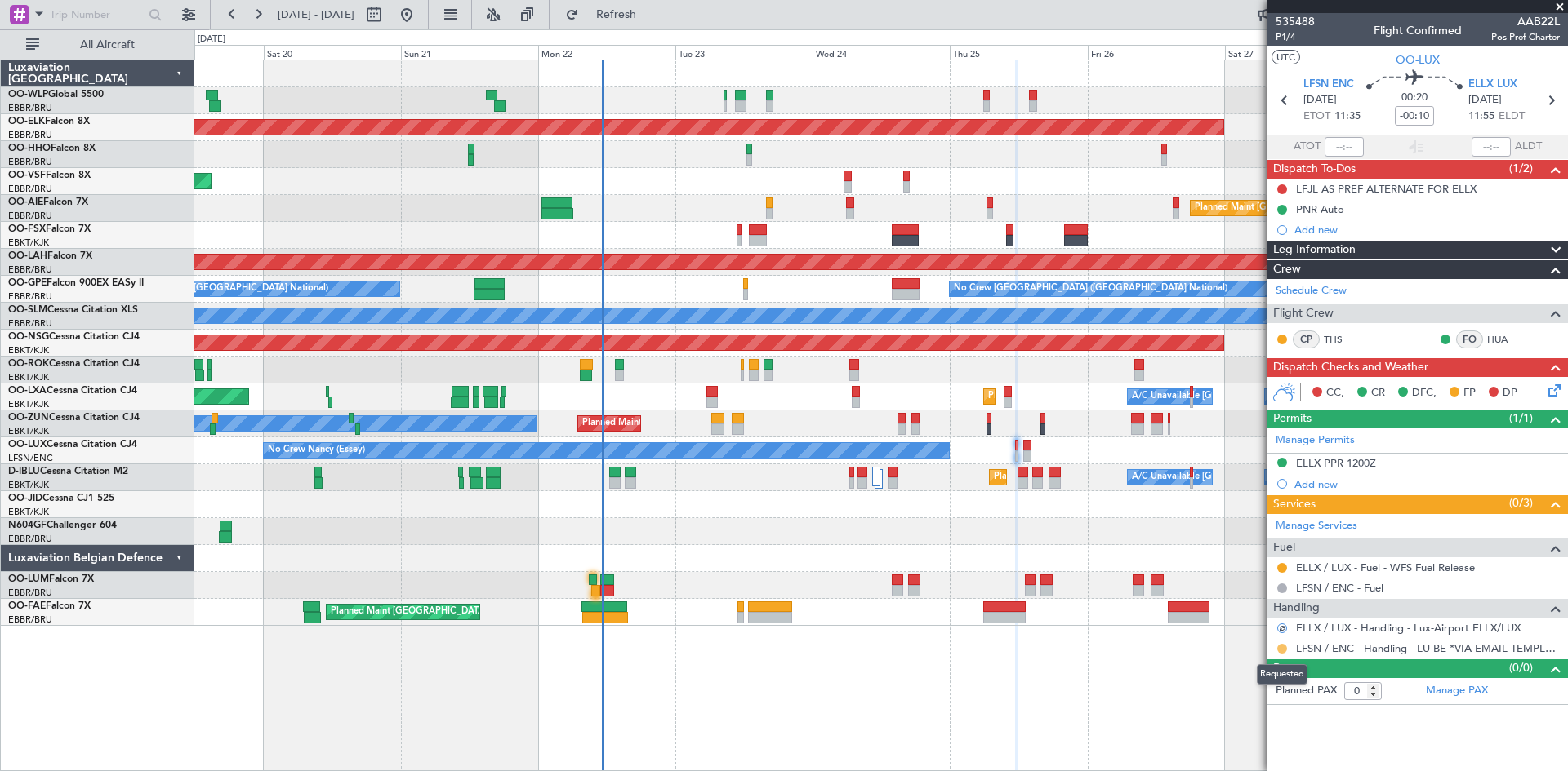
click at [1278, 648] on button at bounding box center [1281, 649] width 10 height 10
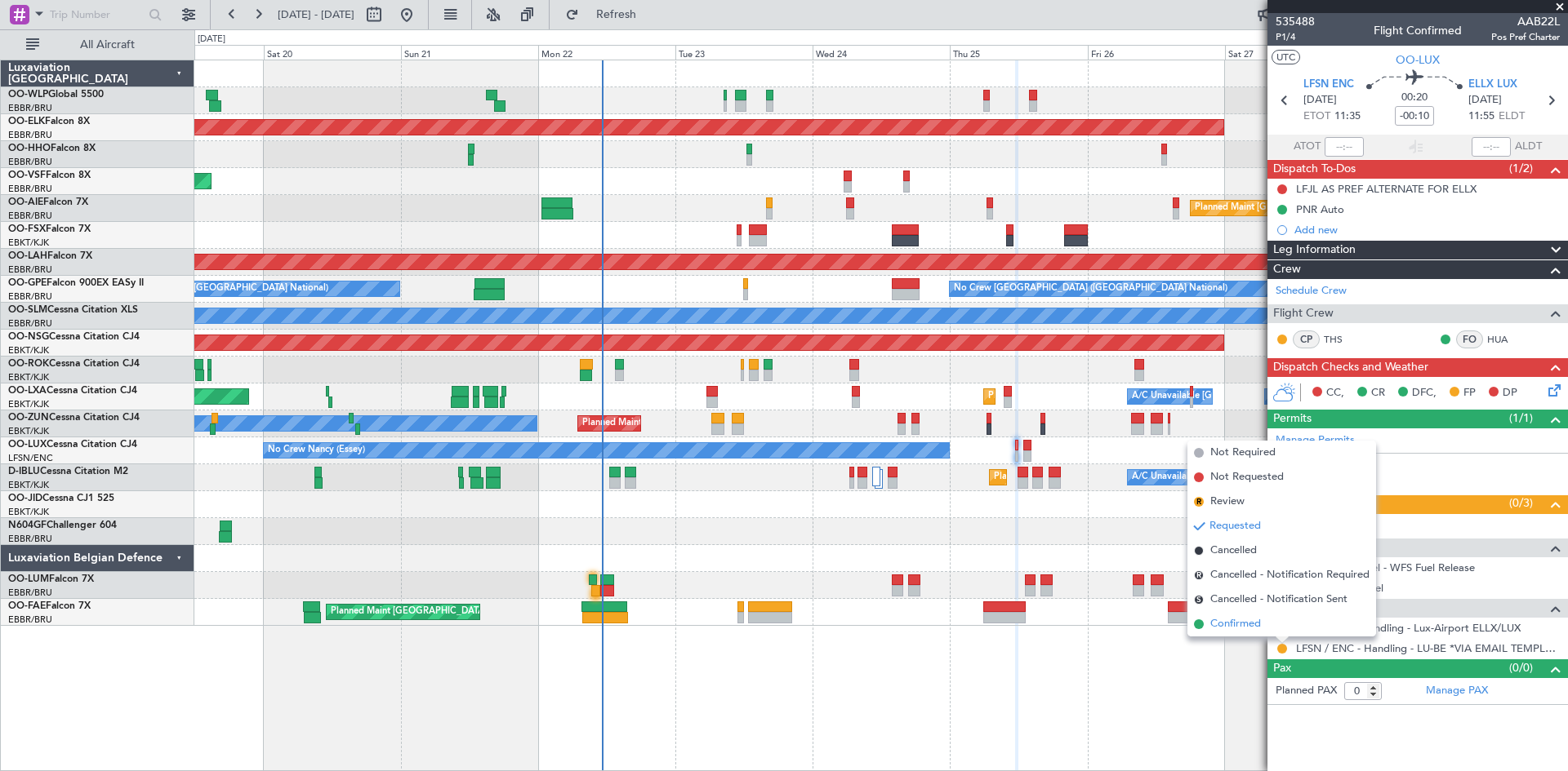
click at [1248, 625] on span "Confirmed" at bounding box center [1235, 624] width 50 height 16
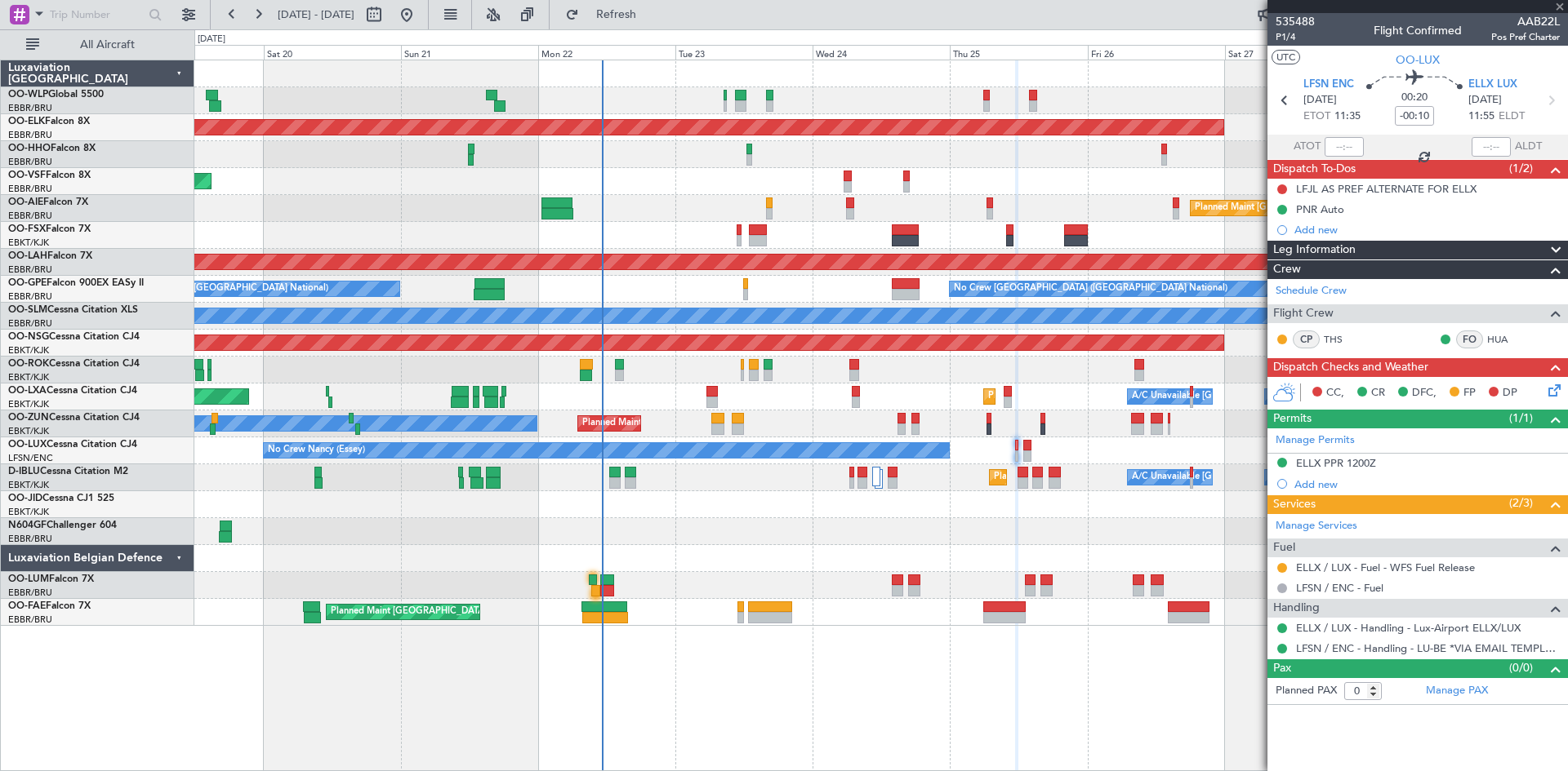
type input "2"
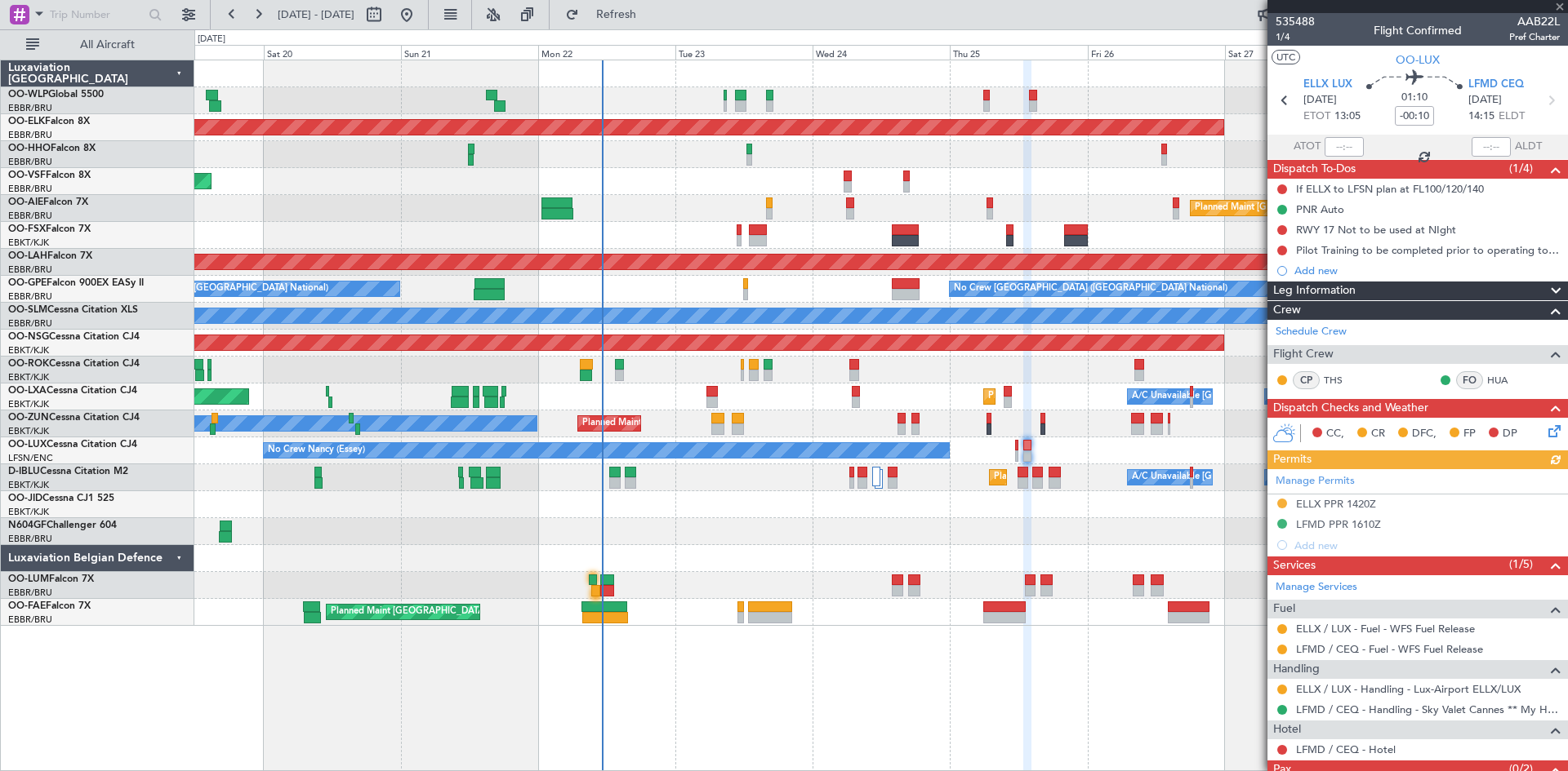
click at [1275, 691] on div at bounding box center [1281, 689] width 13 height 13
click at [1279, 688] on button at bounding box center [1281, 689] width 10 height 10
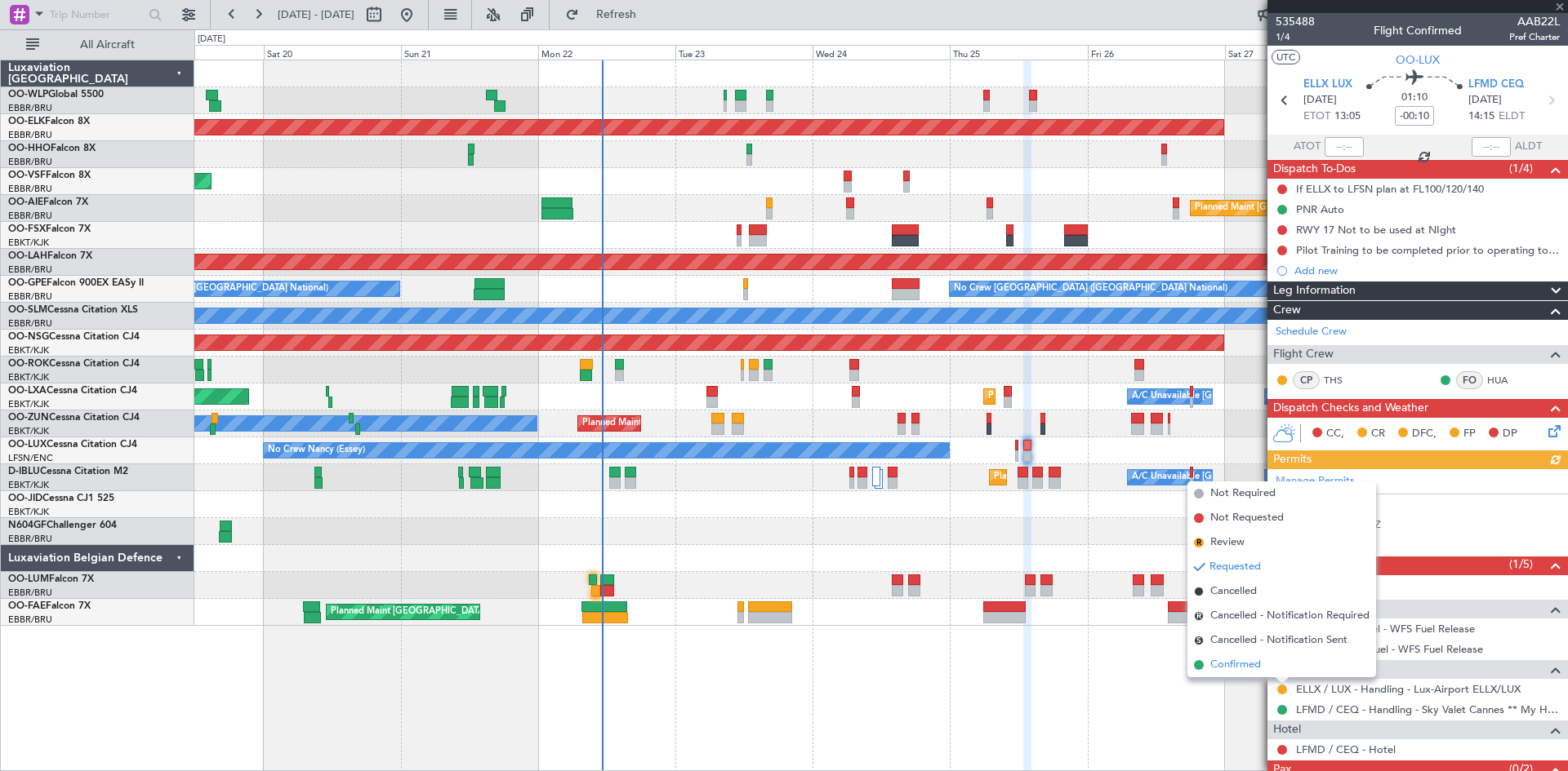
click at [1260, 666] on span "Confirmed" at bounding box center [1235, 665] width 50 height 16
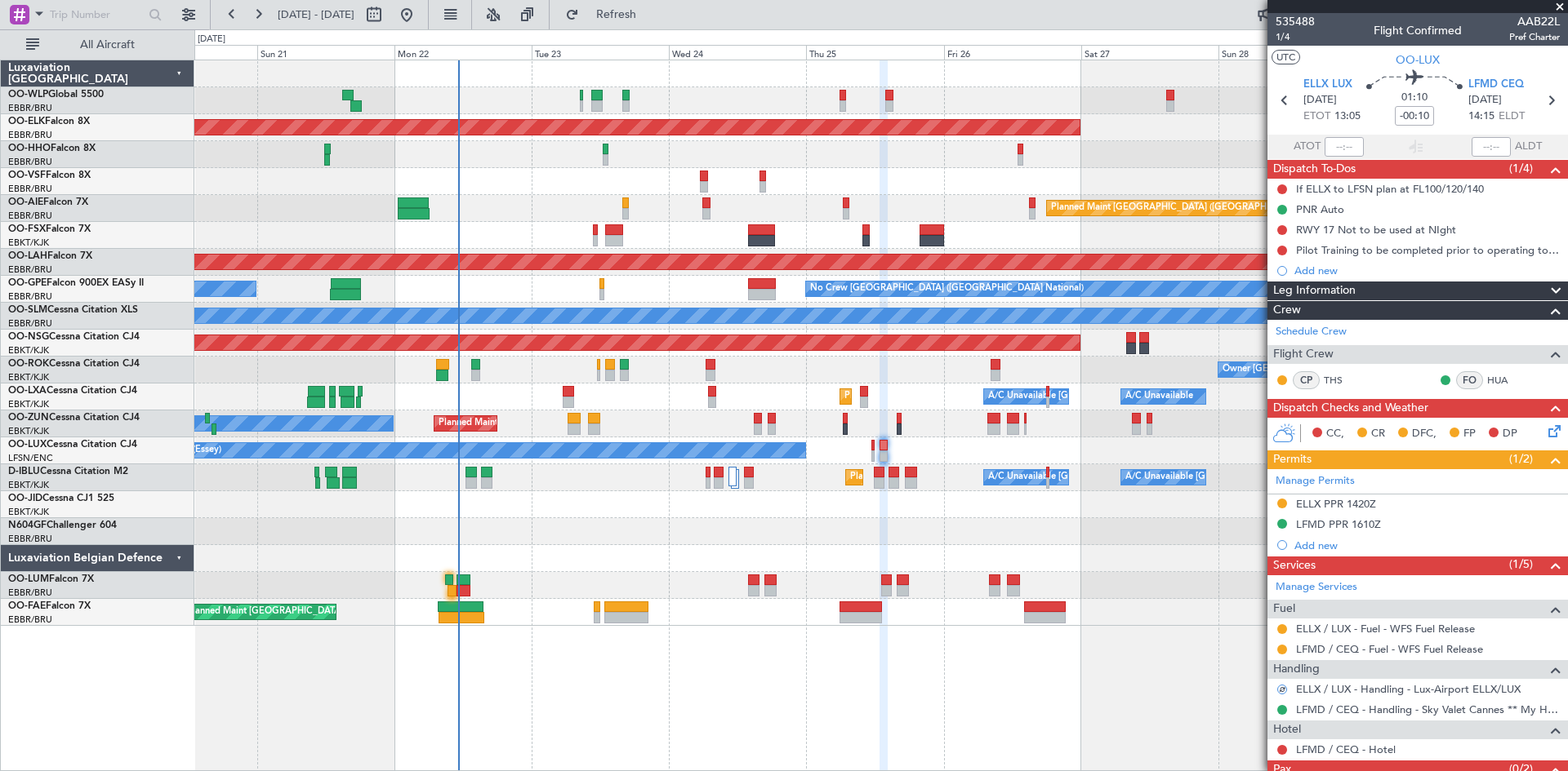
click at [963, 478] on div "Planned Maint Liege Planned Maint [GEOGRAPHIC_DATA]-[GEOGRAPHIC_DATA] AOG Maint…" at bounding box center [881, 343] width 1373 height 565
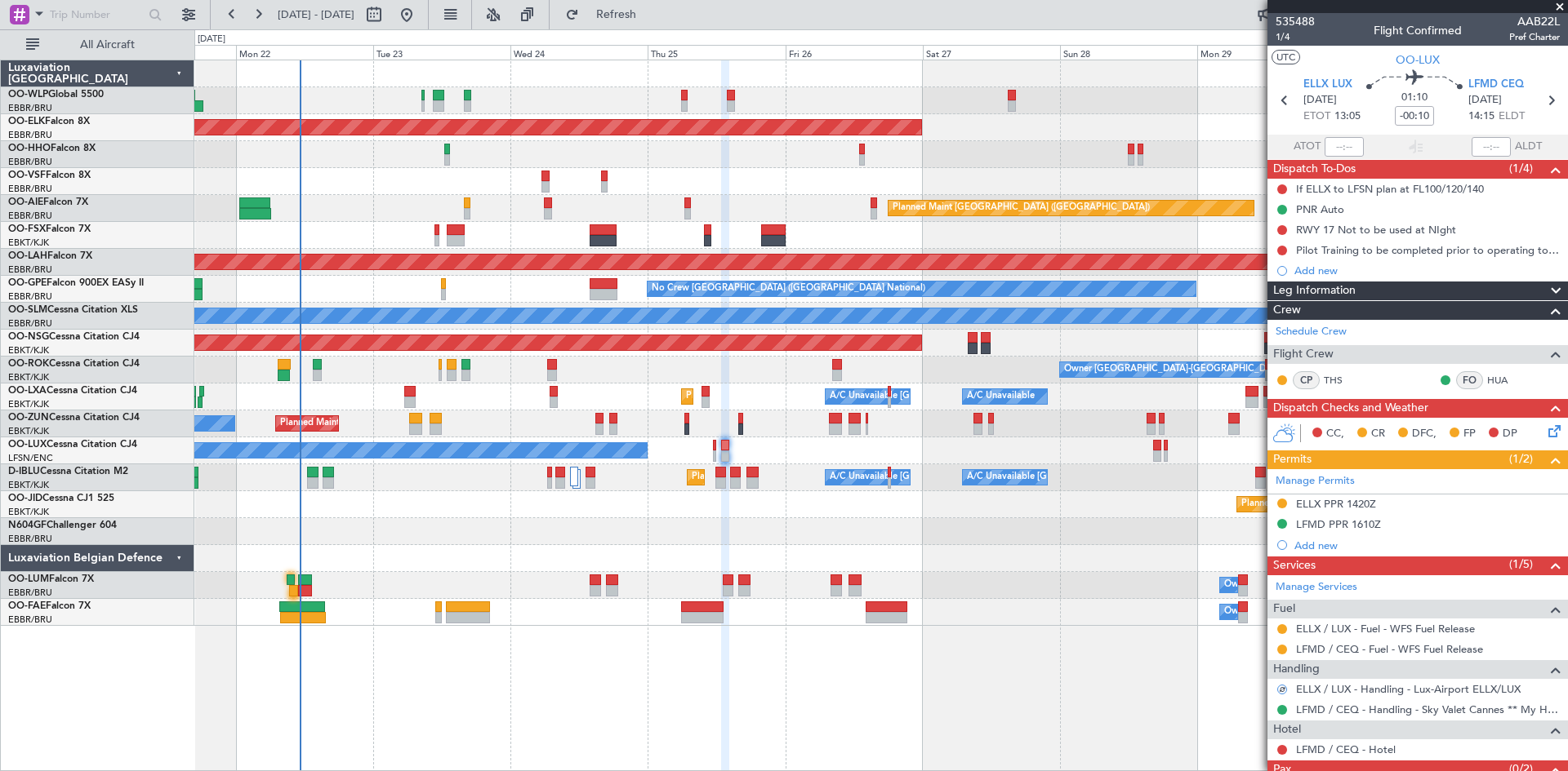
click at [920, 478] on div "Planned Maint Kortrijk-[GEOGRAPHIC_DATA] AOG Maint [GEOGRAPHIC_DATA] ([GEOGRAPH…" at bounding box center [881, 343] width 1373 height 565
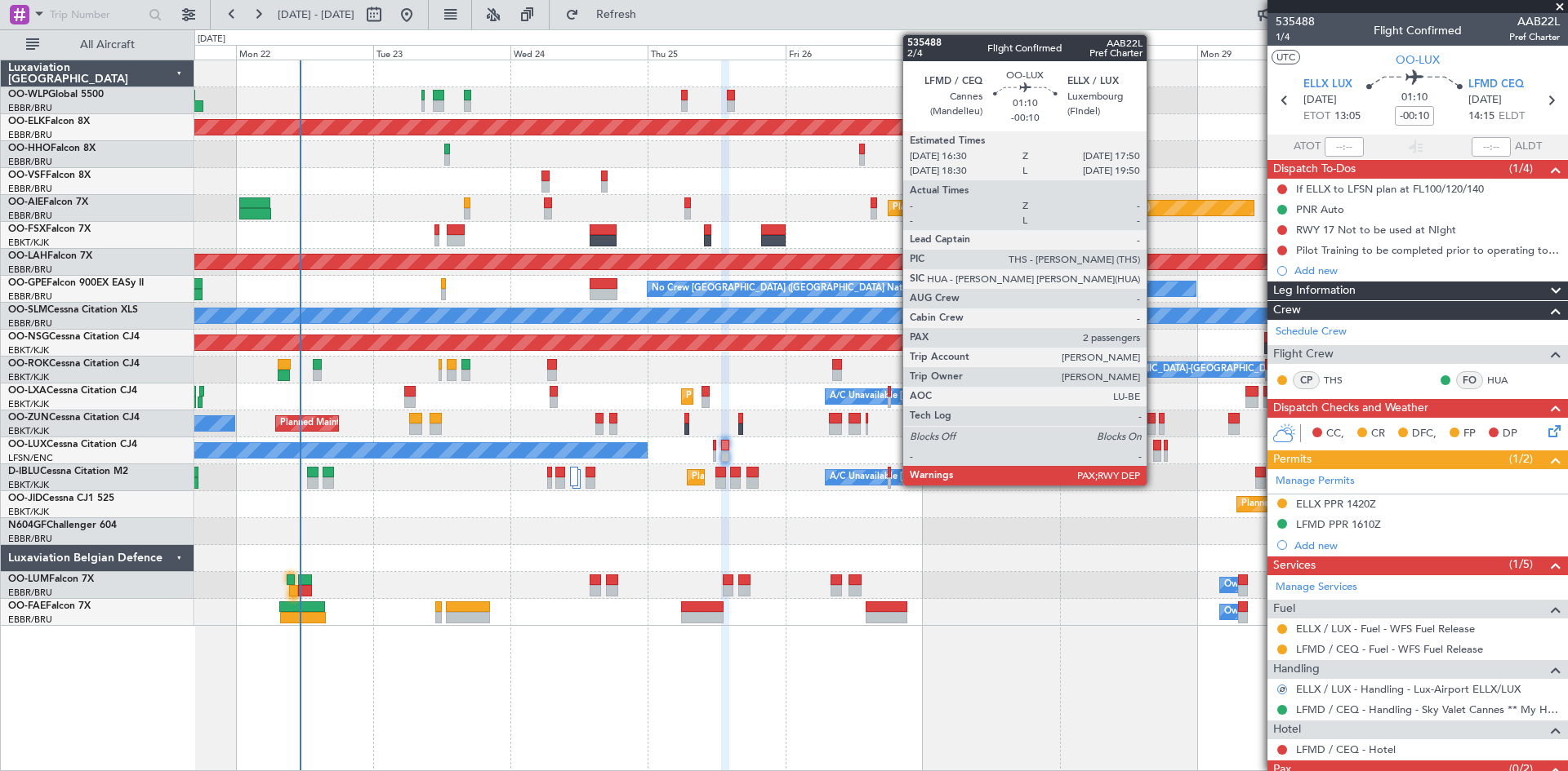
click at [1154, 445] on div at bounding box center [1156, 445] width 8 height 11
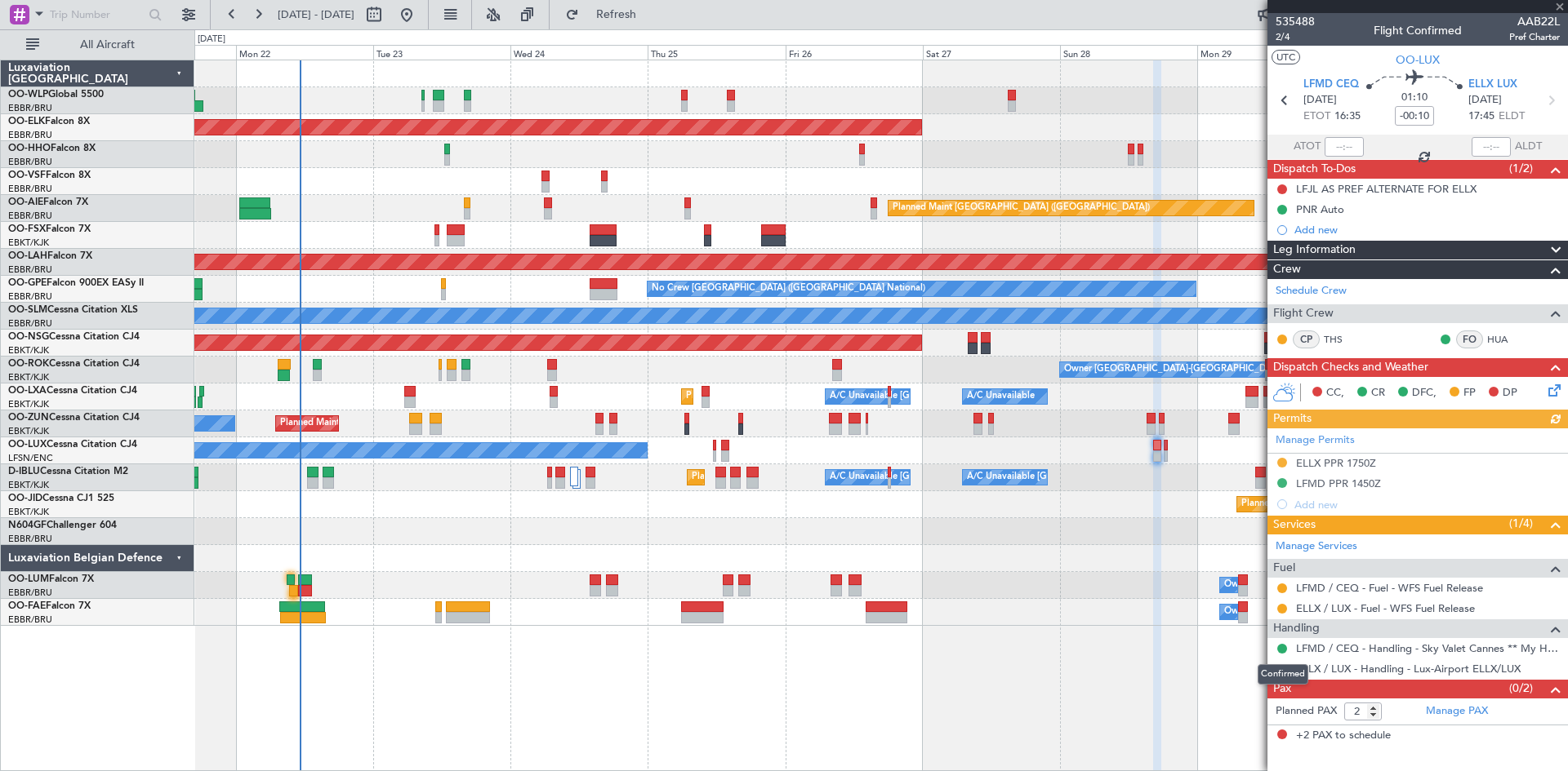
click at [1274, 667] on div "Confirmed" at bounding box center [1283, 675] width 50 height 21
click at [1280, 667] on button at bounding box center [1281, 669] width 10 height 10
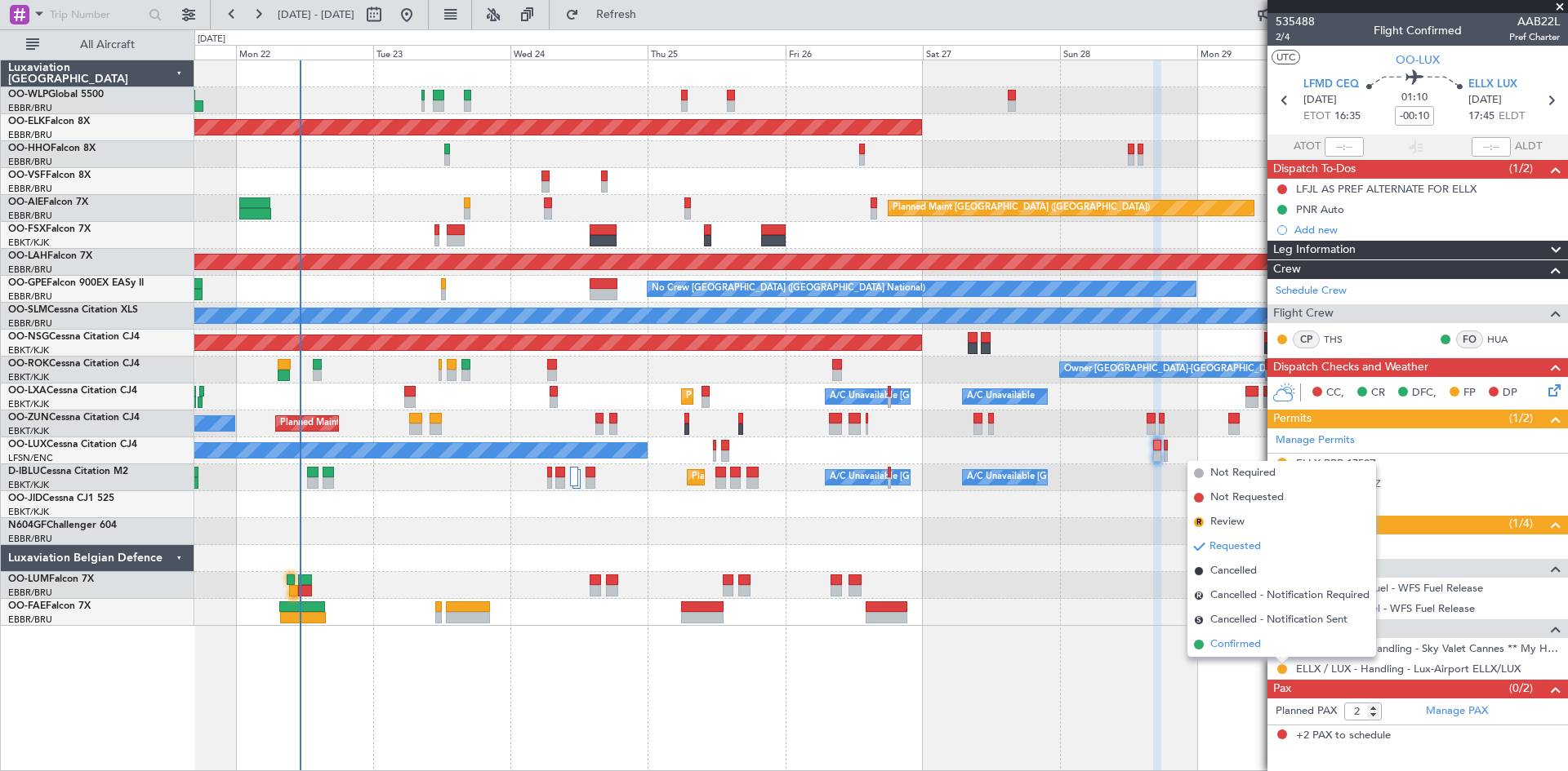
click at [1253, 643] on span "Confirmed" at bounding box center [1235, 644] width 50 height 16
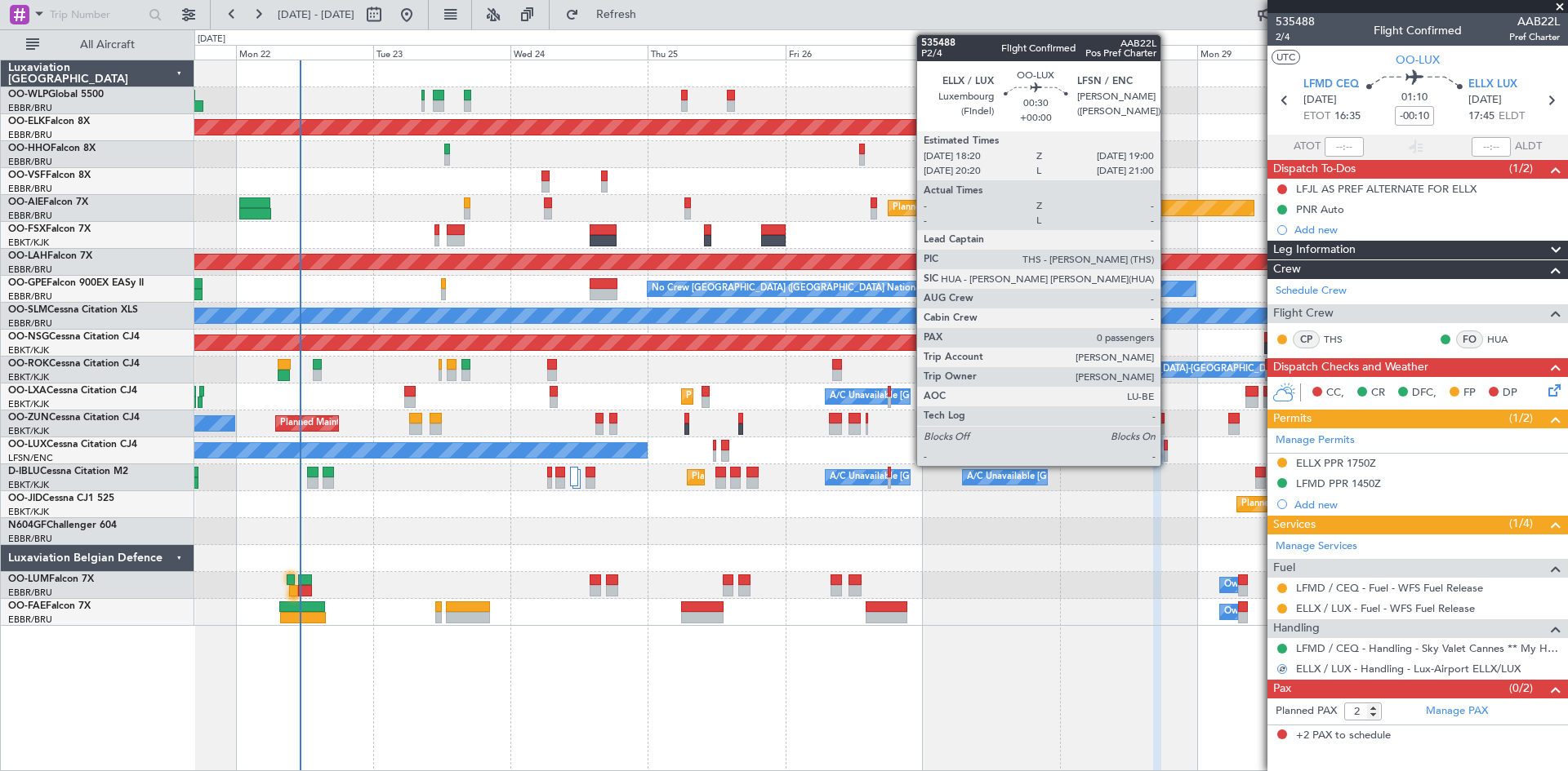
click at [1168, 457] on div at bounding box center [1166, 456] width 4 height 11
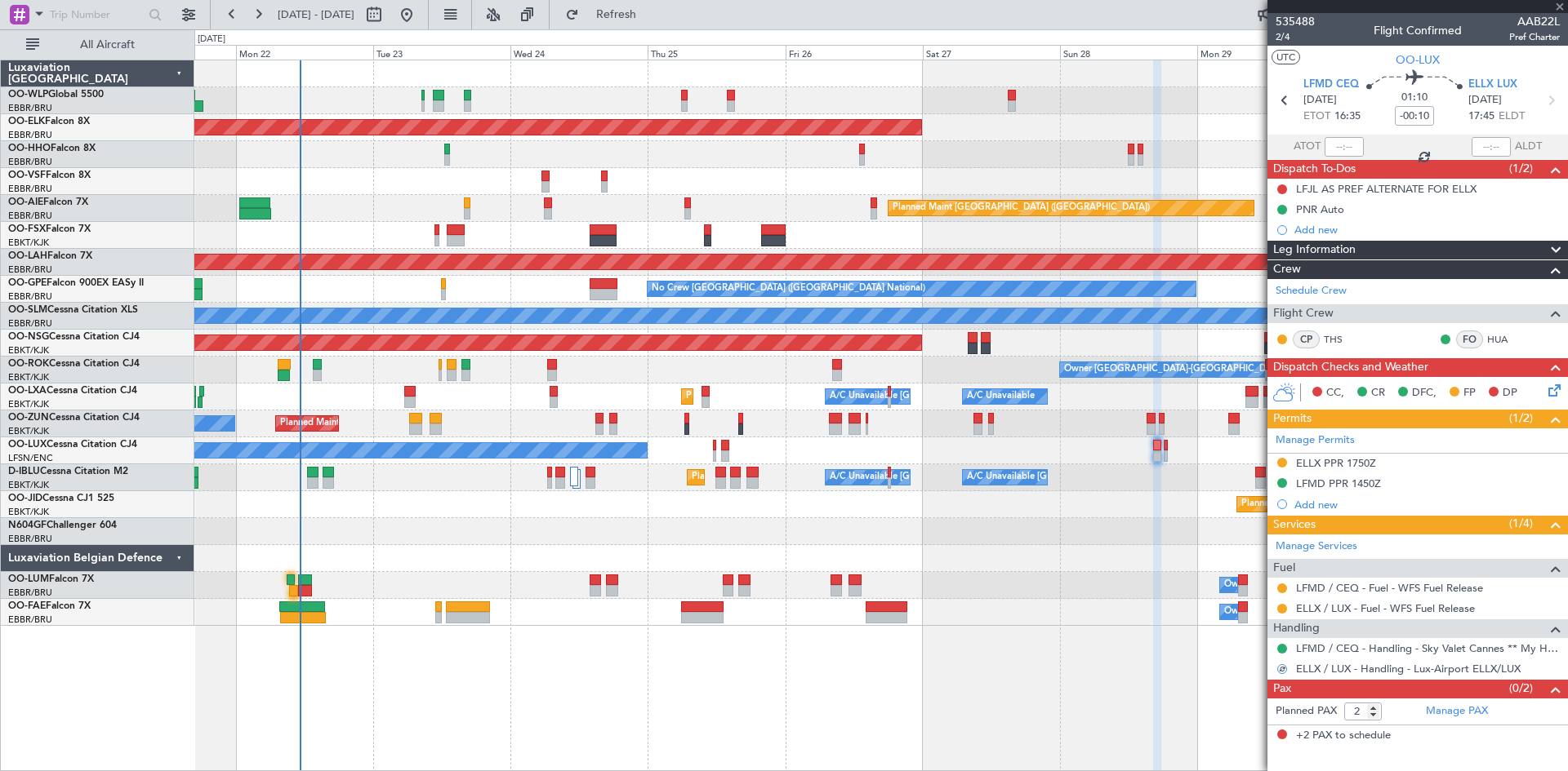
type input "0"
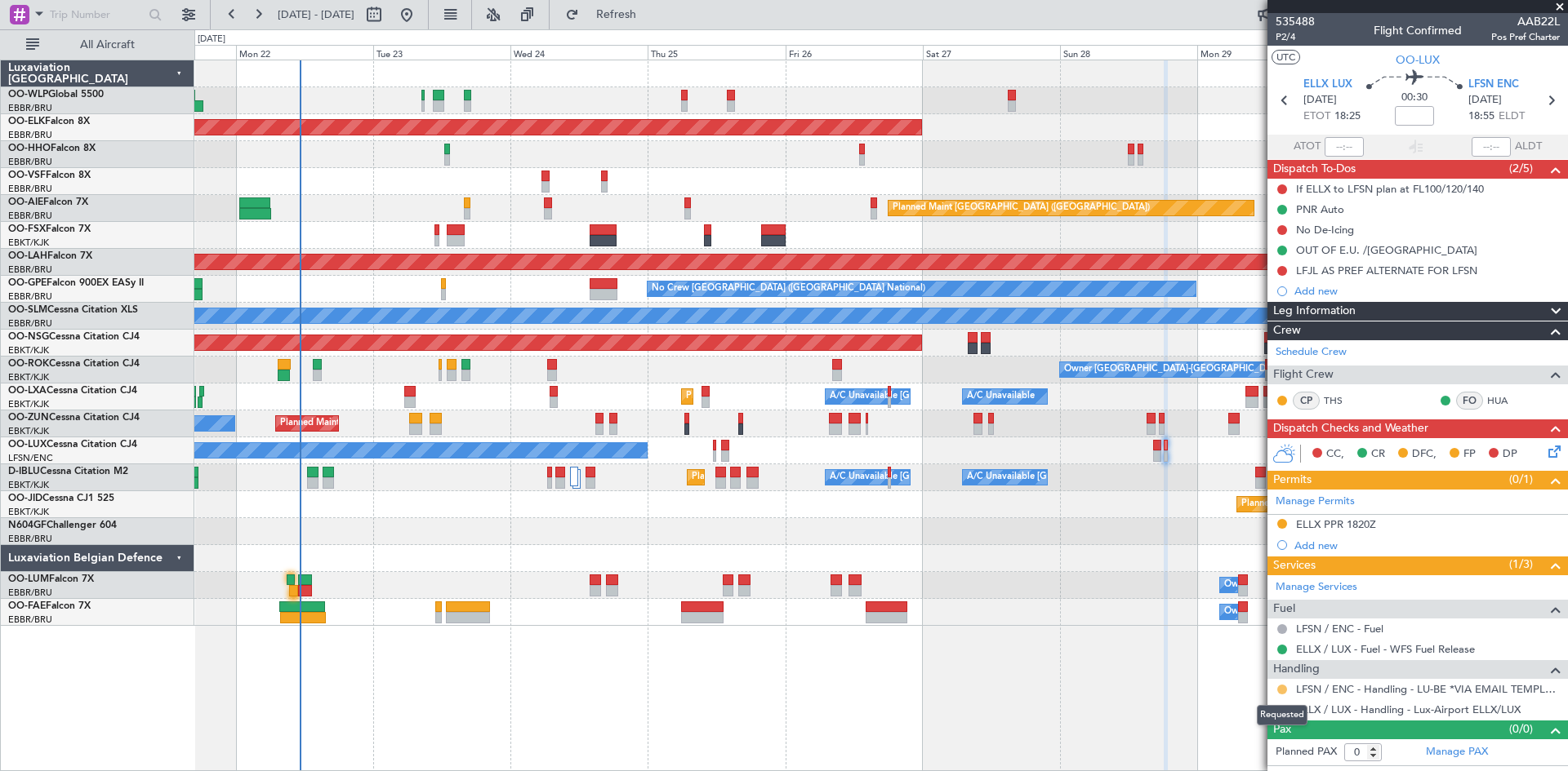
click at [1280, 685] on button at bounding box center [1281, 689] width 10 height 10
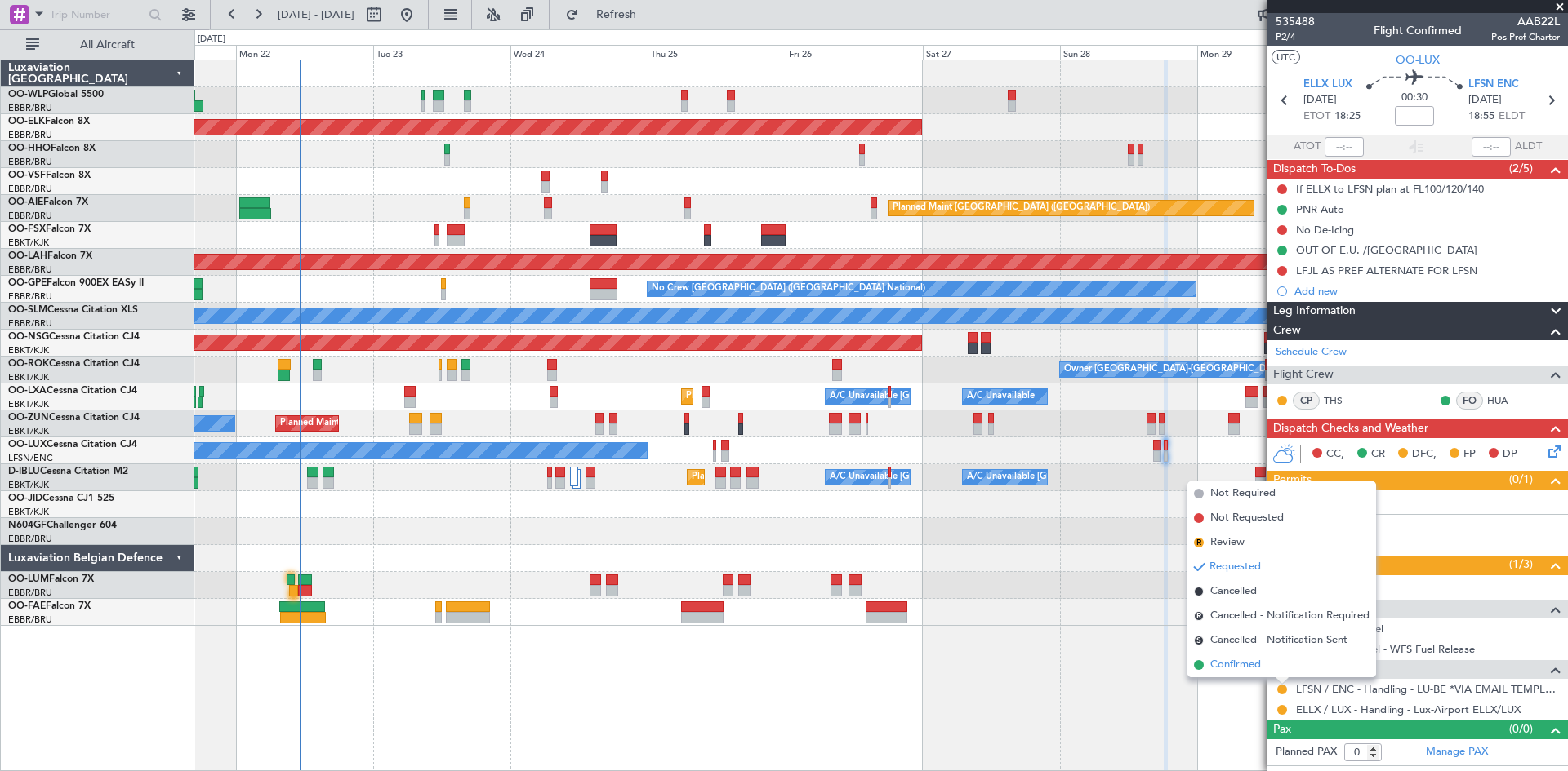
click at [1268, 663] on li "Confirmed" at bounding box center [1281, 665] width 189 height 24
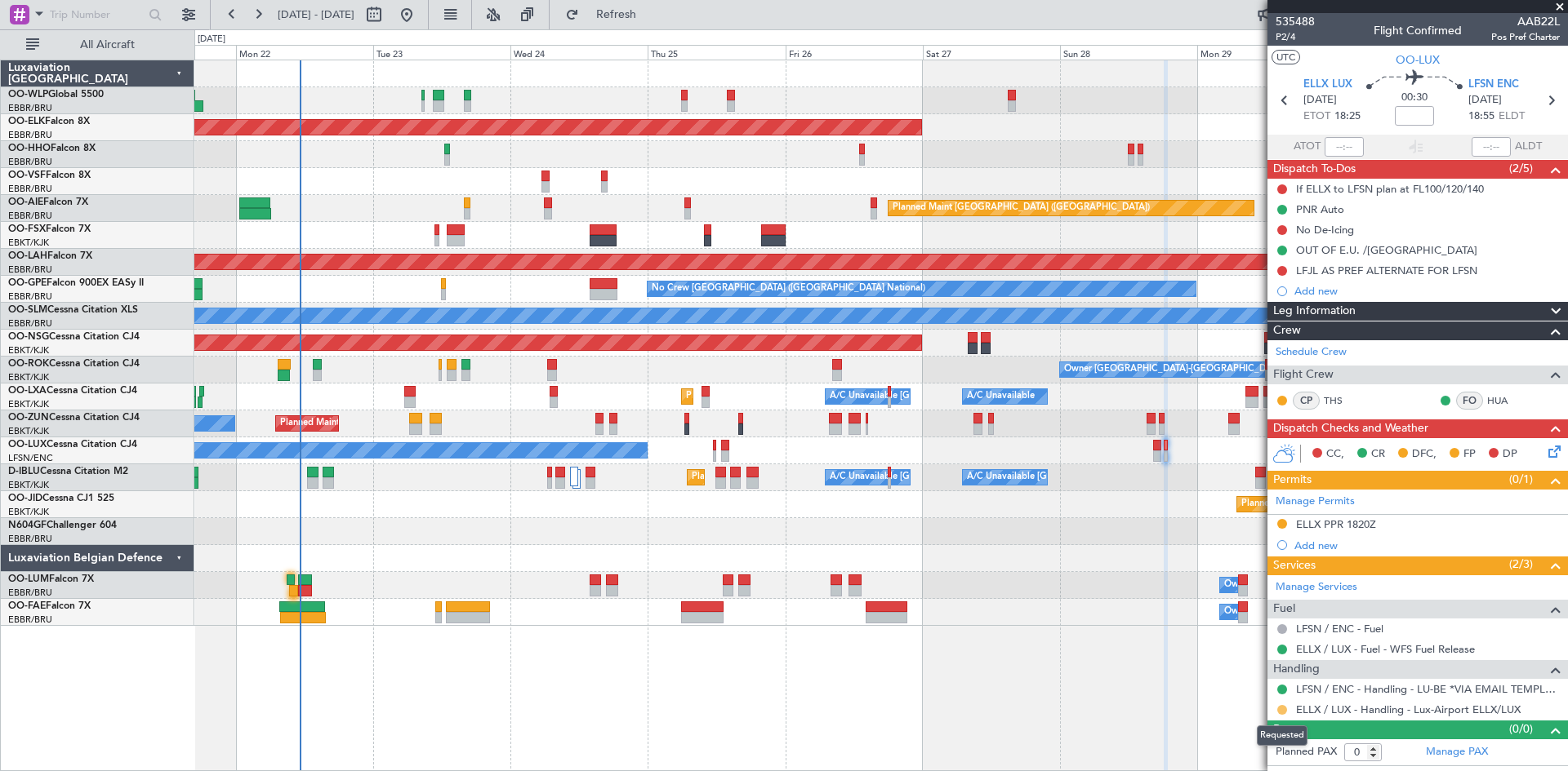
click at [1279, 709] on button at bounding box center [1281, 709] width 10 height 10
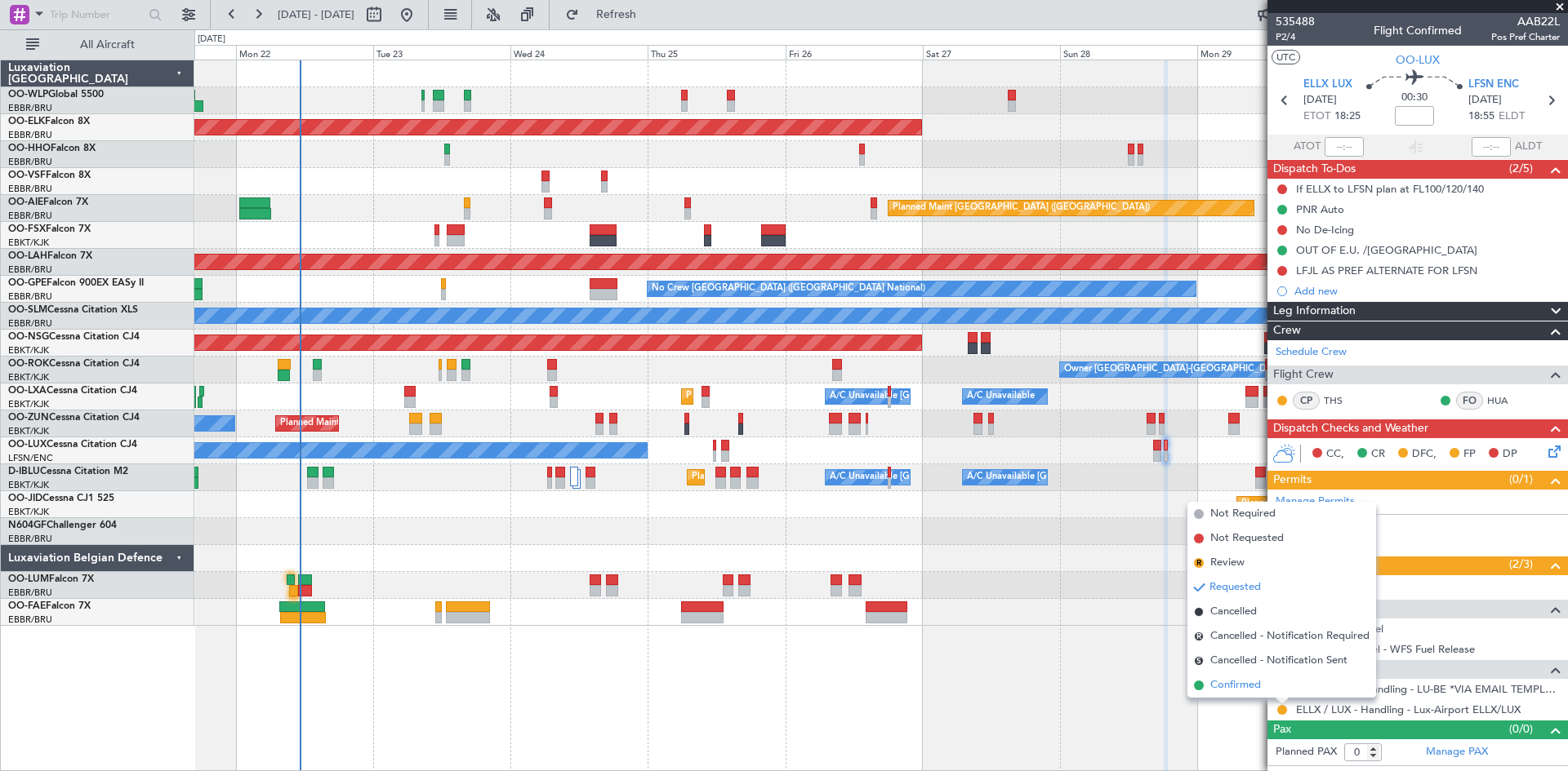
click at [1278, 681] on li "Confirmed" at bounding box center [1281, 686] width 189 height 24
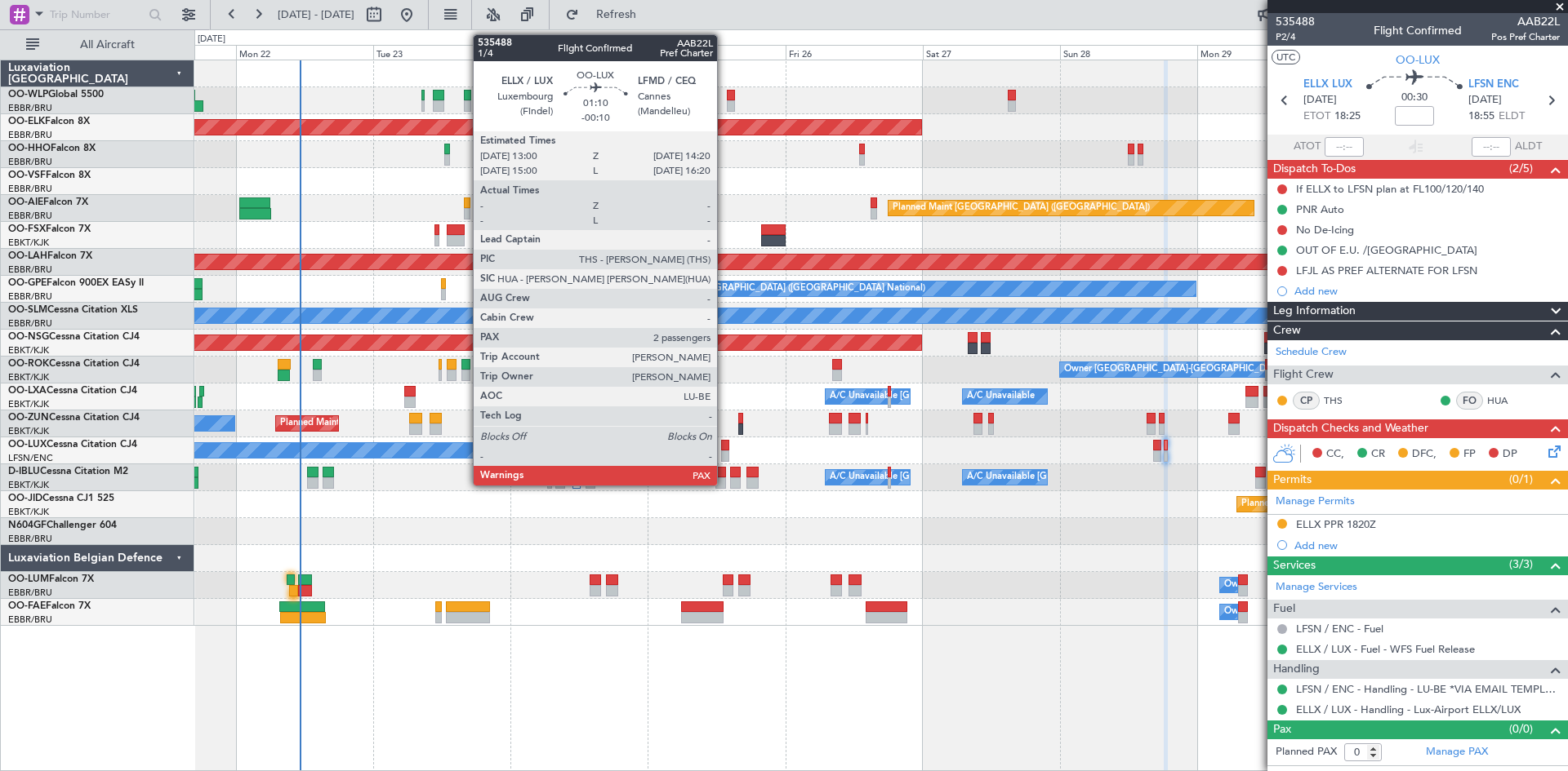
click at [724, 451] on div at bounding box center [724, 456] width 8 height 11
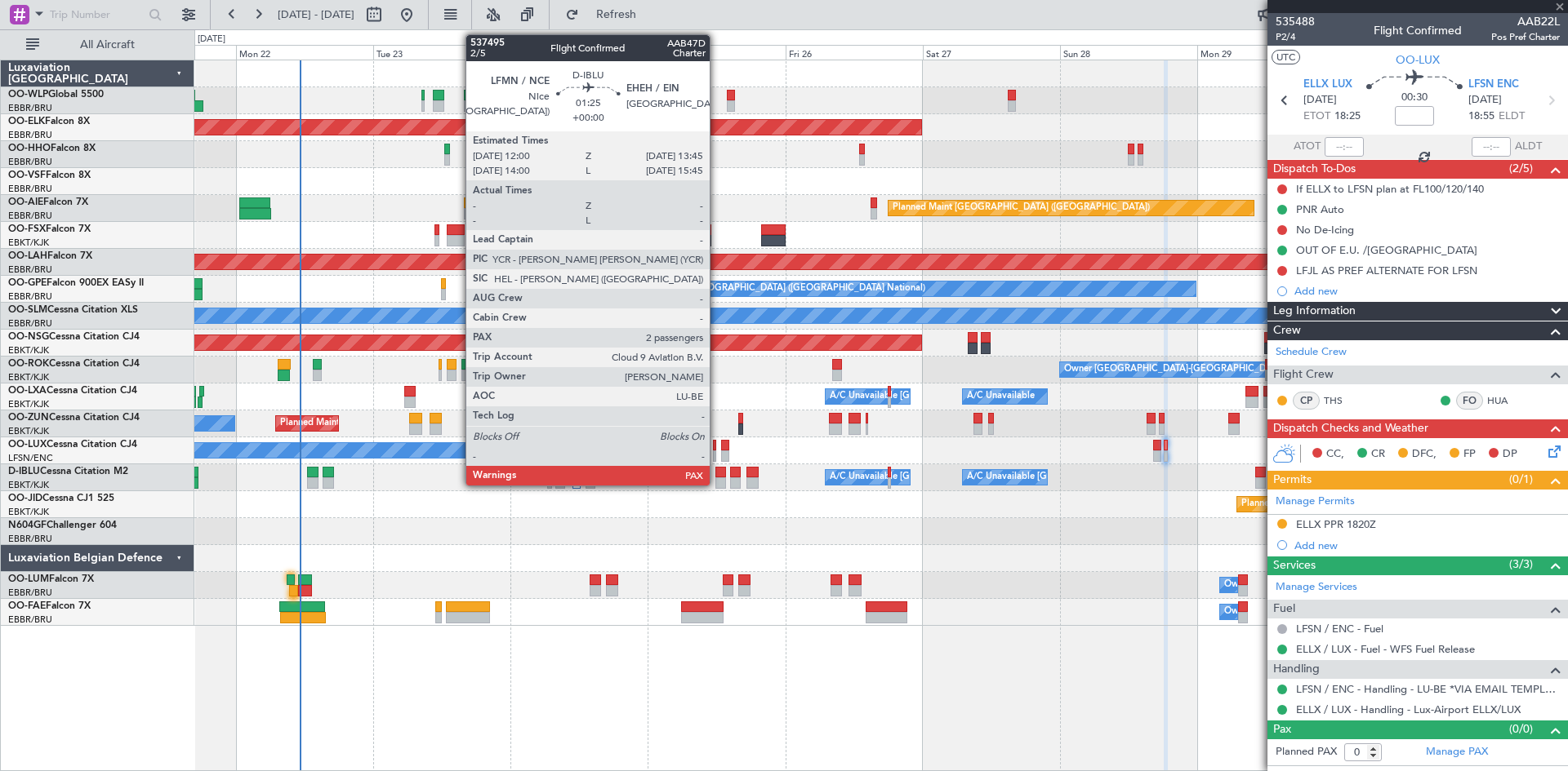
type input "-00:10"
type input "2"
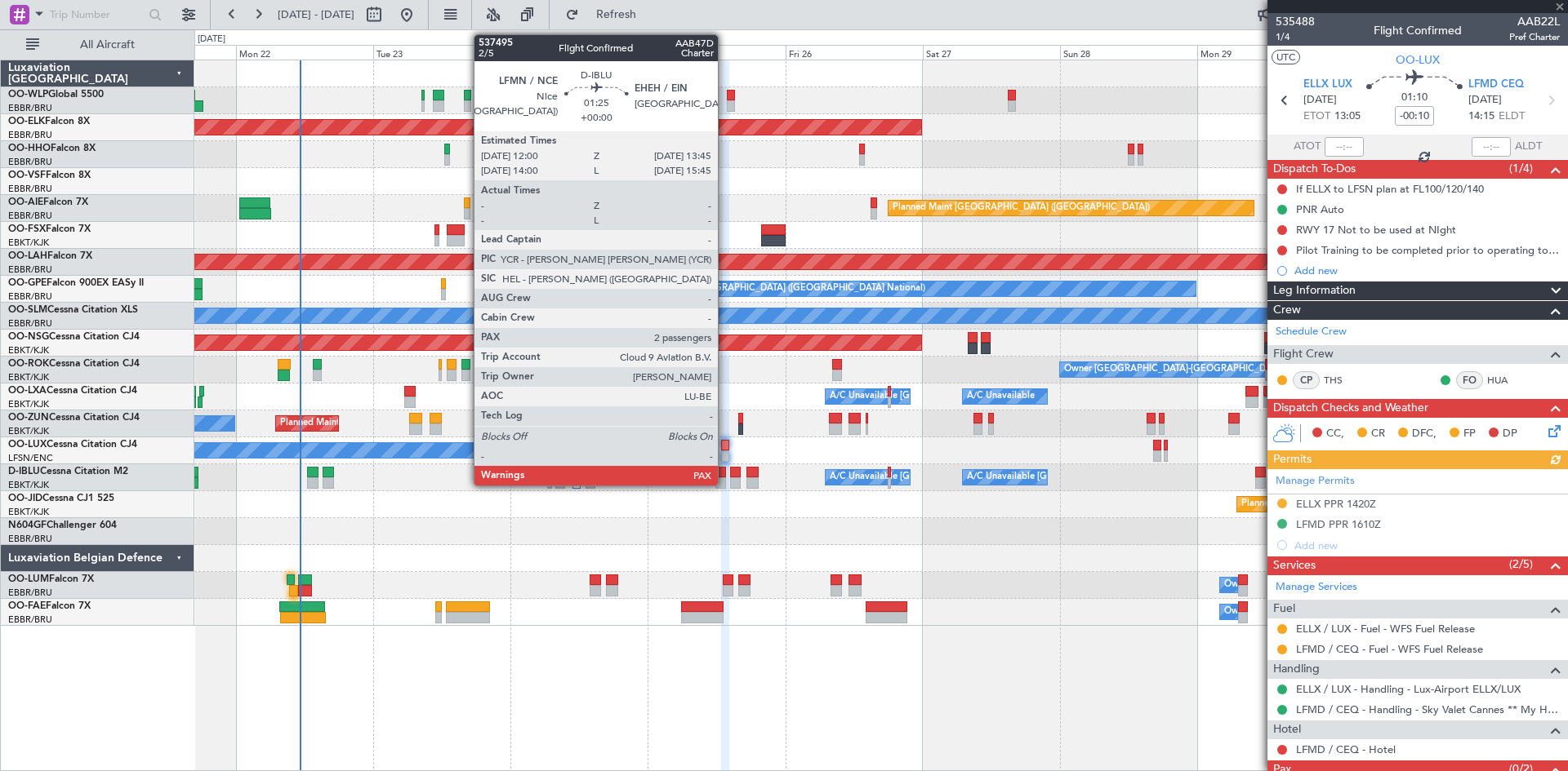
click at [725, 479] on div at bounding box center [721, 483] width 10 height 11
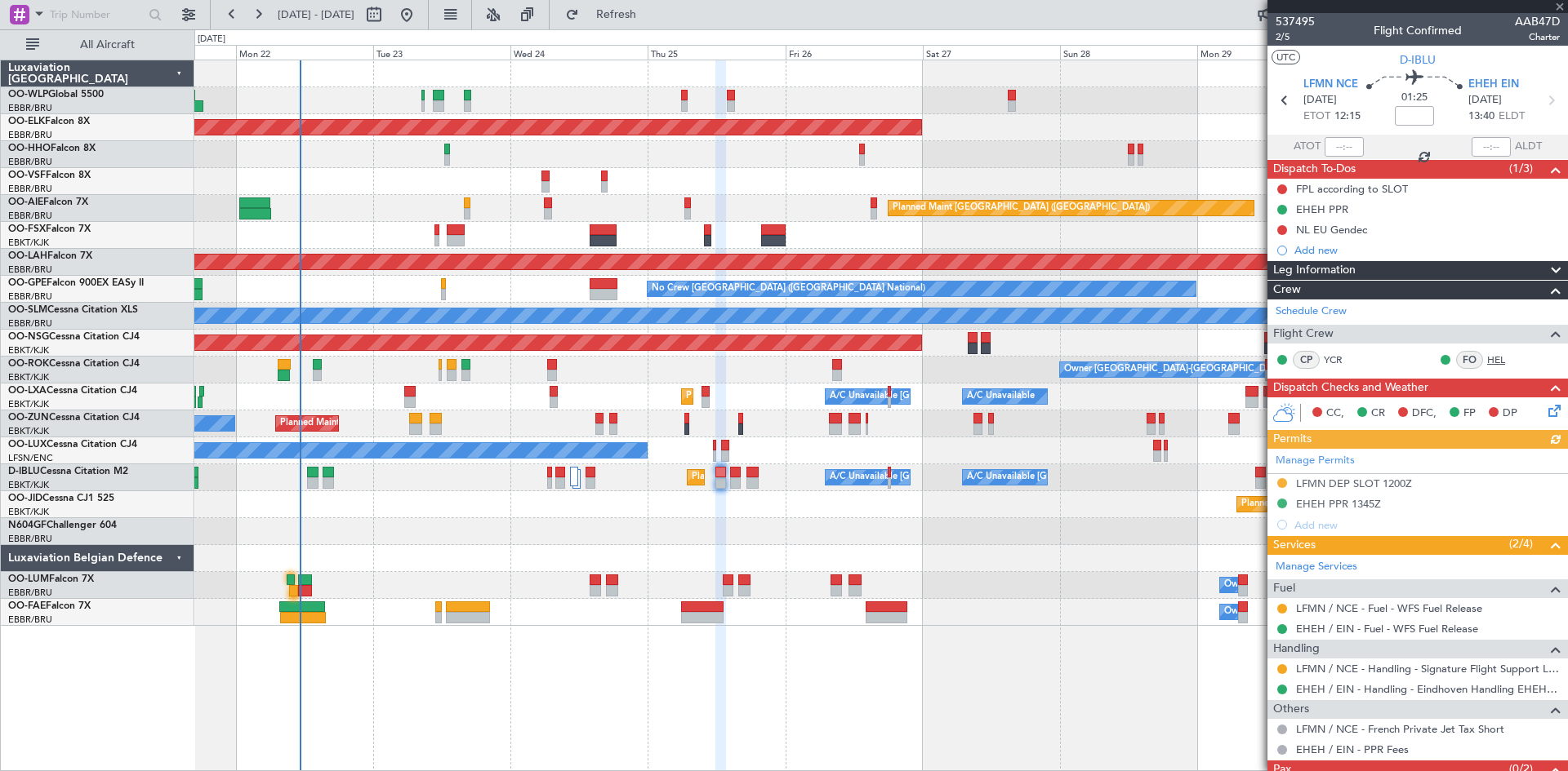
click at [1489, 359] on link "HEL" at bounding box center [1505, 359] width 36 height 15
click at [420, 15] on button at bounding box center [407, 15] width 26 height 26
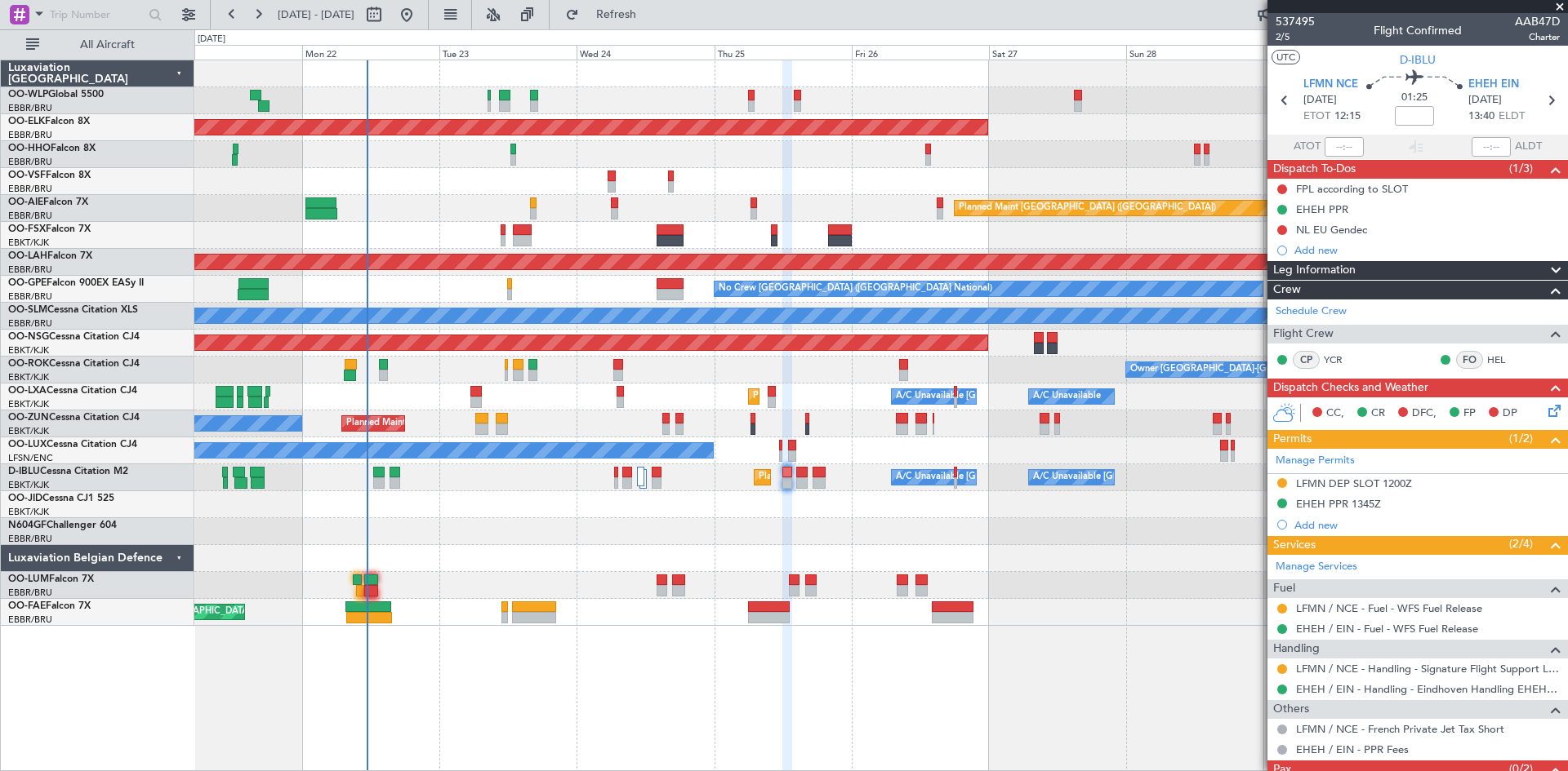
click at [628, 429] on div "Planned Maint Kortrijk-[GEOGRAPHIC_DATA] Owner" at bounding box center [881, 424] width 1373 height 27
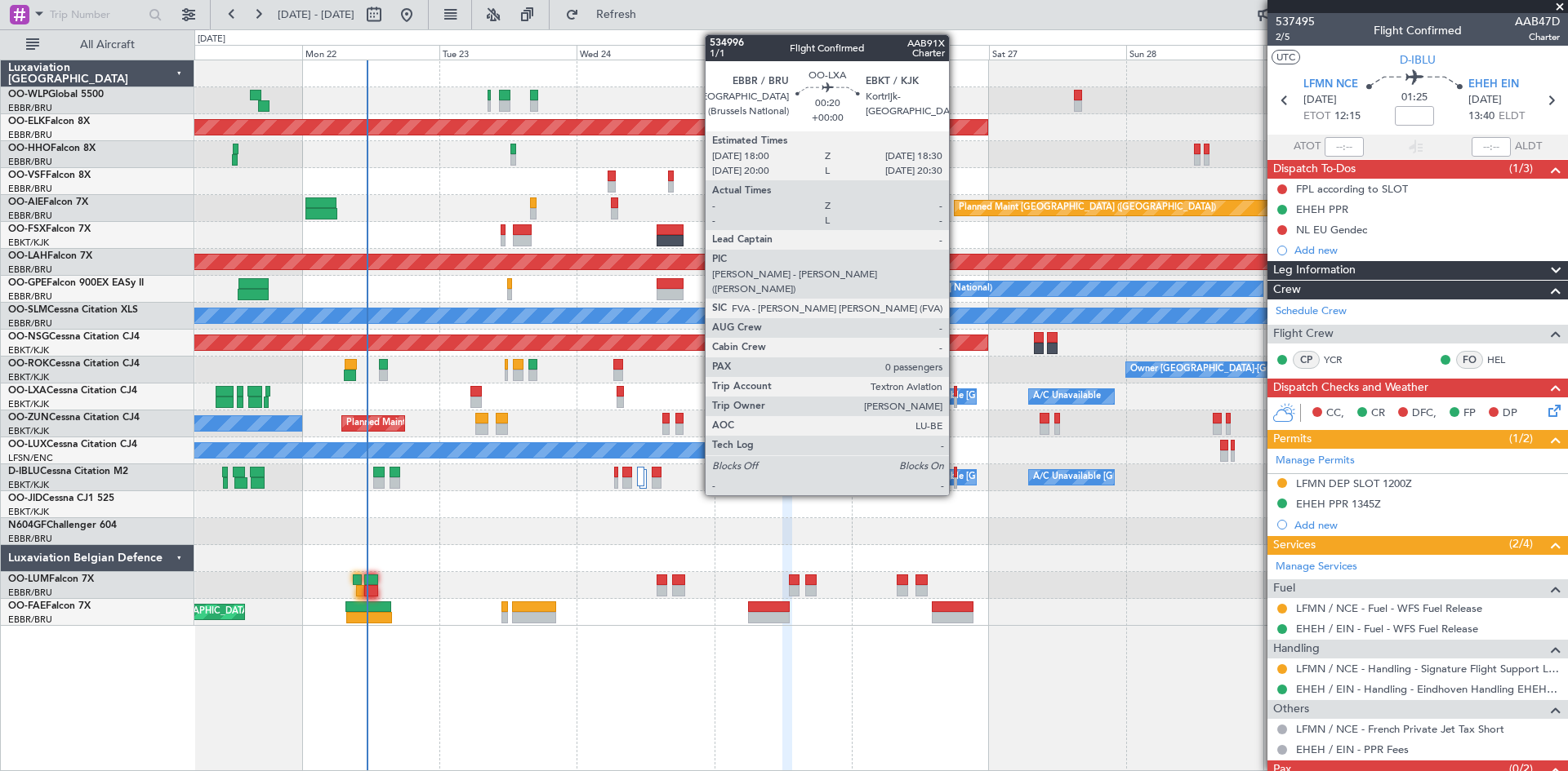
click at [956, 390] on div at bounding box center [956, 392] width 3 height 11
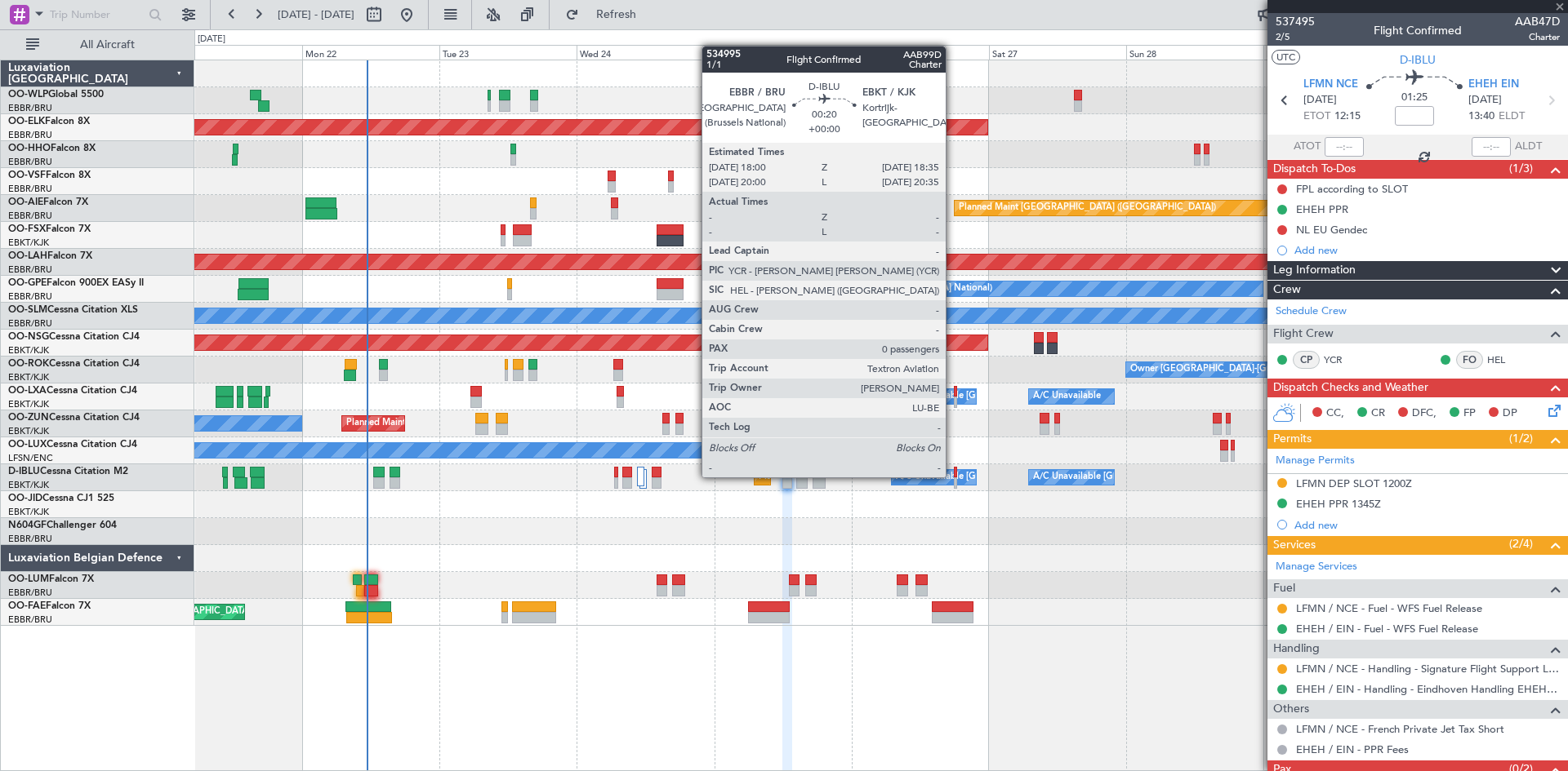
type input "0"
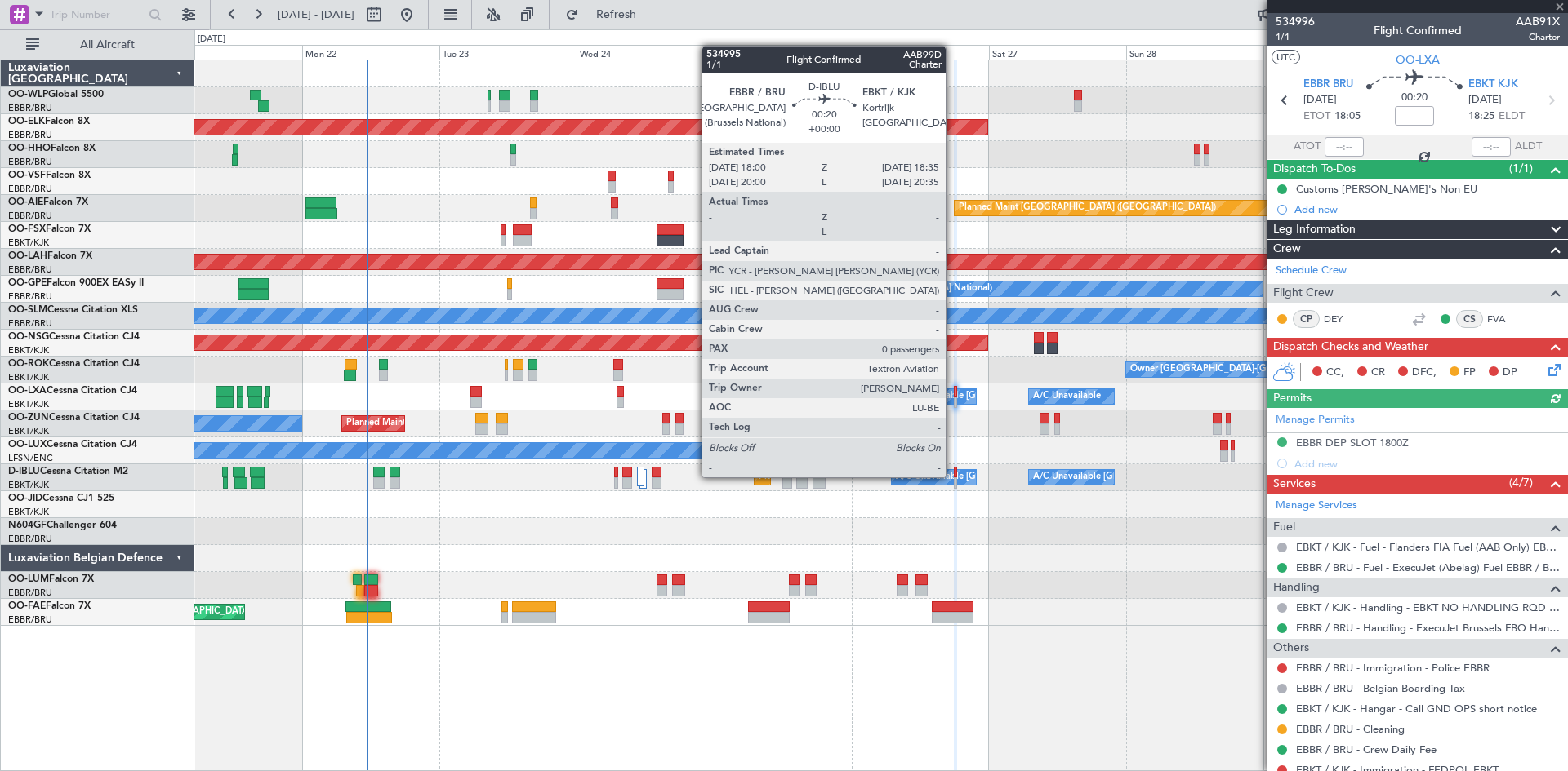
click at [954, 478] on div at bounding box center [956, 483] width 4 height 11
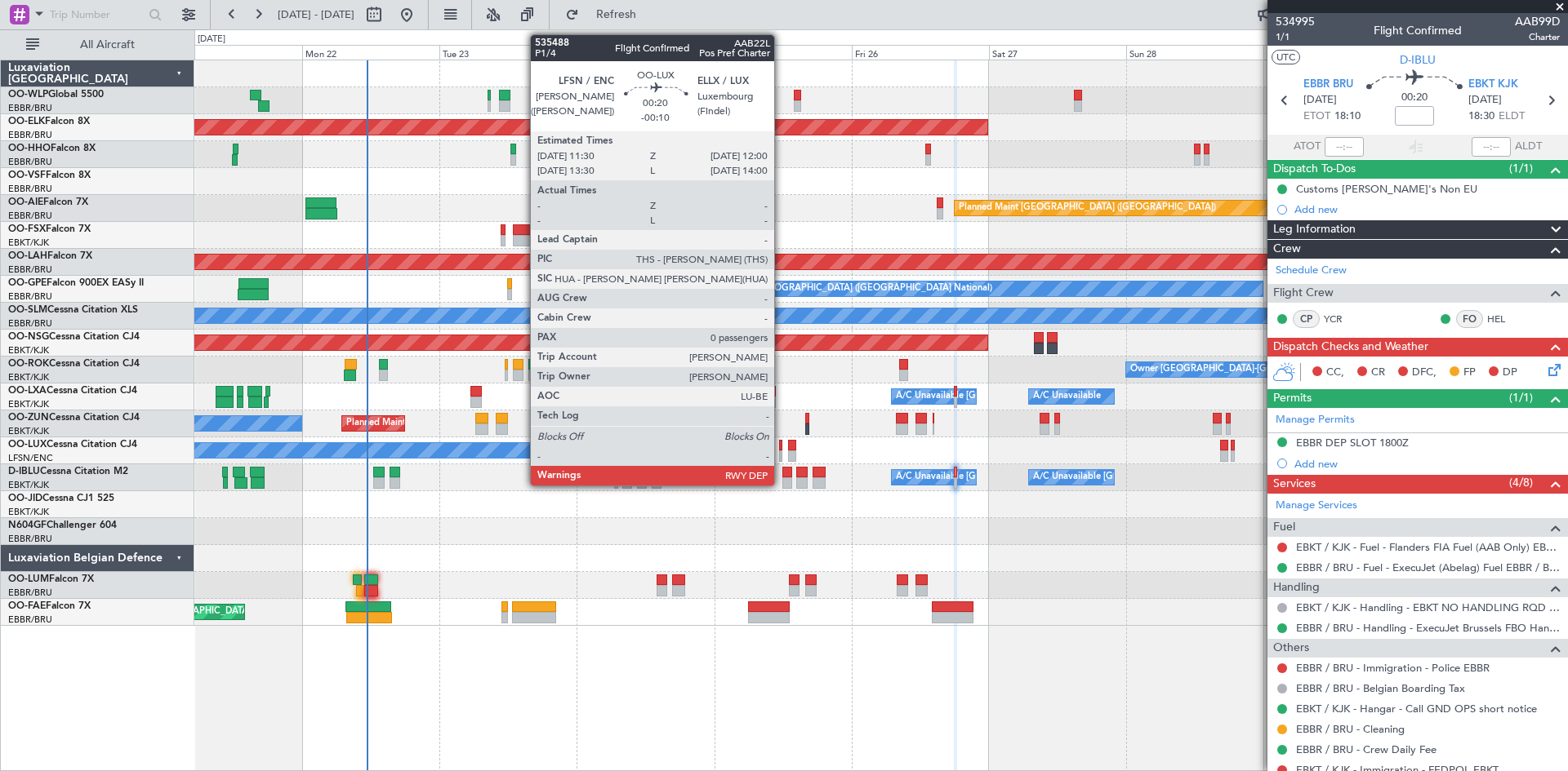
click at [782, 457] on div at bounding box center [781, 456] width 3 height 11
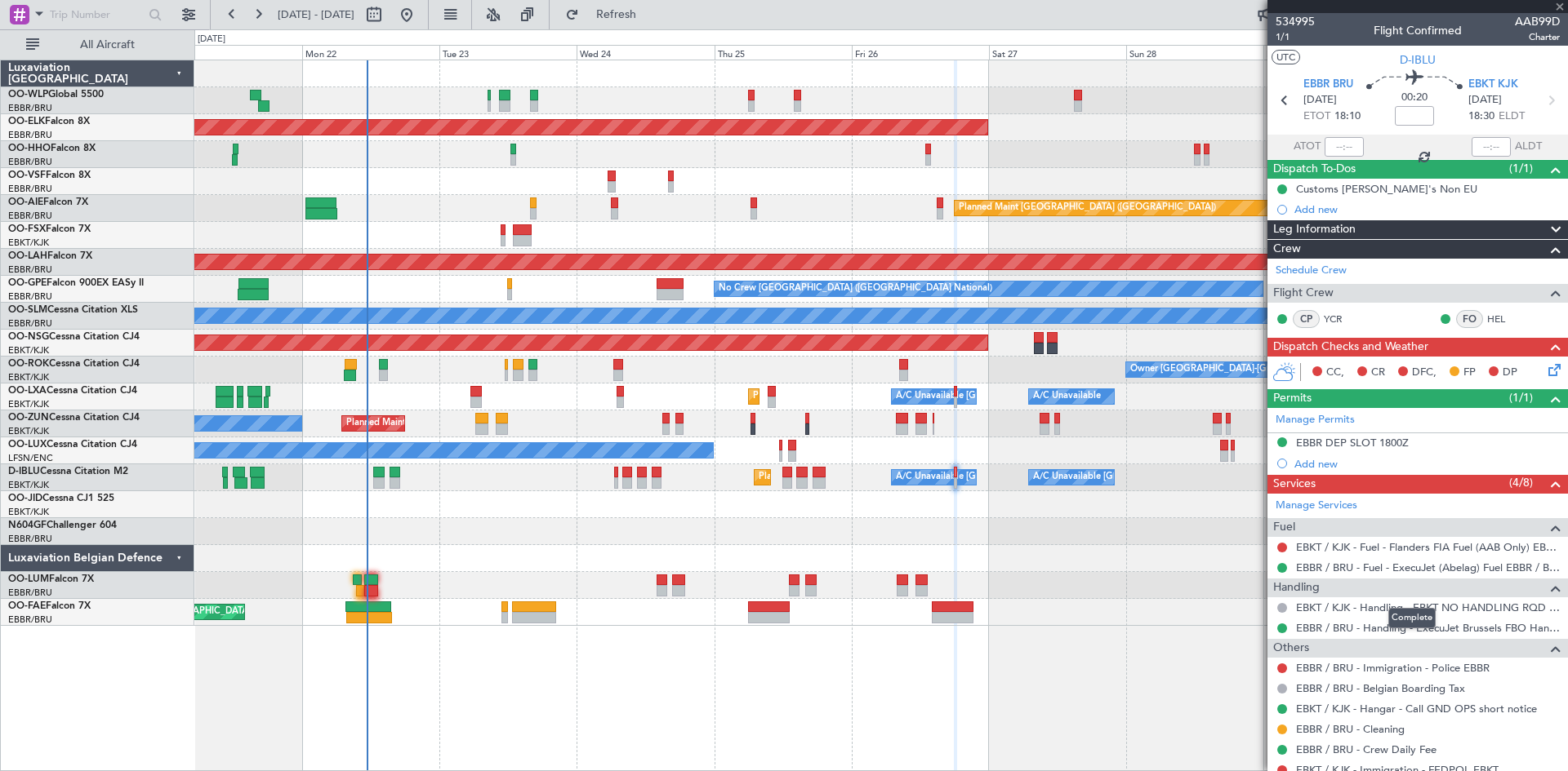
type input "-00:10"
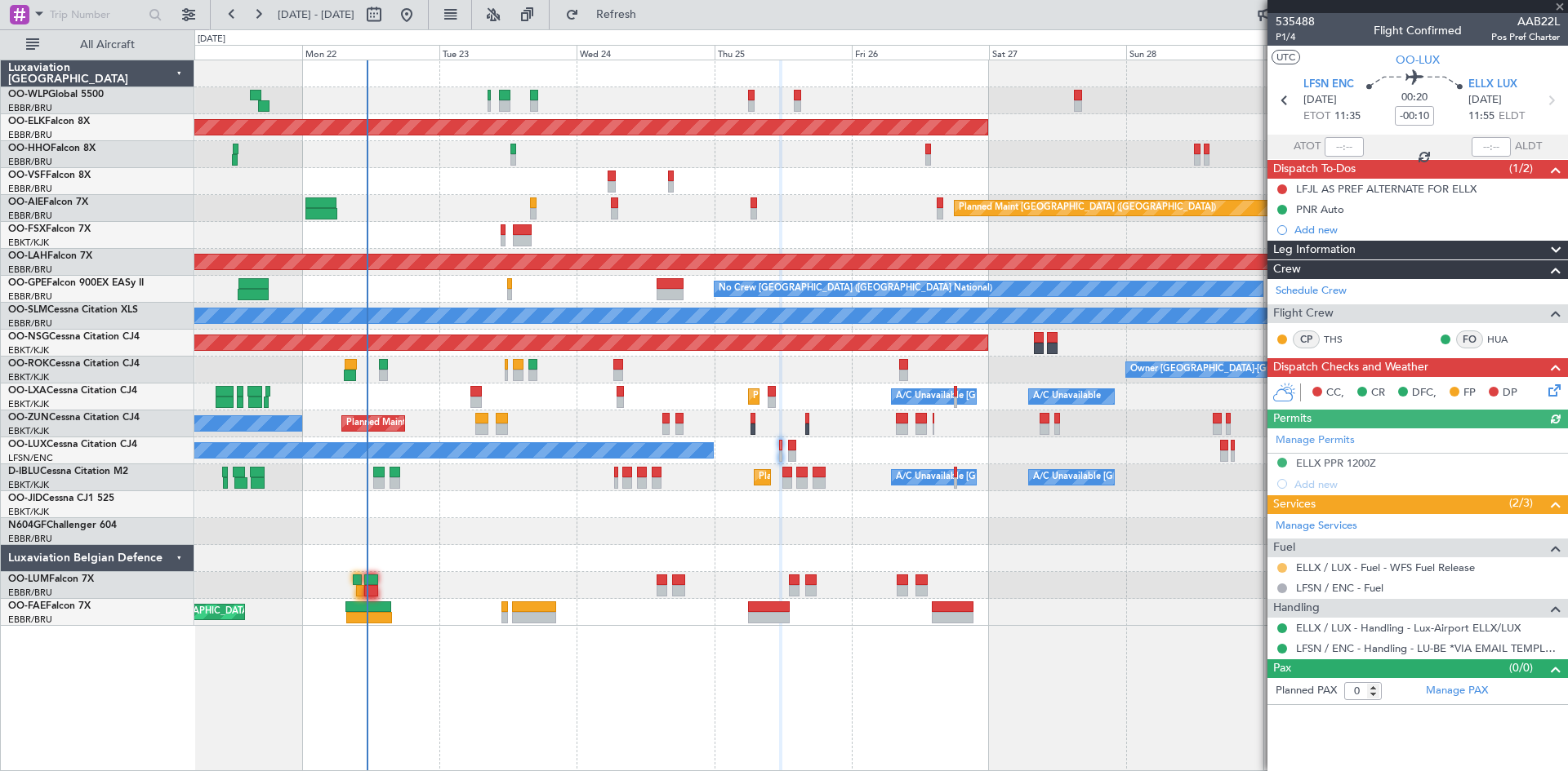
click at [1280, 570] on button at bounding box center [1281, 568] width 10 height 10
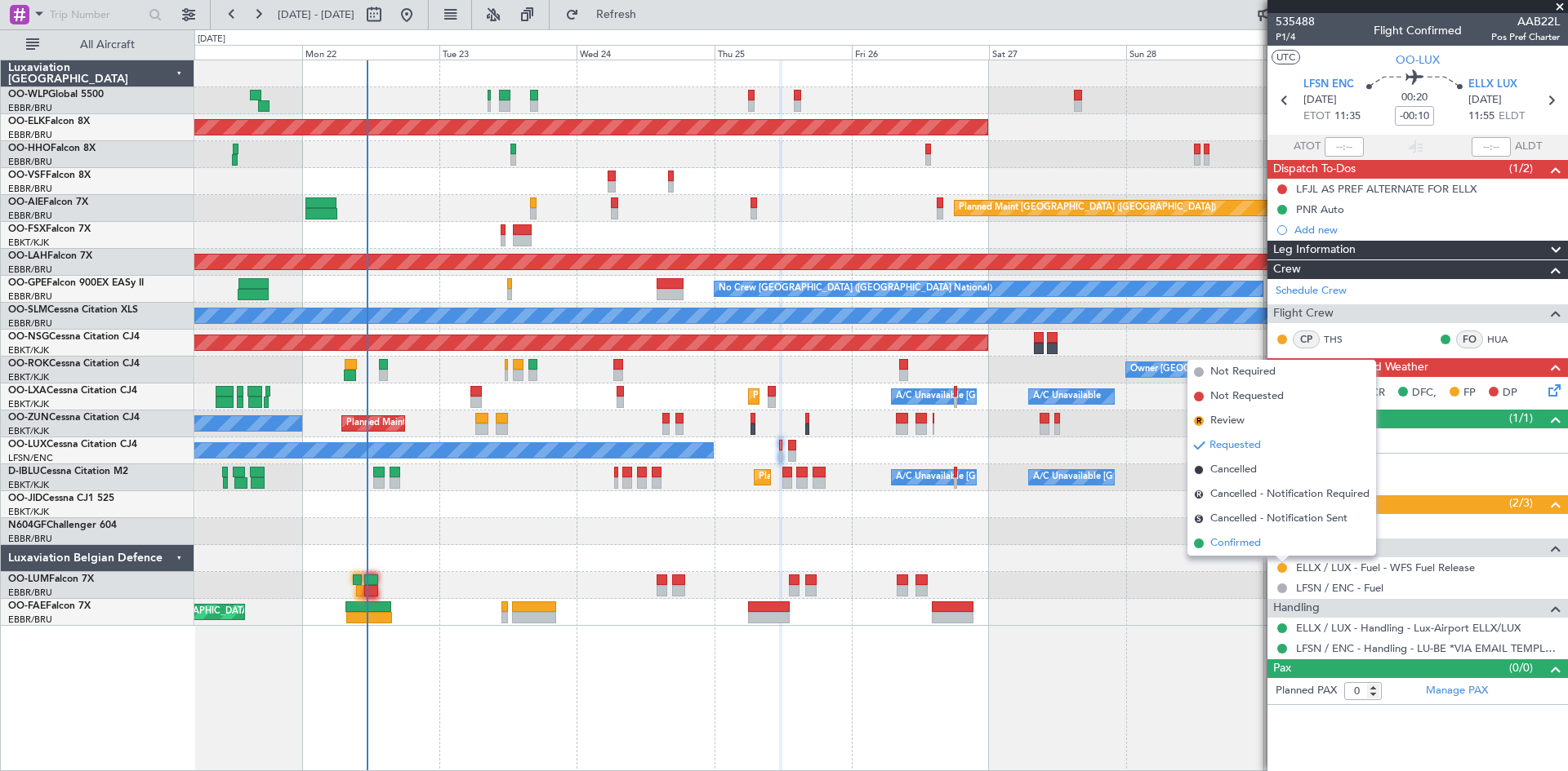
click at [1273, 552] on li "Confirmed" at bounding box center [1281, 544] width 189 height 24
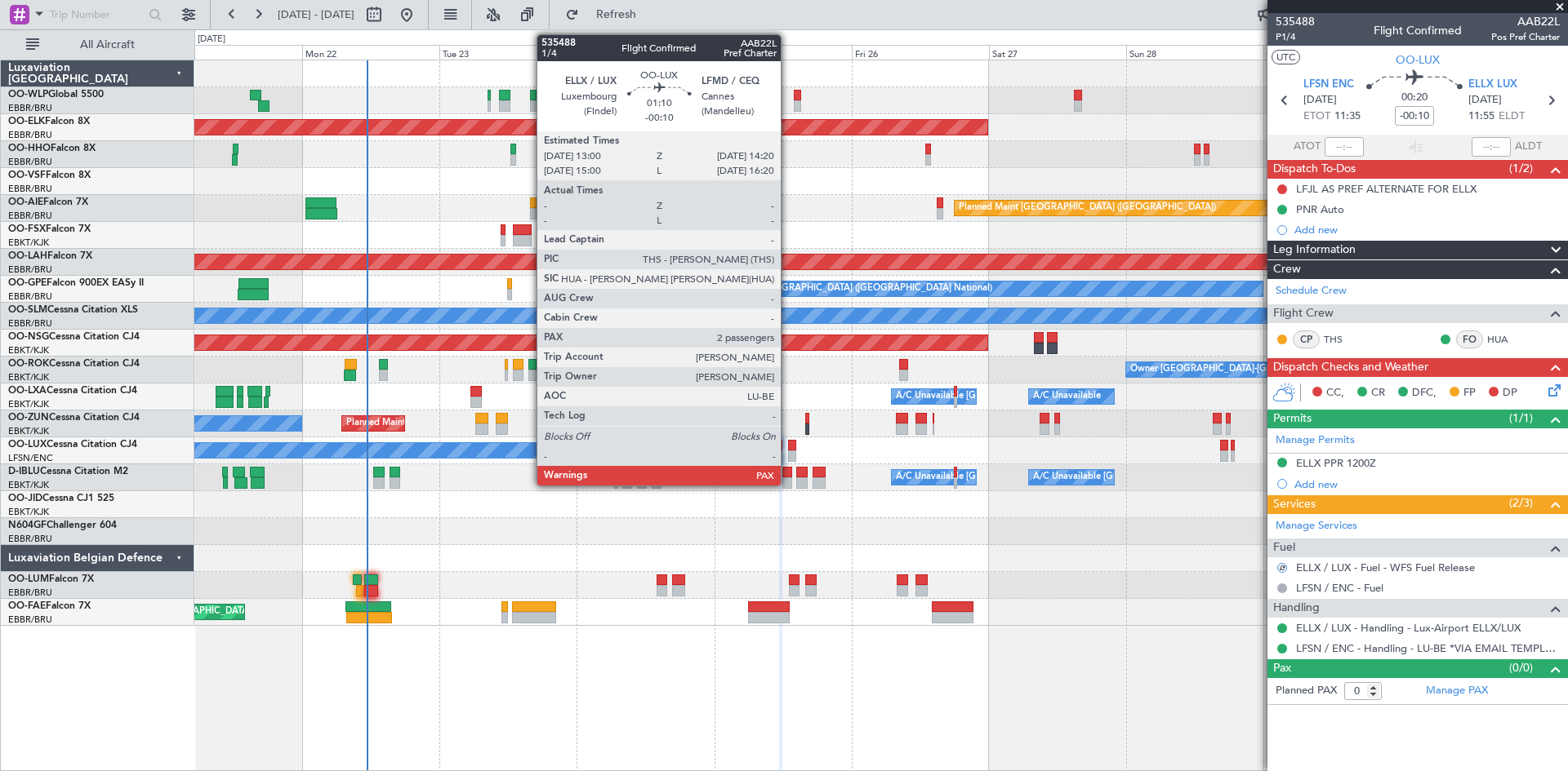
click at [788, 456] on div at bounding box center [791, 456] width 8 height 11
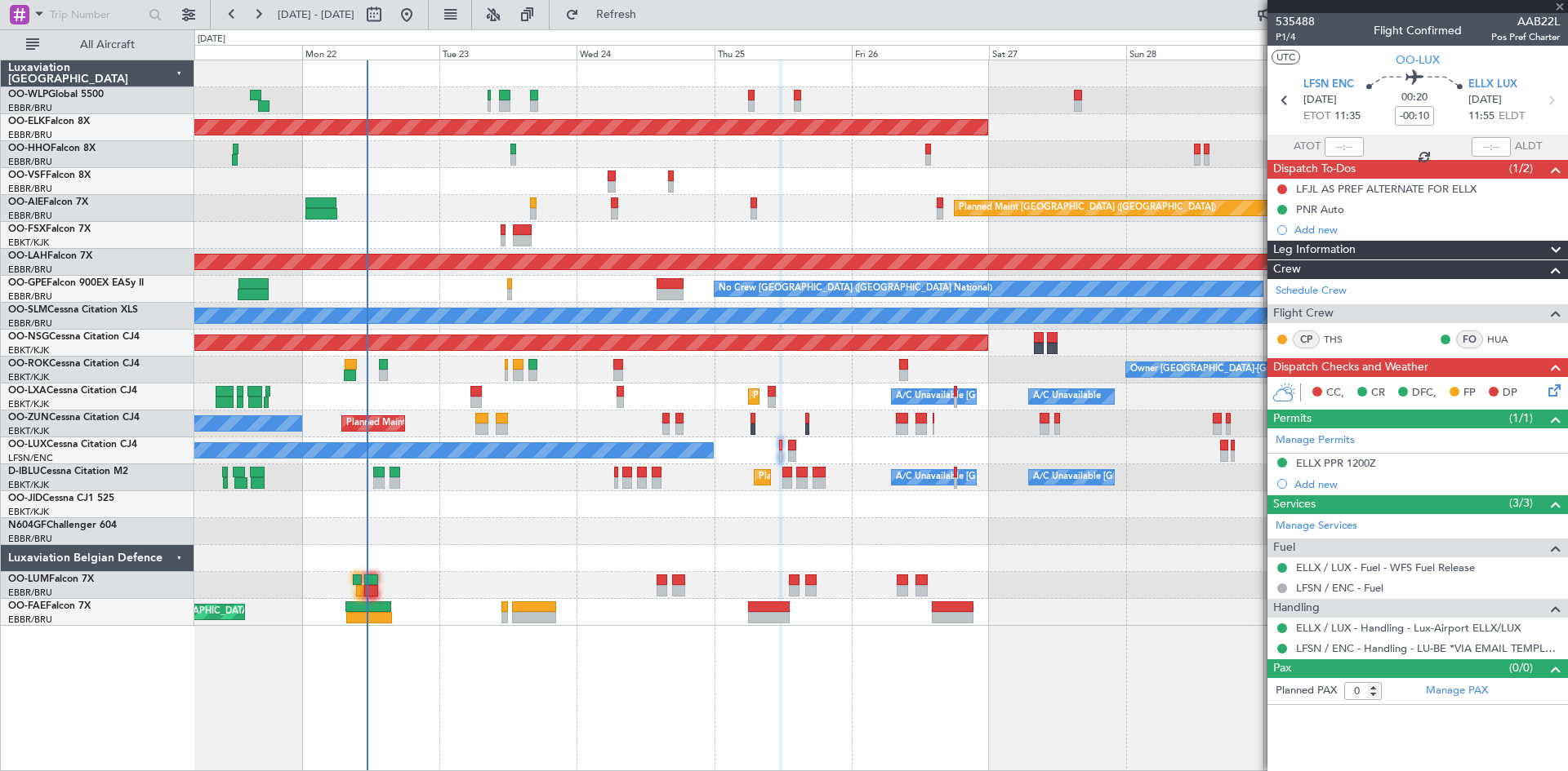
type input "2"
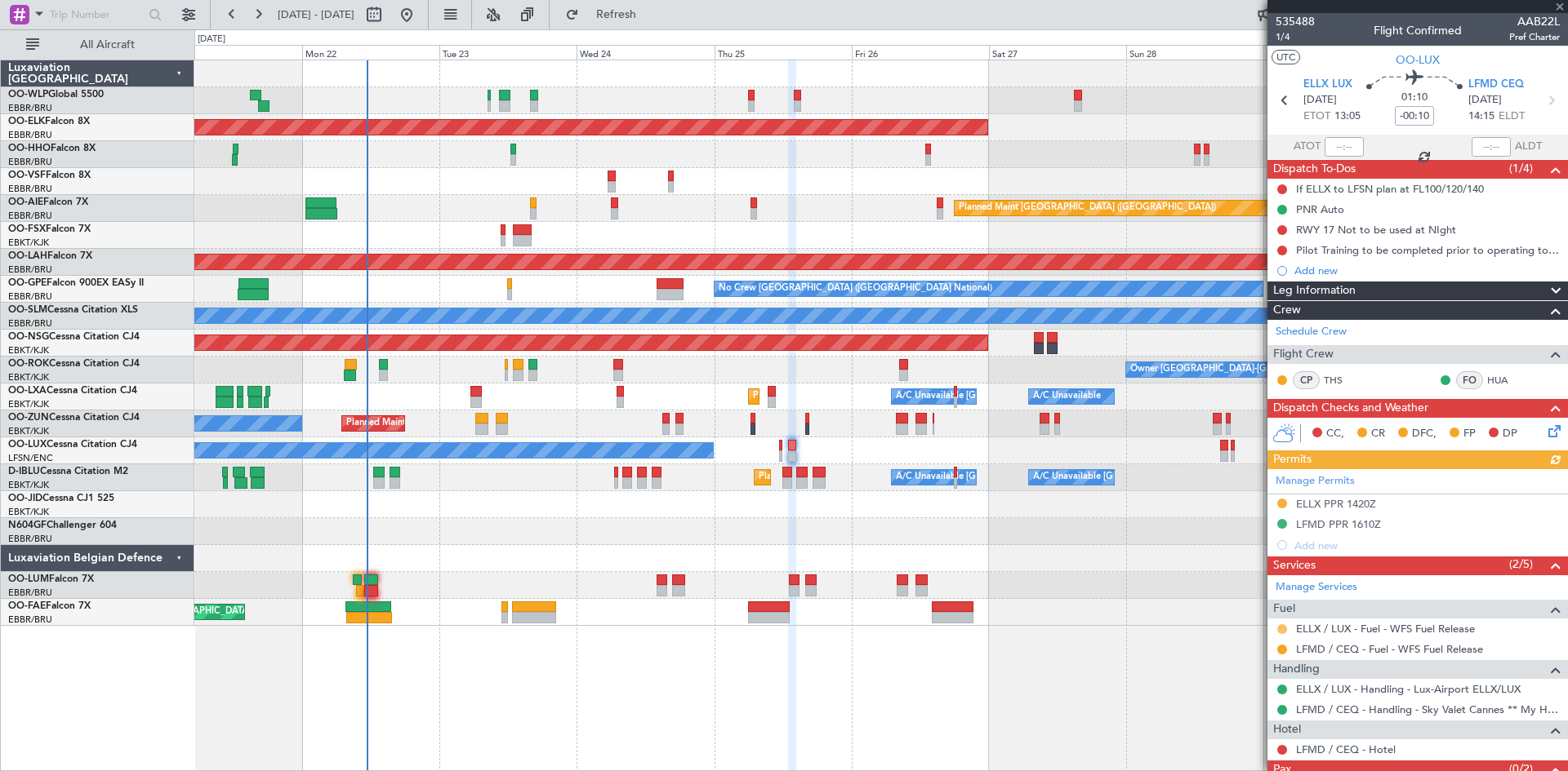
click at [1281, 629] on button at bounding box center [1281, 629] width 10 height 10
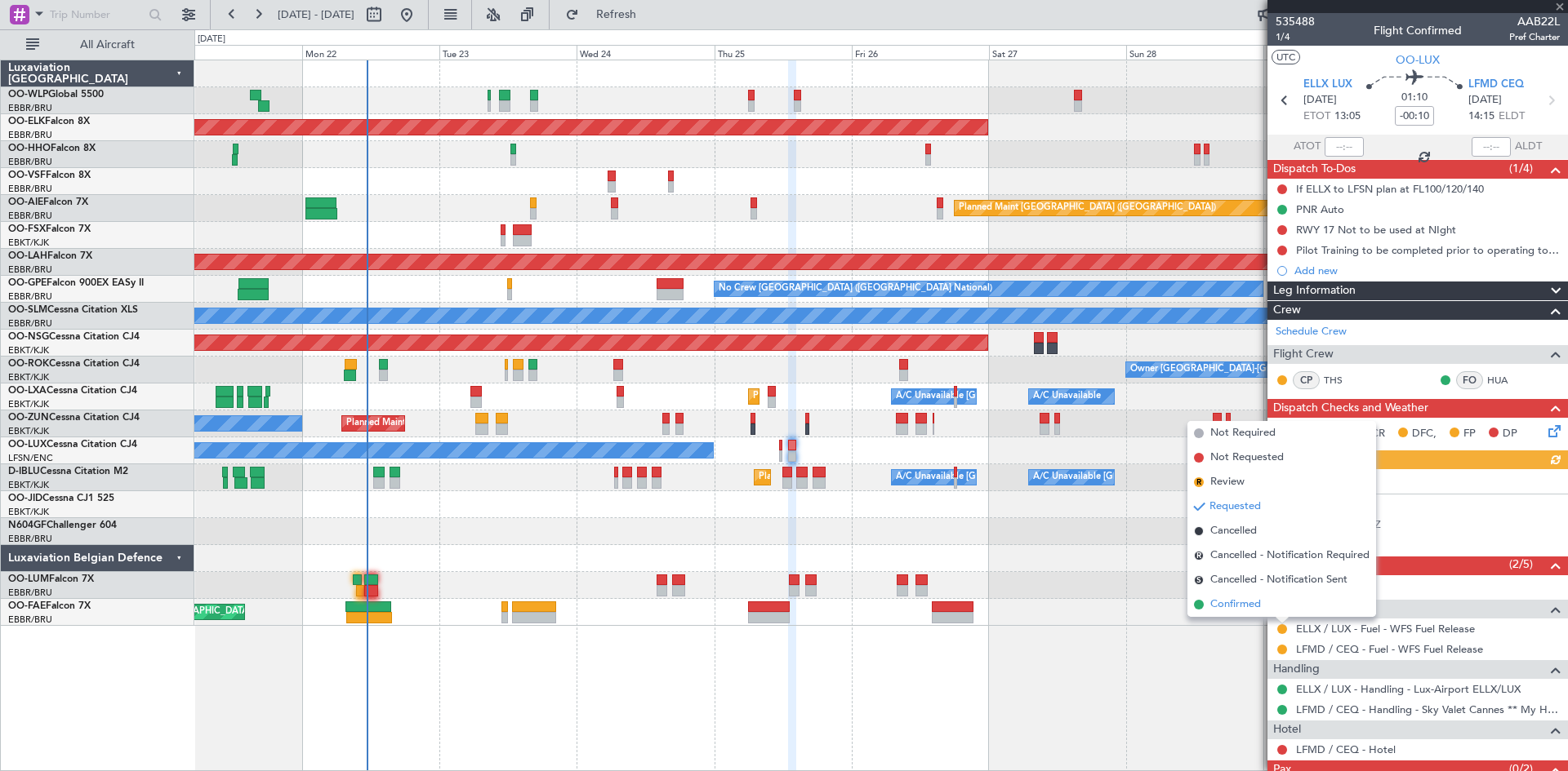
click at [1271, 610] on li "Confirmed" at bounding box center [1281, 605] width 189 height 24
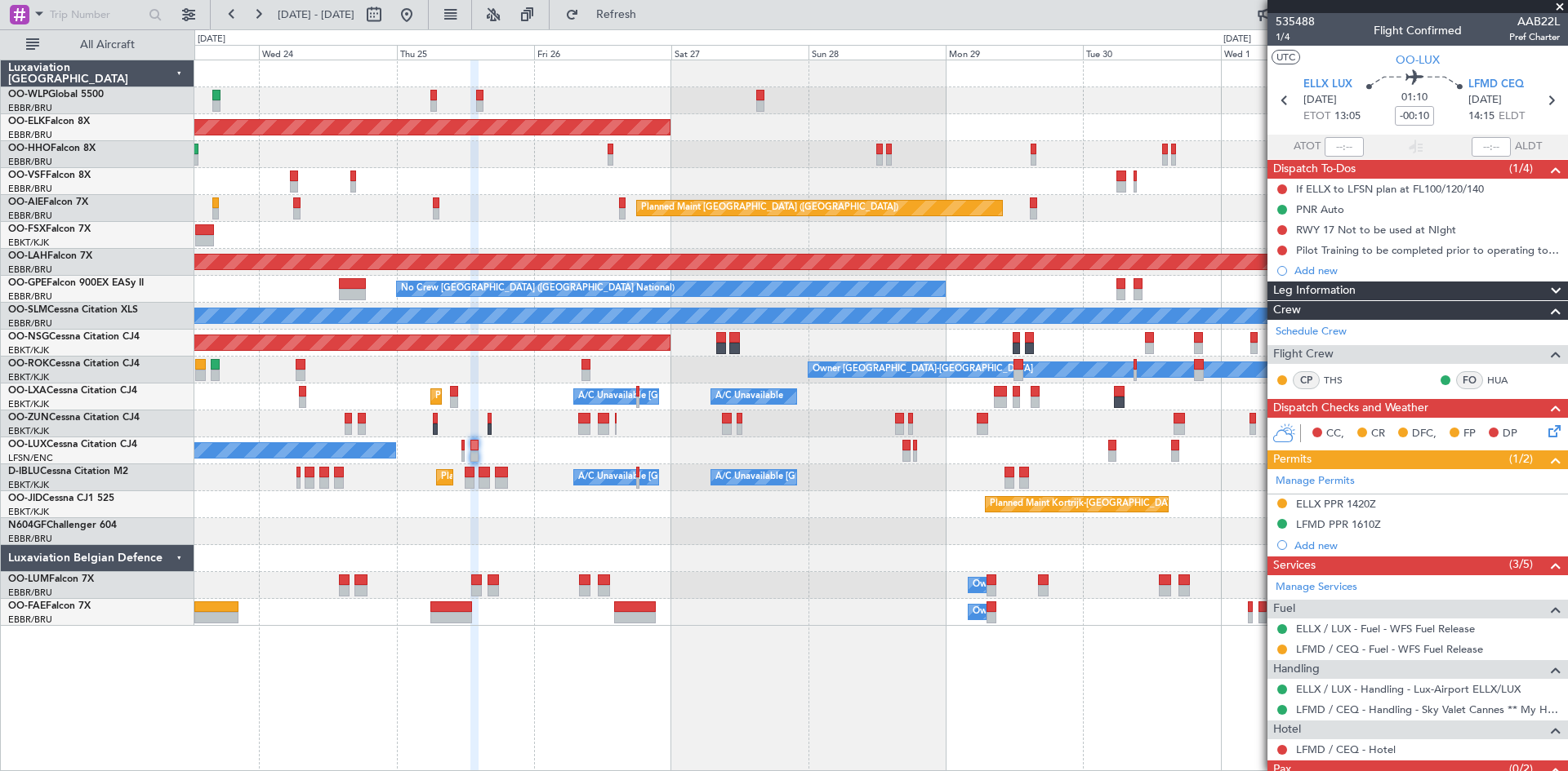
click at [795, 634] on div "Planned Maint Kortrijk-[GEOGRAPHIC_DATA] Planned Maint [GEOGRAPHIC_DATA] ([GEOG…" at bounding box center [881, 416] width 1373 height 712
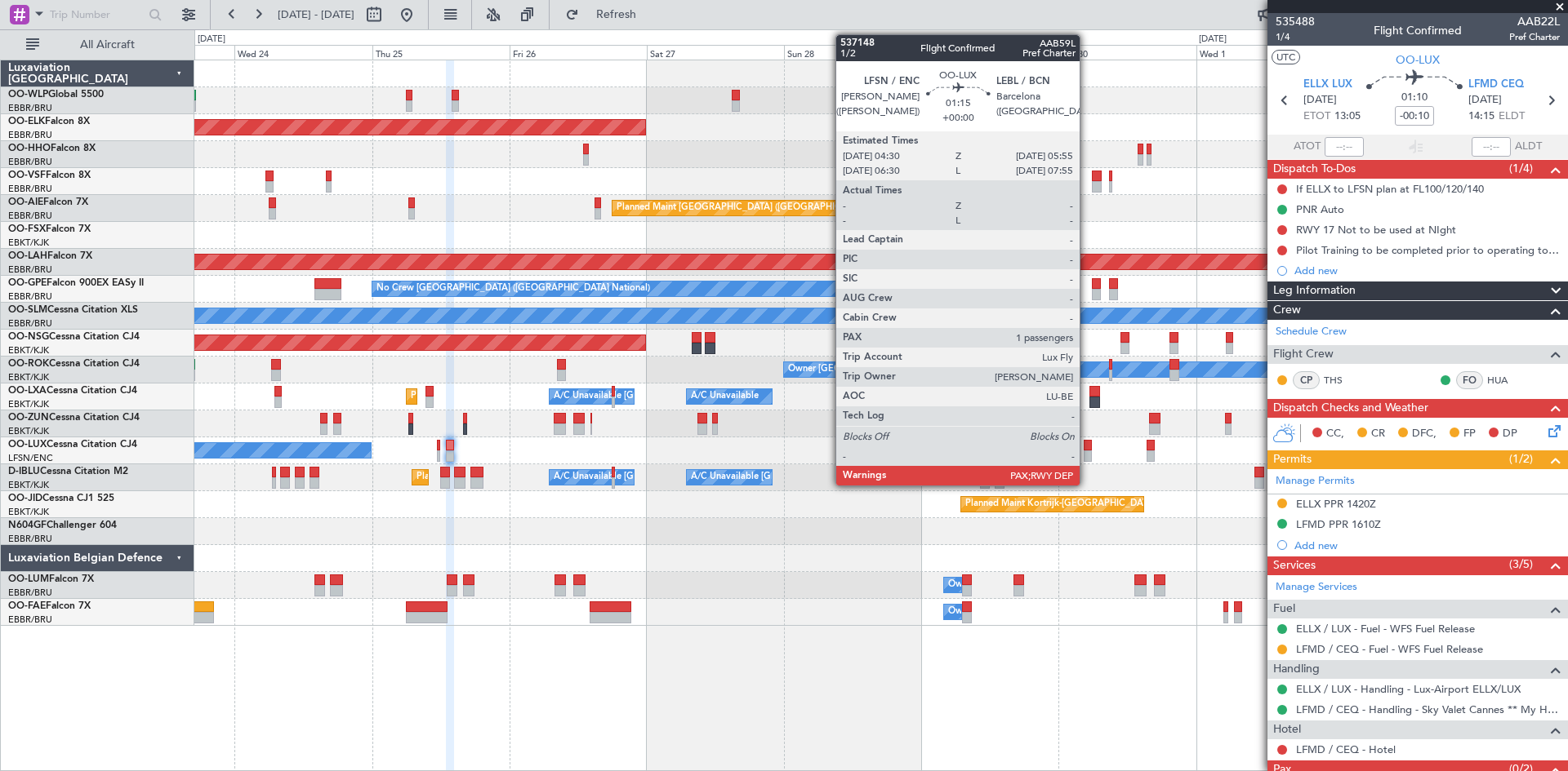
click at [1087, 459] on div at bounding box center [1087, 456] width 8 height 11
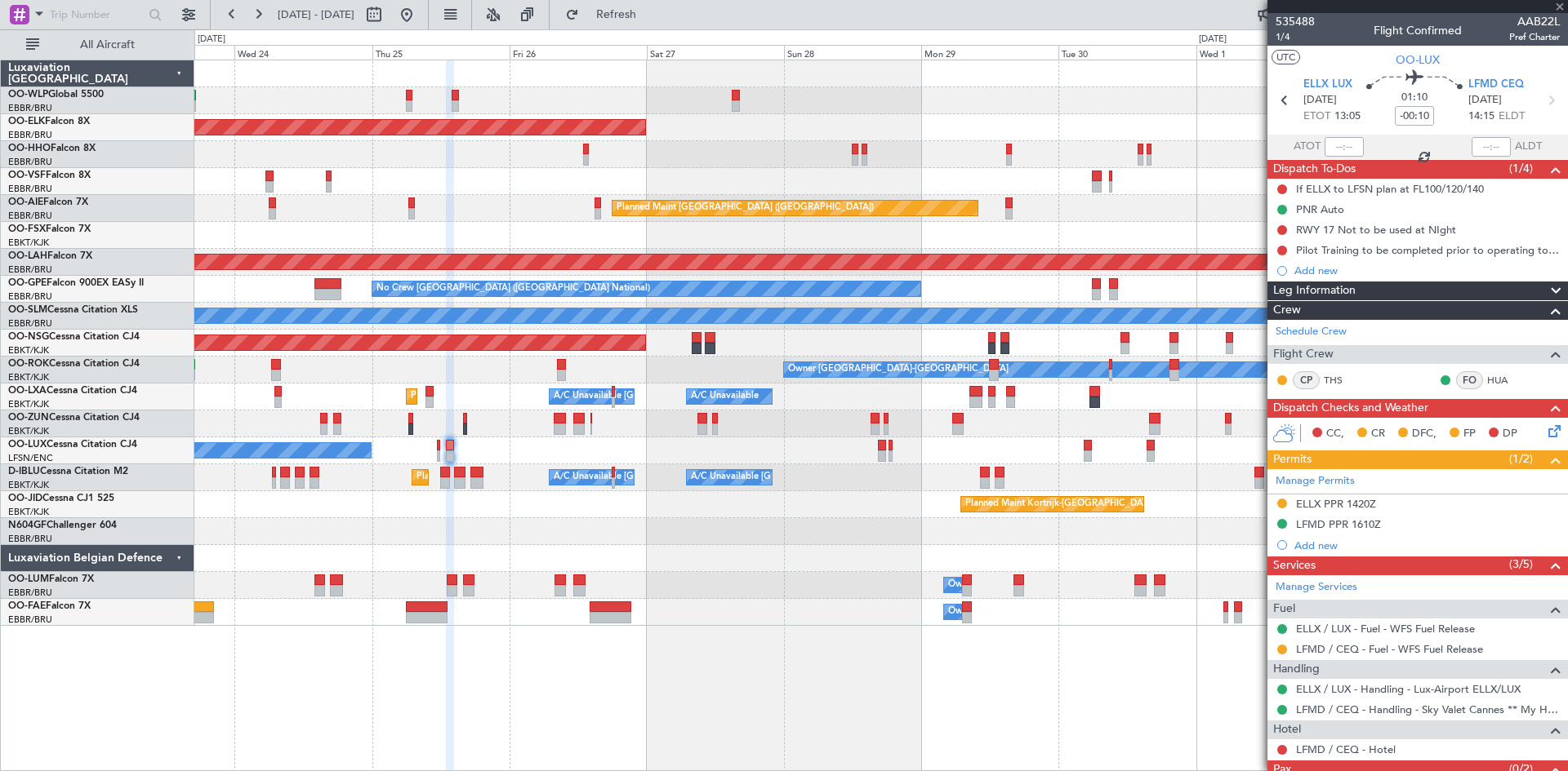
type input "1"
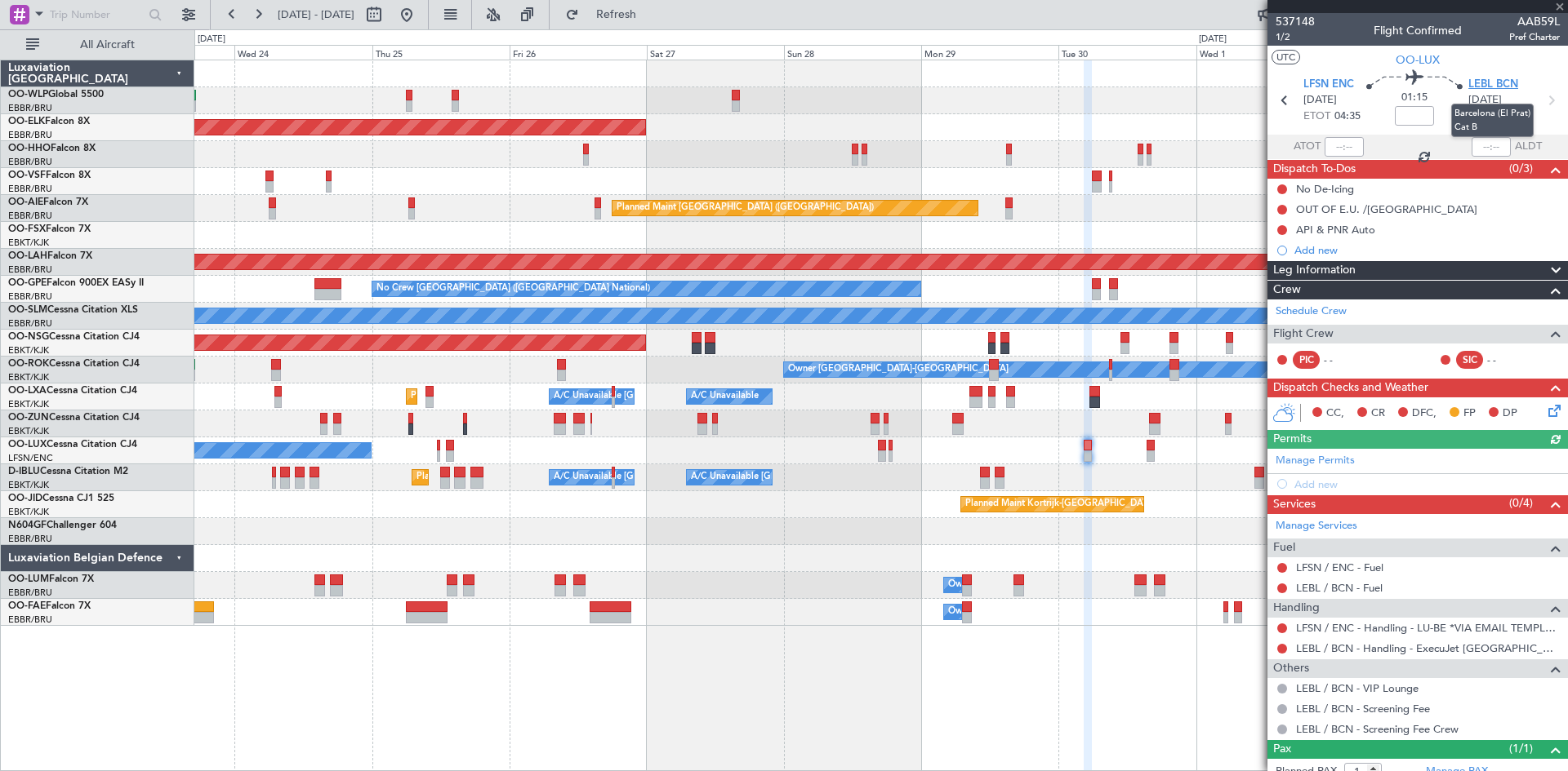
click at [1495, 86] on span "LEBL BCN" at bounding box center [1492, 84] width 50 height 16
click at [1281, 565] on button at bounding box center [1281, 568] width 10 height 10
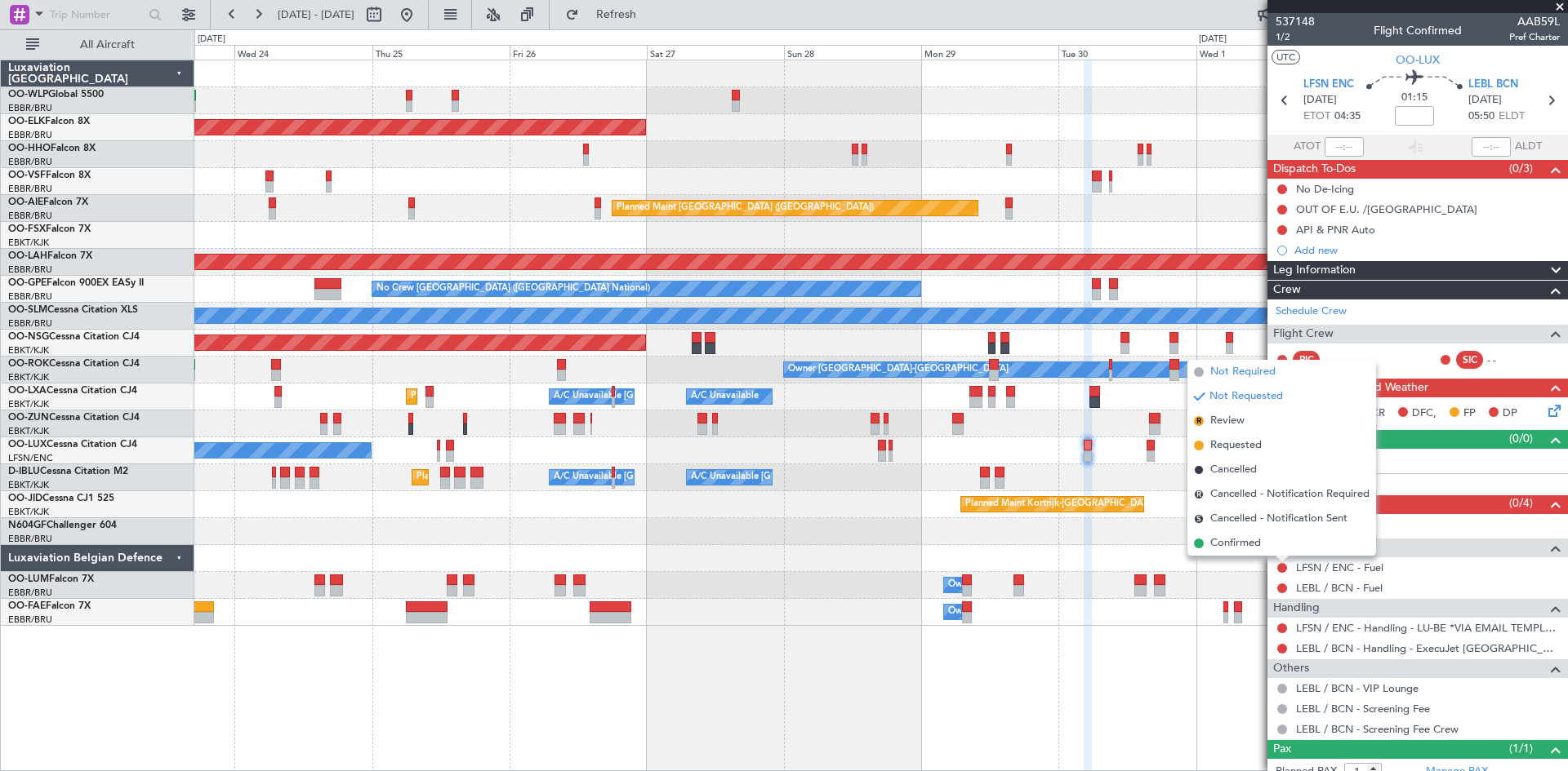
click at [1241, 379] on span "Not Required" at bounding box center [1242, 372] width 65 height 16
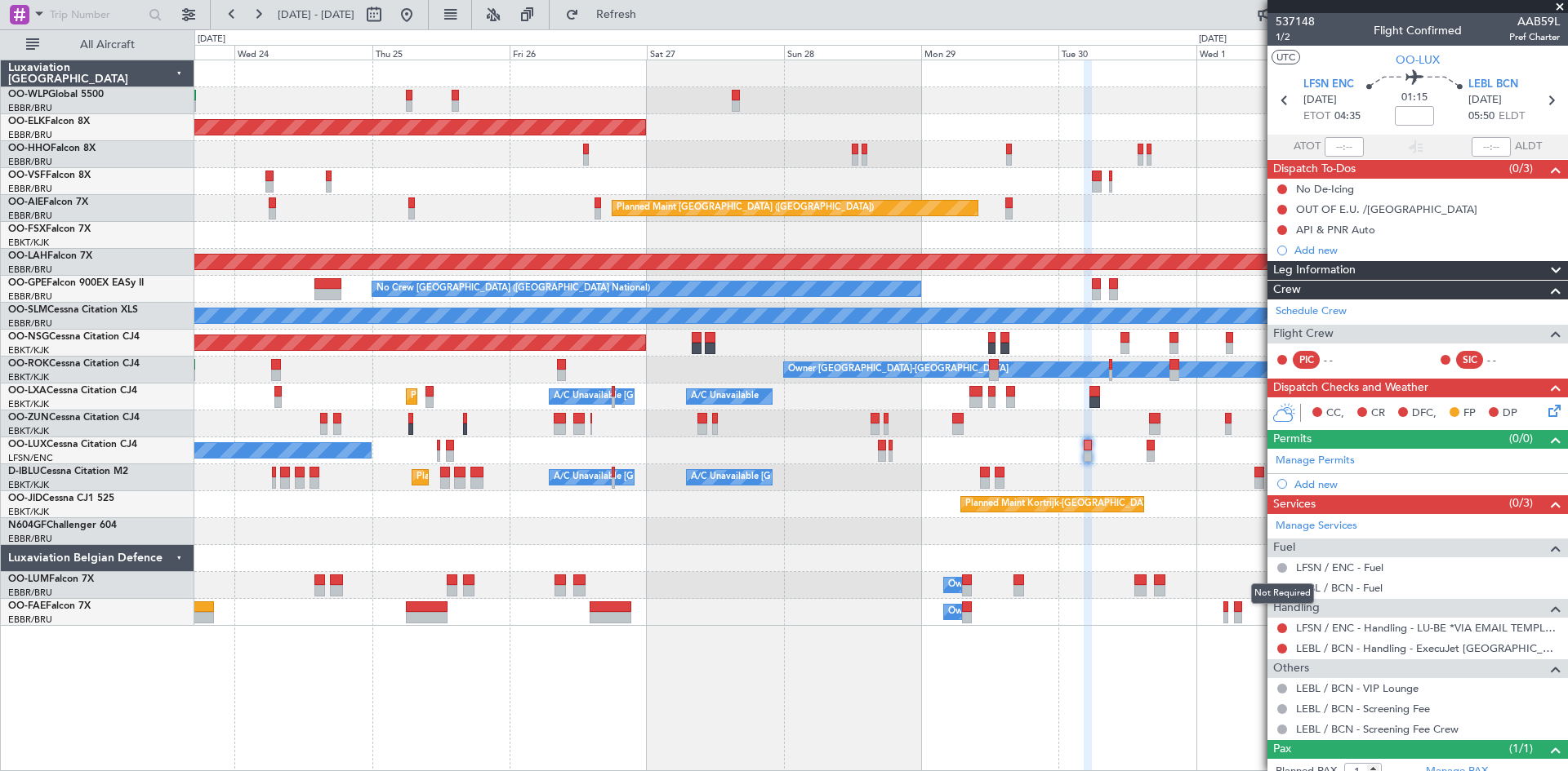
click at [1283, 570] on button at bounding box center [1281, 568] width 10 height 10
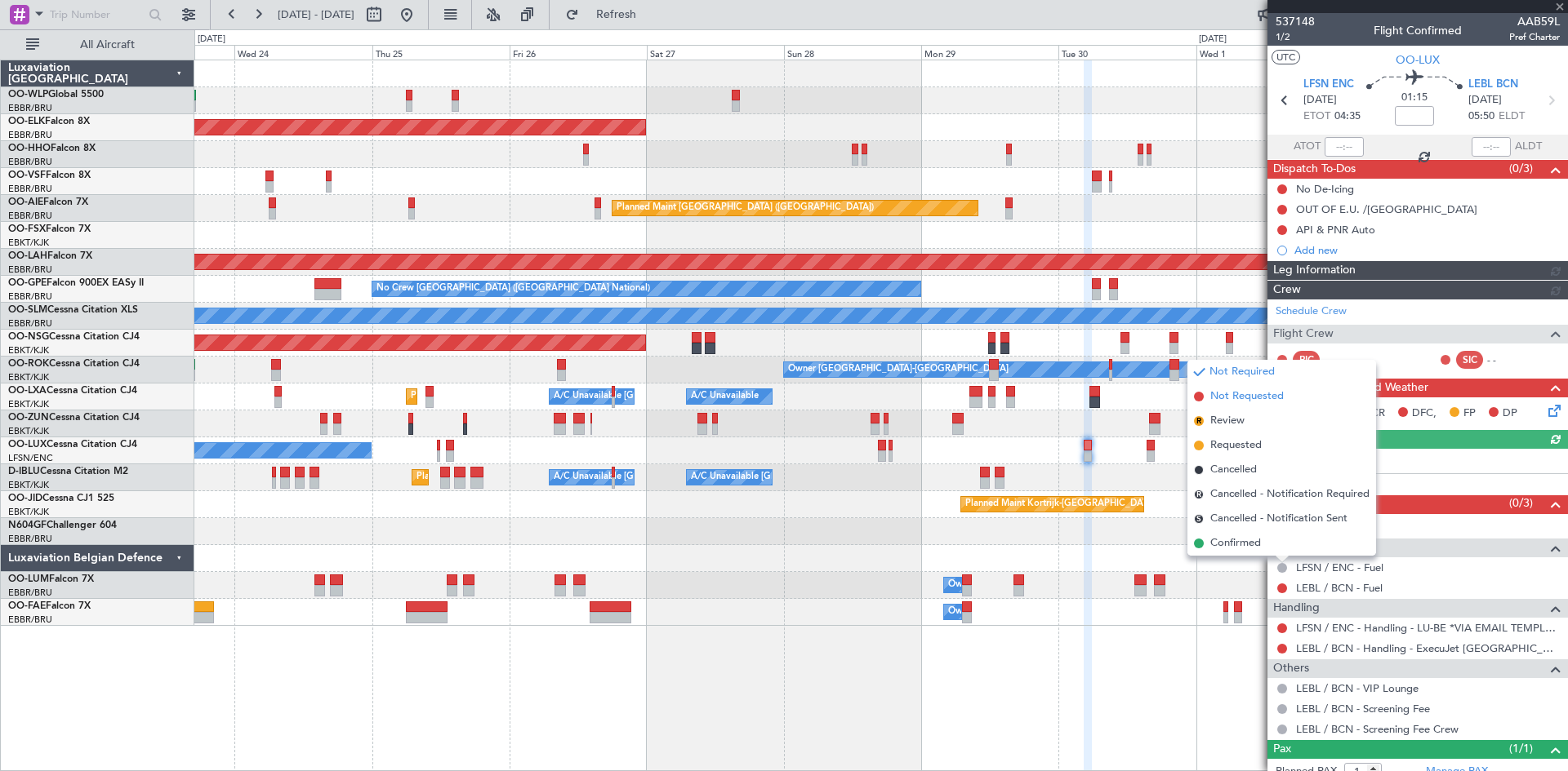
click at [1237, 405] on li "Not Requested" at bounding box center [1281, 397] width 189 height 24
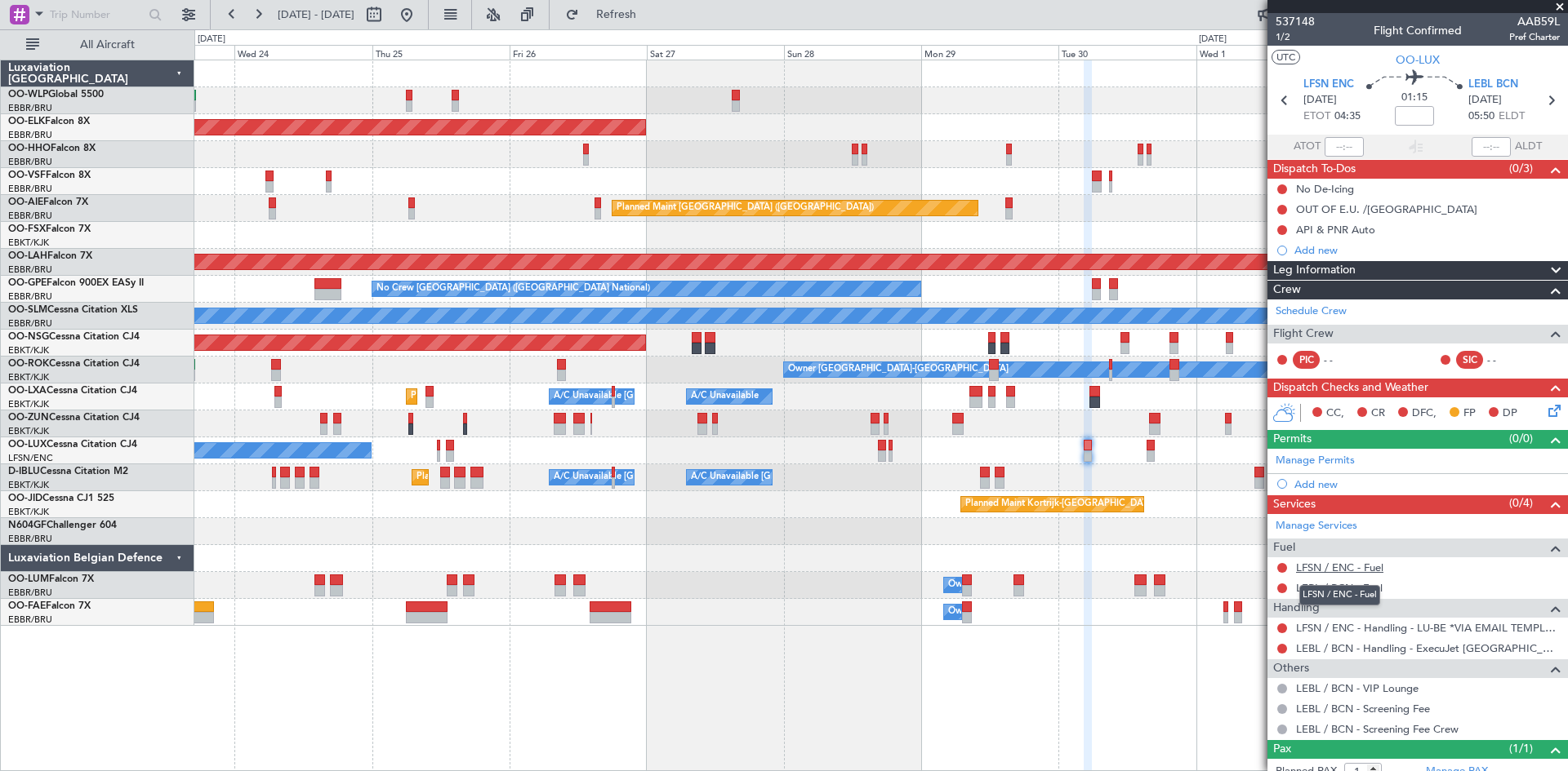
click at [1361, 566] on link "LFSN / ENC - Fuel" at bounding box center [1340, 568] width 88 height 14
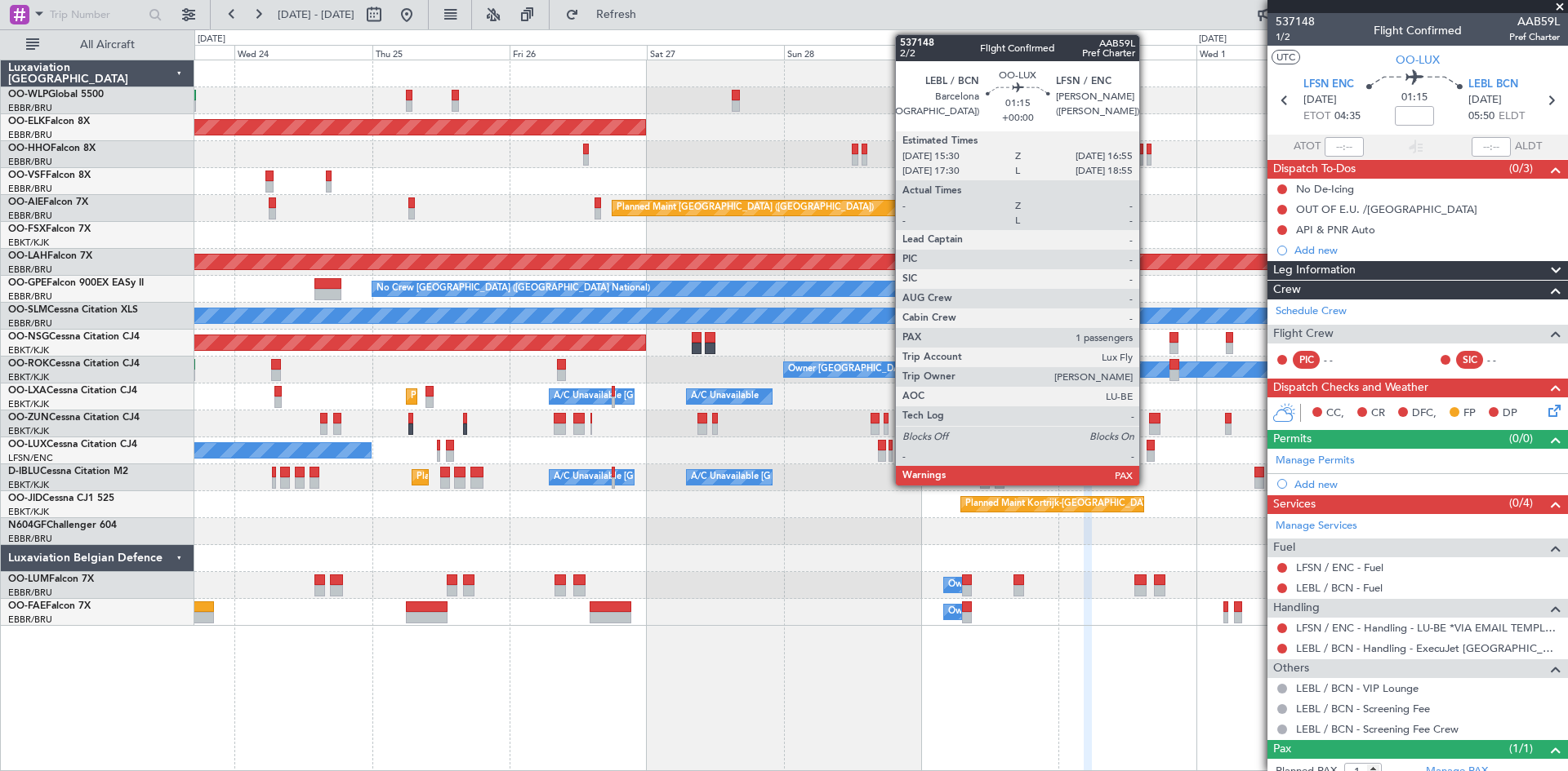
click at [1147, 457] on div at bounding box center [1150, 456] width 8 height 11
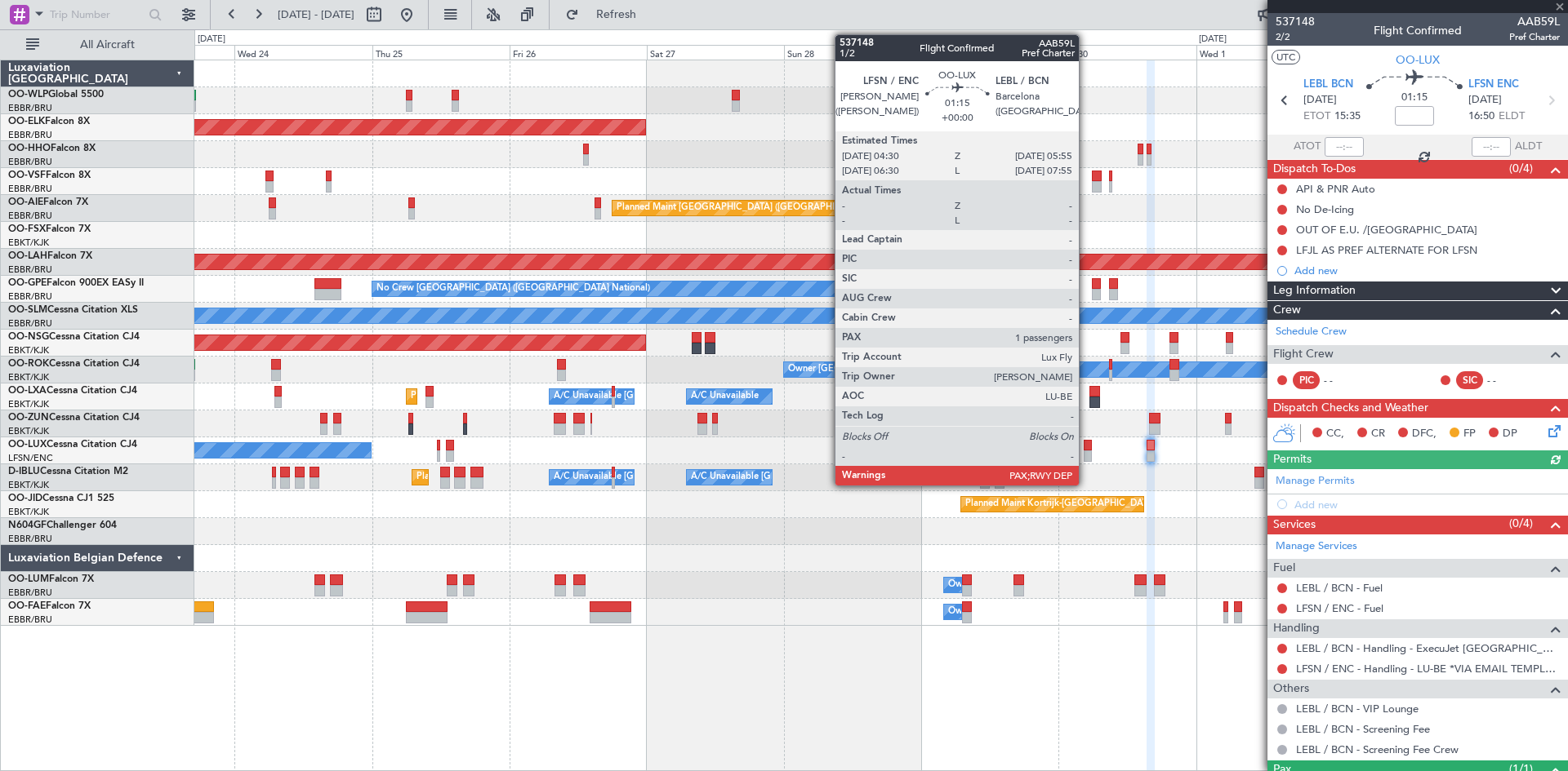
click at [1086, 455] on div at bounding box center [1087, 456] width 8 height 11
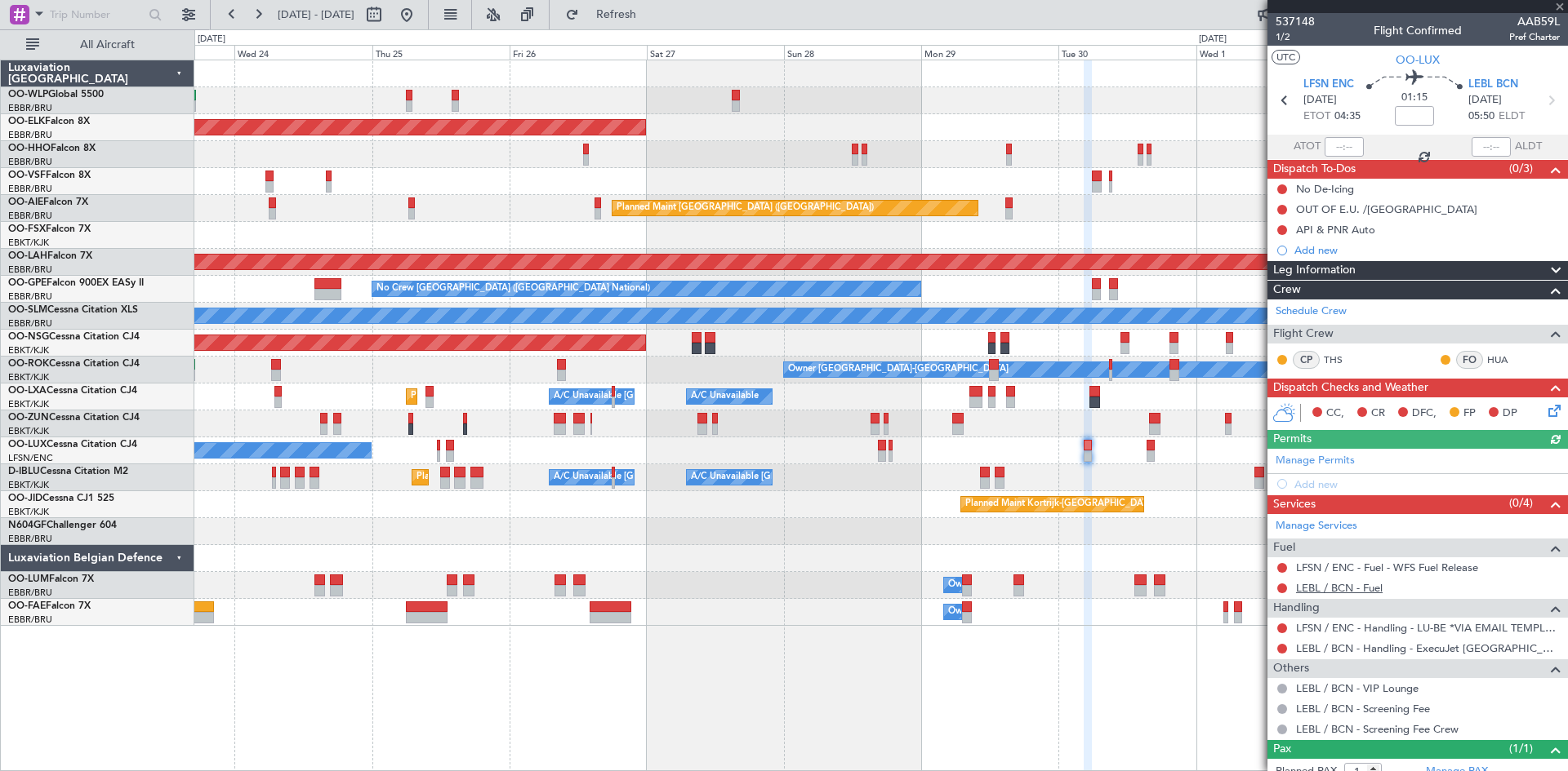
click at [1377, 590] on link "LEBL / BCN - Fuel" at bounding box center [1340, 588] width 87 height 14
click at [651, 16] on span "Refresh" at bounding box center [616, 14] width 69 height 11
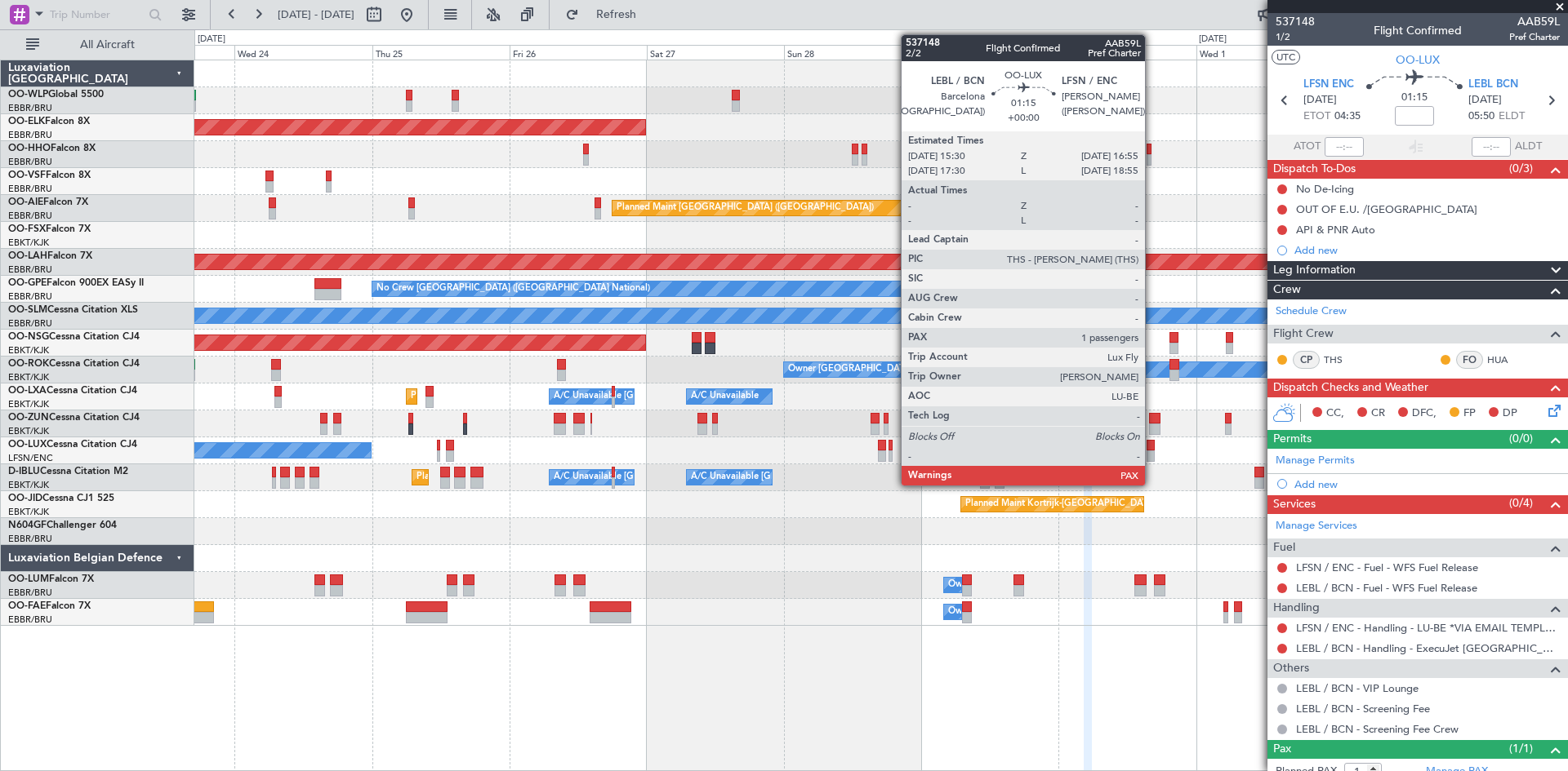
click at [1152, 456] on div at bounding box center [1150, 456] width 8 height 11
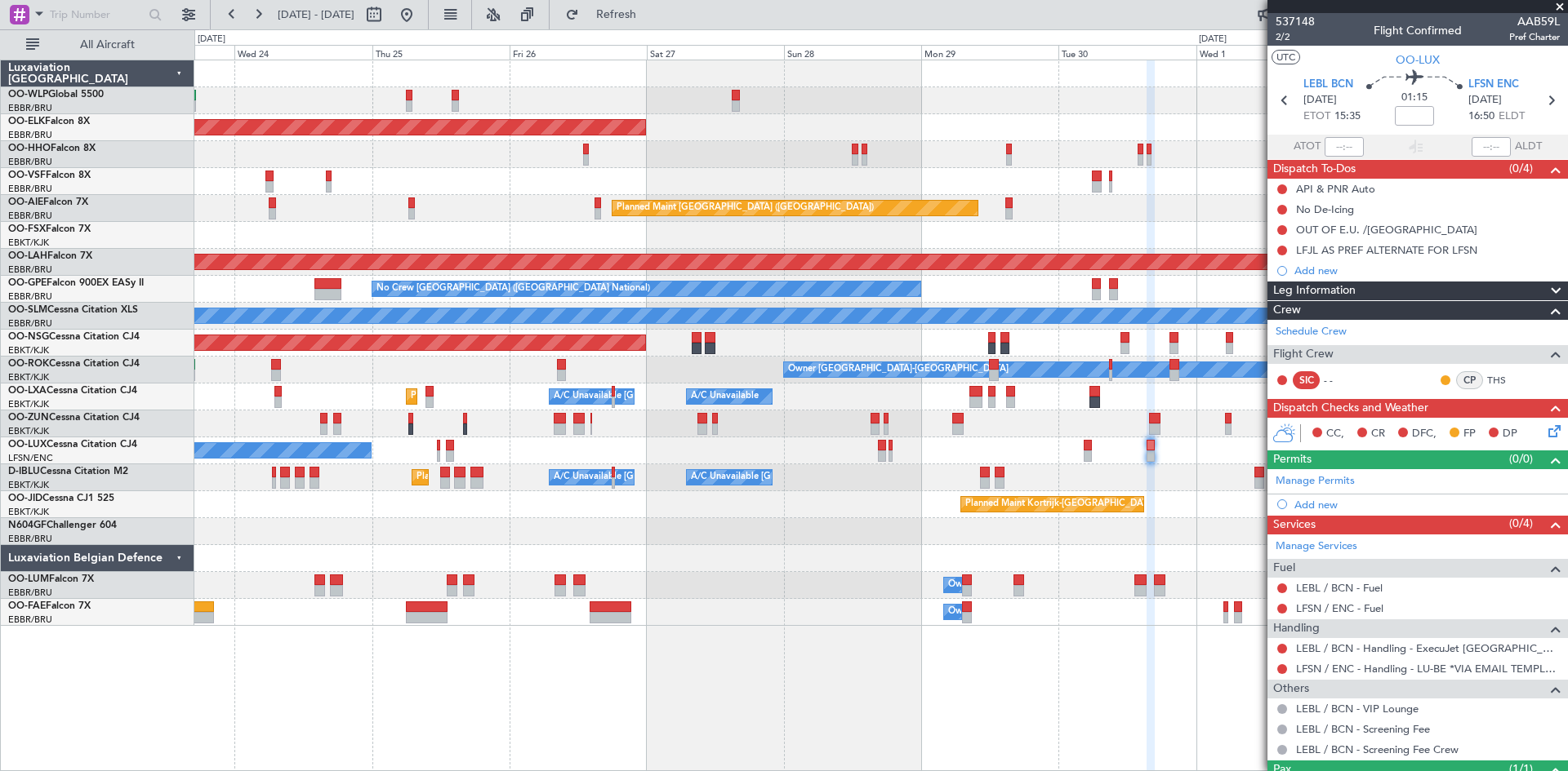
click at [1385, 590] on div "LEBL / BCN - Fuel" at bounding box center [1418, 589] width 301 height 21
click at [1376, 589] on link "LEBL / BCN - Fuel" at bounding box center [1340, 588] width 87 height 14
click at [663, 30] on div "Planned Maint Kortrijk-[GEOGRAPHIC_DATA] Planned Maint [GEOGRAPHIC_DATA] ([GEOG…" at bounding box center [784, 400] width 1568 height 742
click at [651, 21] on span "Refresh" at bounding box center [616, 14] width 69 height 11
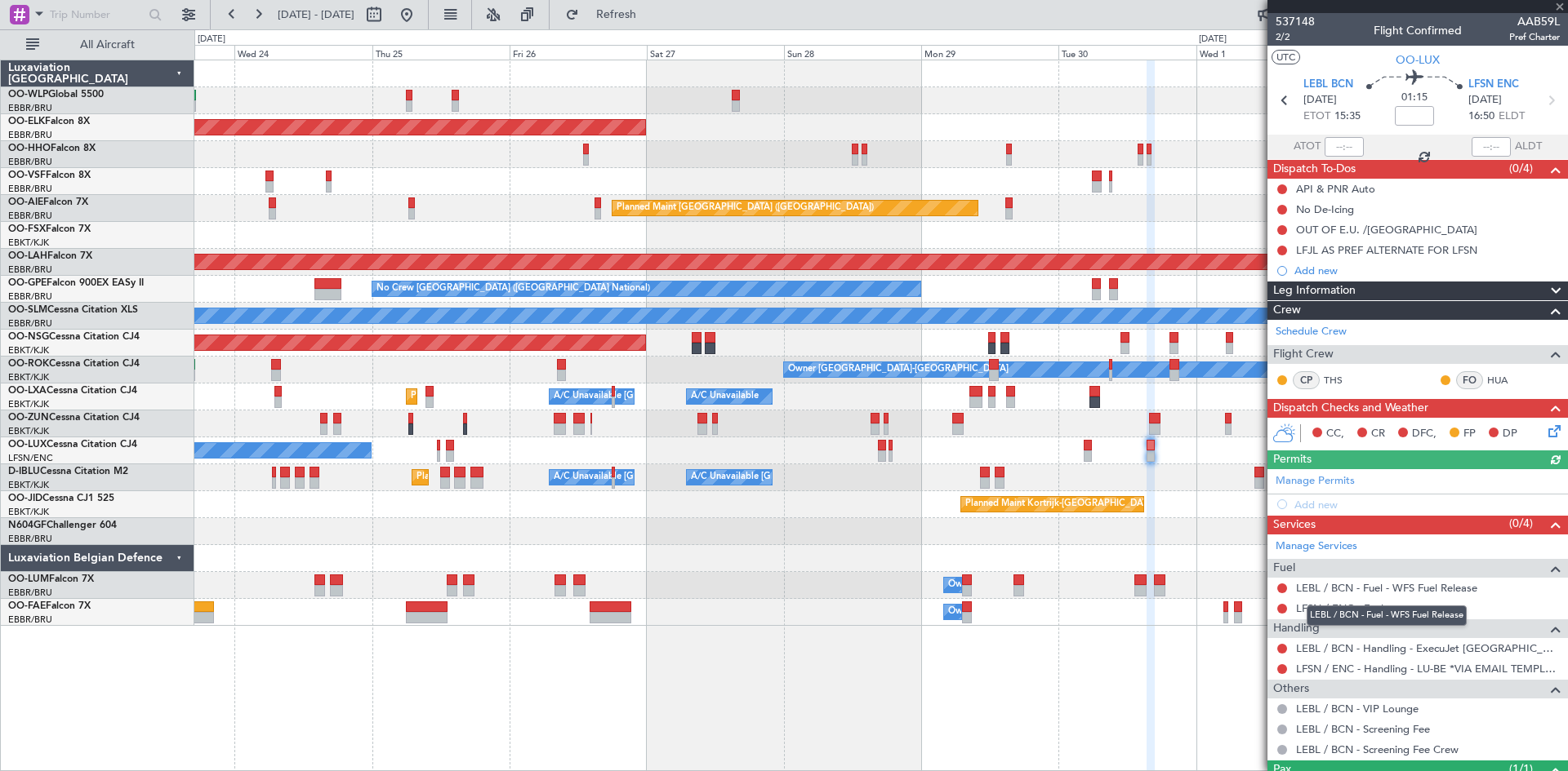
click at [1359, 613] on div "LEBL / BCN - Fuel - WFS Fuel Release" at bounding box center [1386, 616] width 160 height 21
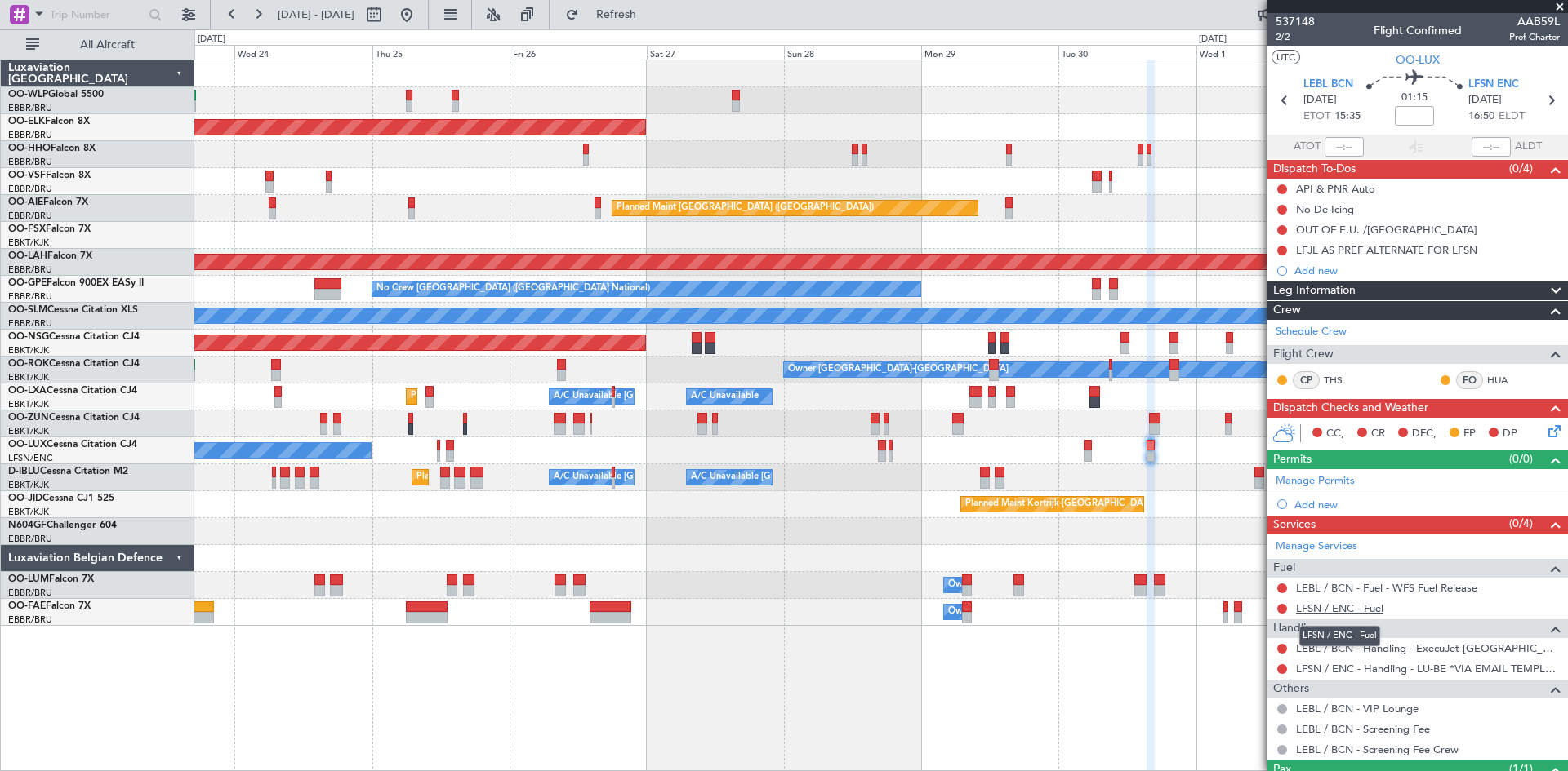
click at [1367, 604] on link "LFSN / ENC - Fuel" at bounding box center [1340, 609] width 88 height 14
click at [654, 26] on button "Refresh" at bounding box center [606, 15] width 98 height 26
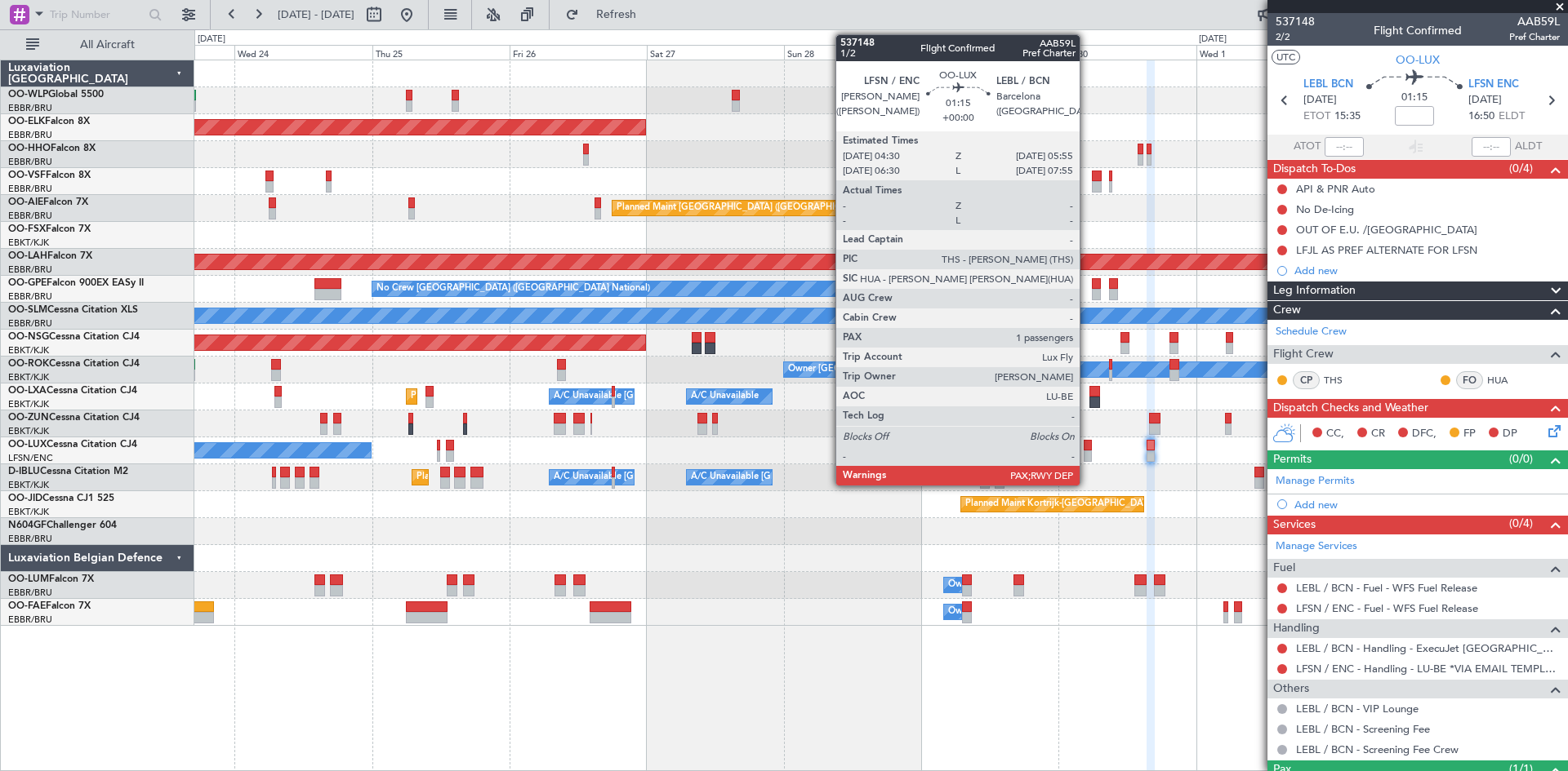
click at [1087, 449] on div at bounding box center [1087, 445] width 8 height 11
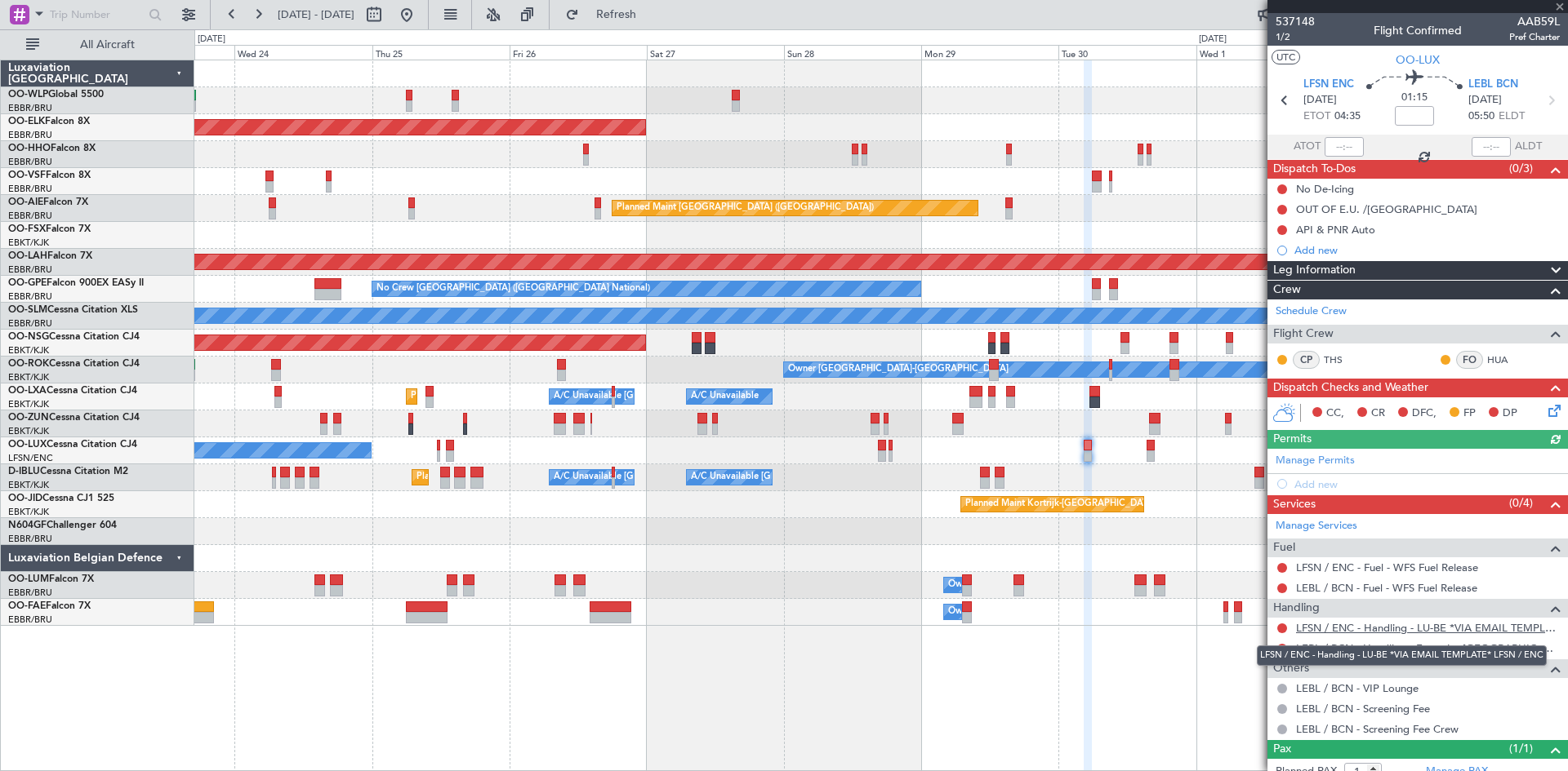
click at [1425, 632] on link "LFSN / ENC - Handling - LU-BE *VIA EMAIL TEMPLATE* LFSN / ENC" at bounding box center [1428, 628] width 264 height 14
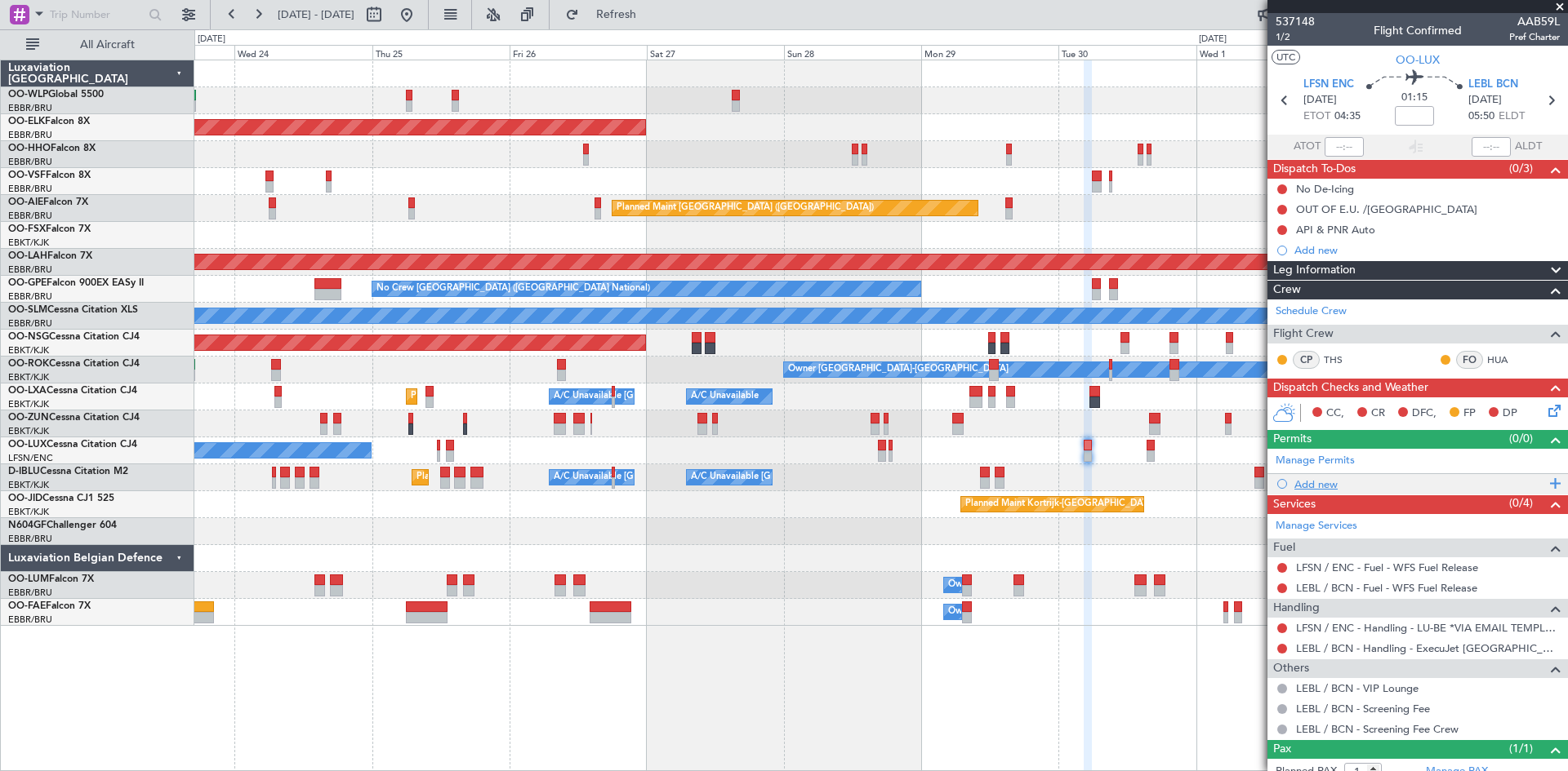
click at [1328, 484] on div "Add new" at bounding box center [1419, 484] width 251 height 14
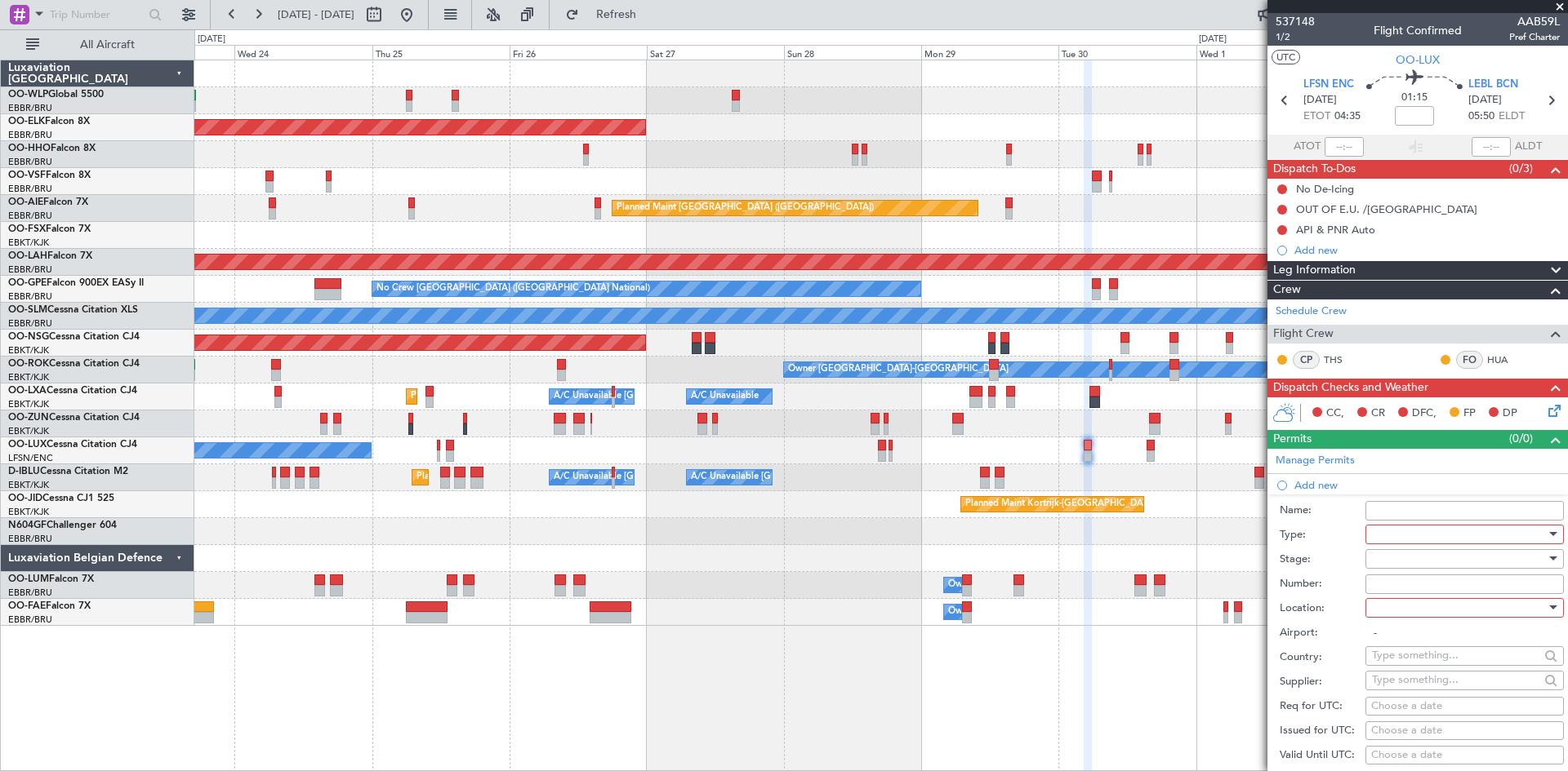
click at [1420, 530] on div at bounding box center [1459, 535] width 174 height 24
click at [1413, 685] on span "Slot" at bounding box center [1458, 688] width 171 height 24
click at [1405, 611] on div at bounding box center [1459, 608] width 174 height 24
click at [1397, 693] on span "Arrival" at bounding box center [1458, 689] width 171 height 24
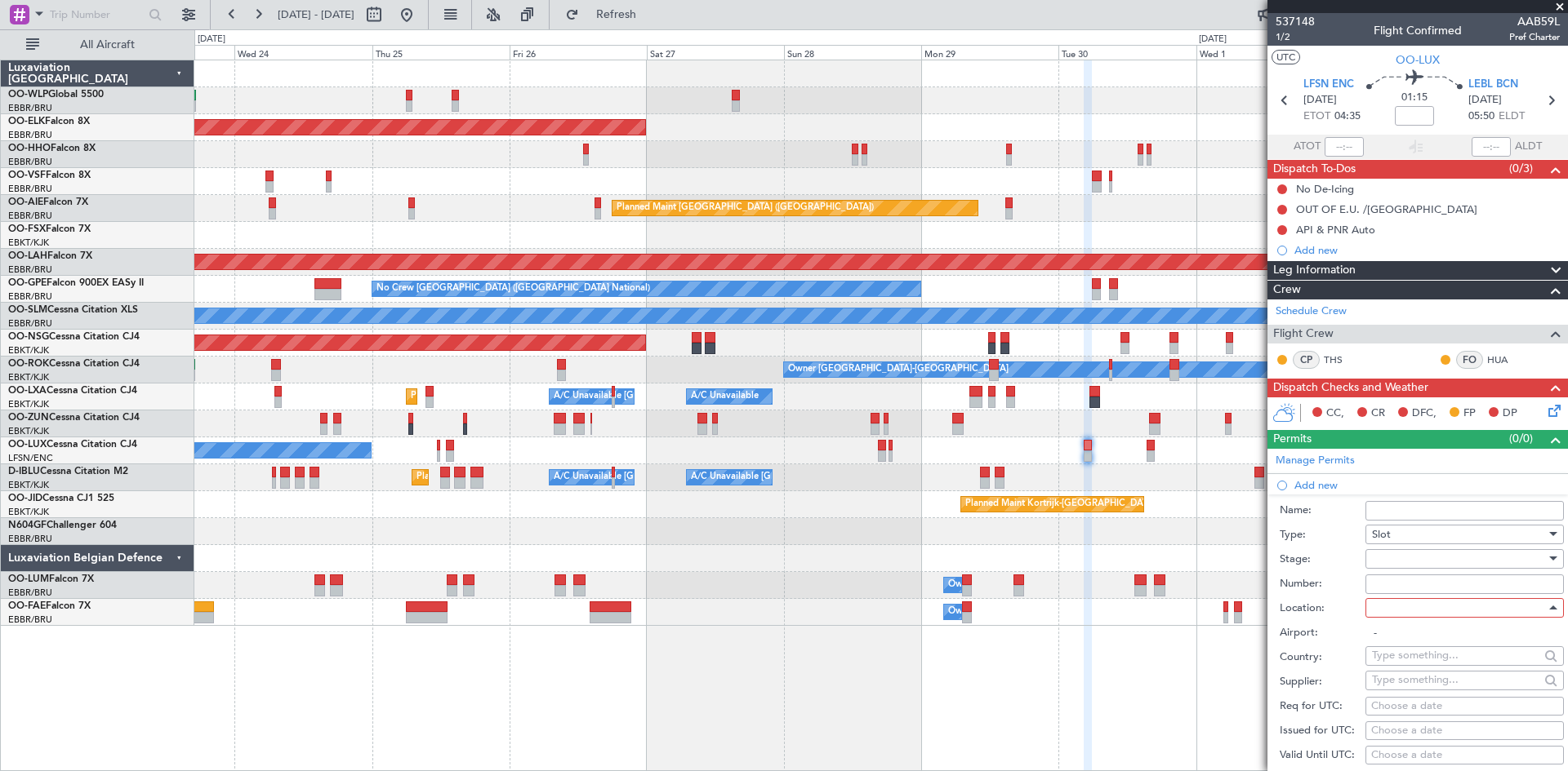
type input "LEBL / BCN"
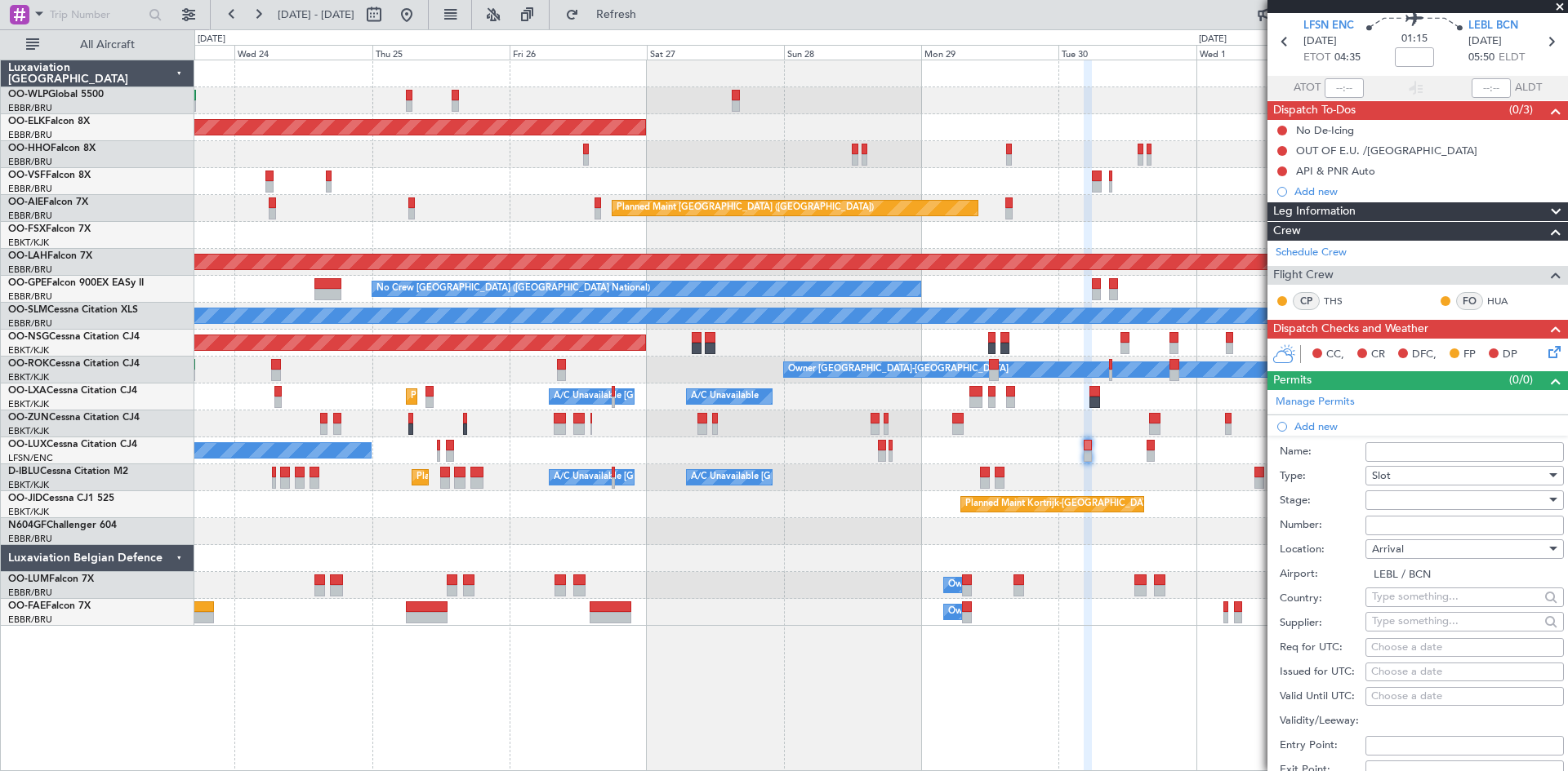
scroll to position [82, 0]
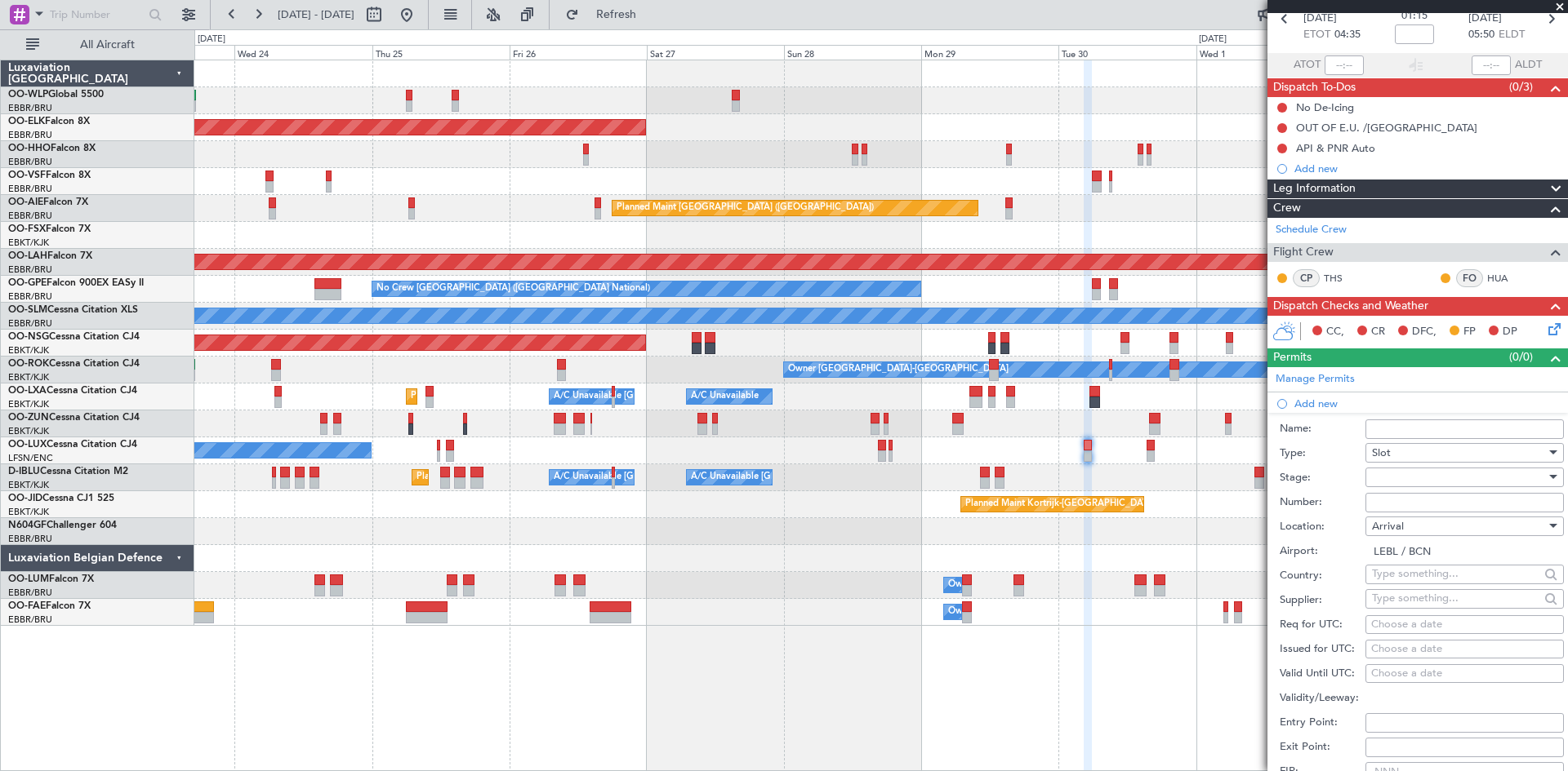
click at [1408, 653] on div "Choose a date" at bounding box center [1464, 649] width 187 height 16
select select "9"
select select "2025"
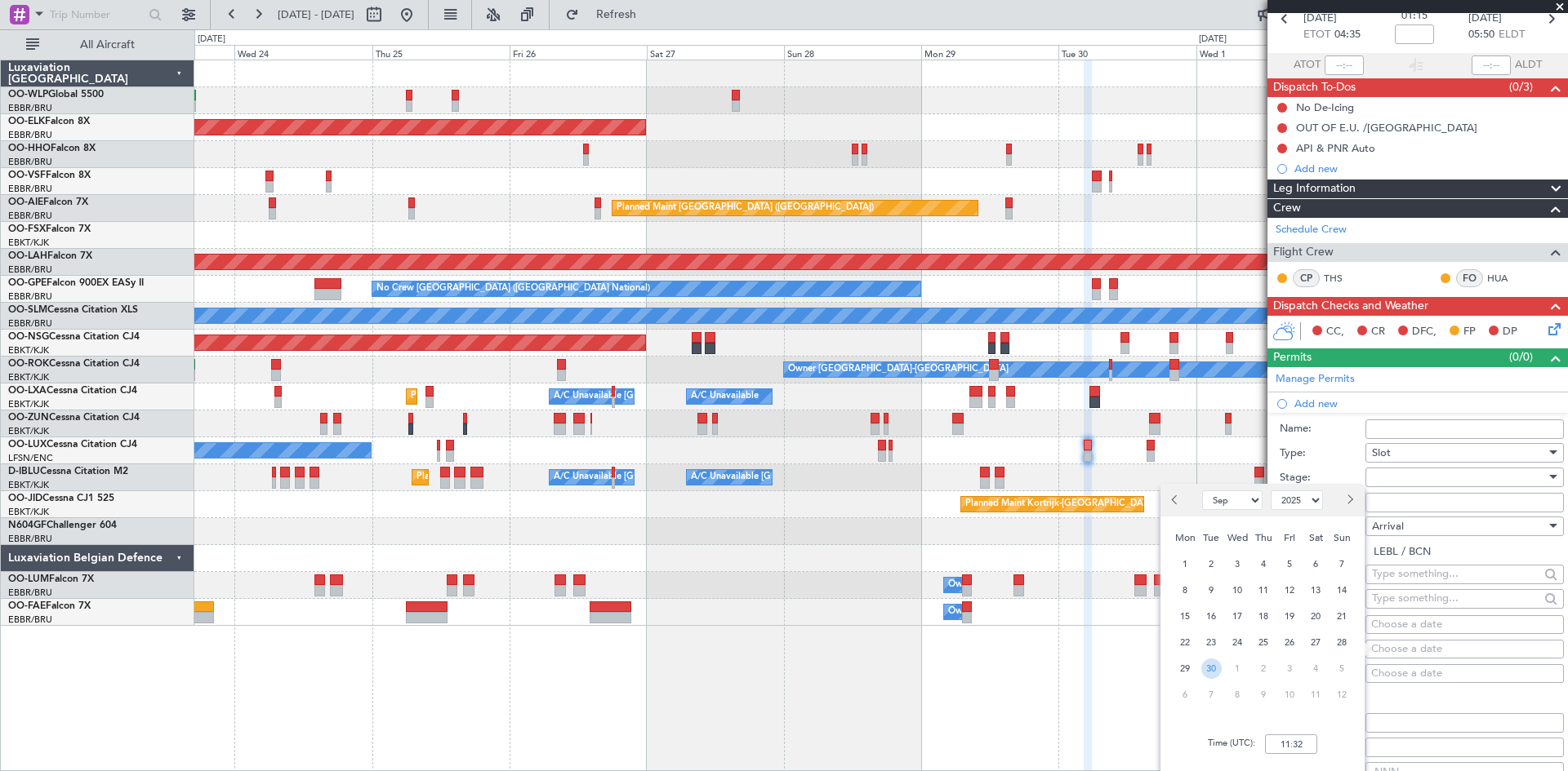
click at [1212, 673] on span "30" at bounding box center [1212, 669] width 21 height 21
click at [1285, 755] on div "Time (UTC): 00:00" at bounding box center [1262, 745] width 204 height 59
click at [1283, 745] on input "00:00" at bounding box center [1291, 744] width 52 height 20
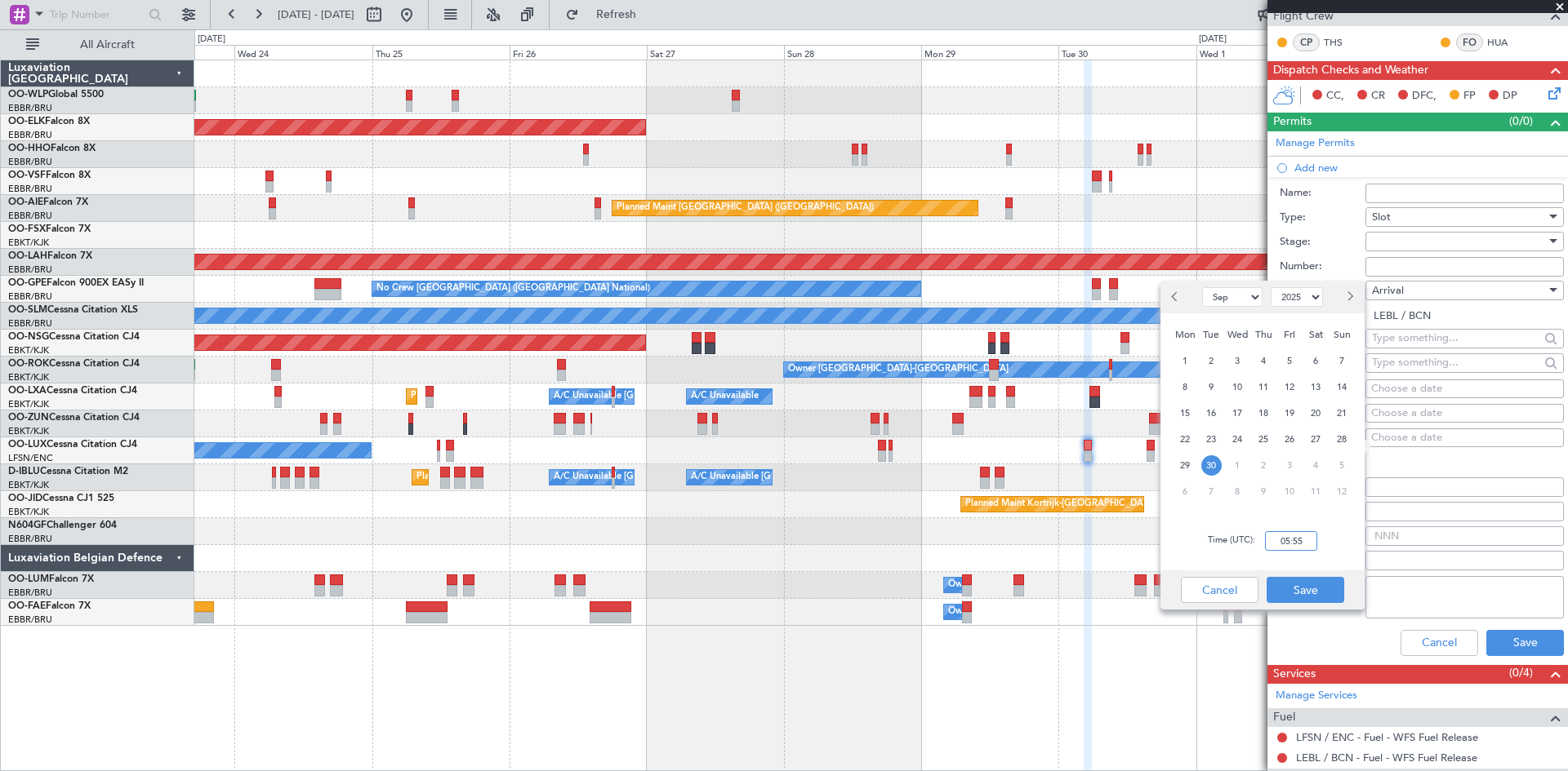
scroll to position [326, 0]
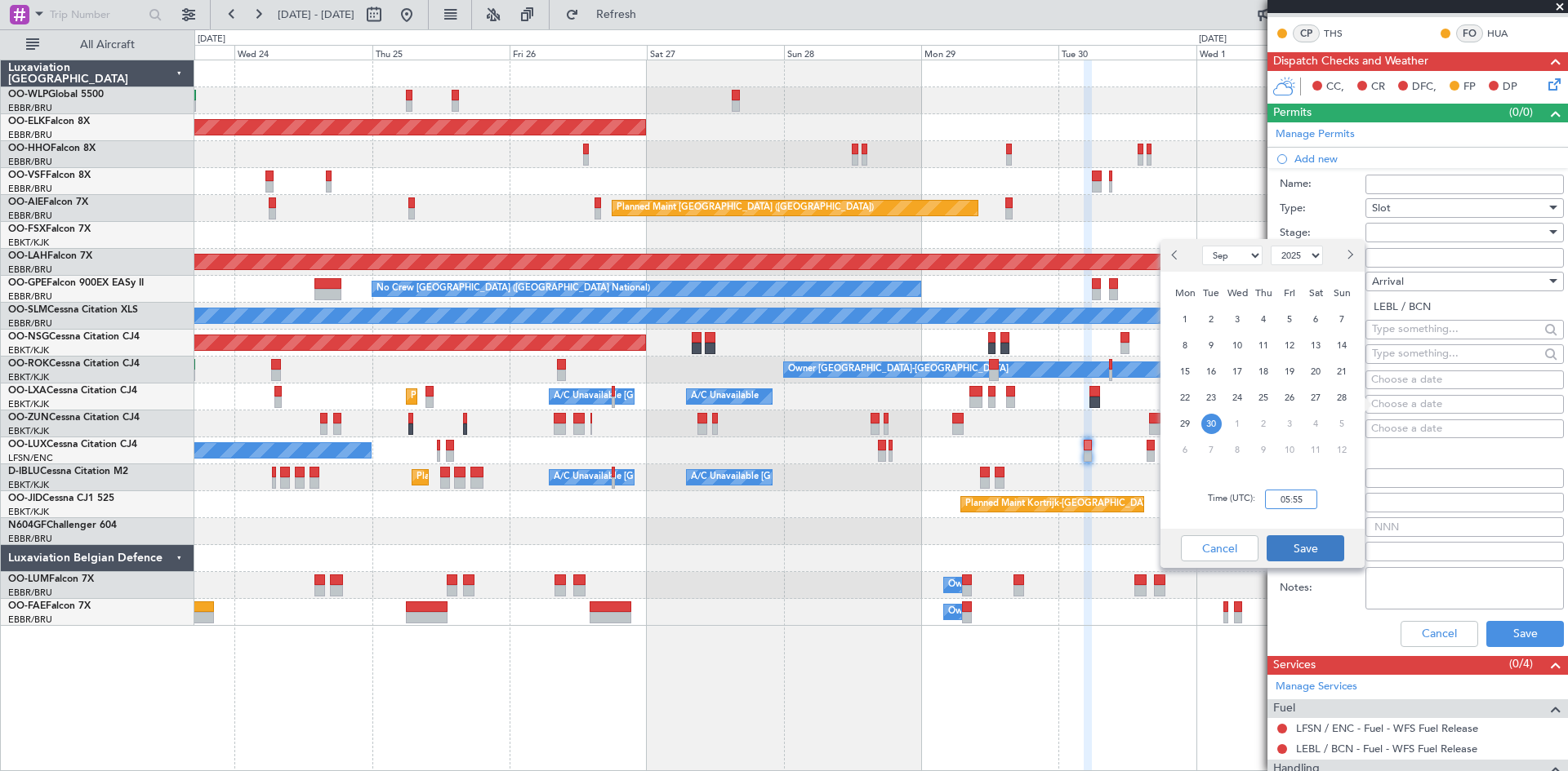
type input "05:55"
click at [1300, 542] on button "Save" at bounding box center [1305, 549] width 77 height 26
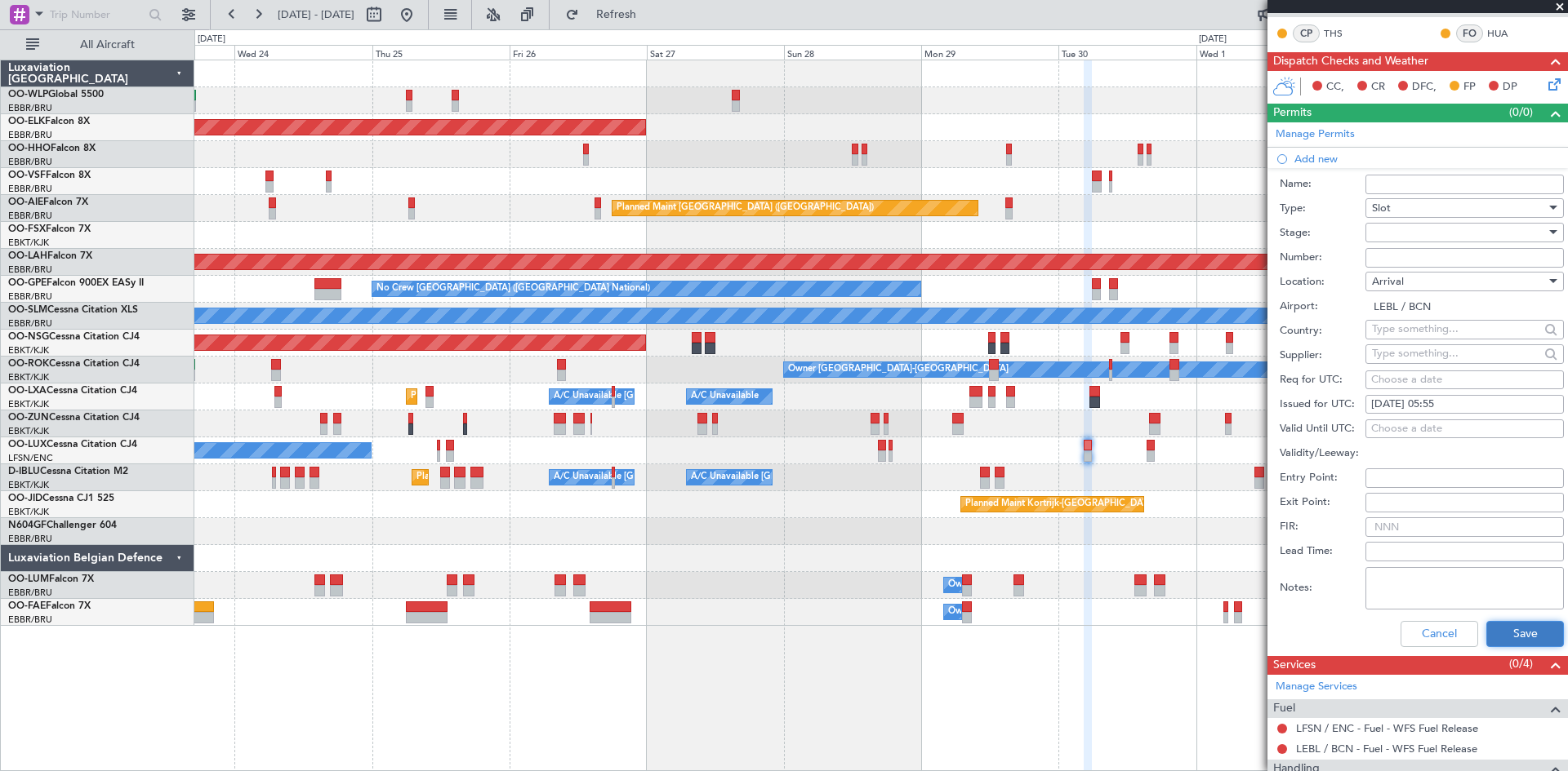
click at [1492, 629] on button "Save" at bounding box center [1525, 634] width 77 height 26
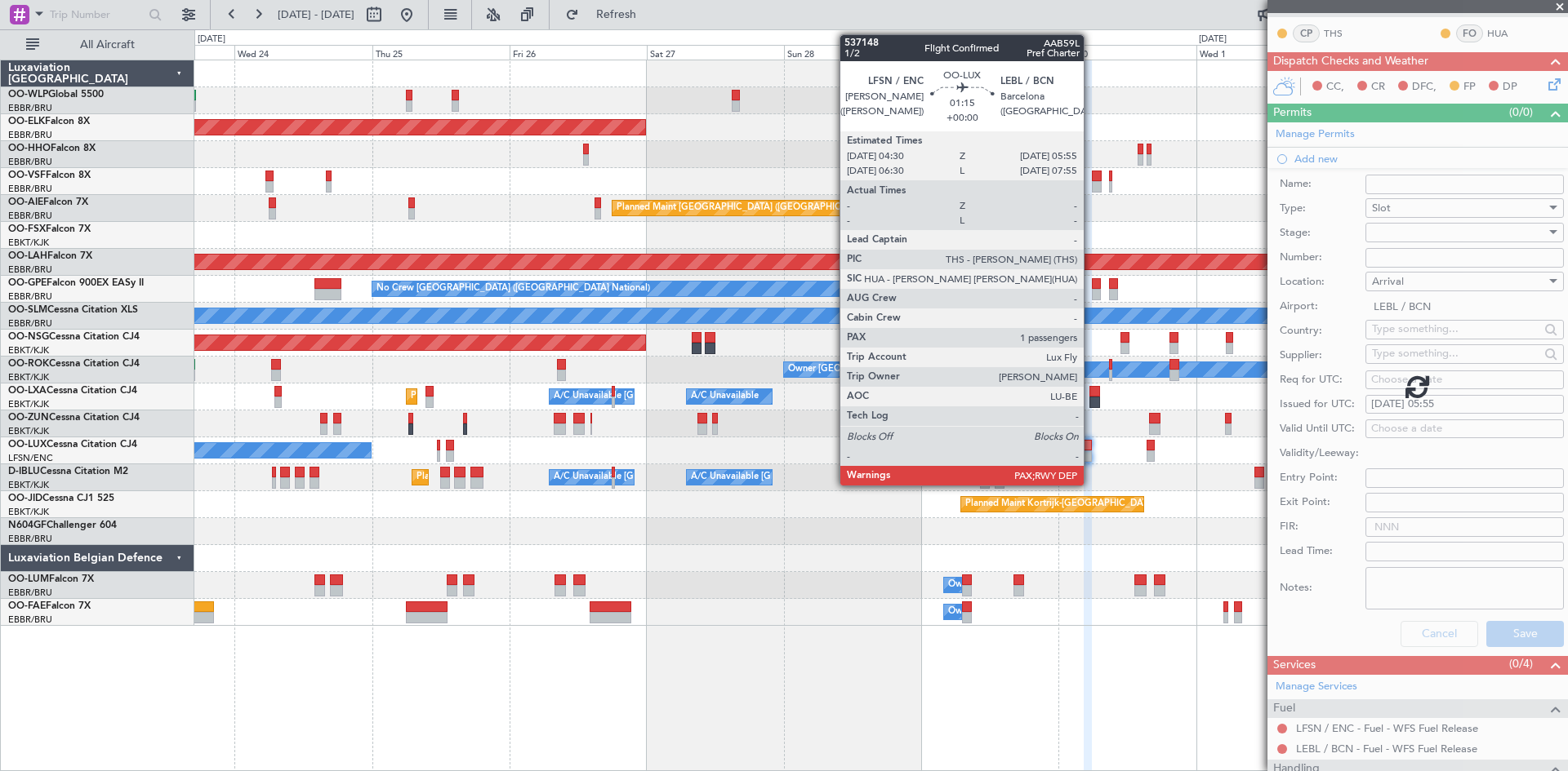
scroll to position [71, 0]
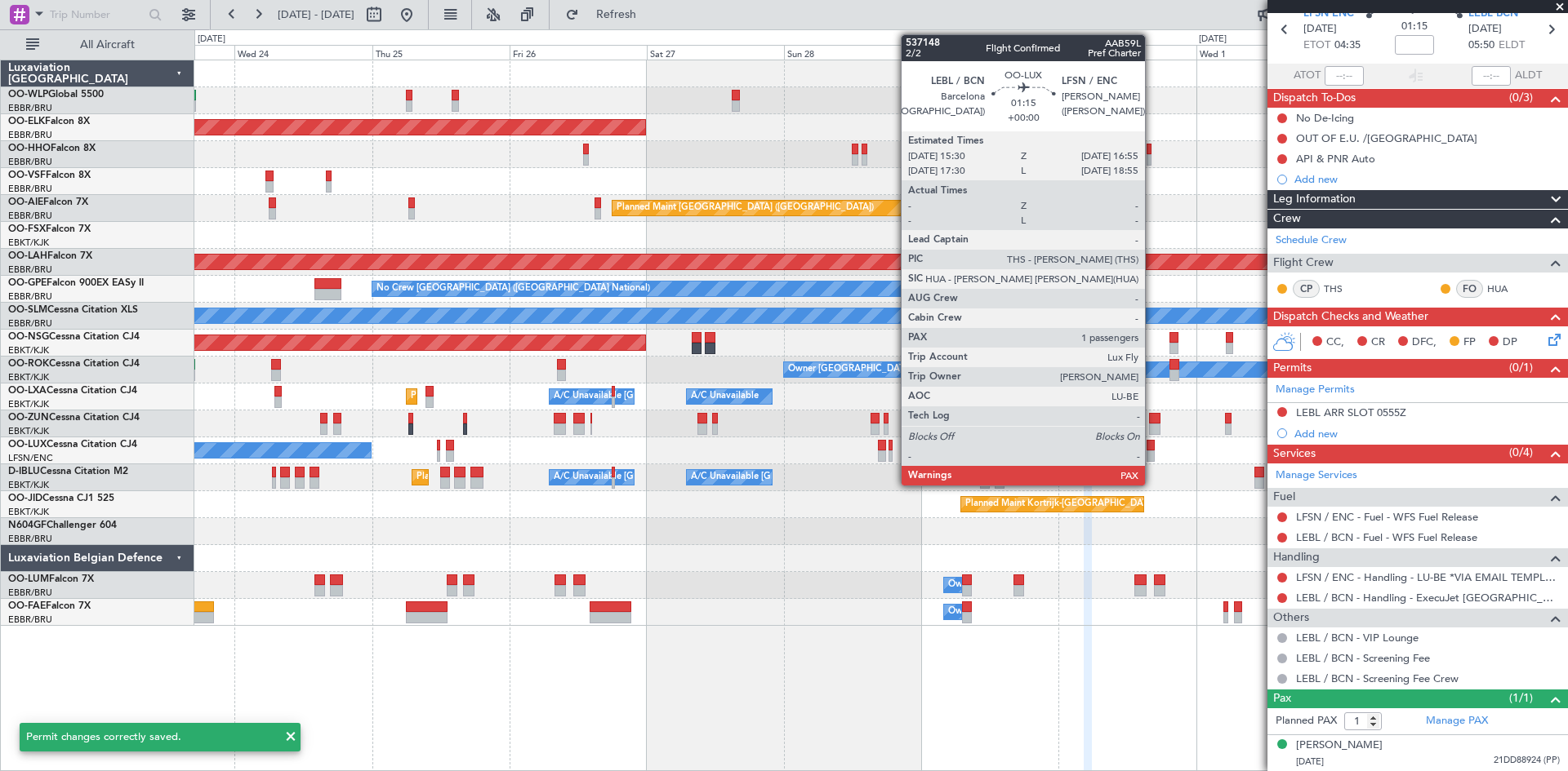
click at [1152, 452] on div at bounding box center [1150, 456] width 8 height 11
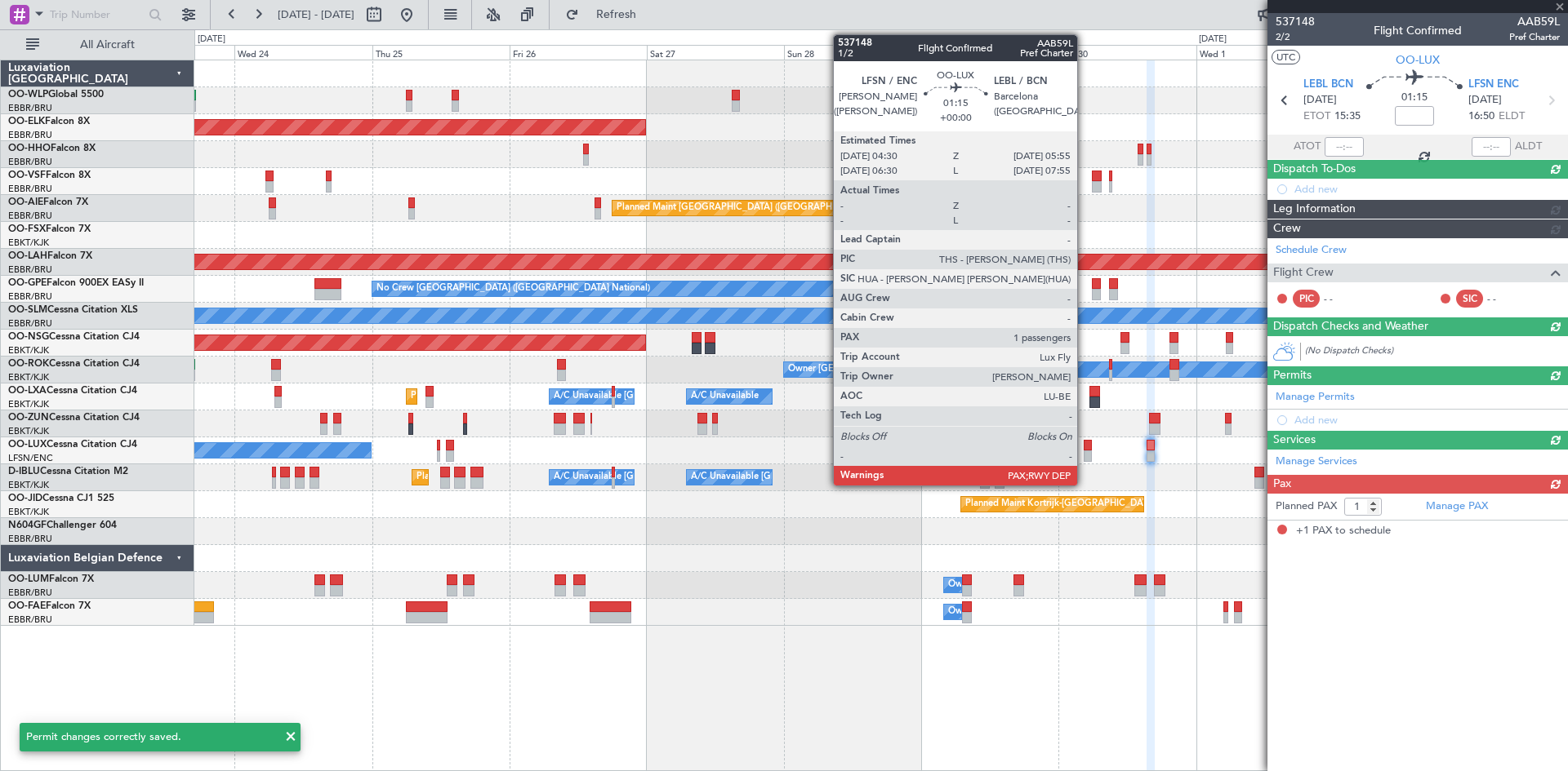
scroll to position [0, 0]
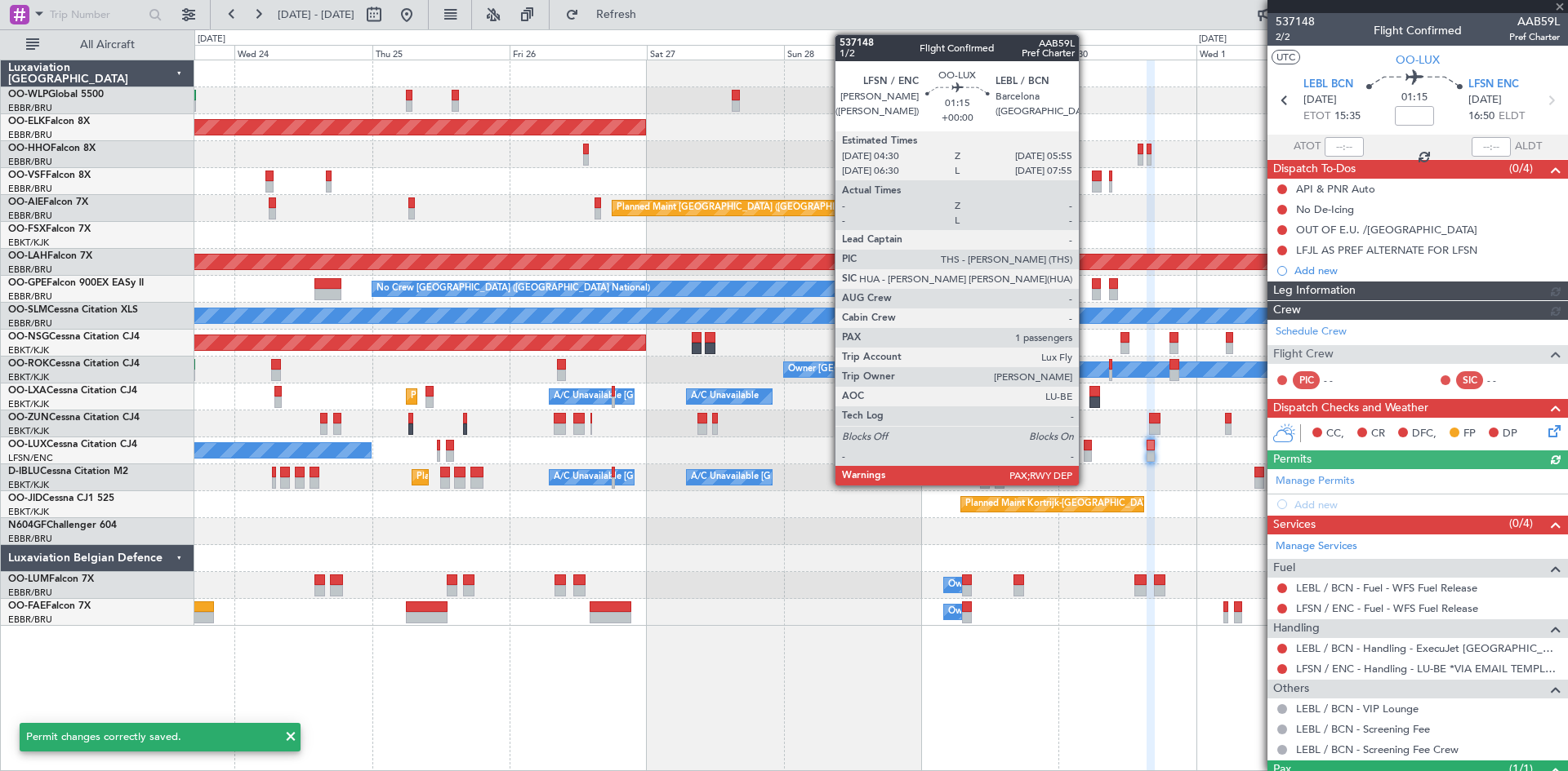
click at [1086, 451] on div at bounding box center [1087, 456] width 8 height 11
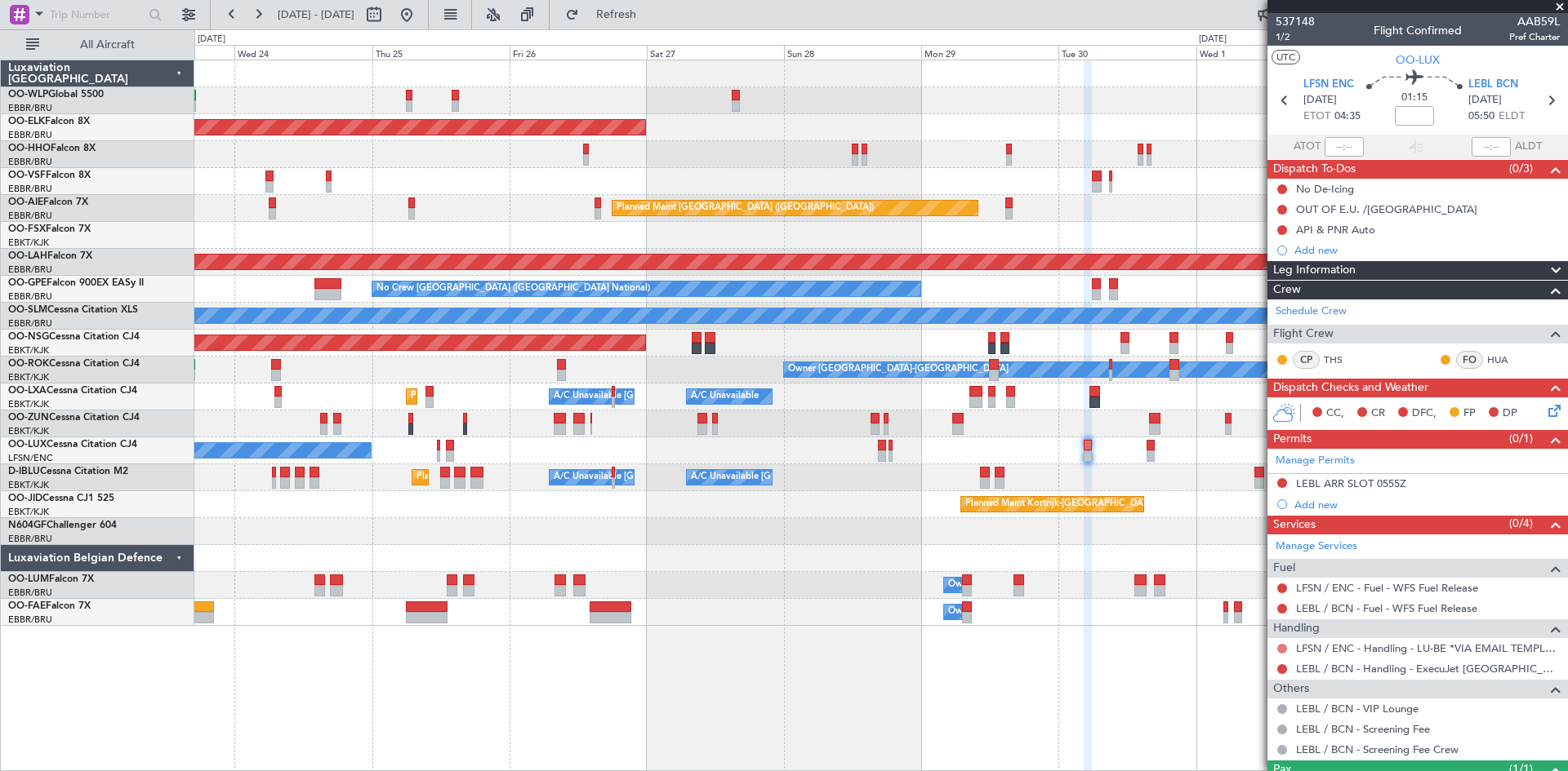
click at [1285, 648] on button at bounding box center [1281, 649] width 10 height 10
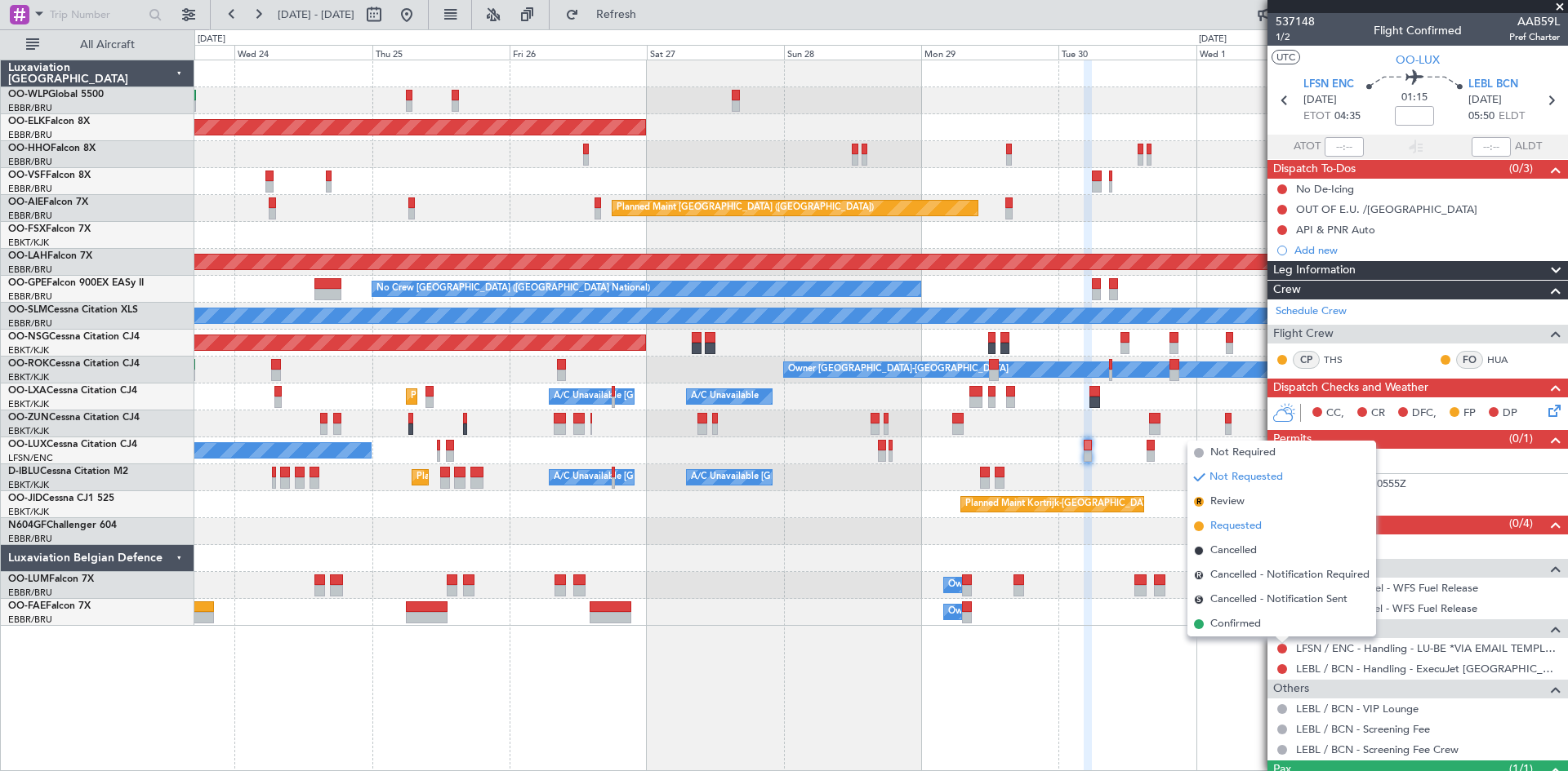
click at [1233, 532] on span "Requested" at bounding box center [1235, 526] width 51 height 16
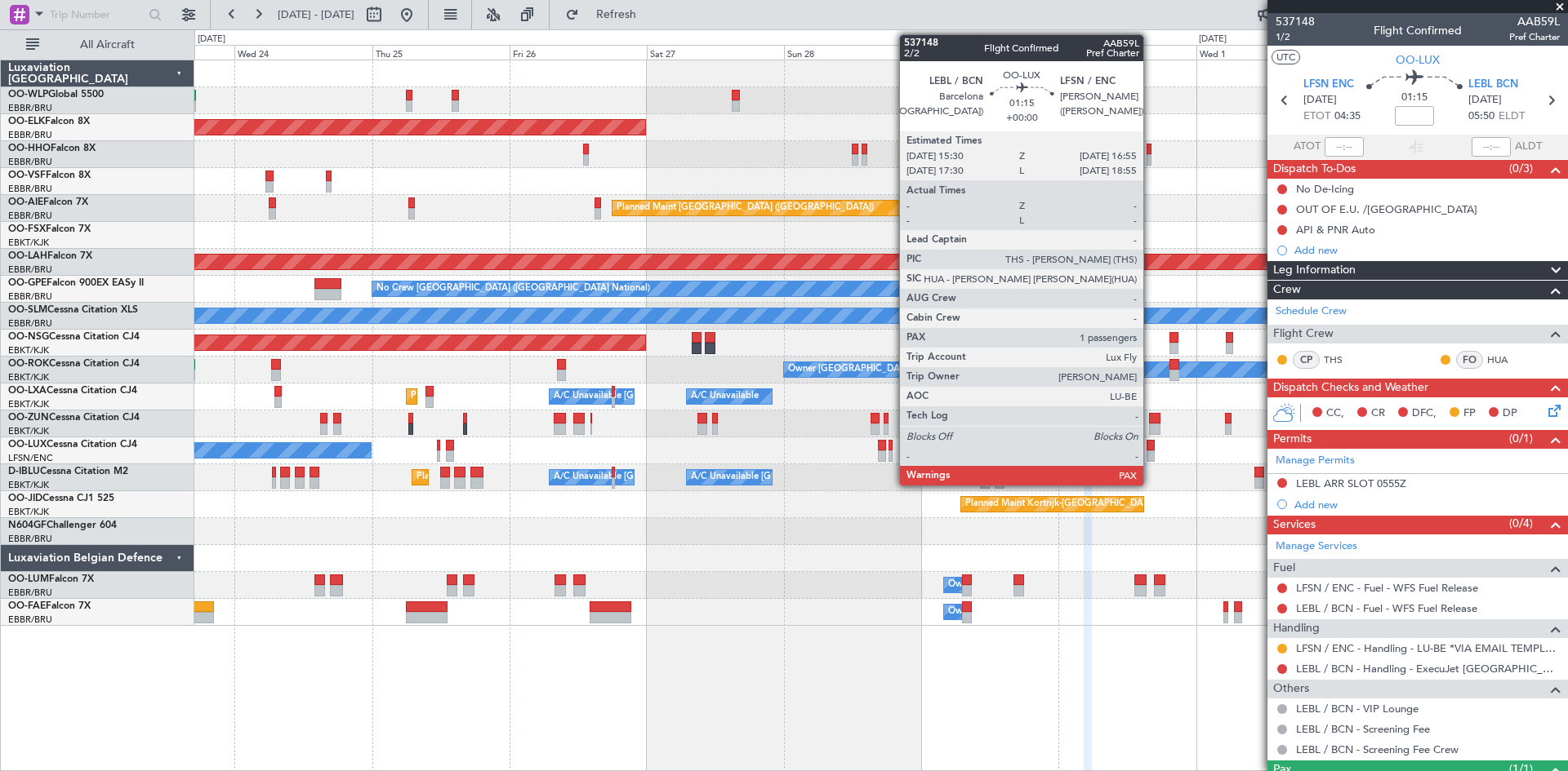
click at [1151, 451] on div at bounding box center [1150, 456] width 8 height 11
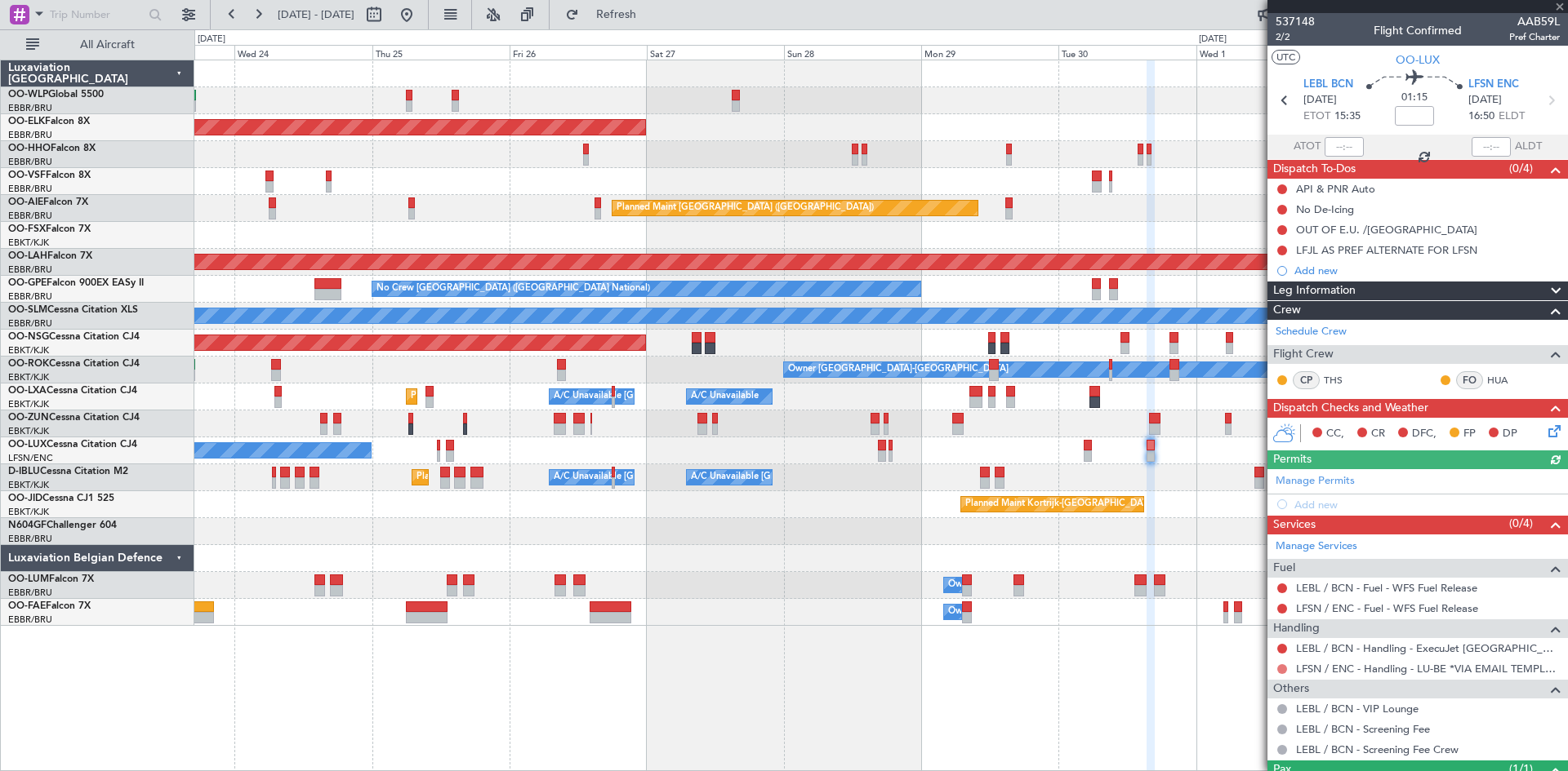
click at [1280, 668] on button at bounding box center [1281, 669] width 10 height 10
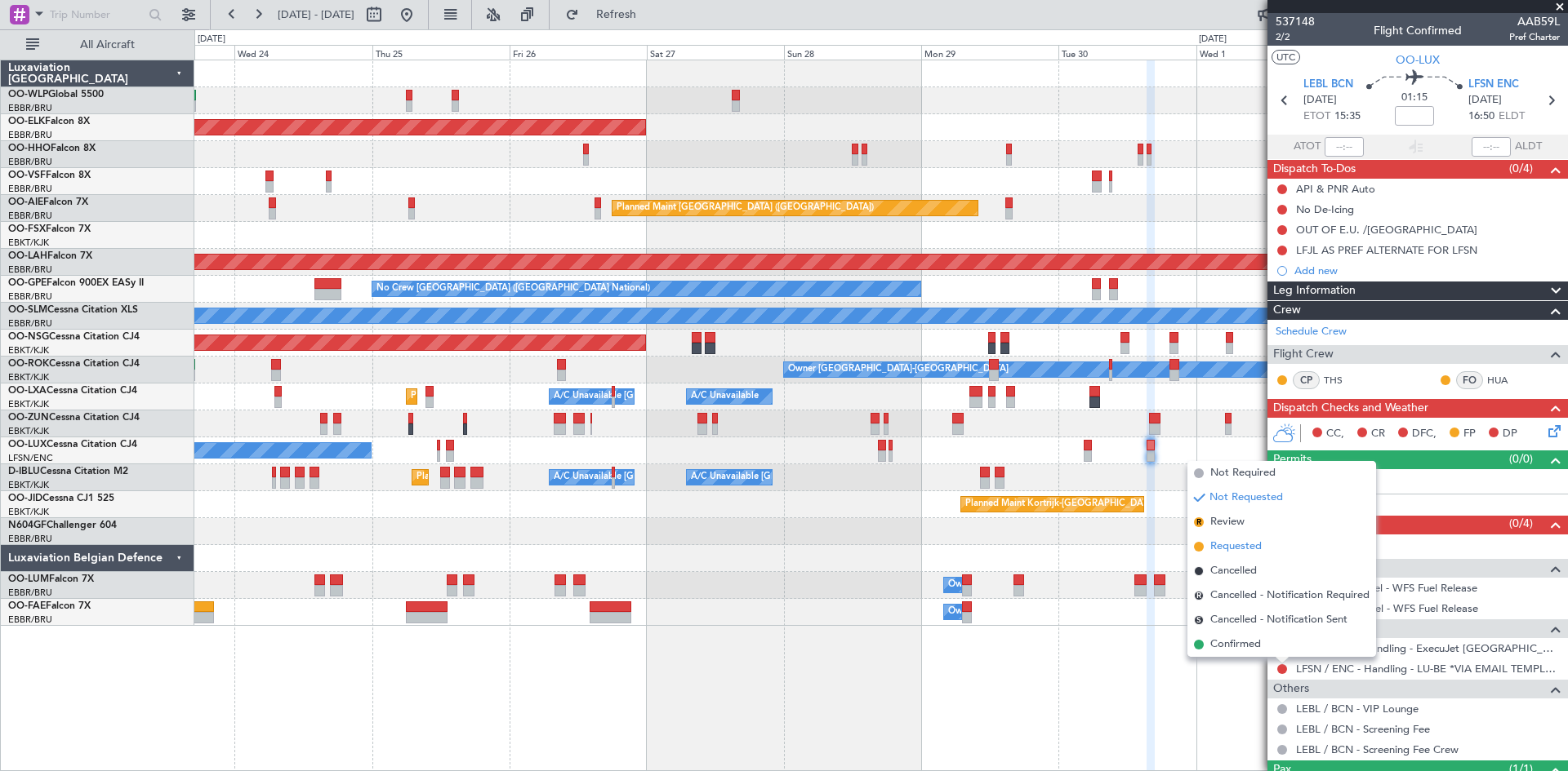
click at [1237, 551] on span "Requested" at bounding box center [1235, 546] width 51 height 16
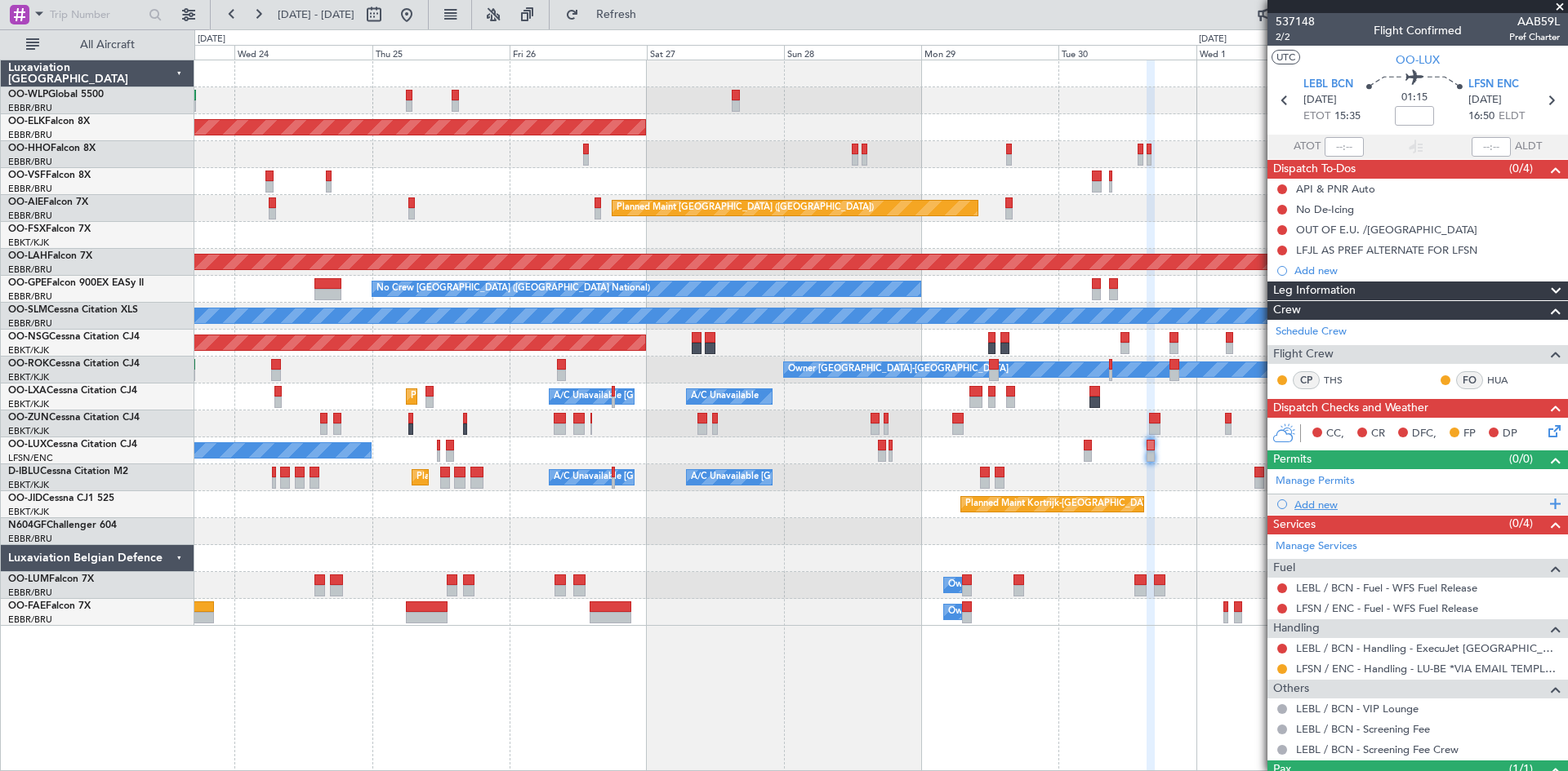
click at [1374, 507] on div "Add new" at bounding box center [1419, 504] width 251 height 14
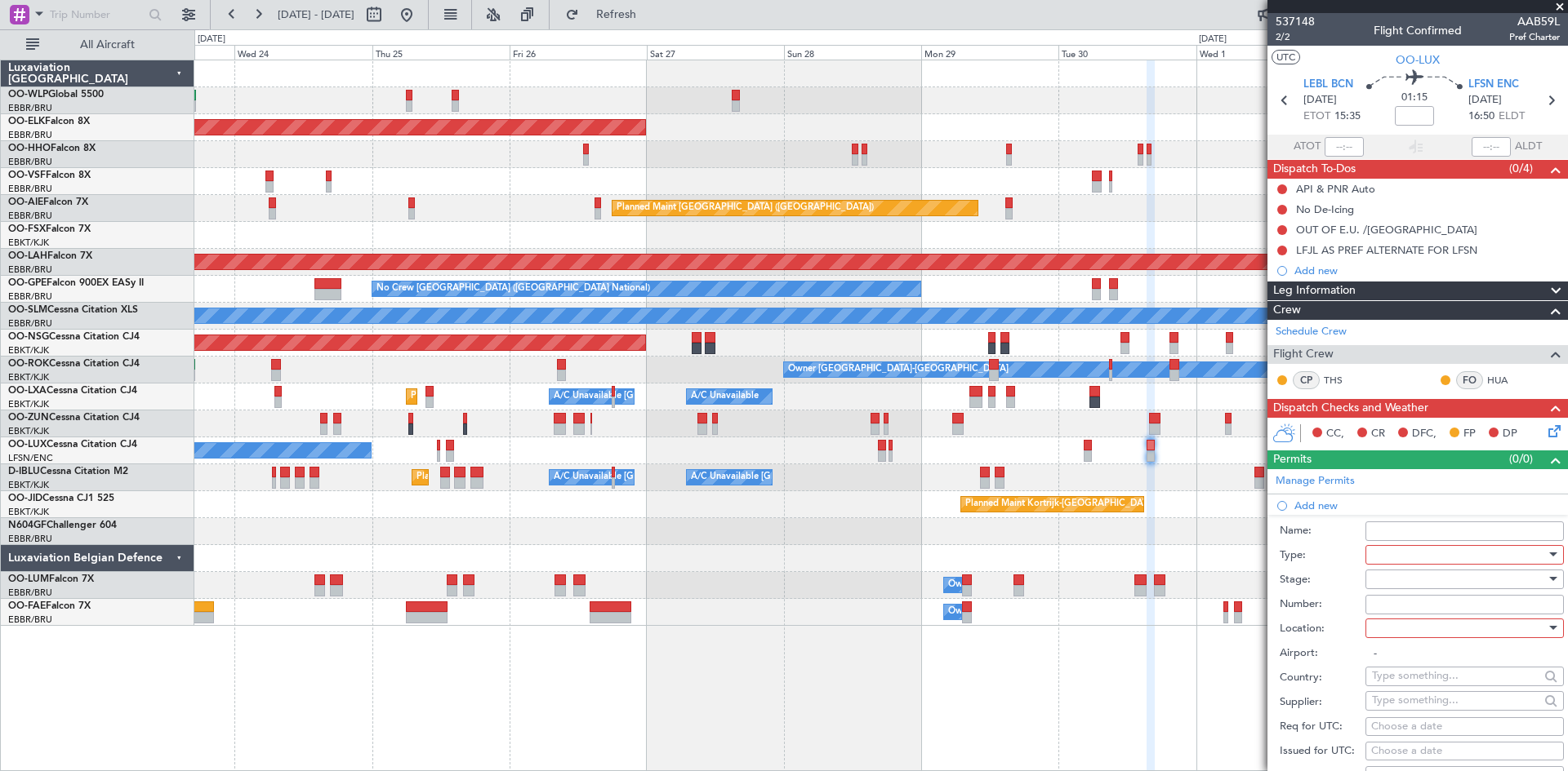
click at [1393, 552] on div at bounding box center [1459, 555] width 174 height 24
click at [1402, 711] on span "Slot" at bounding box center [1458, 708] width 171 height 24
click at [1386, 579] on div at bounding box center [1459, 579] width 174 height 24
click at [1343, 567] on div at bounding box center [784, 386] width 1568 height 771
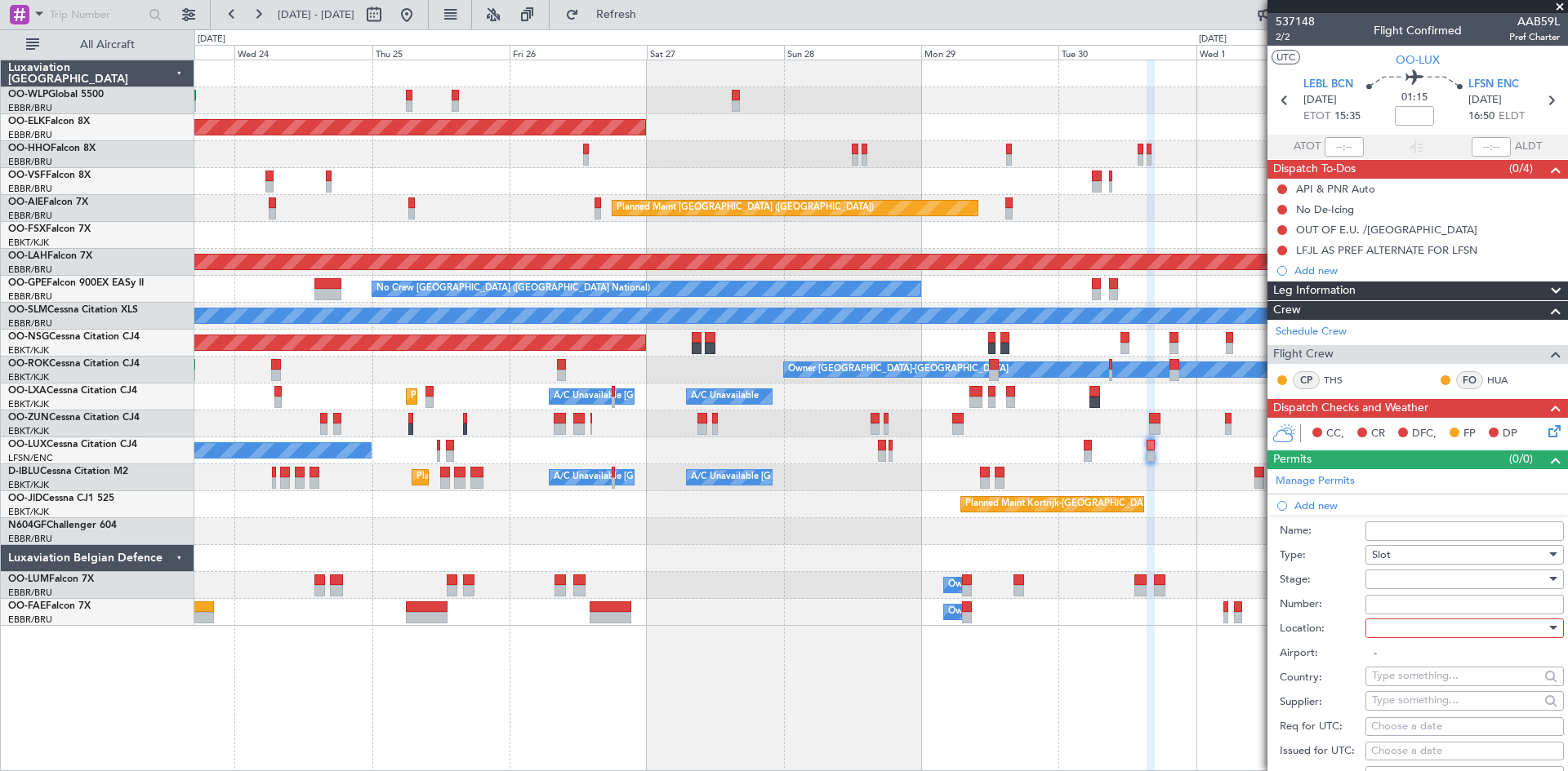
click at [1404, 625] on div at bounding box center [1459, 629] width 174 height 24
click at [1402, 662] on span "Departure" at bounding box center [1458, 661] width 171 height 24
type input "LEBL / BCN"
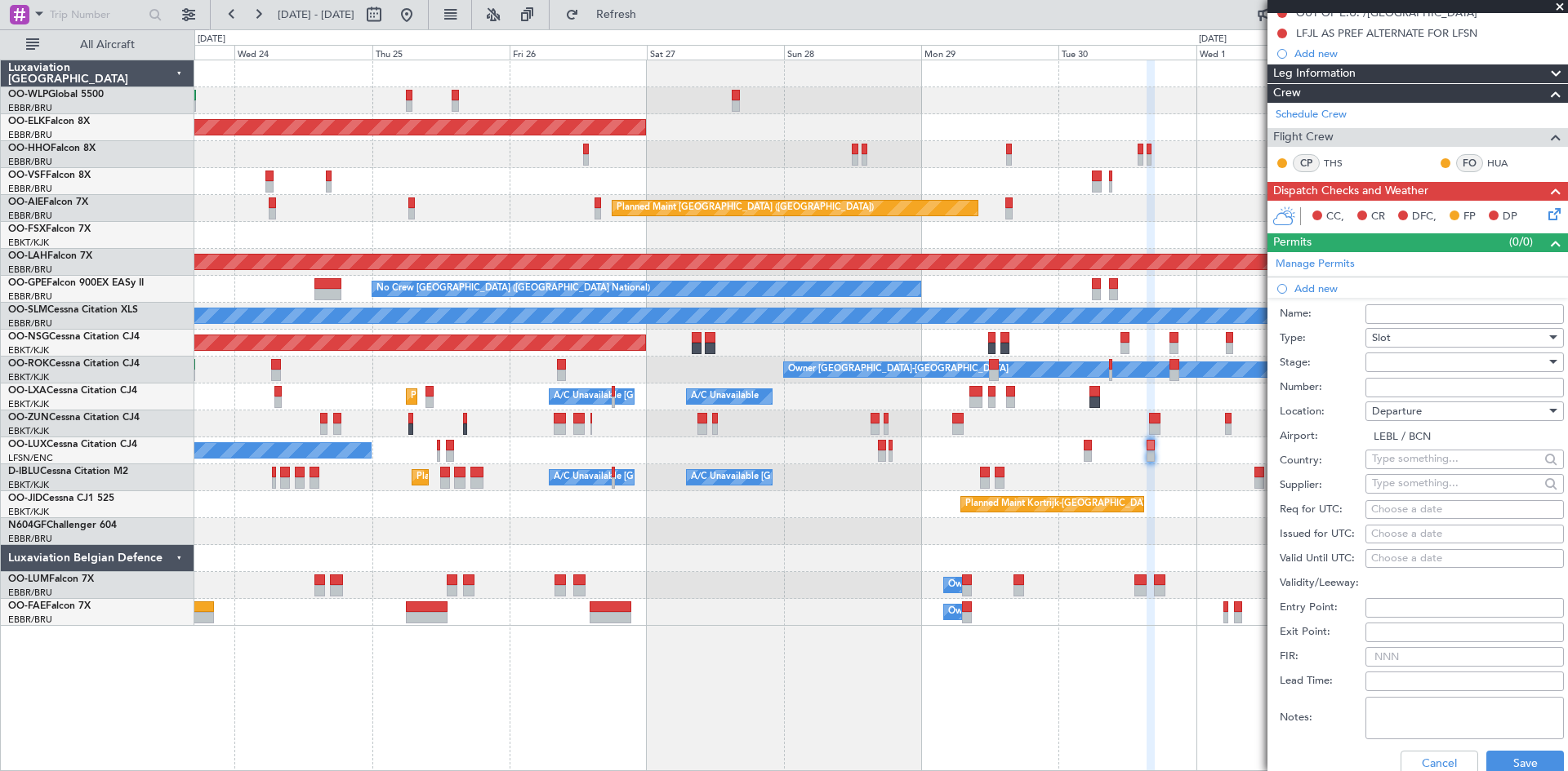
scroll to position [245, 0]
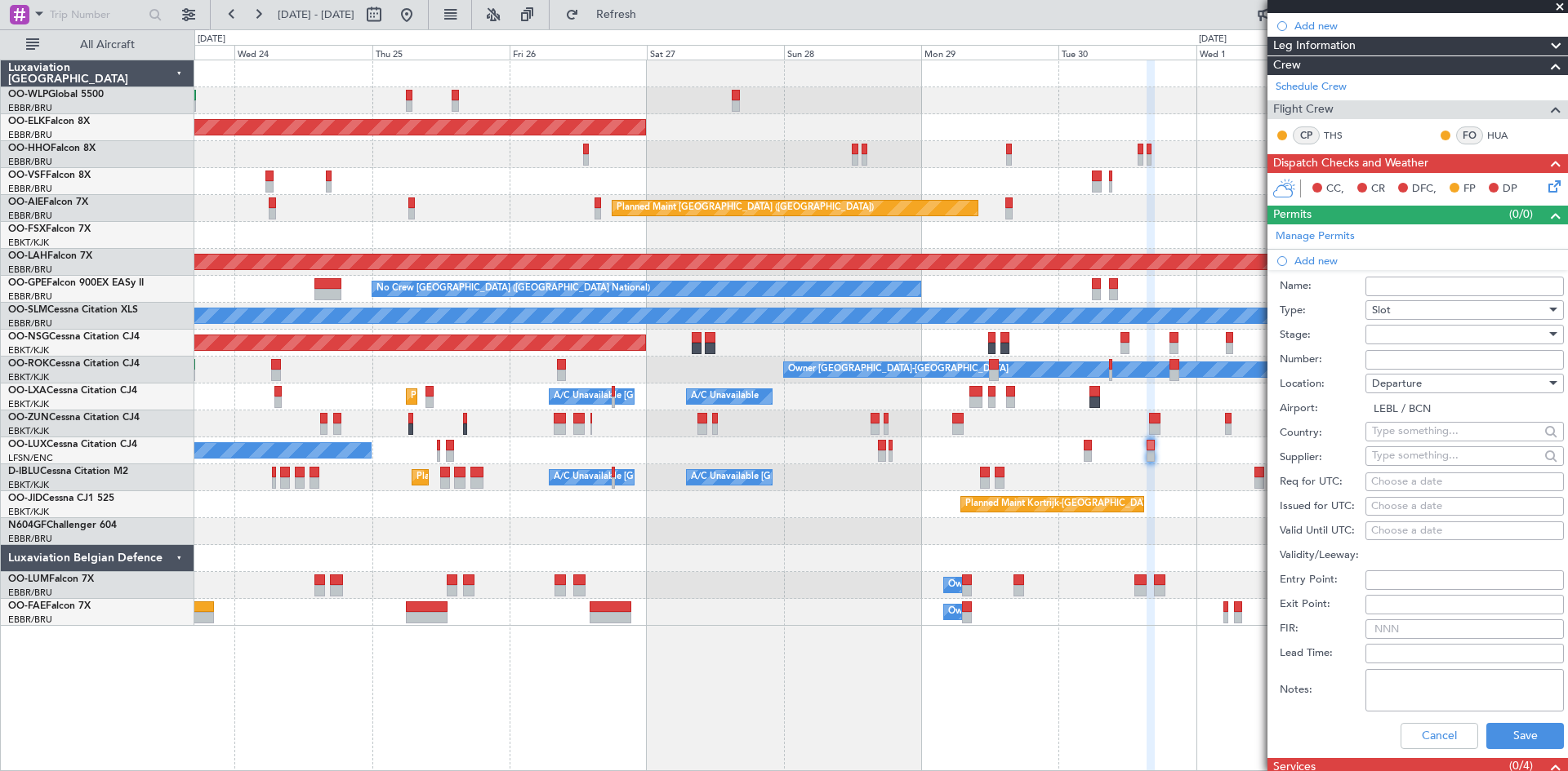
click at [1372, 483] on div "Choose a date" at bounding box center [1464, 482] width 187 height 16
select select "9"
select select "2025"
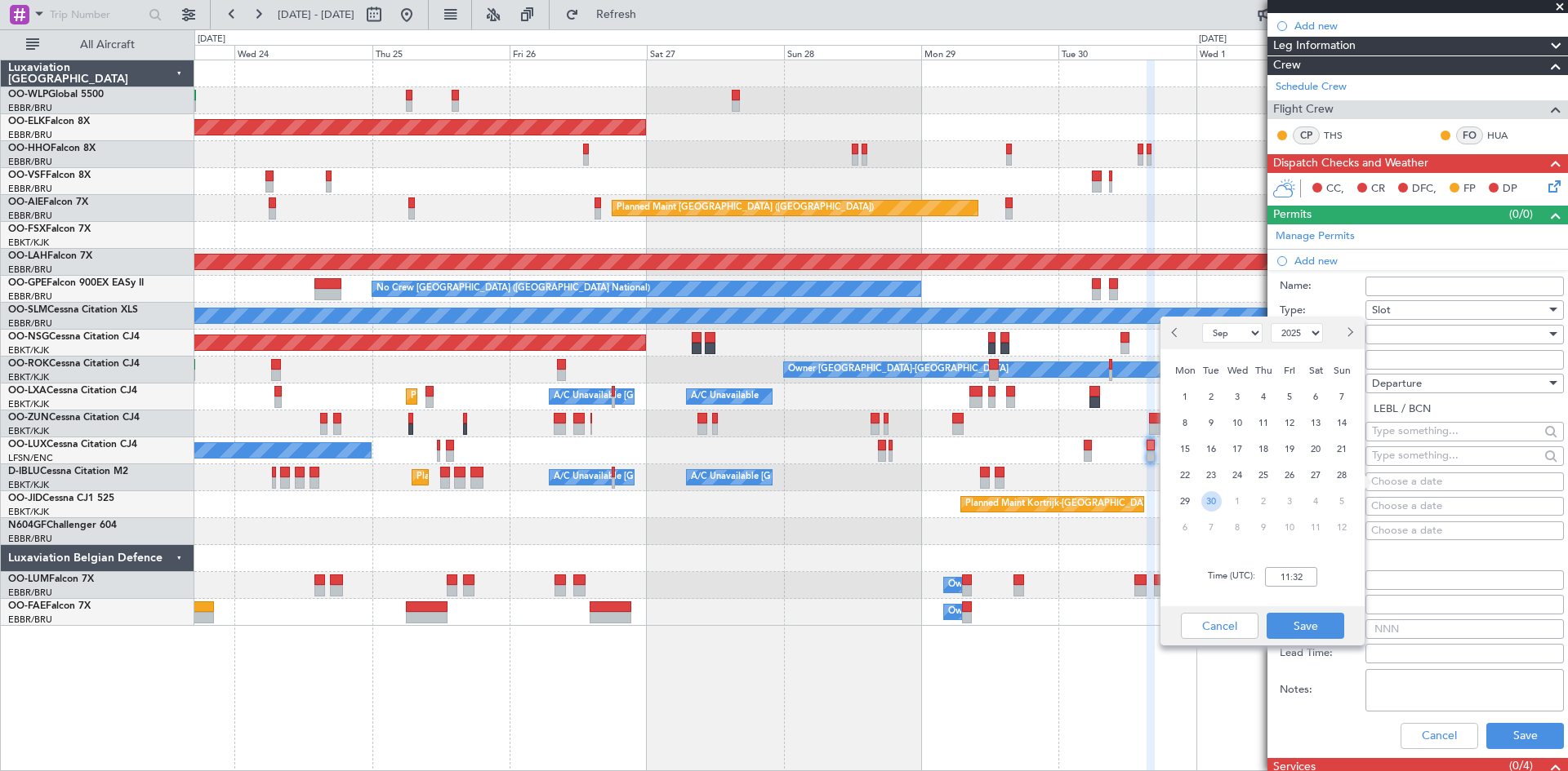
click at [1209, 509] on span "30" at bounding box center [1212, 502] width 21 height 21
click at [1280, 577] on input "00:00" at bounding box center [1291, 577] width 52 height 20
type input "15:30"
click at [1303, 623] on button "Save" at bounding box center [1305, 626] width 77 height 26
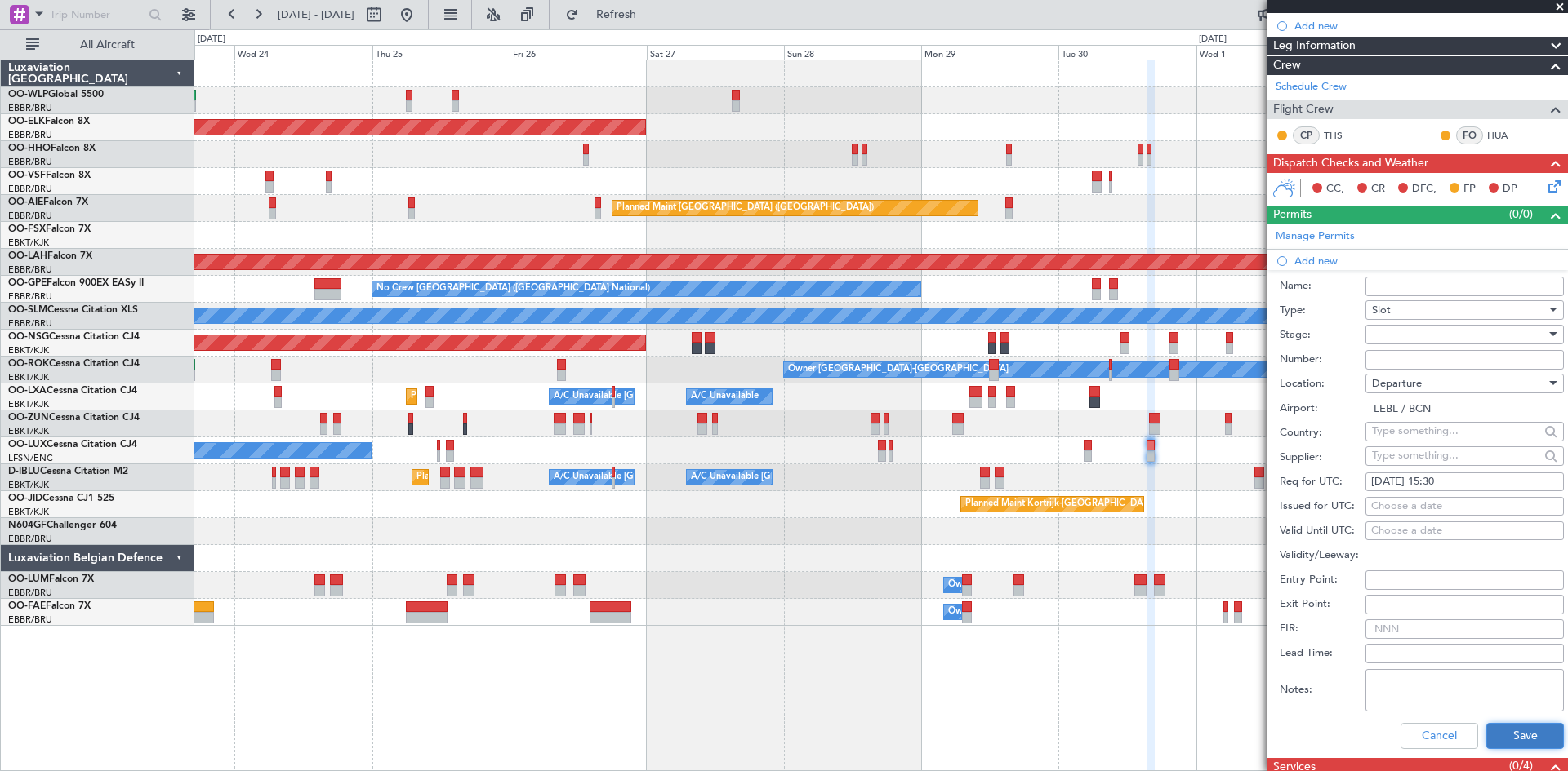
click at [1486, 724] on button "Save" at bounding box center [1525, 736] width 77 height 26
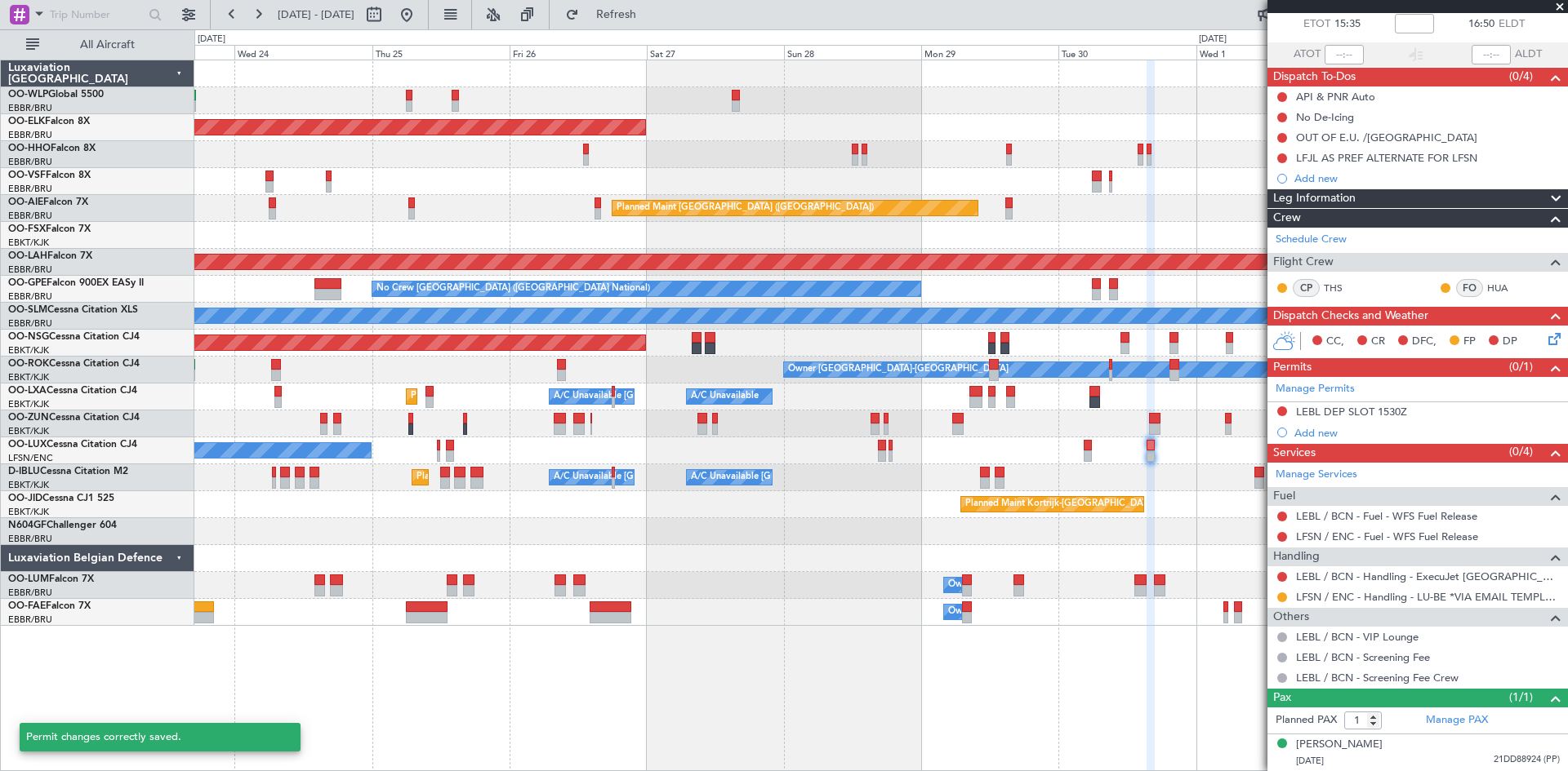
scroll to position [91, 0]
click at [651, 14] on span "Refresh" at bounding box center [616, 14] width 69 height 11
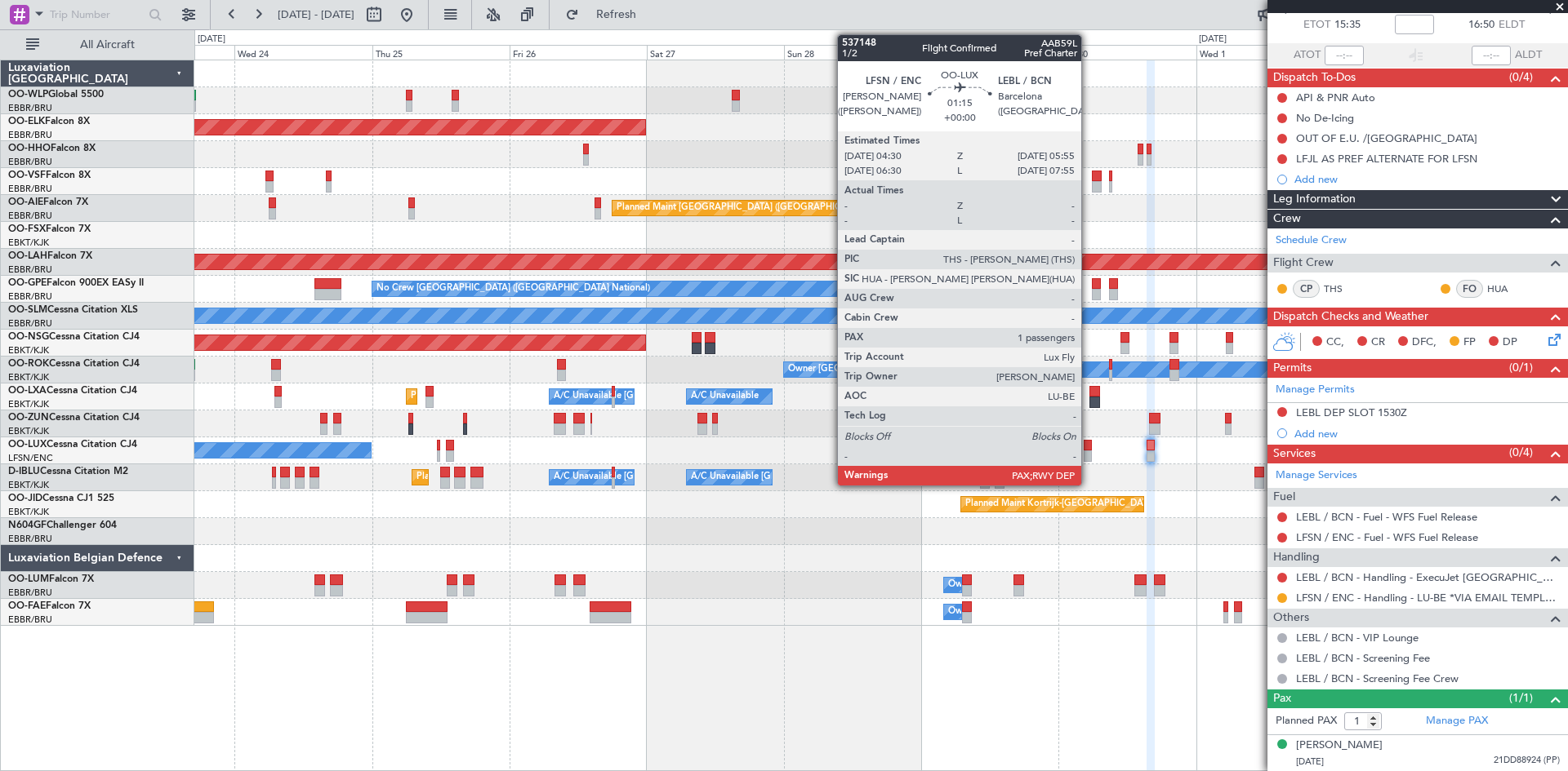
click at [1088, 459] on div at bounding box center [1087, 456] width 8 height 11
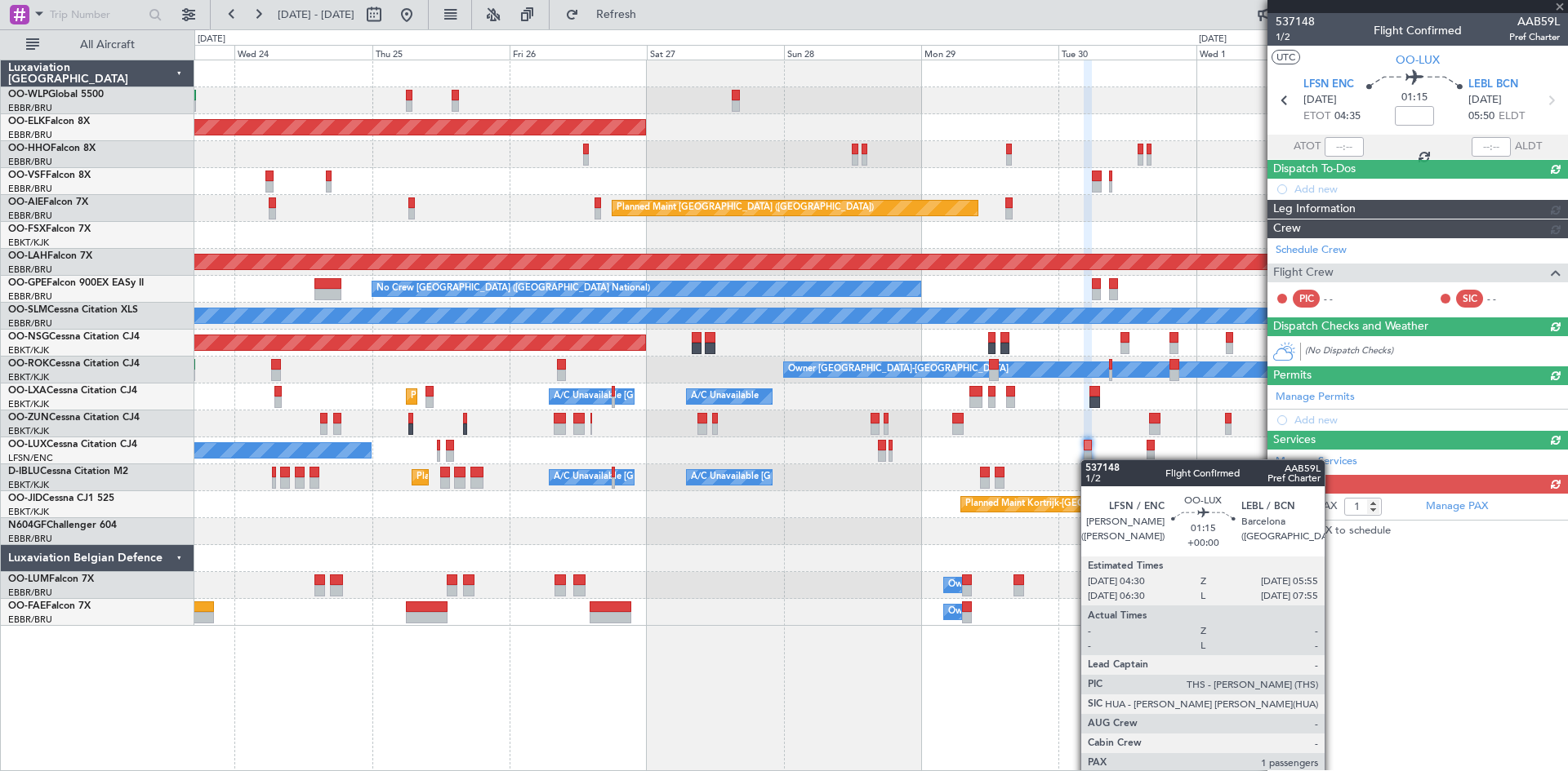
scroll to position [0, 0]
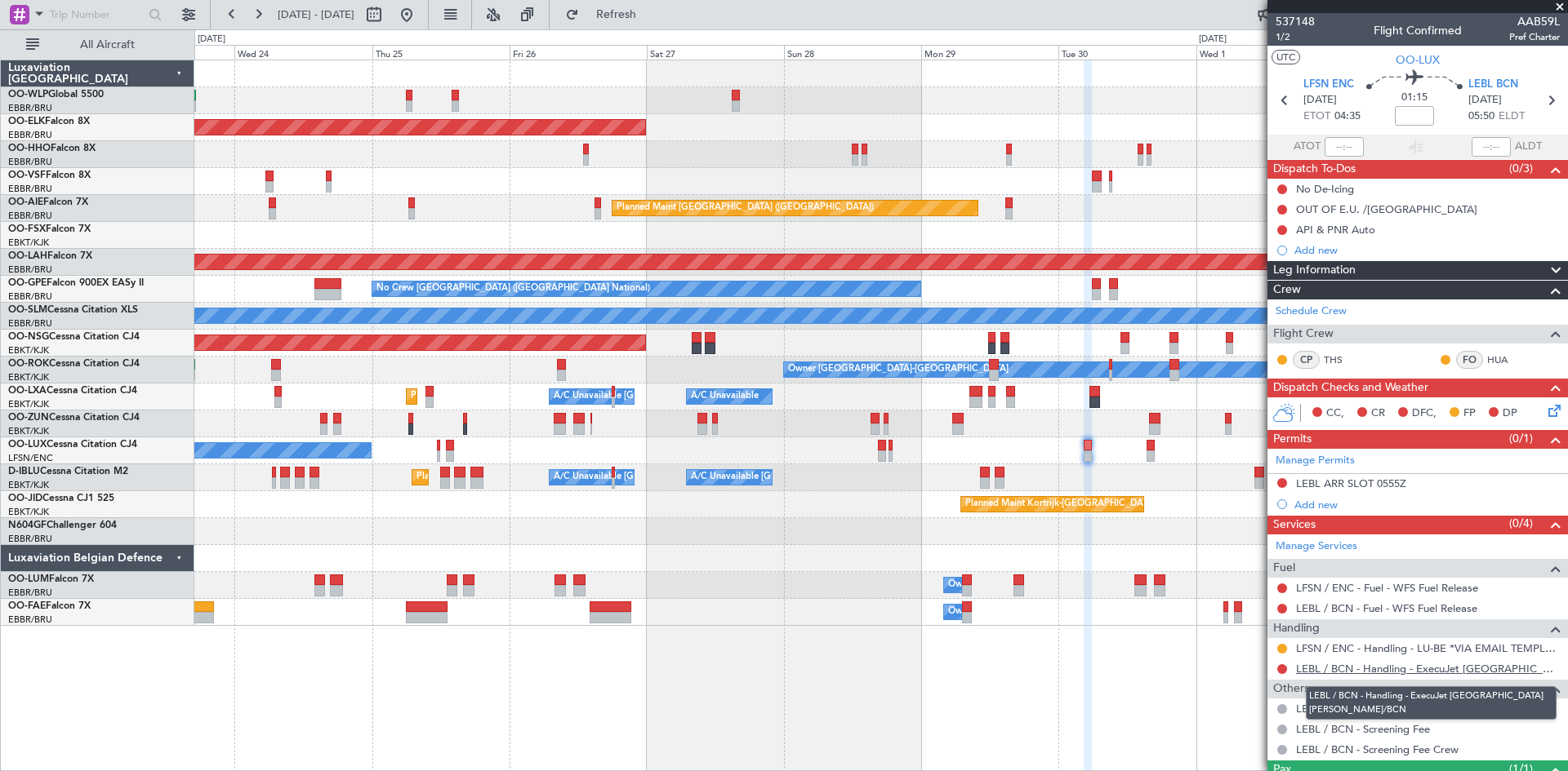
click at [1487, 667] on link "LEBL / BCN - Handling - ExecuJet [GEOGRAPHIC_DATA] [PERSON_NAME]/BCN" at bounding box center [1428, 669] width 264 height 14
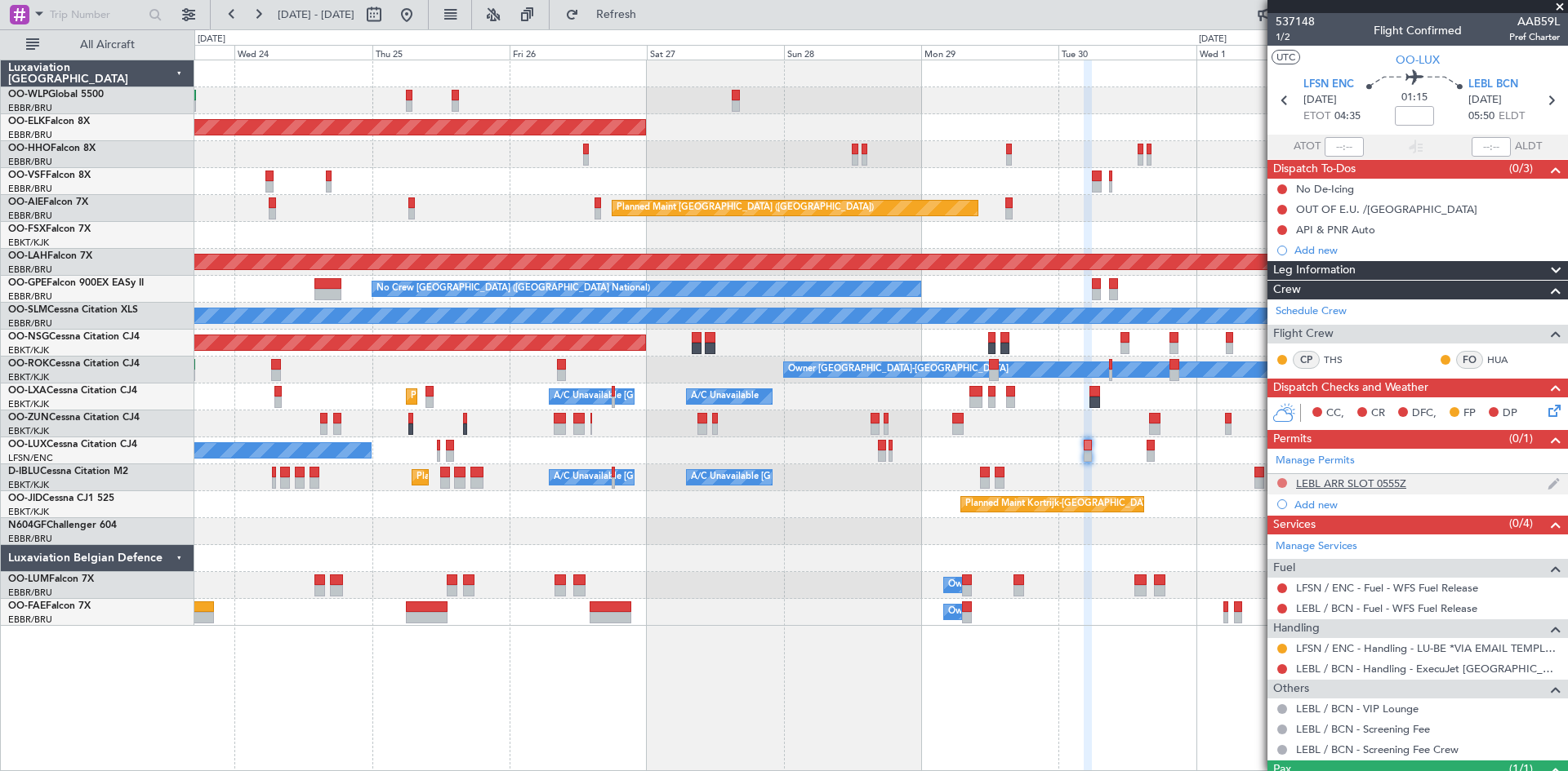
click at [1283, 480] on button at bounding box center [1281, 483] width 10 height 10
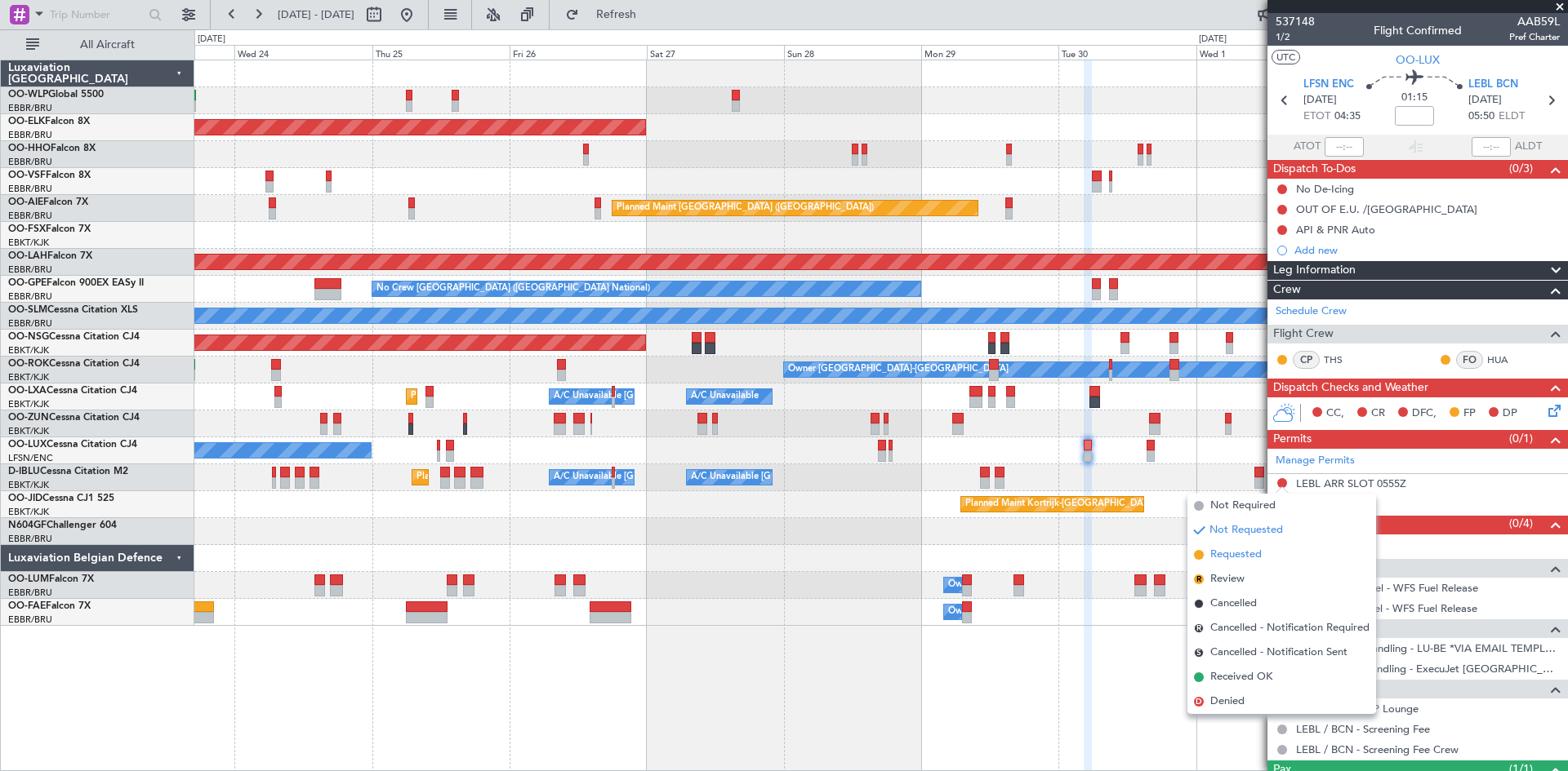
click at [1240, 554] on span "Requested" at bounding box center [1235, 555] width 51 height 16
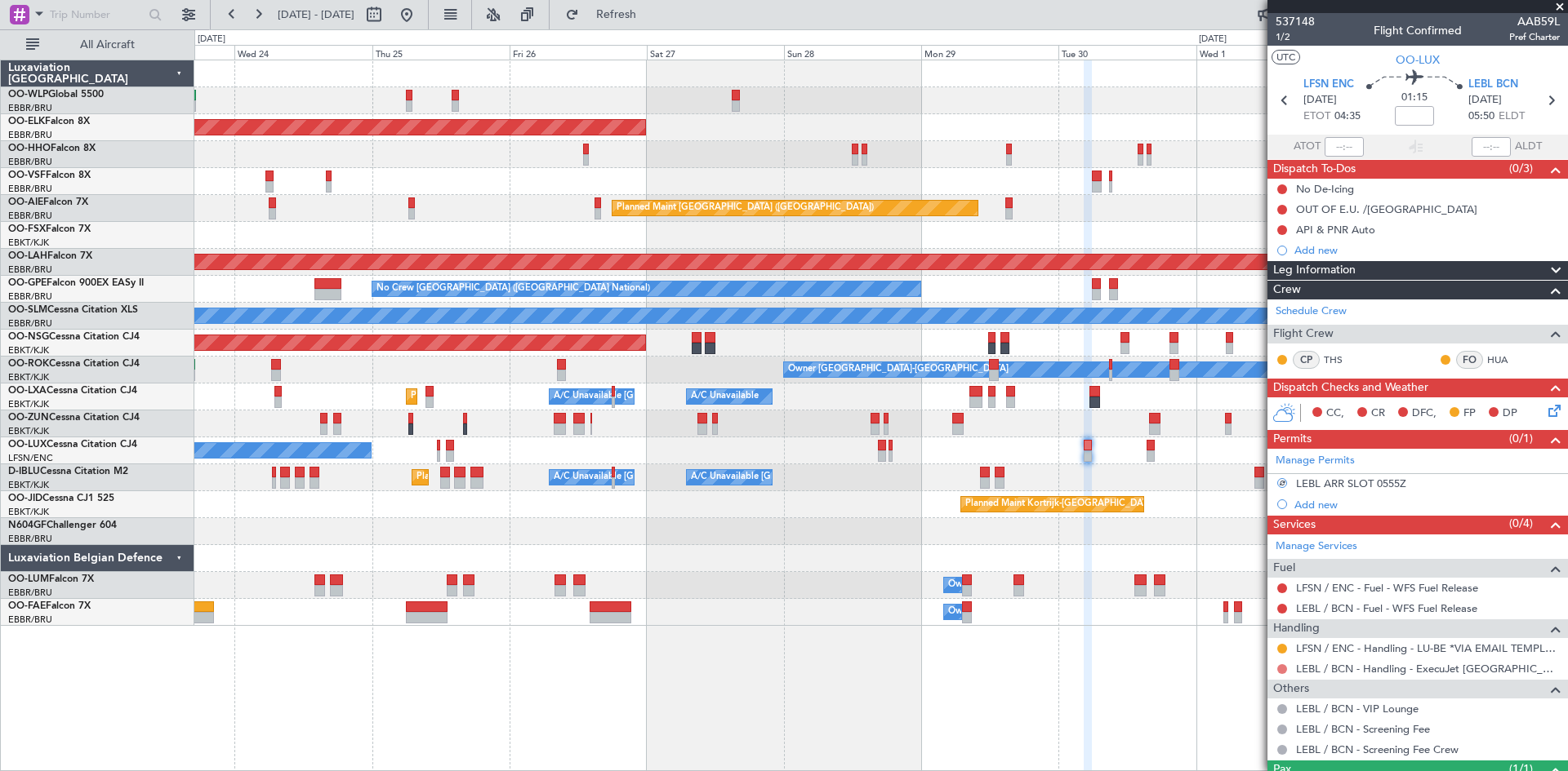
click at [1286, 672] on button at bounding box center [1281, 669] width 10 height 10
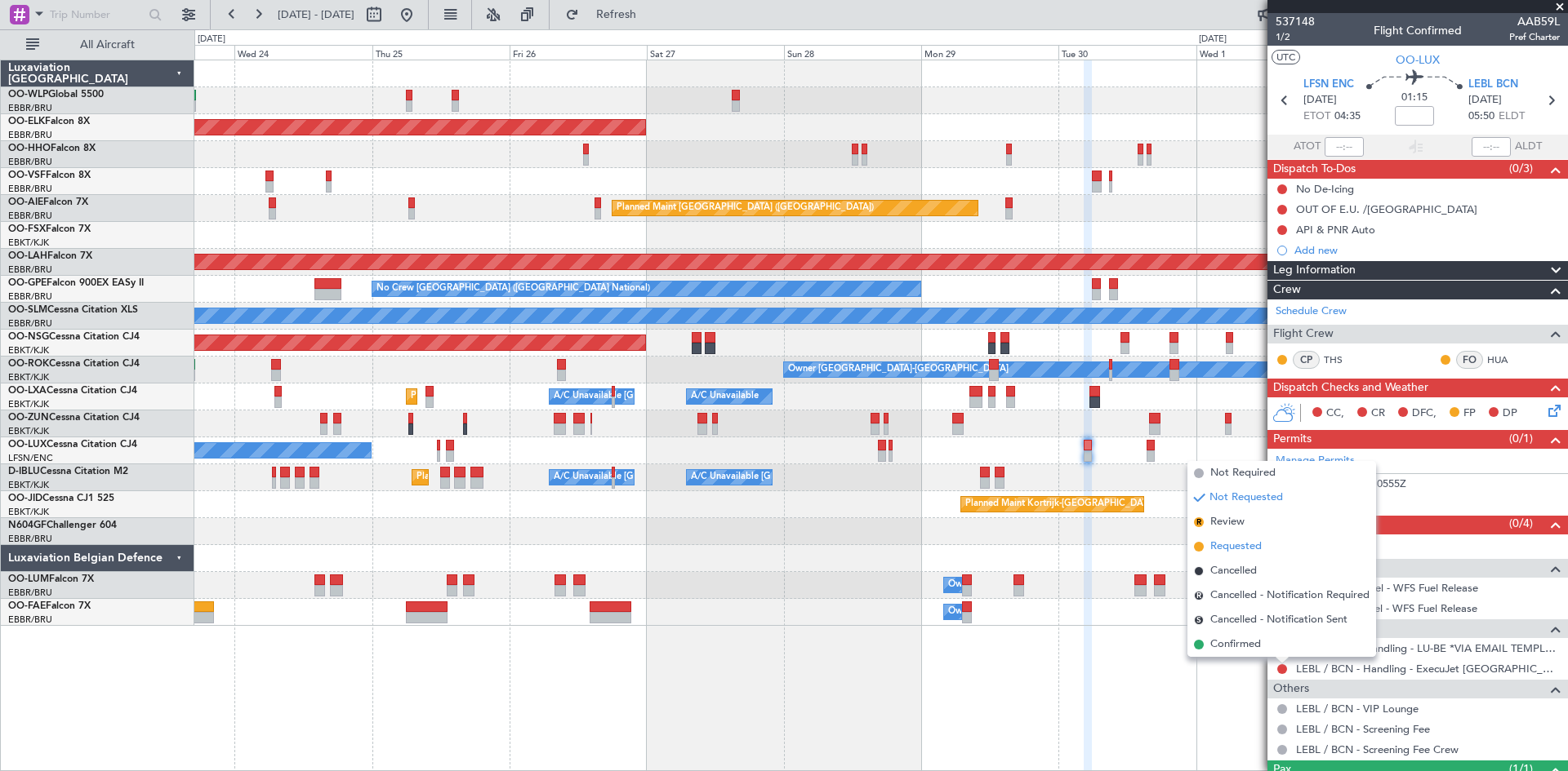
click at [1221, 550] on span "Requested" at bounding box center [1235, 546] width 51 height 16
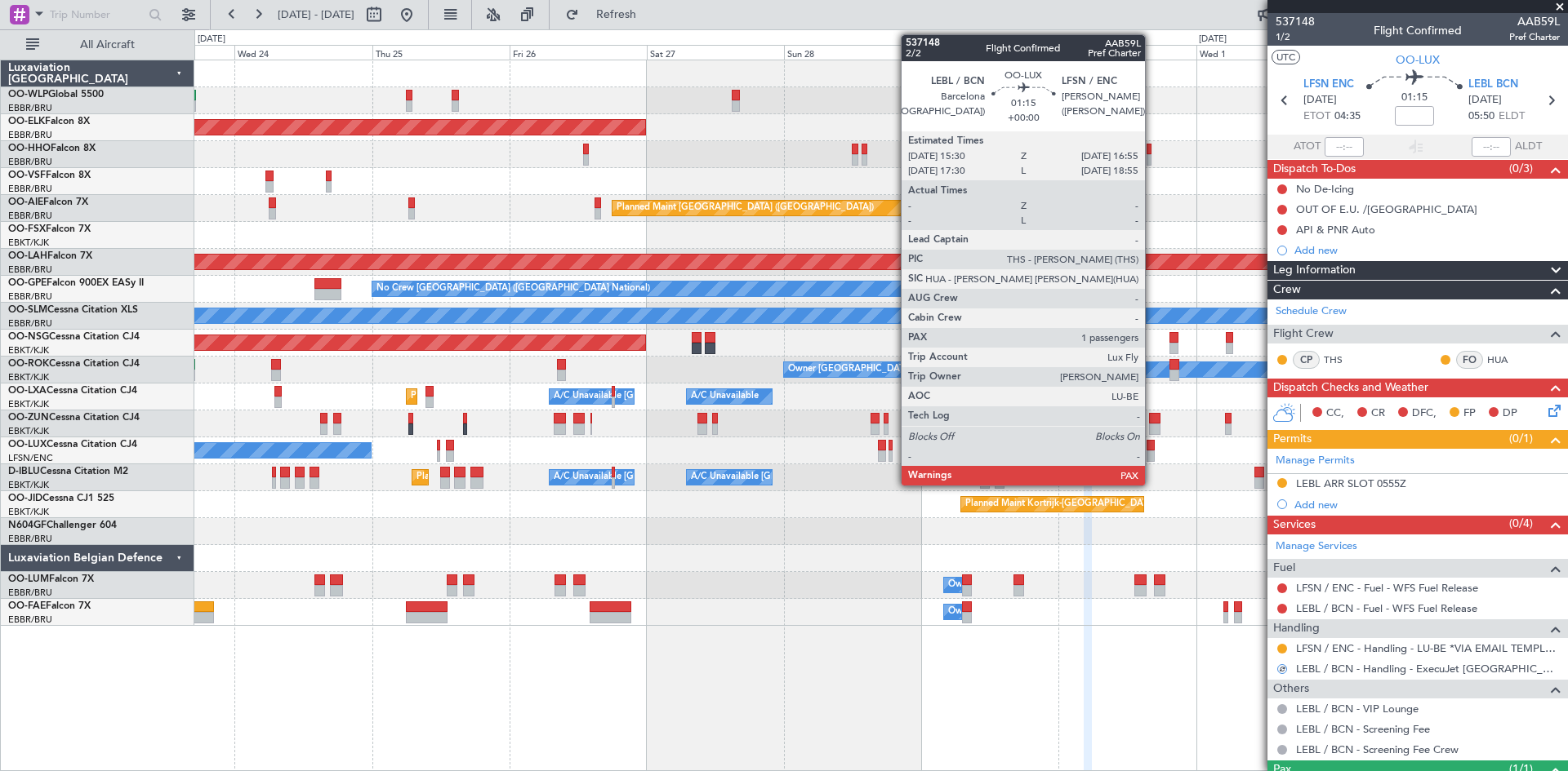
click at [1152, 443] on div at bounding box center [1150, 445] width 8 height 11
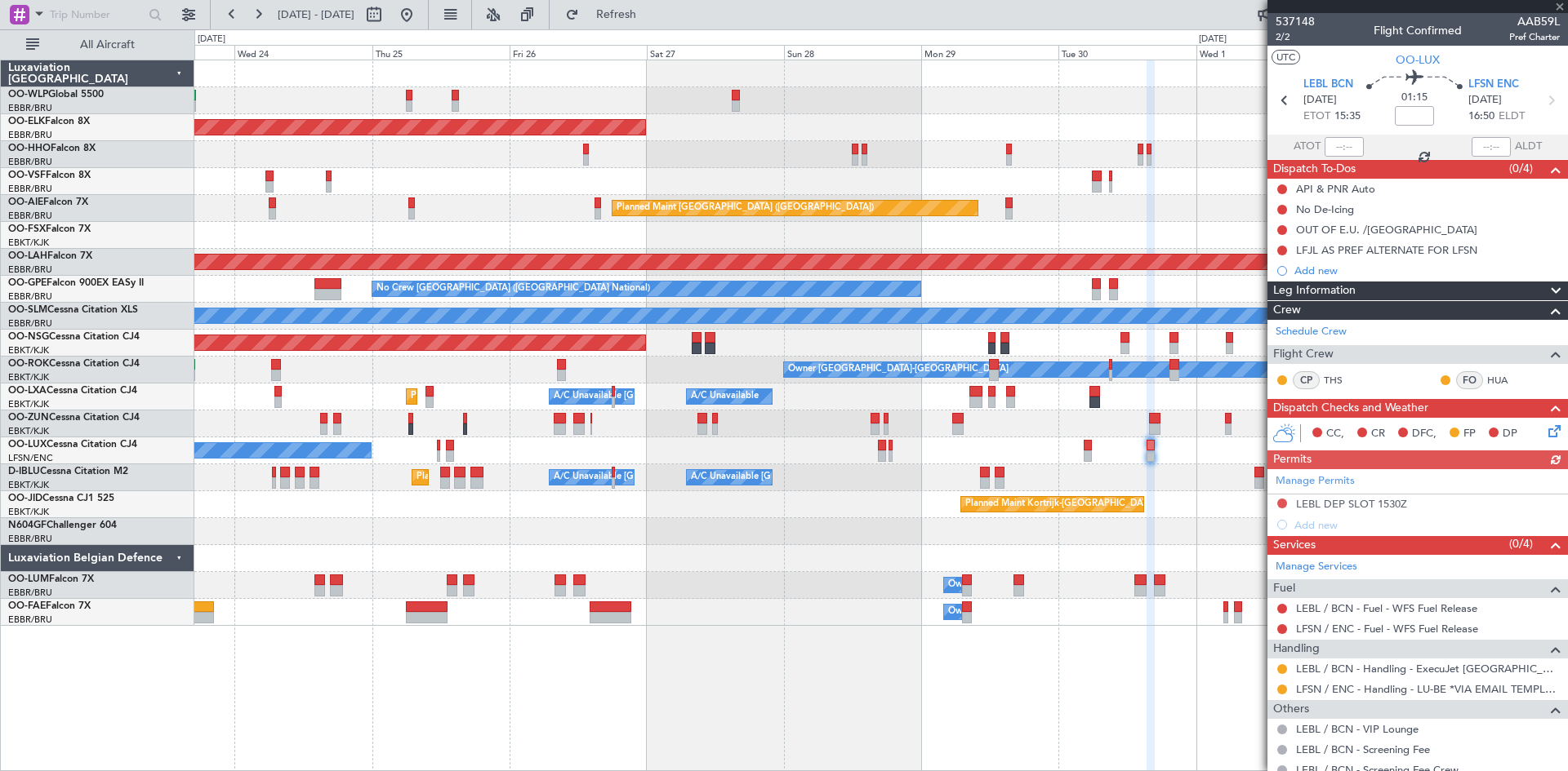
click at [1279, 503] on div "Manage Permits LEBL DEP SLOT 1530Z Add new" at bounding box center [1418, 503] width 301 height 66
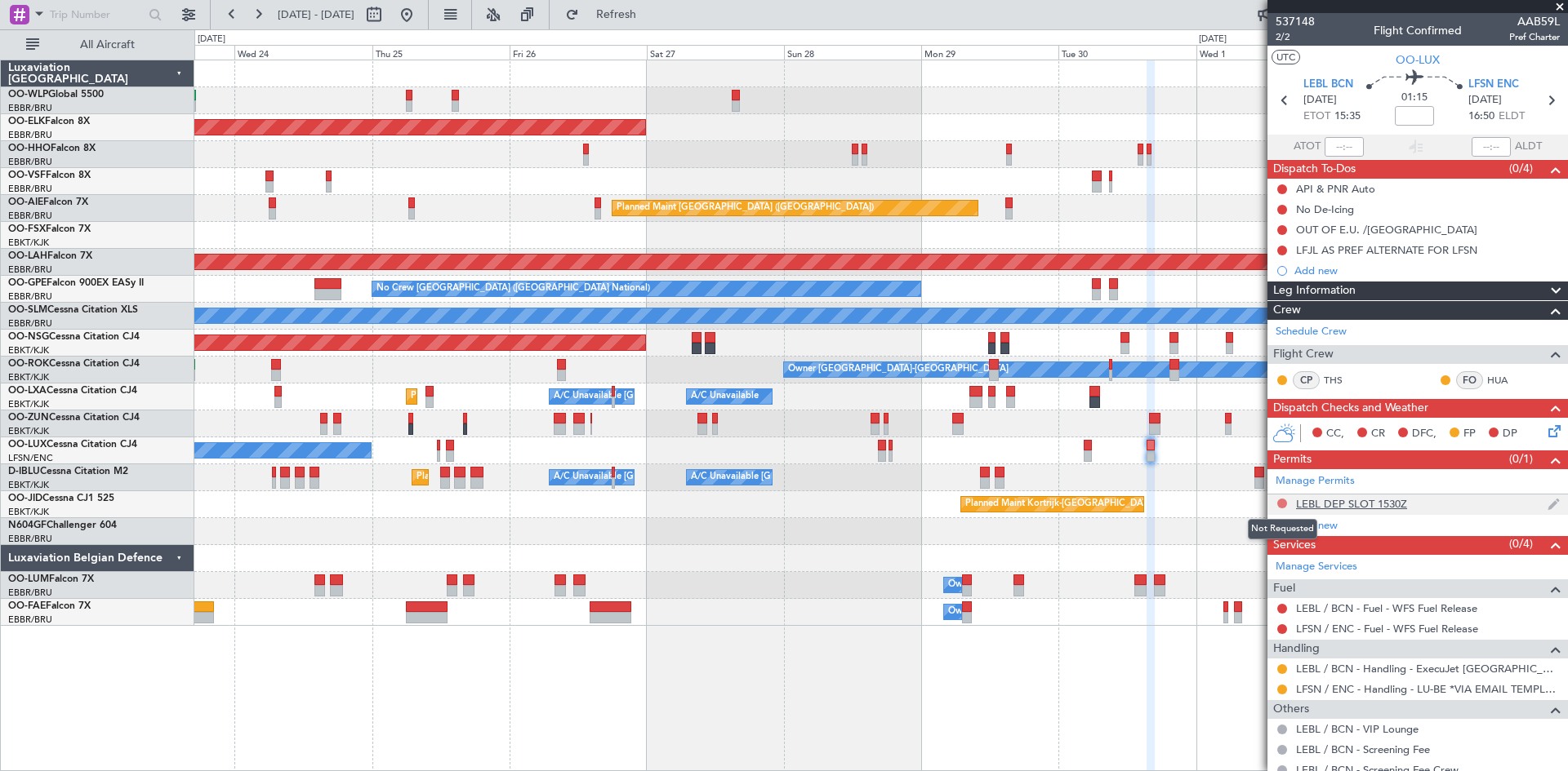
click at [1286, 501] on button at bounding box center [1281, 503] width 10 height 10
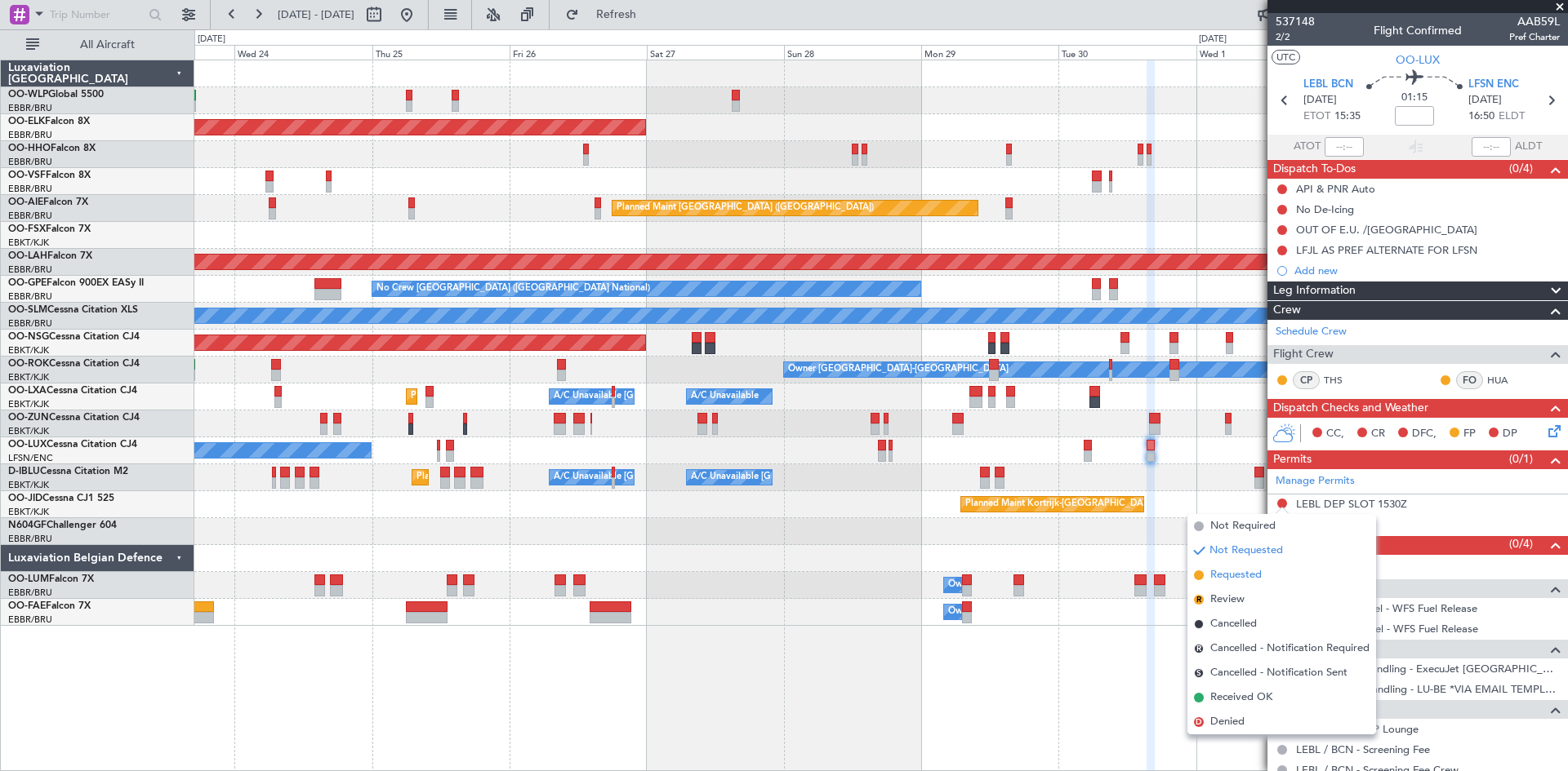
click at [1251, 573] on span "Requested" at bounding box center [1235, 575] width 51 height 16
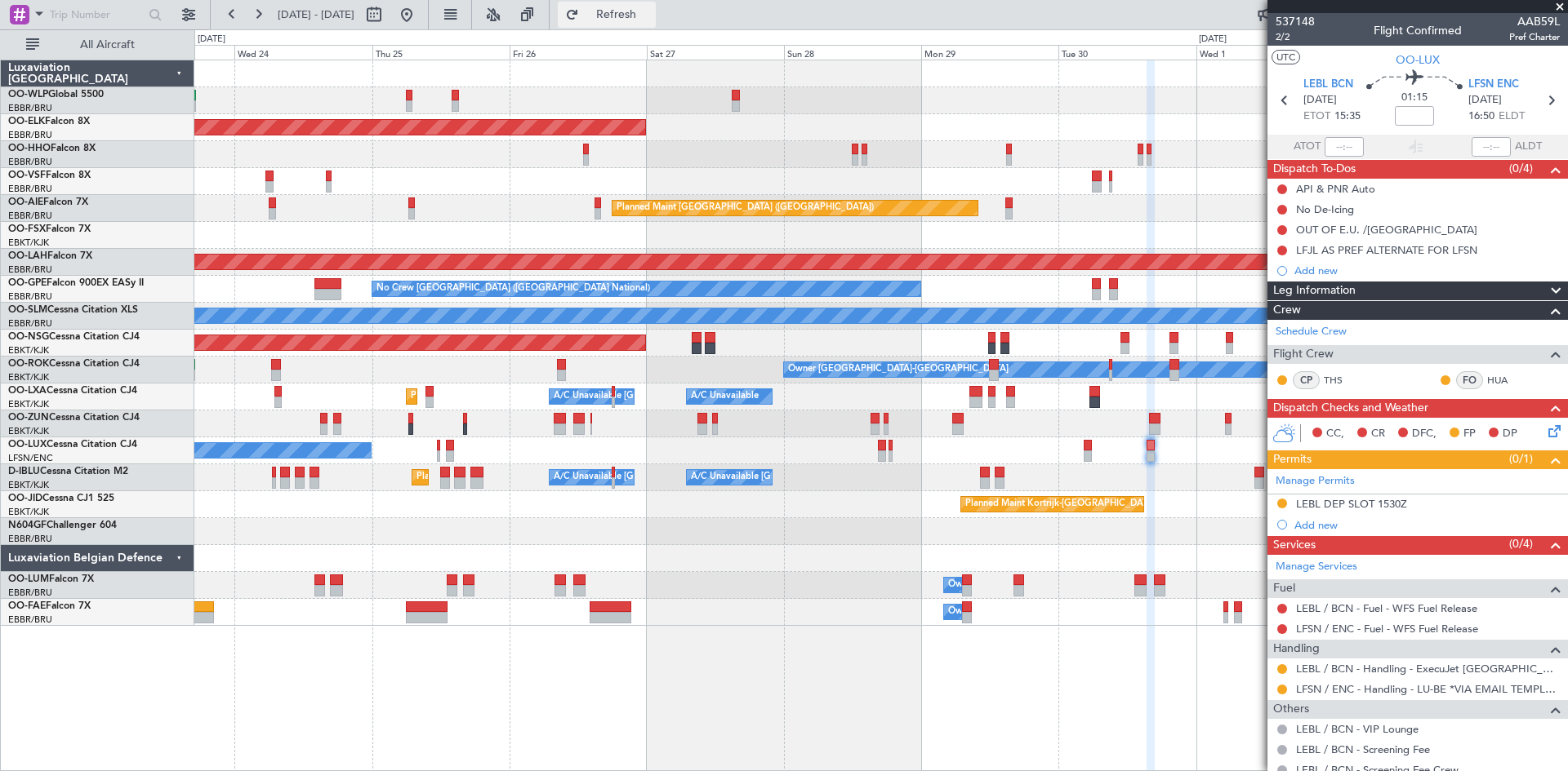
click at [625, 25] on button "Refresh" at bounding box center [606, 15] width 98 height 26
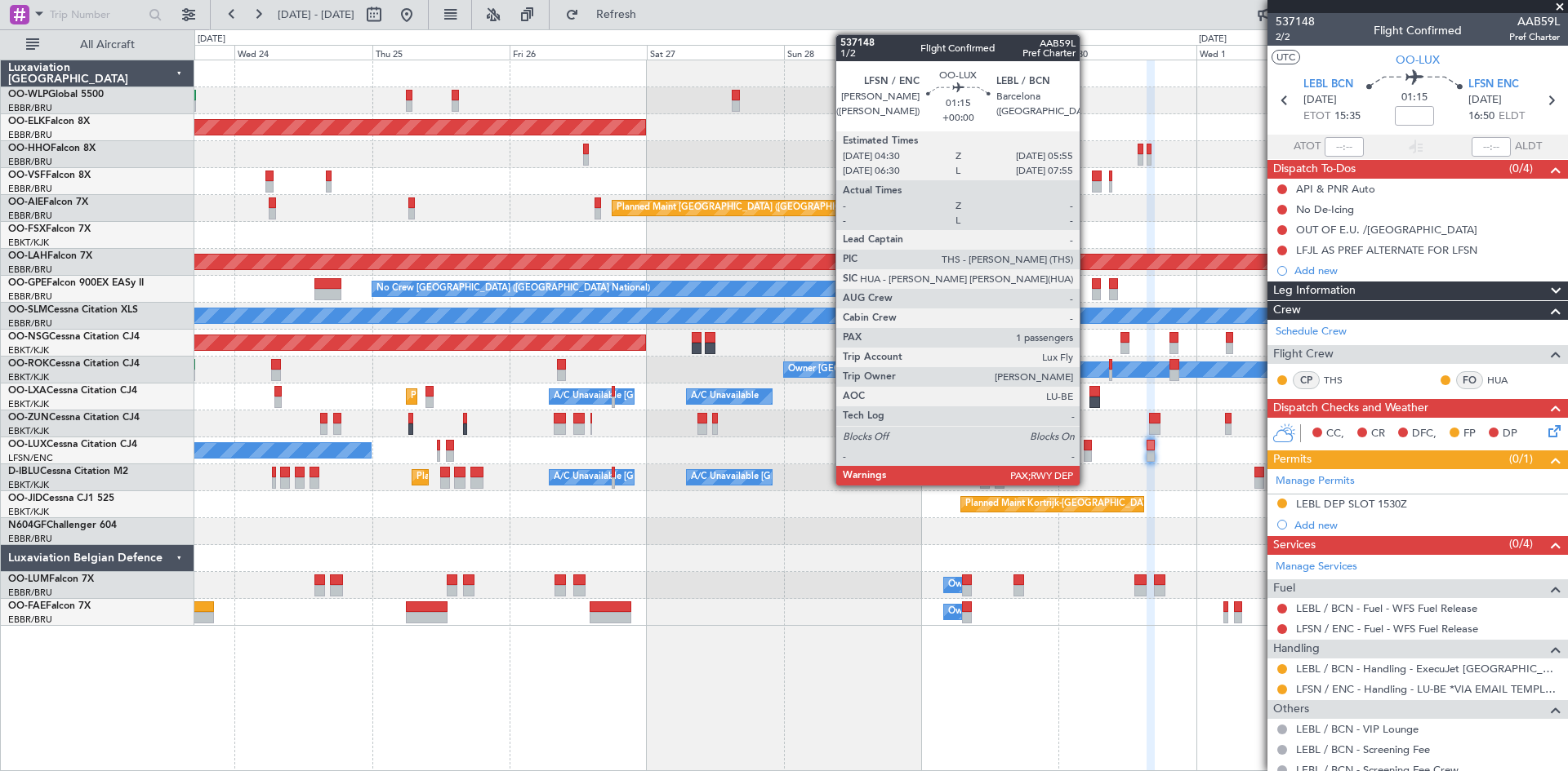
click at [1087, 443] on div at bounding box center [1087, 445] width 8 height 11
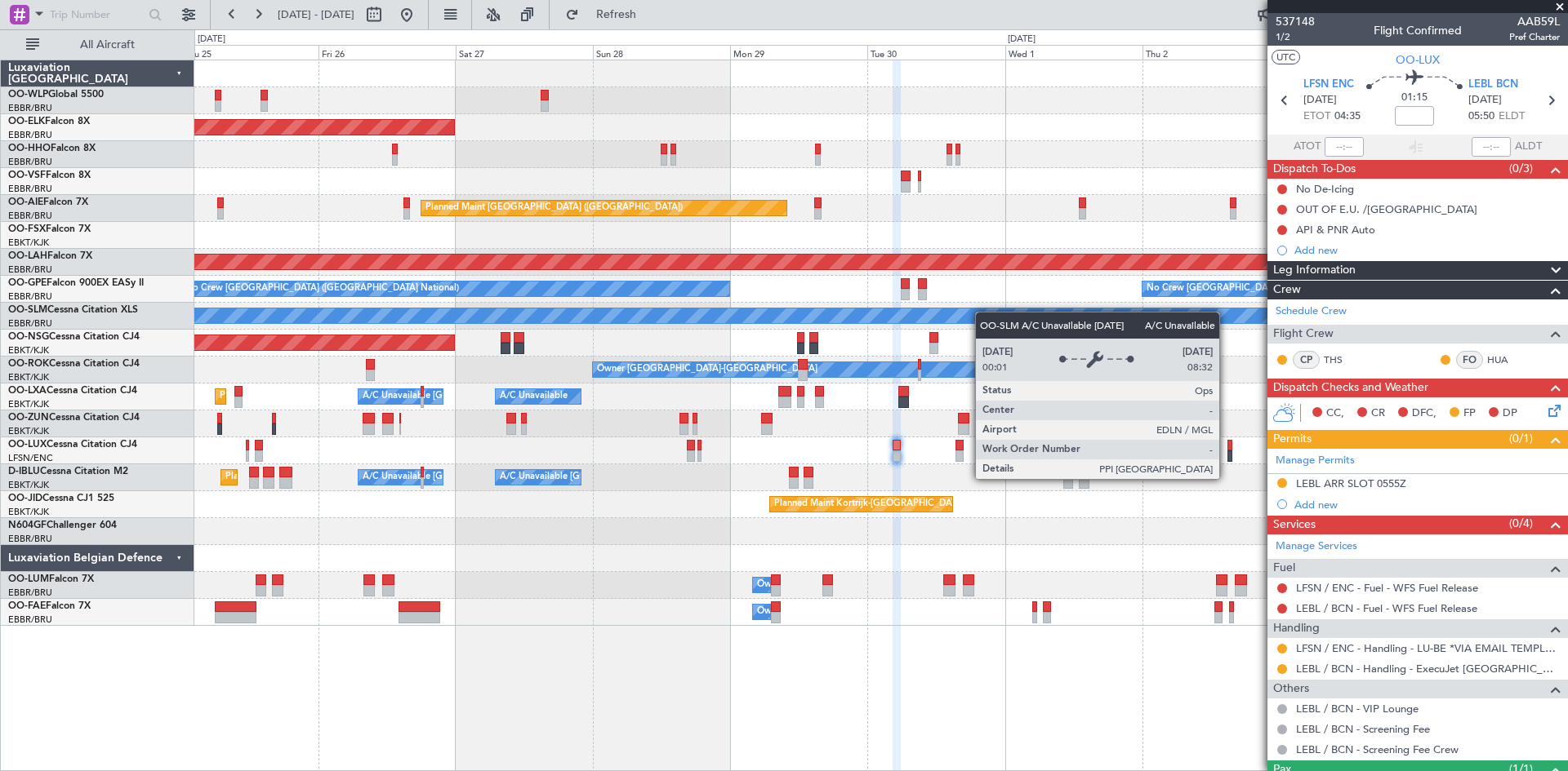
click at [784, 318] on div "Planned Maint Kortrijk-[GEOGRAPHIC_DATA] Planned Maint [GEOGRAPHIC_DATA] ([GEOG…" at bounding box center [881, 343] width 1373 height 565
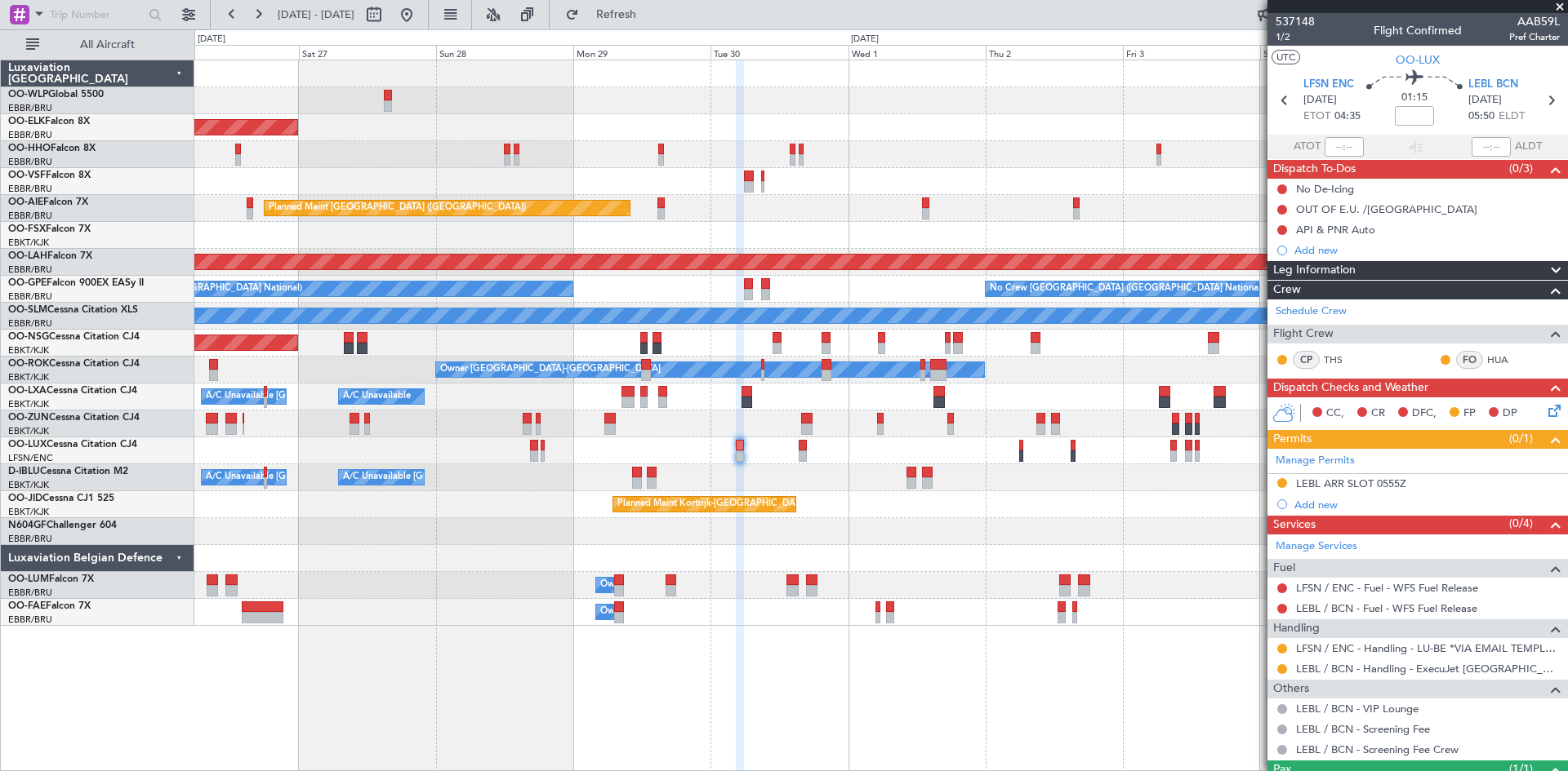
click at [467, 30] on div "0 0 Fri 26 Sat 27 Sun 28 Mon 29 Tue 30 Wed 1 [DATE] Fri 3 Sat 4 Sun 5 [DATE]" at bounding box center [881, 45] width 1372 height 30
click at [420, 23] on button at bounding box center [407, 15] width 26 height 26
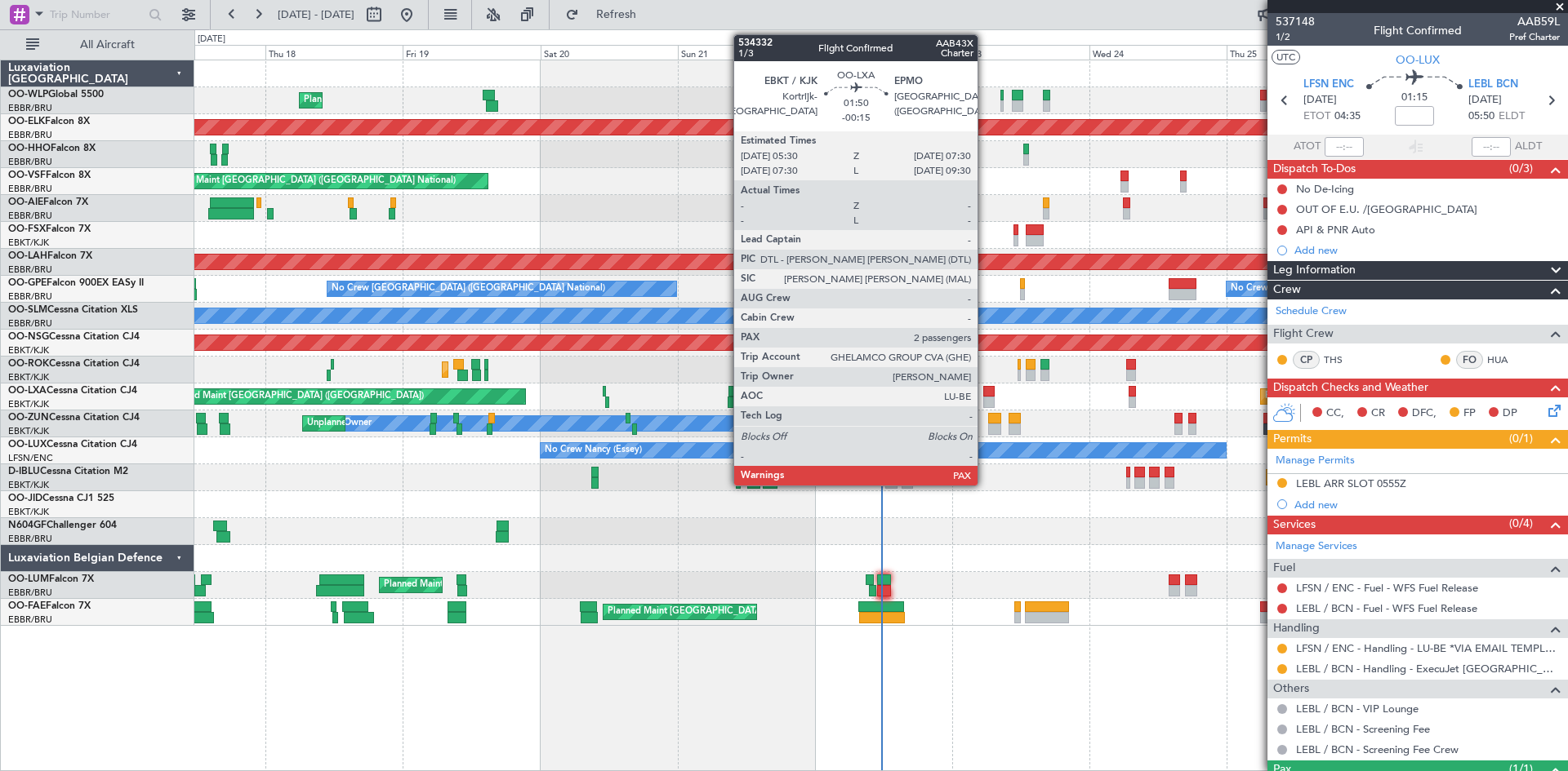
click at [985, 397] on div at bounding box center [989, 402] width 12 height 11
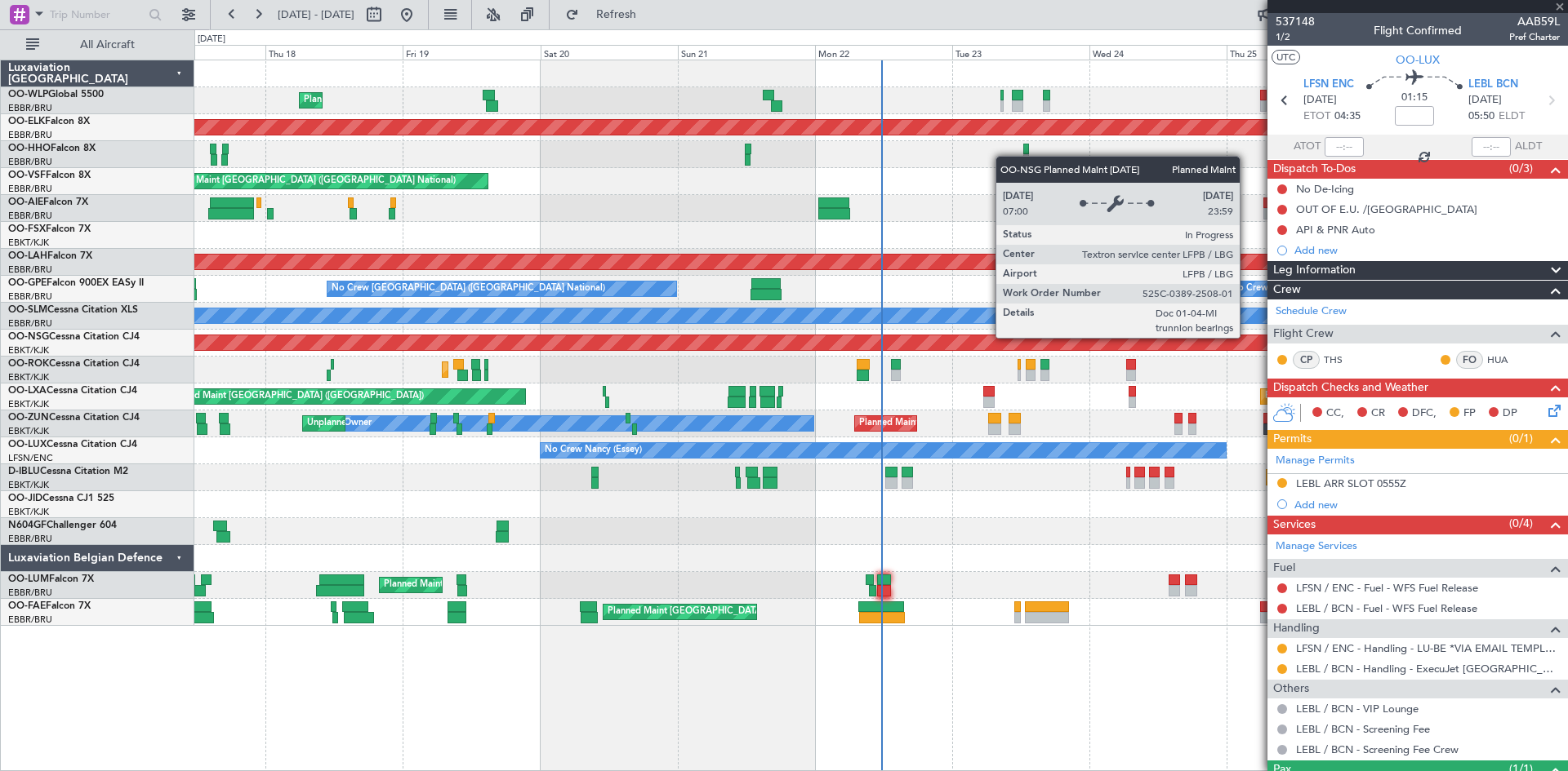
type input "-00:15"
type input "2"
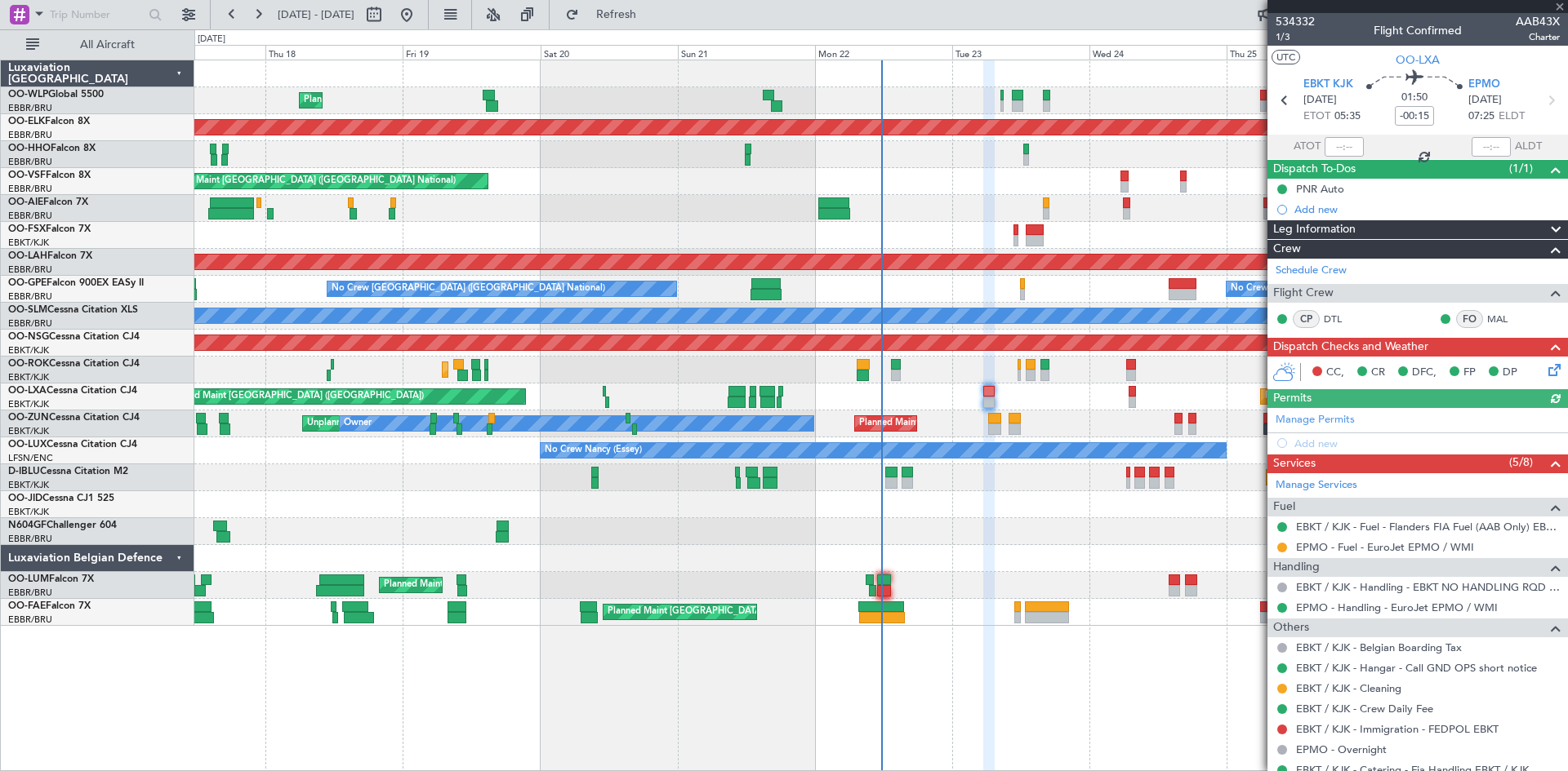
click at [1545, 364] on icon at bounding box center [1551, 367] width 13 height 13
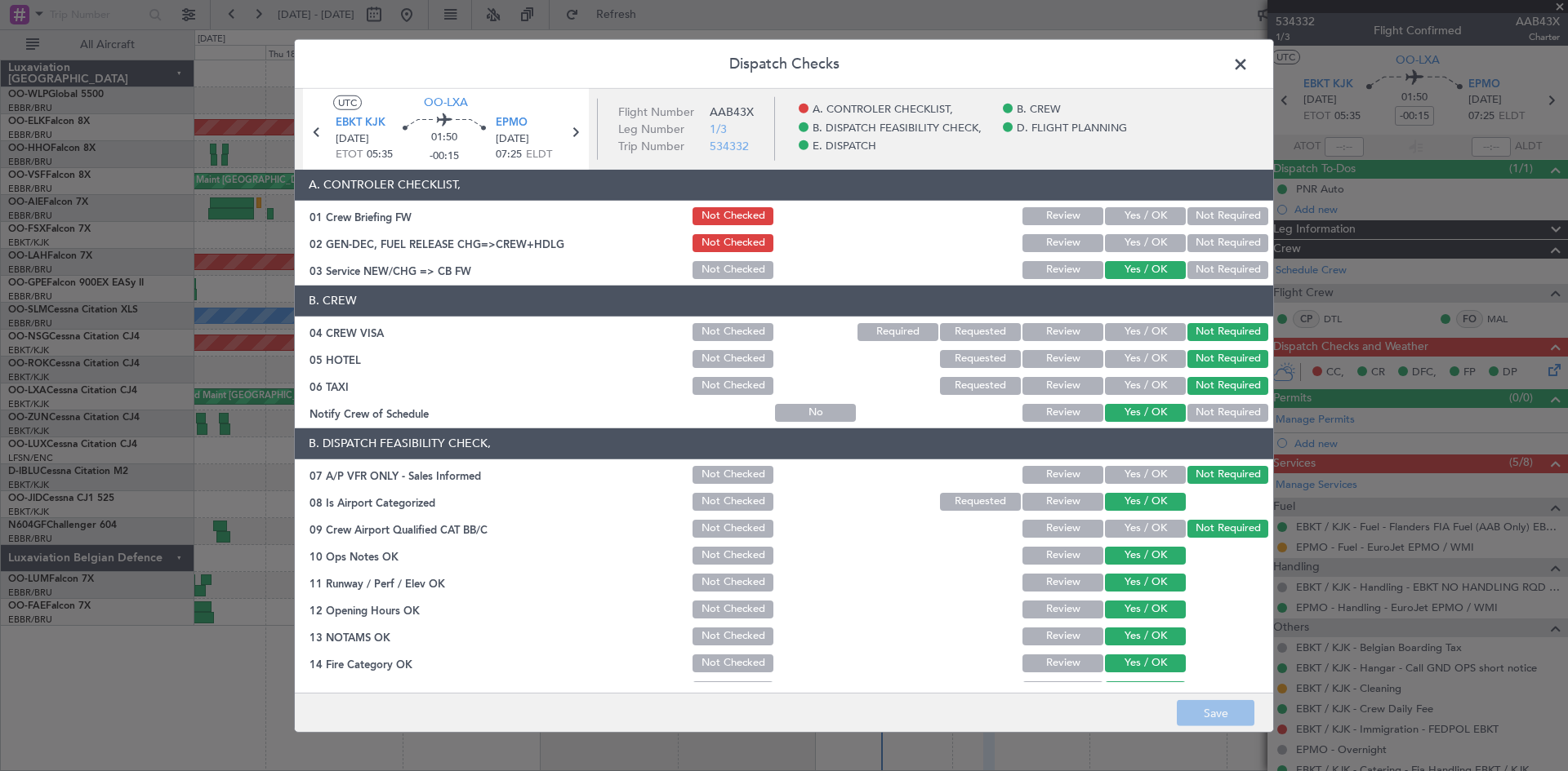
click at [1248, 67] on span at bounding box center [1248, 68] width 0 height 33
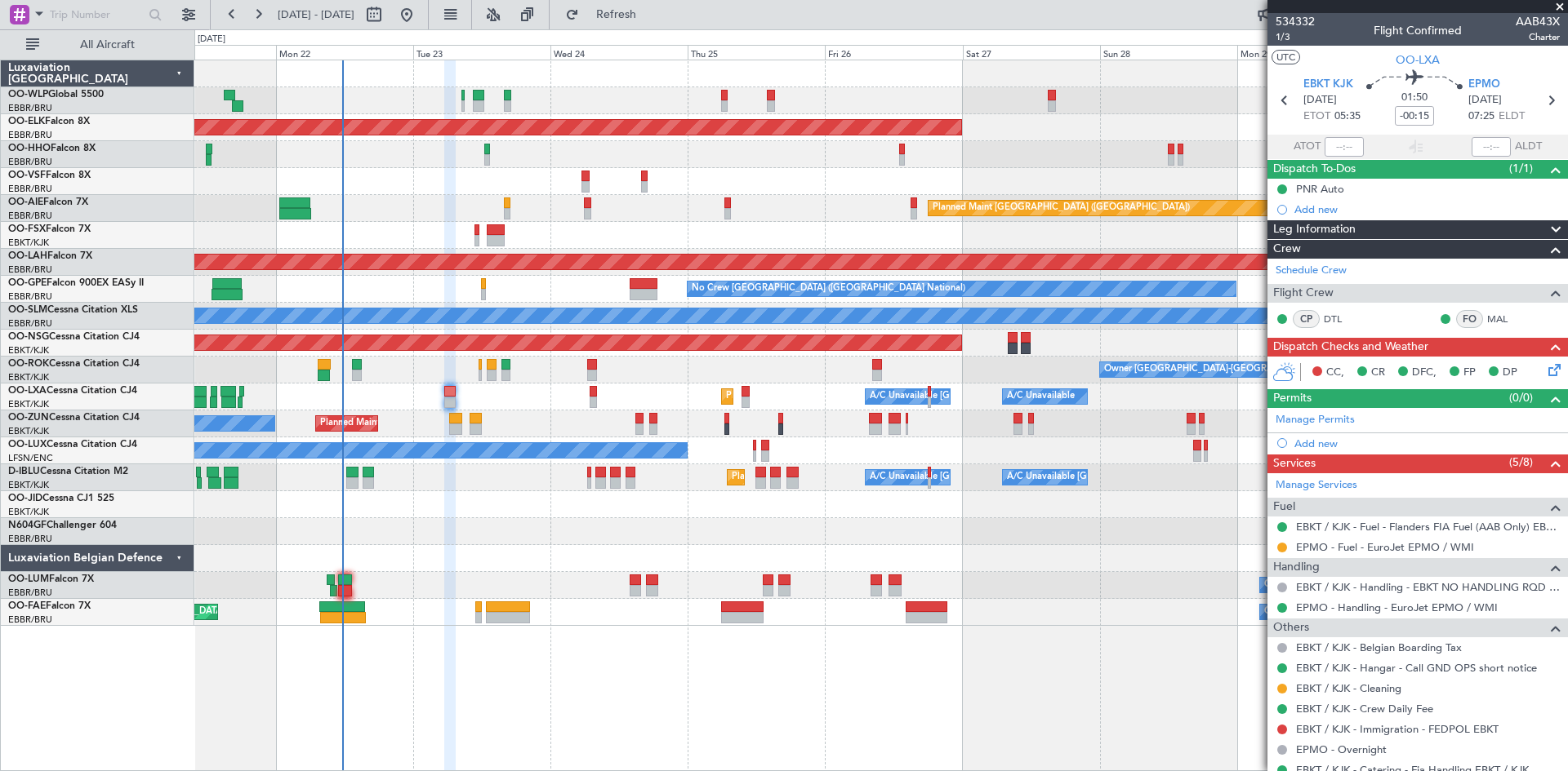
click at [560, 620] on div "Planned Maint Kortrijk-[GEOGRAPHIC_DATA] AOG Maint [GEOGRAPHIC_DATA] ([GEOGRAPH…" at bounding box center [881, 343] width 1373 height 565
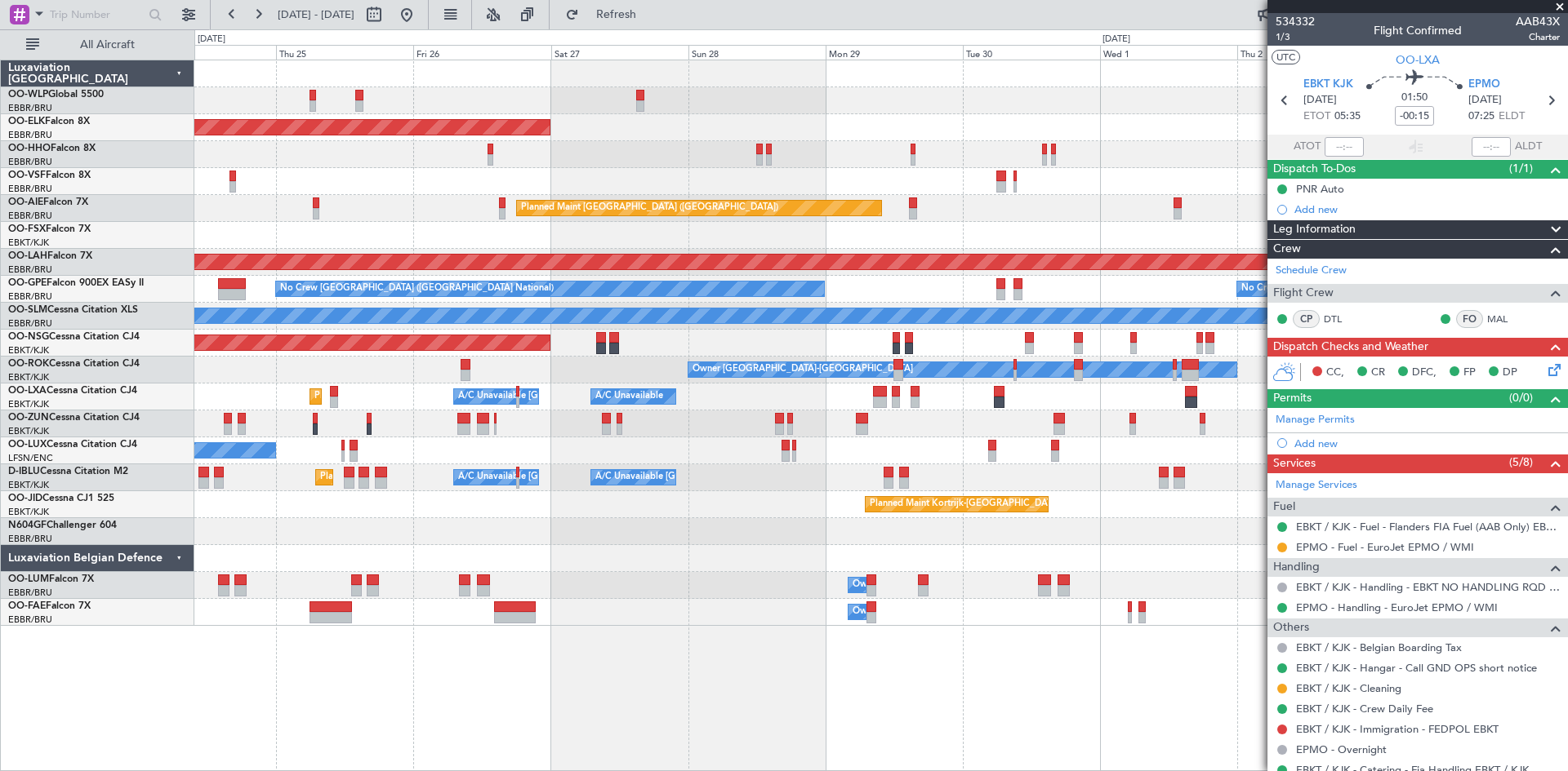
click at [510, 584] on div "Planned Maint Kortrijk-[GEOGRAPHIC_DATA] Planned Maint [GEOGRAPHIC_DATA] ([GEOG…" at bounding box center [881, 343] width 1373 height 565
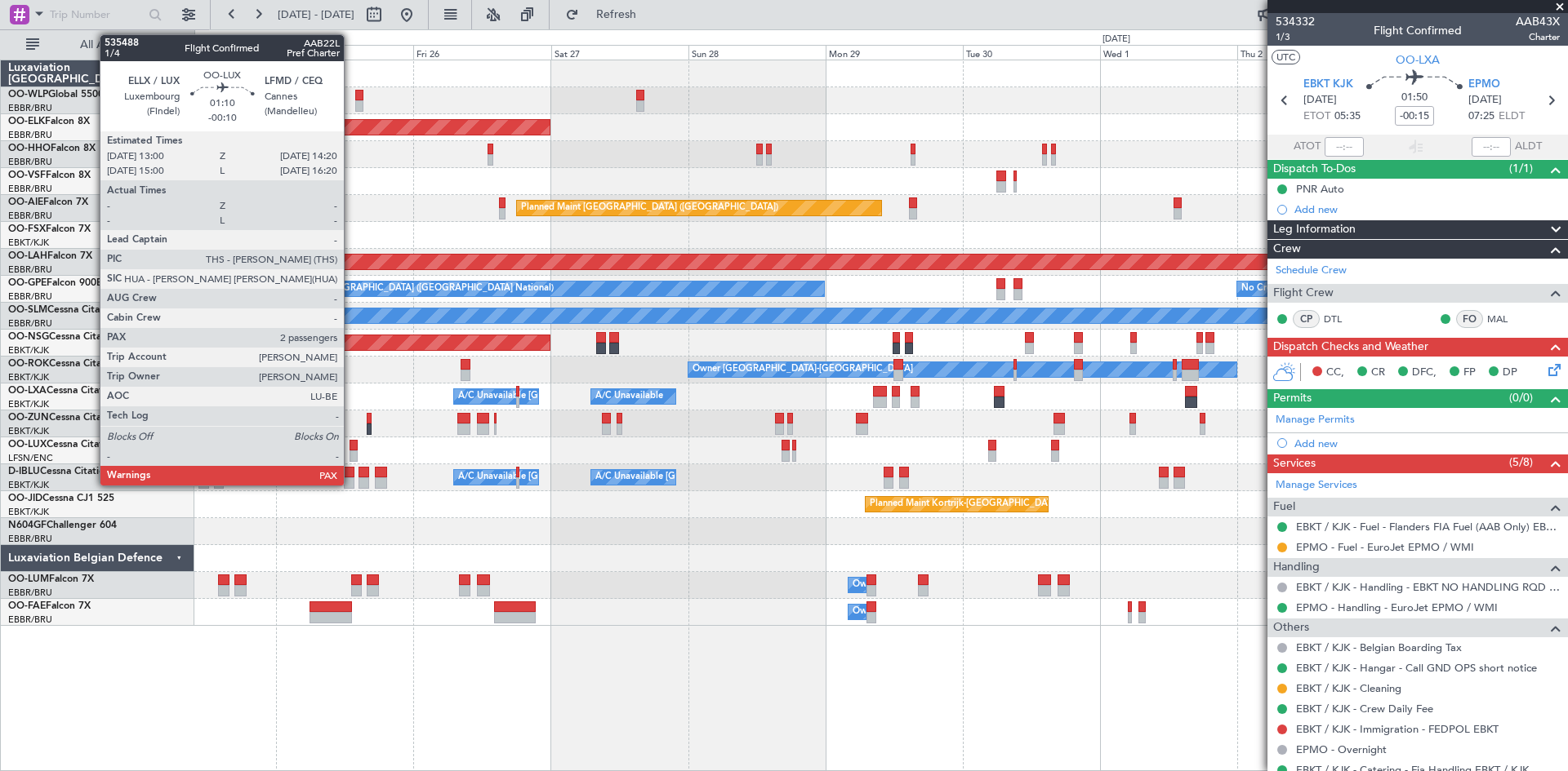
click at [351, 455] on div at bounding box center [353, 456] width 8 height 11
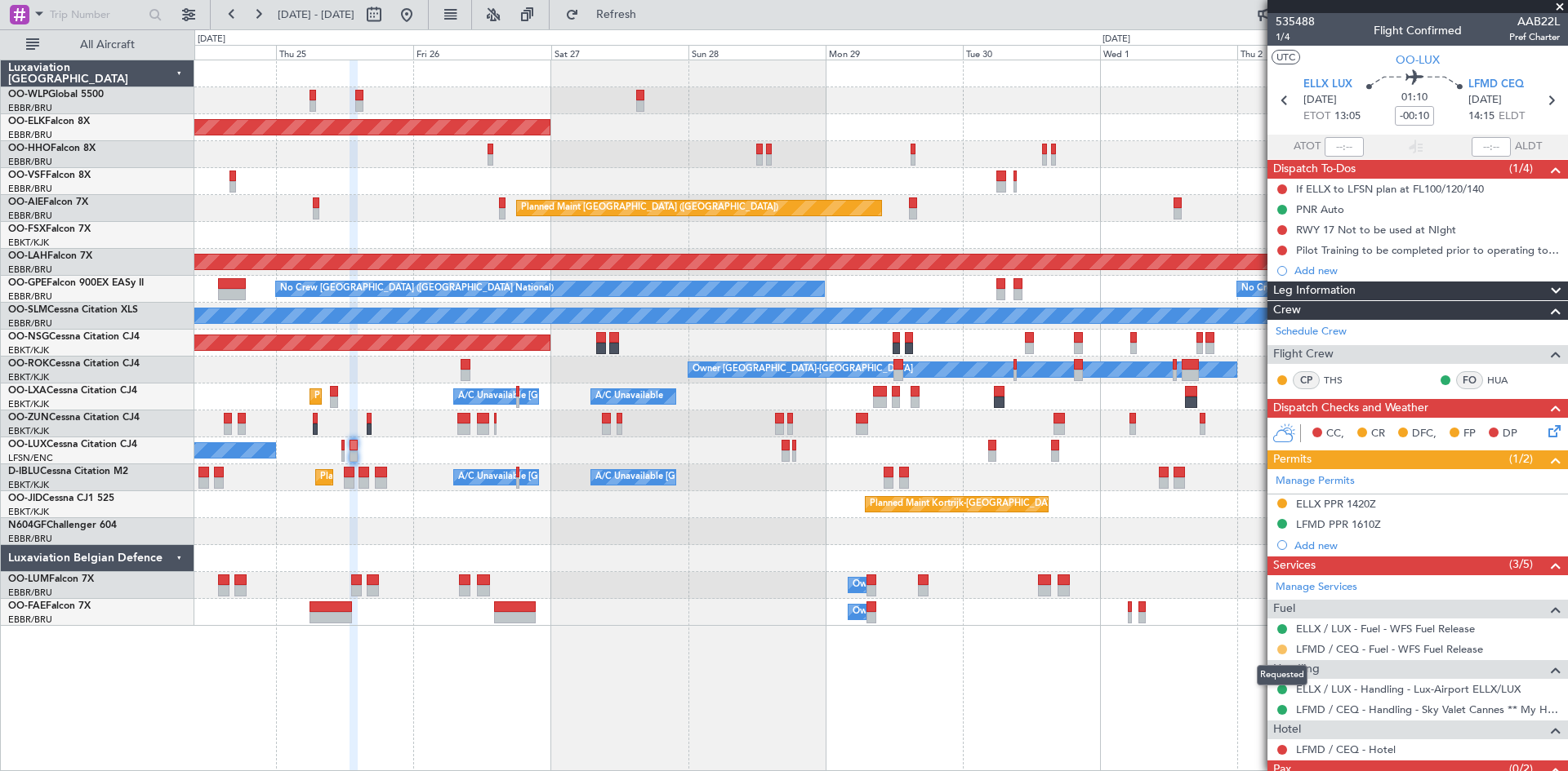
click at [1284, 651] on button at bounding box center [1281, 649] width 10 height 10
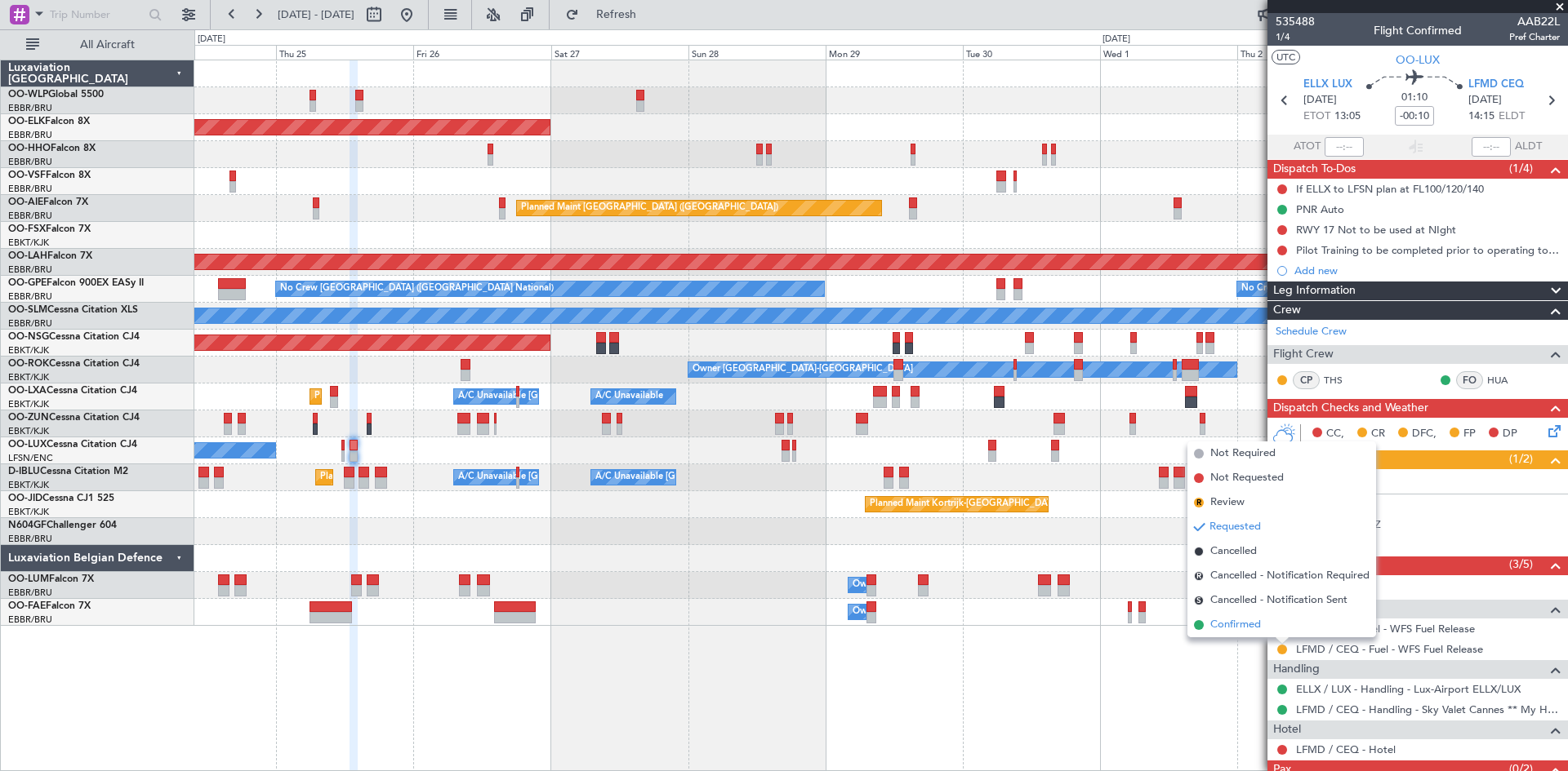
click at [1267, 629] on li "Confirmed" at bounding box center [1281, 625] width 189 height 24
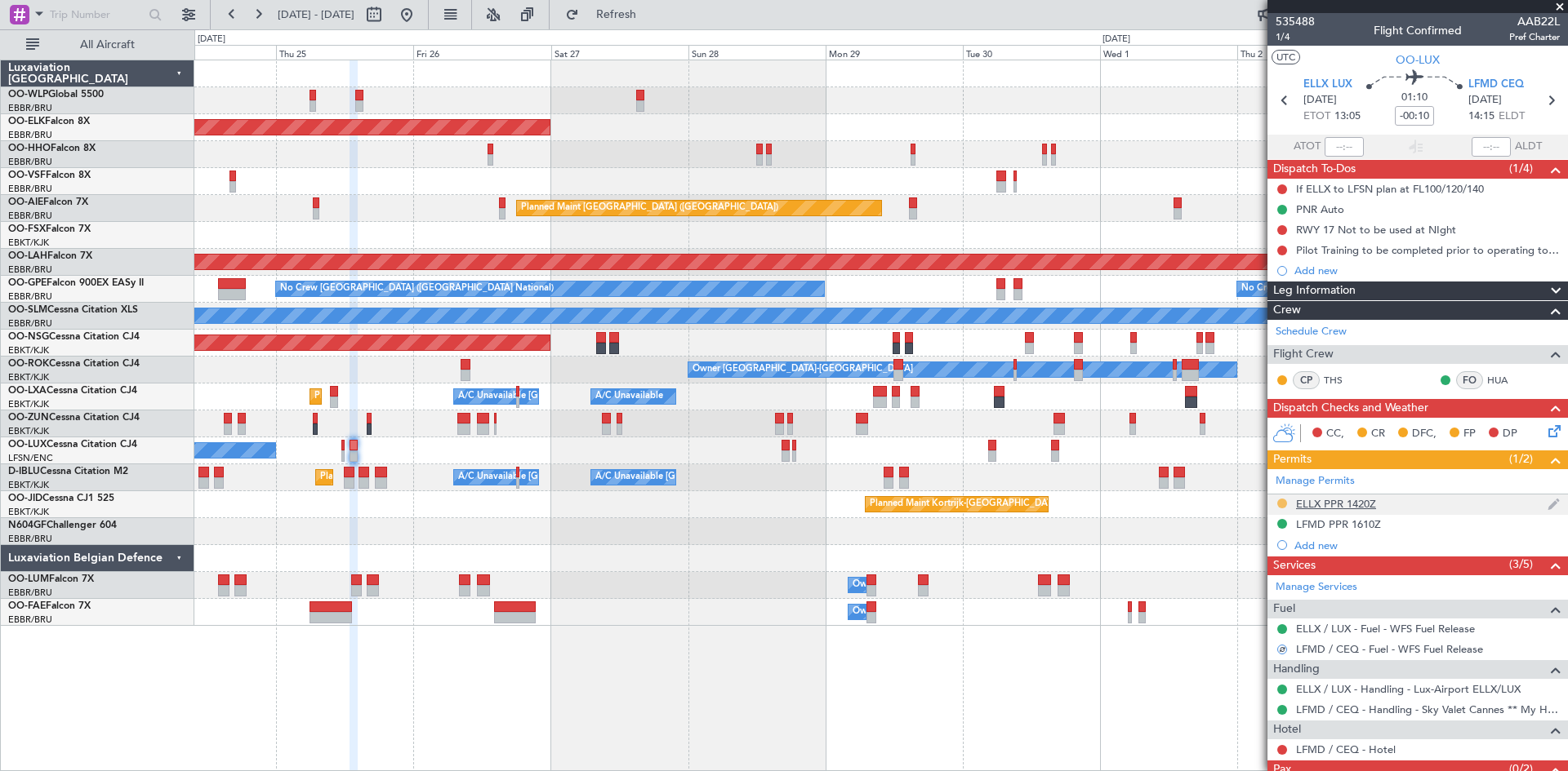
click at [1283, 499] on button at bounding box center [1281, 503] width 10 height 10
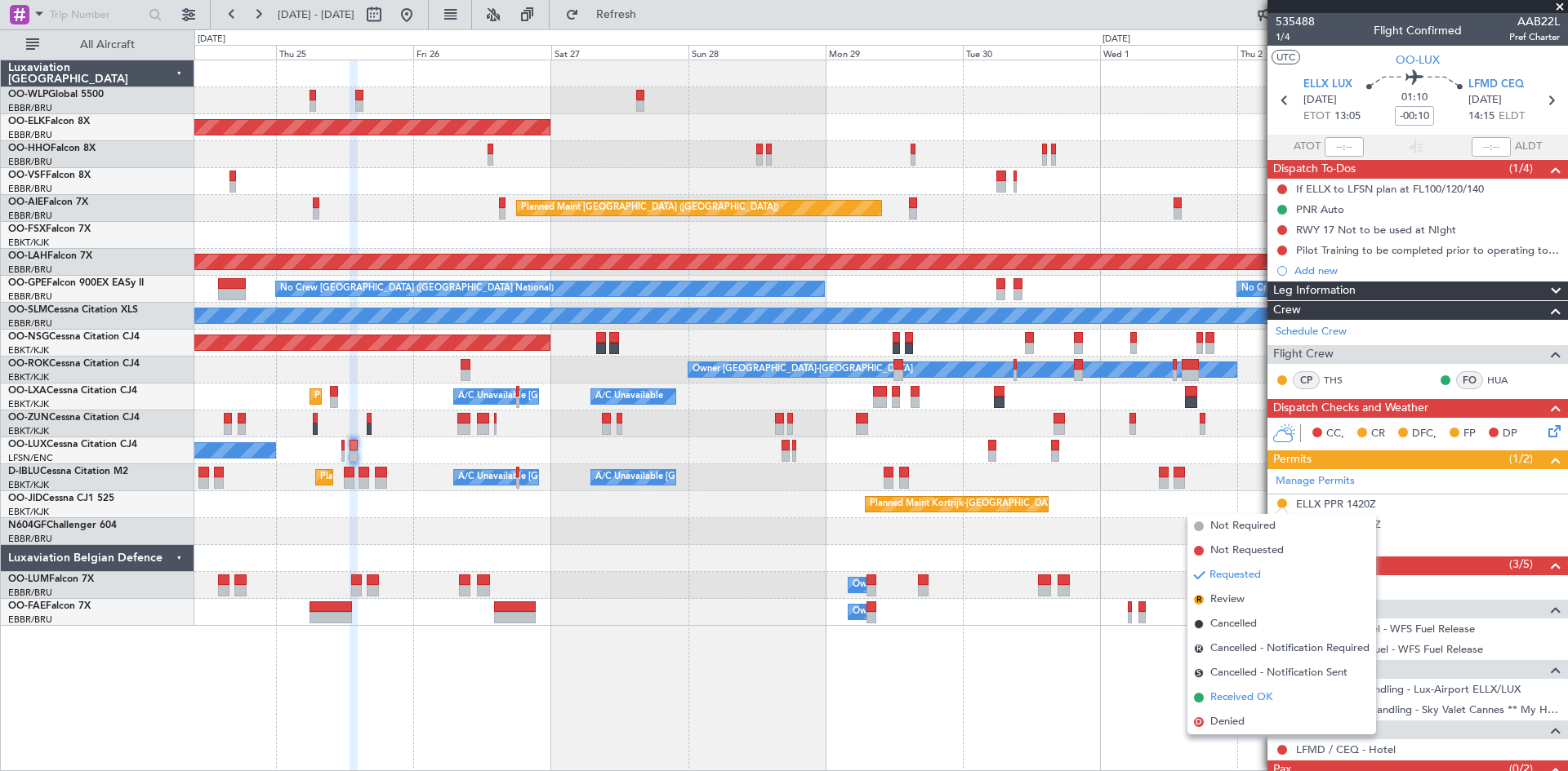
click at [1238, 695] on span "Received OK" at bounding box center [1241, 697] width 62 height 16
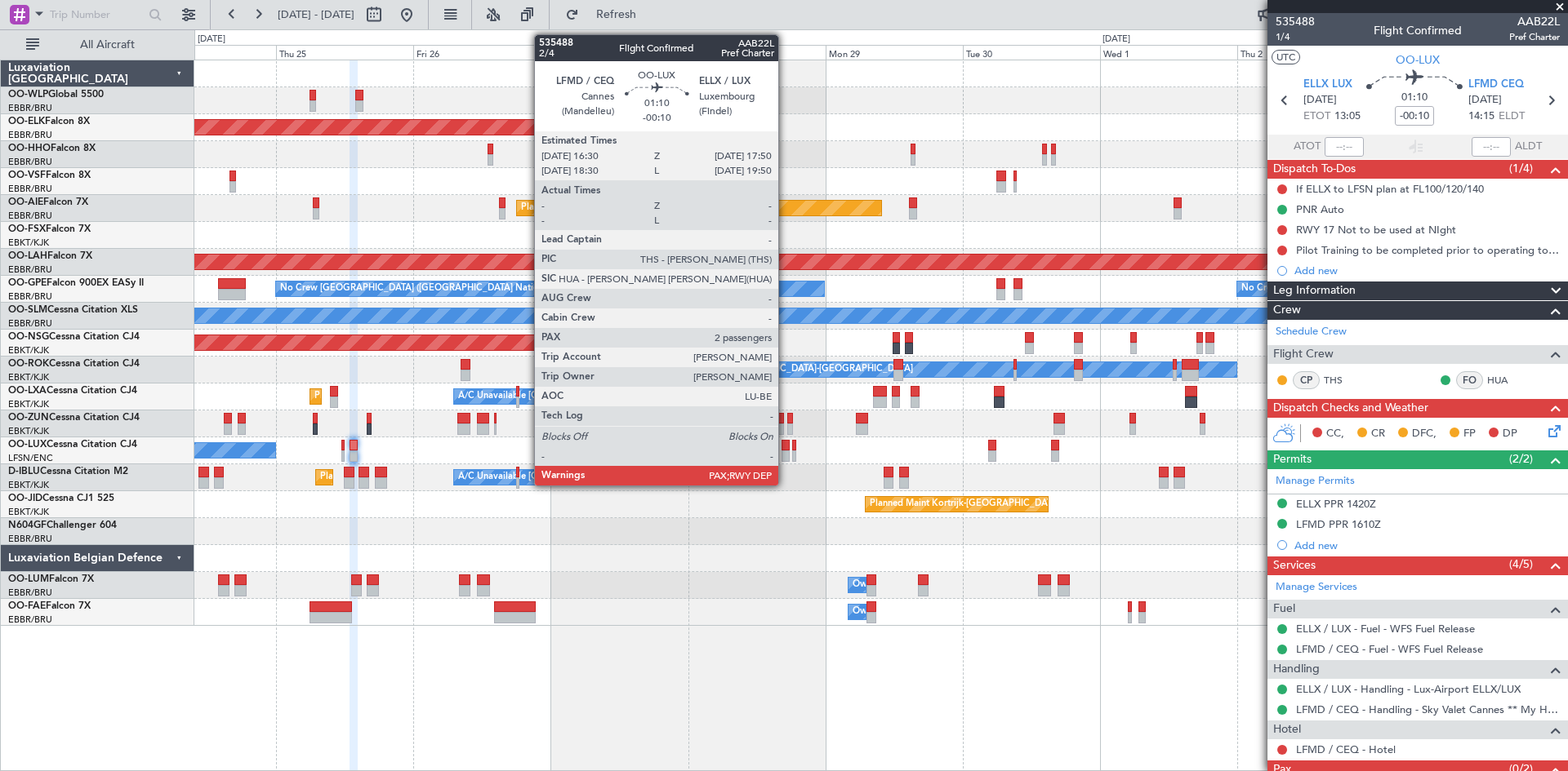
click at [785, 450] on div at bounding box center [785, 445] width 8 height 11
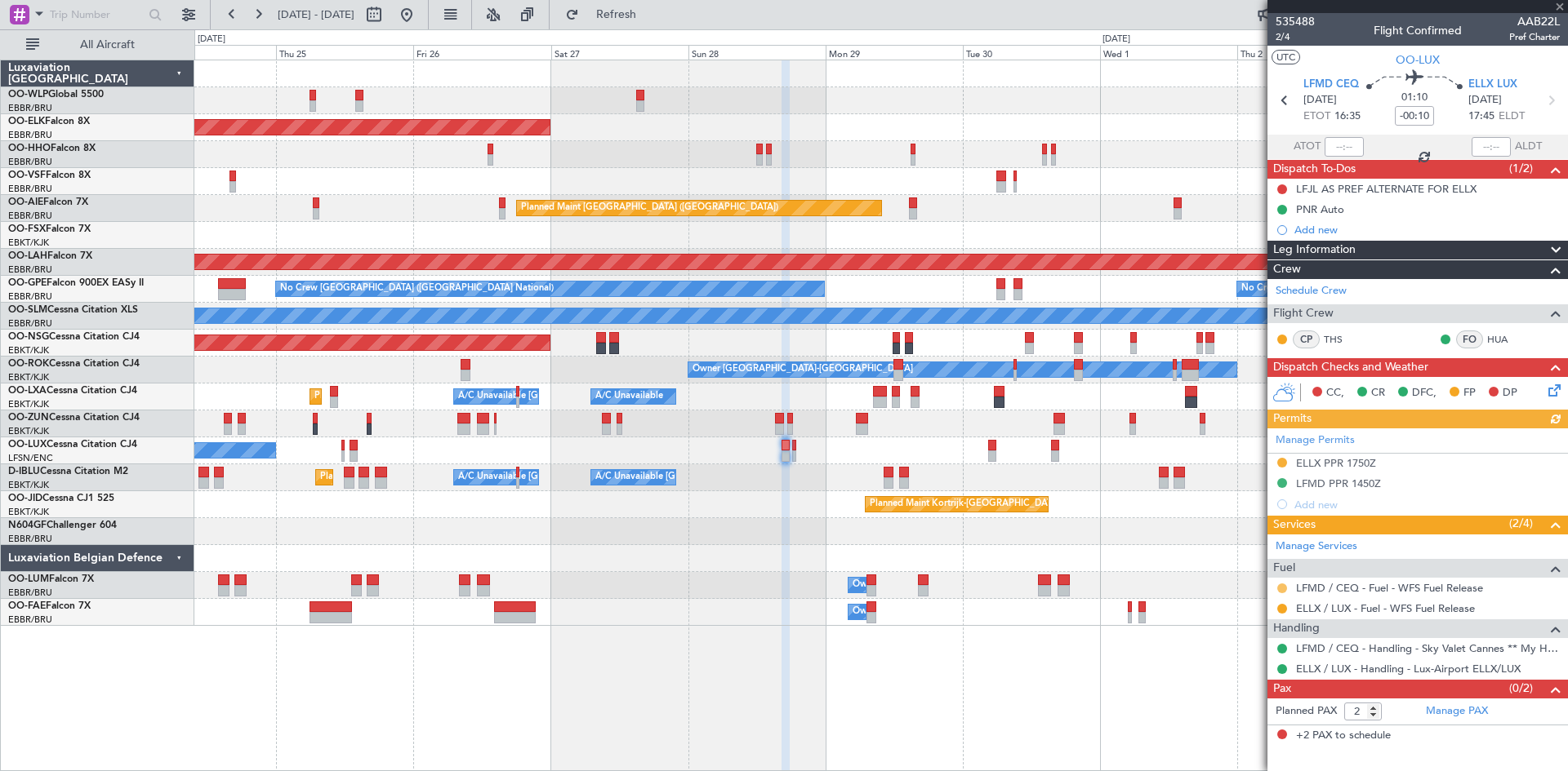
click at [1284, 590] on button at bounding box center [1281, 588] width 10 height 10
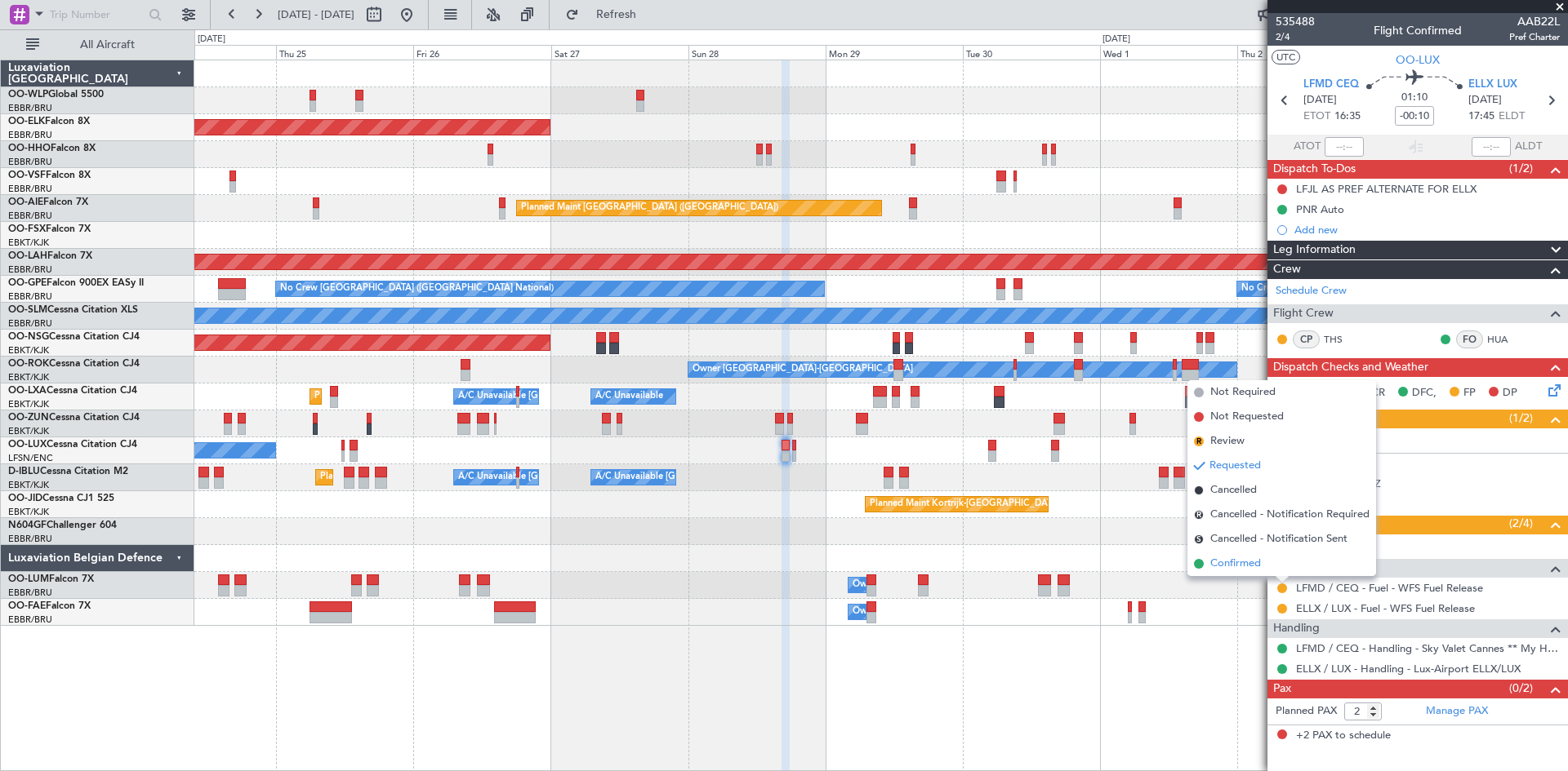
click at [1268, 569] on li "Confirmed" at bounding box center [1281, 564] width 189 height 24
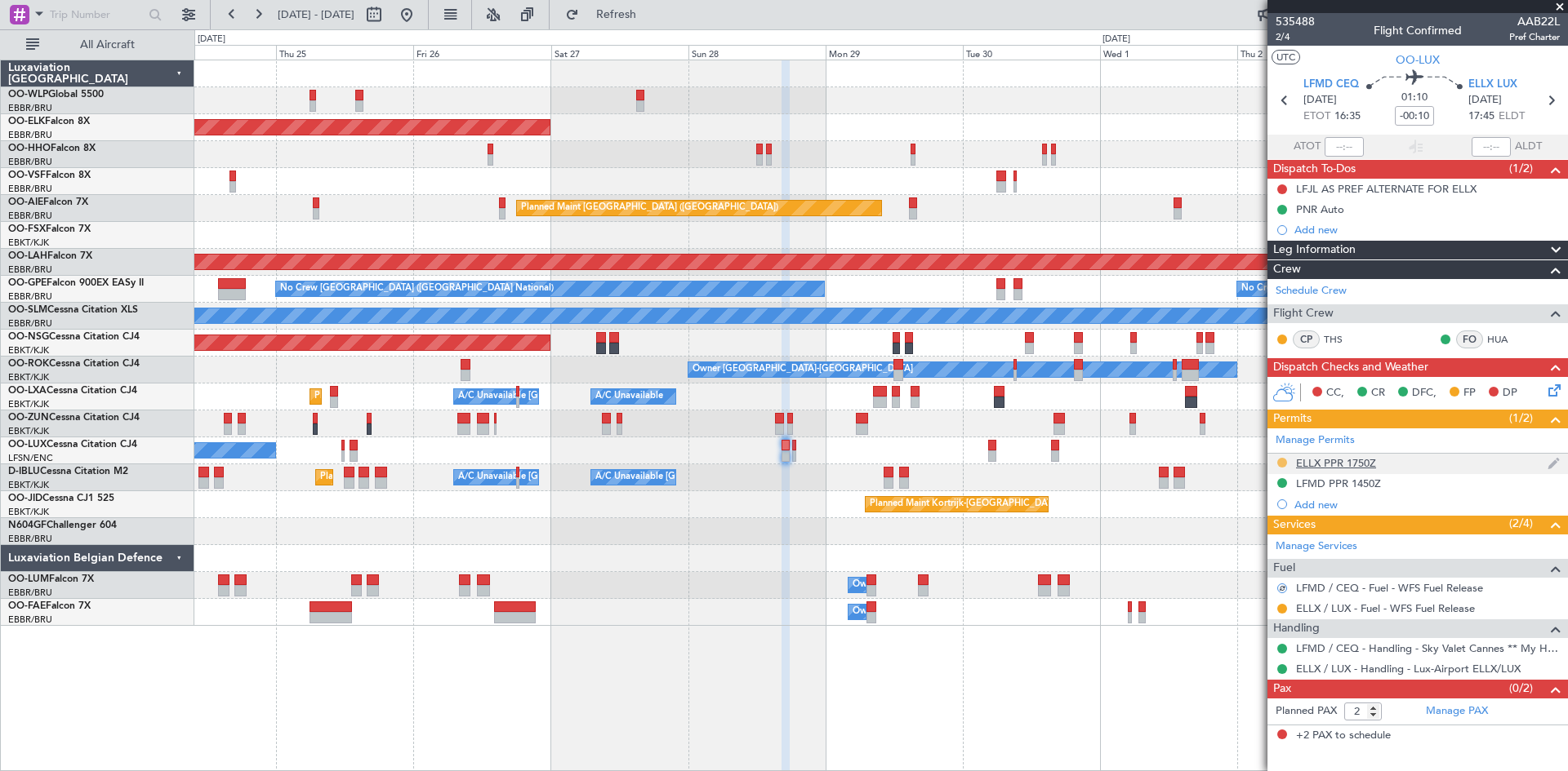
click at [1278, 462] on button at bounding box center [1281, 462] width 10 height 10
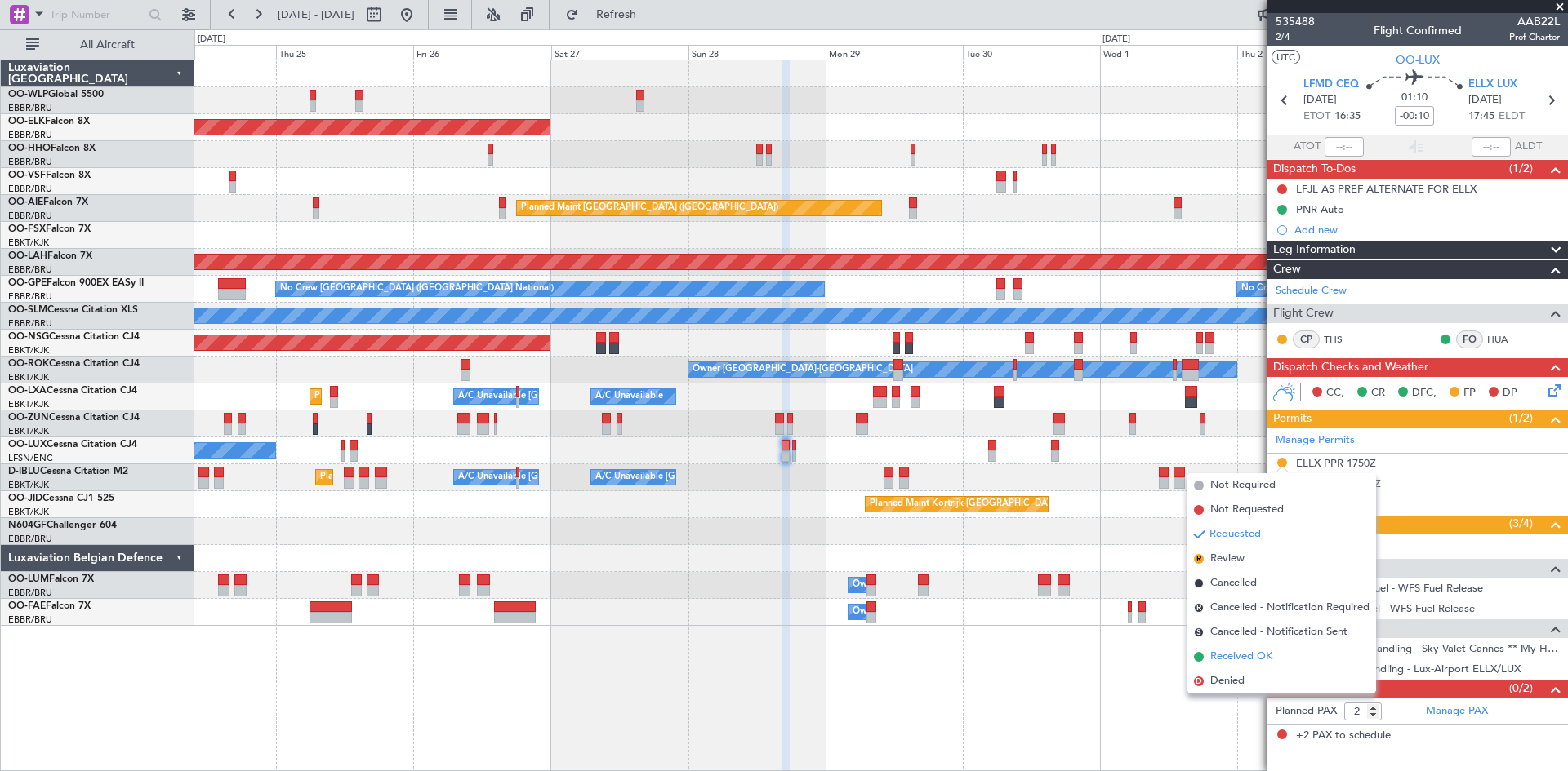
click at [1219, 657] on span "Received OK" at bounding box center [1241, 656] width 62 height 16
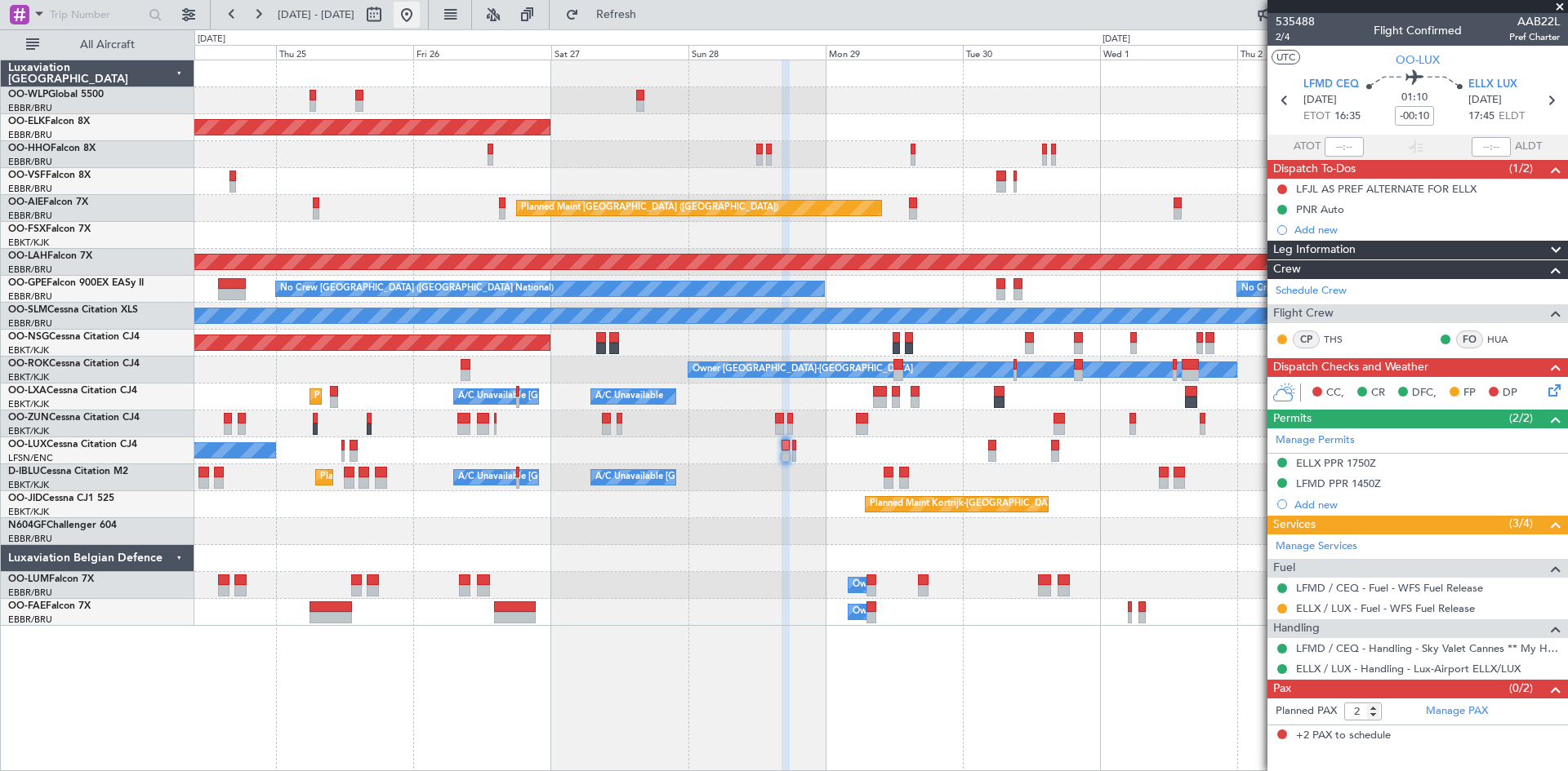
click at [420, 9] on button at bounding box center [407, 15] width 26 height 26
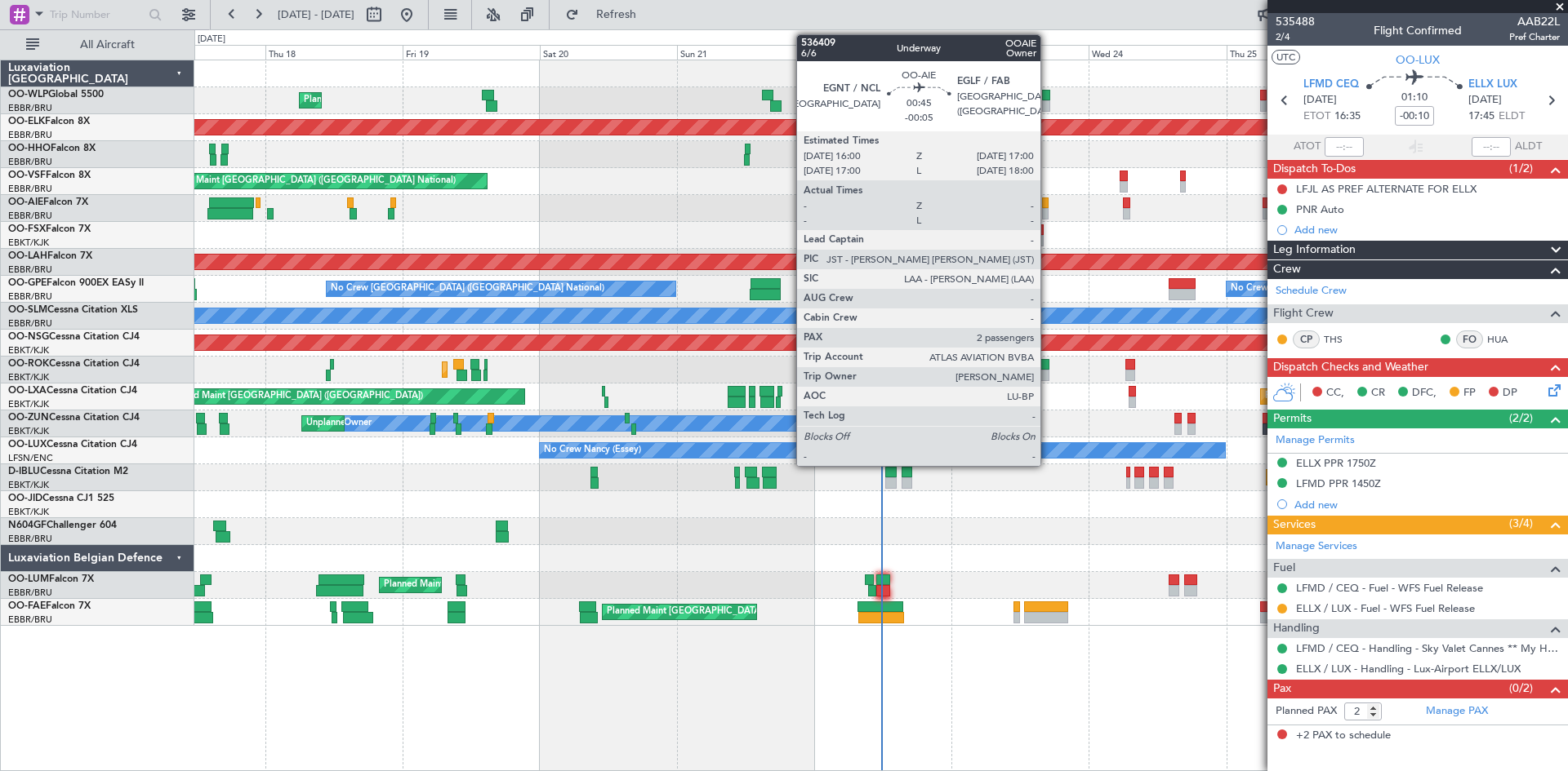
click at [1048, 211] on div at bounding box center [1046, 214] width 7 height 11
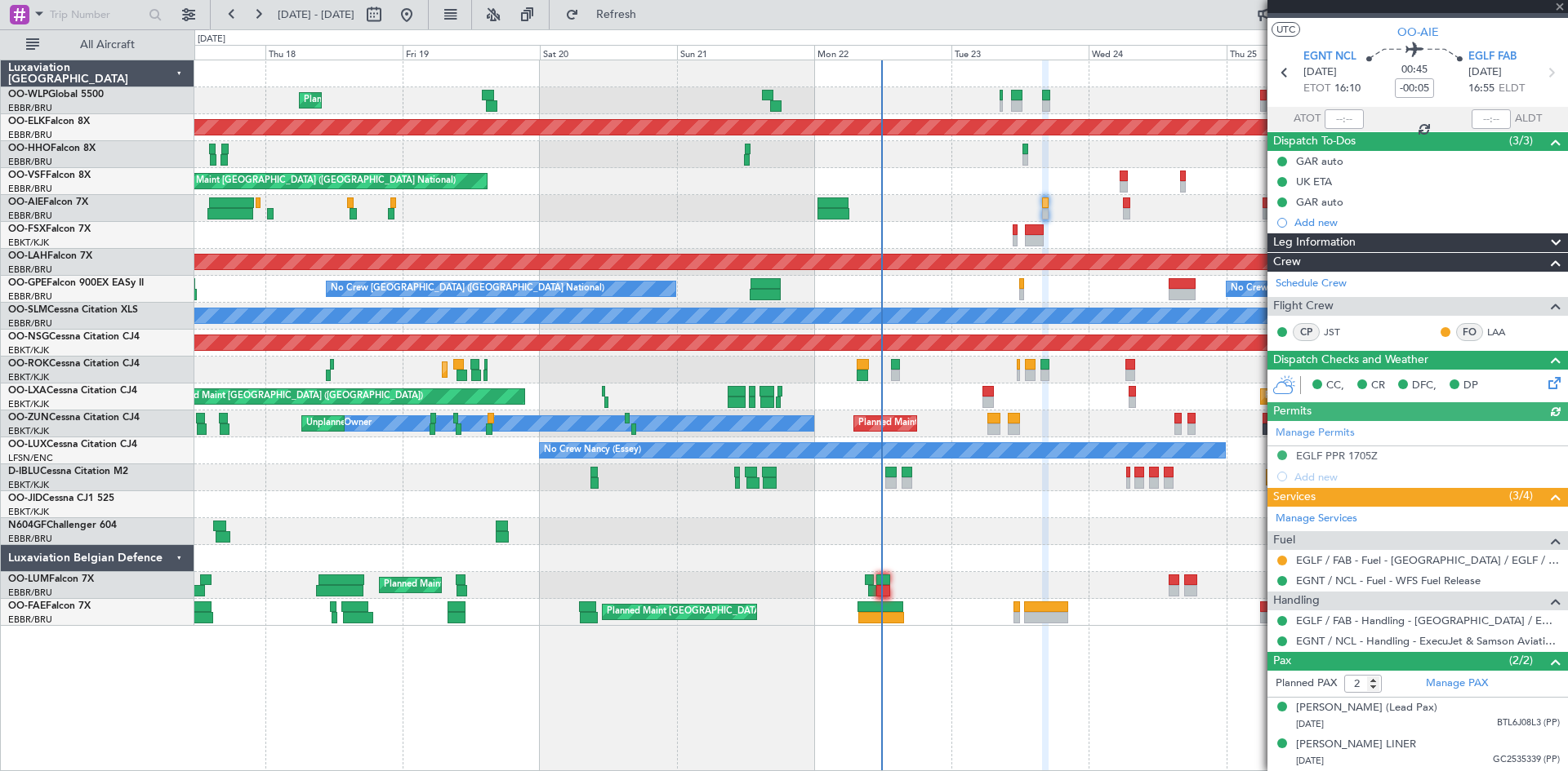
scroll to position [43, 0]
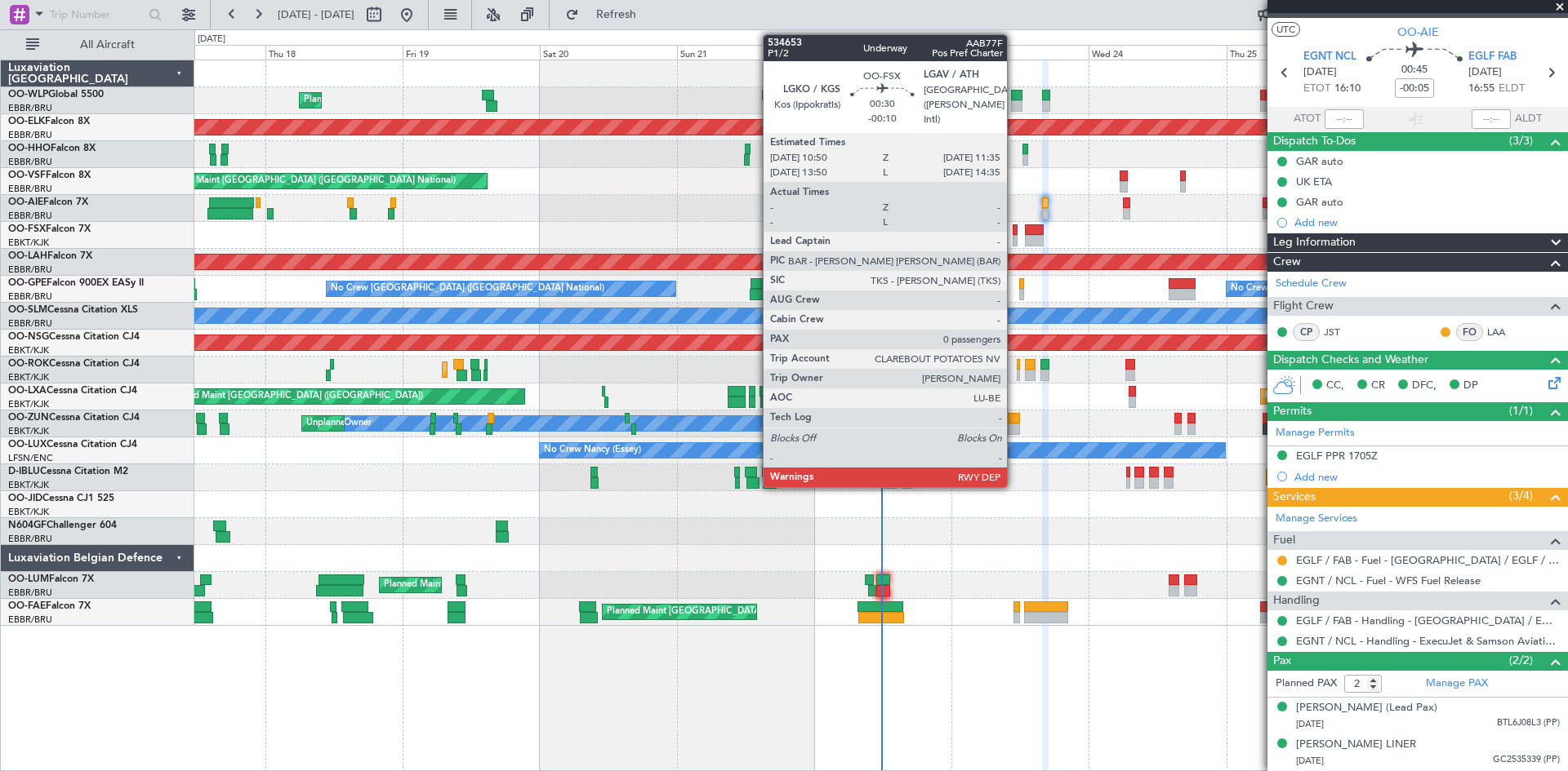
click at [1015, 239] on div at bounding box center [1016, 241] width 5 height 11
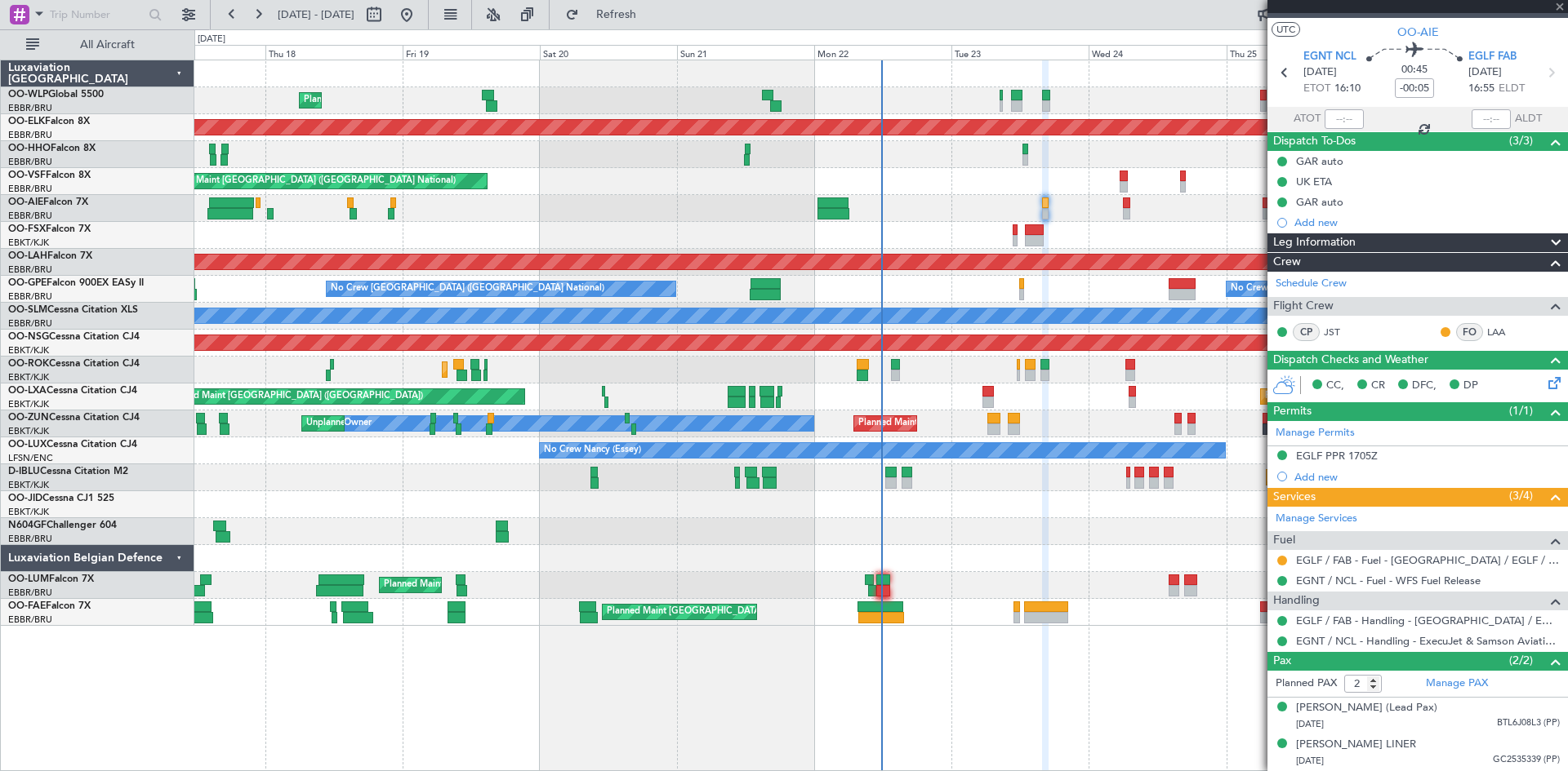
type input "-00:10"
type input "0"
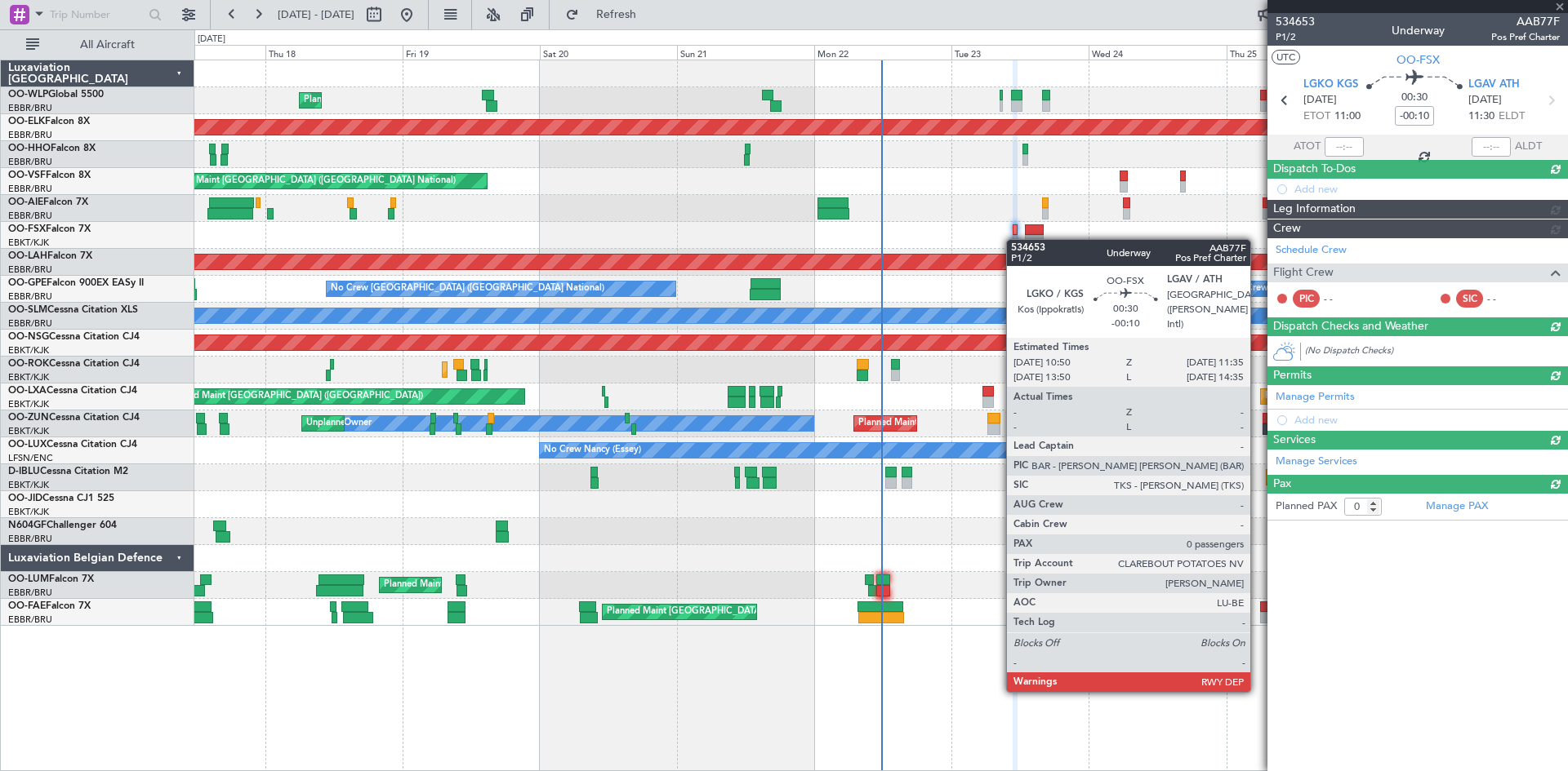
scroll to position [0, 0]
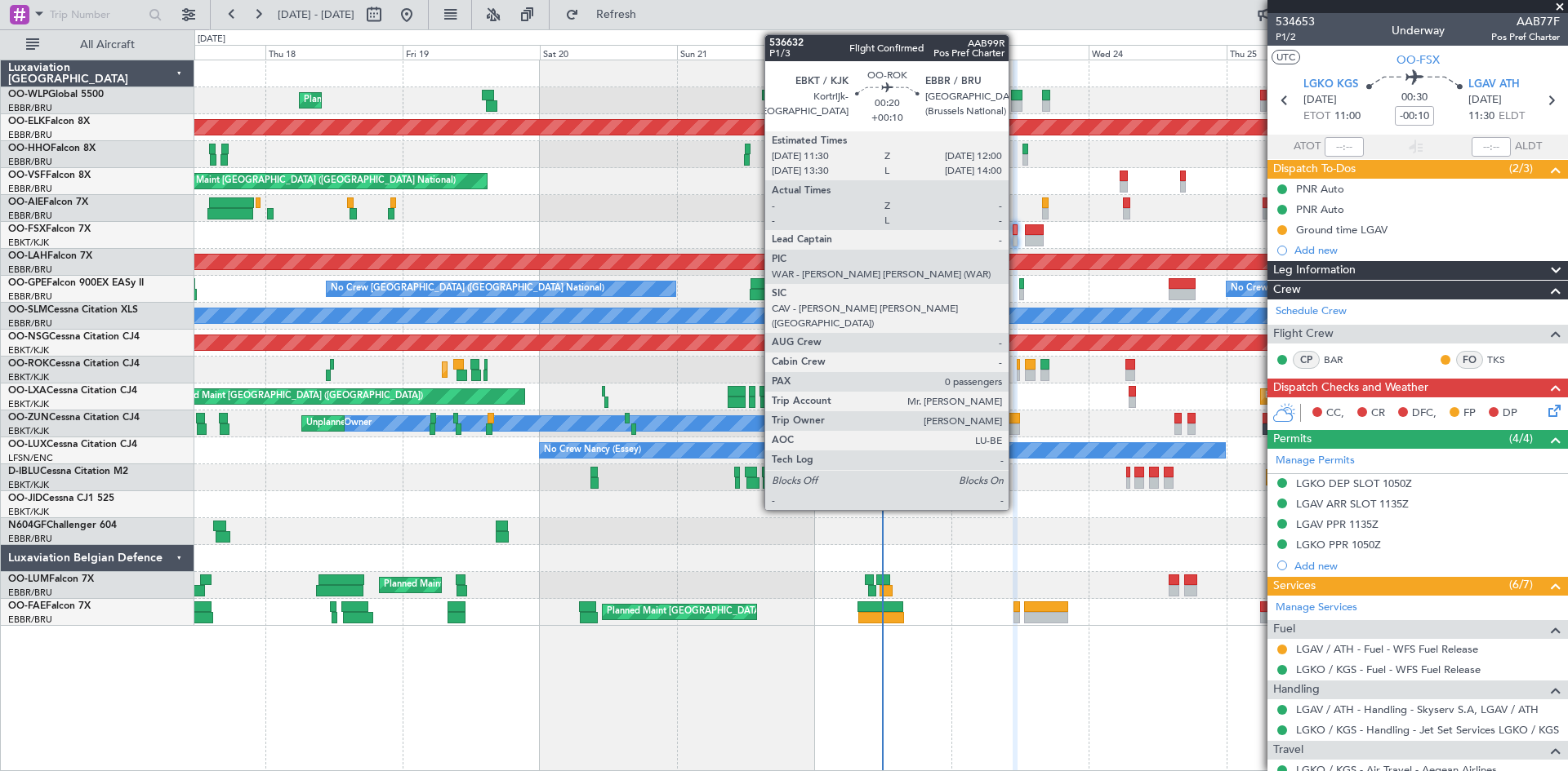
click at [1016, 372] on div at bounding box center [1018, 375] width 3 height 11
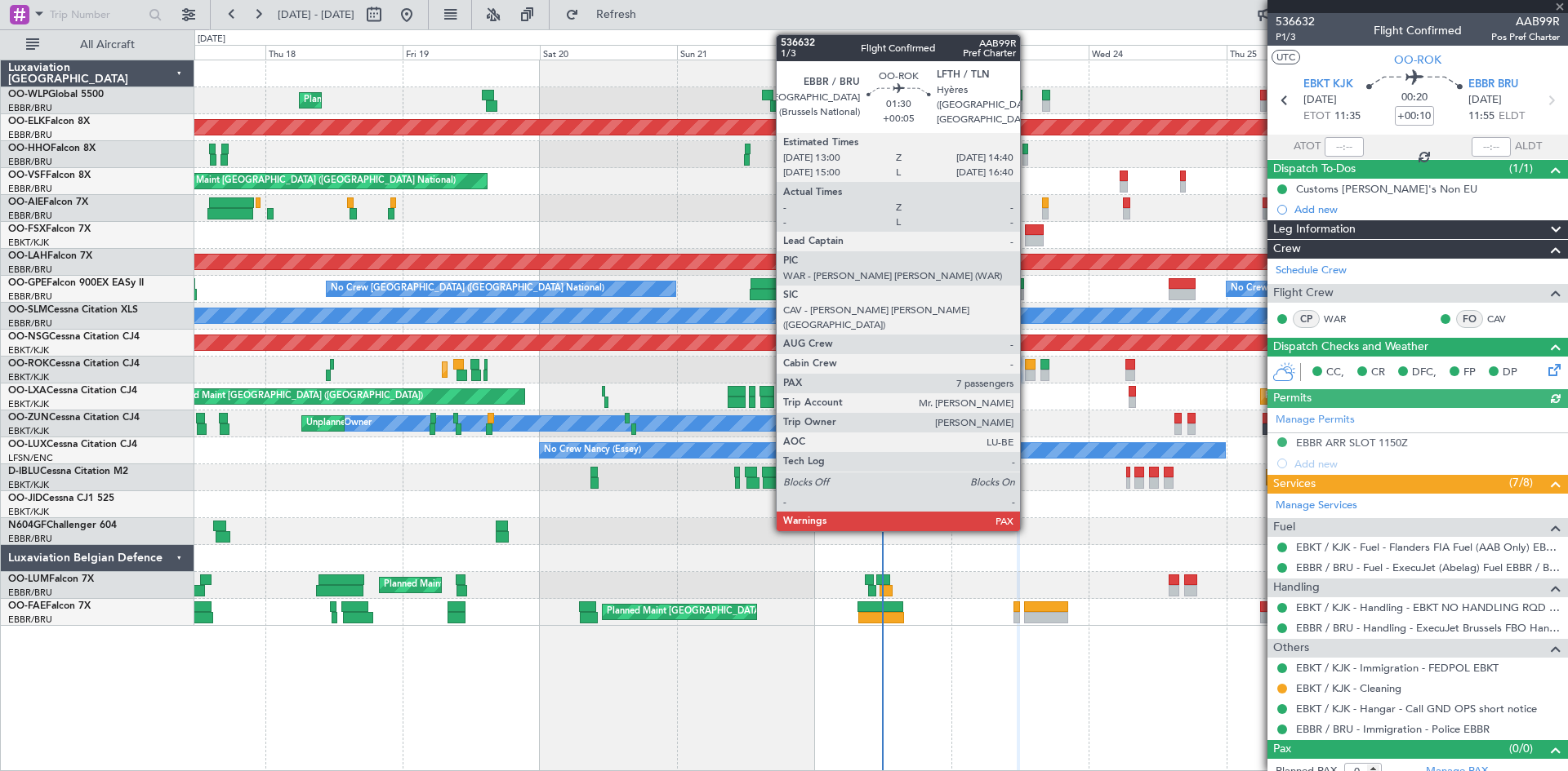
click at [1028, 375] on div at bounding box center [1029, 375] width 10 height 11
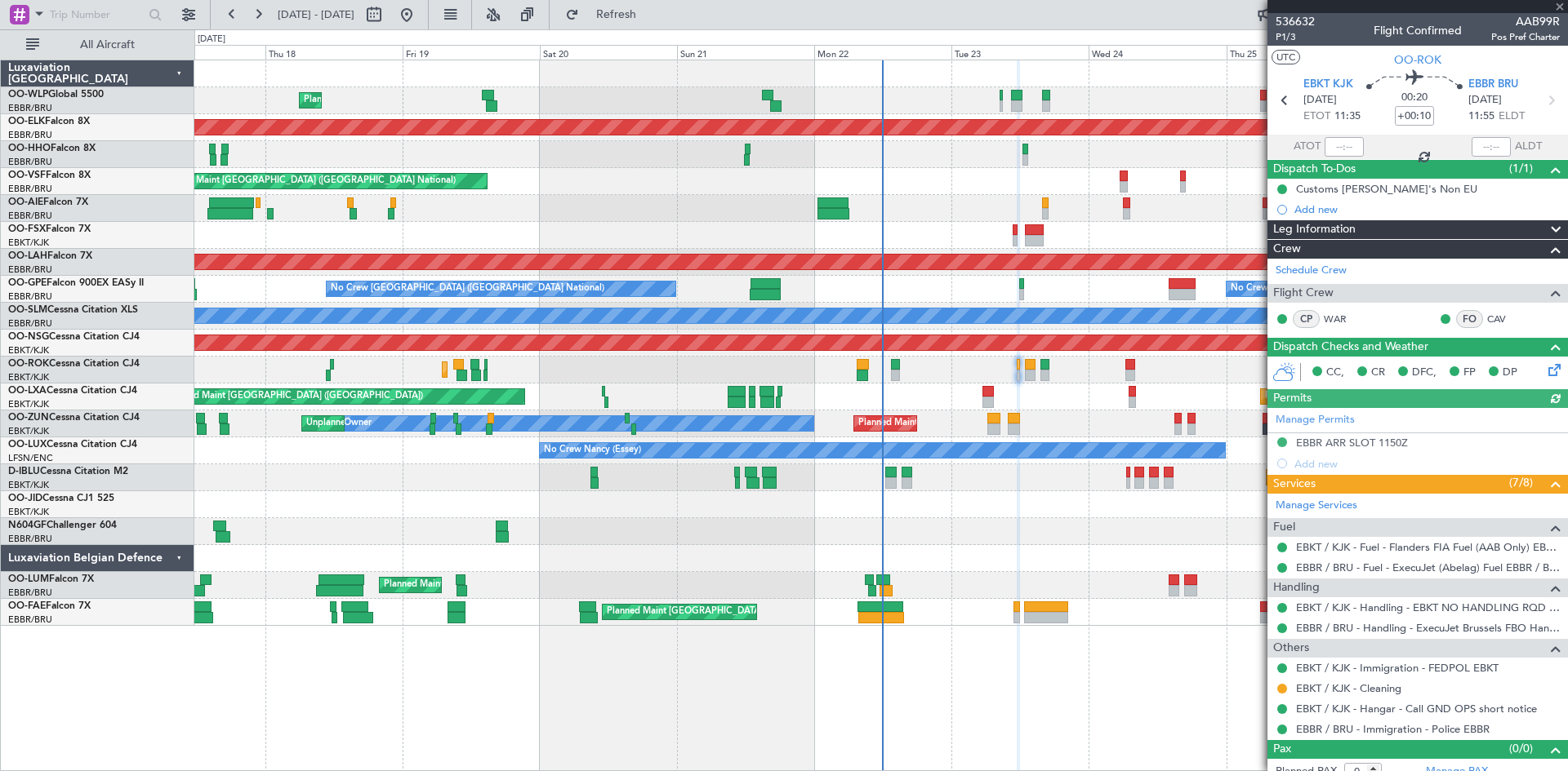
type input "+00:05"
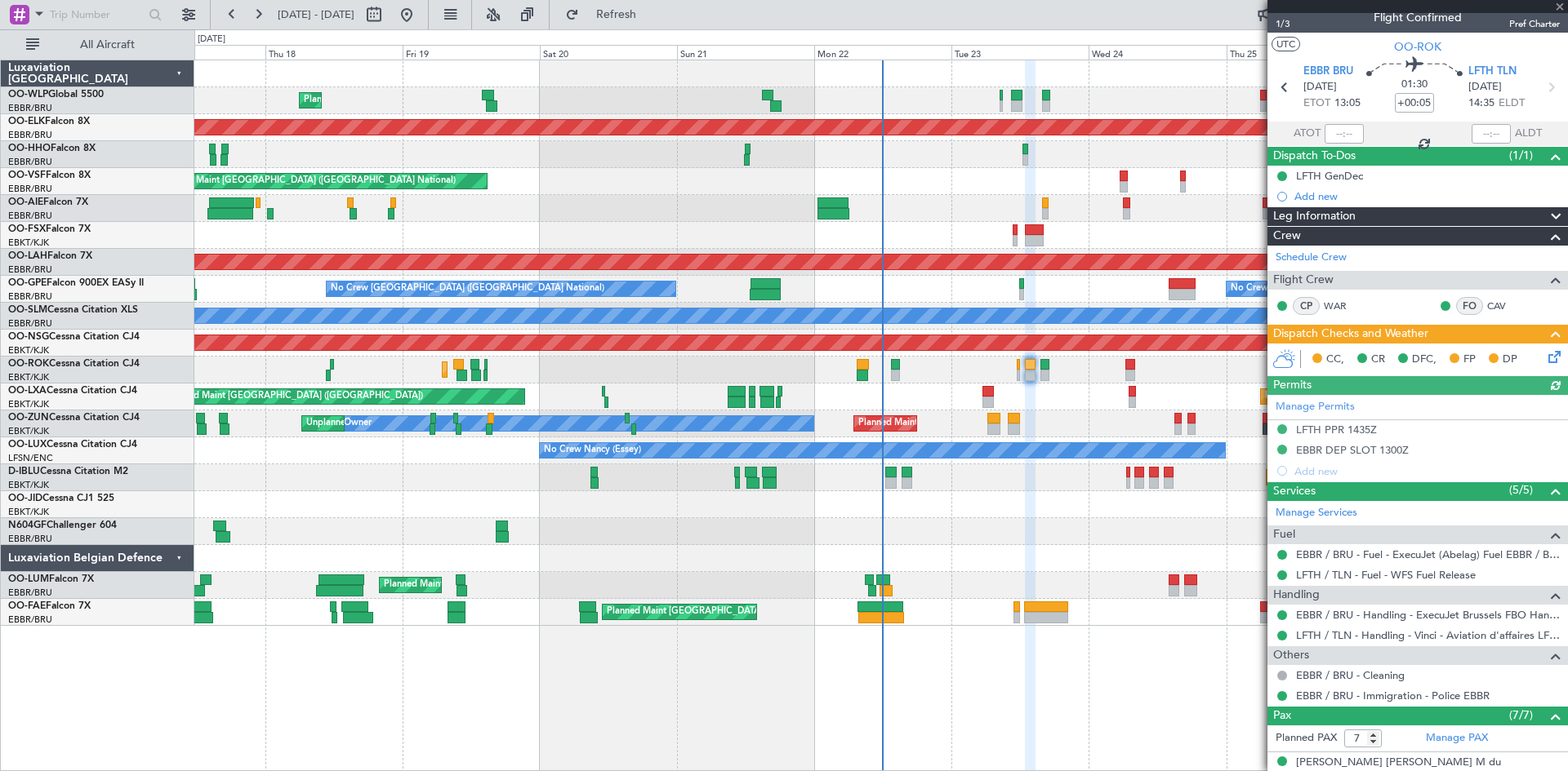
scroll to position [6, 0]
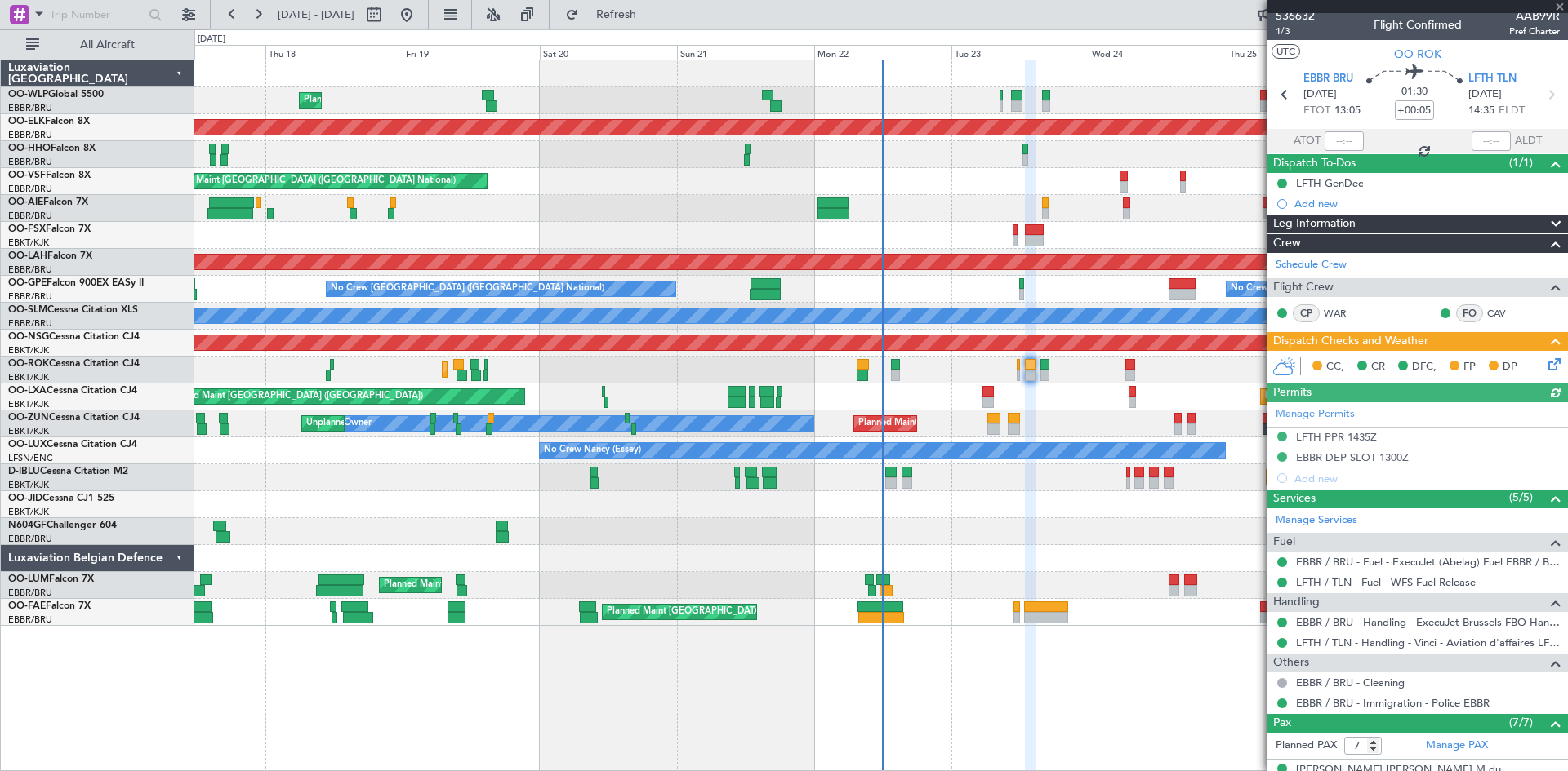
click at [1545, 363] on icon at bounding box center [1551, 361] width 13 height 13
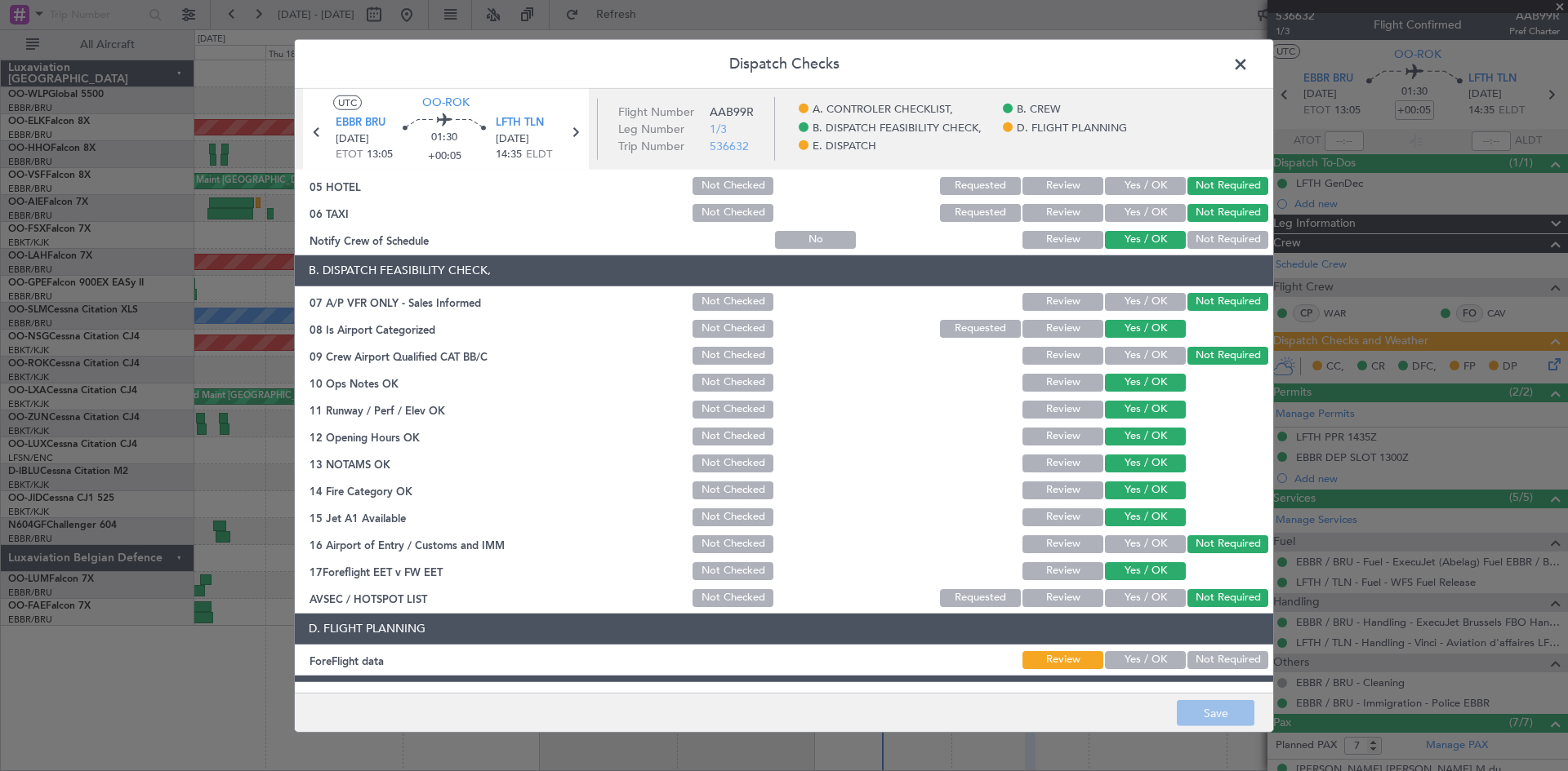
scroll to position [308, 0]
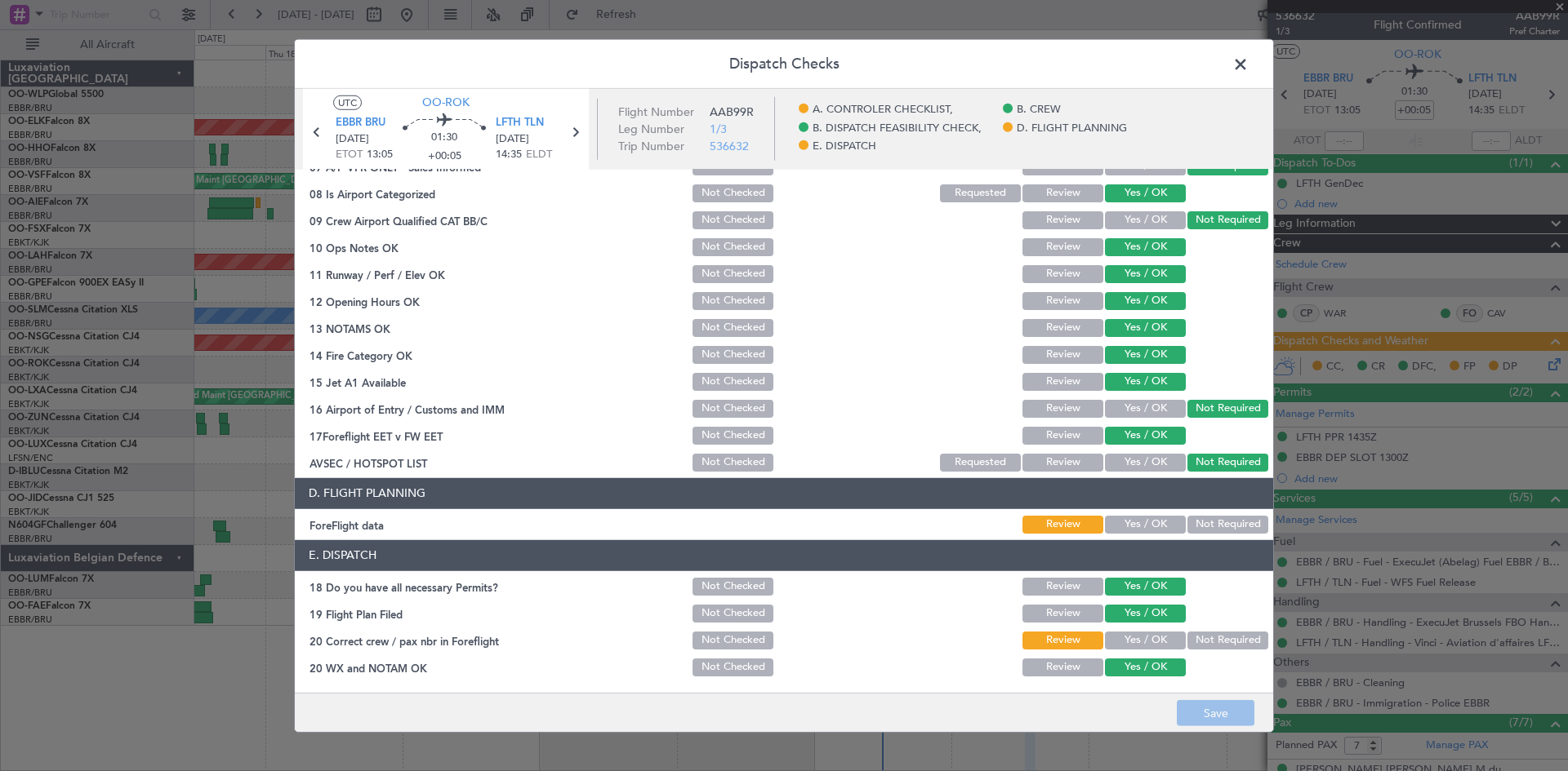
click at [1248, 64] on span at bounding box center [1248, 68] width 0 height 33
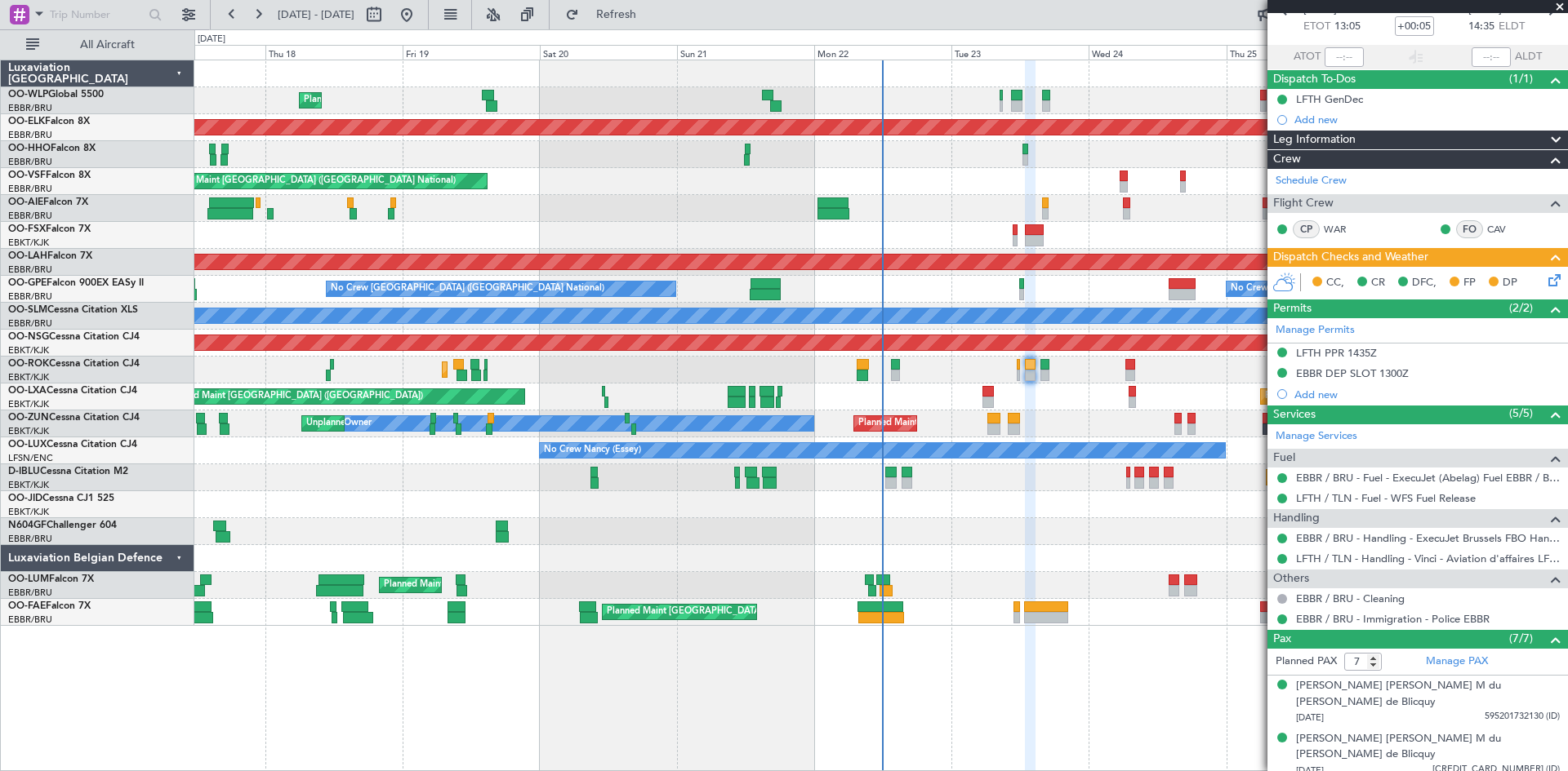
scroll to position [0, 0]
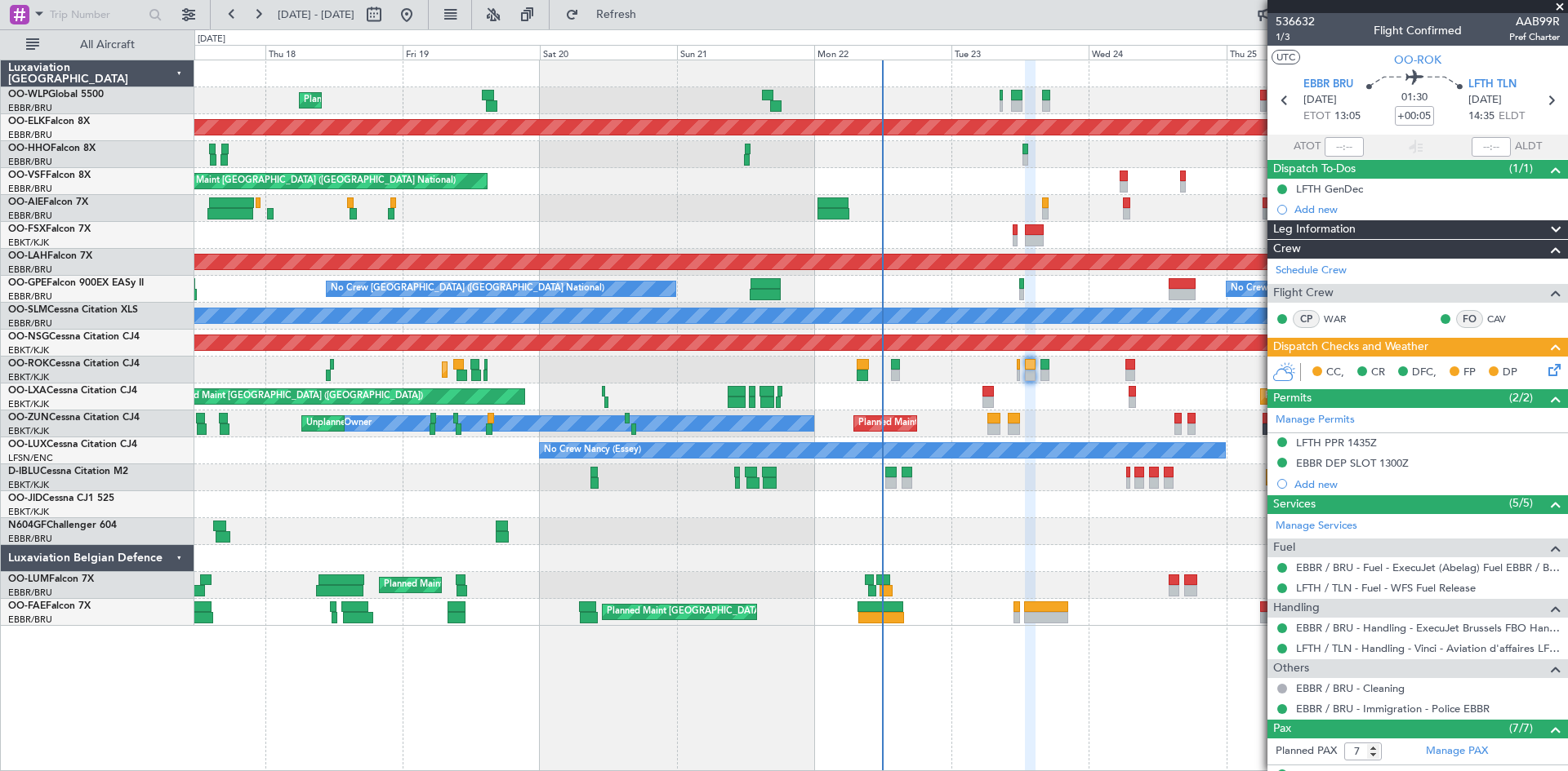
click at [1555, 4] on span at bounding box center [1559, 7] width 17 height 15
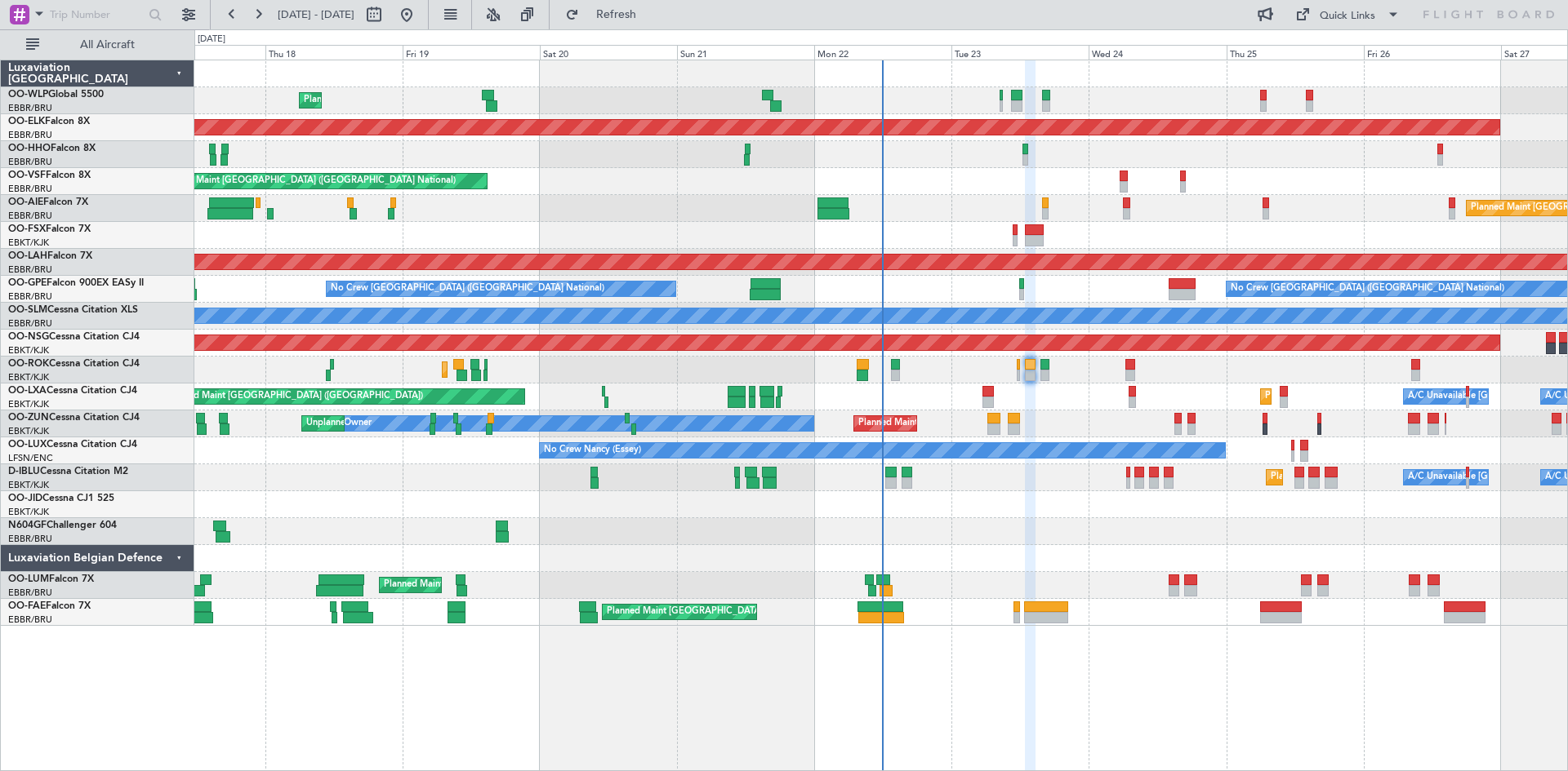
type input "0"
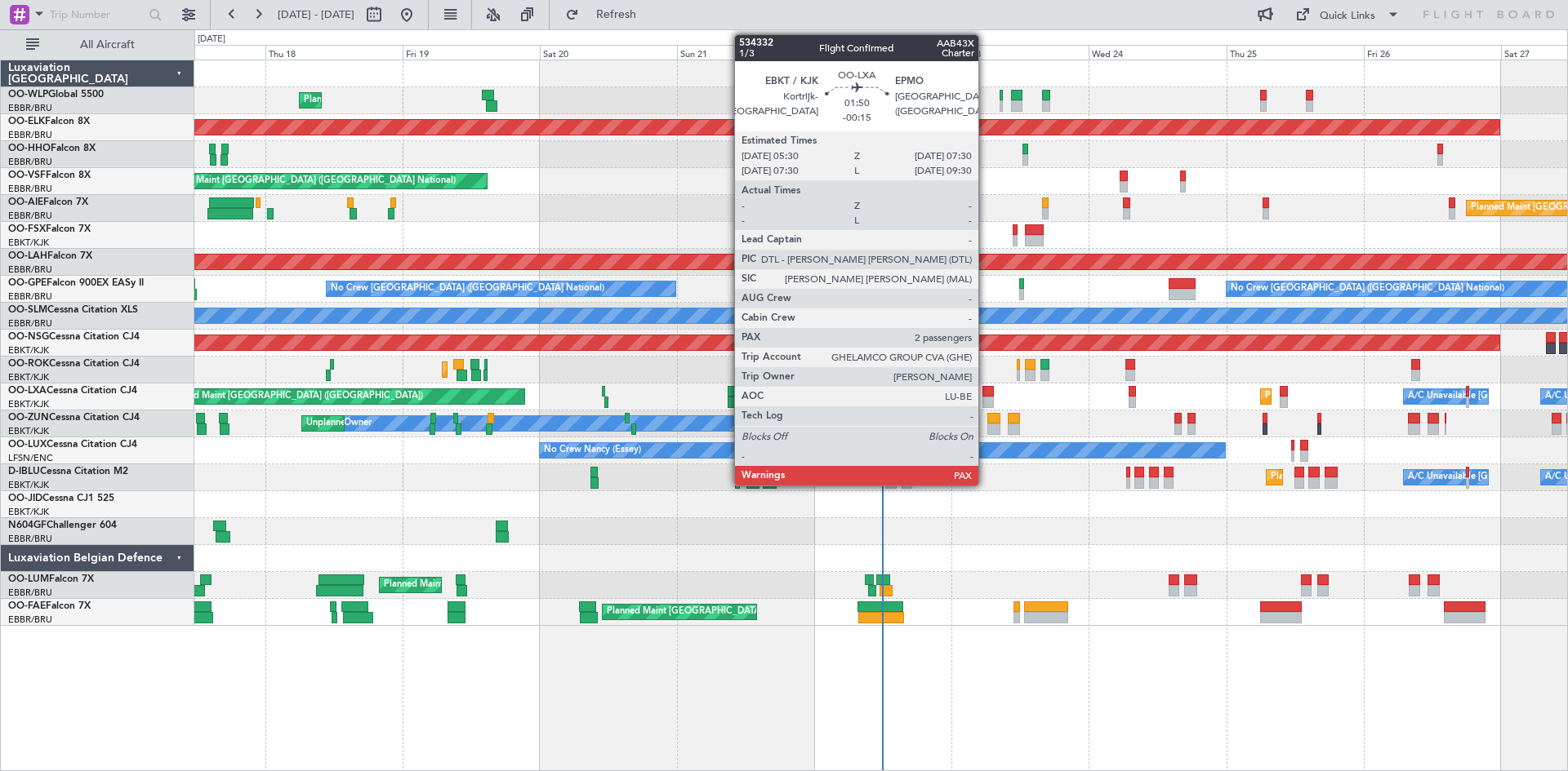
click at [986, 402] on div at bounding box center [989, 402] width 12 height 11
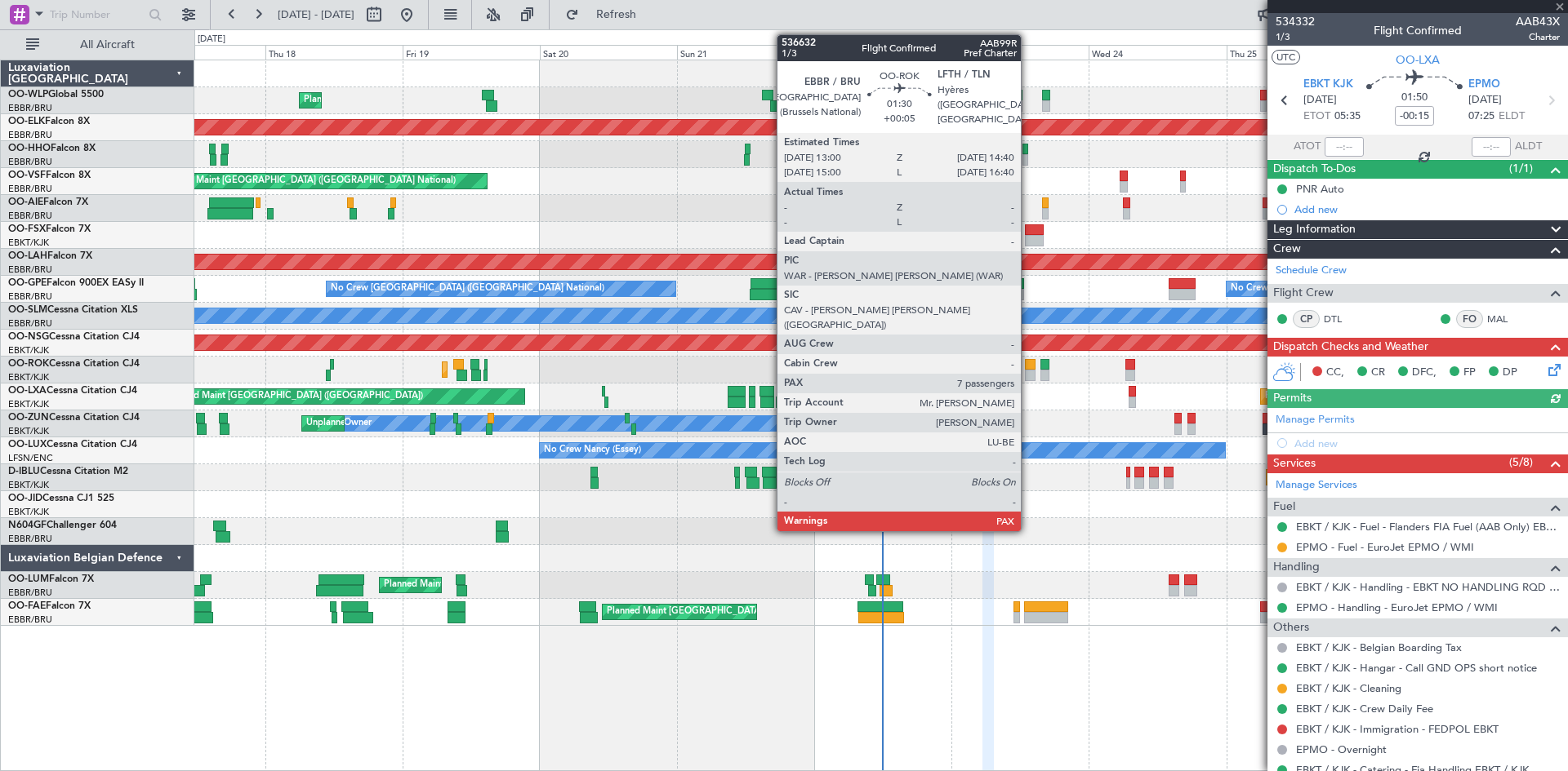
click at [1029, 372] on div at bounding box center [1029, 375] width 10 height 11
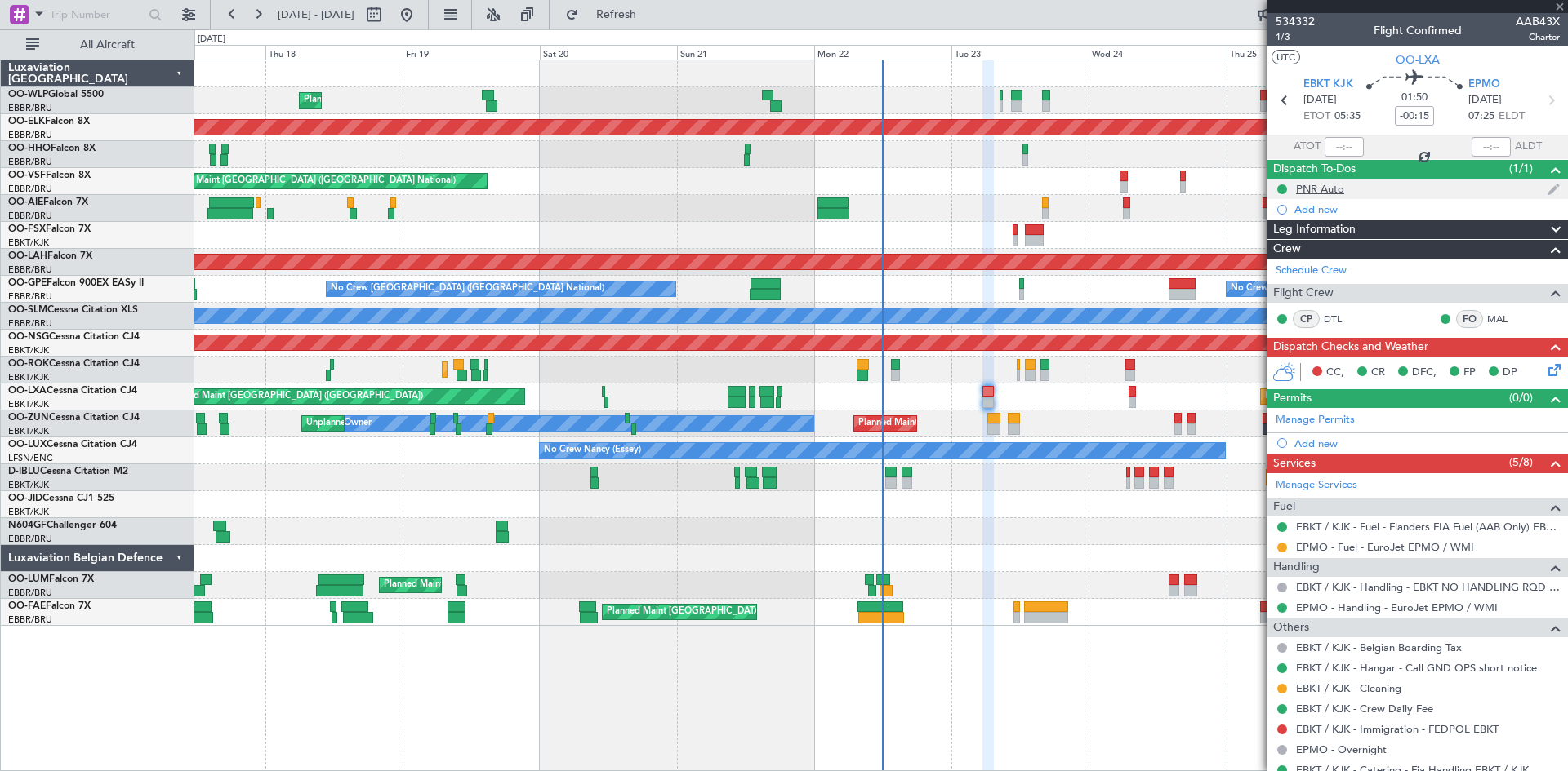
type input "+00:05"
type input "7"
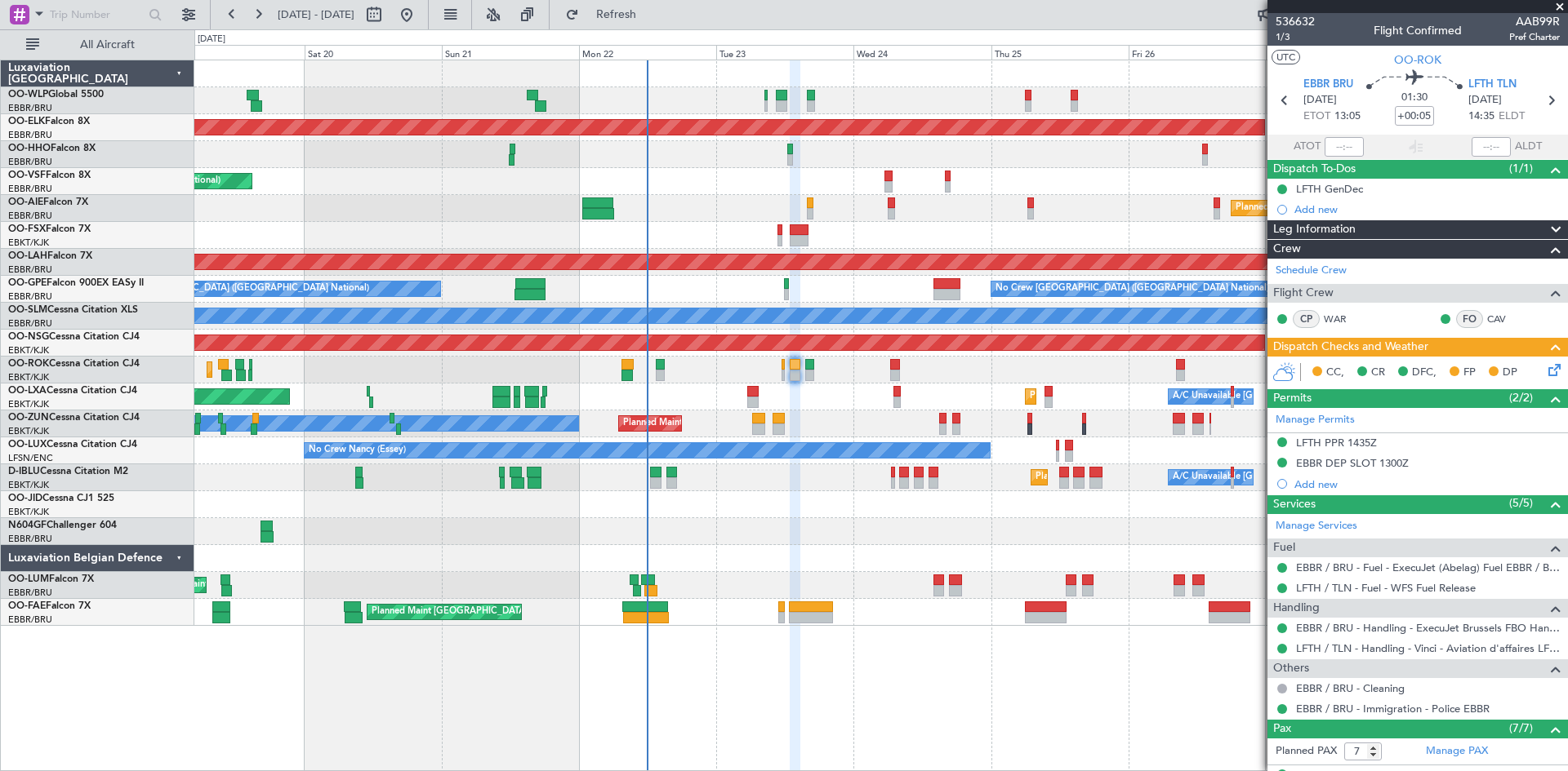
click at [881, 575] on div "Planned Maint Liege Planned Maint [GEOGRAPHIC_DATA]-[GEOGRAPHIC_DATA] AOG Maint…" at bounding box center [881, 343] width 1373 height 565
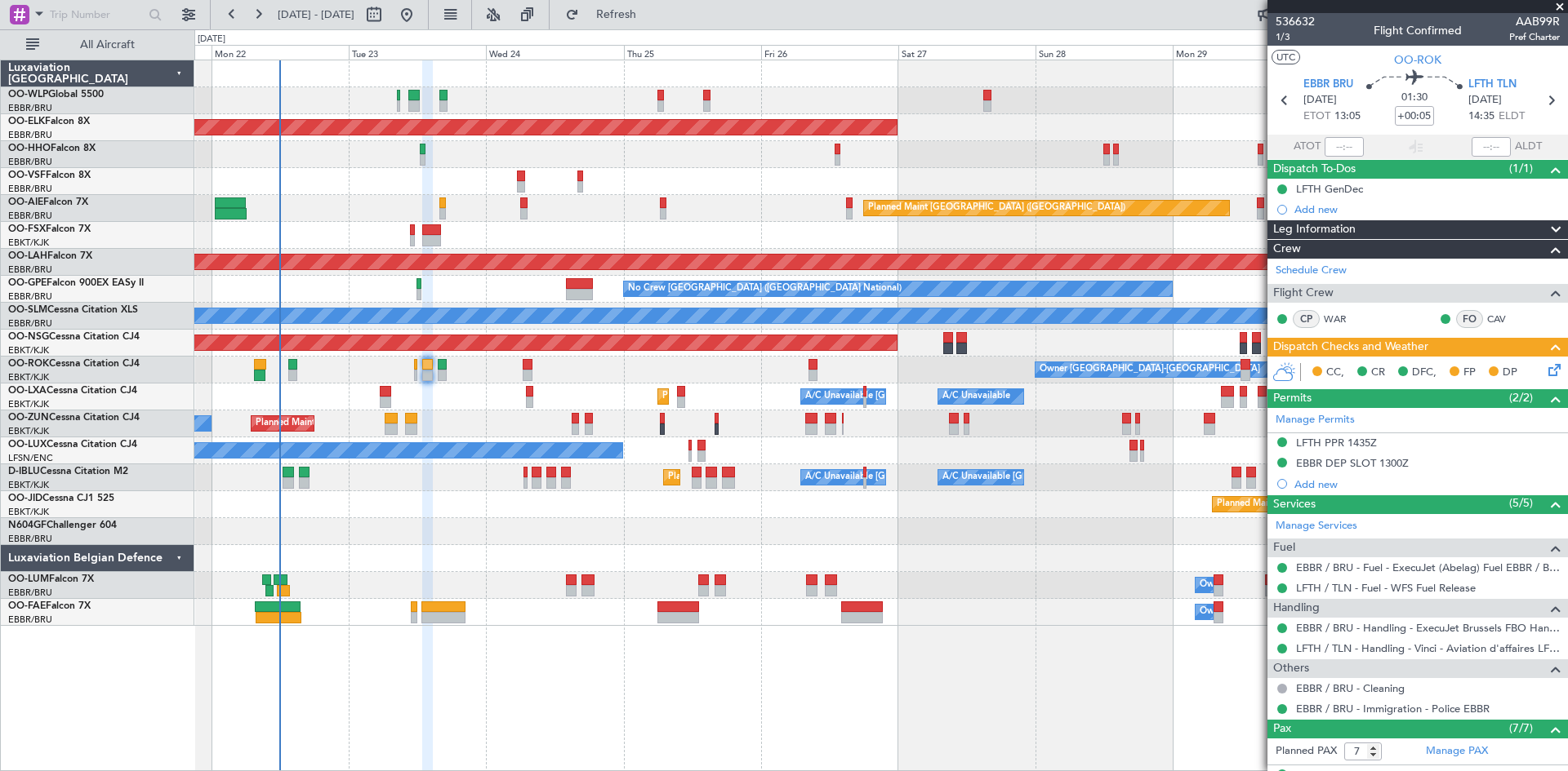
click at [707, 465] on div "Planned Maint Kortrijk-[GEOGRAPHIC_DATA] AOG Maint [GEOGRAPHIC_DATA] ([GEOGRAPH…" at bounding box center [881, 343] width 1373 height 565
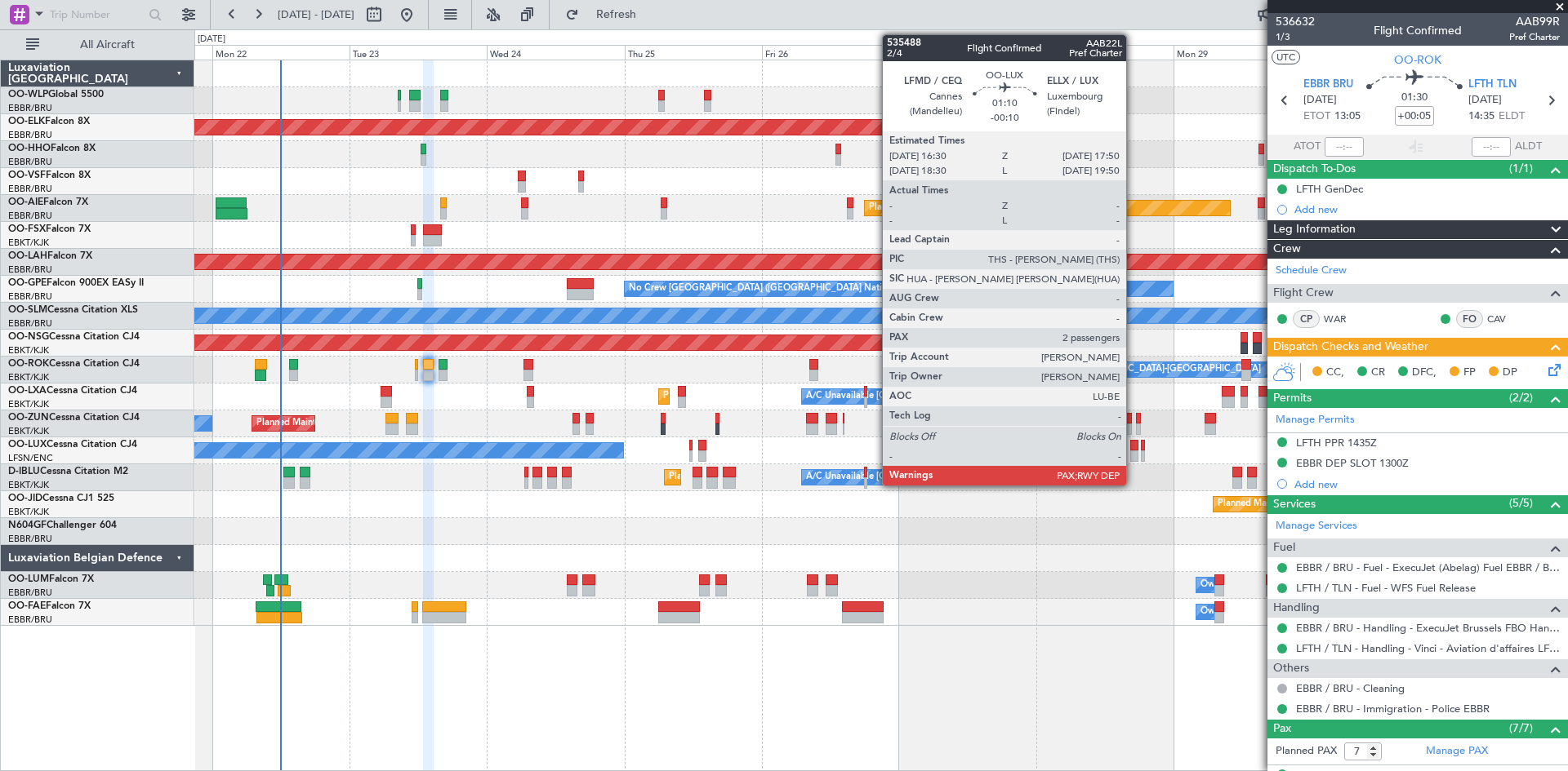
click at [1134, 451] on div at bounding box center [1134, 456] width 8 height 11
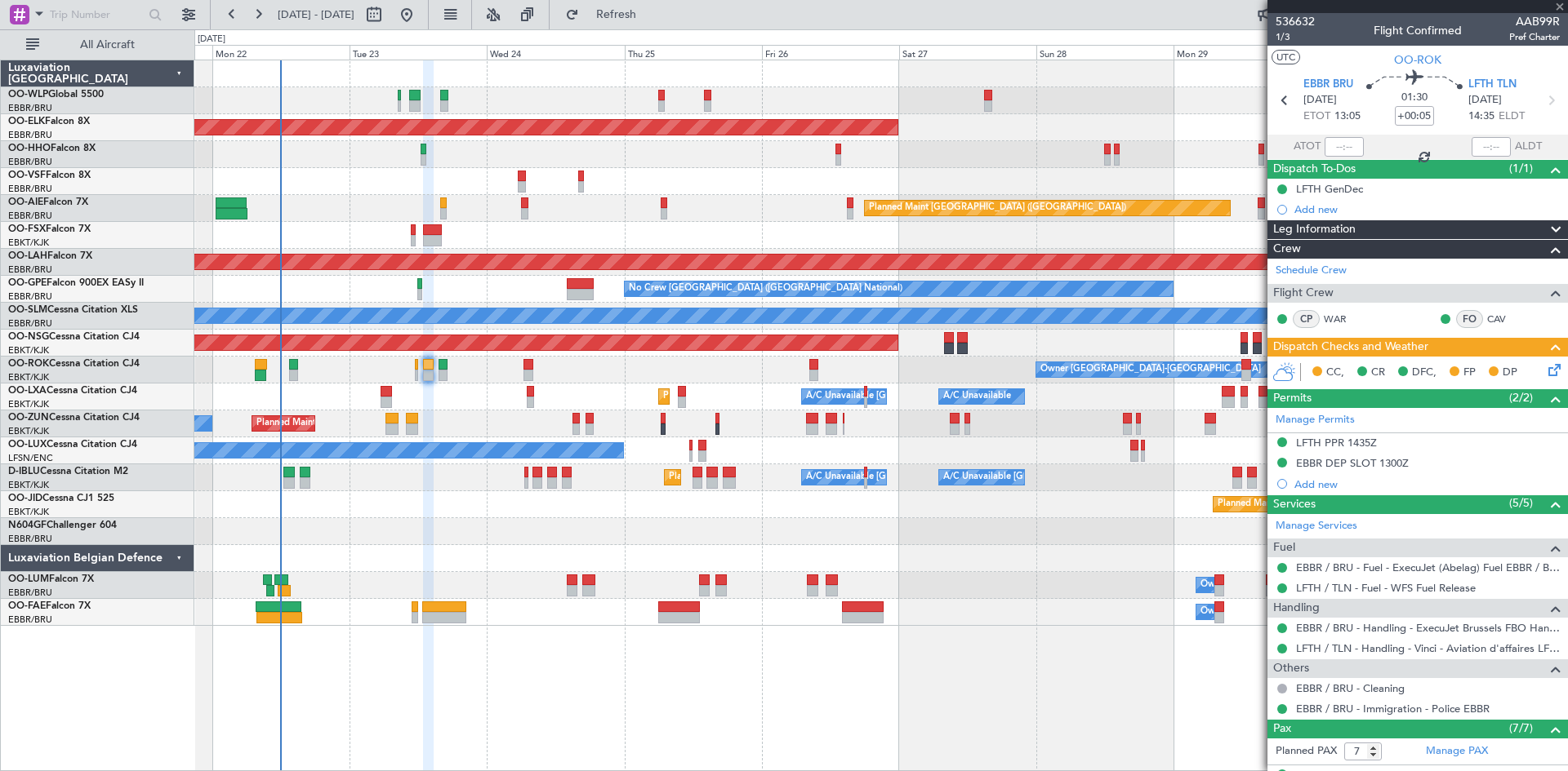
type input "-00:10"
type input "2"
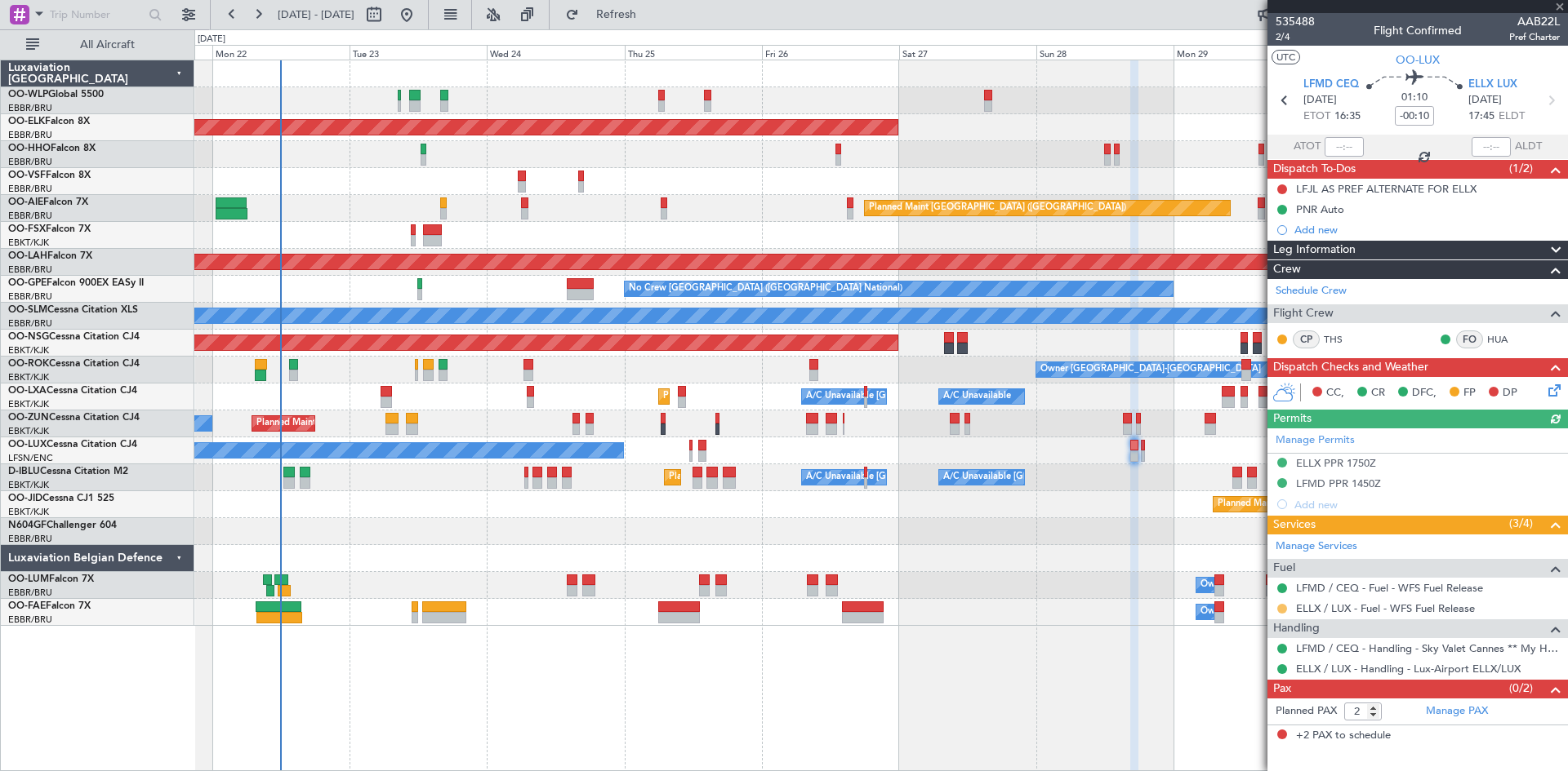
click at [1279, 609] on button at bounding box center [1281, 609] width 10 height 10
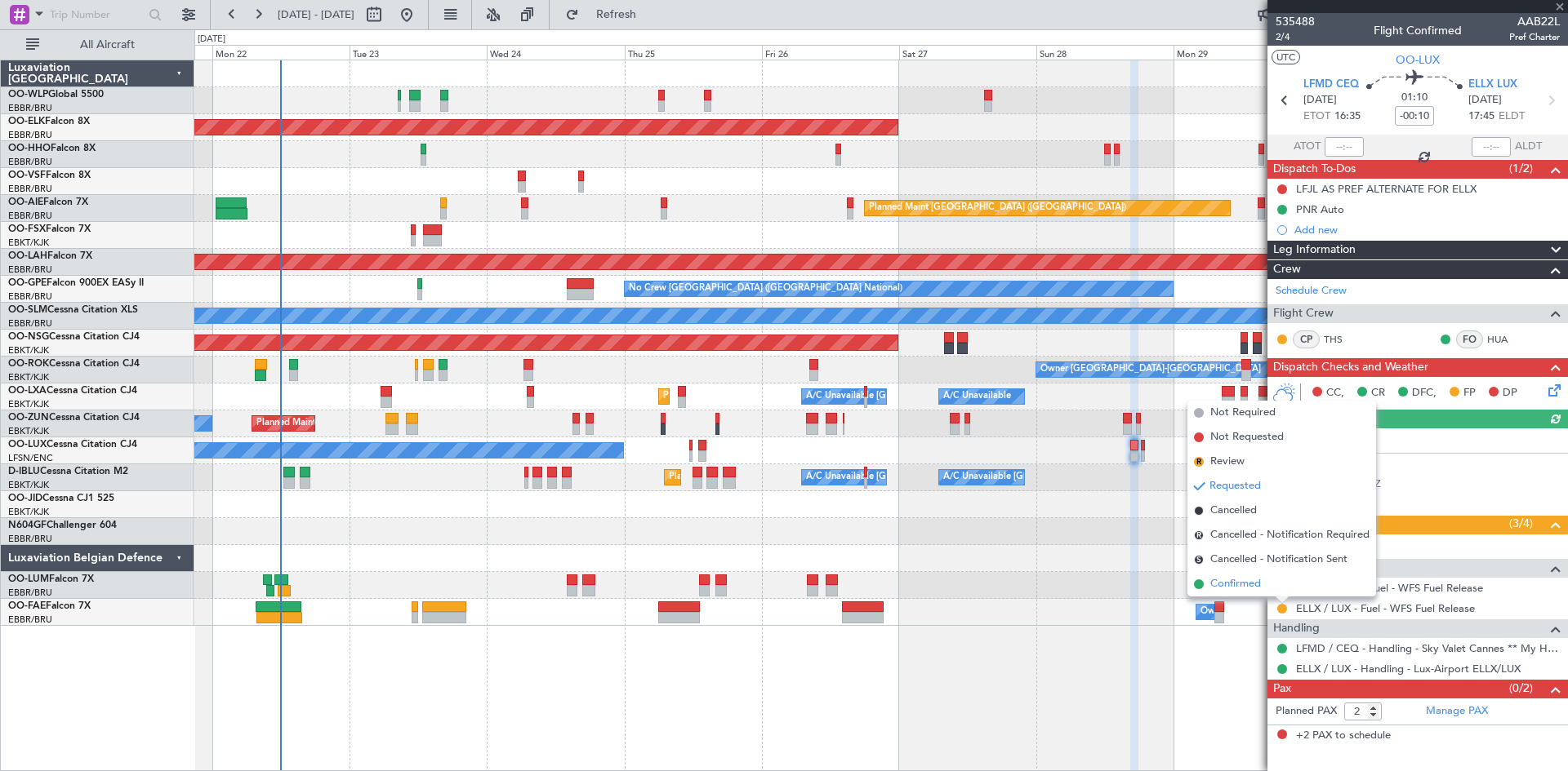
click at [1258, 584] on span "Confirmed" at bounding box center [1235, 584] width 50 height 16
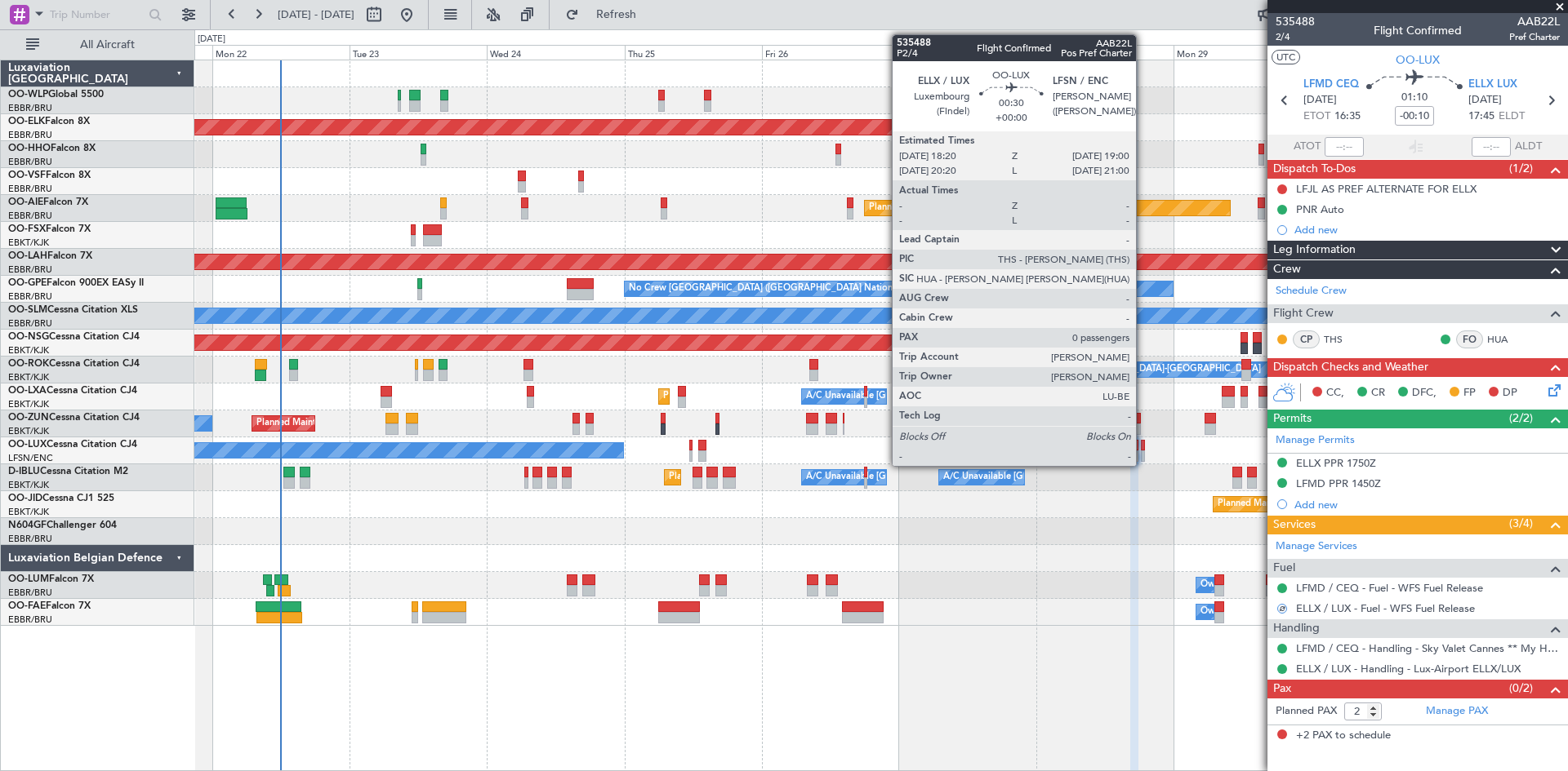
click at [1143, 451] on div at bounding box center [1142, 456] width 4 height 11
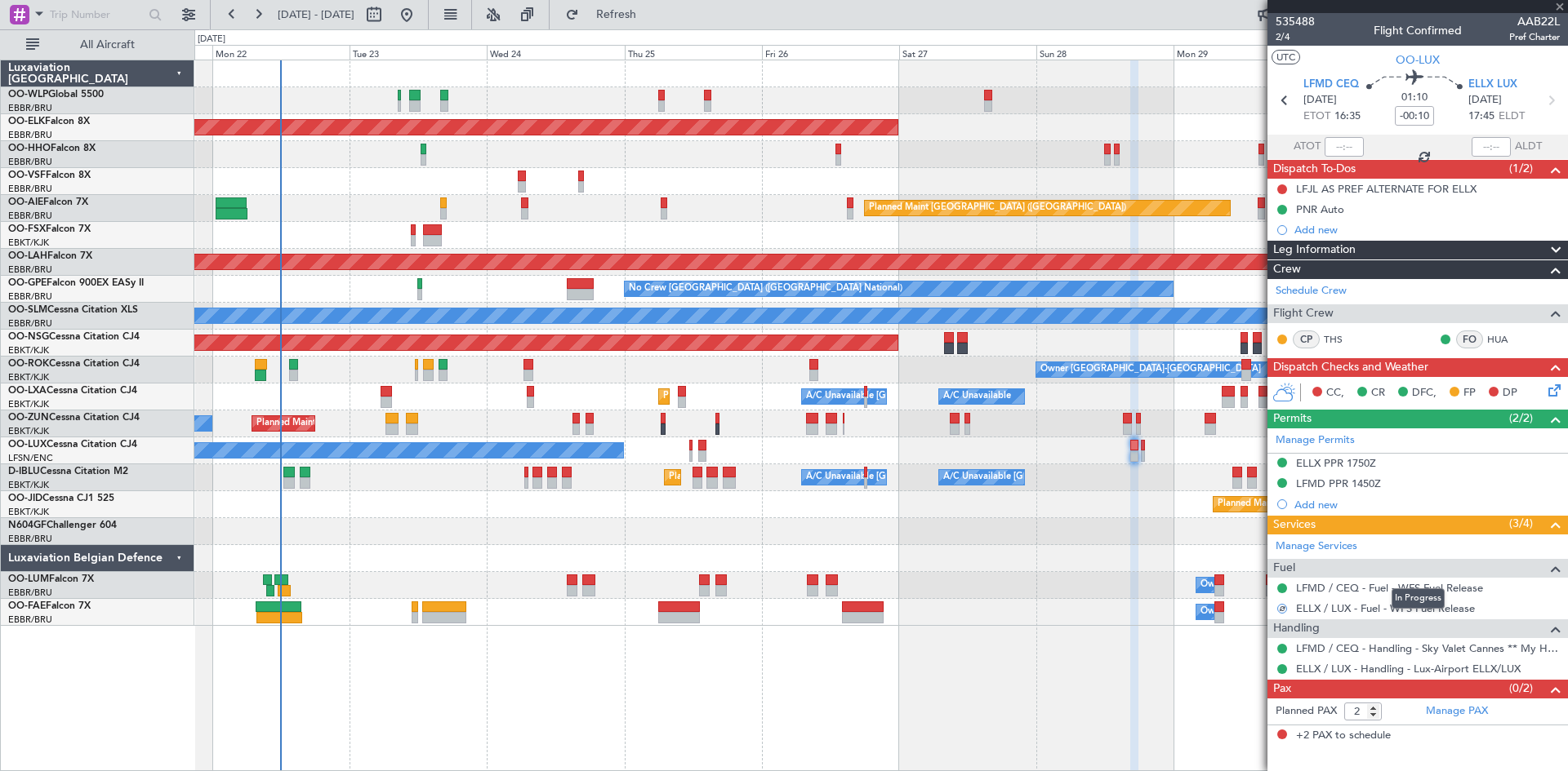
type input "0"
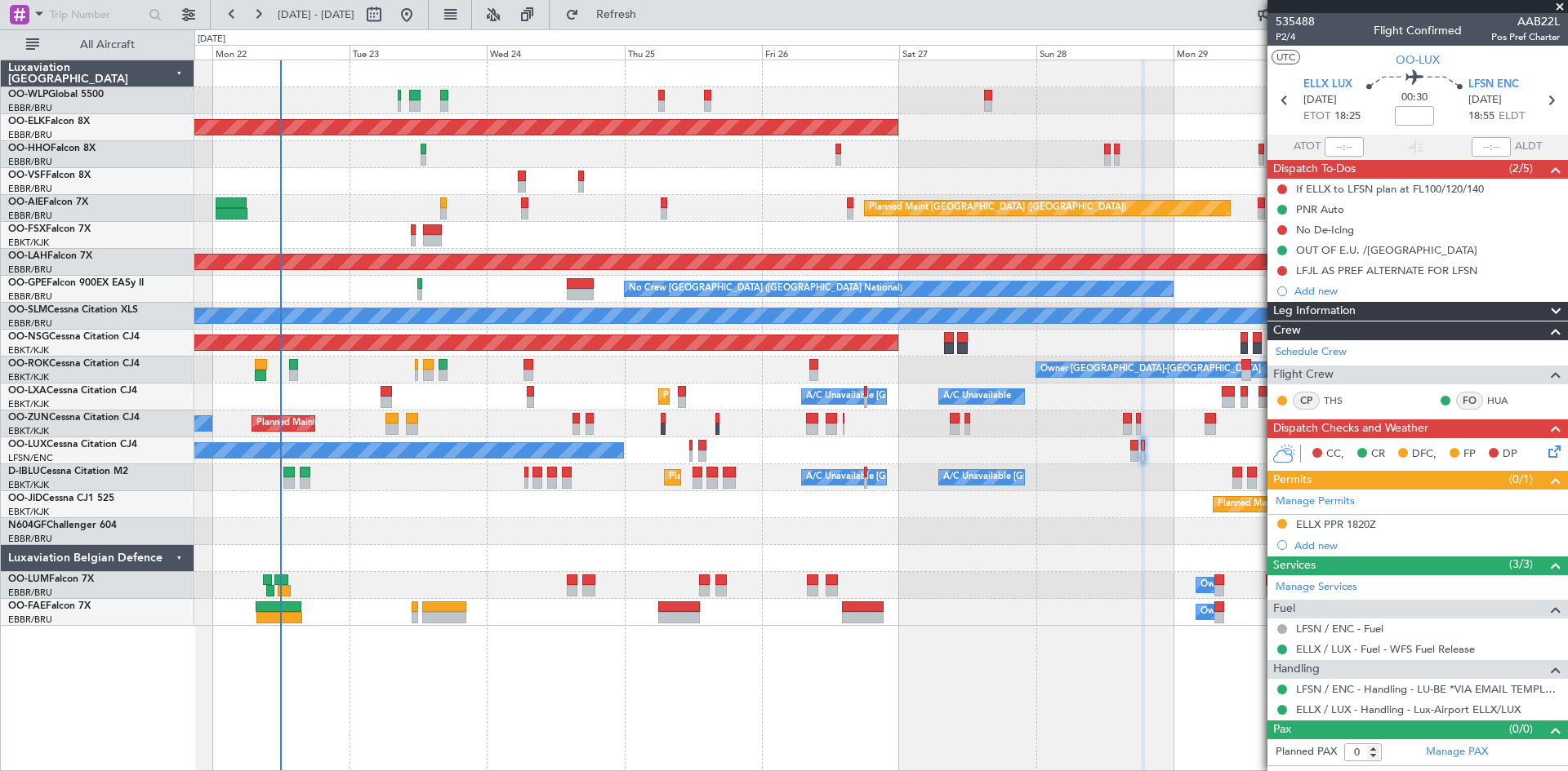
click at [1558, 8] on span at bounding box center [1559, 7] width 17 height 15
